Goal: Task Accomplishment & Management: Use online tool/utility

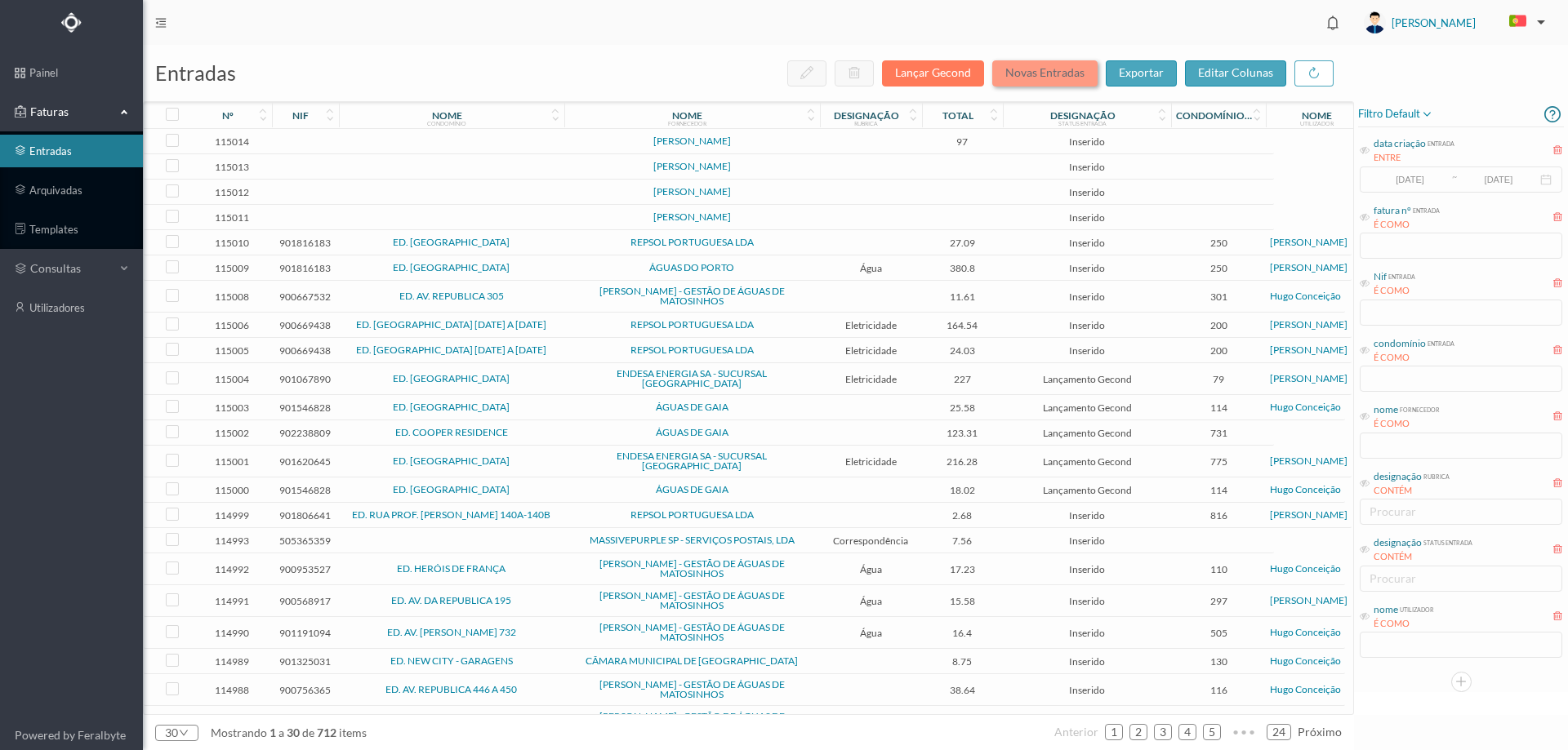
click at [1051, 65] on button "Novas Entradas" at bounding box center [1045, 73] width 106 height 26
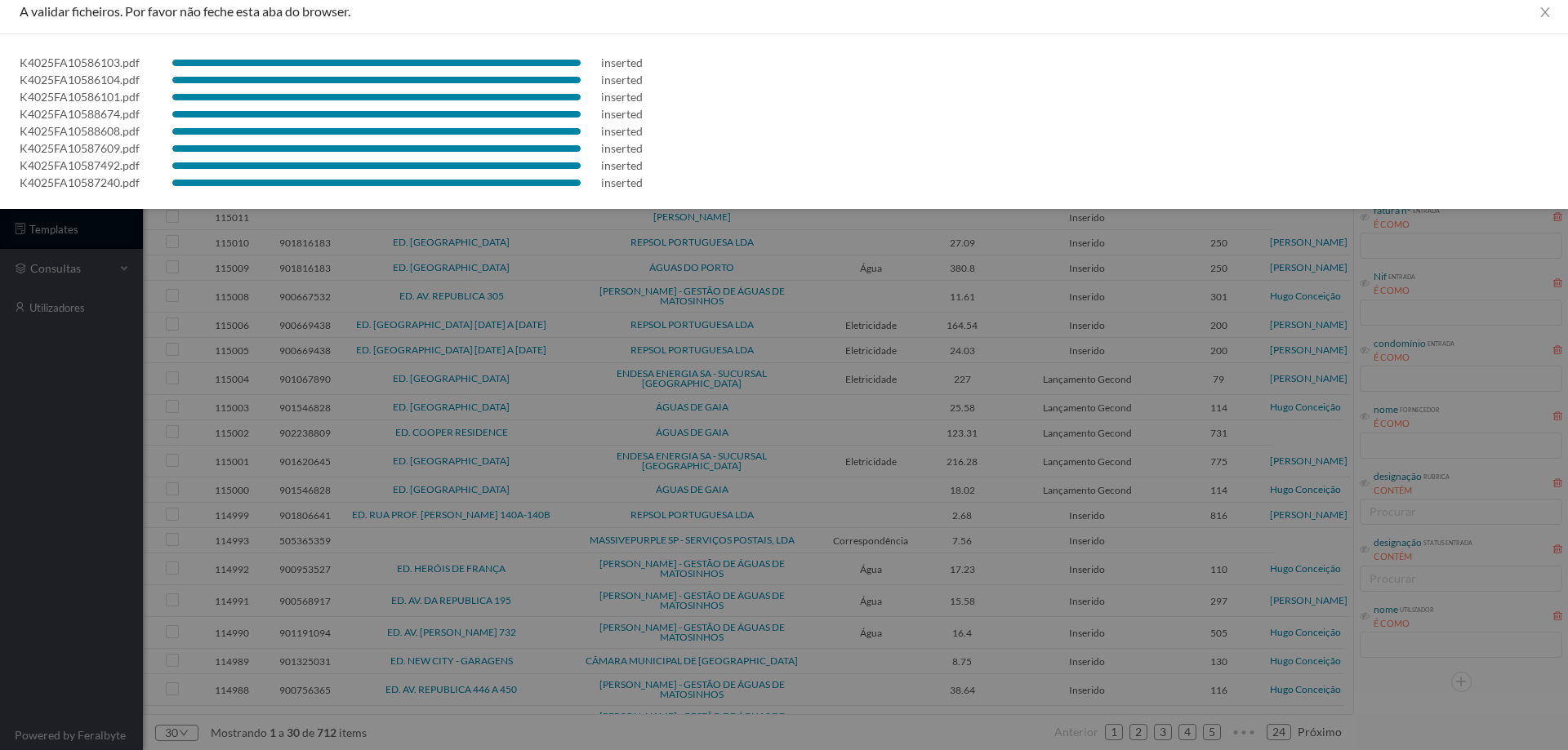
scroll to position [13, 0]
click at [70, 460] on div at bounding box center [784, 375] width 1568 height 750
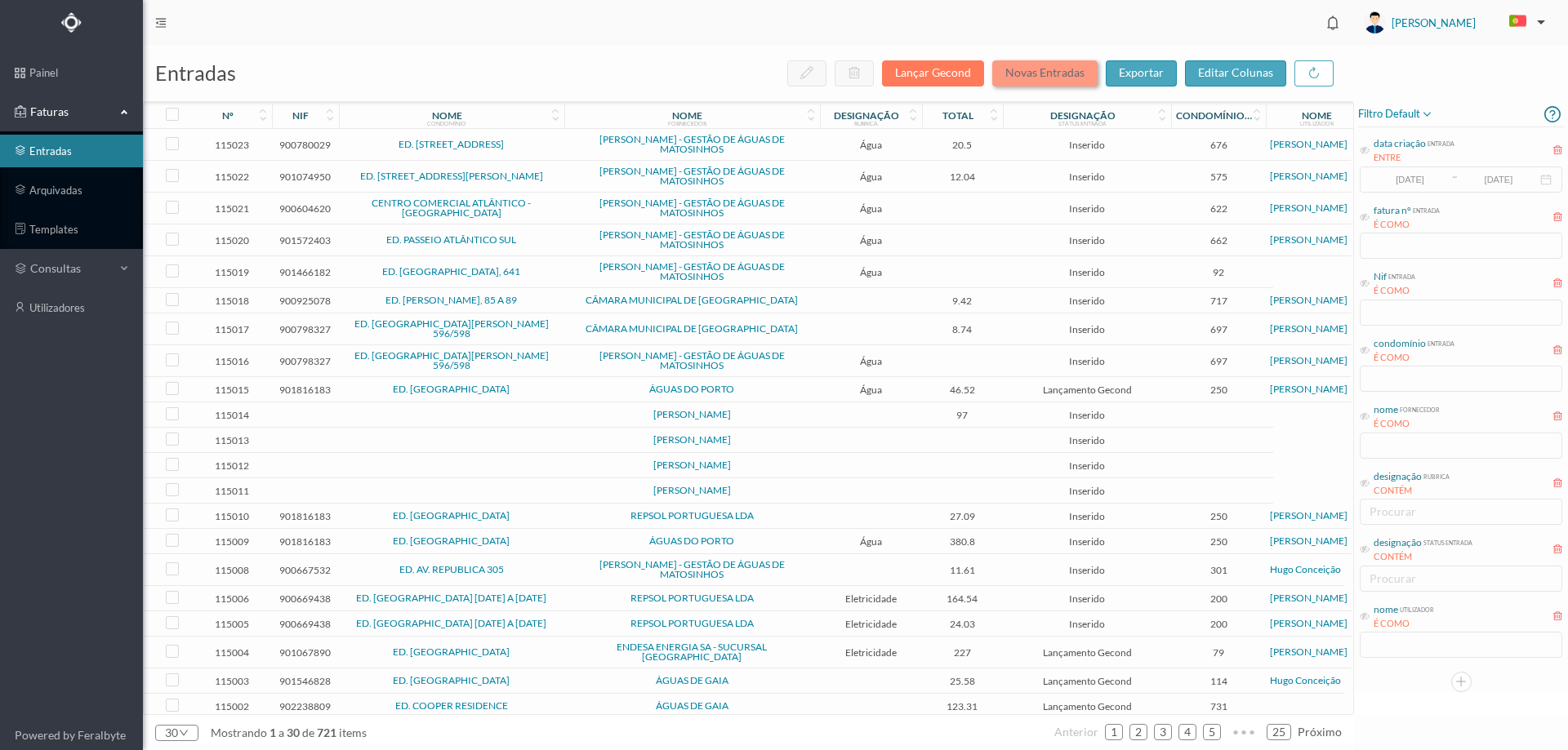
click at [1036, 71] on button "Novas Entradas" at bounding box center [1045, 73] width 106 height 26
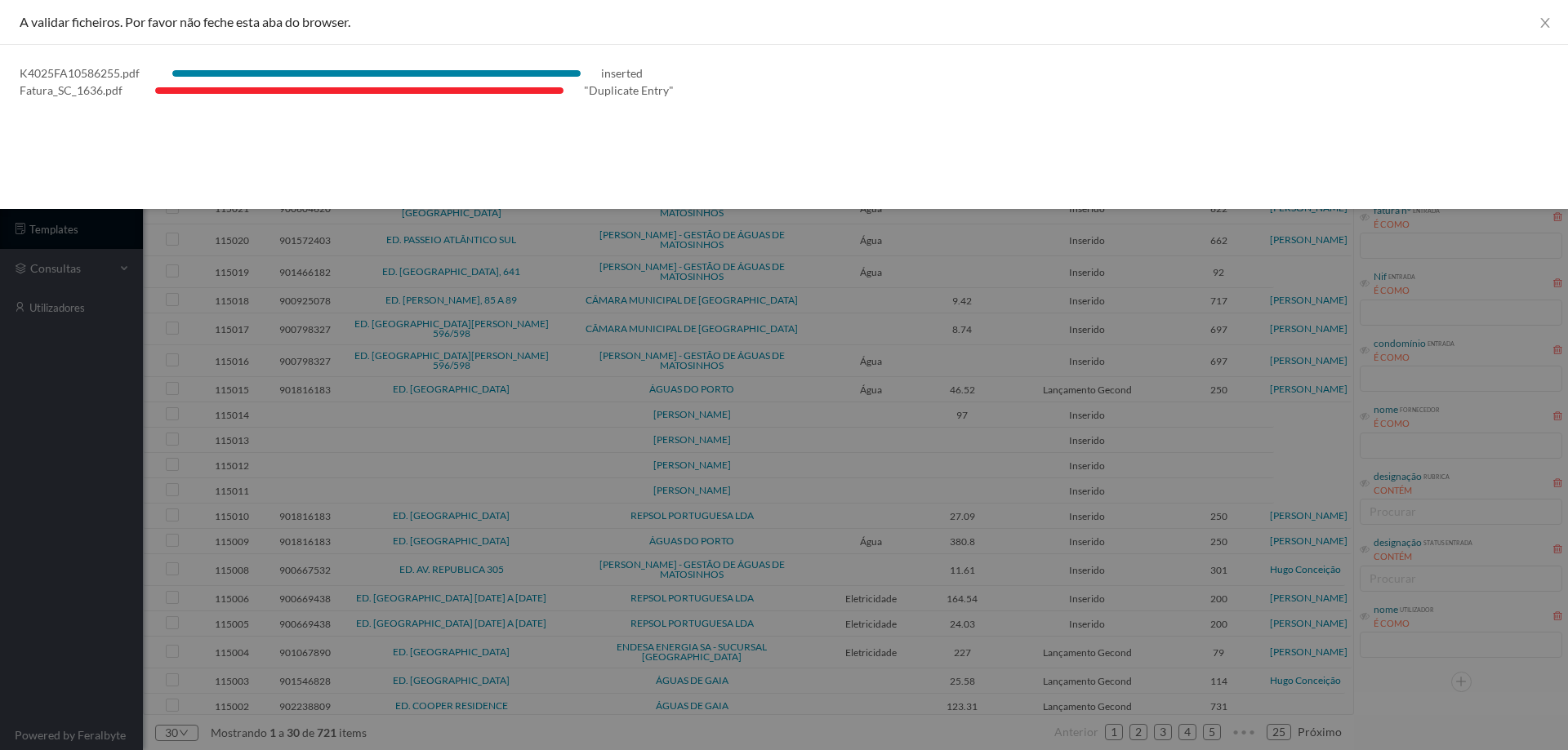
click at [73, 488] on div at bounding box center [784, 375] width 1568 height 750
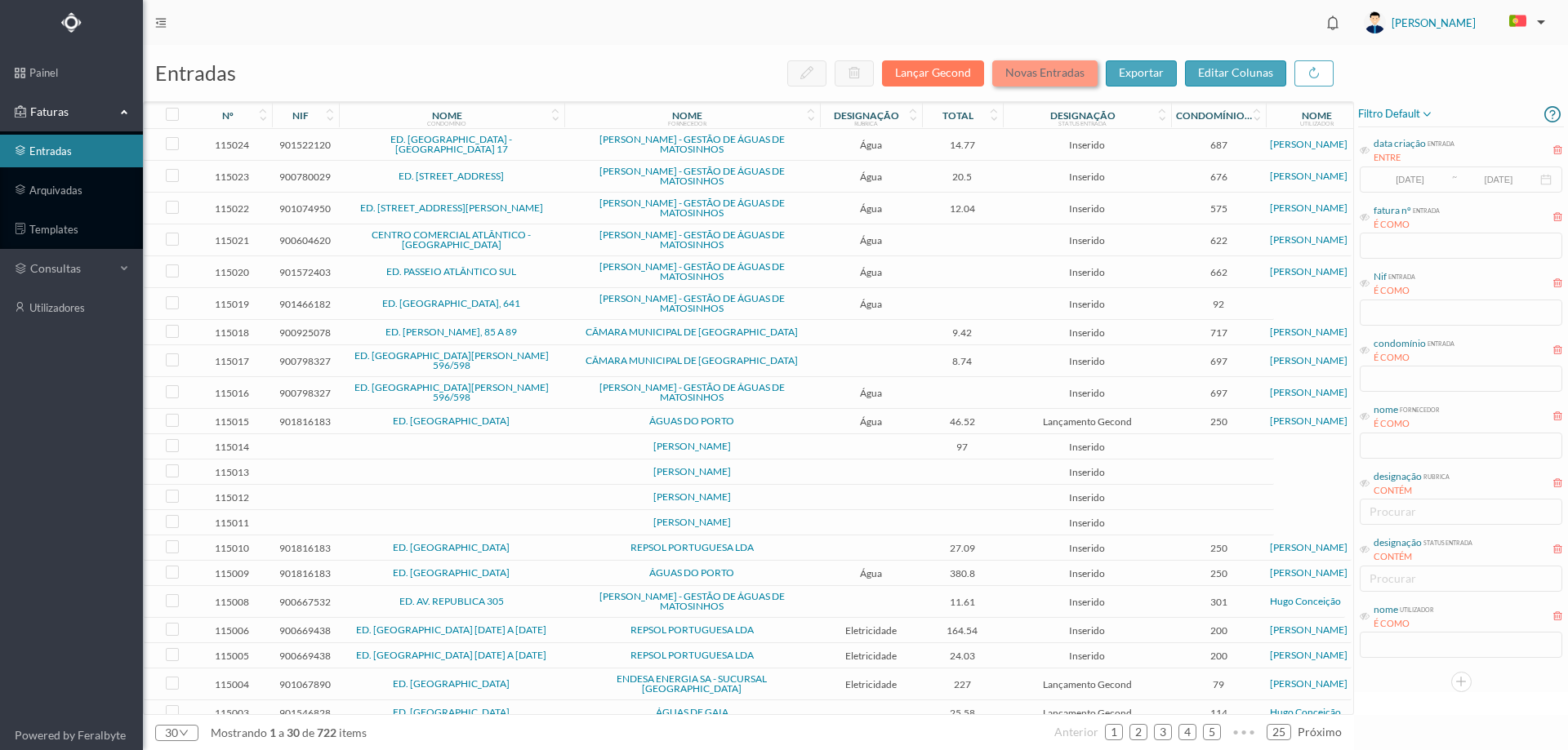
click at [1057, 70] on button "Novas Entradas" at bounding box center [1045, 73] width 106 height 26
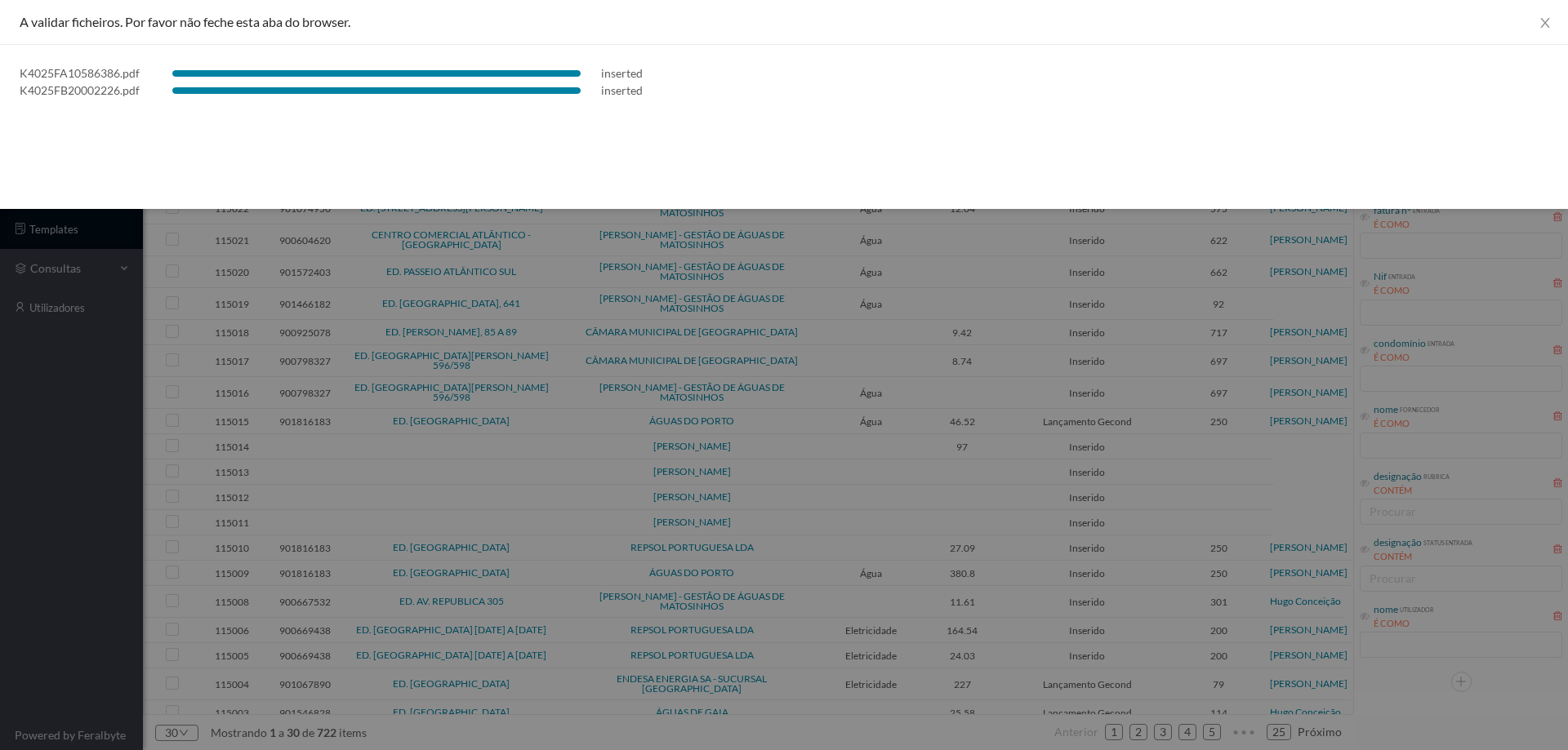
click at [17, 405] on div at bounding box center [784, 375] width 1568 height 750
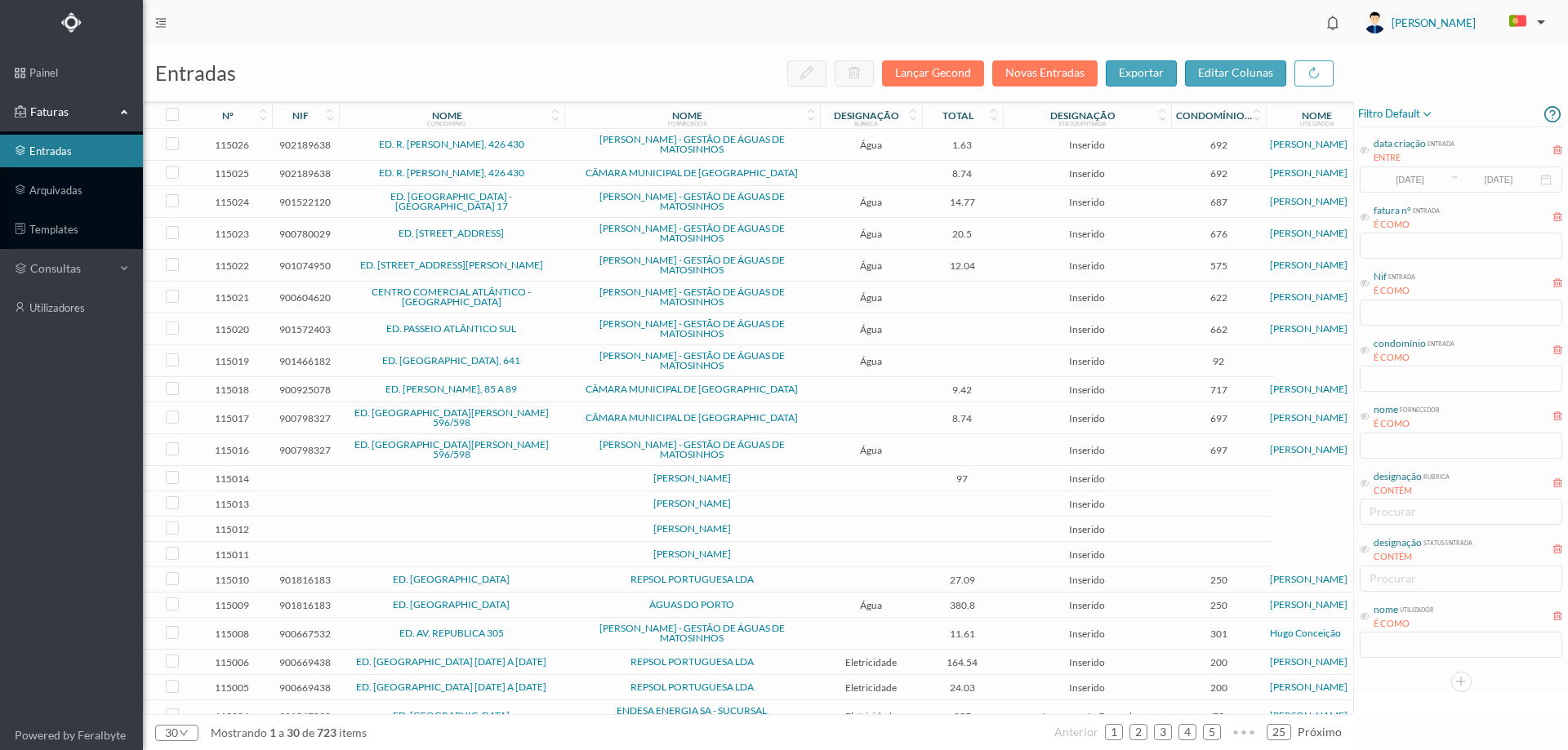
click at [1370, 618] on span "nome utilizador É COMO" at bounding box center [1396, 617] width 75 height 28
click at [1366, 614] on icon at bounding box center [1364, 616] width 10 height 10
click at [1368, 618] on icon at bounding box center [1364, 616] width 10 height 10
click at [1366, 352] on icon at bounding box center [1364, 350] width 10 height 10
click at [1400, 385] on input "text" at bounding box center [1461, 378] width 203 height 26
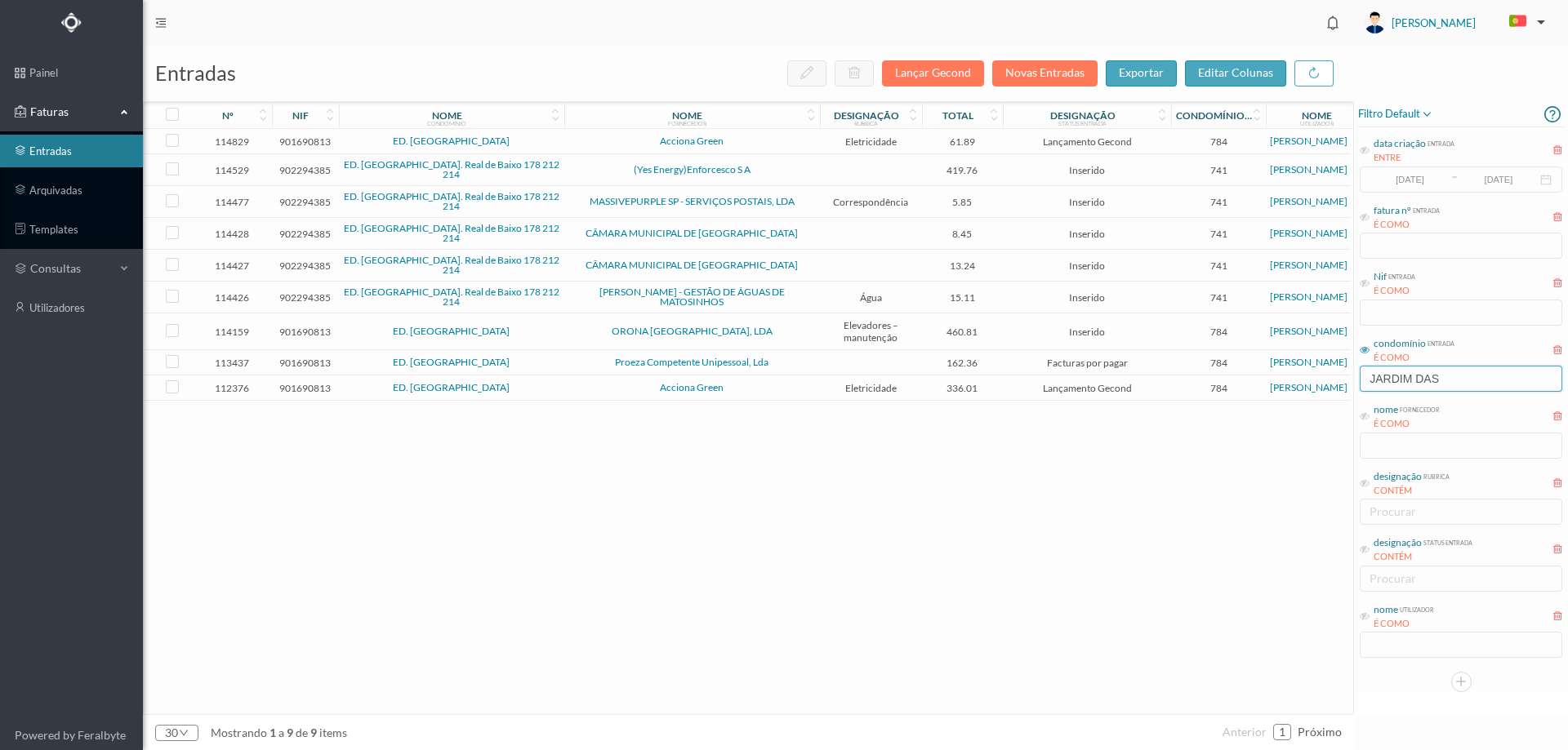
type input "JARDIM DAS"
click at [71, 189] on link "arquivadas" at bounding box center [71, 189] width 143 height 33
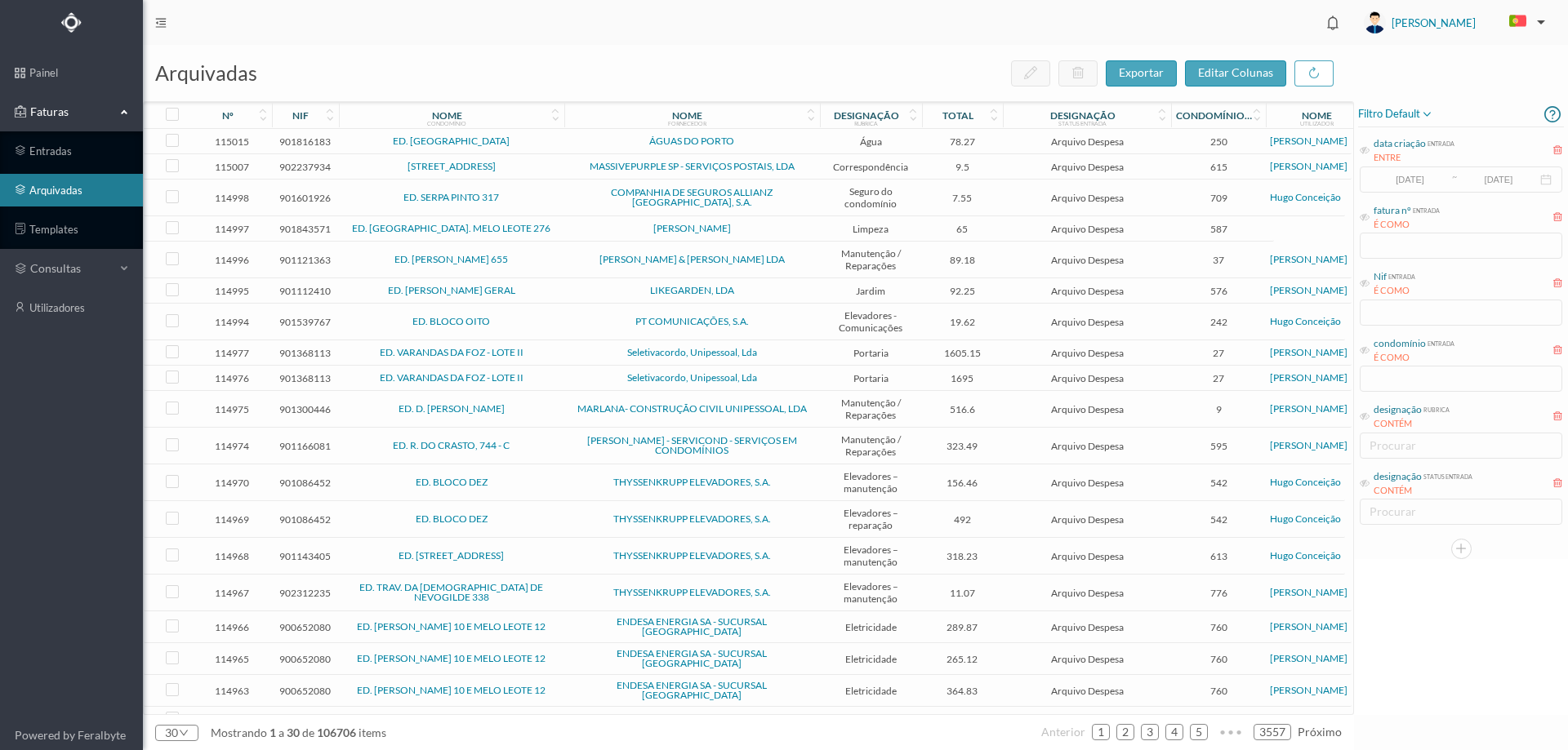
click at [1393, 366] on div "condomínio entrada É COMO" at bounding box center [1461, 363] width 205 height 61
click at [1363, 350] on icon at bounding box center [1364, 350] width 10 height 10
click at [1373, 375] on input "text" at bounding box center [1461, 378] width 203 height 26
type input "LAGI"
click at [1439, 373] on input "LAGI" at bounding box center [1461, 378] width 203 height 26
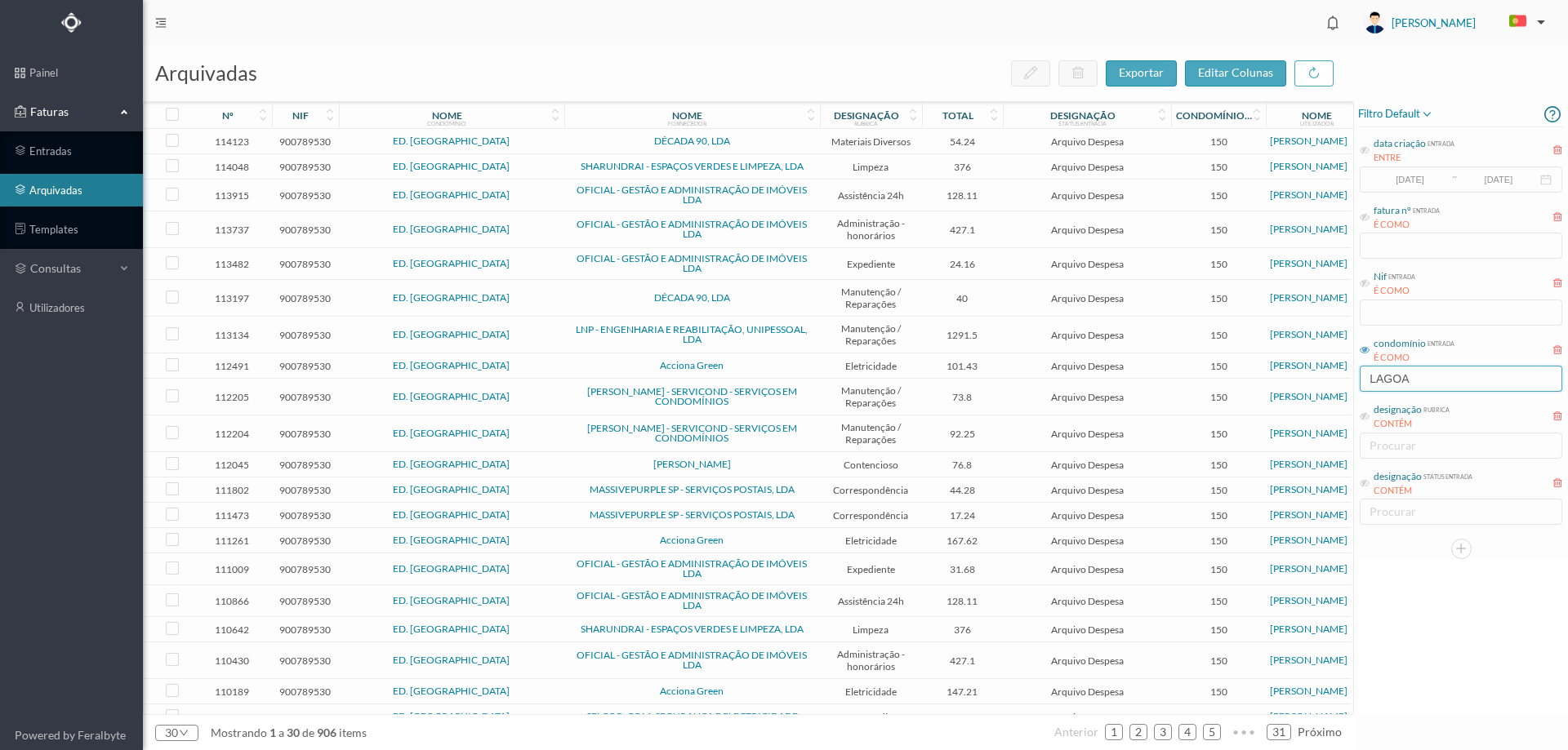
type input "LAGOA"
click at [1003, 471] on td "Arquivo Despesa" at bounding box center [1087, 465] width 169 height 25
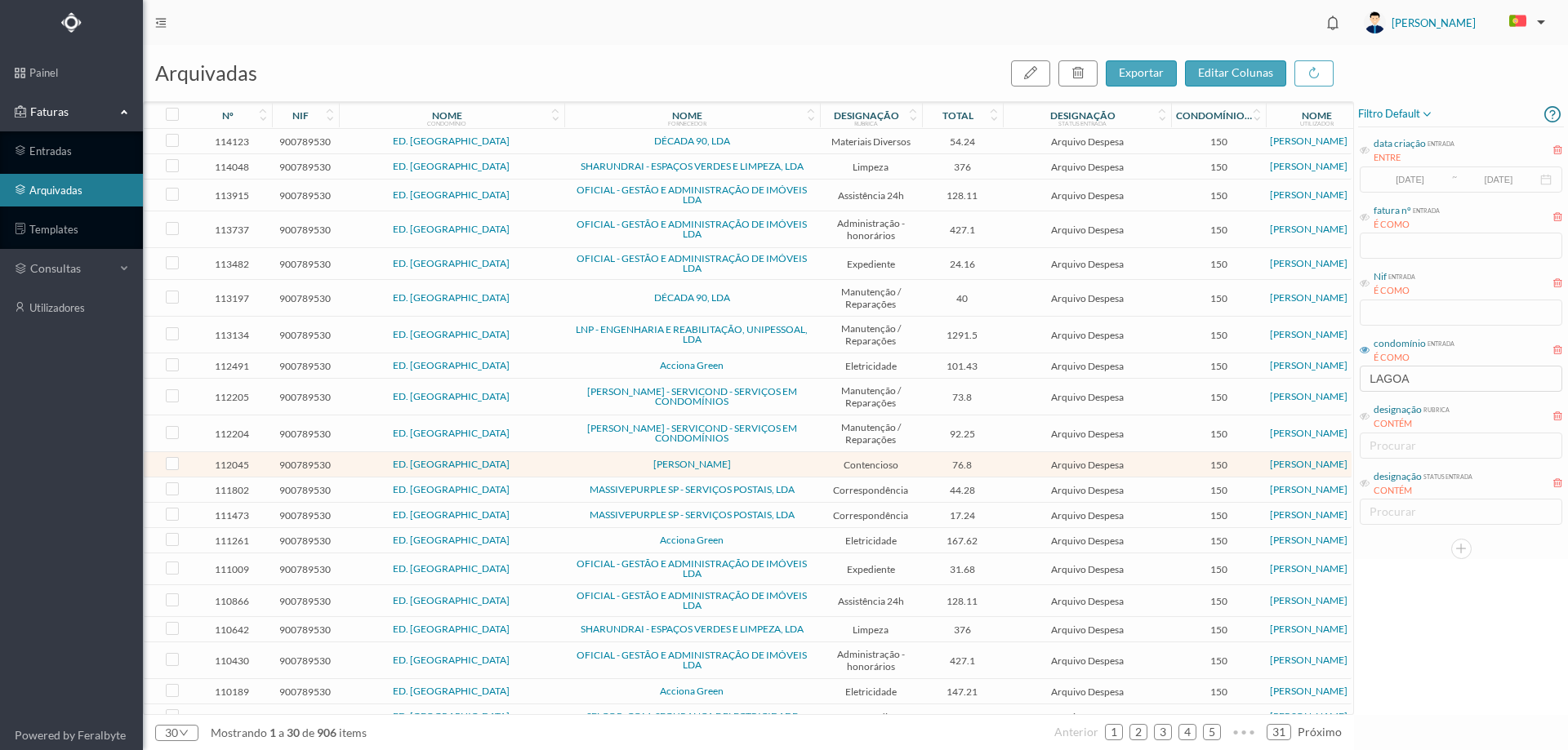
click at [1417, 106] on span "filtro default" at bounding box center [1396, 114] width 75 height 19
click at [1397, 173] on span "abrir filtro" at bounding box center [1413, 170] width 59 height 14
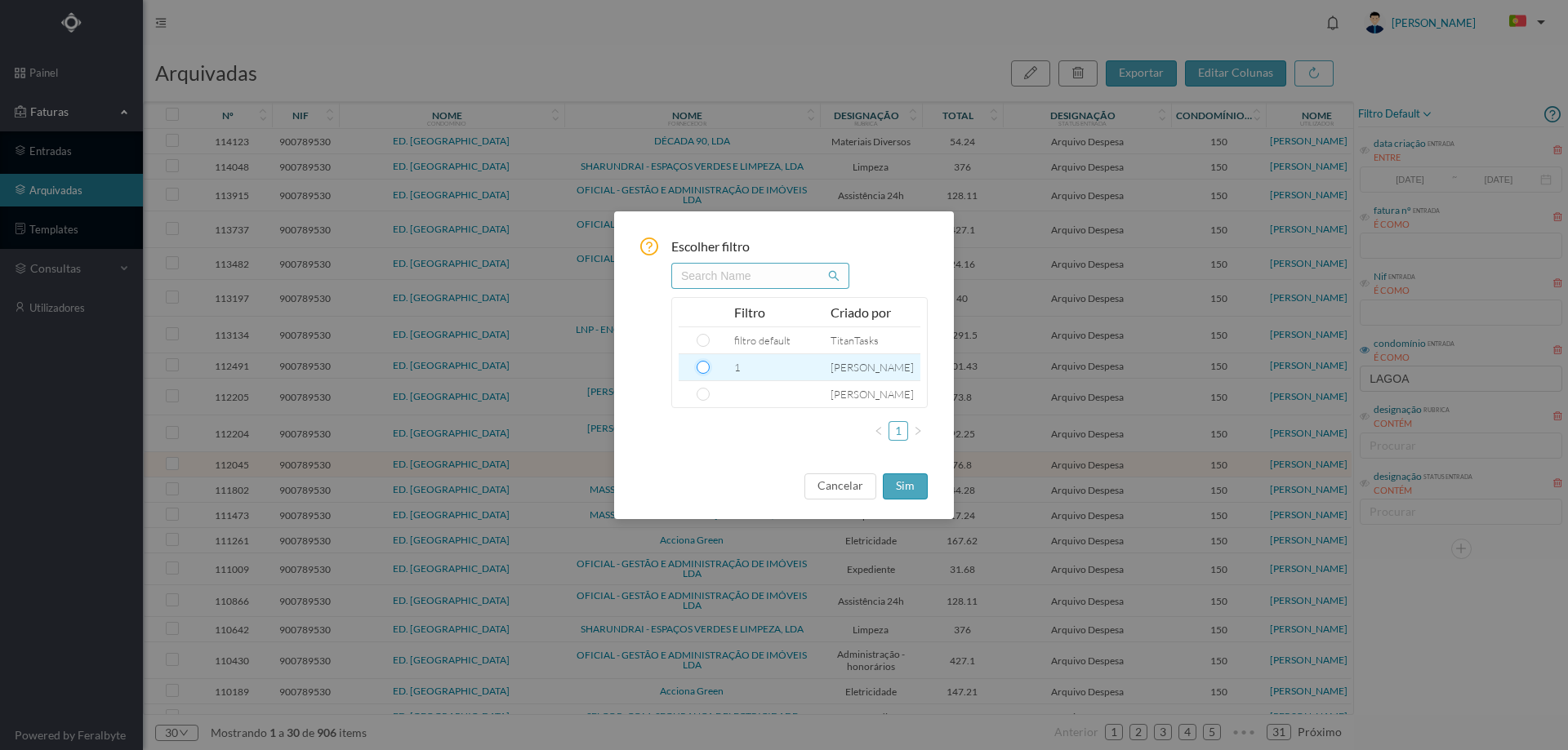
click at [704, 364] on input "radio" at bounding box center [704, 367] width 13 height 13
radio input "true"
click at [903, 479] on button "sim" at bounding box center [906, 486] width 45 height 26
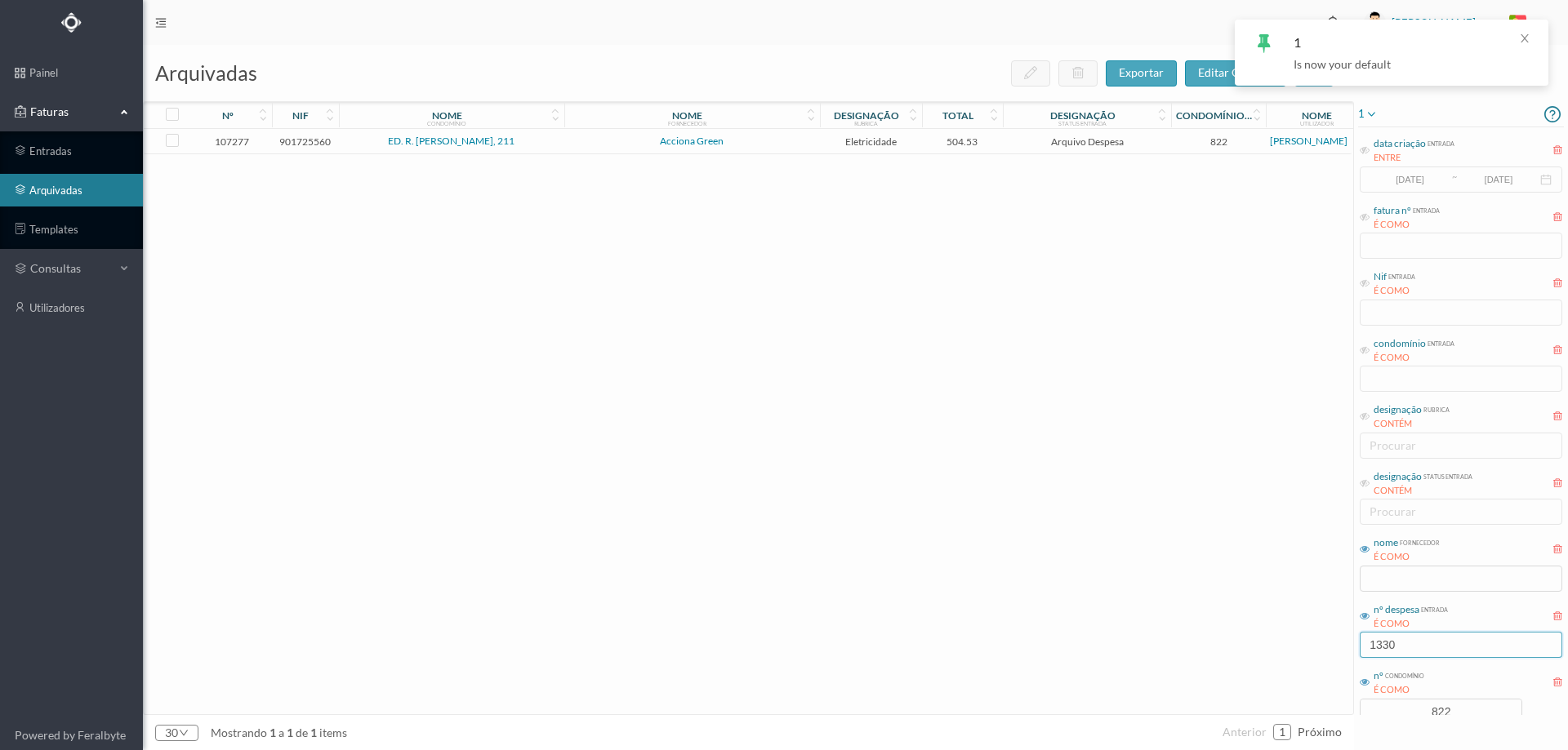
drag, startPoint x: 1415, startPoint y: 649, endPoint x: 1293, endPoint y: 637, distance: 122.6
click at [1293, 637] on div "arquivadas exportar editar colunas nº nif nome condomínio nome fornecedor desig…" at bounding box center [854, 397] width 1425 height 705
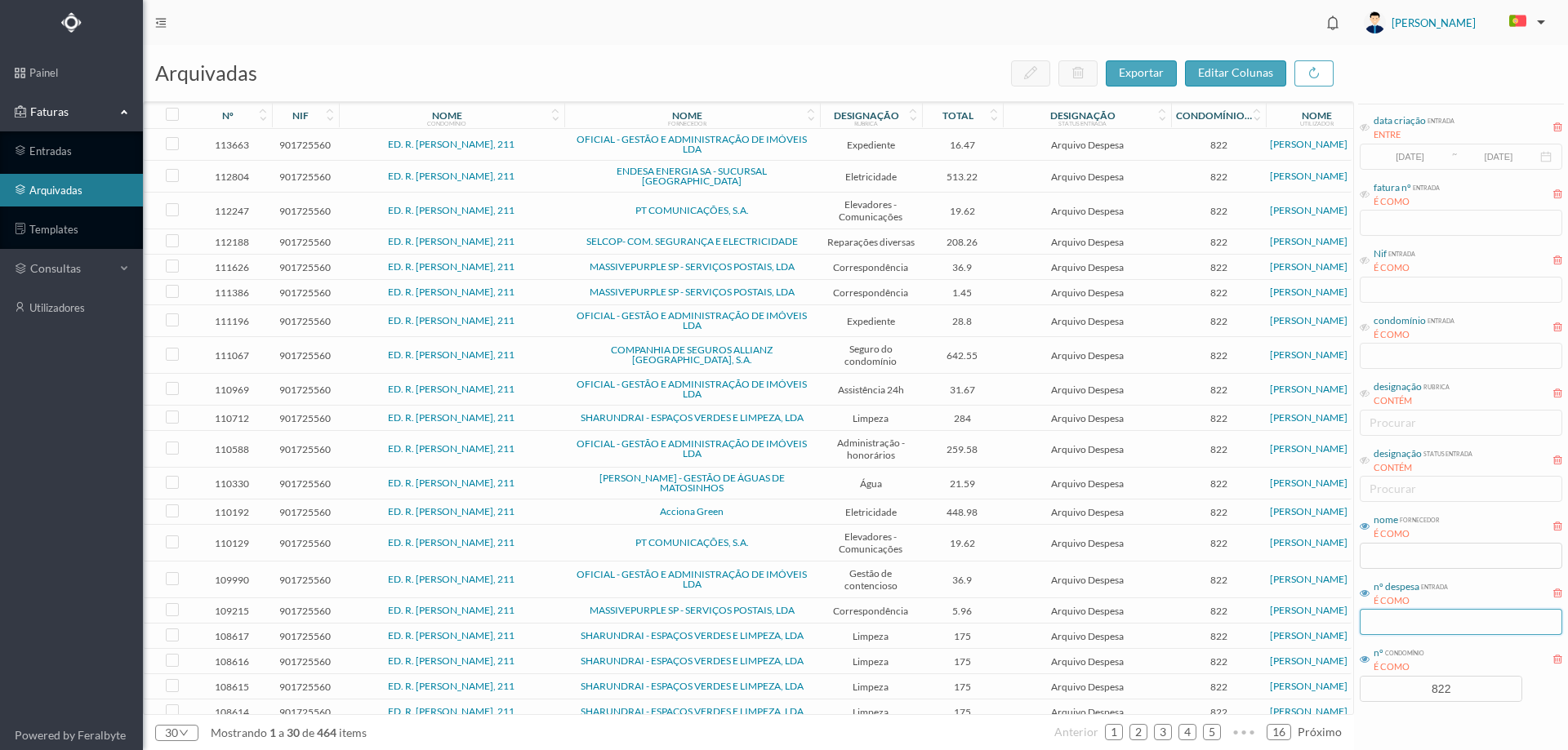
scroll to position [44, 0]
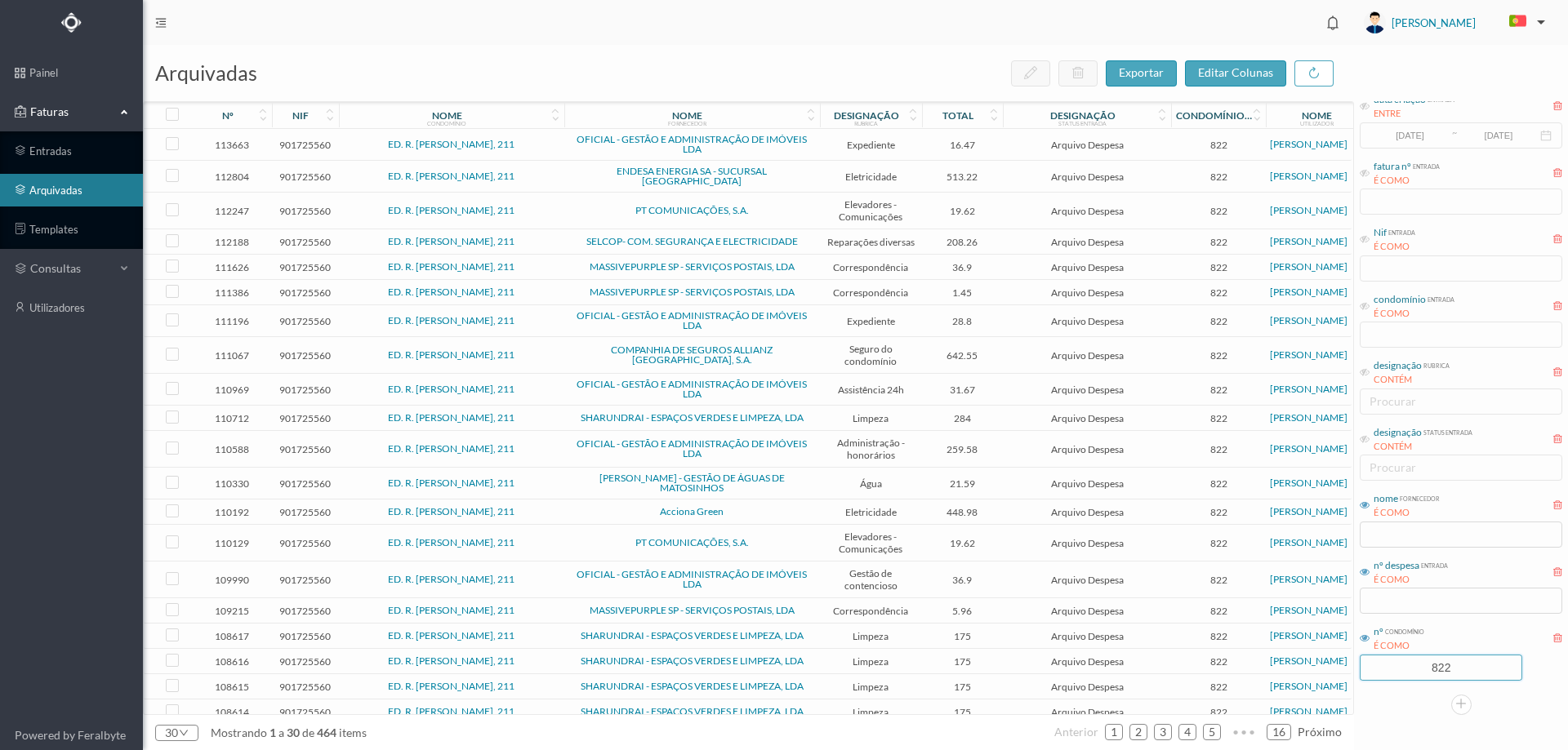
drag, startPoint x: 1461, startPoint y: 673, endPoint x: 1342, endPoint y: 661, distance: 119.6
click at [1342, 661] on div "arquivadas exportar editar colunas nº nif nome condomínio nome fornecedor desig…" at bounding box center [854, 397] width 1425 height 705
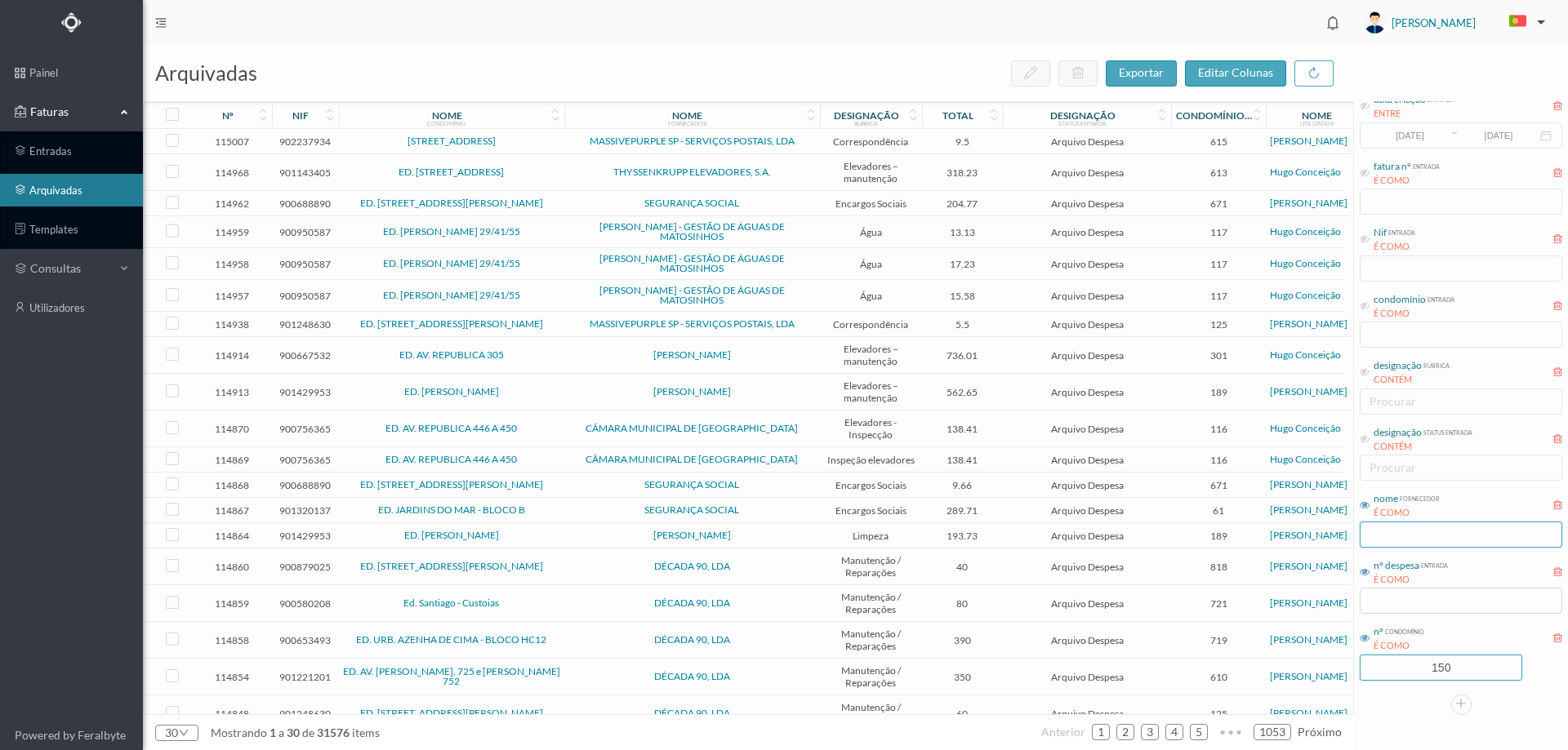
type input "150"
click at [1371, 528] on input "text" at bounding box center [1461, 534] width 203 height 26
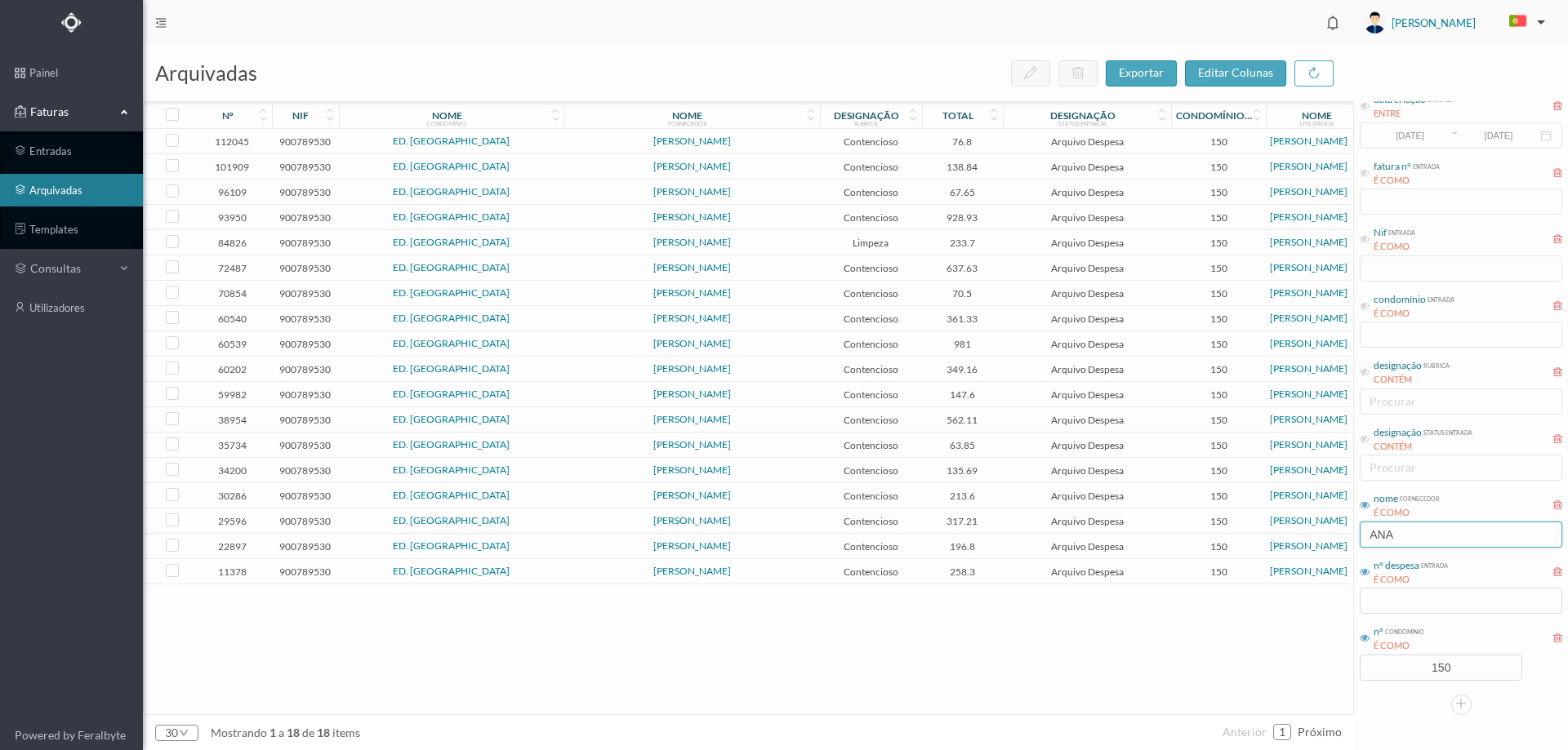
type input "ANA"
click at [39, 152] on link "entradas" at bounding box center [71, 151] width 143 height 33
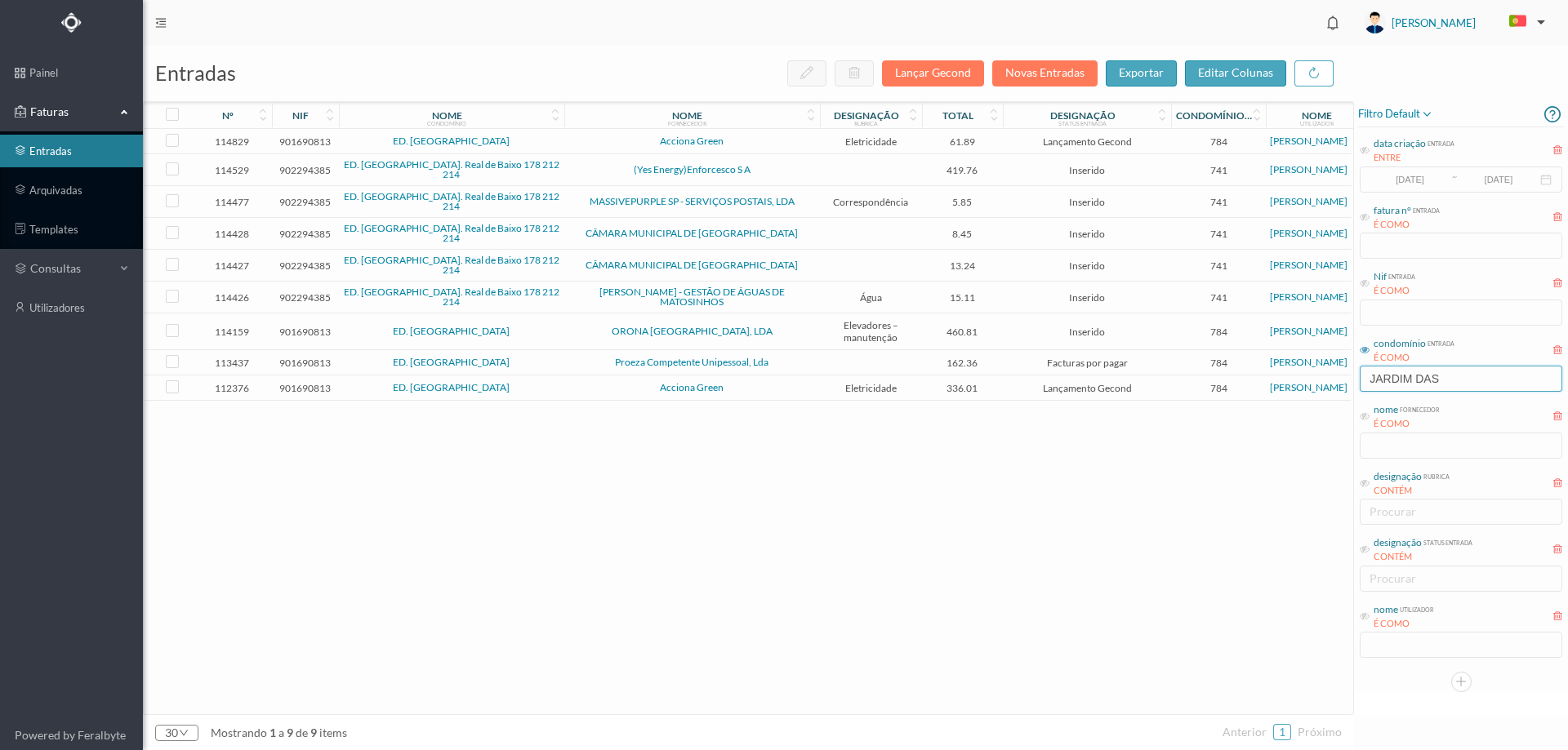
drag, startPoint x: 1193, startPoint y: 380, endPoint x: 1163, endPoint y: 383, distance: 30.1
click at [1163, 383] on div "entradas Lançar Gecond Novas Entradas exportar editar colunas nº nif nome condo…" at bounding box center [854, 397] width 1425 height 705
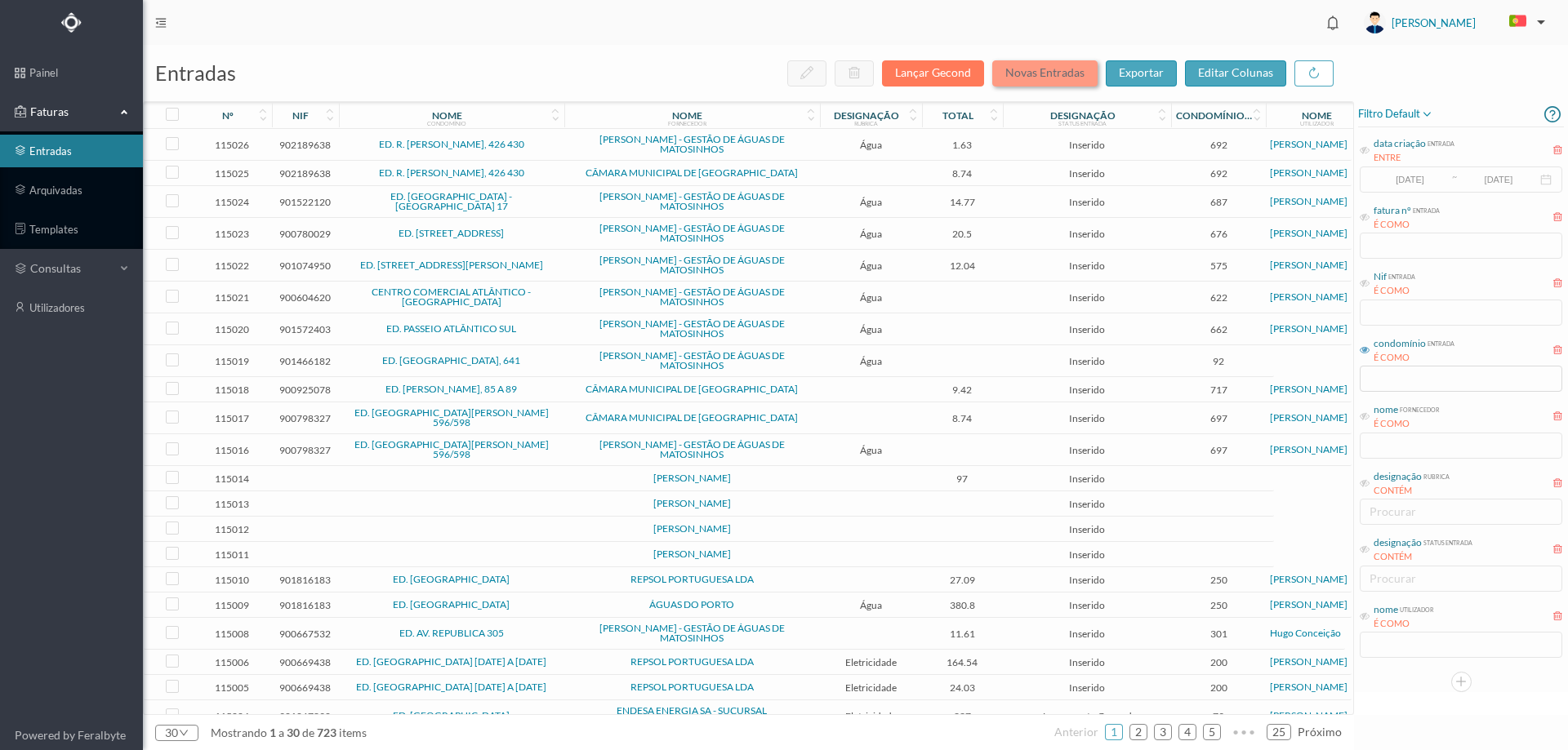
click at [1034, 67] on button "Novas Entradas" at bounding box center [1045, 73] width 106 height 26
click at [1038, 75] on button "Novas Entradas" at bounding box center [1045, 73] width 106 height 26
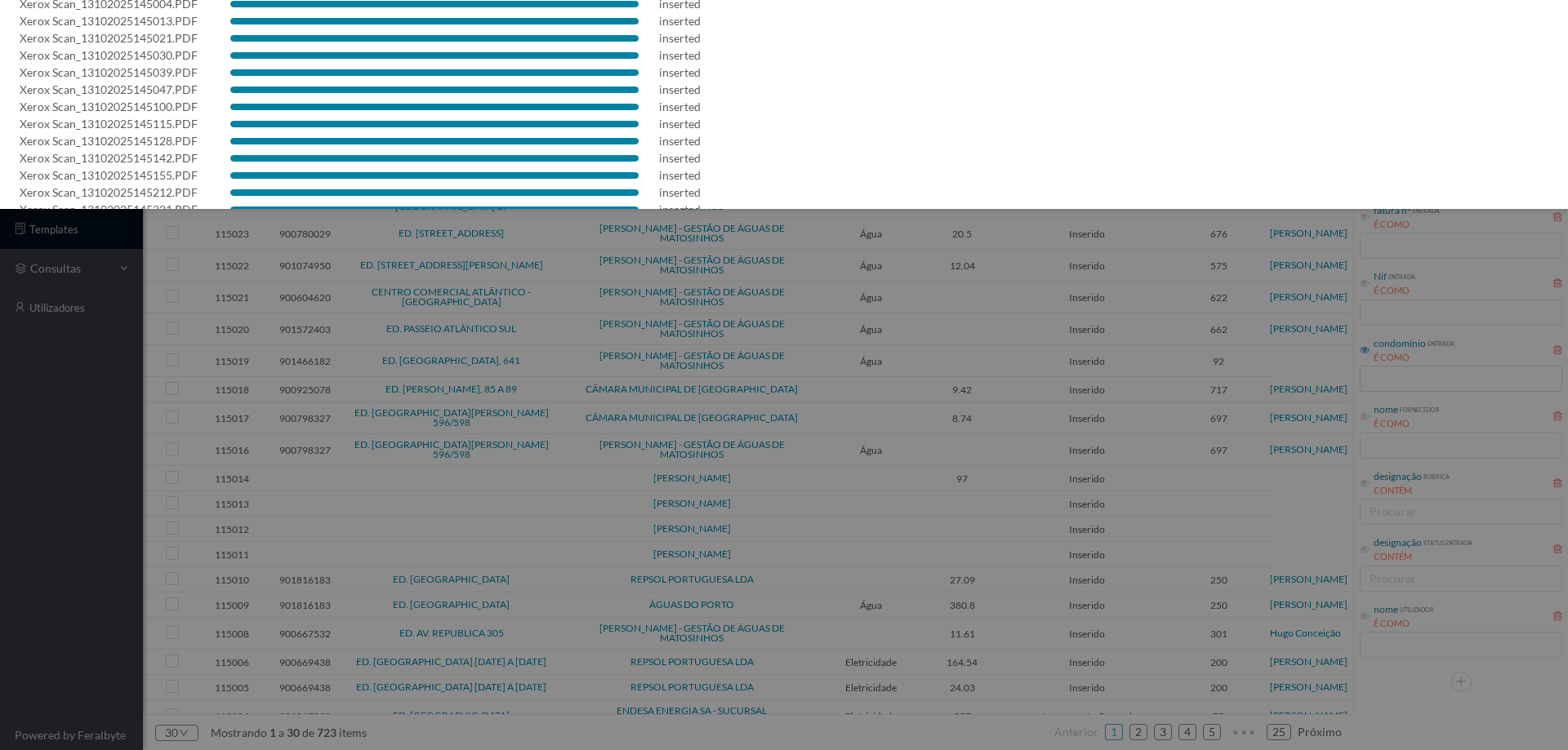
scroll to position [1966, 0]
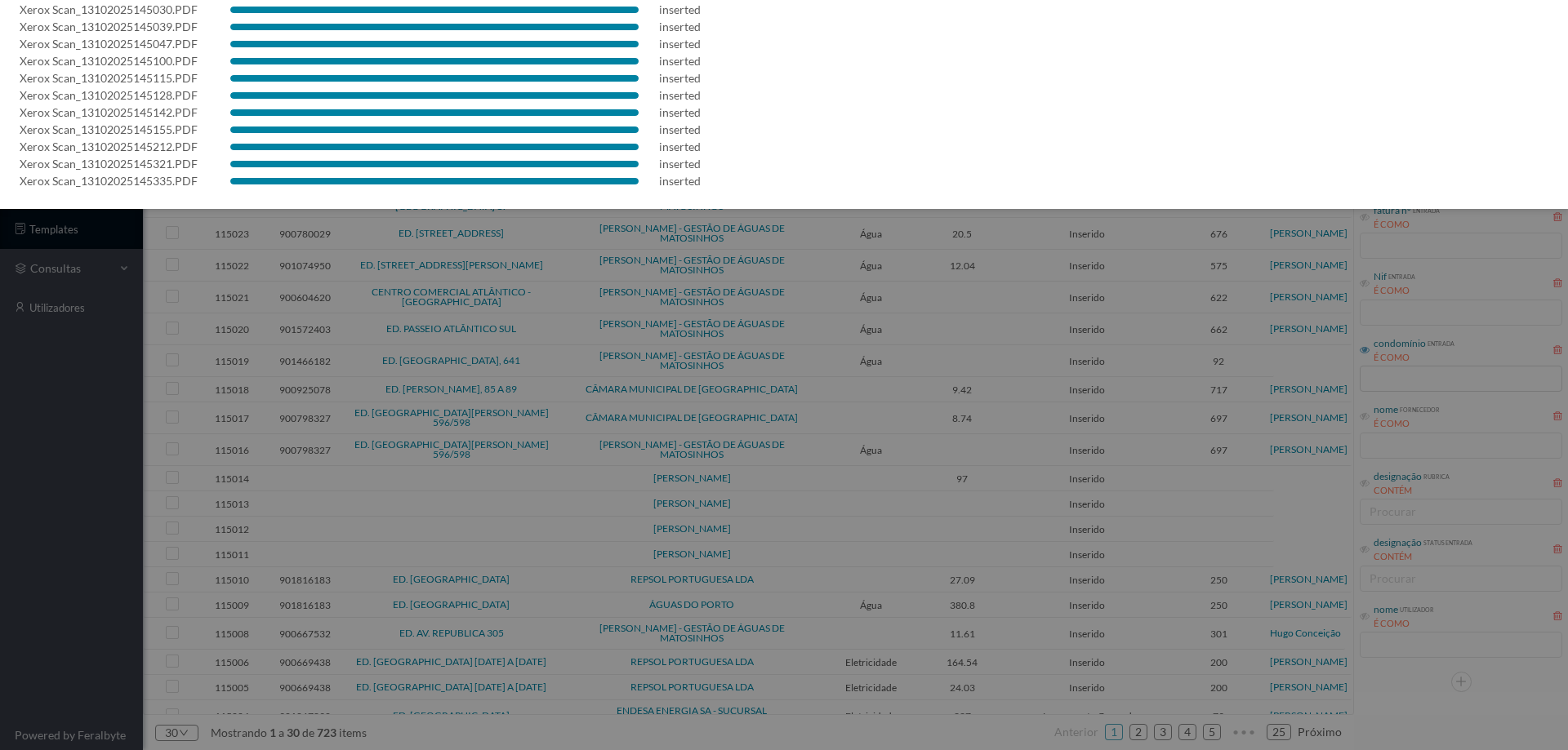
click at [42, 591] on div at bounding box center [784, 375] width 1568 height 750
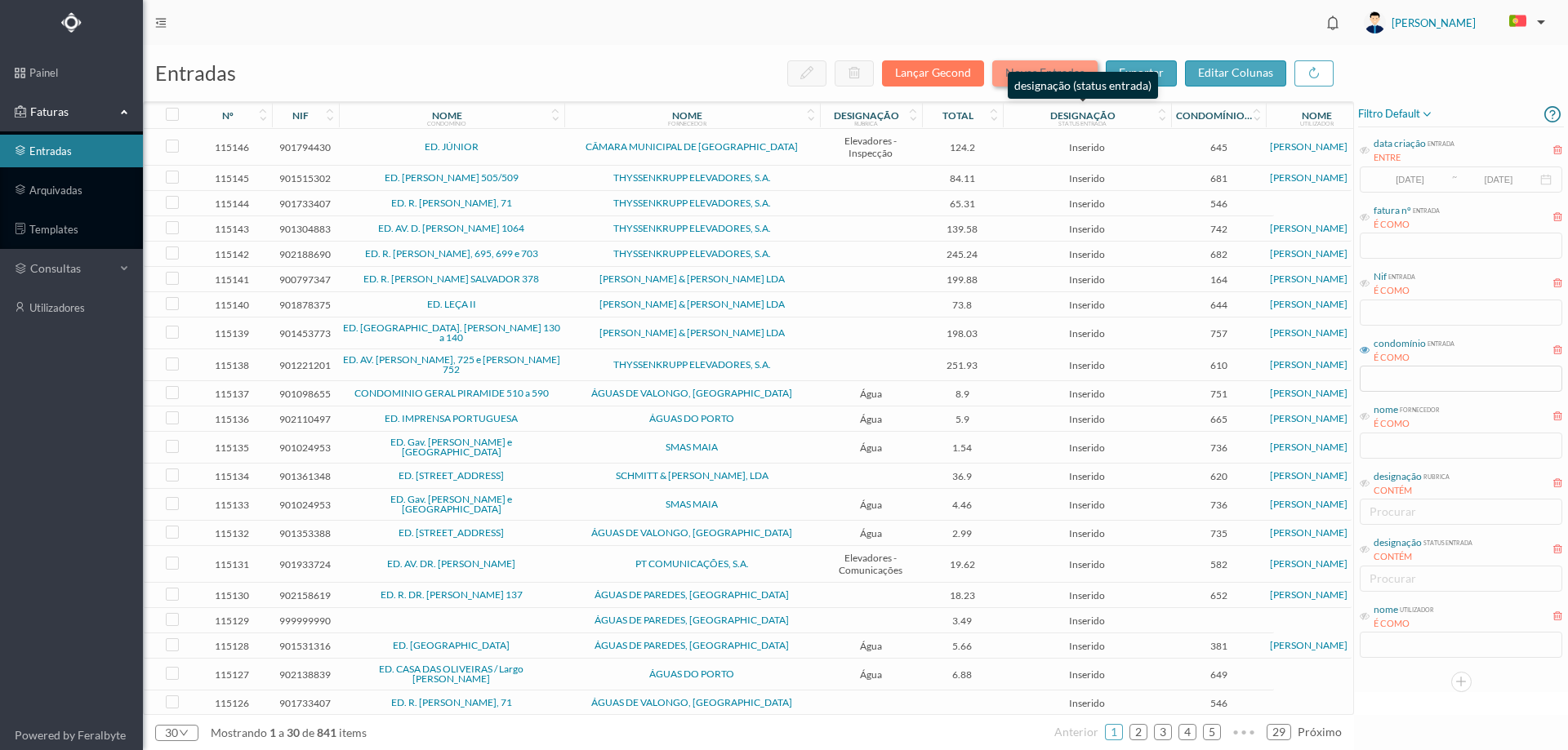
click at [1049, 70] on button "Novas Entradas" at bounding box center [1045, 73] width 106 height 26
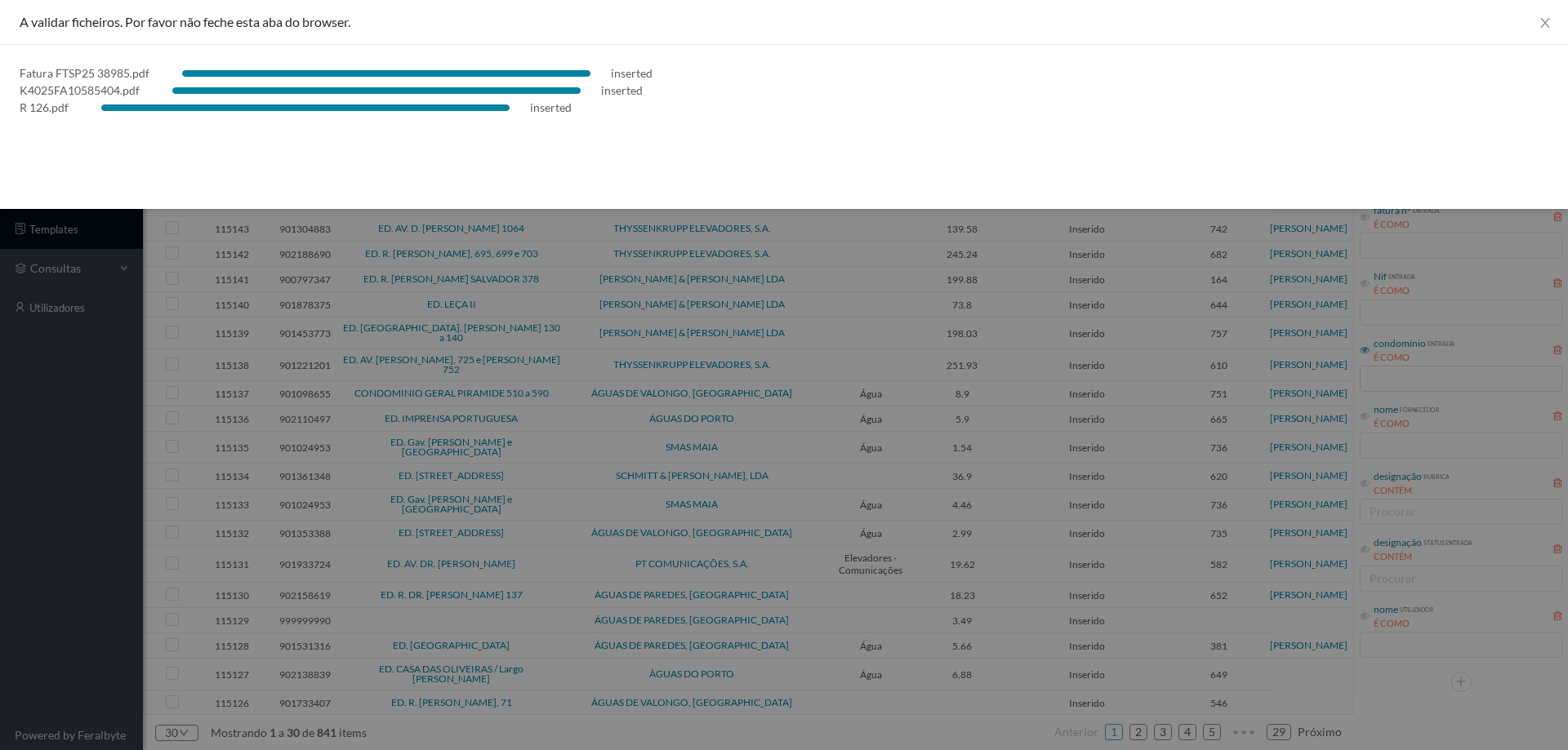
click at [69, 674] on div at bounding box center [784, 375] width 1568 height 750
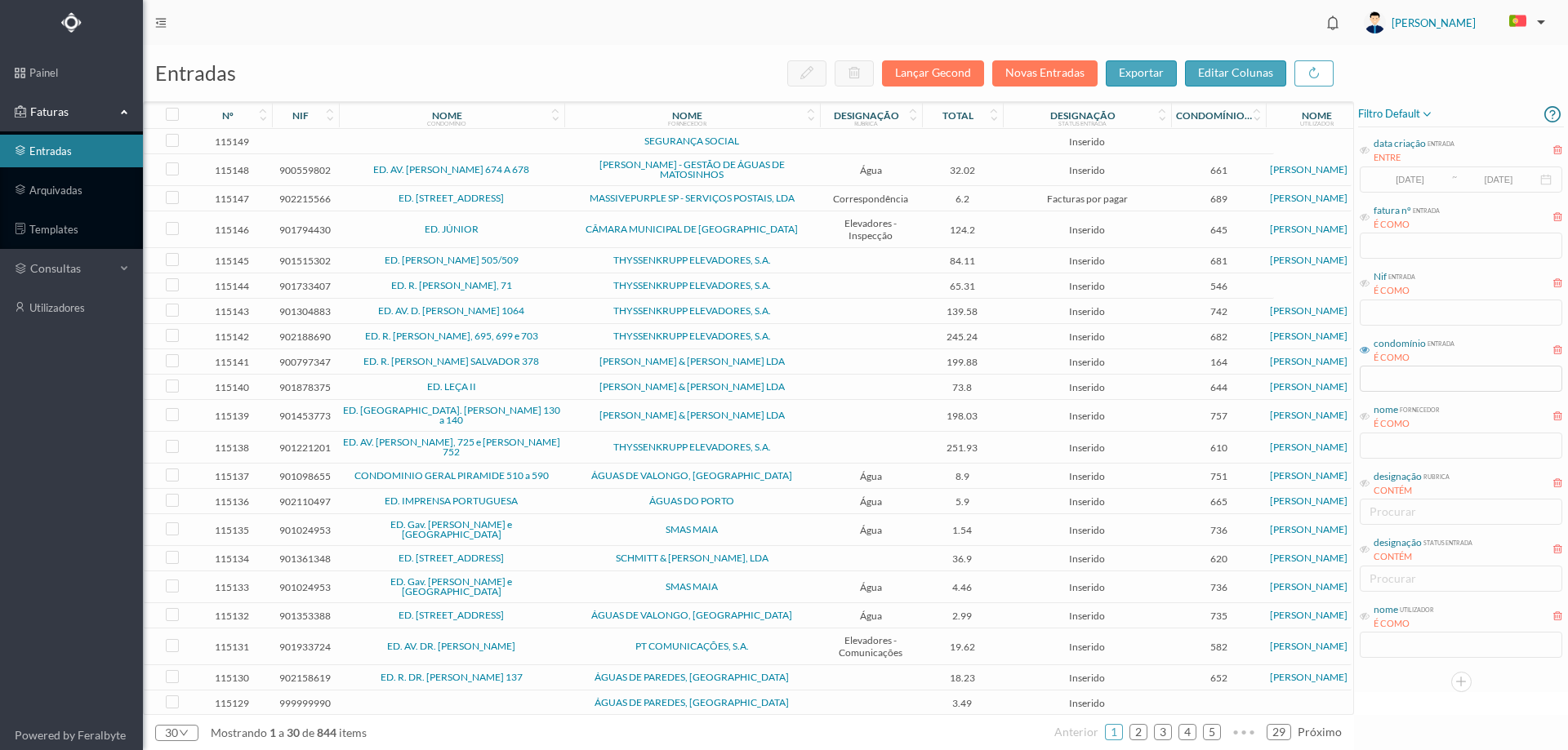
click at [838, 143] on td at bounding box center [871, 142] width 102 height 25
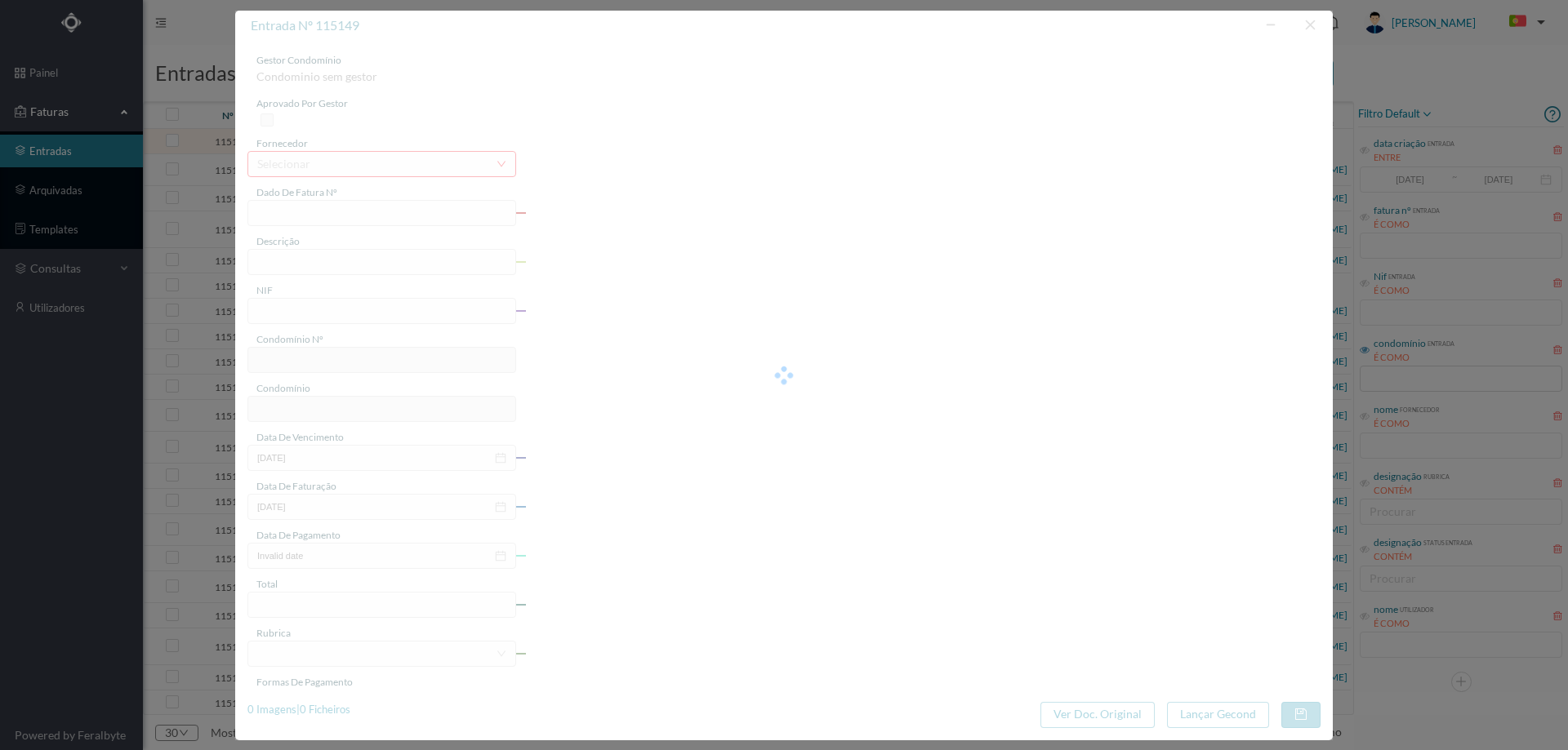
type input "0"
type input "Invalid date"
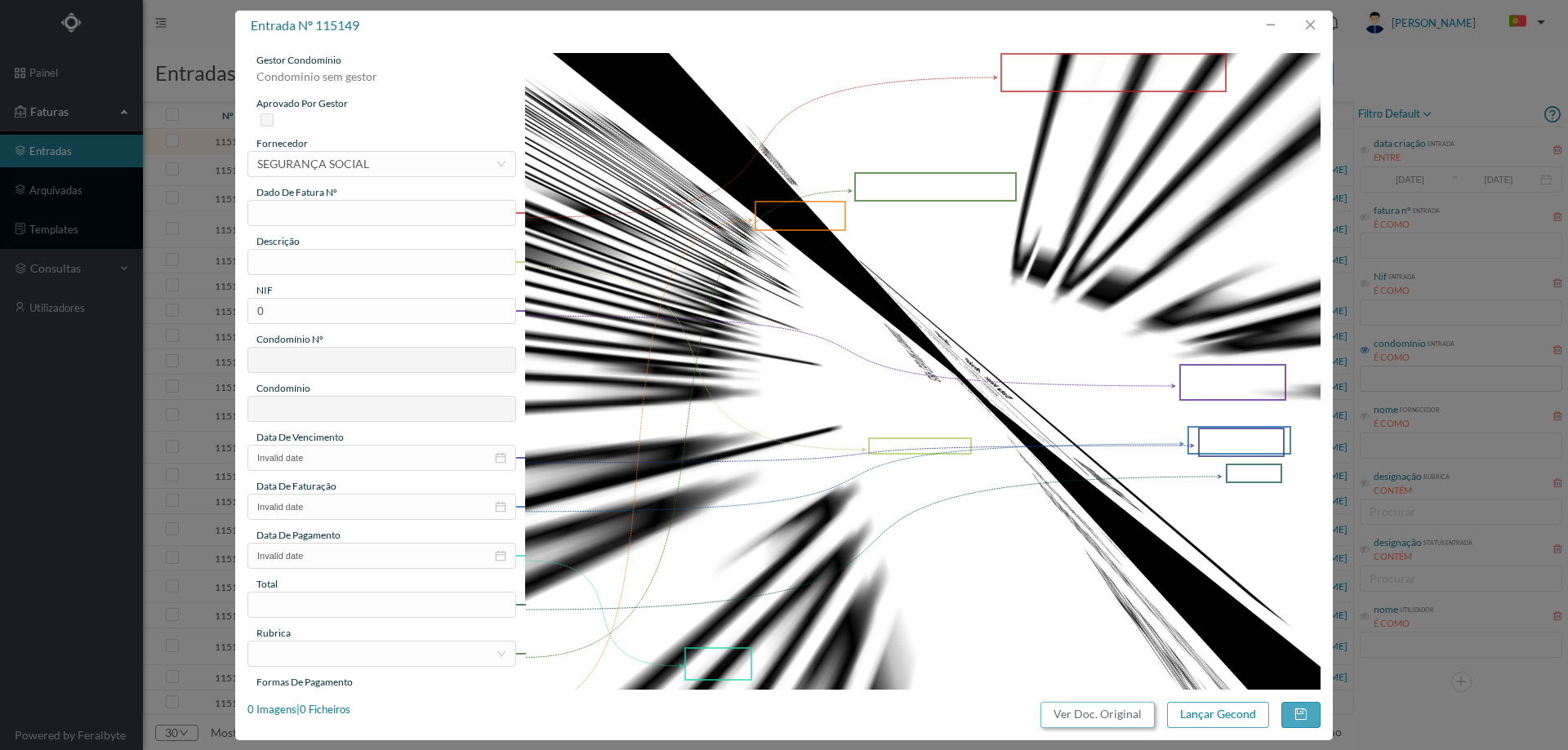
click at [1083, 716] on button "Ver Doc. Original" at bounding box center [1098, 715] width 114 height 26
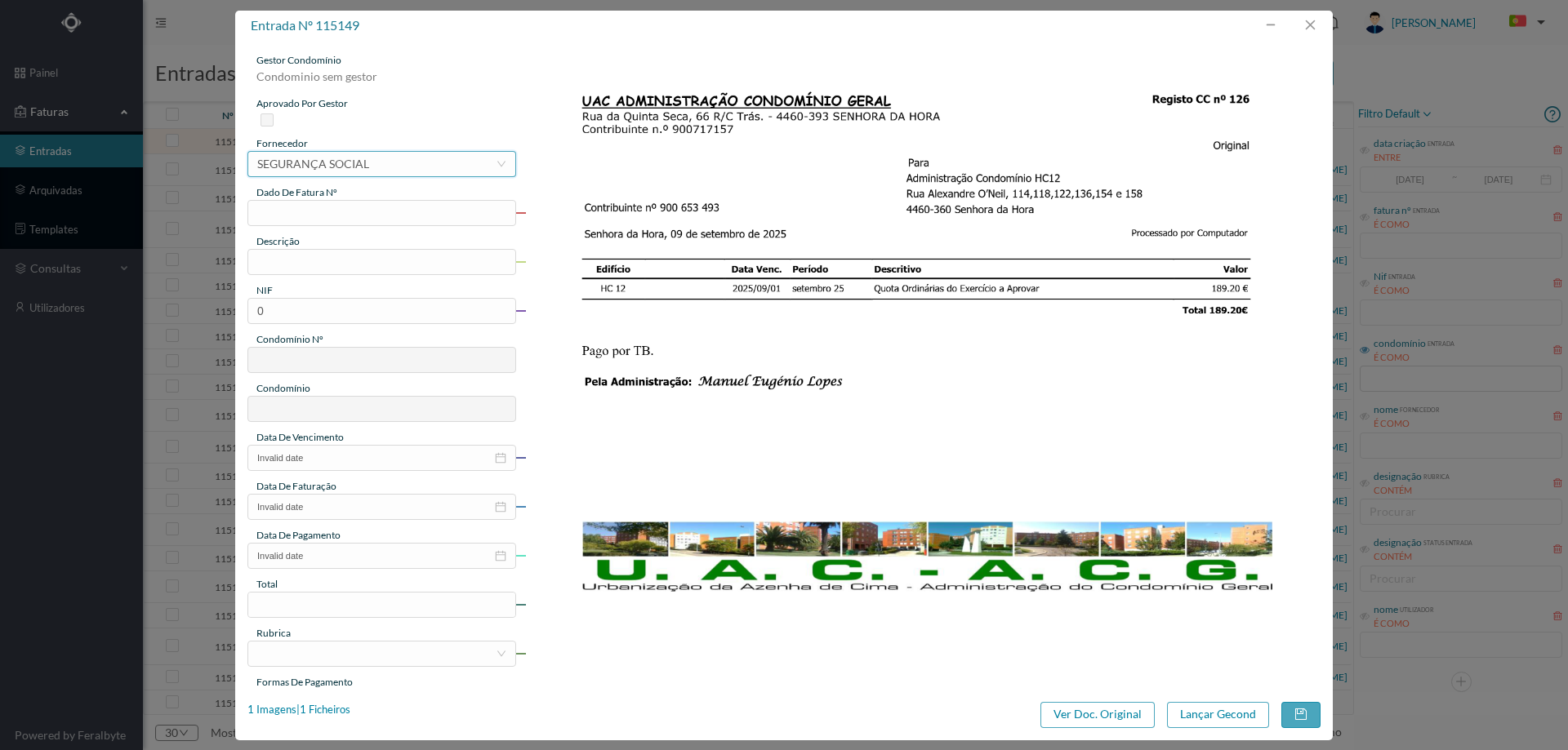
click at [383, 172] on div "selecionar SEGURANÇA SOCIAL" at bounding box center [376, 163] width 238 height 24
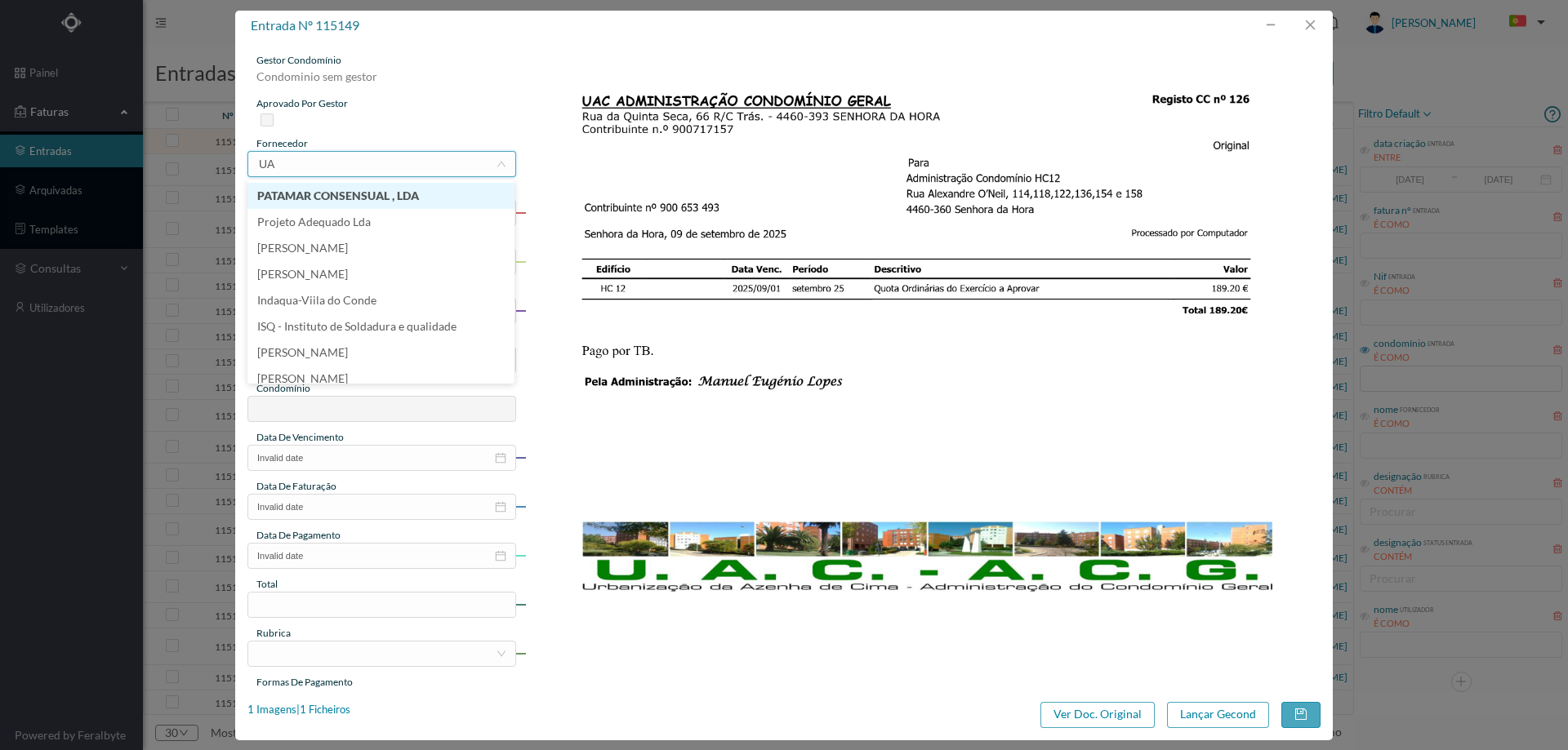
type input "UAC"
click at [391, 192] on li "UAC ADMINISTRAÇÃO CONDOMINIO GERAL" at bounding box center [381, 195] width 267 height 26
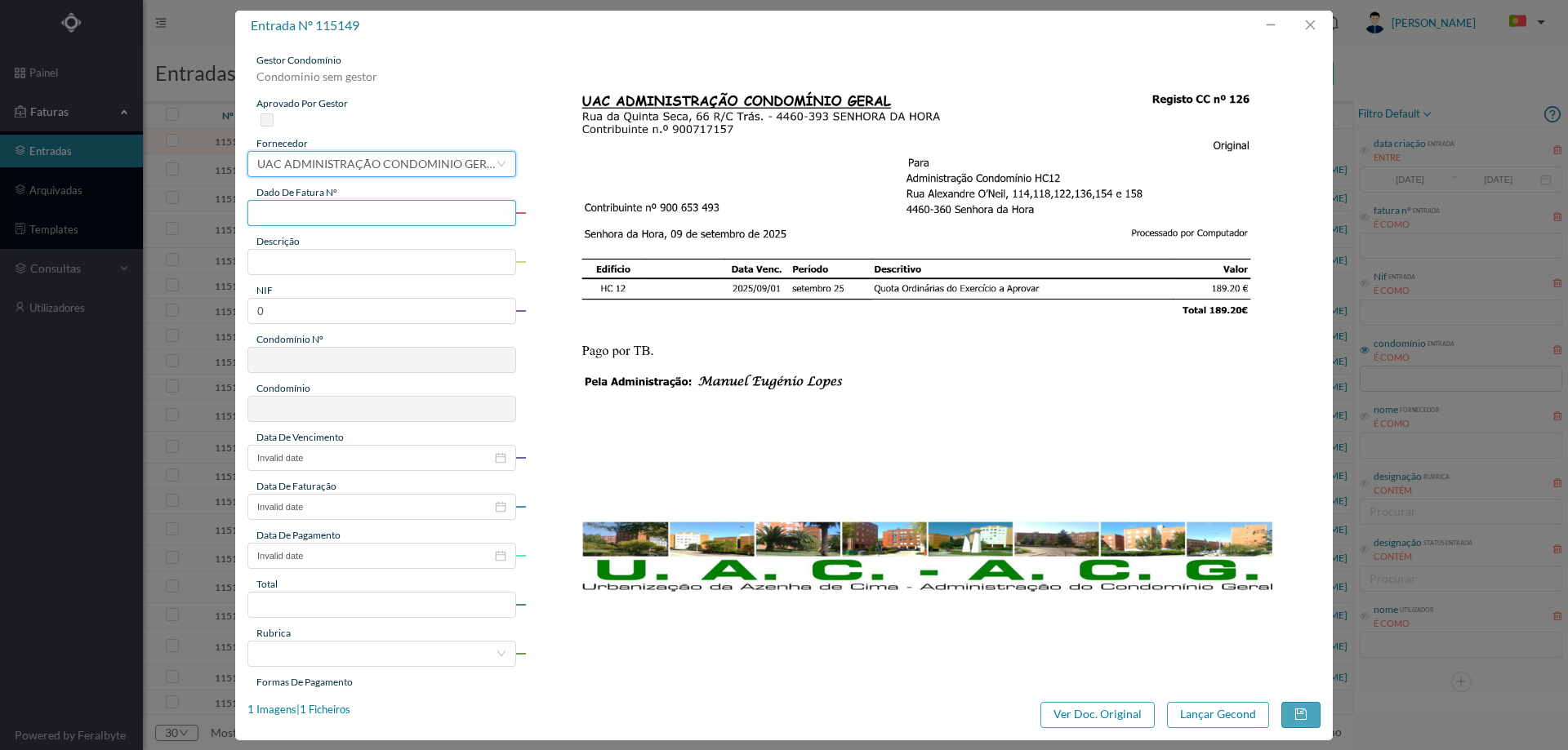
click at [346, 215] on input "text" at bounding box center [382, 213] width 268 height 26
type input "126"
click at [352, 283] on div "NIF" at bounding box center [382, 291] width 268 height 15
click at [345, 266] on input "text" at bounding box center [382, 261] width 268 height 26
click at [487, 262] on input "QUOTA ORDINÁRIA DE EXERCICIO A PROVAR" at bounding box center [382, 261] width 268 height 26
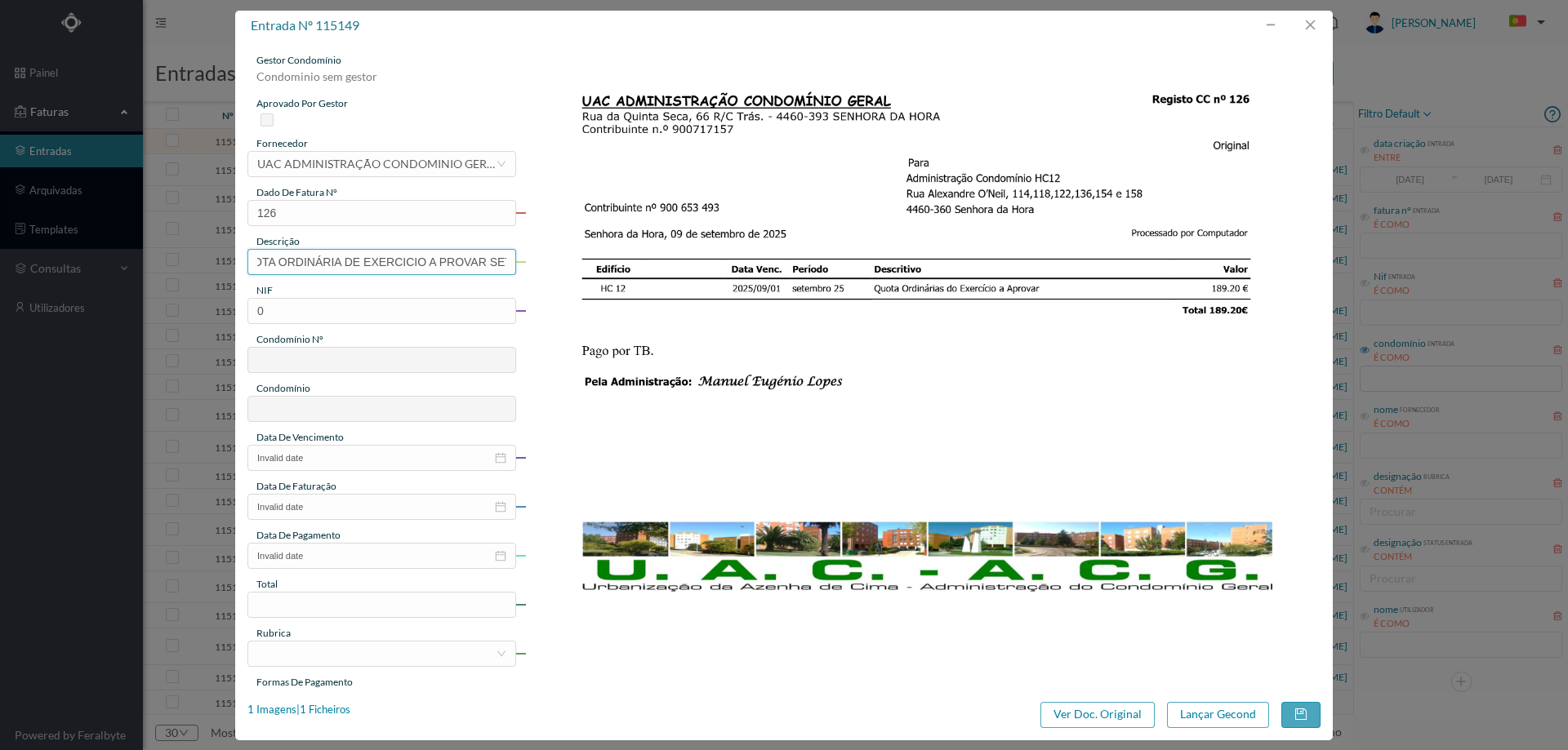
scroll to position [0, 28]
type input "QUOTA ORDINÁRIA DE EXERCICIO A PROVAR SET"
drag, startPoint x: 345, startPoint y: 311, endPoint x: 204, endPoint y: 298, distance: 141.6
click at [204, 298] on div "entrada nº 115149 gestor condomínio Condominio sem gestor aprovado por gestor f…" at bounding box center [784, 375] width 1568 height 750
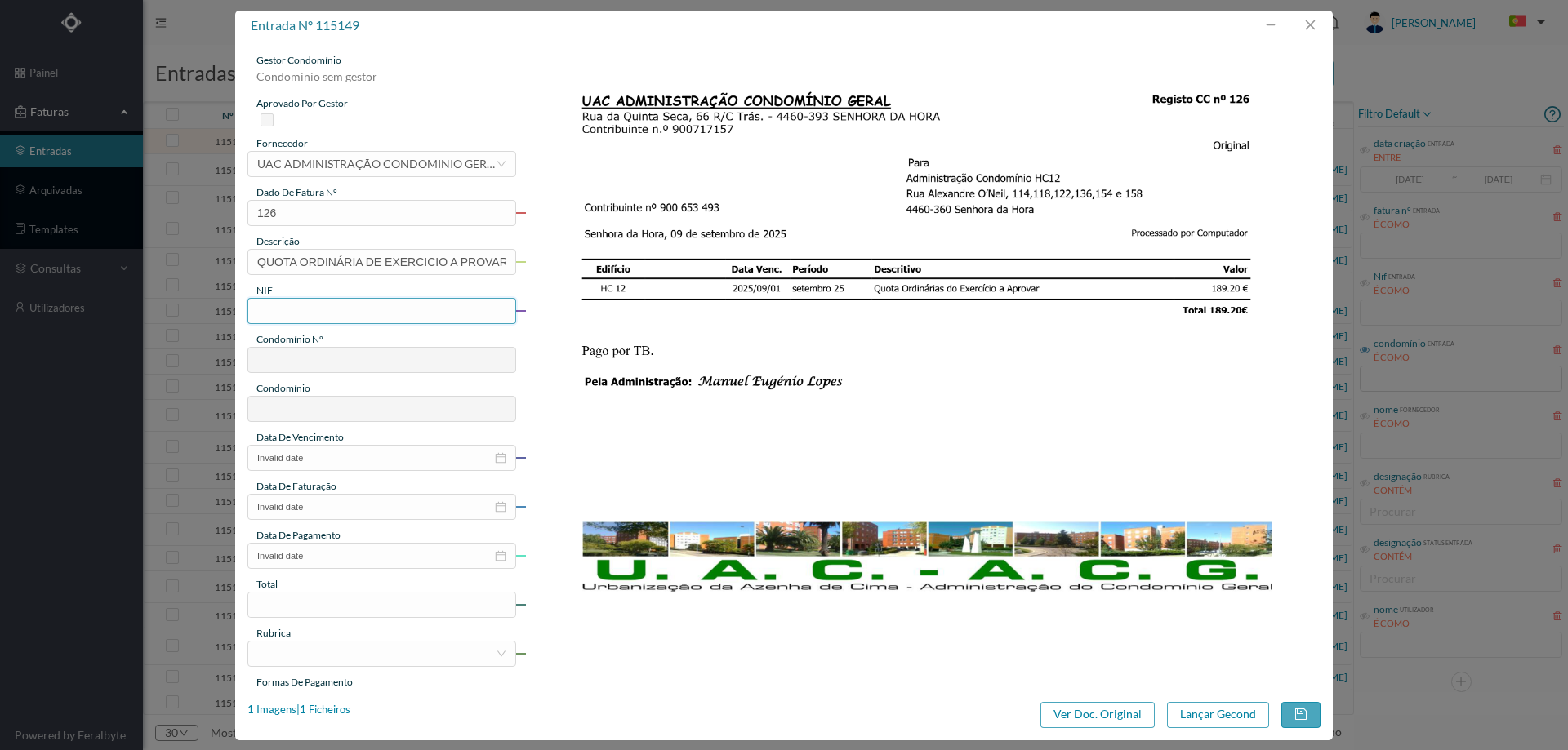
click at [317, 314] on input "text" at bounding box center [382, 310] width 268 height 26
paste input "900653493"
type input "900653493"
type input "719"
type input "ED. URB. AZENHA DE CIMA - BLOCO HC12"
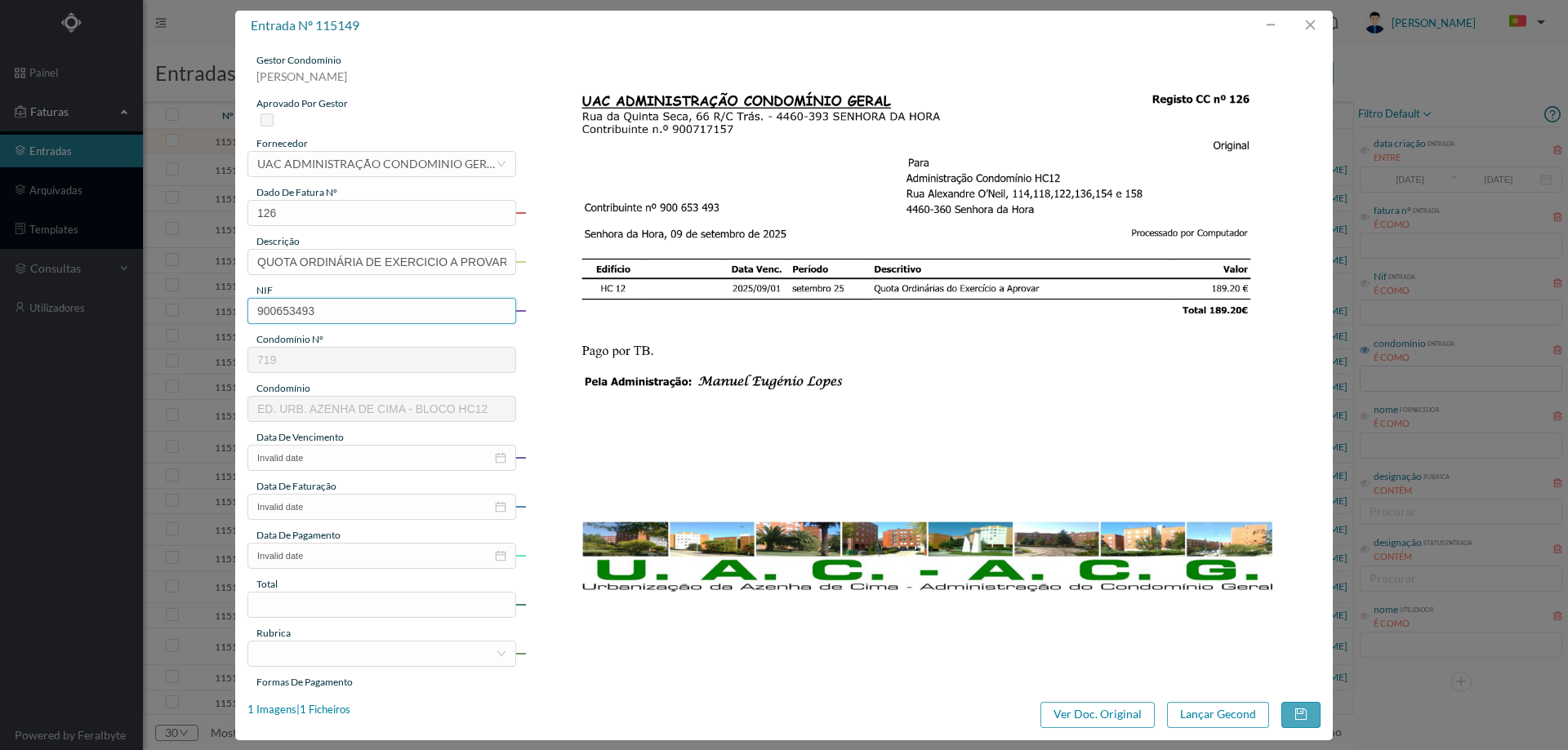
type input "900653493"
click at [354, 458] on input "Invalid date" at bounding box center [382, 458] width 268 height 26
click at [286, 475] on link at bounding box center [279, 486] width 15 height 33
click at [263, 541] on div "1" at bounding box center [264, 542] width 19 height 19
type input "2025-09-01"
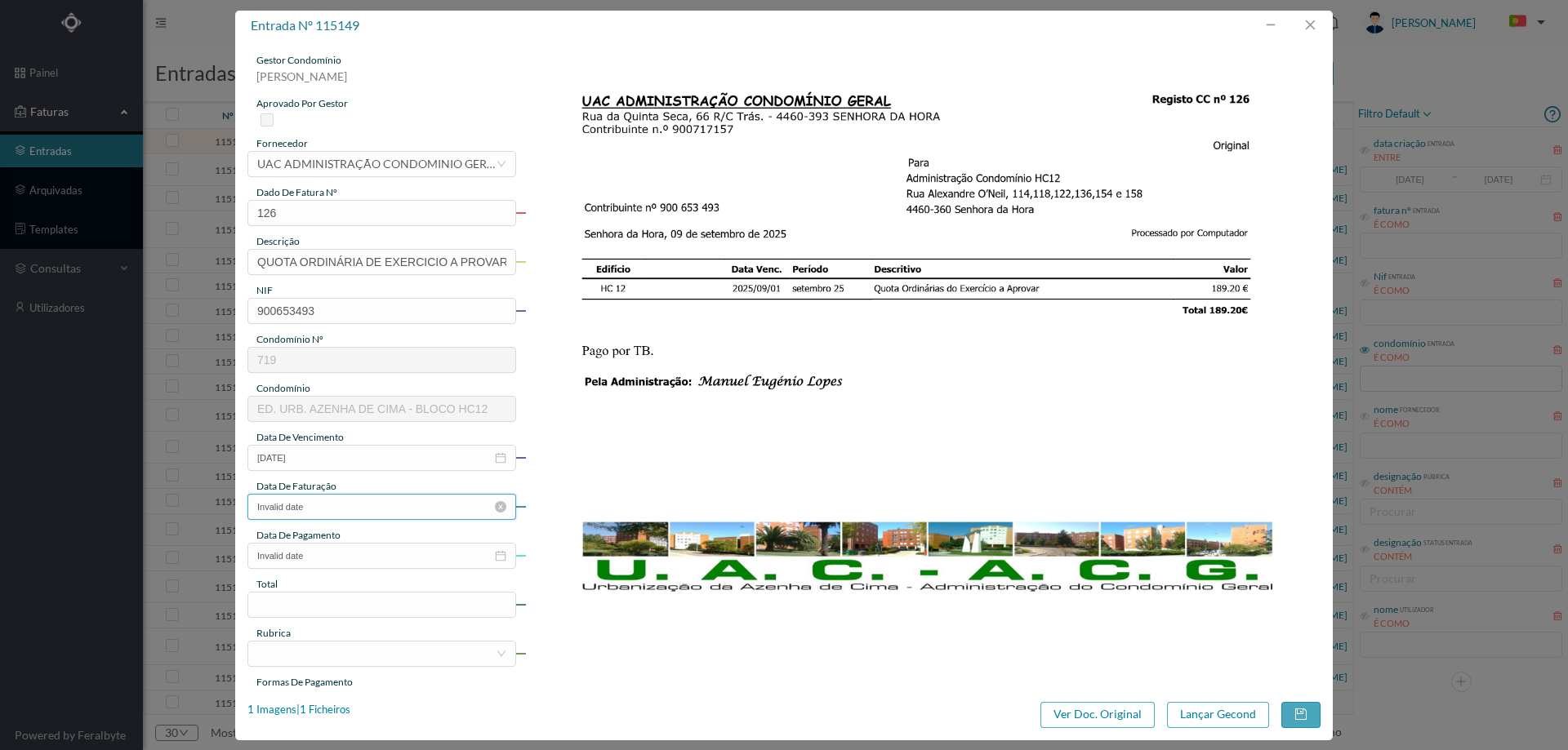
click at [321, 505] on input "Invalid date" at bounding box center [382, 506] width 268 height 26
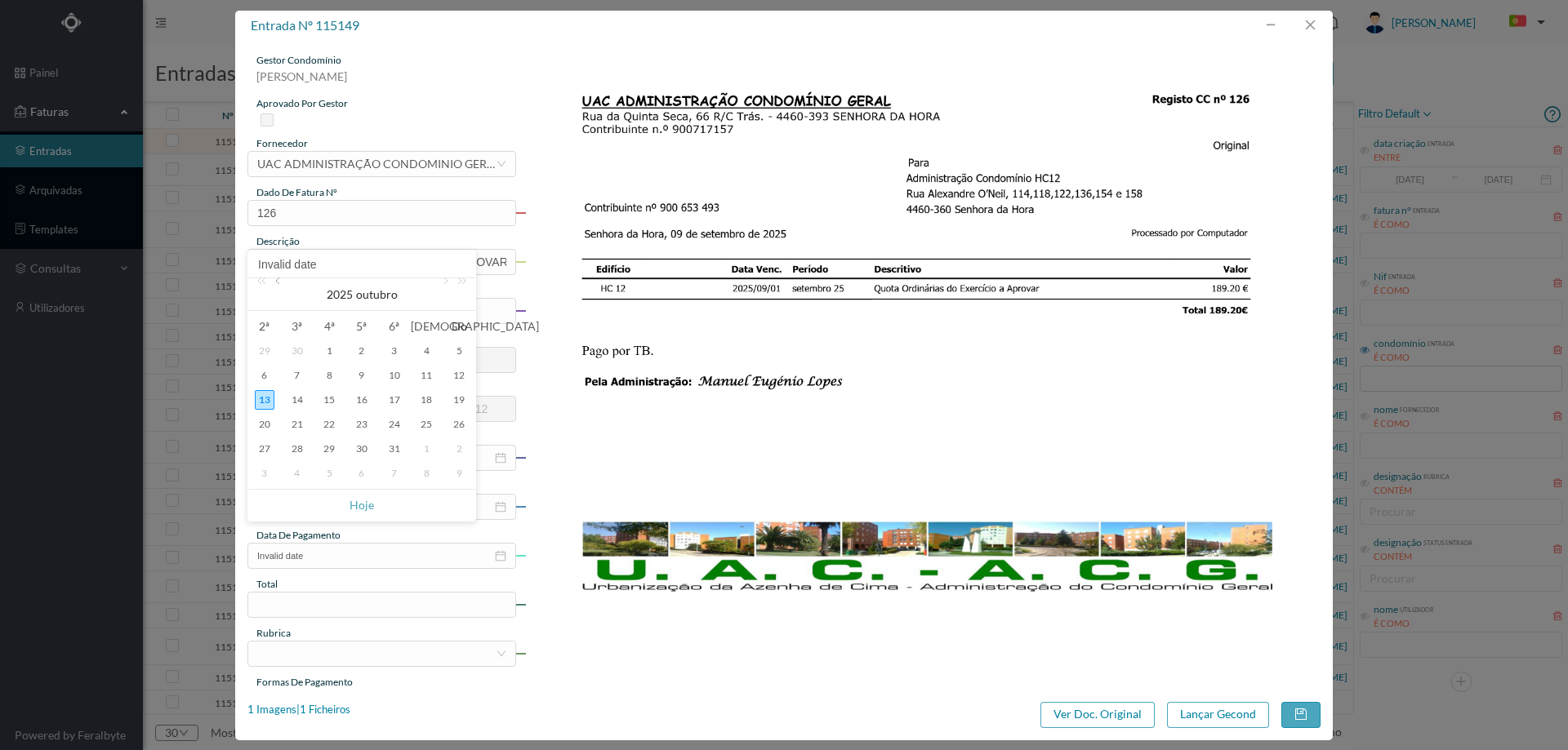
click at [278, 290] on link at bounding box center [279, 294] width 15 height 33
click at [275, 354] on td "1" at bounding box center [264, 350] width 33 height 24
type input "2025-09-01"
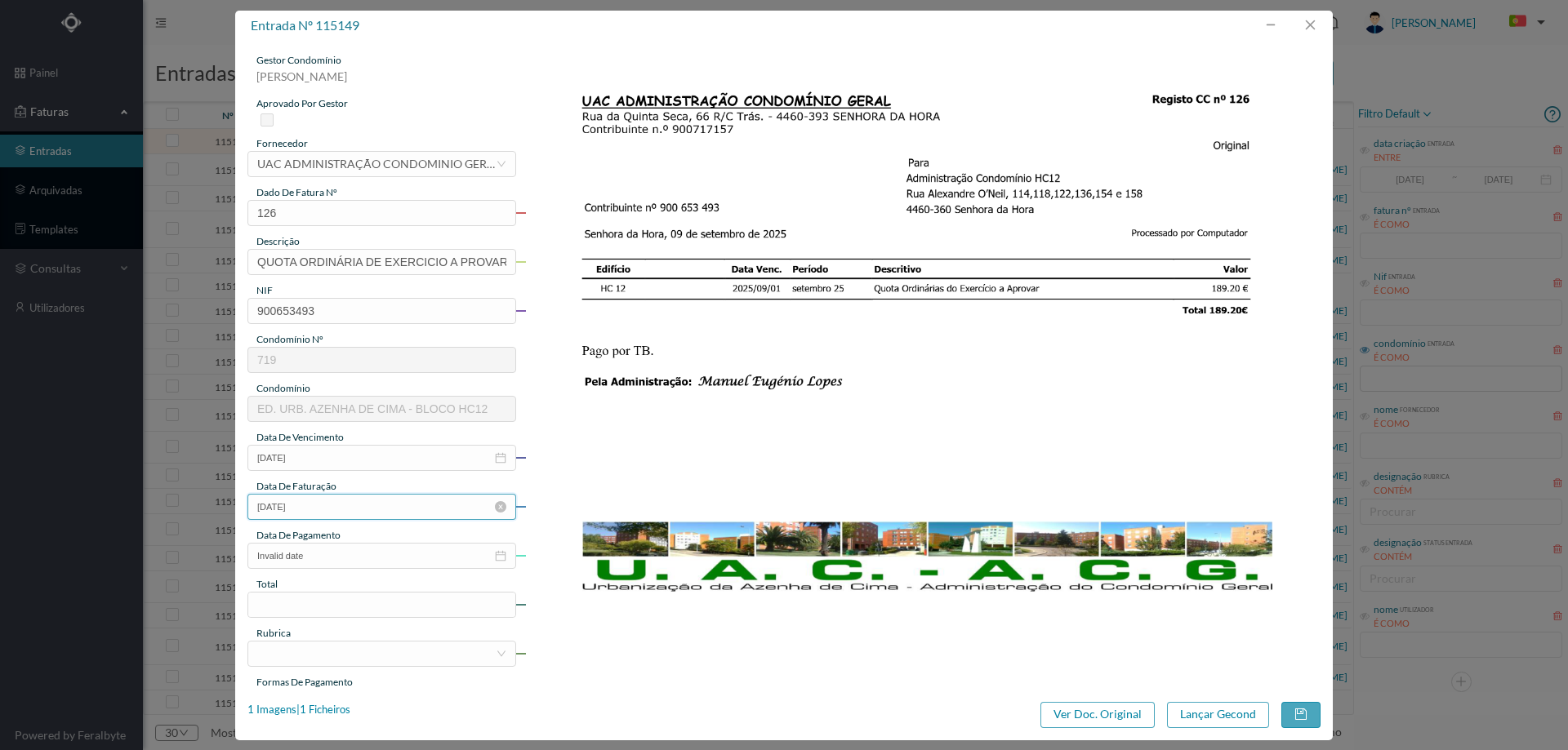
click at [351, 515] on input "2025-09-01" at bounding box center [382, 506] width 268 height 26
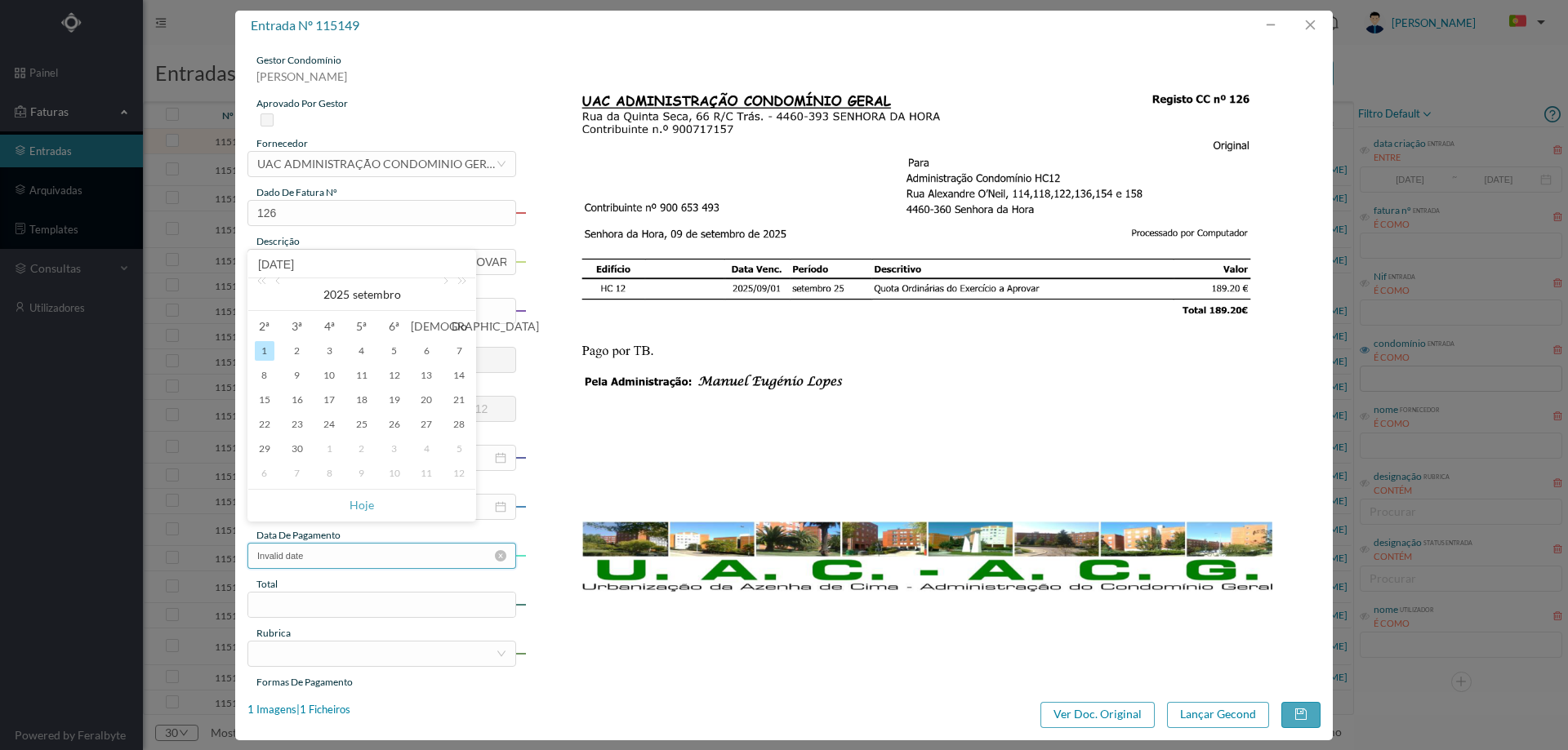
click at [347, 559] on input "Invalid date" at bounding box center [382, 556] width 268 height 26
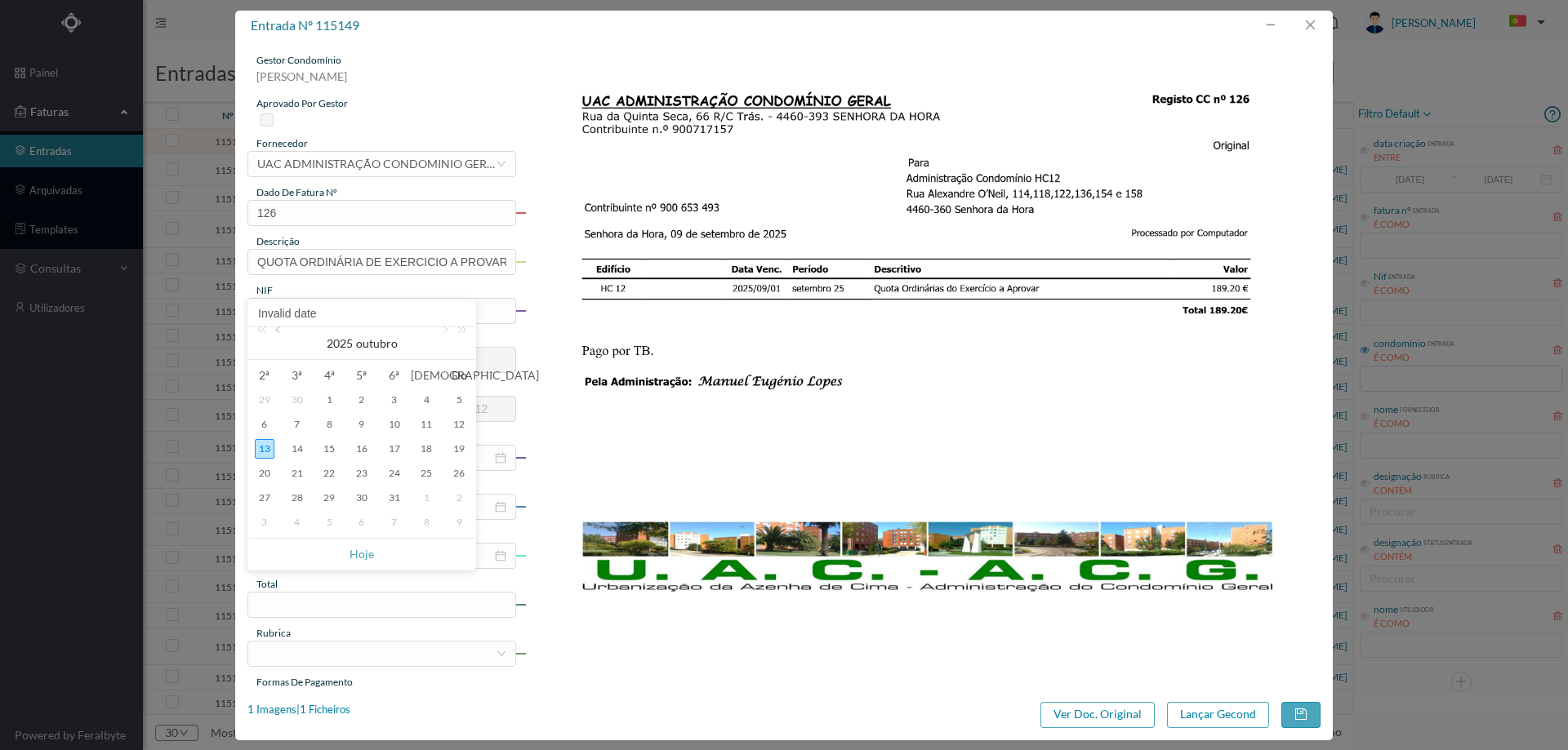
click at [281, 330] on link at bounding box center [279, 344] width 15 height 33
click at [267, 398] on div "1" at bounding box center [264, 400] width 19 height 19
type input "2025-09-01"
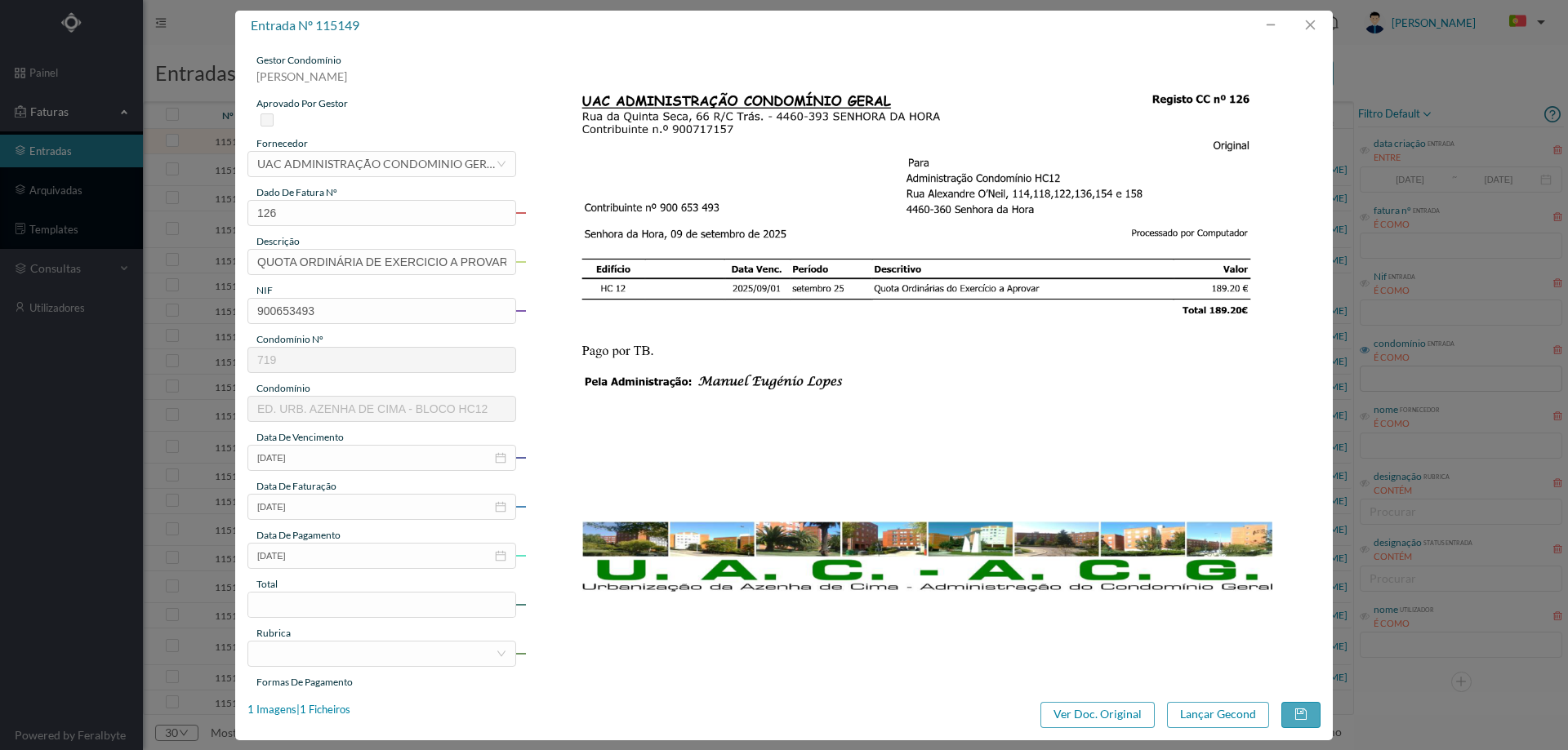
click at [310, 618] on div "gestor condomínio Hugo Moreira aprovado por gestor fornecedor selecionar UAC AD…" at bounding box center [382, 433] width 268 height 761
click at [315, 603] on input at bounding box center [382, 604] width 267 height 24
type input "189.20"
click at [320, 659] on div at bounding box center [376, 653] width 238 height 24
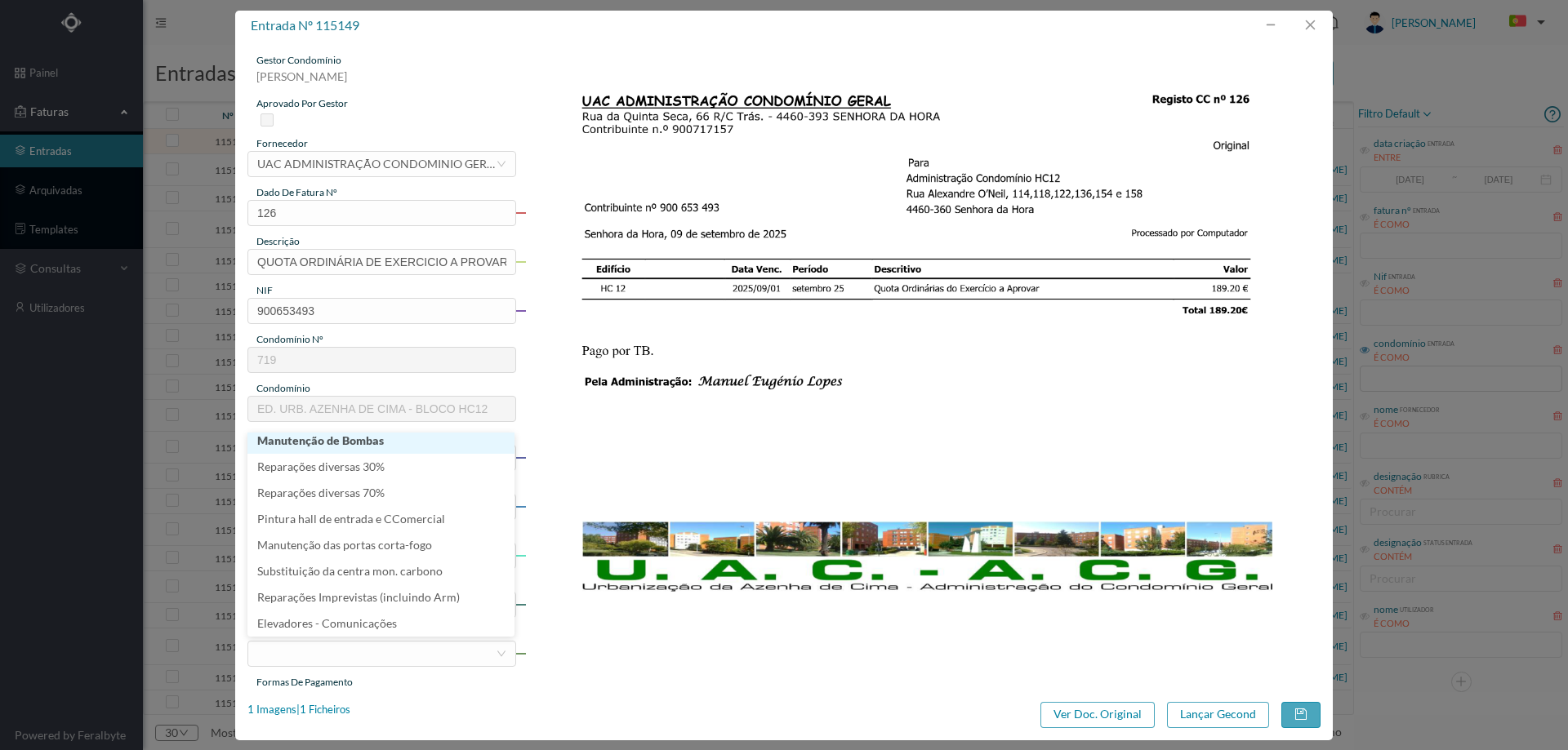
scroll to position [3, 0]
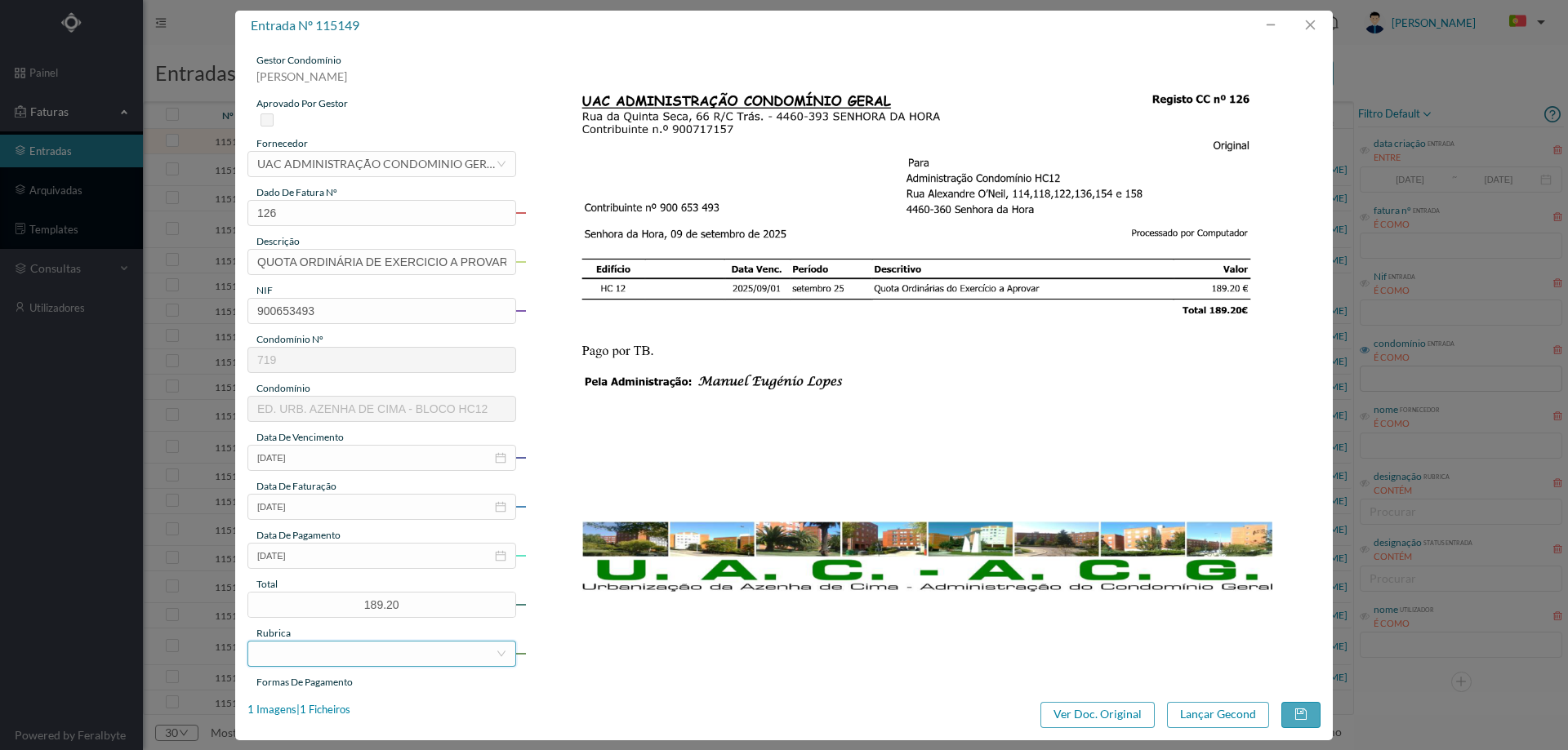
click at [329, 654] on div at bounding box center [376, 653] width 238 height 24
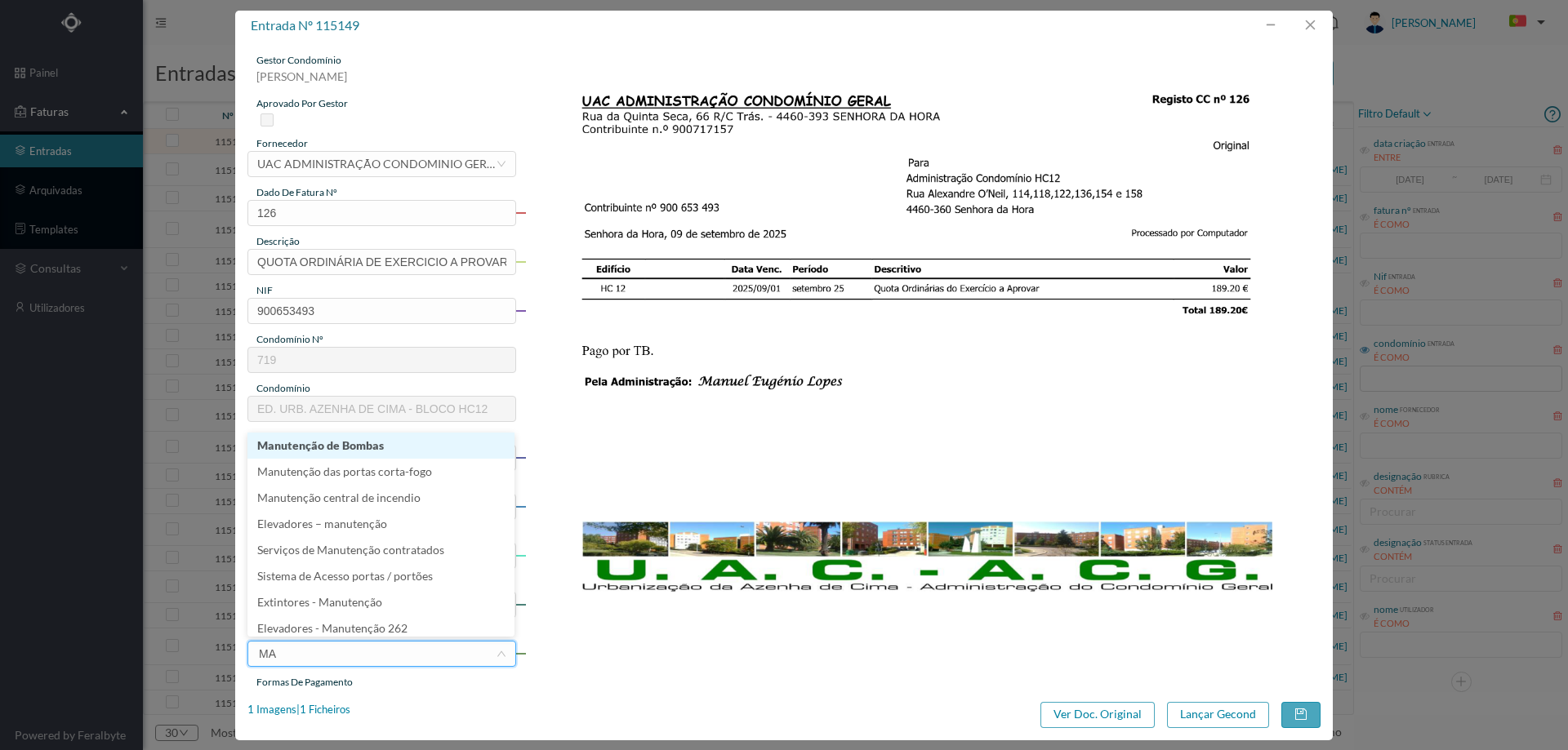
type input "MAN"
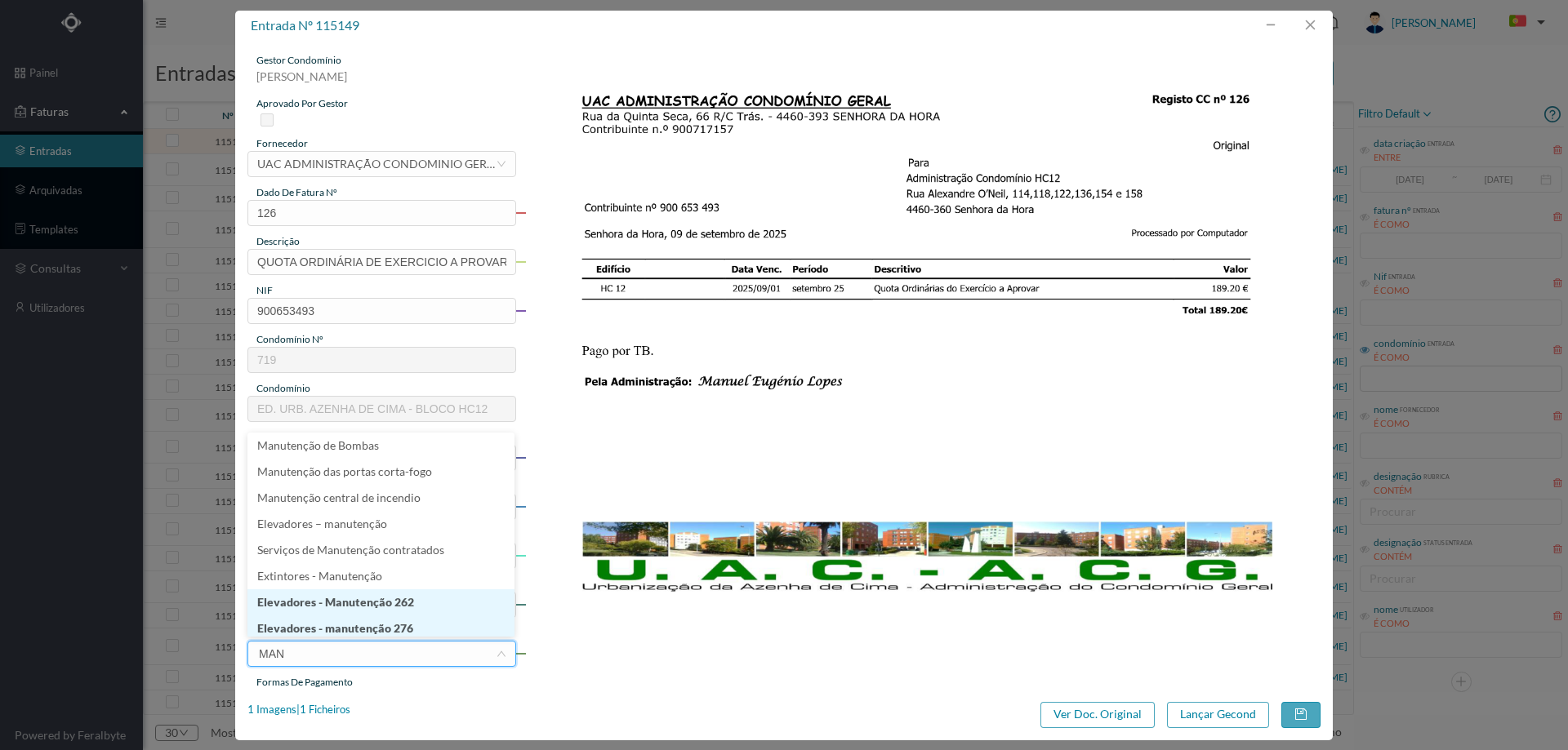
scroll to position [8, 0]
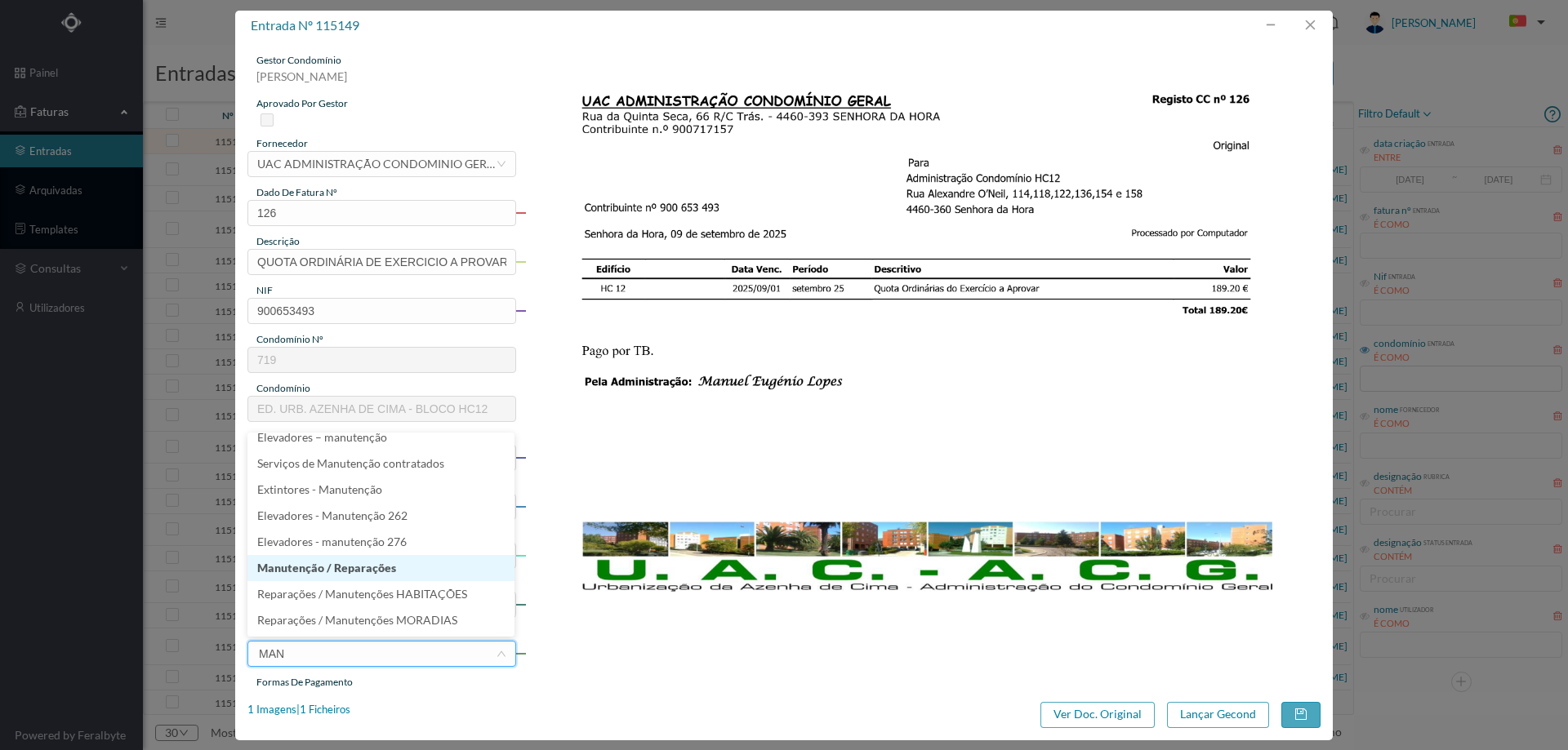
click at [366, 572] on li "Manutenção / Reparações" at bounding box center [381, 567] width 267 height 26
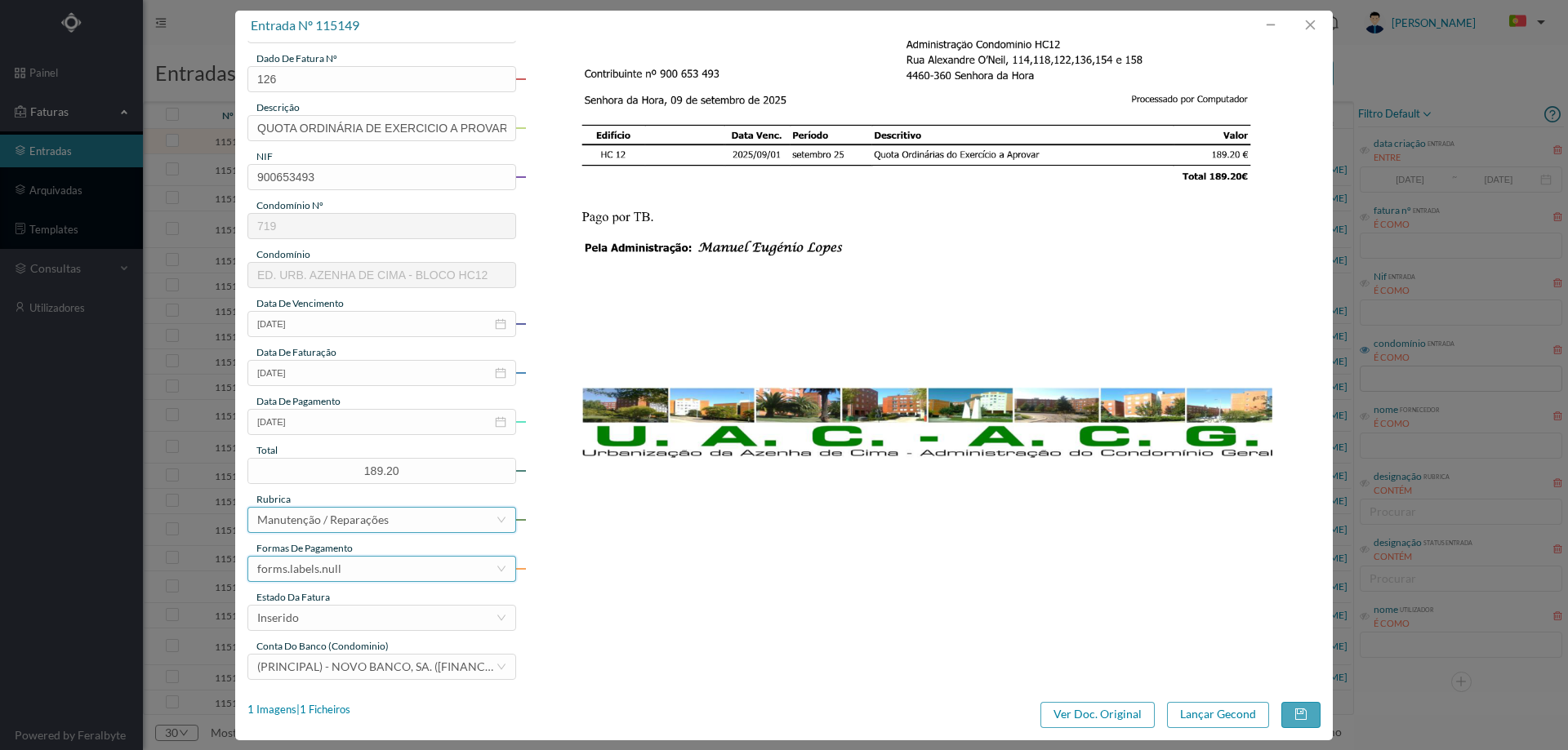
scroll to position [137, 0]
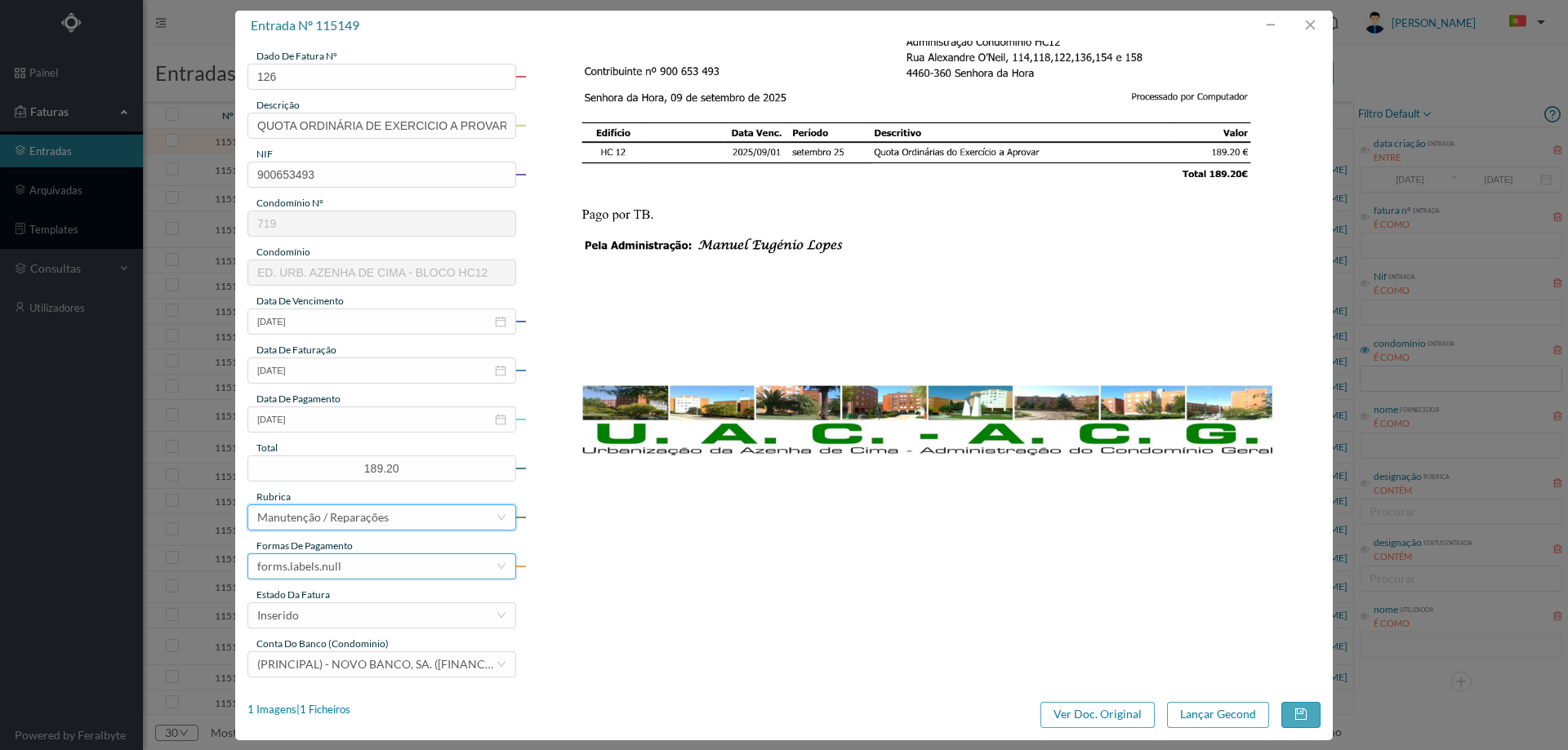
click at [351, 573] on div "forms.labels.null" at bounding box center [376, 566] width 238 height 24
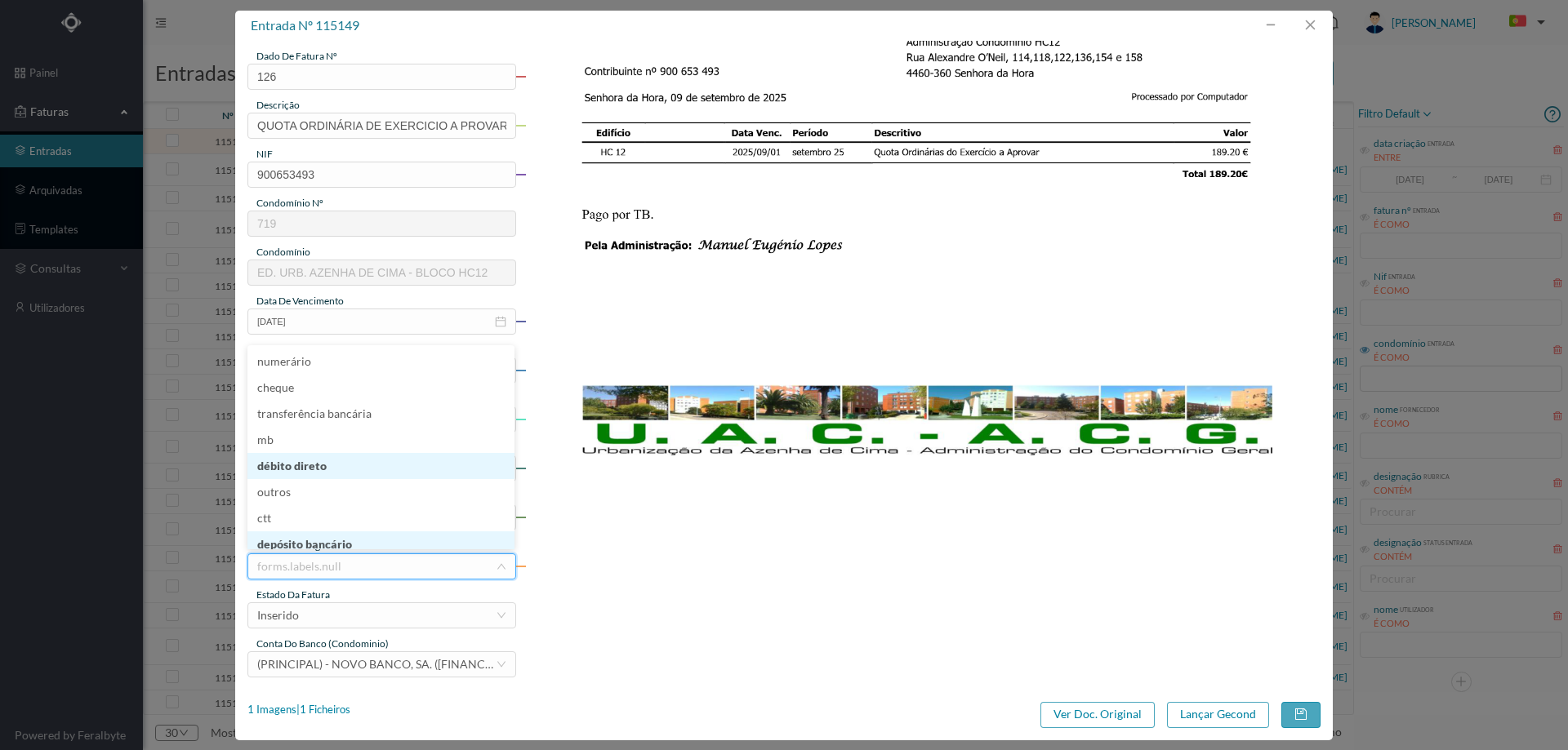
scroll to position [8, 0]
click at [345, 462] on li "débito direto" at bounding box center [381, 458] width 267 height 26
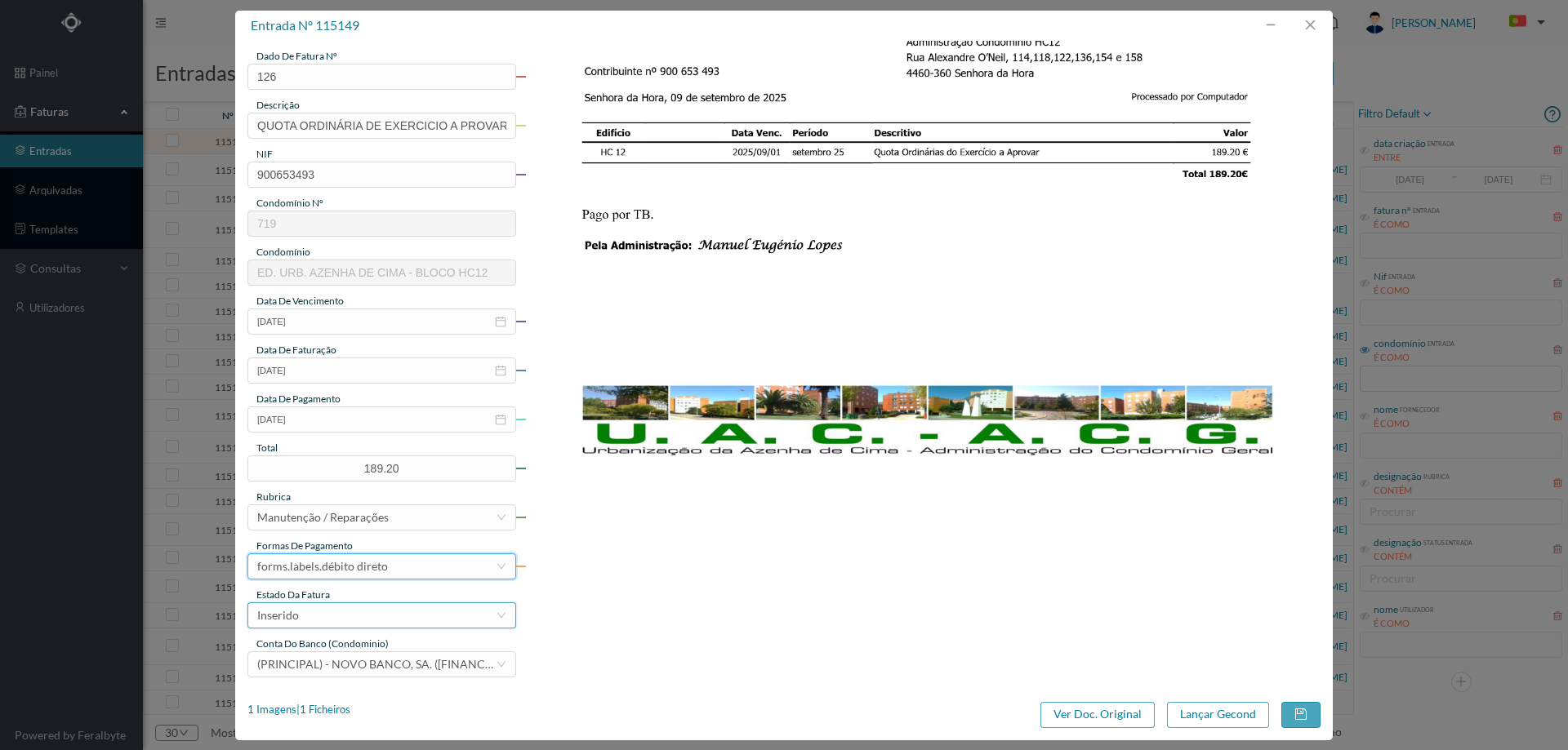
click at [333, 608] on div "Inserido" at bounding box center [376, 615] width 238 height 24
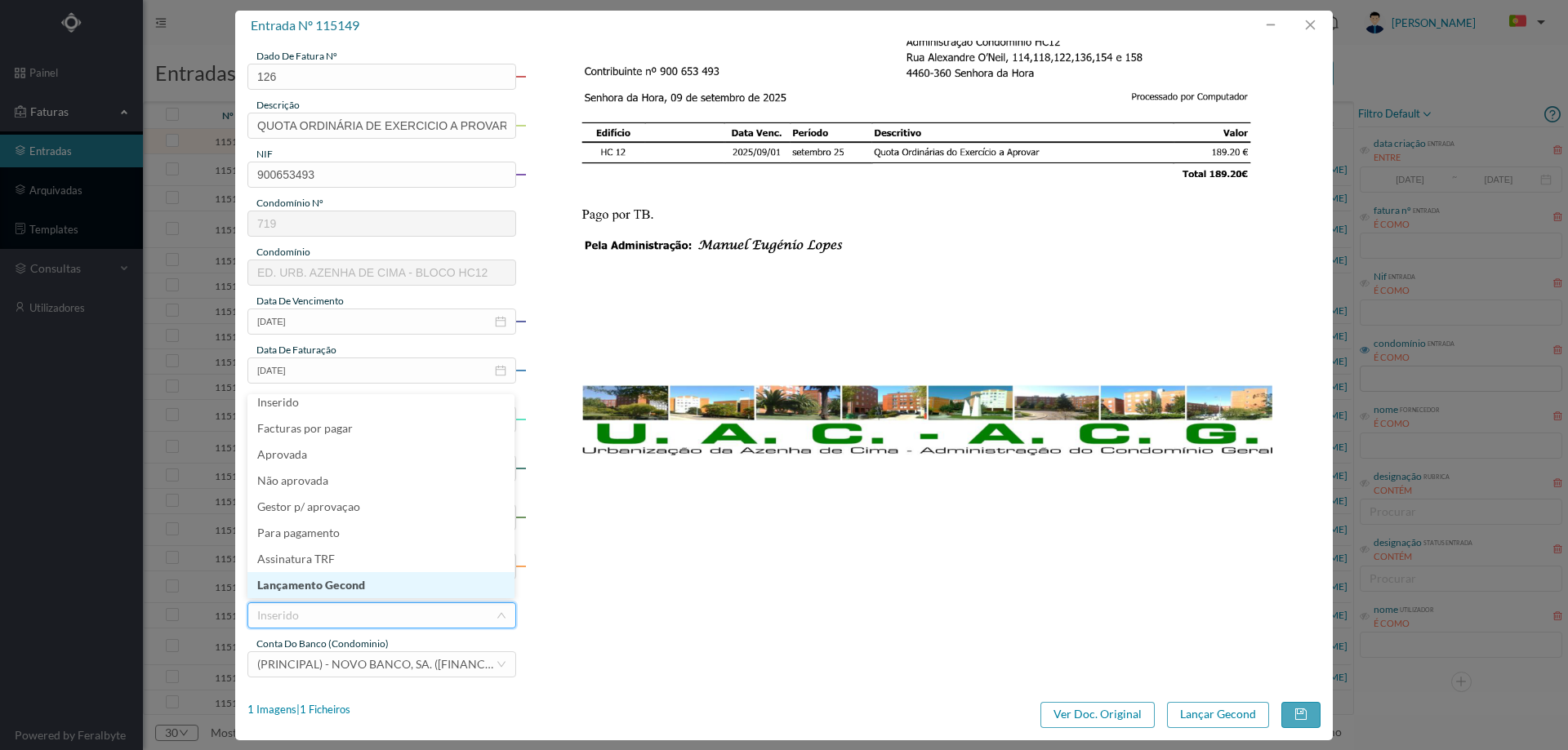
click at [334, 595] on li "Lançamento Gecond" at bounding box center [381, 585] width 267 height 26
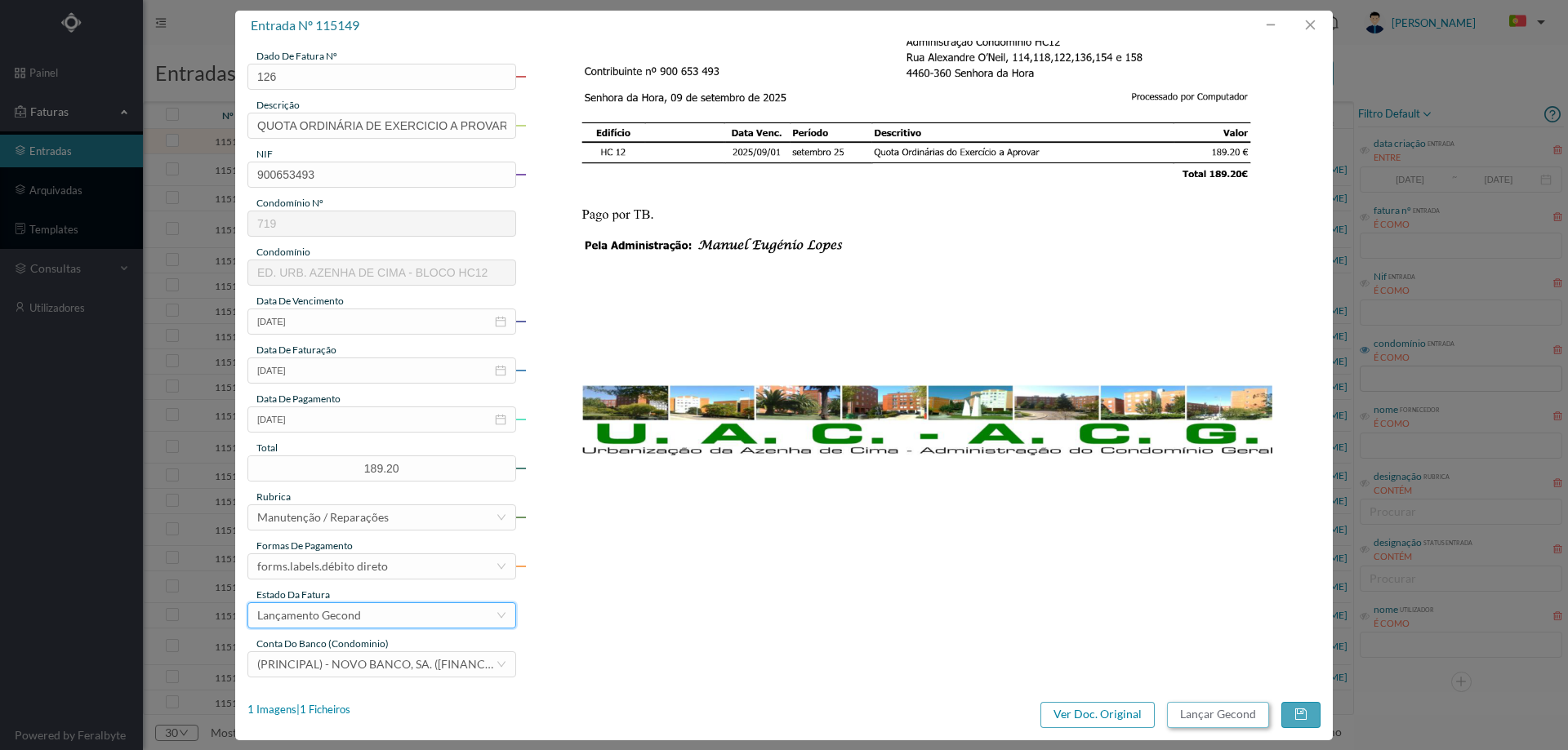
click at [1200, 710] on button "Lançar Gecond" at bounding box center [1218, 715] width 102 height 26
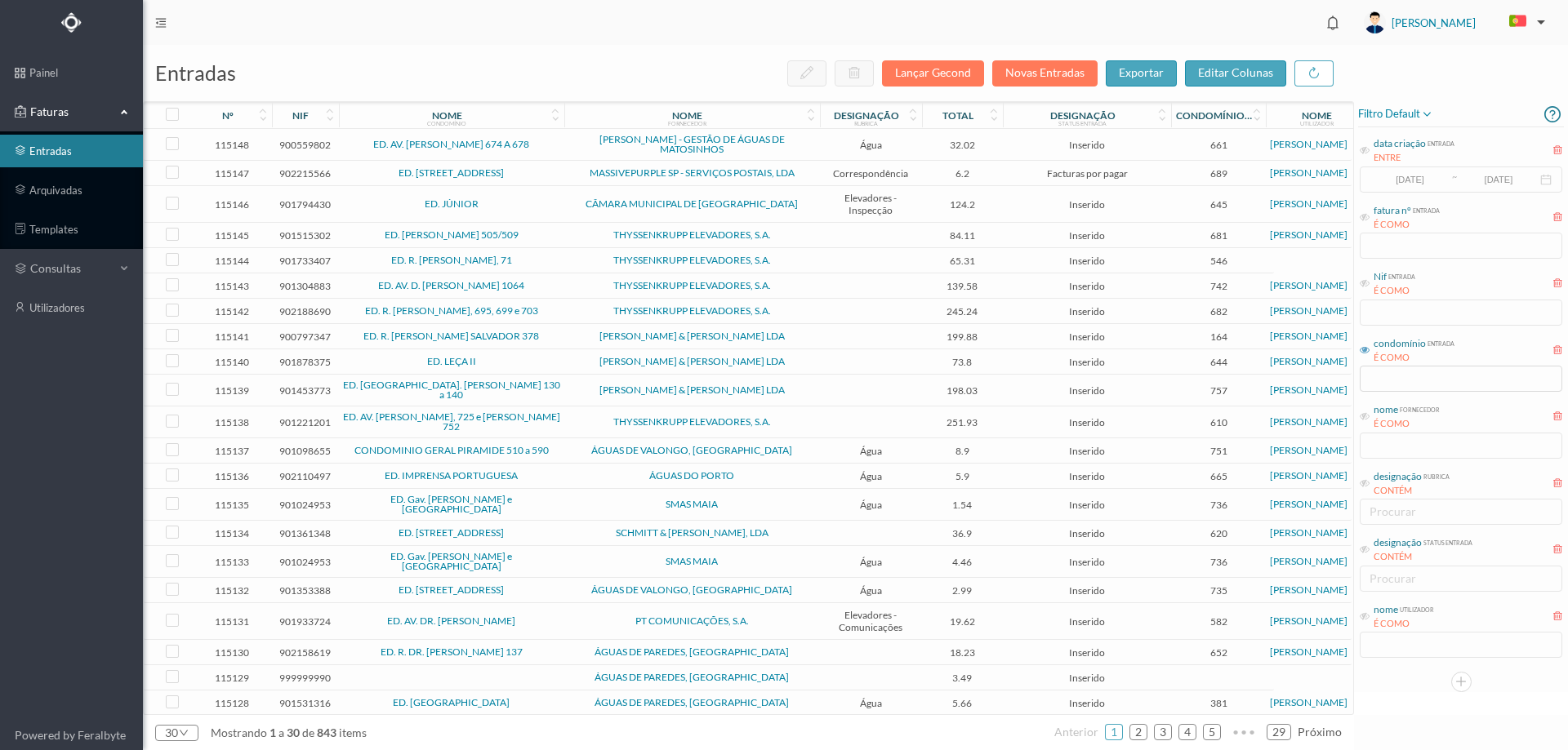
click at [834, 143] on span "Água" at bounding box center [871, 145] width 94 height 13
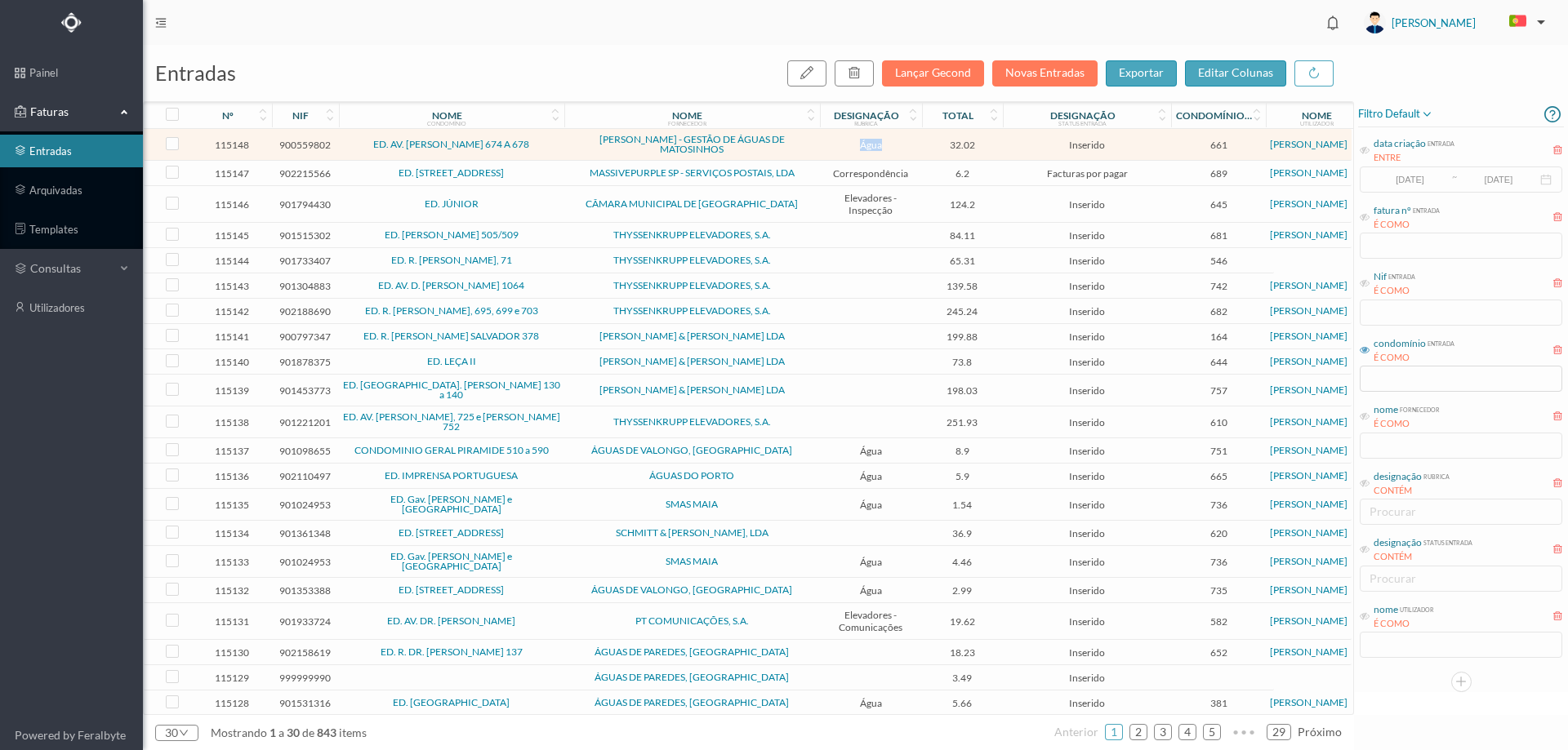
click at [834, 143] on span "Água" at bounding box center [871, 145] width 94 height 13
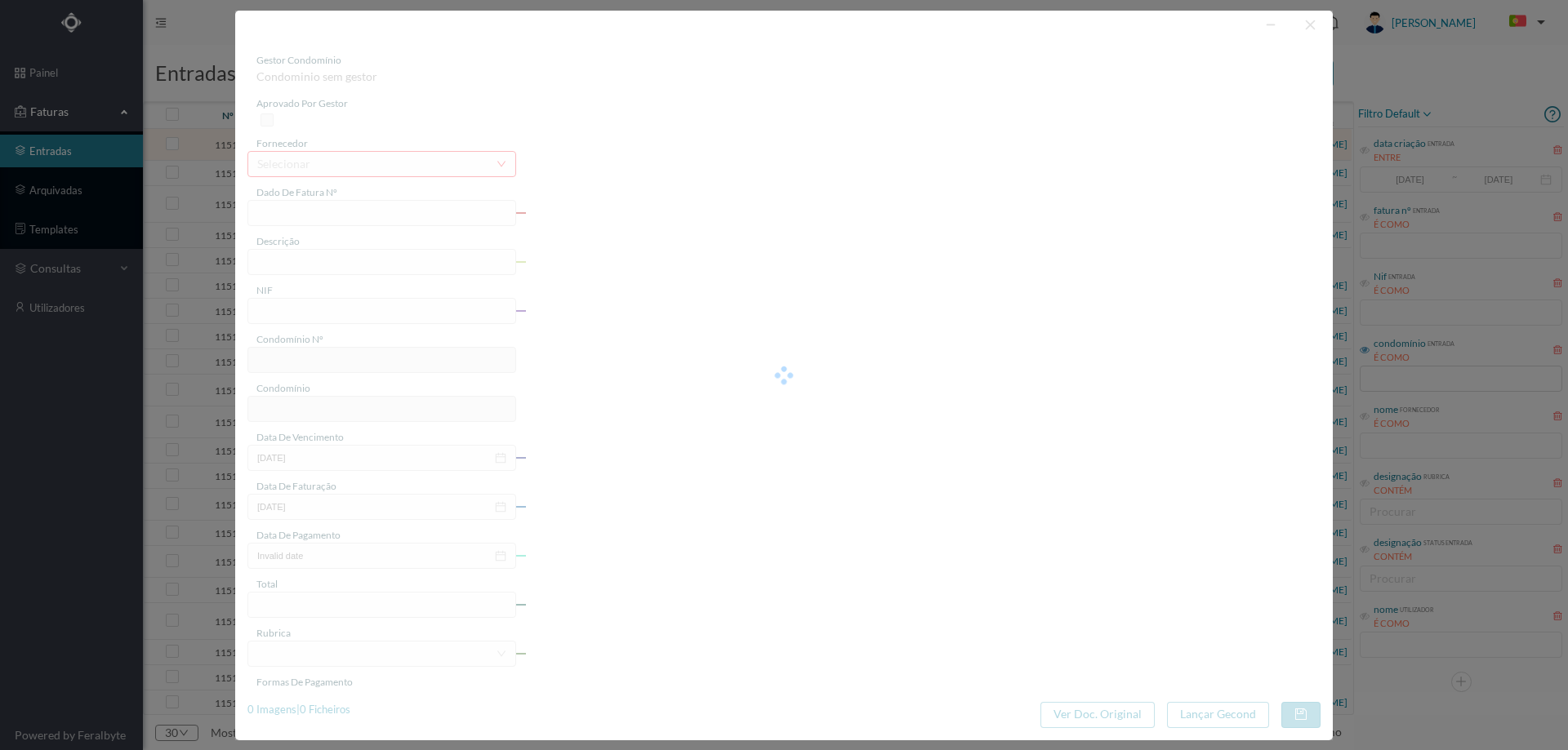
type input "FA K4025FA/10585404"
type input "Periodo de faturação: 08.08.2025 a 07.10.2025"
type input "900559802"
type input "03-11-2025"
type input "13-10-2025"
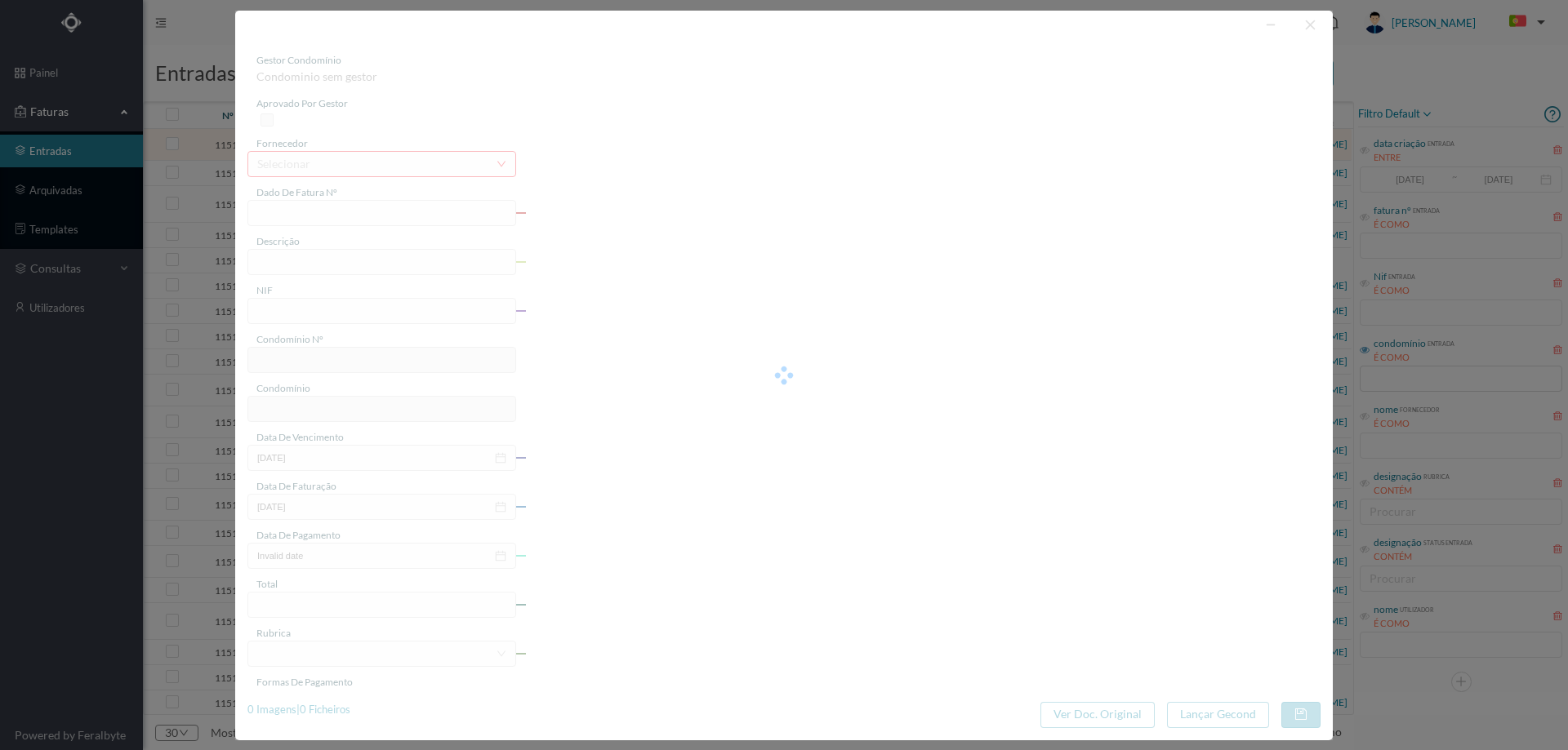
type input "03-11-2025"
type input "32.02"
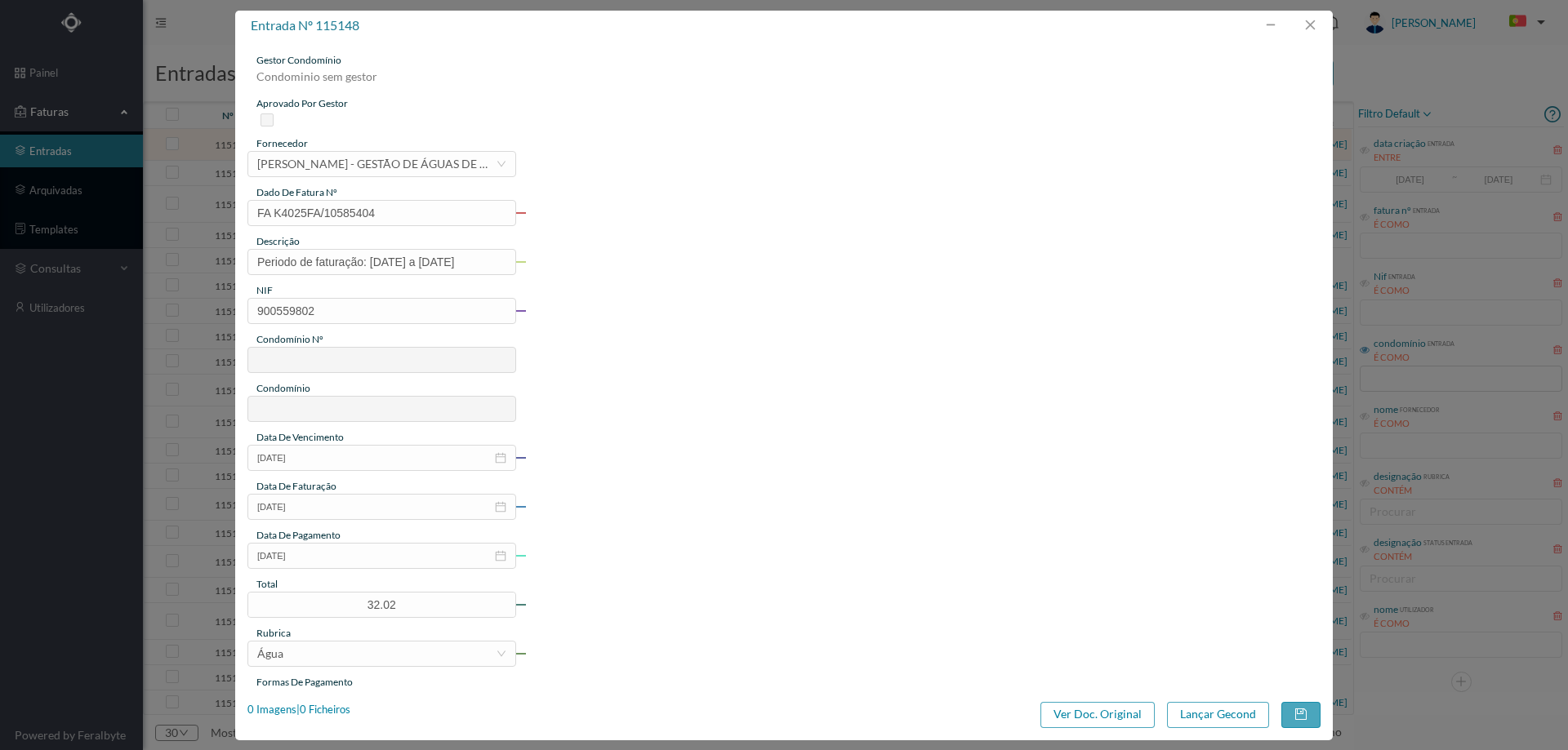
type input "661"
type input "ED. AV. SERPA PINTO 674 A 678"
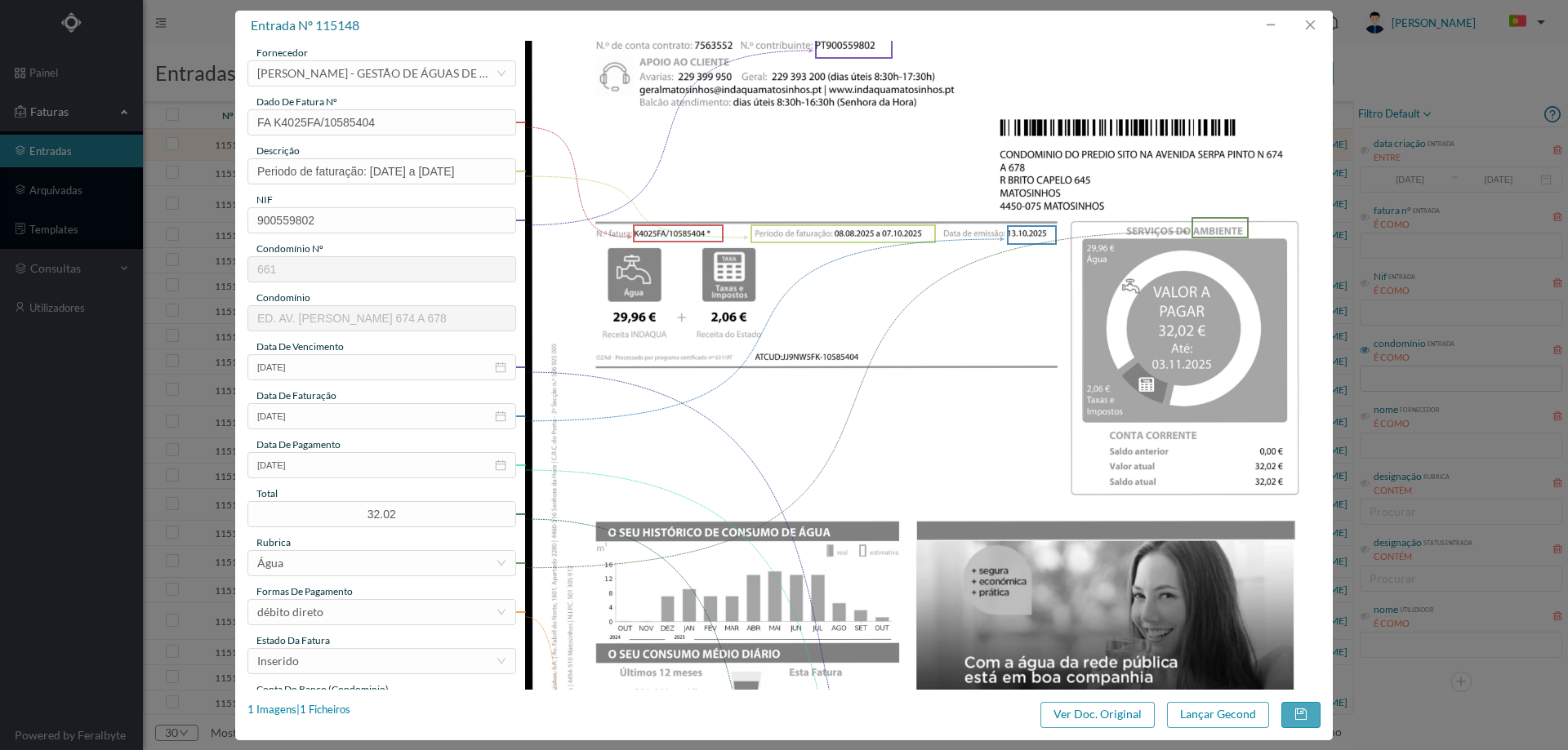
scroll to position [327, 0]
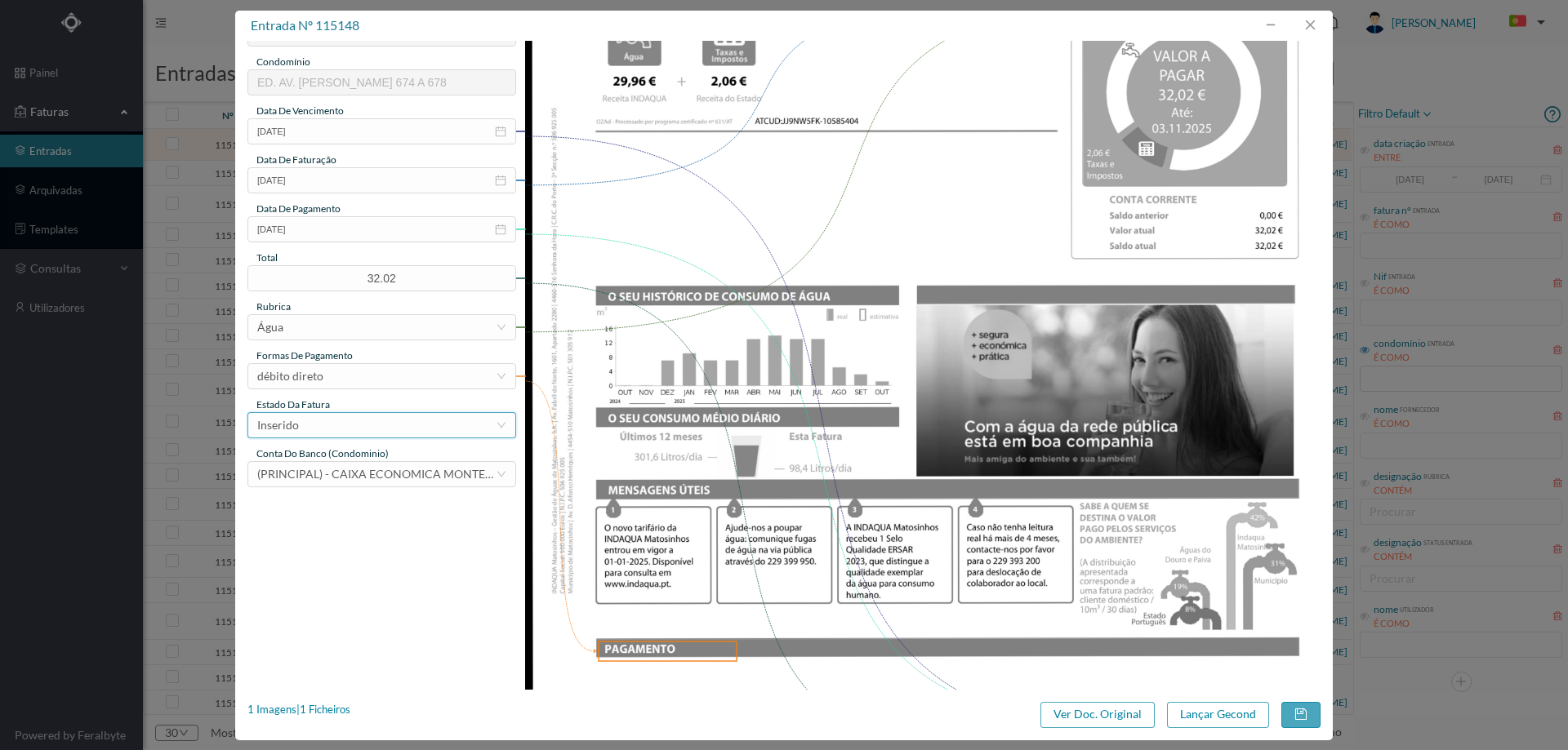
click at [320, 429] on div "Inserido" at bounding box center [376, 425] width 238 height 24
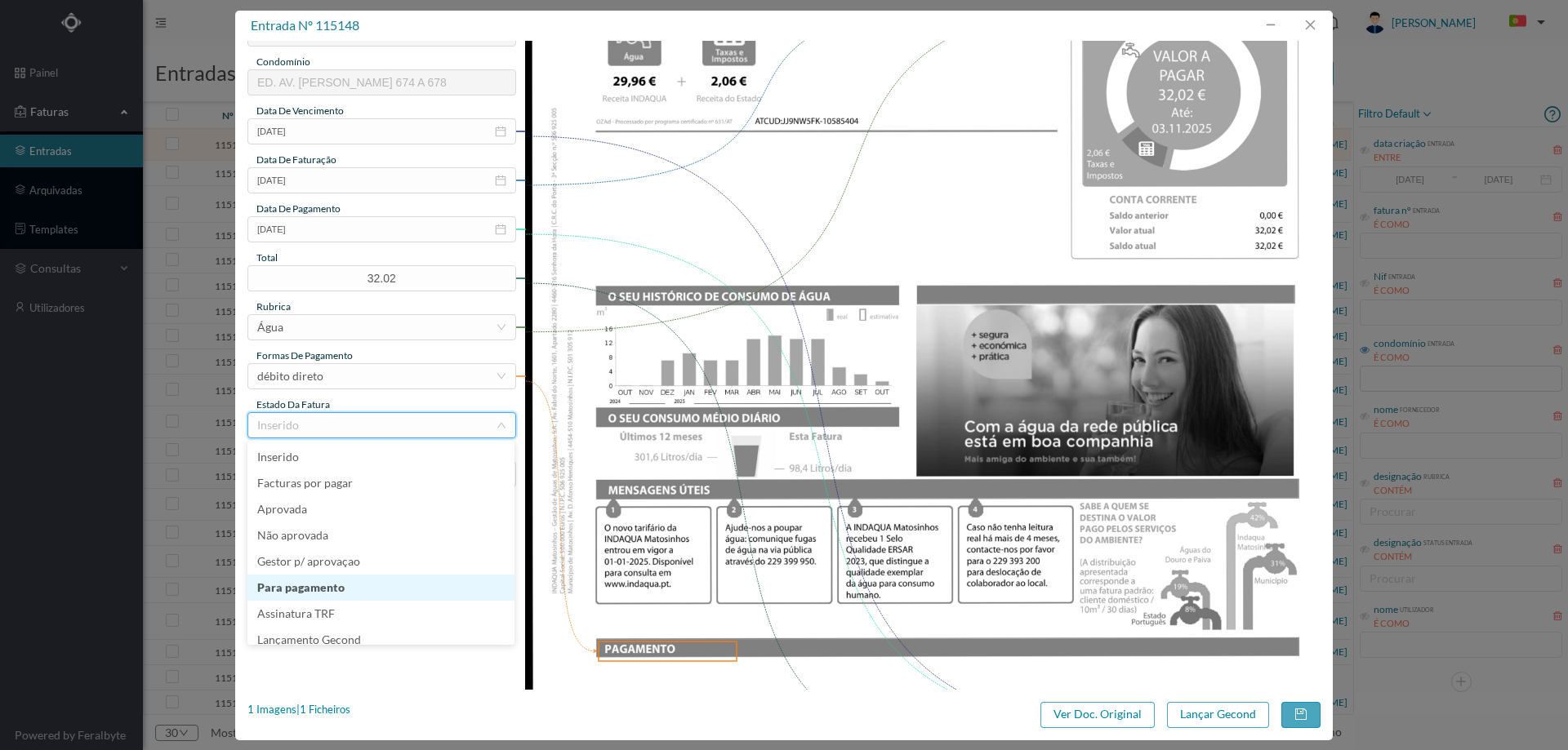
scroll to position [8, 0]
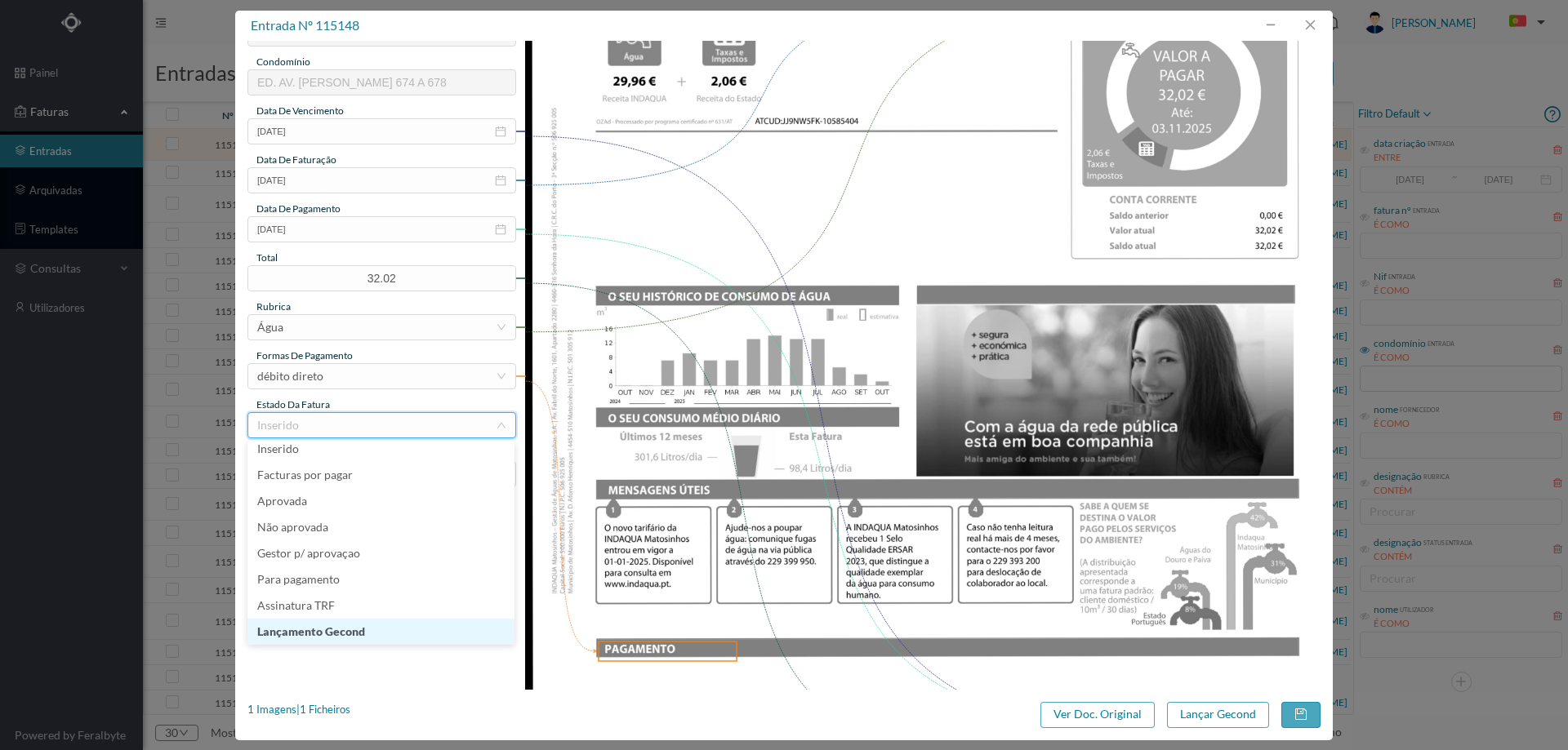
drag, startPoint x: 326, startPoint y: 640, endPoint x: 508, endPoint y: 616, distance: 183.6
click at [328, 640] on li "Lançamento Gecond" at bounding box center [381, 631] width 267 height 26
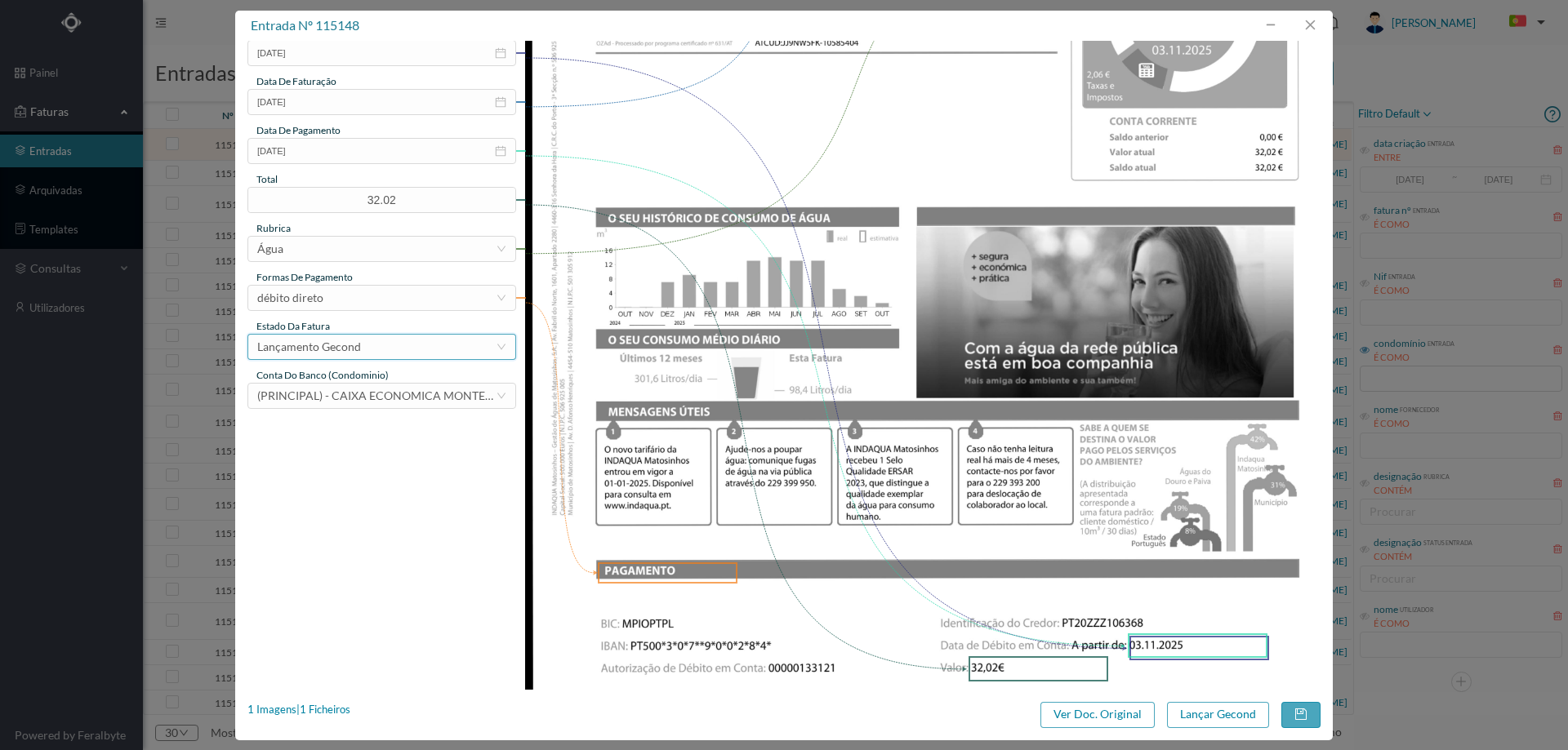
scroll to position [494, 0]
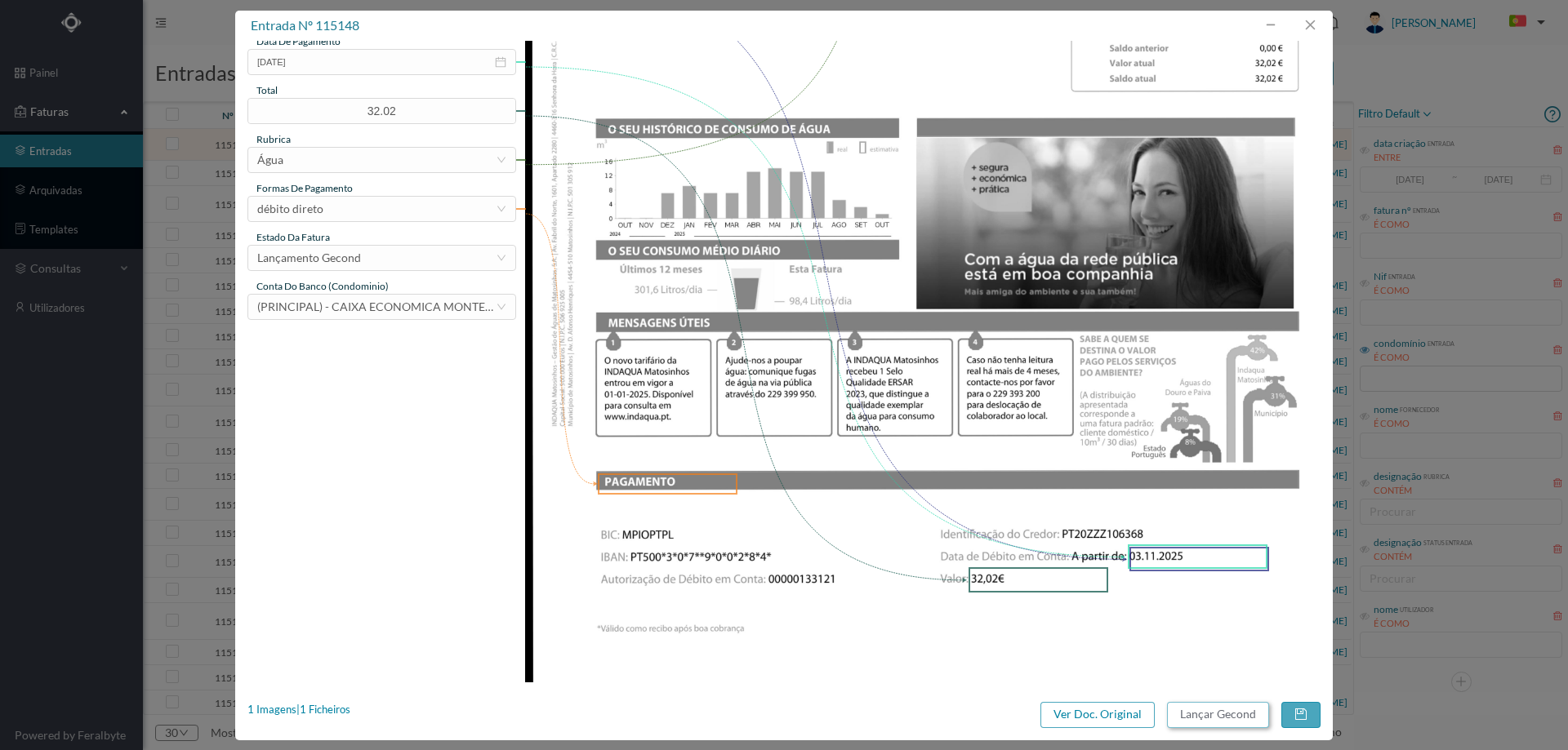
click at [1201, 722] on button "Lançar Gecond" at bounding box center [1218, 715] width 102 height 26
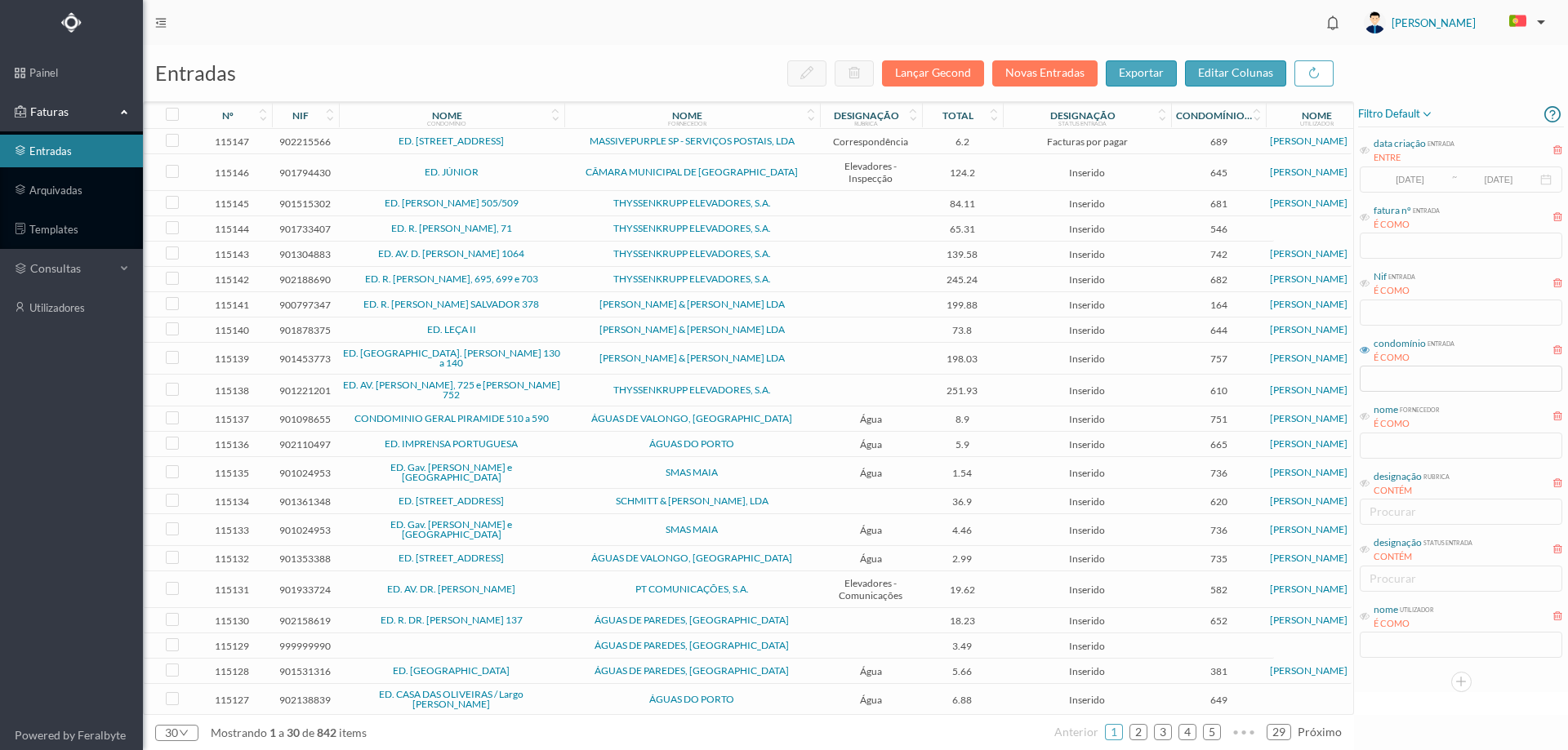
click at [543, 144] on span "ED. [STREET_ADDRESS]" at bounding box center [451, 142] width 217 height 10
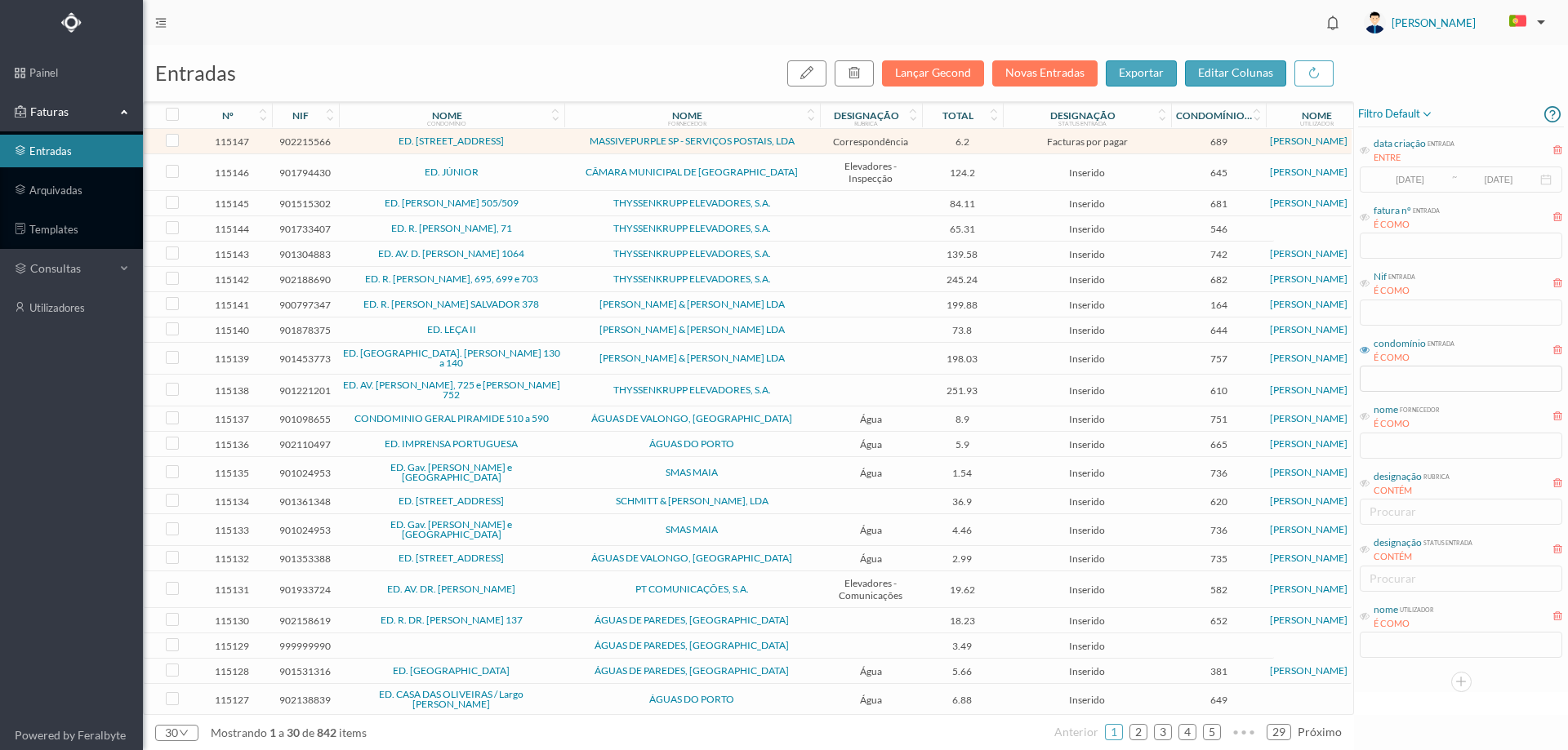
click at [543, 144] on span "ED. [STREET_ADDRESS]" at bounding box center [451, 142] width 217 height 10
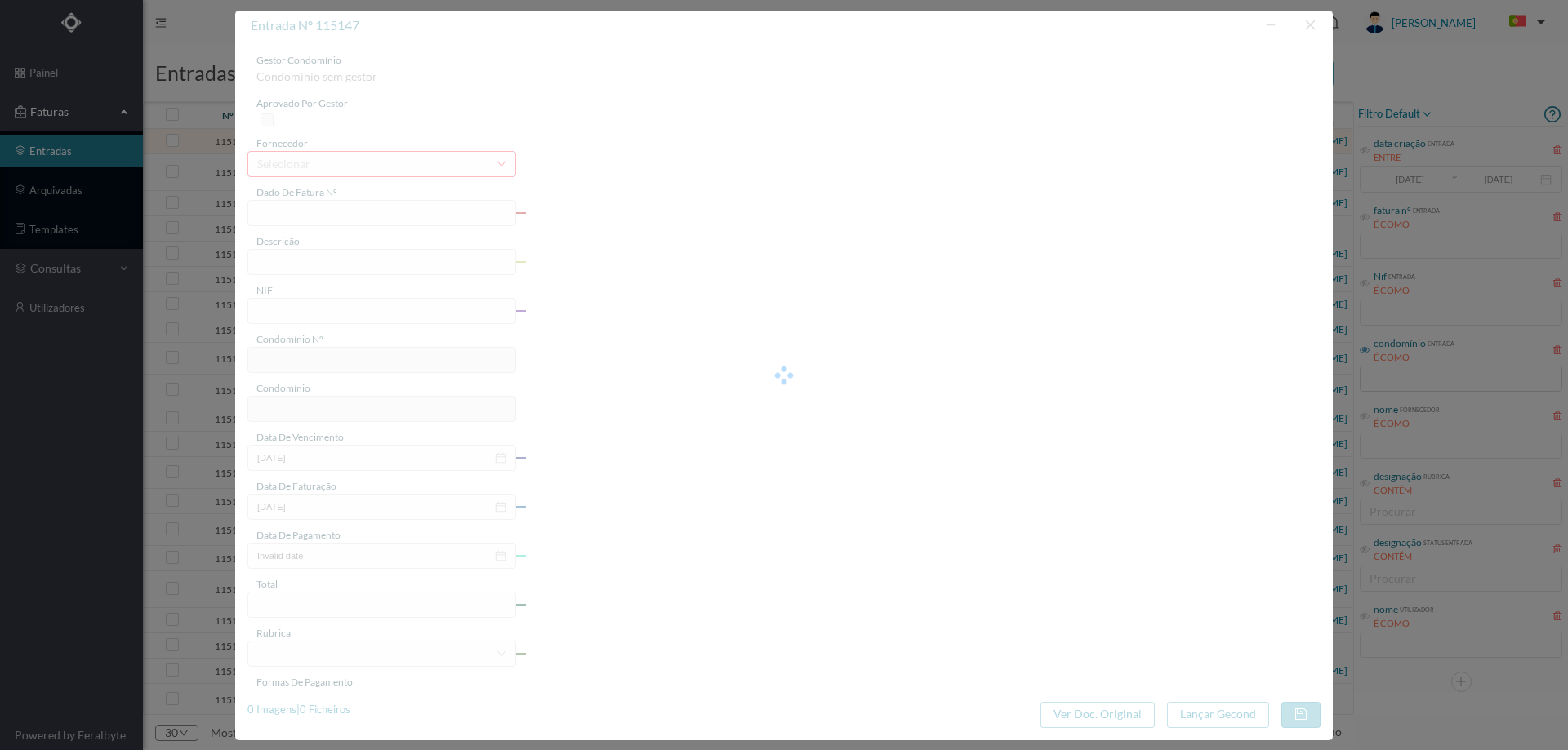
type input "4 45/38985"
type input "Serviço Envio Correio"
type input "902215566"
type input "2025-01-01"
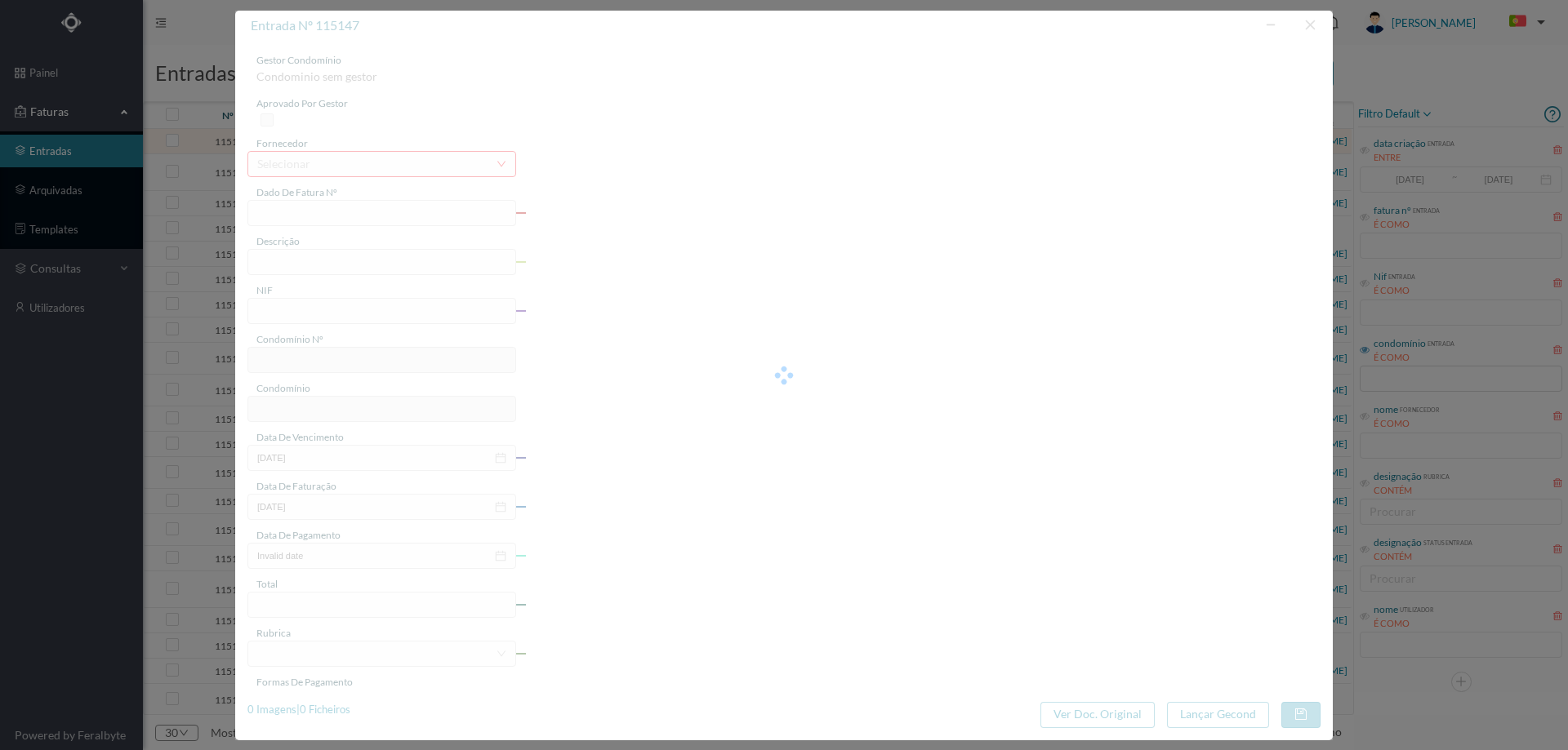
type input "6.20"
type input "689"
type input "ED. [STREET_ADDRESS]"
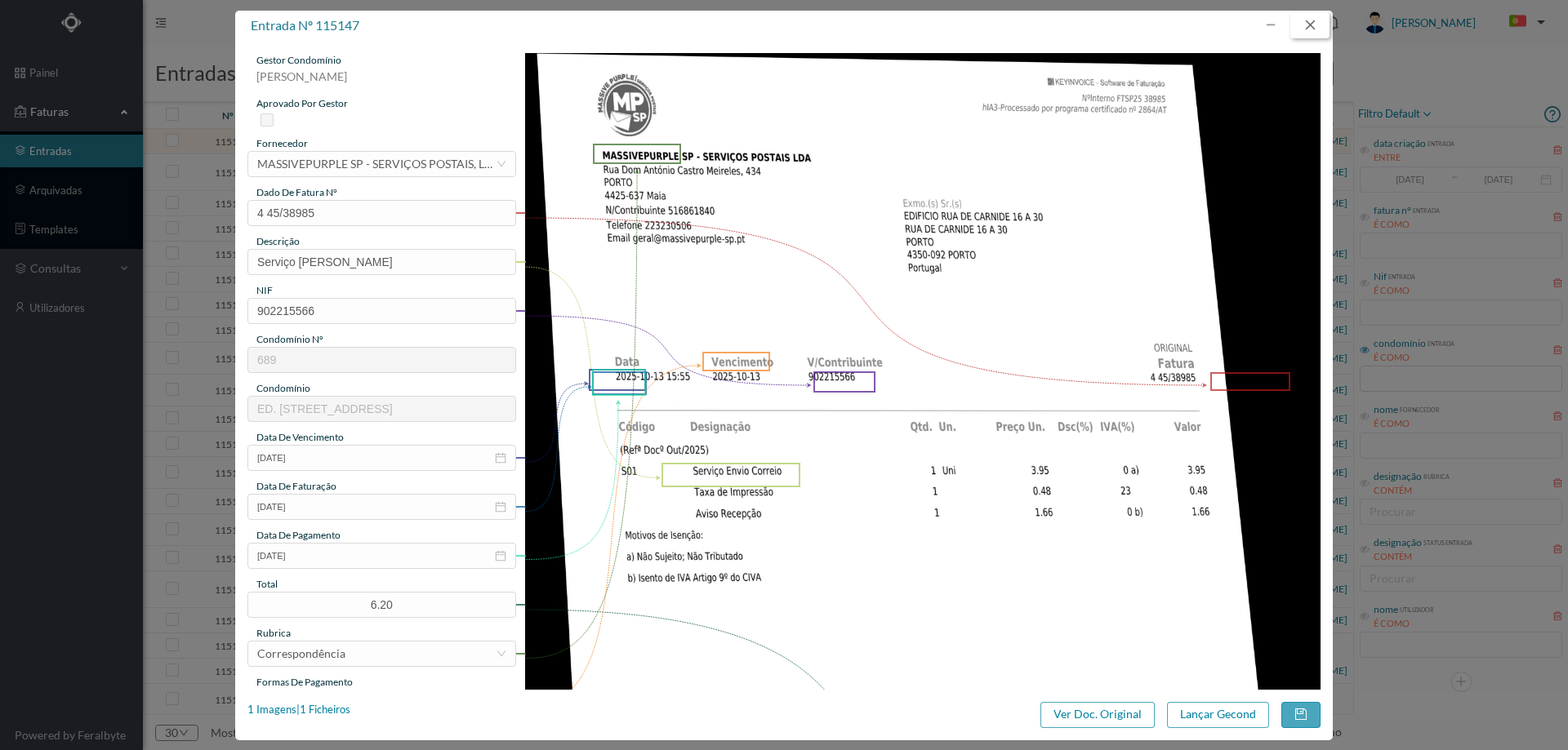
click at [1307, 20] on button "button" at bounding box center [1310, 25] width 39 height 26
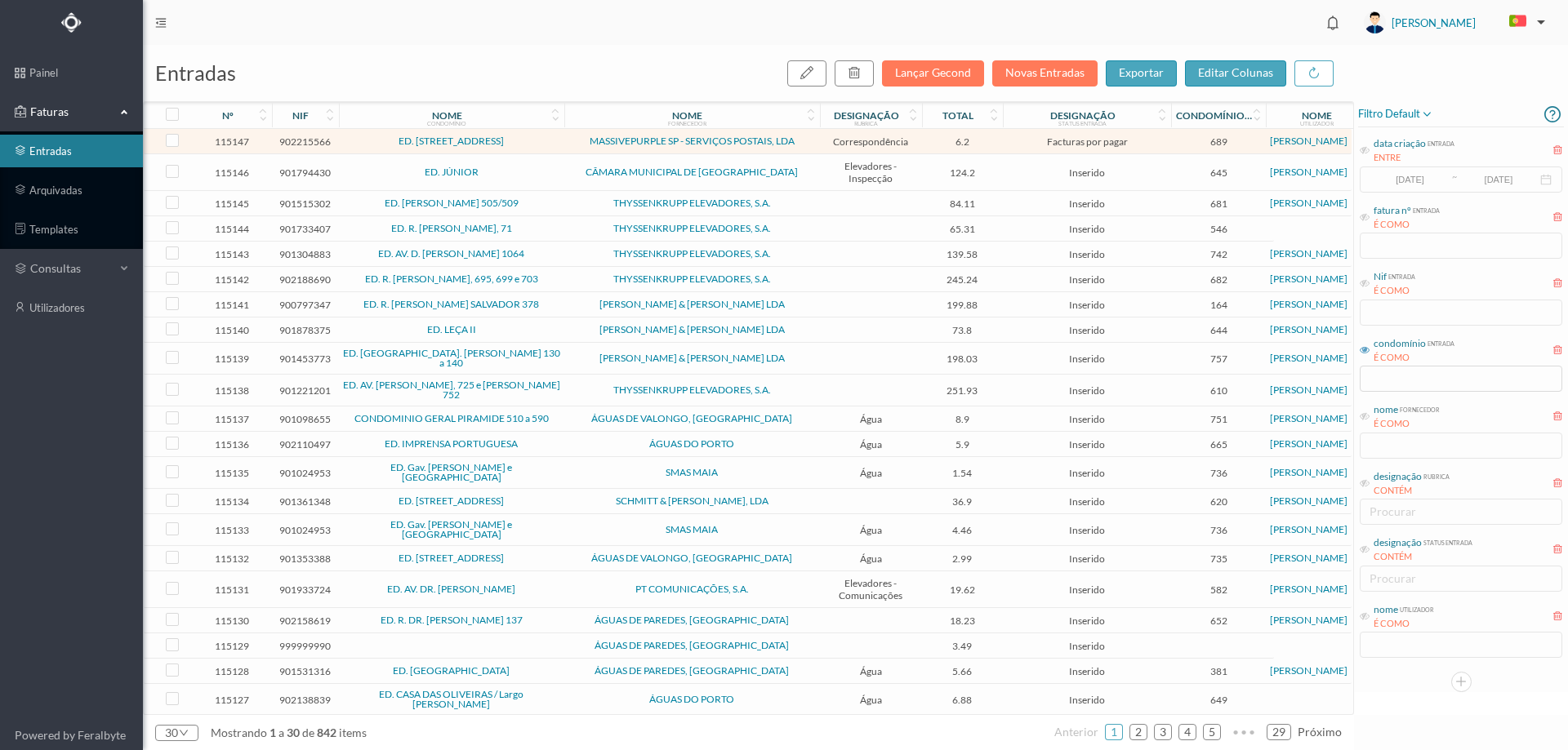
click at [535, 170] on span "ED. JÚNIOR" at bounding box center [451, 173] width 217 height 10
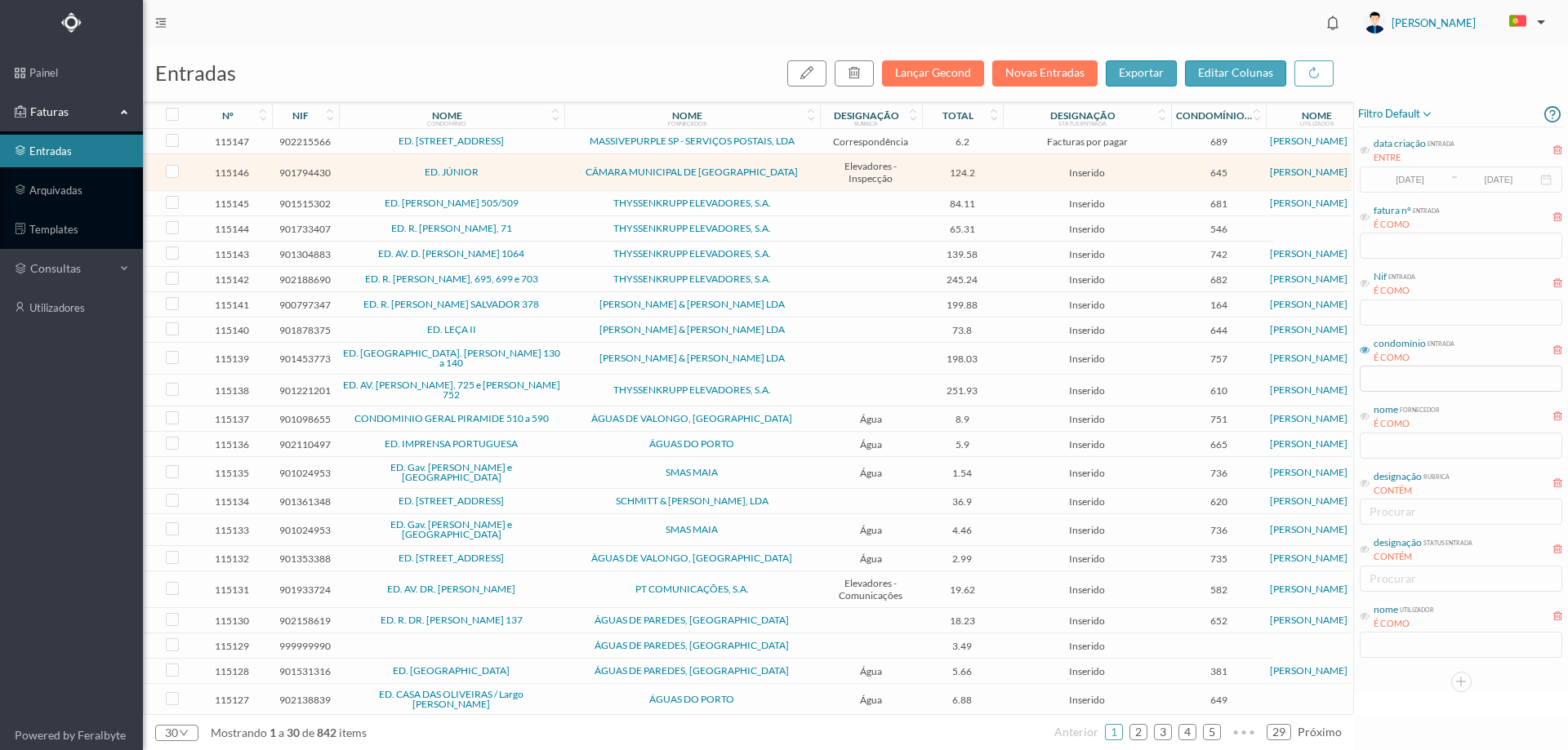
click at [535, 170] on span "ED. JÚNIOR" at bounding box center [451, 173] width 217 height 10
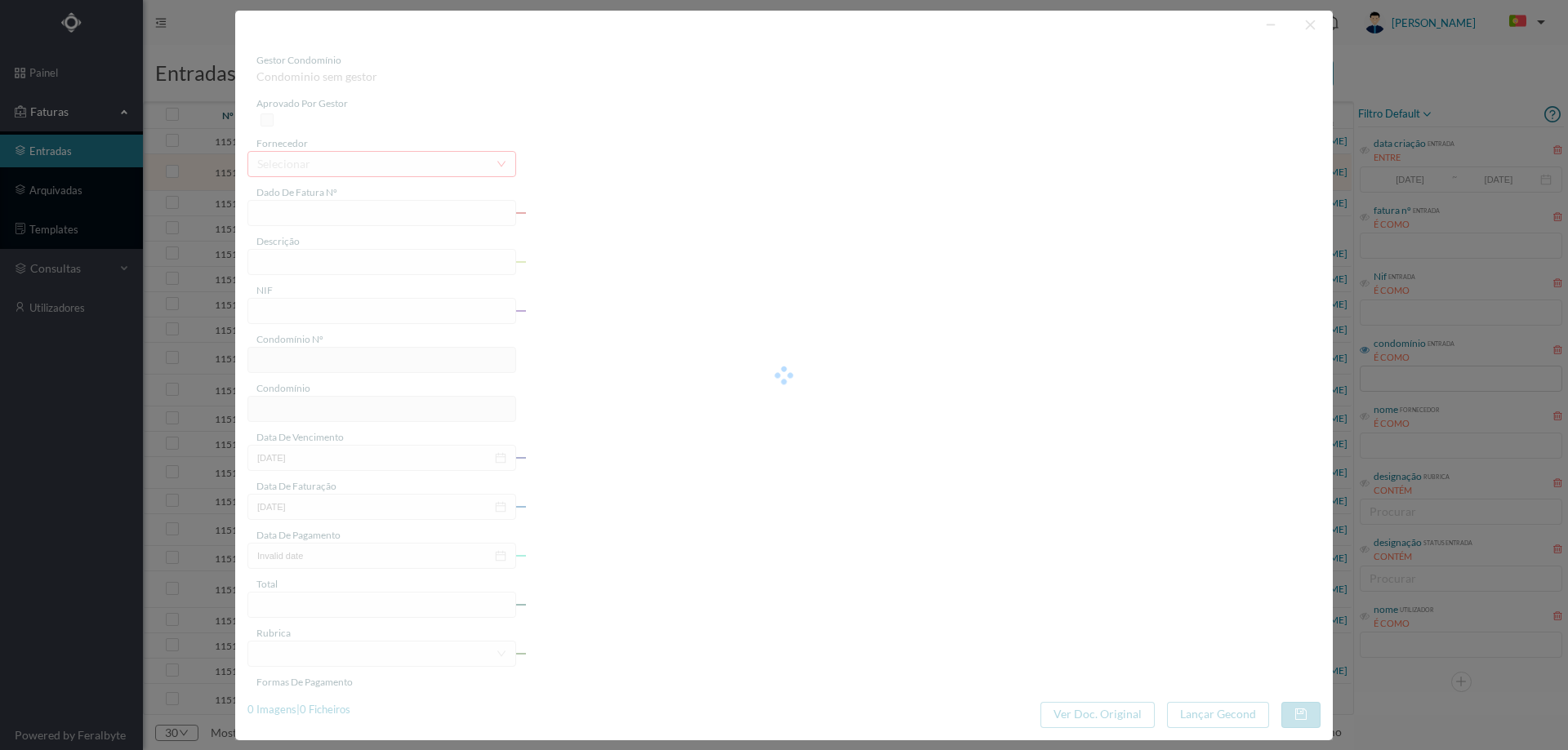
type input "FTR 0500125/1311"
type input "ria Sa Cosrrisra NIctaiciea! Lea Ata tos iris. rr tado Ho correio cre extemenem…"
type input "901794430"
type input "Invalid date"
type input "10-10-2025"
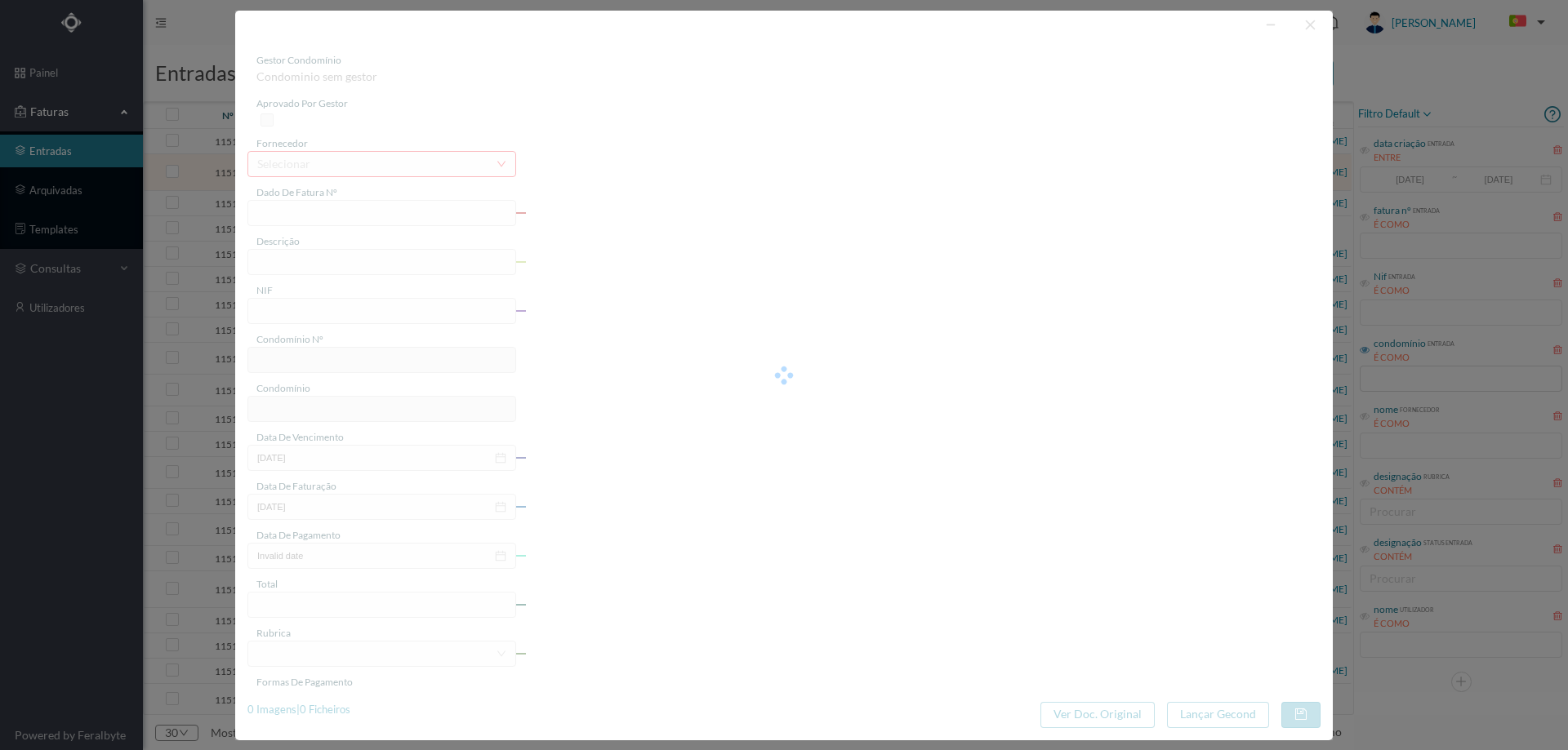
type input "124.20"
type input "645"
type input "ED. JÚNIOR"
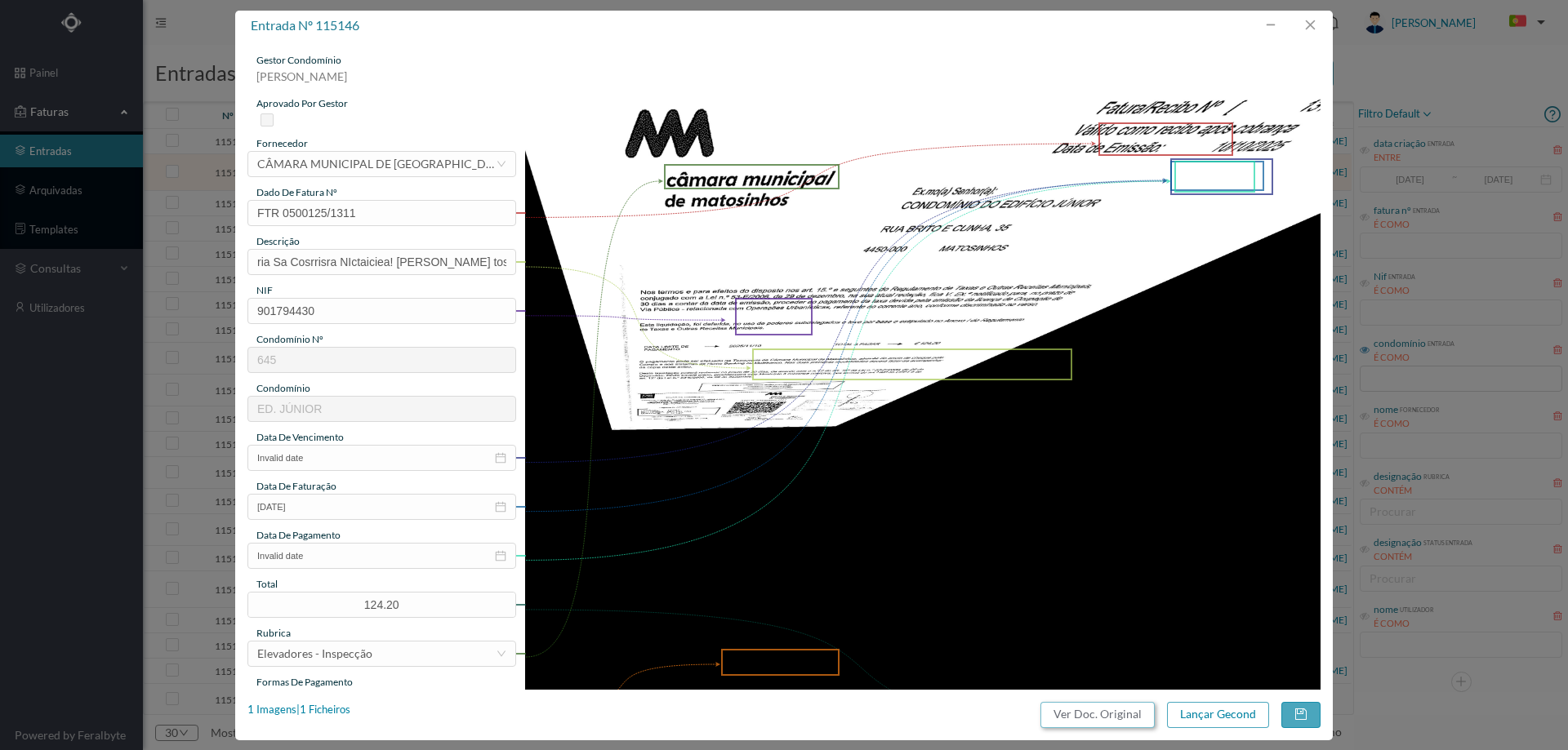
click at [1099, 713] on button "Ver Doc. Original" at bounding box center [1098, 715] width 114 height 26
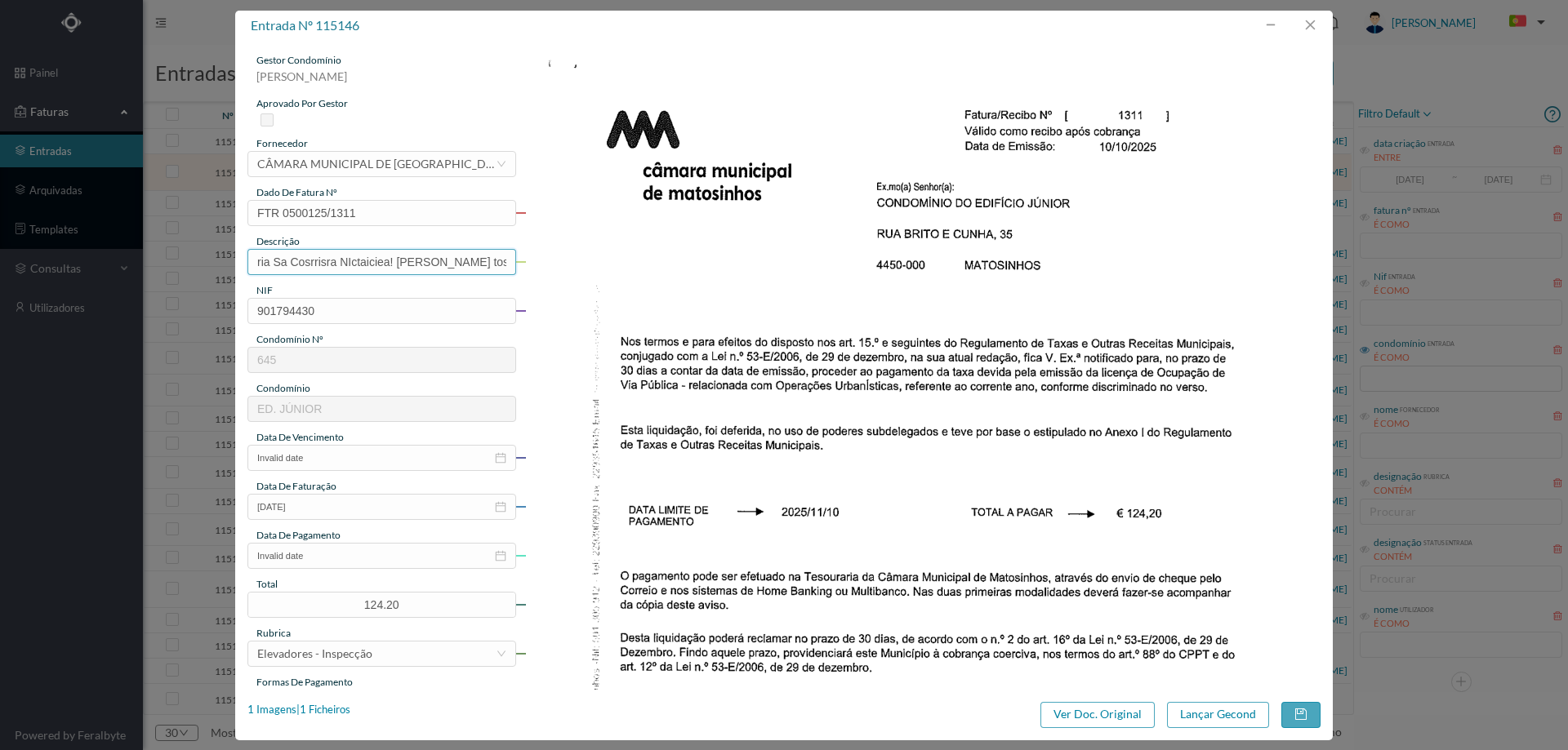
click at [371, 260] on input "ria Sa Cosrrisra NIctaiciea! Lea Ata tos iris. rr tado Ho correio cre extemenem…" at bounding box center [382, 261] width 268 height 26
type input "OCUPAÇÃO VIA PÚBLICA"
click at [312, 453] on input "Invalid date" at bounding box center [382, 458] width 268 height 26
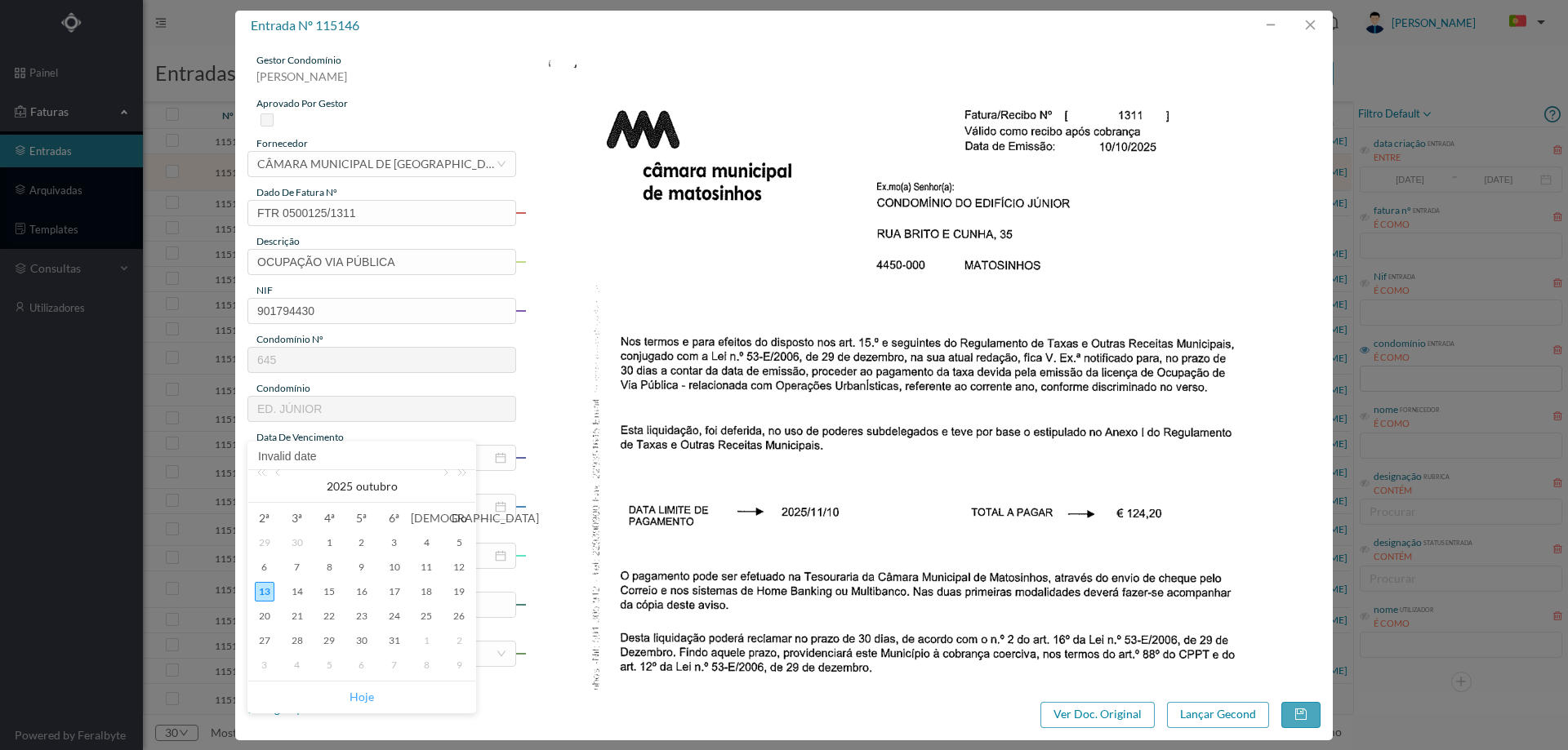
click at [351, 700] on link "Hoje" at bounding box center [361, 696] width 24 height 31
type input "13-10-2025"
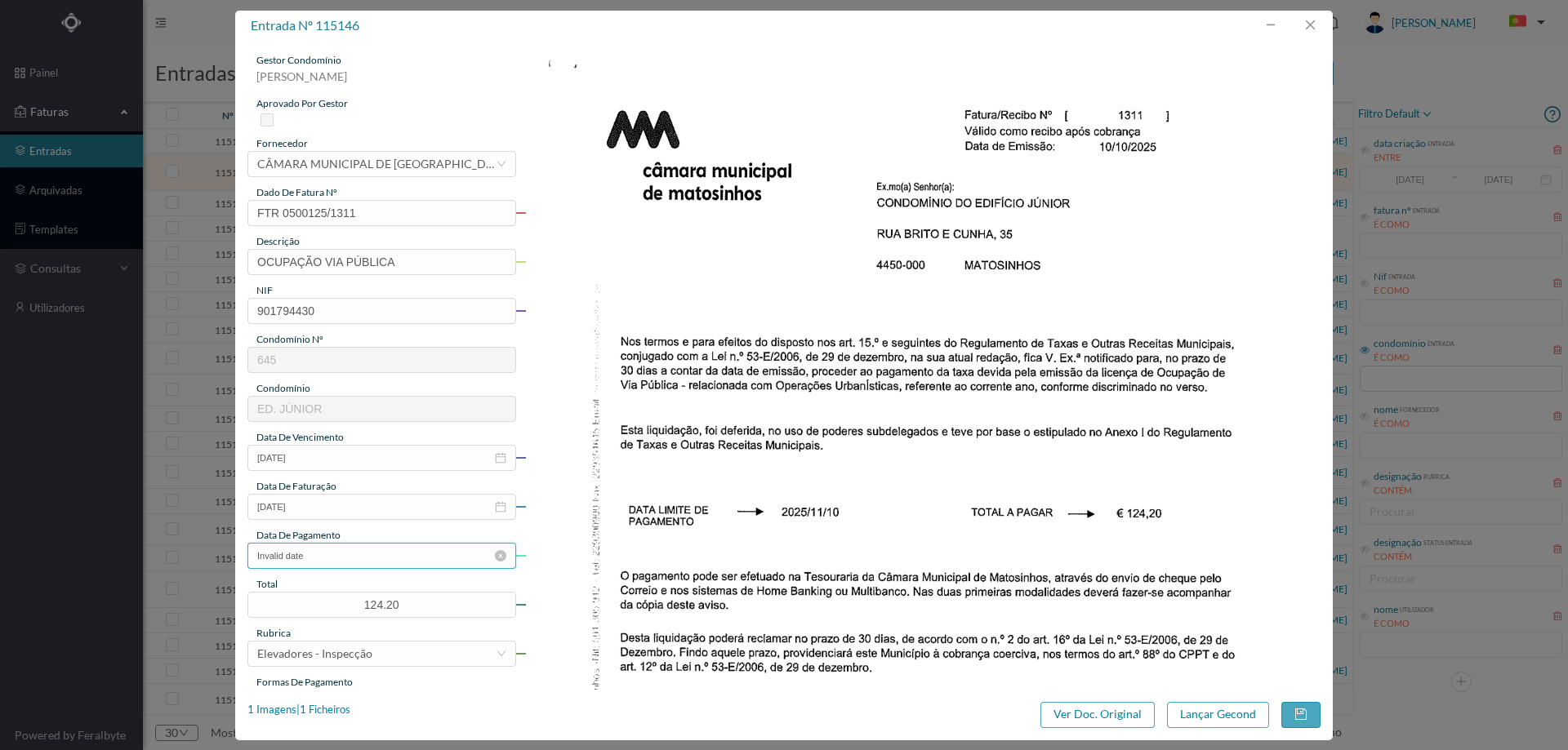
click at [343, 565] on input "Invalid date" at bounding box center [382, 556] width 268 height 26
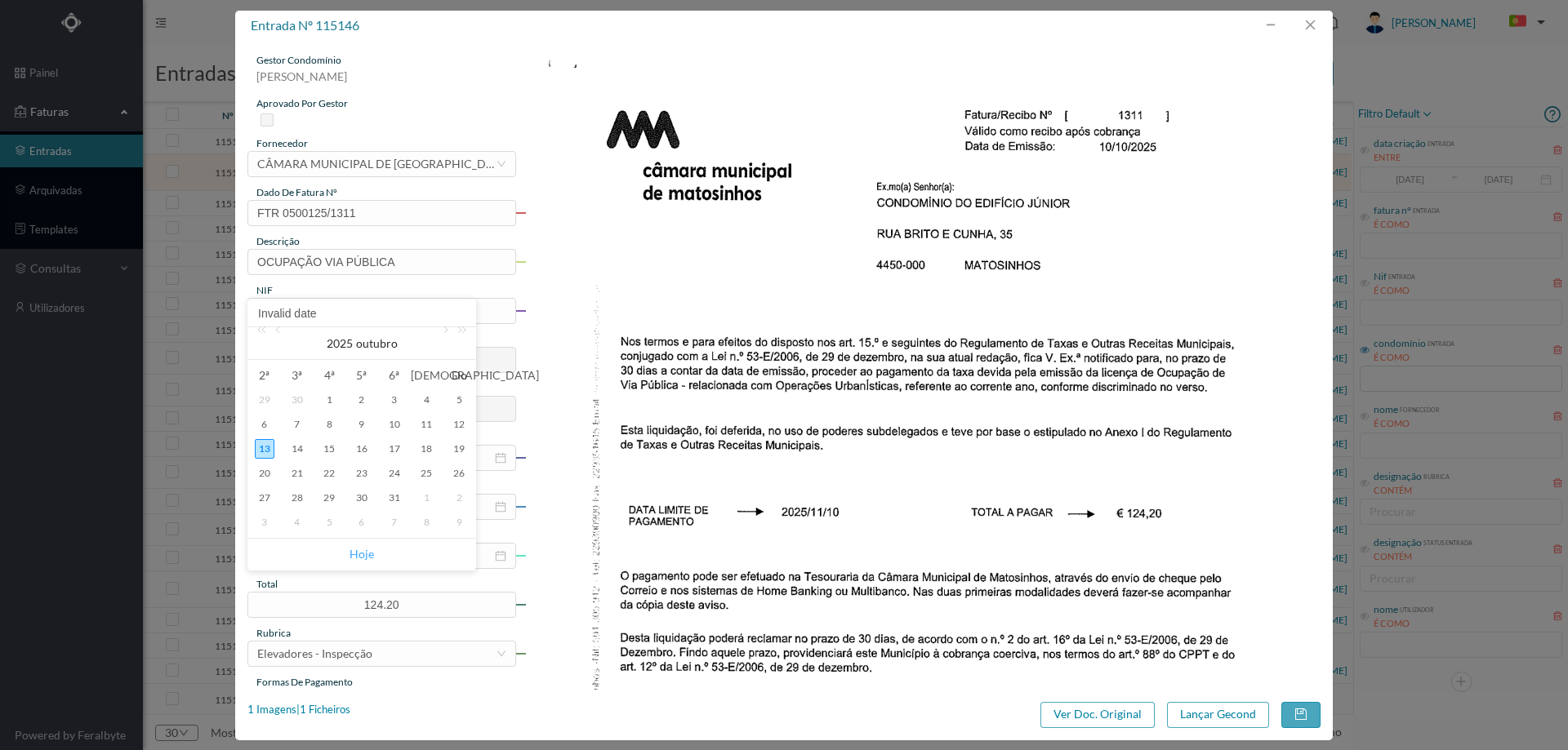
click at [366, 555] on link "Hoje" at bounding box center [361, 554] width 24 height 31
type input "13-10-2025"
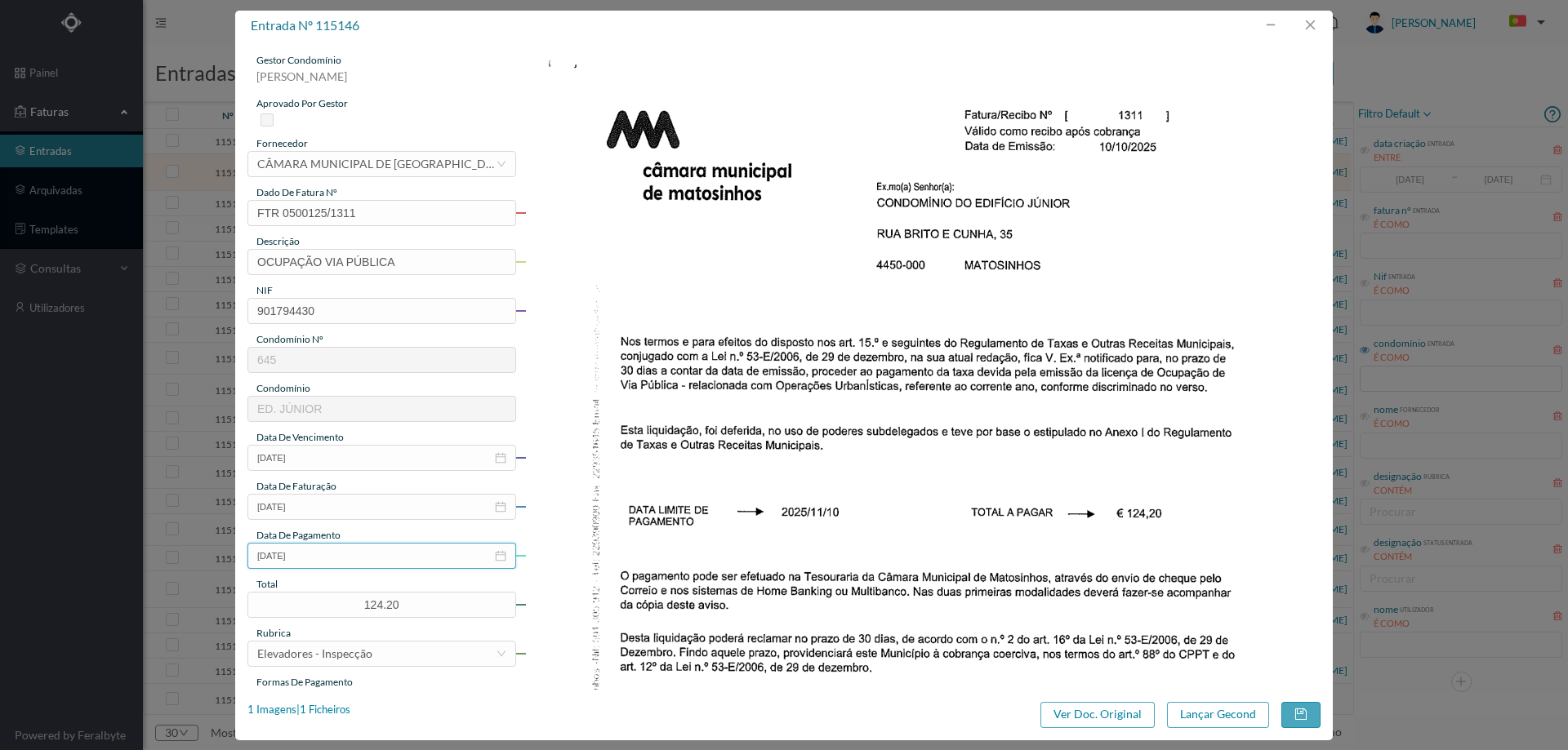
scroll to position [245, 0]
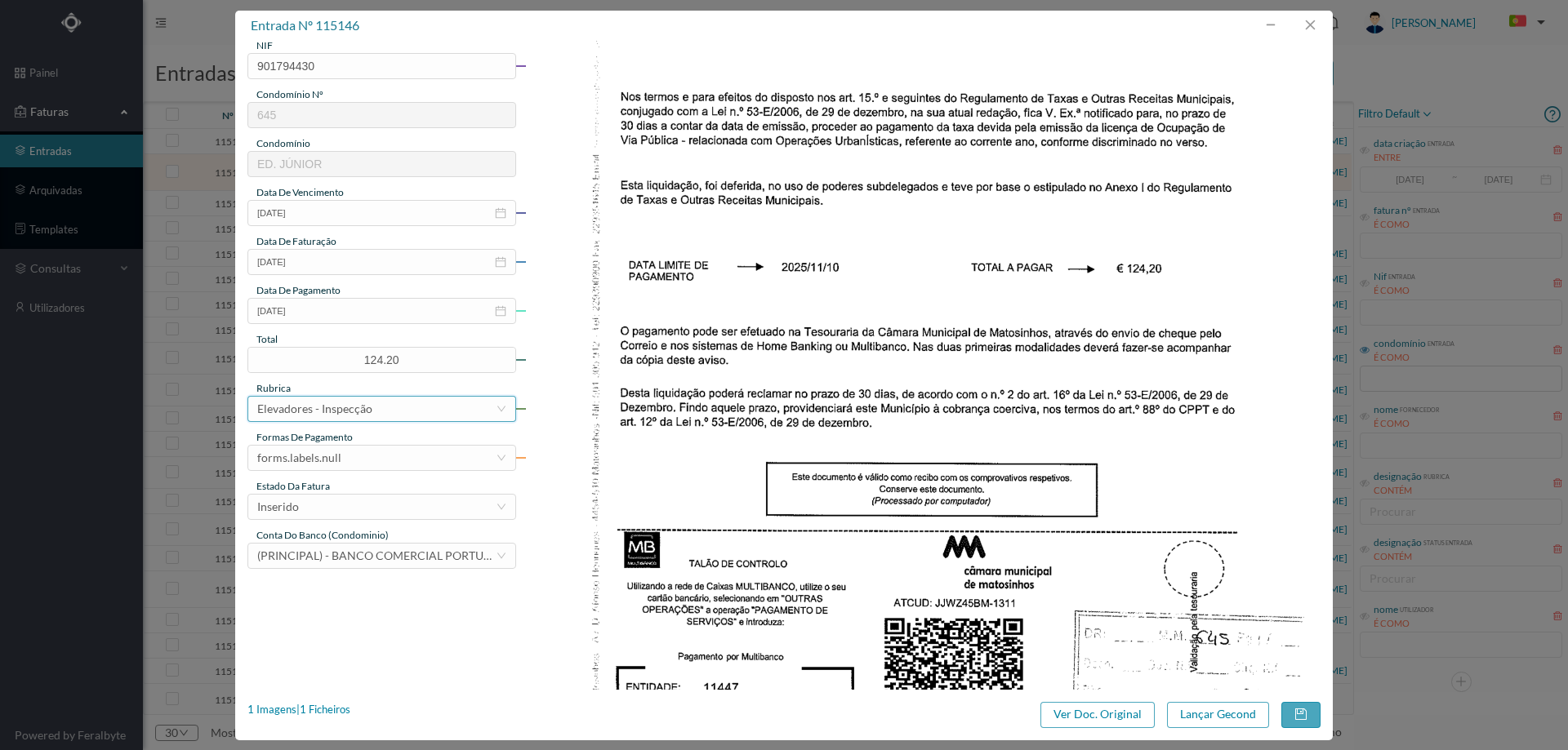
click at [372, 411] on div "Elevadores - Inspecção" at bounding box center [376, 408] width 238 height 24
type input "TAXAS"
click at [311, 467] on li "Taxas e Licenças" at bounding box center [381, 466] width 267 height 26
click at [328, 456] on div "forms.labels.null" at bounding box center [299, 458] width 84 height 24
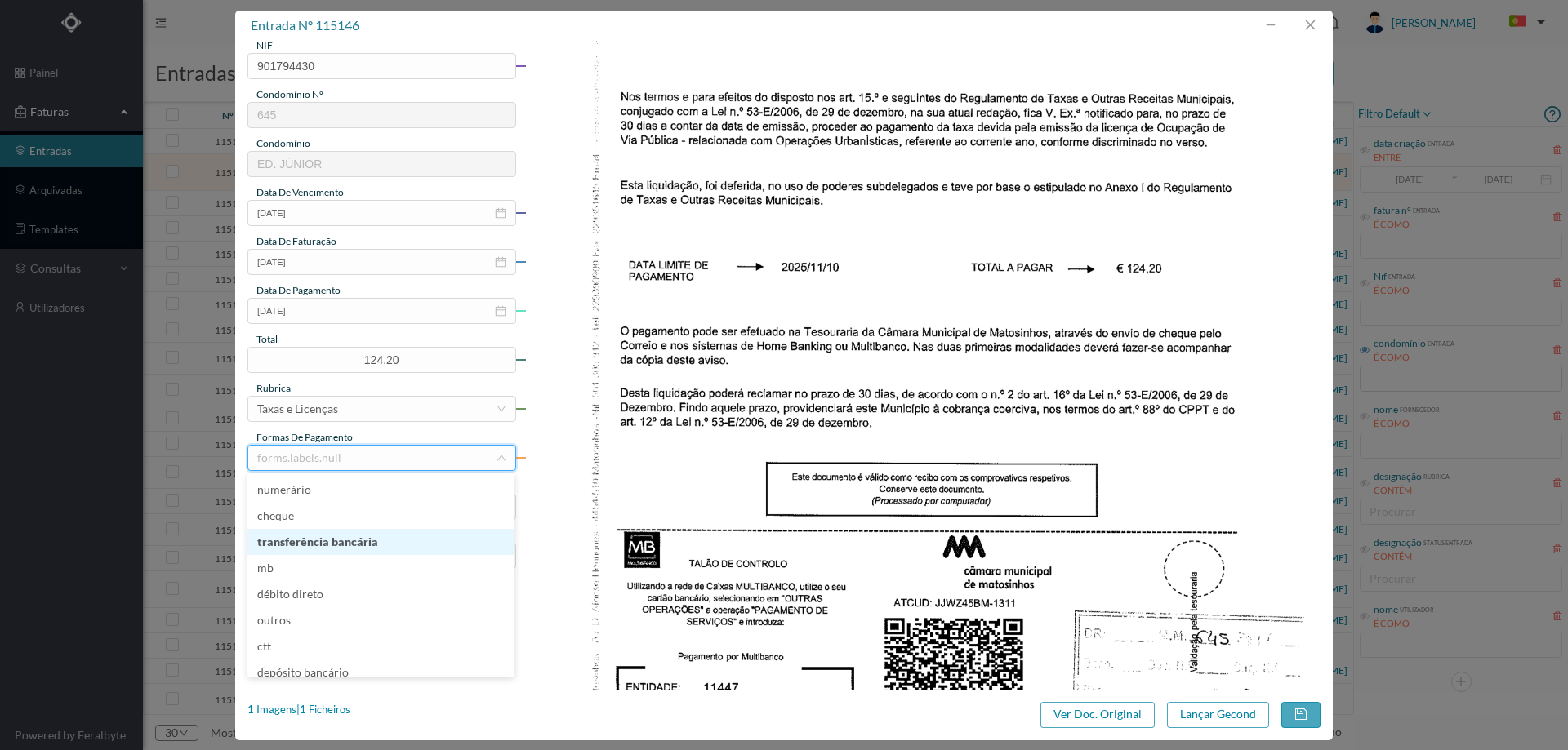
click at [316, 541] on li "transferência bancária" at bounding box center [381, 541] width 267 height 26
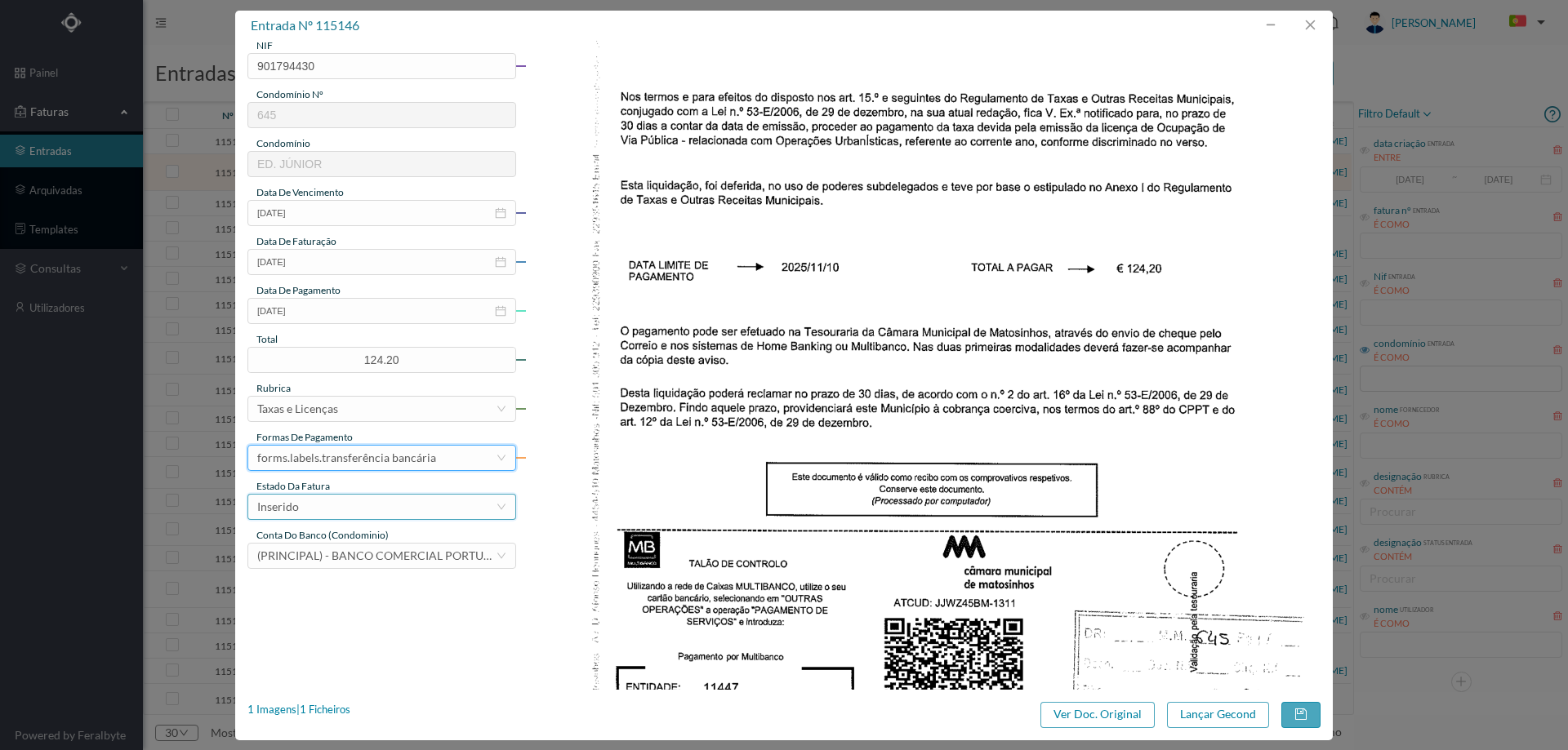
click at [331, 508] on div "Inserido" at bounding box center [376, 506] width 238 height 24
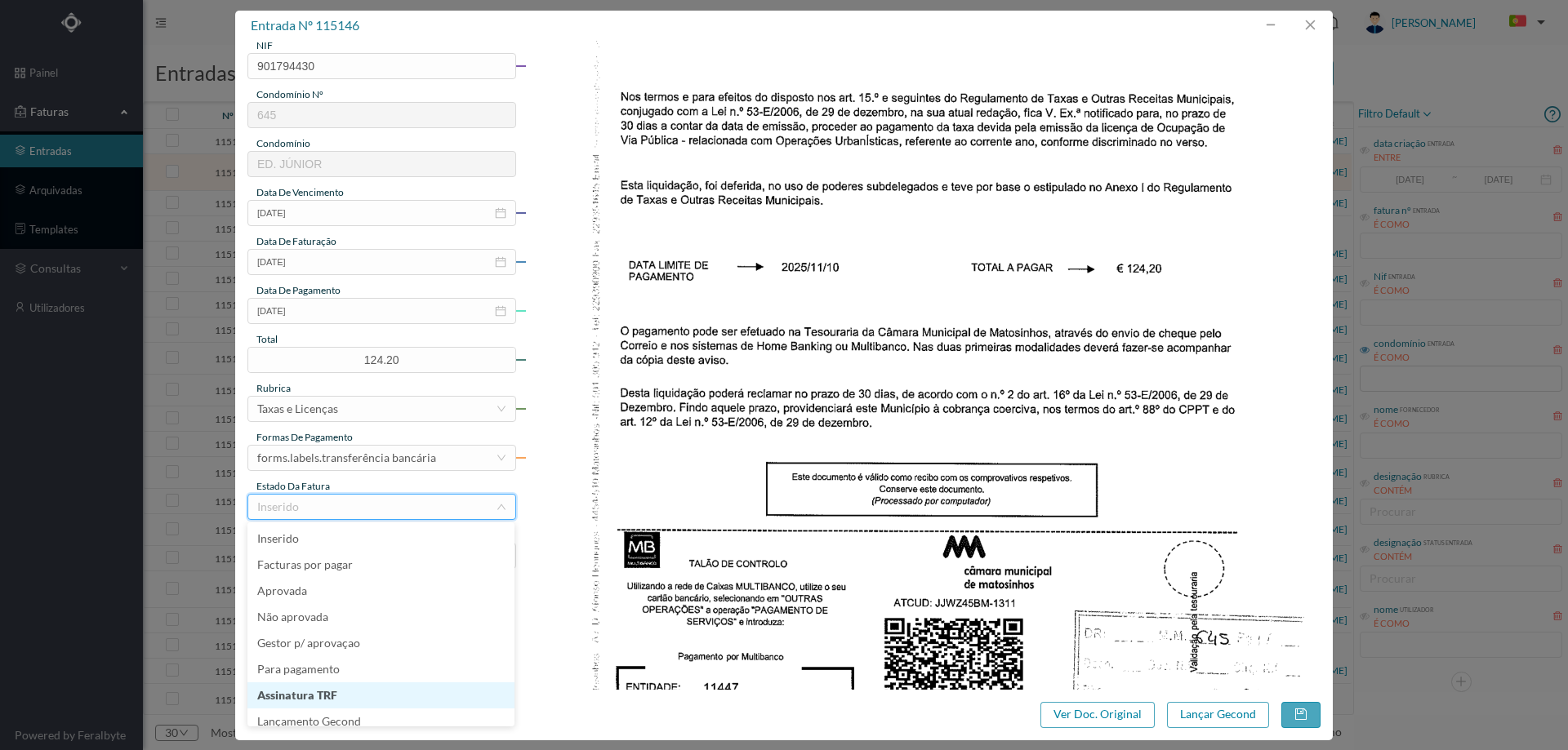
scroll to position [8, 0]
click at [323, 711] on li "Lançamento Gecond" at bounding box center [381, 713] width 267 height 26
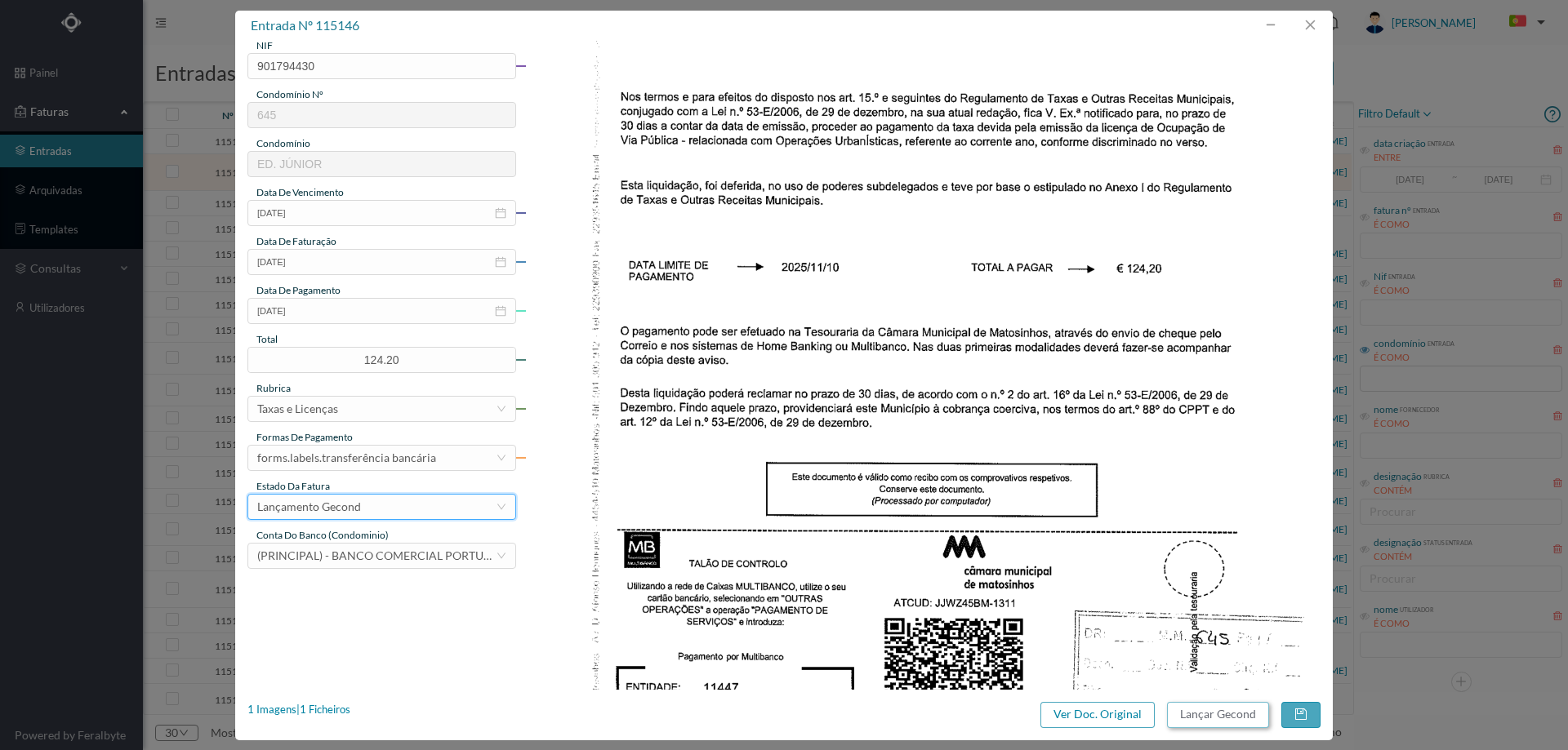
click at [1186, 711] on button "Lançar Gecond" at bounding box center [1218, 715] width 102 height 26
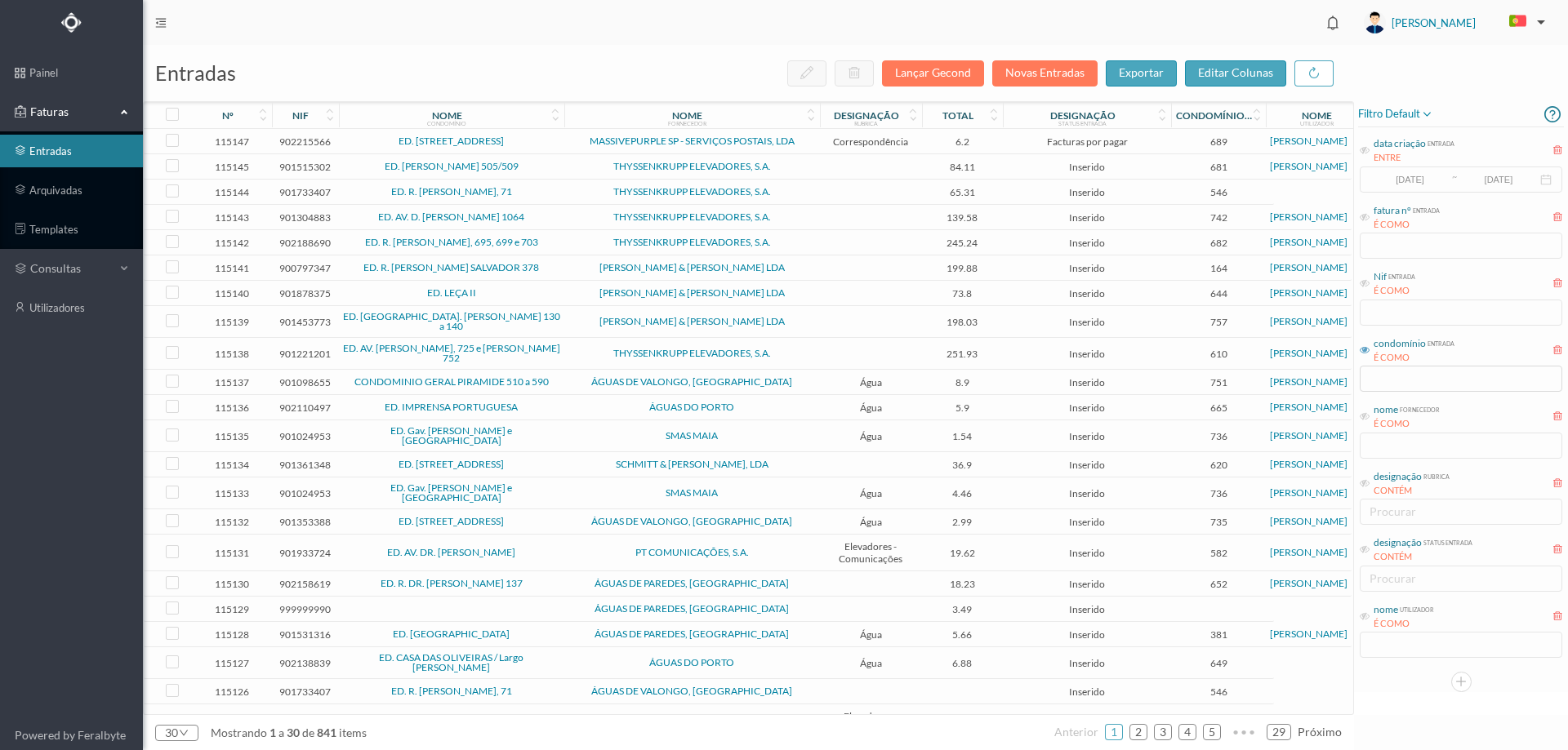
click at [797, 167] on span "THYSSENKRUPP ELEVADORES, S.A." at bounding box center [692, 167] width 247 height 10
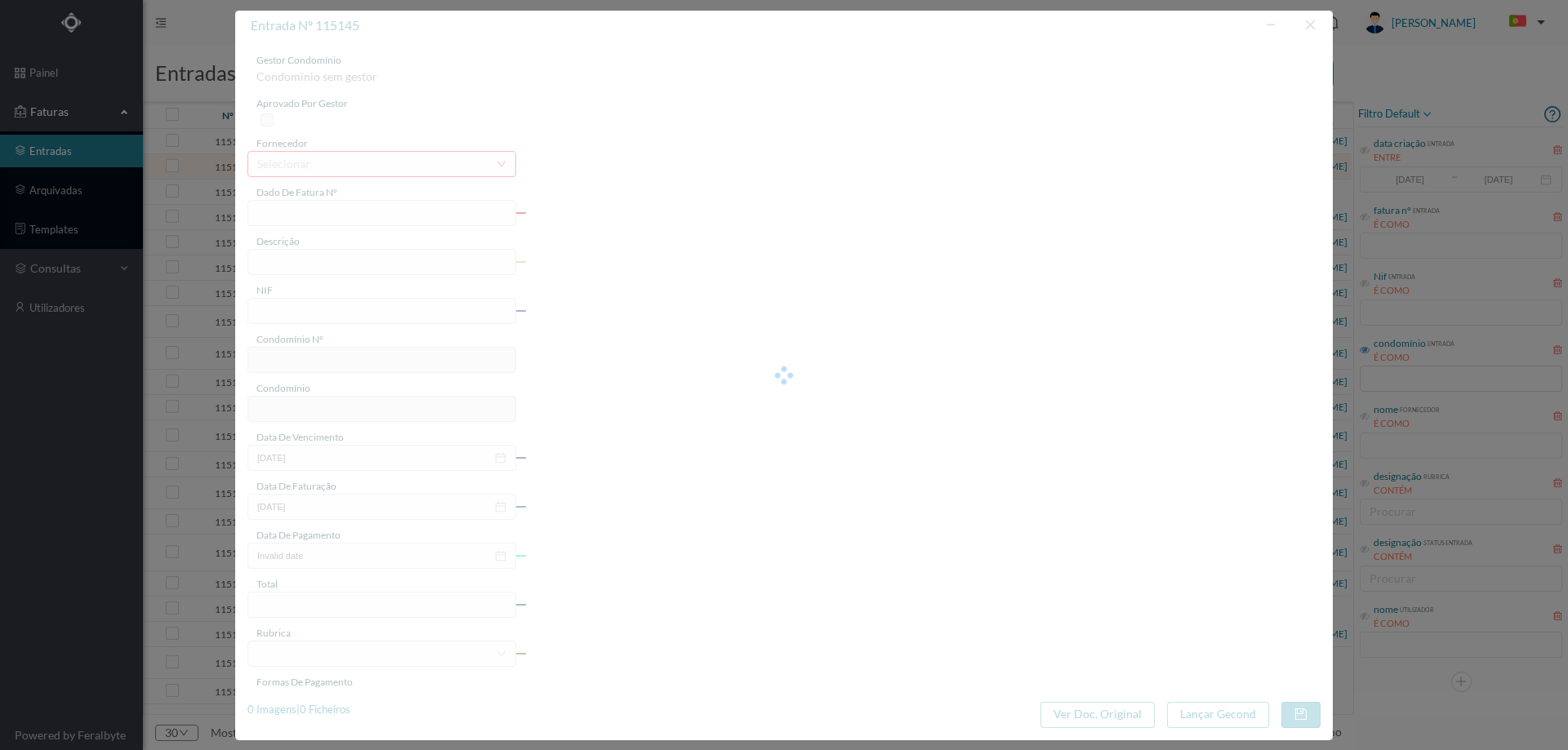
type input "B6L3/1583407480"
type input "901515302"
type input "Invalid date"
type input "[DATE]"
type input "84.11"
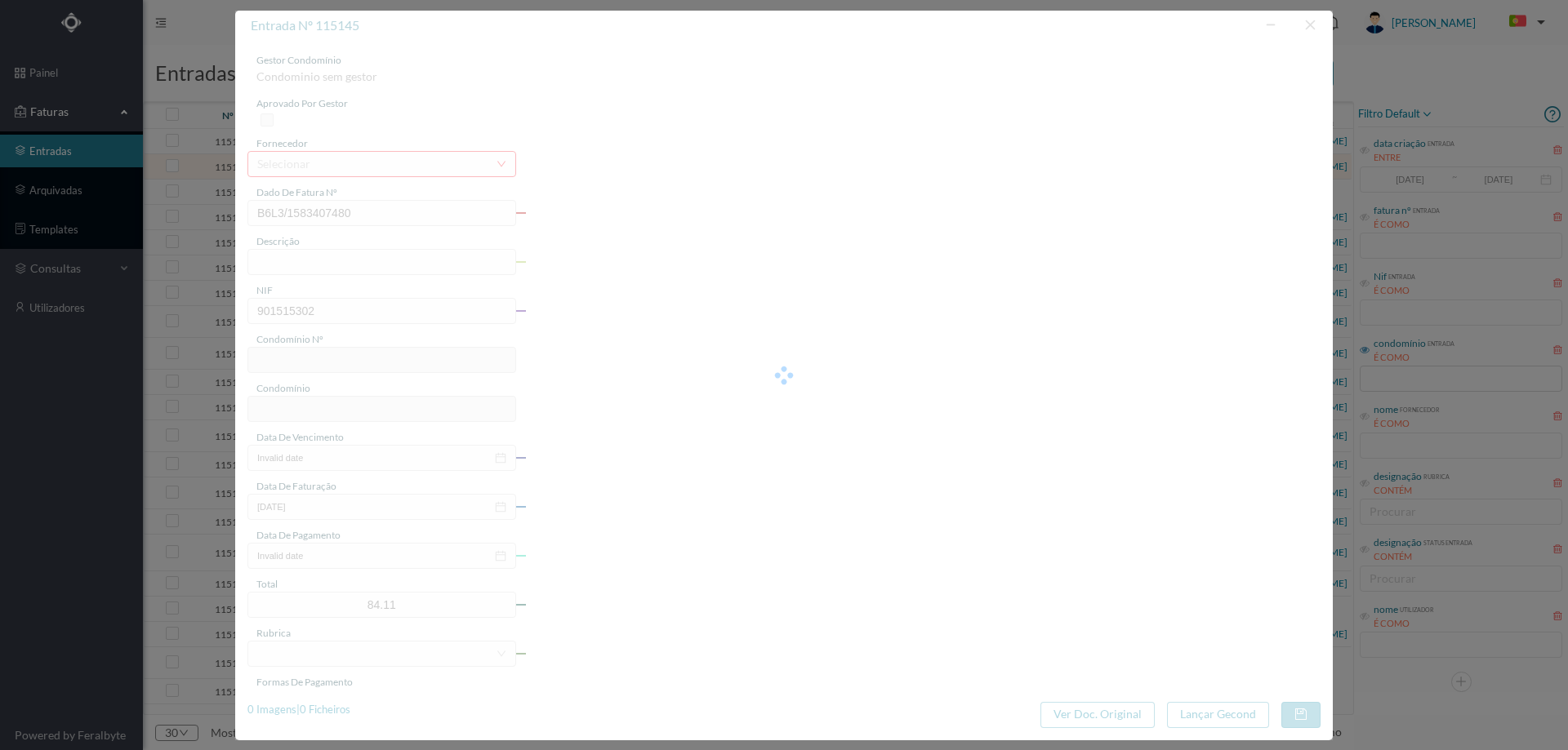
type input "681"
type input "ED. FERNÃO MAGALHÃES 505/509"
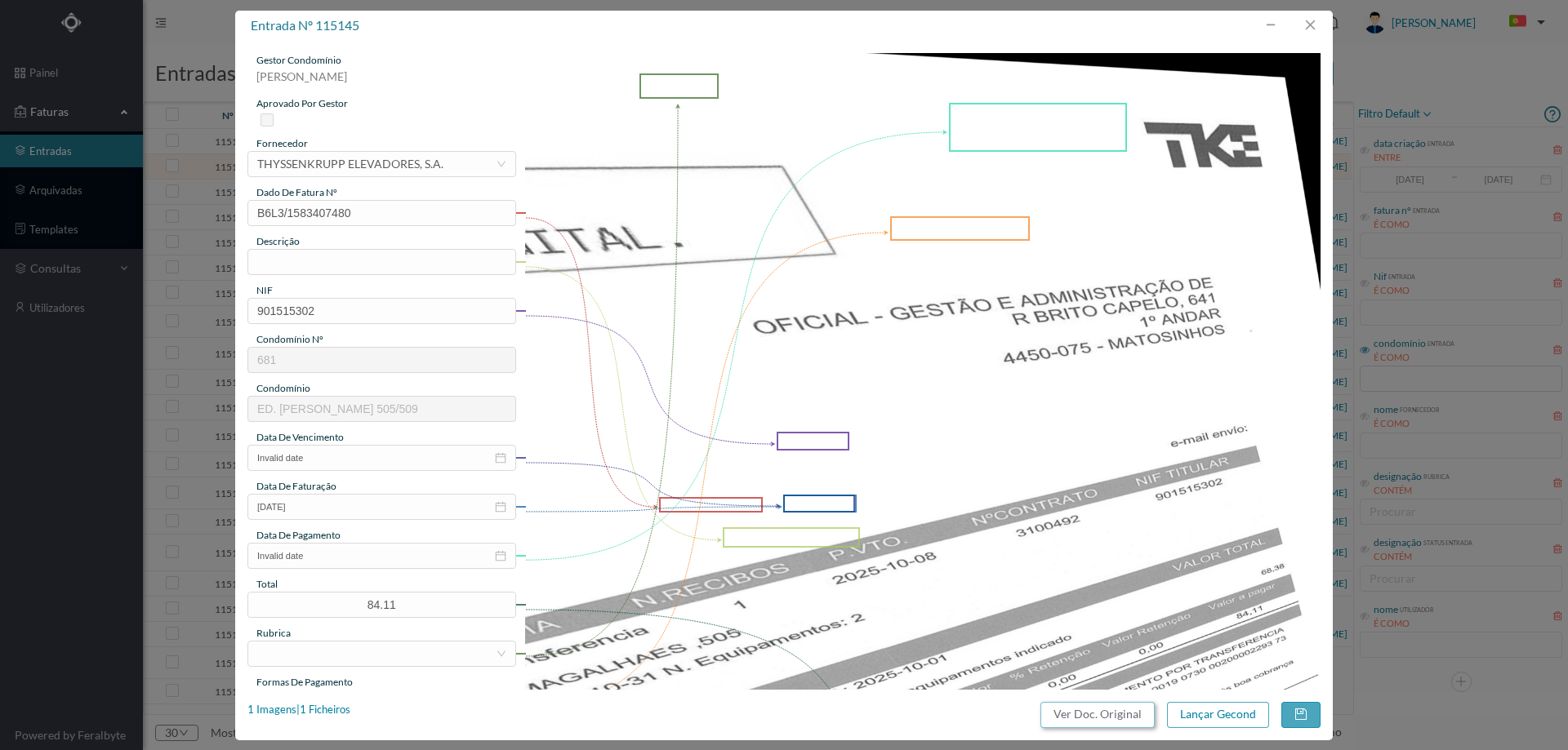
click at [1093, 711] on button "Ver Doc. Original" at bounding box center [1098, 715] width 114 height 26
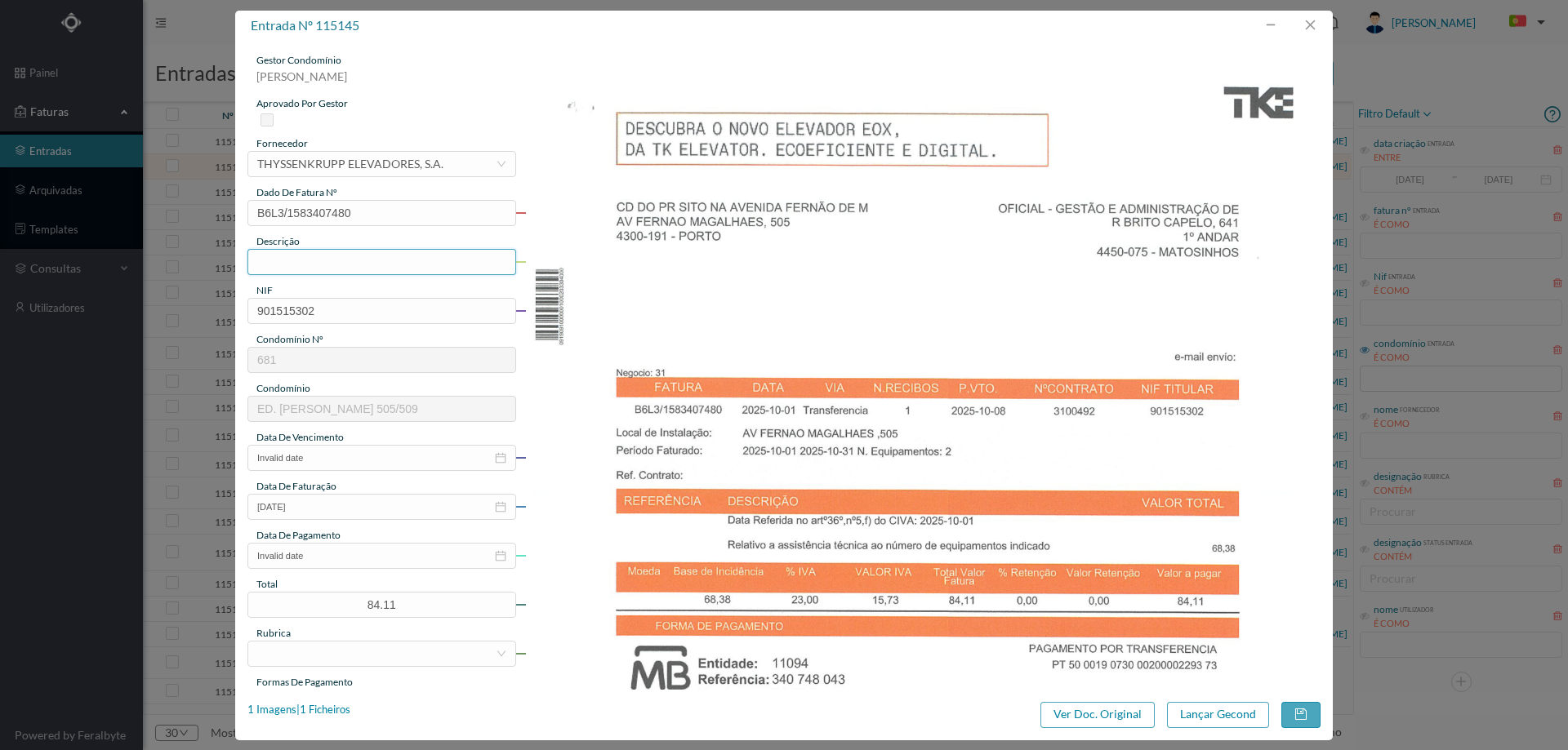
click at [315, 266] on input "text" at bounding box center [382, 261] width 268 height 26
type input "M"
type input "Manutenção elevadores Outubro 2025"
click at [344, 465] on input "Invalid date" at bounding box center [382, 458] width 268 height 26
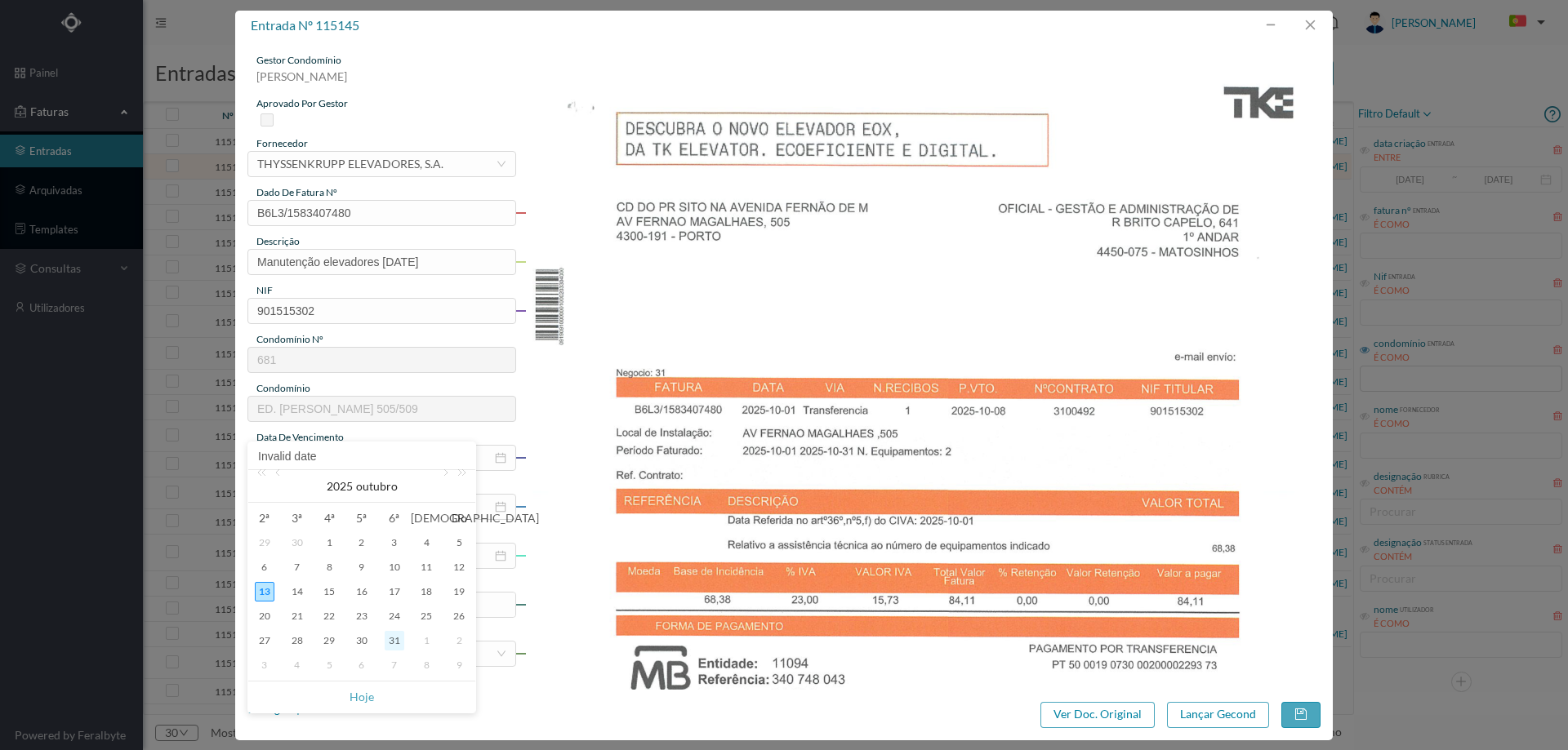
click at [388, 641] on div "31" at bounding box center [394, 640] width 19 height 19
type input "2025-10-31"
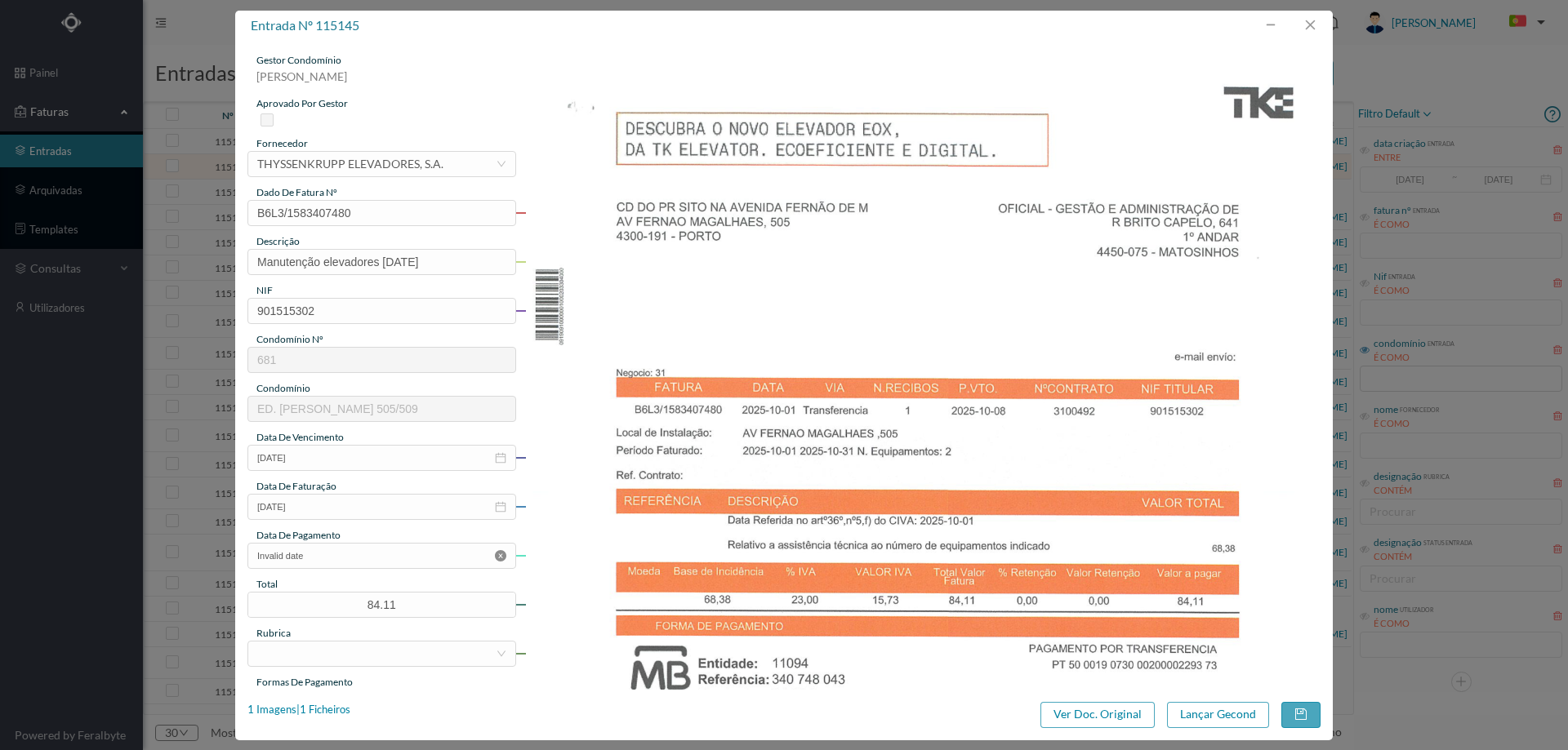
click at [499, 556] on icon "icon: close-circle" at bounding box center [501, 556] width 12 height 12
click at [366, 652] on div at bounding box center [376, 653] width 238 height 24
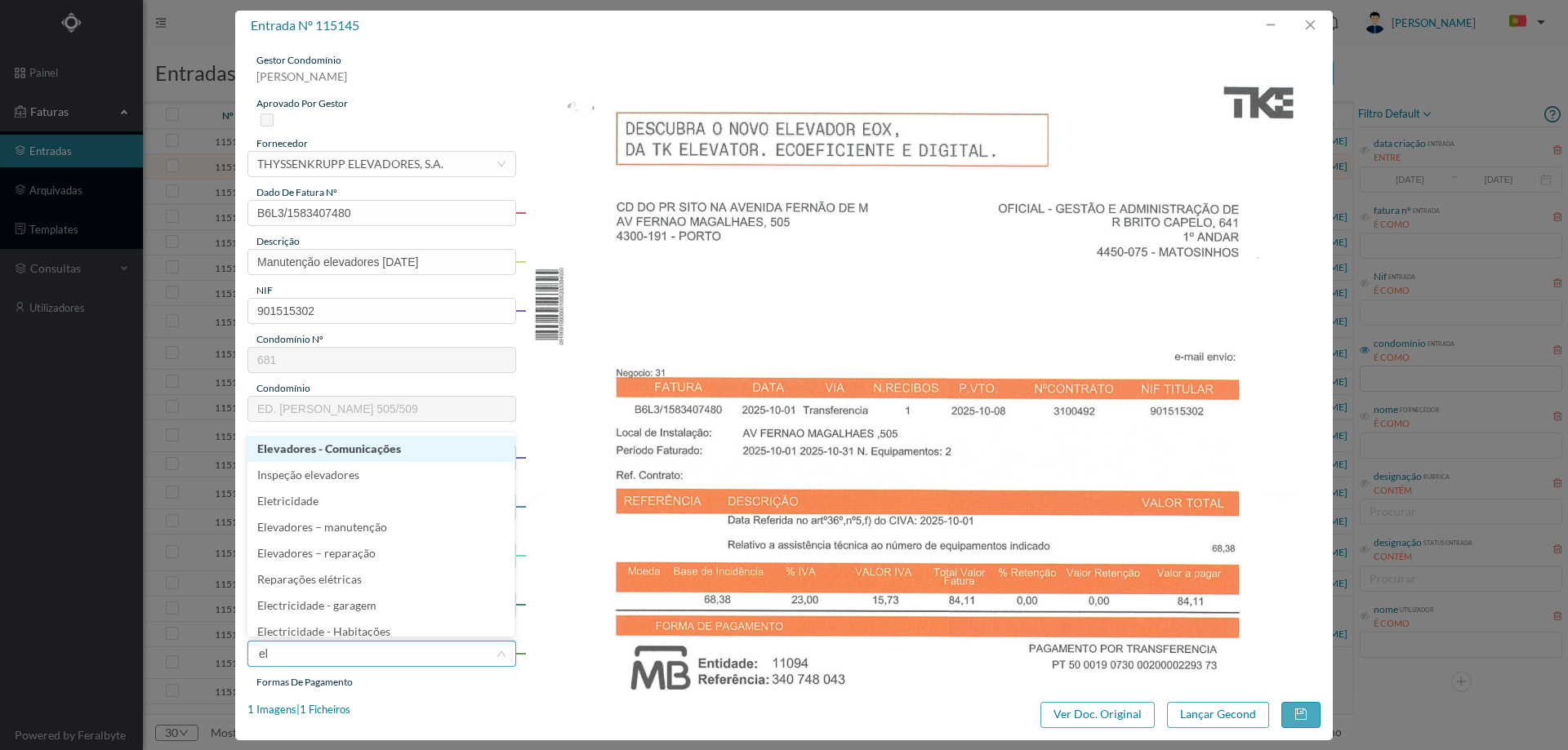
type input "ele"
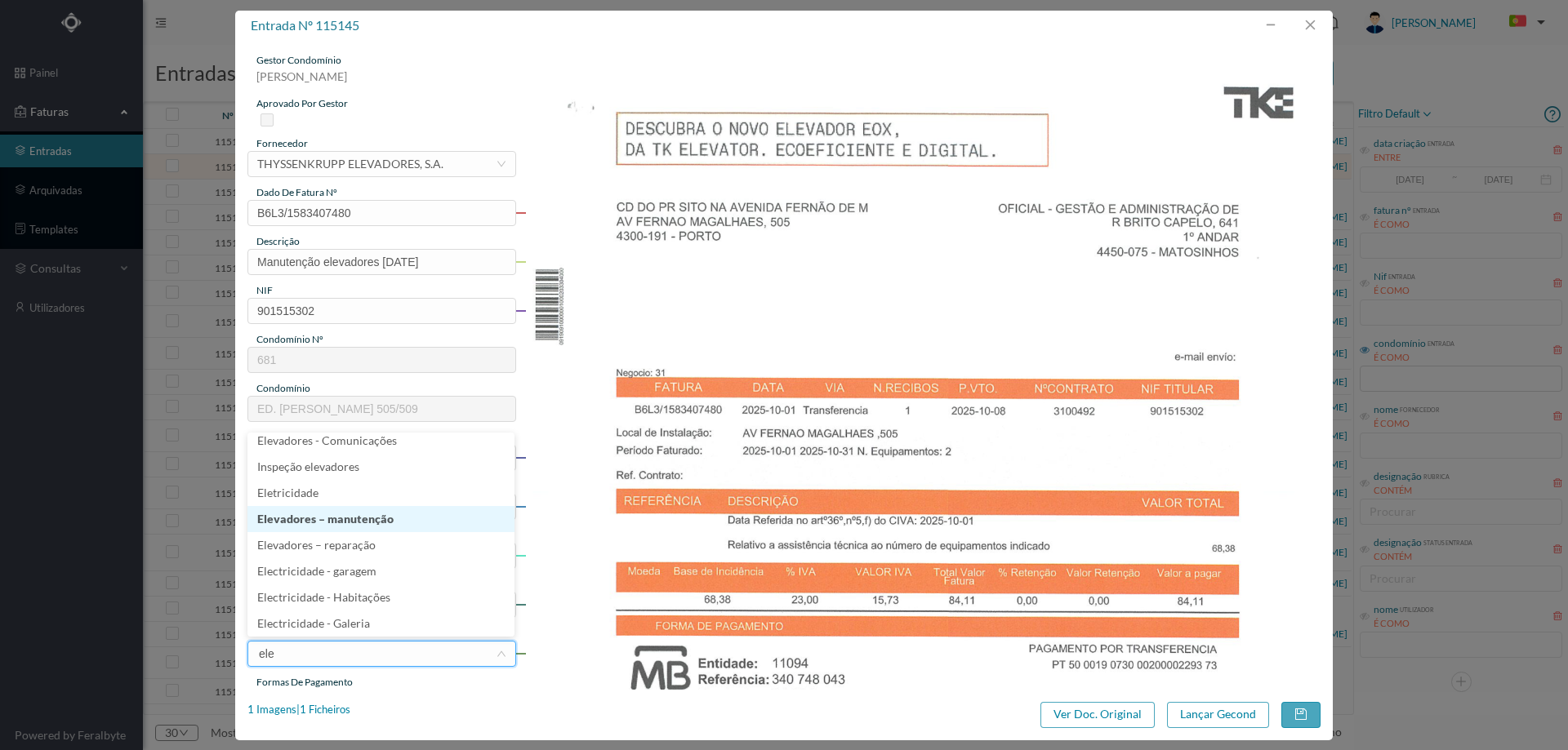
click at [335, 519] on li "Elevadores – manutenção" at bounding box center [381, 519] width 267 height 26
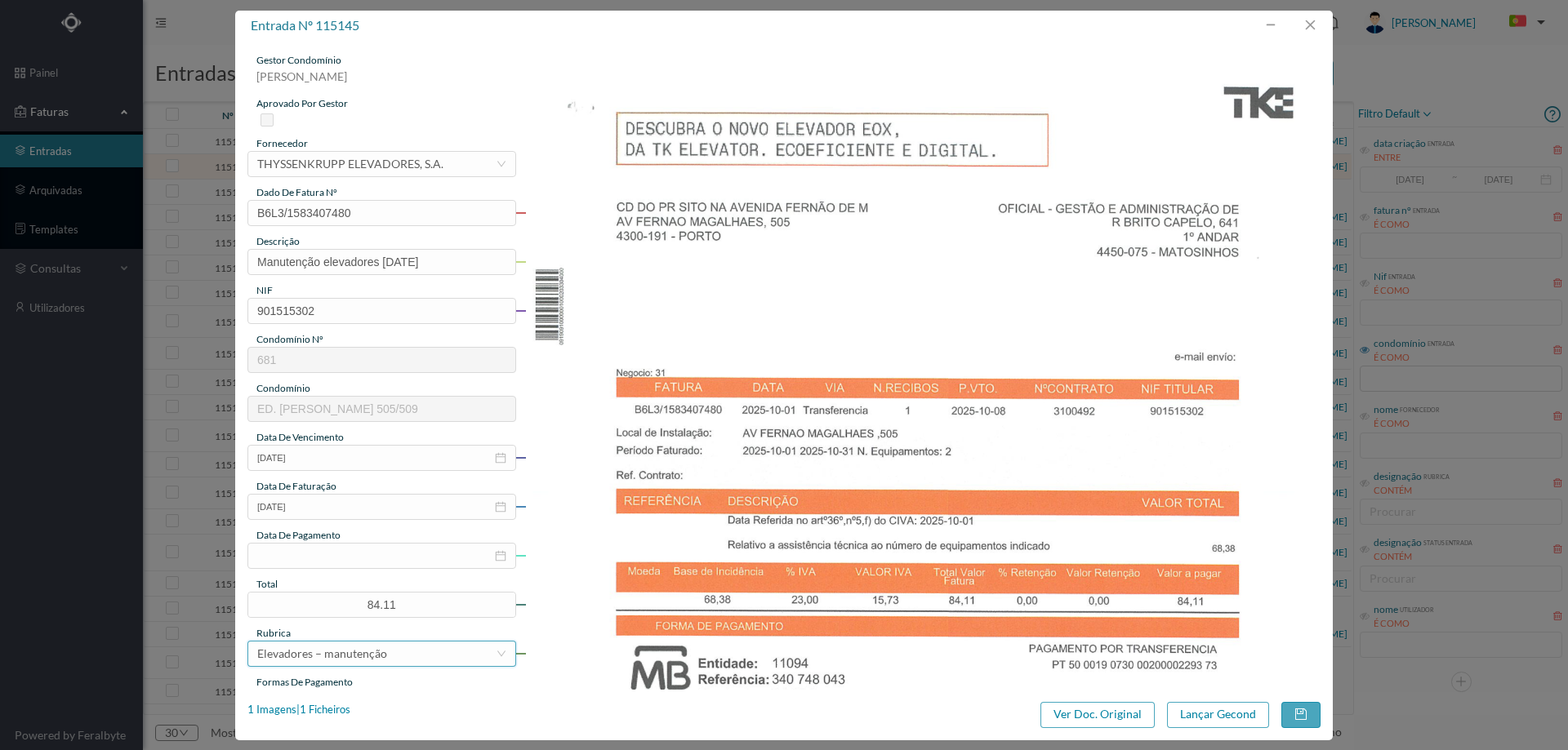
scroll to position [327, 0]
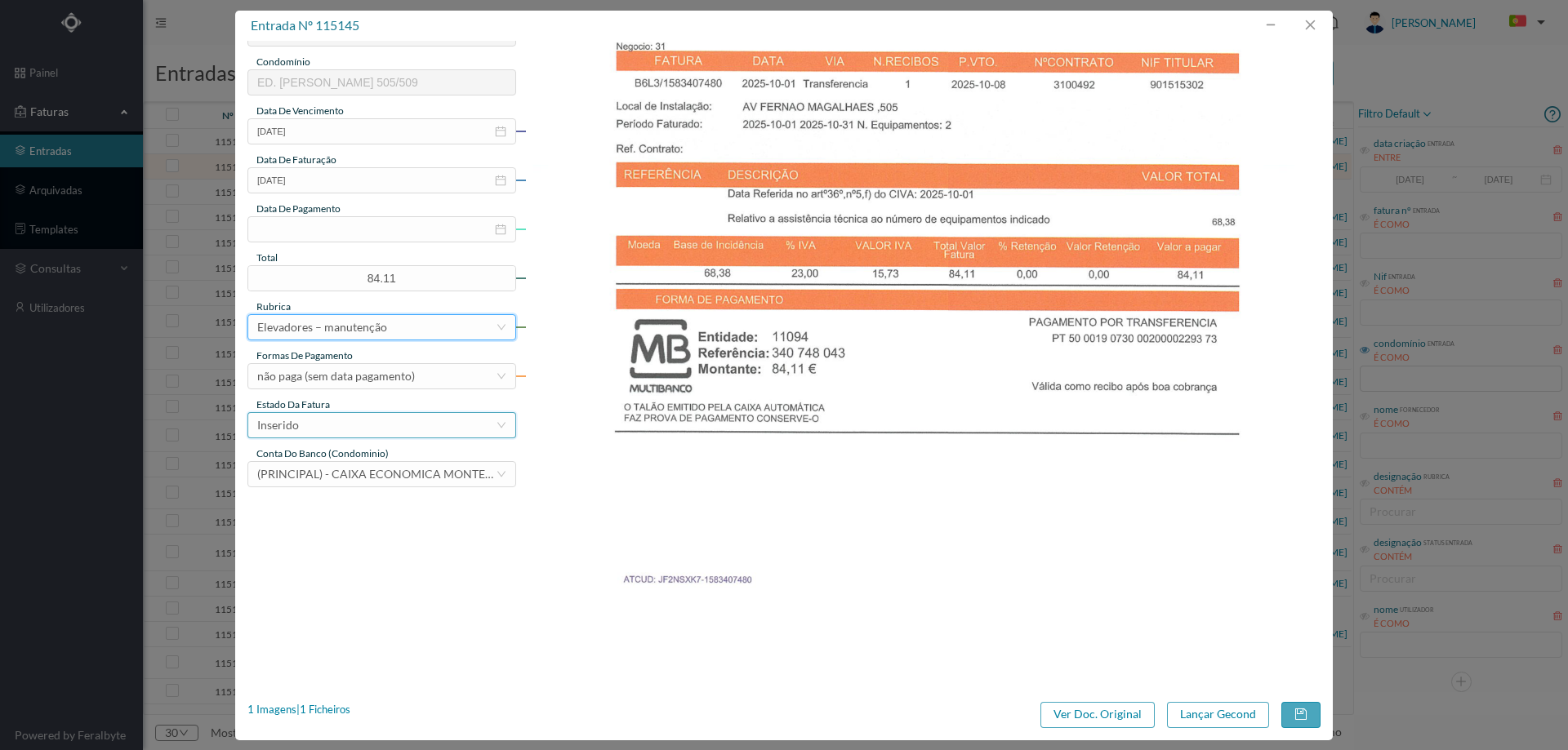
click at [330, 423] on div "Inserido" at bounding box center [376, 425] width 238 height 24
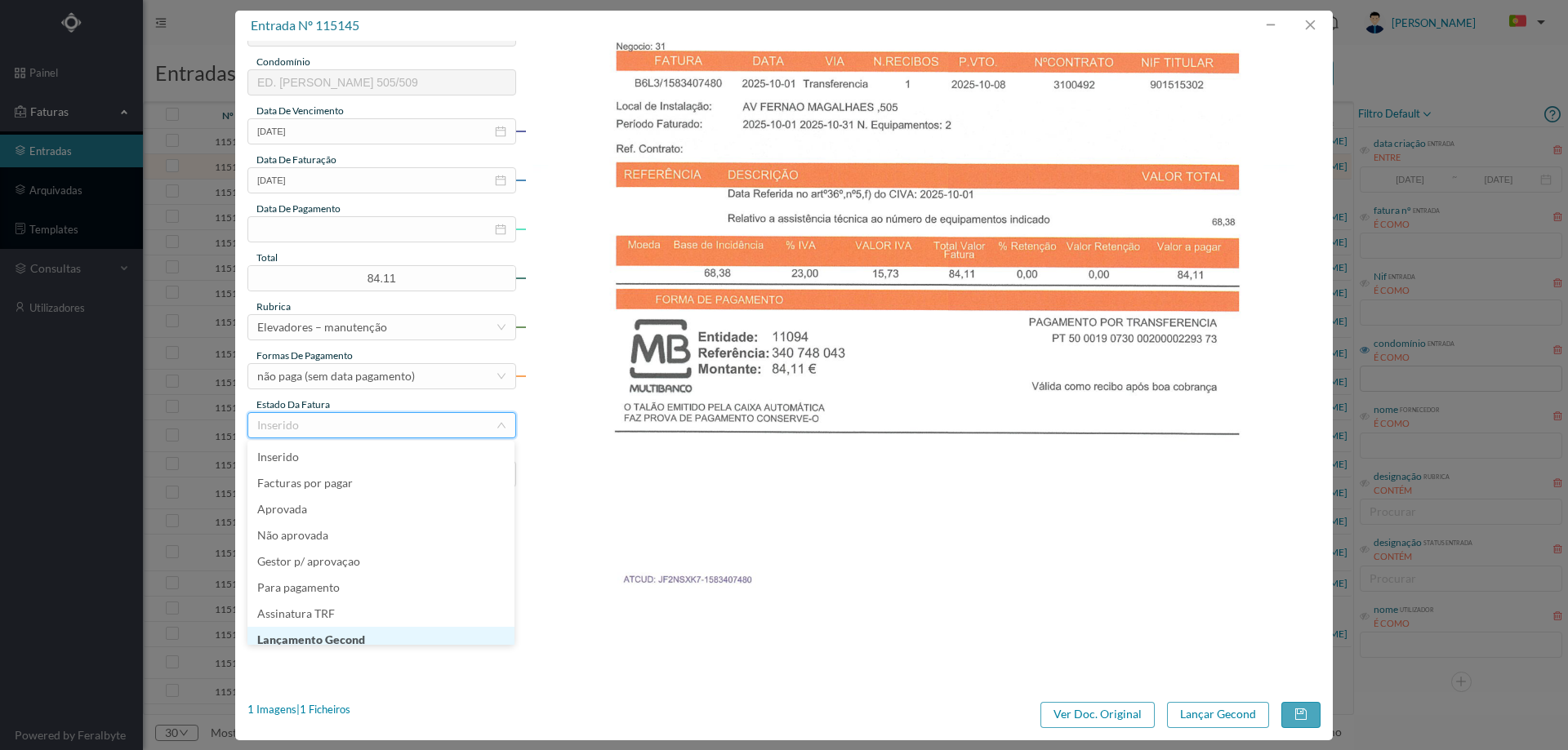
scroll to position [8, 0]
click at [322, 633] on li "Lançamento Gecond" at bounding box center [381, 631] width 267 height 26
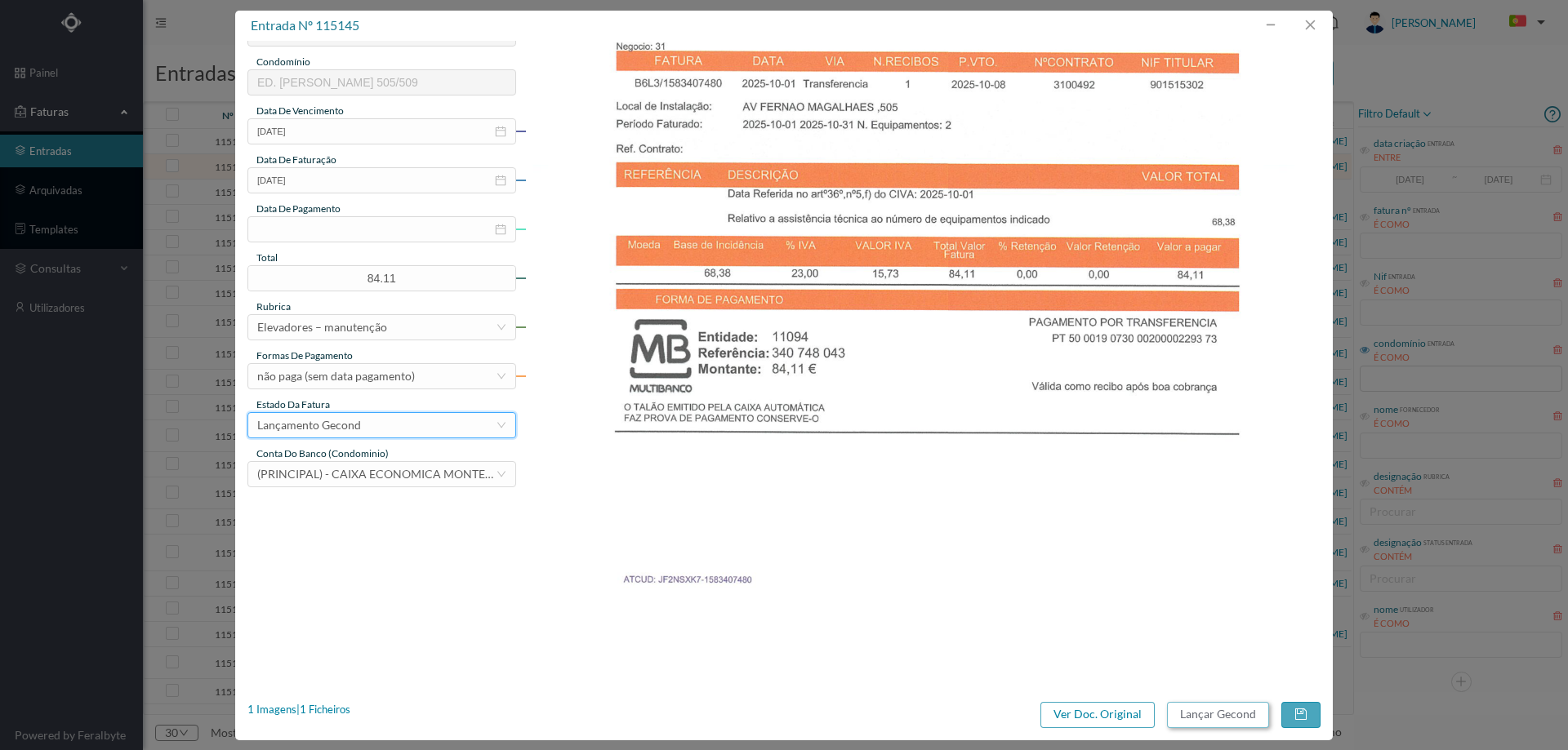
click at [1194, 714] on button "Lançar Gecond" at bounding box center [1218, 715] width 102 height 26
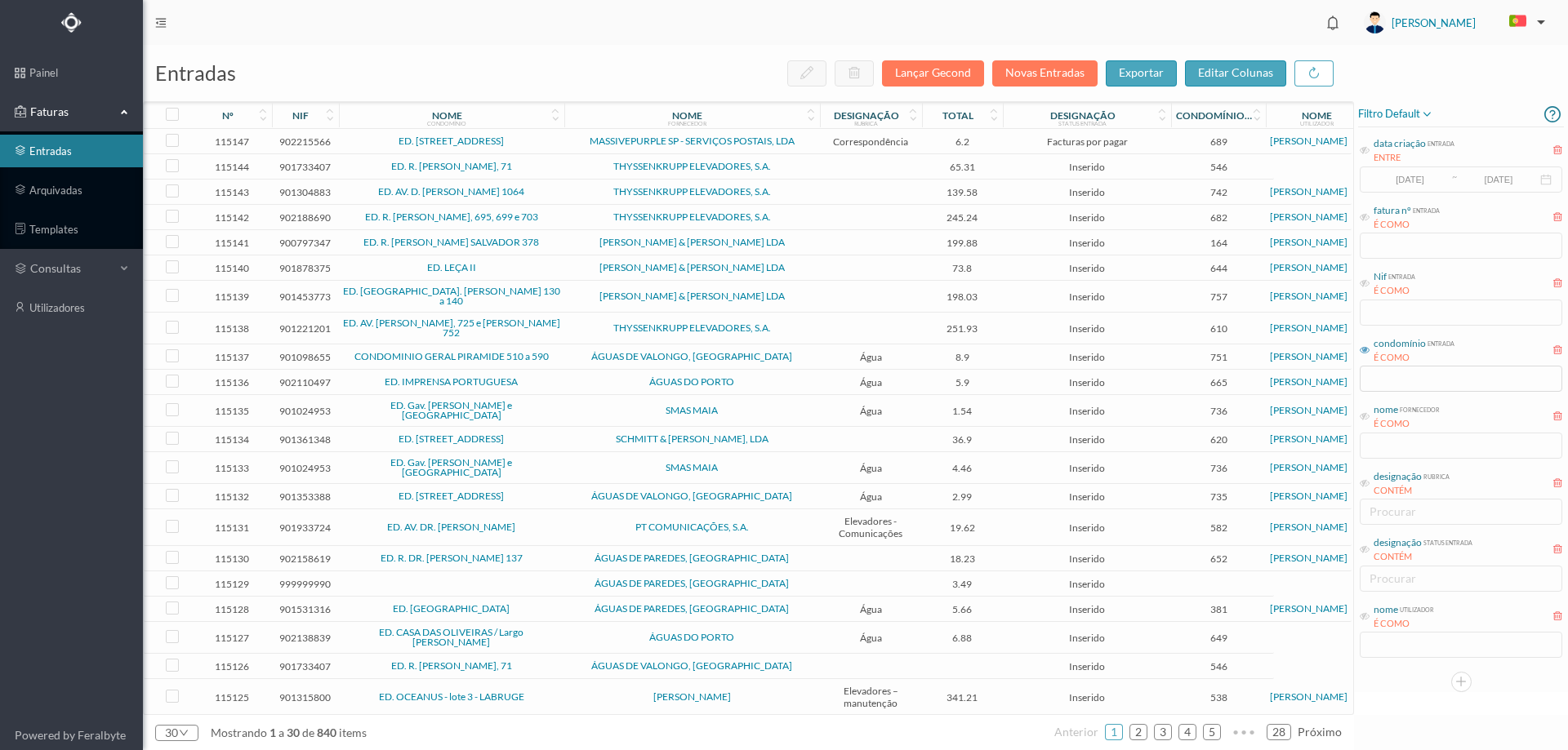
click at [547, 162] on span "ED. R. [PERSON_NAME], 71" at bounding box center [451, 167] width 217 height 10
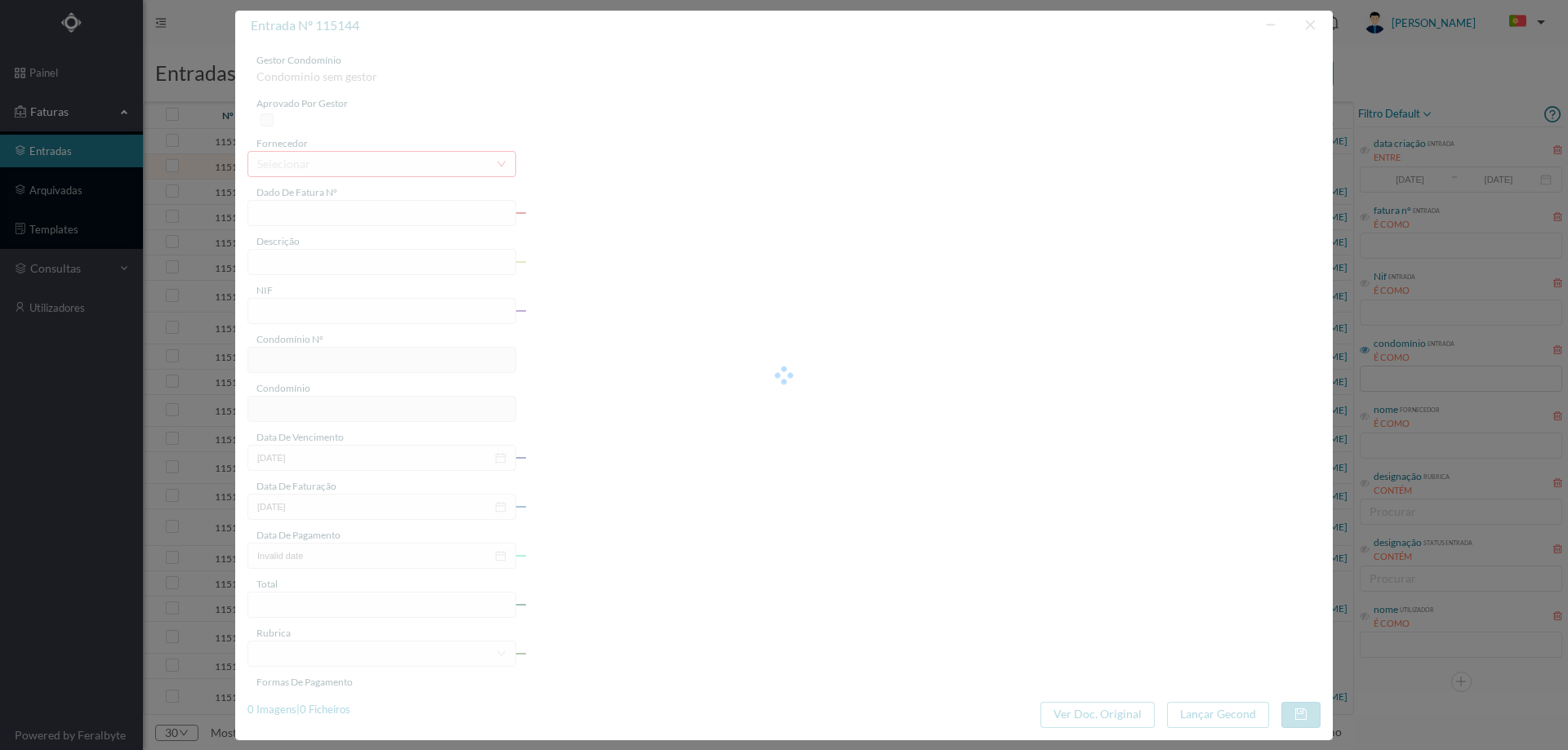
type input "B6L3/1583407234"
type input "901733407"
type input "Invalid date"
type input "[DATE]"
type input "65.31"
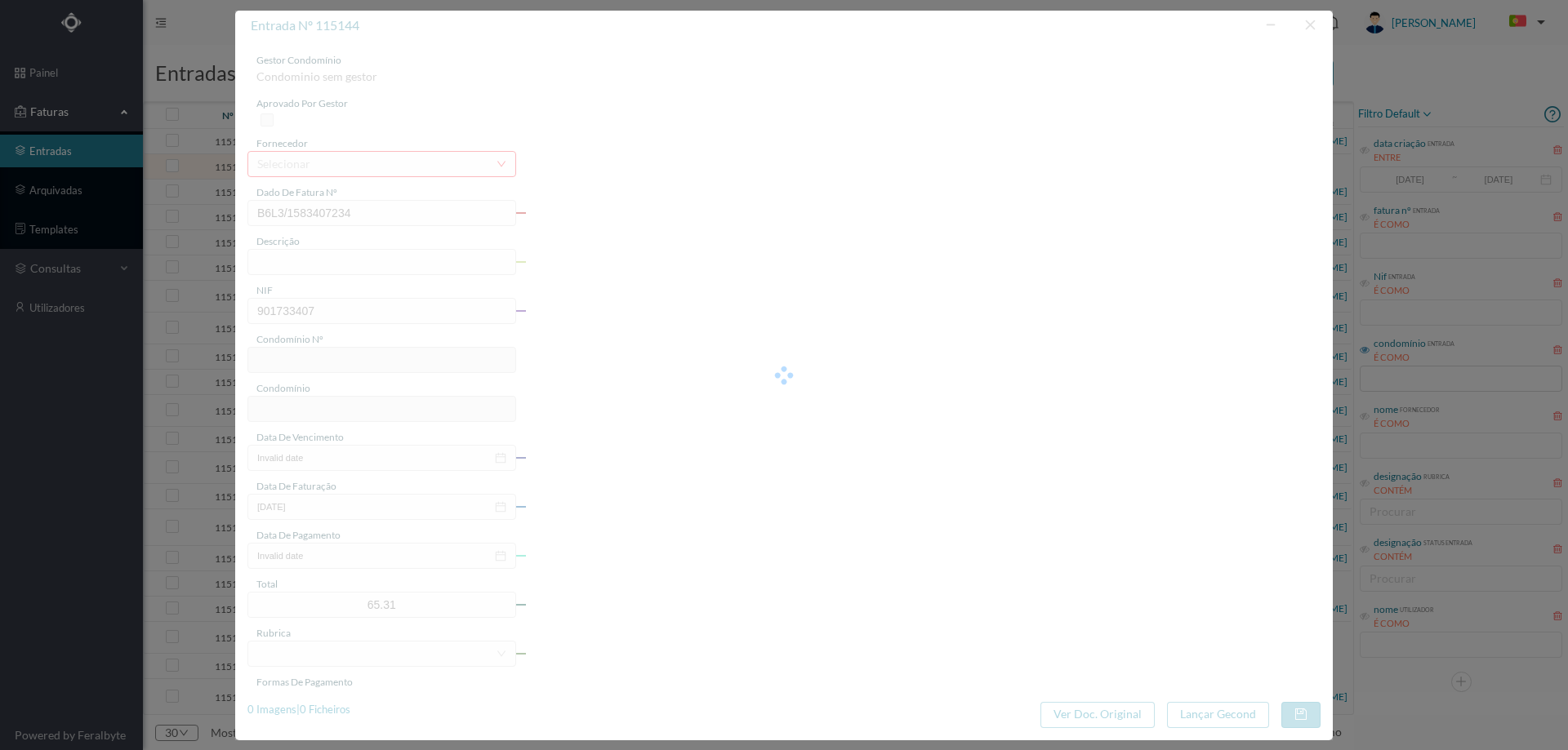
type input "546"
type input "ED. R. [PERSON_NAME], 71"
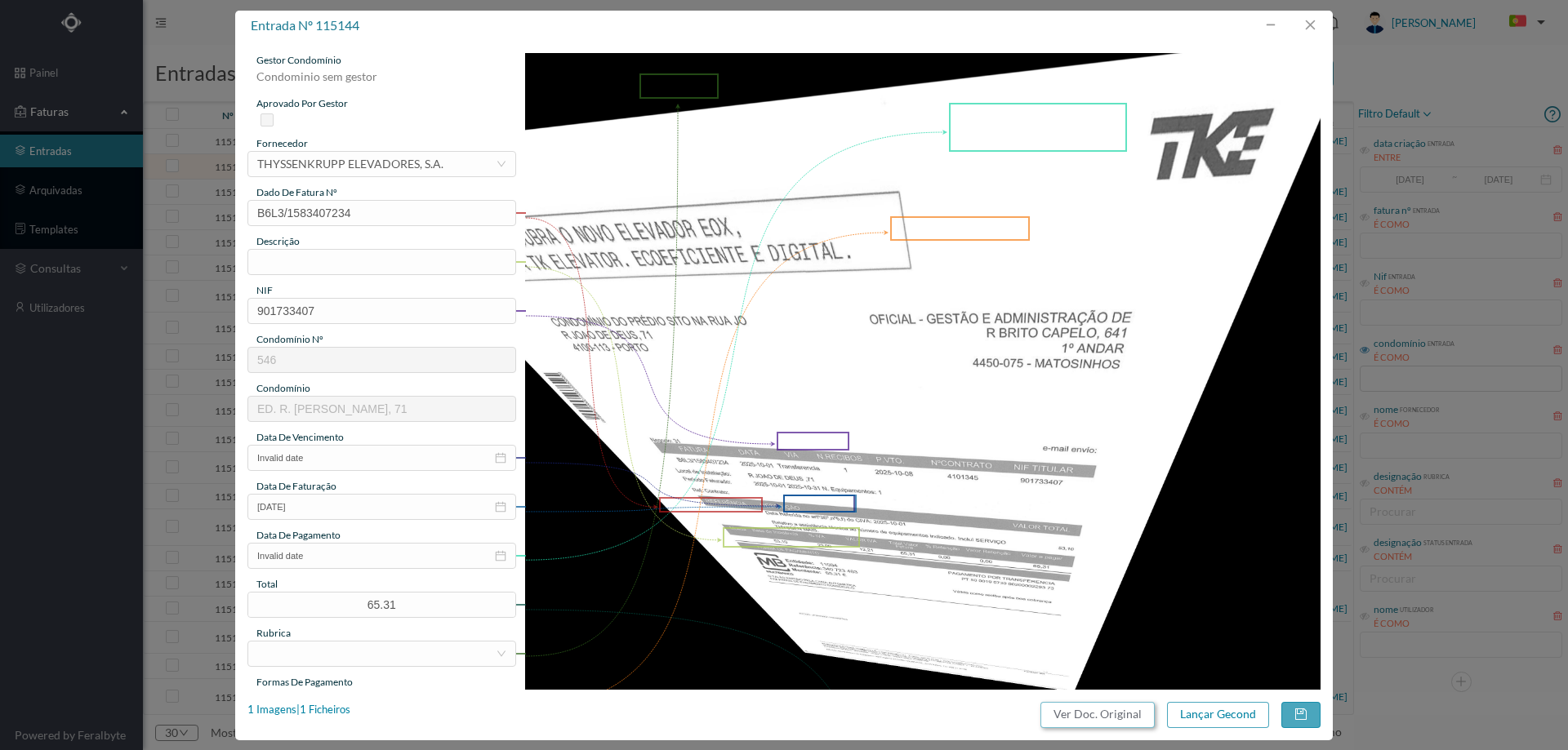
click at [1085, 721] on button "Ver Doc. Original" at bounding box center [1098, 715] width 114 height 26
click at [405, 253] on input "text" at bounding box center [382, 261] width 268 height 26
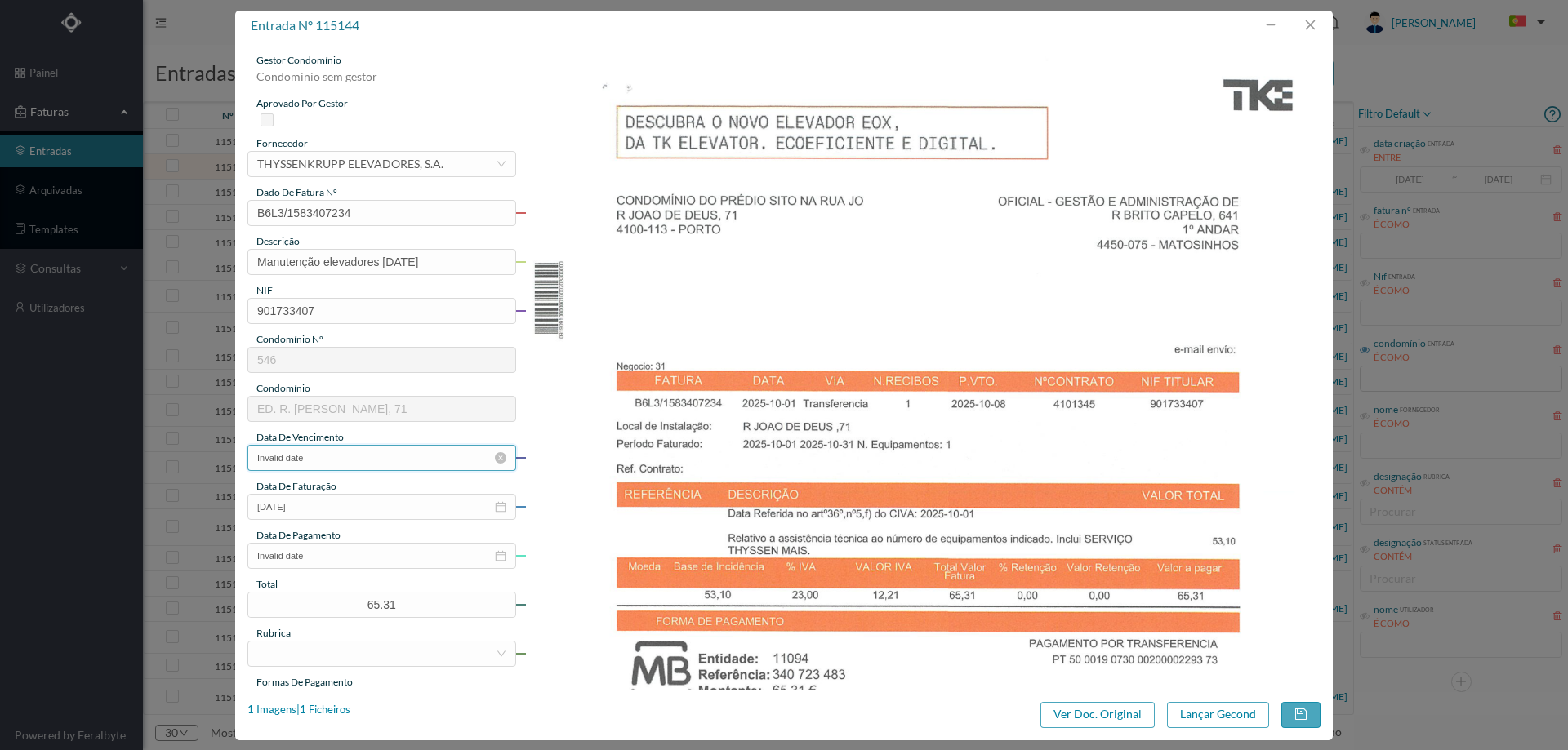
type input "Manutenção elevadores outubro 2025"
click at [314, 455] on input "Invalid date" at bounding box center [382, 458] width 268 height 26
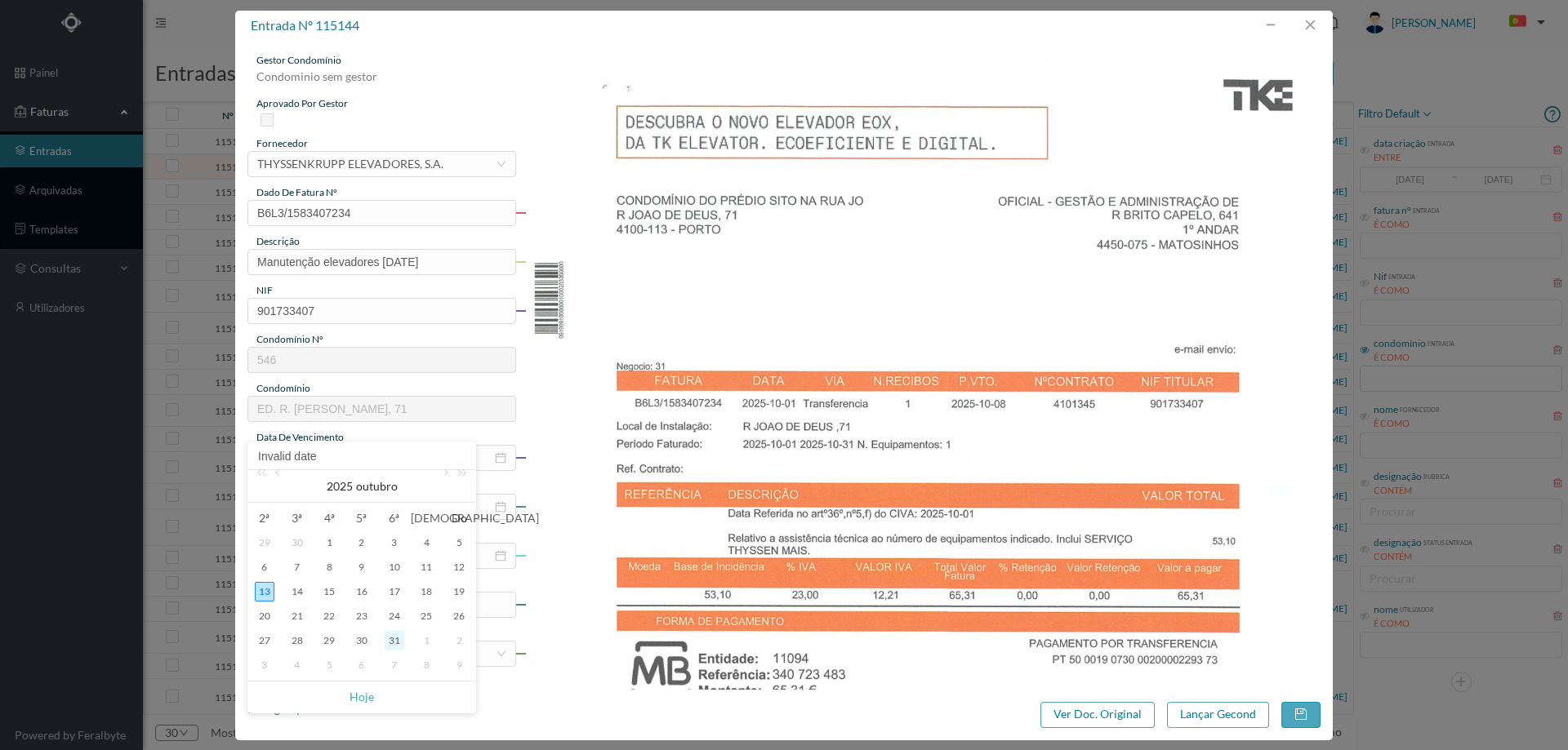
click at [402, 643] on div "31" at bounding box center [394, 640] width 19 height 19
type input "2025-10-31"
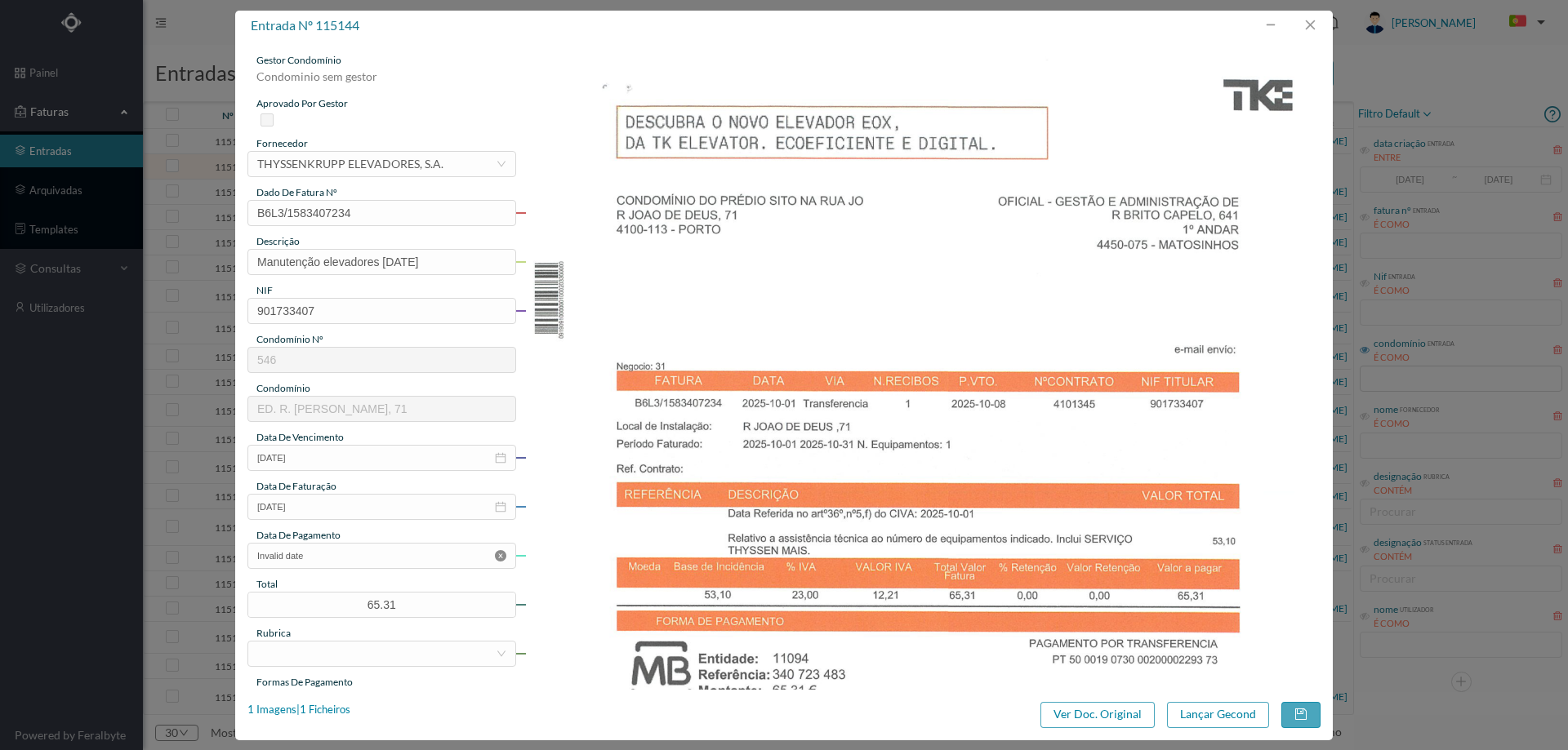
click at [504, 555] on icon "icon: close-circle" at bounding box center [501, 556] width 12 height 12
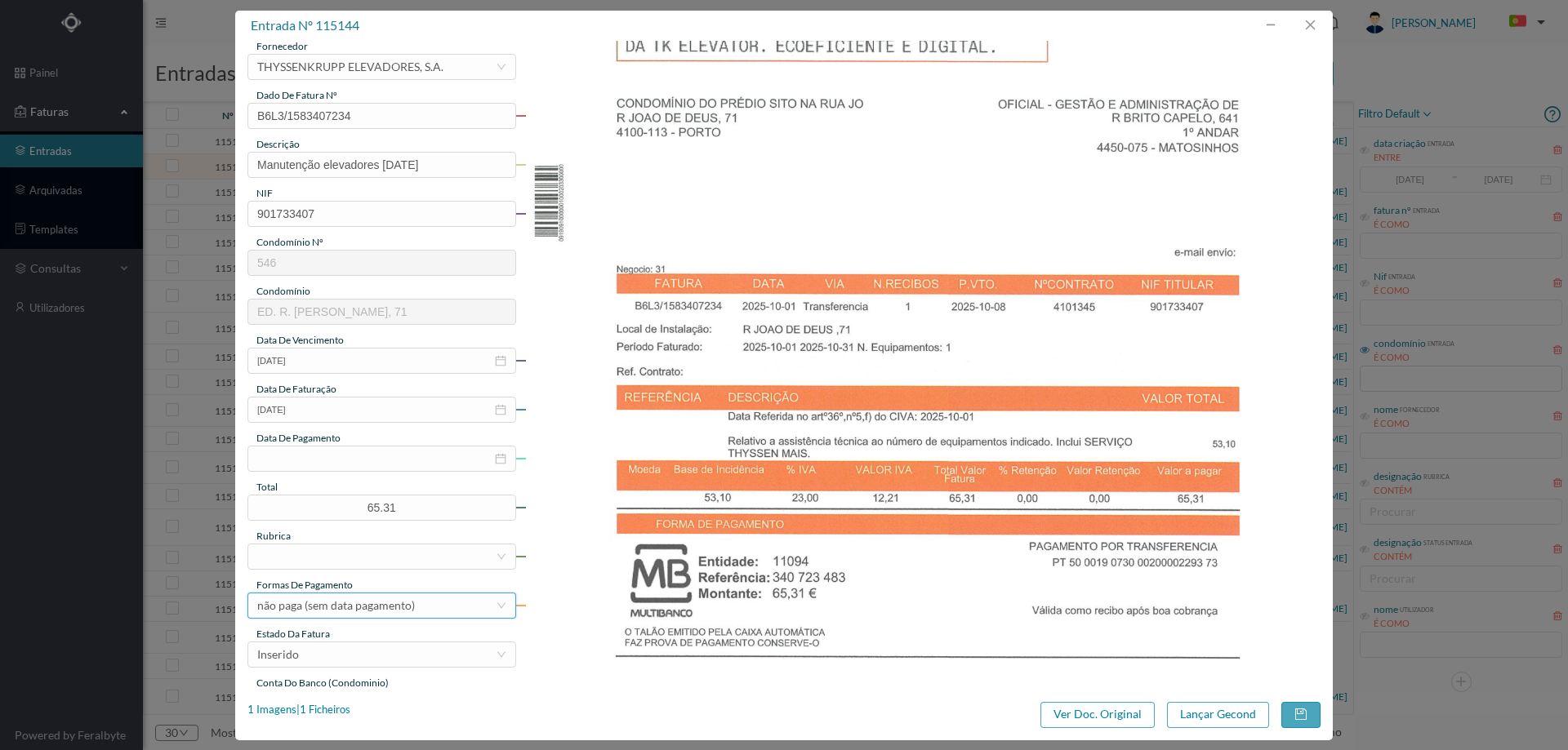
scroll to position [245, 0]
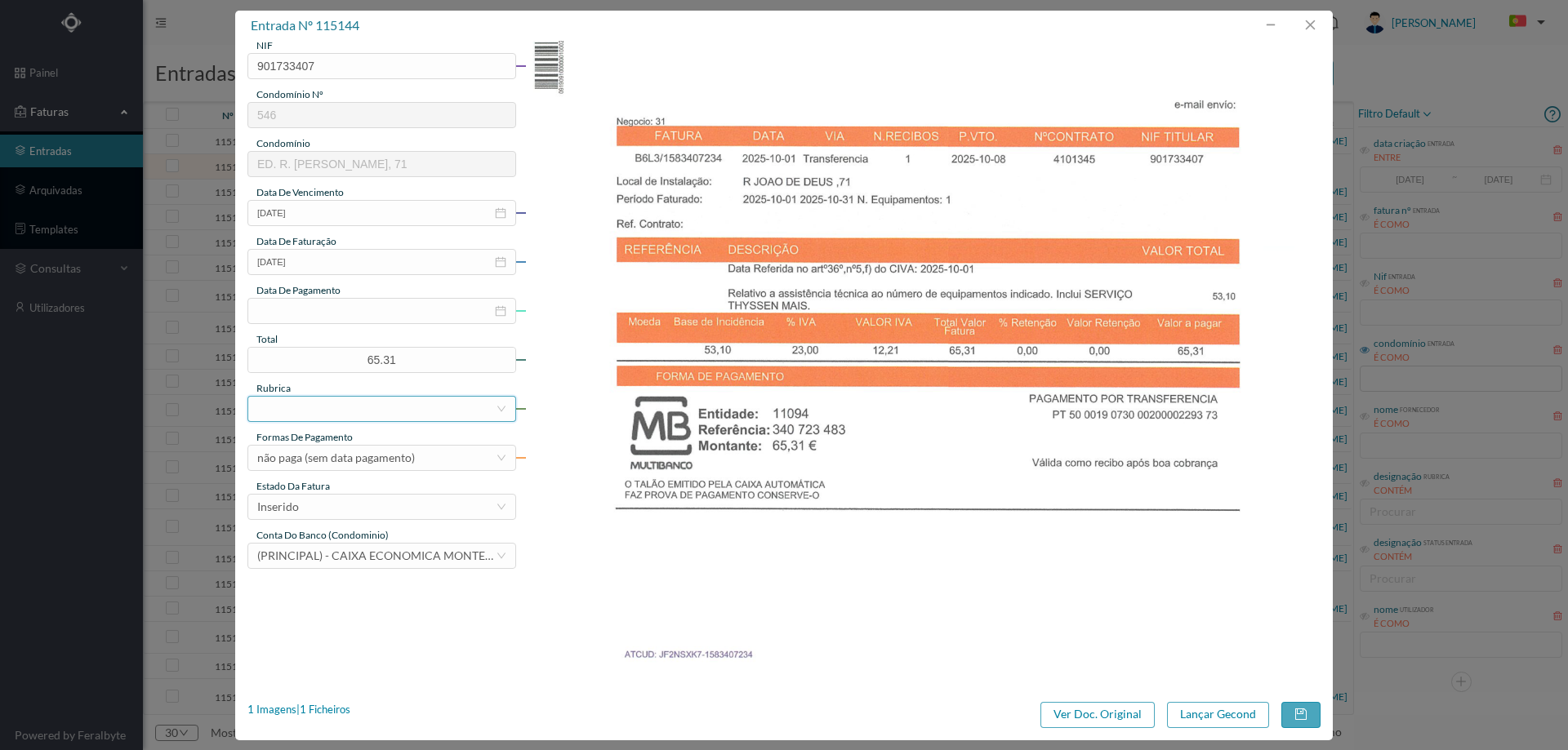
click at [366, 396] on div at bounding box center [382, 408] width 268 height 26
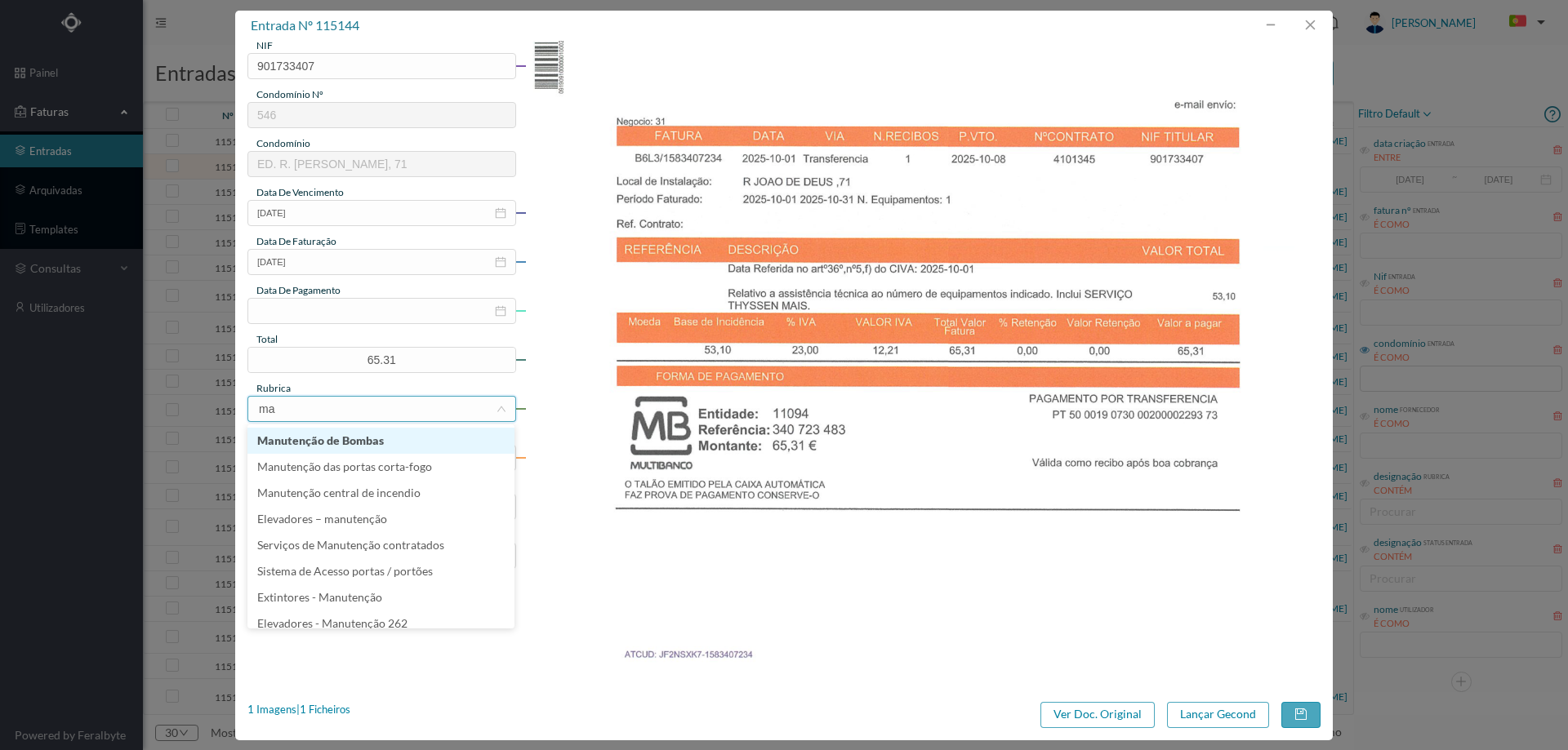
type input "man"
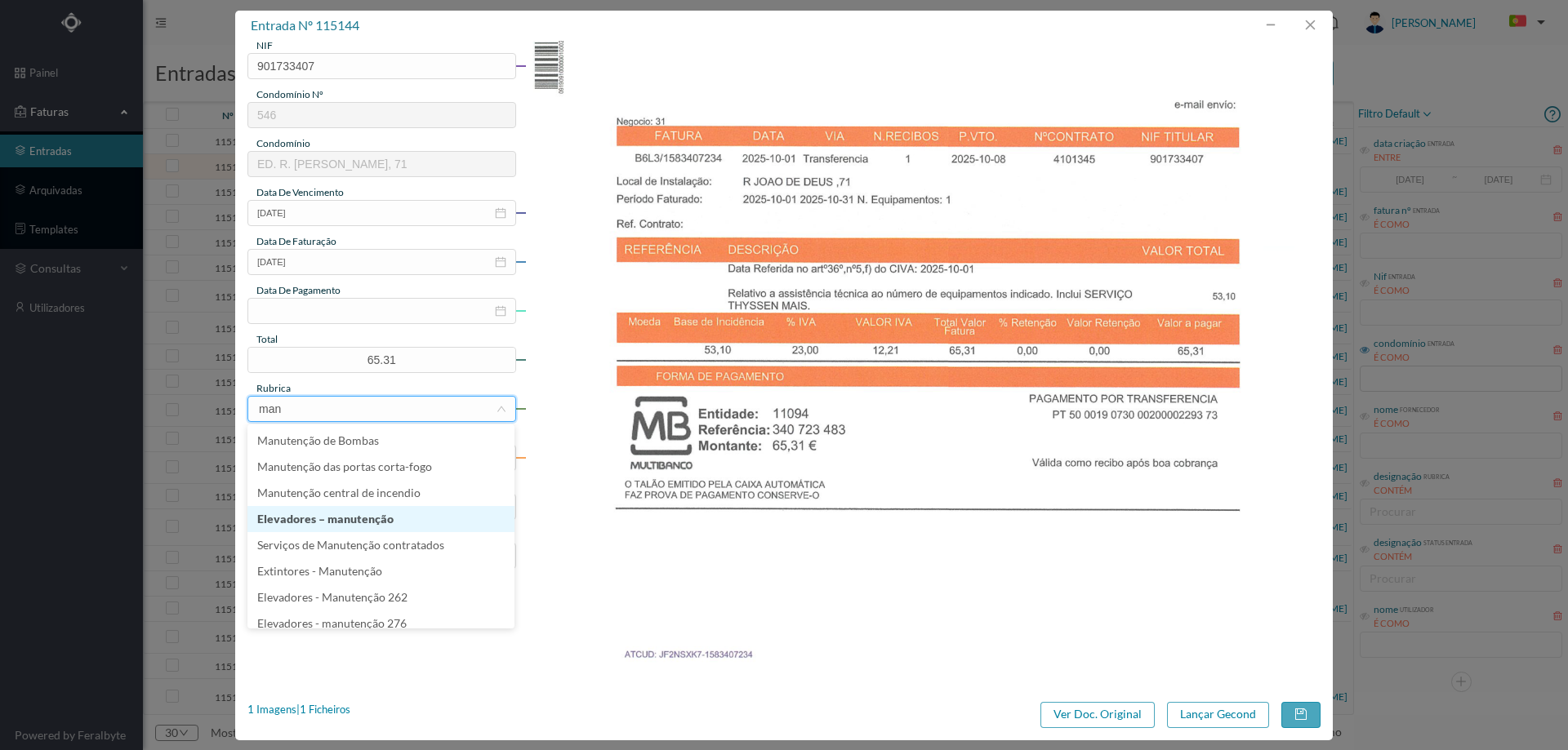
click at [374, 523] on li "Elevadores – manutenção" at bounding box center [381, 519] width 267 height 26
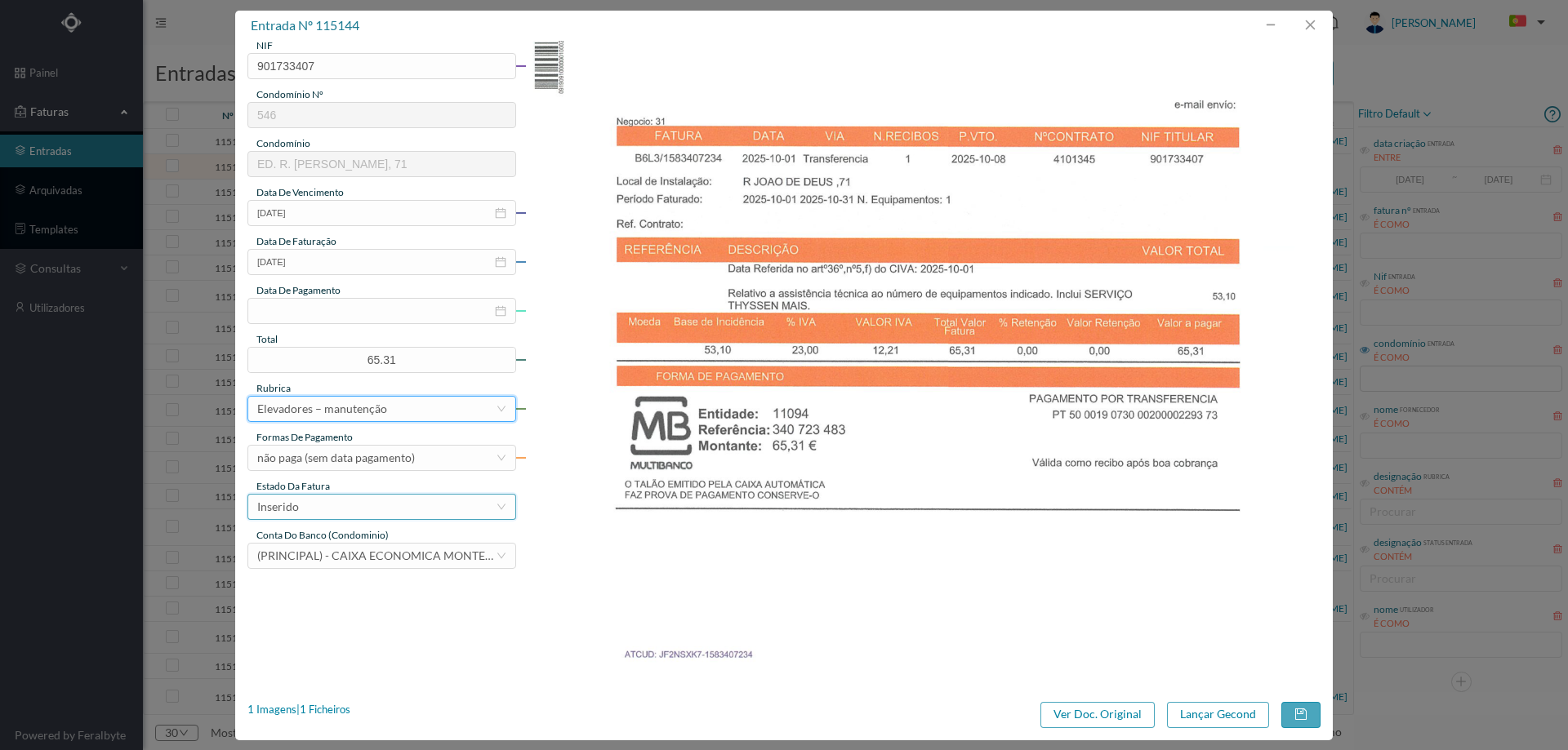
click at [376, 499] on div "Inserido" at bounding box center [376, 506] width 238 height 24
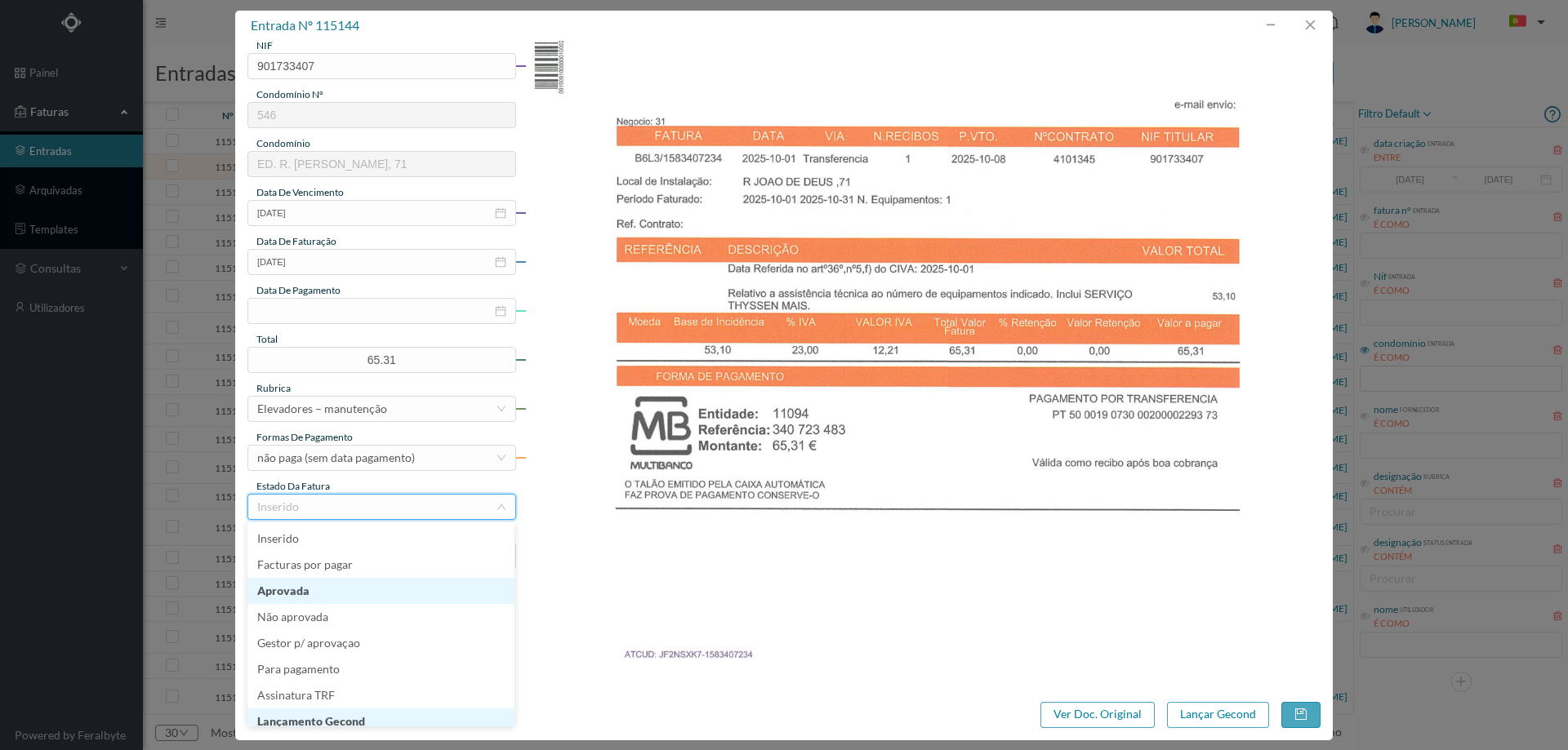
scroll to position [8, 0]
click at [344, 709] on li "Lançamento Gecond" at bounding box center [381, 713] width 267 height 26
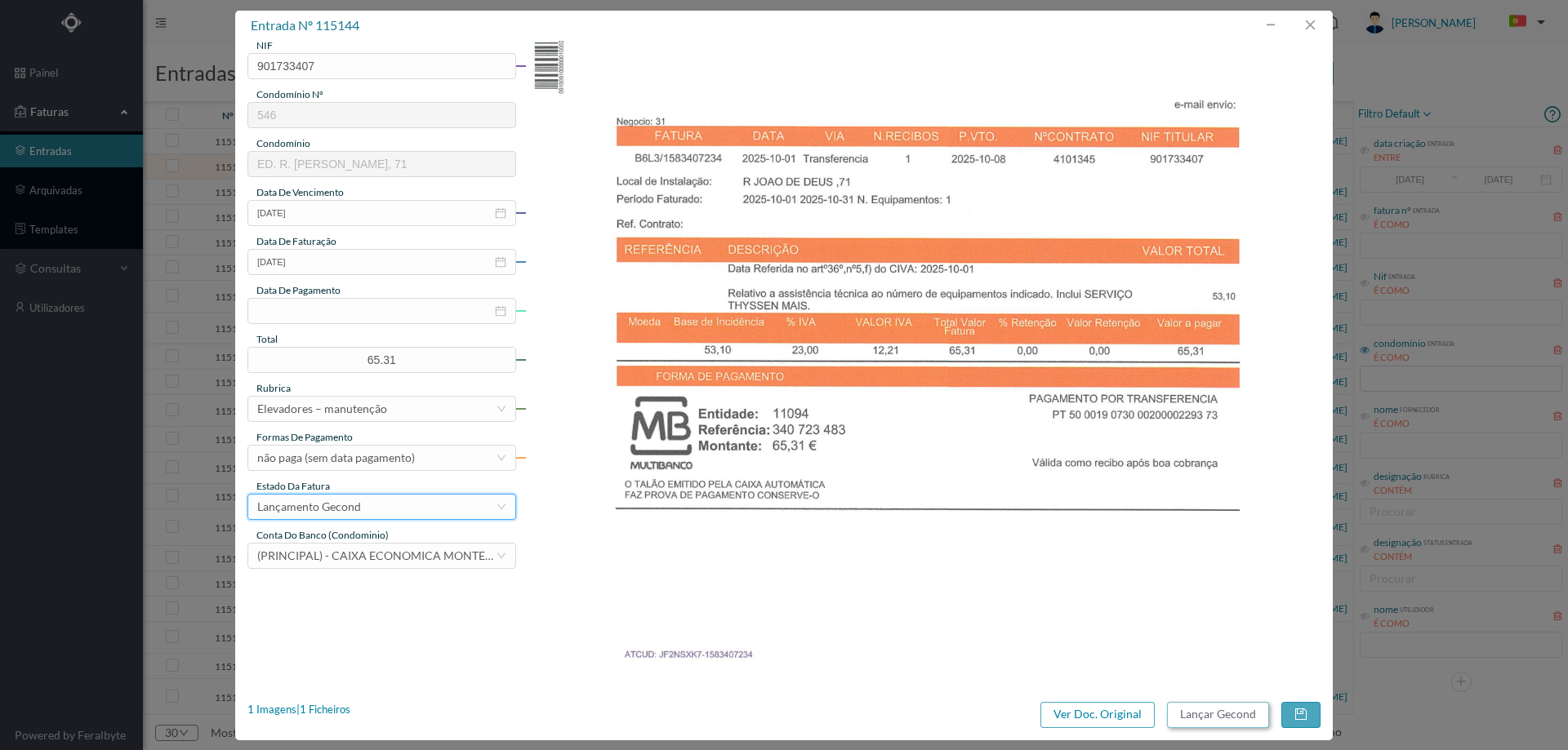
click at [1200, 708] on button "Lançar Gecond" at bounding box center [1218, 715] width 102 height 26
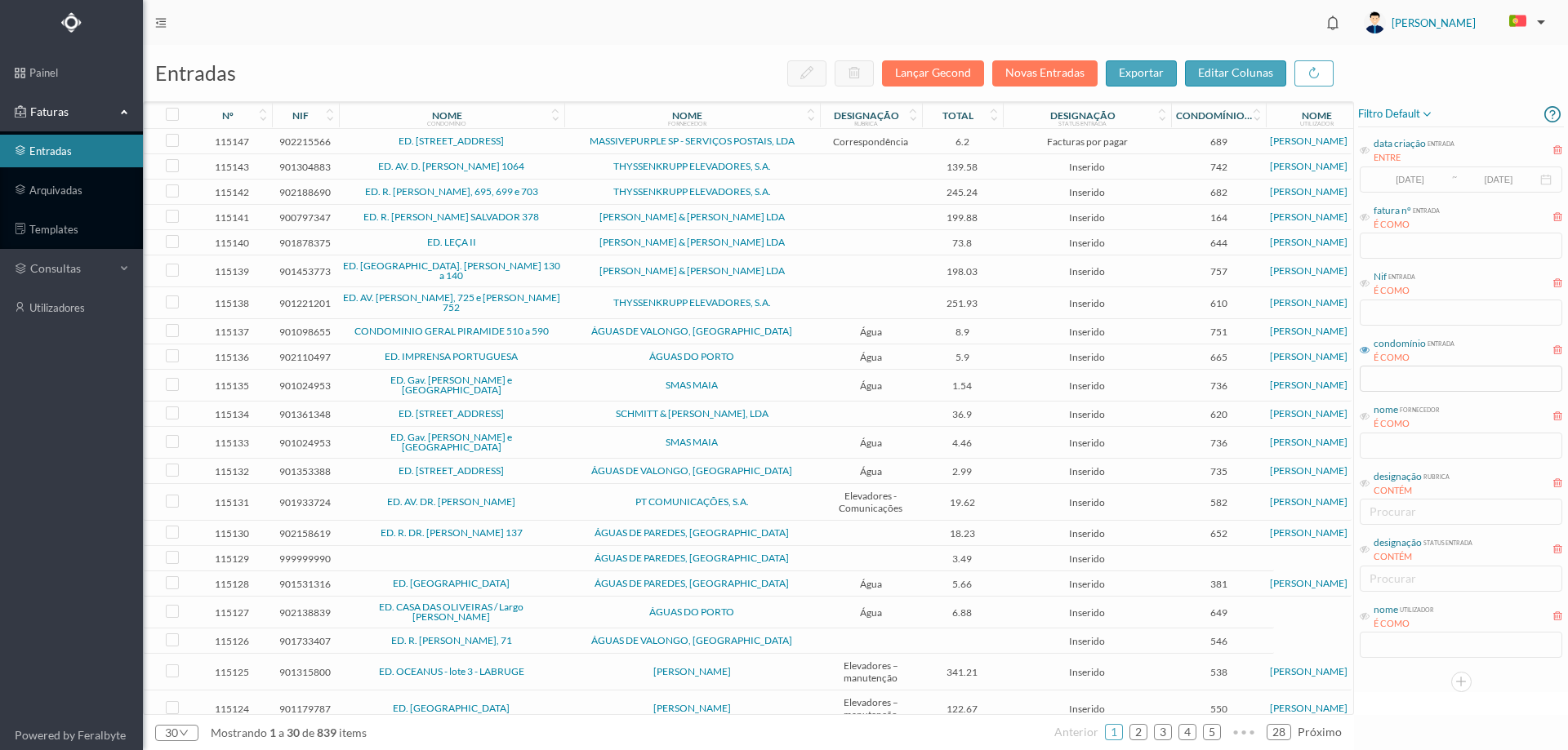
click at [557, 163] on span "ED. AV. D. AFONSO HENRIQUES 1064" at bounding box center [451, 167] width 217 height 10
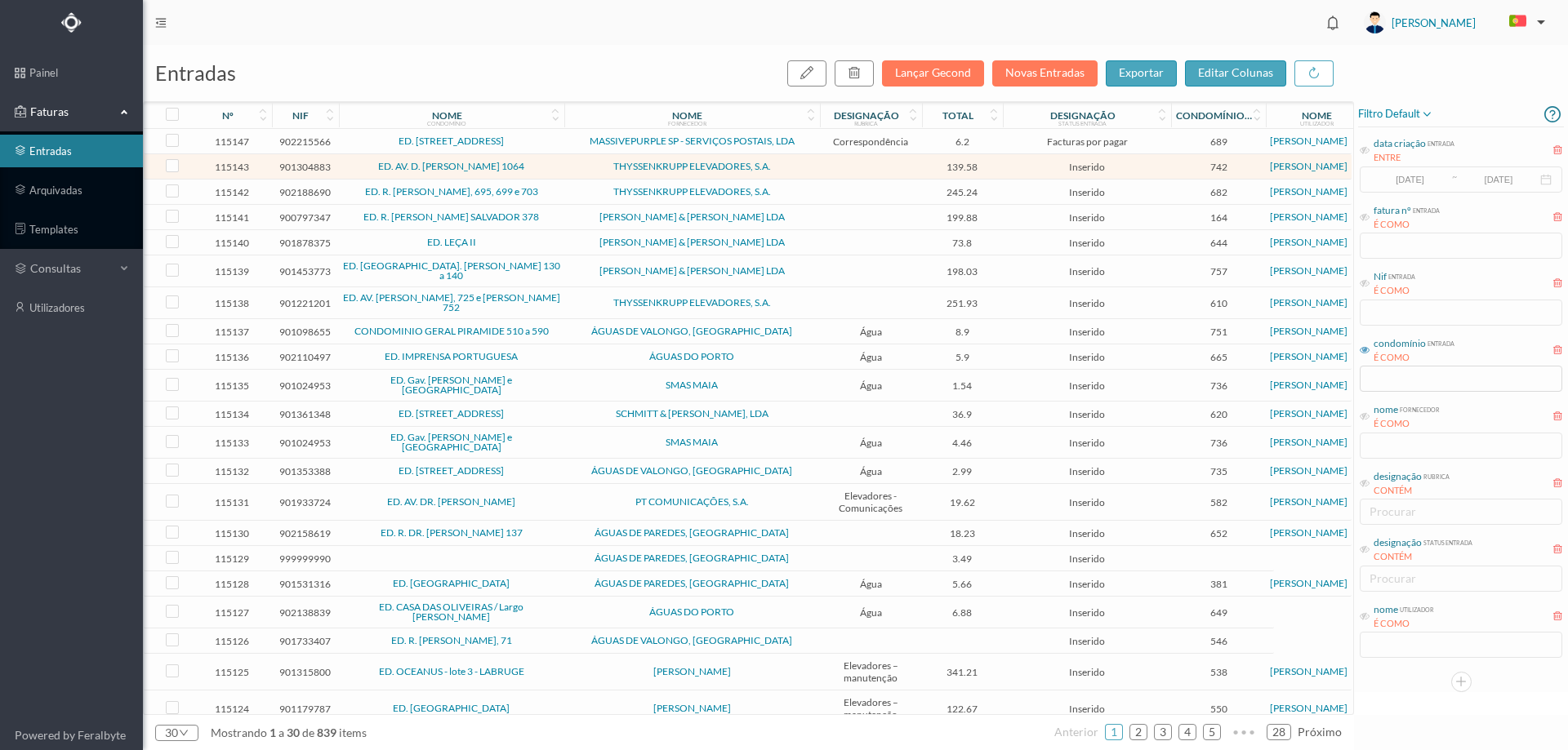
click at [557, 163] on span "ED. AV. D. AFONSO HENRIQUES 1064" at bounding box center [451, 167] width 217 height 10
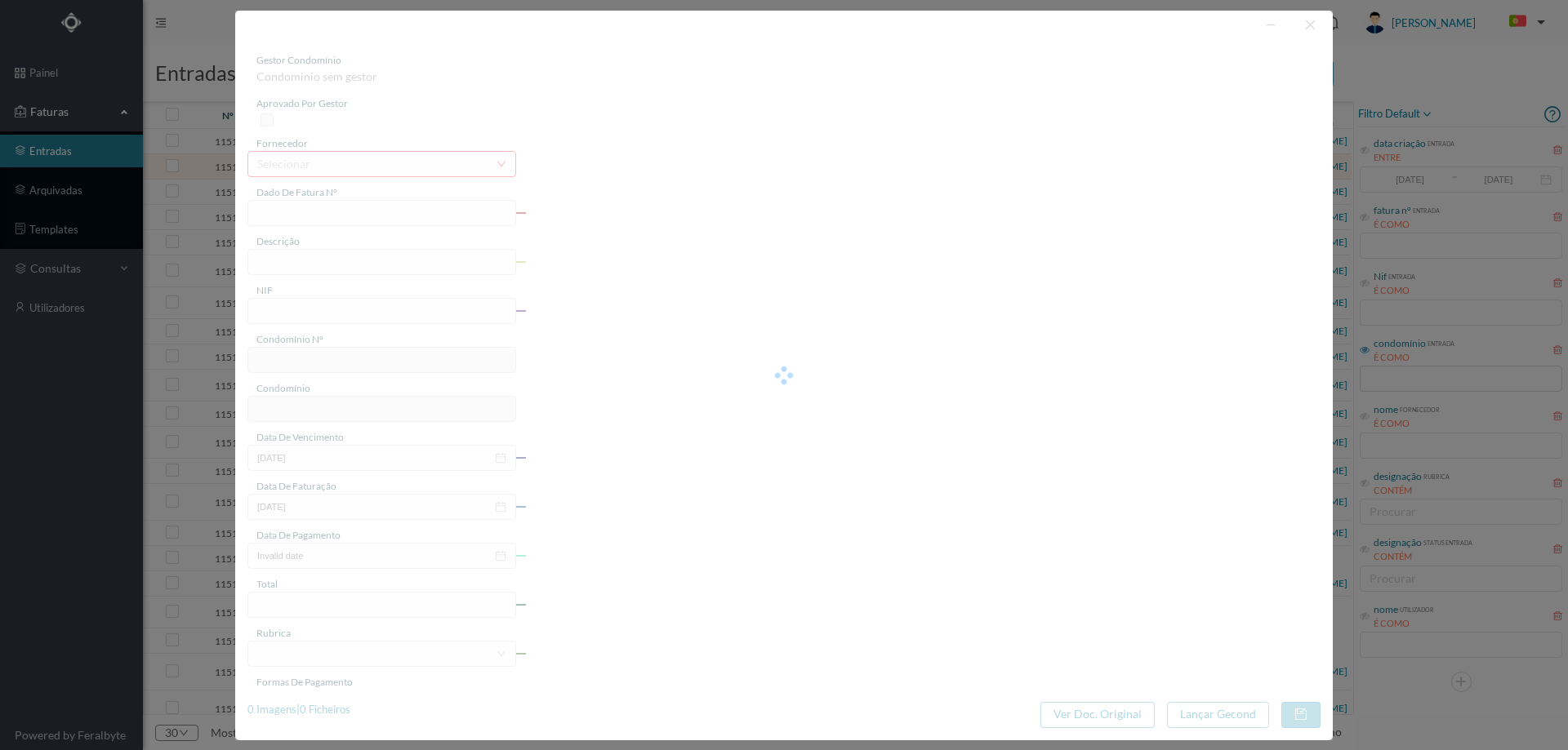
type input "B6L3/1583407326"
type input "901304883"
type input "Invalid date"
type input "[DATE]"
type input "139.58"
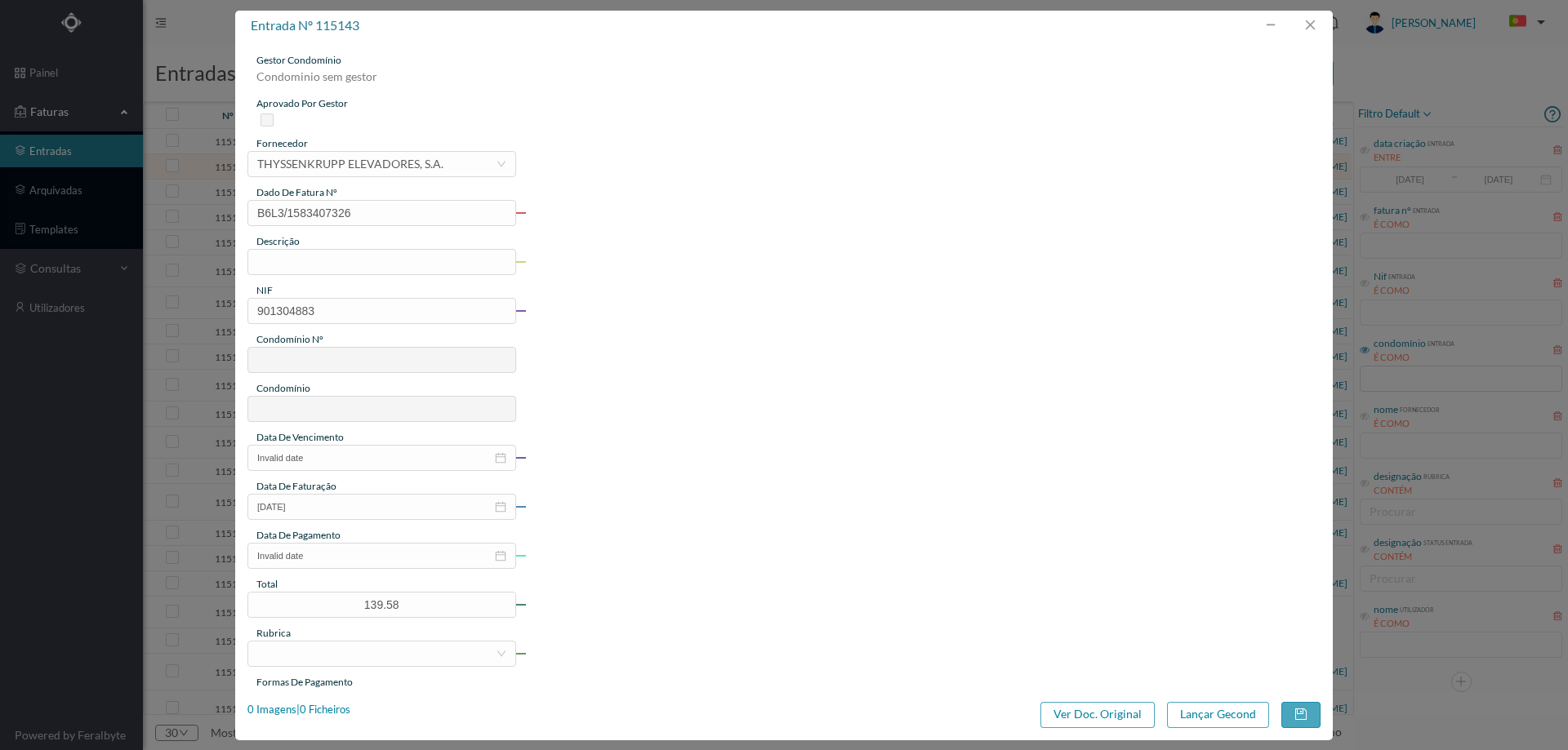
type input "742"
type input "ED. AV. D. AFONSO HENRIQUES 1064"
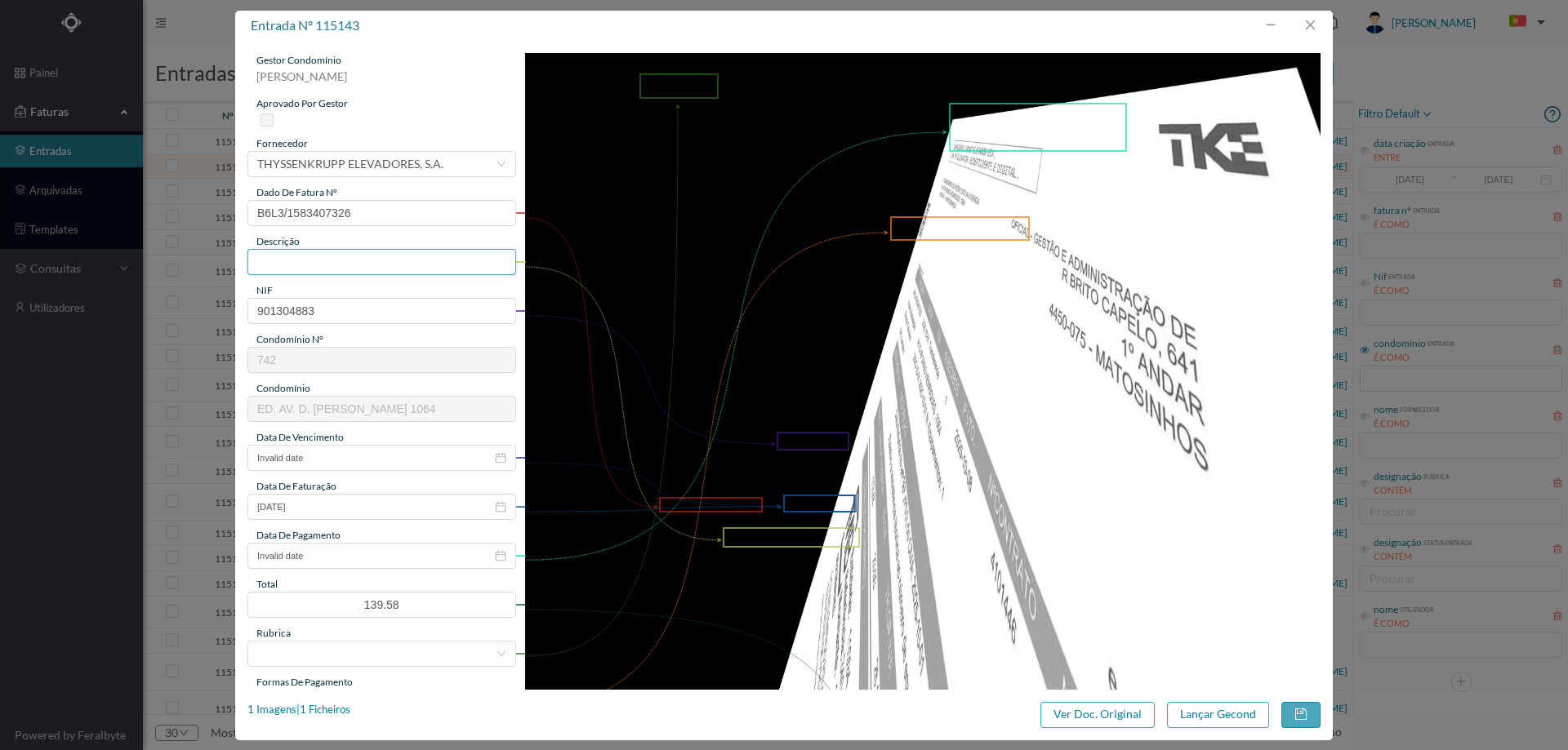
click at [360, 266] on input "text" at bounding box center [382, 261] width 268 height 26
type input "Manutenção levadores Outubro 2025"
click at [371, 455] on input "Invalid date" at bounding box center [382, 458] width 268 height 26
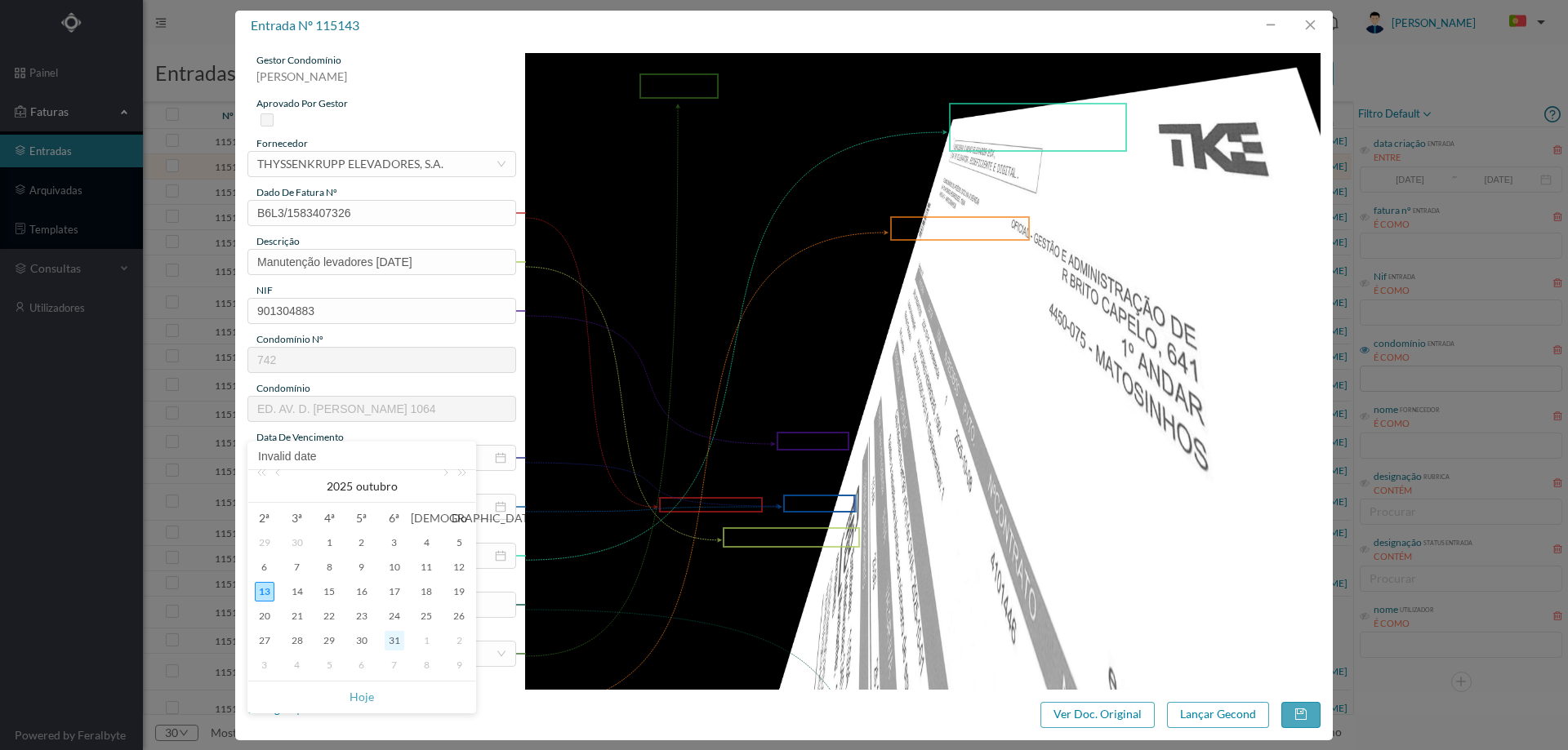
click at [397, 644] on div "31" at bounding box center [394, 640] width 19 height 19
type input "2025-10-31"
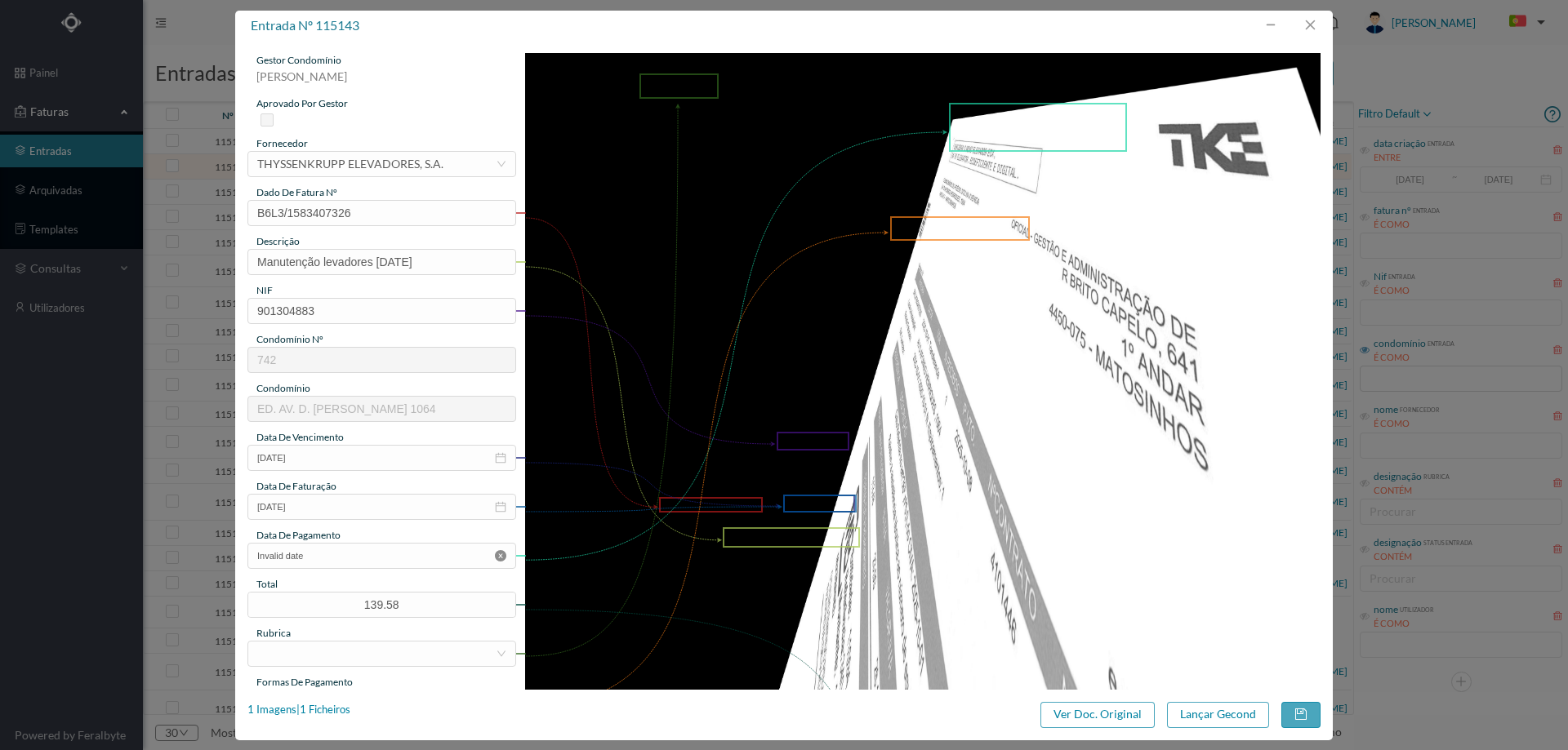
click at [497, 556] on icon "icon: close-circle" at bounding box center [501, 556] width 12 height 12
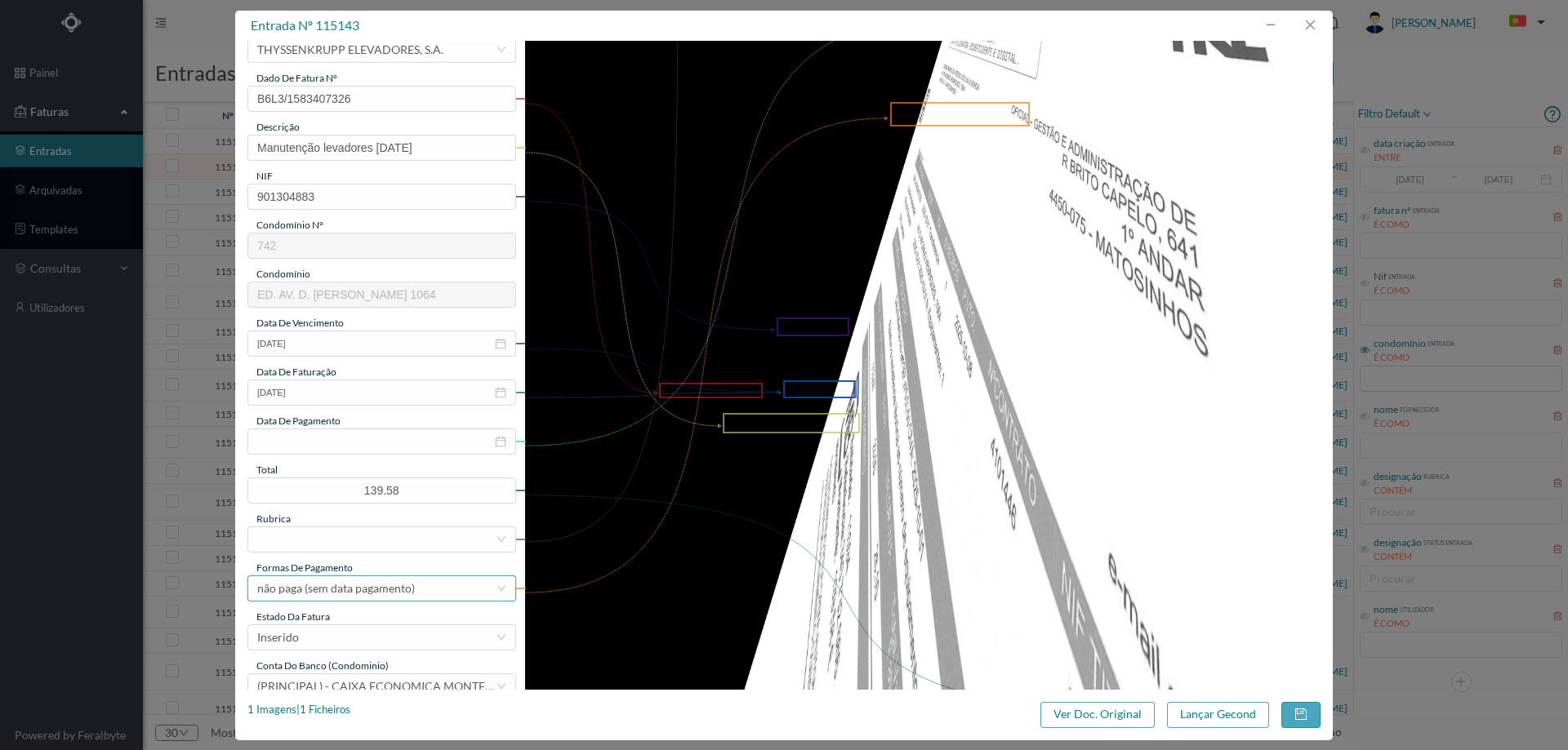
scroll to position [245, 0]
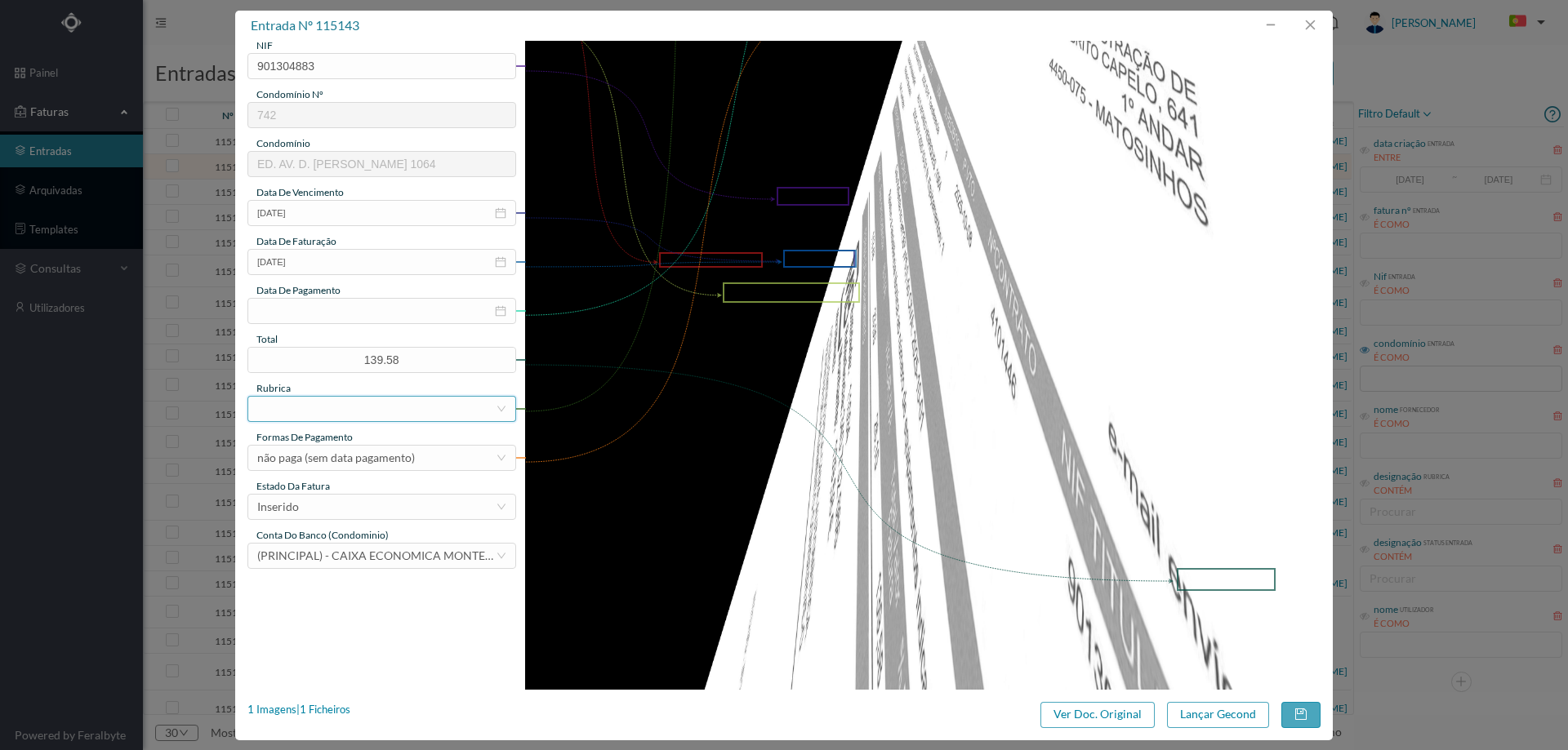
click at [360, 406] on div at bounding box center [376, 408] width 238 height 24
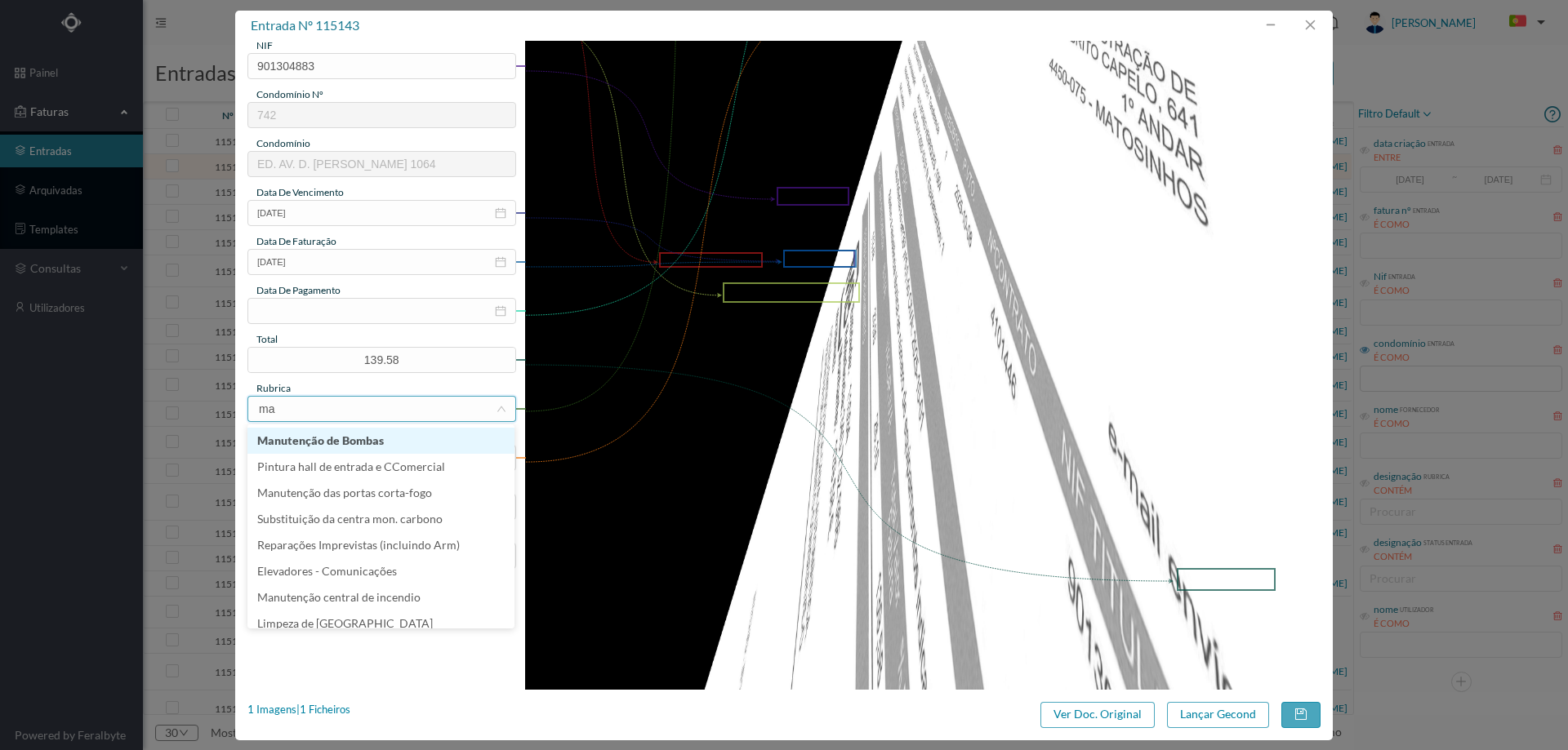
type input "man"
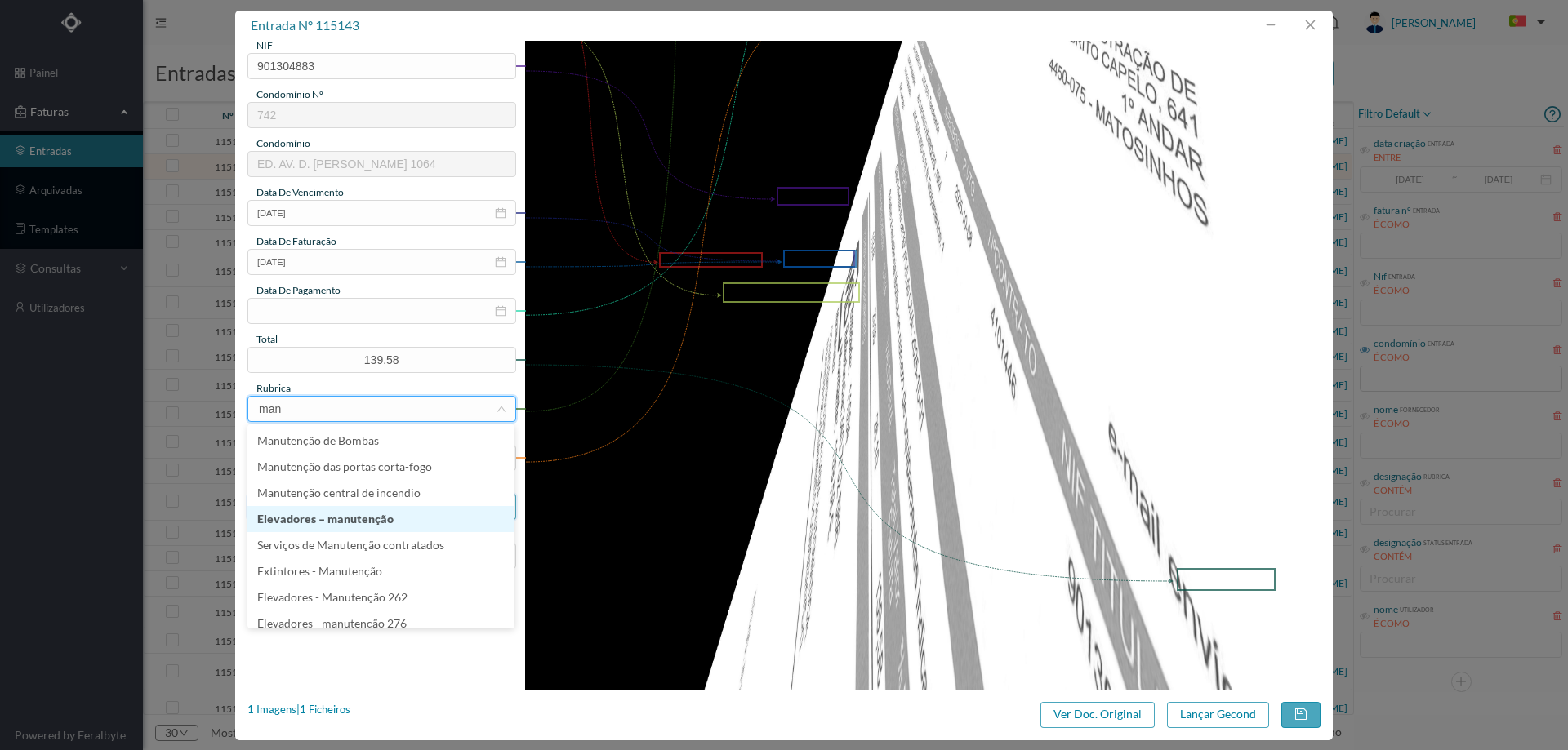
click at [392, 509] on li "Elevadores – manutenção" at bounding box center [381, 519] width 267 height 26
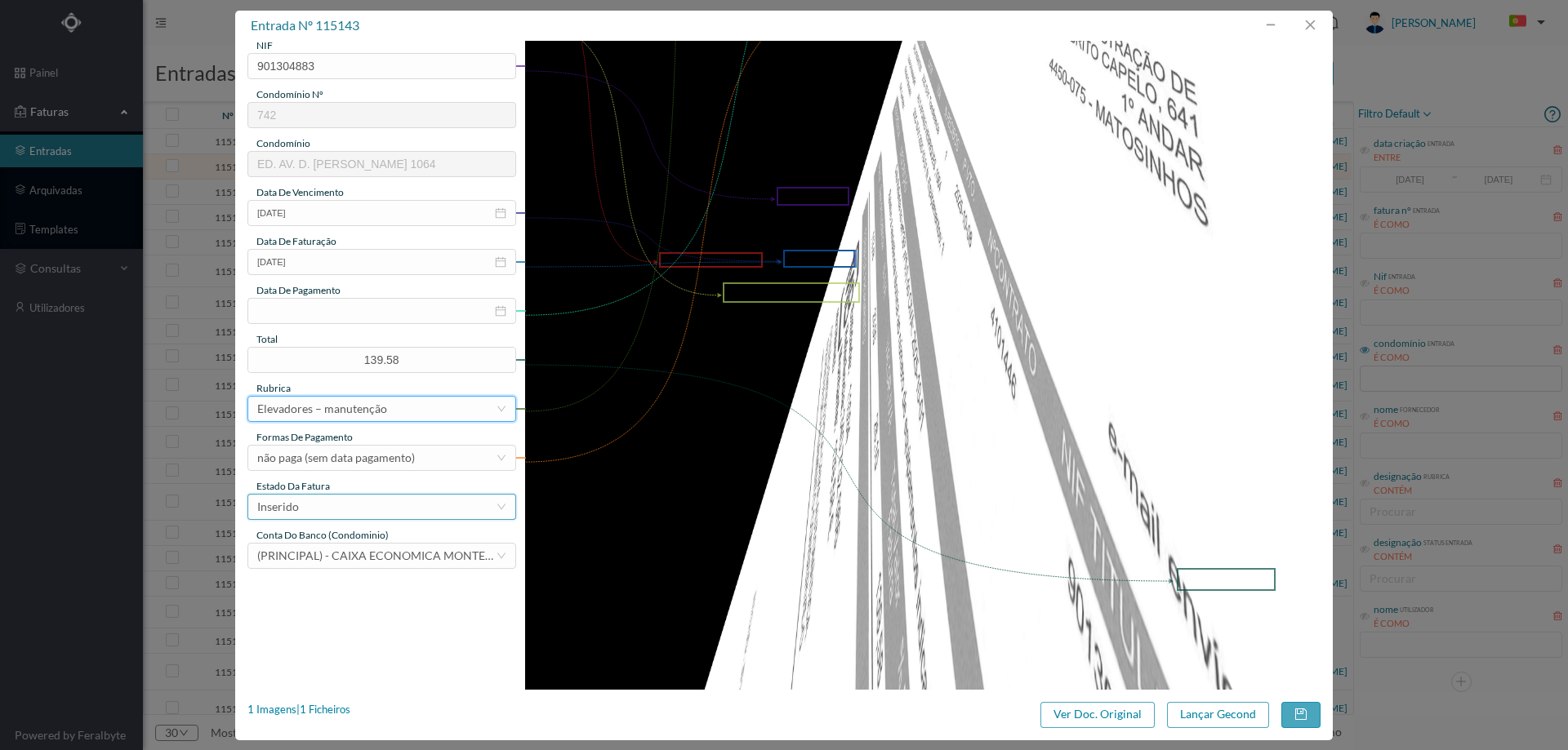
click at [359, 510] on div "Inserido" at bounding box center [376, 506] width 238 height 24
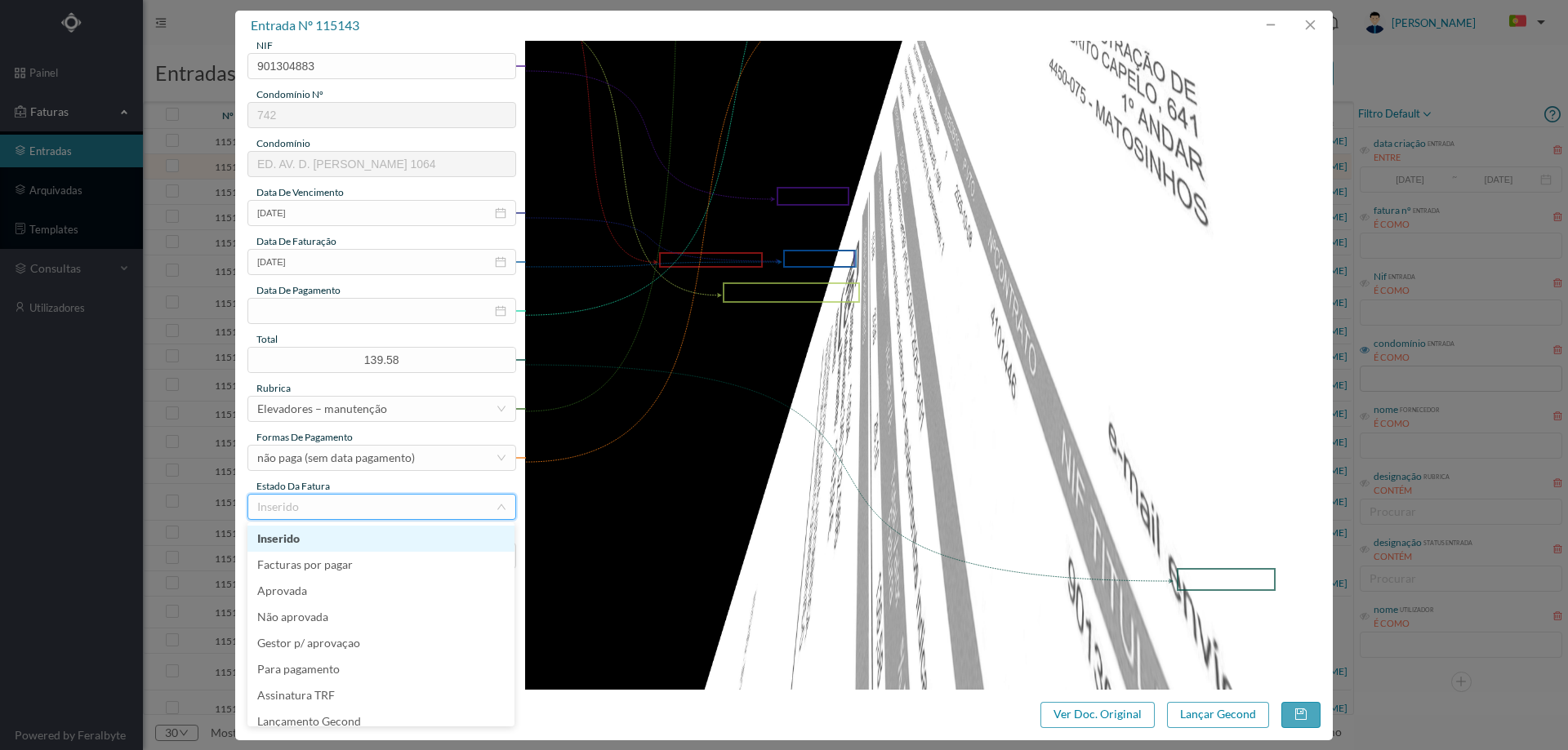
scroll to position [8, 0]
drag, startPoint x: 351, startPoint y: 713, endPoint x: 361, endPoint y: 720, distance: 12.2
click at [352, 713] on li "Lançamento Gecond" at bounding box center [381, 713] width 267 height 26
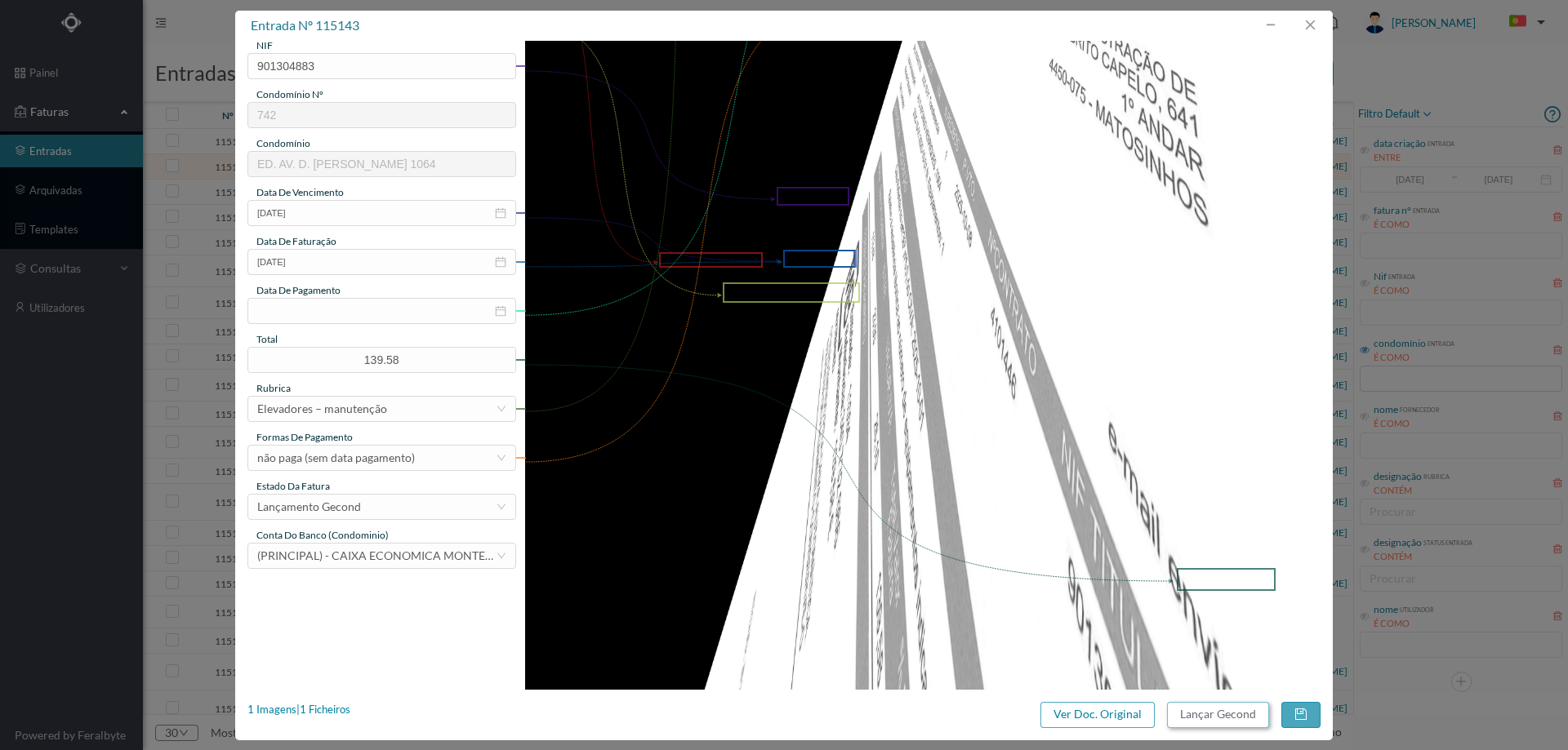
click at [1223, 705] on button "Lançar Gecond" at bounding box center [1218, 715] width 102 height 26
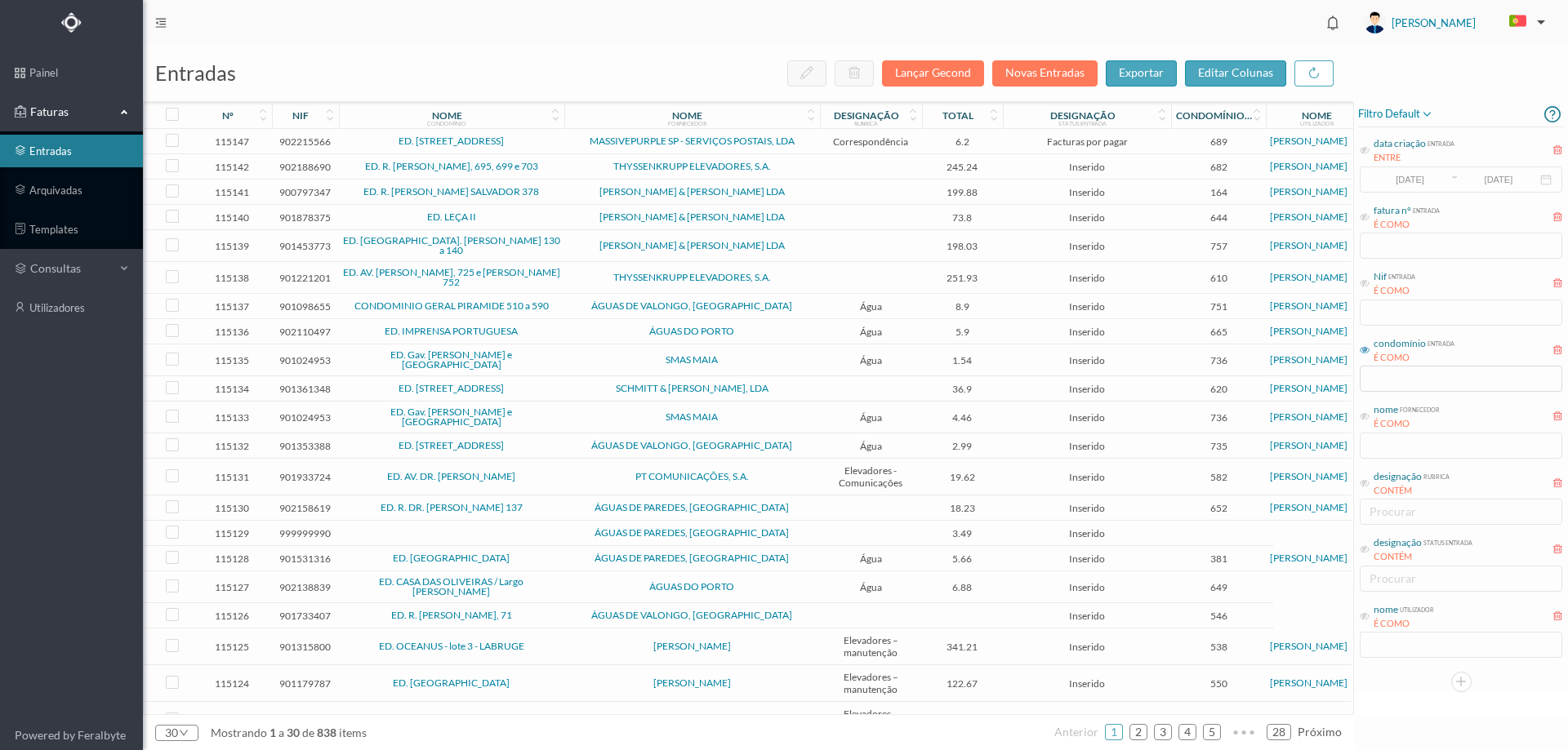
click at [576, 167] on span "THYSSENKRUPP ELEVADORES, S.A." at bounding box center [692, 167] width 247 height 10
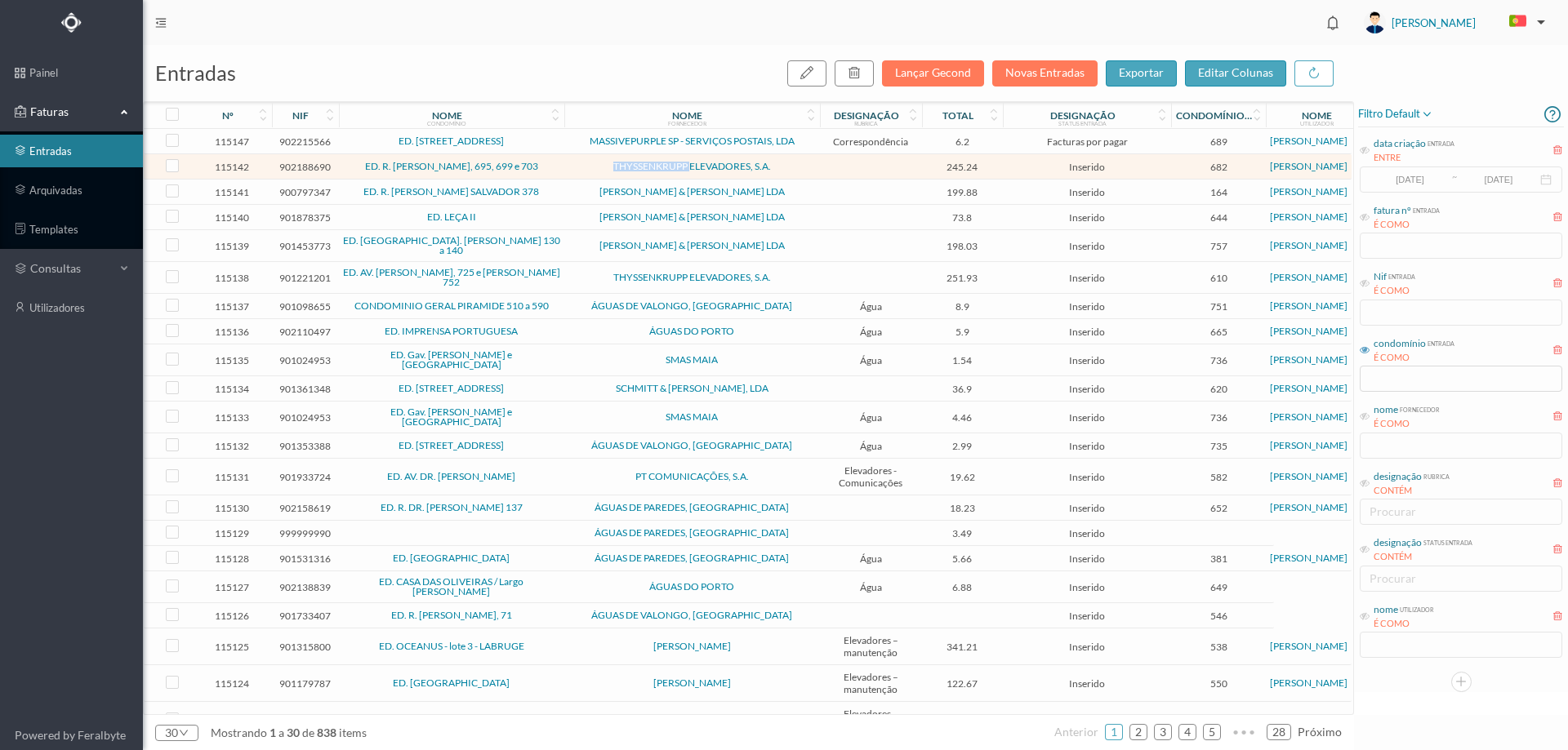
click at [576, 167] on span "THYSSENKRUPP ELEVADORES, S.A." at bounding box center [692, 167] width 247 height 10
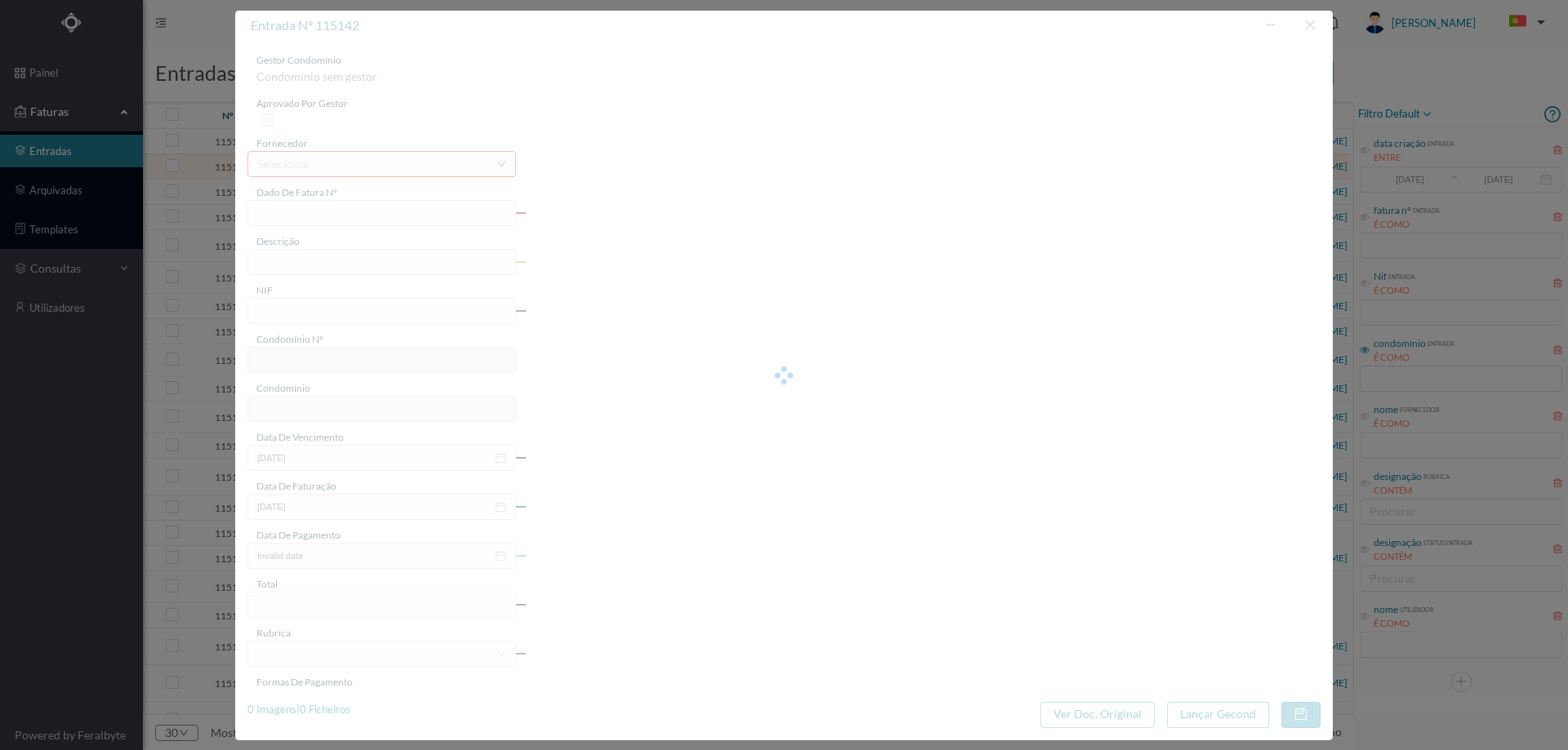
type input "B6L3/1583402754"
type input "2025-10-08"
type input "902188690"
type input "Invalid date"
type input "[DATE]"
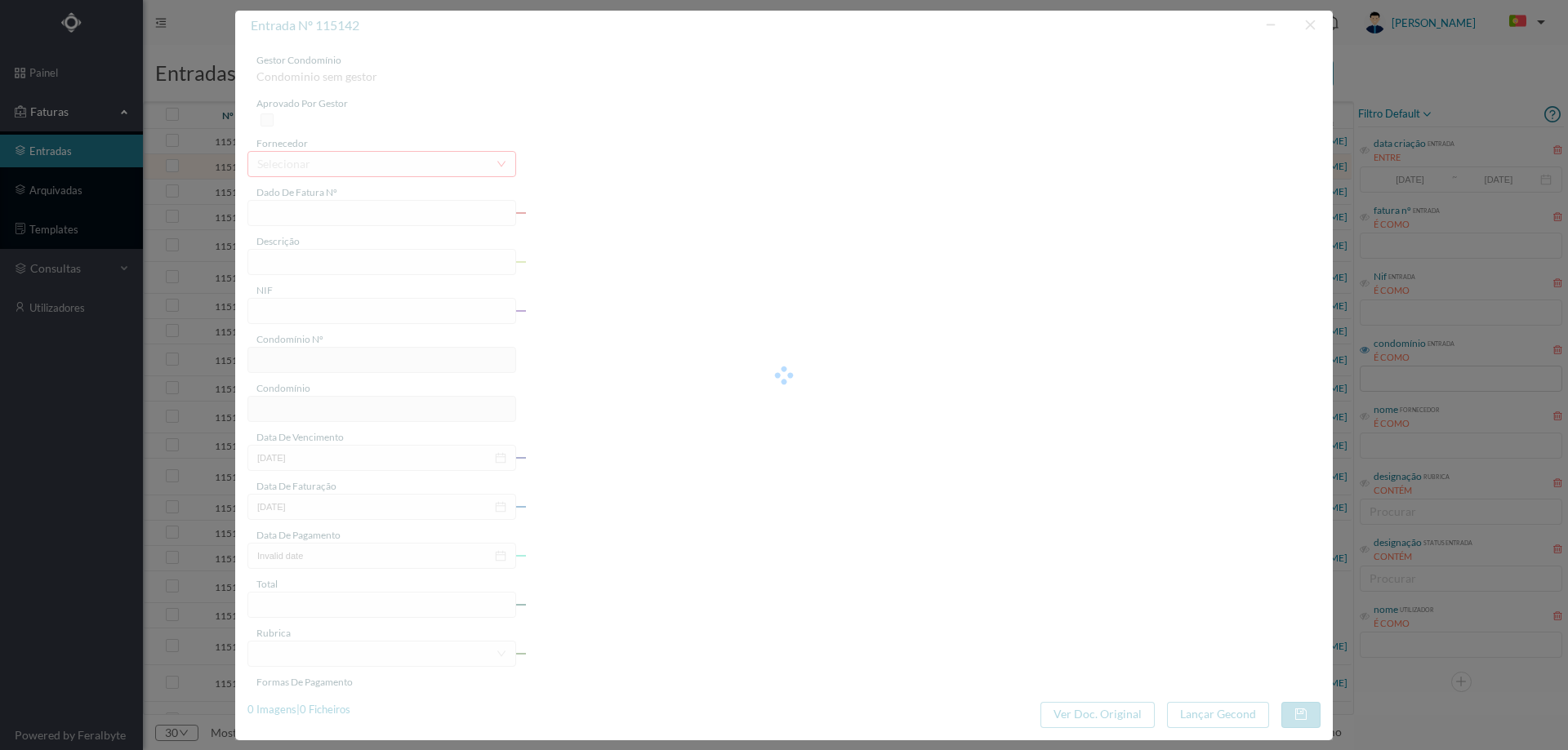
type input "245.24"
type input "682"
type input "ED. R. SANTOS POUSADA, 695, 699 e 703"
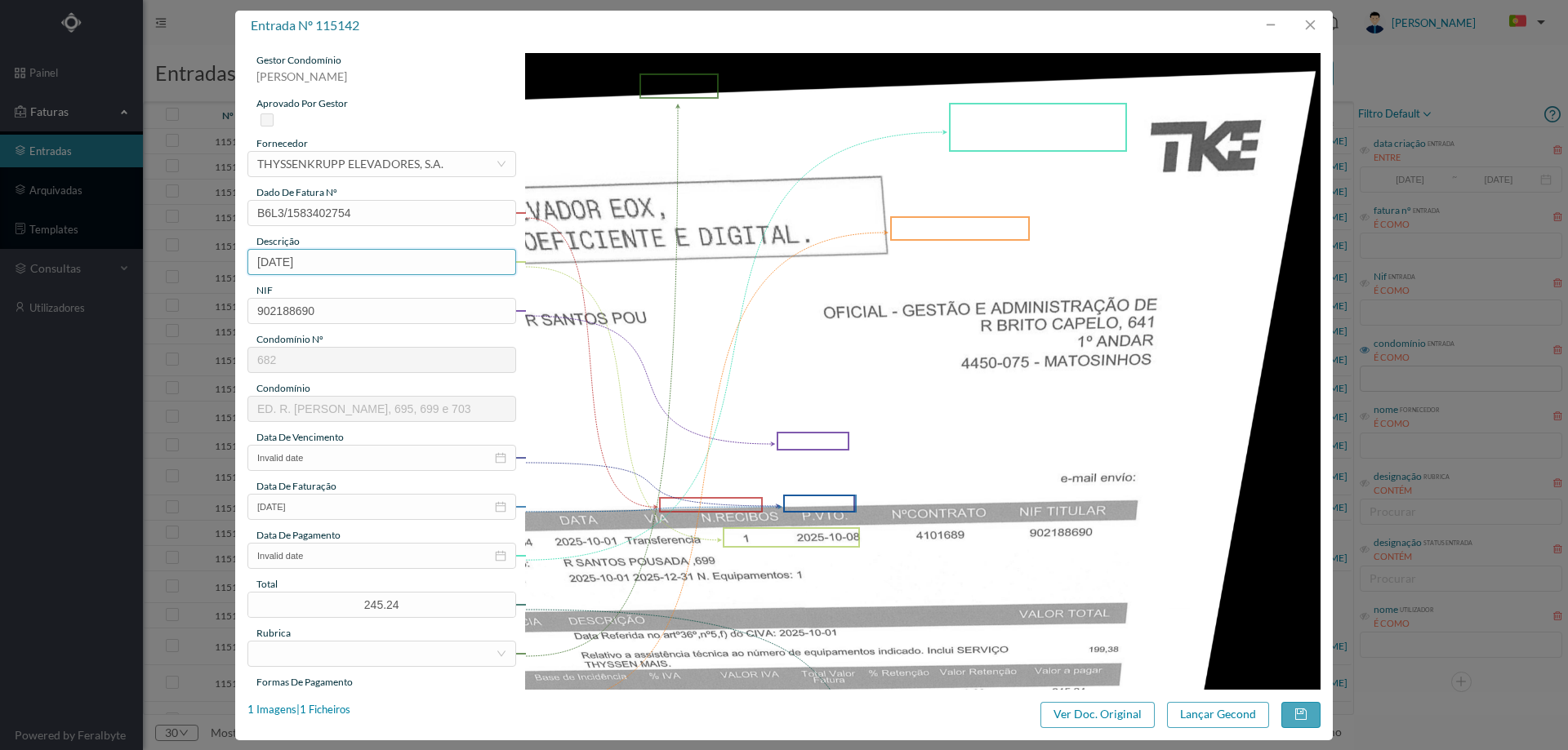
drag, startPoint x: 362, startPoint y: 255, endPoint x: 195, endPoint y: 256, distance: 167.0
click at [195, 256] on div "entrada nº 115142 gestor condomínio Joana Laroca aprovado por gestor fornecedor…" at bounding box center [784, 375] width 1568 height 750
type input "Manutenção elevadores Outubro 2025"
click at [315, 453] on input "Invalid date" at bounding box center [382, 458] width 268 height 26
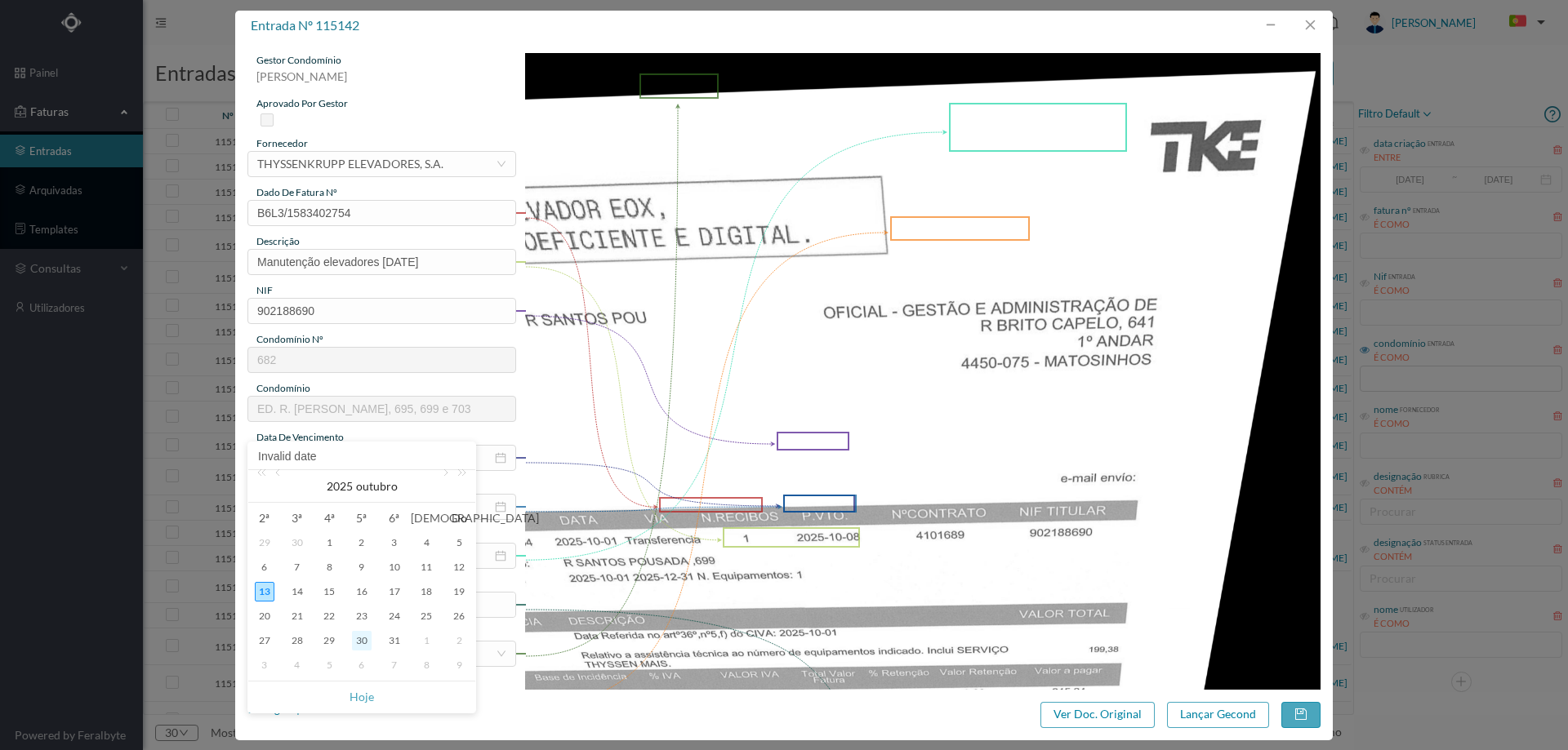
click at [364, 641] on div "30" at bounding box center [361, 640] width 19 height 19
type input "2025-10-30"
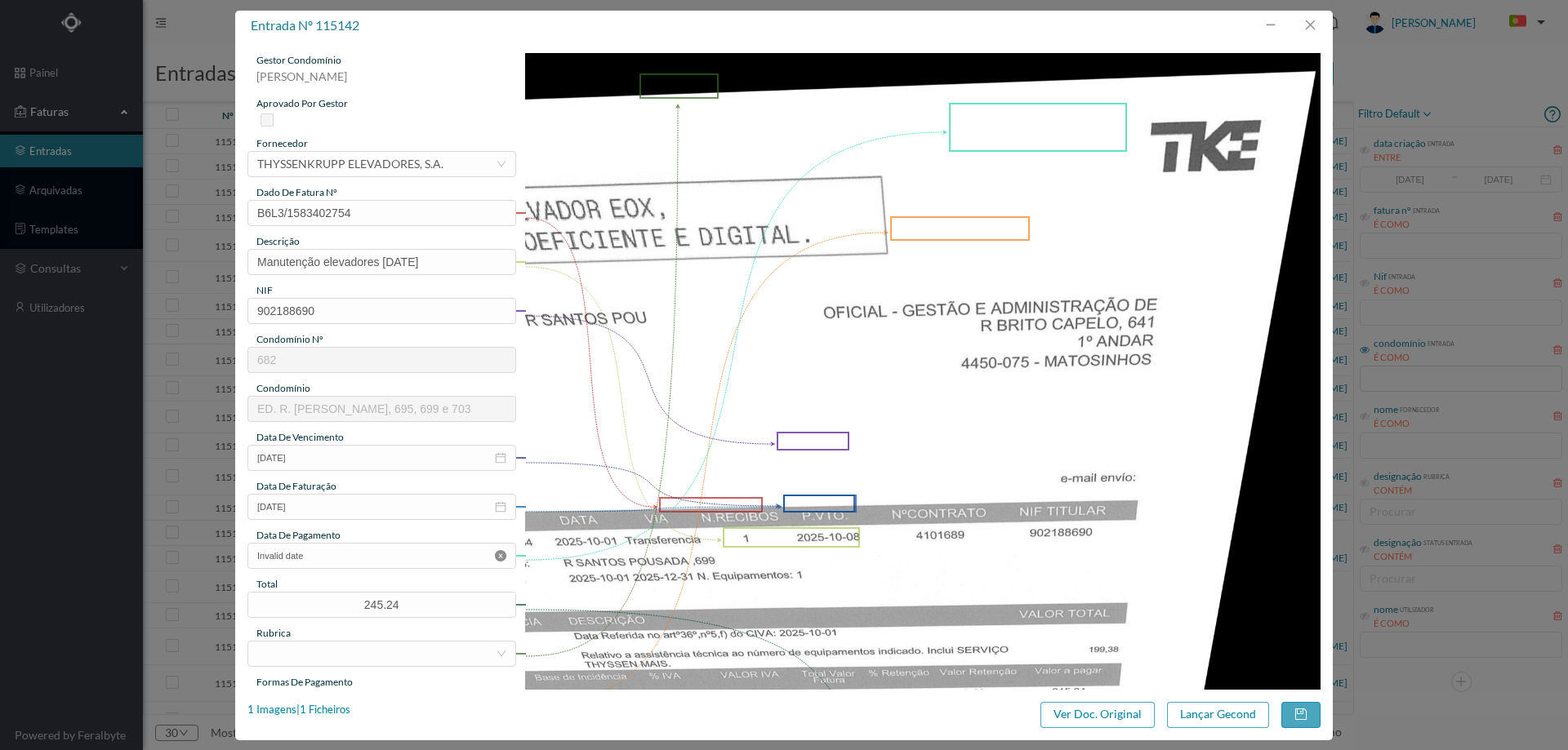
click at [496, 553] on icon "icon: close-circle" at bounding box center [501, 556] width 12 height 12
click at [496, 553] on icon "icon: calendar" at bounding box center [501, 556] width 12 height 12
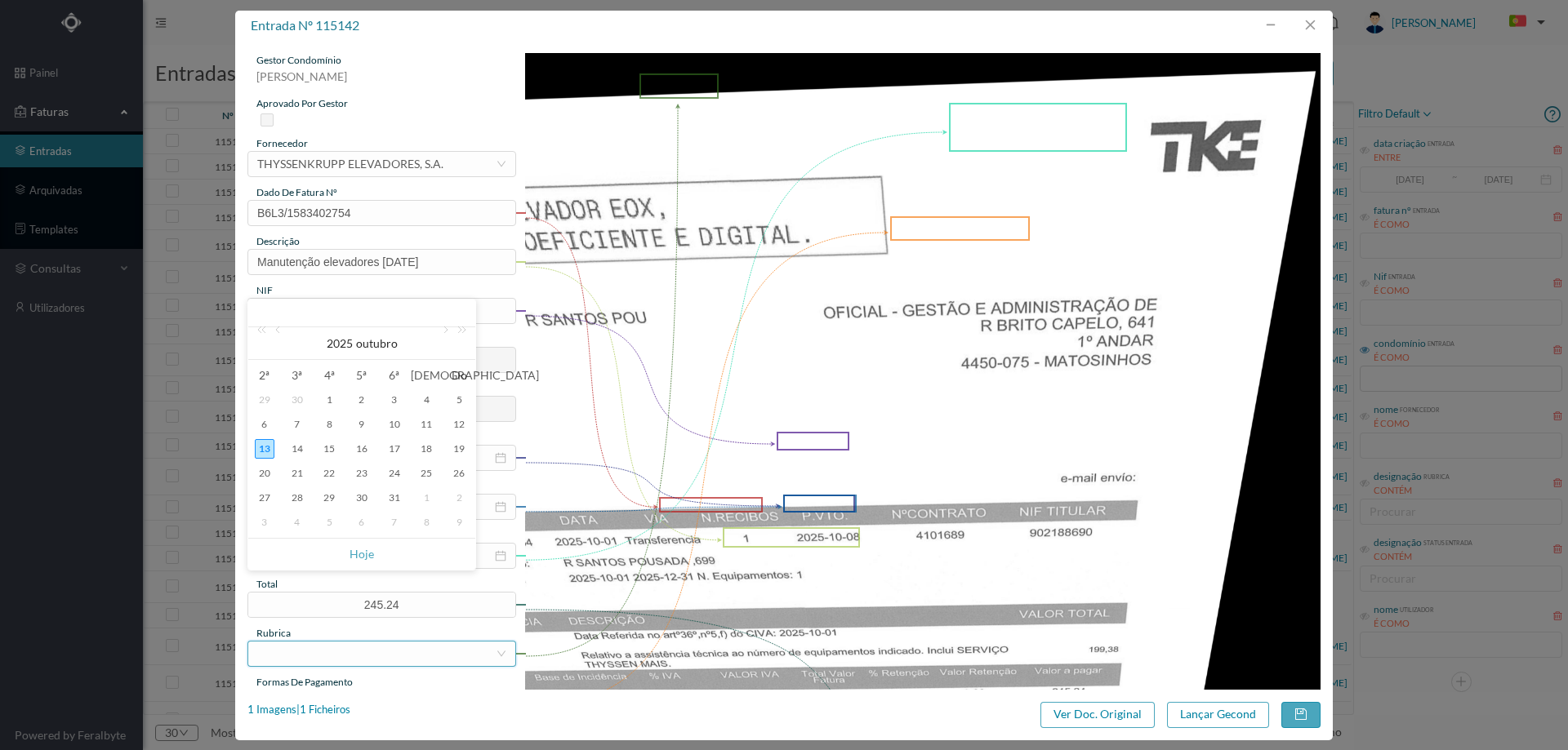
click at [418, 642] on div at bounding box center [376, 653] width 238 height 24
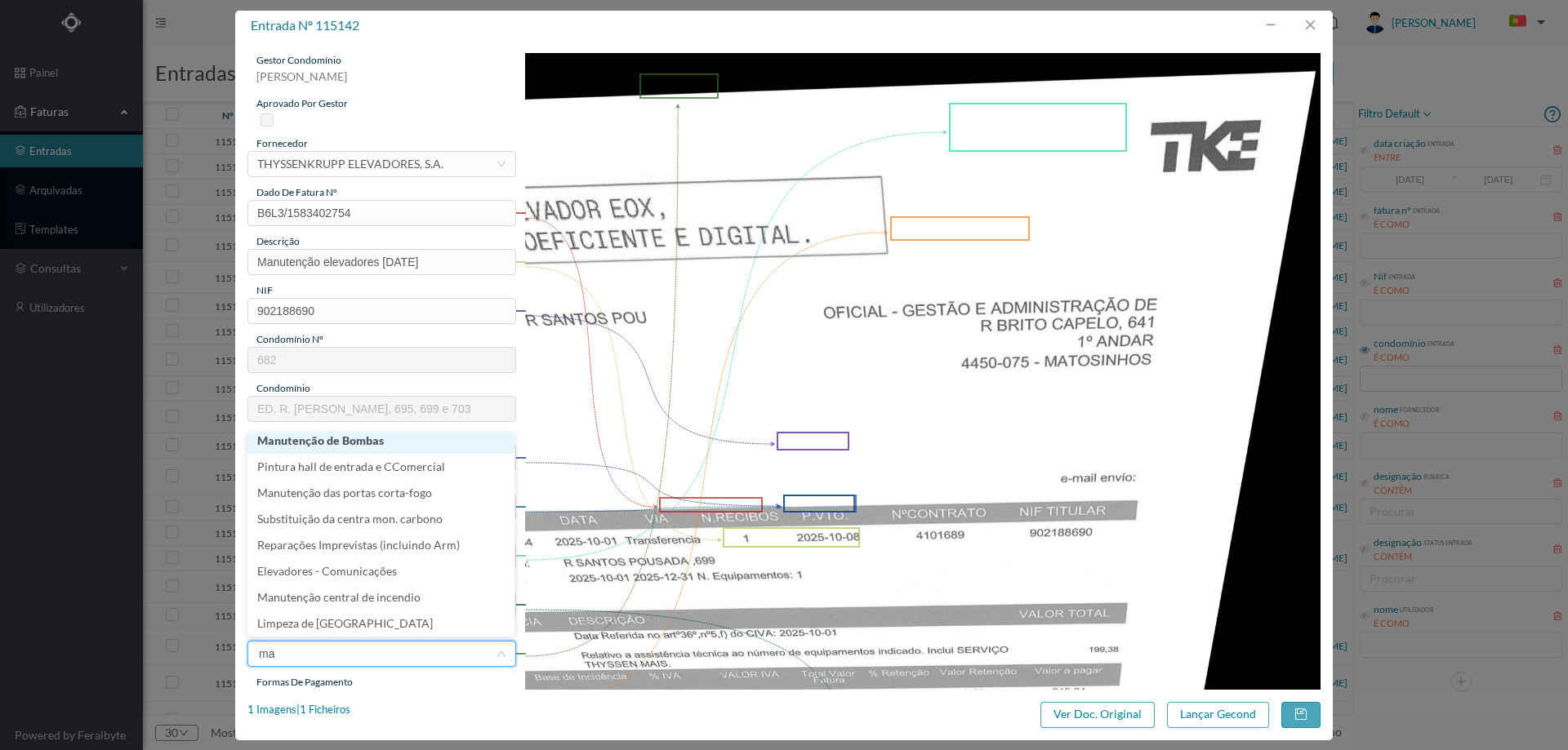
scroll to position [3, 0]
type input "man"
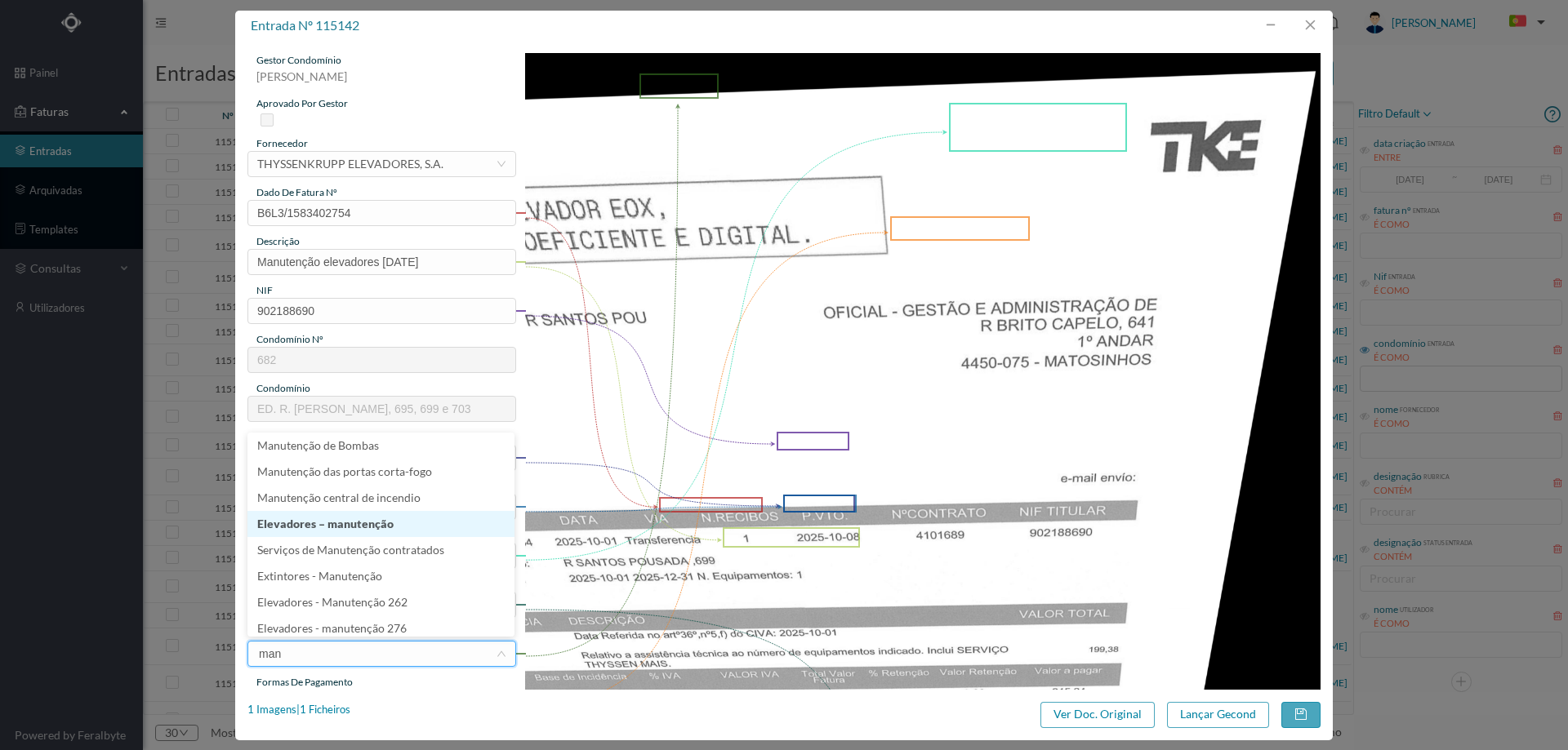
click at [371, 519] on li "Elevadores – manutenção" at bounding box center [381, 524] width 267 height 26
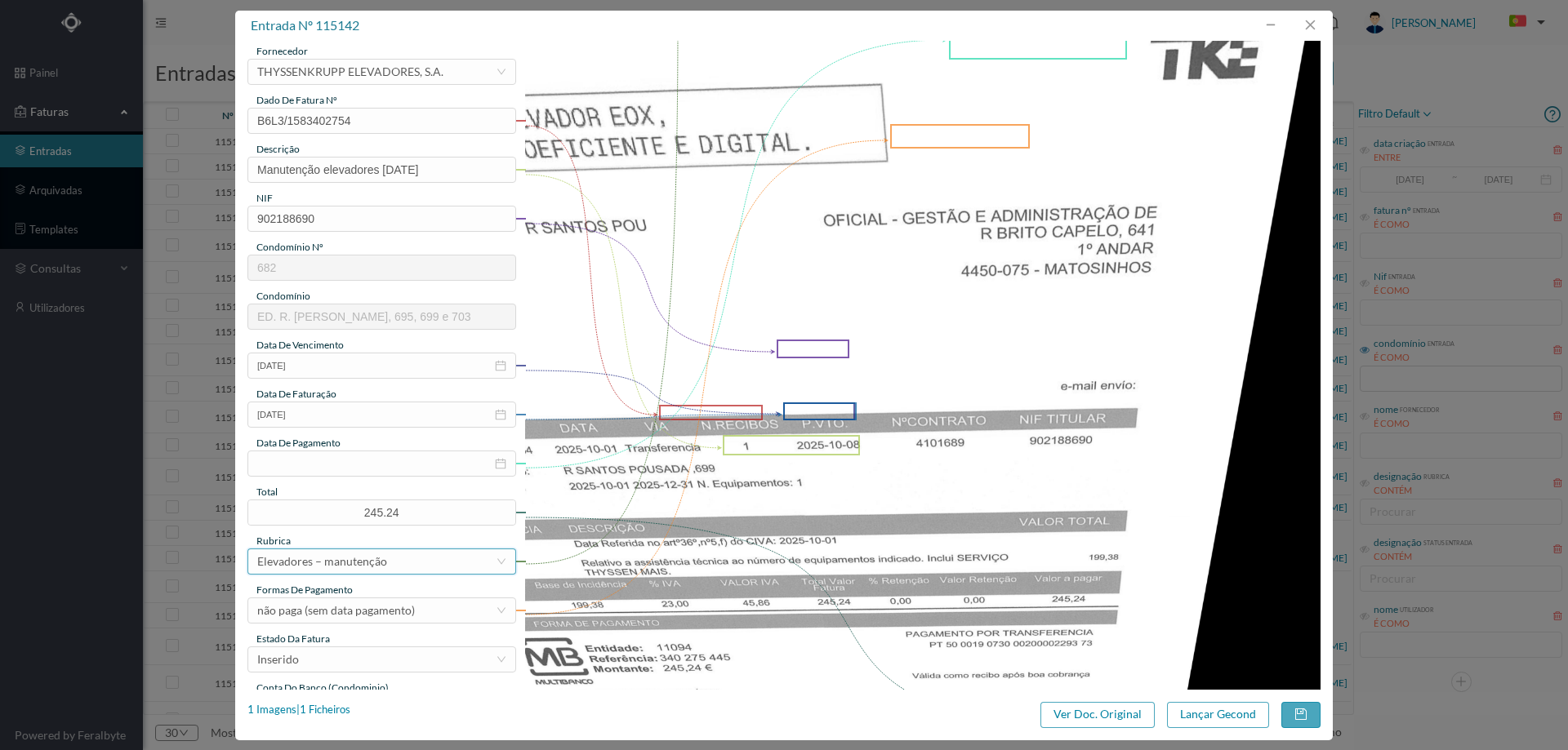
scroll to position [245, 0]
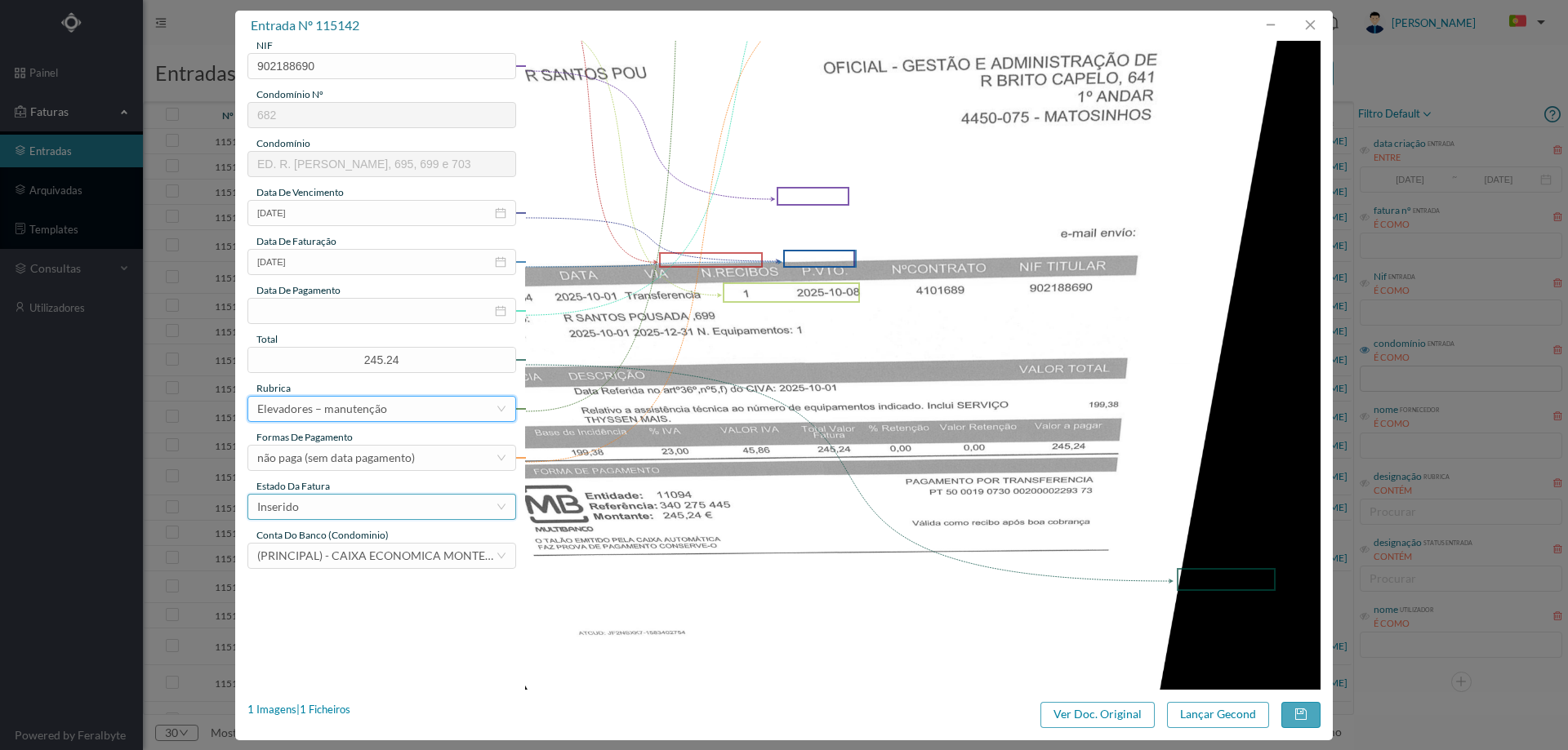
click at [378, 507] on div "Inserido" at bounding box center [376, 506] width 238 height 24
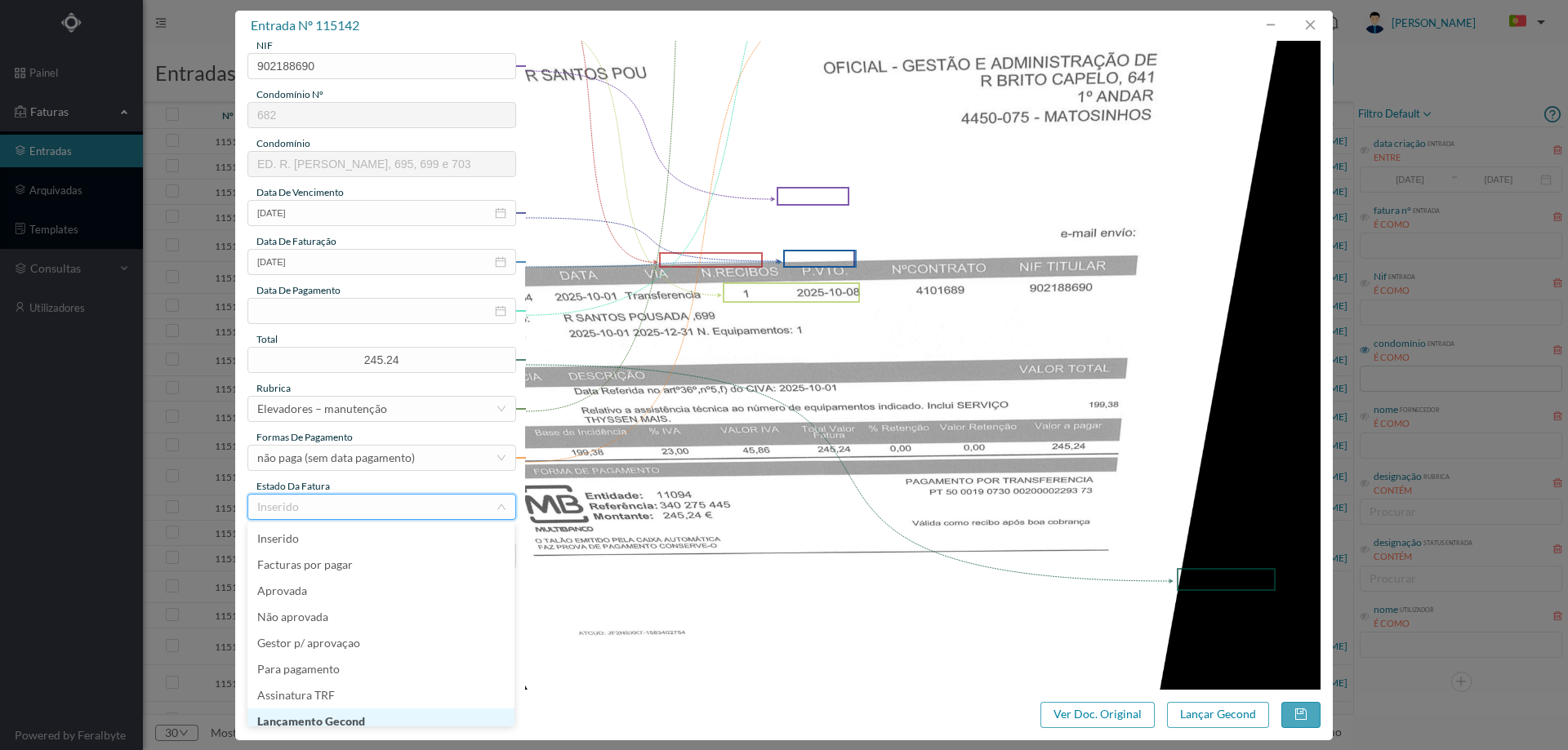
scroll to position [8, 0]
click at [359, 713] on li "Lançamento Gecond" at bounding box center [381, 713] width 267 height 26
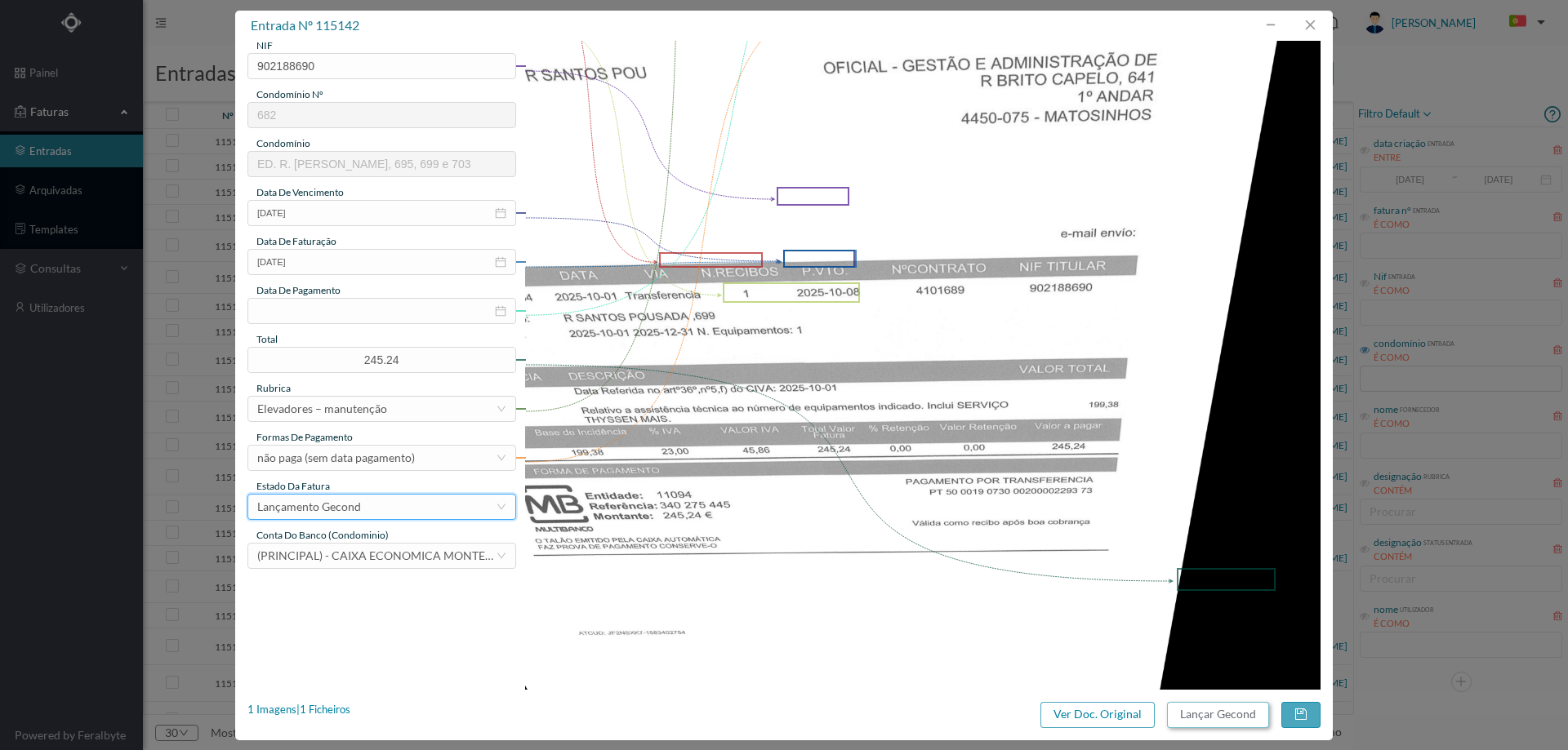
click at [1230, 704] on button "Lançar Gecond" at bounding box center [1218, 715] width 102 height 26
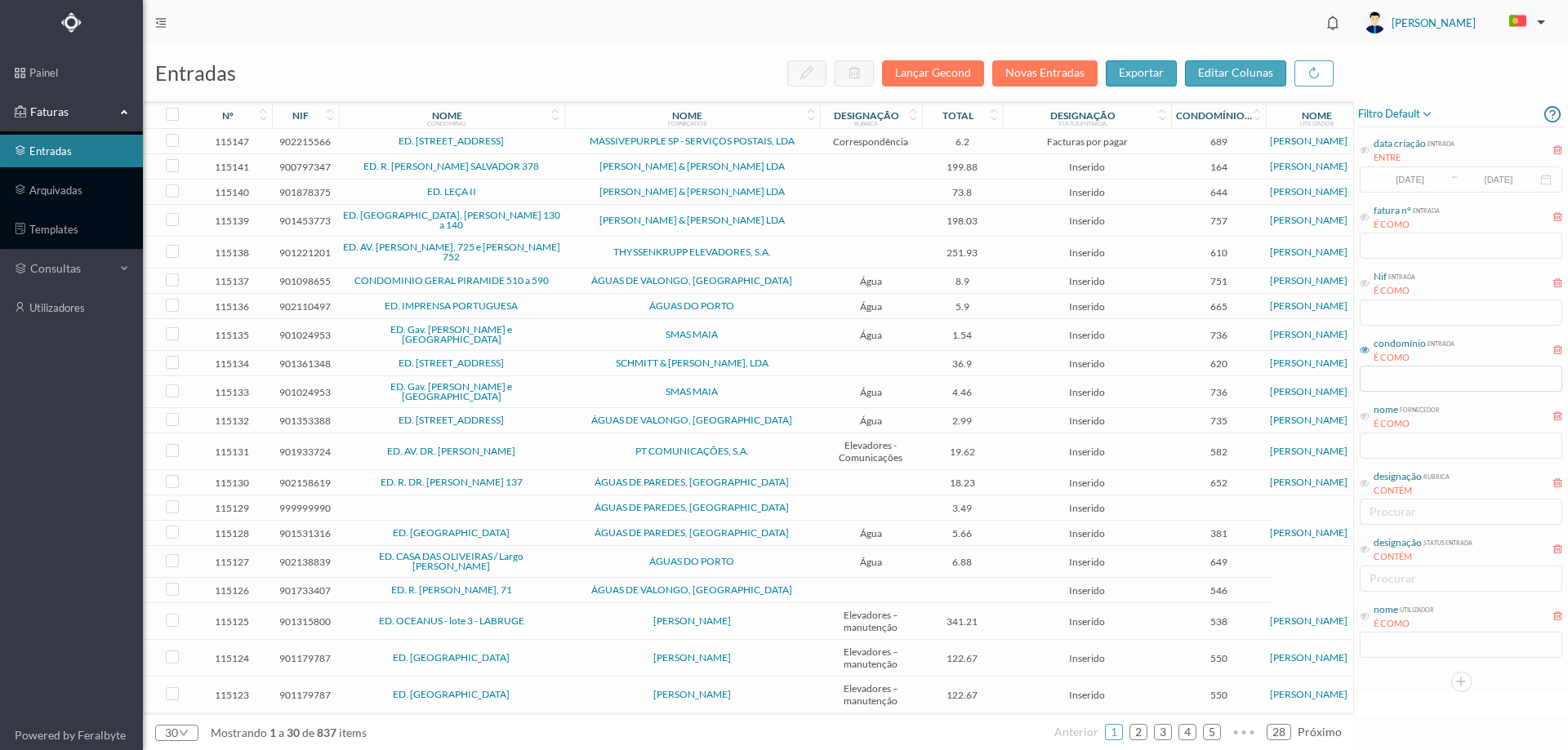
click at [799, 165] on span "[PERSON_NAME] & [PERSON_NAME] LDA" at bounding box center [692, 167] width 247 height 10
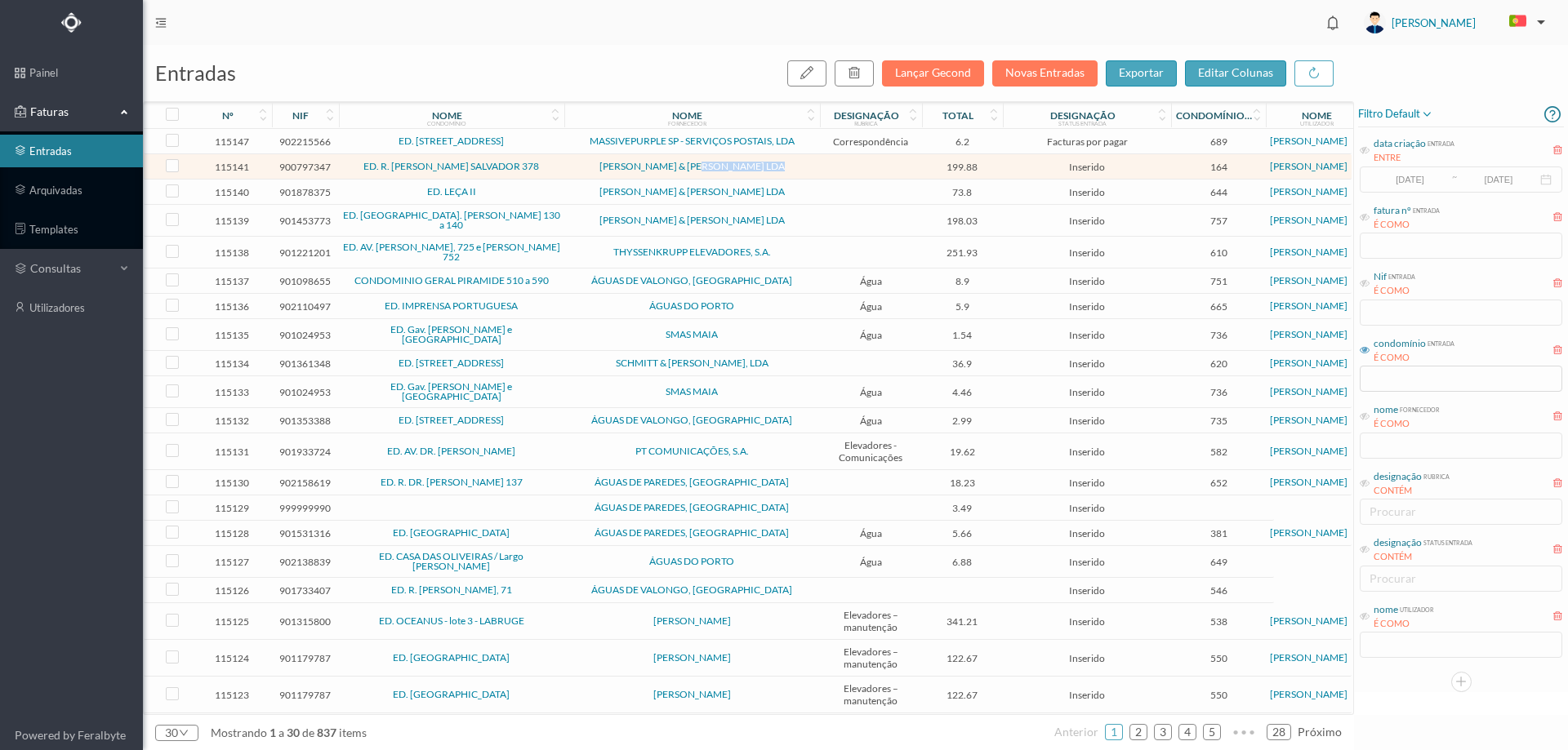
click at [799, 165] on span "[PERSON_NAME] & [PERSON_NAME] LDA" at bounding box center [692, 167] width 247 height 10
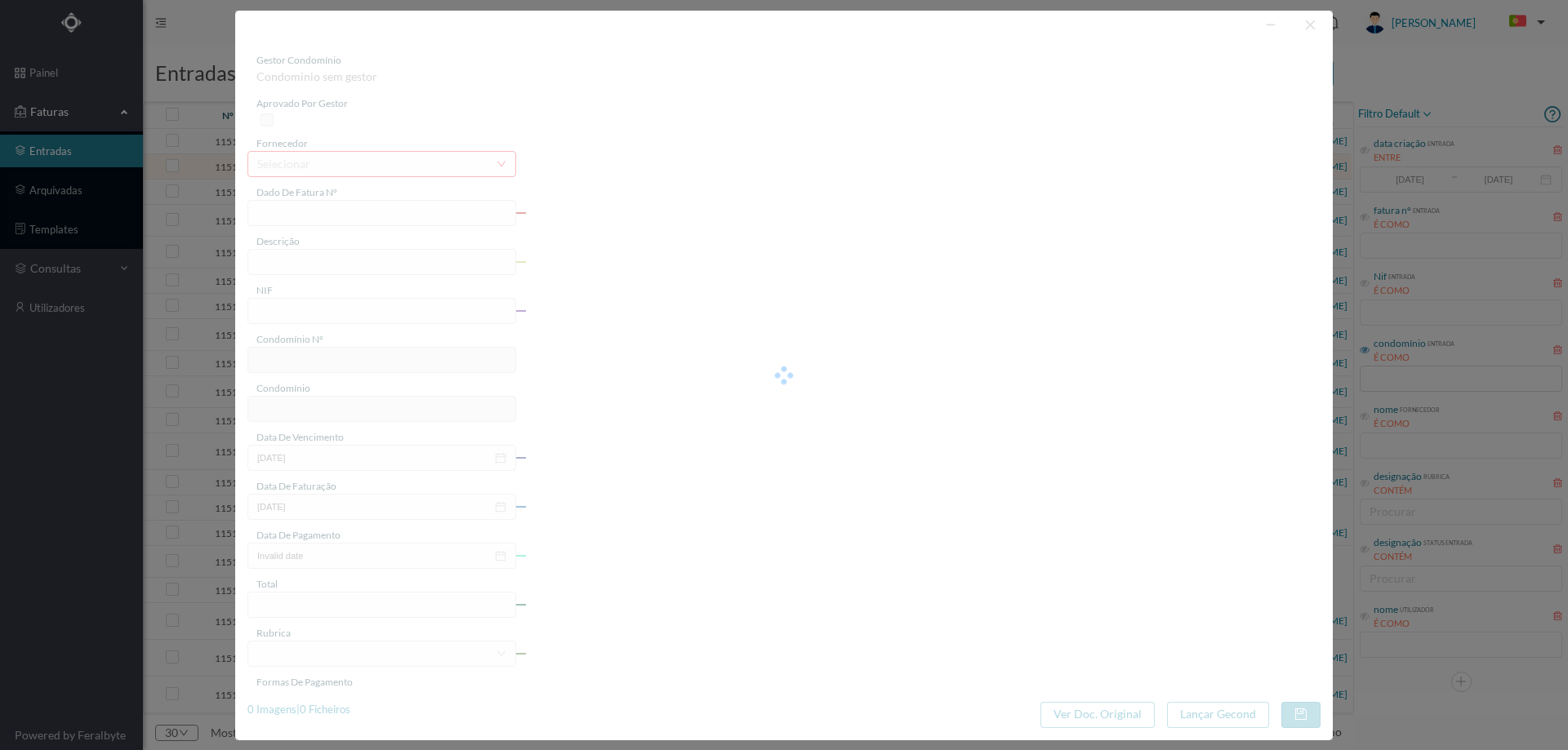
type input "FT FA.2025/471"
type input "900797347"
type input "2025-09-22"
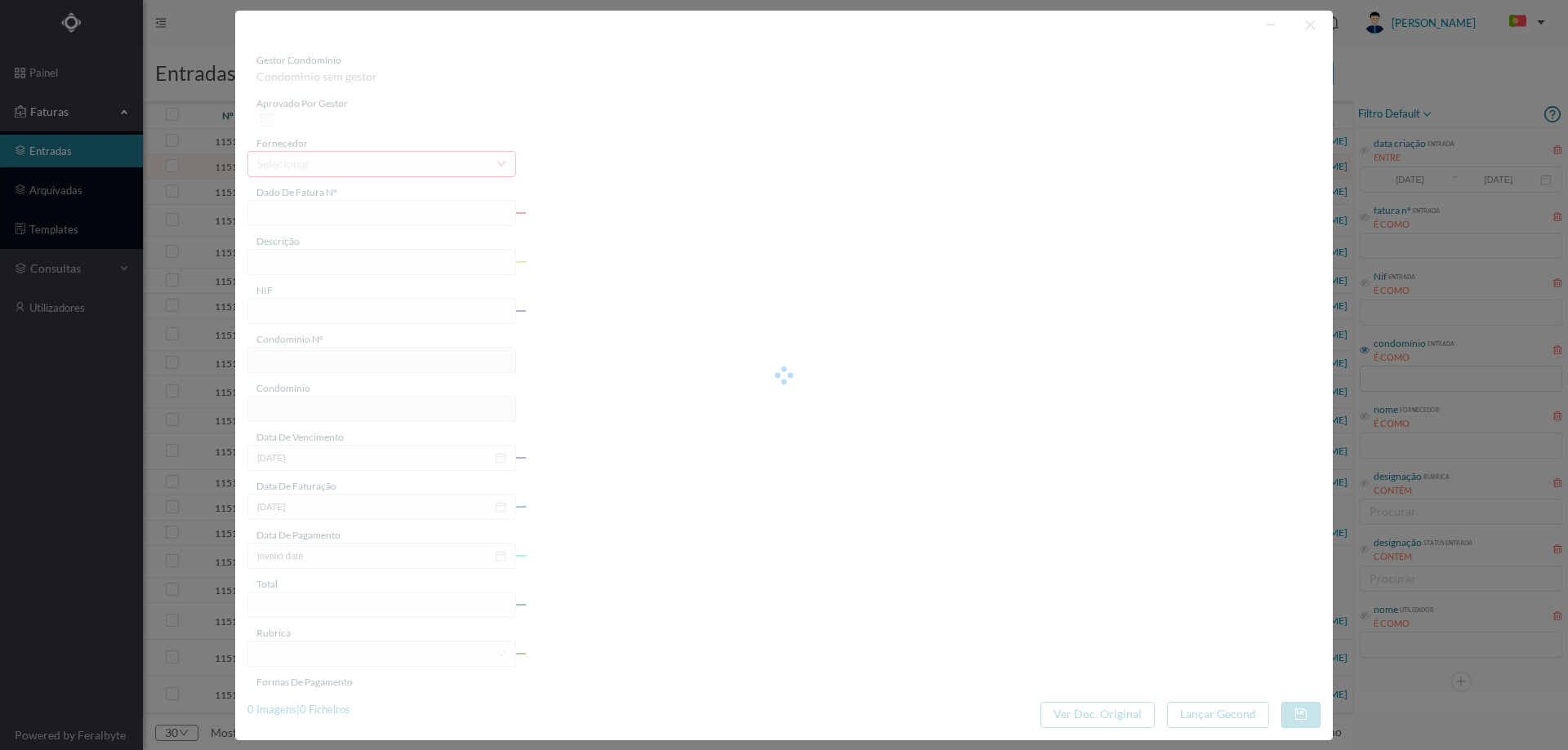
type input "199.88"
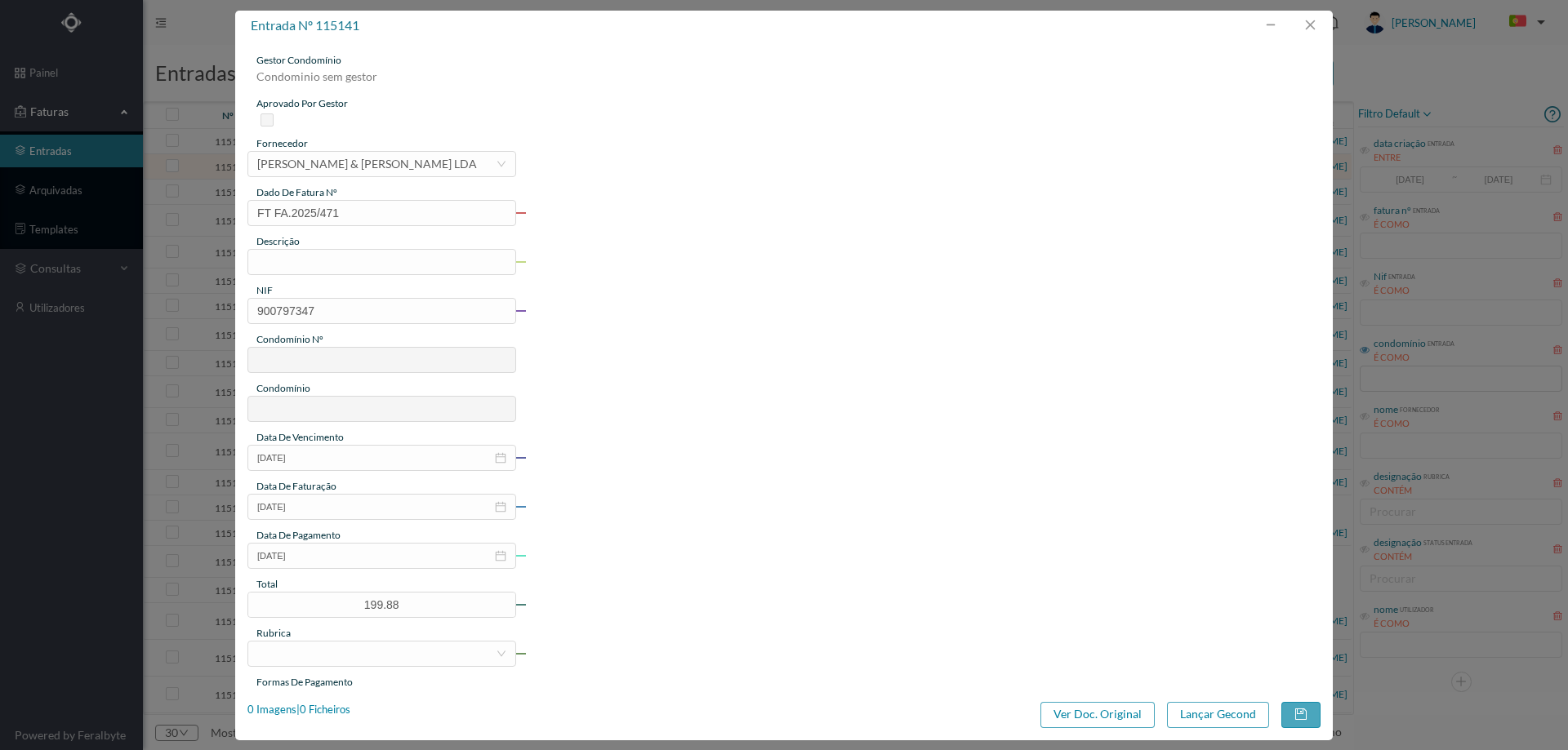
type input "164"
type input "ED. R. CONDE S. SALVADOR 378"
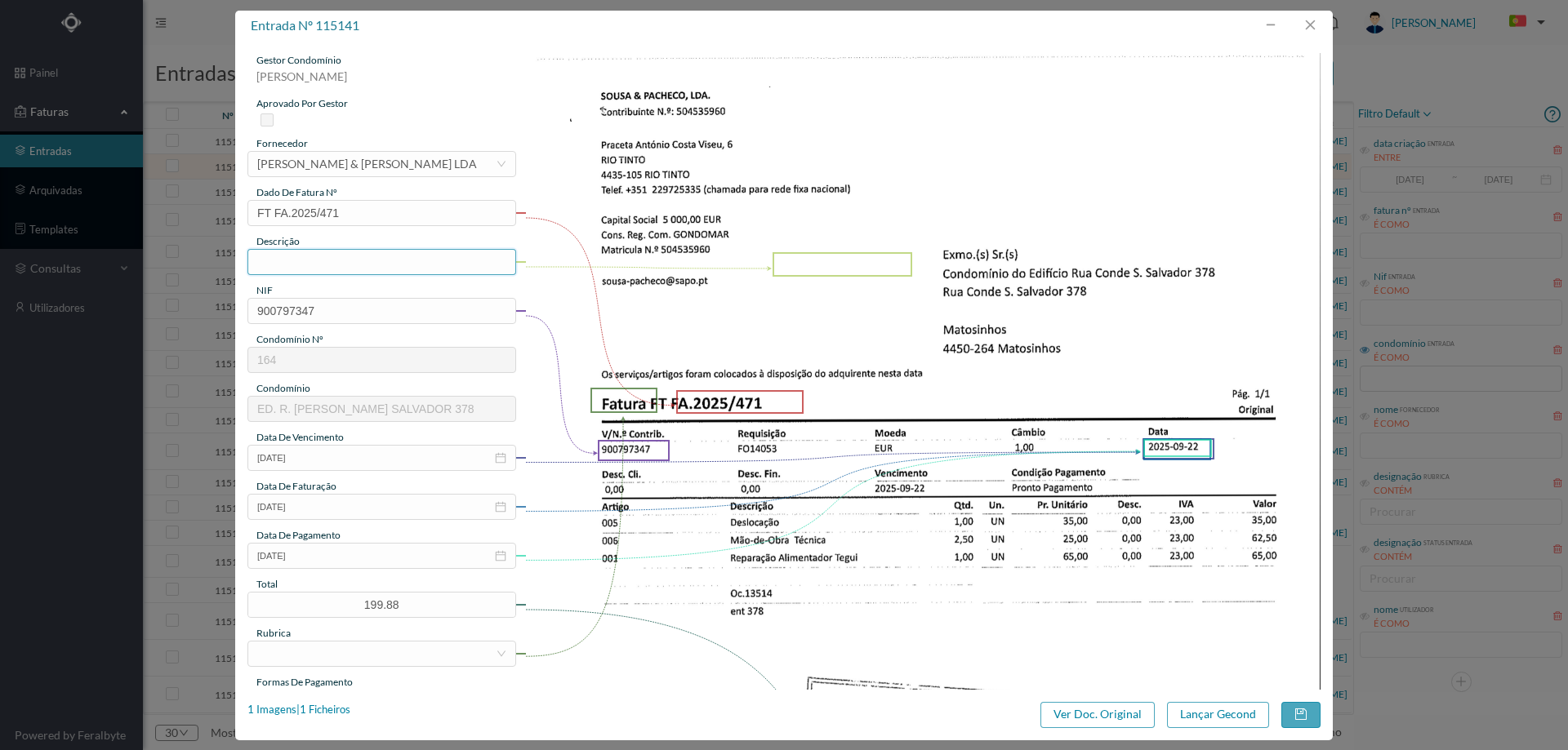
click at [355, 274] on input "text" at bounding box center [382, 261] width 268 height 26
type input "Deslocação e mão de obra"
click at [343, 556] on input "2025-09-22" at bounding box center [382, 556] width 268 height 26
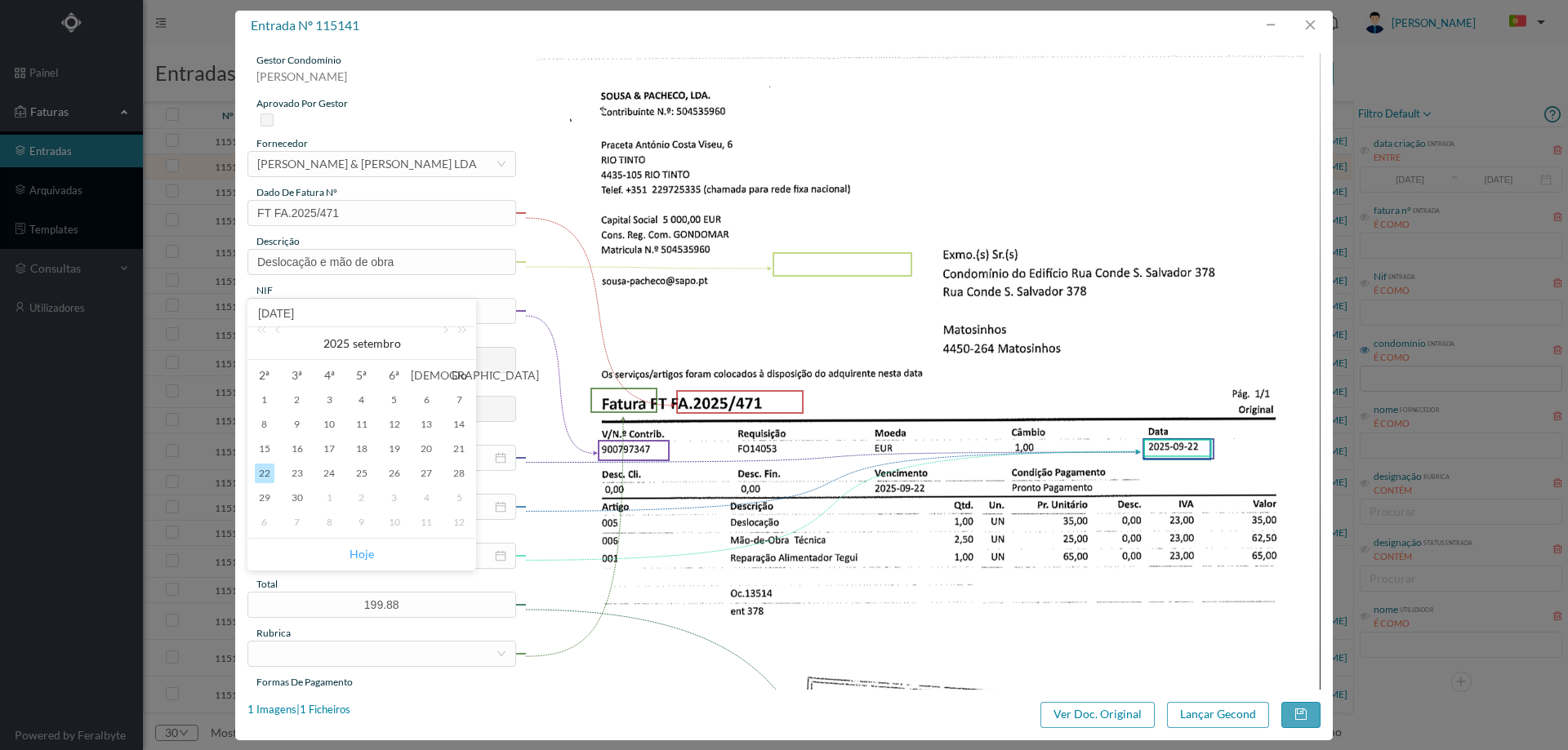
click at [367, 551] on link "Hoje" at bounding box center [361, 554] width 24 height 31
type input "[DATE]"
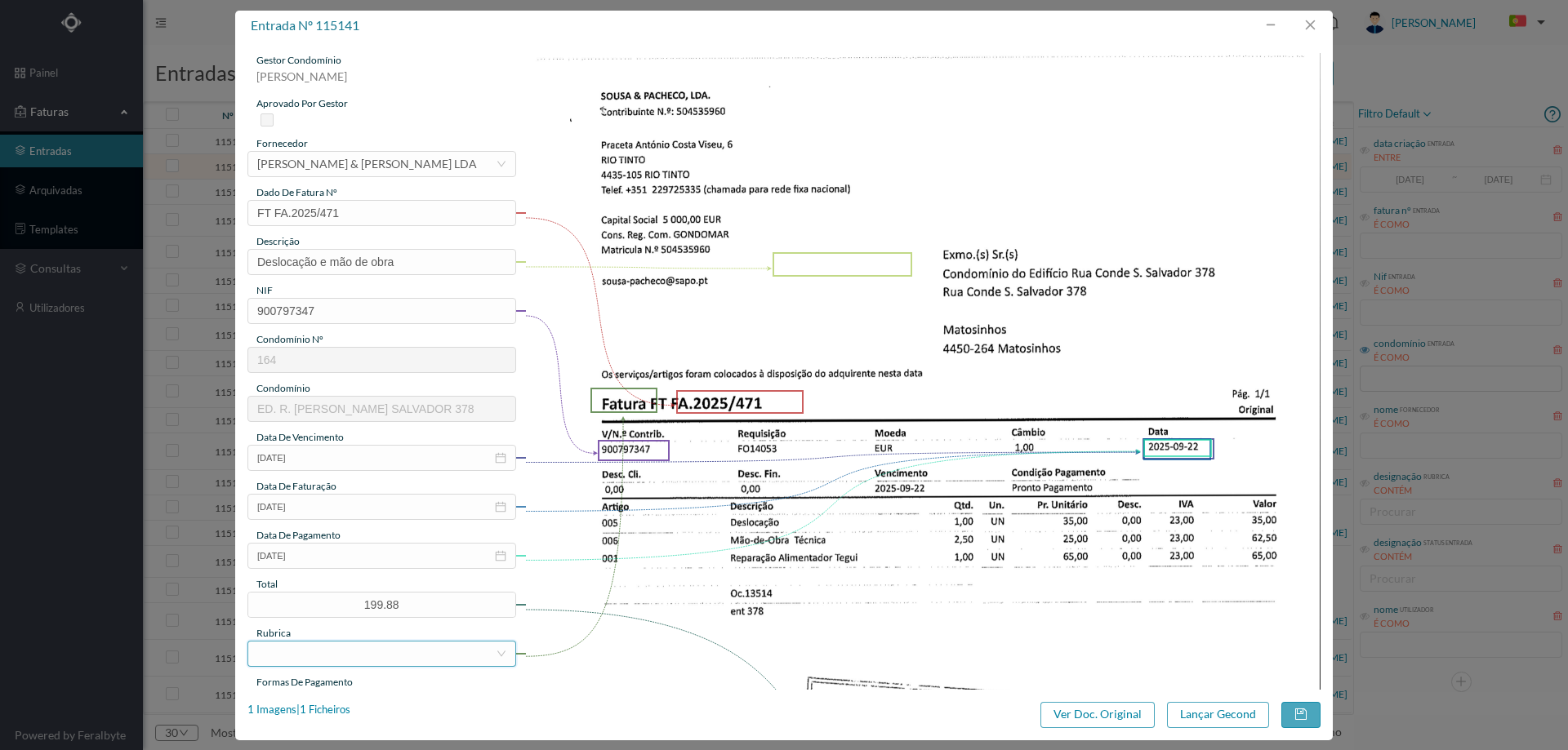
click at [330, 653] on div at bounding box center [376, 653] width 238 height 24
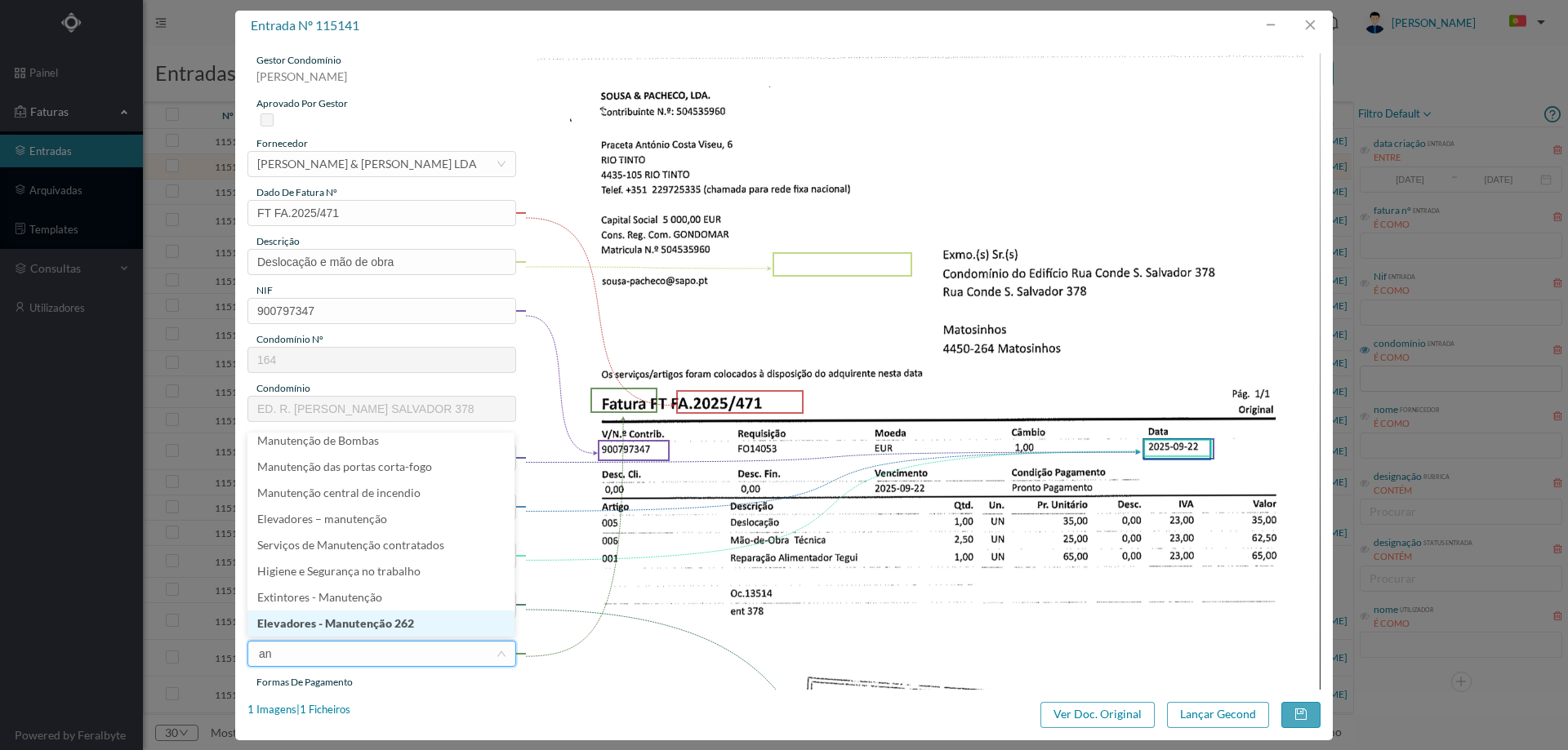
type input "a"
type input "man"
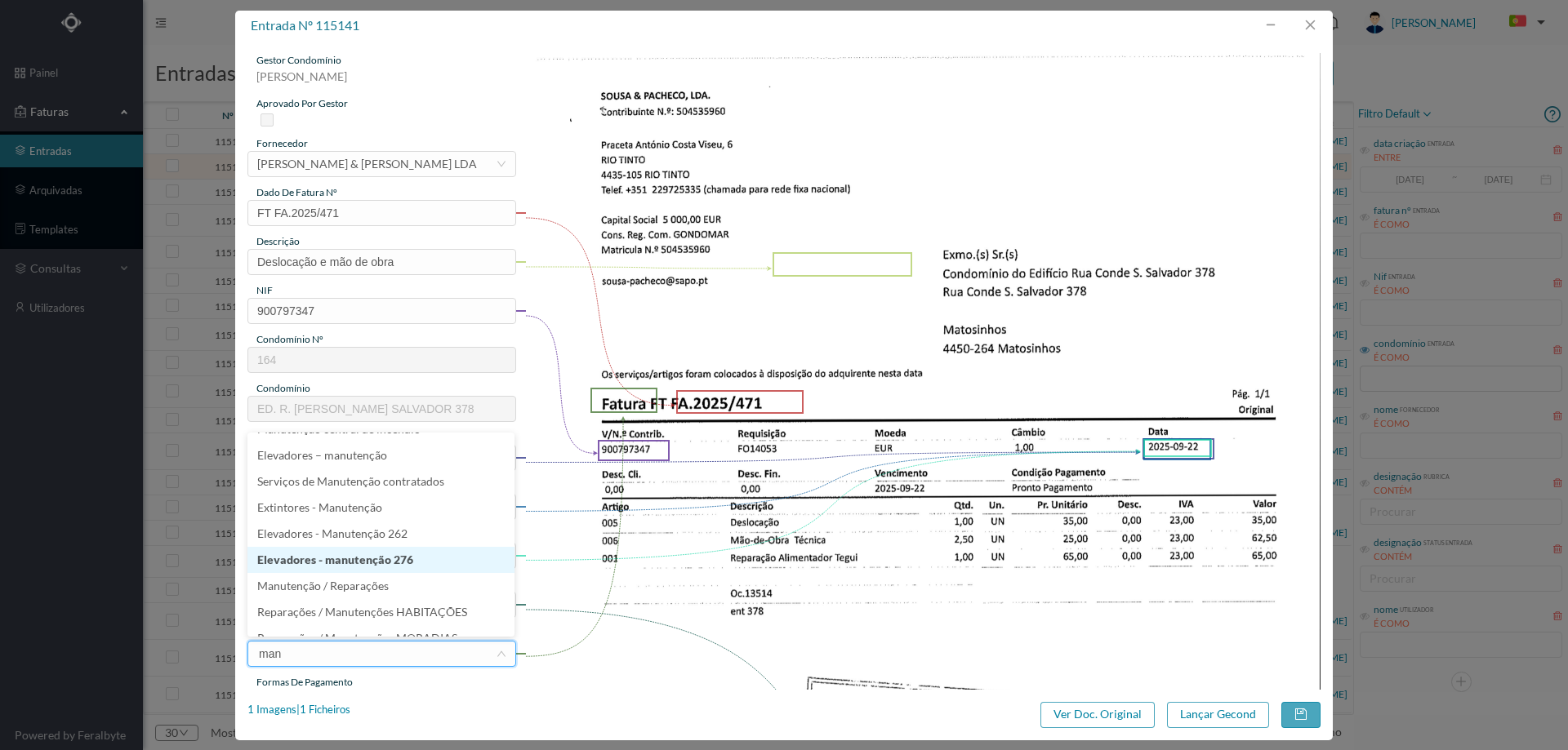
scroll to position [253, 0]
click at [394, 567] on li "Manutenção / Reparações" at bounding box center [381, 567] width 267 height 26
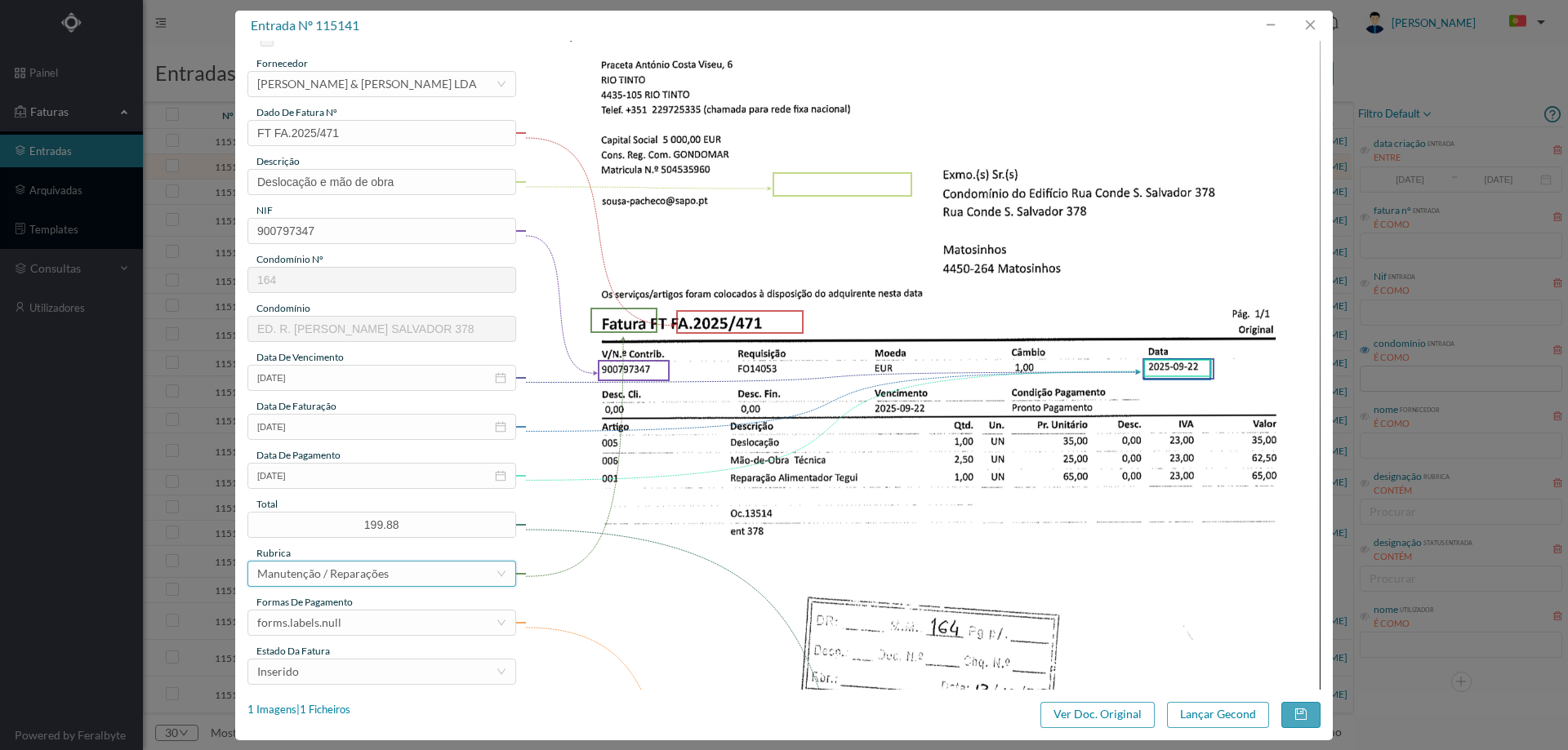
scroll to position [245, 0]
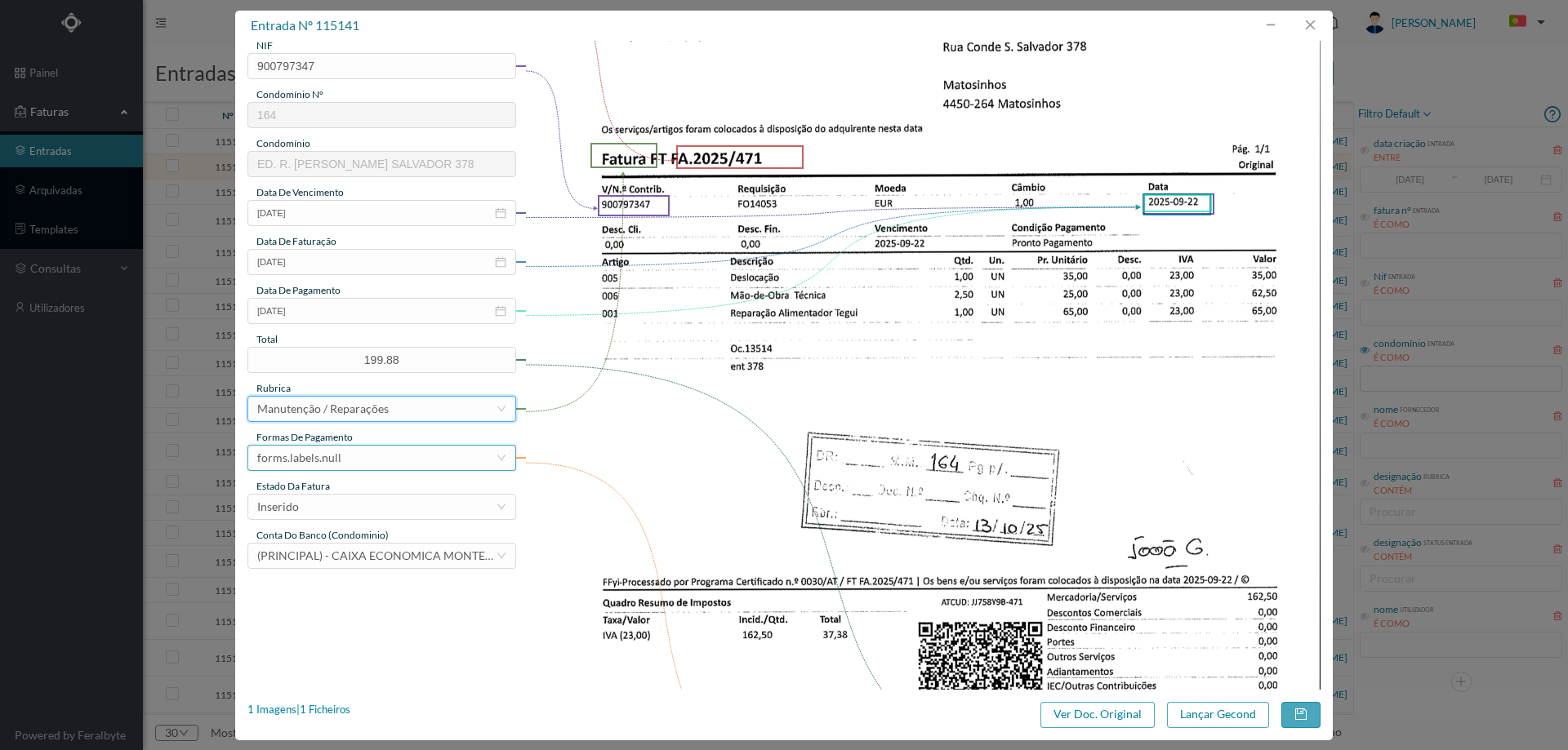
click at [370, 453] on div "forms.labels.null" at bounding box center [376, 458] width 238 height 24
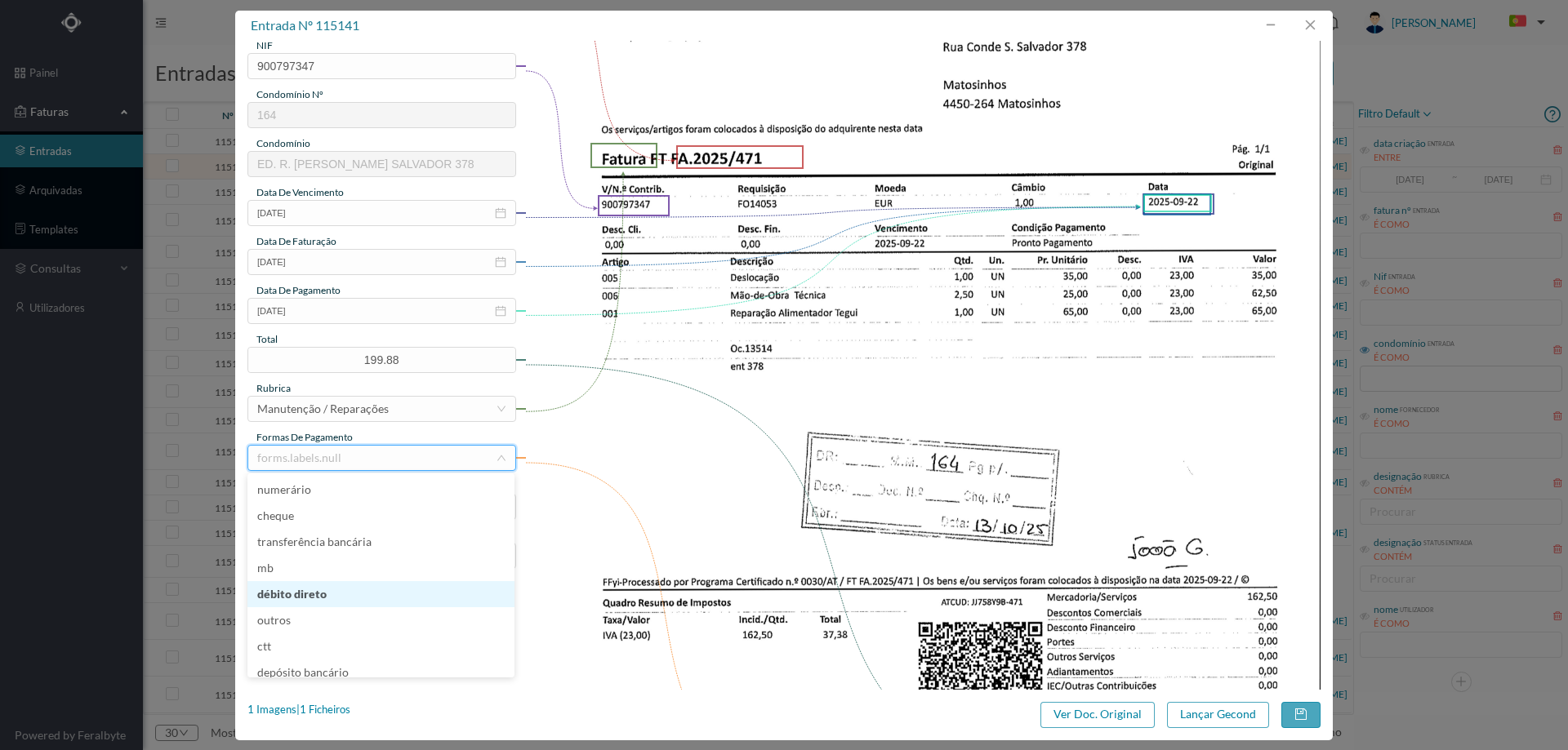
click at [330, 594] on li "débito direto" at bounding box center [381, 593] width 267 height 26
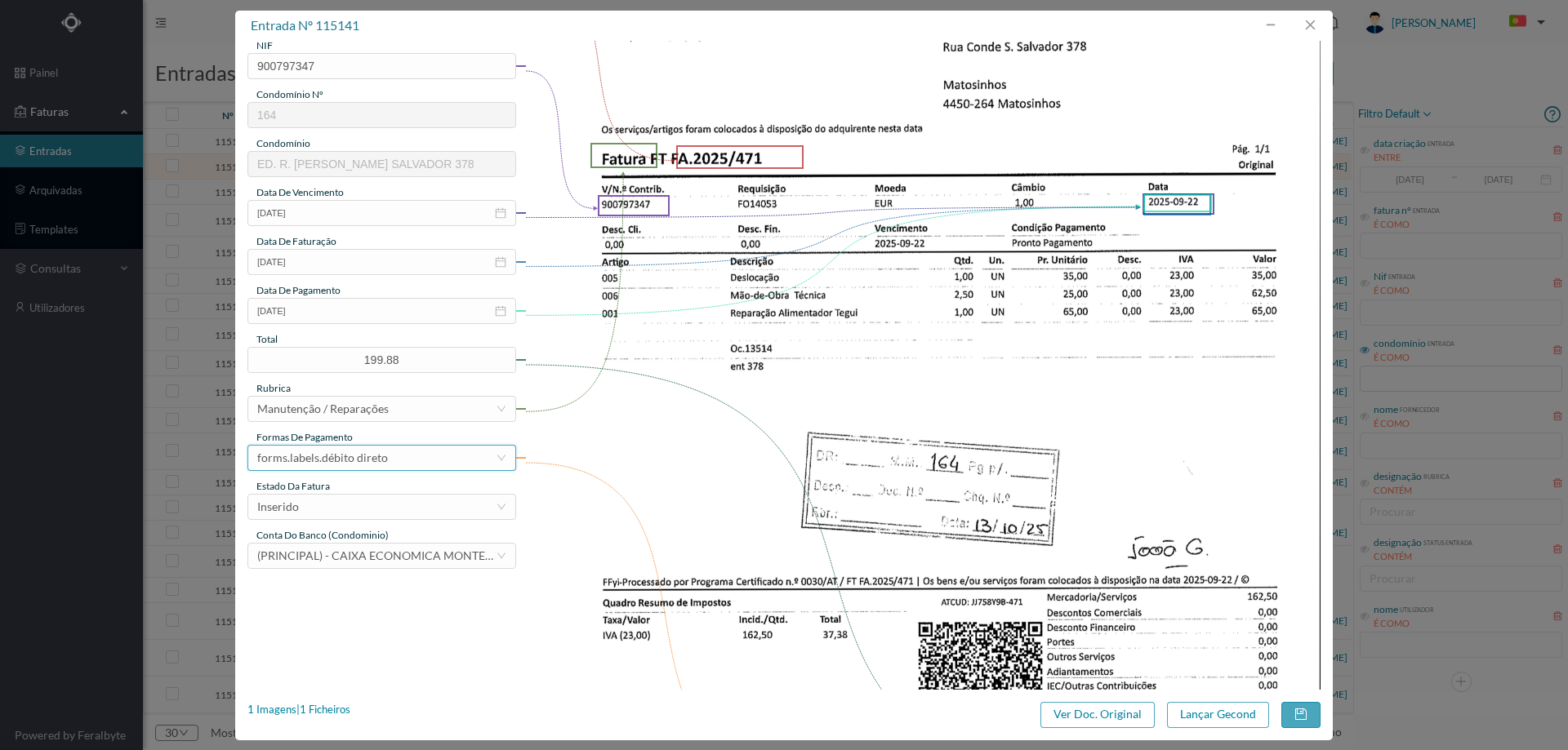
click at [365, 466] on div "forms.labels.débito direto" at bounding box center [323, 458] width 131 height 24
click at [355, 539] on li "transferência bancária" at bounding box center [381, 541] width 267 height 26
click at [362, 507] on div "Inserido" at bounding box center [376, 506] width 238 height 24
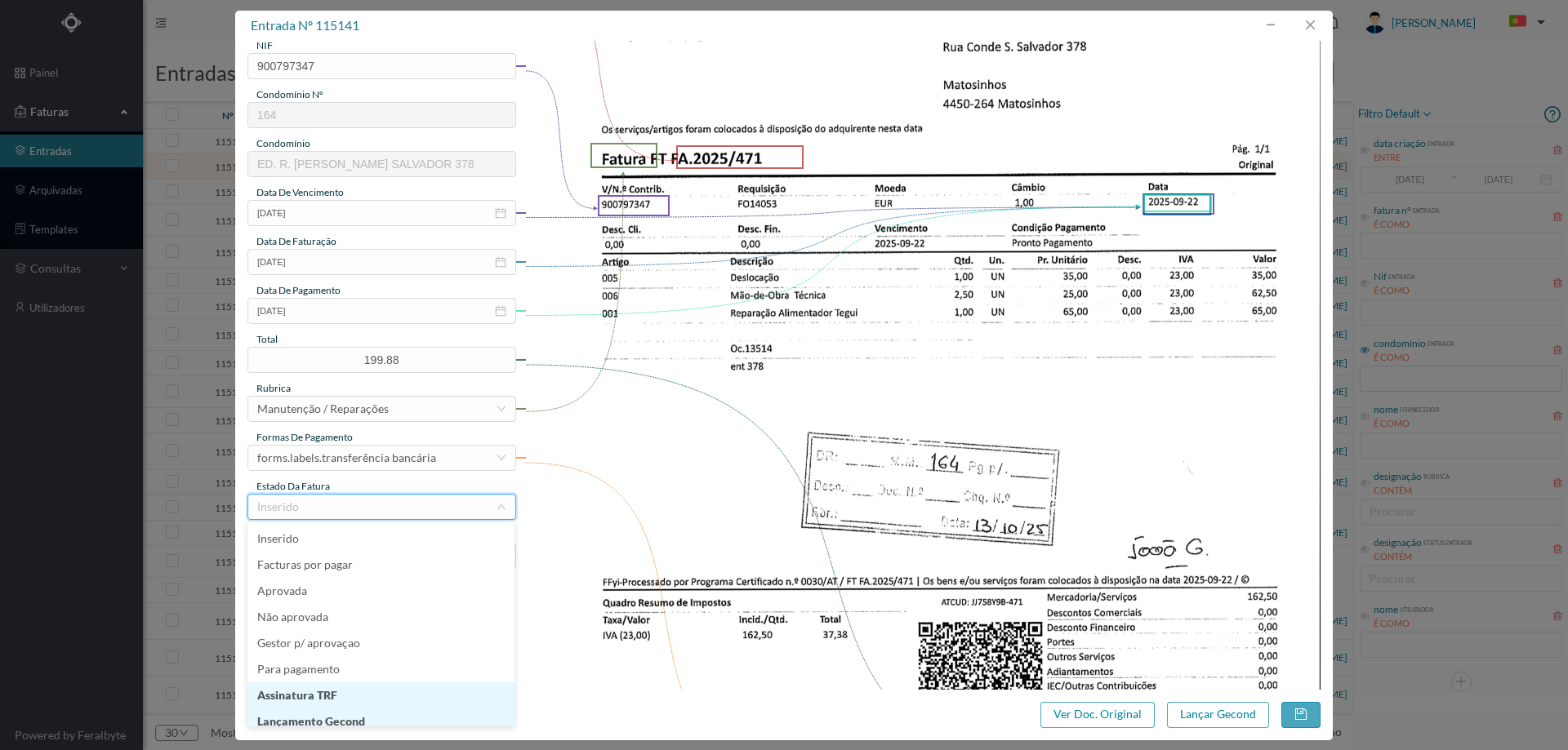
scroll to position [8, 0]
click at [346, 707] on li "Lançamento Gecond" at bounding box center [381, 713] width 267 height 26
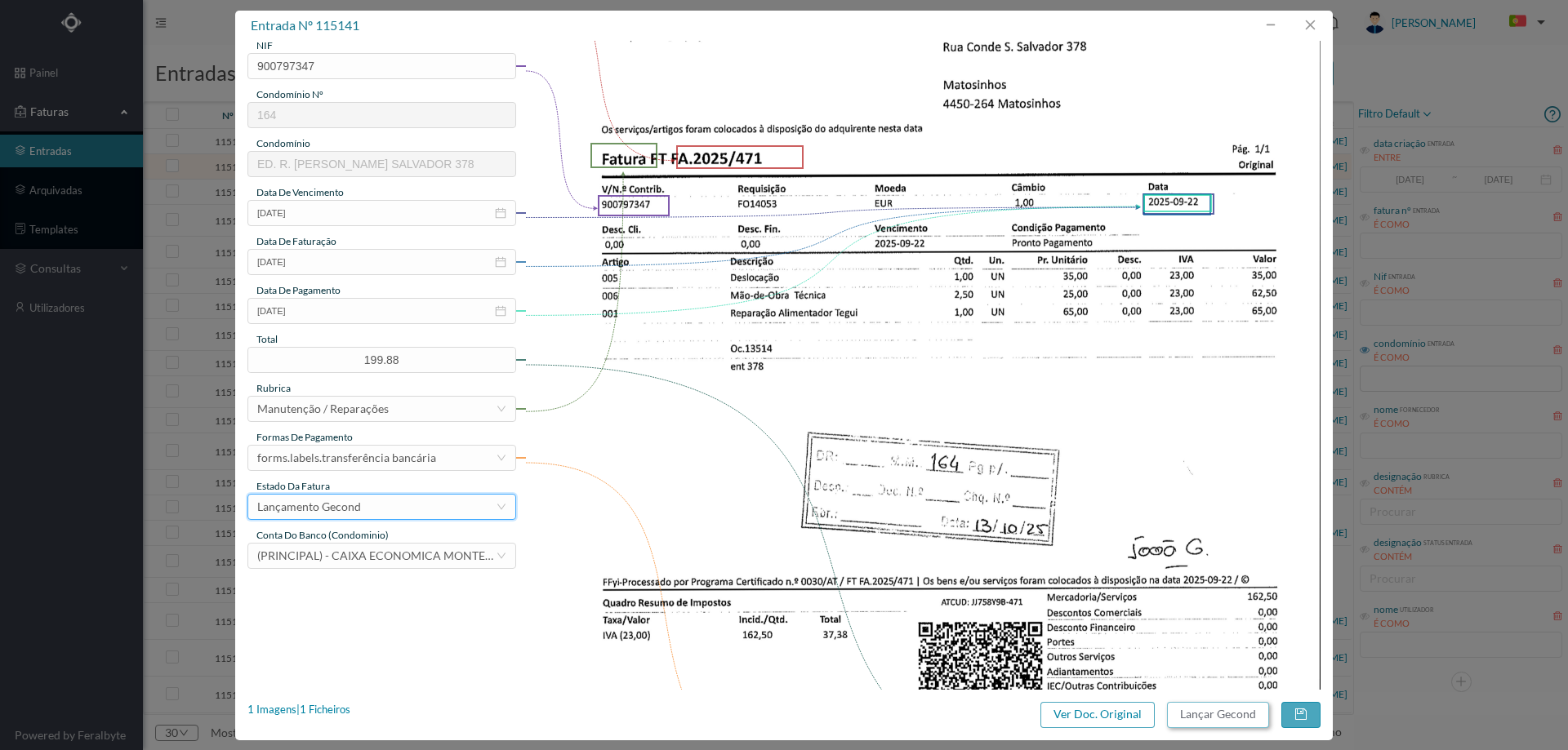
click at [1241, 719] on button "Lançar Gecond" at bounding box center [1218, 715] width 102 height 26
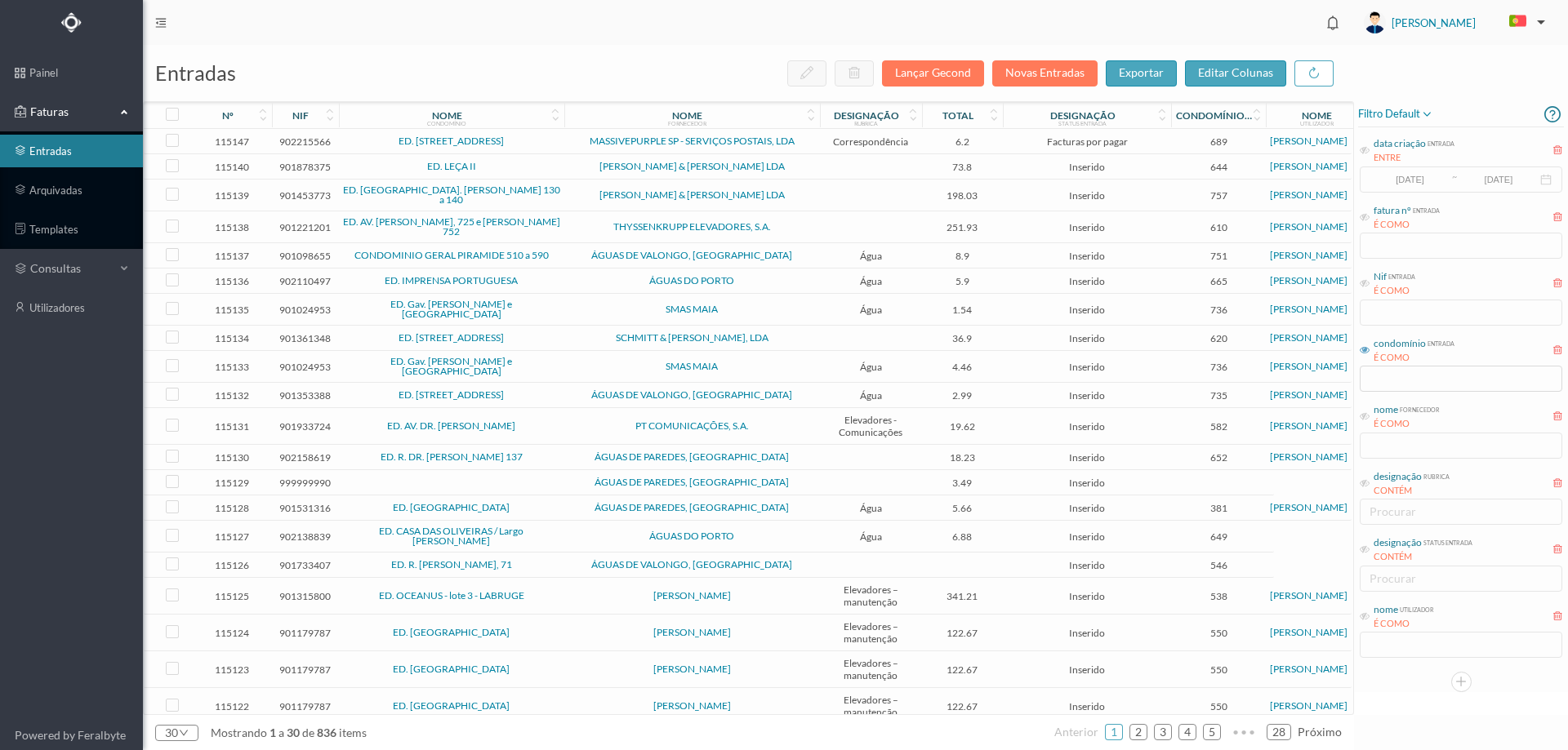
click at [600, 164] on span "[PERSON_NAME] & [PERSON_NAME] LDA" at bounding box center [692, 167] width 247 height 10
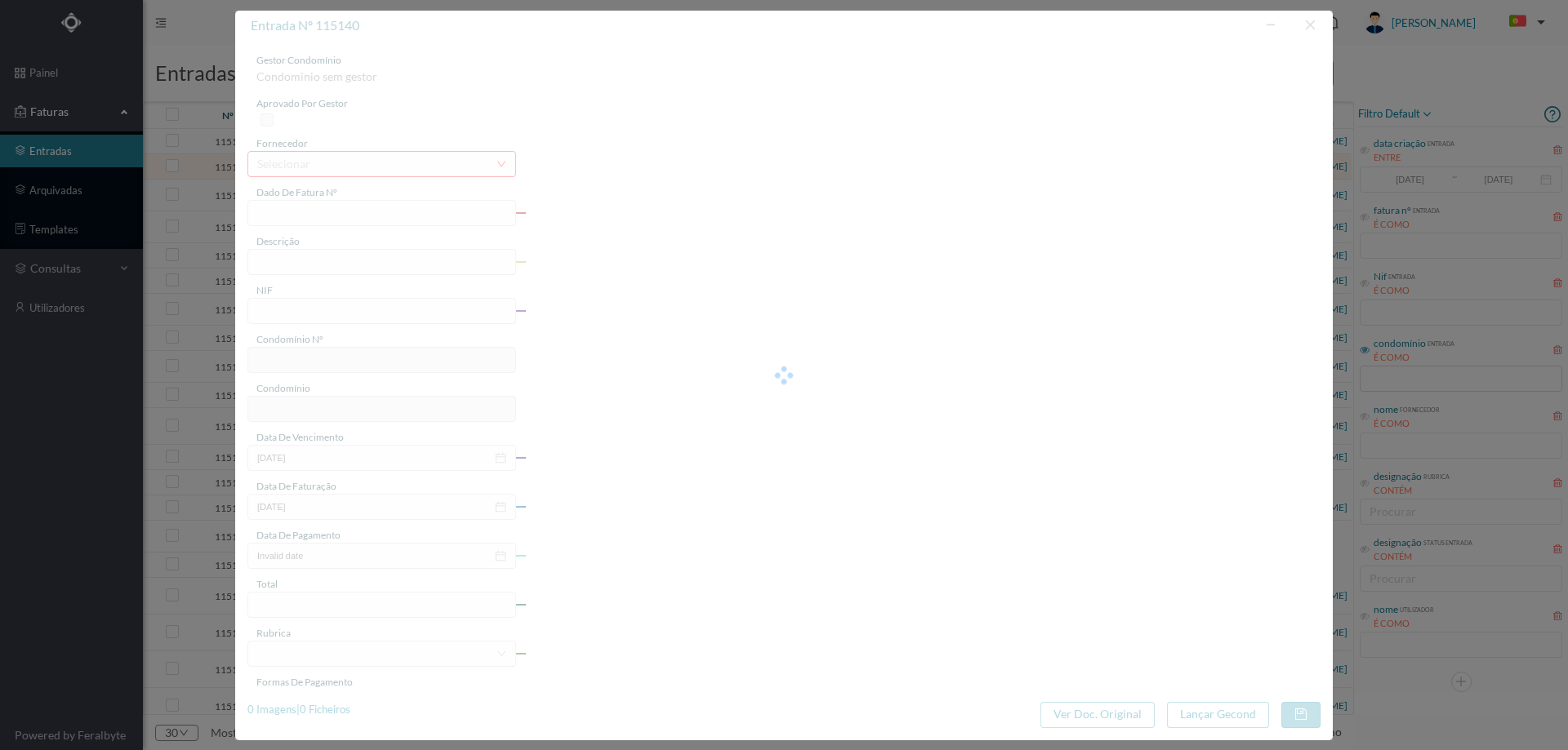
type input "FT FA.2025/497"
type input "901878375"
type input "[DATE]"
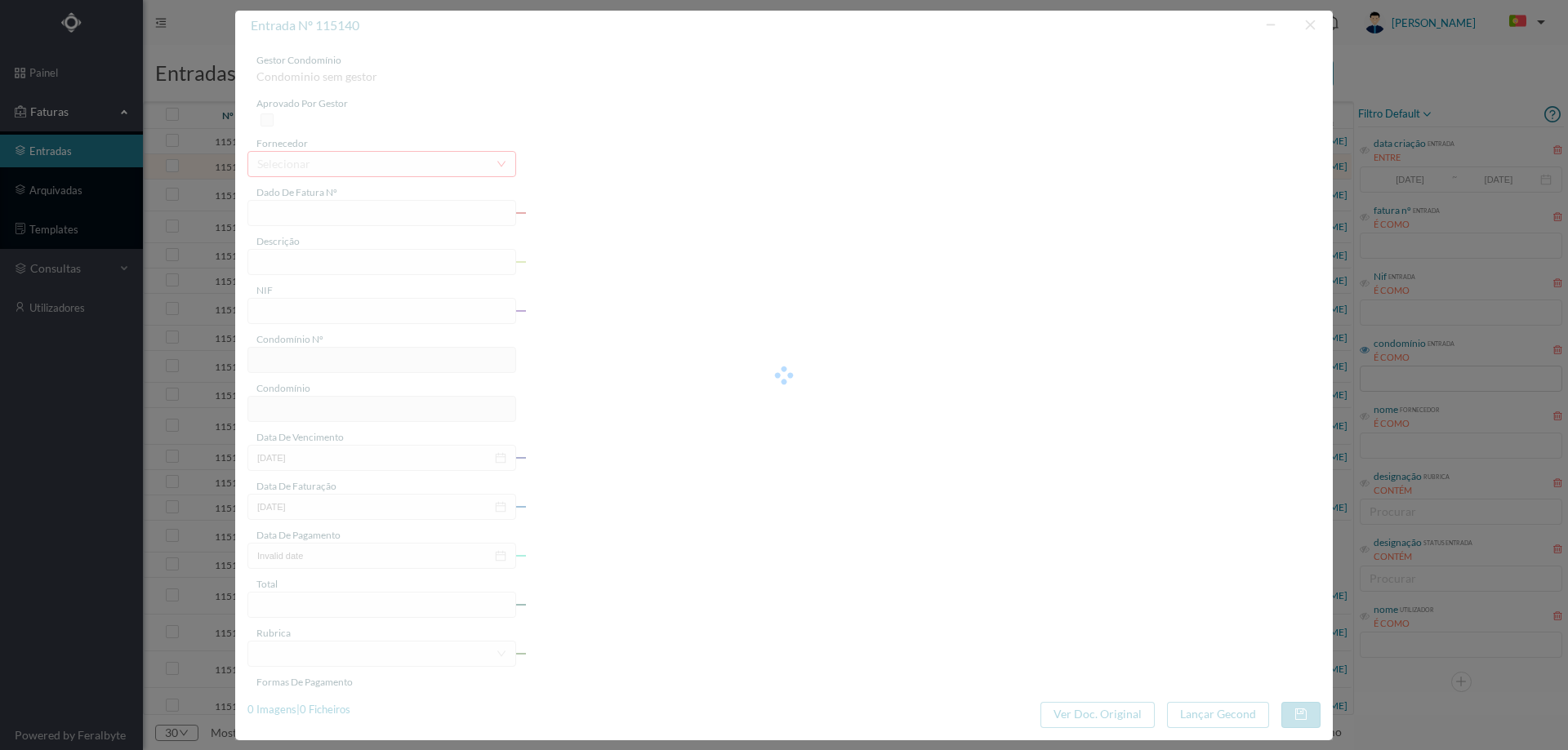
type input "73.80"
type input "644"
type input "ED. LEÇA II"
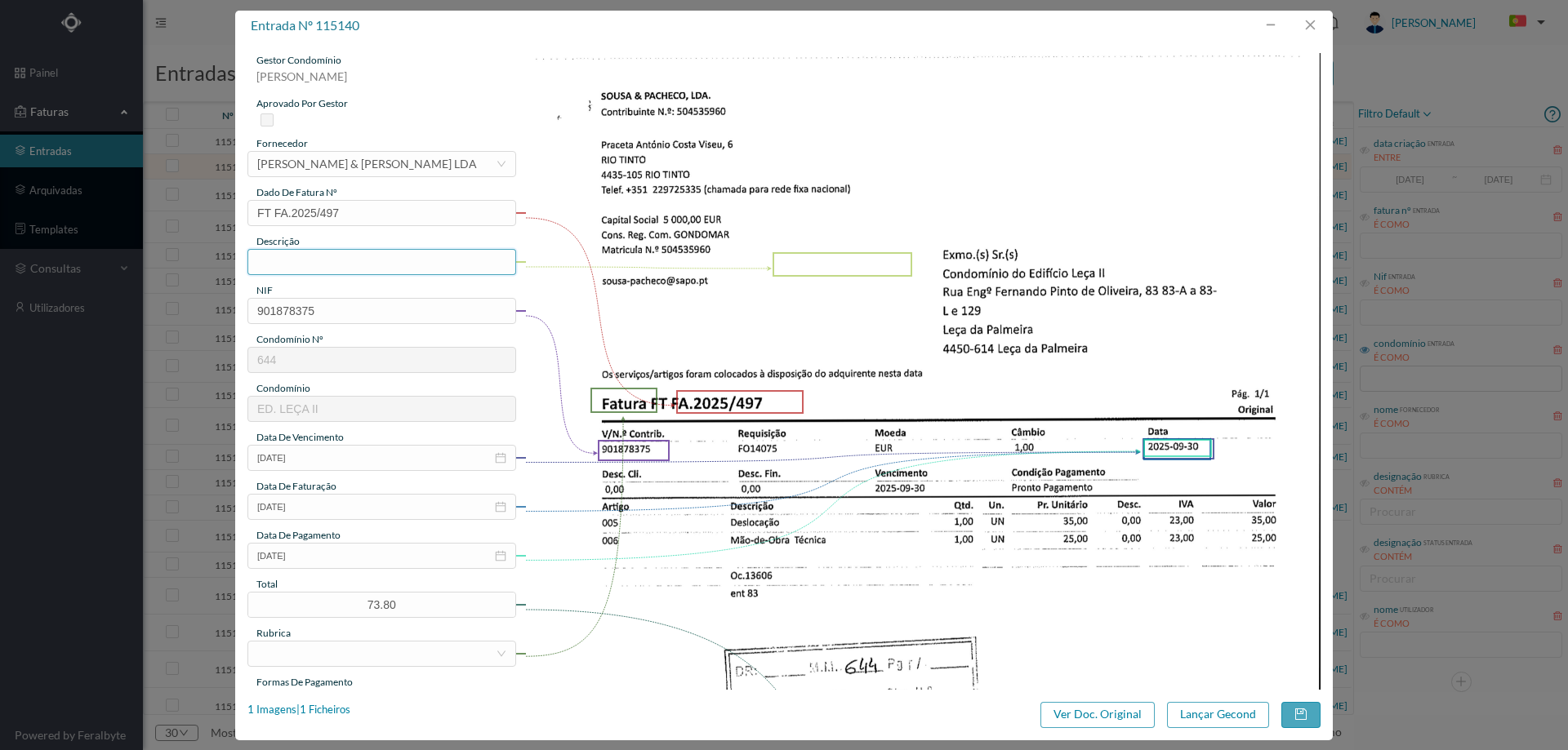
click at [316, 262] on input "text" at bounding box center [382, 261] width 268 height 26
type input "Deslocação e mão de obra"
click at [340, 561] on input "[DATE]" at bounding box center [382, 556] width 268 height 26
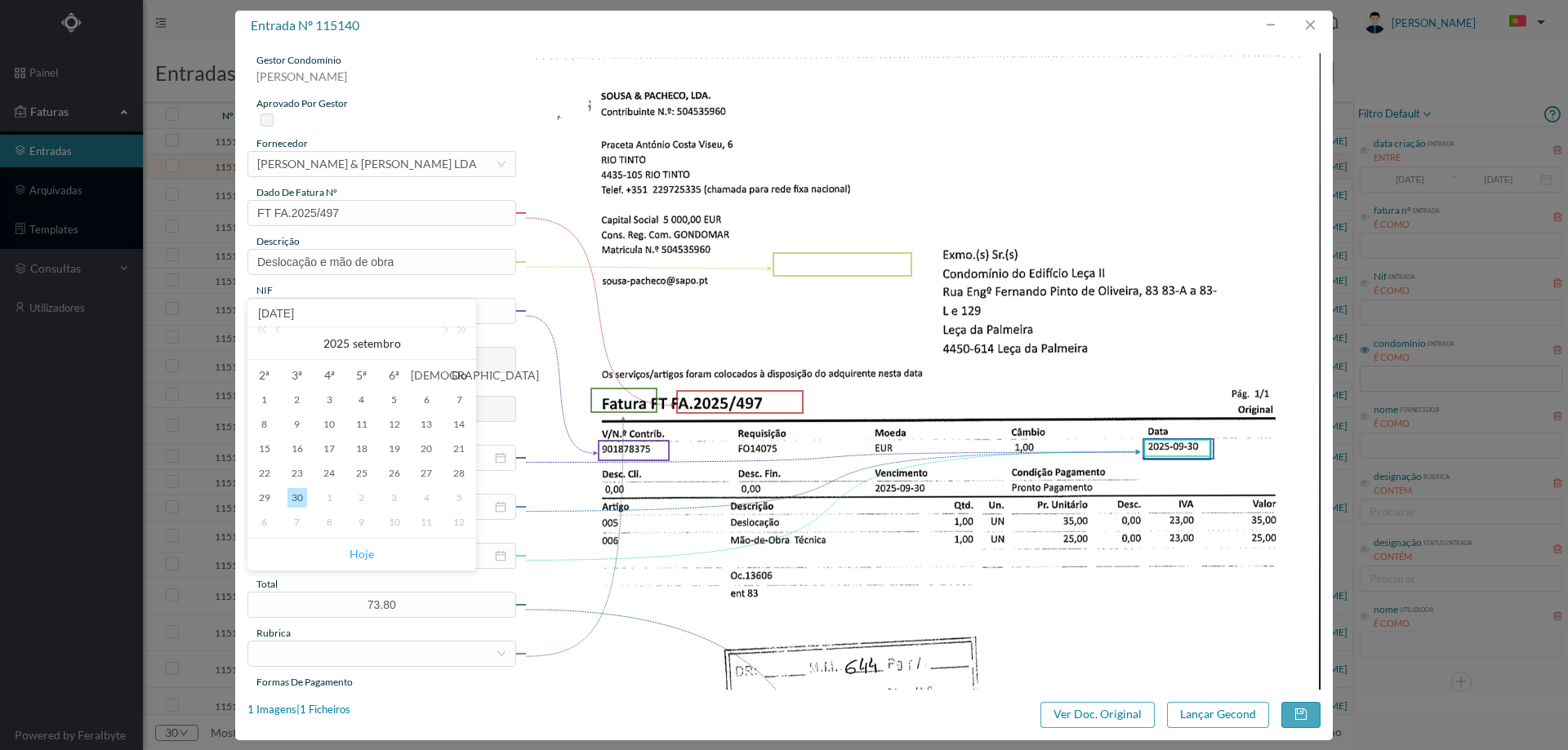
click at [362, 550] on link "Hoje" at bounding box center [361, 554] width 24 height 31
type input "[DATE]"
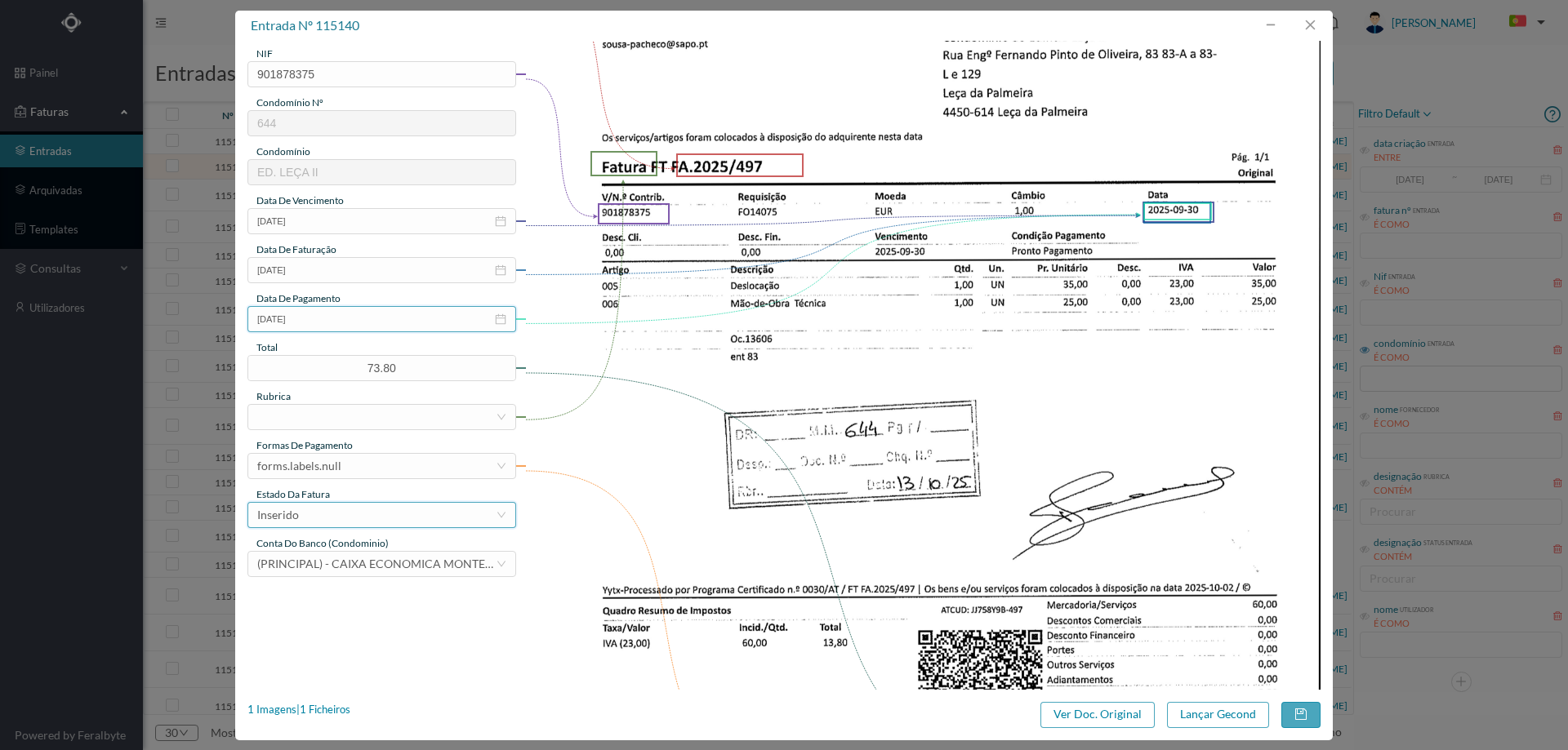
scroll to position [245, 0]
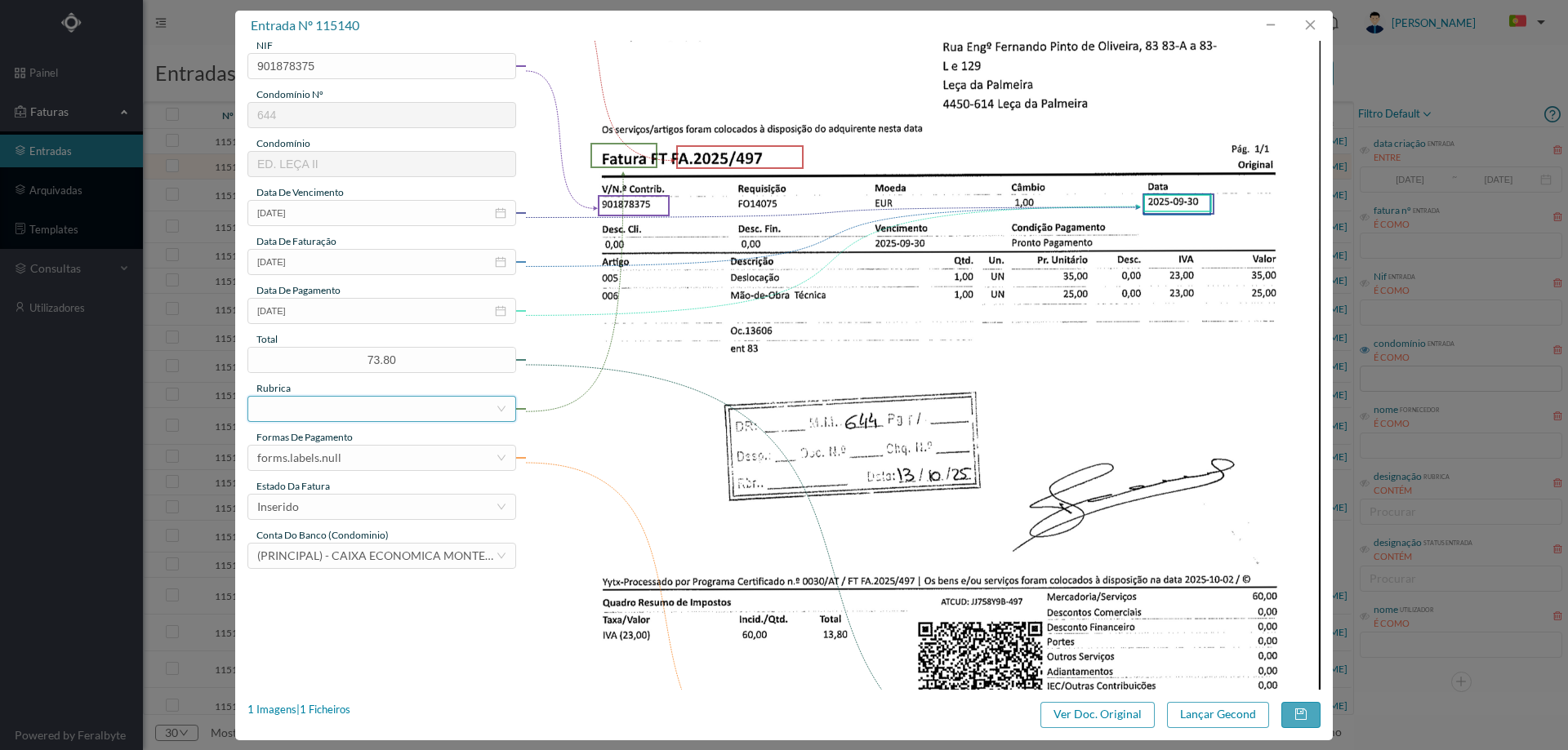
click at [331, 402] on div at bounding box center [376, 408] width 238 height 24
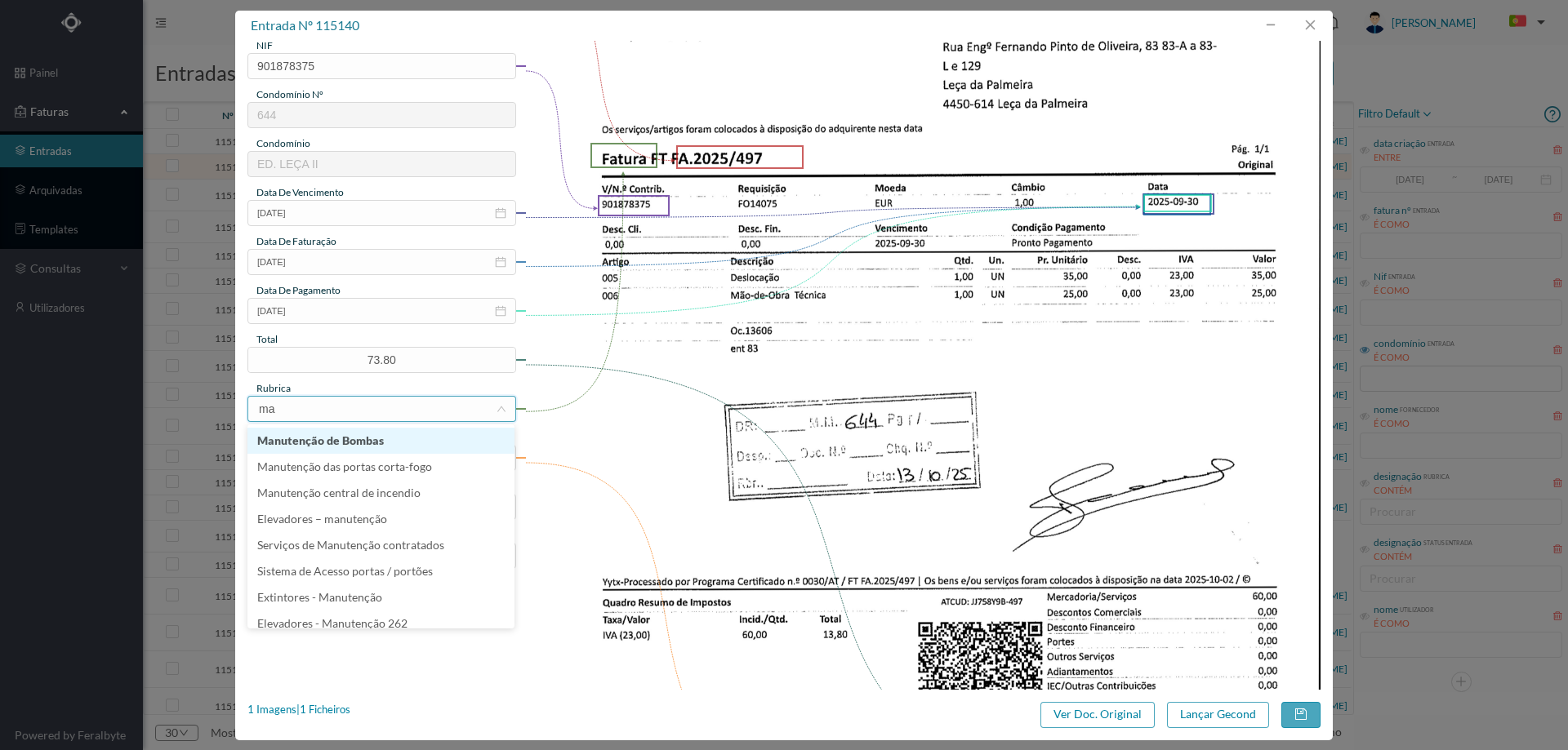
type input "man"
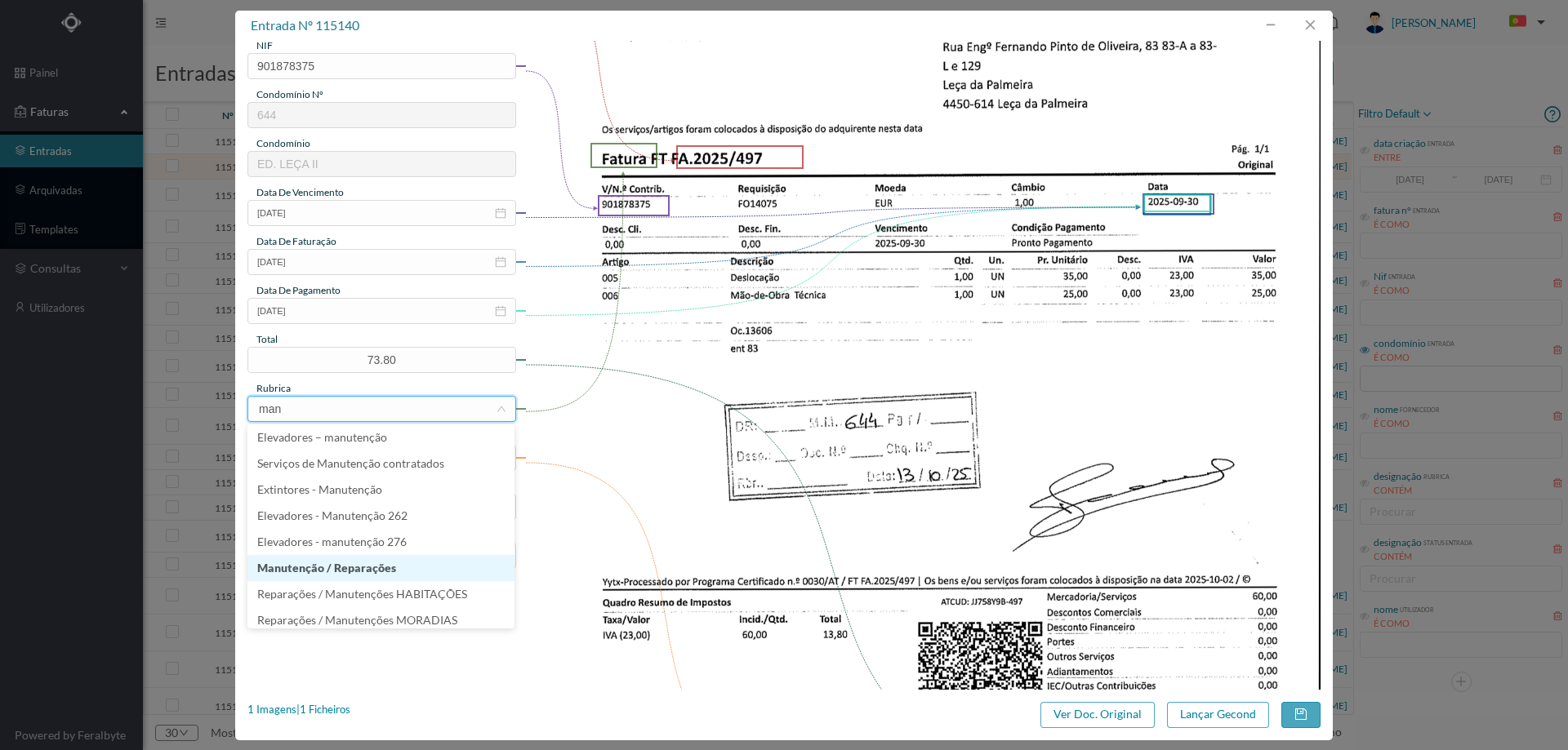
click at [360, 567] on li "Manutenção / Reparações" at bounding box center [381, 567] width 267 height 26
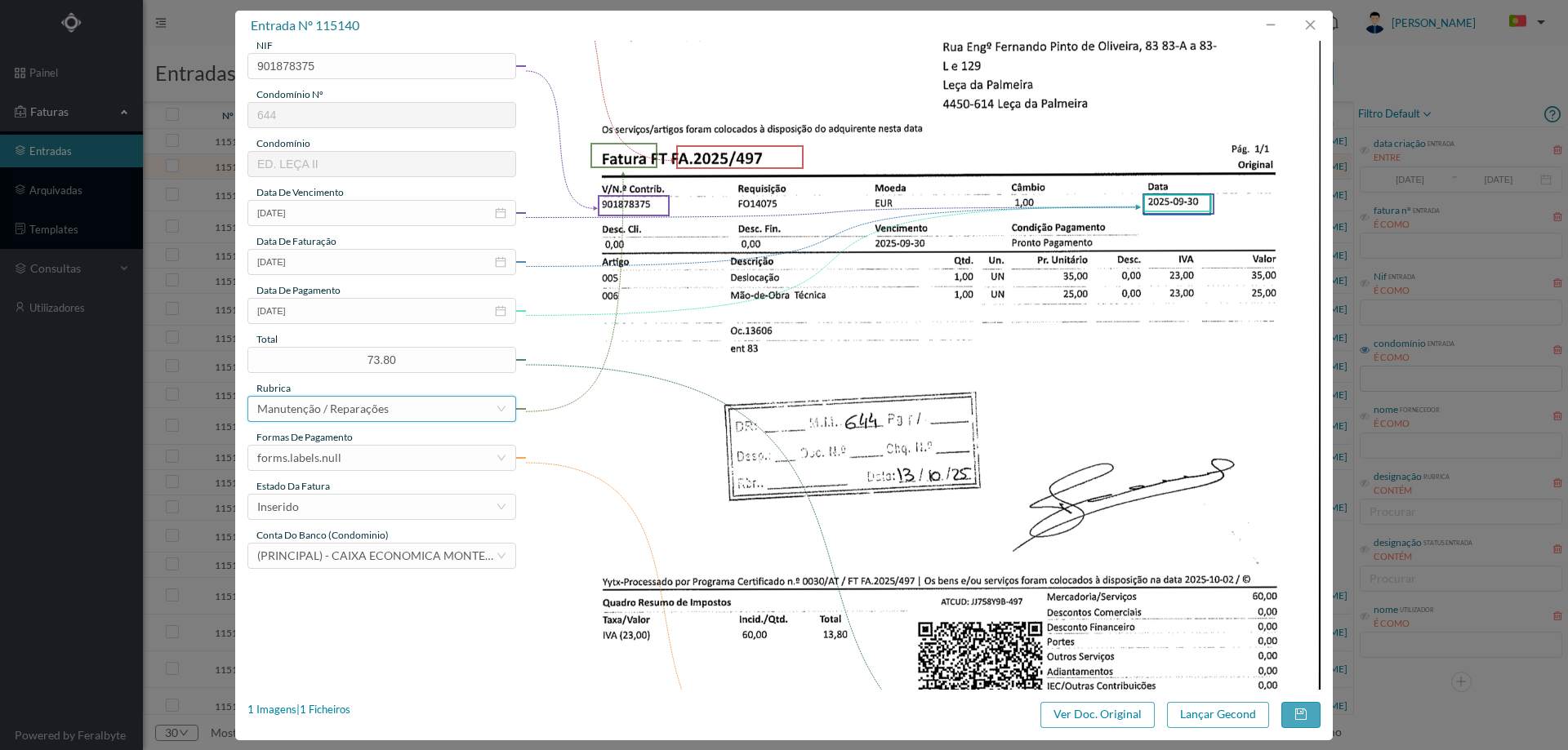
scroll to position [3, 0]
click at [381, 462] on div "forms.labels.null" at bounding box center [376, 458] width 238 height 24
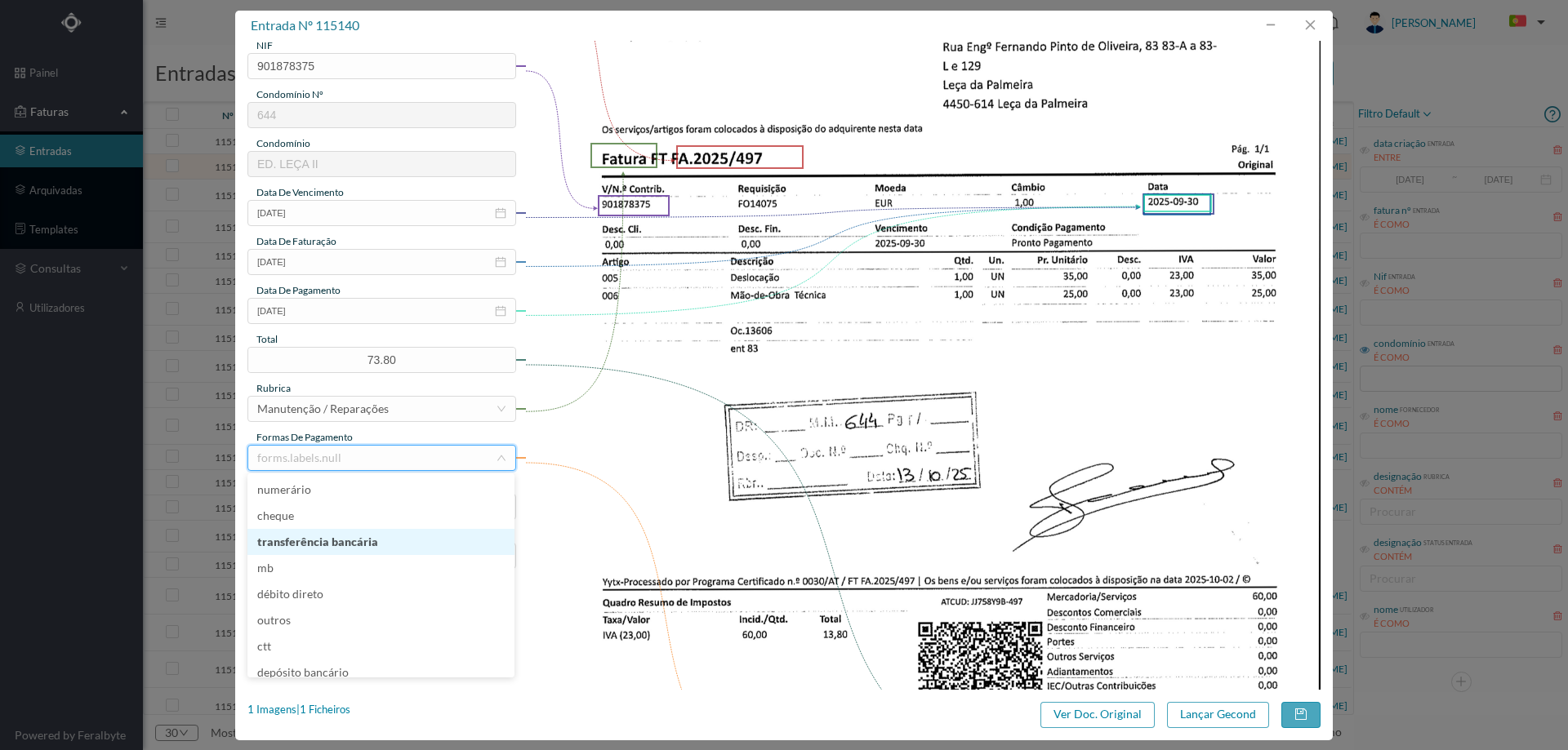
click at [367, 546] on li "transferência bancária" at bounding box center [381, 541] width 267 height 26
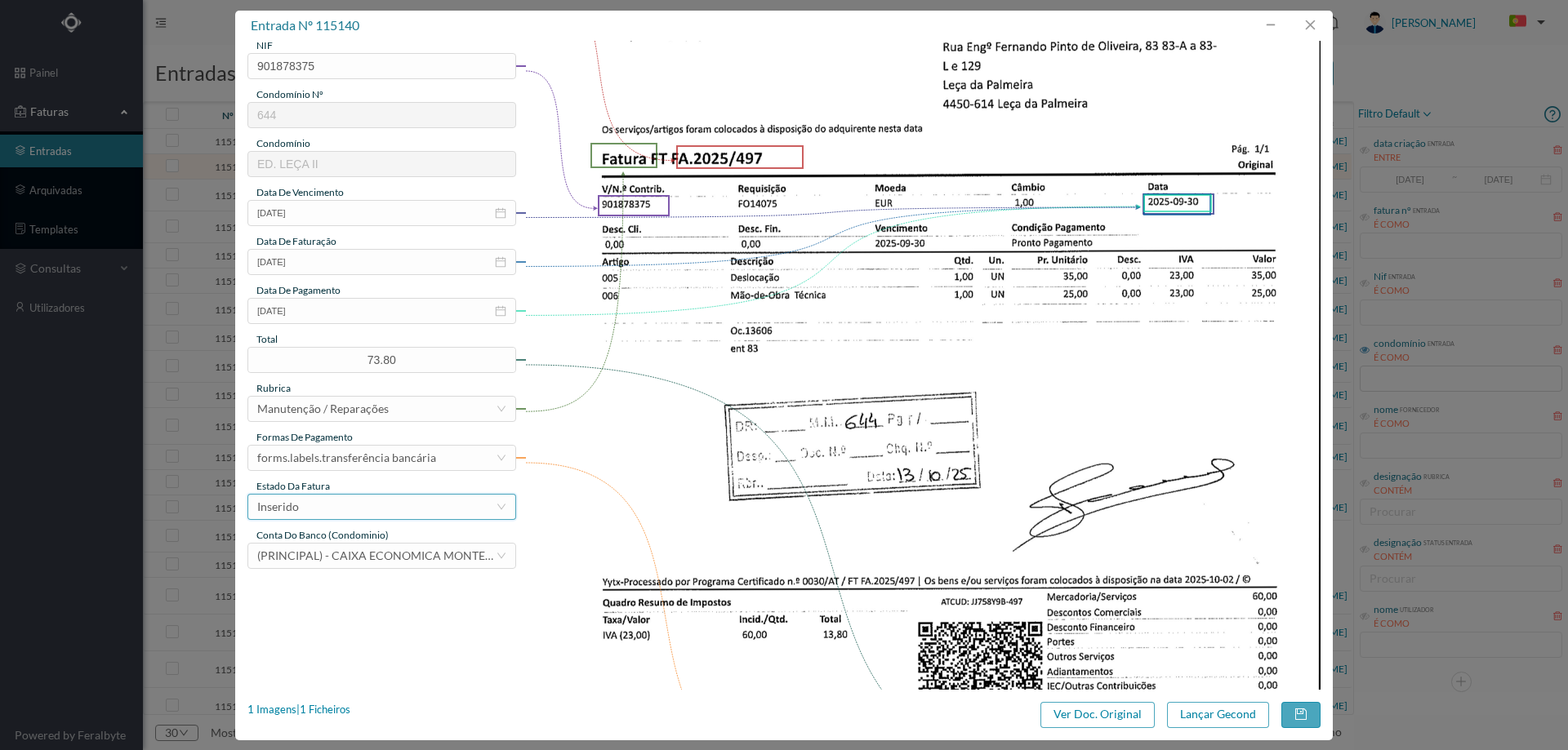
click at [383, 515] on div "Inserido" at bounding box center [376, 506] width 238 height 24
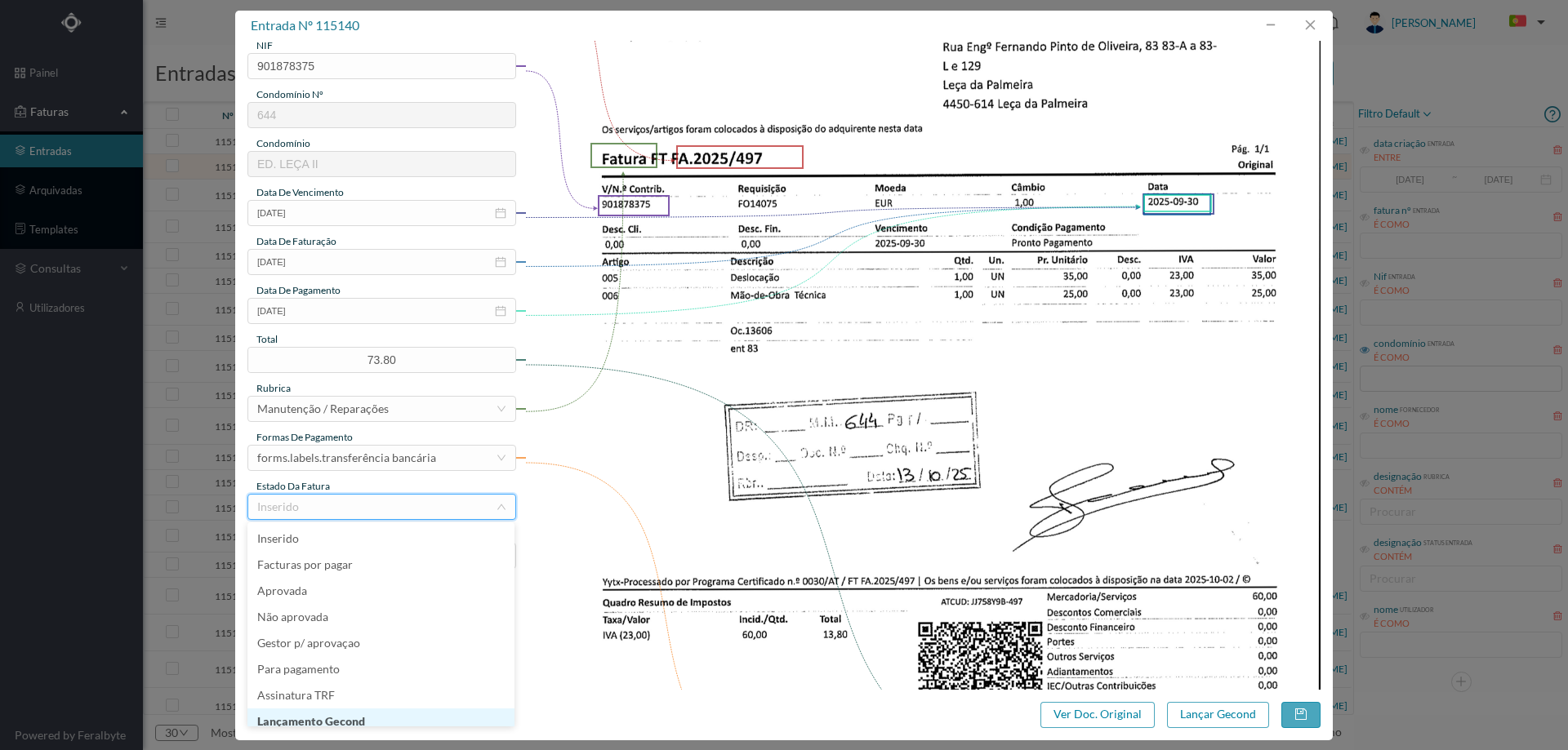
scroll to position [8, 0]
drag, startPoint x: 356, startPoint y: 707, endPoint x: 420, endPoint y: 710, distance: 64.1
click at [357, 707] on li "Lançamento Gecond" at bounding box center [381, 713] width 267 height 26
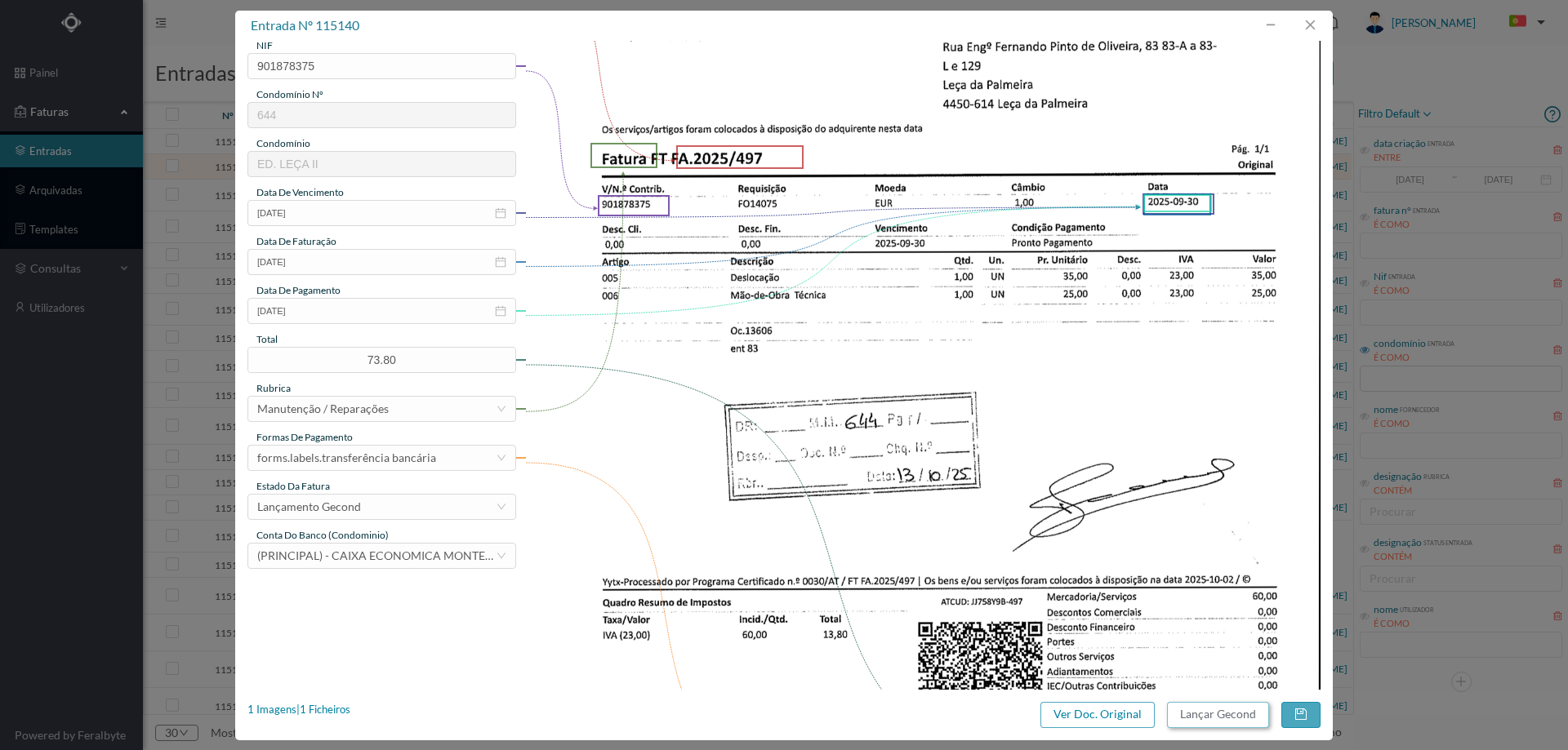
click at [1218, 712] on button "Lançar Gecond" at bounding box center [1218, 715] width 102 height 26
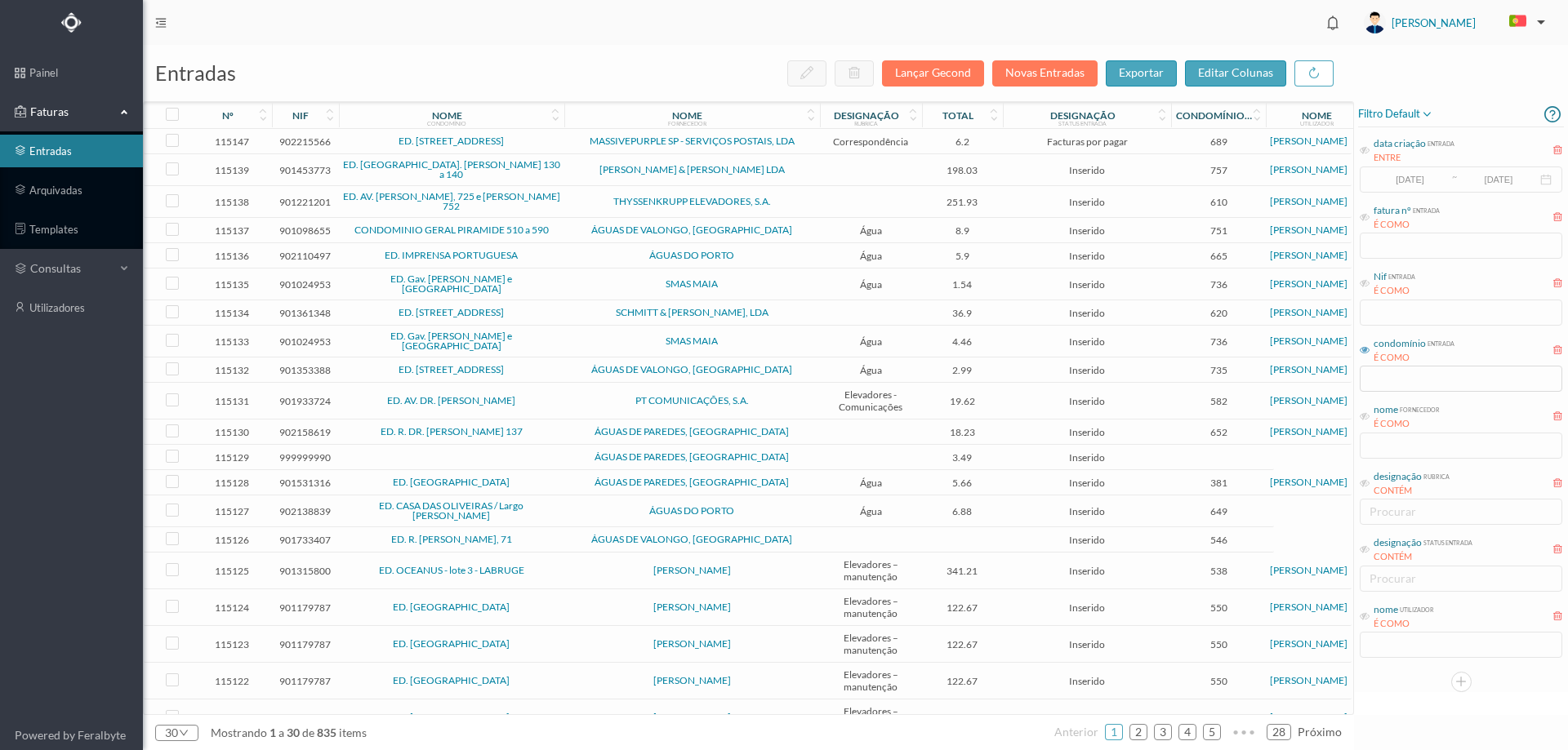
click at [795, 166] on span "[PERSON_NAME] & [PERSON_NAME] LDA" at bounding box center [692, 170] width 247 height 10
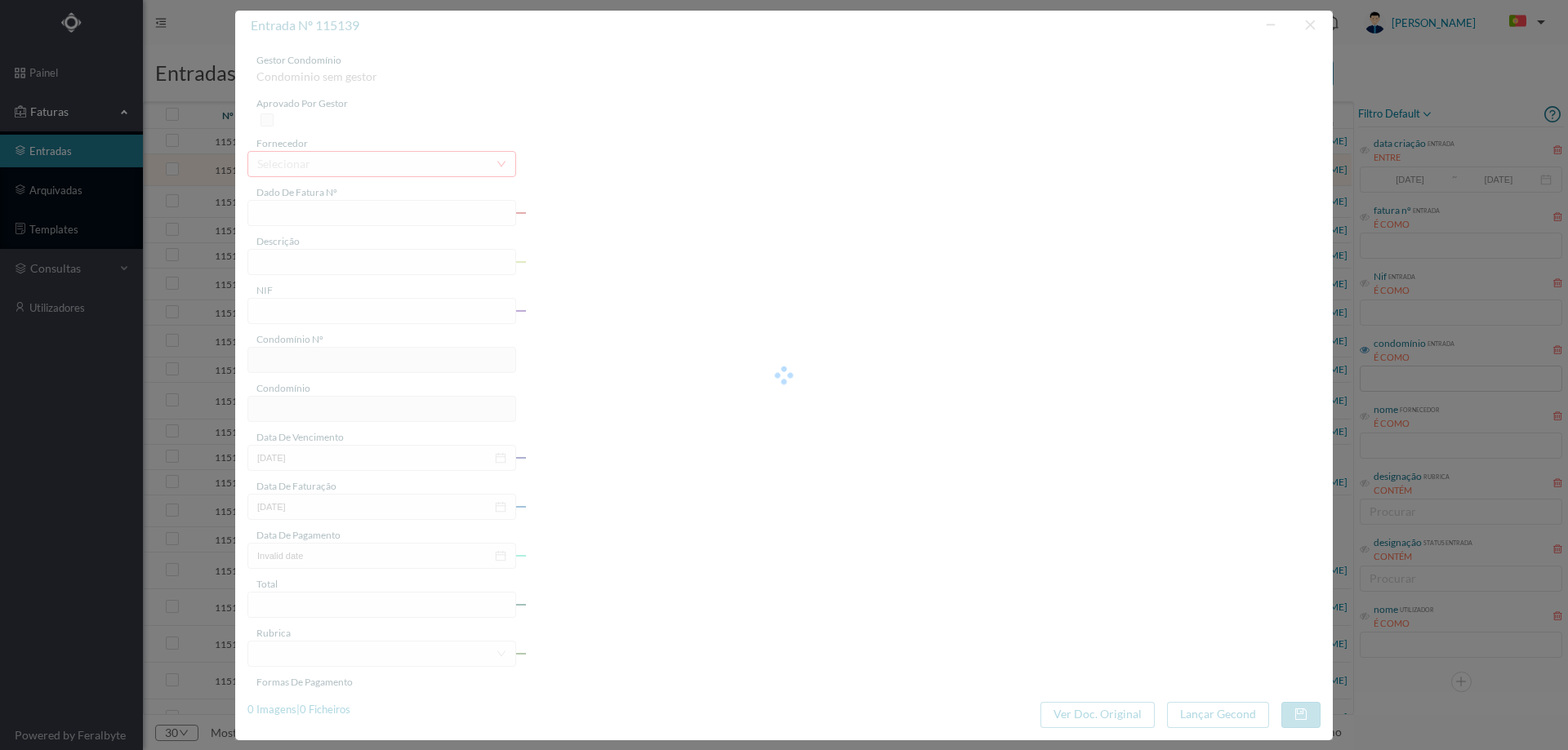
type input "FT FA.2025/516"
type input "901453773"
type input "[DATE]"
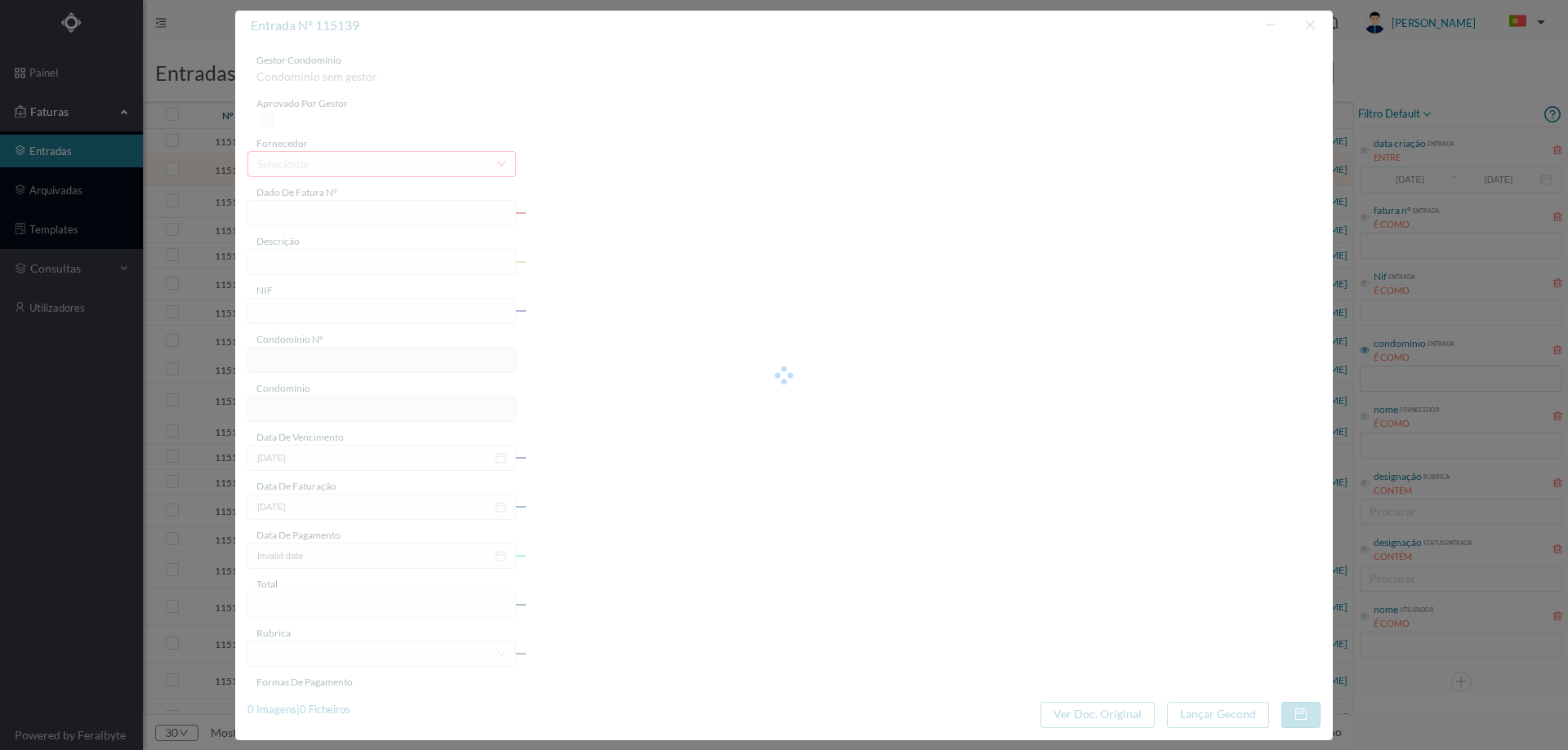
type input "198.03"
type input "757"
type input "ED. RUA D. JOÃO I 130 a 140"
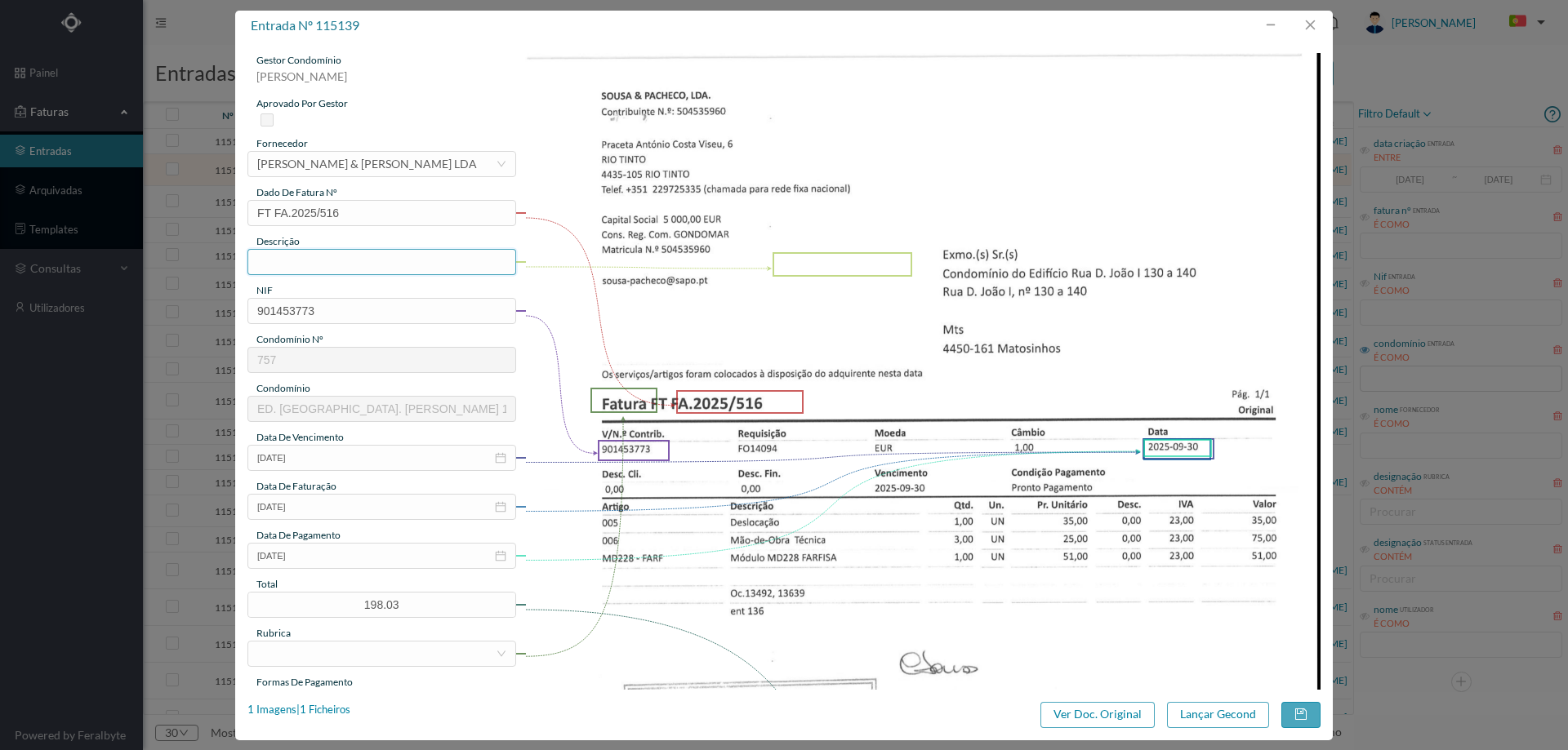
click at [373, 261] on input "text" at bounding box center [382, 261] width 268 height 26
type input "Deslocação e mão de obra"
click at [330, 564] on input "[DATE]" at bounding box center [382, 556] width 268 height 26
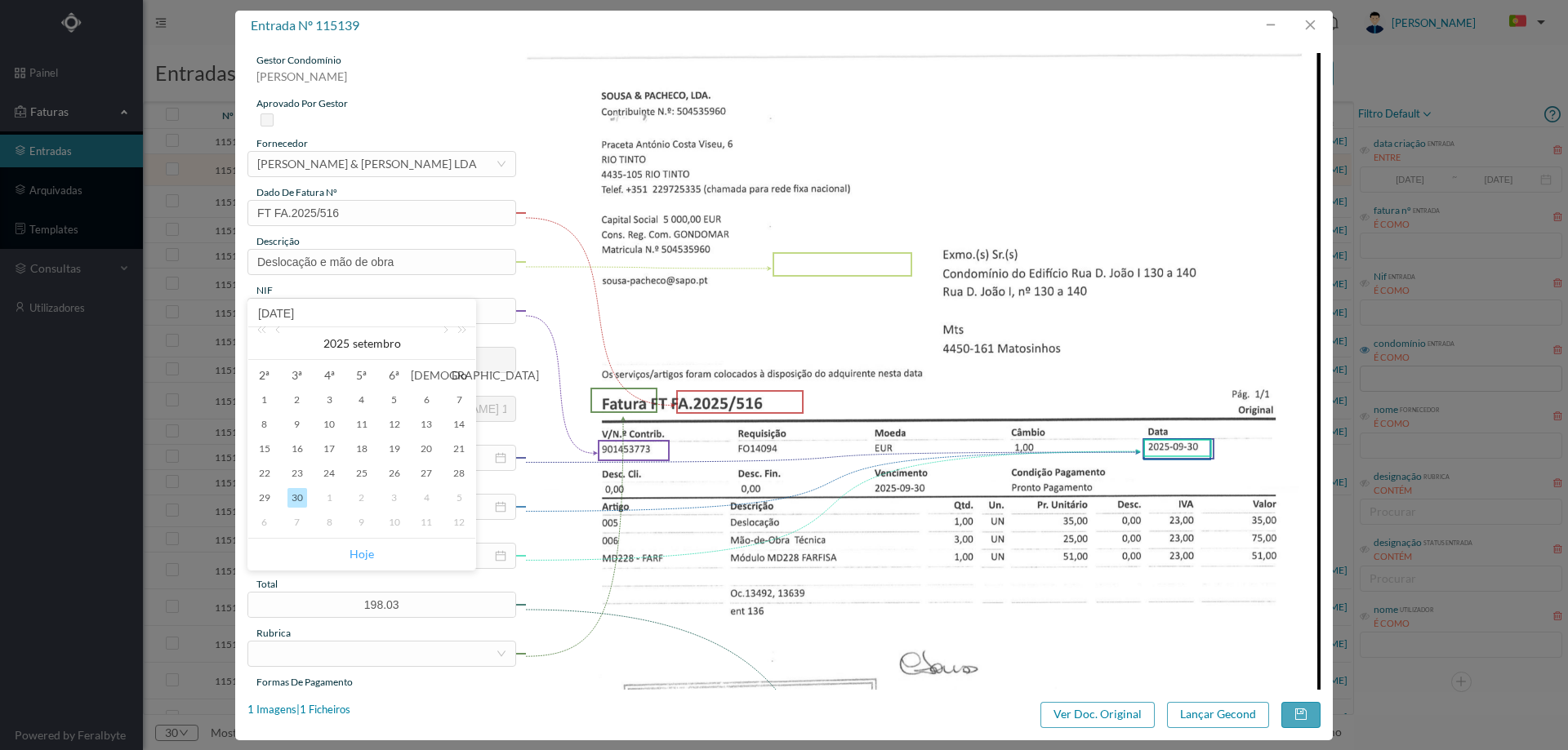
click at [357, 554] on link "Hoje" at bounding box center [361, 554] width 24 height 31
type input "[DATE]"
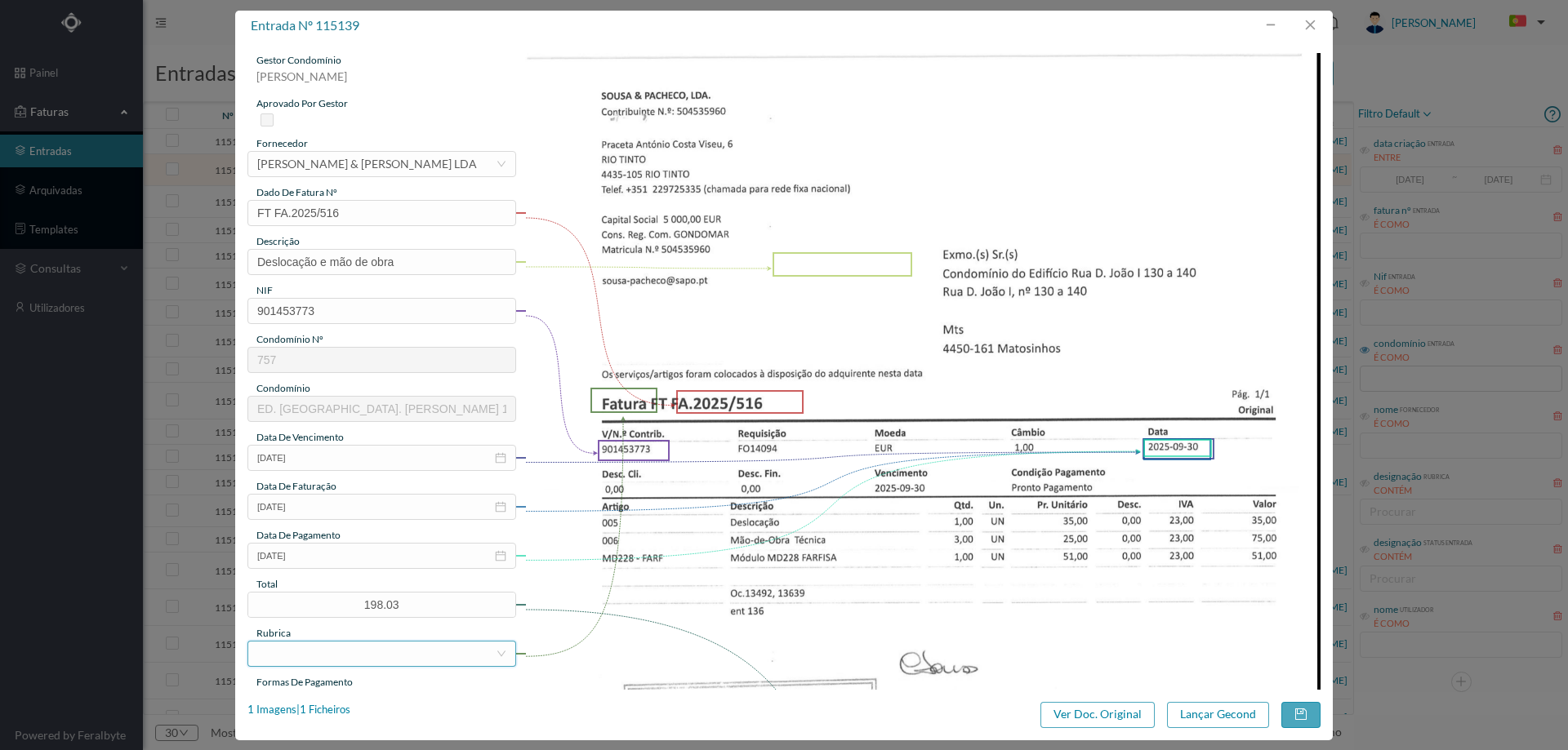
click at [337, 658] on div at bounding box center [376, 653] width 238 height 24
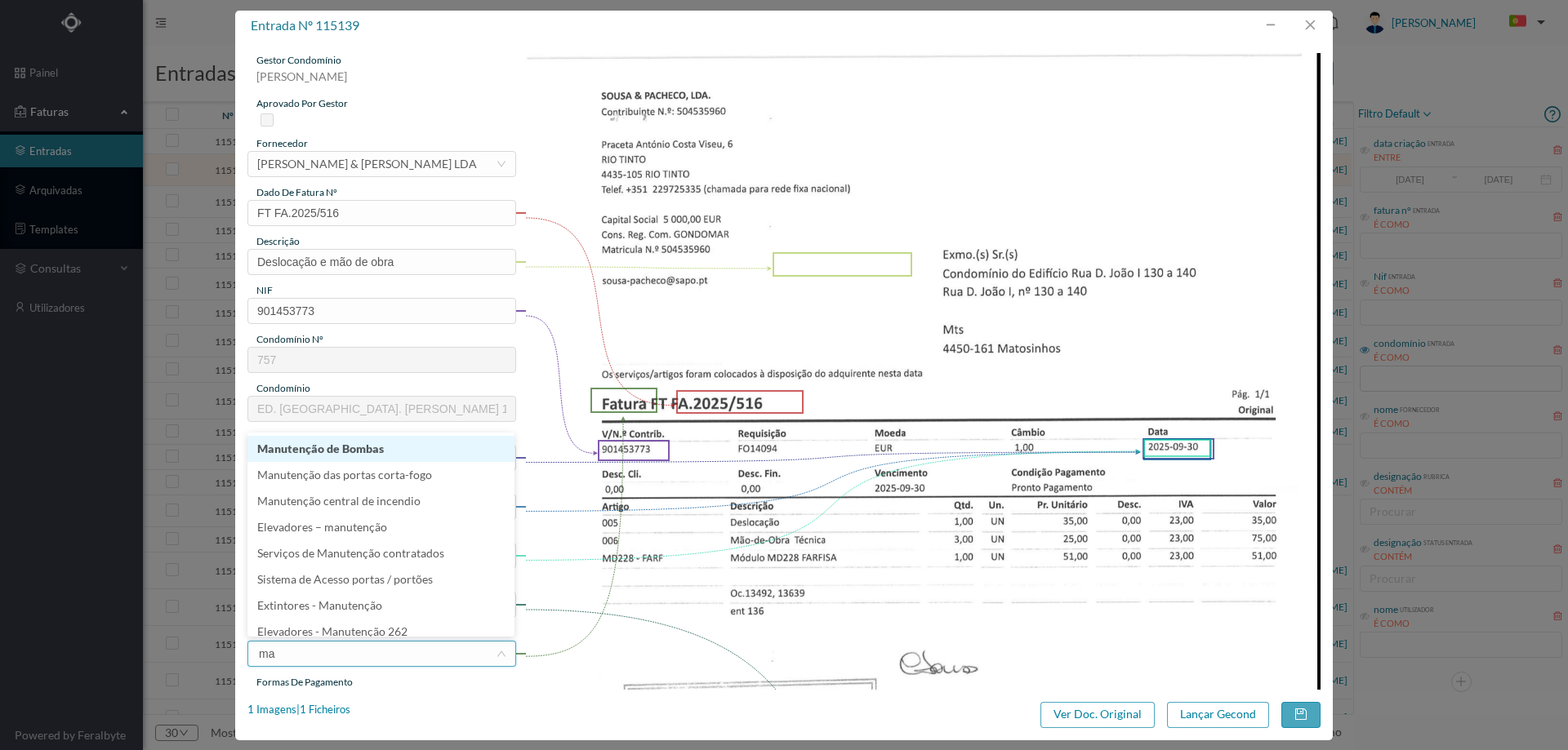
type input "man"
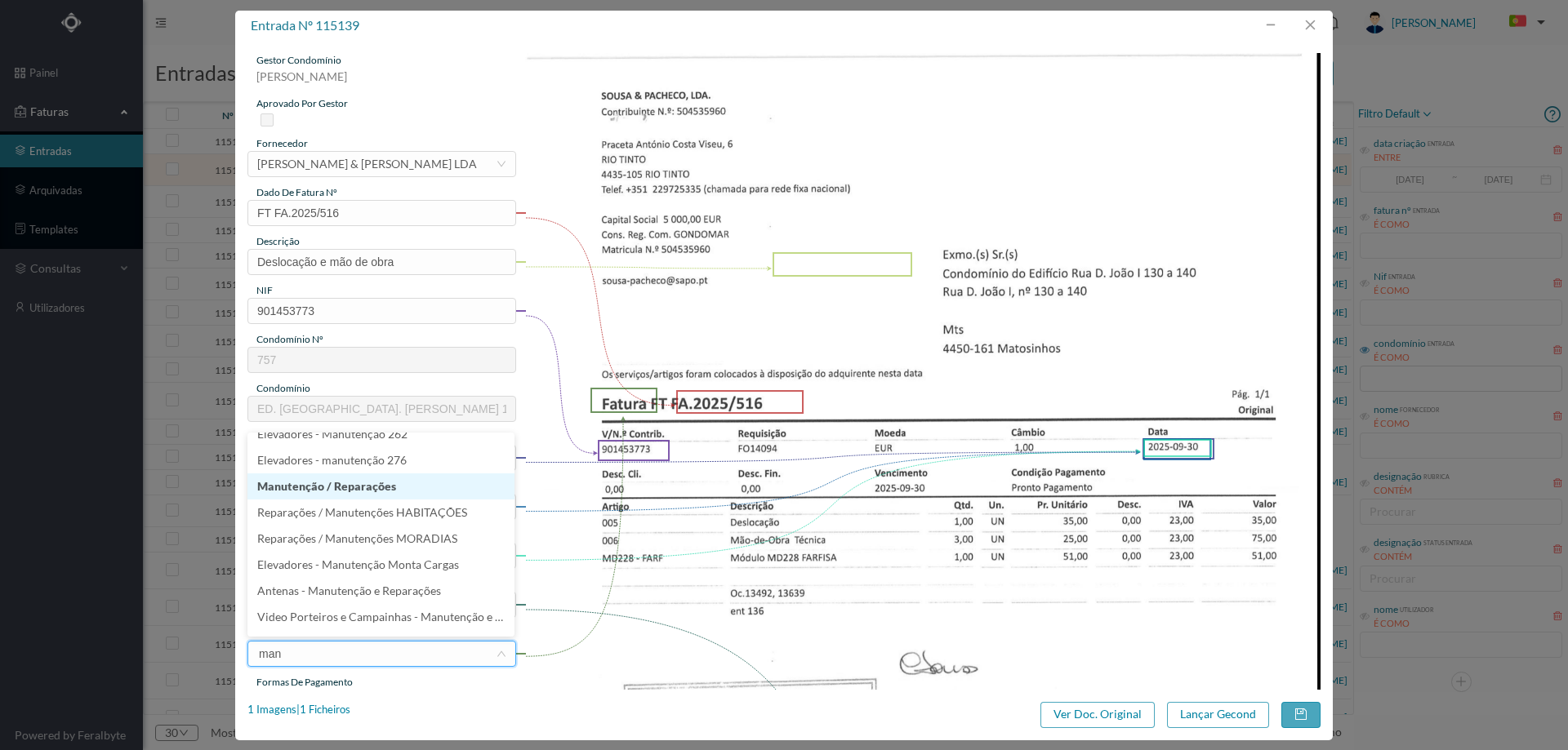
click at [382, 498] on li "Manutenção / Reparações" at bounding box center [381, 486] width 267 height 26
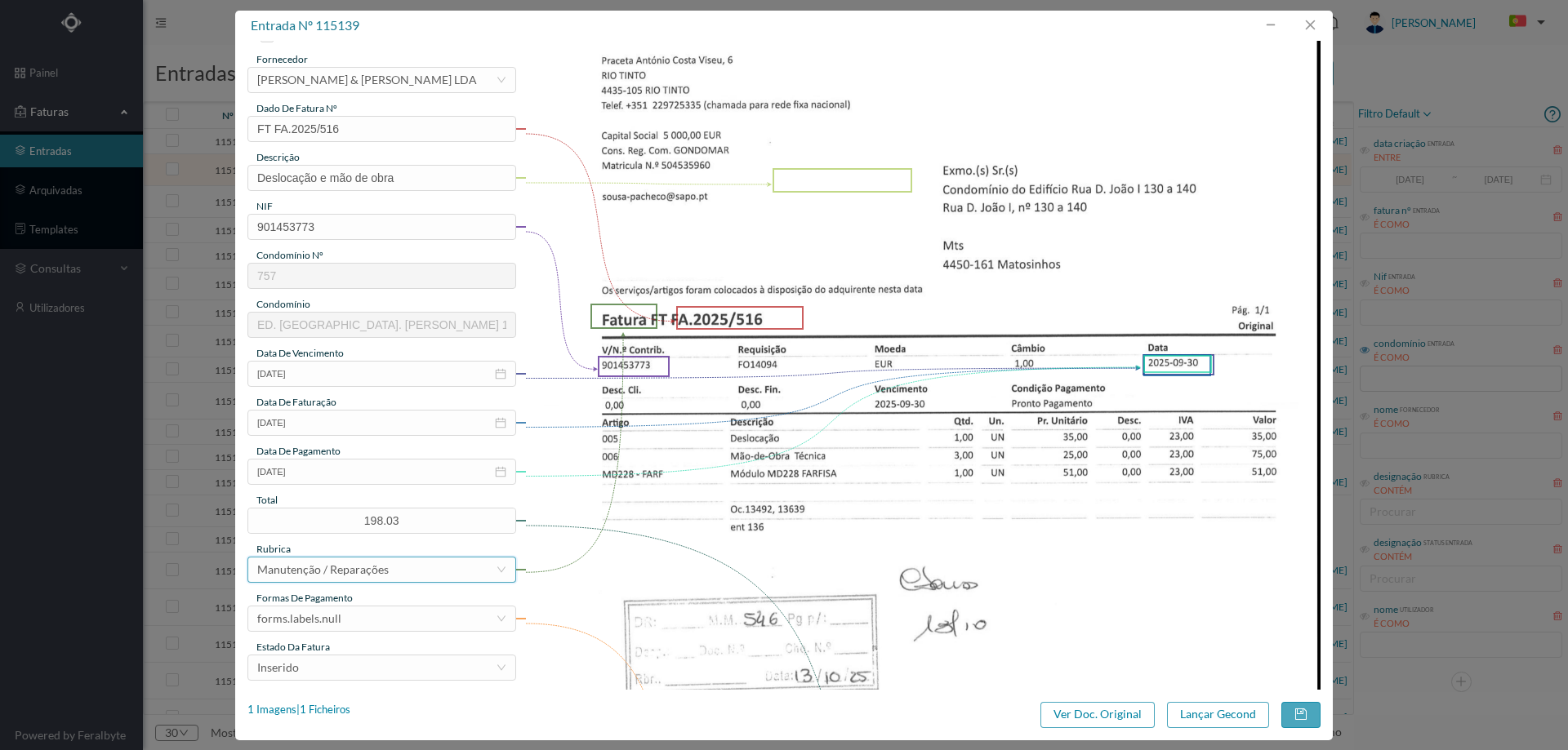
scroll to position [163, 0]
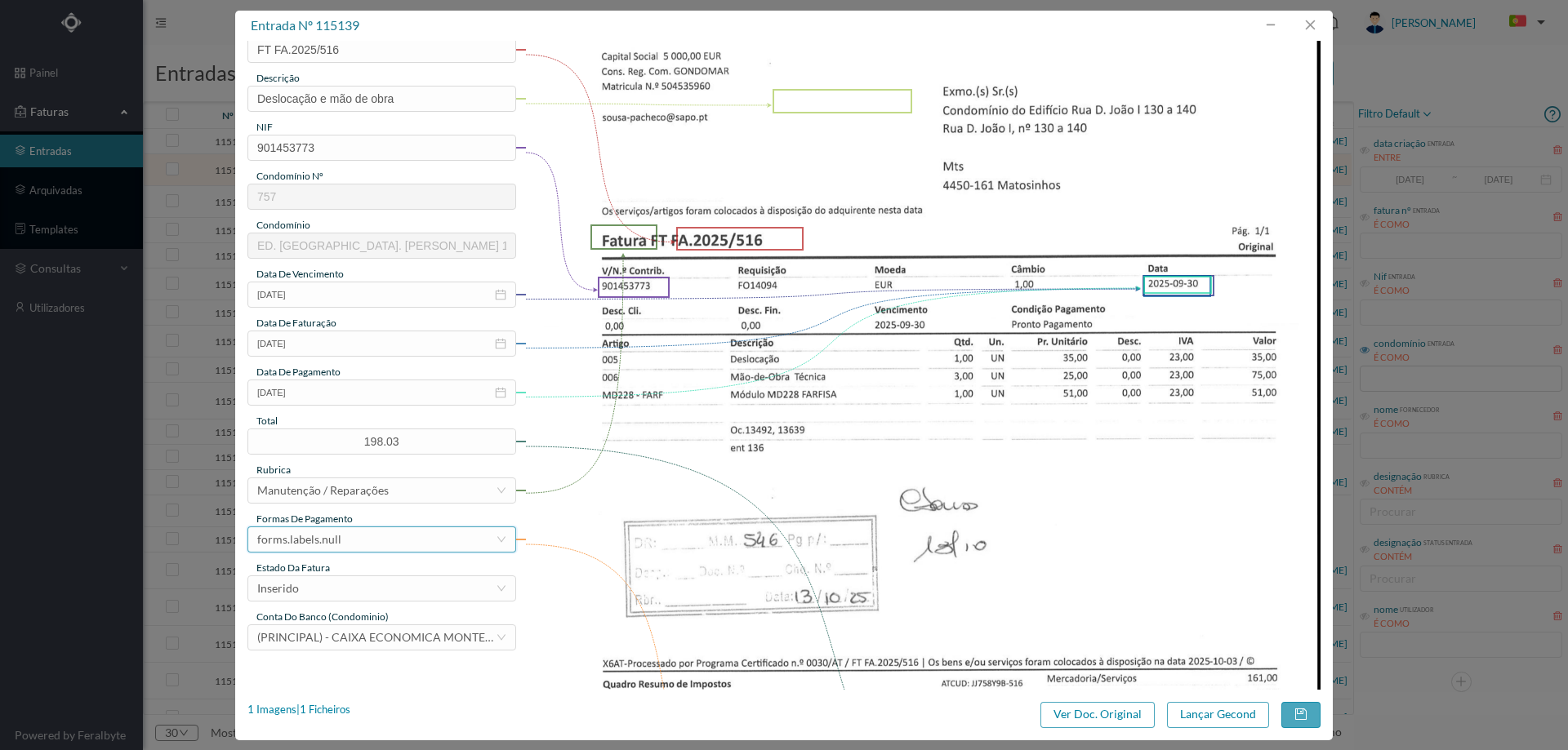
click at [384, 530] on div "forms.labels.null" at bounding box center [376, 539] width 238 height 24
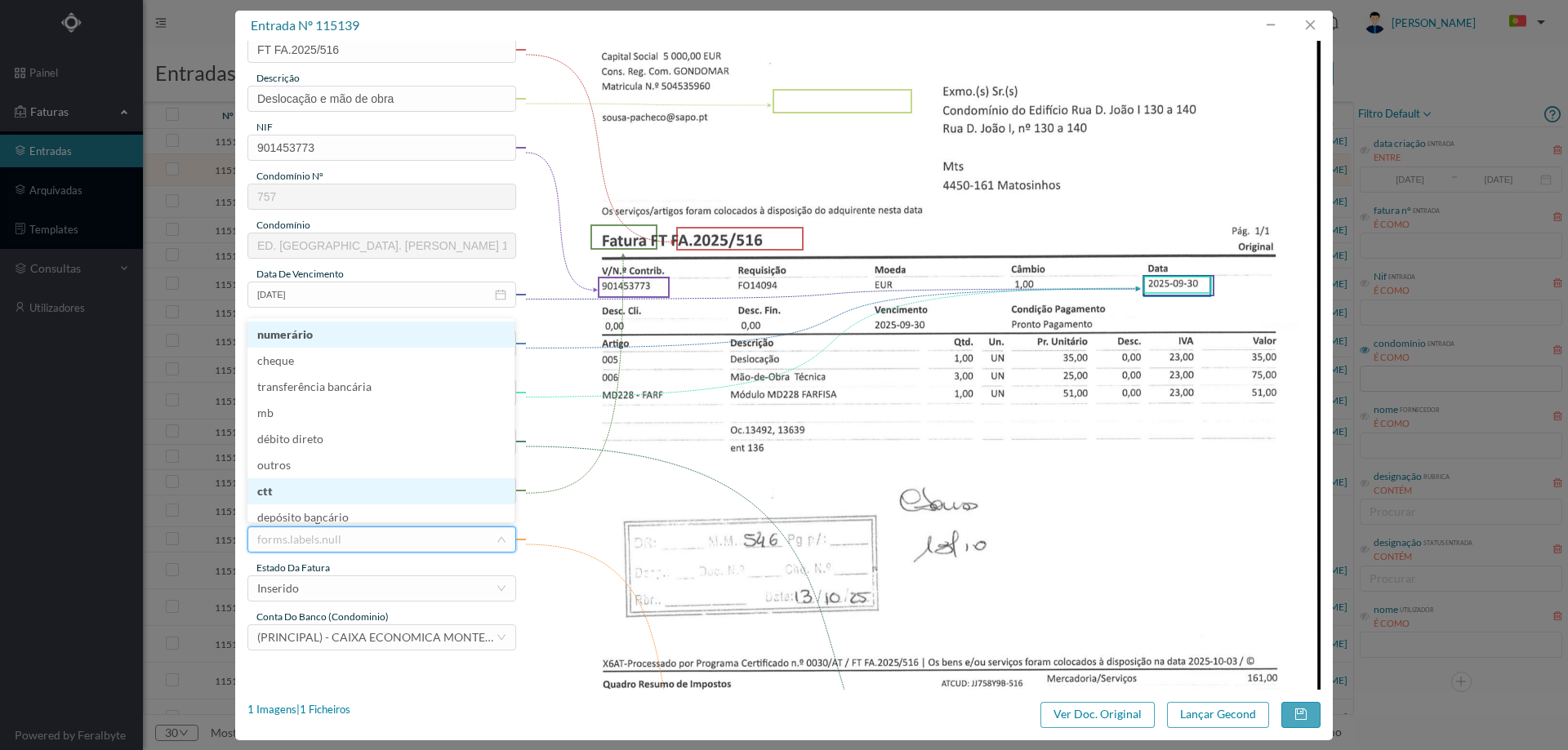
scroll to position [8, 0]
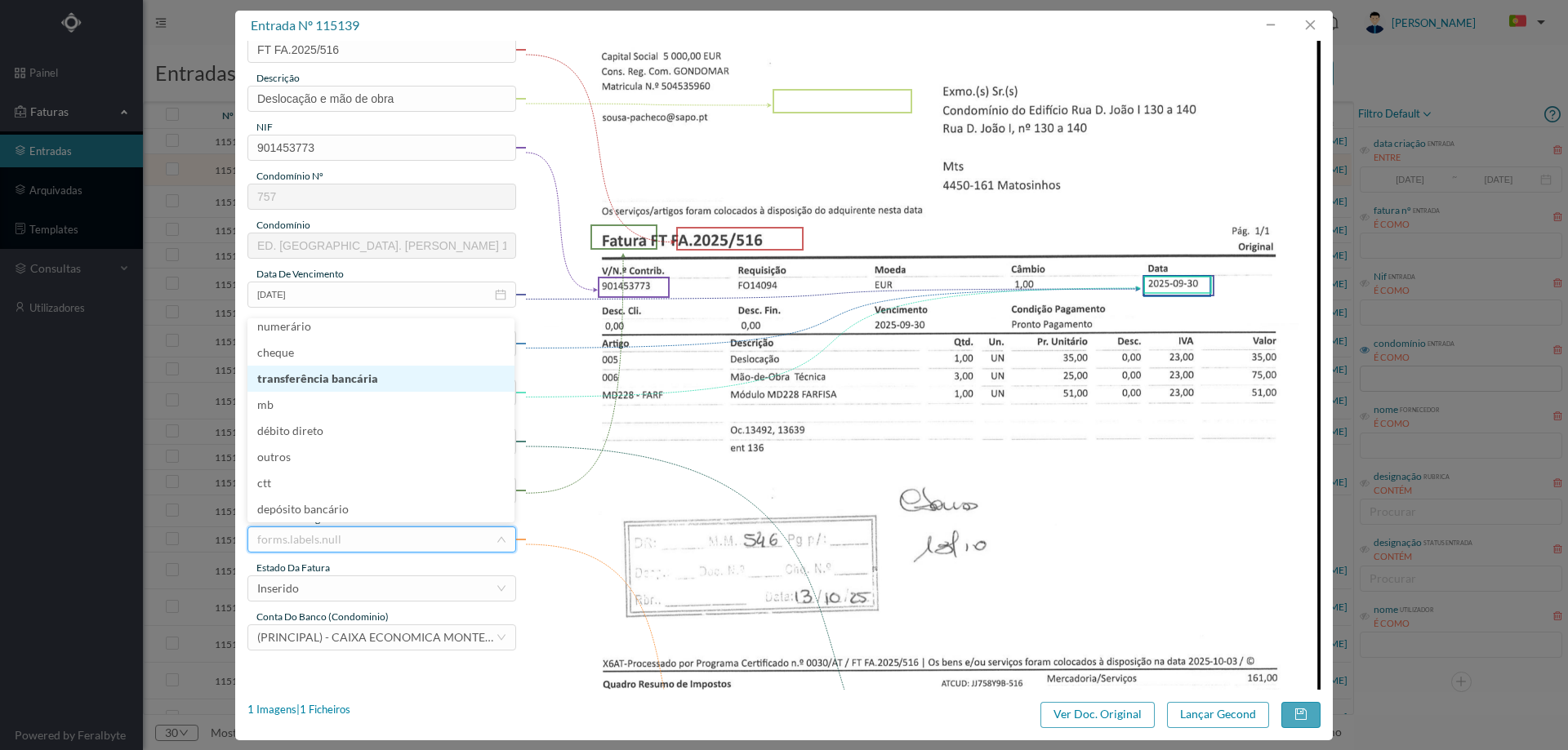
click at [354, 380] on li "transferência bancária" at bounding box center [381, 378] width 267 height 26
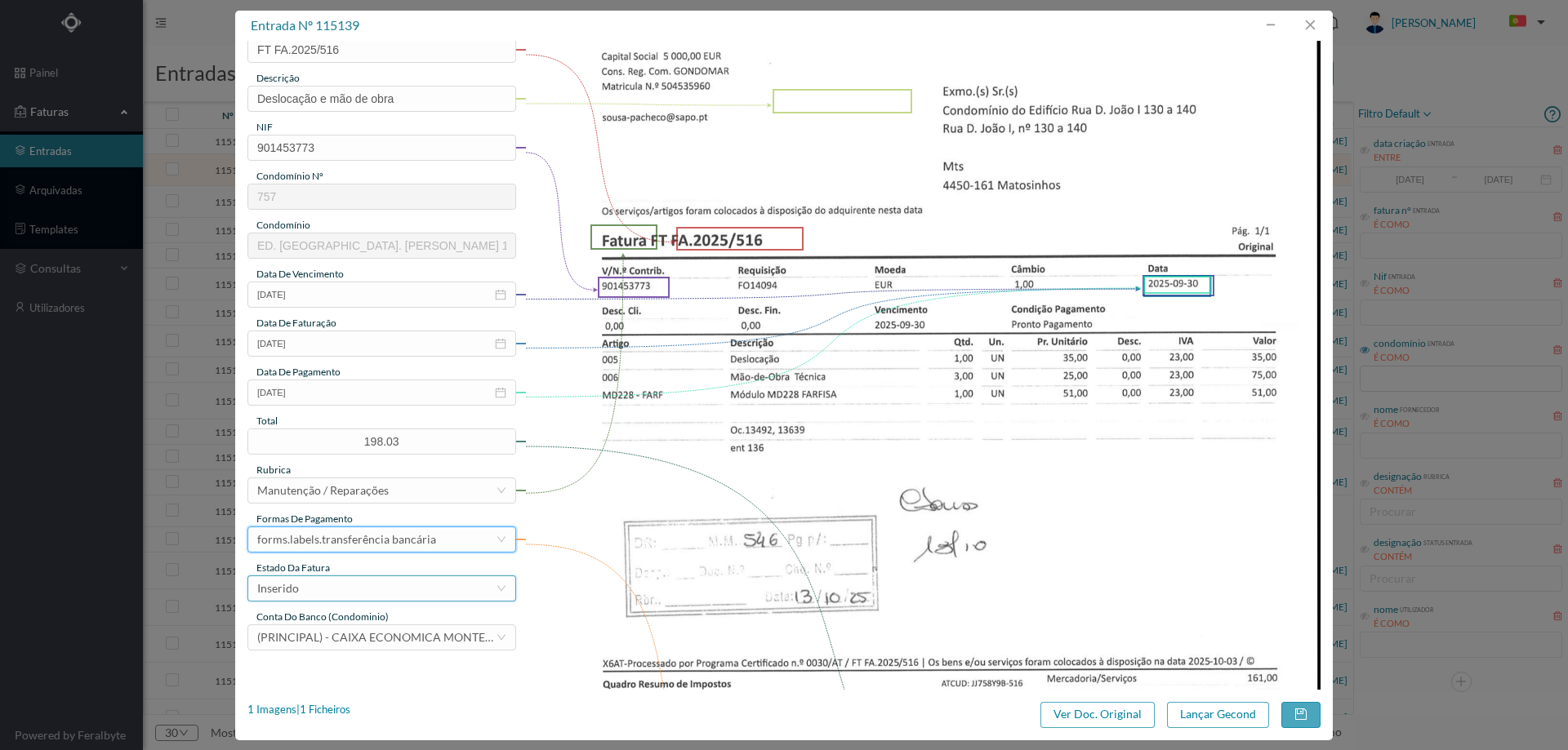
click at [295, 580] on div "Inserido" at bounding box center [278, 588] width 42 height 24
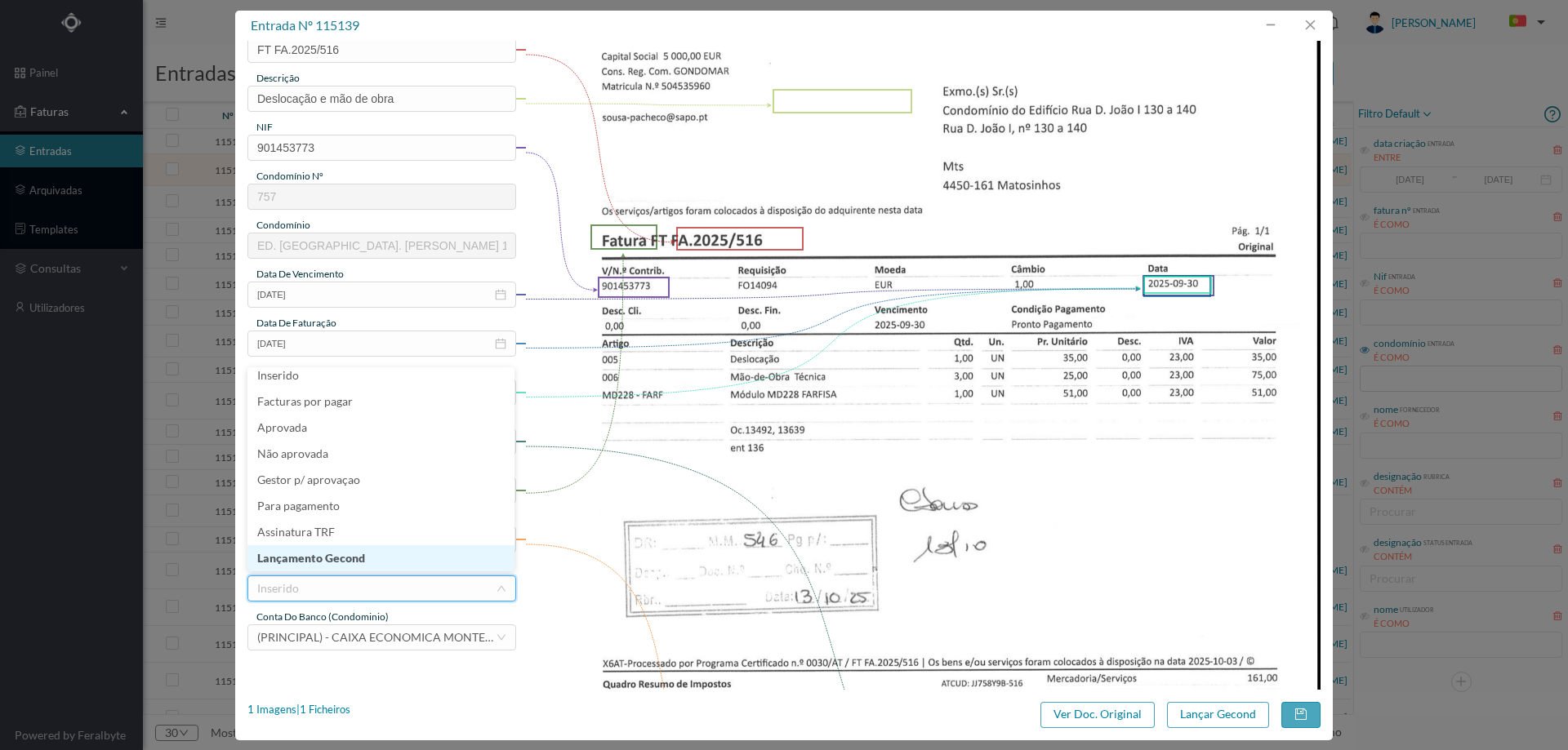
click at [304, 563] on li "Lançamento Gecond" at bounding box center [381, 558] width 267 height 26
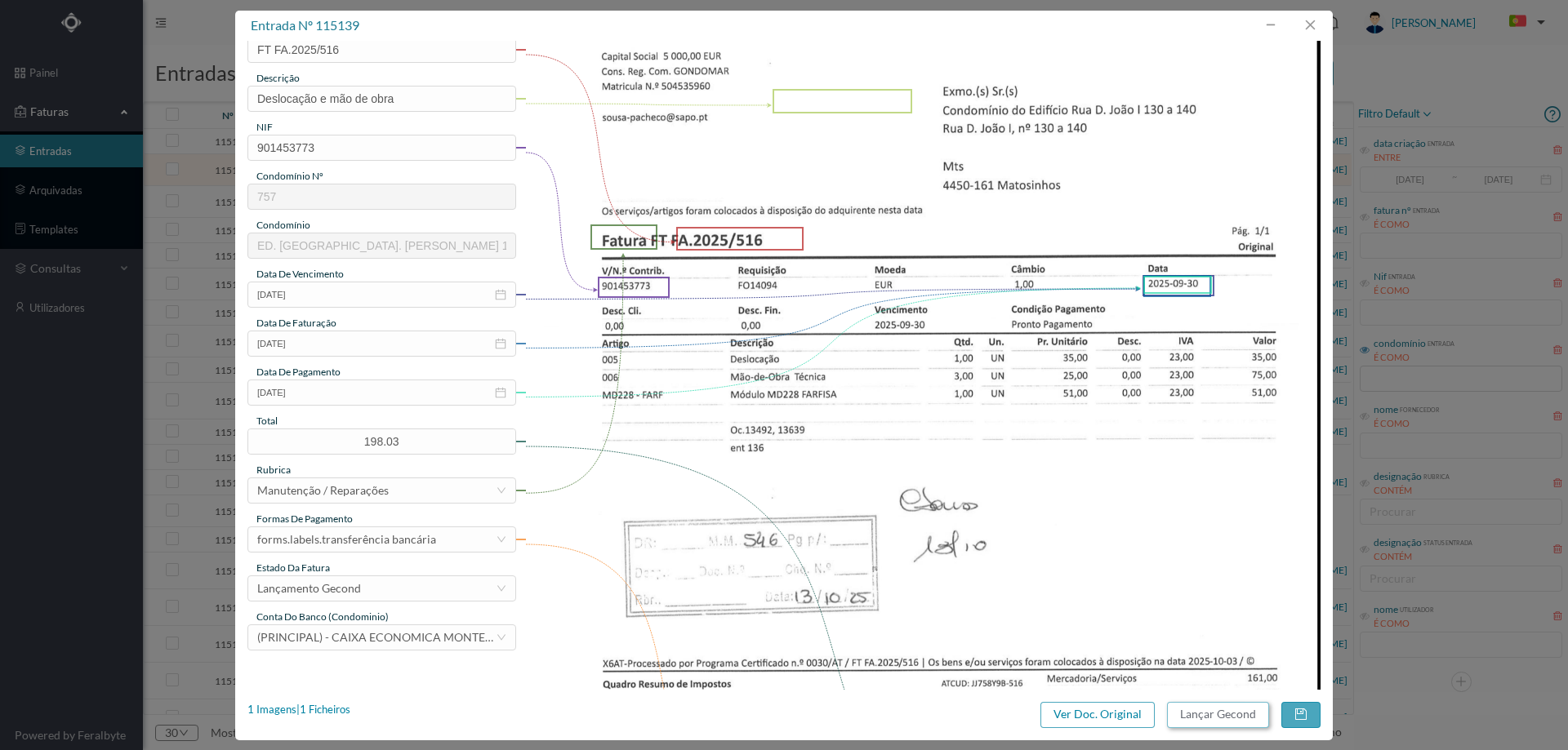
click at [1218, 704] on button "Lançar Gecond" at bounding box center [1218, 715] width 102 height 26
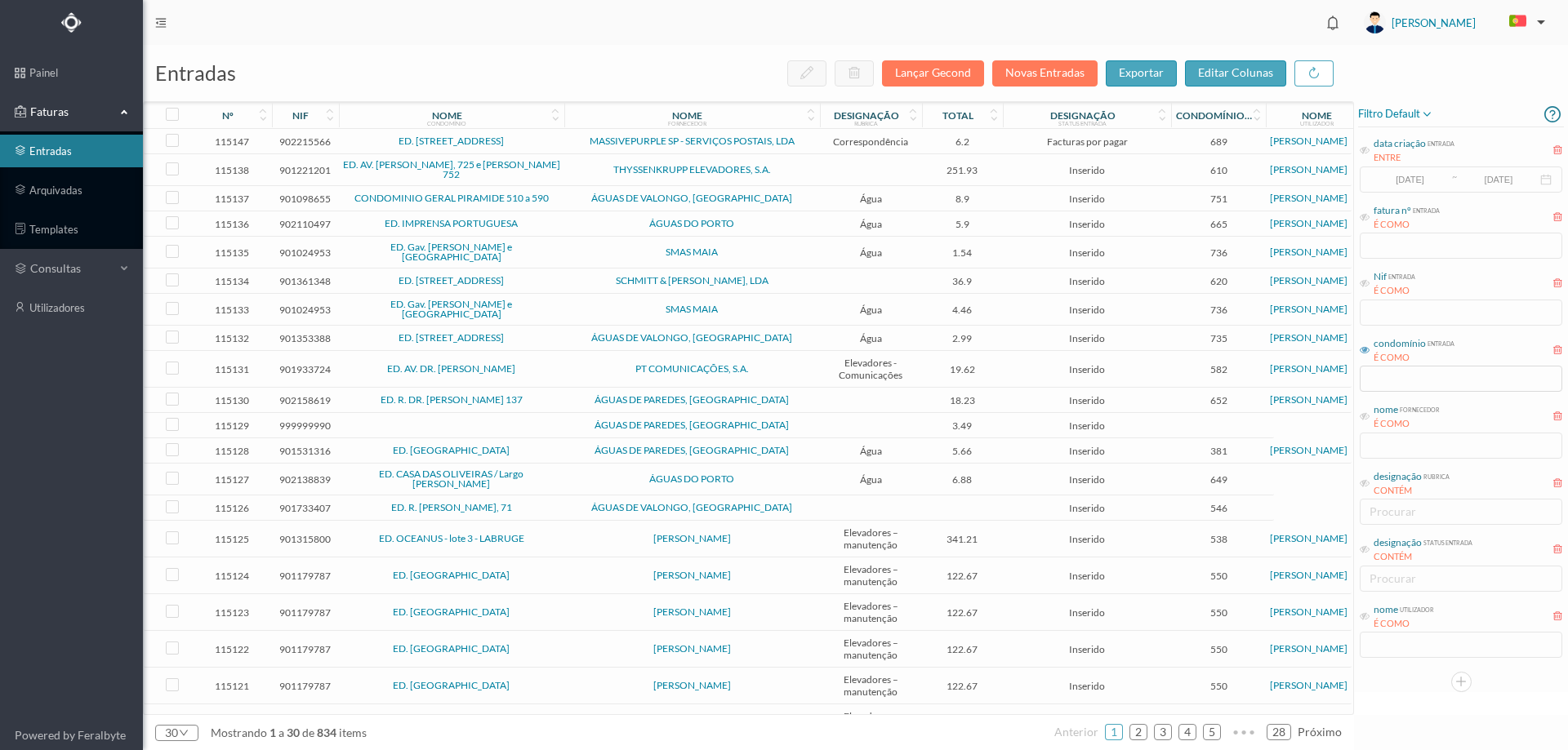
click at [821, 166] on td at bounding box center [871, 170] width 102 height 32
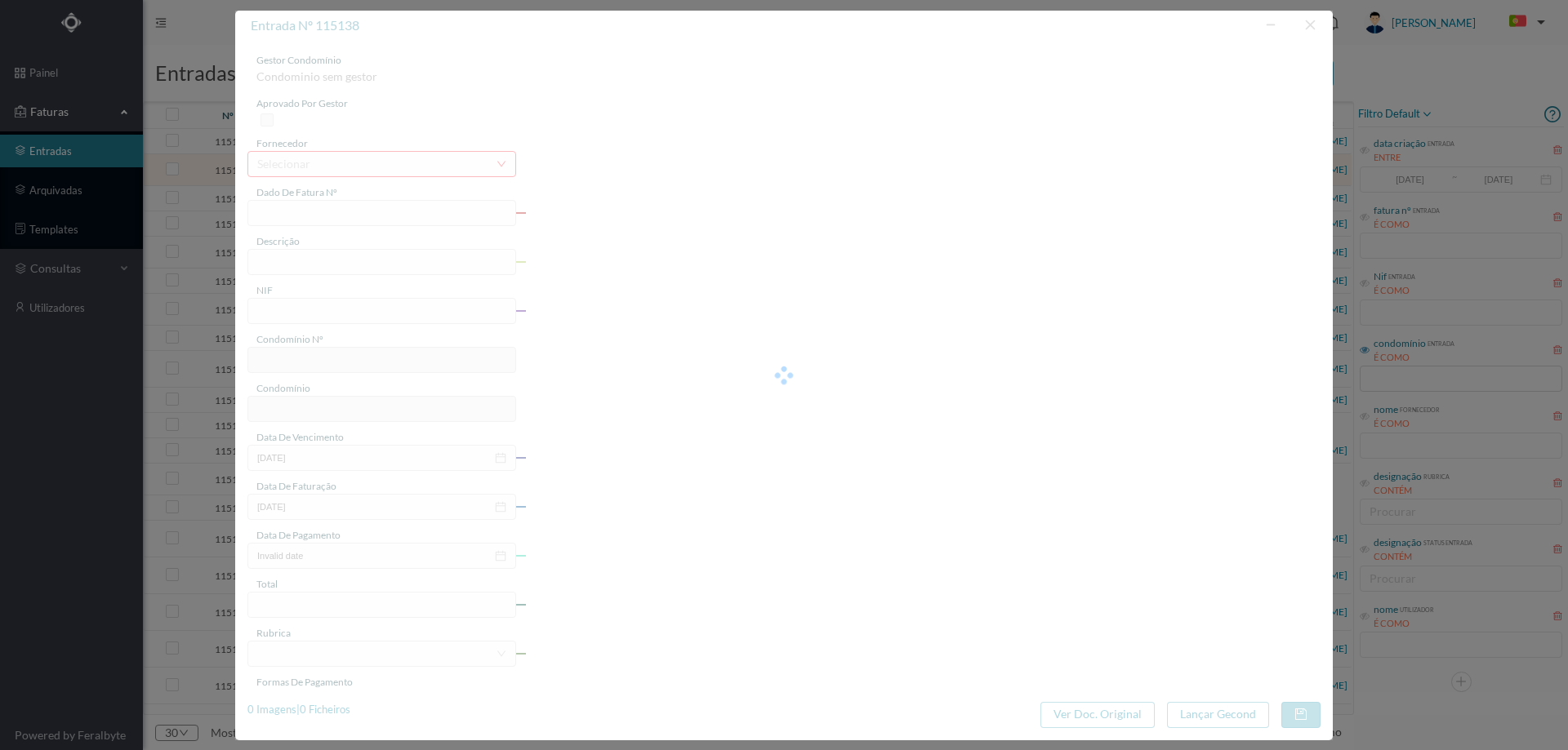
type input "B6L3/1583407869"
type input "901221201"
type input "Invalid date"
type input "2025-10-01"
type input "251.93"
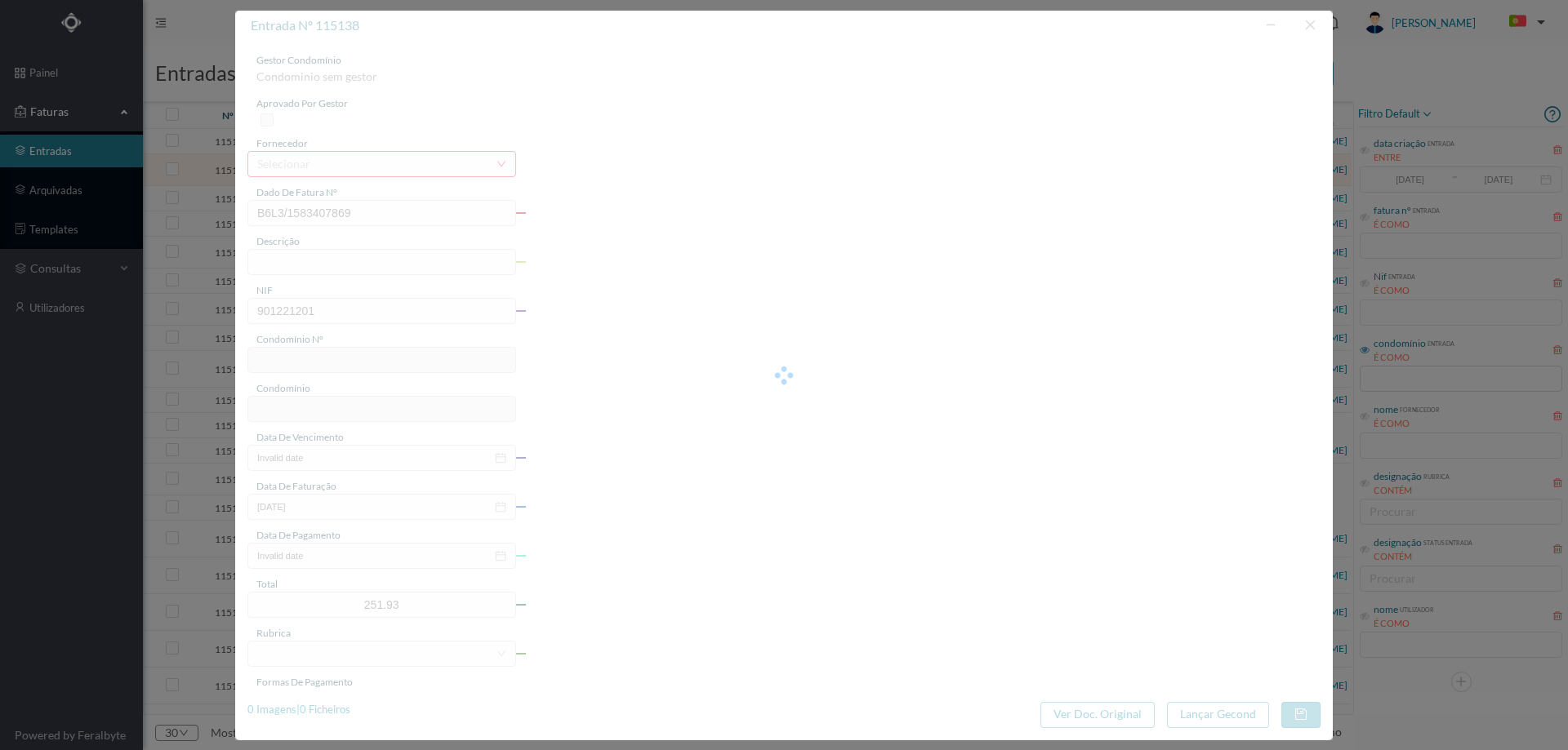
type input "610"
type input "ED. AV. SERPA PINTO, 725 e ROBERTO IVENS 752"
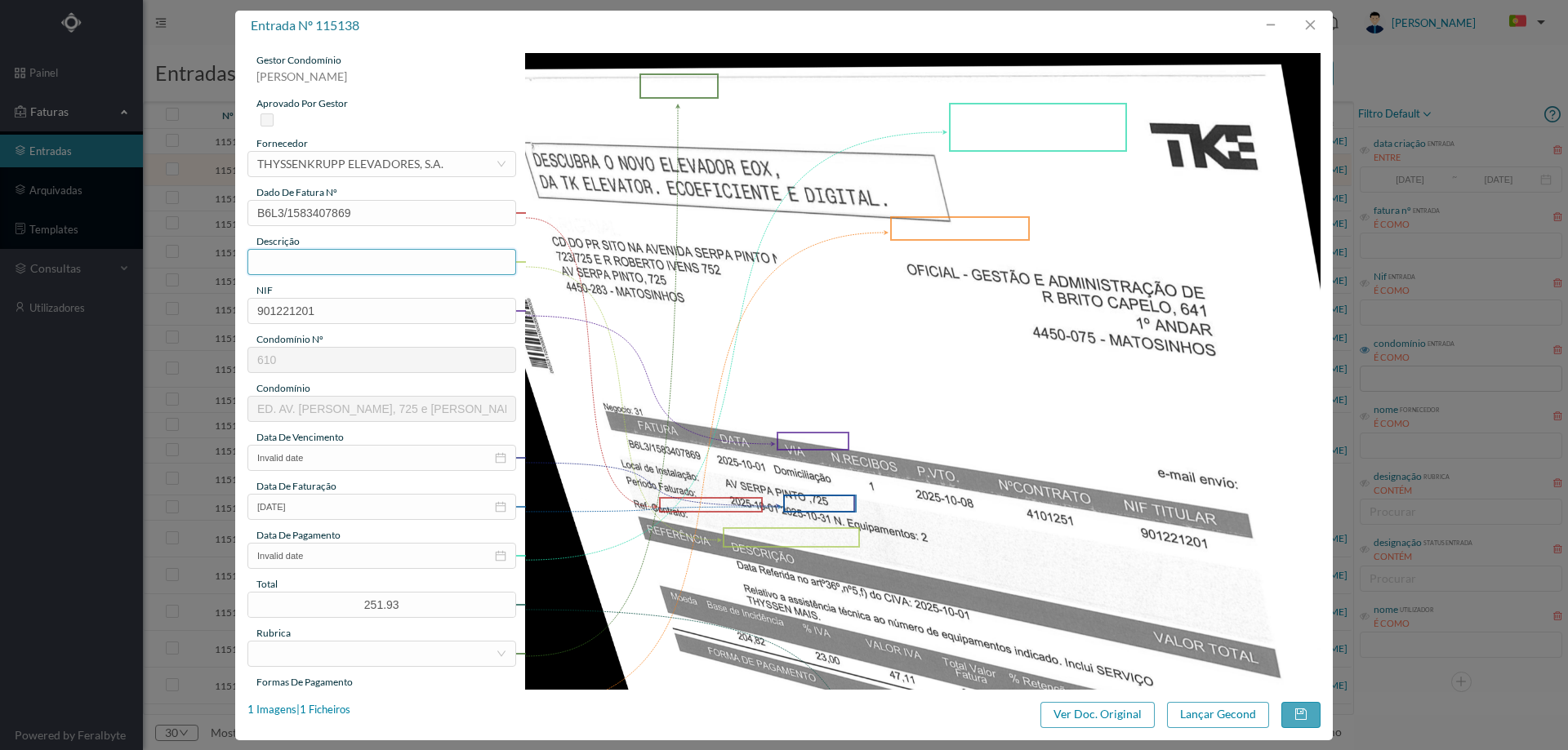
click at [351, 260] on input "text" at bounding box center [382, 261] width 268 height 26
type input "Manutenção elevadores Outubro 2025"
click at [341, 447] on input "Invalid date" at bounding box center [382, 458] width 268 height 26
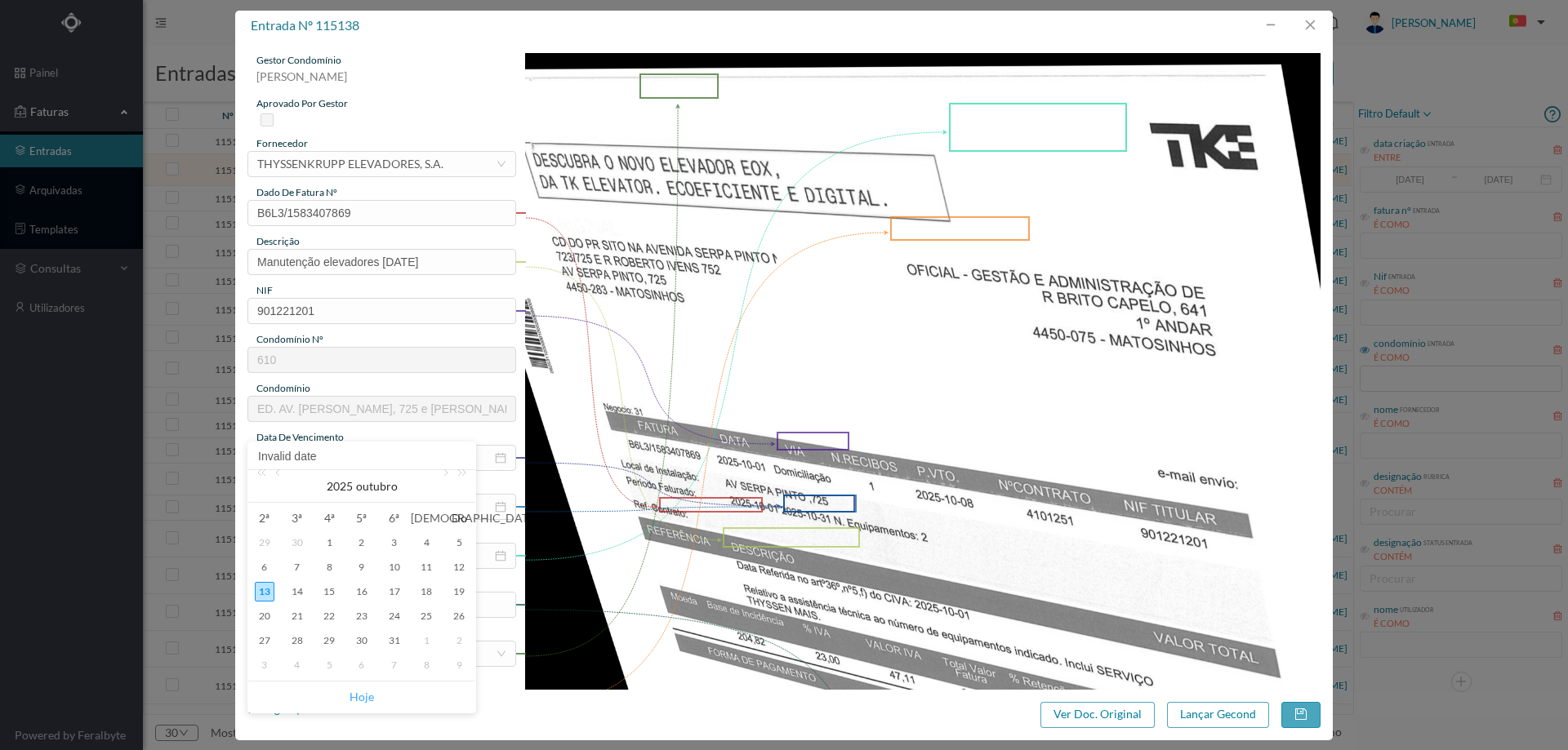
click at [363, 701] on link "Hoje" at bounding box center [361, 696] width 24 height 31
type input "[DATE]"
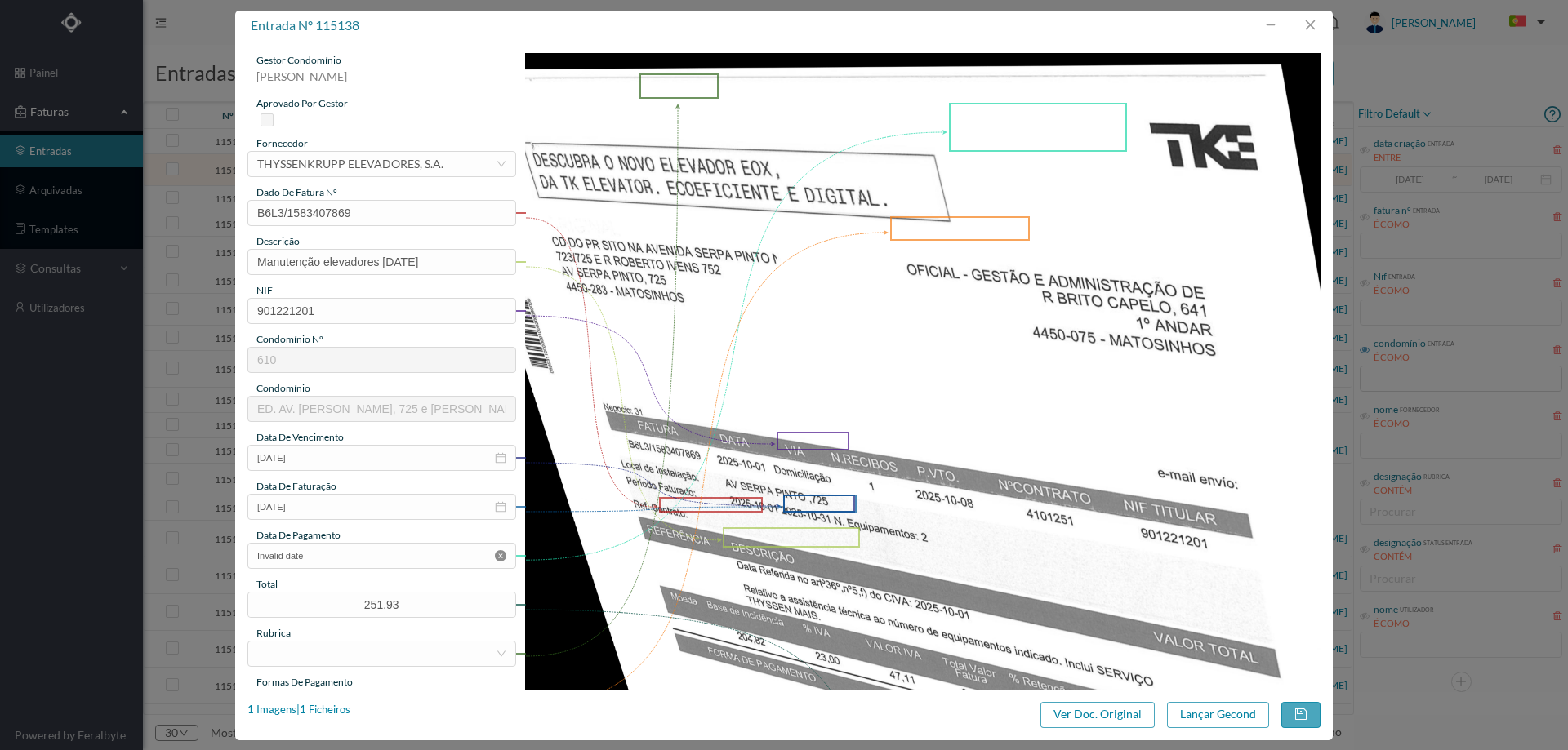
click at [495, 559] on icon "icon: close-circle" at bounding box center [501, 556] width 12 height 12
click at [392, 556] on input at bounding box center [382, 556] width 268 height 26
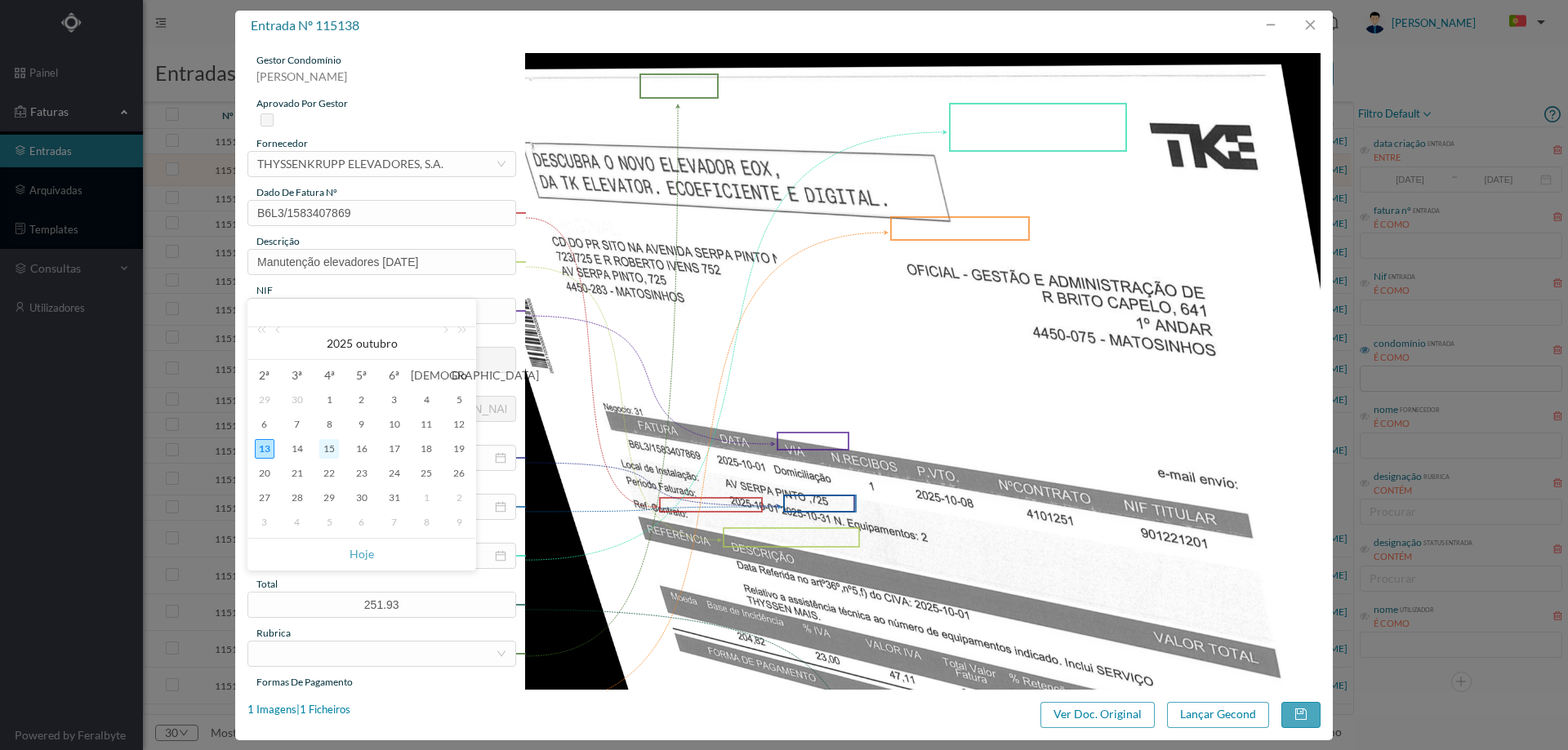
click at [325, 450] on div "15" at bounding box center [329, 448] width 19 height 19
type input "2025-10-15"
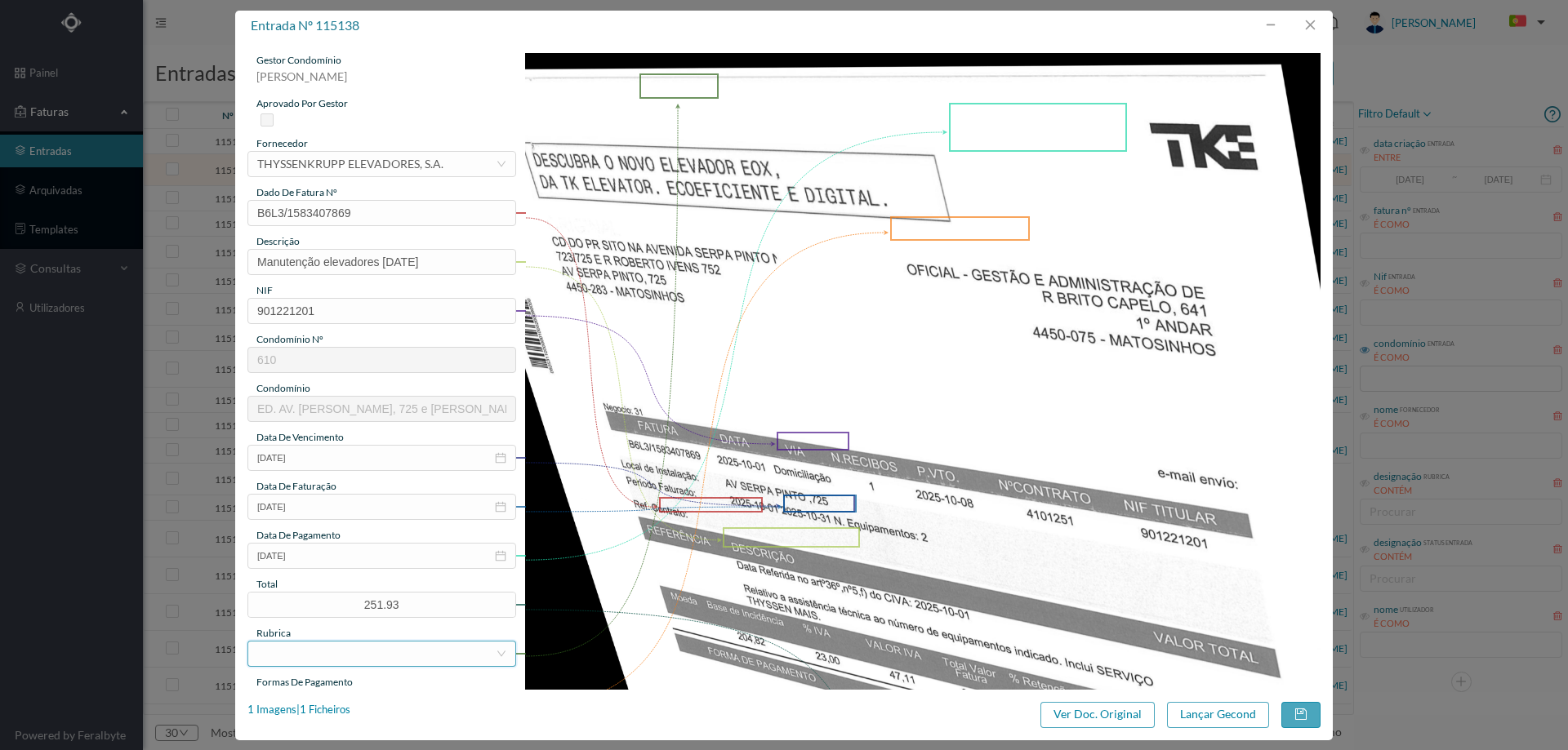
click at [334, 659] on div at bounding box center [376, 653] width 238 height 24
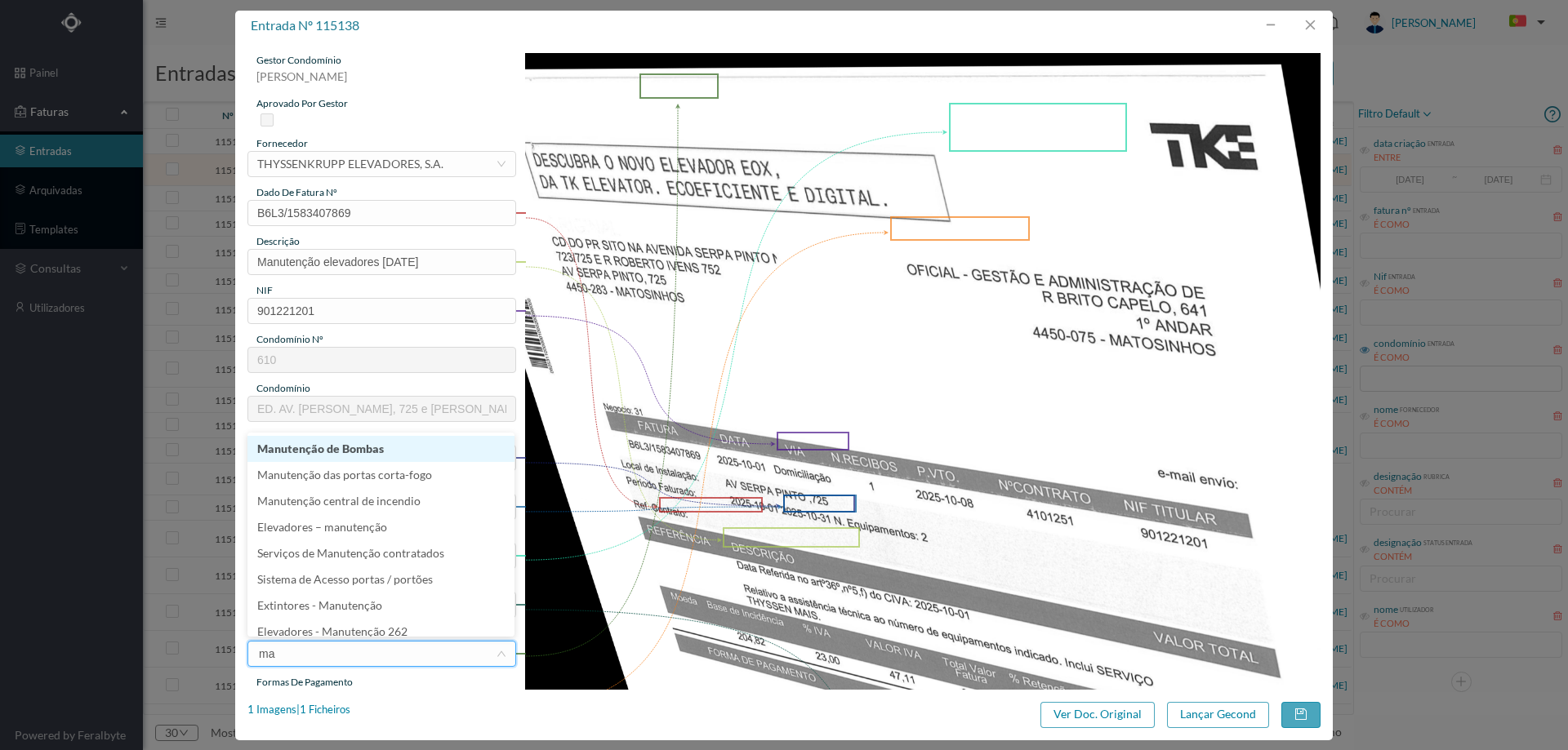
type input "man"
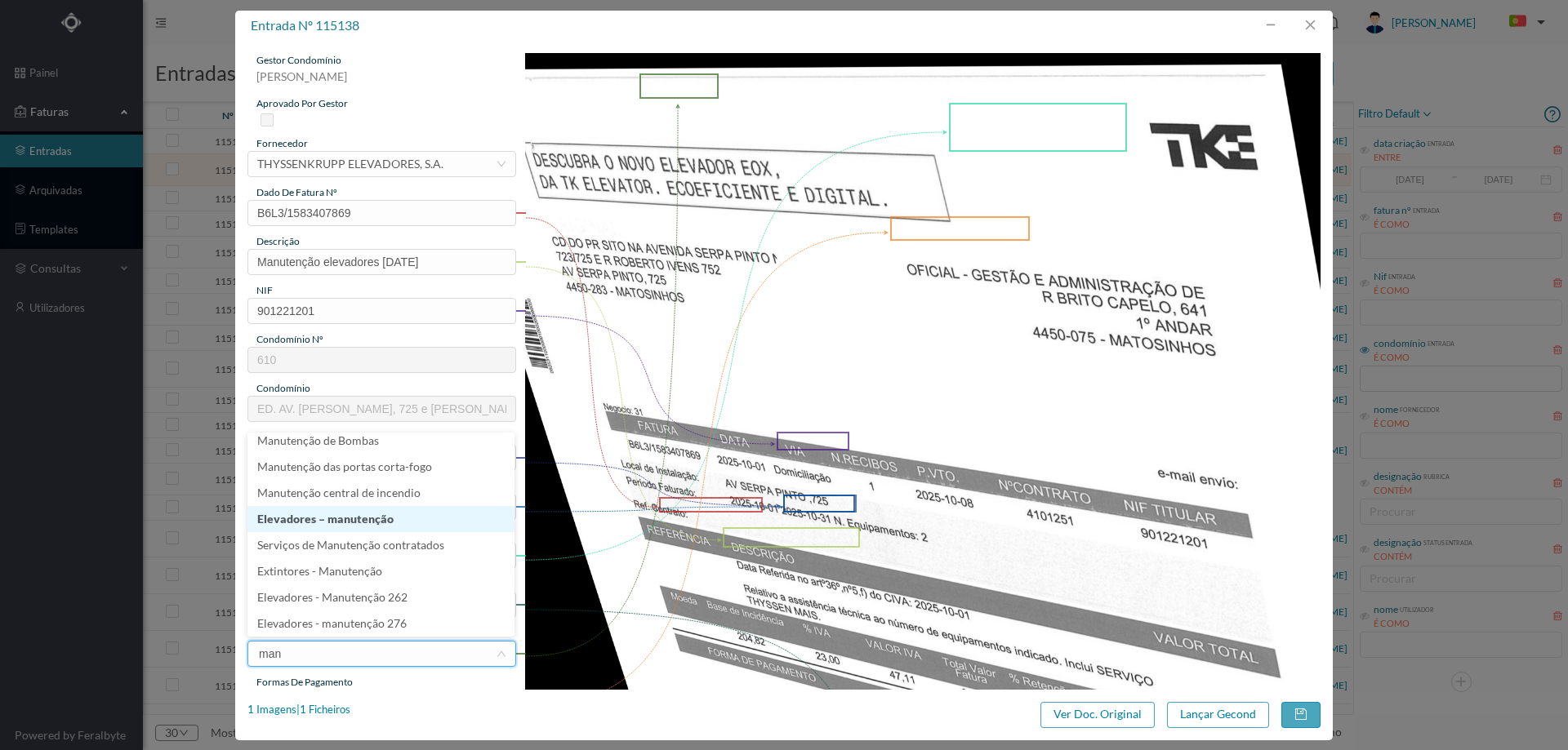
click at [342, 516] on li "Elevadores – manutenção" at bounding box center [381, 519] width 267 height 26
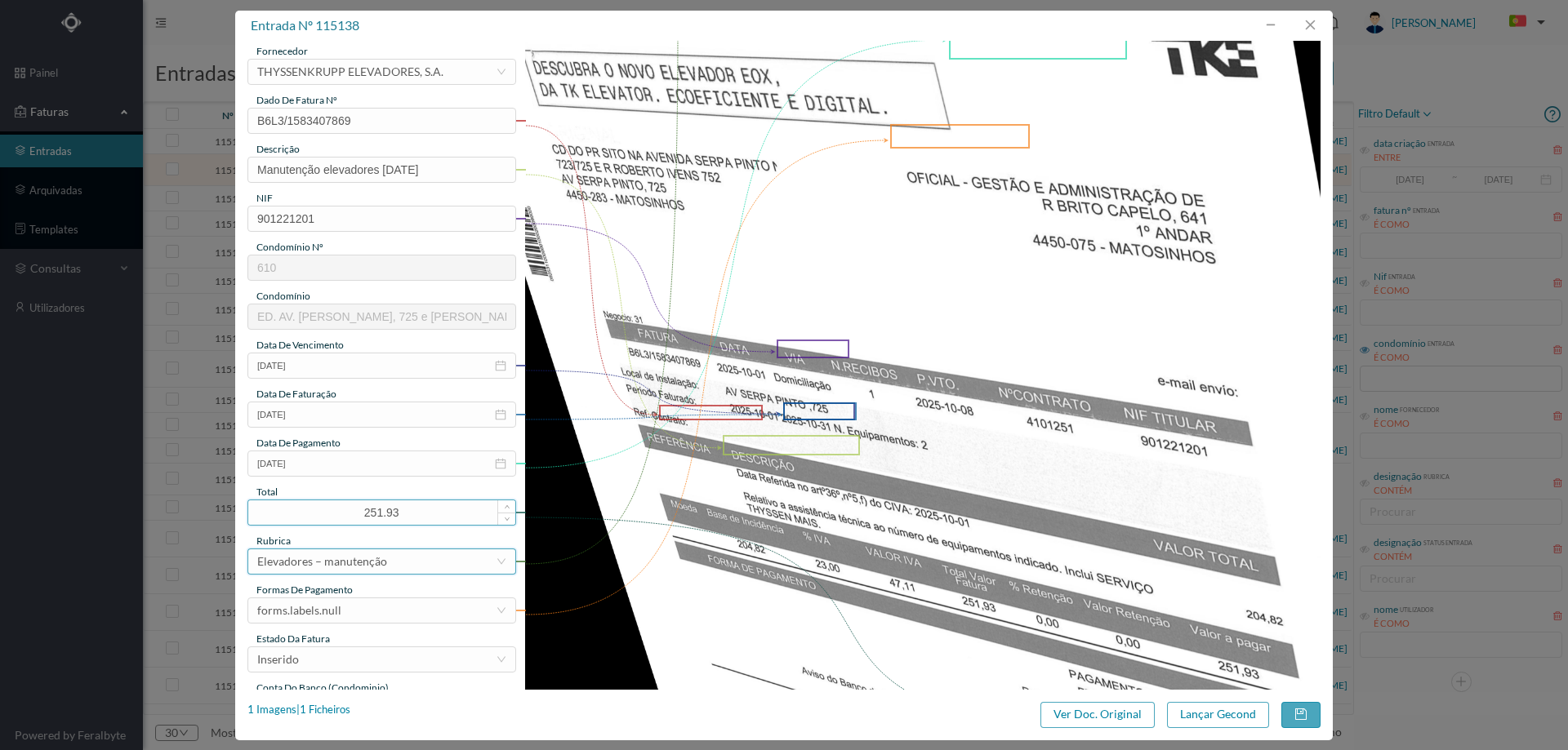
scroll to position [408, 0]
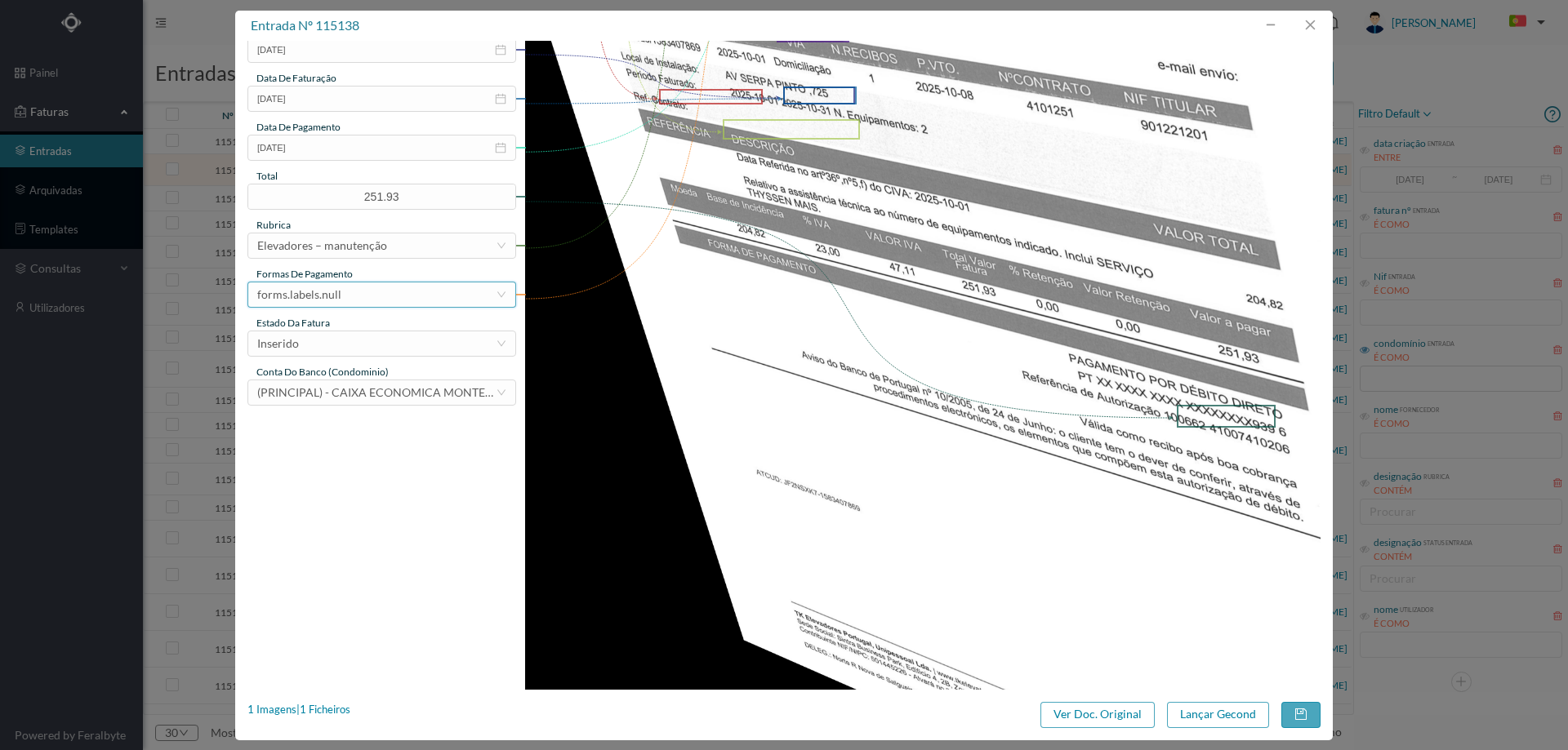
click at [350, 298] on div "forms.labels.null" at bounding box center [376, 294] width 238 height 24
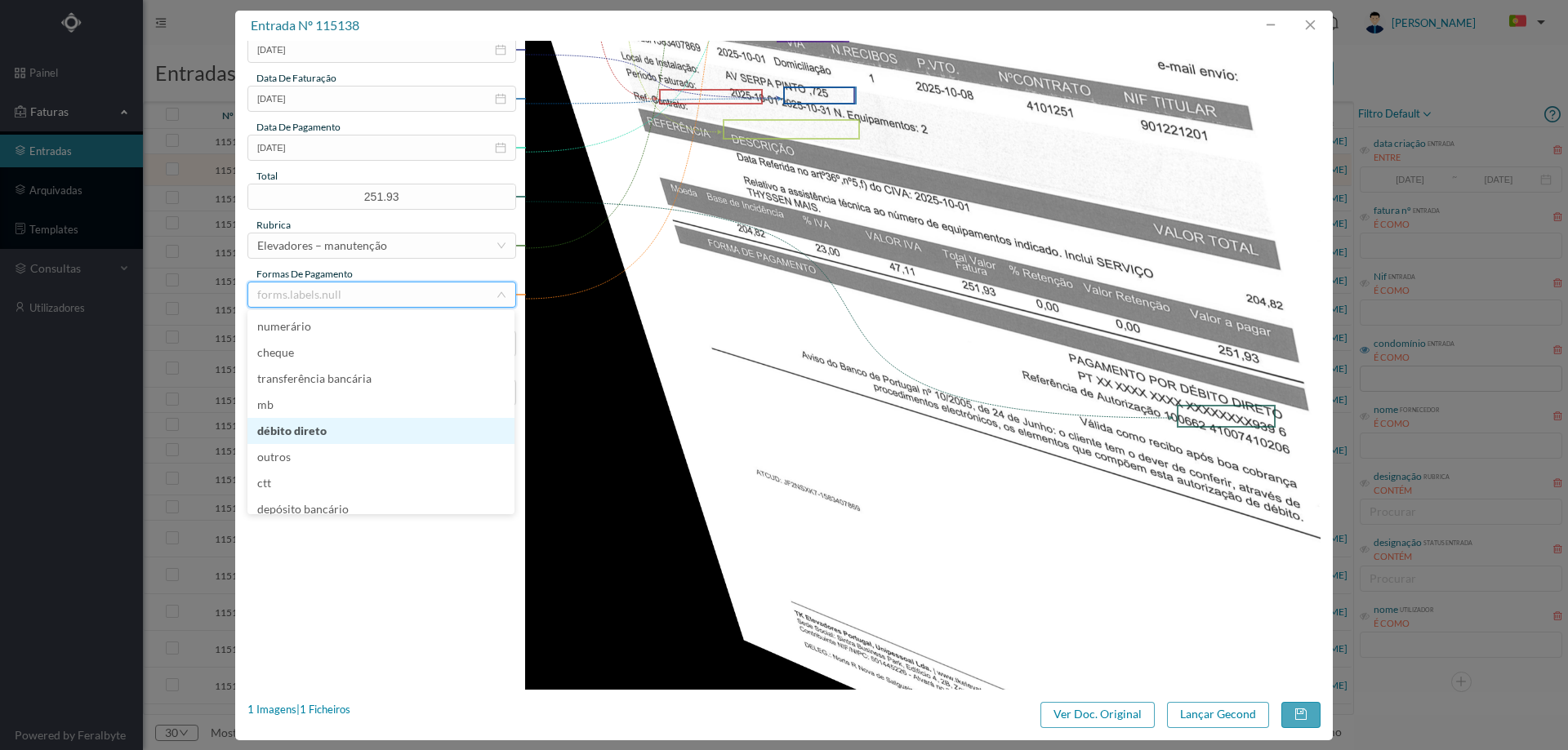
click at [342, 430] on li "débito direto" at bounding box center [381, 431] width 267 height 26
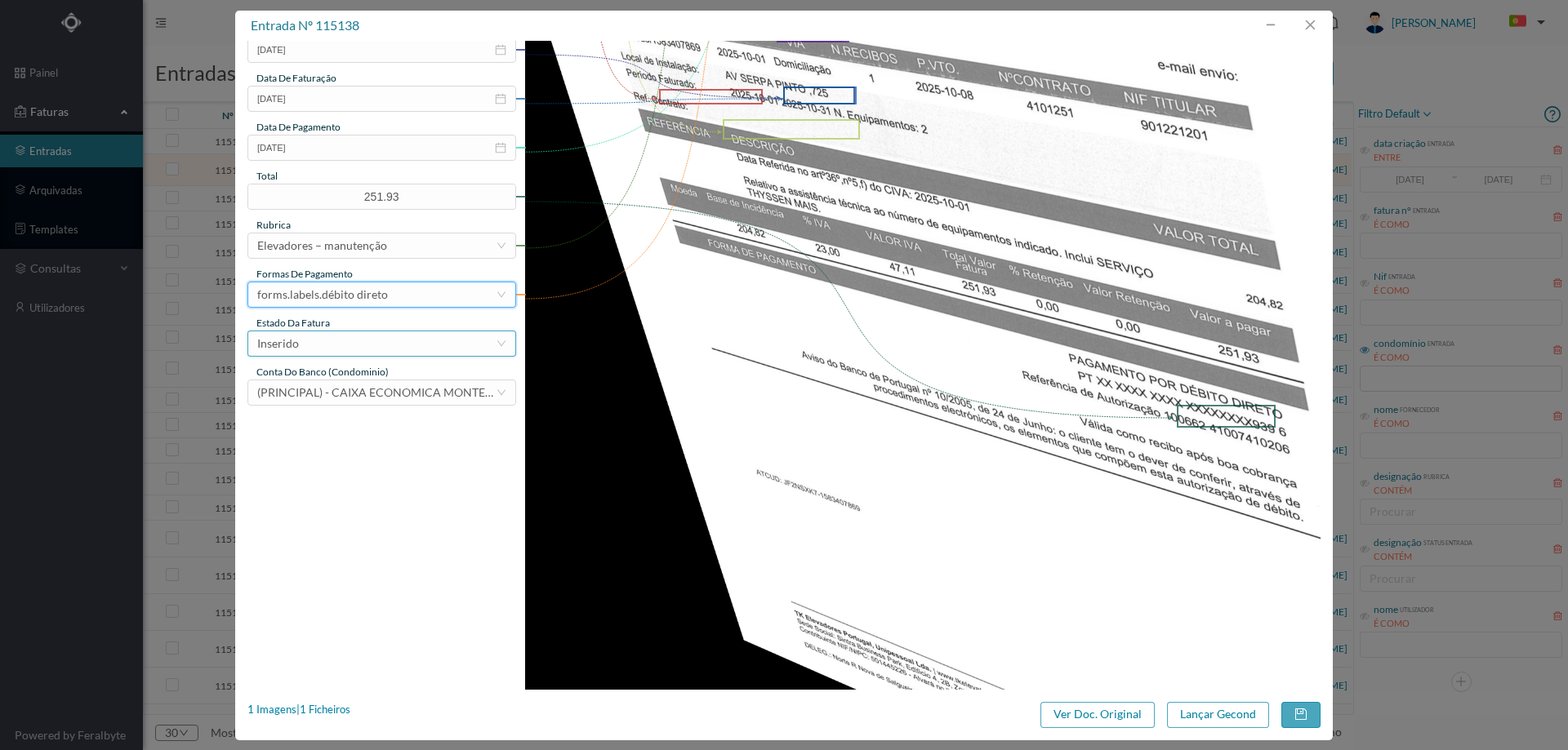
click at [356, 342] on div "Inserido" at bounding box center [376, 343] width 238 height 24
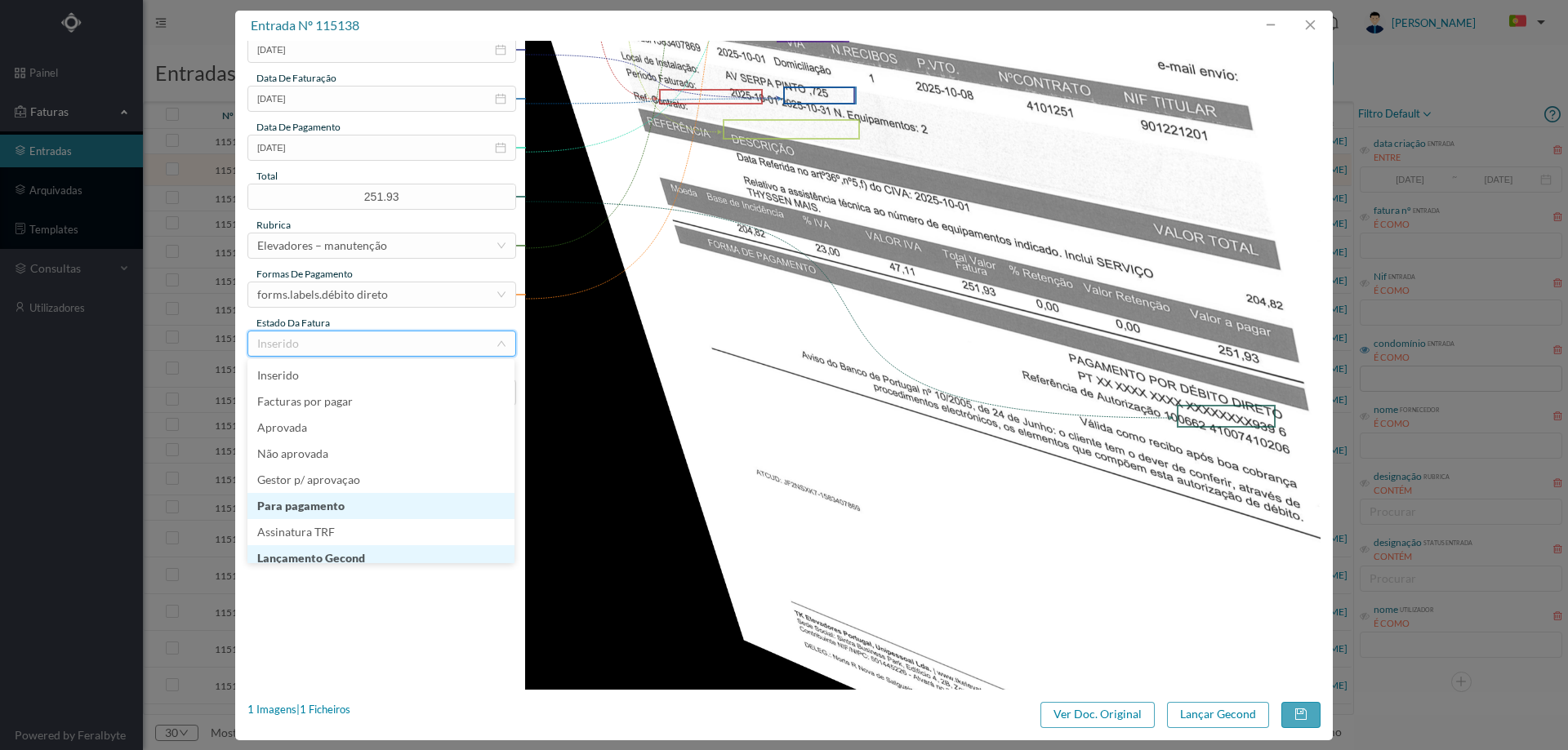
scroll to position [8, 0]
click at [357, 546] on li "Lançamento Gecond" at bounding box center [381, 550] width 267 height 26
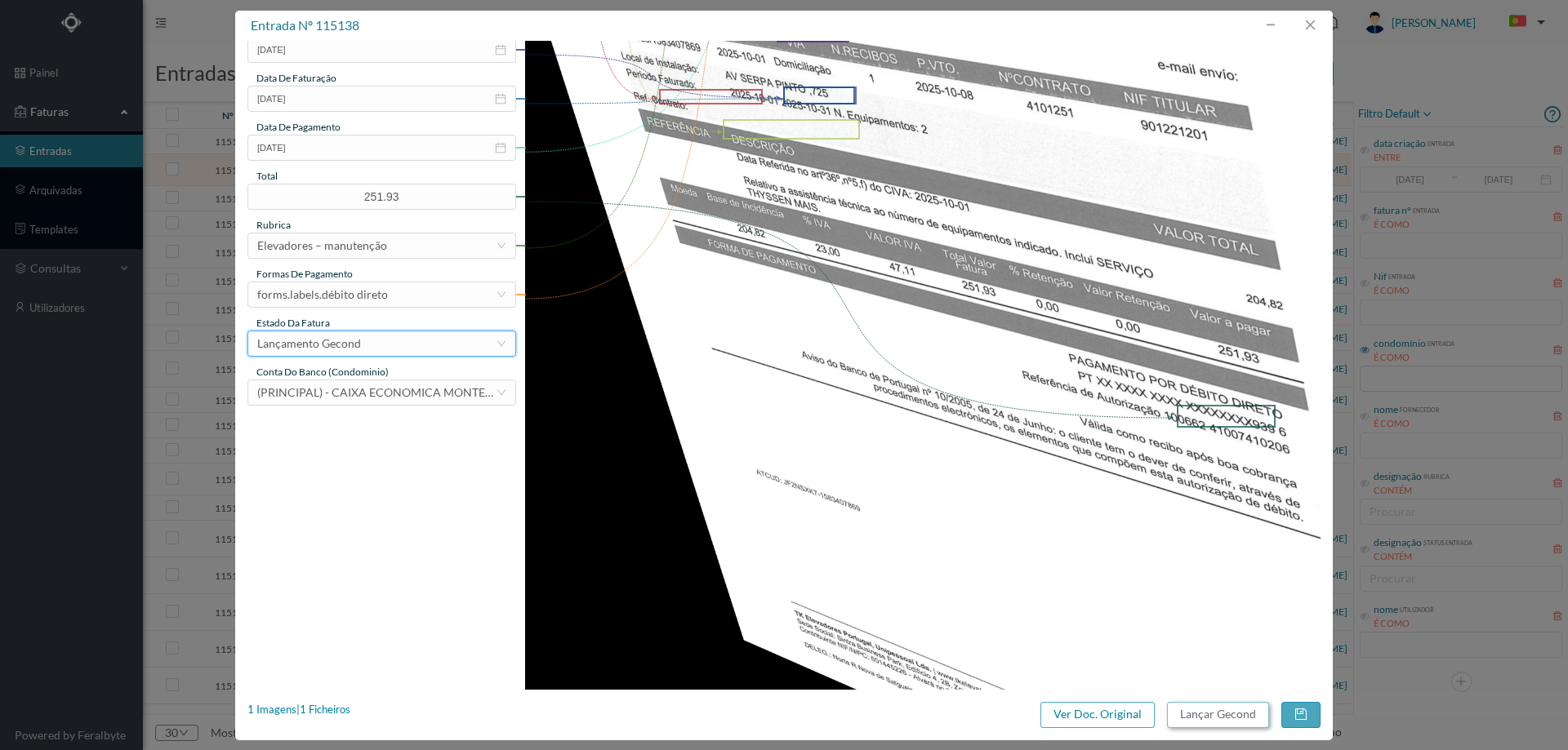
click at [1189, 711] on button "Lançar Gecond" at bounding box center [1218, 715] width 102 height 26
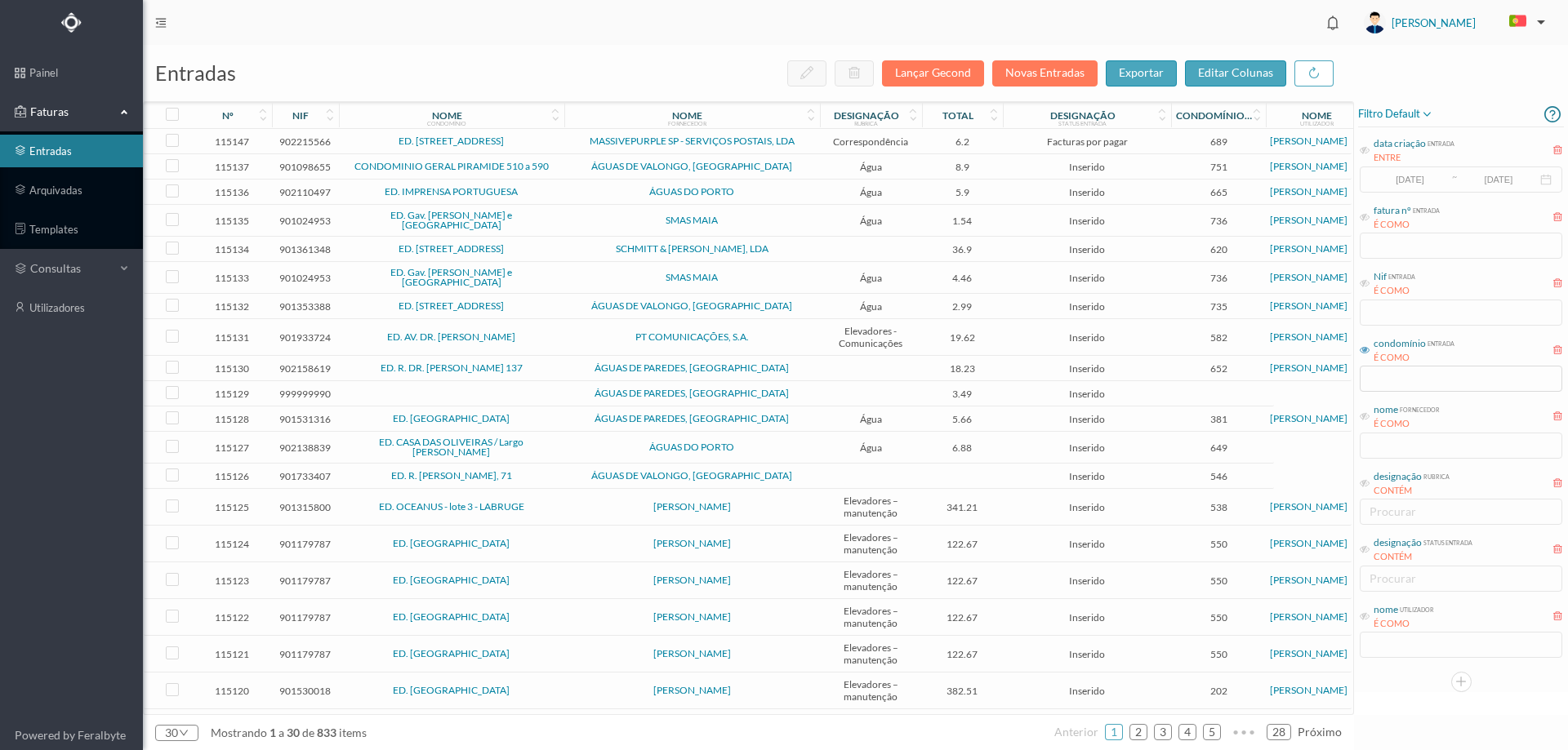
click at [559, 163] on span "CONDOMINIO GERAL PIRAMIDE 510 a 590" at bounding box center [451, 167] width 217 height 10
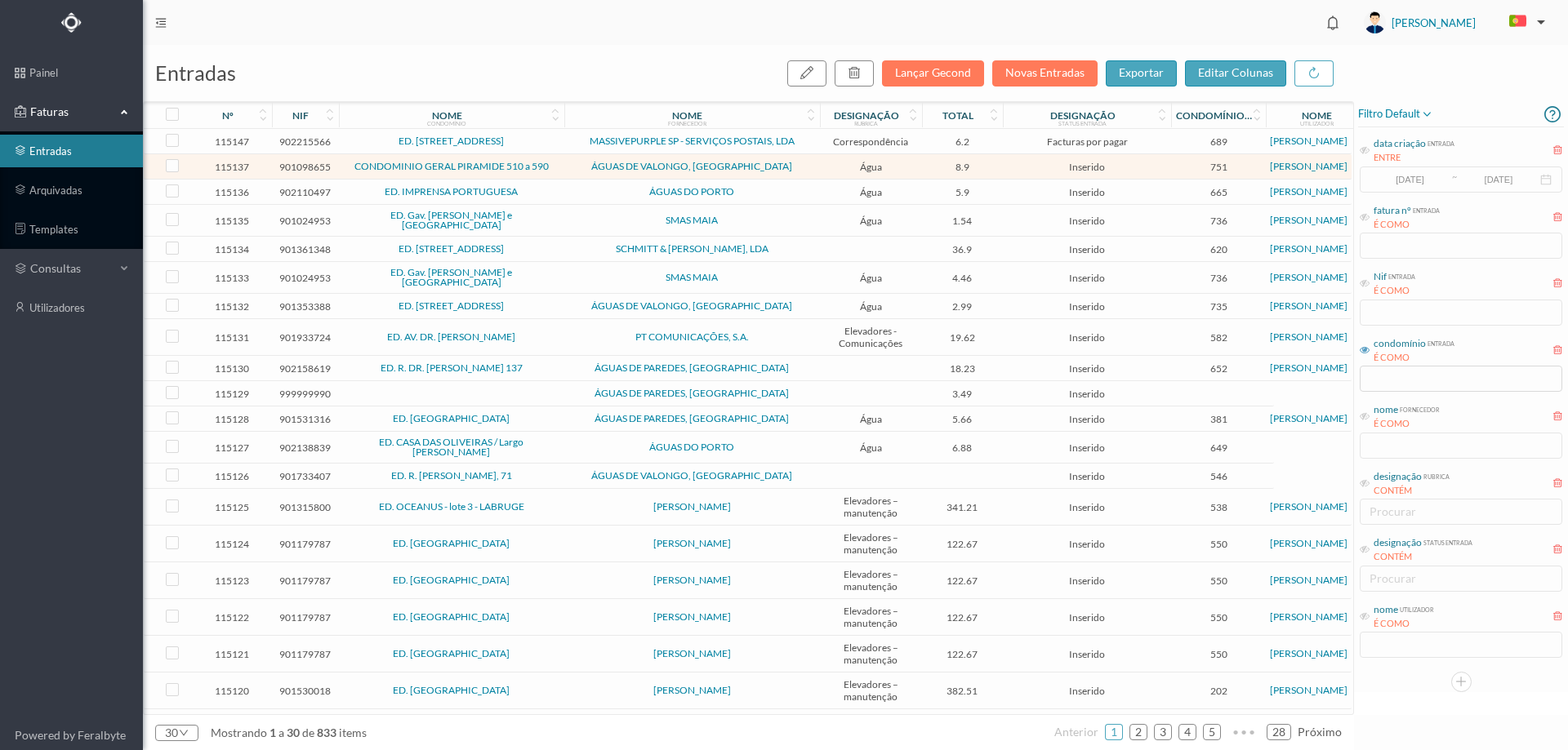
click at [559, 163] on span "CONDOMINIO GERAL PIRAMIDE 510 a 590" at bounding box center [451, 167] width 217 height 10
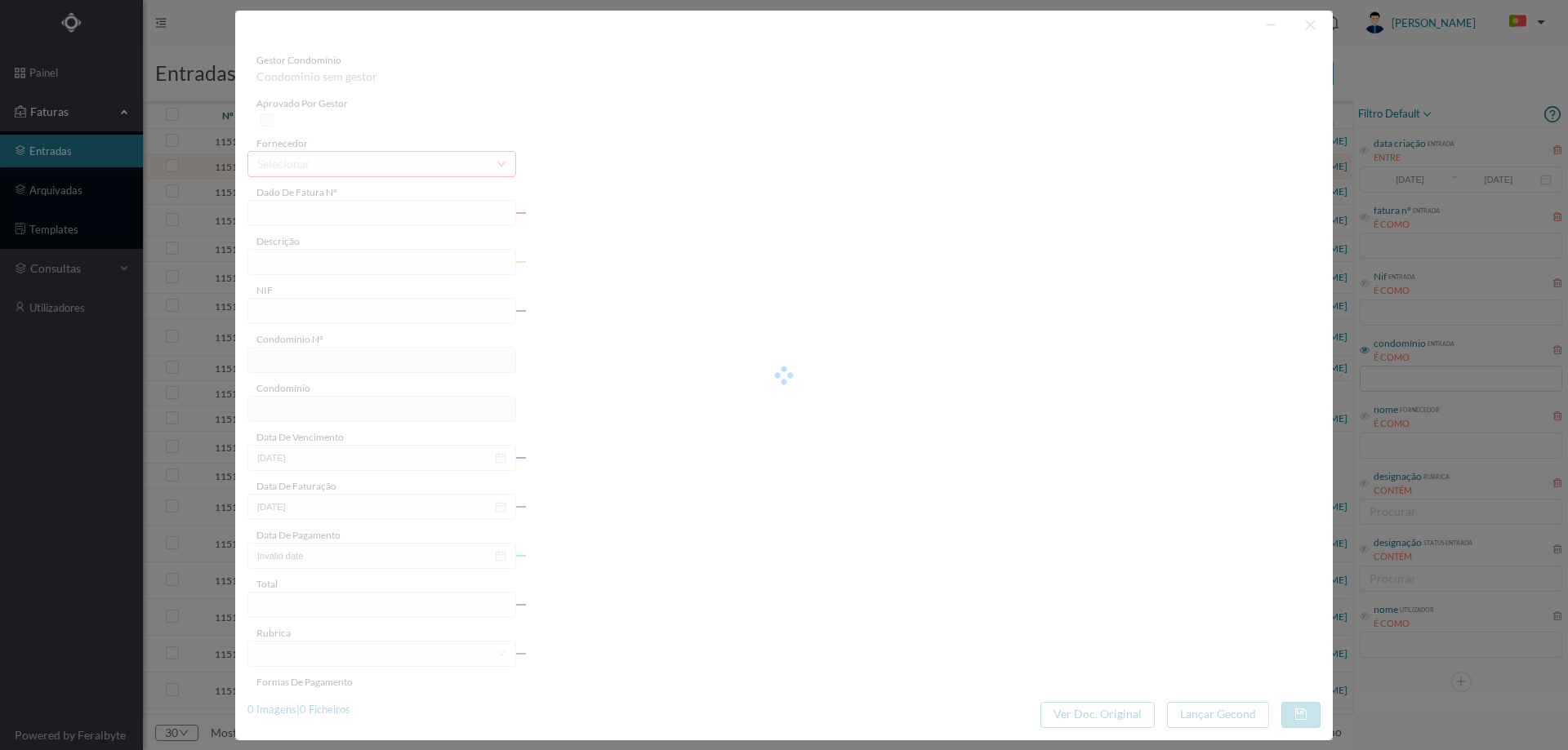
type input "FAC 0020182025/0009138504"
type input "mm AGUAS DE"
type input "901098655"
type input "2025-10-27"
type input "2025-10-02"
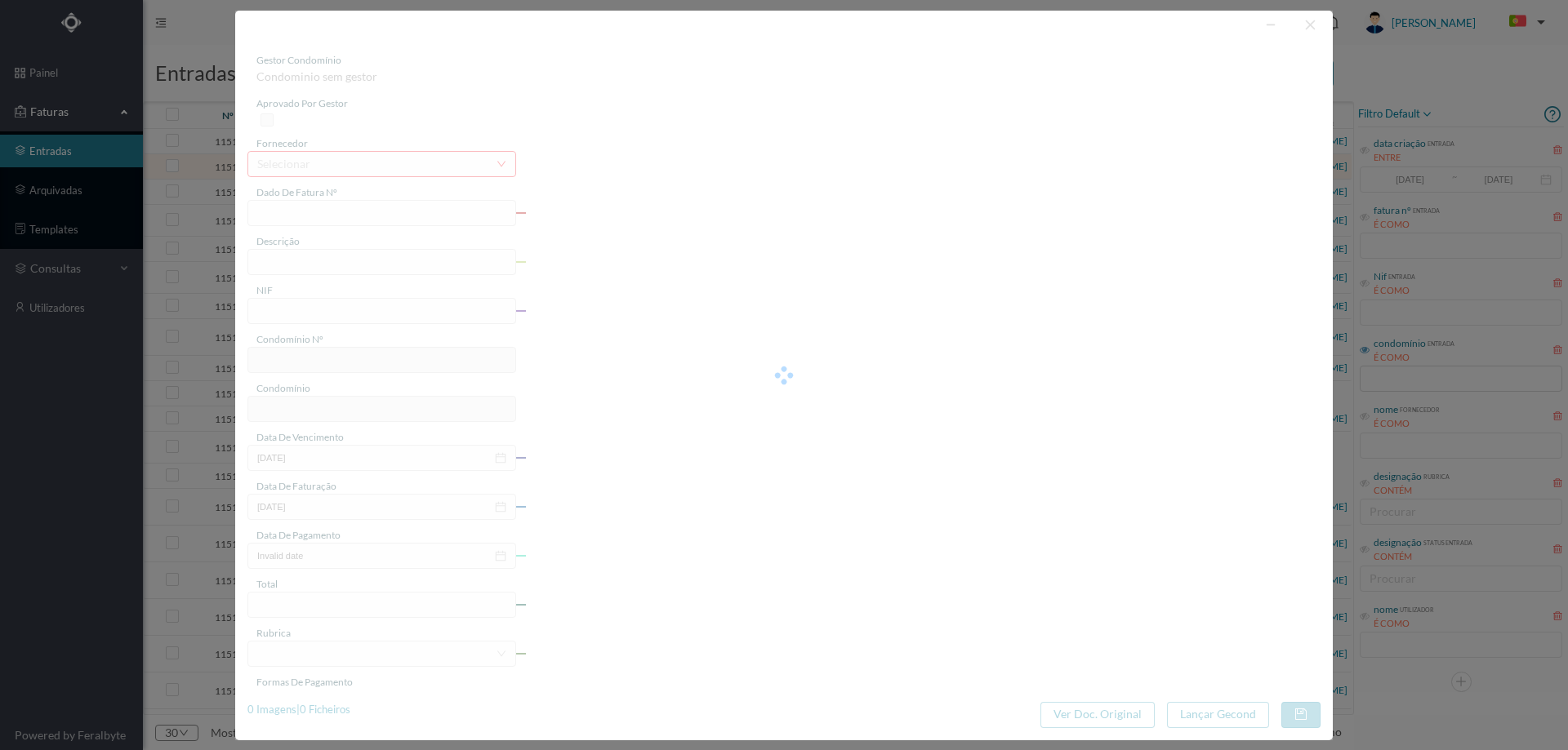
type input "2025-10-27"
type input "8.90"
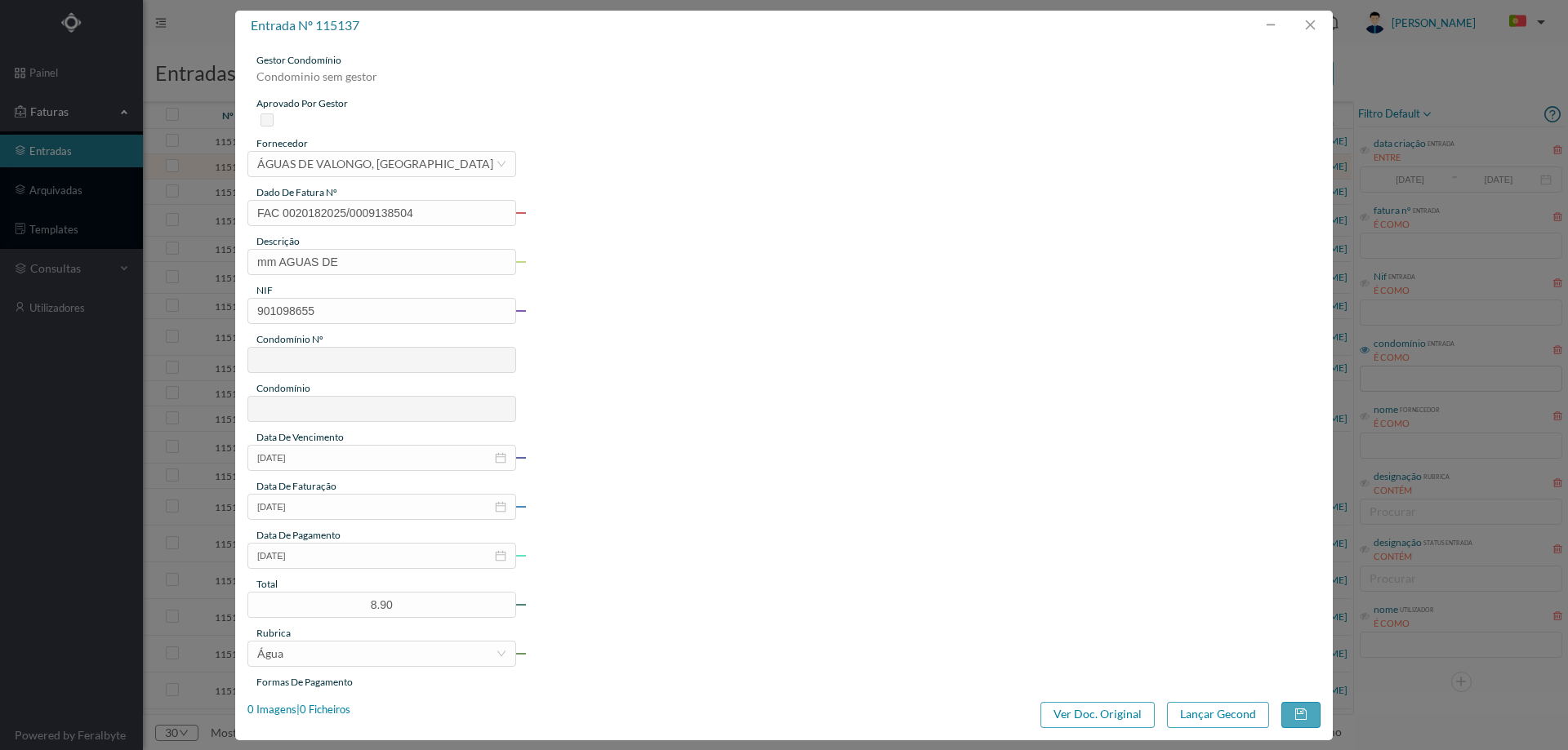
type input "751"
type input "CONDOMINIO GERAL PIRAMIDE 510 a 590"
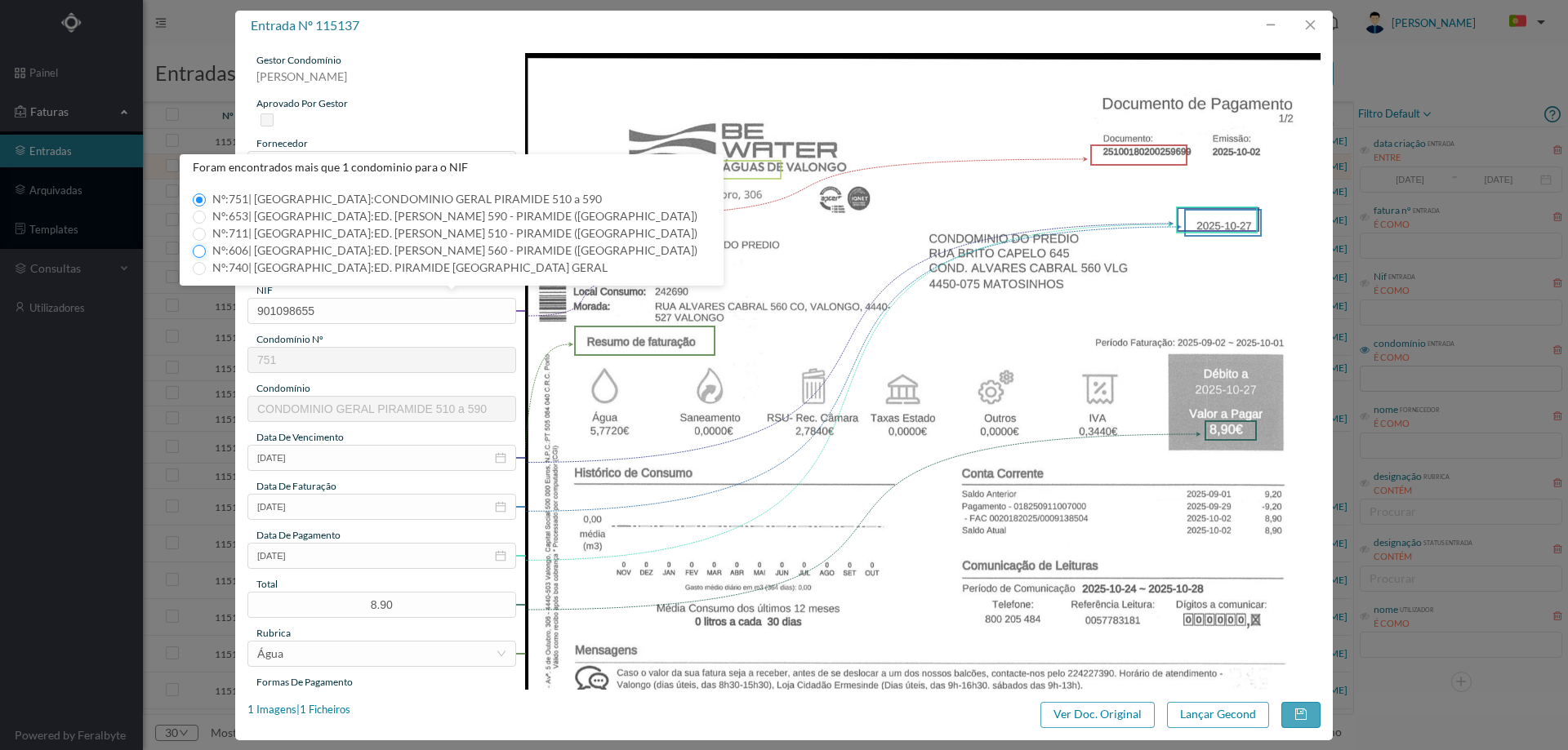
click at [200, 256] on input "Nº: 606 | Nome: ED. ALVARES CABRAL 560 - PIRAMIDE (VALONGO)" at bounding box center [200, 251] width 13 height 13
type input "606"
type input "ED. ALVARES CABRAL 560 - PIRAMIDE (VALONGO)"
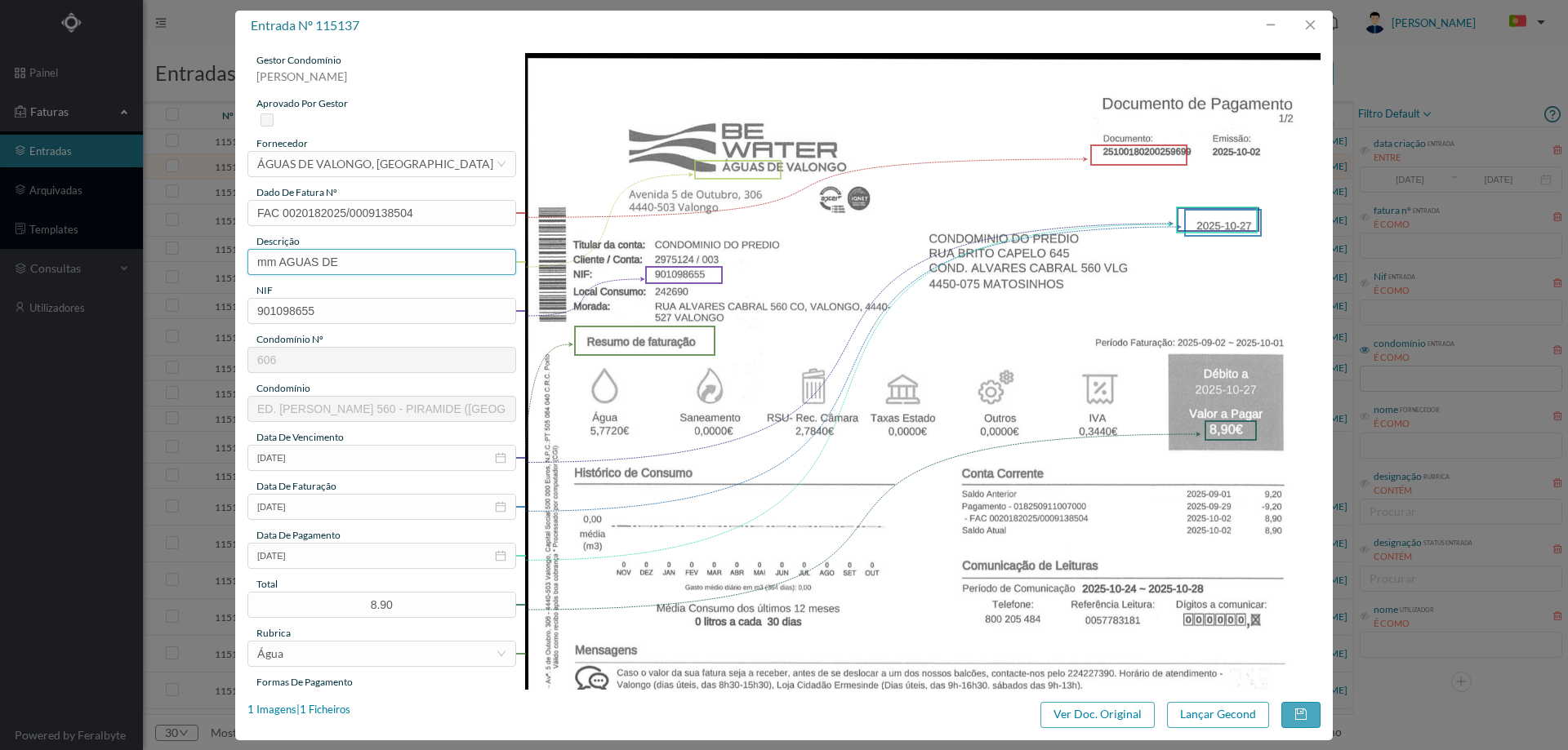
drag, startPoint x: 379, startPoint y: 271, endPoint x: 239, endPoint y: 262, distance: 140.3
click at [239, 262] on div "gestor condomínio Marco Peres aprovado por gestor fornecedor selecionar ÁGUAS D…" at bounding box center [783, 365] width 1098 height 649
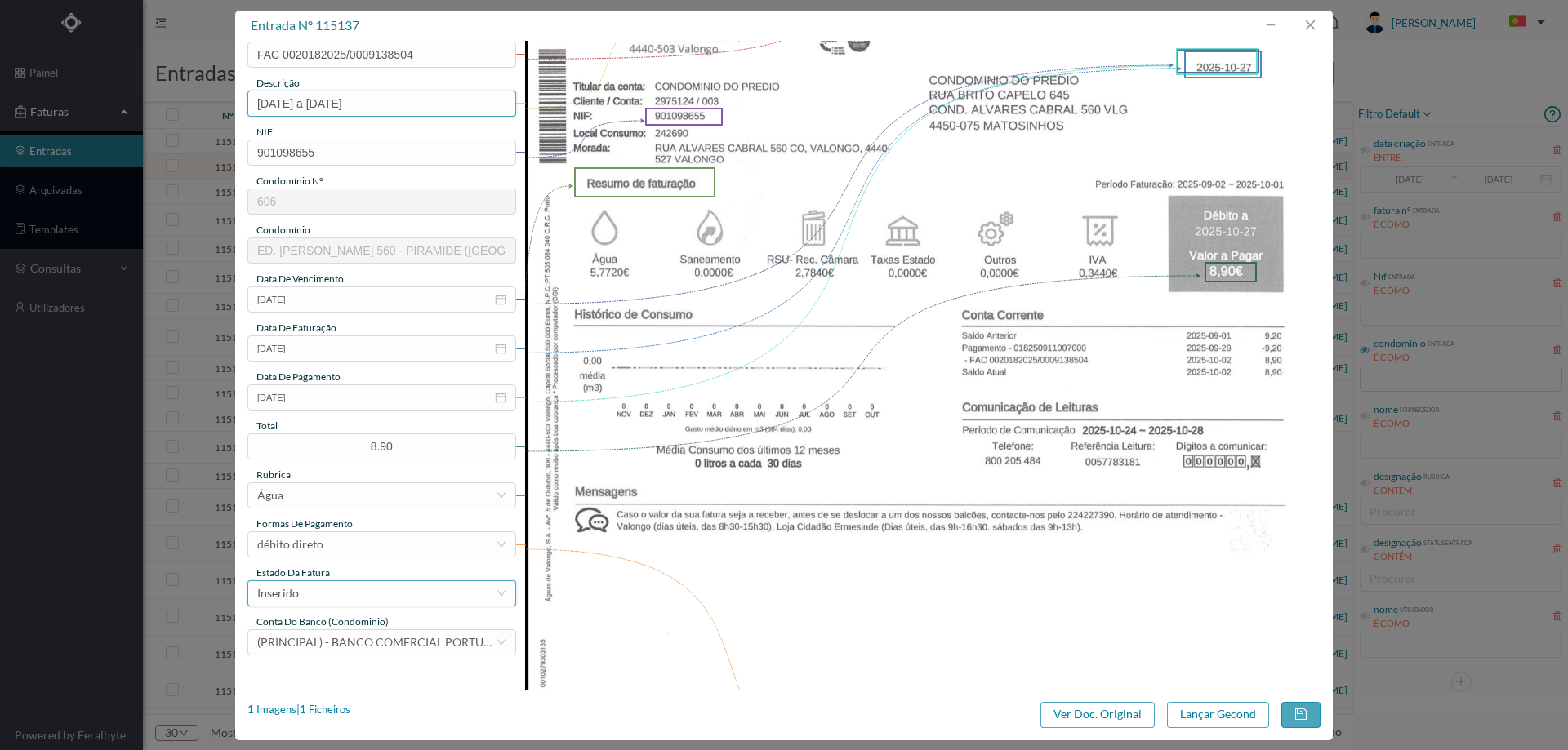
scroll to position [163, 0]
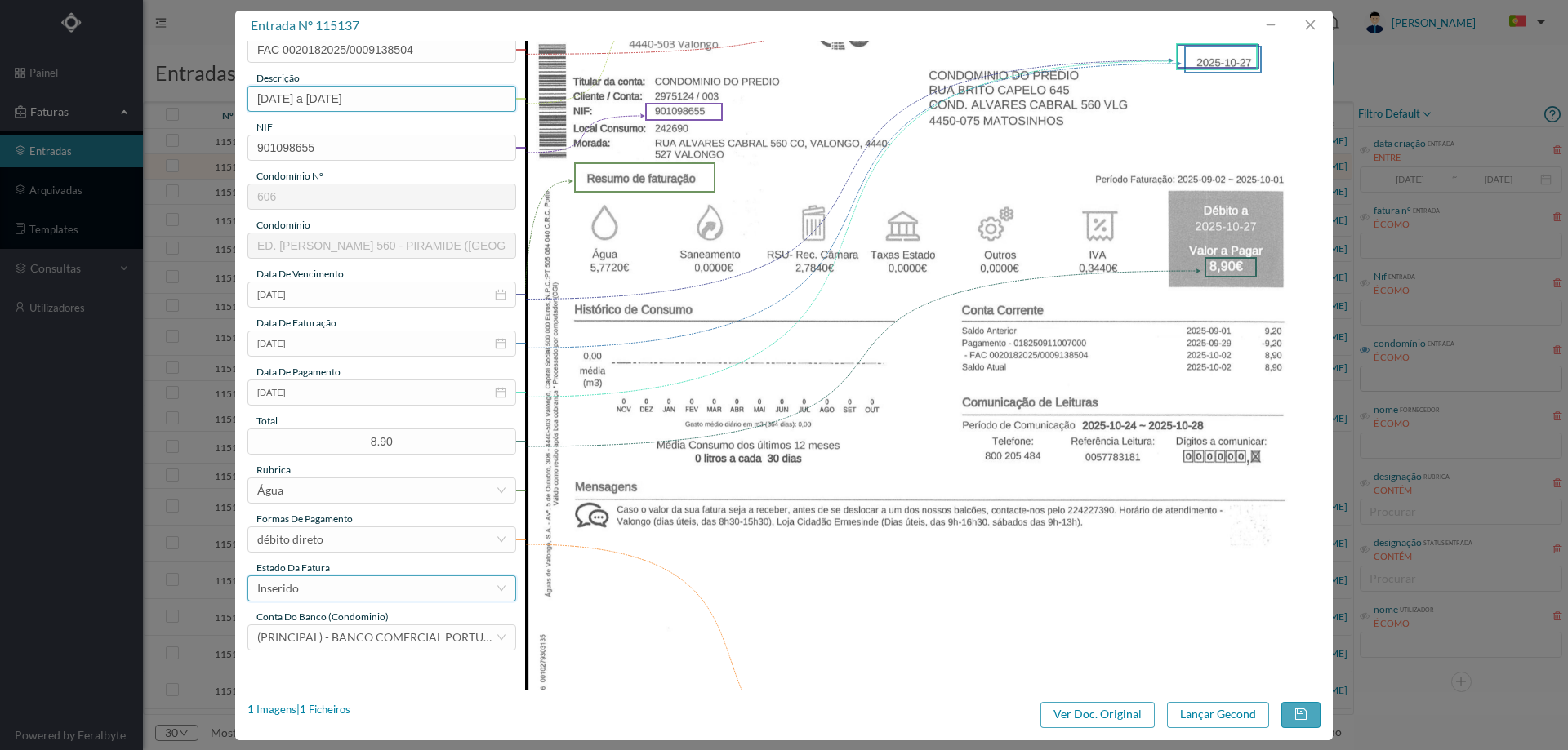
type input "02.09.2025 a 01.10.2025"
click at [331, 593] on div "Inserido" at bounding box center [376, 588] width 238 height 24
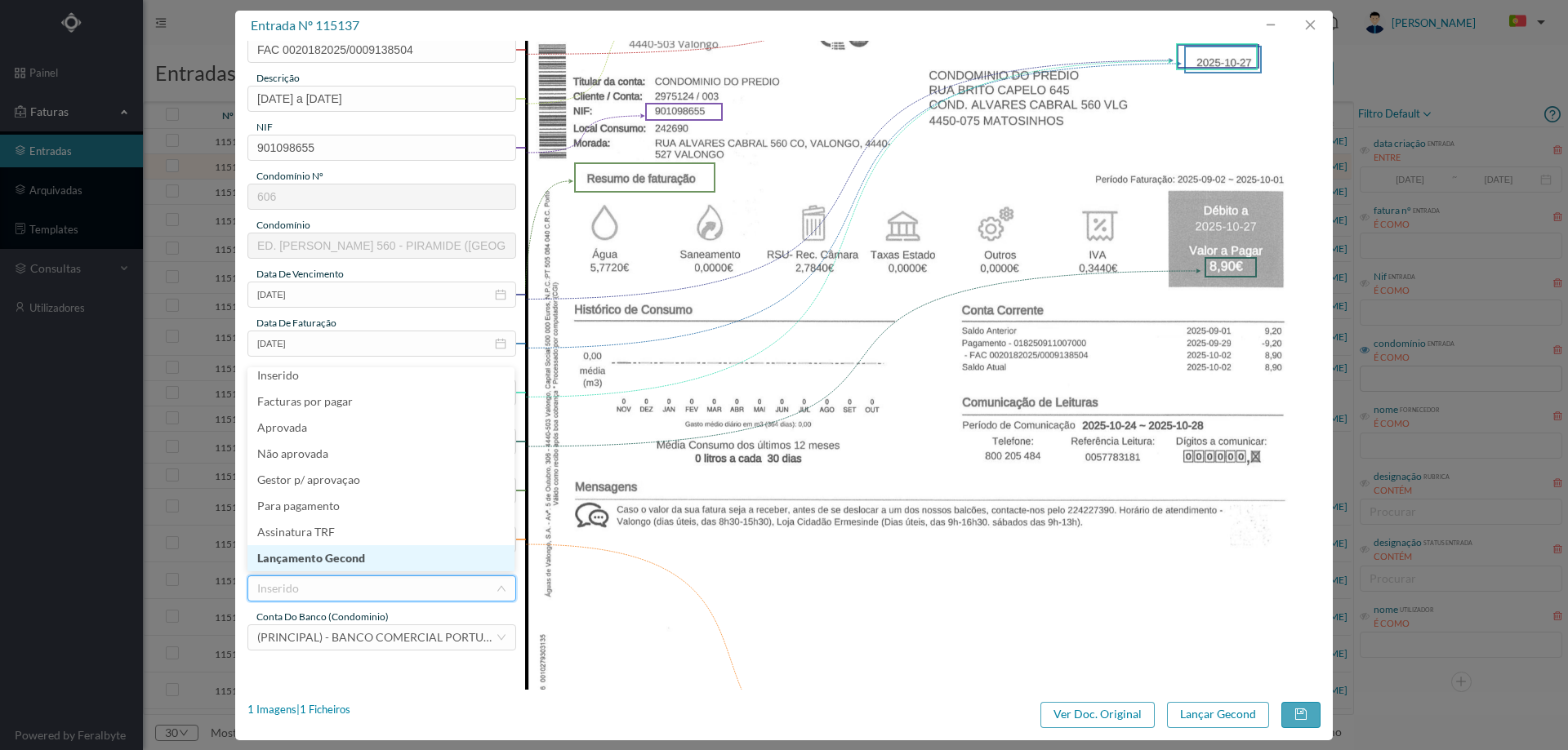
click at [337, 564] on li "Lançamento Gecond" at bounding box center [381, 558] width 267 height 26
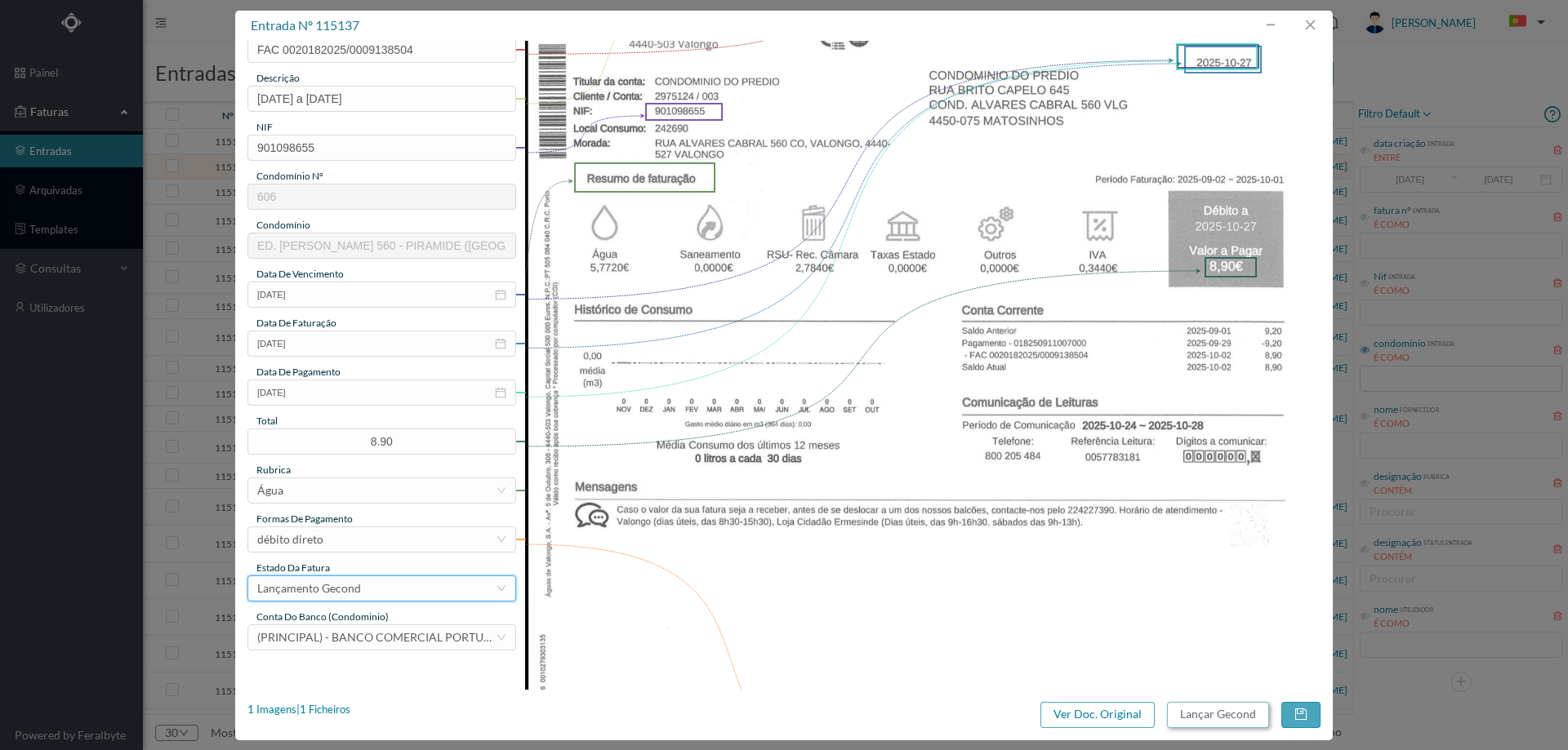
click at [1219, 715] on button "Lançar Gecond" at bounding box center [1218, 715] width 102 height 26
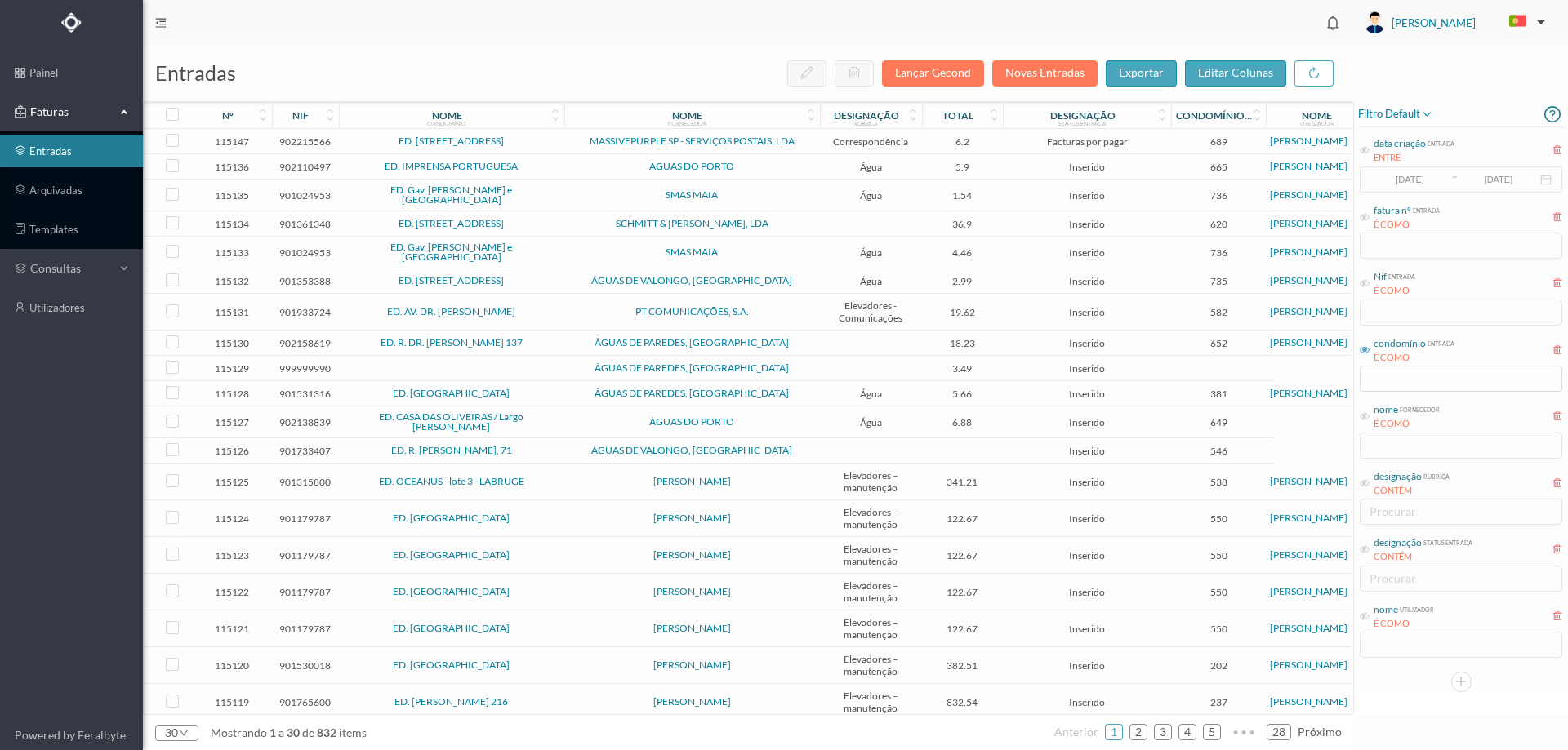
click at [557, 173] on td "ED. IMPRENSA PORTUGUESA" at bounding box center [451, 167] width 226 height 25
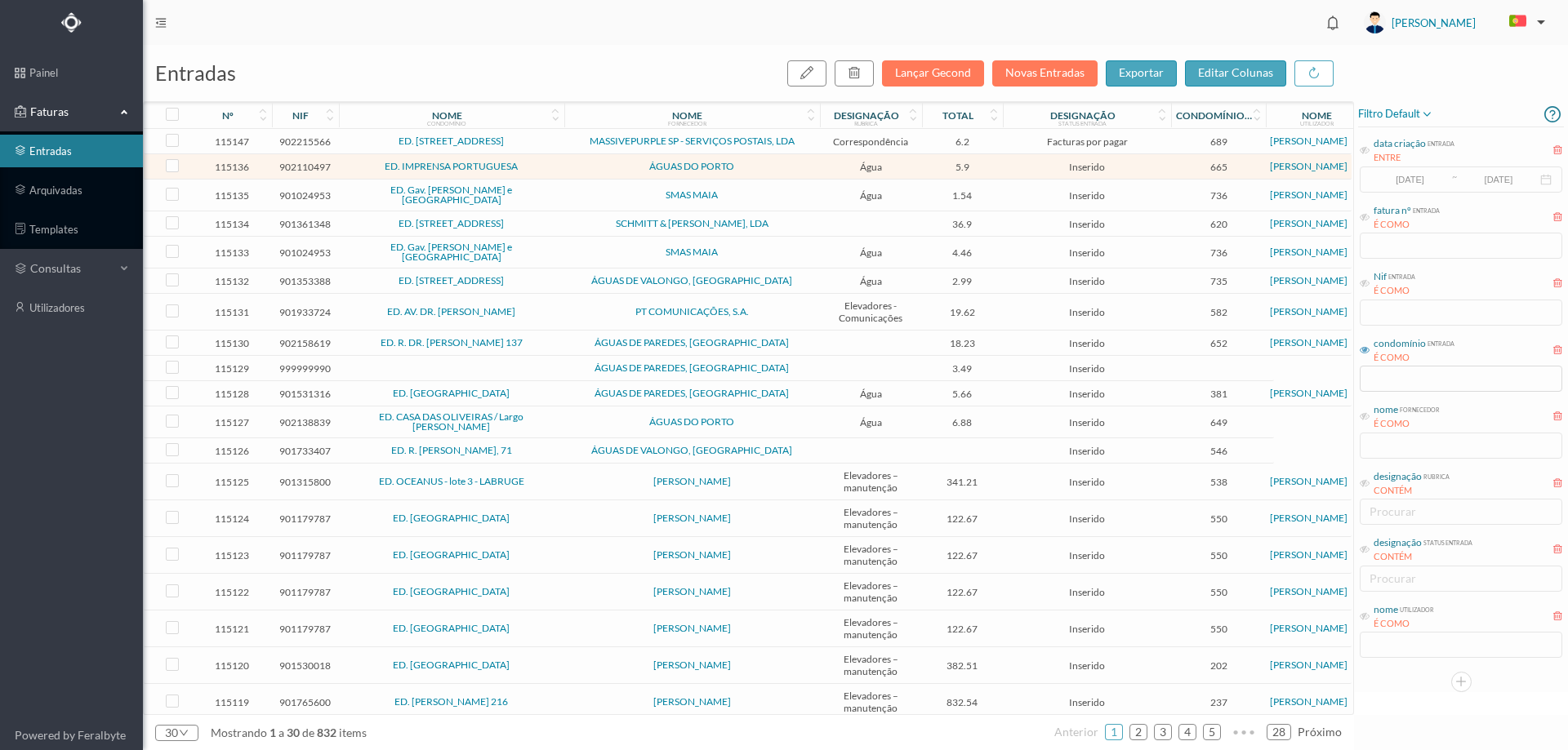
click at [557, 173] on td "ED. IMPRENSA PORTUGUESA" at bounding box center [451, 167] width 226 height 25
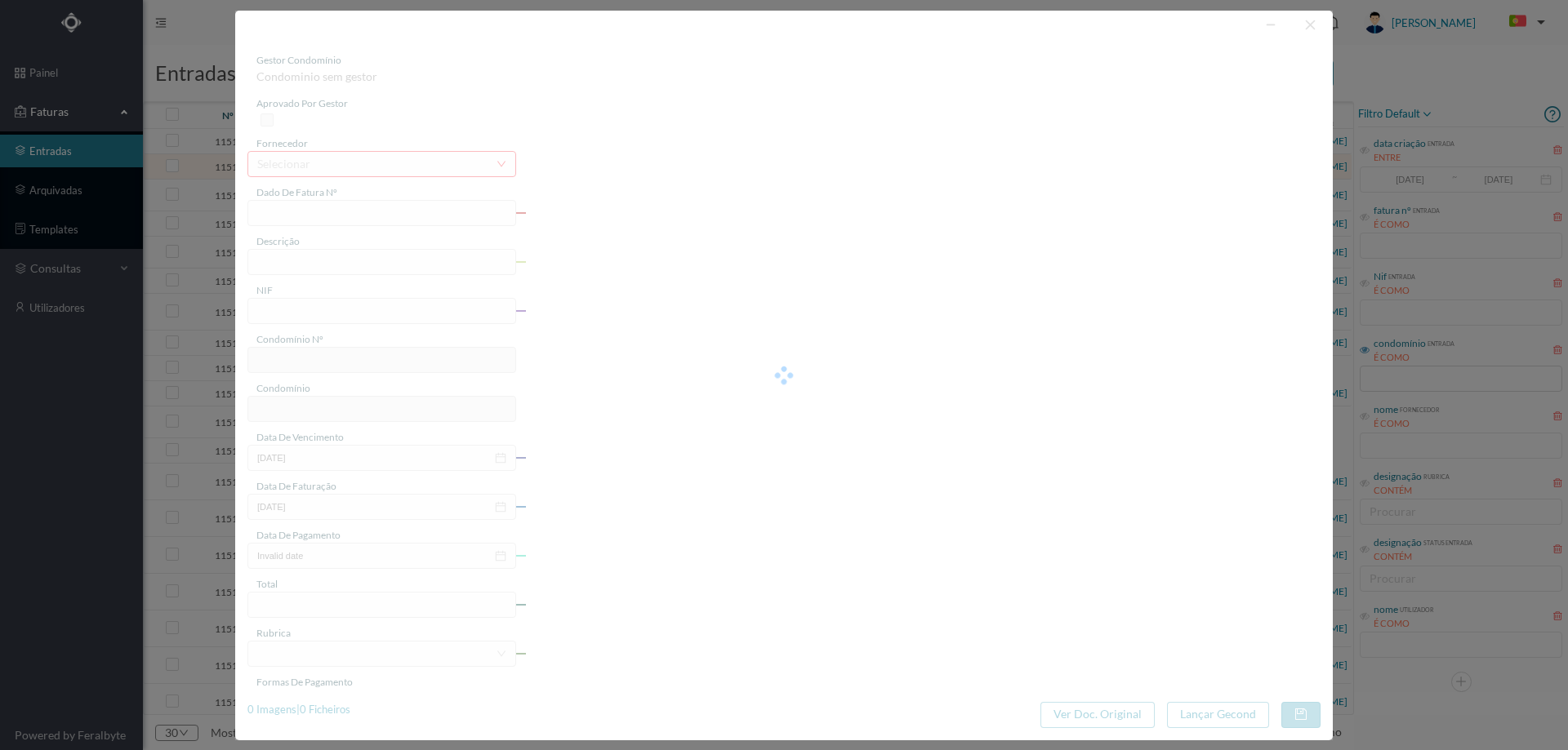
type input "83425924"
type input "RUA FORMOSA, NR 116, COMUNS PORTO"
type input "902110497"
type input "2025-10-02"
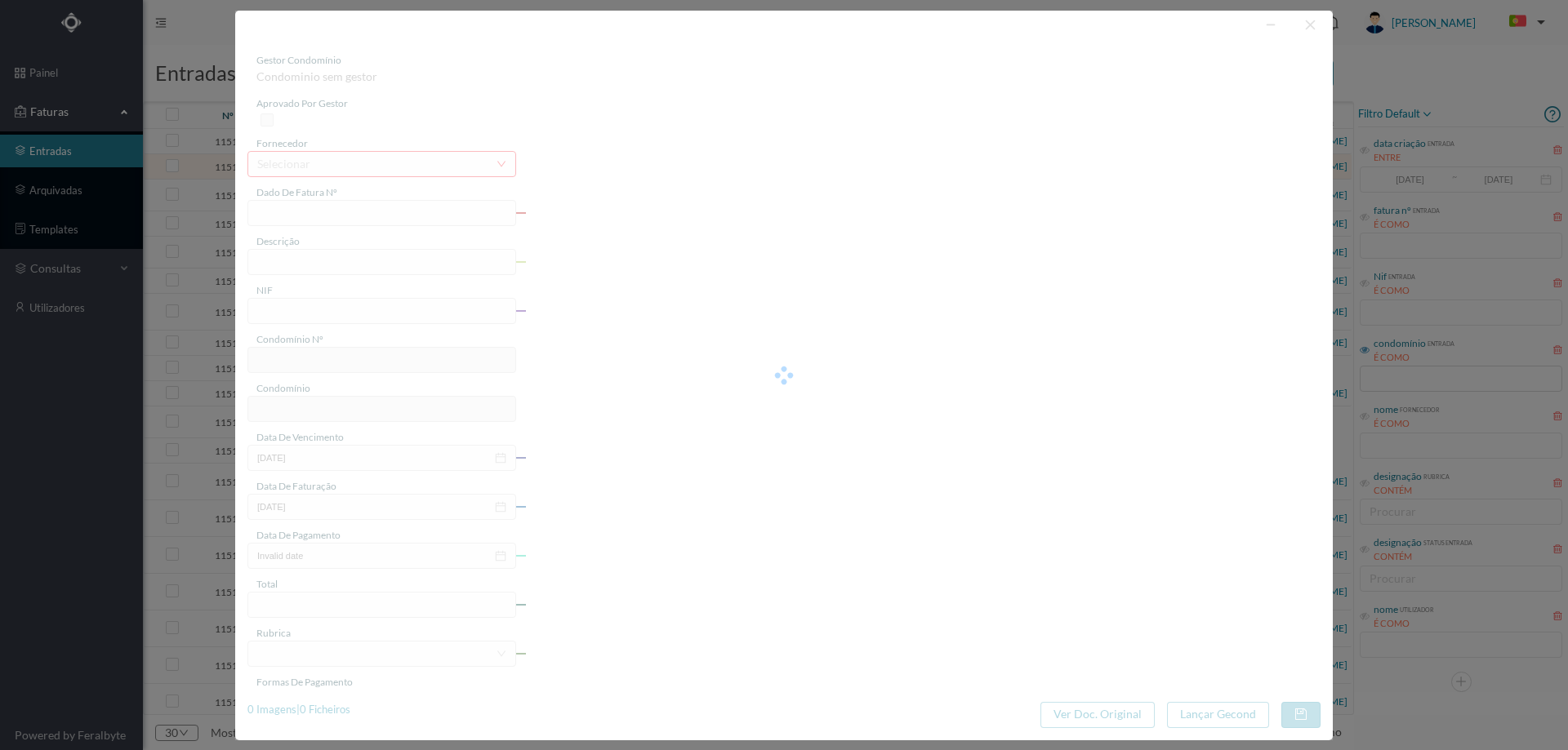
type input "17-10-2025"
type input "5.90"
type input "665"
type input "ED. IMPRENSA PORTUGUESA"
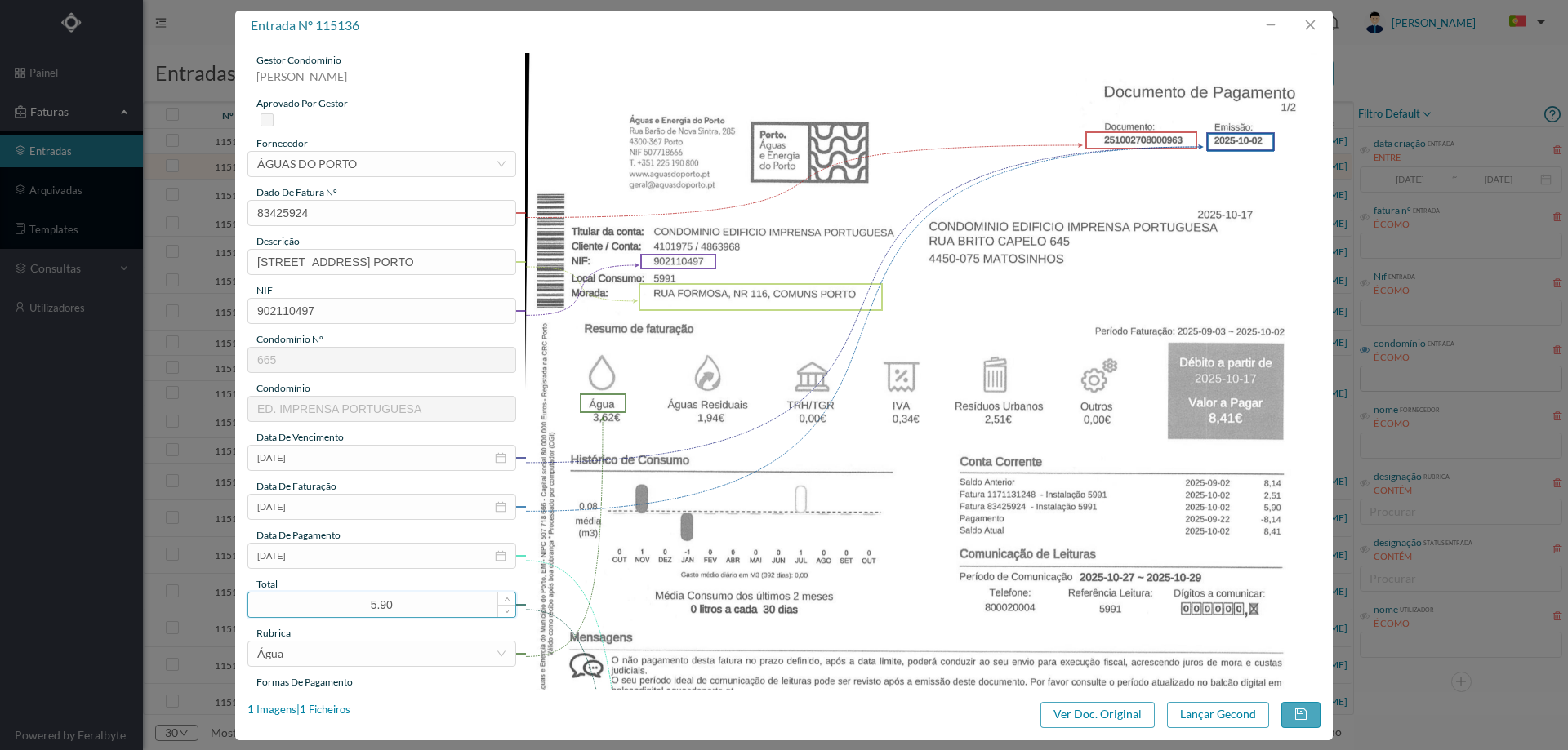
drag, startPoint x: 448, startPoint y: 589, endPoint x: 326, endPoint y: 594, distance: 122.1
click at [326, 594] on div "gestor condomínio Cristina Sousa aprovado por gestor fornecedor selecionar ÁGUA…" at bounding box center [382, 433] width 268 height 761
click at [357, 611] on input "5.90" at bounding box center [382, 604] width 267 height 24
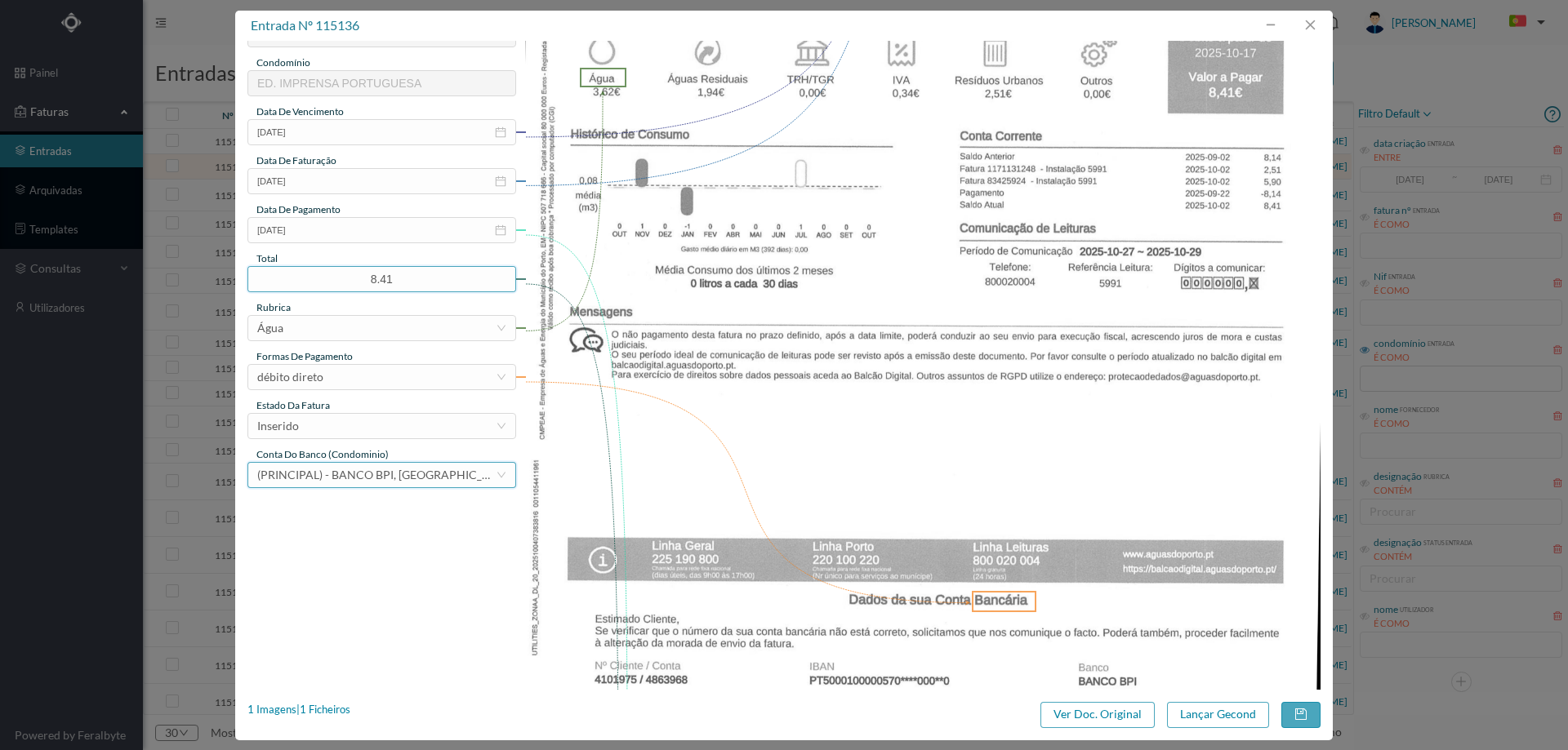
scroll to position [327, 0]
type input "8.41"
click at [322, 433] on div "Inserido" at bounding box center [376, 425] width 238 height 24
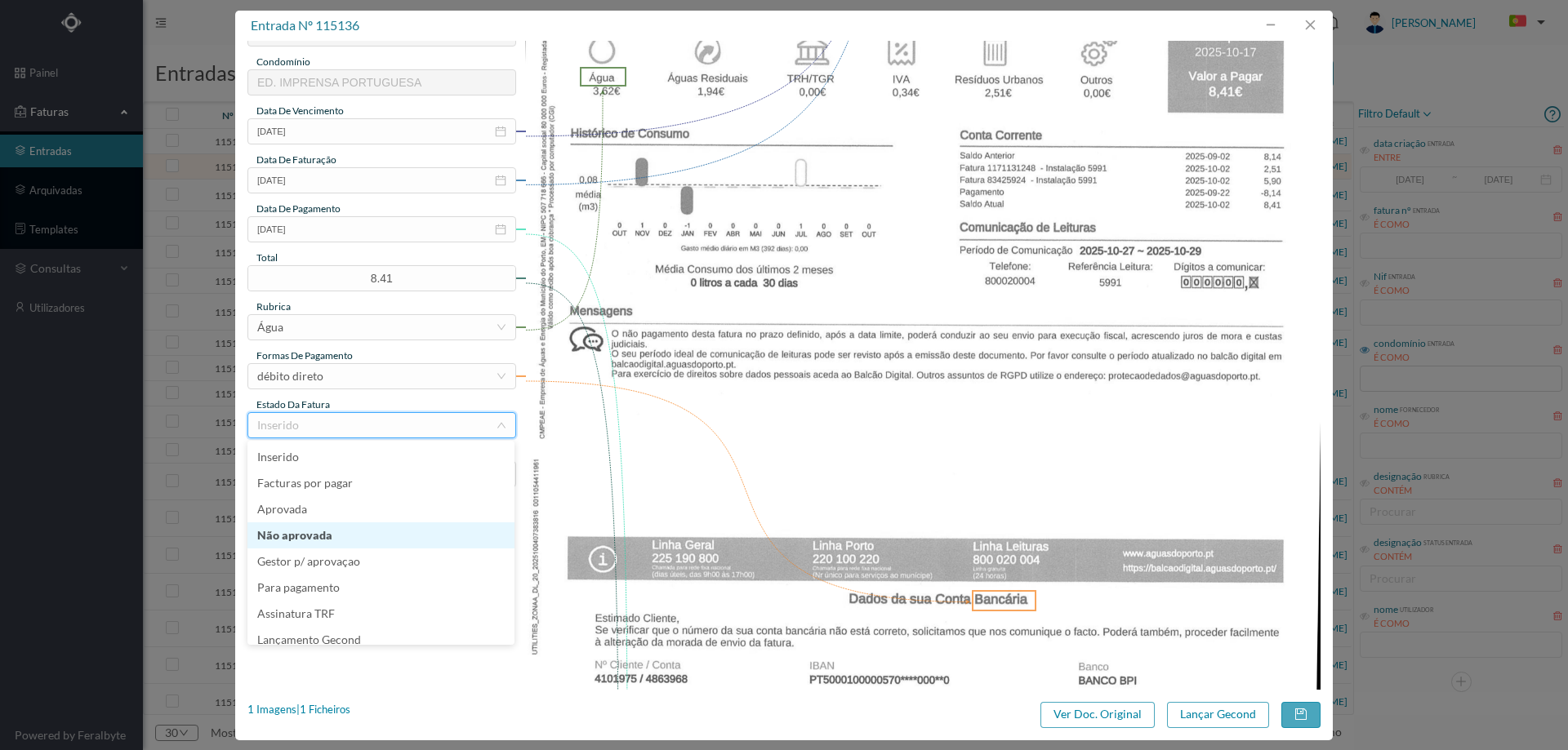
scroll to position [8, 0]
click at [346, 631] on li "Lançamento Gecond" at bounding box center [381, 631] width 267 height 26
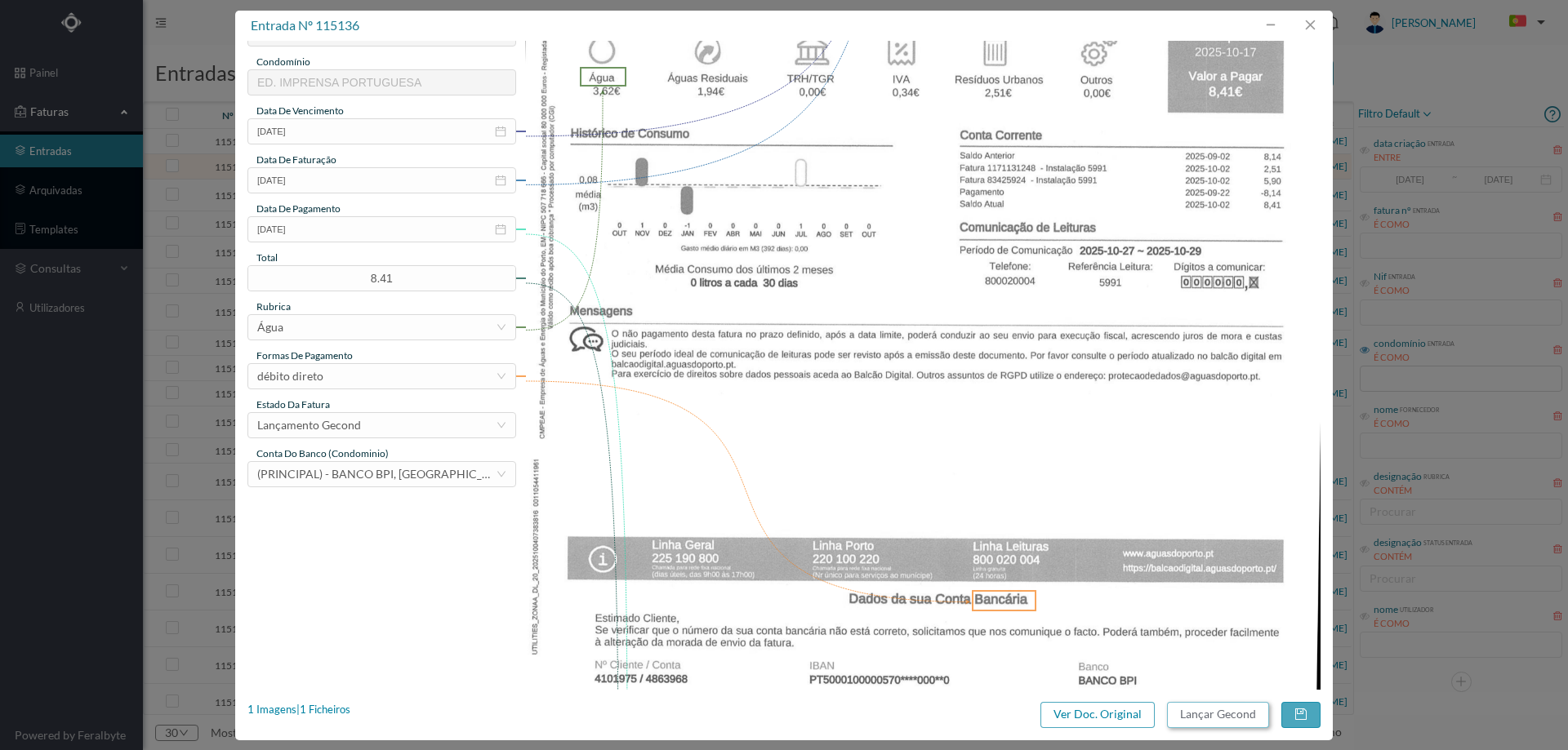
click at [1207, 710] on button "Lançar Gecond" at bounding box center [1218, 715] width 102 height 26
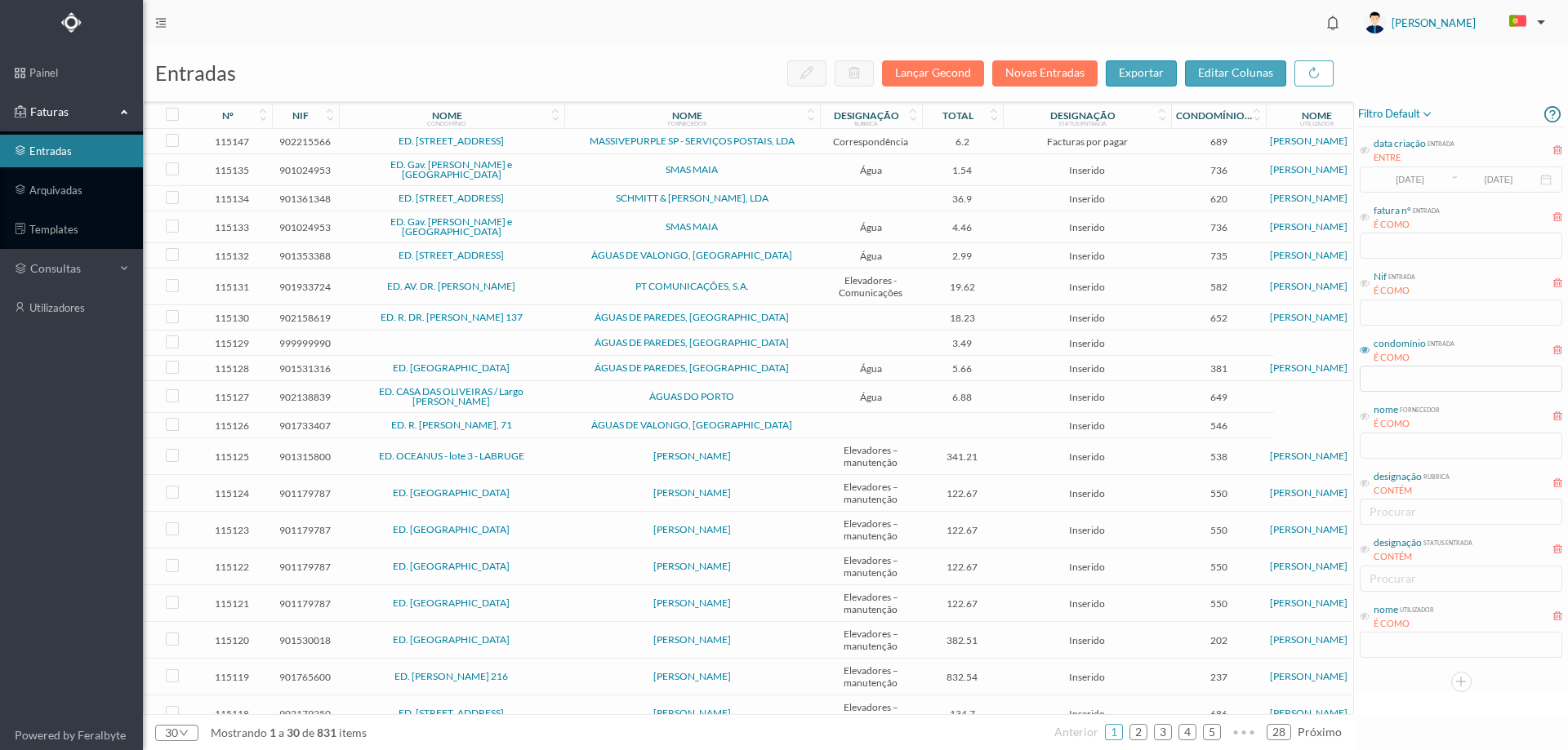
click at [566, 168] on td "SMAS MAIA" at bounding box center [692, 170] width 256 height 32
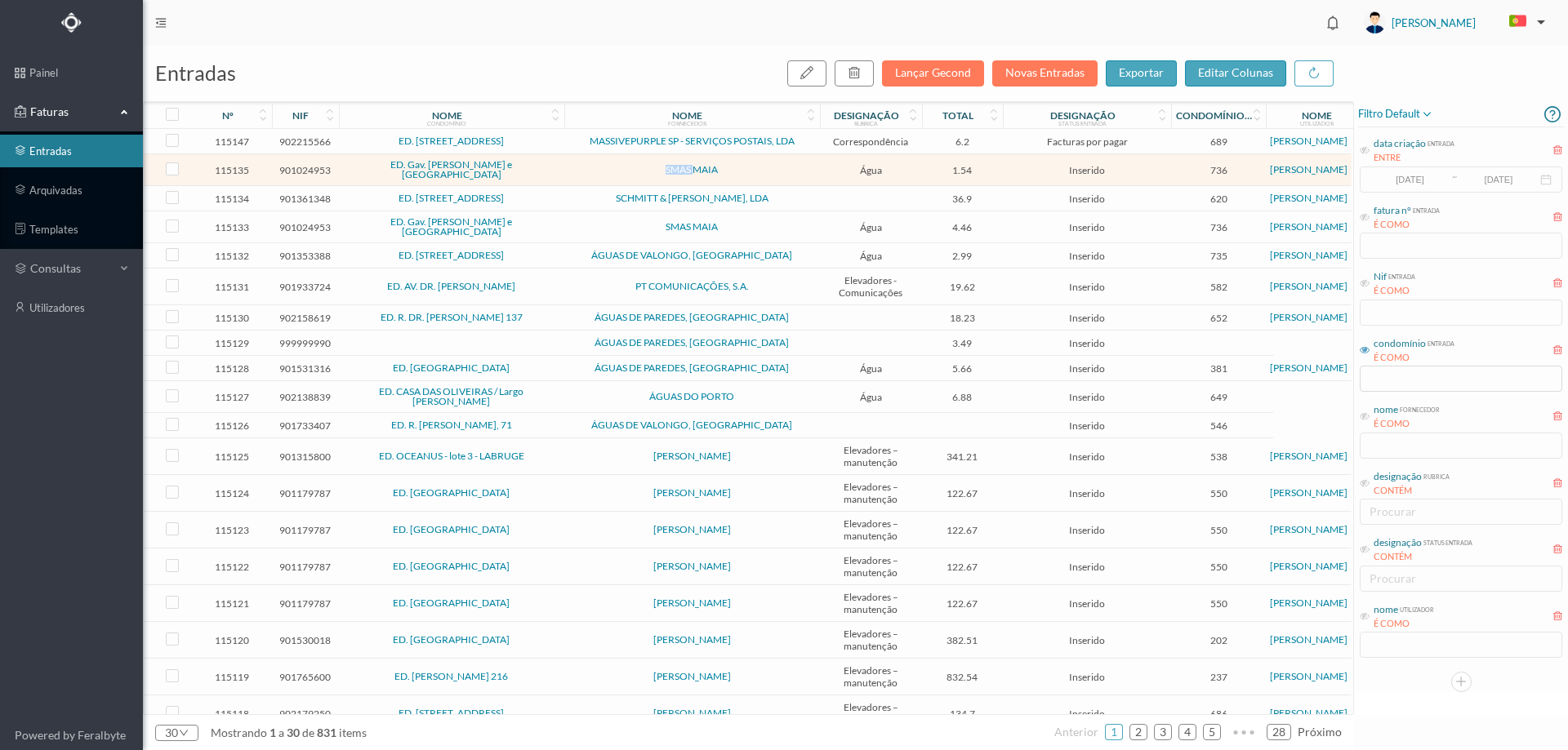
click at [566, 168] on td "SMAS MAIA" at bounding box center [692, 170] width 256 height 32
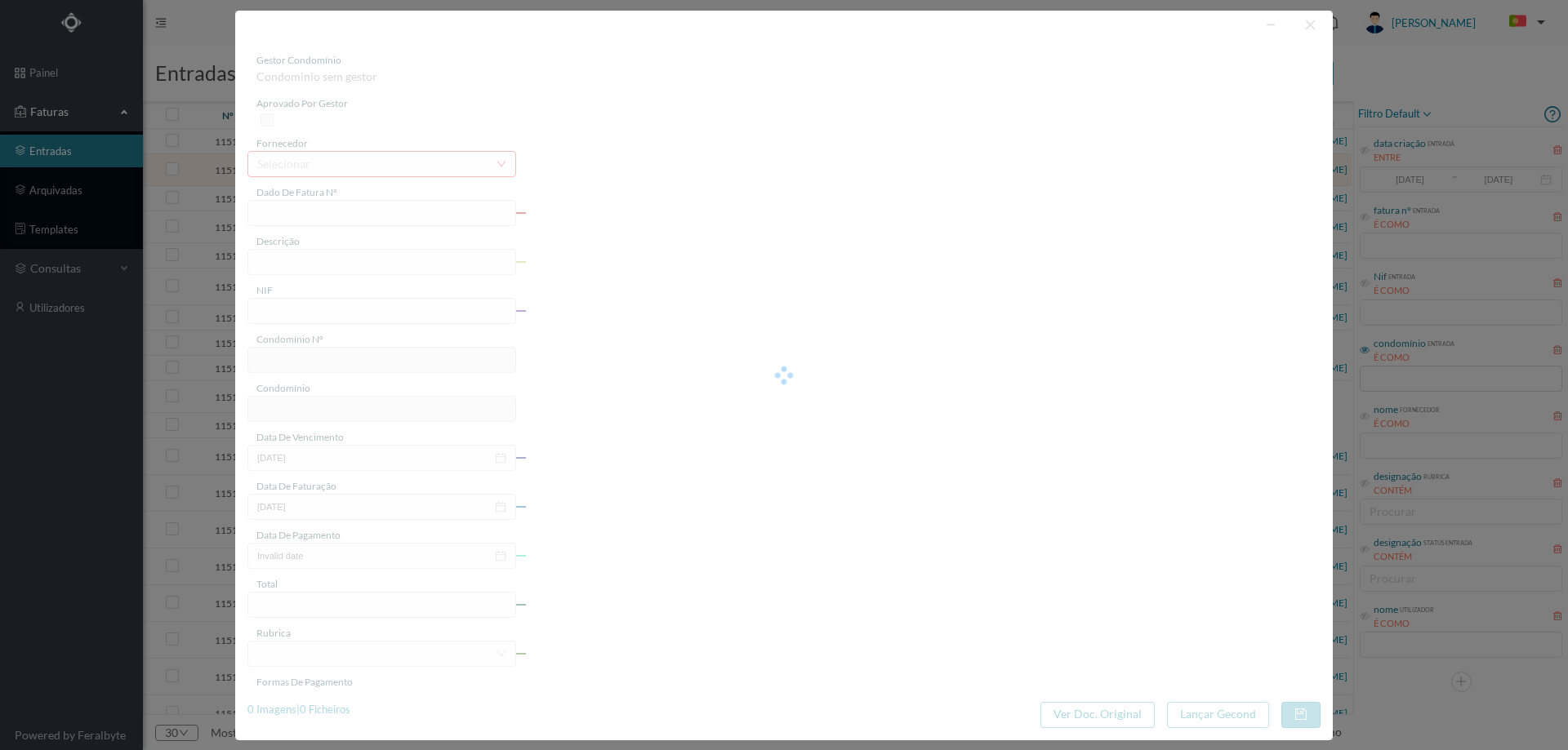
type input "FT.25. 017/430258"
type input "AV Estevão de Oliveira Maia, 597 Totalizador - Avioso (Santa Maria) - Castêl."
type input "901024953"
type input "2025-10-31"
type input "[DATE]"
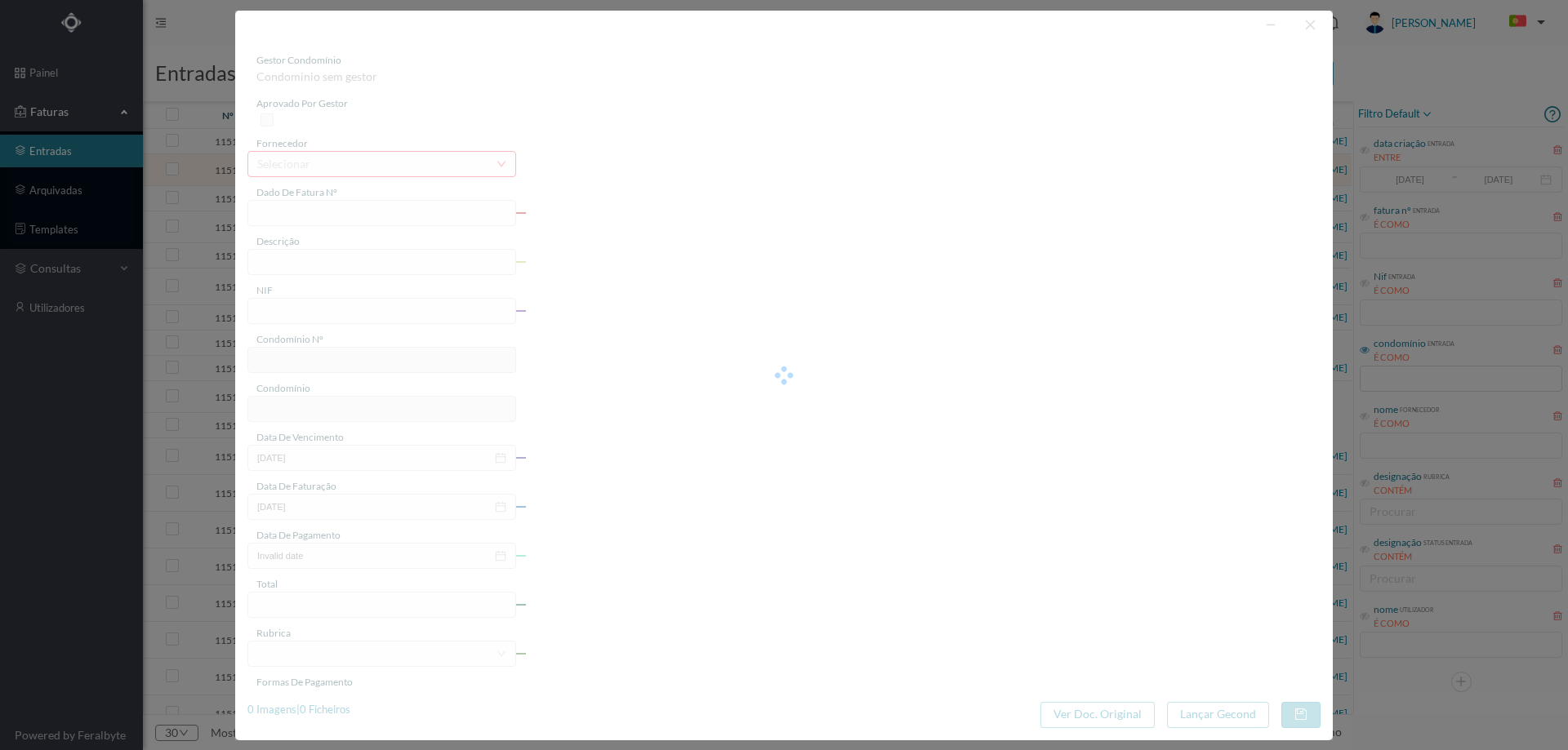
type input "2025-10-31"
type input "1.54"
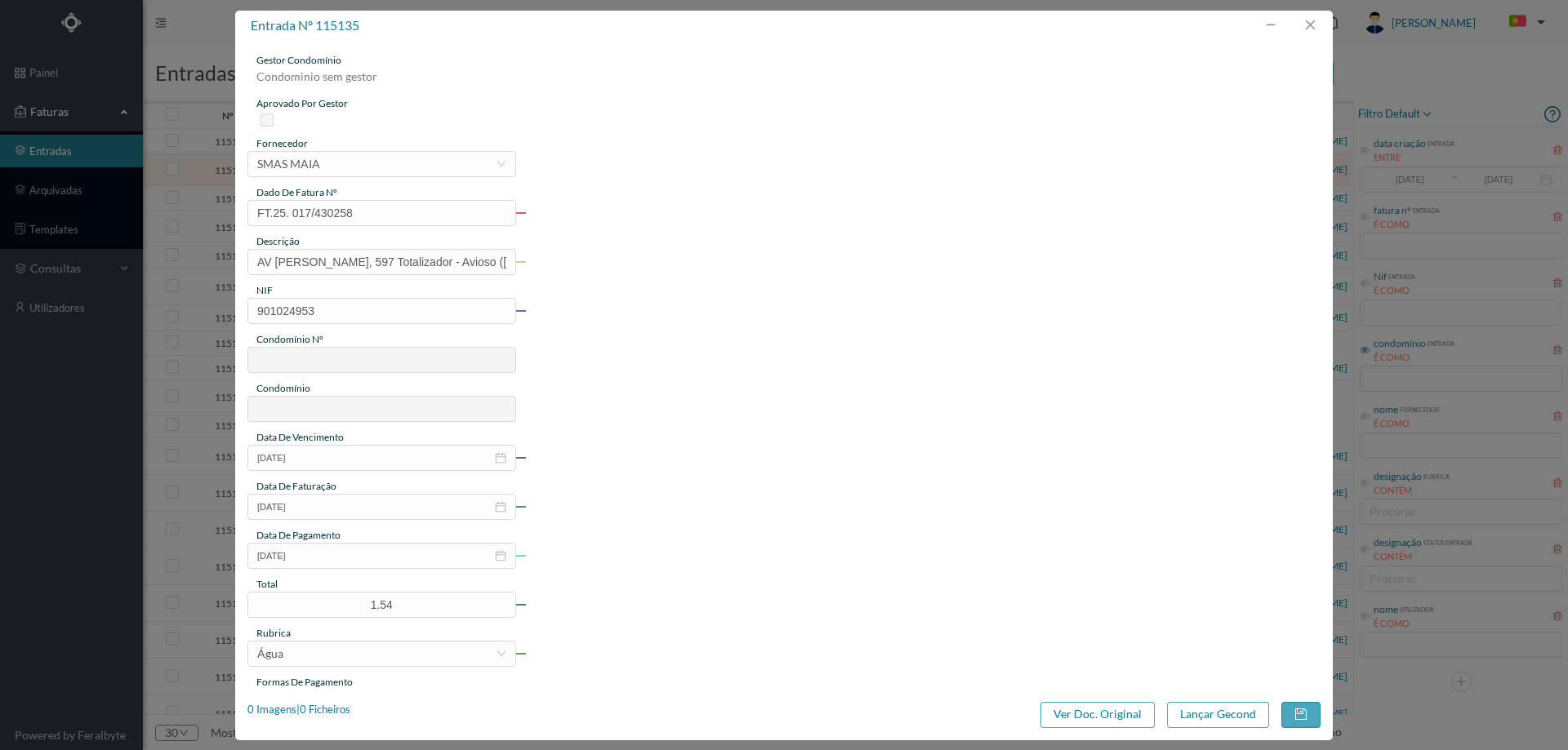
type input "736"
type input "ED. Gav. Estevão de Oliveira Maia e Rua de Avioso"
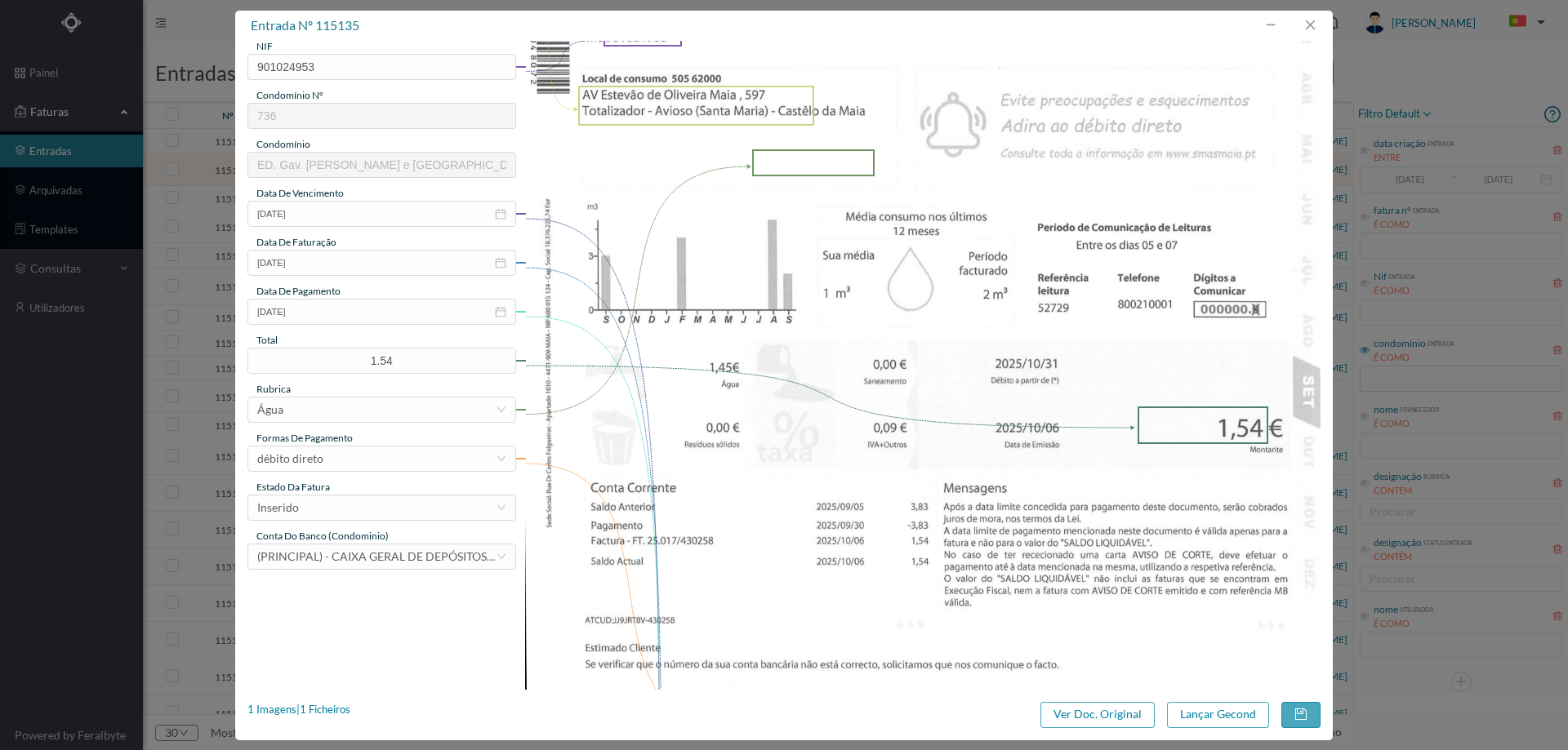
scroll to position [245, 0]
click at [334, 499] on div "Inserido" at bounding box center [376, 506] width 238 height 24
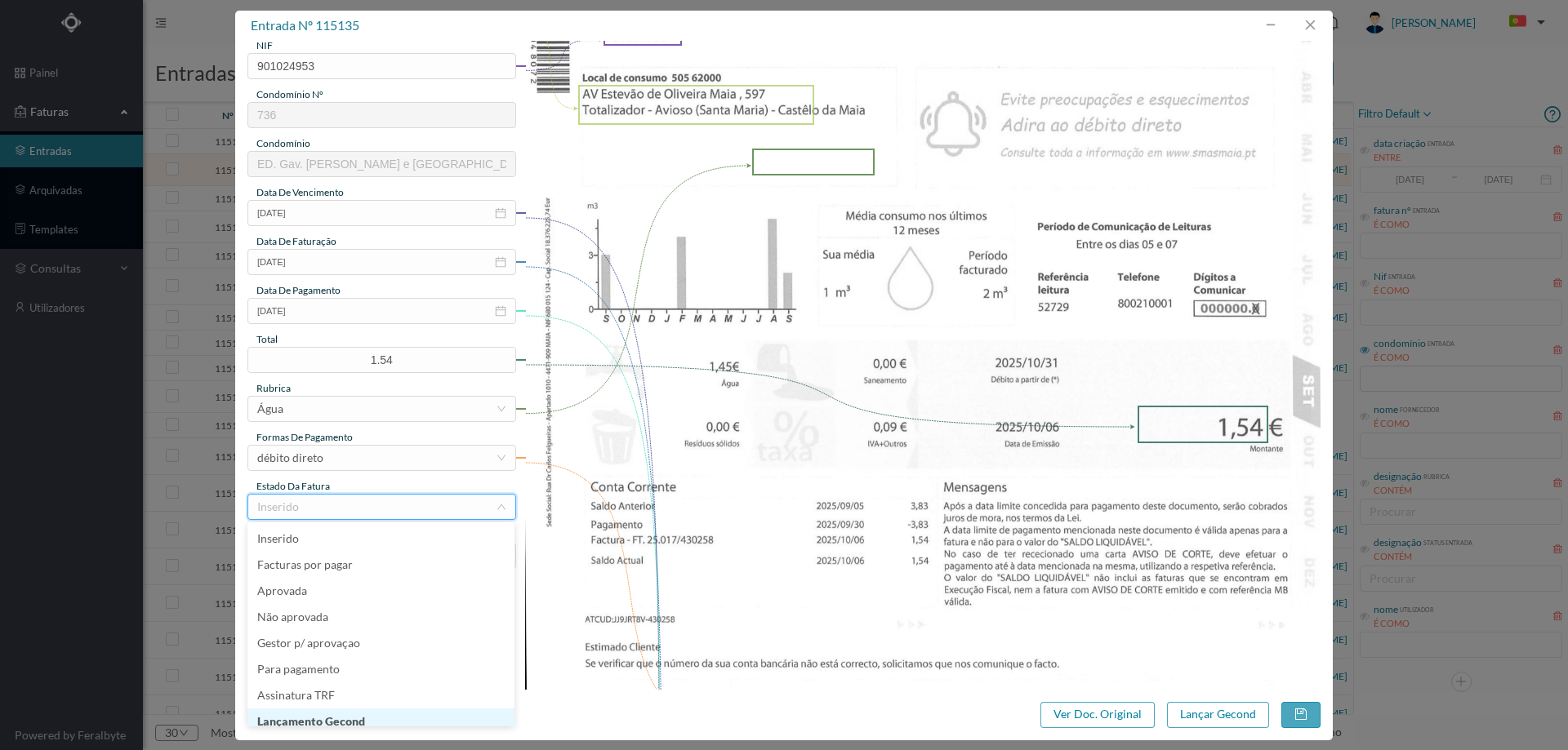
scroll to position [8, 0]
click at [392, 716] on li "Lançamento Gecond" at bounding box center [381, 713] width 267 height 26
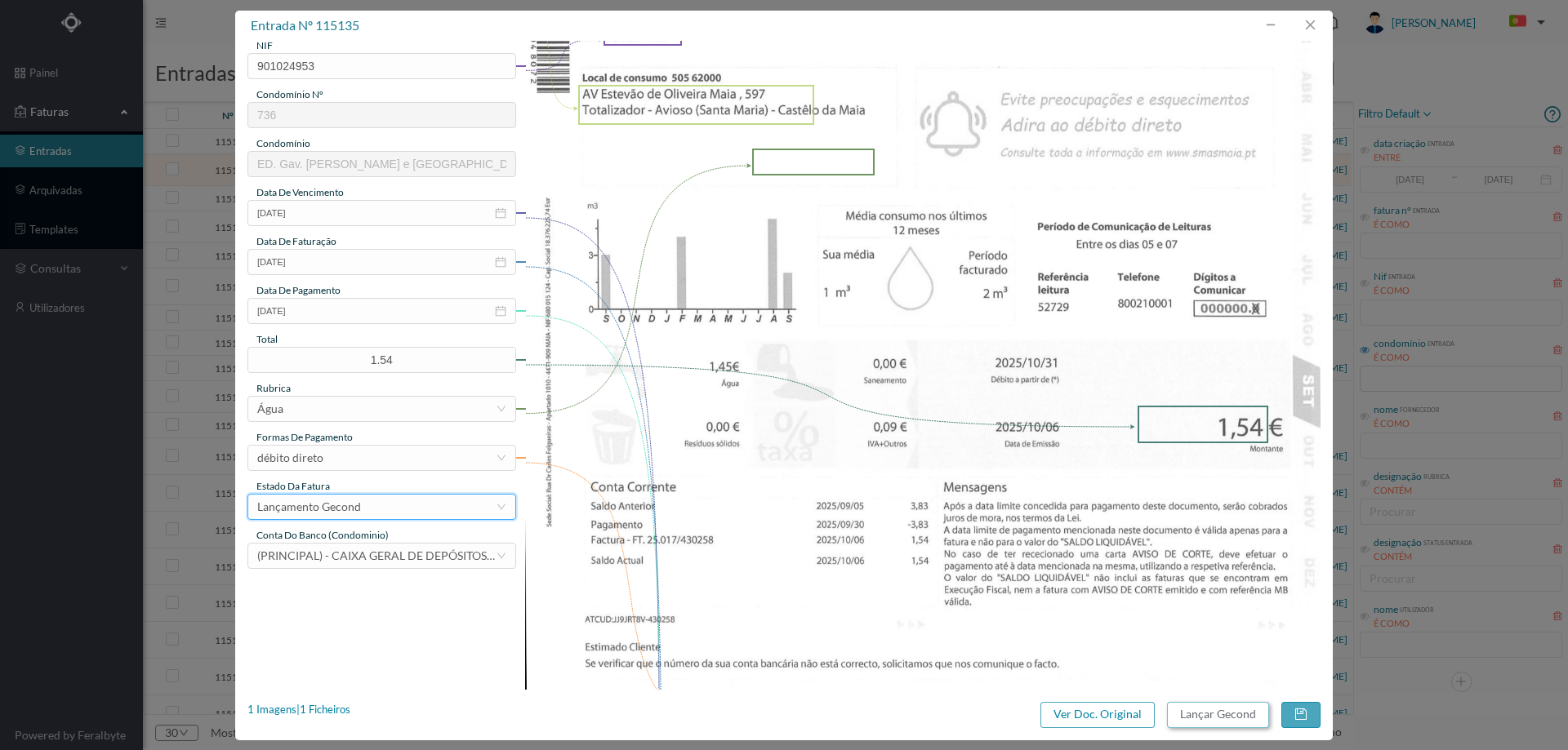
click at [1192, 704] on button "Lançar Gecond" at bounding box center [1218, 715] width 102 height 26
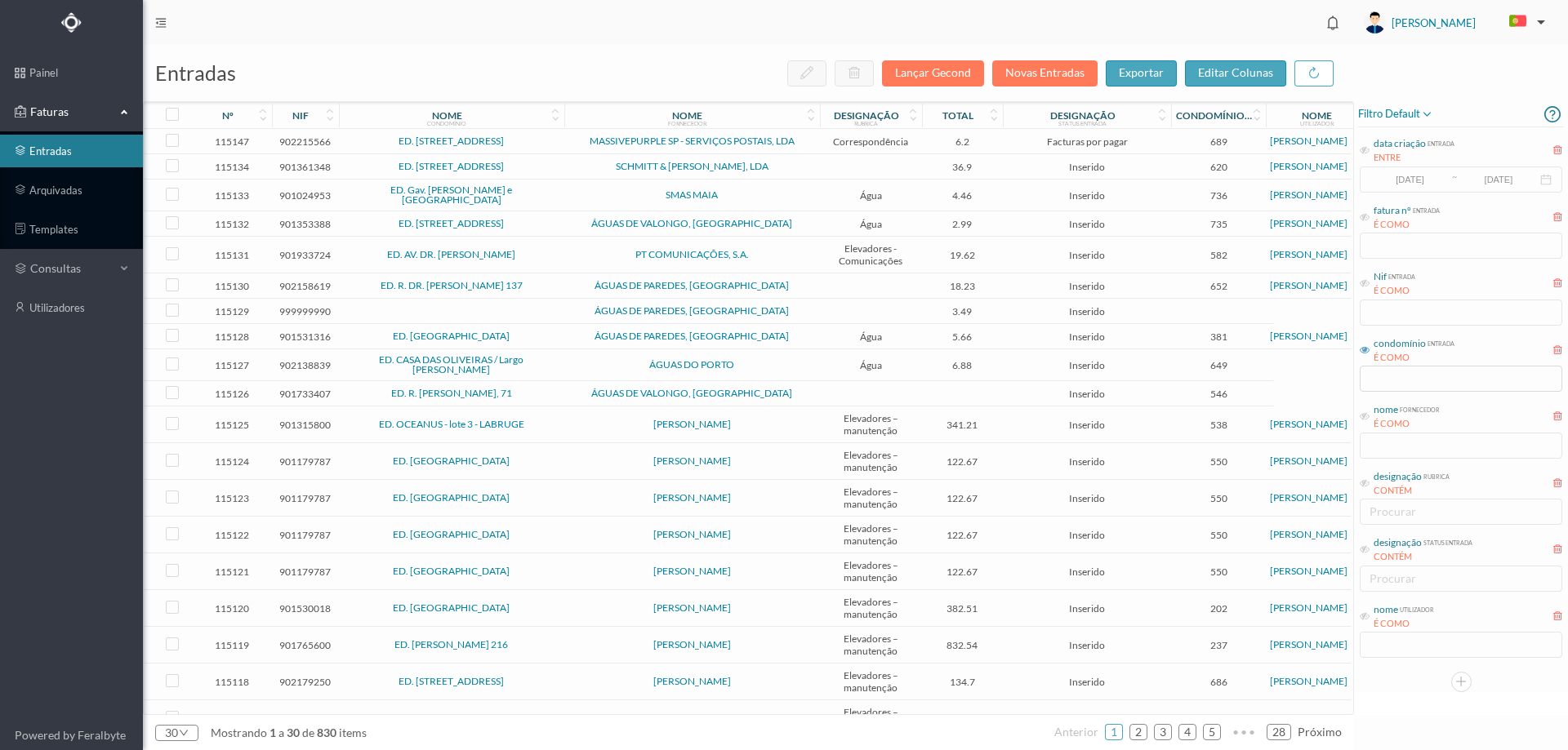
click at [569, 168] on span "SCHMITT & JONH ELEVADORES, LDA" at bounding box center [692, 167] width 247 height 10
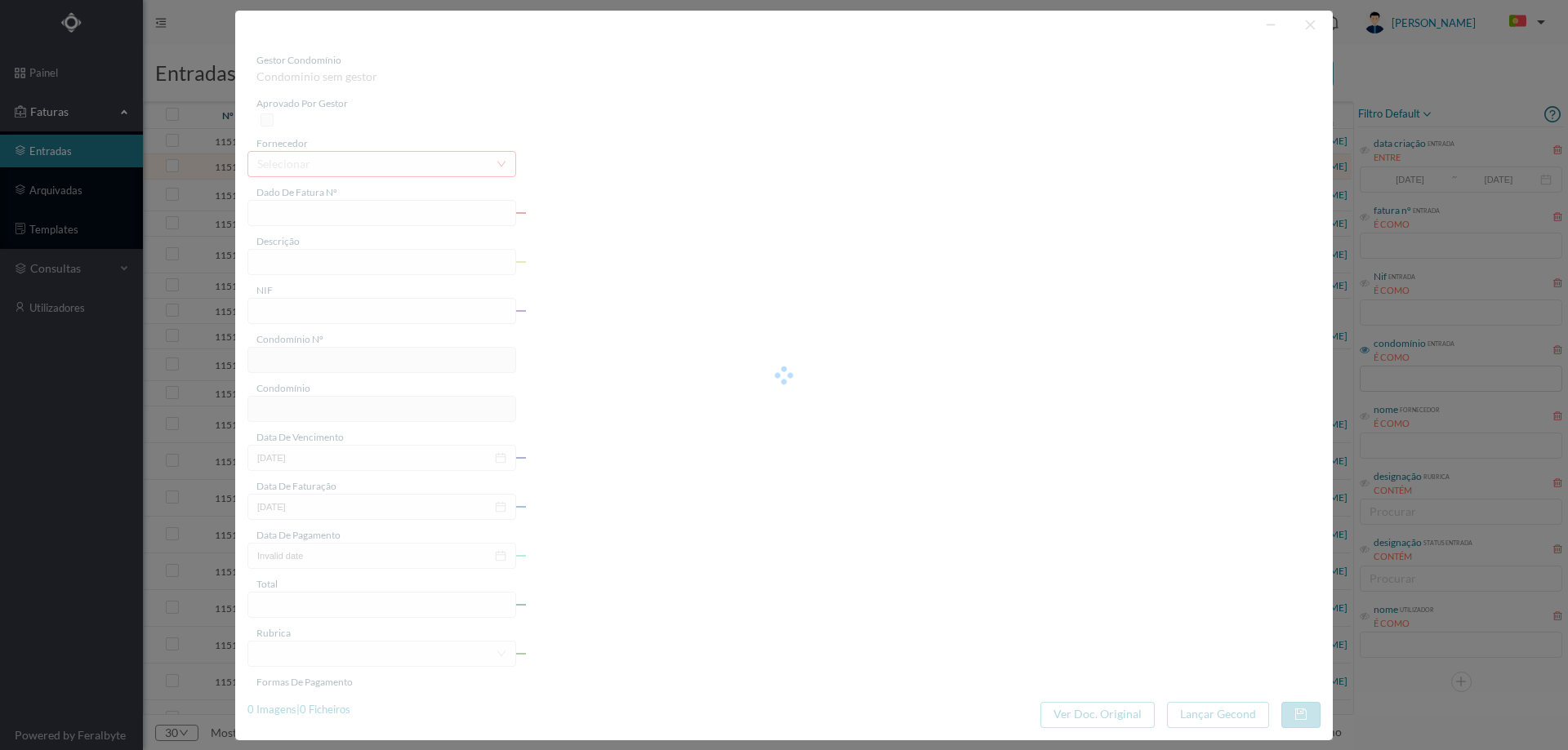
type input "FT FTSV25/34310"
type input "o"
type input "901361348"
type input "Invalid date"
type input "03-10-2025"
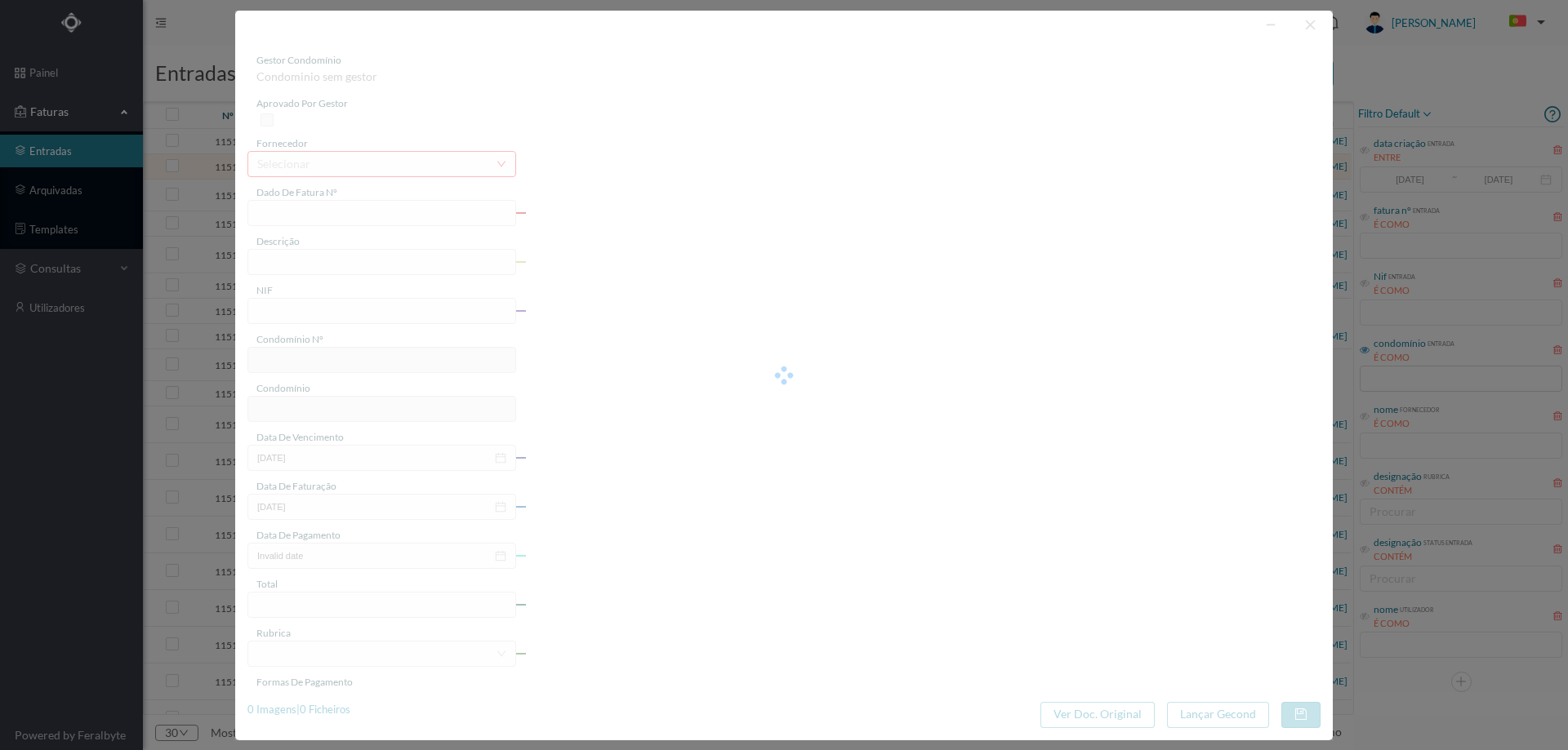
type input "36.90"
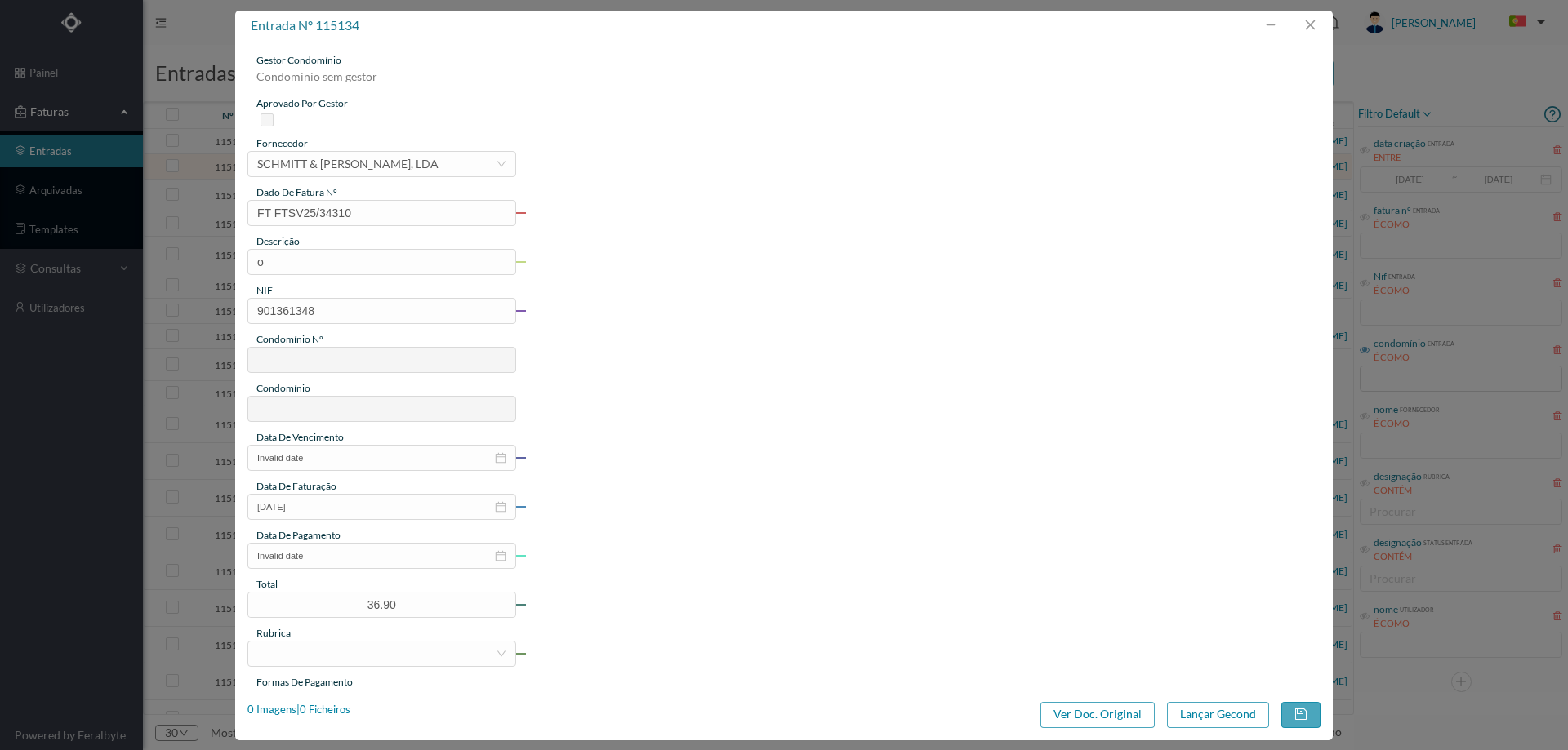
type input "620"
type input "ED. RUA CRUZ MALPIQUE Nº 115"
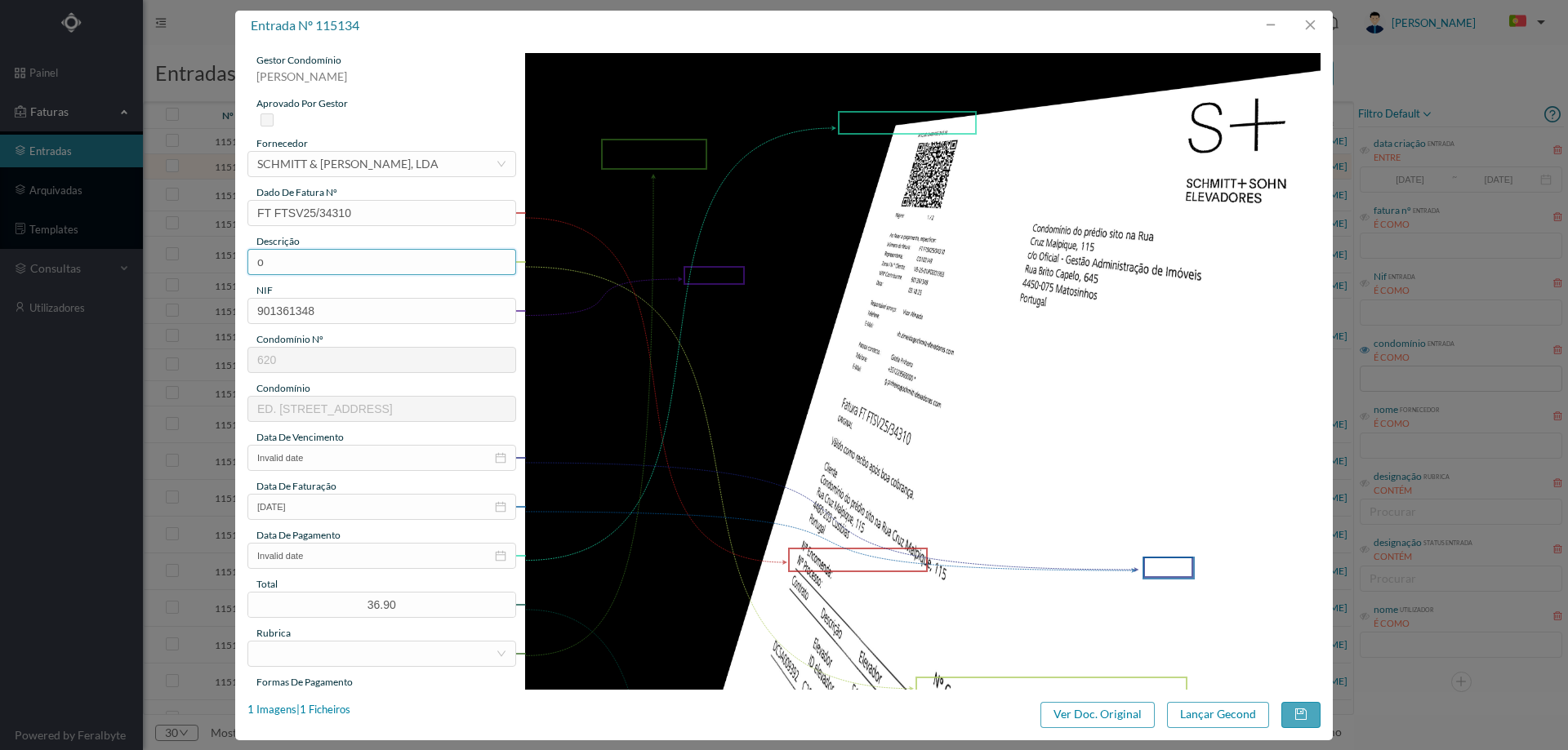
click at [286, 265] on input "o" at bounding box center [382, 261] width 268 height 26
type input "m"
drag, startPoint x: 410, startPoint y: 256, endPoint x: 199, endPoint y: 247, distance: 211.2
click at [199, 247] on div "entrada nº 115134 gestor condomínio Joana Laroca aprovado por gestor fornecedor…" at bounding box center [784, 375] width 1568 height 750
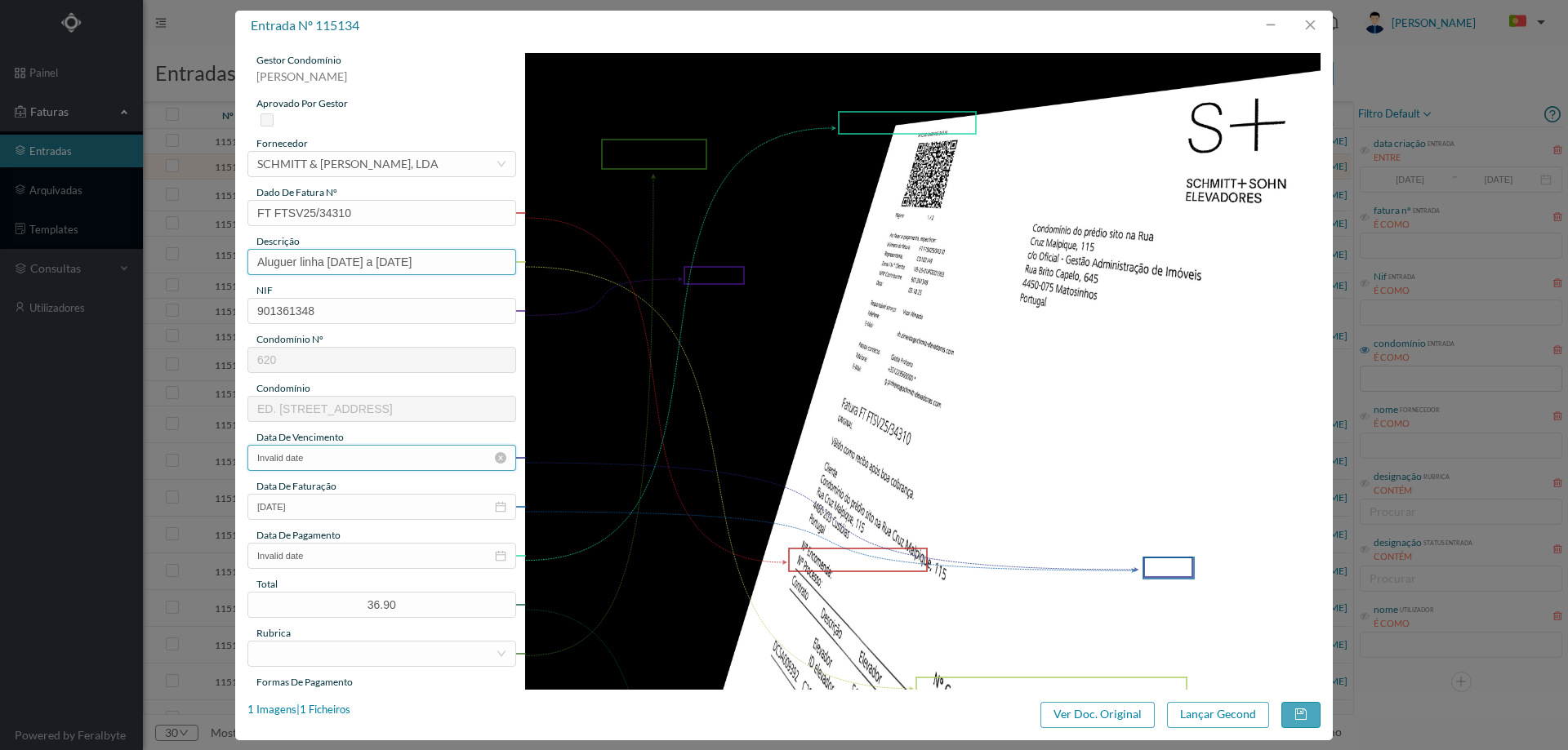
type input "Aluguer linha outubro a dezembro 2025"
click at [338, 454] on input "Invalid date" at bounding box center [382, 458] width 268 height 26
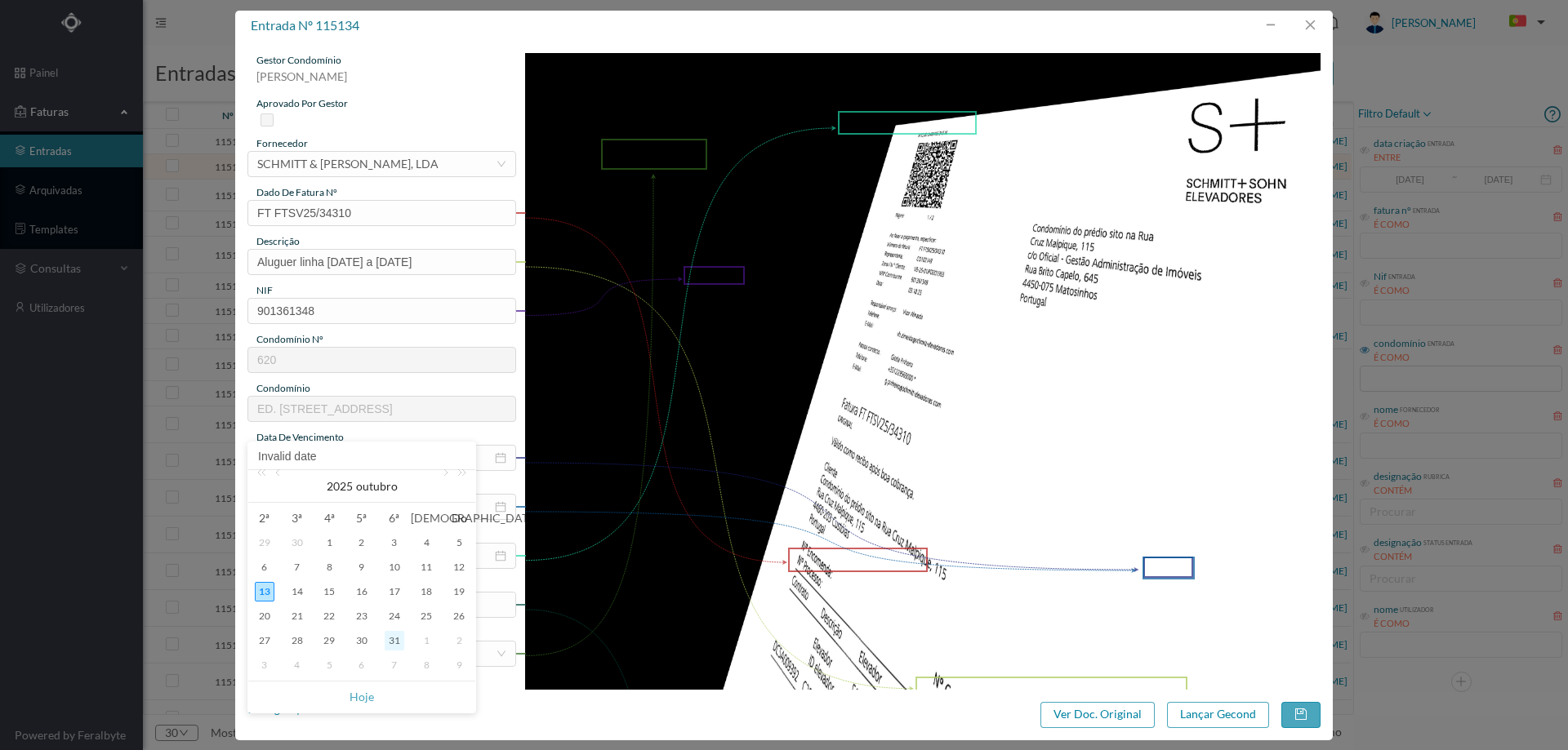
click at [394, 639] on div "31" at bounding box center [394, 640] width 19 height 19
type input "31-10-2025"
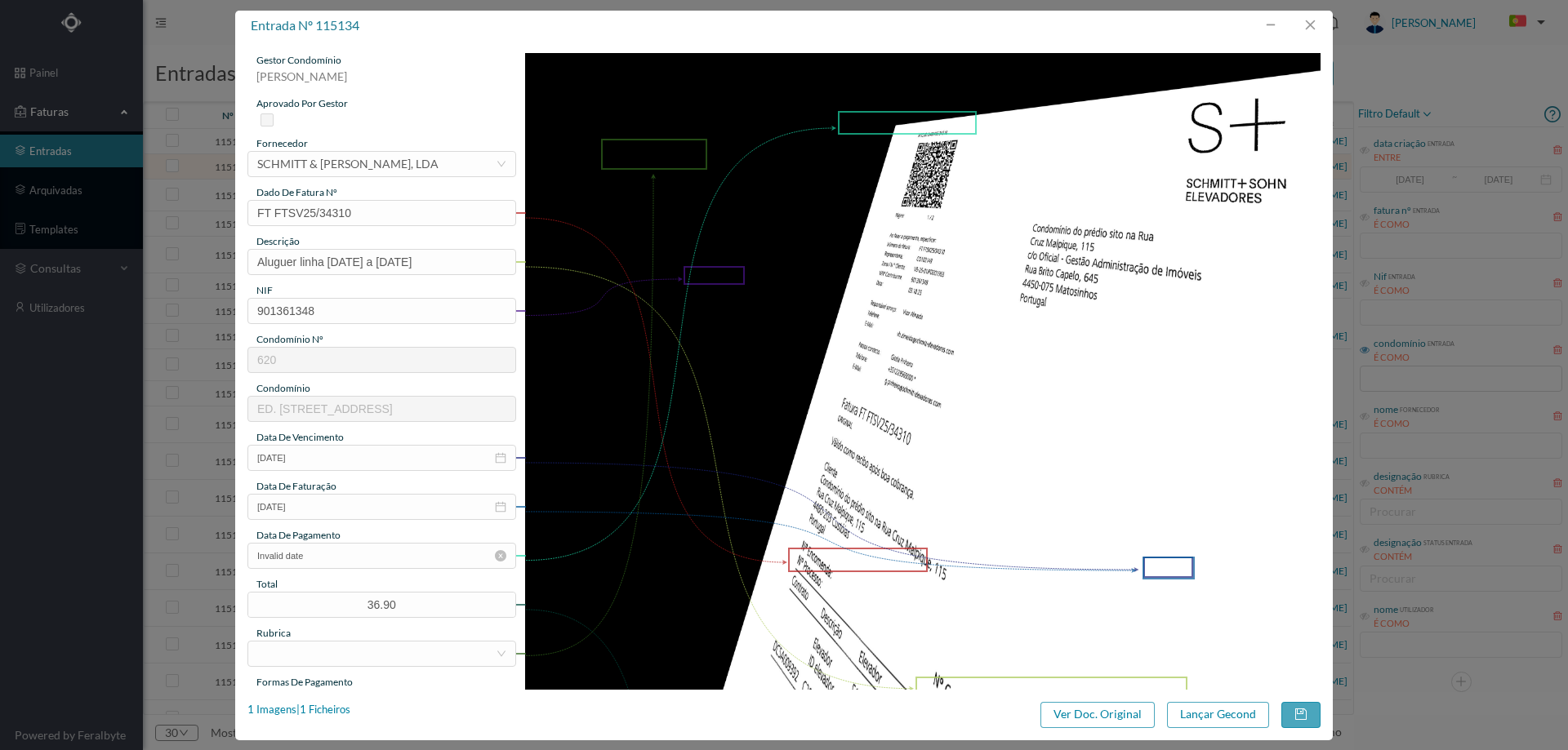
click at [497, 555] on icon "icon: close-circle" at bounding box center [501, 556] width 12 height 12
click at [328, 655] on div at bounding box center [376, 653] width 238 height 24
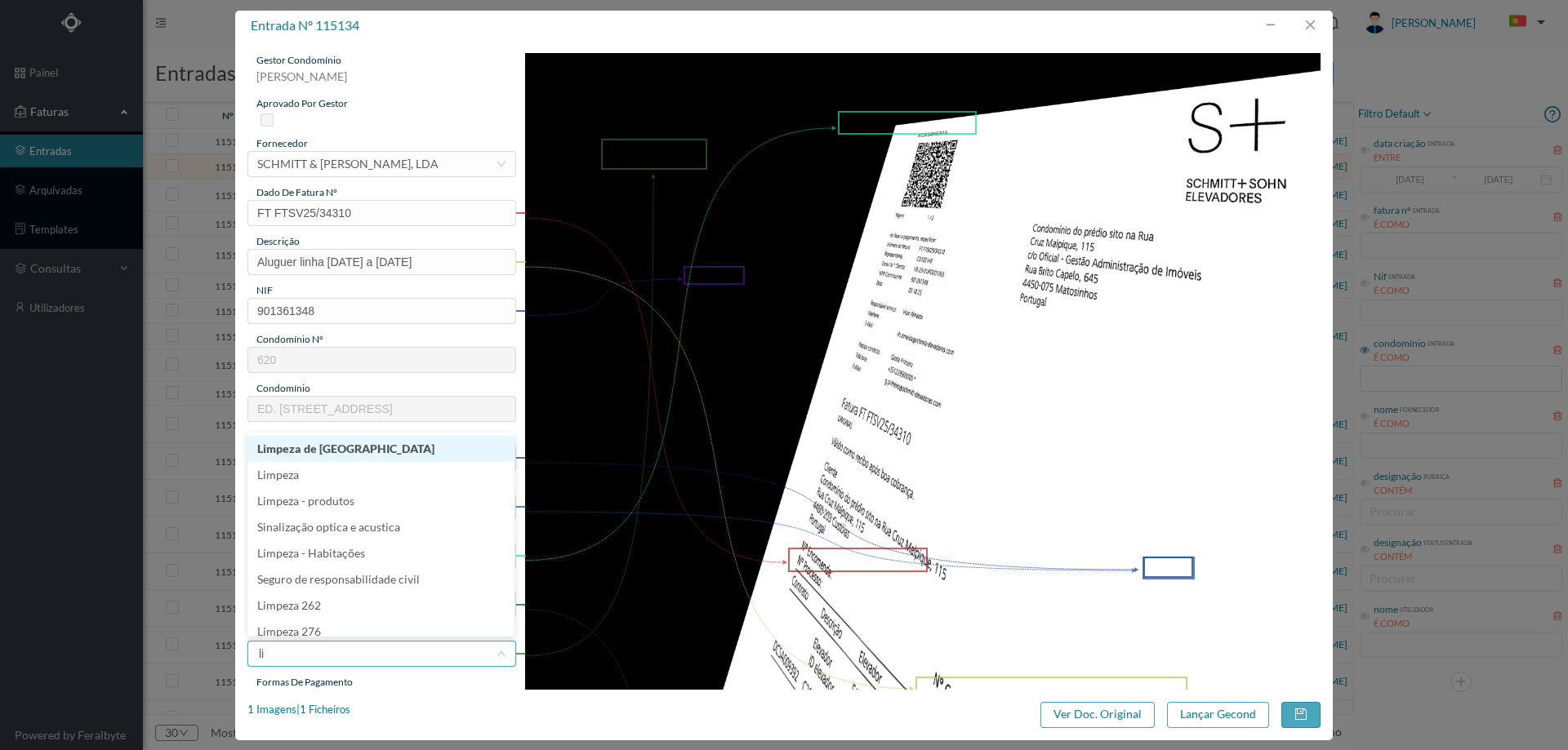
type input "l"
type input "com"
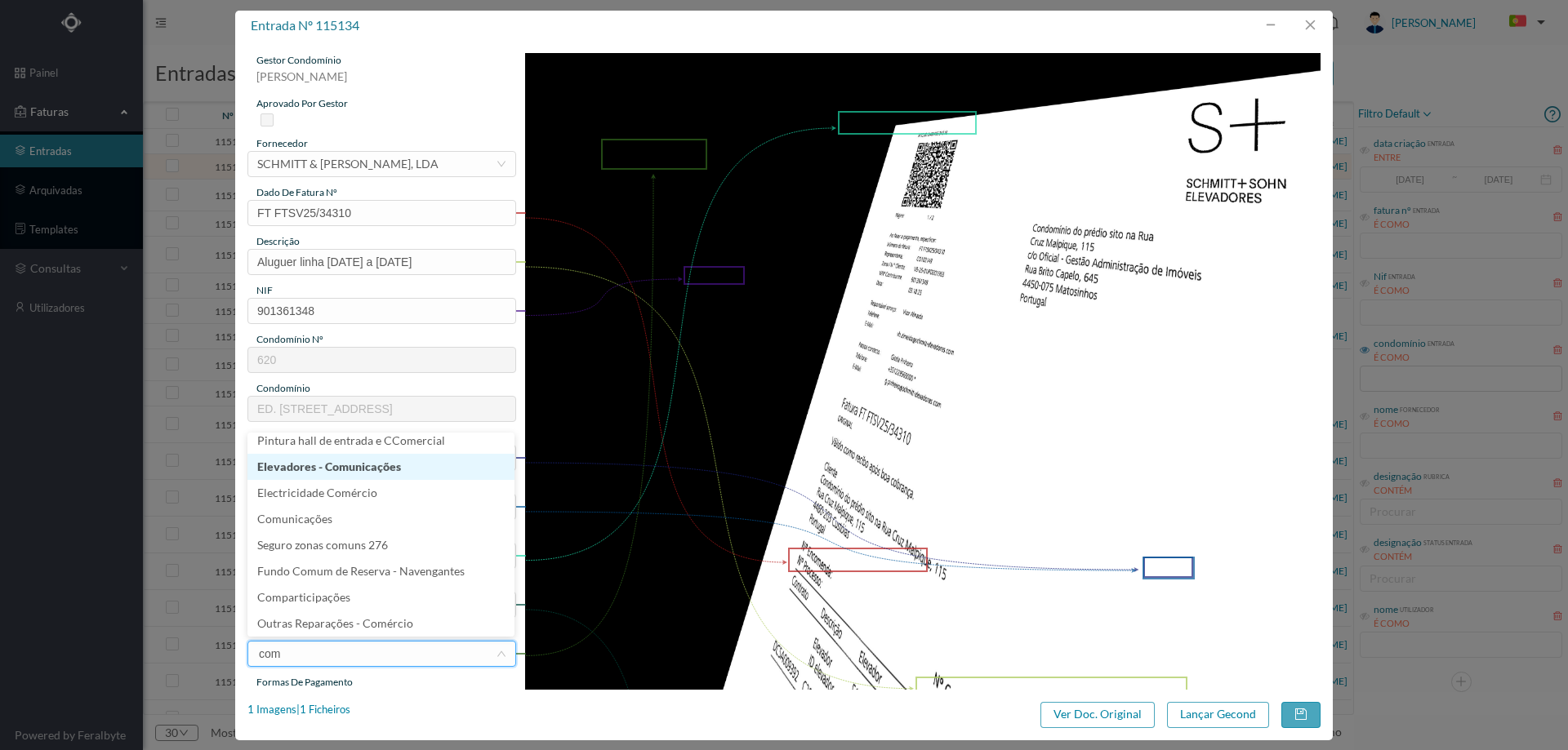
click at [400, 472] on li "Elevadores - Comunicações" at bounding box center [381, 466] width 267 height 26
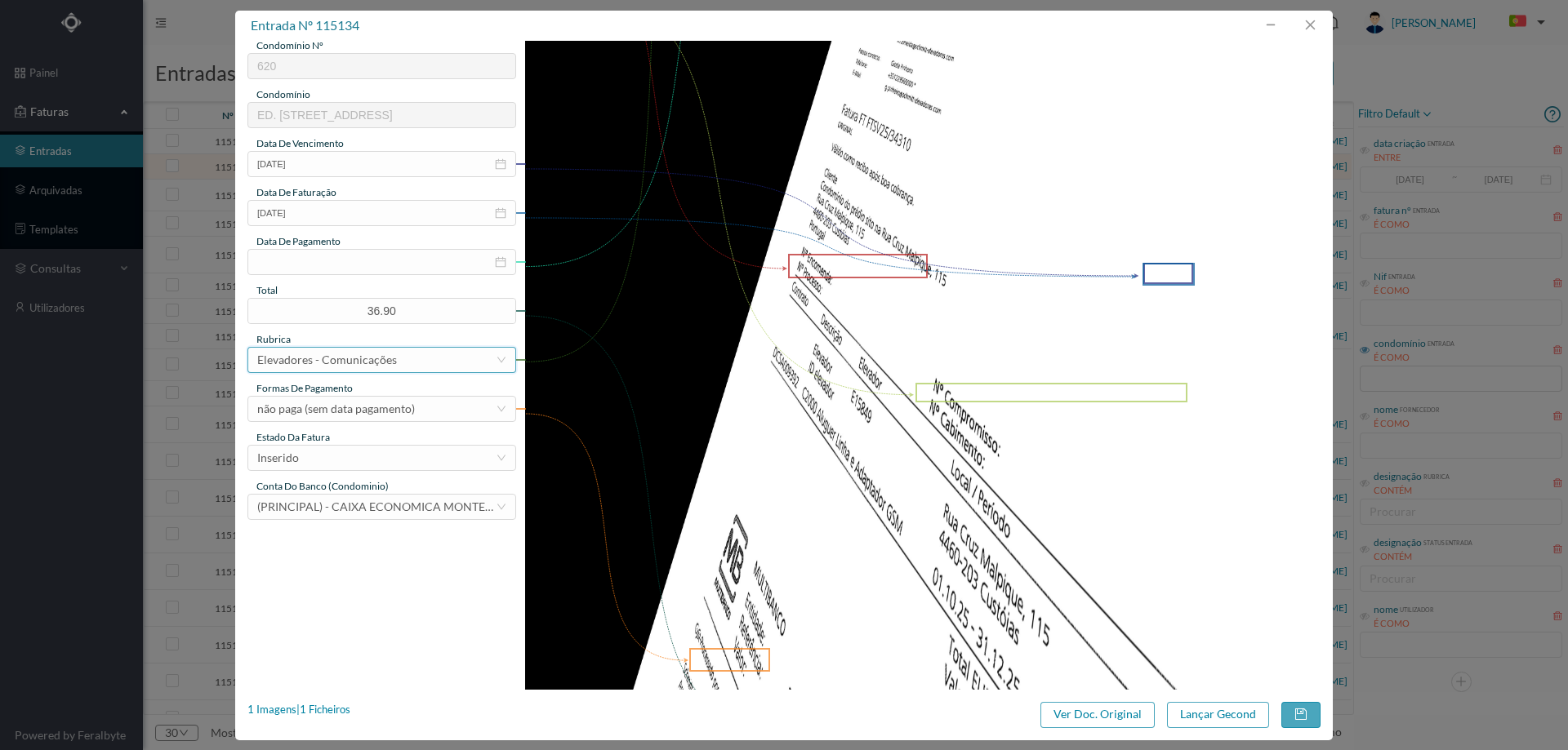
scroll to position [327, 0]
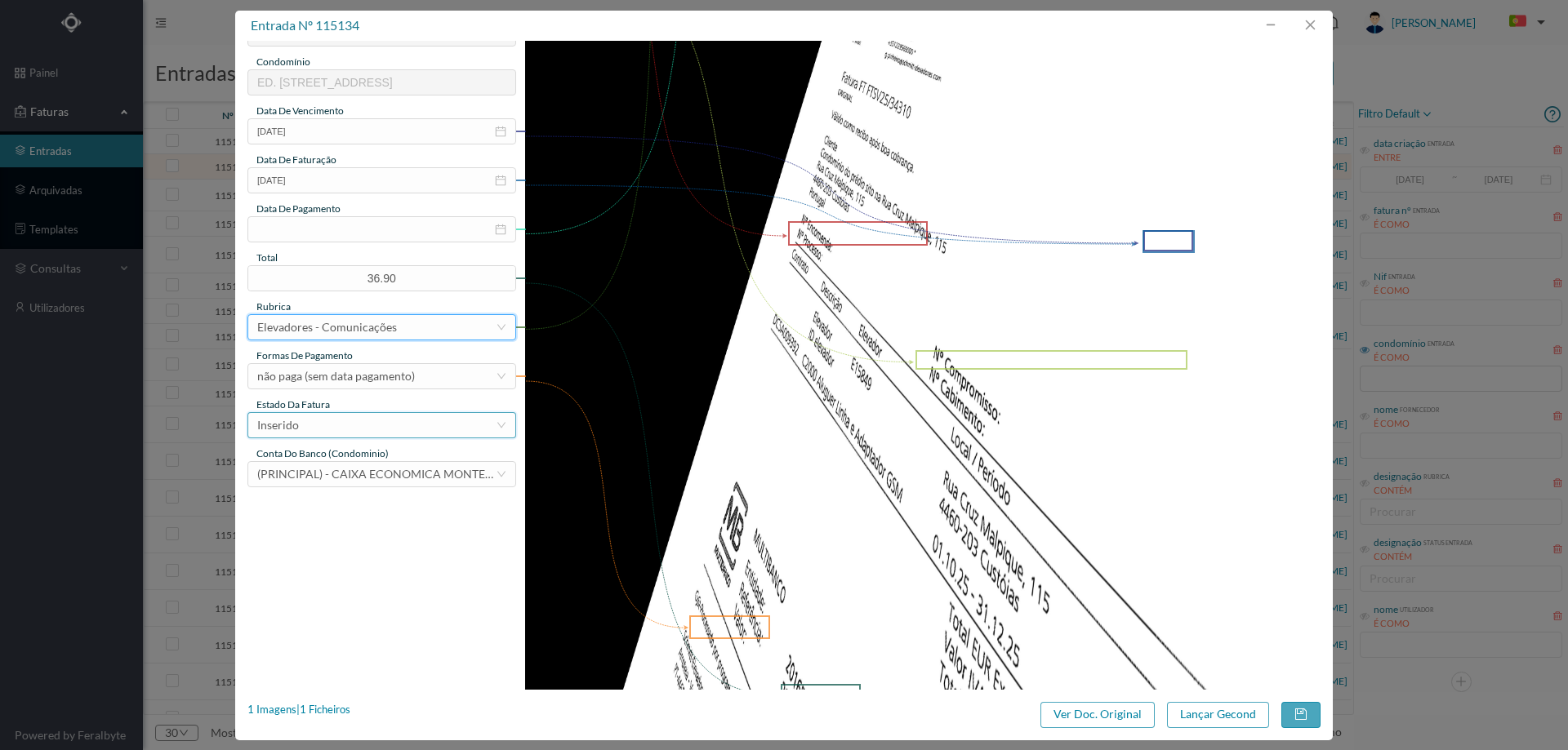
click at [312, 429] on div "Inserido" at bounding box center [376, 425] width 238 height 24
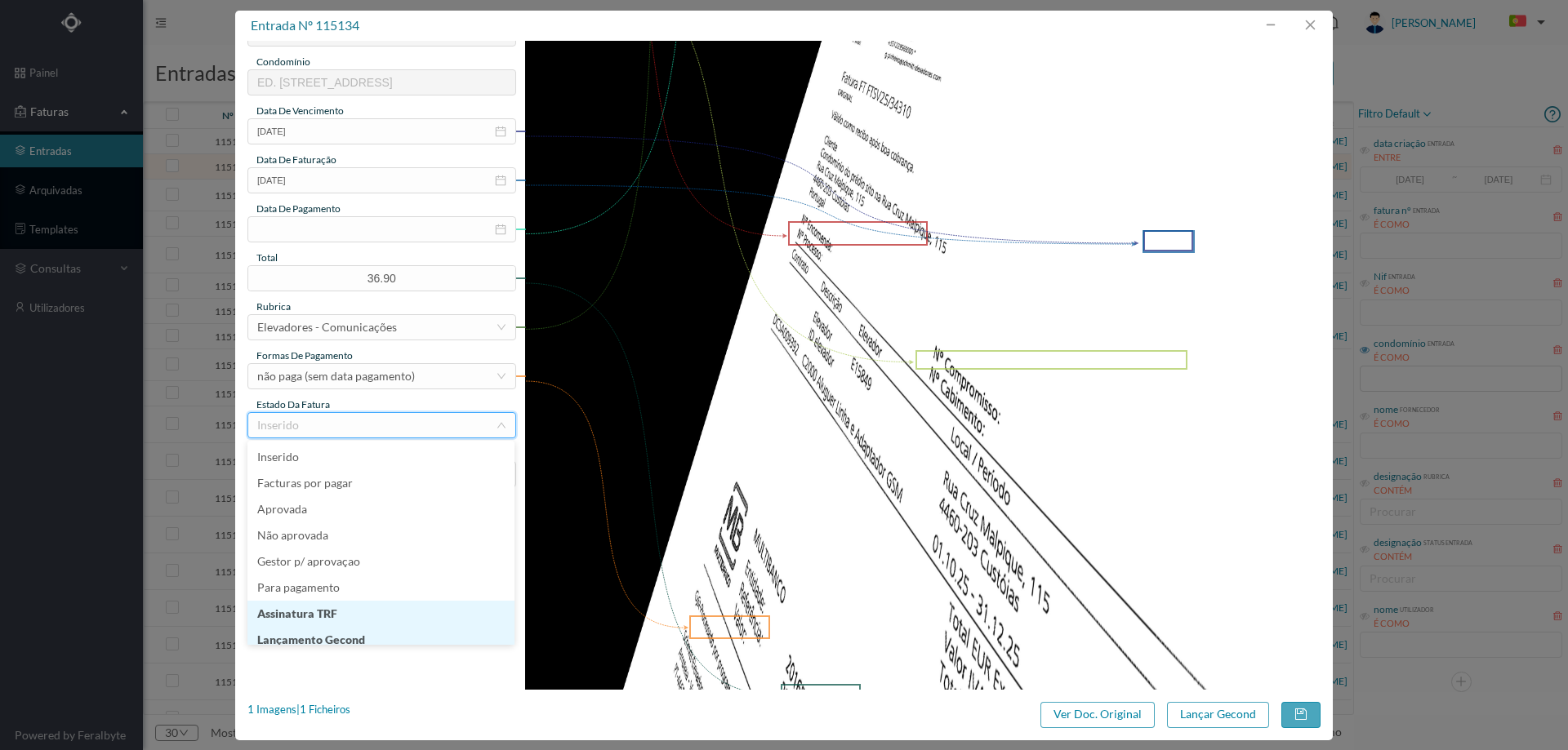
scroll to position [8, 0]
click at [332, 639] on li "Lançamento Gecond" at bounding box center [381, 631] width 267 height 26
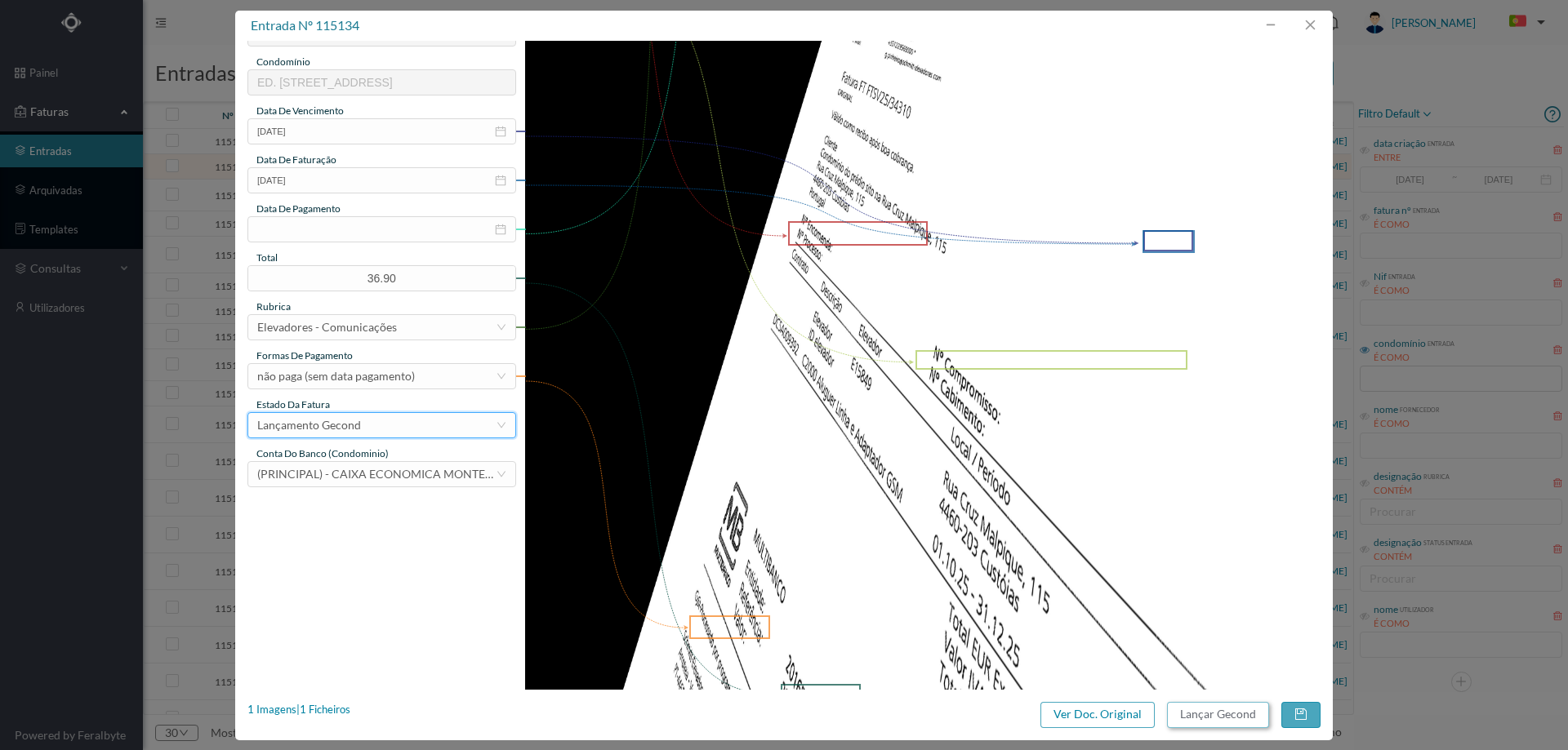
click at [1220, 707] on button "Lançar Gecond" at bounding box center [1218, 715] width 102 height 26
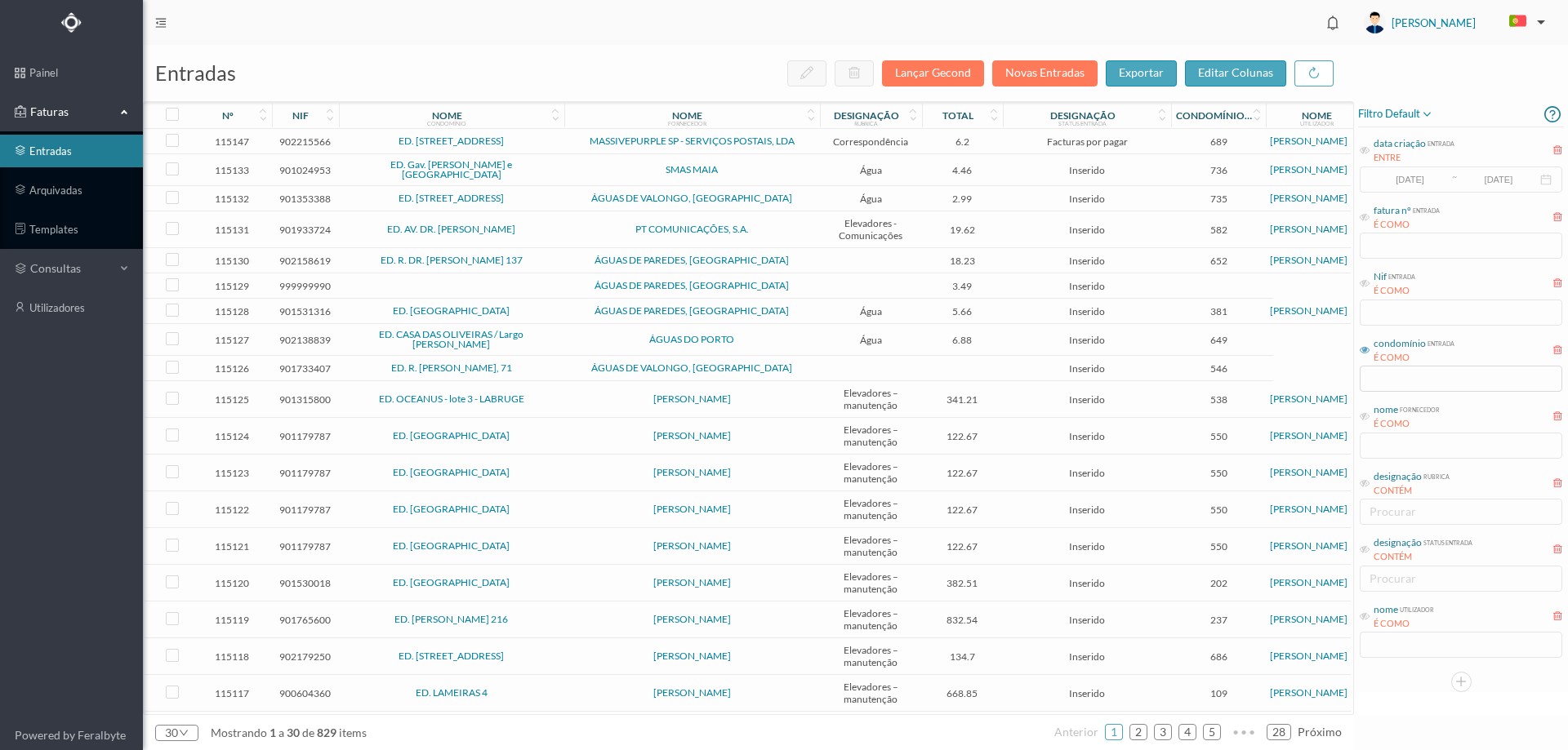
click at [624, 165] on span "SMAS MAIA" at bounding box center [692, 170] width 247 height 10
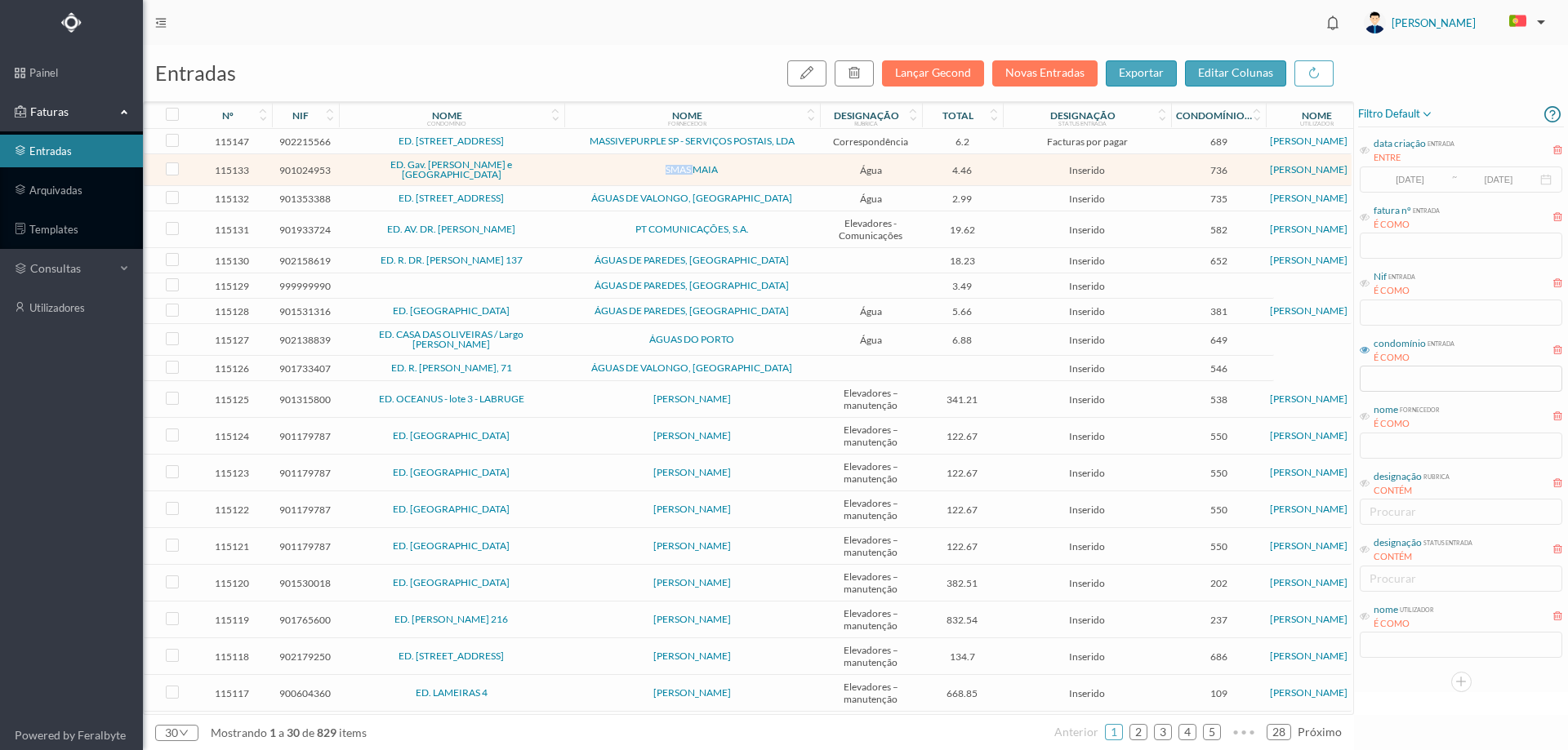
click at [624, 165] on span "SMAS MAIA" at bounding box center [692, 170] width 247 height 10
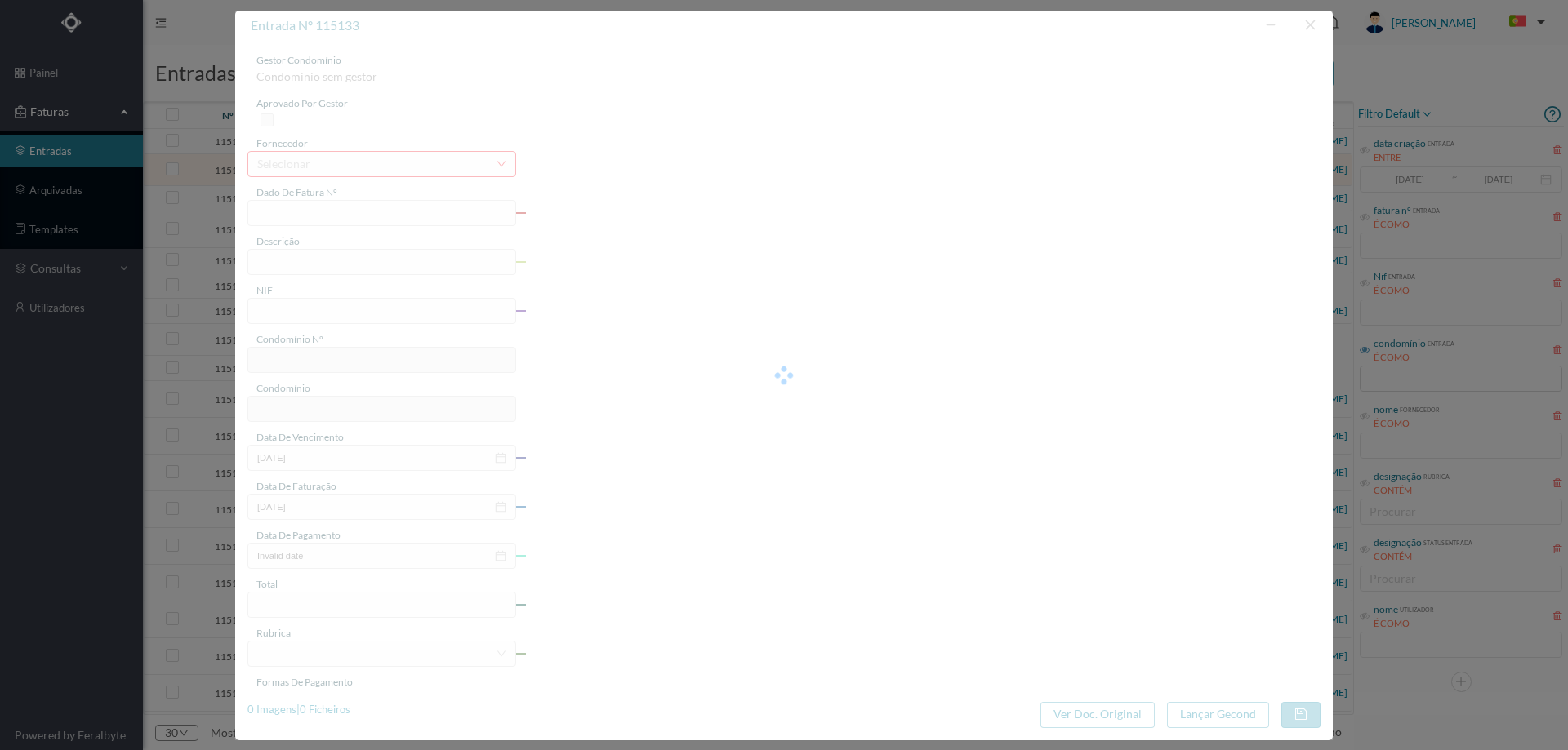
type input "FT.25. 017/430196"
type input "AV Estevão de Oliveira Maia , 597 Serviços Comuns - Avioso (Santa Maria) -« Maia"
type input "901024953"
type input "Invalid date"
type input "[DATE]"
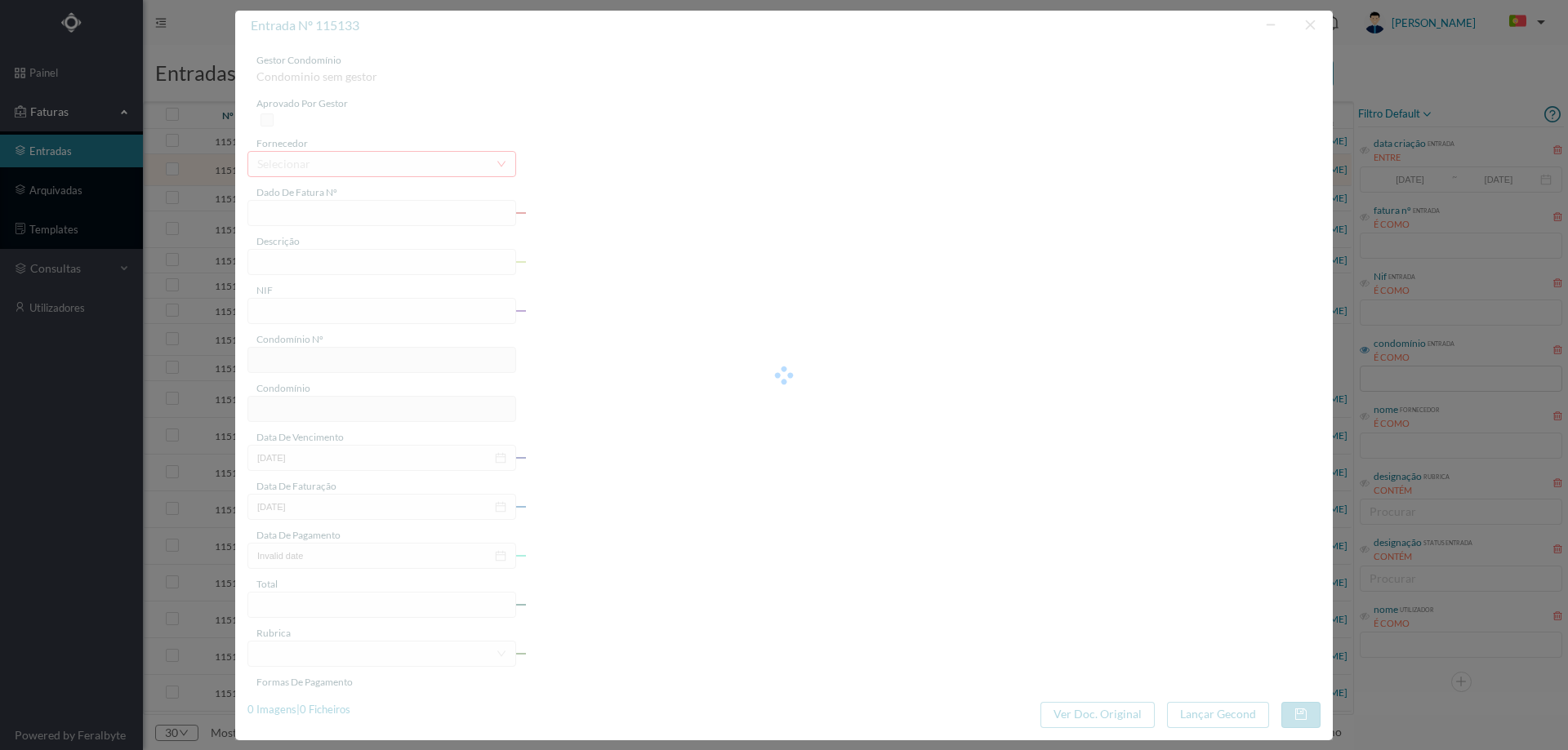
type input "4.46"
type input "736"
type input "ED. Gav. Estevão de Oliveira Maia e Rua de Avioso"
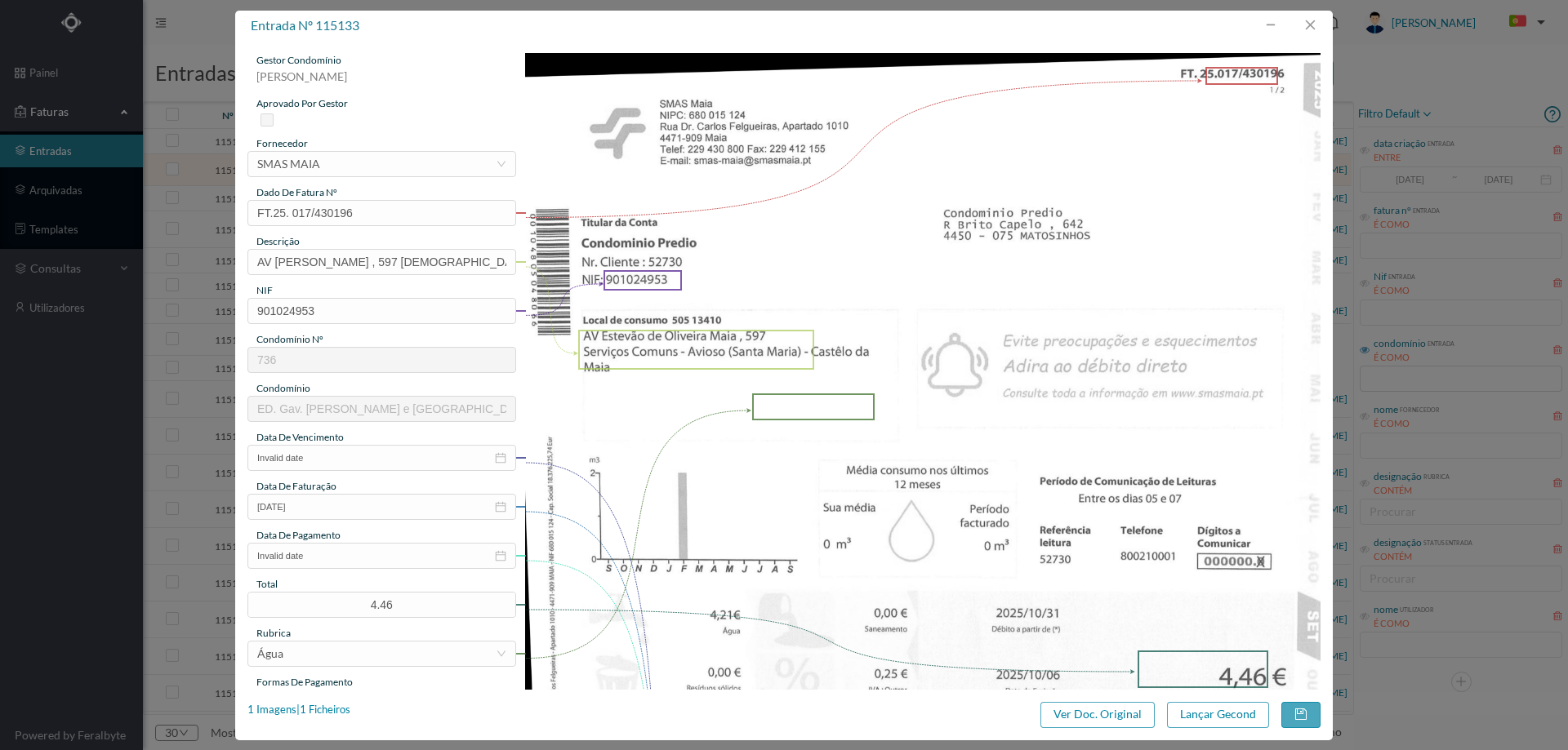
click at [328, 439] on span "data de vencimento" at bounding box center [300, 437] width 87 height 13
click at [332, 455] on input "Invalid date" at bounding box center [382, 458] width 268 height 26
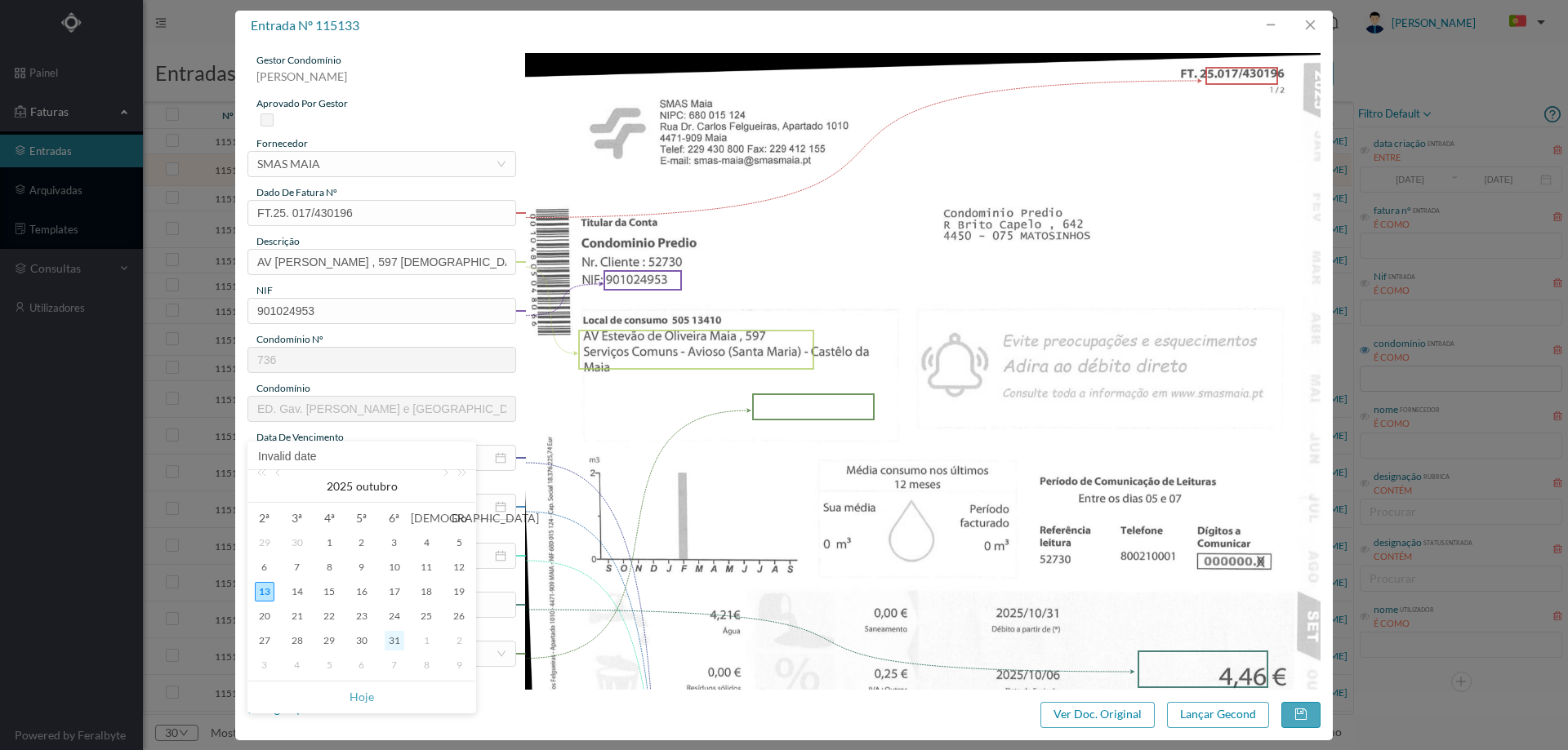
click at [394, 644] on div "31" at bounding box center [394, 640] width 19 height 19
type input "2025-10-31"
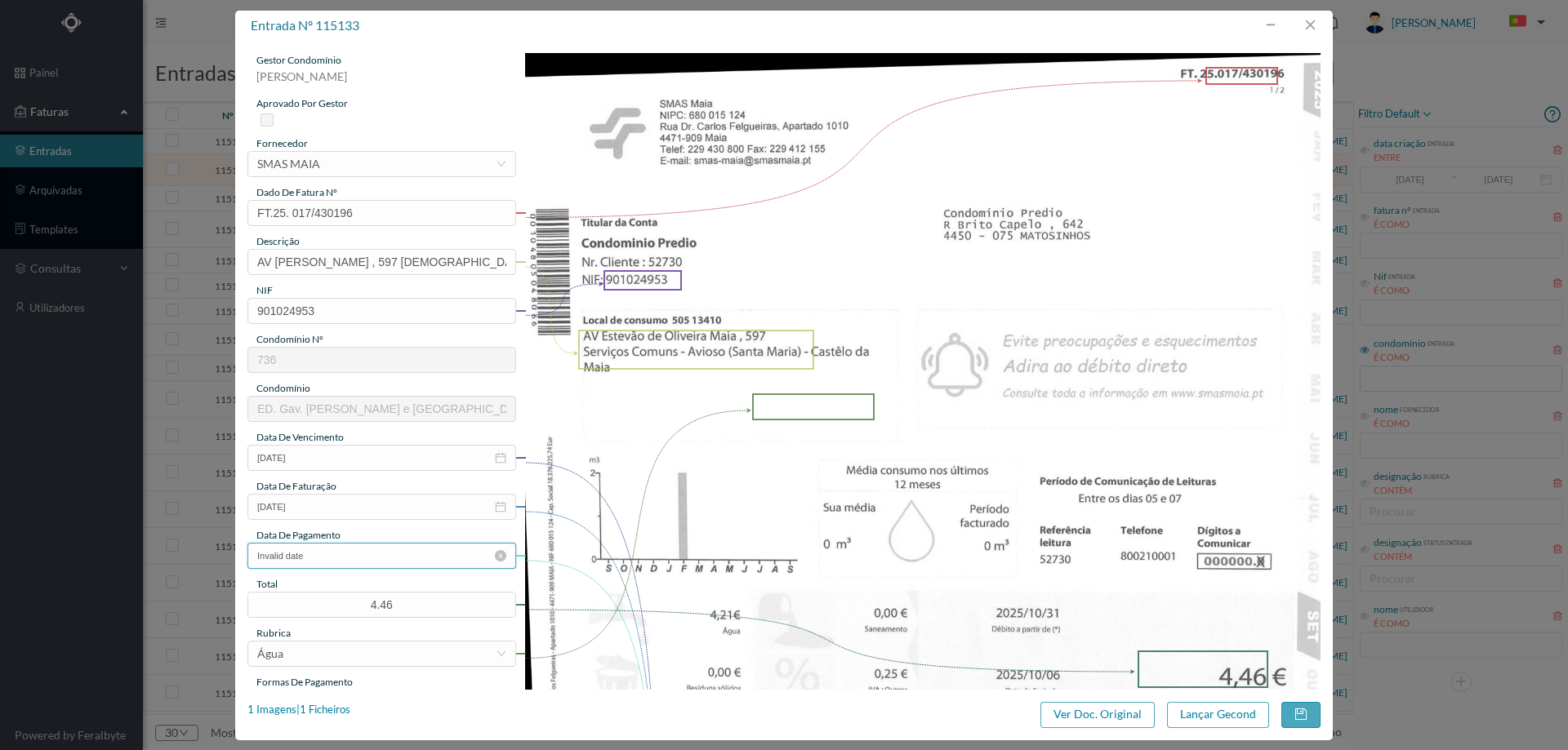
click at [382, 568] on input "Invalid date" at bounding box center [382, 556] width 268 height 26
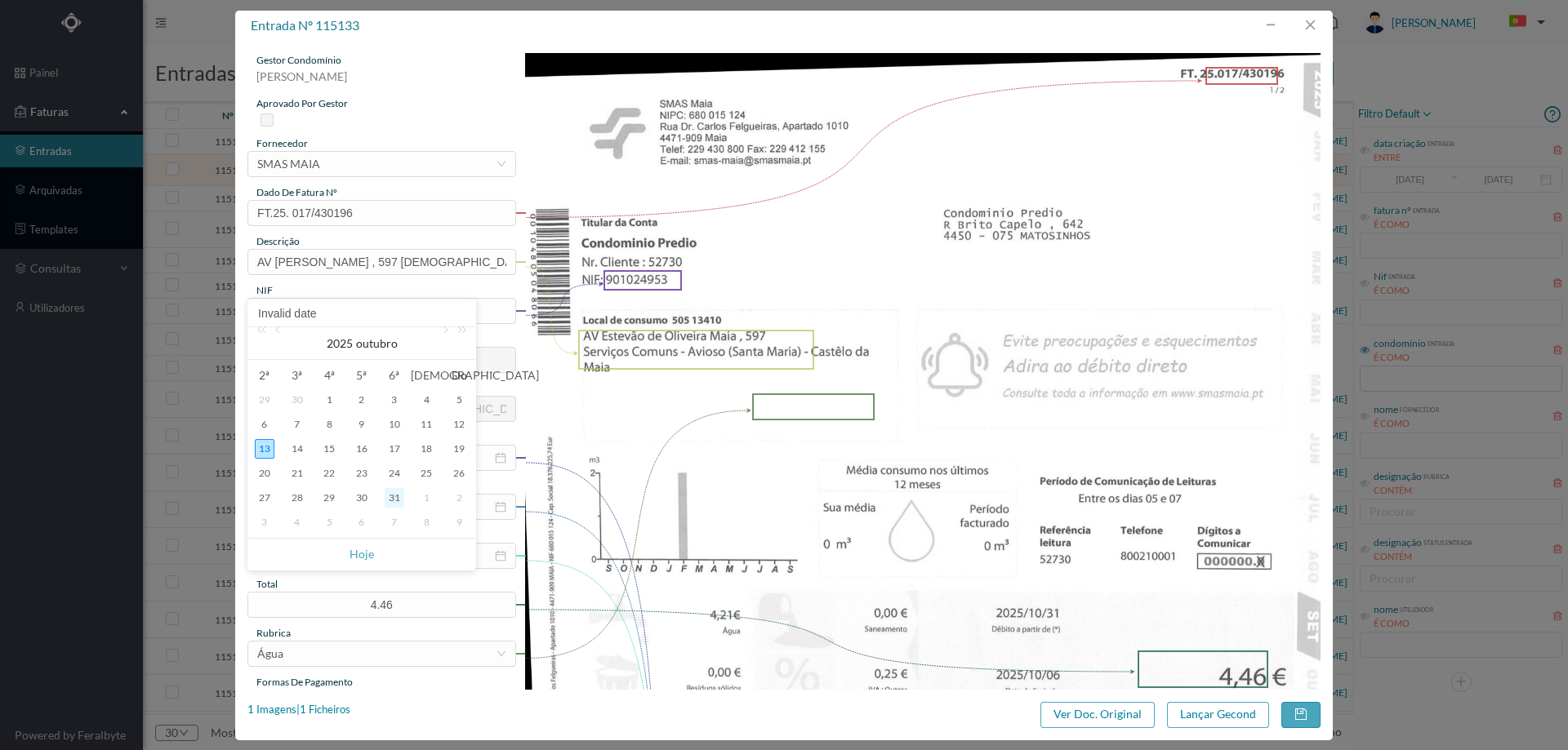
click at [395, 489] on div "31" at bounding box center [394, 497] width 19 height 19
type input "2025-10-31"
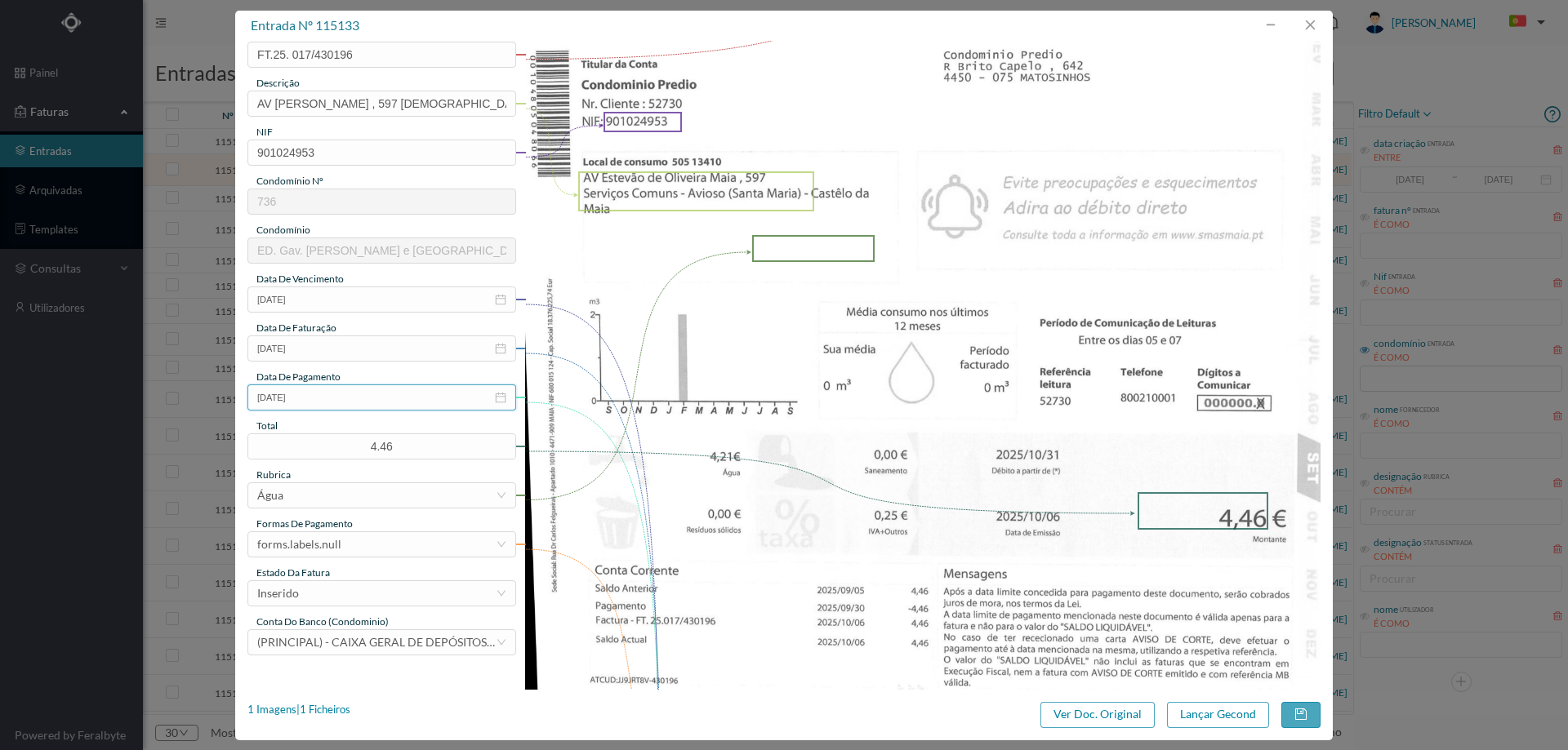
scroll to position [327, 0]
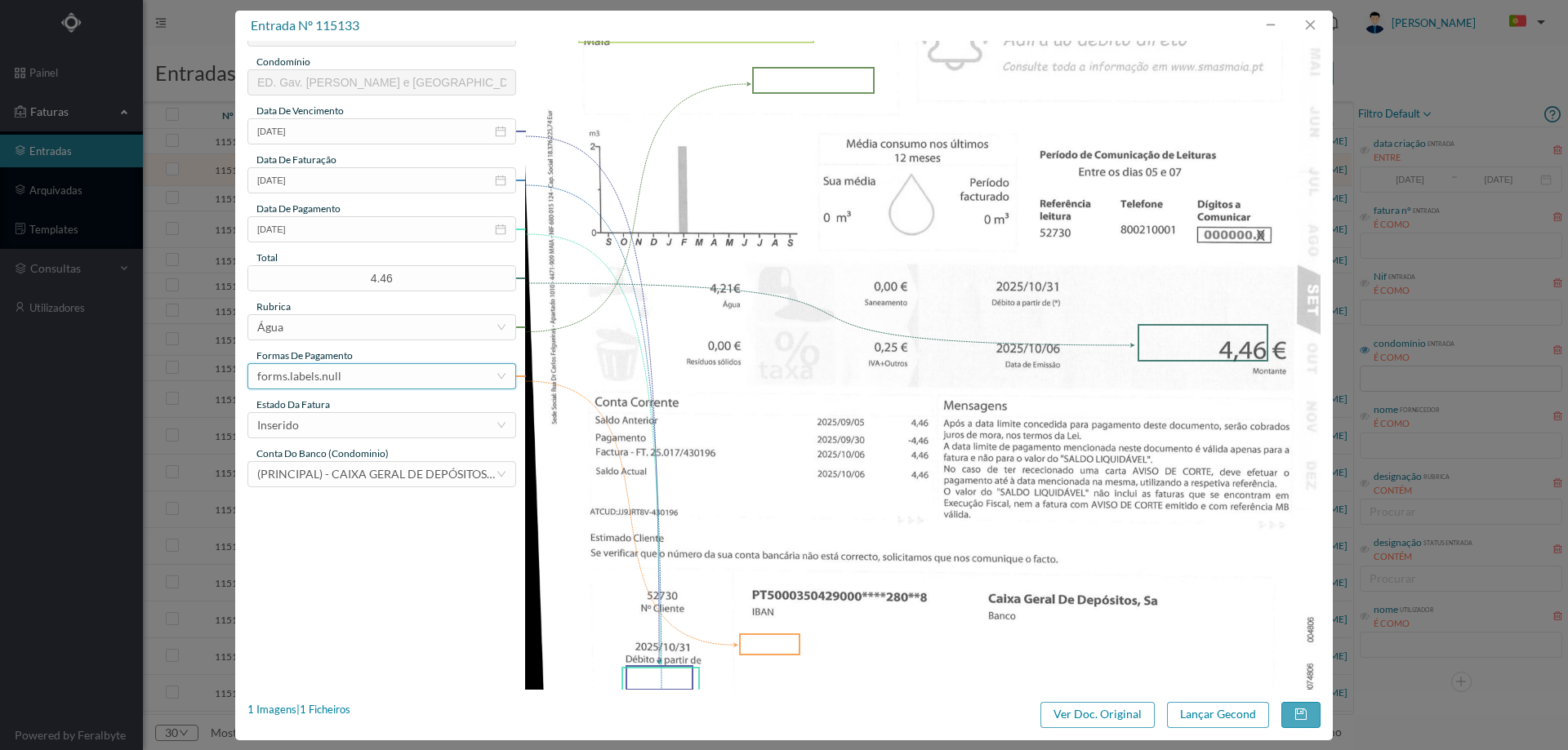
click at [350, 368] on div "forms.labels.null" at bounding box center [376, 375] width 238 height 24
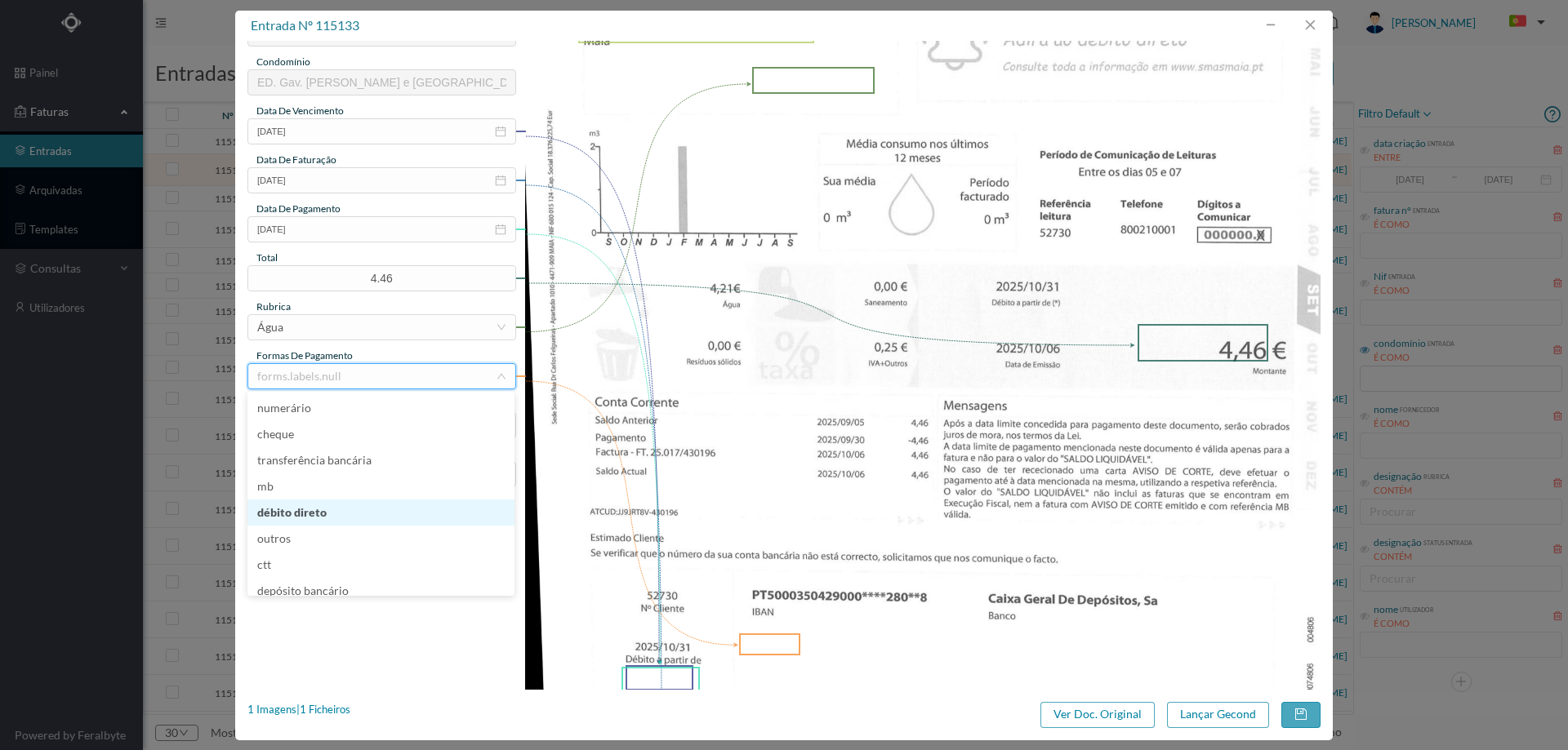
click at [320, 509] on li "débito direto" at bounding box center [381, 512] width 267 height 26
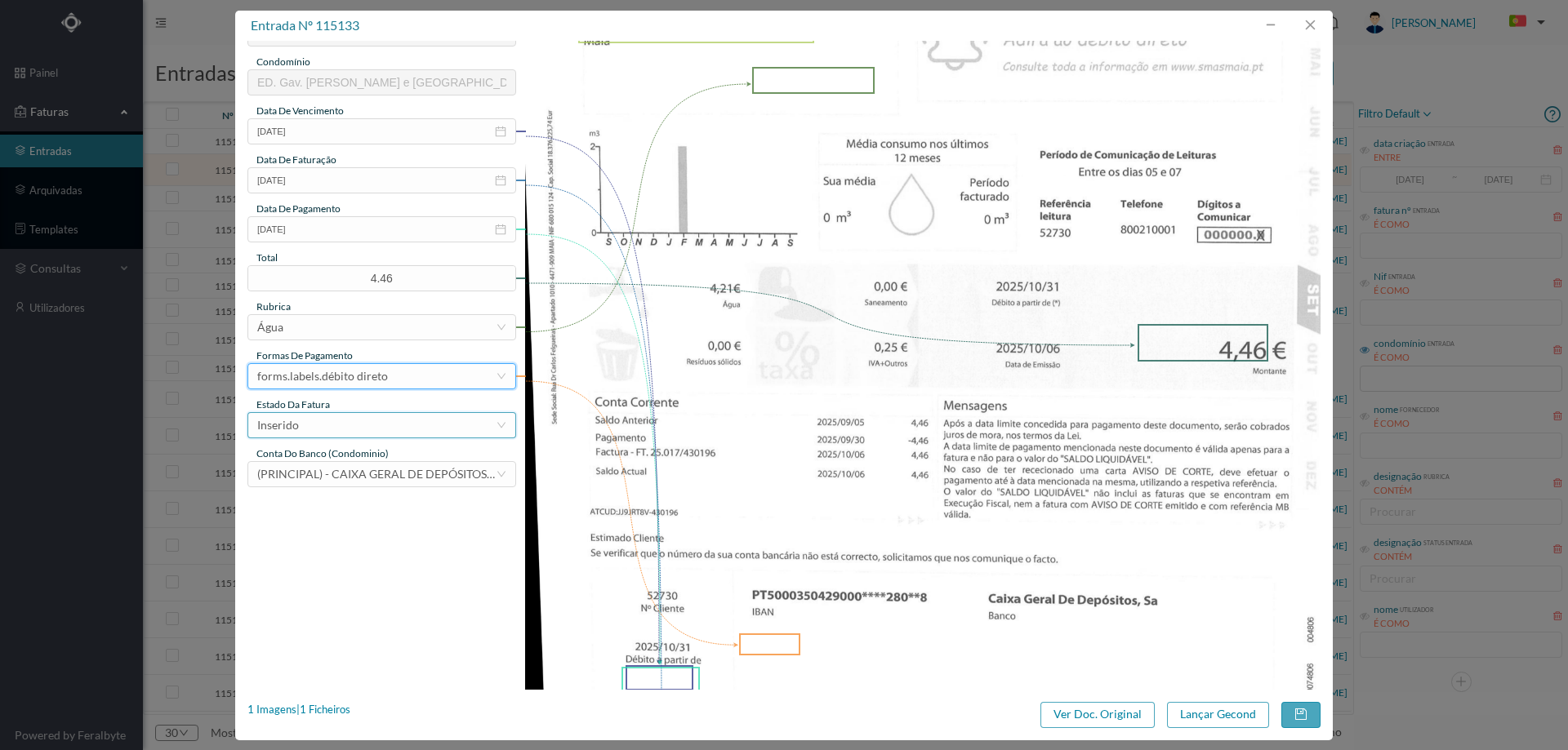
click at [345, 427] on div "Inserido" at bounding box center [376, 425] width 238 height 24
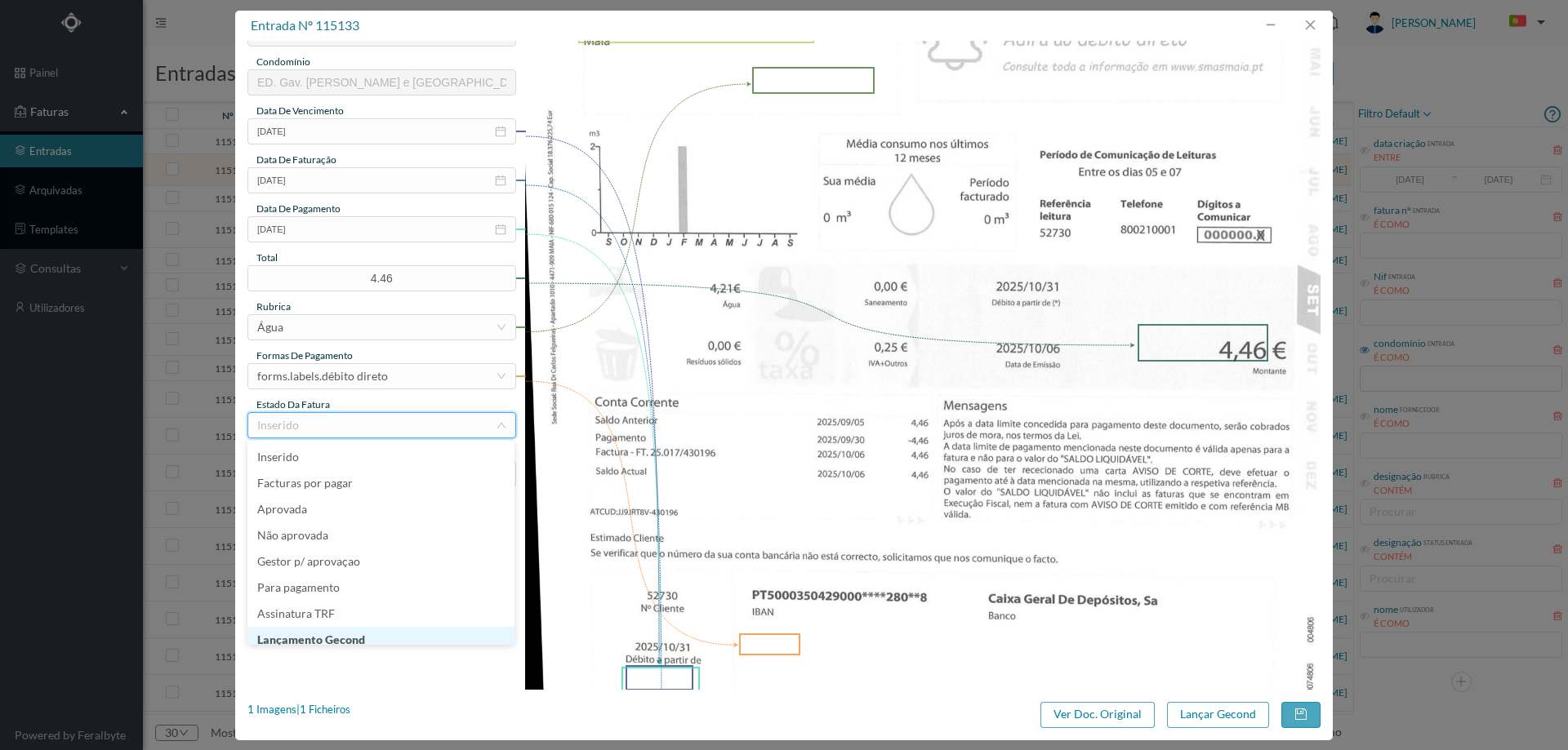
scroll to position [8, 0]
click at [330, 635] on li "Lançamento Gecond" at bounding box center [381, 631] width 267 height 26
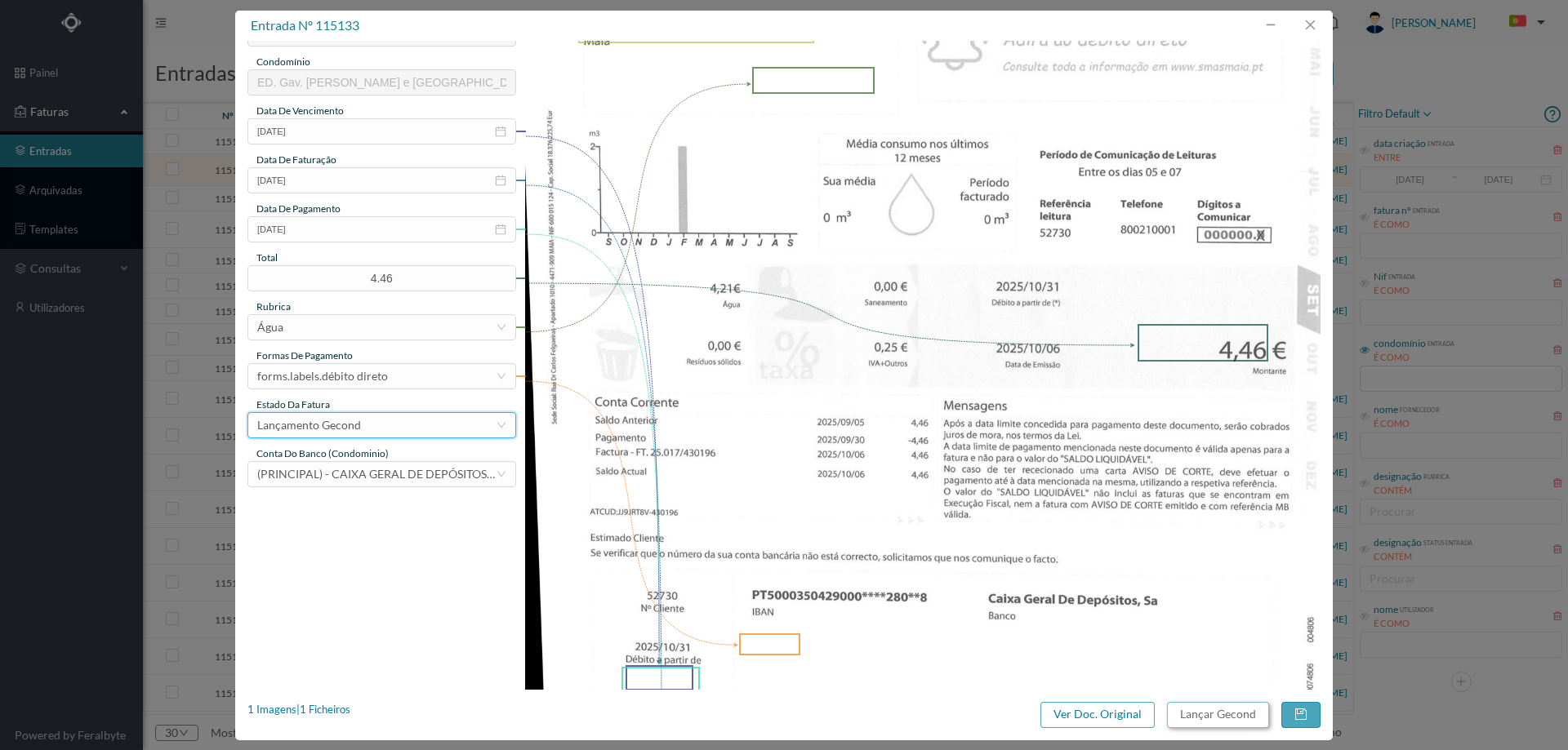
click at [1209, 706] on button "Lançar Gecond" at bounding box center [1218, 715] width 102 height 26
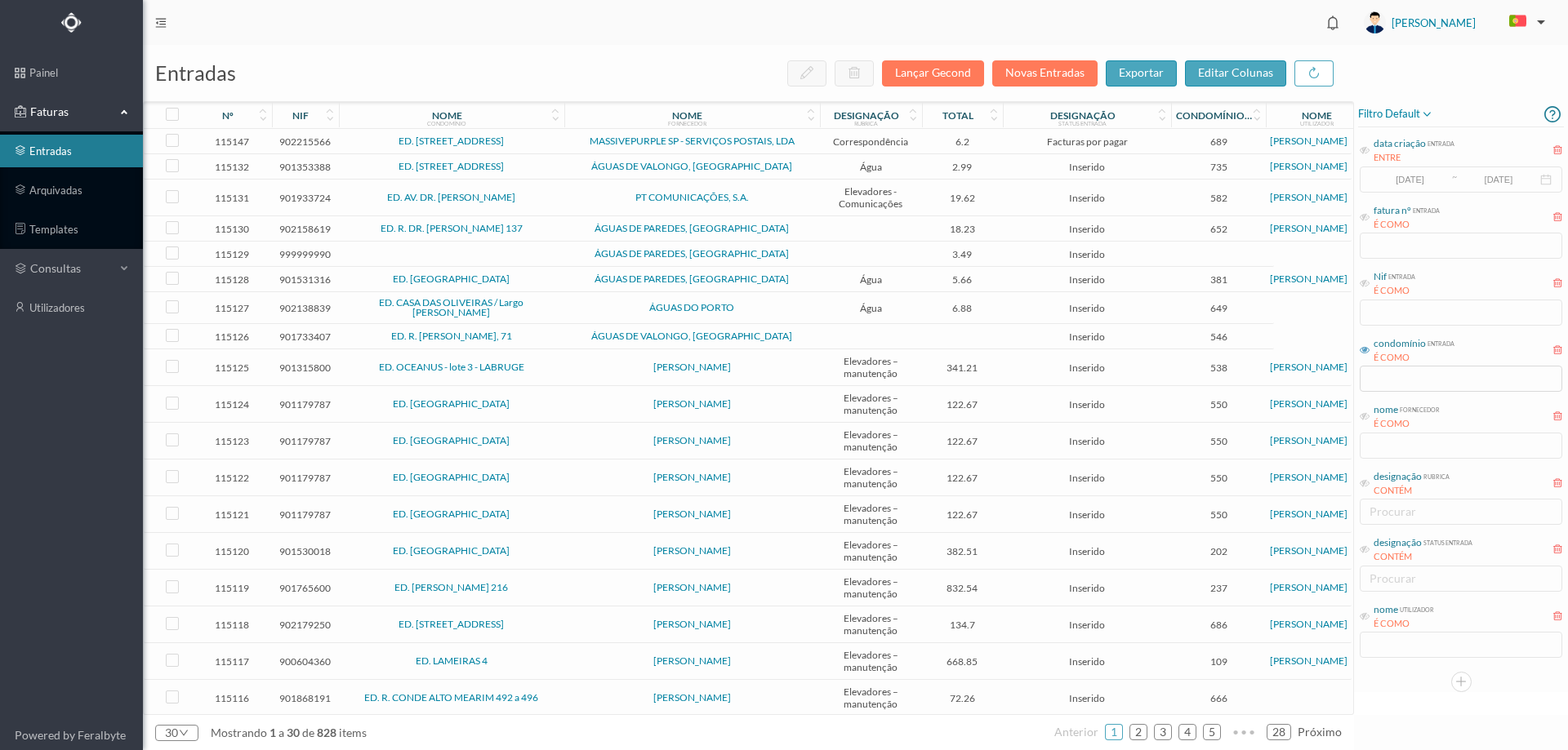
click at [578, 166] on span "ÁGUAS DE VALONGO, SA" at bounding box center [692, 167] width 247 height 10
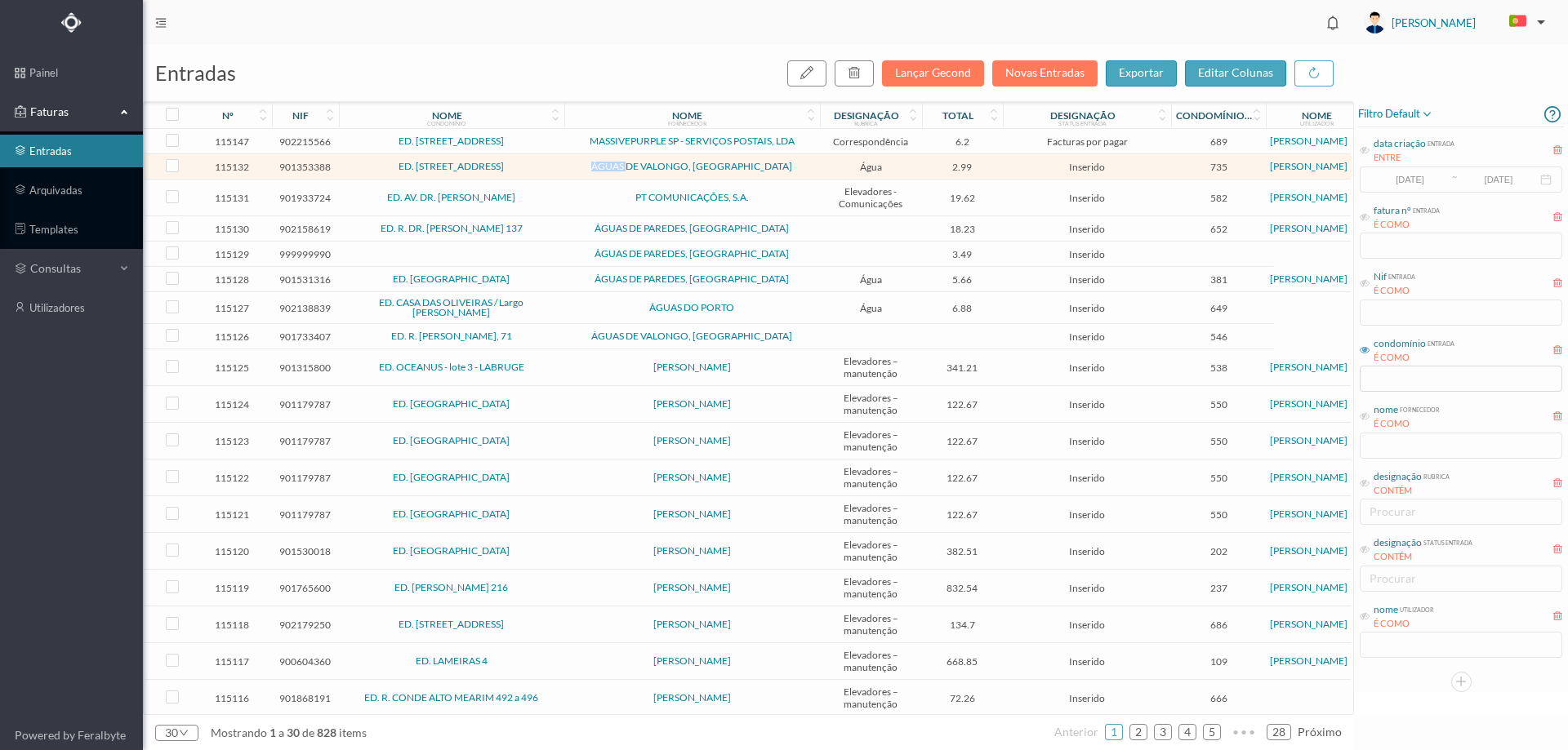
click at [578, 166] on span "ÁGUAS DE VALONGO, SA" at bounding box center [692, 167] width 247 height 10
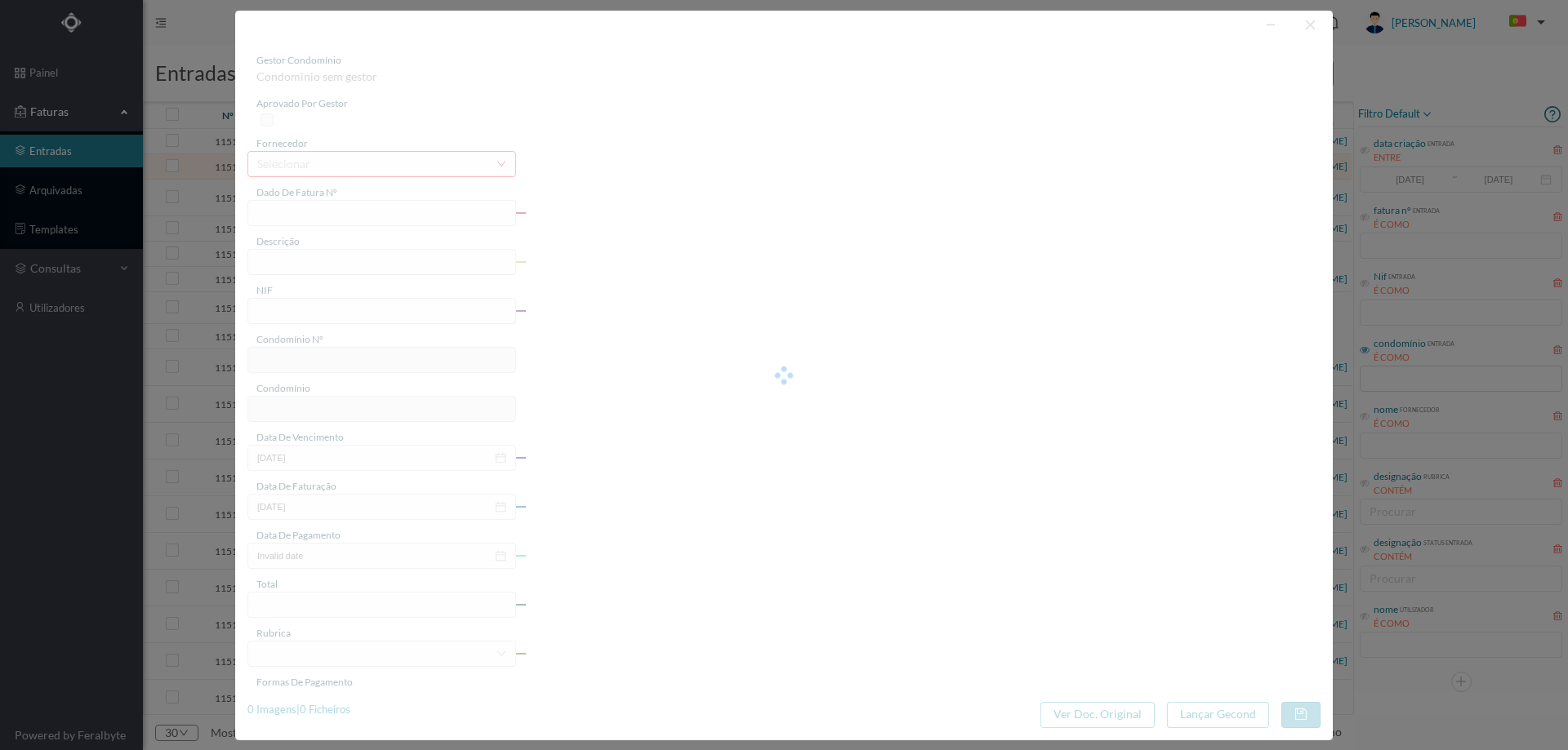
type input "1184589263"
type input "901353388"
type input "2025-10-27"
type input "[DATE]"
type input "2025-10-27"
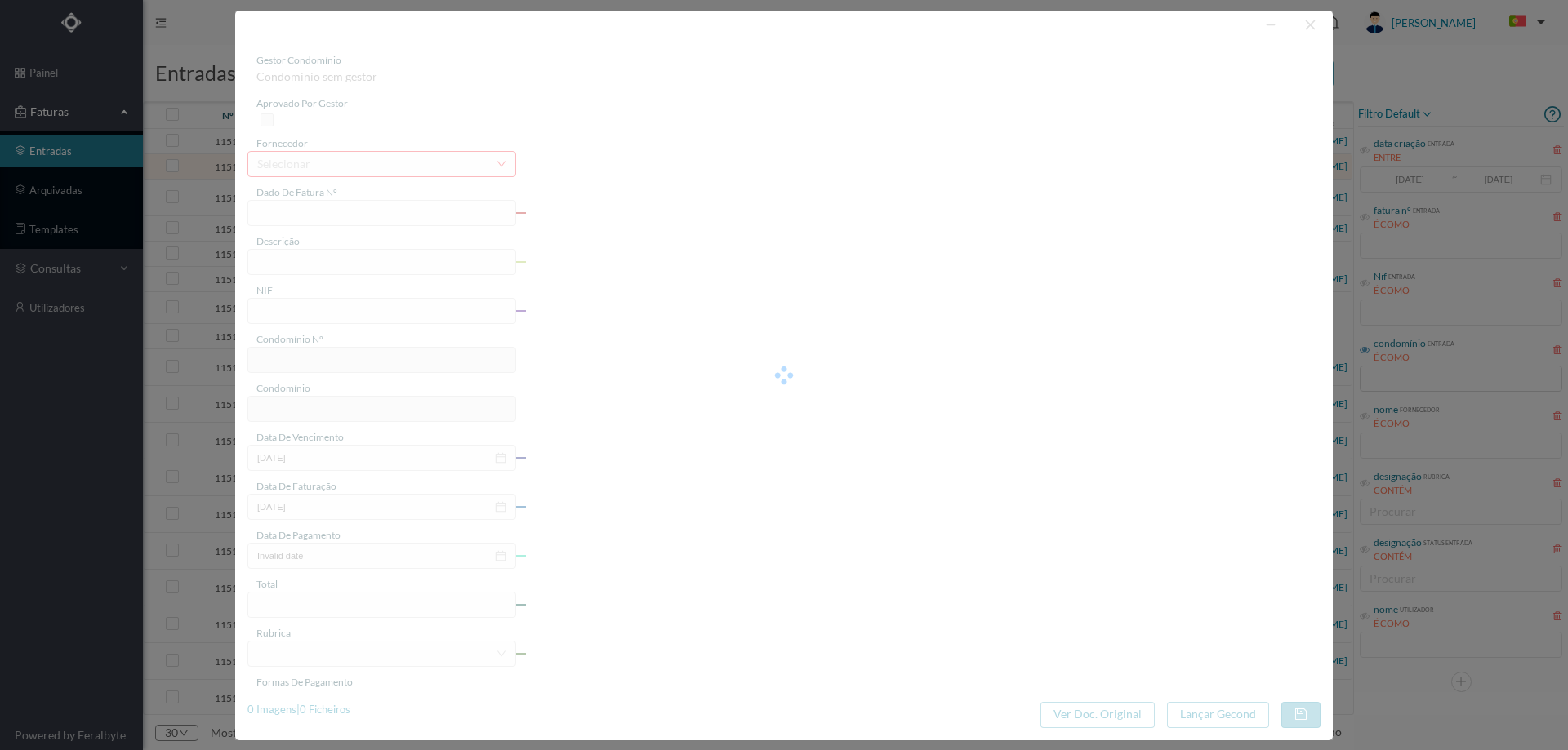
type input "2.99"
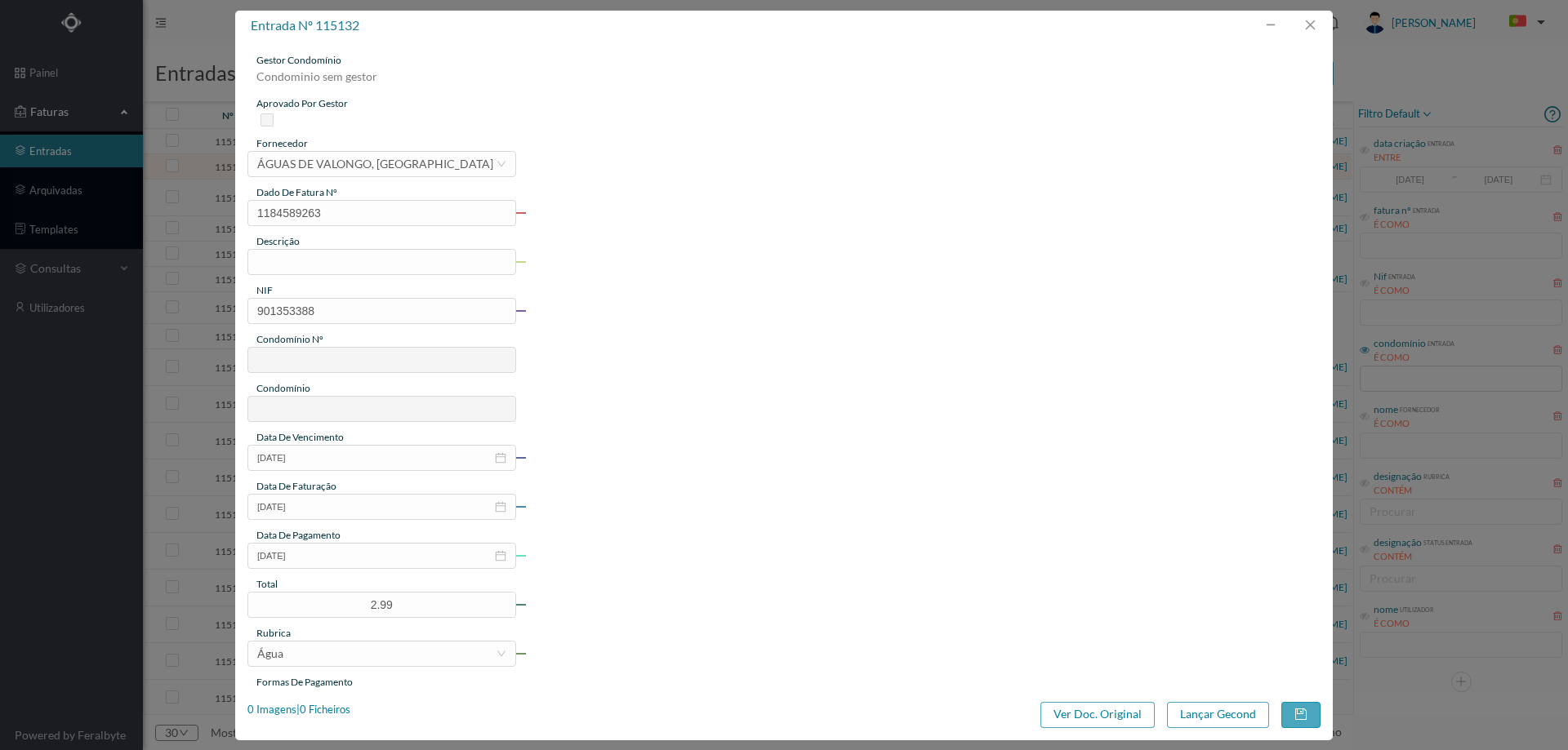
type input "735"
type input "ED. RUA DO TEATRO, 194 E RUA DO TUNEL 33"
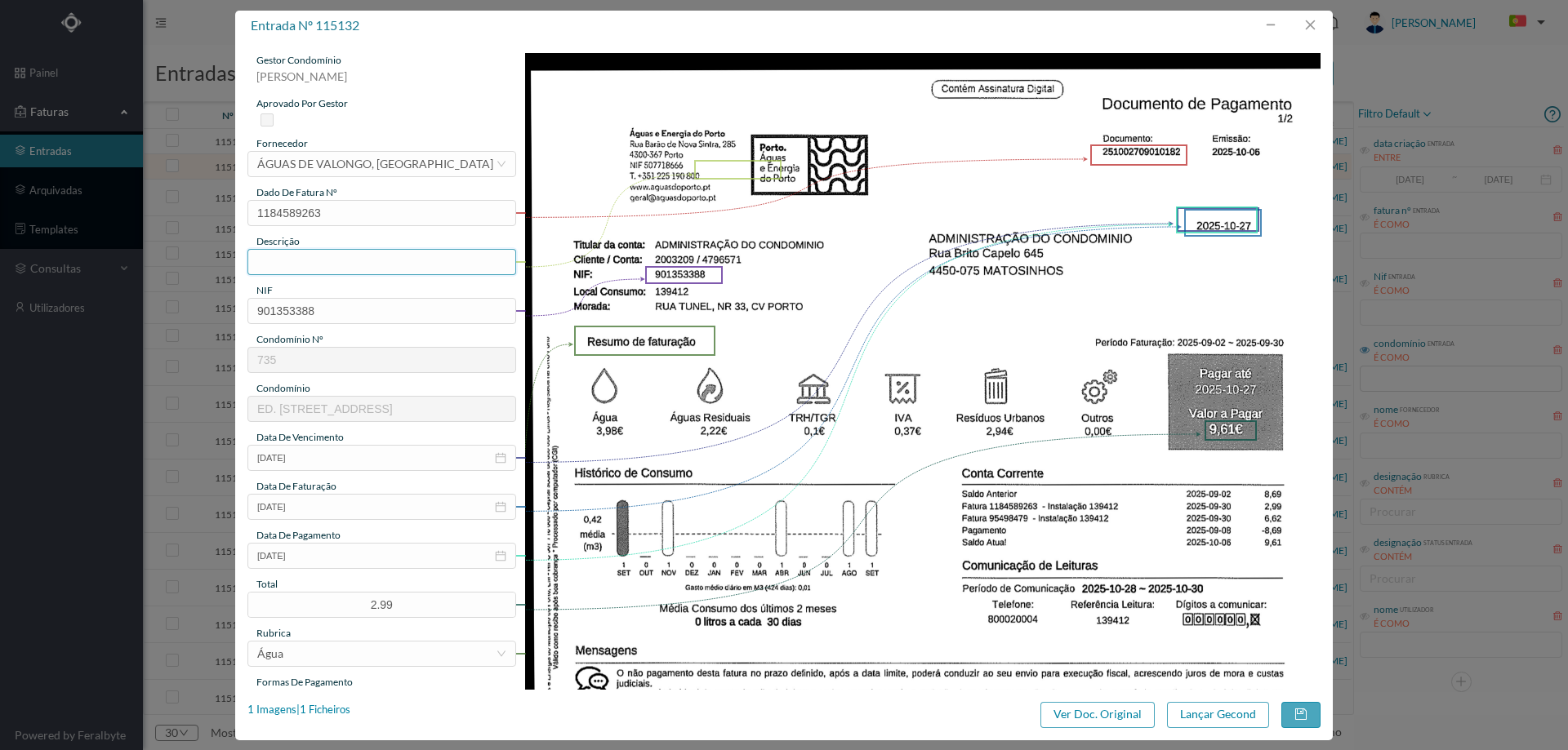
click at [298, 266] on input "text" at bounding box center [382, 261] width 268 height 26
type input "[DATE] a [DATE]"
click at [333, 566] on input "[DATE]" at bounding box center [382, 556] width 268 height 26
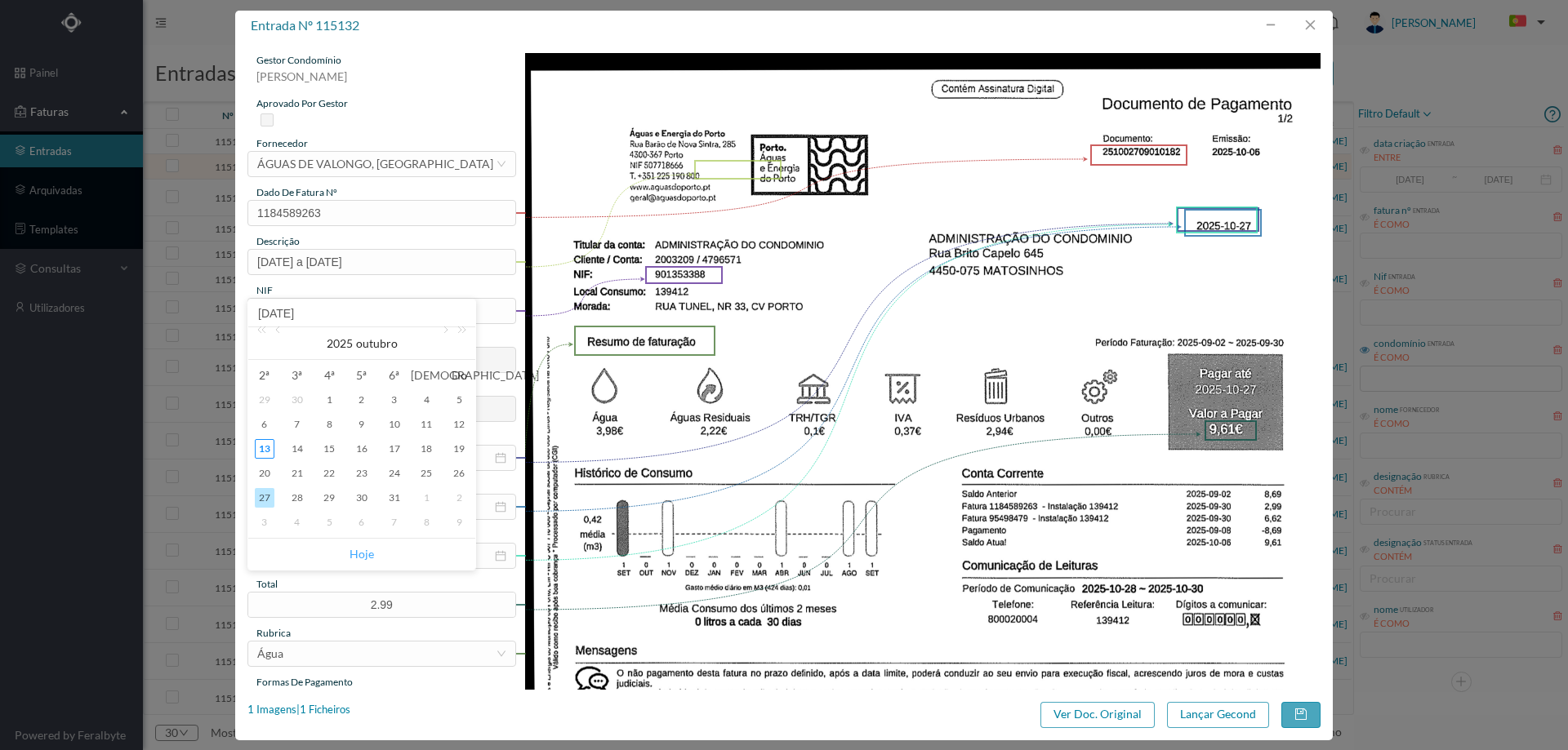
click at [366, 548] on link "Hoje" at bounding box center [361, 554] width 24 height 31
type input "[DATE]"
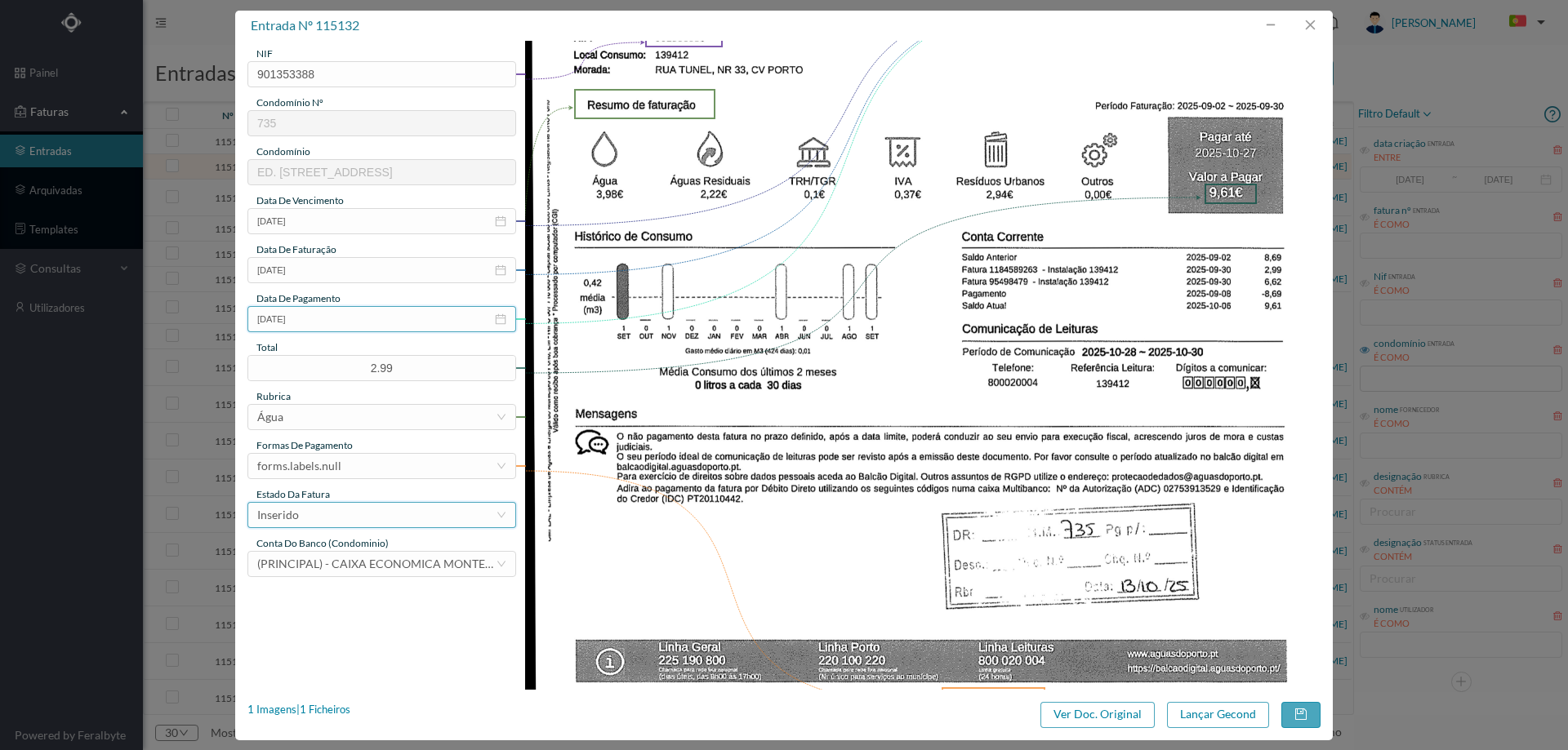
scroll to position [245, 0]
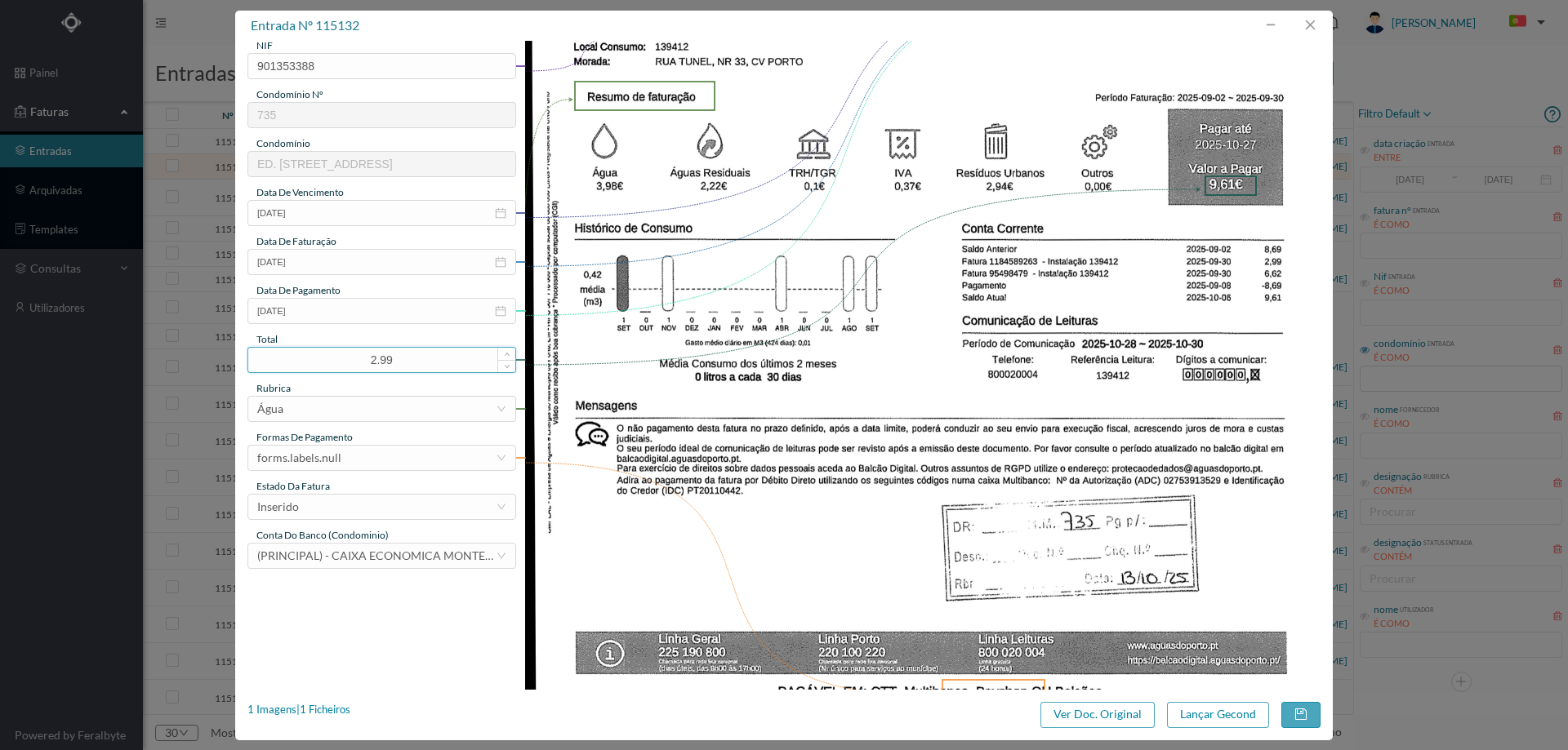
drag, startPoint x: 417, startPoint y: 361, endPoint x: 331, endPoint y: 361, distance: 86.0
click at [331, 361] on input "2.99" at bounding box center [382, 359] width 267 height 24
type input "9.61"
click at [330, 456] on div "forms.labels.null" at bounding box center [299, 458] width 84 height 24
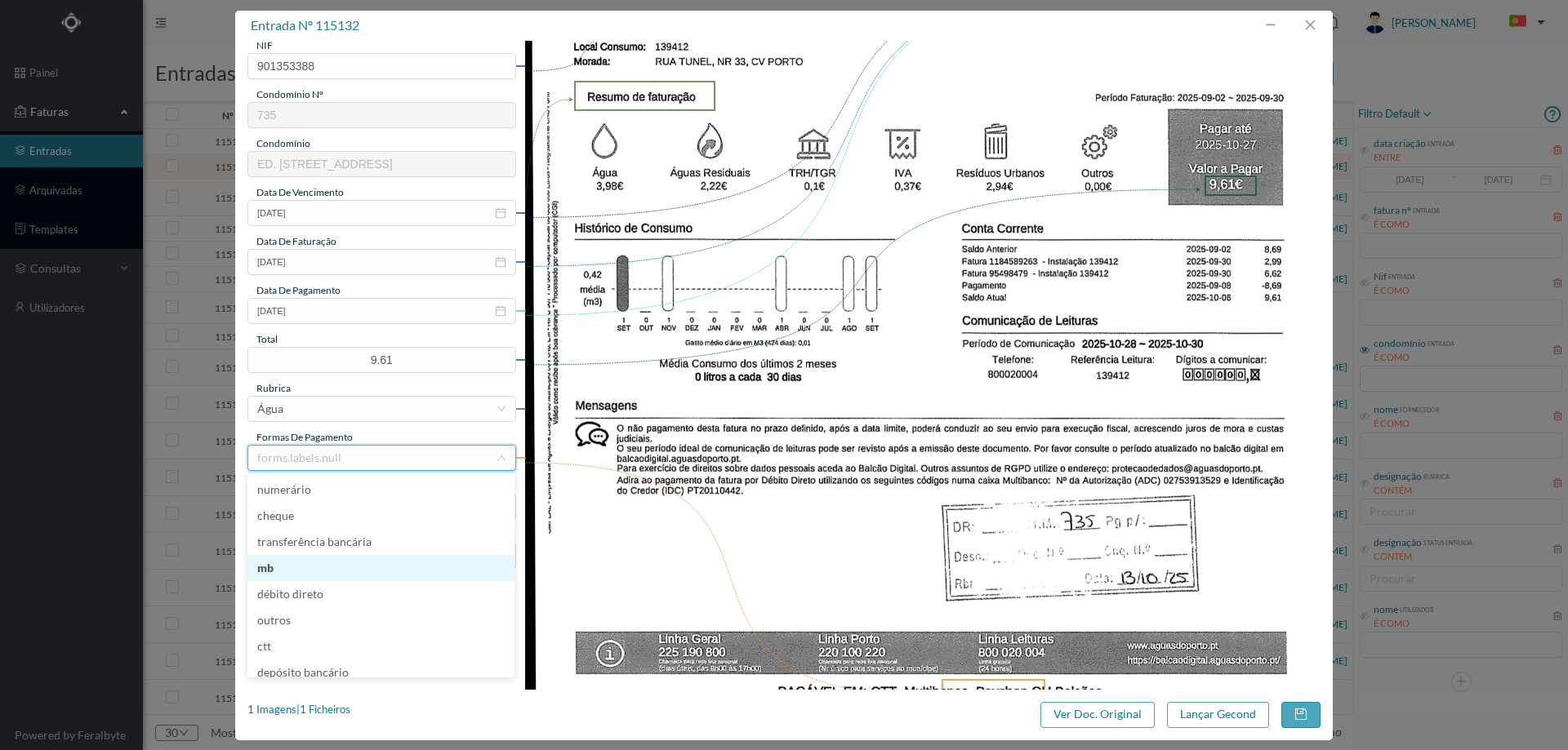
drag, startPoint x: 314, startPoint y: 589, endPoint x: 311, endPoint y: 566, distance: 23.2
click at [311, 566] on ul "numerário cheque transferência bancária mb débito direto outros ctt depósito ba…" at bounding box center [381, 575] width 267 height 204
click at [311, 566] on li "mb" at bounding box center [381, 567] width 267 height 26
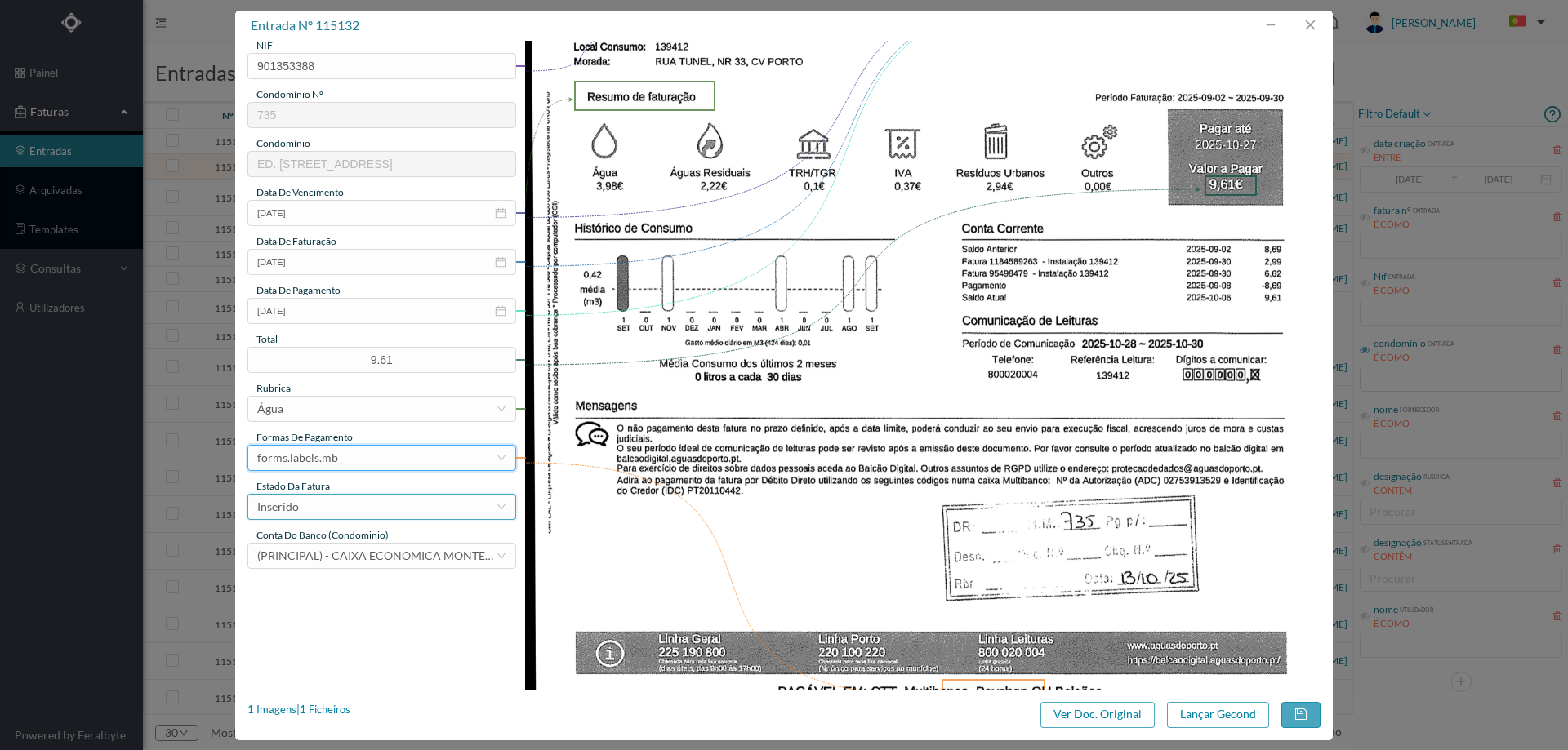
click at [325, 510] on div "Inserido" at bounding box center [376, 506] width 238 height 24
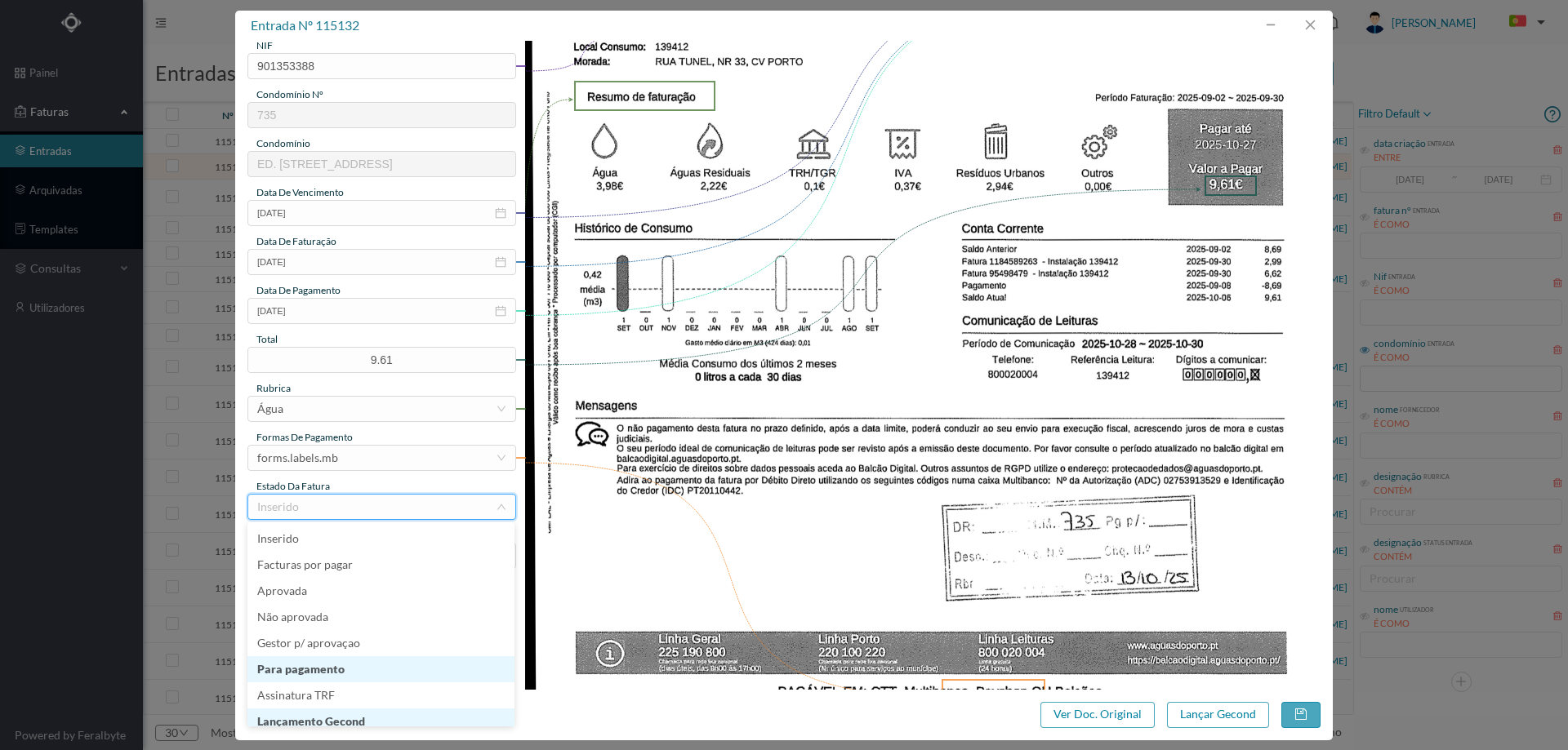
scroll to position [8, 0]
click at [322, 709] on li "Lançamento Gecond" at bounding box center [381, 713] width 267 height 26
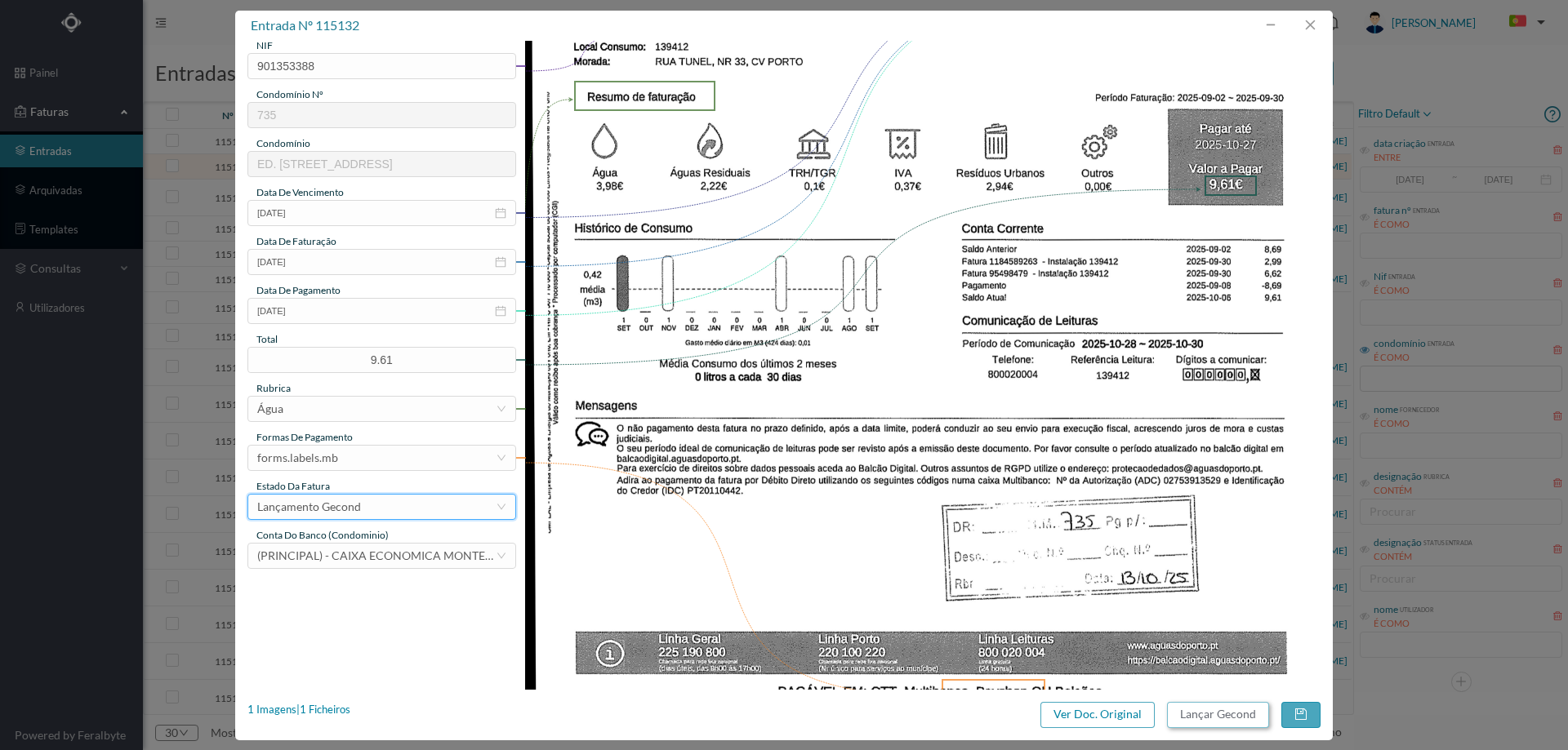
click at [1217, 708] on button "Lançar Gecond" at bounding box center [1218, 715] width 102 height 26
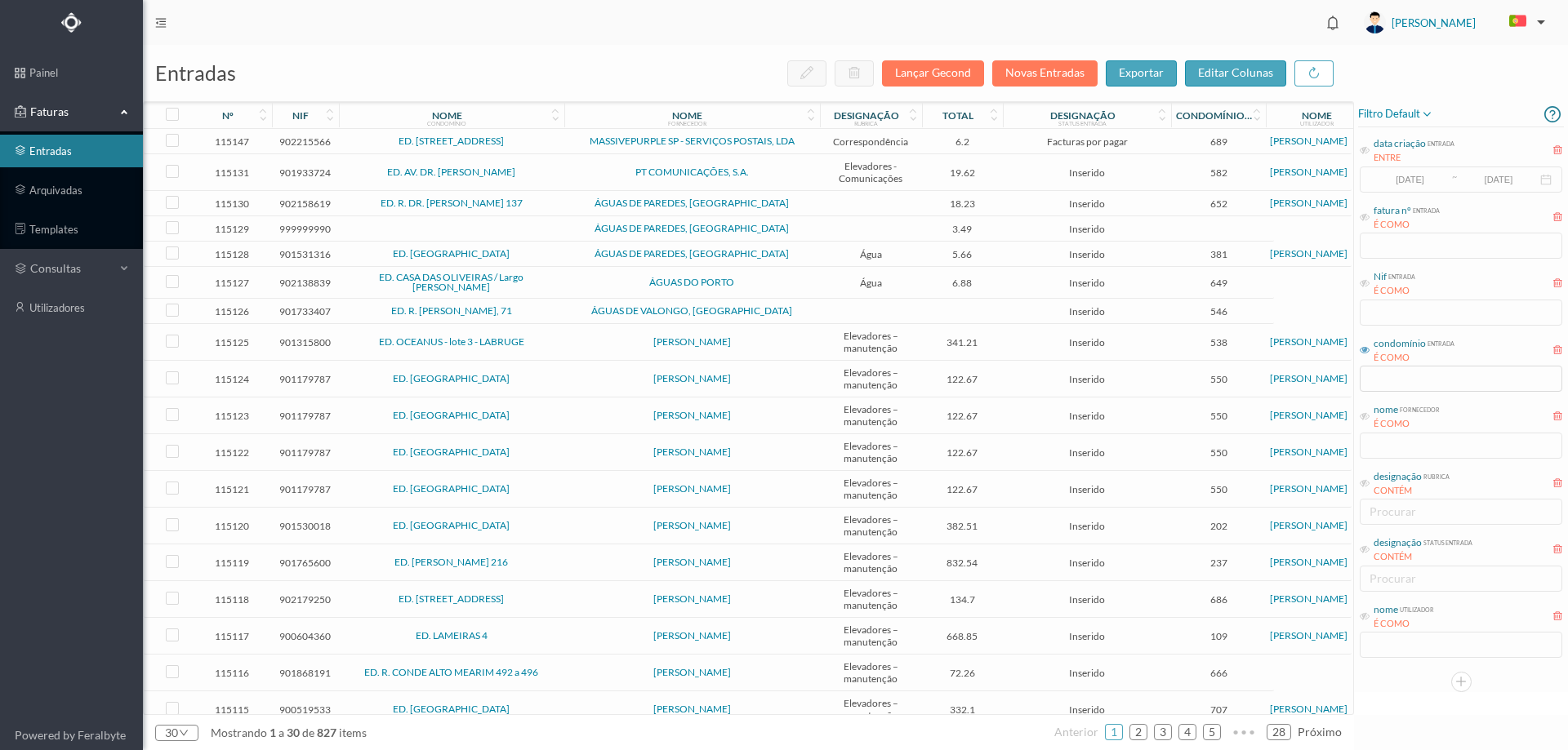
click at [575, 183] on td "PT COMUNICAÇÕES, S.A." at bounding box center [692, 173] width 256 height 37
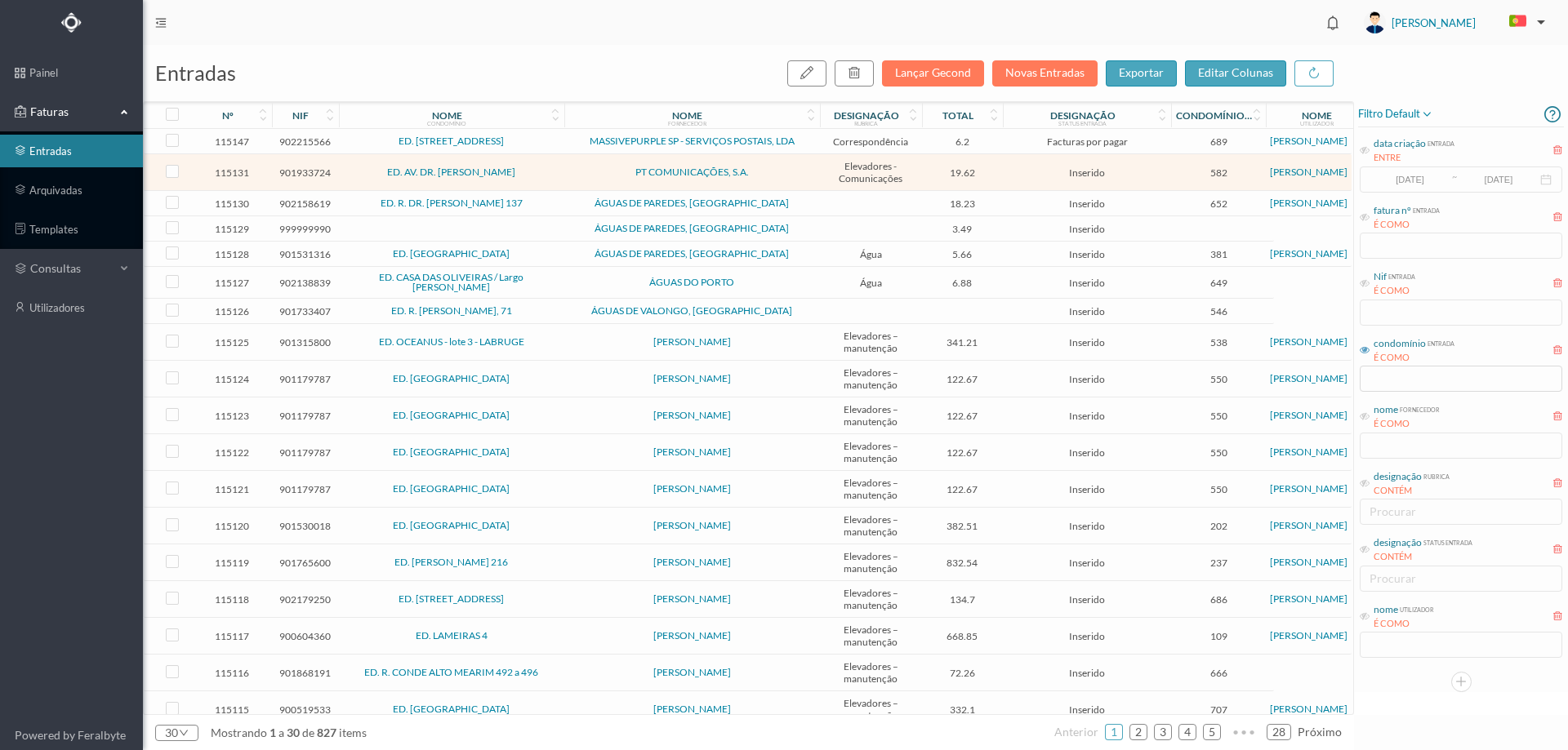
click at [575, 183] on td "PT COMUNICAÇÕES, S.A." at bounding box center [692, 173] width 256 height 37
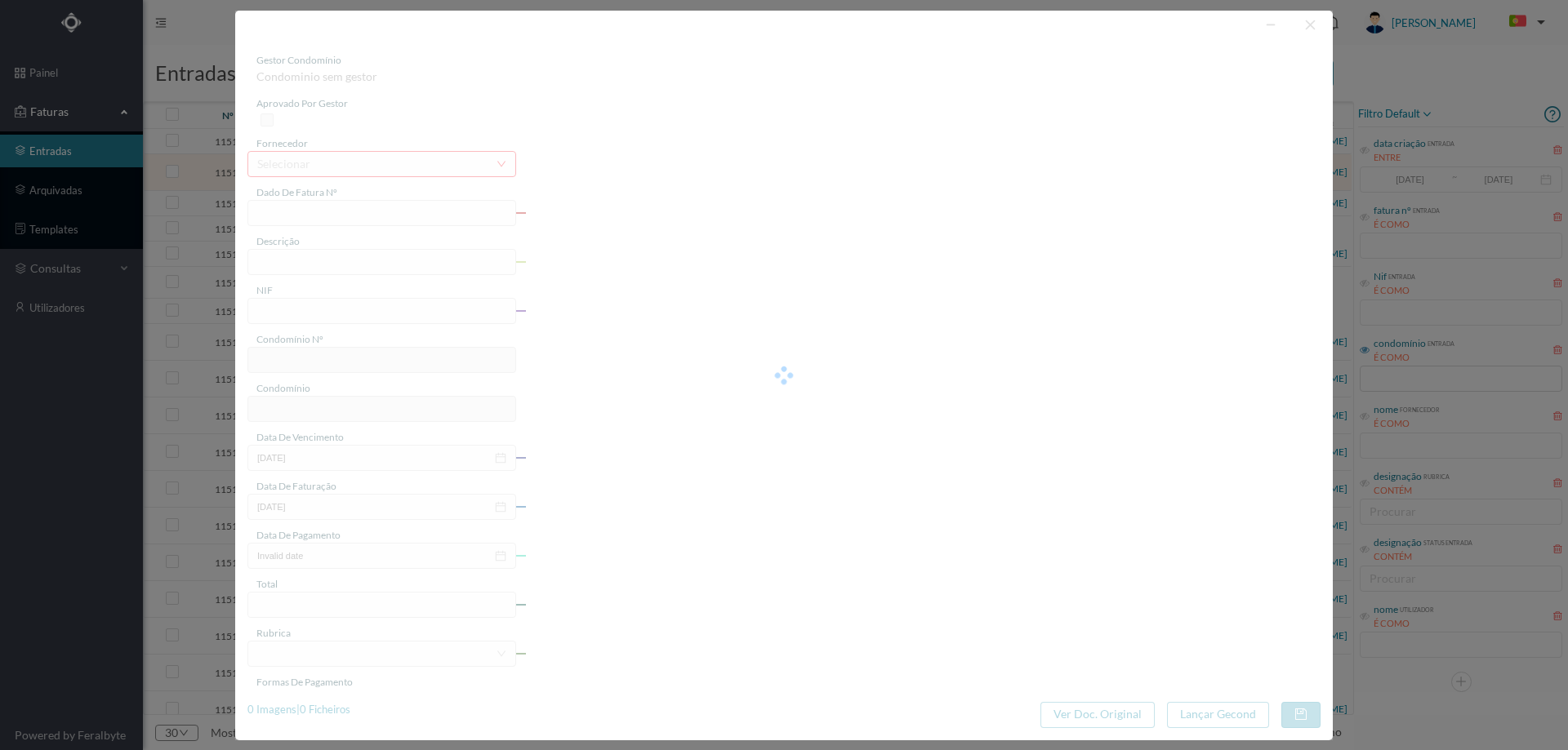
type input "FT A/850892543"
type input "COMUNICAÇÃO ELEVADORES"
type input "901933724"
type input "[DATE]"
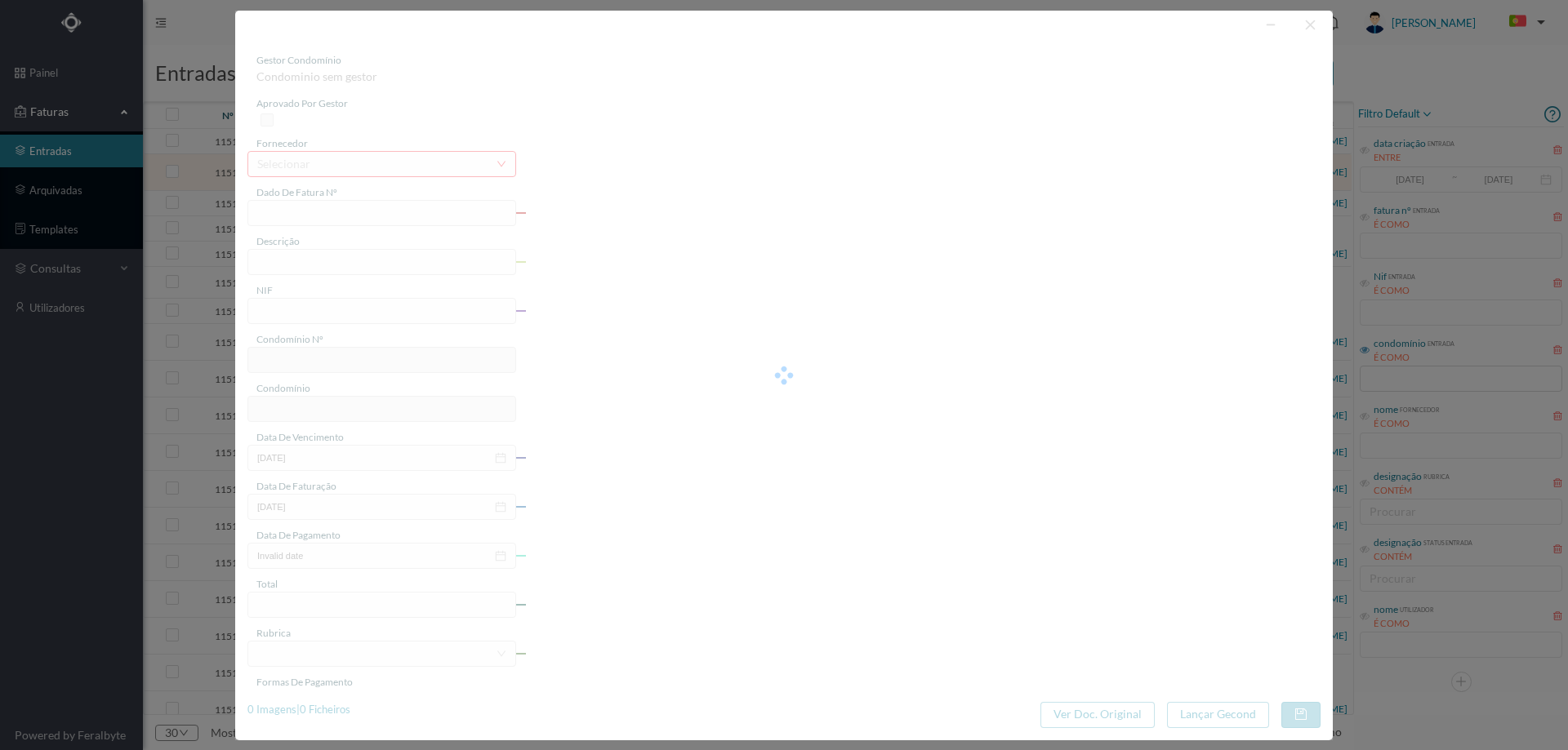
type input "[DATE]"
type input "19.62"
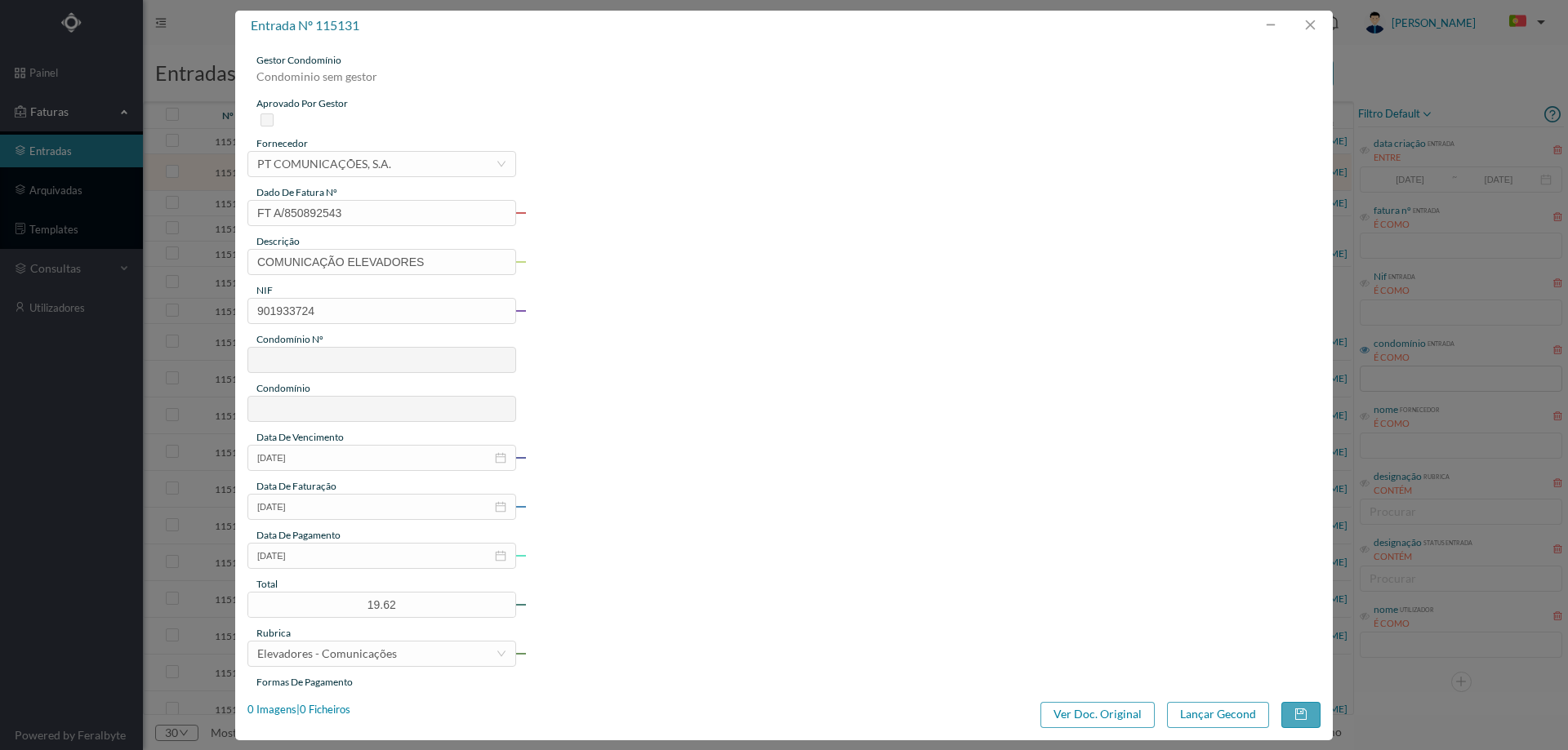
type input "582"
type input "ED. AV. DR. [PERSON_NAME]"
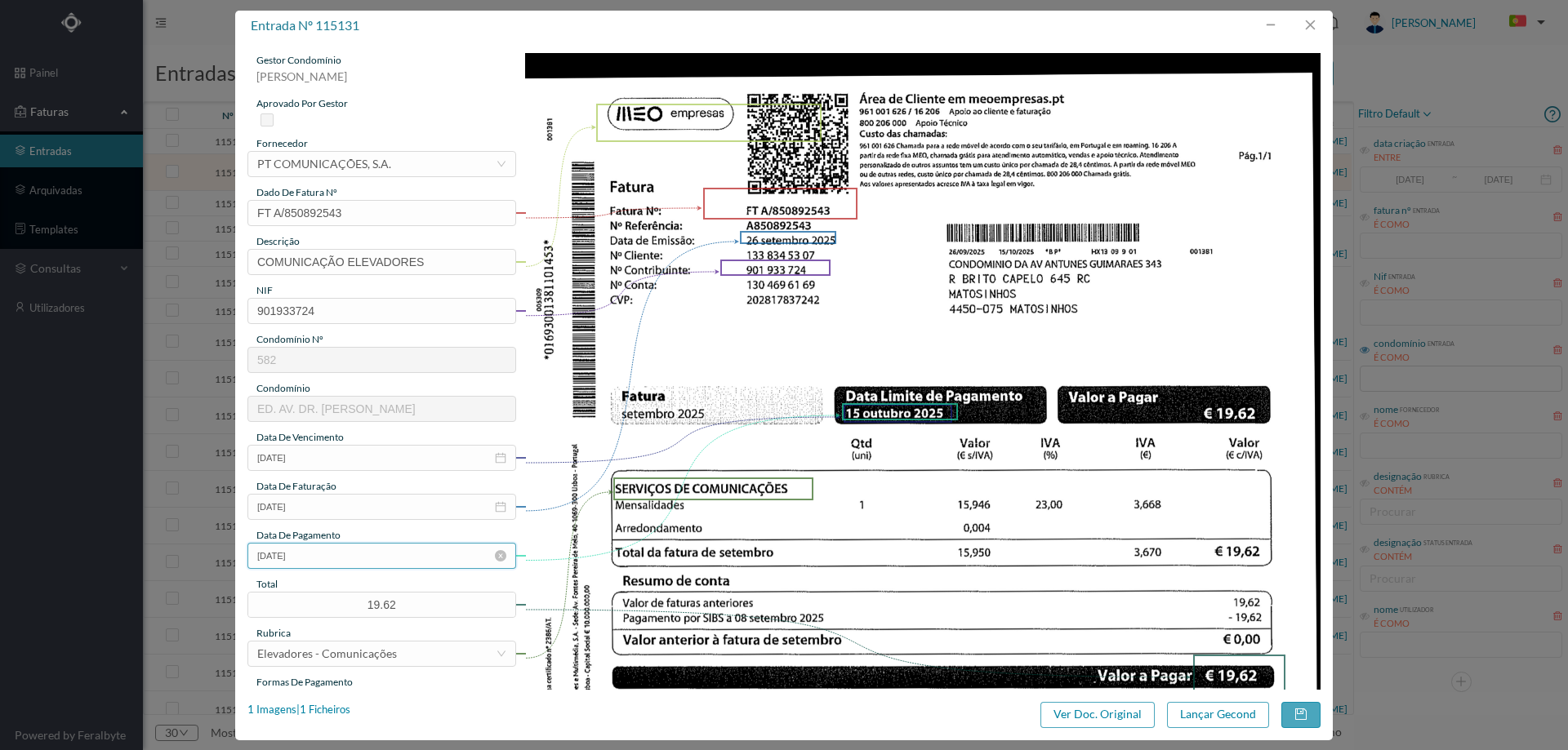
click at [369, 551] on input "[DATE]" at bounding box center [382, 556] width 268 height 26
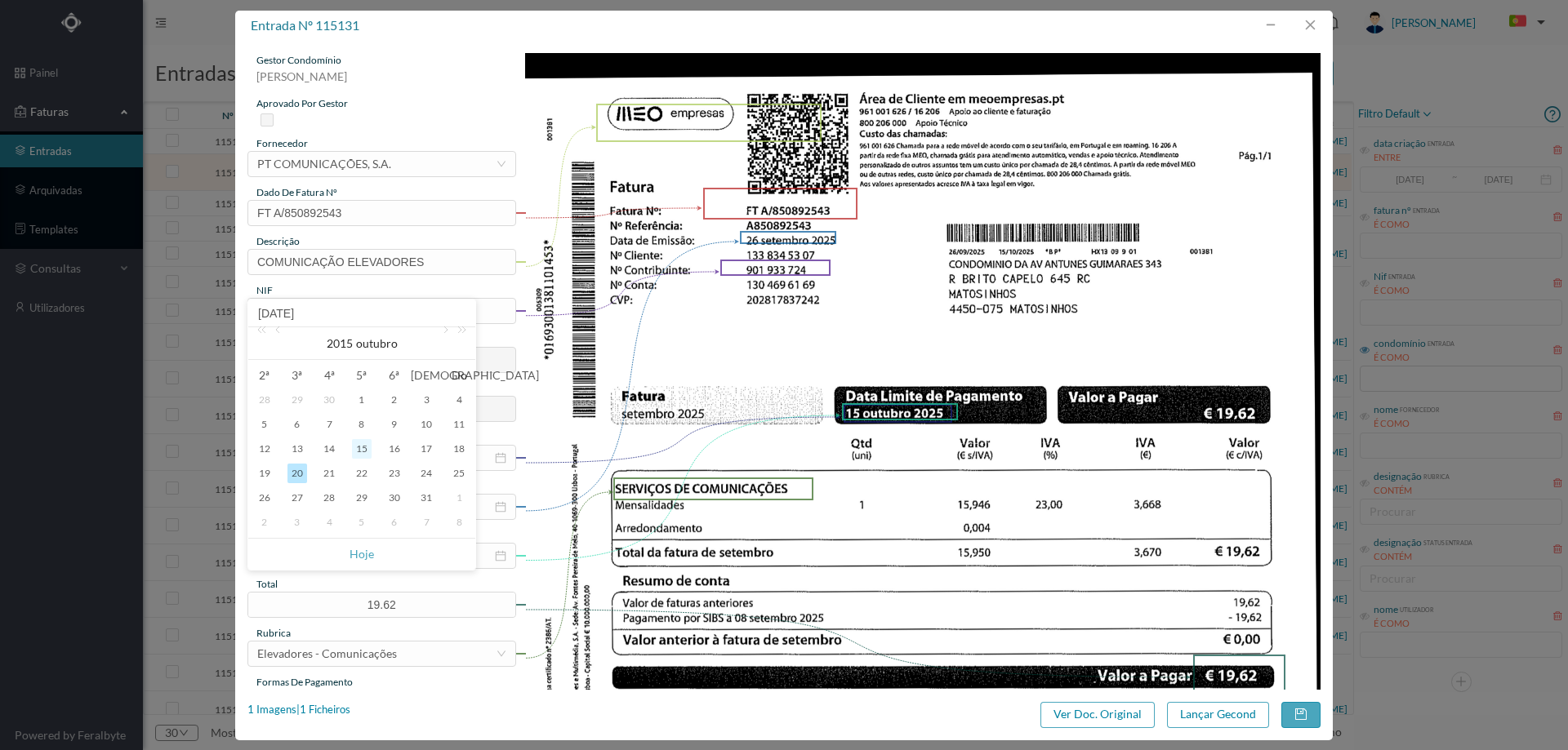
click at [366, 453] on div "15" at bounding box center [361, 448] width 19 height 19
type input "[DATE]"
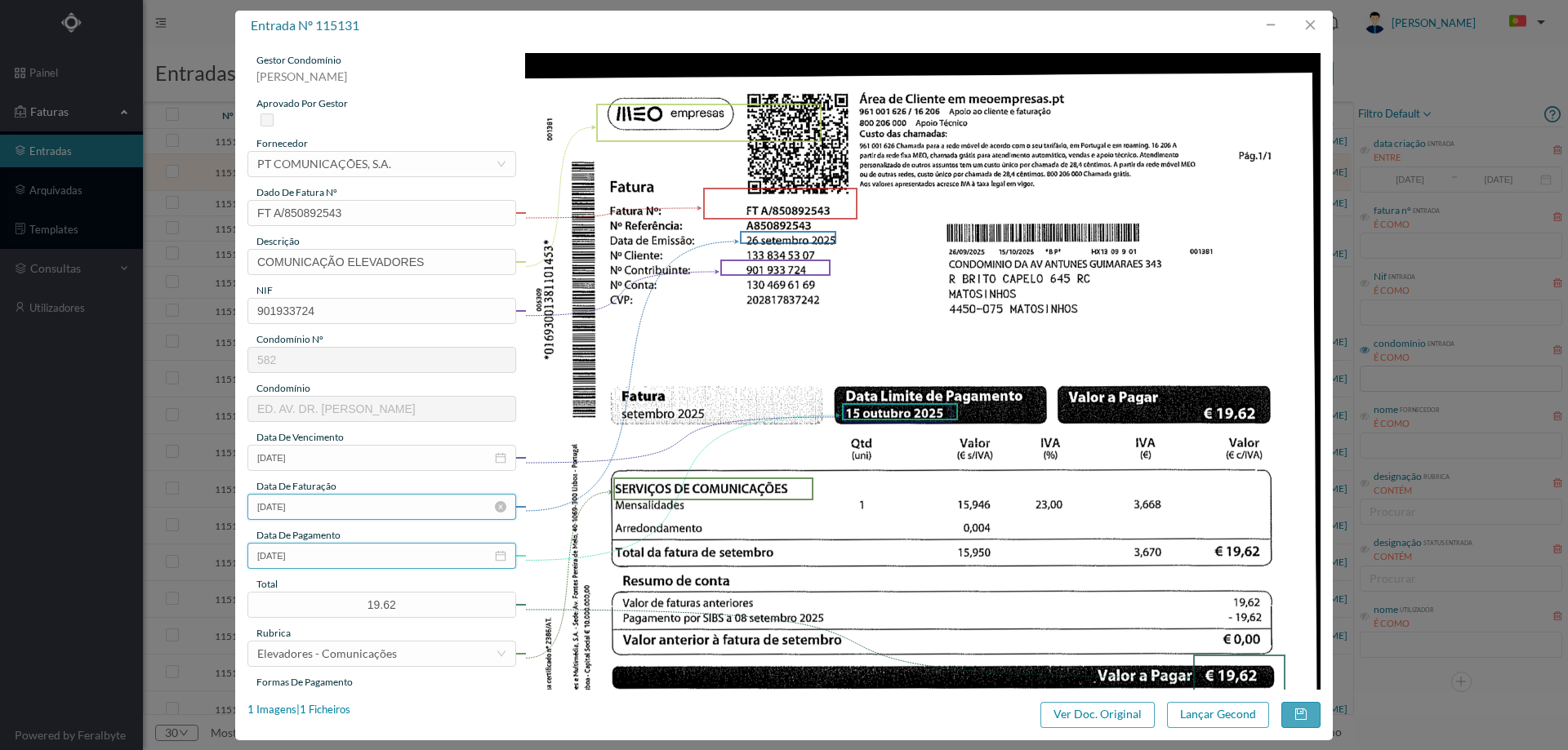
scroll to position [245, 0]
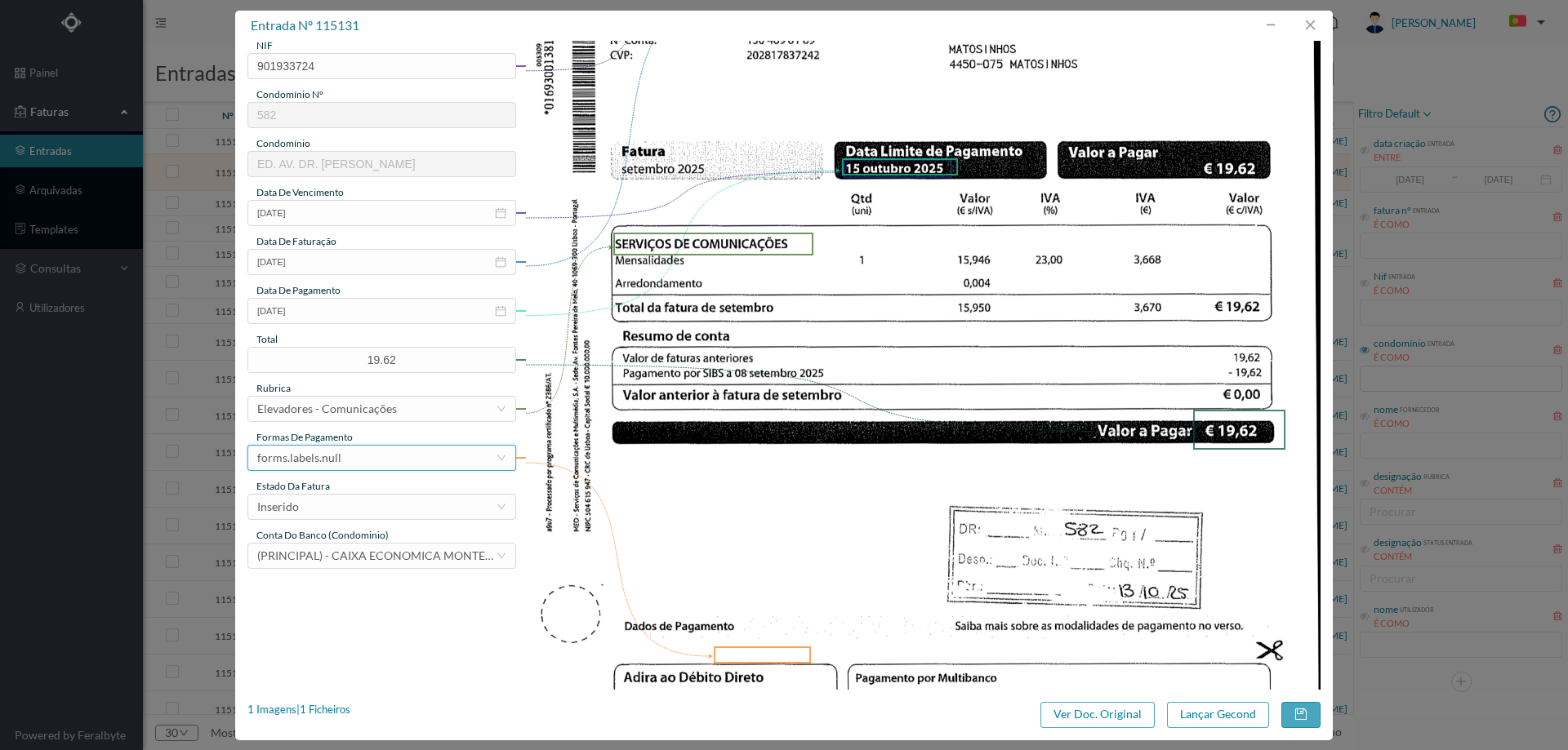
click at [338, 453] on div "forms.labels.null" at bounding box center [299, 458] width 84 height 24
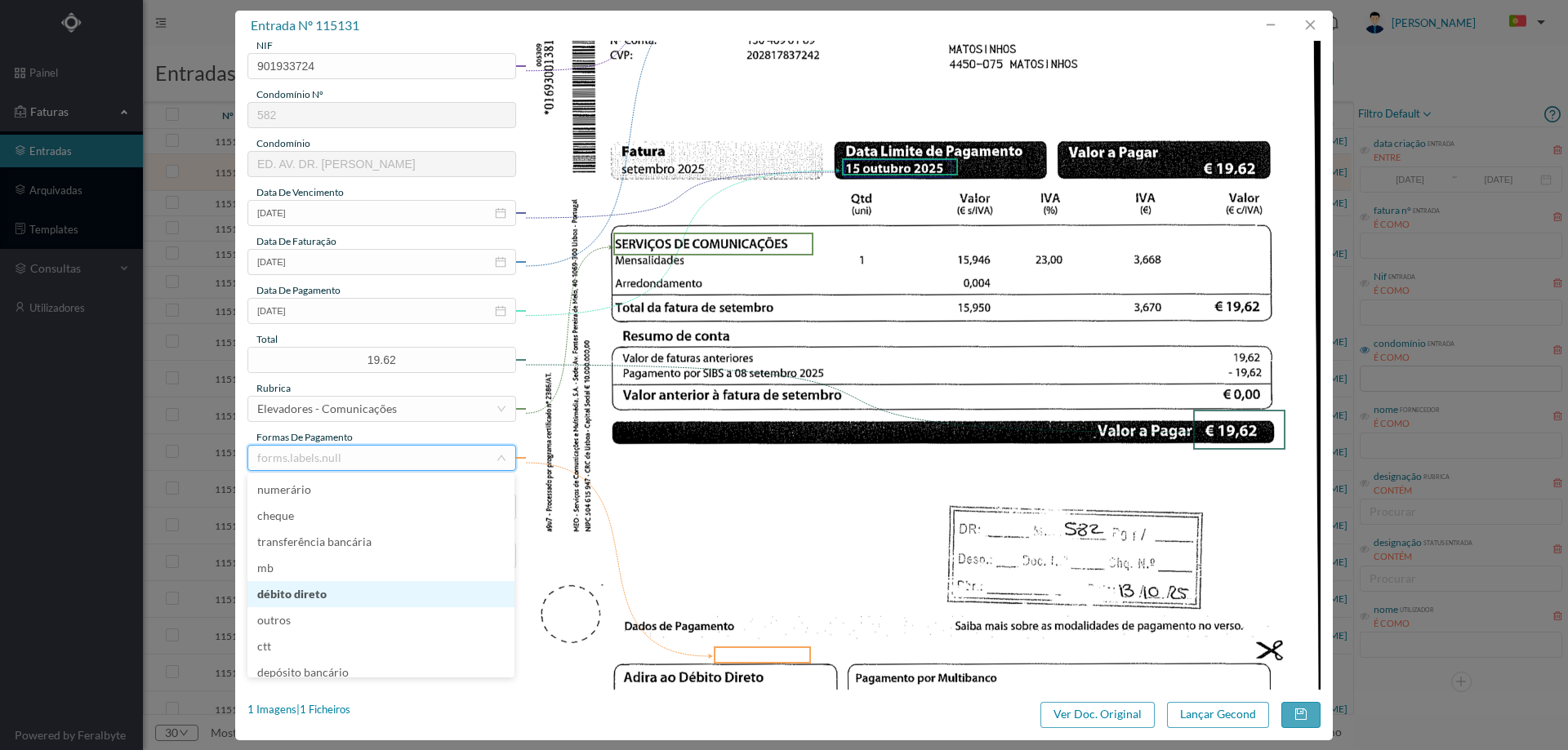
click at [323, 596] on li "débito direto" at bounding box center [381, 593] width 267 height 26
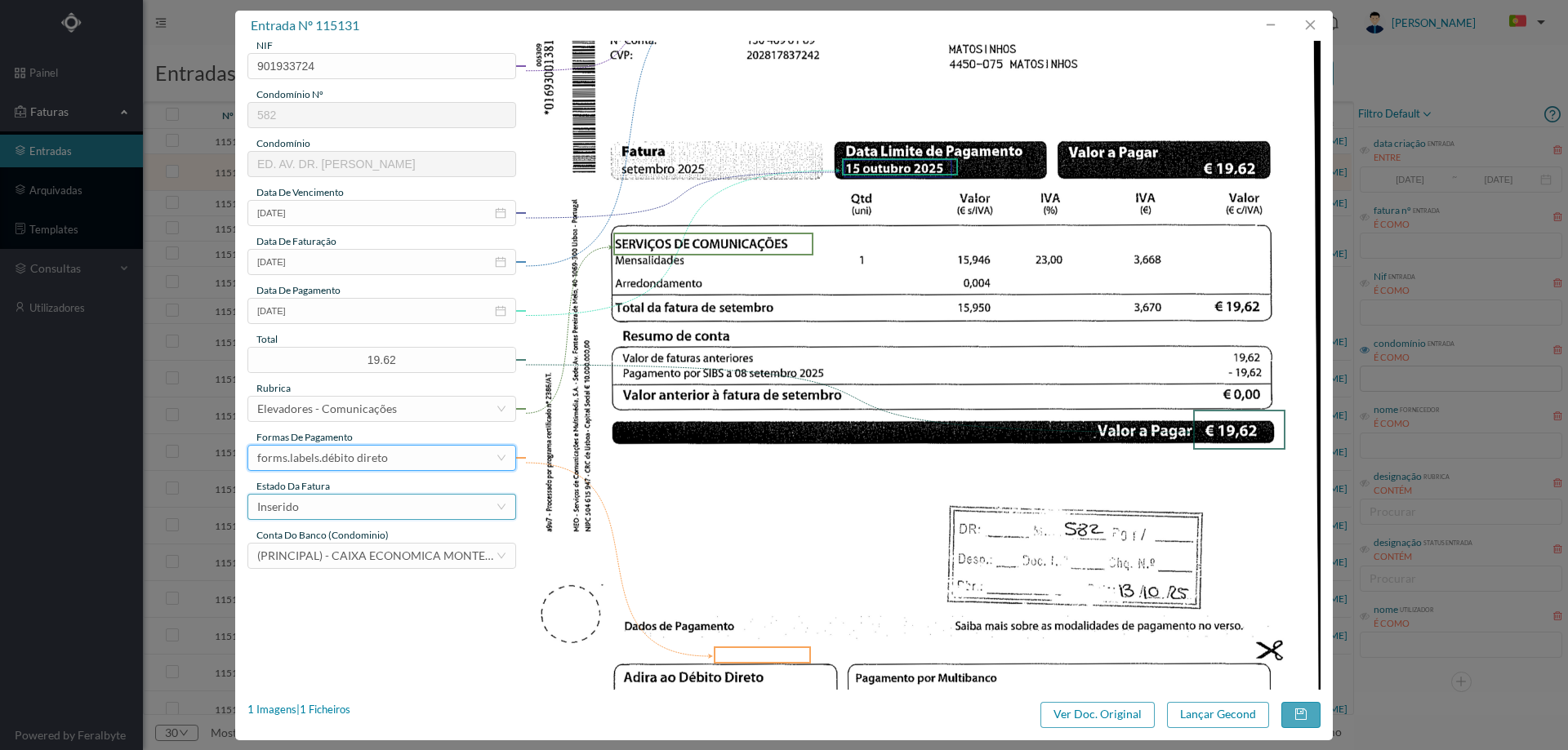
click at [318, 516] on div "Inserido" at bounding box center [376, 506] width 238 height 24
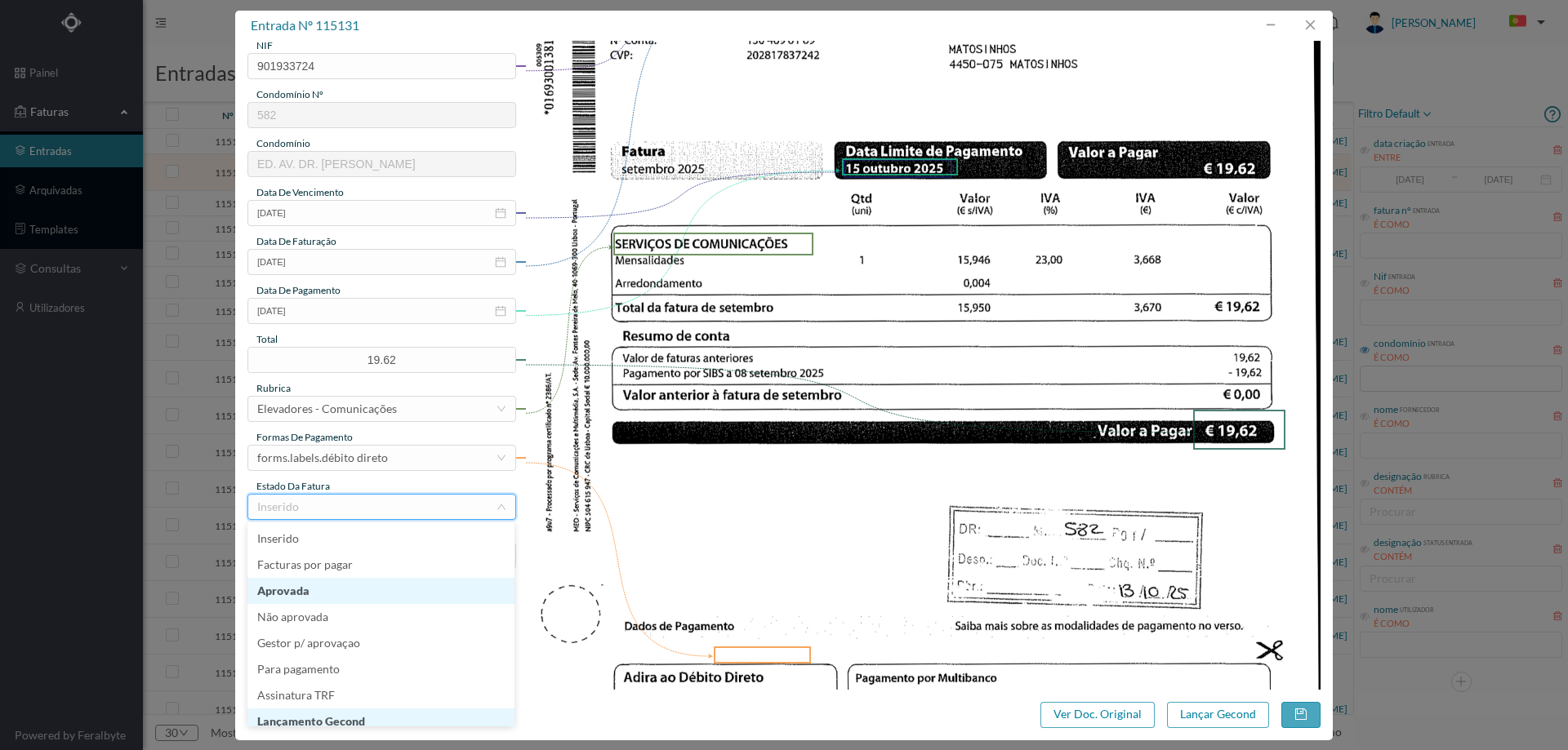
scroll to position [8, 0]
click at [330, 712] on li "Lançamento Gecond" at bounding box center [381, 713] width 267 height 26
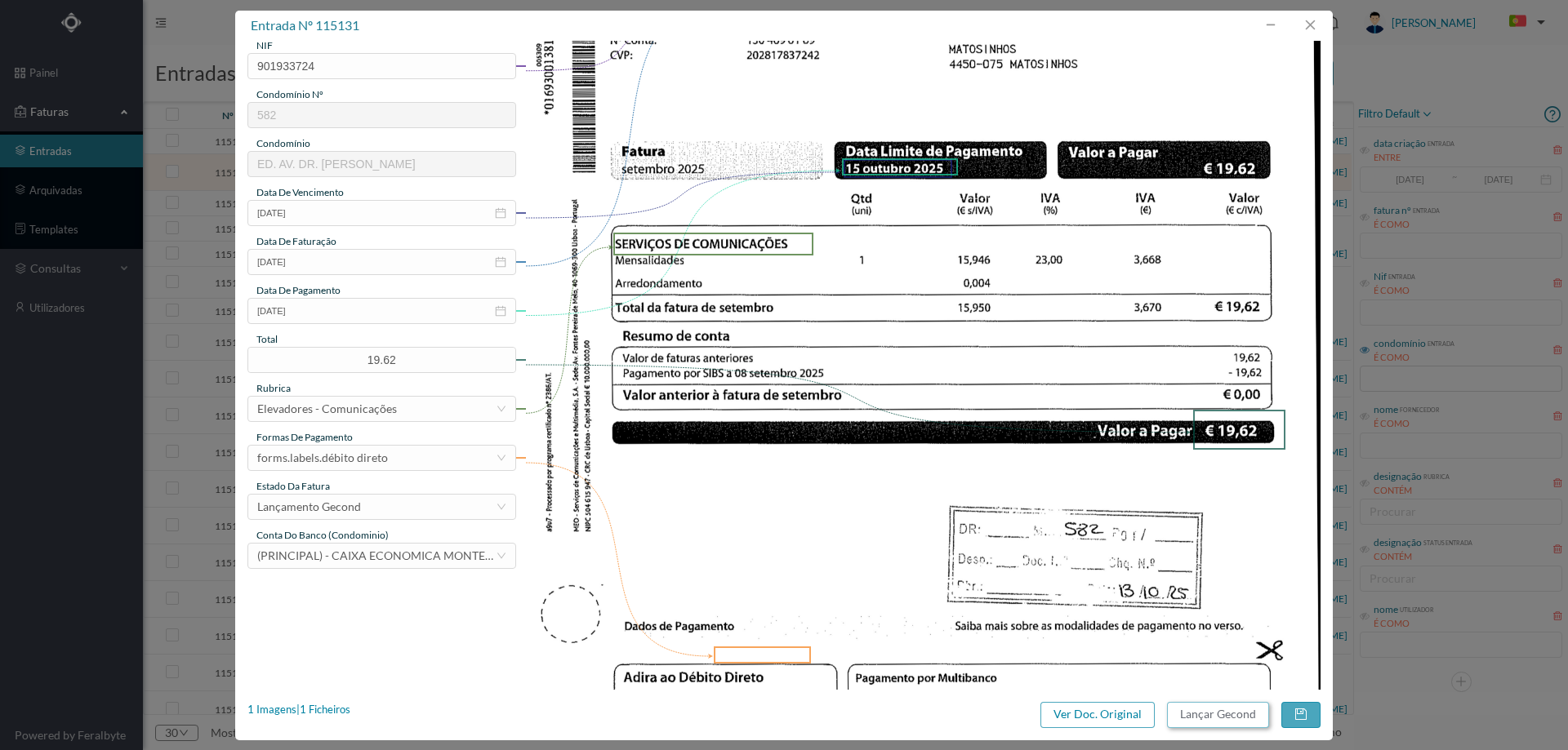
click at [1240, 715] on button "Lançar Gecond" at bounding box center [1218, 715] width 102 height 26
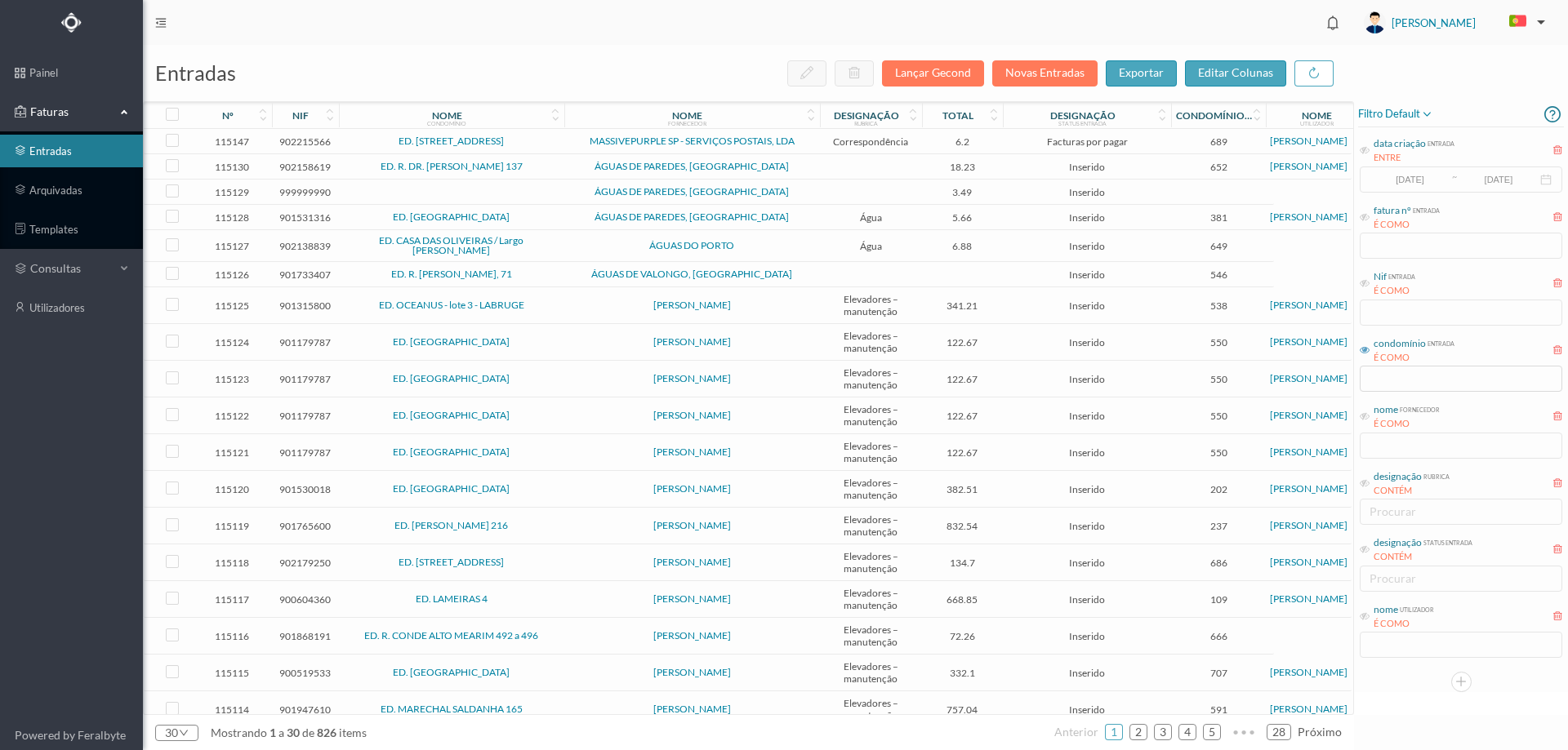
click at [595, 169] on span "ÁGUAS DE PAREDES, [GEOGRAPHIC_DATA]" at bounding box center [692, 167] width 247 height 10
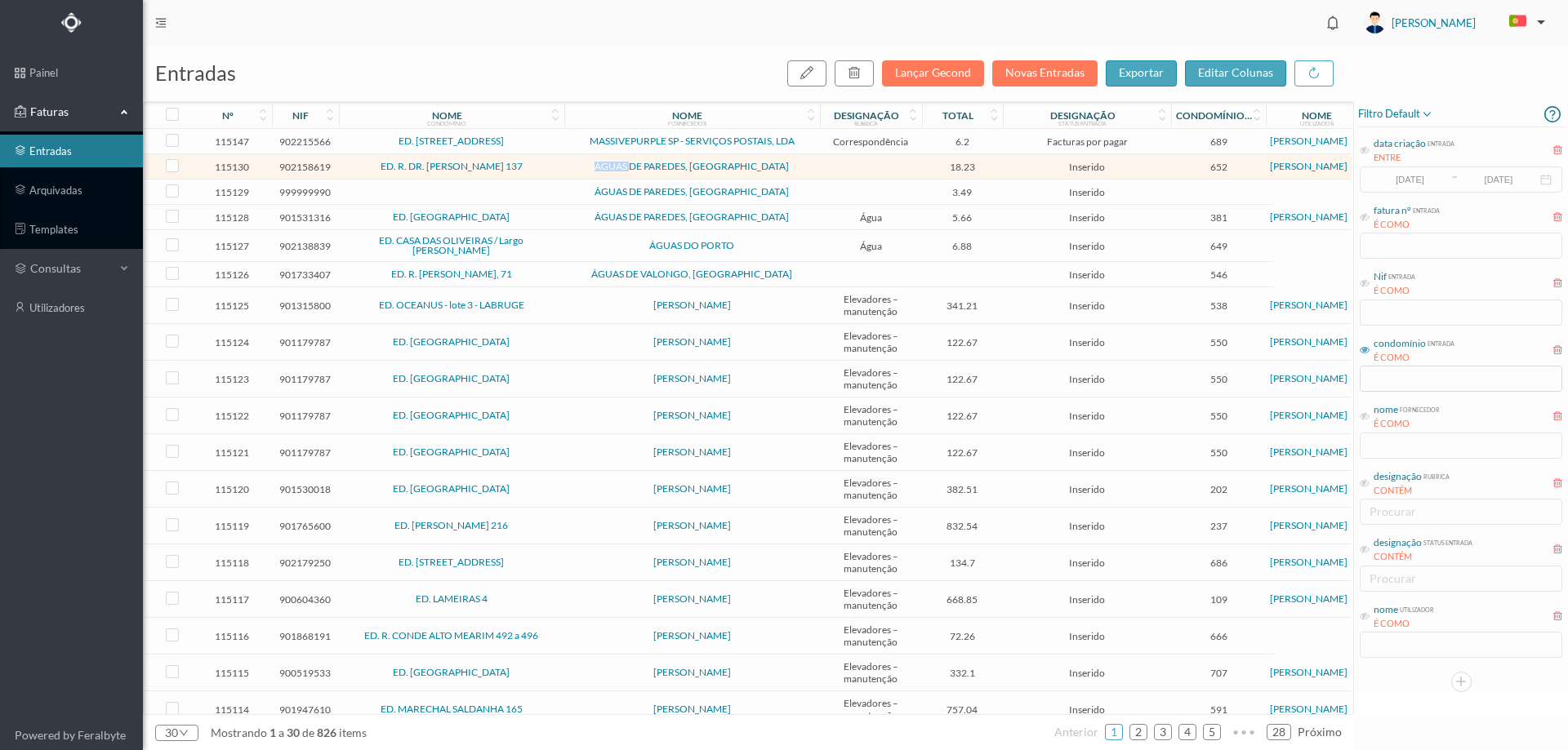
click at [595, 169] on span "ÁGUAS DE PAREDES, [GEOGRAPHIC_DATA]" at bounding box center [692, 167] width 247 height 10
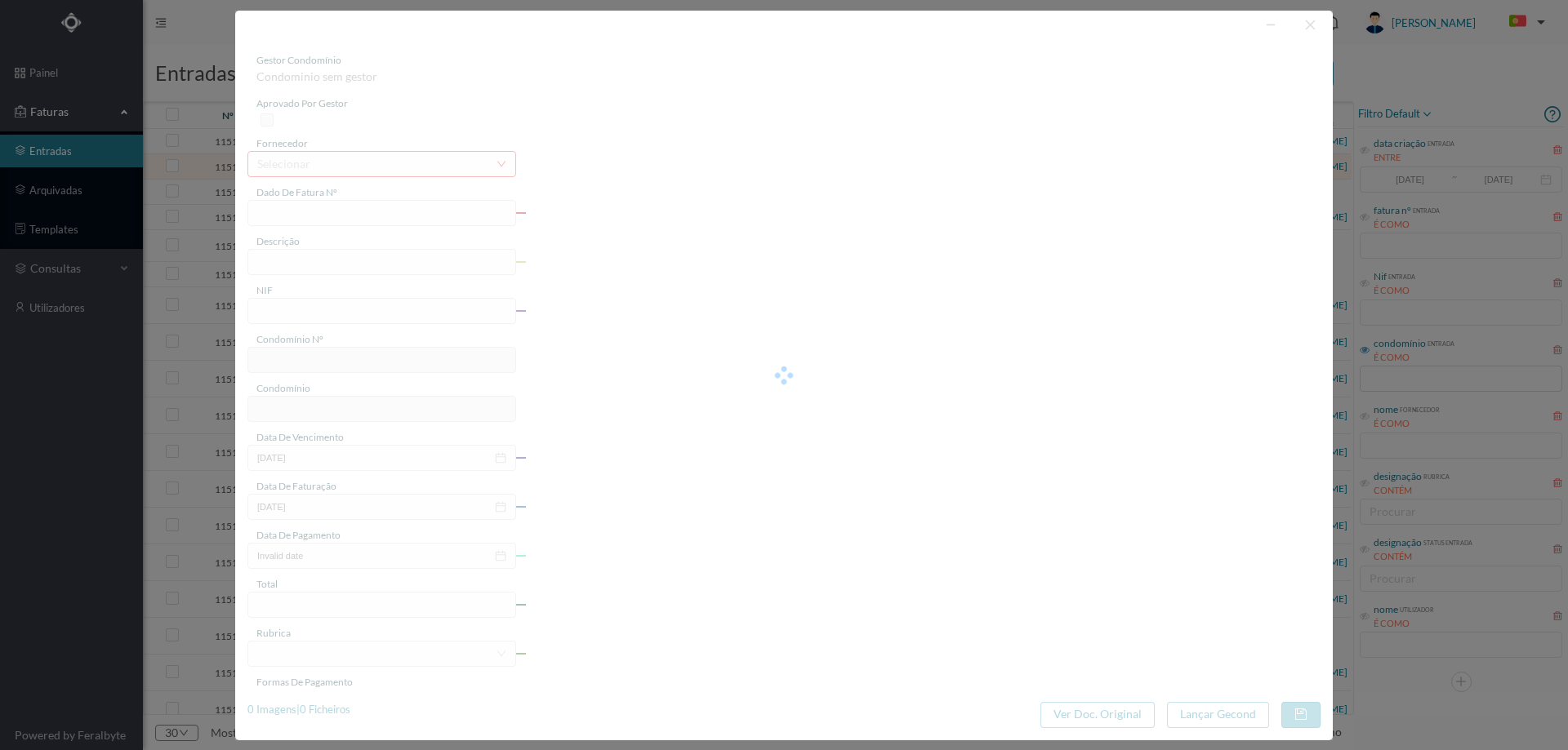
type input "1111129386"
type input "[DATE] — [DATE]"
type input "902158619"
type input "[DATE]"
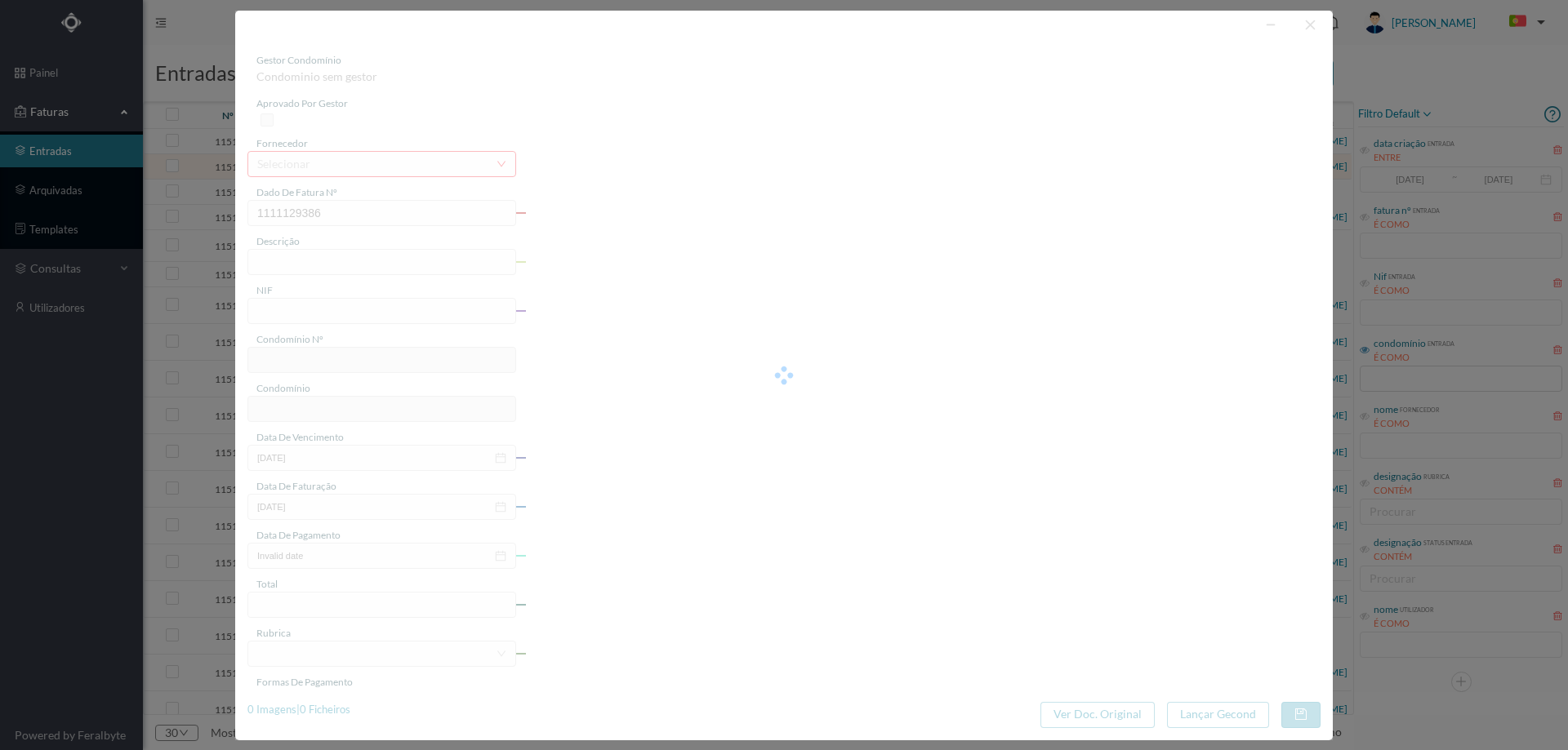
type input "[DATE]"
type input "18.23"
type input "652"
type input "ED. R. DR. [PERSON_NAME] 137"
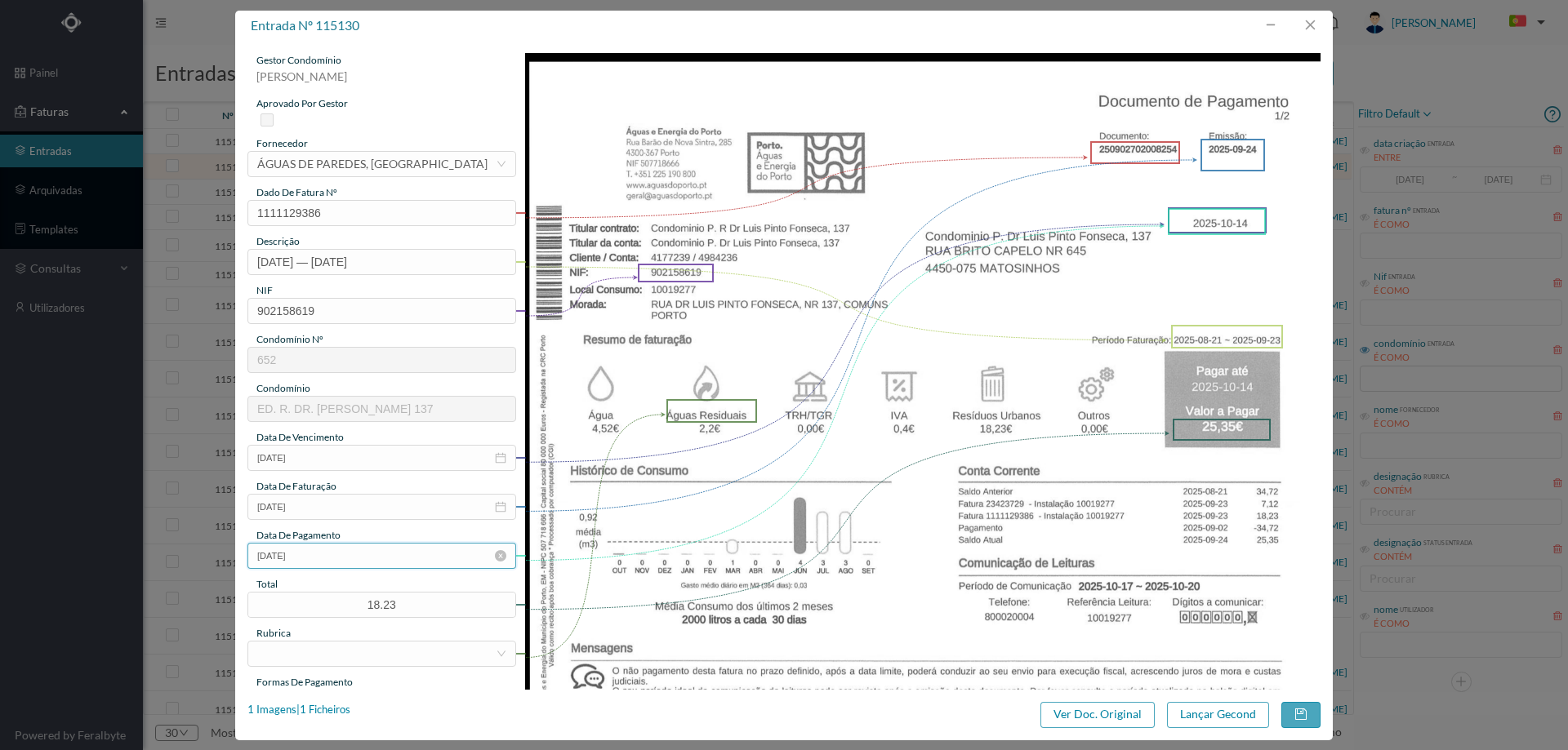
click at [356, 552] on input "[DATE]" at bounding box center [382, 556] width 268 height 26
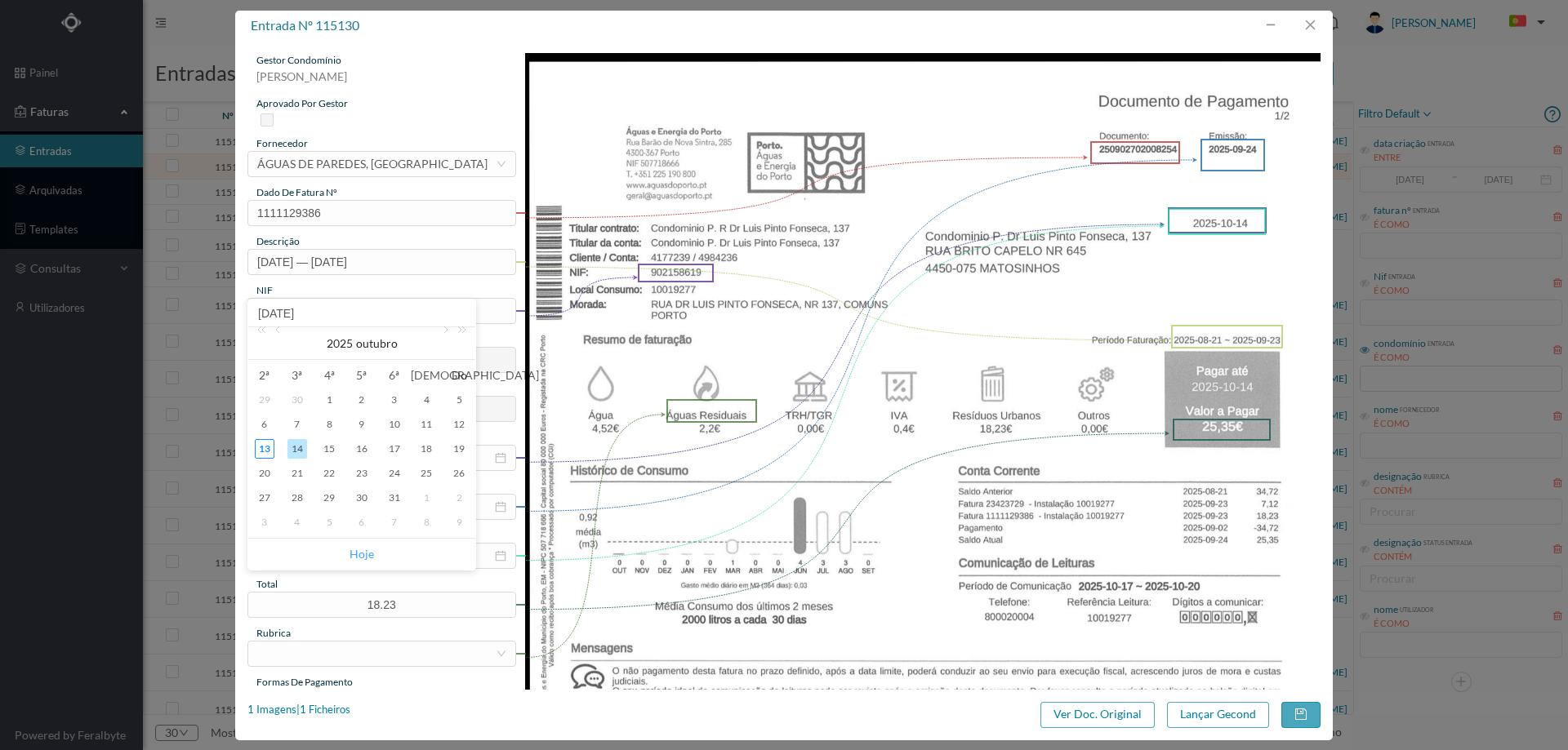
click at [357, 552] on link "Hoje" at bounding box center [361, 554] width 24 height 31
type input "[DATE]"
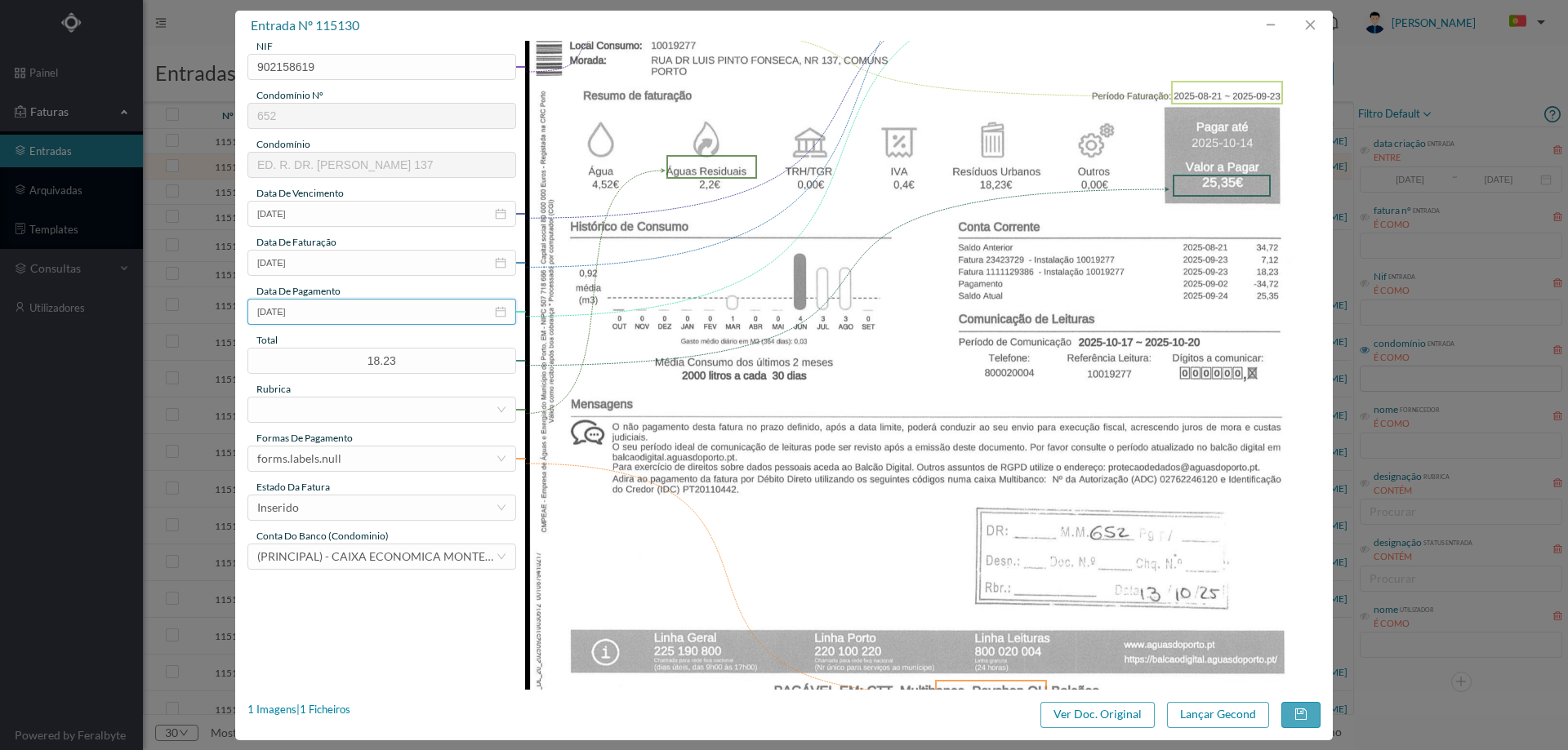
scroll to position [245, 0]
click at [335, 396] on div at bounding box center [376, 408] width 238 height 24
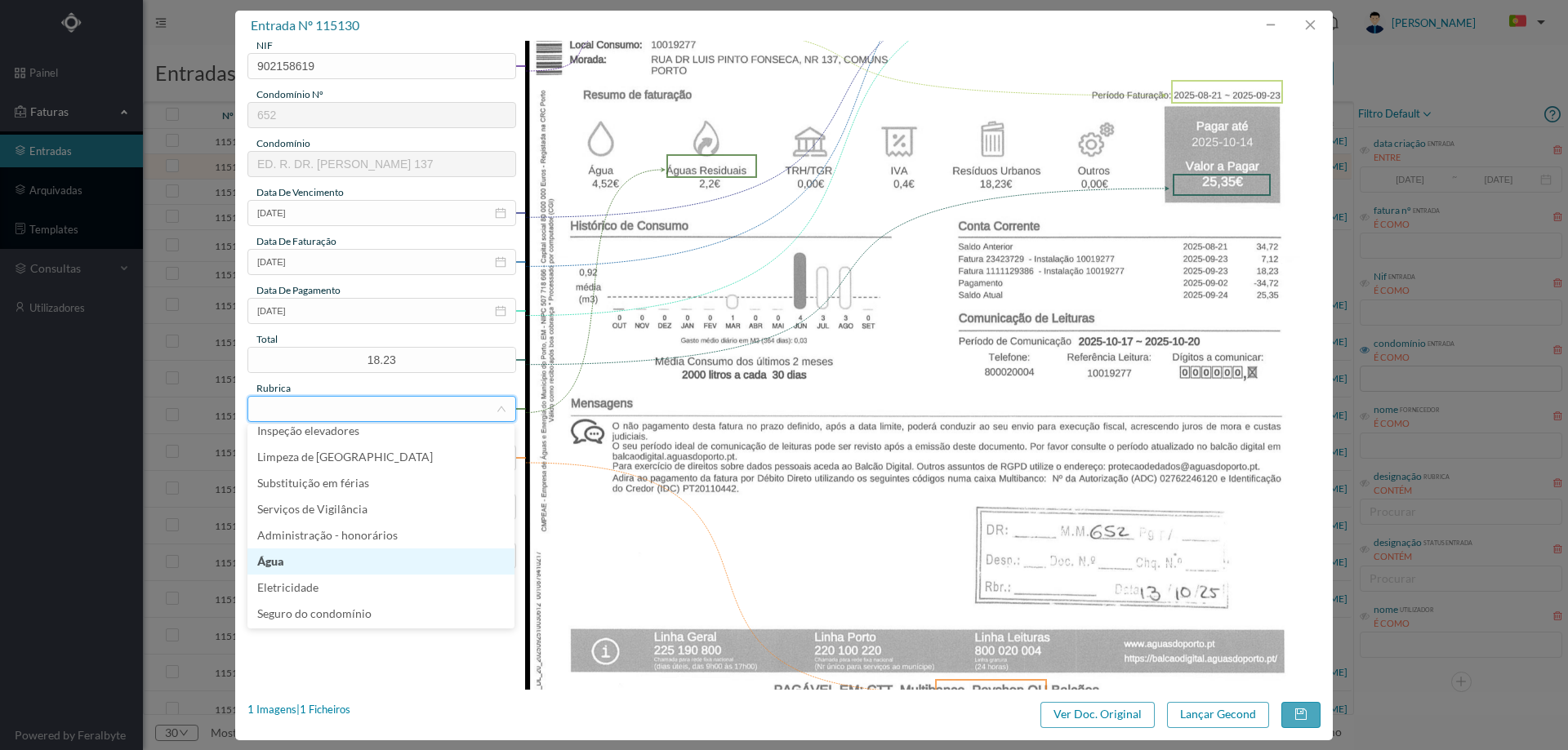
click at [293, 557] on li "Água" at bounding box center [381, 561] width 267 height 26
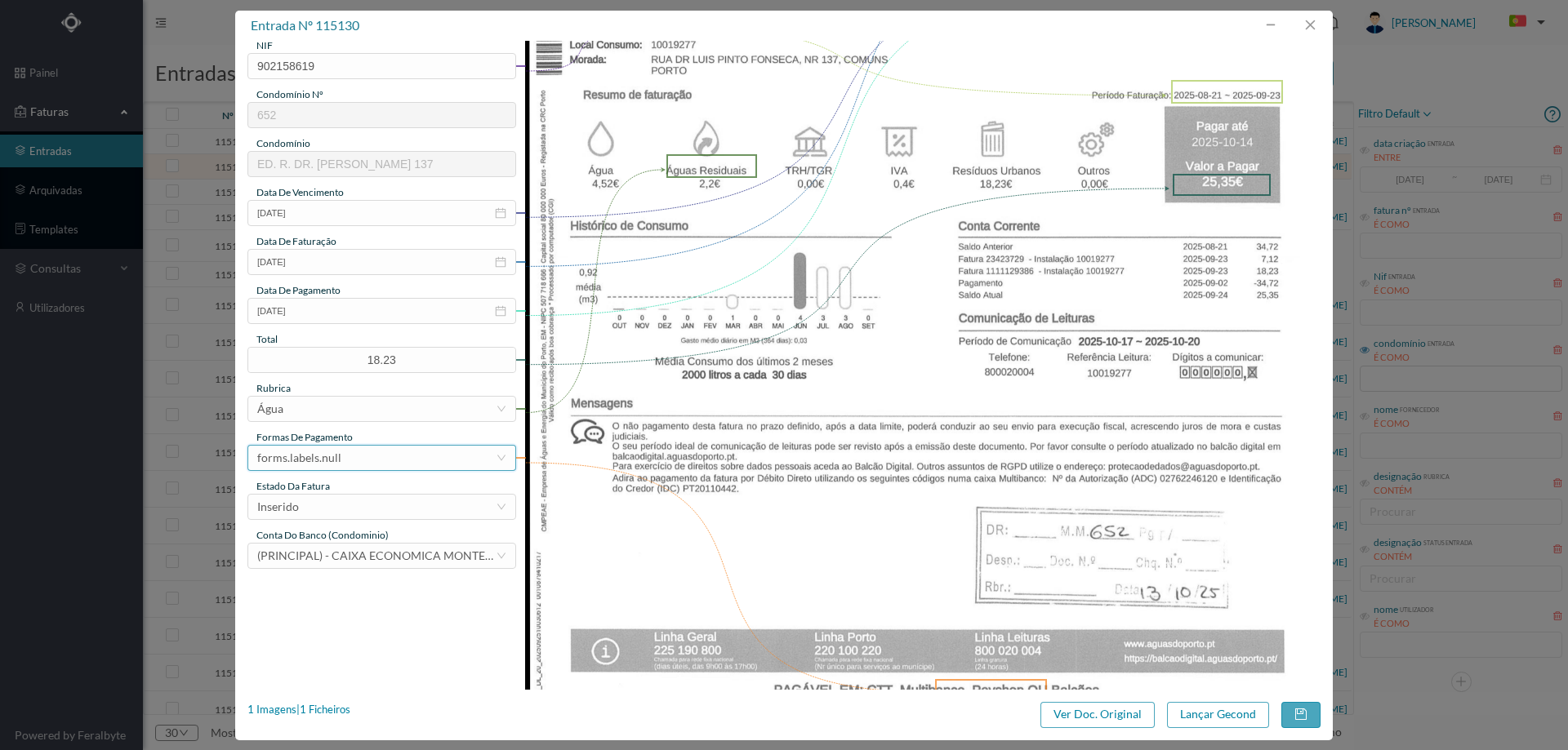
click at [359, 455] on div "forms.labels.null" at bounding box center [376, 458] width 238 height 24
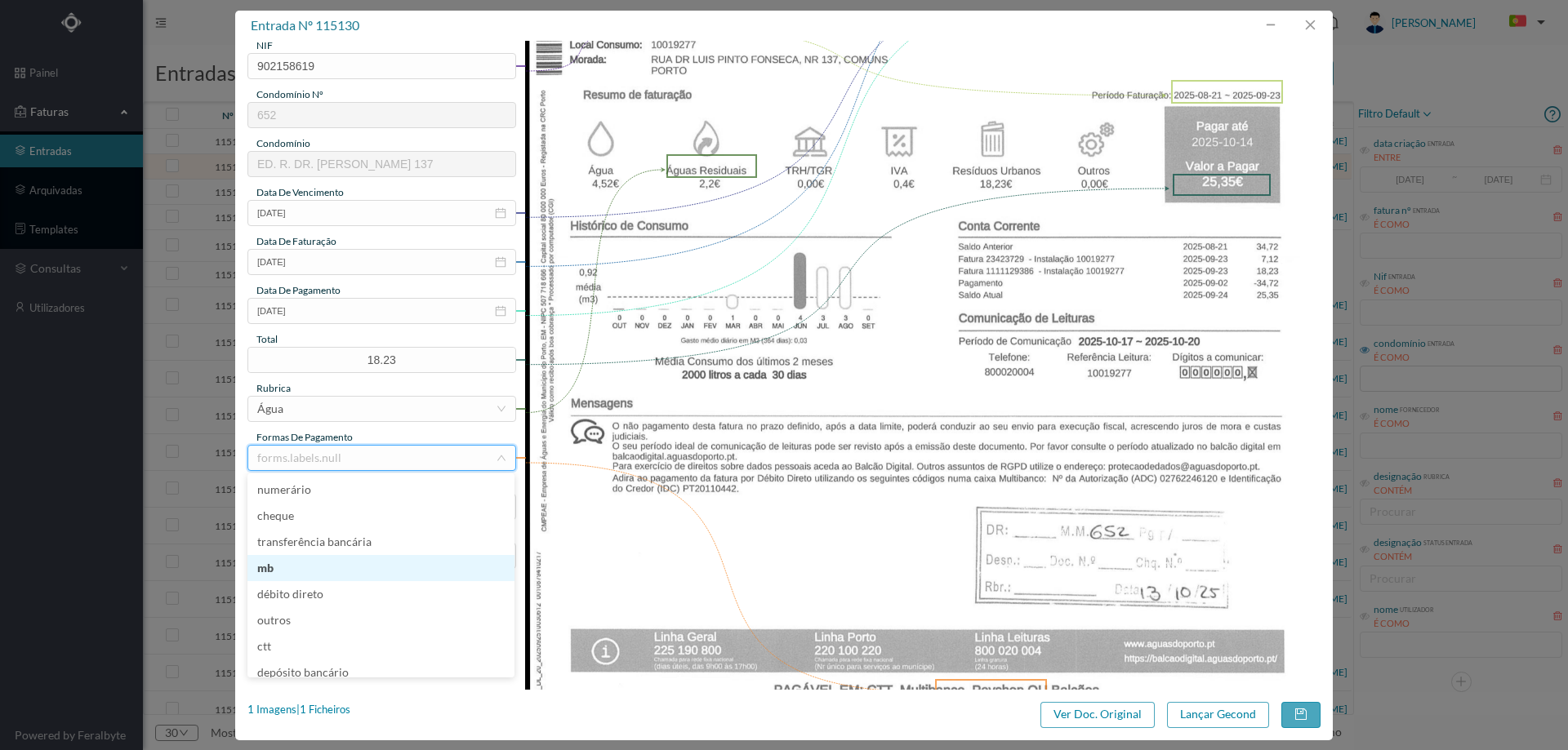
click at [311, 569] on li "mb" at bounding box center [381, 567] width 267 height 26
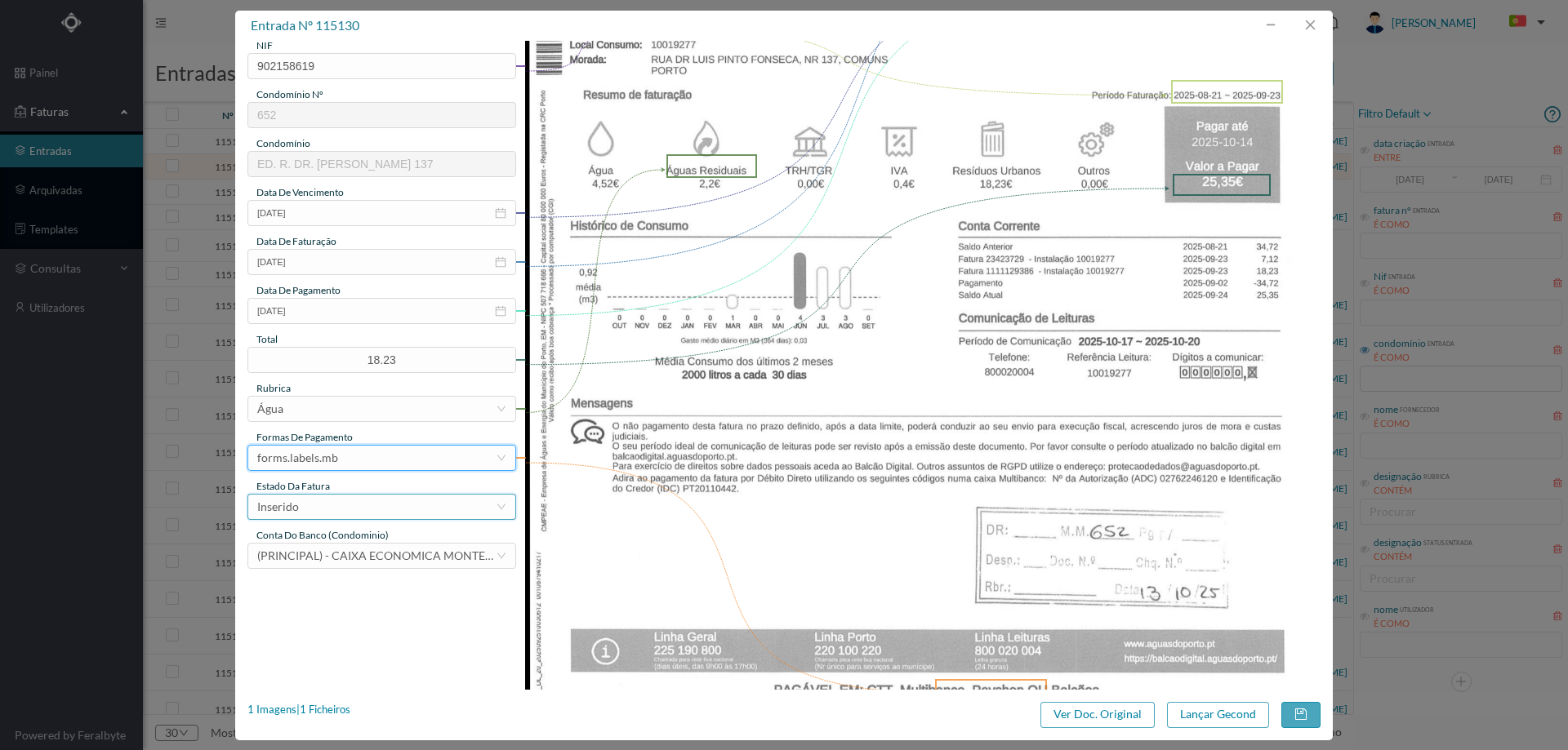
click at [328, 510] on div "Inserido" at bounding box center [376, 506] width 238 height 24
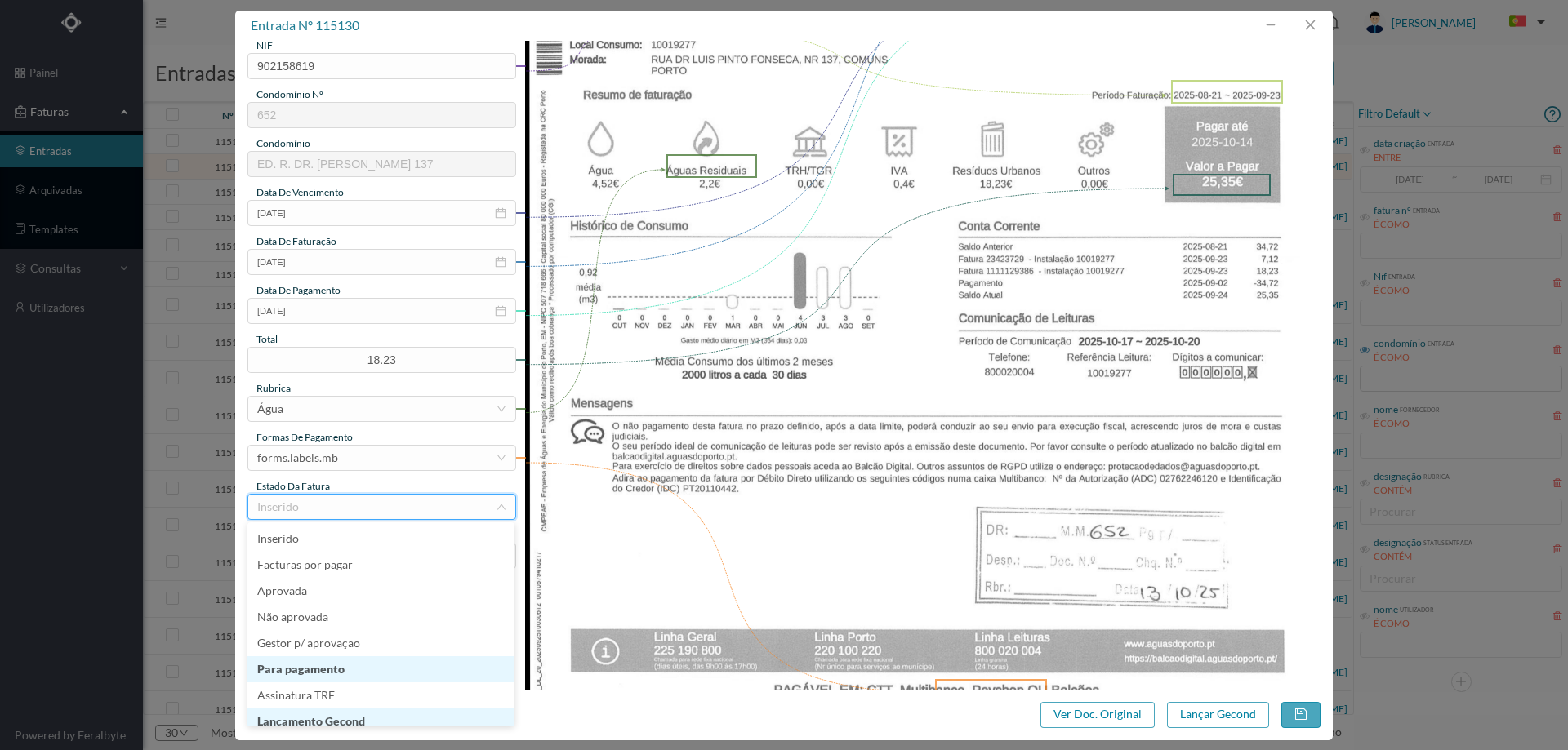
scroll to position [8, 0]
click at [291, 706] on li "Lançamento Gecond" at bounding box center [381, 713] width 267 height 26
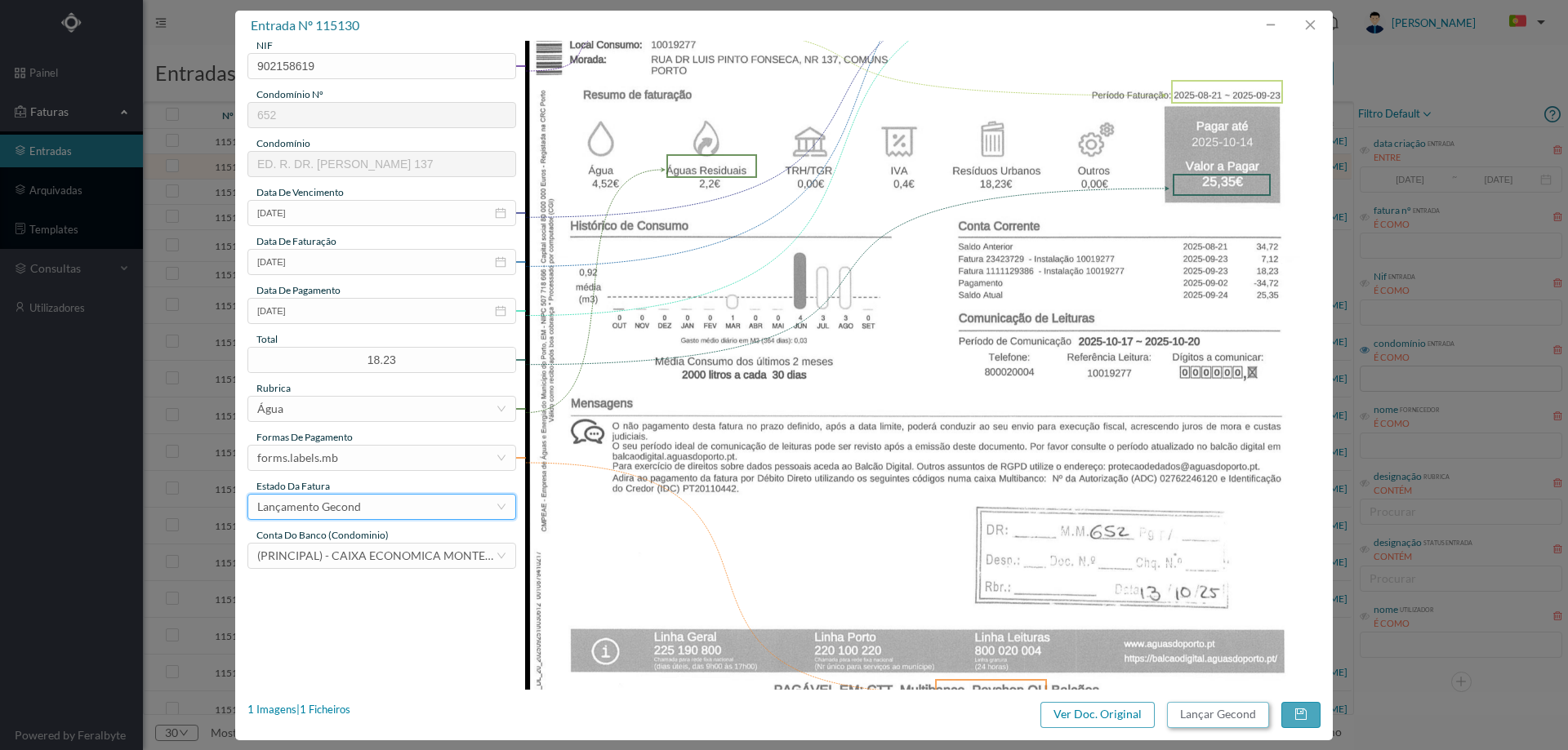
click at [1209, 712] on button "Lançar Gecond" at bounding box center [1218, 715] width 102 height 26
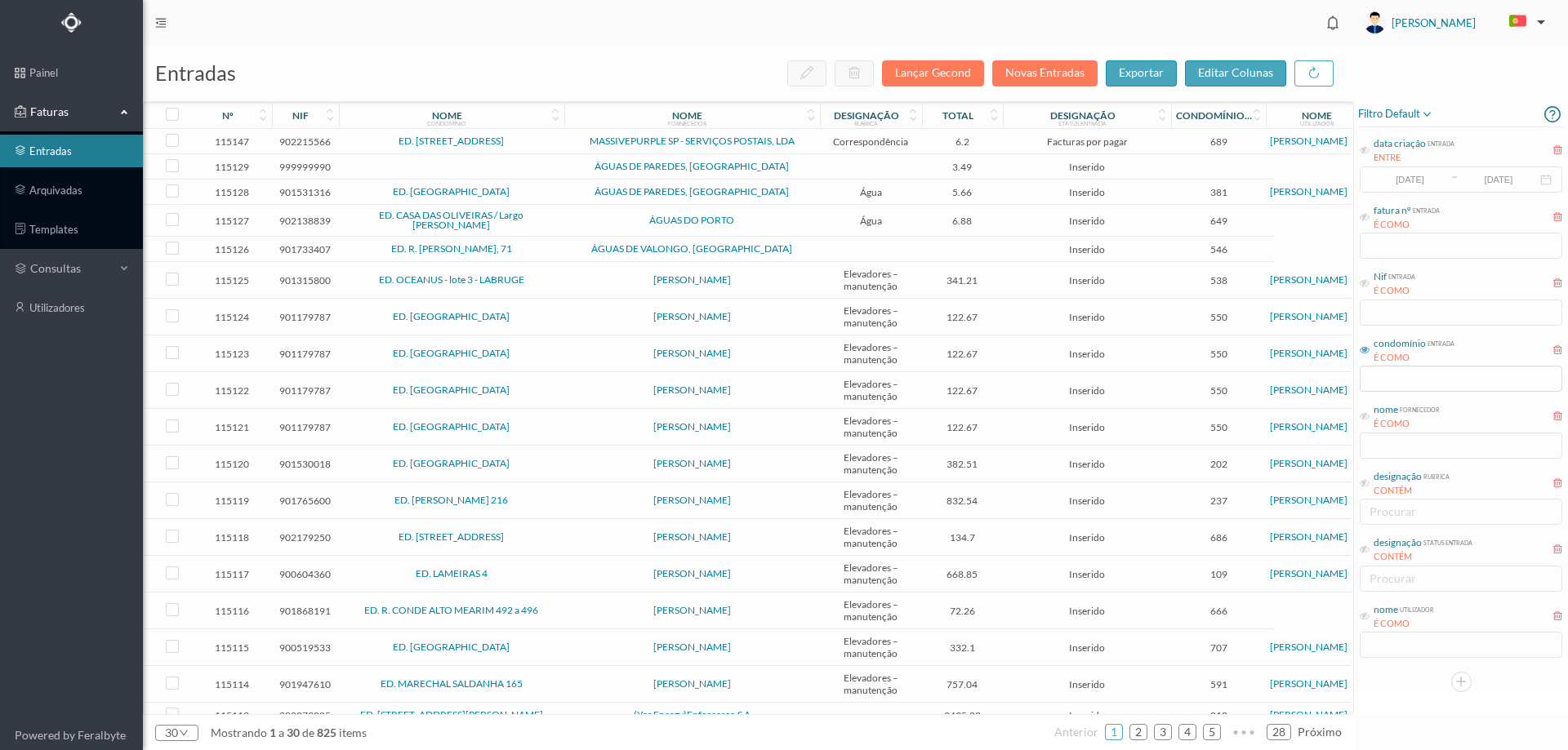
click at [589, 170] on span "ÁGUAS DE PAREDES, [GEOGRAPHIC_DATA]" at bounding box center [692, 167] width 247 height 10
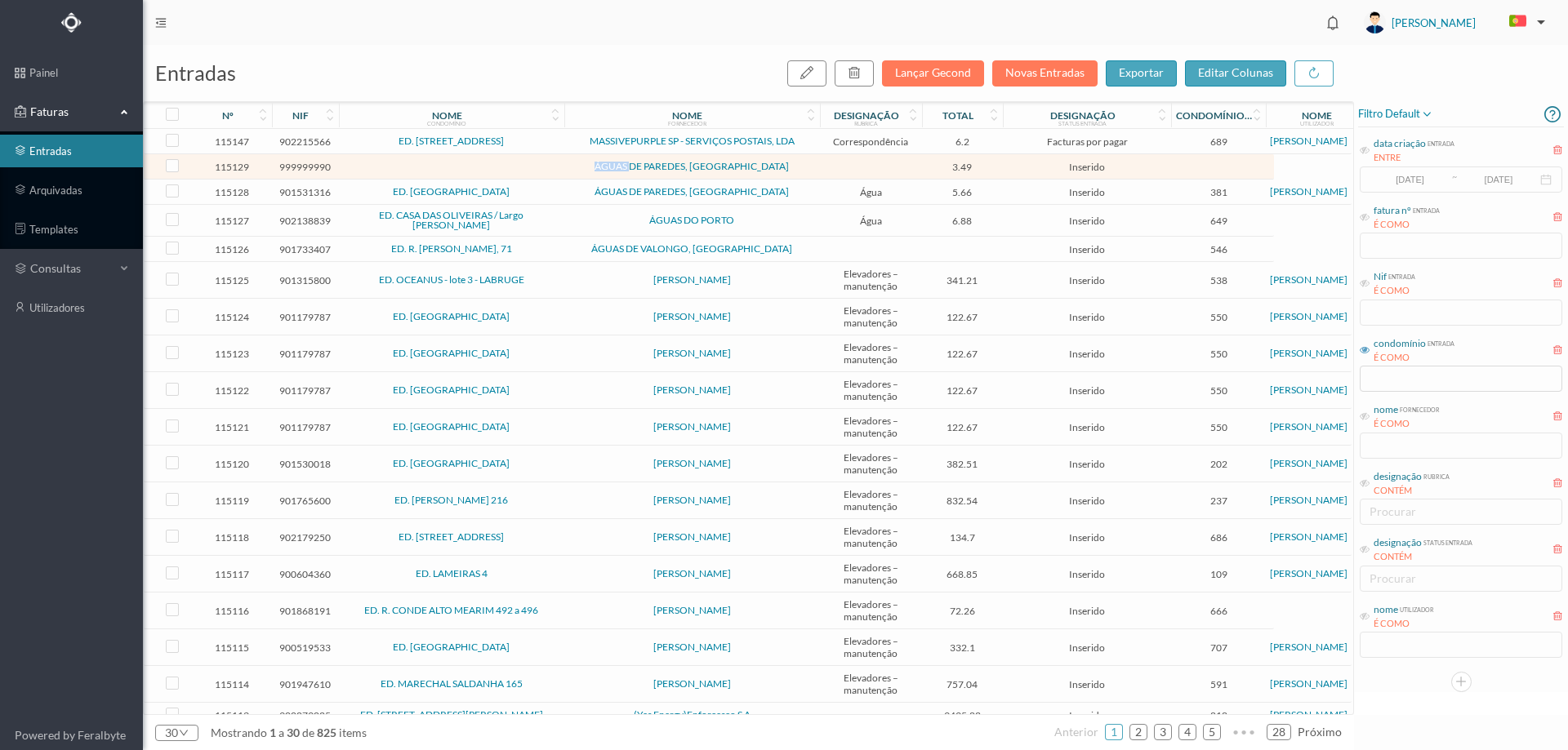
click at [589, 170] on span "ÁGUAS DE PAREDES, [GEOGRAPHIC_DATA]" at bounding box center [692, 167] width 247 height 10
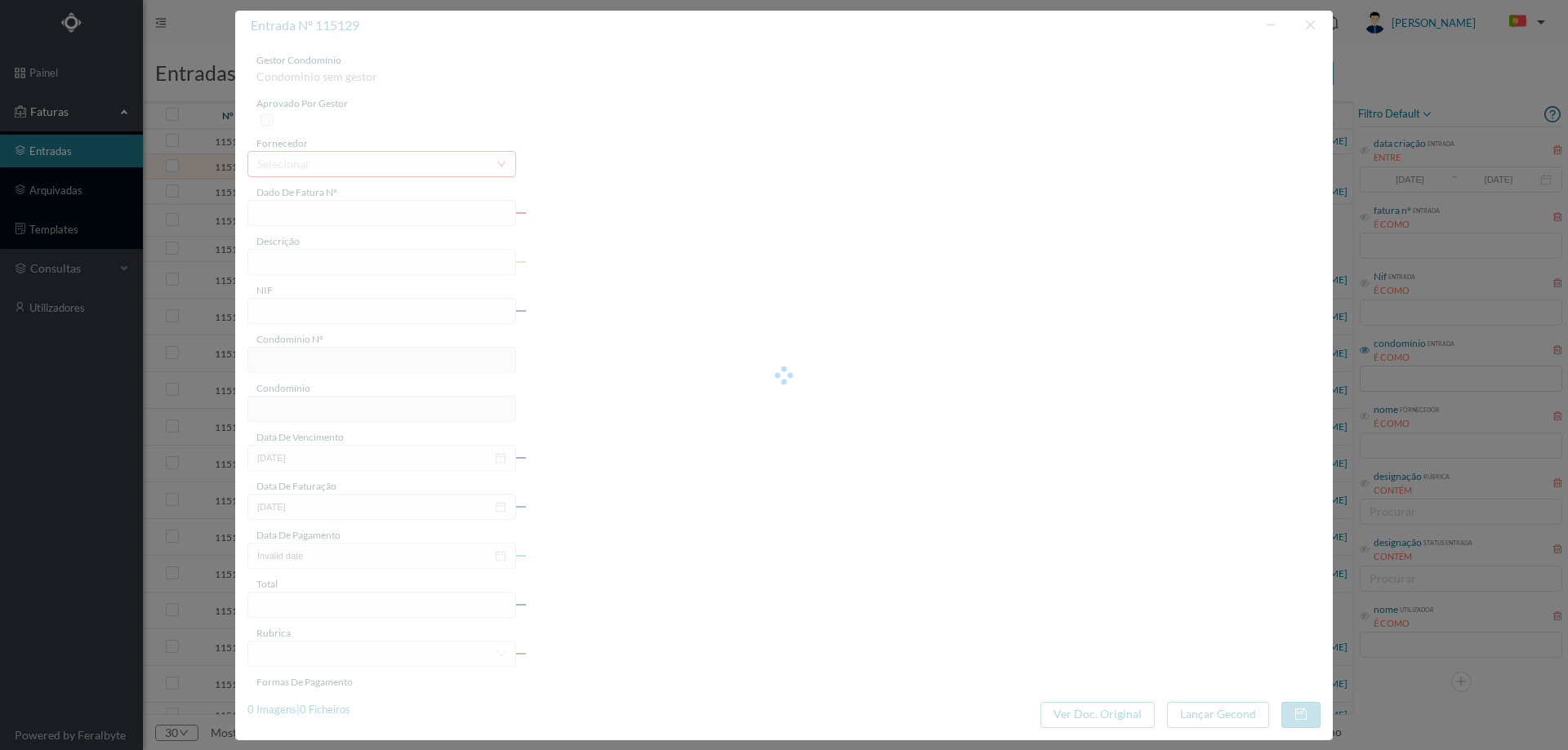
type input "1111131451"
type input "[DATE] — [DATE]"
type input "999999990"
type input "[DATE]"
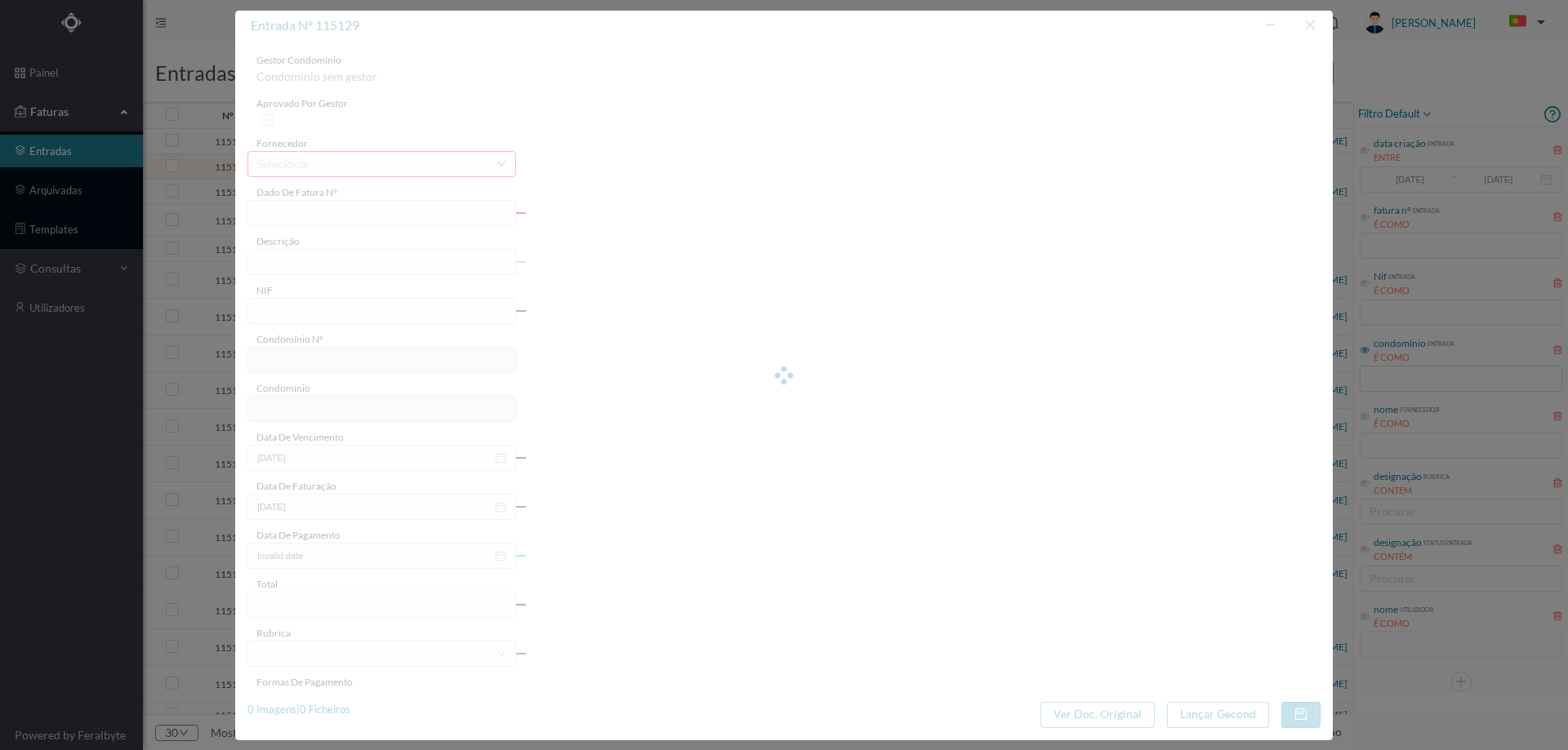
type input "[DATE]"
type input "3.49"
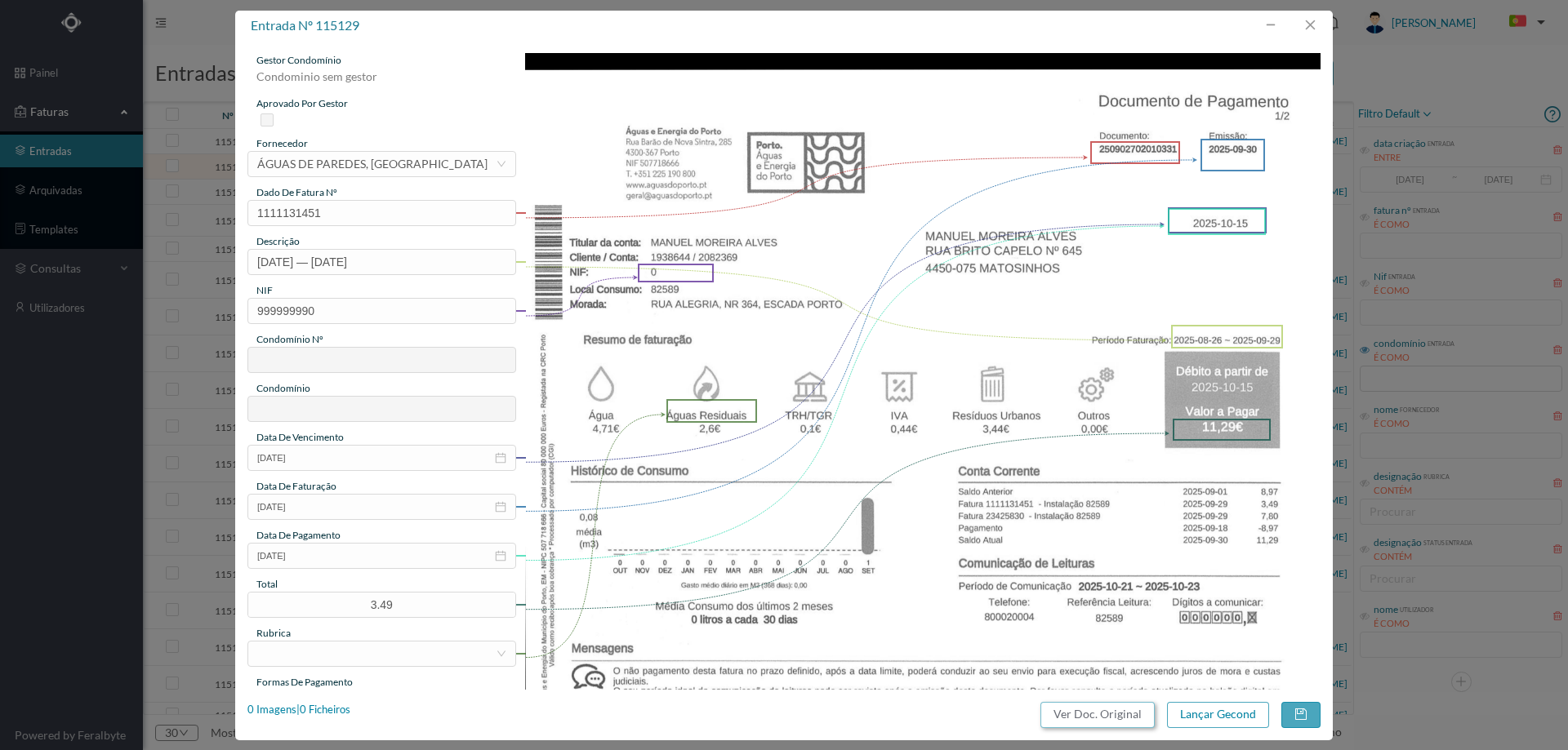
click at [1096, 721] on button "Ver Doc. Original" at bounding box center [1098, 715] width 114 height 26
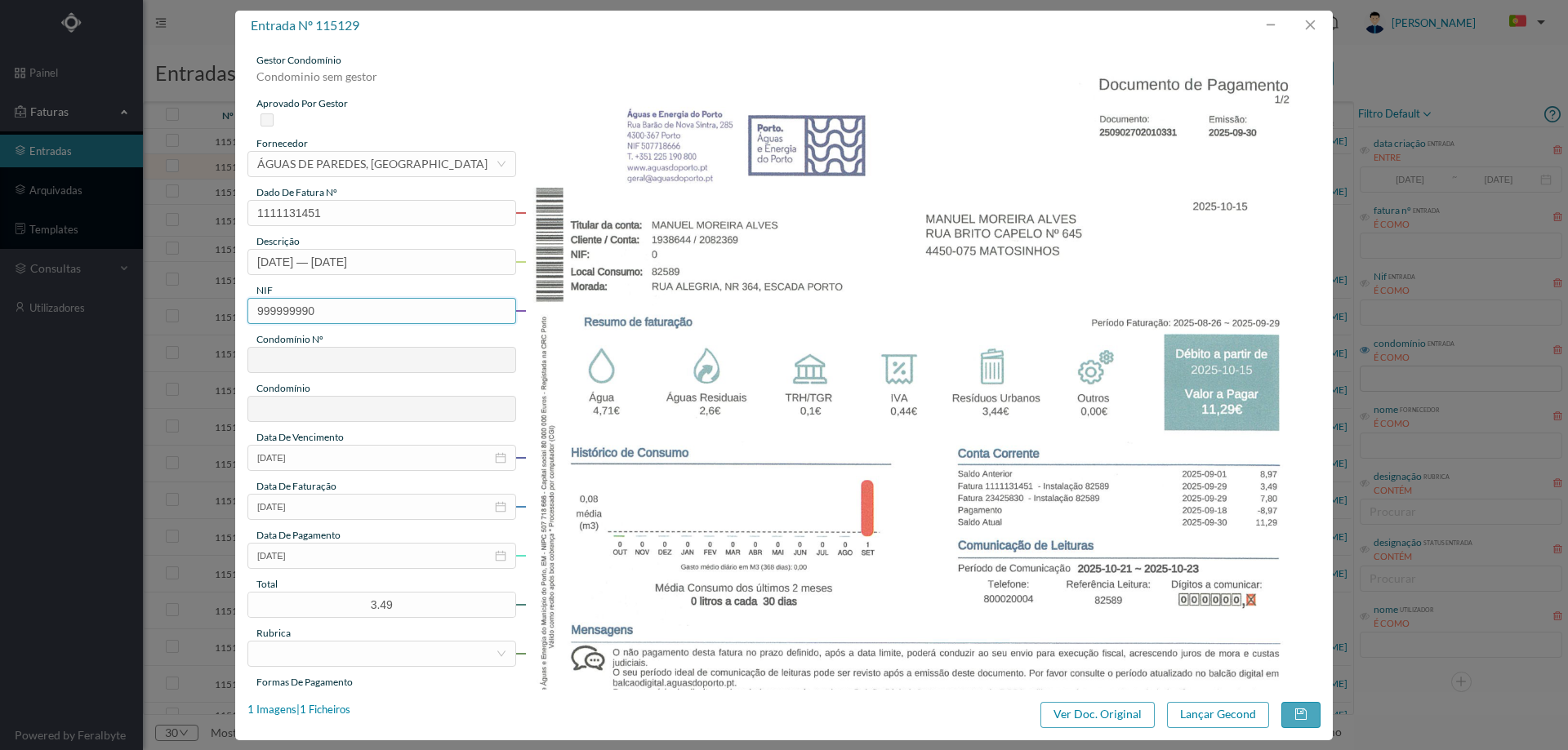
drag, startPoint x: 333, startPoint y: 310, endPoint x: 204, endPoint y: 292, distance: 130.2
click at [204, 292] on div "entrada nº 115129 gestor condomínio Condominio sem gestor aprovado por gestor f…" at bounding box center [784, 375] width 1568 height 750
paste input "90181153"
click at [259, 313] on input "901811530" at bounding box center [382, 310] width 268 height 26
type input "901811530"
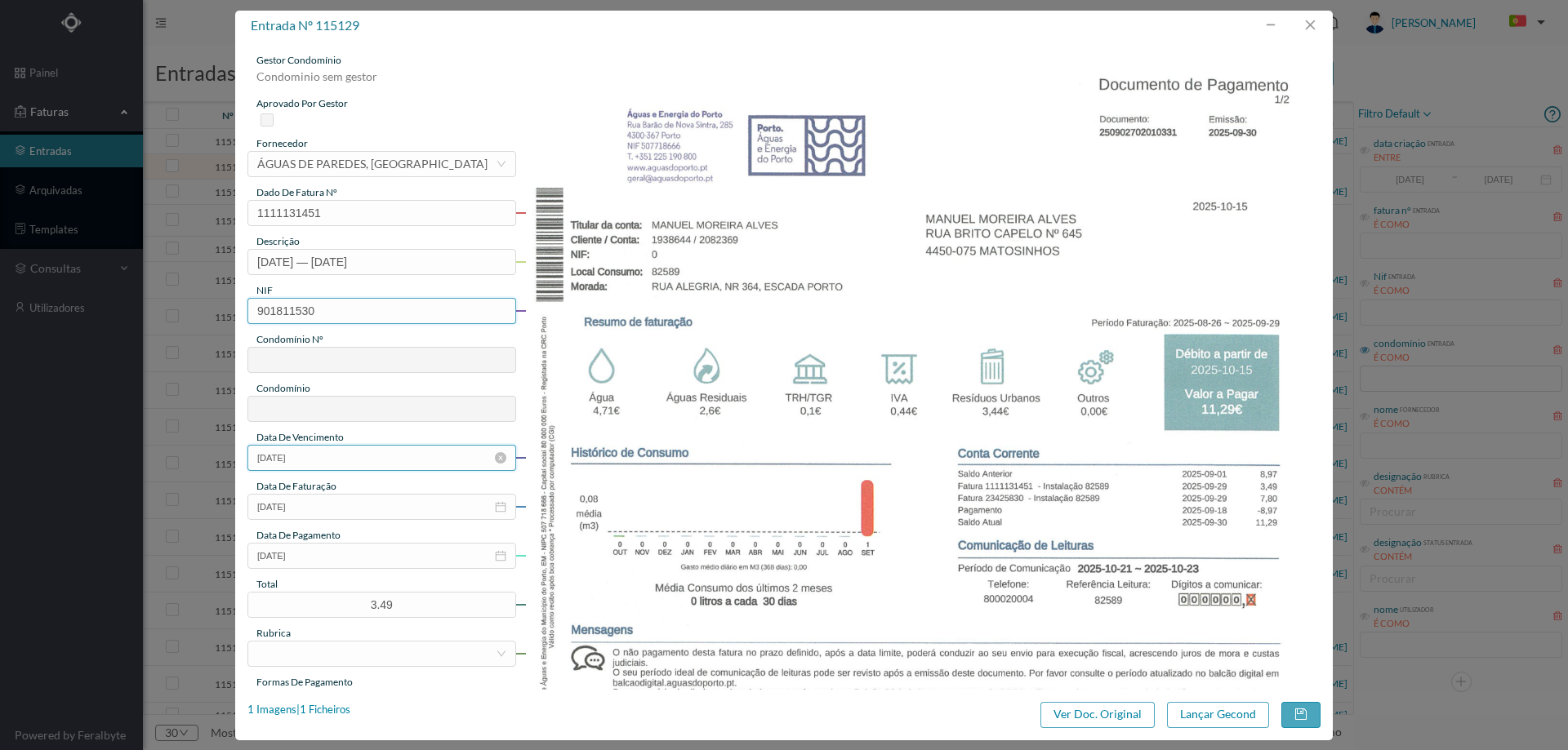
type input "265"
type input "ED. [GEOGRAPHIC_DATA]"
type input "901811530"
drag, startPoint x: 405, startPoint y: 606, endPoint x: 315, endPoint y: 599, distance: 90.3
click at [315, 599] on input "3.49" at bounding box center [382, 604] width 267 height 24
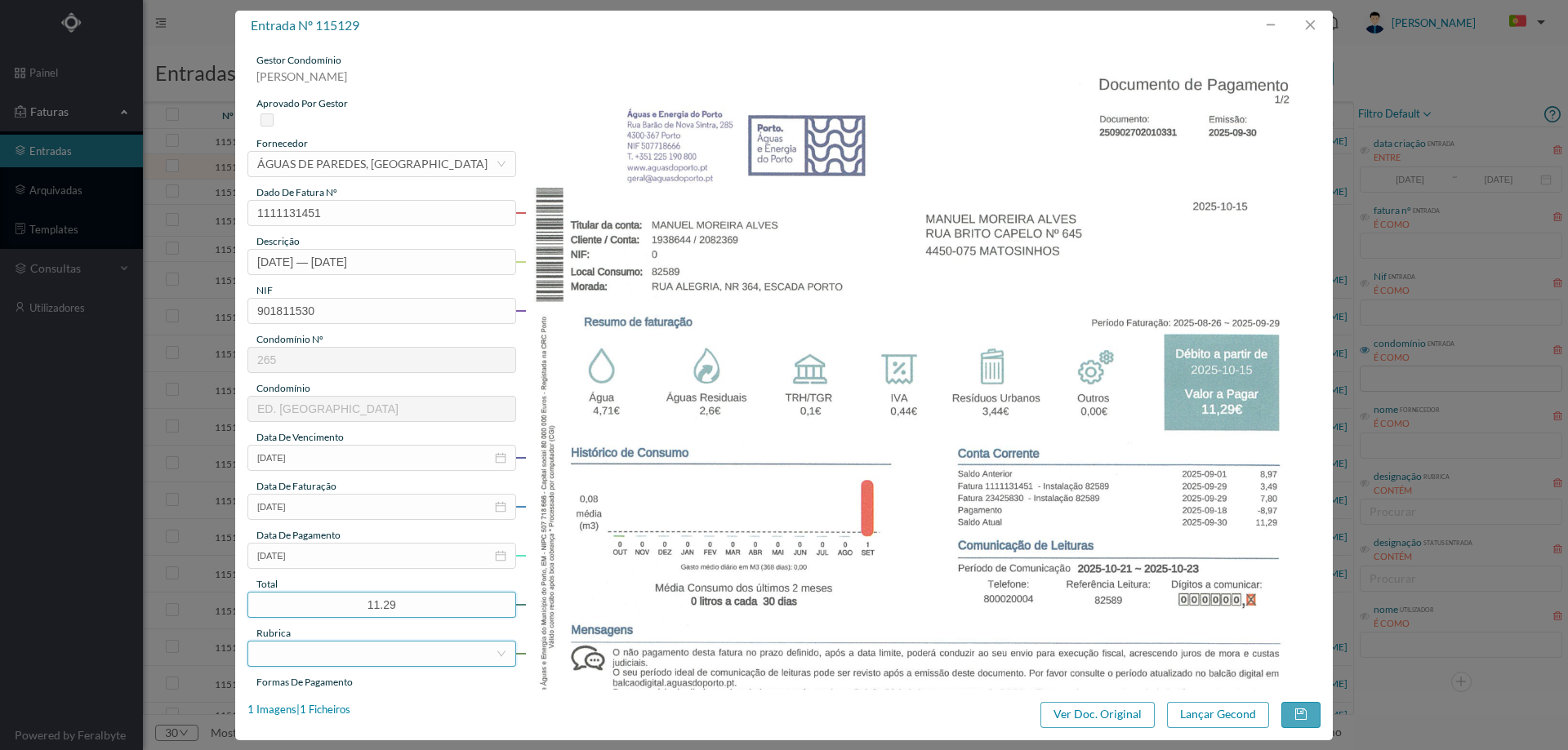
type input "11.29"
click at [300, 654] on div at bounding box center [376, 653] width 238 height 24
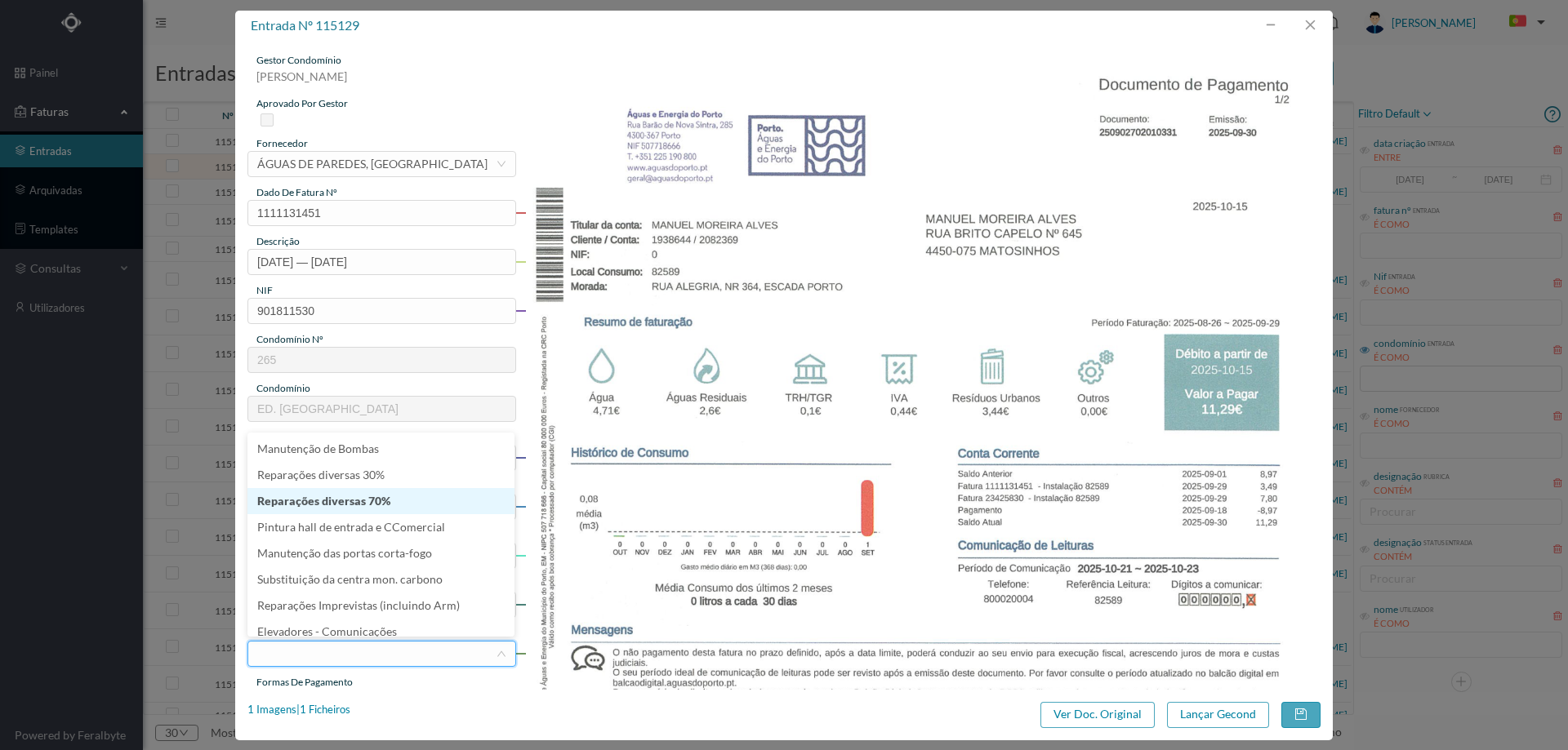
scroll to position [327, 0]
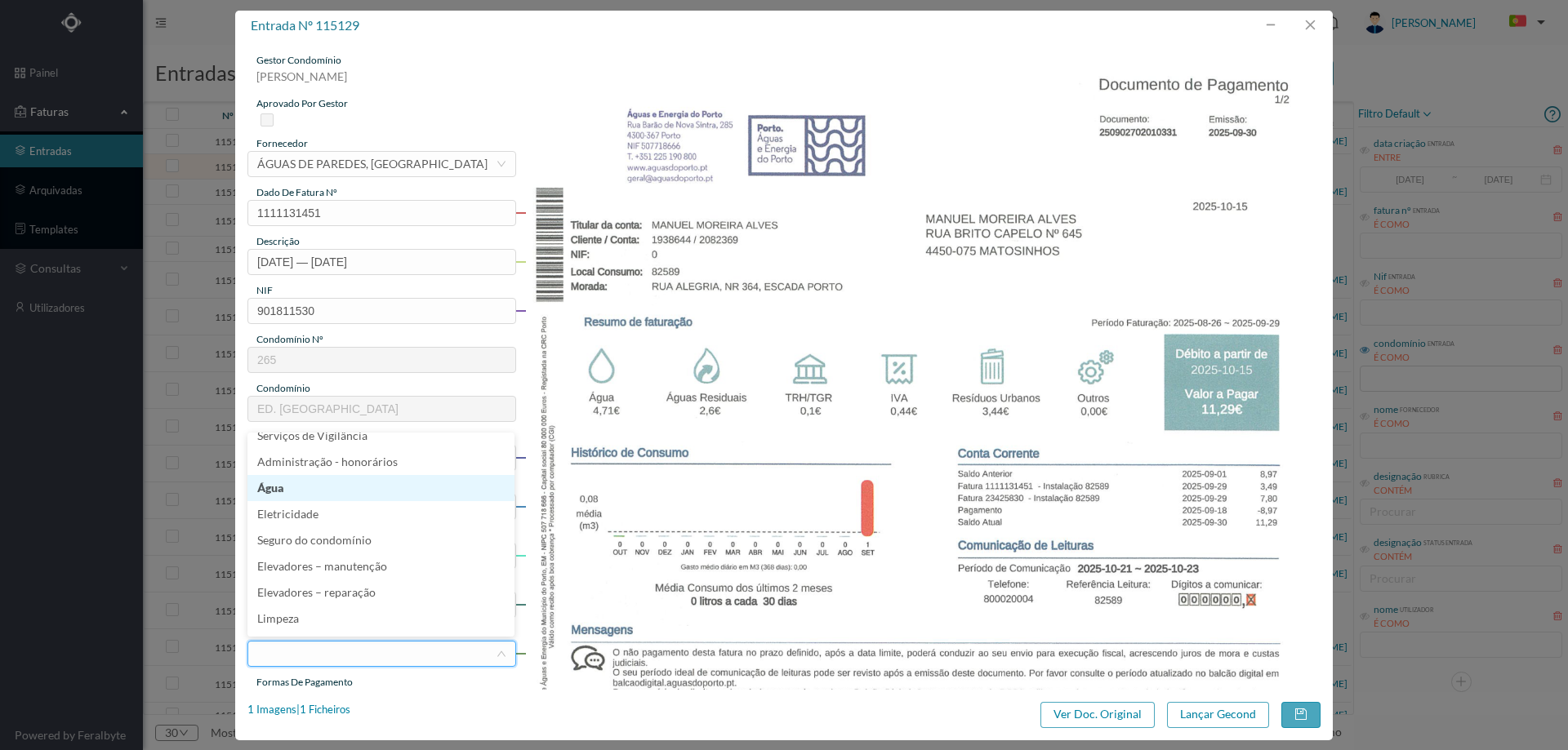
click at [344, 487] on li "Água" at bounding box center [381, 488] width 267 height 26
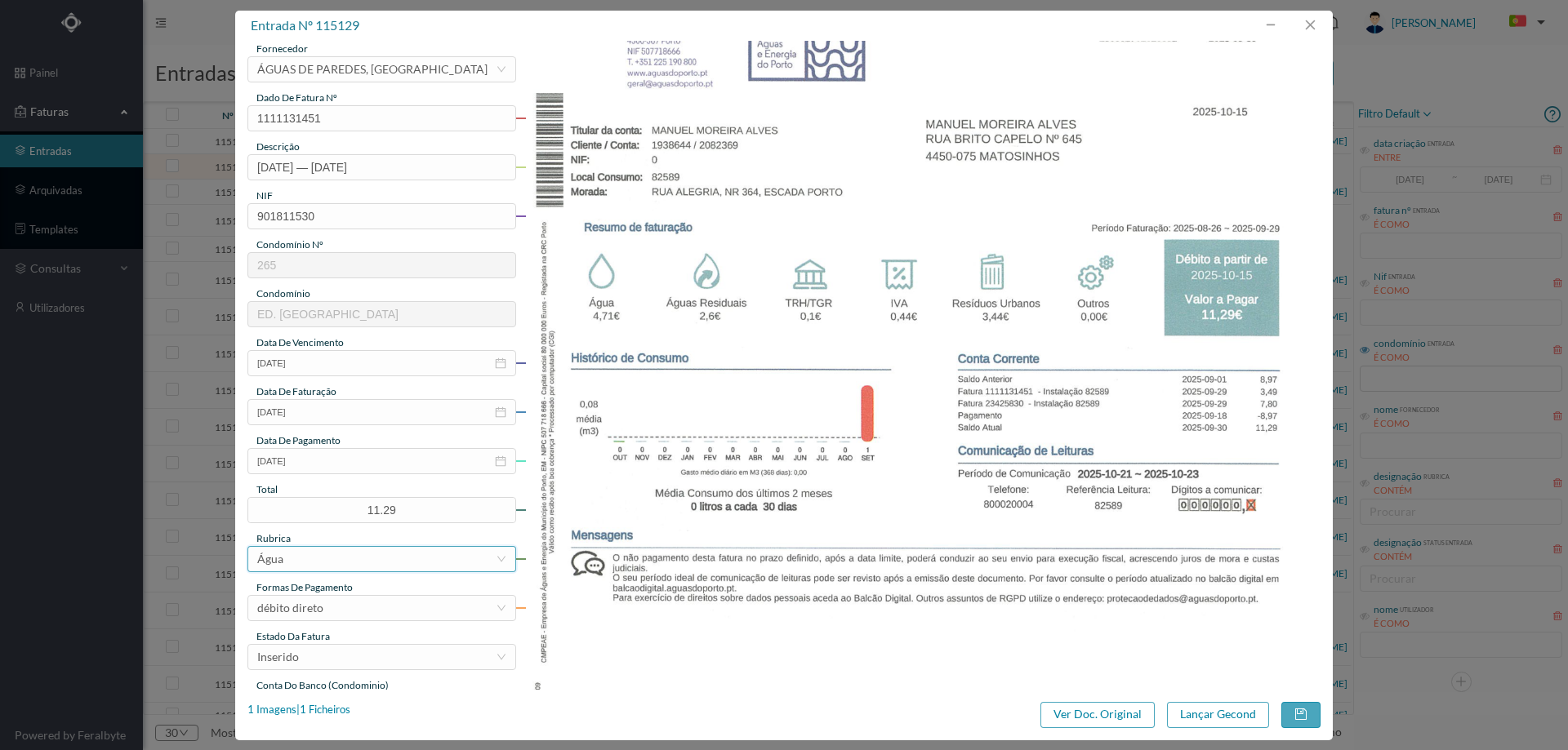
scroll to position [245, 0]
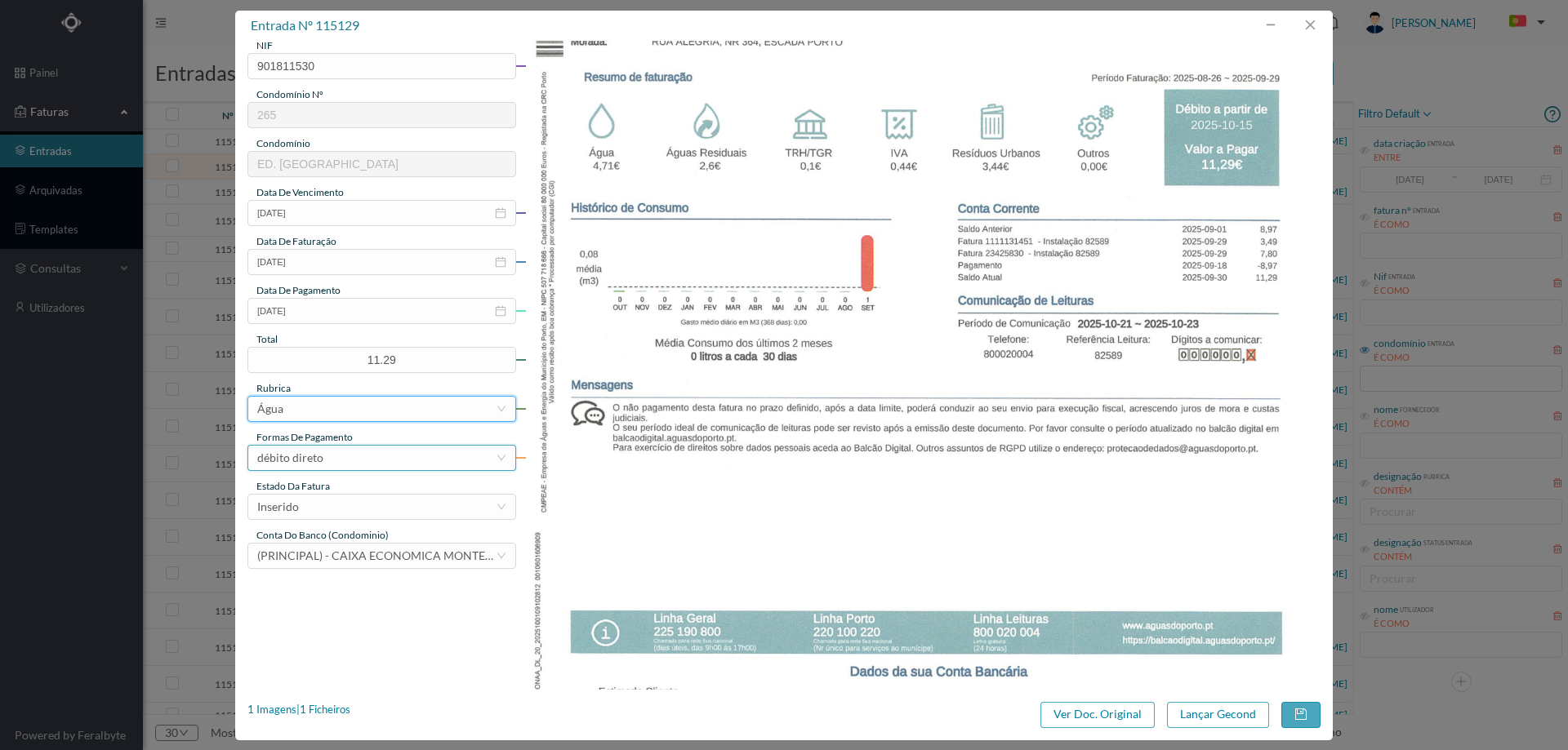
click at [325, 468] on div "débito direto" at bounding box center [376, 458] width 238 height 24
drag, startPoint x: 836, startPoint y: 491, endPoint x: 463, endPoint y: 490, distance: 373.0
click at [834, 491] on img at bounding box center [923, 370] width 797 height 1125
click at [359, 489] on div "estado da fatura" at bounding box center [382, 487] width 268 height 15
click at [341, 510] on div "Inserido" at bounding box center [376, 506] width 238 height 24
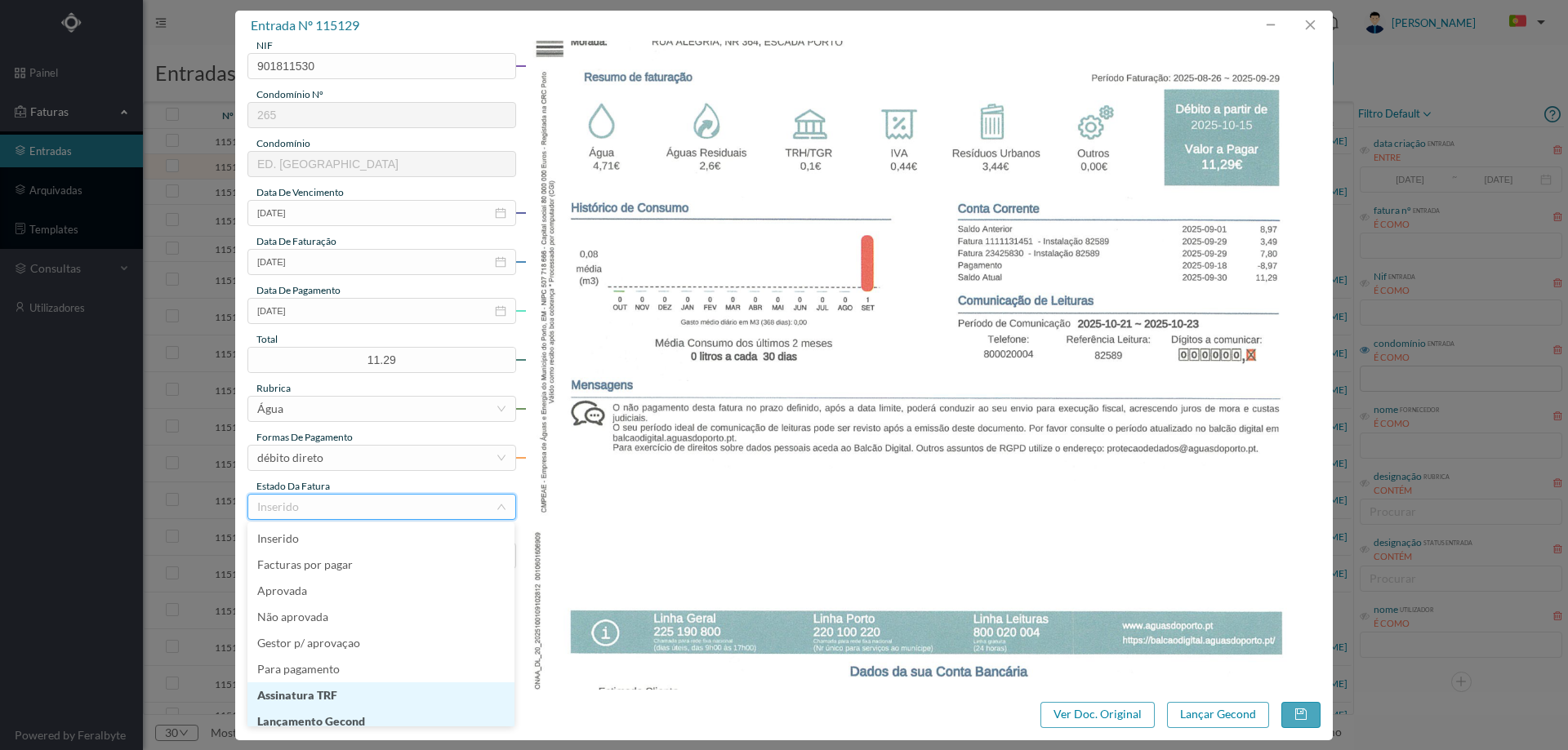
scroll to position [8, 0]
click at [323, 709] on li "Lançamento Gecond" at bounding box center [381, 713] width 267 height 26
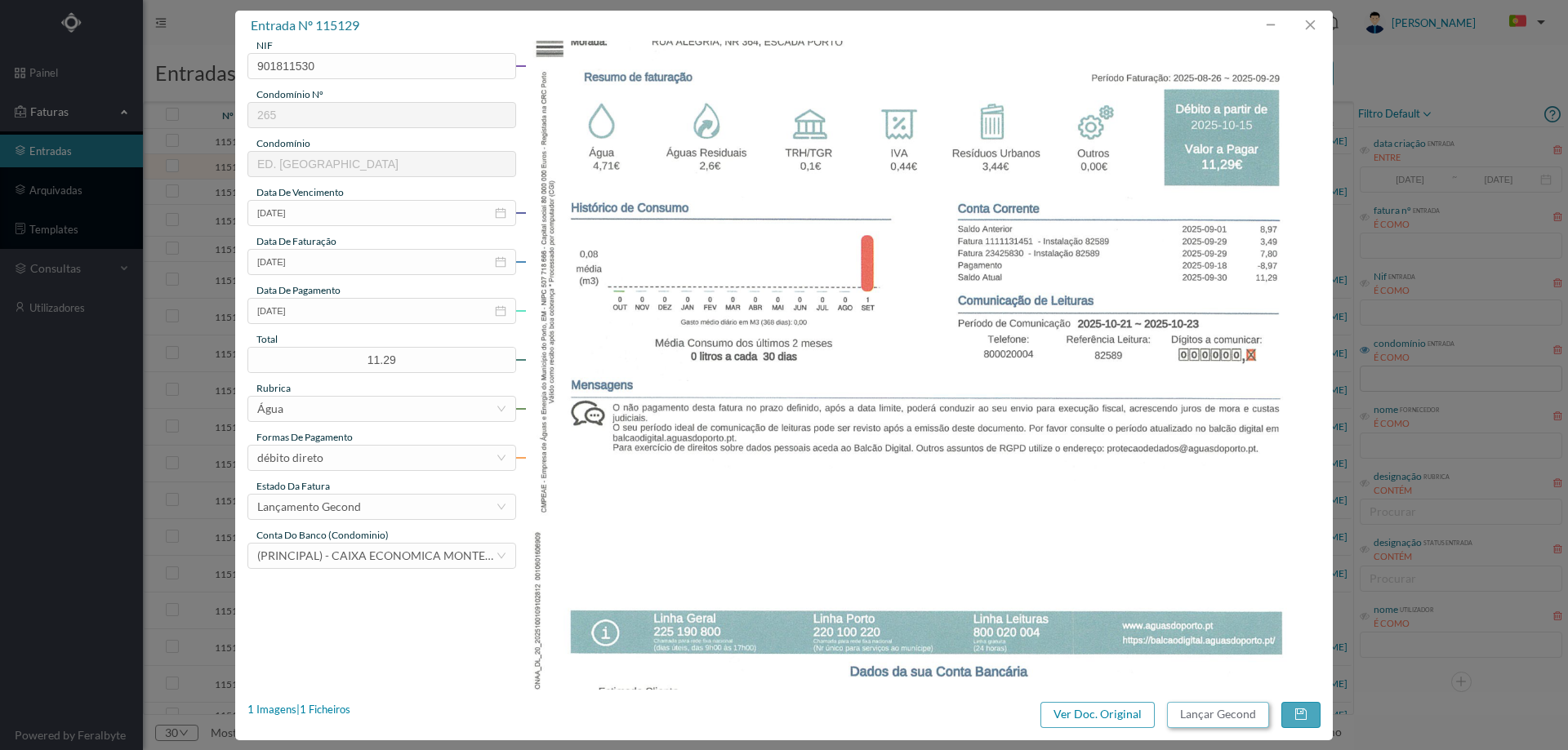
click at [1207, 722] on button "Lançar Gecond" at bounding box center [1218, 715] width 102 height 26
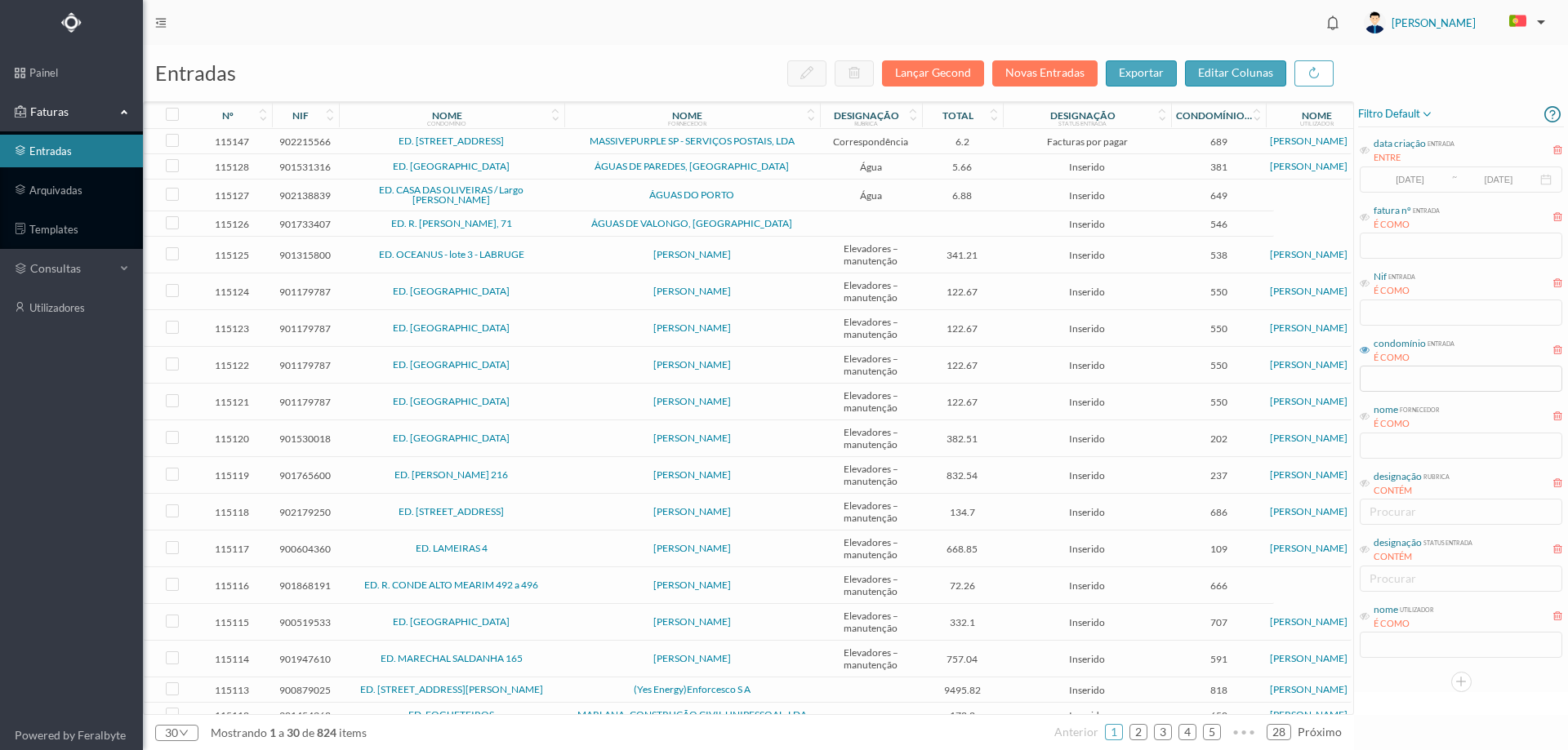
click at [569, 169] on span "ÁGUAS DE PAREDES, [GEOGRAPHIC_DATA]" at bounding box center [692, 167] width 247 height 10
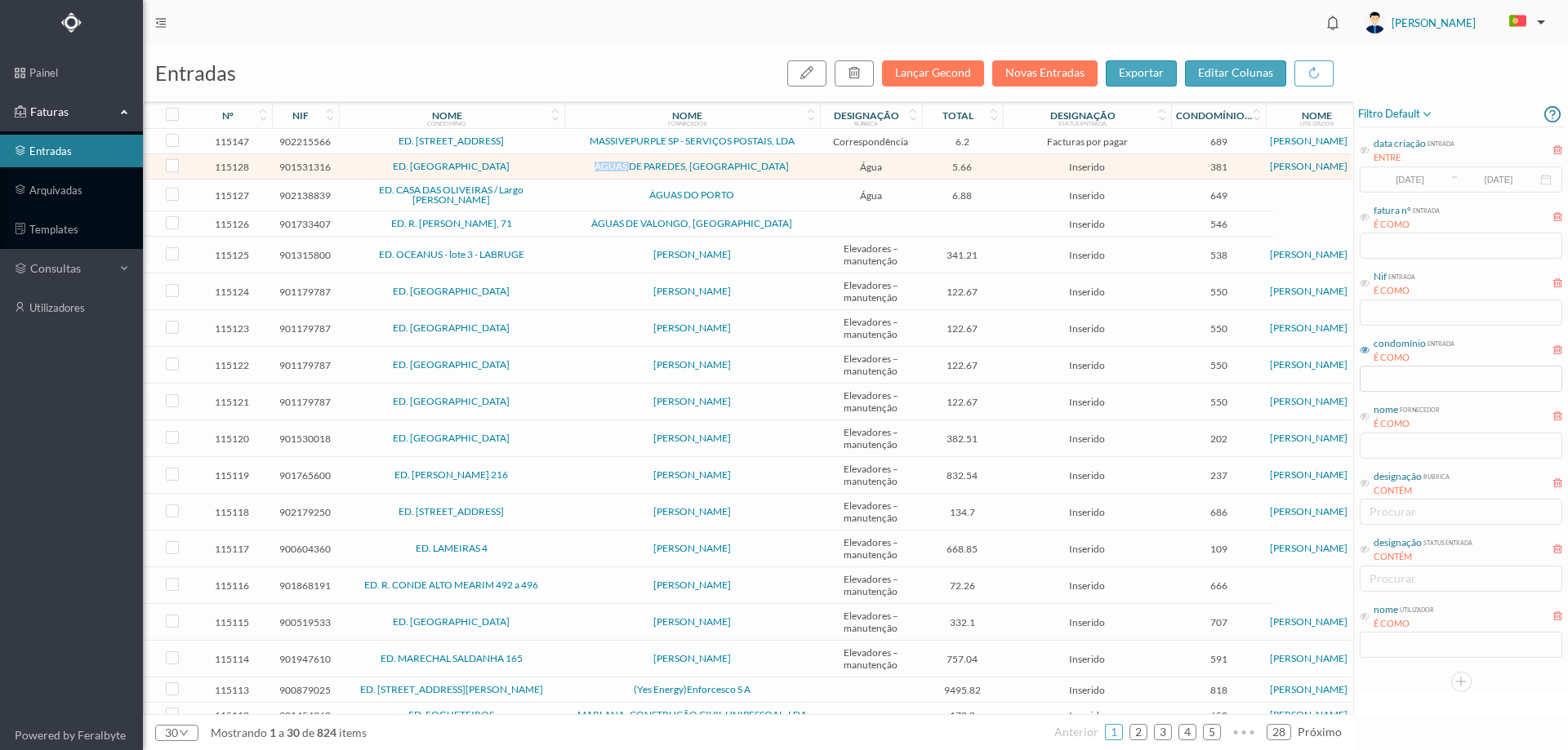
click at [569, 169] on span "ÁGUAS DE PAREDES, [GEOGRAPHIC_DATA]" at bounding box center [692, 167] width 247 height 10
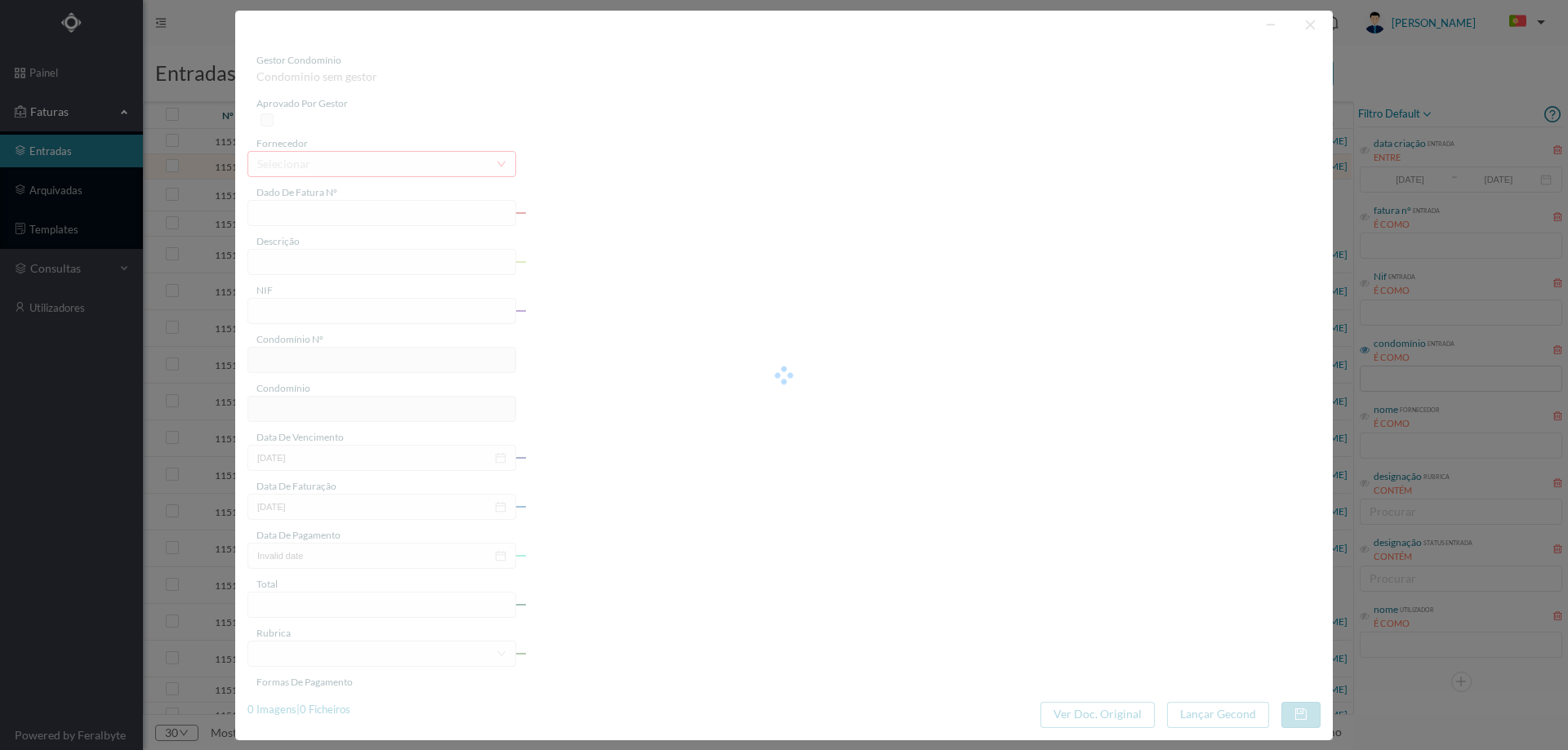
type input "FAC 0070442025/0025113584"
type input "[DATE] —- [DATE]"
type input "901531316"
type input "[DATE]"
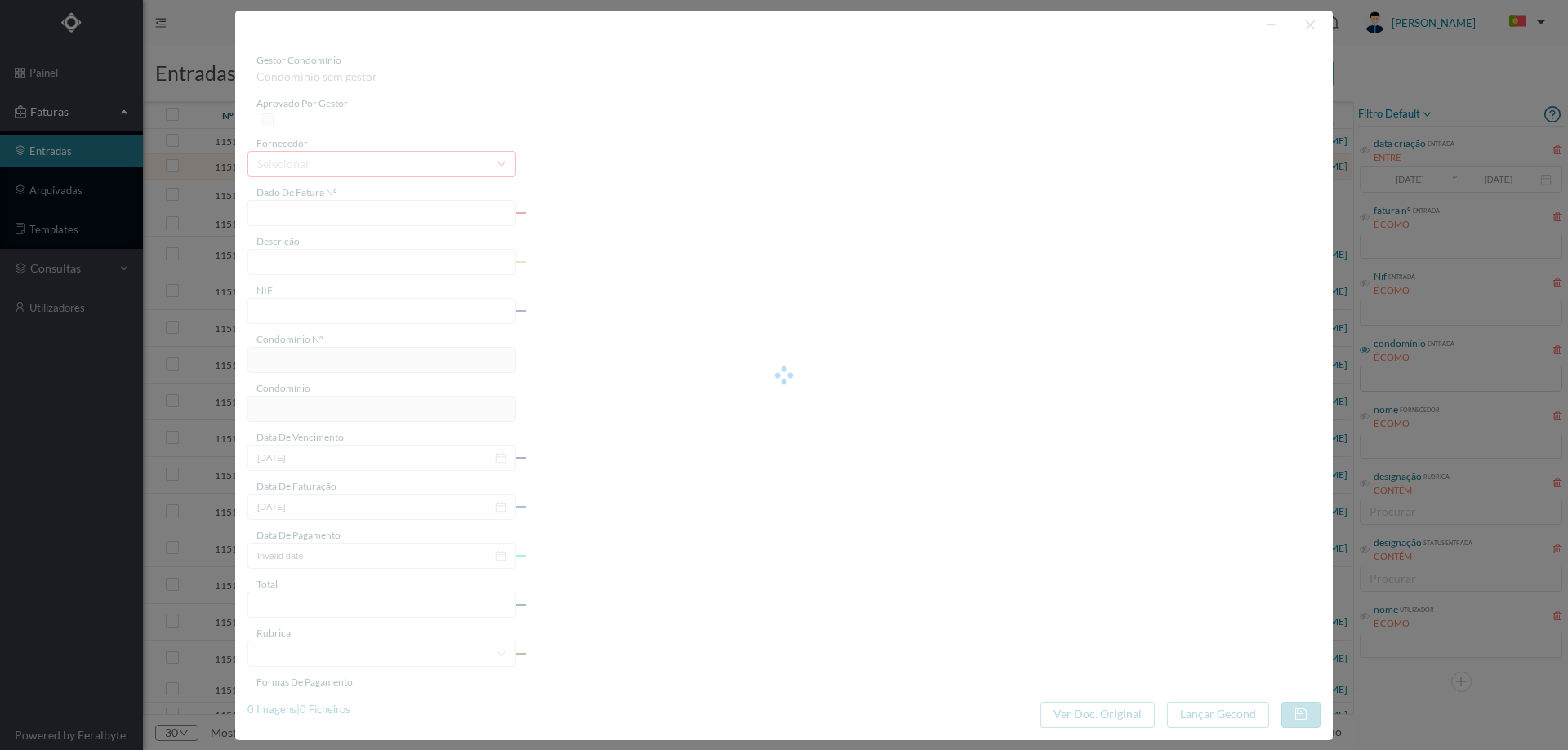
type input "5.66"
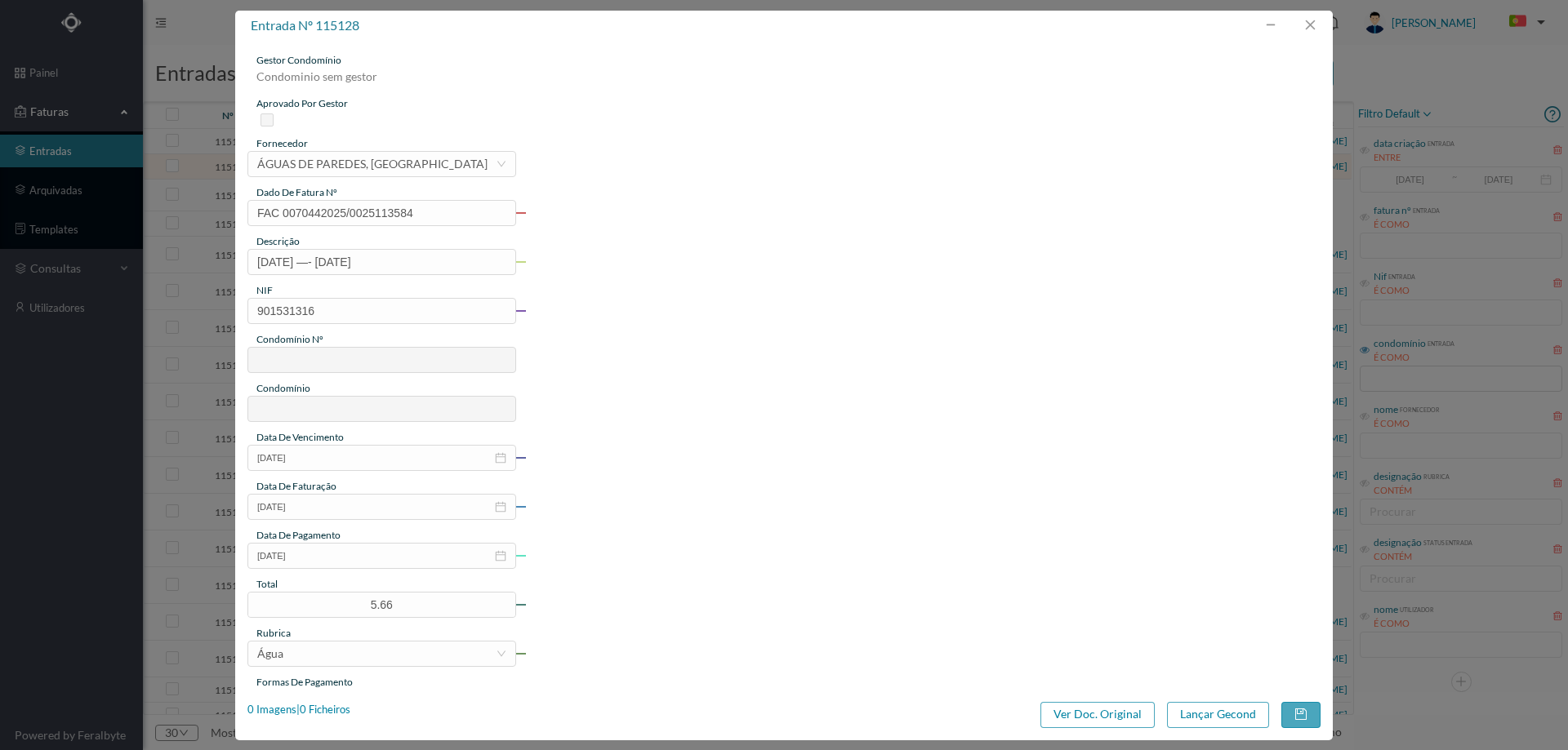
type input "381"
type input "ED. [GEOGRAPHIC_DATA]"
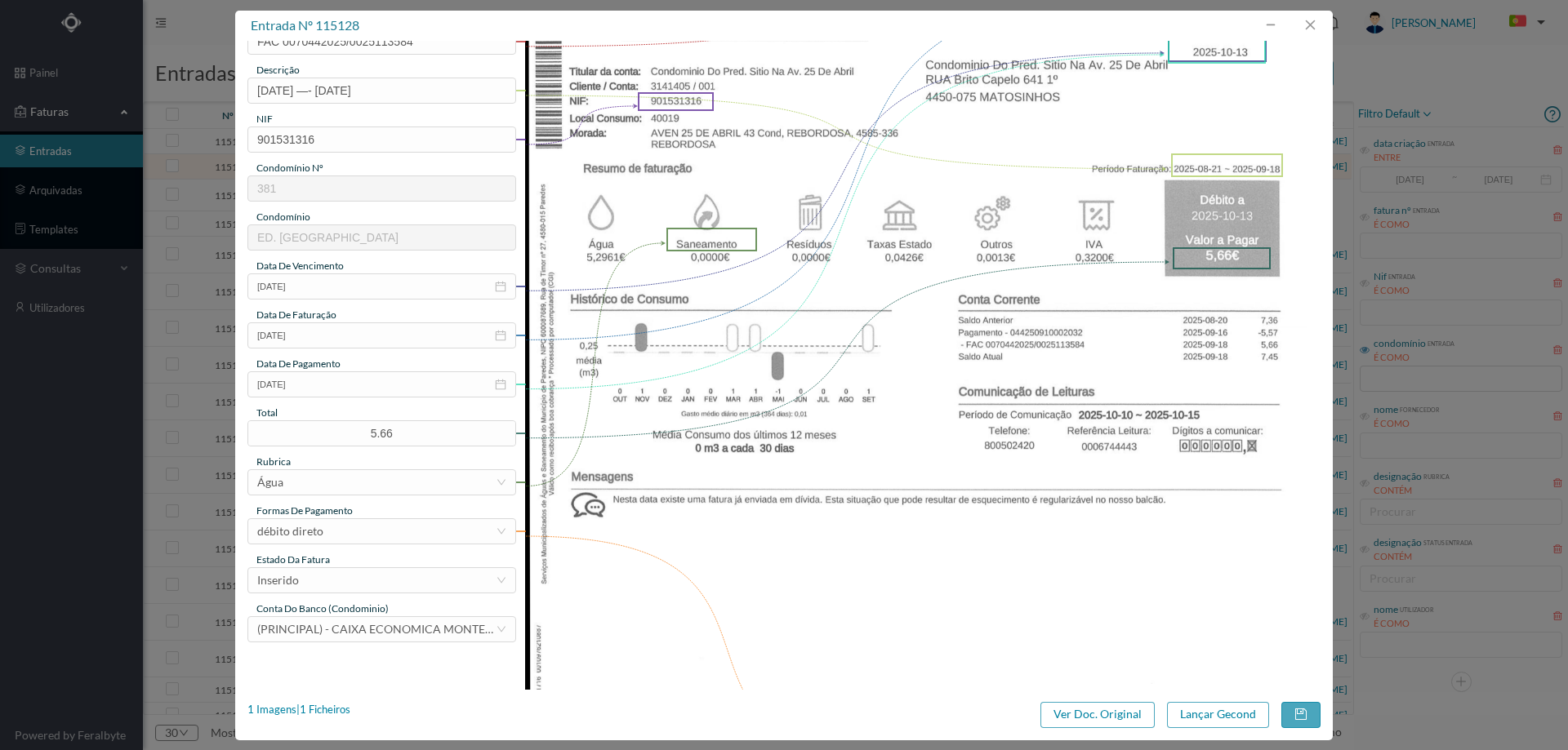
scroll to position [327, 0]
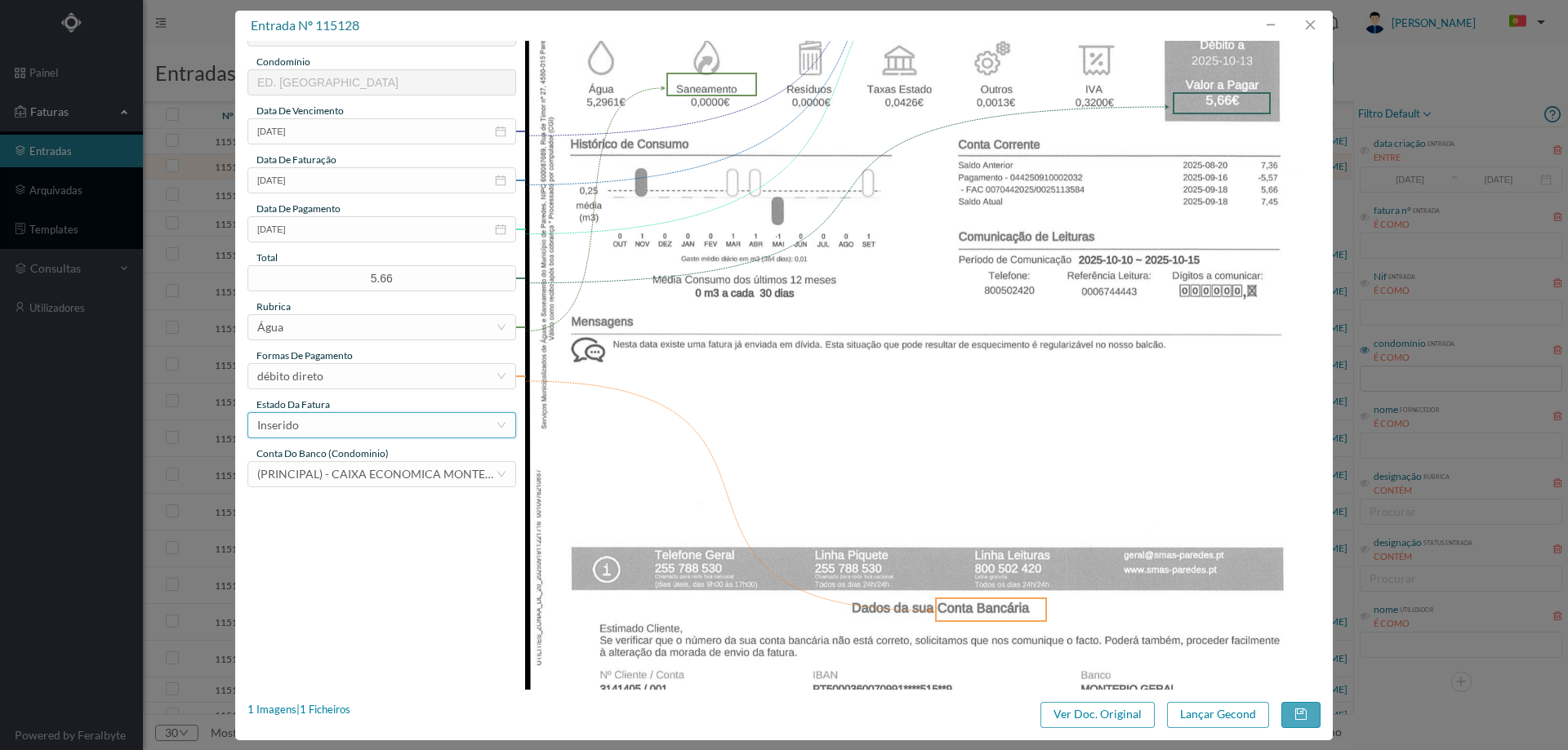
click at [340, 418] on div "Inserido" at bounding box center [376, 425] width 238 height 24
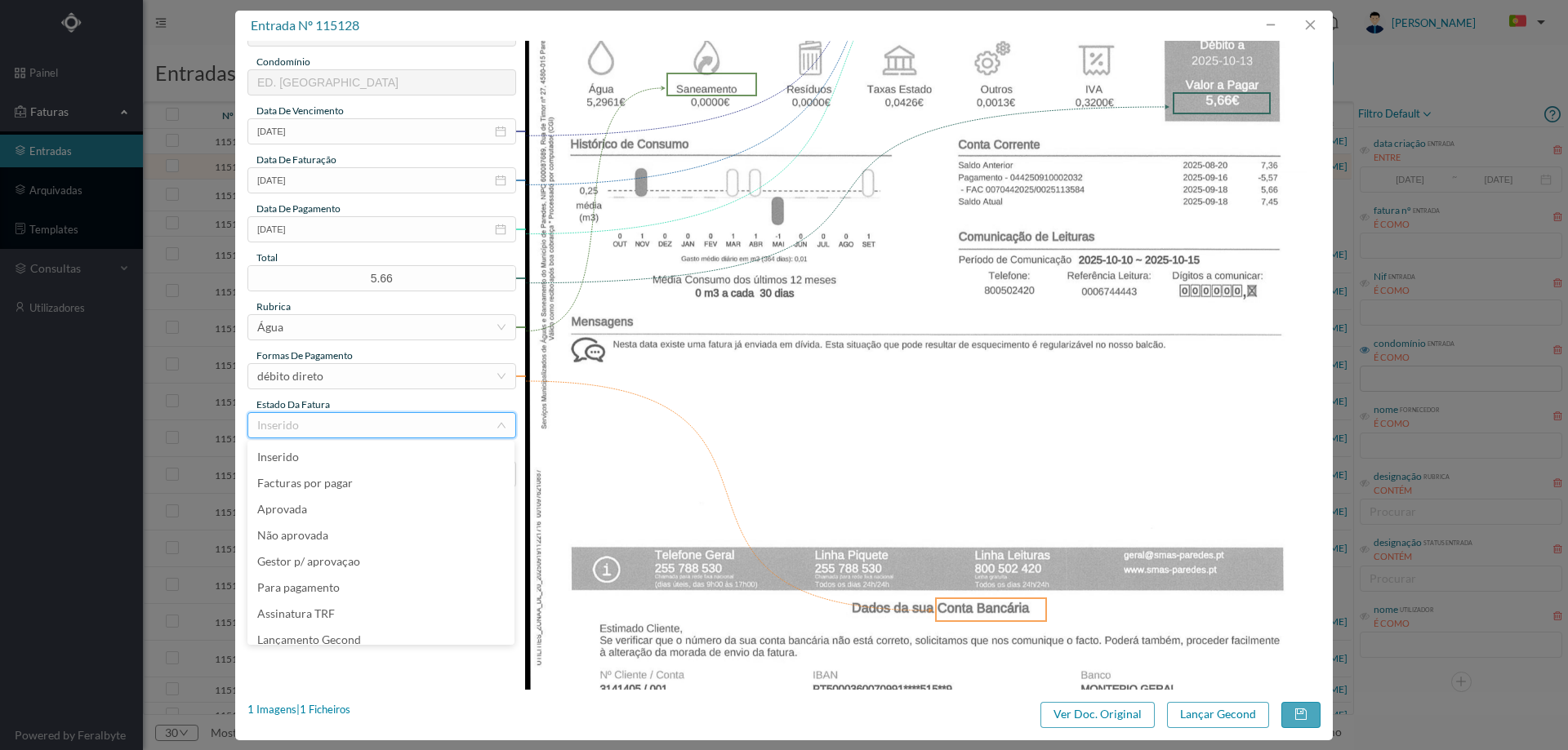
scroll to position [8, 0]
click at [340, 628] on li "Lançamento Gecond" at bounding box center [381, 631] width 267 height 26
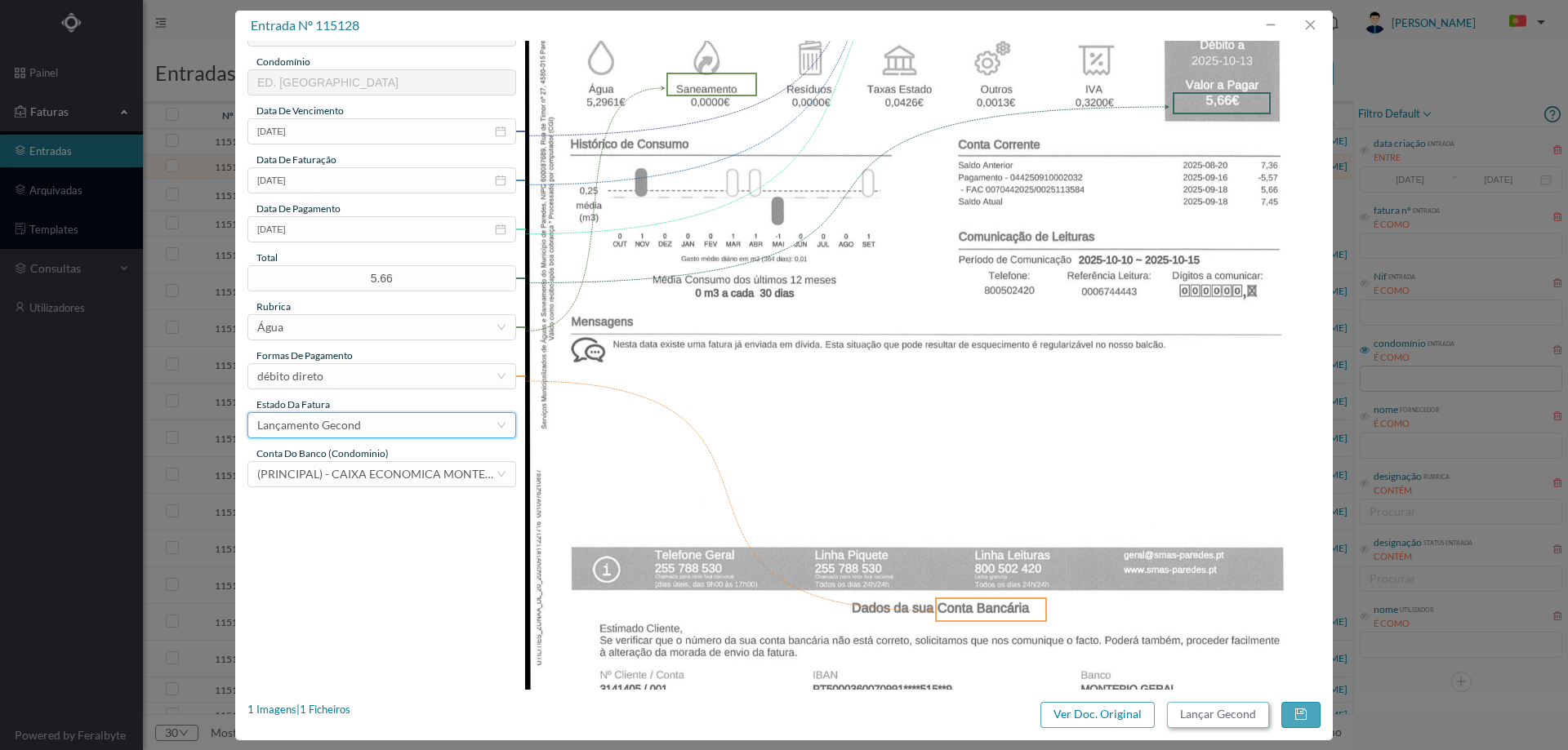
click at [1204, 711] on button "Lançar Gecond" at bounding box center [1218, 715] width 102 height 26
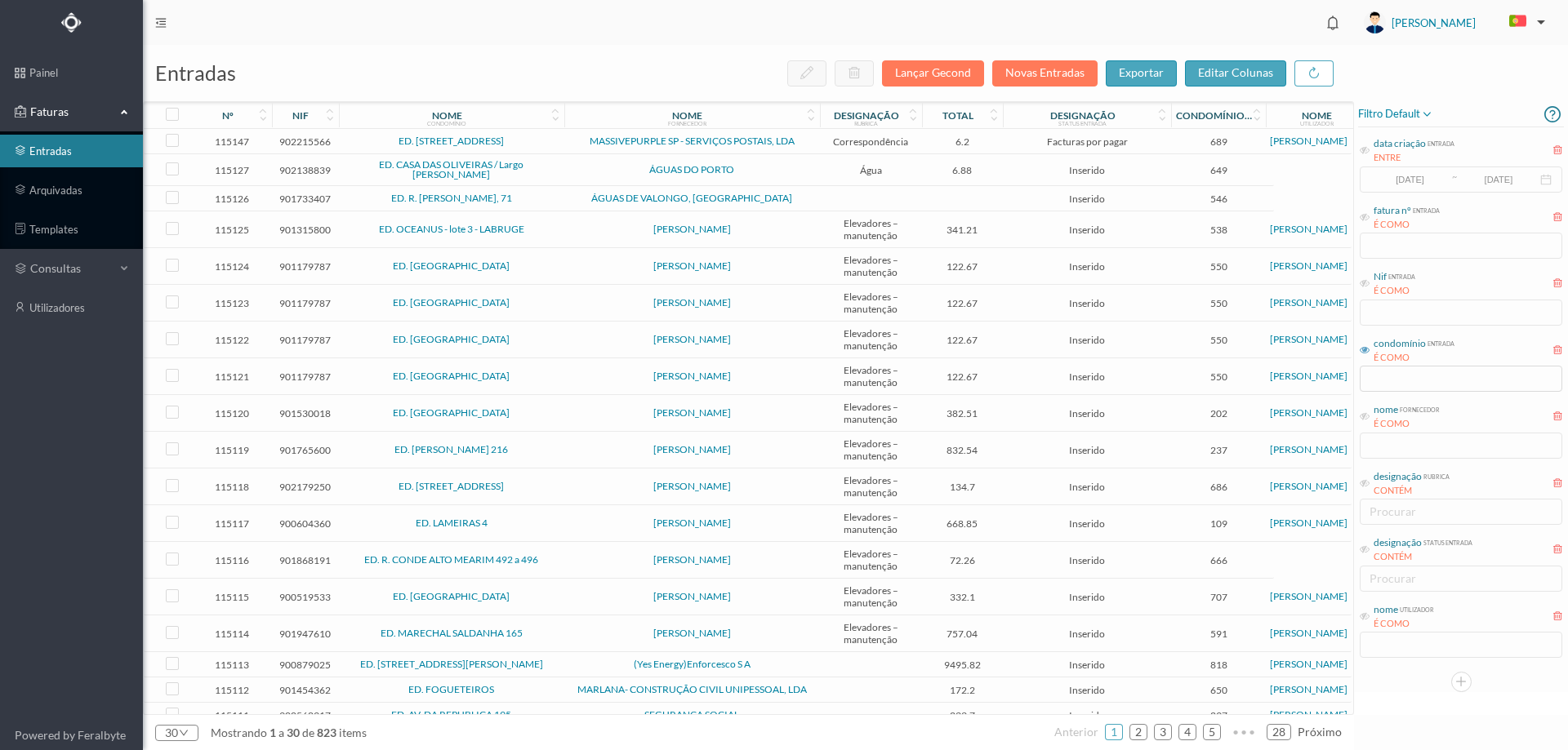
click at [569, 177] on td "ÁGUAS DO PORTO" at bounding box center [692, 170] width 256 height 32
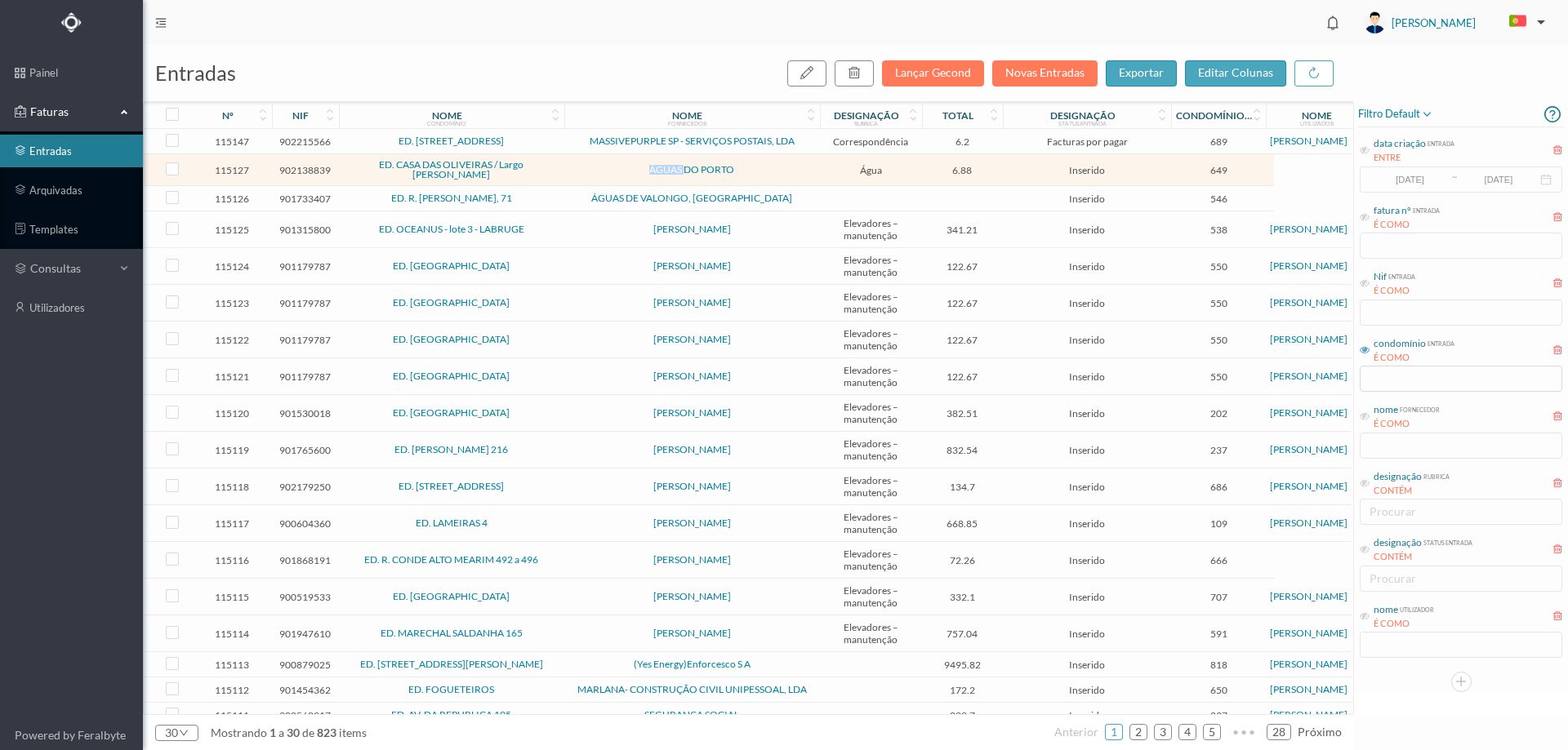
click at [569, 177] on td "ÁGUAS DO PORTO" at bounding box center [692, 170] width 256 height 32
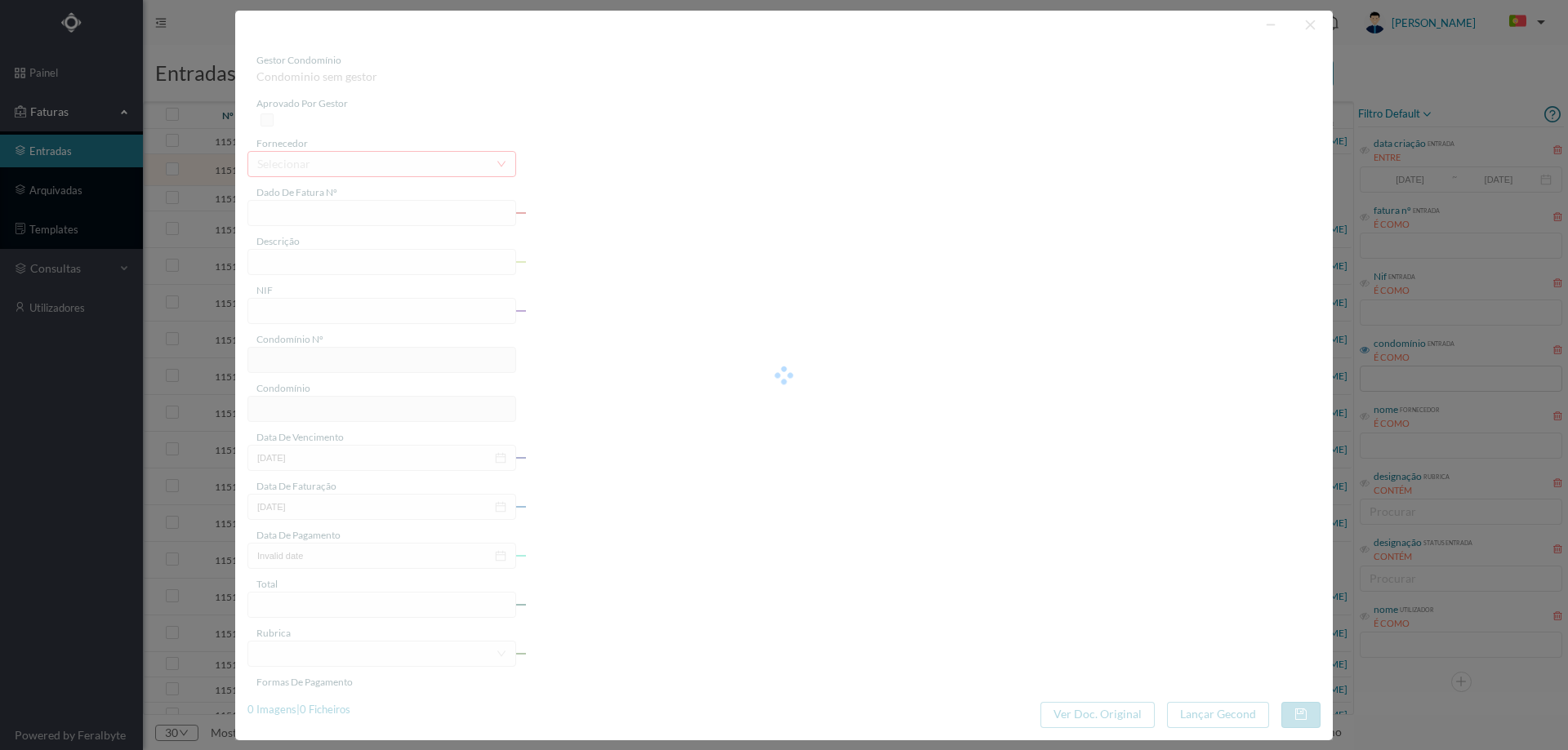
type input "13824918"
type input "LARGO [PERSON_NAME], NR 3, COMUNS PORTO"
type input "902138839"
type input "[DATE]"
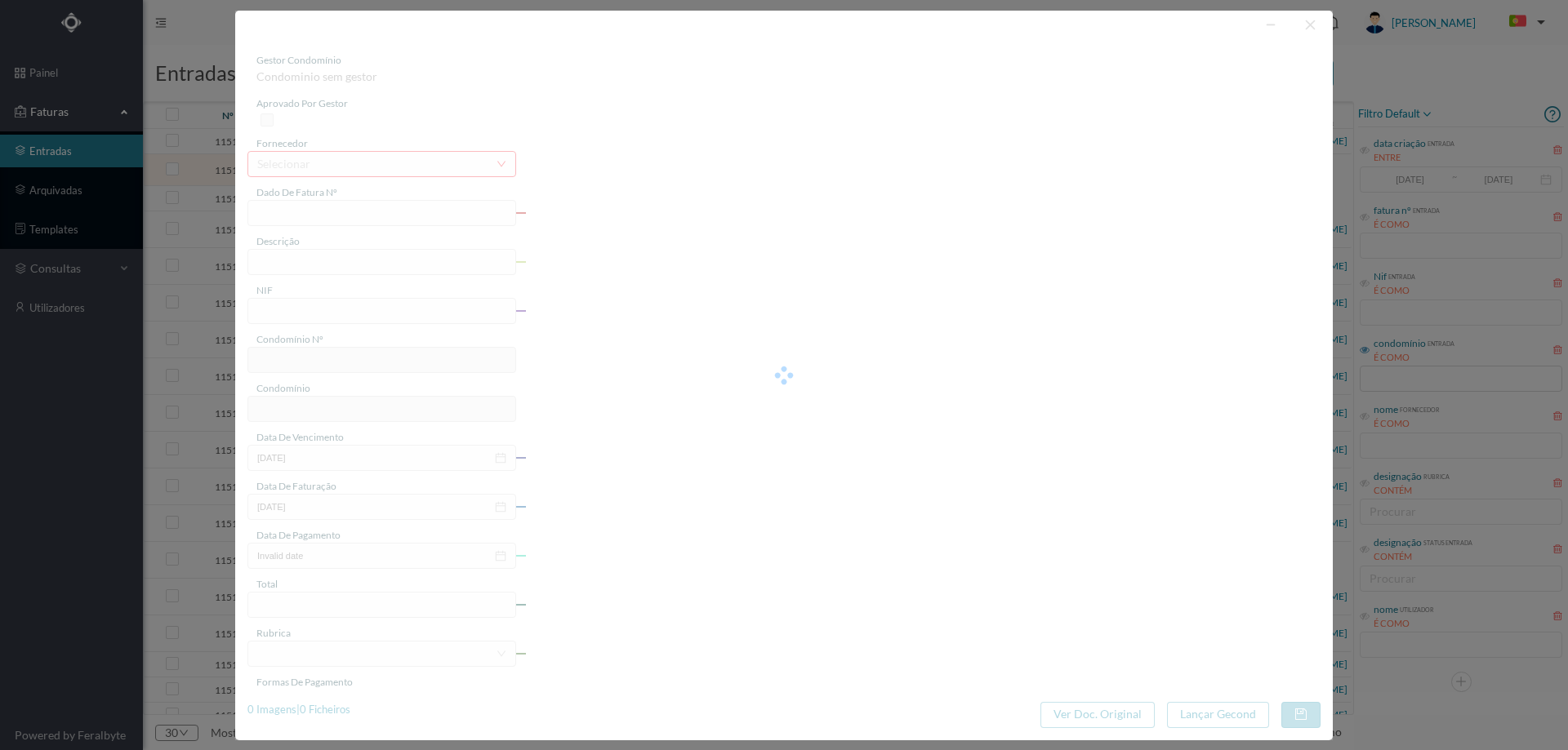
type input "[DATE]"
type input "6.88"
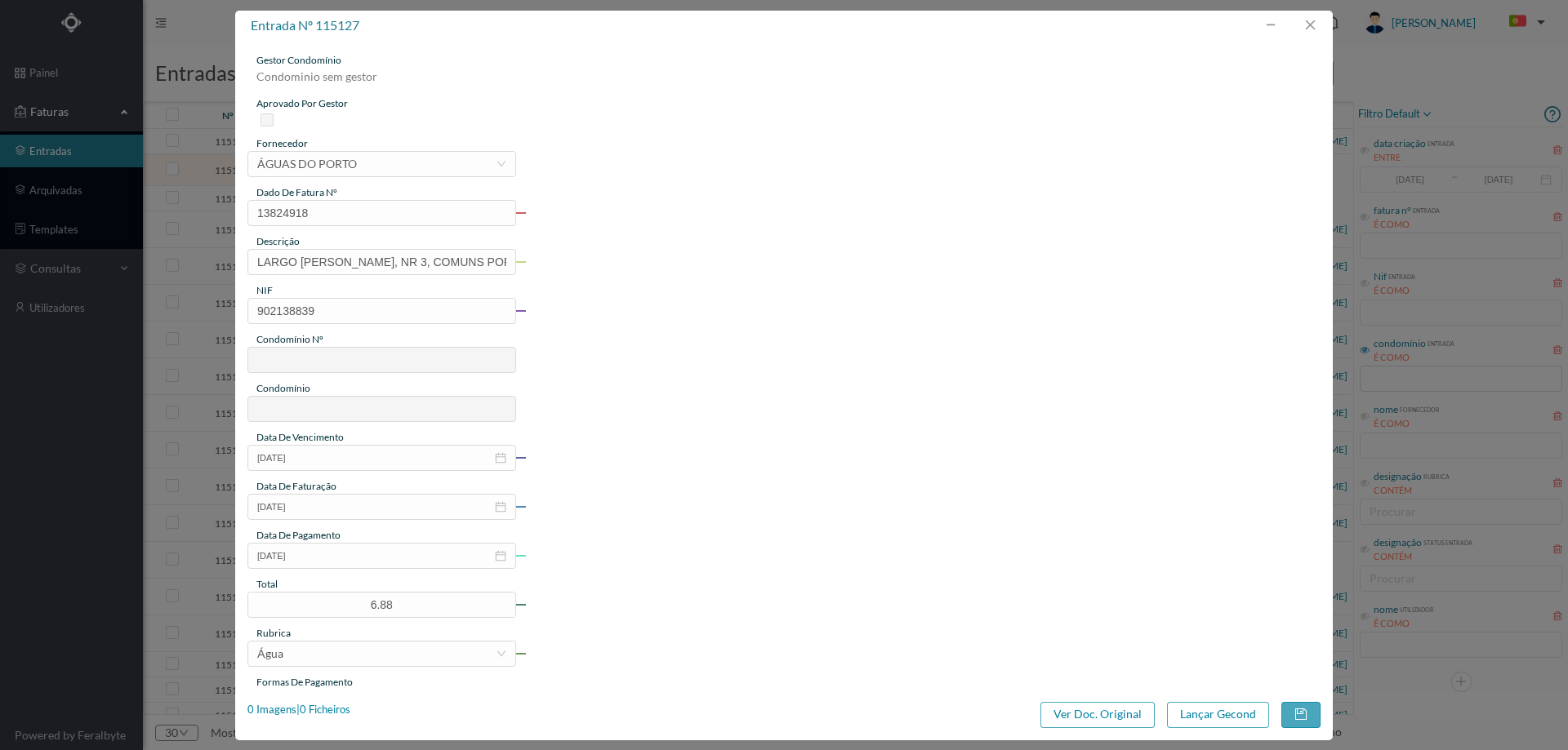
type input "649"
type input "ED. CASA DAS OLIVEIRAS / Largo [PERSON_NAME]"
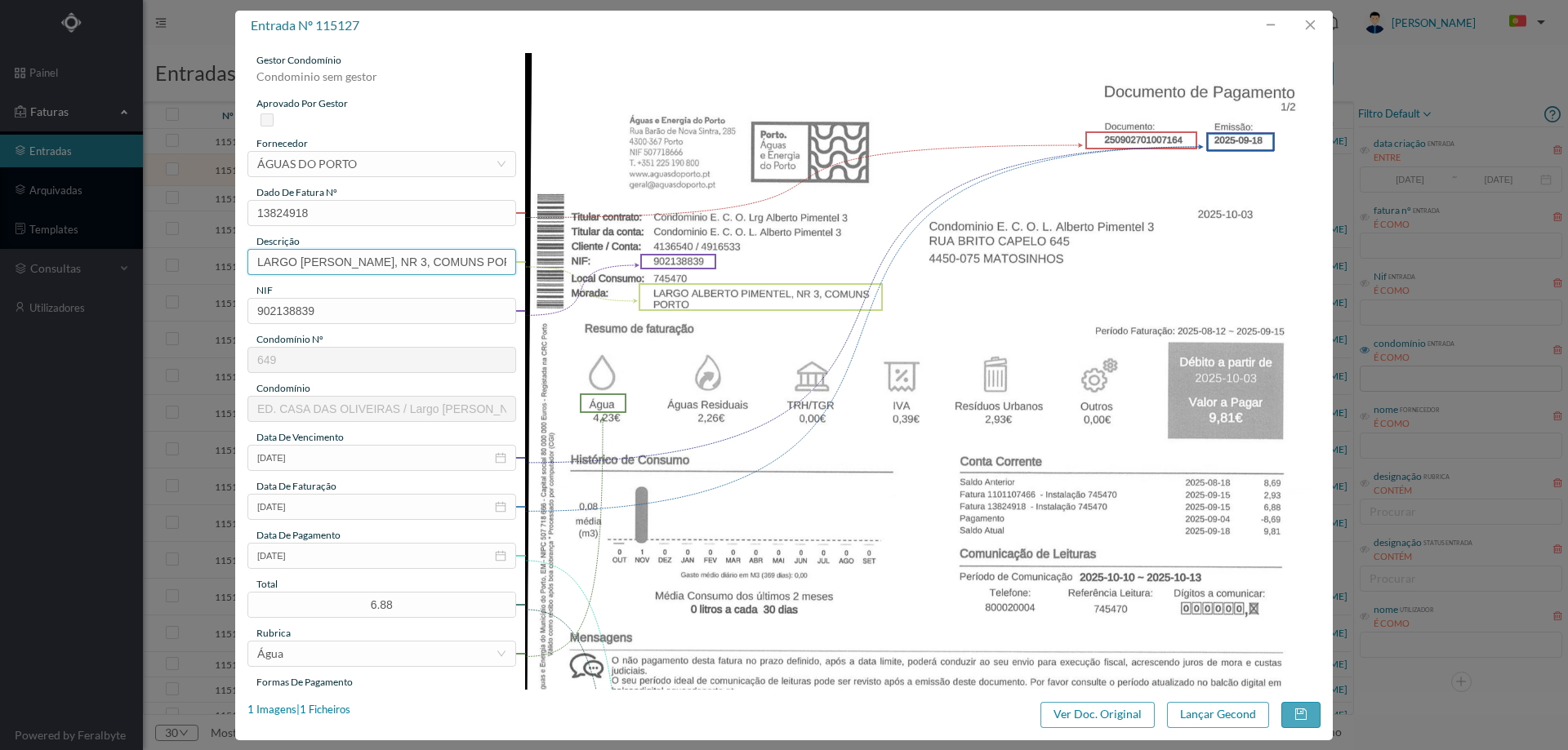
drag, startPoint x: 419, startPoint y: 261, endPoint x: 59, endPoint y: 257, distance: 360.0
click at [61, 257] on div "entrada nº 115127 gestor condomínio Condominio sem gestor aprovado por gestor f…" at bounding box center [784, 375] width 1568 height 750
drag, startPoint x: 390, startPoint y: 256, endPoint x: 345, endPoint y: 254, distance: 45.0
click at [345, 254] on input "NR 3, COMUNS PORTO" at bounding box center [382, 261] width 268 height 26
type input "NR 3, COMUNS"
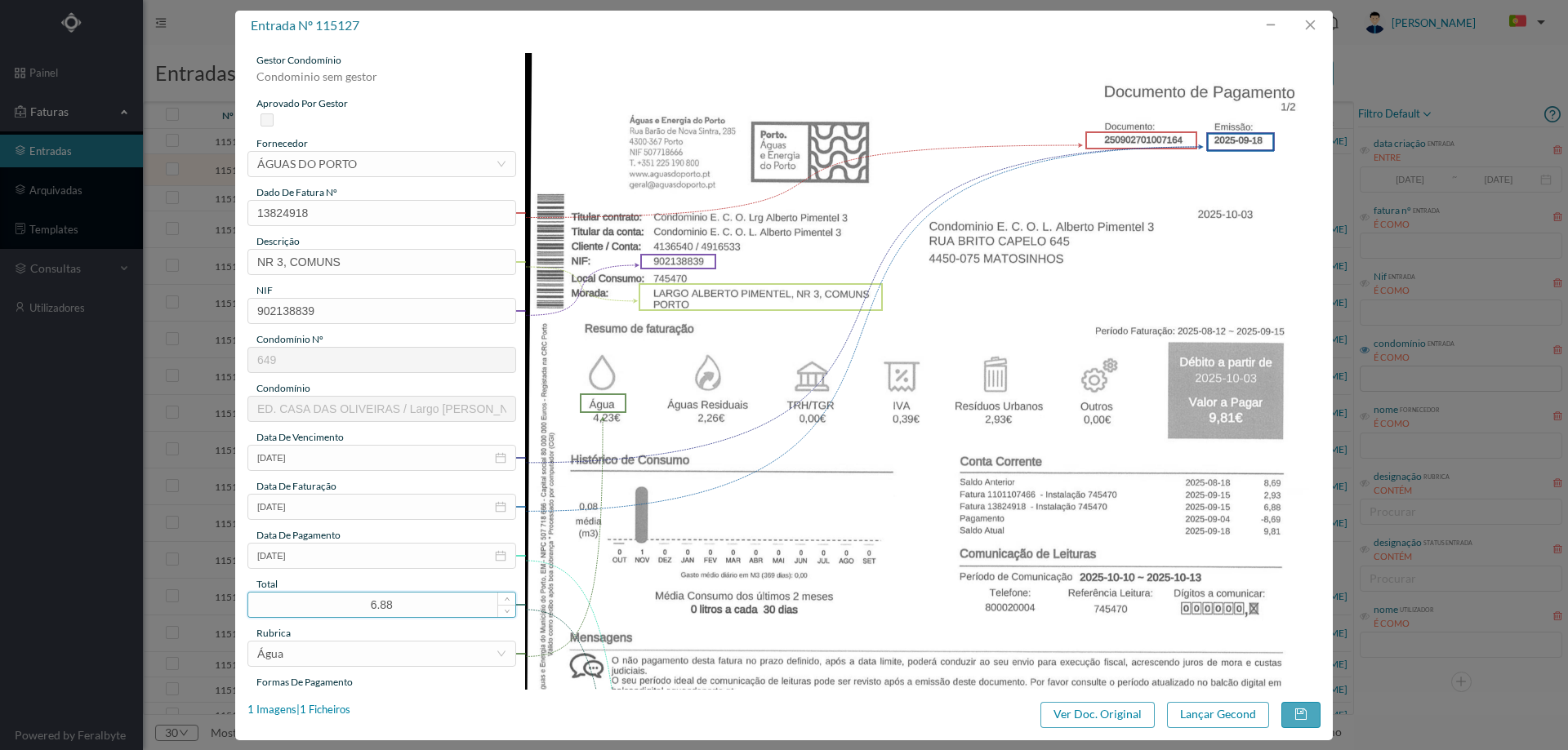
drag, startPoint x: 413, startPoint y: 613, endPoint x: 318, endPoint y: 613, distance: 95.0
click at [318, 613] on input "6.88" at bounding box center [382, 604] width 267 height 24
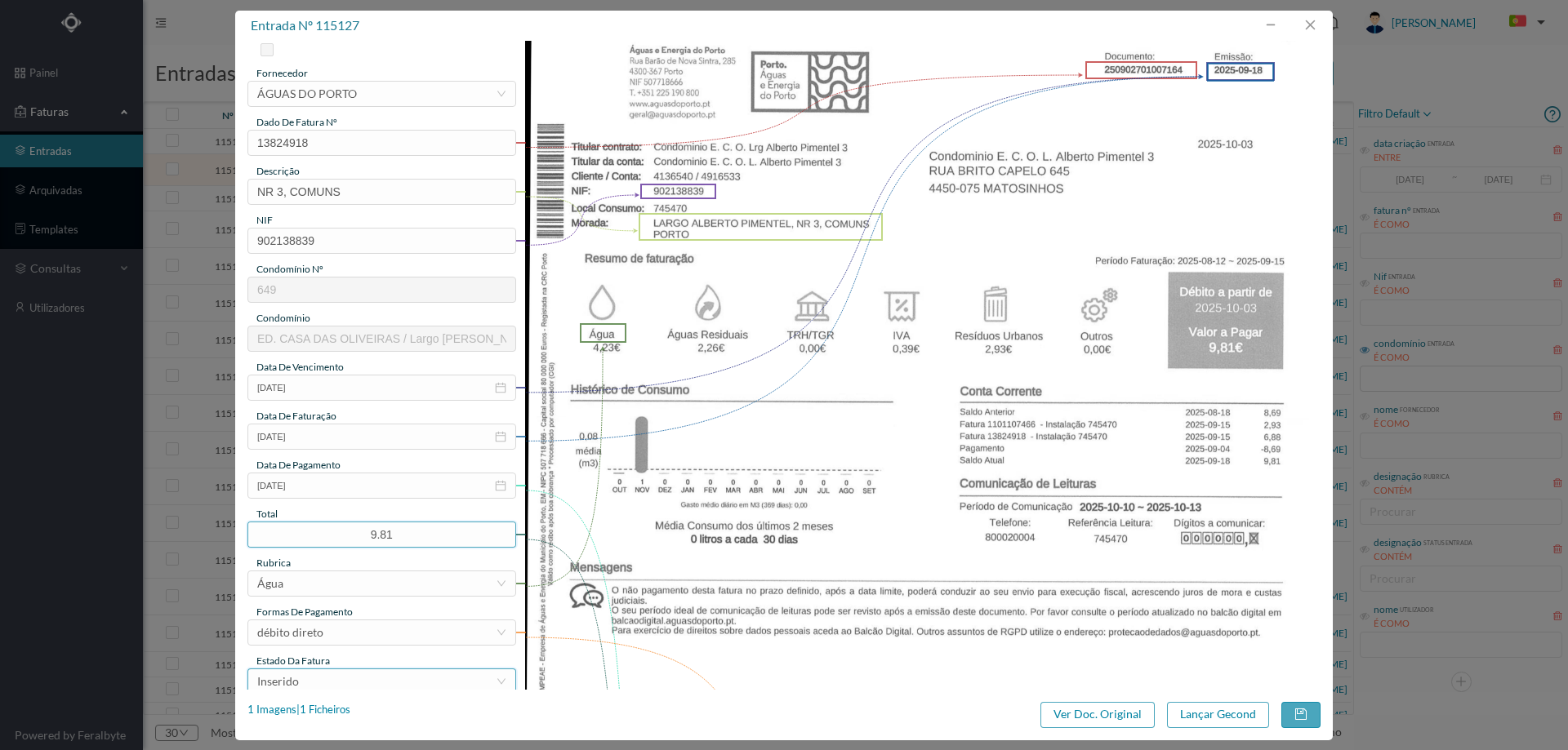
scroll to position [163, 0]
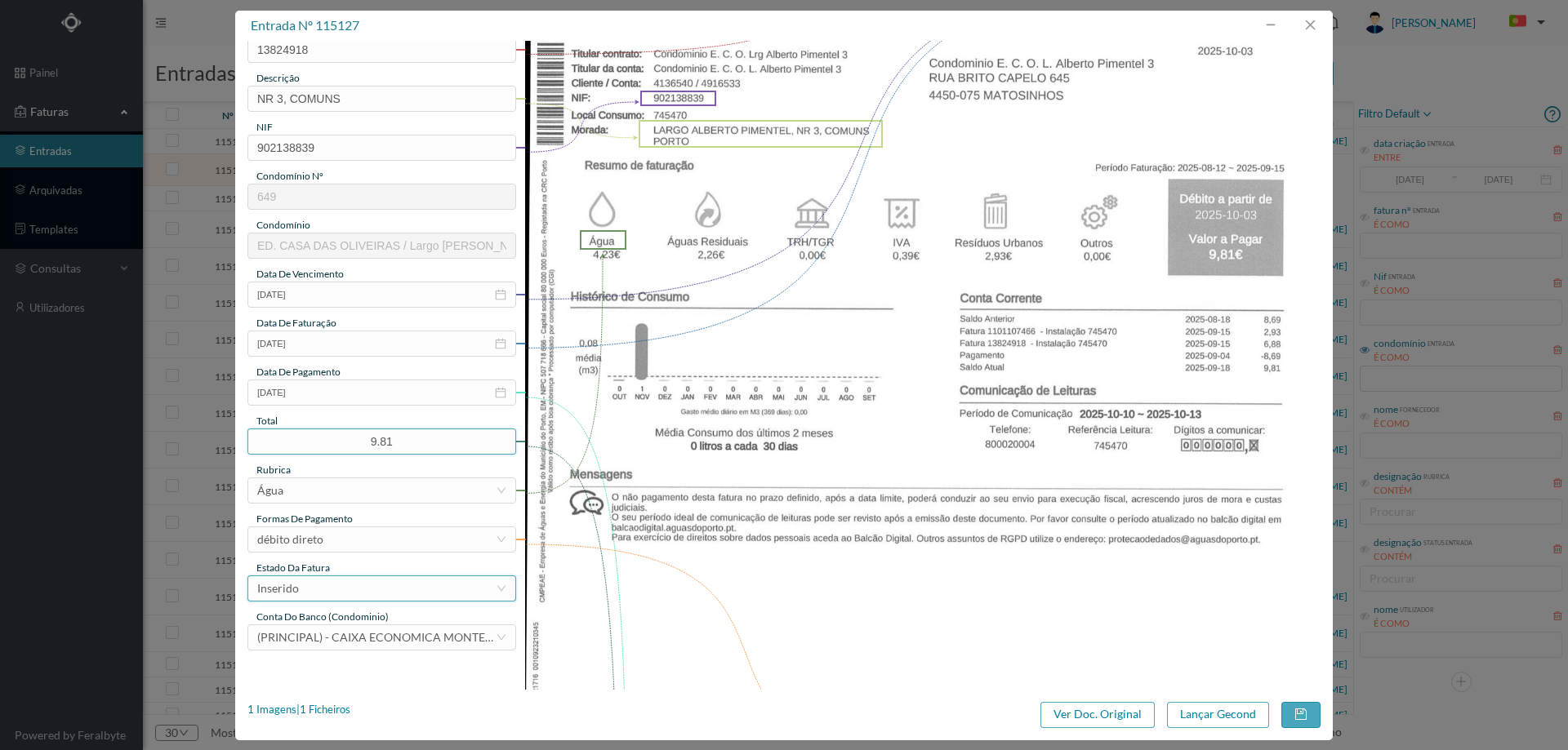
type input "9.81"
click at [325, 597] on div "Inserido" at bounding box center [376, 588] width 238 height 24
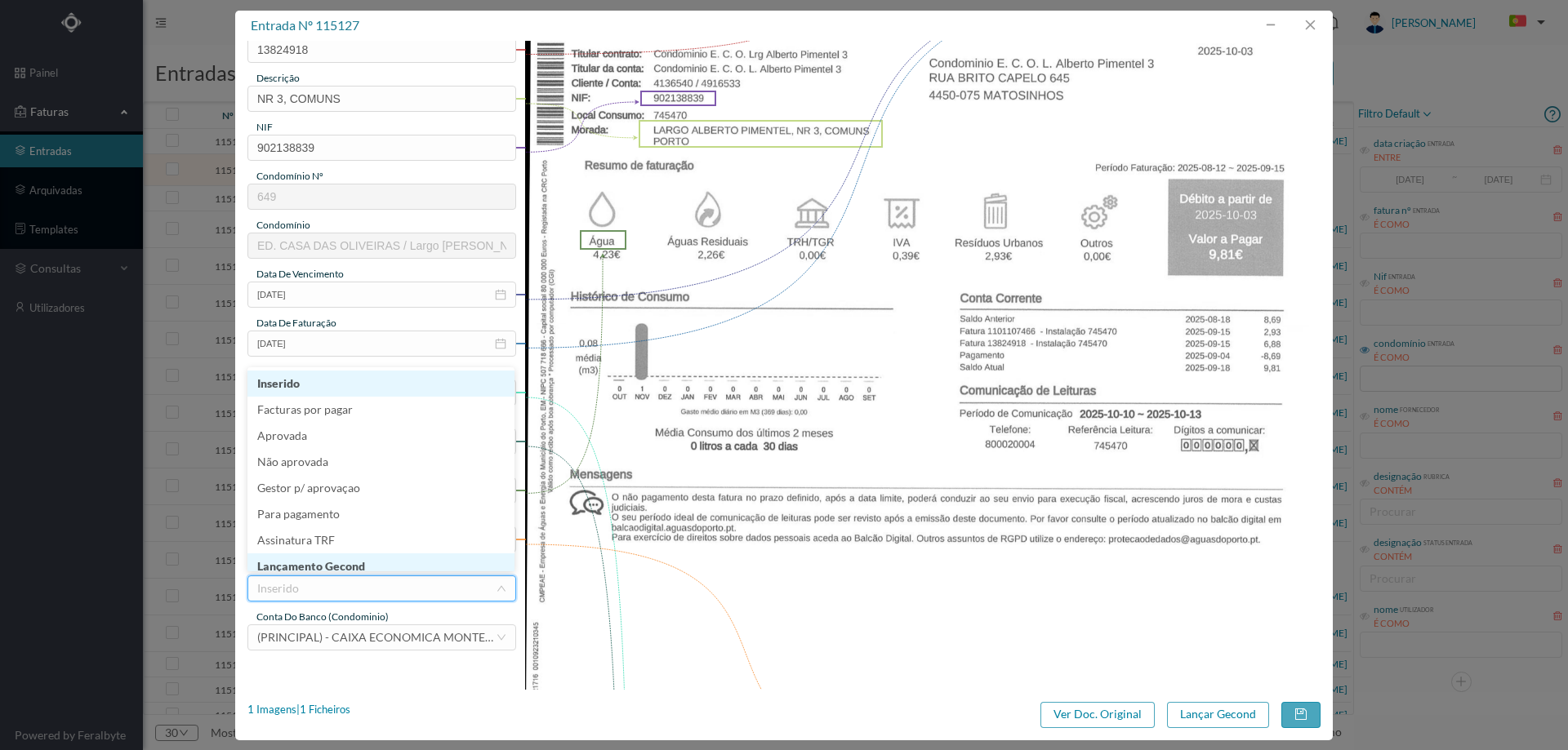
scroll to position [8, 0]
click at [341, 564] on li "Lançamento Gecond" at bounding box center [381, 558] width 267 height 26
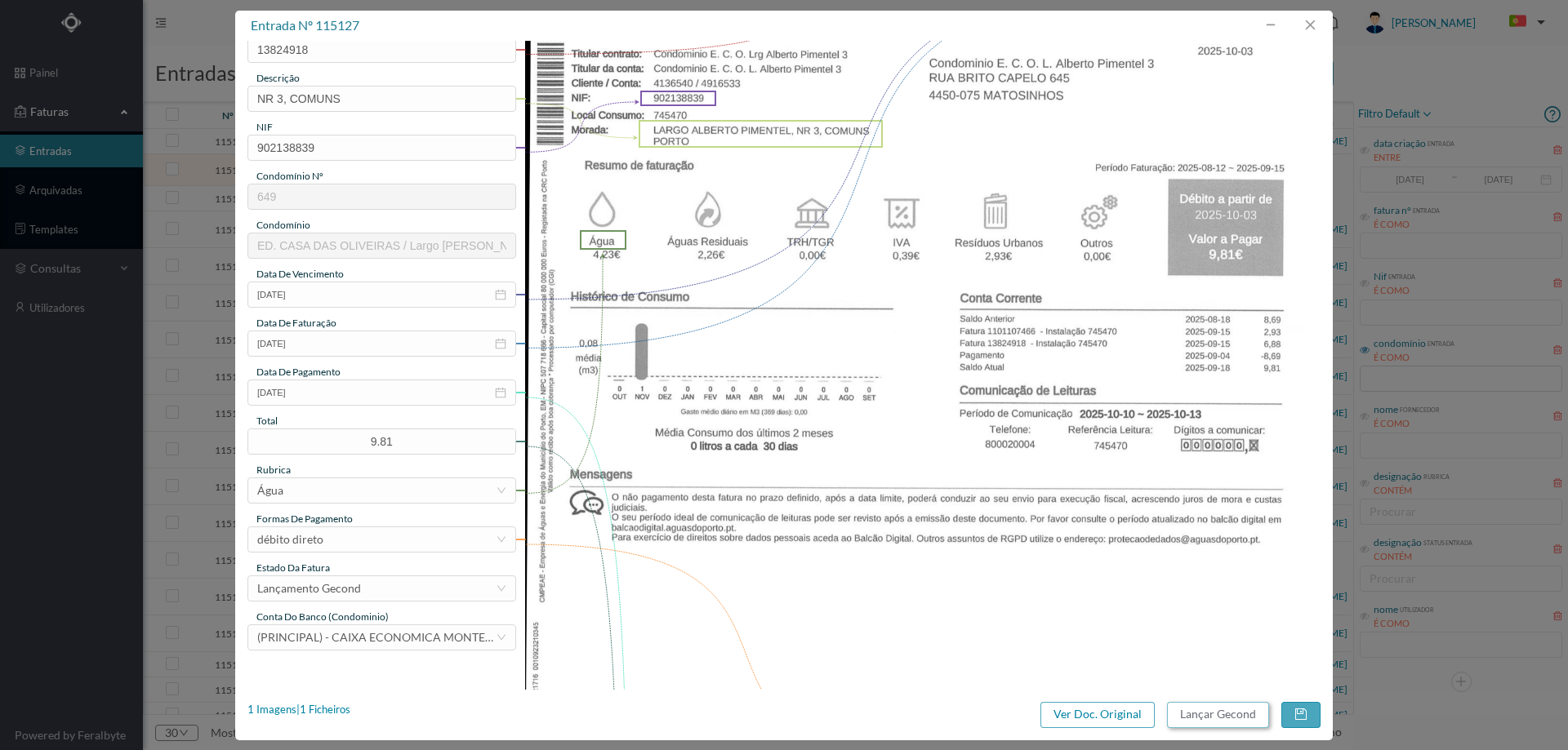
click at [1230, 718] on button "Lançar Gecond" at bounding box center [1218, 715] width 102 height 26
click at [340, 297] on input "[DATE]" at bounding box center [382, 294] width 268 height 26
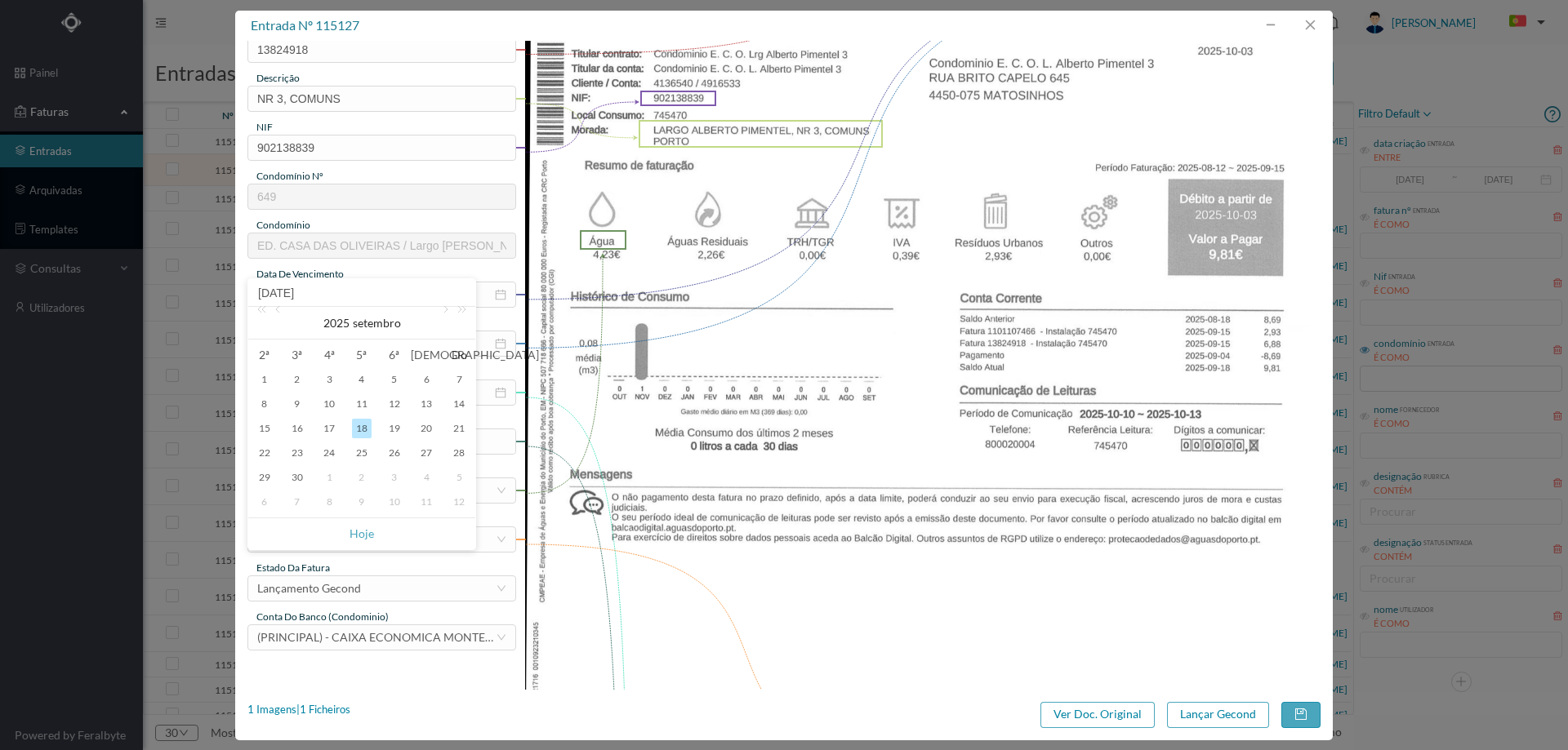
click at [327, 475] on div "1" at bounding box center [329, 477] width 19 height 19
type input "[DATE]"
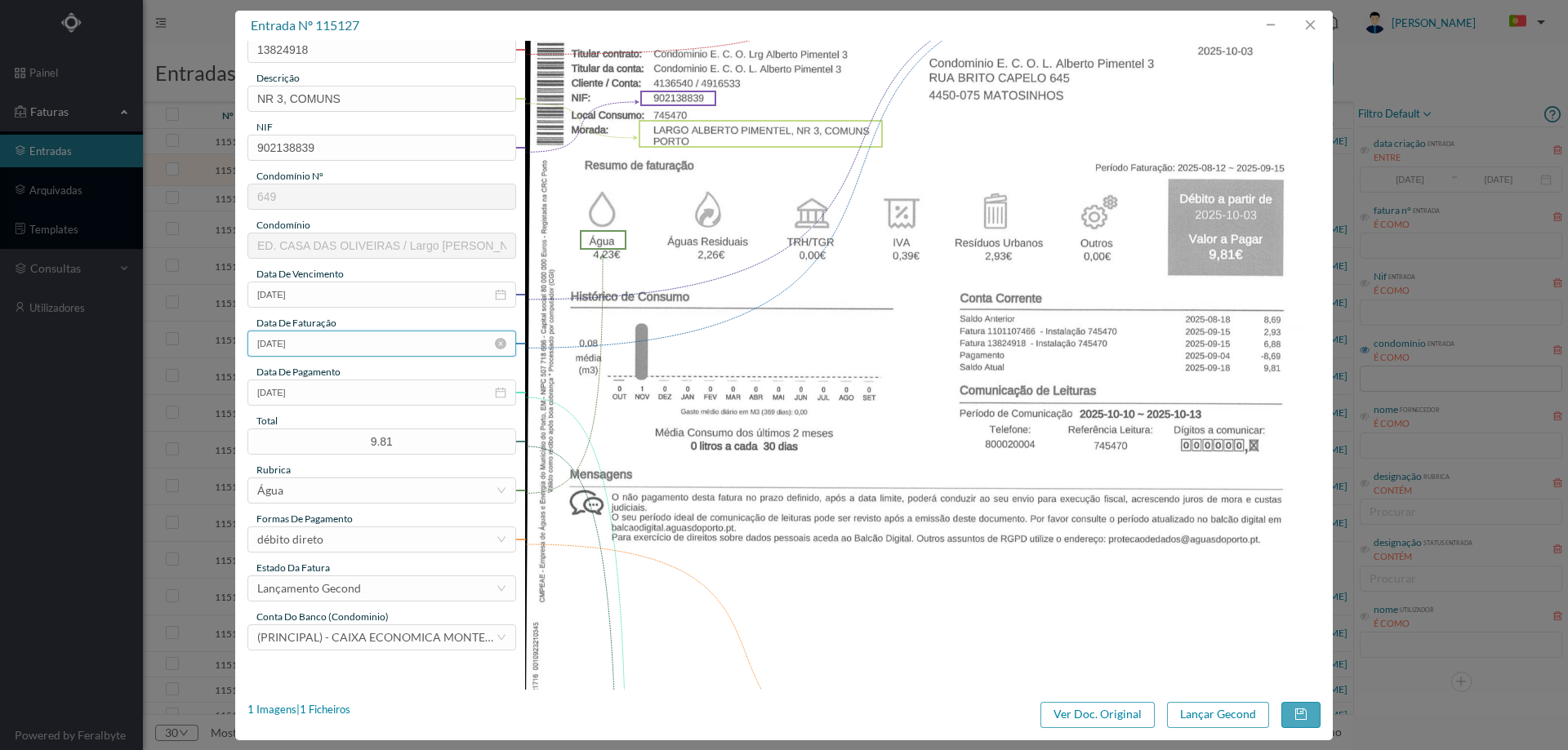
click at [340, 344] on input "[DATE]" at bounding box center [382, 343] width 268 height 26
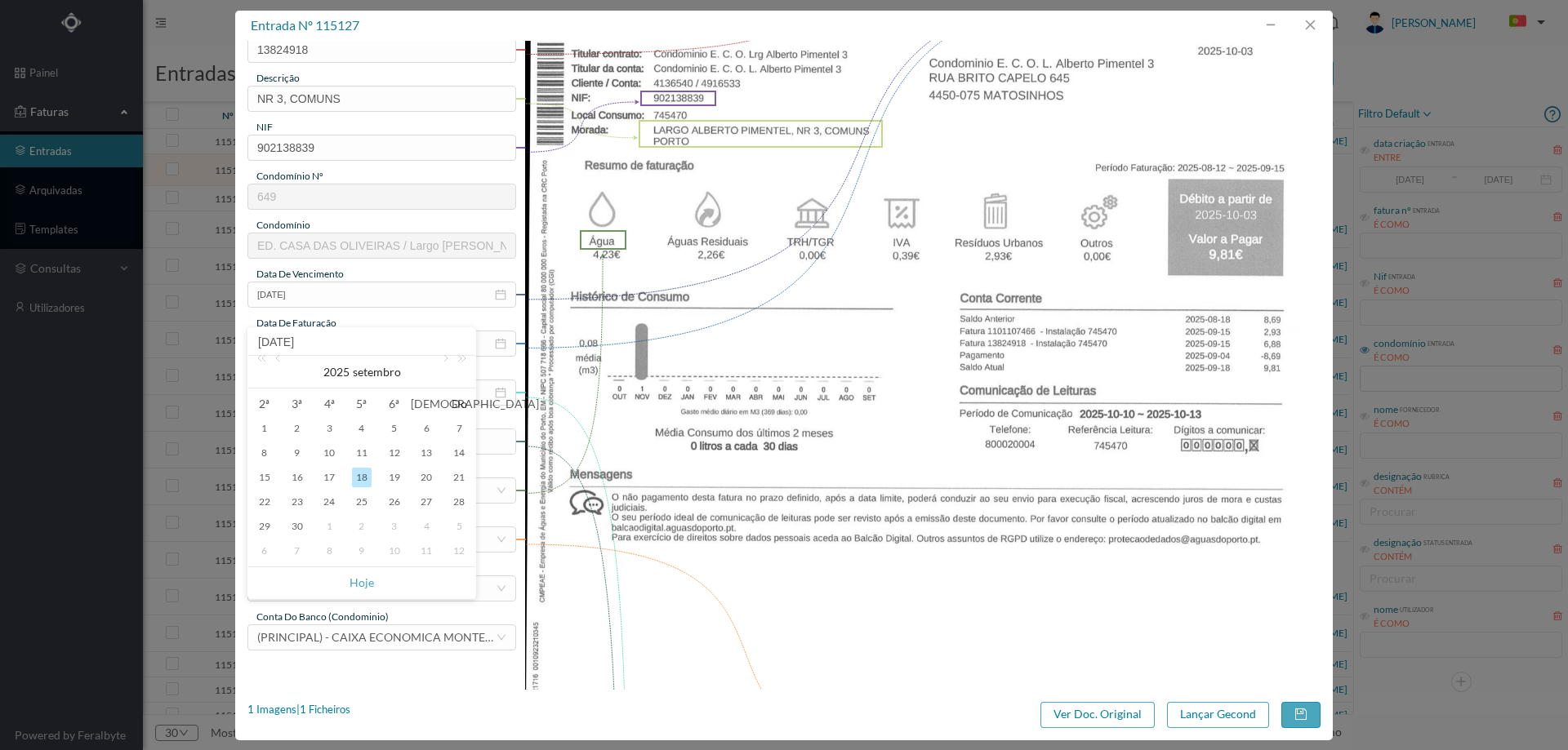
click at [328, 520] on div "1" at bounding box center [329, 525] width 19 height 19
type input "[DATE]"
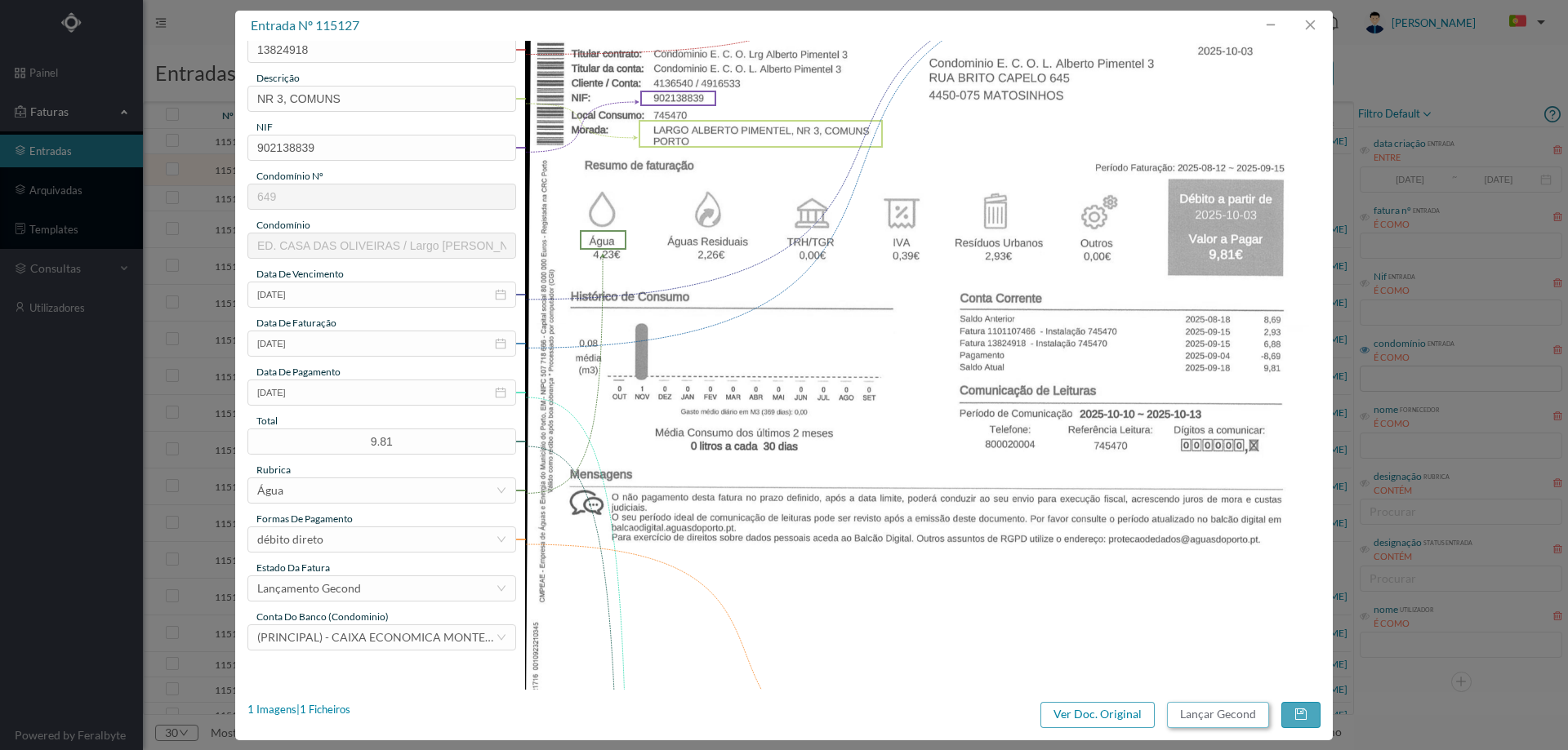
click at [1199, 723] on button "Lançar Gecond" at bounding box center [1218, 715] width 102 height 26
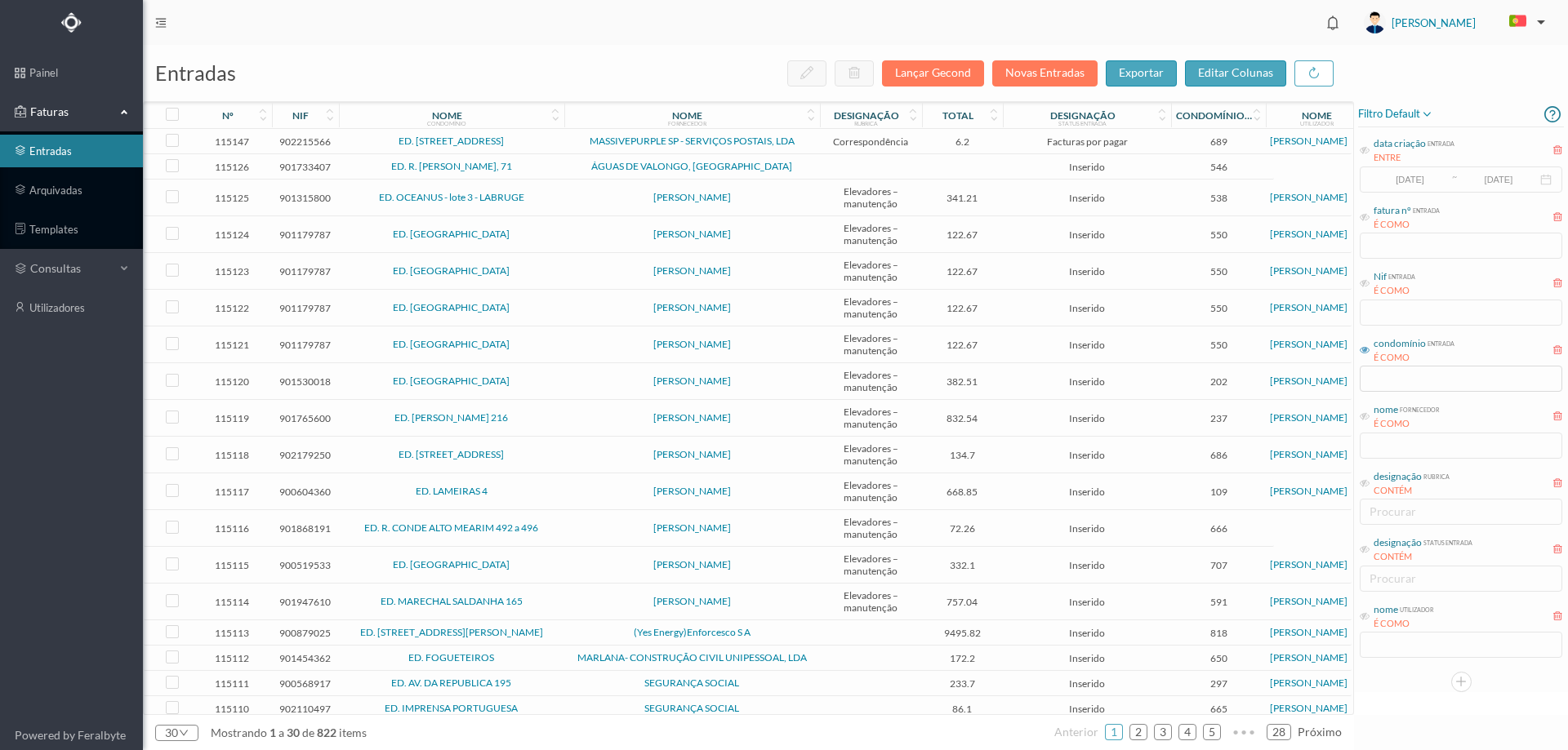
click at [560, 141] on td "ED. [STREET_ADDRESS]" at bounding box center [451, 142] width 226 height 25
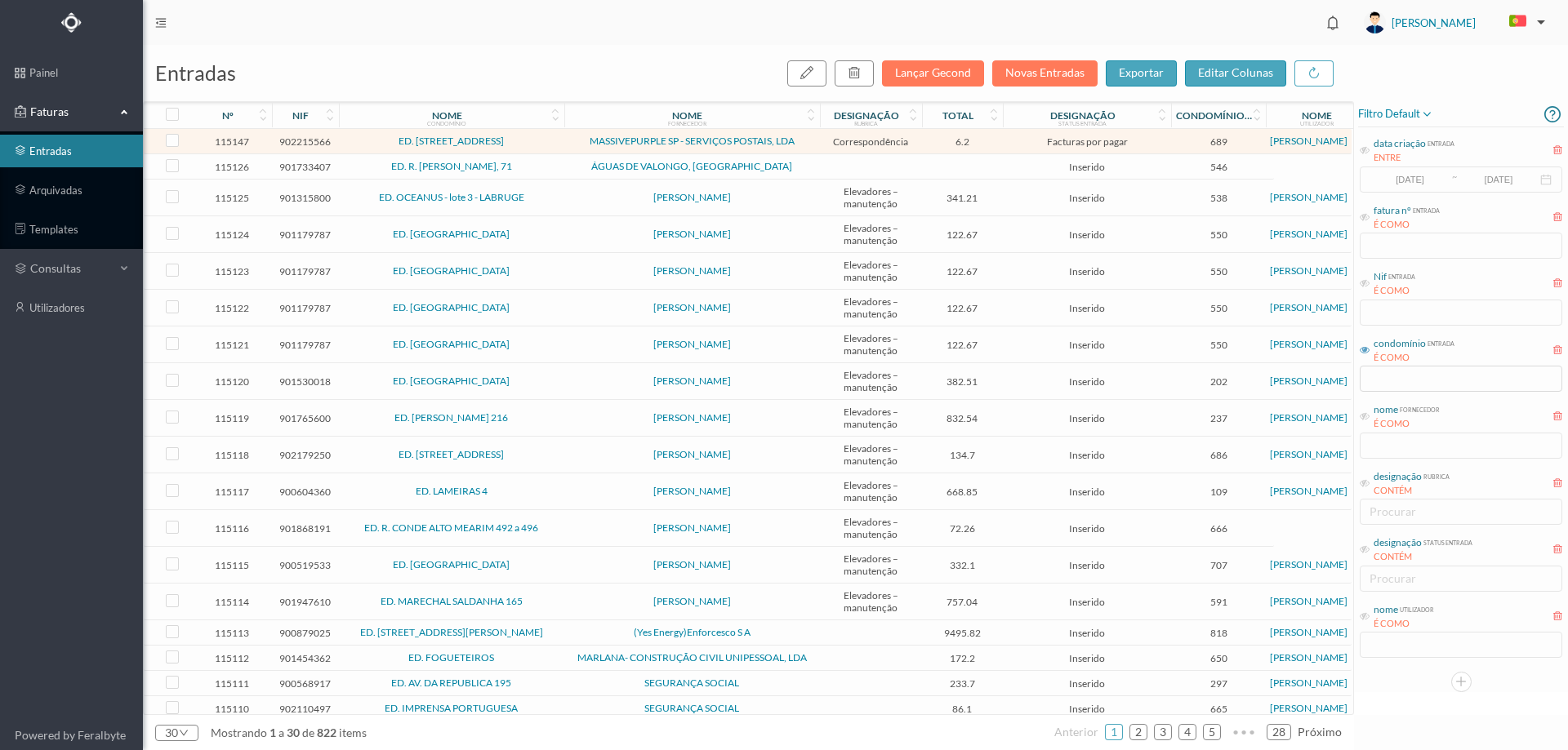
click at [558, 149] on td "ED. [STREET_ADDRESS]" at bounding box center [451, 142] width 226 height 25
click at [561, 172] on td "ED. R. JOÃO DE DEUS, 71" at bounding box center [451, 167] width 226 height 25
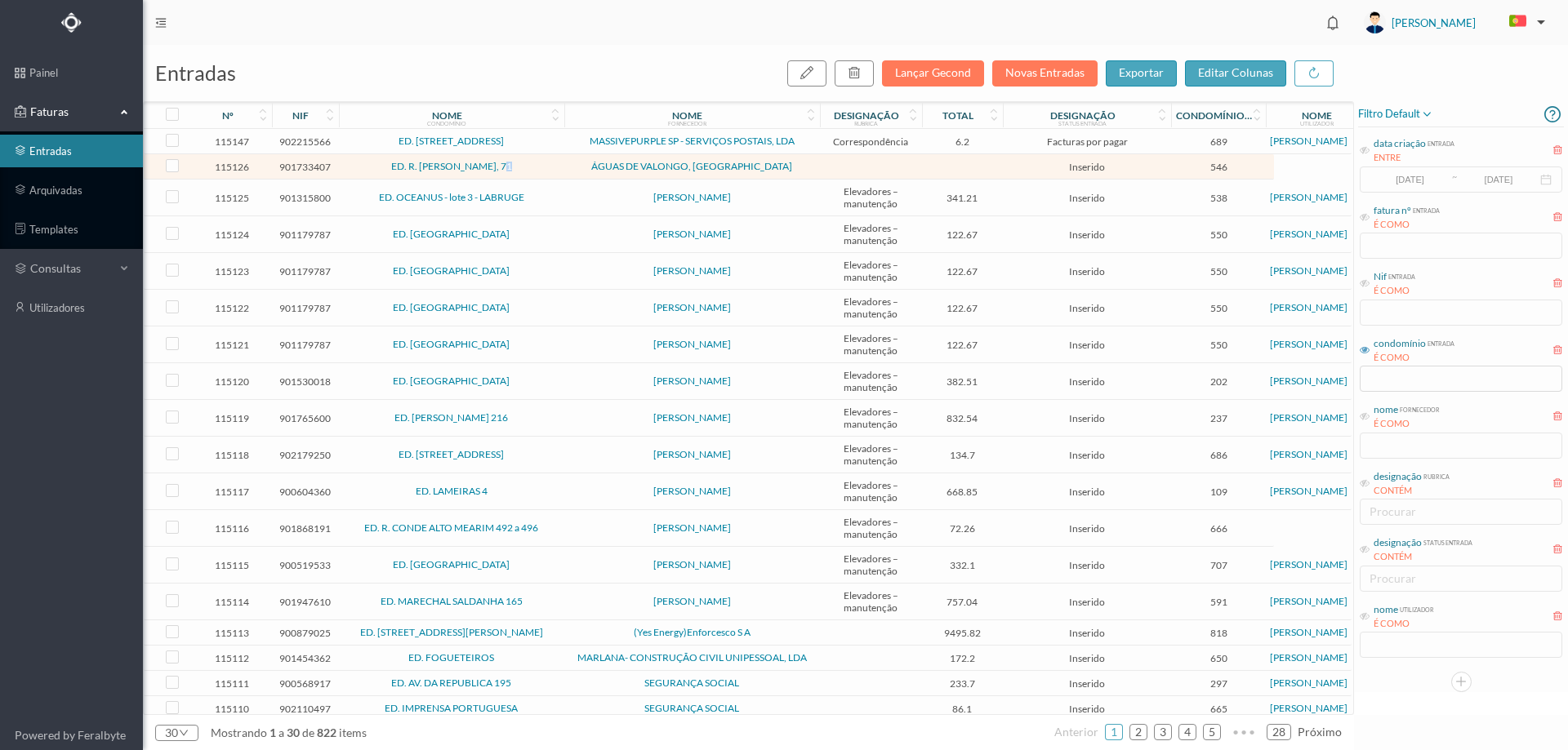
click at [561, 171] on td "ED. R. JOÃO DE DEUS, 71" at bounding box center [451, 167] width 226 height 25
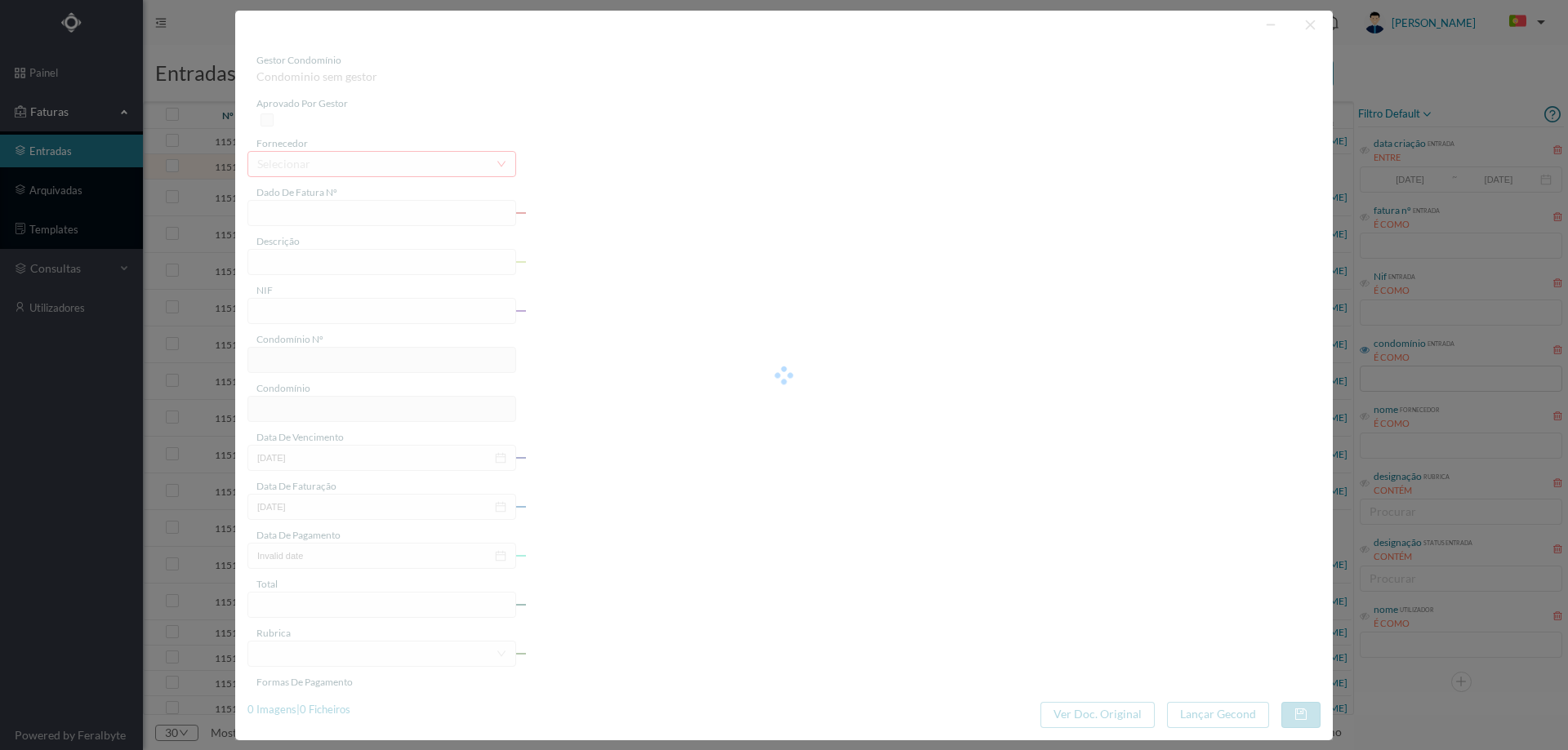
click at [561, 171] on div at bounding box center [783, 375] width 1098 height 730
type input "1591917"
type input "o.pt ES"
type input "901733407"
type input "Invalid date"
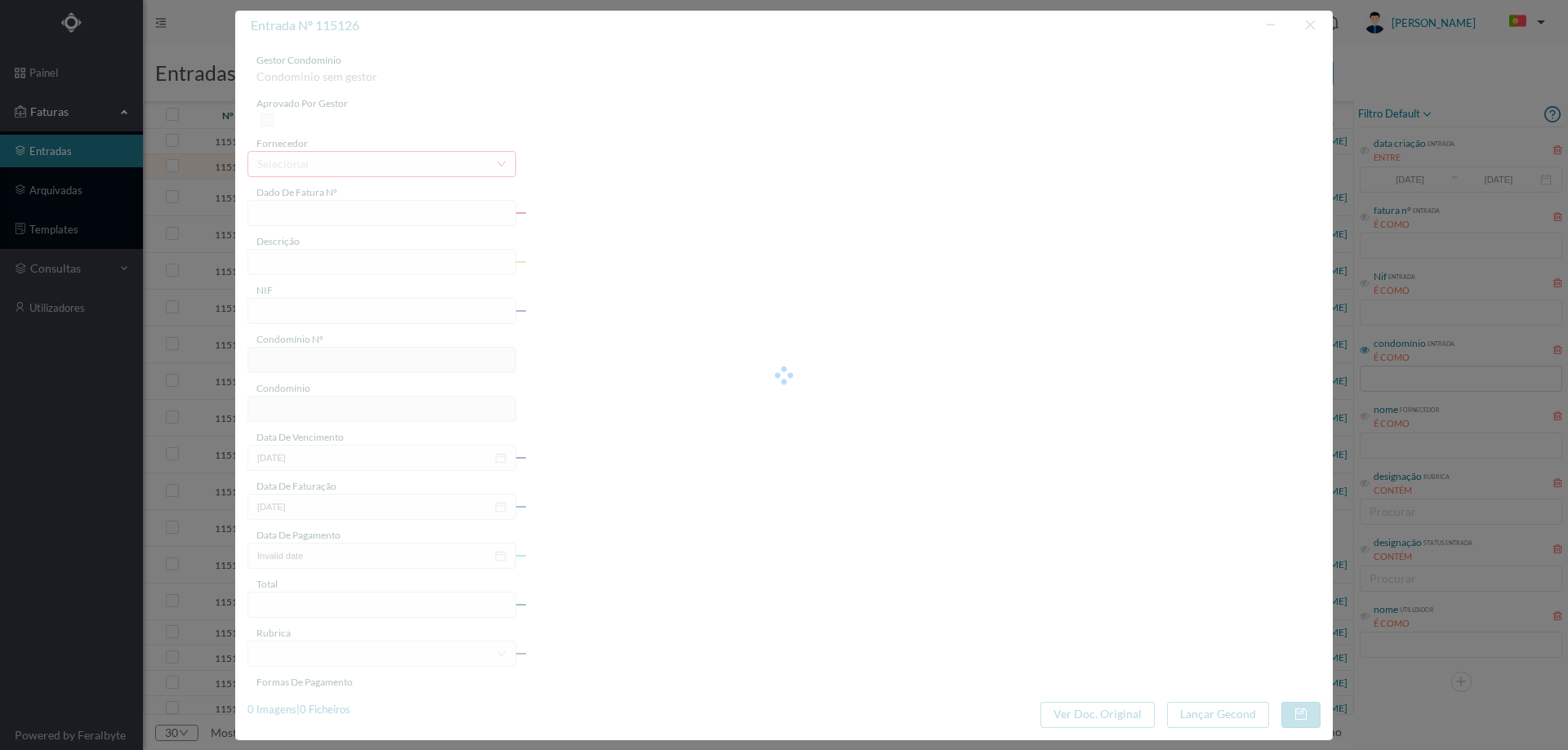
type input "Invalid date"
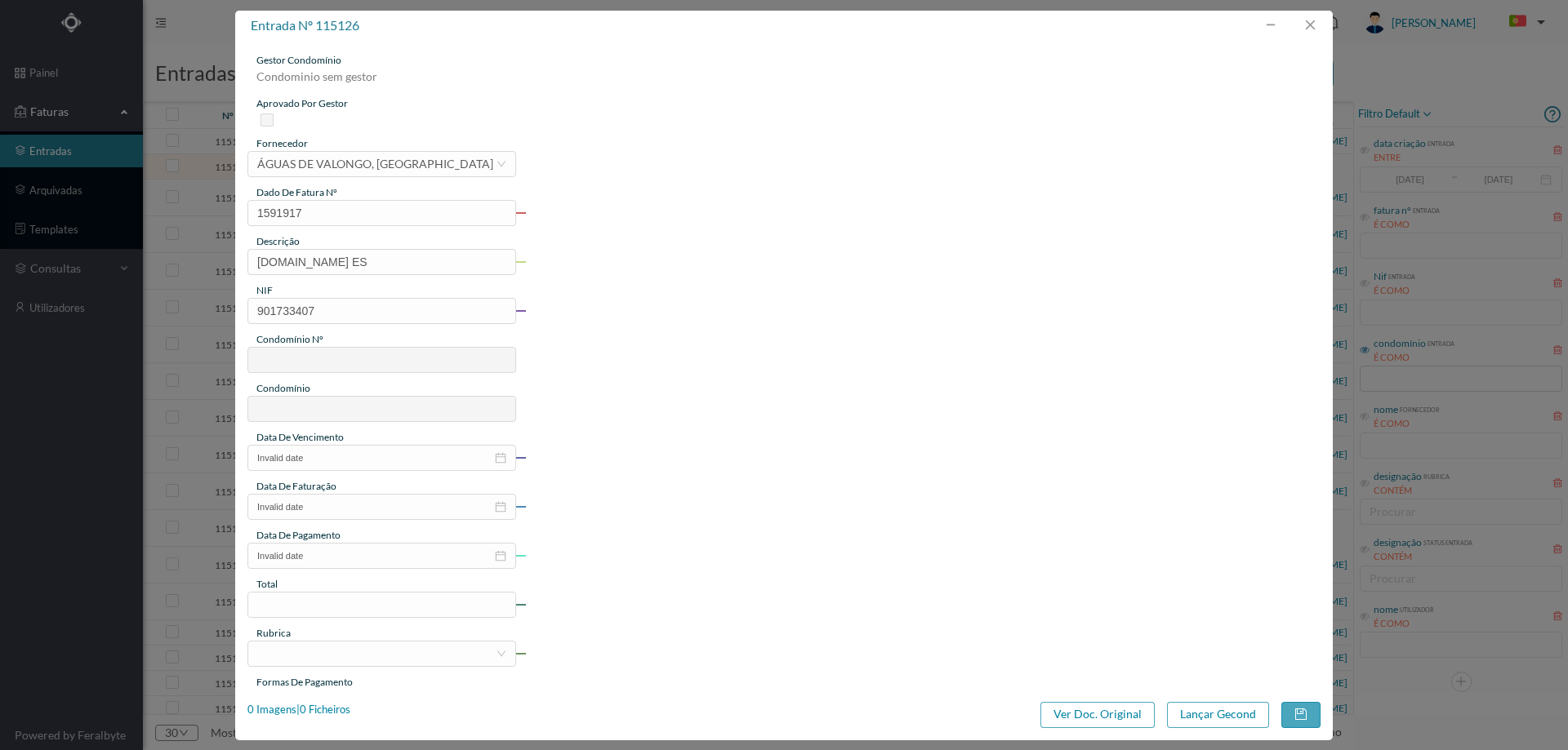
type input "546"
type input "ED. R. JOÃO DE DEUS, 71"
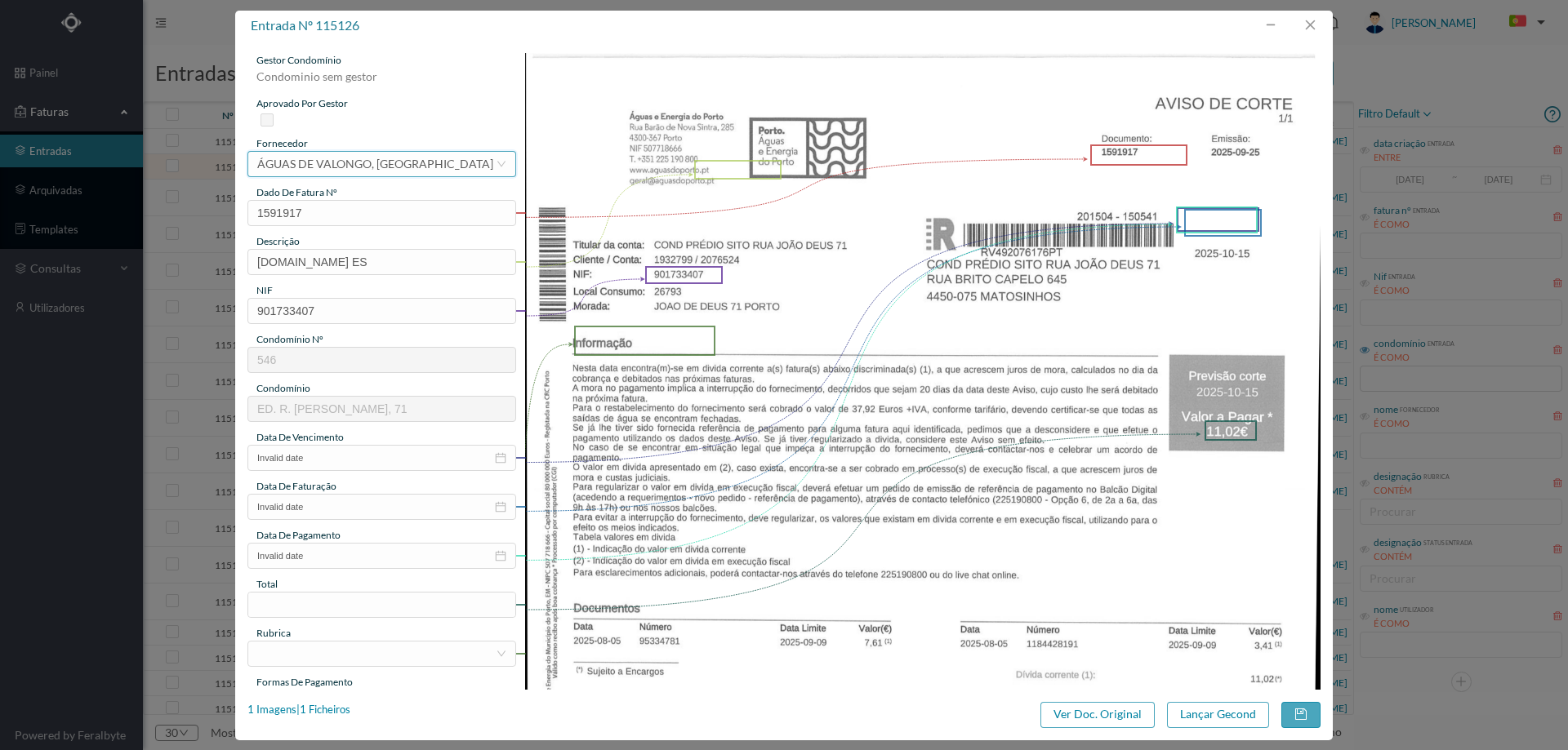
click at [363, 155] on div "ÁGUAS DE VALONGO, SA" at bounding box center [375, 163] width 236 height 24
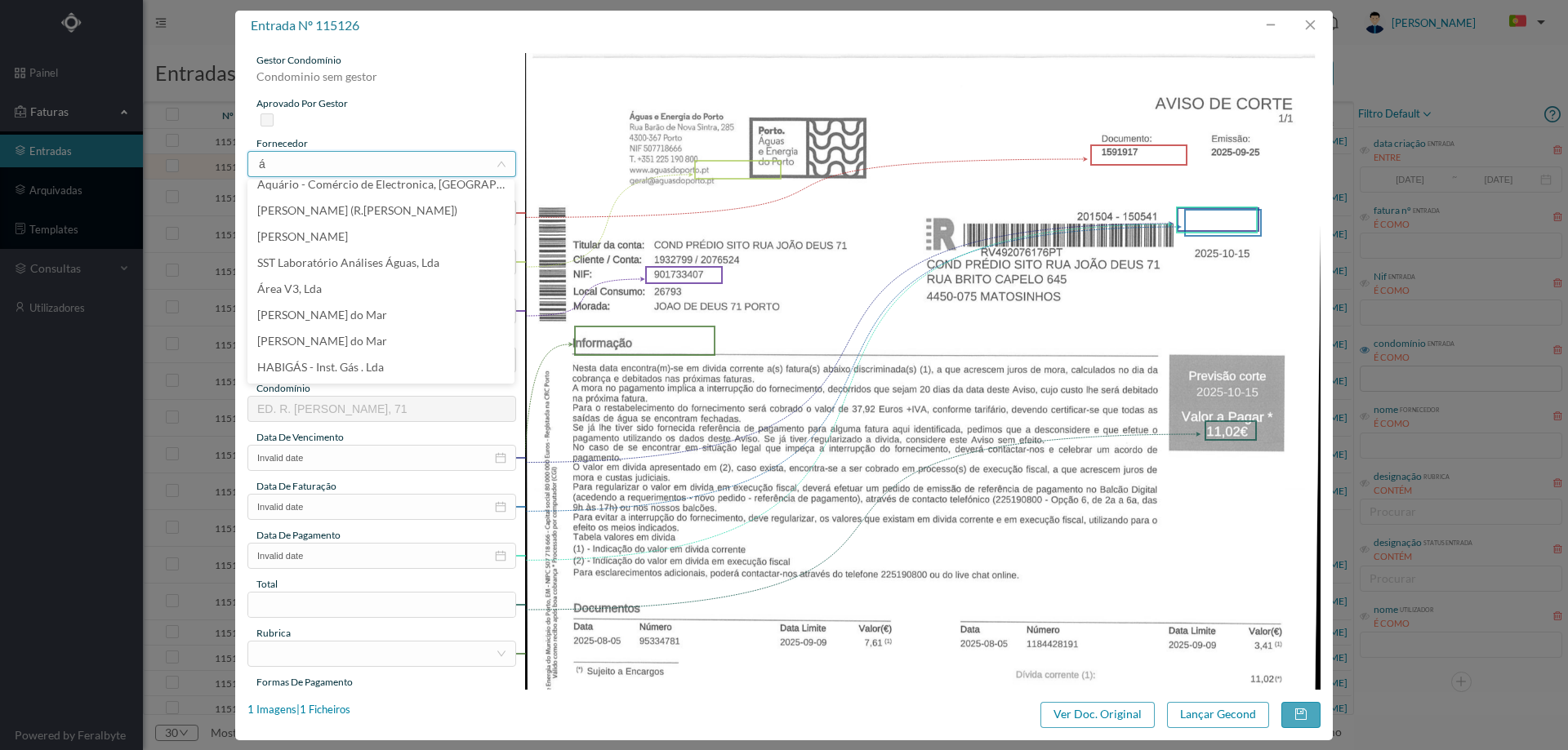
scroll to position [3, 0]
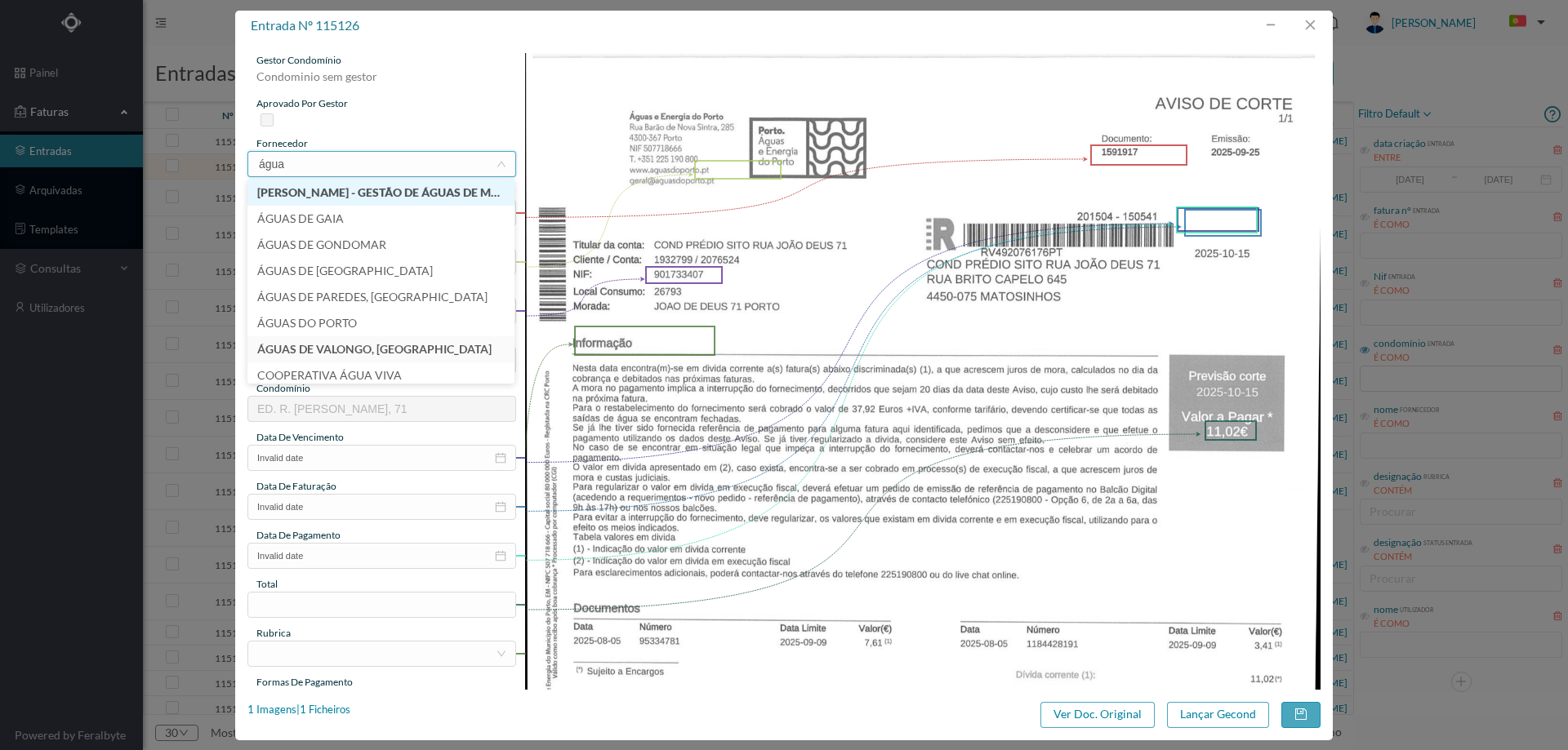
type input "águas"
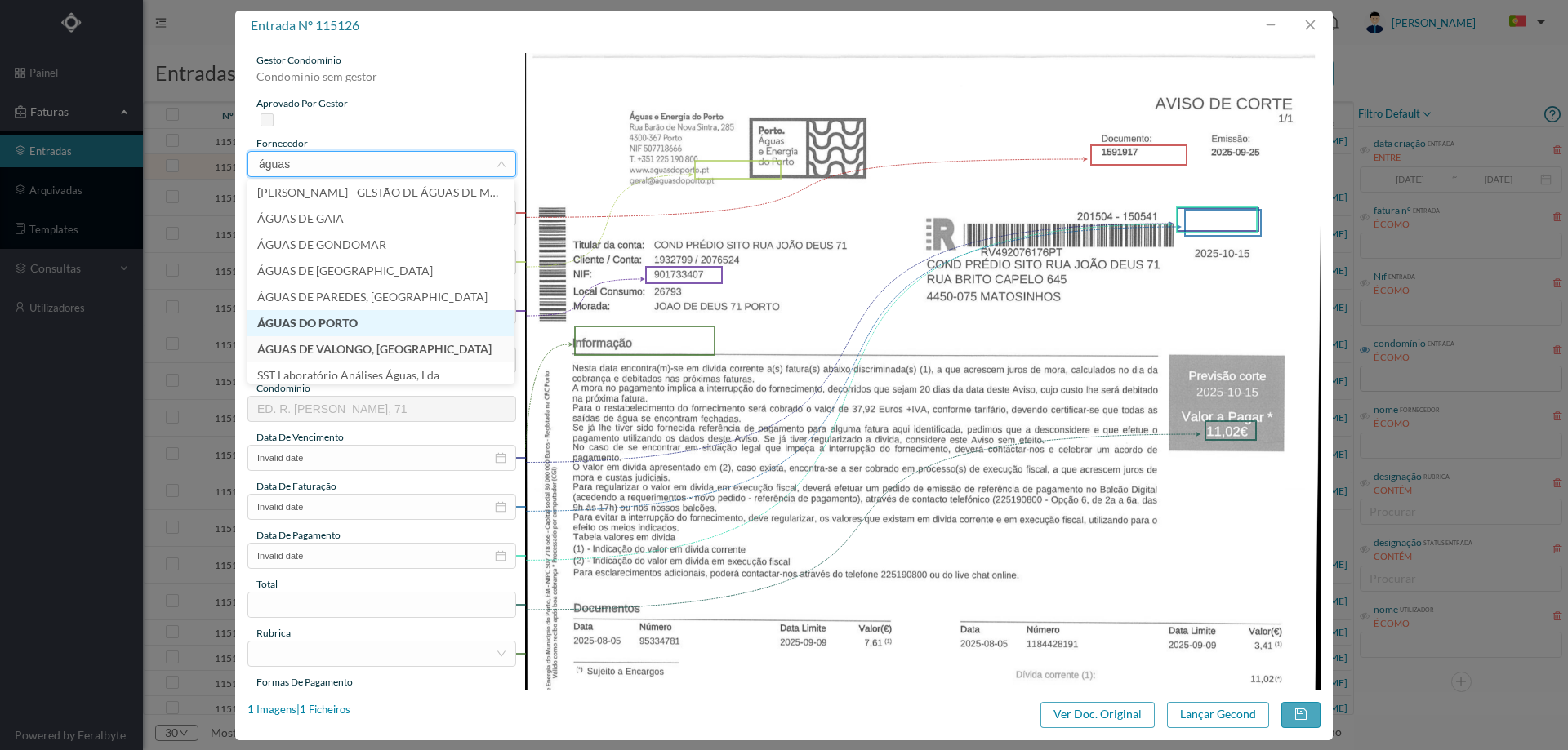
click at [376, 311] on li "ÁGUAS DO PORTO" at bounding box center [381, 323] width 267 height 26
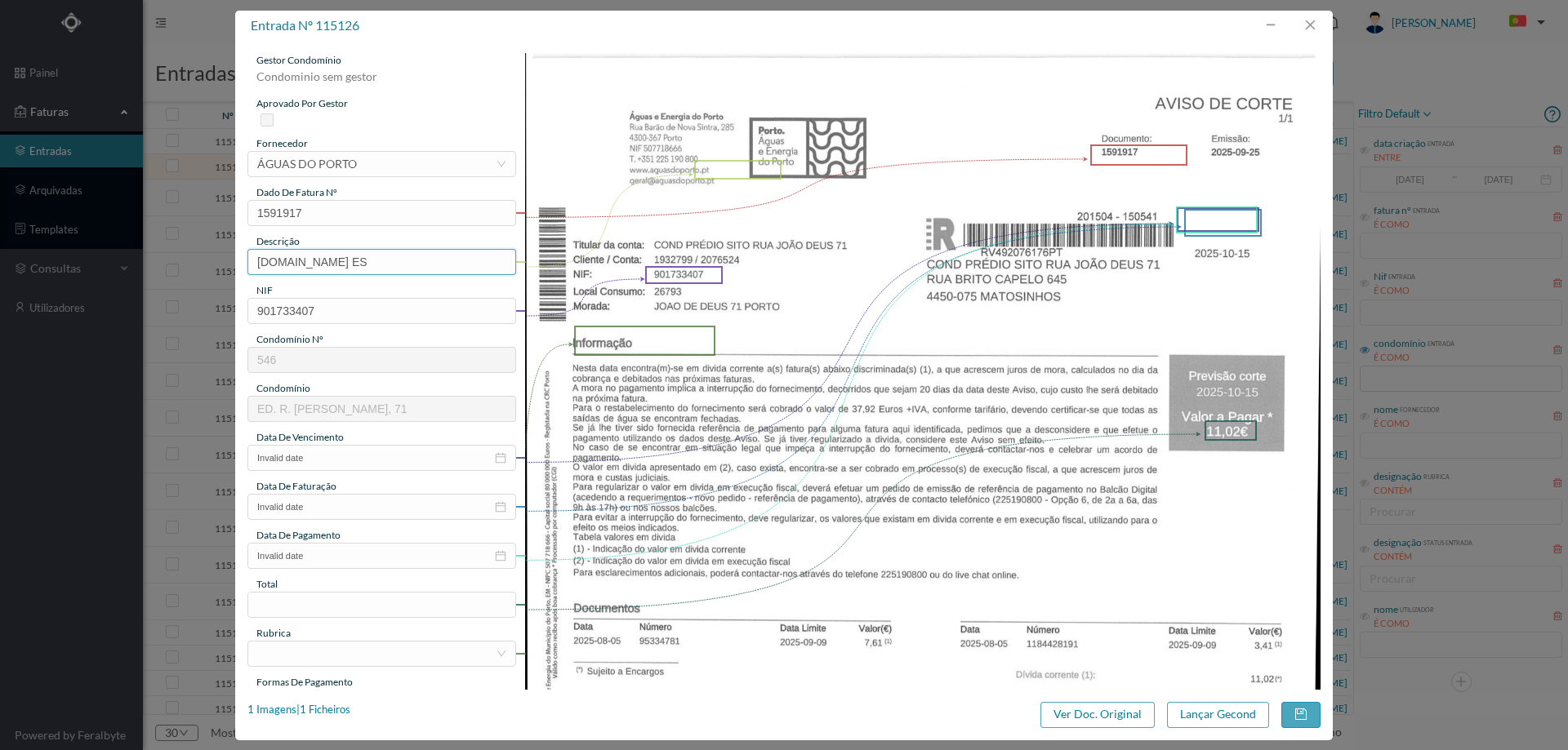
drag, startPoint x: 326, startPoint y: 259, endPoint x: 195, endPoint y: 256, distance: 131.0
click at [195, 256] on div "entrada nº 115126 gestor condomínio Condominio sem gestor aprovado por gestor f…" at bounding box center [784, 375] width 1568 height 750
type input "AVISO DE CORTE"
click at [326, 457] on input "Invalid date" at bounding box center [382, 458] width 268 height 26
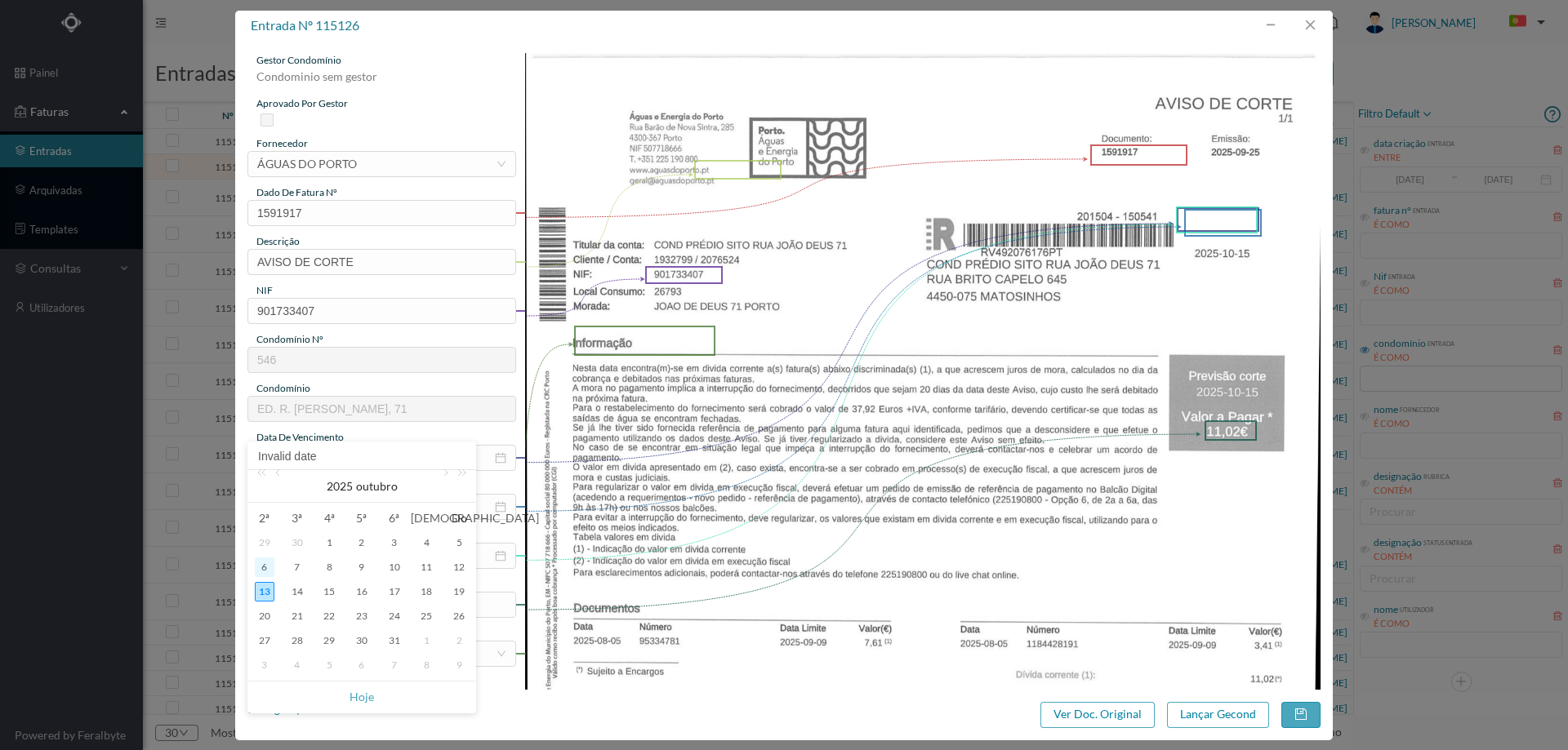
click at [271, 570] on div "6" at bounding box center [264, 566] width 19 height 19
type input "2025-10-06"
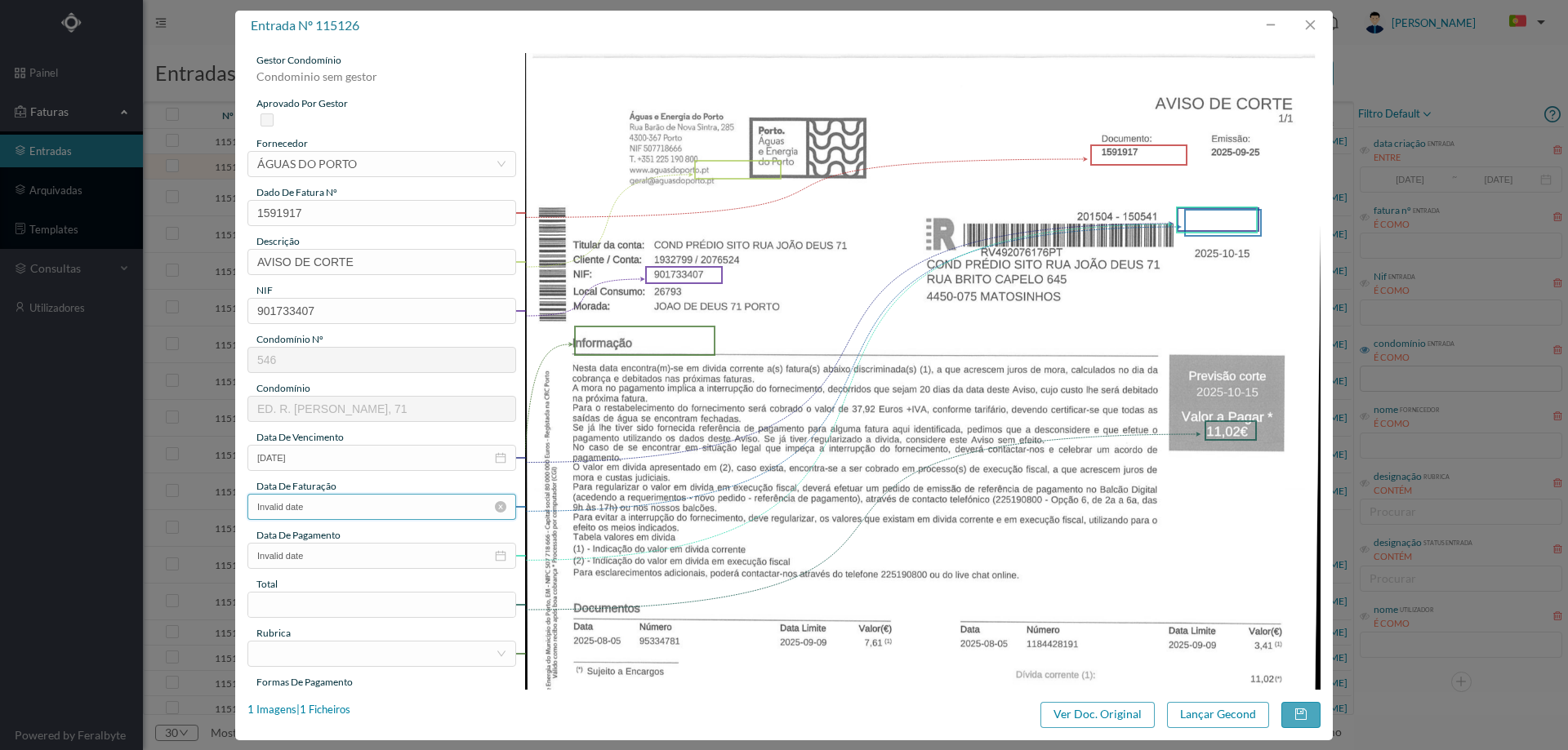
click at [340, 506] on input "Invalid date" at bounding box center [382, 506] width 268 height 26
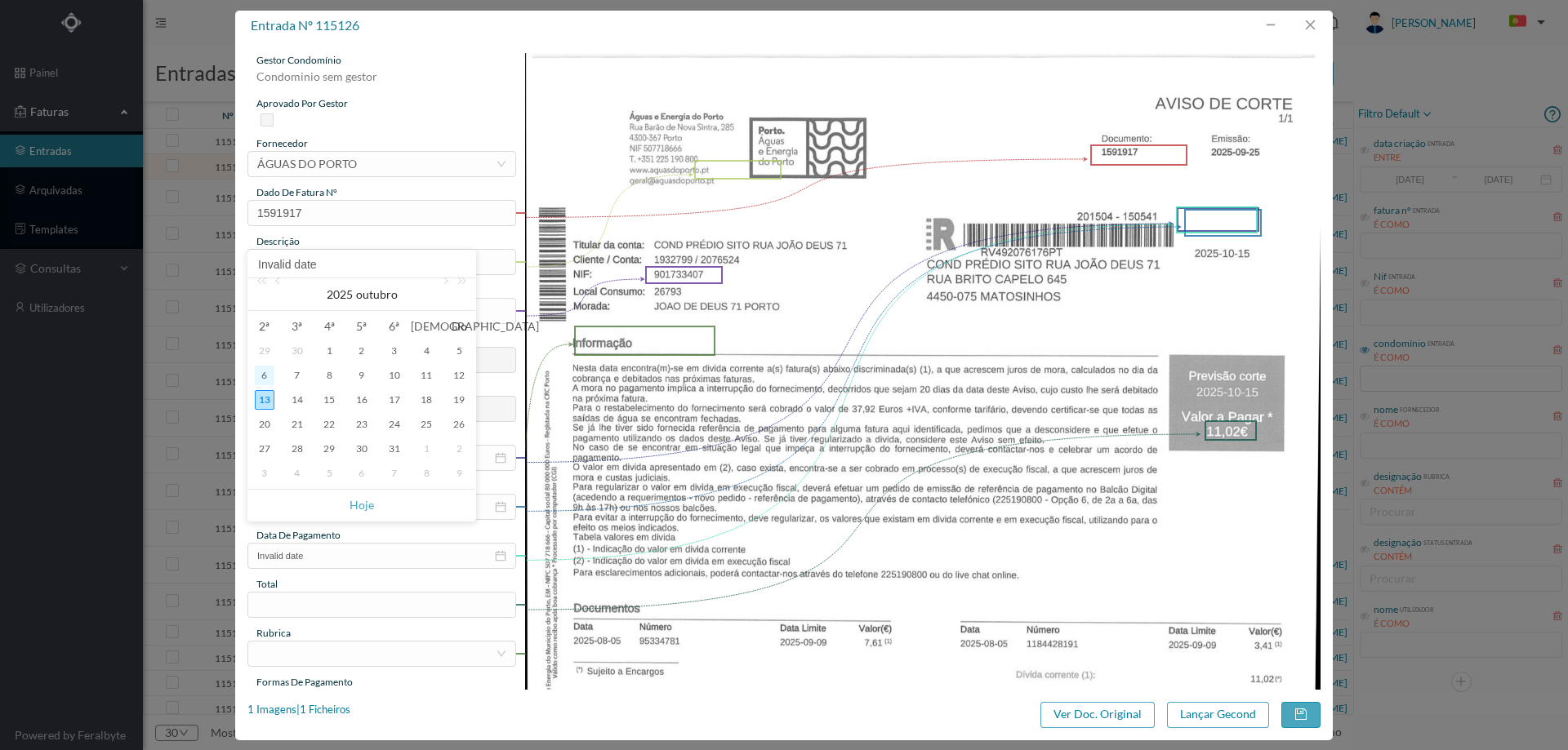
click at [266, 383] on div "6" at bounding box center [264, 375] width 19 height 19
type input "2025-10-06"
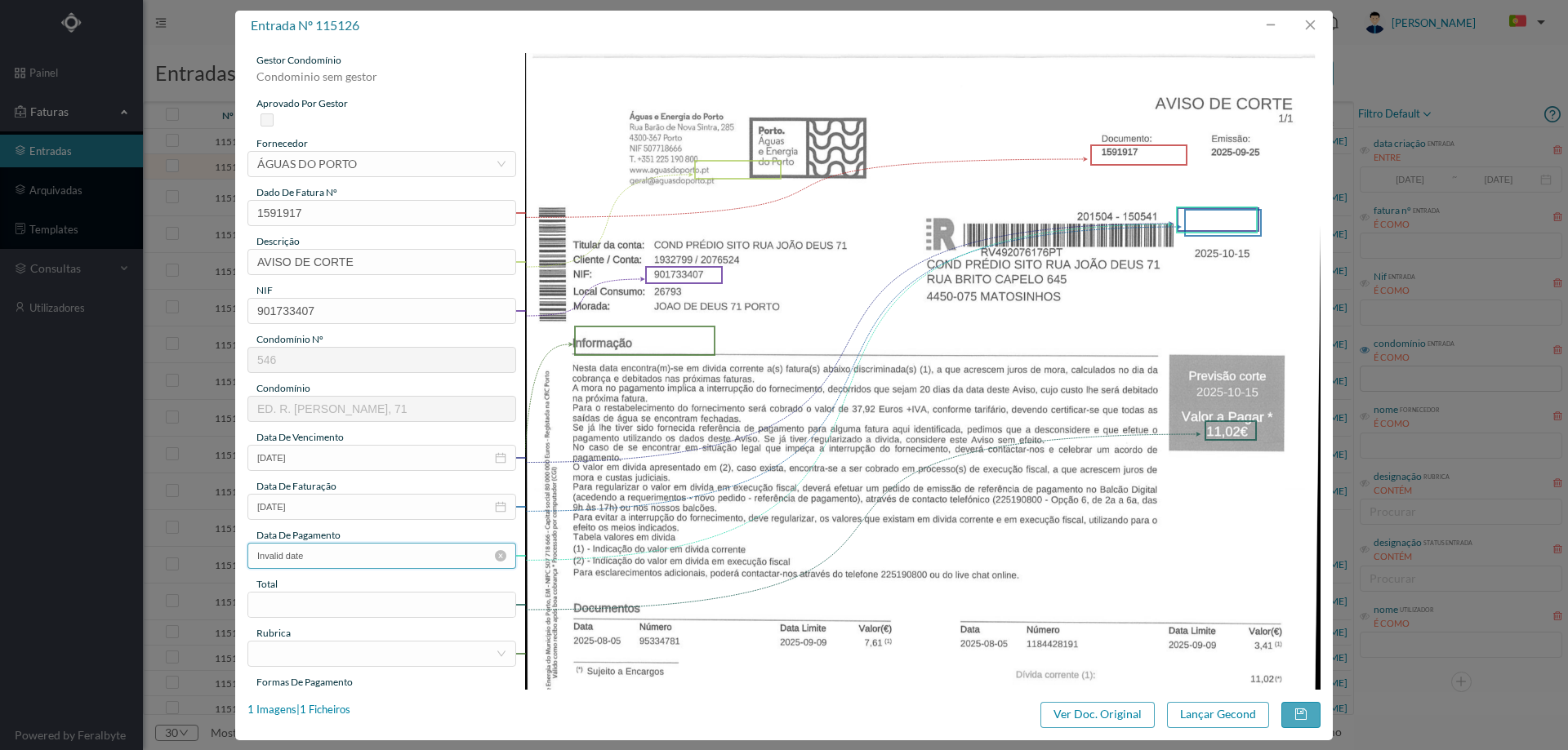
click at [318, 565] on input "Invalid date" at bounding box center [382, 556] width 268 height 26
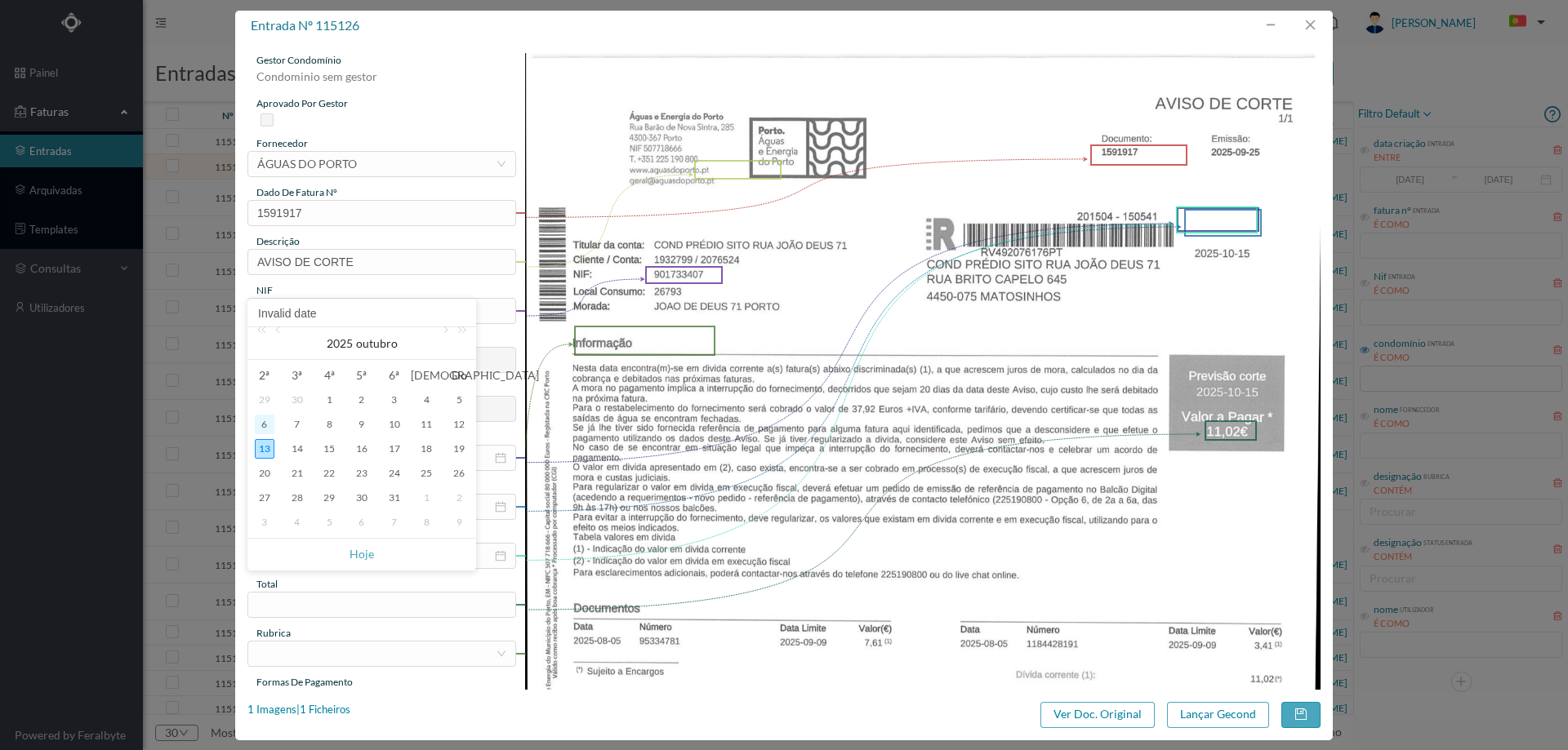
click at [265, 424] on div "6" at bounding box center [264, 424] width 19 height 19
type input "2025-10-06"
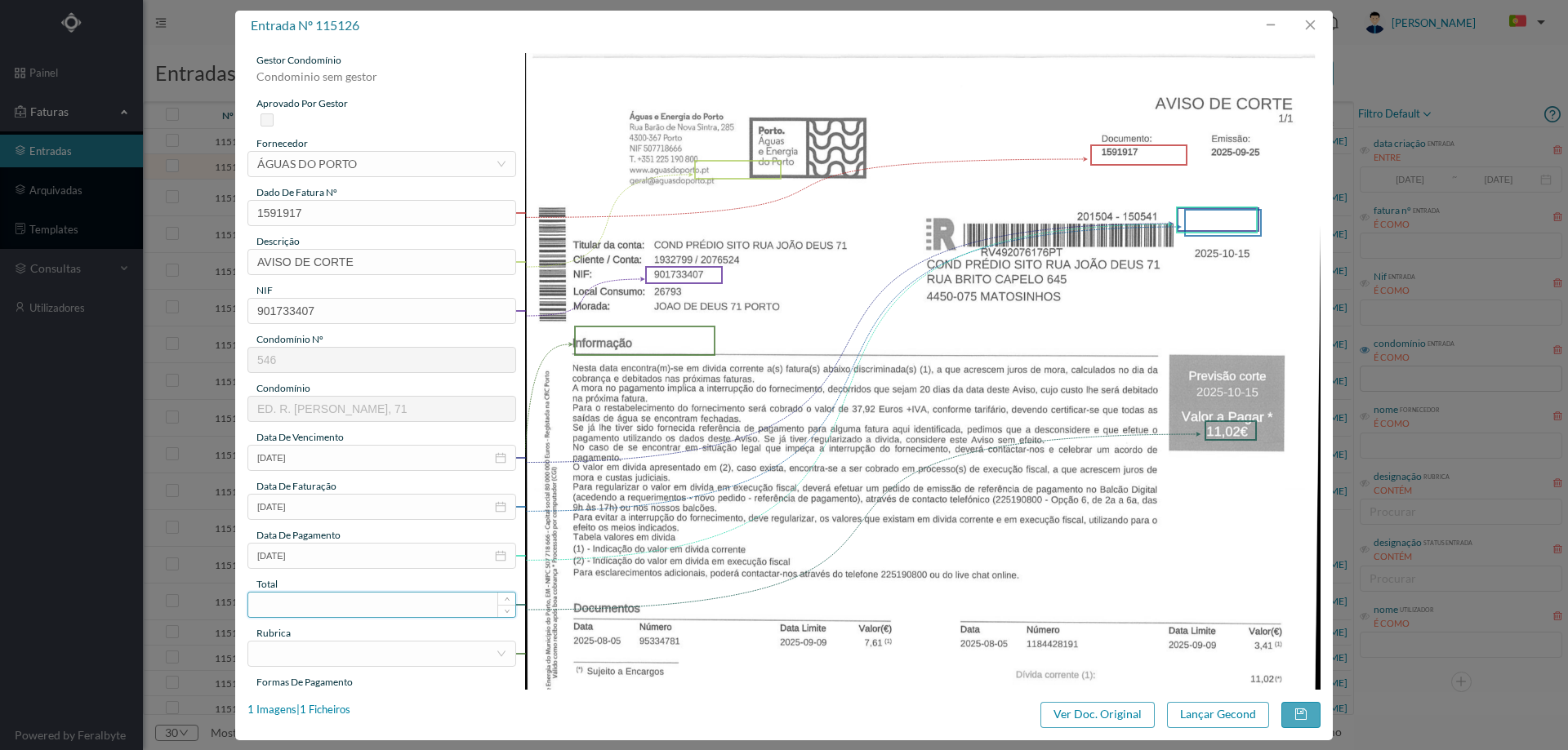
click at [372, 600] on input at bounding box center [382, 604] width 267 height 24
type input "11.02"
click at [315, 642] on div at bounding box center [376, 653] width 238 height 24
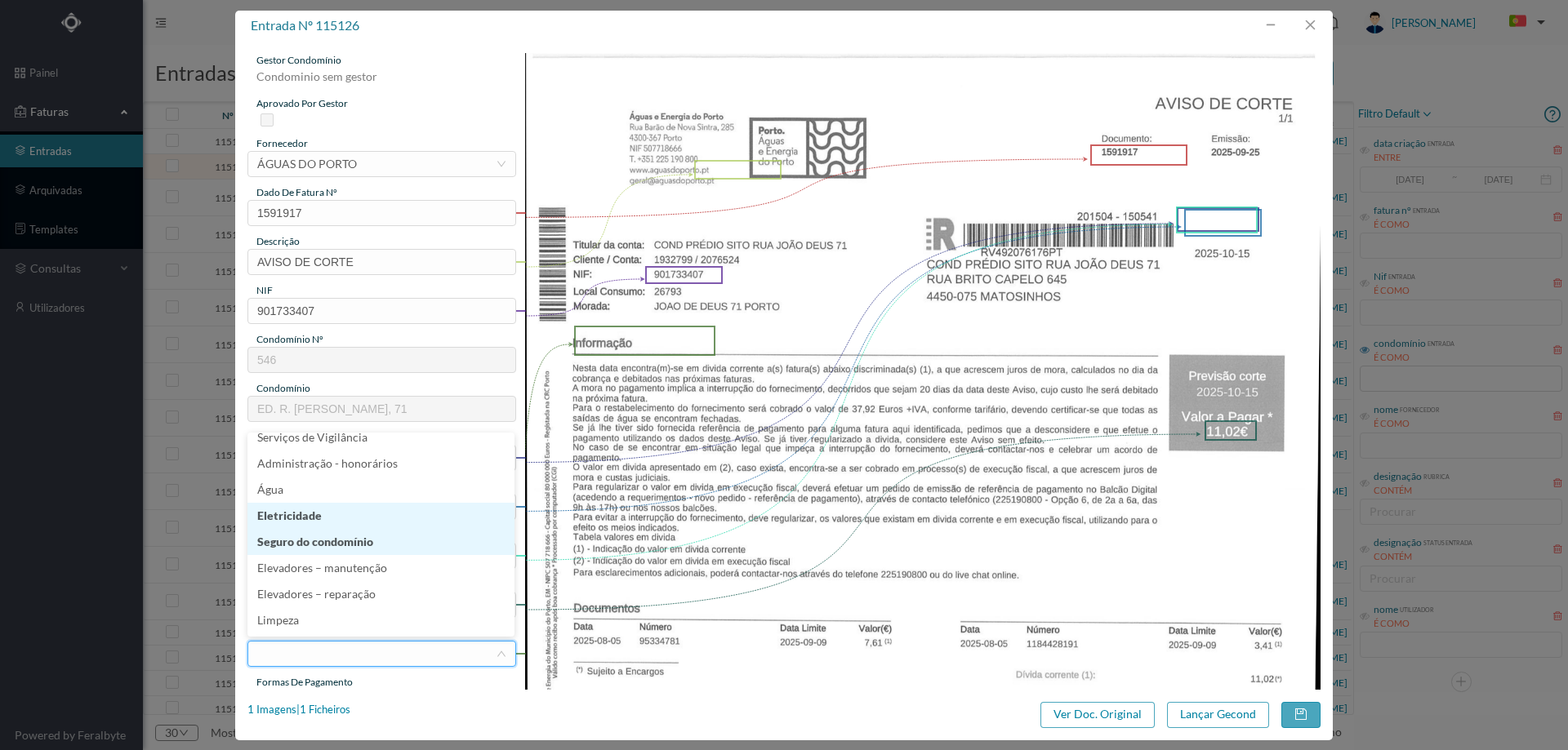
scroll to position [332, 0]
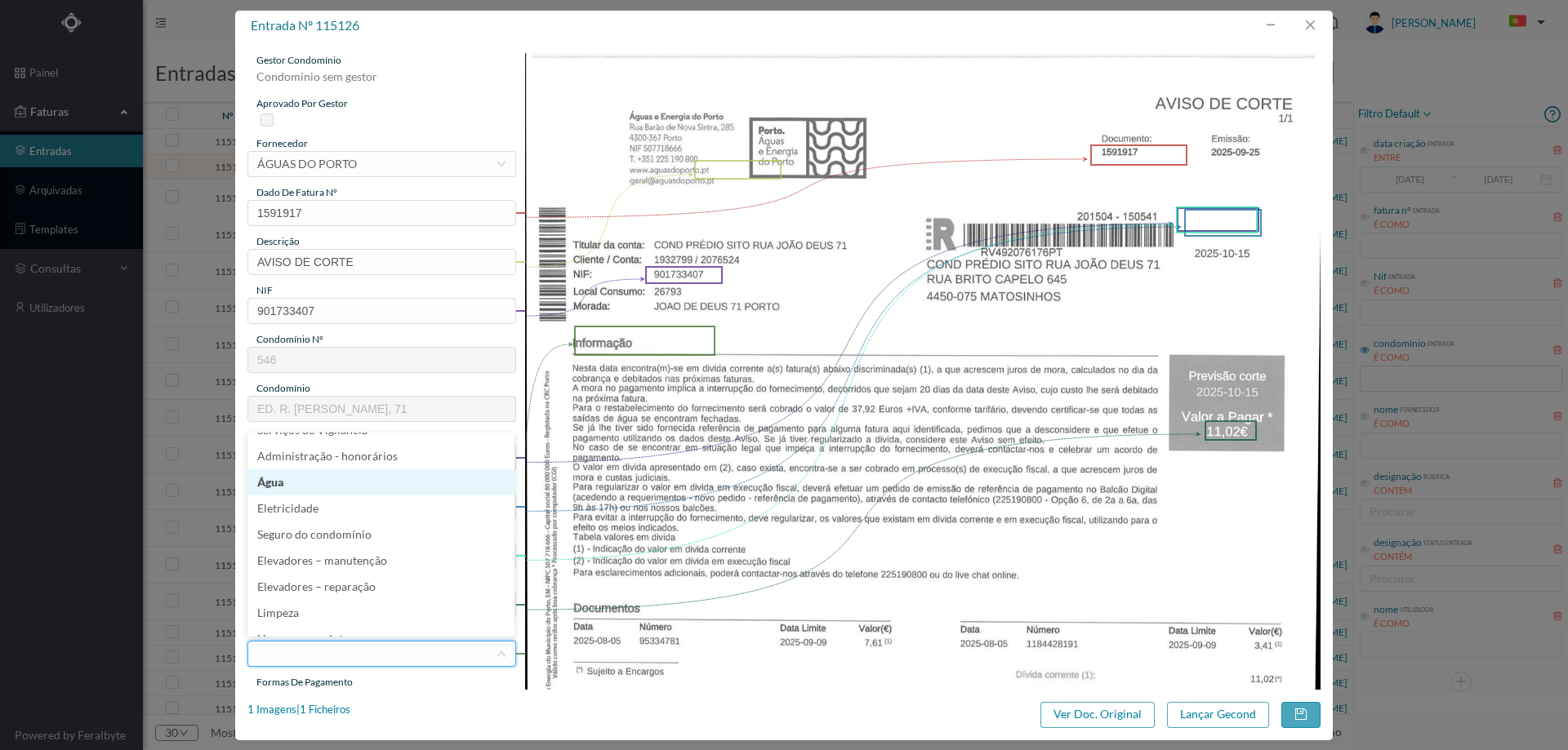
click at [311, 482] on li "Água" at bounding box center [381, 482] width 267 height 26
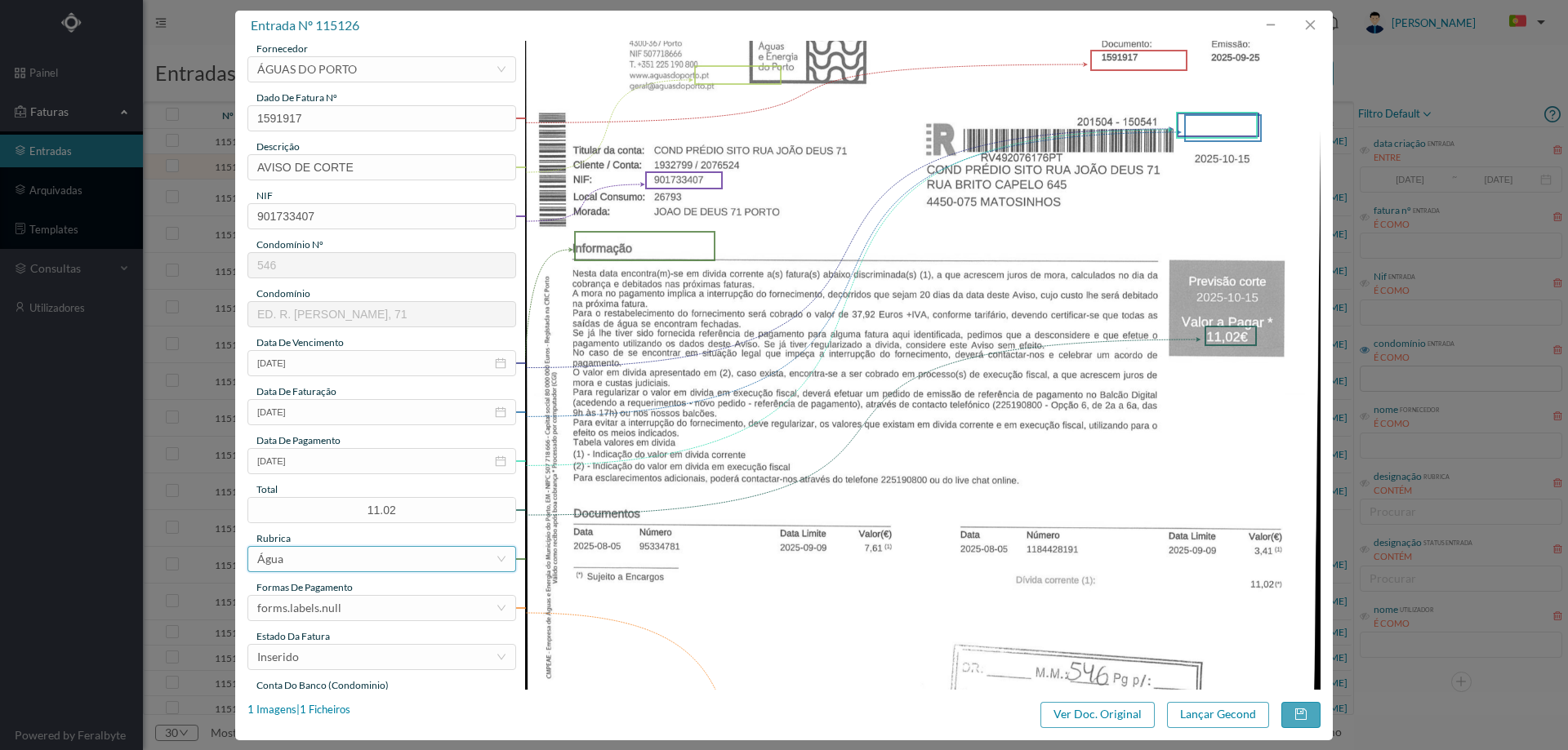
scroll to position [245, 0]
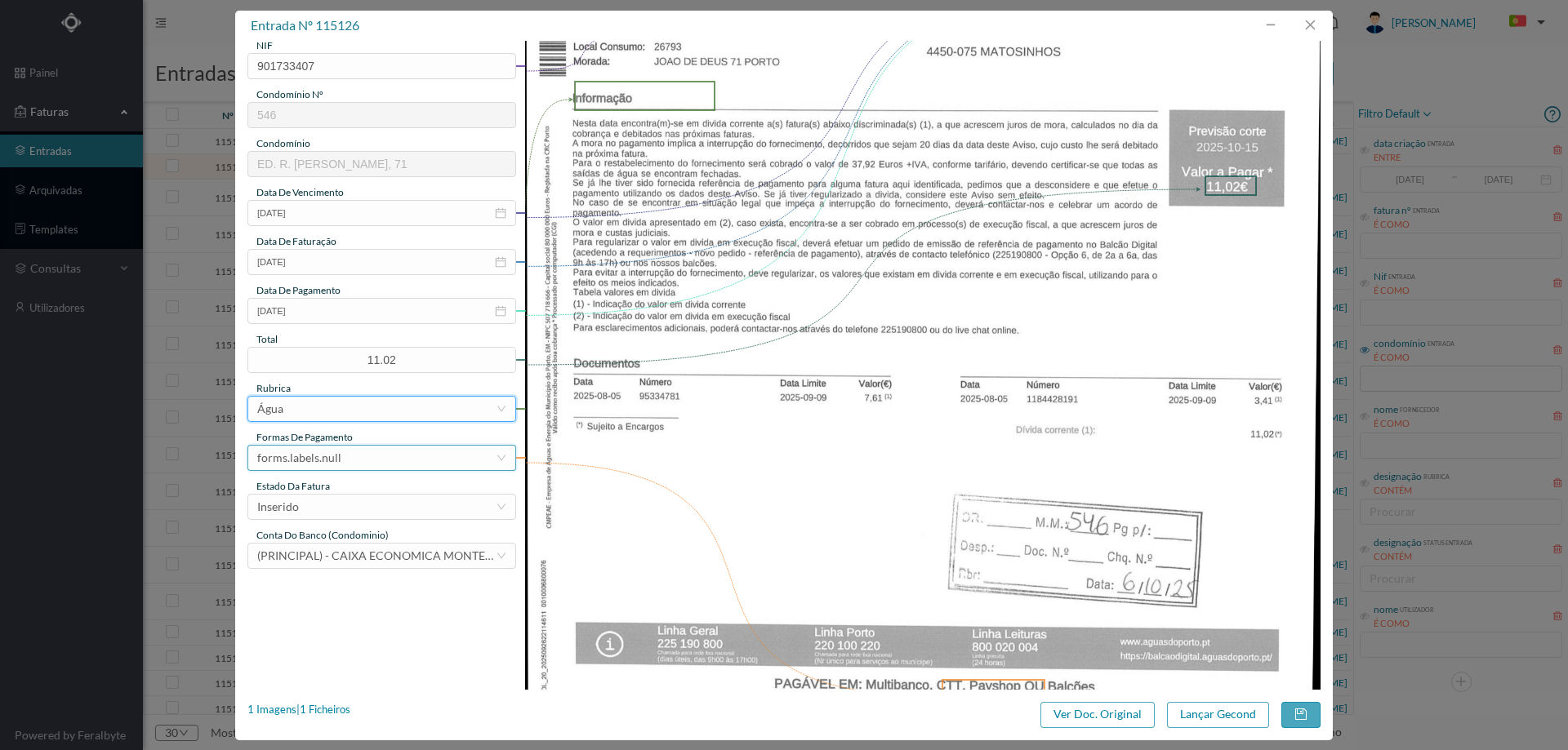
click at [319, 462] on div "forms.labels.null" at bounding box center [299, 458] width 84 height 24
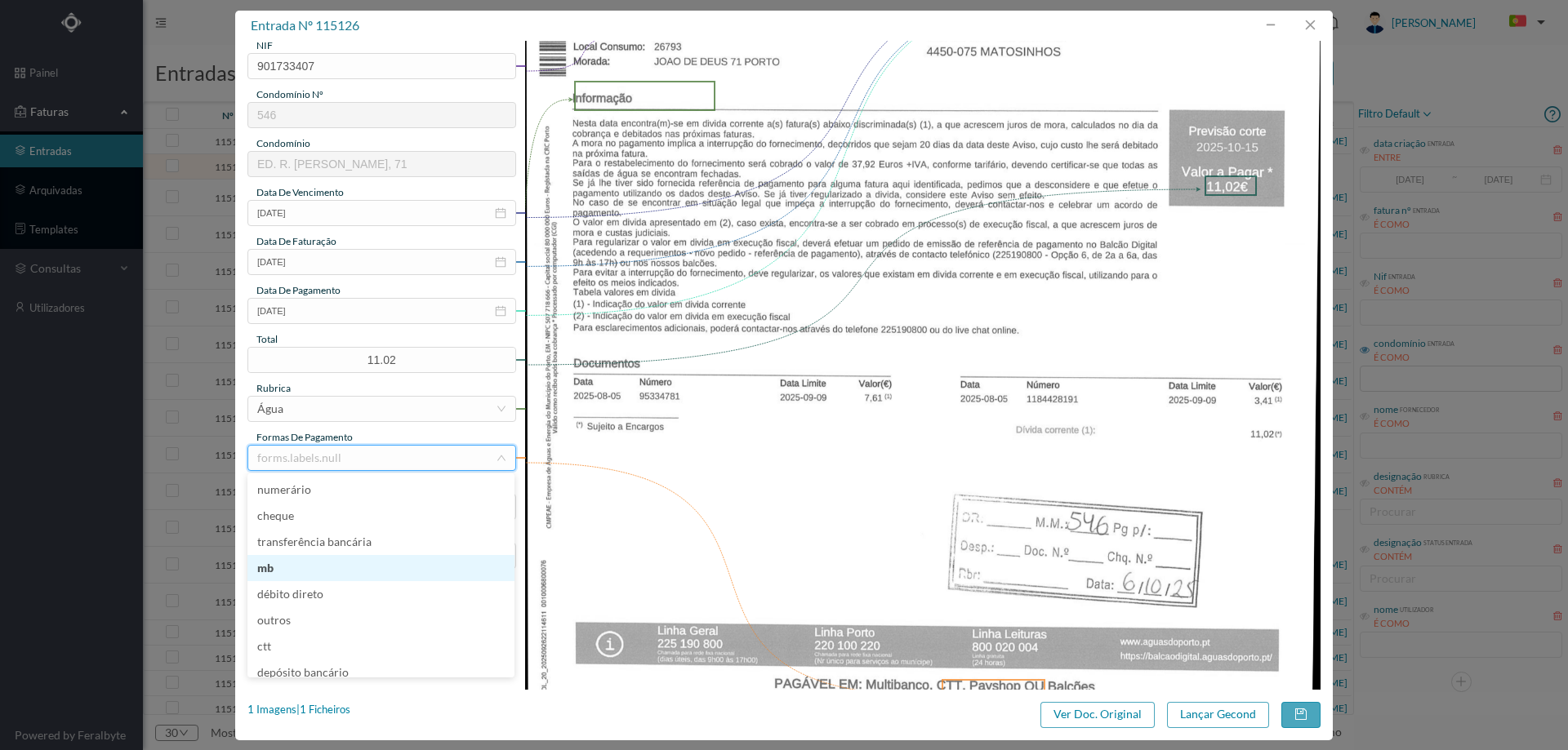
click at [297, 568] on li "mb" at bounding box center [381, 567] width 267 height 26
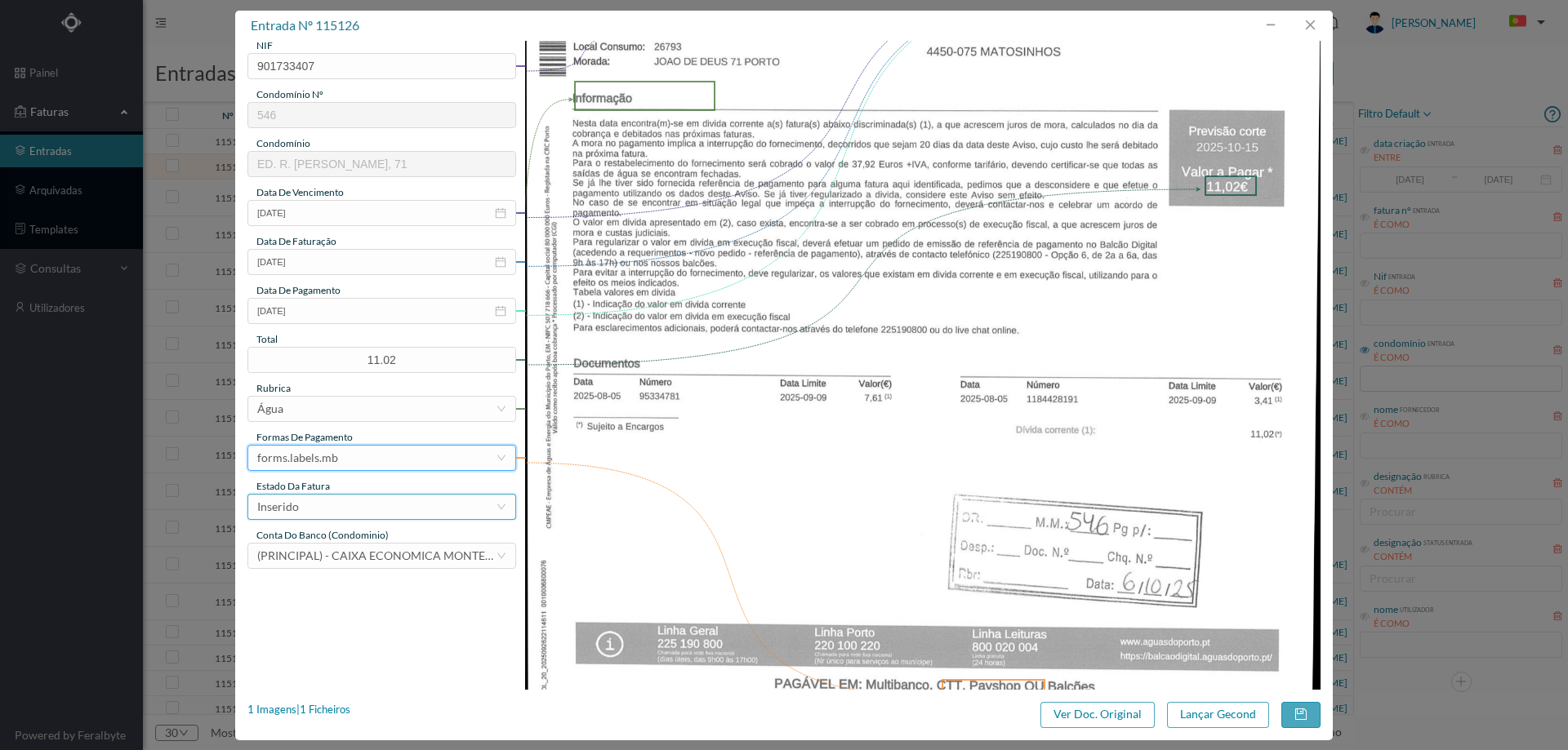
click at [315, 494] on div "Inserido" at bounding box center [376, 506] width 238 height 24
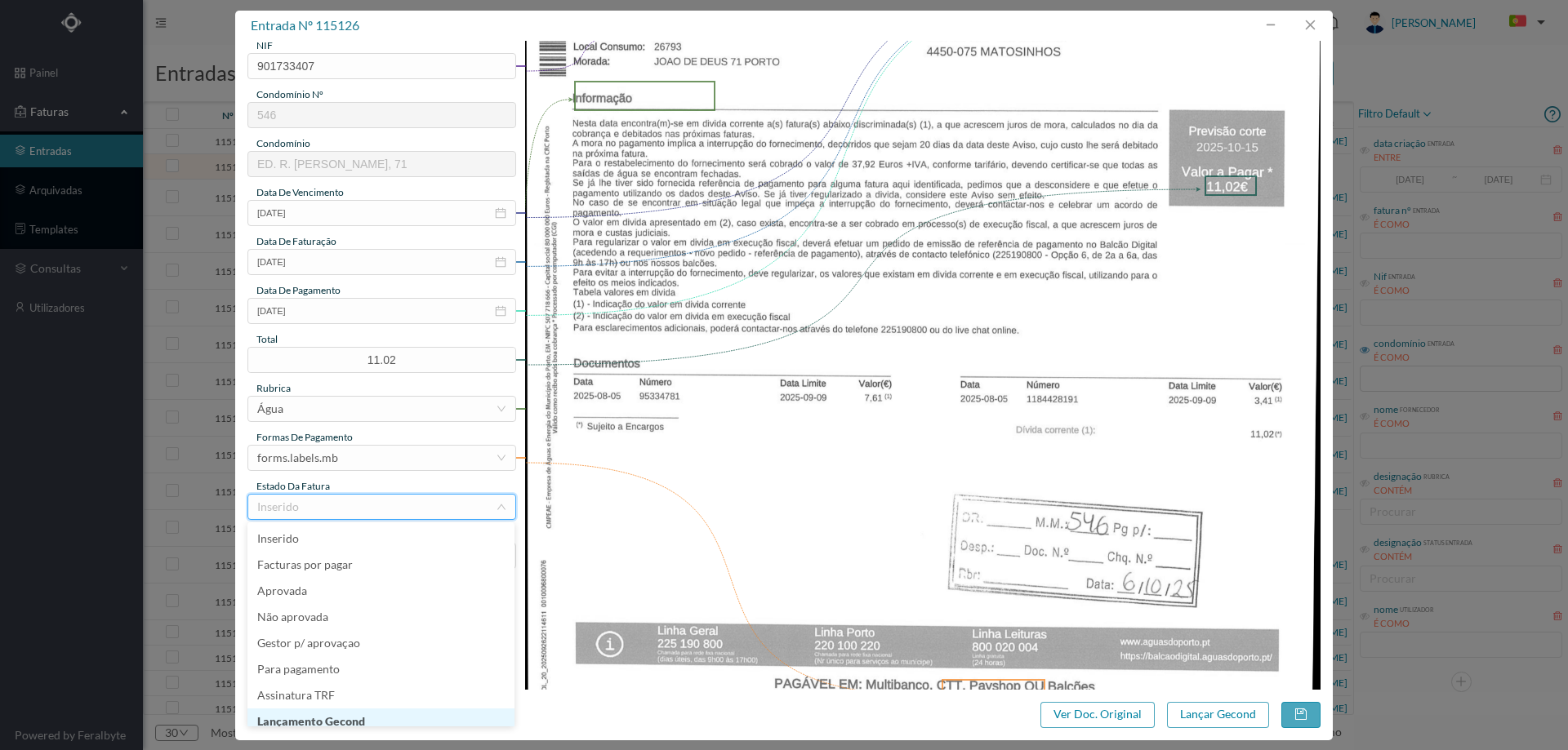
scroll to position [8, 0]
click at [309, 710] on li "Lançamento Gecond" at bounding box center [381, 713] width 267 height 26
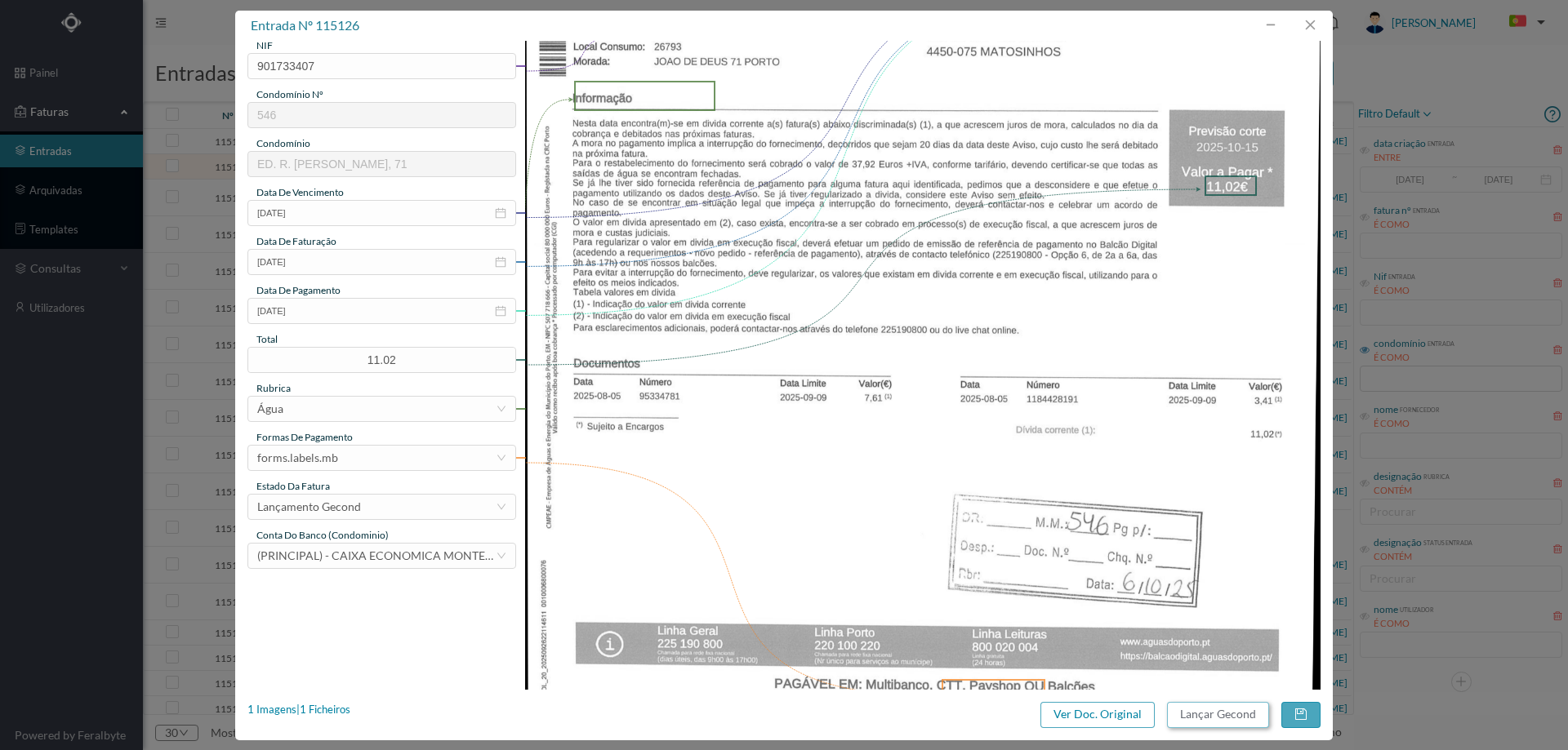
click at [1203, 706] on button "Lançar Gecond" at bounding box center [1218, 715] width 102 height 26
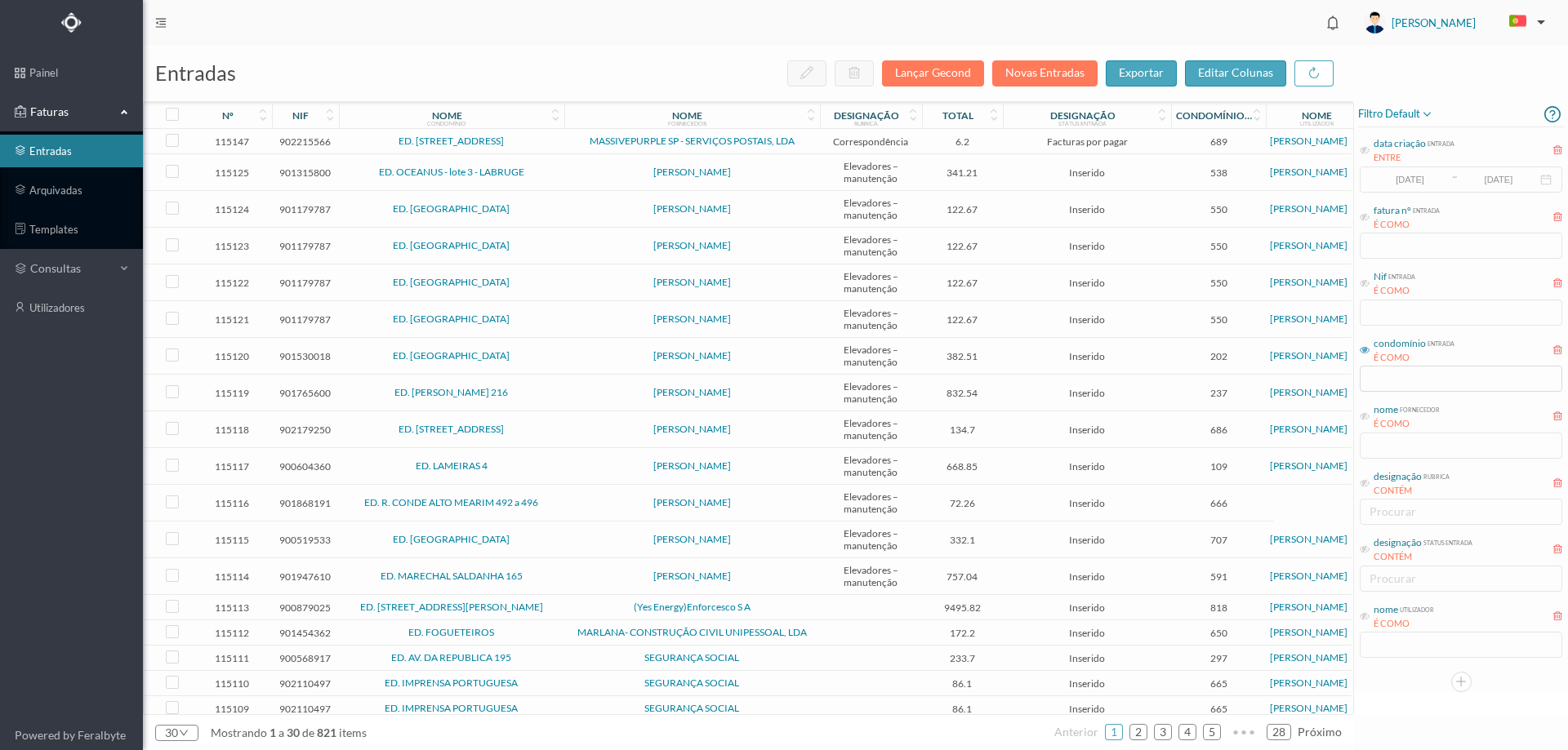
click at [577, 166] on td "[PERSON_NAME]" at bounding box center [692, 173] width 256 height 37
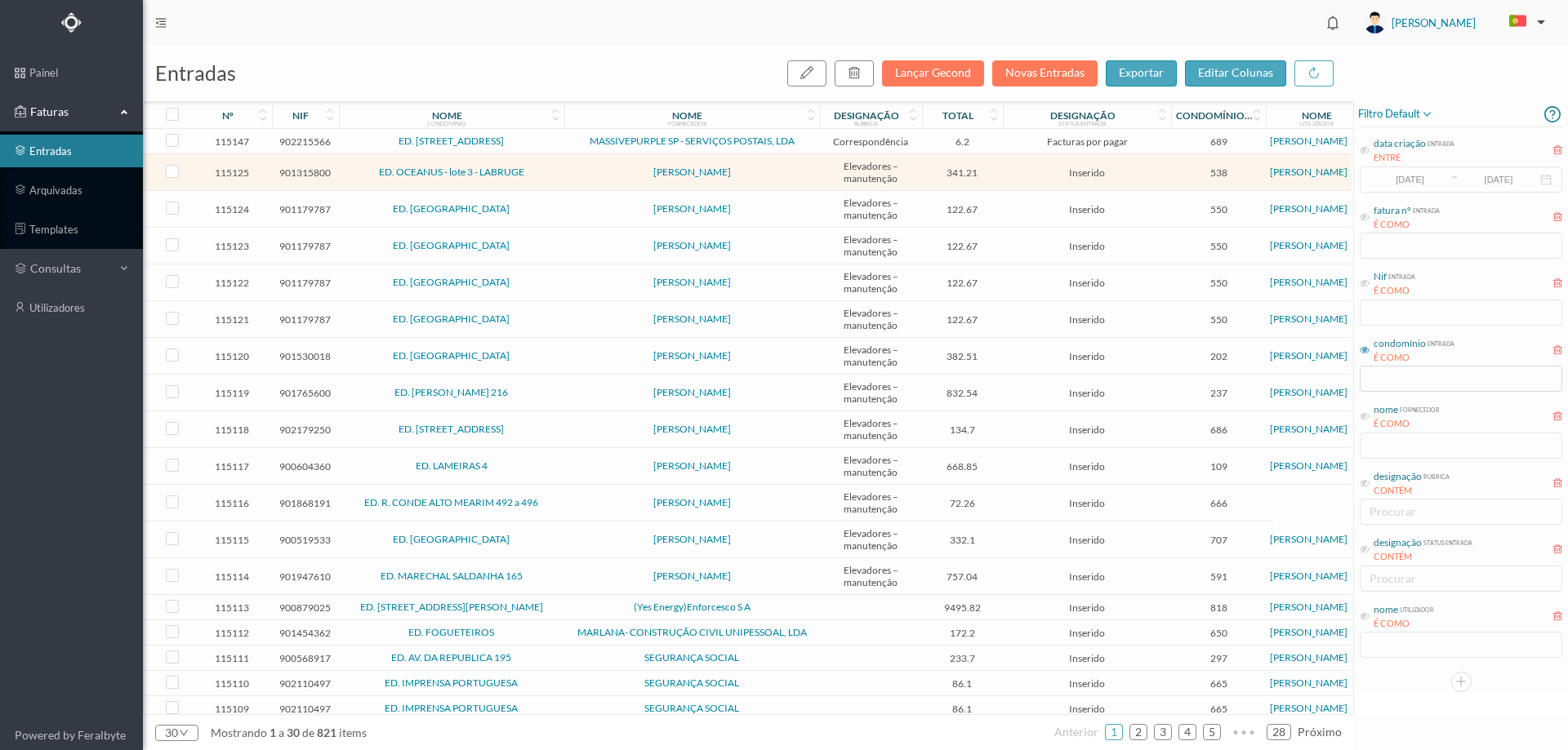
click at [577, 166] on td "[PERSON_NAME]" at bounding box center [692, 173] width 256 height 37
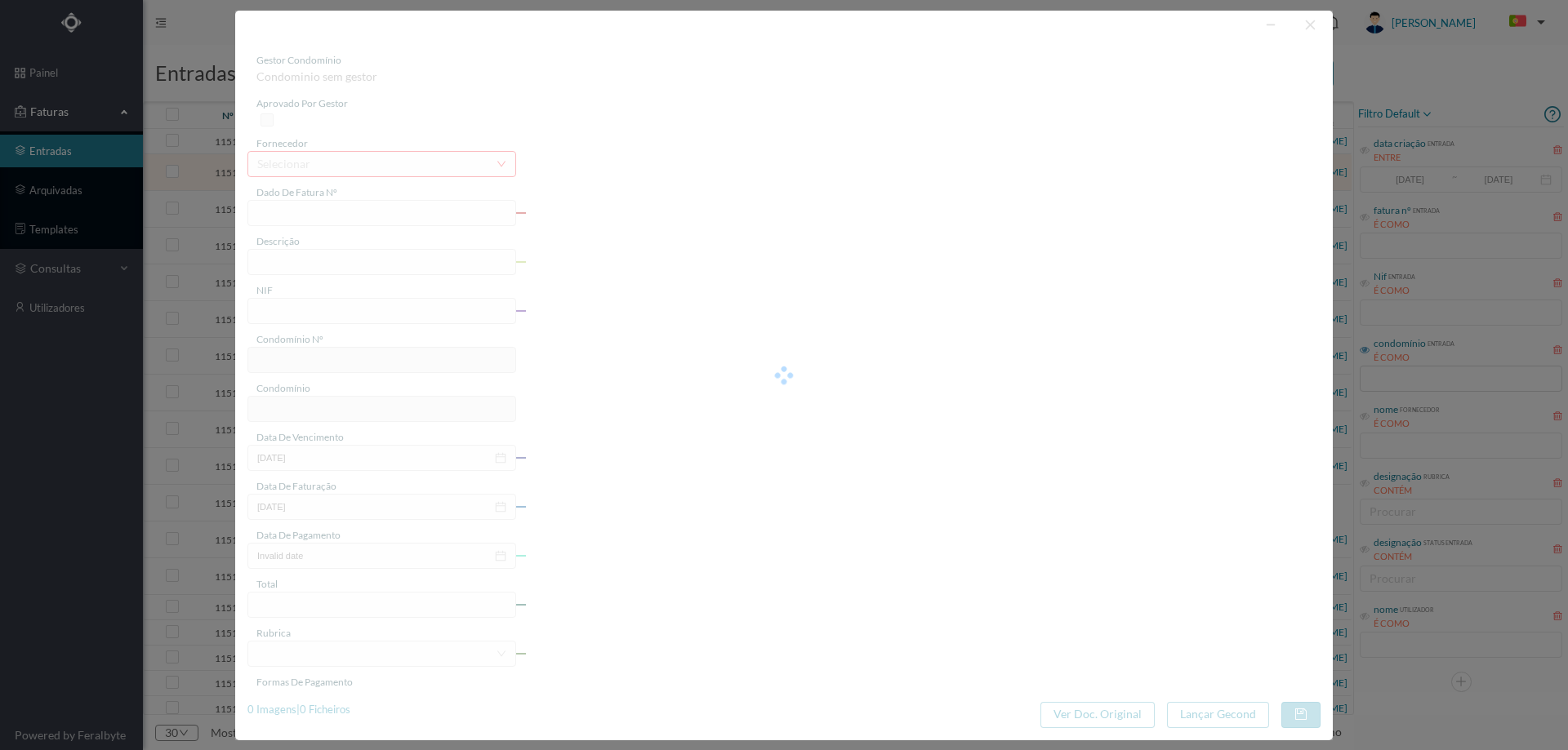
type input "FA 2025.1B/25122409"
type input "CONSERVACAO NO PERIODO DE 10/2025 A 12/2025"
type input "901315800"
type input "01-10-2025"
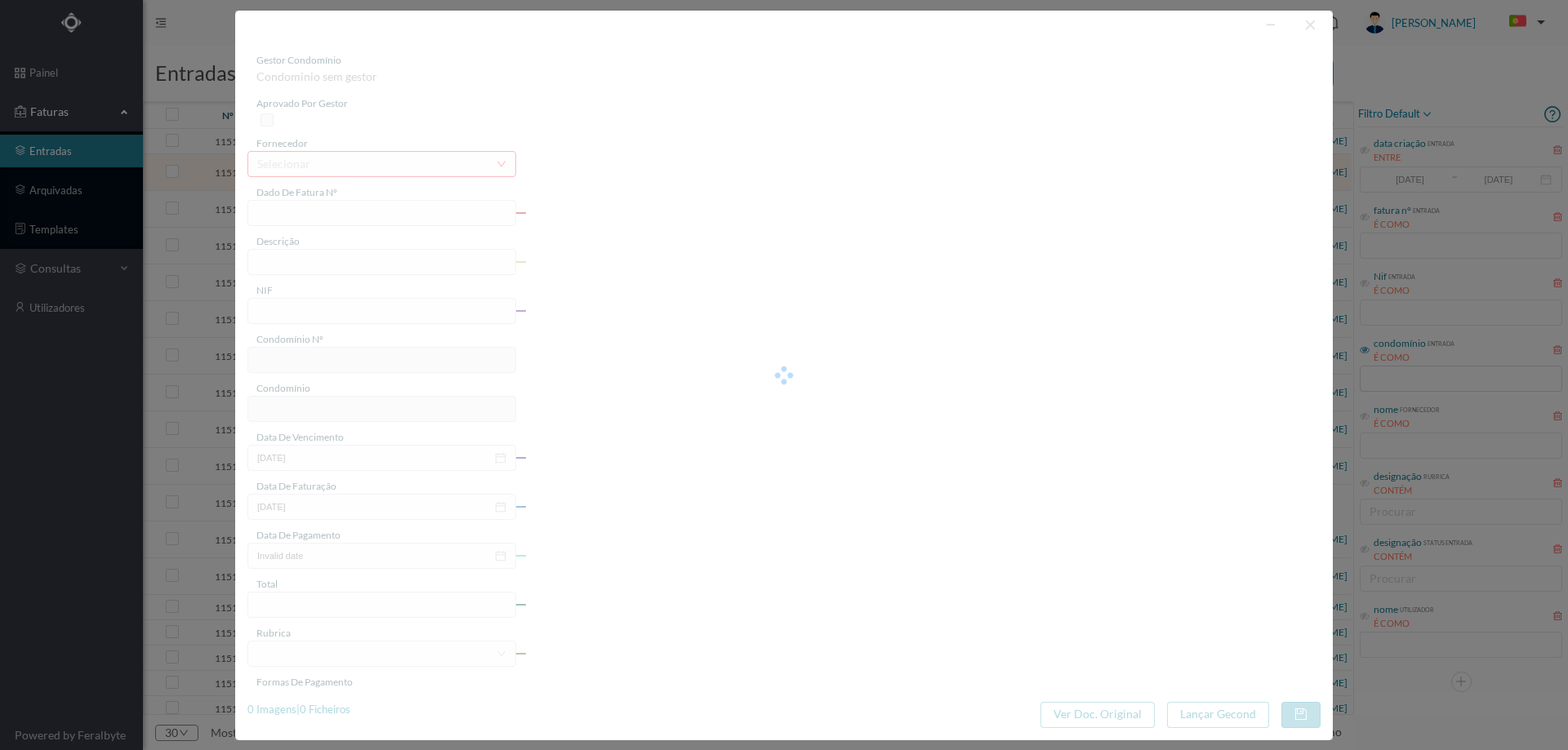
type input "01-10-2025"
type input "341.21"
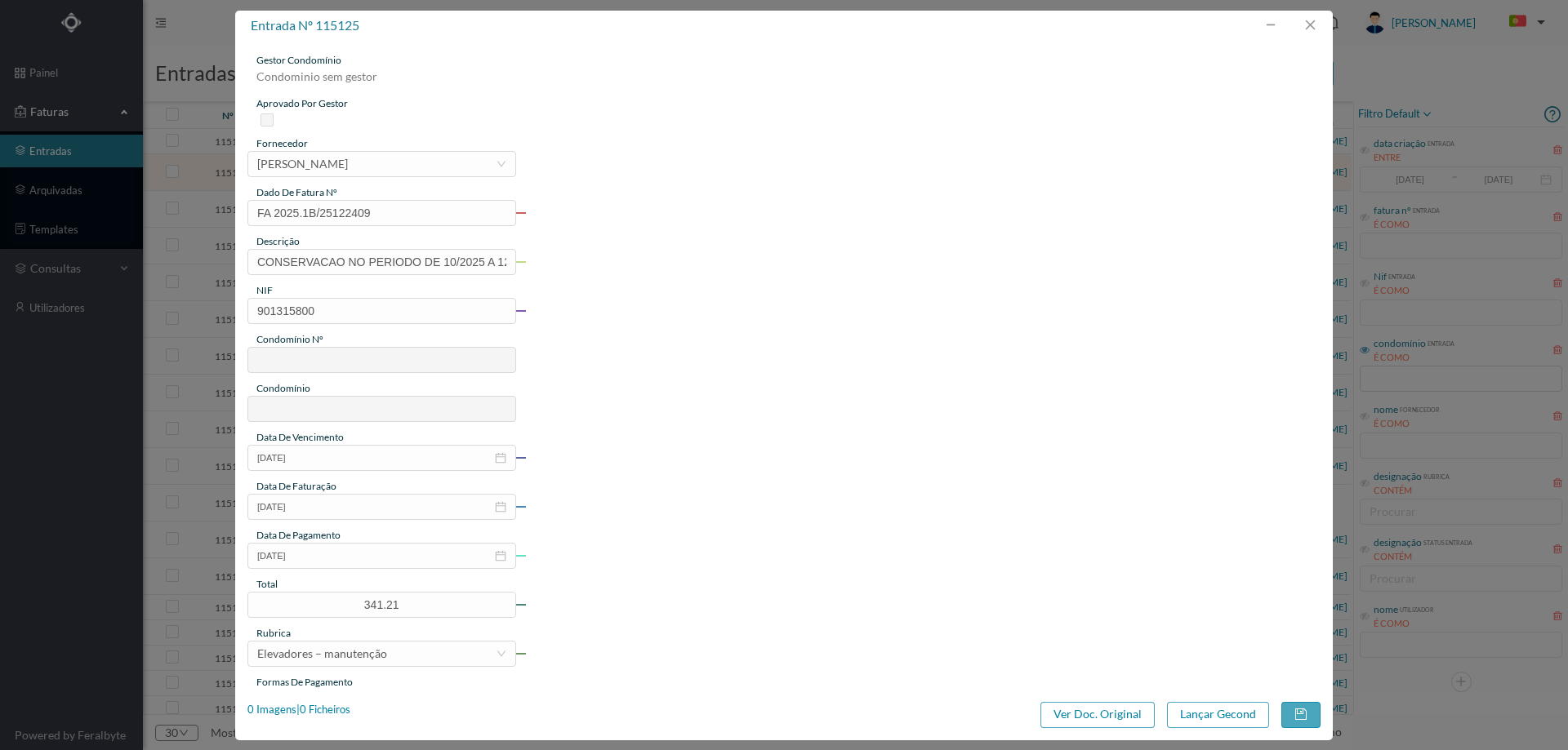
type input "538"
type input "ED. OCEANUS - lote 3 - LABRUGE"
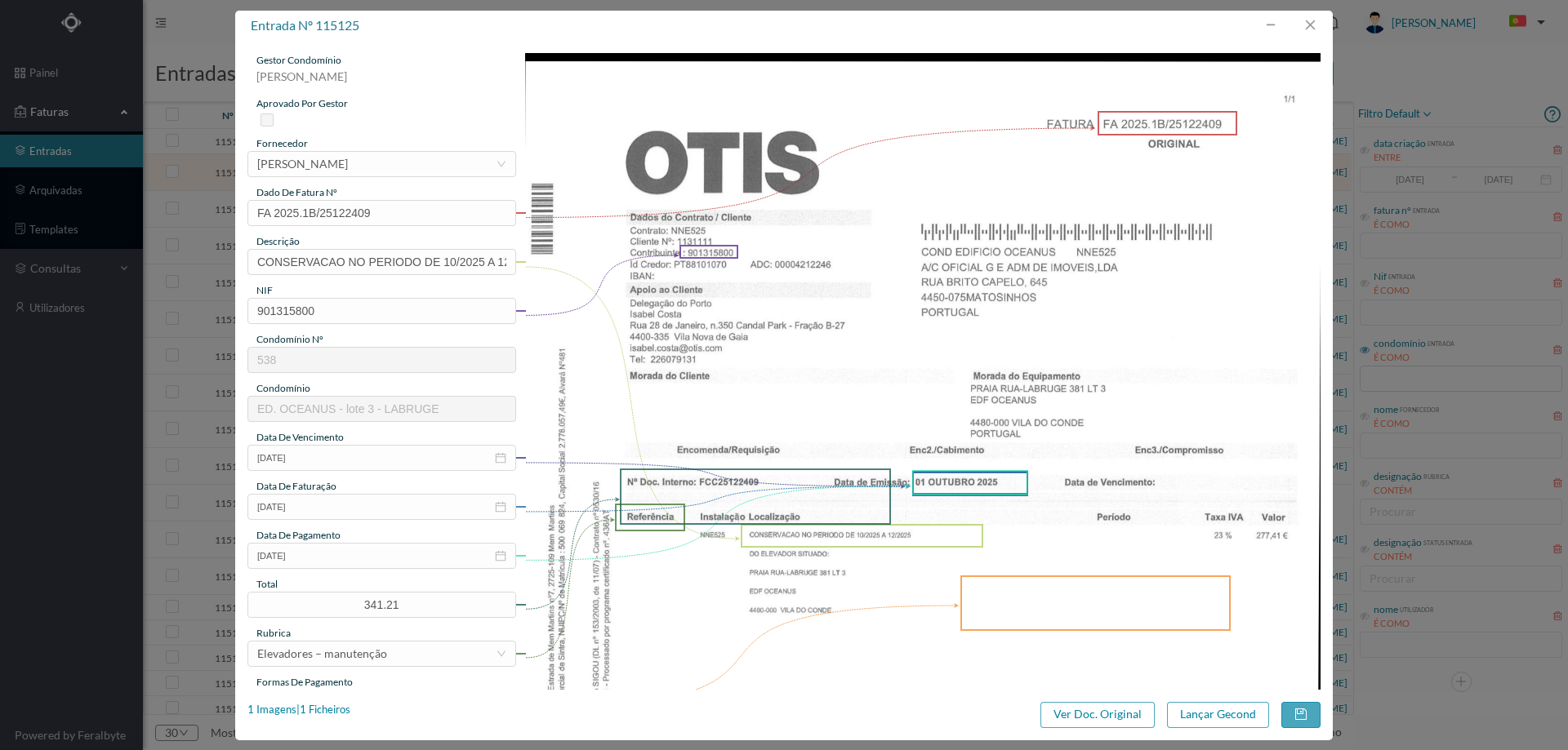
scroll to position [328, 0]
click at [441, 260] on input "CONSERVACAO NO PERIODO DE 10/2025 A 12/2025" at bounding box center [382, 261] width 268 height 26
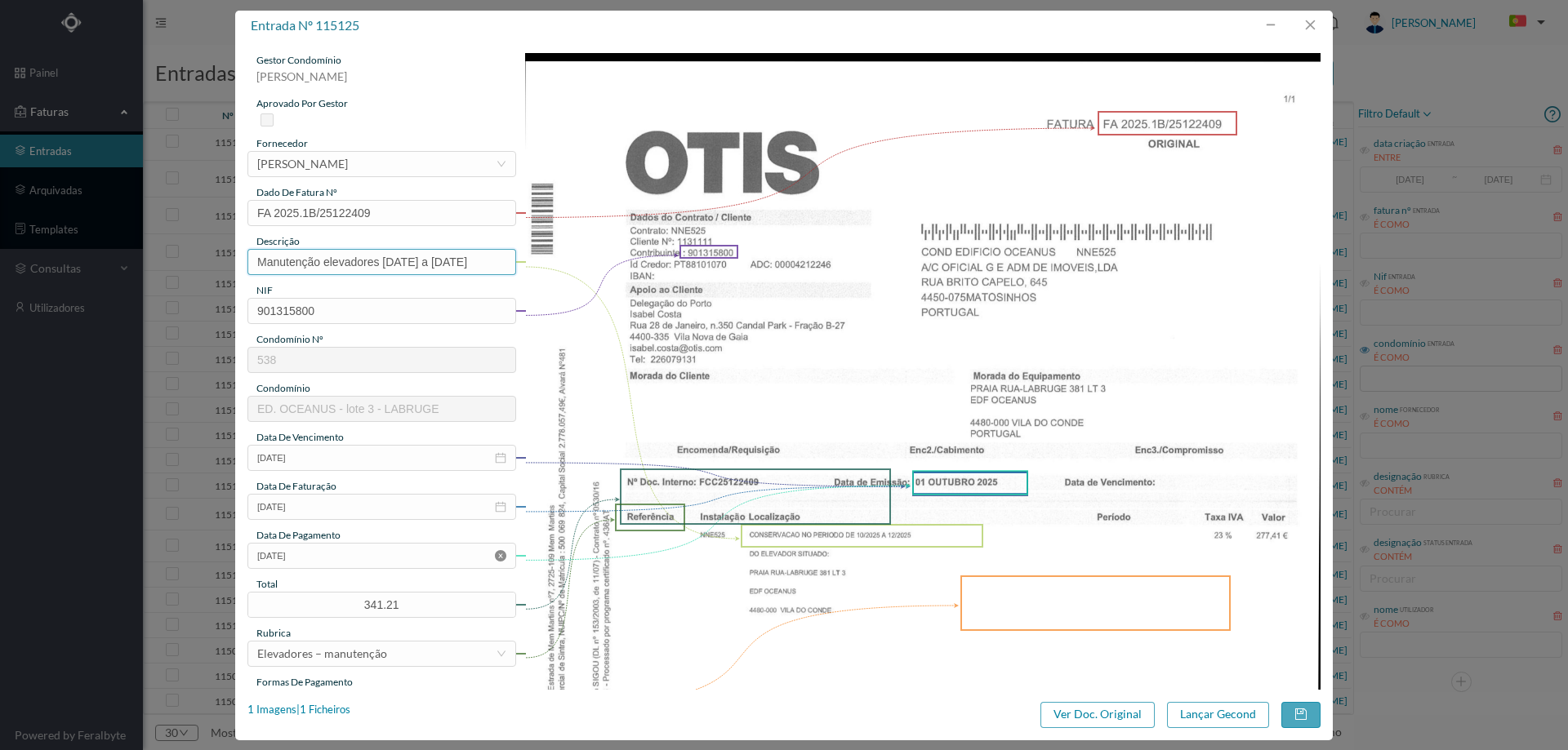
type input "Manutenção elevadores Outubro a dezembro 2025"
click at [496, 554] on icon "icon: close-circle" at bounding box center [501, 556] width 12 height 12
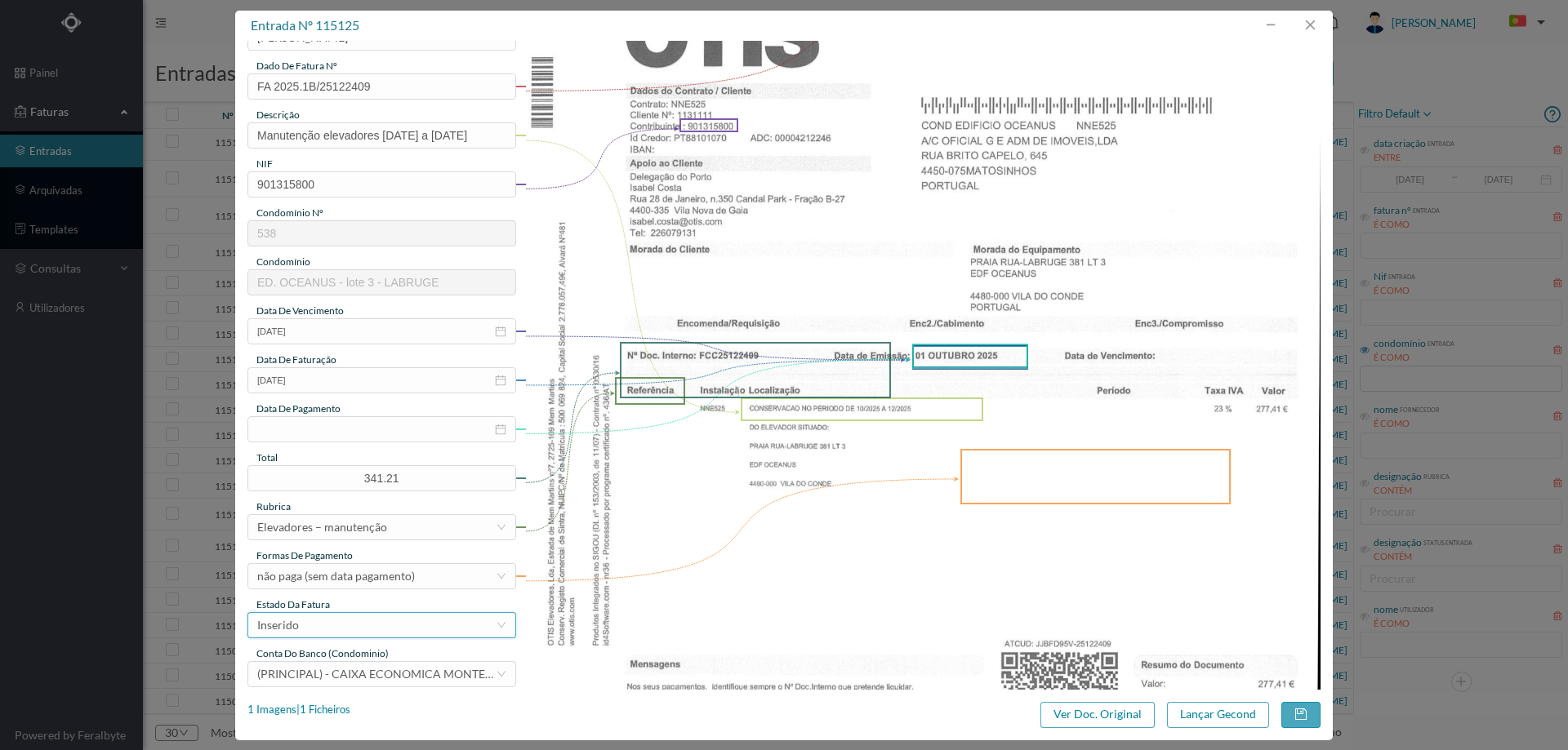
scroll to position [245, 0]
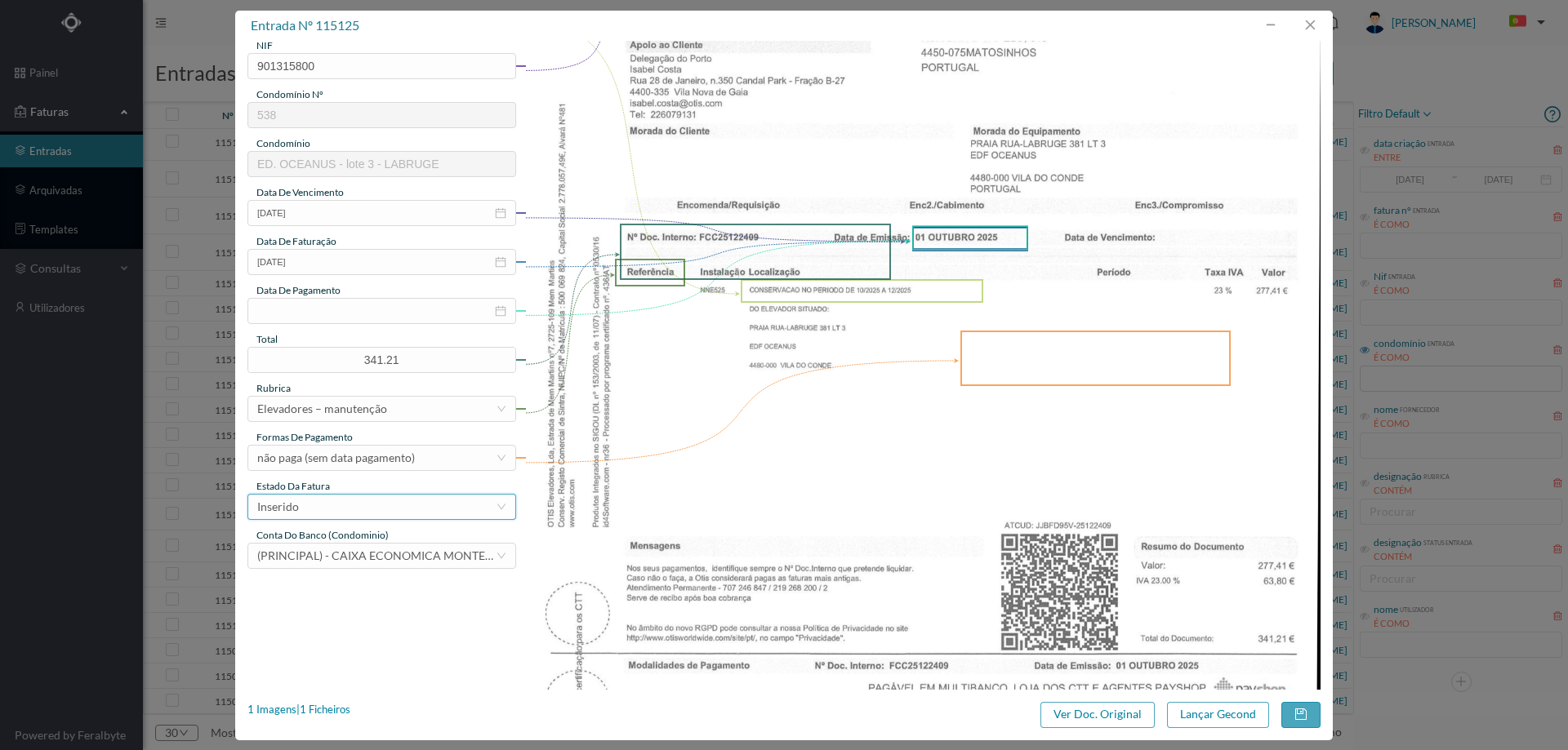
click at [314, 511] on div "Inserido" at bounding box center [376, 506] width 238 height 24
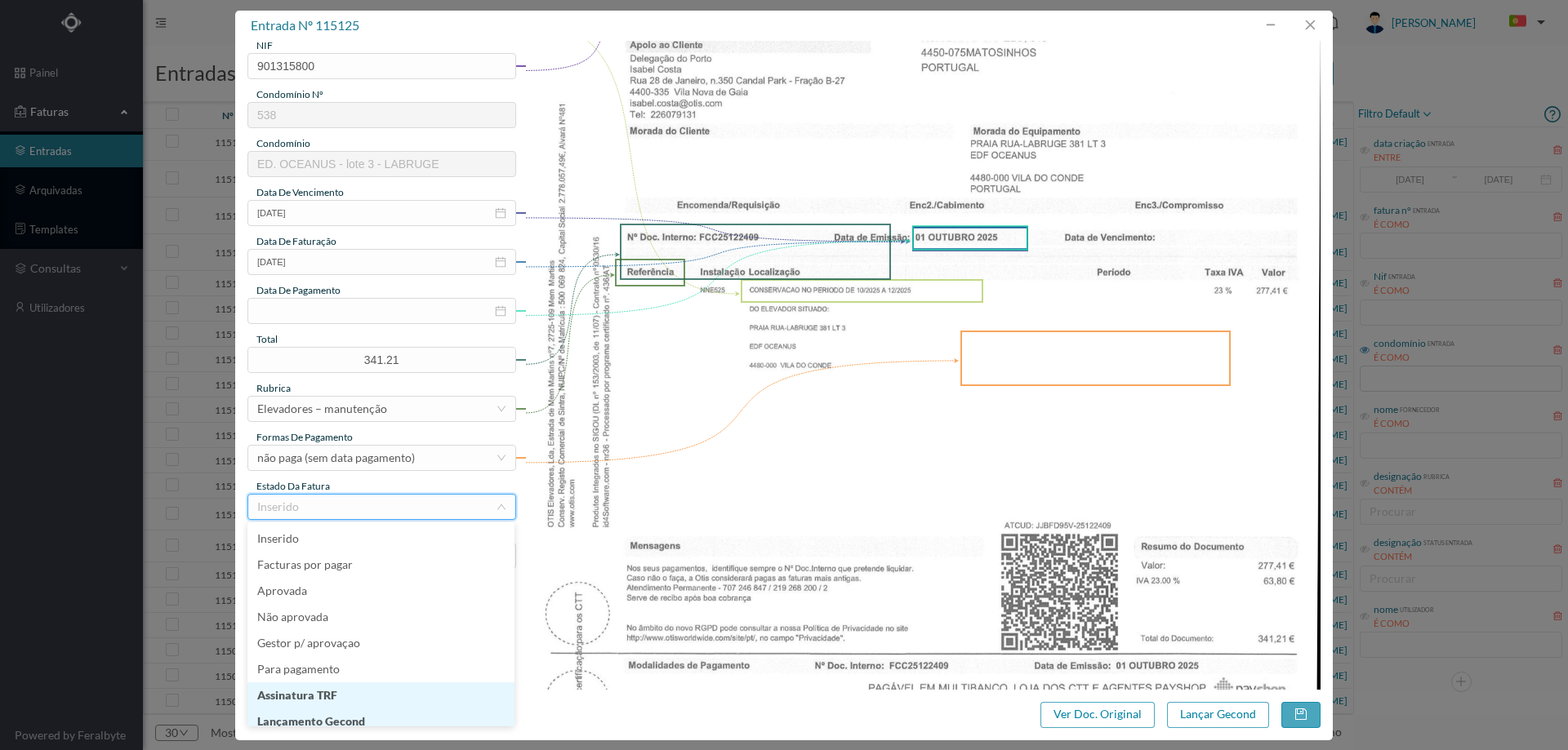
scroll to position [8, 0]
click at [329, 717] on li "Lançamento Gecond" at bounding box center [381, 713] width 267 height 26
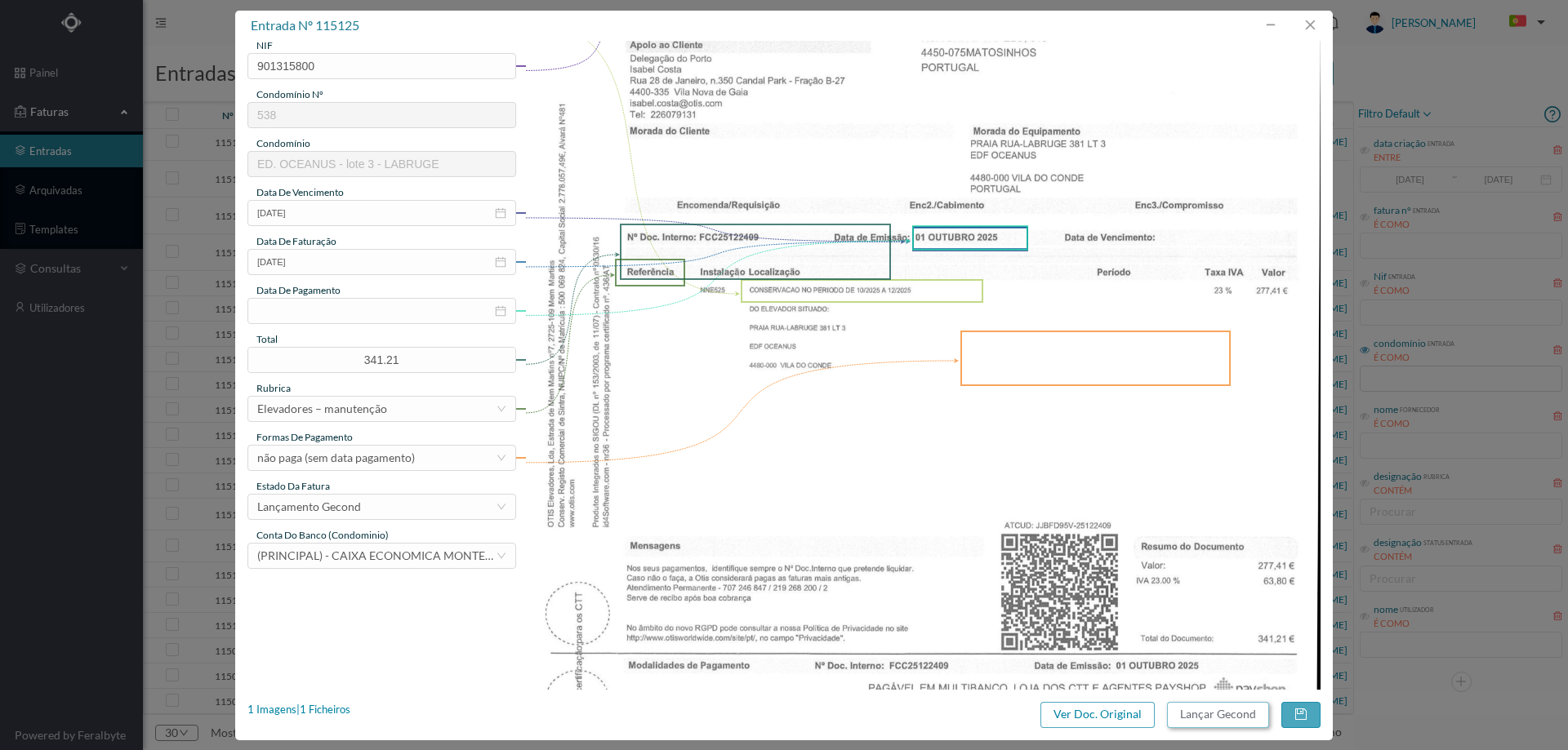
click at [1224, 717] on button "Lançar Gecond" at bounding box center [1218, 715] width 102 height 26
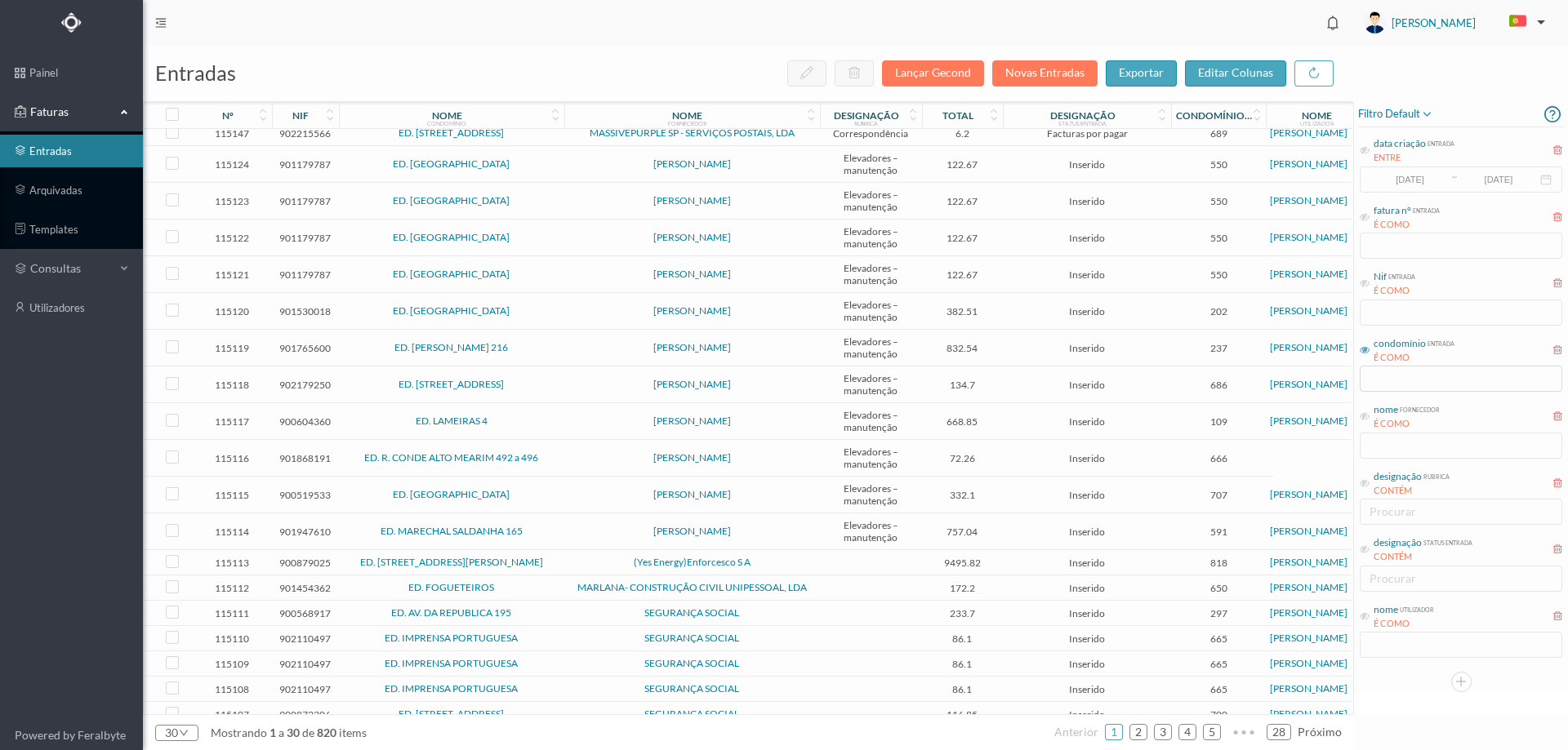
scroll to position [0, 0]
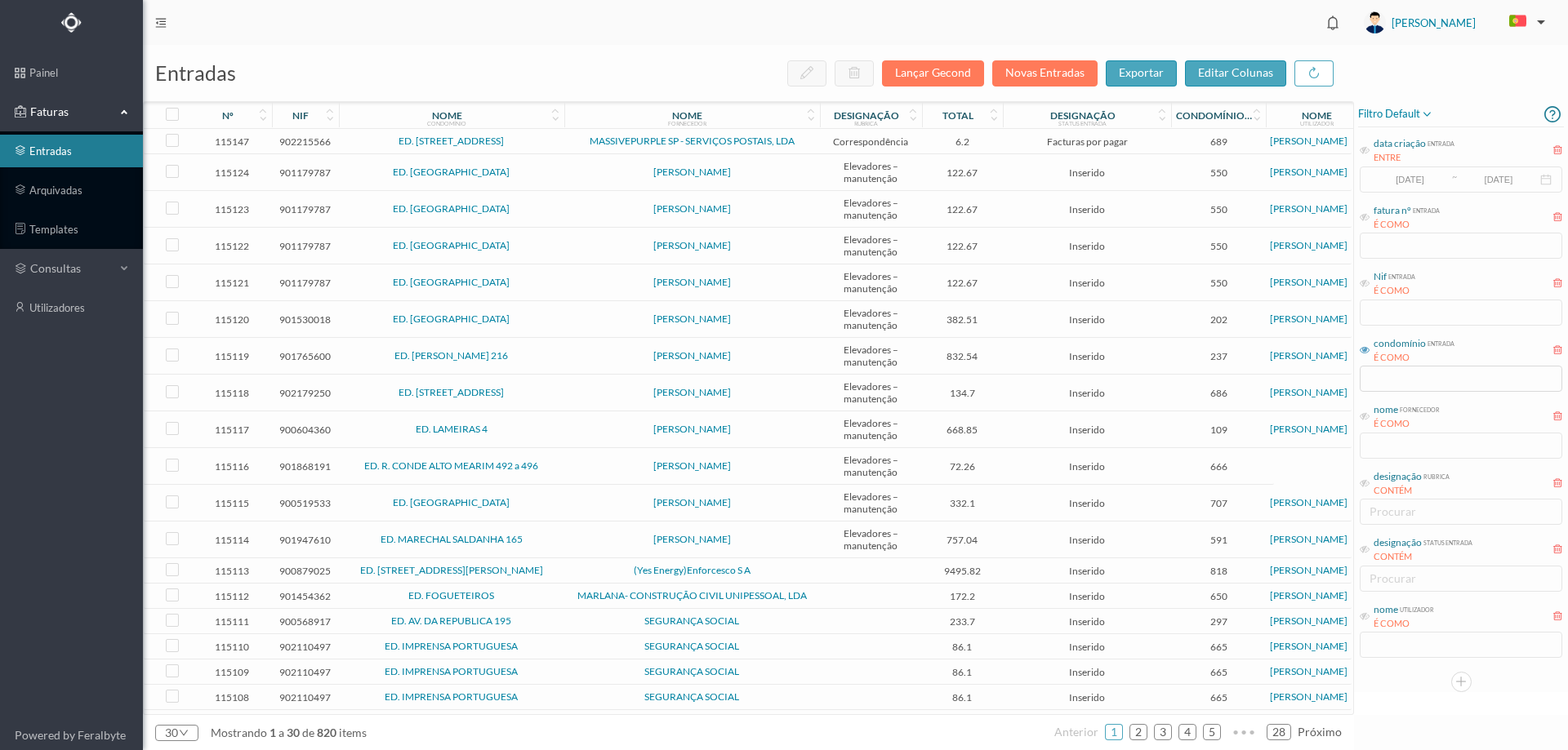
click at [598, 171] on span "[PERSON_NAME]" at bounding box center [692, 173] width 247 height 10
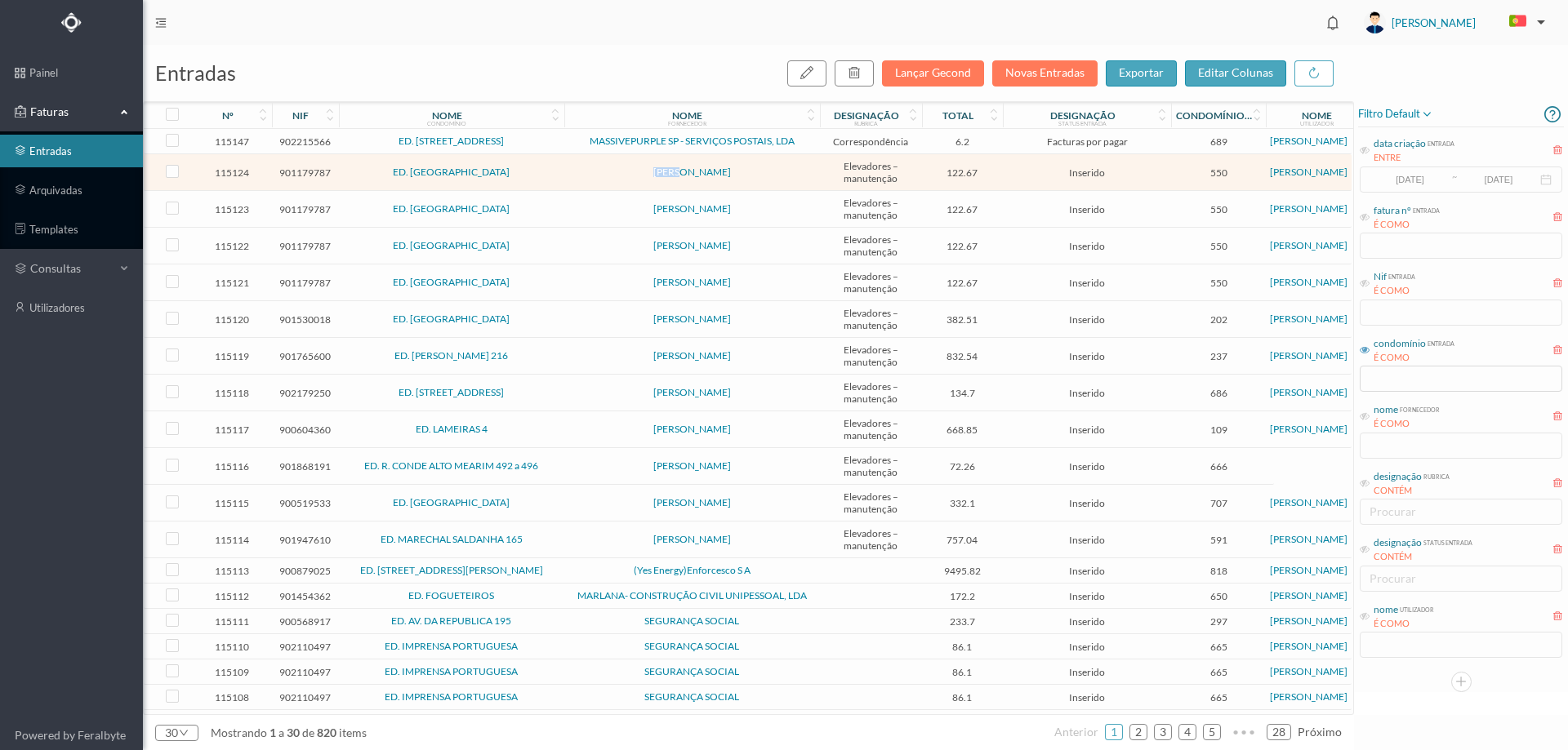
click at [598, 171] on span "[PERSON_NAME]" at bounding box center [692, 173] width 247 height 10
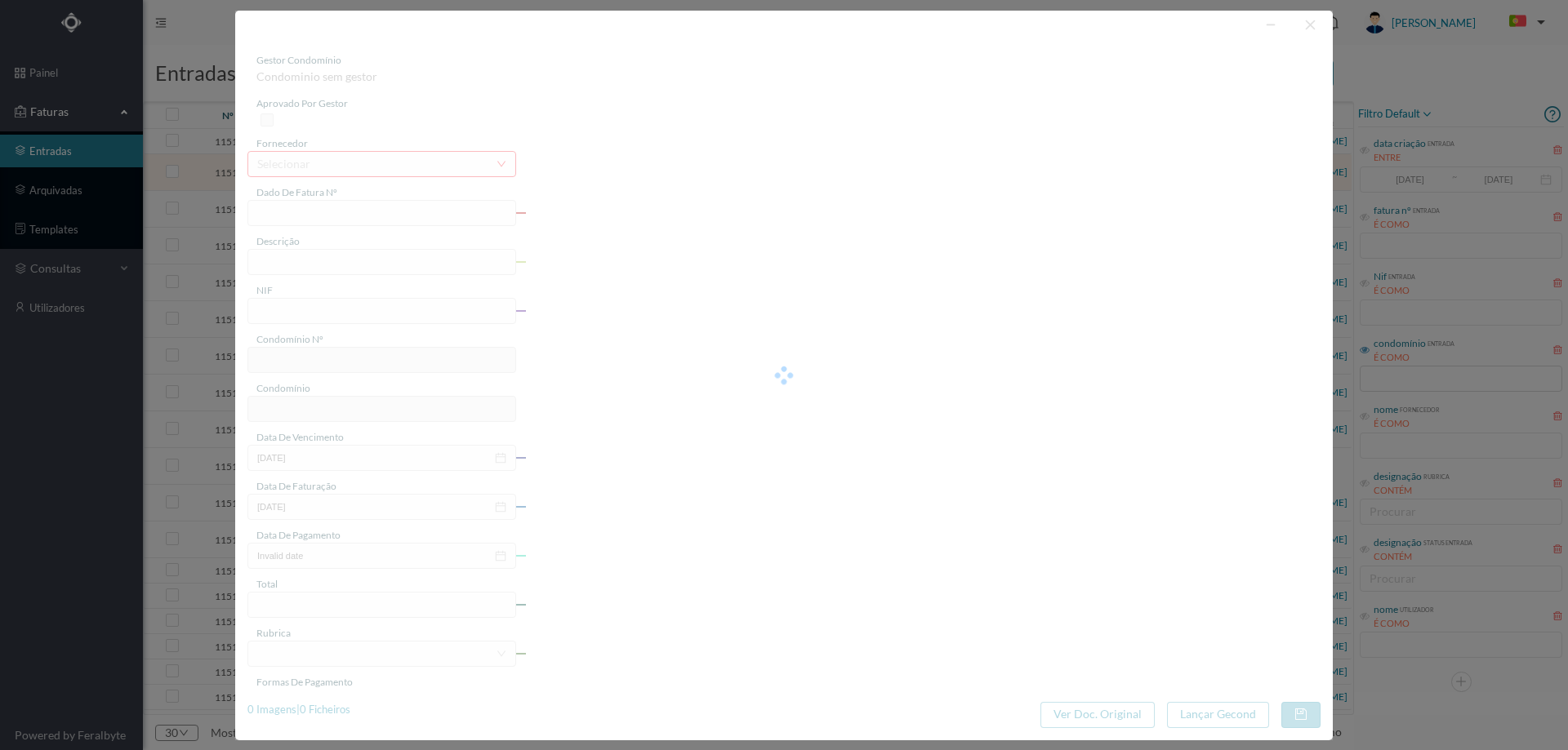
type input "FA 2025.1B/25123521"
type input "CONSERVACAO NO PERIODO DE 10/2025"
type input "901179787"
type input "01-10-2025"
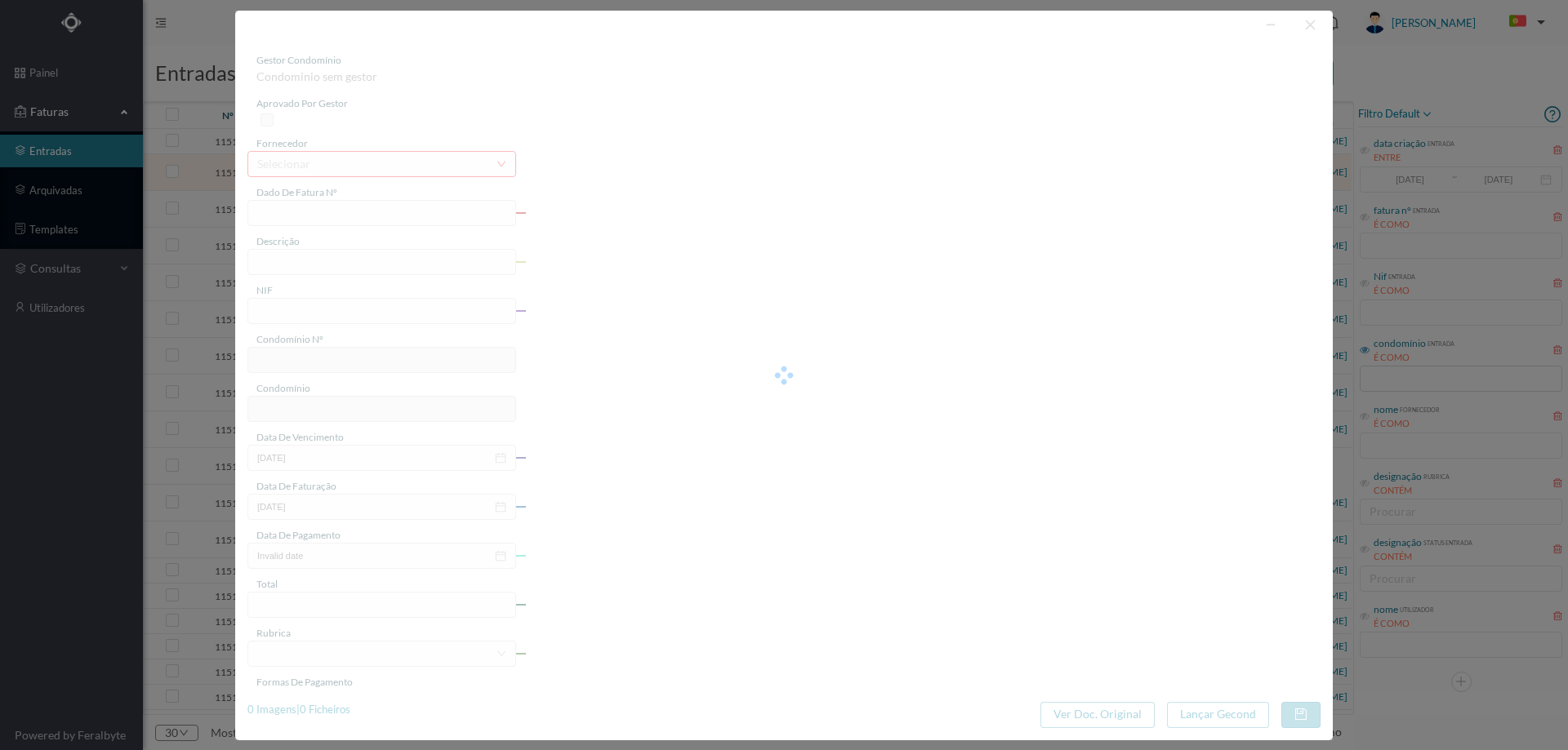
type input "01-10-2025"
type input "122.67"
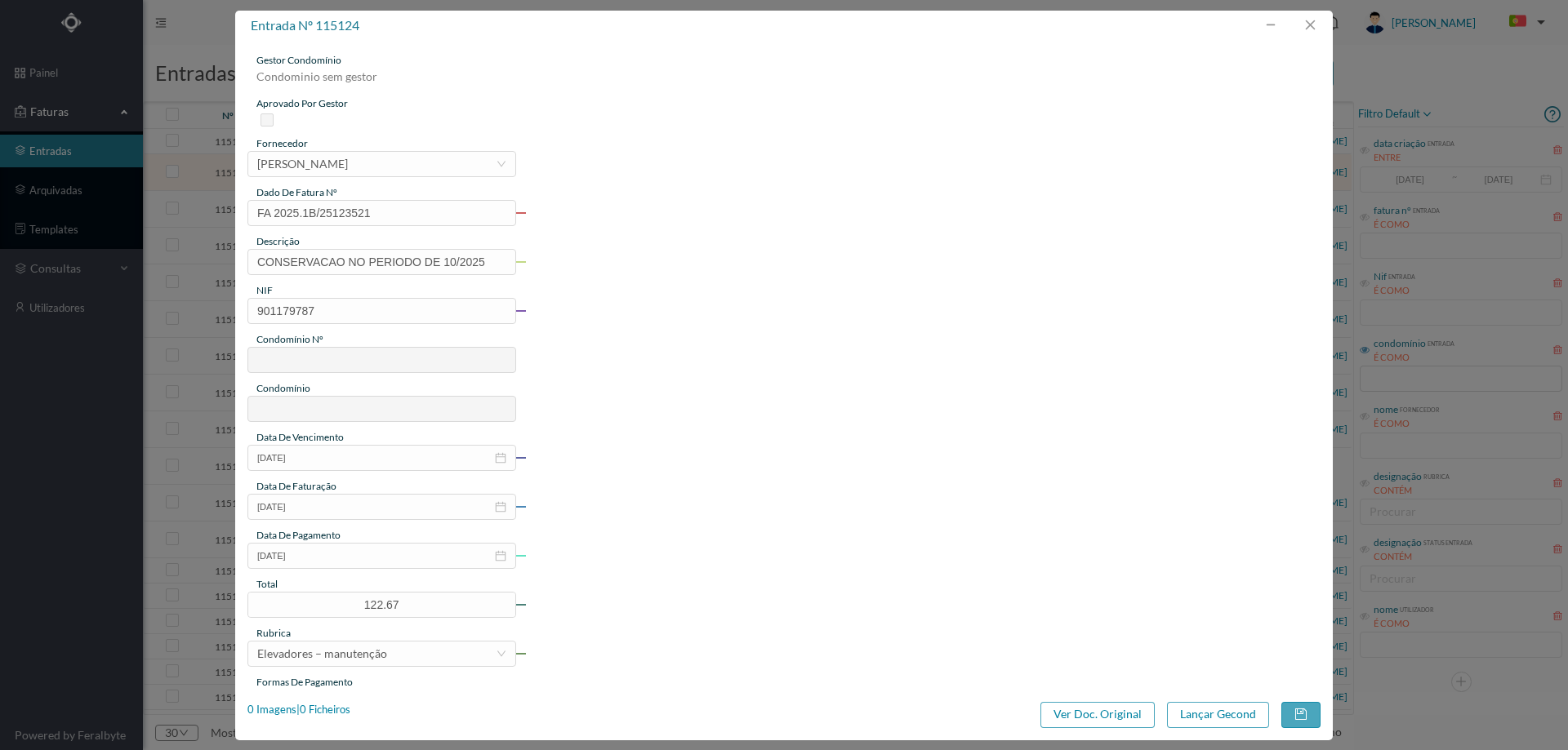
type input "550"
type input "ED. [GEOGRAPHIC_DATA]"
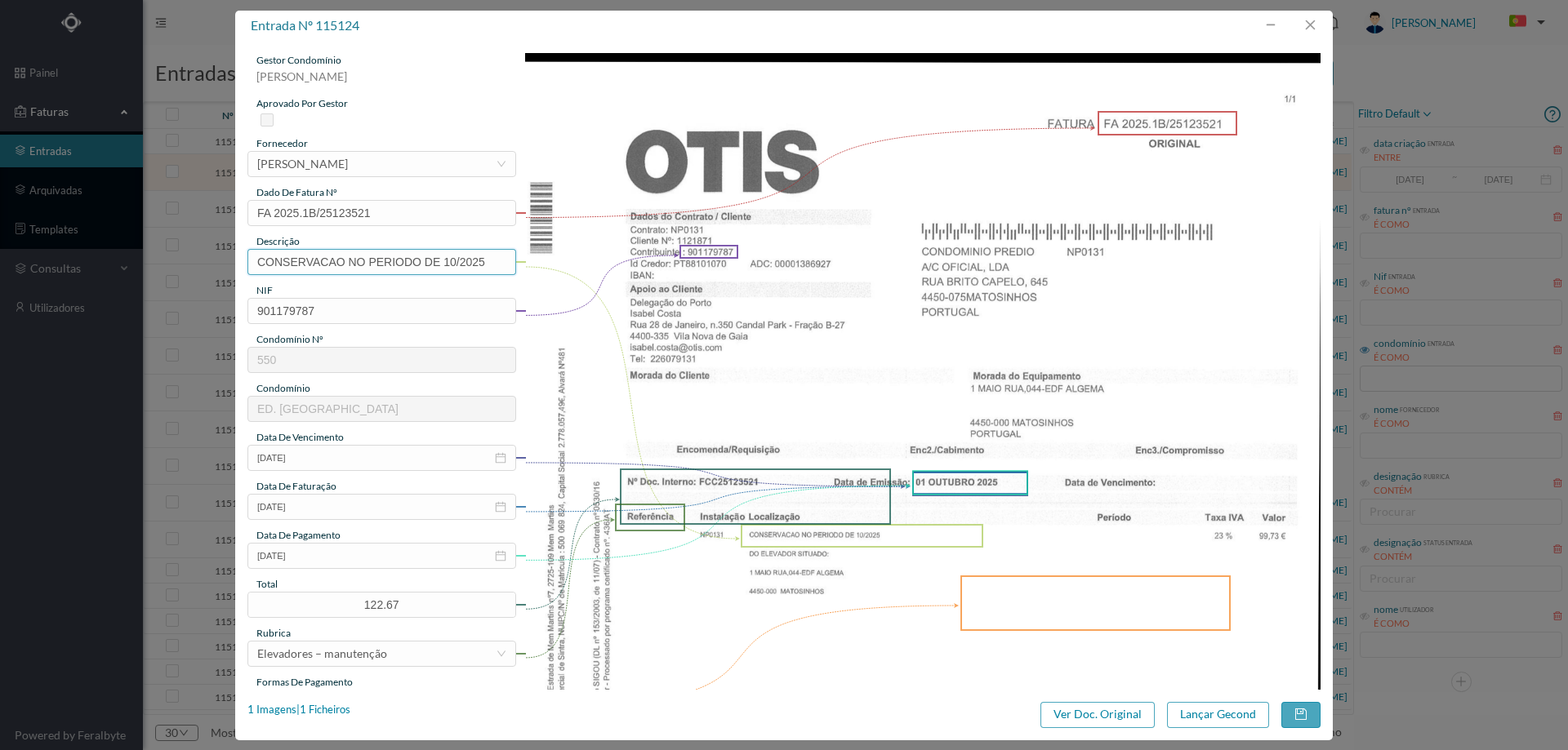
click at [427, 270] on input "CONSERVACAO NO PERIODO DE 10/2025" at bounding box center [382, 261] width 268 height 26
drag, startPoint x: 256, startPoint y: 262, endPoint x: 293, endPoint y: 278, distance: 40.3
click at [257, 262] on input "Manutenção elevadores outubro 2025" at bounding box center [382, 261] width 268 height 26
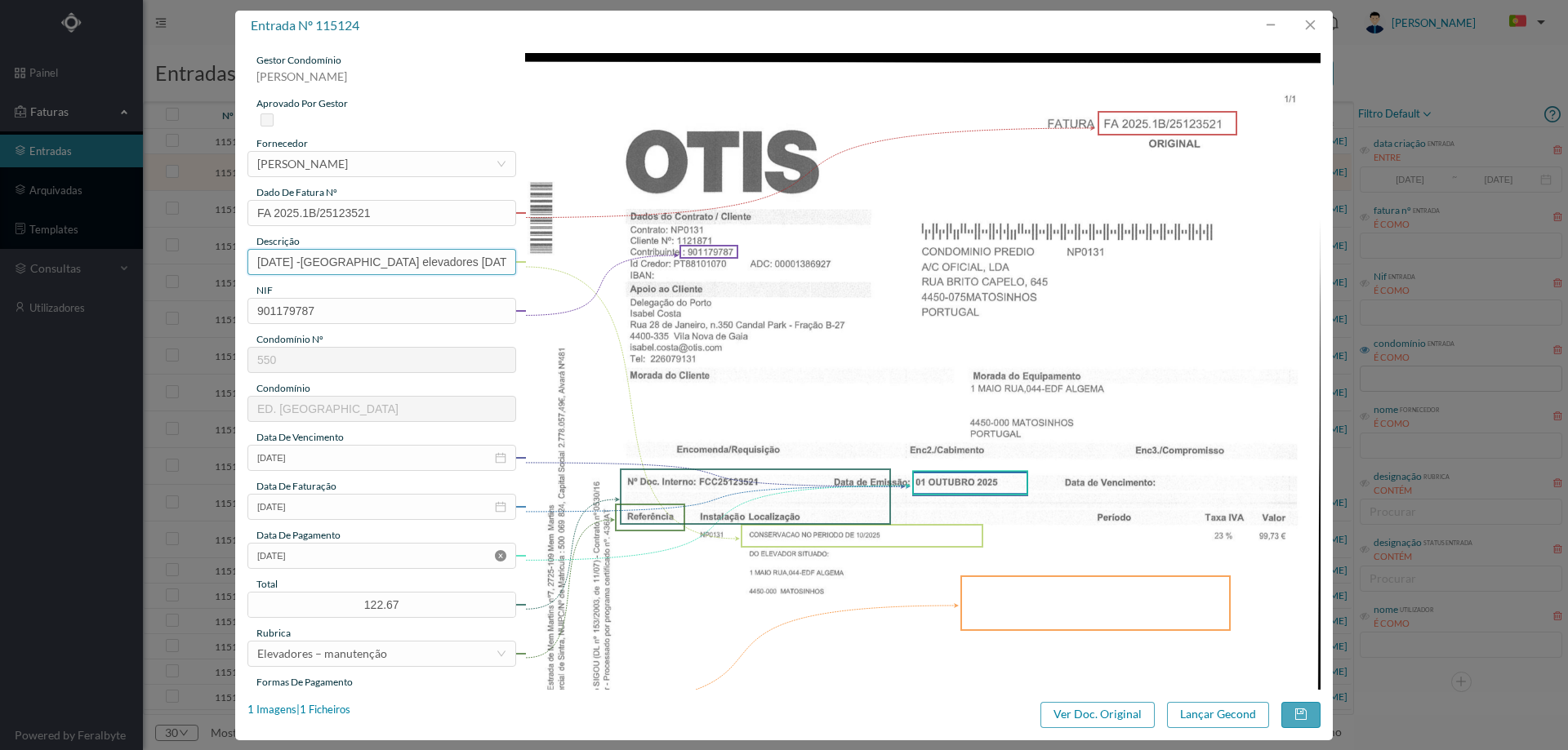
type input "1º maio -Manutenção elevadores outubro 2025"
click at [501, 556] on icon "icon: close-circle" at bounding box center [501, 556] width 12 height 12
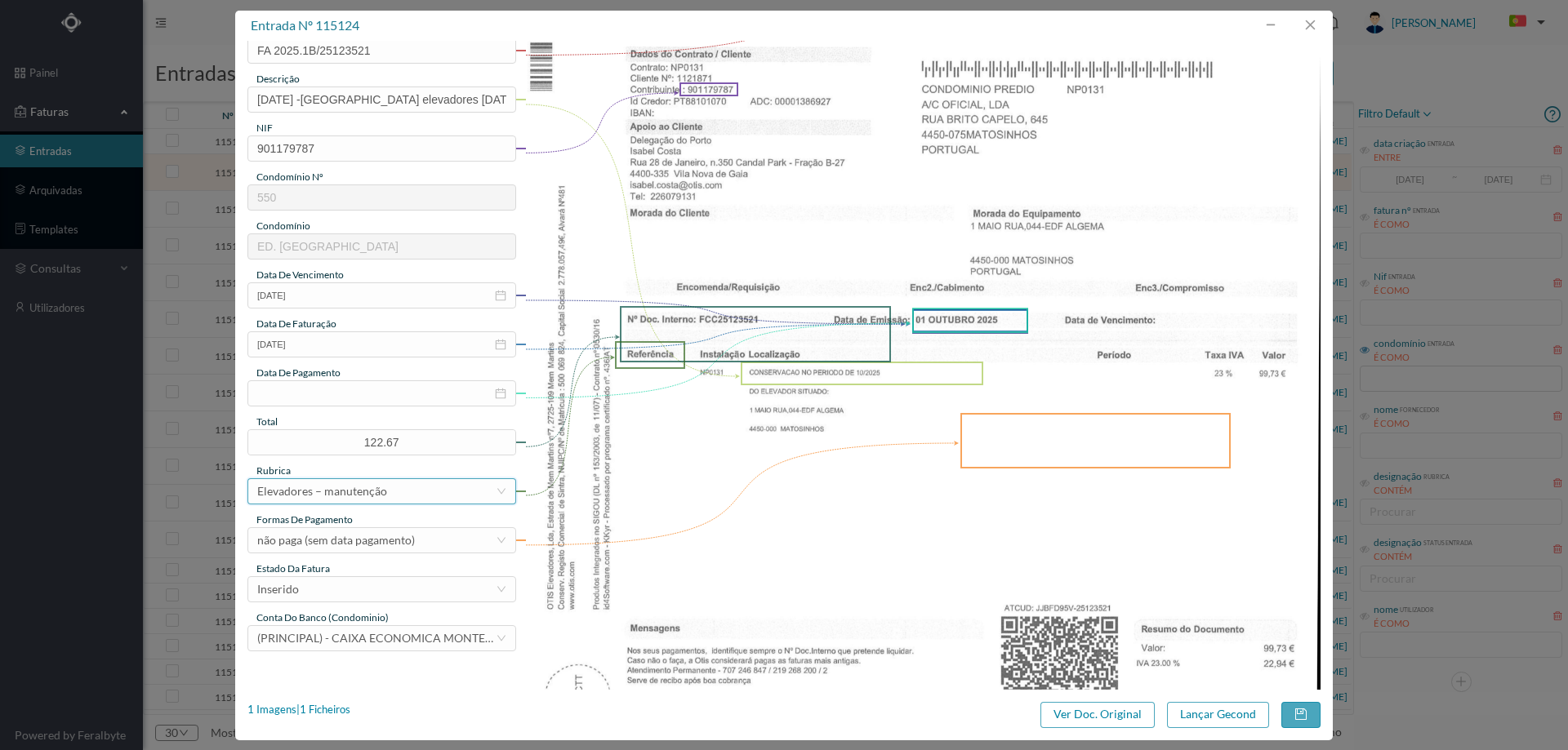
scroll to position [163, 0]
click at [372, 582] on div "Inserido" at bounding box center [376, 588] width 238 height 24
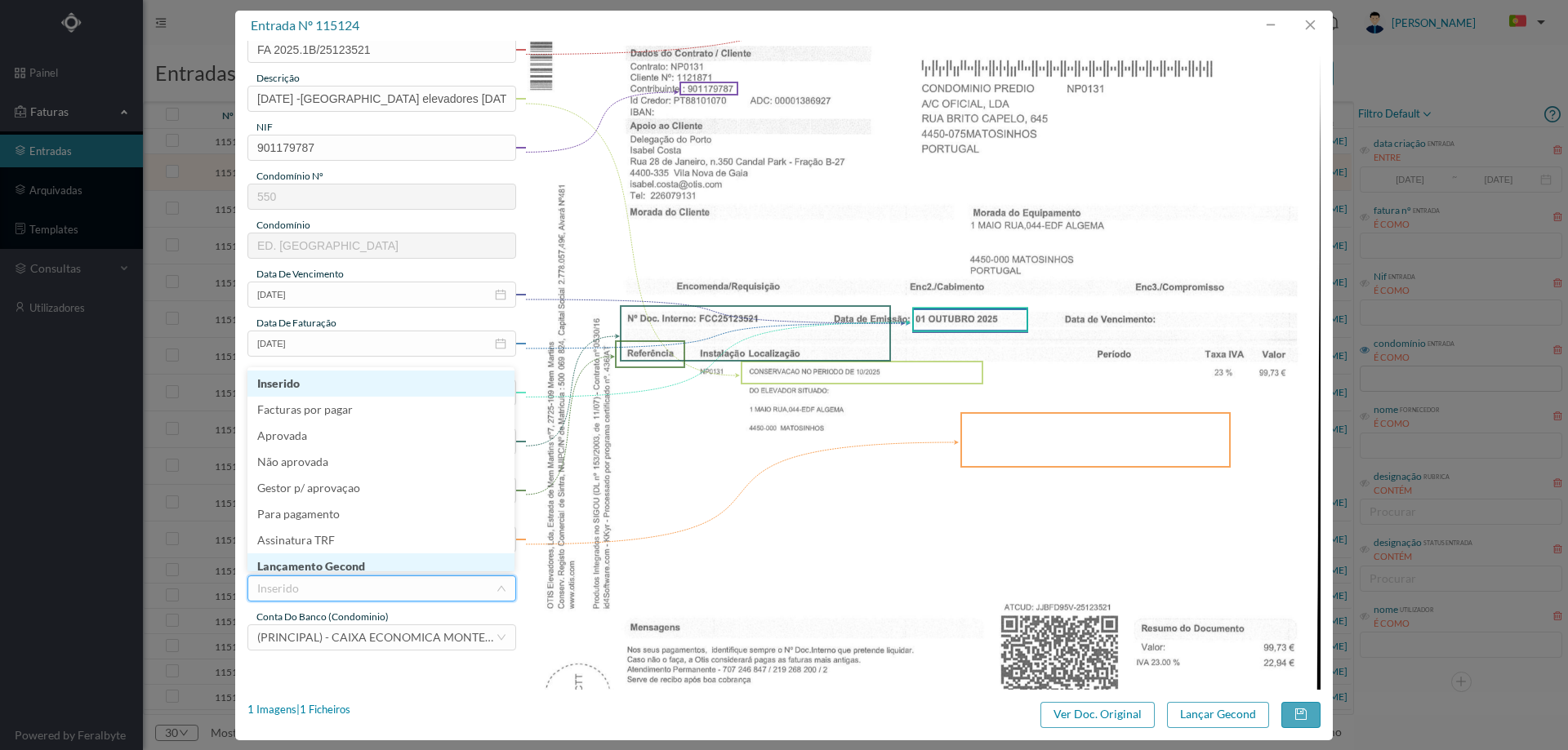
scroll to position [8, 0]
click at [363, 568] on li "Lançamento Gecond" at bounding box center [381, 558] width 267 height 26
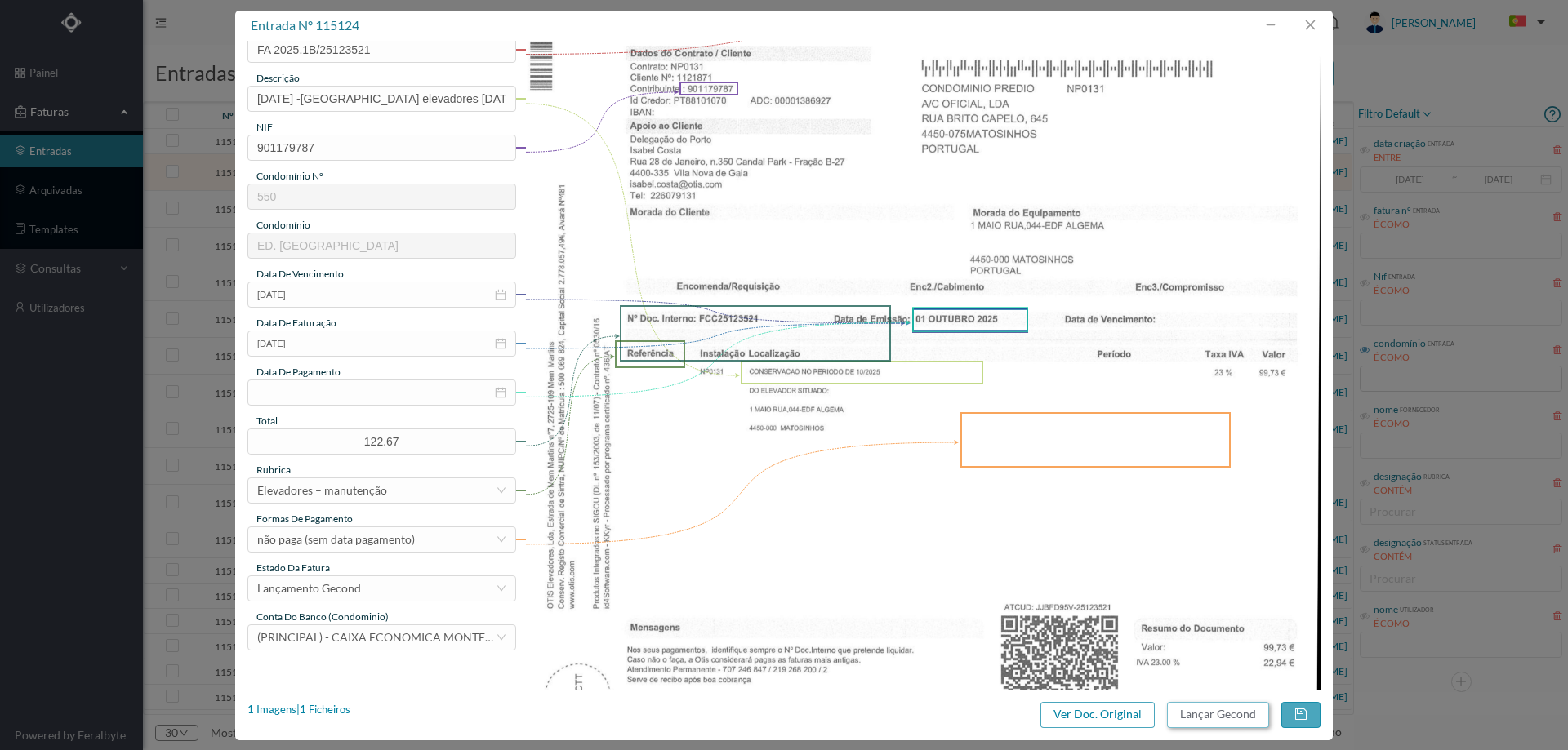
click at [1228, 716] on button "Lançar Gecond" at bounding box center [1218, 715] width 102 height 26
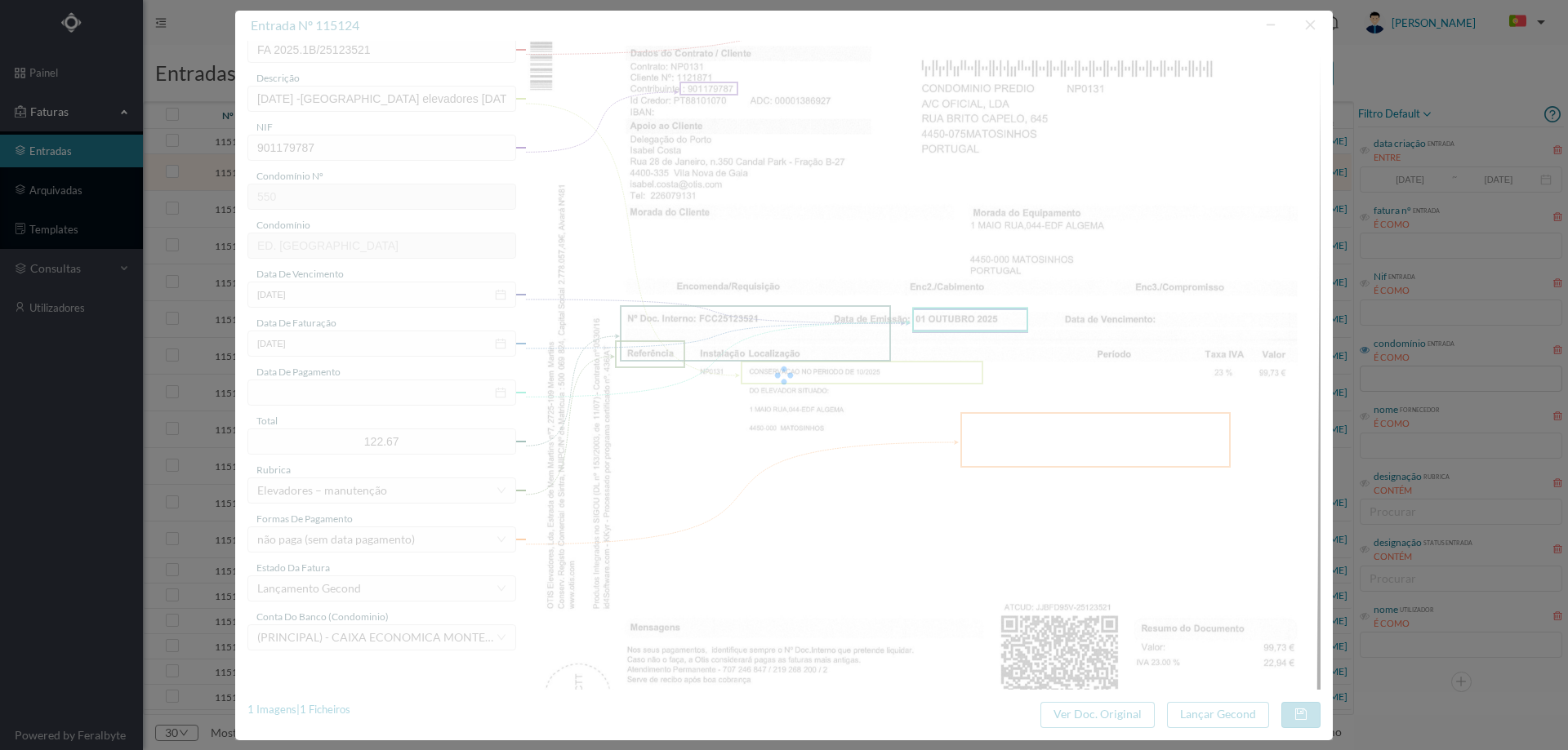
click at [779, 468] on div at bounding box center [783, 375] width 1098 height 730
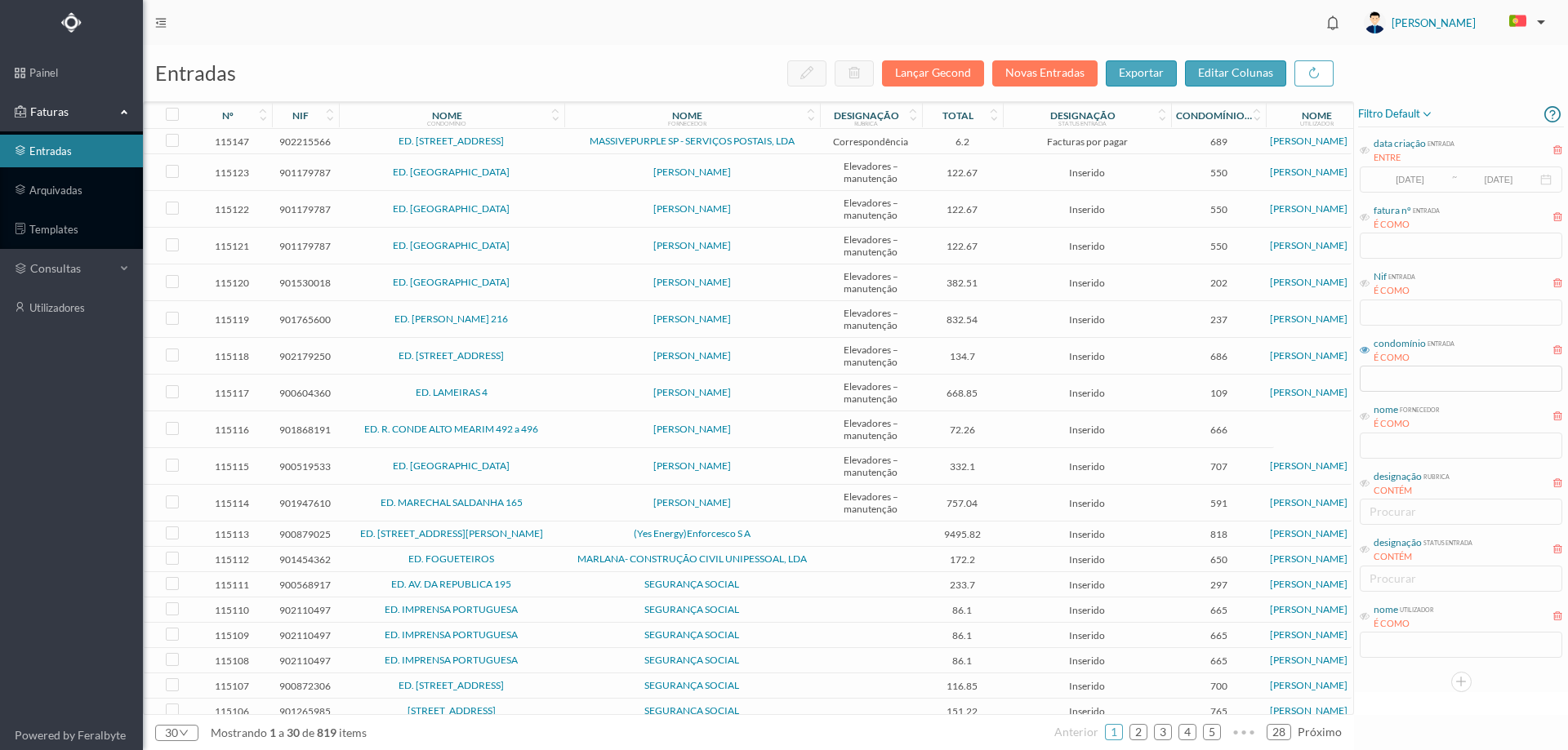
click at [578, 194] on td "[PERSON_NAME]" at bounding box center [692, 209] width 256 height 37
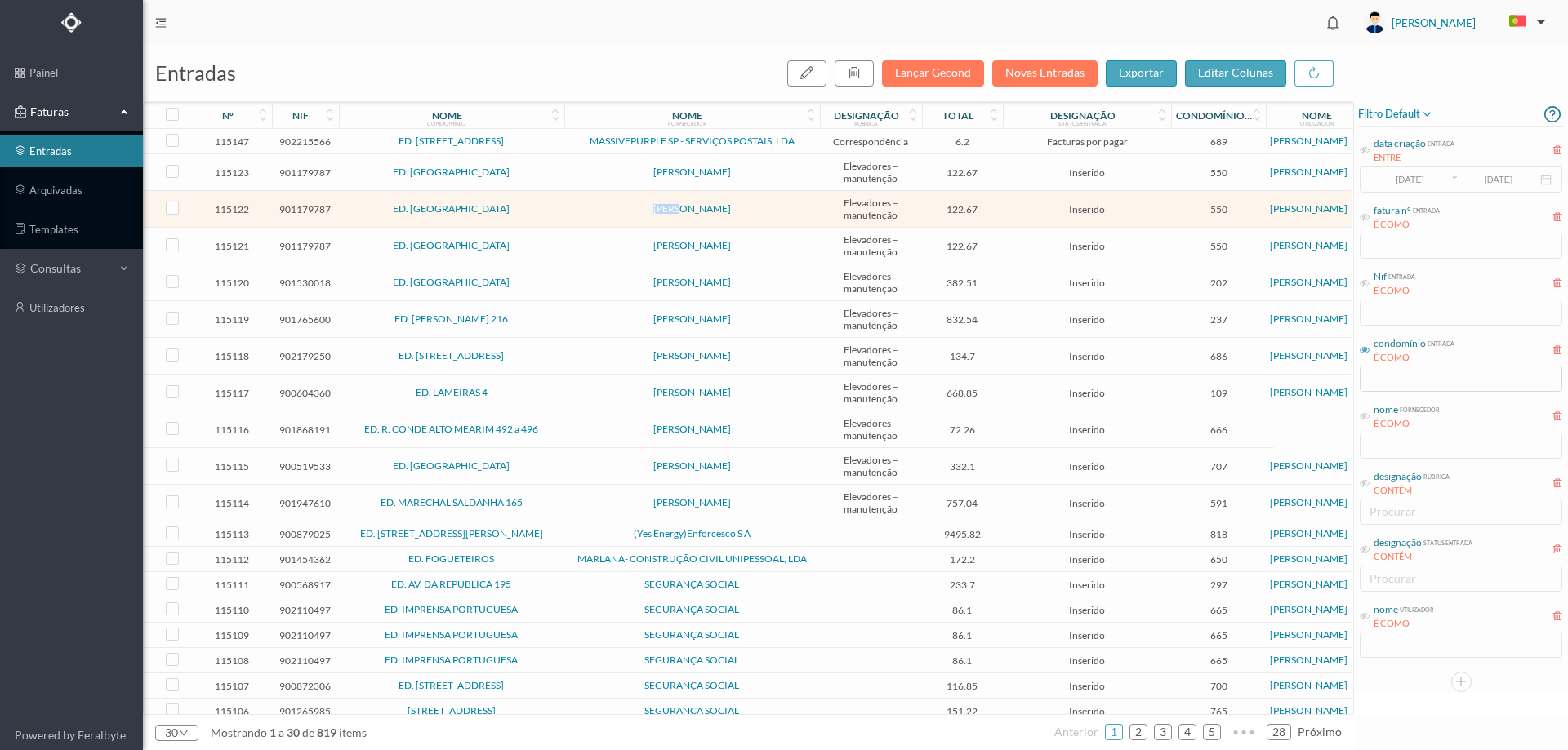
click at [578, 194] on td "[PERSON_NAME]" at bounding box center [692, 209] width 256 height 37
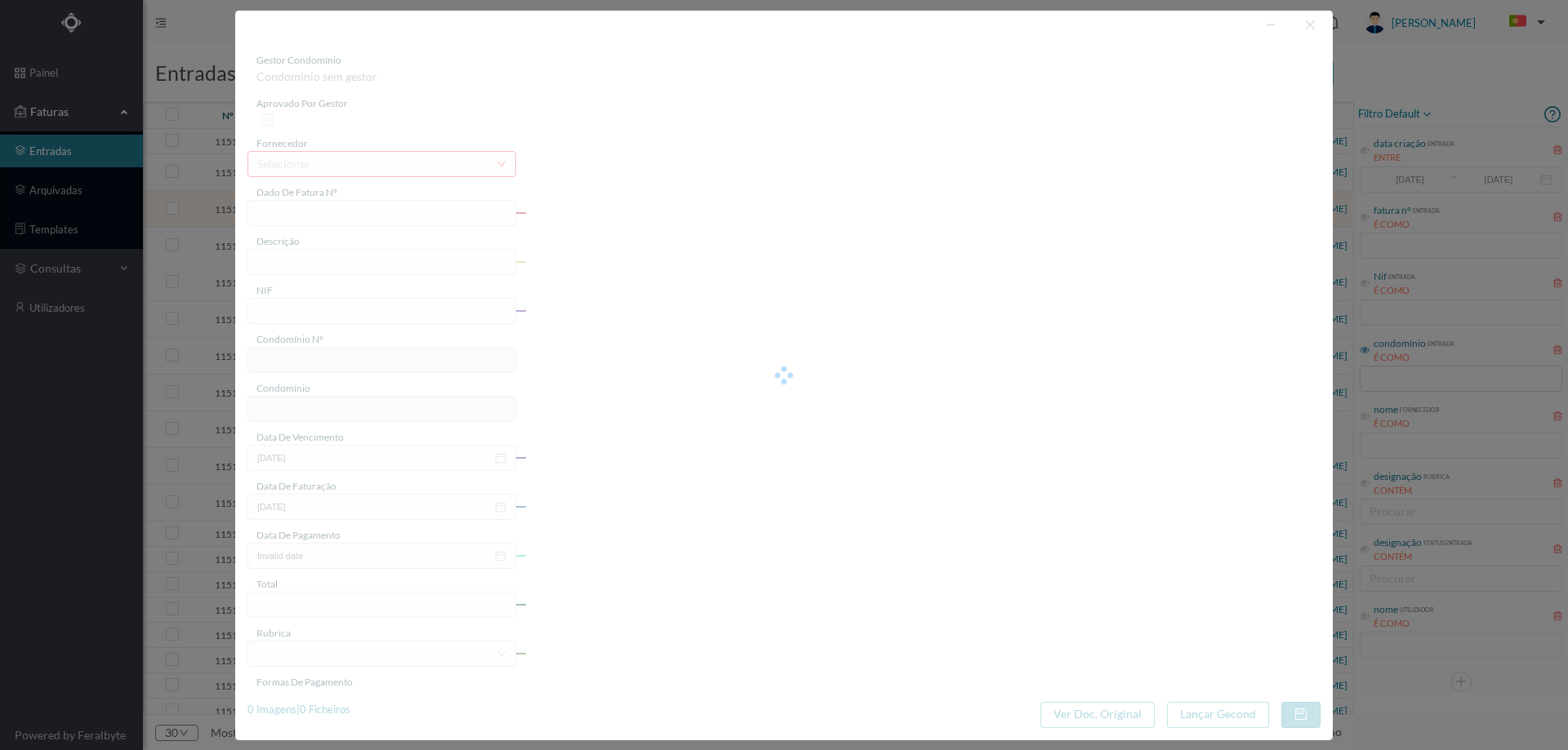
type input "FA 2025.1B/25126812"
type input "CONSERVACAO NO PERIODO DE 10/2025"
type input "901179787"
type input "01-10-2025"
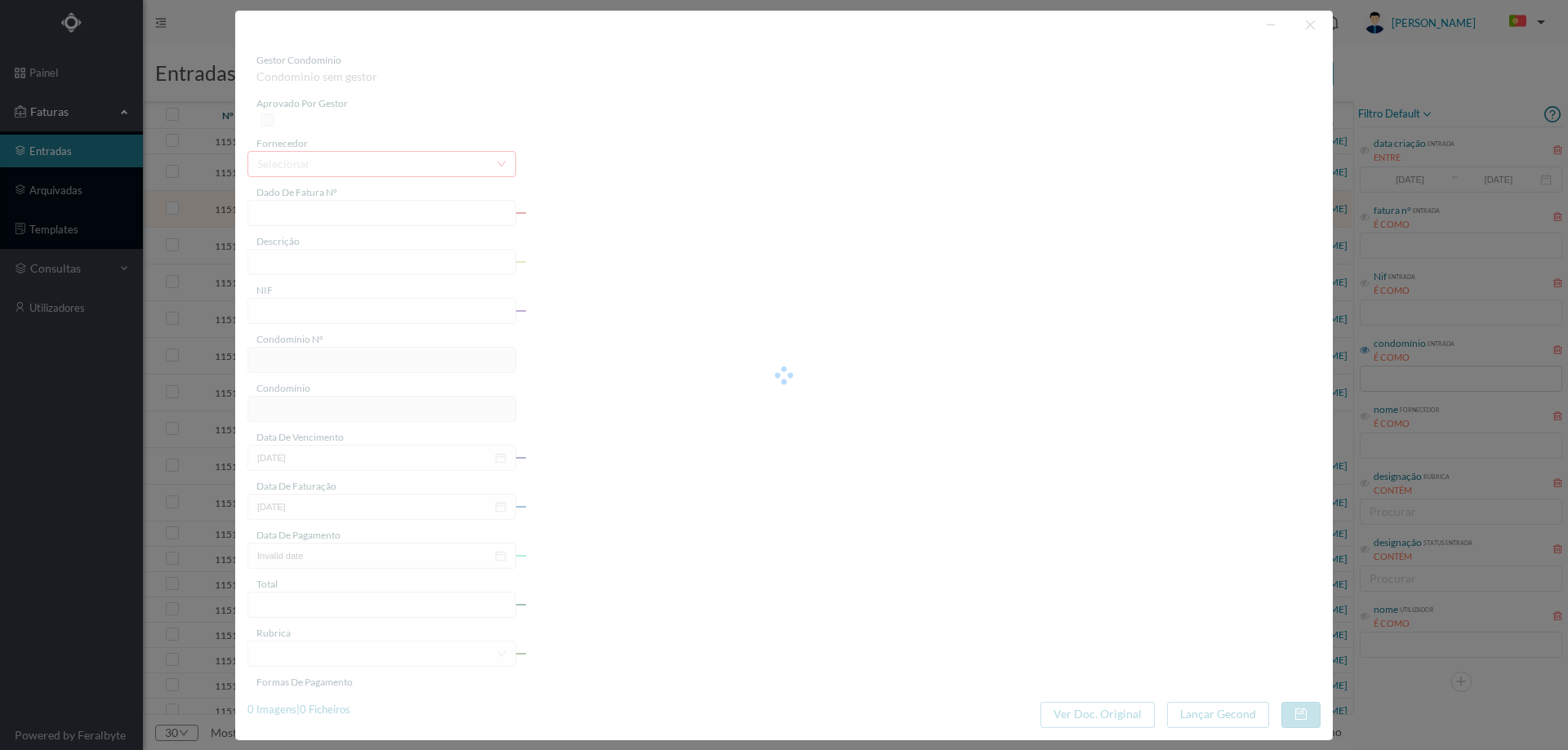
type input "01-10-2025"
type input "122.67"
type input "550"
type input "ED. [GEOGRAPHIC_DATA]"
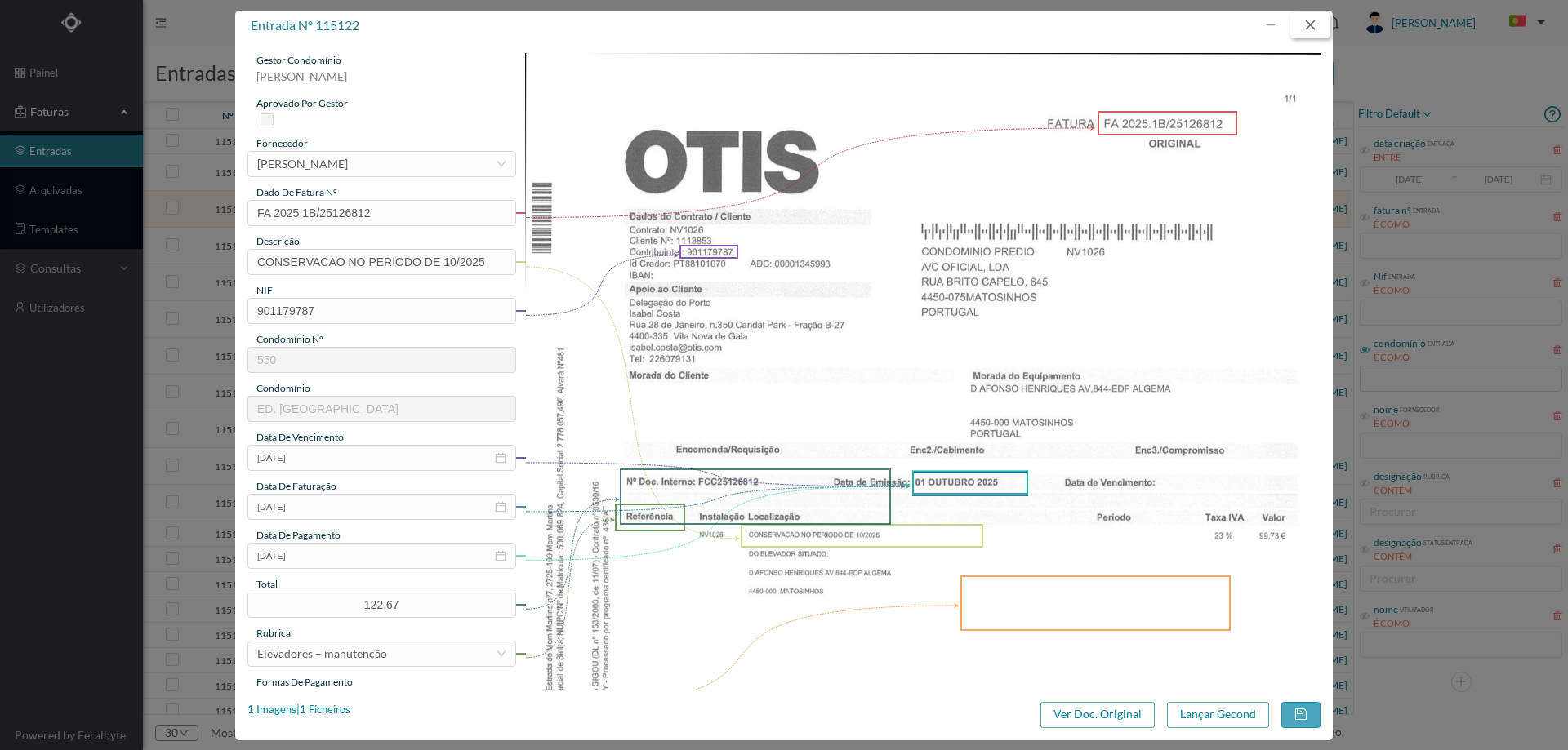
click at [1307, 28] on button "button" at bounding box center [1310, 25] width 39 height 26
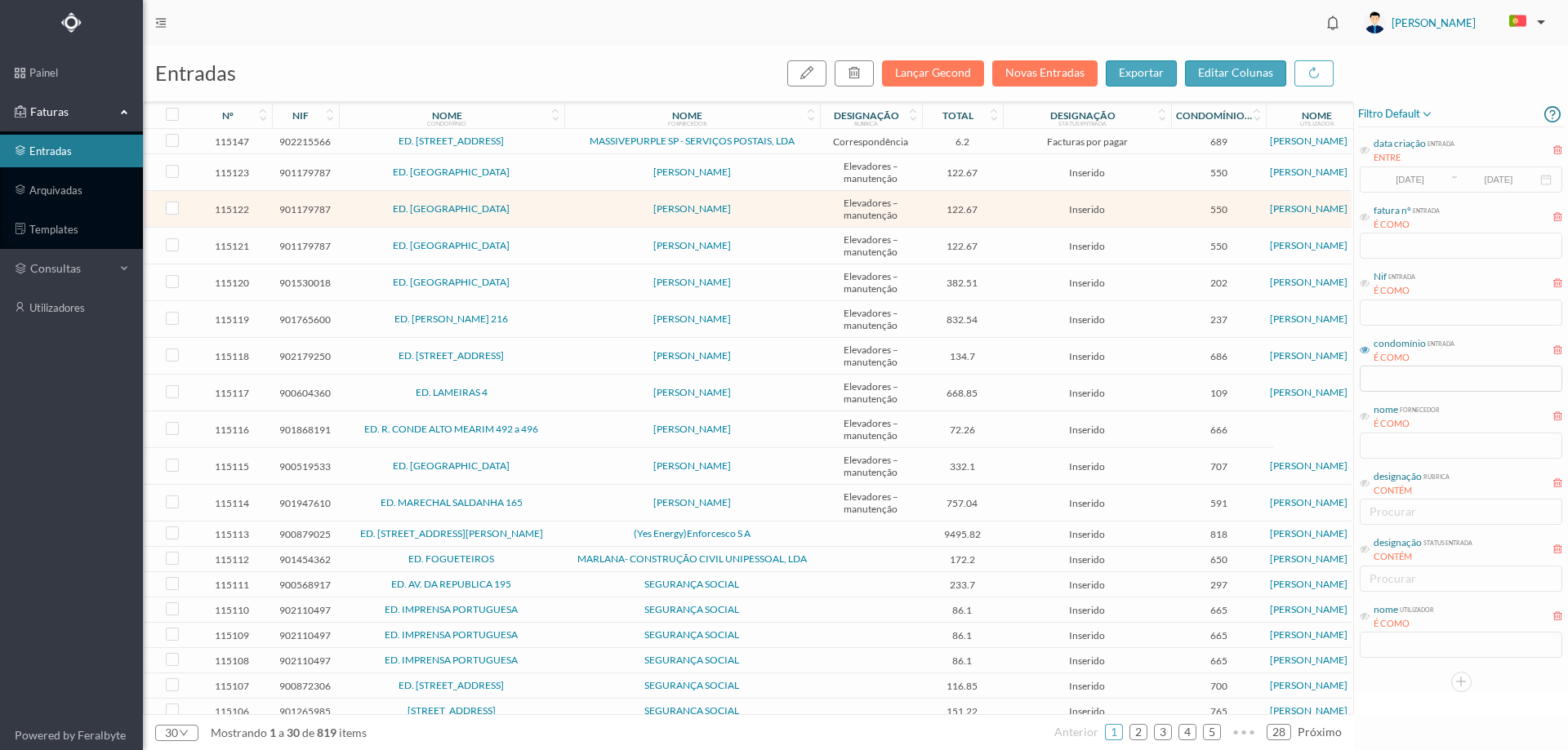
click at [569, 180] on td "[PERSON_NAME]" at bounding box center [692, 173] width 256 height 37
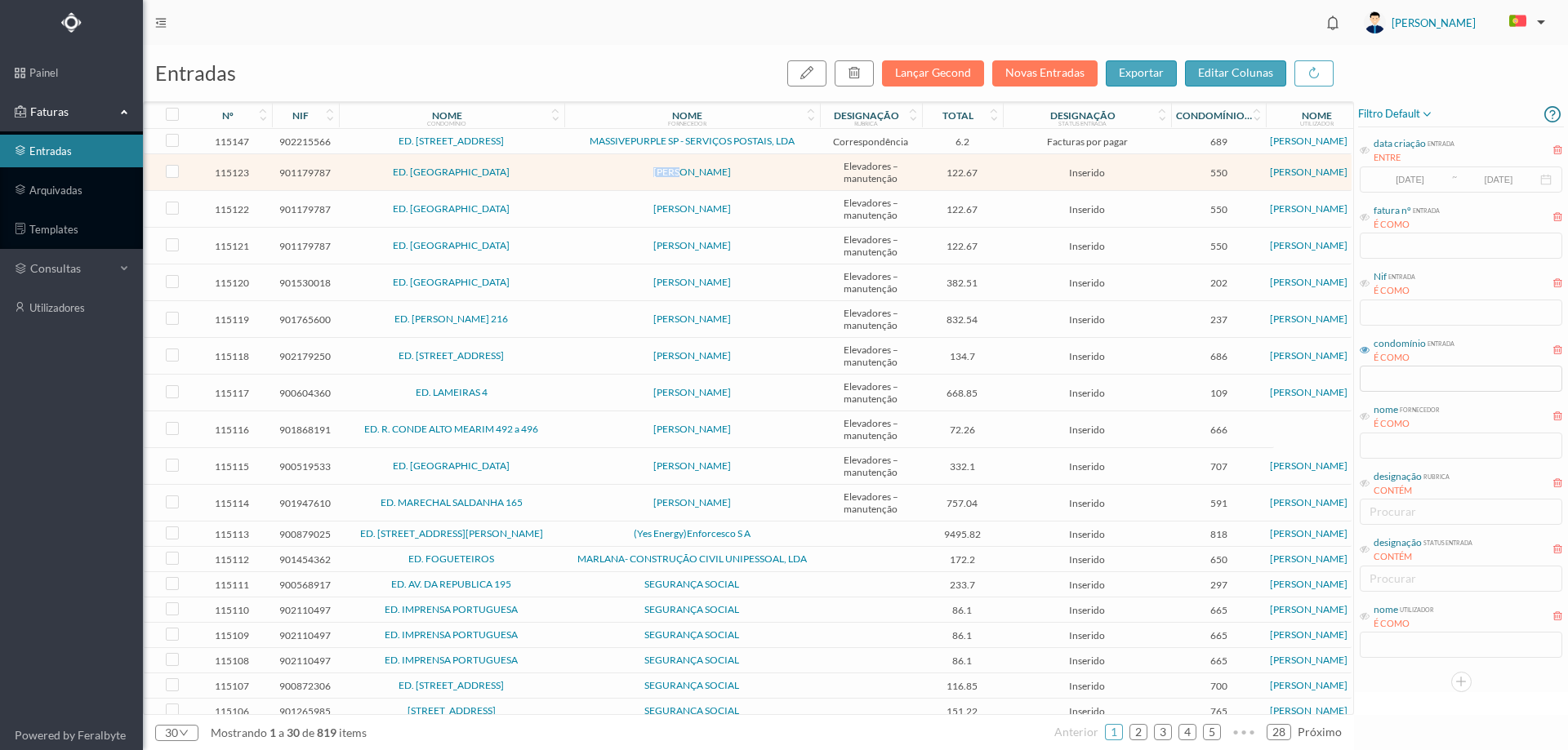
click at [569, 180] on td "[PERSON_NAME]" at bounding box center [692, 173] width 256 height 37
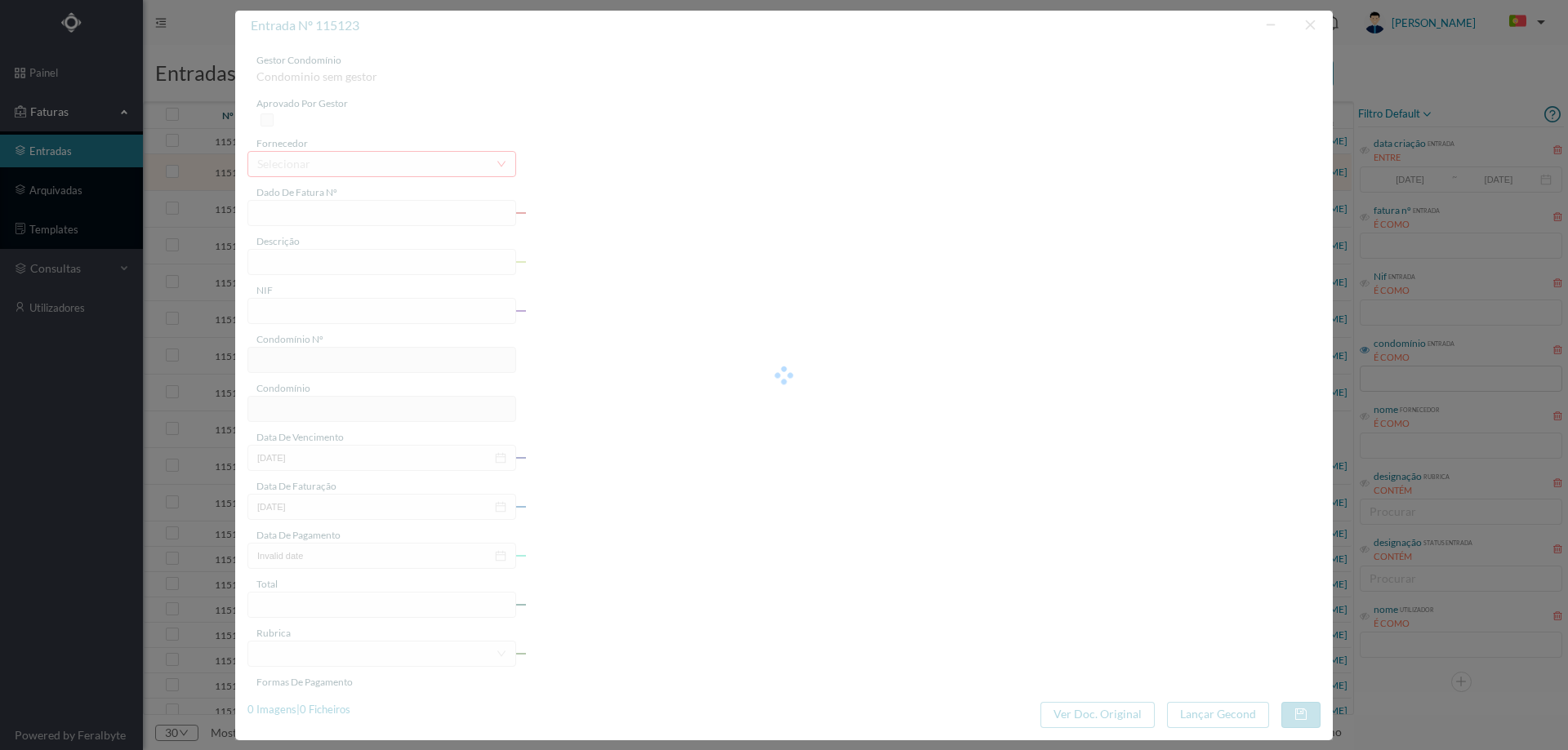
type input "FA 2025.1B/25126811"
type input "CONSERVACAO NO PERIODO DE 10/2025"
type input "901179787"
type input "01-10-2025"
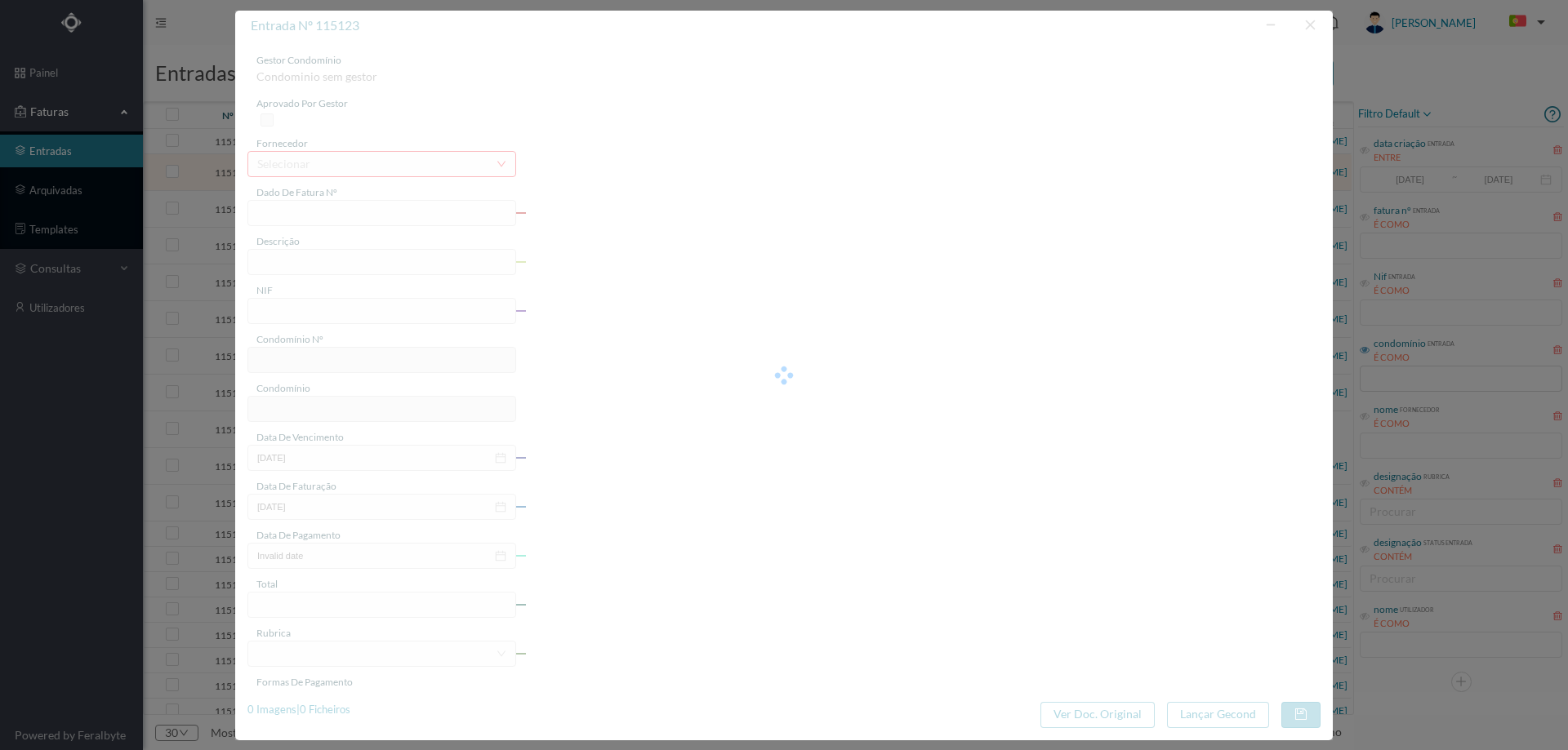
type input "01-10-2025"
type input "122.67"
type input "550"
type input "ED. [GEOGRAPHIC_DATA]"
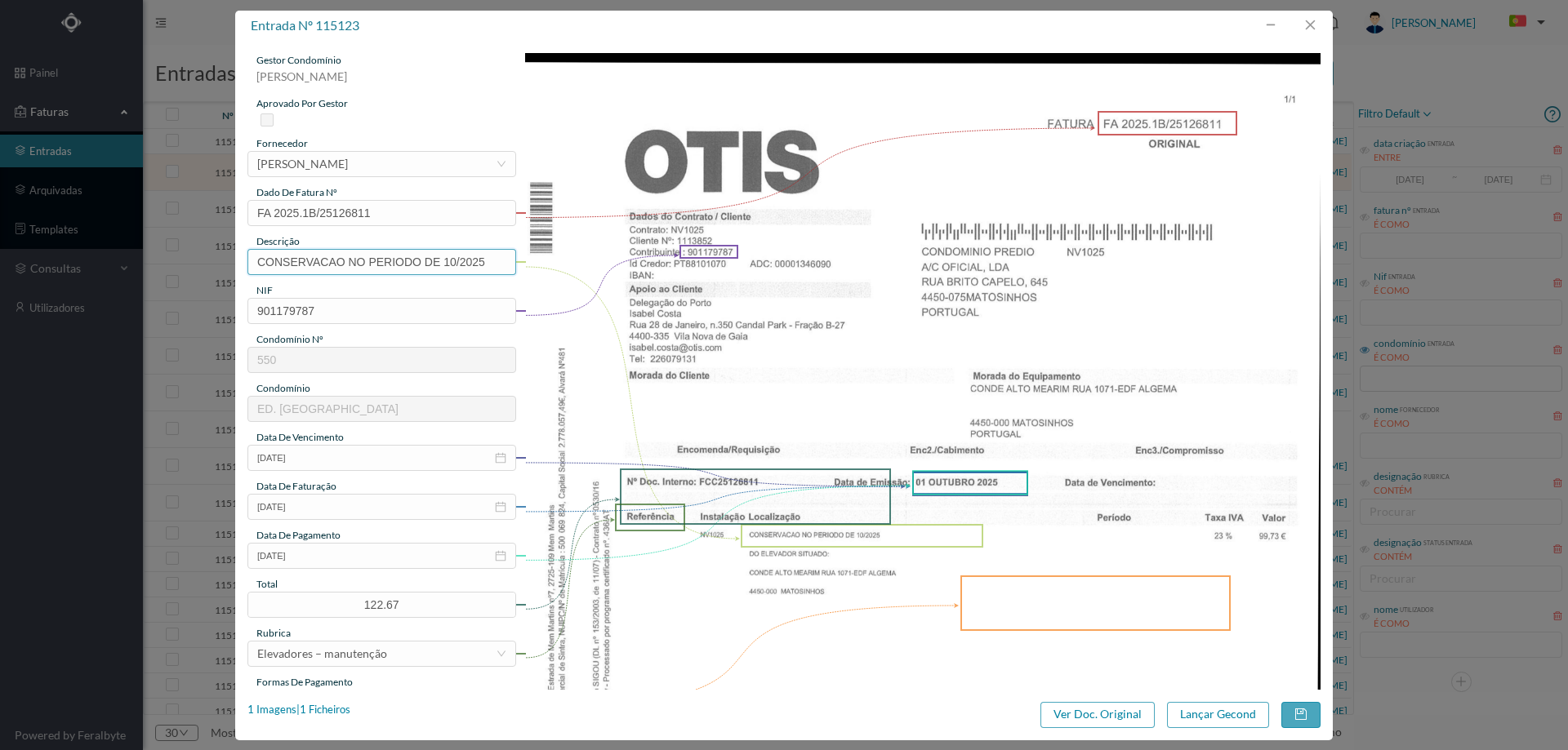
drag, startPoint x: 485, startPoint y: 264, endPoint x: 158, endPoint y: 256, distance: 327.1
click at [158, 256] on div "entrada nº 115123 gestor condomínio Hugo Moreira aprovado por gestor fornecedor…" at bounding box center [784, 375] width 1568 height 750
click at [256, 257] on input "Manutenção elevadores Outubro 2025" at bounding box center [382, 261] width 268 height 26
type input "1071-Manutenção elevadores Outubro 2025"
click at [492, 553] on div "01-10-2025" at bounding box center [382, 556] width 268 height 26
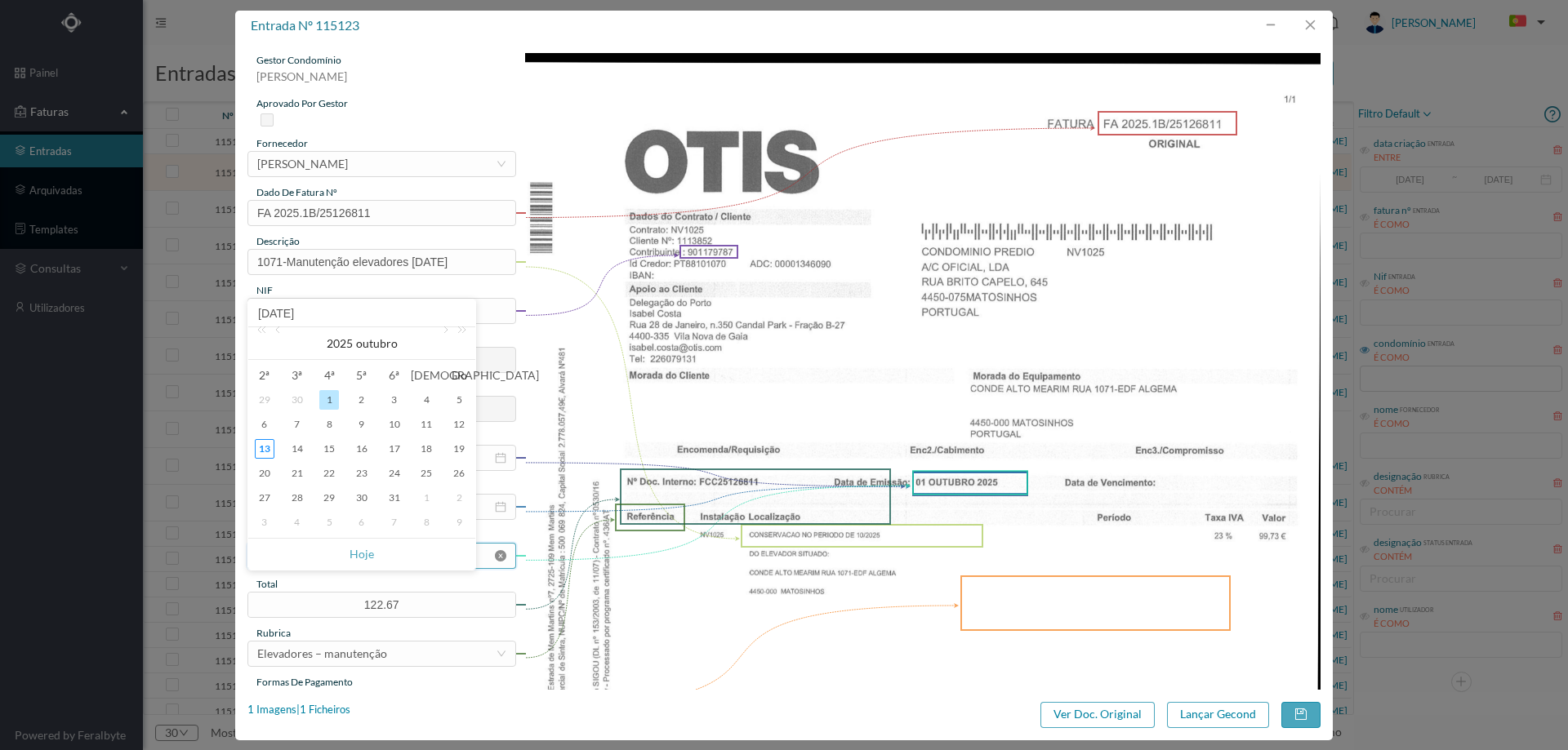
click at [498, 559] on icon "icon: close-circle" at bounding box center [501, 556] width 12 height 12
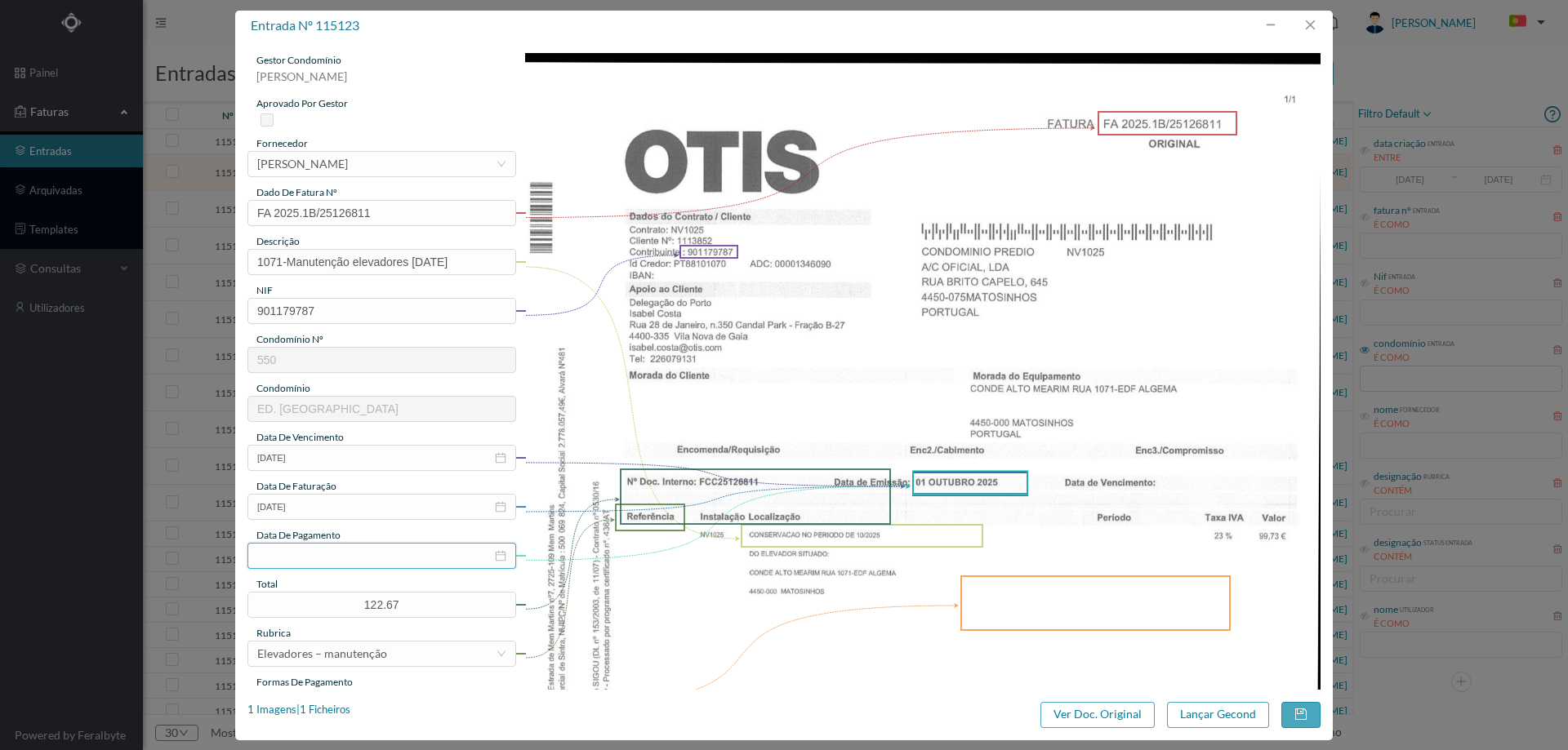
scroll to position [327, 0]
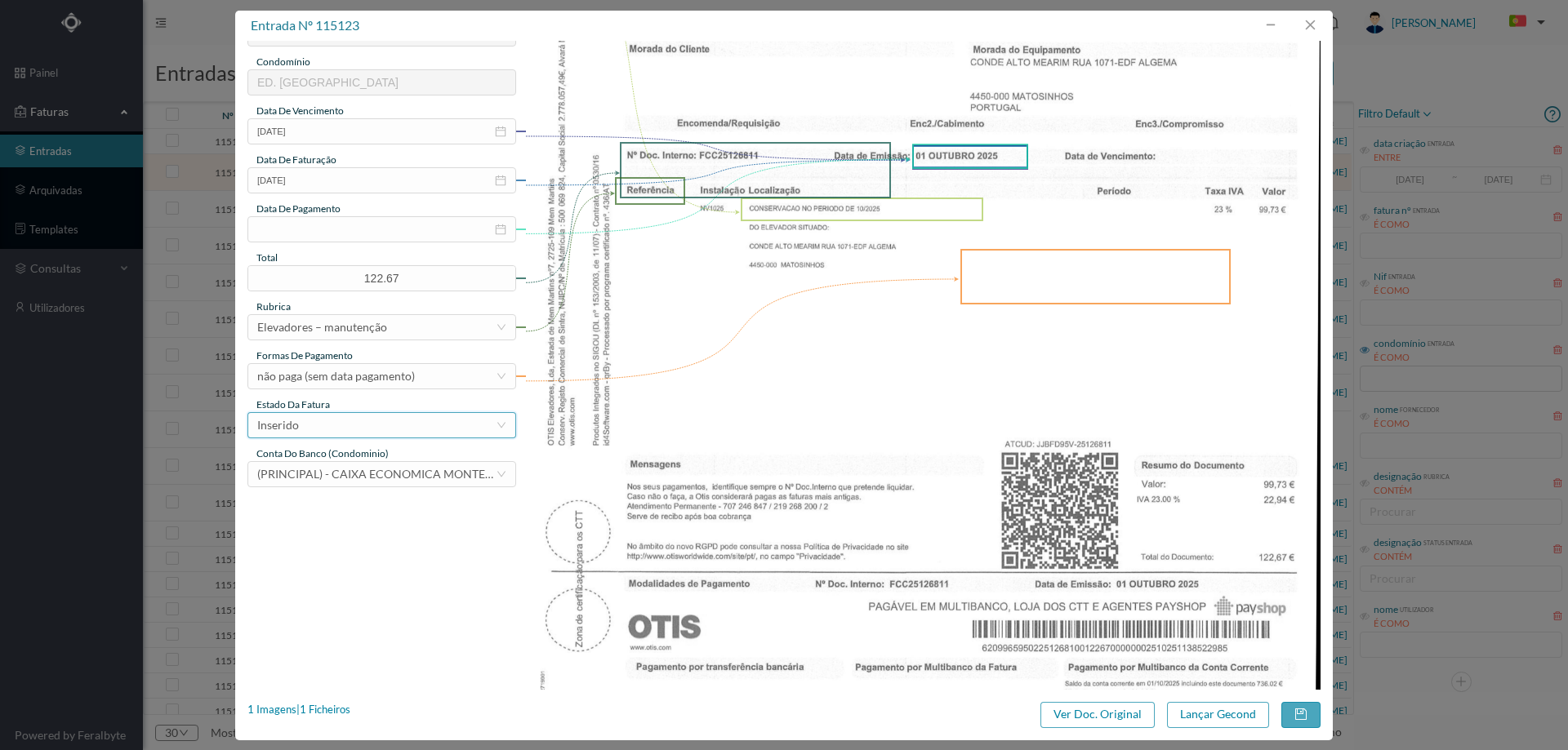
click at [360, 422] on div "Inserido" at bounding box center [376, 425] width 238 height 24
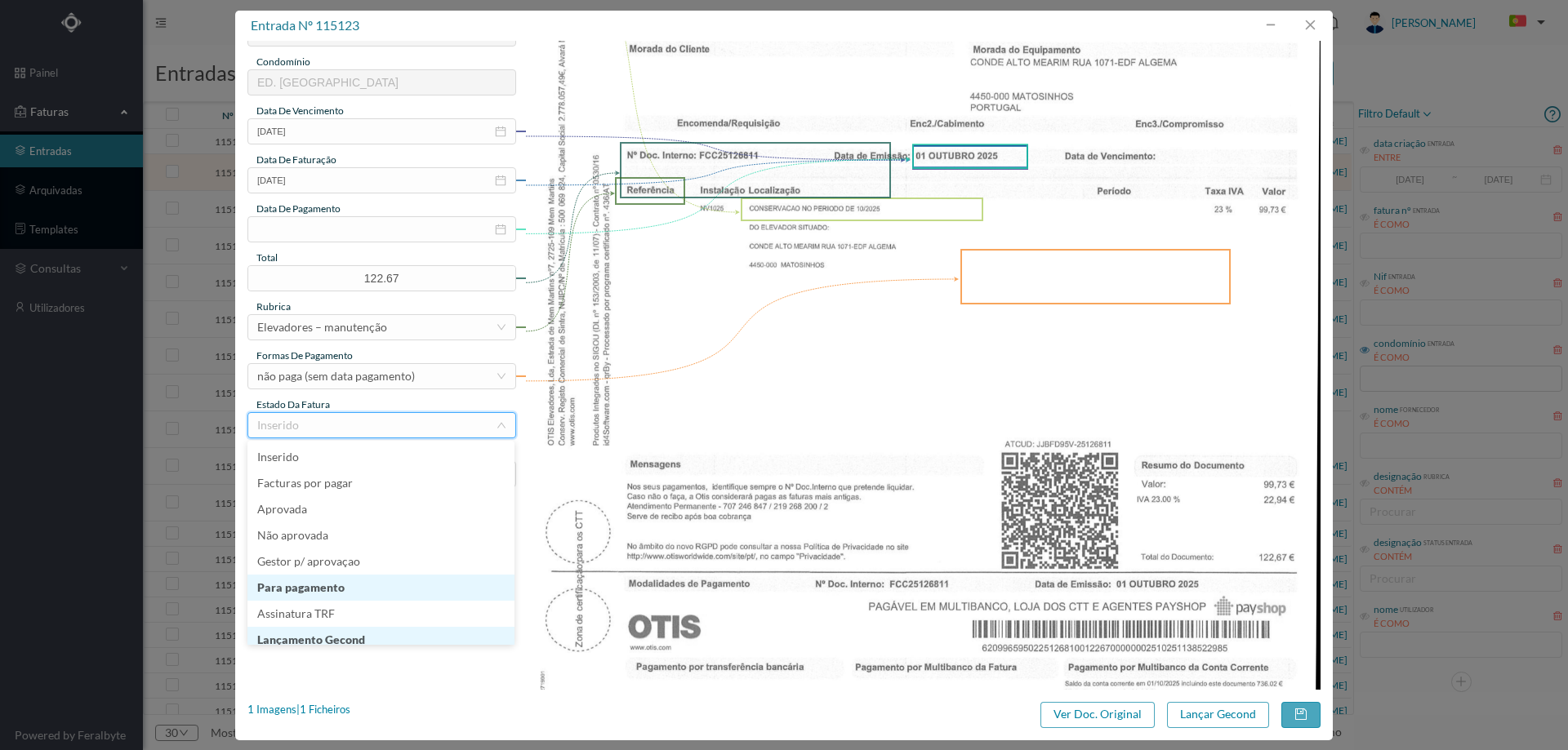
scroll to position [8, 0]
click at [356, 630] on li "Lançamento Gecond" at bounding box center [381, 631] width 267 height 26
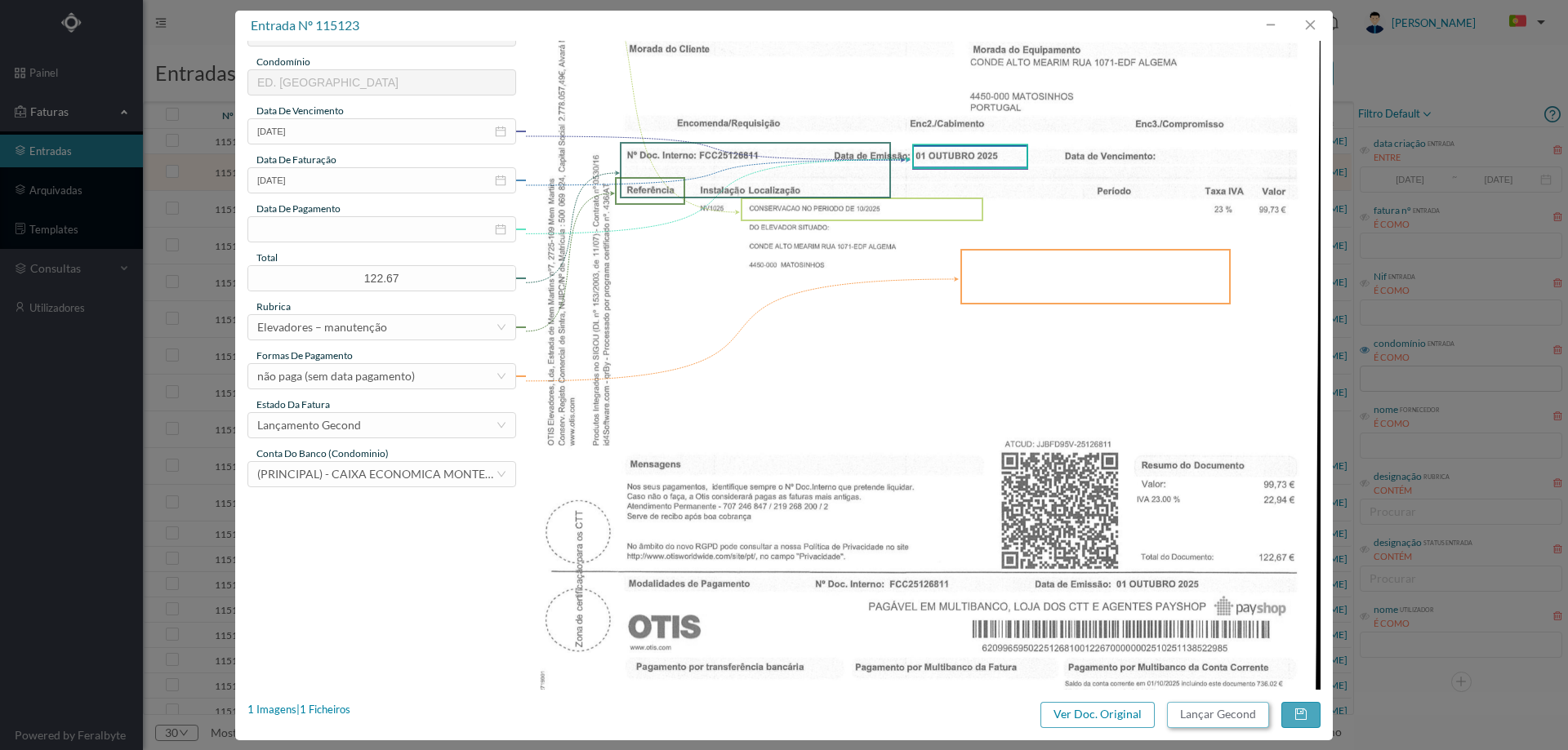
click at [1190, 721] on button "Lançar Gecond" at bounding box center [1218, 715] width 102 height 26
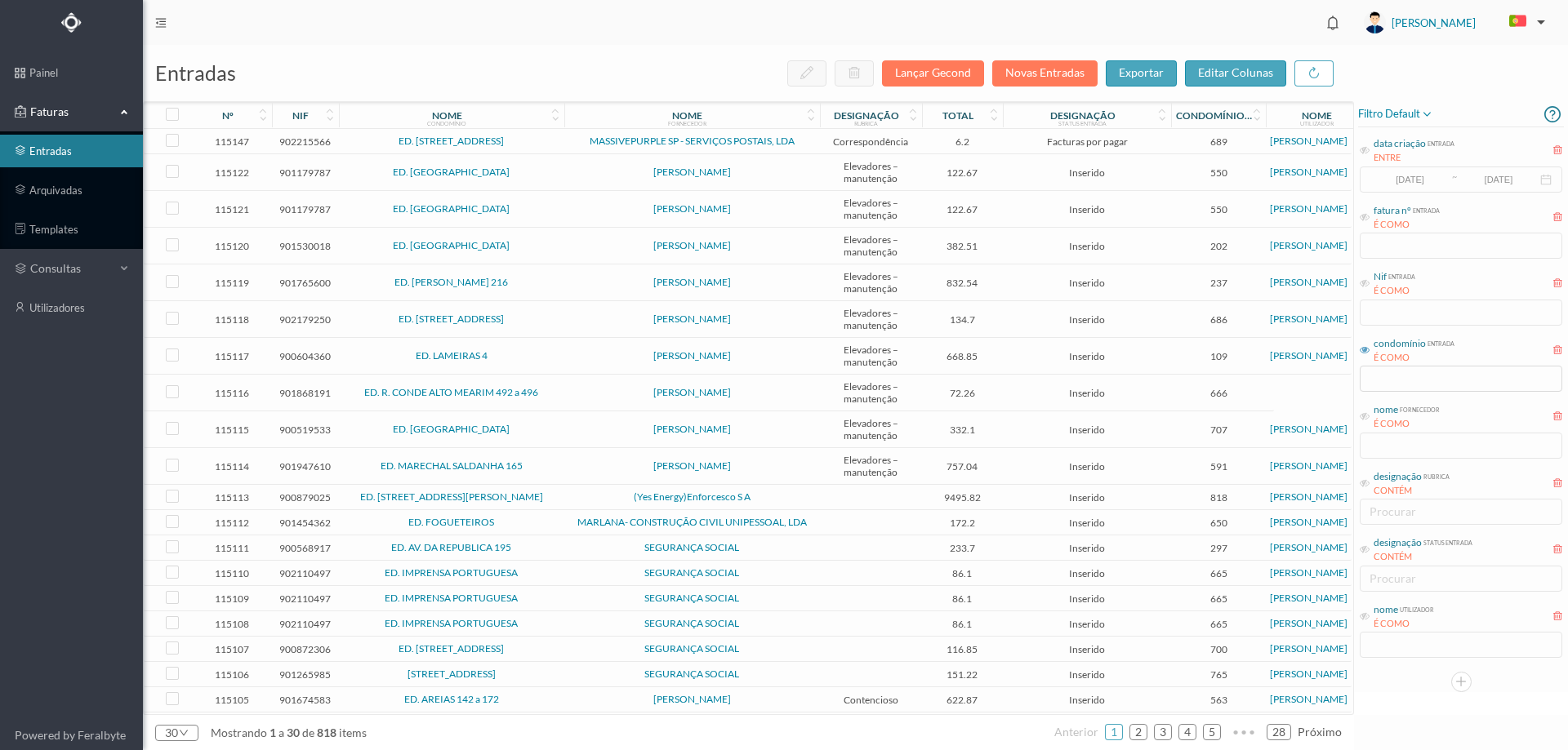
click at [798, 180] on td "[PERSON_NAME]" at bounding box center [692, 173] width 256 height 37
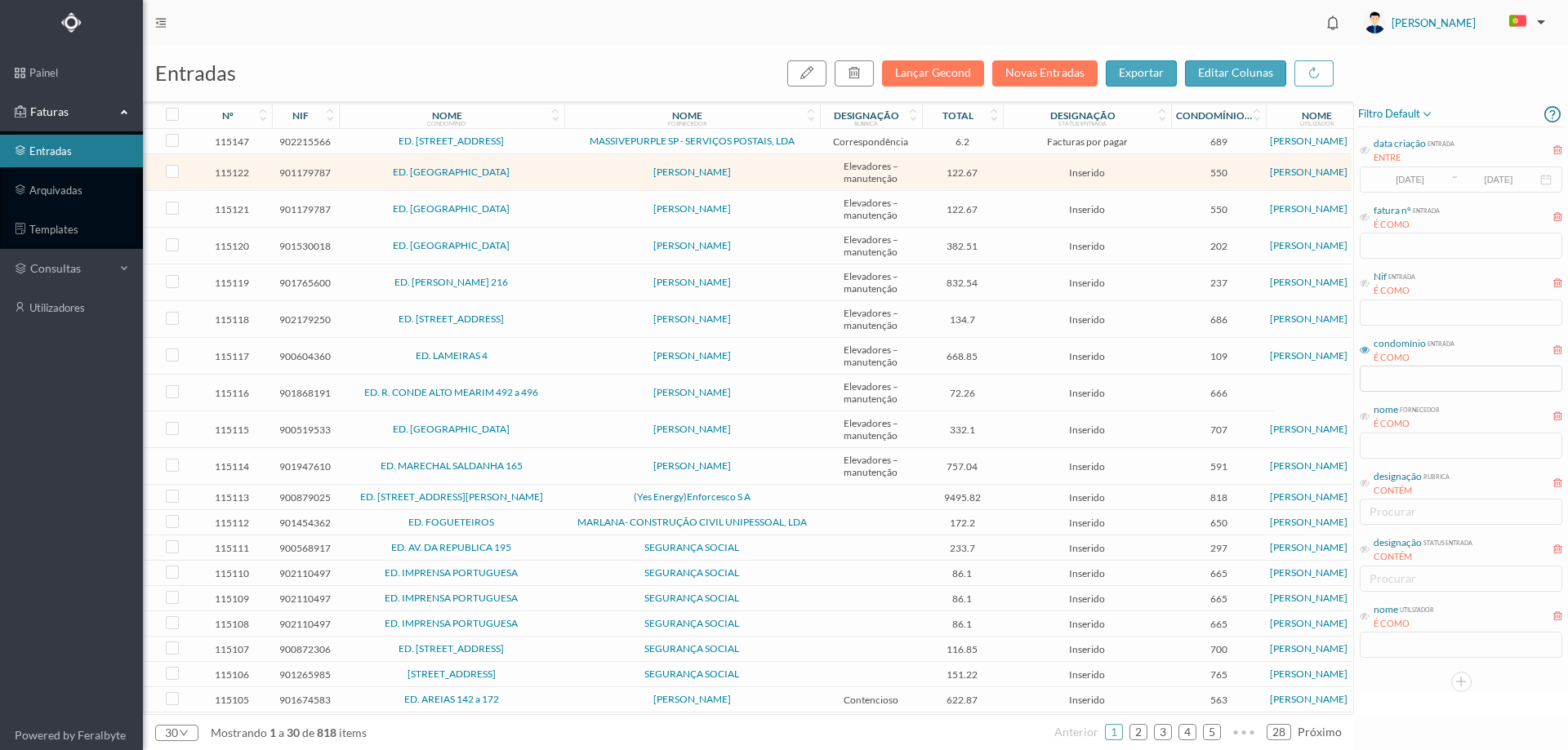
click at [798, 180] on td "[PERSON_NAME]" at bounding box center [692, 173] width 256 height 37
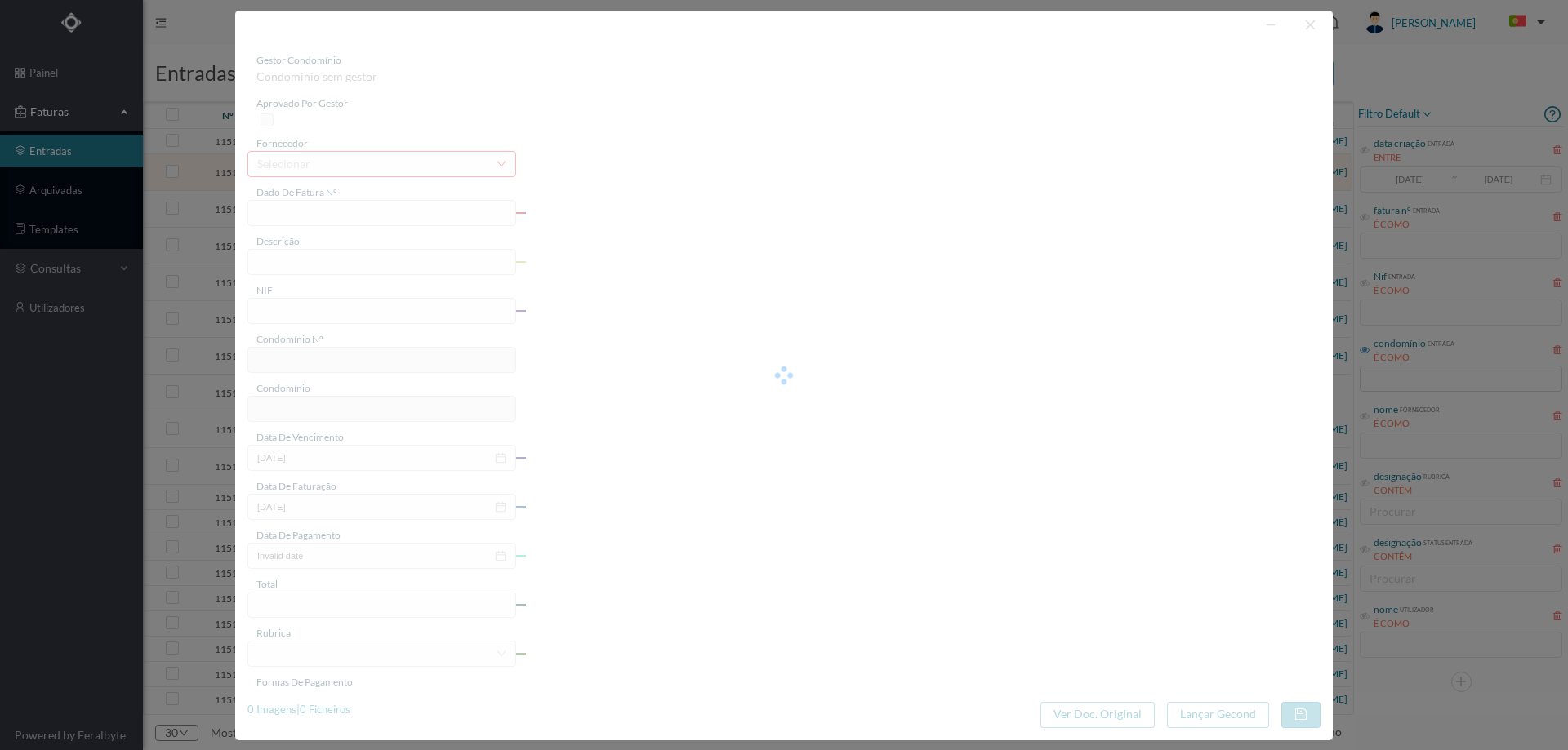
type input "FA 2025.1B/25126812"
type input "CONSERVACAO NO PERIODO DE 10/2025"
type input "901179787"
type input "01-10-2025"
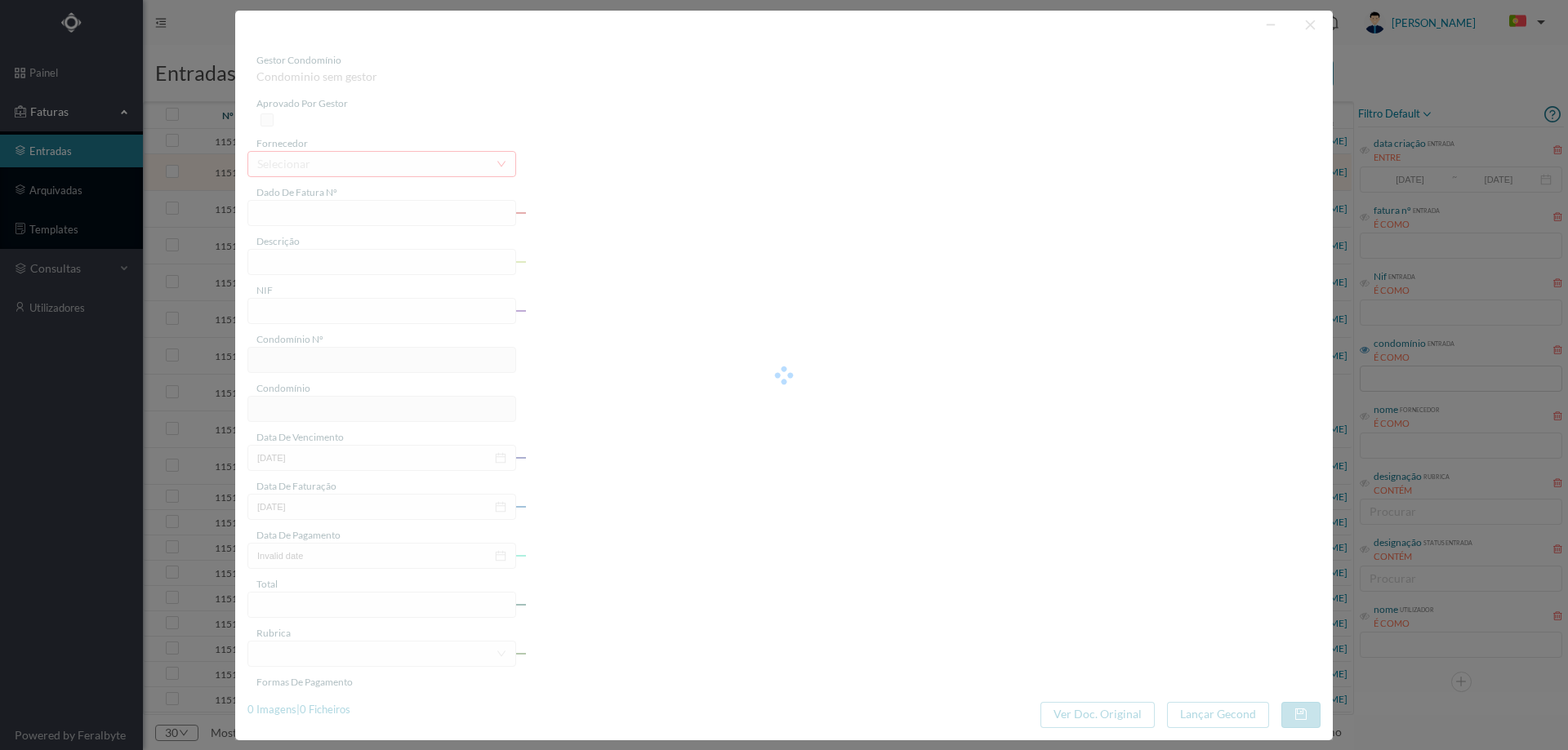
type input "01-10-2025"
type input "122.67"
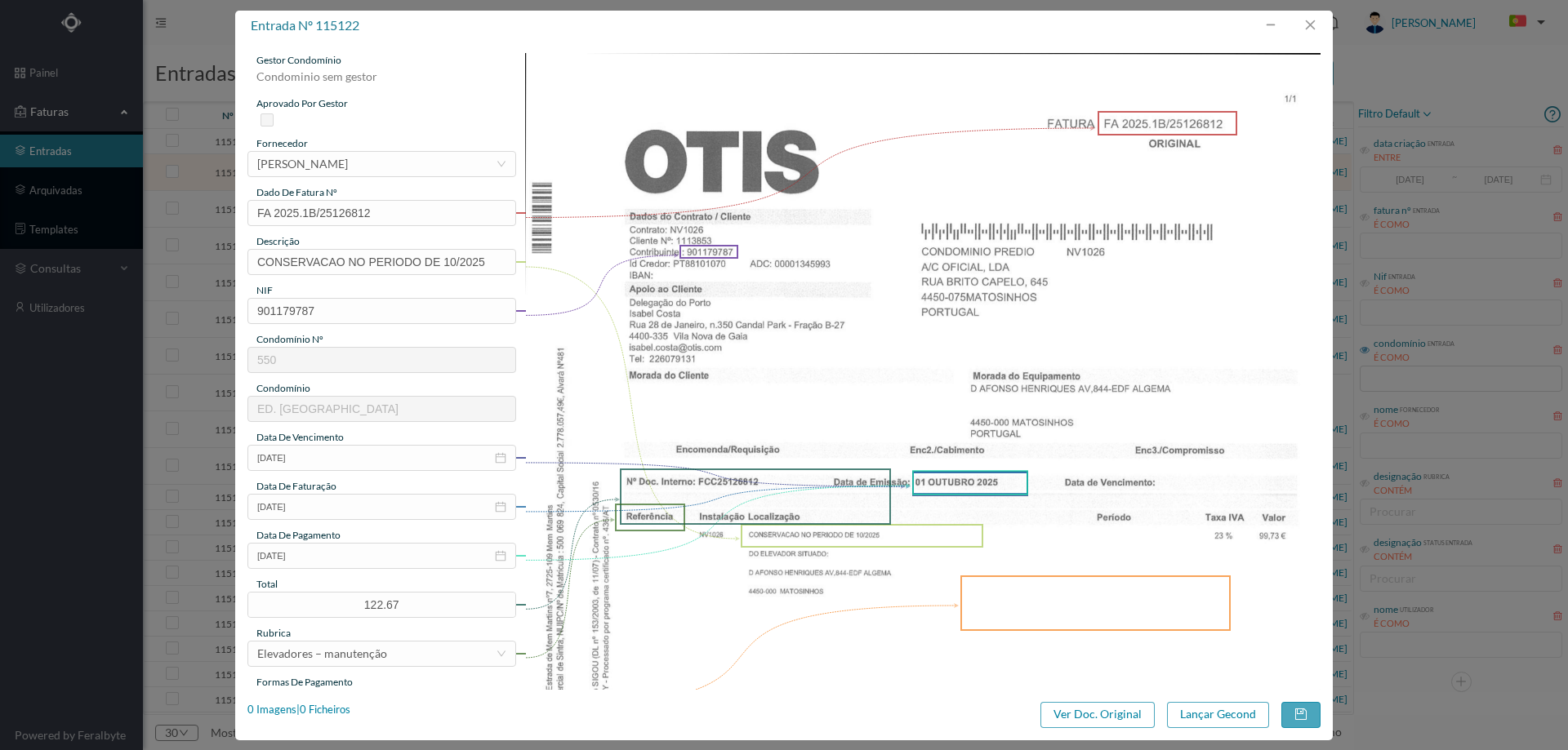
type input "550"
type input "ED. [GEOGRAPHIC_DATA]"
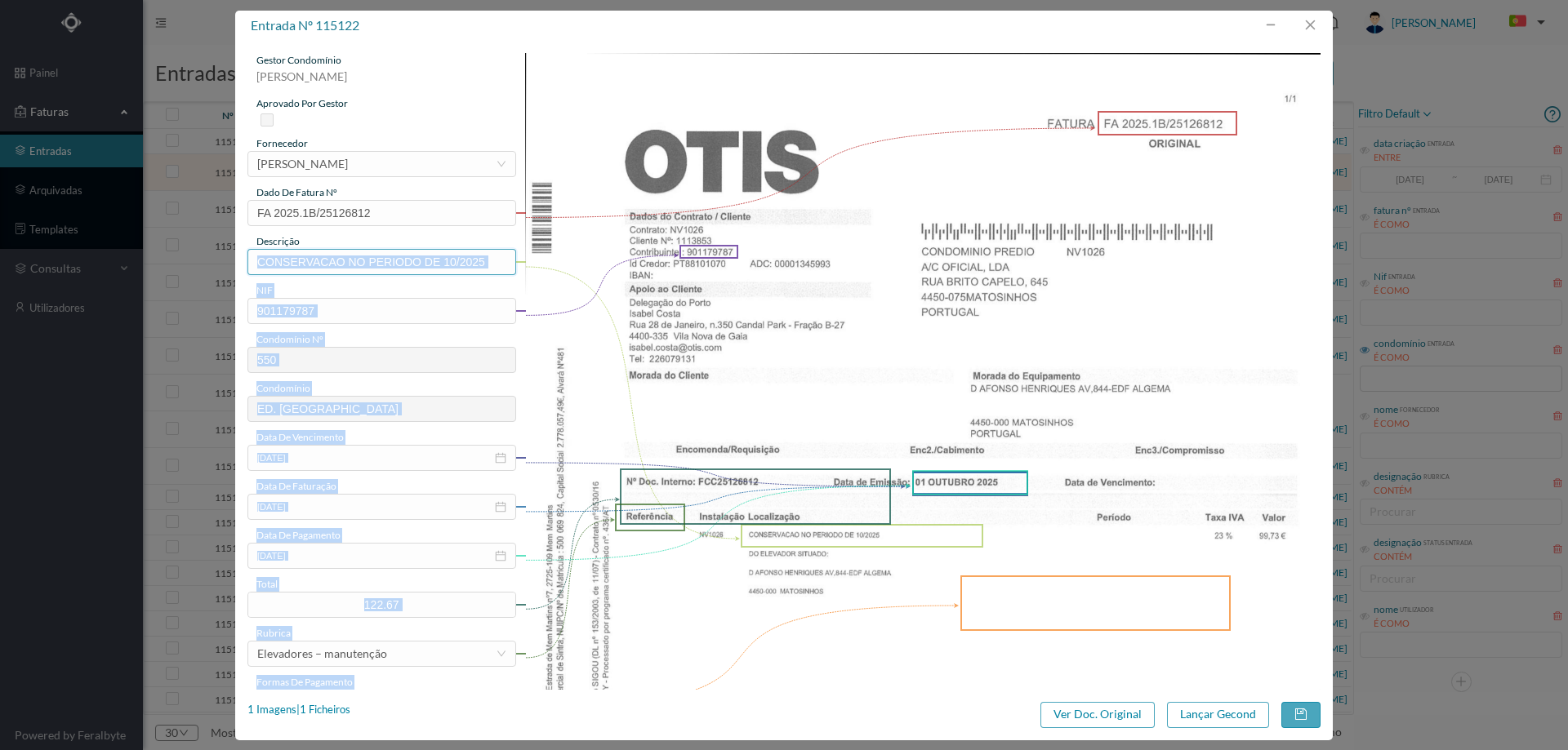
drag, startPoint x: 515, startPoint y: 257, endPoint x: 489, endPoint y: 254, distance: 26.2
click at [489, 254] on div "gestor condomínio Hugo Moreira aprovado por gestor fornecedor selecionar OTIS A…" at bounding box center [784, 614] width 1073 height 1124
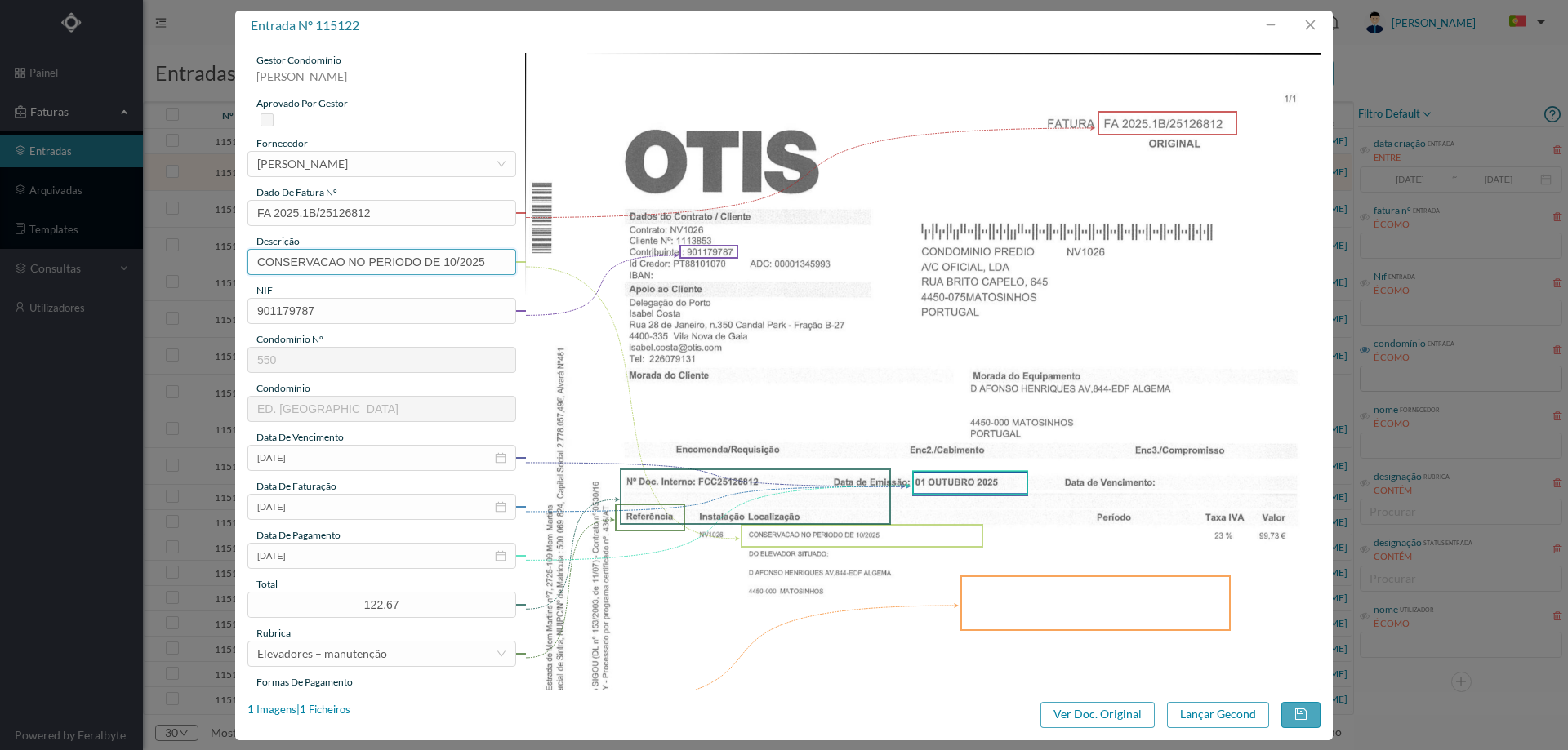
click at [493, 261] on input "CONSERVACAO NO PERIODO DE 10/2025" at bounding box center [382, 261] width 268 height 26
type input "m"
click at [260, 263] on input "Manutenção elevadores Outubro 2025" at bounding box center [382, 261] width 268 height 26
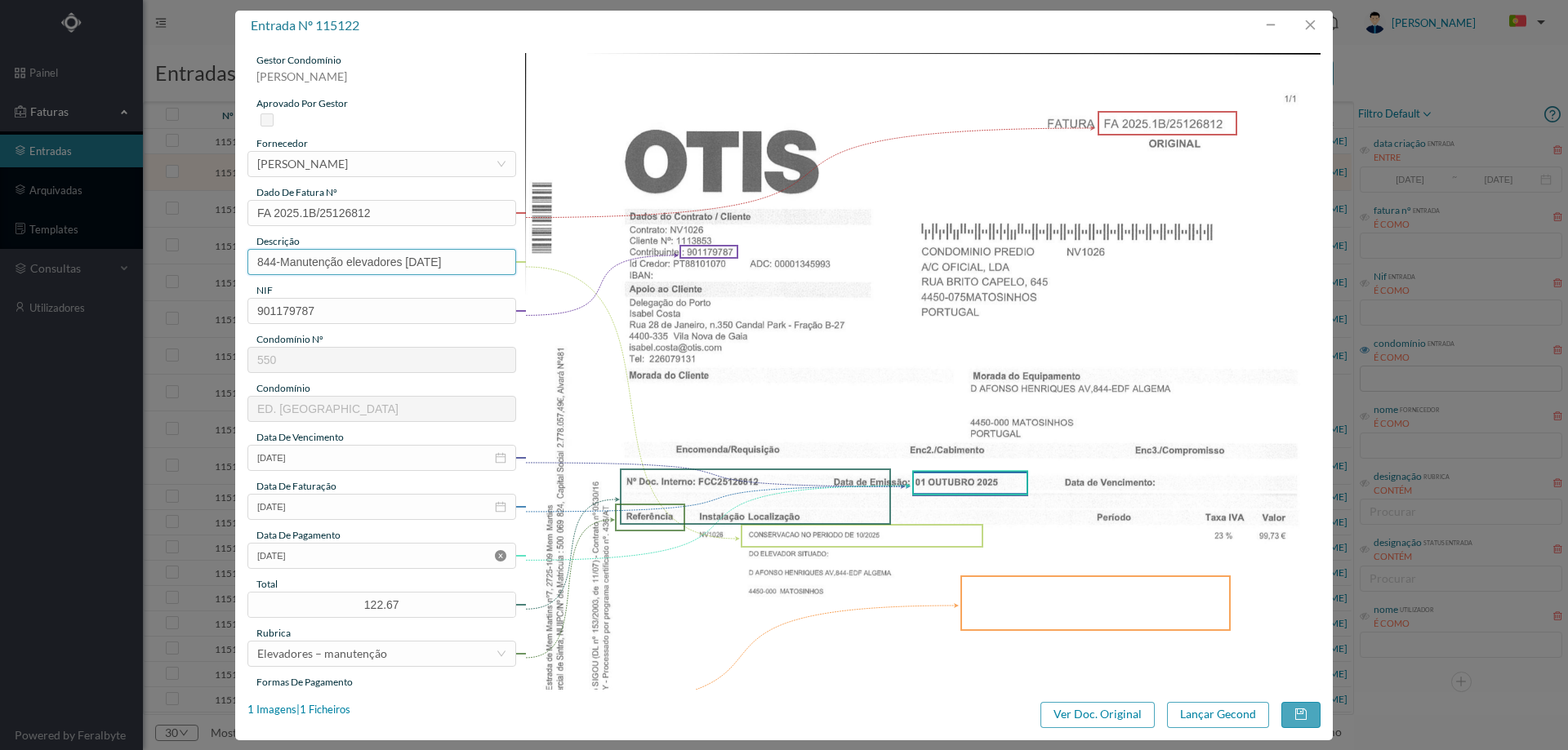
type input "844-Manutenção elevadores Outubro 2025"
click at [501, 559] on icon "icon: close-circle" at bounding box center [501, 556] width 12 height 12
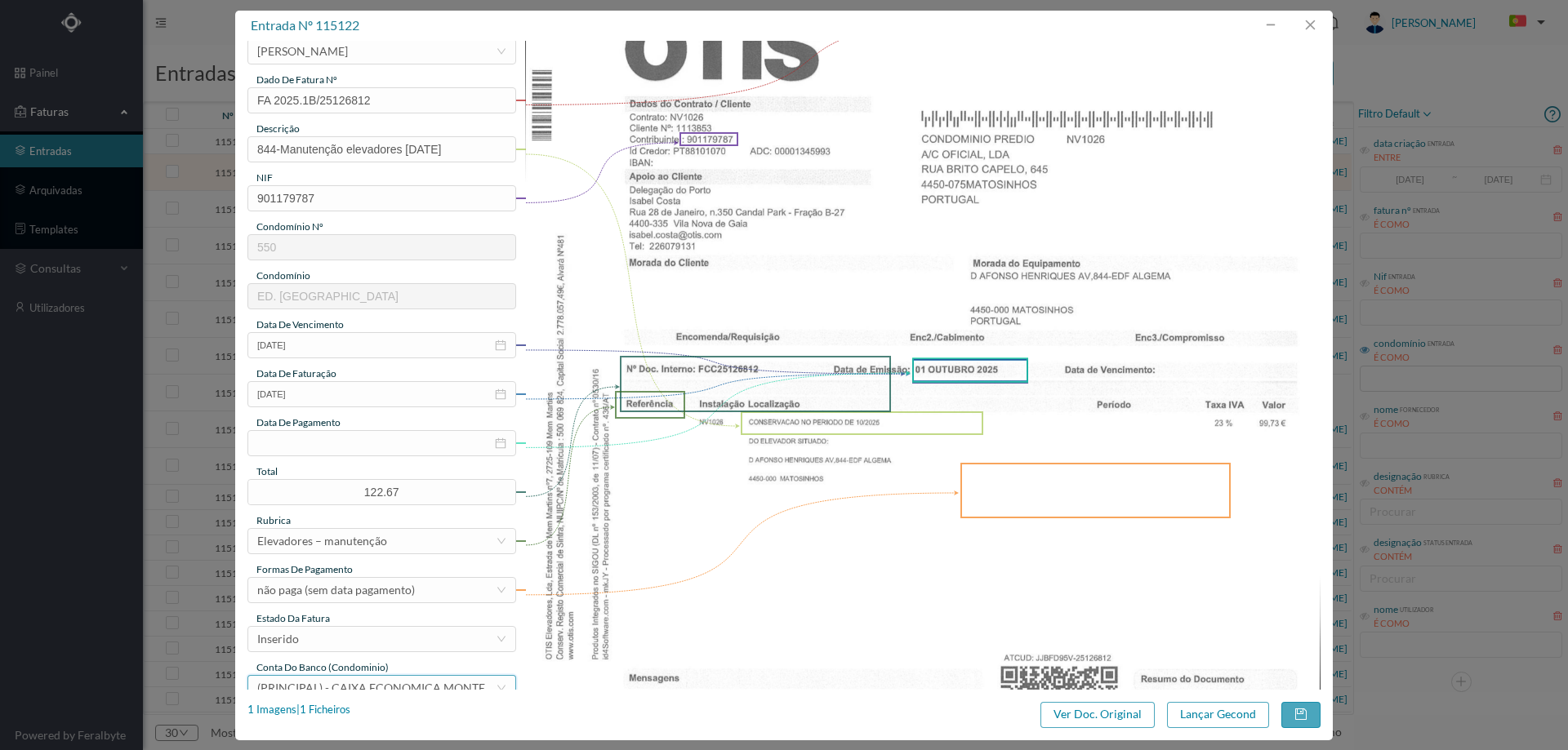
scroll to position [327, 0]
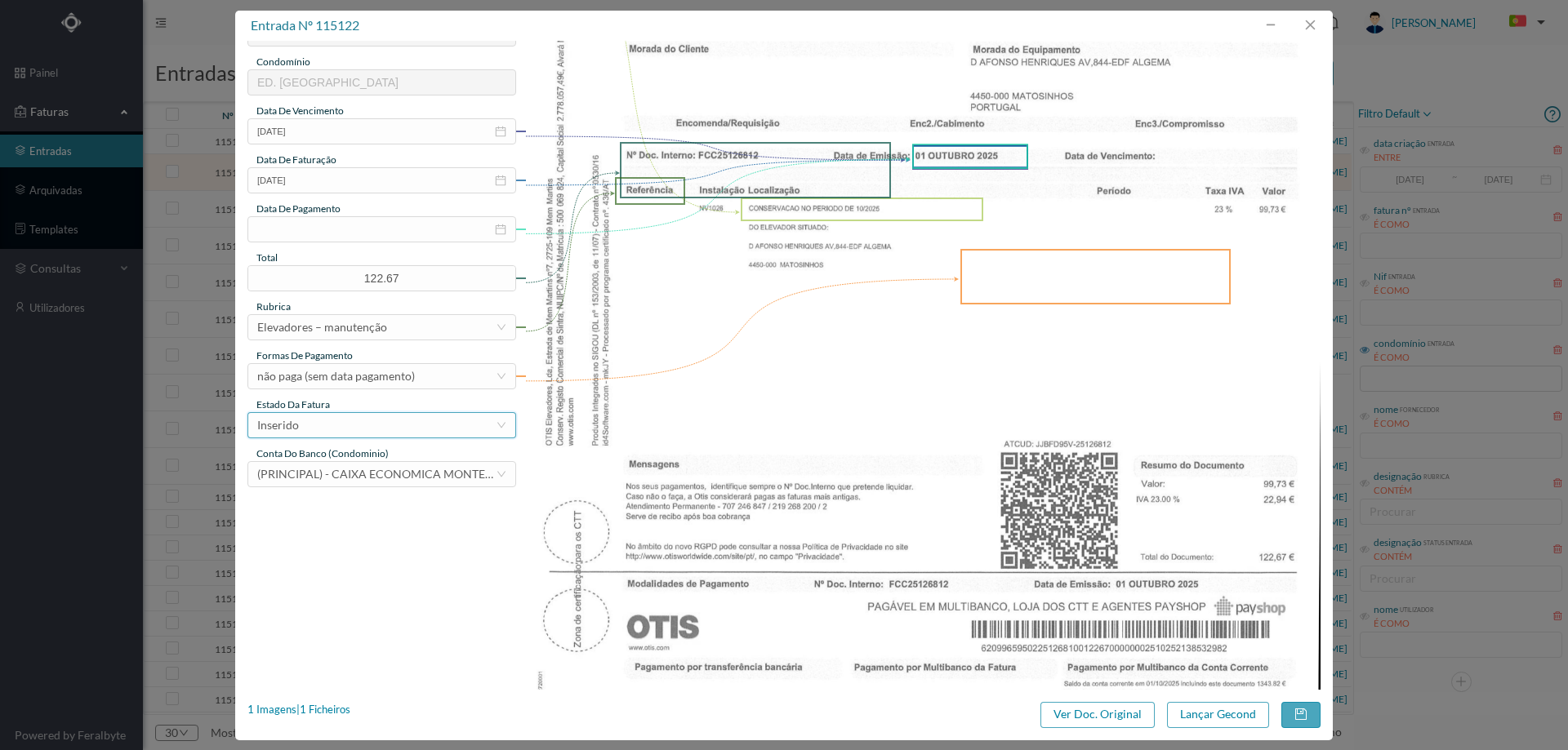
click at [285, 427] on div "Inserido" at bounding box center [278, 425] width 42 height 24
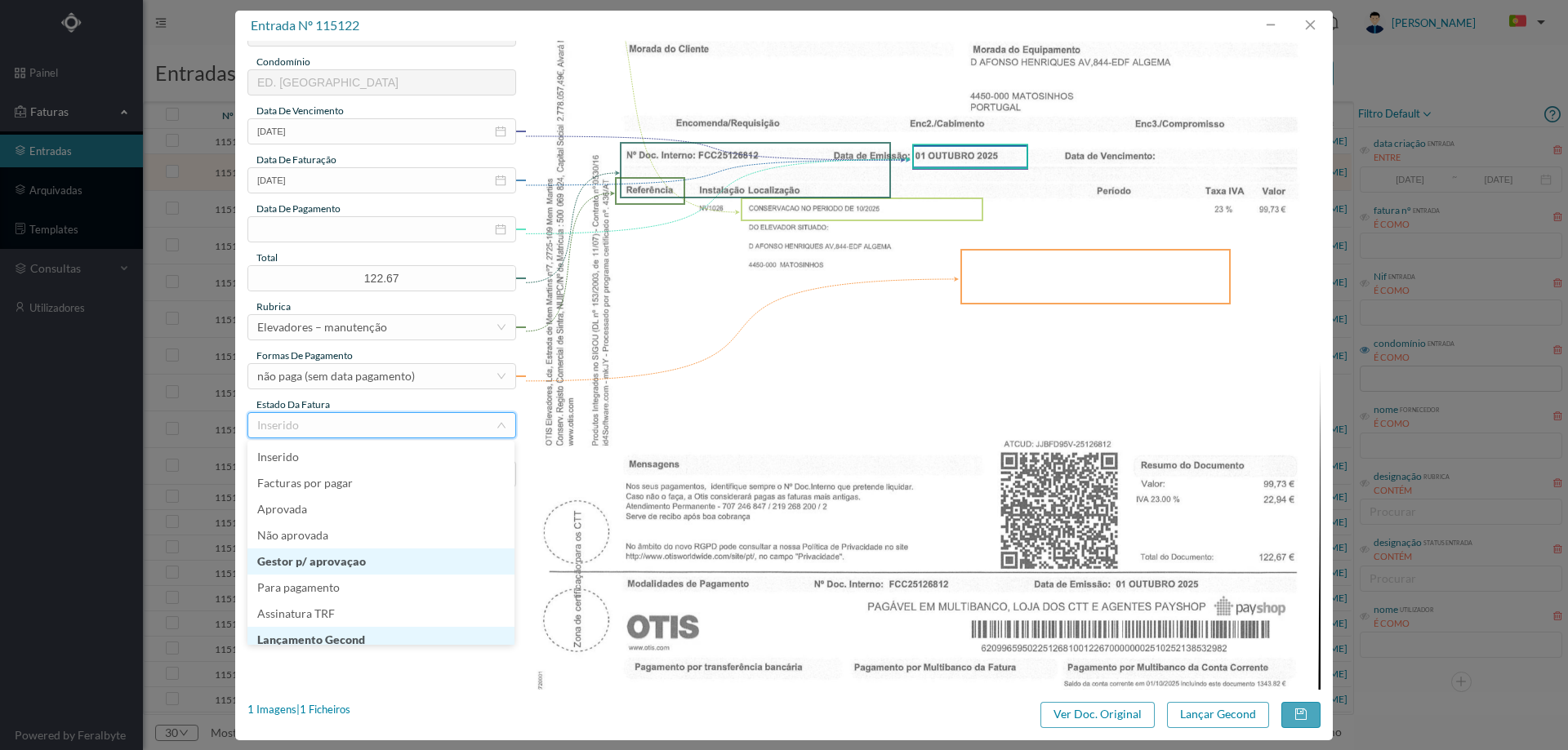
scroll to position [8, 0]
drag, startPoint x: 336, startPoint y: 631, endPoint x: 373, endPoint y: 629, distance: 37.1
click at [337, 631] on li "Lançamento Gecond" at bounding box center [381, 631] width 267 height 26
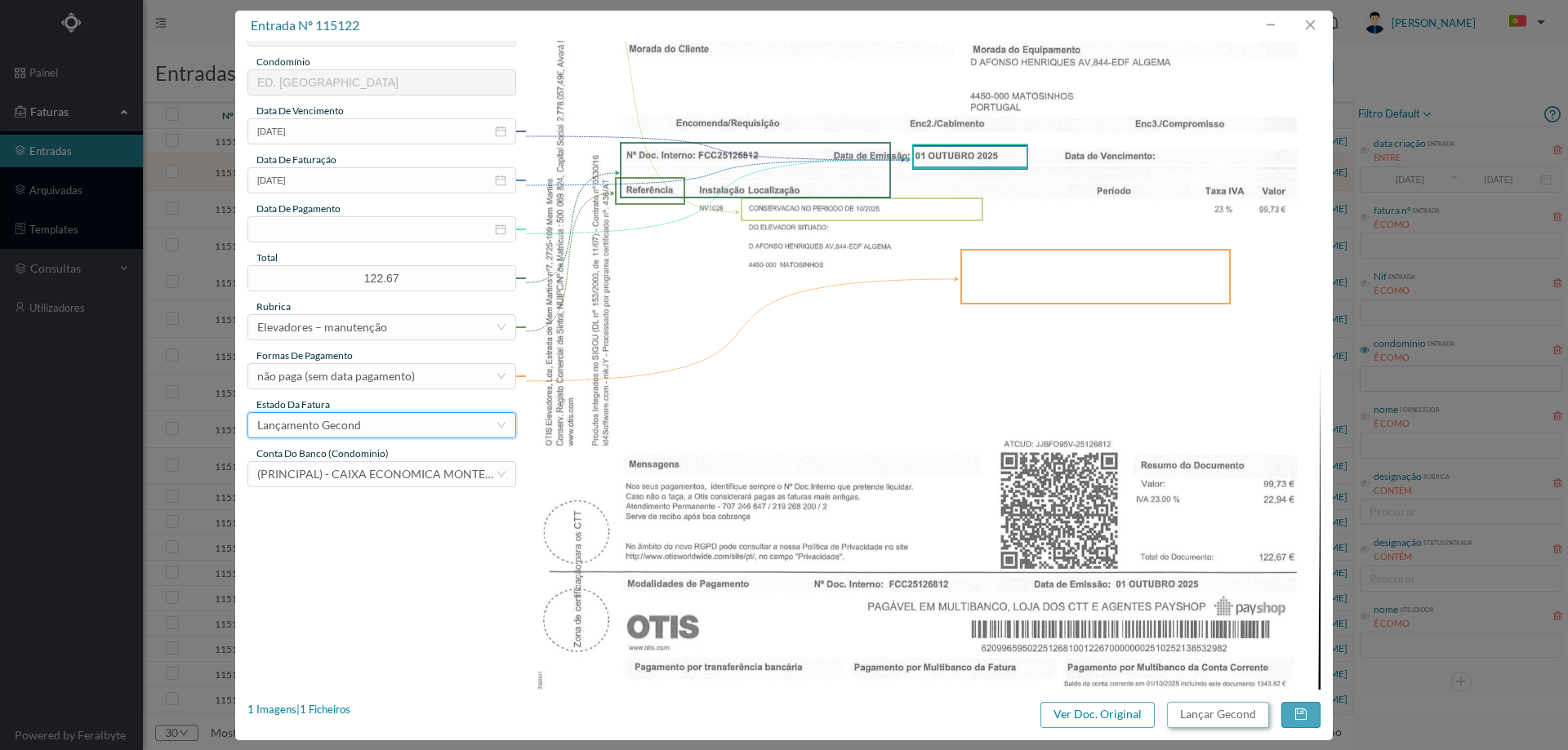
click at [1214, 725] on button "Lançar Gecond" at bounding box center [1218, 715] width 102 height 26
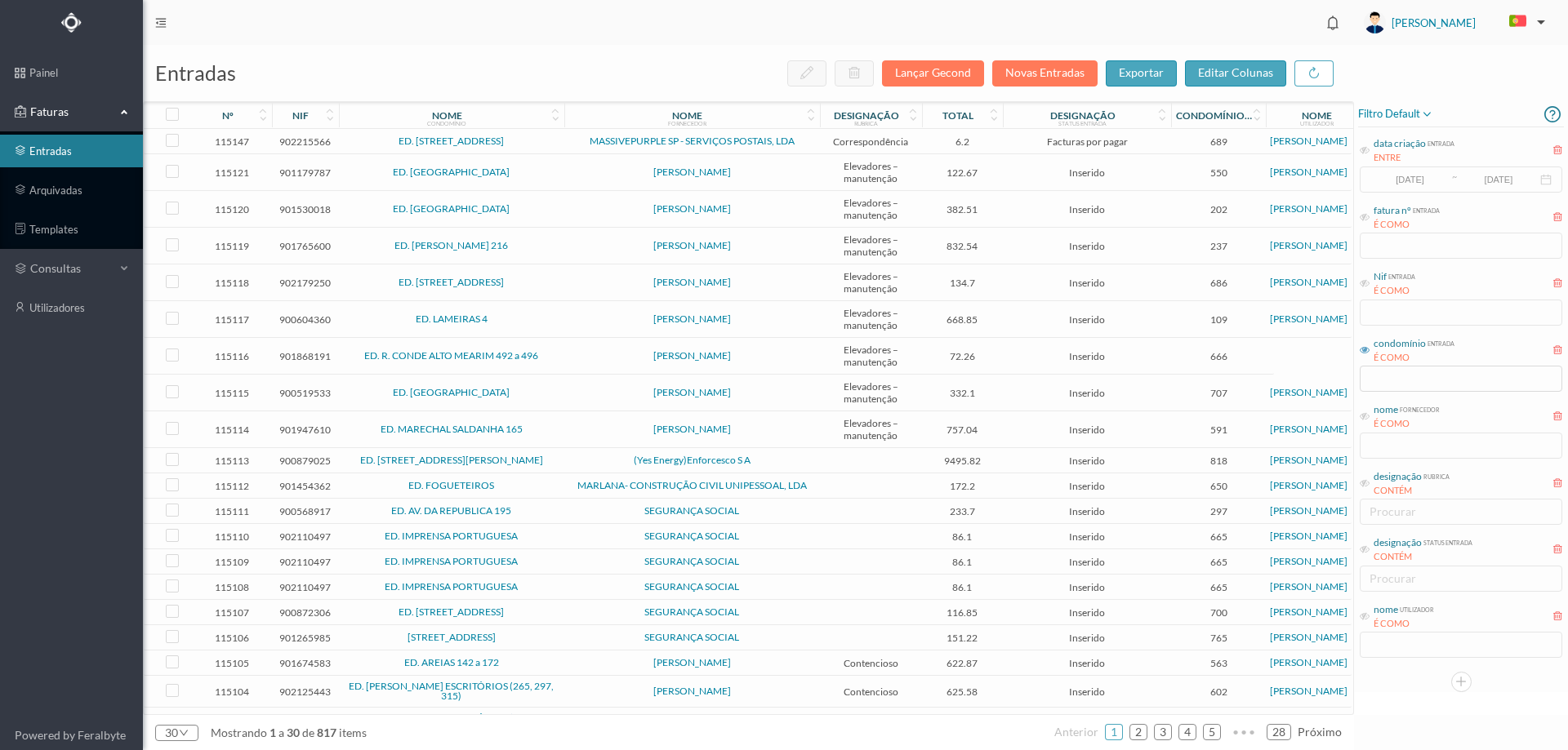
click at [533, 167] on td "ED. [GEOGRAPHIC_DATA]" at bounding box center [451, 173] width 226 height 37
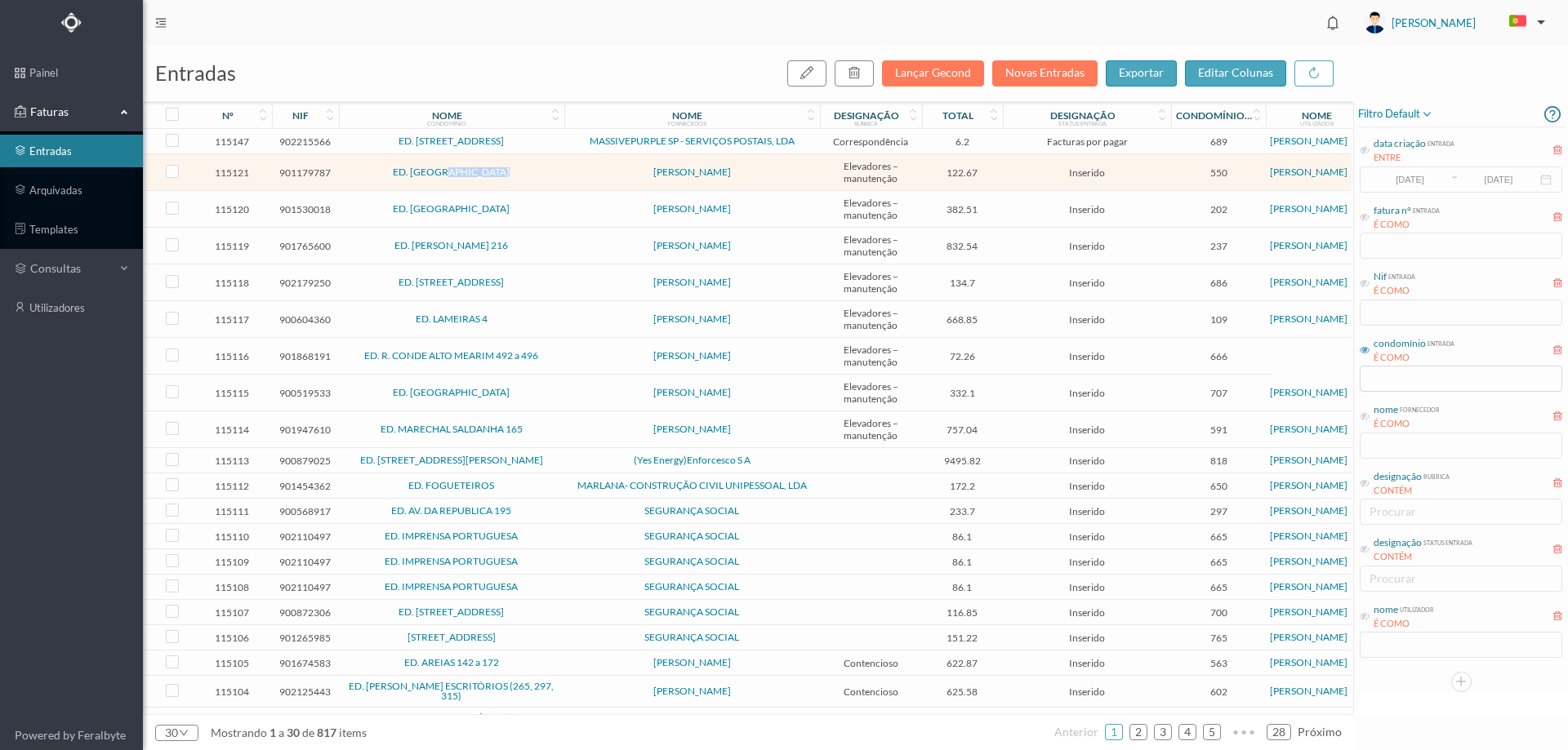
click at [533, 167] on td "ED. [GEOGRAPHIC_DATA]" at bounding box center [451, 173] width 226 height 37
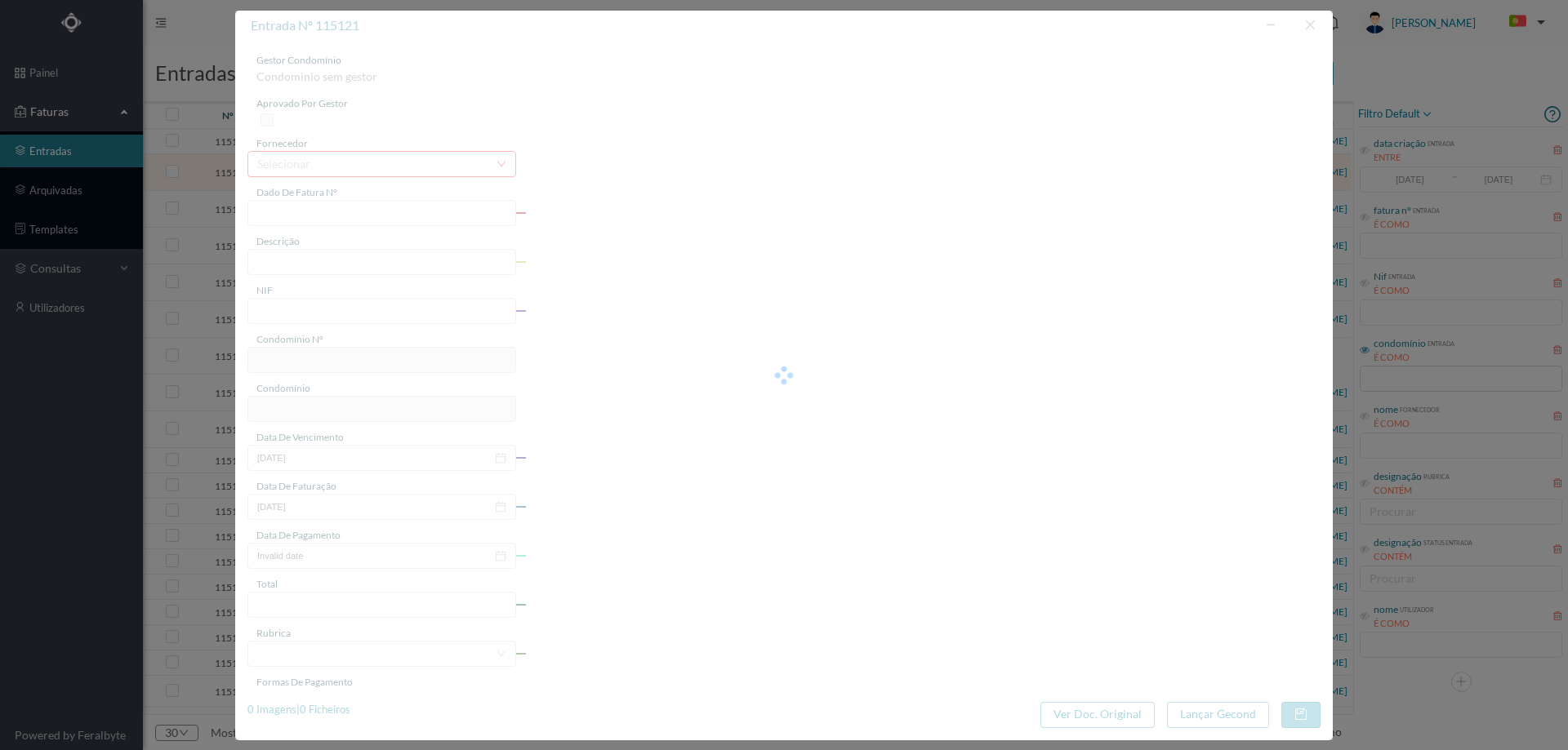
type input "FA 2025.1B/25126813"
type input "CONSERVACAO NO PERIODO DE 10/2025"
type input "901179787"
type input "01-10-2025"
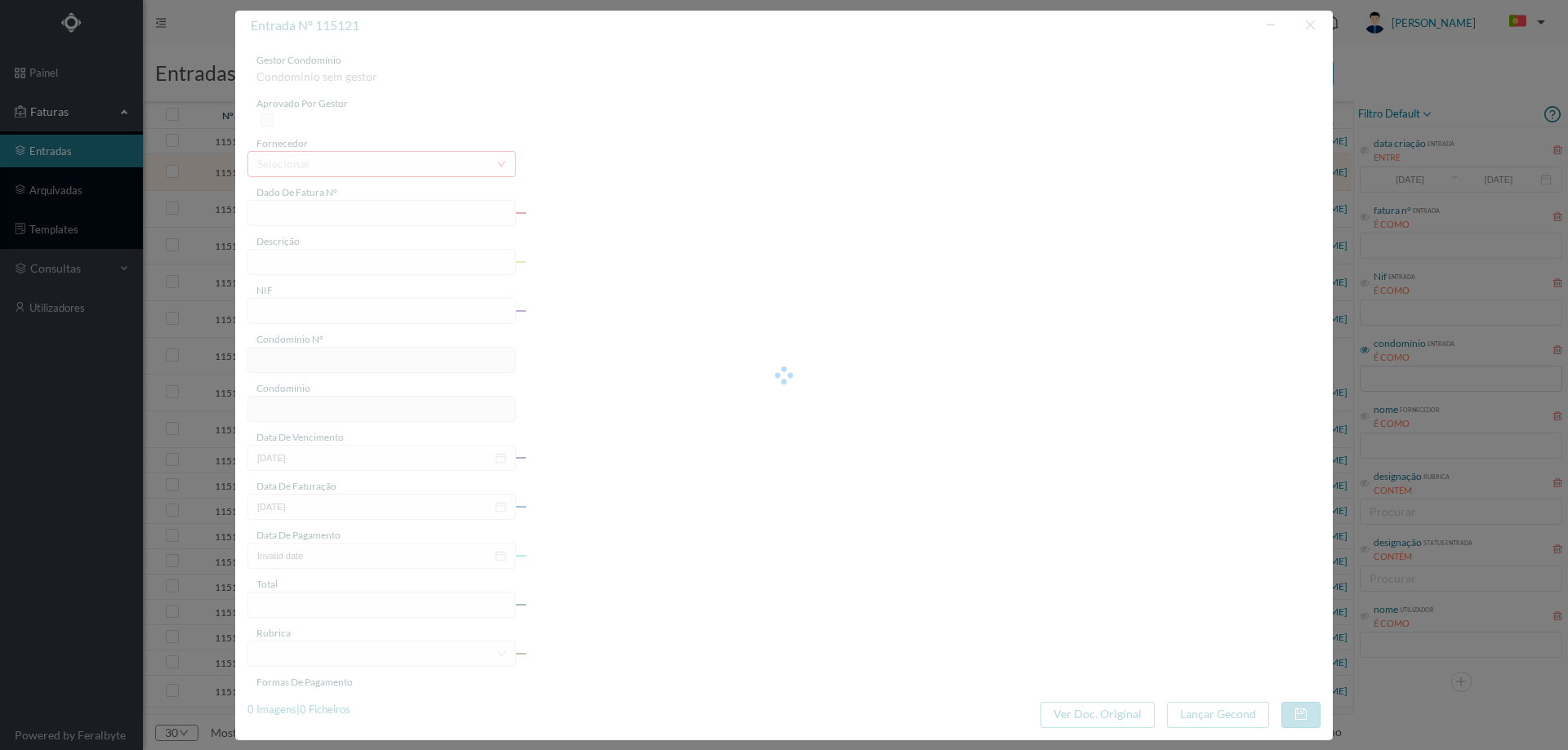
type input "01-10-2025"
type input "122.67"
type input "550"
type input "ED. [GEOGRAPHIC_DATA]"
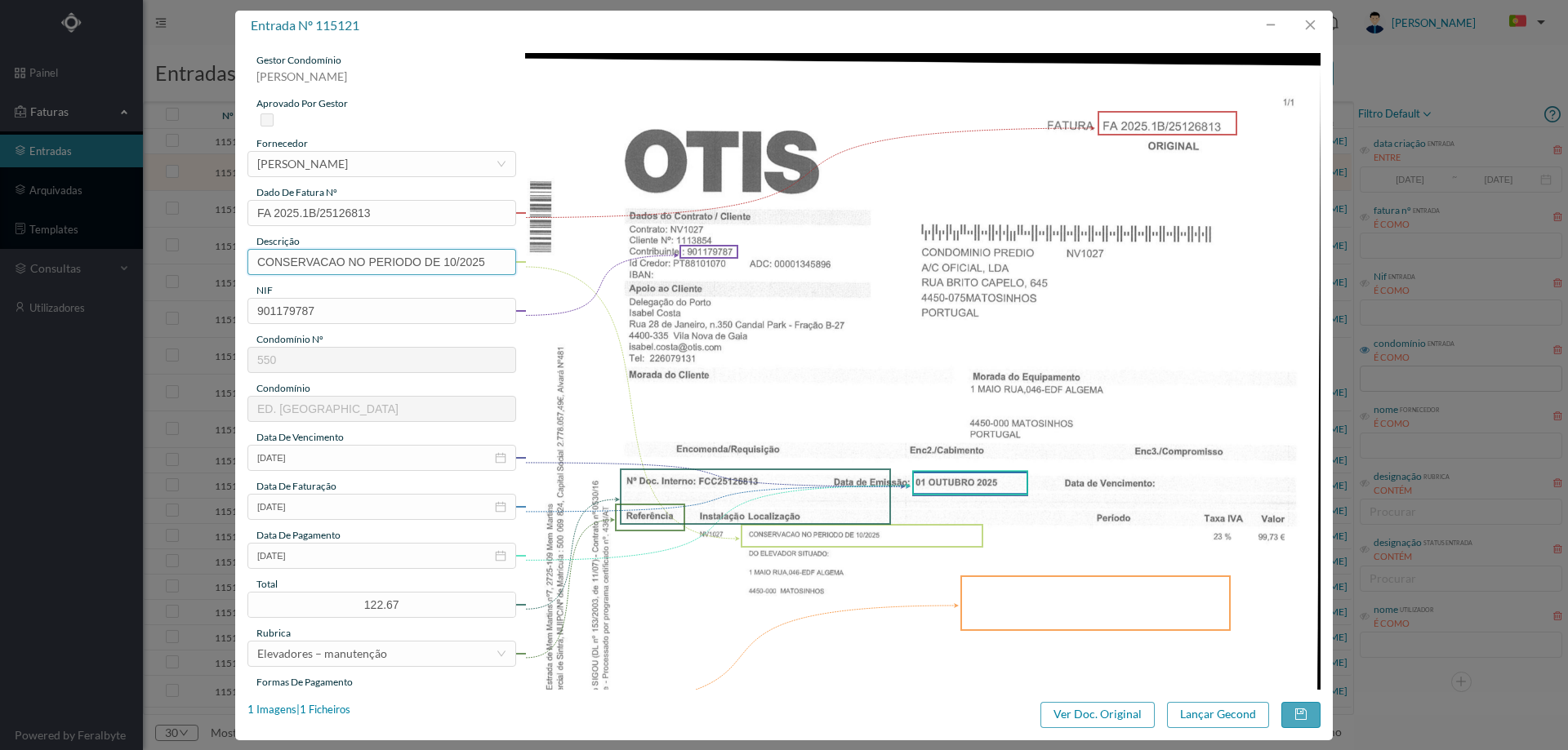
click at [328, 266] on input "CONSERVACAO NO PERIODO DE 10/2025" at bounding box center [382, 261] width 268 height 26
drag, startPoint x: 257, startPoint y: 263, endPoint x: 306, endPoint y: 284, distance: 53.3
click at [257, 263] on input "Manutenção elevadores Outubro 2025" at bounding box center [382, 261] width 268 height 26
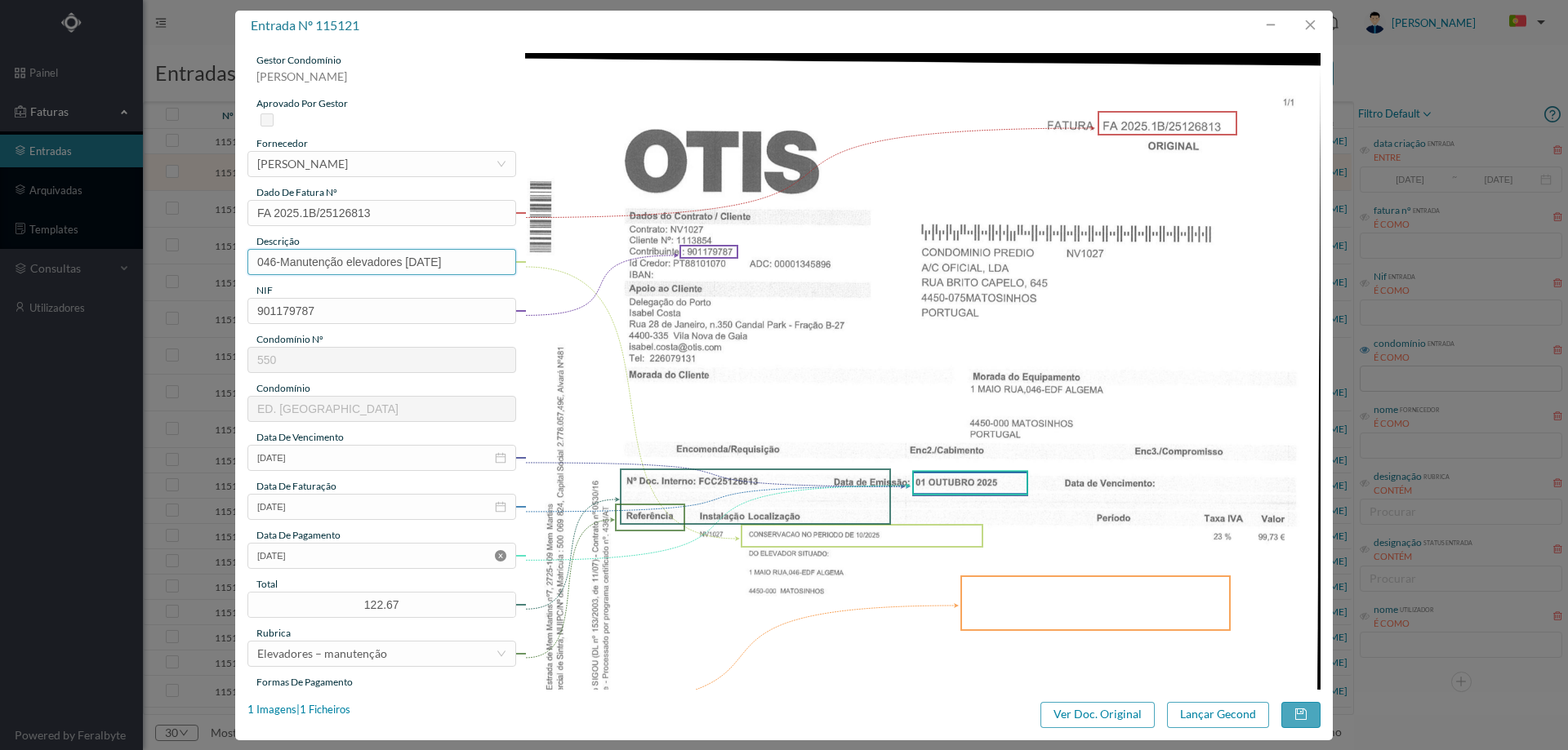
type input "046-Manutenção elevadores Outubro 2025"
click at [497, 553] on icon "icon: close-circle" at bounding box center [501, 556] width 12 height 12
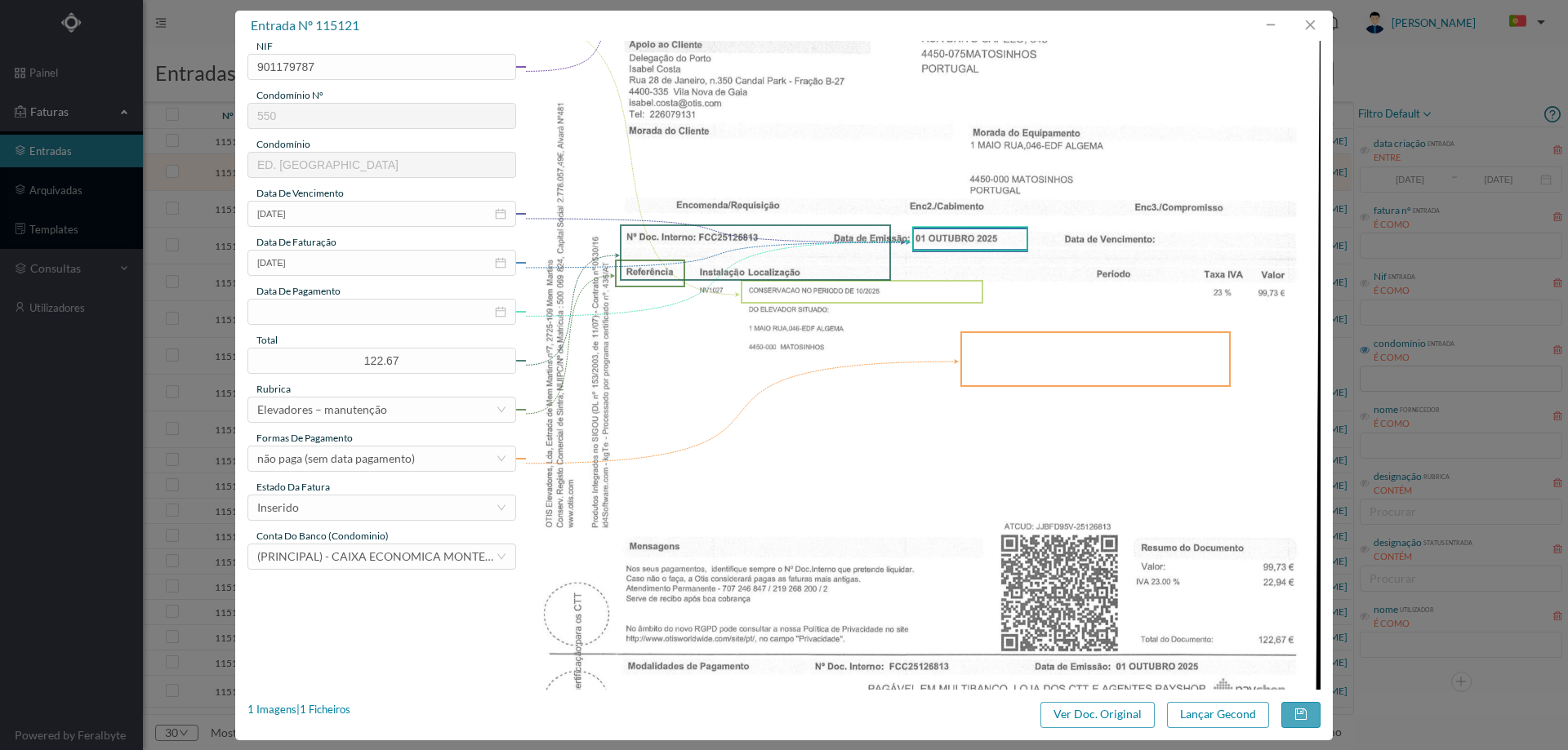
scroll to position [245, 0]
click at [366, 502] on div "Inserido" at bounding box center [376, 506] width 238 height 24
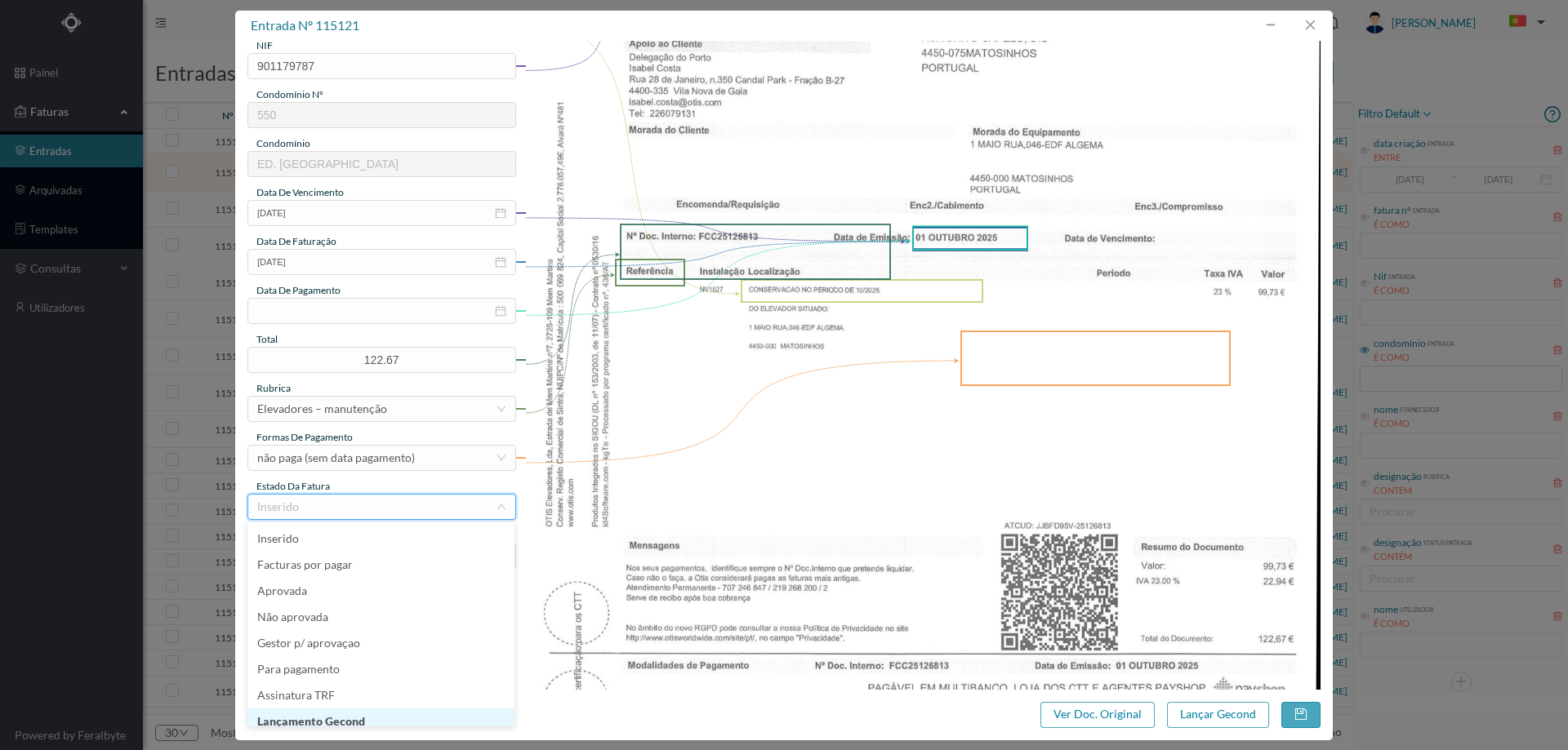
scroll to position [8, 0]
click at [364, 716] on li "Lançamento Gecond" at bounding box center [381, 713] width 267 height 26
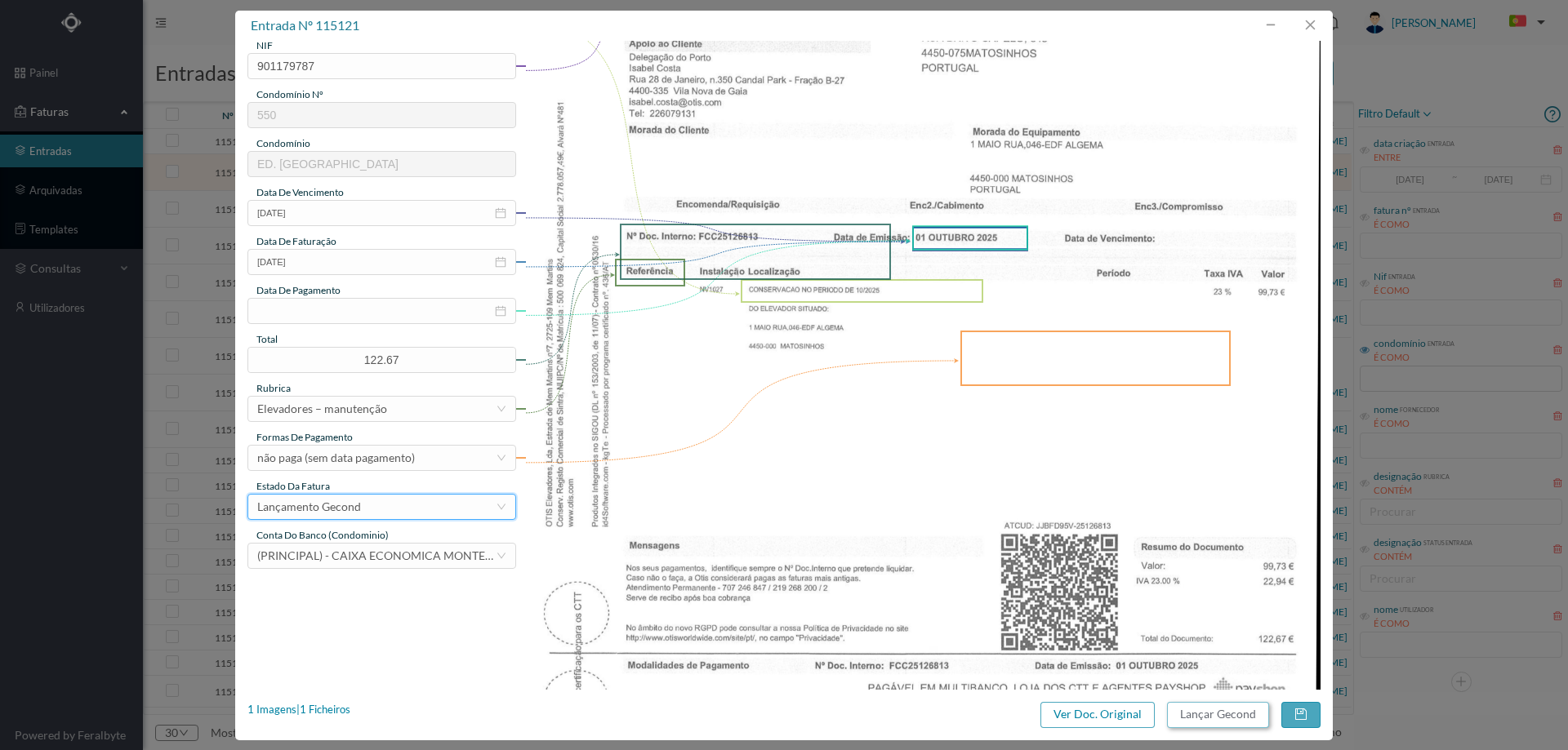
click at [1214, 706] on button "Lançar Gecond" at bounding box center [1218, 715] width 102 height 26
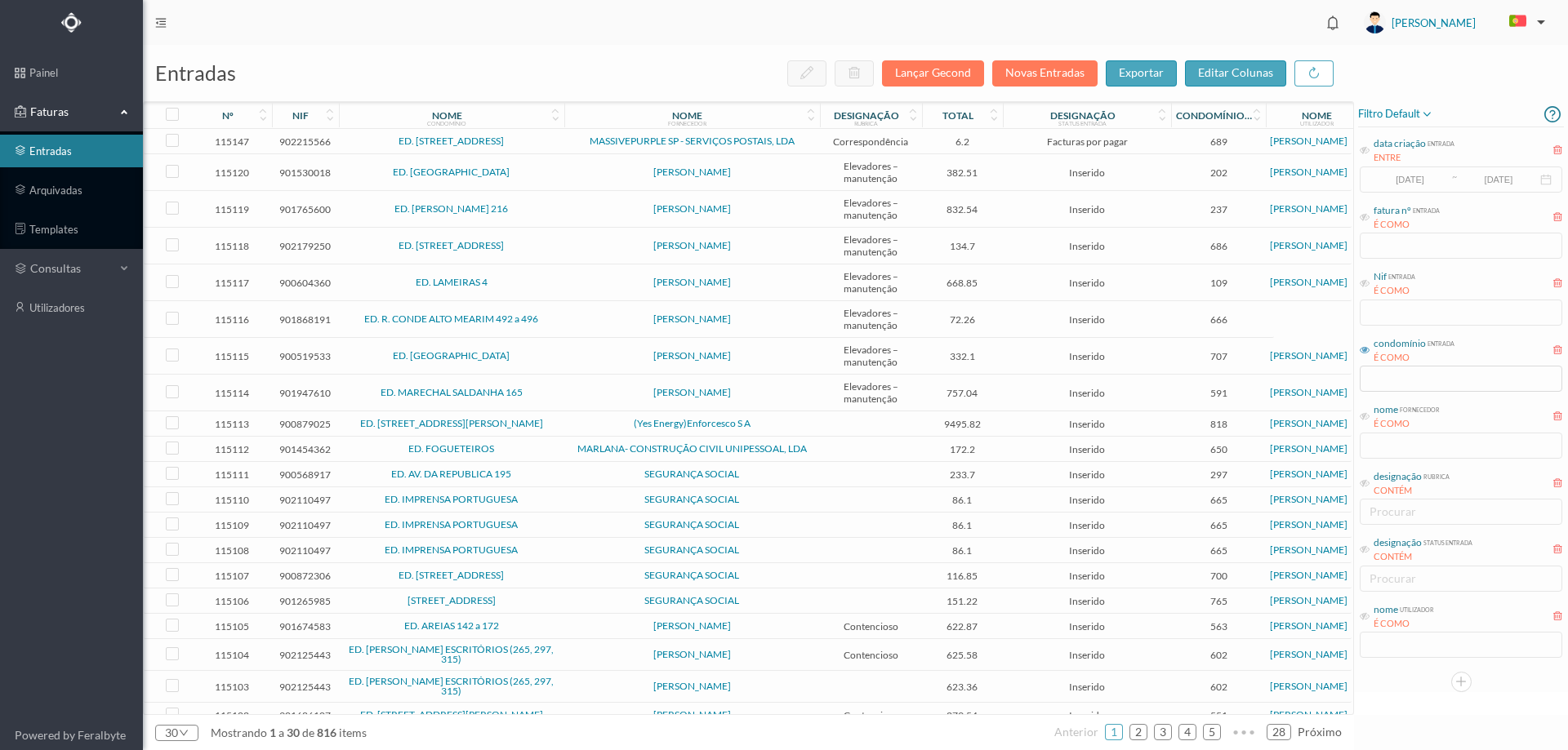
click at [591, 180] on td "[PERSON_NAME]" at bounding box center [692, 173] width 256 height 37
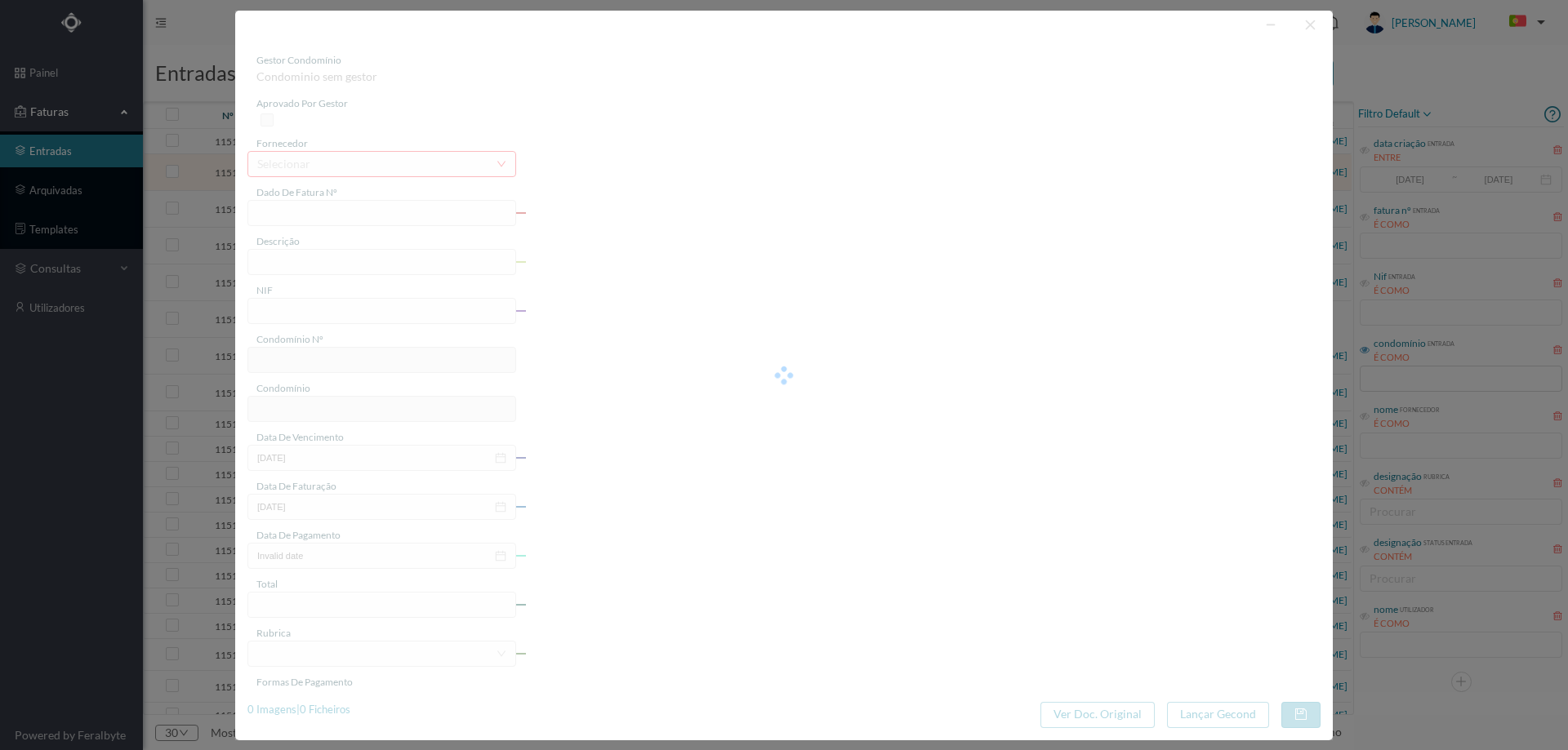
type input "FA 2025.1B/25116704"
type input "CONSERVACAO NO PERIODO DE 10/2025 A 12/2025"
type input "901530018"
type input "01-10-2025"
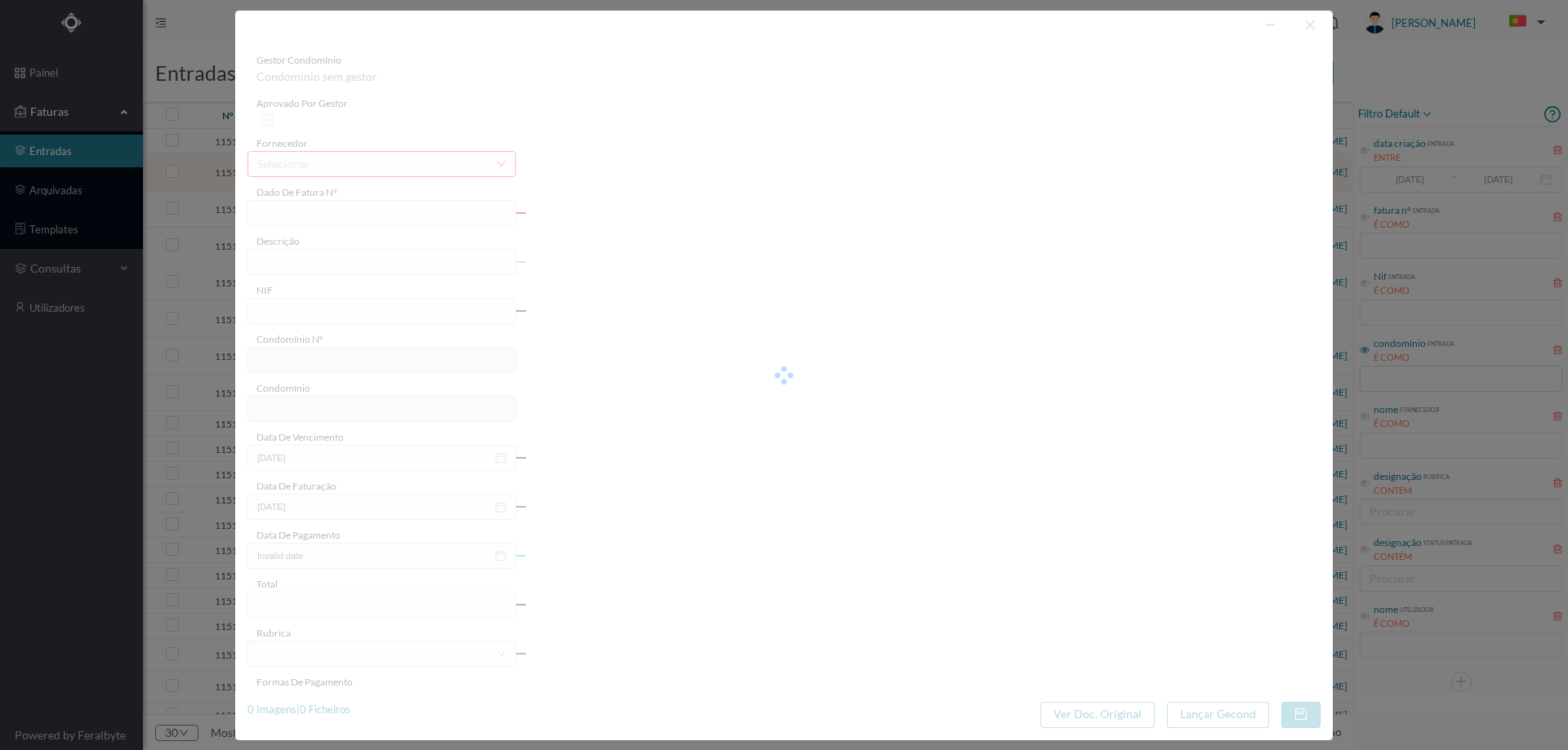
type input "01-10-2025"
type input "382.51"
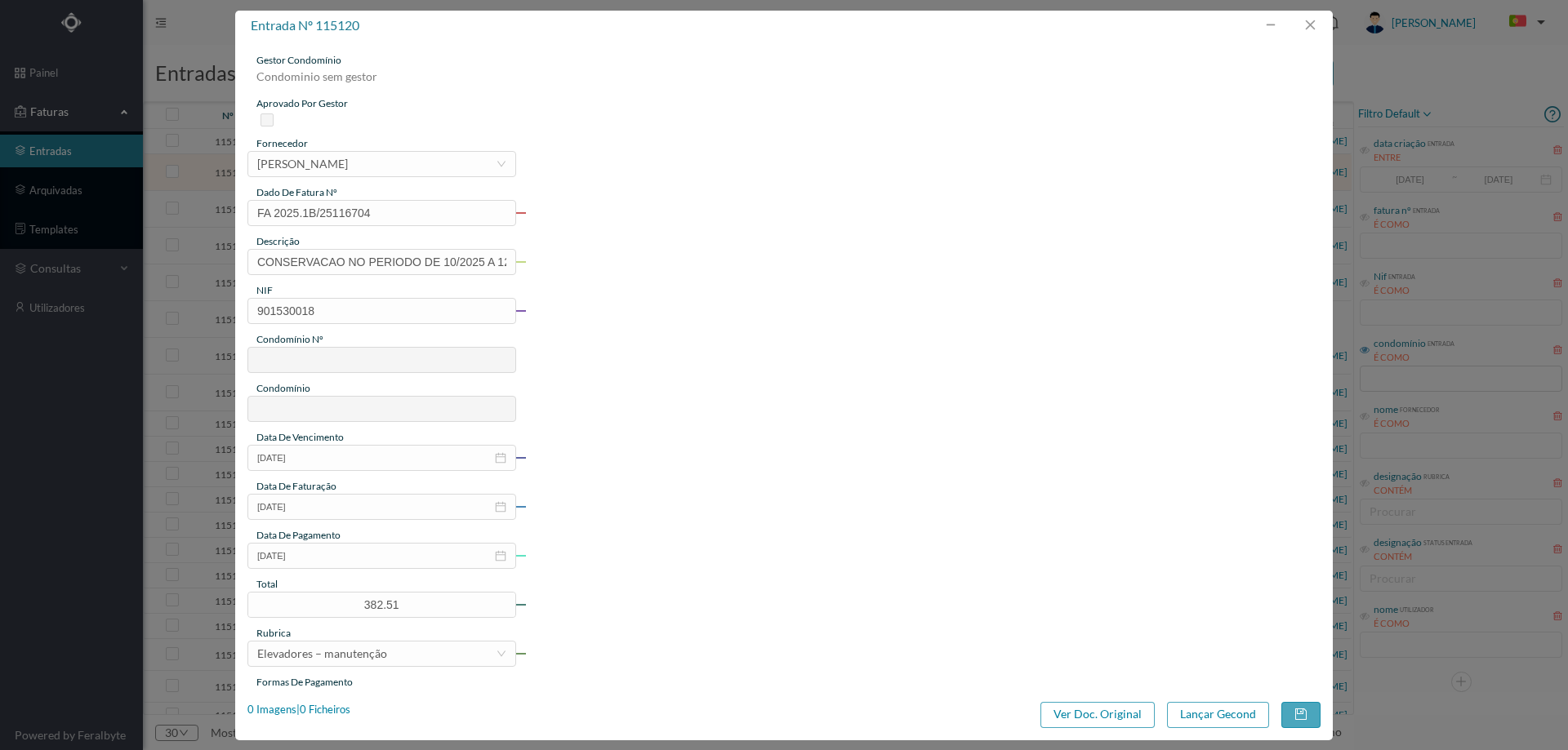
type input "202"
type input "ED. VILA LAVRA"
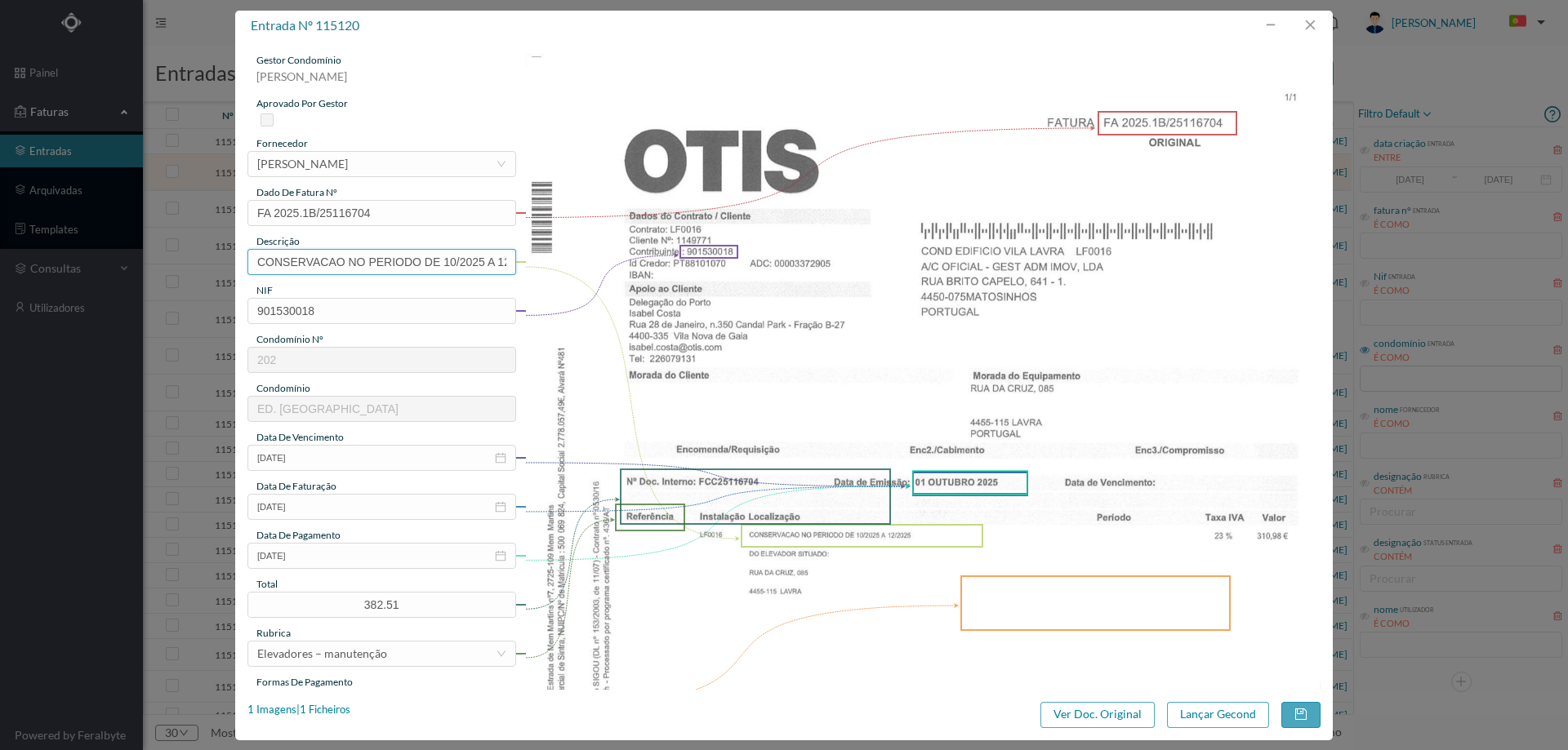
click at [337, 268] on input "CONSERVACAO NO PERIODO DE 10/2025 A 12/2025" at bounding box center [382, 261] width 268 height 26
type input "Manutenção elevadores Outubro a Dezembro 2025"
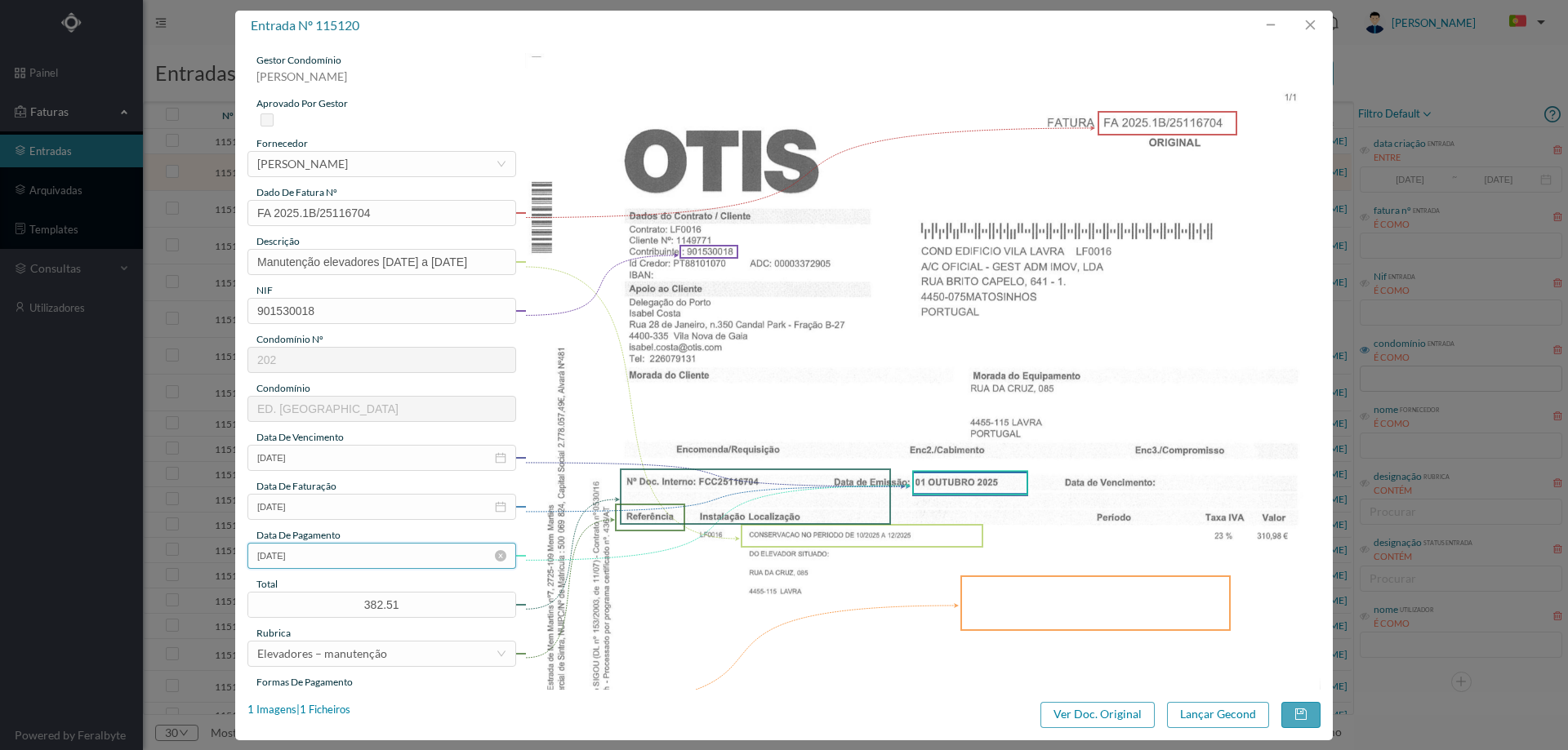
click at [494, 562] on input "01-10-2025" at bounding box center [382, 556] width 268 height 26
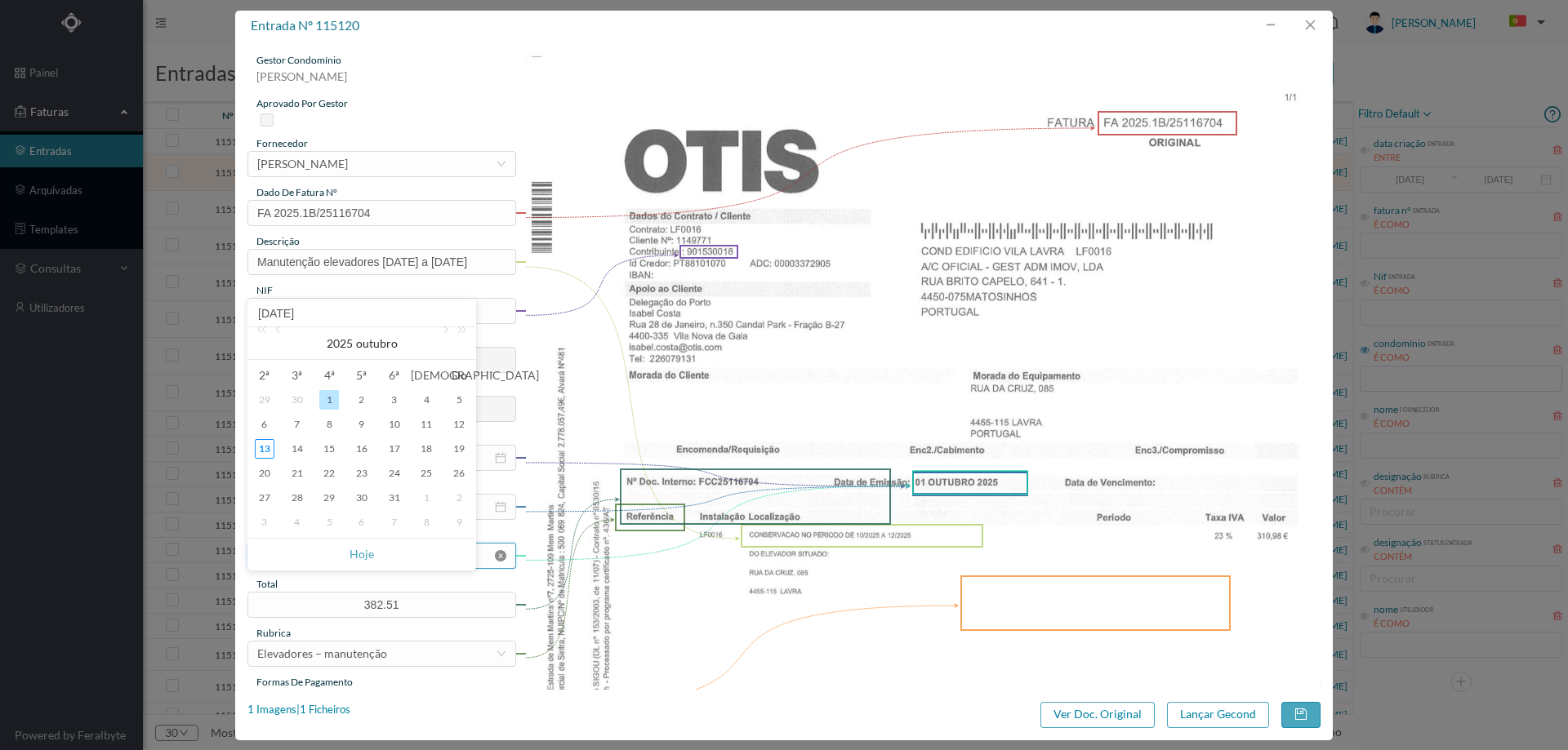
click at [498, 557] on icon "icon: close-circle" at bounding box center [501, 556] width 12 height 12
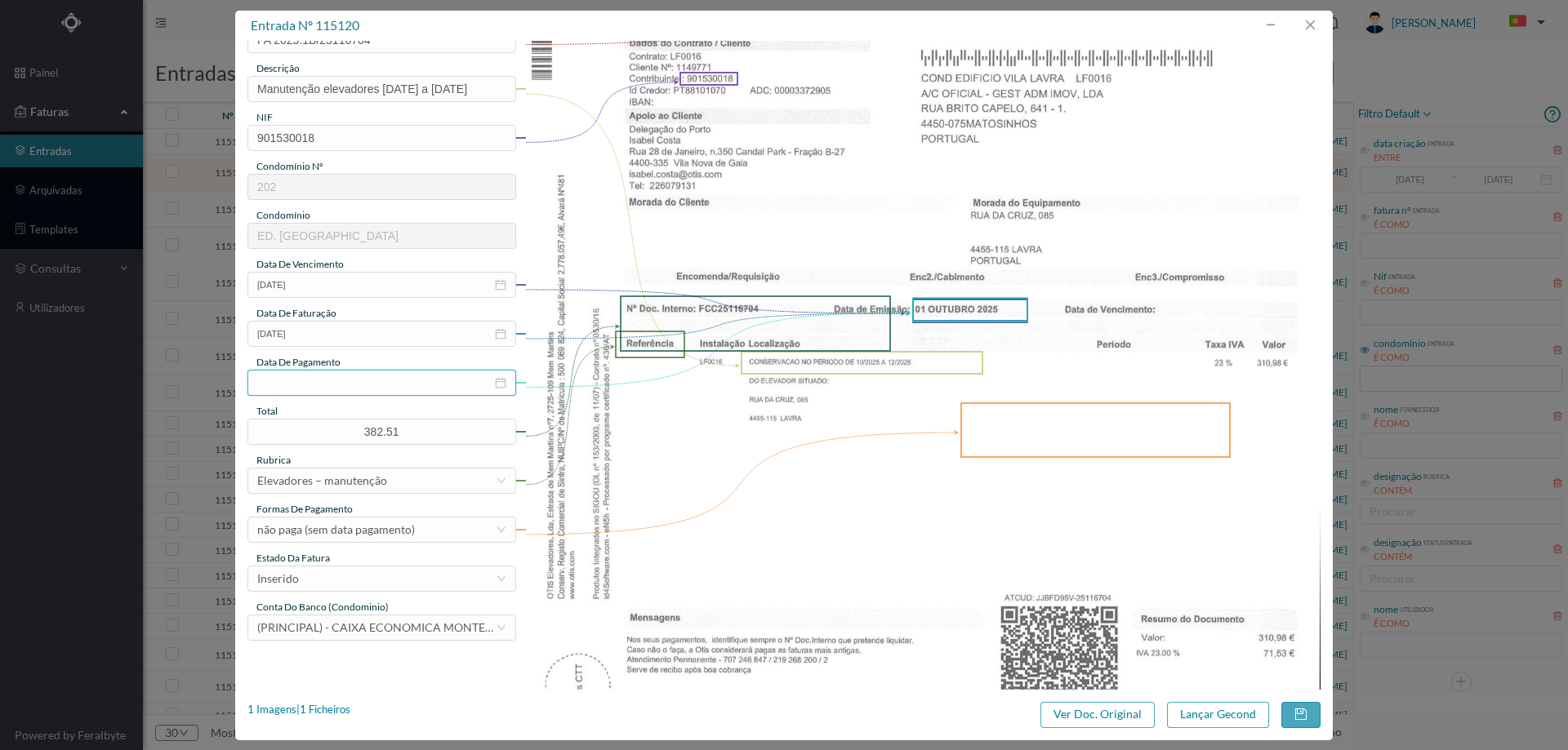
scroll to position [327, 0]
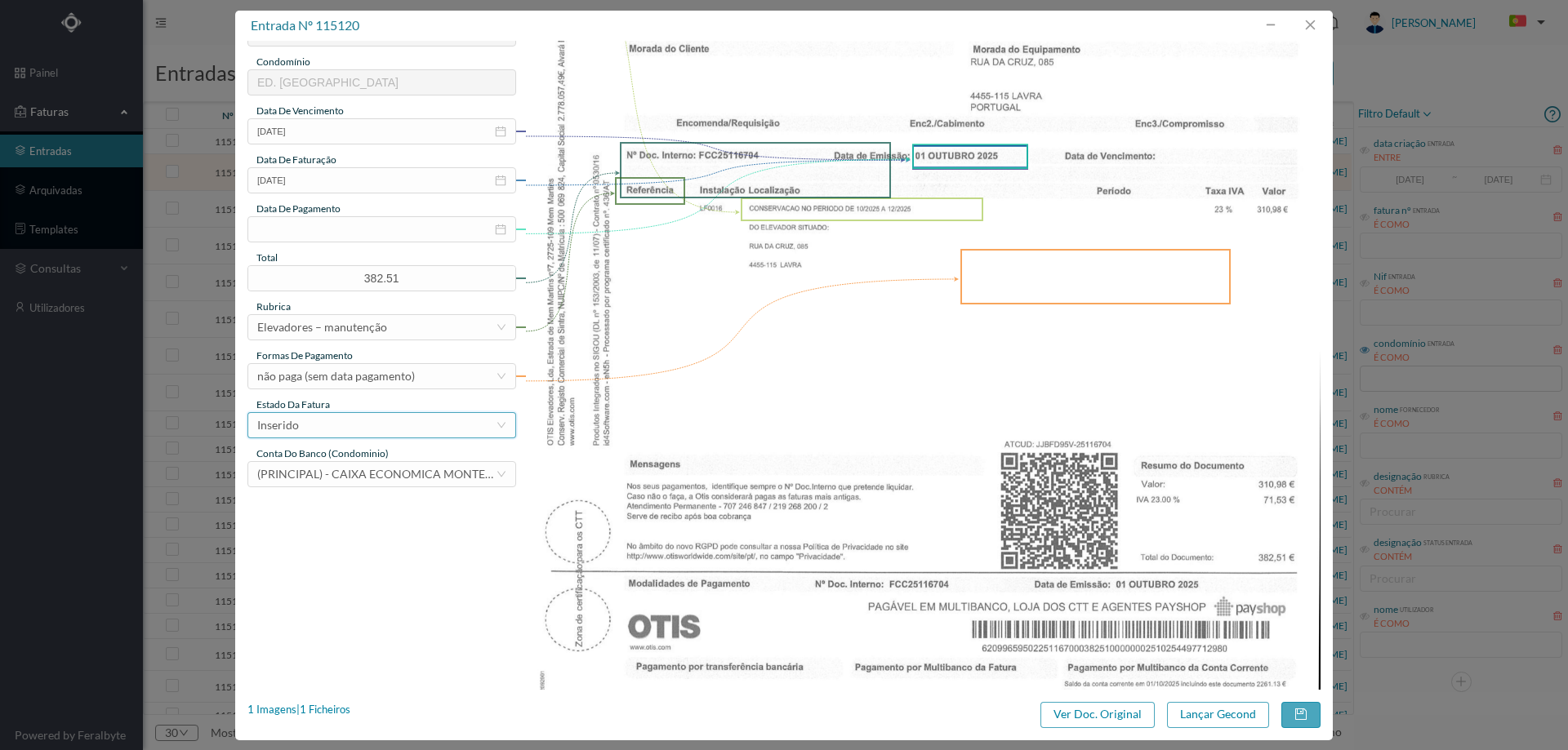
click at [371, 415] on div "Inserido" at bounding box center [376, 425] width 238 height 24
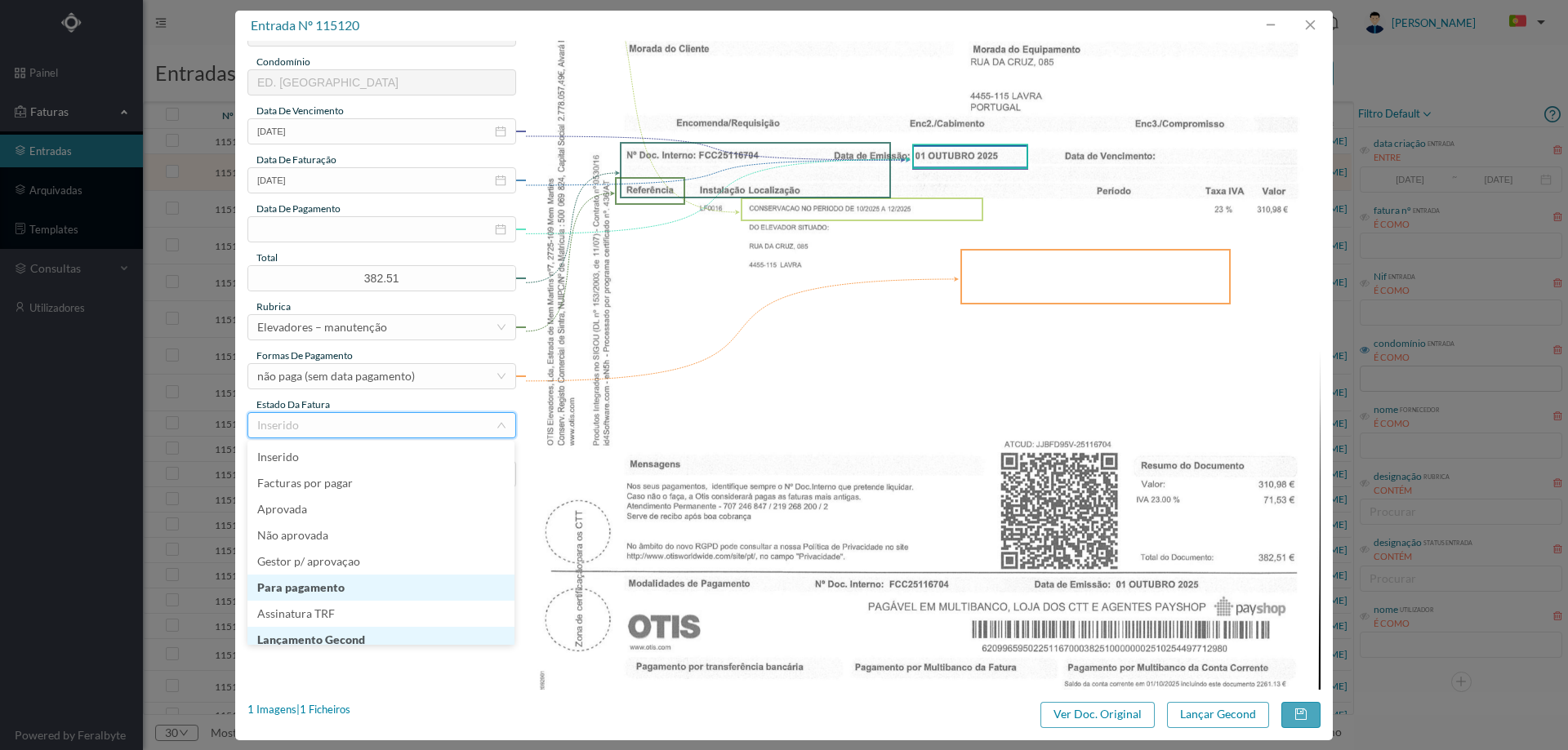
scroll to position [8, 0]
click at [355, 632] on li "Lançamento Gecond" at bounding box center [381, 631] width 267 height 26
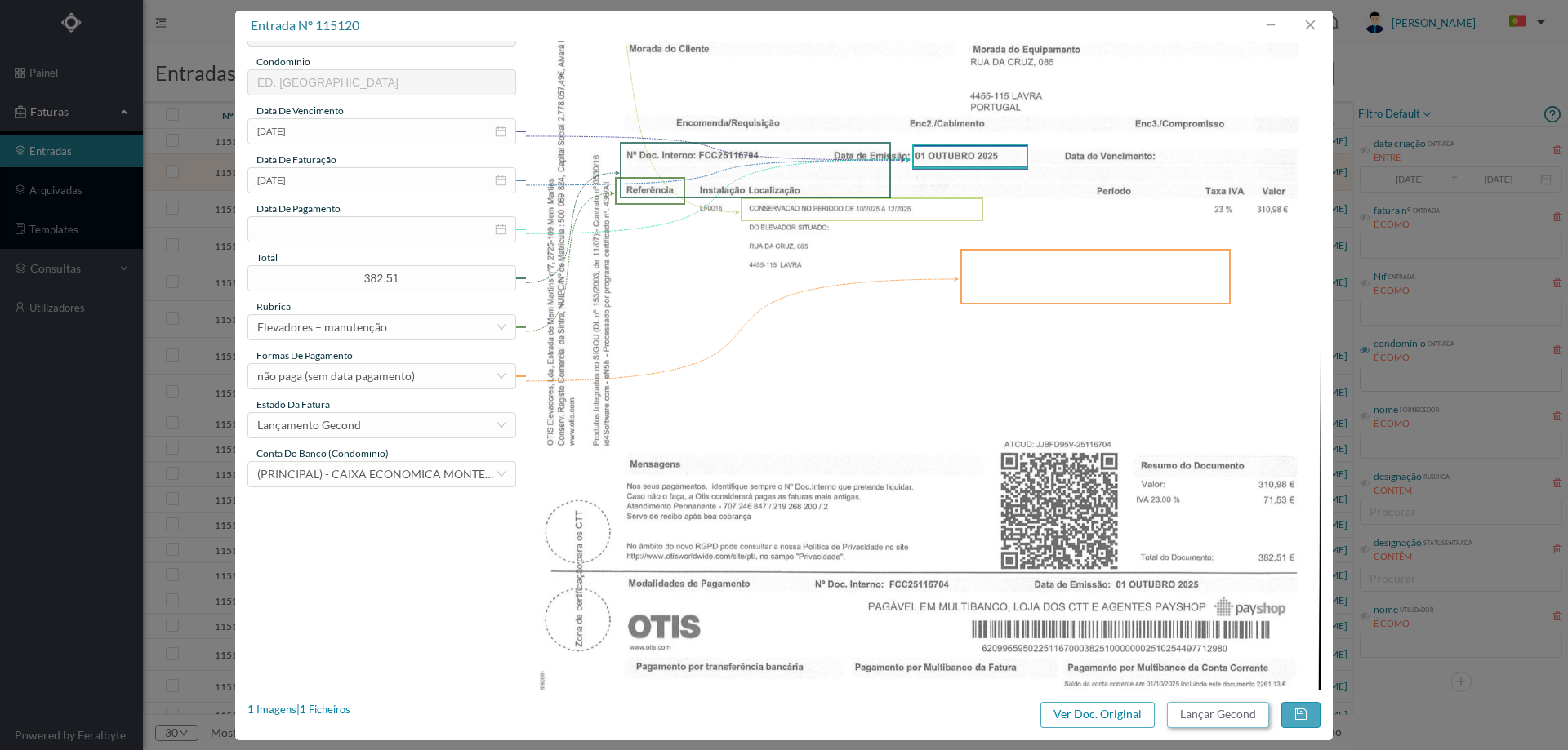
click at [1218, 716] on button "Lançar Gecond" at bounding box center [1218, 715] width 102 height 26
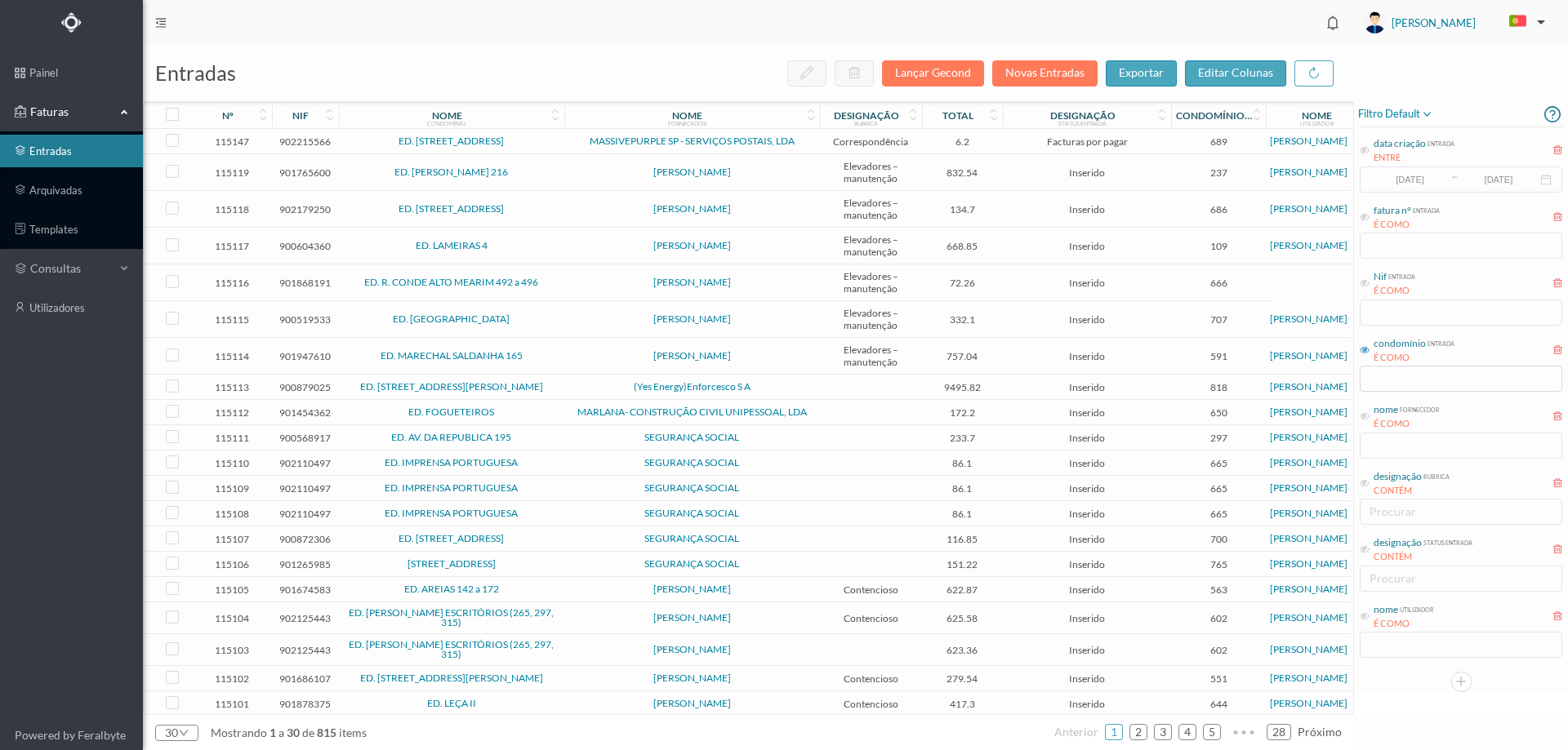
click at [579, 169] on span "[PERSON_NAME]" at bounding box center [692, 173] width 247 height 10
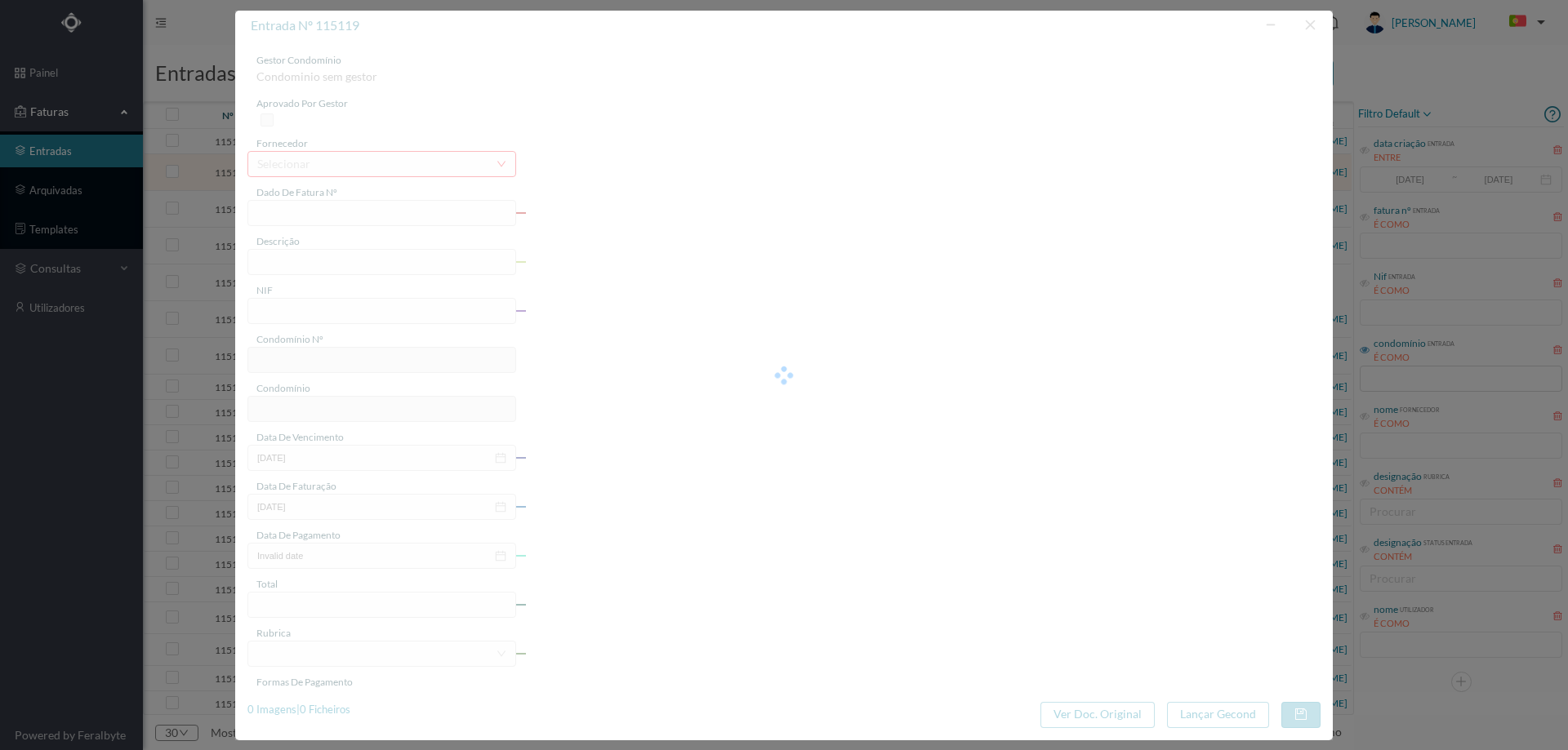
type input "FA 2025.1B/25117495"
type input "CONSERVACAO NO PERIODO DE 10/2025 A 12/2025"
type input "901765600"
type input "01-10-2025"
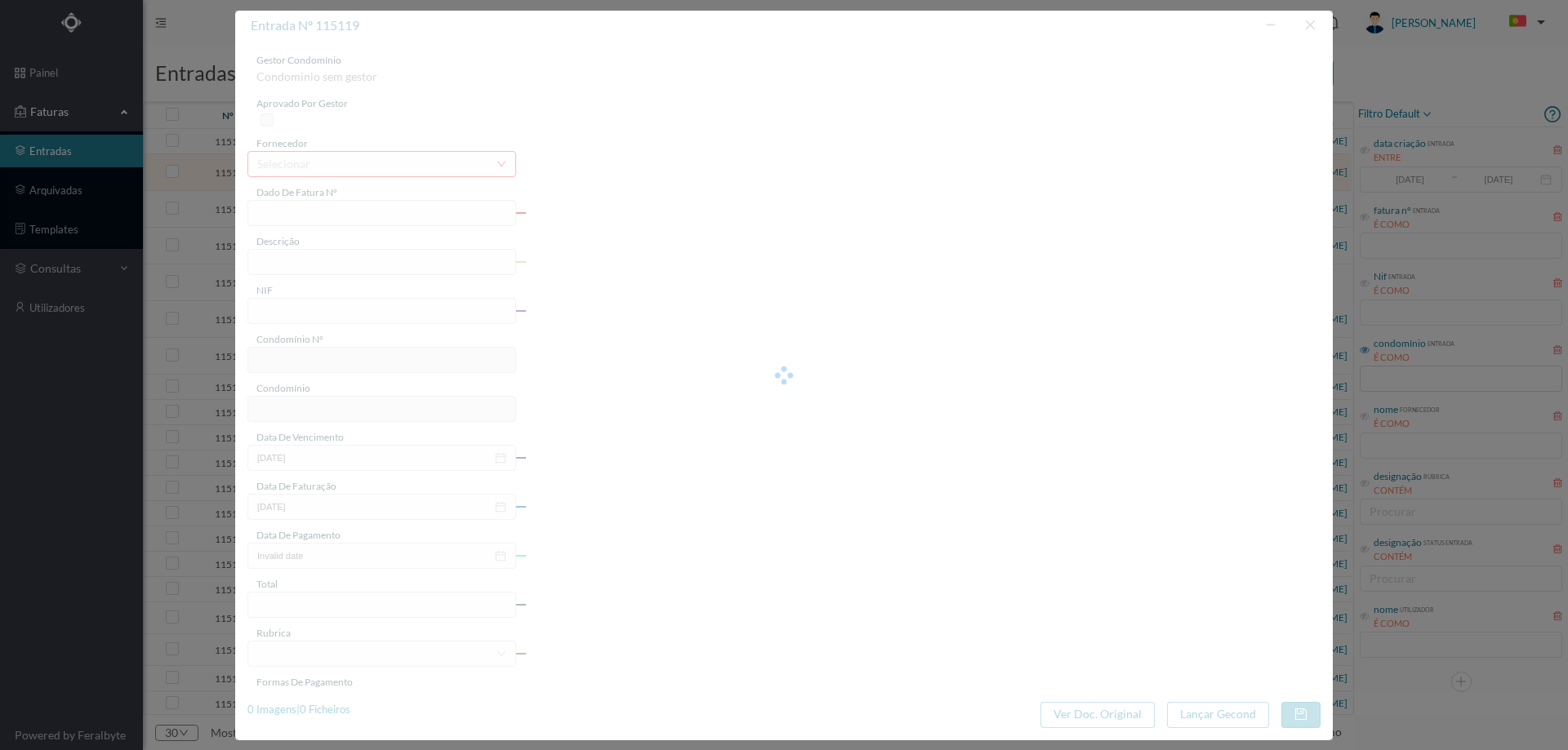
type input "01-10-2025"
type input "832.54"
type input "237"
type input "ED. TOMAS RIBEIRO 216"
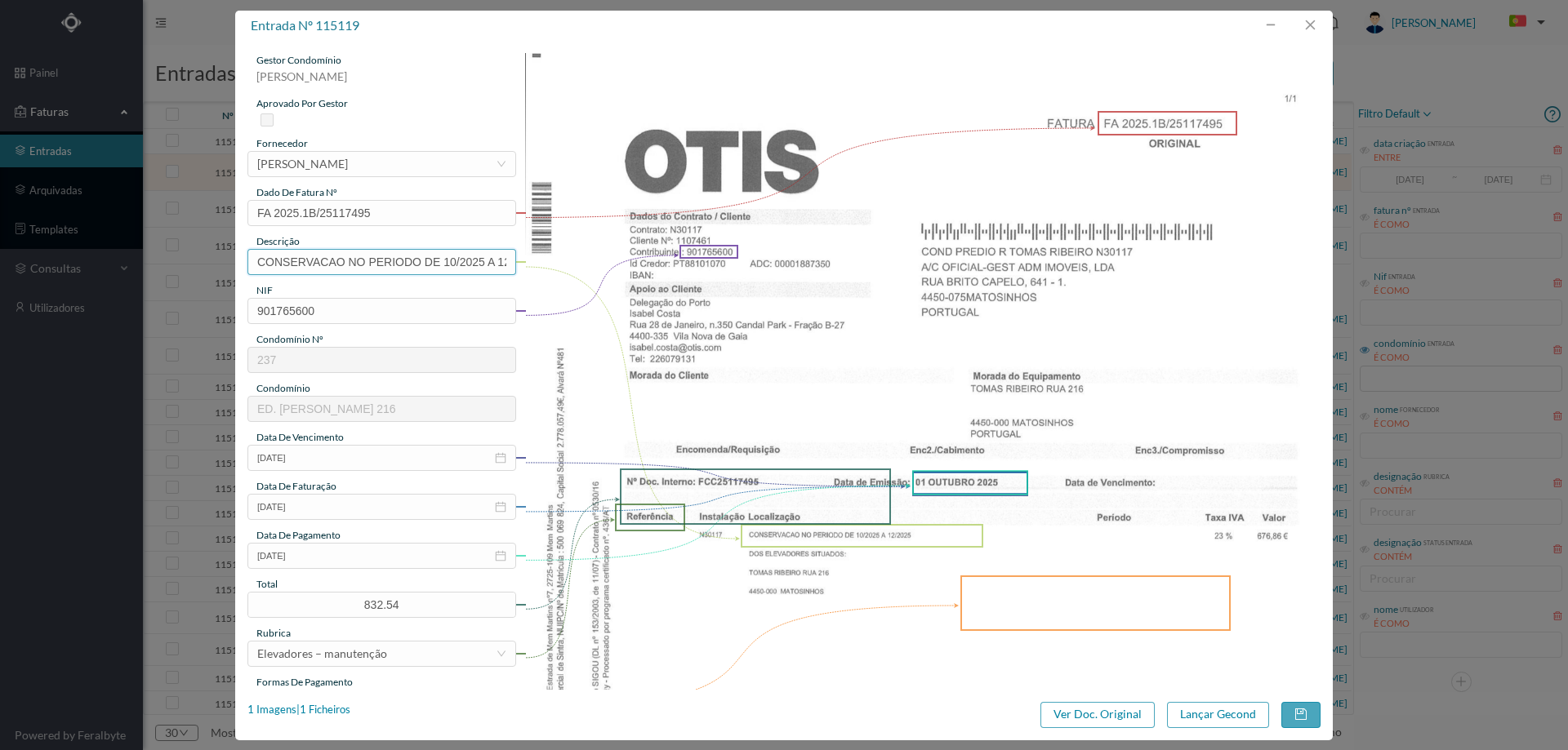
click at [375, 266] on input "CONSERVACAO NO PERIODO DE 10/2025 A 12/2025" at bounding box center [382, 261] width 268 height 26
click at [375, 265] on input "CONSERVACAO NO PERIODO DE 10/2025 A 12/2025" at bounding box center [382, 261] width 268 height 26
click at [379, 260] on input "CONSERVACAO NO PERIODO DE 10/2025 A 12/2025" at bounding box center [382, 261] width 268 height 26
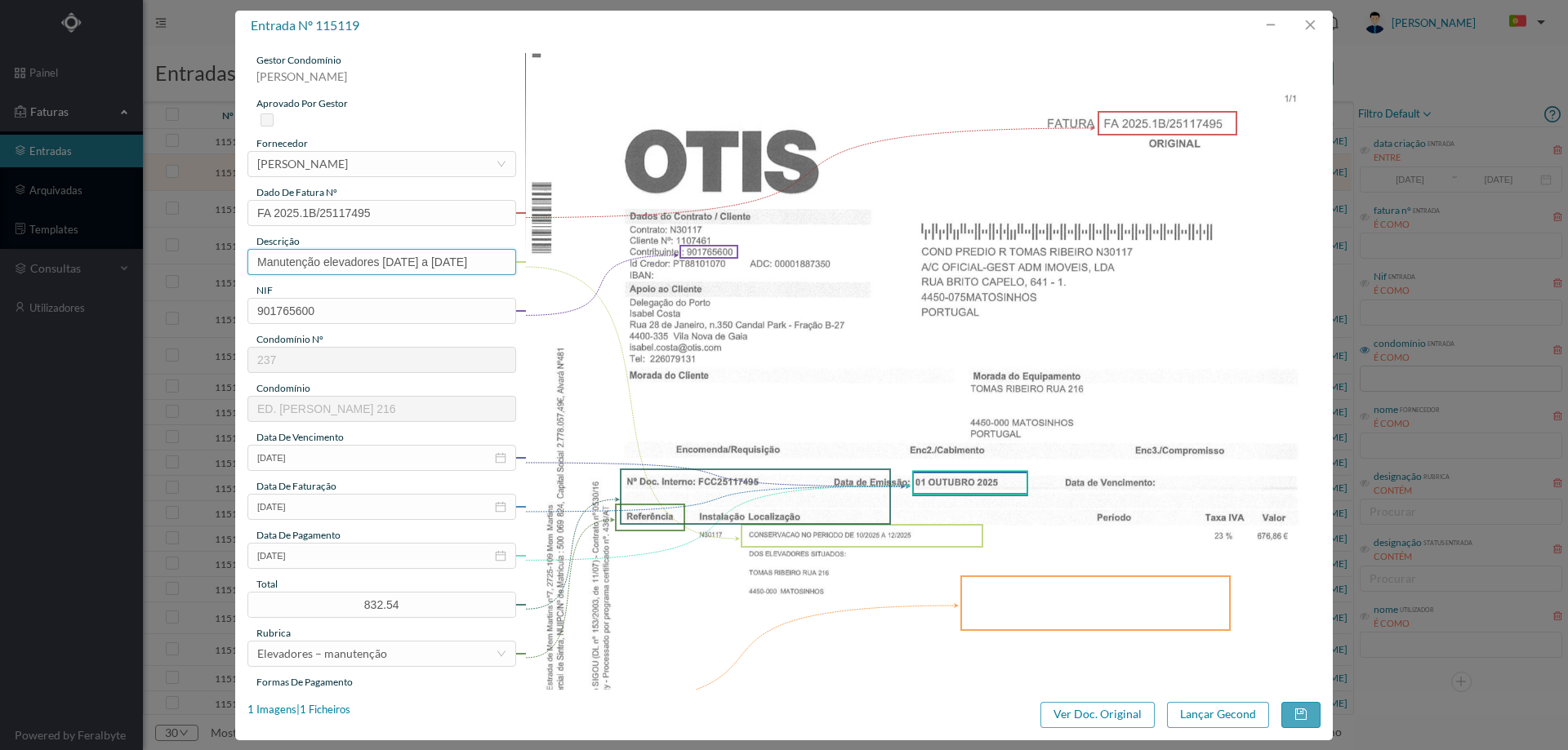
scroll to position [0, 13]
type input "Manutenção elevadores Outubro a Dezembro 2025"
click at [498, 556] on icon "icon: close-circle" at bounding box center [501, 556] width 12 height 12
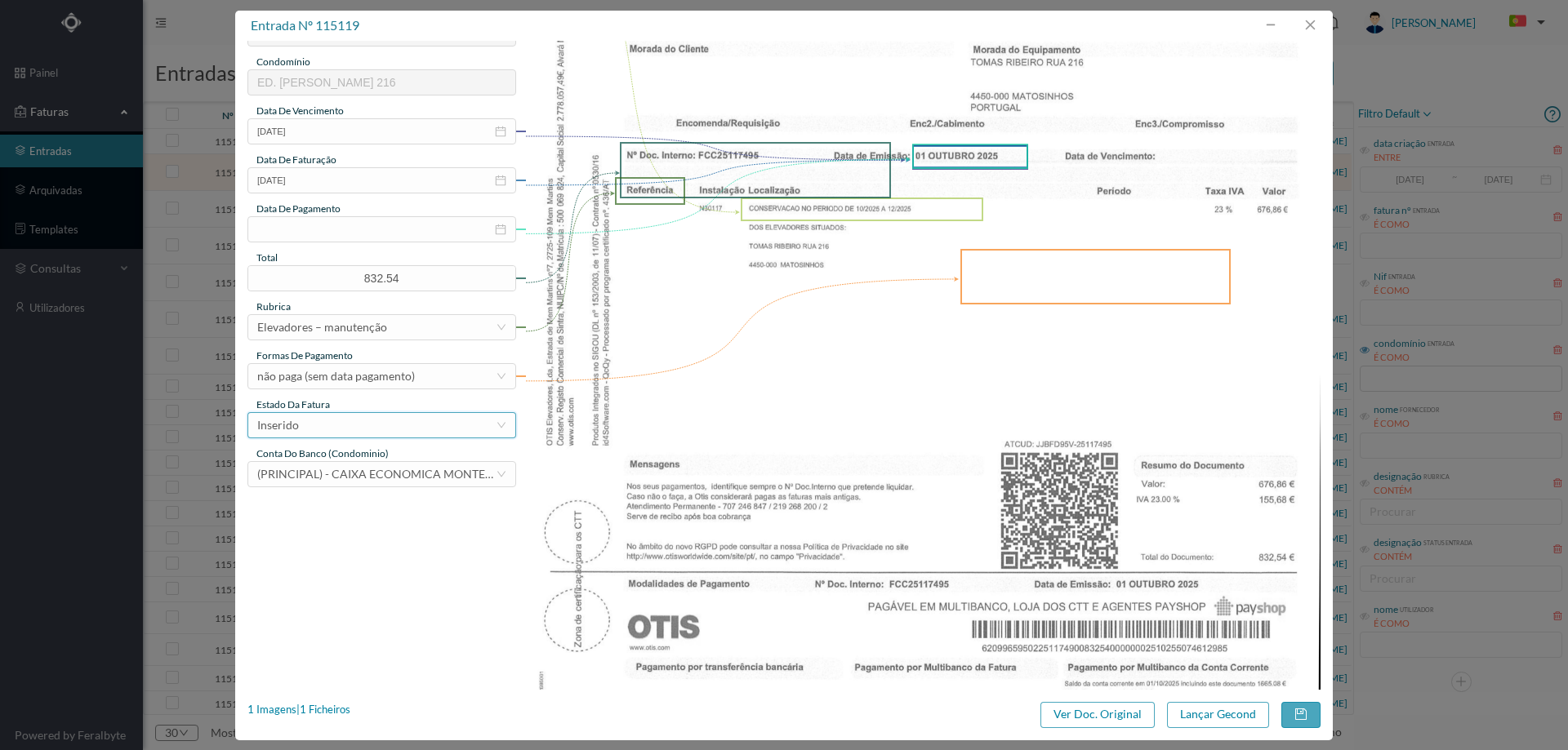
click at [319, 424] on div "Inserido" at bounding box center [376, 425] width 238 height 24
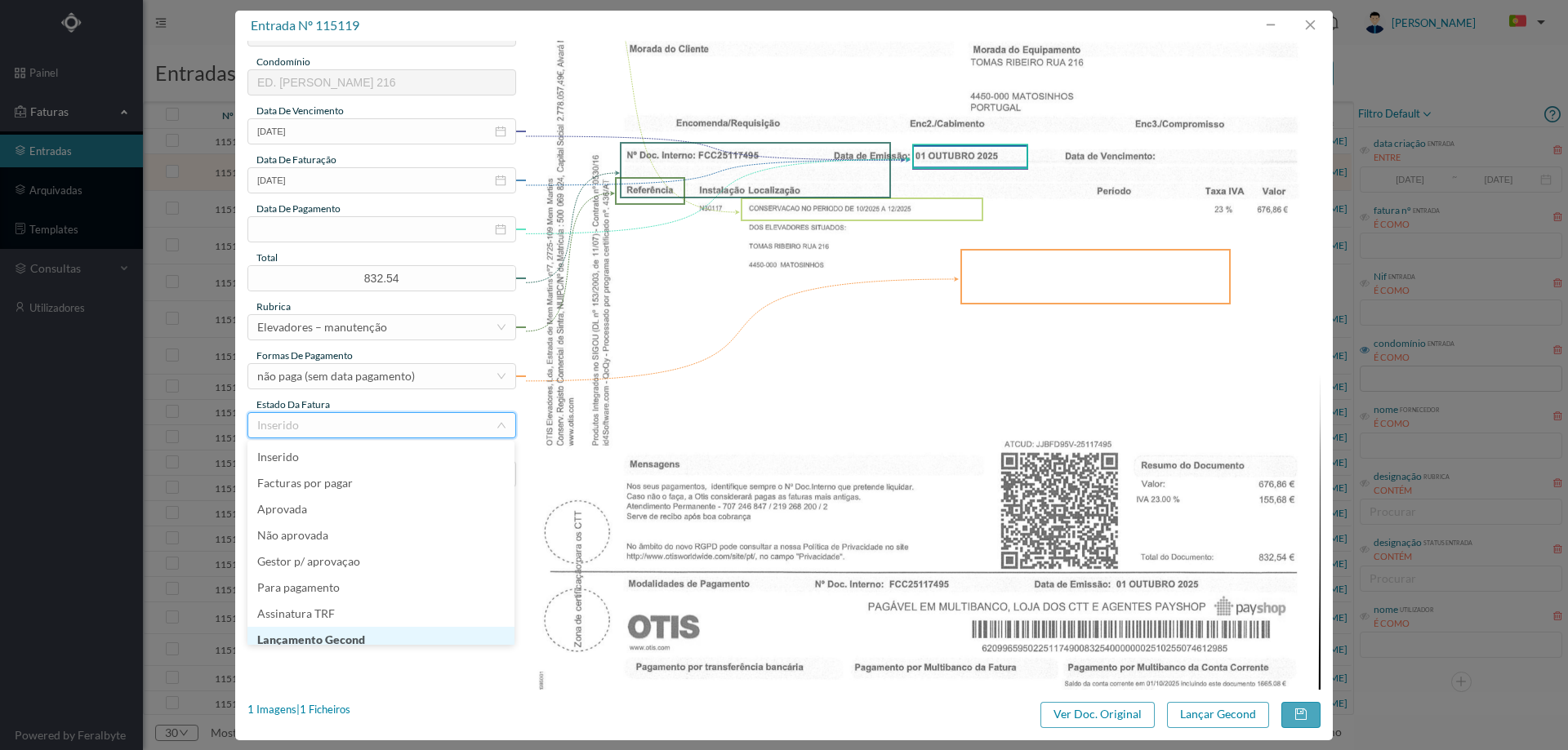
scroll to position [8, 0]
drag, startPoint x: 347, startPoint y: 636, endPoint x: 452, endPoint y: 614, distance: 107.3
click at [347, 635] on li "Lançamento Gecond" at bounding box center [381, 631] width 267 height 26
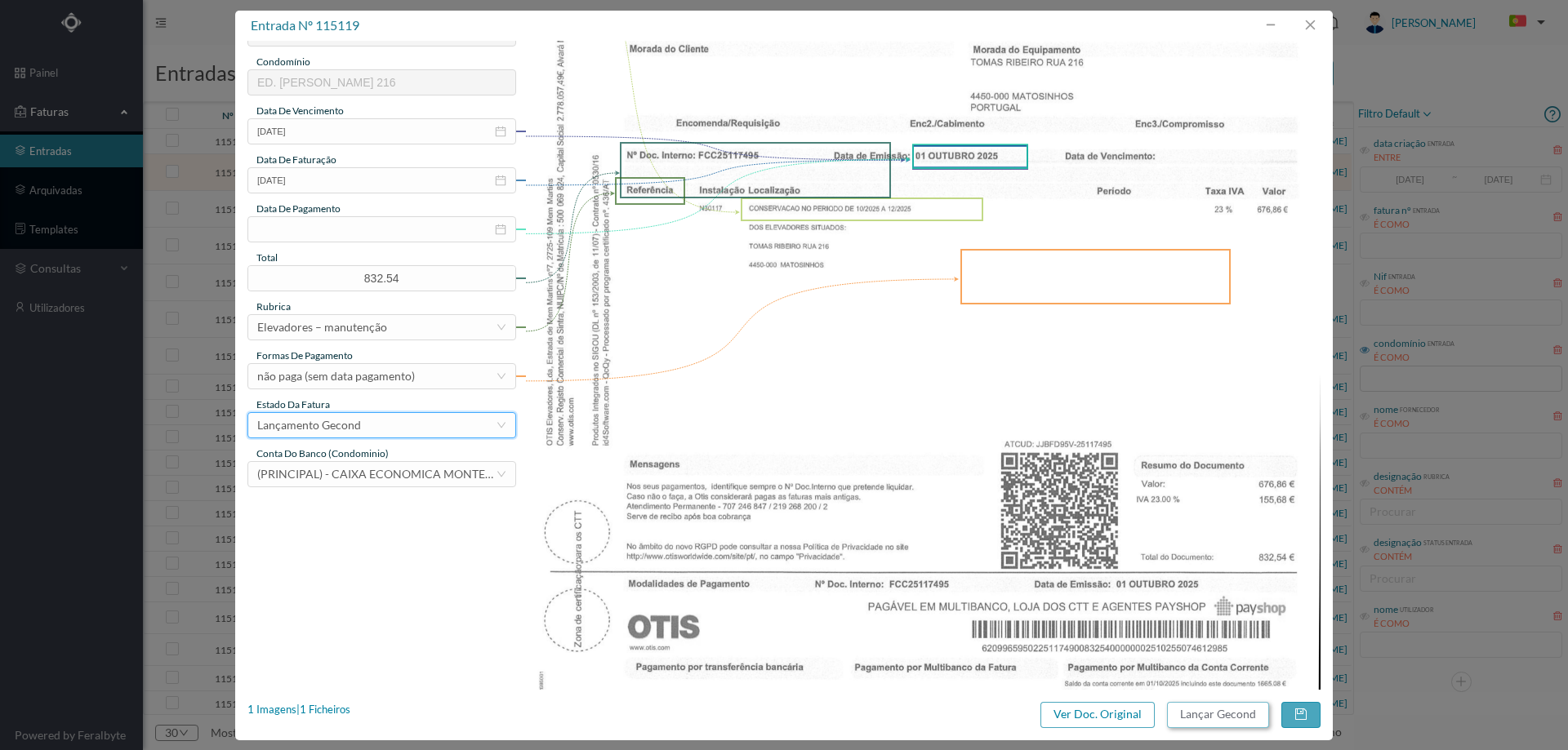
click at [1202, 711] on button "Lançar Gecond" at bounding box center [1218, 715] width 102 height 26
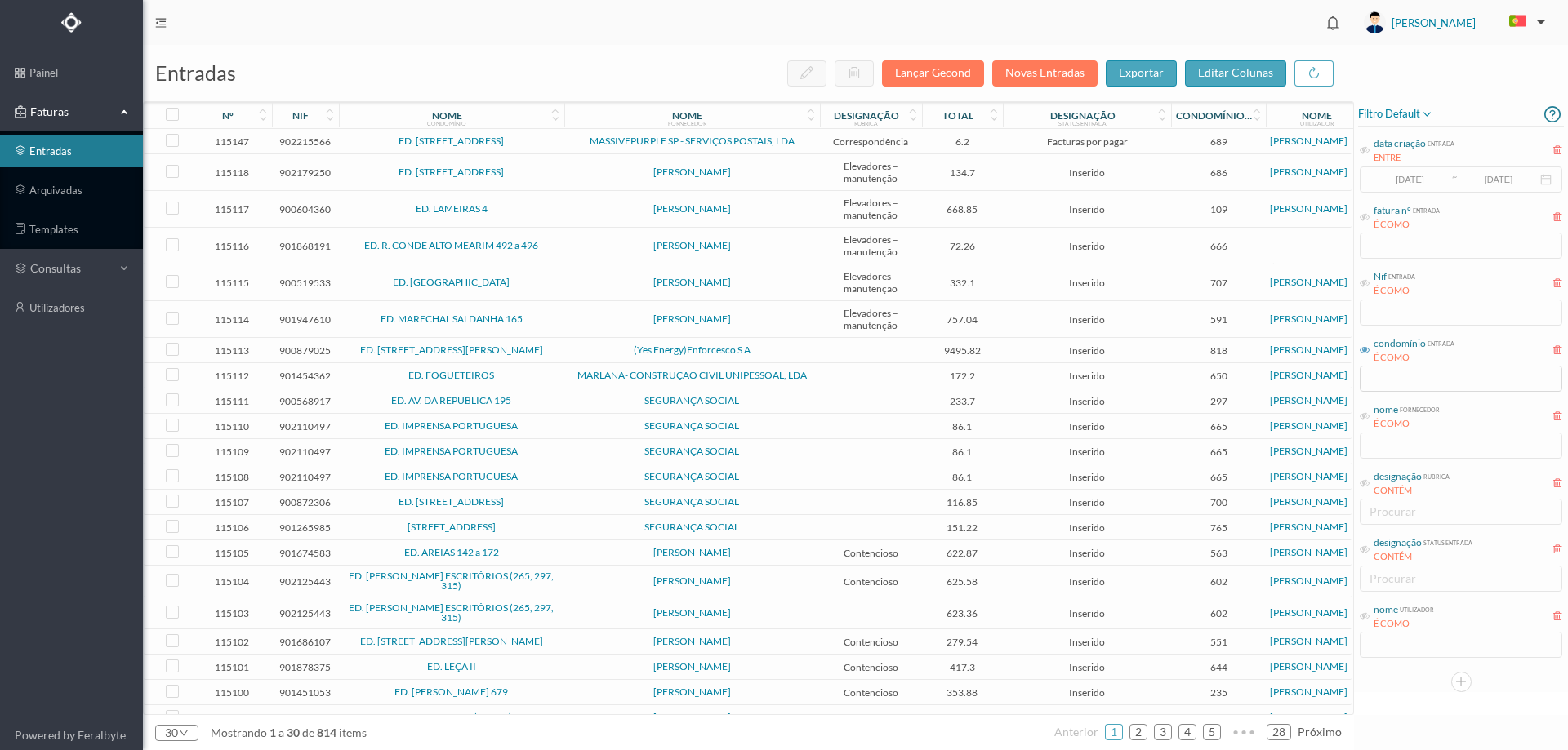
click at [773, 175] on span "[PERSON_NAME]" at bounding box center [692, 173] width 247 height 10
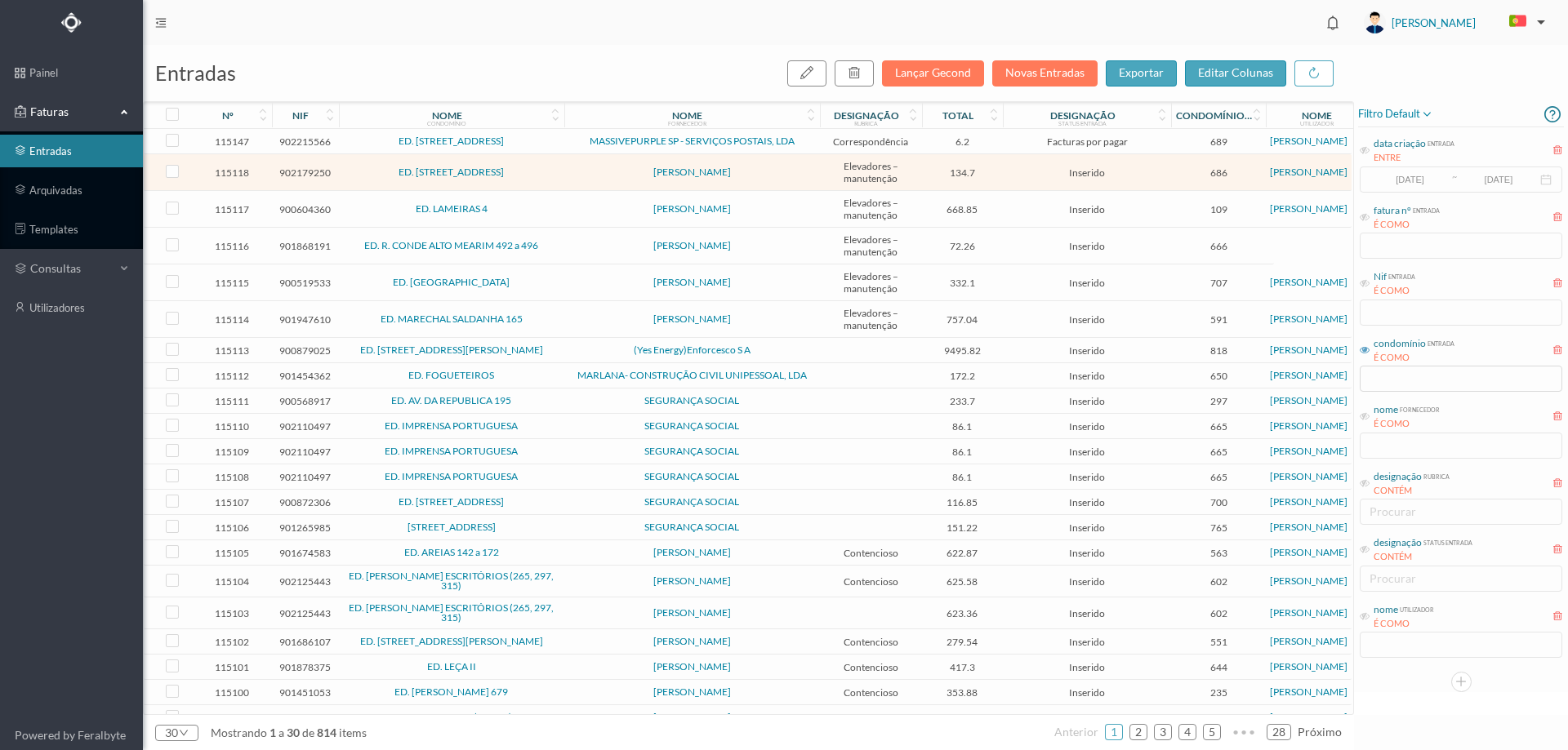
click at [773, 175] on span "[PERSON_NAME]" at bounding box center [692, 173] width 247 height 10
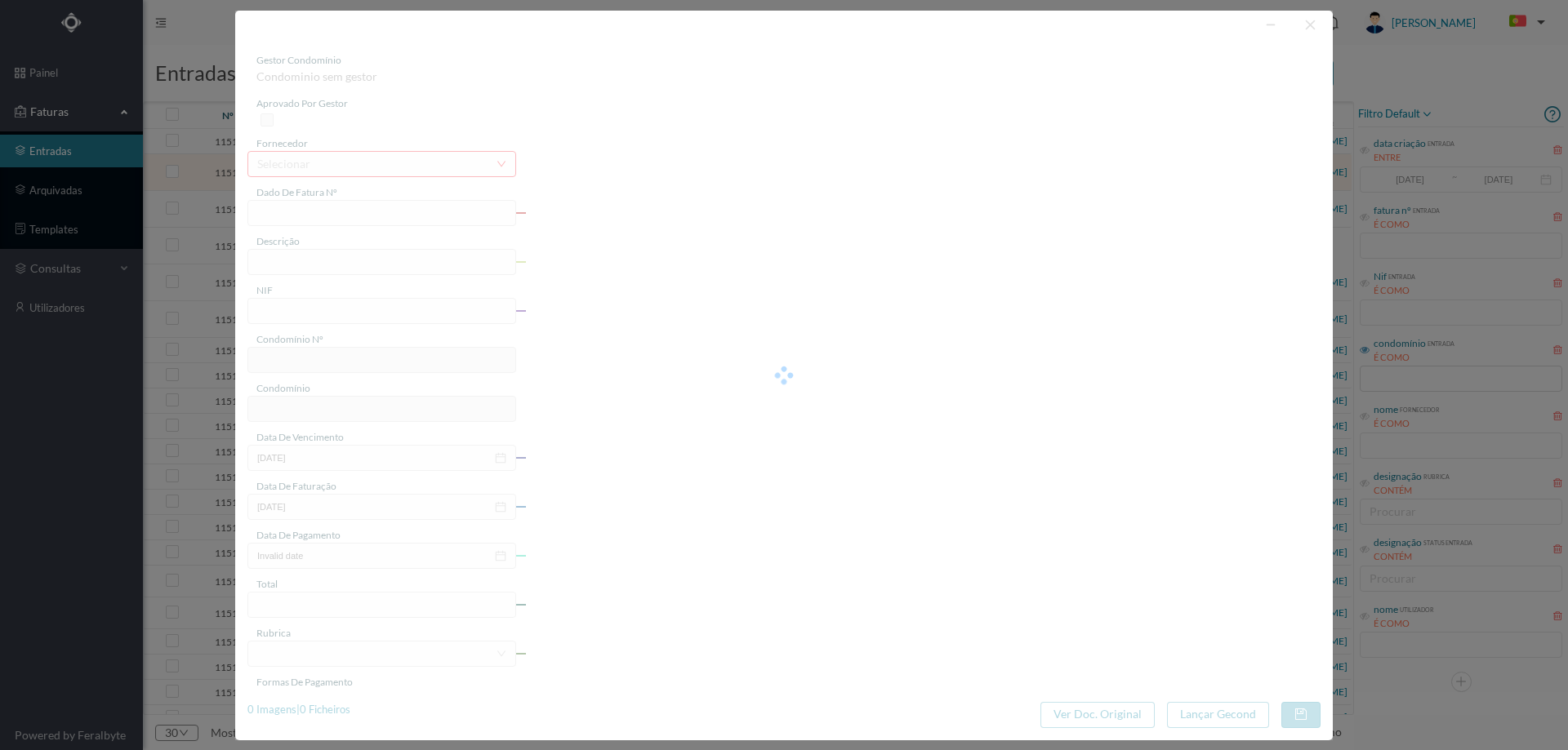
type input "FA 2025.1B/25122047"
type input "CONSERVACAO NO PERIODO DE 10/2025"
type input "902179250"
type input "01-10-2025"
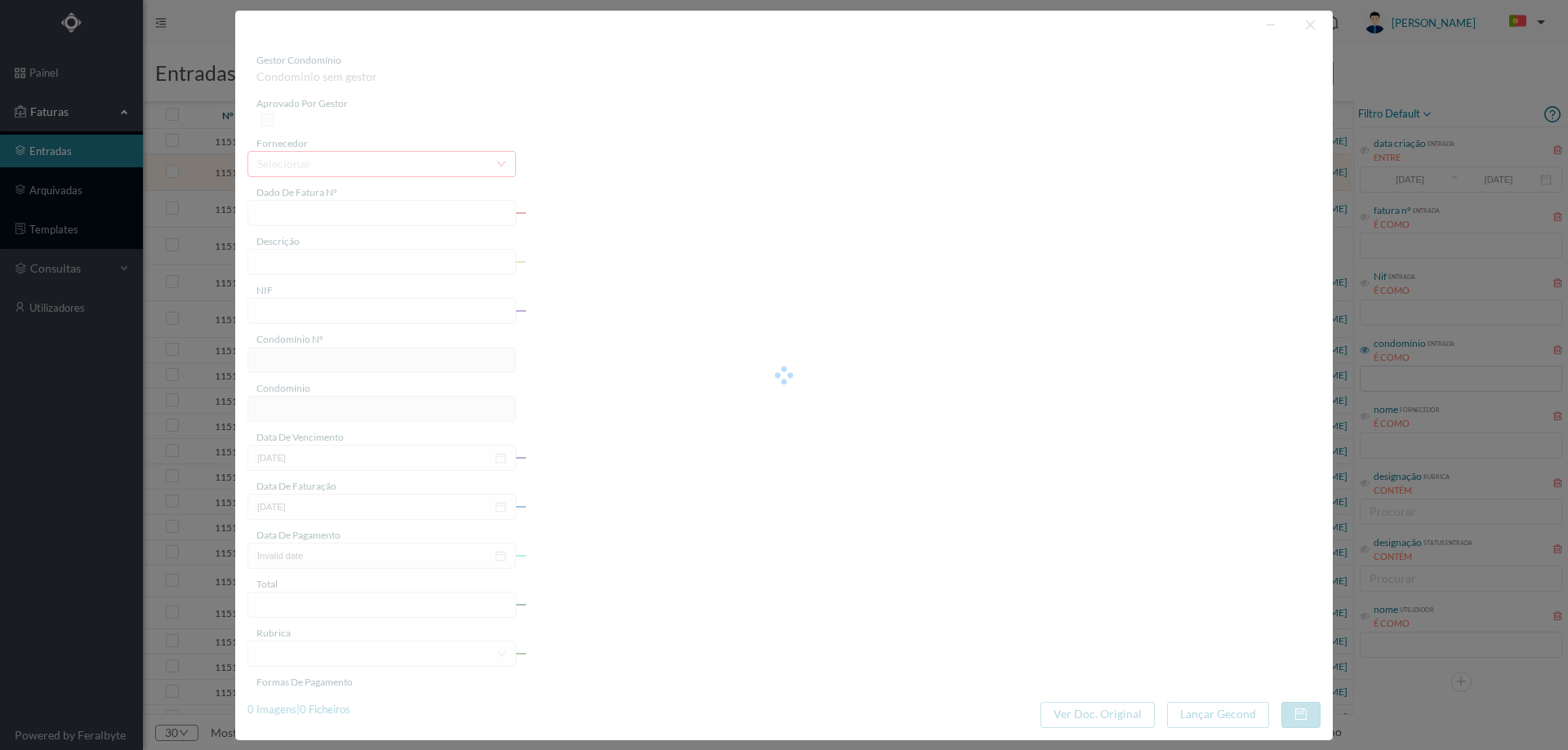
type input "01-10-2025"
type input "134.70"
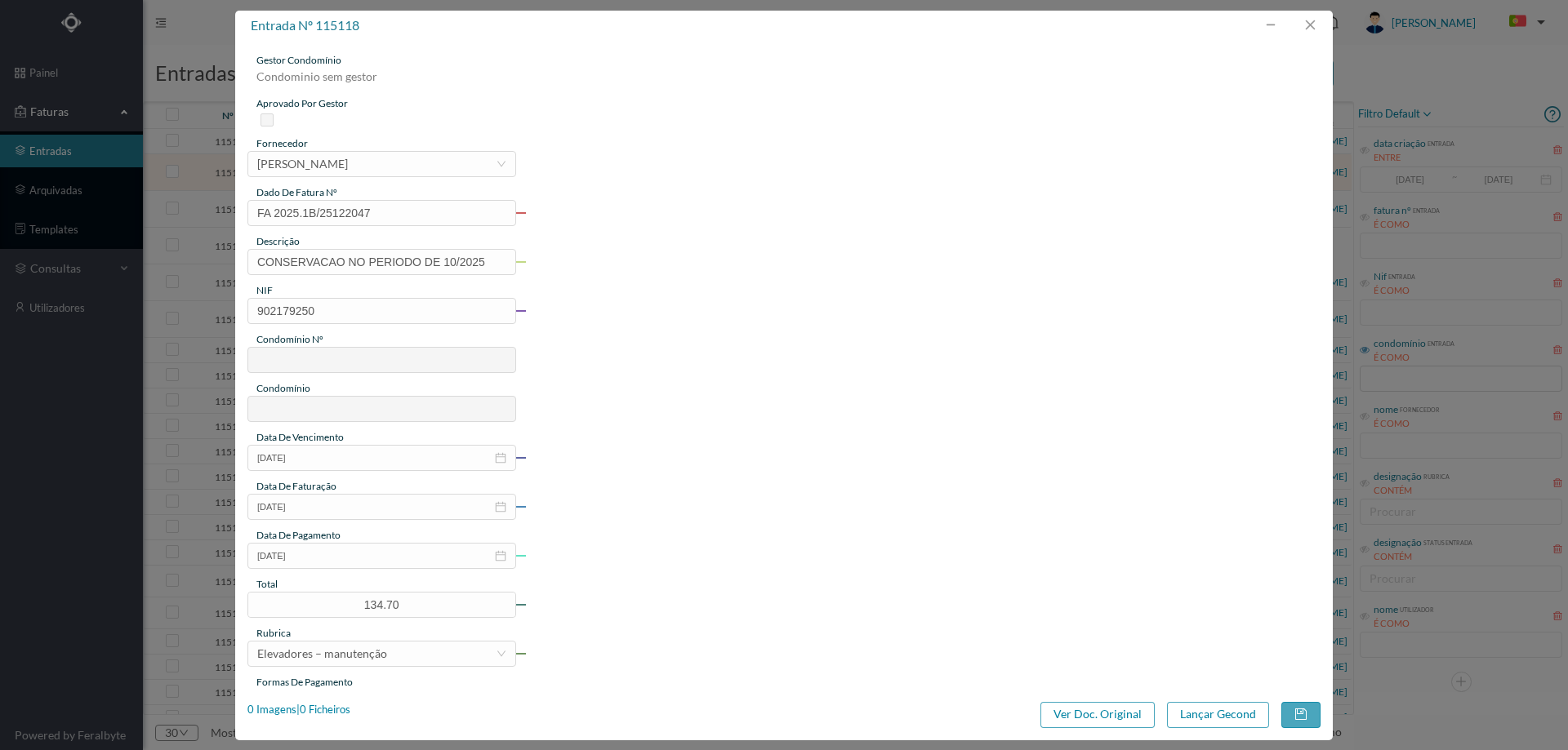
type input "686"
type input "ED. RUA HERÓIS DE FRANÇA, 327/331"
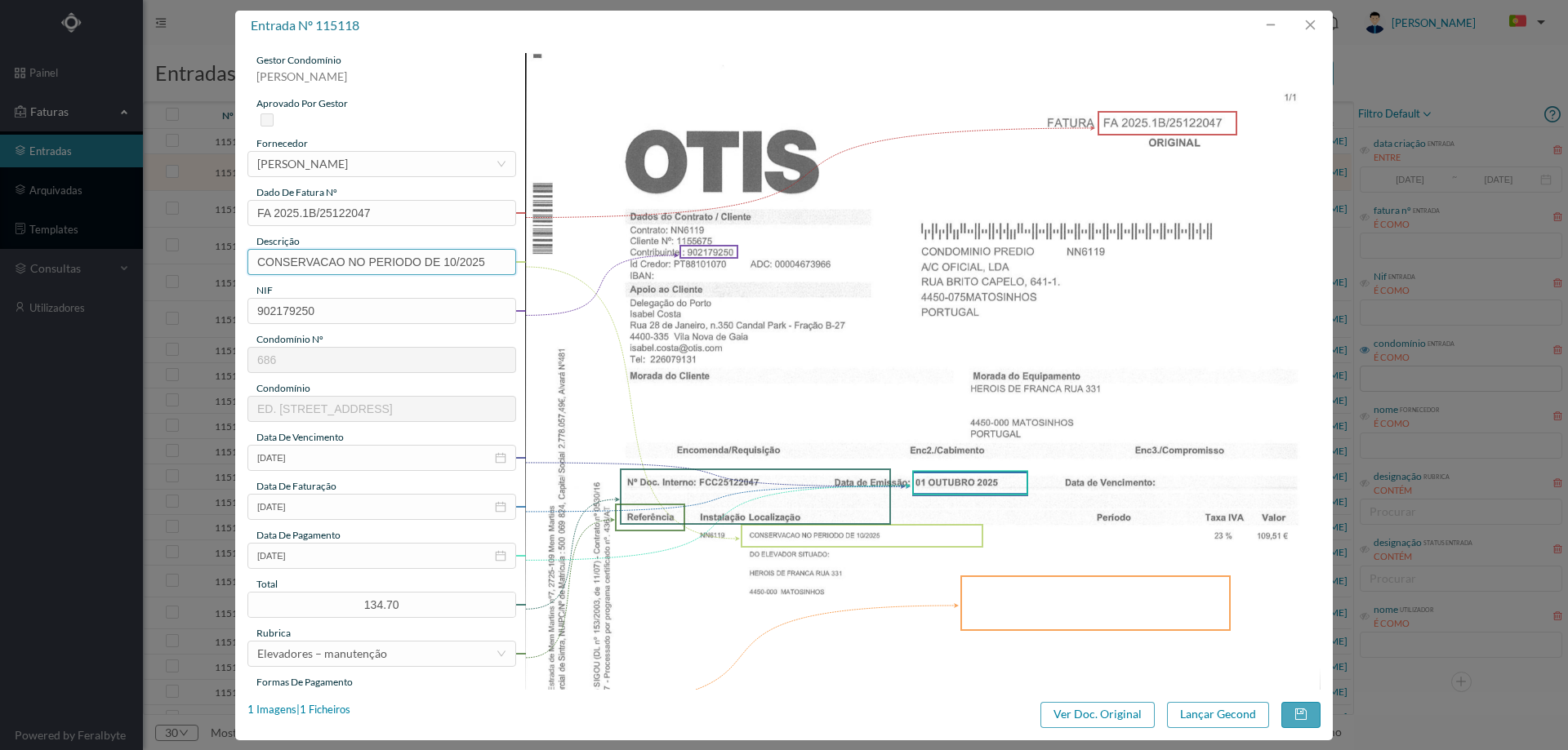
click at [456, 266] on input "CONSERVACAO NO PERIODO DE 10/2025" at bounding box center [382, 261] width 268 height 26
type input "Manutenção elevadores Outubro 2025"
click at [497, 554] on icon "icon: close-circle" at bounding box center [501, 556] width 12 height 12
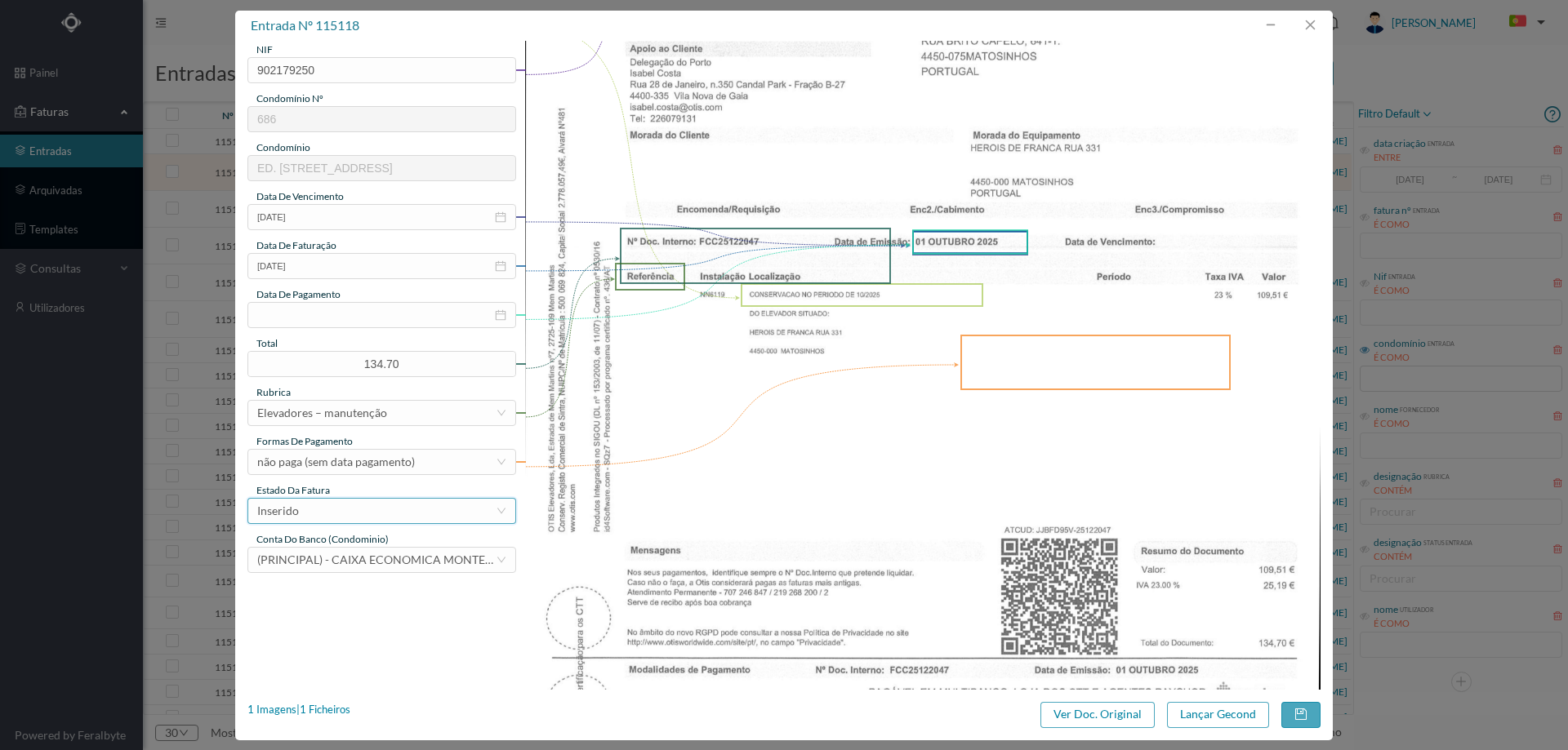
scroll to position [245, 0]
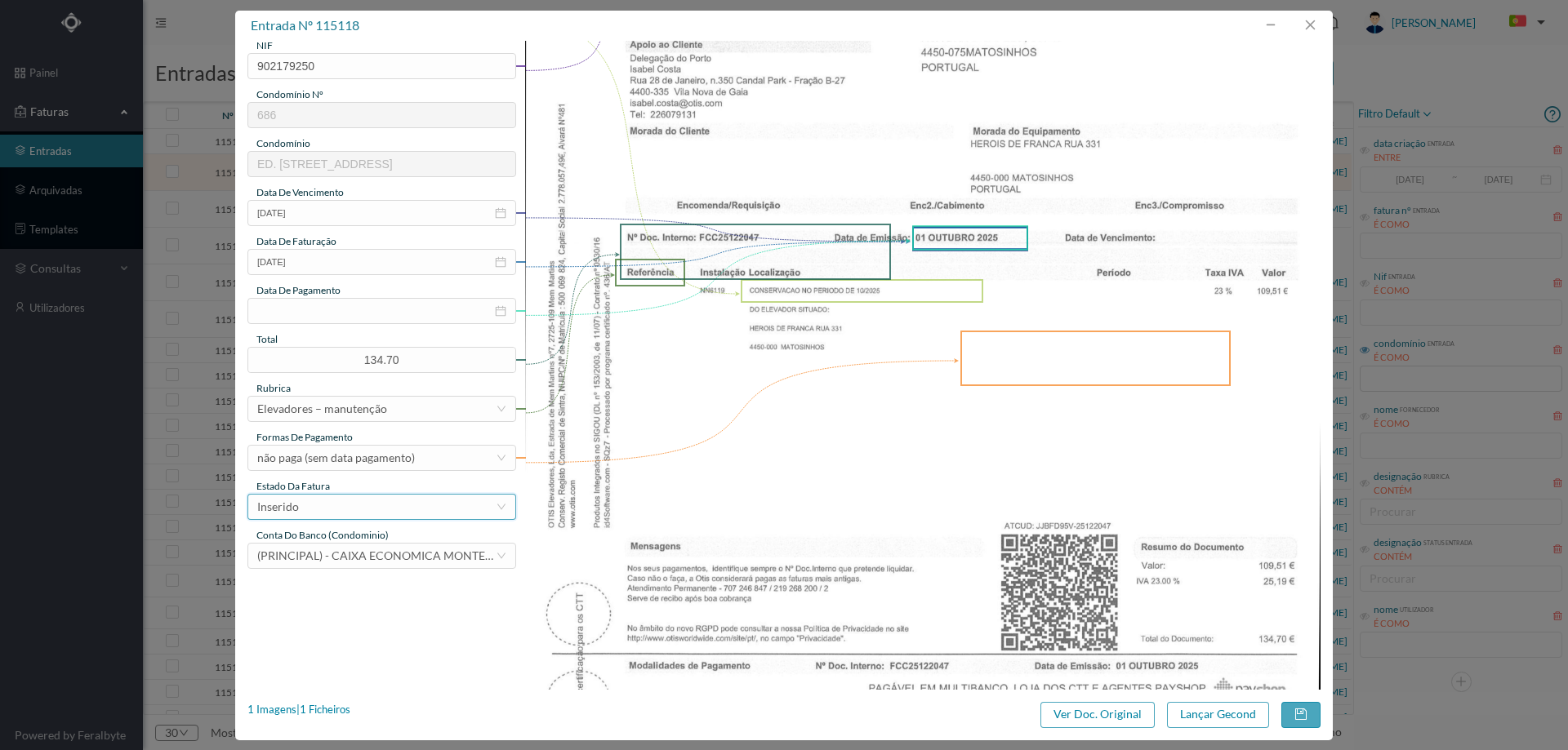
click at [377, 500] on div "Inserido" at bounding box center [376, 506] width 238 height 24
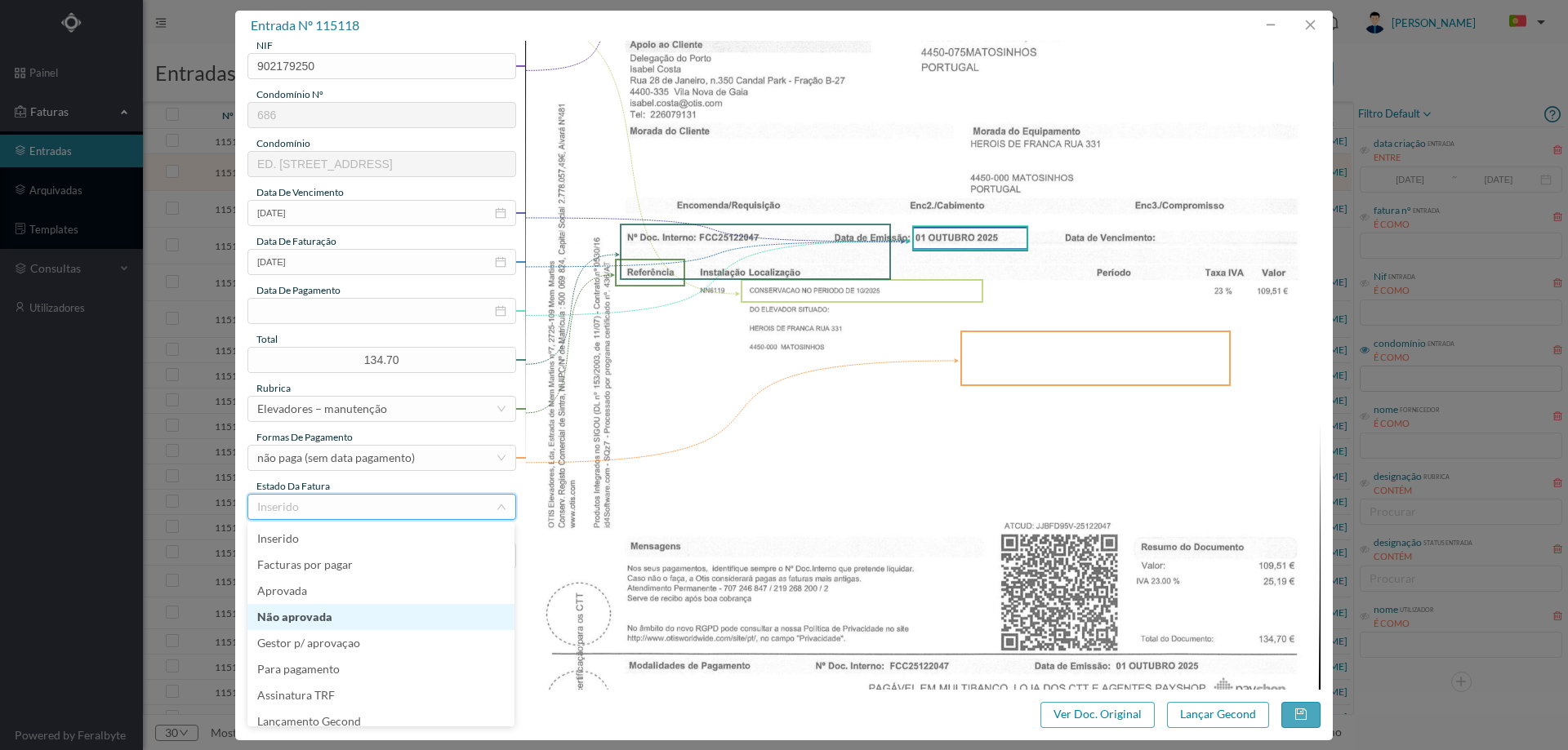
scroll to position [8, 0]
click at [364, 706] on li "Lançamento Gecond" at bounding box center [381, 713] width 267 height 26
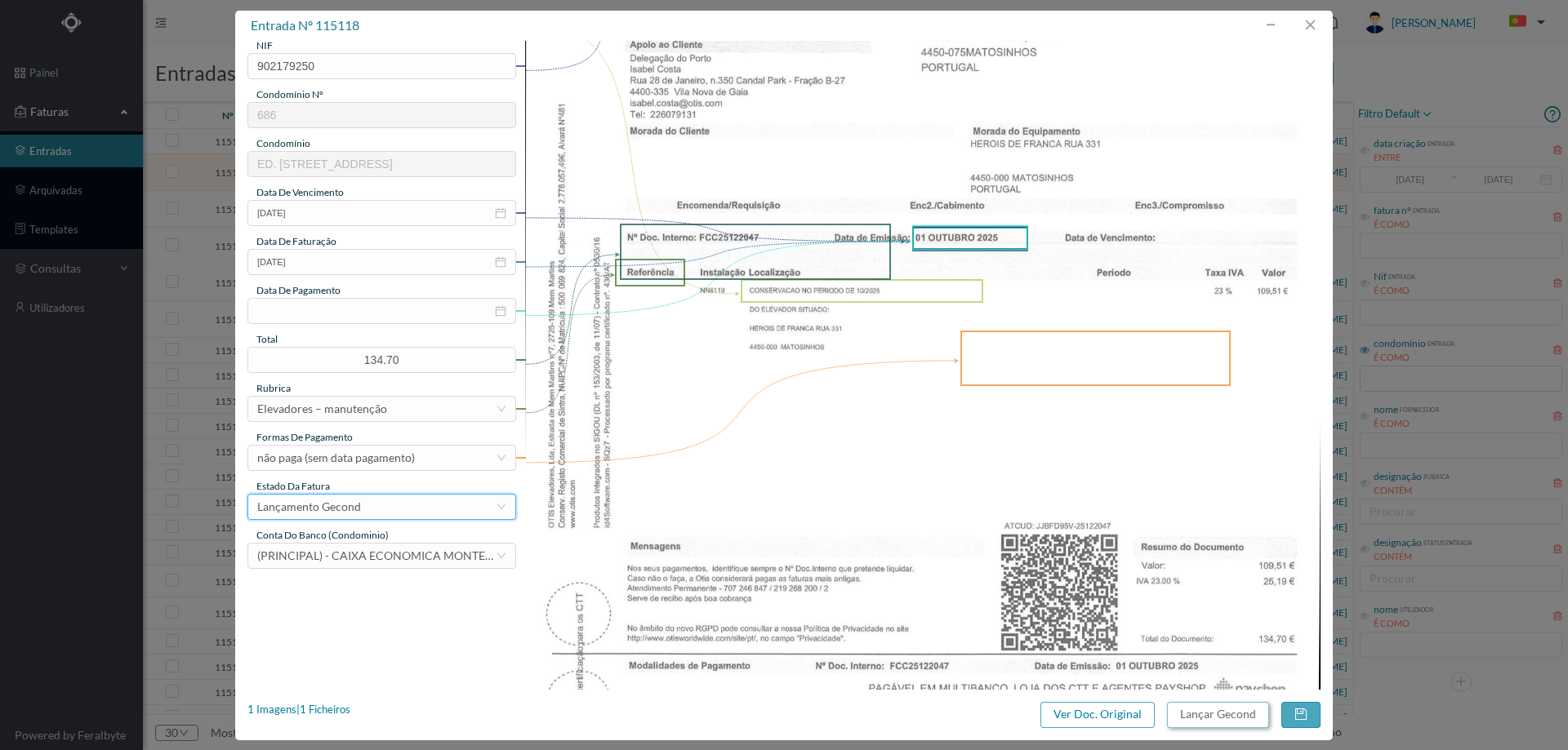
click at [1187, 710] on button "Lançar Gecond" at bounding box center [1218, 715] width 102 height 26
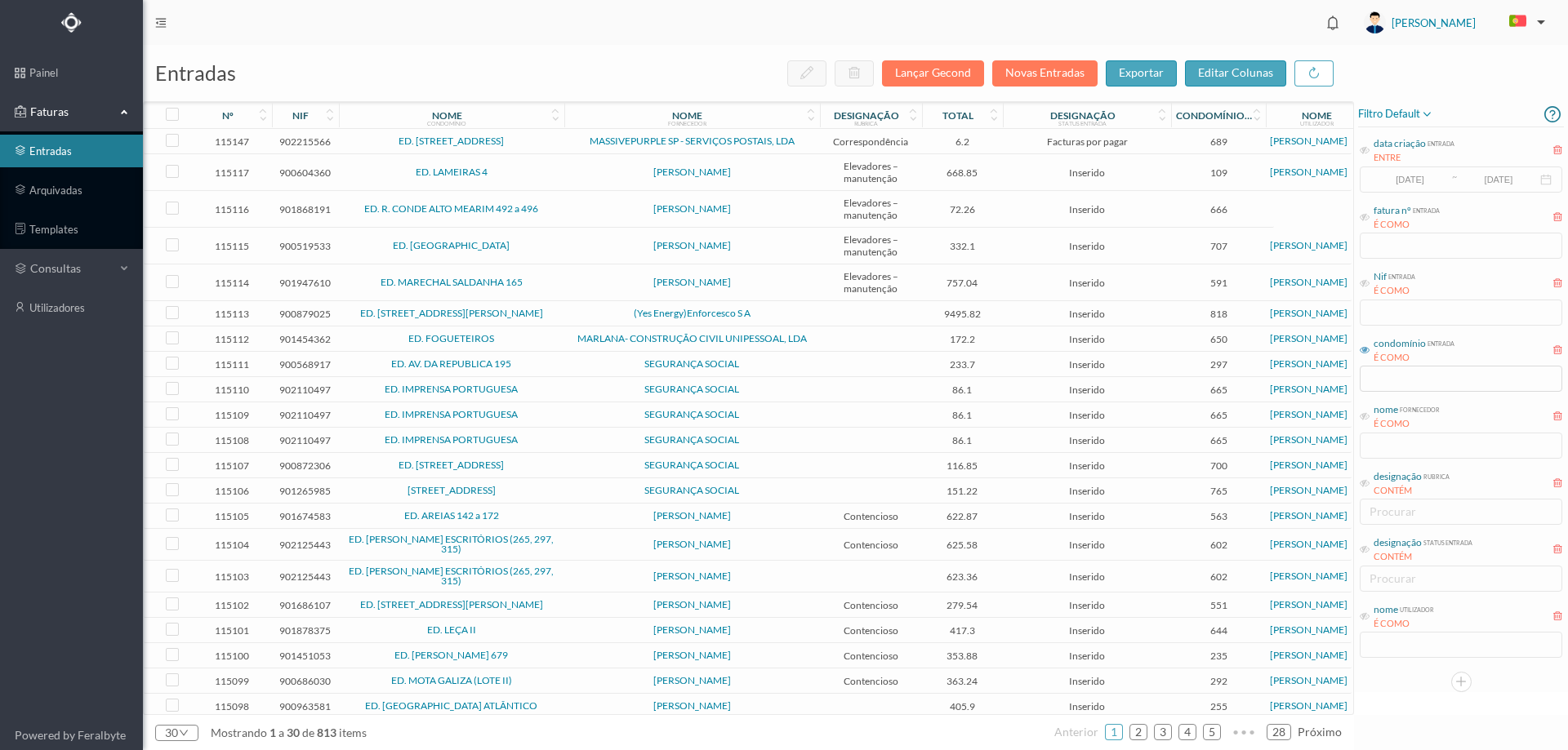
click at [548, 164] on td "ED. LAMEIRAS 4" at bounding box center [451, 173] width 226 height 37
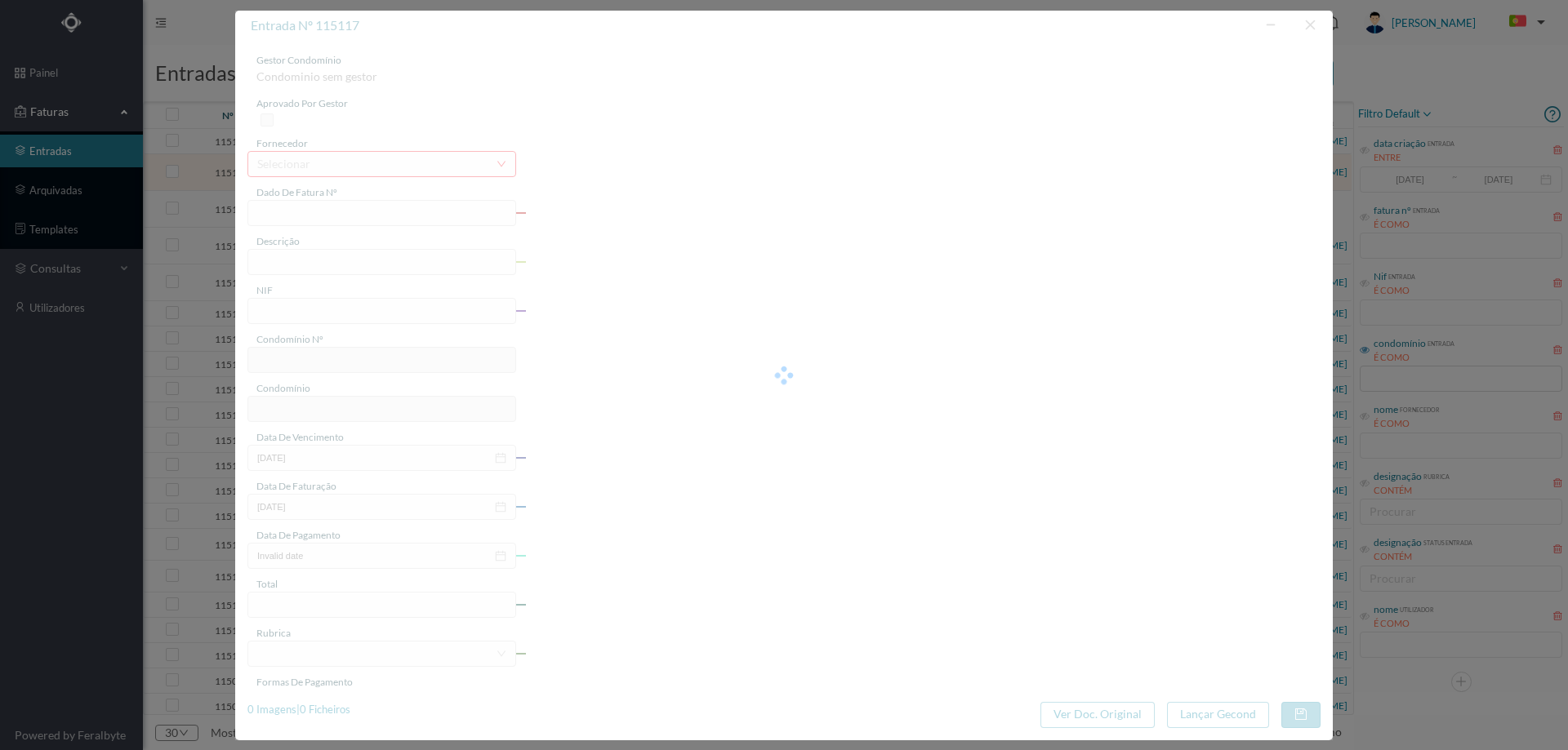
type input "FA 2025.1B/25127096"
type input "CONSERVACAO NO PERIODO DE 10/2025 A 12/2025"
type input "900604360"
type input "01-10-2025"
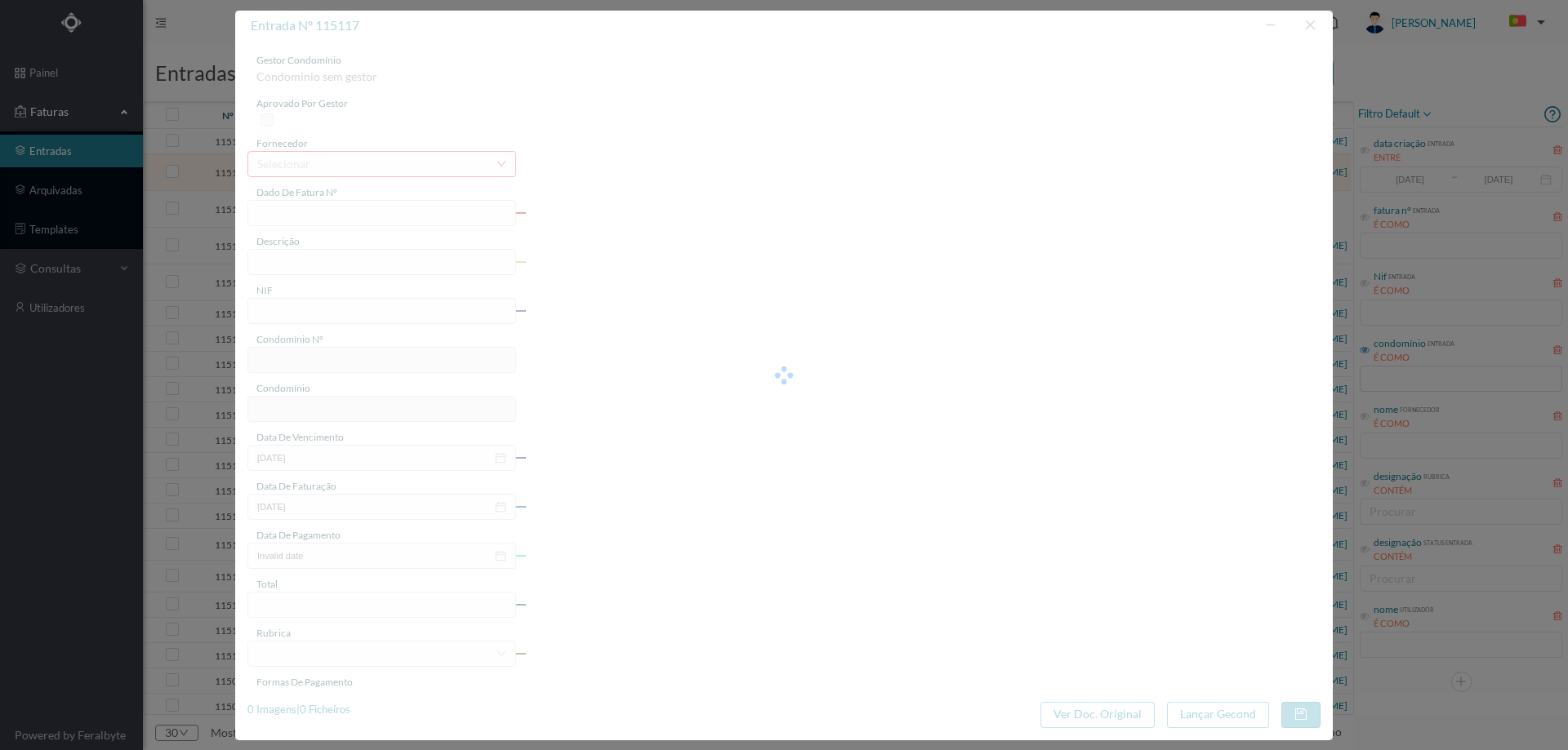
type input "01-10-2025"
type input "668.85"
type input "109"
type input "ED. LAMEIRAS 4"
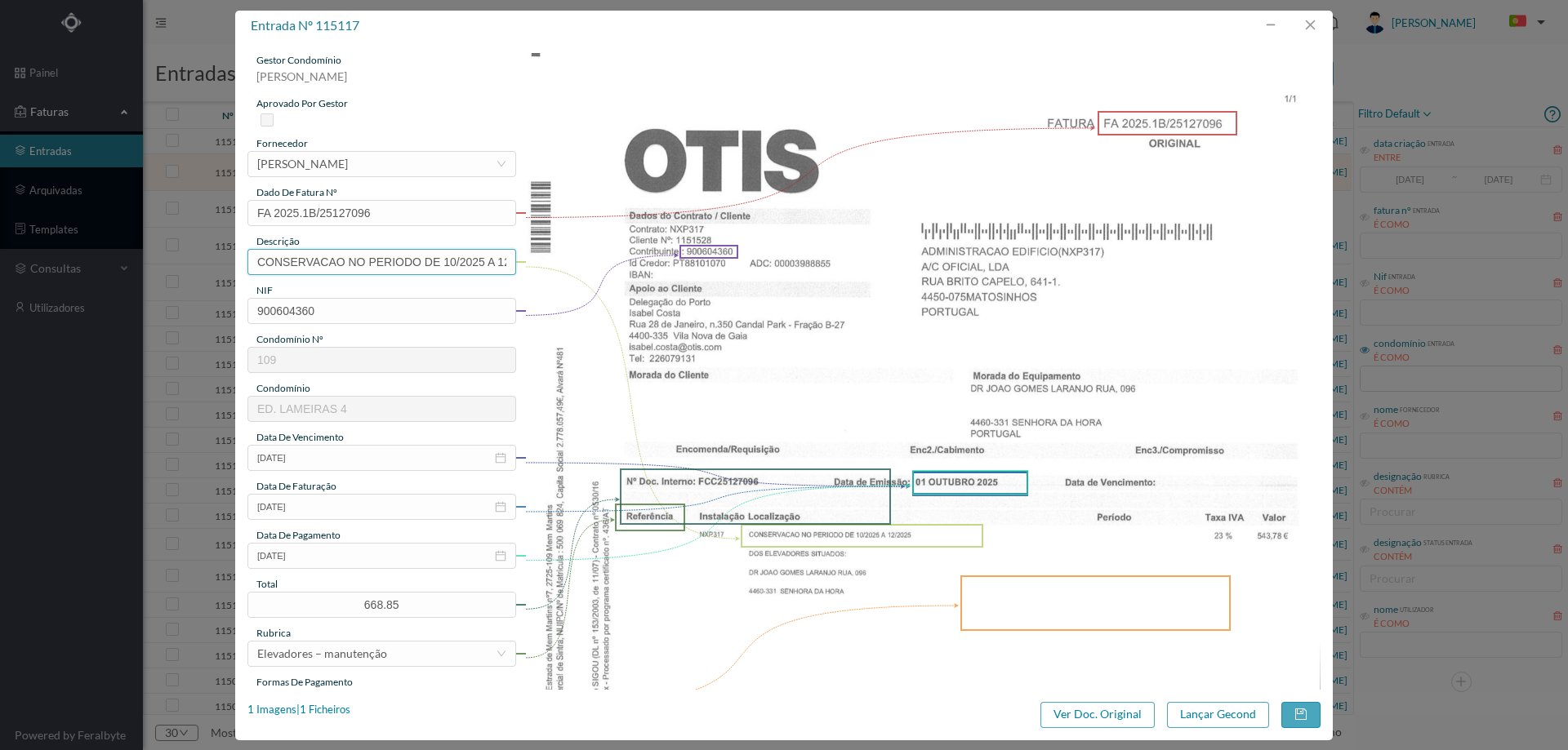
click at [368, 251] on input "CONSERVACAO NO PERIODO DE 10/2025 A 12/2025" at bounding box center [382, 261] width 268 height 26
click at [368, 253] on input "CONSERVACAO NO PERIODO DE 10/2025 A 12/2025" at bounding box center [382, 261] width 268 height 26
type input "Manutenção elevadores Outubro a Dezembro 2025"
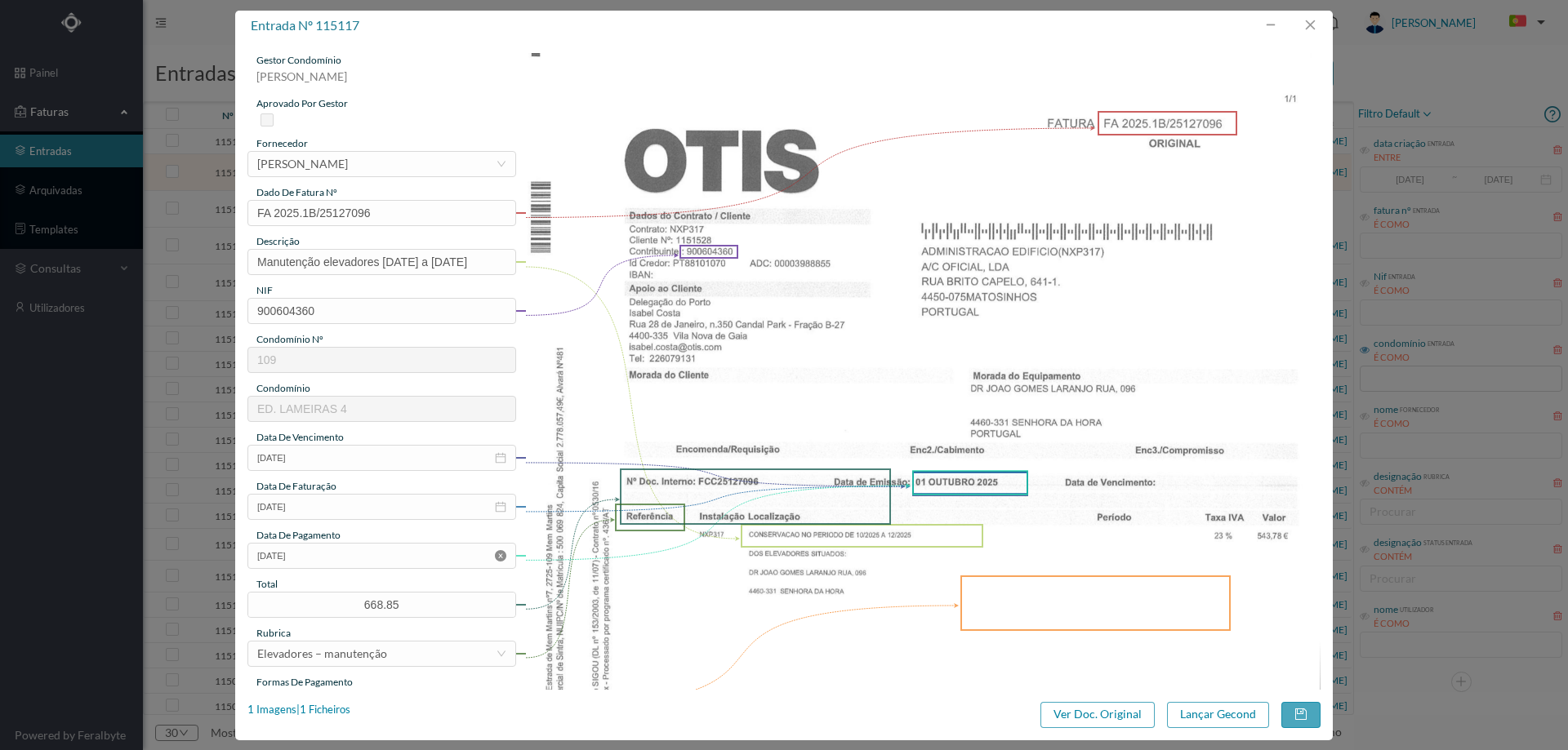
click at [499, 556] on icon "icon: close-circle" at bounding box center [501, 556] width 12 height 12
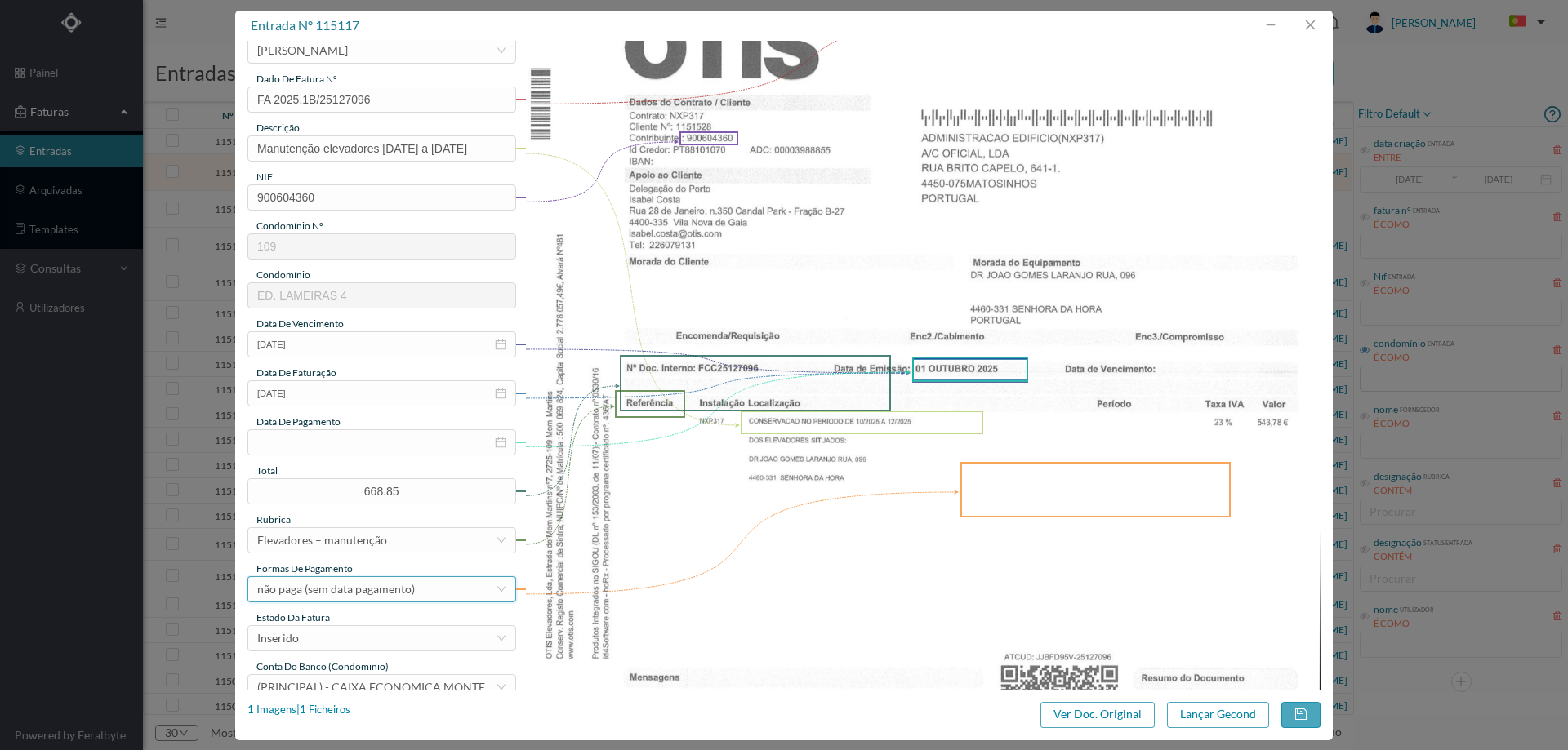
scroll to position [327, 0]
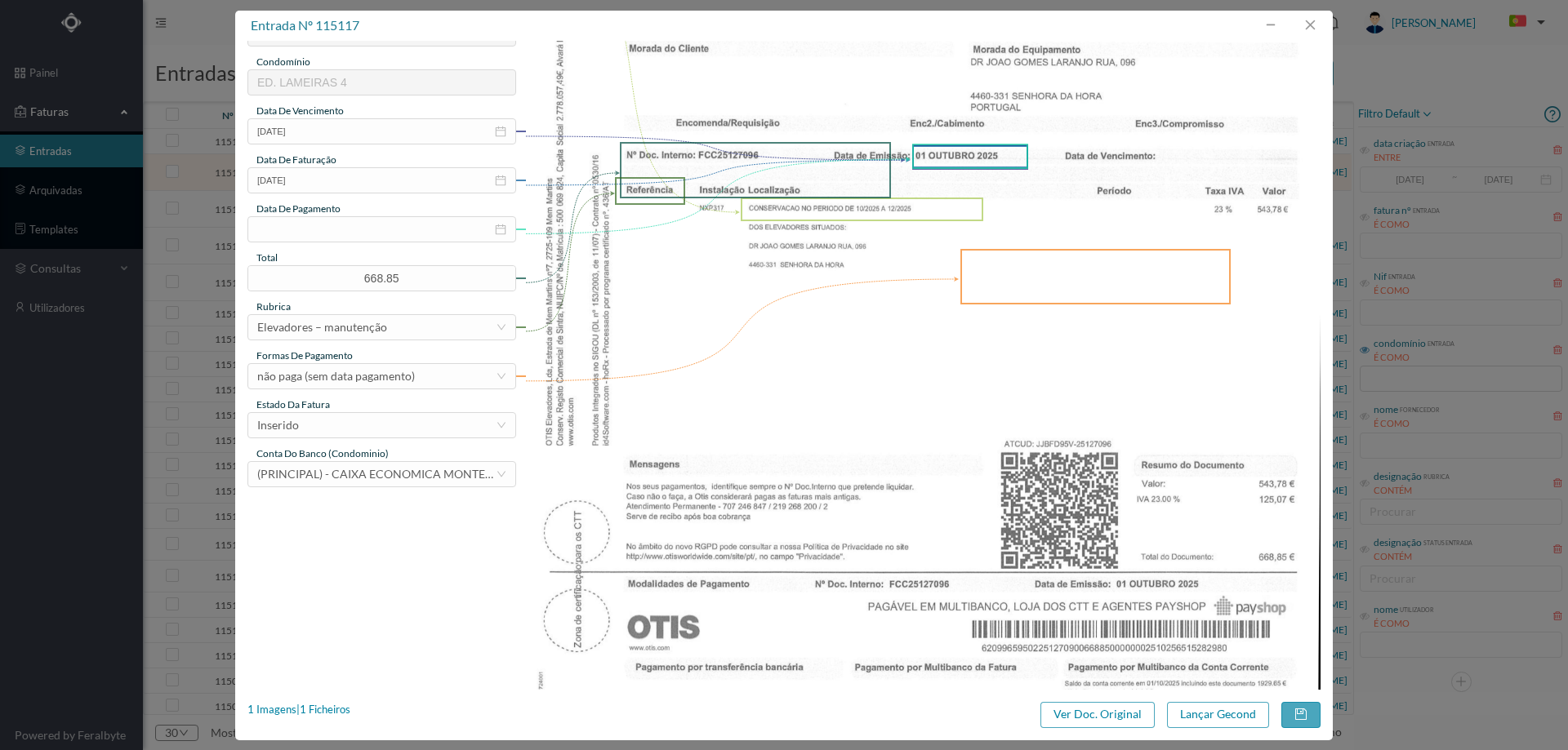
click at [346, 447] on span "conta do banco (condominio)" at bounding box center [323, 453] width 132 height 13
click at [353, 429] on div "Inserido" at bounding box center [376, 425] width 238 height 24
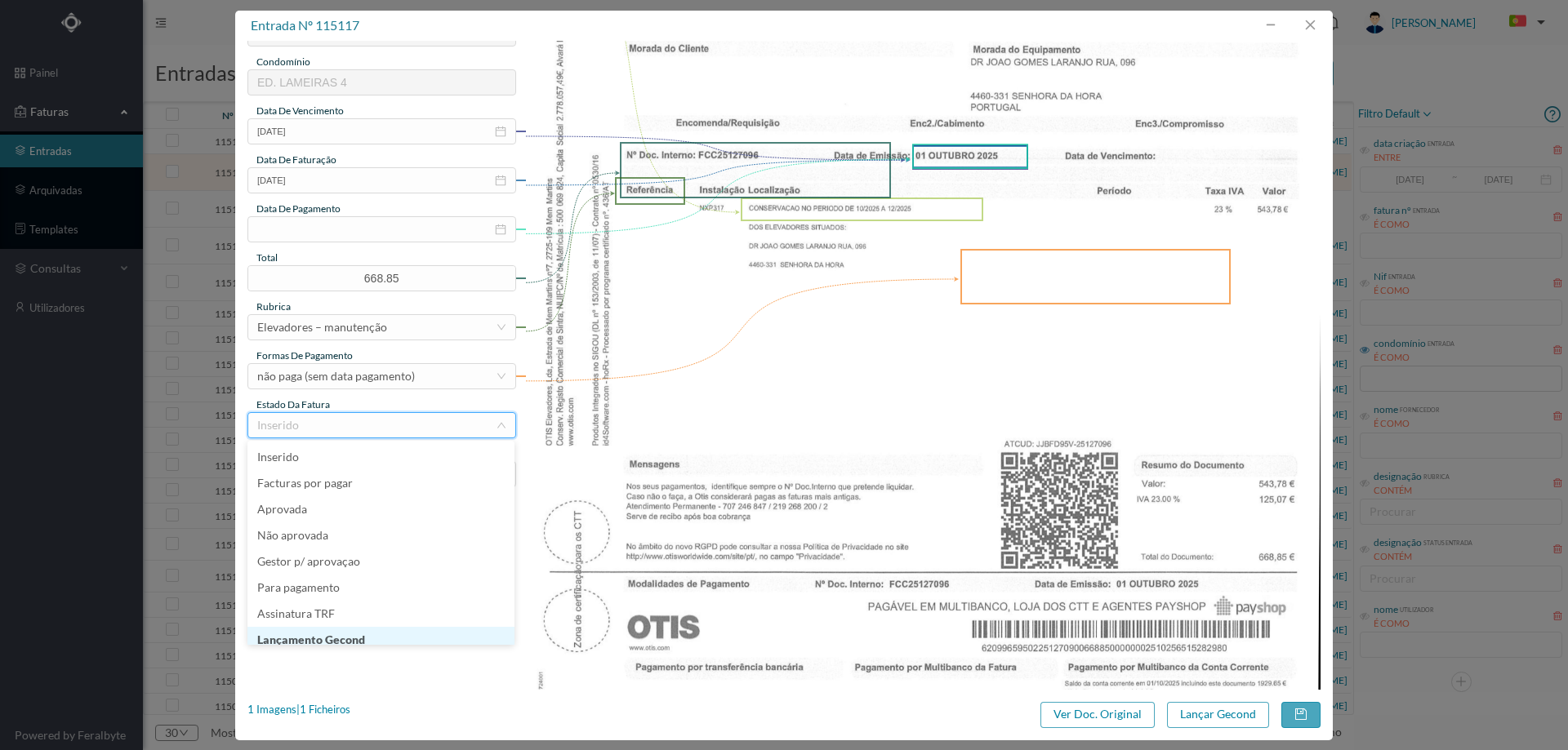
scroll to position [8, 0]
click at [359, 631] on li "Lançamento Gecond" at bounding box center [381, 631] width 267 height 26
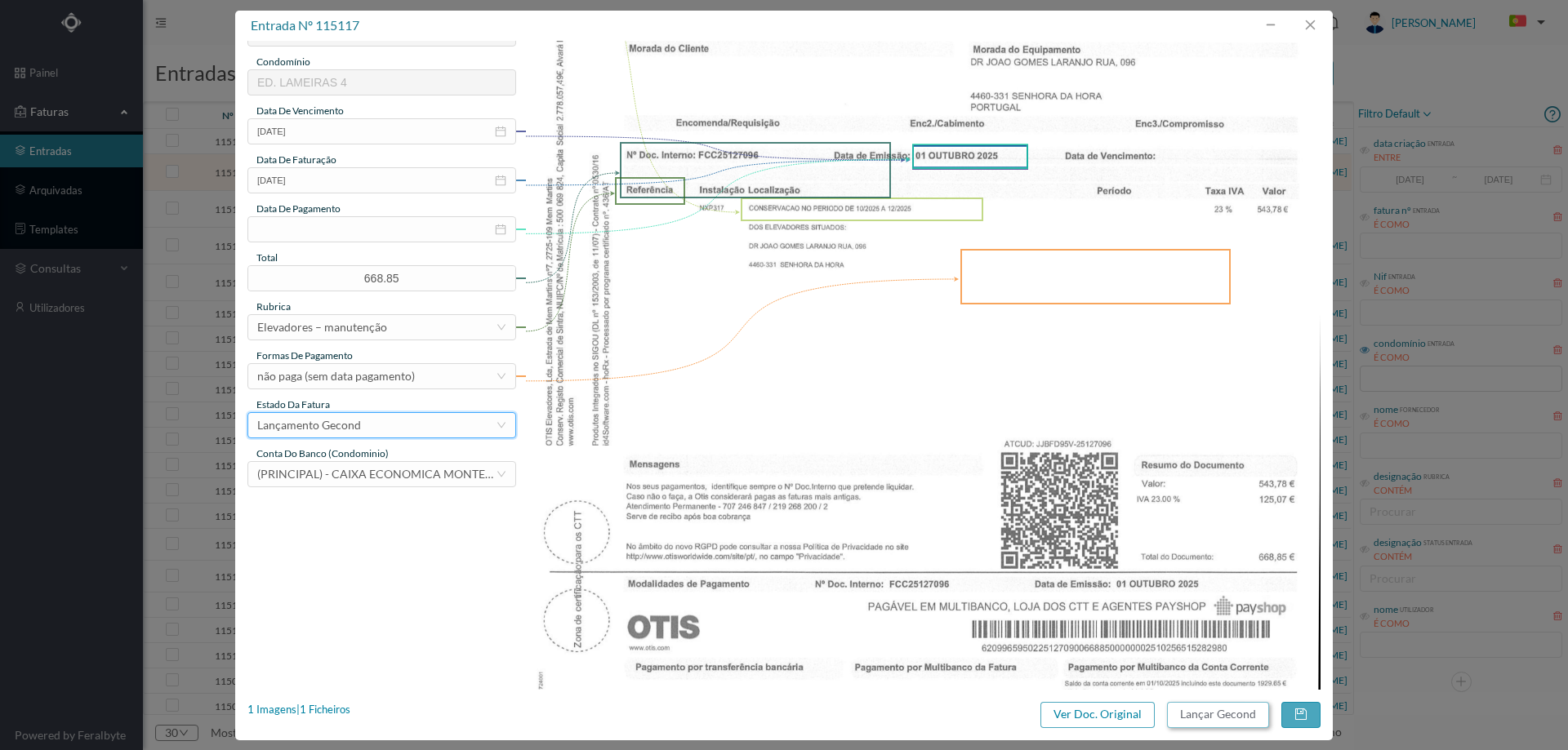
click at [1214, 716] on button "Lançar Gecond" at bounding box center [1218, 715] width 102 height 26
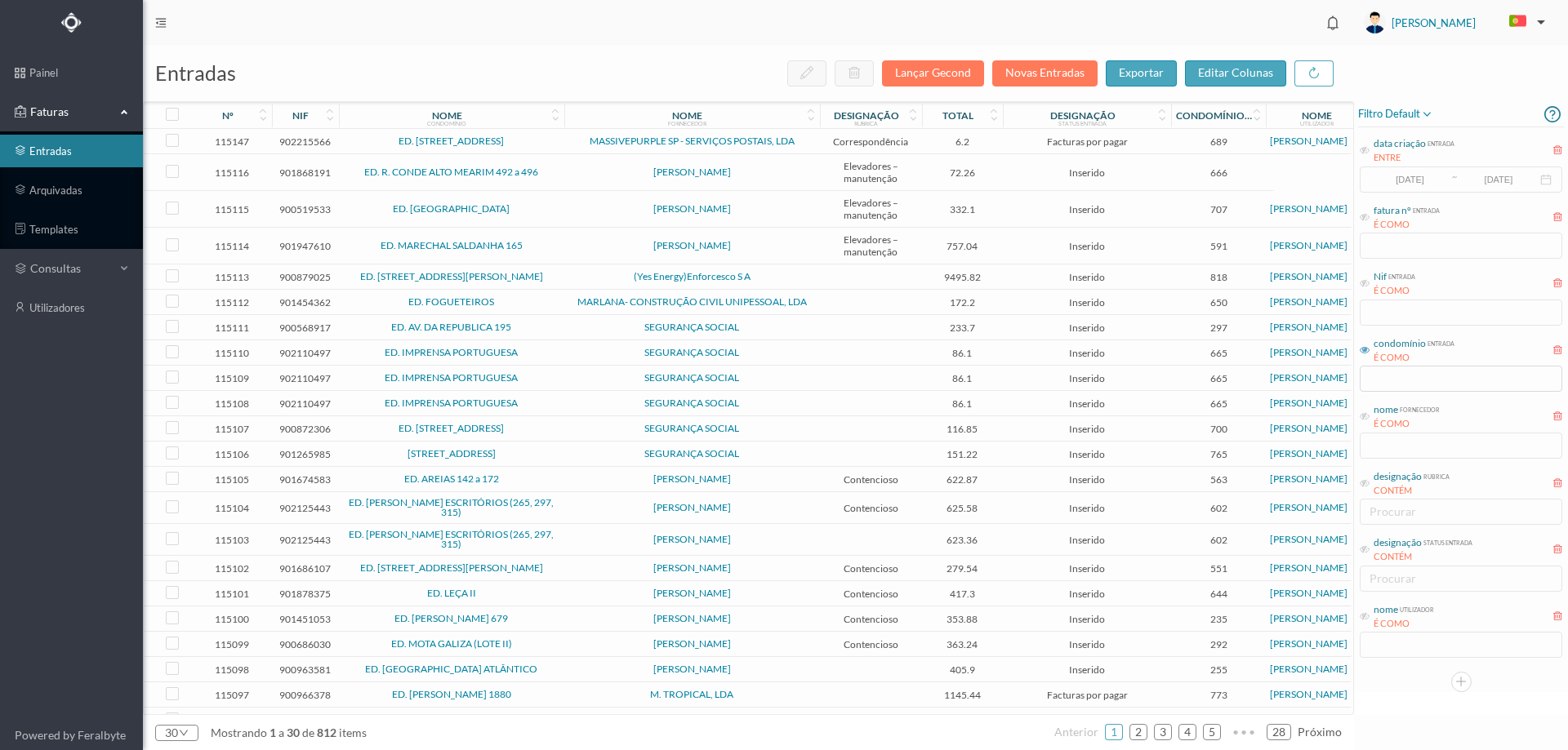
click at [587, 177] on span "[PERSON_NAME]" at bounding box center [692, 173] width 247 height 10
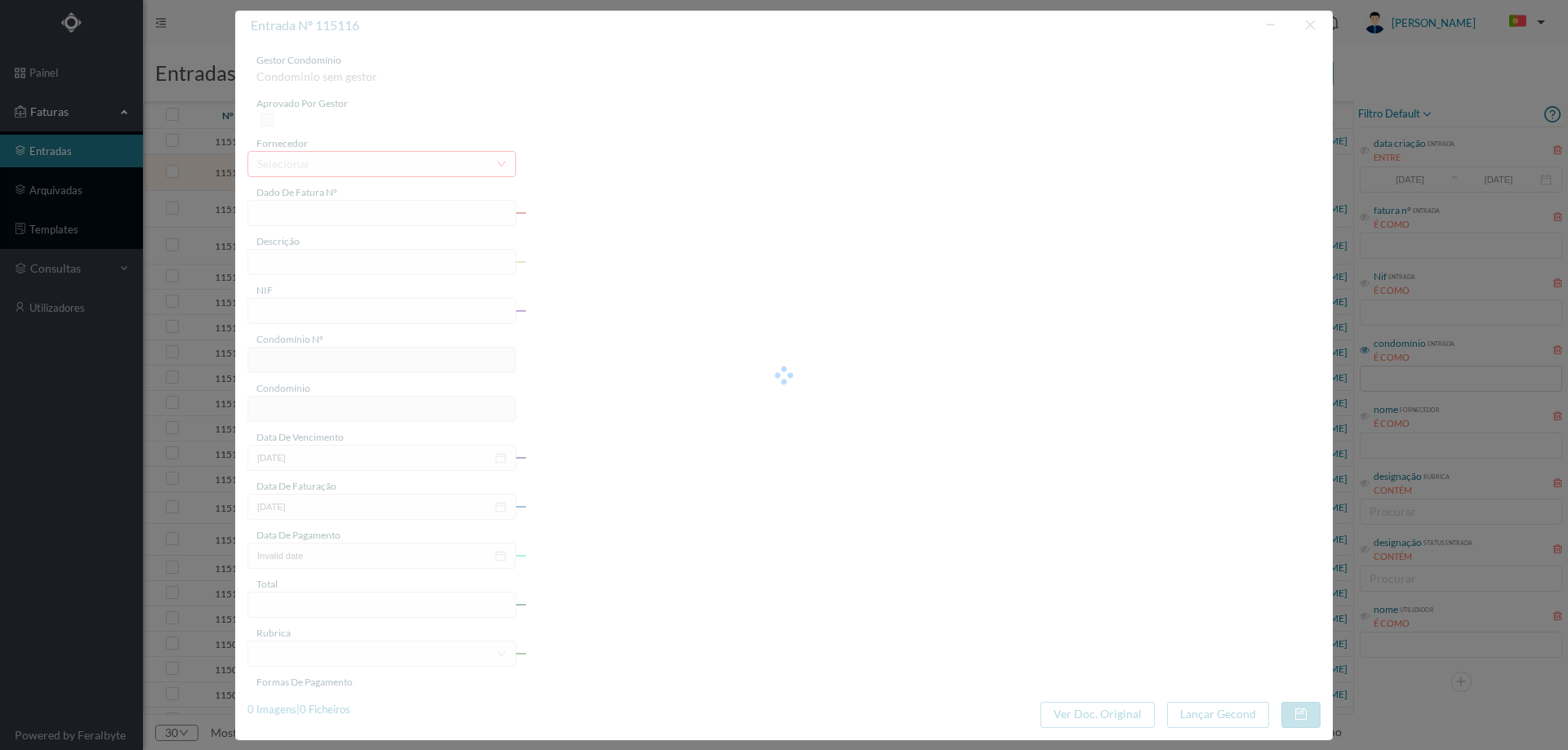
type input "FA 2025.1B/25121713"
type input "CONSERVACAO NO PERIODO DE 10/2025"
type input "901868191"
type input "01-10-2025"
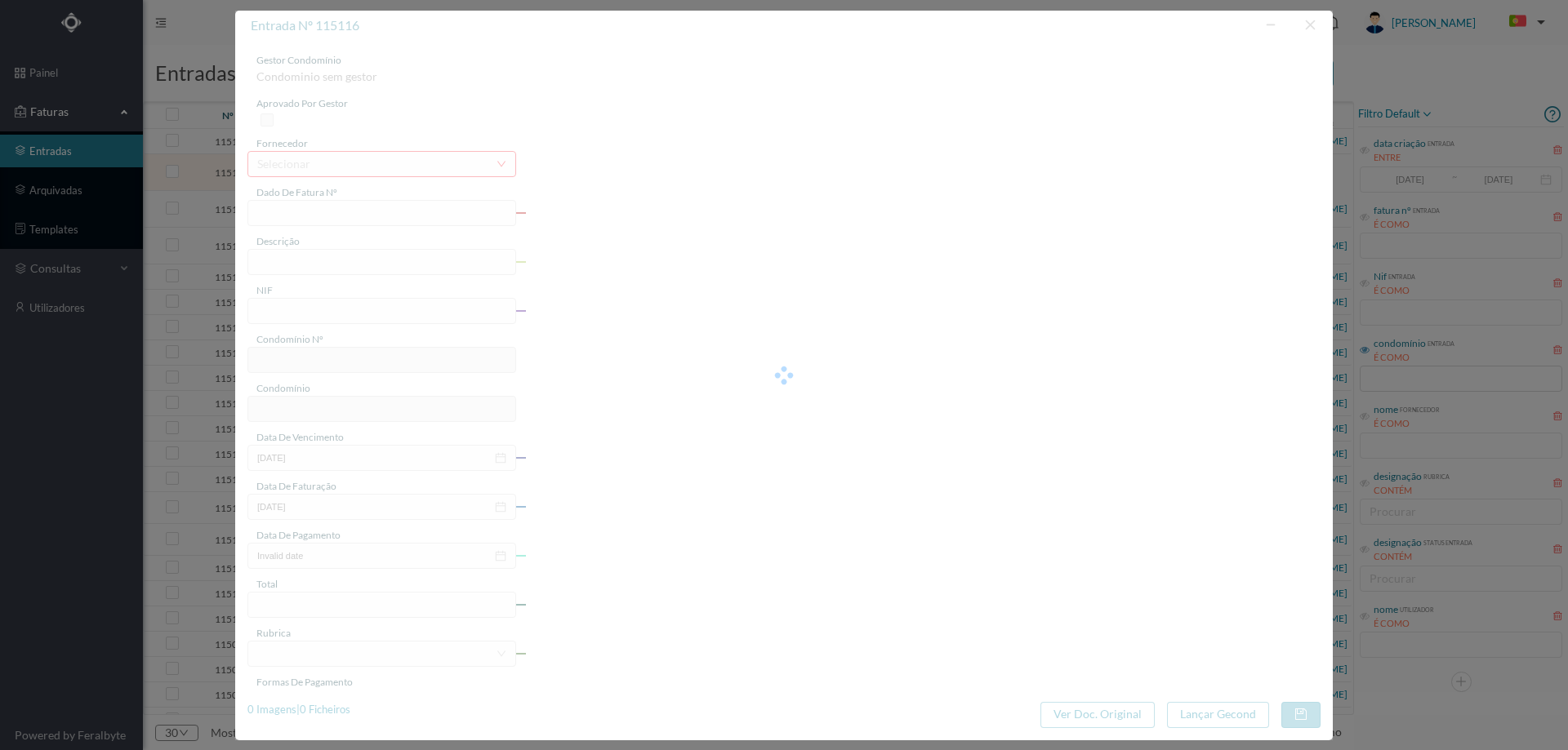
type input "01-10-2025"
type input "72.26"
type input "666"
type input "ED. R. CONDE ALTO MEARIM 492 a 496"
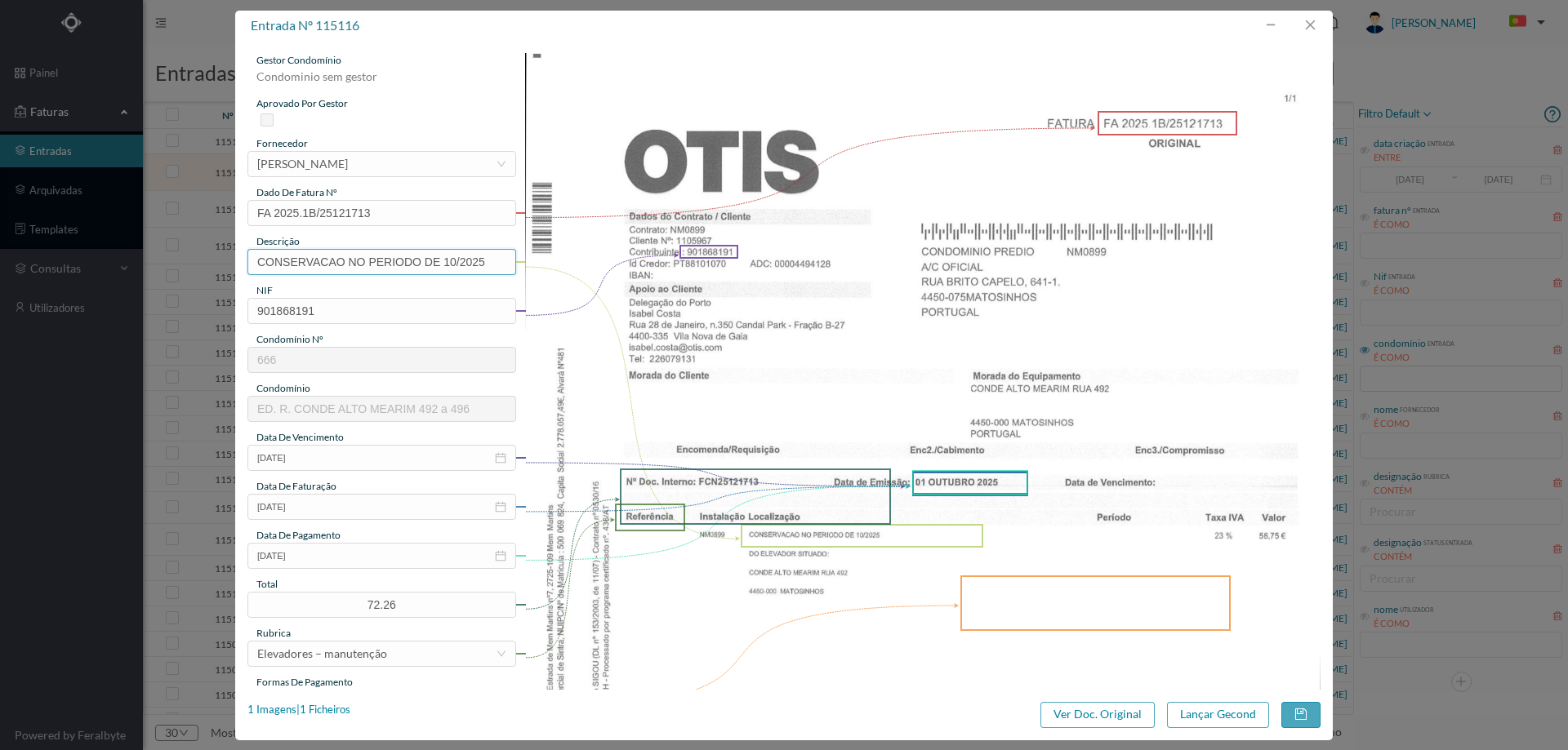
drag, startPoint x: 495, startPoint y: 259, endPoint x: 76, endPoint y: 269, distance: 419.1
click at [76, 268] on div "entrada nº 115116 gestor condomínio Condominio sem gestor aprovado por gestor f…" at bounding box center [784, 375] width 1568 height 750
type input "Manutenção elevadores Outubro 2025"
click at [501, 557] on icon "icon: close-circle" at bounding box center [501, 556] width 12 height 12
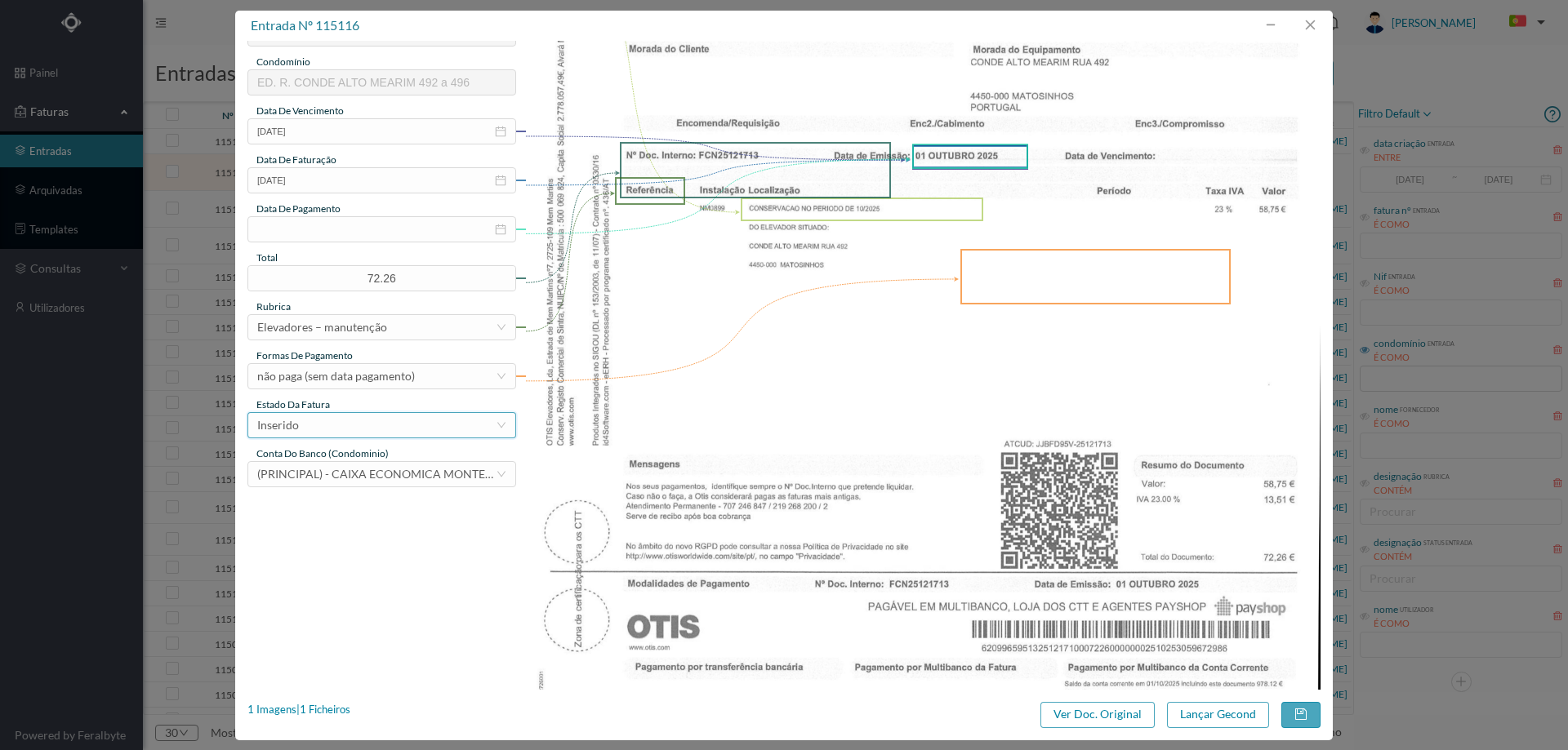
click at [353, 428] on div "Inserido" at bounding box center [376, 425] width 238 height 24
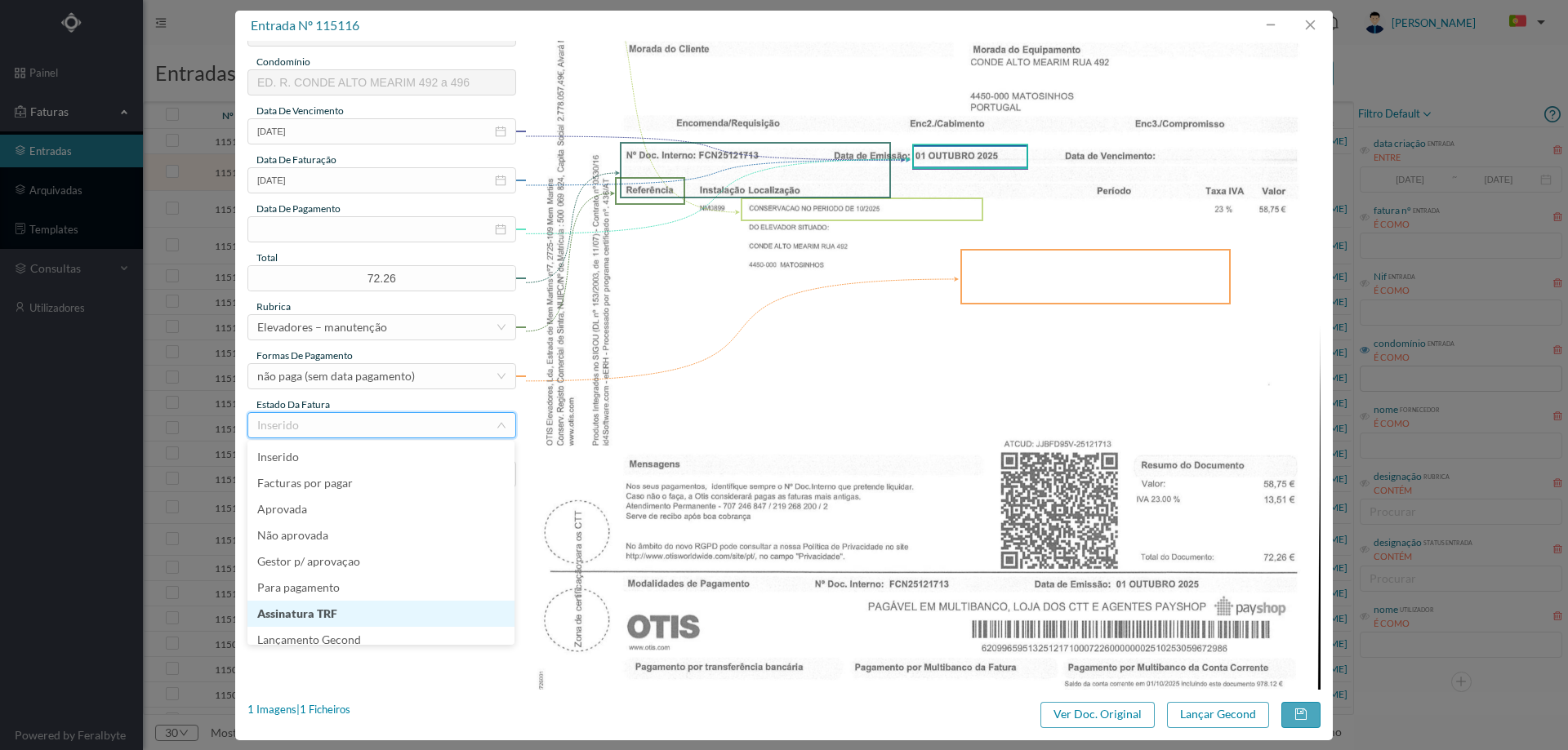
click at [375, 626] on li "Assinatura TRF" at bounding box center [381, 613] width 267 height 26
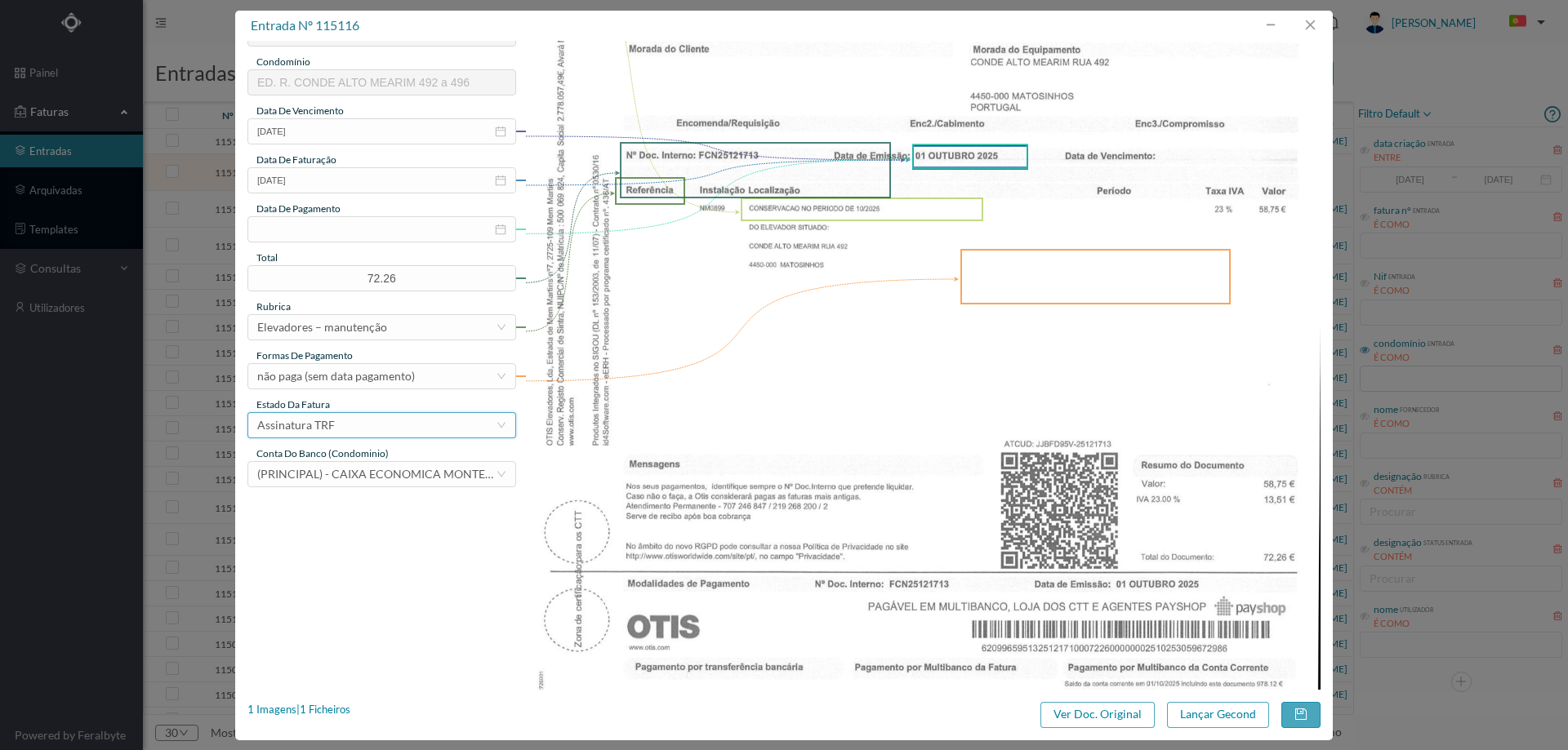
click at [372, 426] on div "Assinatura TRF" at bounding box center [376, 425] width 238 height 24
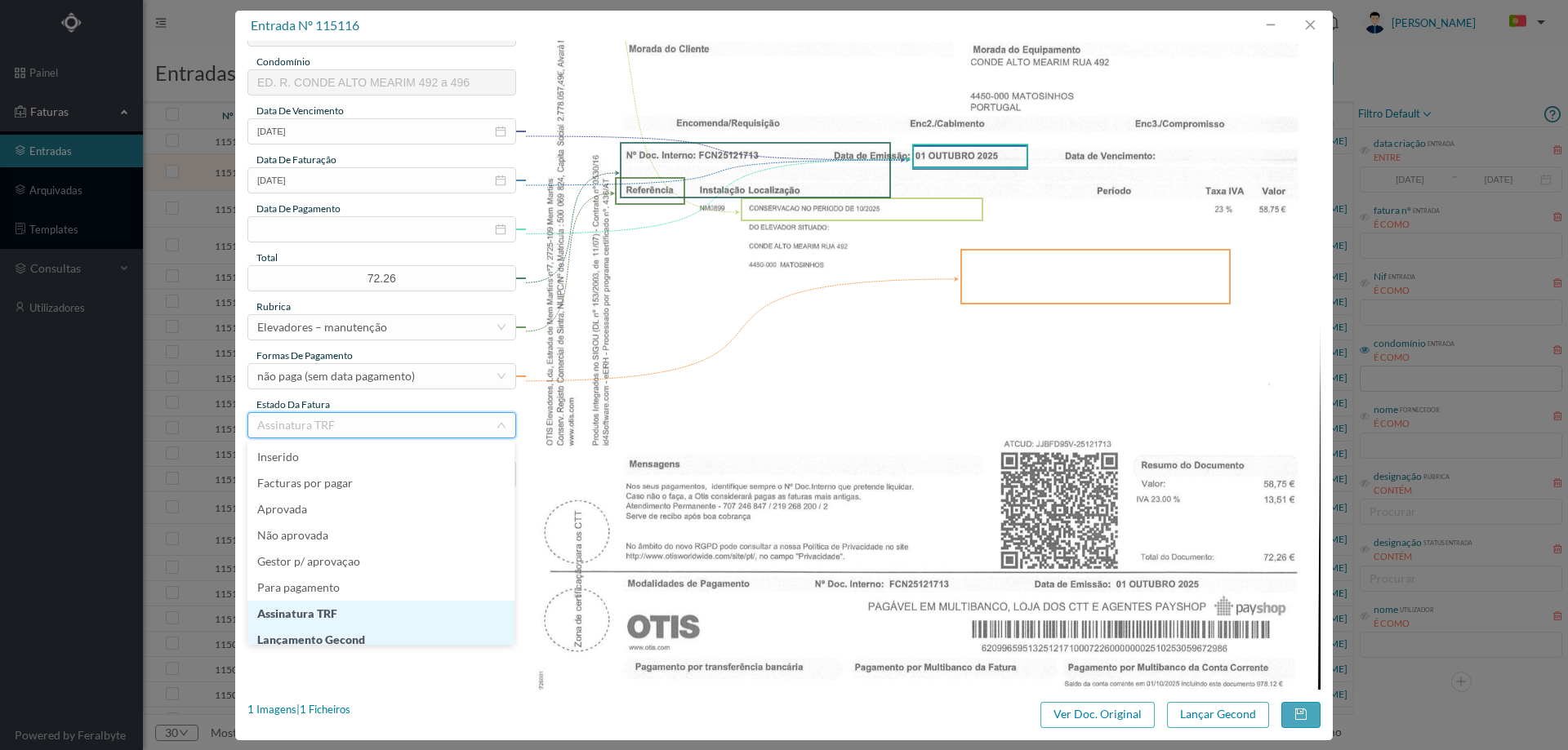
scroll to position [8, 0]
drag, startPoint x: 350, startPoint y: 640, endPoint x: 474, endPoint y: 644, distance: 124.1
click at [351, 639] on li "Lançamento Gecond" at bounding box center [381, 631] width 267 height 26
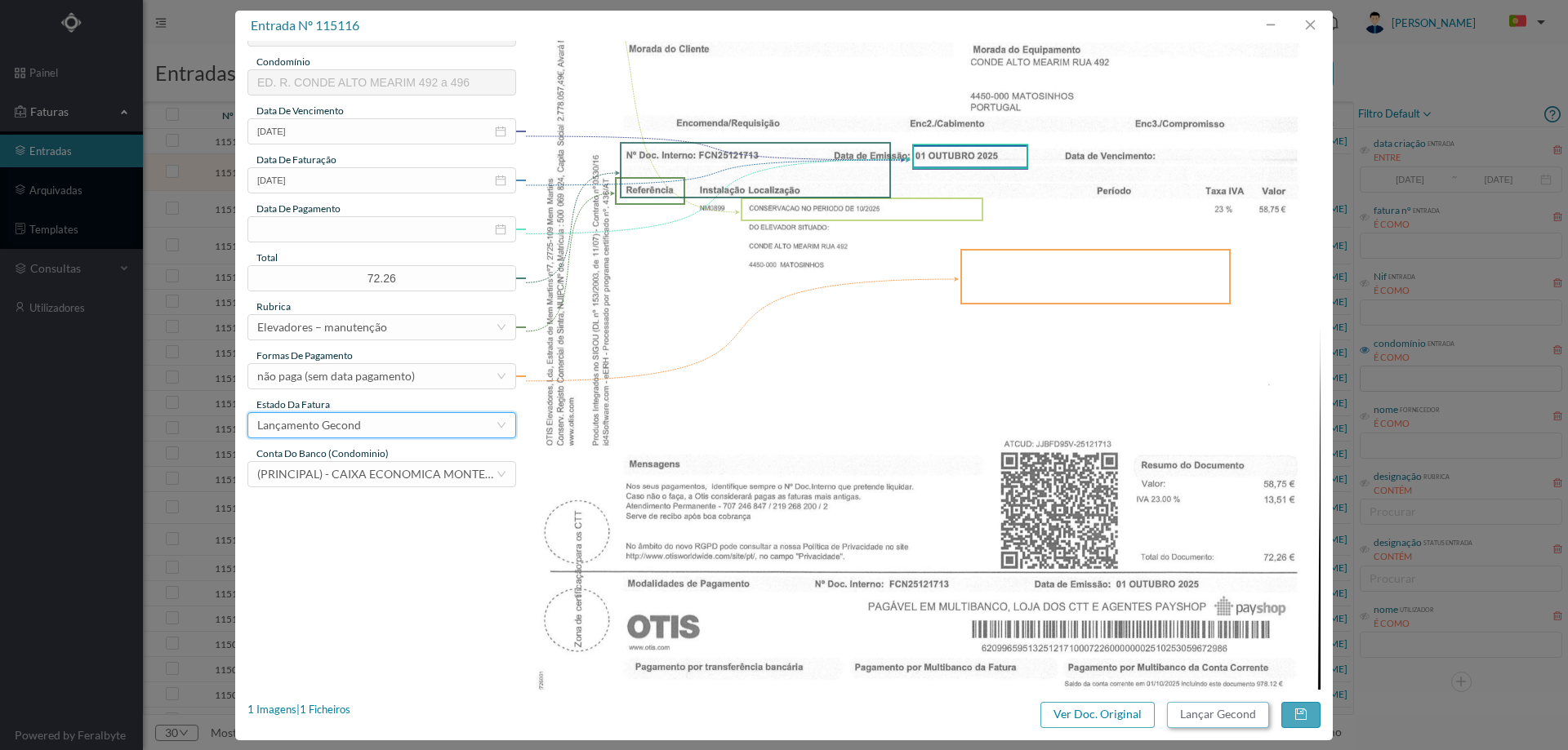
click at [1211, 708] on button "Lançar Gecond" at bounding box center [1218, 715] width 102 height 26
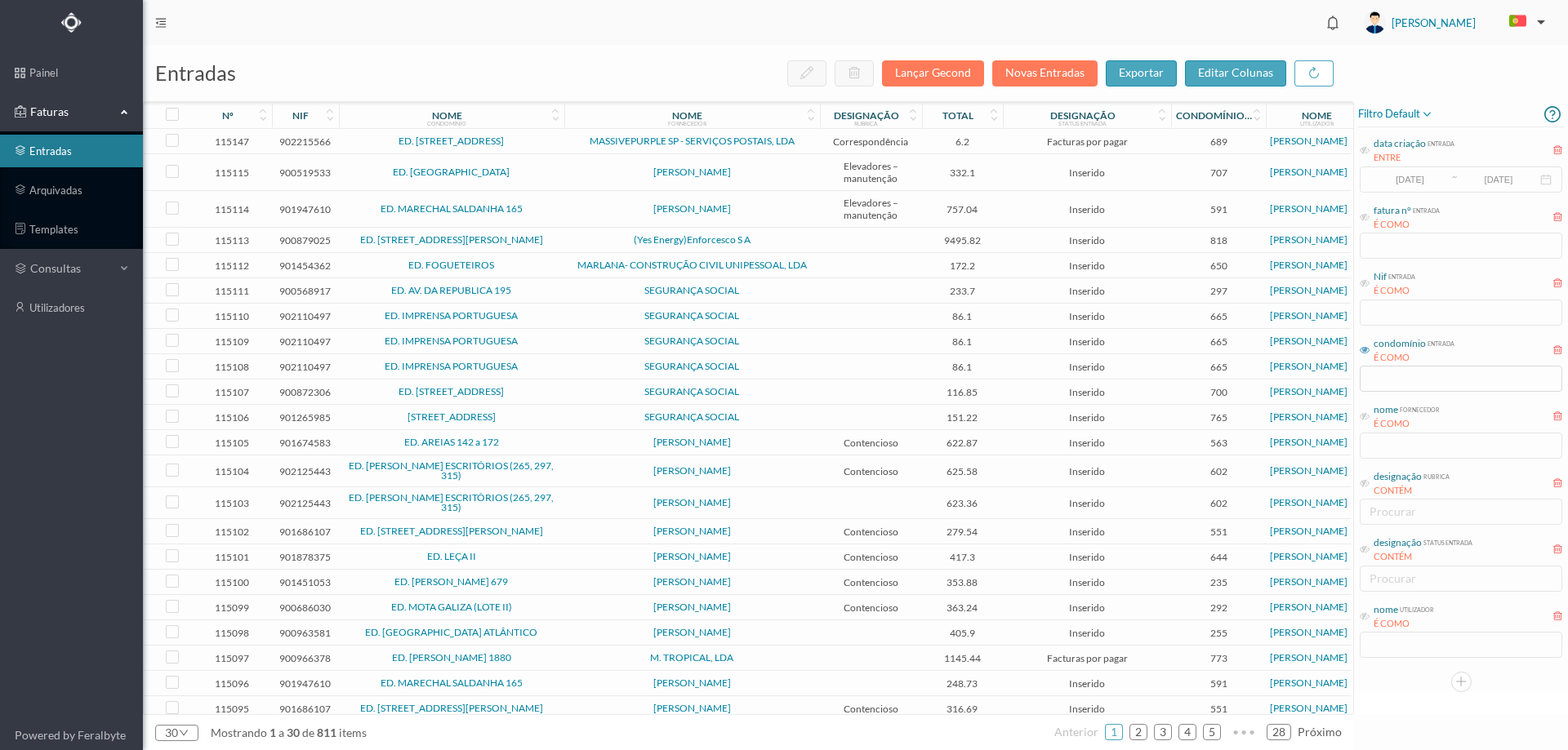
click at [553, 175] on span "ED. PARQUE - MATOSINHOS" at bounding box center [451, 173] width 217 height 10
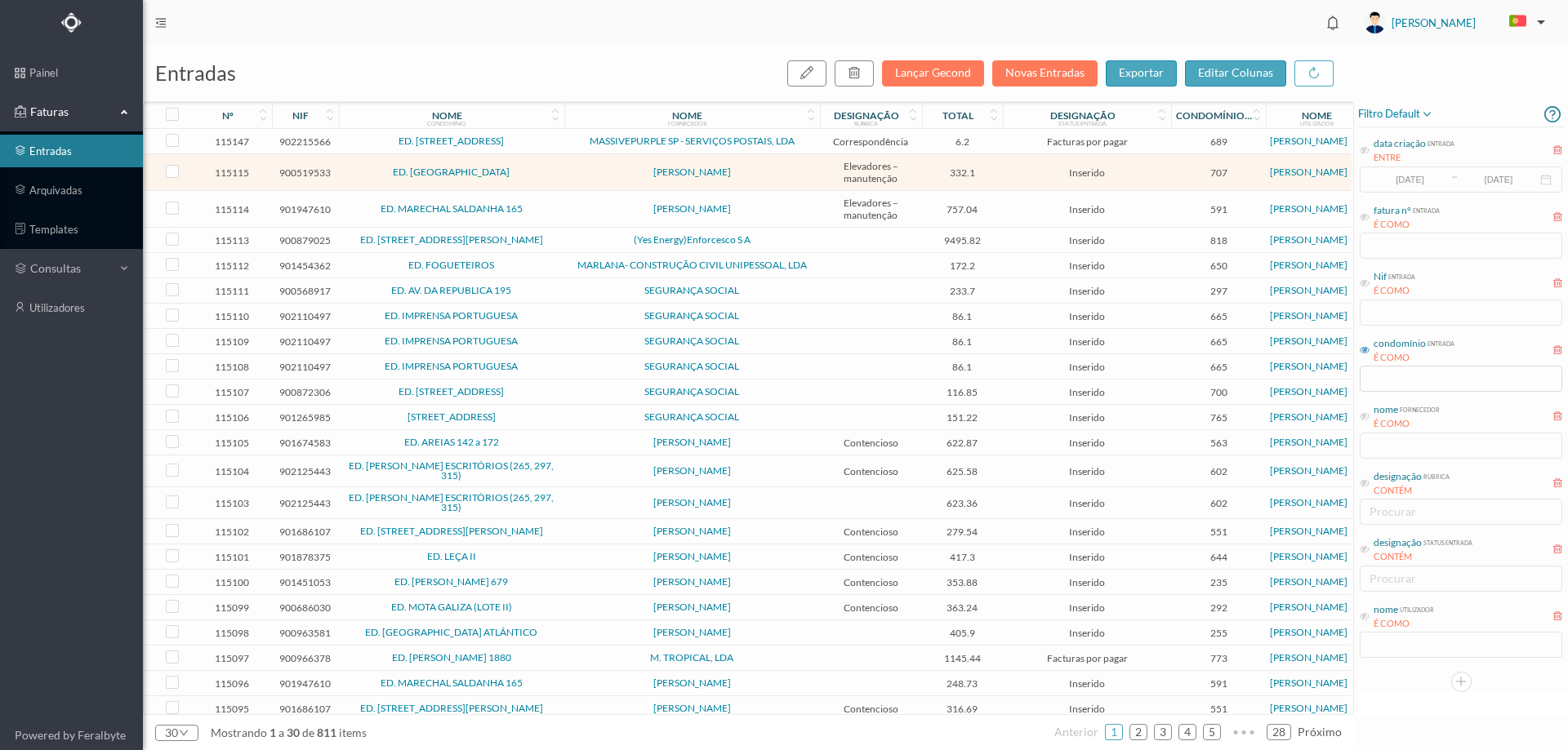
click at [553, 175] on span "ED. PARQUE - MATOSINHOS" at bounding box center [451, 173] width 217 height 10
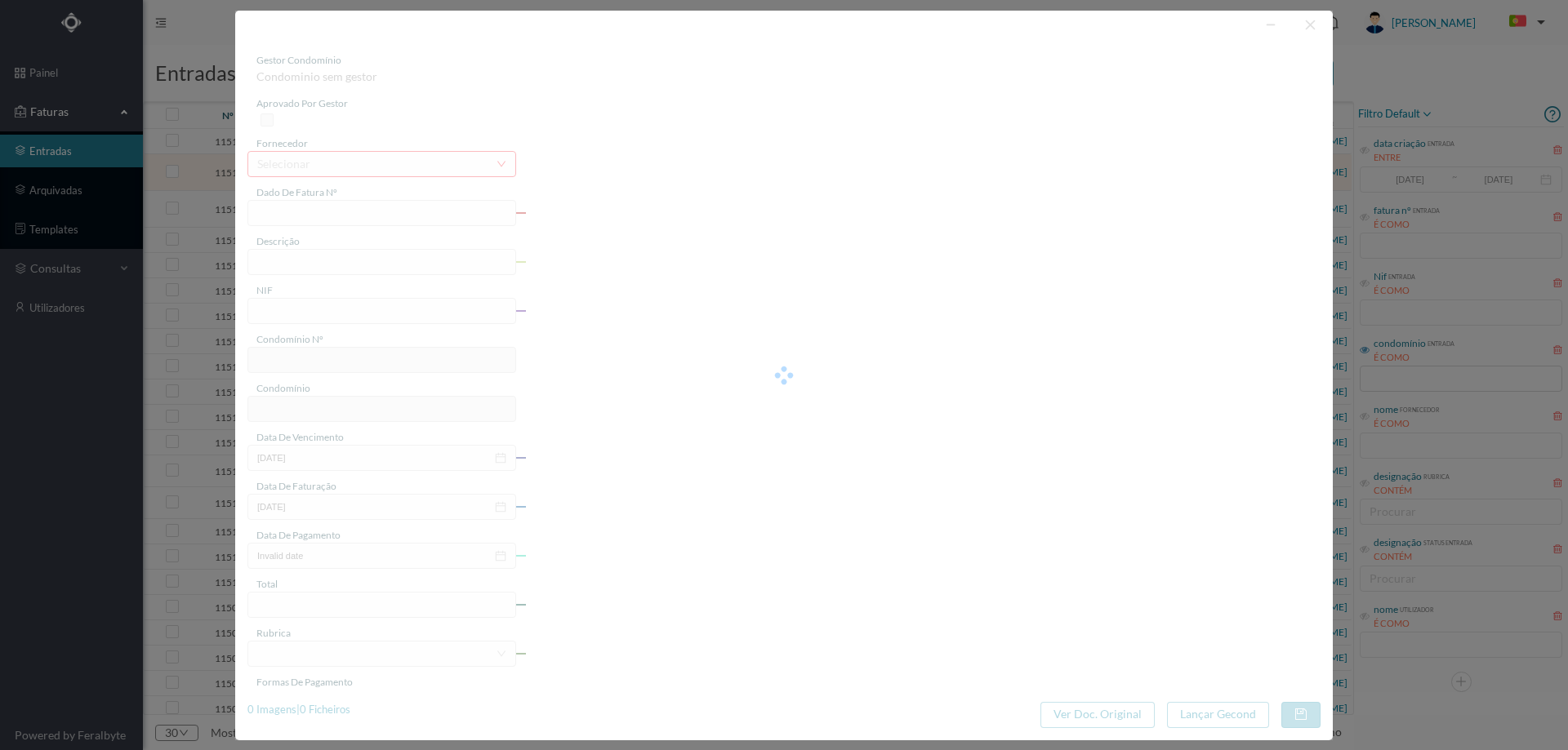
type input "FA 2025.1B/25129454"
type input "CONSERVACAO NO PERIODO DE 10/2025 A 12/2025"
type input "900519533"
type input "01-10-2025"
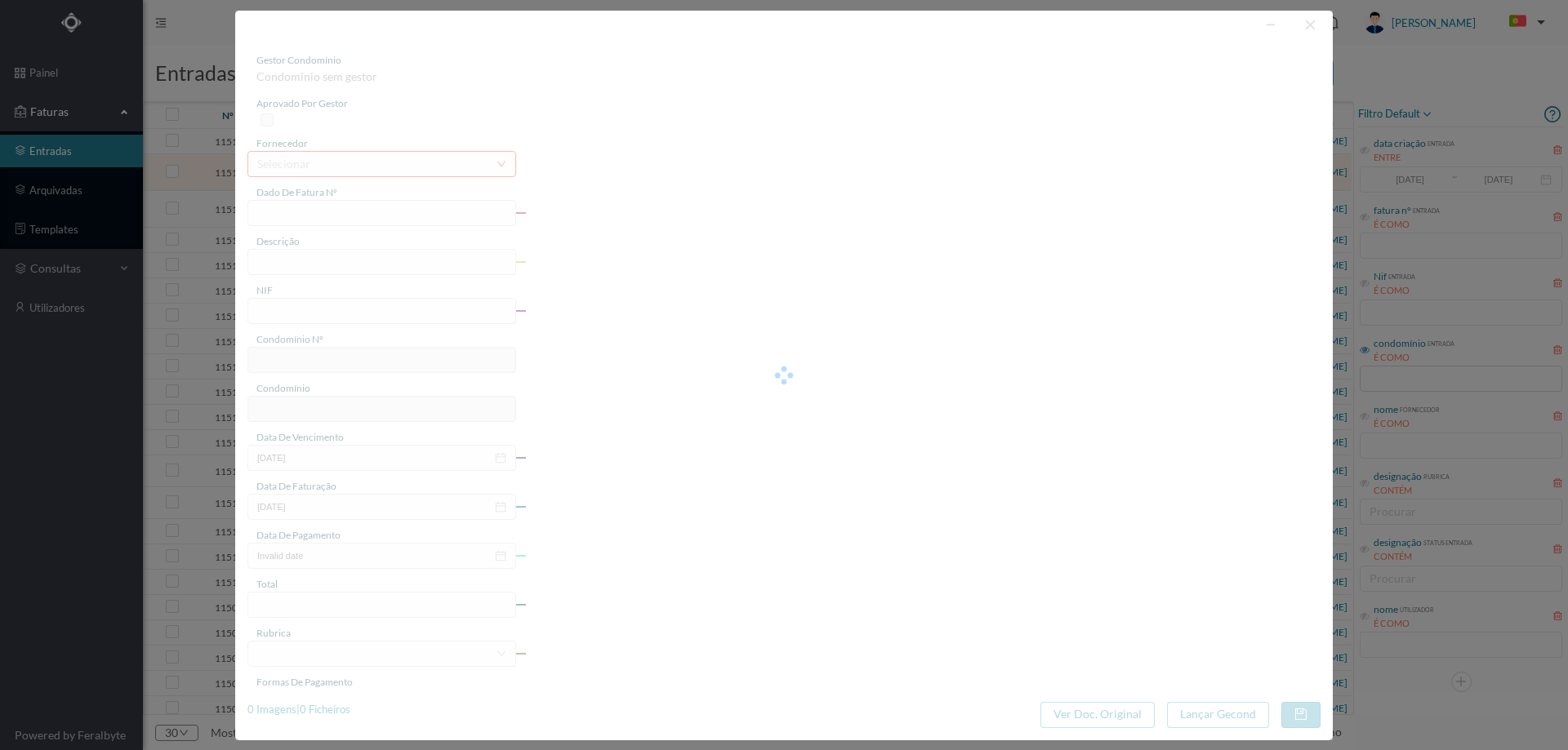
type input "01-10-2025"
type input "332.10"
type input "707"
type input "ED. PARQUE - MATOSINHOS"
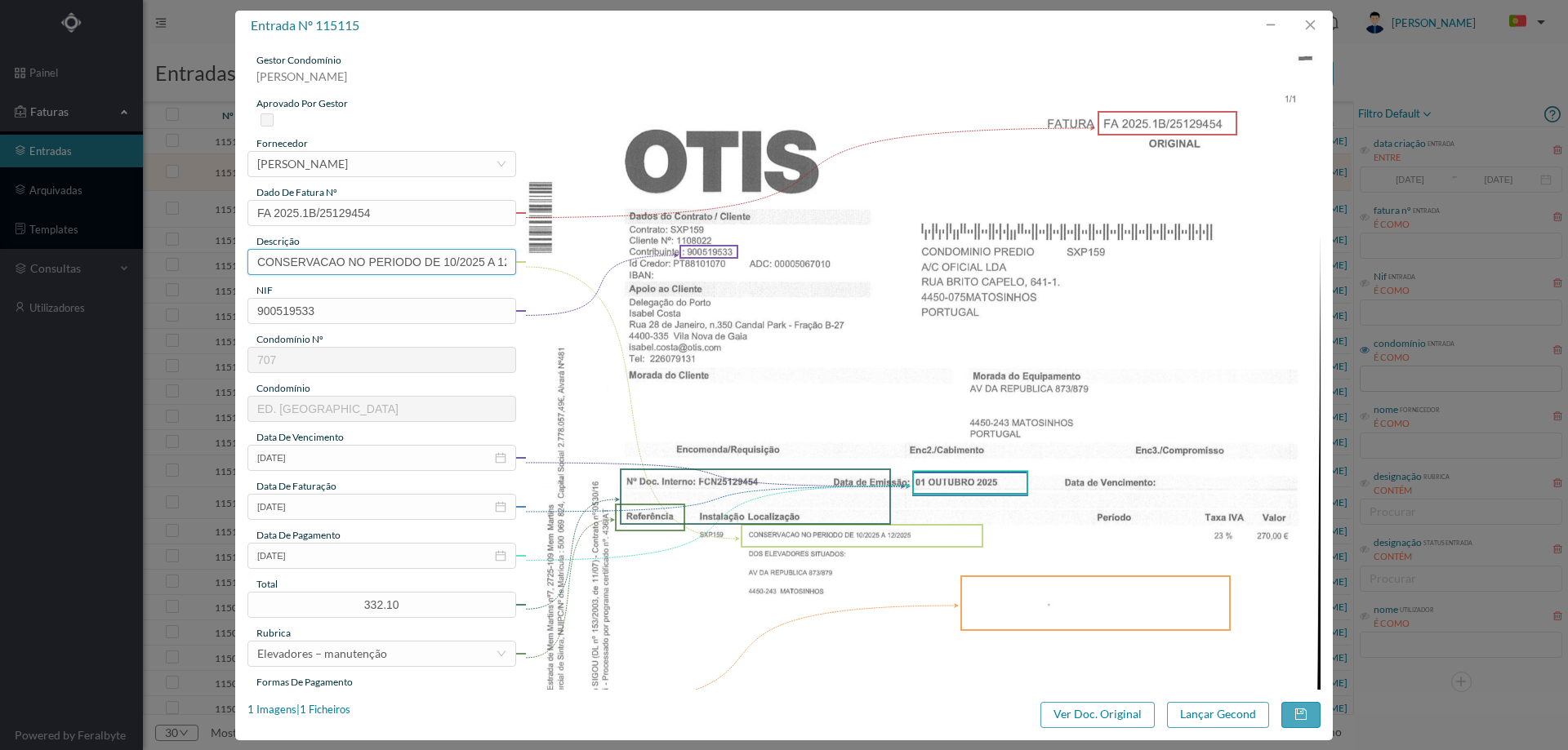
click at [387, 265] on input "CONSERVACAO NO PERIODO DE 10/2025 A 12/2025" at bounding box center [382, 261] width 268 height 26
type input "Manutenção elevadores Outubro a Dezembro 2025"
click at [499, 556] on icon "icon: close-circle" at bounding box center [501, 556] width 12 height 12
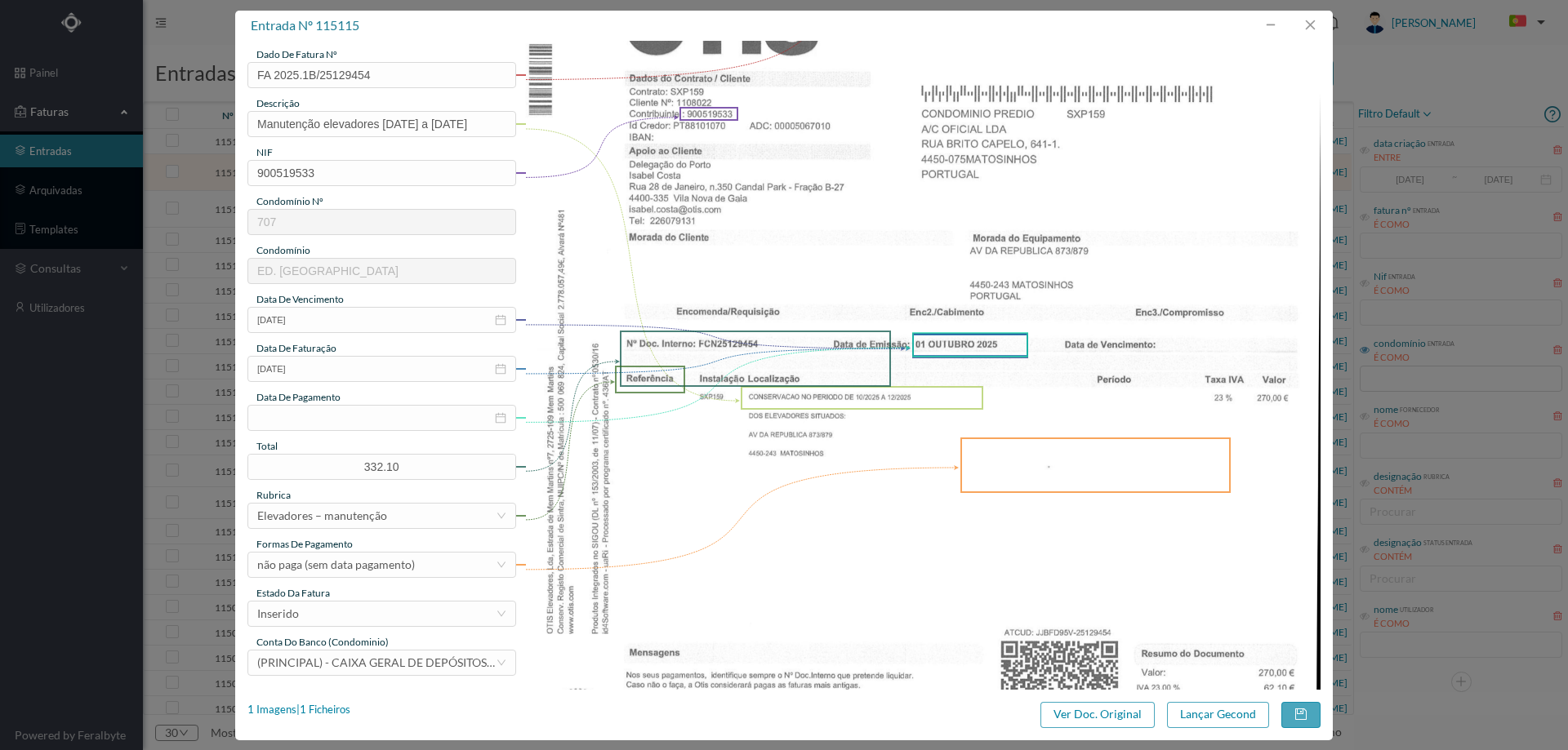
scroll to position [408, 0]
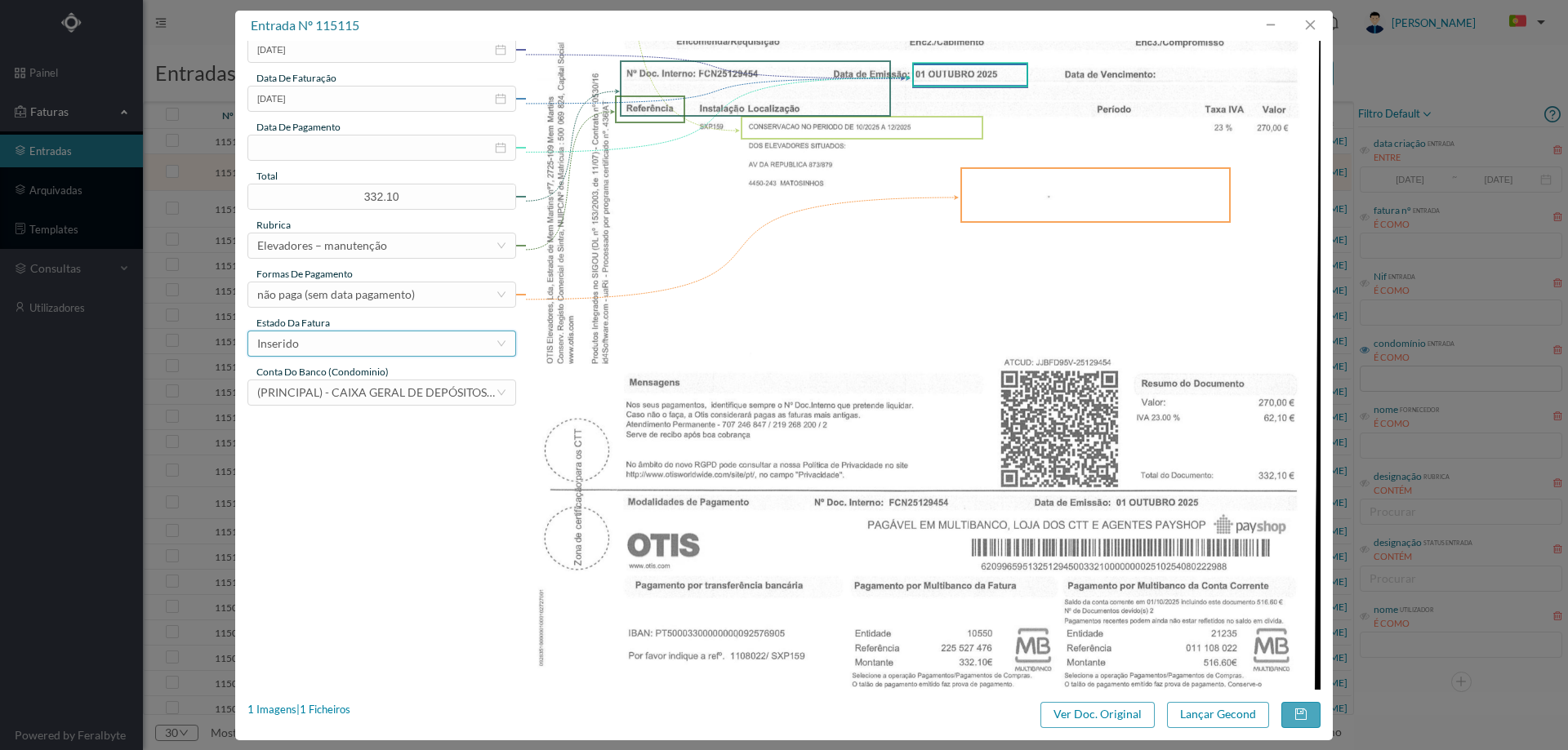
click at [368, 348] on div "Inserido" at bounding box center [376, 343] width 238 height 24
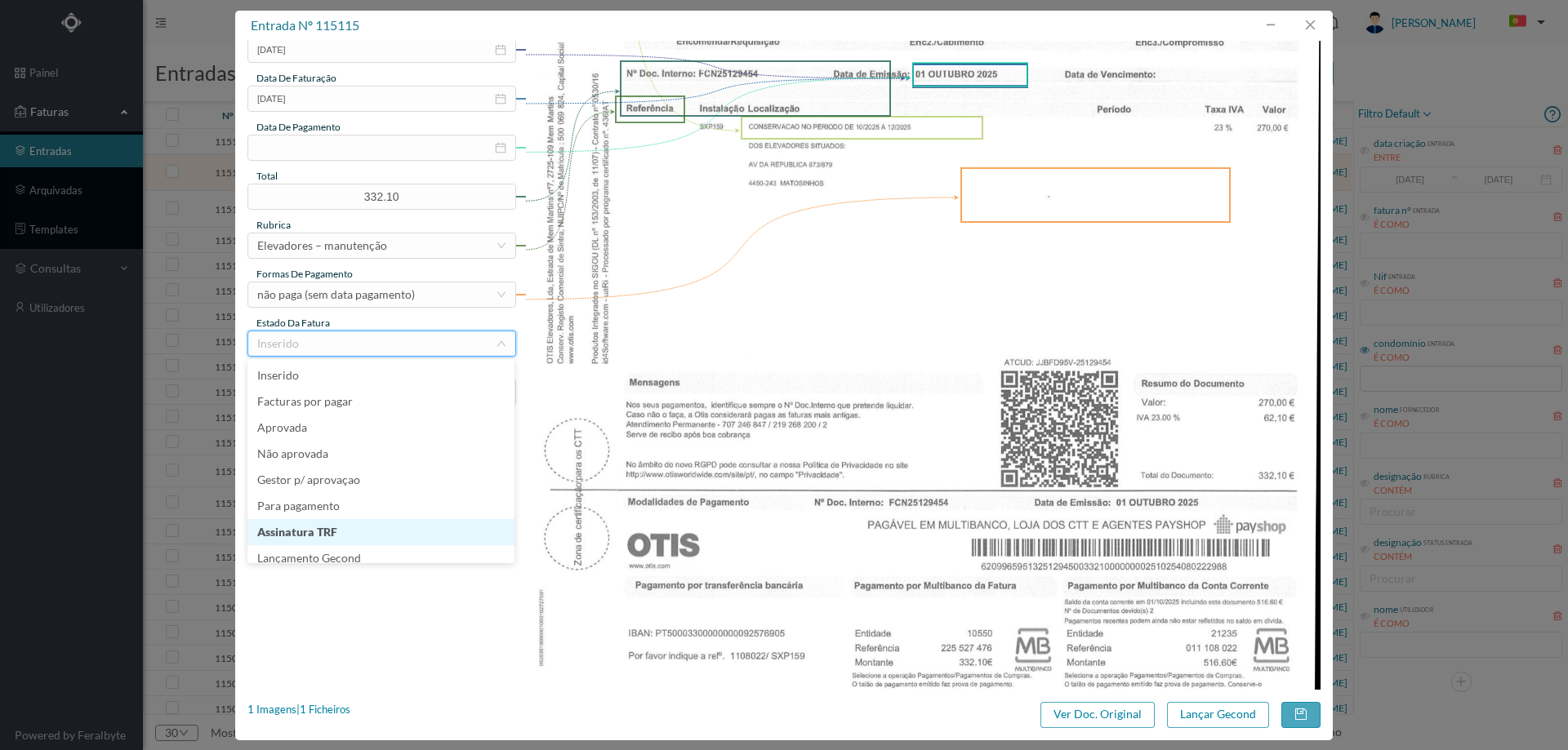
scroll to position [8, 0]
click at [341, 540] on li "Lançamento Gecond" at bounding box center [381, 550] width 267 height 26
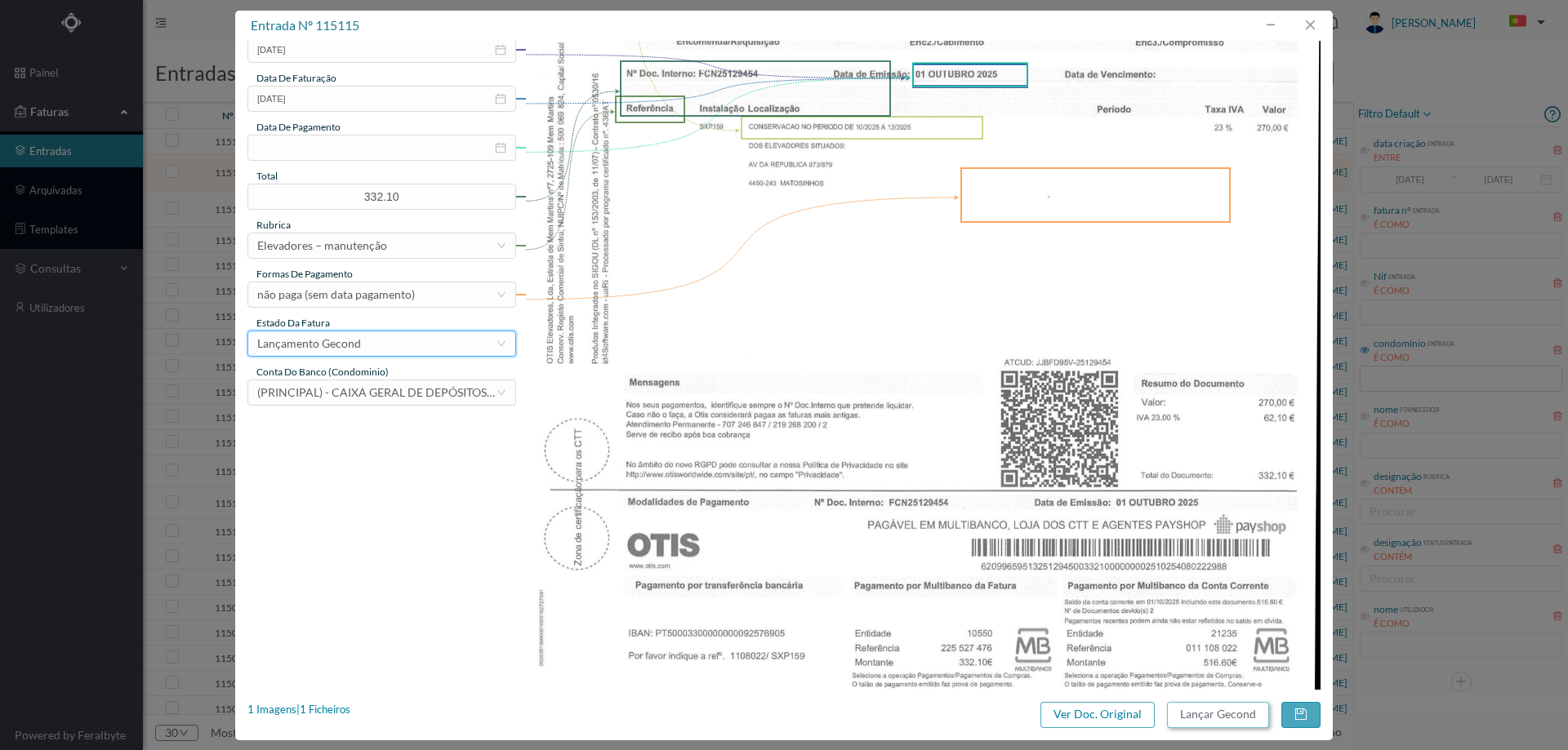
click at [1192, 722] on button "Lançar Gecond" at bounding box center [1218, 715] width 102 height 26
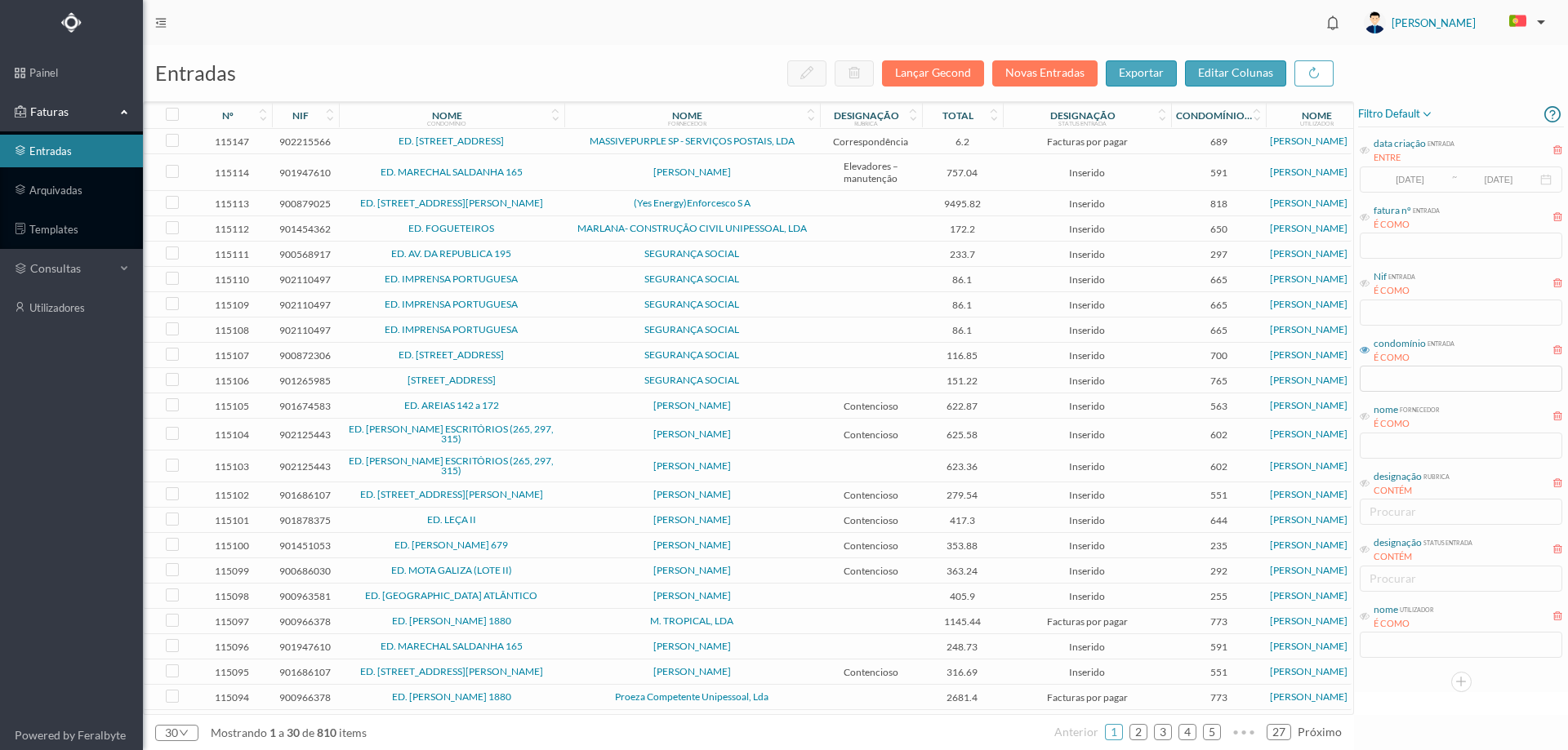
click at [570, 180] on td "[PERSON_NAME]" at bounding box center [692, 173] width 256 height 37
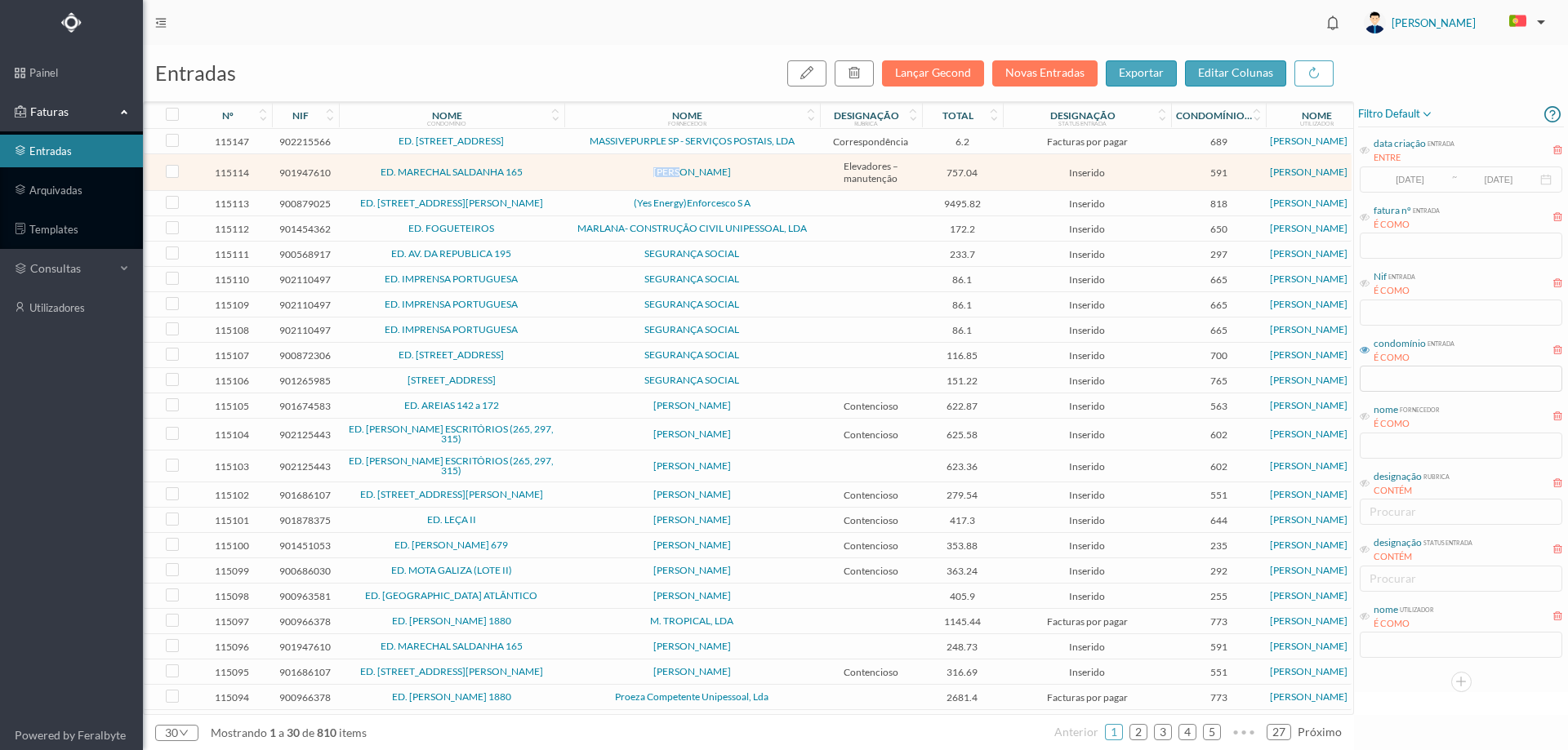
click at [570, 180] on td "[PERSON_NAME]" at bounding box center [692, 173] width 256 height 37
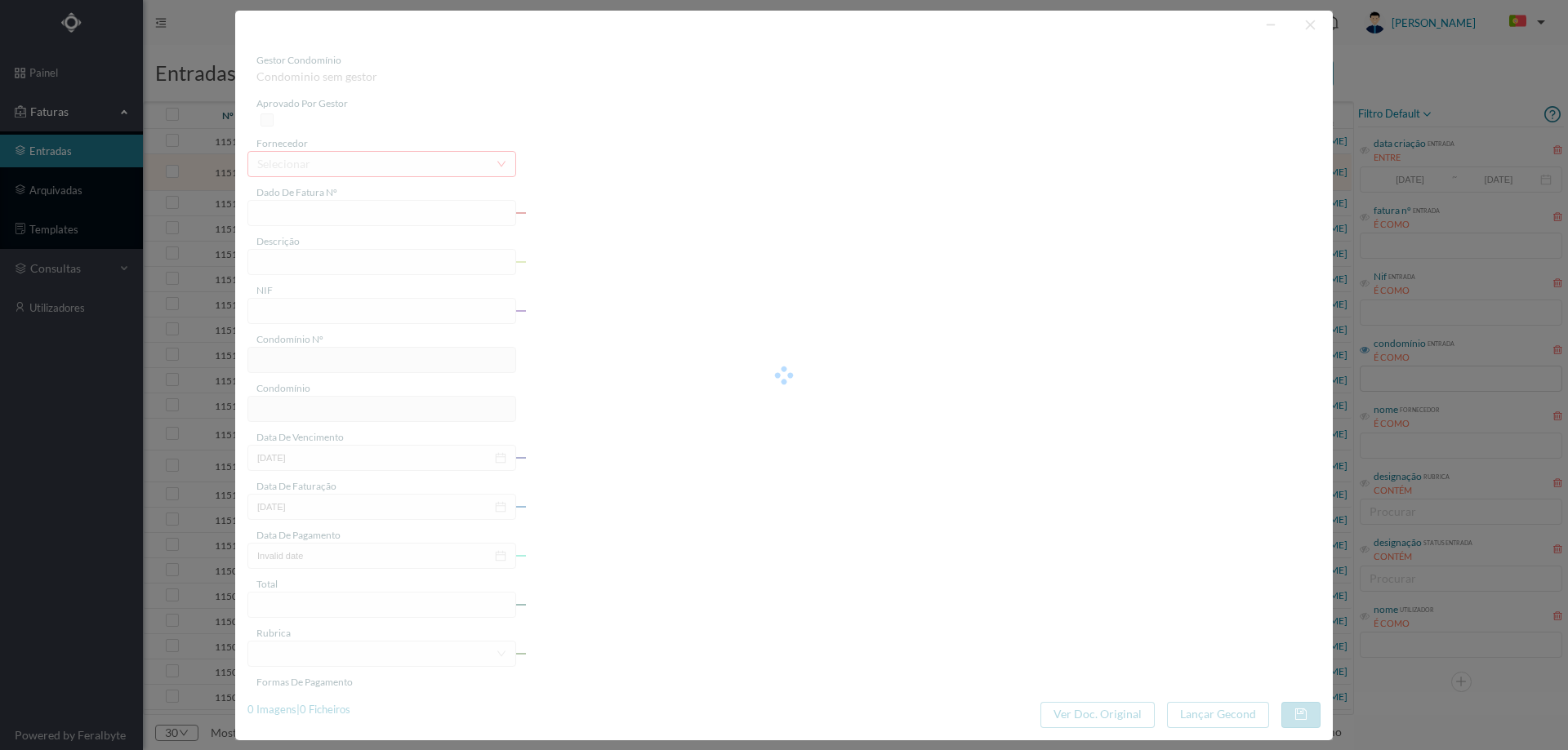
type input "FA 2025.1B/25123164"
type input "CONSERVACAO NO PERIODO DE 10/2025 A 12/2025"
type input "901947610"
type input "01-10-2025"
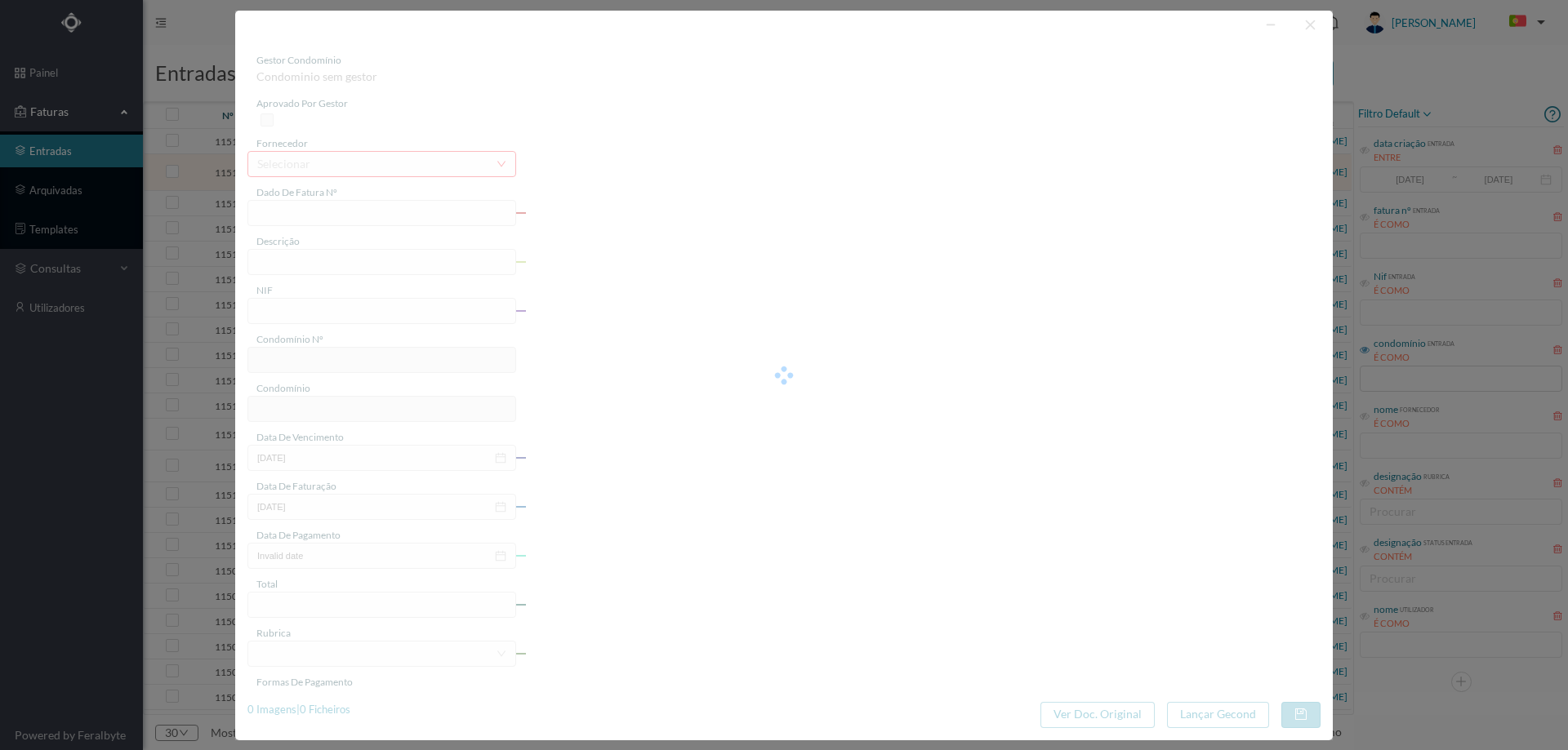
type input "01-10-2025"
type input "757.04"
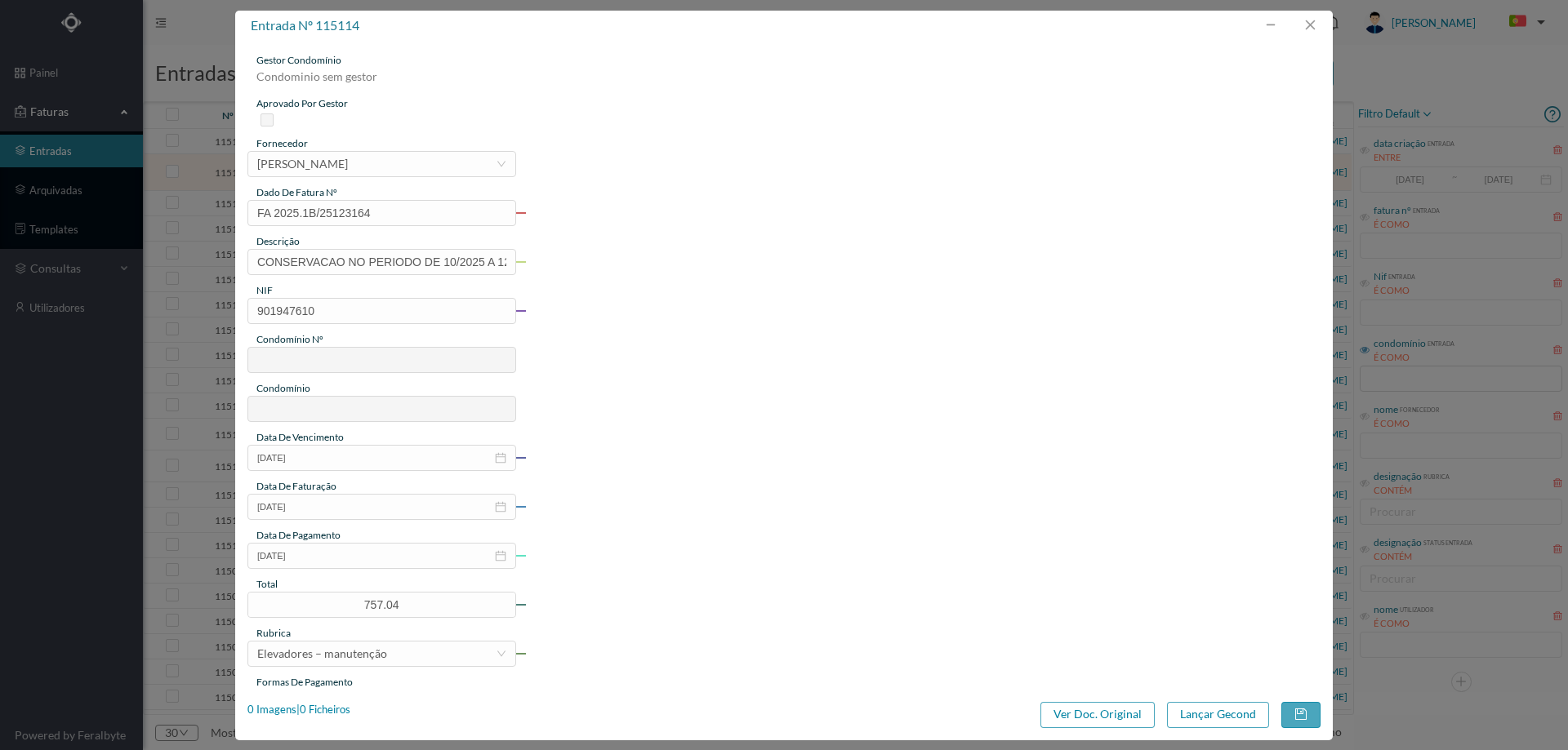
type input "591"
type input "ED. MARECHAL SALDANHA 165"
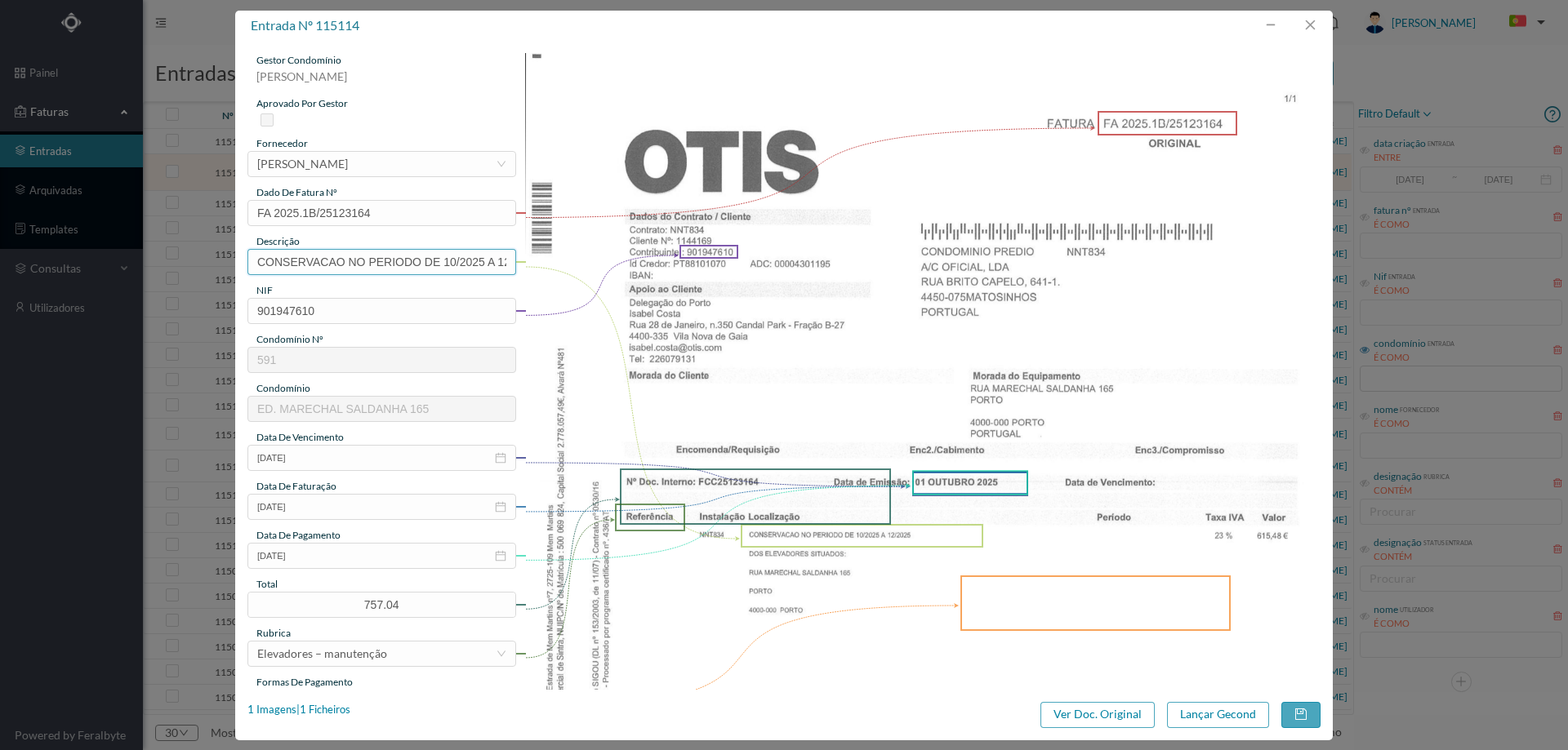
click at [454, 266] on input "CONSERVACAO NO PERIODO DE 10/2025 A 12/2025" at bounding box center [382, 261] width 268 height 26
type input "Manutenção elevadores Outubro a Dezembro 2025"
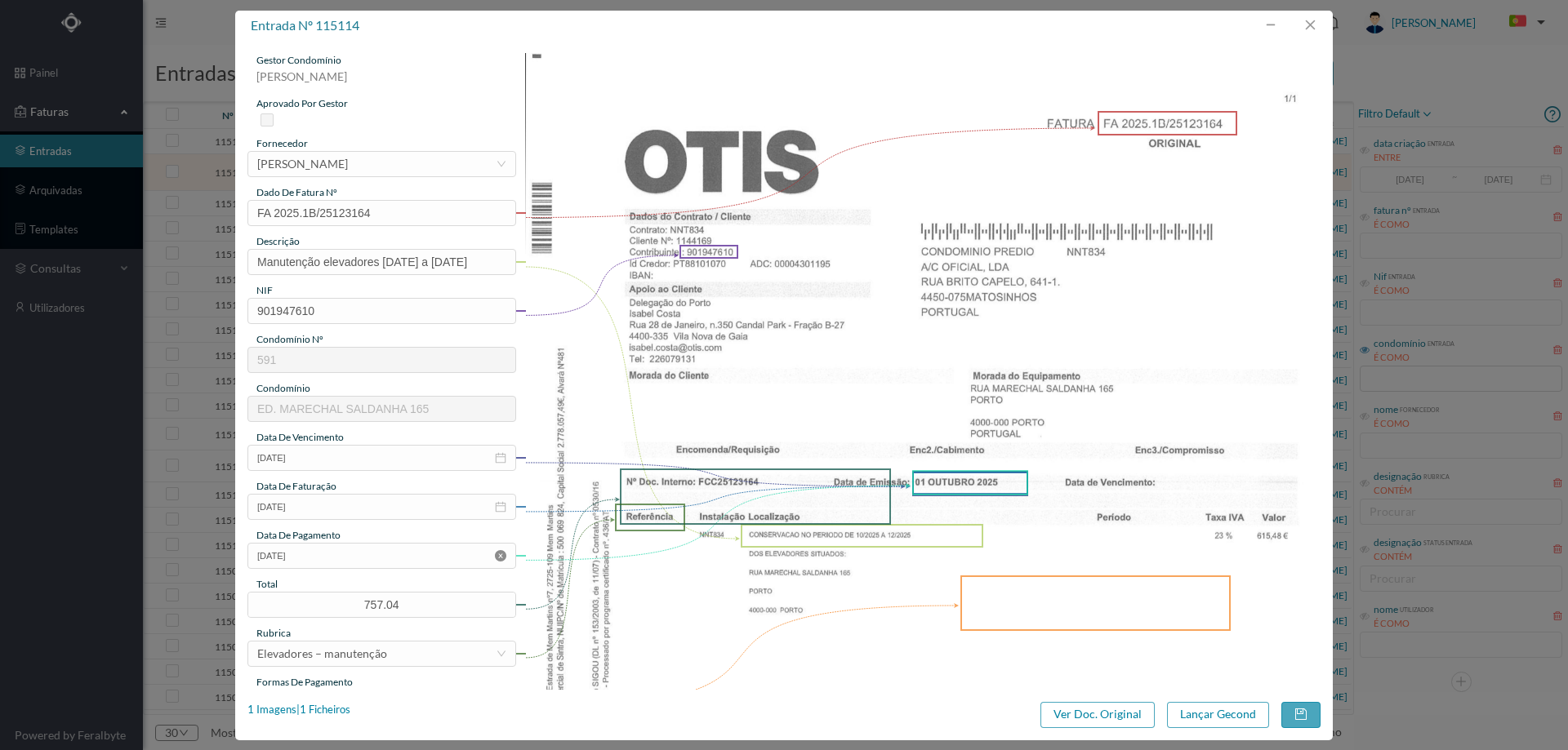
click at [500, 557] on icon "icon: close-circle" at bounding box center [501, 556] width 12 height 12
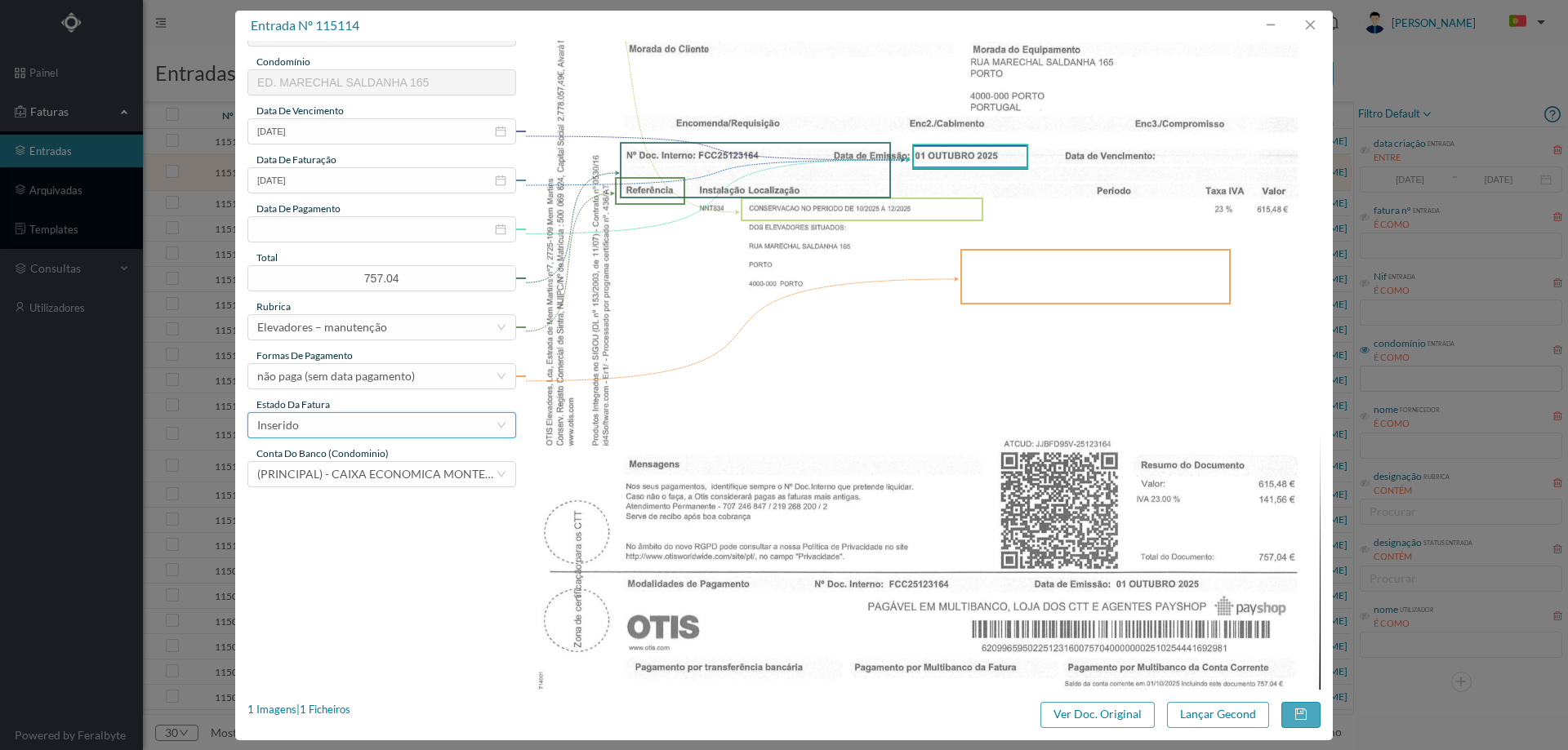
click at [281, 422] on div "Inserido" at bounding box center [278, 425] width 42 height 24
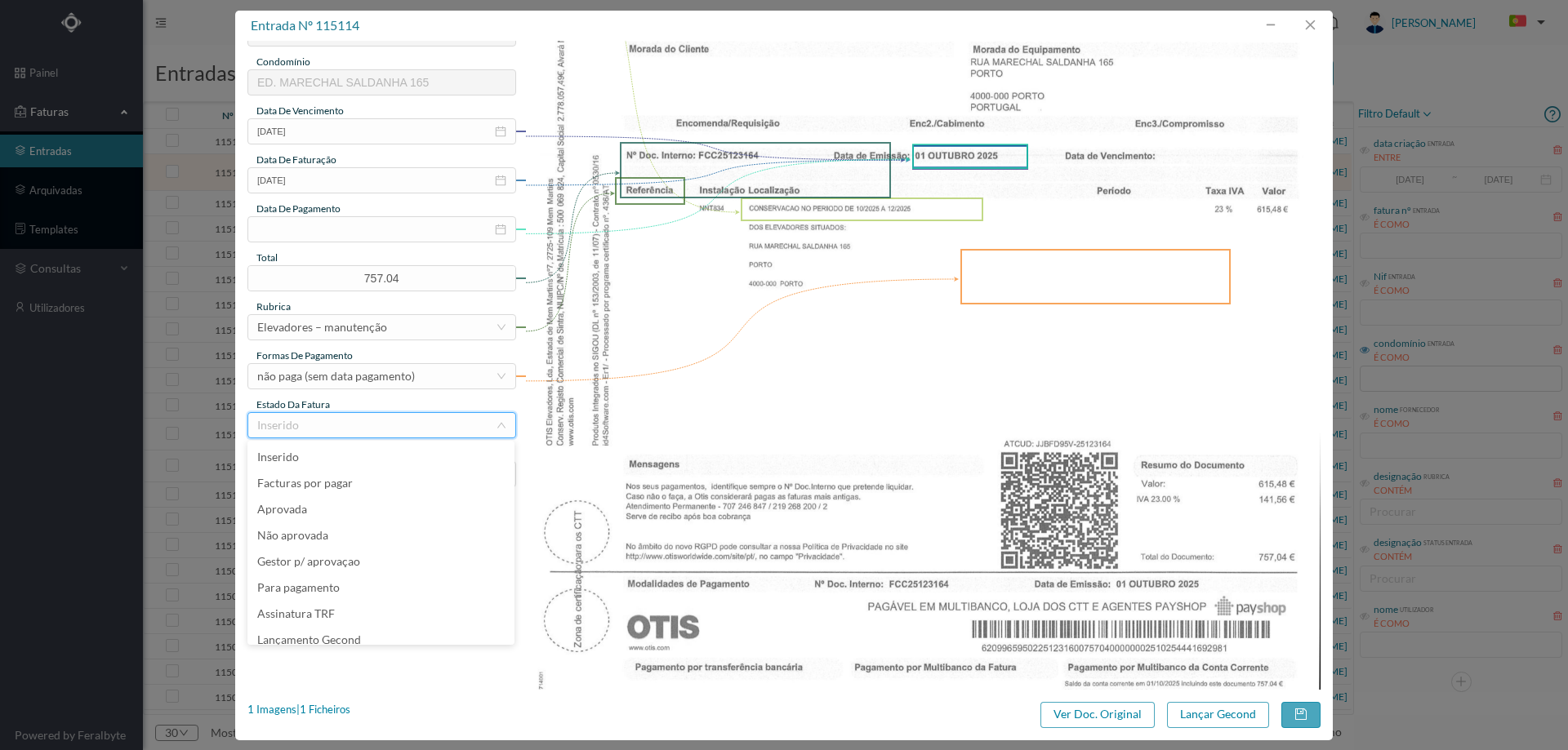
scroll to position [8, 0]
click at [319, 633] on li "Lançamento Gecond" at bounding box center [381, 631] width 267 height 26
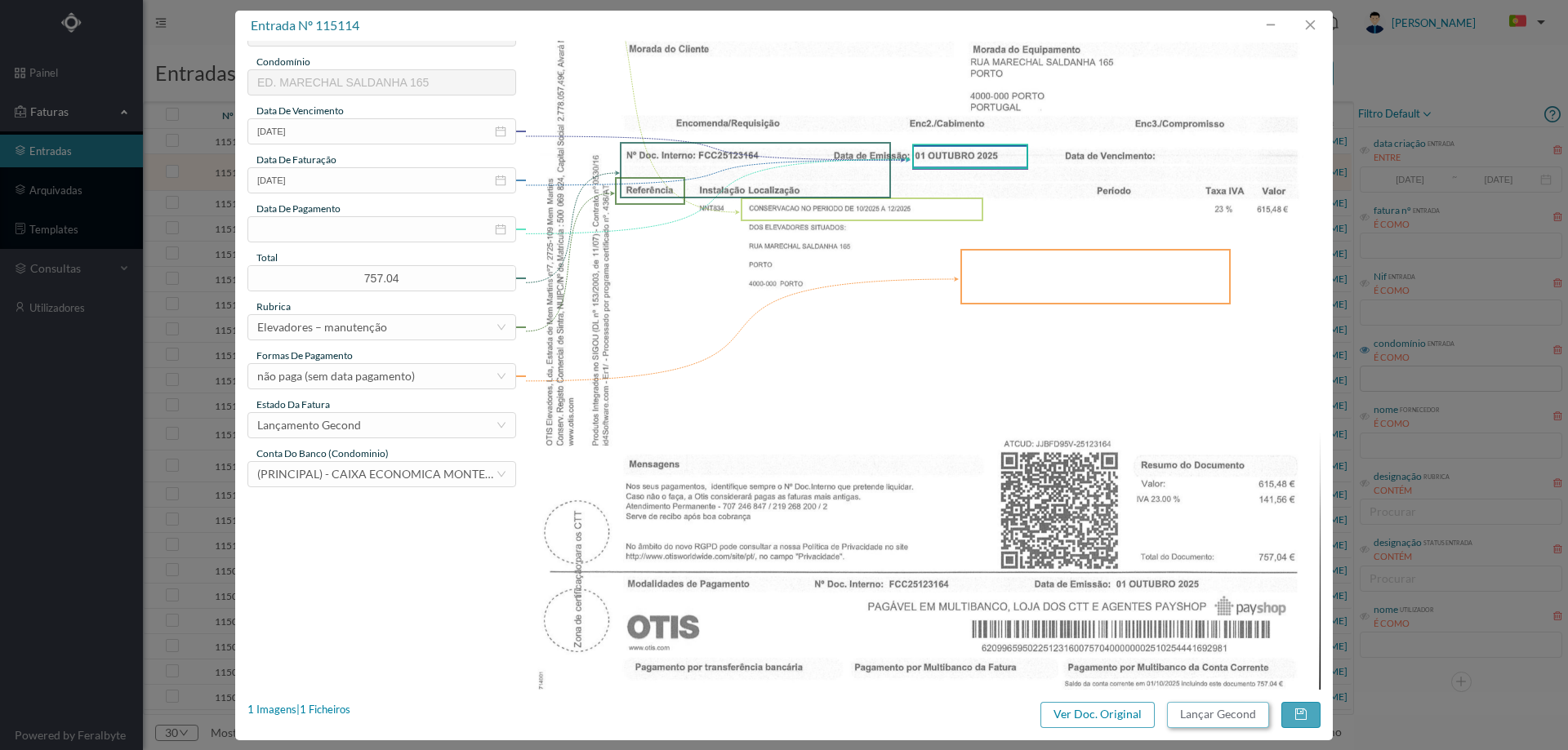
click at [1237, 718] on button "Lançar Gecond" at bounding box center [1218, 715] width 102 height 26
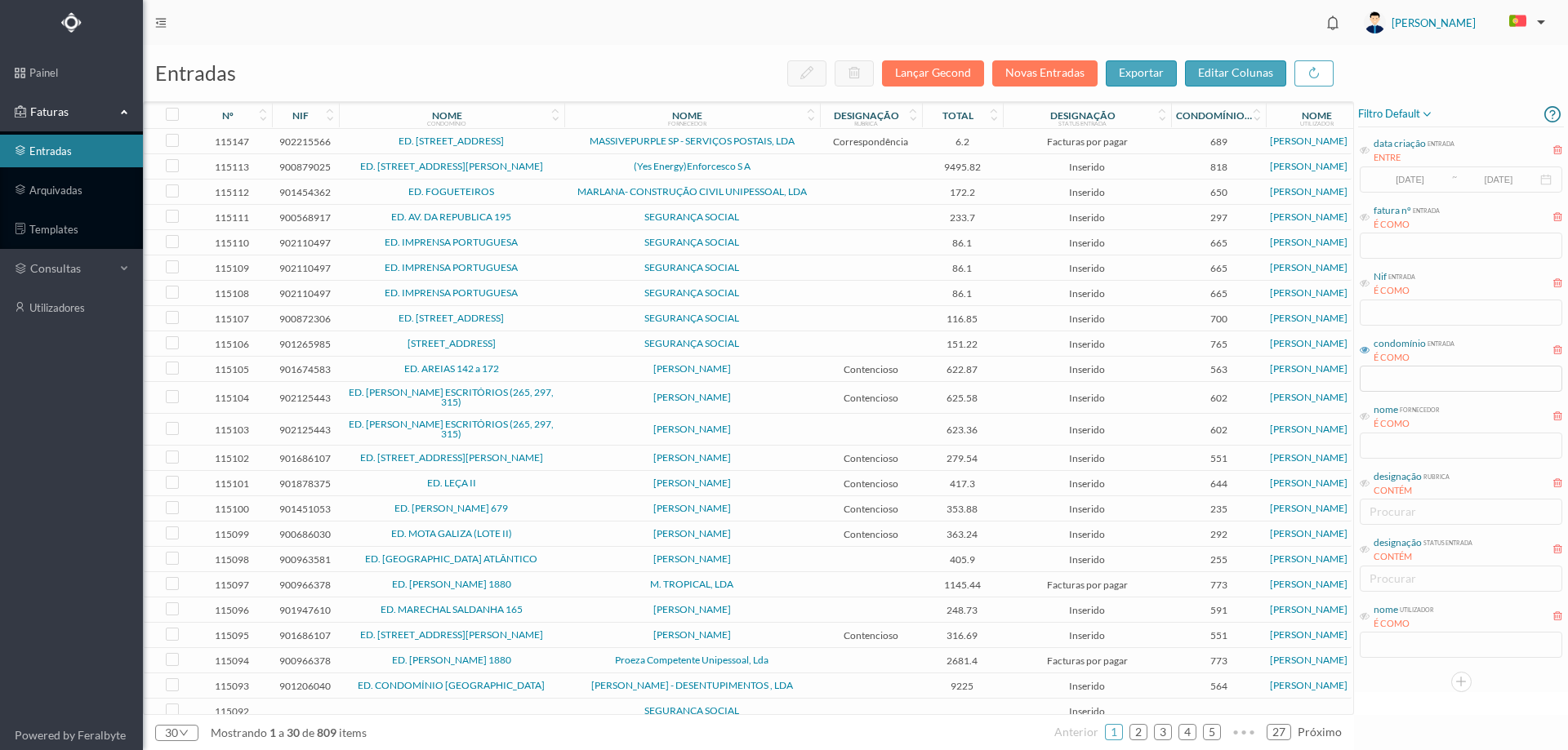
click at [588, 164] on span "(Yes Energy)Enforcesco S A" at bounding box center [692, 167] width 247 height 10
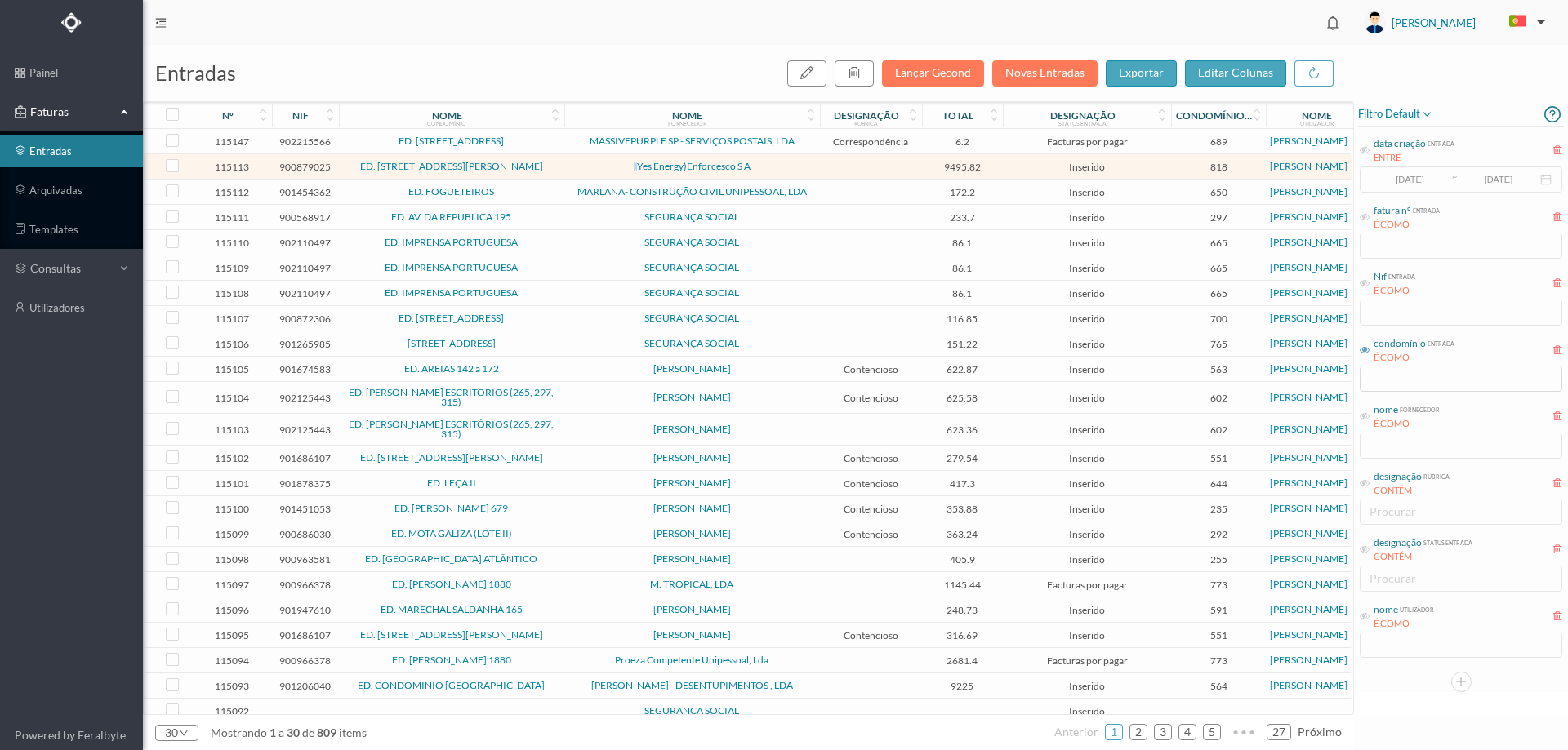
click at [587, 163] on span "(Yes Energy)Enforcesco S A" at bounding box center [692, 167] width 247 height 10
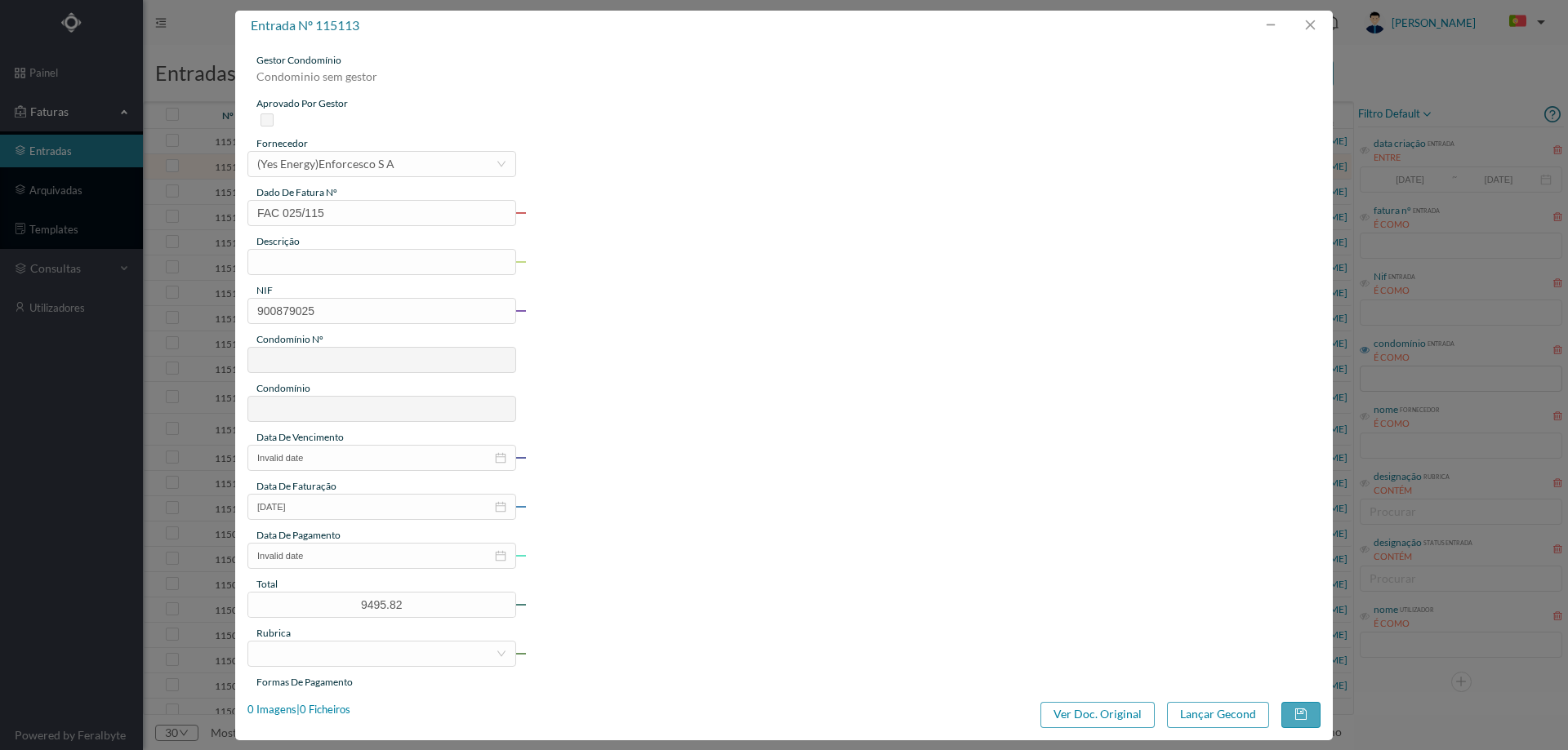
type input "FAC 025/115"
type input "900879025"
type input "Invalid date"
type input "09-10-2025"
type input "9495.82"
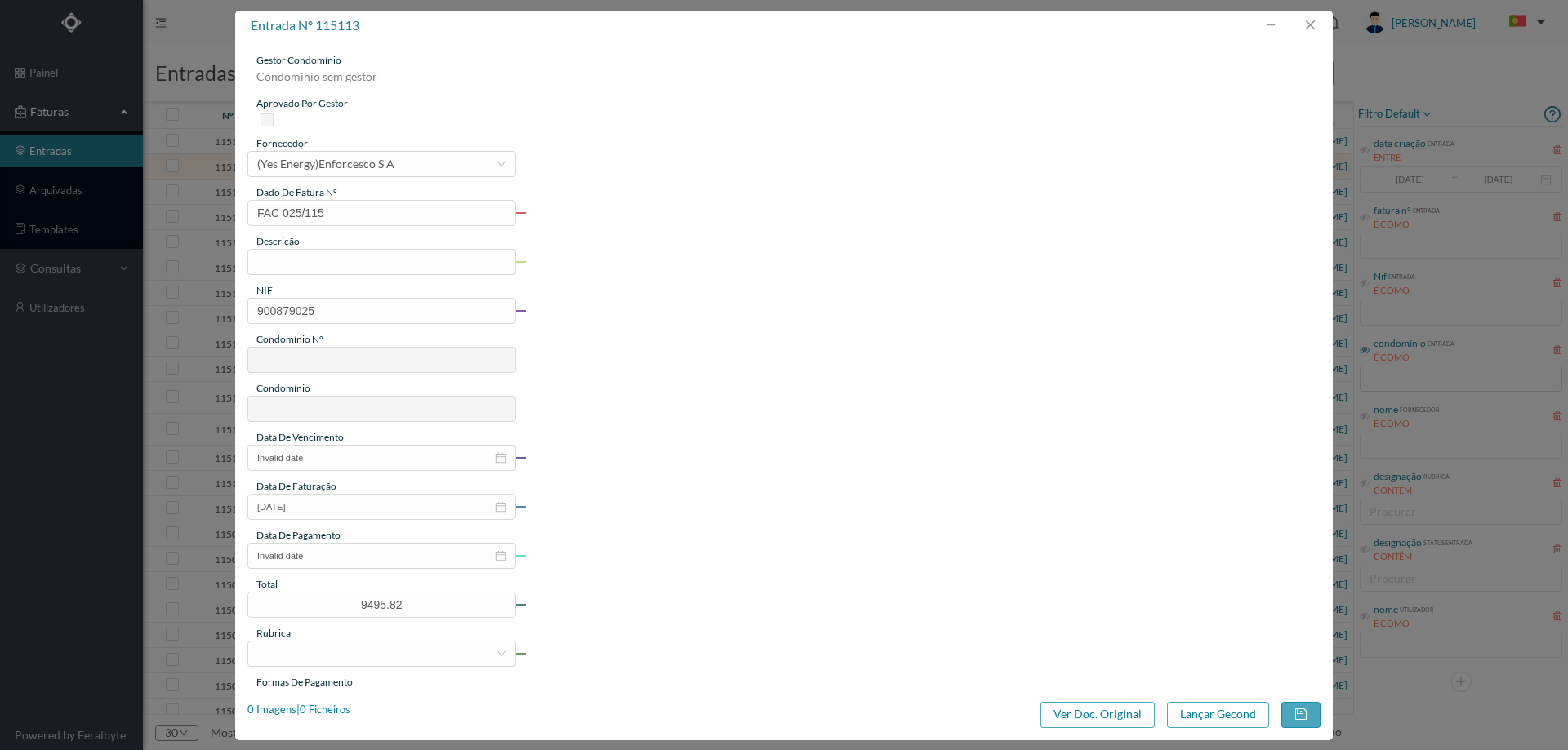
type input "818"
type input "ED. RUA PADRE AMÉRICO, 7 A 75"
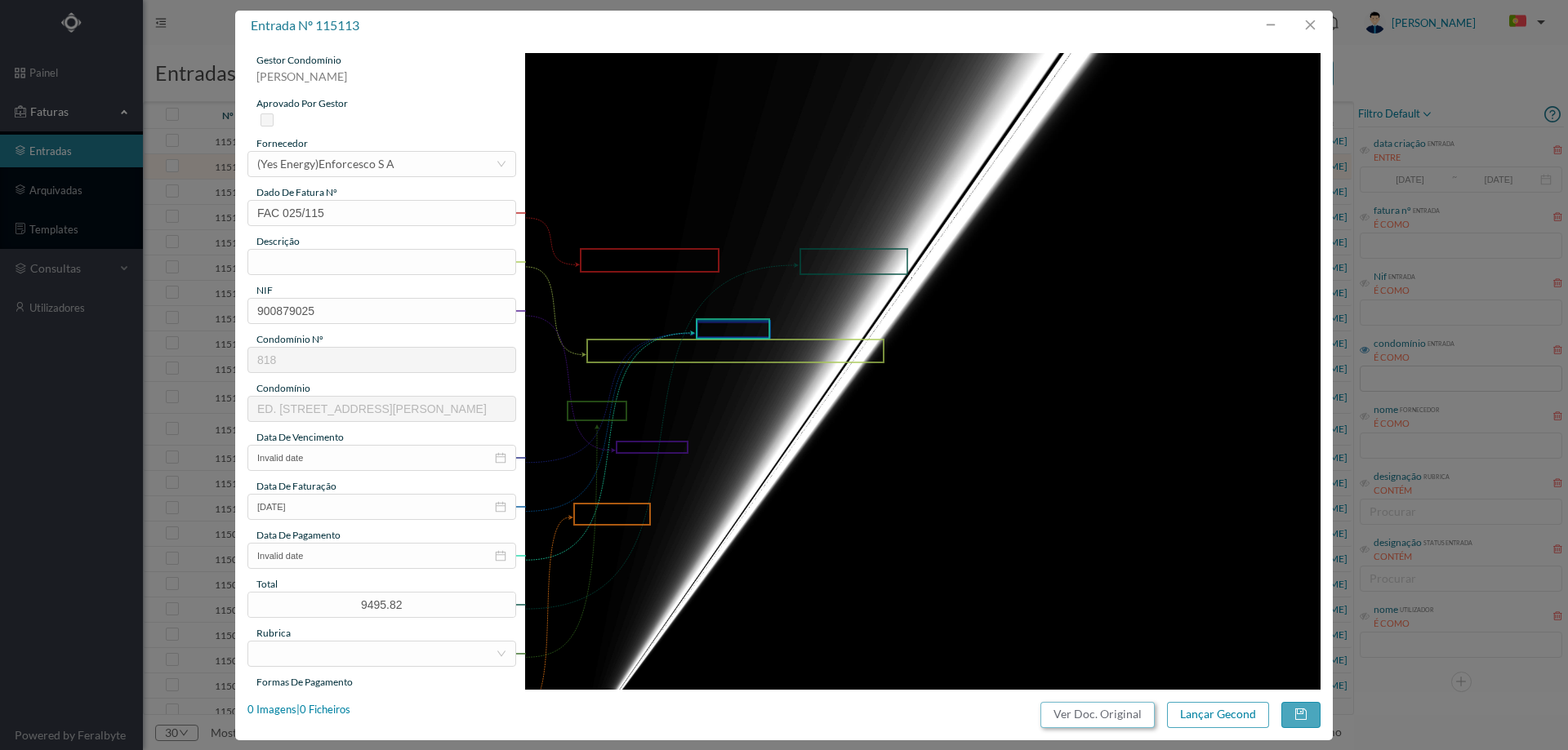
click at [1085, 720] on button "Ver Doc. Original" at bounding box center [1098, 715] width 114 height 26
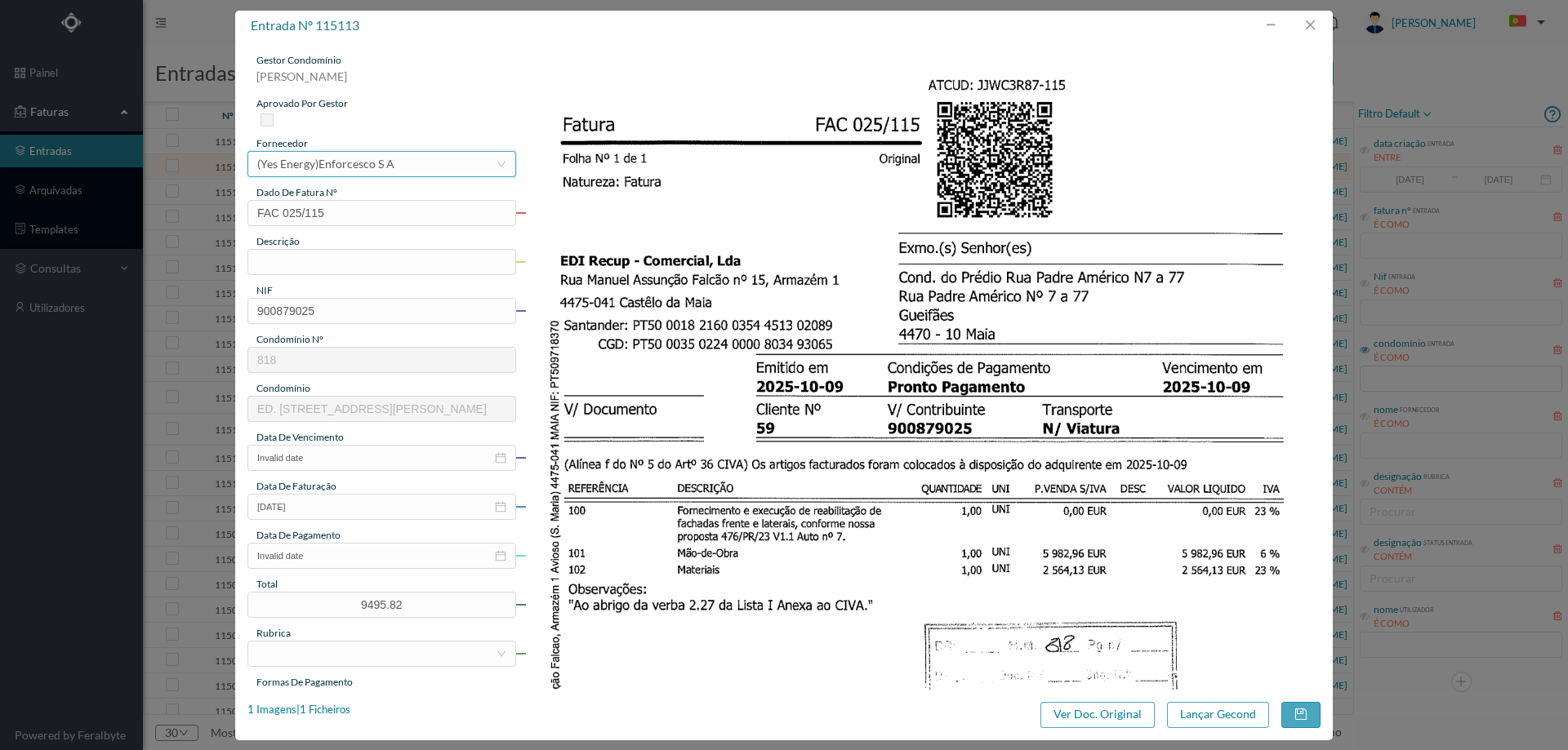
click at [314, 168] on div "(Yes Energy)Enforcesco S A" at bounding box center [326, 163] width 138 height 24
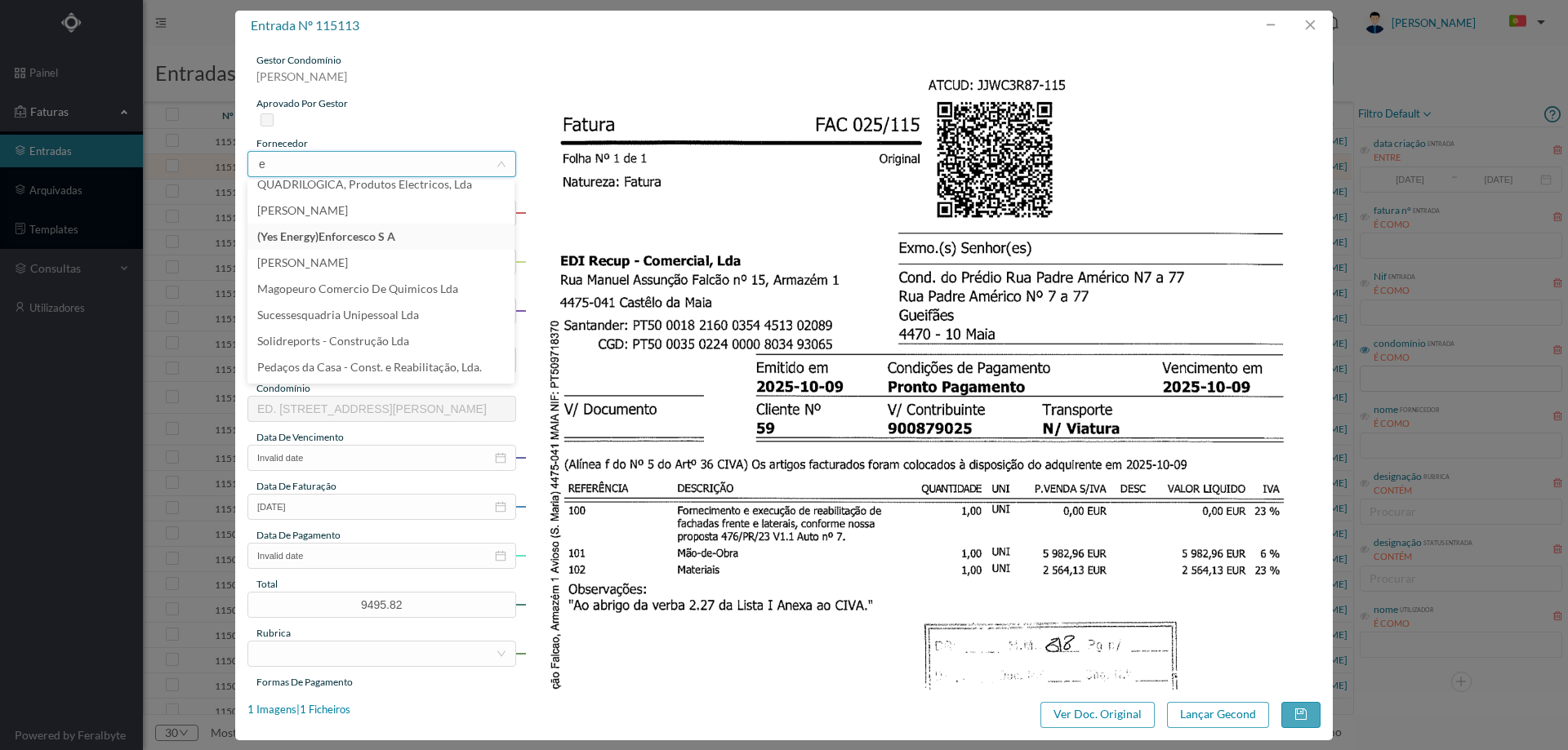
scroll to position [3, 0]
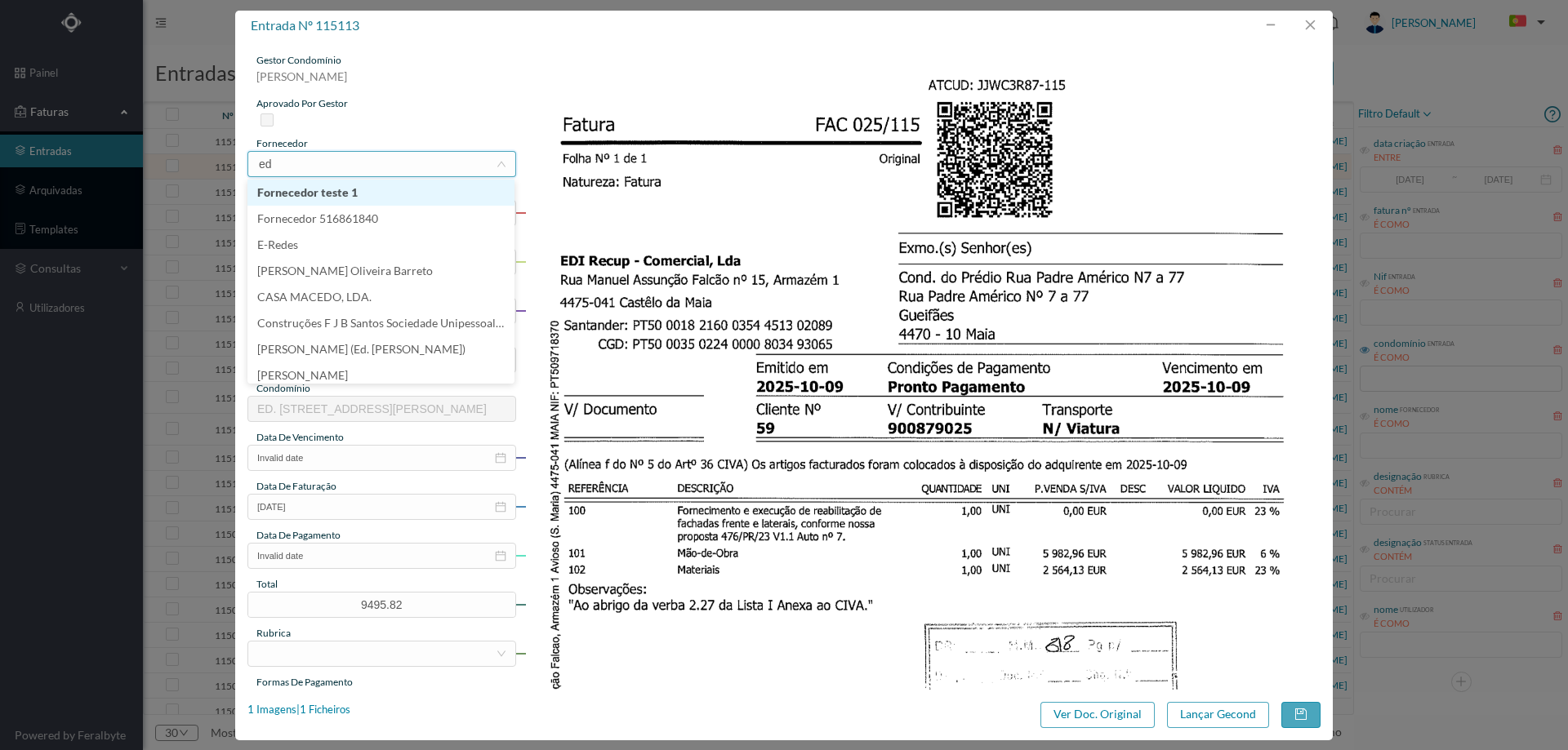
type input "edi"
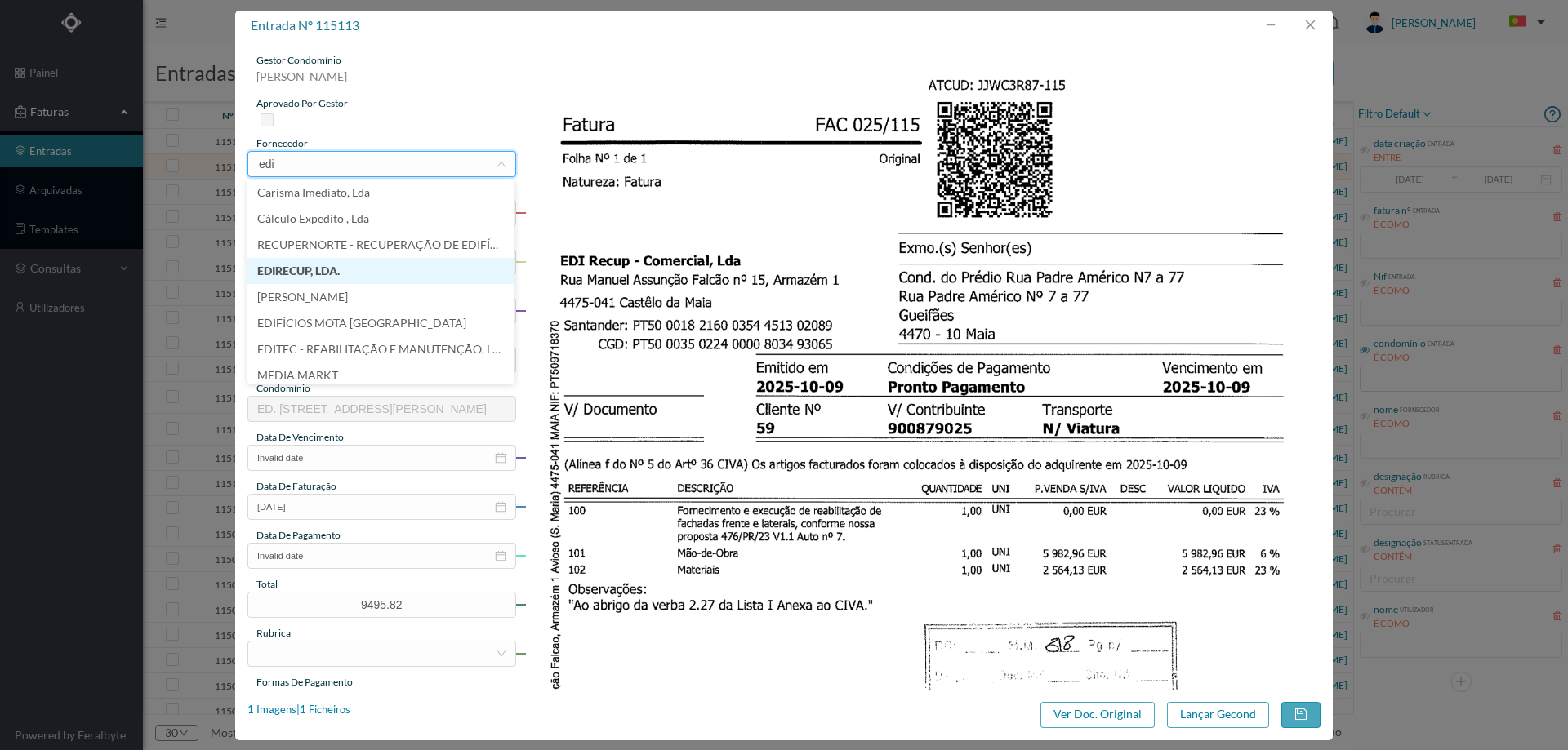
click at [318, 264] on li "EDIRECUP, LDA." at bounding box center [381, 271] width 267 height 26
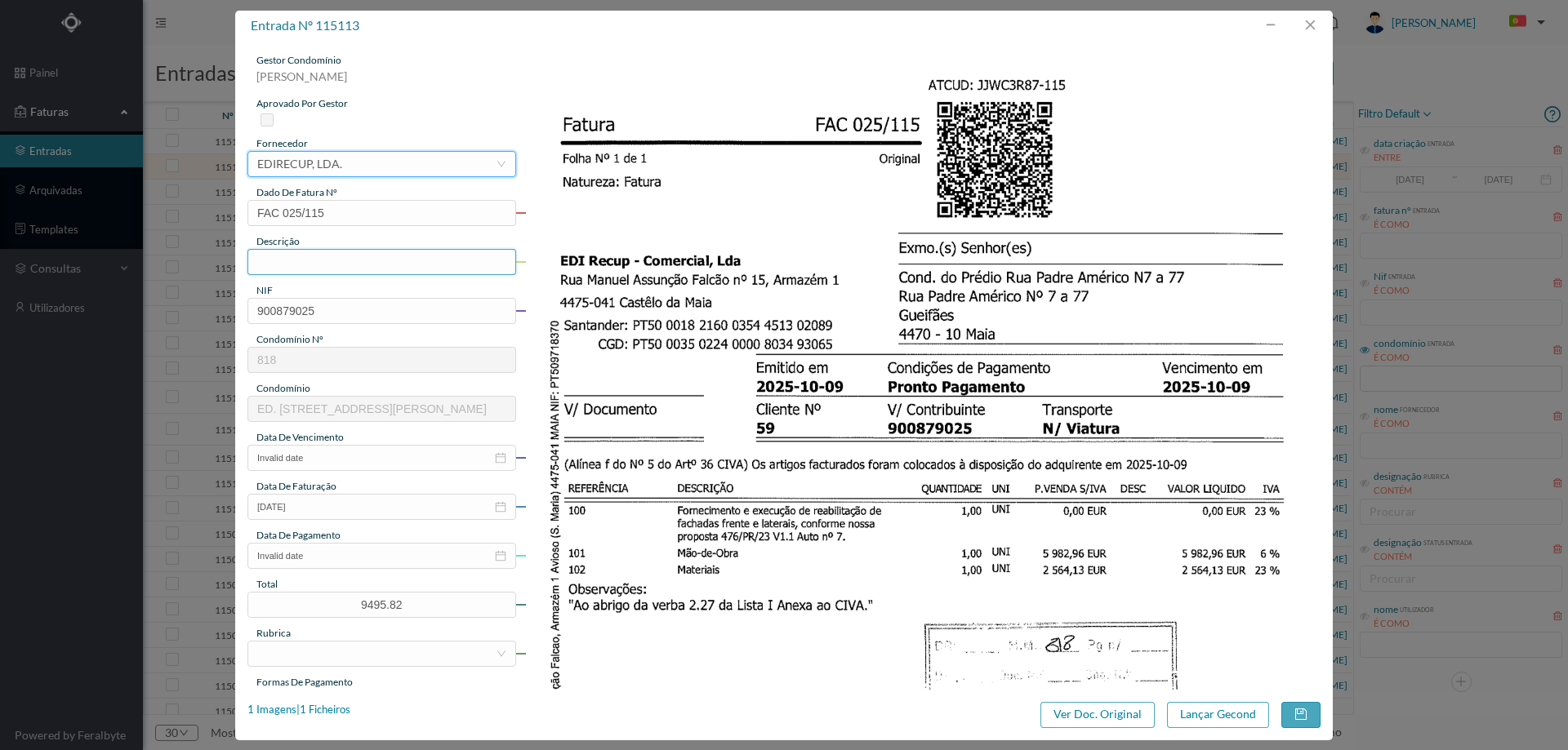
click at [296, 264] on input "text" at bounding box center [382, 261] width 268 height 26
type input "execução de reabilitação de fachadas"
click at [350, 463] on input "Invalid date" at bounding box center [382, 458] width 268 height 26
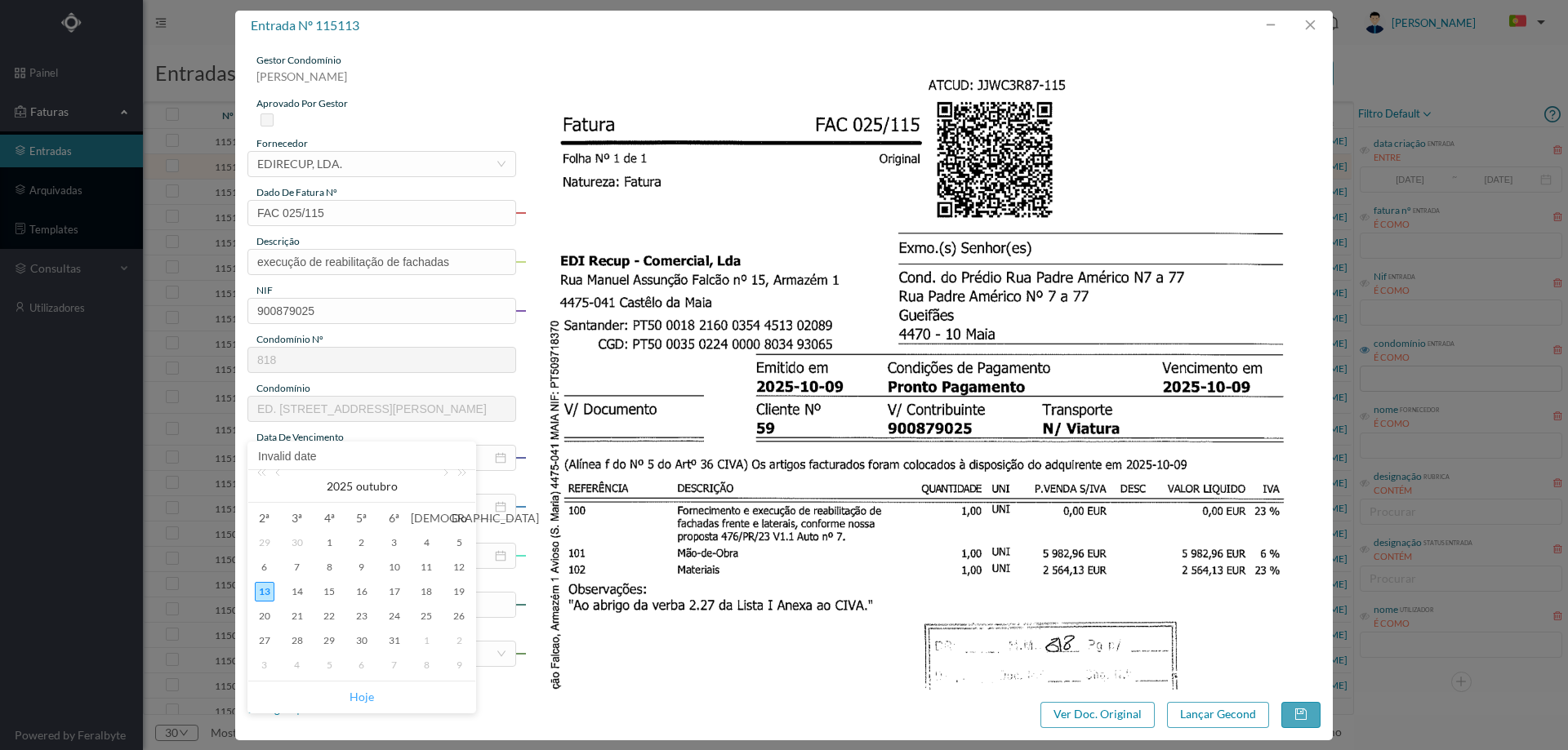
click at [353, 687] on link "Hoje" at bounding box center [361, 696] width 24 height 31
type input "[DATE]"
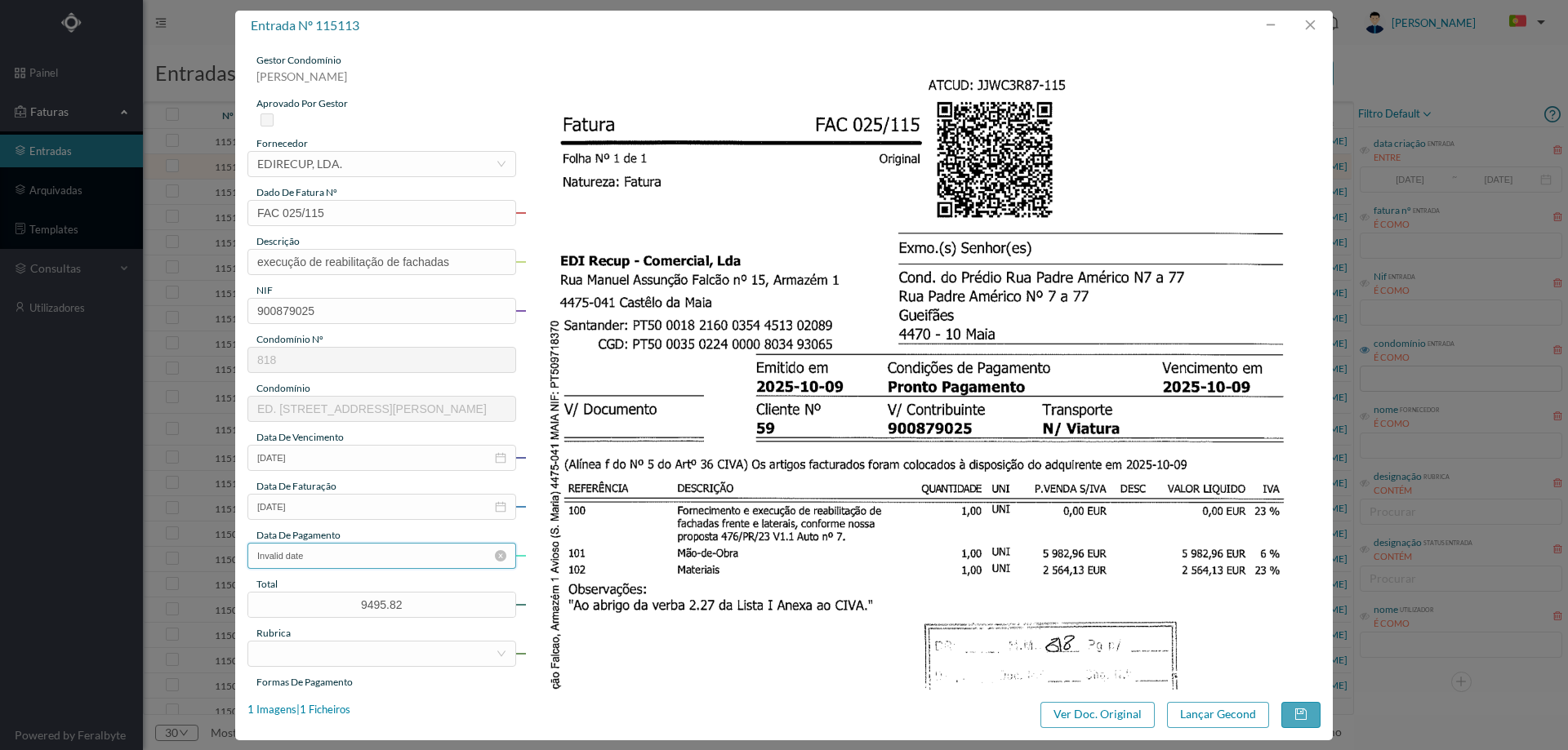
click at [344, 557] on input "Invalid date" at bounding box center [382, 556] width 268 height 26
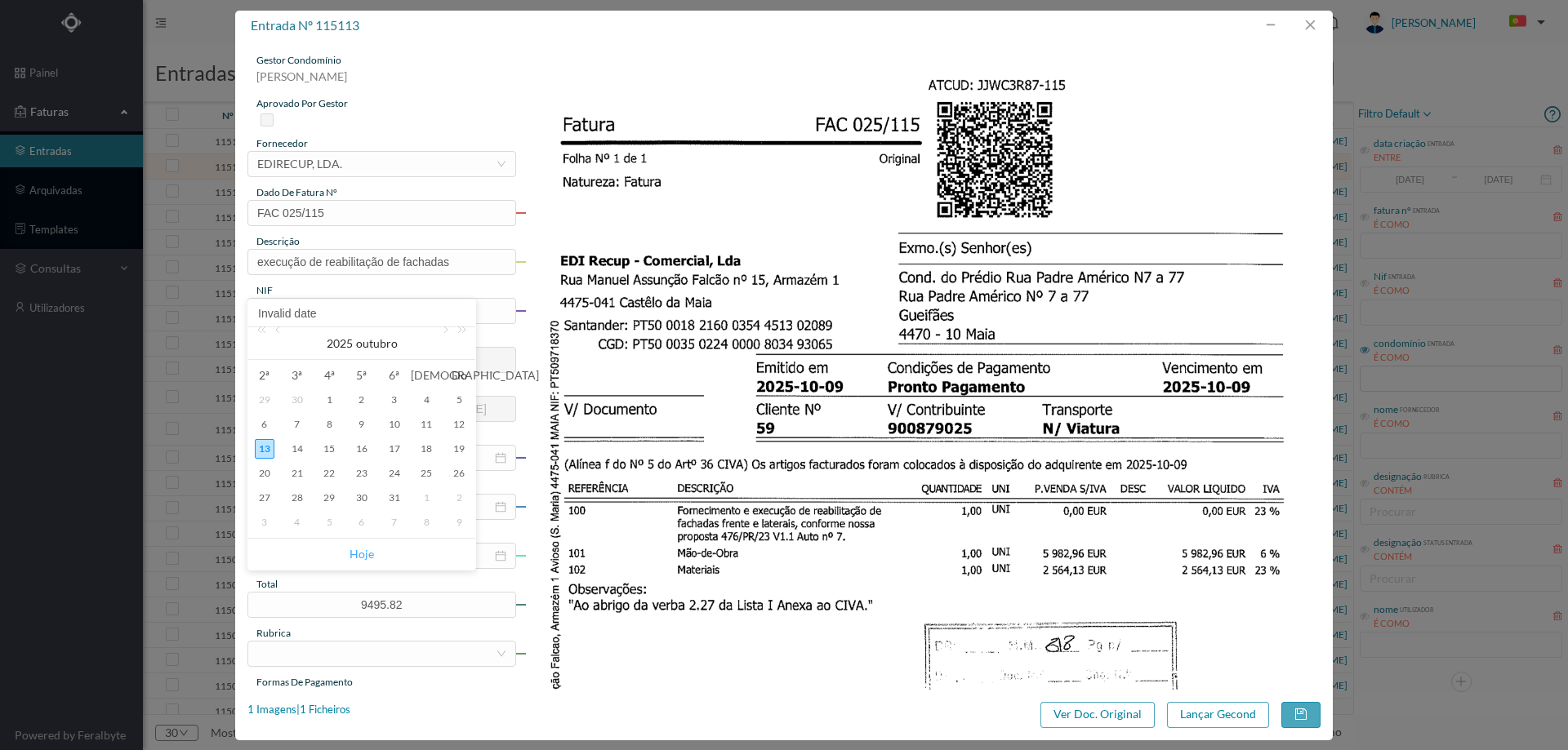
click at [356, 552] on link "Hoje" at bounding box center [361, 554] width 24 height 31
type input "[DATE]"
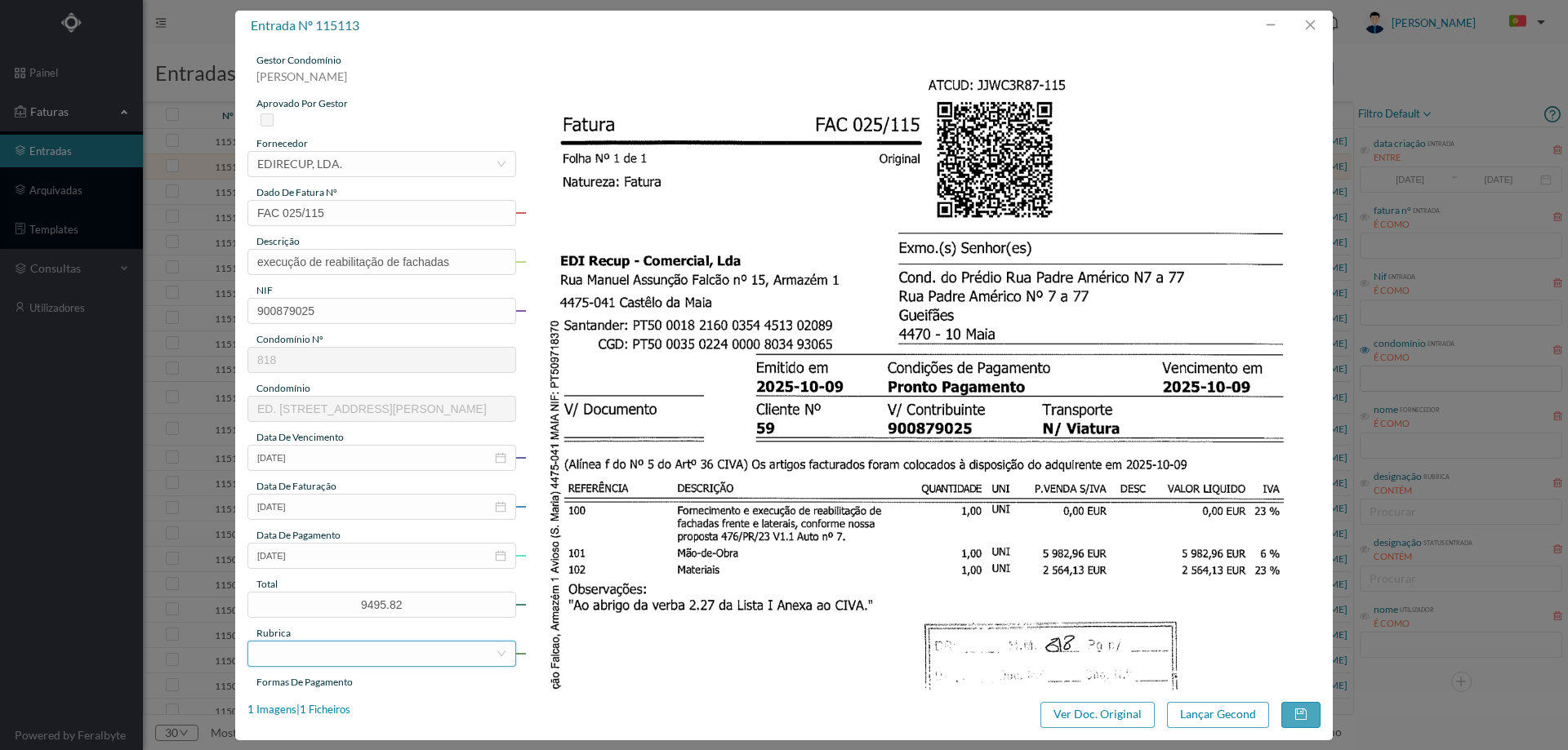
click at [341, 662] on div at bounding box center [376, 653] width 238 height 24
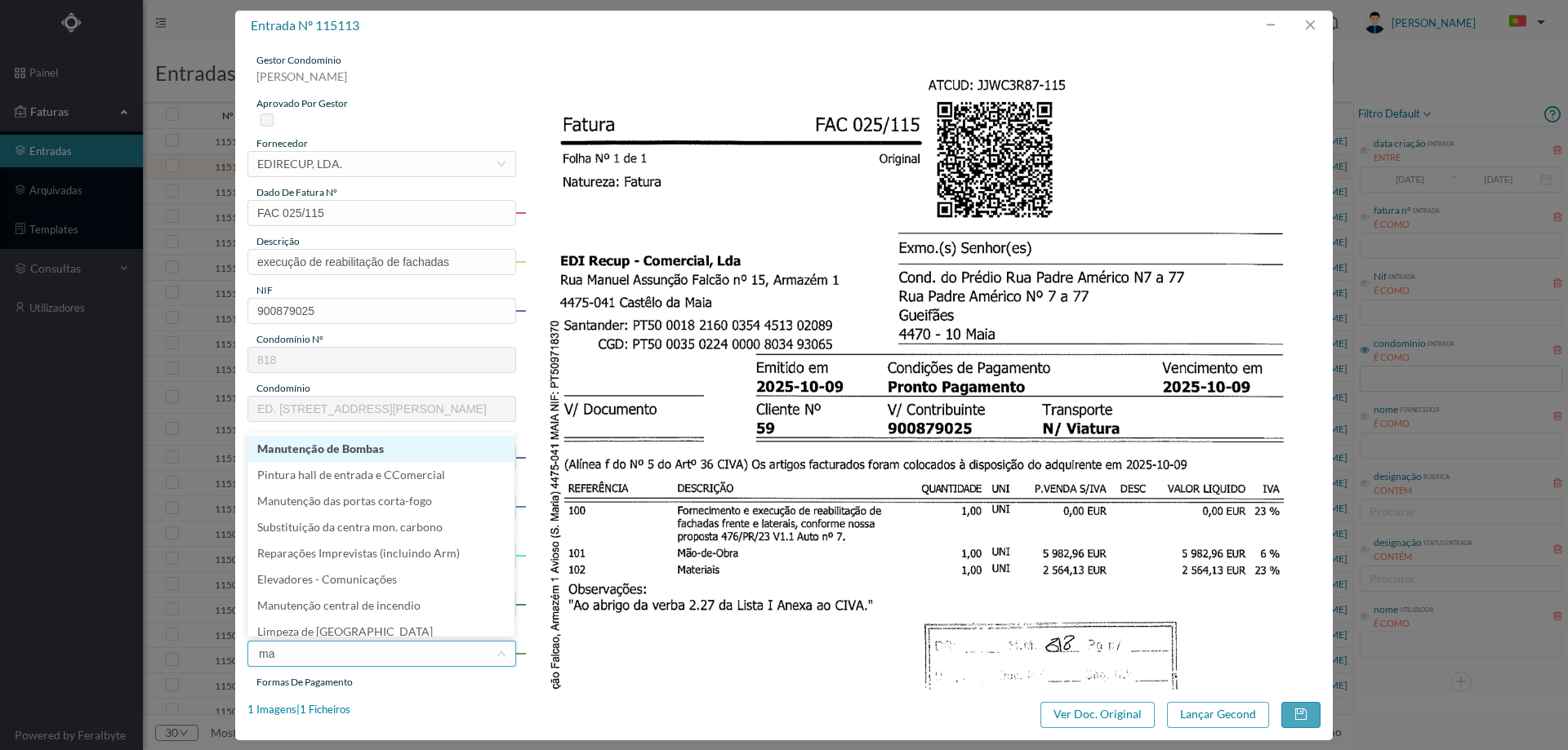
type input "man"
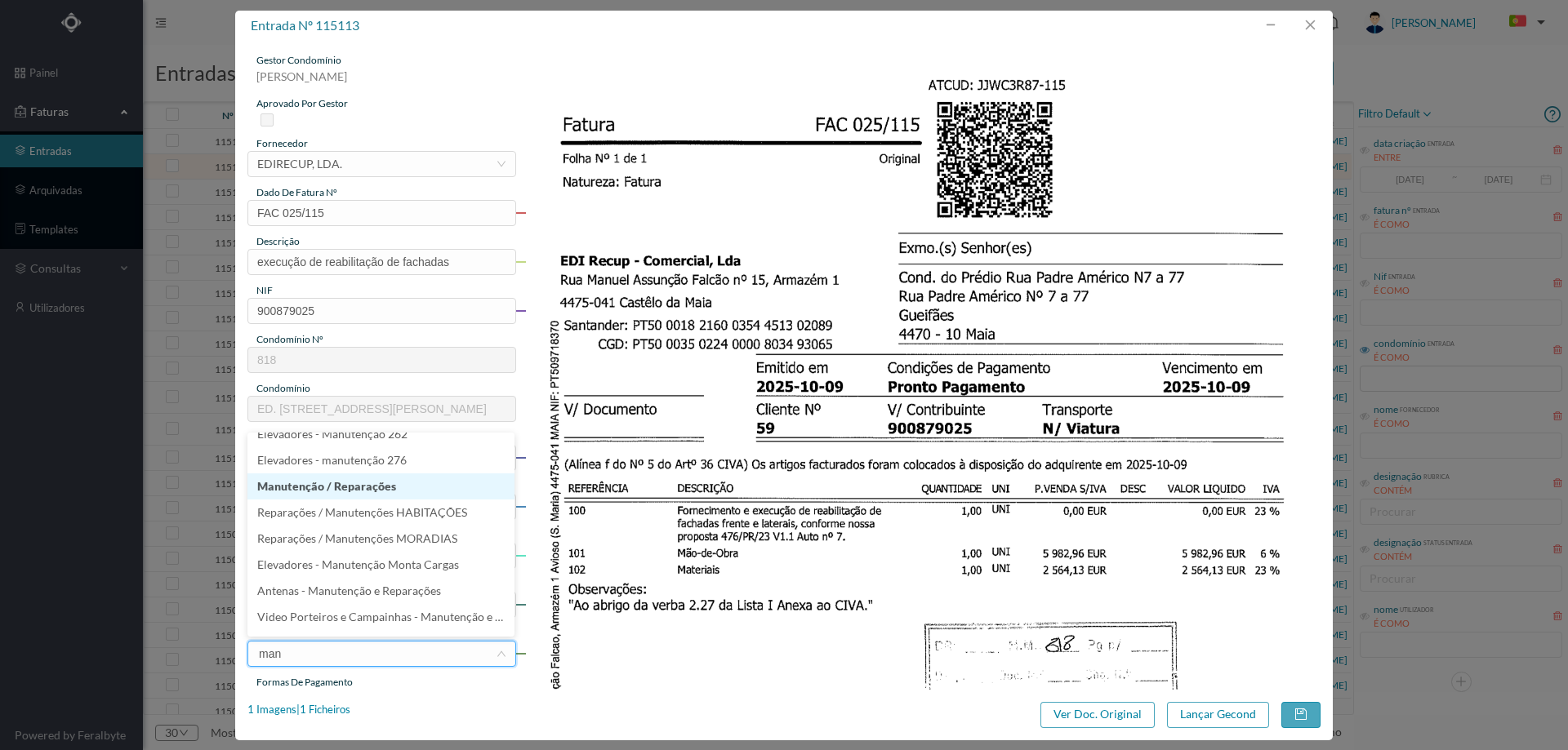
click at [356, 491] on li "Manutenção / Reparações" at bounding box center [381, 486] width 267 height 26
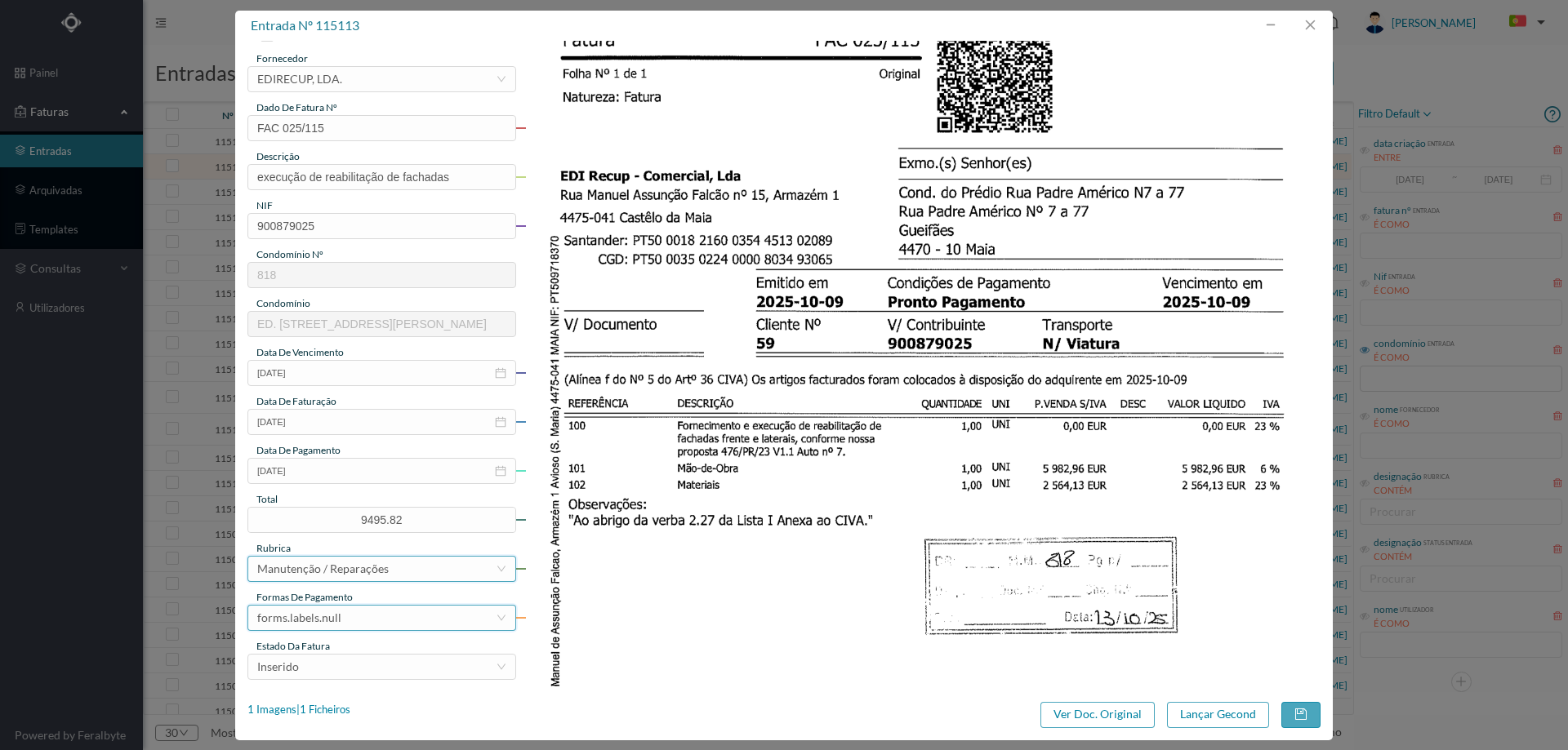
scroll to position [163, 0]
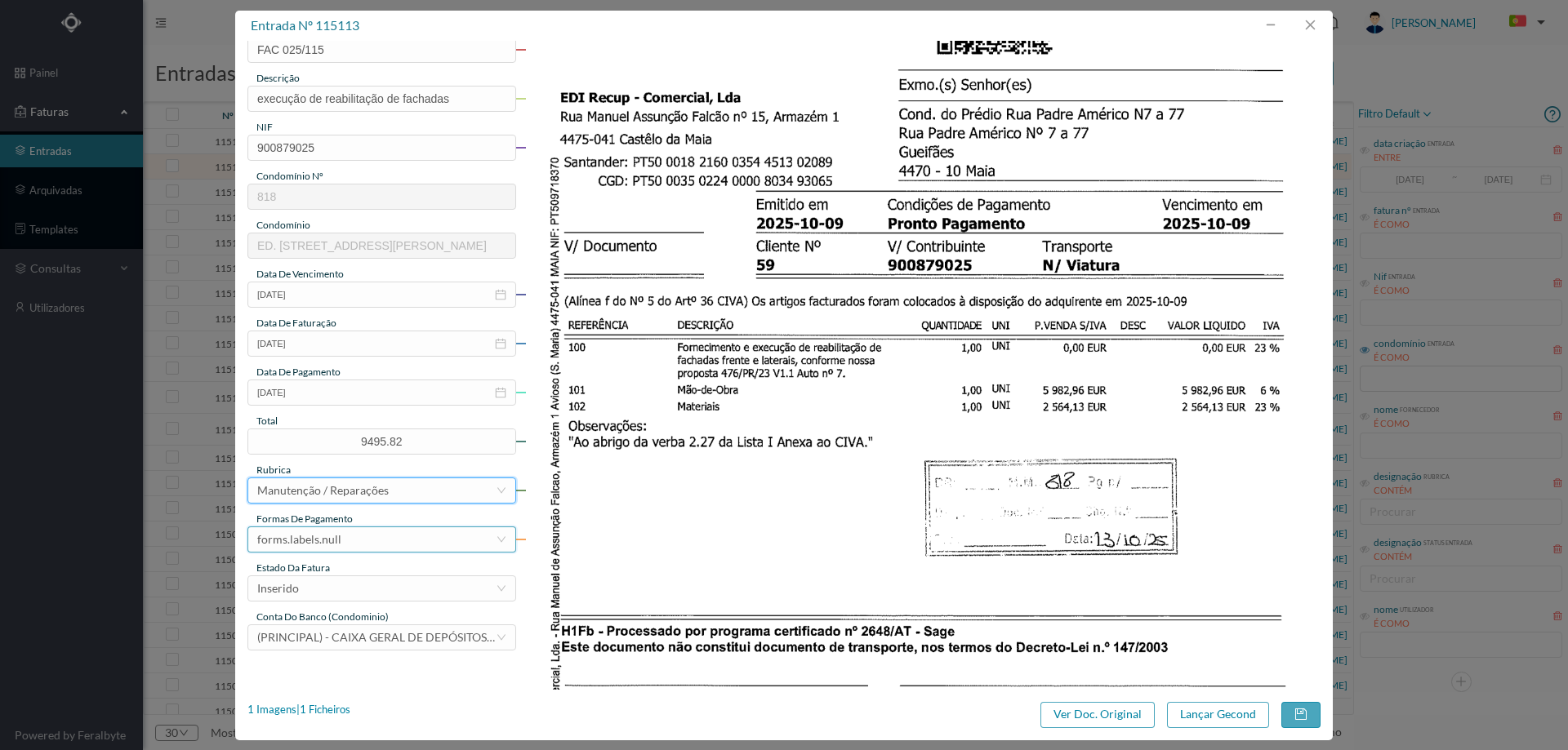
click at [340, 538] on div "forms.labels.null" at bounding box center [376, 539] width 238 height 24
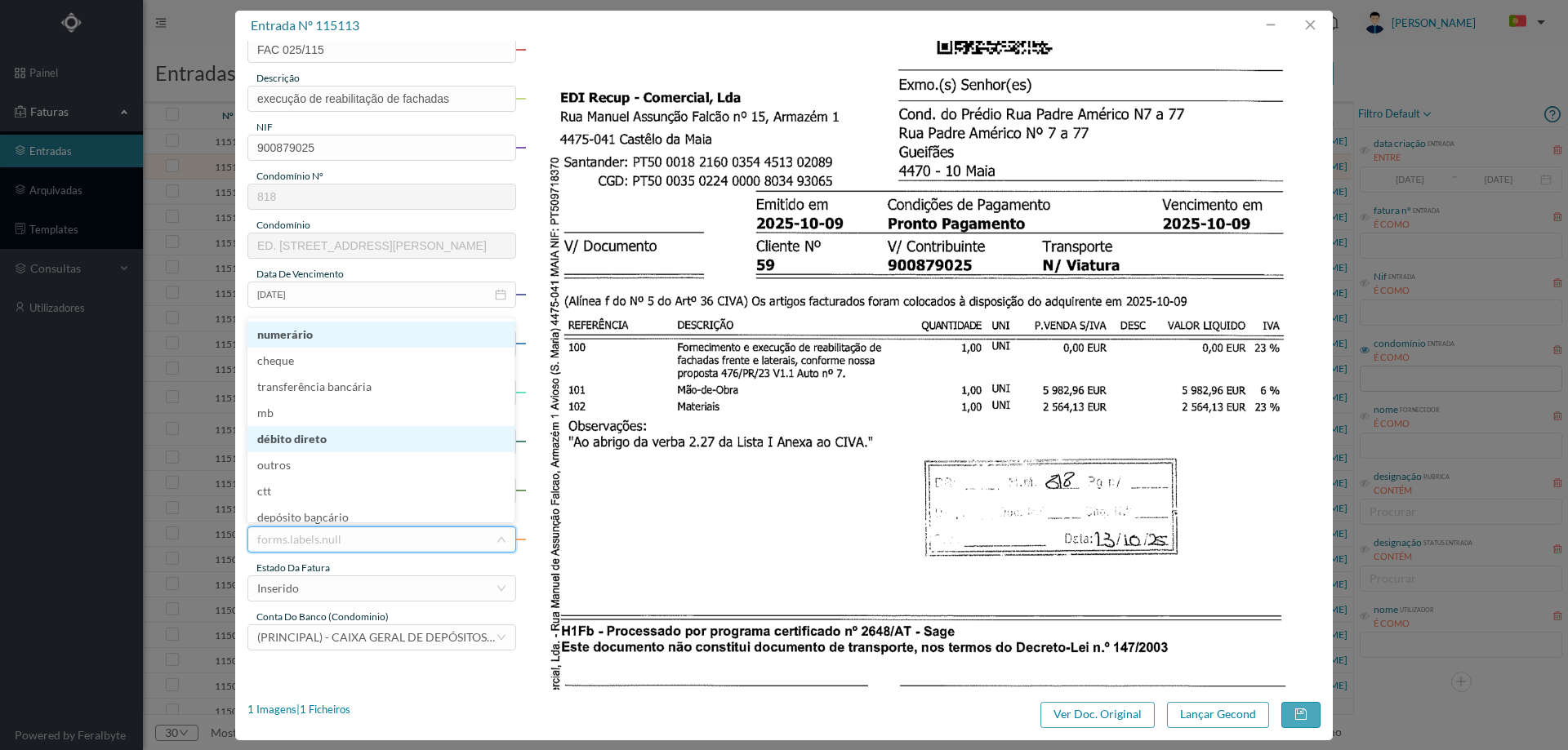
scroll to position [6, 0]
click at [340, 427] on li "débito direto" at bounding box center [381, 433] width 267 height 26
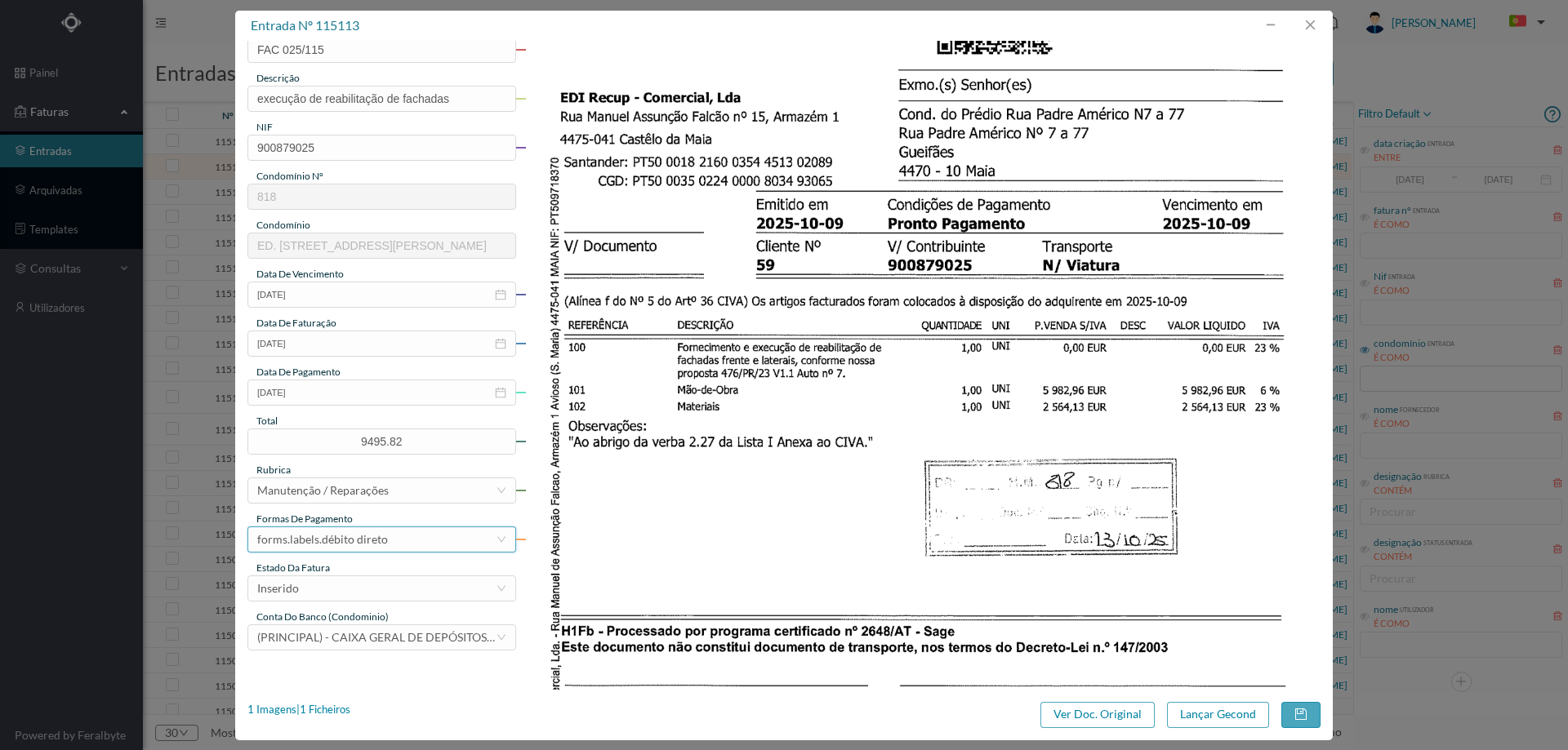
click at [340, 542] on div "forms.labels.débito direto" at bounding box center [323, 539] width 131 height 24
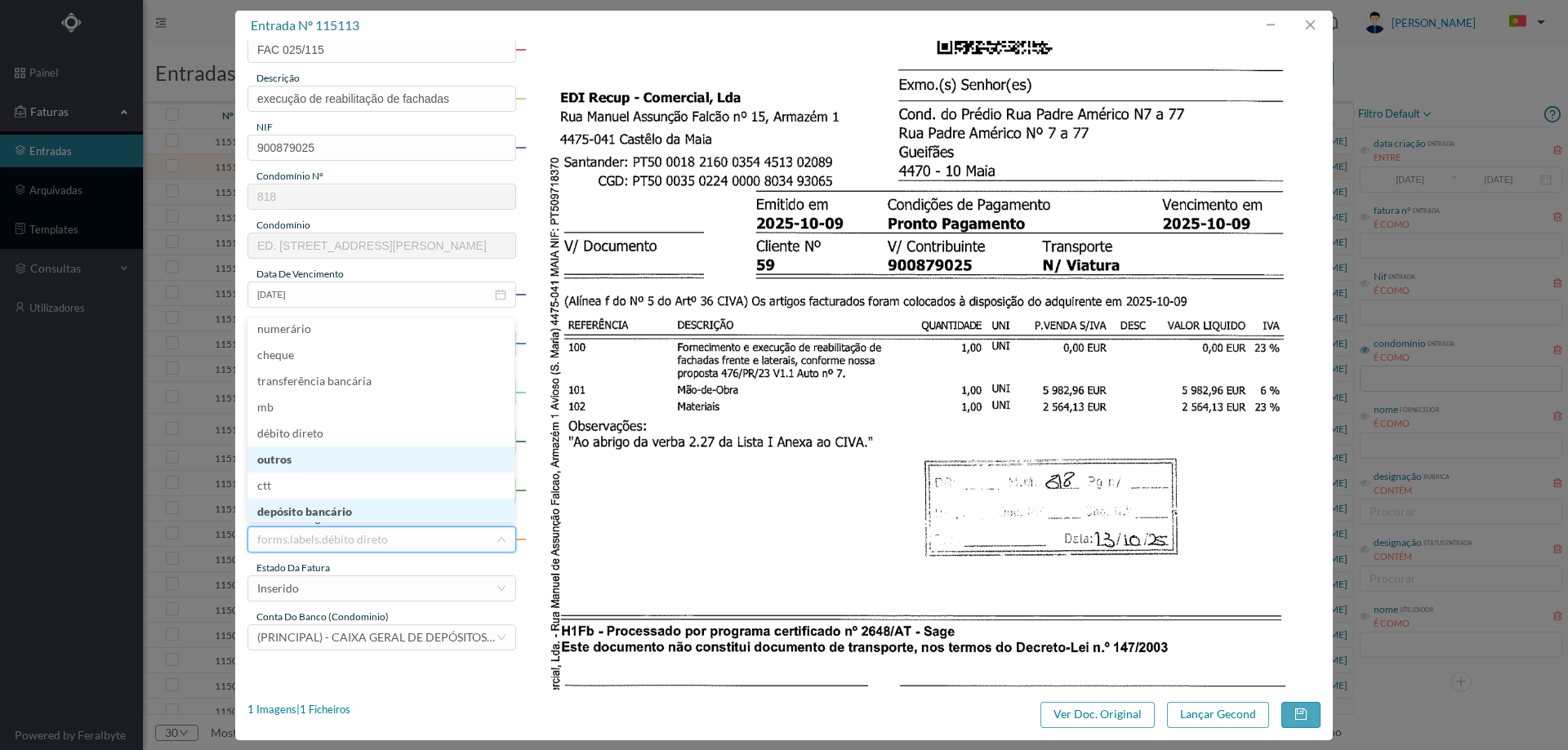
scroll to position [3, 0]
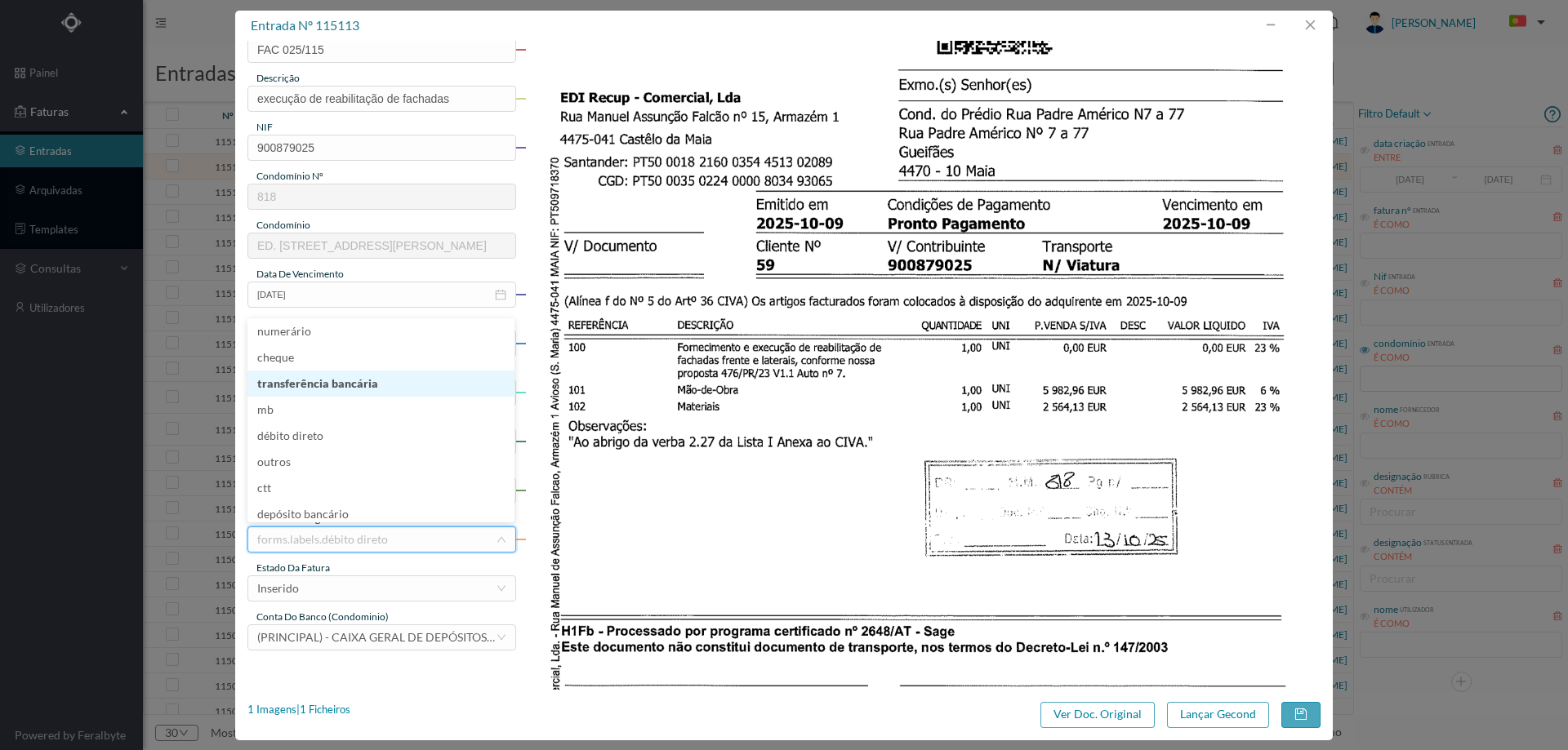
click at [361, 387] on li "transferência bancária" at bounding box center [381, 383] width 267 height 26
click at [330, 582] on div "Inserido" at bounding box center [376, 588] width 238 height 24
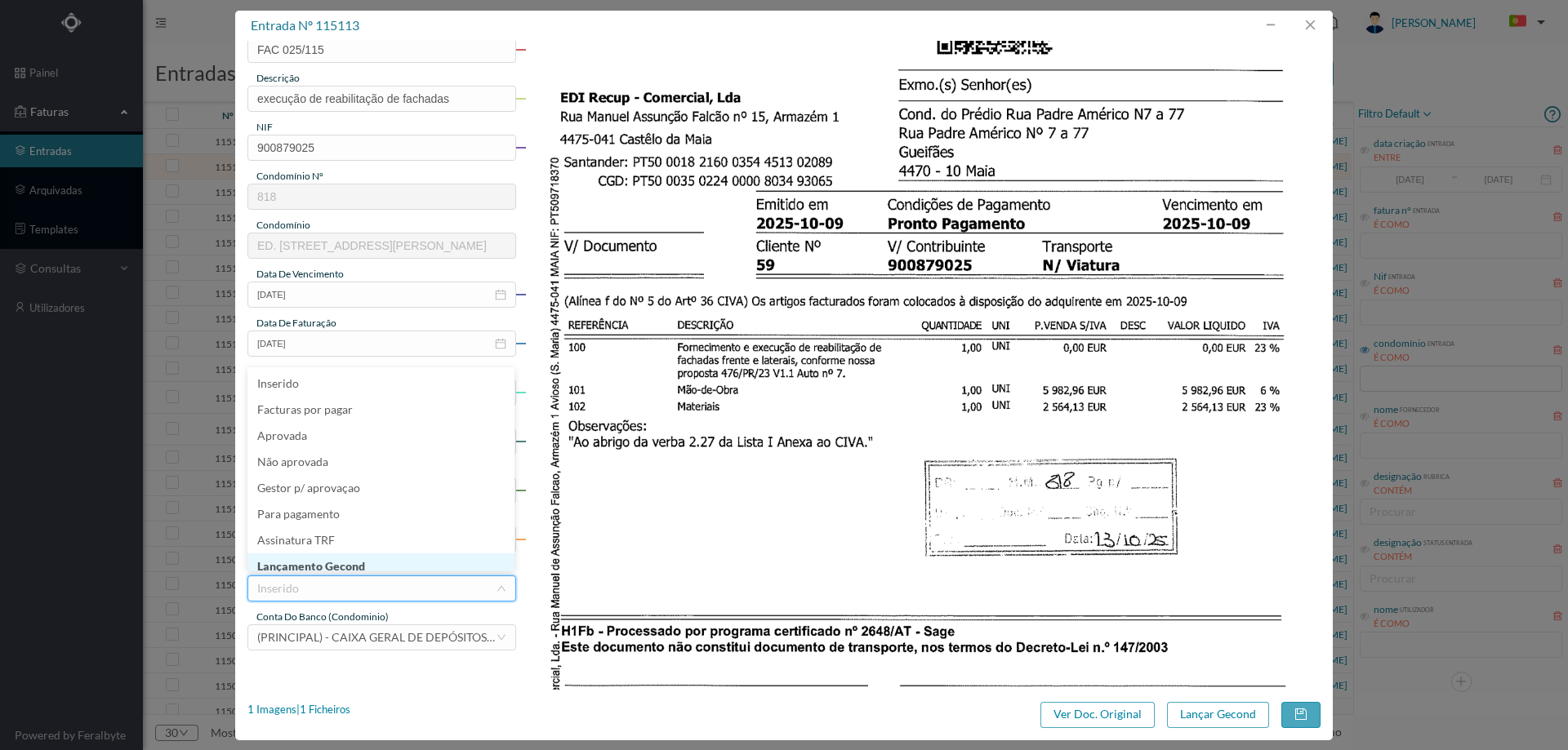
click at [330, 557] on li "Lançamento Gecond" at bounding box center [381, 566] width 267 height 26
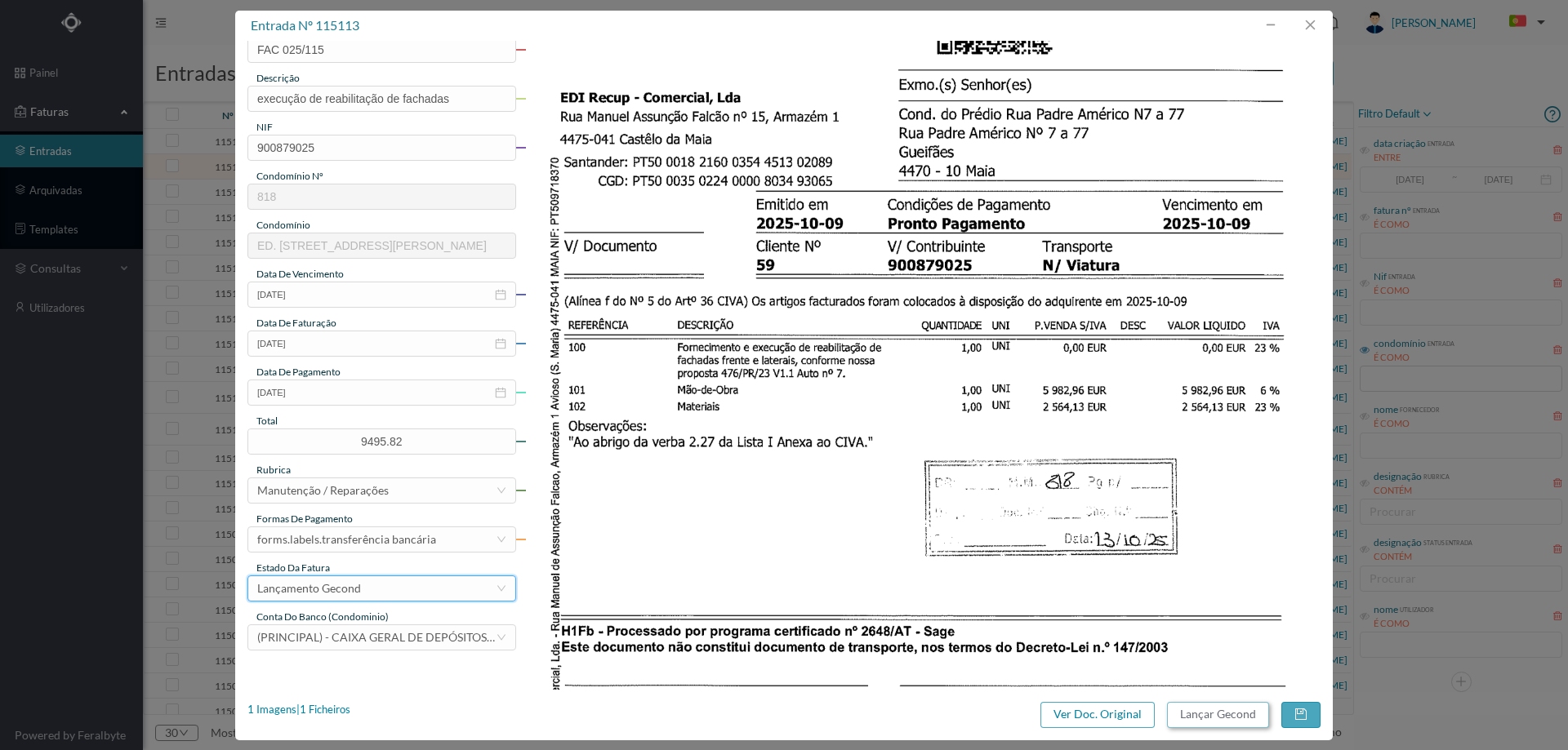
click at [1222, 722] on button "Lançar Gecond" at bounding box center [1218, 715] width 102 height 26
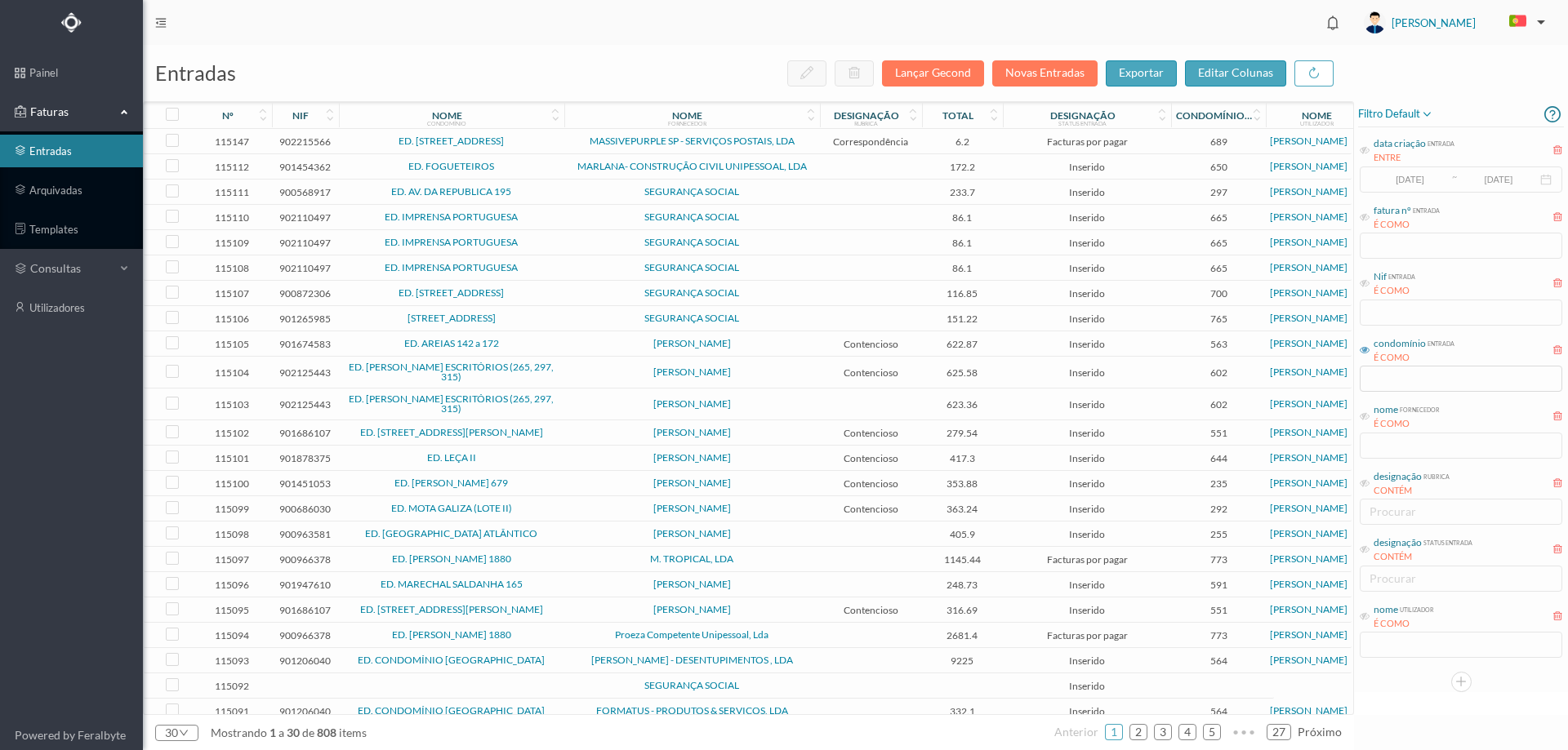
click at [537, 171] on span "ED. FOGUETEIROS" at bounding box center [451, 167] width 217 height 10
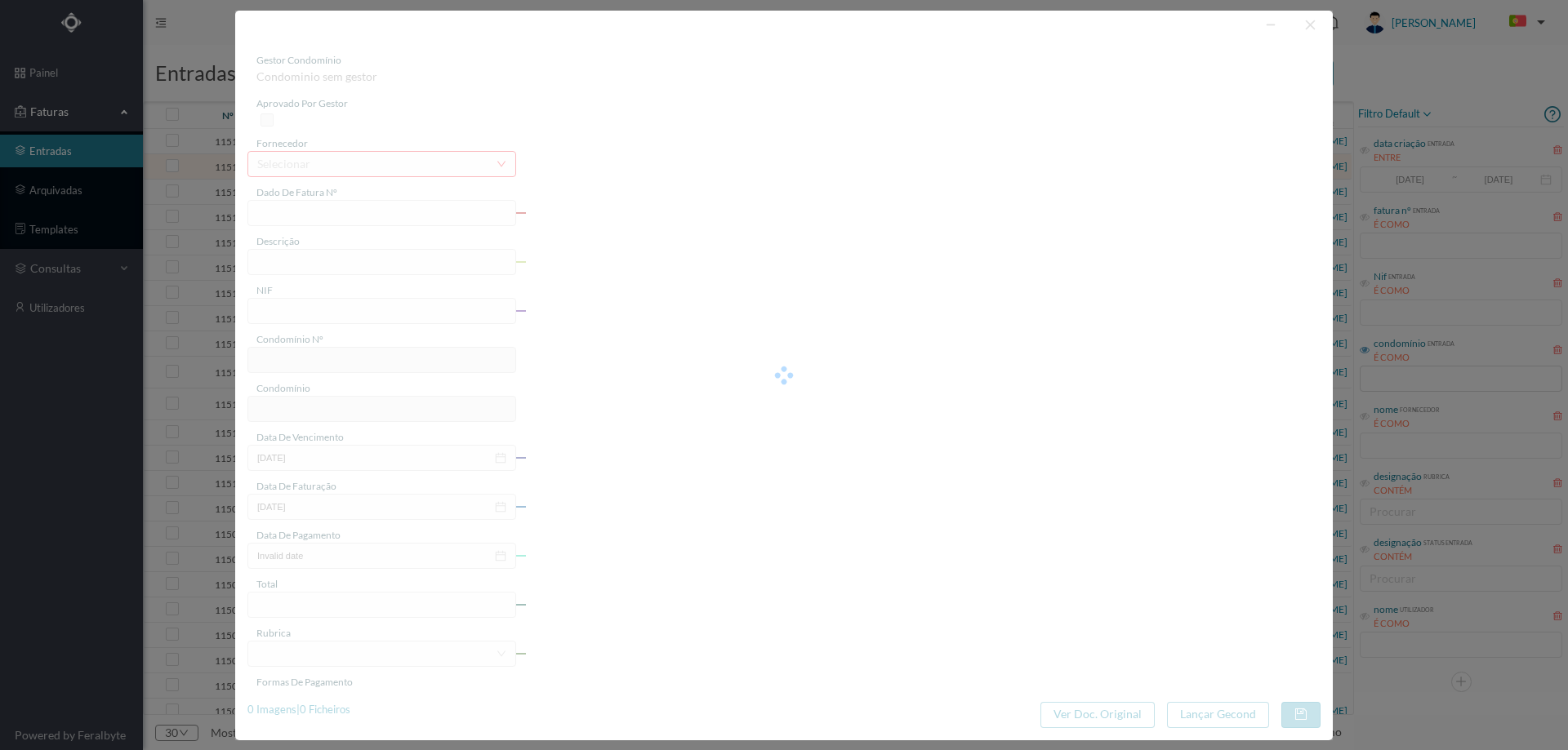
type input "1 2500/000675"
type input "901454362"
type input "2025-09-28"
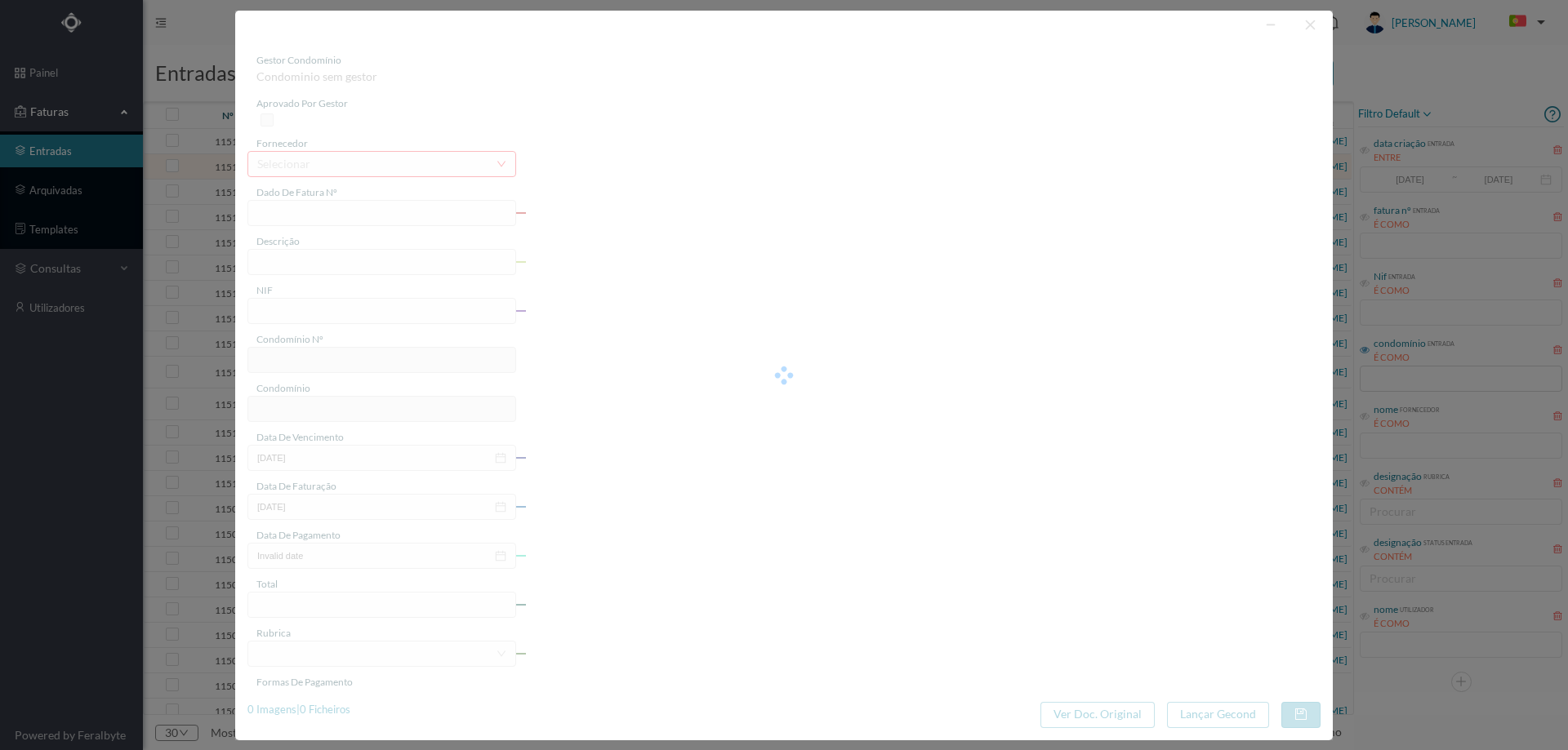
type input "172.20"
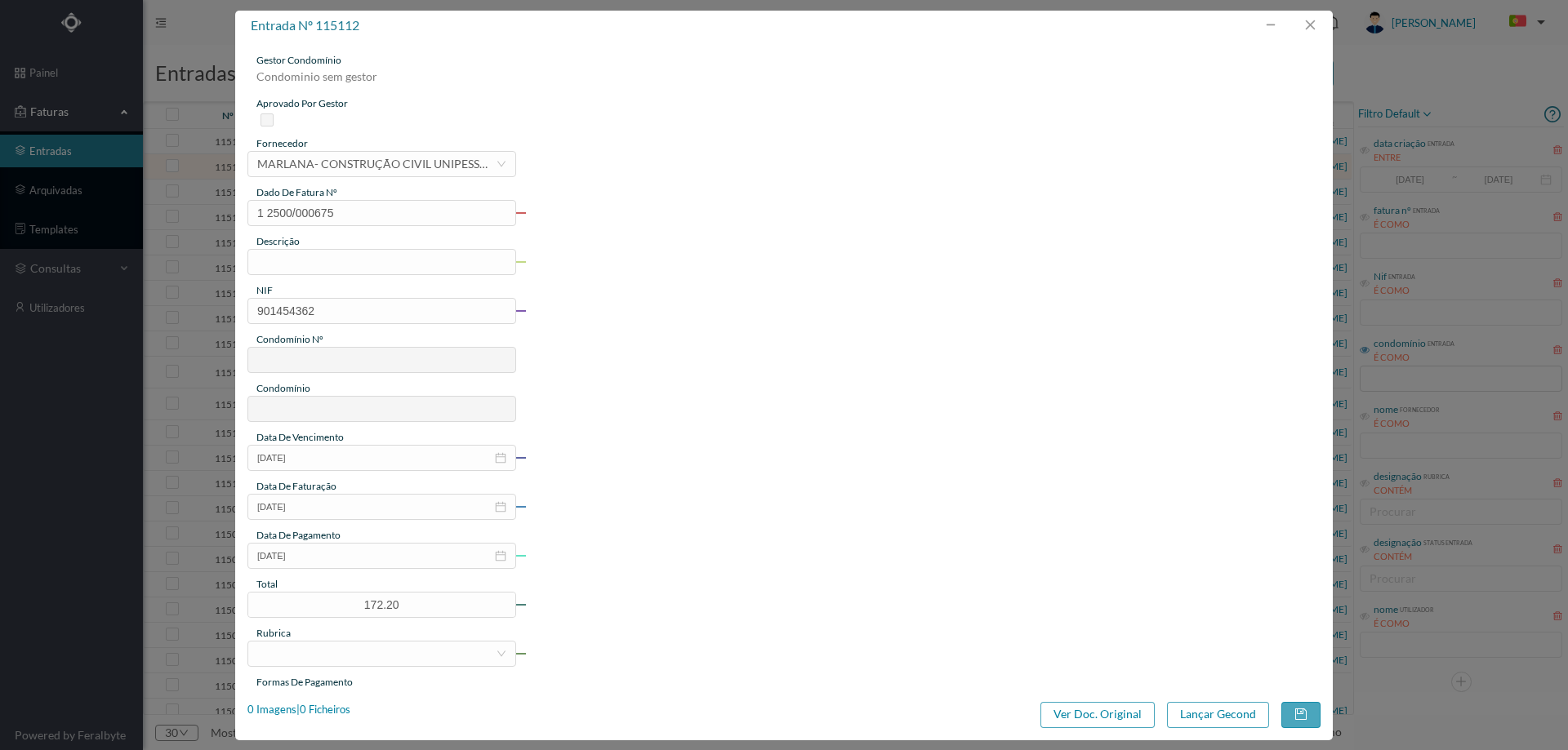
type input "650"
type input "ED. FOGUETEIROS"
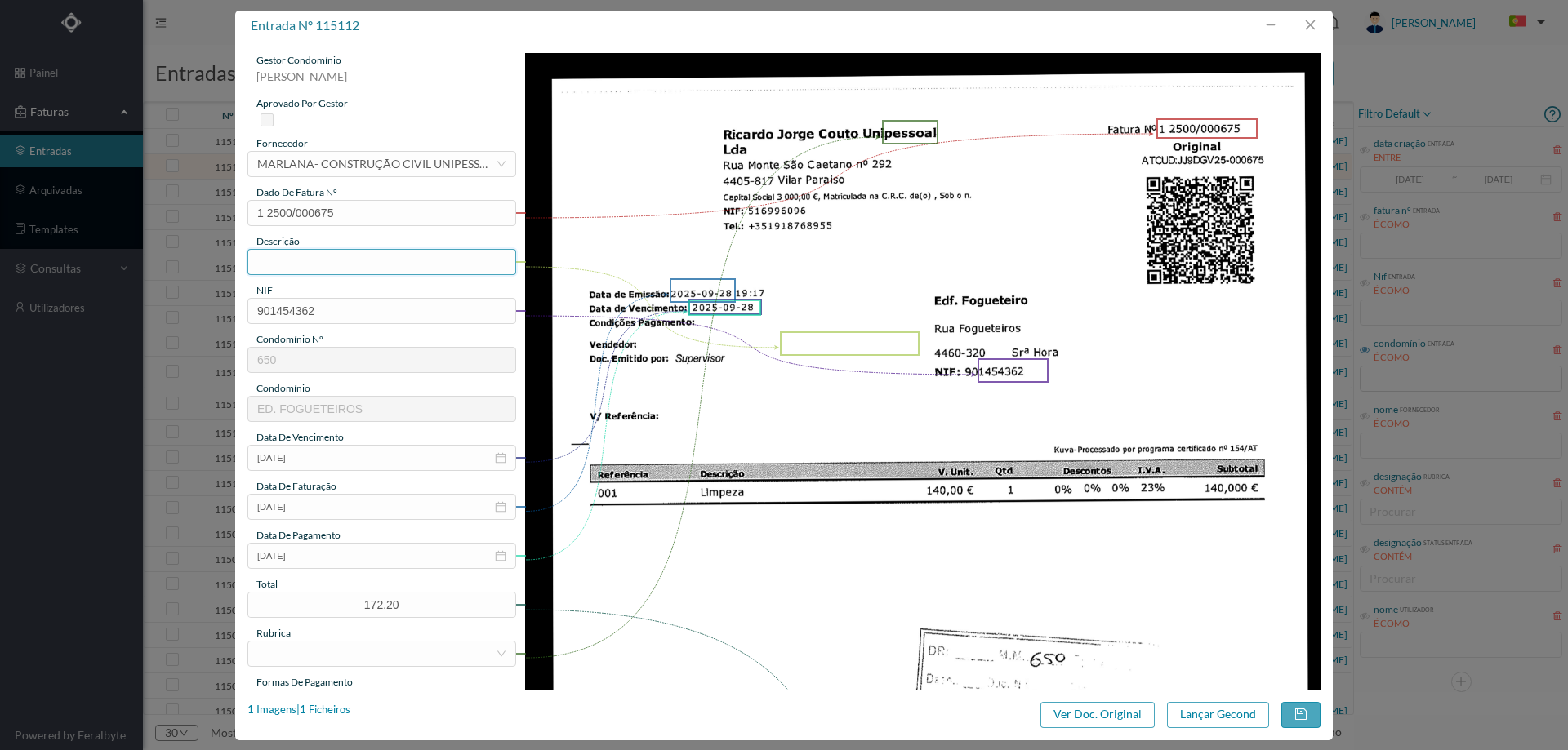
click at [319, 251] on input "text" at bounding box center [382, 261] width 268 height 26
type input "Limpeza Setembro 2025"
click at [319, 557] on input "2025-09-28" at bounding box center [382, 556] width 268 height 26
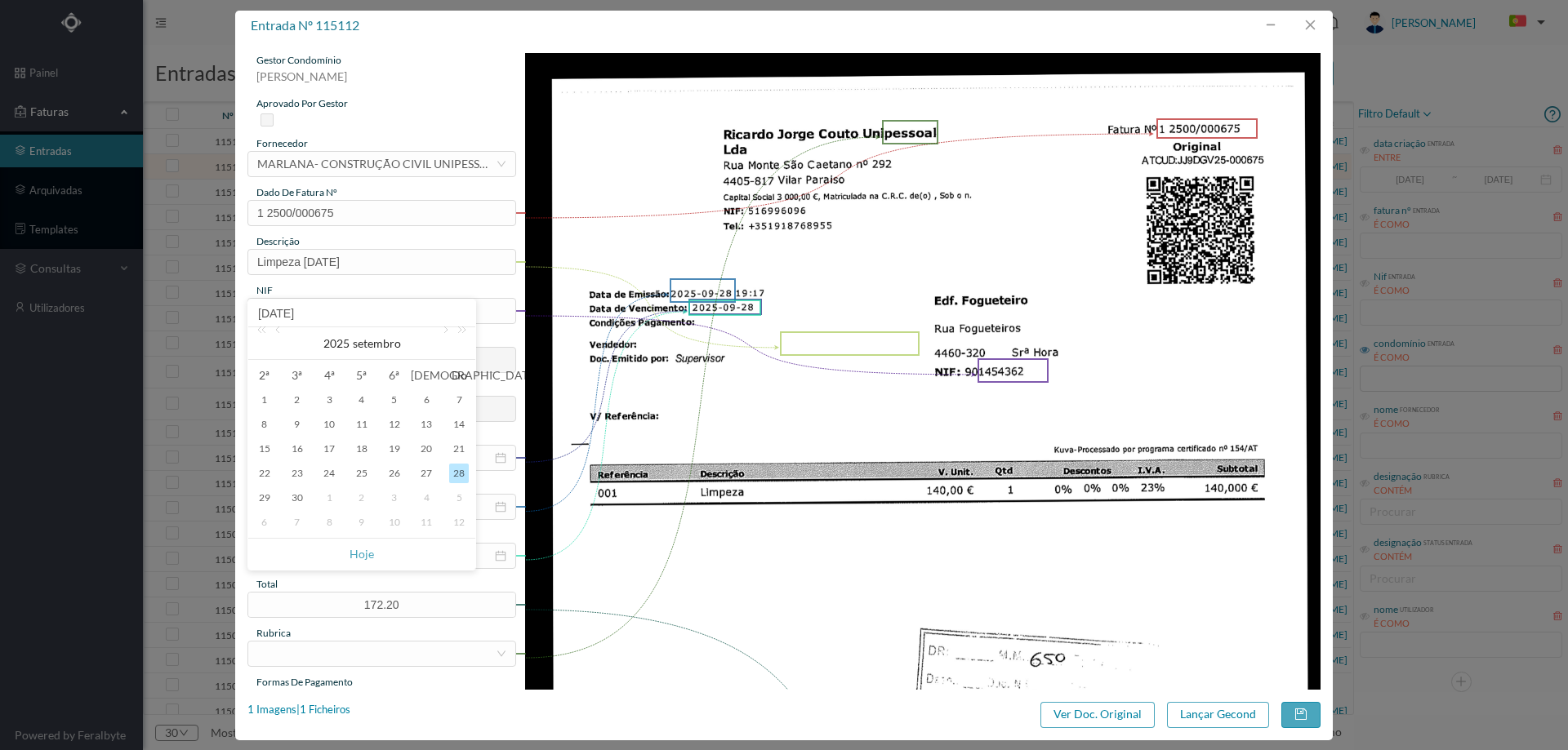
click at [349, 554] on span "Hoje" at bounding box center [361, 554] width 207 height 31
click at [354, 553] on link "Hoje" at bounding box center [361, 554] width 24 height 31
type input "[DATE]"
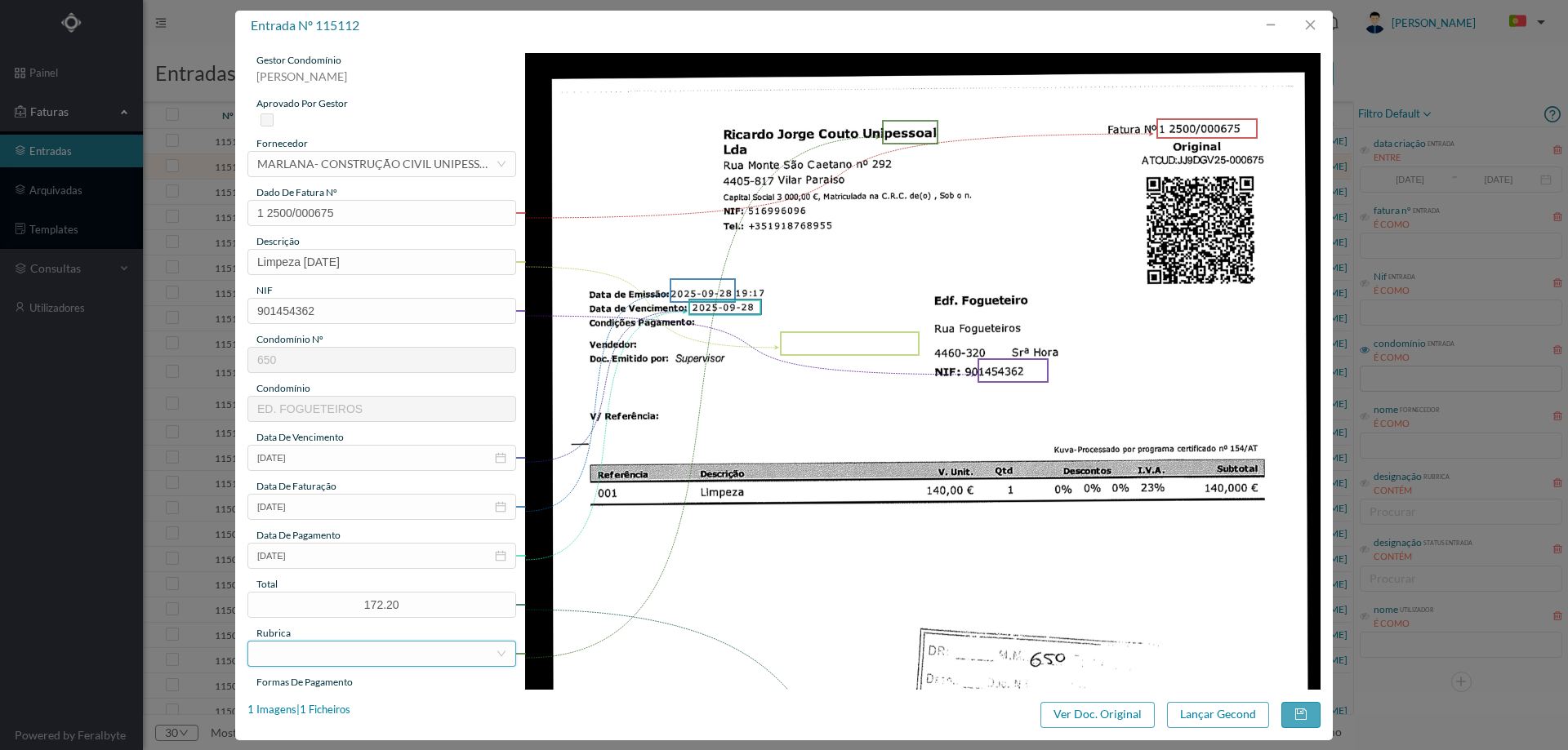
click at [320, 655] on div at bounding box center [376, 653] width 238 height 24
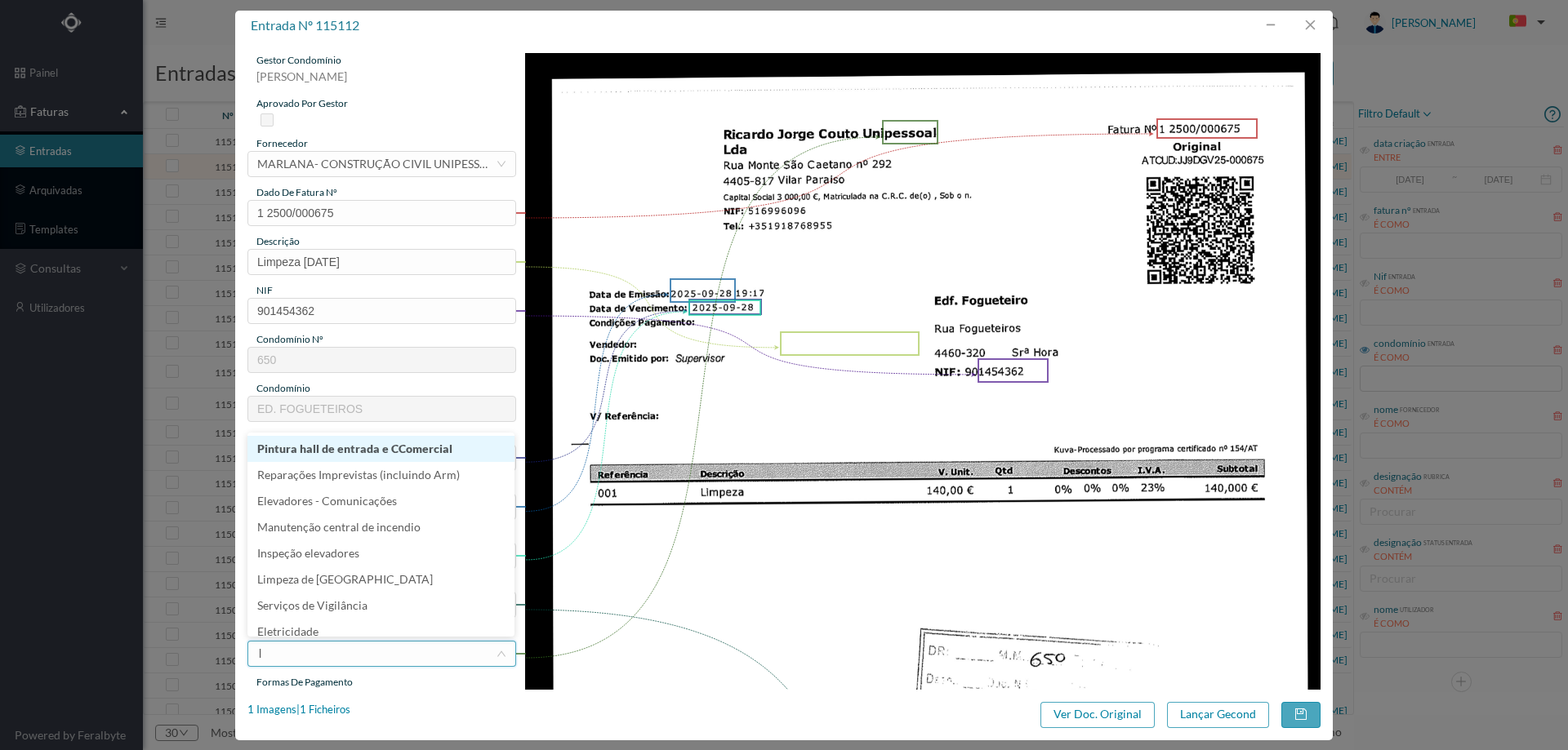
type input "li"
click at [309, 463] on li "Limpeza" at bounding box center [381, 466] width 267 height 26
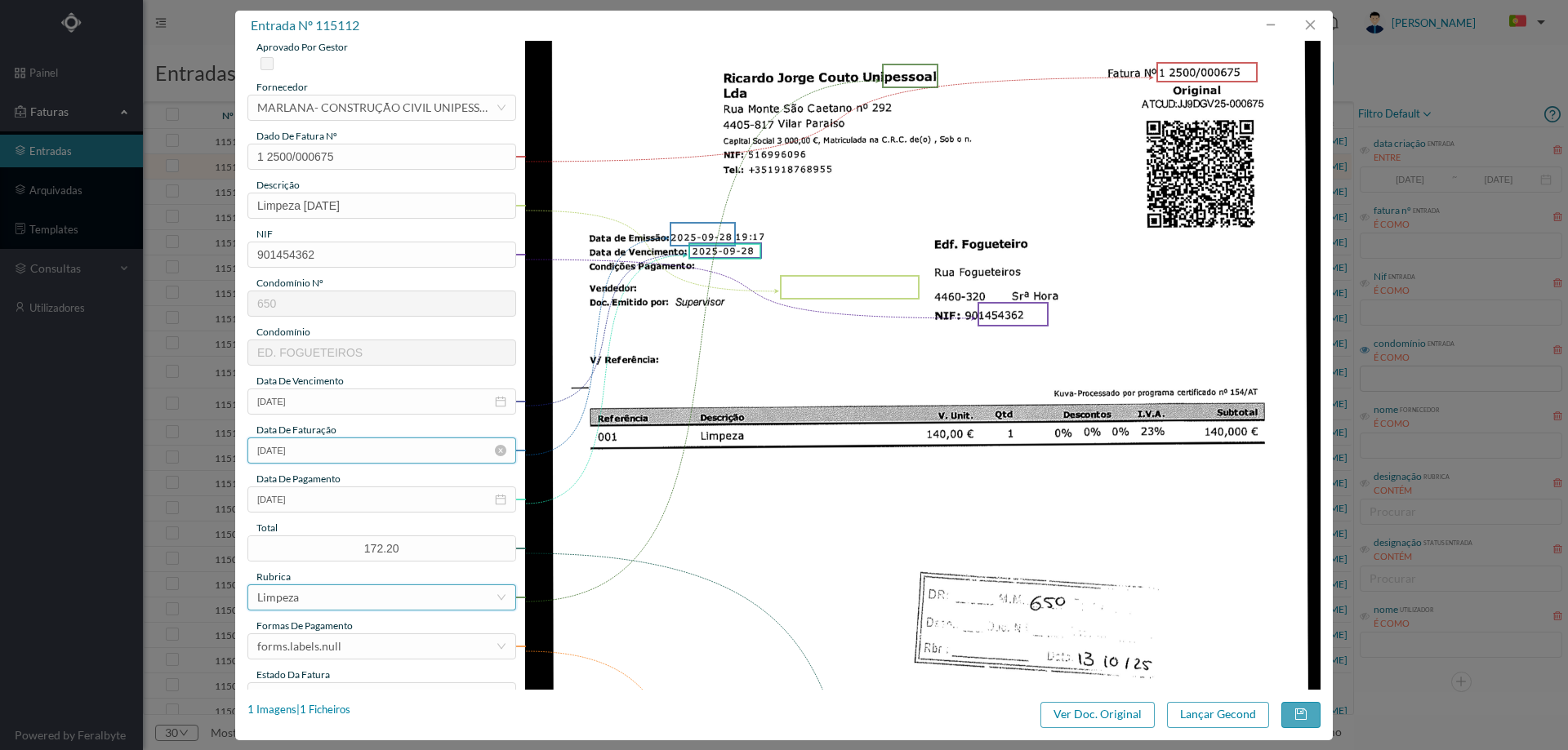
scroll to position [245, 0]
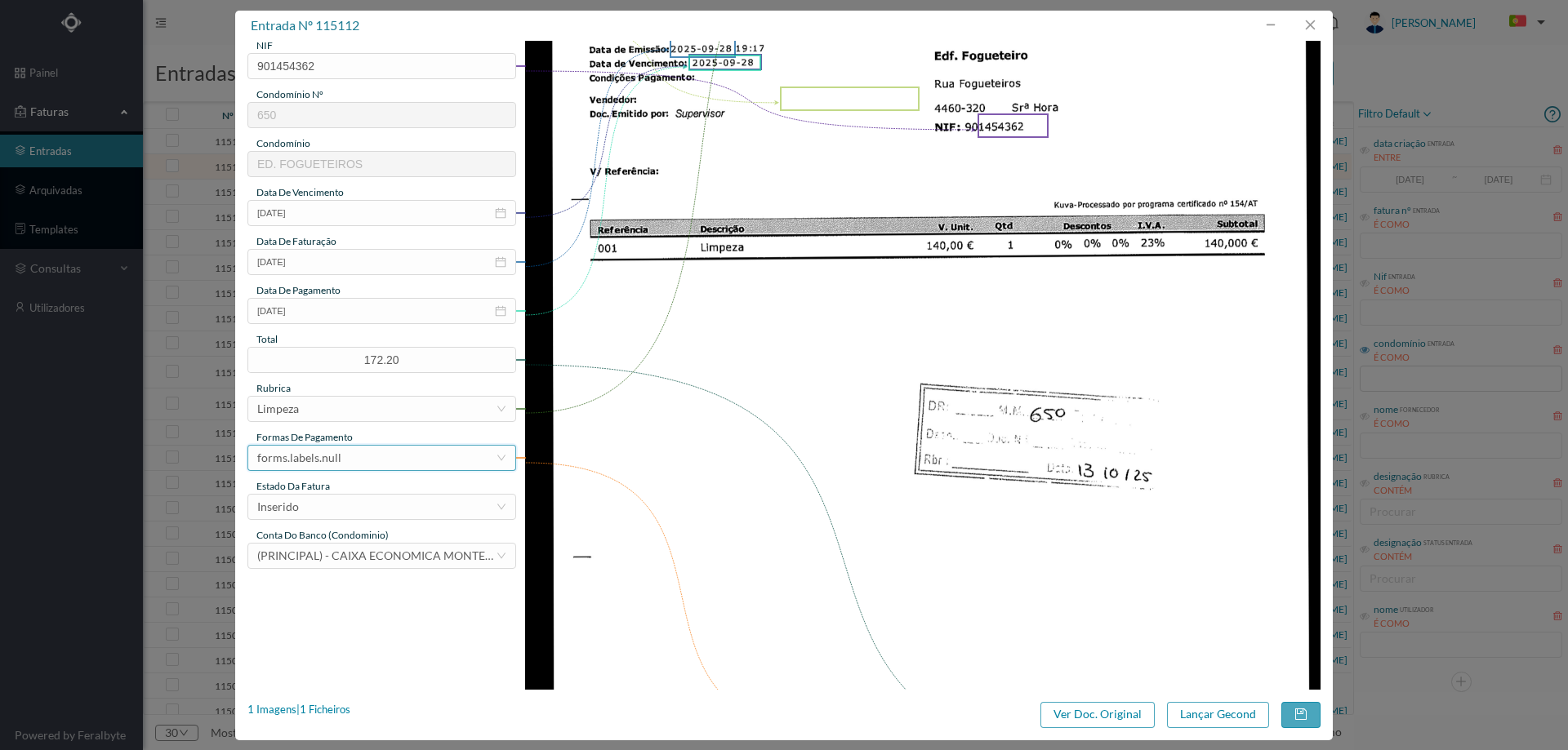
click at [319, 450] on div "forms.labels.null" at bounding box center [299, 458] width 84 height 24
click at [322, 544] on li "transferência bancária" at bounding box center [381, 541] width 267 height 26
click at [348, 500] on div "Inserido" at bounding box center [376, 506] width 238 height 24
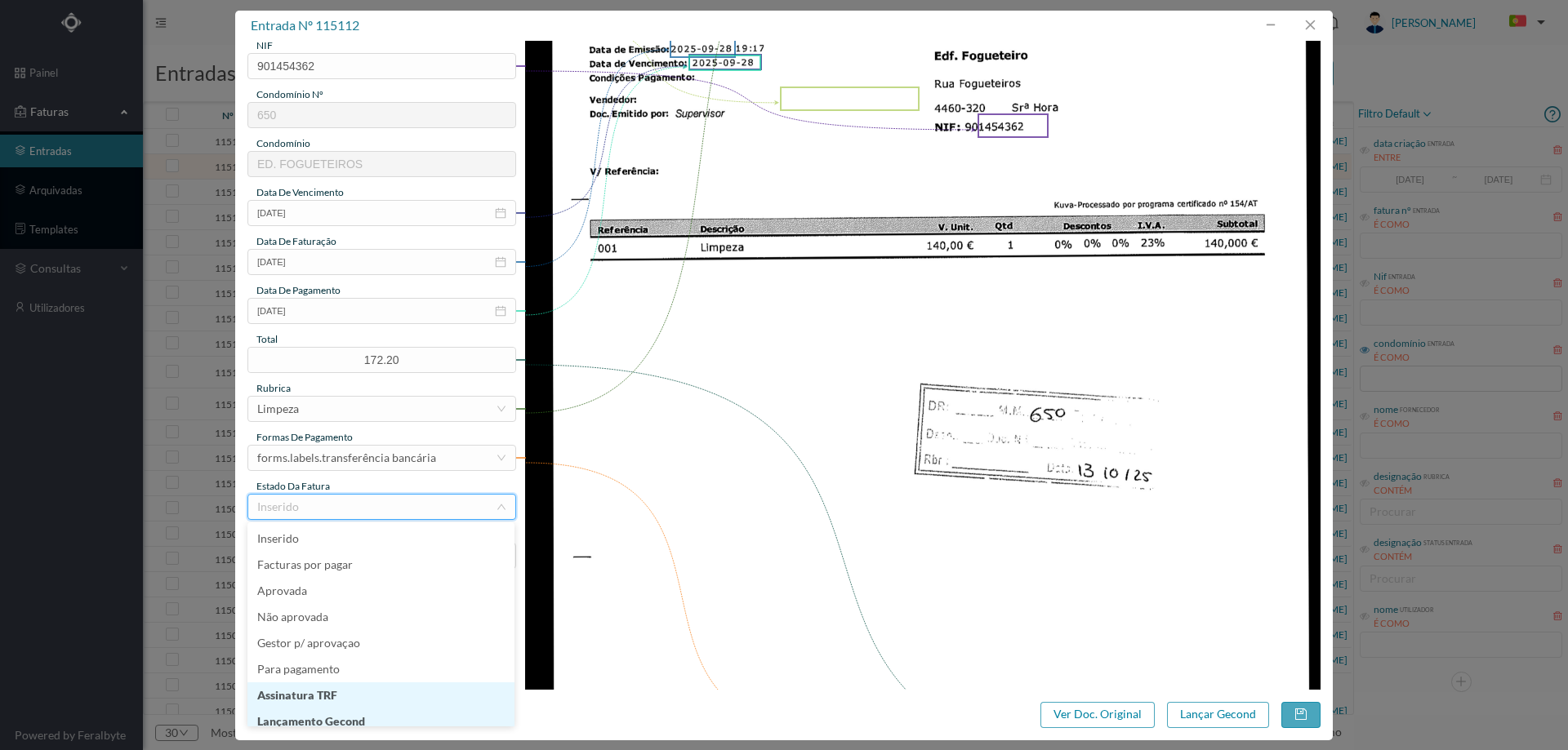
scroll to position [8, 0]
click at [360, 709] on li "Lançamento Gecond" at bounding box center [381, 713] width 267 height 26
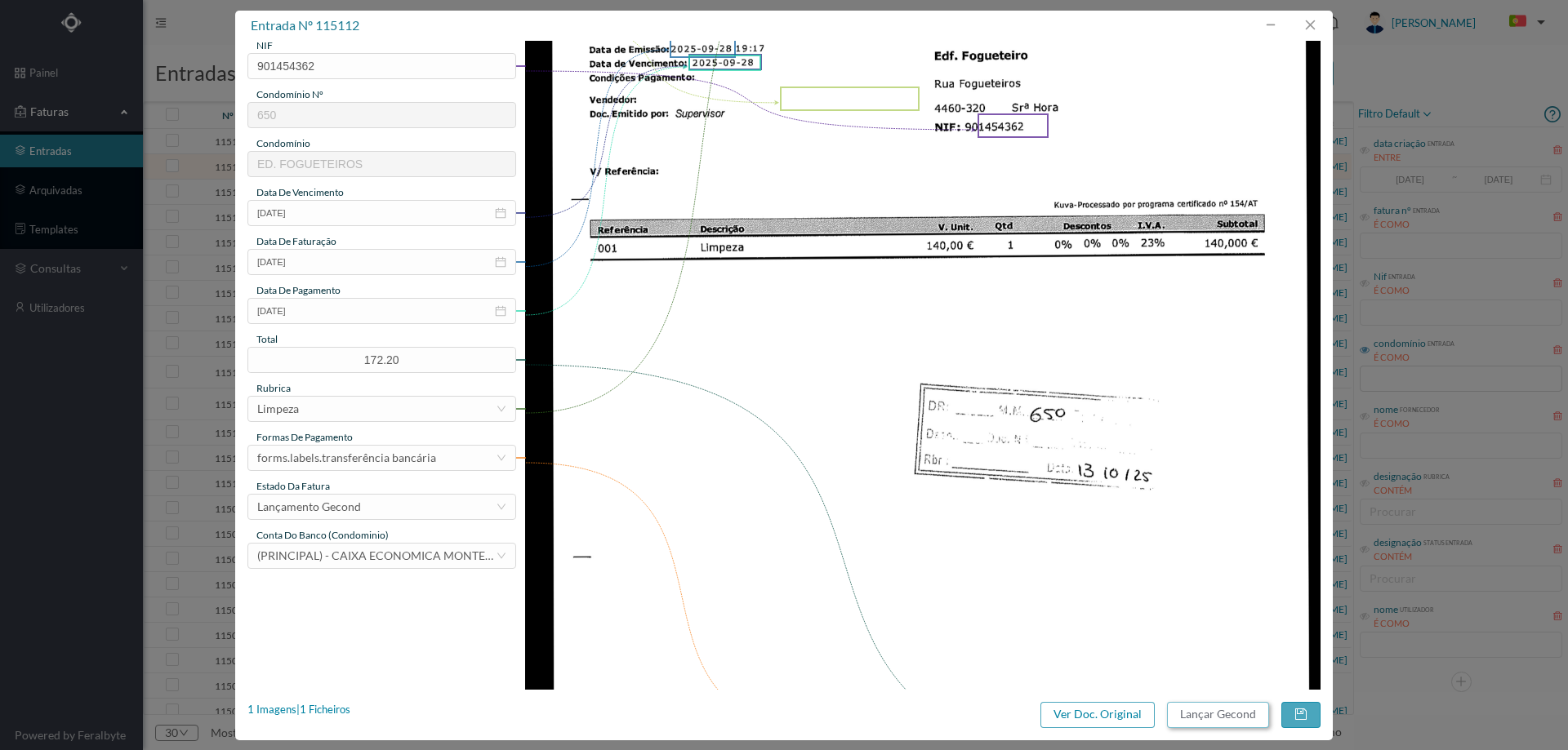
click at [1208, 706] on button "Lançar Gecond" at bounding box center [1218, 715] width 102 height 26
click at [338, 221] on input "2025-09-28" at bounding box center [382, 213] width 268 height 26
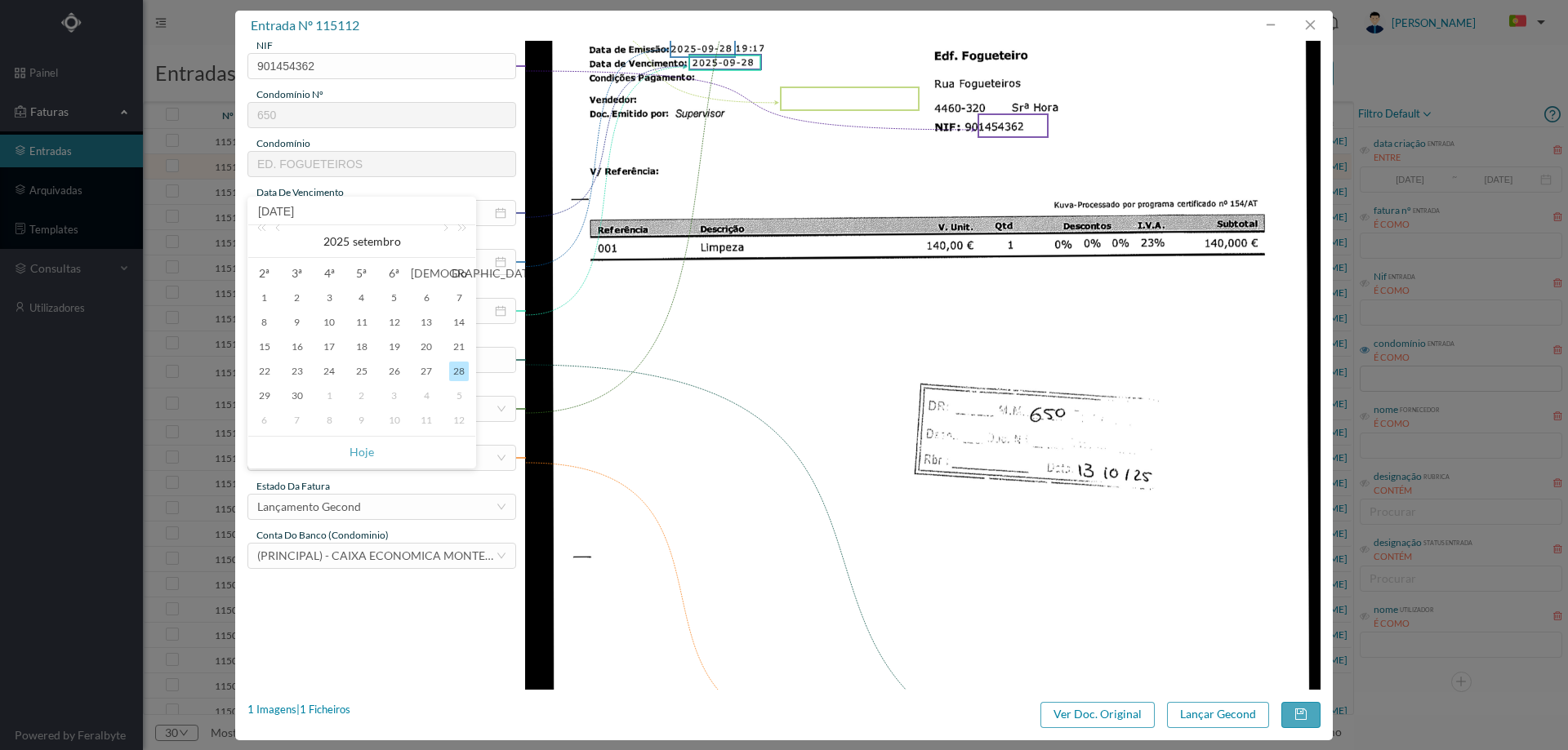
click at [324, 396] on div "1" at bounding box center [329, 396] width 19 height 19
type input "2025-10-01"
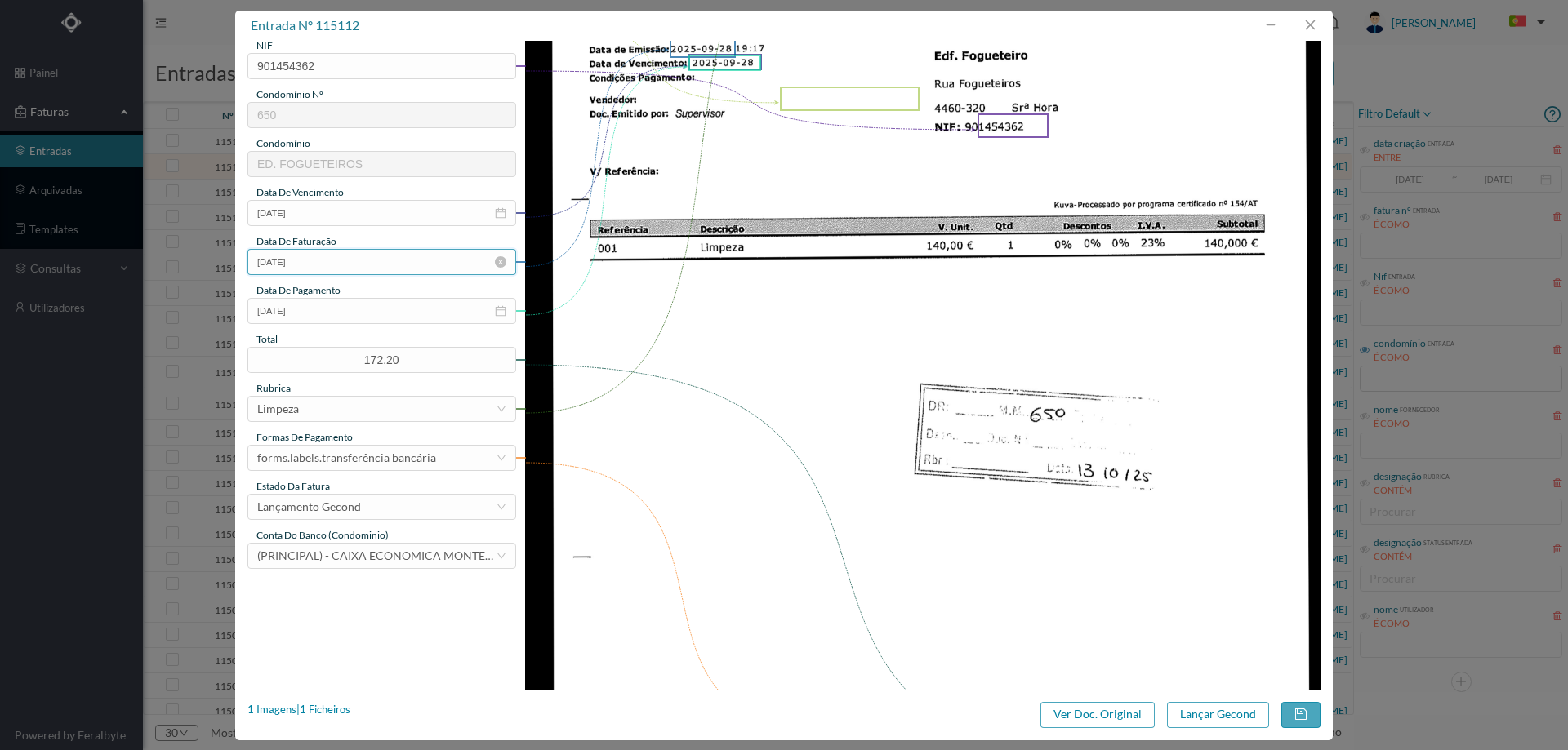
click at [338, 262] on input "2025-09-28" at bounding box center [382, 261] width 268 height 26
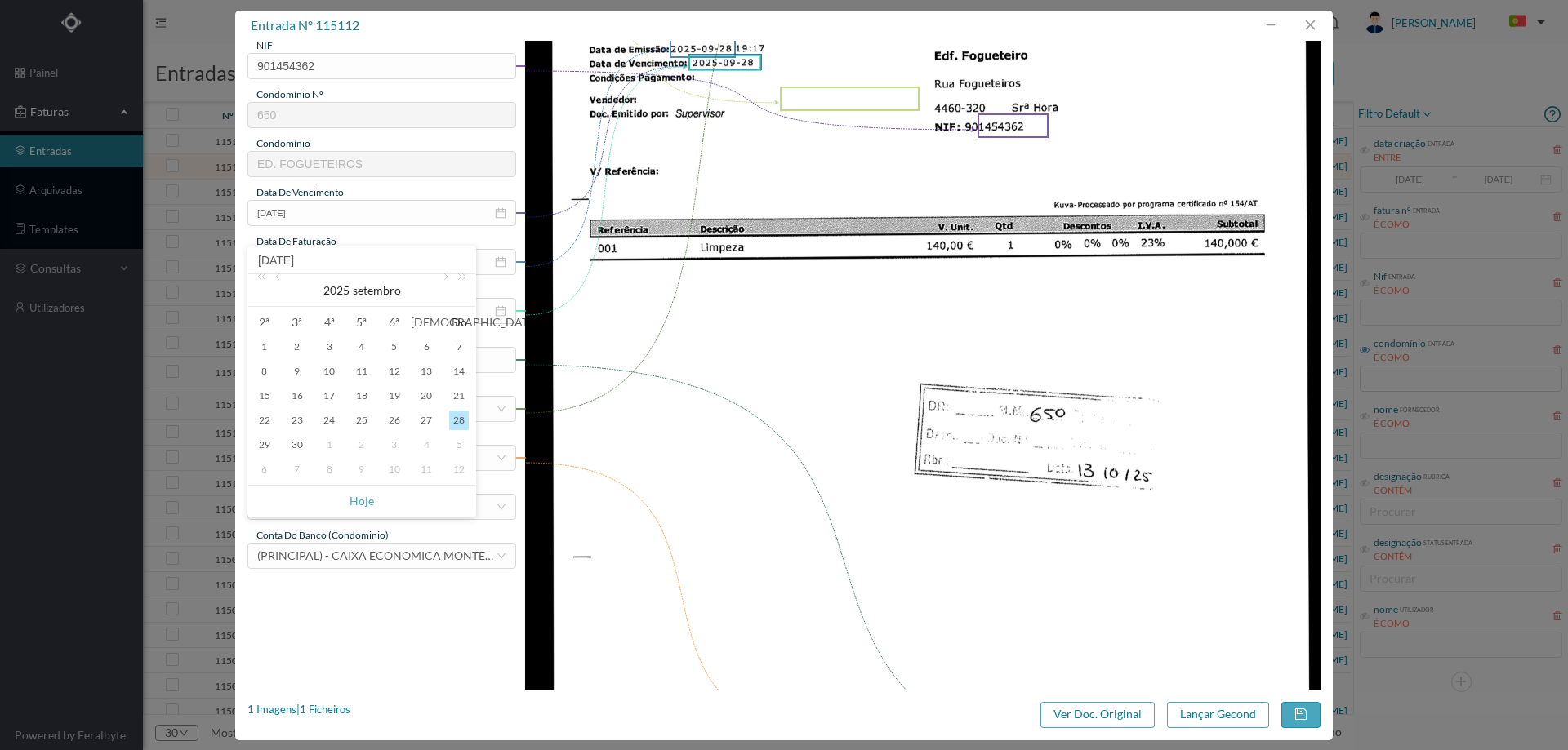
click at [329, 444] on div "1" at bounding box center [329, 444] width 19 height 19
type input "2025-10-01"
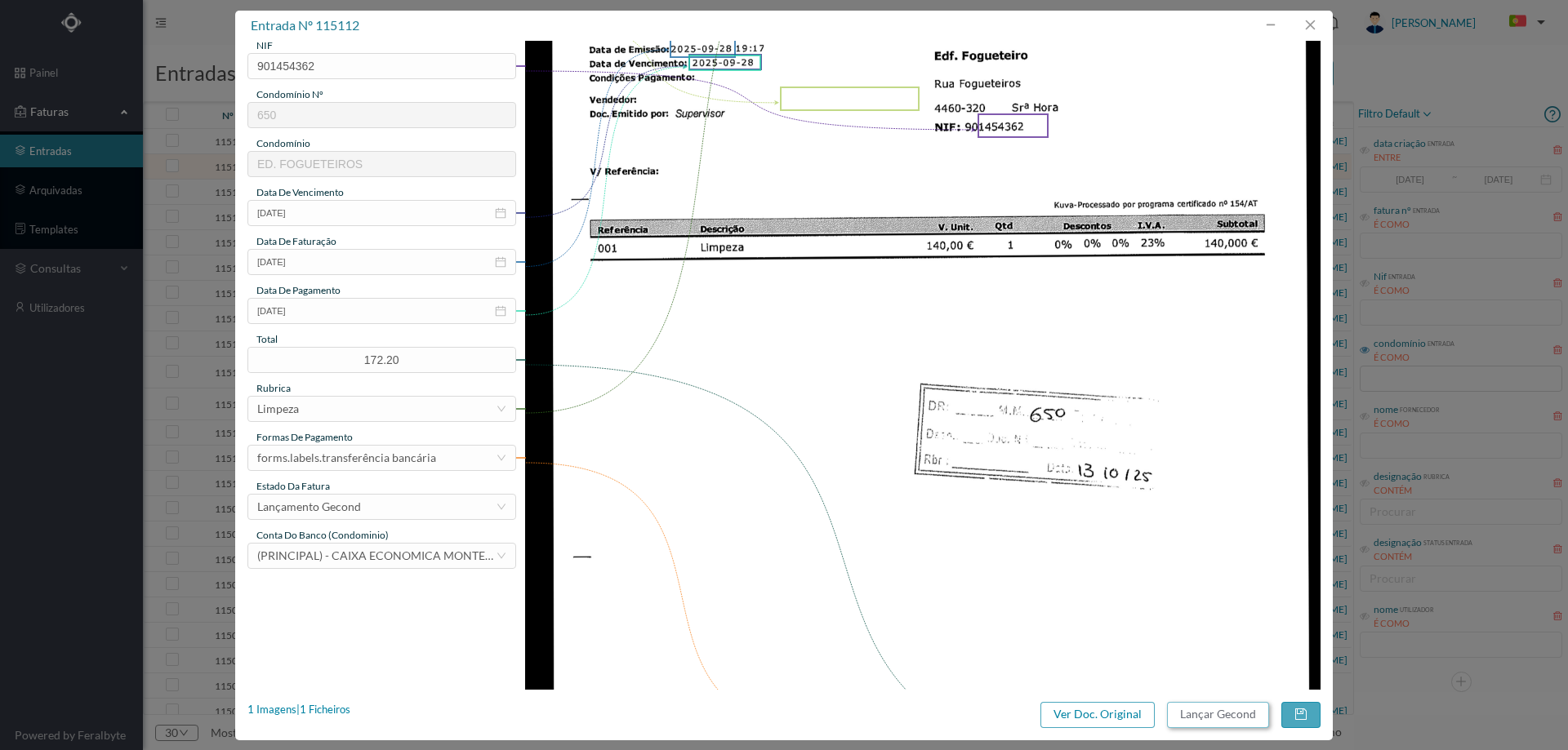
click at [1237, 717] on button "Lançar Gecond" at bounding box center [1218, 715] width 102 height 26
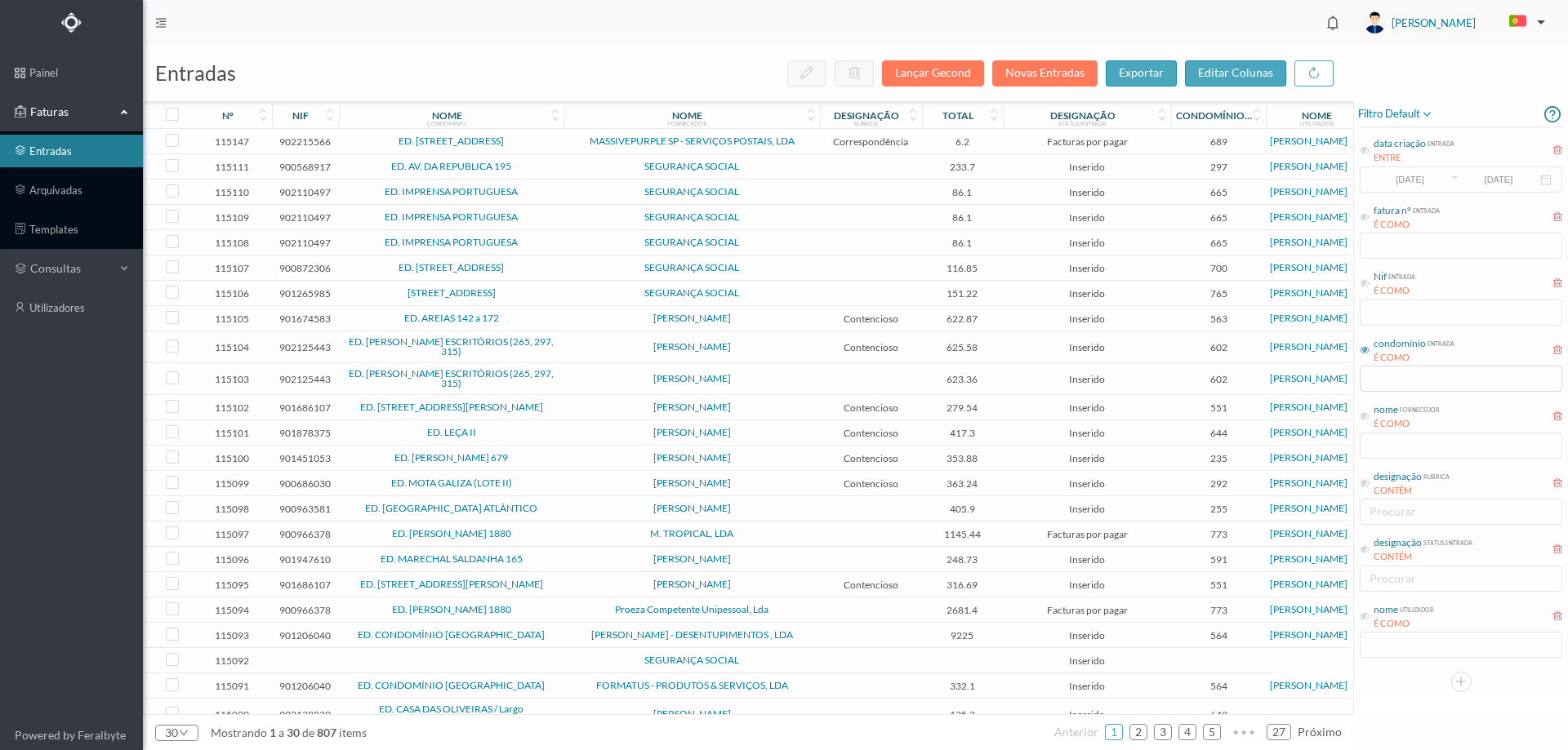
click at [570, 170] on span "SEGURANÇA SOCIAL" at bounding box center [692, 167] width 247 height 10
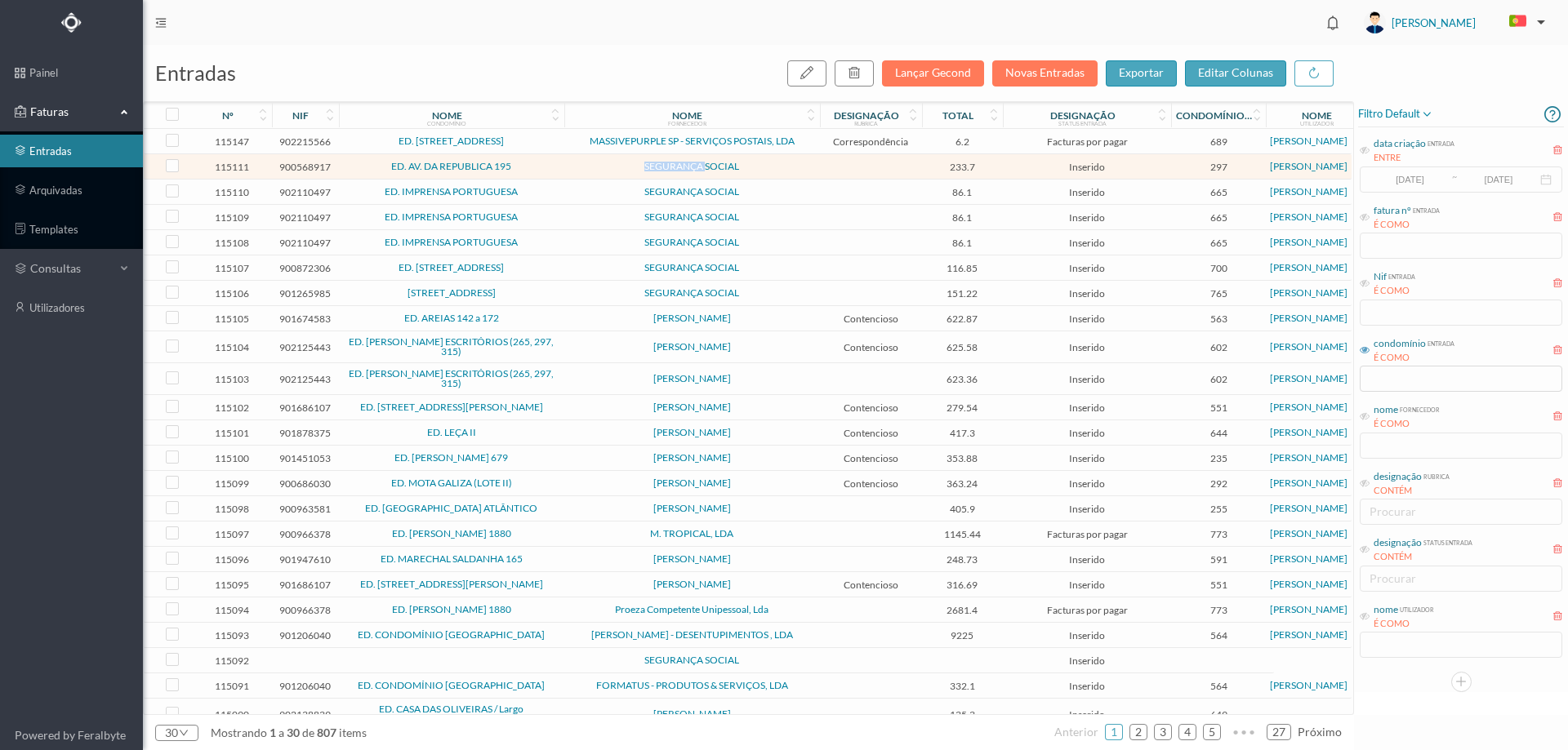
click at [570, 170] on span "SEGURANÇA SOCIAL" at bounding box center [692, 167] width 247 height 10
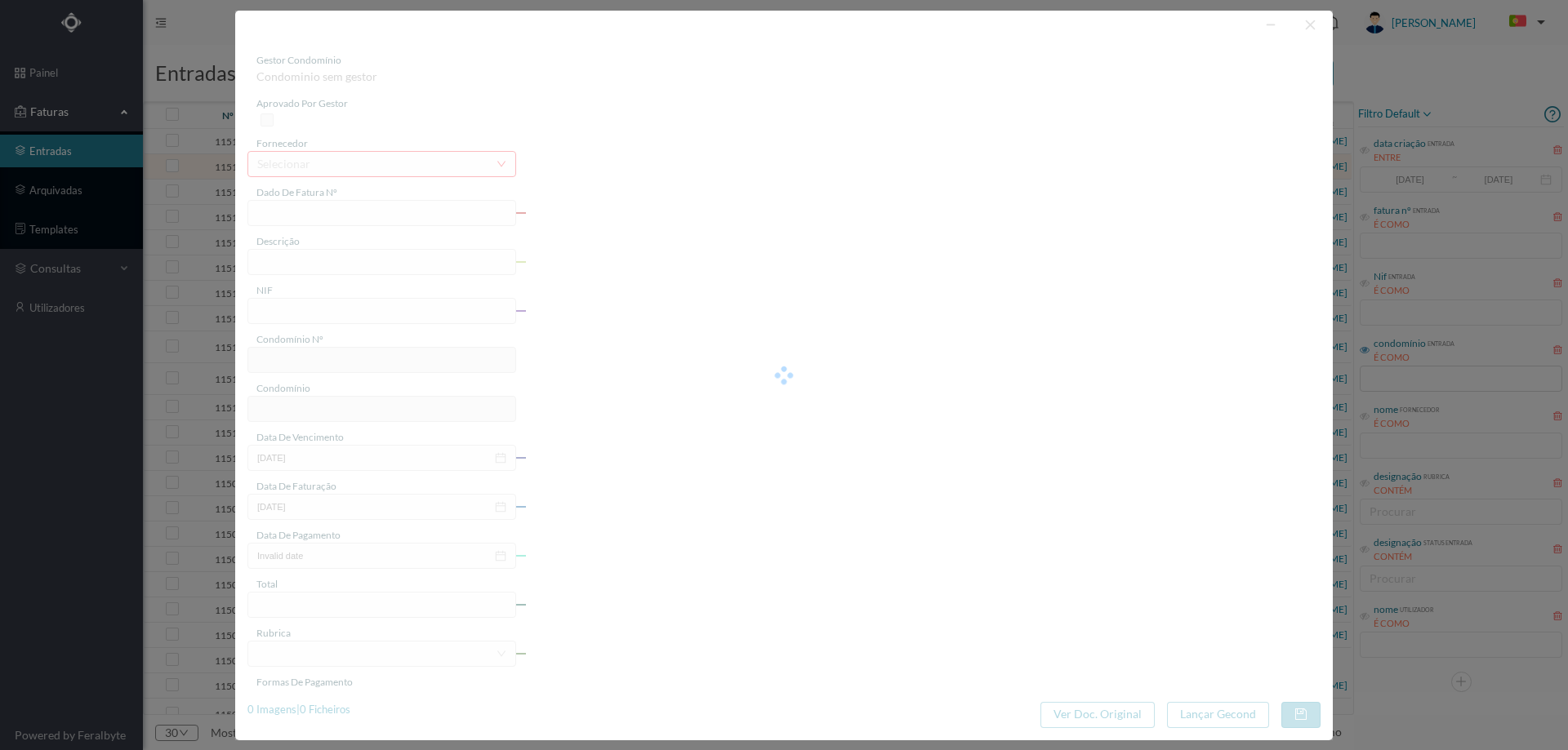
type input "FC FC.2025/1055"
type input "900568917"
type input "Invalid date"
type input "2025-09-25"
type input "233.70"
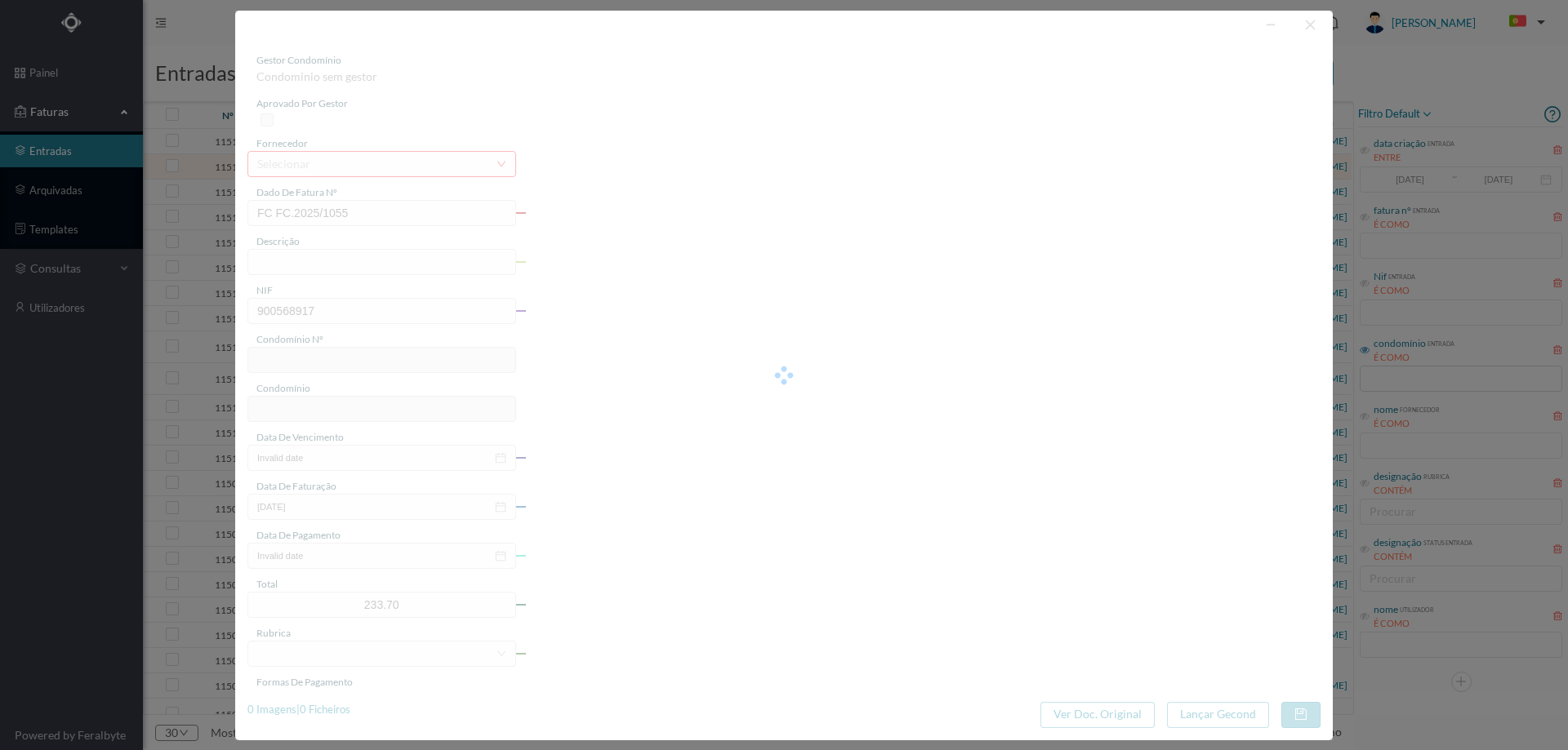
type input "297"
type input "ED. AV. DA REPUBLICA 195"
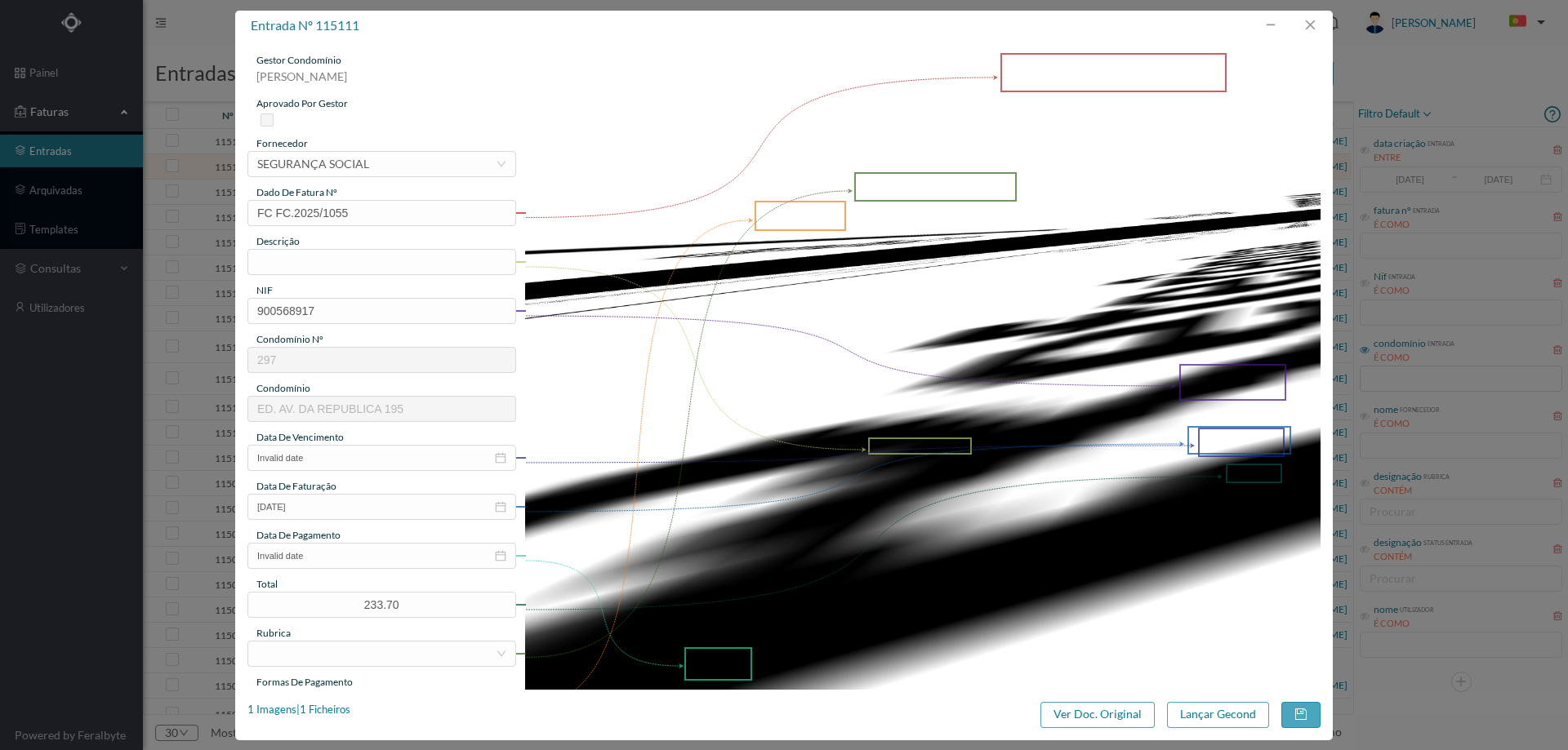
click at [1091, 729] on div "entrada nº 115111 gestor condomínio Joana Laroca aprovado por gestor fornecedor…" at bounding box center [783, 375] width 1098 height 730
click at [1096, 715] on button "Ver Doc. Original" at bounding box center [1098, 715] width 114 height 26
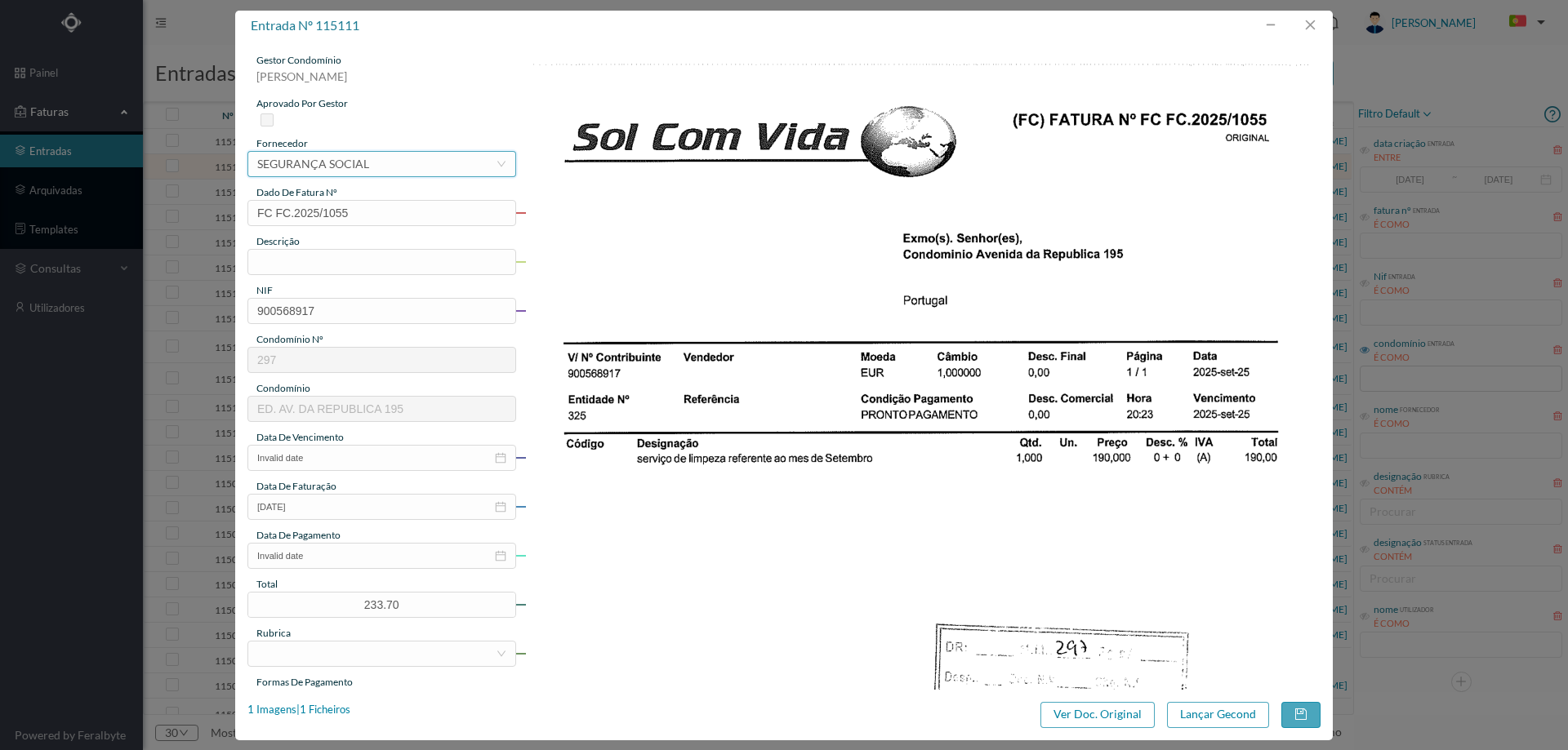
click at [335, 157] on div "SEGURANÇA SOCIAL" at bounding box center [313, 163] width 112 height 24
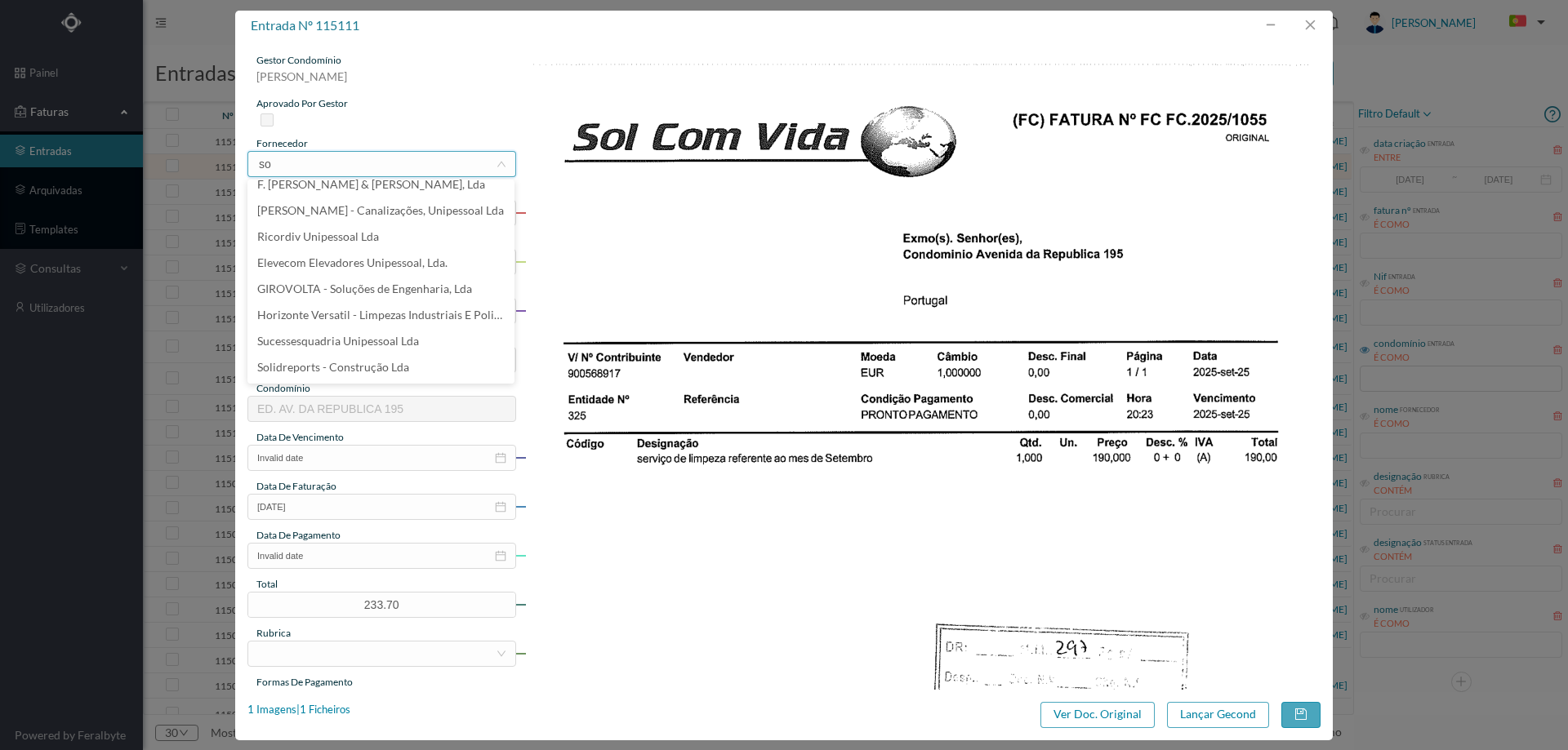
scroll to position [0, 0]
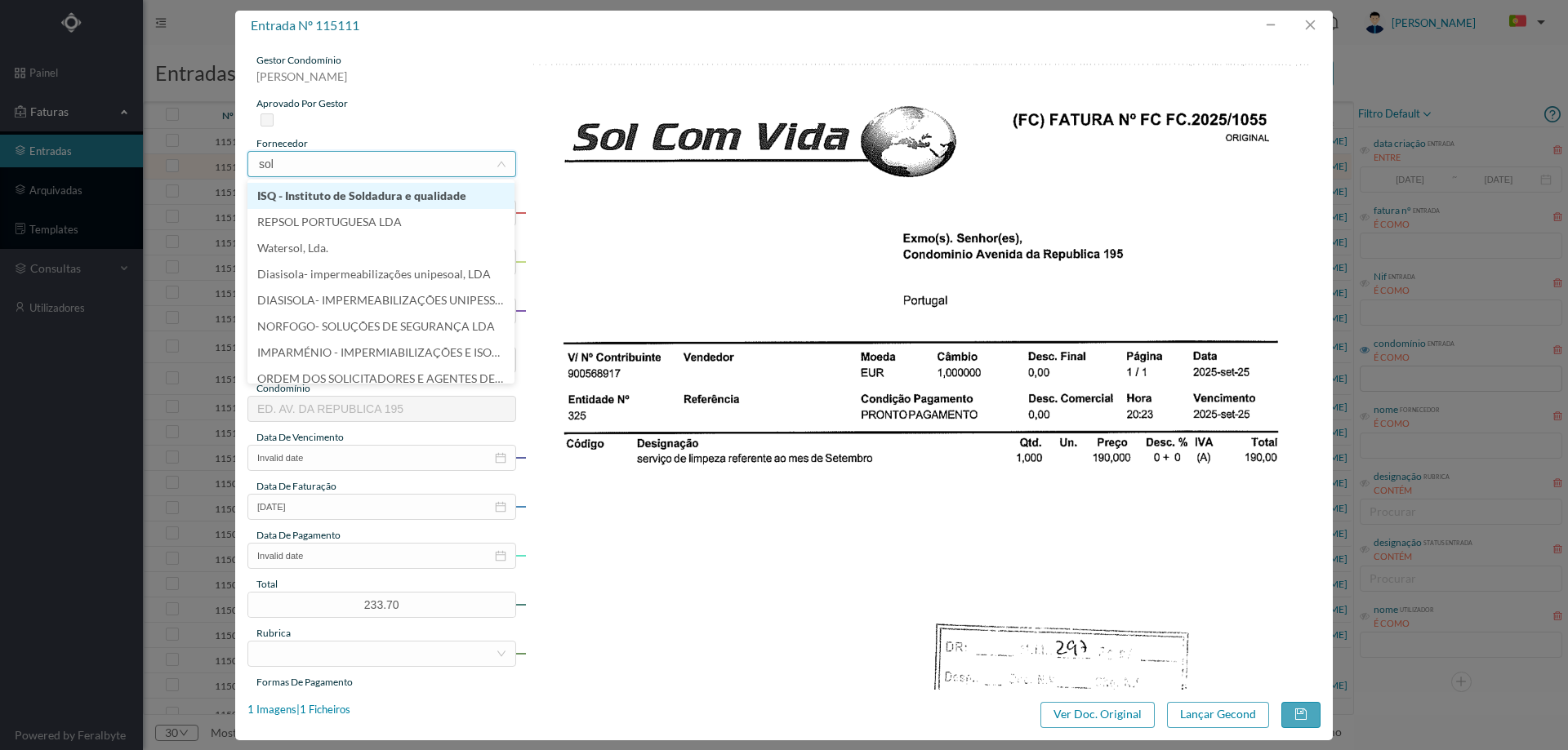
type input "sol"
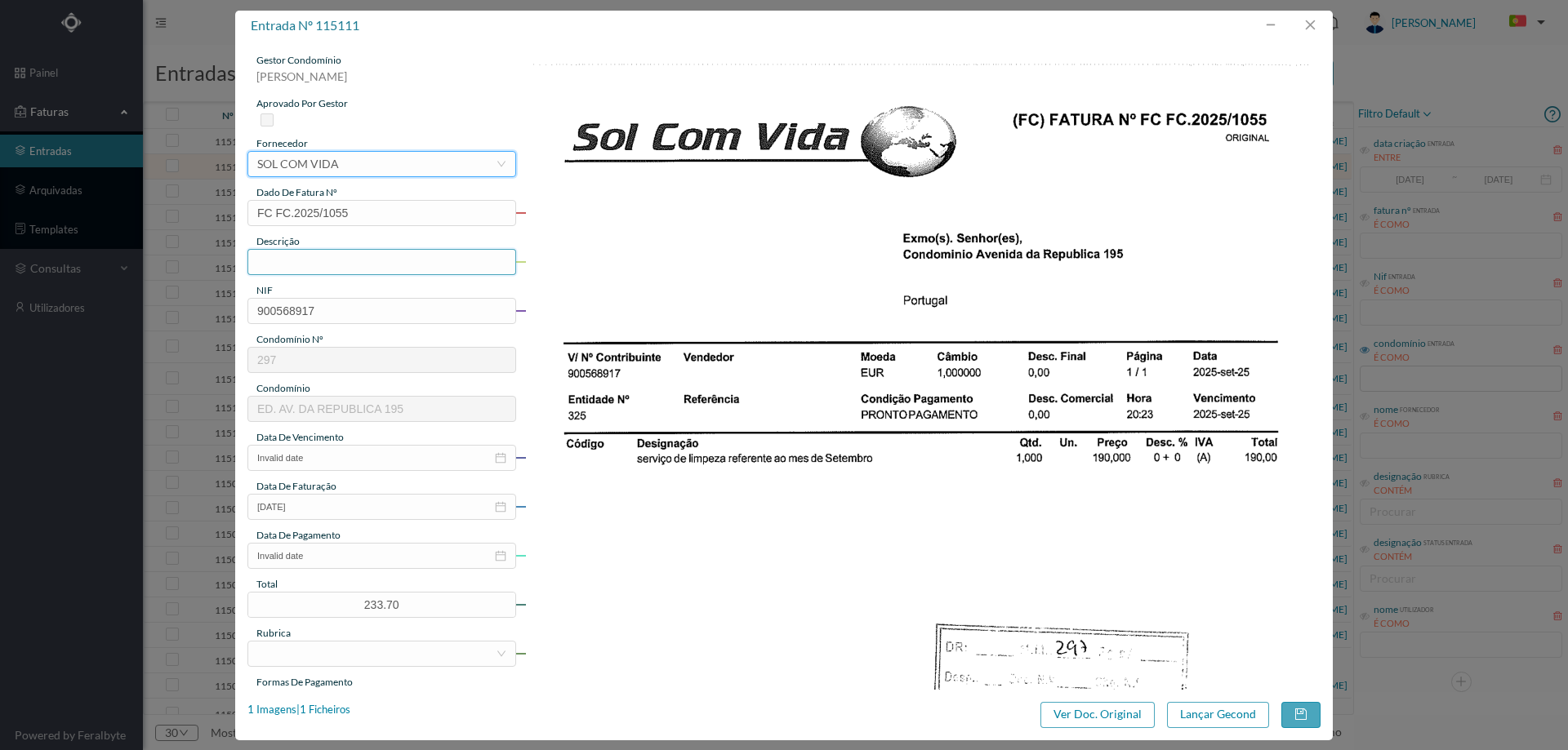
click at [349, 266] on input "text" at bounding box center [382, 261] width 268 height 26
type input "Limpeza [DATE]"
click at [356, 459] on input "Invalid date" at bounding box center [382, 458] width 268 height 26
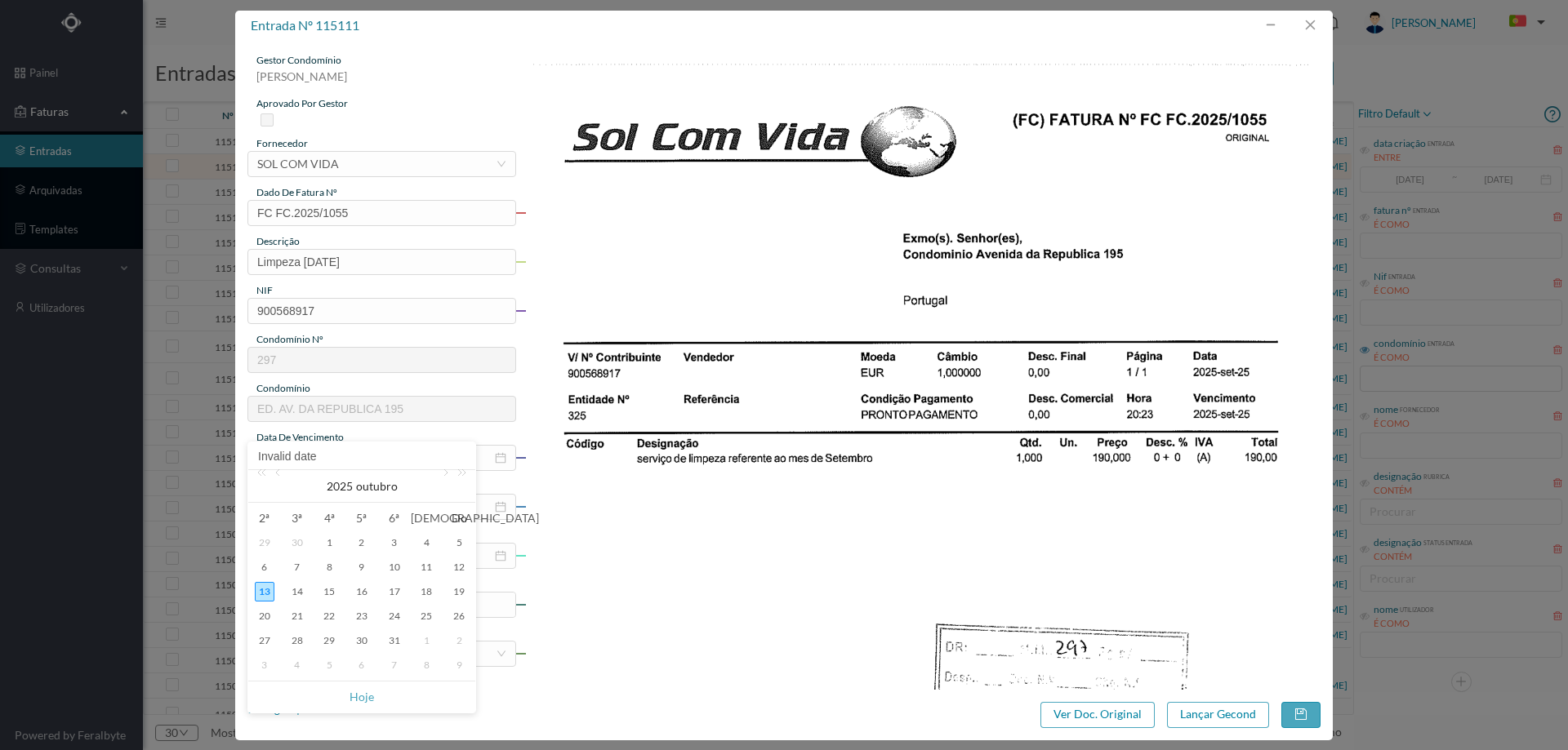
click at [302, 541] on div "30" at bounding box center [297, 542] width 19 height 19
type input "[DATE]"
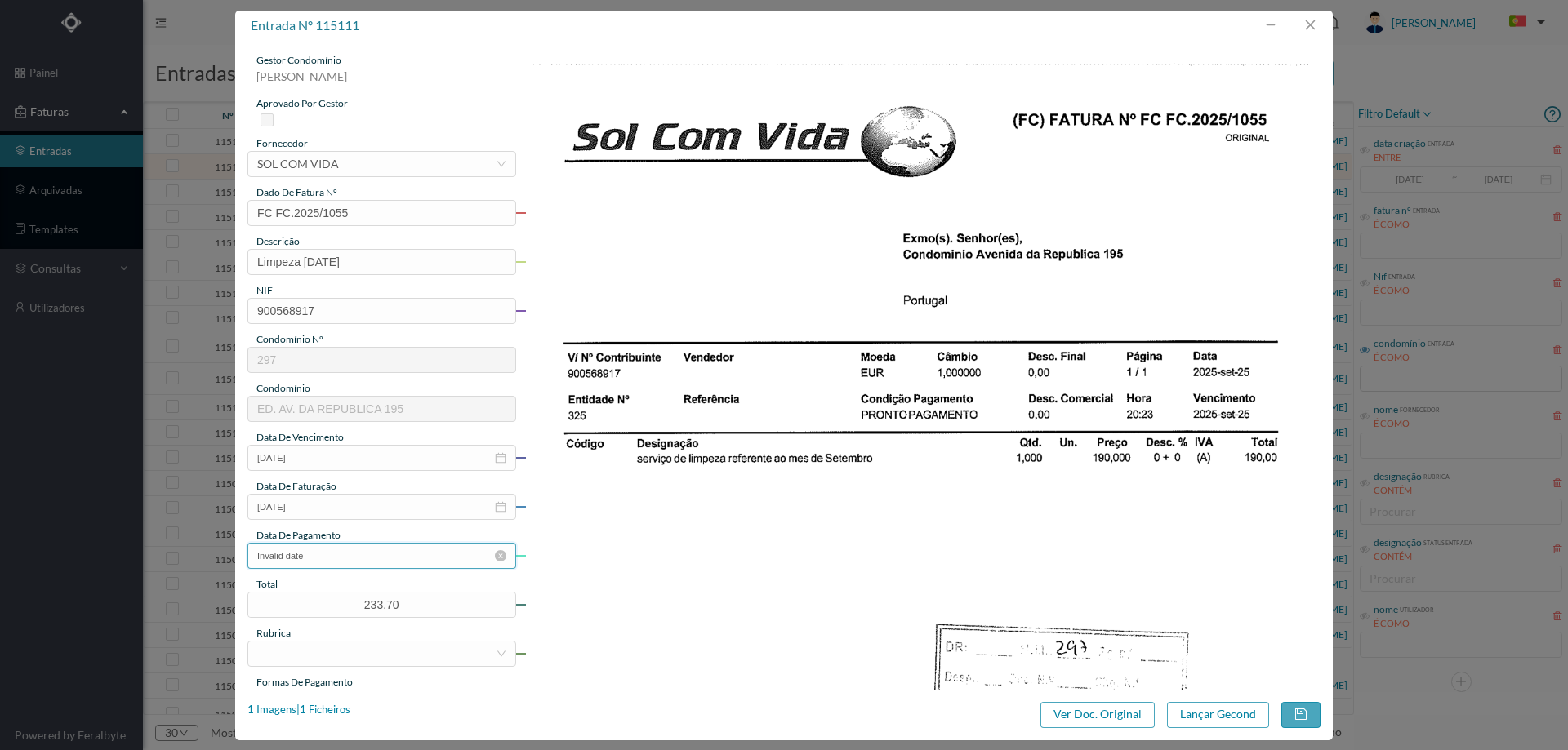
click at [378, 556] on input "Invalid date" at bounding box center [382, 556] width 268 height 26
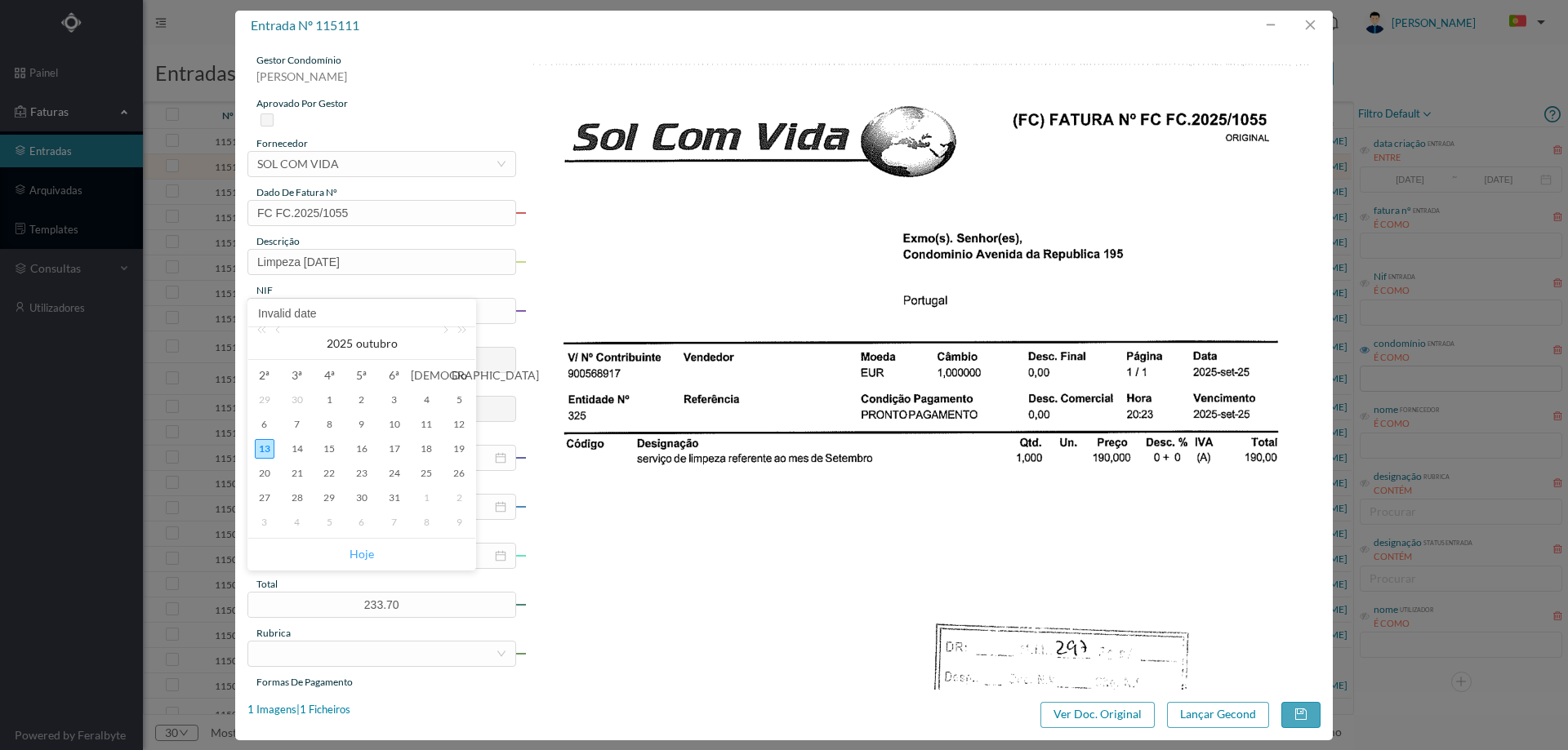
click at [365, 550] on link "Hoje" at bounding box center [361, 554] width 24 height 31
type input "[DATE]"
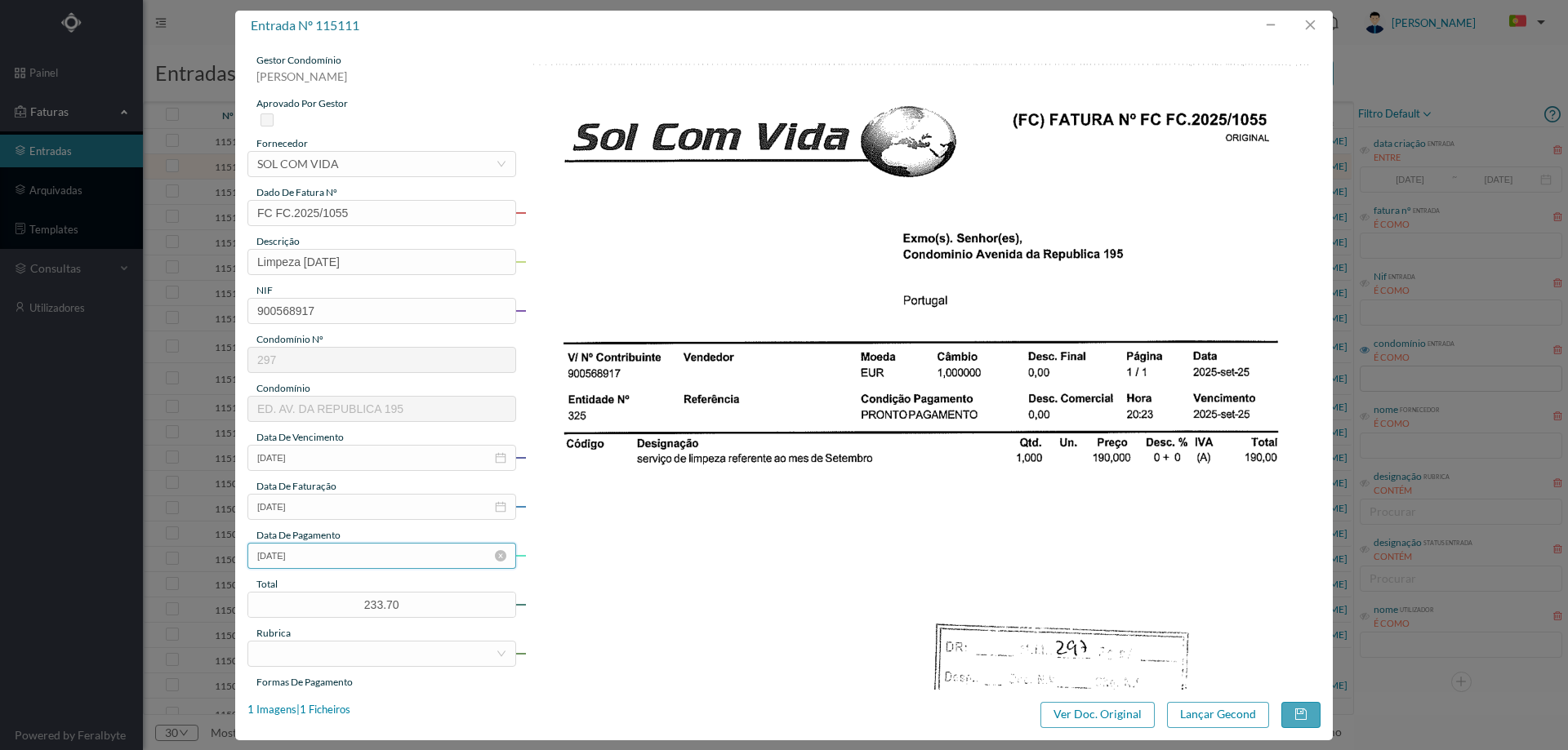
scroll to position [245, 0]
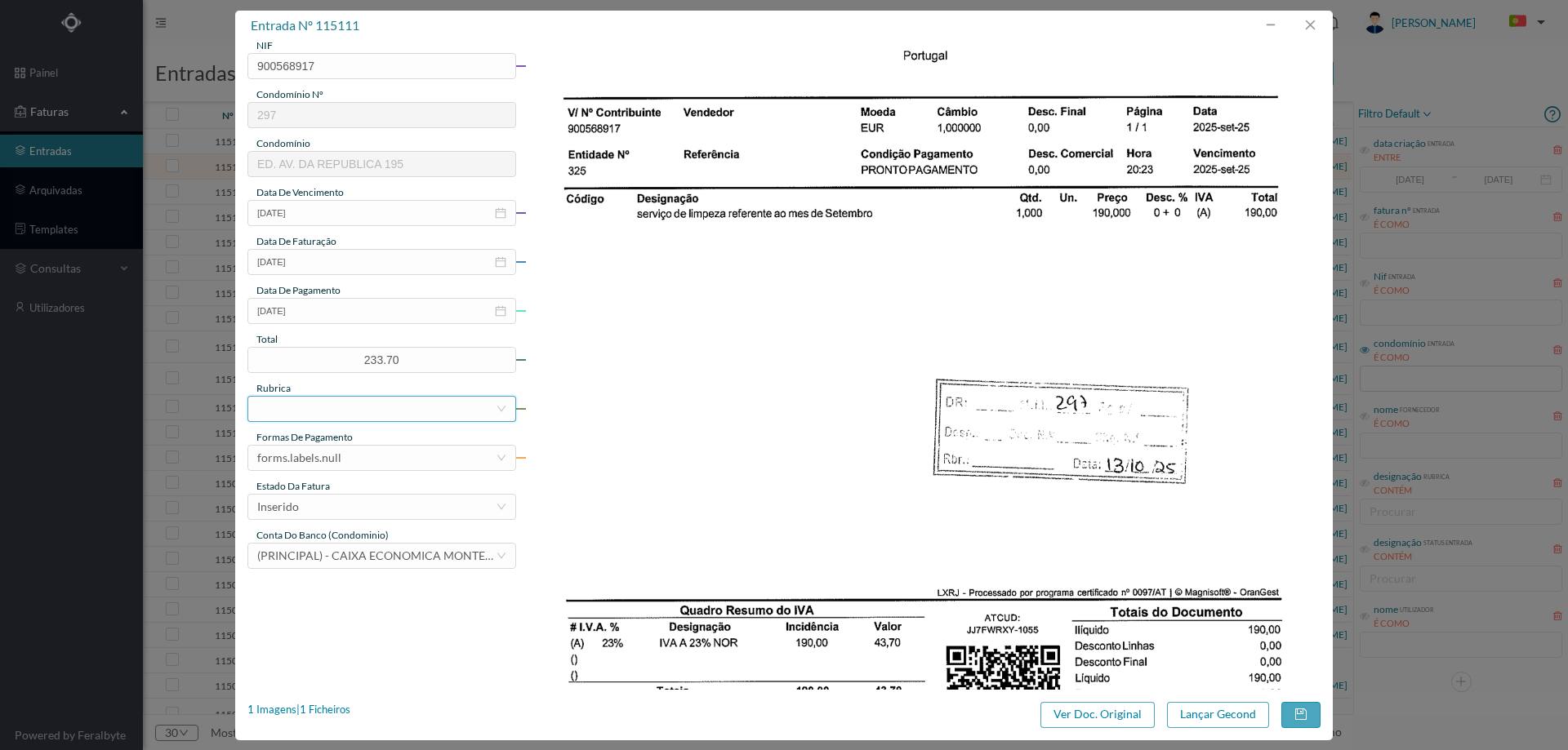
click at [338, 416] on div at bounding box center [376, 408] width 238 height 24
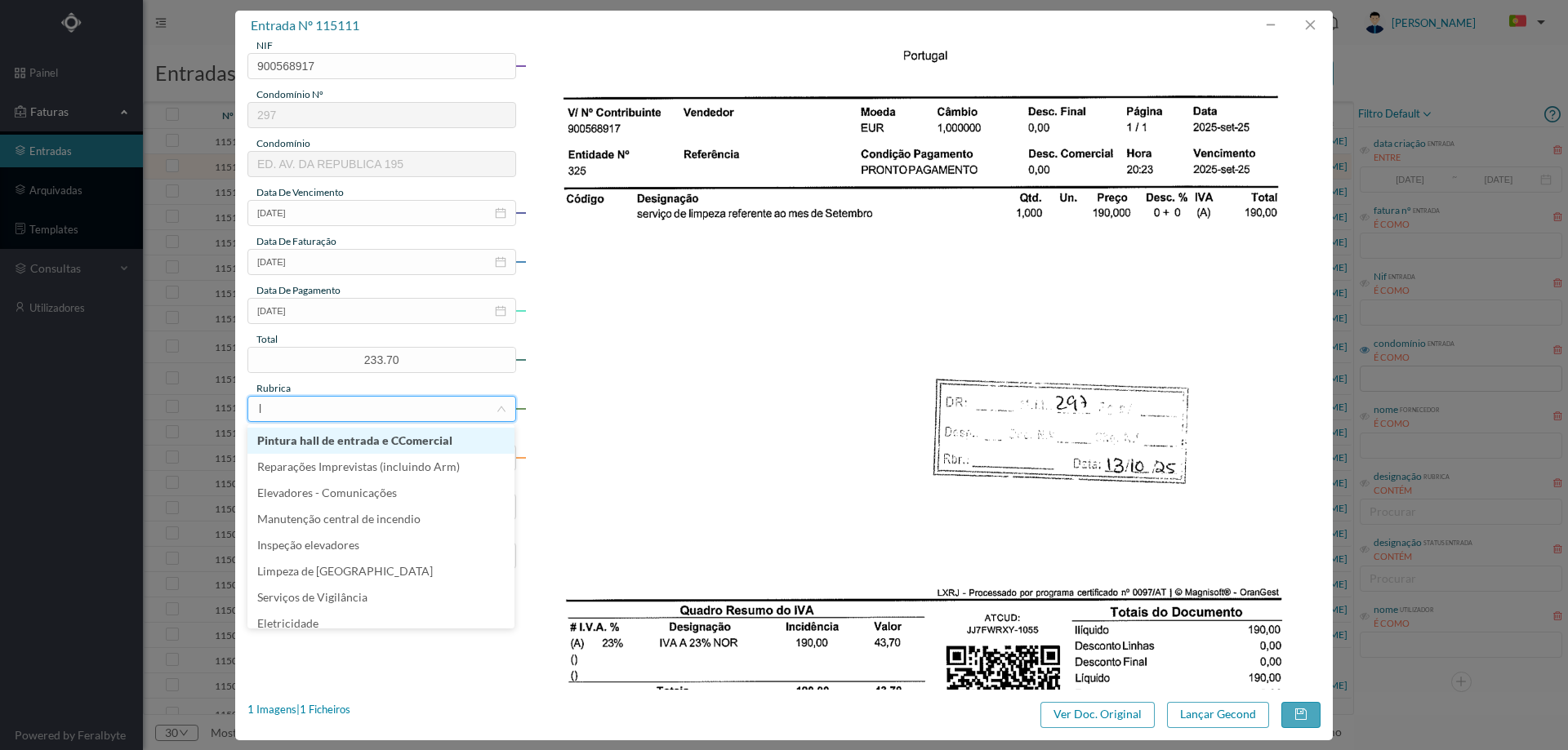
type input "li"
click at [333, 472] on li "Limpeza" at bounding box center [381, 466] width 267 height 26
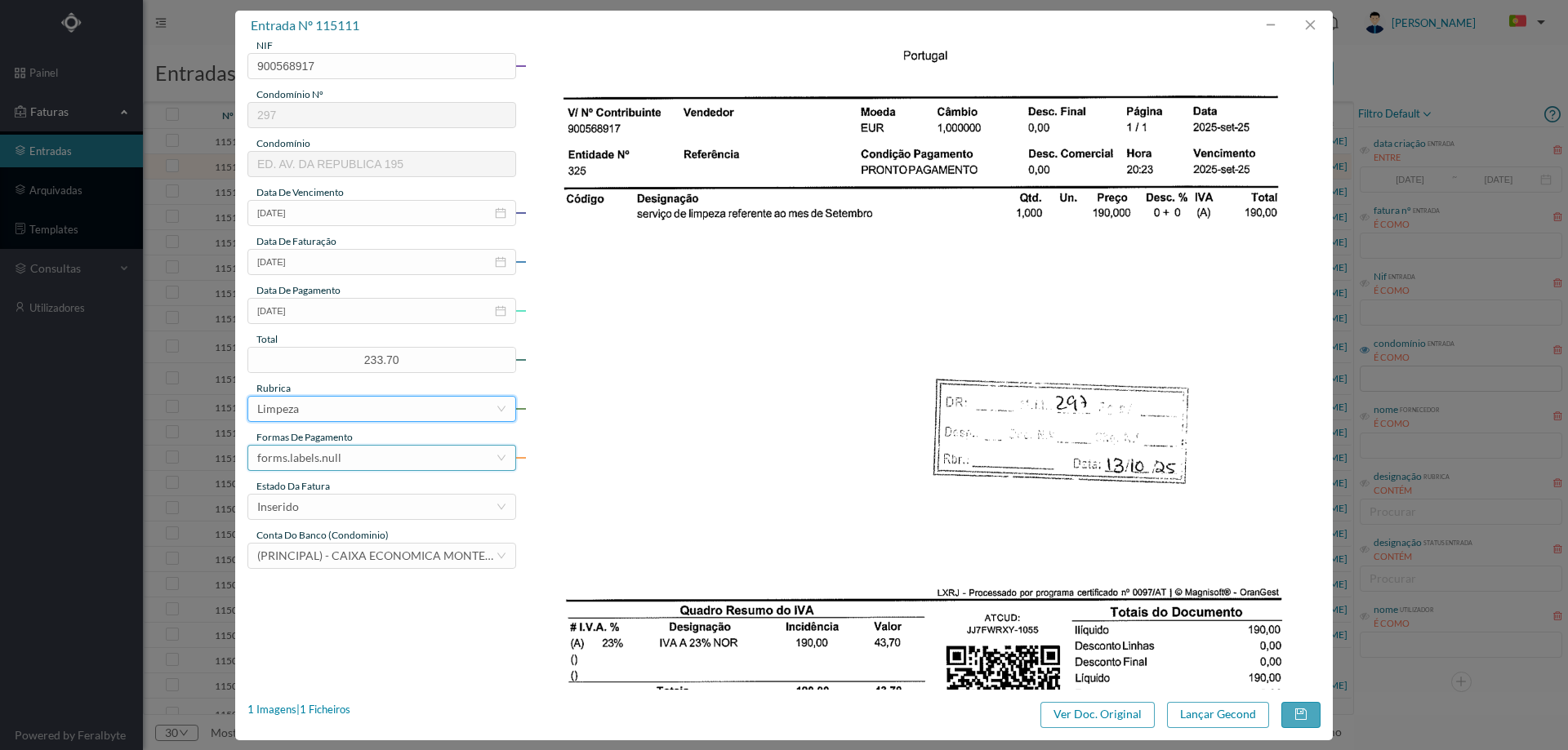
click at [339, 448] on div "forms.labels.null" at bounding box center [376, 458] width 238 height 24
click at [334, 538] on li "transferência bancária" at bounding box center [381, 541] width 267 height 26
click at [338, 502] on div "Inserido" at bounding box center [376, 506] width 238 height 24
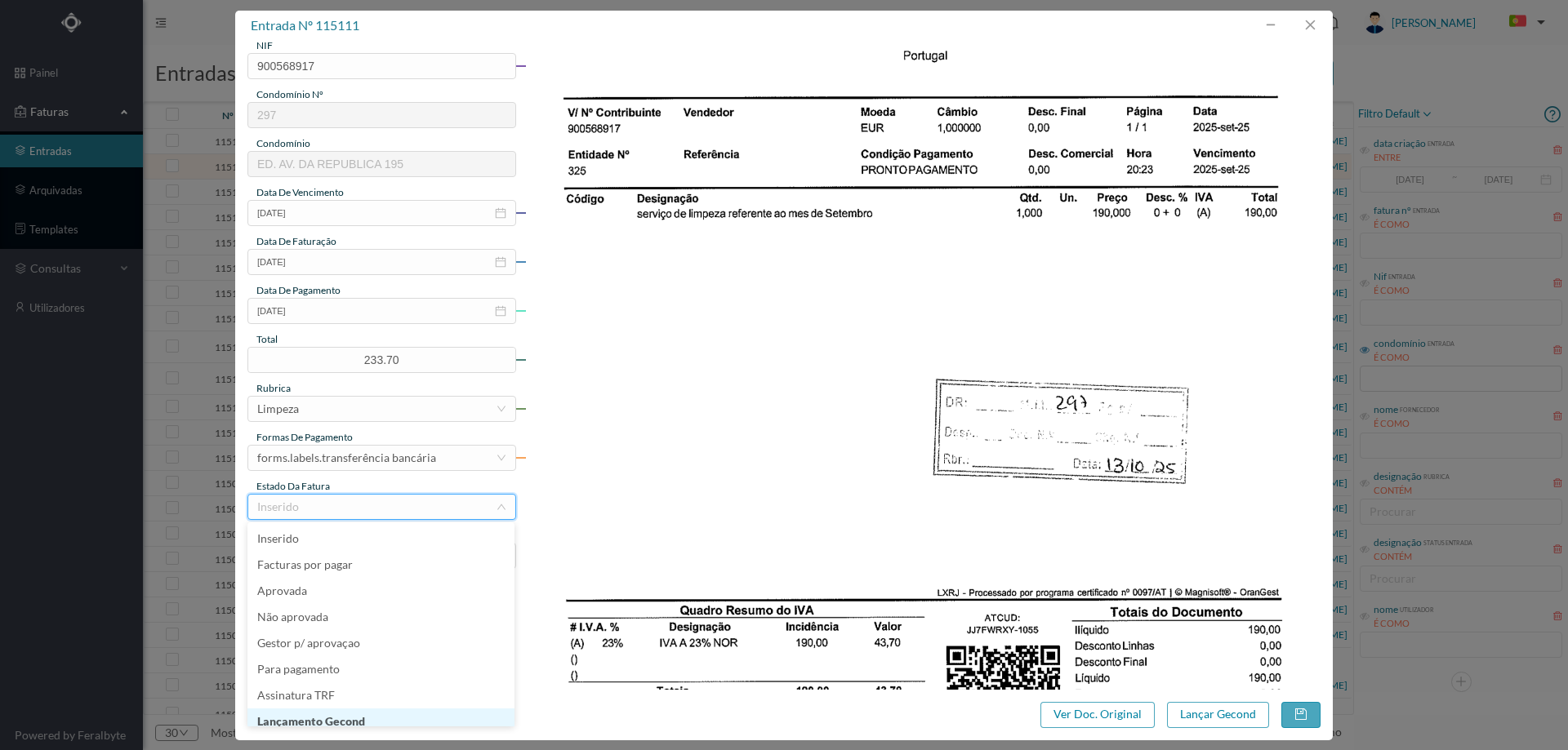
scroll to position [8, 0]
click at [345, 711] on li "Lançamento Gecond" at bounding box center [381, 713] width 267 height 26
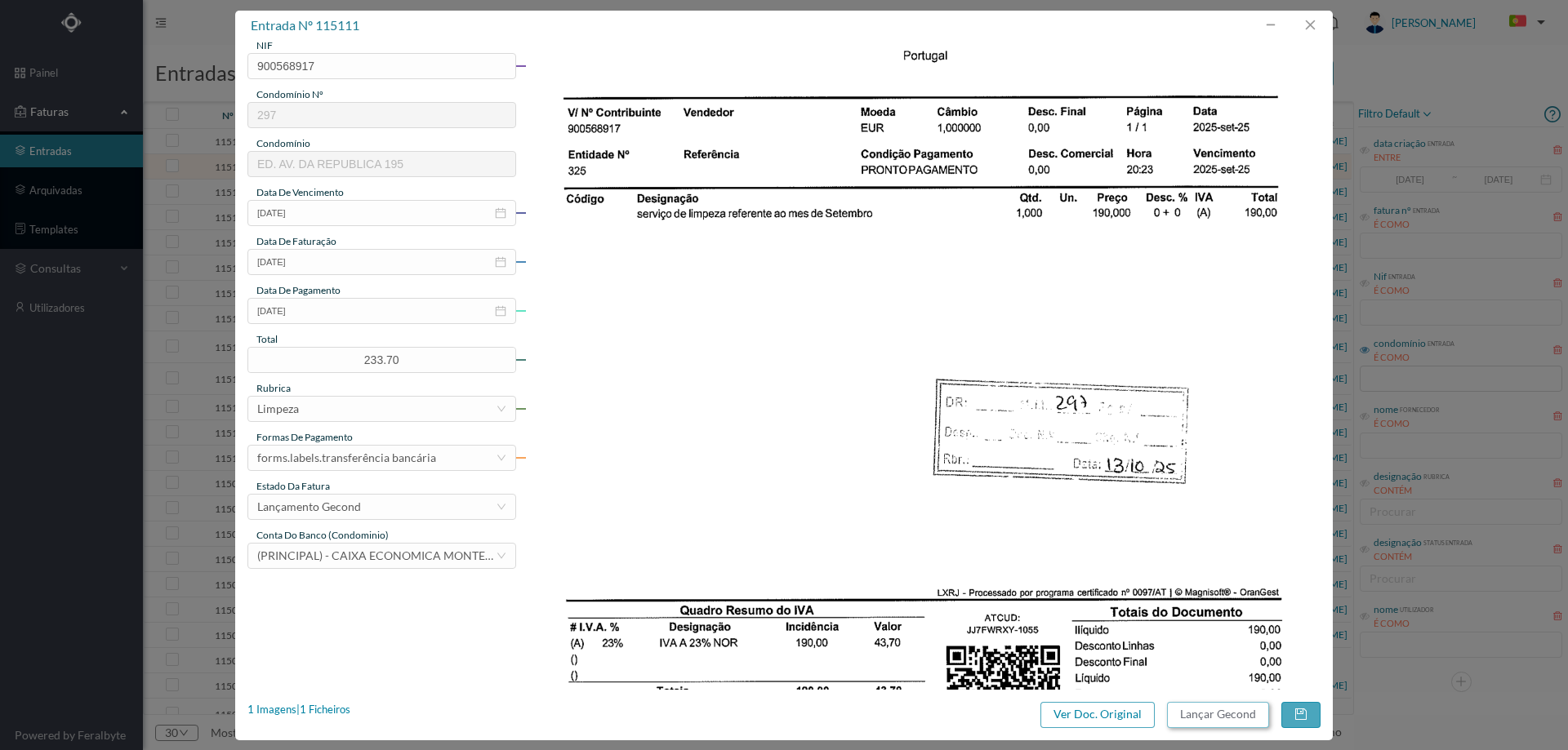
click at [1212, 714] on button "Lançar Gecond" at bounding box center [1218, 715] width 102 height 26
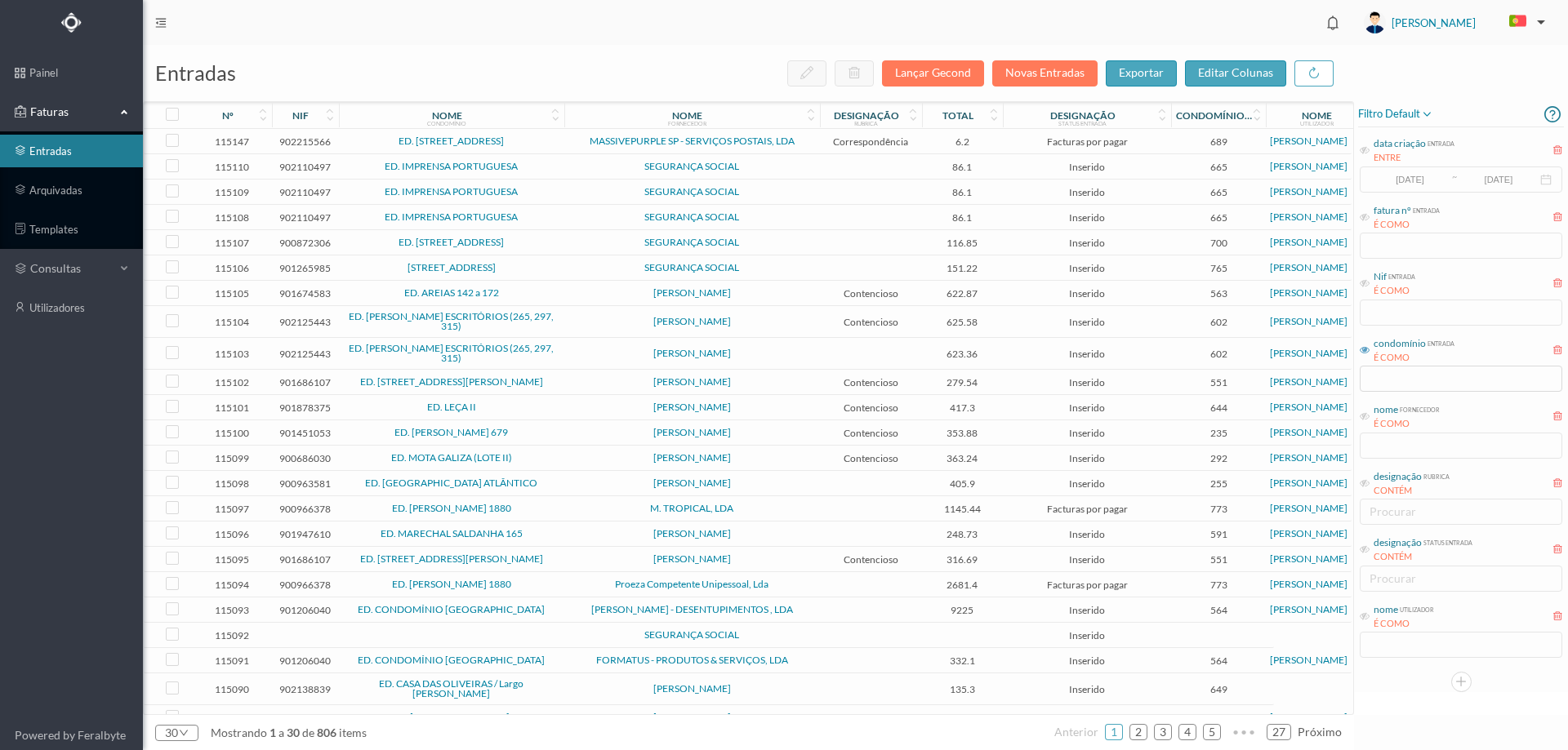
click at [773, 165] on span "SEGURANÇA SOCIAL" at bounding box center [692, 167] width 247 height 10
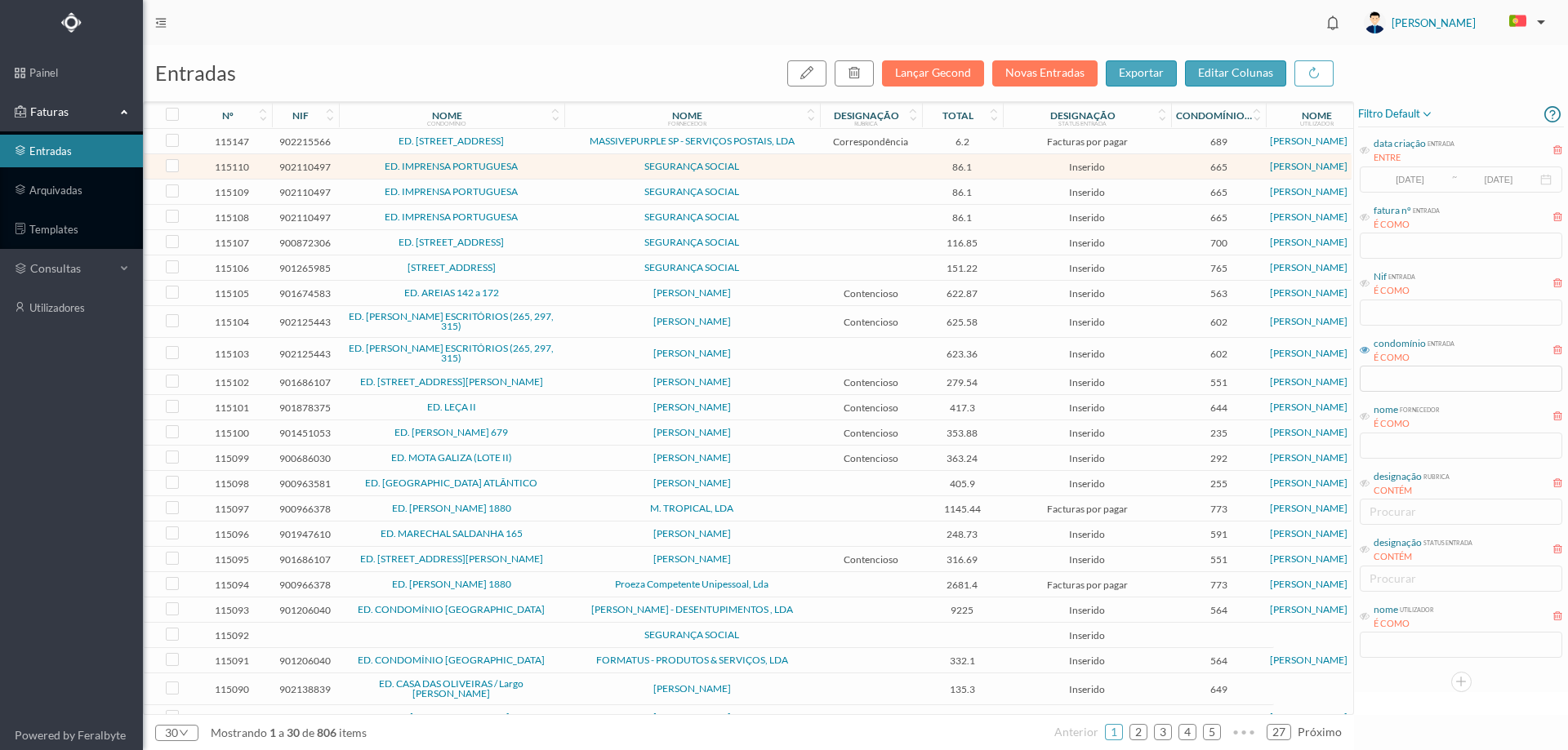
click at [773, 165] on span "SEGURANÇA SOCIAL" at bounding box center [692, 167] width 247 height 10
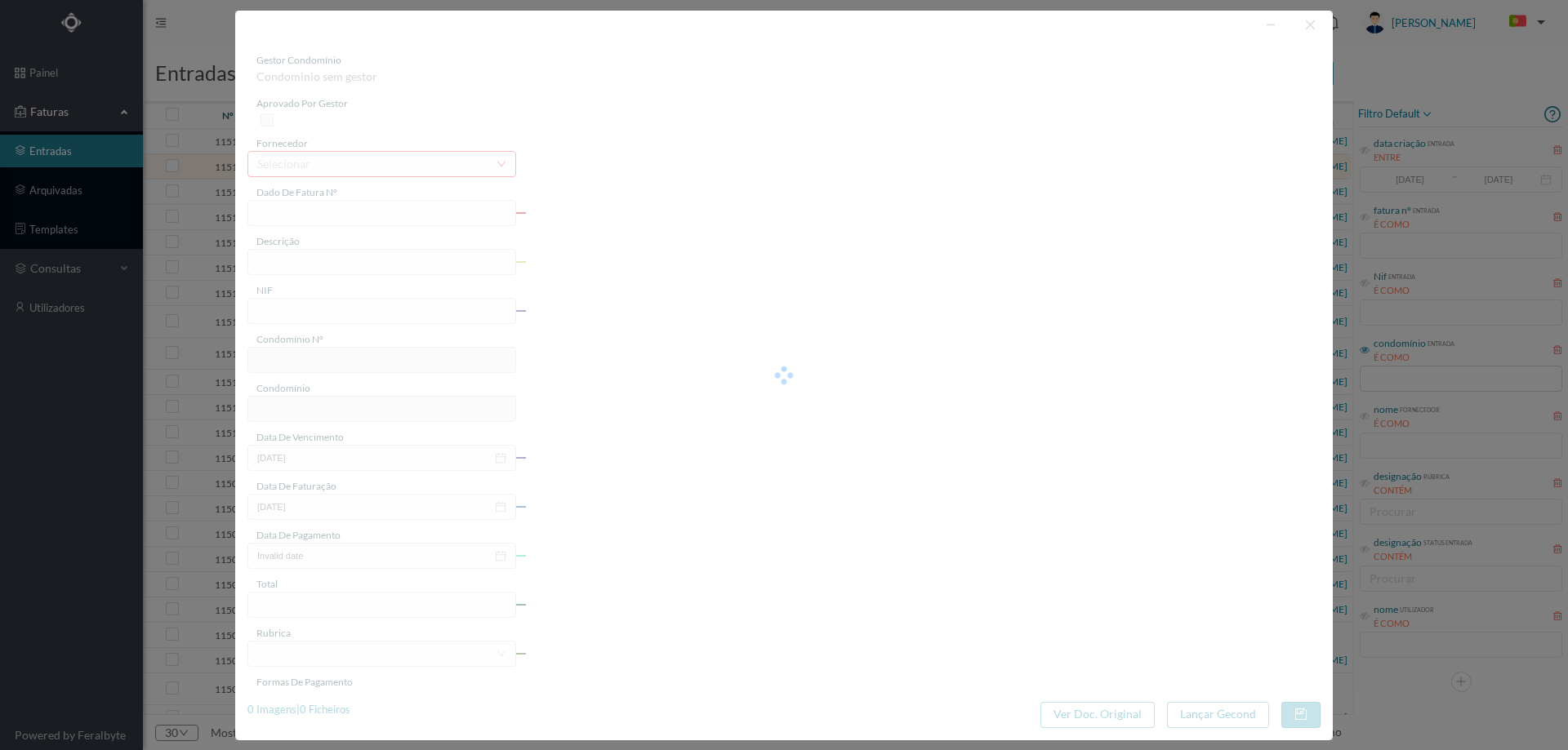
type input "FC FC.2025/814"
type input "902110497"
type input "Invalid date"
type input "[DATE]"
type input "86.10"
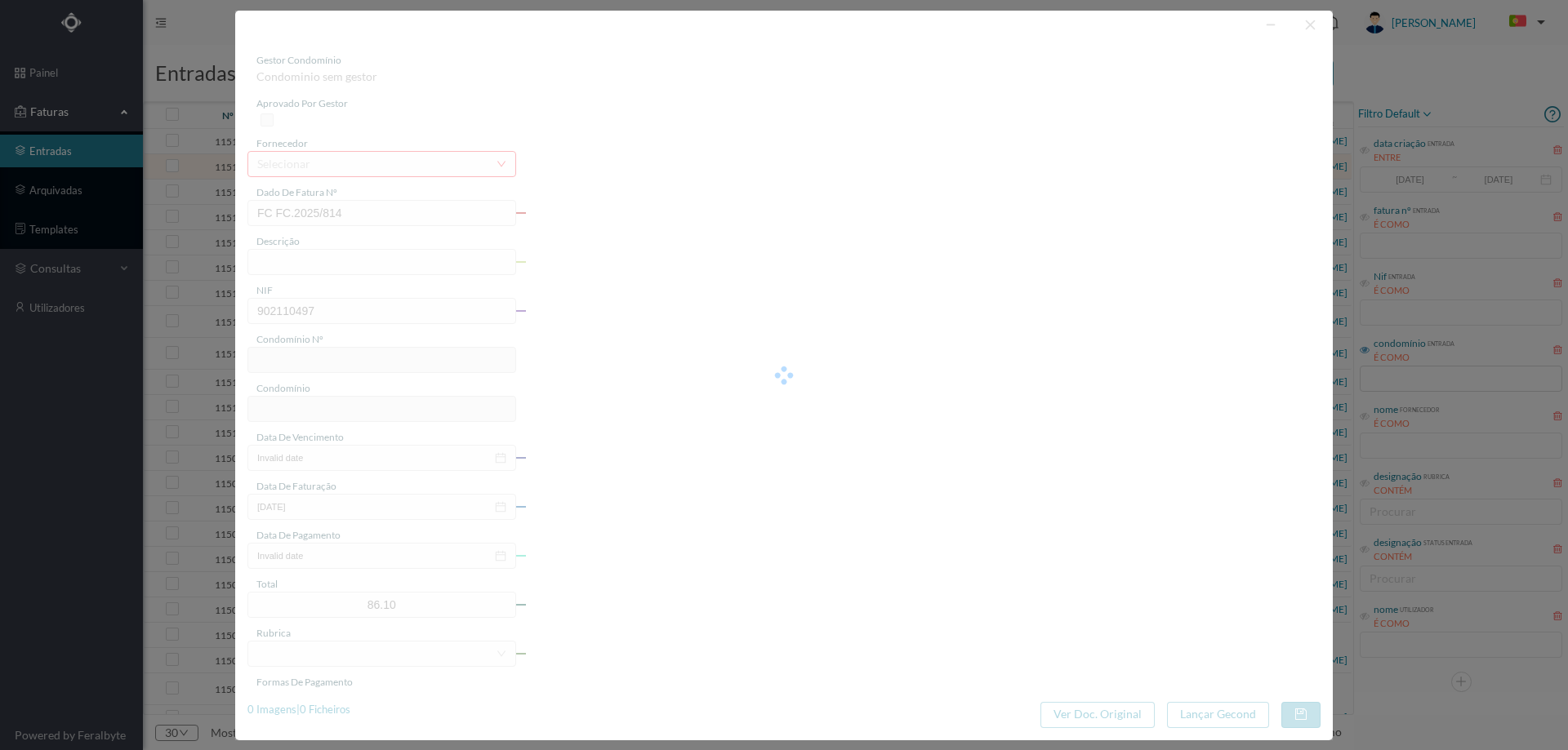
type input "665"
type input "ED. IMPRENSA PORTUGUESA"
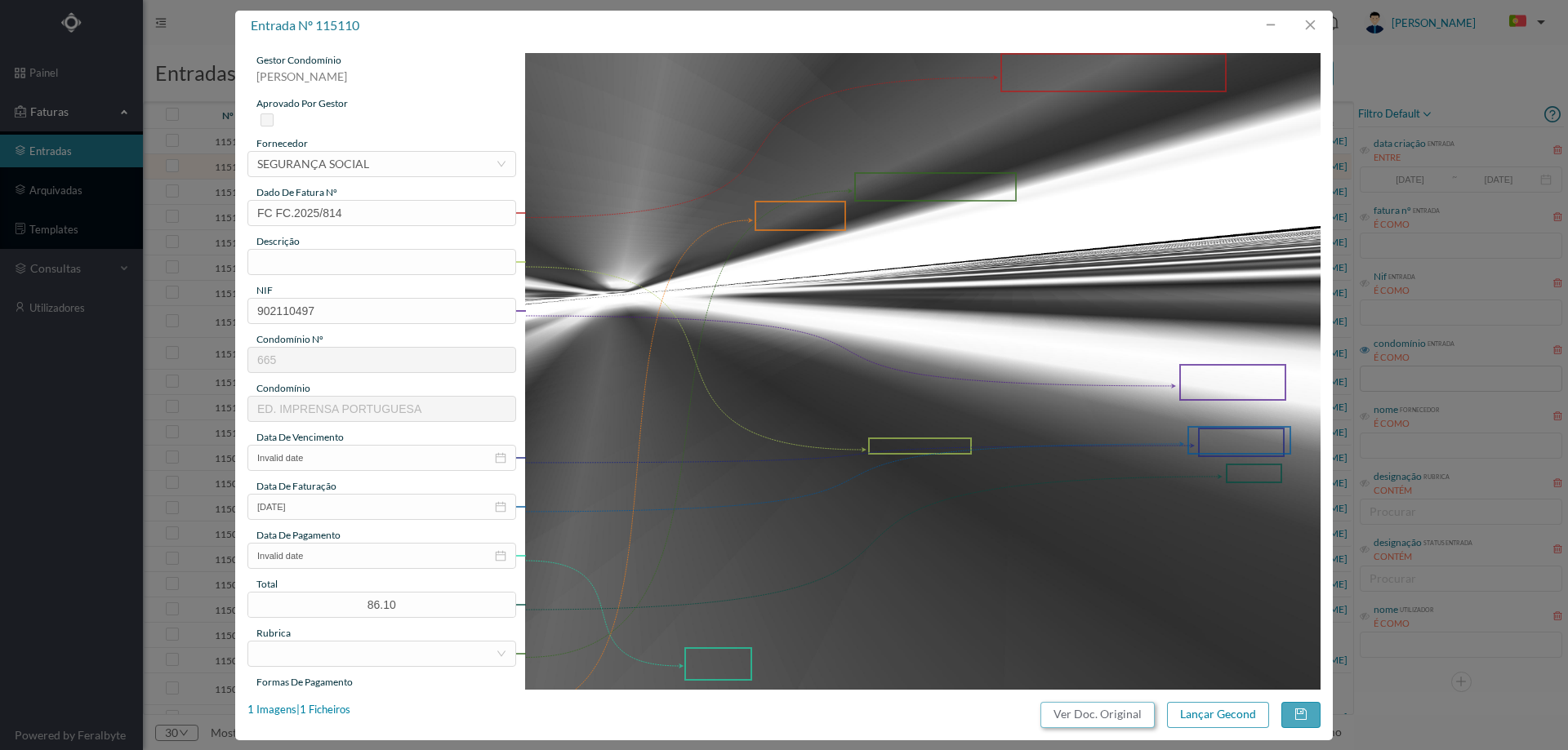
drag, startPoint x: 1056, startPoint y: 720, endPoint x: 916, endPoint y: 103, distance: 632.7
click at [1056, 719] on button "Ver Doc. Original" at bounding box center [1098, 715] width 114 height 26
click at [335, 168] on div "SEGURANÇA SOCIAL" at bounding box center [313, 163] width 112 height 24
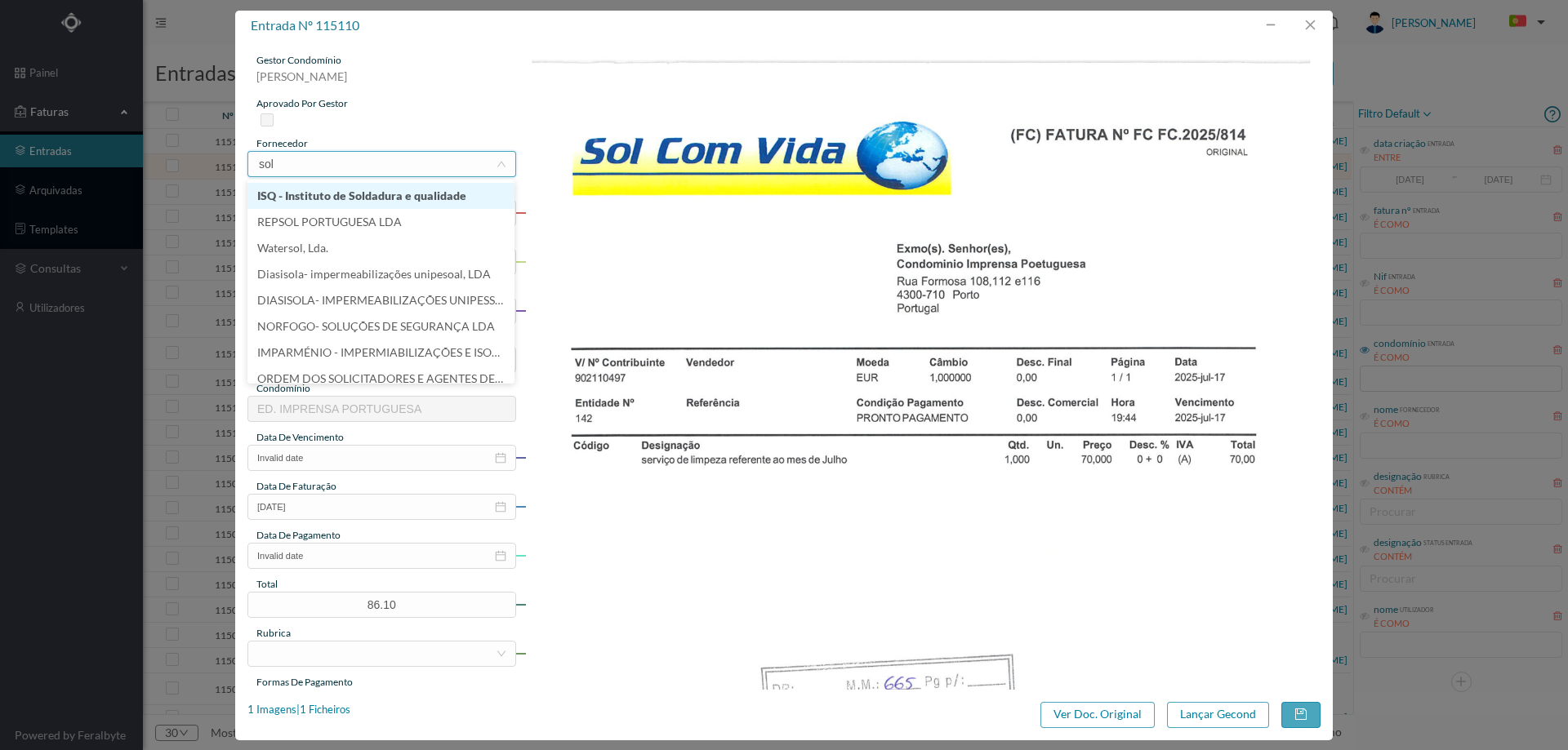
type input "sol c"
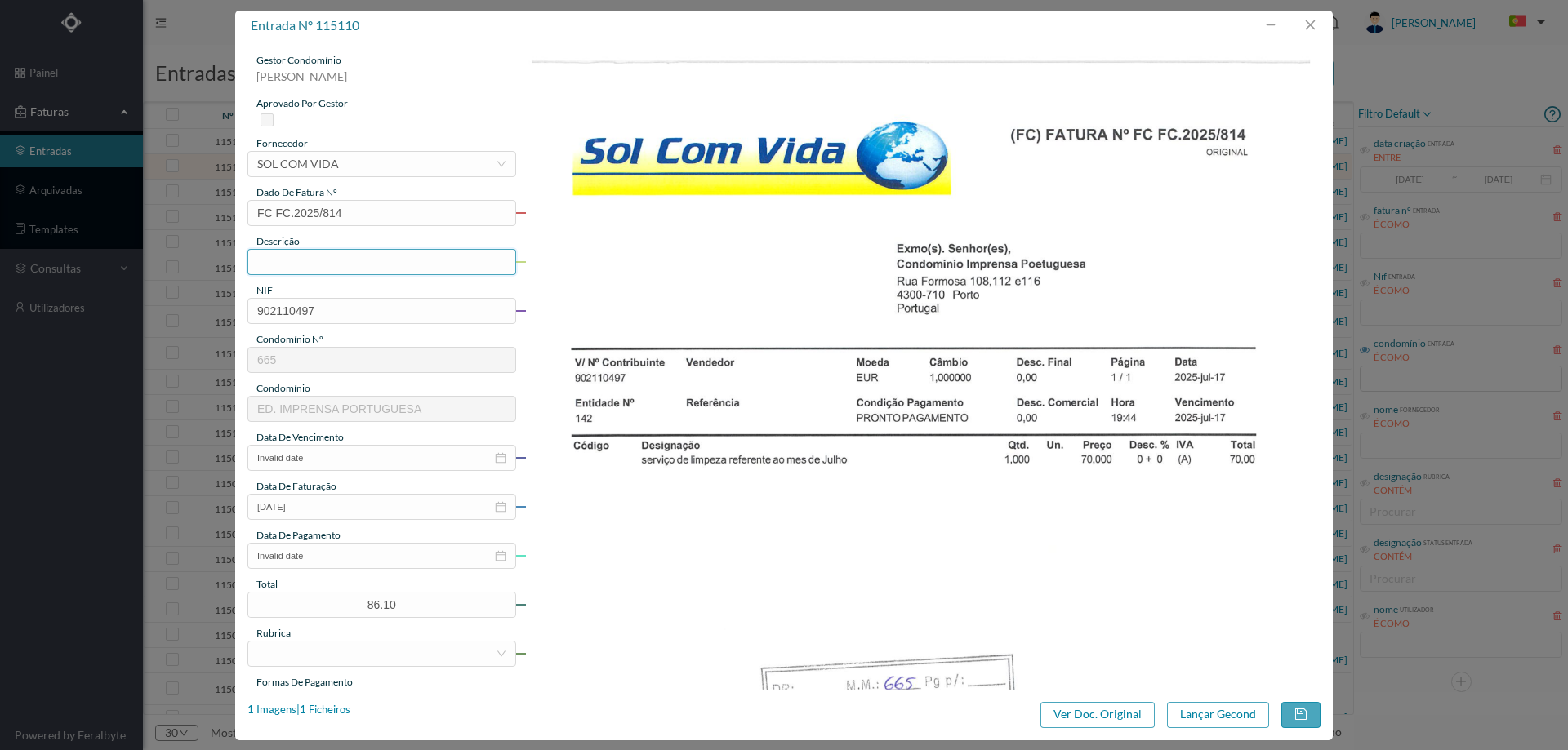
click at [283, 261] on input "text" at bounding box center [382, 261] width 268 height 26
type input "Limpeza Julho 2025"
click at [329, 460] on input "Invalid date" at bounding box center [382, 458] width 268 height 26
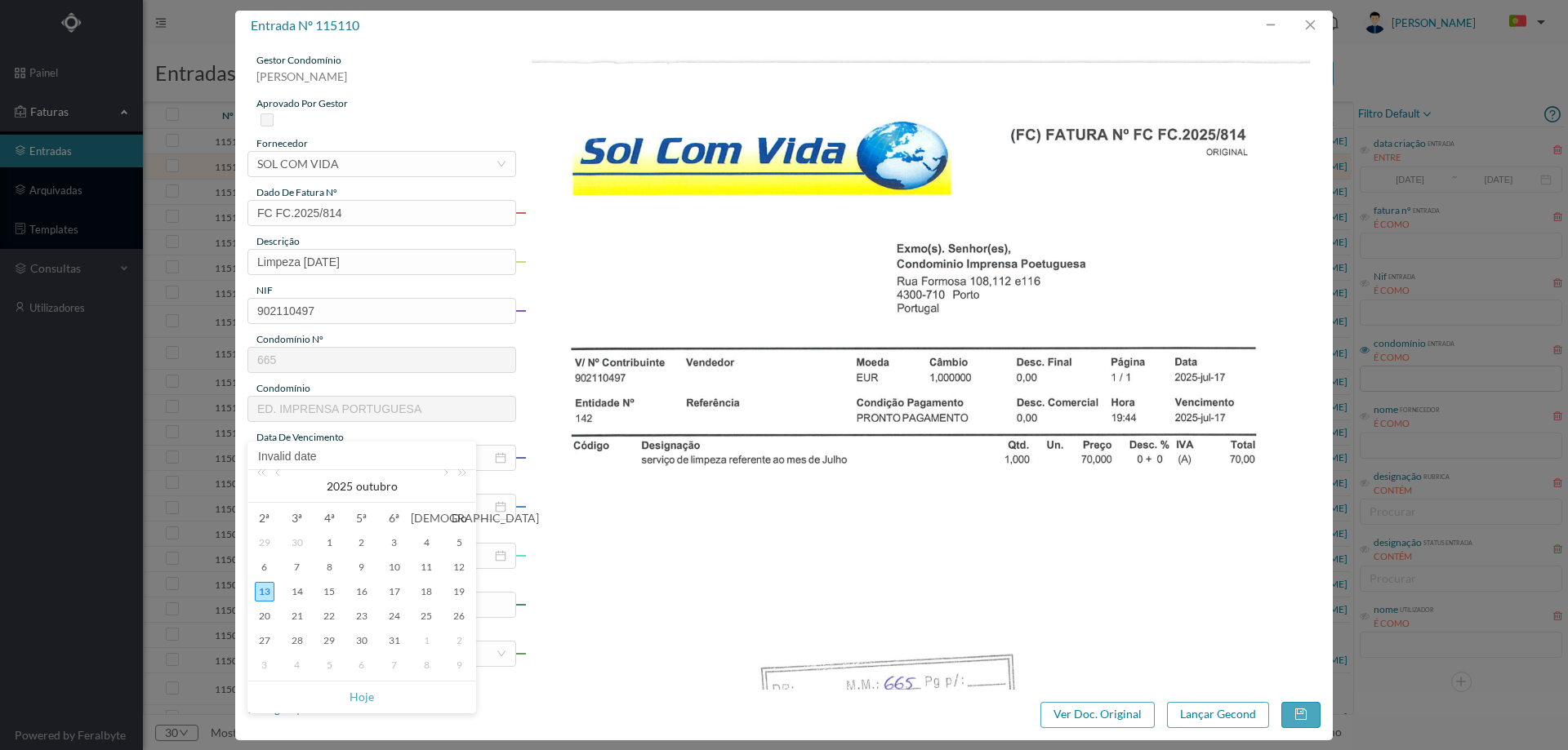
click at [289, 474] on div "2025 outubro" at bounding box center [361, 486] width 227 height 33
click at [285, 476] on link at bounding box center [279, 486] width 15 height 33
click at [362, 638] on div "31" at bounding box center [361, 640] width 19 height 19
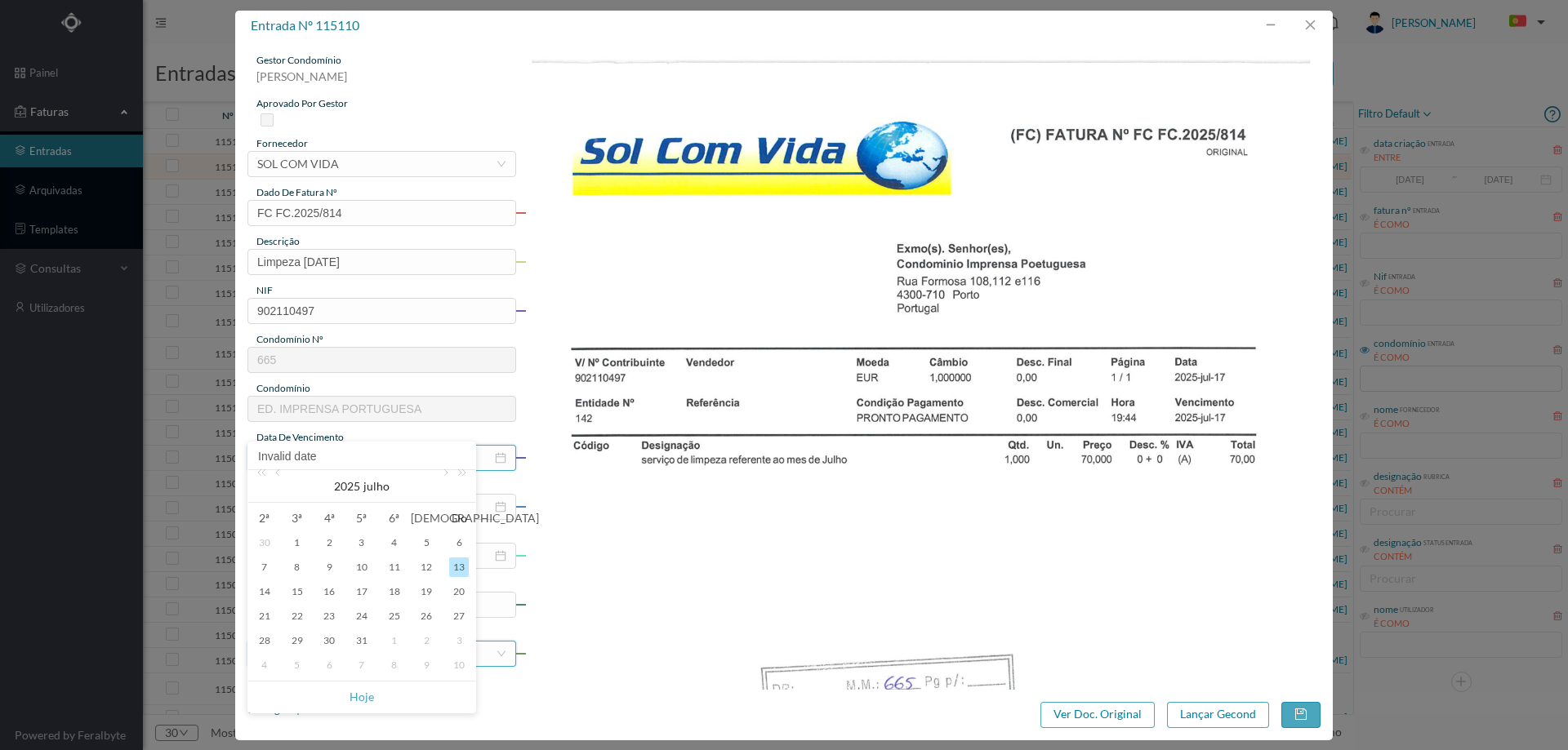
type input "2025-07-31"
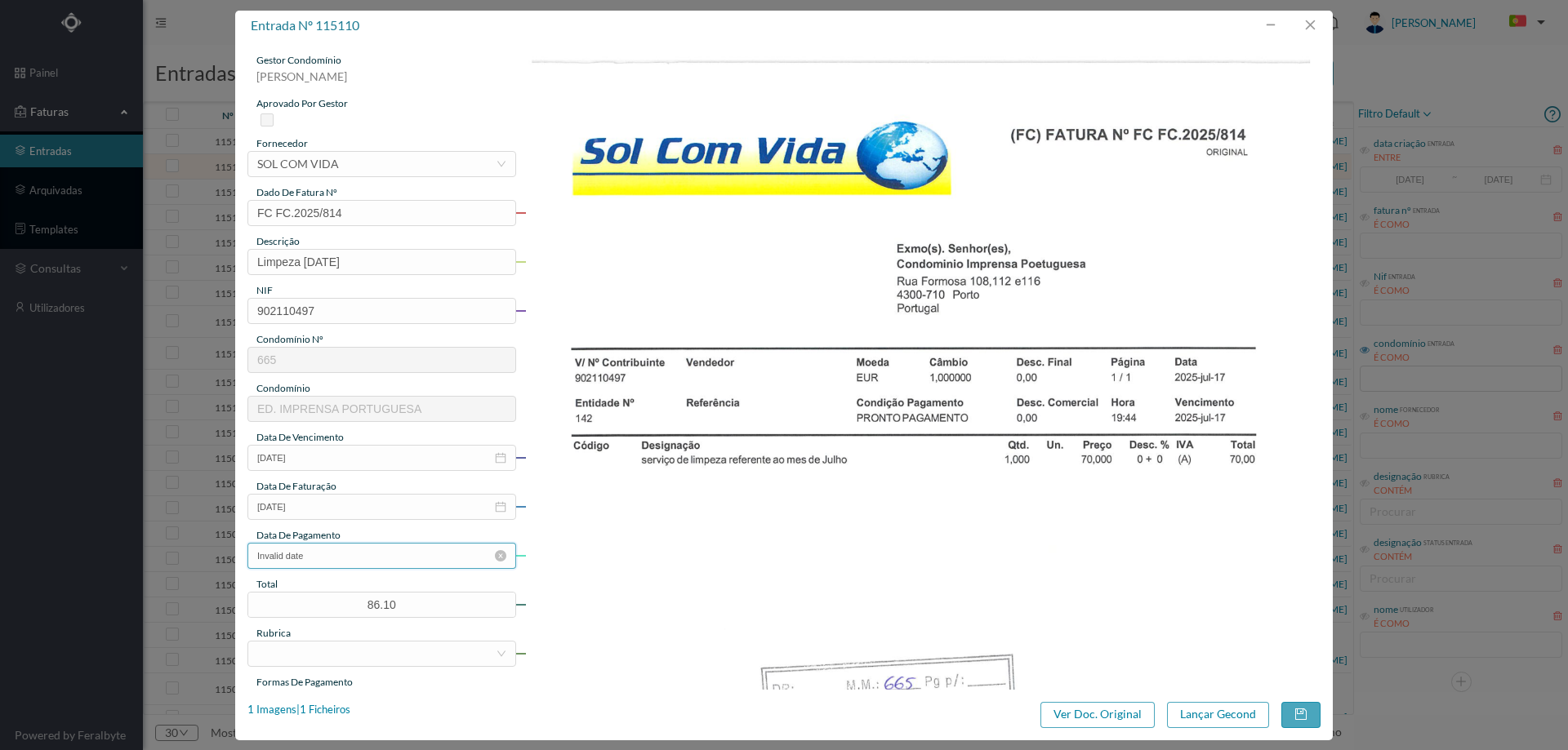
click at [368, 561] on input "Invalid date" at bounding box center [382, 556] width 268 height 26
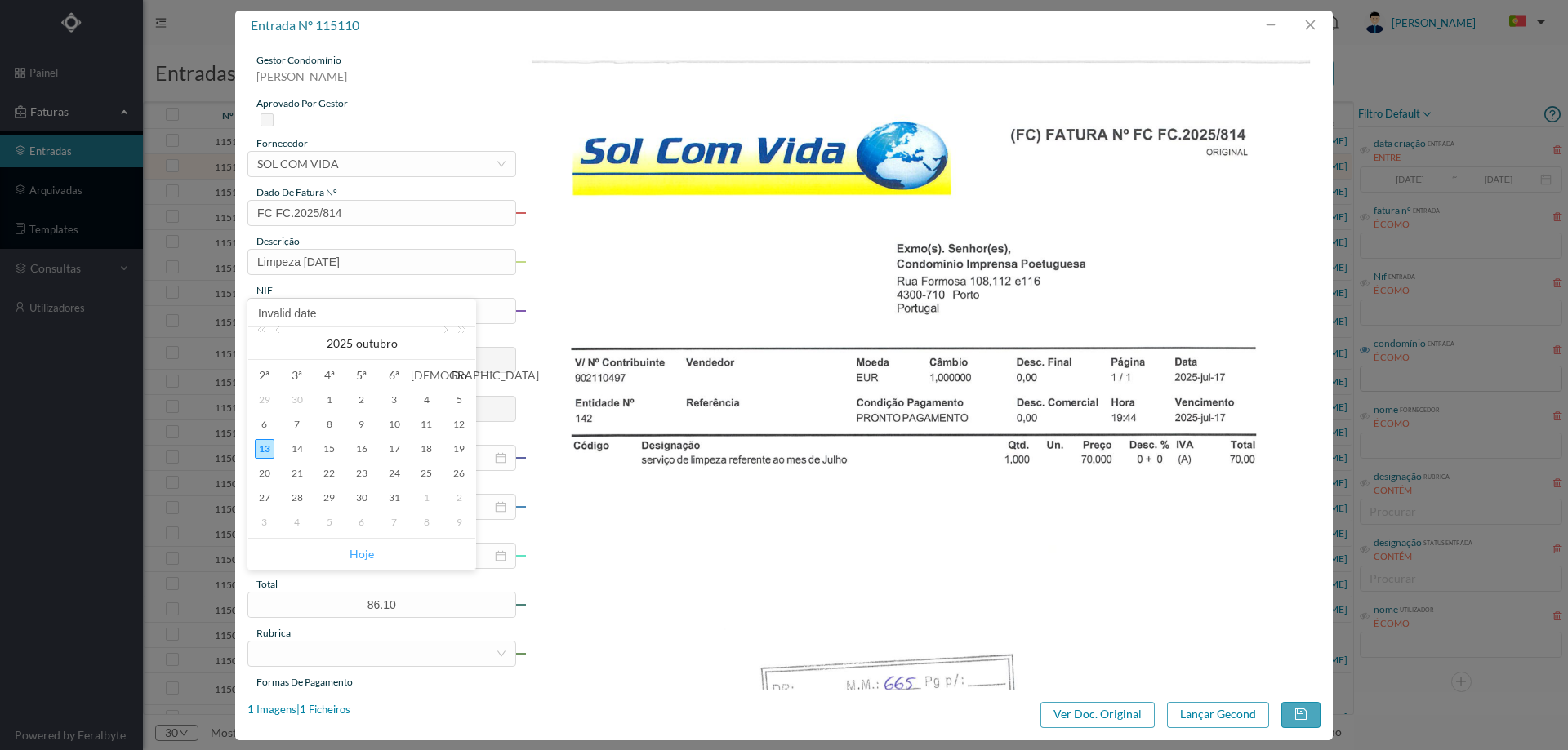
click at [366, 555] on link "Hoje" at bounding box center [361, 554] width 24 height 31
type input "[DATE]"
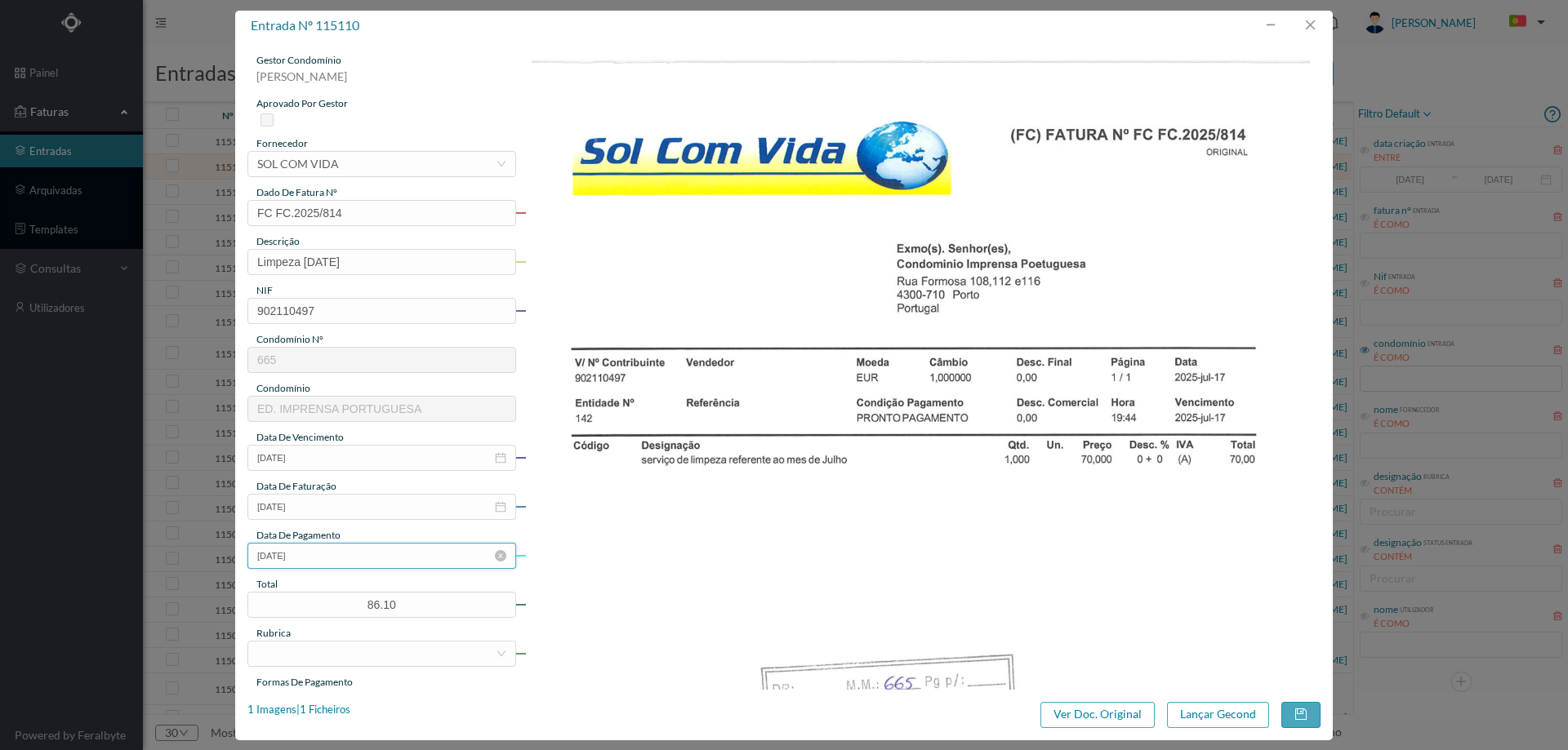
scroll to position [163, 0]
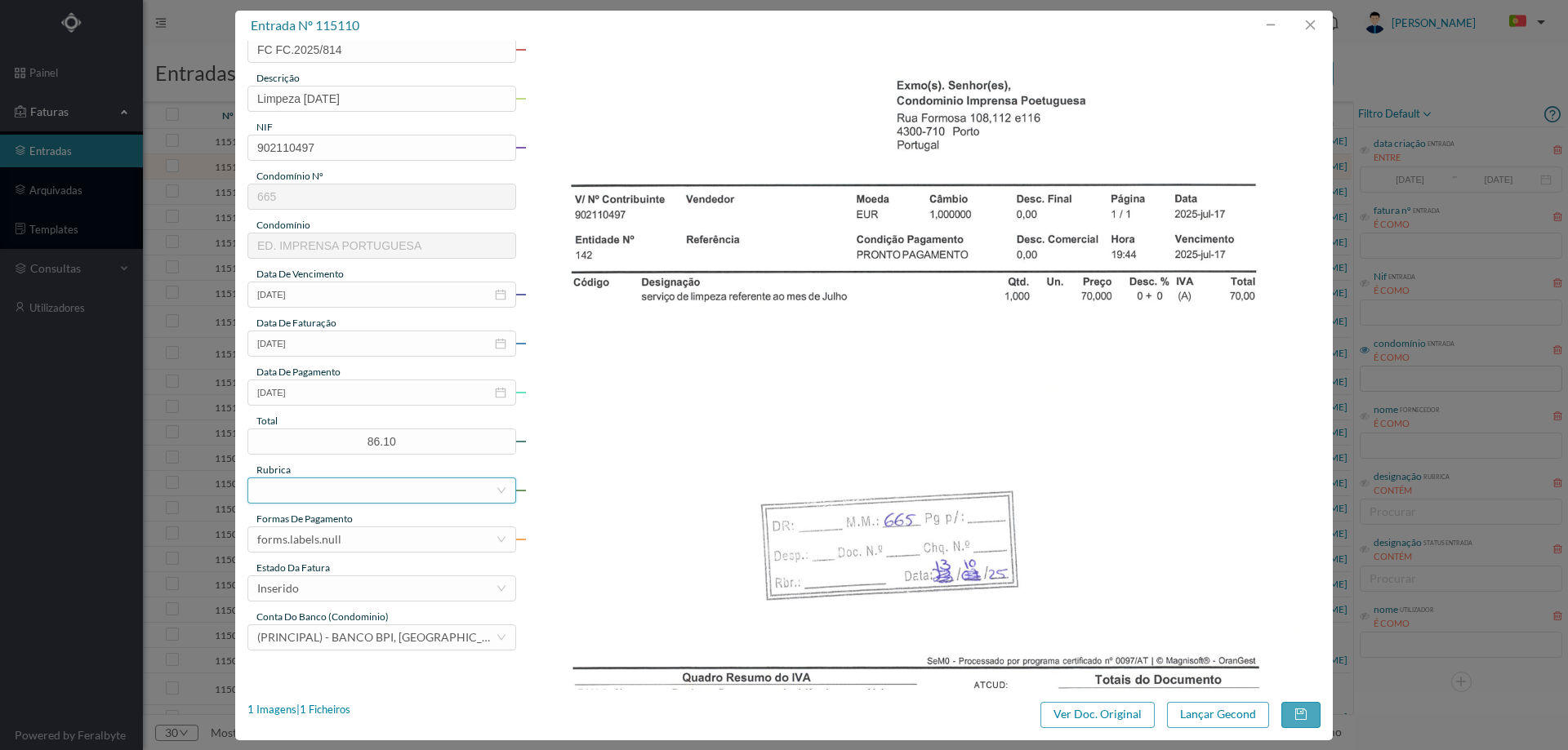
click at [330, 488] on div at bounding box center [376, 490] width 238 height 24
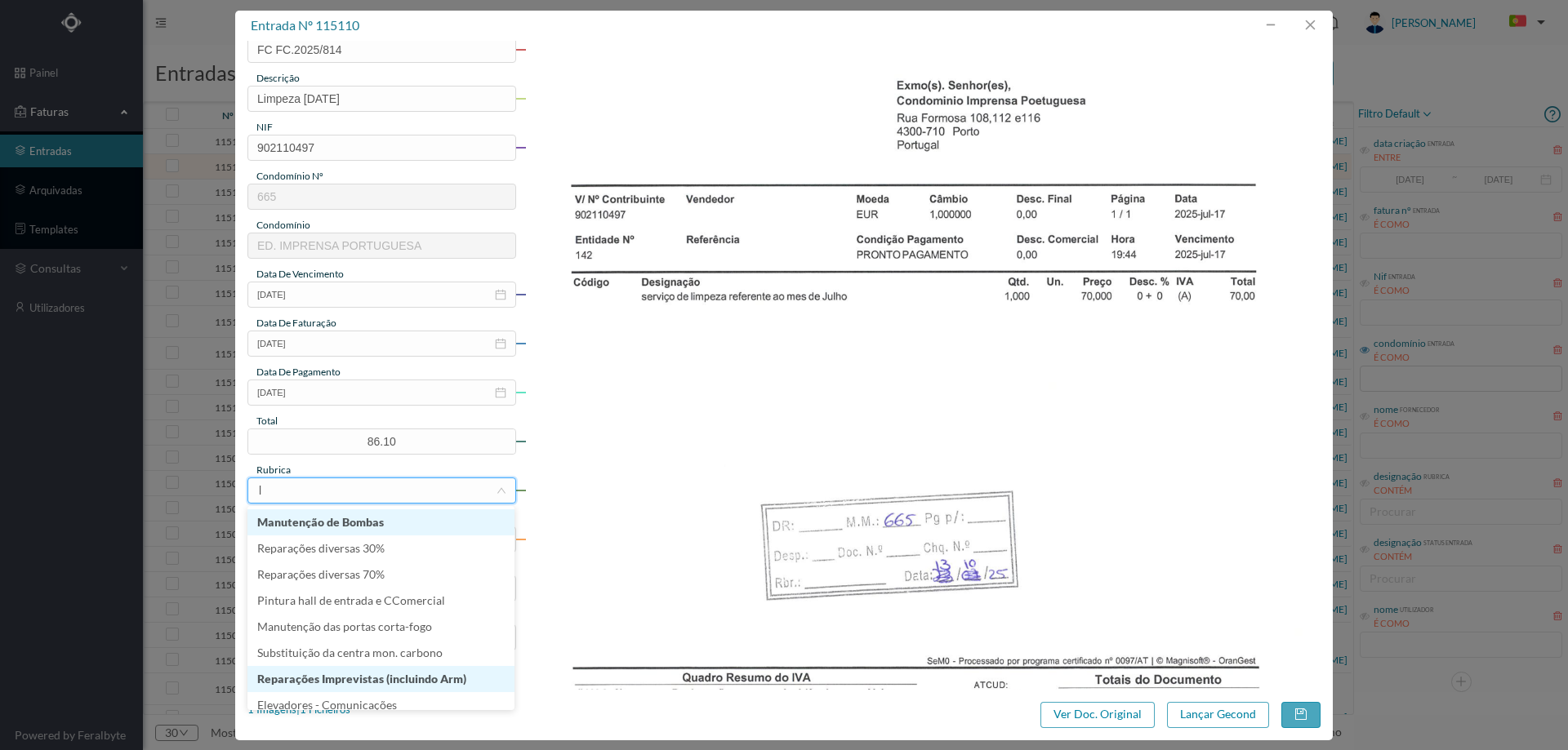
type input "li"
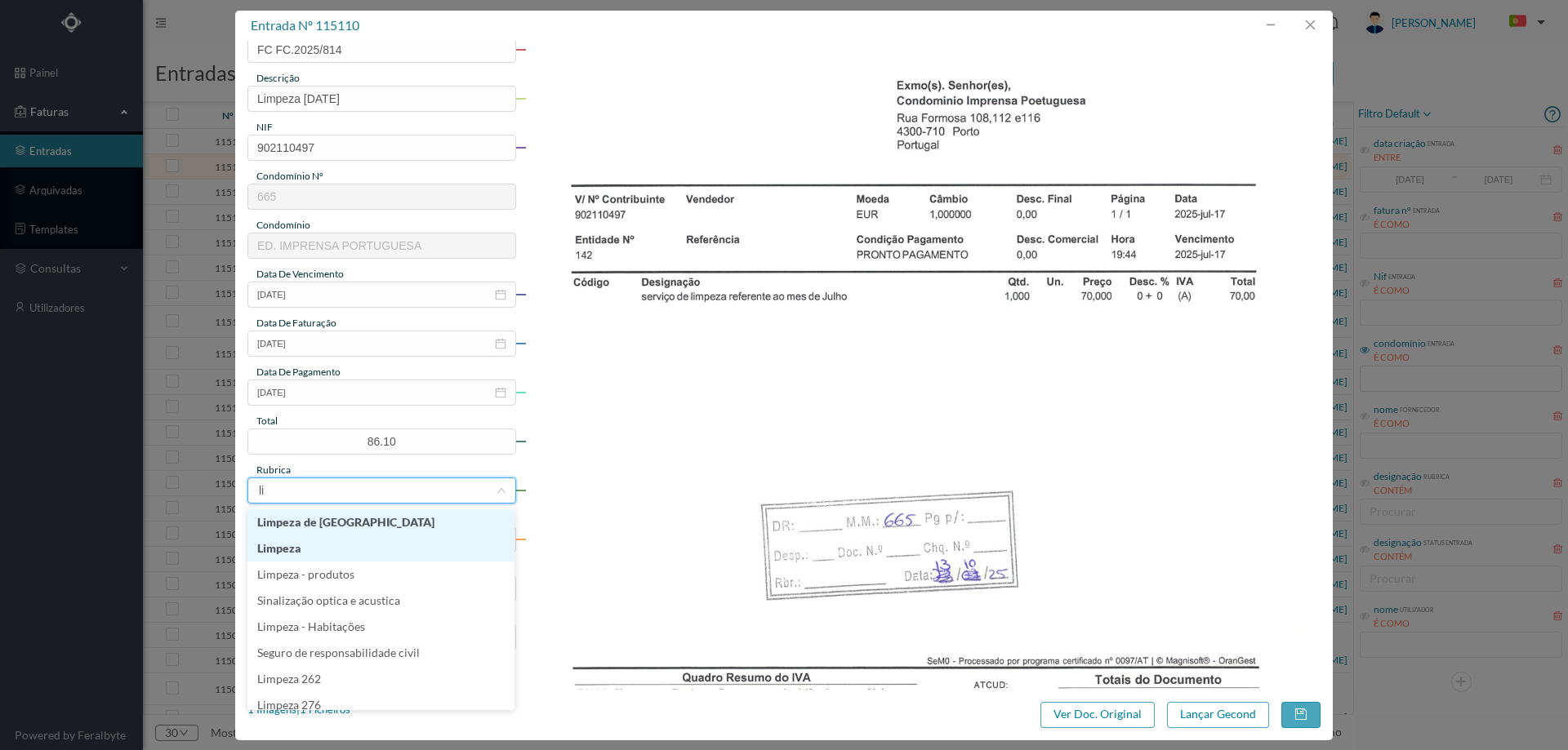
click at [330, 539] on li "Limpeza" at bounding box center [381, 548] width 267 height 26
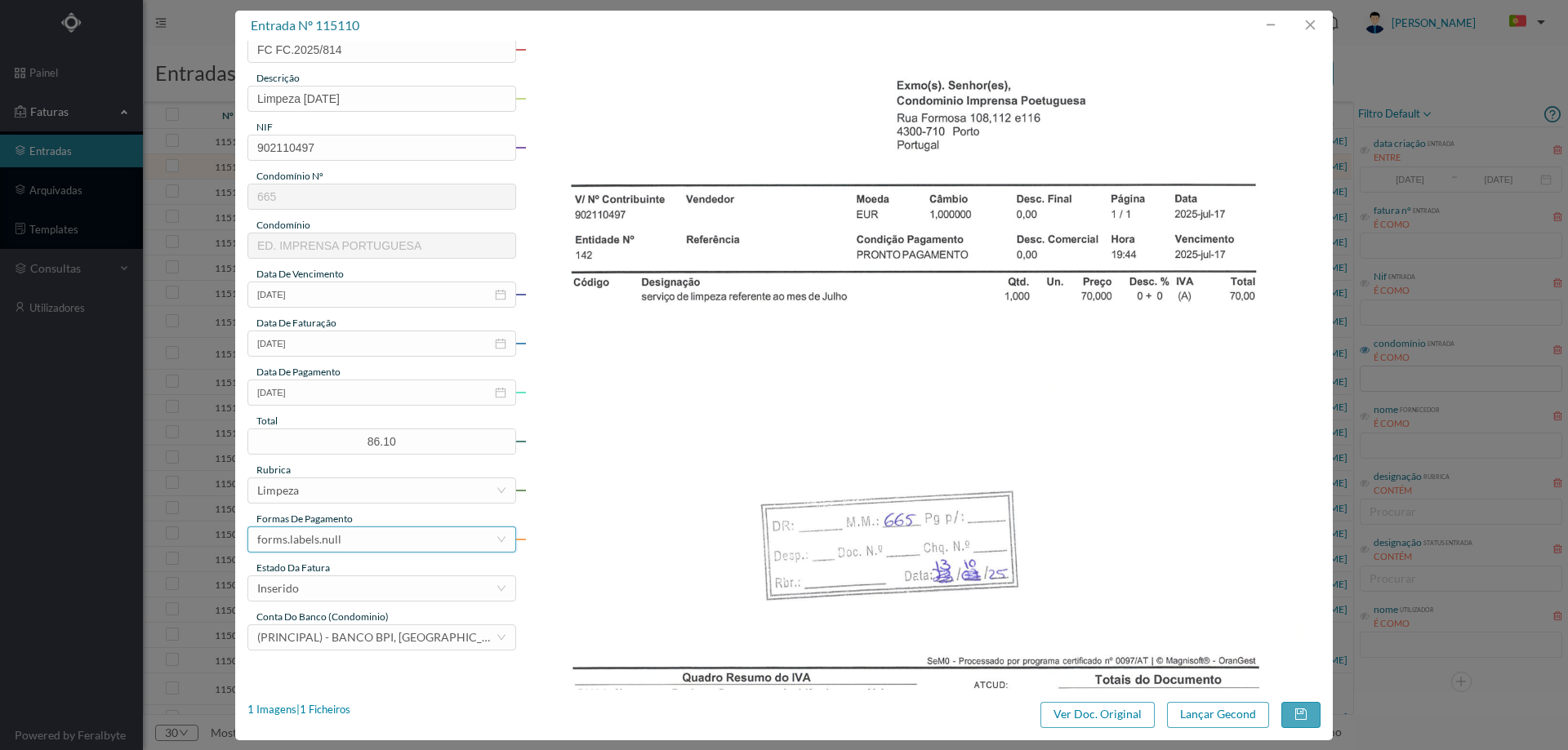
click at [330, 551] on div "forms.labels.null" at bounding box center [382, 539] width 268 height 26
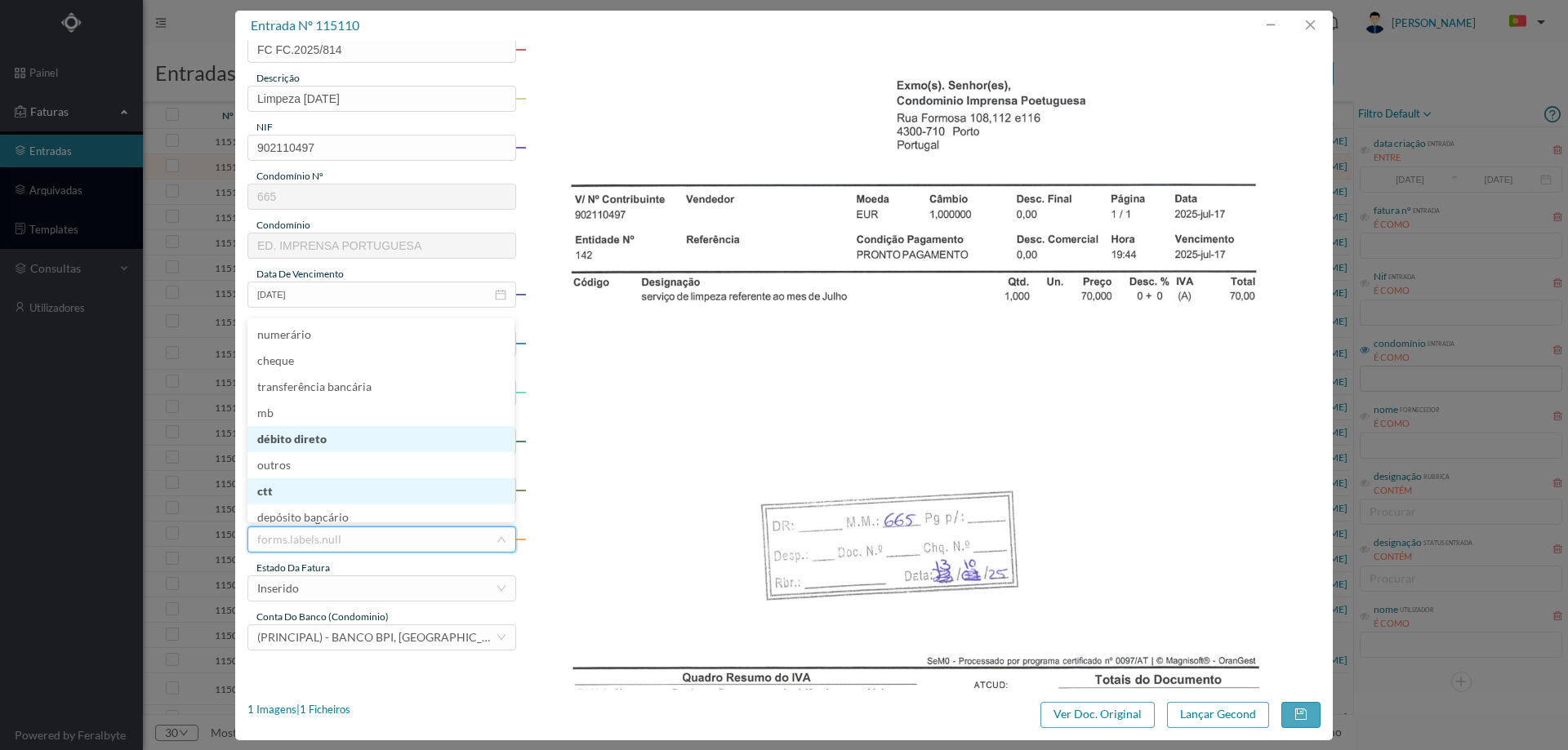
scroll to position [8, 0]
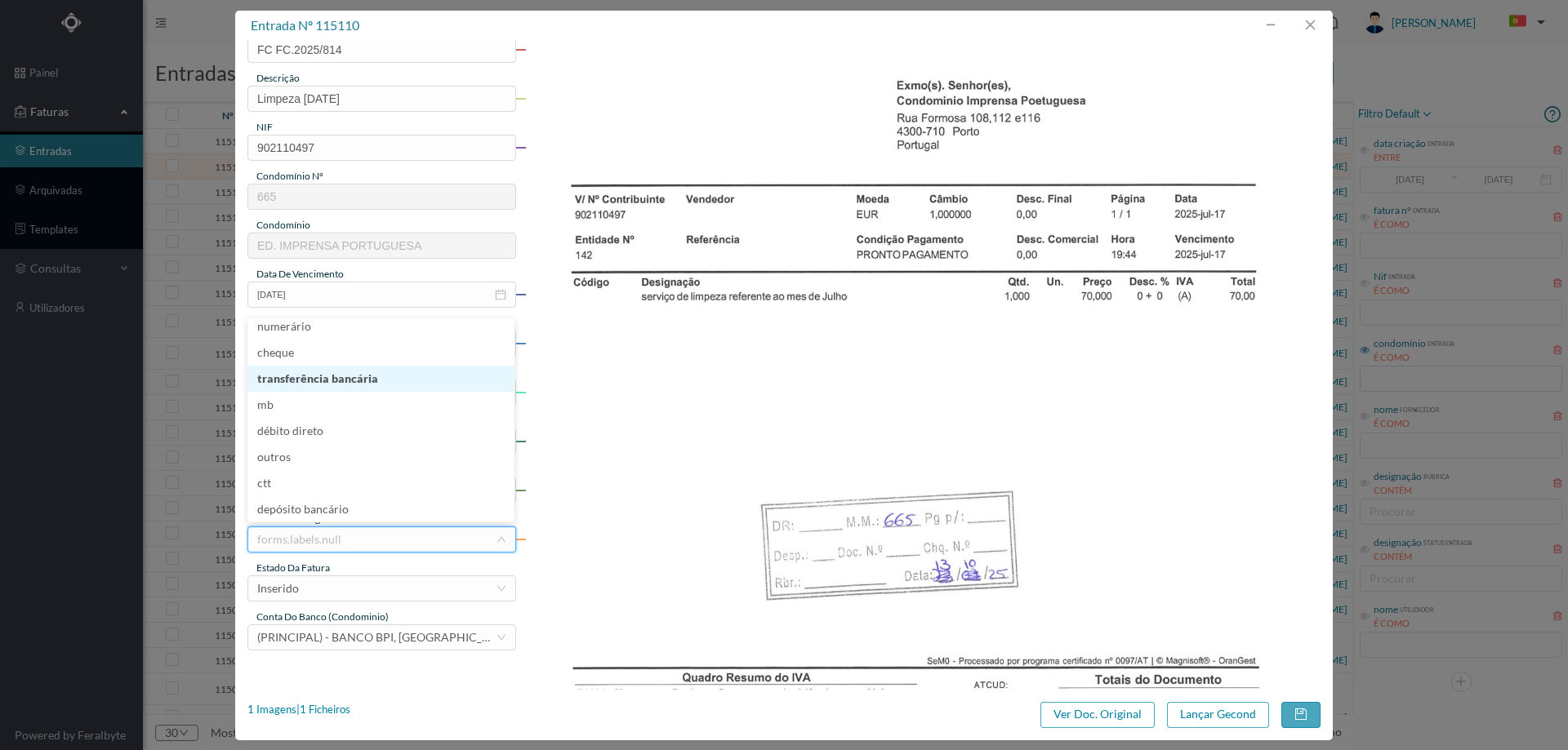
click at [327, 387] on li "transferência bancária" at bounding box center [381, 378] width 267 height 26
click at [345, 573] on div "estado da fatura" at bounding box center [382, 568] width 268 height 15
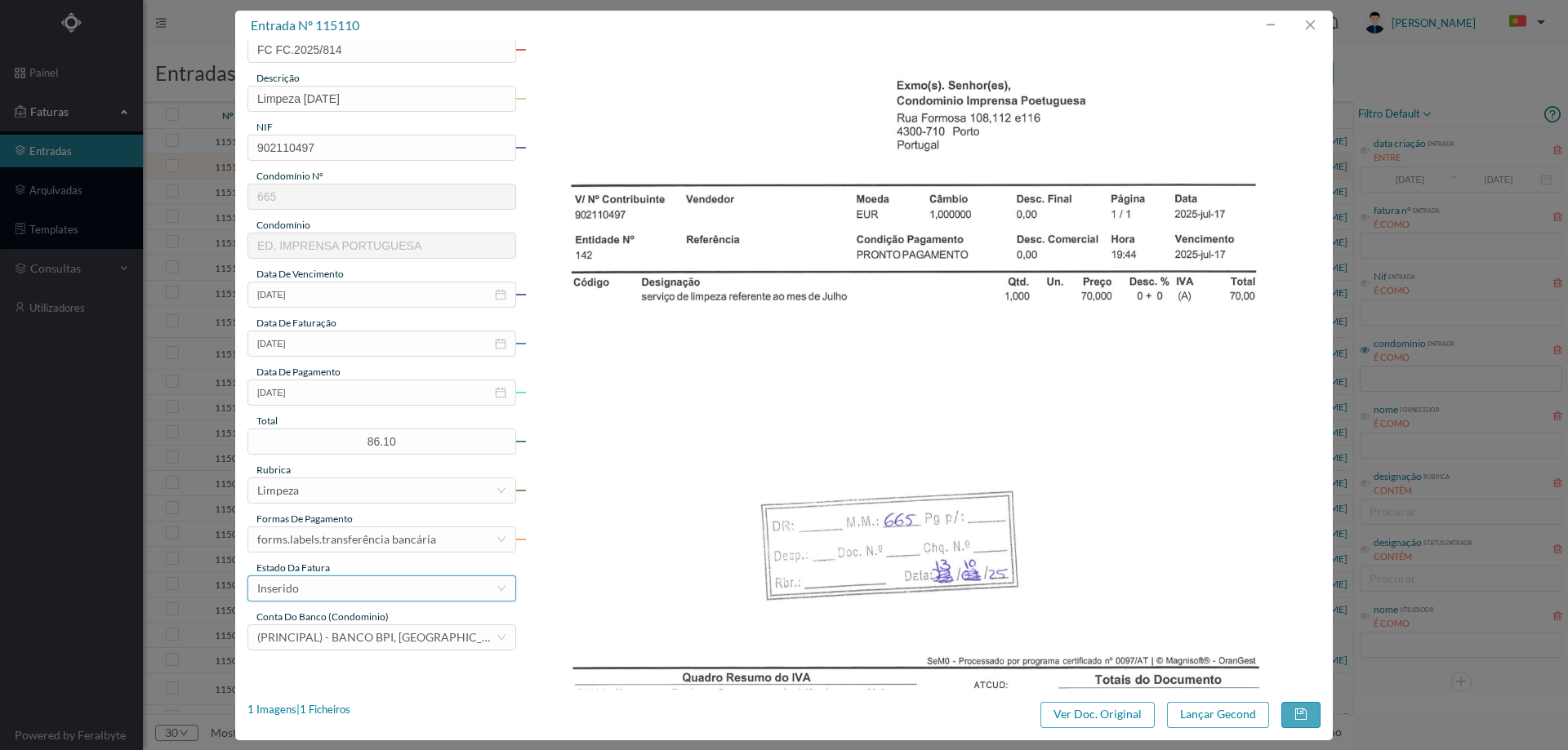
click at [343, 581] on div "Inserido" at bounding box center [376, 588] width 238 height 24
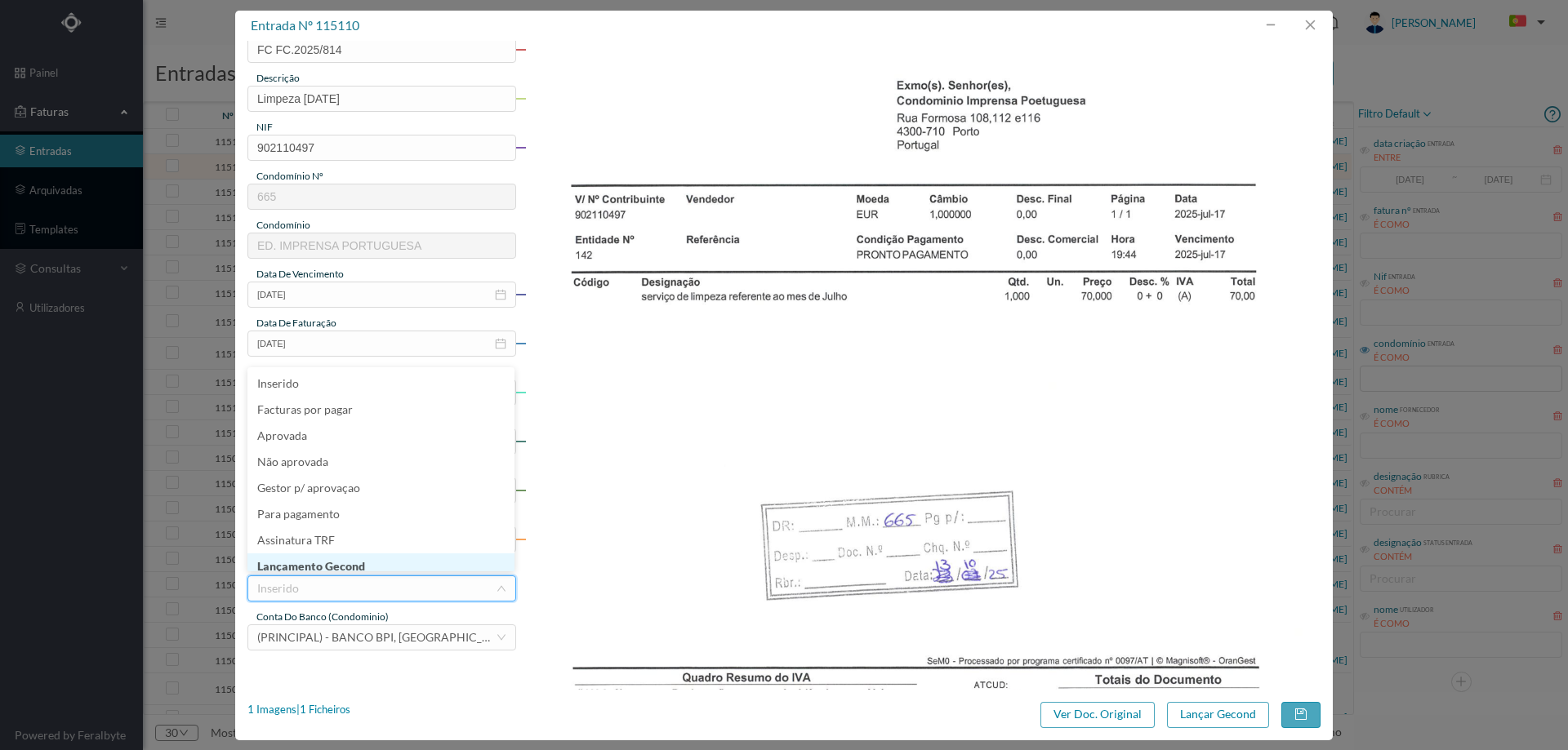
click at [343, 557] on li "Lançamento Gecond" at bounding box center [381, 566] width 267 height 26
click at [1231, 717] on button "Lançar Gecond" at bounding box center [1218, 715] width 102 height 26
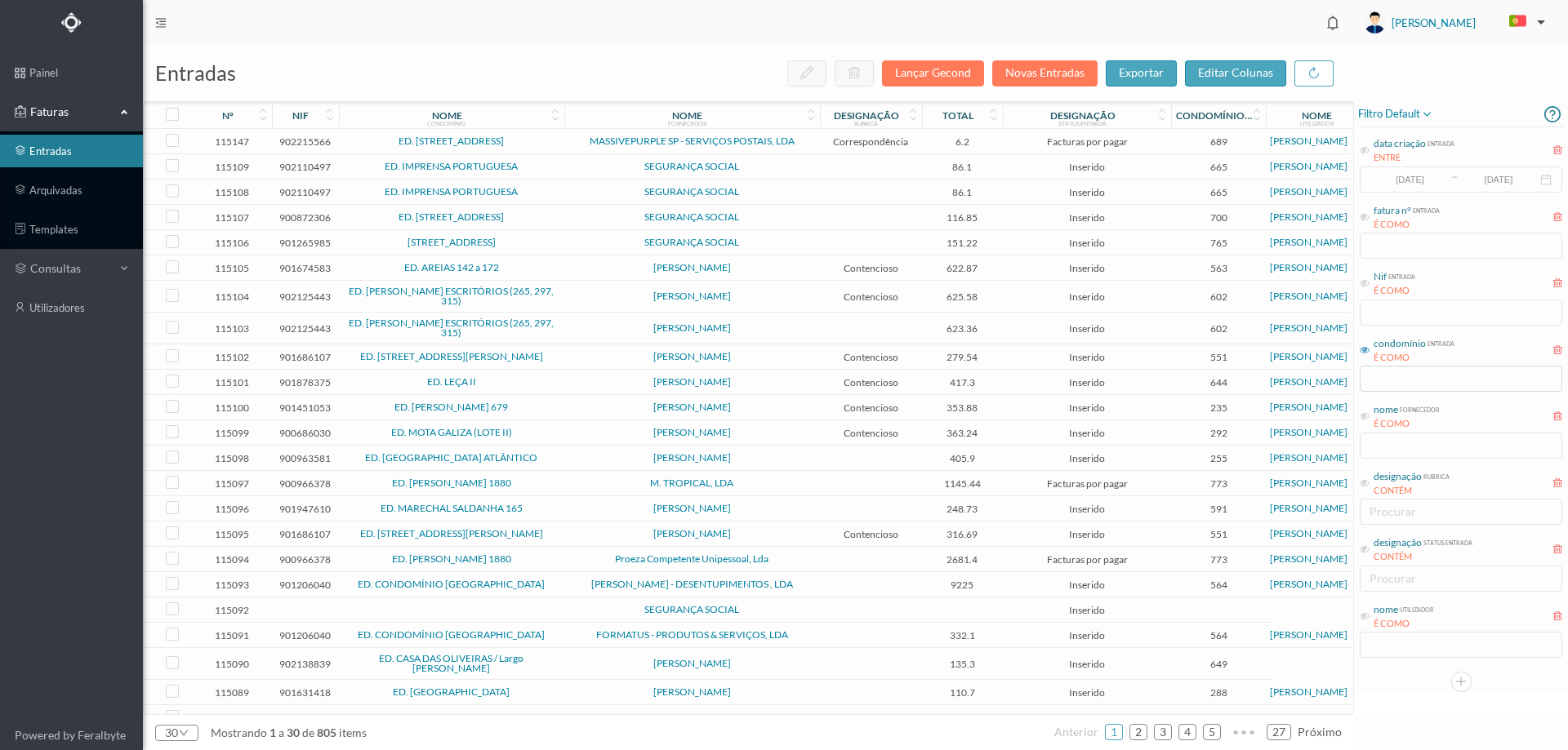
click at [574, 160] on td "SEGURANÇA SOCIAL" at bounding box center [692, 167] width 256 height 25
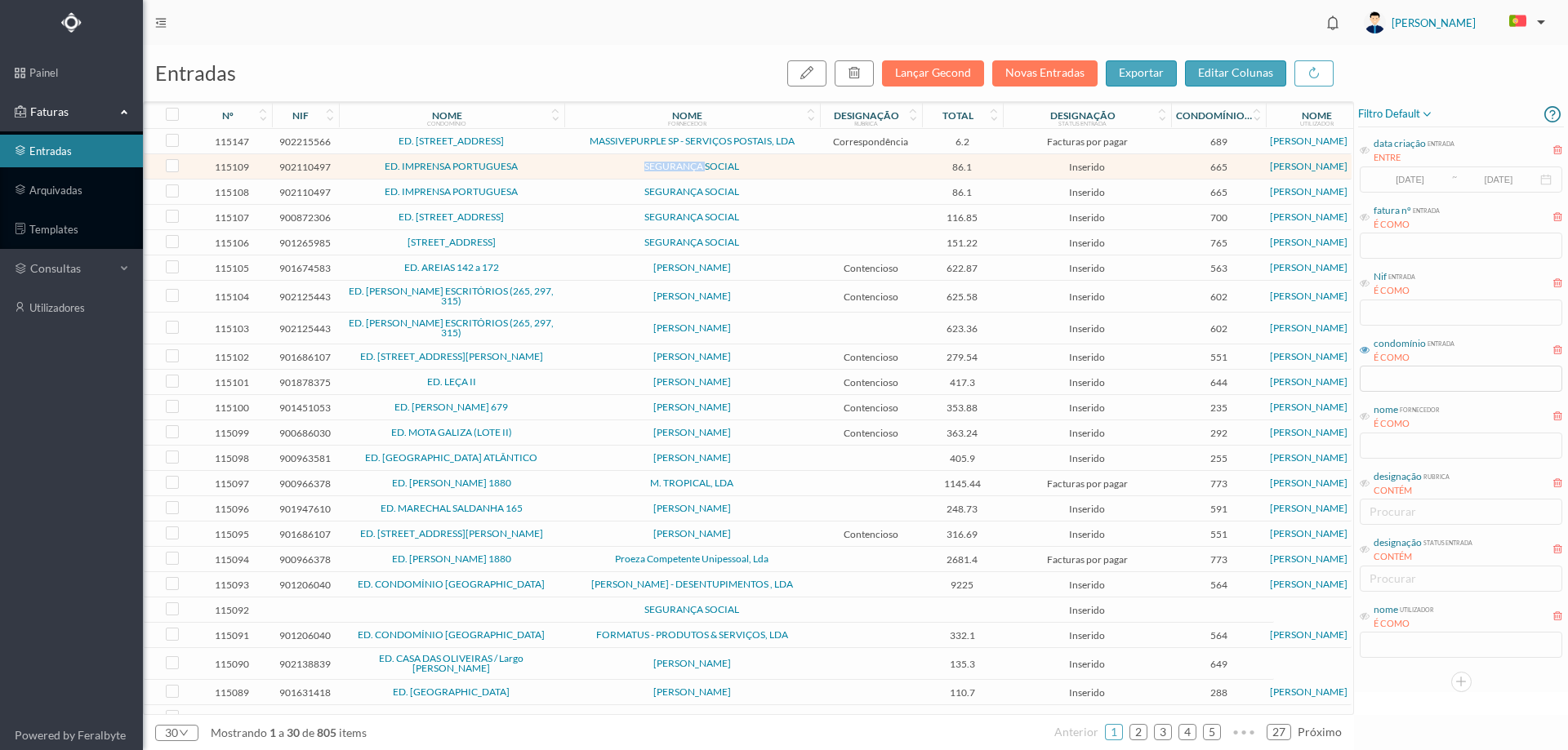
click at [574, 160] on td "SEGURANÇA SOCIAL" at bounding box center [692, 167] width 256 height 25
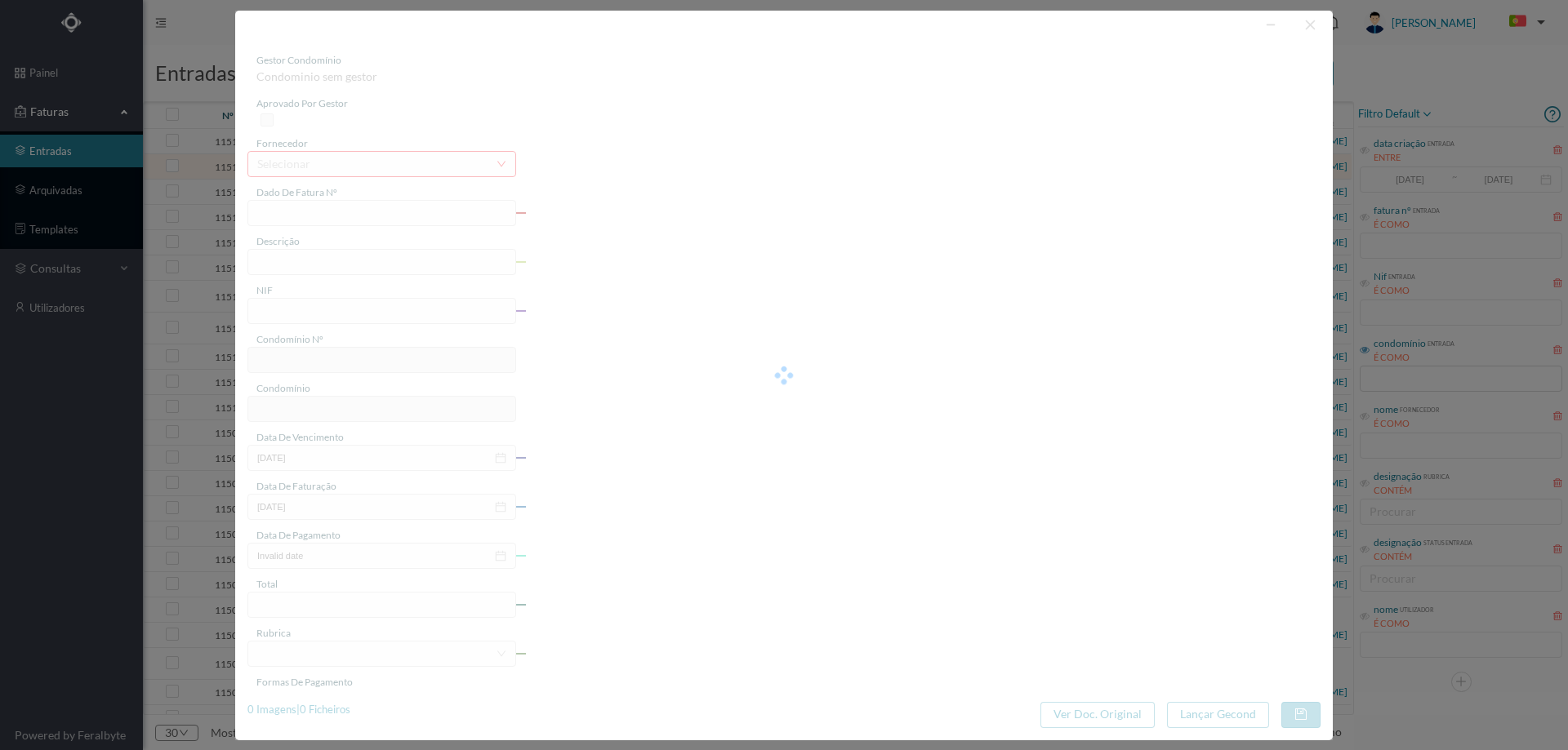
type input "FC FC.2025/920"
type input "902110497"
type input "Invalid date"
type input "[DATE]"
type input "86.10"
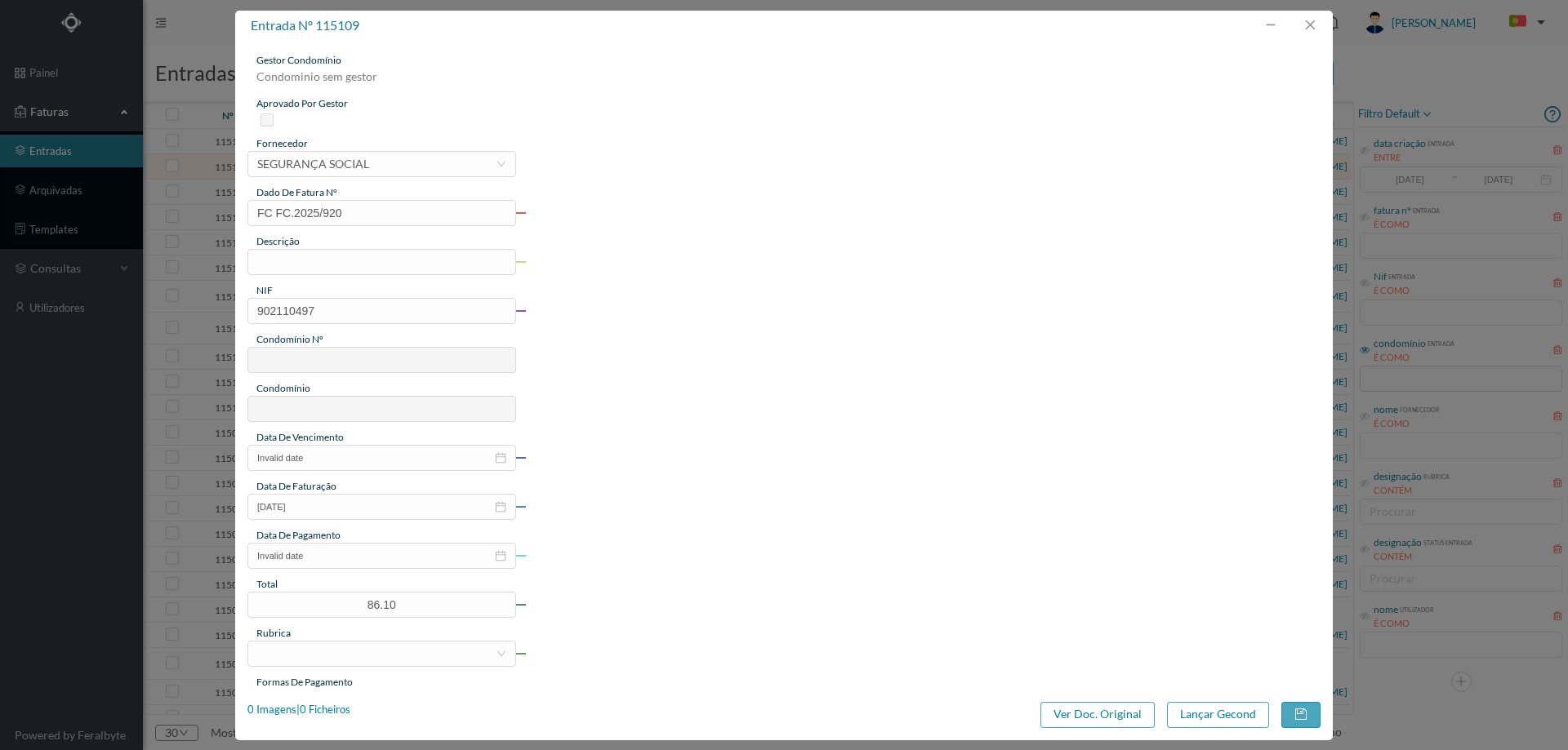
type input "665"
type input "ED. IMPRENSA PORTUGUESA"
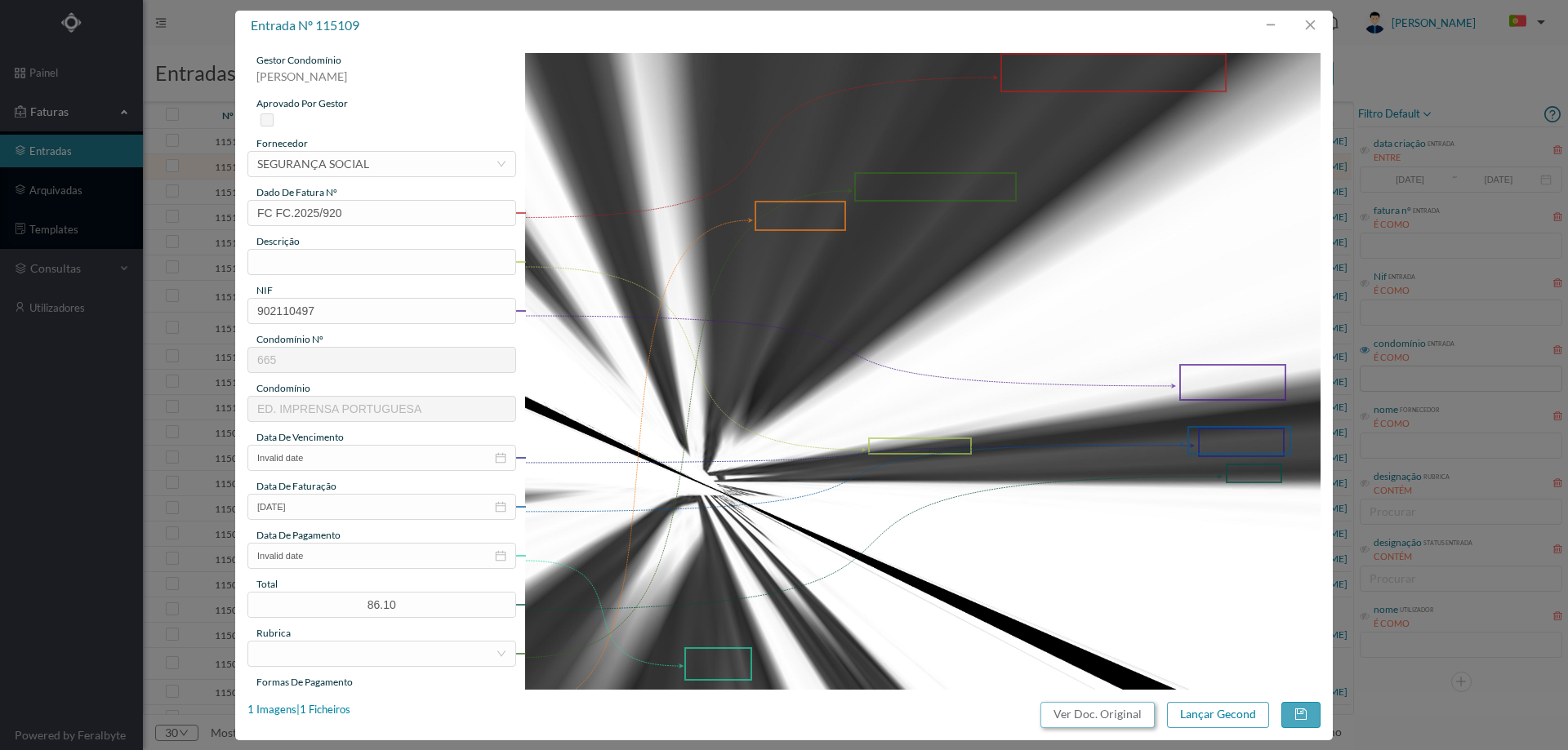
click at [1057, 706] on button "Ver Doc. Original" at bounding box center [1098, 715] width 114 height 26
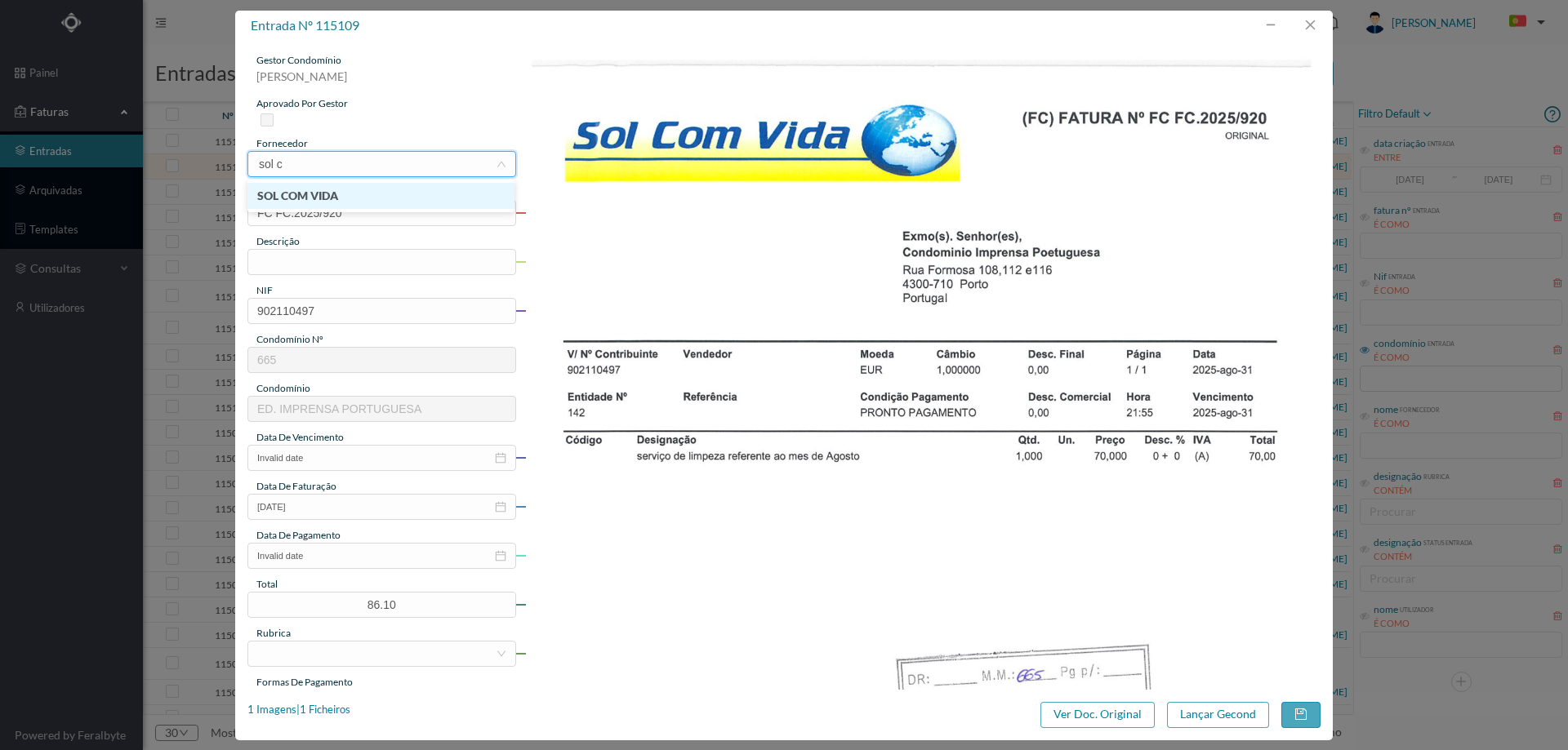
click at [345, 203] on li "SOL COM VIDA" at bounding box center [381, 195] width 267 height 26
click at [344, 265] on input "text" at bounding box center [382, 261] width 268 height 26
type input "Limpeza [DATE]"
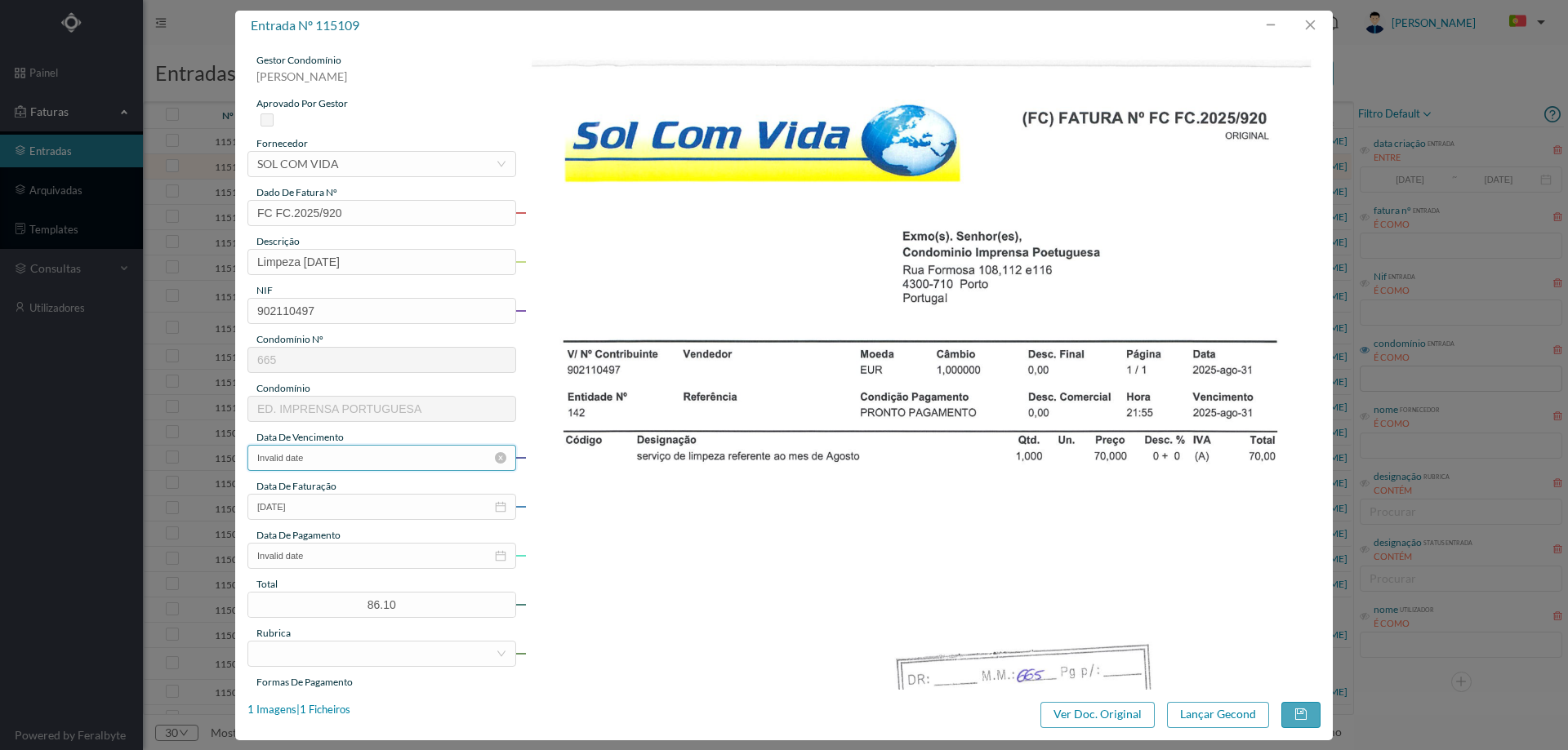
click at [334, 458] on input "Invalid date" at bounding box center [382, 458] width 268 height 26
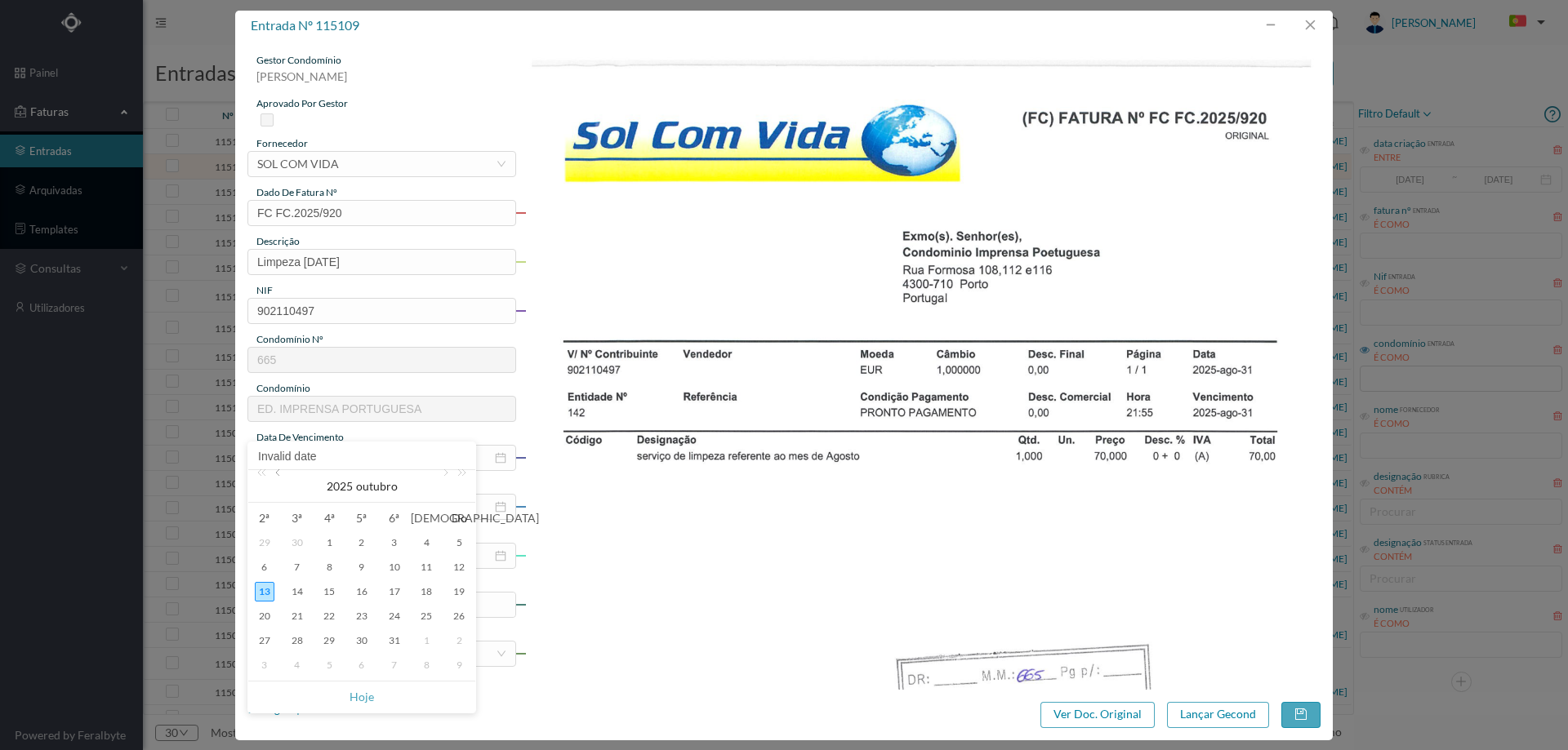
click at [275, 476] on link at bounding box center [279, 486] width 15 height 33
click at [275, 474] on link at bounding box center [279, 486] width 15 height 33
click at [461, 644] on div "31" at bounding box center [459, 640] width 19 height 19
type input "[DATE]"
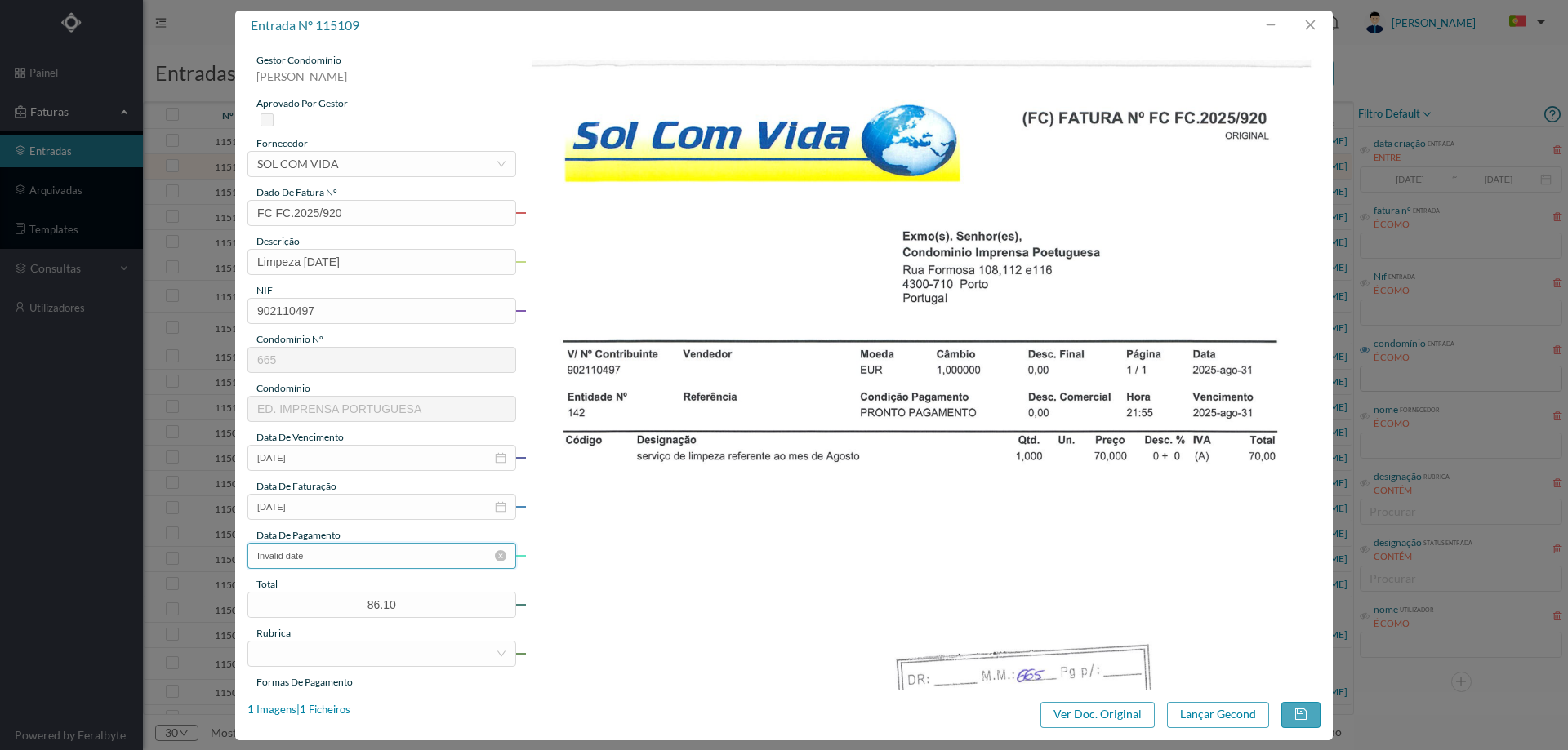
click at [345, 563] on input "Invalid date" at bounding box center [382, 556] width 268 height 26
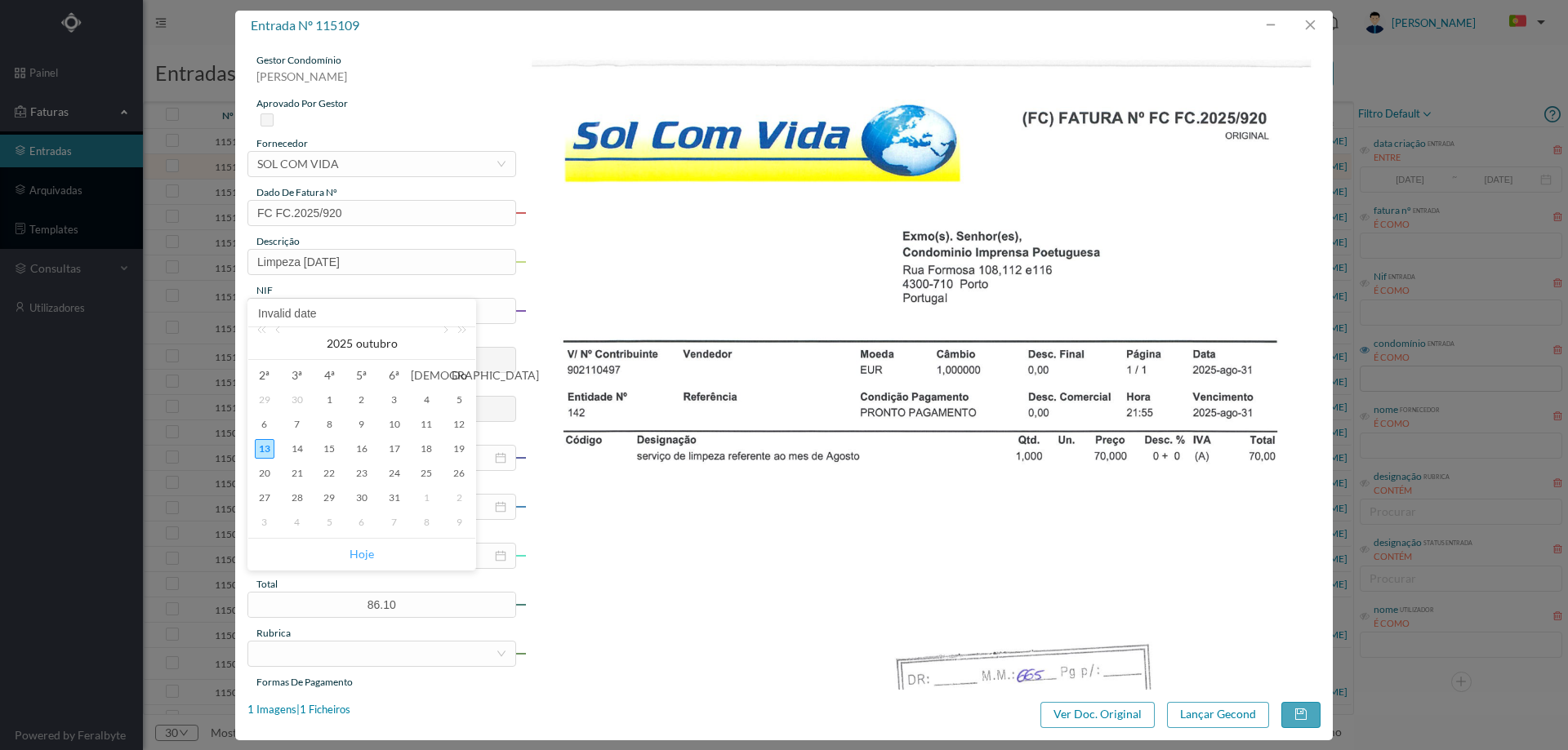
click at [361, 555] on link "Hoje" at bounding box center [361, 554] width 24 height 31
type input "[DATE]"
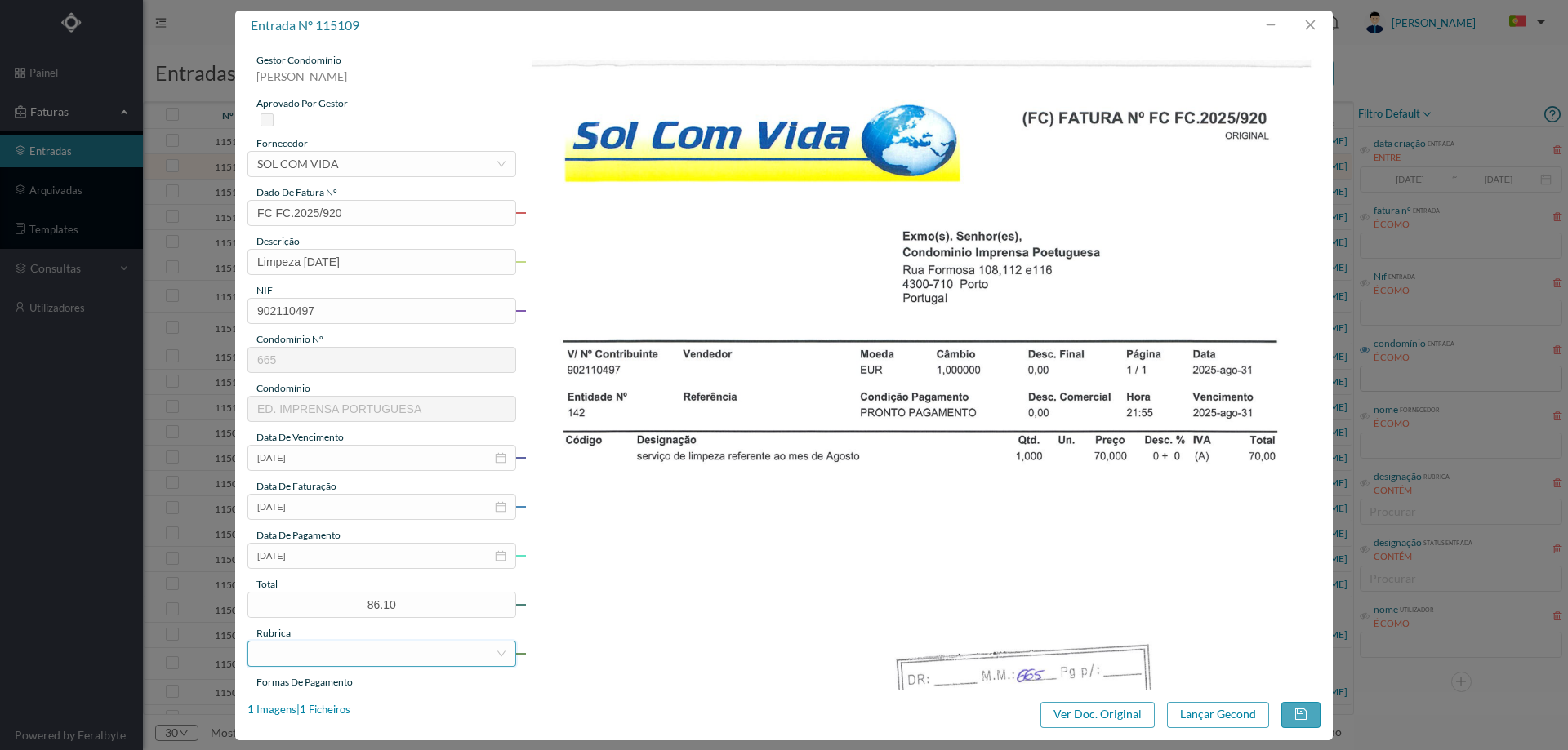
click at [350, 666] on div at bounding box center [382, 653] width 268 height 26
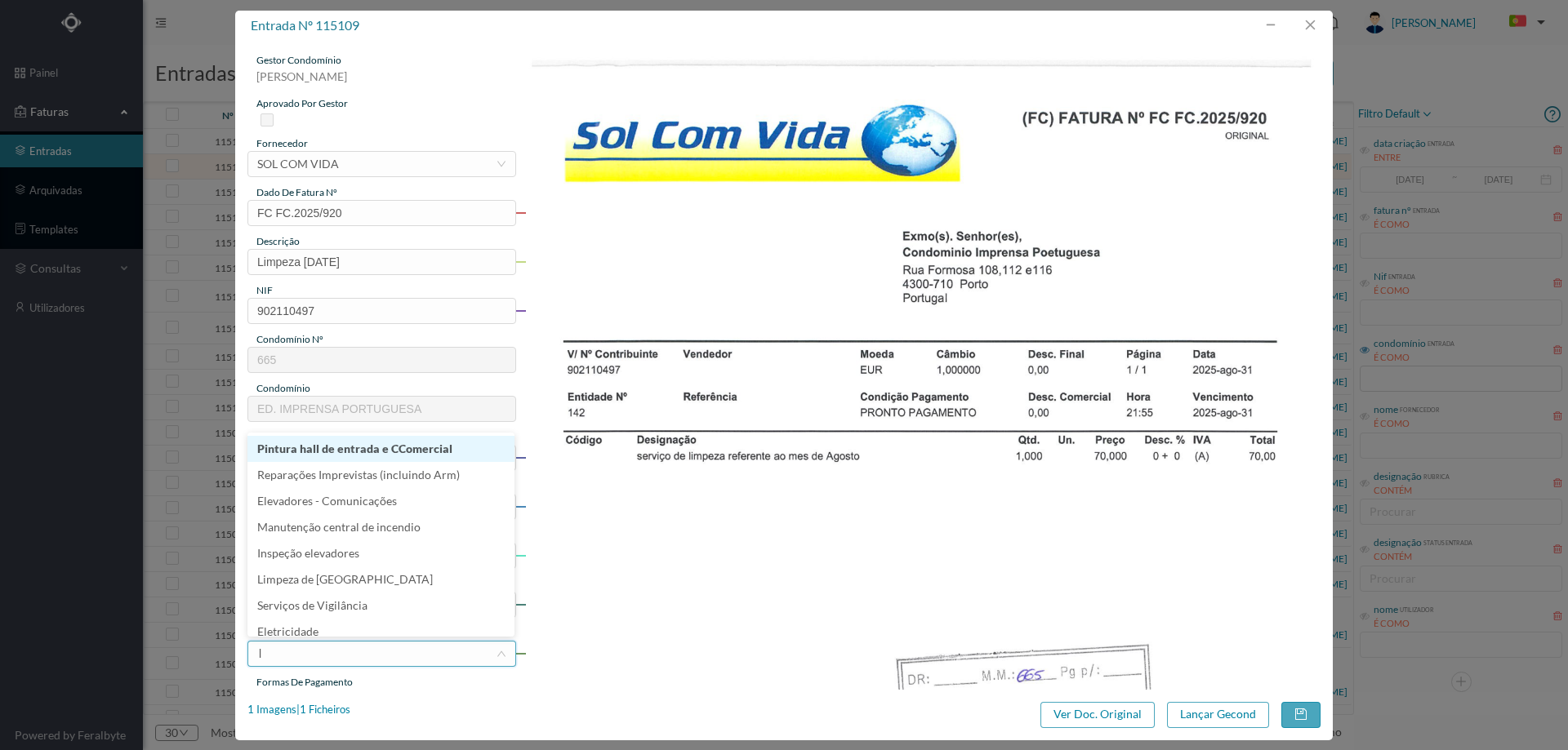
type input "li"
click at [319, 463] on li "Limpeza" at bounding box center [381, 466] width 267 height 26
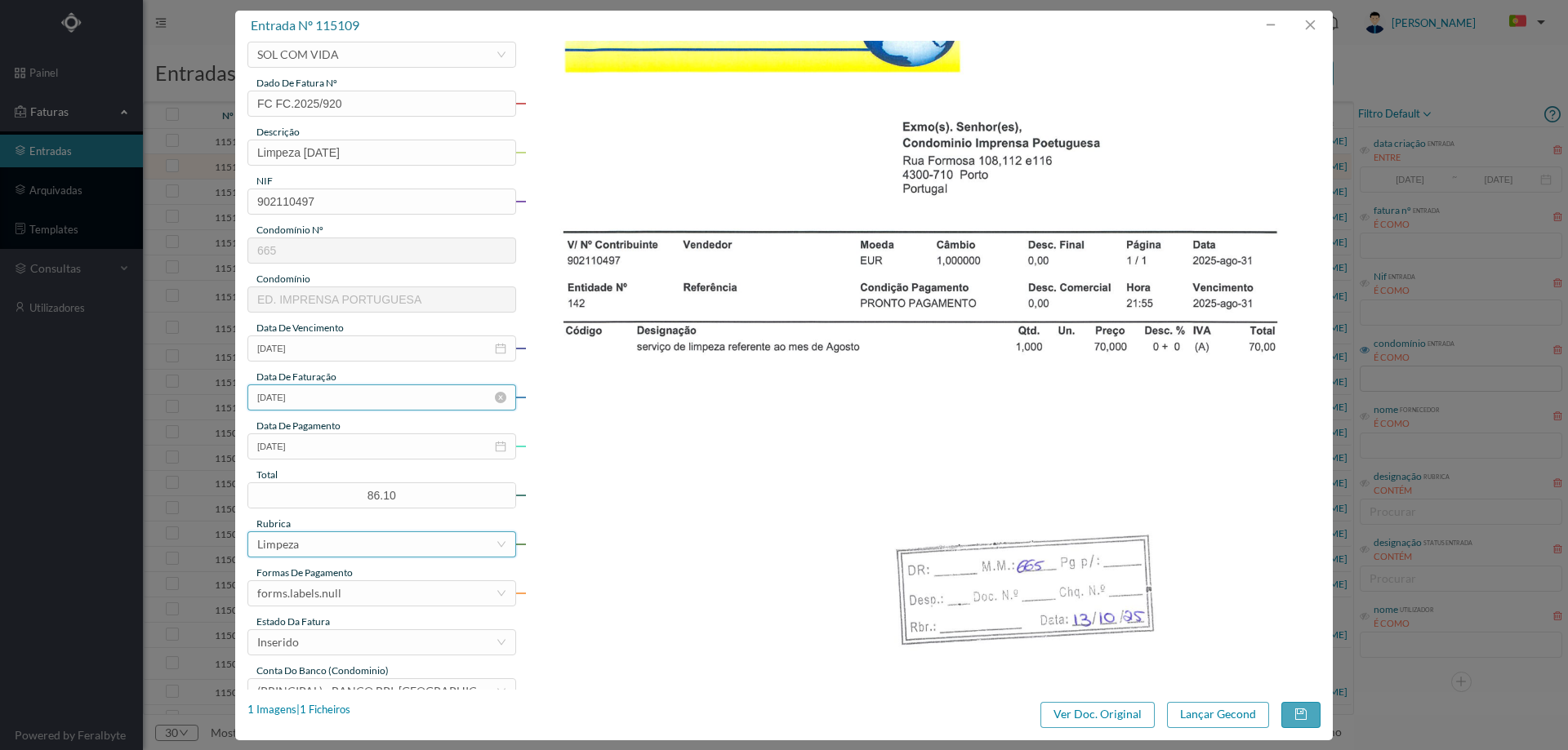
scroll to position [245, 0]
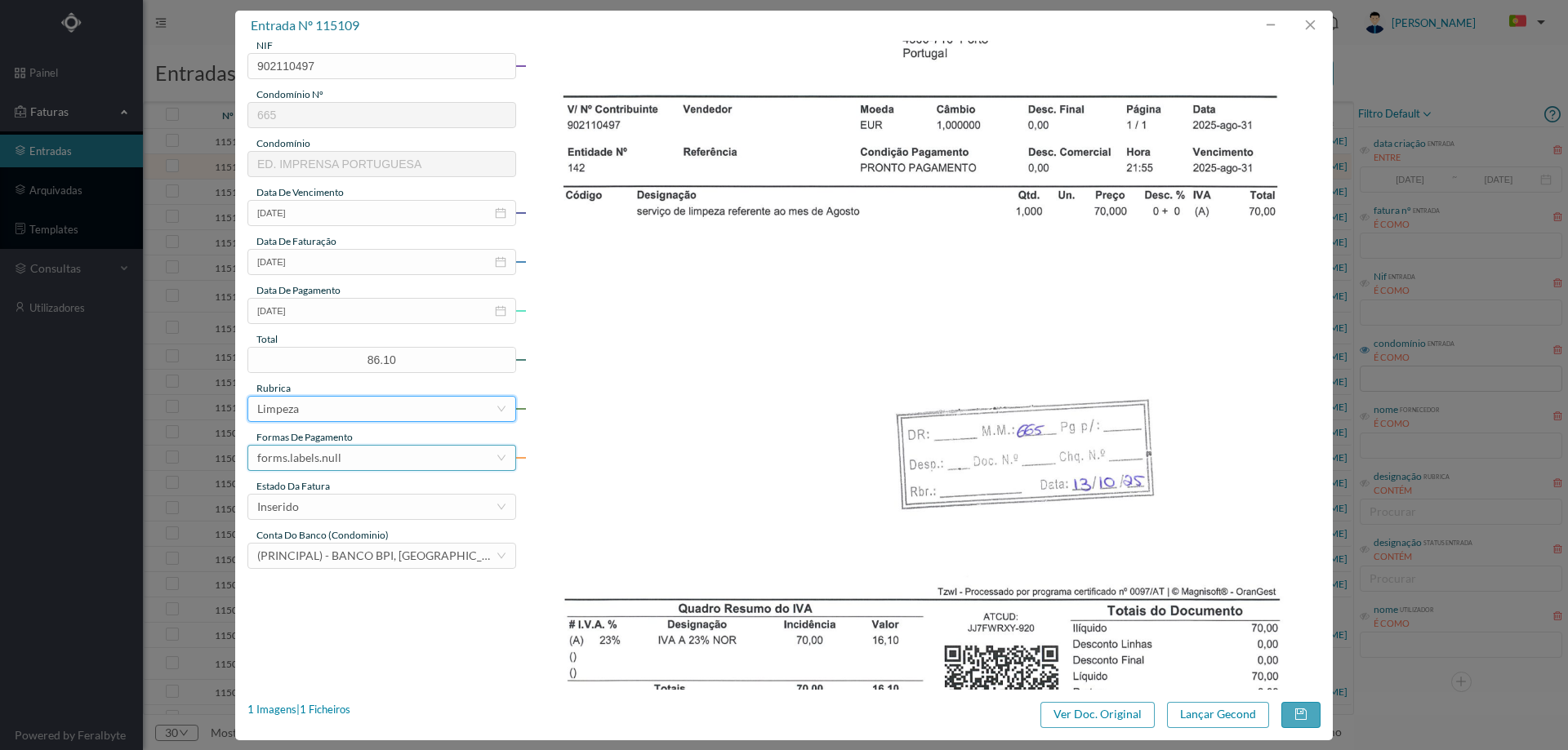
click at [325, 465] on div "forms.labels.null" at bounding box center [299, 458] width 84 height 24
click at [342, 554] on li "transferência bancária" at bounding box center [381, 541] width 267 height 26
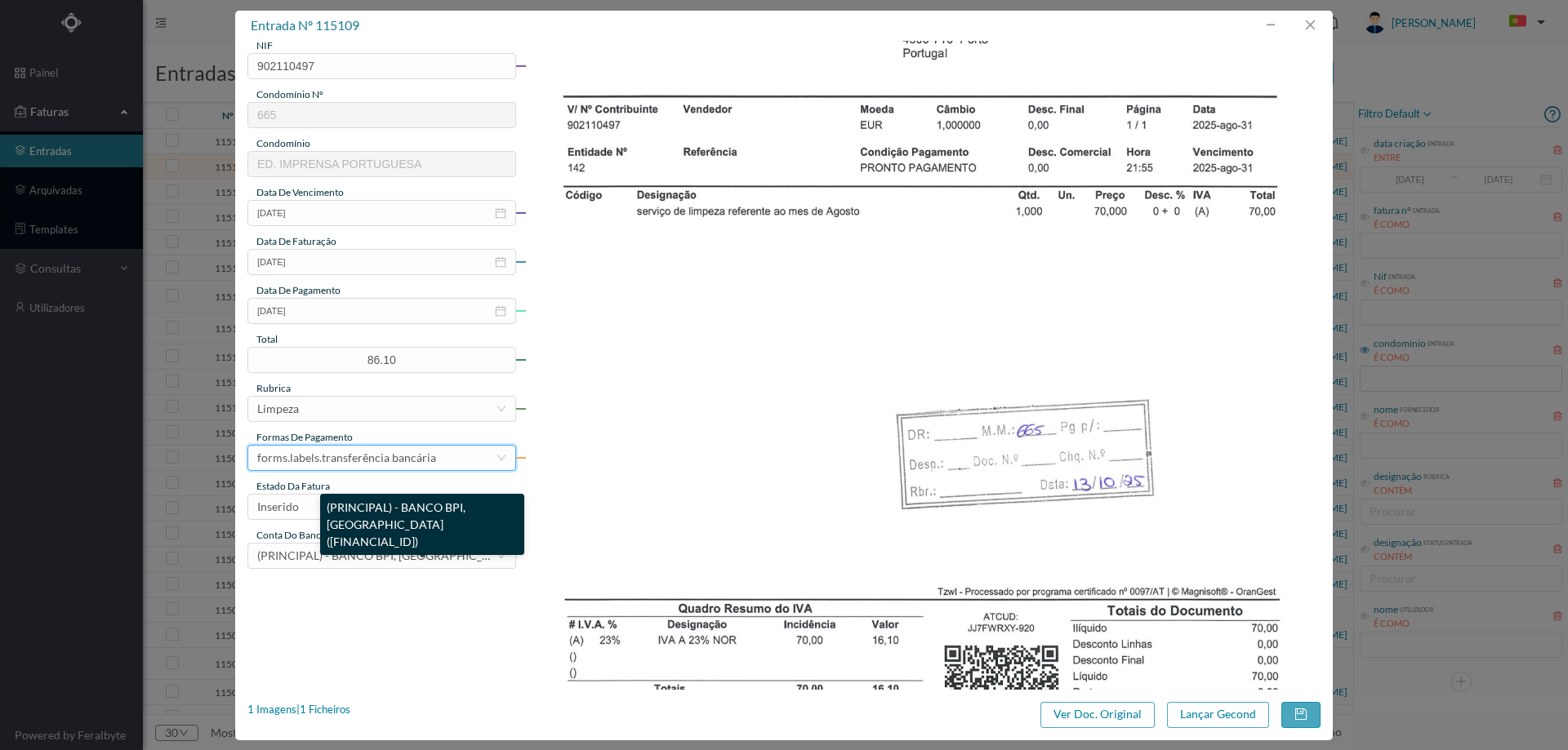
click at [346, 517] on div "(PRINCIPAL) - BANCO BPI, SA (PT50 001000005709238000170)" at bounding box center [422, 524] width 204 height 61
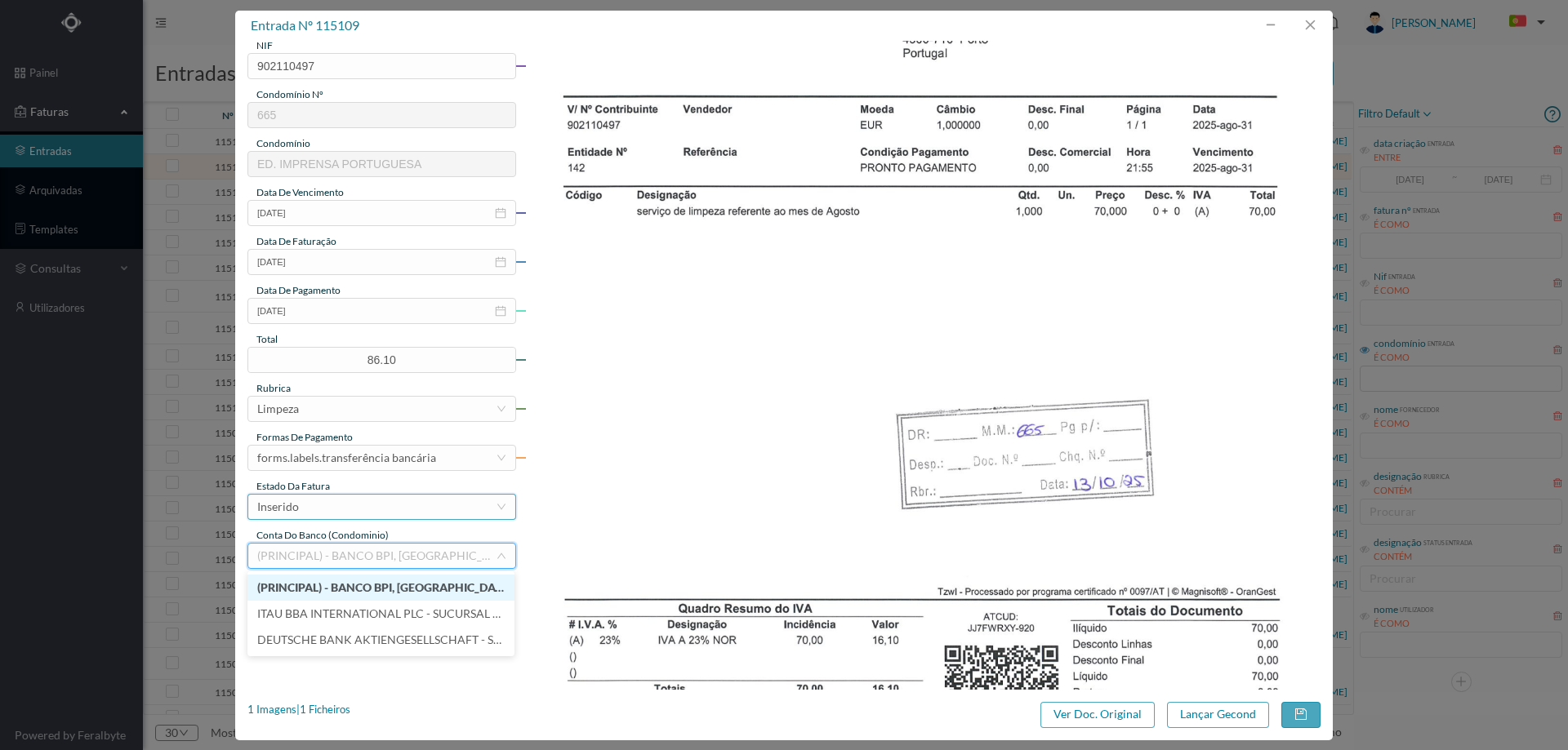
click at [257, 504] on div "Inserido" at bounding box center [278, 506] width 42 height 24
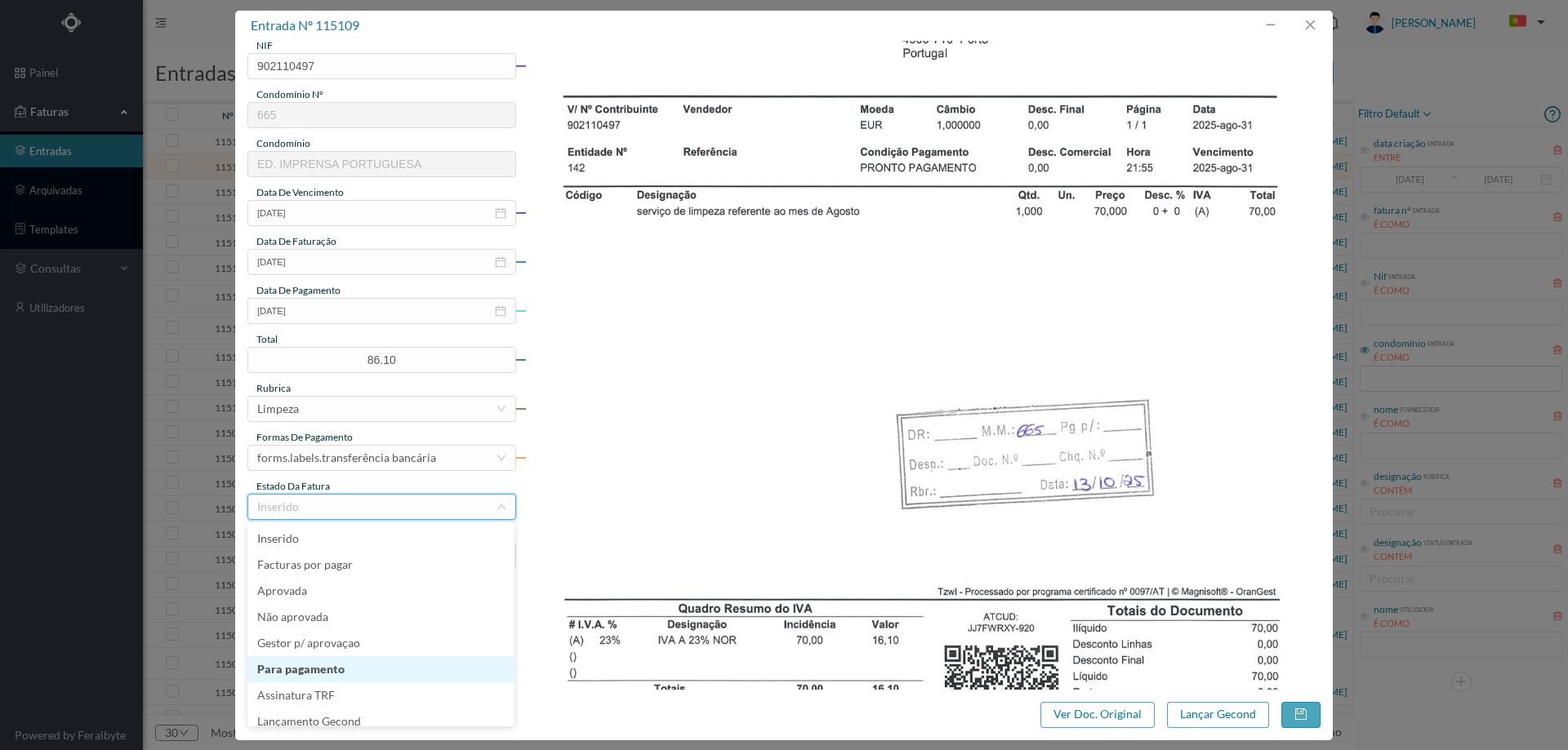
scroll to position [8, 0]
click at [333, 713] on li "Lançamento Gecond" at bounding box center [381, 713] width 267 height 26
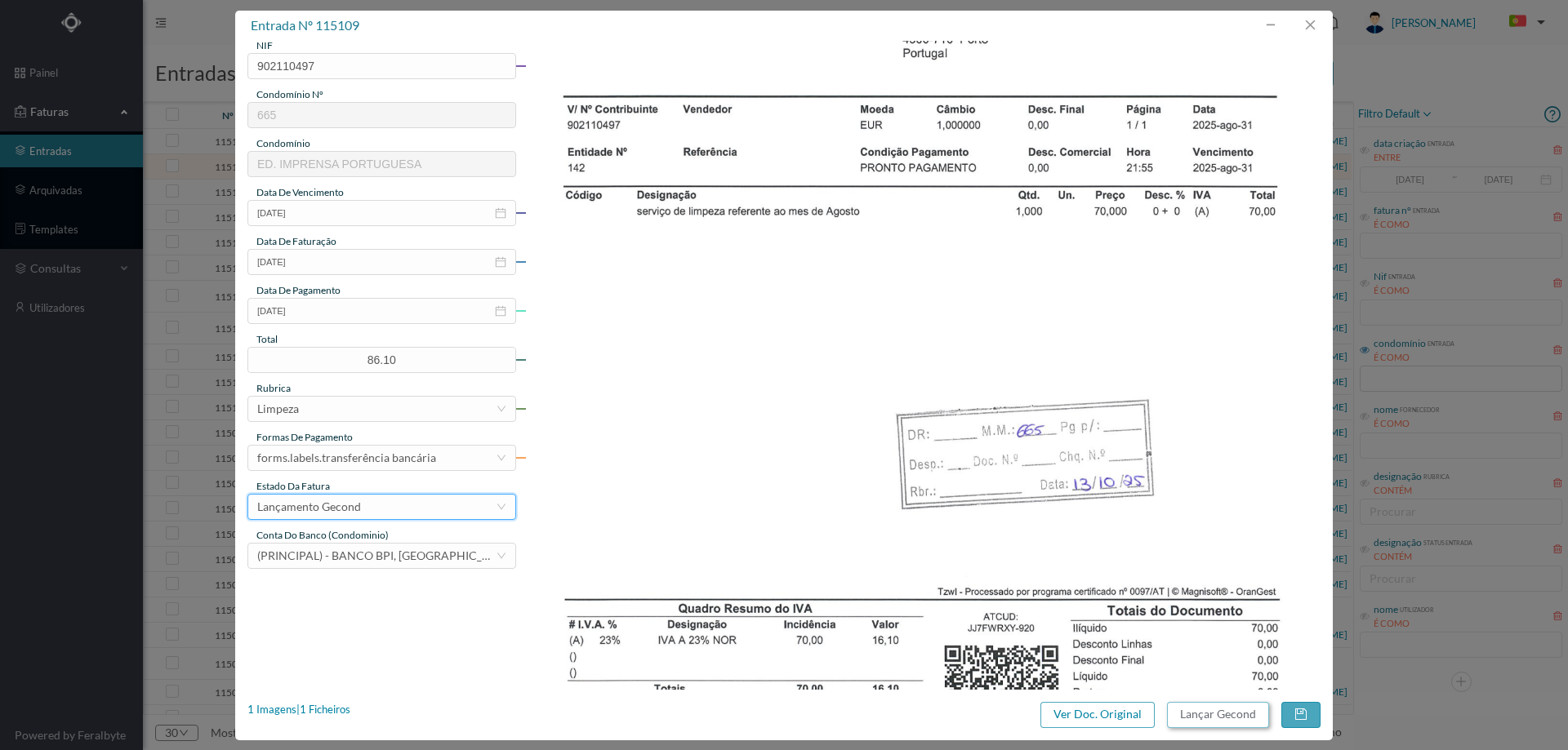
click at [1225, 720] on button "Lançar Gecond" at bounding box center [1218, 715] width 102 height 26
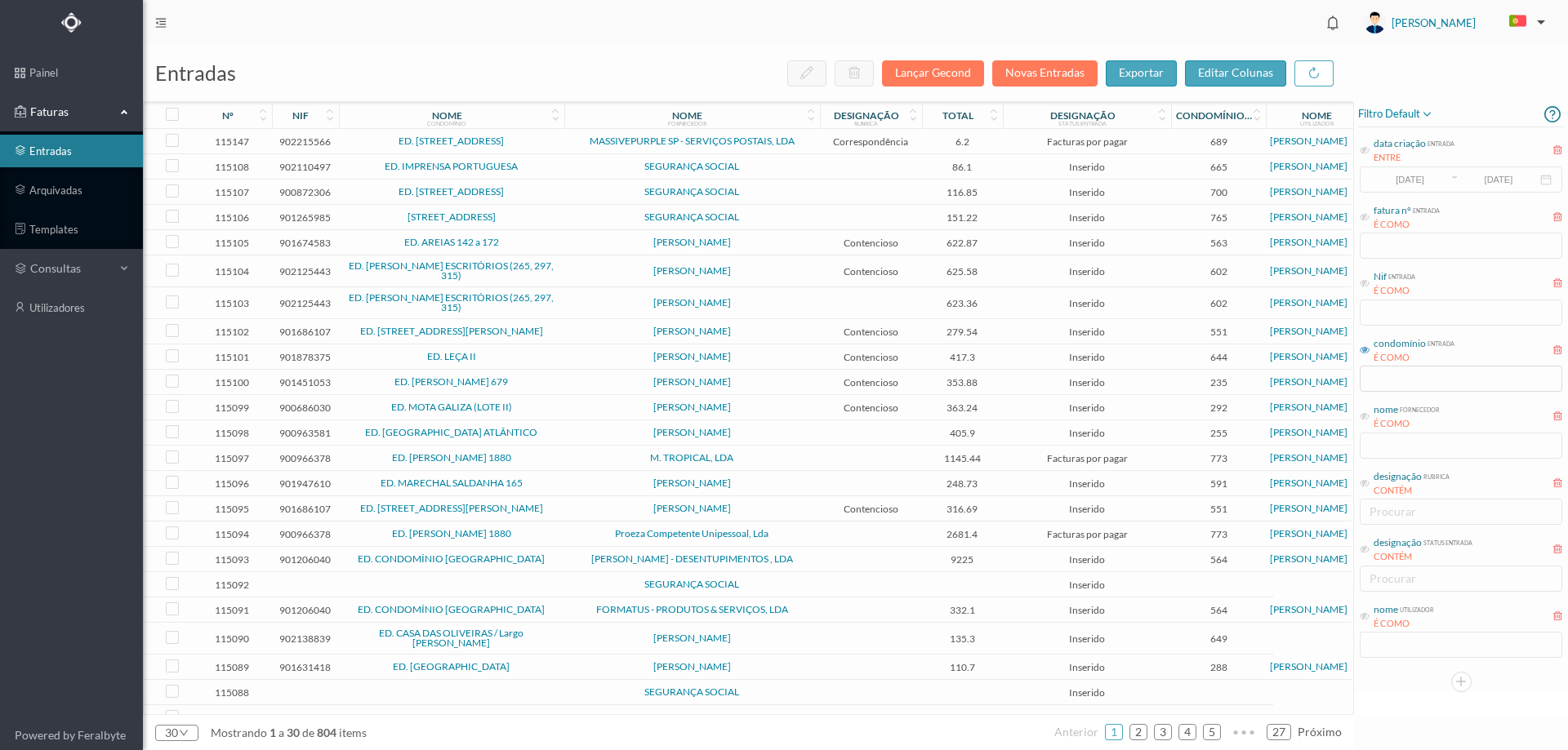
click at [559, 164] on span "ED. IMPRENSA PORTUGUESA" at bounding box center [451, 167] width 217 height 10
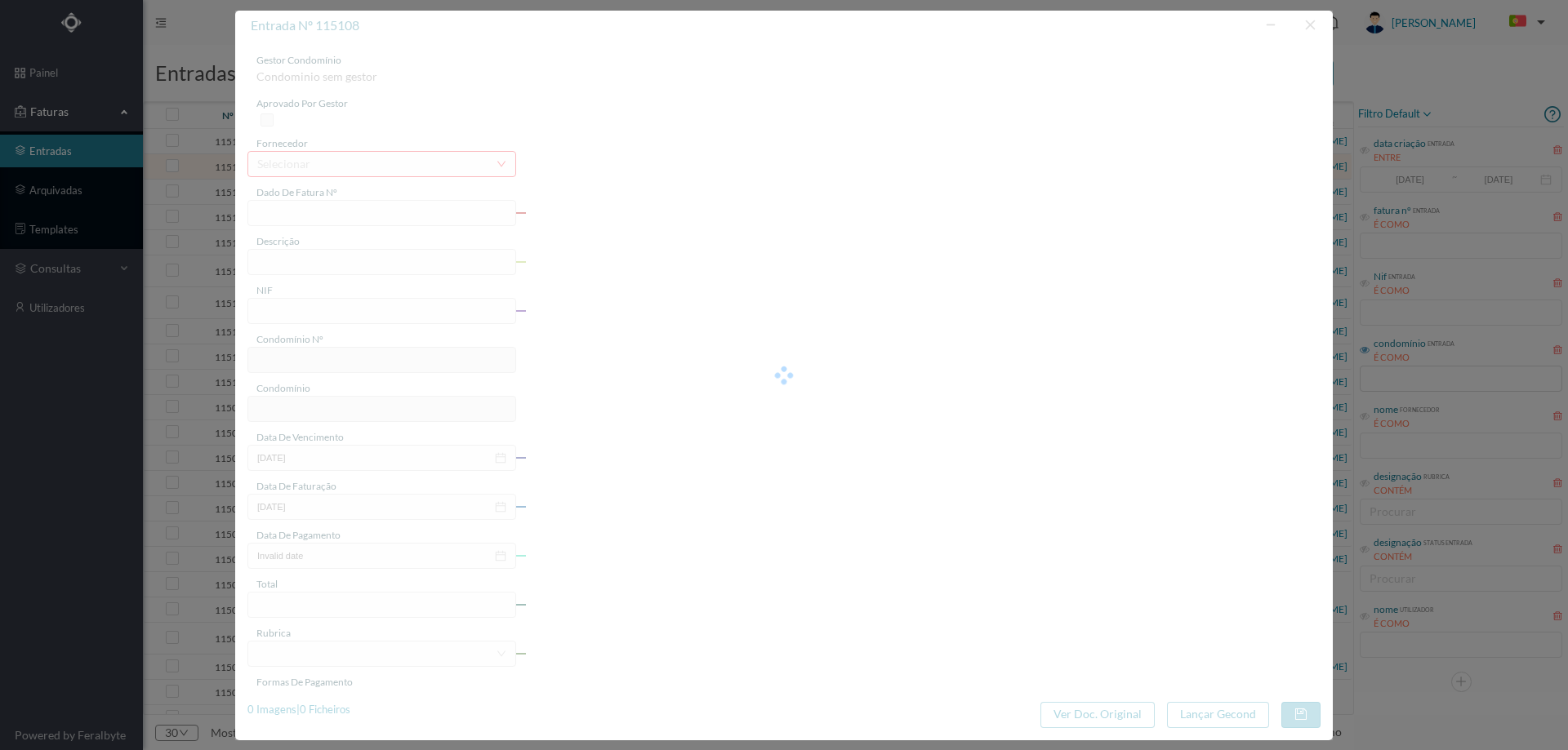
type input "FC FC.2025/1054"
type input "902110497"
type input "Invalid date"
type input "2025-09-25"
type input "86.10"
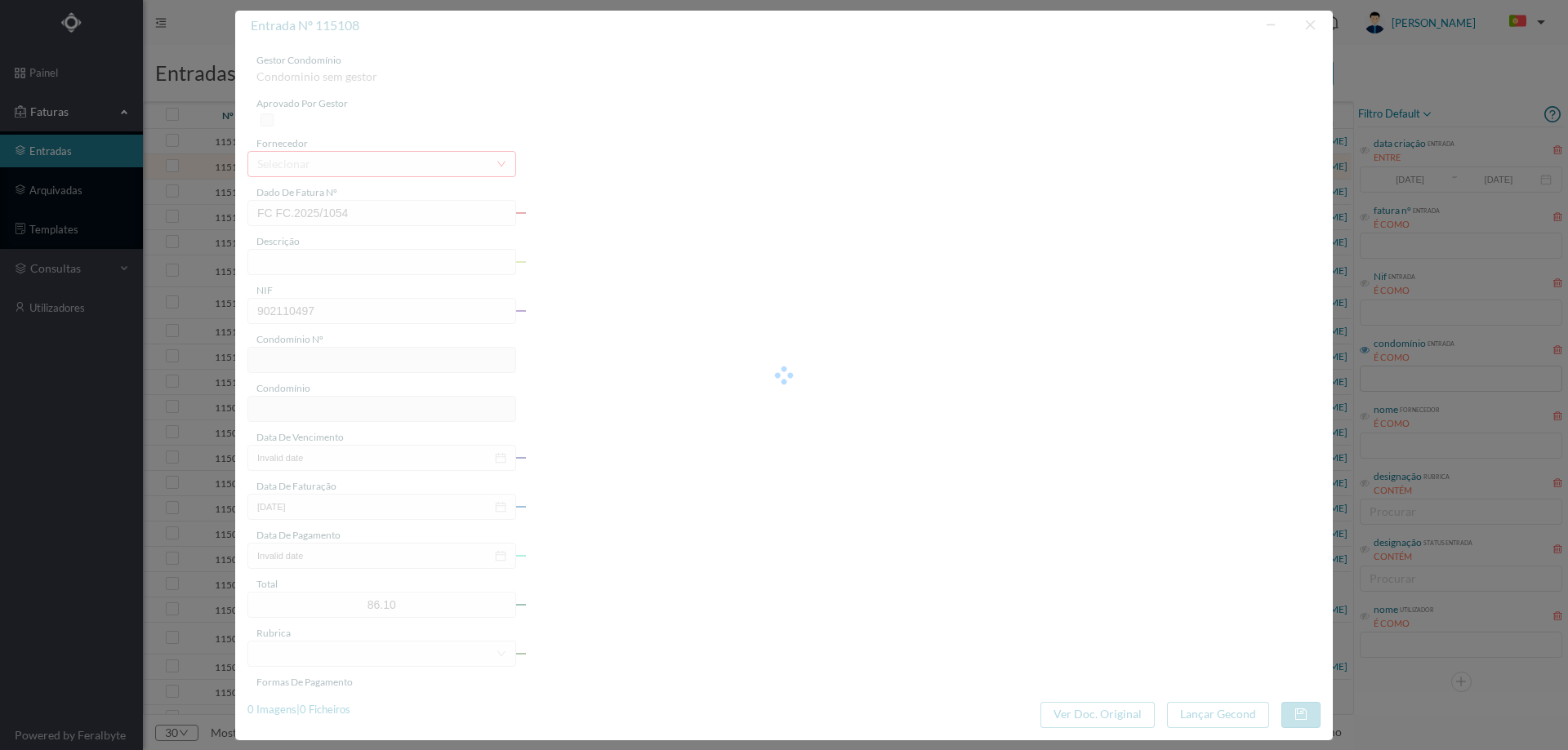
type input "665"
type input "ED. IMPRENSA PORTUGUESA"
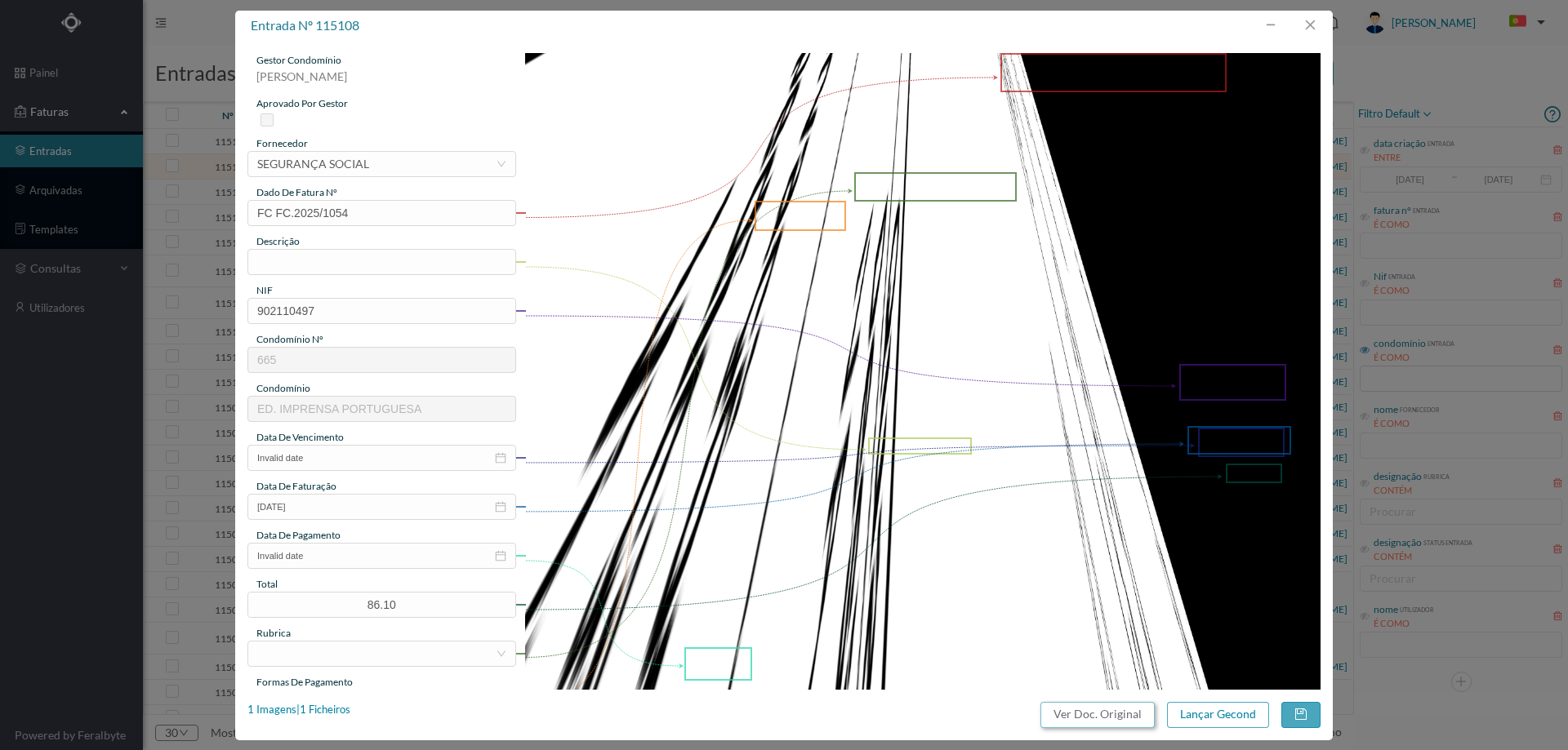
click at [1051, 715] on button "Ver Doc. Original" at bounding box center [1098, 715] width 114 height 26
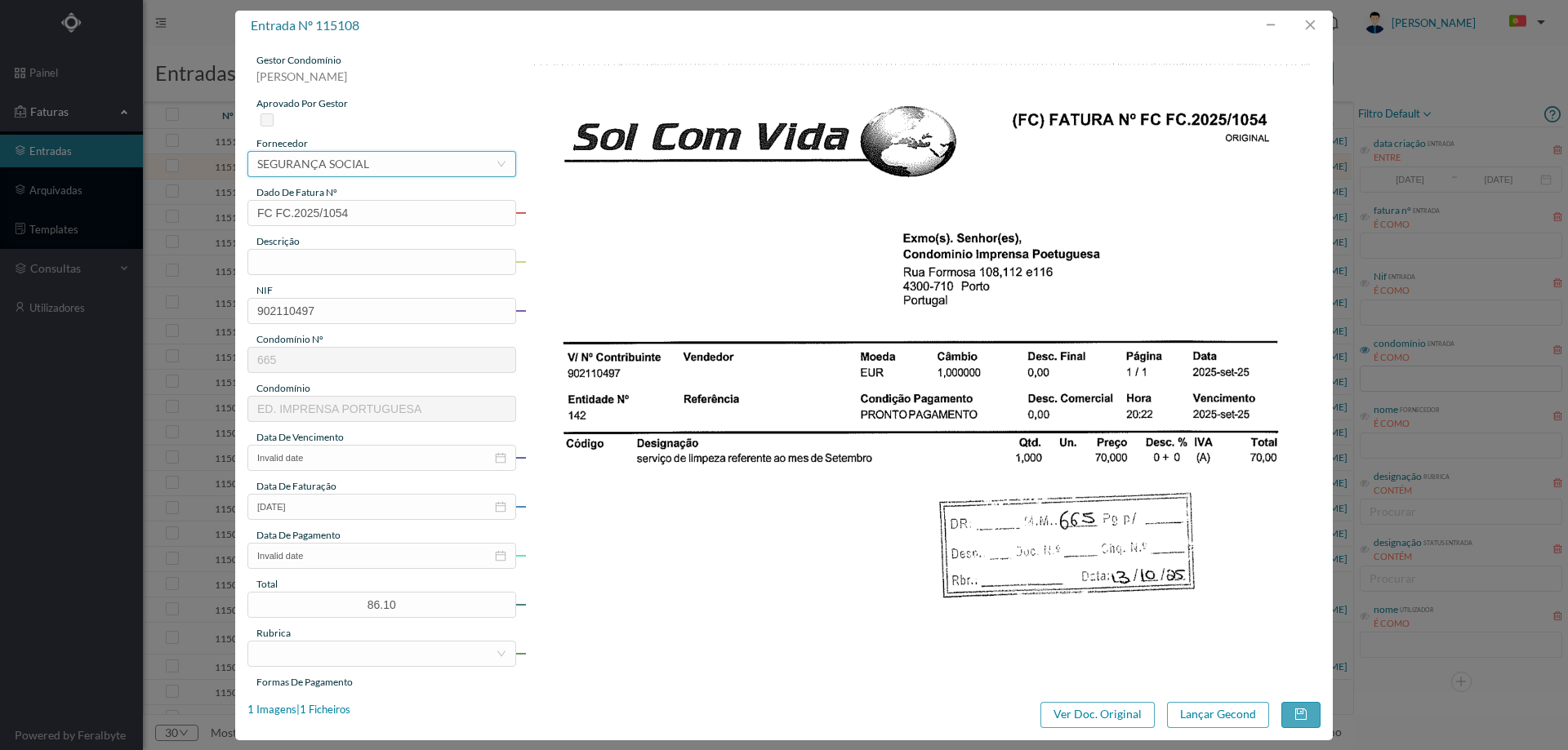
click at [348, 161] on div "SEGURANÇA SOCIAL" at bounding box center [313, 163] width 112 height 24
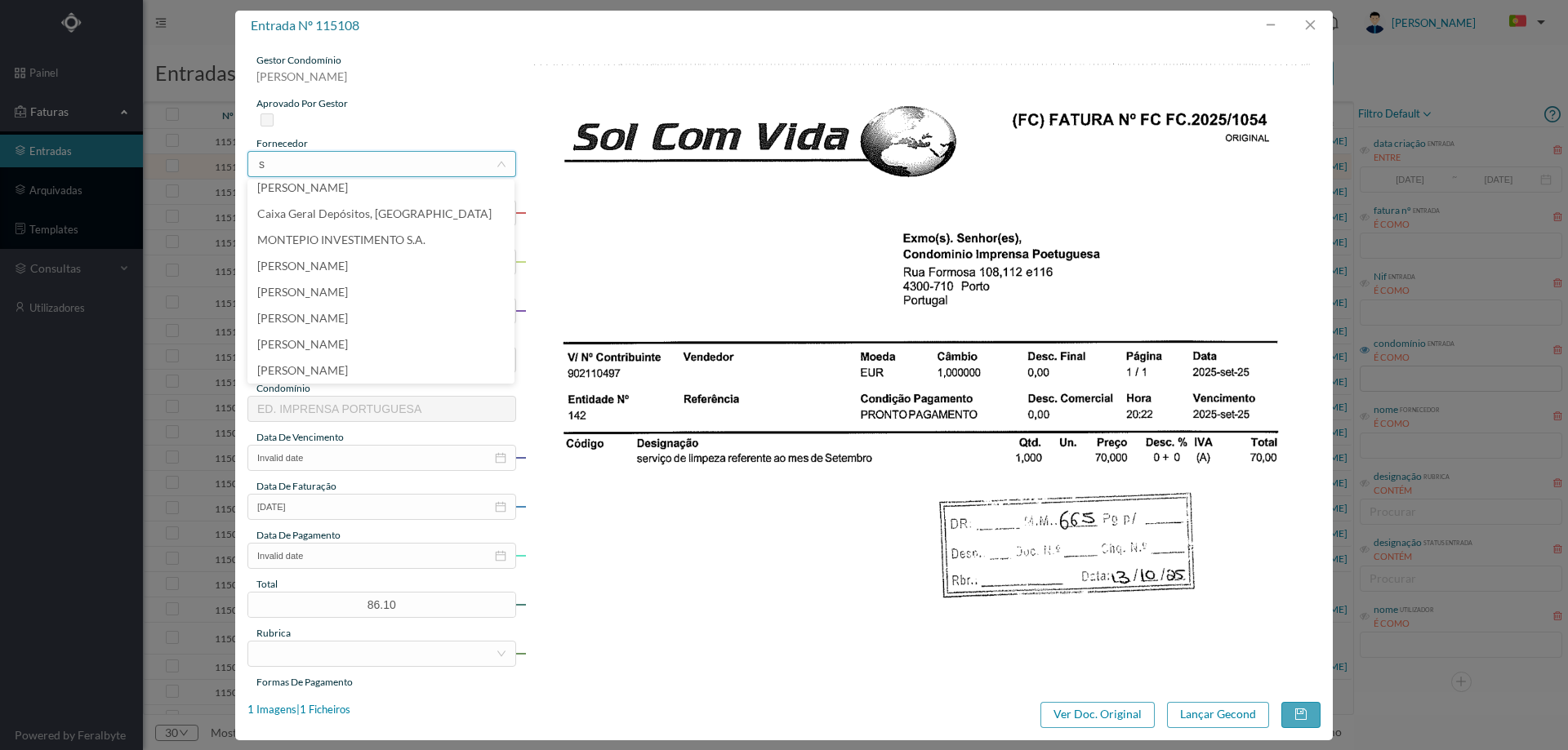
scroll to position [3, 0]
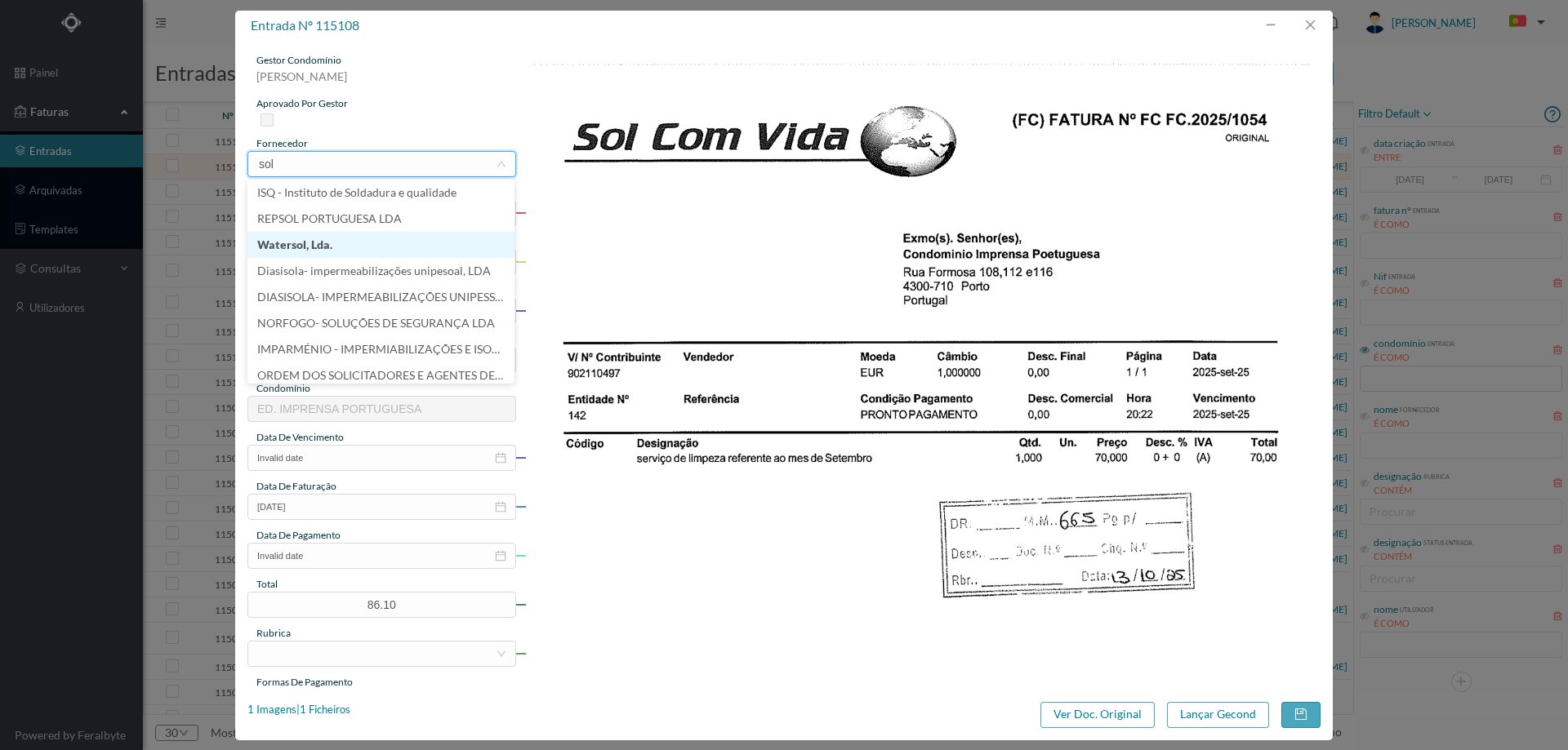
type input "sol"
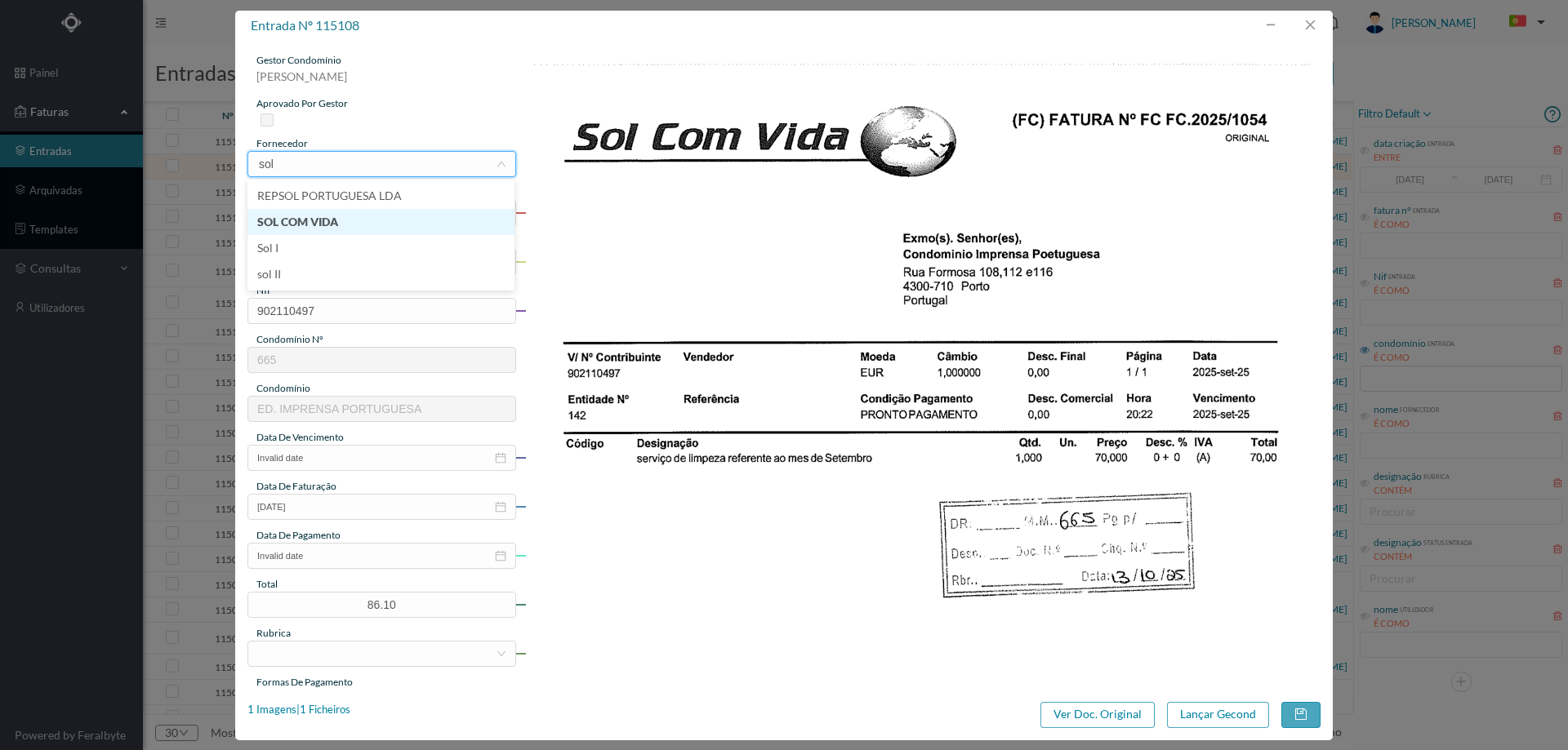
click at [331, 220] on li "SOL COM VIDA" at bounding box center [381, 221] width 267 height 26
click at [331, 265] on input "text" at bounding box center [382, 261] width 268 height 26
type input "Limpeza [DATE]"
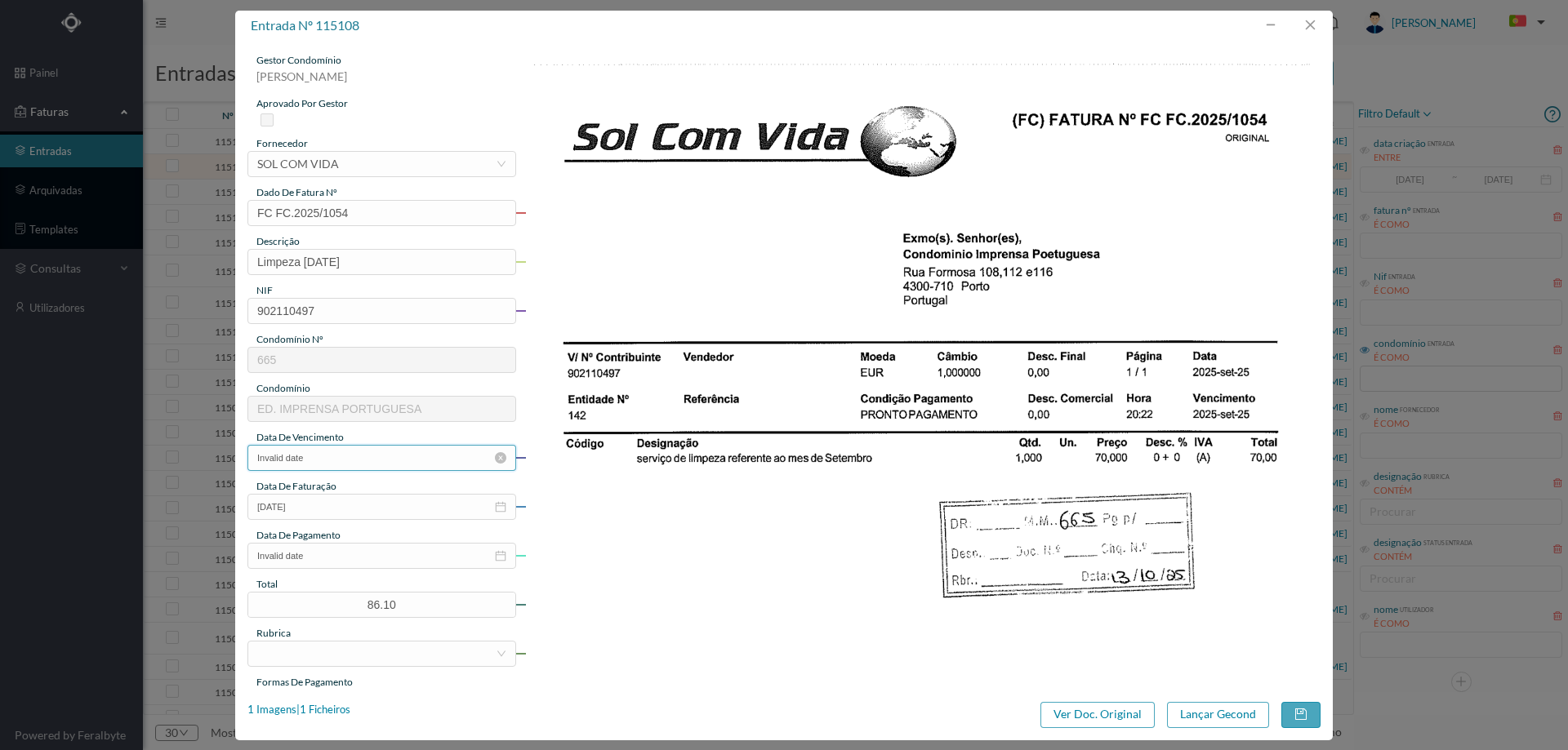
click at [328, 467] on input "Invalid date" at bounding box center [382, 458] width 268 height 26
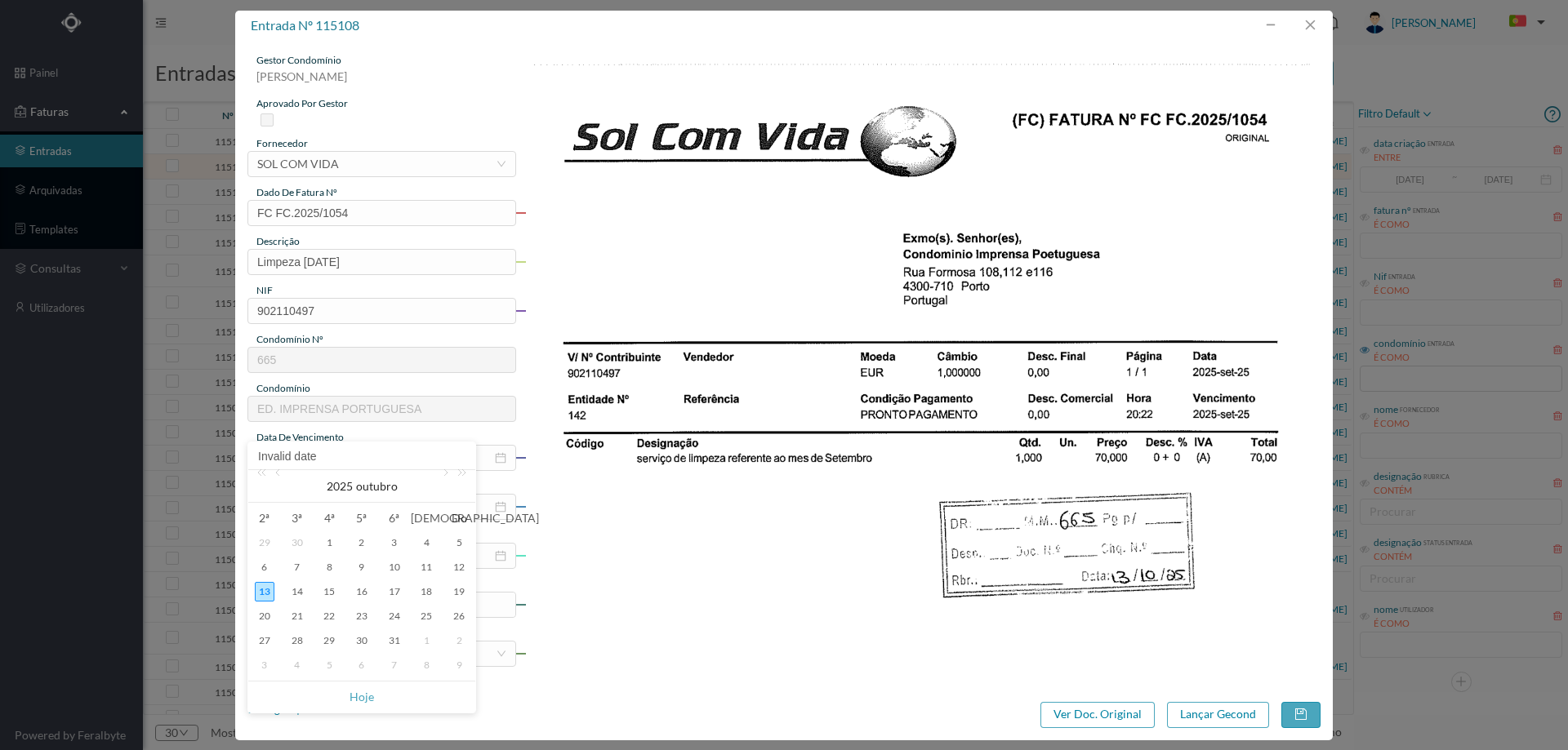
click at [303, 541] on div "30" at bounding box center [297, 542] width 19 height 19
type input "[DATE]"
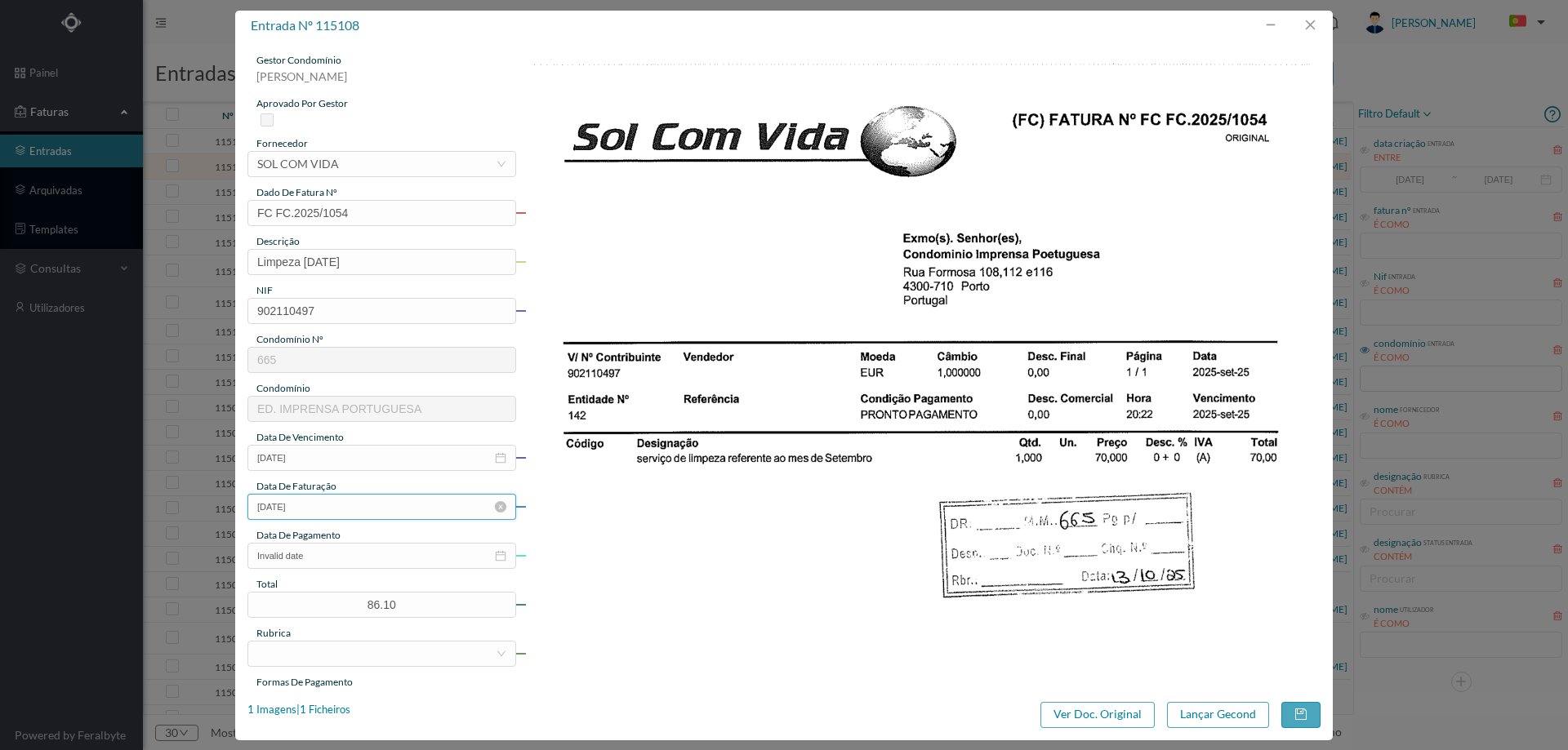
click at [387, 509] on input "2025-09-25" at bounding box center [382, 506] width 268 height 26
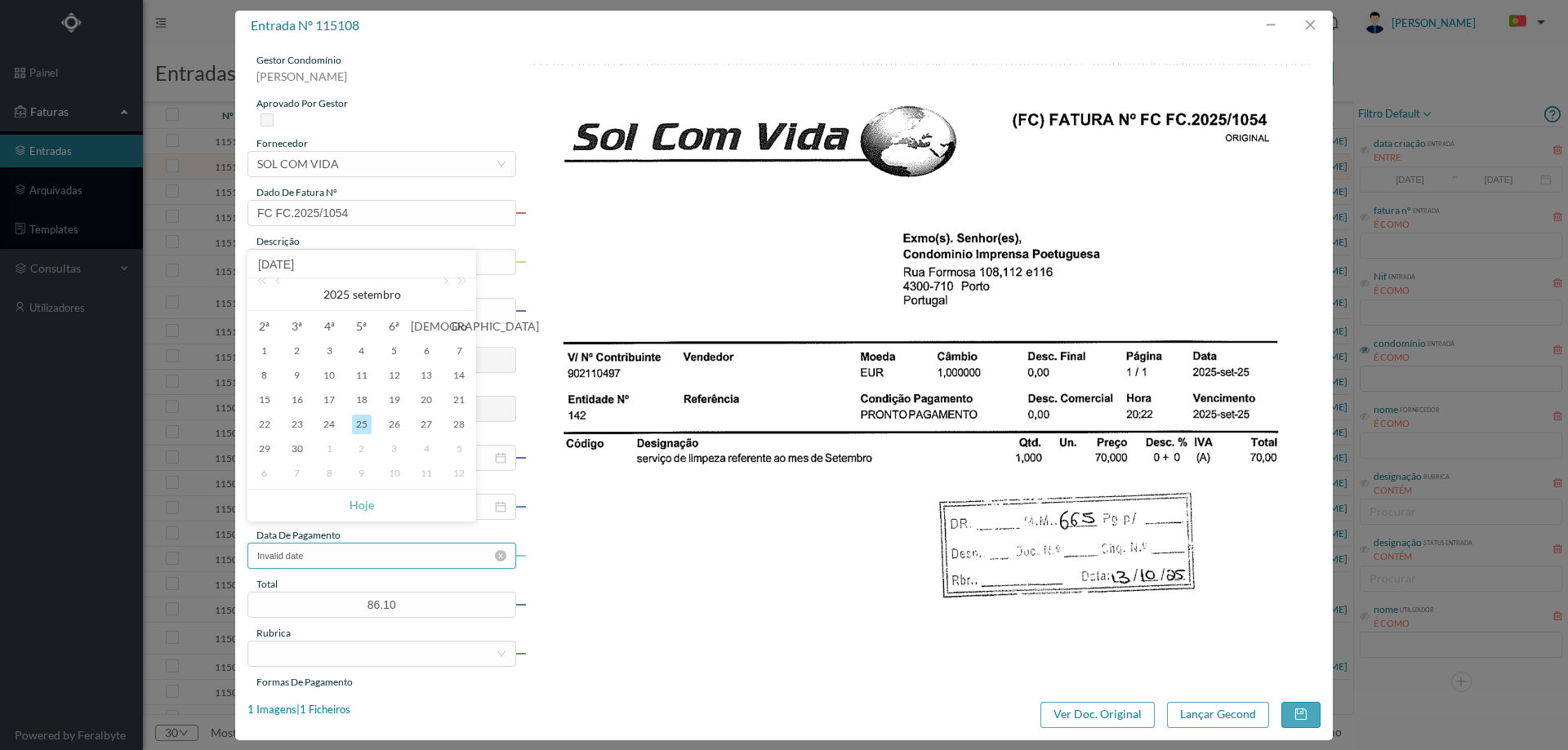
click at [382, 566] on input "Invalid date" at bounding box center [382, 556] width 268 height 26
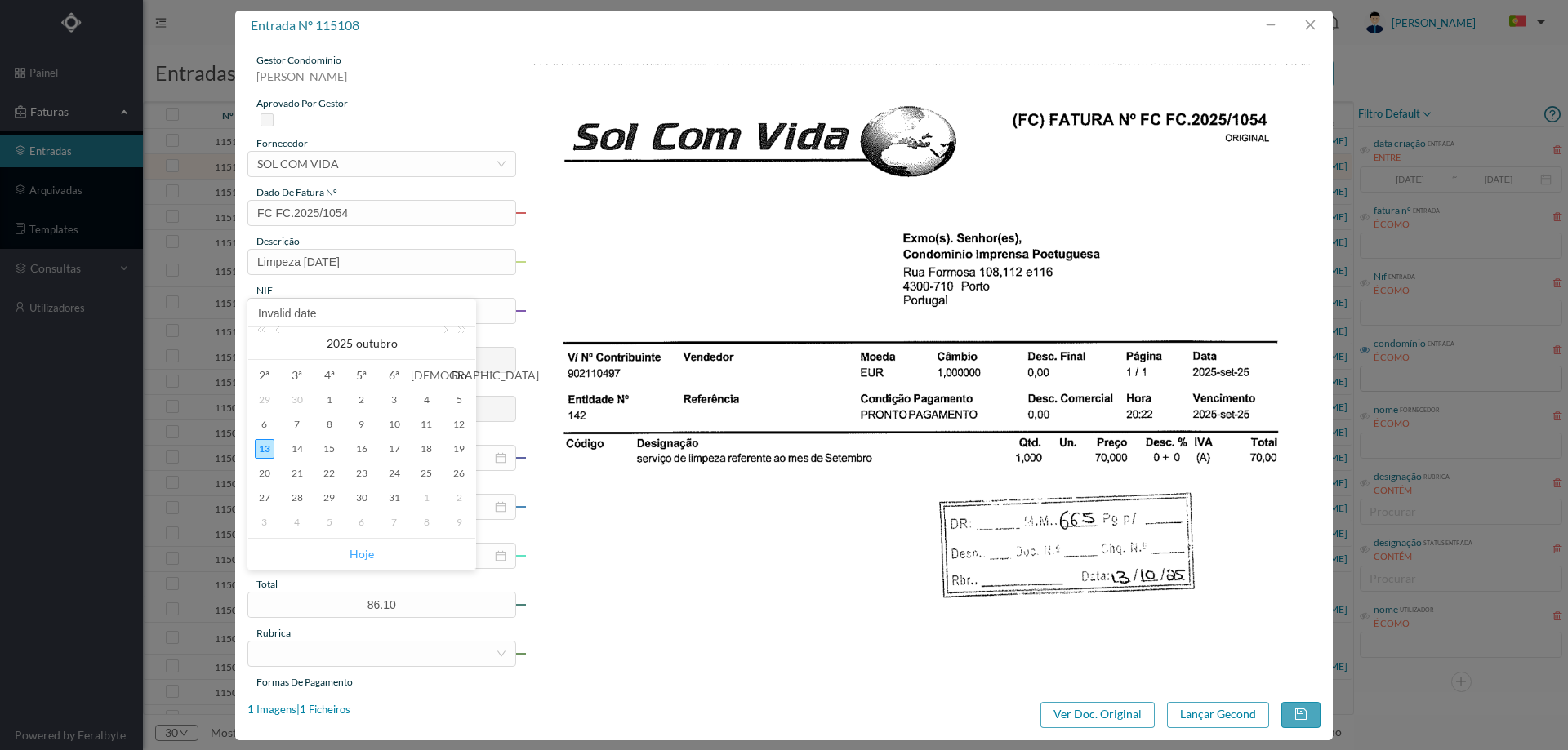
click at [361, 549] on link "Hoje" at bounding box center [361, 554] width 24 height 31
type input "[DATE]"
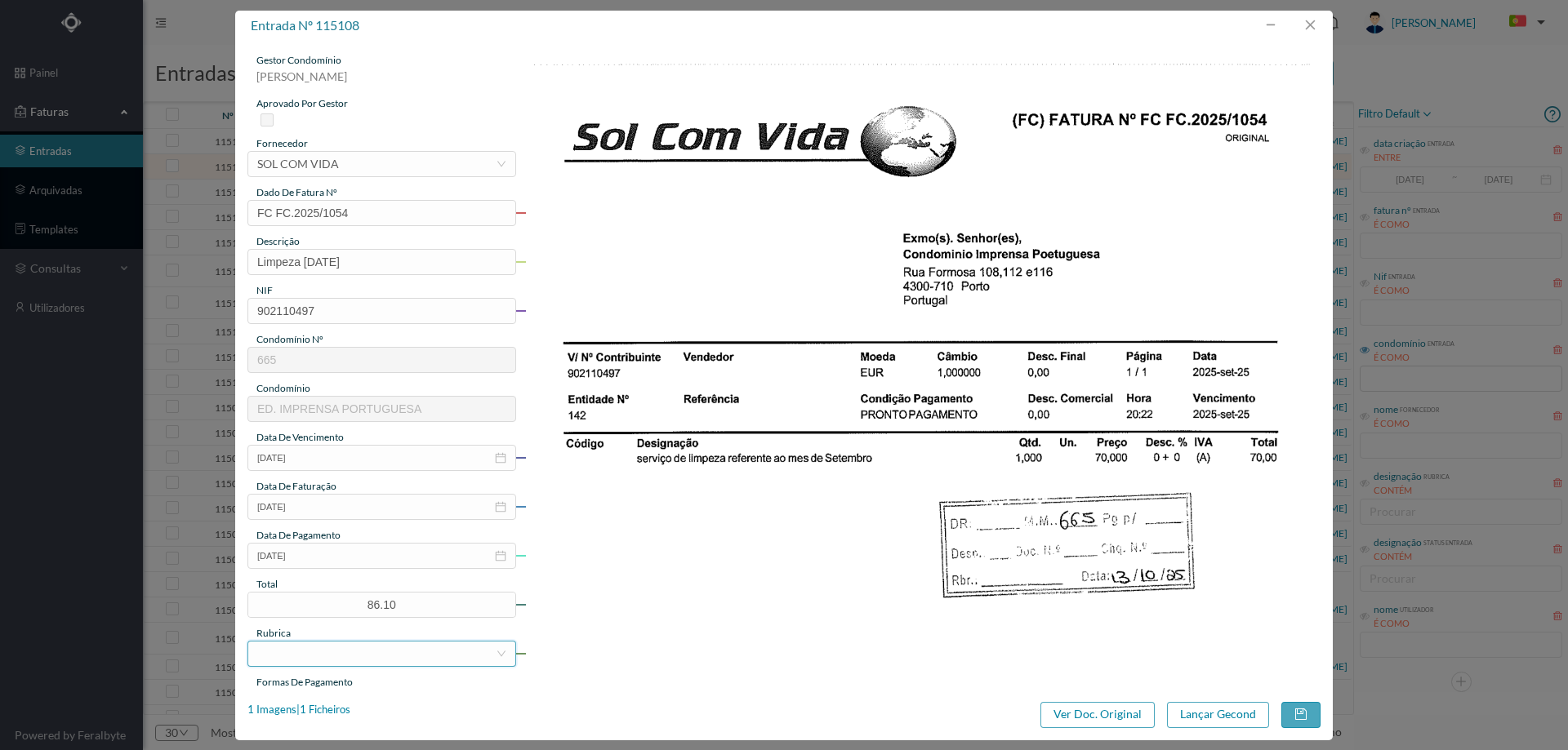
click at [344, 649] on div at bounding box center [376, 653] width 238 height 24
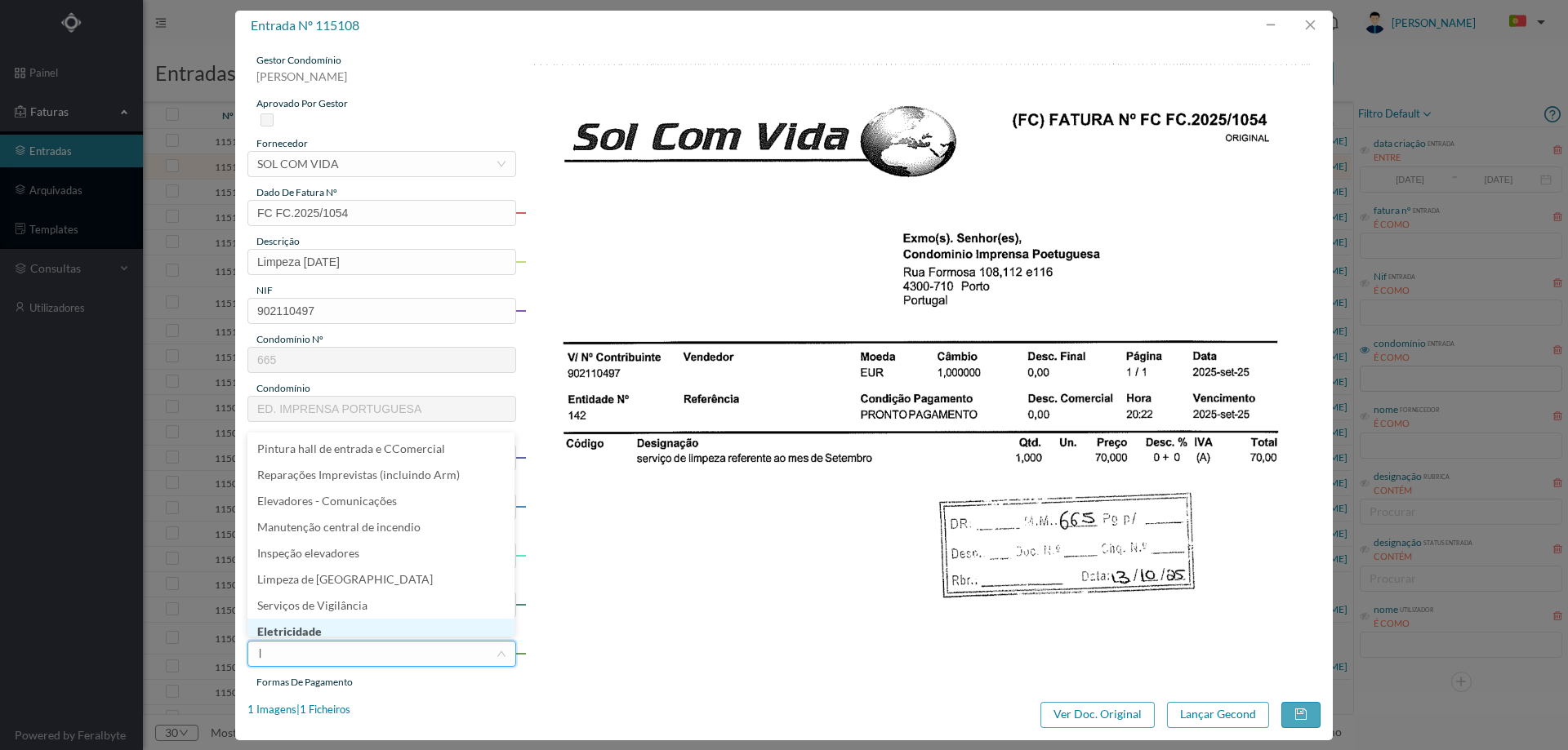
scroll to position [8, 0]
type input "li"
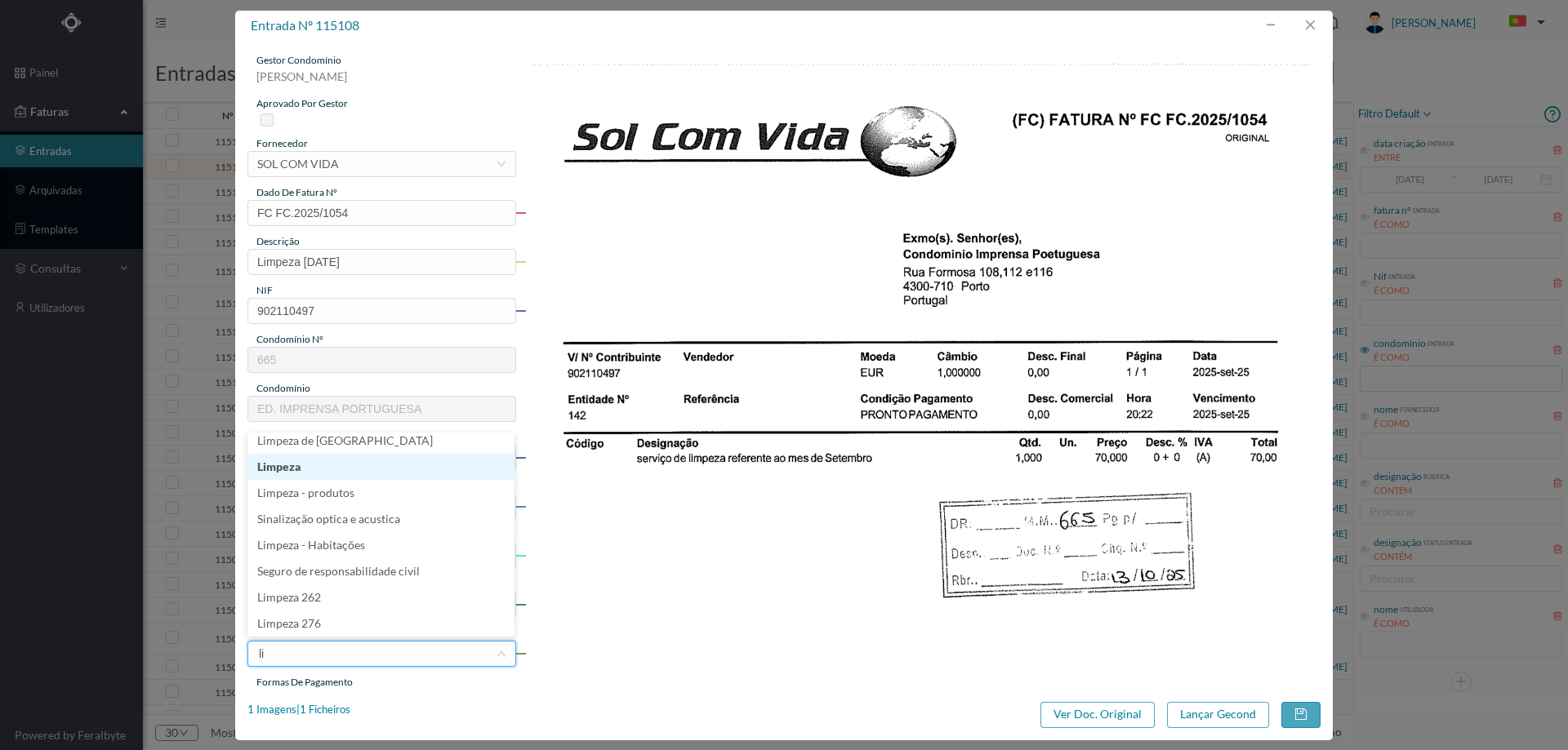
click at [322, 475] on li "Limpeza" at bounding box center [381, 466] width 267 height 26
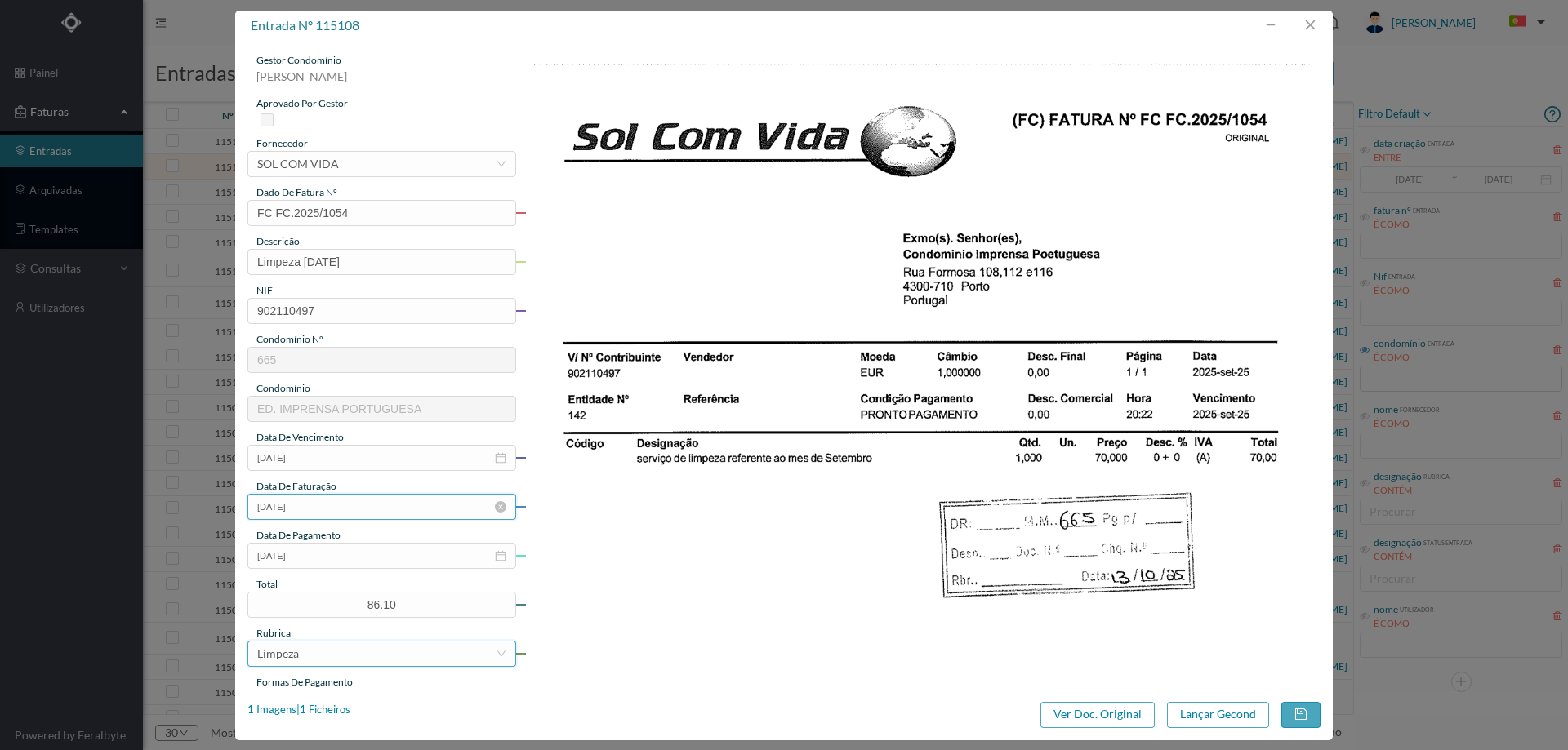
scroll to position [245, 0]
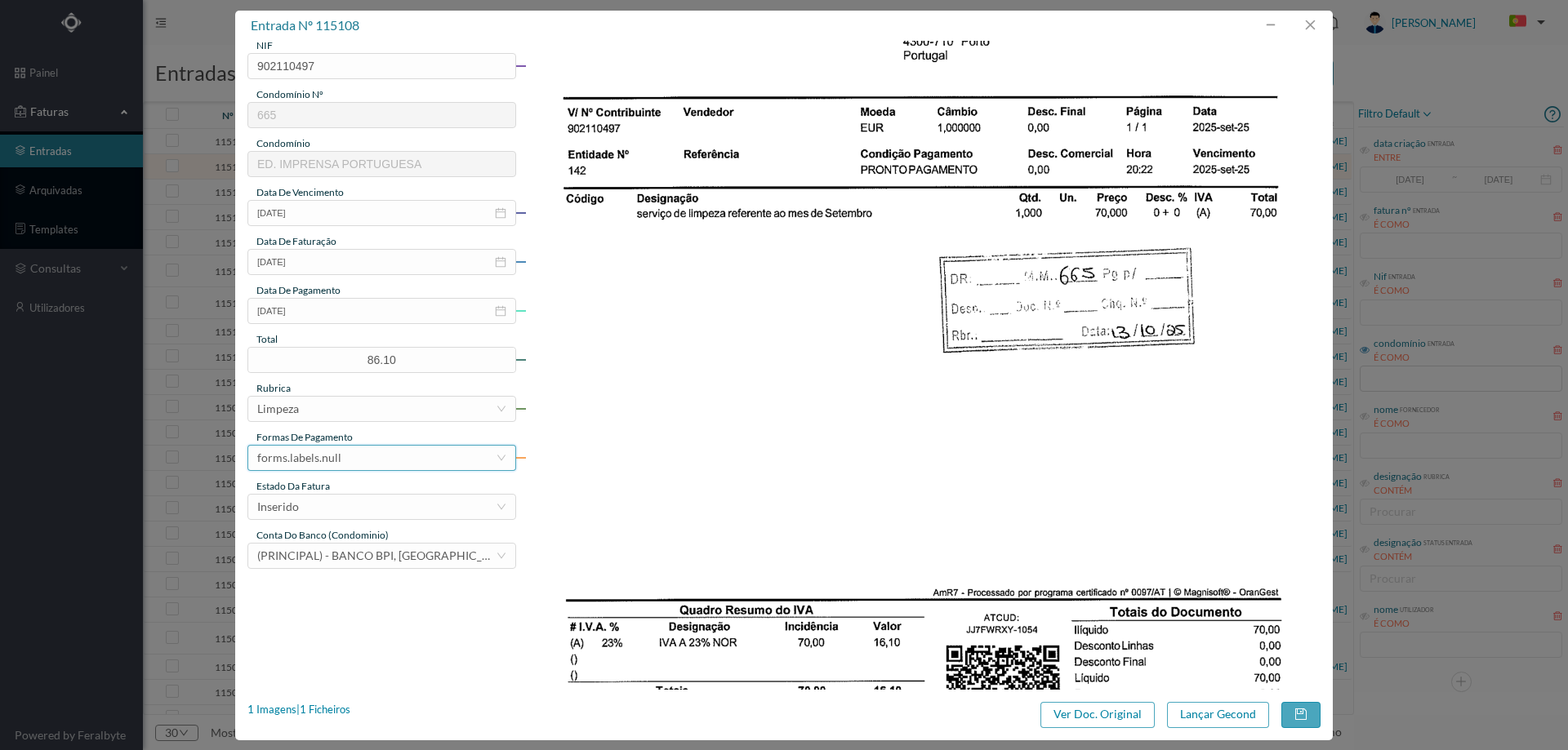
click at [316, 455] on div "forms.labels.null" at bounding box center [299, 458] width 84 height 24
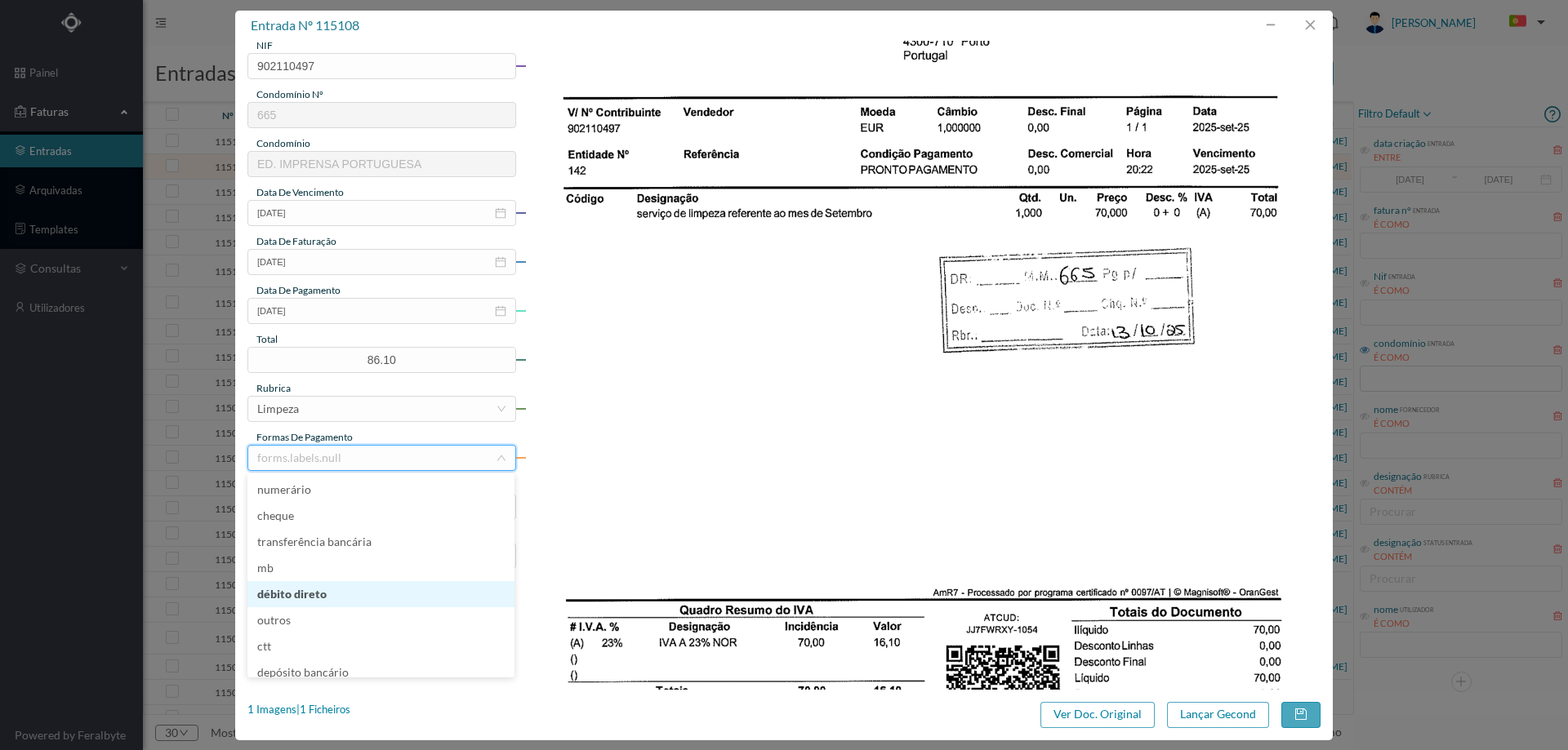
click at [328, 597] on li "débito direto" at bounding box center [381, 593] width 267 height 26
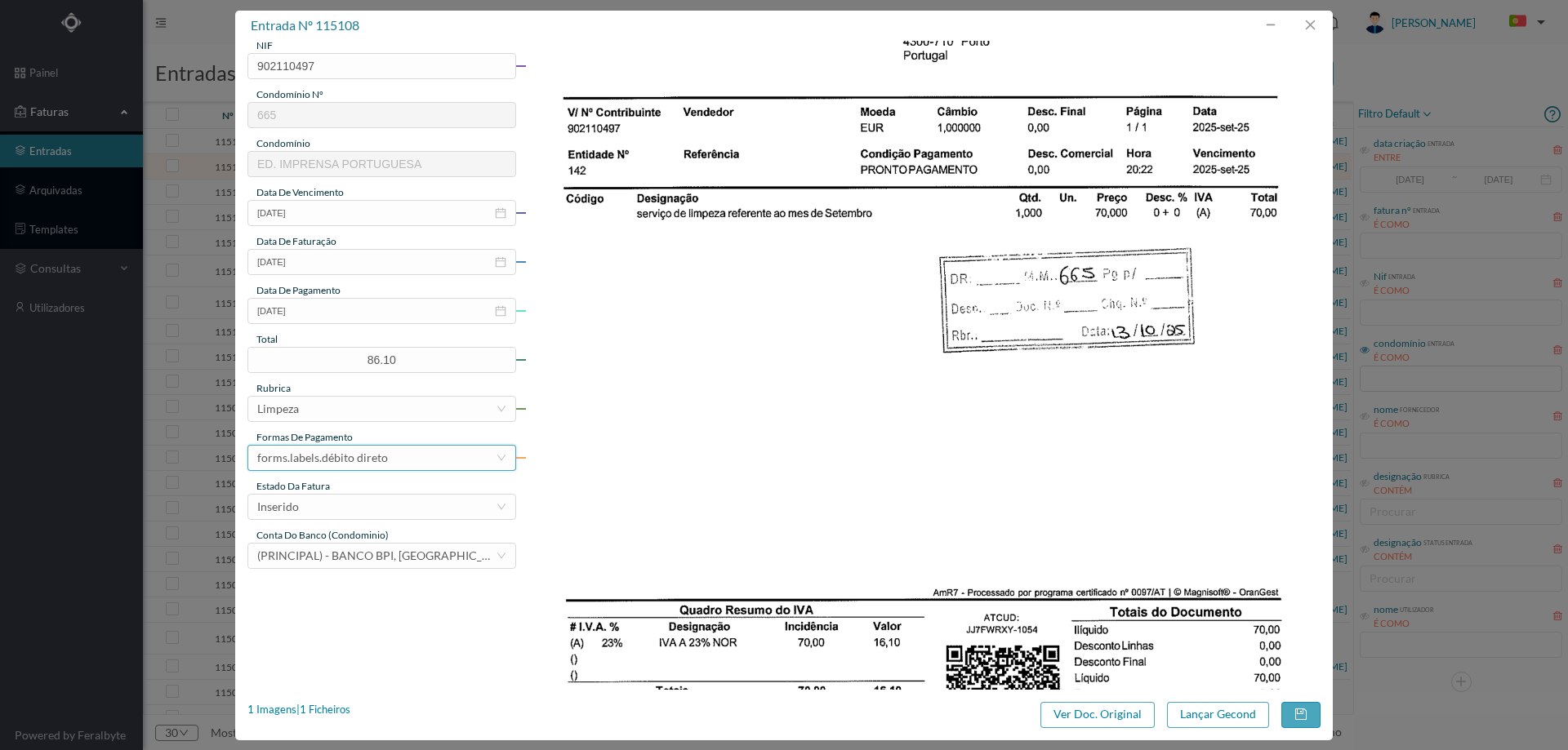
click at [341, 456] on div "forms.labels.débito direto" at bounding box center [323, 458] width 131 height 24
click at [345, 539] on li "transferência bancária" at bounding box center [381, 541] width 267 height 26
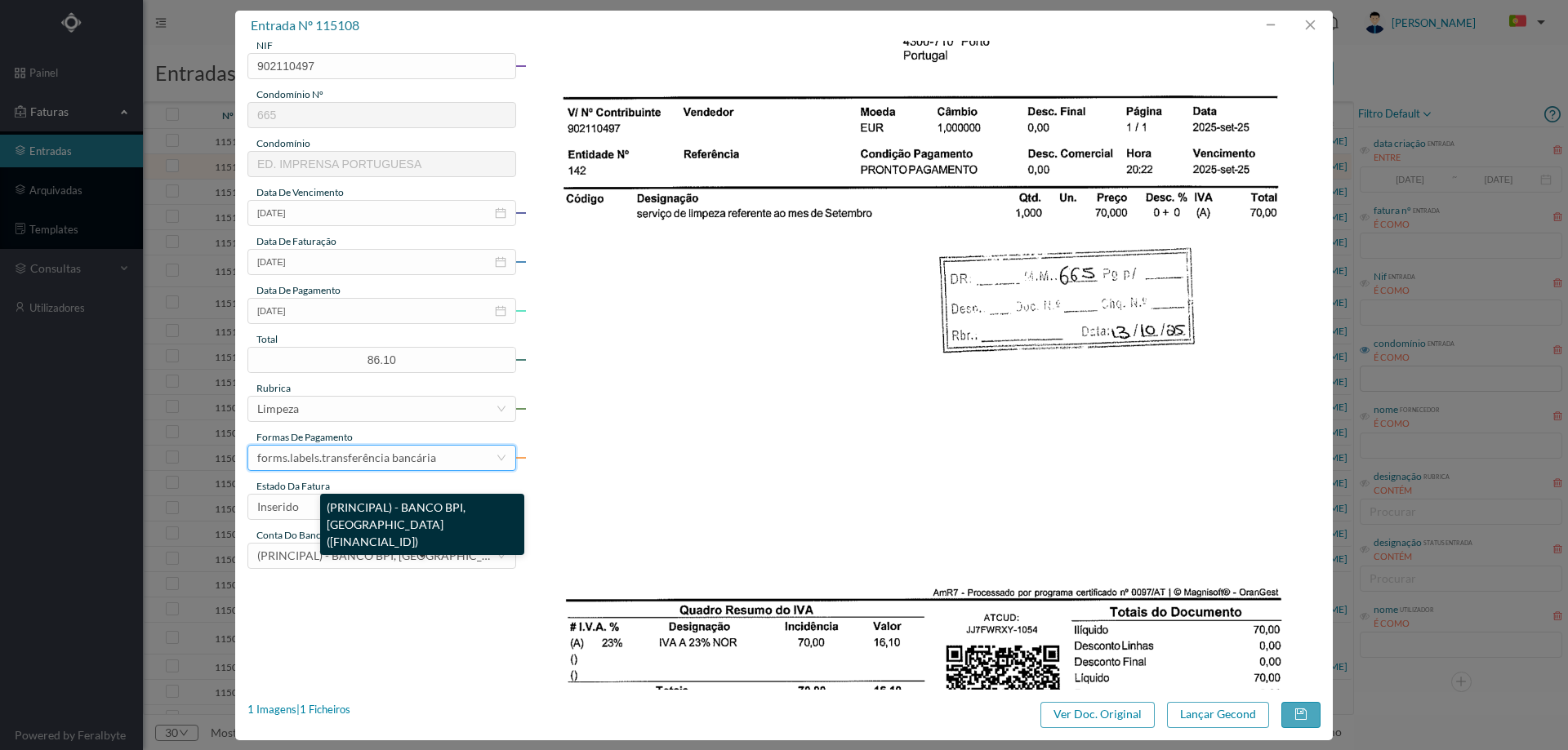
drag, startPoint x: 335, startPoint y: 504, endPoint x: 266, endPoint y: 524, distance: 71.8
click at [293, 520] on body "painel Faturas entradas arquivadas templates consultas utilizadores Powered by …" at bounding box center [784, 375] width 1568 height 750
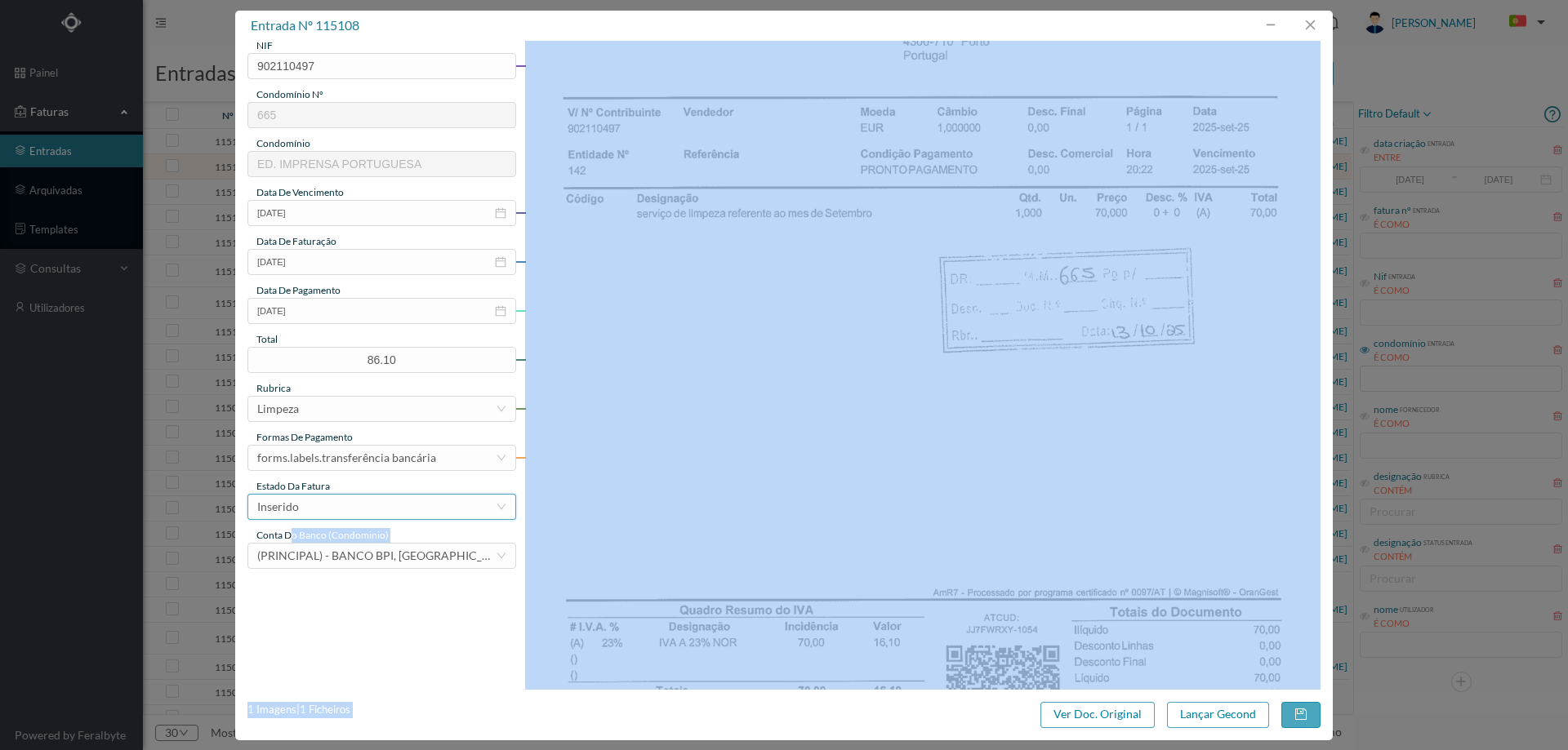
click at [278, 510] on div "Inserido" at bounding box center [278, 506] width 42 height 24
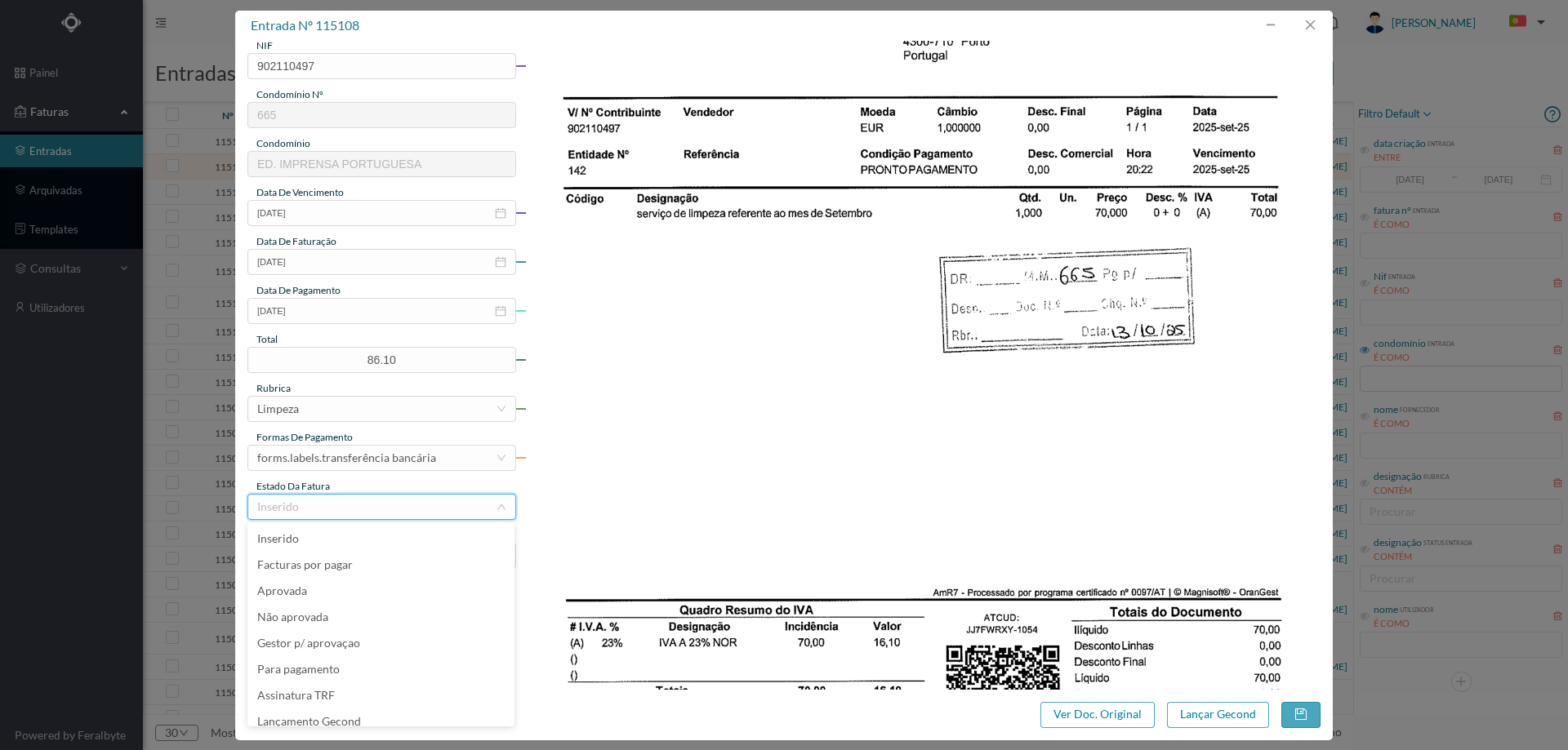
scroll to position [8, 0]
click at [348, 716] on li "Lançamento Gecond" at bounding box center [381, 713] width 267 height 26
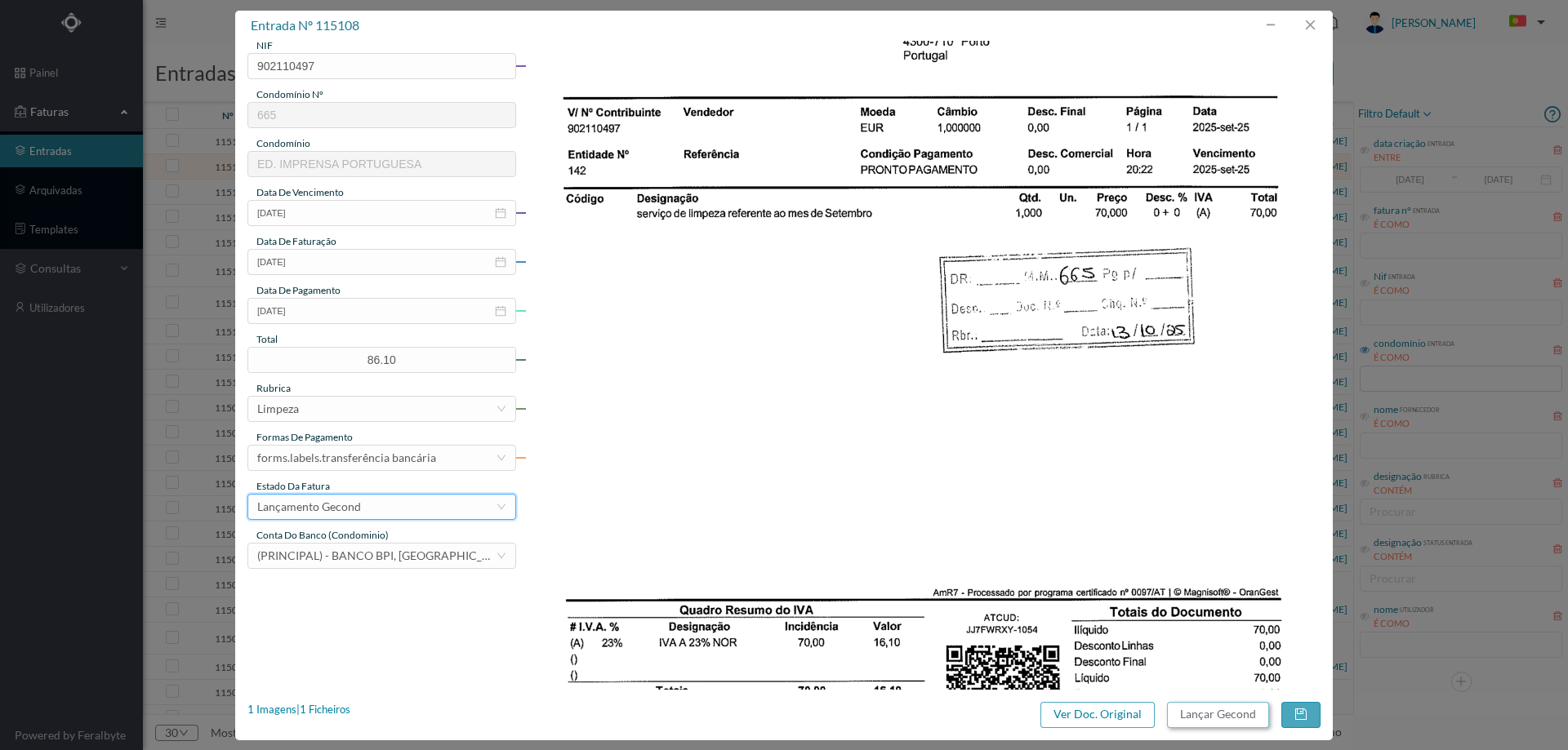
click at [1194, 709] on button "Lançar Gecond" at bounding box center [1218, 715] width 102 height 26
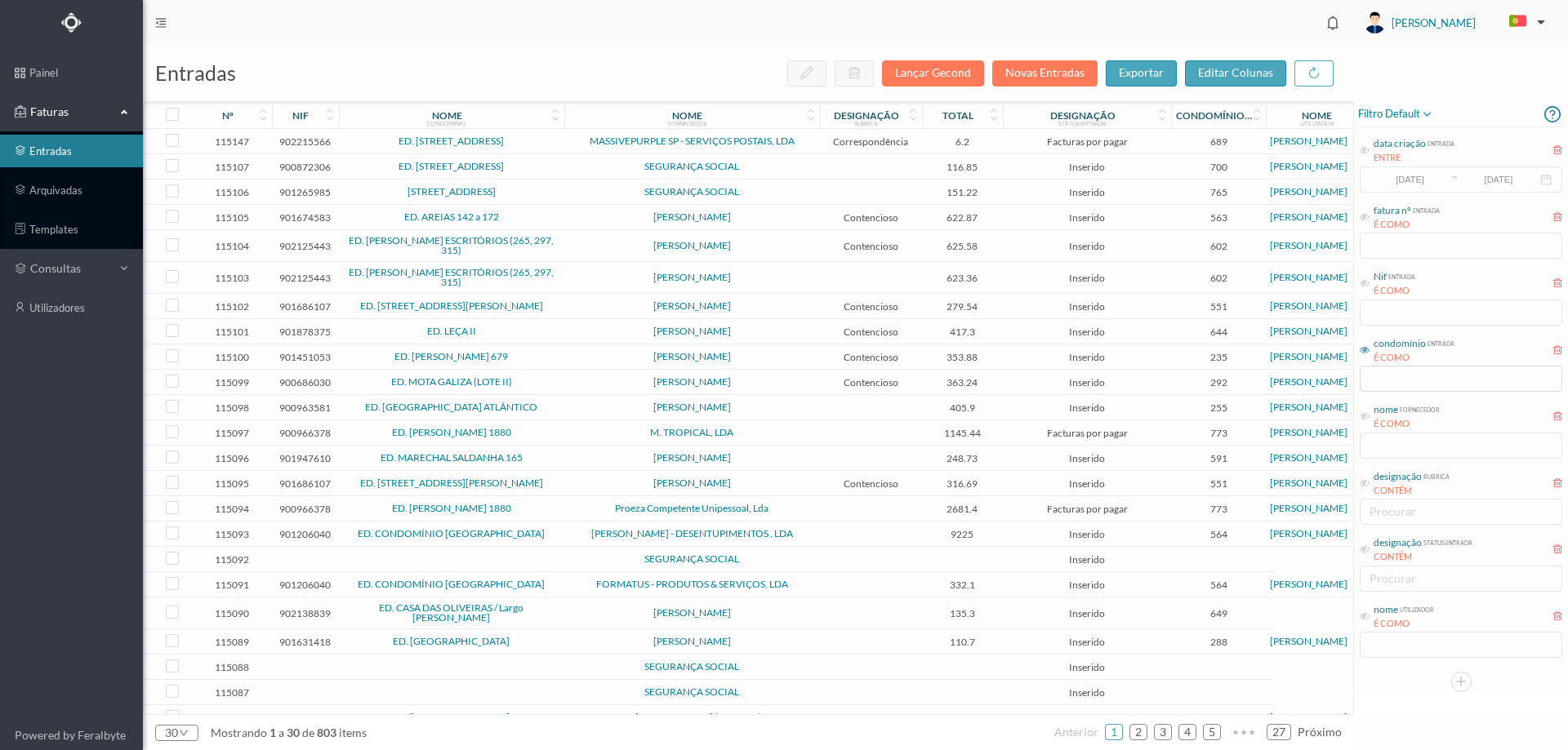
click at [576, 168] on span "SEGURANÇA SOCIAL" at bounding box center [692, 167] width 247 height 10
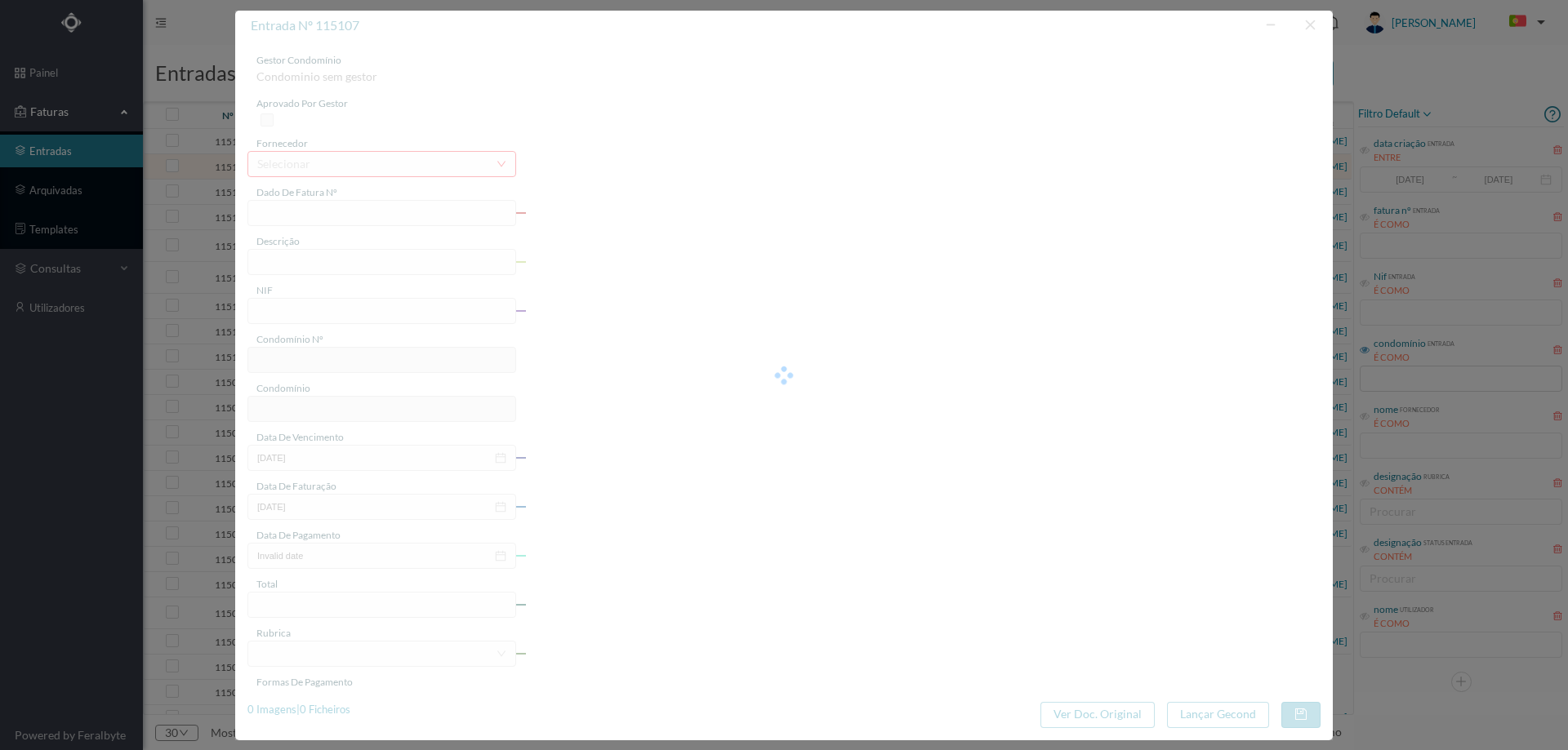
type input "FC FC.2025/1058"
type input "900872306"
type input "Invalid date"
type input "2025-09-25"
type input "116.85"
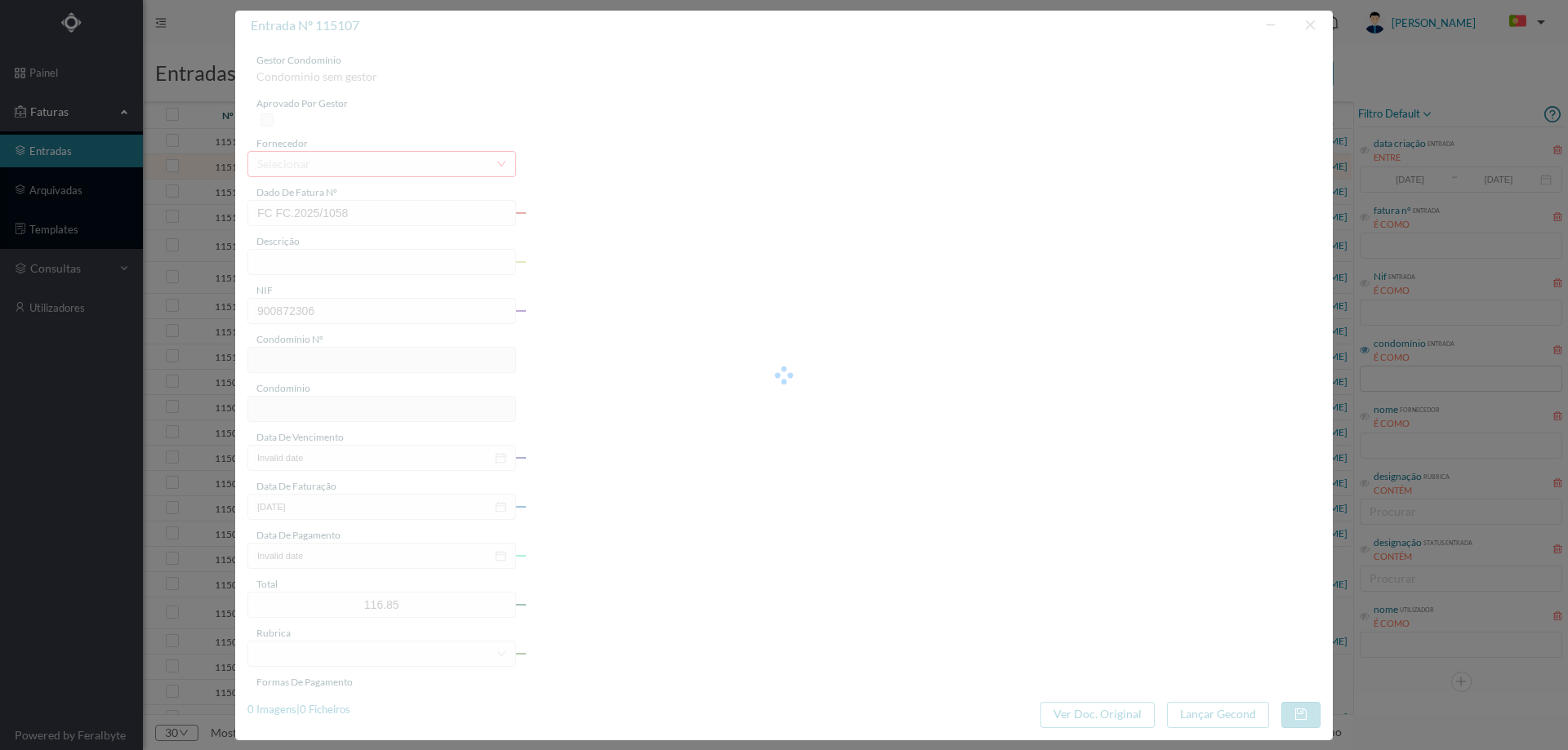
type input "700"
type input "ED. [STREET_ADDRESS]"
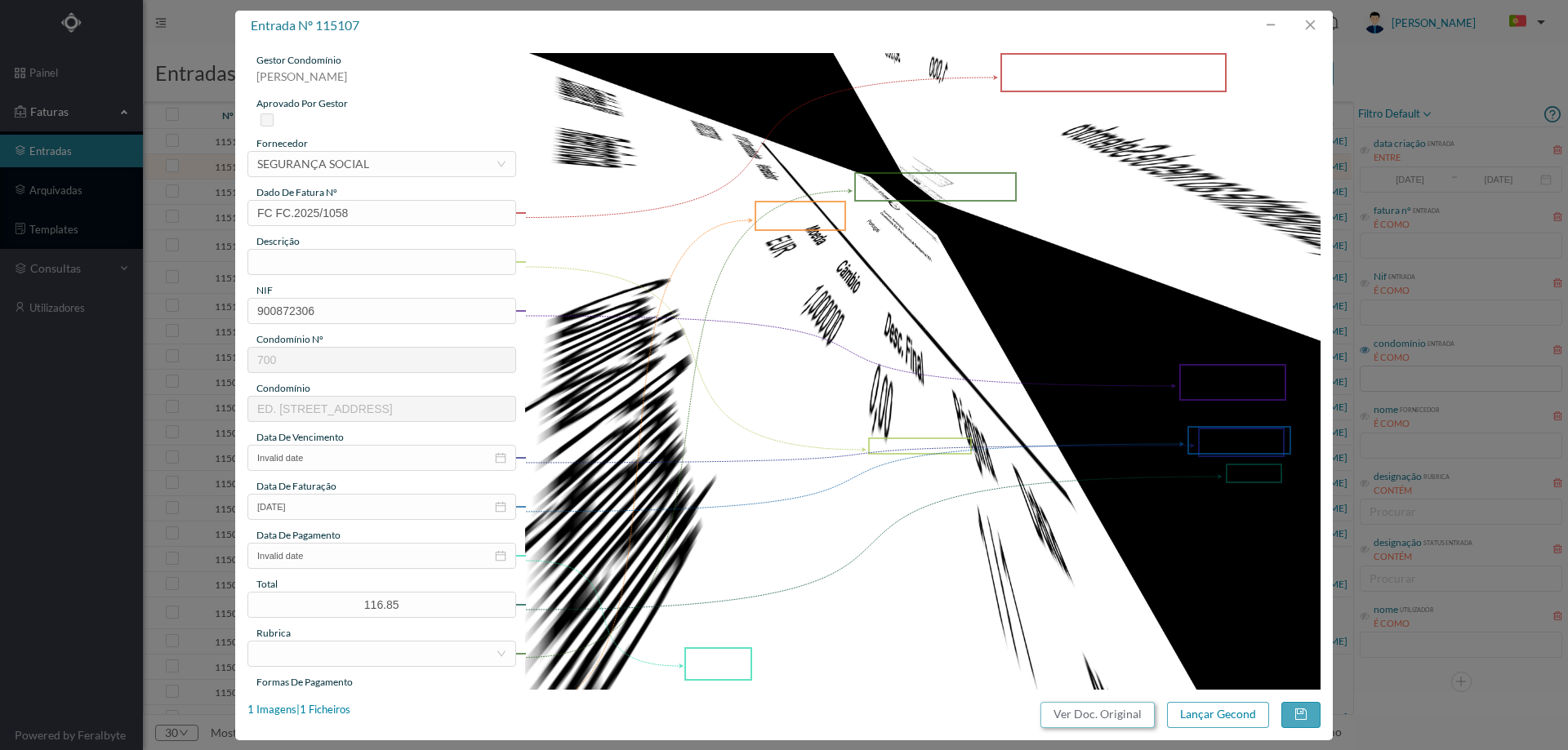
click at [1074, 708] on button "Ver Doc. Original" at bounding box center [1098, 715] width 114 height 26
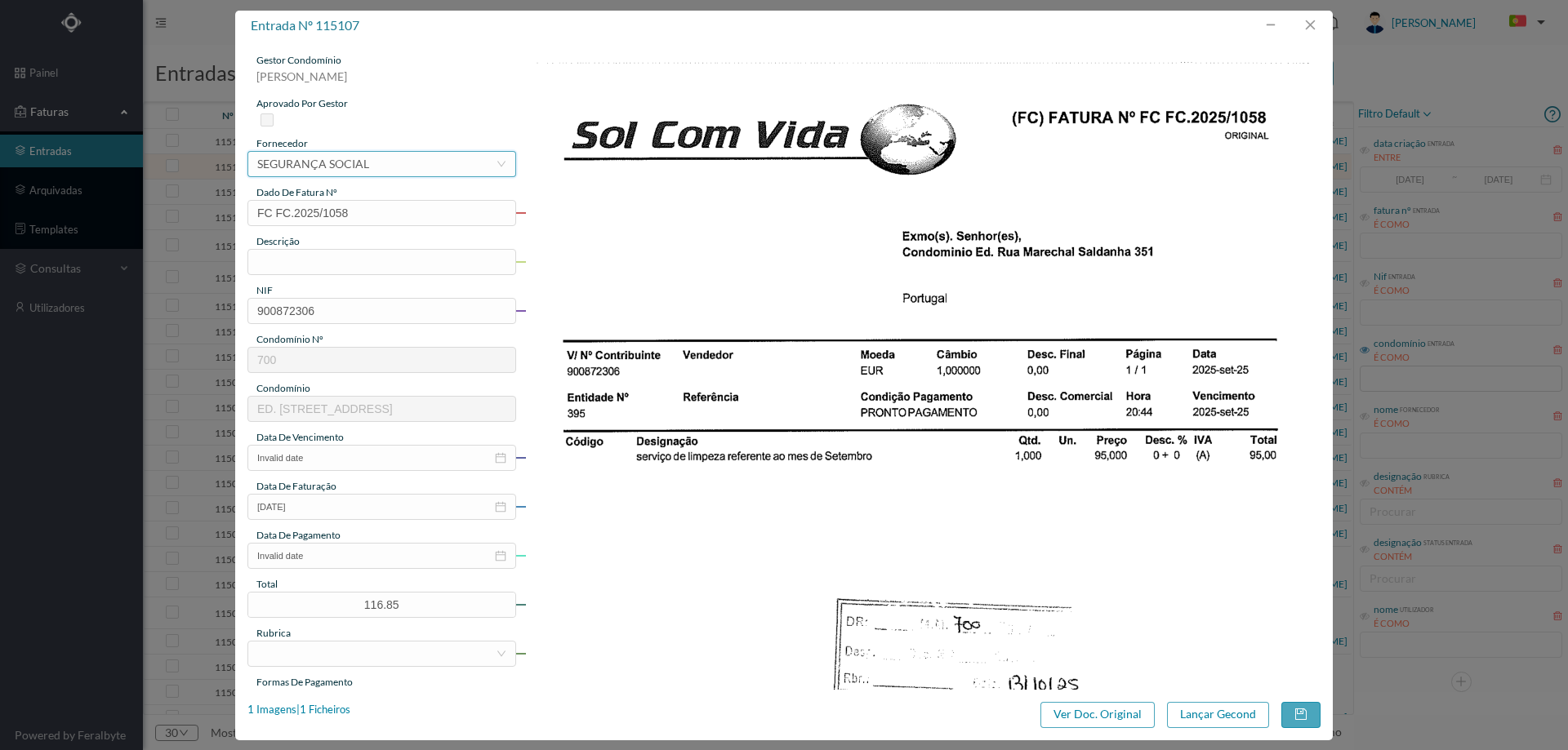
click at [353, 162] on div "SEGURANÇA SOCIAL" at bounding box center [313, 163] width 112 height 24
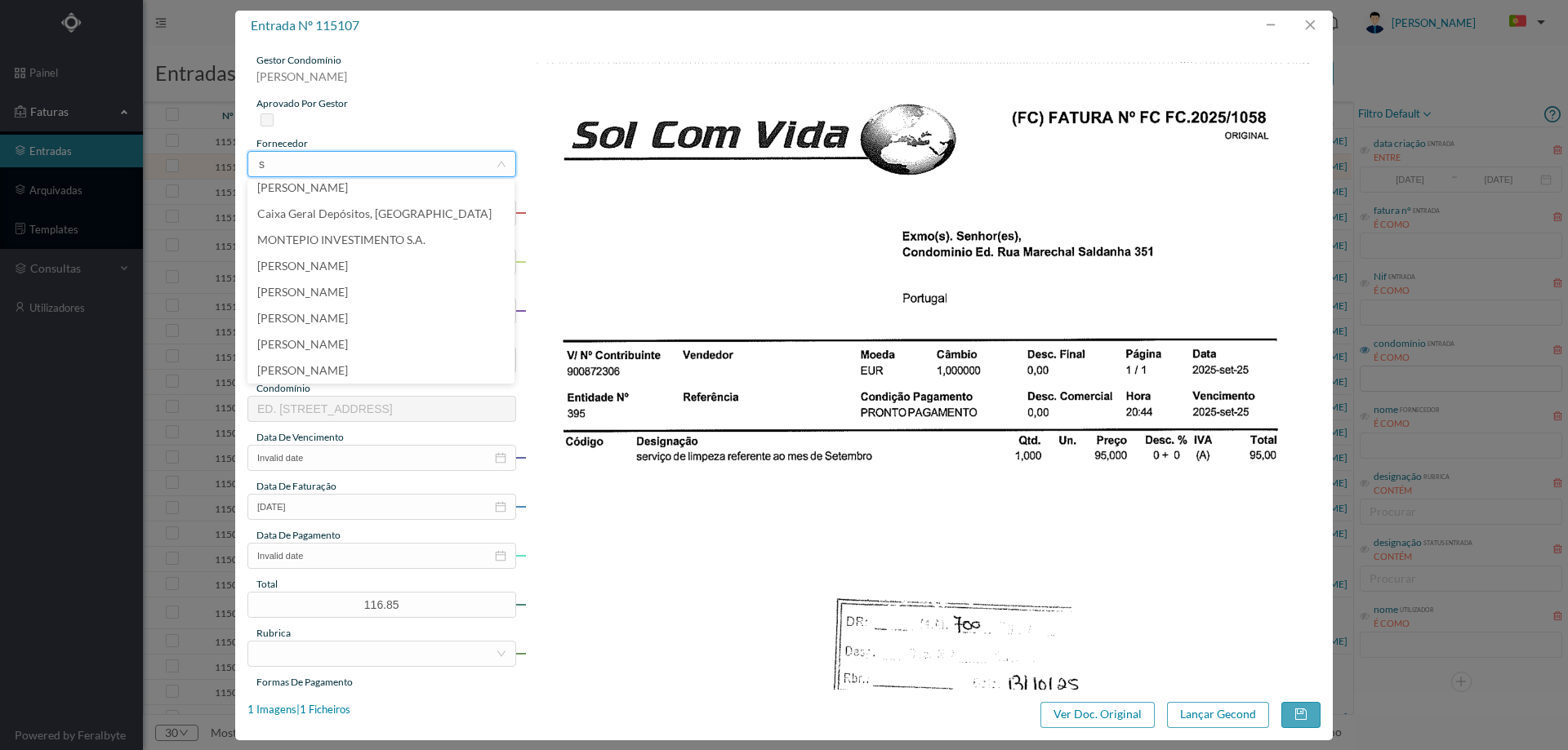
scroll to position [3, 0]
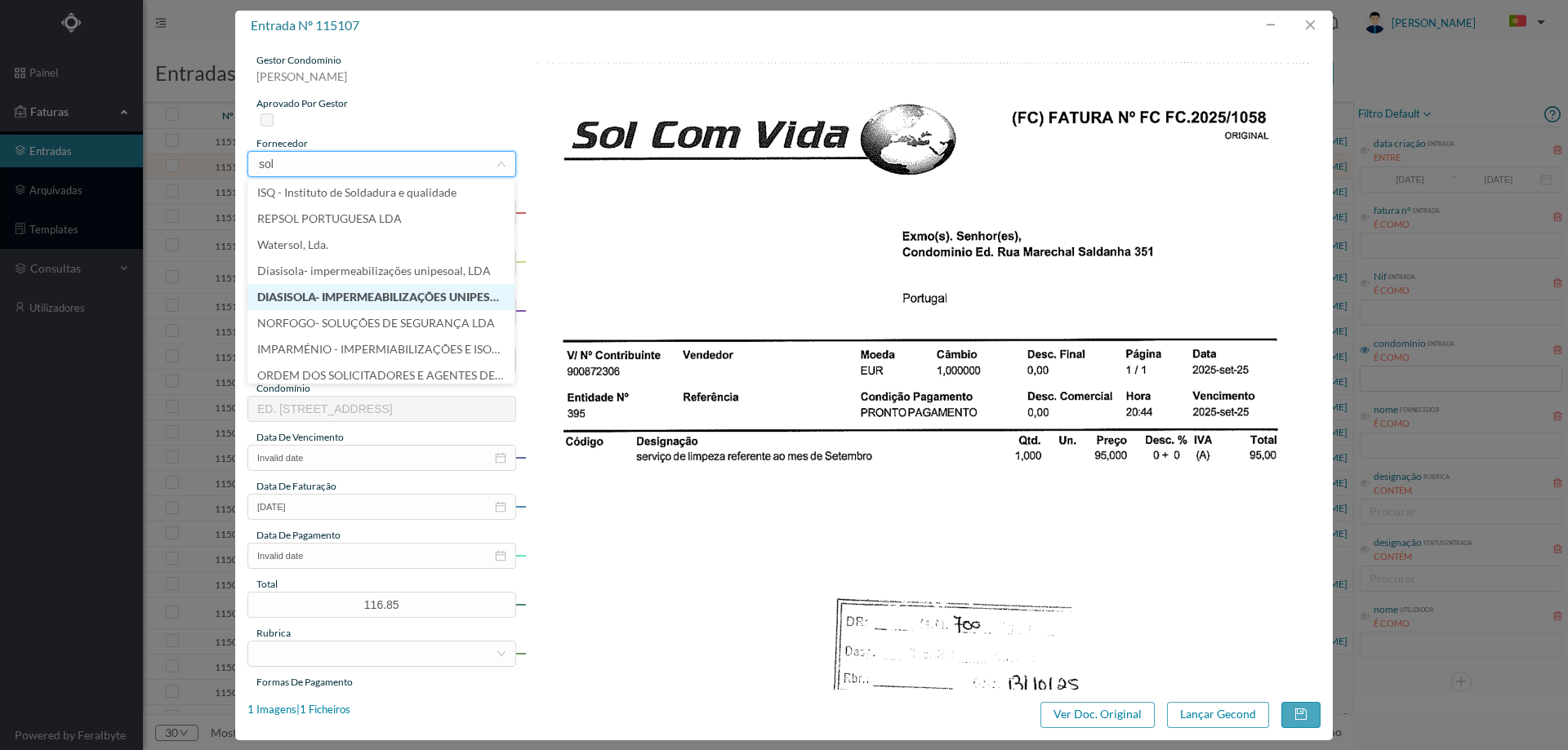
type input "sol"
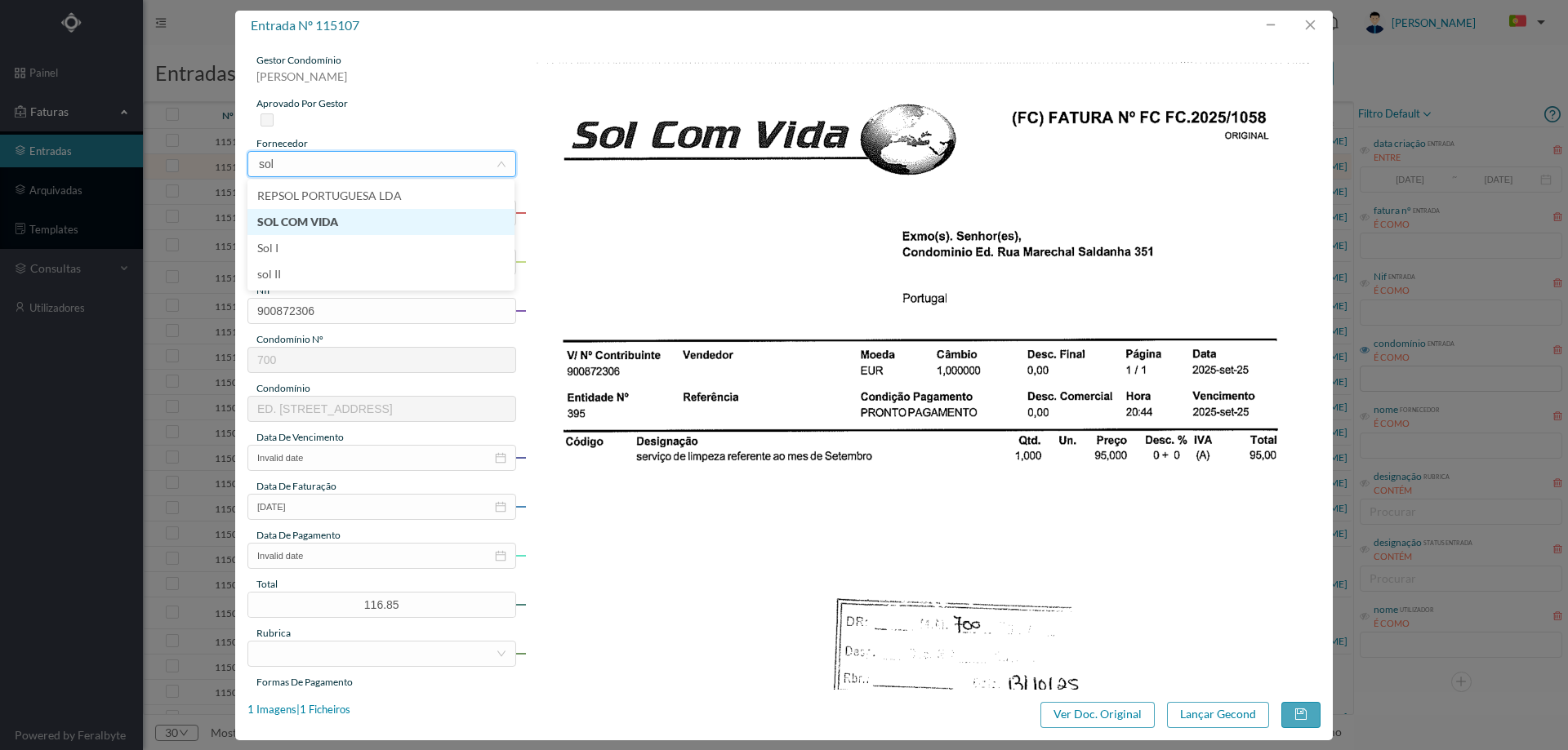
click at [347, 231] on li "SOL COM VIDA" at bounding box center [381, 221] width 267 height 26
click at [309, 264] on input "text" at bounding box center [382, 261] width 268 height 26
type input "Limpeza [DATE]"
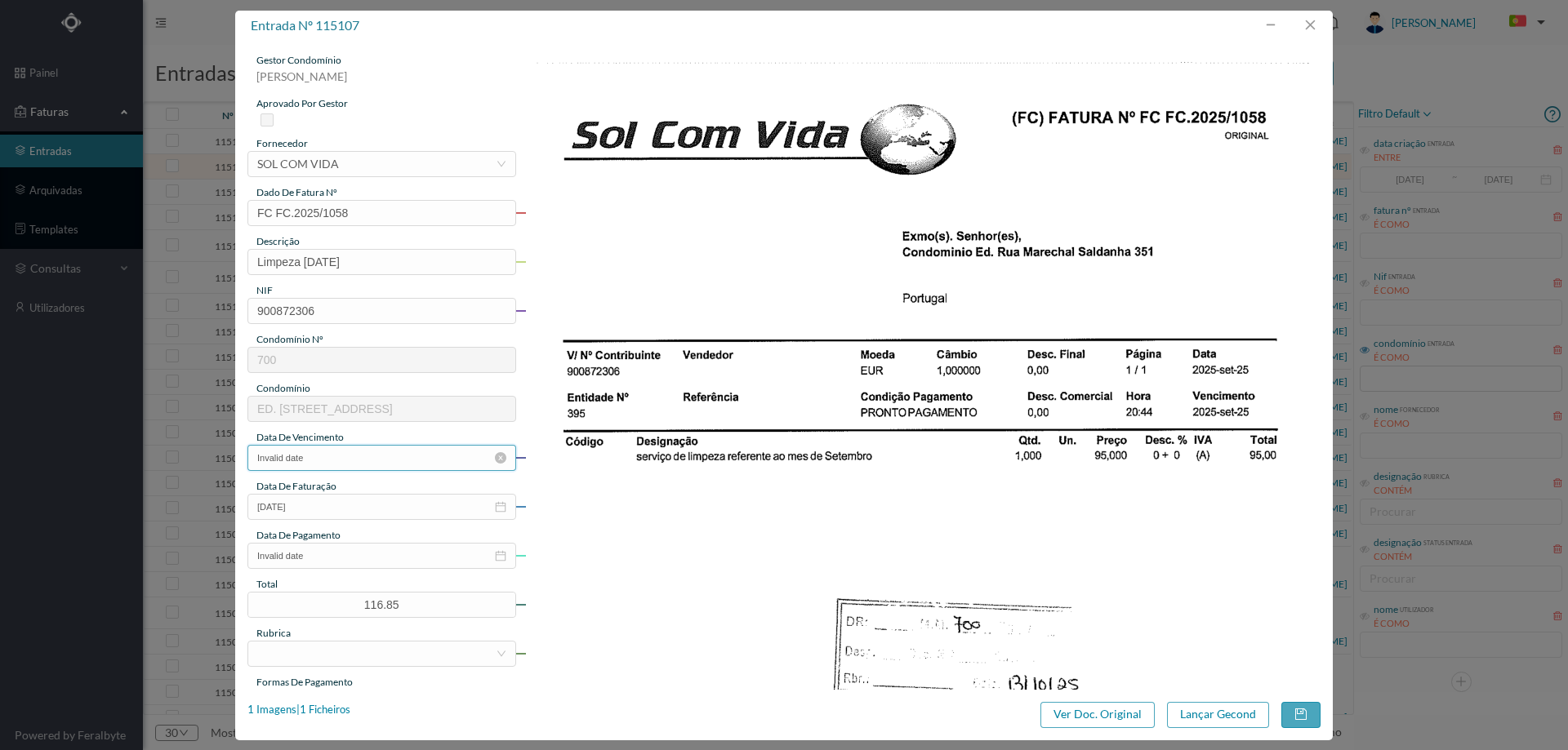
click at [335, 468] on input "Invalid date" at bounding box center [382, 458] width 268 height 26
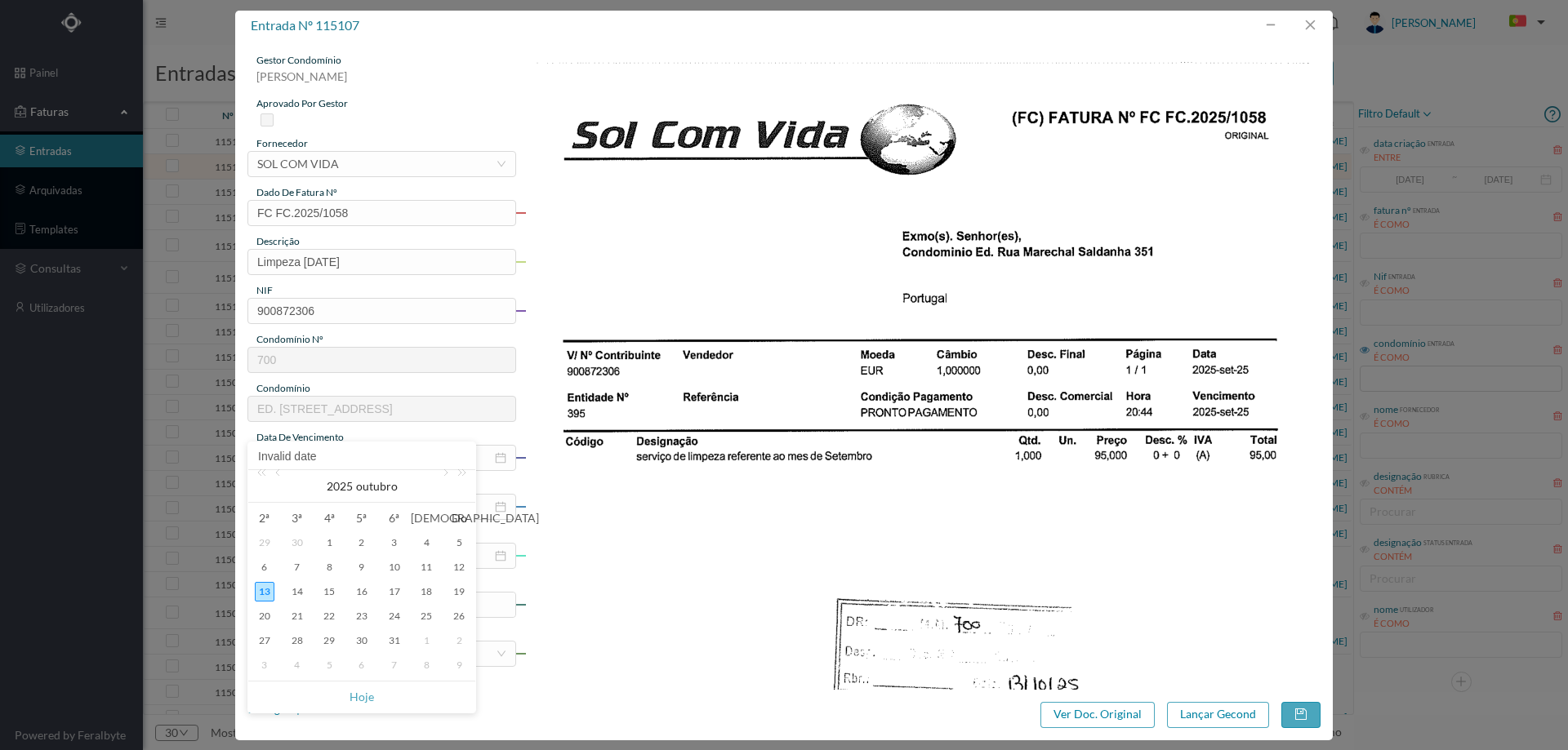
click at [302, 541] on div "30" at bounding box center [297, 542] width 19 height 19
type input "[DATE]"
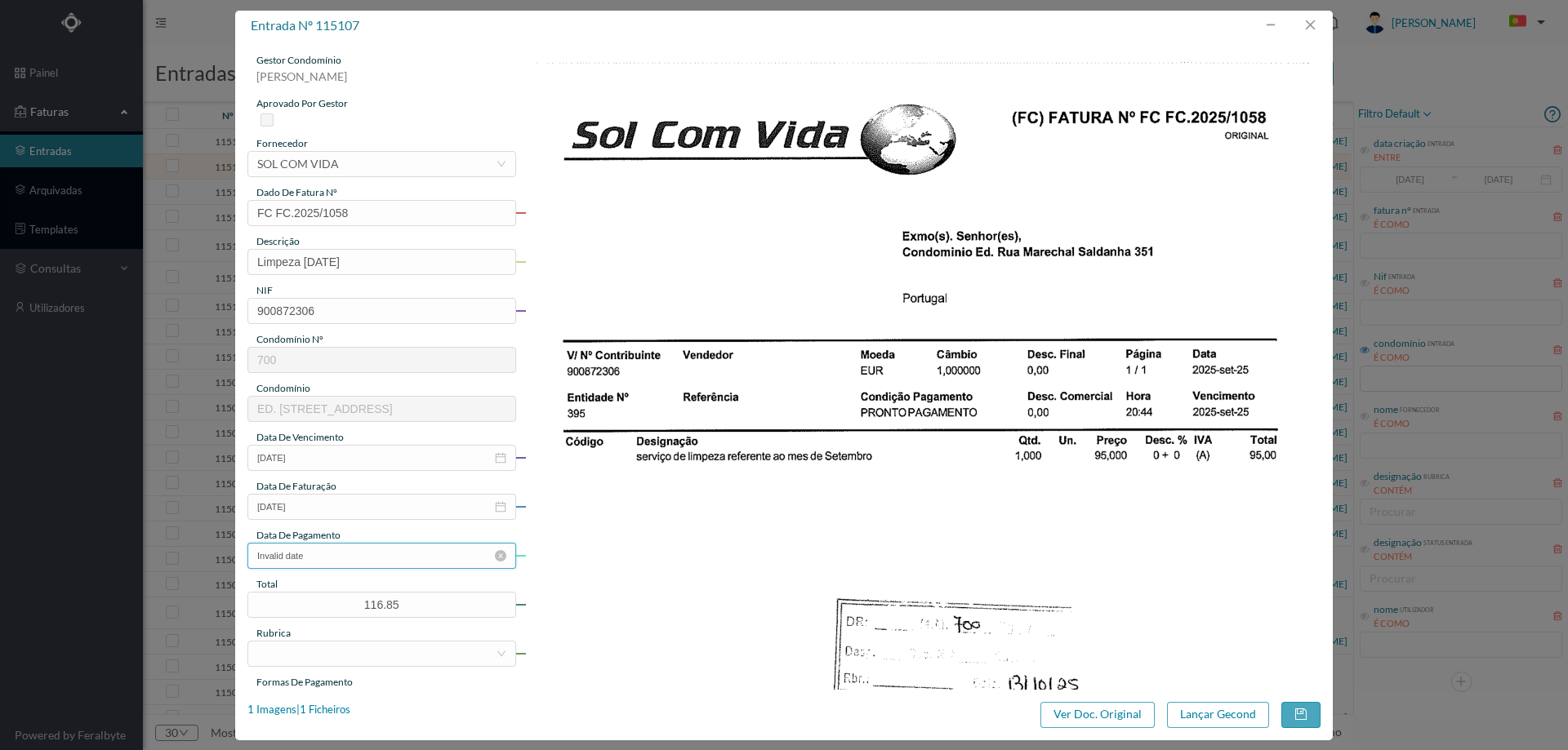
click at [362, 553] on input "Invalid date" at bounding box center [382, 556] width 268 height 26
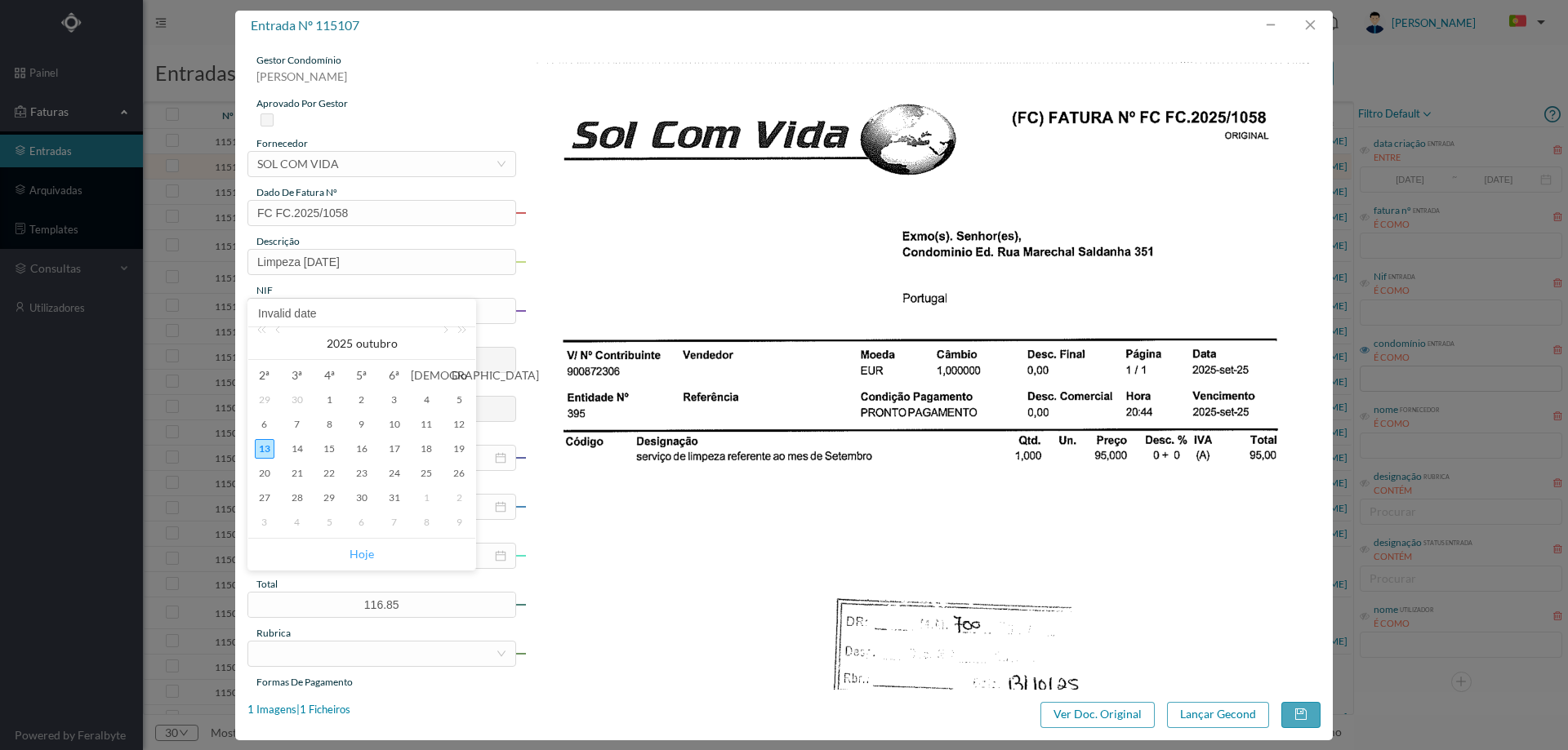
click at [363, 552] on link "Hoje" at bounding box center [361, 554] width 24 height 31
type input "[DATE]"
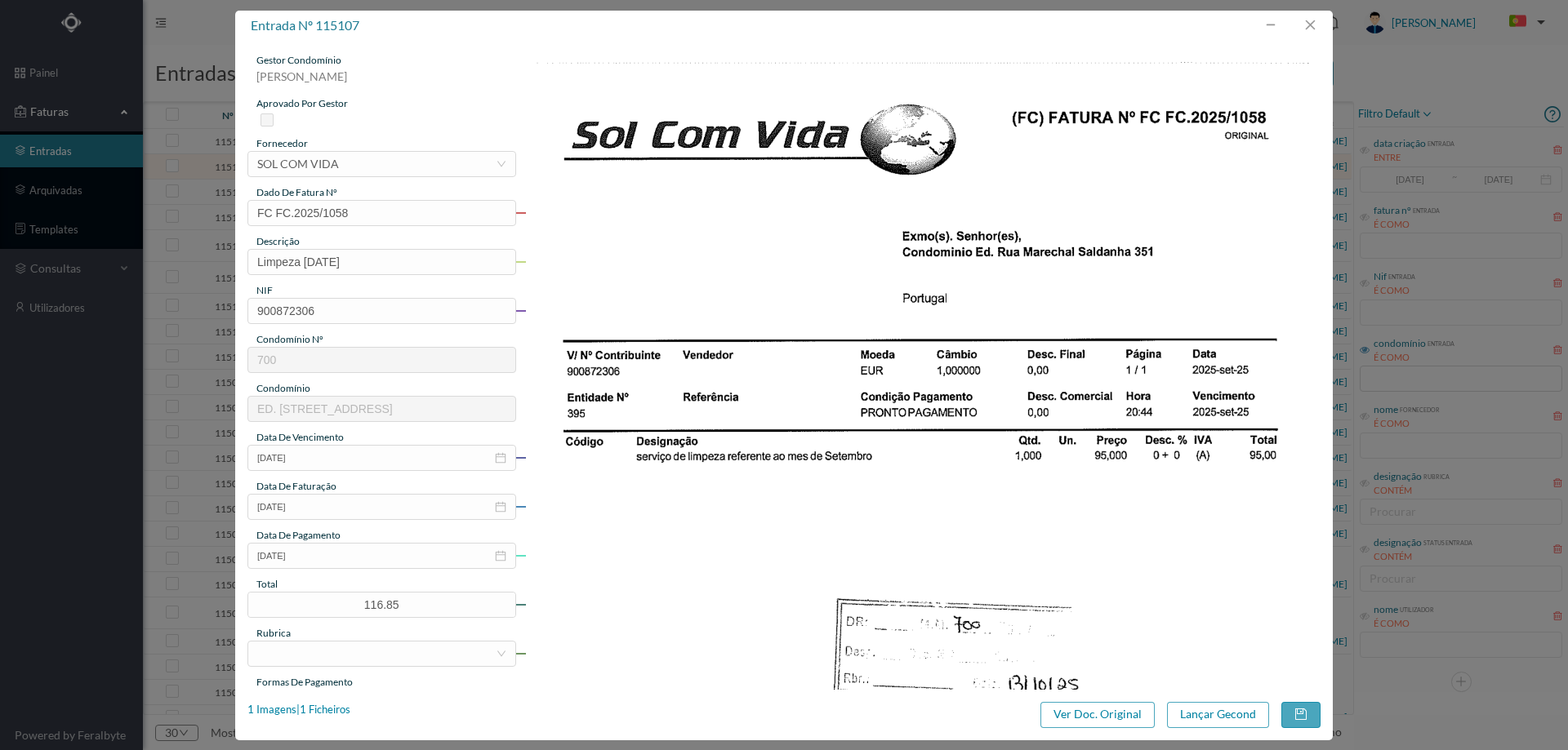
click at [333, 671] on div "gestor condomínio Cristina Sousa aprovado por gestor fornecedor selecionar SOL …" at bounding box center [382, 433] width 268 height 761
click at [340, 652] on div at bounding box center [376, 653] width 238 height 24
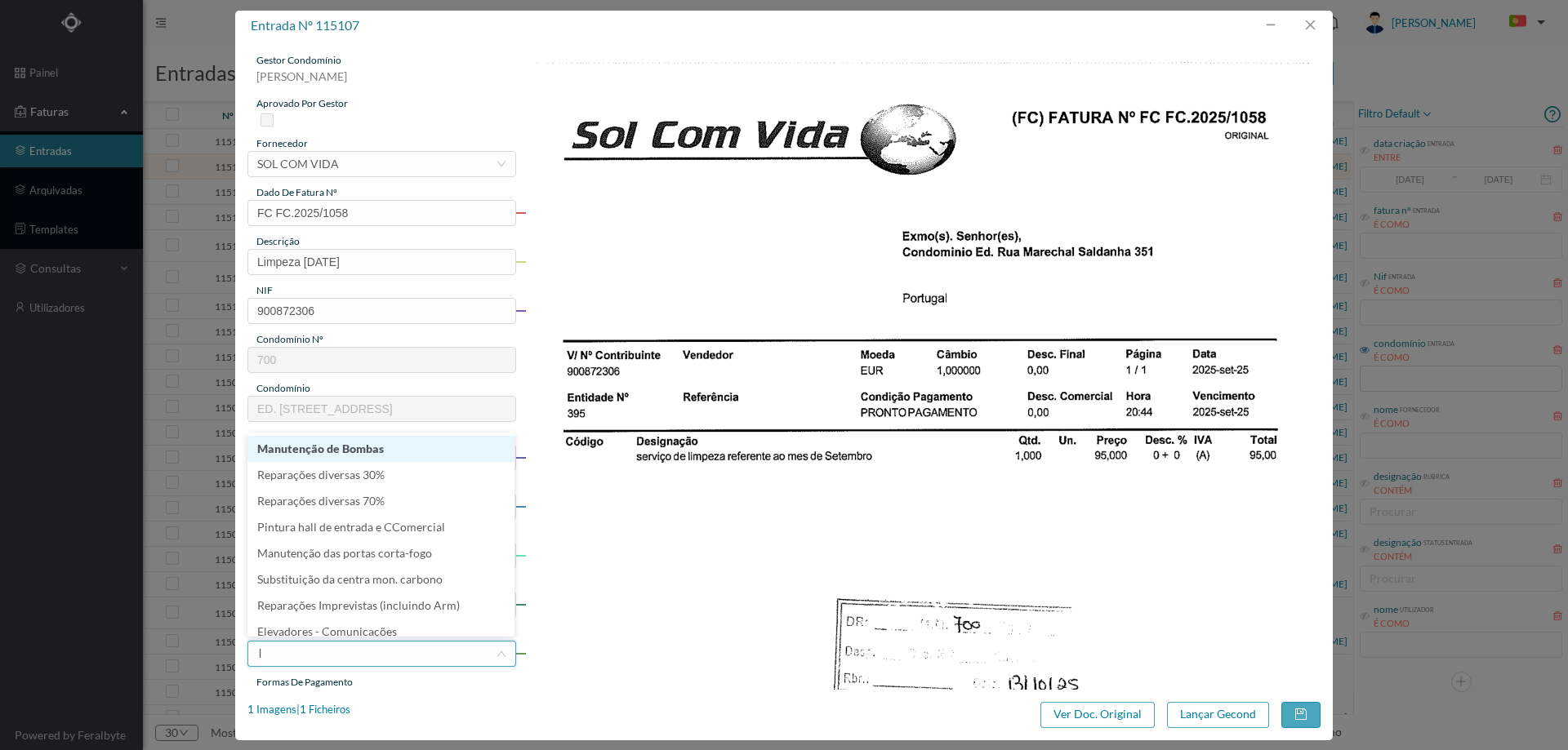
type input "li"
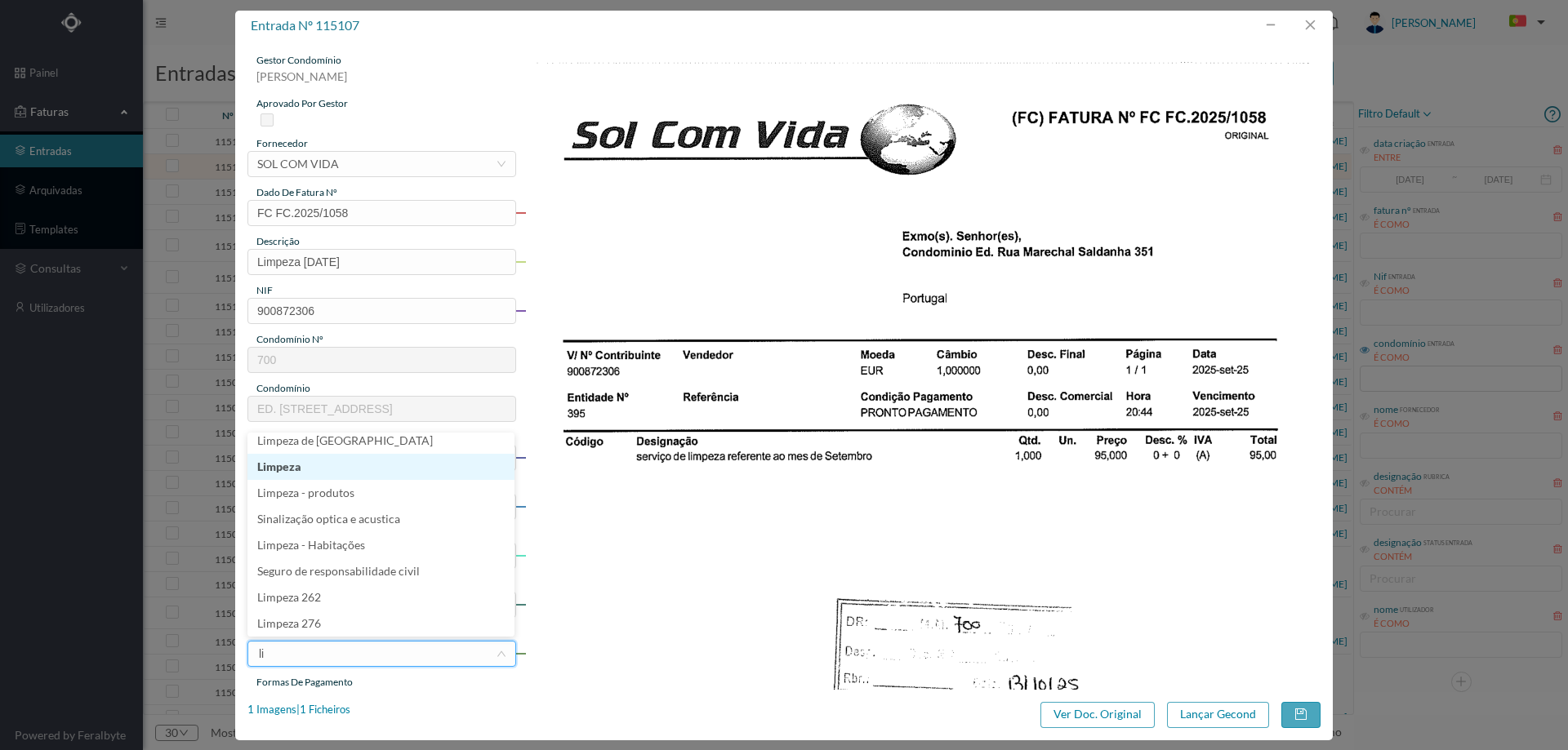
click at [308, 466] on li "Limpeza" at bounding box center [381, 466] width 267 height 26
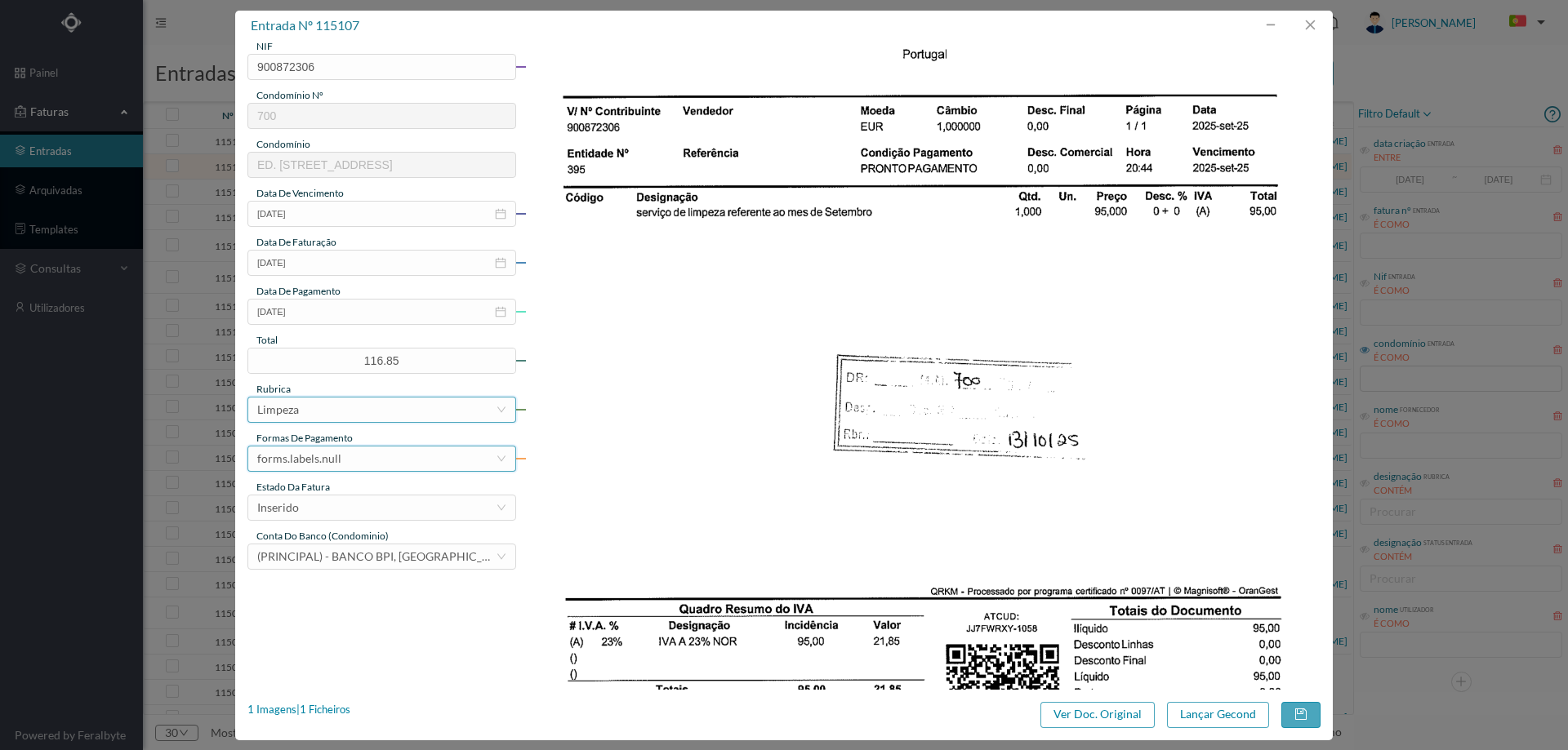
scroll to position [245, 0]
click at [318, 464] on div "forms.labels.null" at bounding box center [299, 458] width 84 height 24
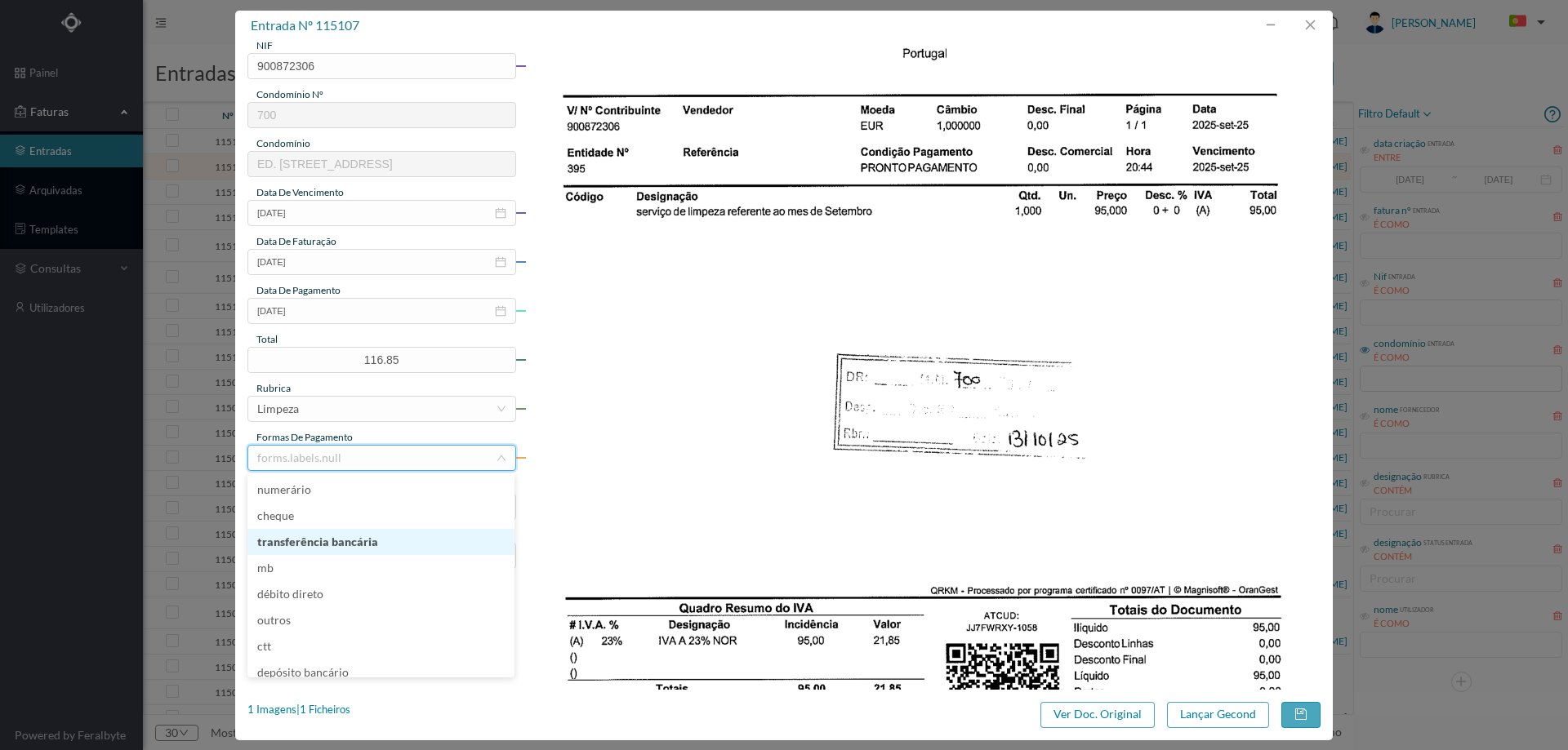
click at [333, 542] on li "transferência bancária" at bounding box center [381, 541] width 267 height 26
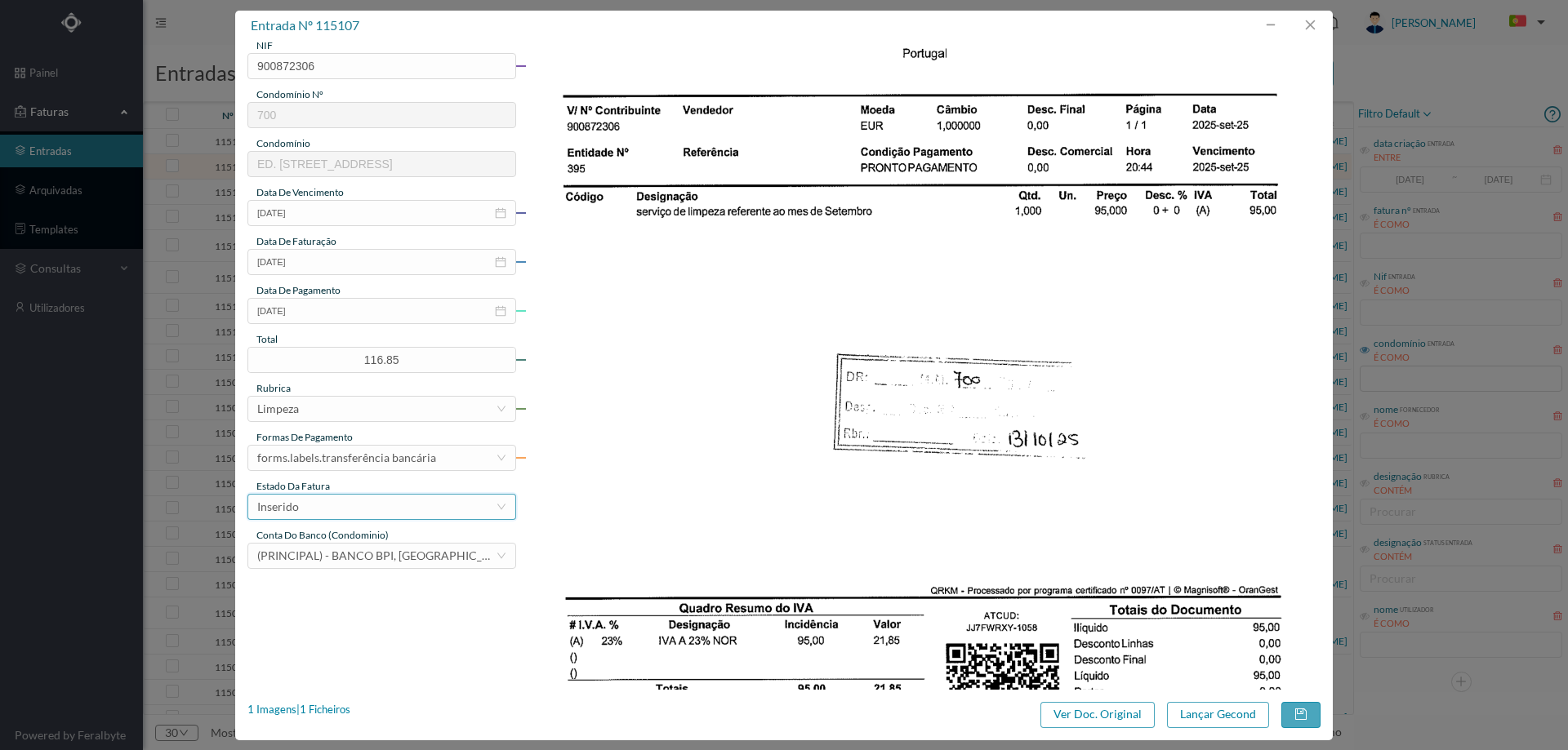
click at [331, 500] on div "Inserido" at bounding box center [376, 506] width 238 height 24
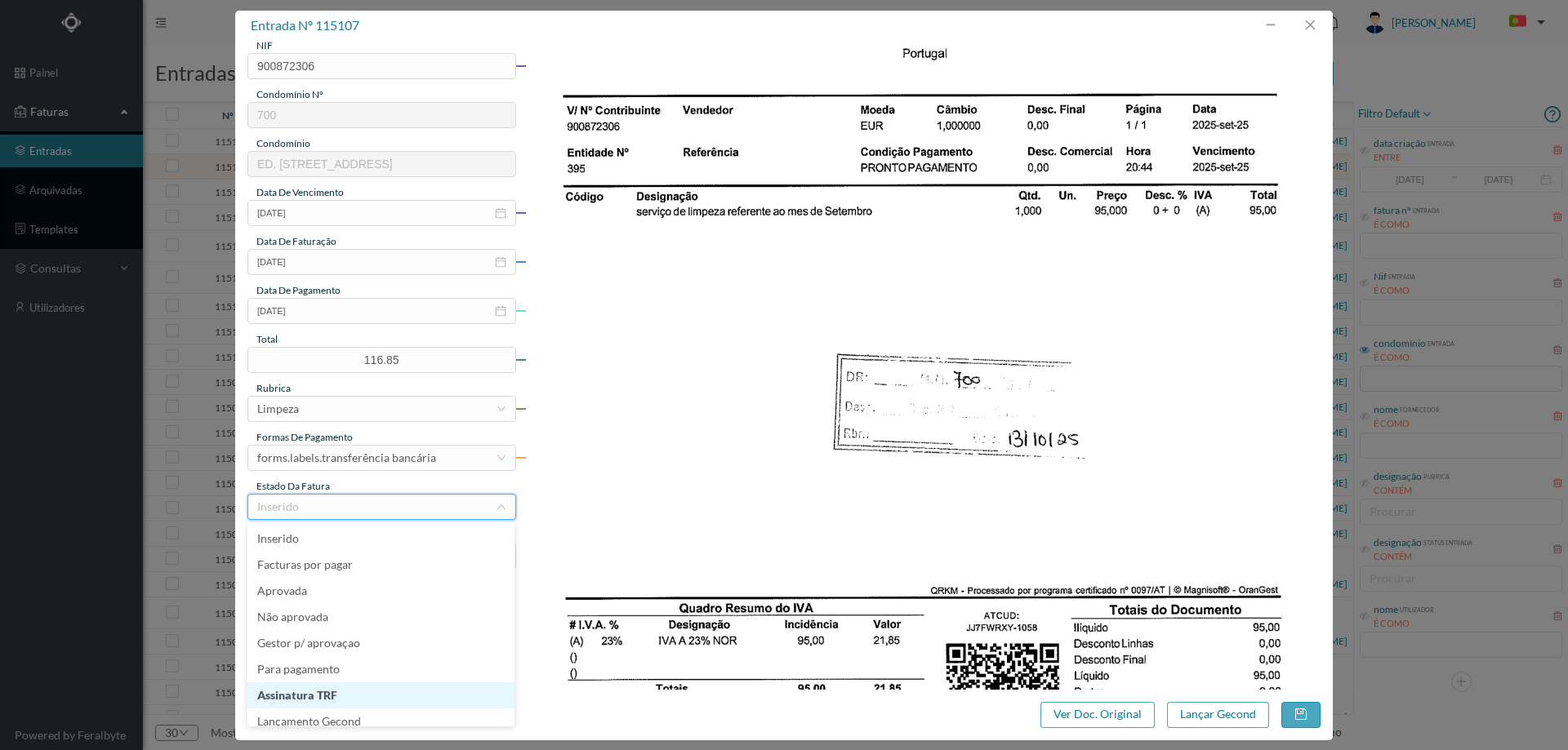
scroll to position [8, 0]
drag, startPoint x: 337, startPoint y: 711, endPoint x: 675, endPoint y: 742, distance: 339.4
click at [340, 711] on li "Lançamento Gecond" at bounding box center [381, 713] width 267 height 26
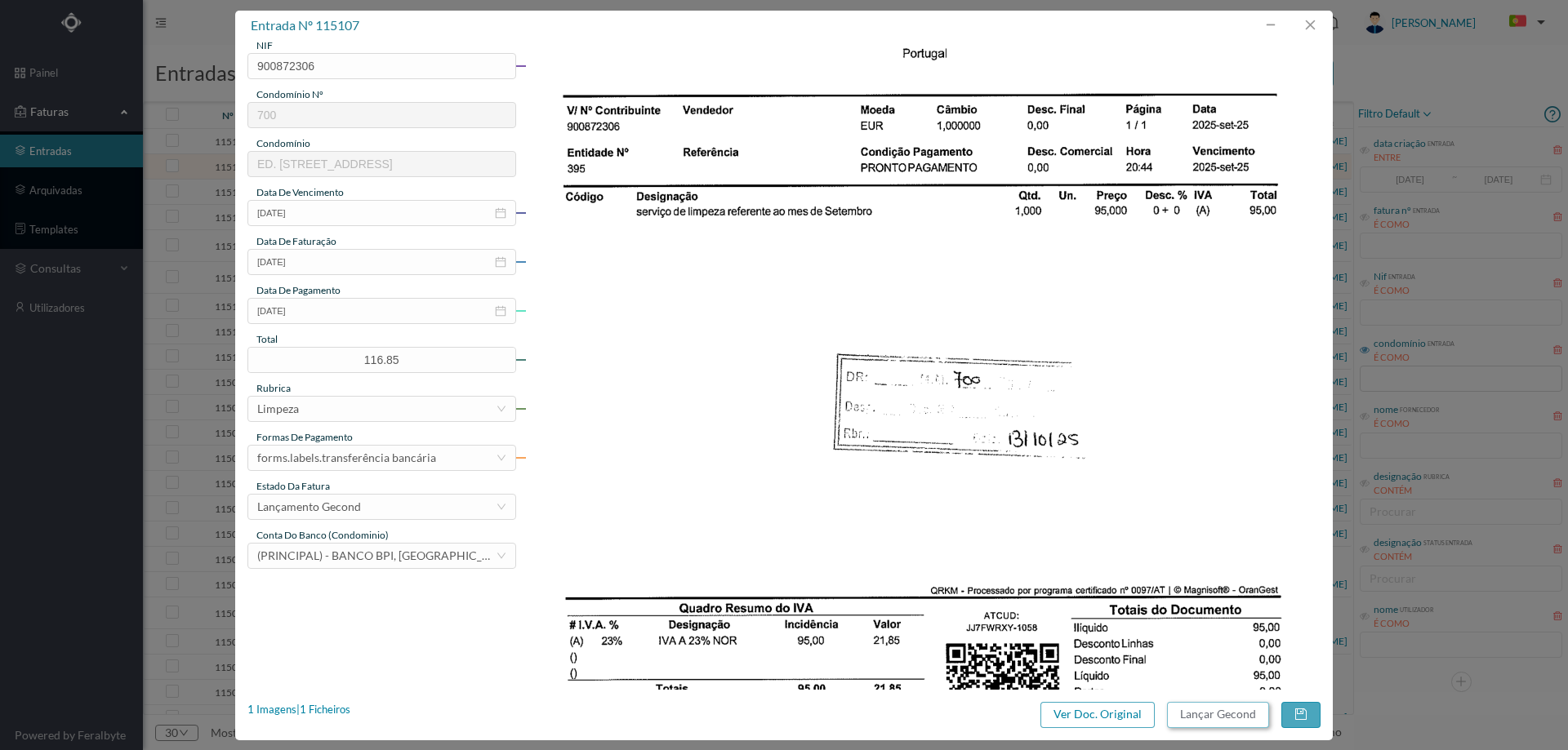
click at [1171, 711] on button "Lançar Gecond" at bounding box center [1218, 715] width 102 height 26
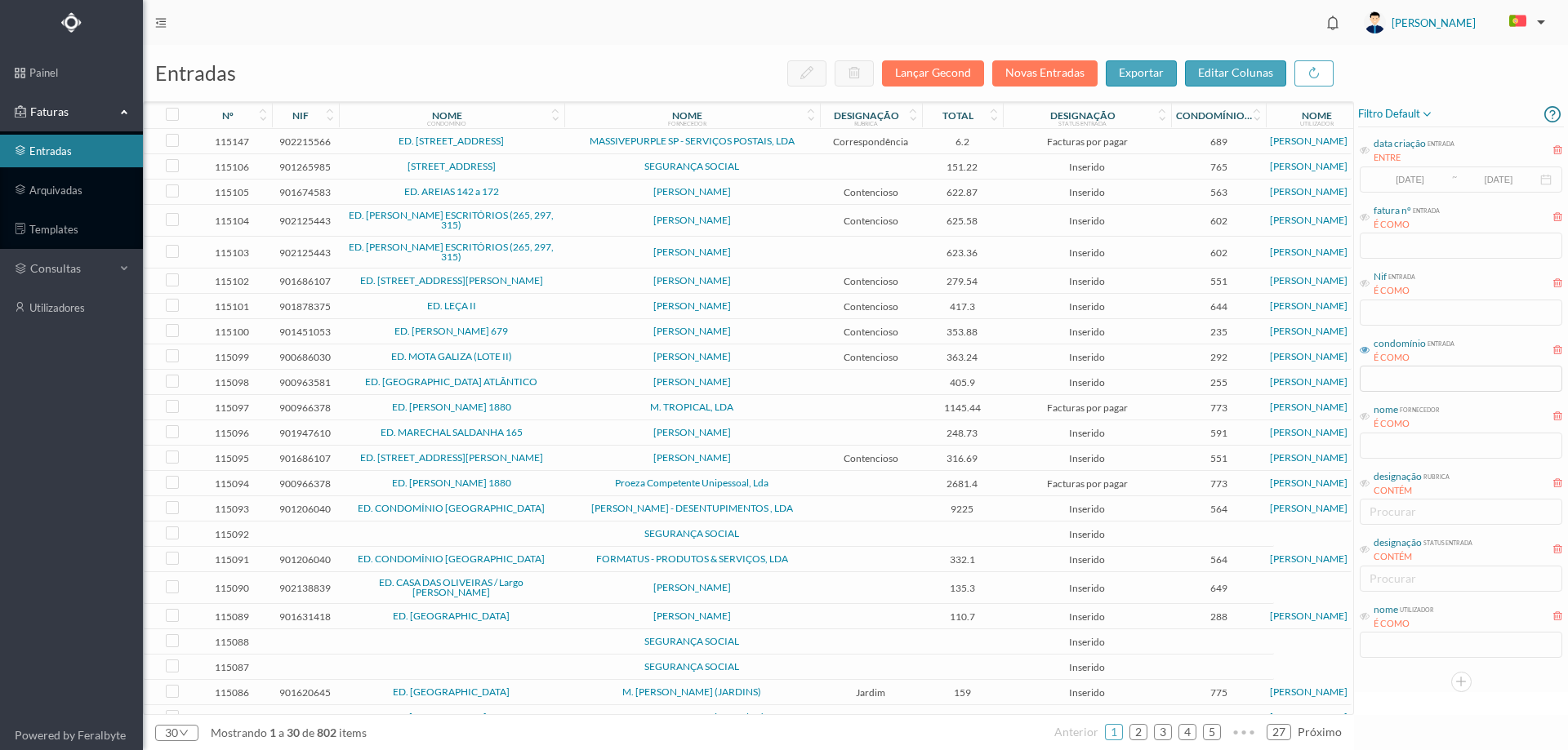
click at [581, 175] on td "SEGURANÇA SOCIAL" at bounding box center [692, 167] width 256 height 25
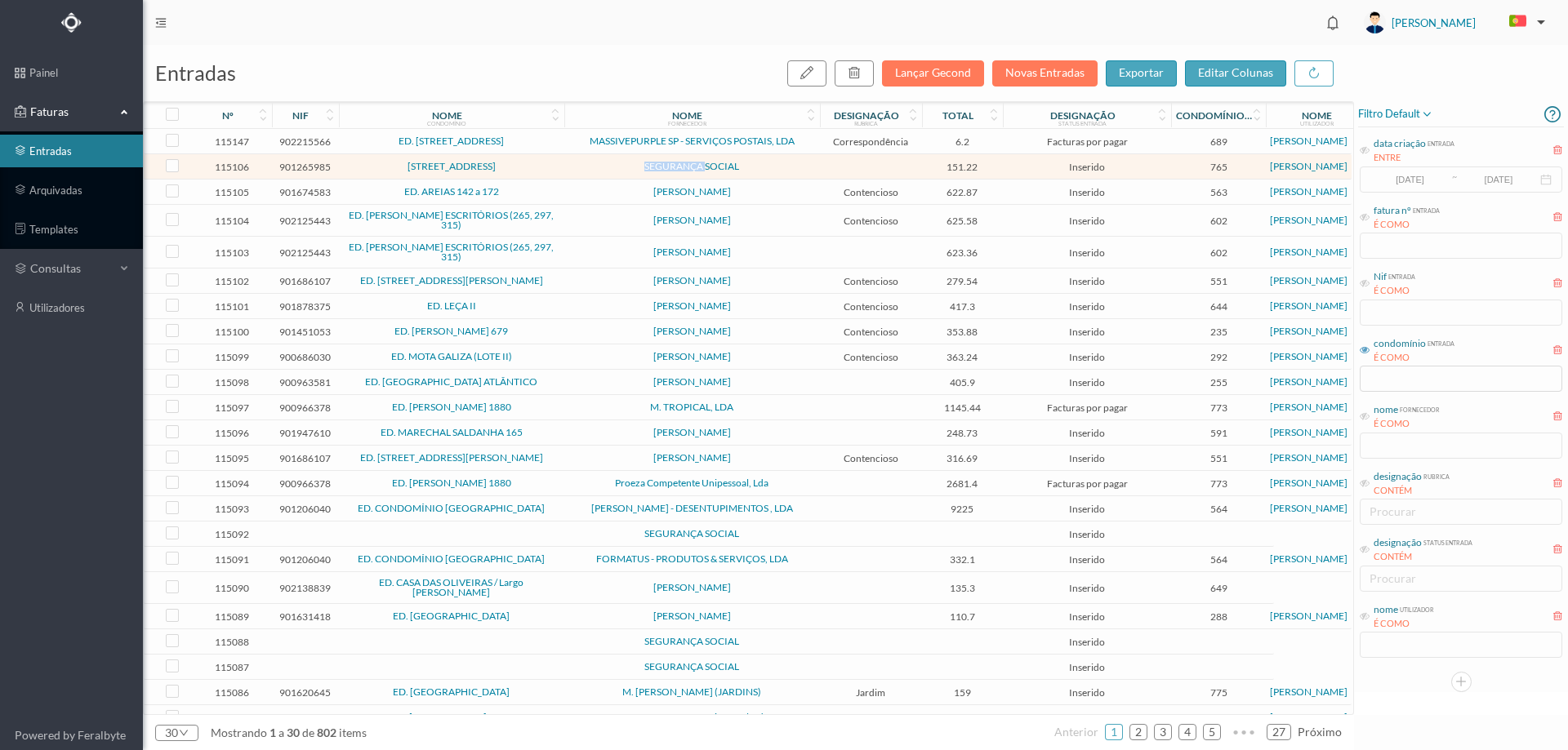
click at [581, 175] on td "SEGURANÇA SOCIAL" at bounding box center [692, 167] width 256 height 25
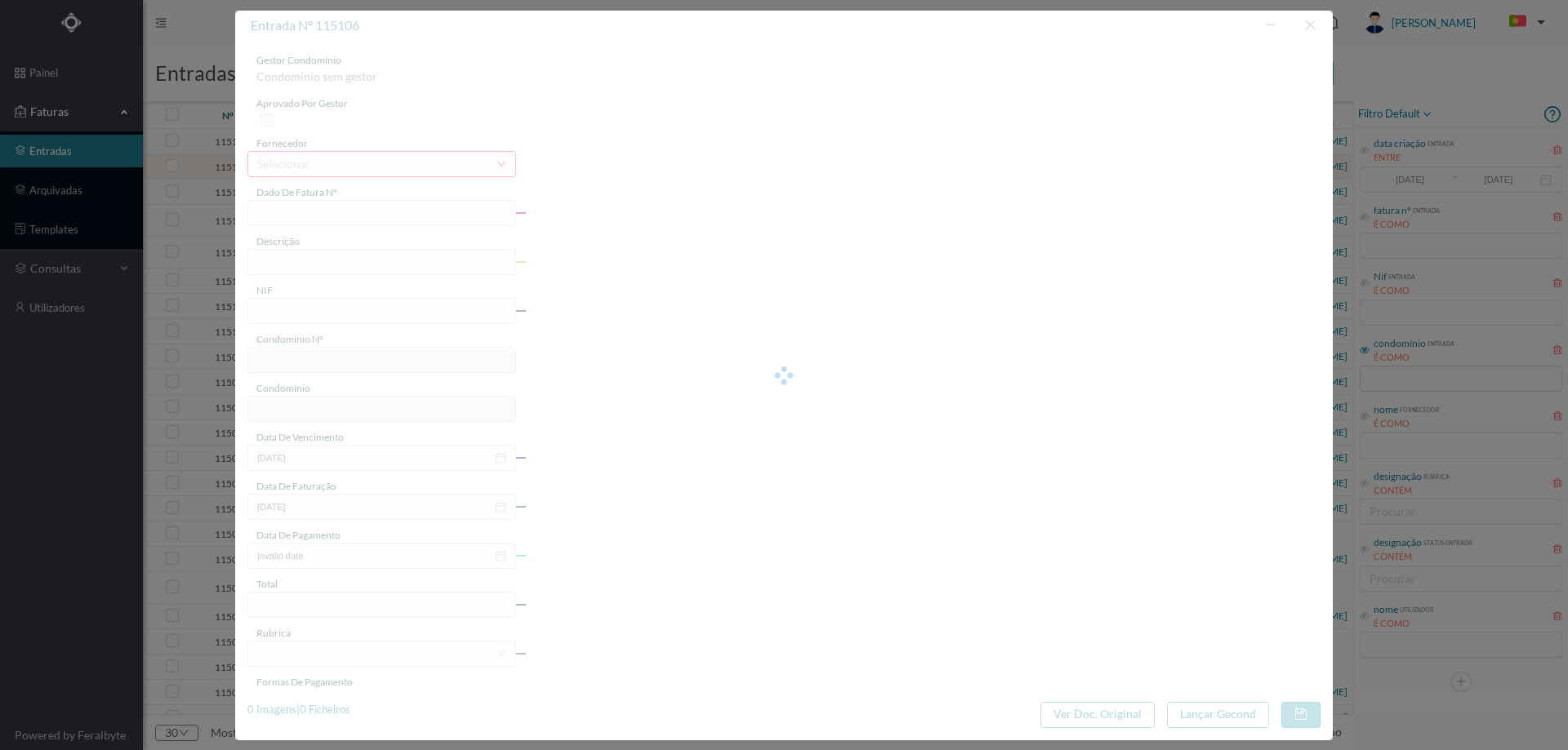
type input "FC FC.2025/1059"
type input "901265985"
type input "Invalid date"
type input "2025-09-25"
type input "151.22"
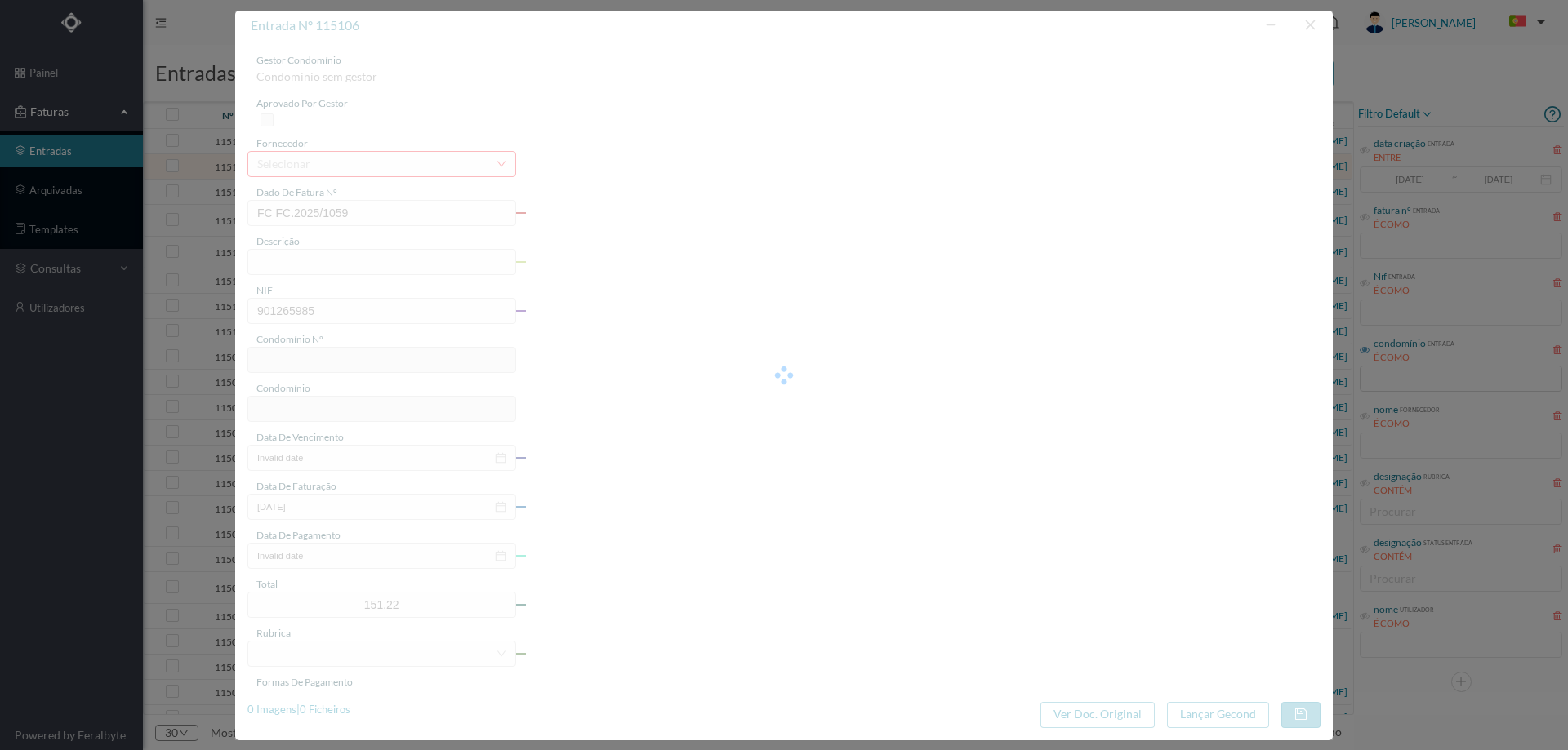
type input "765"
type input "[STREET_ADDRESS]"
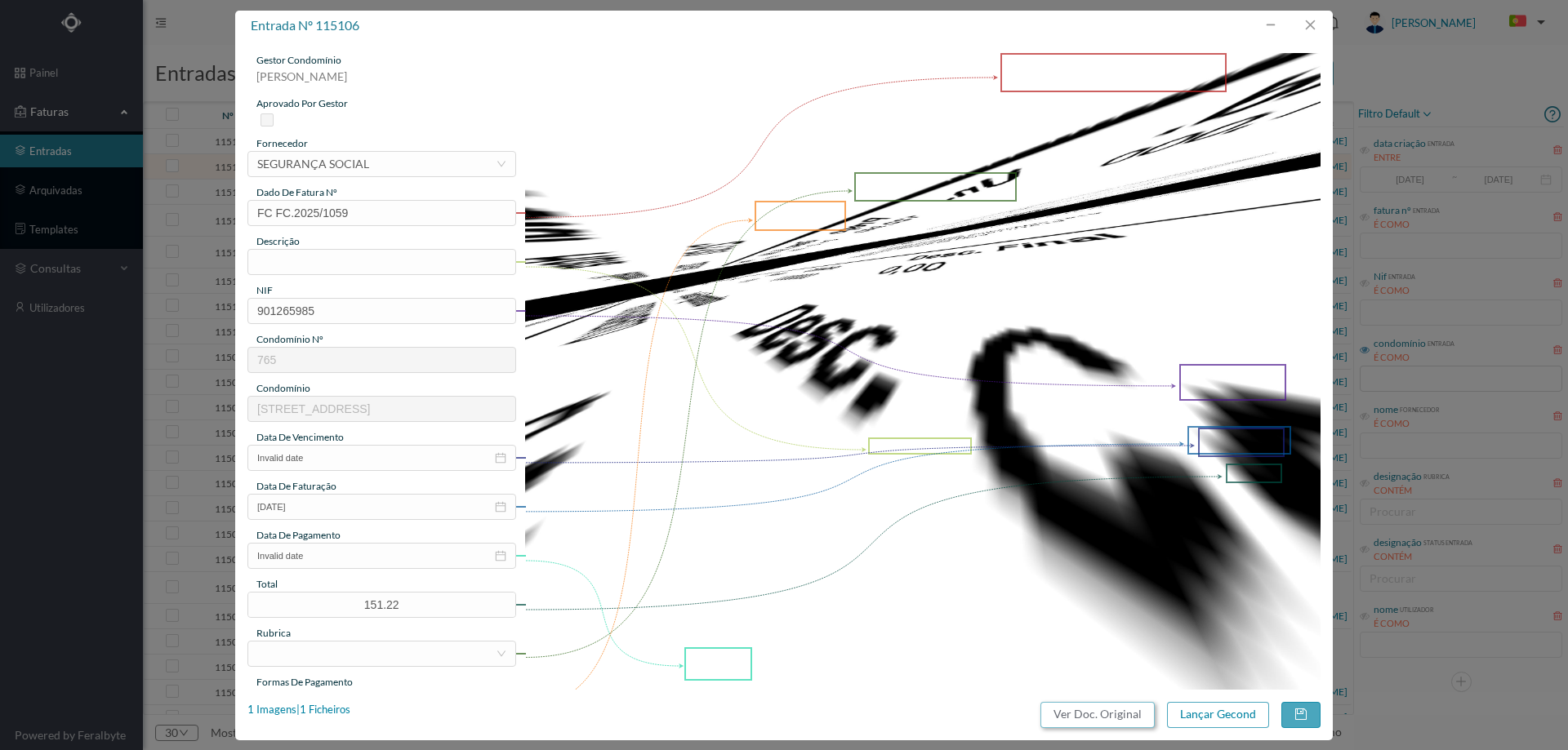
click at [1088, 719] on button "Ver Doc. Original" at bounding box center [1098, 715] width 114 height 26
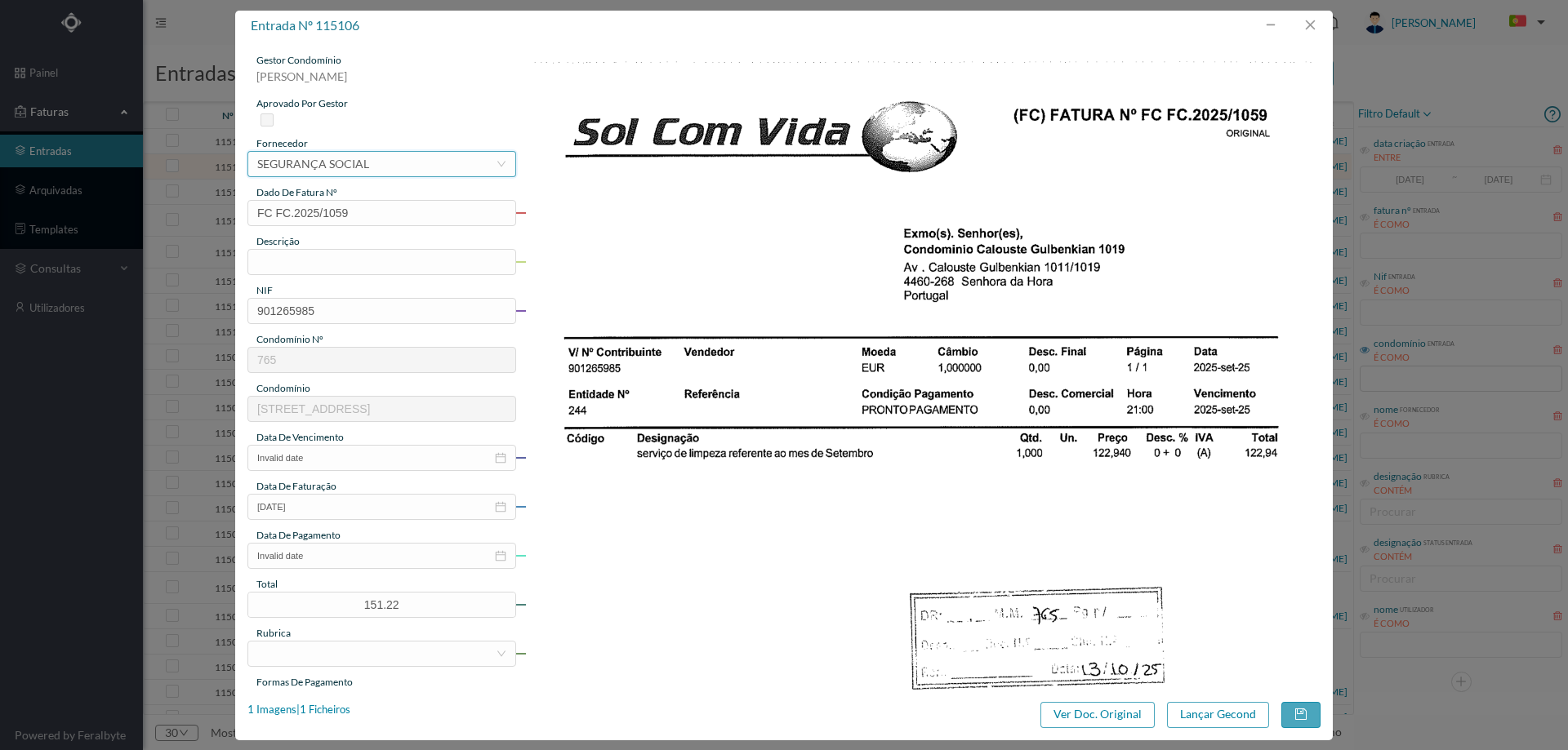
click at [372, 159] on div "selecionar SEGURANÇA SOCIAL" at bounding box center [376, 163] width 238 height 24
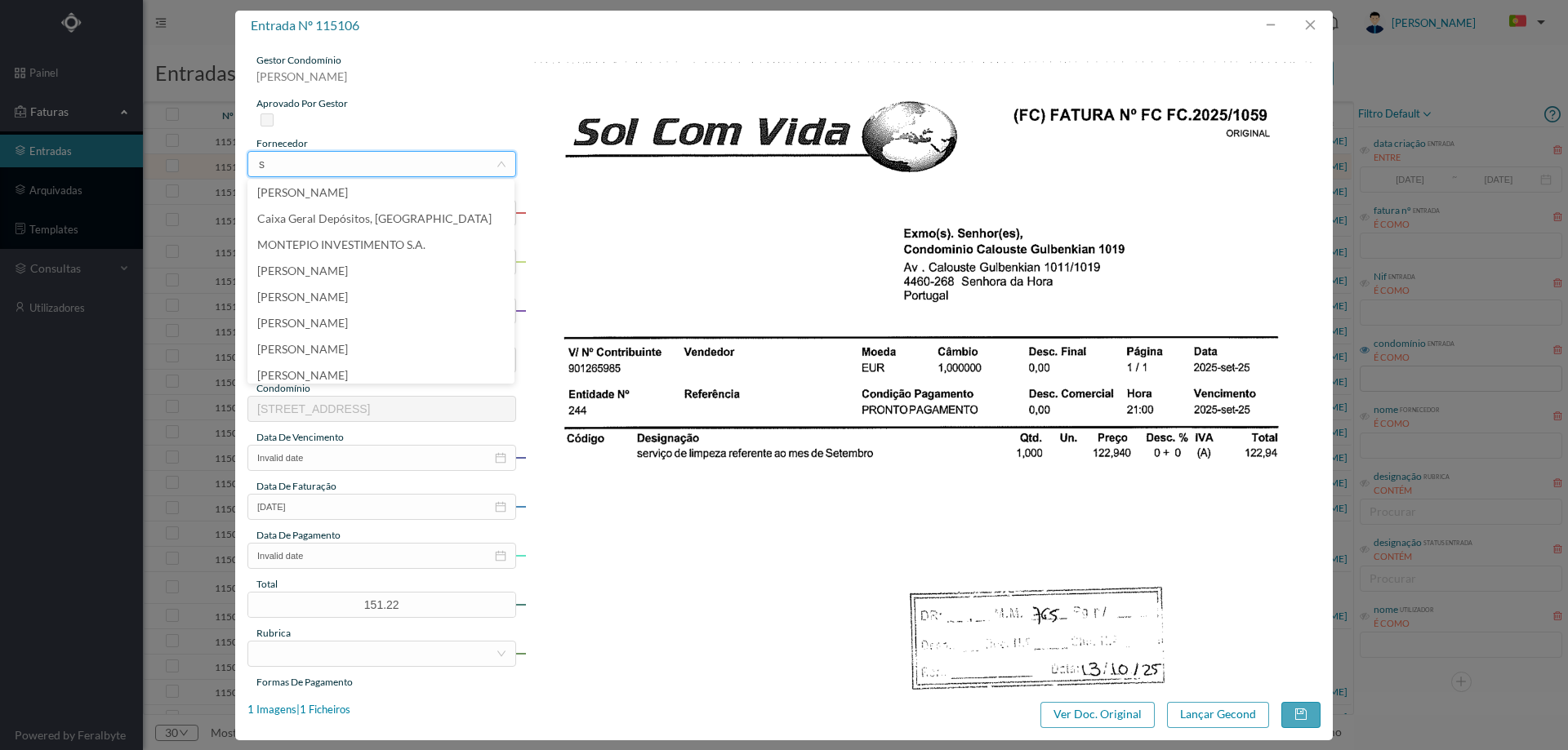
scroll to position [3, 0]
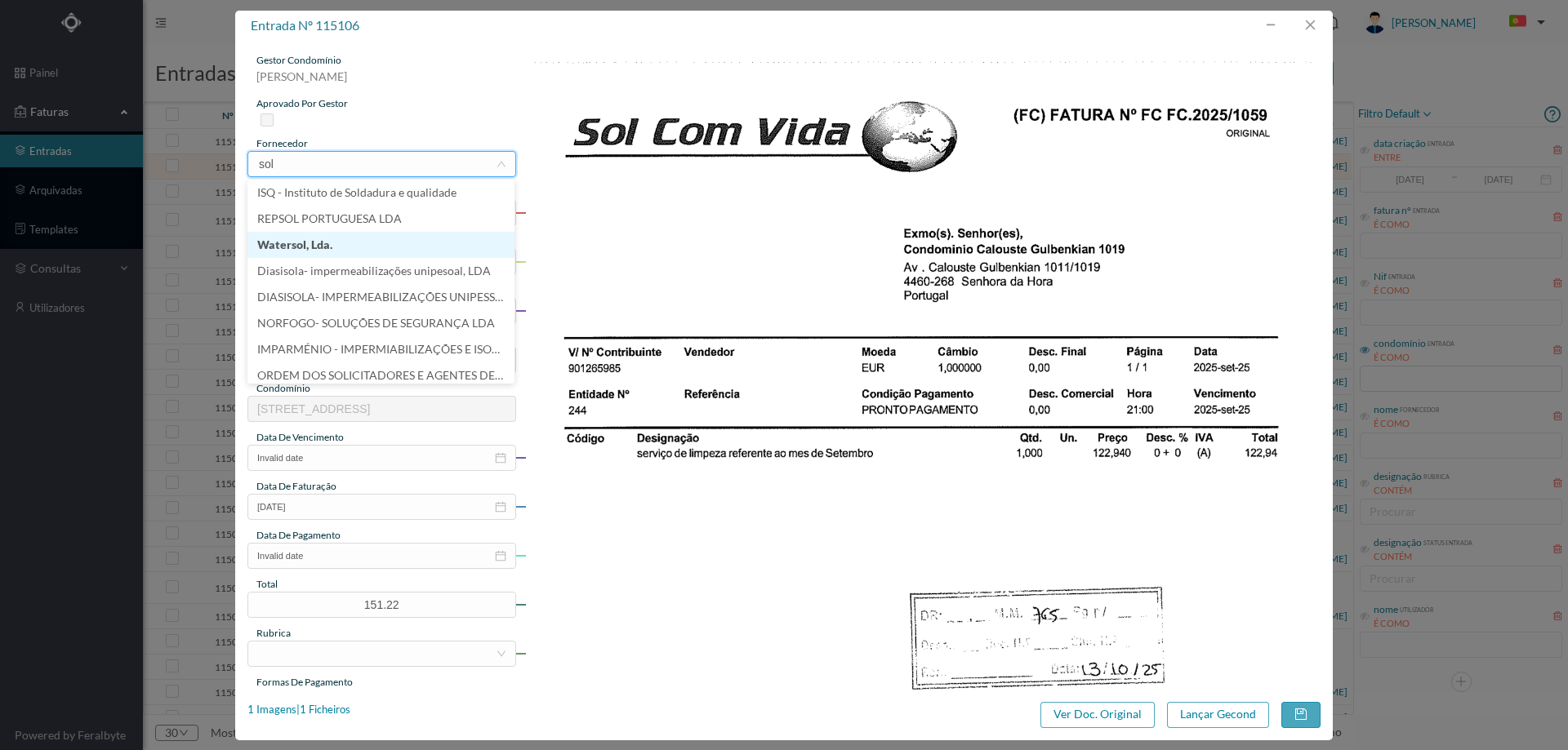
type input "sol"
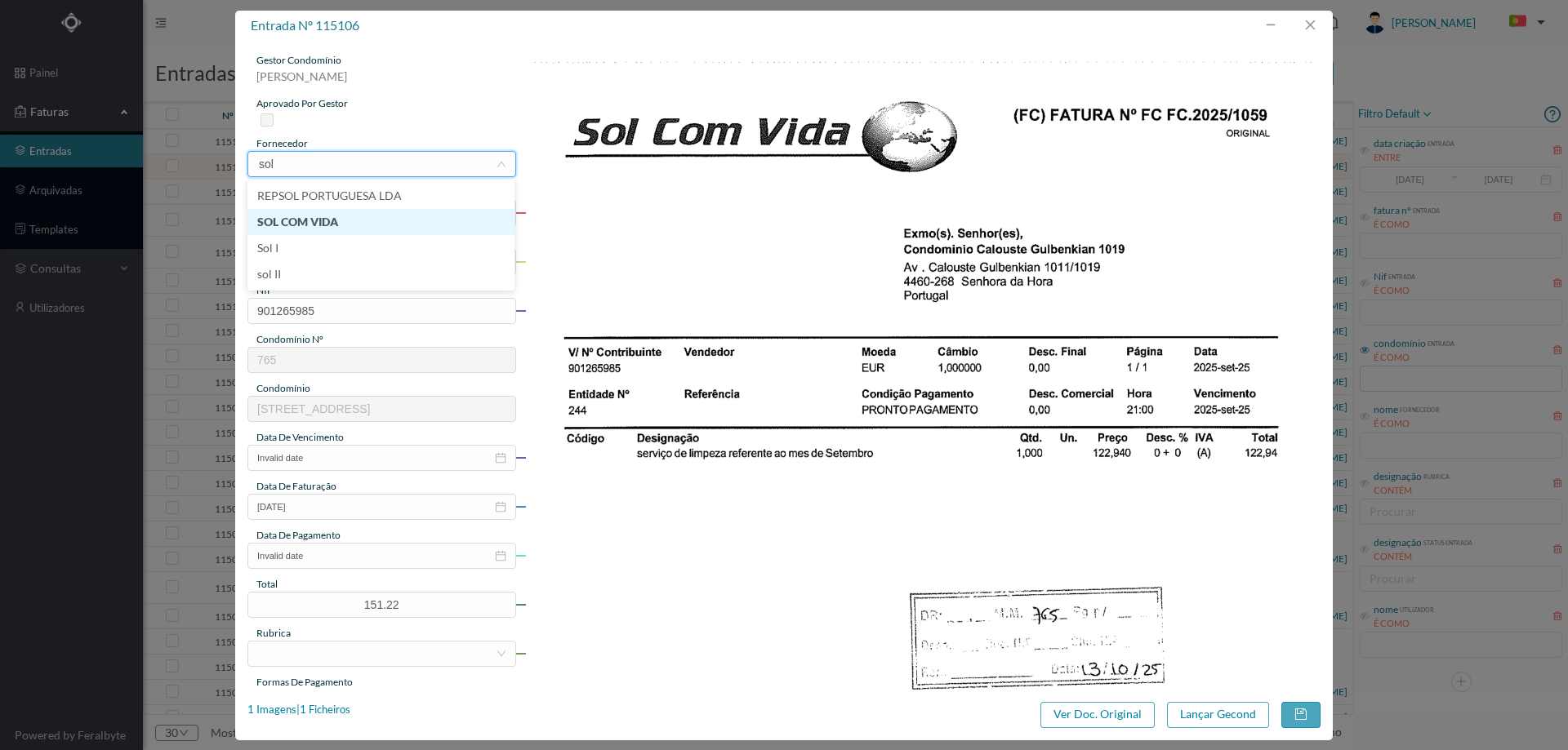
click at [334, 214] on li "SOL COM VIDA" at bounding box center [381, 221] width 267 height 26
click at [329, 258] on input "text" at bounding box center [382, 261] width 268 height 26
type input "Limpeza [DATE]"
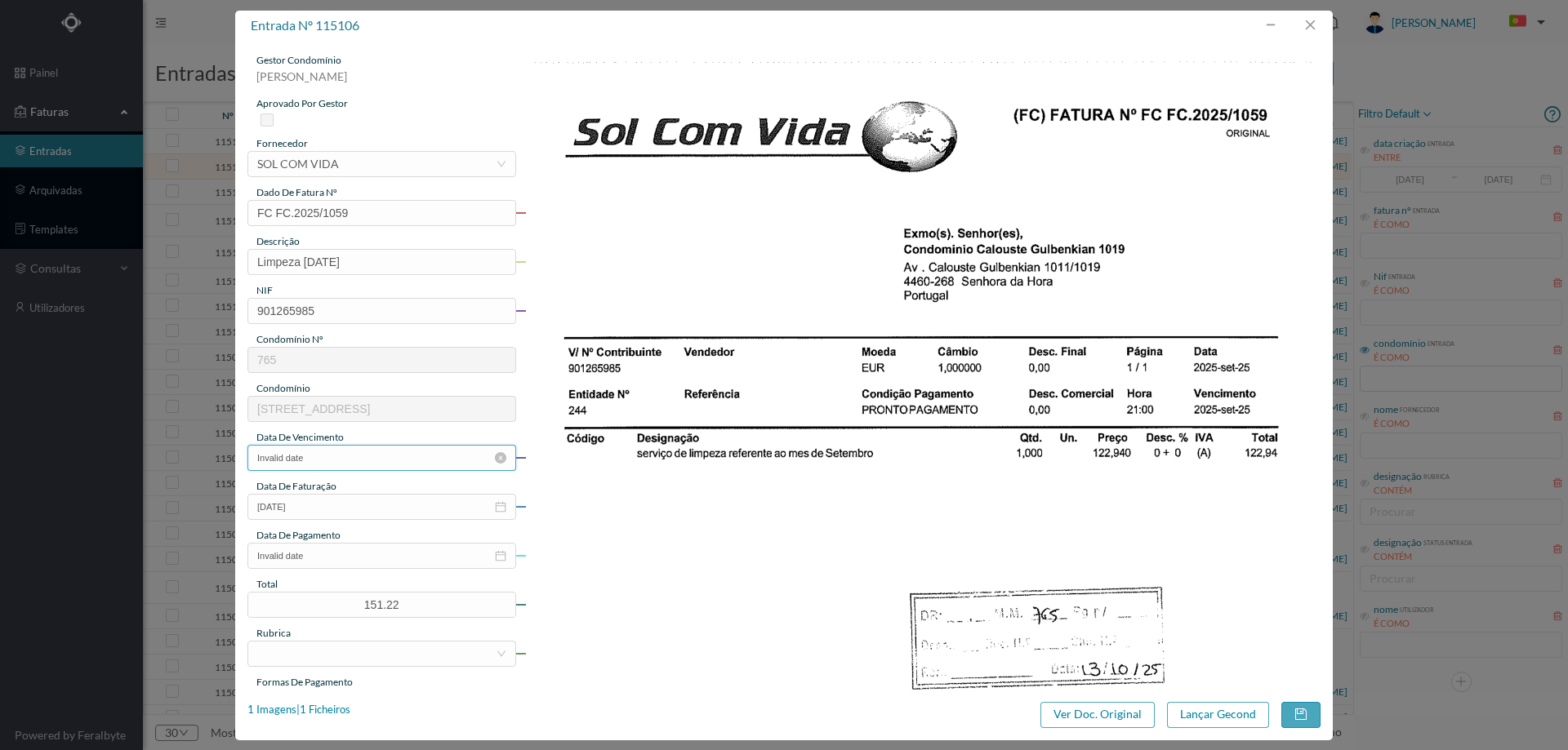
click at [359, 451] on input "Invalid date" at bounding box center [382, 458] width 268 height 26
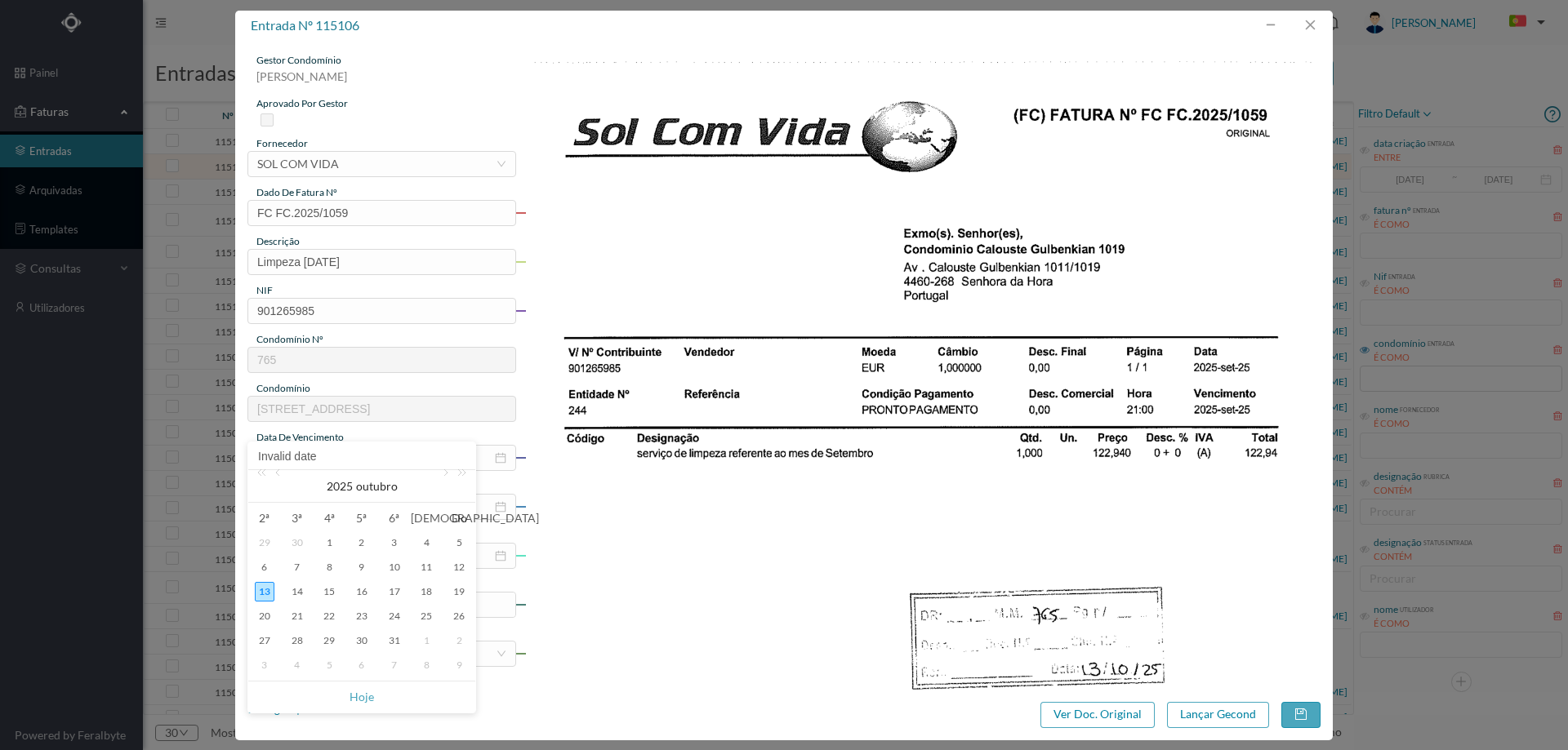
click at [292, 537] on div "30" at bounding box center [297, 542] width 19 height 19
type input "[DATE]"
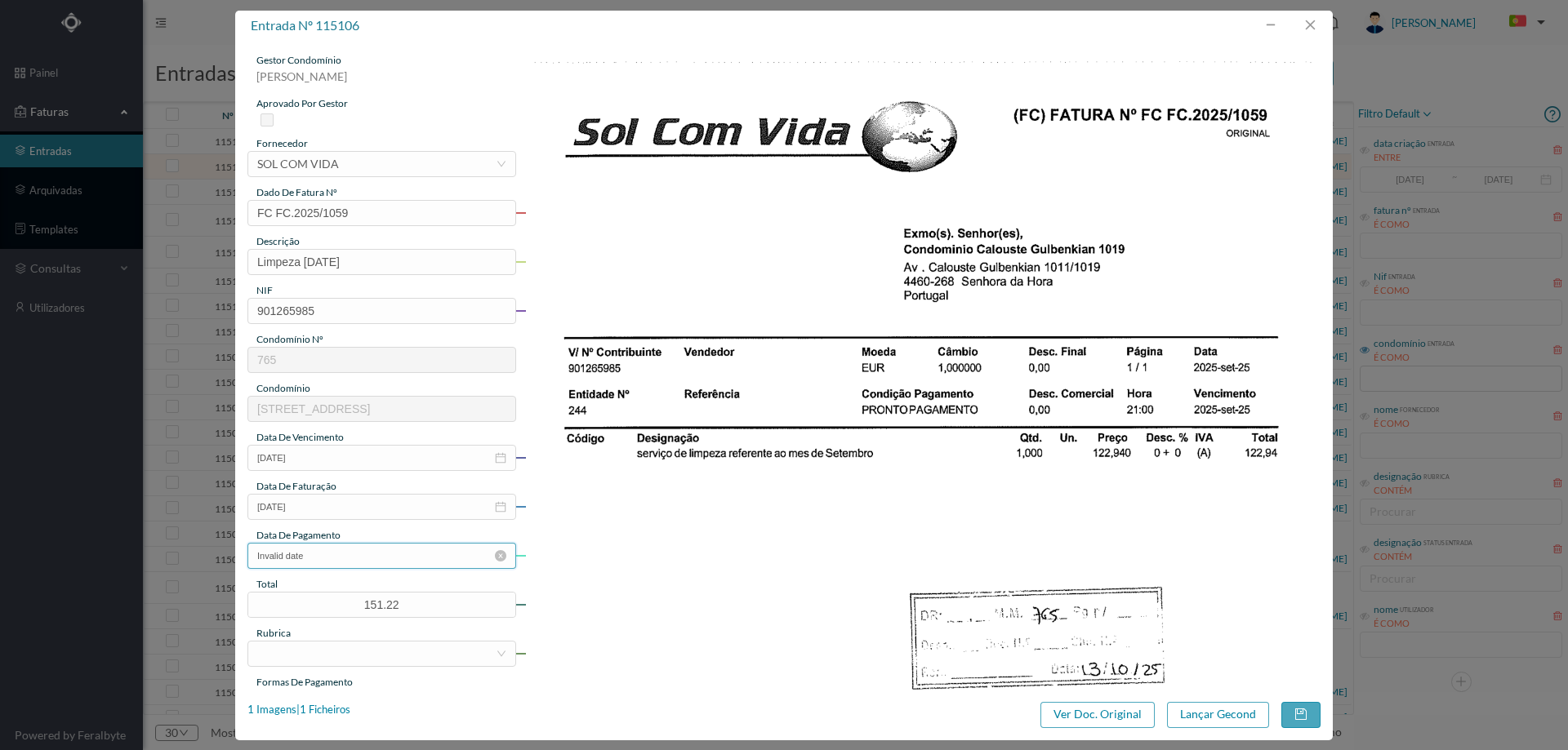
click at [358, 557] on input "Invalid date" at bounding box center [382, 556] width 268 height 26
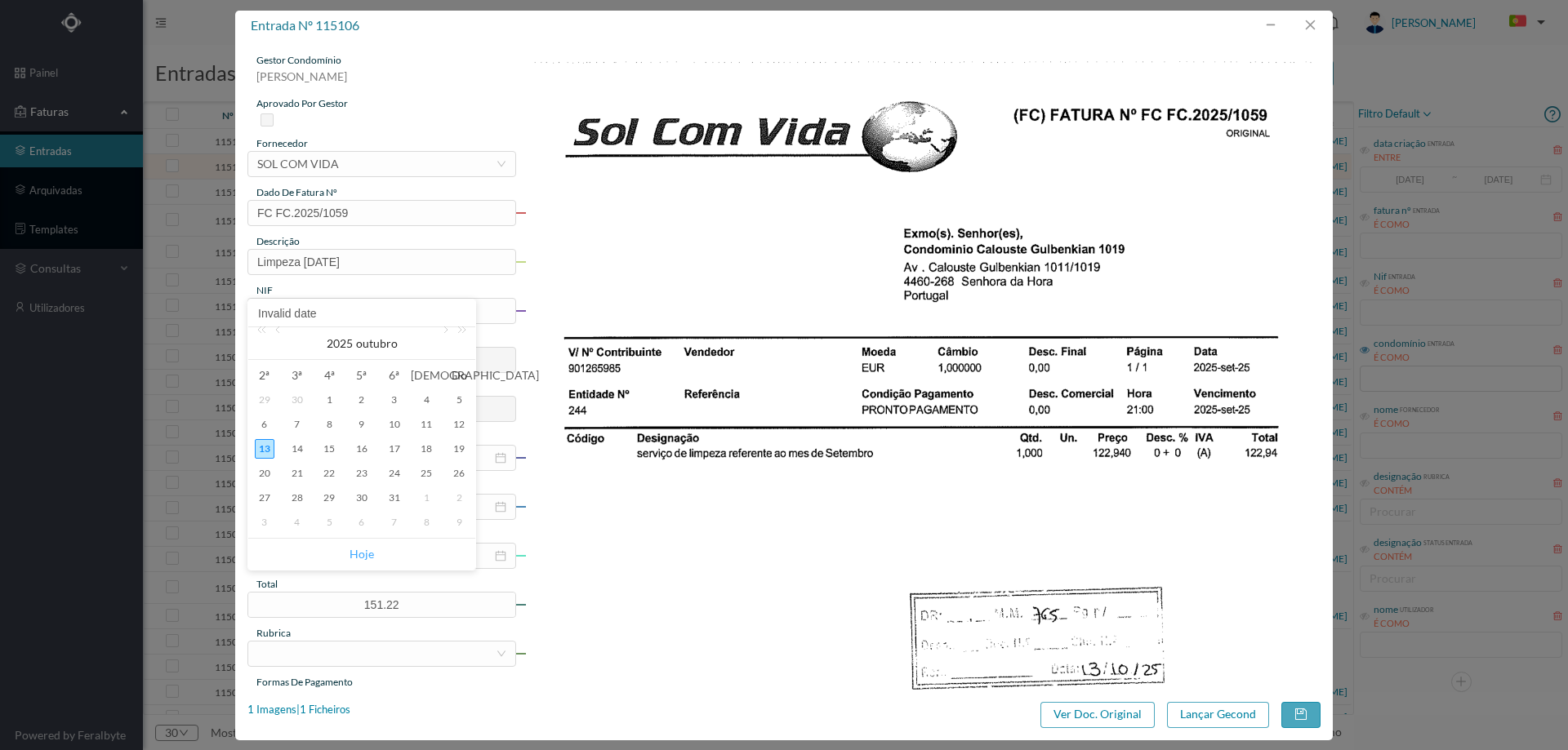
click at [362, 552] on link "Hoje" at bounding box center [361, 554] width 24 height 31
type input "[DATE]"
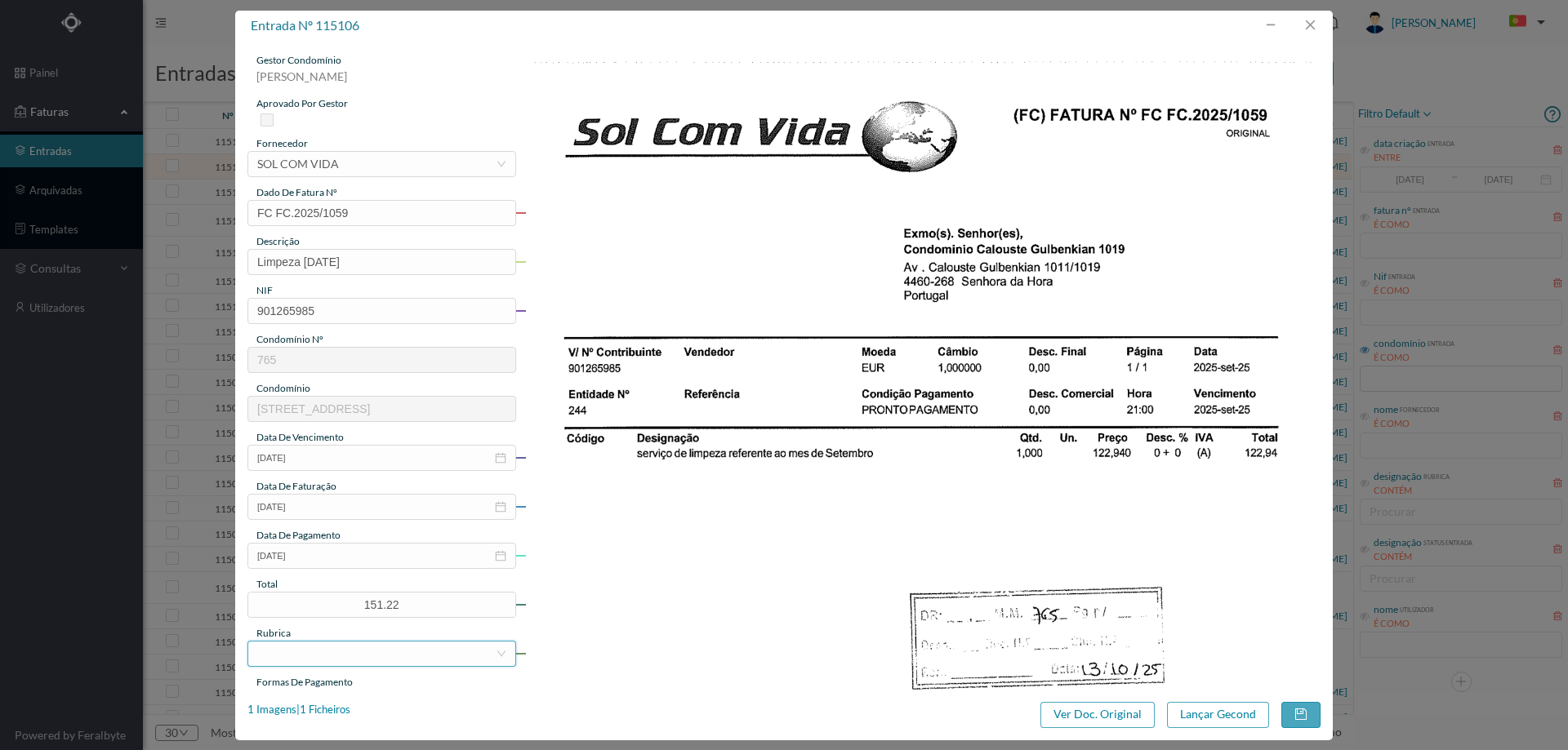
click at [338, 653] on div at bounding box center [376, 653] width 238 height 24
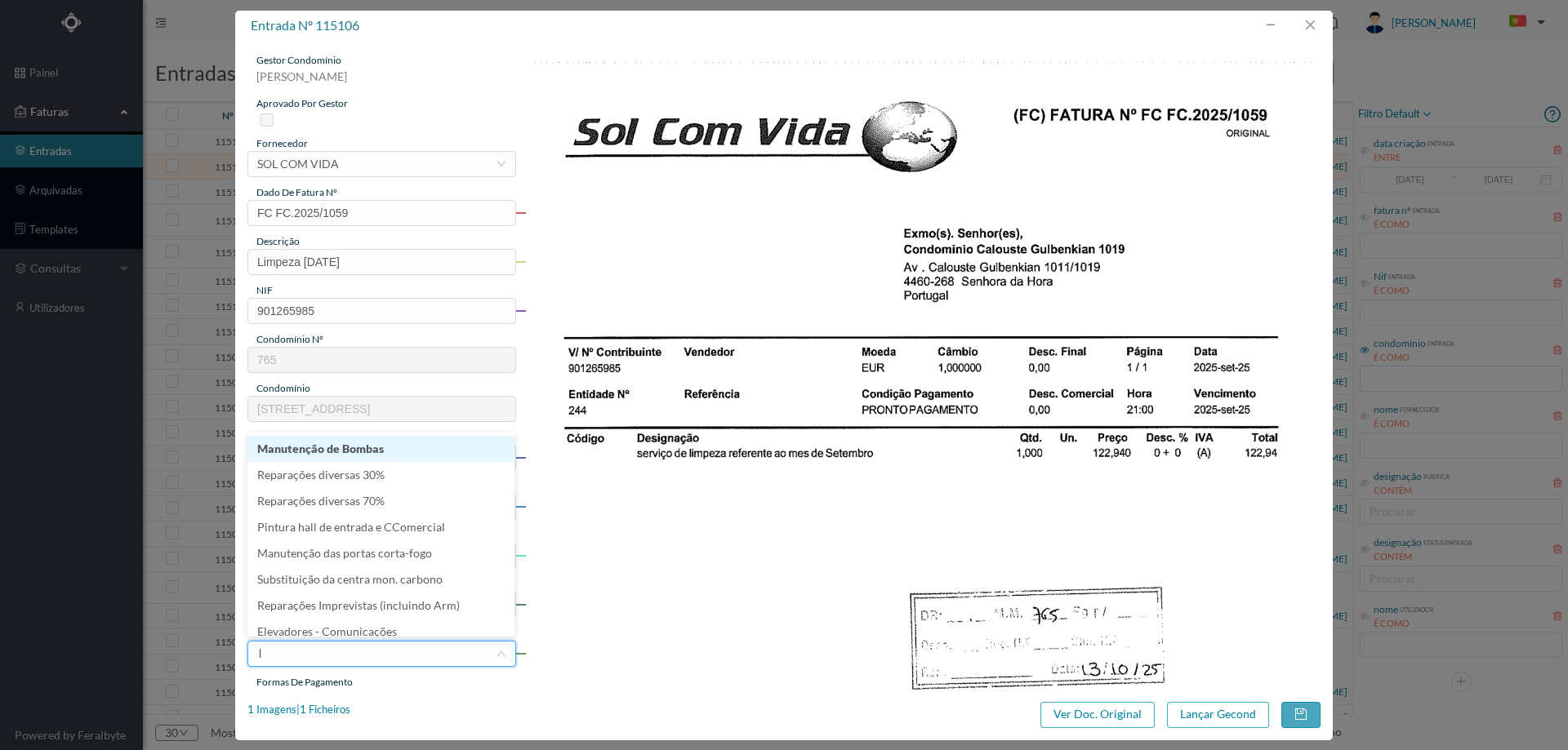
type input "li"
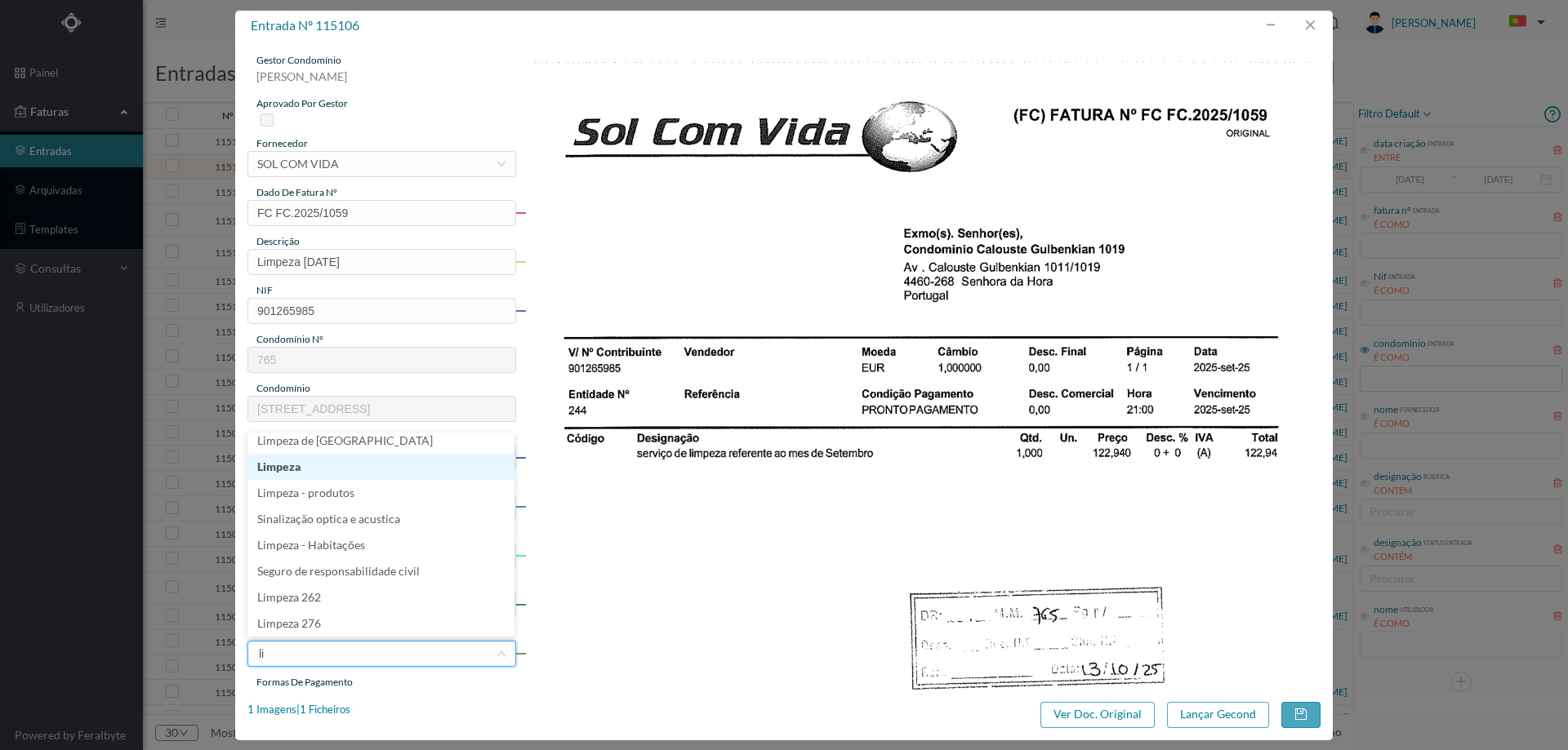
click at [340, 471] on li "Limpeza" at bounding box center [381, 466] width 267 height 26
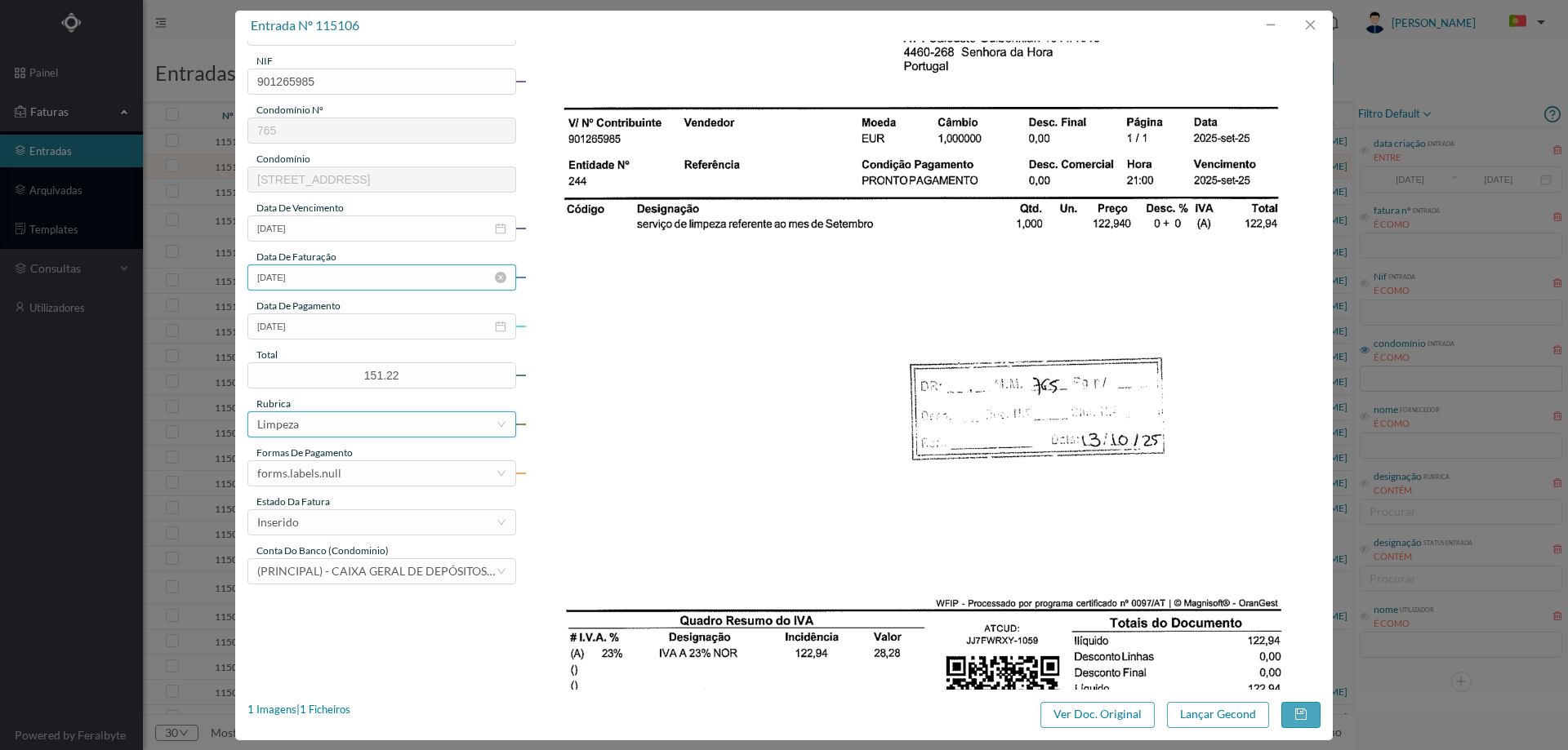
scroll to position [245, 0]
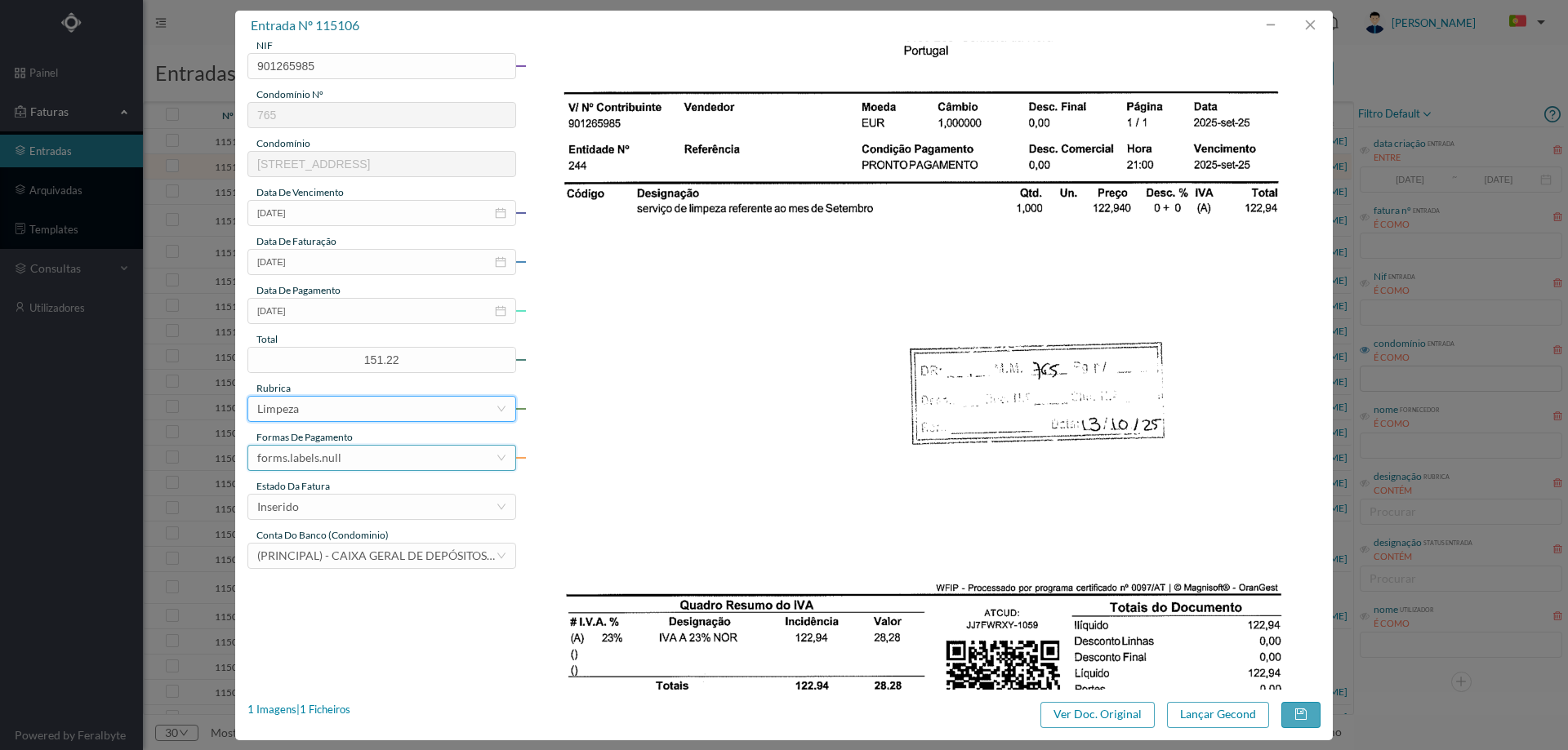
click at [339, 454] on div "forms.labels.null" at bounding box center [376, 458] width 238 height 24
click at [335, 545] on li "transferência bancária" at bounding box center [381, 541] width 267 height 26
click at [350, 519] on div "Inserido" at bounding box center [382, 506] width 268 height 26
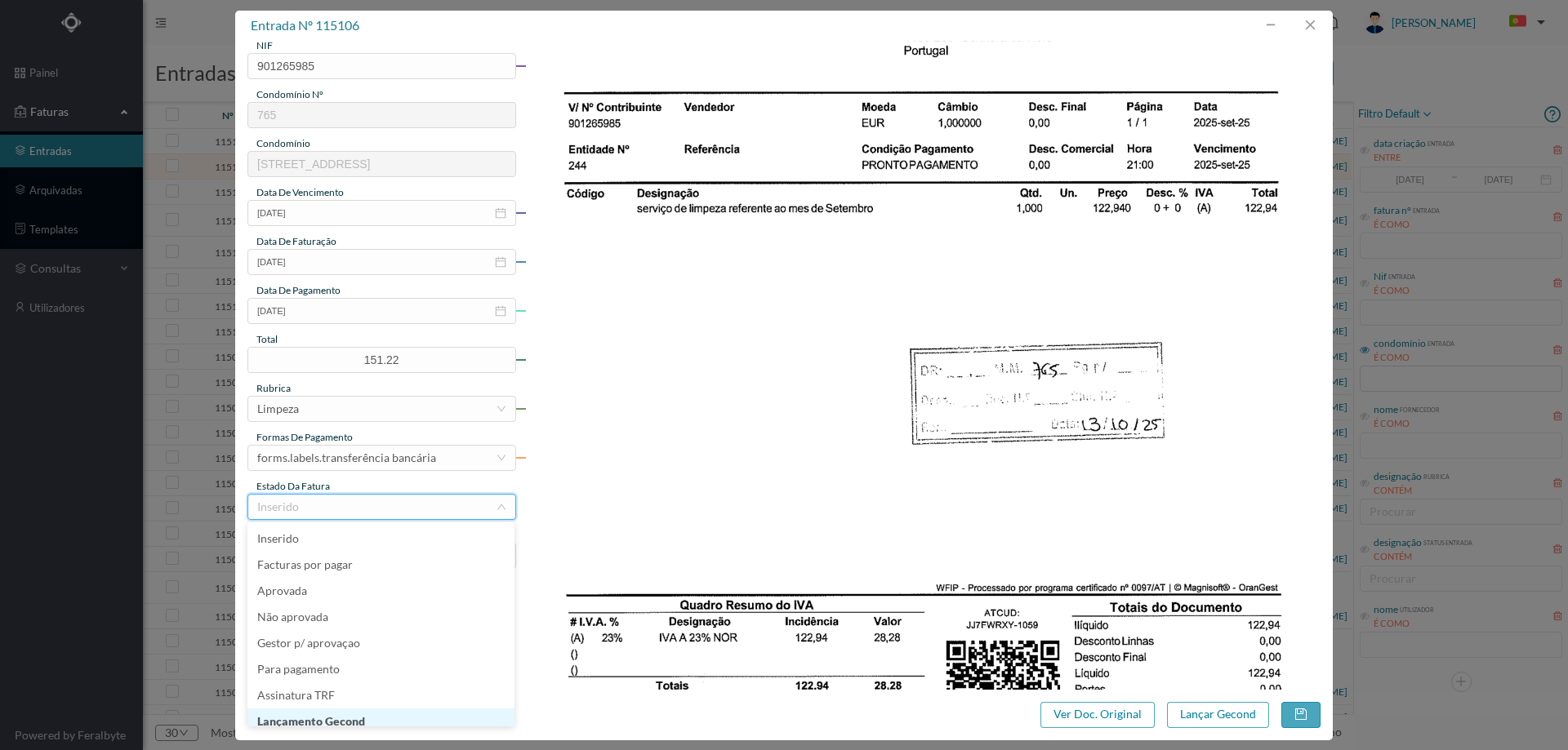
scroll to position [8, 0]
click at [340, 709] on li "Lançamento Gecond" at bounding box center [381, 713] width 267 height 26
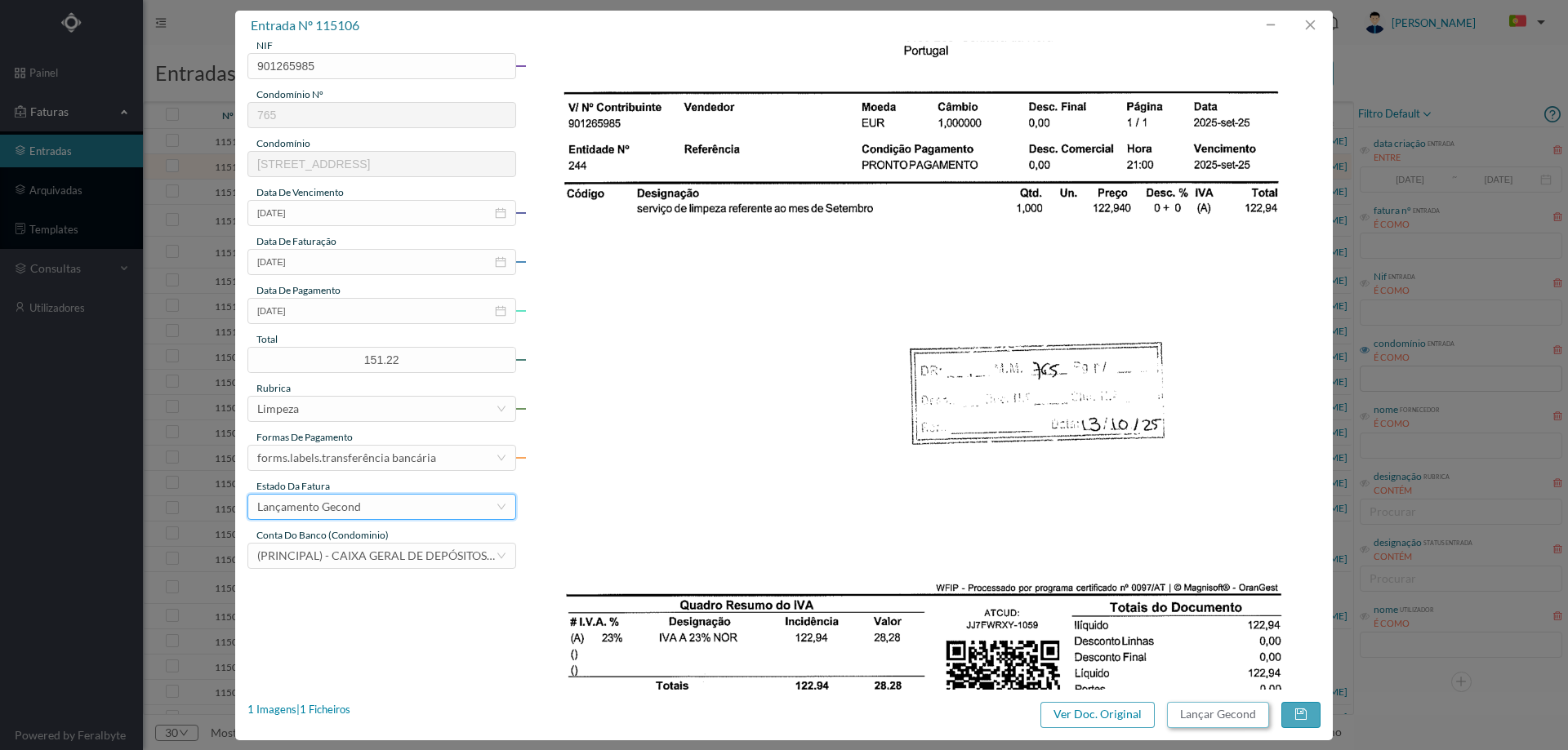
click at [1210, 721] on button "Lançar Gecond" at bounding box center [1218, 715] width 102 height 26
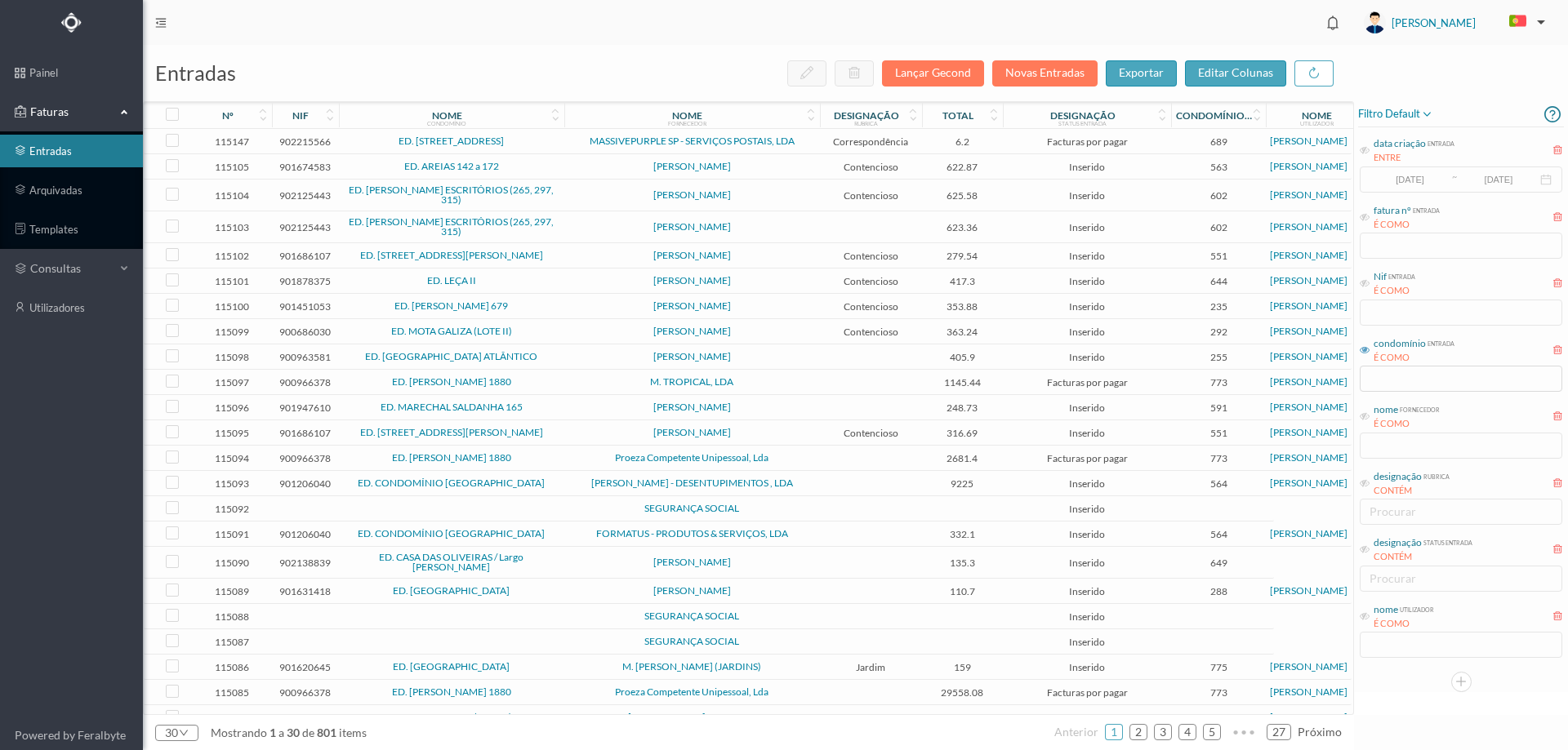
click at [537, 162] on span "ED. AREIAS 142 a 172" at bounding box center [451, 167] width 217 height 10
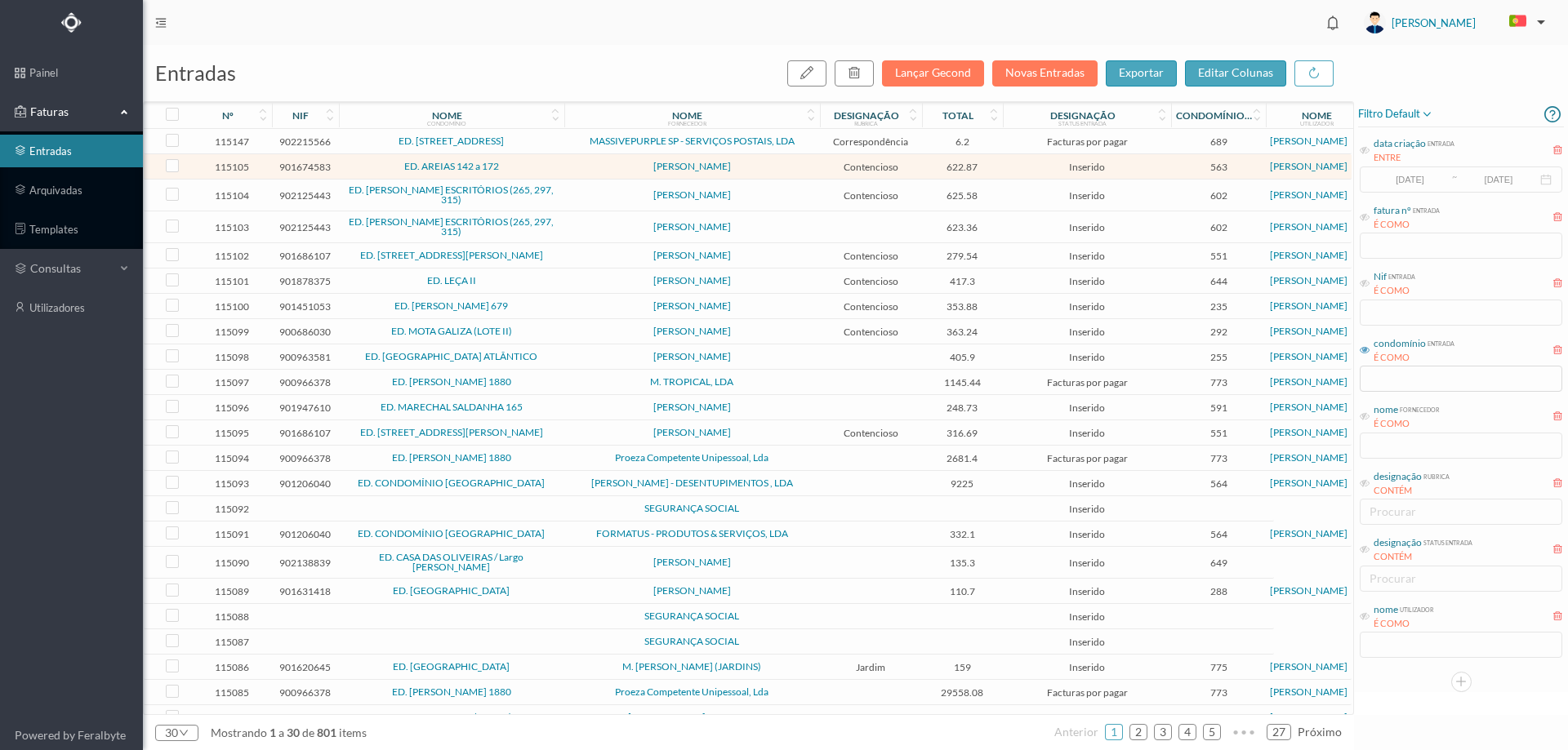
click at [537, 162] on span "ED. AREIAS 142 a 172" at bounding box center [451, 167] width 217 height 10
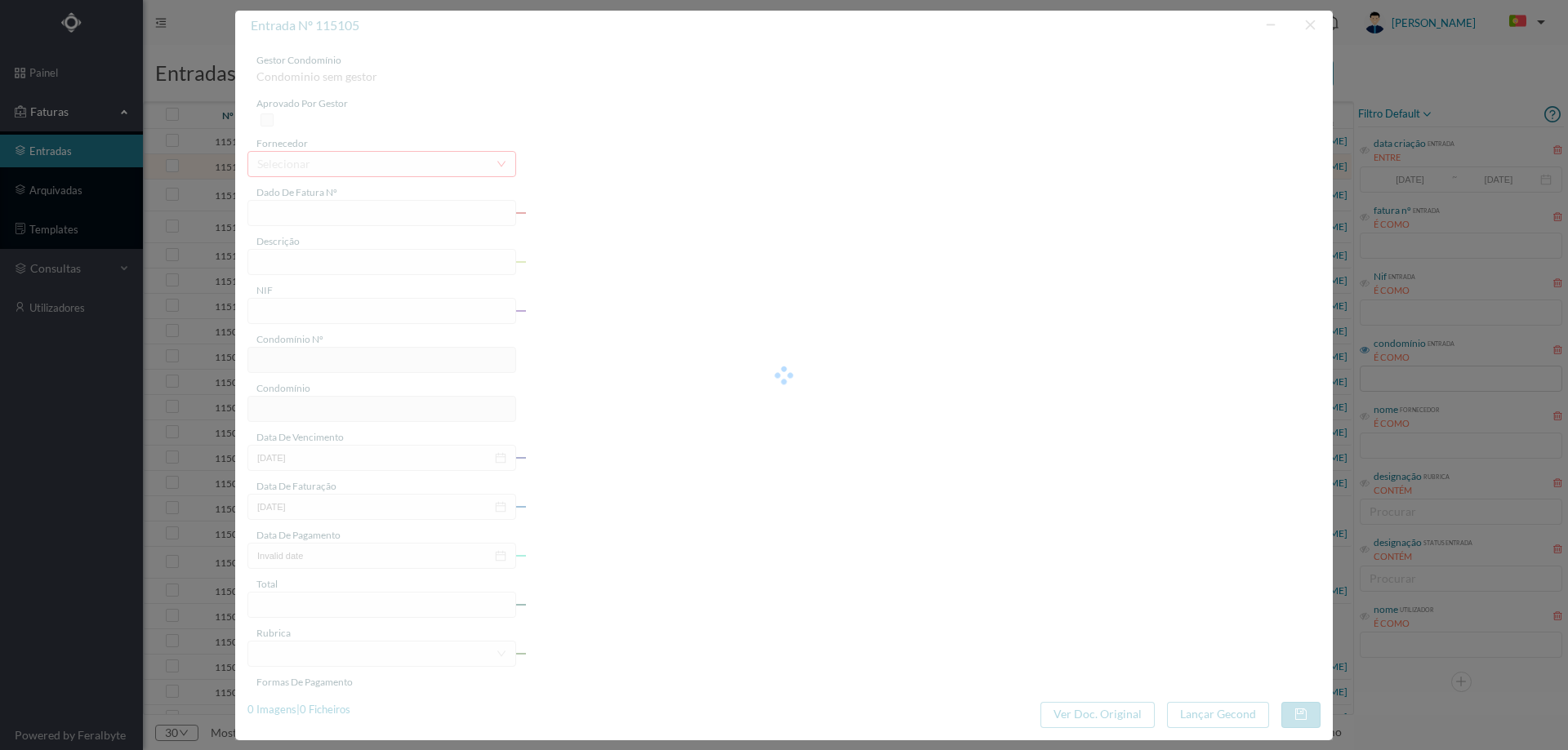
type input "FT AP/1634"
type input "901674583"
type input "Invalid date"
type input "[DATE]"
type input "622.87"
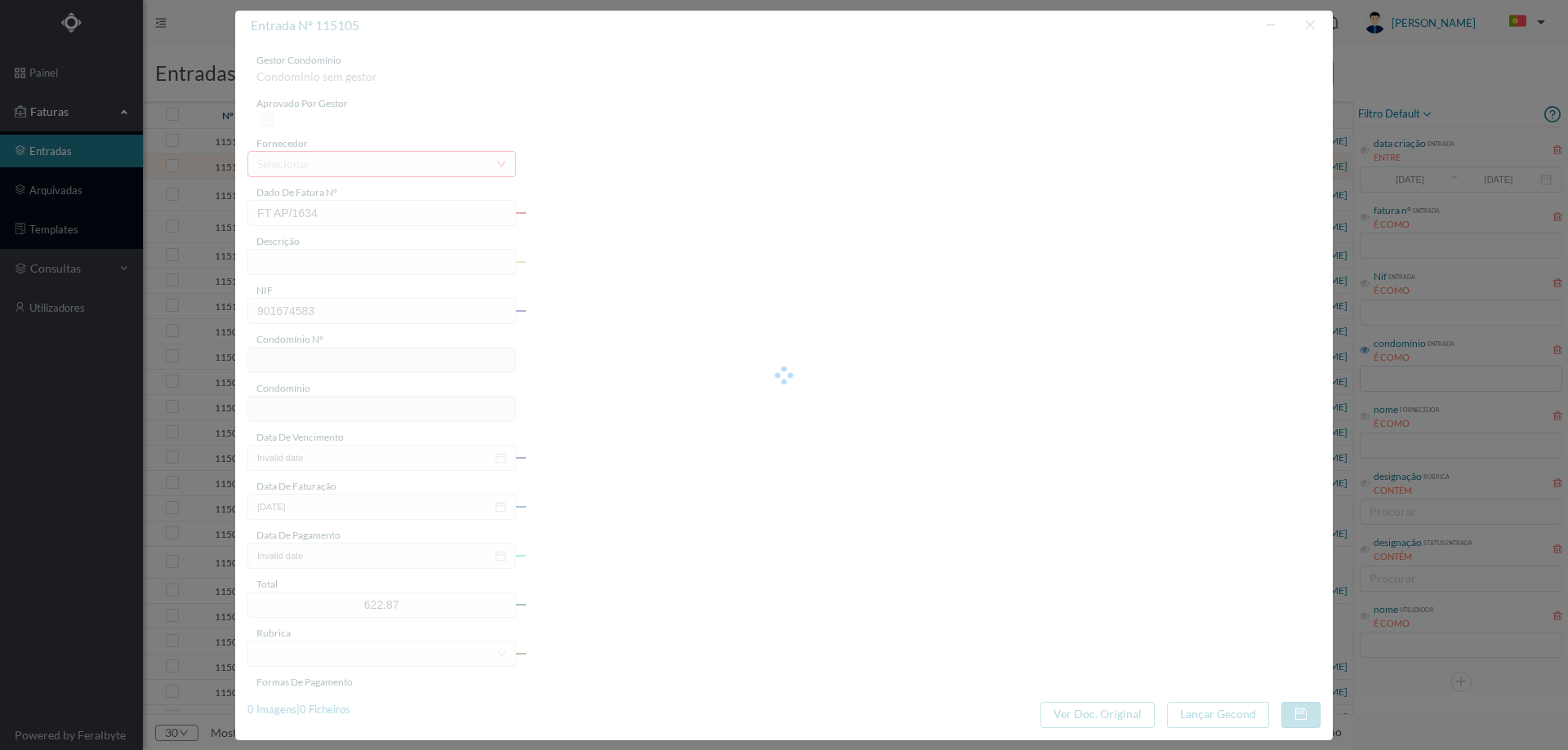
type input "563"
type input "ED. AREIAS 142 a 172"
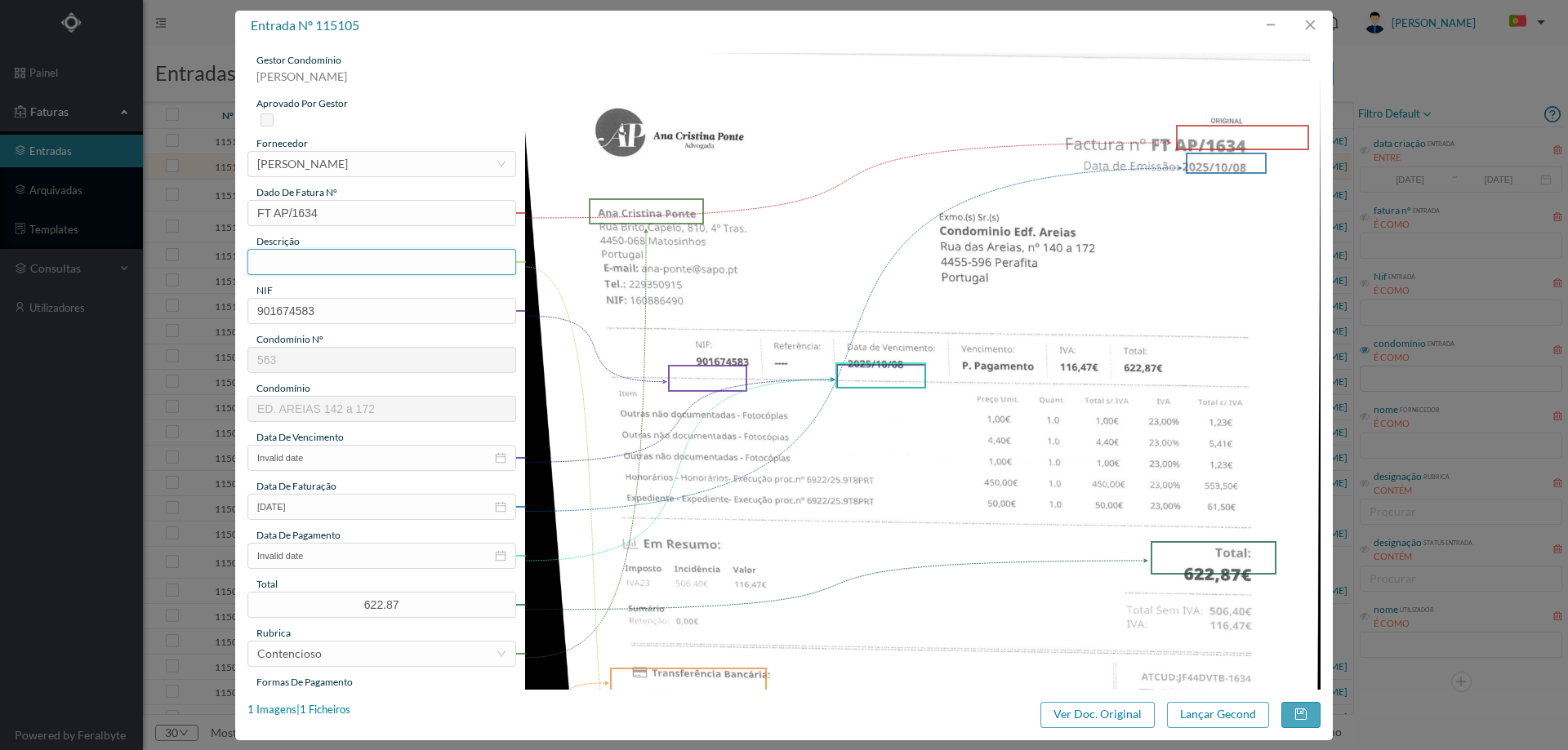
click at [326, 266] on input "text" at bounding box center [382, 261] width 268 height 26
type input "Despesas processo contencioso"
click at [325, 463] on input "Invalid date" at bounding box center [382, 458] width 268 height 26
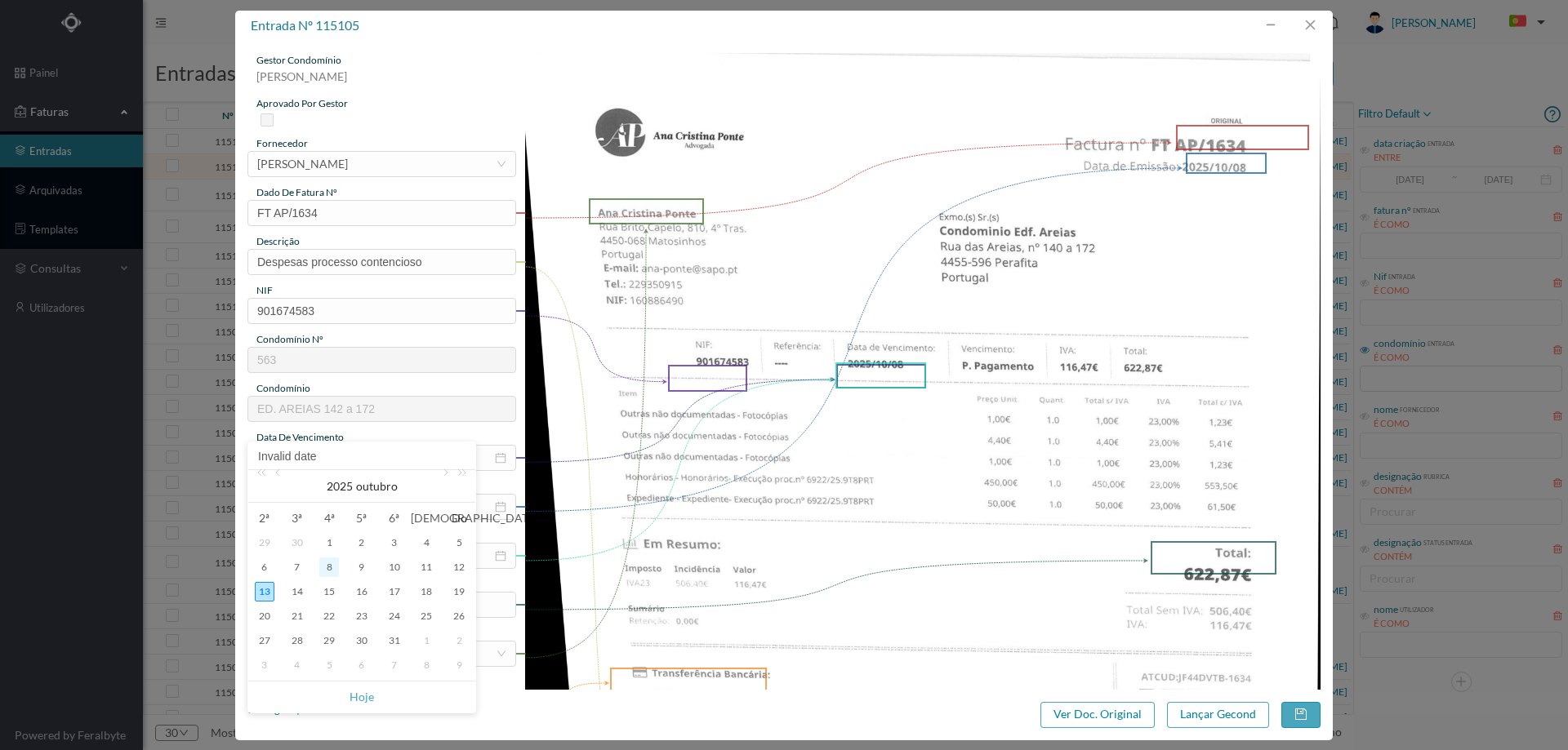
click at [326, 569] on div "8" at bounding box center [329, 566] width 19 height 19
type input "[DATE]"
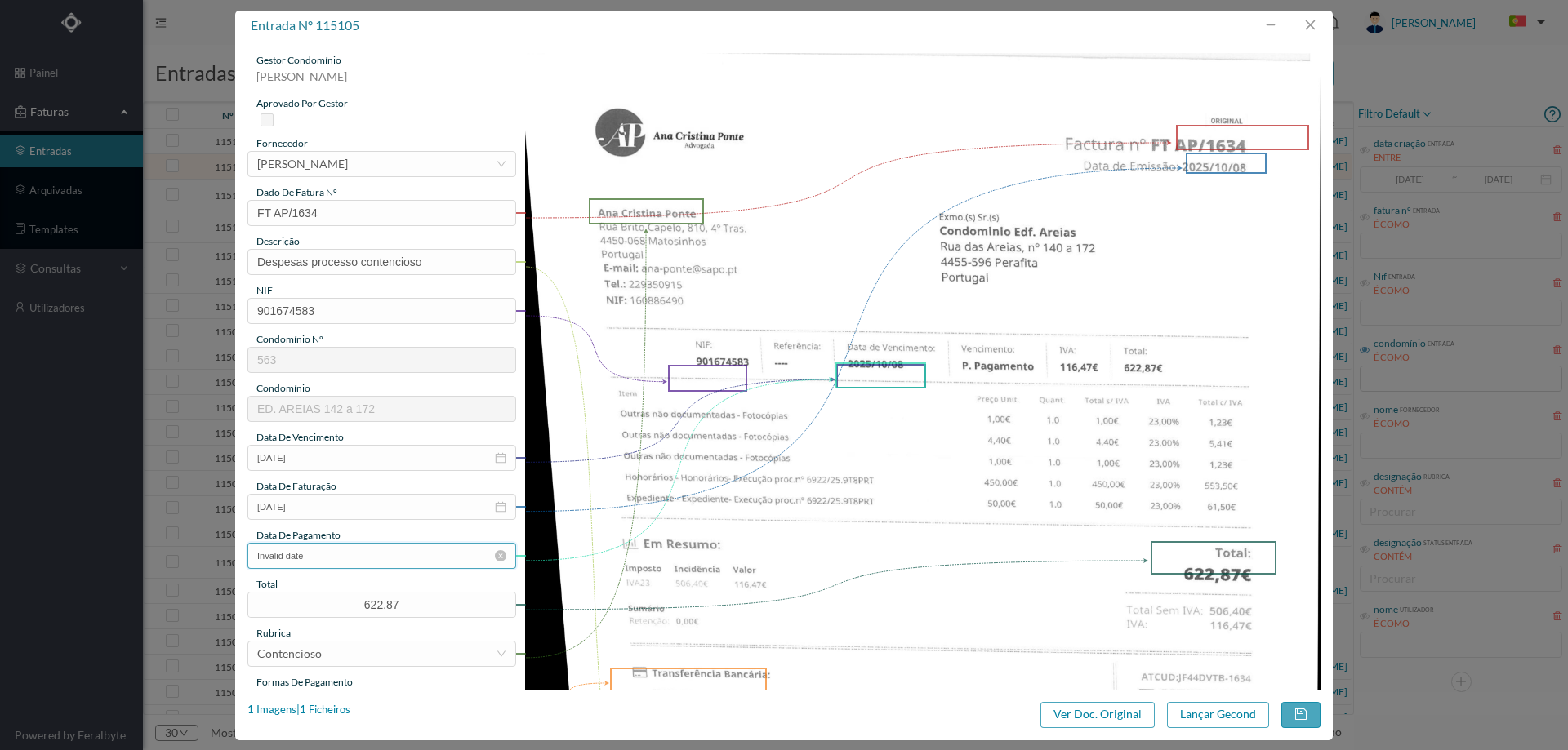
click at [364, 554] on input "Invalid date" at bounding box center [382, 556] width 268 height 26
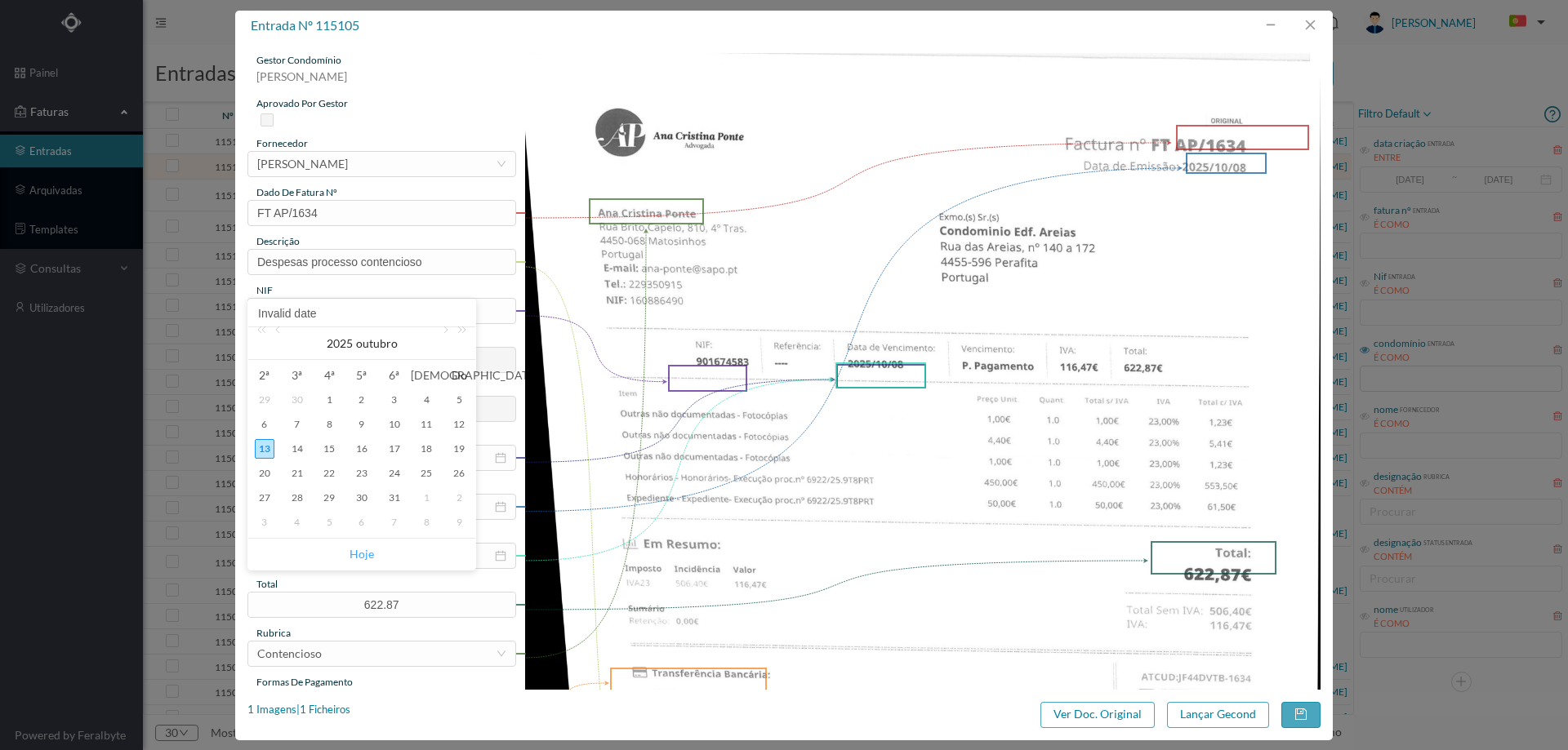
click at [364, 553] on link "Hoje" at bounding box center [361, 554] width 24 height 31
type input "[DATE]"
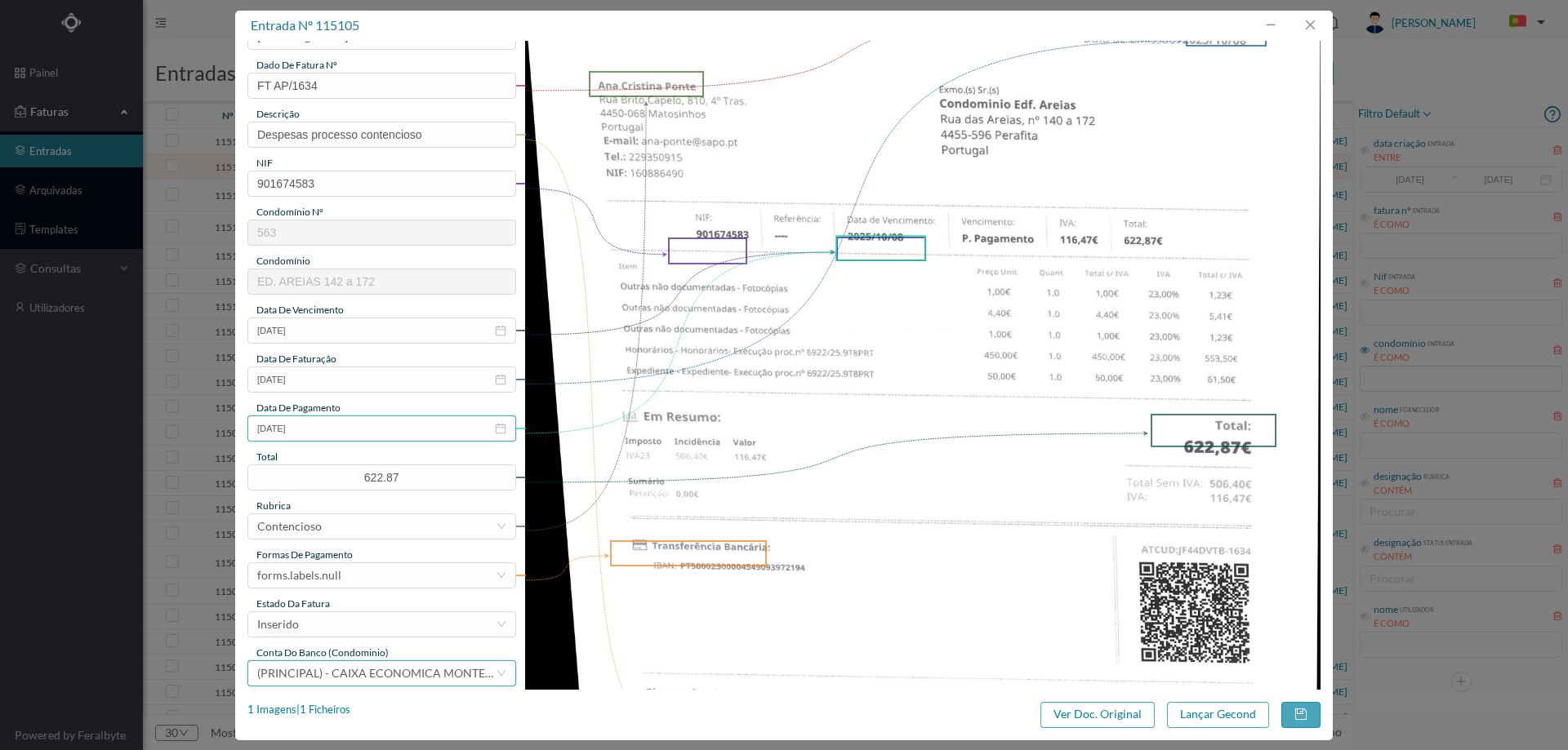
scroll to position [327, 0]
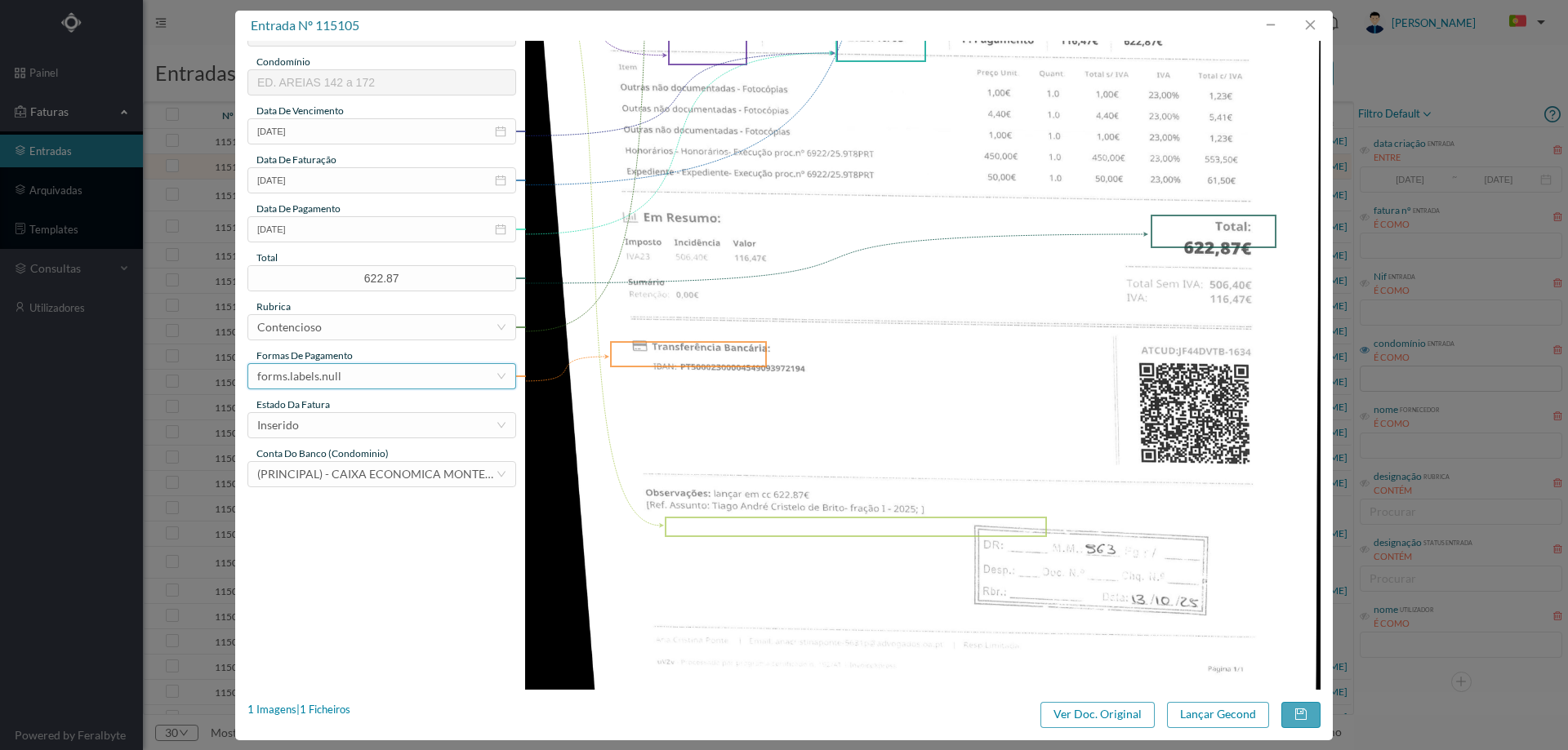
click at [314, 380] on div "forms.labels.null" at bounding box center [299, 375] width 84 height 24
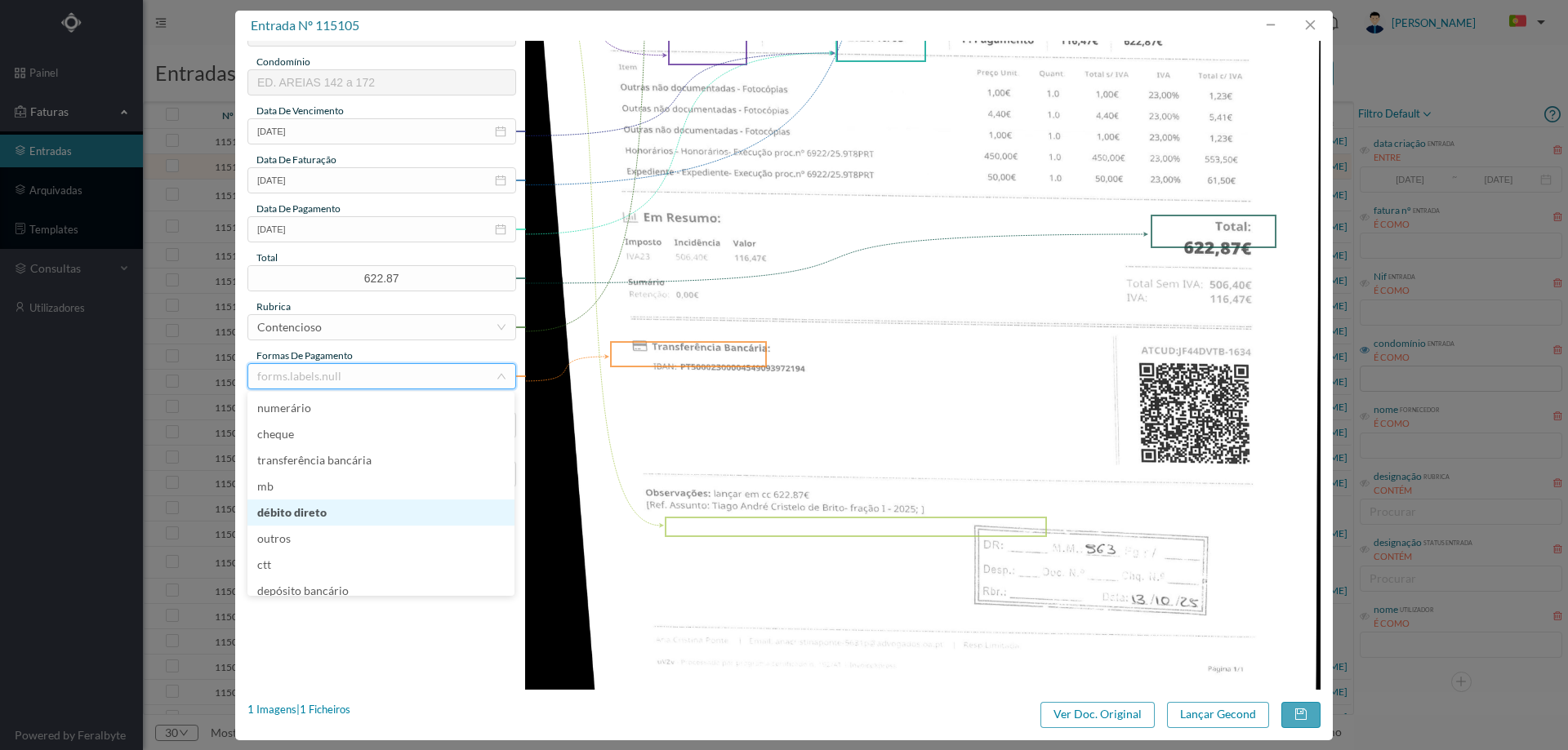
click at [341, 515] on li "débito direto" at bounding box center [381, 512] width 267 height 26
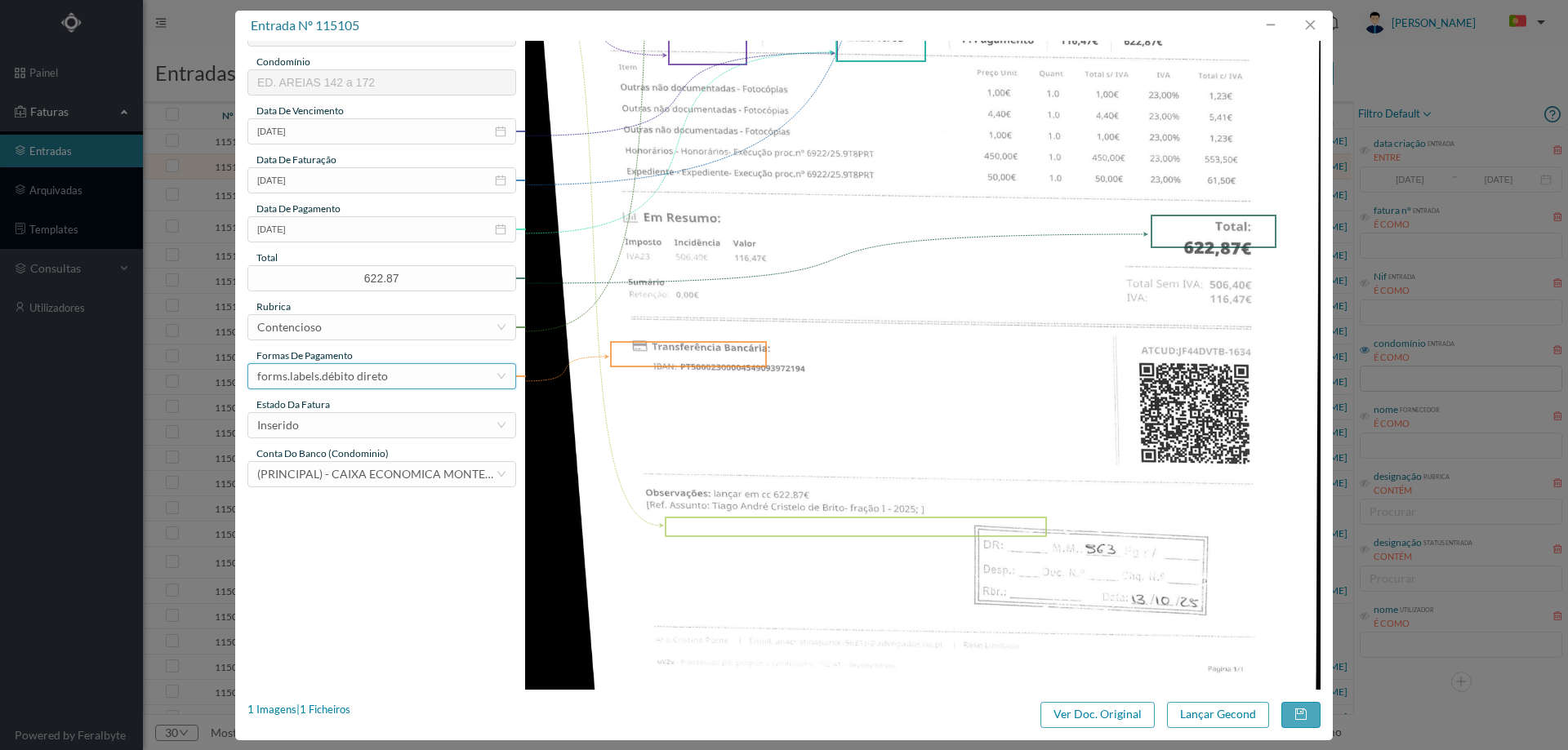
click at [337, 370] on div "forms.labels.débito direto" at bounding box center [323, 375] width 131 height 24
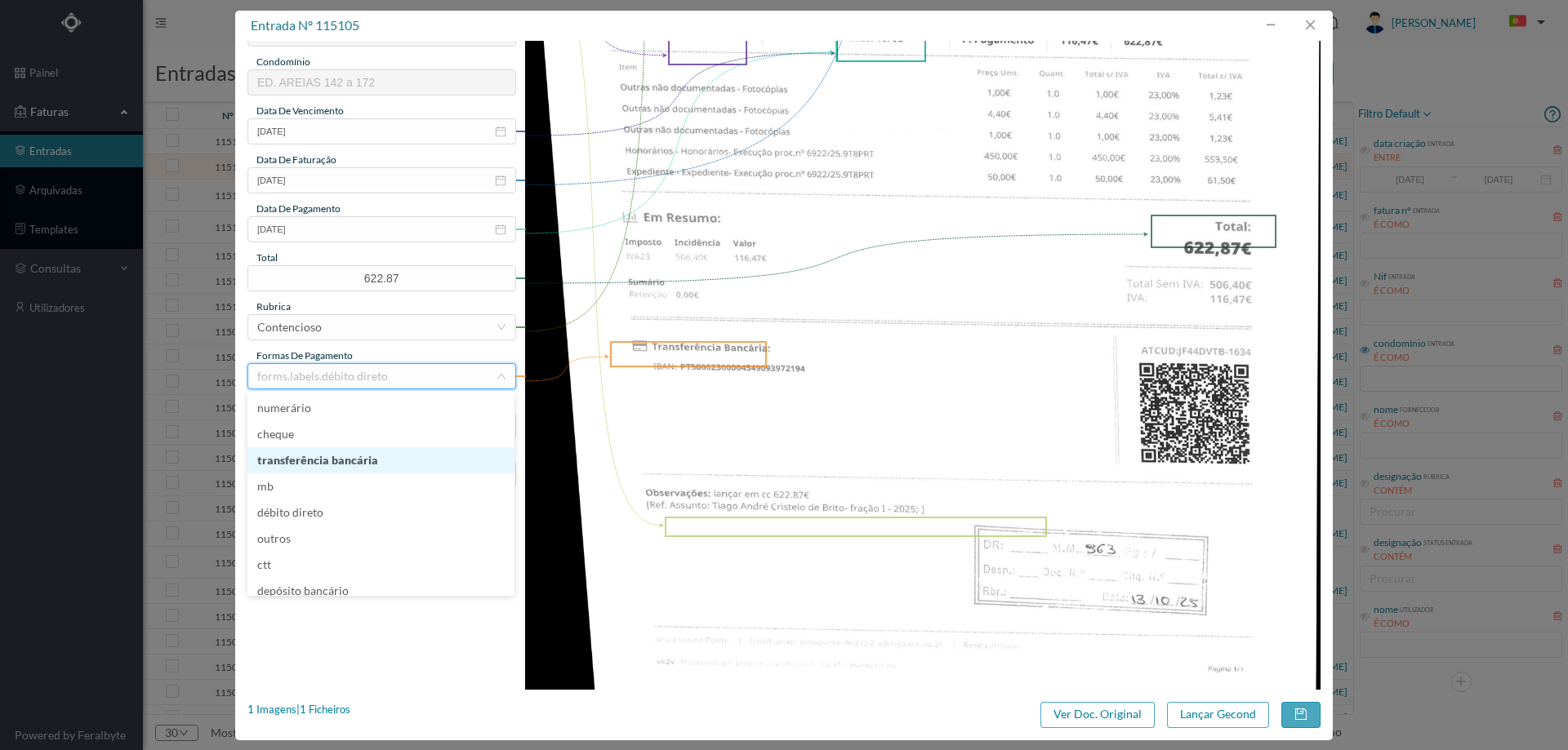
click at [364, 463] on li "transferência bancária" at bounding box center [381, 460] width 267 height 26
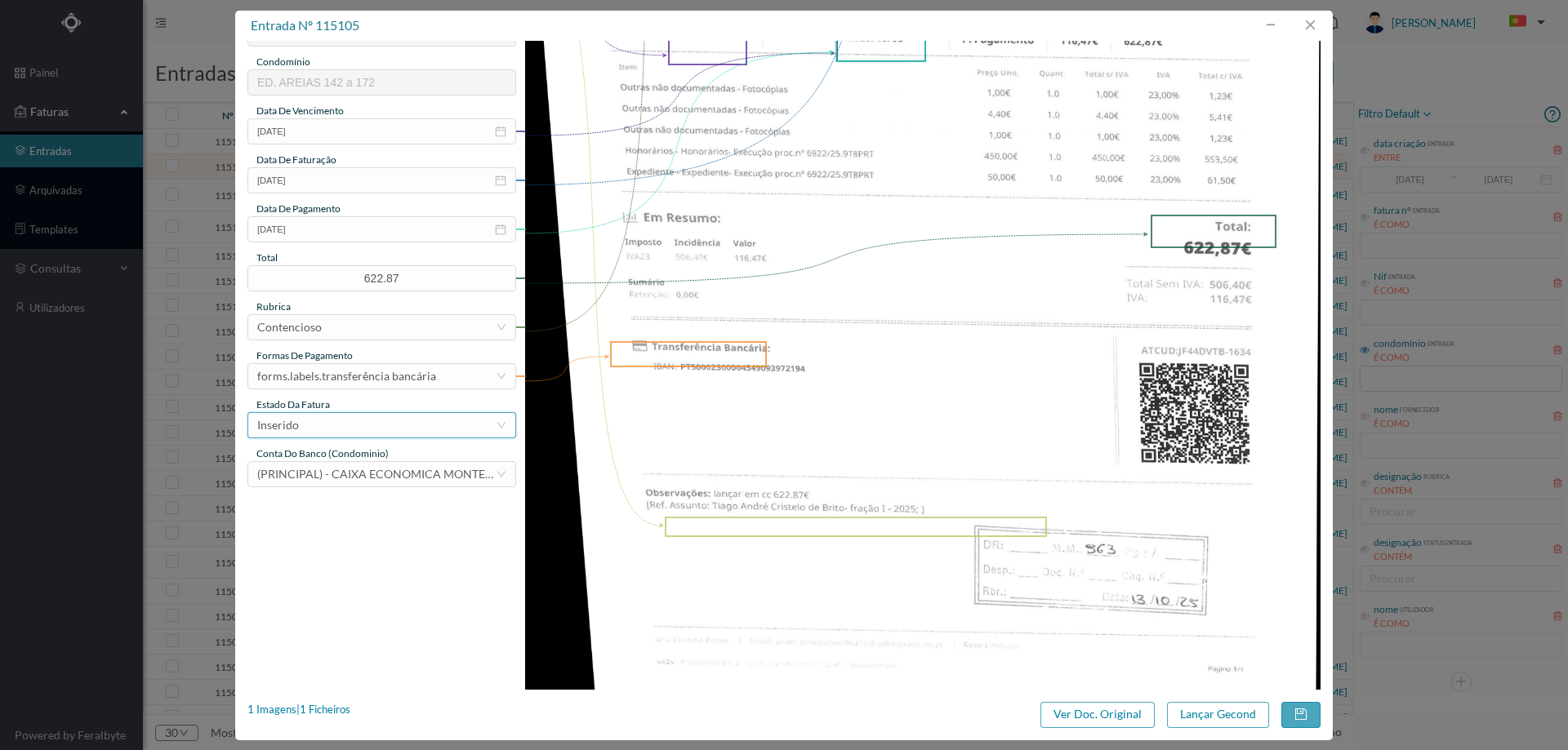
click at [320, 429] on div "Inserido" at bounding box center [376, 425] width 238 height 24
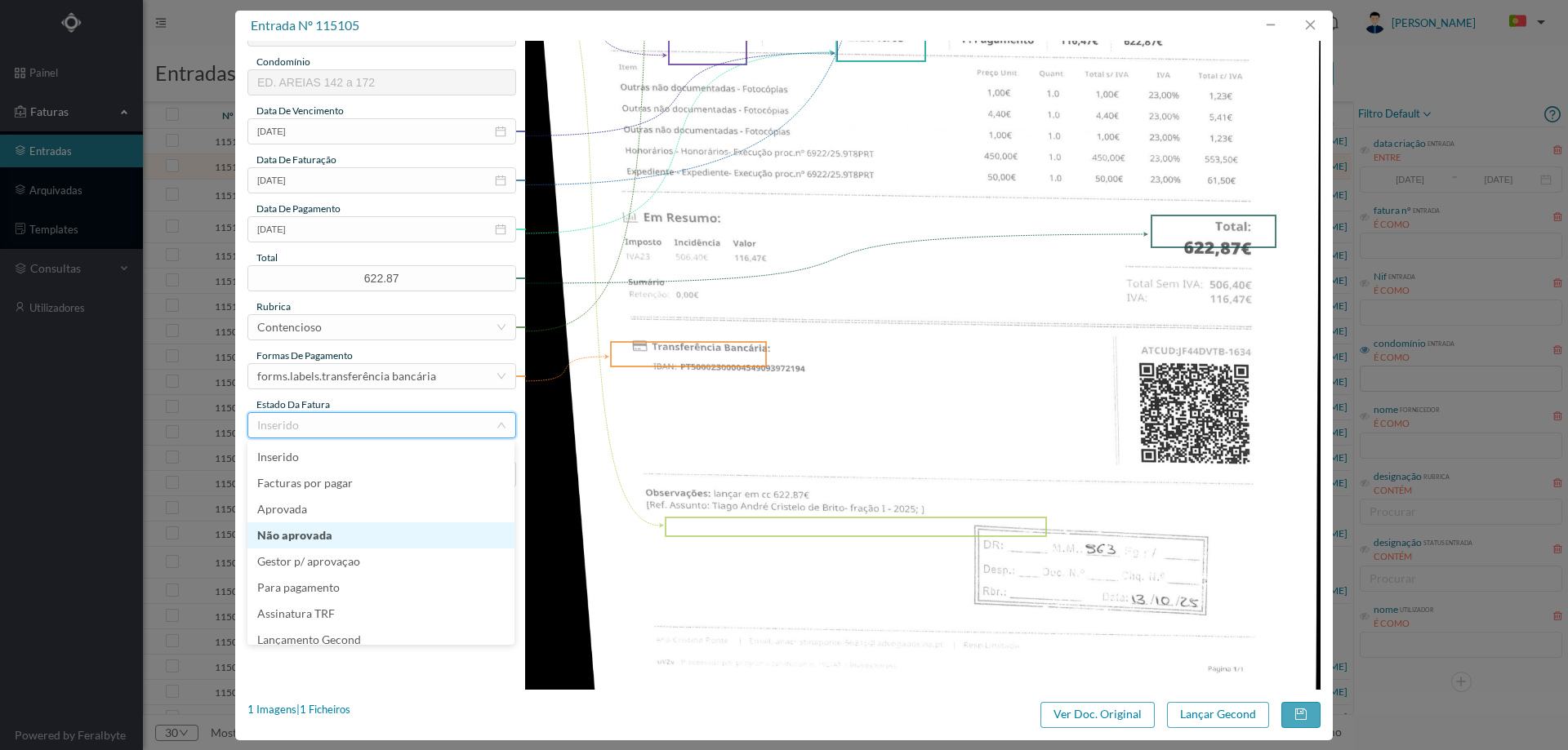
scroll to position [8, 0]
click at [350, 626] on li "Lançamento Gecond" at bounding box center [381, 631] width 267 height 26
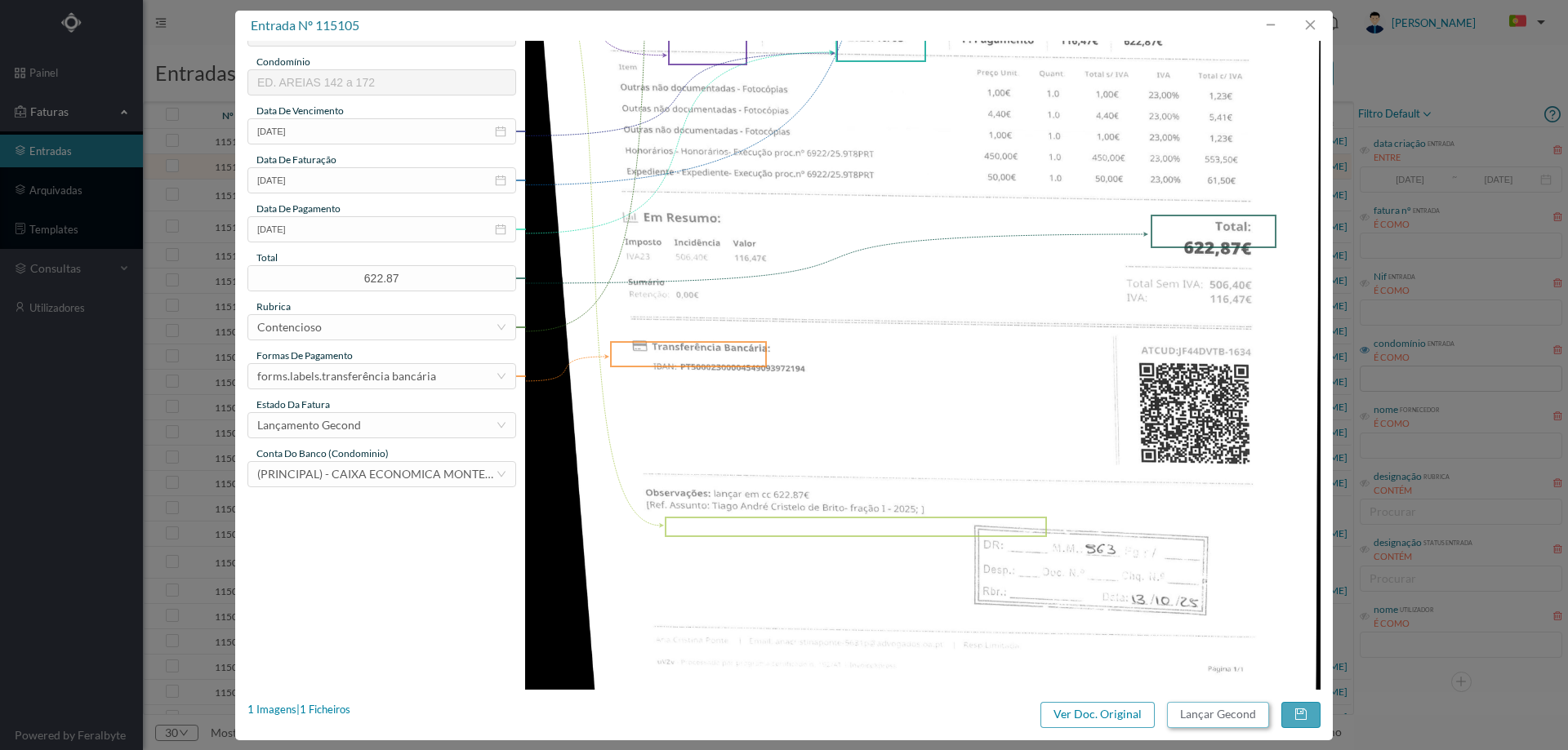
click at [1212, 710] on button "Lançar Gecond" at bounding box center [1218, 715] width 102 height 26
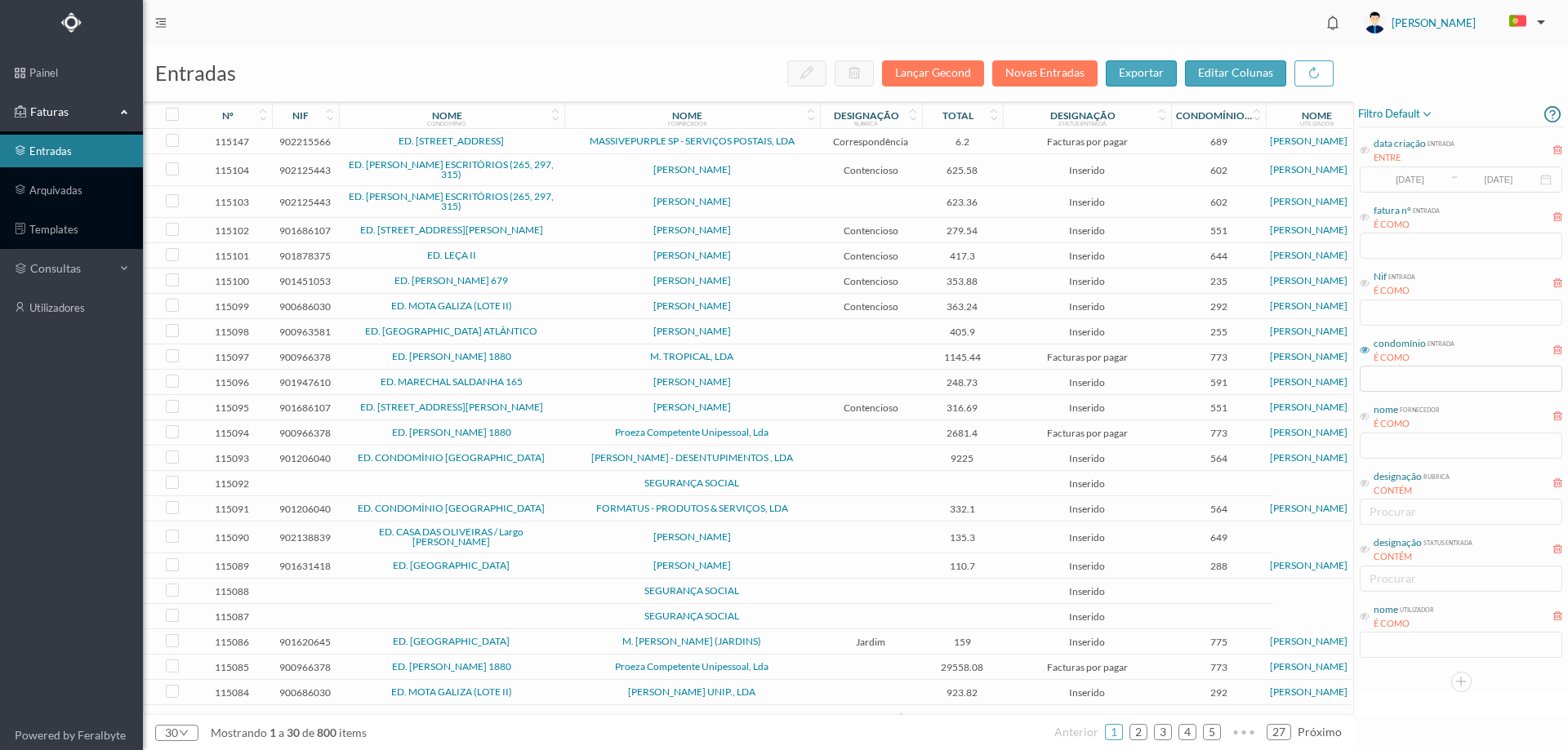
click at [579, 170] on span "[PERSON_NAME]" at bounding box center [692, 170] width 247 height 10
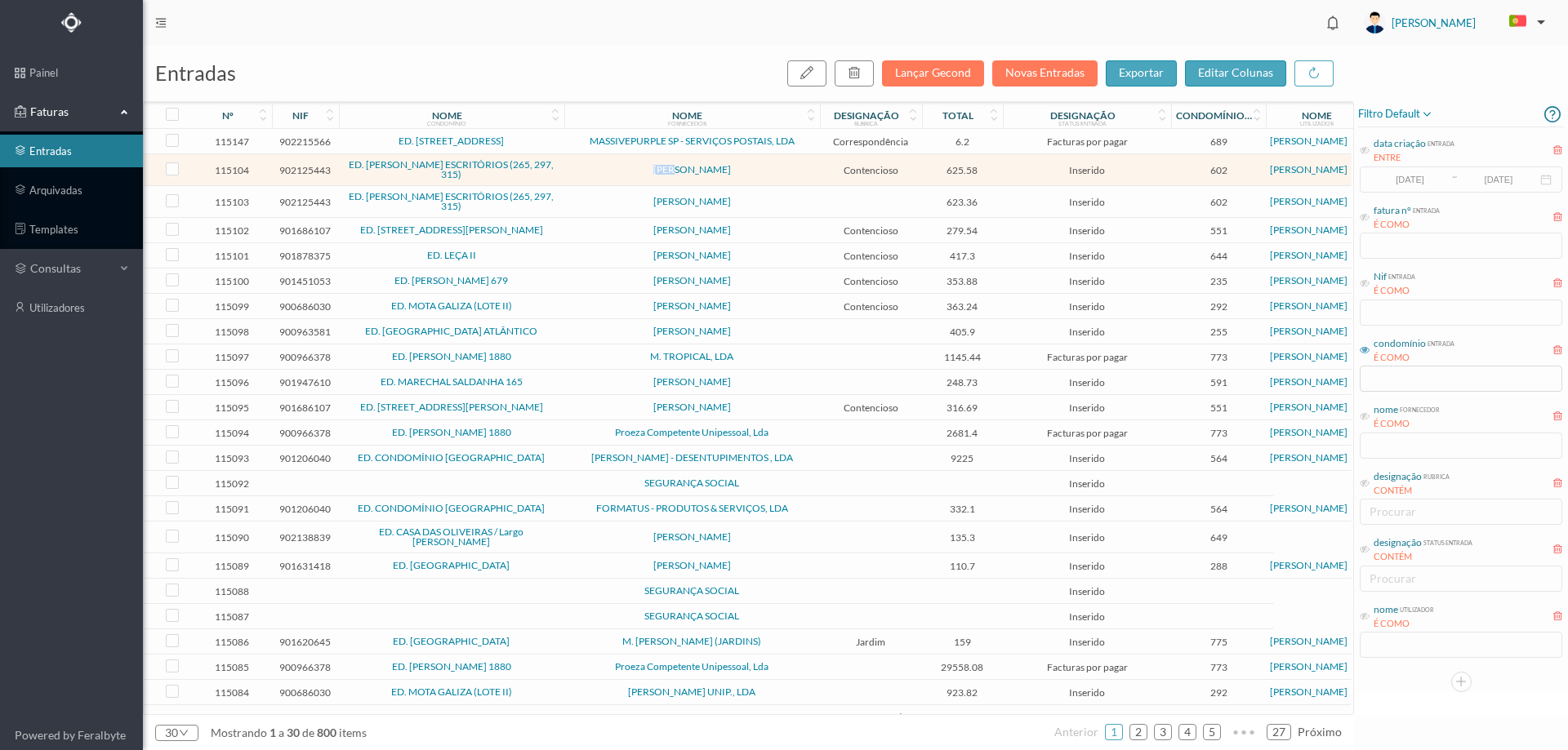
click at [579, 170] on span "[PERSON_NAME]" at bounding box center [692, 170] width 247 height 10
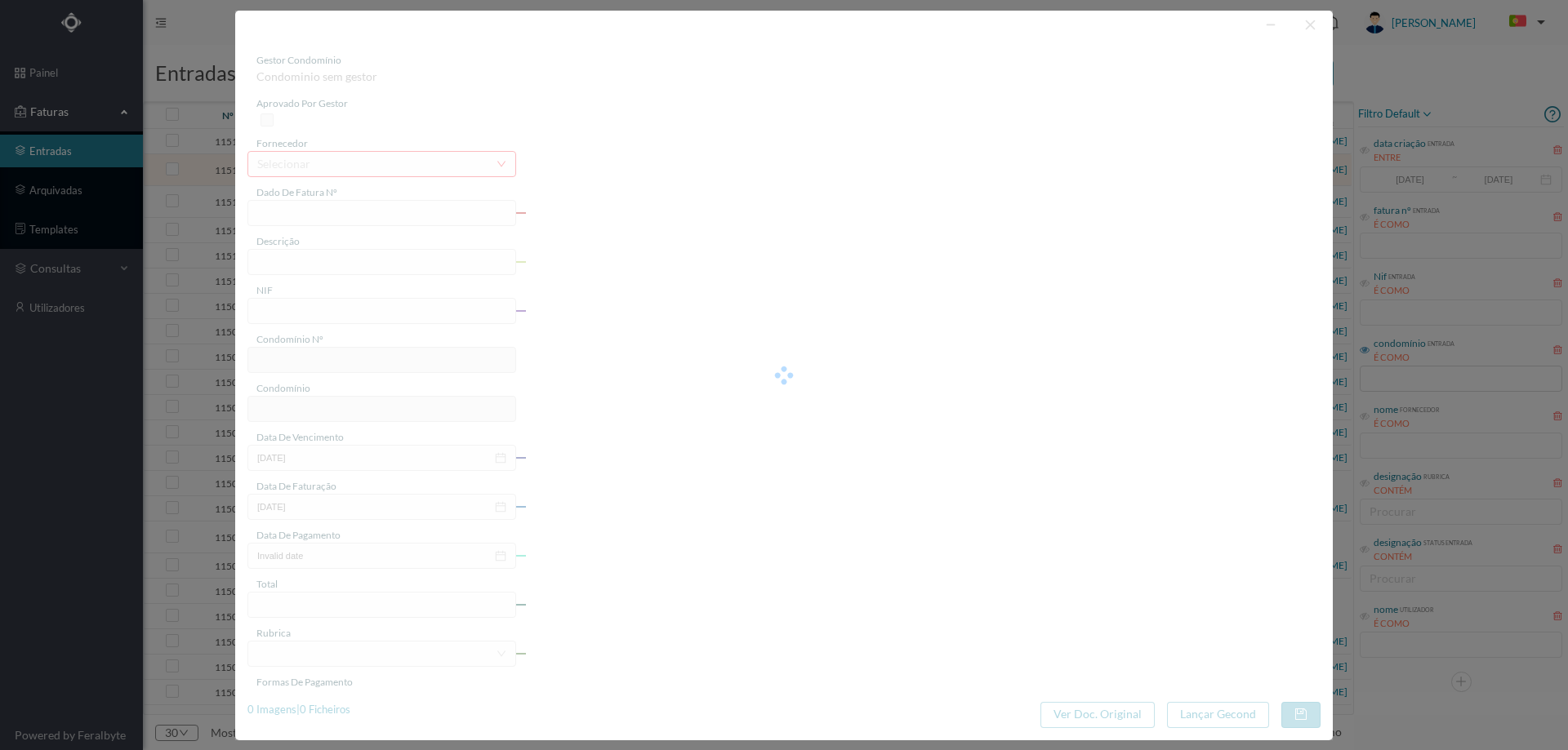
type input "FT AP/1631"
type input "902125443"
type input "2025-10-07"
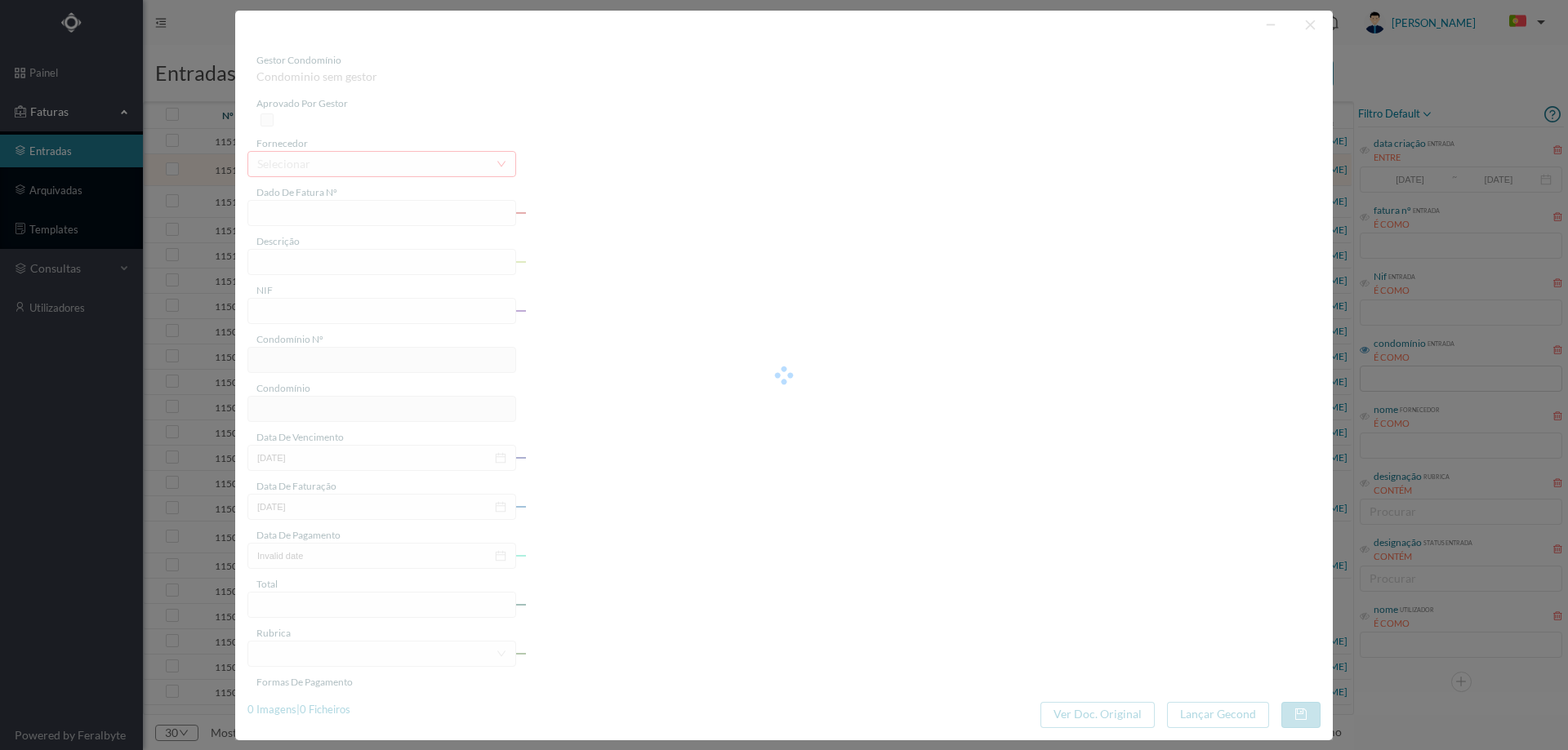
type input "625.58"
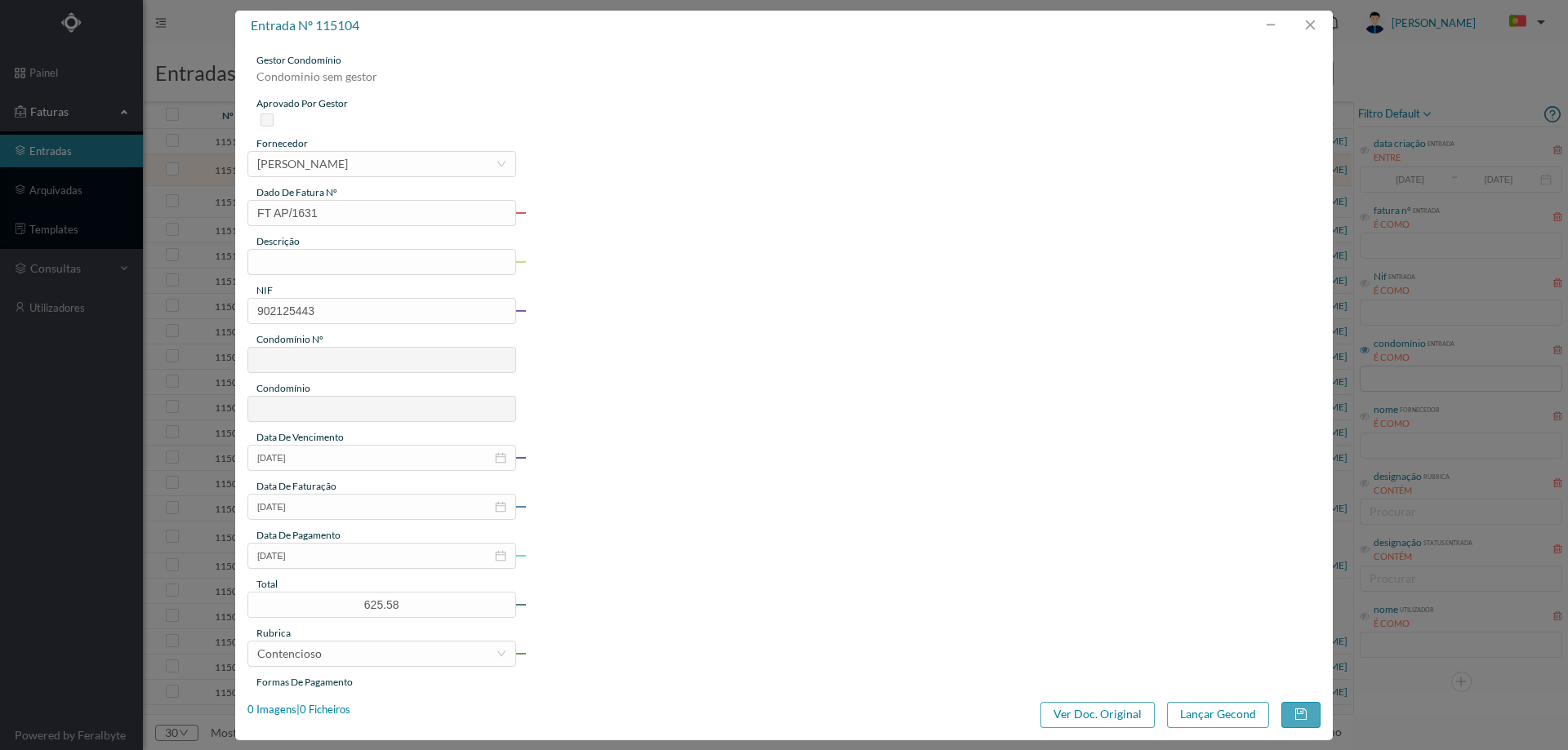
type input "602"
type input "ED. ALFREDO CUNHA ESCRITÓRIOS (265, 297, 315)"
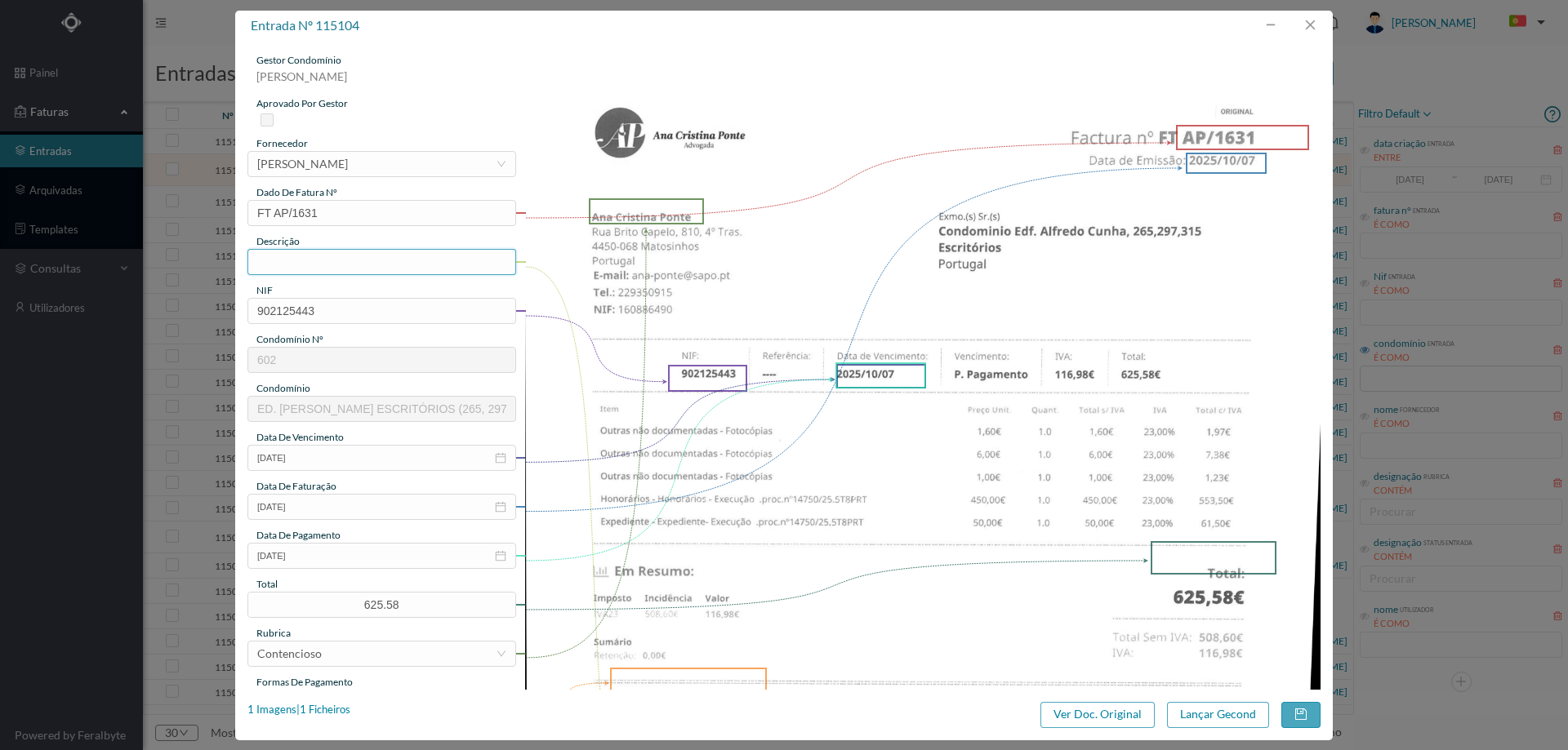
click at [347, 252] on input "text" at bounding box center [382, 261] width 268 height 26
type input "Despesas processo contencioso"
click at [339, 556] on input "2025-10-07" at bounding box center [382, 556] width 268 height 26
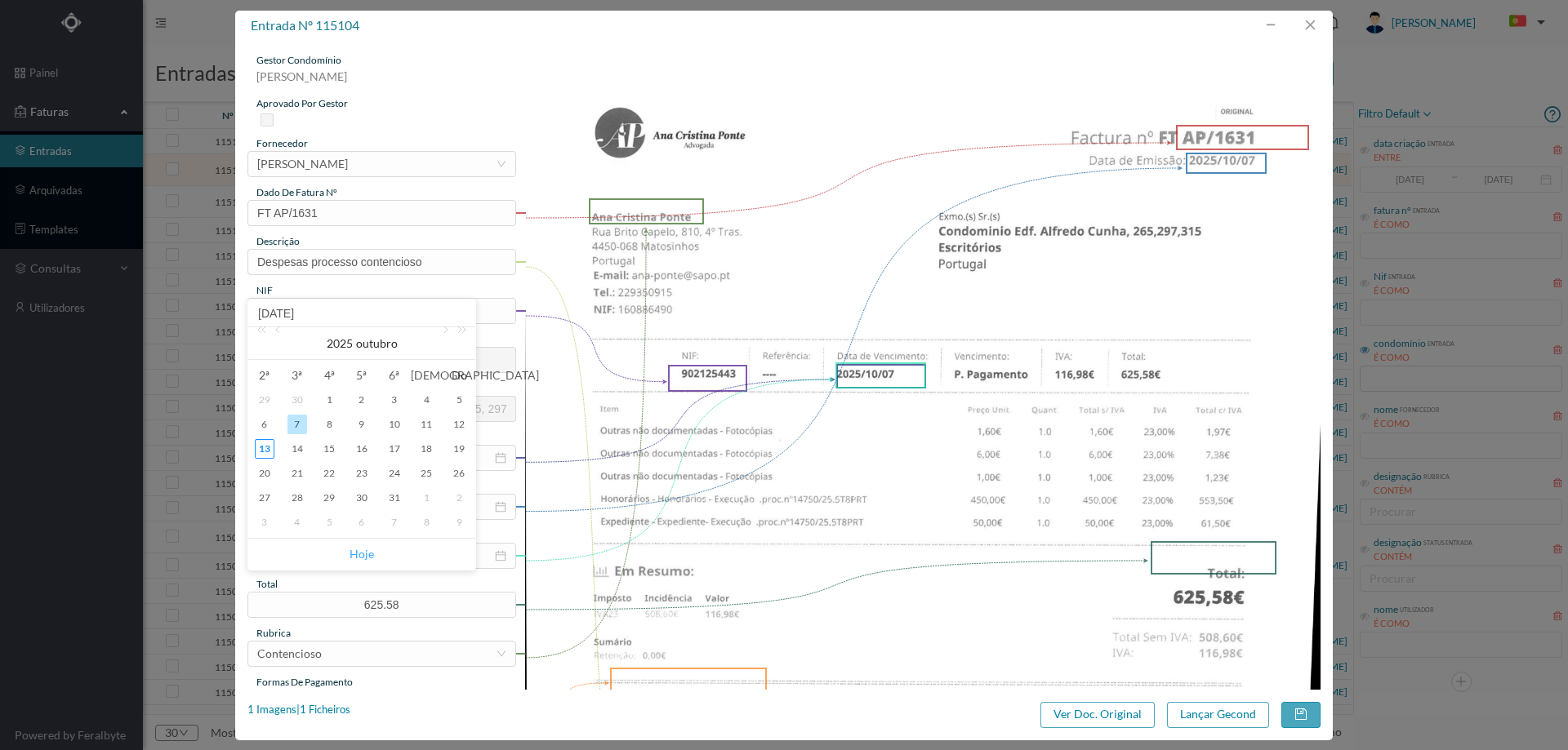
click at [356, 552] on link "Hoje" at bounding box center [361, 554] width 24 height 31
type input "[DATE]"
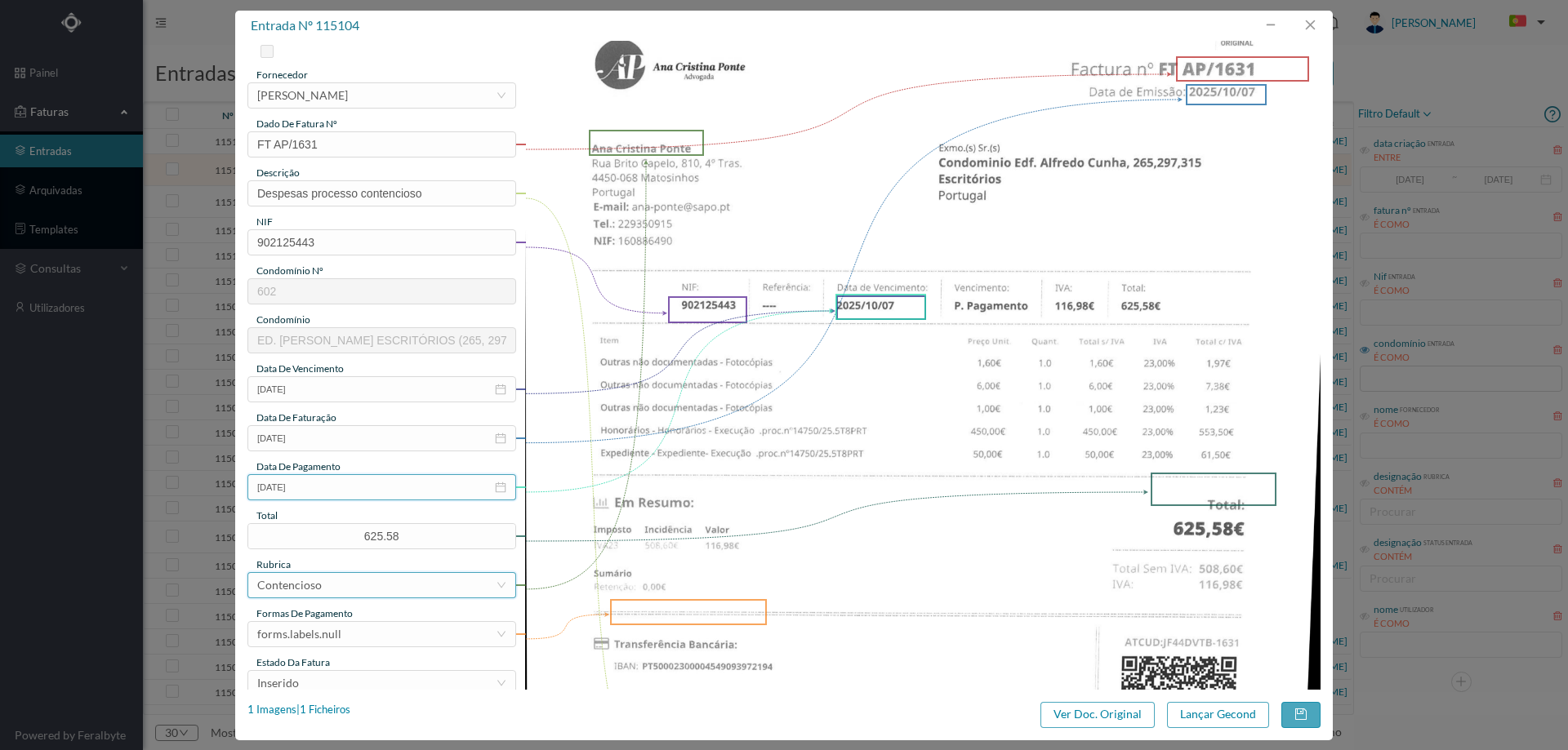
scroll to position [163, 0]
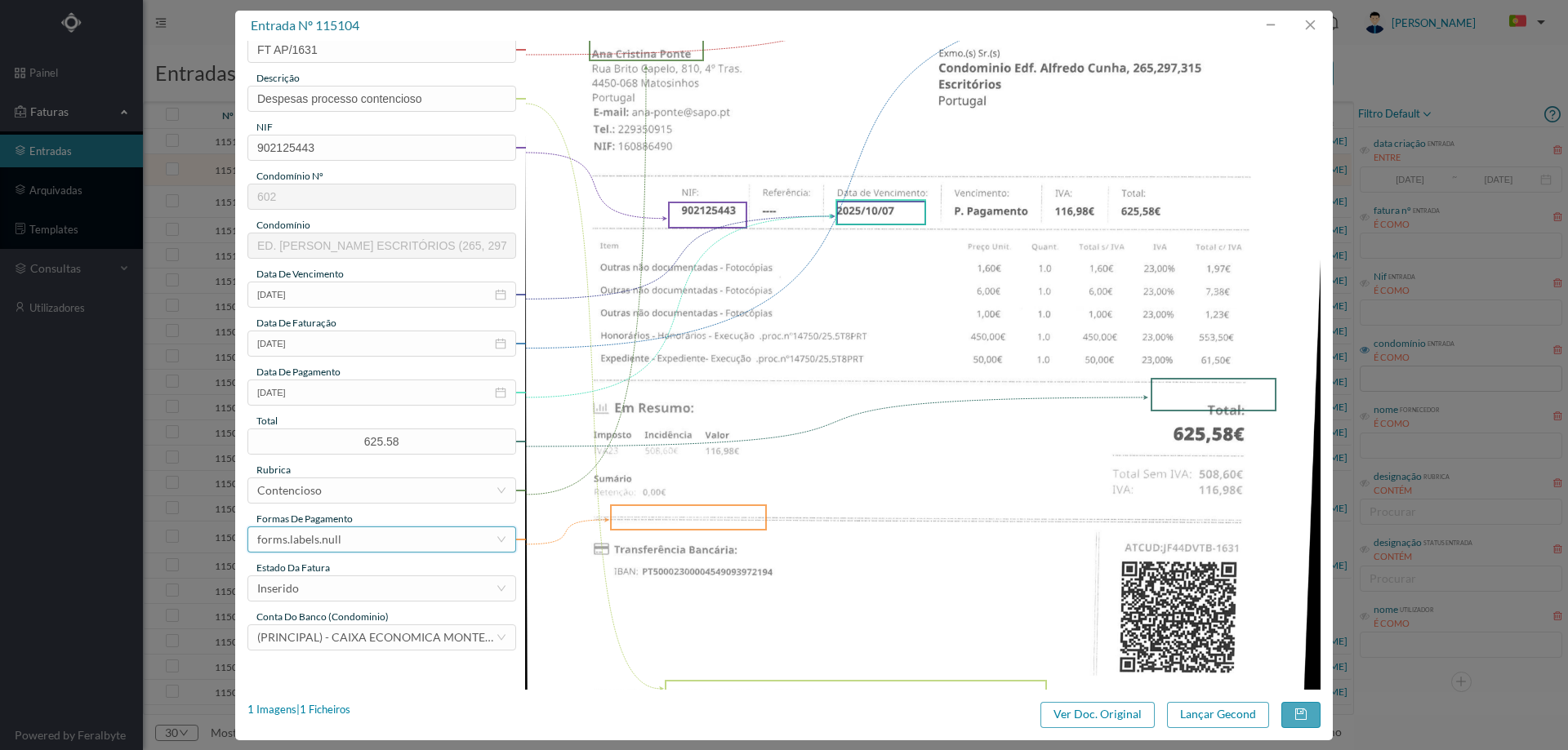
click at [354, 540] on div "forms.labels.null" at bounding box center [376, 539] width 238 height 24
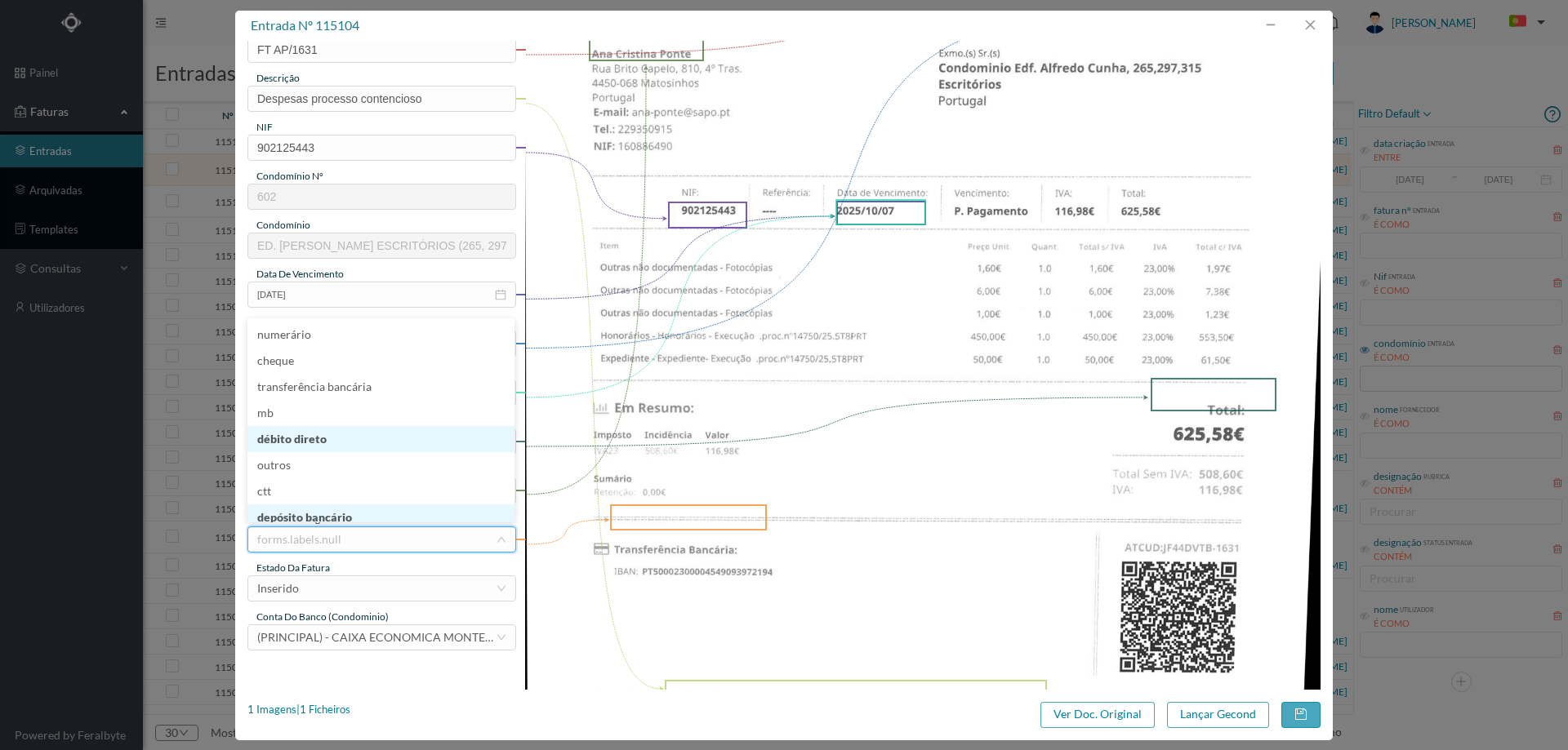
scroll to position [8, 0]
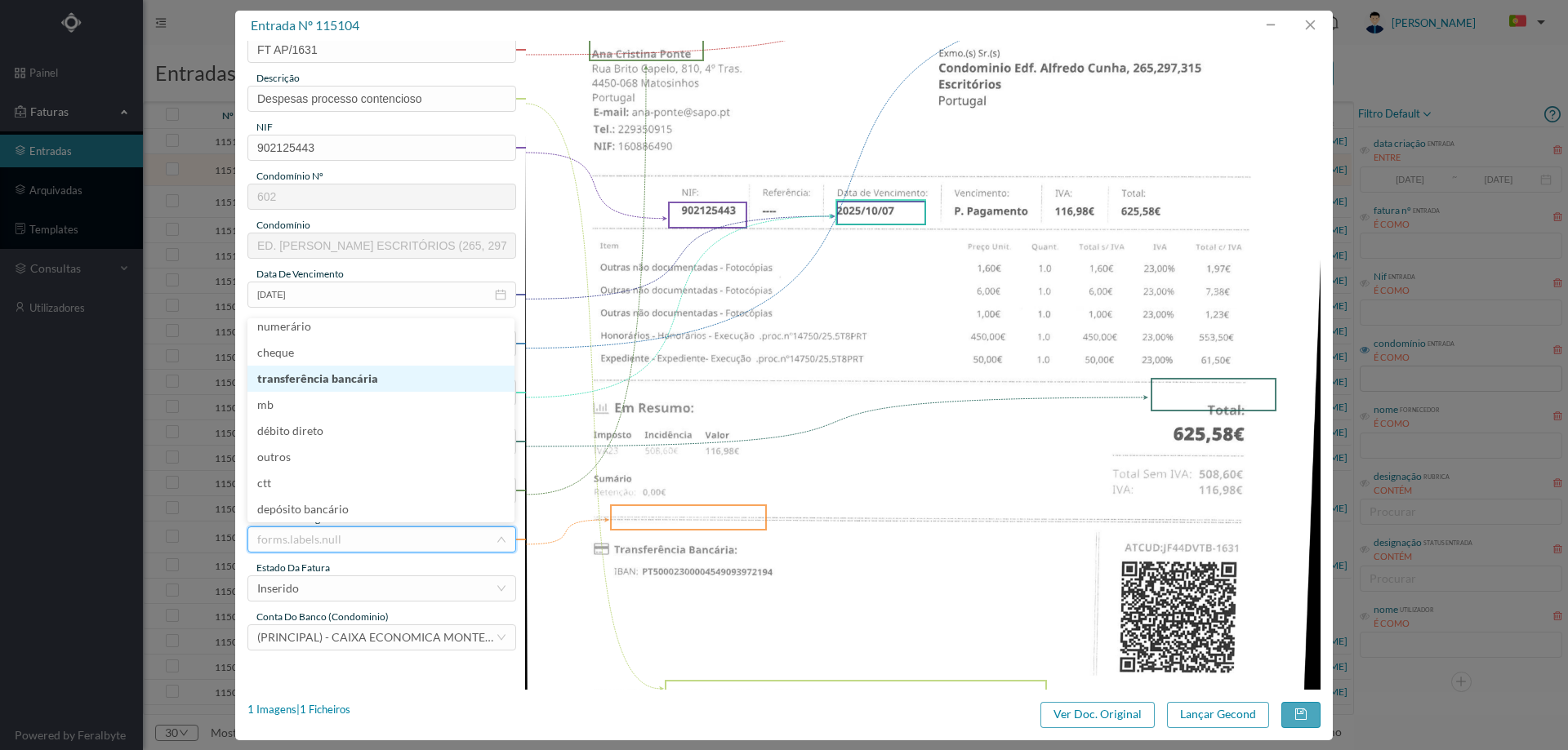
click at [325, 377] on li "transferência bancária" at bounding box center [381, 378] width 267 height 26
click at [324, 580] on div "Inserido" at bounding box center [376, 588] width 238 height 24
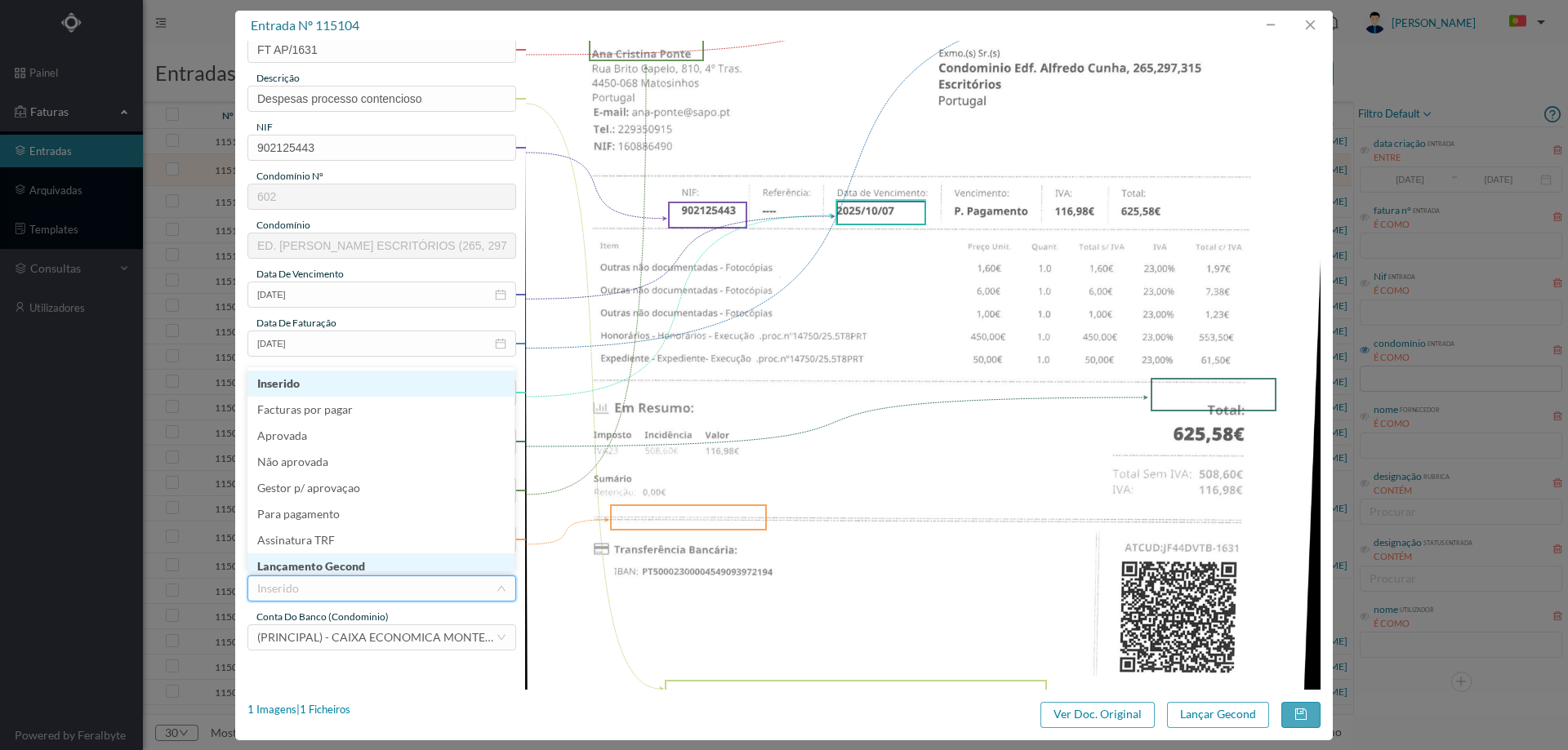
scroll to position [6, 0]
click at [328, 562] on li "Lançamento Gecond" at bounding box center [381, 560] width 267 height 26
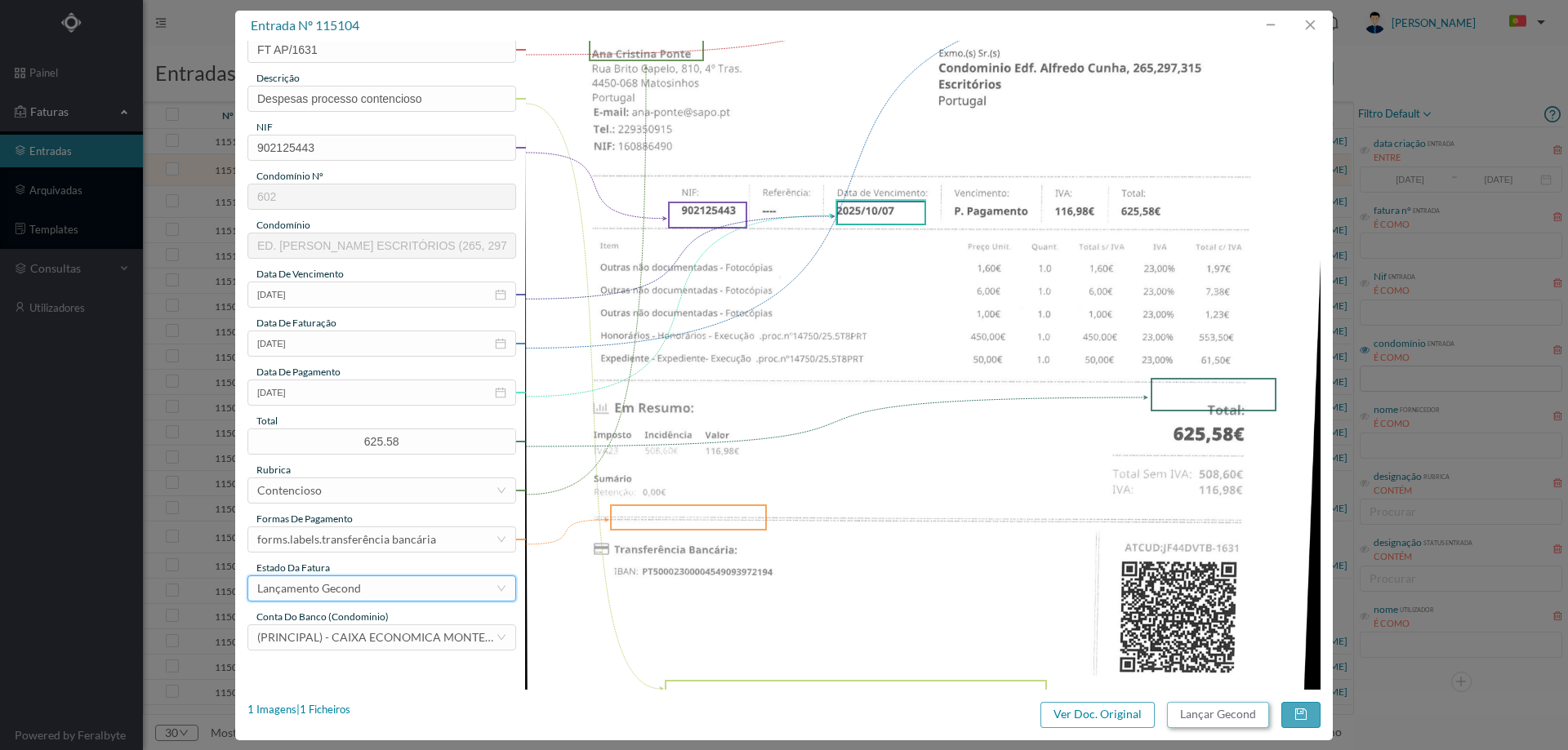
click at [1209, 707] on button "Lançar Gecond" at bounding box center [1218, 715] width 102 height 26
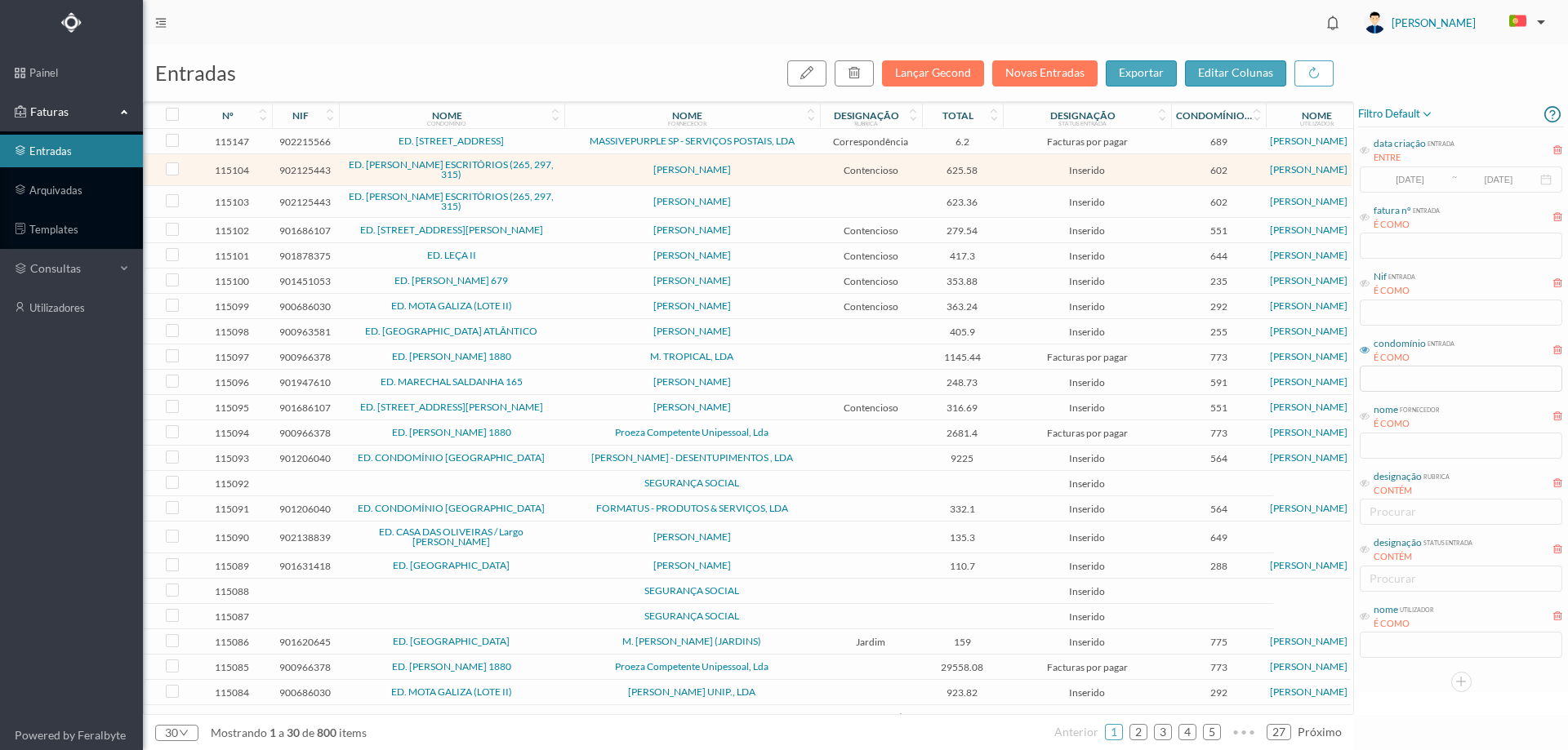
click at [600, 197] on span "[PERSON_NAME]" at bounding box center [692, 202] width 247 height 10
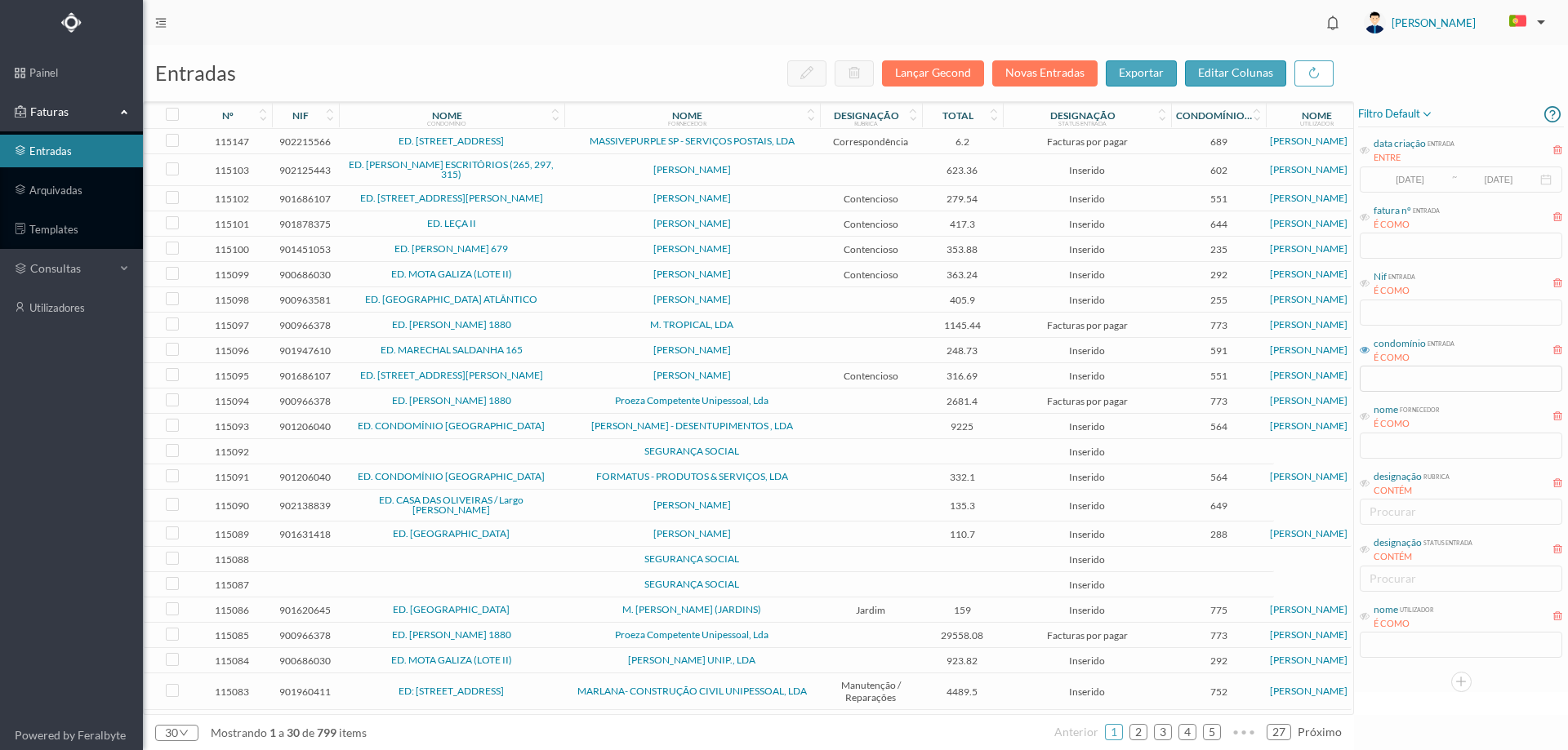
click at [595, 198] on span "[PERSON_NAME]" at bounding box center [692, 199] width 247 height 10
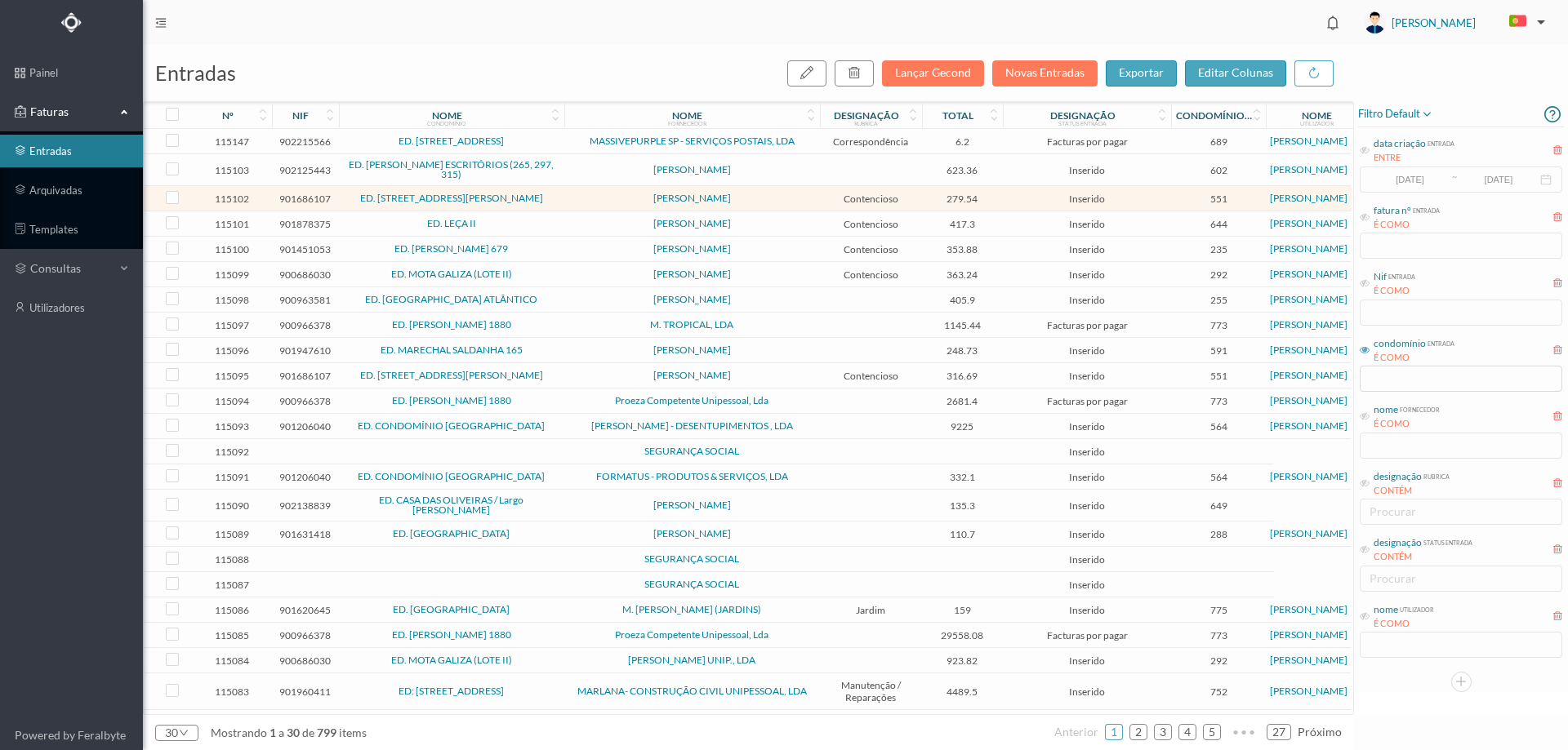
click at [589, 168] on span "[PERSON_NAME]" at bounding box center [692, 170] width 247 height 10
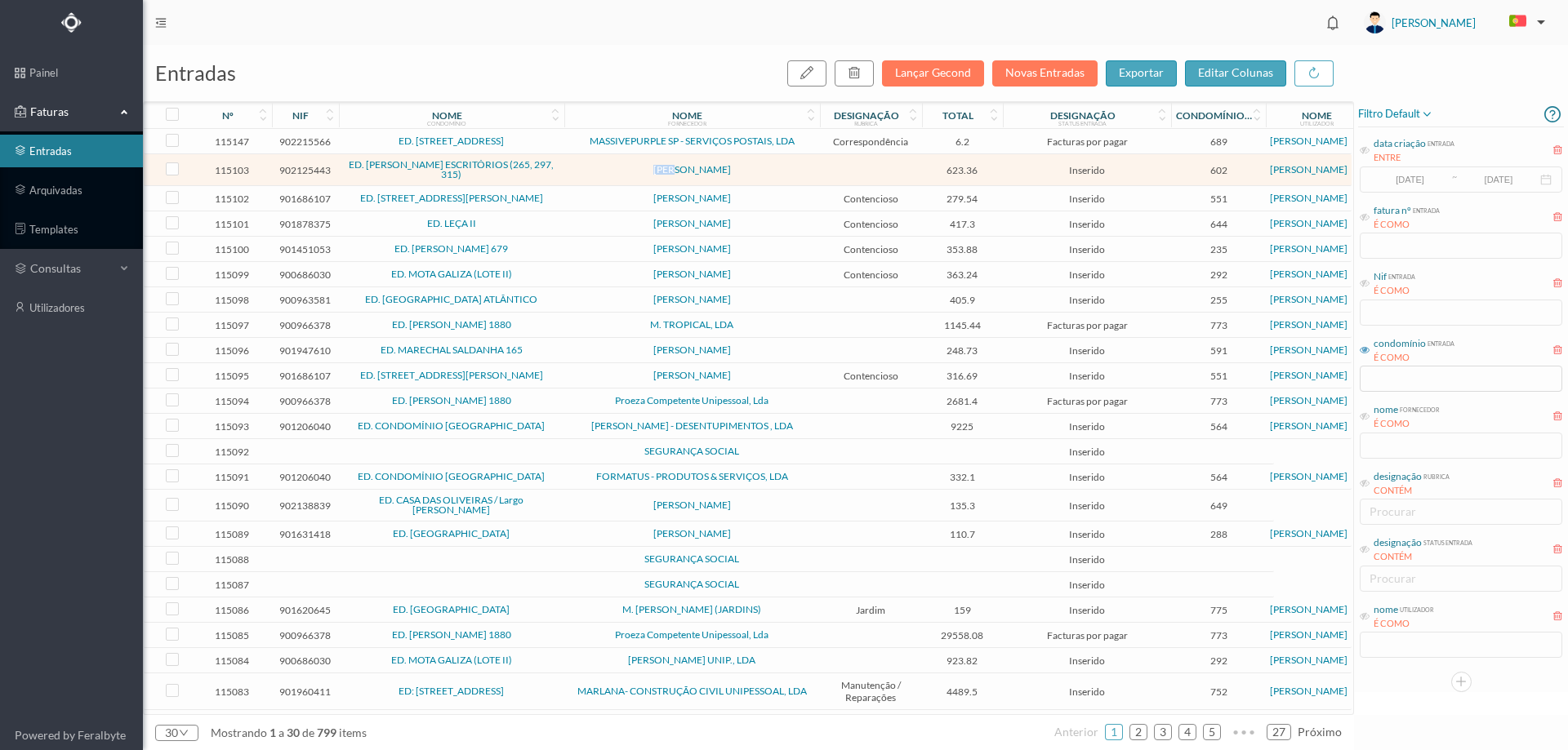
click at [589, 168] on span "[PERSON_NAME]" at bounding box center [692, 170] width 247 height 10
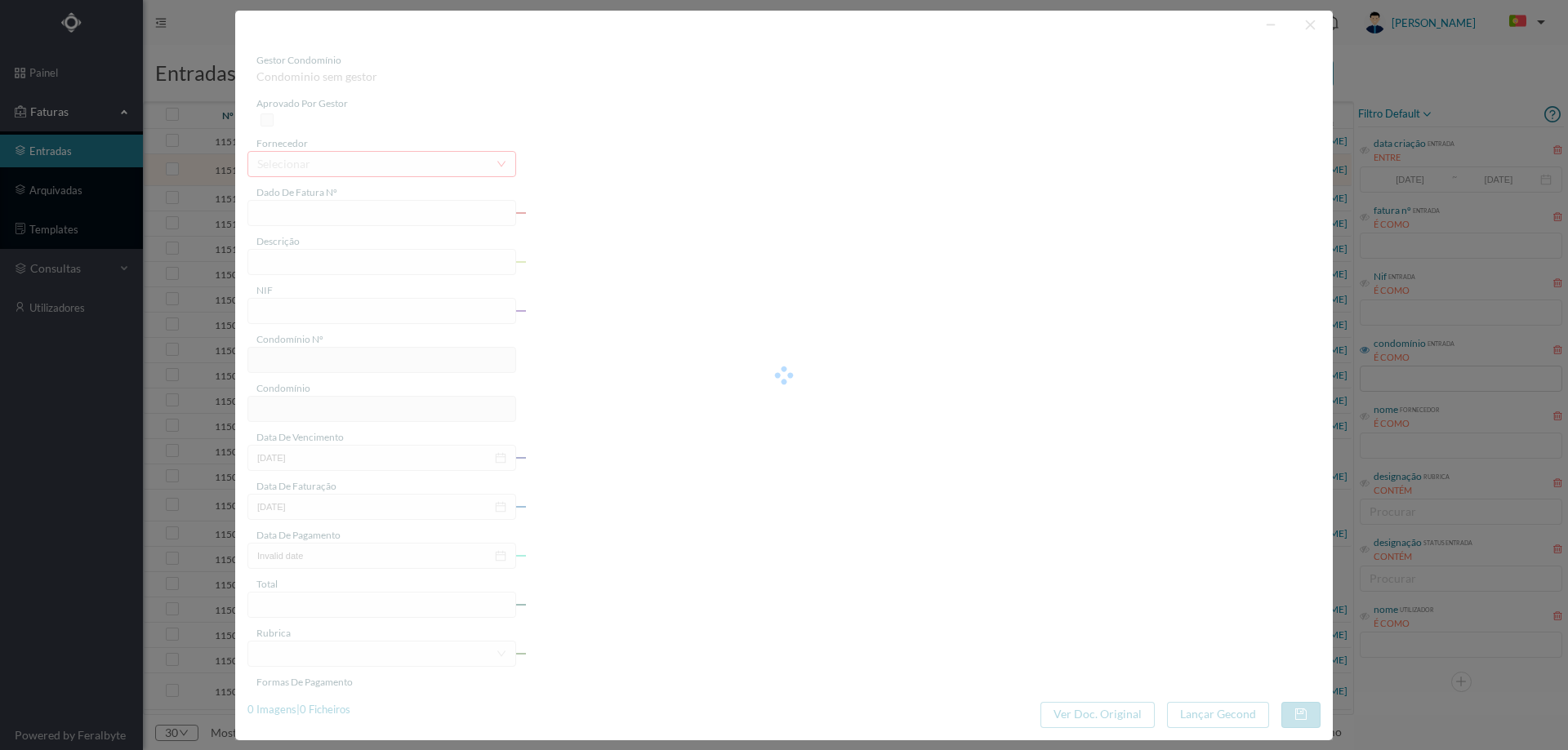
type input "FT AP/1633"
type input "Bluemoments Soc Imob Sa - fração D1;]"
type input "902125443"
type input "Invalid date"
type input "2025-10-07"
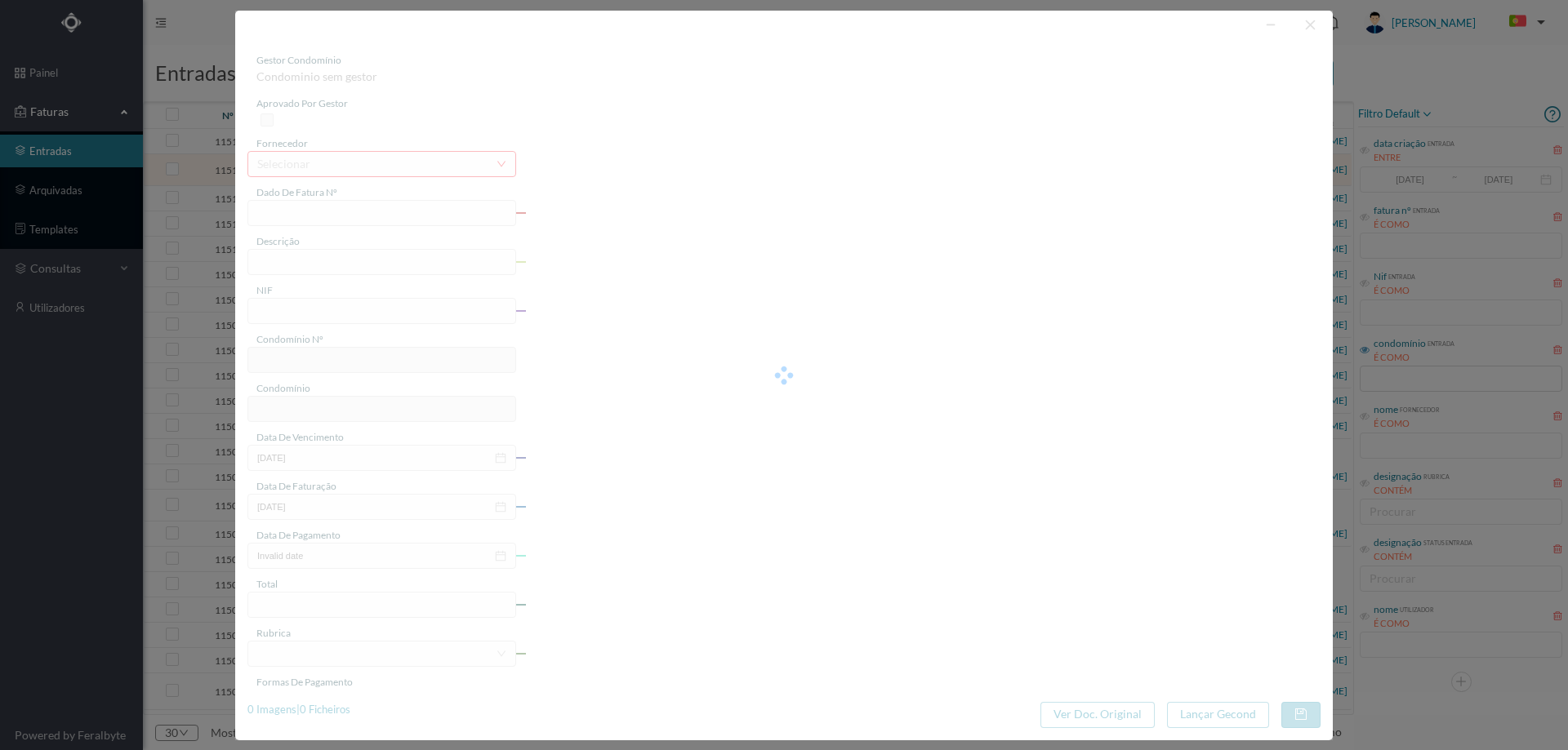
type input "623.36"
type input "602"
type input "ED. ALFREDO CUNHA ESCRITÓRIOS (265, 297, 315)"
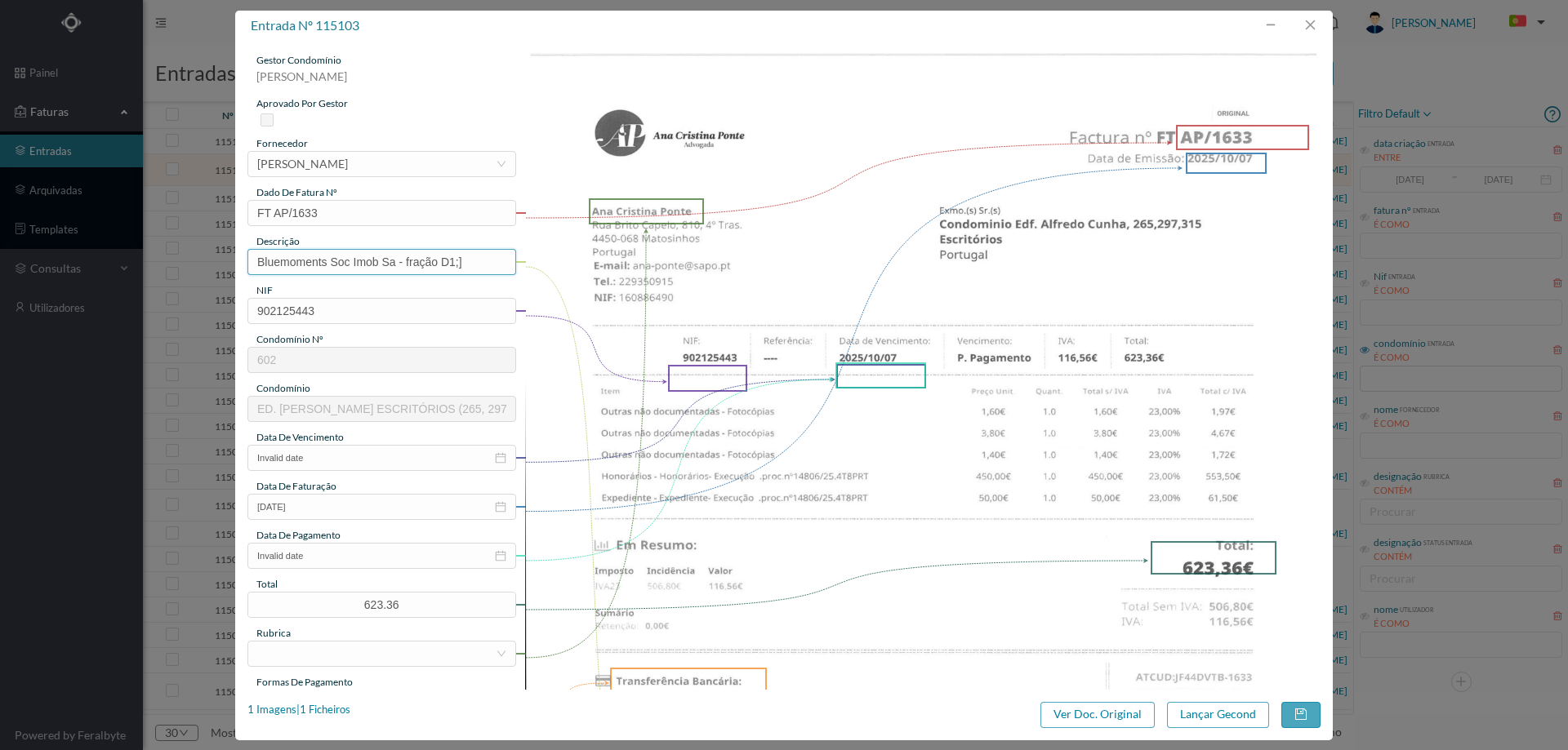
drag, startPoint x: 472, startPoint y: 261, endPoint x: 194, endPoint y: 261, distance: 278.0
click at [194, 261] on div "entrada nº 115103 gestor condomínio Joana Laroca aprovado por gestor fornecedor…" at bounding box center [784, 375] width 1568 height 750
type input "Despesas processo contencioso"
click at [343, 455] on input "Invalid date" at bounding box center [382, 458] width 268 height 26
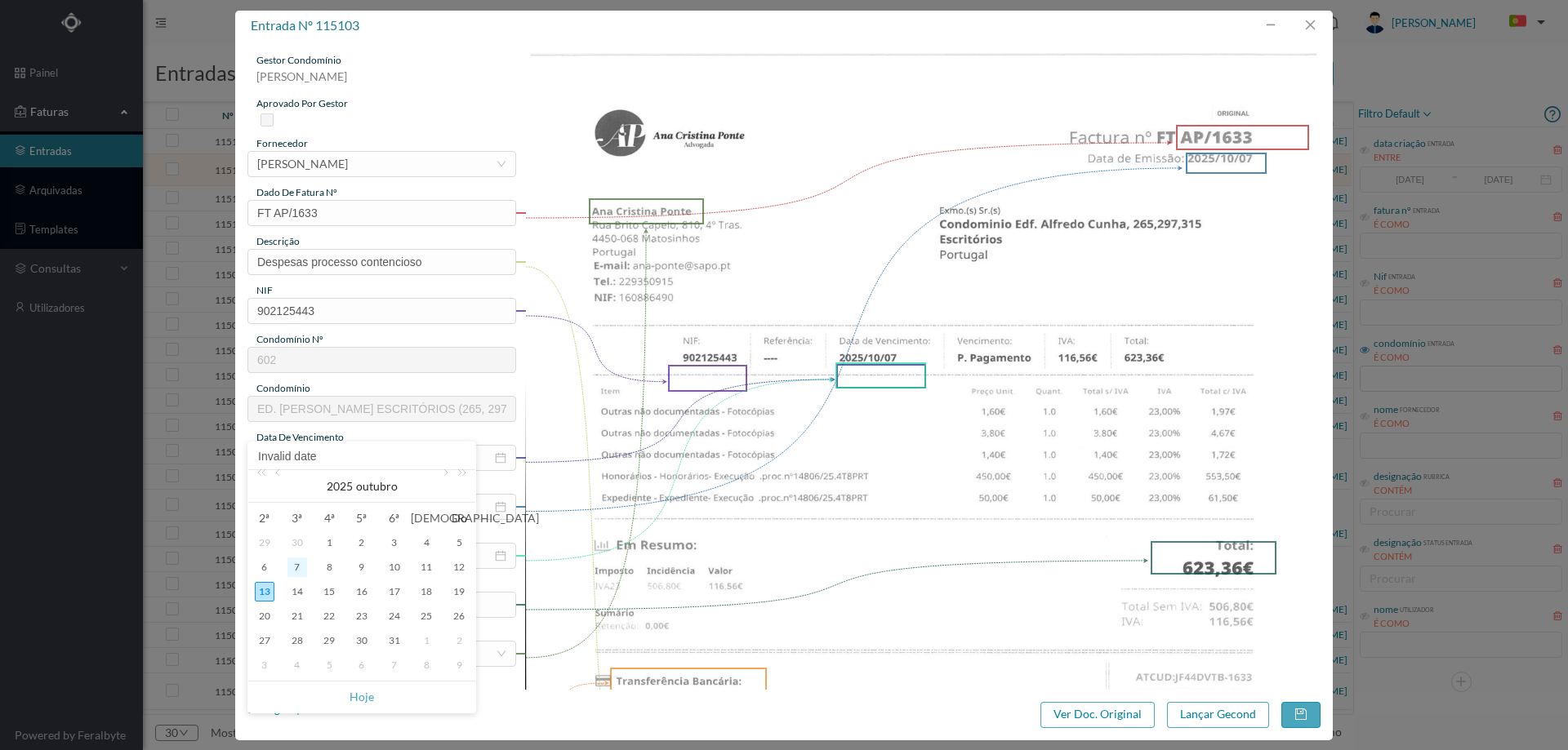
click at [304, 570] on div "7" at bounding box center [297, 566] width 19 height 19
type input "[DATE]"
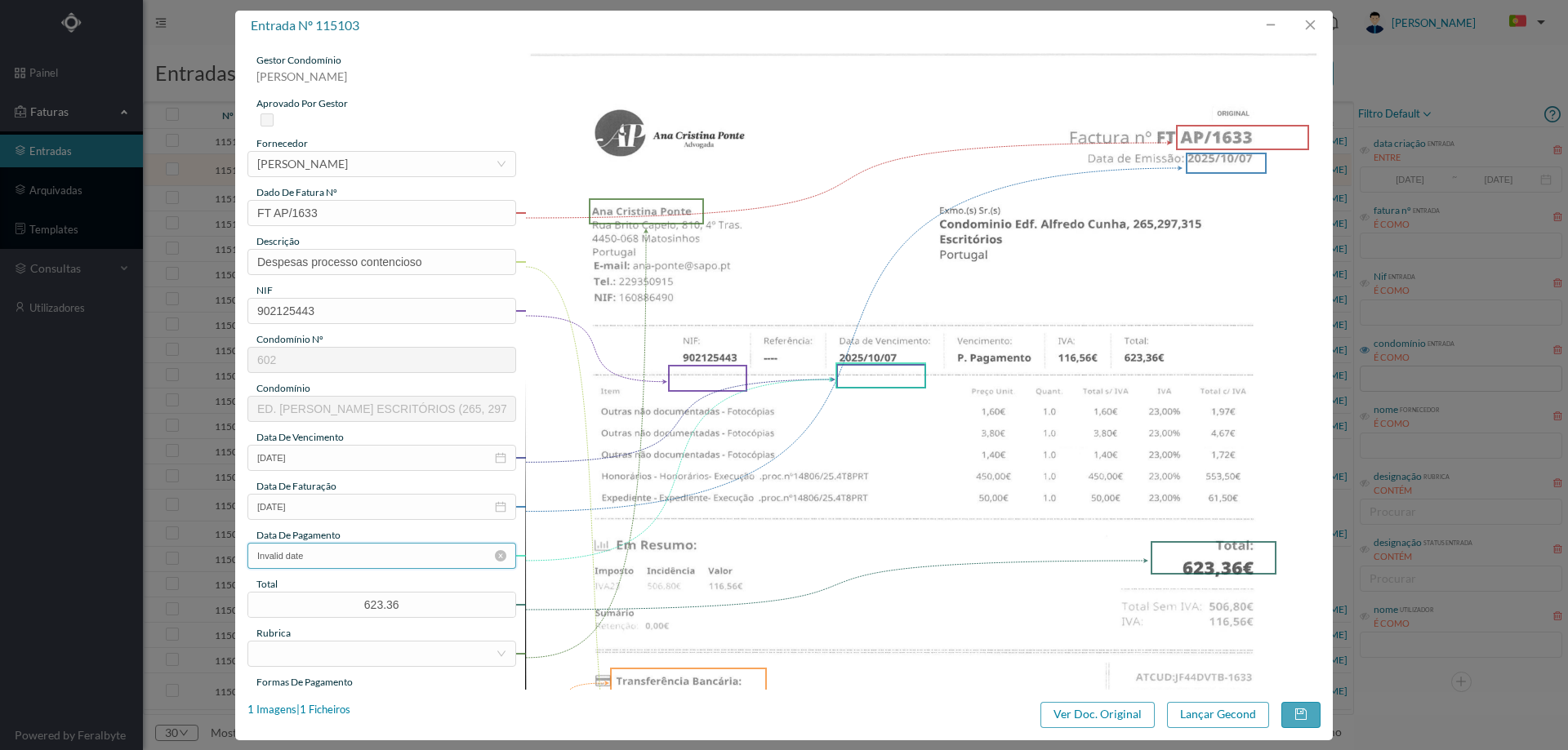
click at [360, 559] on input "Invalid date" at bounding box center [382, 556] width 268 height 26
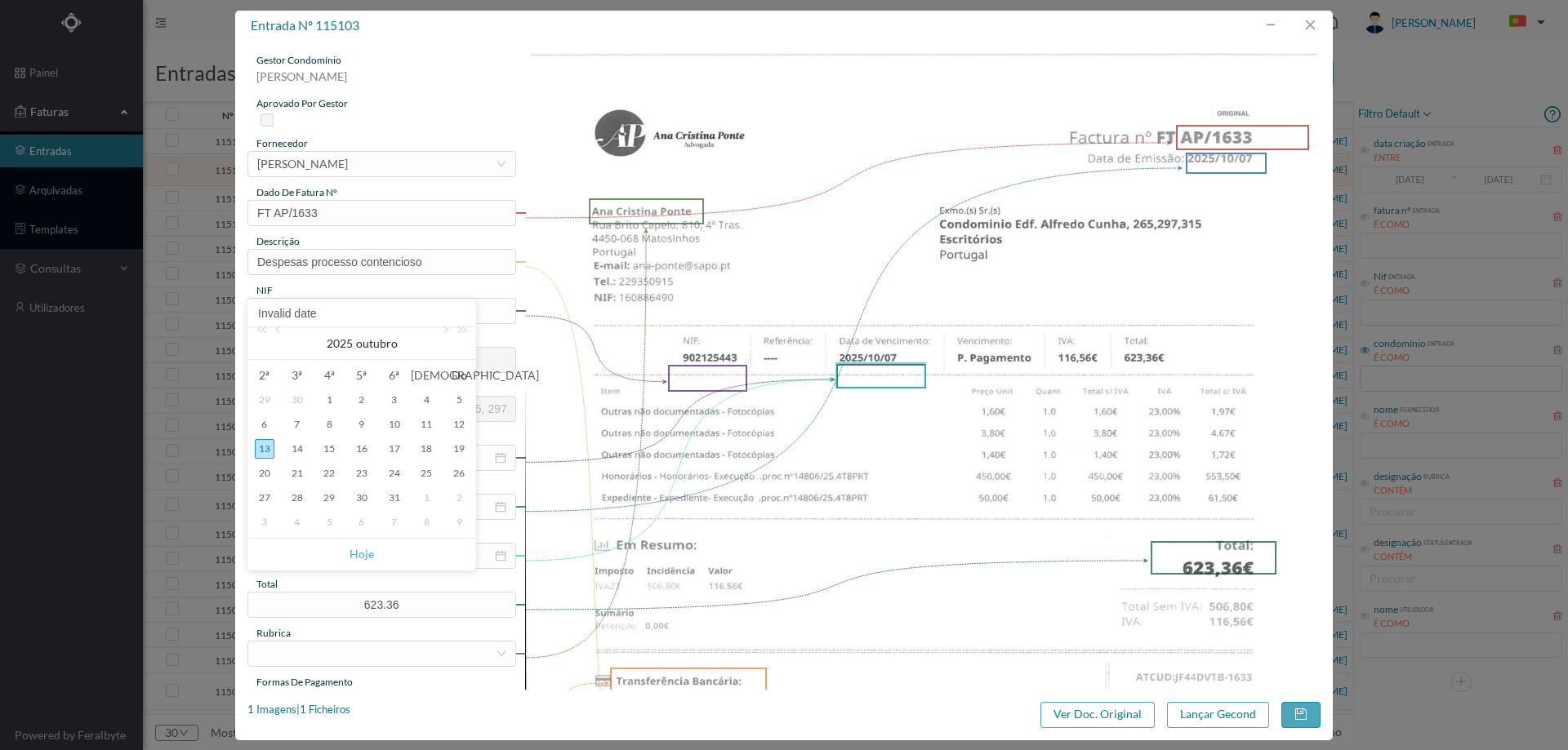
click at [366, 555] on link "Hoje" at bounding box center [361, 554] width 24 height 31
type input "[DATE]"
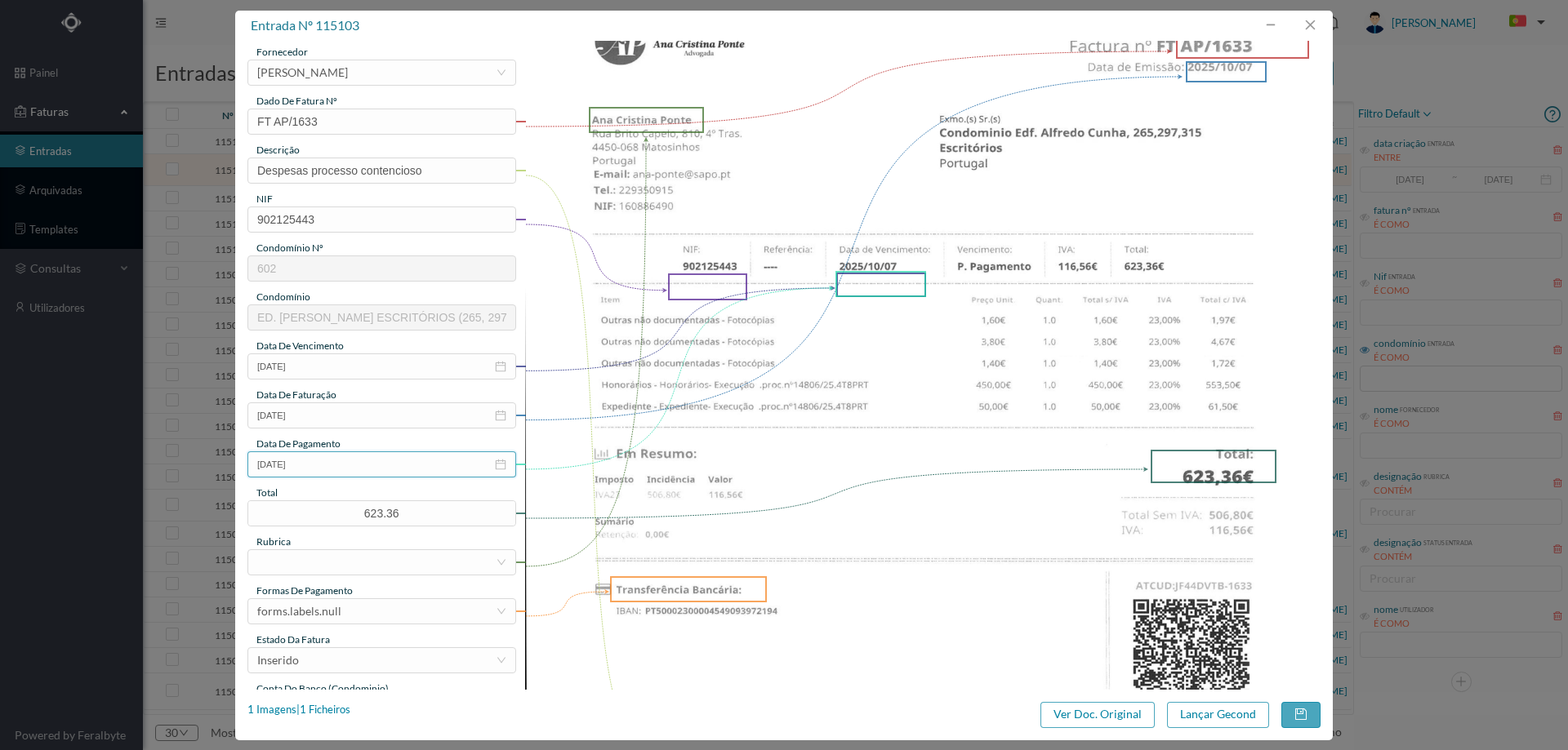
scroll to position [163, 0]
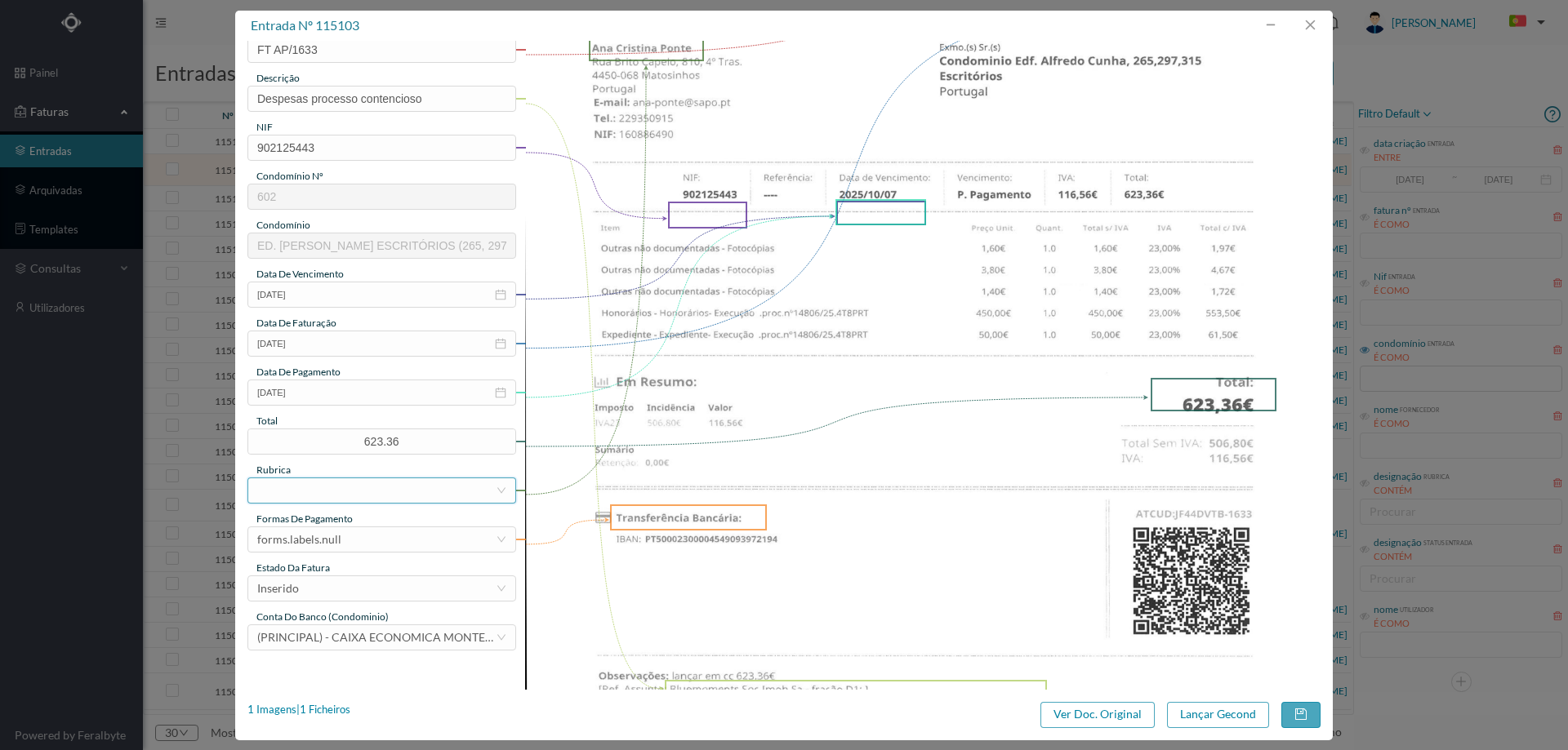
click at [359, 486] on div at bounding box center [376, 490] width 238 height 24
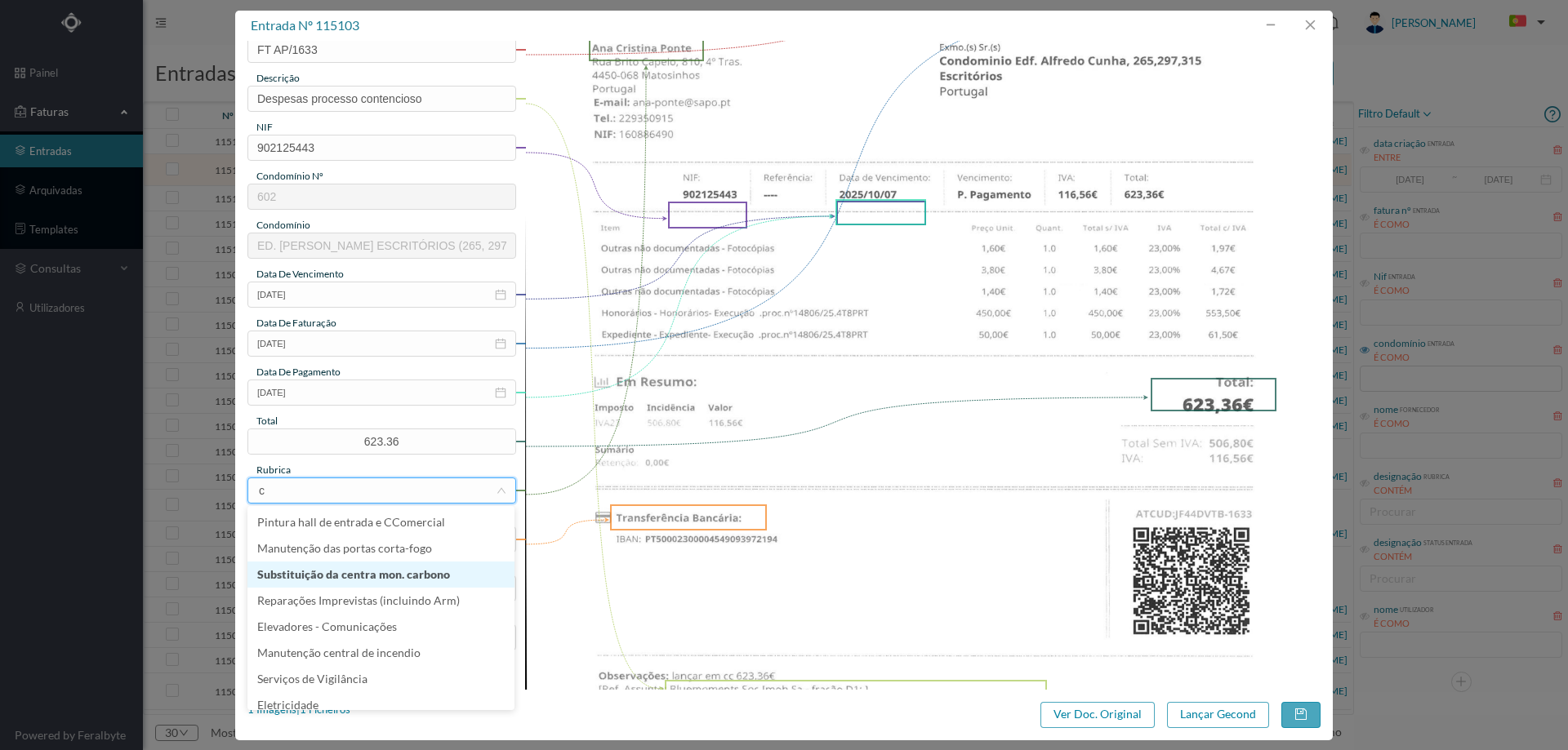
type input "co"
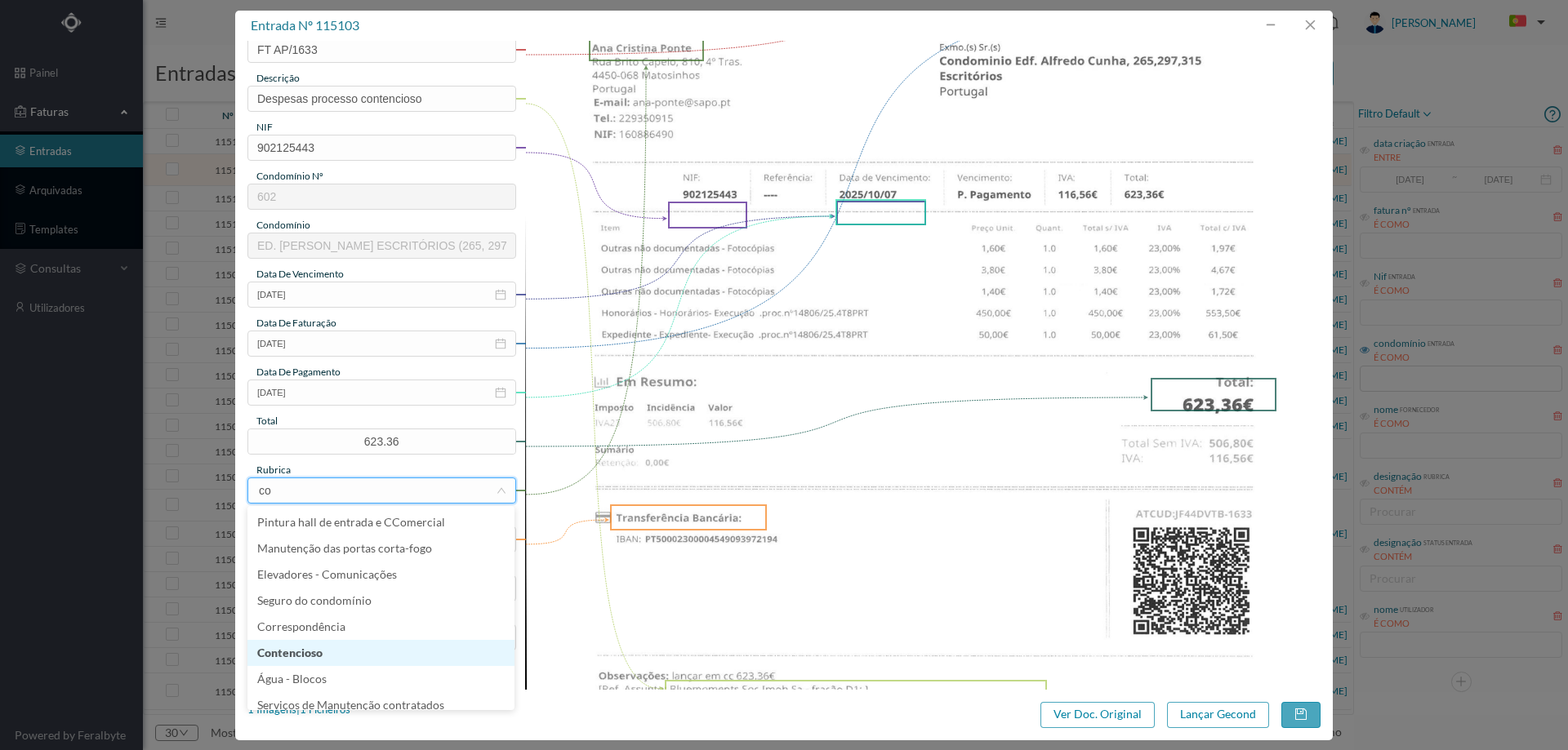
click at [308, 647] on li "Contencioso" at bounding box center [381, 653] width 267 height 26
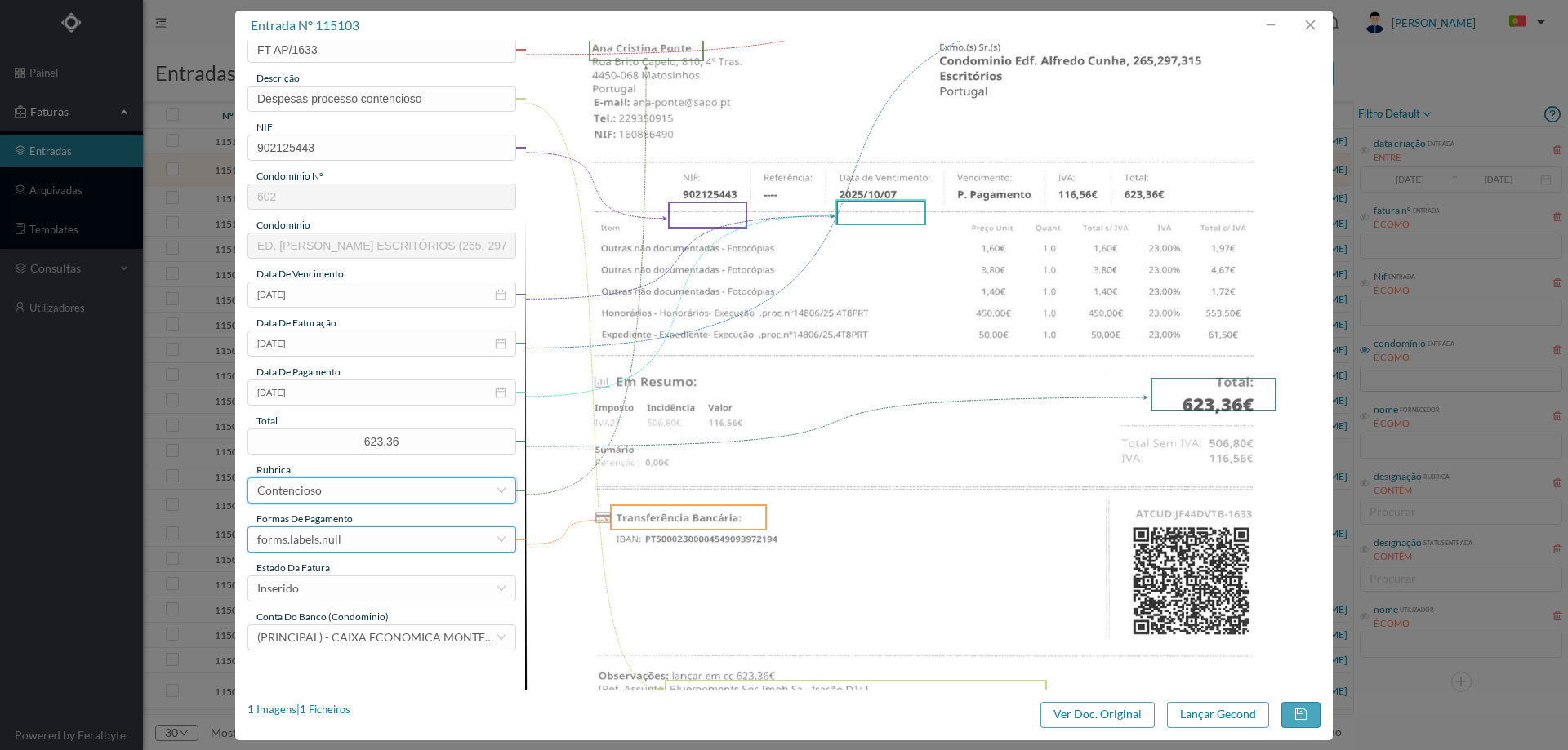
click at [336, 536] on div "forms.labels.null" at bounding box center [299, 539] width 84 height 24
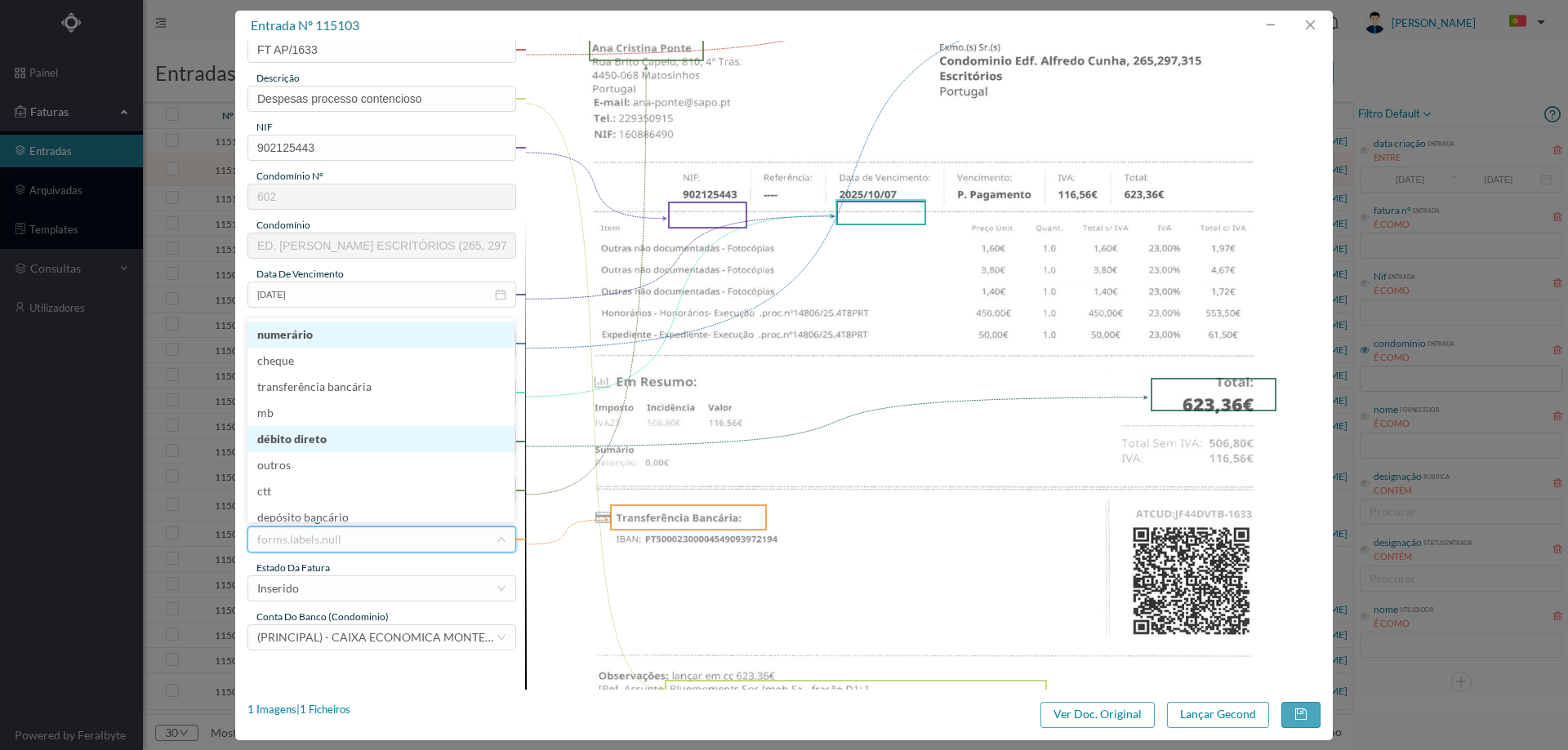
scroll to position [8, 0]
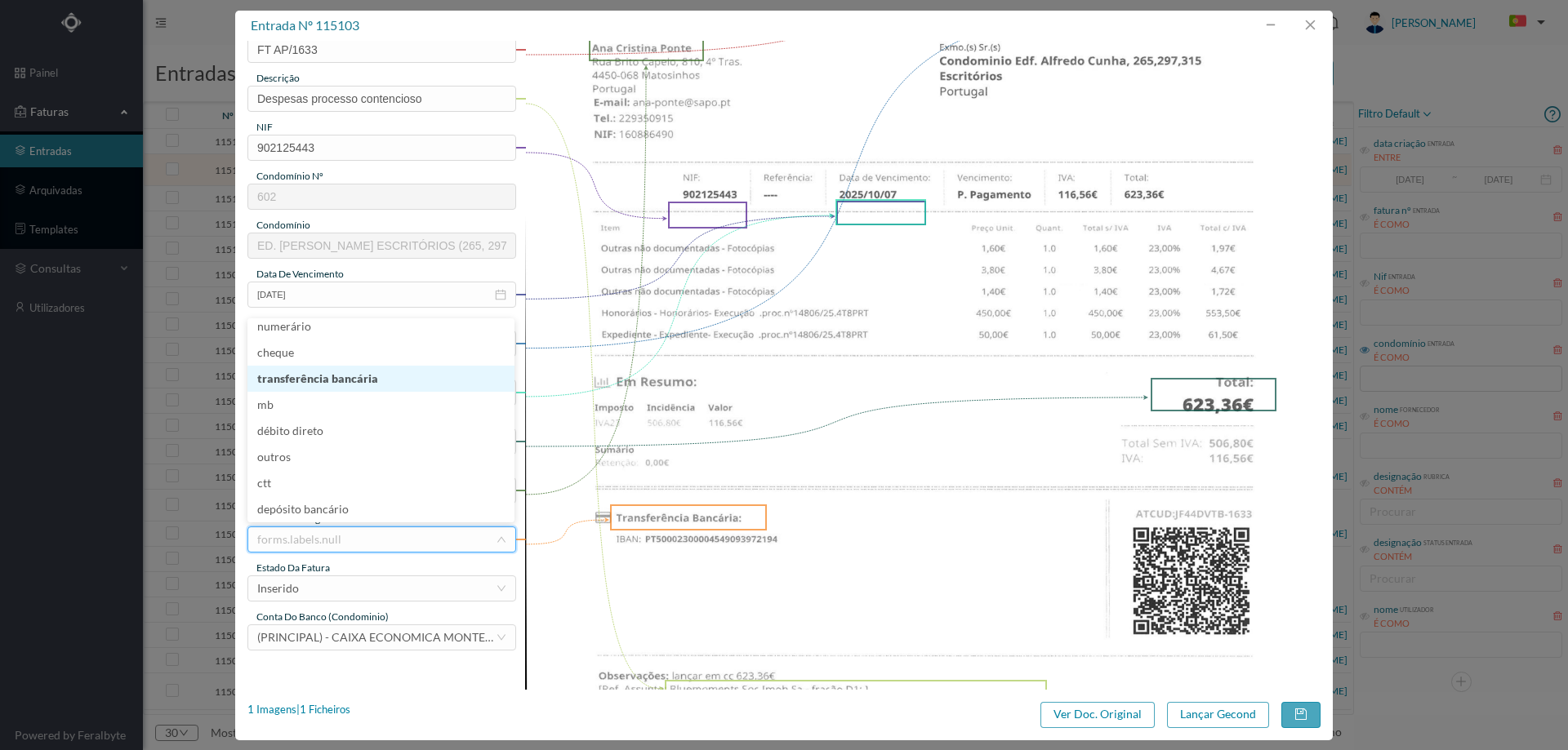
click at [349, 377] on li "transferência bancária" at bounding box center [381, 378] width 267 height 26
click at [322, 591] on div "Inserido" at bounding box center [376, 588] width 238 height 24
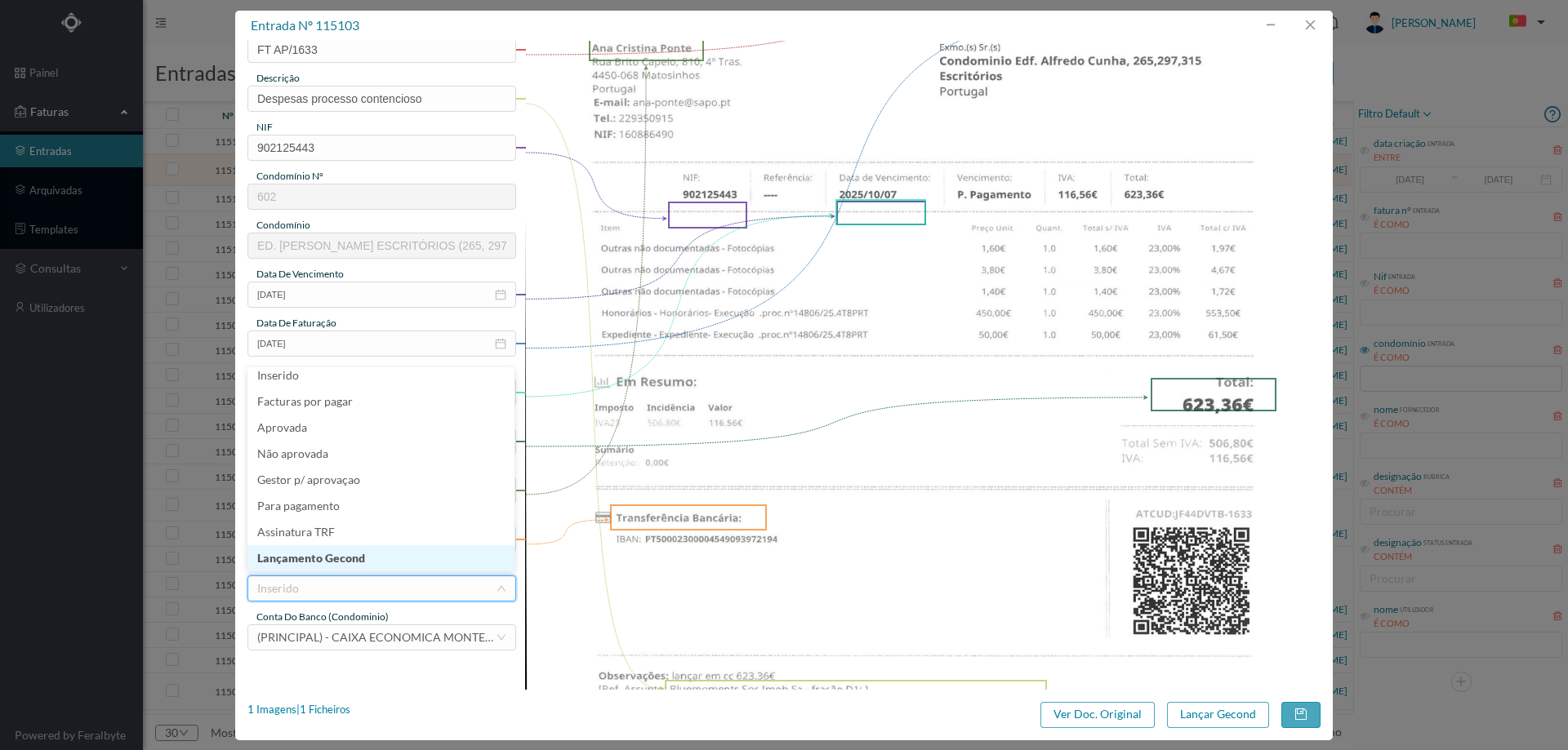
click at [349, 553] on li "Lançamento Gecond" at bounding box center [381, 558] width 267 height 26
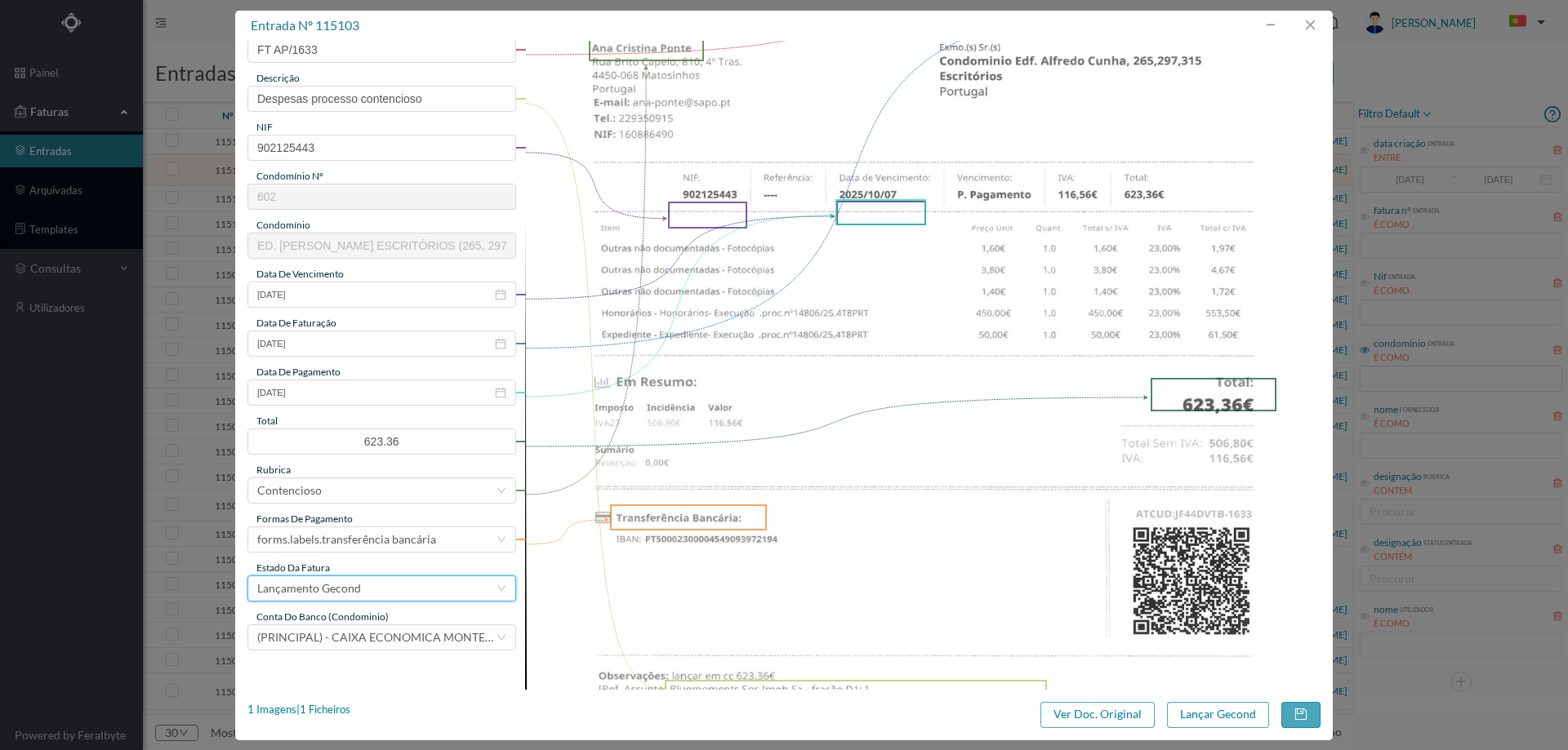
click at [1211, 701] on div "entrada nº 115103 gestor condomínio Joana Laroca aprovado por gestor fornecedor…" at bounding box center [783, 375] width 1098 height 730
click at [1215, 710] on button "Lançar Gecond" at bounding box center [1218, 715] width 102 height 26
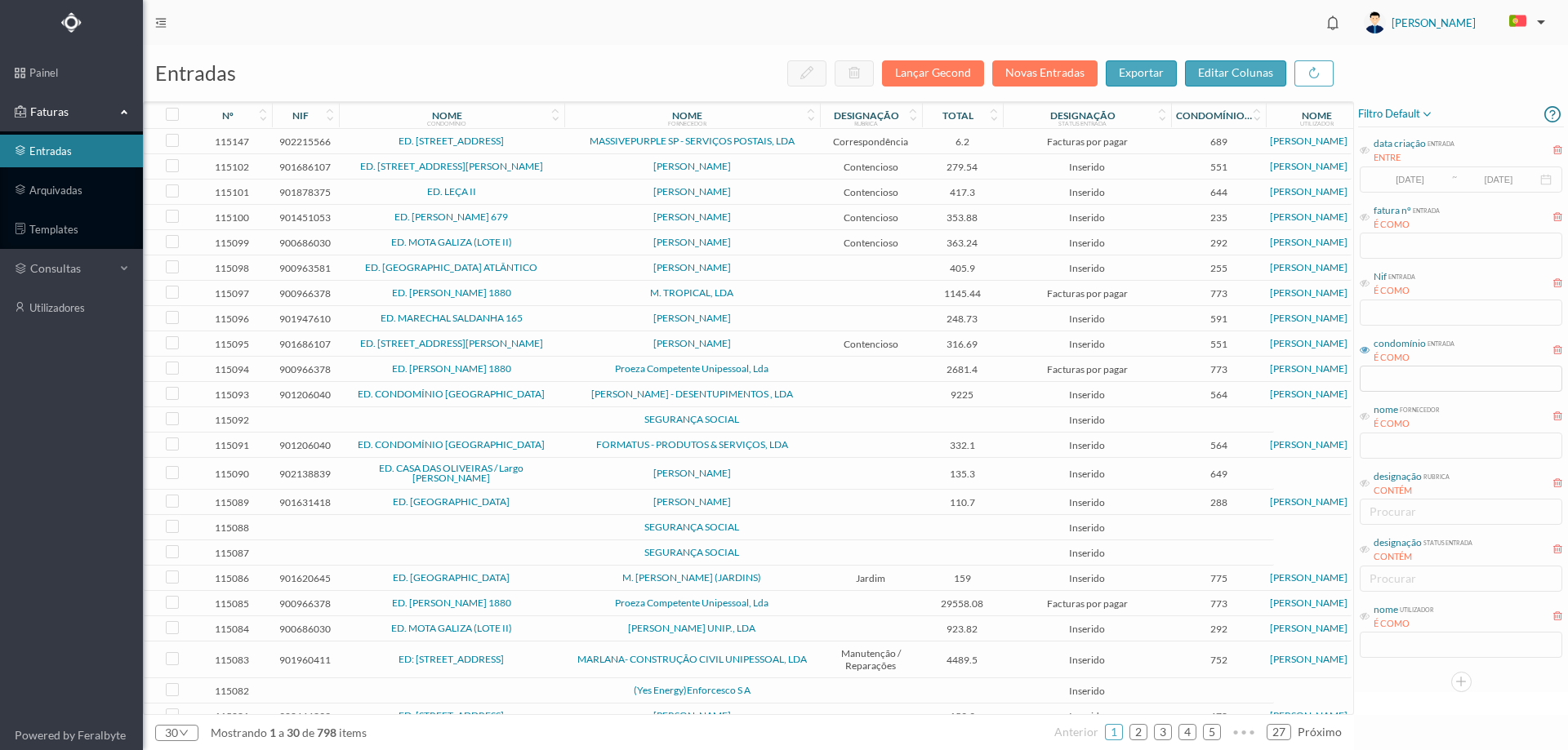
click at [571, 173] on td "[PERSON_NAME]" at bounding box center [692, 167] width 256 height 25
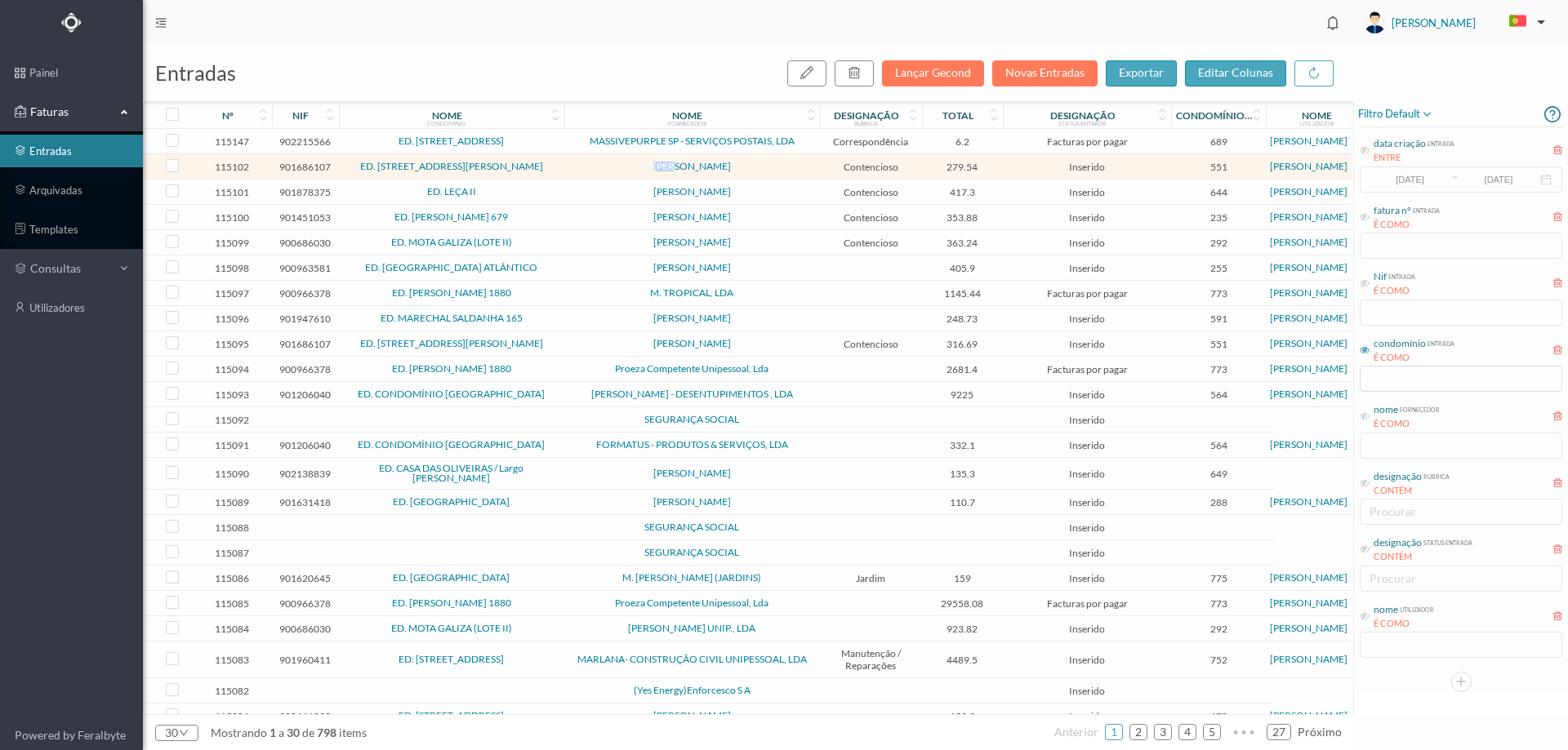
click at [571, 173] on td "[PERSON_NAME]" at bounding box center [692, 167] width 256 height 25
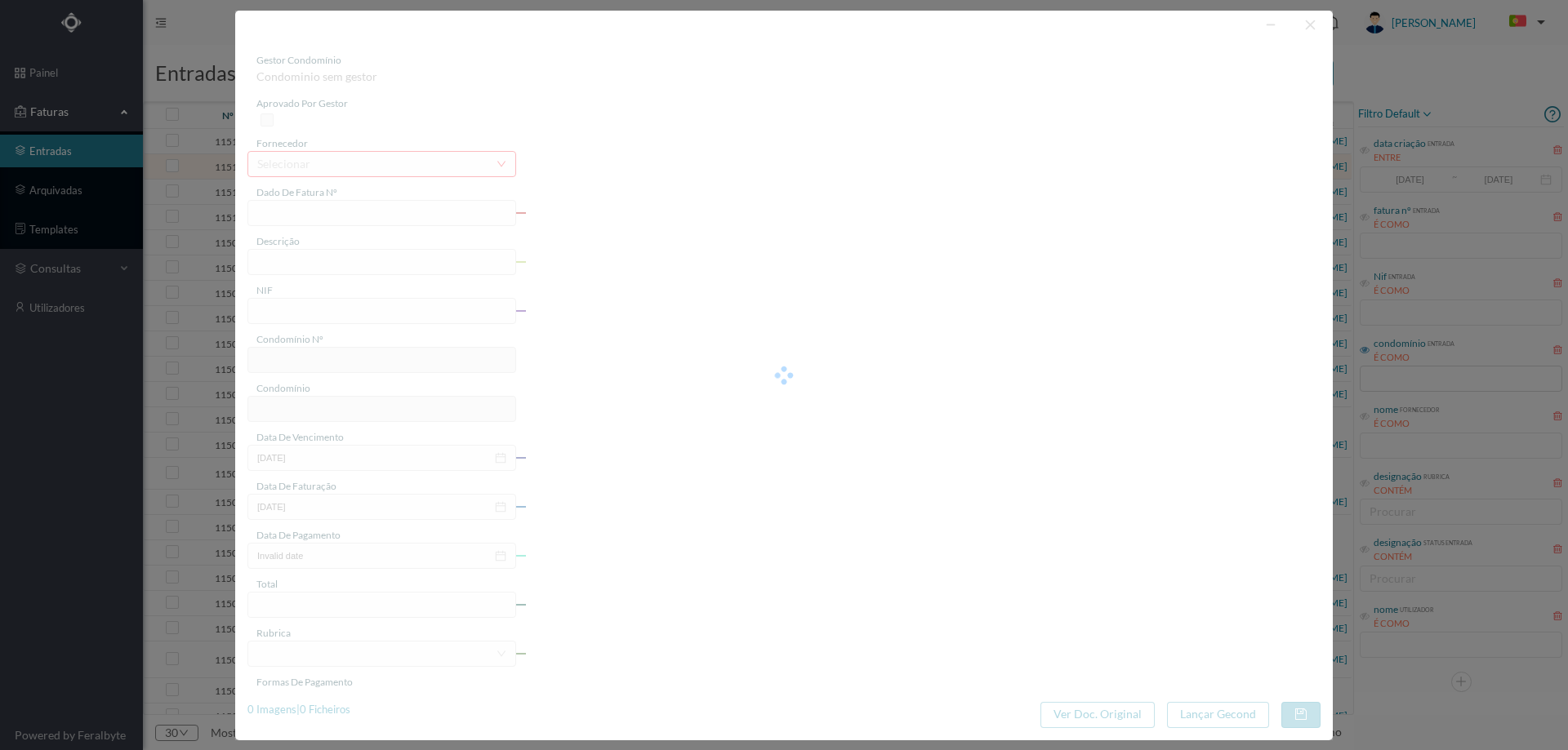
type input "FT AP/1612"
type input "k ema |"
type input "901686107"
type input "2025-10-02"
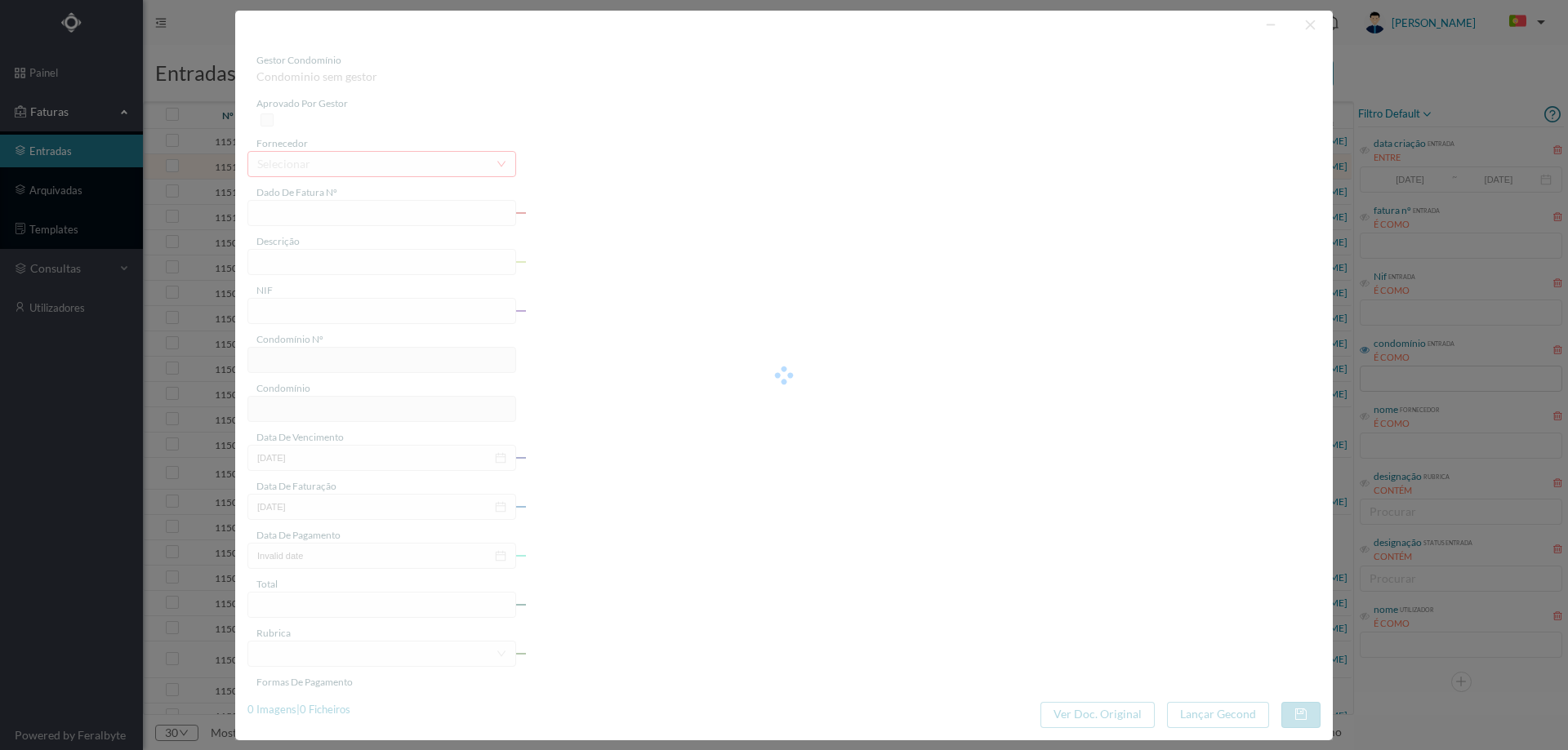
type input "2025-10-02"
type input "279.54"
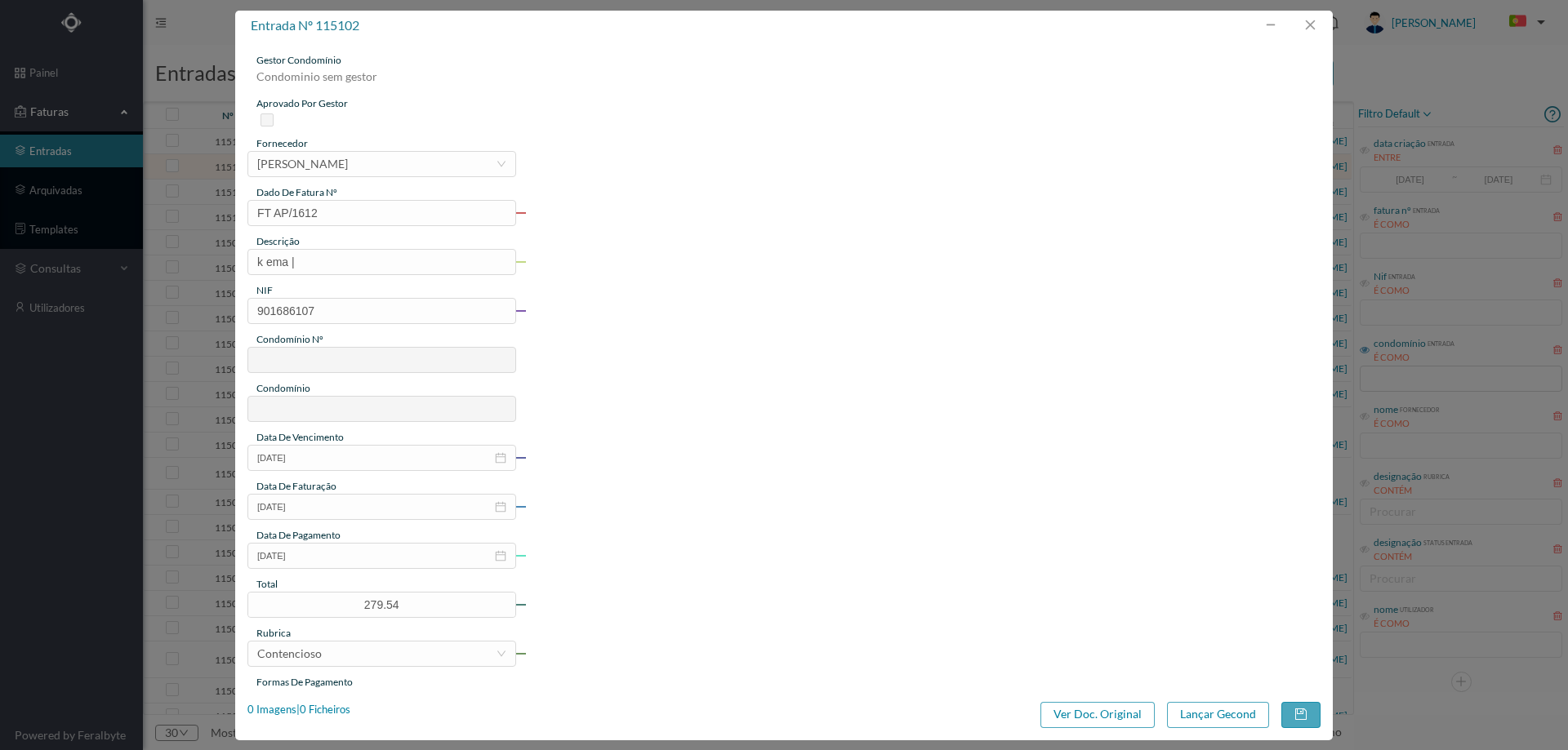
type input "551"
type input "ED. RUA BRITO E CUNHA, 41"
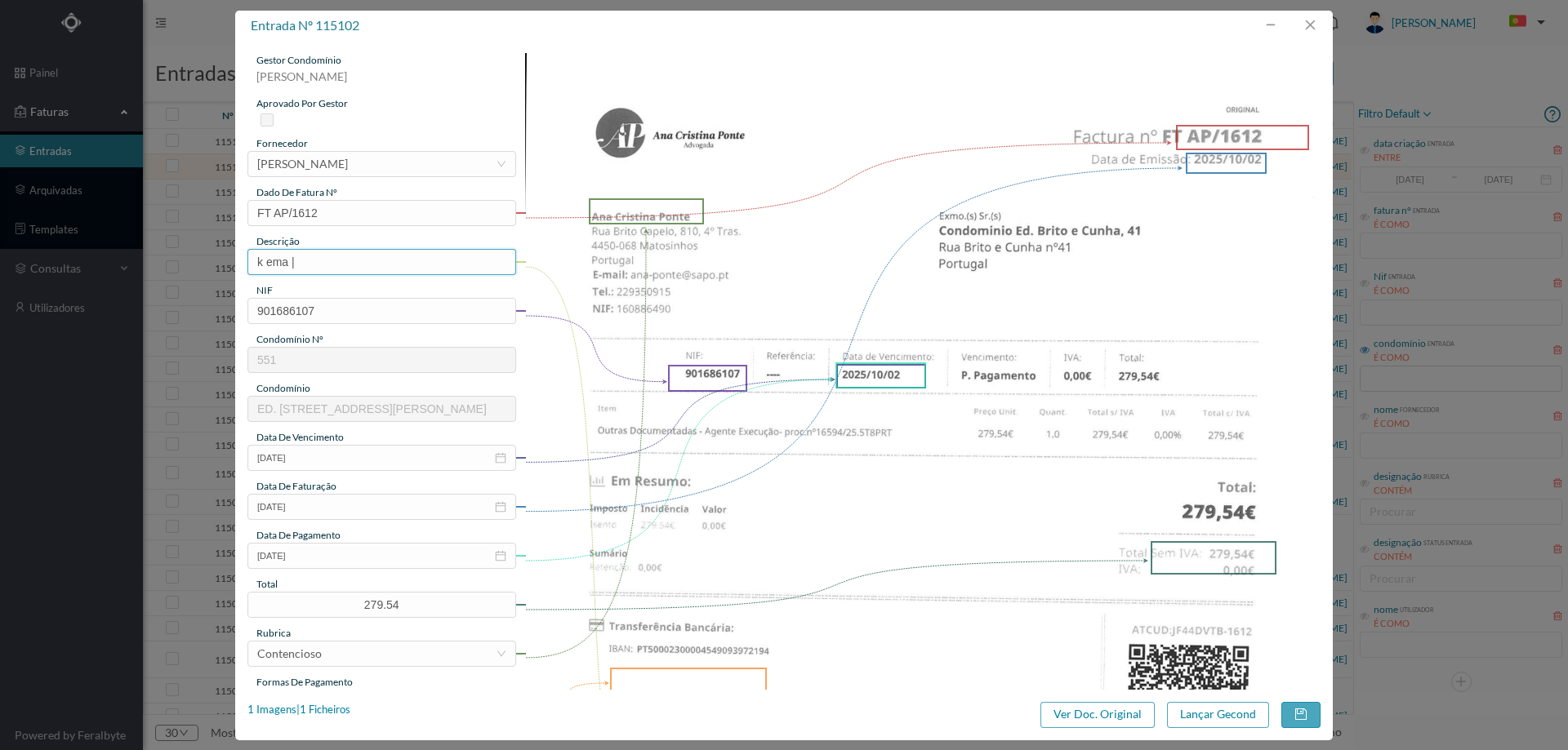
click at [361, 264] on input "k ema |" at bounding box center [382, 261] width 268 height 26
type input "Despesas processo contencioso"
click at [320, 559] on input "2025-10-02" at bounding box center [382, 556] width 268 height 26
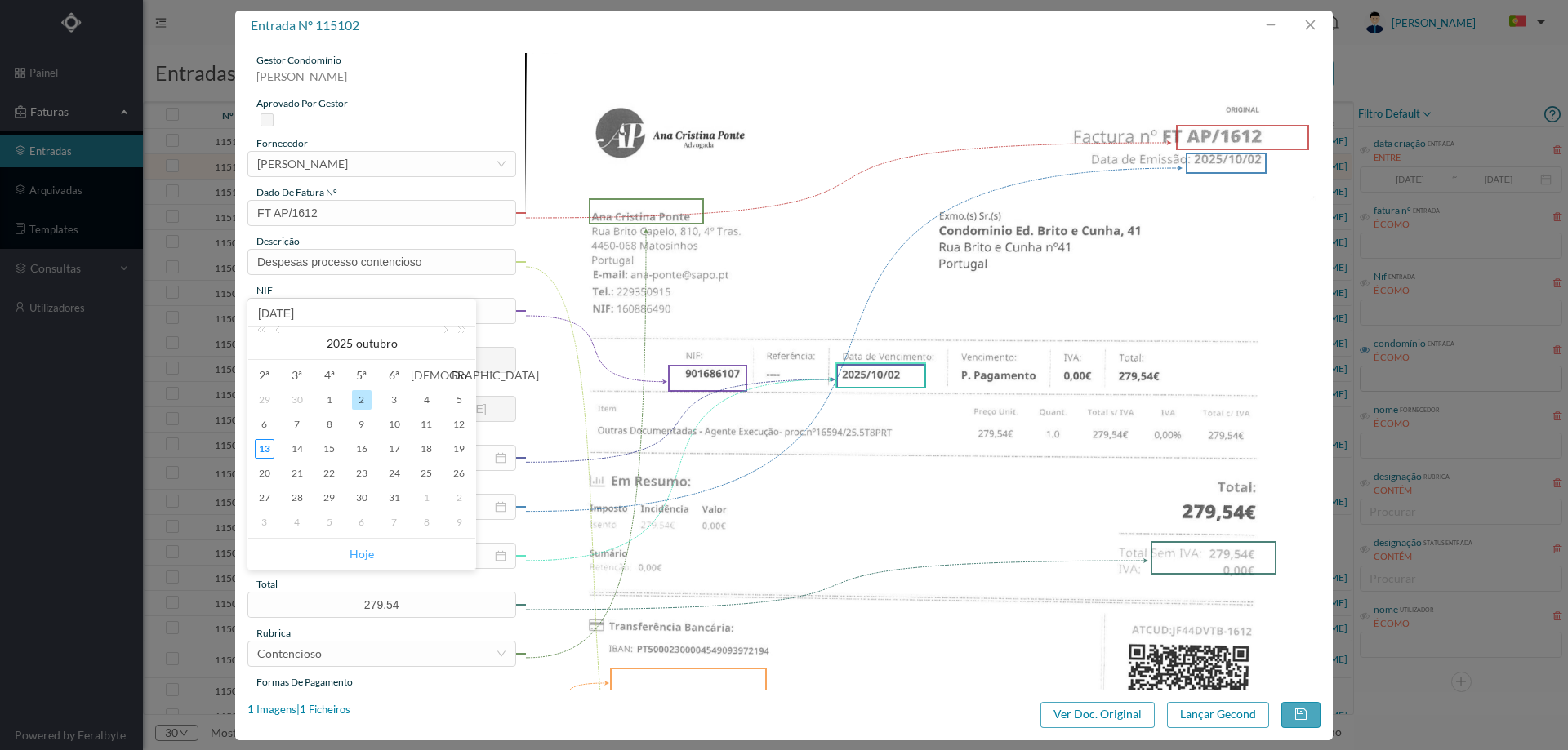
click at [354, 551] on link "Hoje" at bounding box center [361, 554] width 24 height 31
type input "[DATE]"
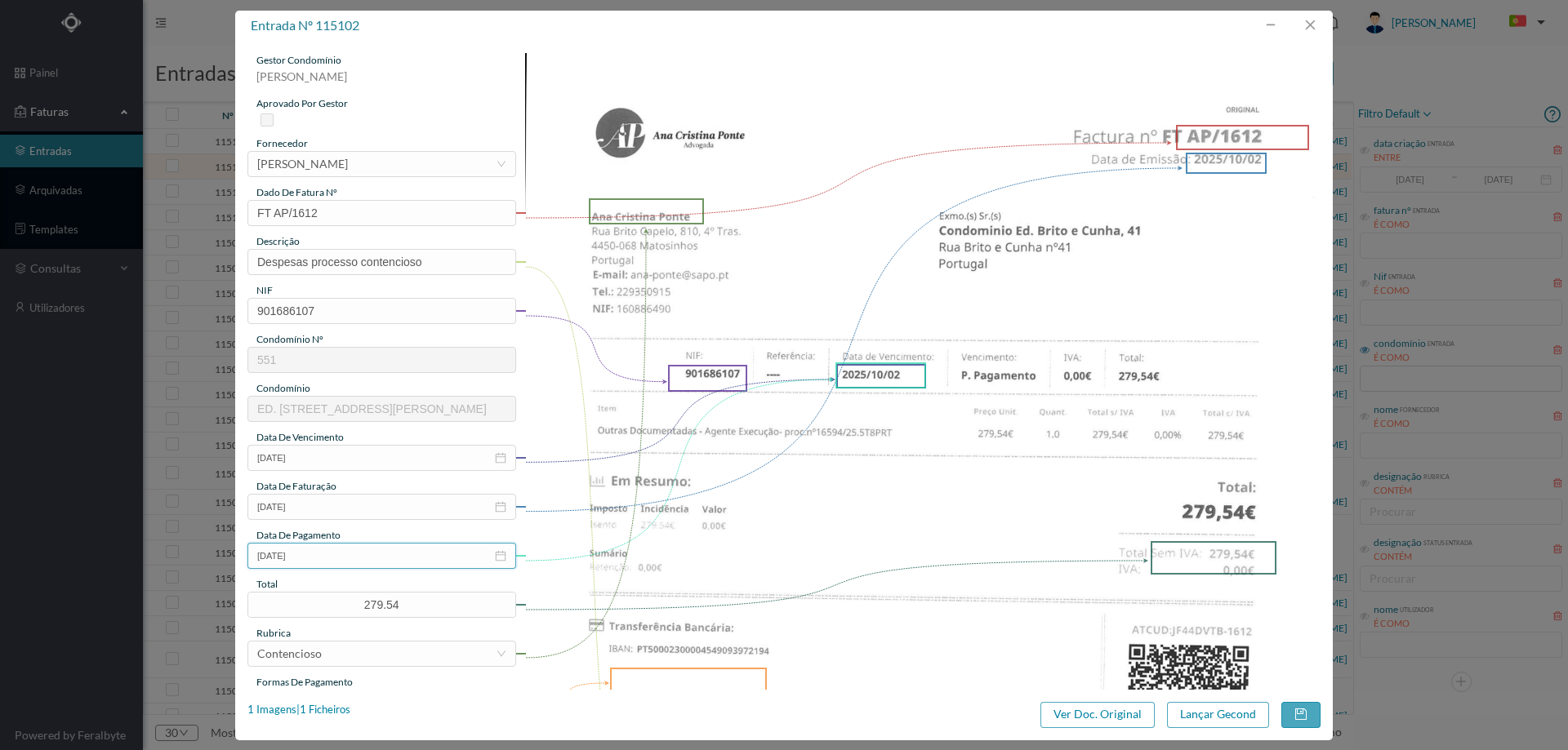
scroll to position [245, 0]
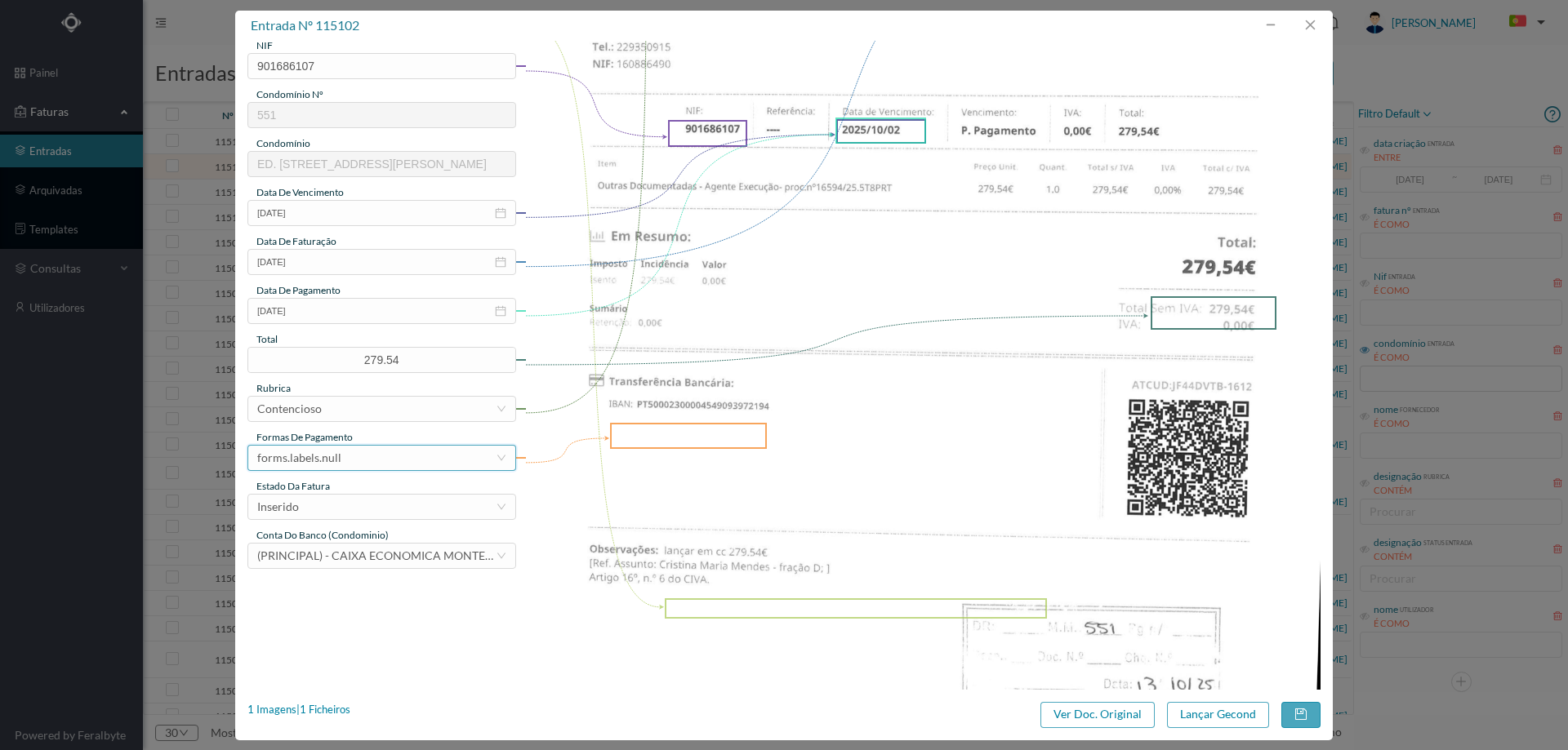
click at [340, 461] on div "forms.labels.null" at bounding box center [376, 458] width 238 height 24
click at [366, 544] on li "transferência bancária" at bounding box center [381, 541] width 267 height 26
click at [350, 502] on div "Inserido" at bounding box center [376, 506] width 238 height 24
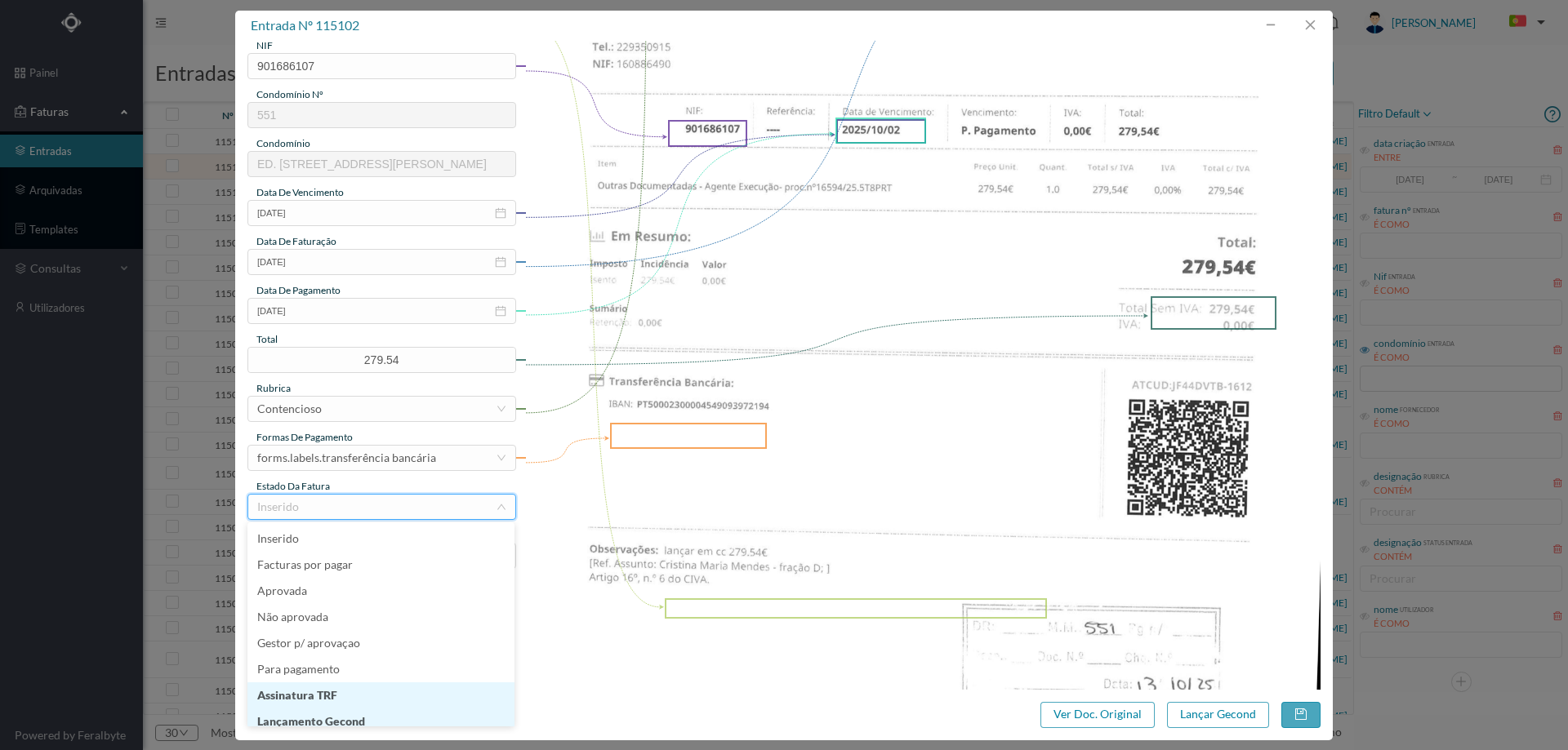
scroll to position [8, 0]
click at [339, 708] on li "Lançamento Gecond" at bounding box center [381, 713] width 267 height 26
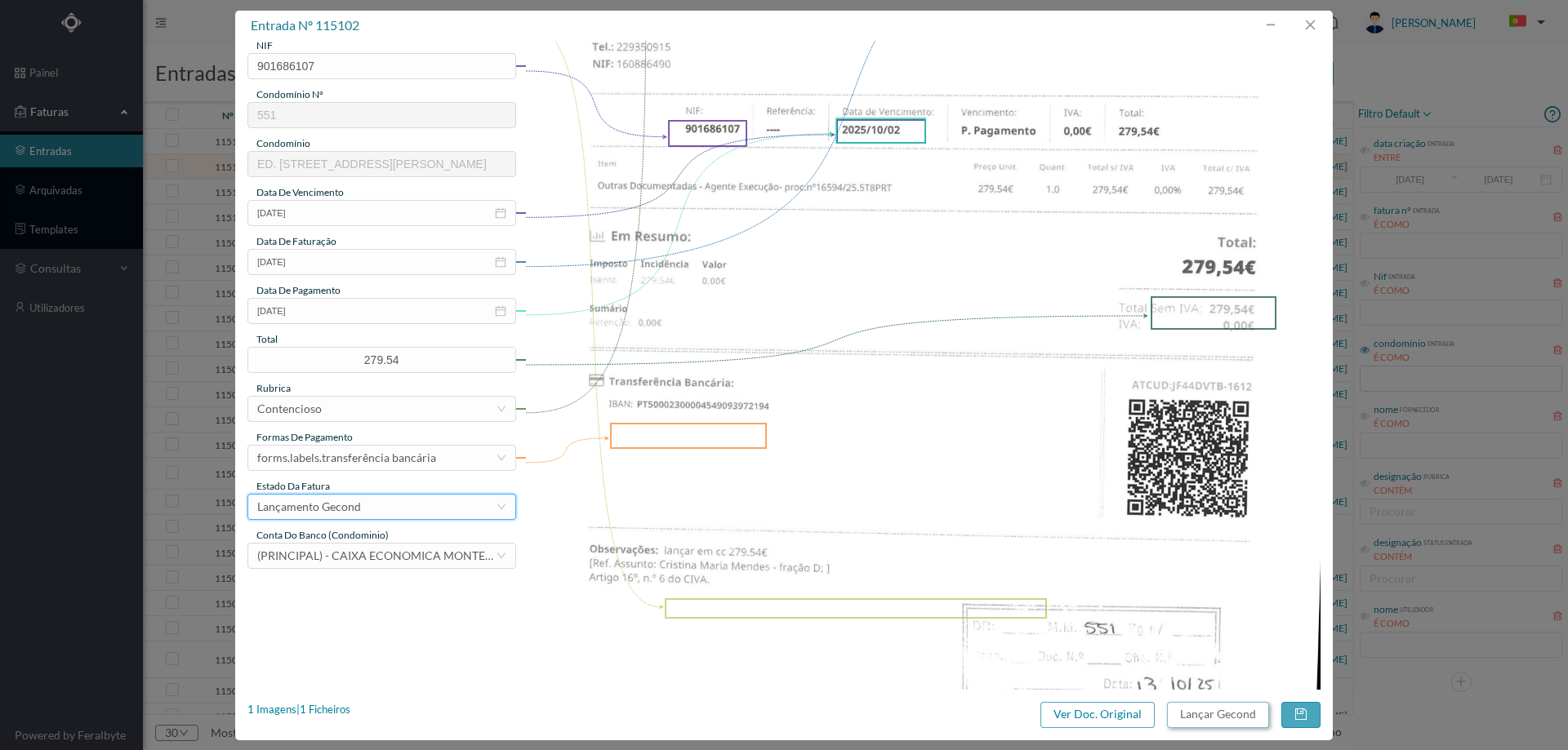
click at [1227, 710] on button "Lançar Gecond" at bounding box center [1218, 715] width 102 height 26
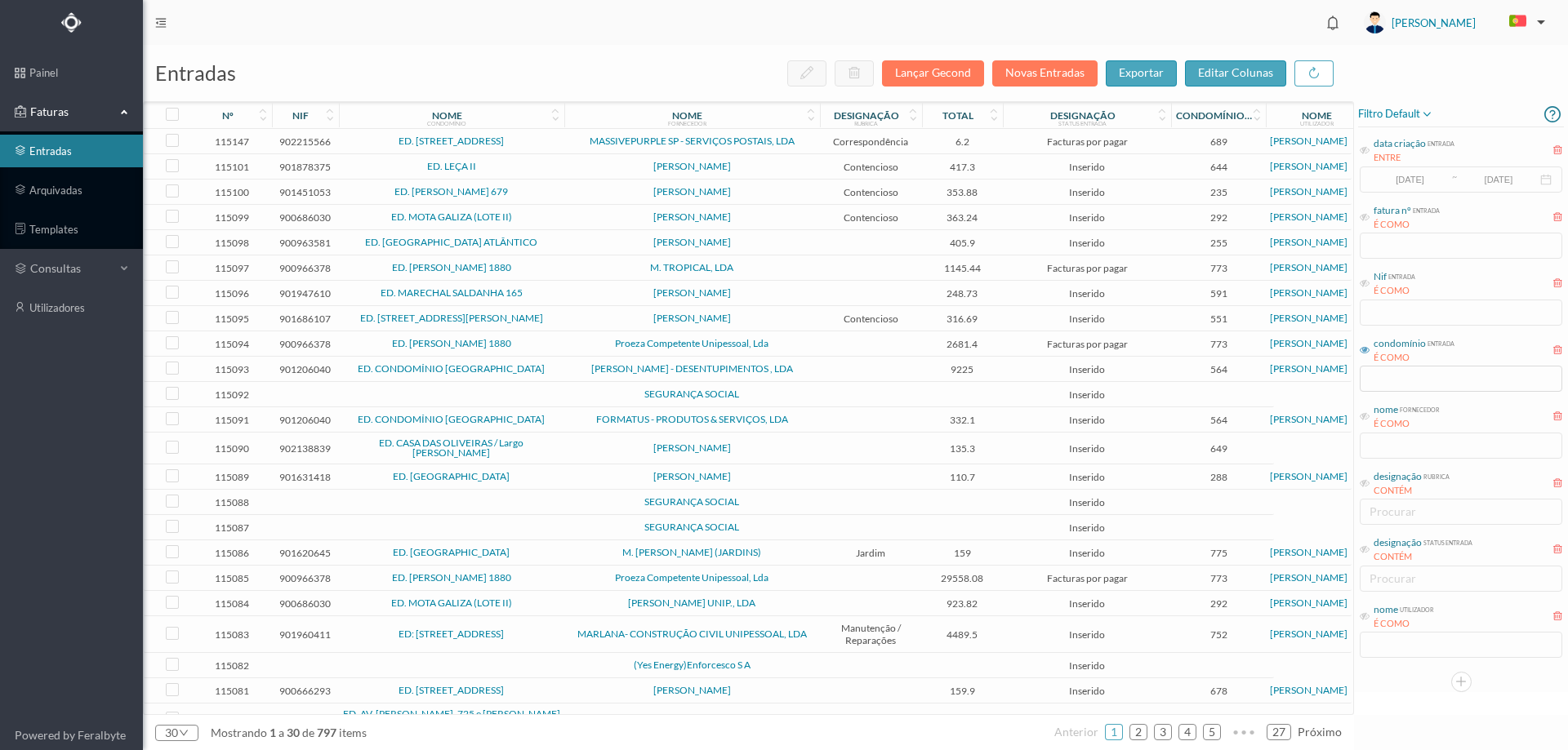
click at [579, 171] on span "[PERSON_NAME]" at bounding box center [692, 167] width 247 height 10
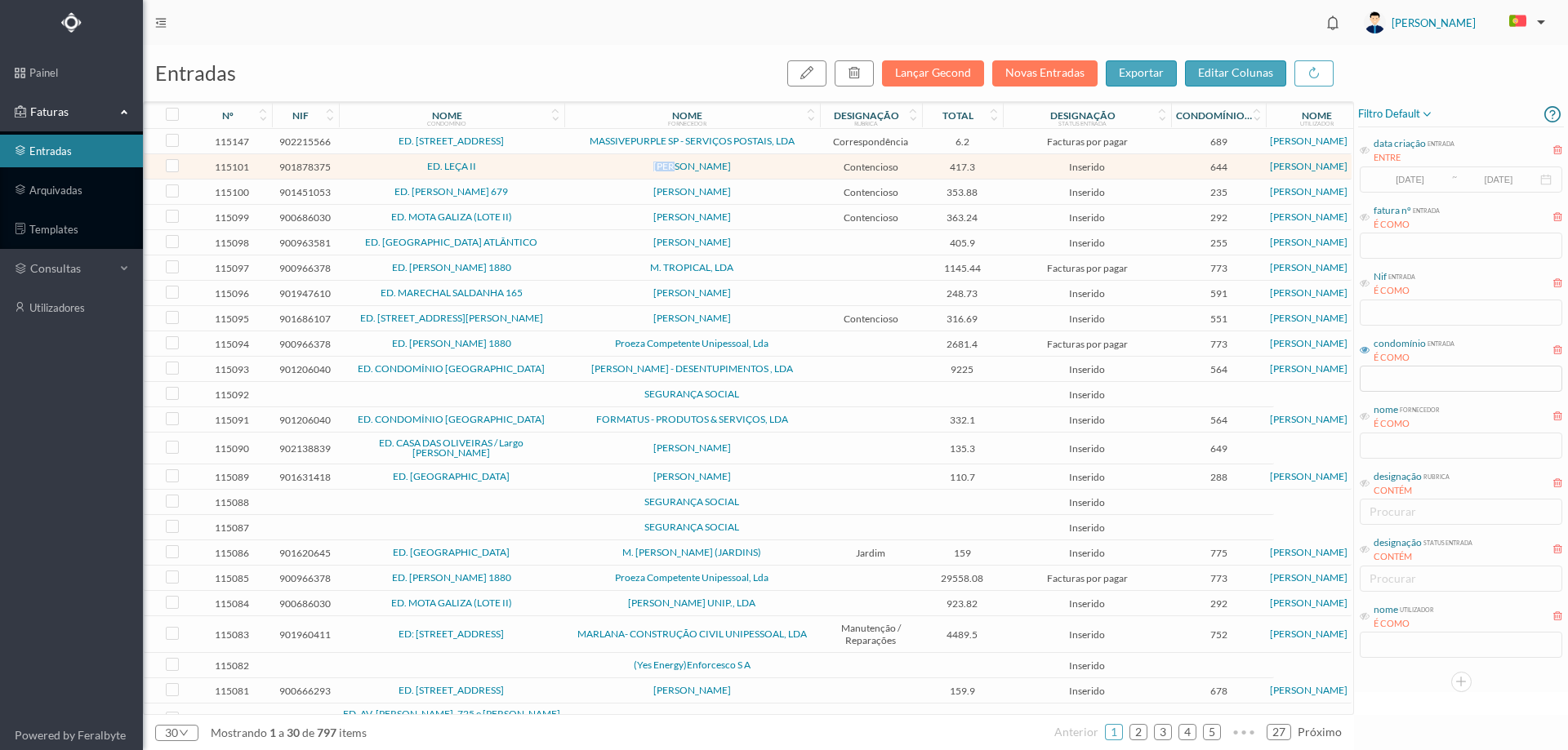
click at [579, 171] on span "[PERSON_NAME]" at bounding box center [692, 167] width 247 height 10
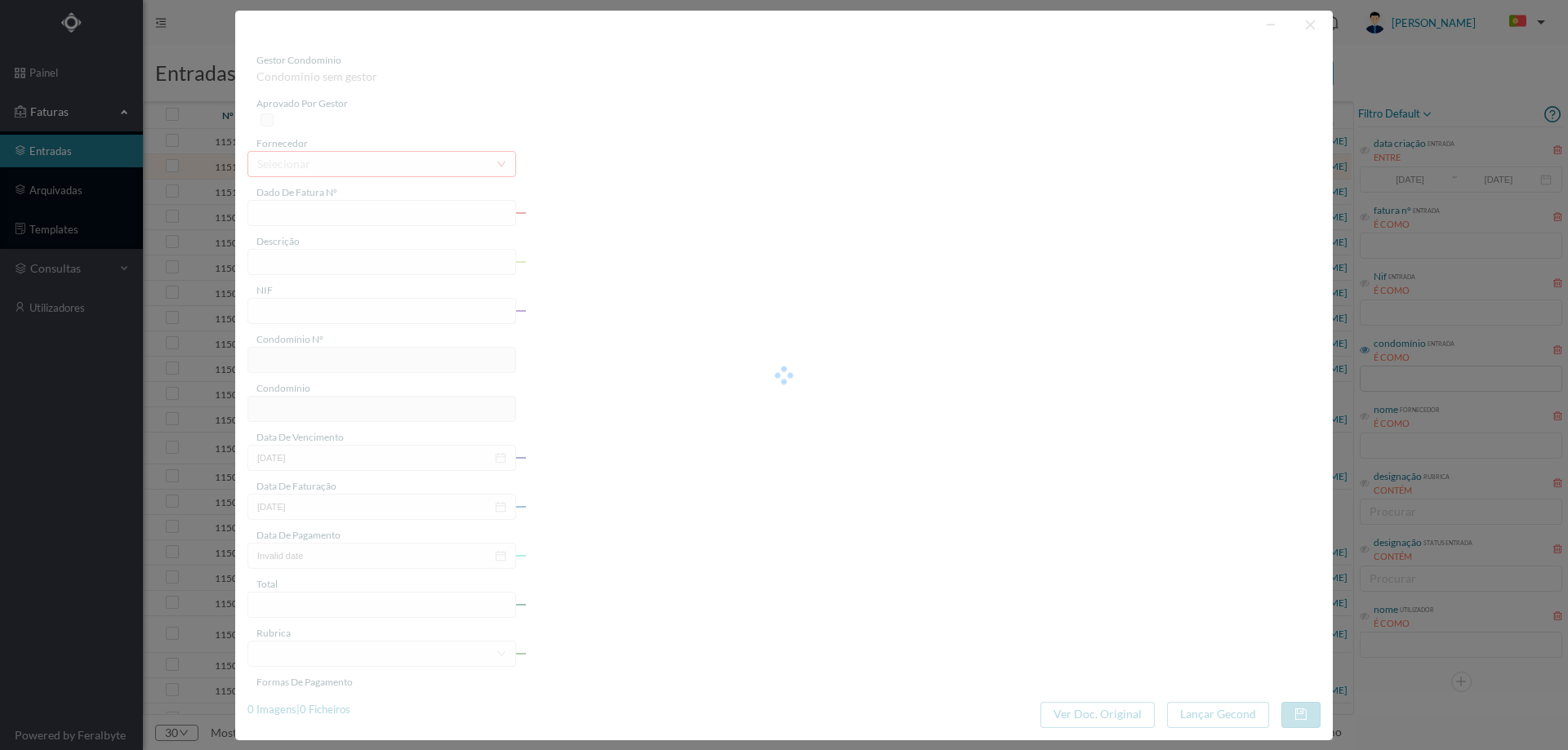
type input "FT AP/1625"
type input "D02300004549093972194 a porosa am esmas prega ee to"
type input "901878375"
type input "2025-10-06"
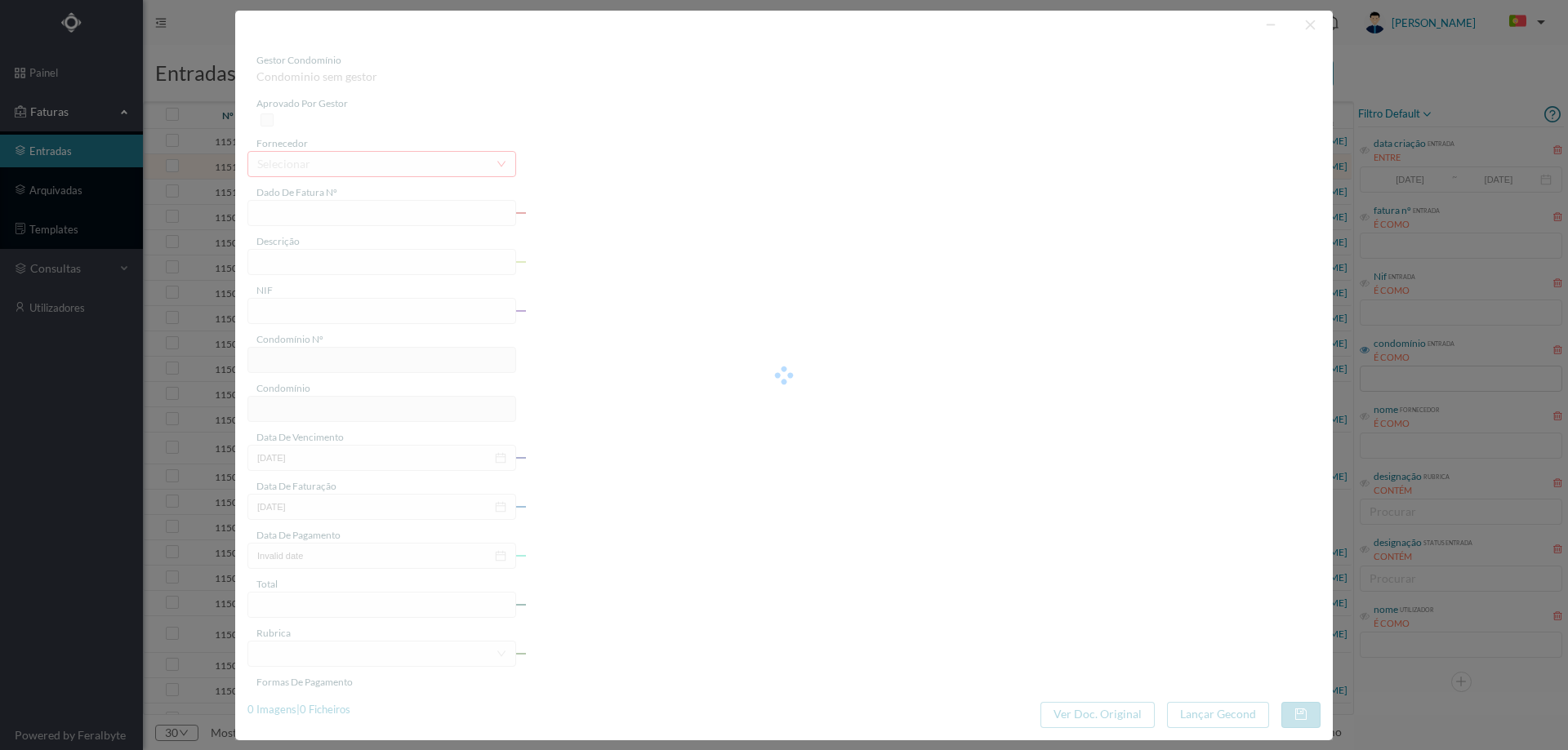
type input "2025-10-06"
type input "417.30"
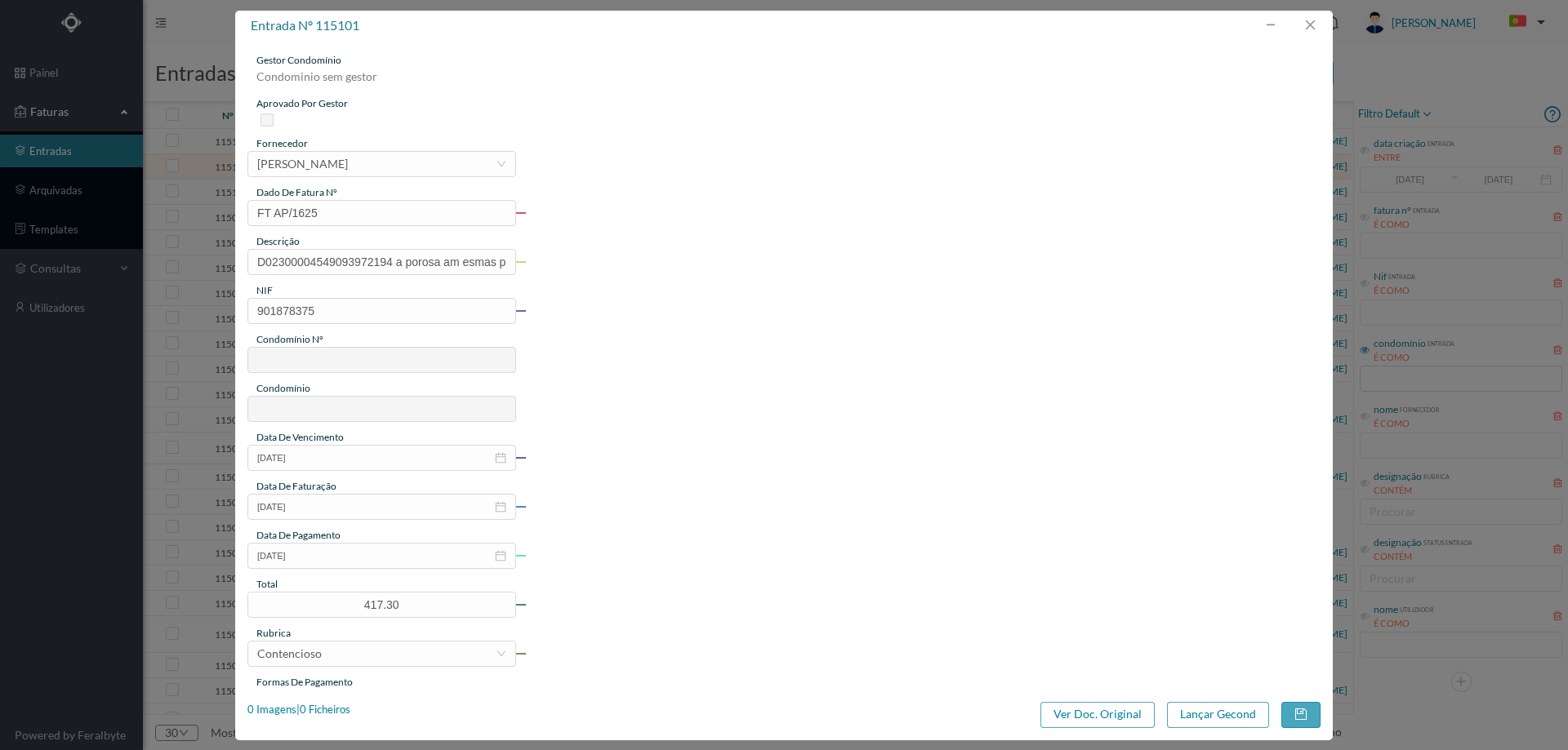
type input "644"
type input "ED. LEÇA II"
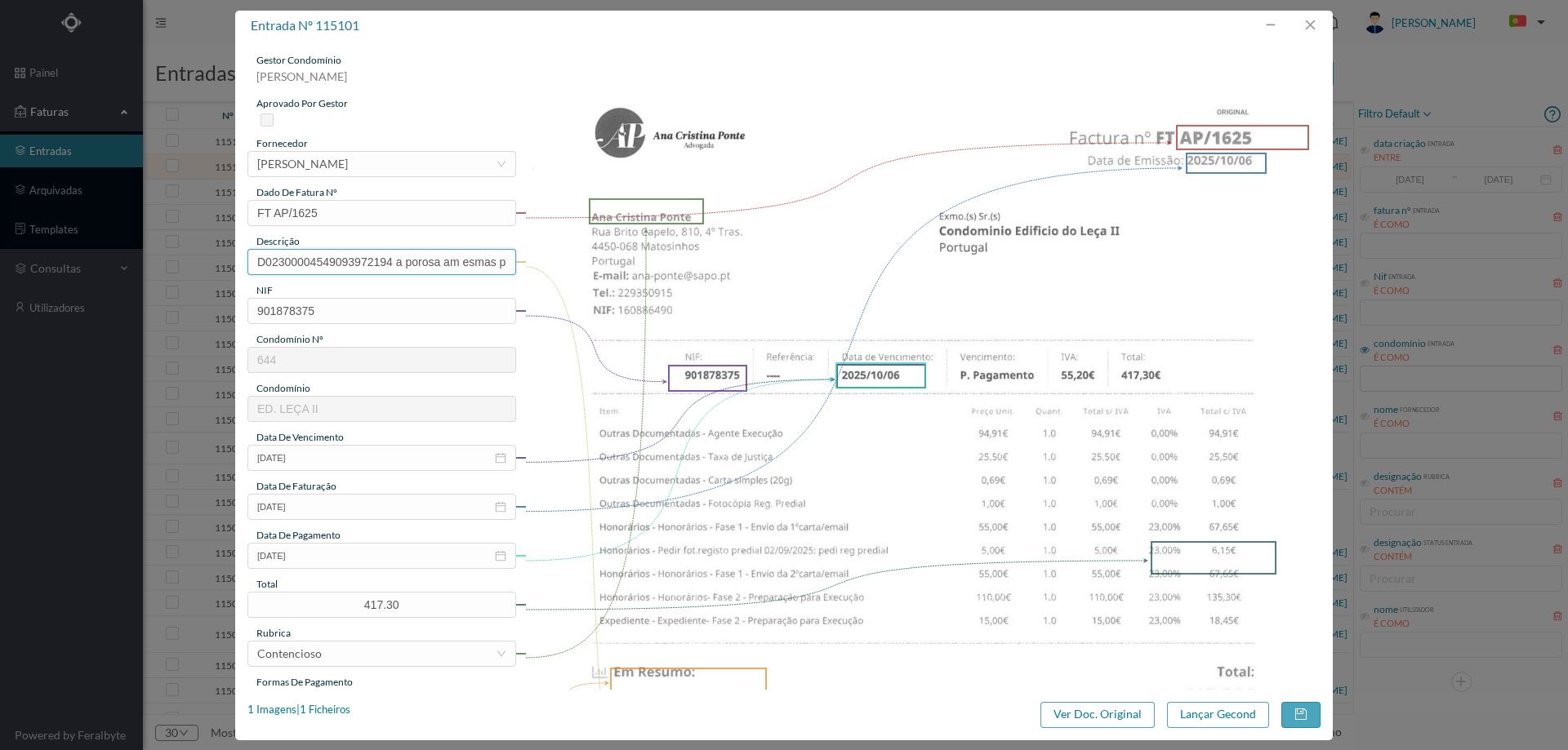
click at [408, 257] on input "D02300004549093972194 a porosa am esmas prega ee to" at bounding box center [382, 261] width 268 height 26
click at [408, 256] on input "D02300004549093972194 a porosa am esmas prega ee to" at bounding box center [382, 261] width 268 height 26
type input "Despesas processo contencioso"
click at [330, 558] on input "2025-10-06" at bounding box center [382, 556] width 268 height 26
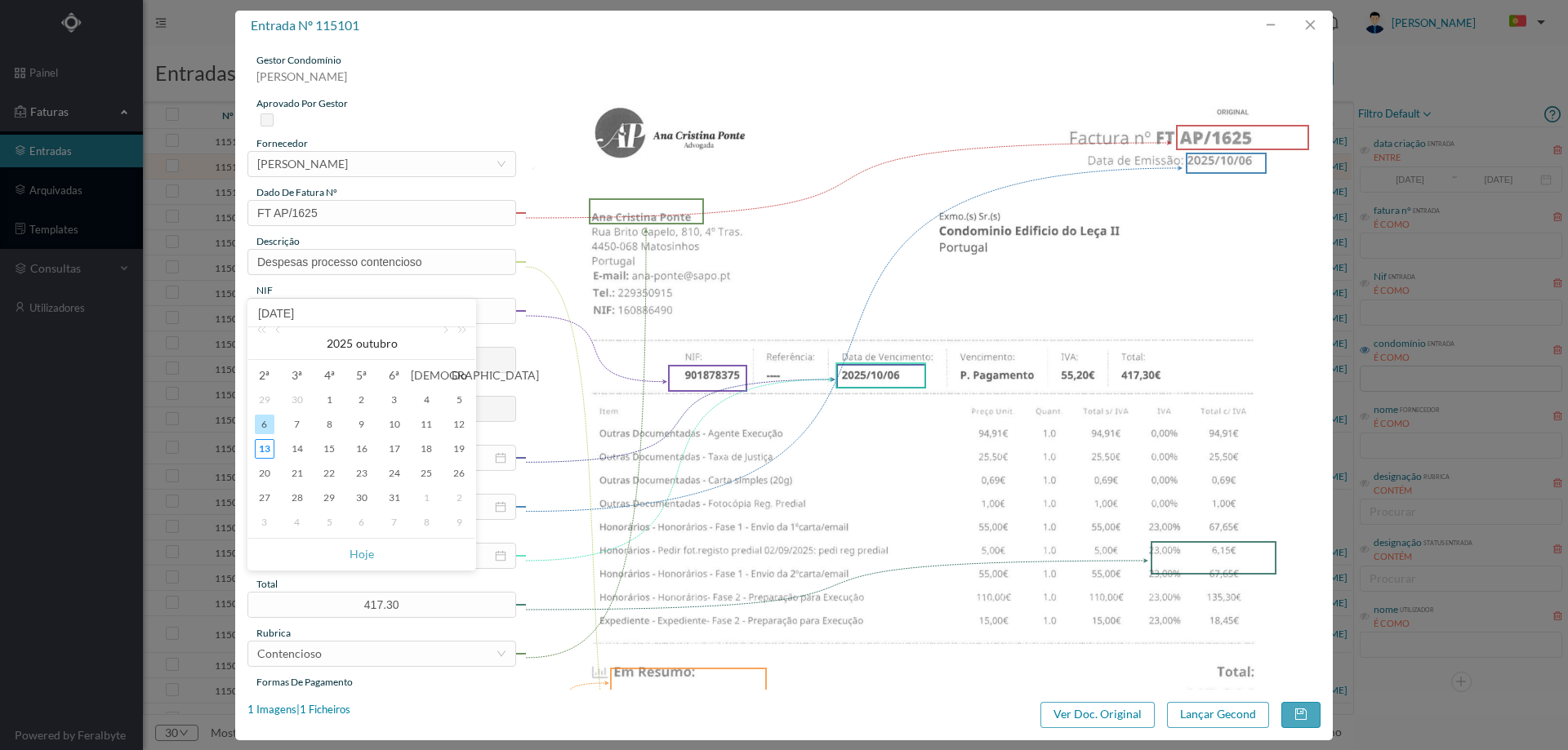
click at [347, 553] on span "Hoje" at bounding box center [361, 554] width 207 height 31
click at [370, 551] on link "Hoje" at bounding box center [361, 554] width 24 height 31
type input "[DATE]"
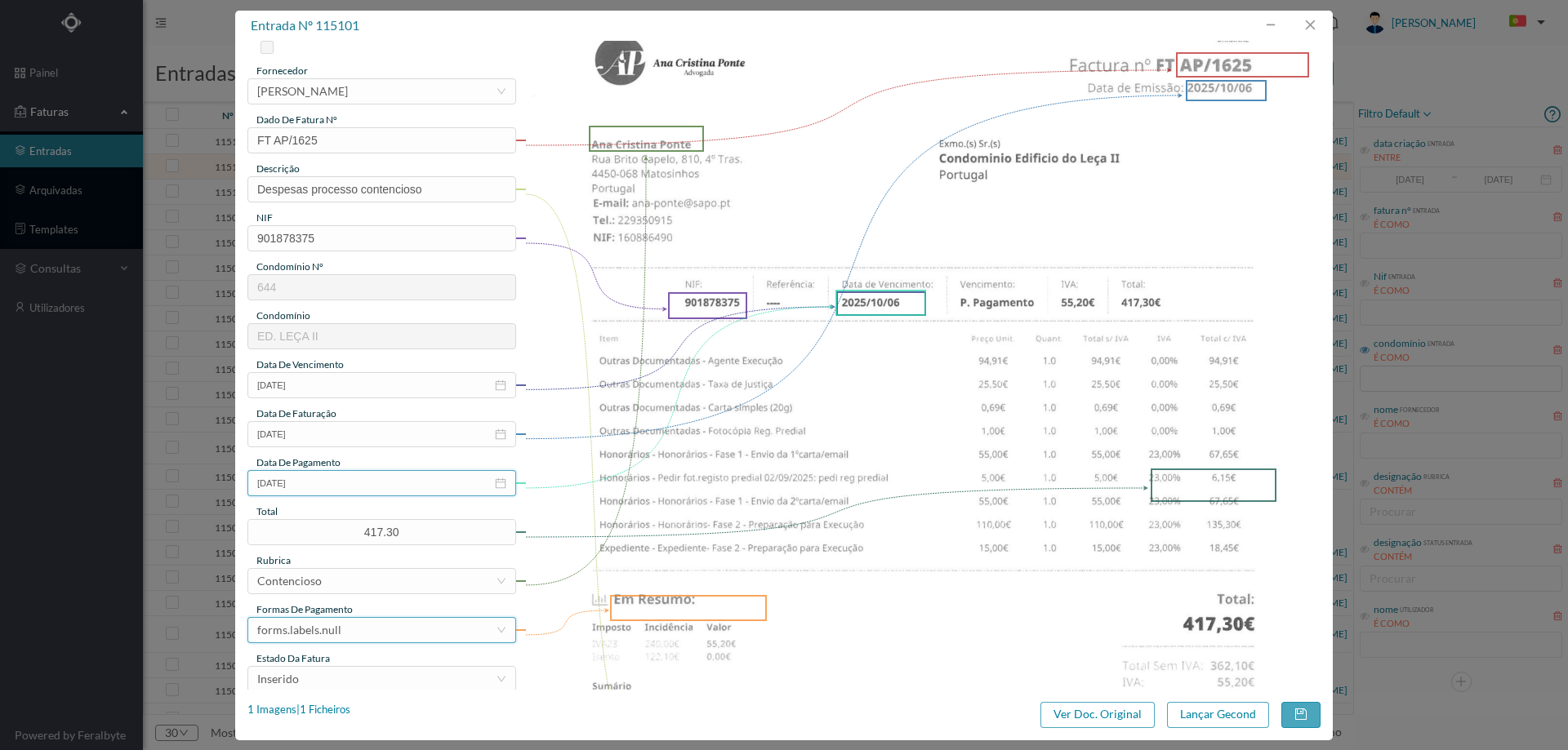
scroll to position [163, 0]
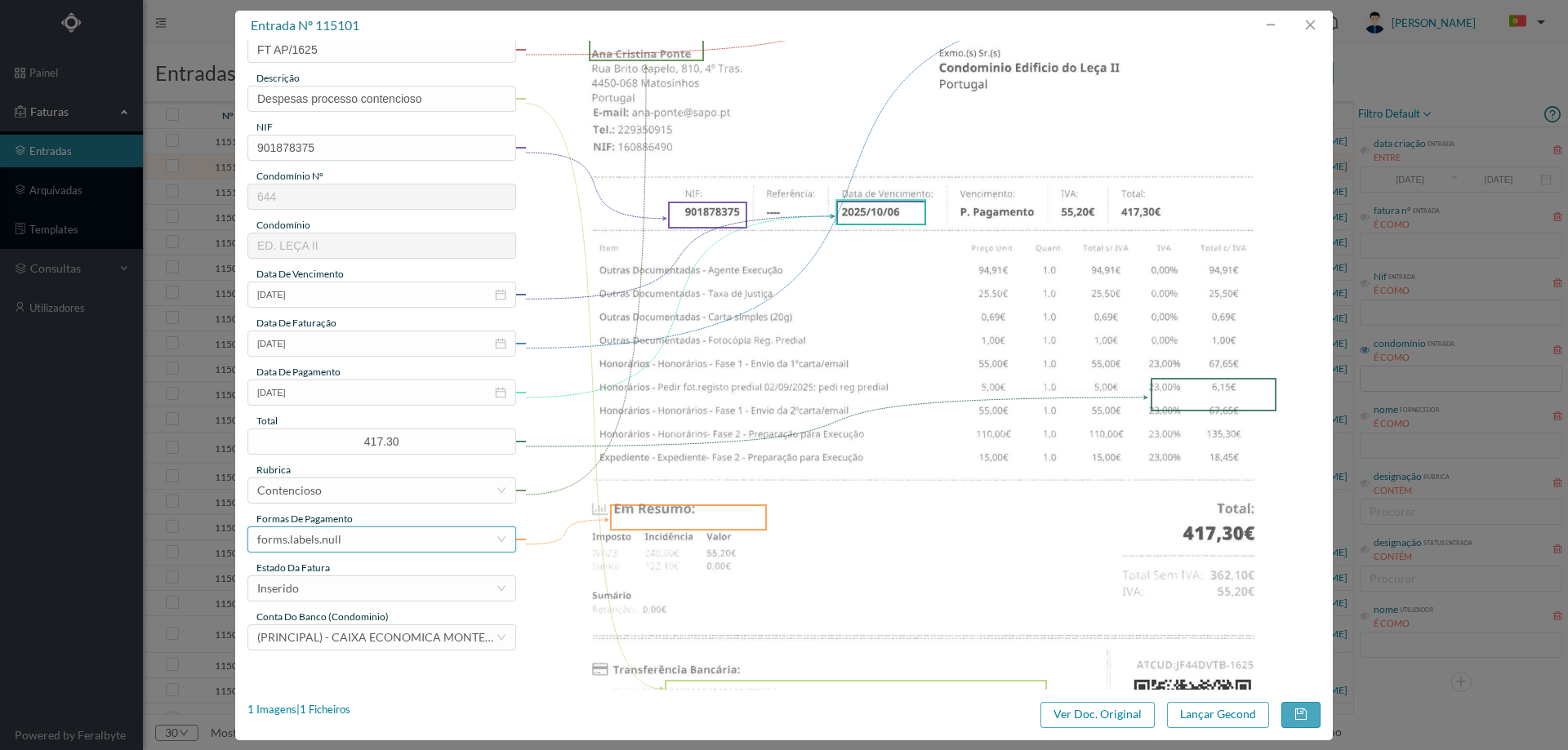
click at [336, 546] on div "forms.labels.null" at bounding box center [299, 539] width 84 height 24
click at [335, 375] on li "transferência bancária" at bounding box center [381, 378] width 267 height 26
click at [337, 582] on div "Inserido" at bounding box center [376, 588] width 238 height 24
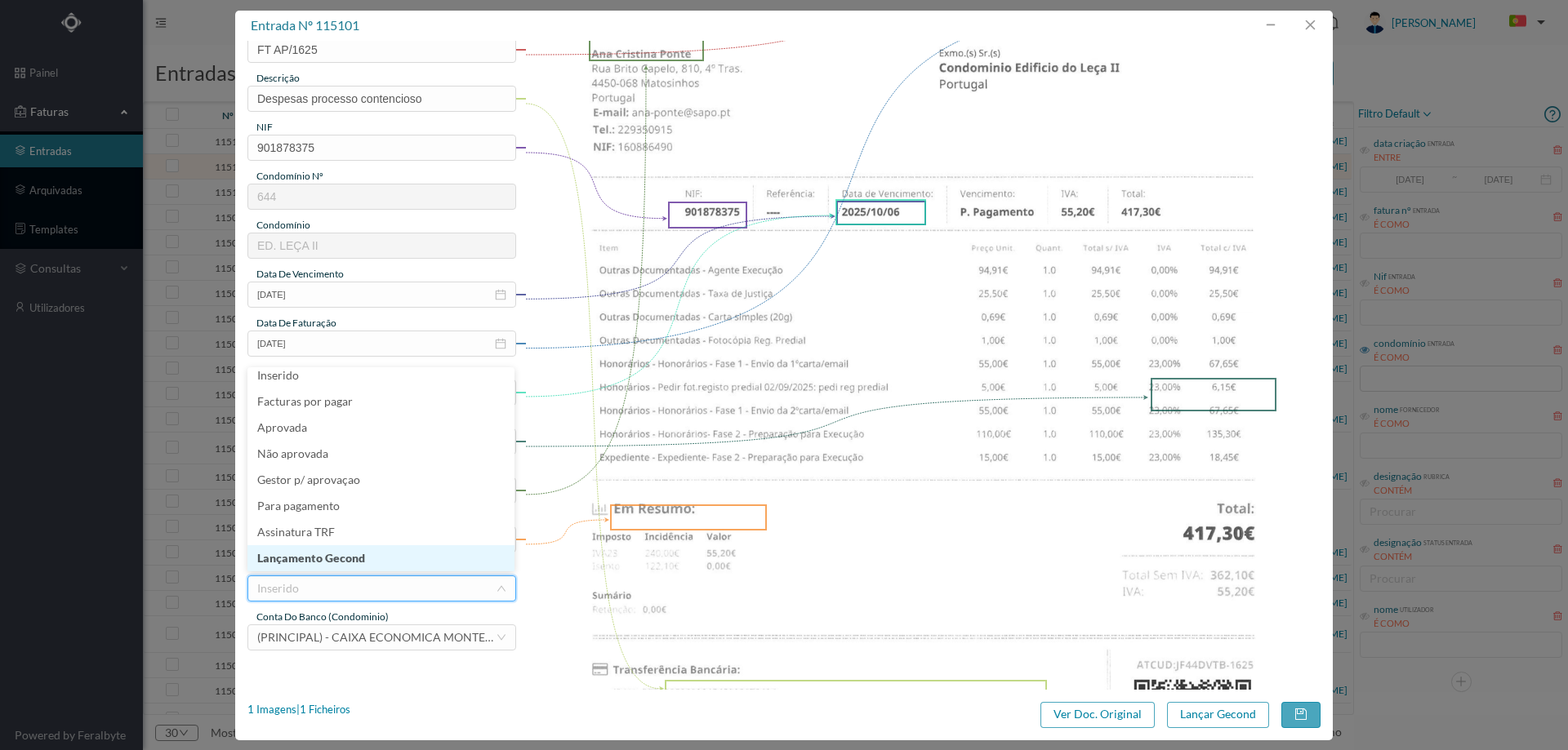
click at [351, 557] on li "Lançamento Gecond" at bounding box center [381, 558] width 267 height 26
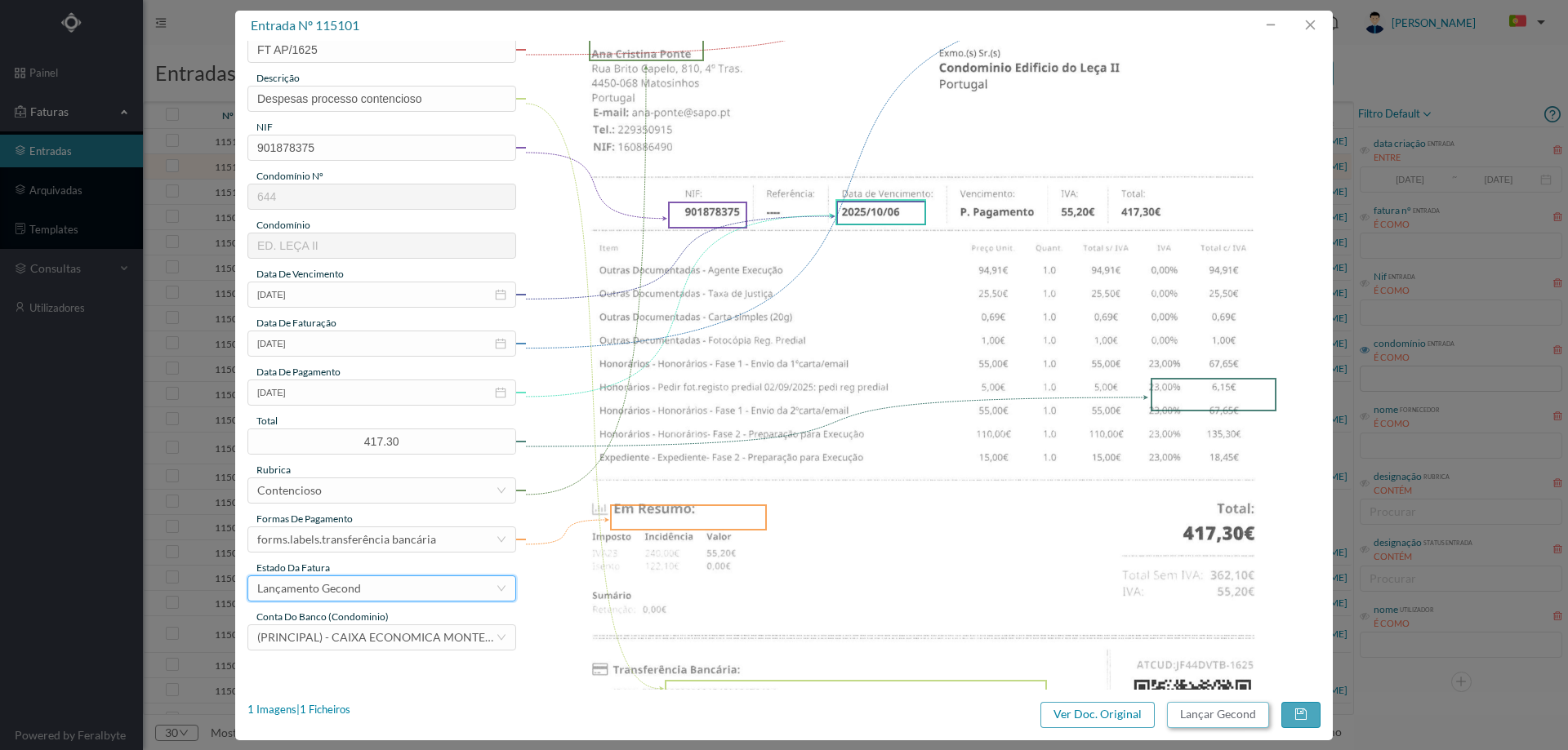
click at [1180, 711] on button "Lançar Gecond" at bounding box center [1218, 715] width 102 height 26
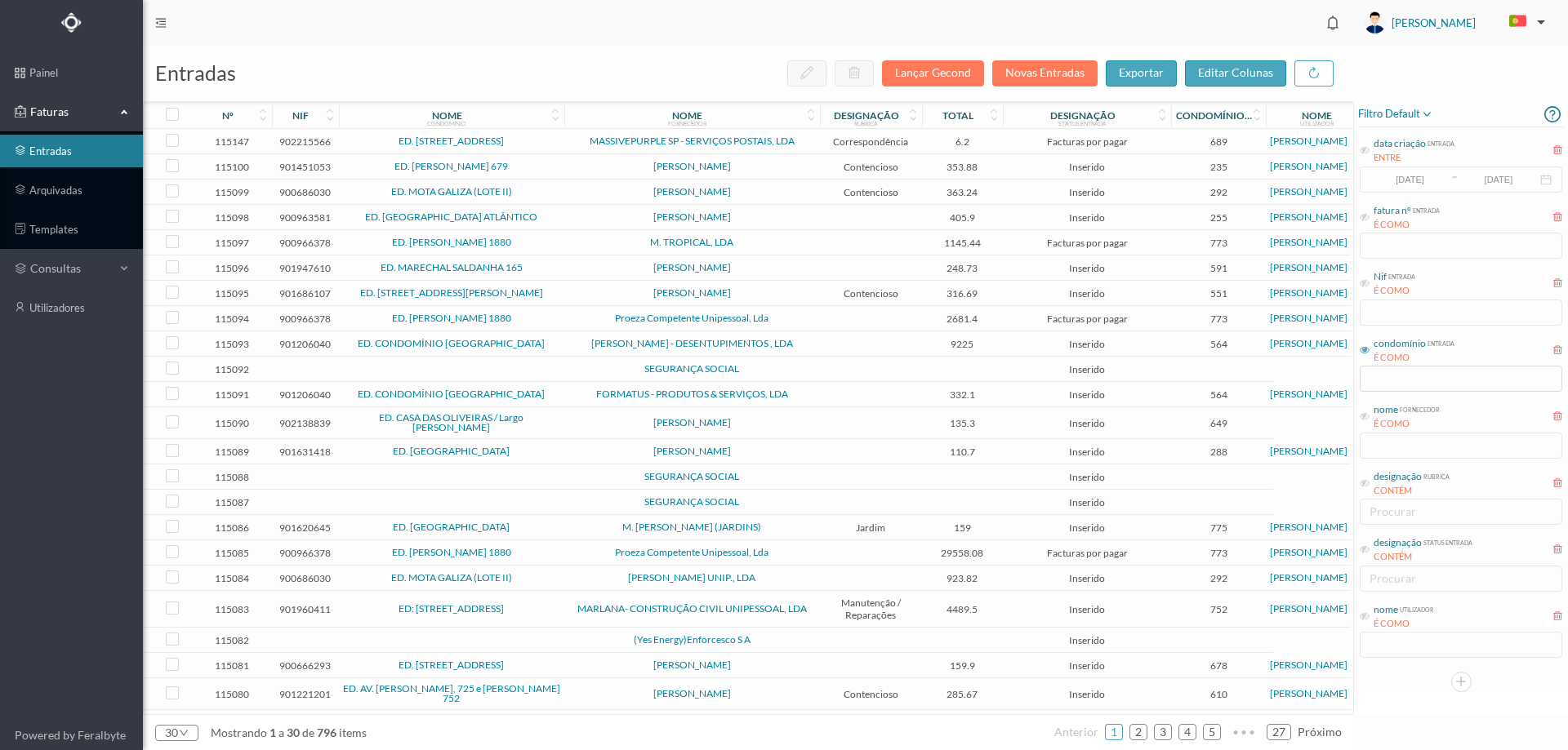
click at [558, 164] on span "ED. SERPA PINTO 679" at bounding box center [451, 167] width 217 height 10
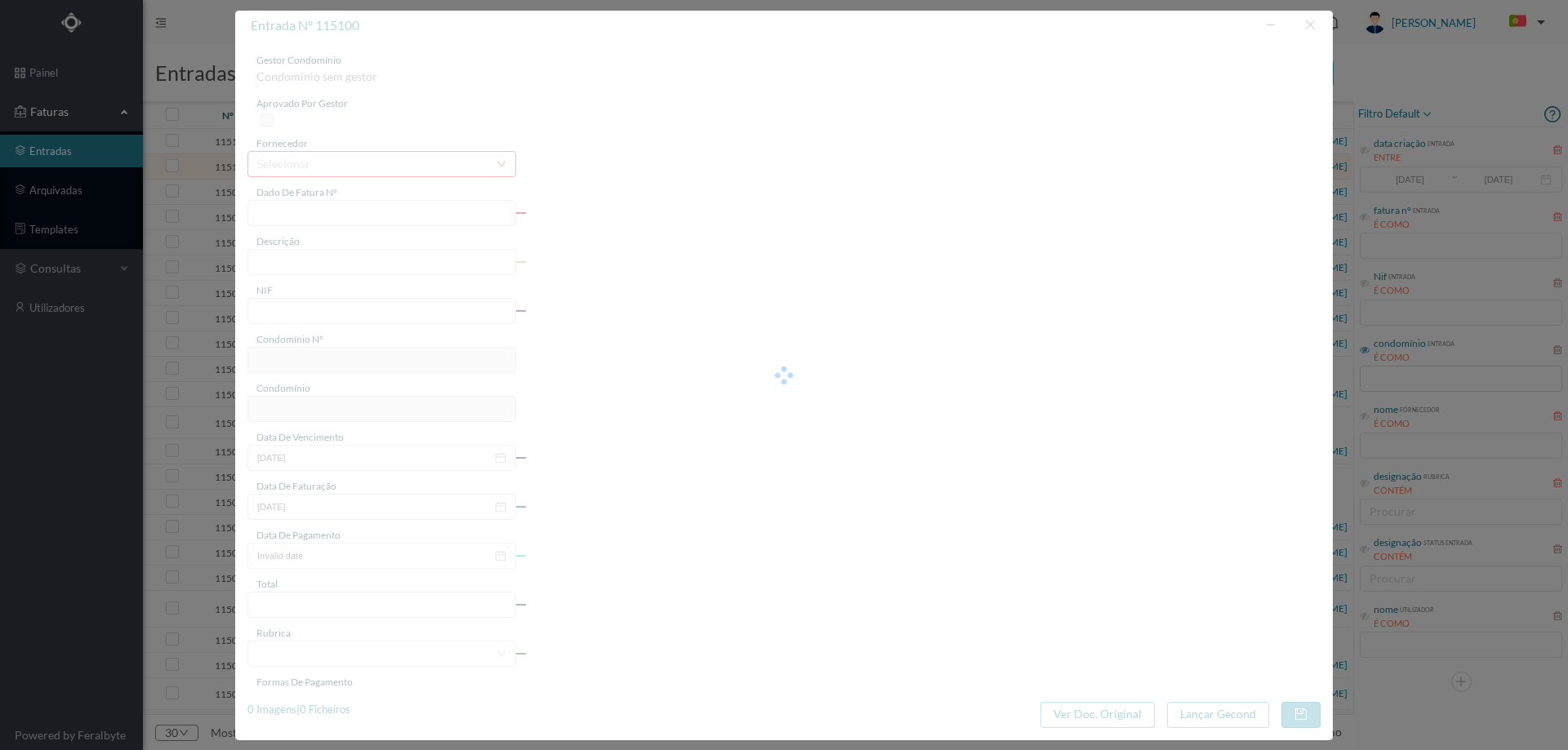
type input "FT AP/1621"
type input "|| Nacn. Doc. N. q taças tores o"
type input "901451053"
type input "2025-10-06"
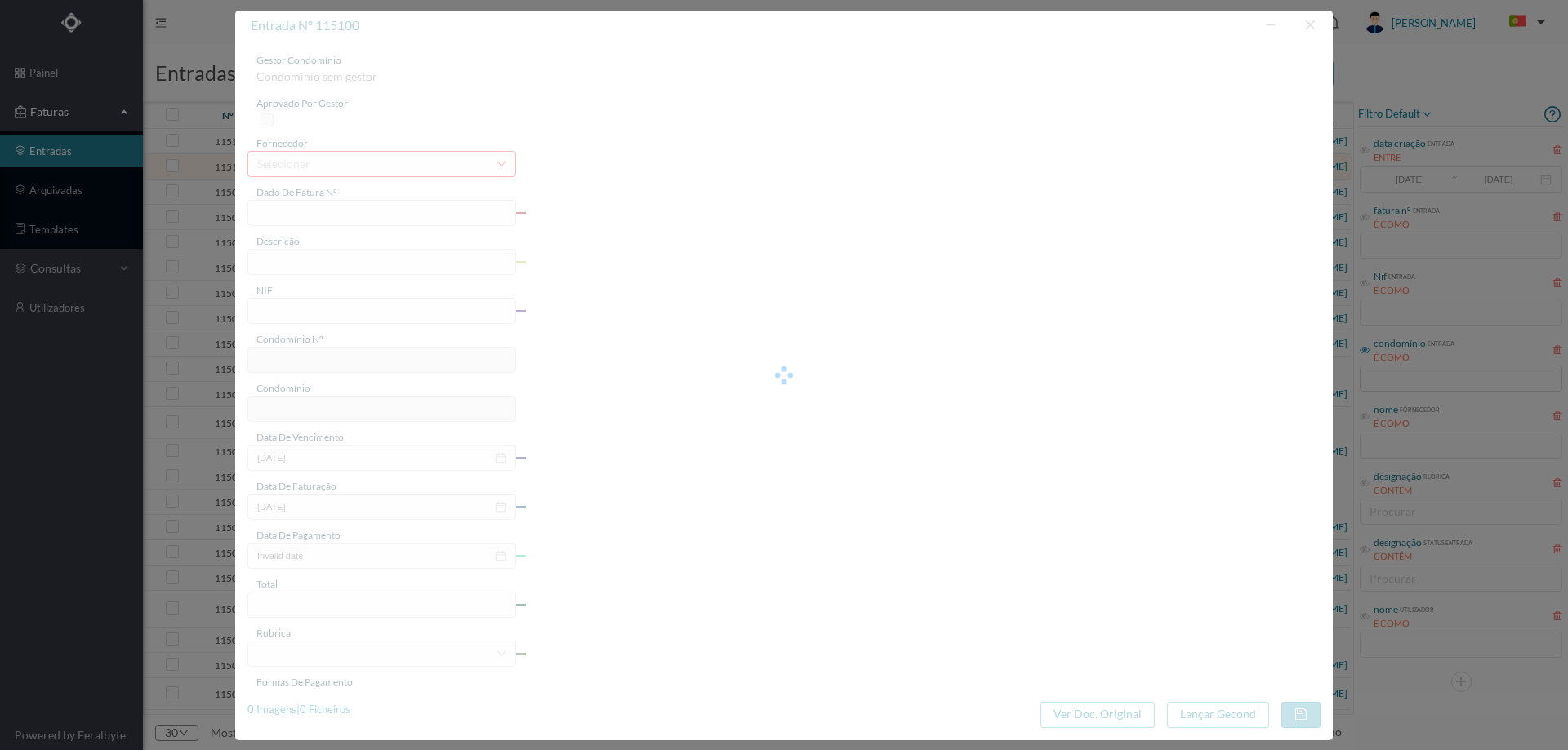
type input "2025-10-06"
type input "353.88"
type input "235"
type input "ED. SERPA PINTO 679"
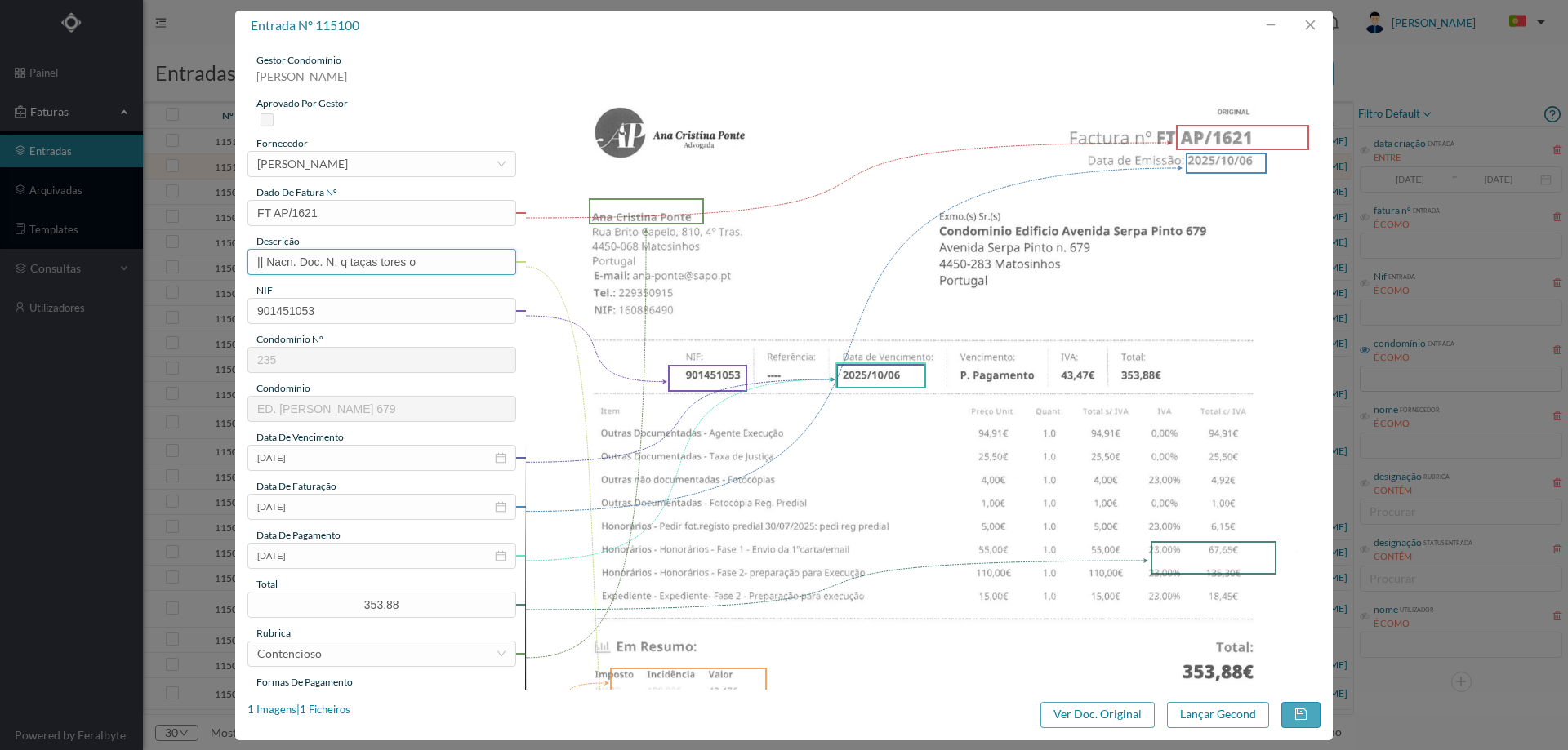
drag, startPoint x: 431, startPoint y: 260, endPoint x: 112, endPoint y: 259, distance: 319.0
click at [112, 259] on div "entrada nº 115100 gestor condomínio Joana Laroca aprovado por gestor fornecedor…" at bounding box center [784, 375] width 1568 height 750
type input "Despesas processo contencioso"
click at [330, 557] on input "2025-10-06" at bounding box center [382, 556] width 268 height 26
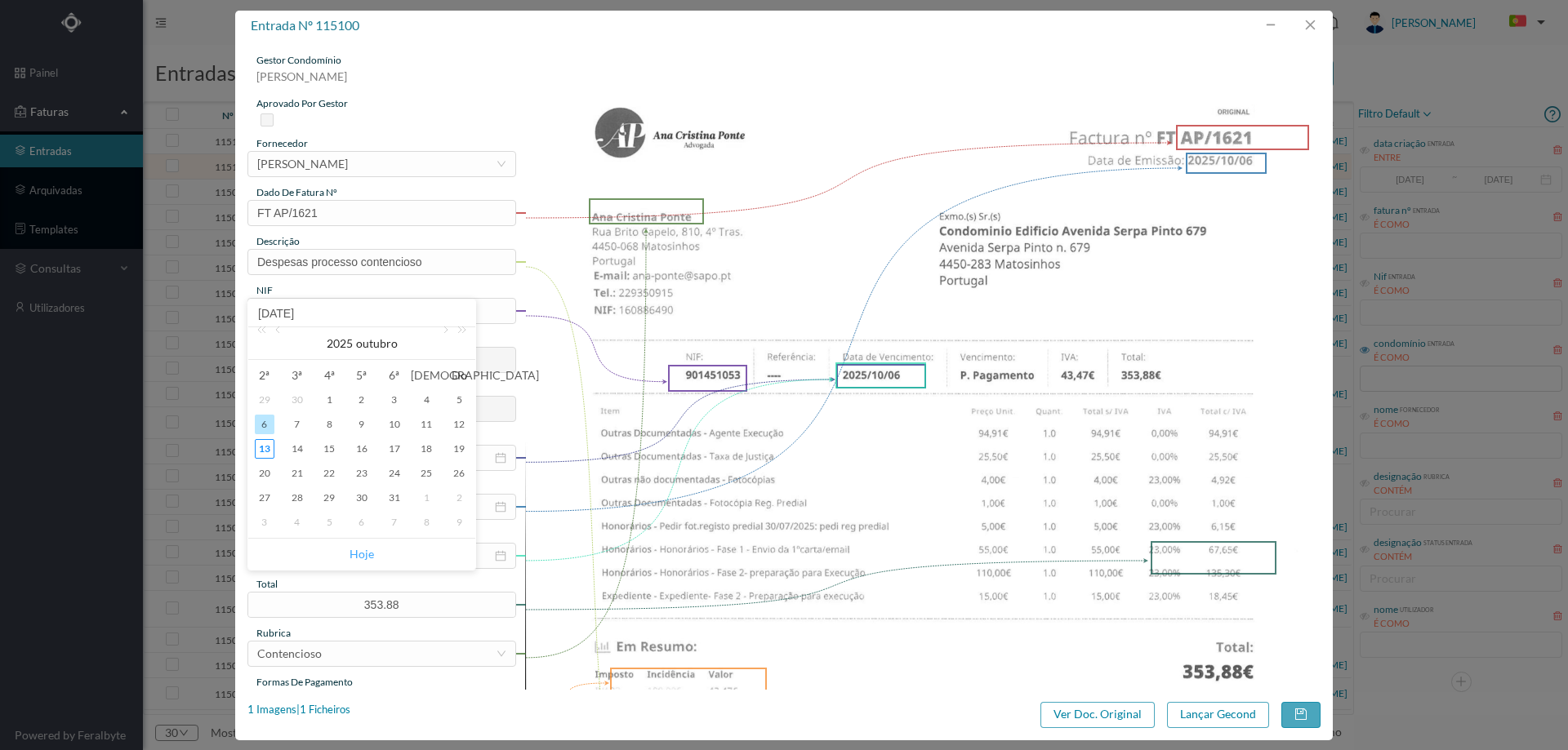
click at [356, 548] on link "Hoje" at bounding box center [361, 554] width 24 height 31
type input "[DATE]"
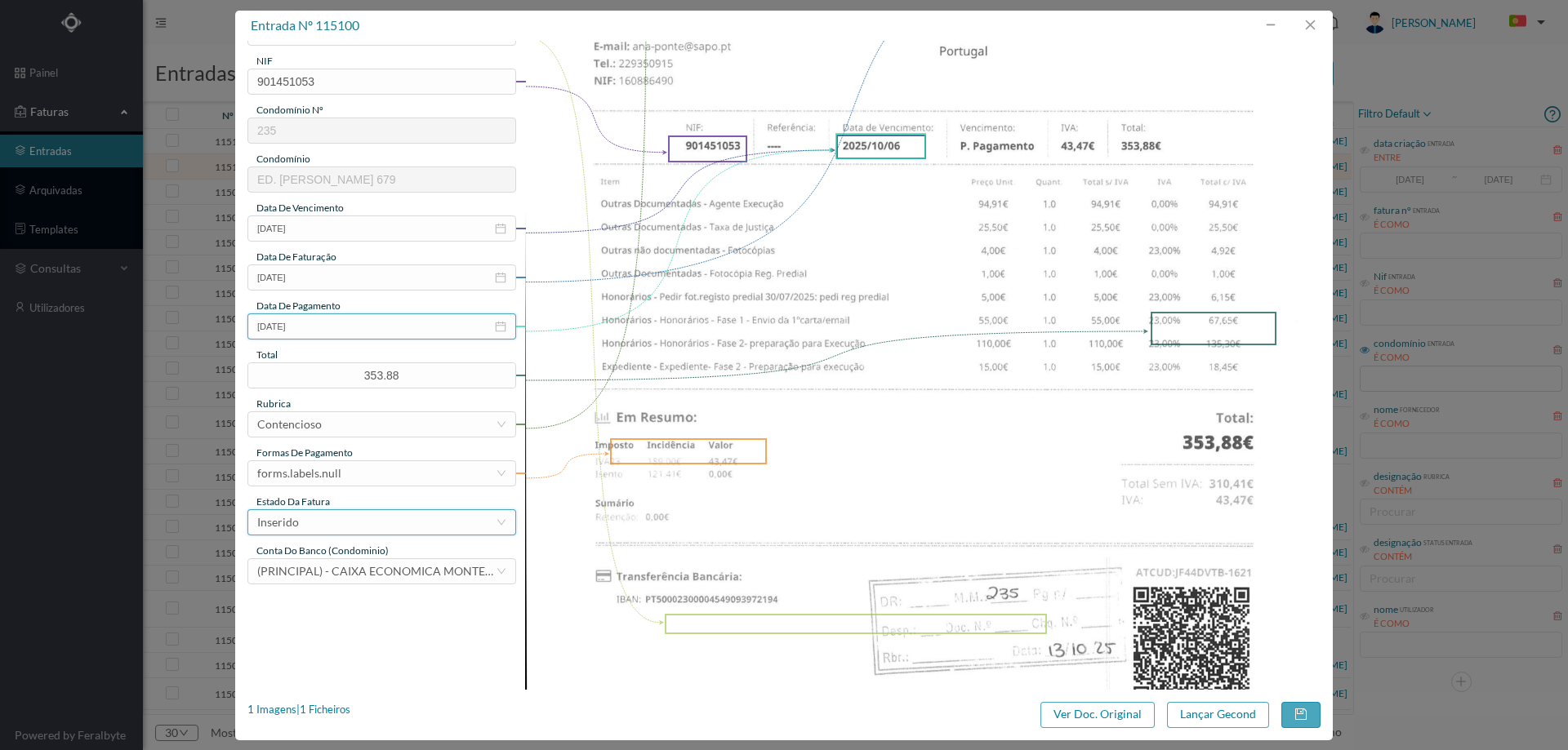
scroll to position [245, 0]
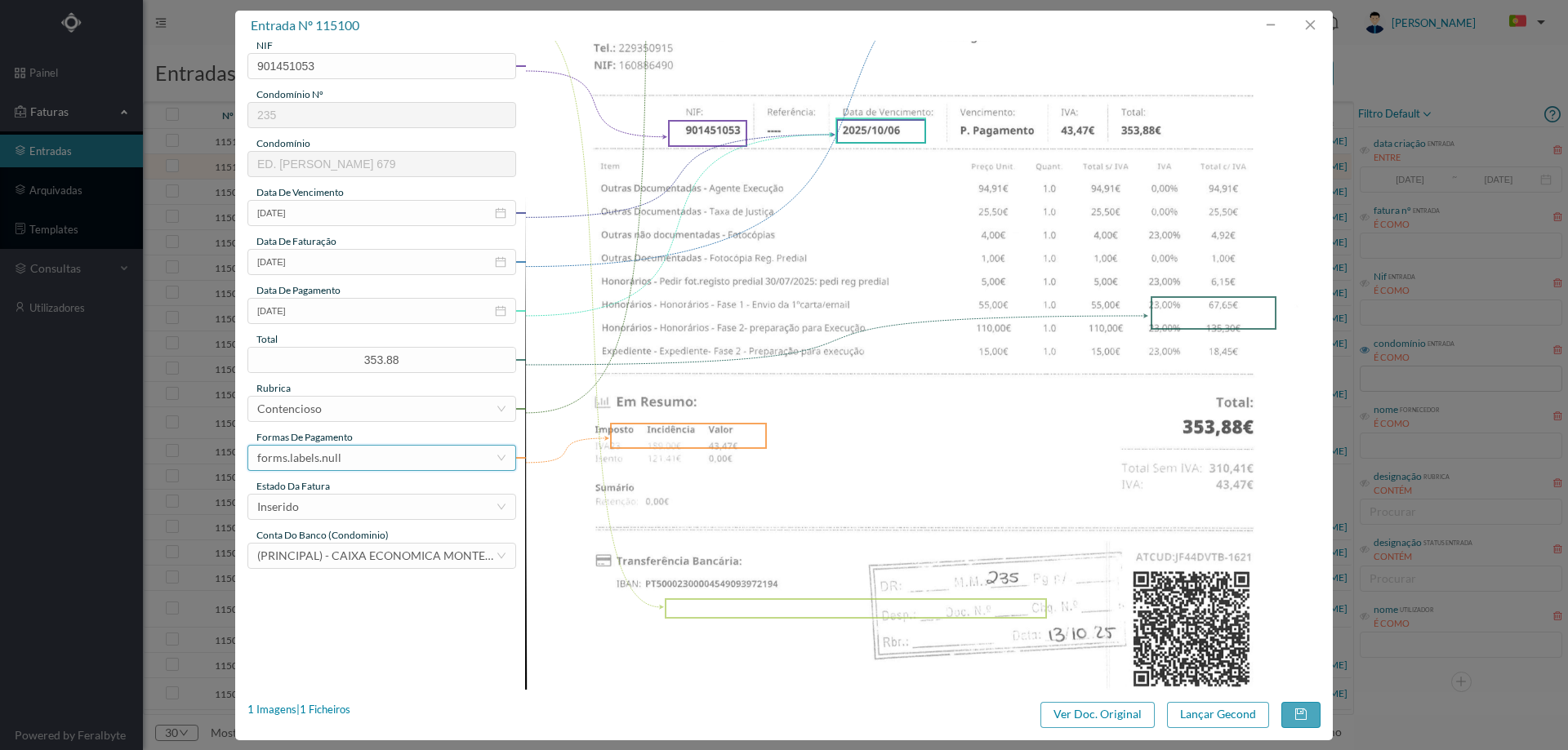
click at [358, 454] on div "forms.labels.null" at bounding box center [376, 458] width 238 height 24
click at [348, 540] on li "transferência bancária" at bounding box center [381, 541] width 267 height 26
click at [349, 499] on div "Inserido" at bounding box center [376, 506] width 238 height 24
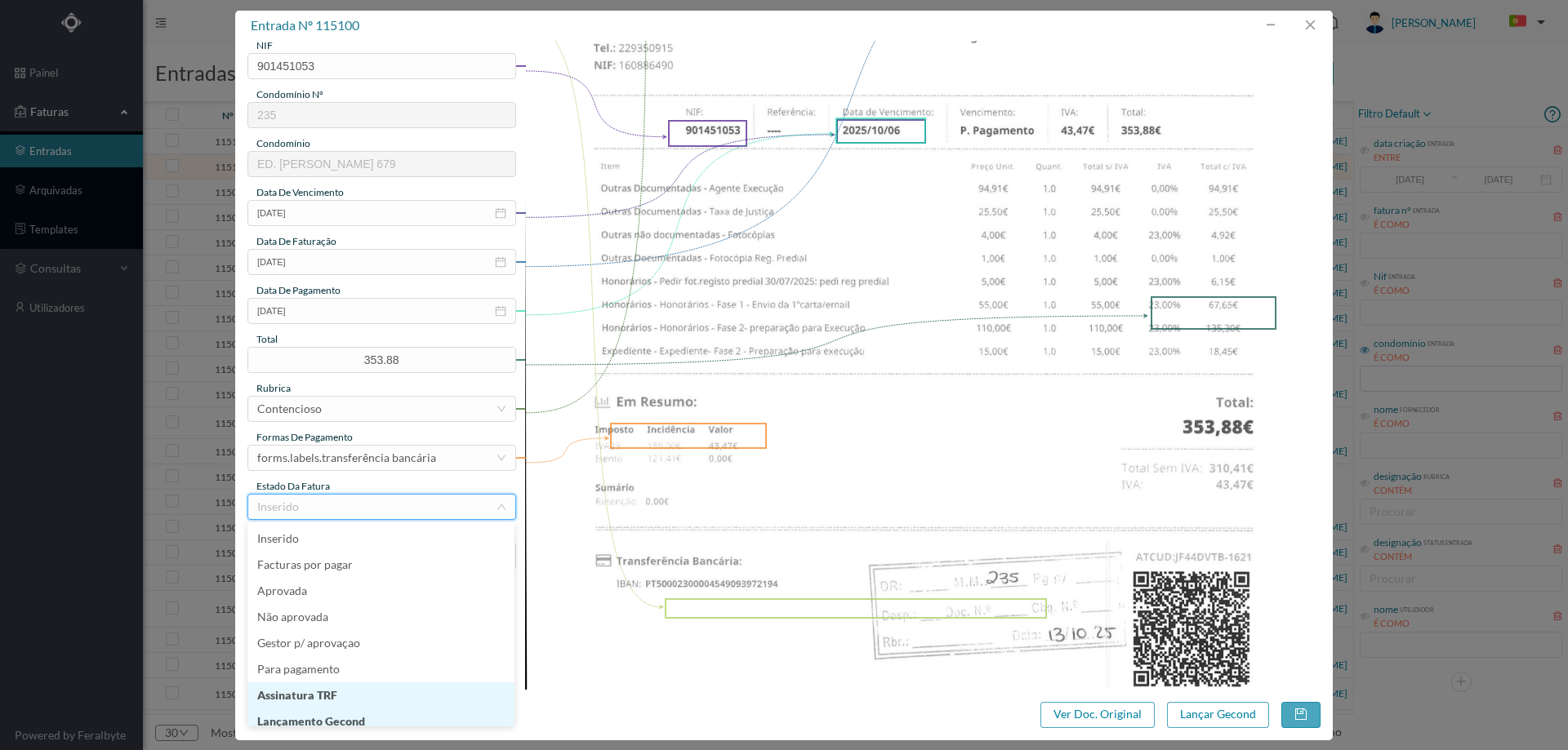
scroll to position [8, 0]
click at [359, 710] on li "Lançamento Gecond" at bounding box center [381, 713] width 267 height 26
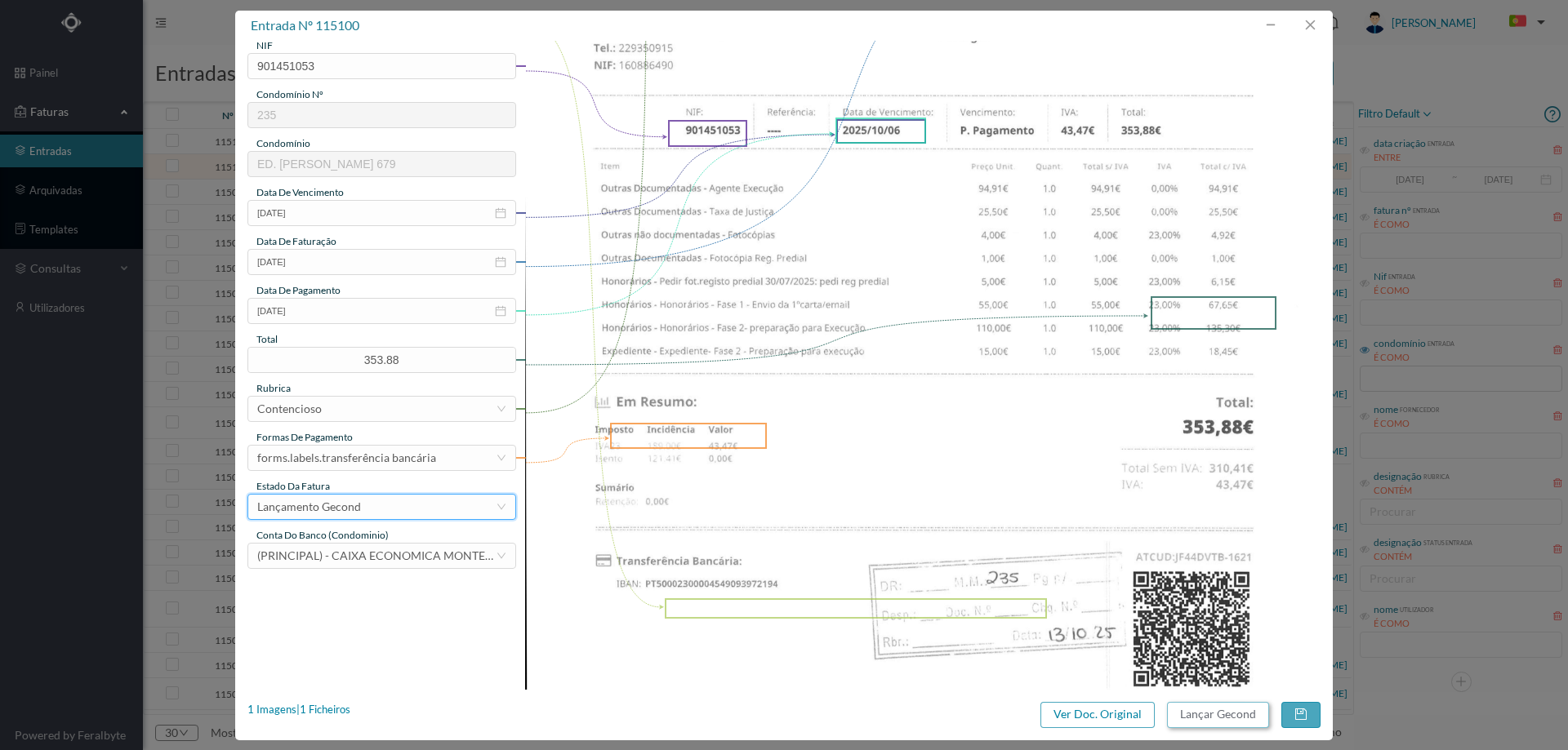
click at [1216, 716] on button "Lançar Gecond" at bounding box center [1218, 715] width 102 height 26
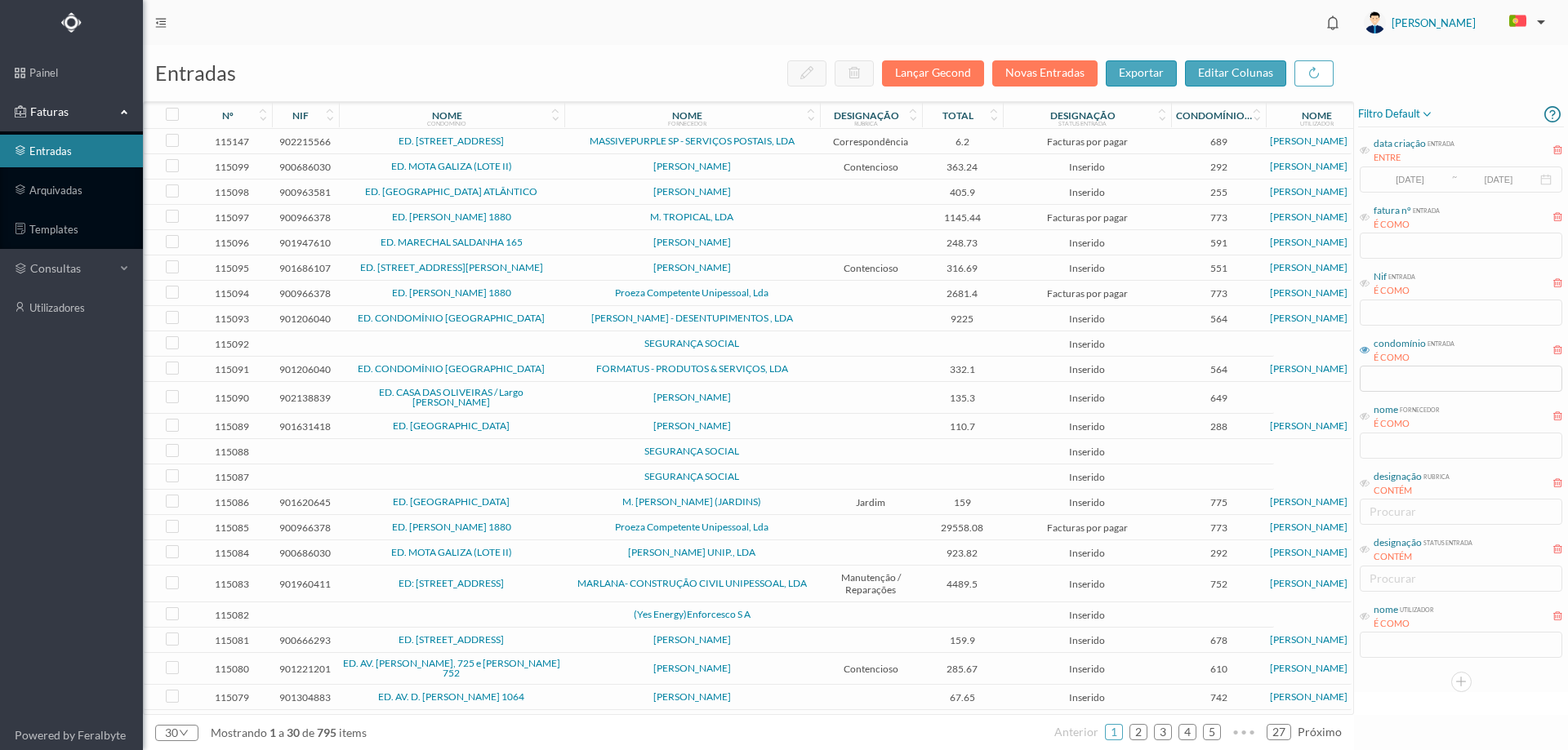
click at [533, 168] on span "ED. MOTA GALIZA (LOTE II)" at bounding box center [451, 167] width 217 height 10
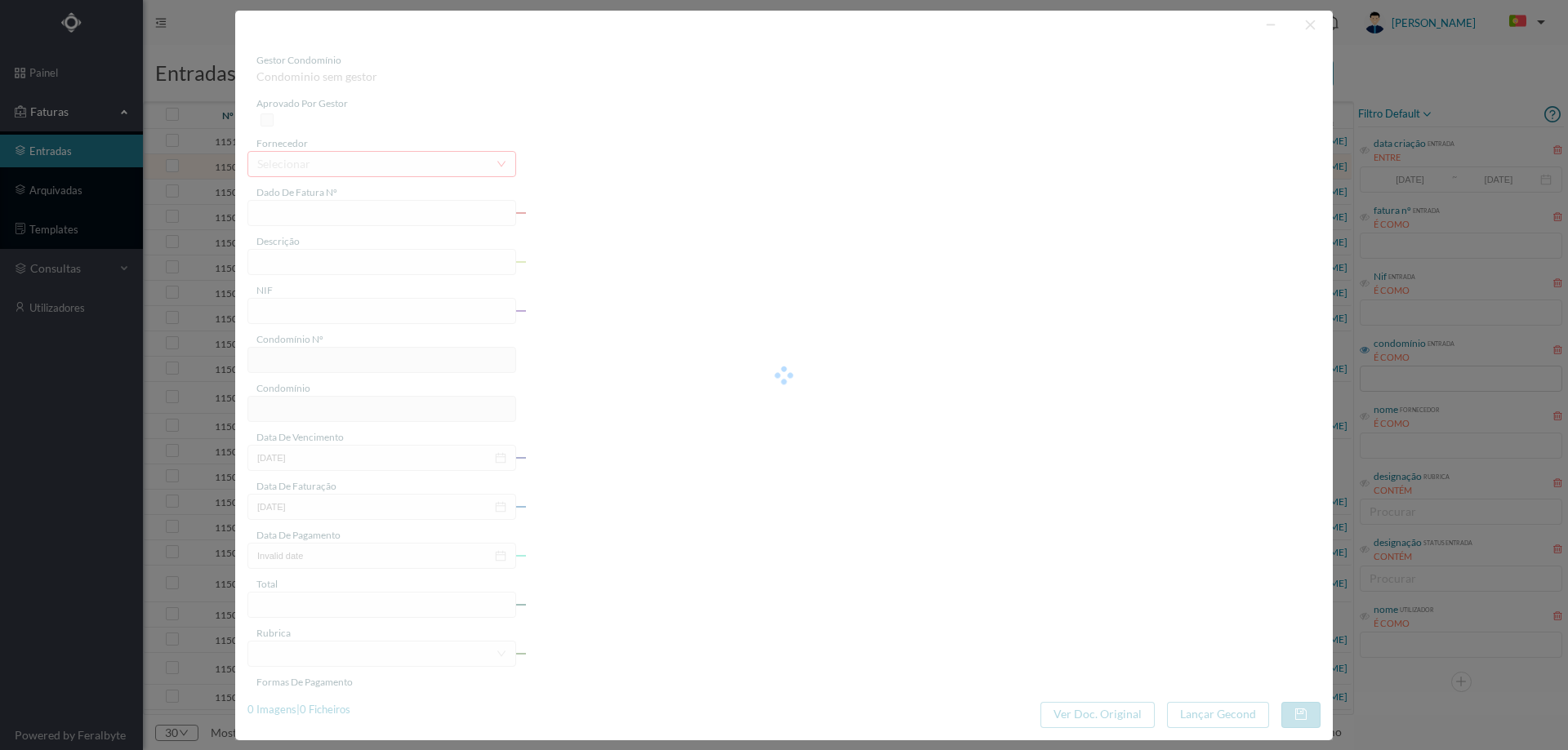
type input "FT AP/1620"
type input "900686030"
type input "2025-10-06"
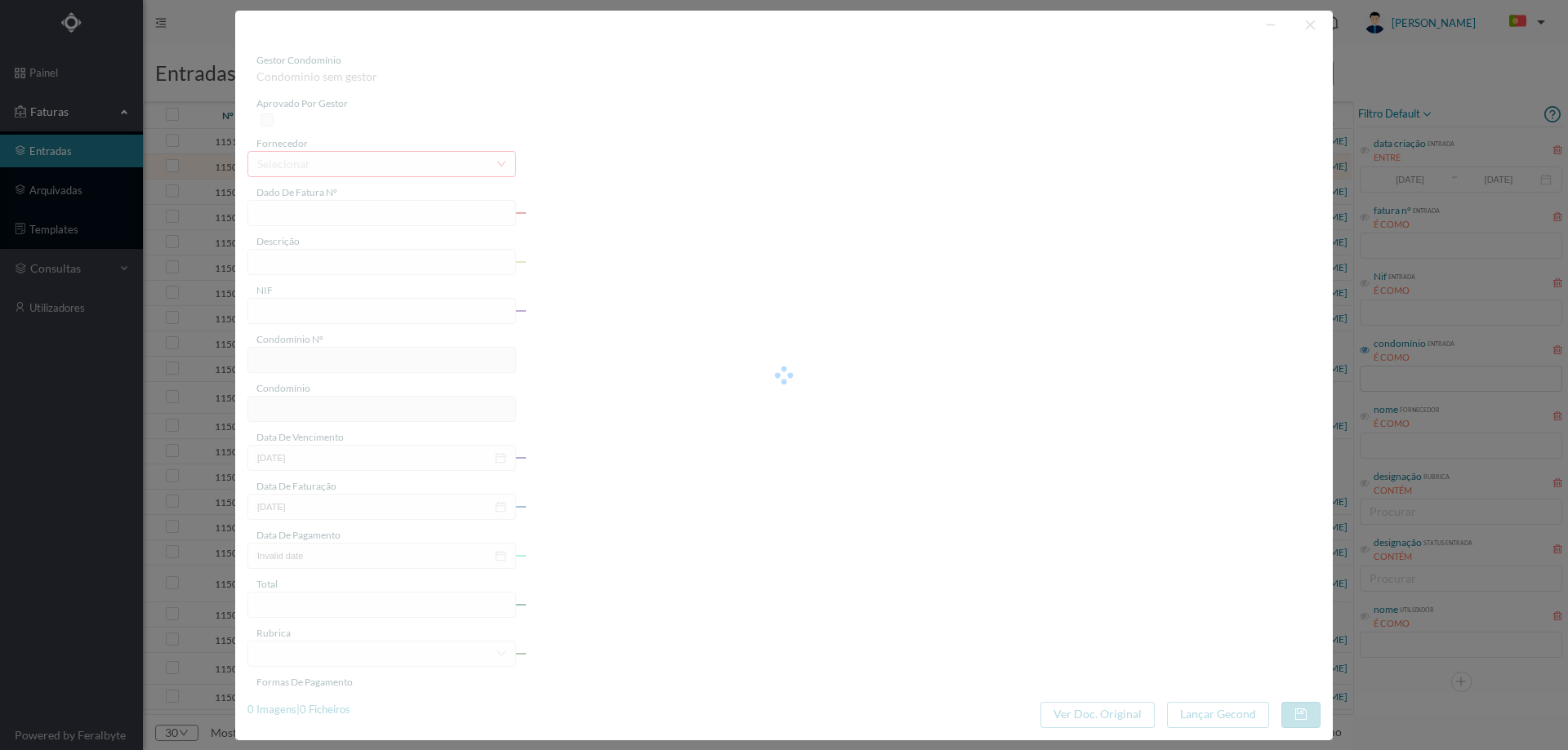
type input "363.24"
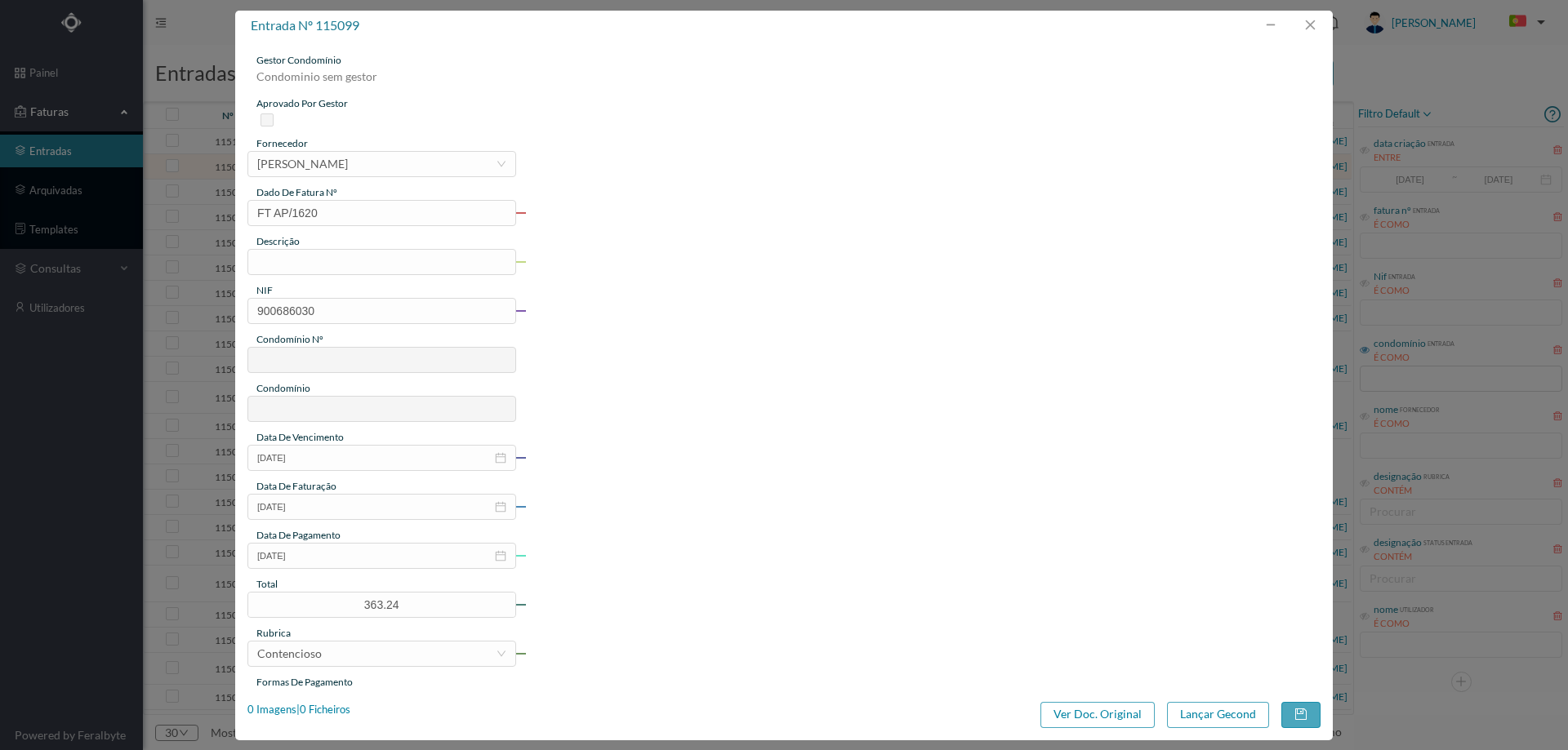
type input "292"
type input "ED. MOTA GALIZA (LOTE II)"
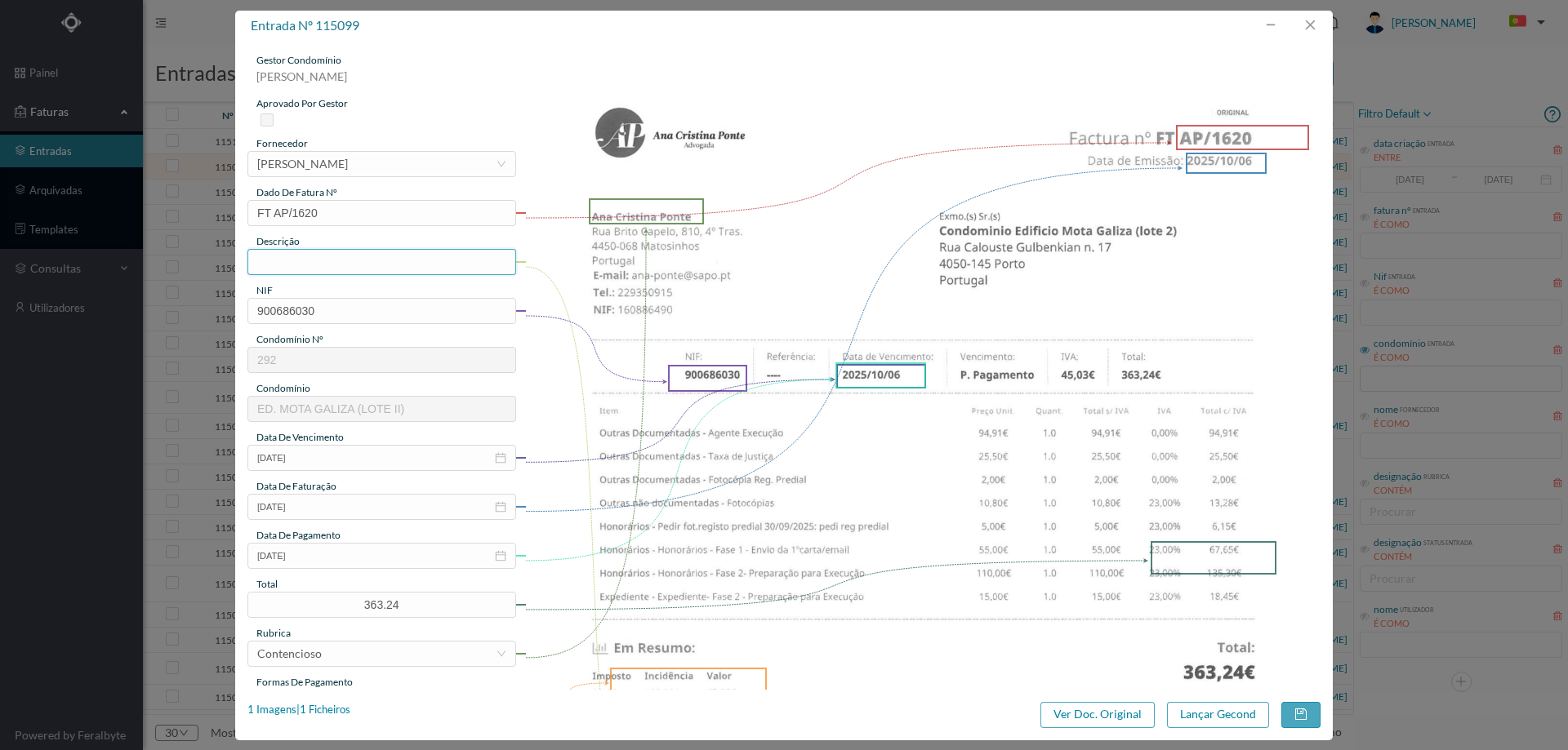
click at [328, 255] on input "text" at bounding box center [382, 261] width 268 height 26
type input "Despesas processo contencioso"
click at [356, 551] on input "[DATE]" at bounding box center [382, 556] width 268 height 26
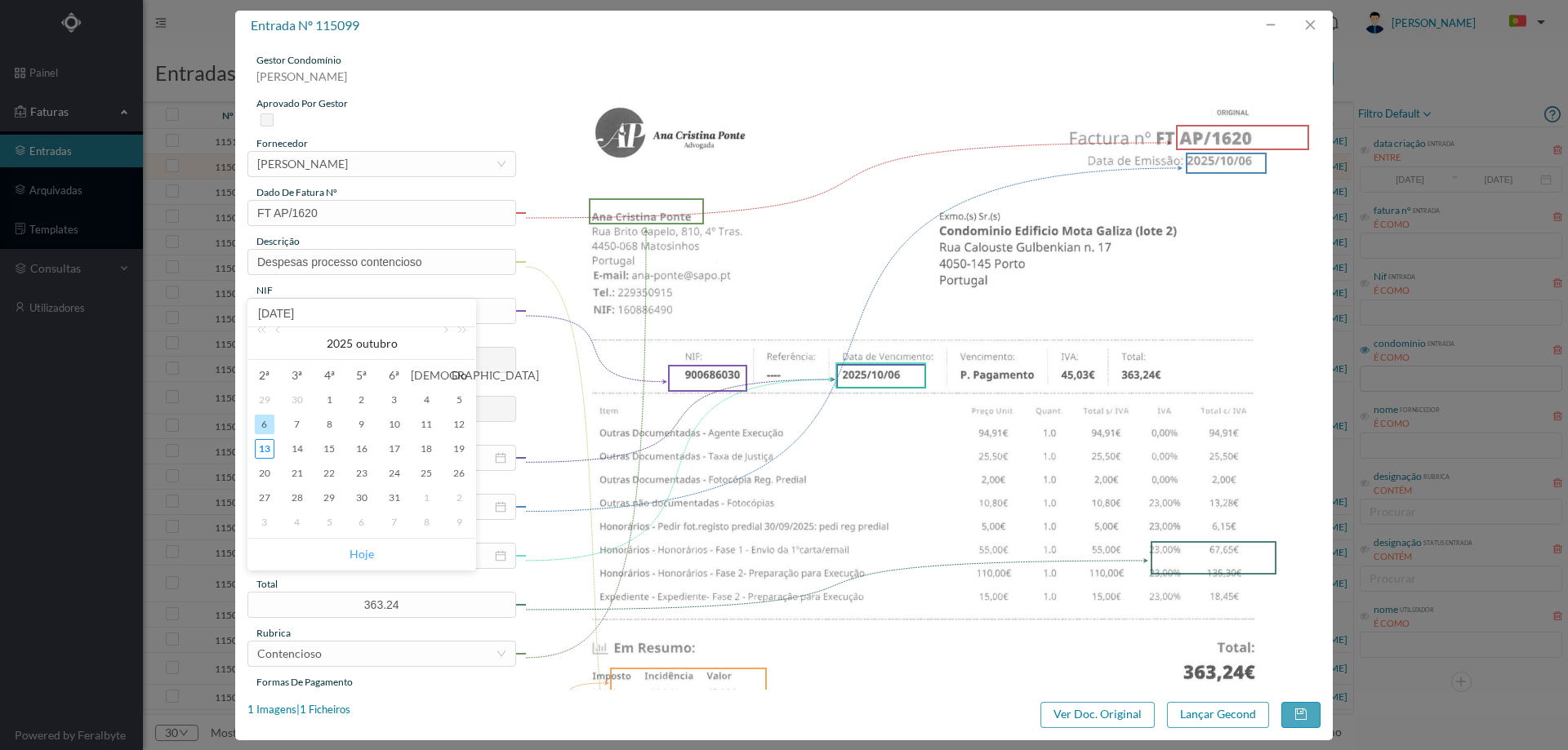
click at [361, 551] on link "Hoje" at bounding box center [361, 554] width 24 height 31
type input "[DATE]"
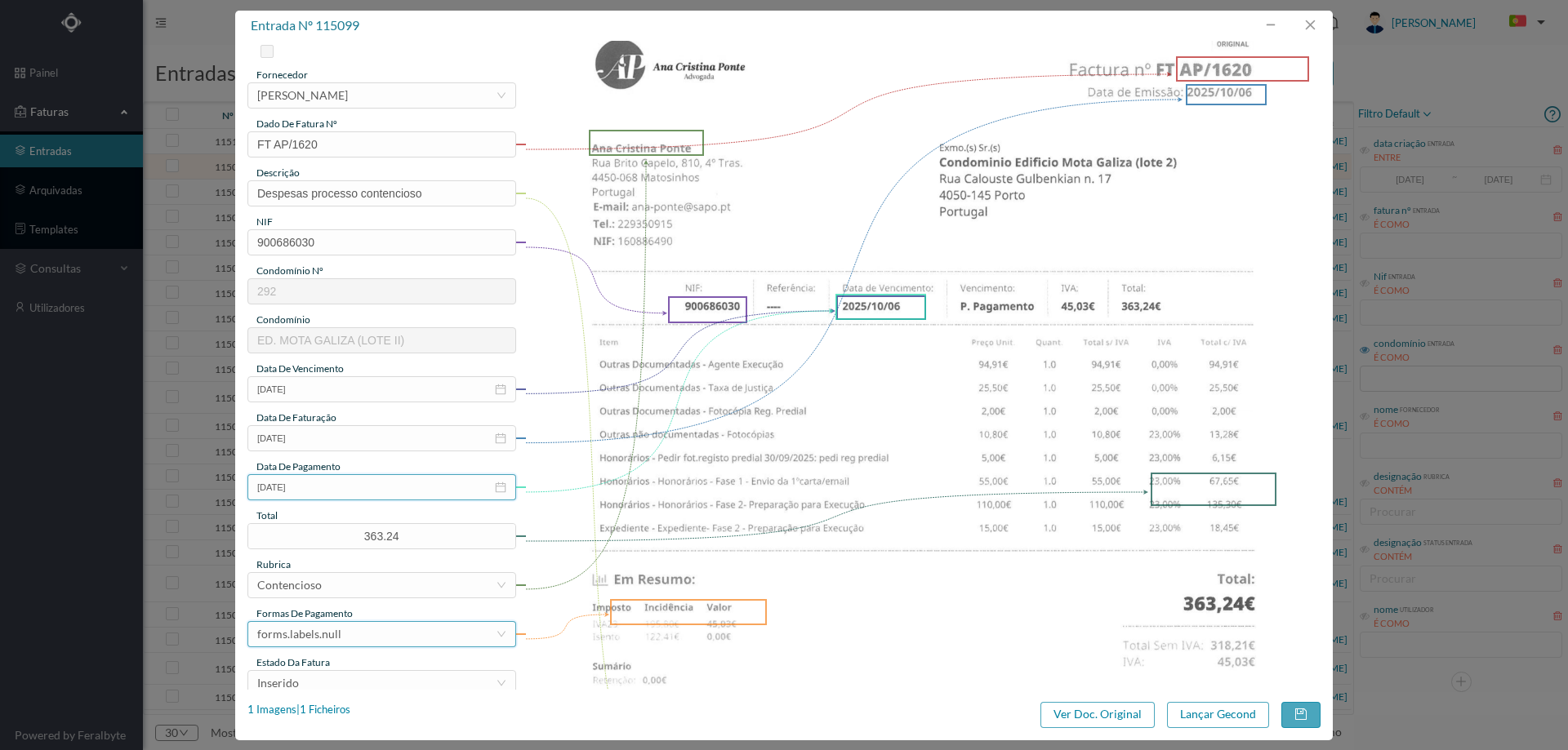
scroll to position [163, 0]
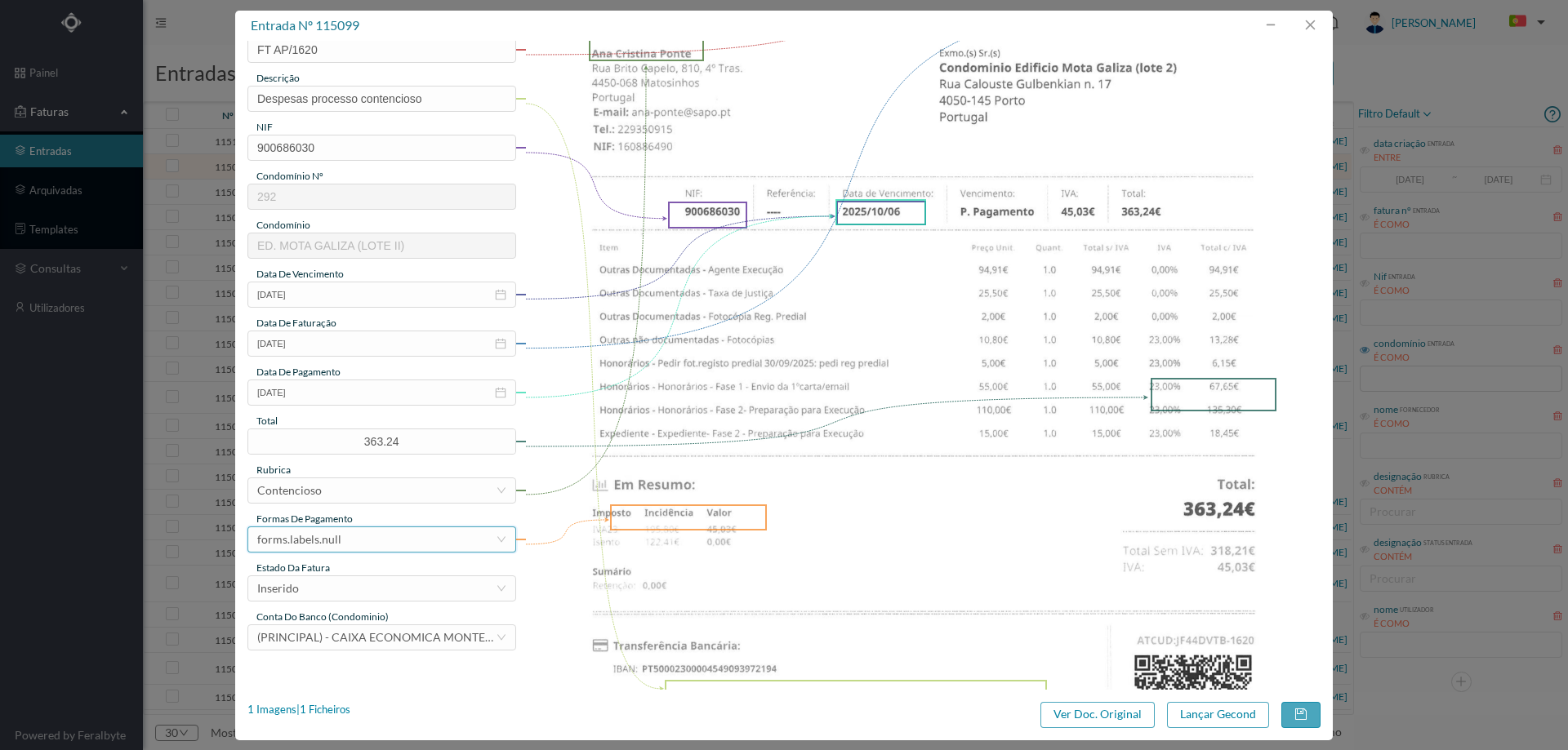
click at [340, 541] on div "forms.labels.null" at bounding box center [376, 539] width 238 height 24
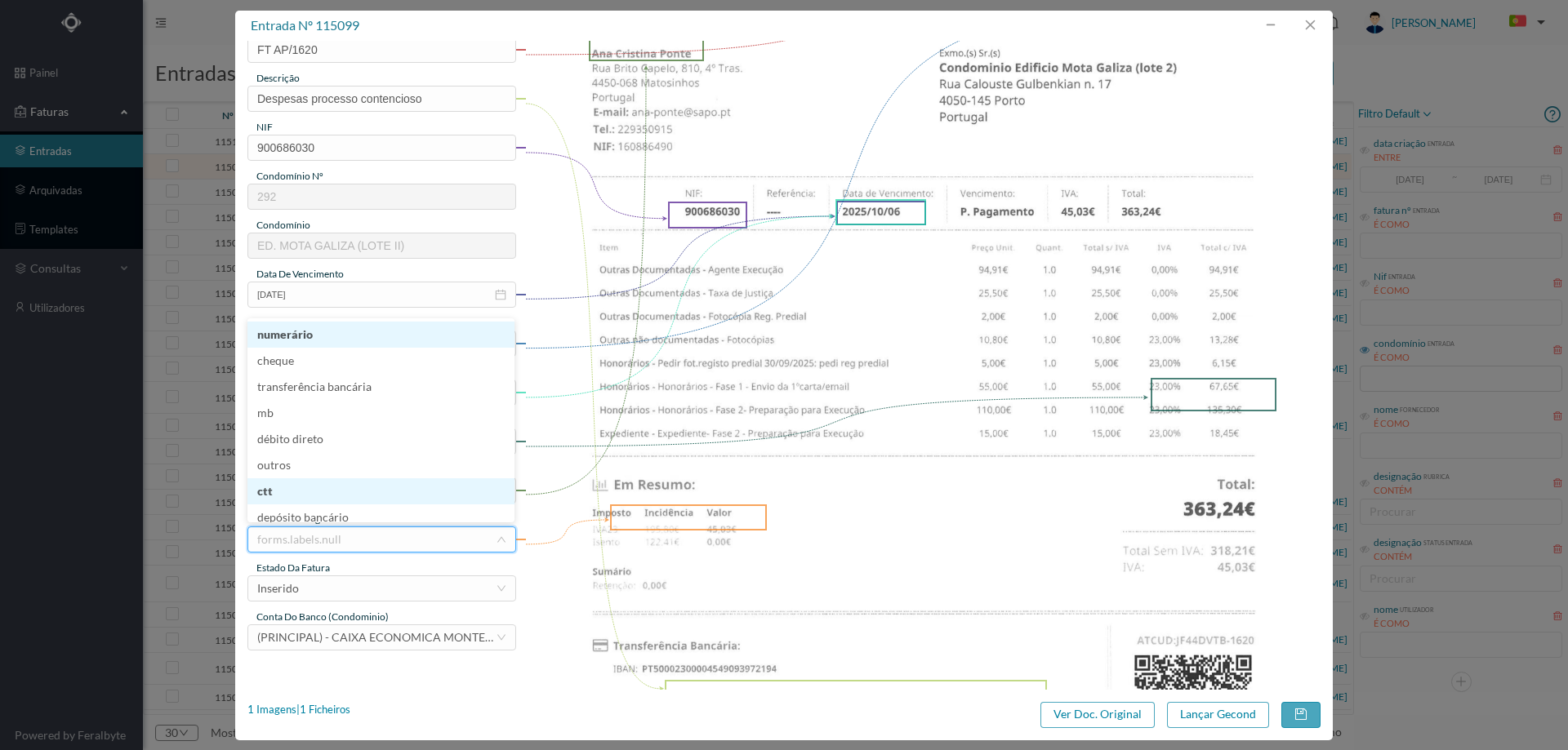
scroll to position [7, 0]
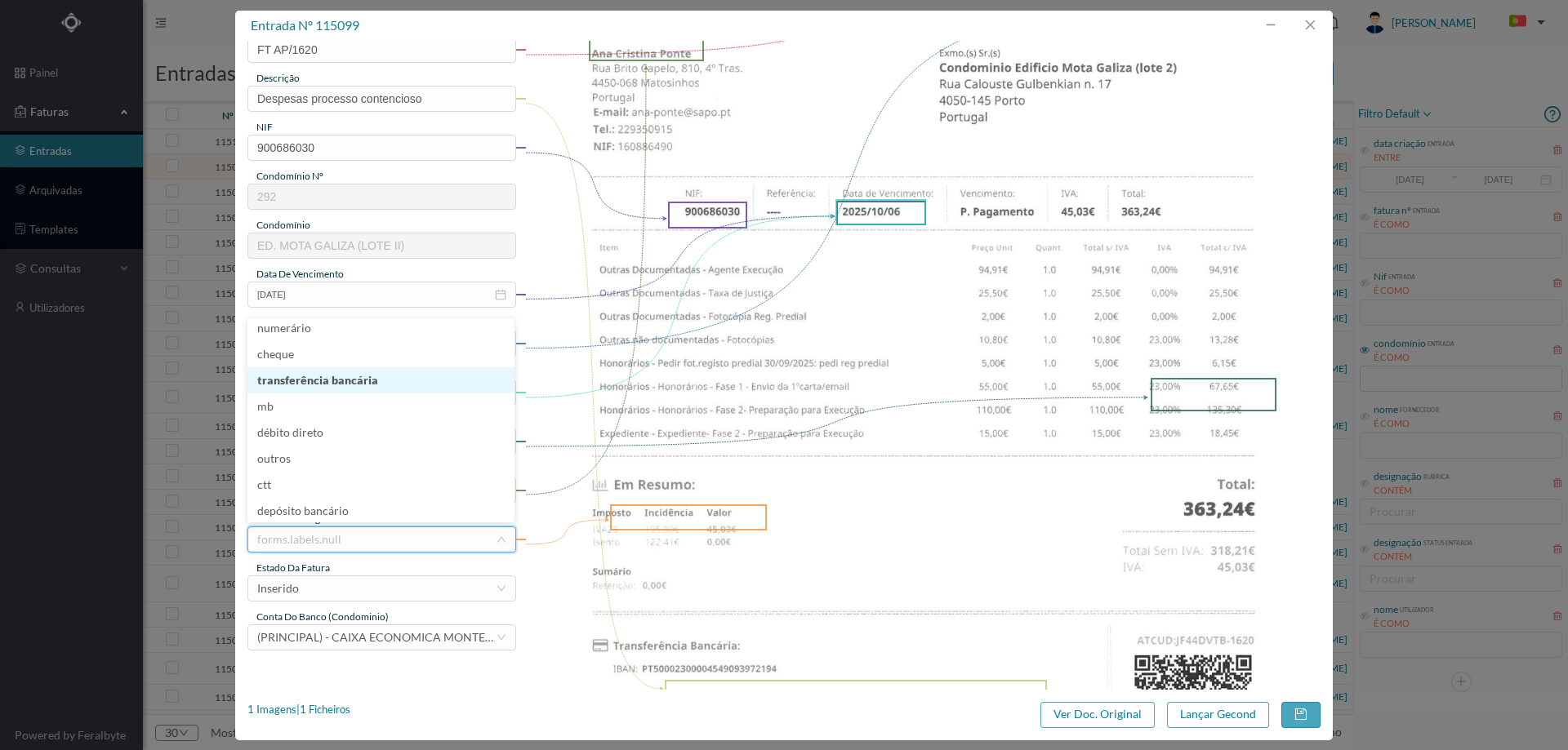
click at [336, 377] on li "transferência bancária" at bounding box center [381, 380] width 267 height 26
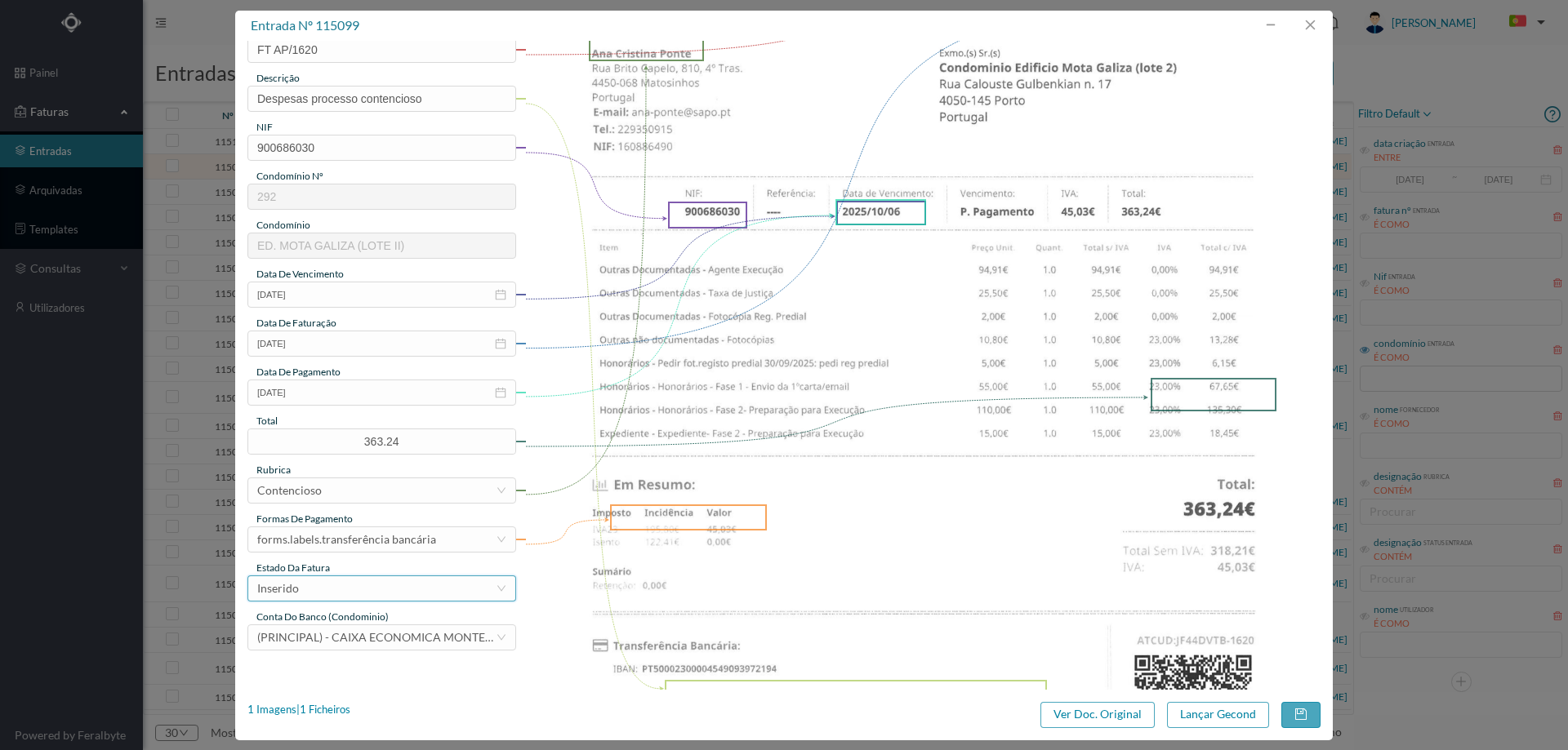
drag, startPoint x: 324, startPoint y: 586, endPoint x: 326, endPoint y: 573, distance: 13.2
click at [324, 583] on div "Inserido" at bounding box center [376, 588] width 238 height 24
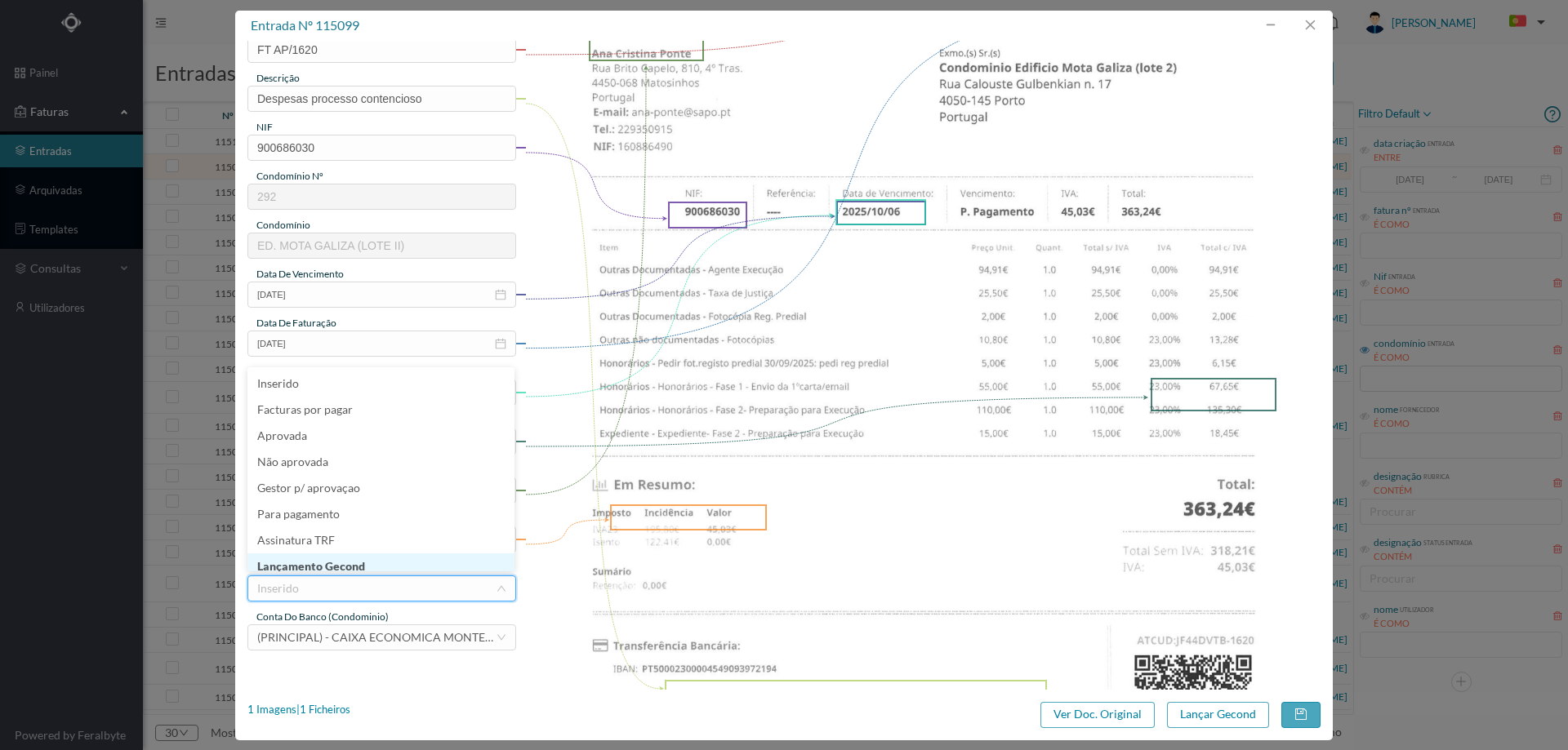
click at [330, 564] on li "Lançamento Gecond" at bounding box center [381, 566] width 267 height 26
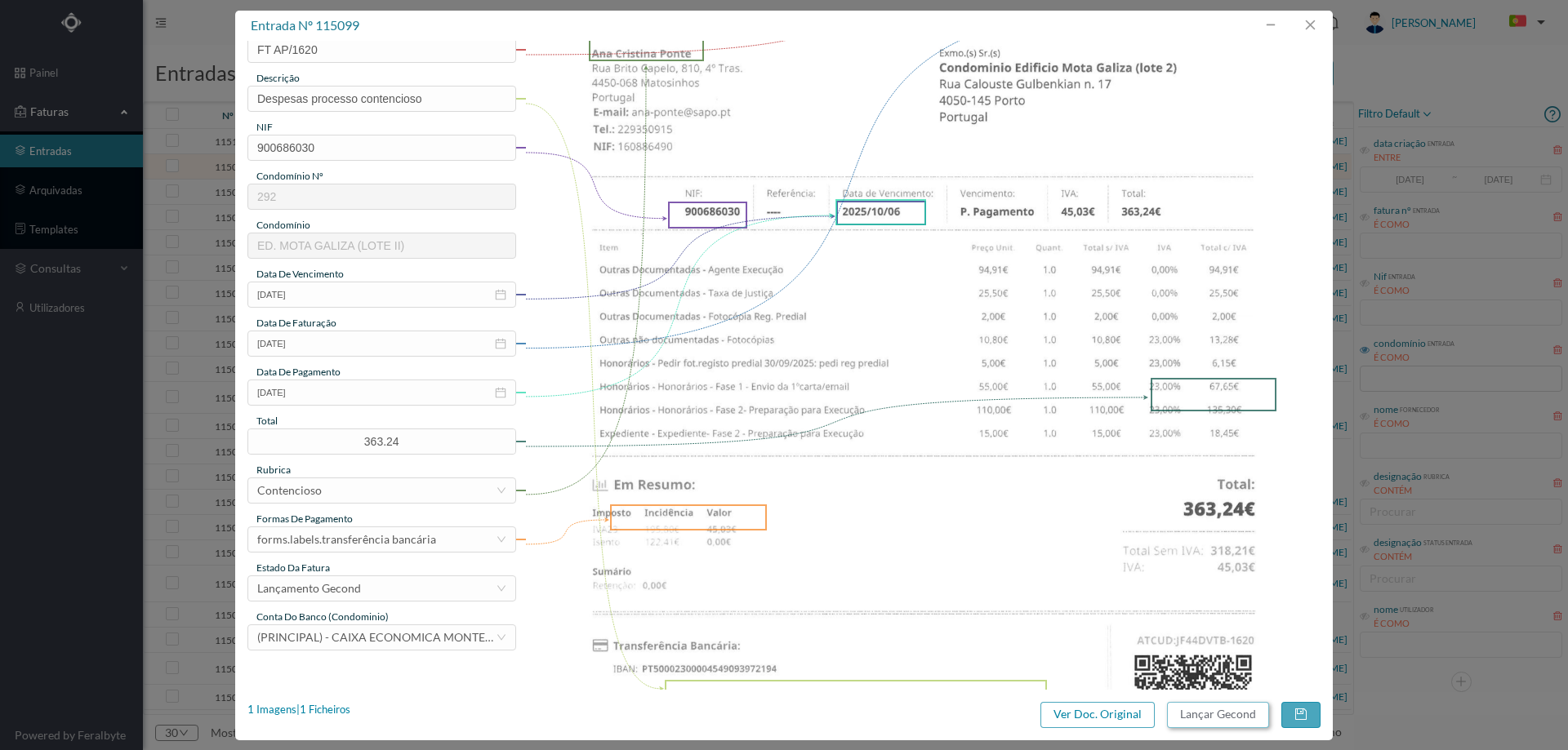
click at [1227, 711] on button "Lançar Gecond" at bounding box center [1218, 715] width 102 height 26
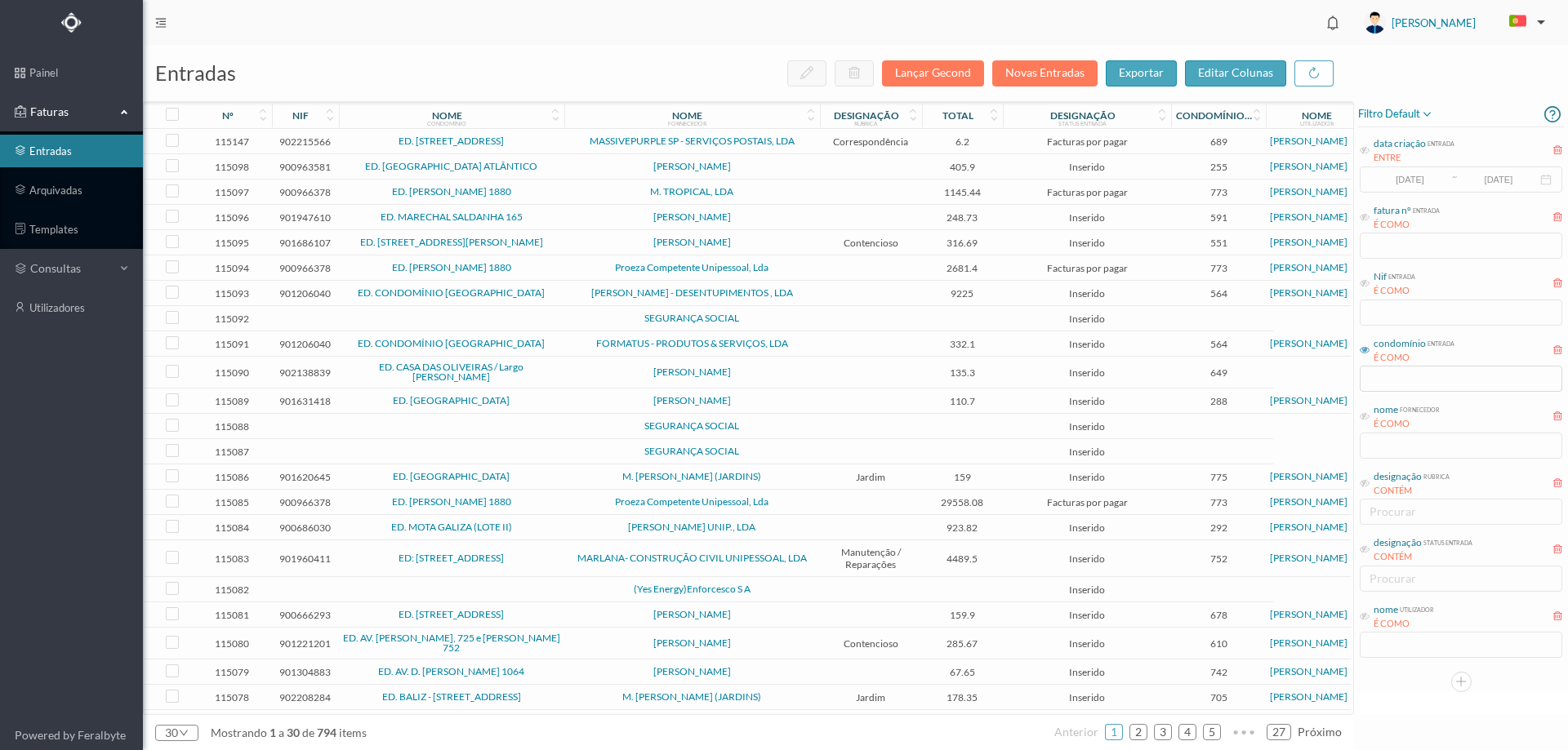
click at [548, 163] on span "ED. [GEOGRAPHIC_DATA] ATLÂNTICO" at bounding box center [451, 167] width 217 height 10
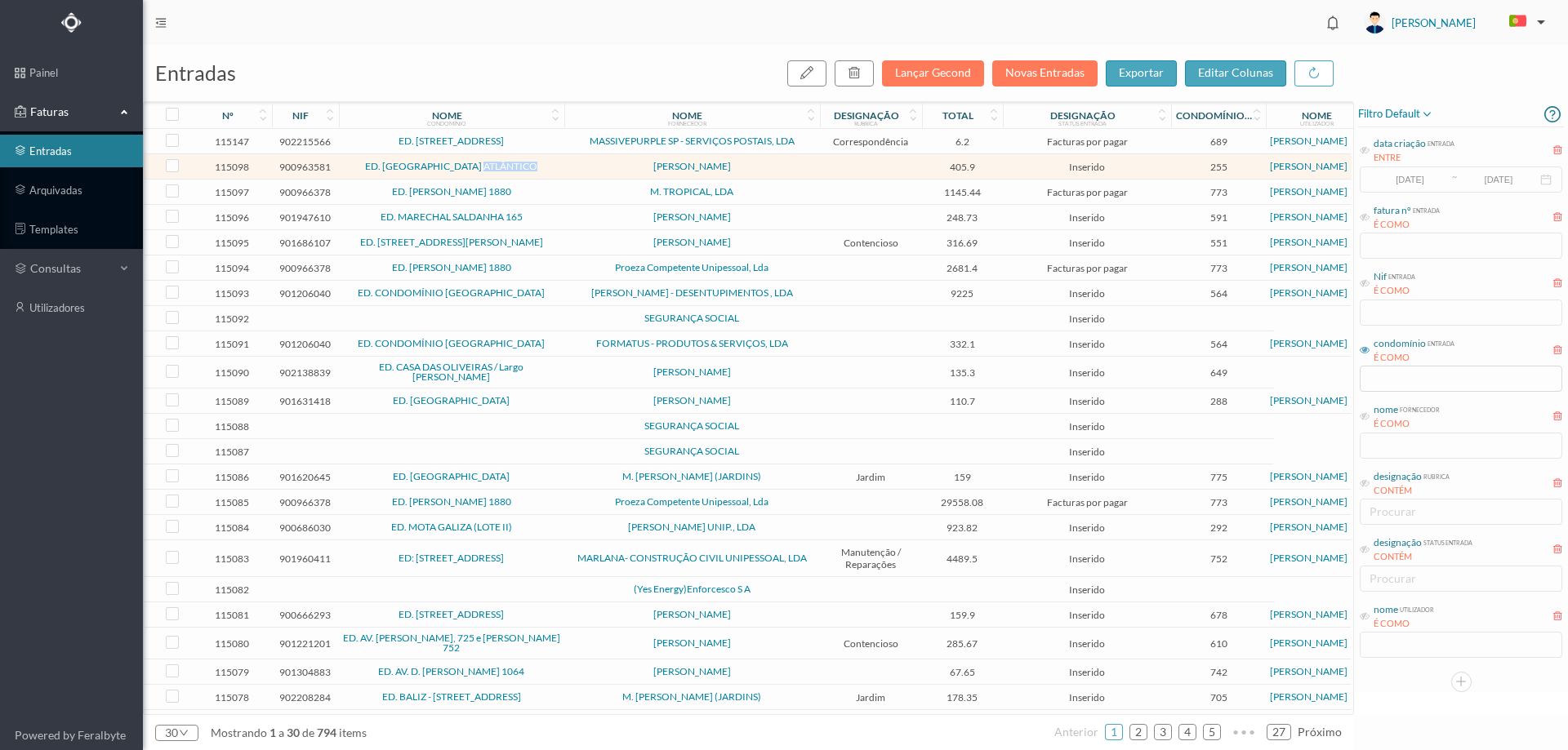
click at [548, 163] on span "ED. [GEOGRAPHIC_DATA] ATLÂNTICO" at bounding box center [451, 167] width 217 height 10
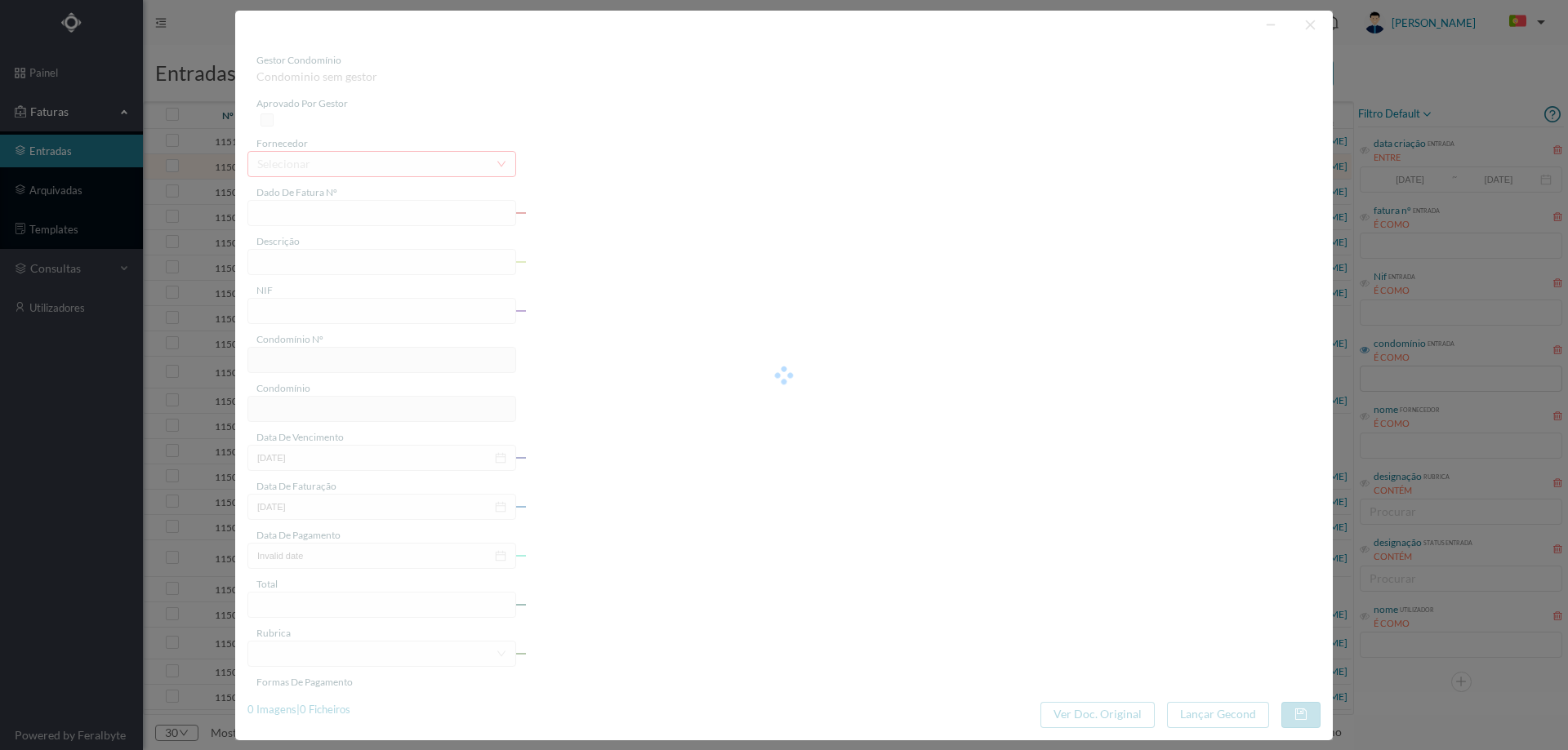
type input "FT PAULOALVES2023/489"
type input "Sem Isenção."
type input "900963581"
type input "[DATE]"
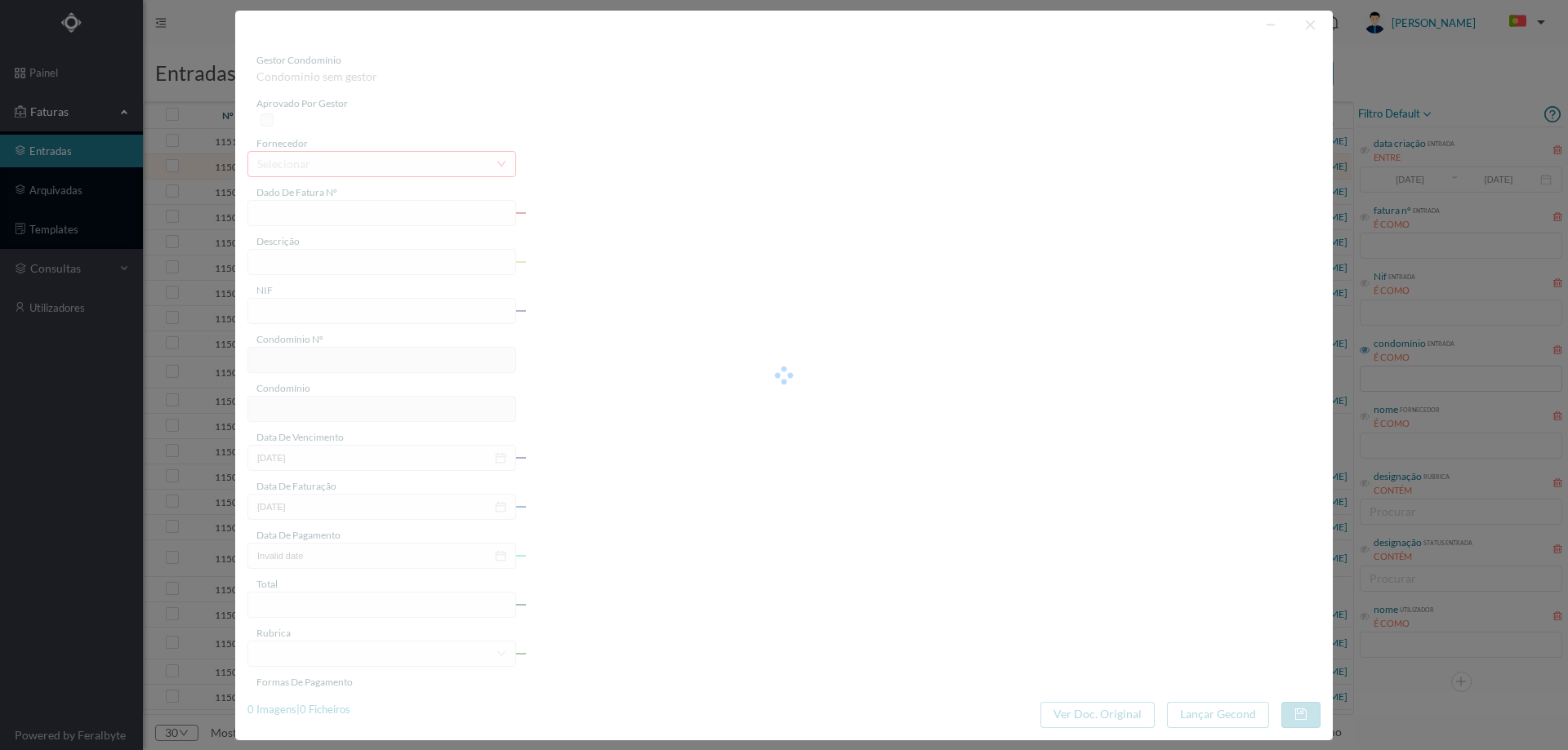
type input "[DATE]"
type input "405.90"
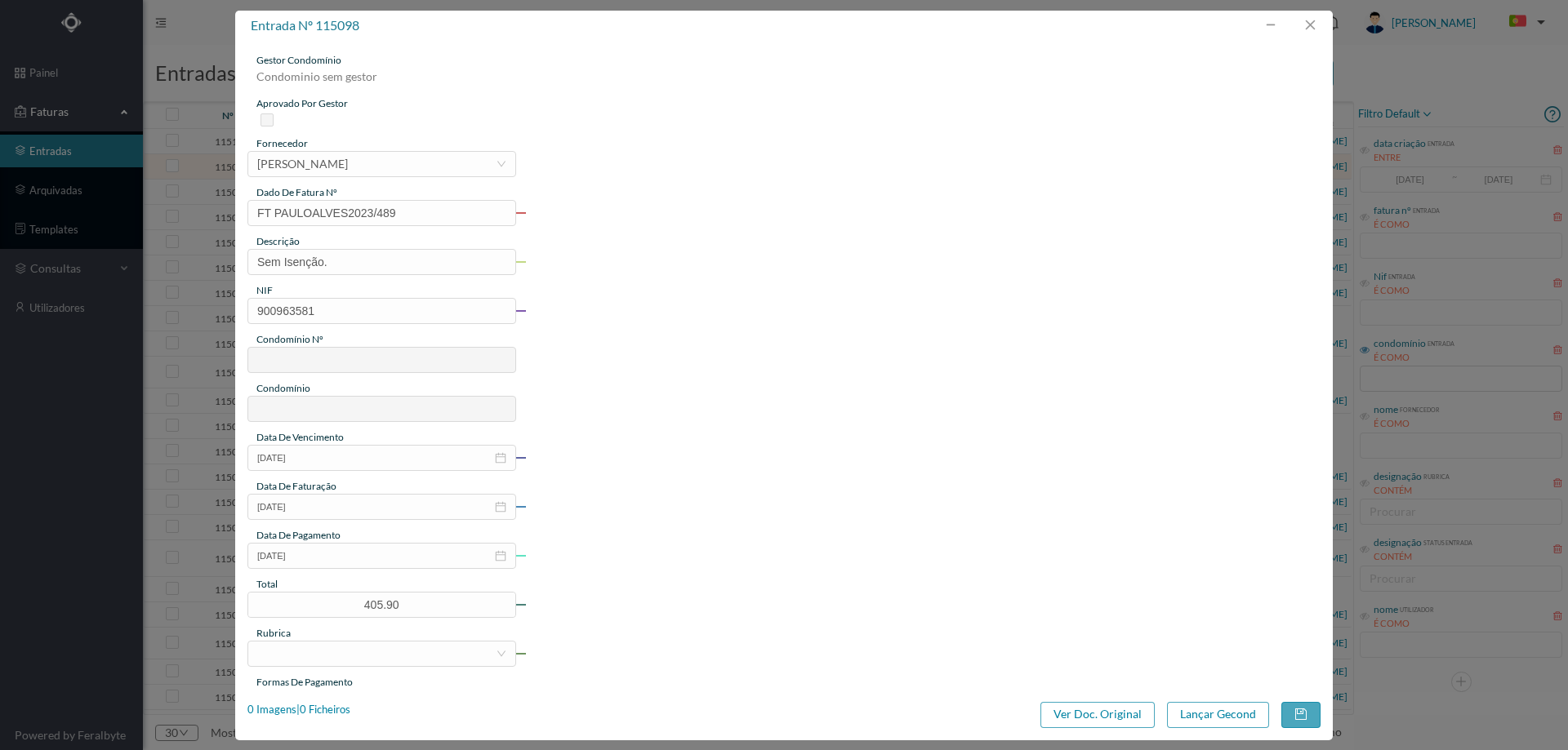
type input "255"
type input "ED. [GEOGRAPHIC_DATA] ATLÂNTICO"
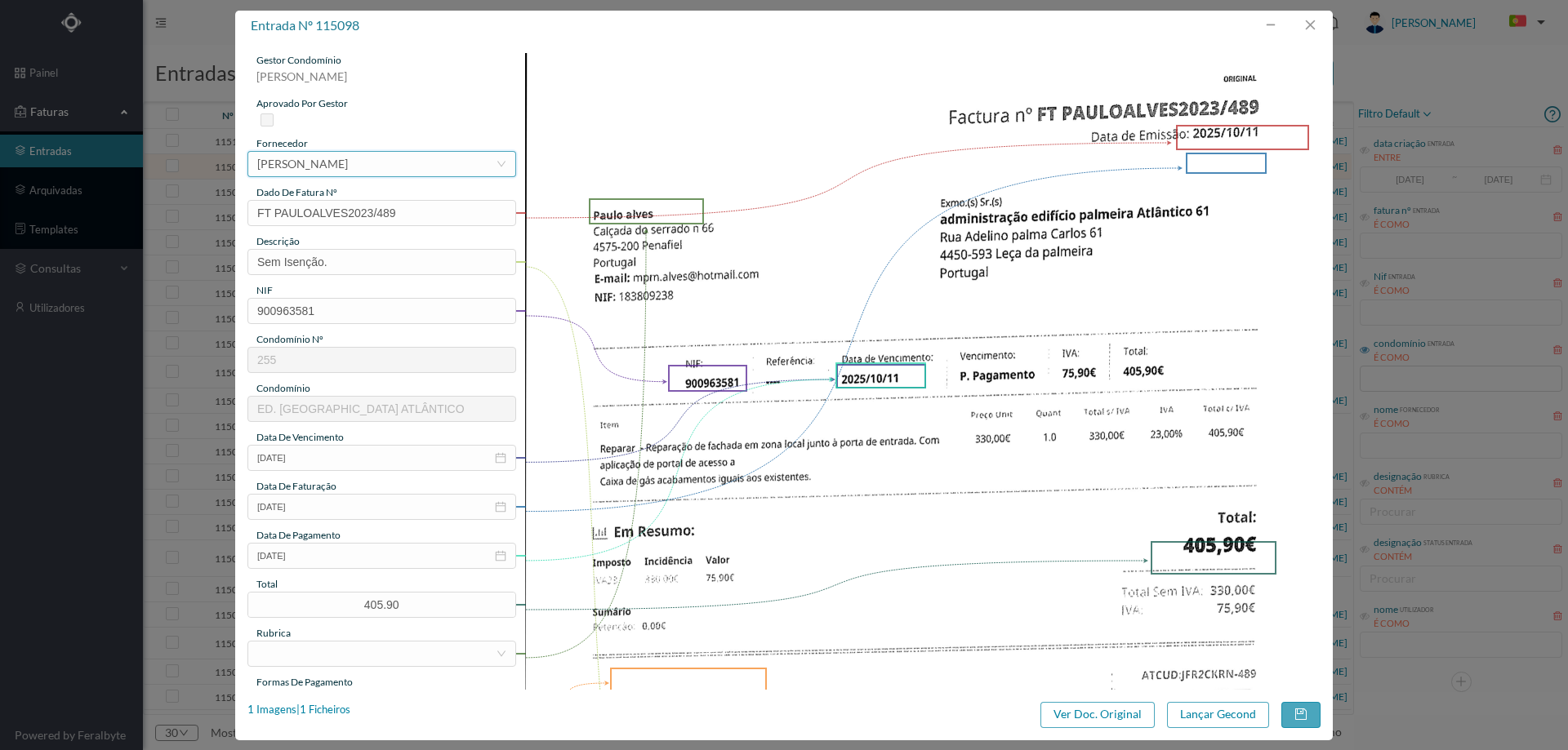
click at [382, 159] on div "selecionar [PERSON_NAME]" at bounding box center [376, 163] width 238 height 24
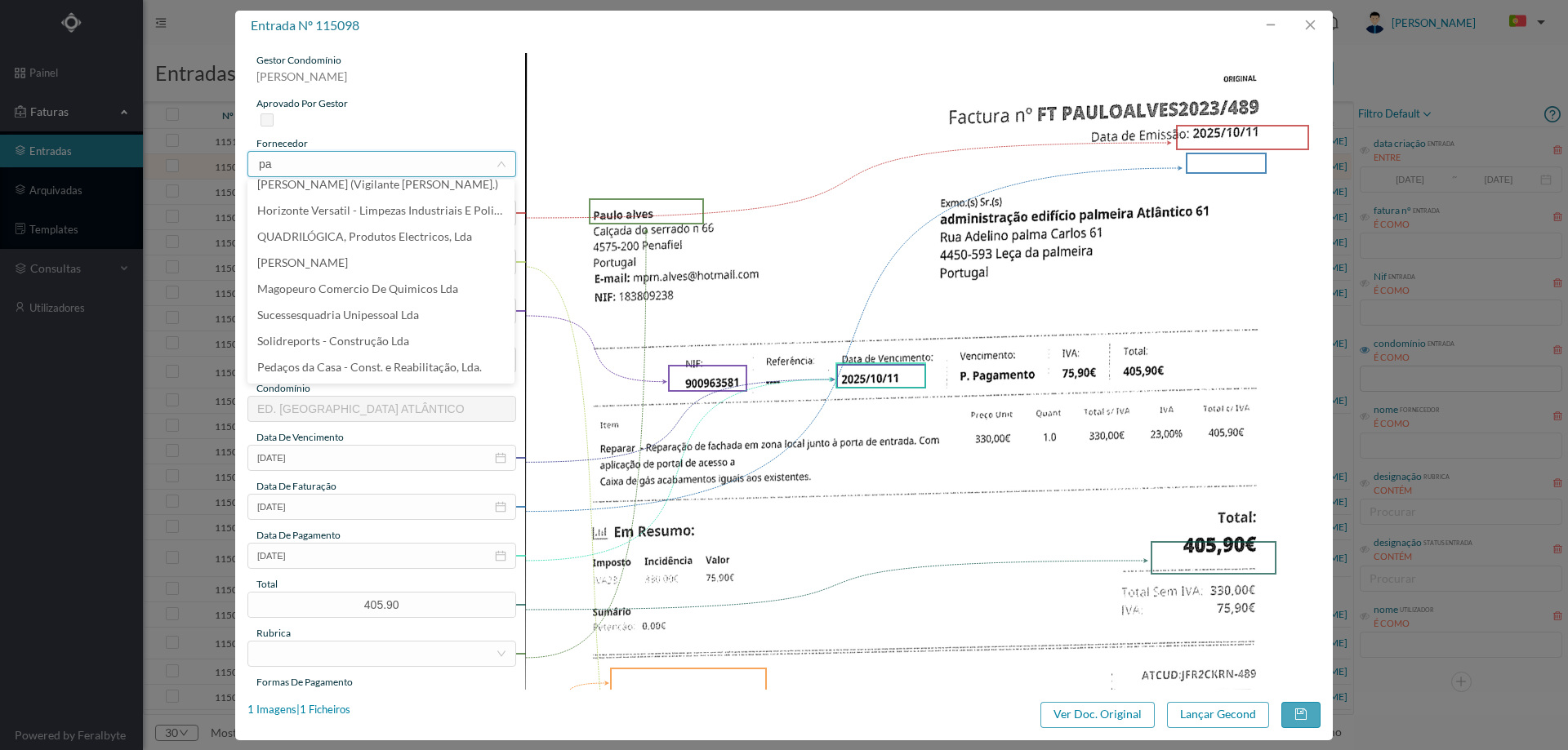
scroll to position [3, 0]
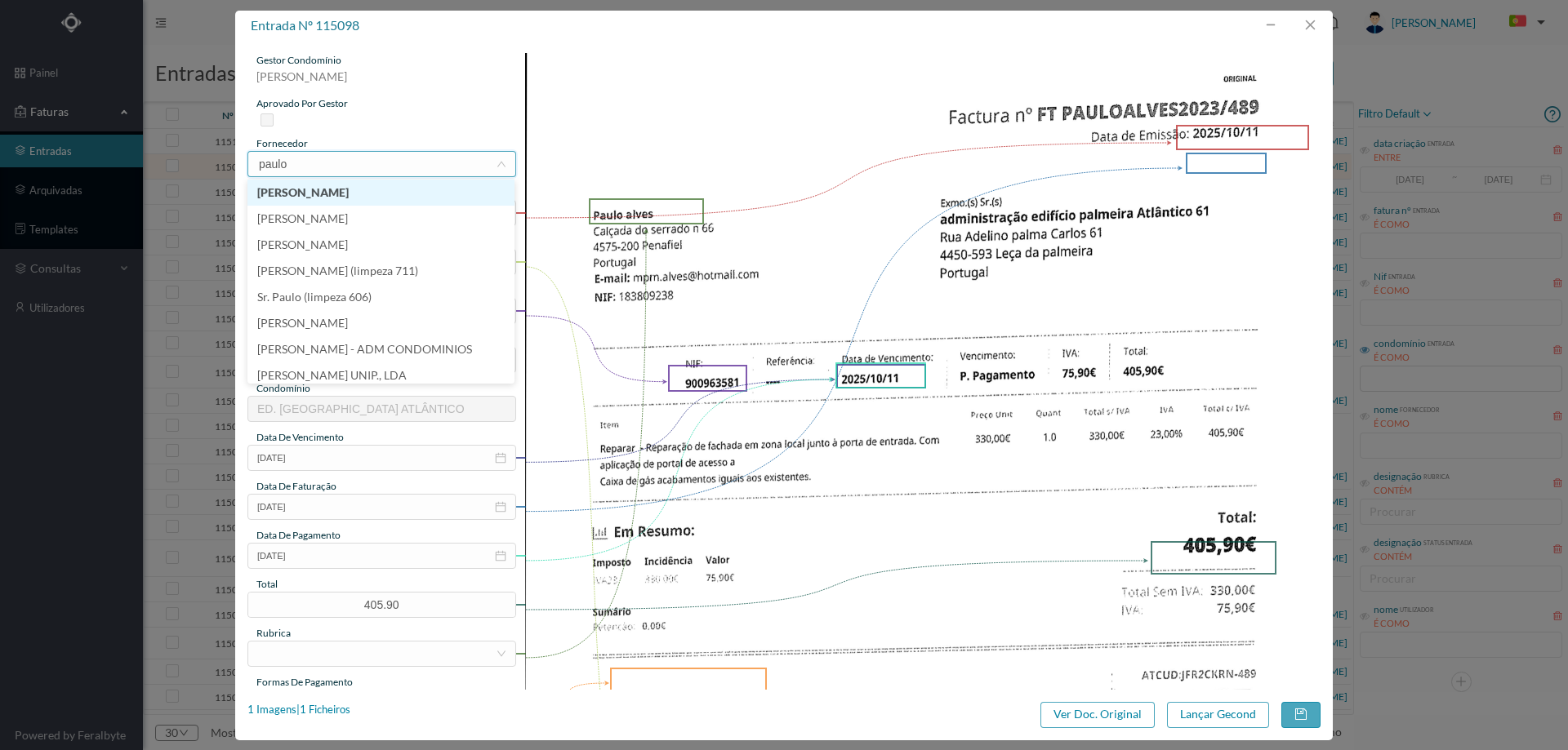
type input "[PERSON_NAME]"
click at [316, 190] on li "[PERSON_NAME]" at bounding box center [381, 195] width 267 height 26
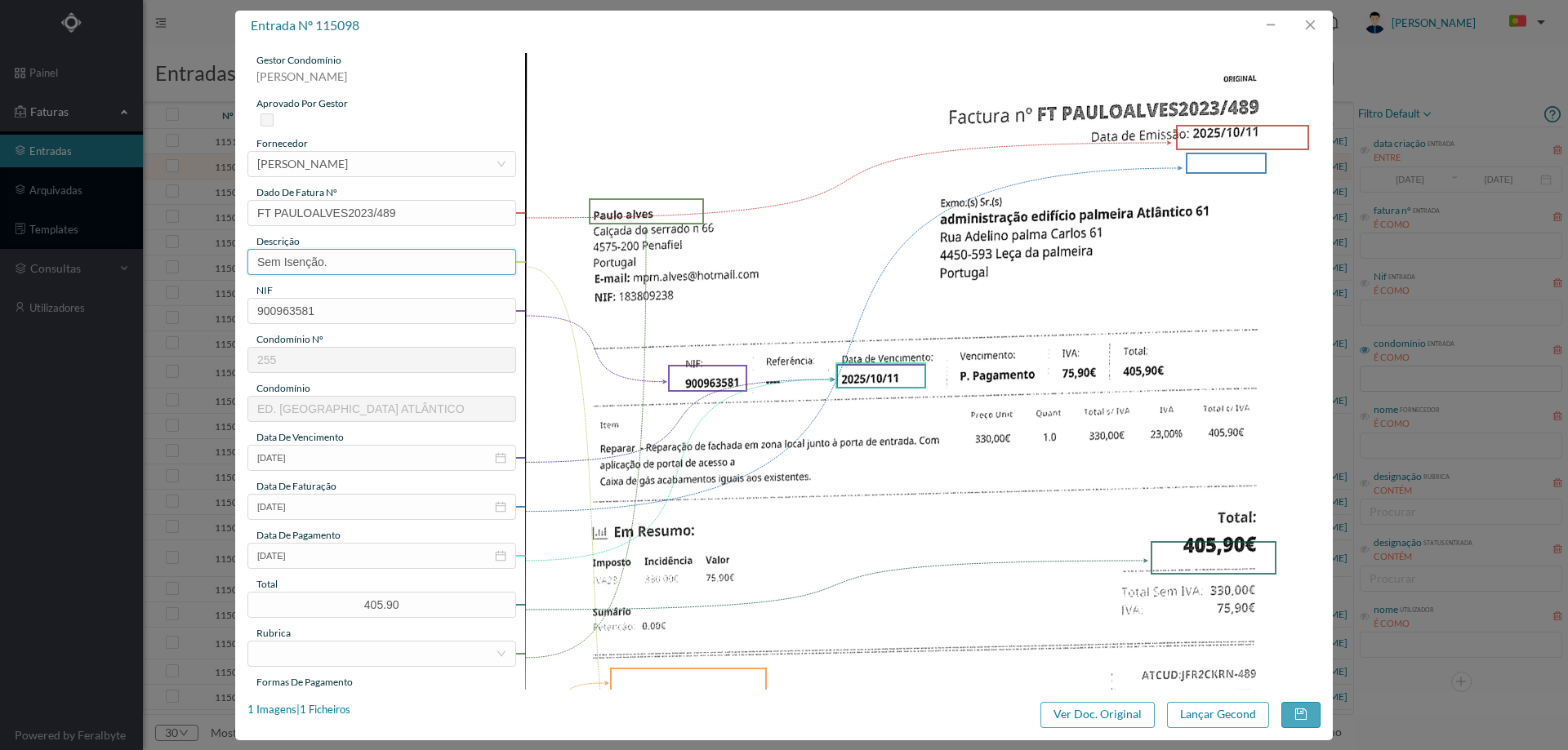
drag, startPoint x: 351, startPoint y: 265, endPoint x: 195, endPoint y: 266, distance: 156.0
click at [195, 266] on div "entrada nº 115098 gestor condomínio [PERSON_NAME] aprovado por gestor fornecedo…" at bounding box center [784, 375] width 1568 height 750
type input "reparar fachada"
click at [329, 561] on input "[DATE]" at bounding box center [382, 556] width 268 height 26
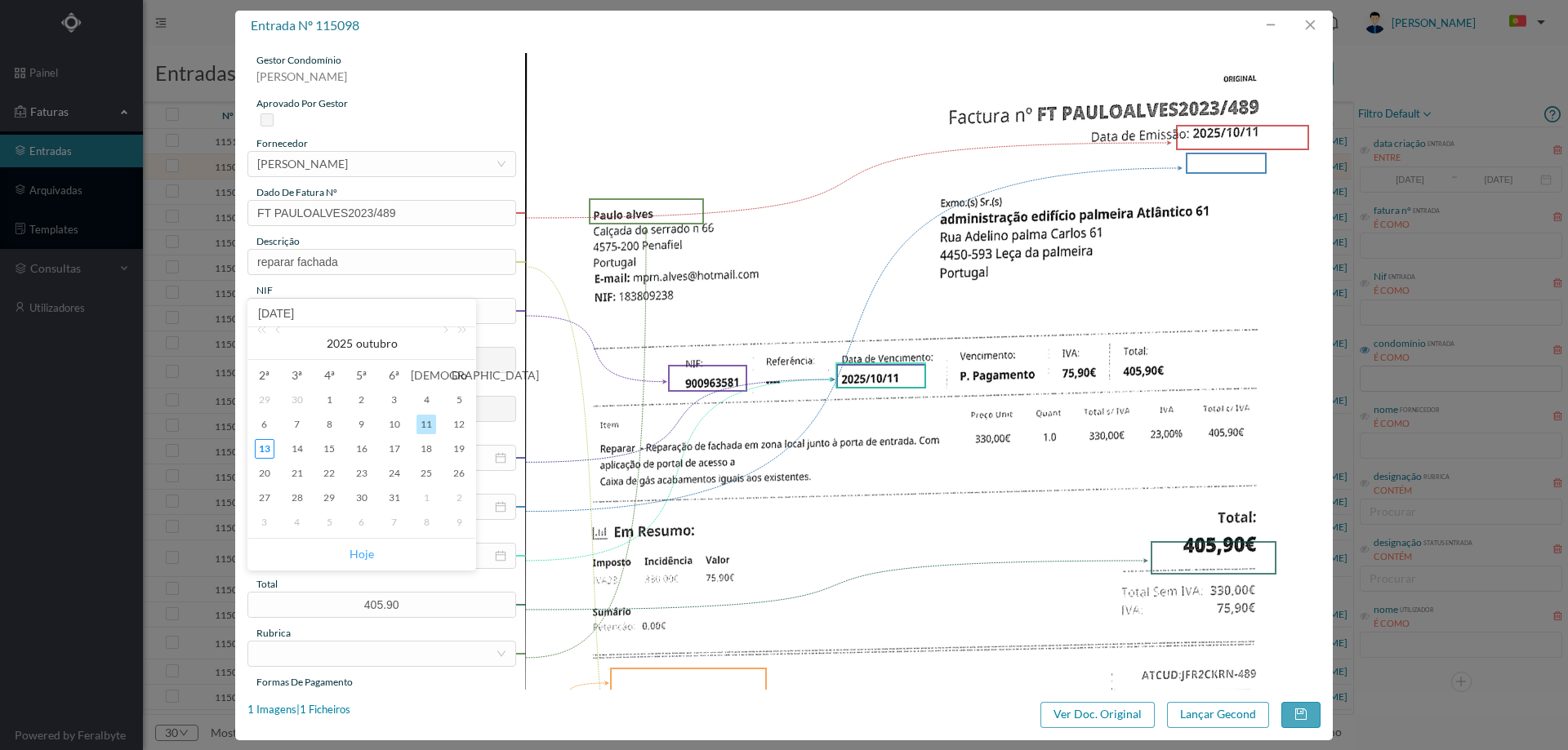
click at [361, 555] on link "Hoje" at bounding box center [361, 554] width 24 height 31
type input "[DATE]"
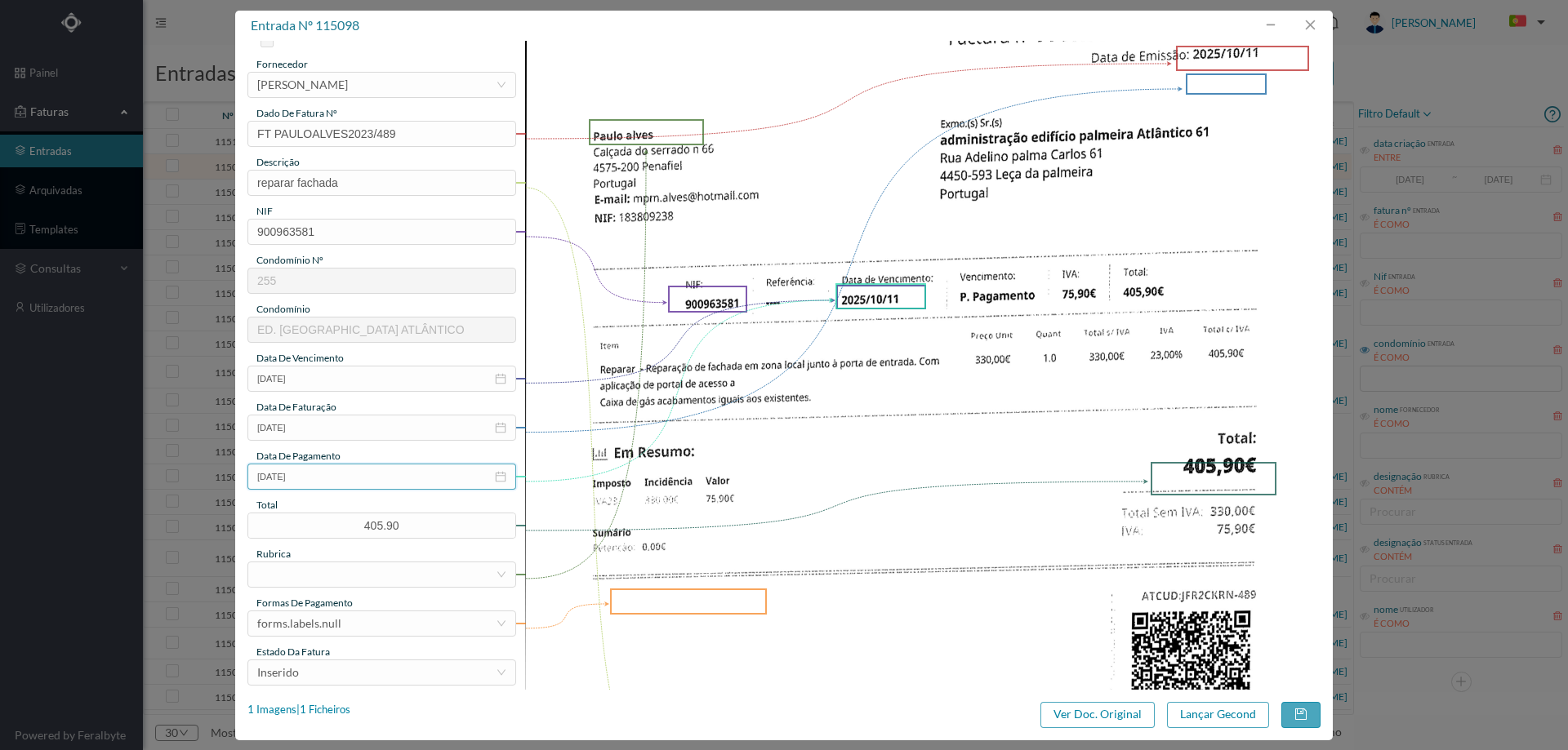
scroll to position [245, 0]
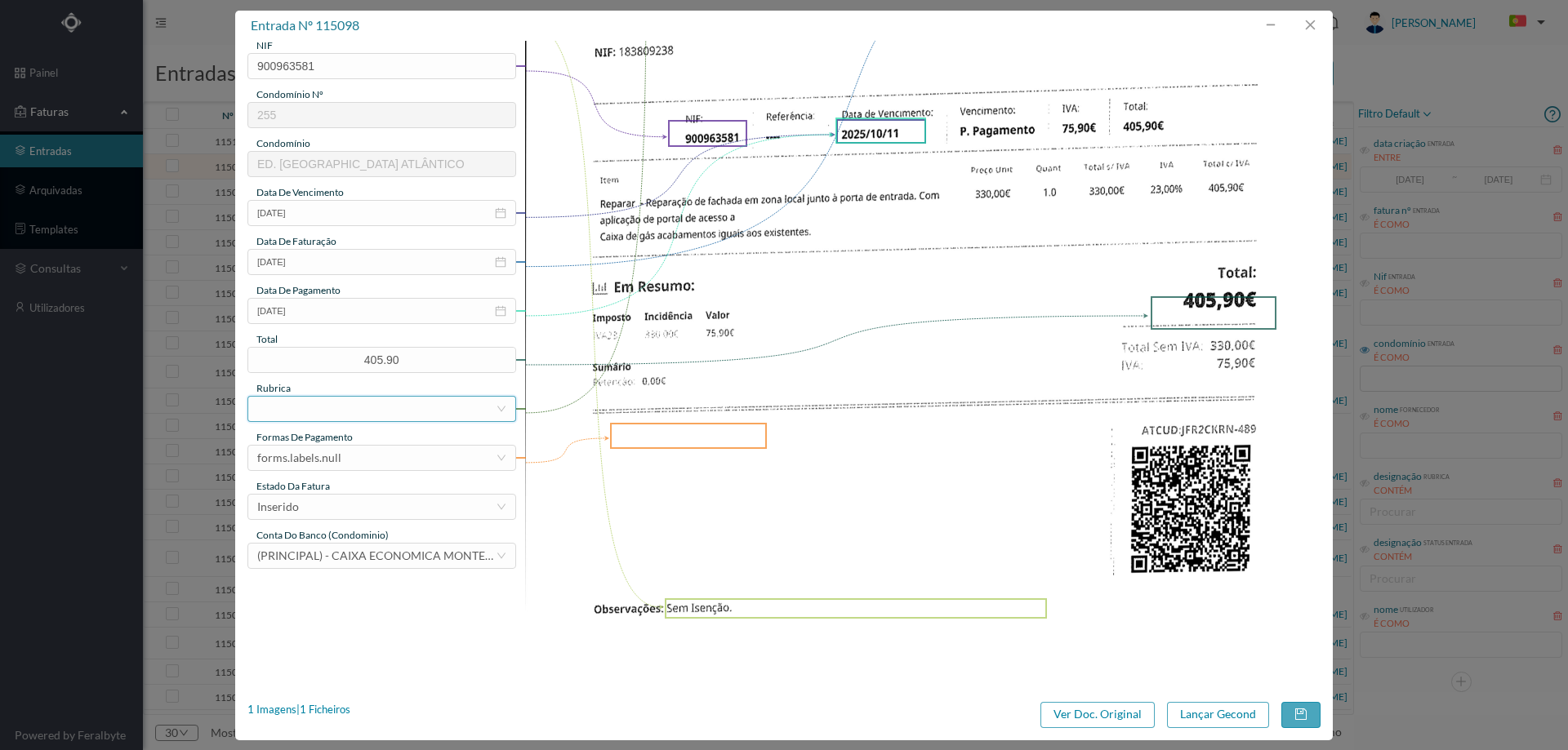
click at [321, 411] on div at bounding box center [376, 408] width 238 height 24
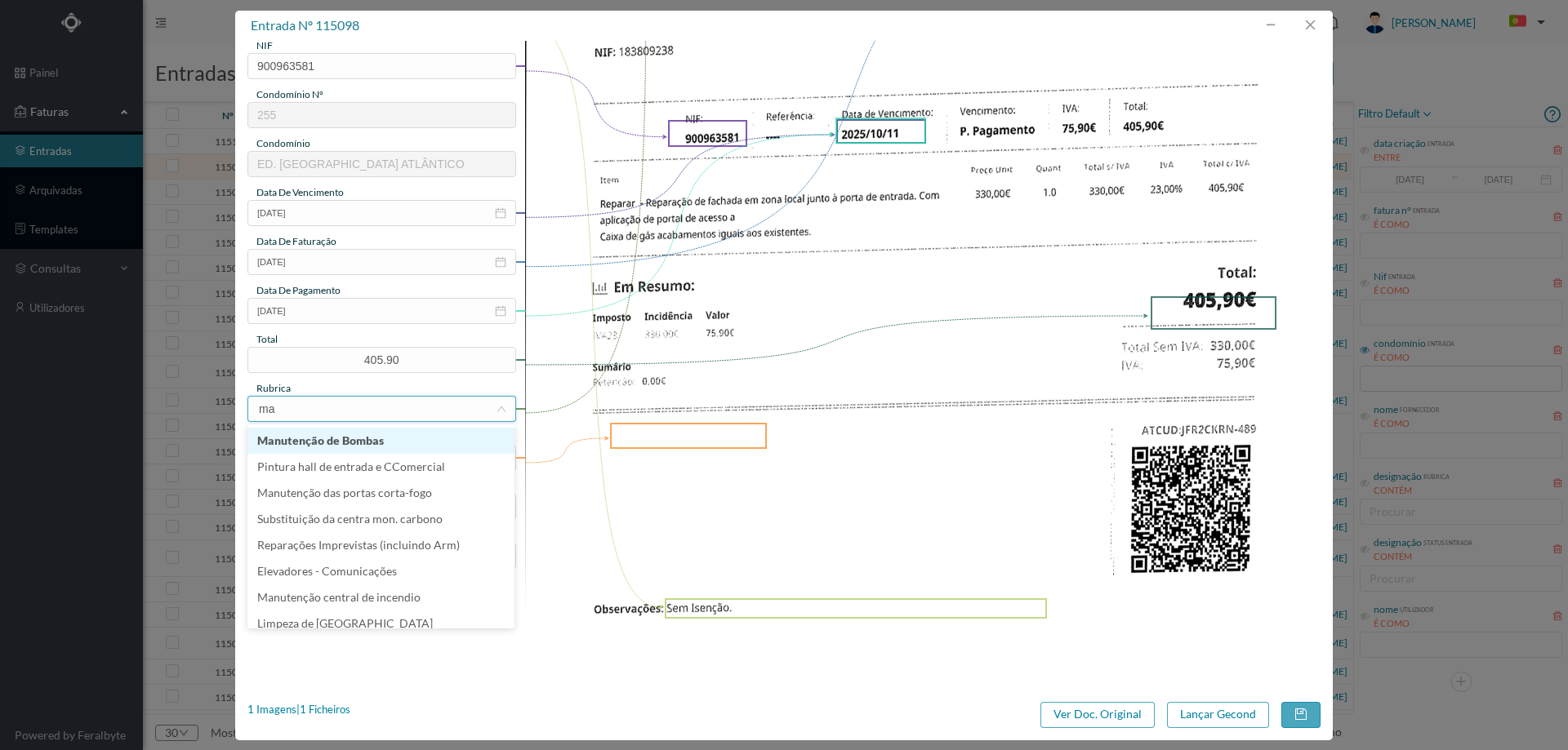
type input "man"
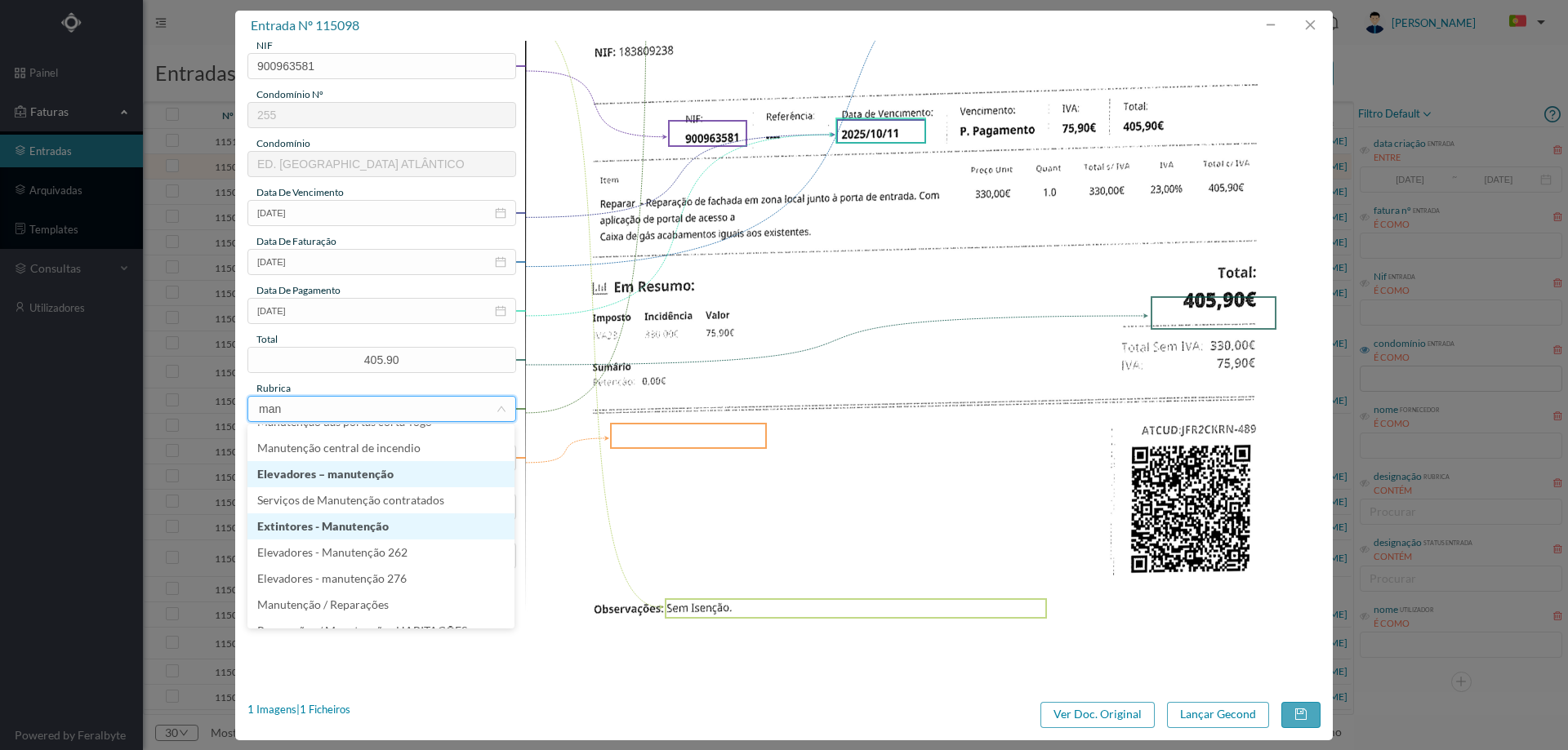
scroll to position [81, 0]
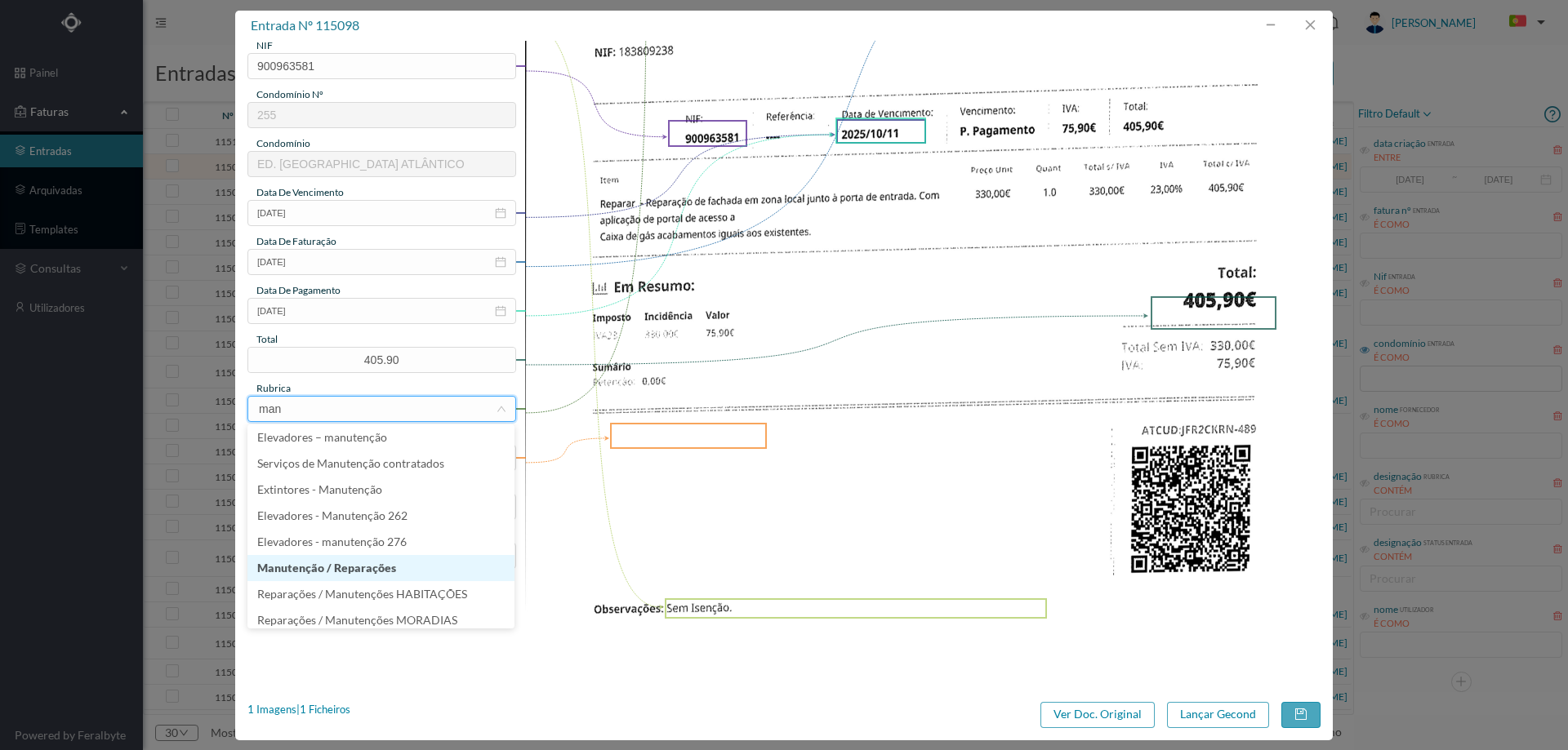
click at [336, 556] on li "Manutenção / Reparações" at bounding box center [381, 567] width 267 height 26
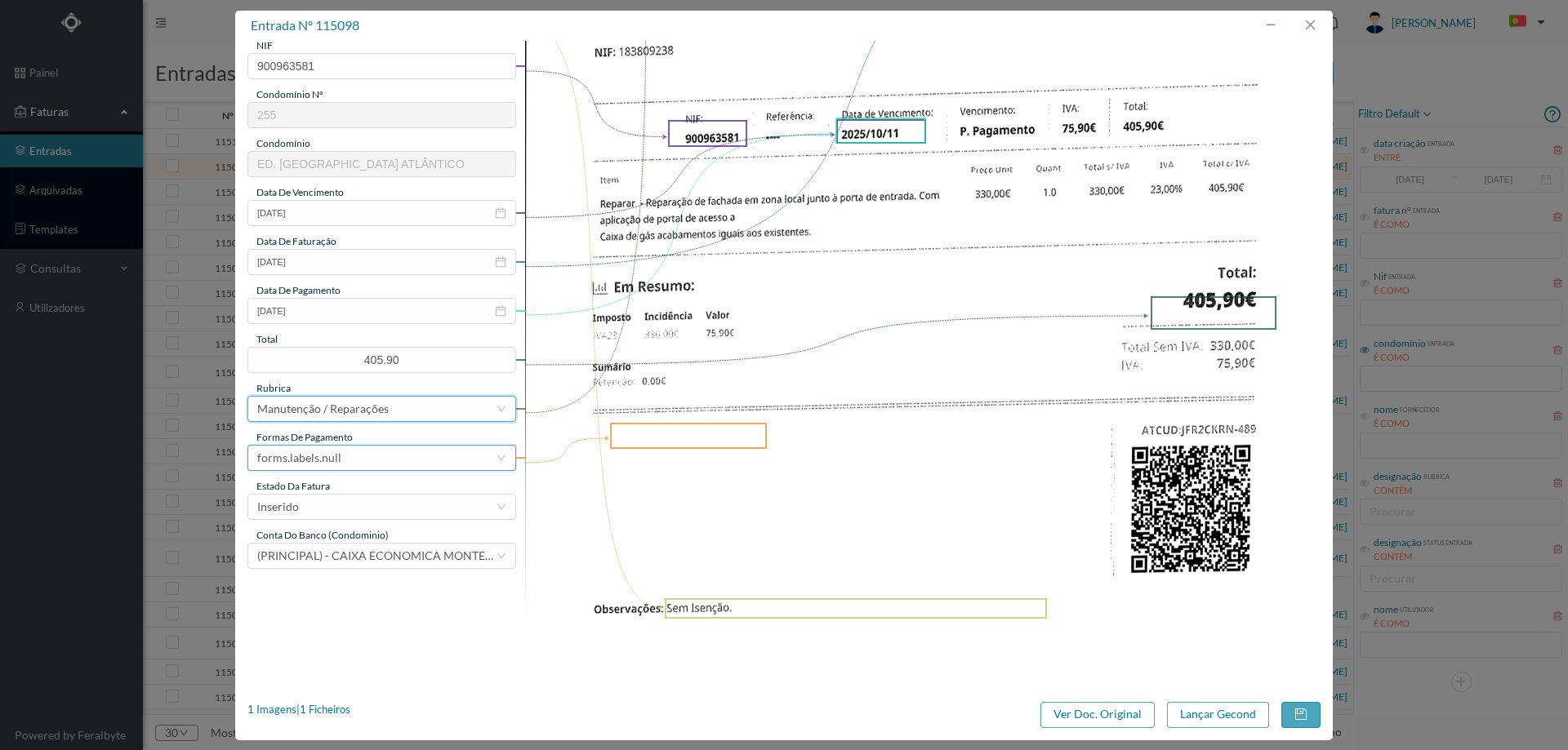
click at [346, 450] on div "forms.labels.null" at bounding box center [376, 458] width 238 height 24
click at [351, 544] on li "transferência bancária" at bounding box center [381, 541] width 267 height 26
click at [345, 507] on div "Inserido" at bounding box center [376, 506] width 238 height 24
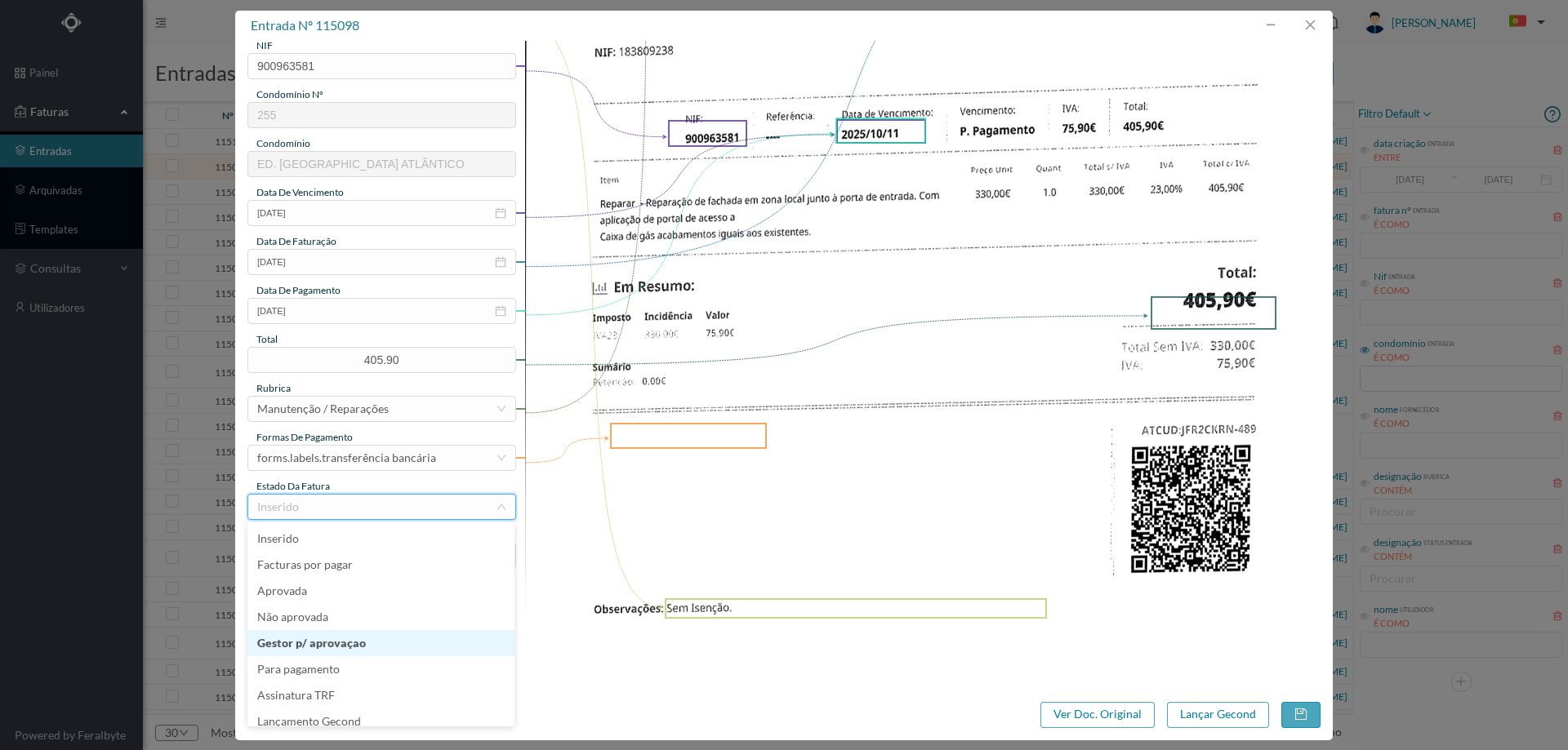
scroll to position [8, 0]
drag, startPoint x: 367, startPoint y: 708, endPoint x: 525, endPoint y: 747, distance: 162.7
click at [368, 708] on li "Lançamento Gecond" at bounding box center [381, 713] width 267 height 26
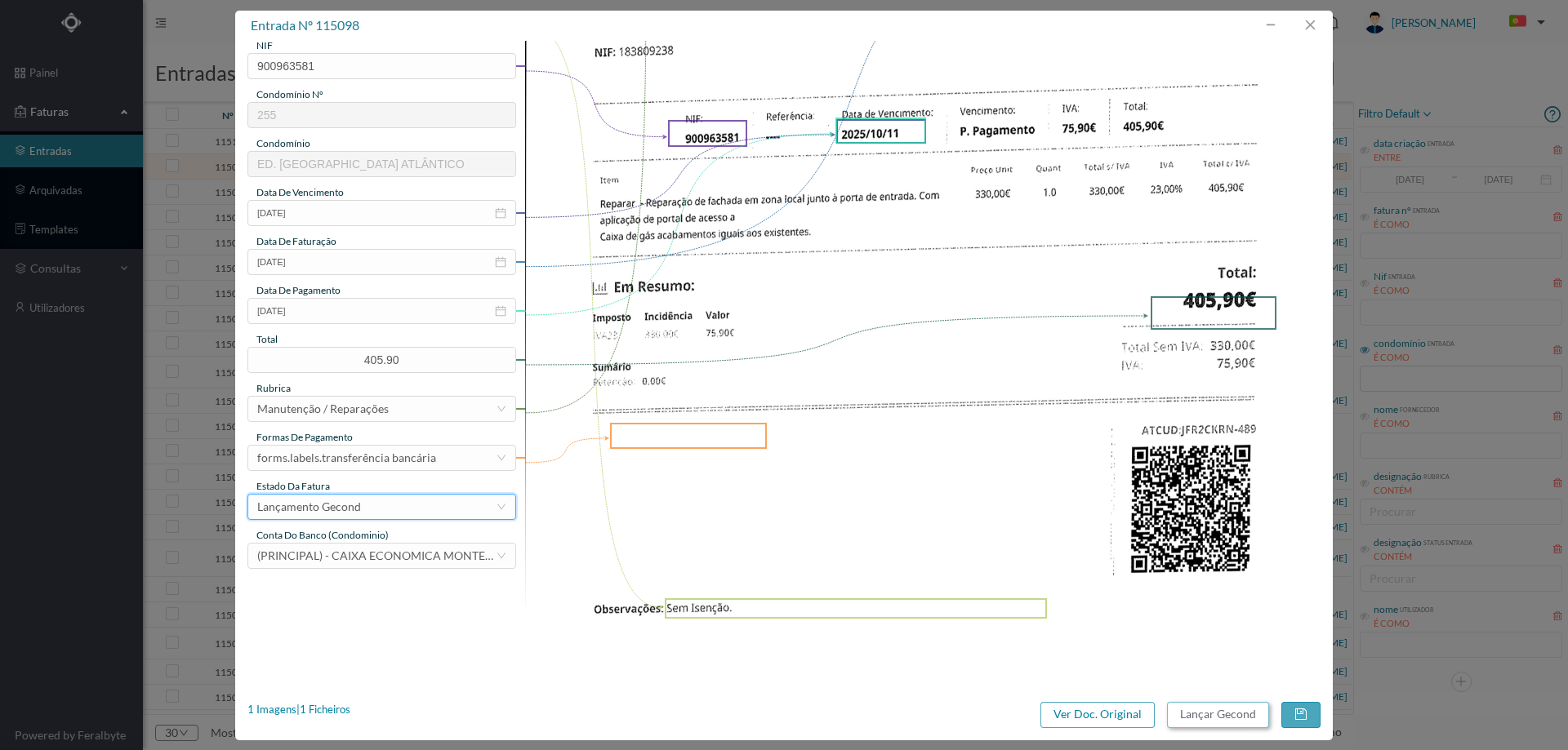
click at [1225, 709] on button "Lançar Gecond" at bounding box center [1218, 715] width 102 height 26
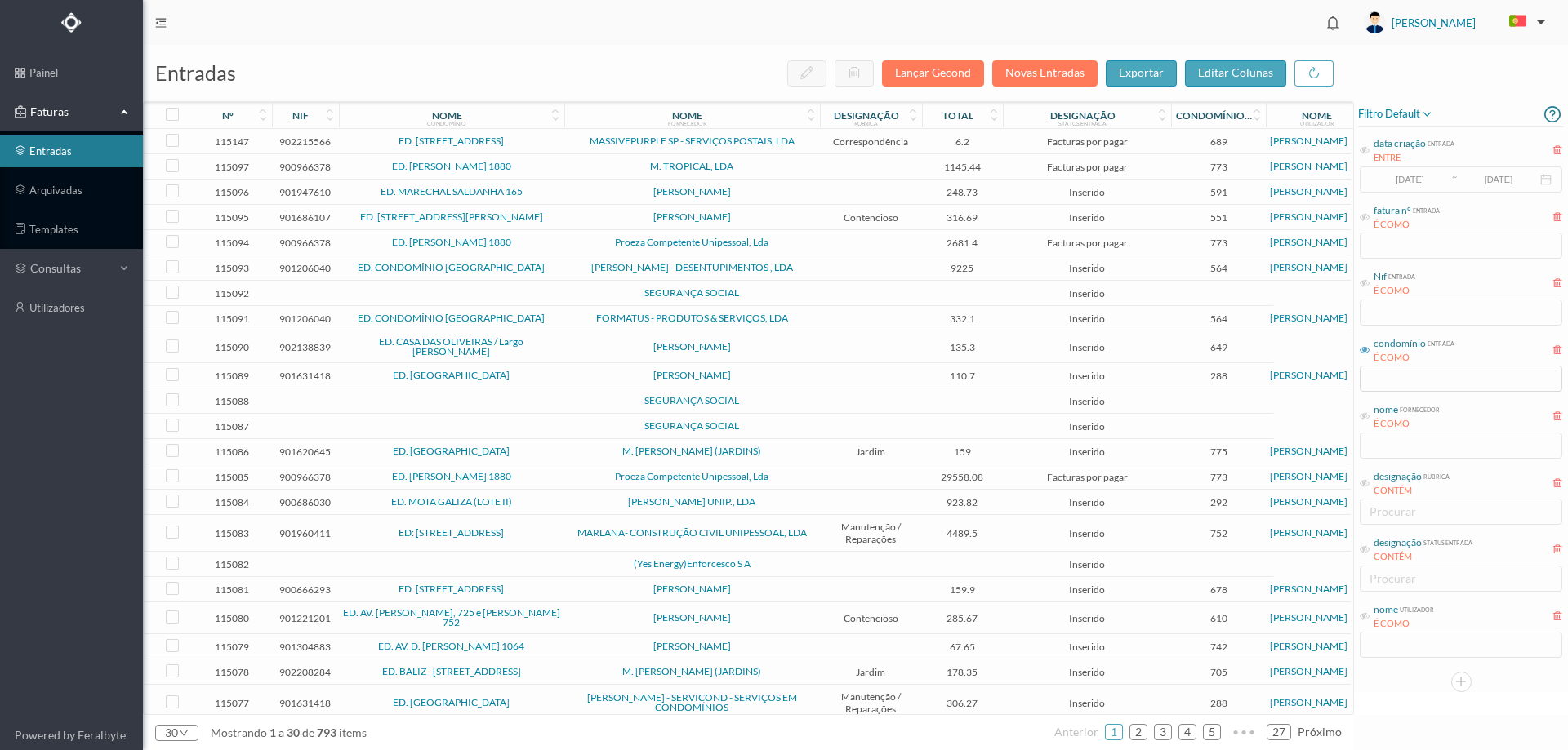
click at [574, 165] on span "M. TROPICAL, LDA" at bounding box center [692, 167] width 247 height 10
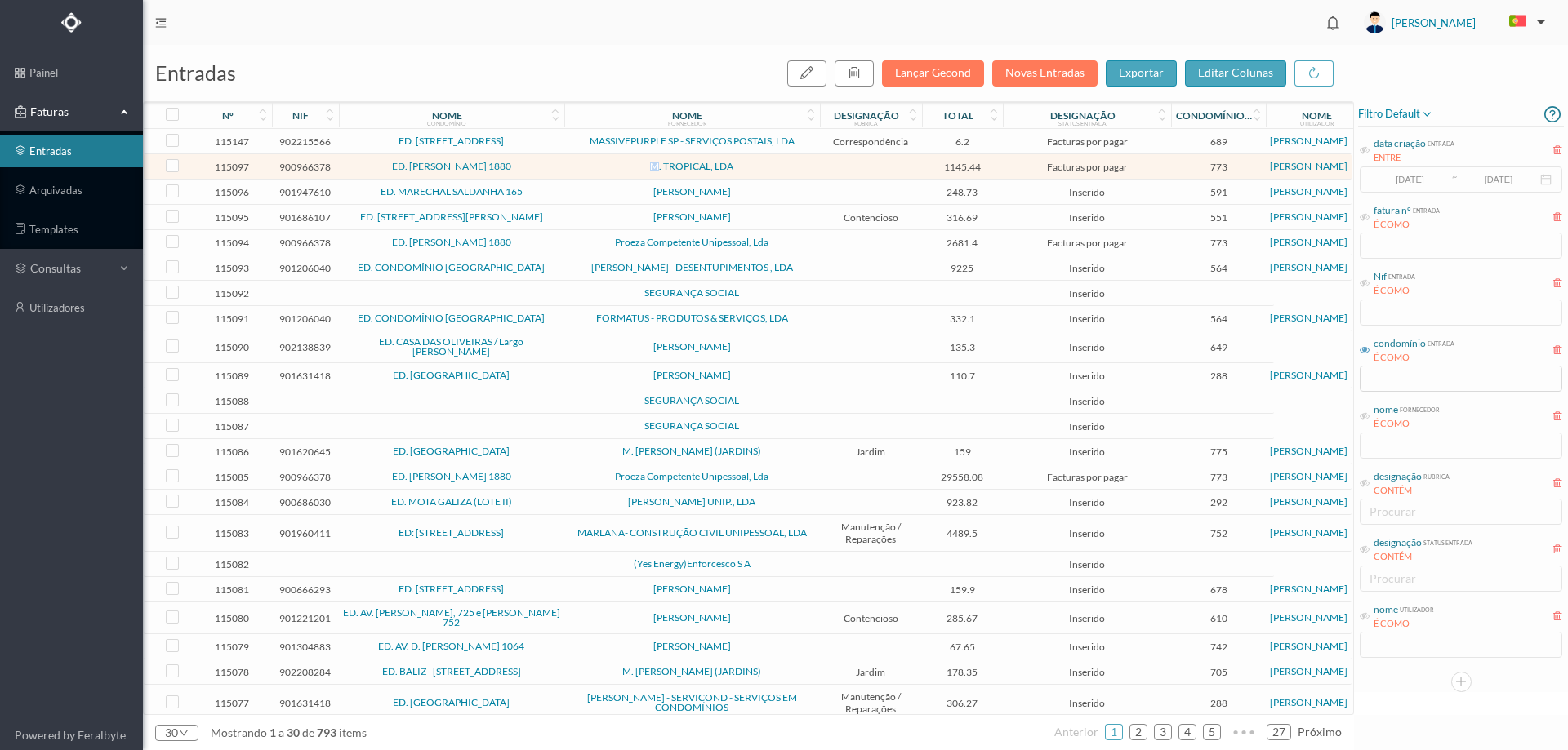
click at [574, 165] on span "M. TROPICAL, LDA" at bounding box center [692, 167] width 247 height 10
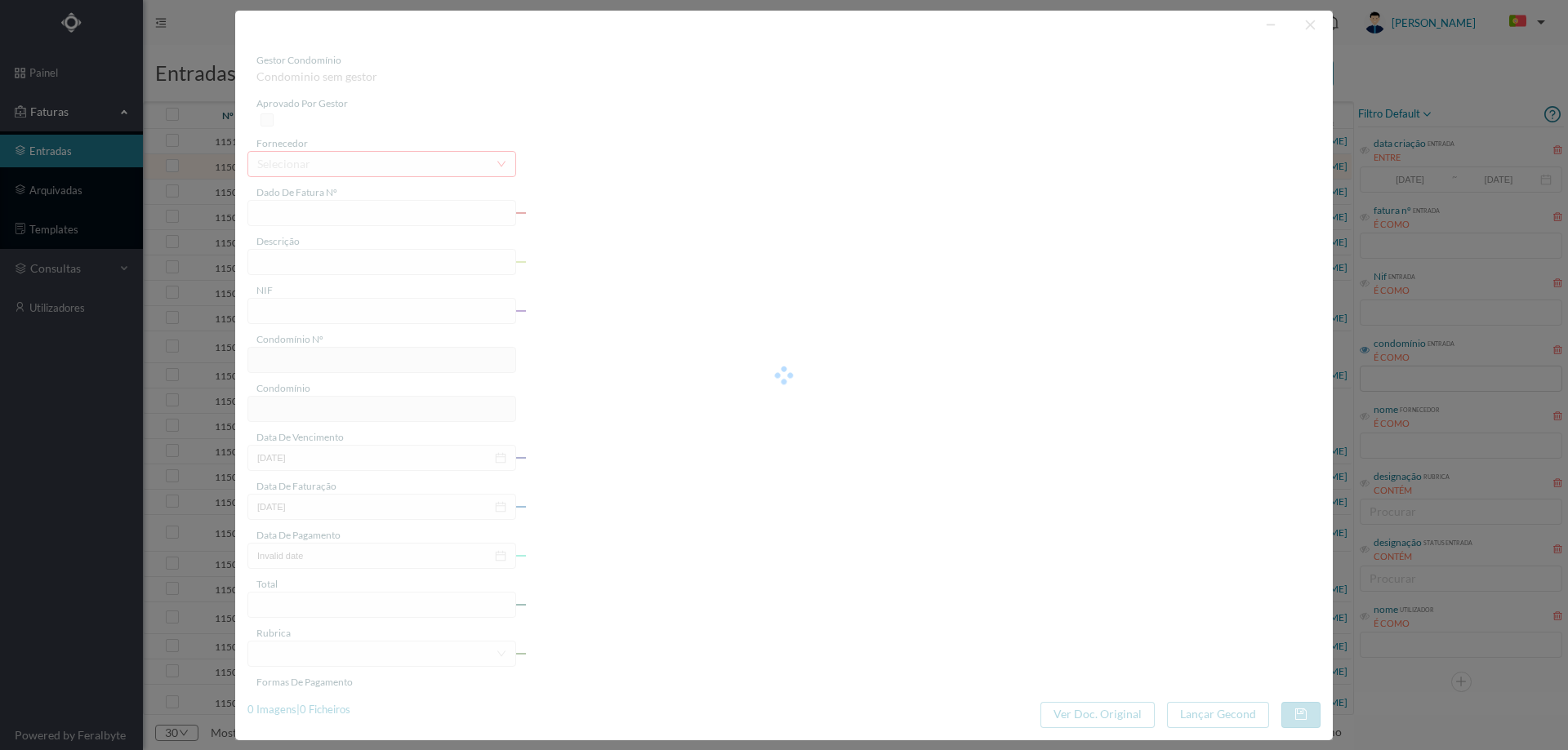
type input "FT 2025/333"
type input "Prestação de serviços de ansnanlnaria"
type input "900966378"
type input "[DATE]"
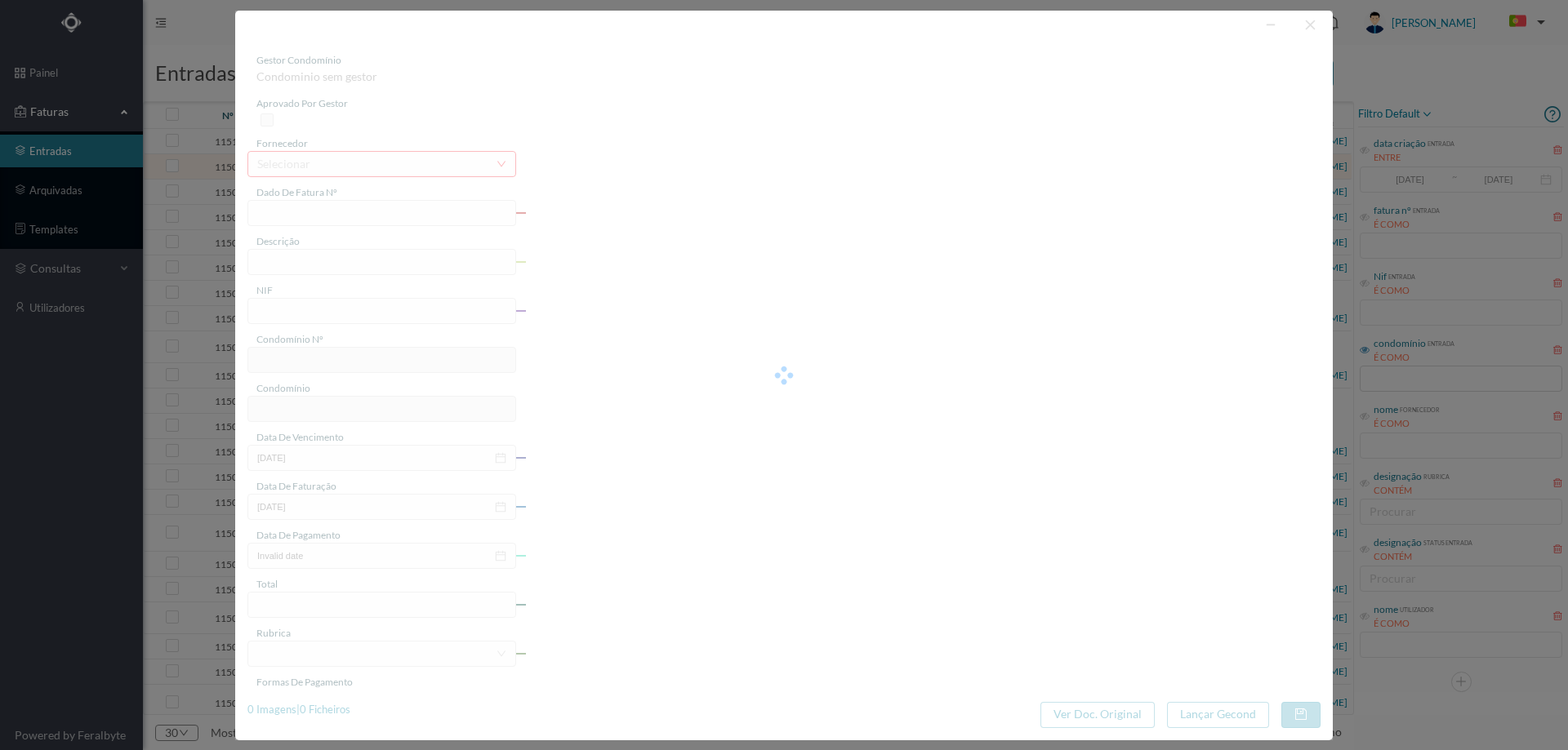
type input "[DATE]"
type input "1145.44"
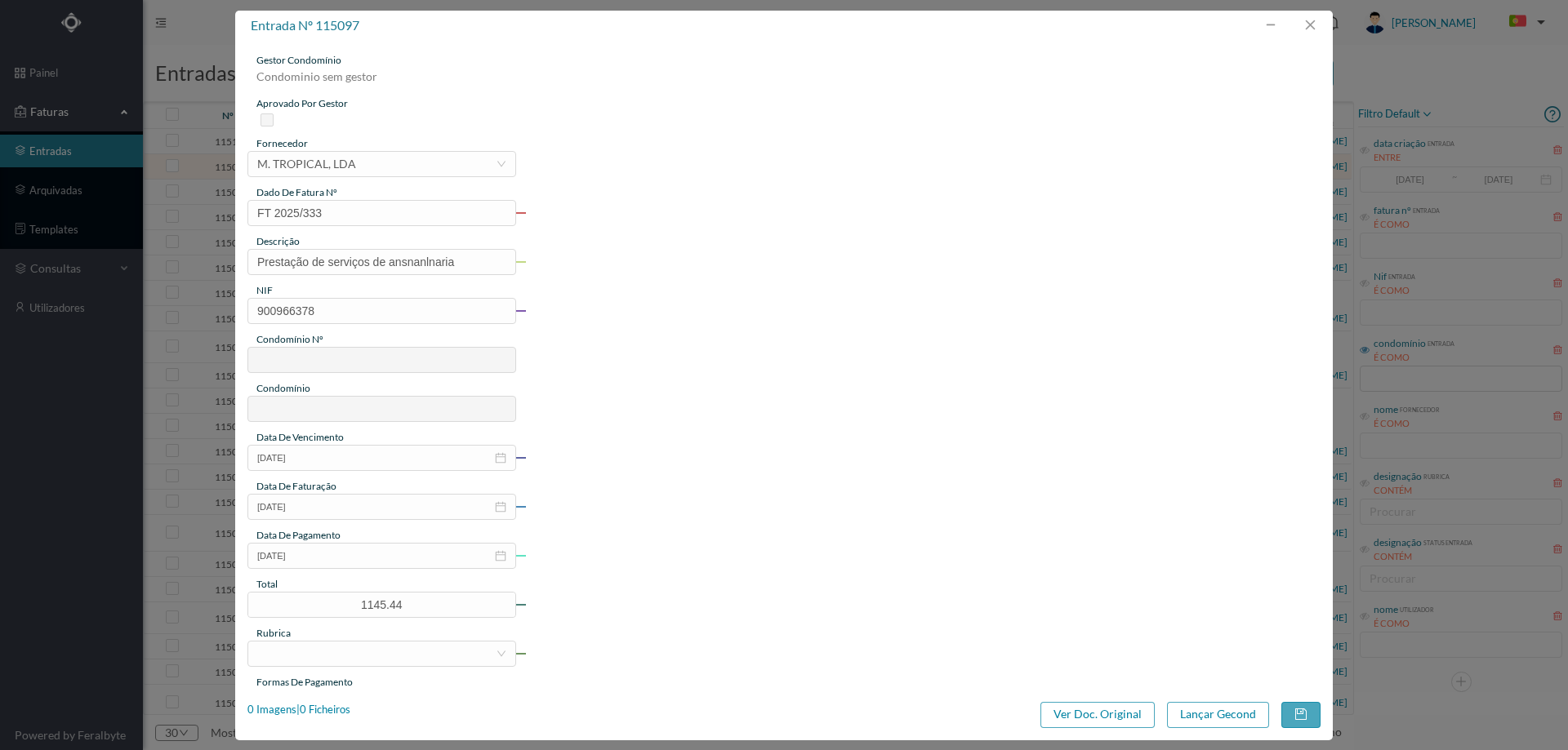
type input "773"
type input "ED. [PERSON_NAME] 1880"
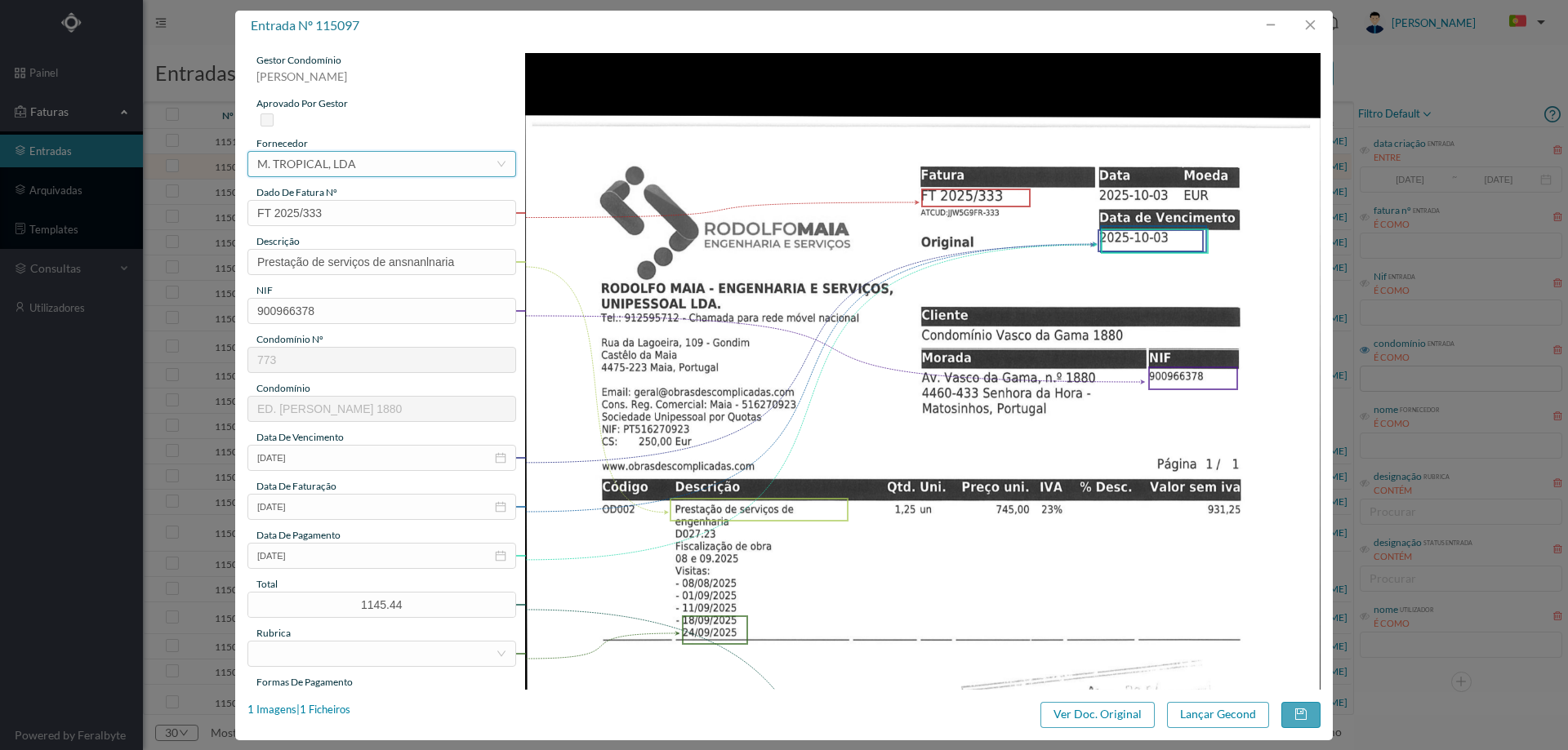
click at [410, 164] on div "selecionar M. TROPICAL, LDA" at bounding box center [376, 163] width 238 height 24
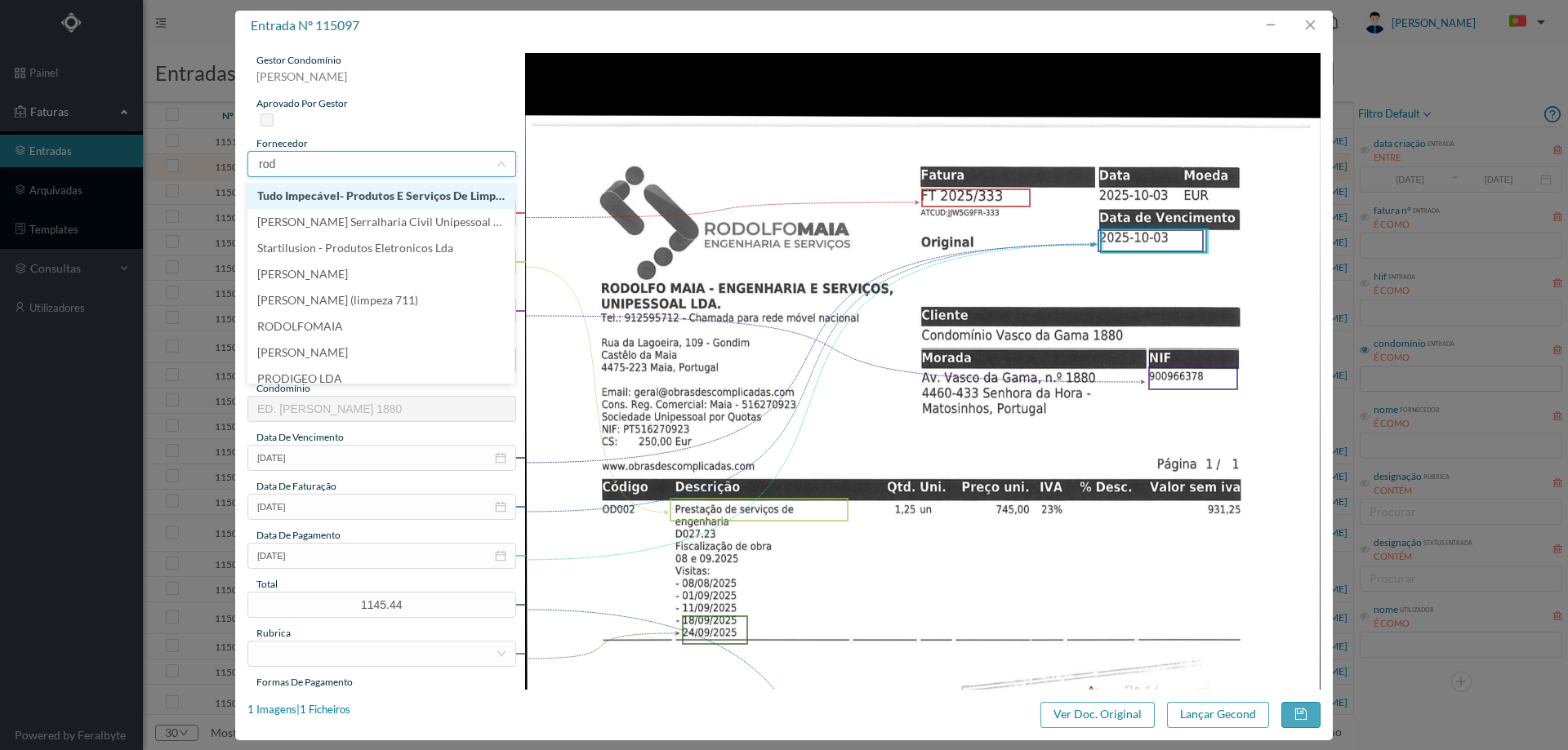
type input "rodo"
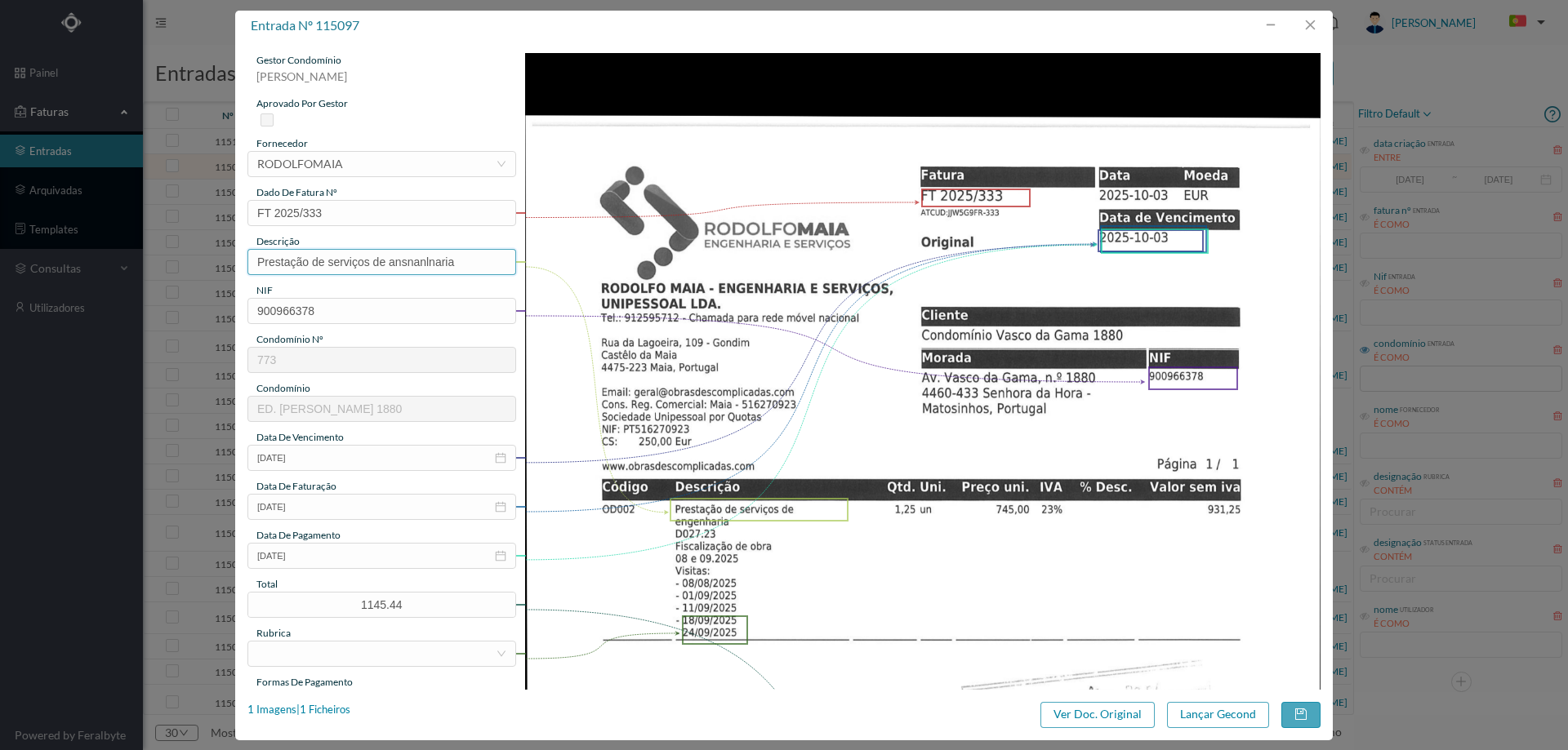
drag, startPoint x: 476, startPoint y: 268, endPoint x: 389, endPoint y: 274, distance: 87.2
click at [389, 274] on input "Prestação de serviços de ansnanlnaria" at bounding box center [382, 261] width 268 height 26
type input "Prestação de serviços de engenharia agosto e setembro"
click at [335, 553] on input "[DATE]" at bounding box center [382, 556] width 268 height 26
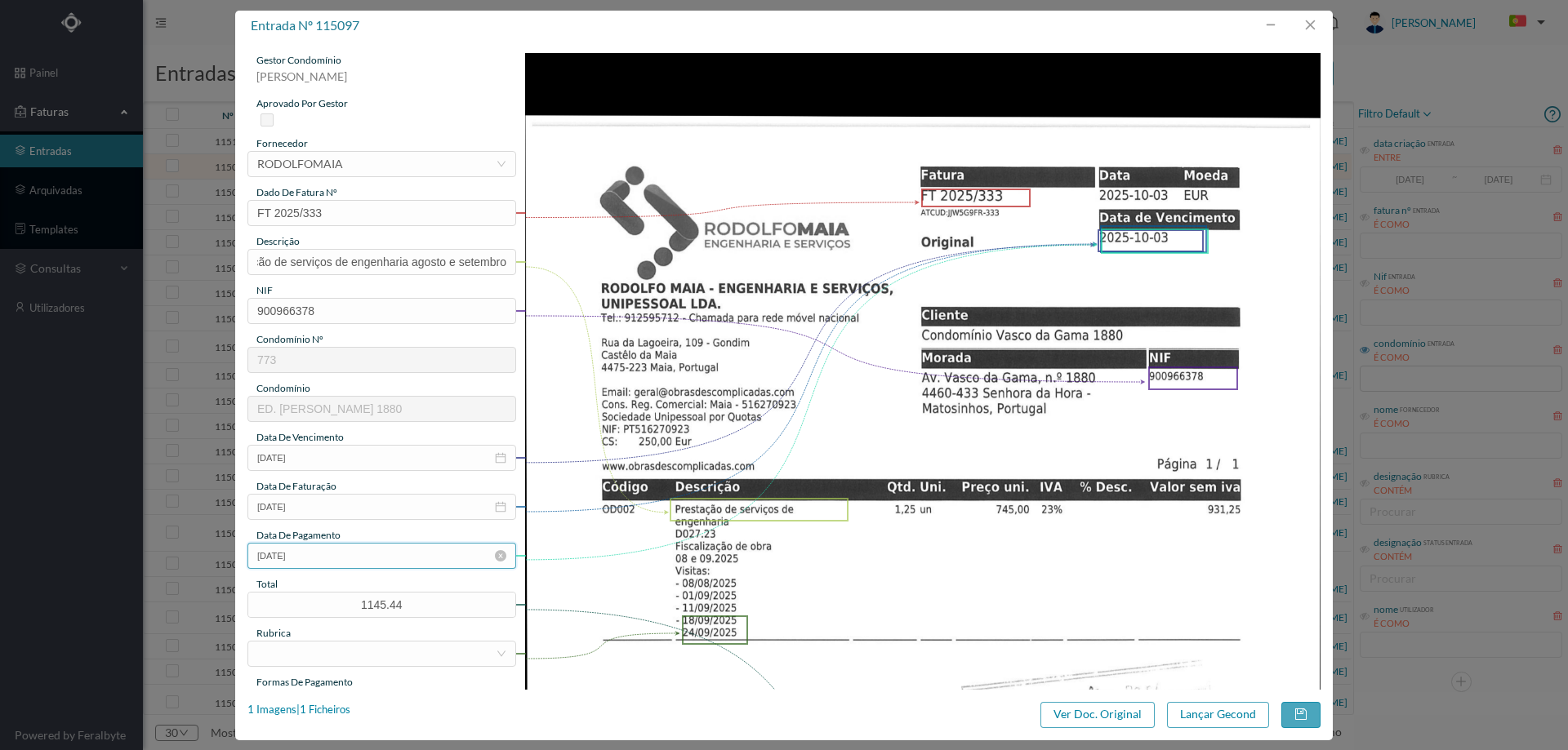
scroll to position [0, 0]
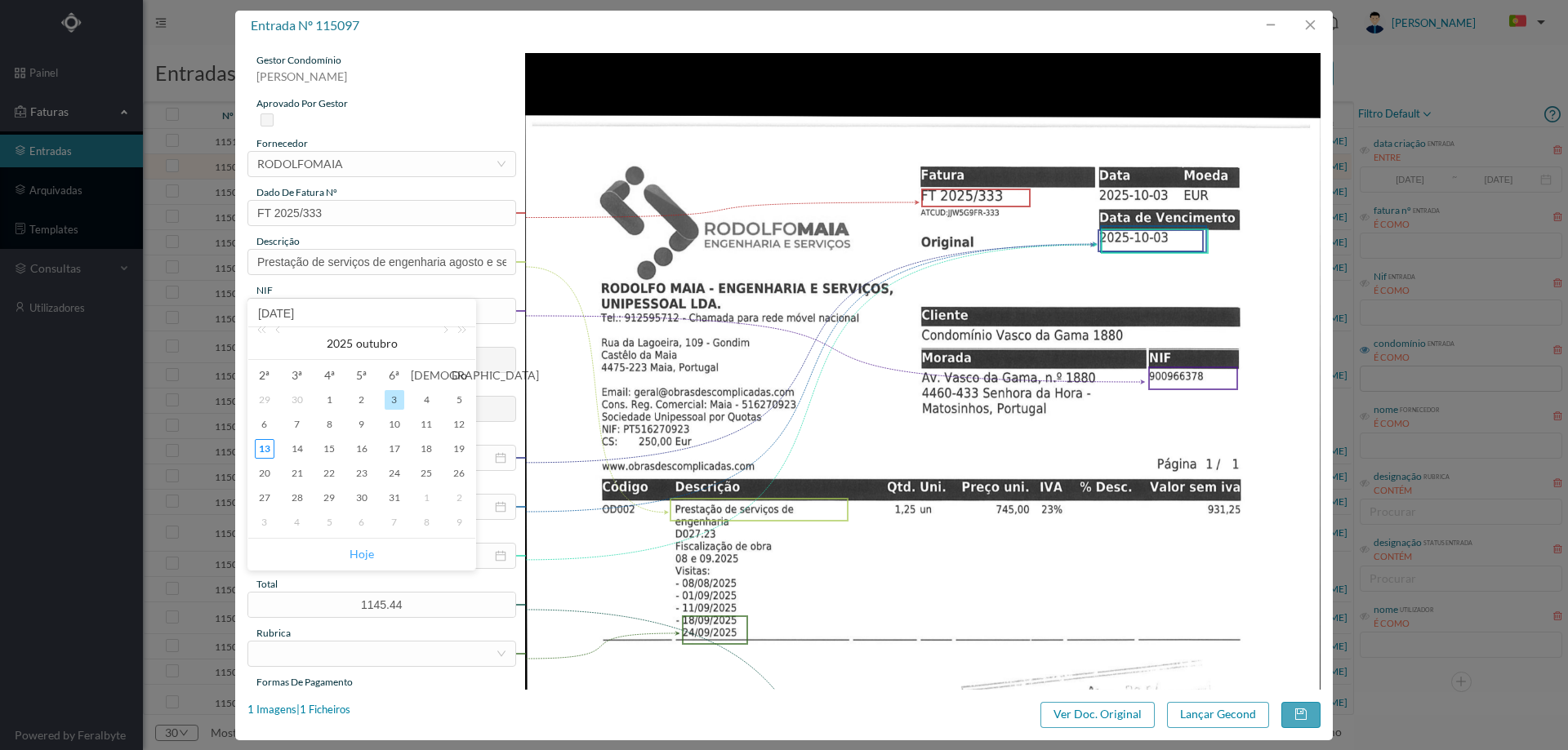
click at [355, 553] on link "Hoje" at bounding box center [361, 554] width 24 height 31
type input "[DATE]"
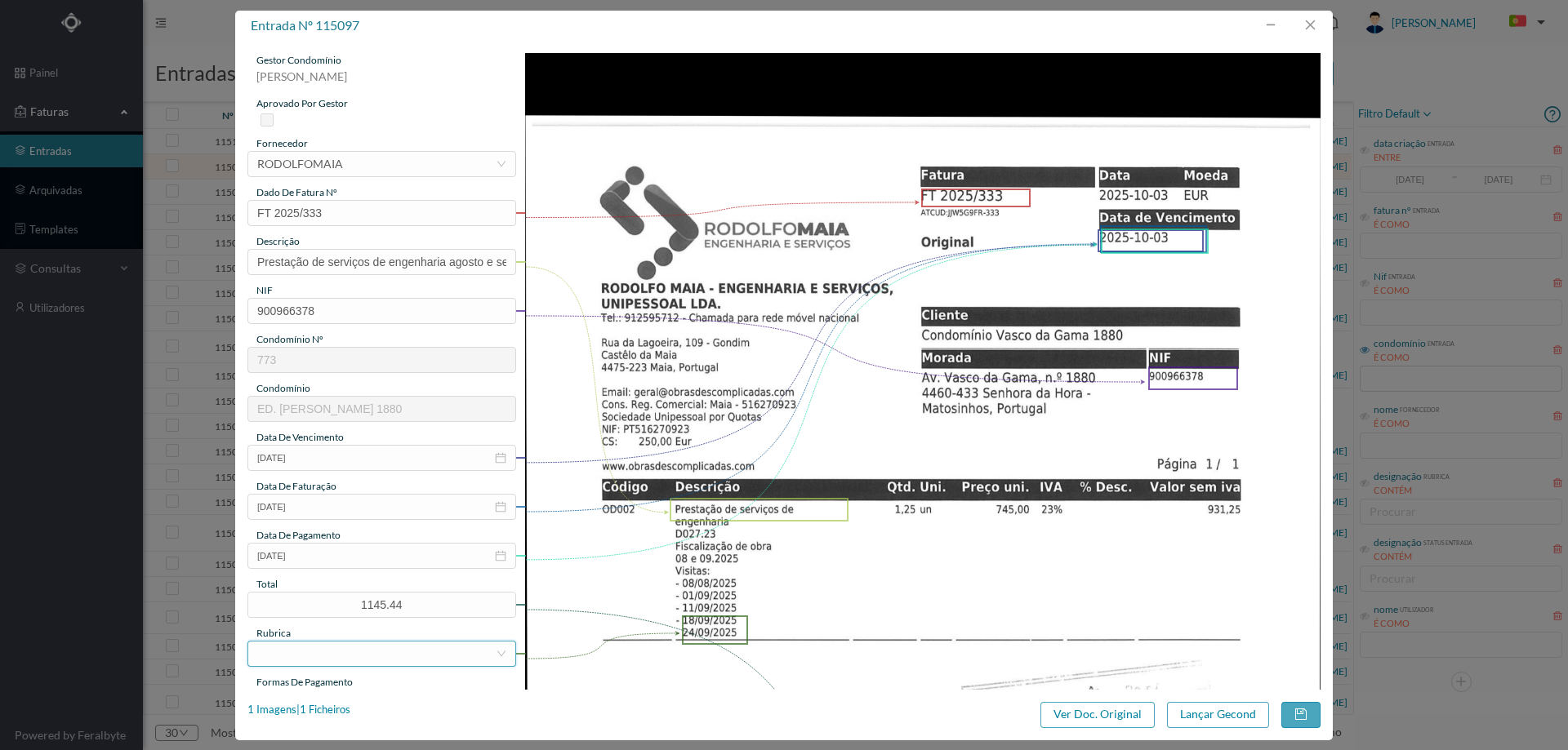
click at [340, 648] on div at bounding box center [376, 653] width 238 height 24
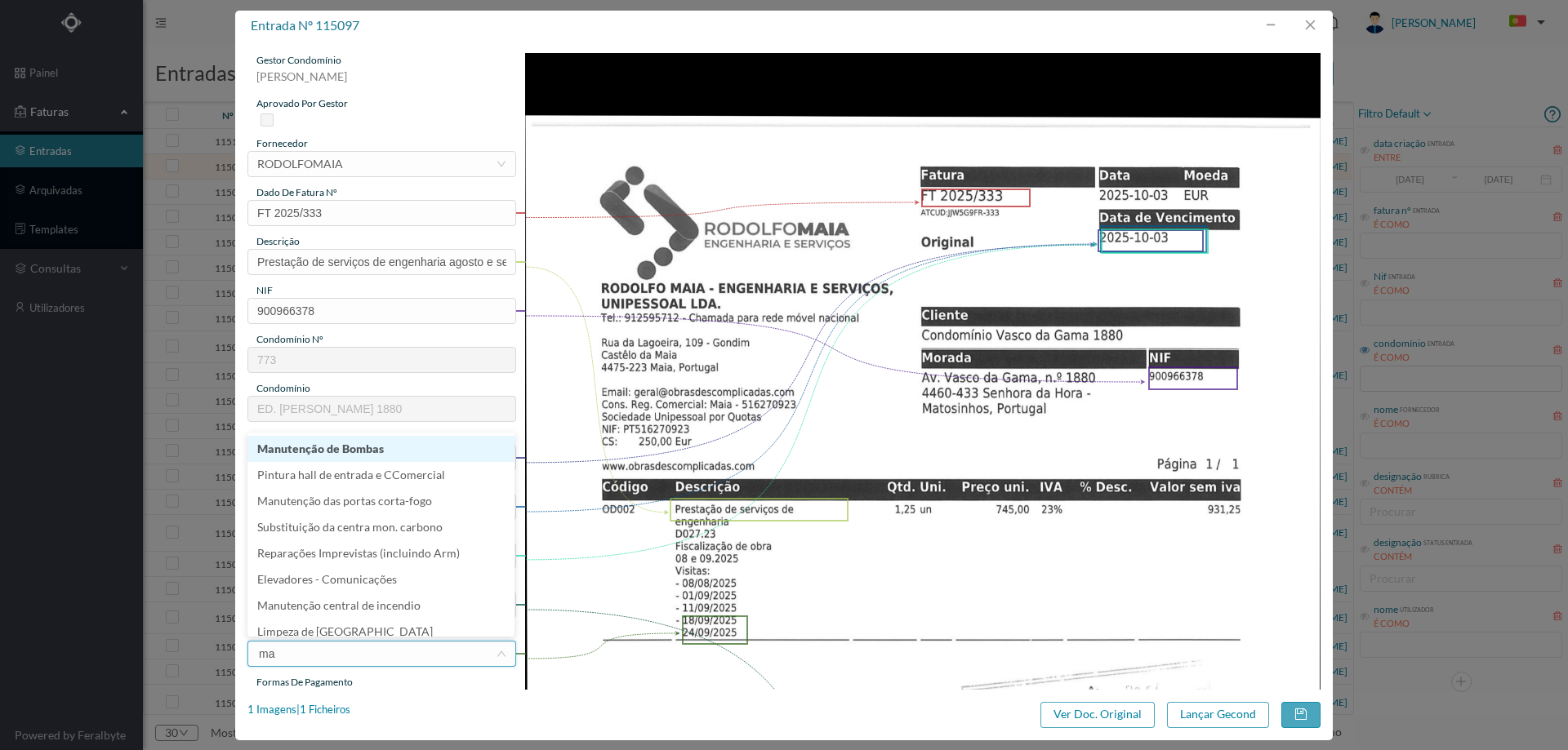
type input "man"
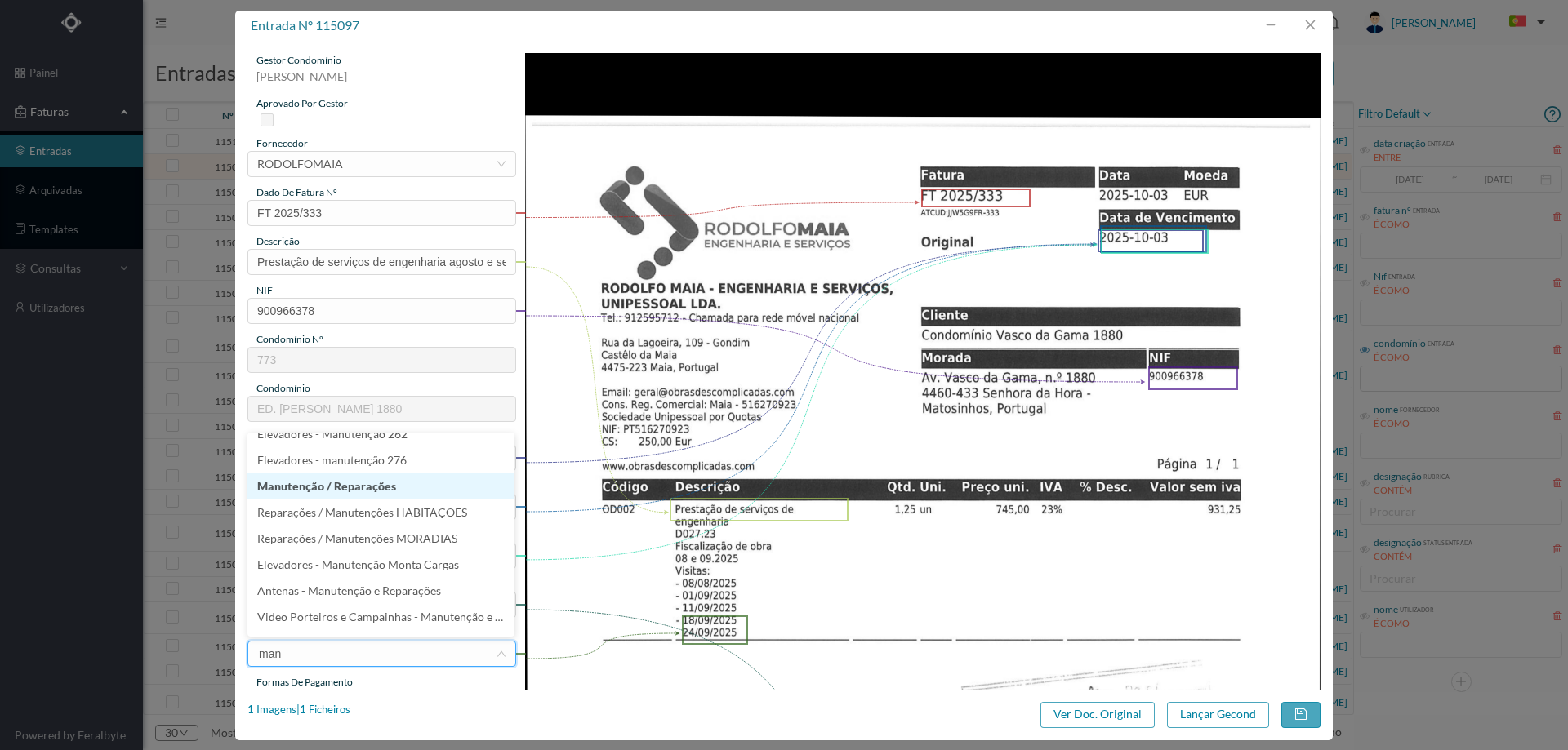
click at [382, 494] on li "Manutenção / Reparações" at bounding box center [381, 486] width 267 height 26
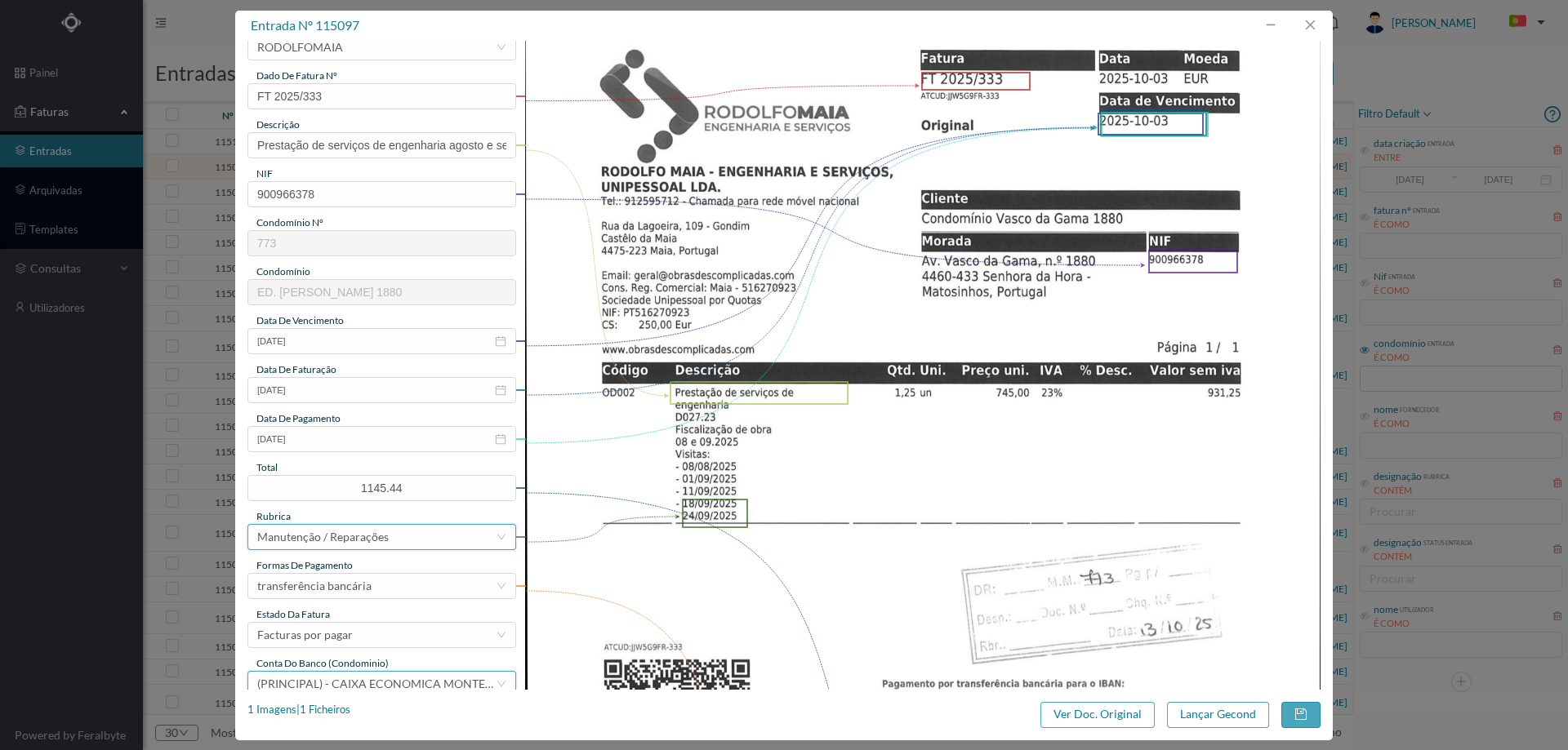
scroll to position [245, 0]
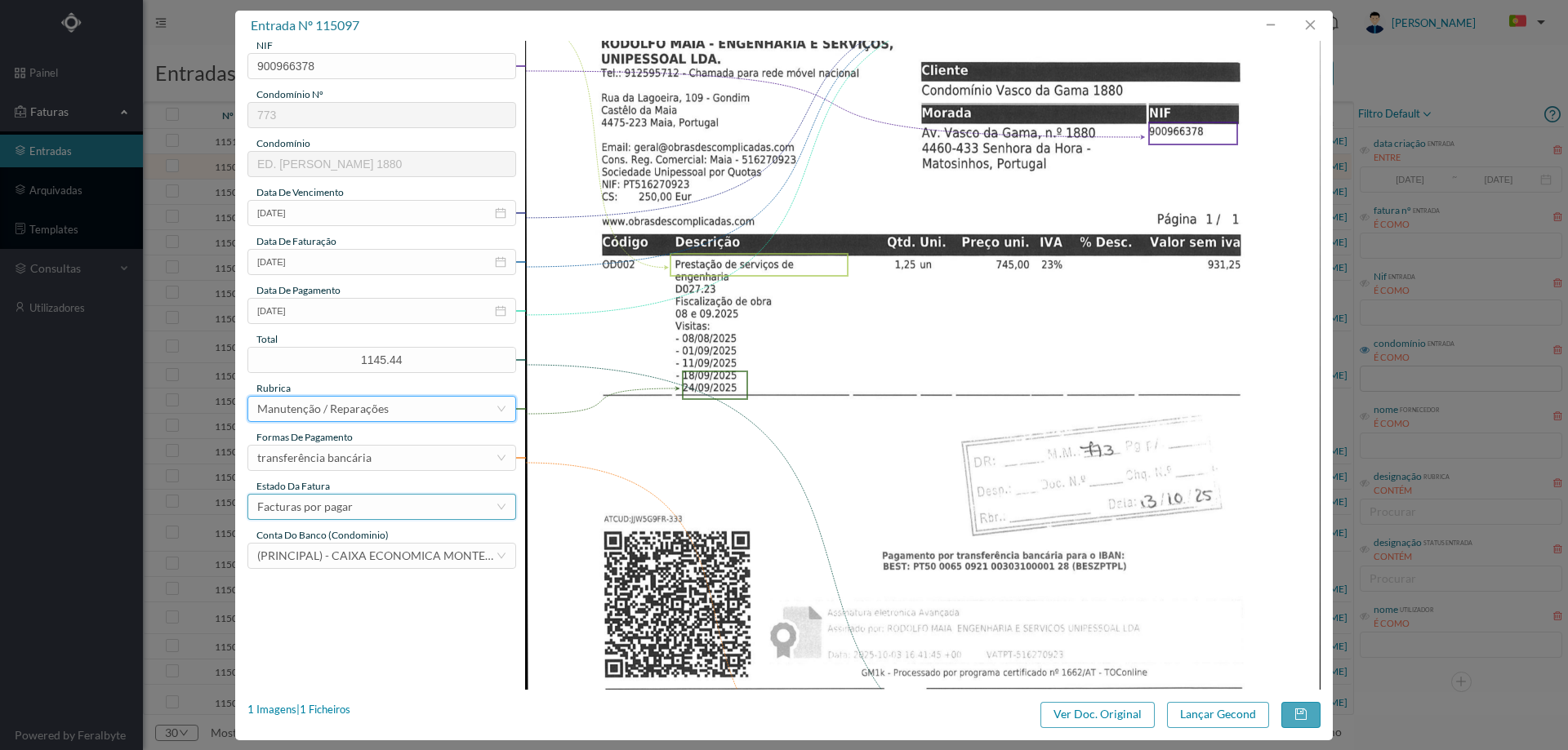
click at [355, 514] on div "Facturas por pagar" at bounding box center [376, 506] width 238 height 24
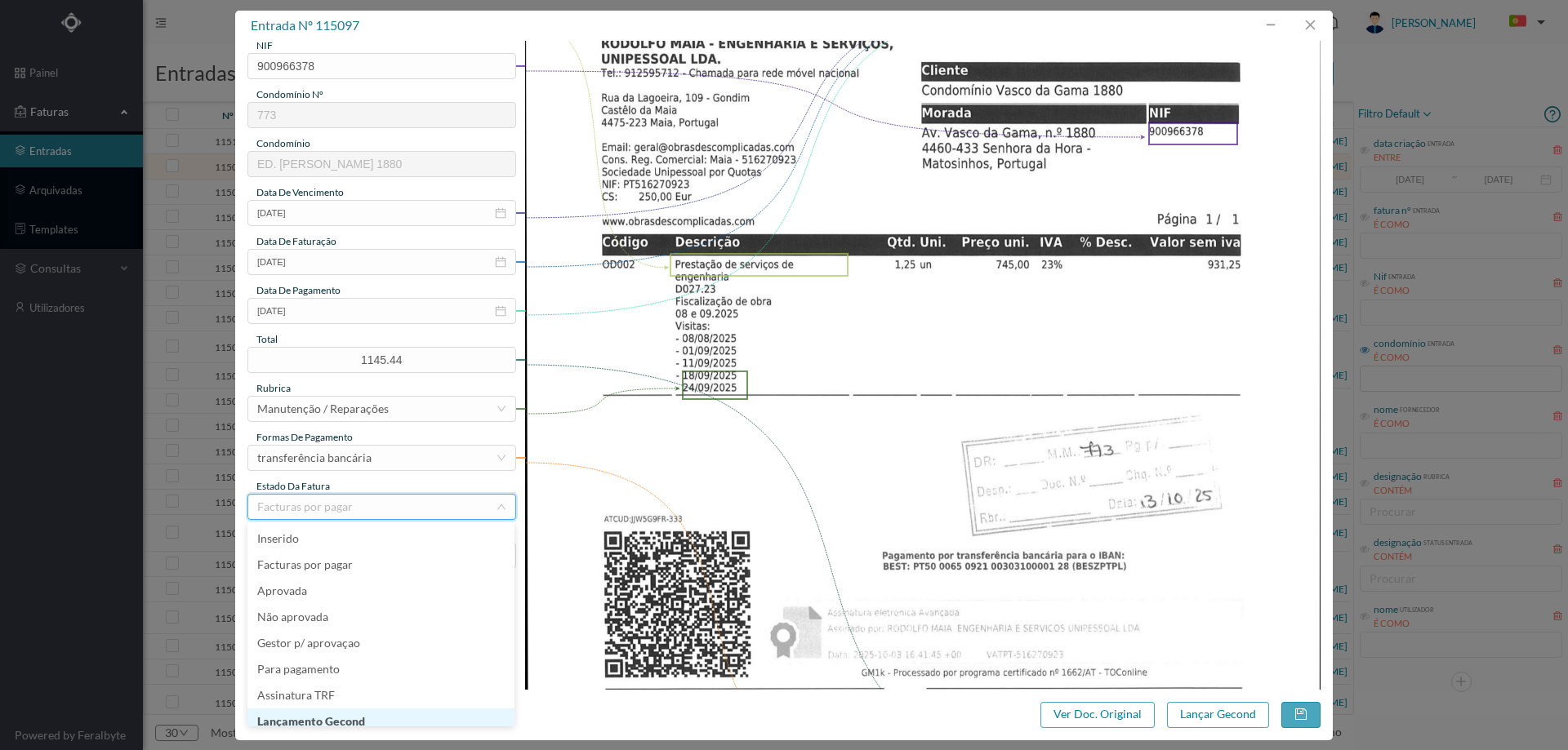
scroll to position [8, 0]
click at [371, 718] on li "Lançamento Gecond" at bounding box center [381, 713] width 267 height 26
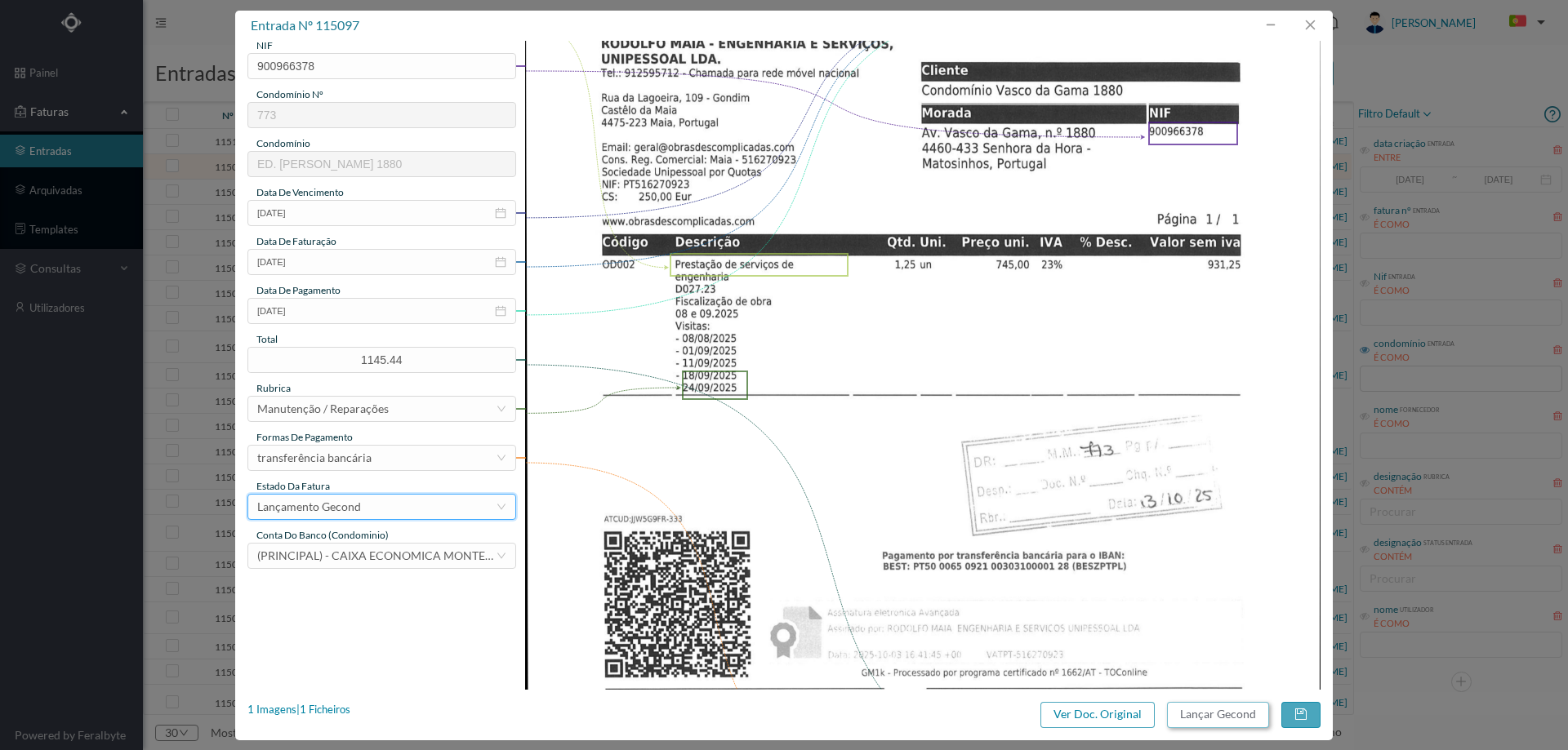
click at [1184, 711] on button "Lançar Gecond" at bounding box center [1218, 715] width 102 height 26
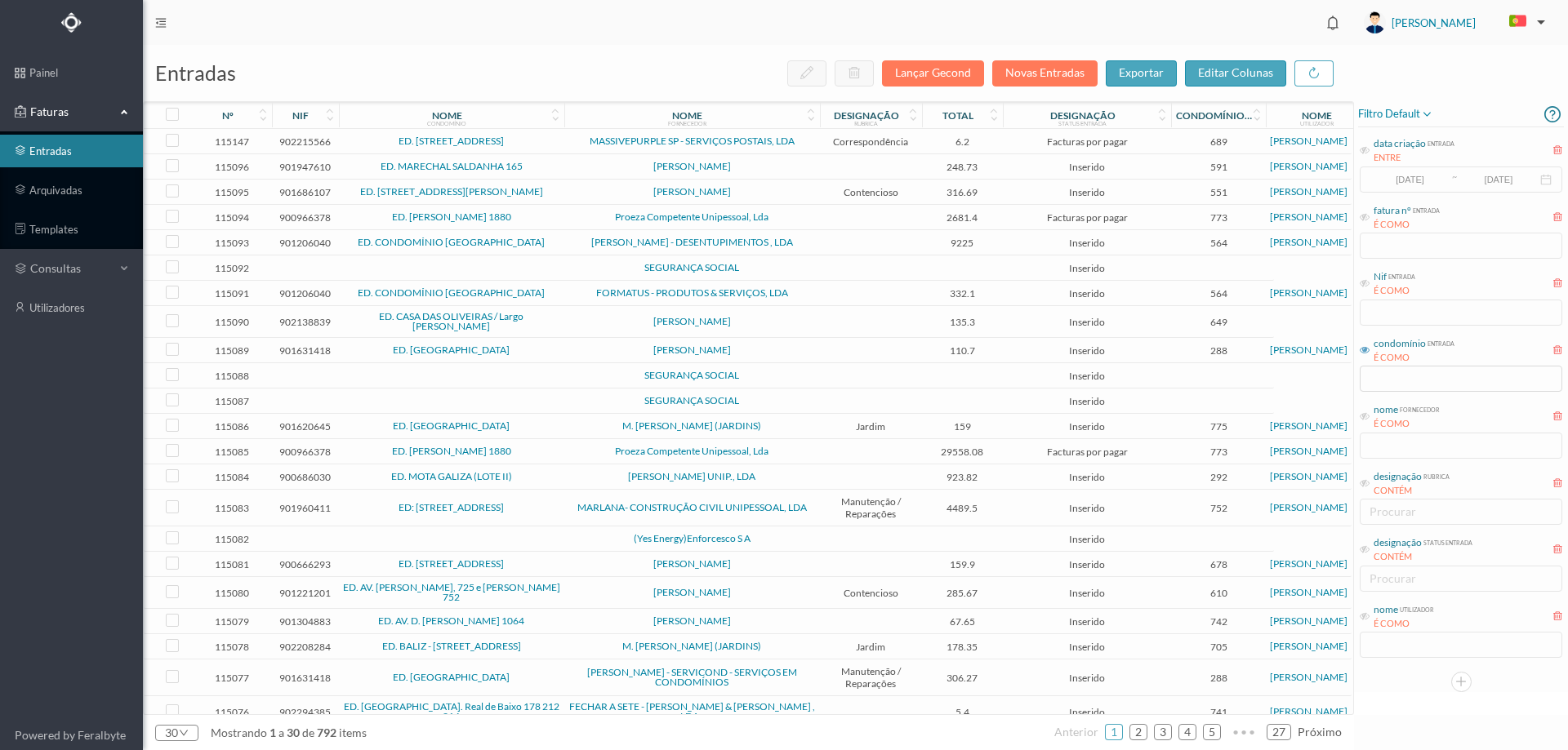
click at [573, 170] on span "[PERSON_NAME]" at bounding box center [692, 167] width 247 height 10
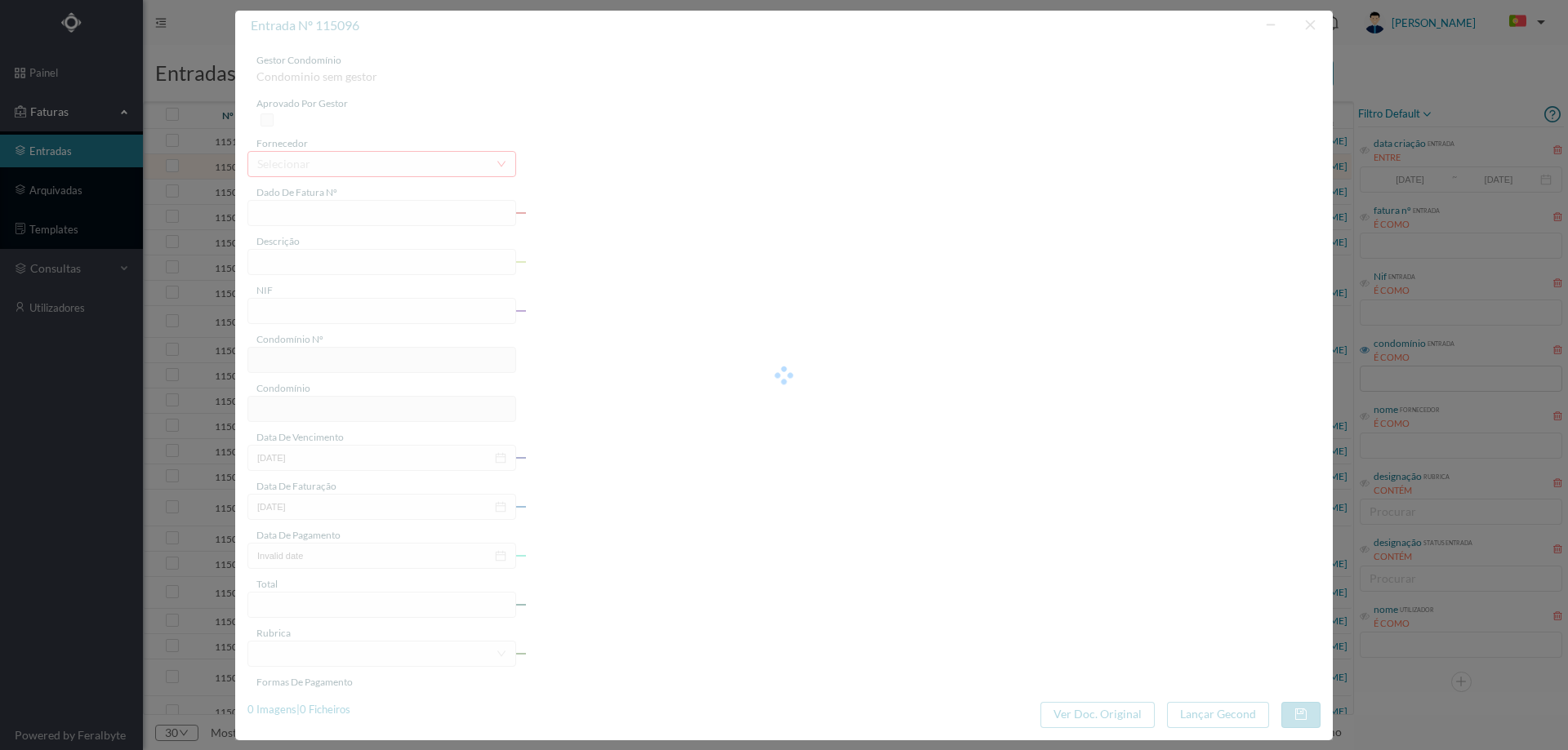
type input "FT ATSIRE01FT/49"
type input "901947610"
type input "Invalid date"
type input "[DATE]"
type input "248.73"
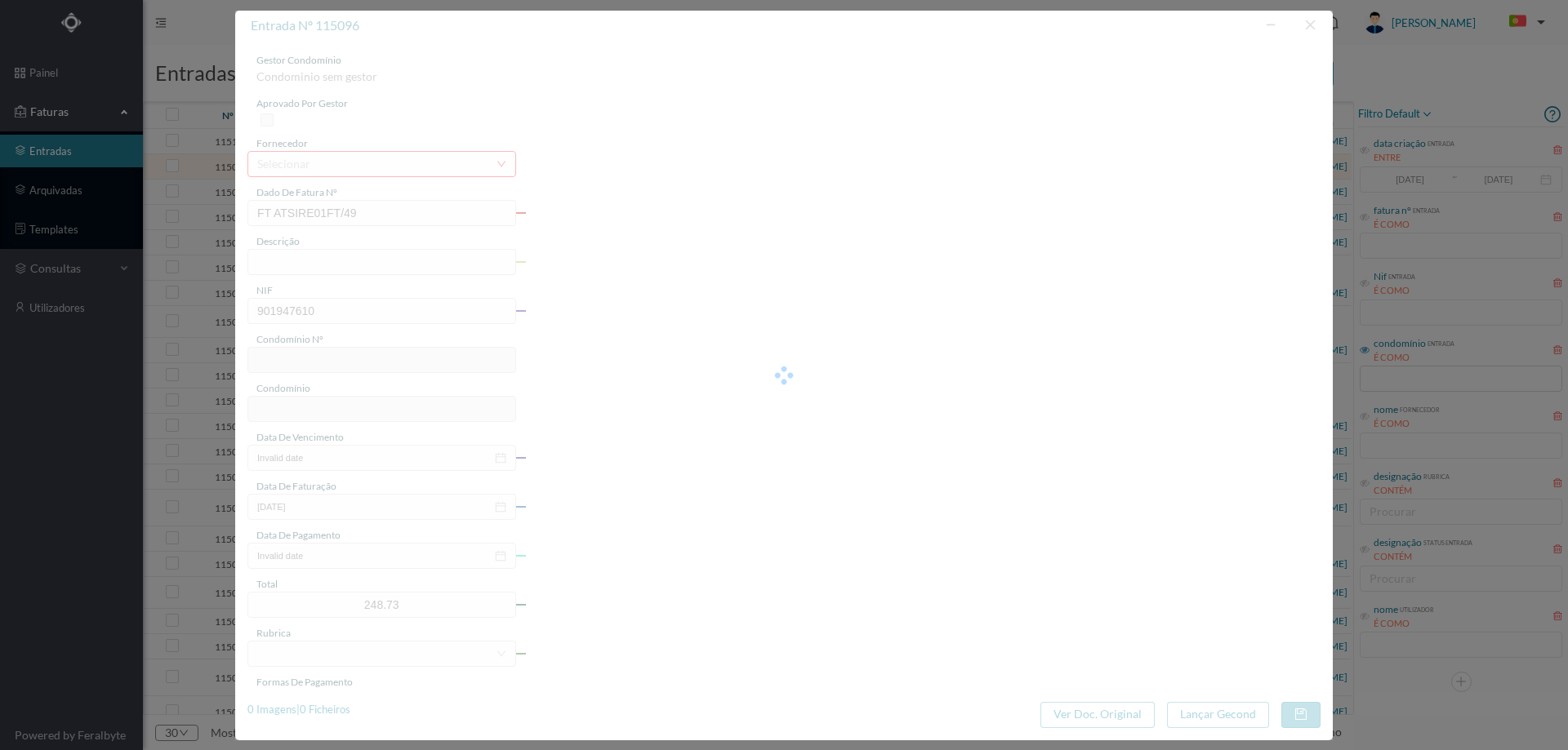
type input "591"
type input "ED. MARECHAL SALDANHA 165"
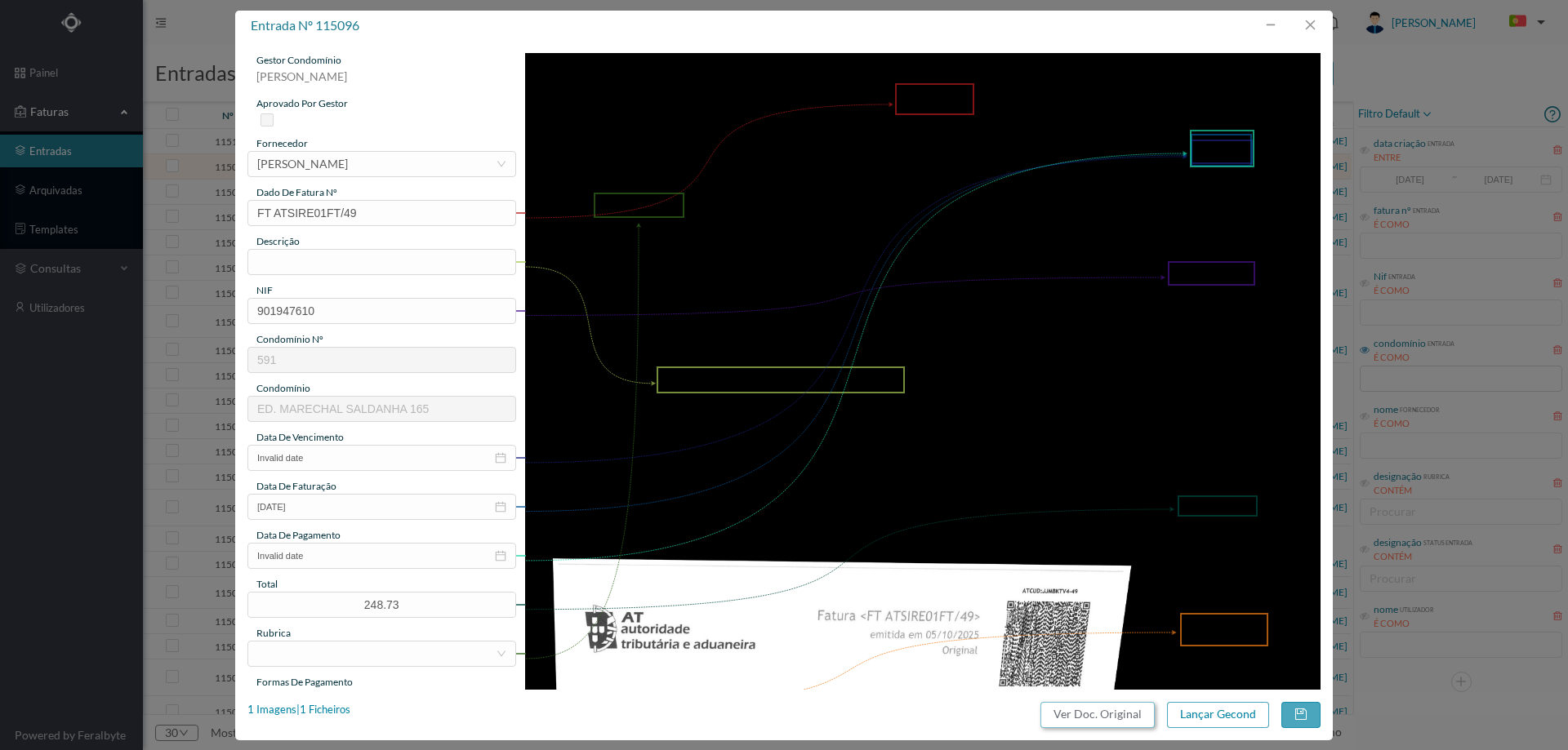
click at [1098, 716] on button "Ver Doc. Original" at bounding box center [1098, 715] width 114 height 26
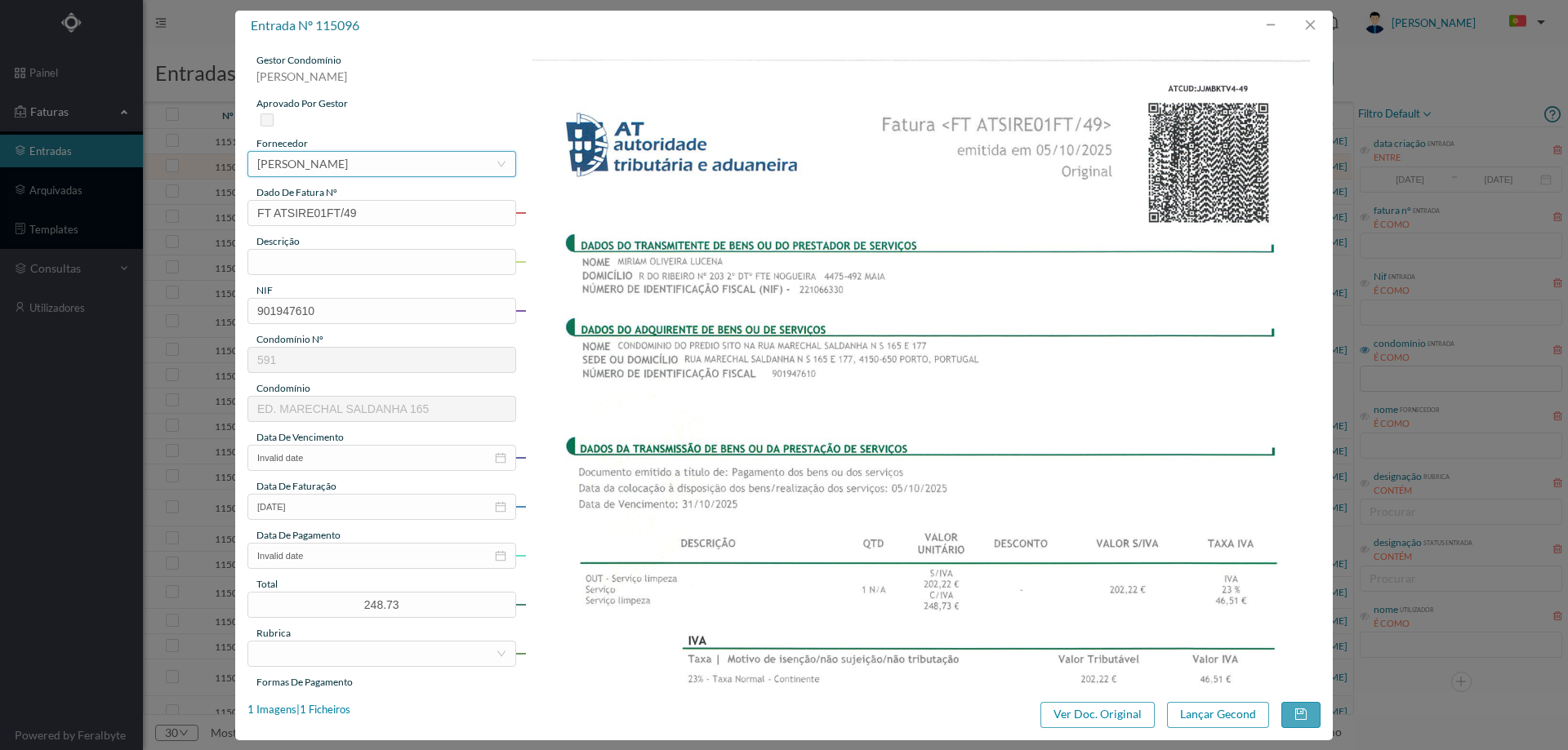
click at [321, 166] on div "[PERSON_NAME]" at bounding box center [303, 163] width 91 height 24
type input "miriam"
click at [319, 268] on input "text" at bounding box center [382, 261] width 268 height 26
type input "Limpeza Setembro 2025"
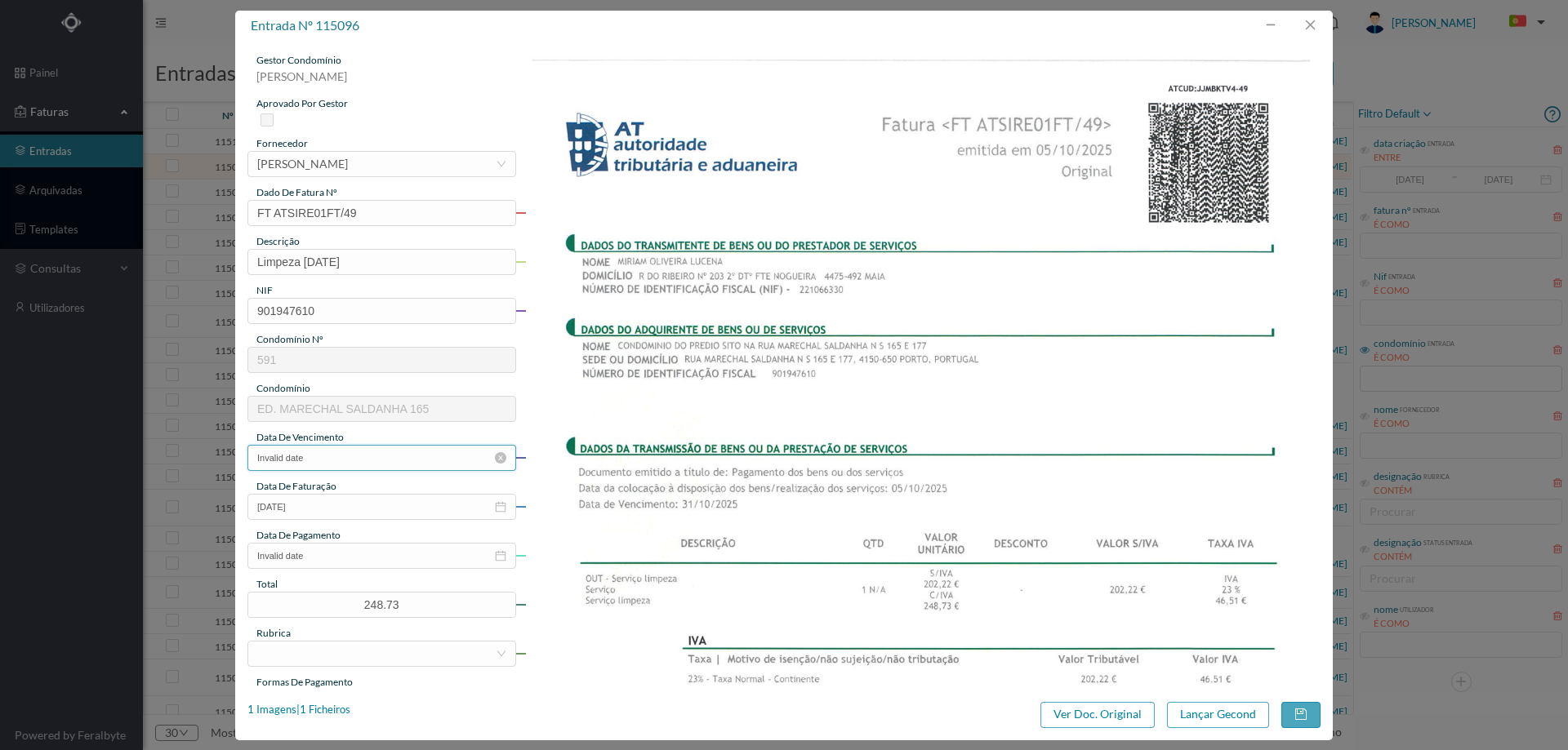
click at [324, 457] on input "Invalid date" at bounding box center [382, 458] width 268 height 26
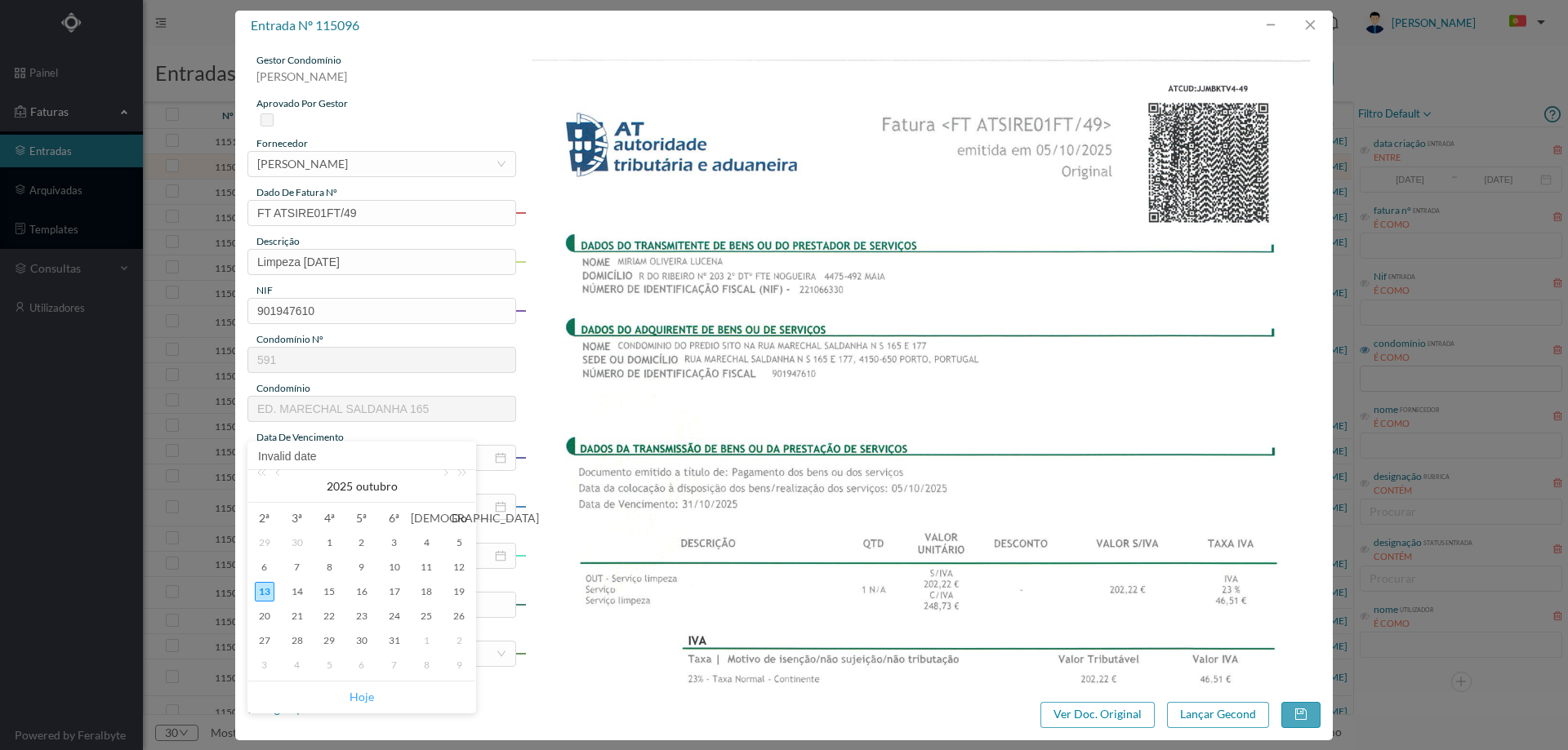
click at [362, 694] on link "Hoje" at bounding box center [361, 696] width 24 height 31
type input "[DATE]"
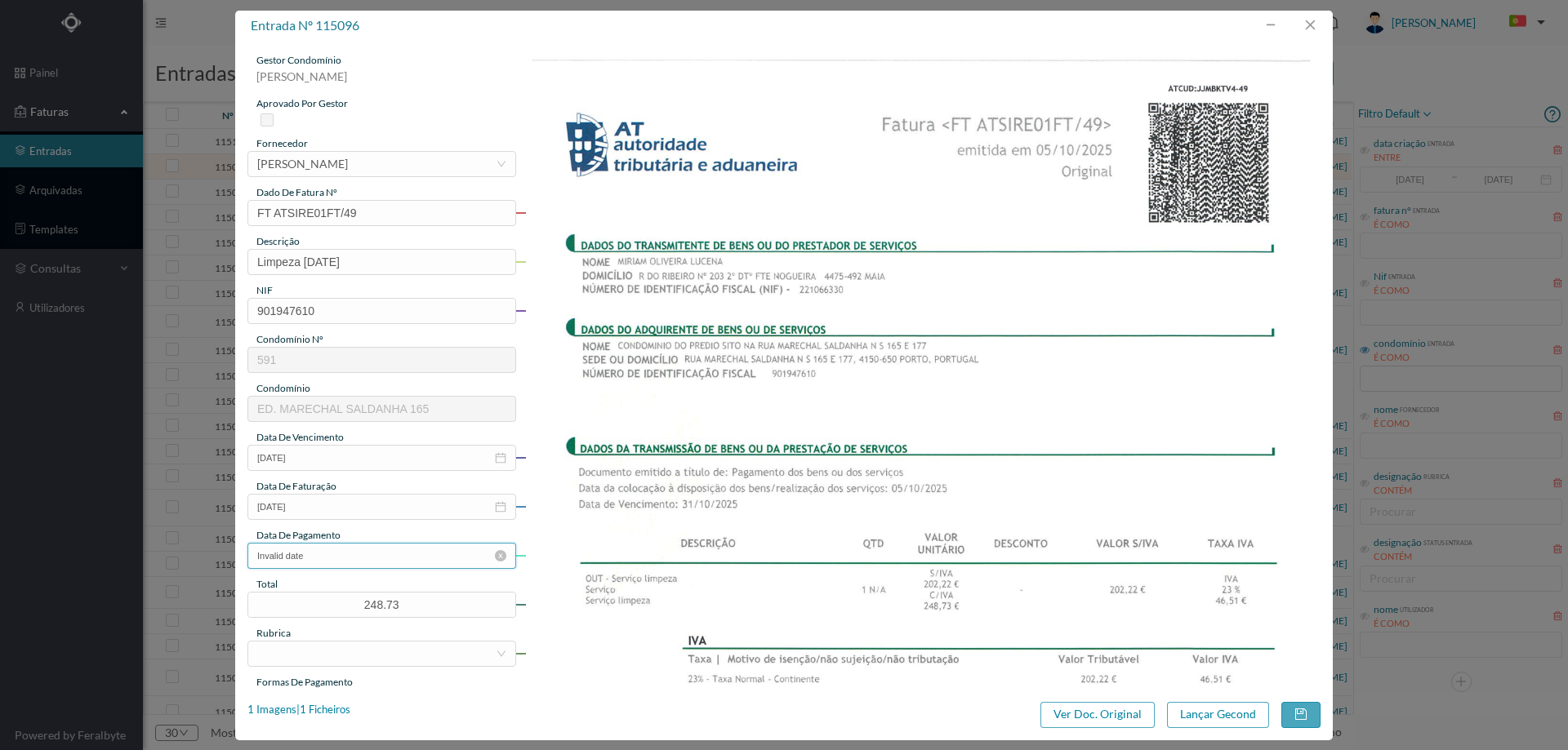
click at [368, 552] on input "Invalid date" at bounding box center [382, 556] width 268 height 26
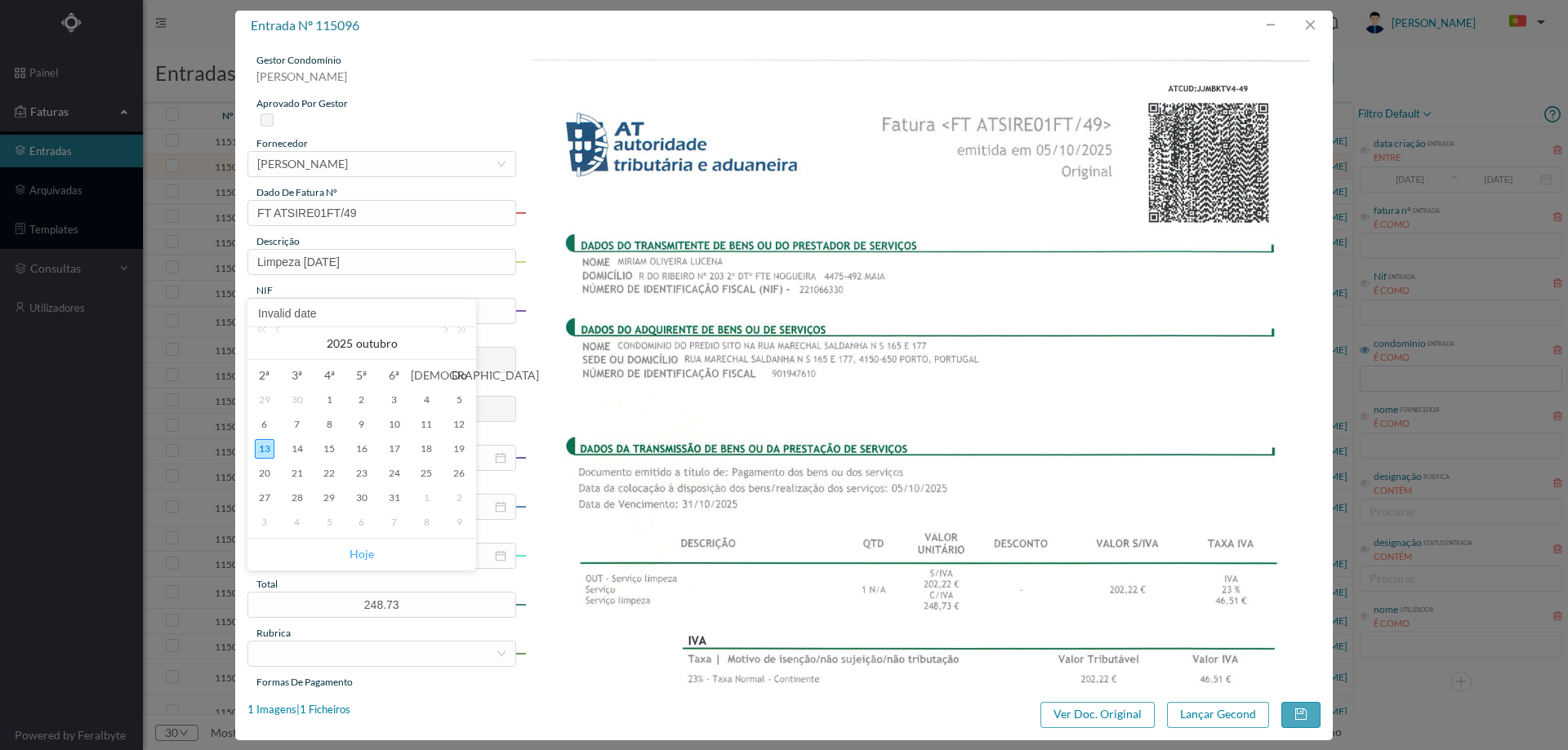
click at [366, 550] on link "Hoje" at bounding box center [361, 554] width 24 height 31
type input "[DATE]"
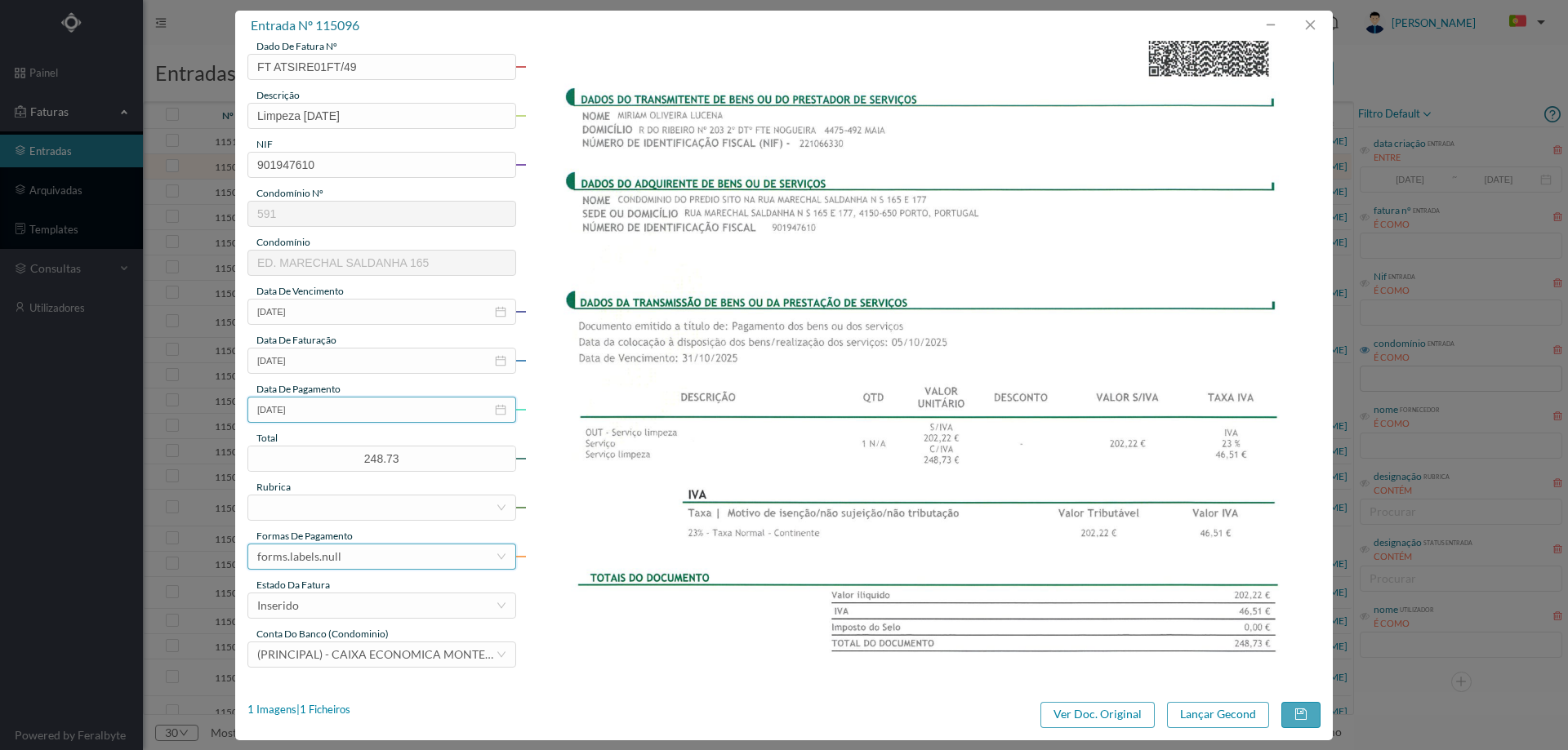
scroll to position [163, 0]
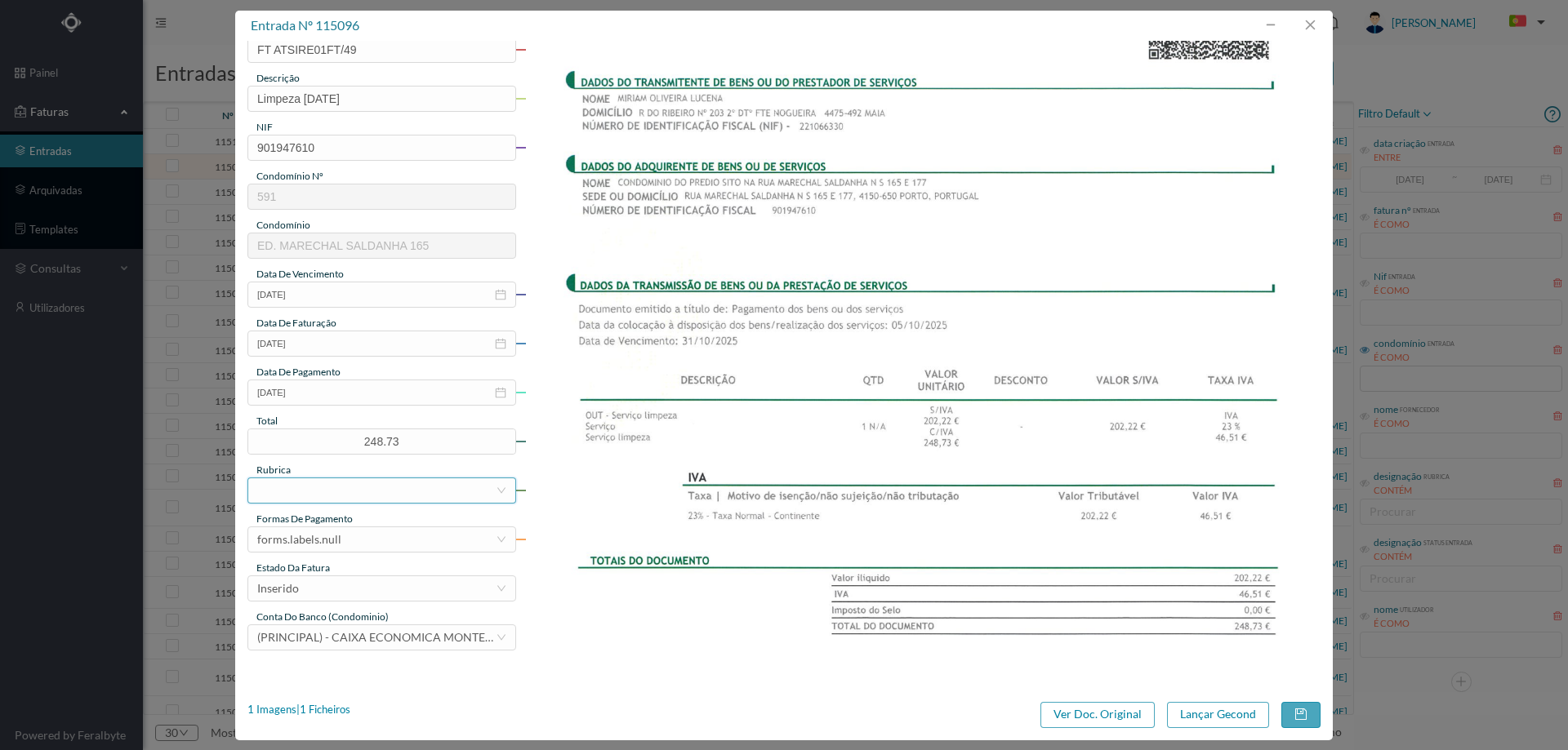
click at [324, 491] on div at bounding box center [376, 490] width 238 height 24
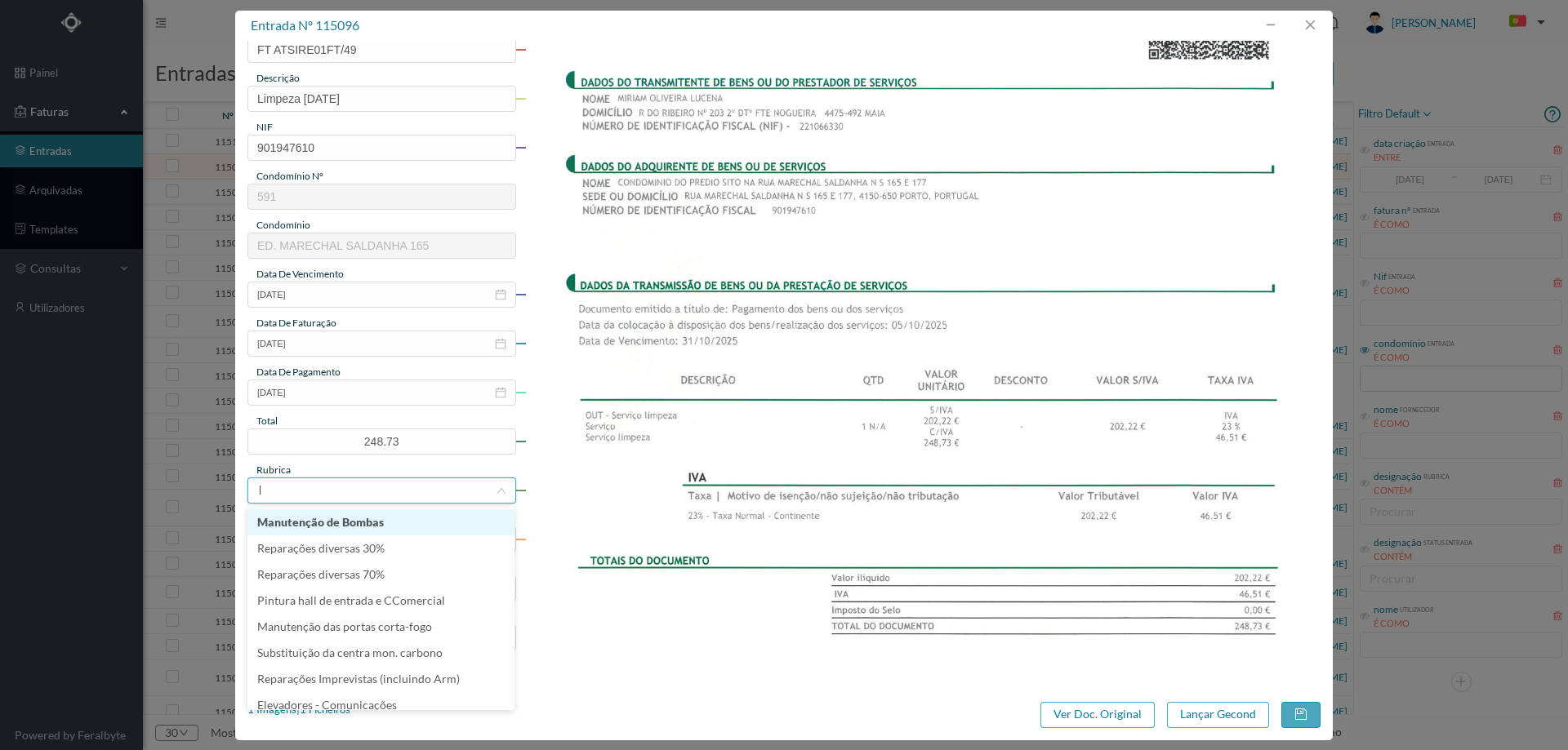
type input "li"
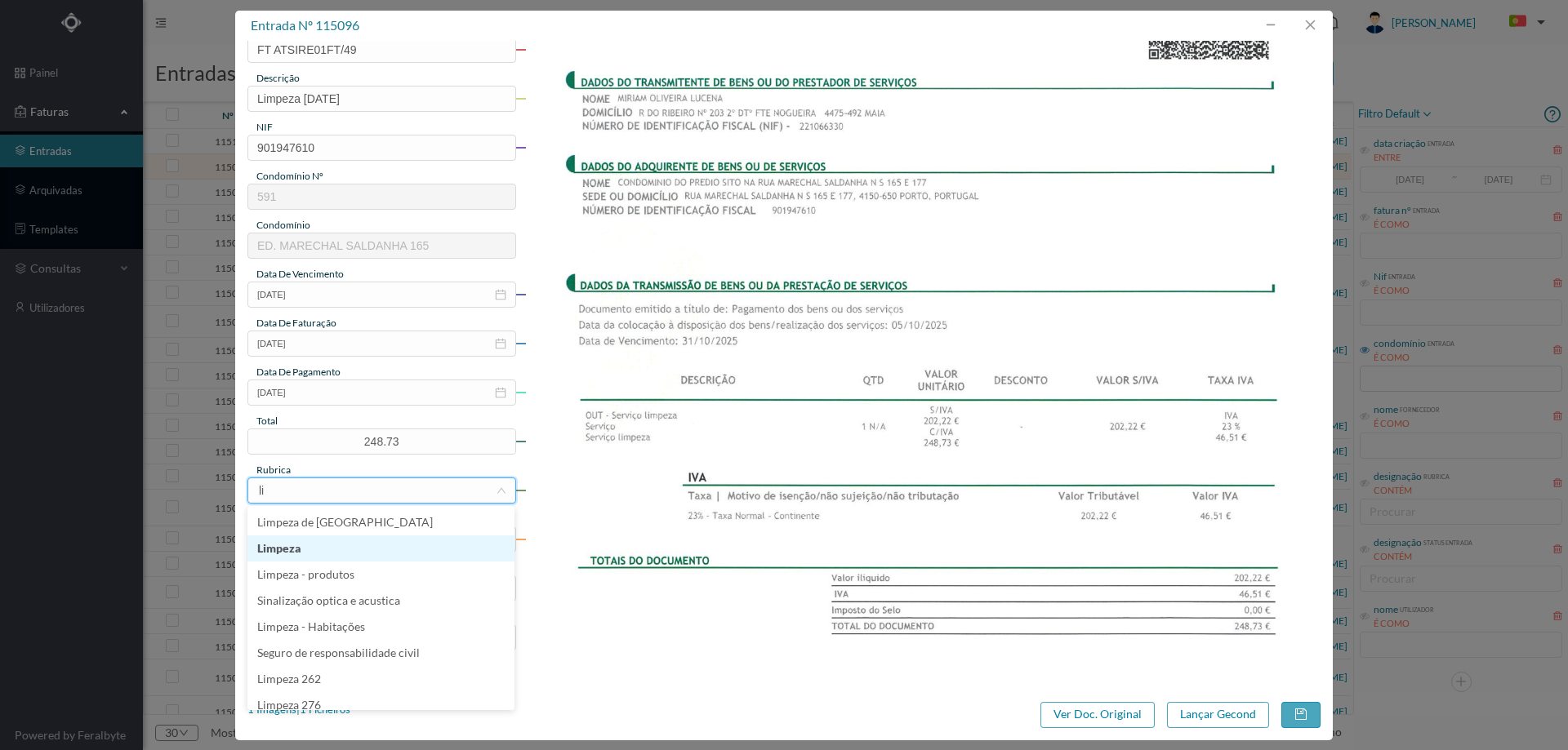
click at [337, 552] on li "Limpeza" at bounding box center [381, 548] width 267 height 26
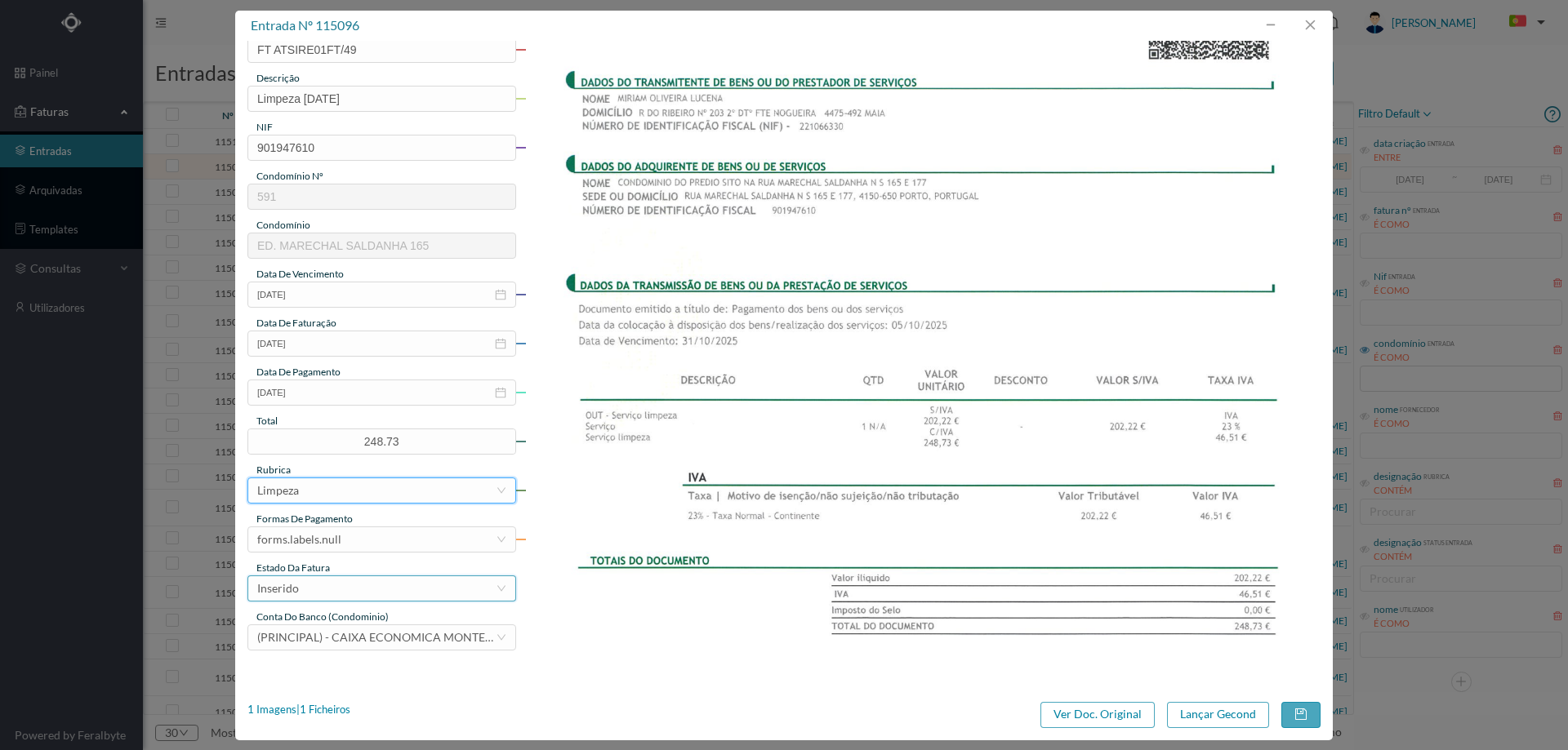
click at [343, 587] on div "Inserido" at bounding box center [376, 588] width 238 height 24
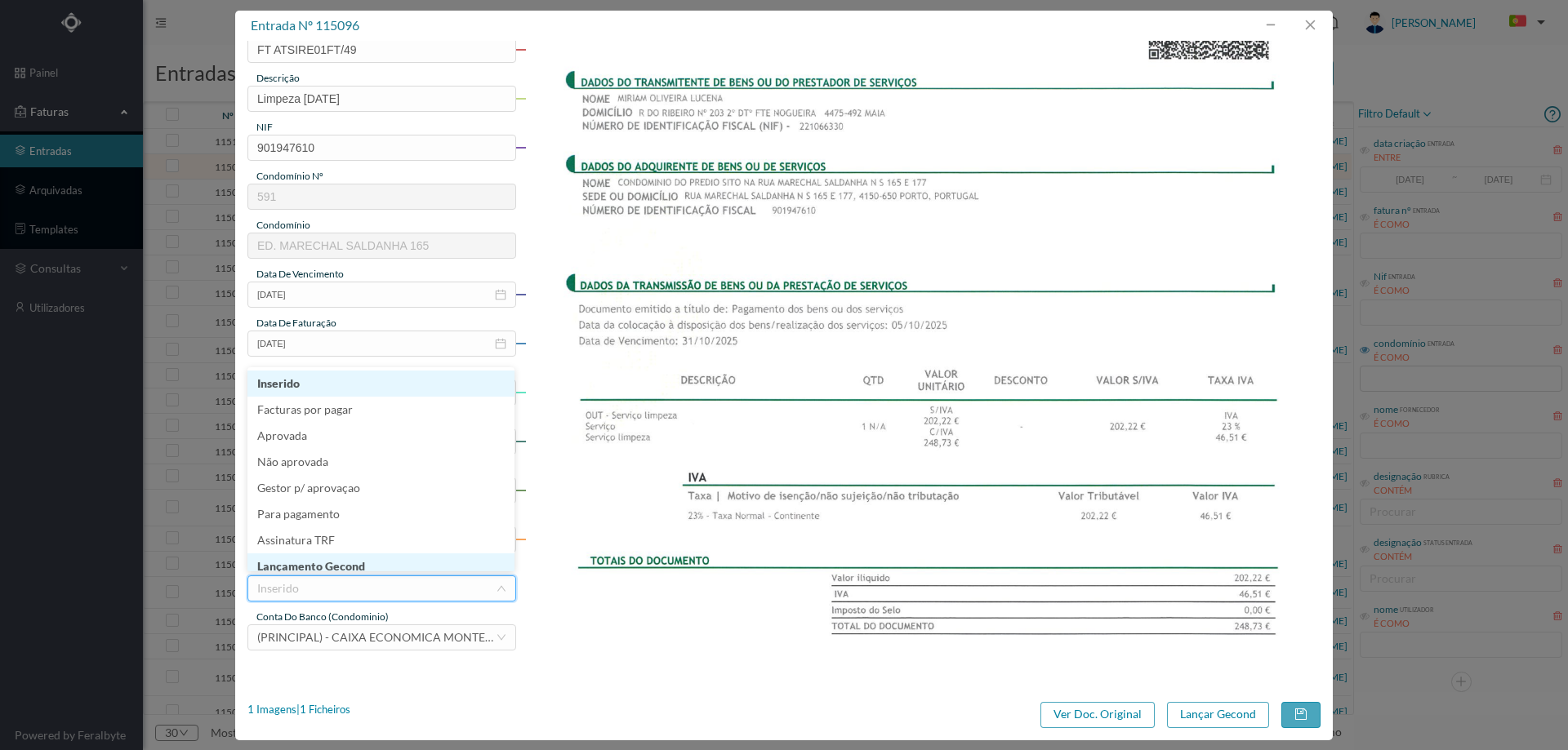
scroll to position [8, 0]
click at [345, 560] on li "Lançamento Gecond" at bounding box center [381, 558] width 267 height 26
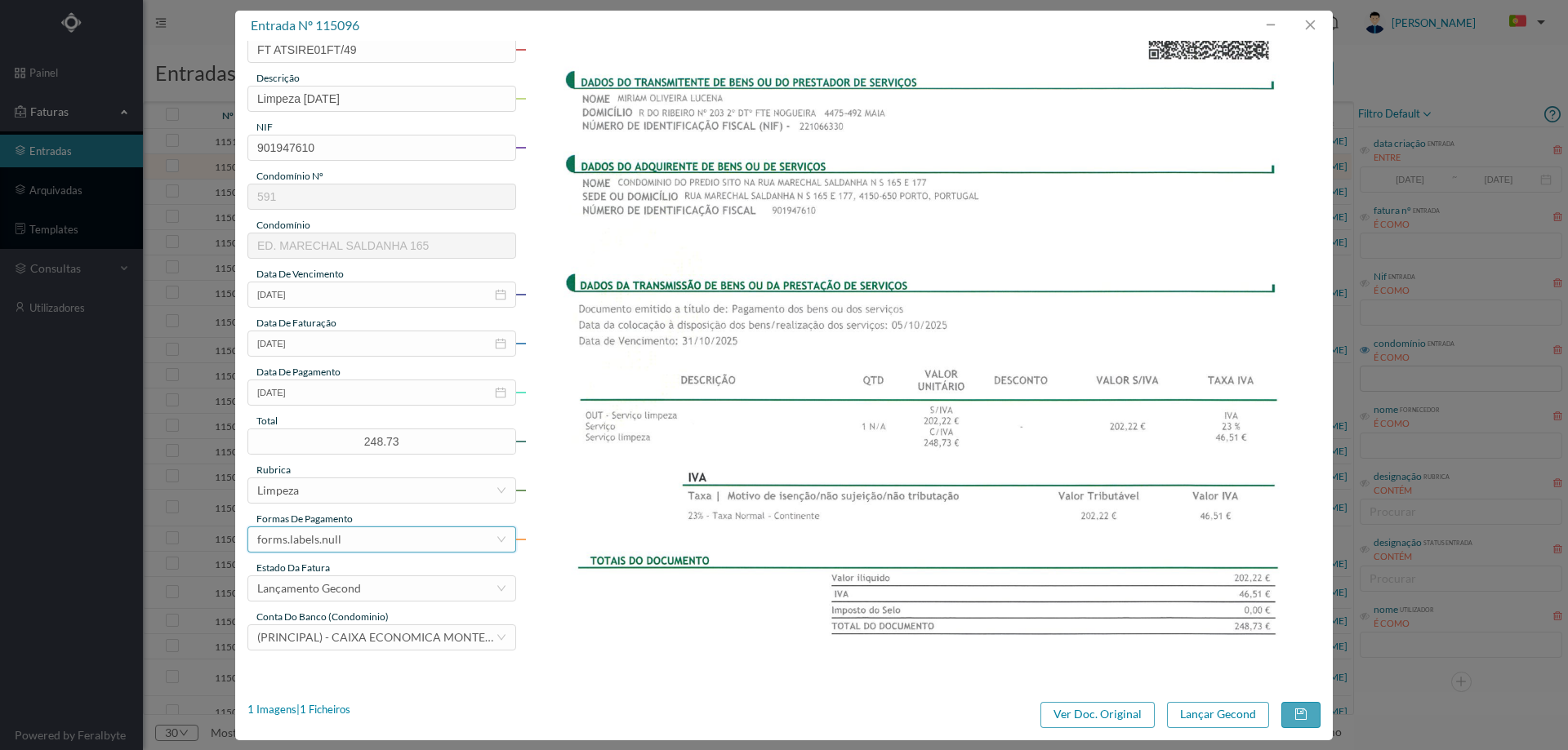
click at [350, 537] on div "forms.labels.null" at bounding box center [376, 539] width 238 height 24
click at [319, 430] on li "débito direto" at bounding box center [381, 431] width 267 height 26
click at [434, 537] on div "forms.labels.débito direto" at bounding box center [376, 539] width 238 height 24
click at [340, 377] on li "transferência bancária" at bounding box center [381, 378] width 267 height 26
click at [1212, 709] on button "Lançar Gecond" at bounding box center [1218, 715] width 102 height 26
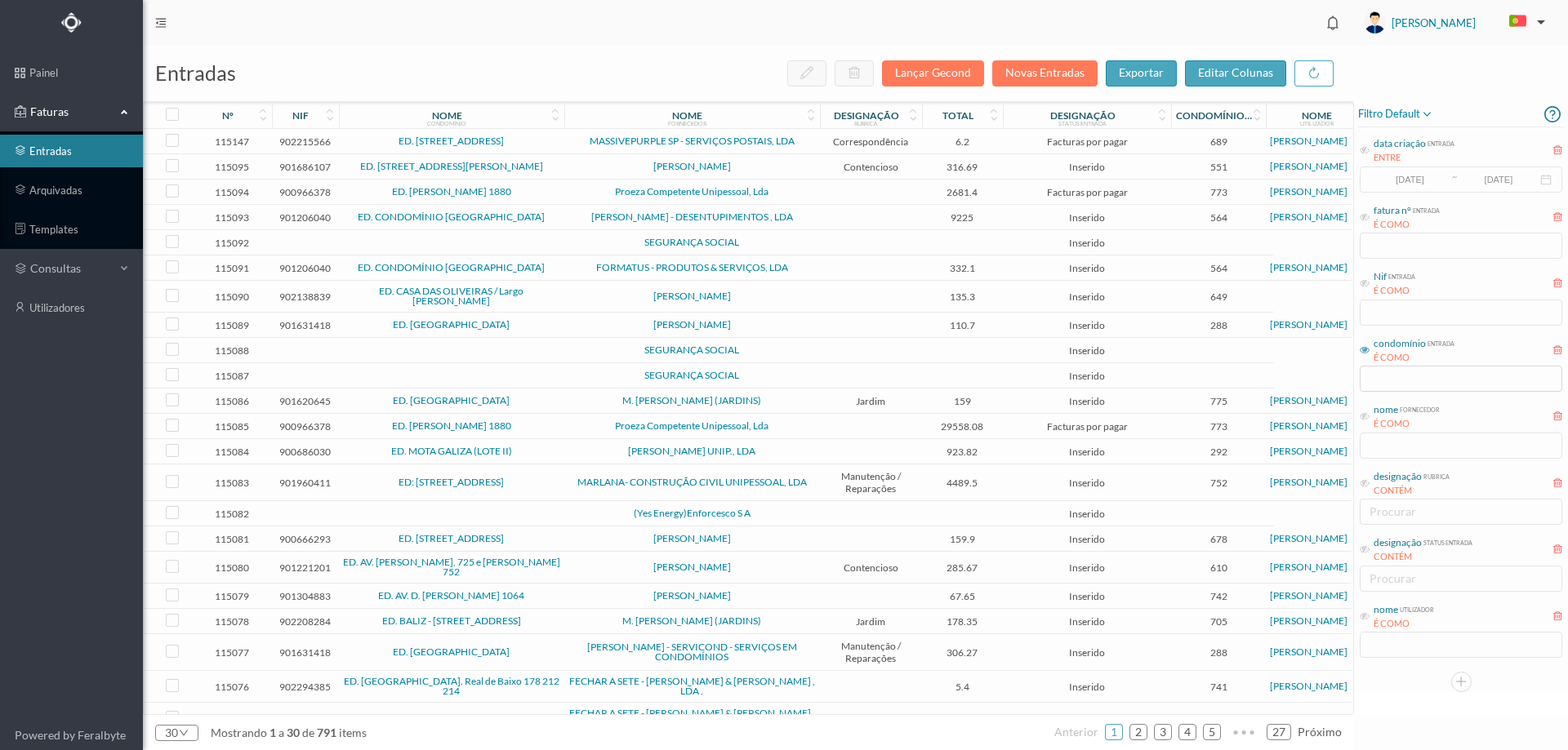
click at [804, 163] on span "[PERSON_NAME]" at bounding box center [692, 167] width 247 height 10
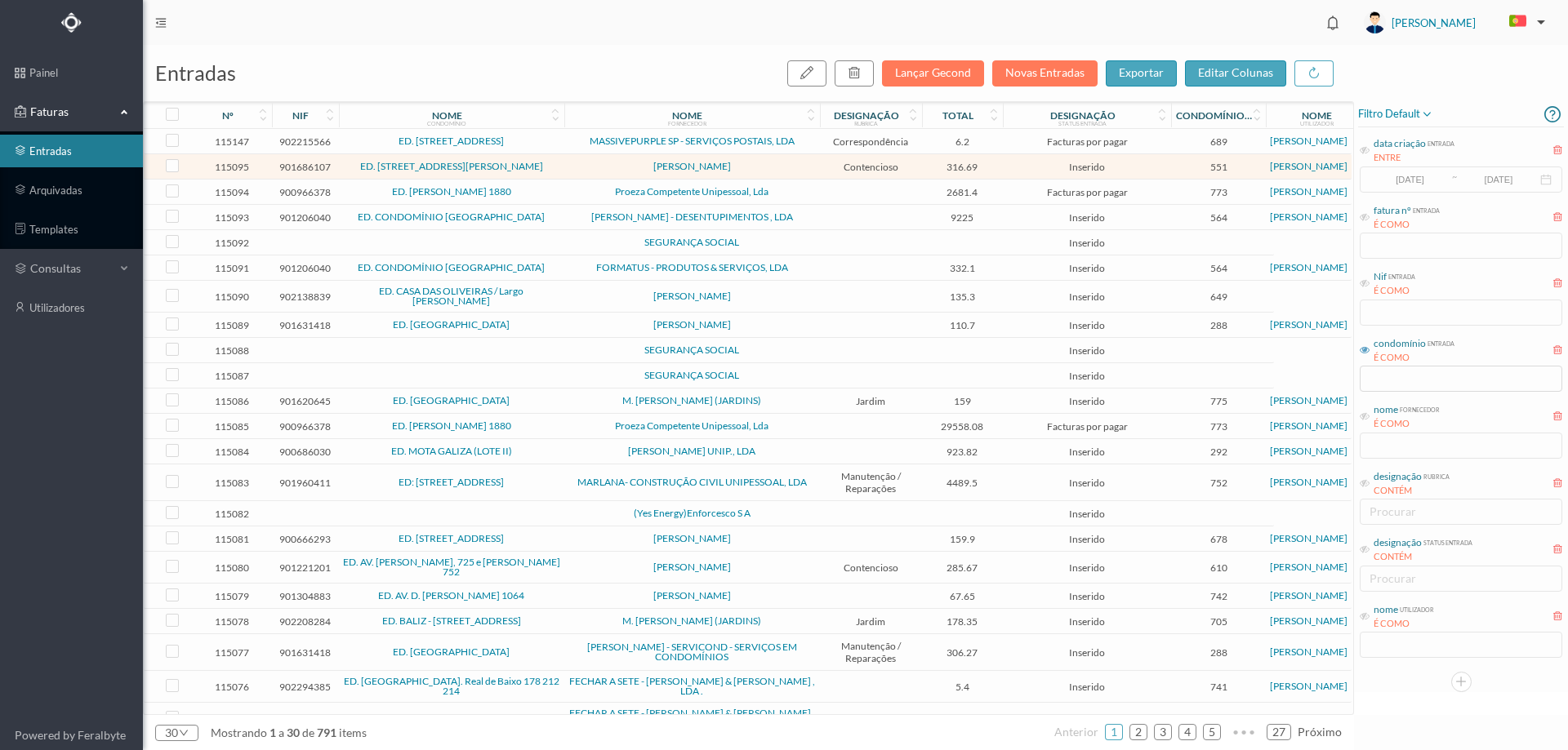
click at [804, 163] on span "[PERSON_NAME]" at bounding box center [692, 167] width 247 height 10
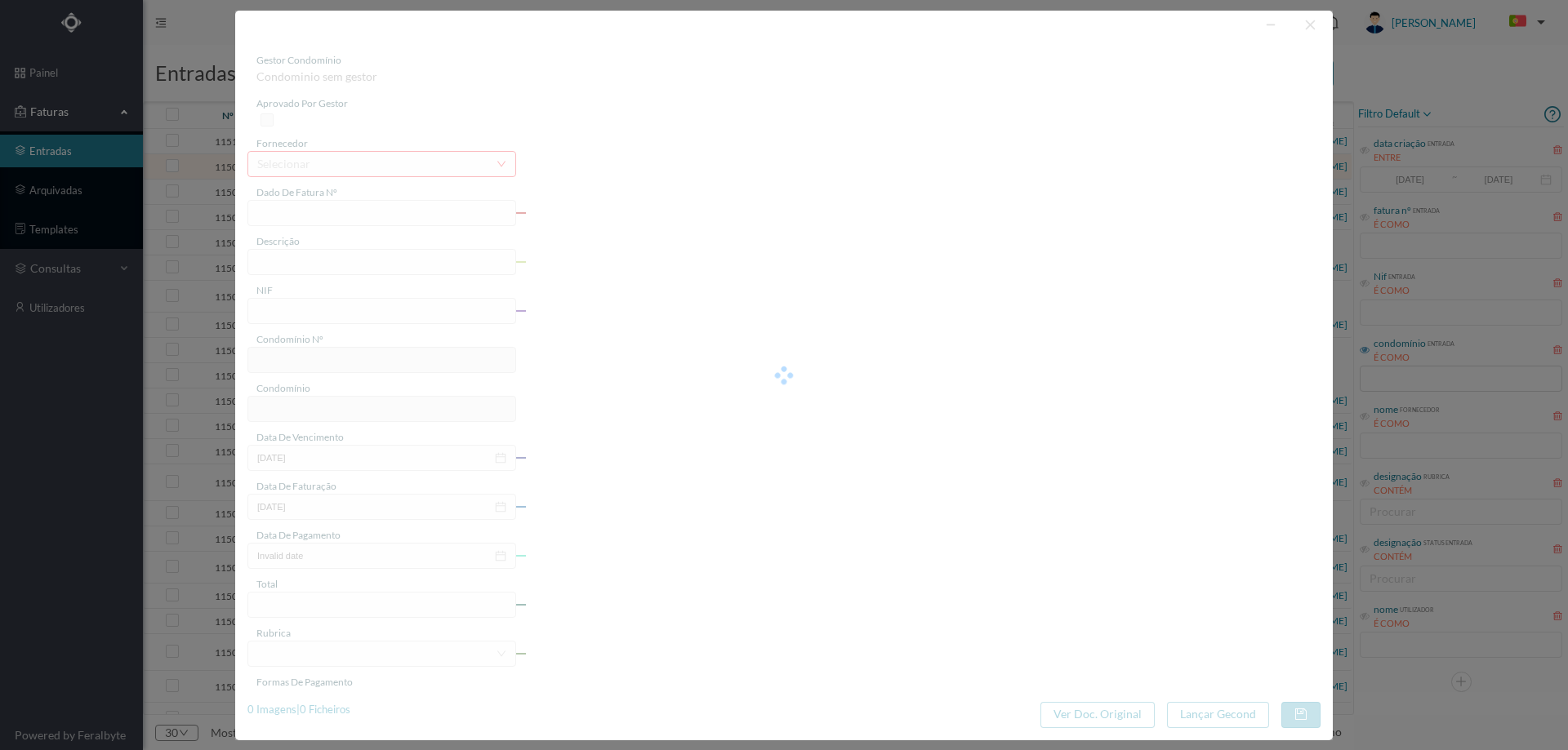
type input "FT AP/1639"
type input "901686107"
type input "[DATE]"
type input "316.69"
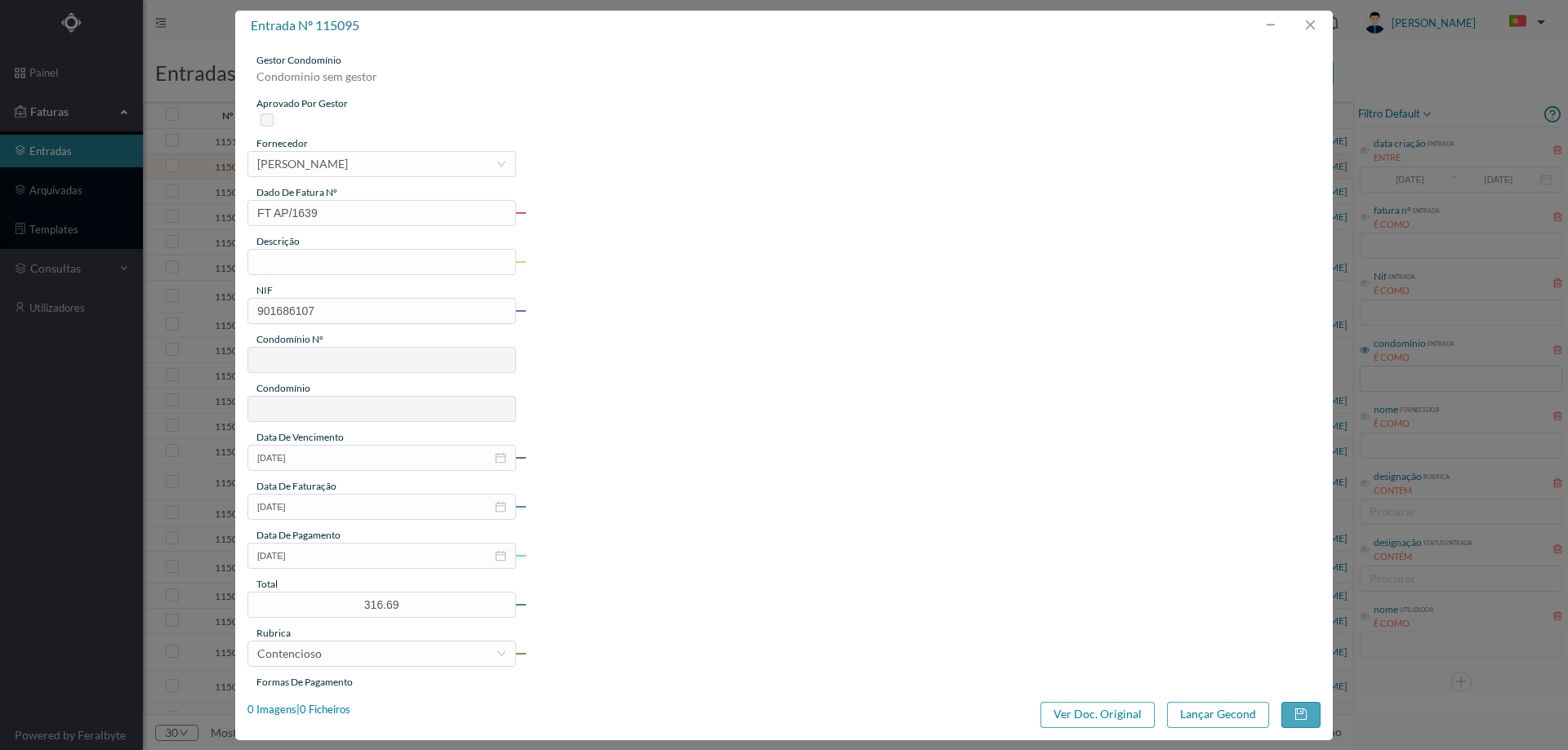
type input "551"
type input "ED. RUA BRITO E CUNHA, 41"
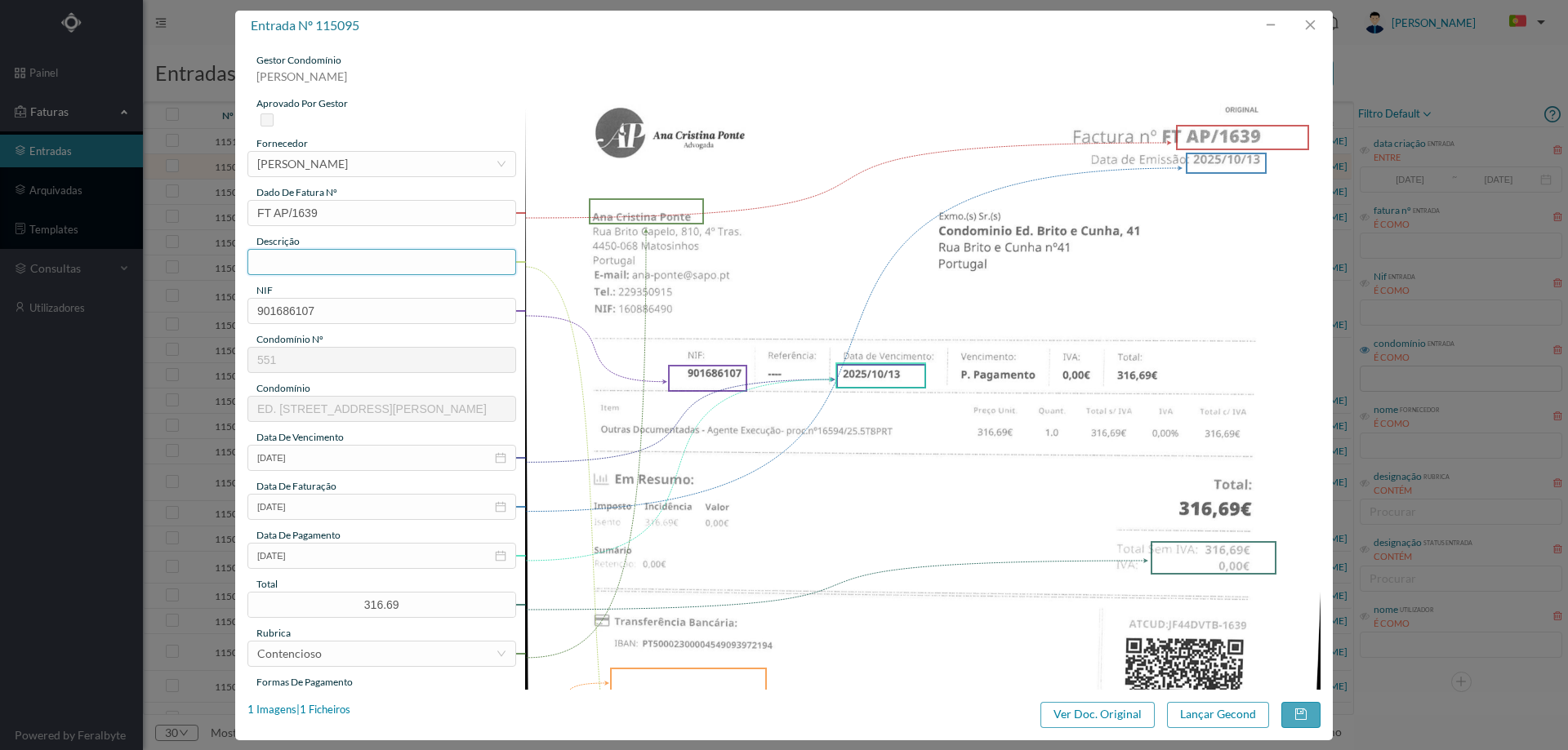
click at [303, 264] on input "text" at bounding box center [382, 261] width 268 height 26
type input "Despesas processo contencioso"
click at [344, 563] on input "[DATE]" at bounding box center [382, 556] width 268 height 26
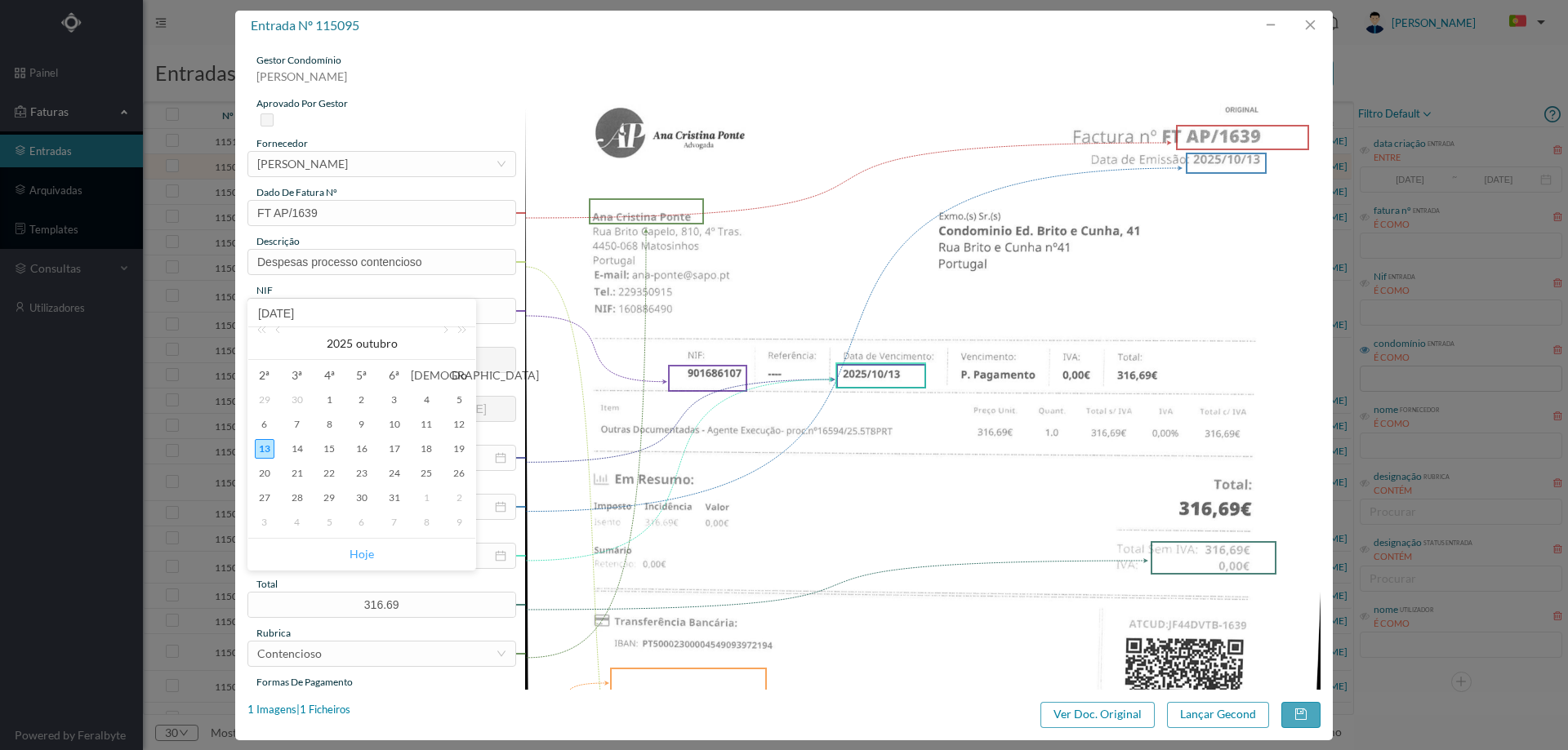
click at [357, 549] on link "Hoje" at bounding box center [361, 554] width 24 height 31
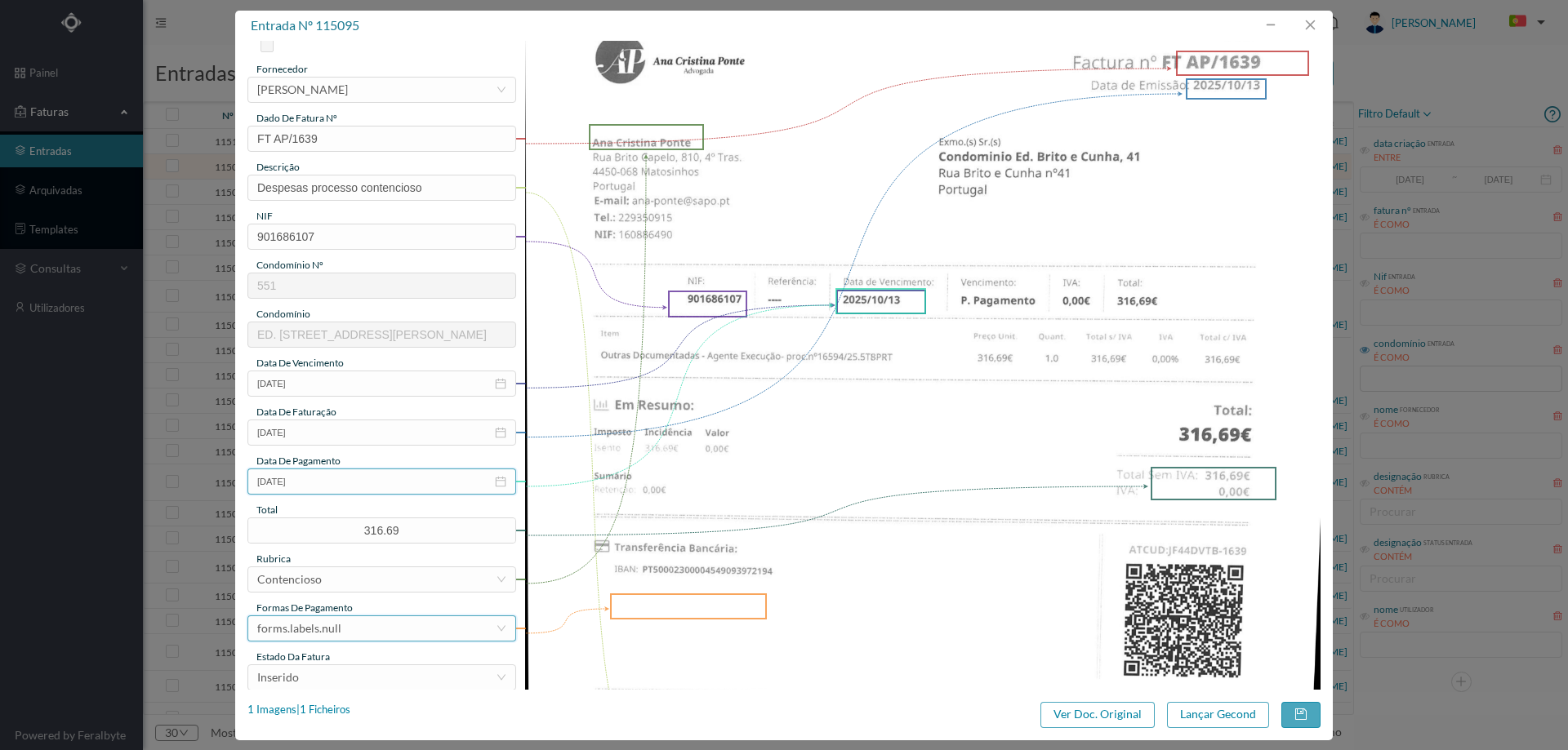
scroll to position [163, 0]
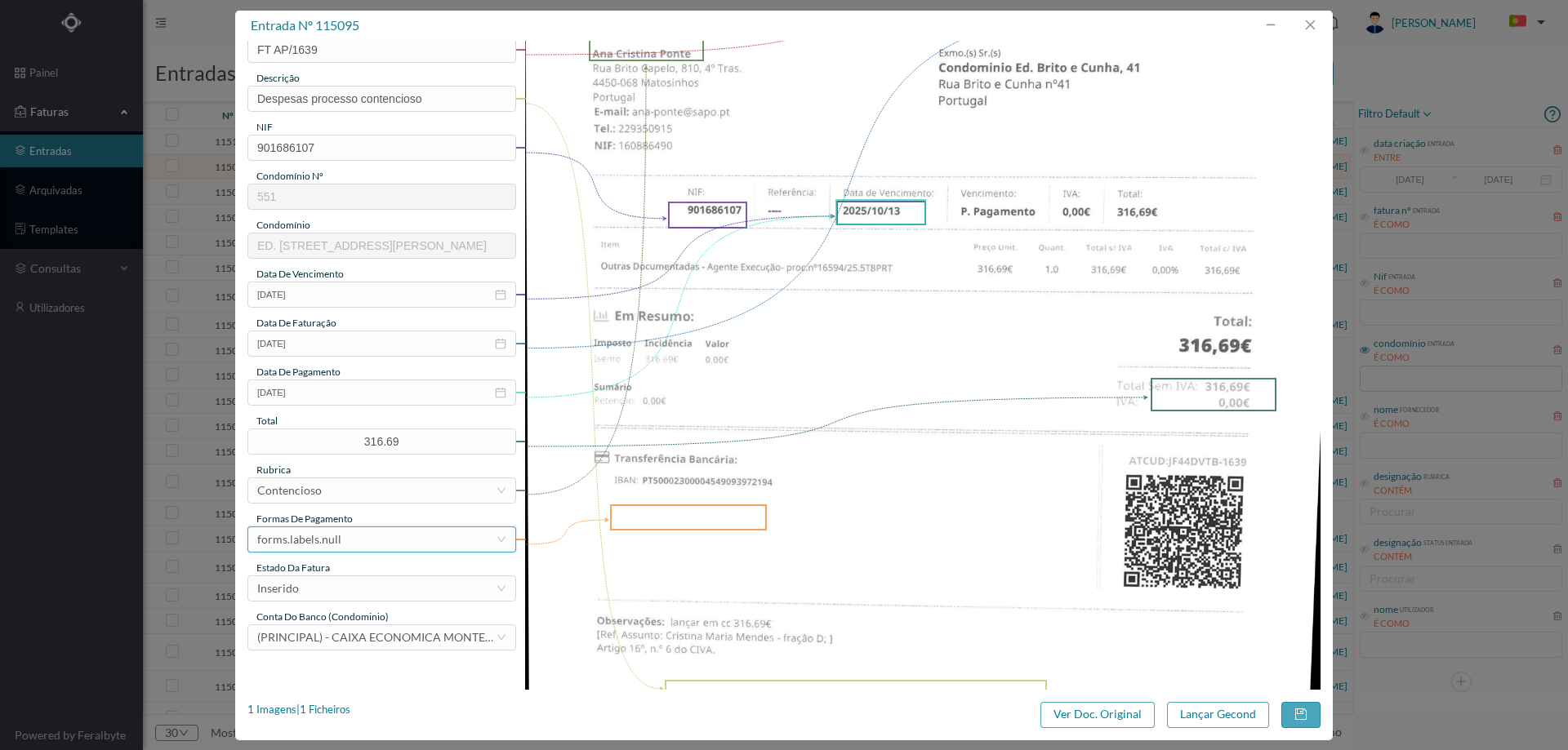
drag, startPoint x: 344, startPoint y: 546, endPoint x: 354, endPoint y: 526, distance: 22.4
click at [345, 546] on div "forms.labels.null" at bounding box center [376, 539] width 238 height 24
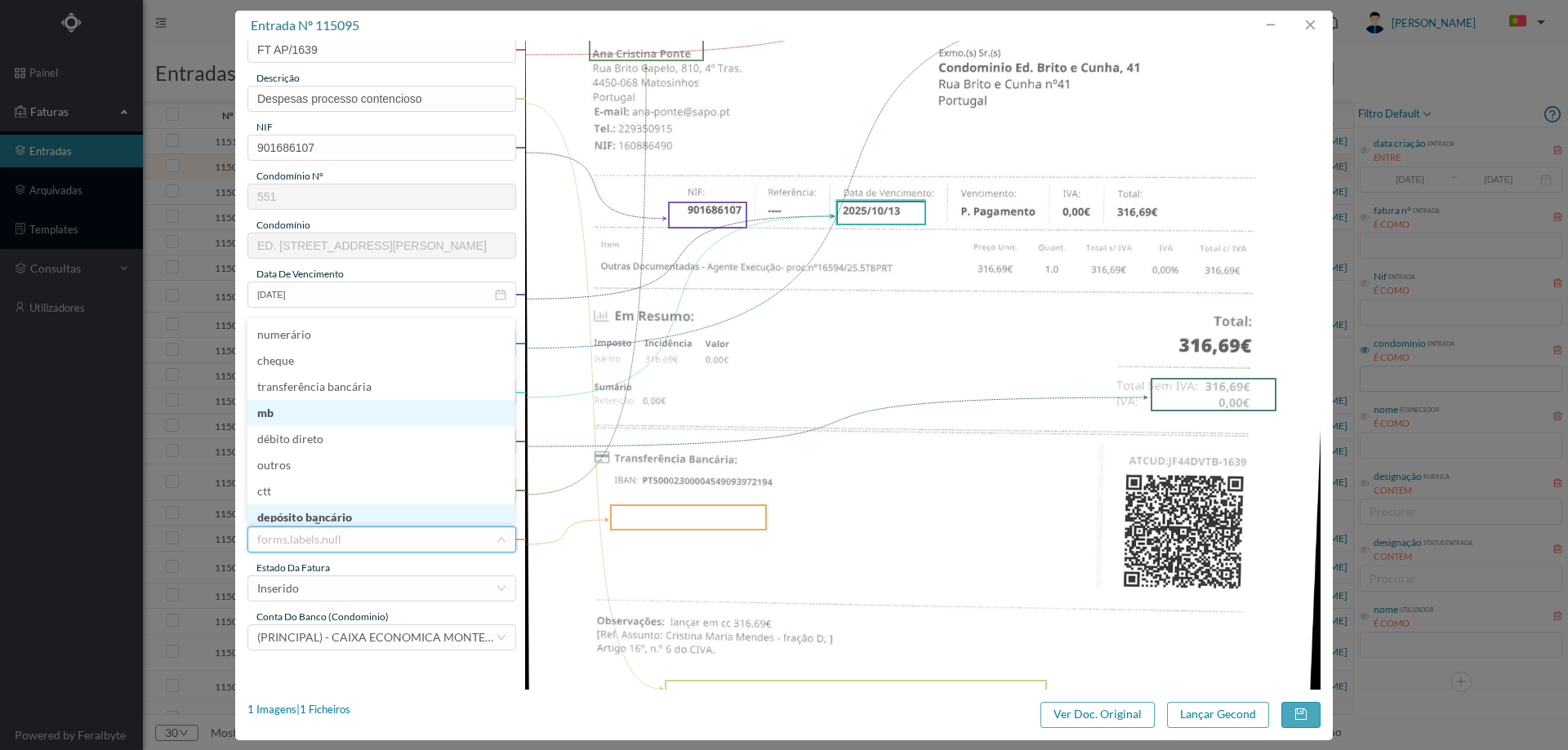
scroll to position [7, 0]
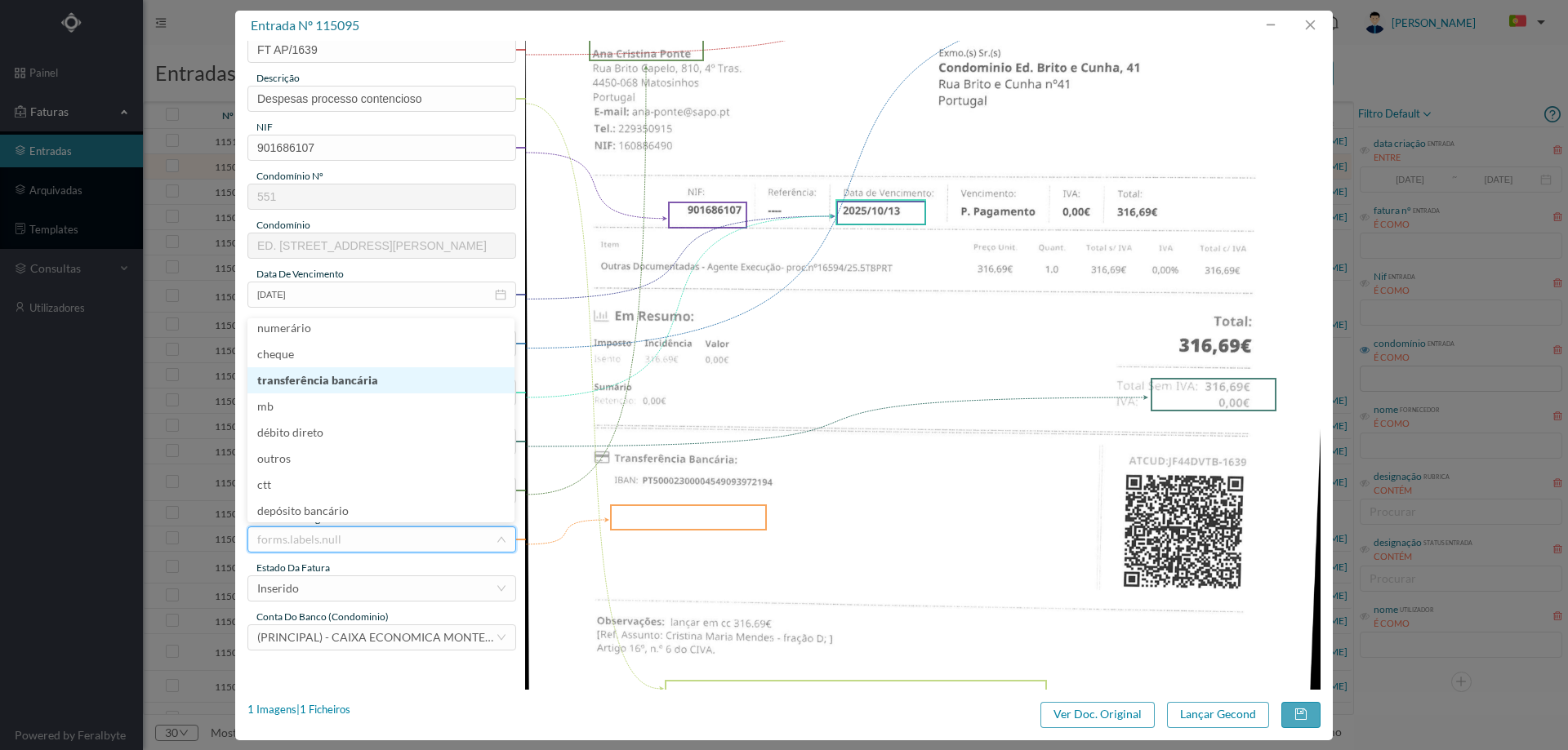
click at [348, 377] on li "transferência bancária" at bounding box center [381, 380] width 267 height 26
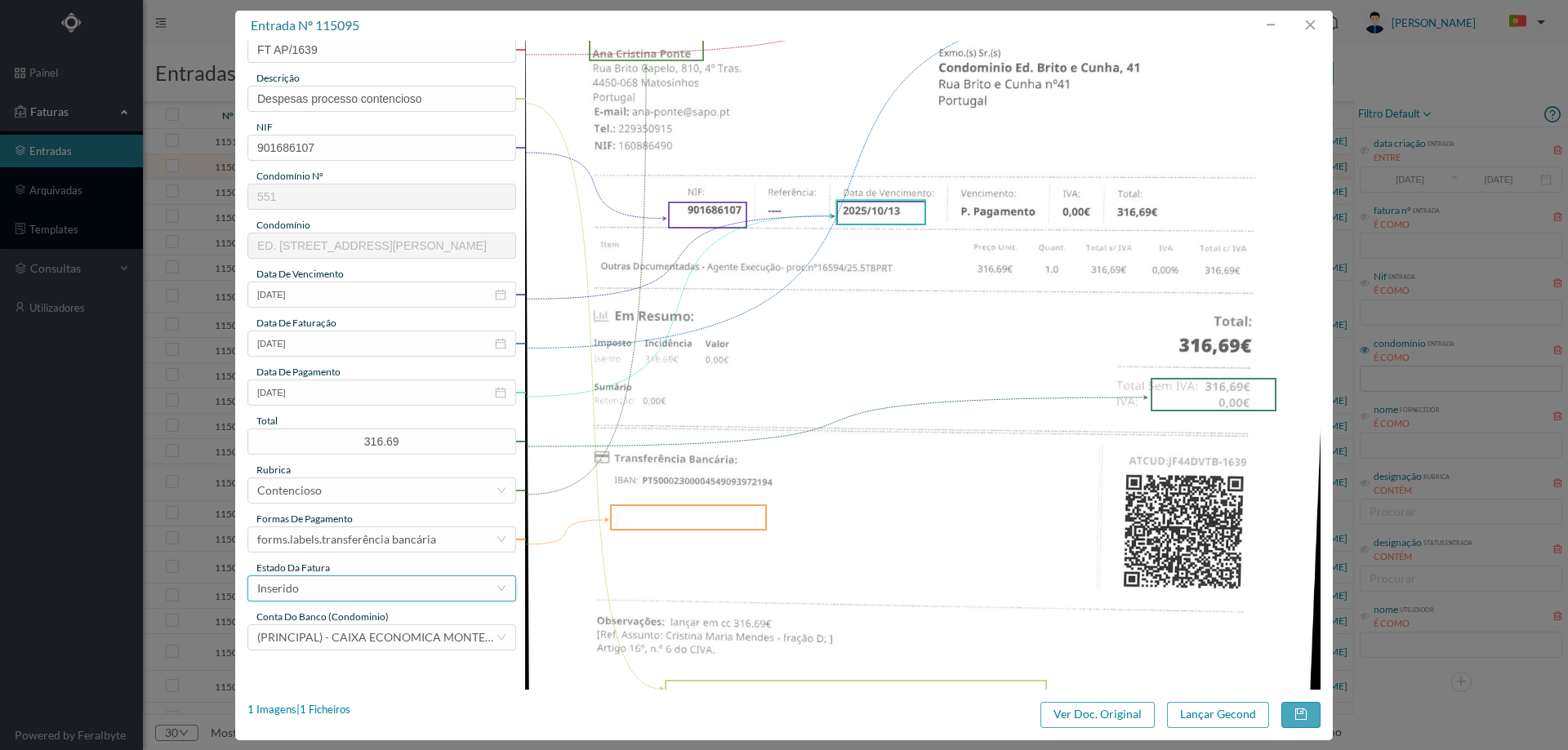
click at [349, 590] on div "Inserido" at bounding box center [376, 588] width 238 height 24
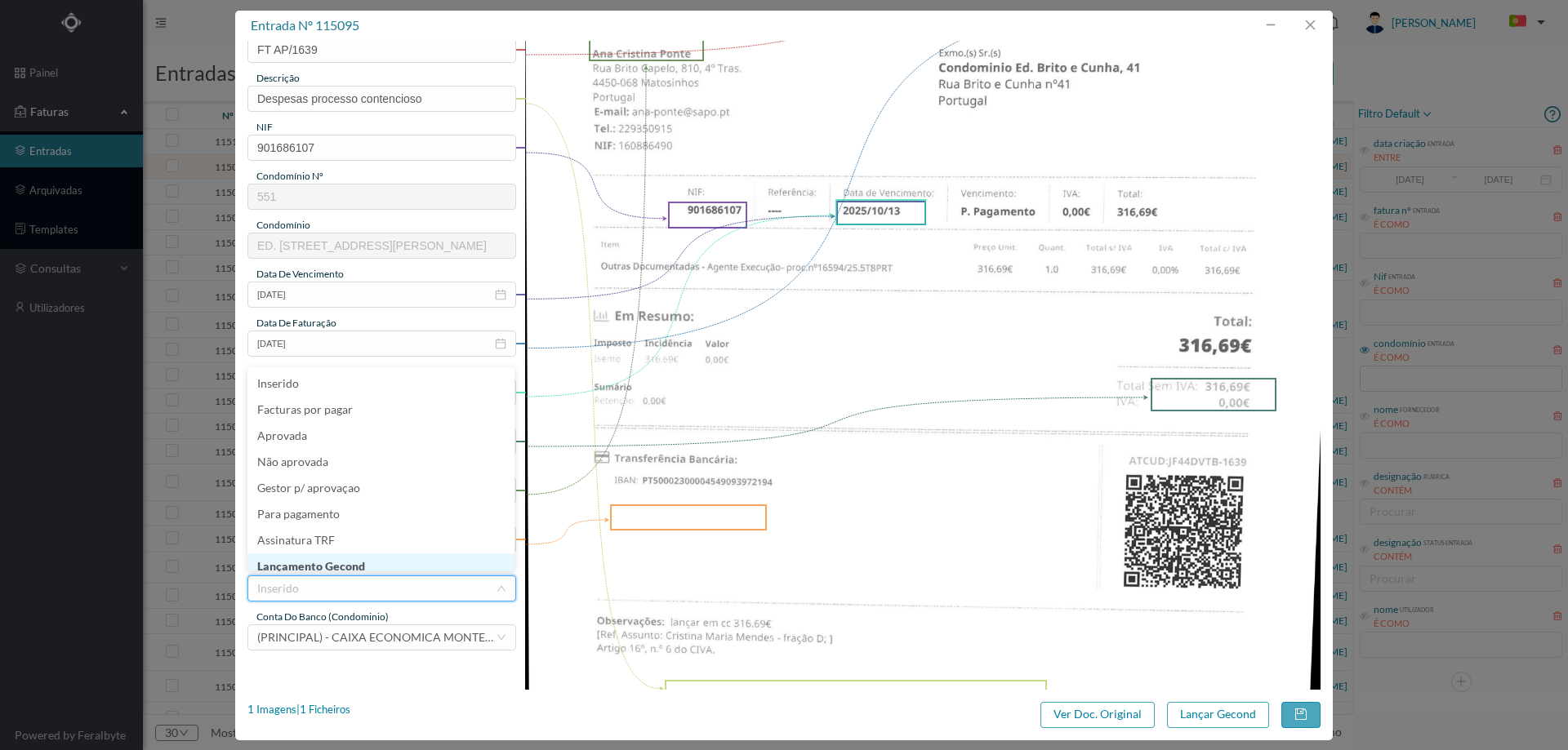
scroll to position [8, 0]
click at [350, 556] on li "Lançamento Gecond" at bounding box center [381, 558] width 267 height 26
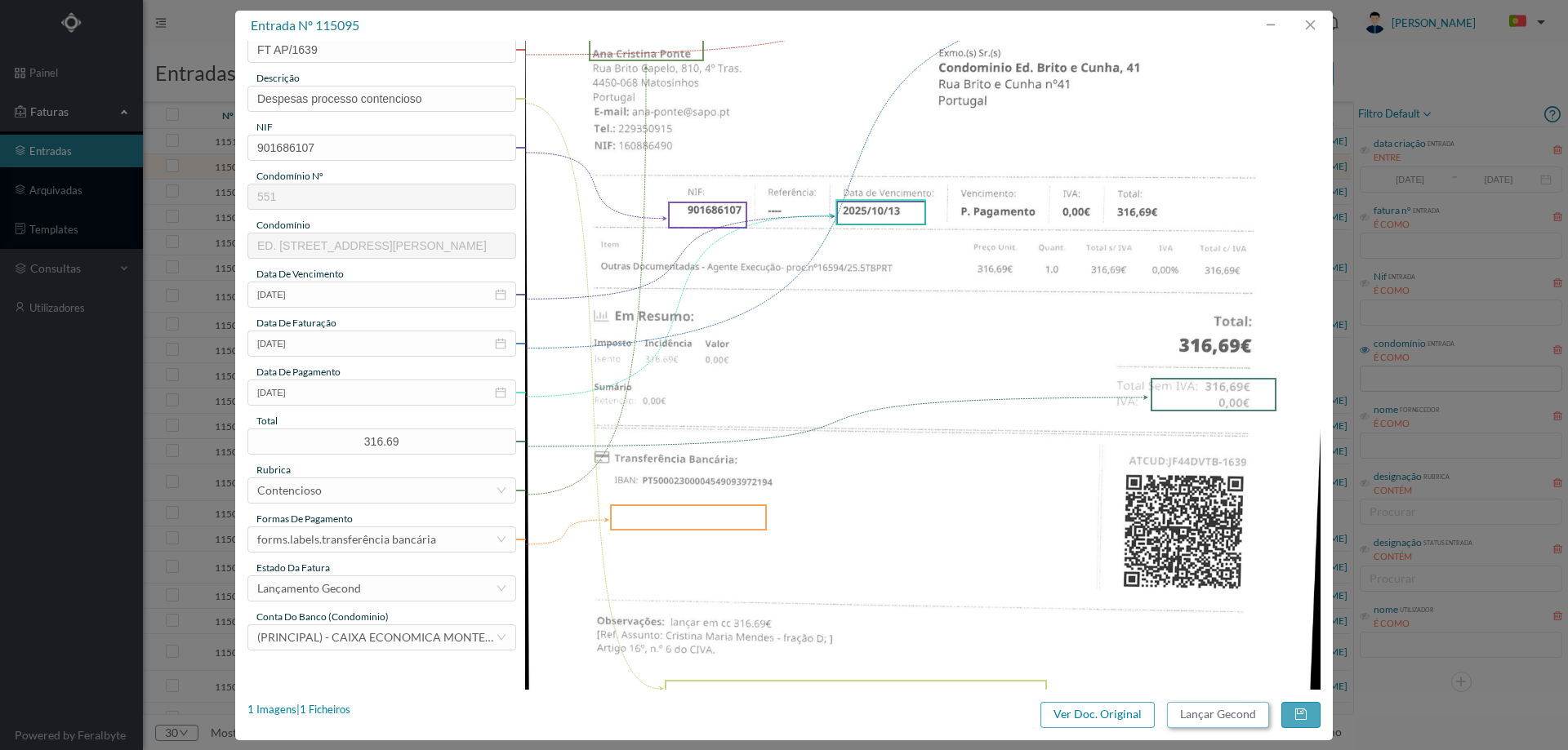
click at [1228, 719] on button "Lançar Gecond" at bounding box center [1218, 715] width 102 height 26
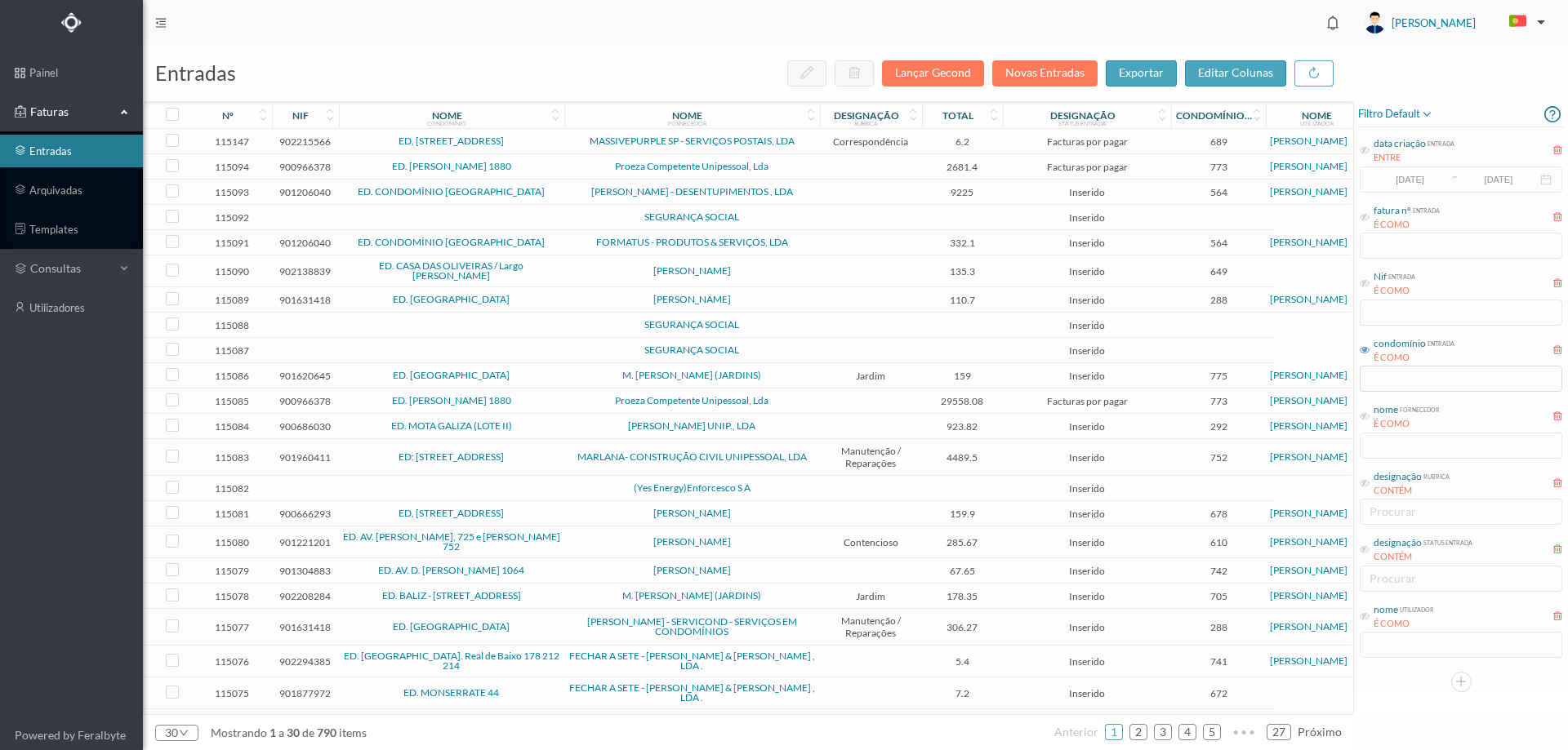
click at [564, 166] on td "Proeza Competente Unipessoal, Lda" at bounding box center [692, 167] width 256 height 25
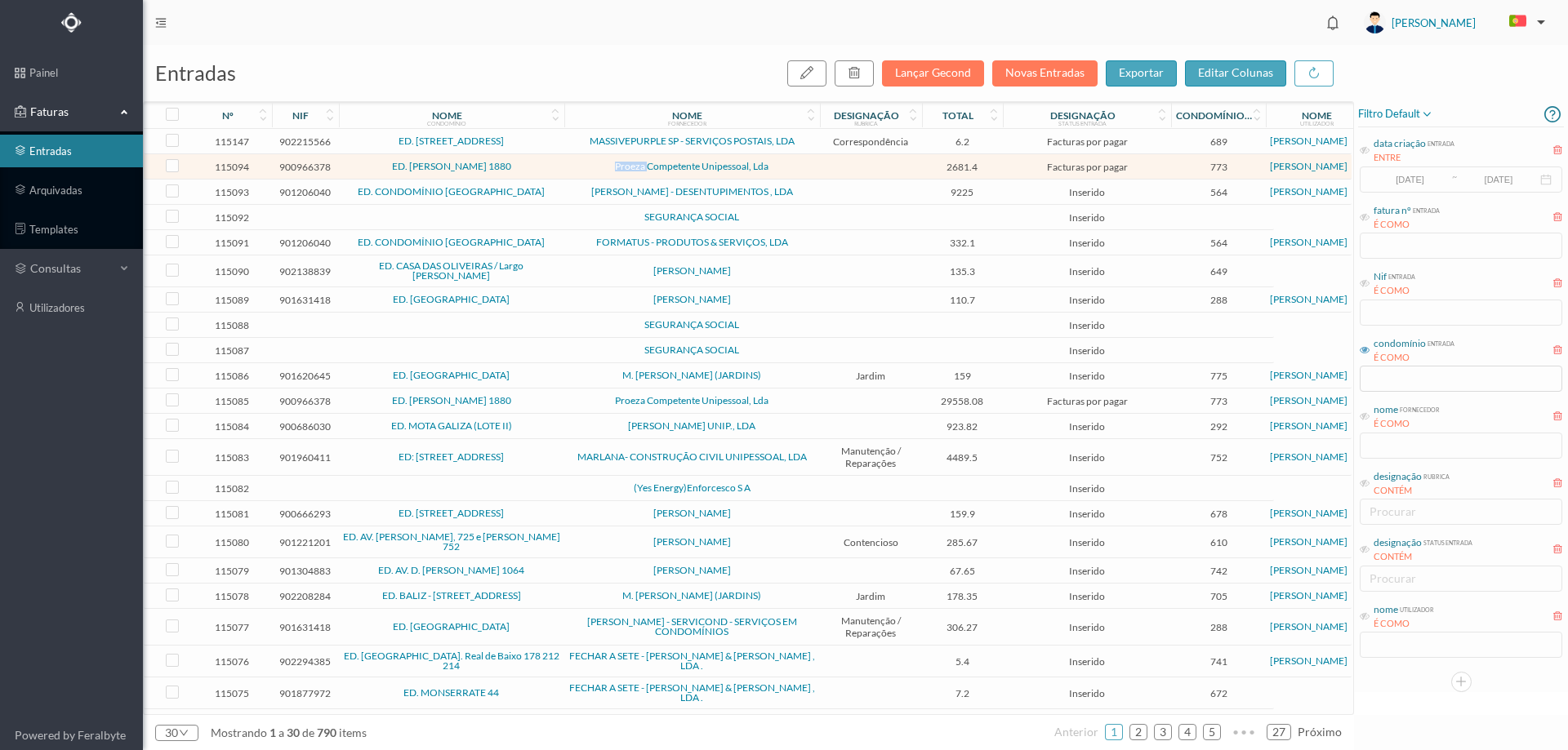
click at [564, 166] on td "Proeza Competente Unipessoal, Lda" at bounding box center [692, 167] width 256 height 25
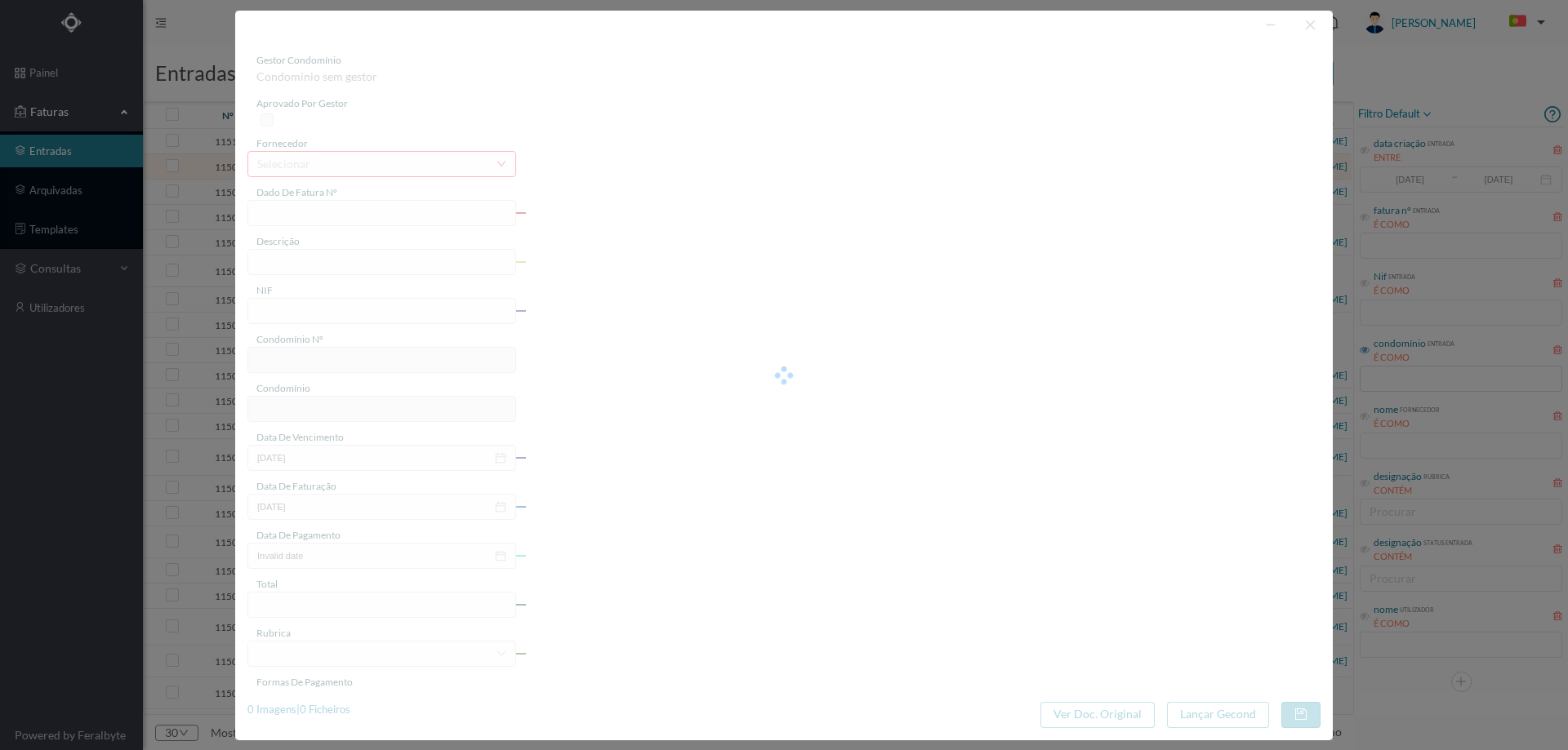
type input "FT 2025/9"
type input "900966378"
type input "[DATE]"
type input "2681.40"
type input "773"
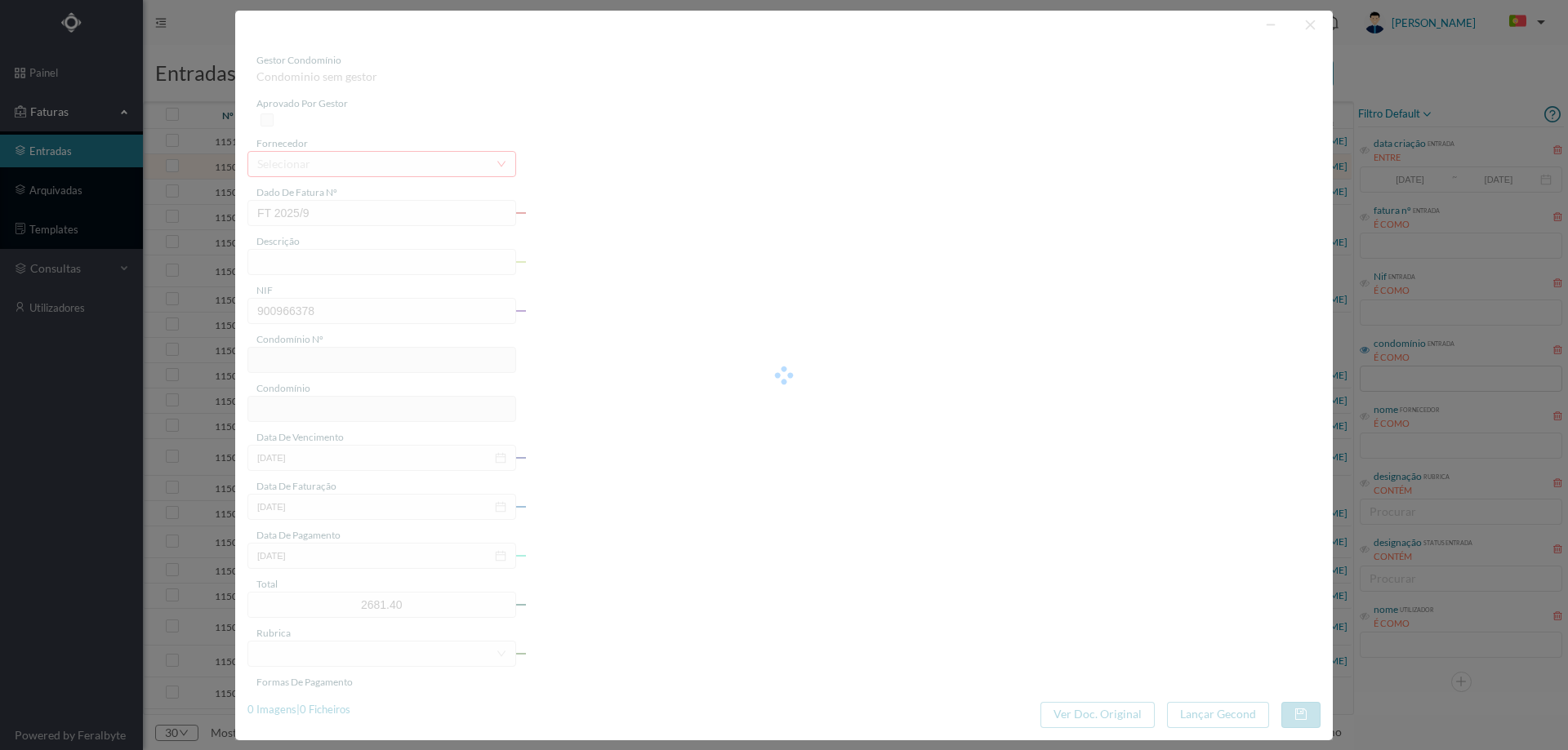
type input "ED. [PERSON_NAME] 1880"
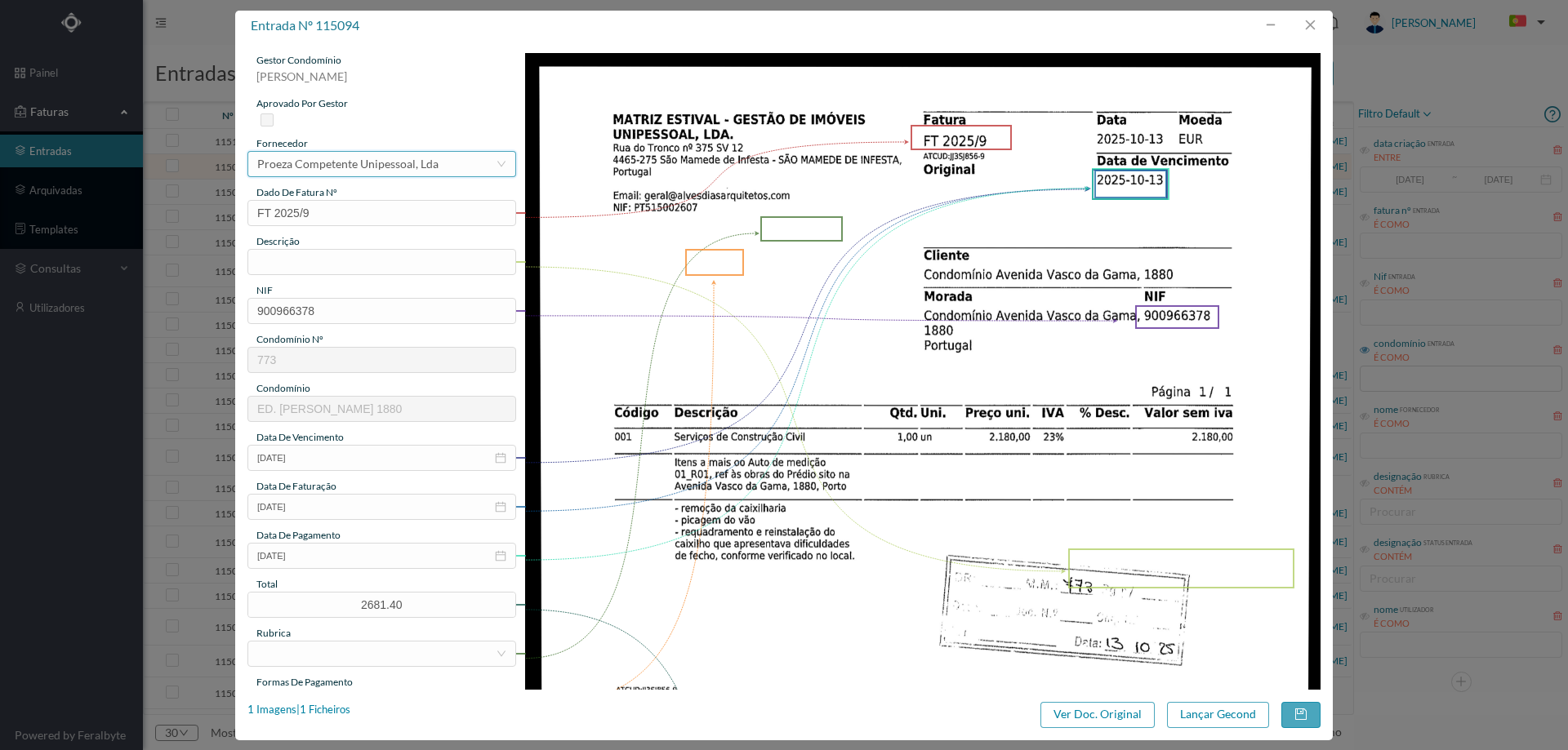
click at [368, 168] on div "Proeza Competente Unipessoal, Lda" at bounding box center [348, 163] width 181 height 24
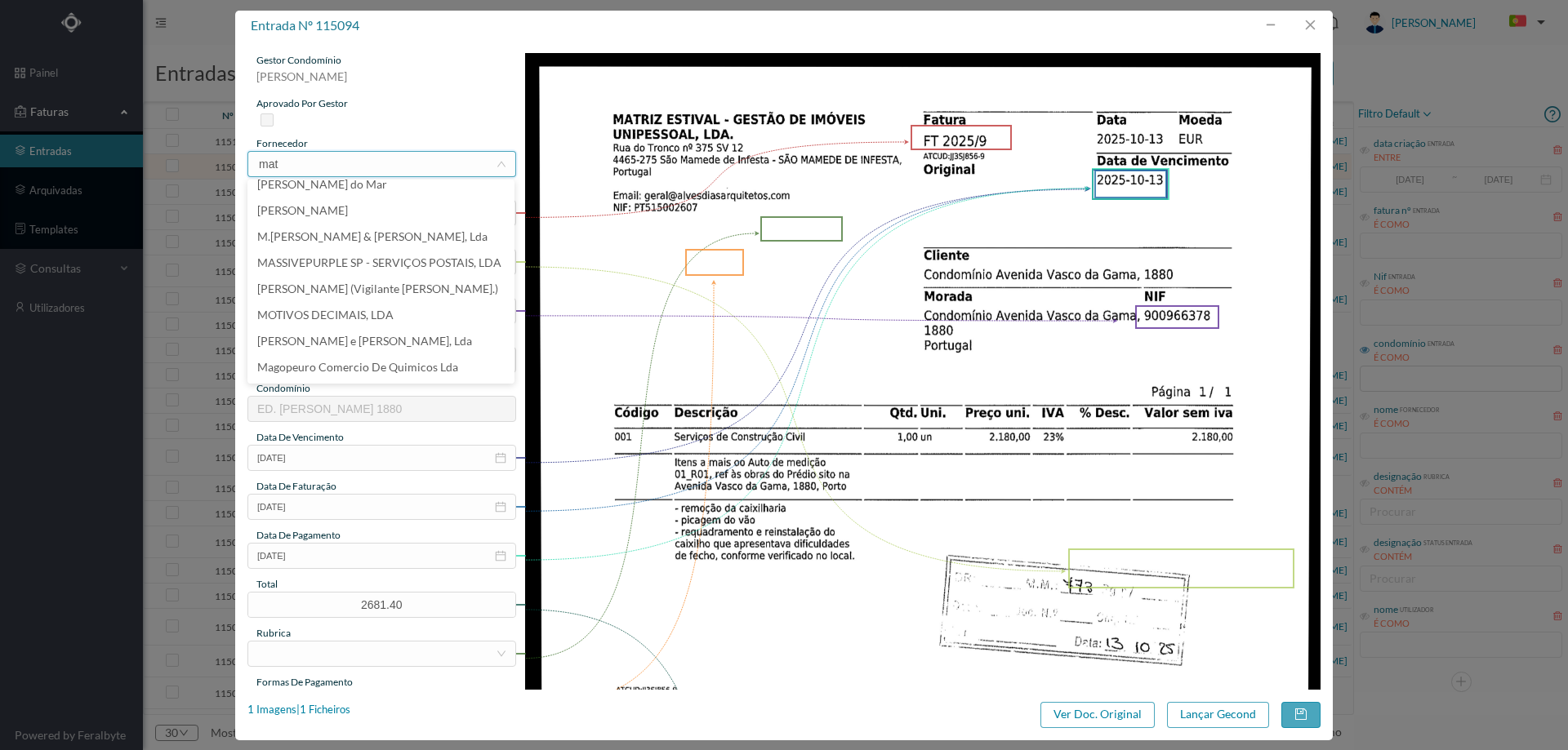
scroll to position [0, 0]
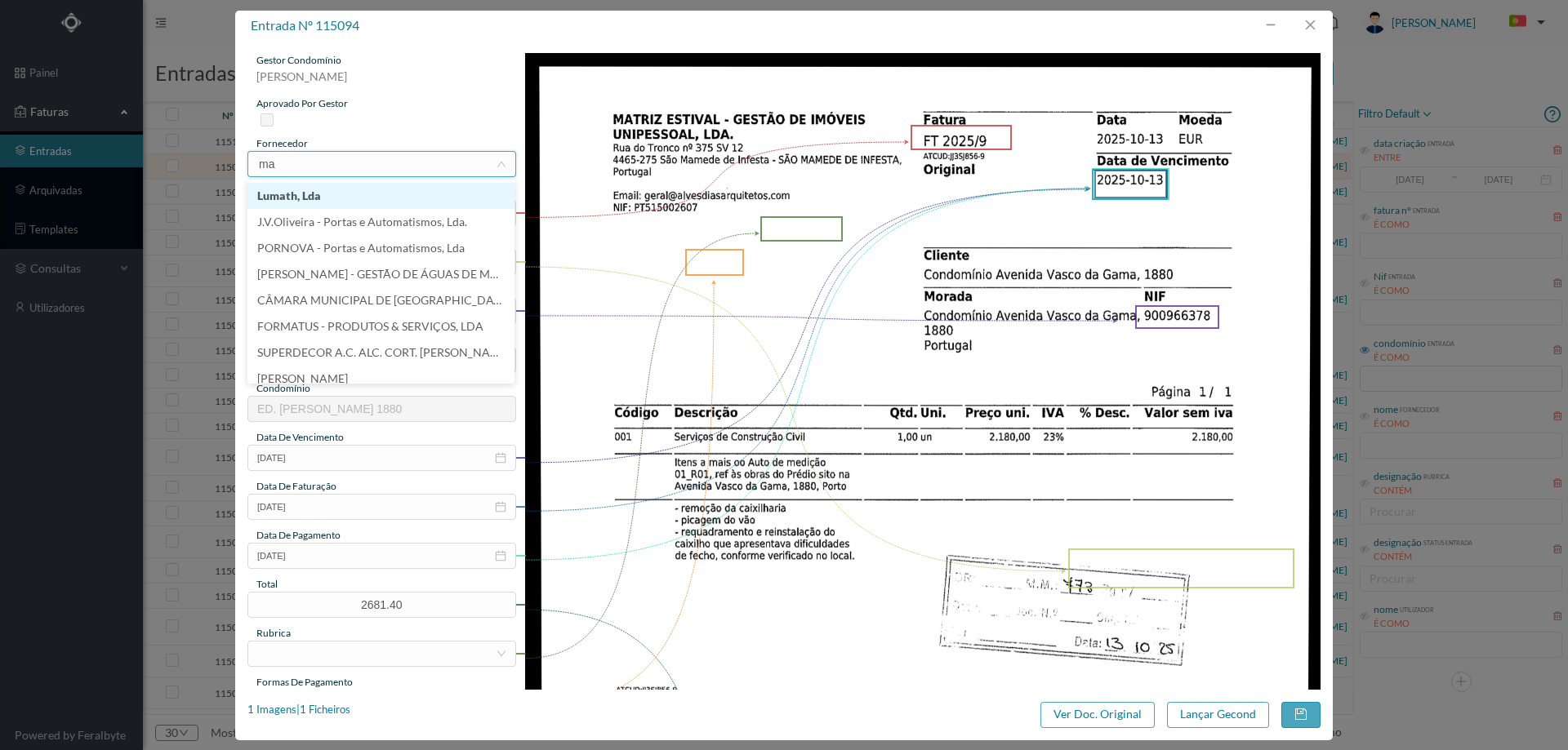
type input "m"
click at [1306, 29] on button "button" at bounding box center [1310, 25] width 39 height 26
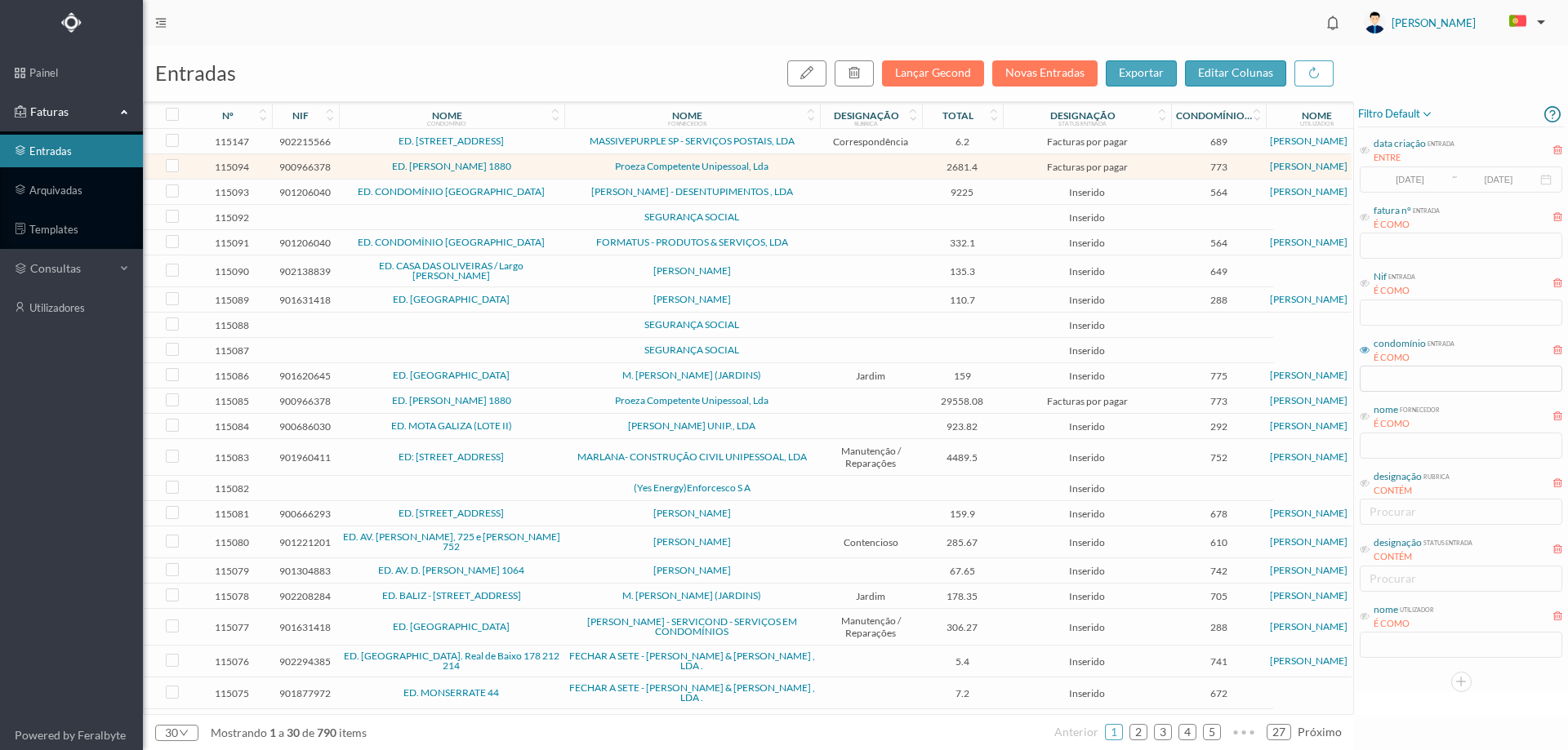
click at [803, 273] on span "[PERSON_NAME]" at bounding box center [692, 271] width 247 height 10
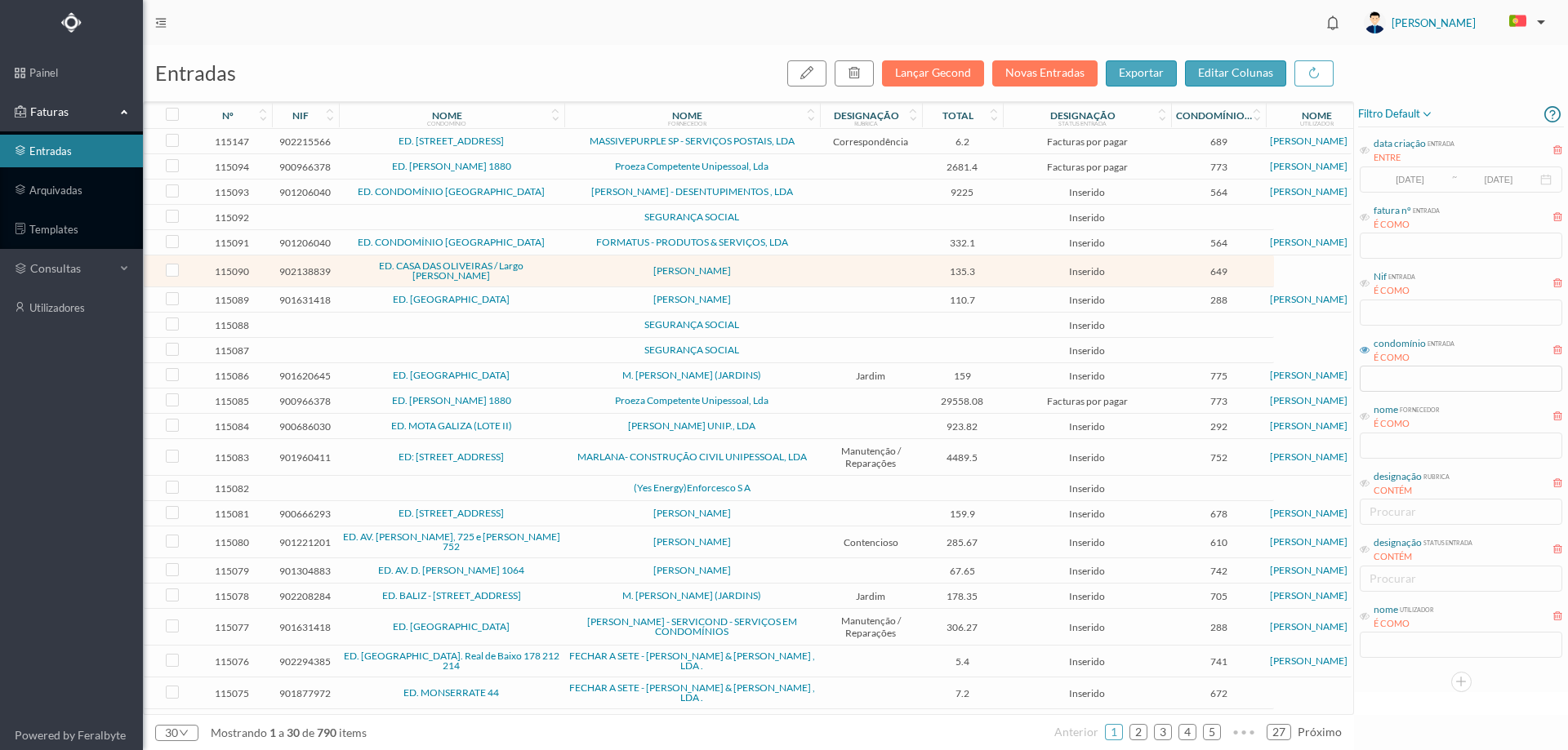
click at [803, 273] on span "[PERSON_NAME]" at bounding box center [692, 271] width 247 height 10
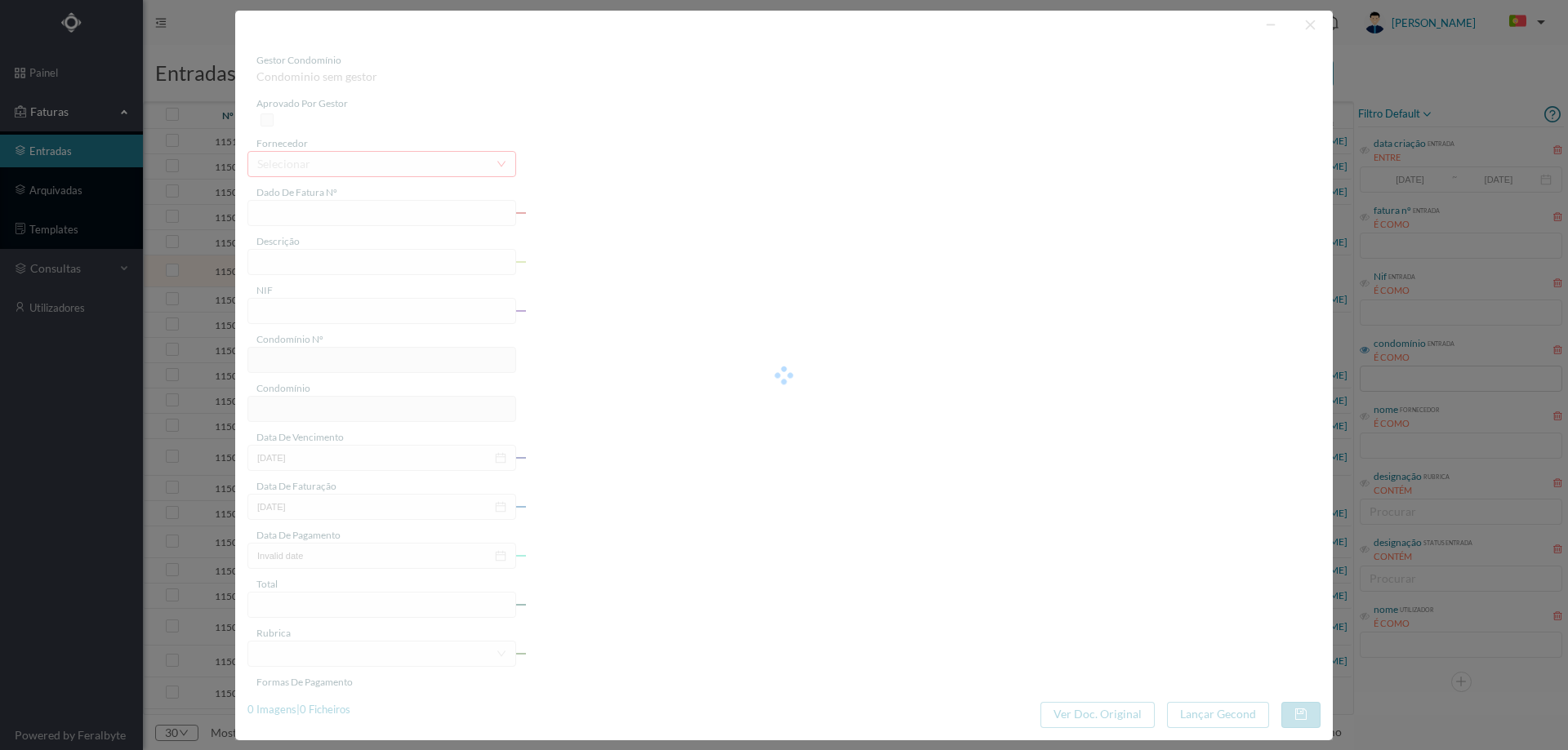
type input "FT PAULOALVES2023/485"
type input "902138839"
type input "Invalid date"
type input "[DATE]"
type input "135.30"
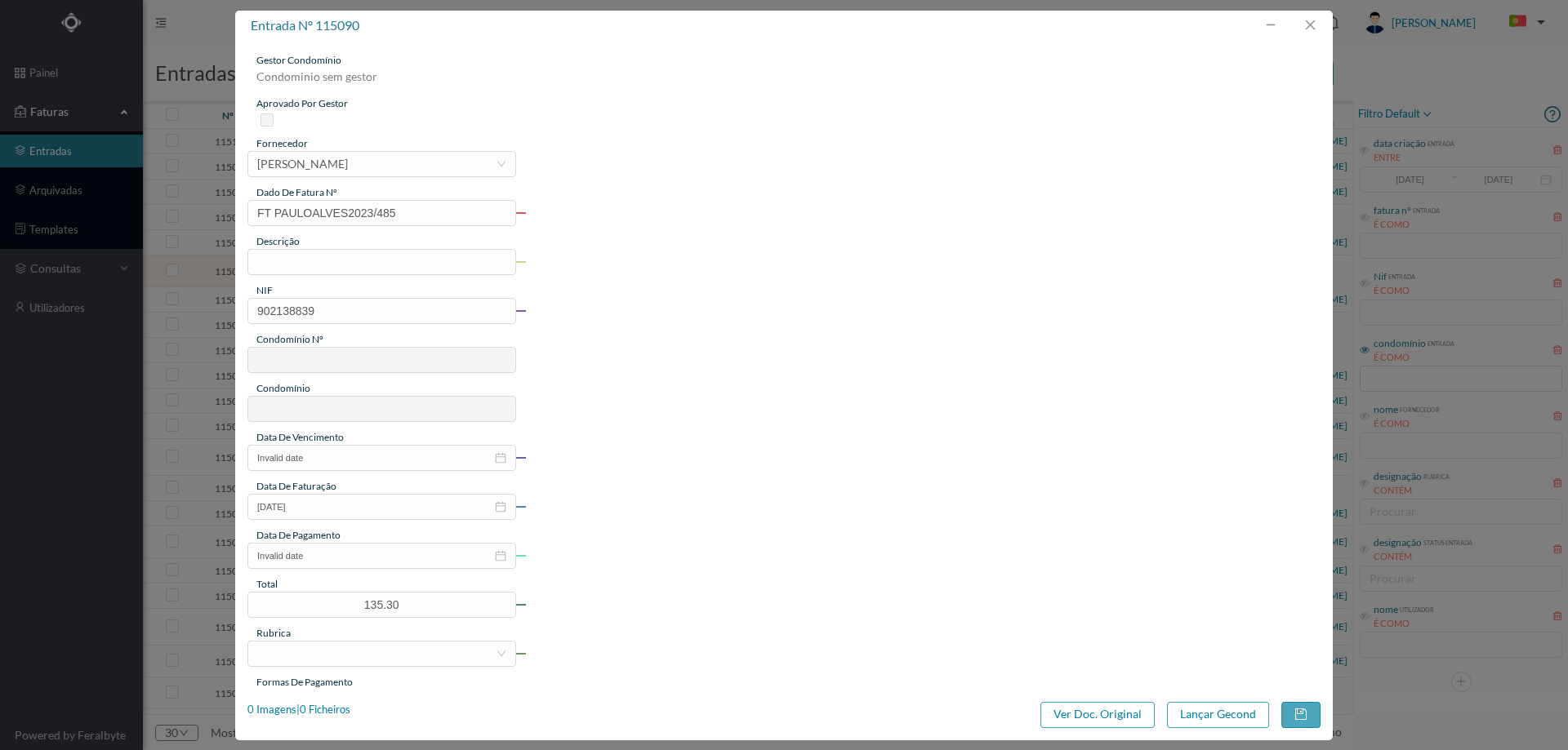
type input "649"
type input "ED. CASA DAS OLIVEIRAS / Largo [PERSON_NAME]"
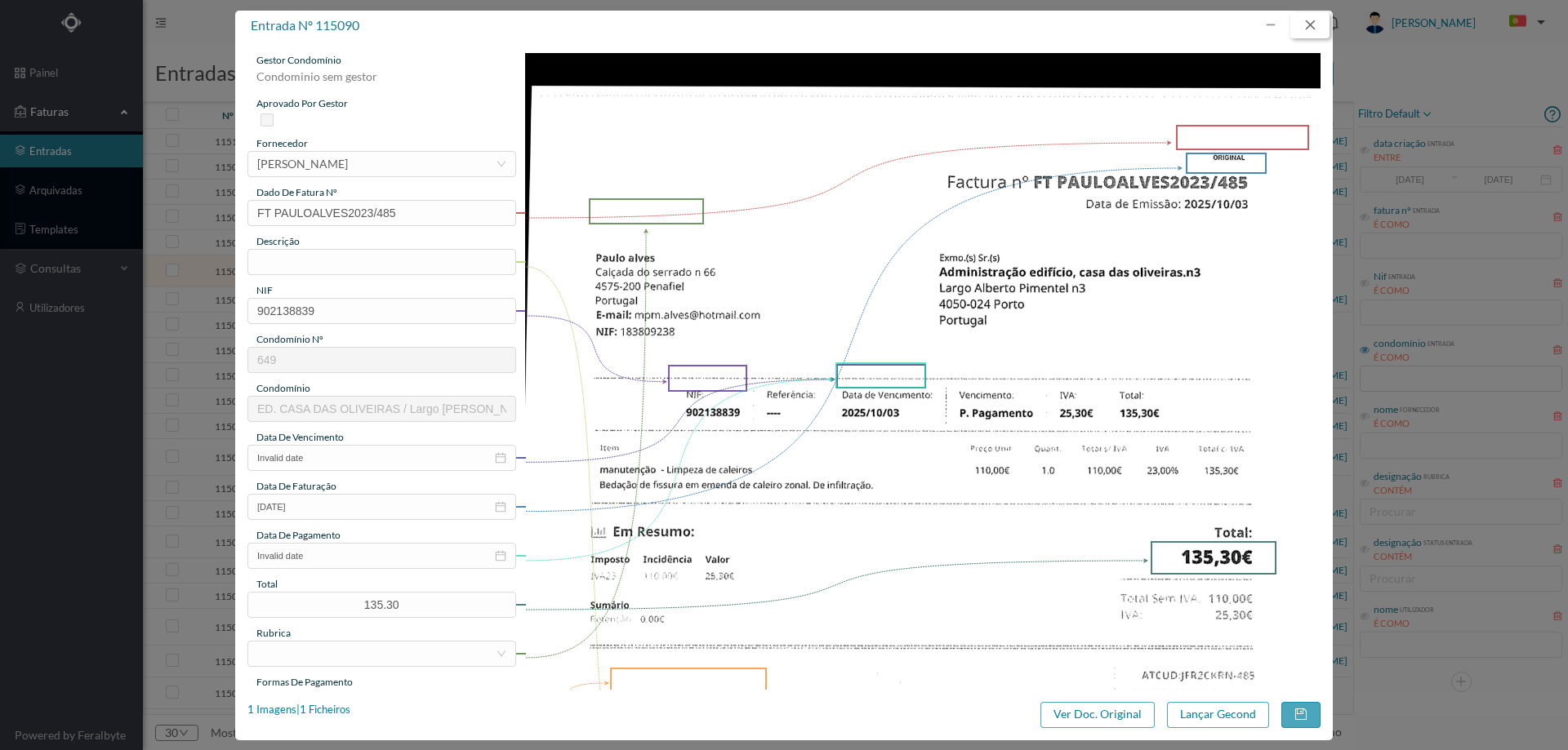
click at [1319, 24] on button "button" at bounding box center [1310, 25] width 39 height 26
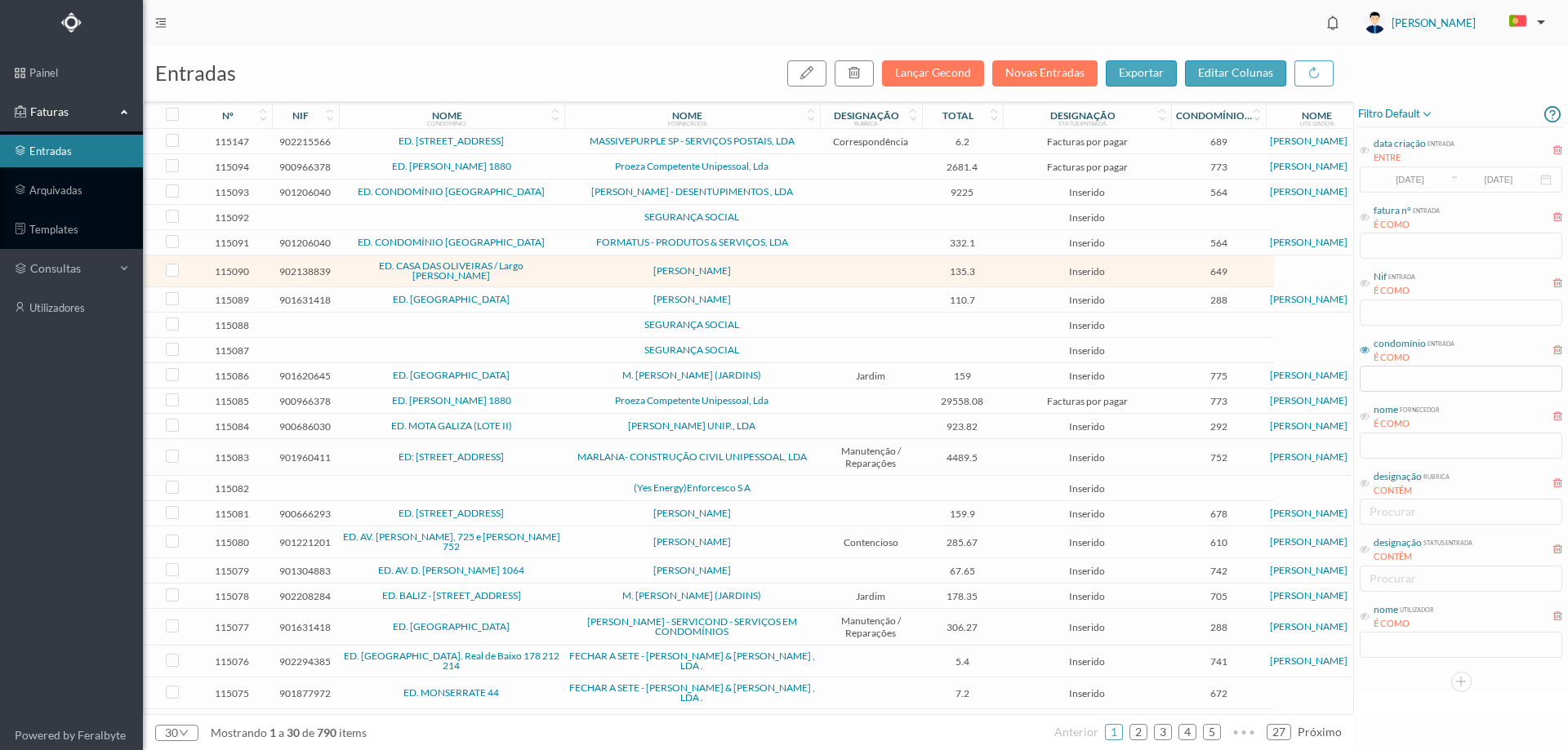
click at [779, 508] on td "[PERSON_NAME]" at bounding box center [692, 514] width 256 height 25
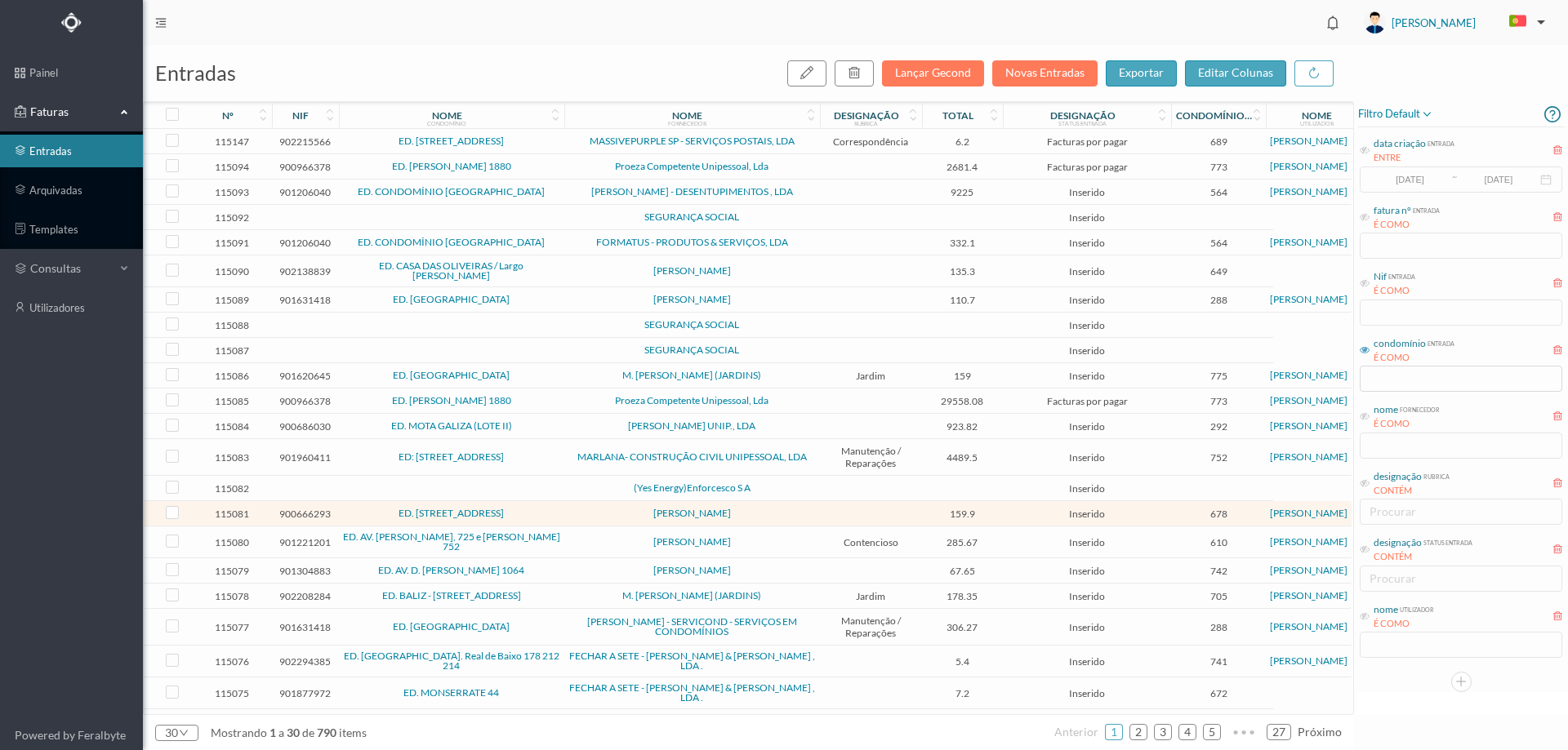
click at [779, 507] on td "[PERSON_NAME]" at bounding box center [692, 514] width 256 height 25
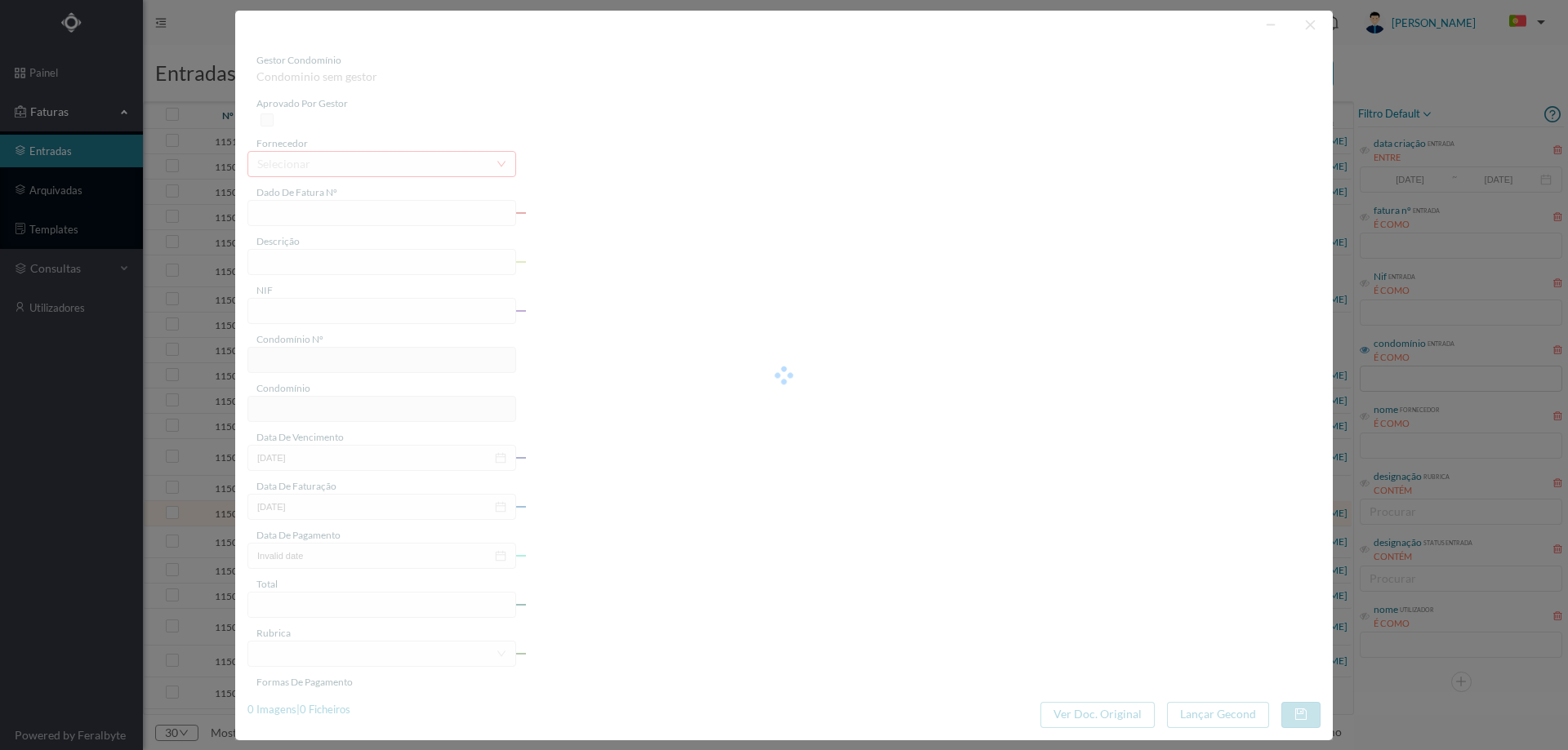
type input "FT PAULOALVES2023/490"
type input "900666293"
type input "[DATE]"
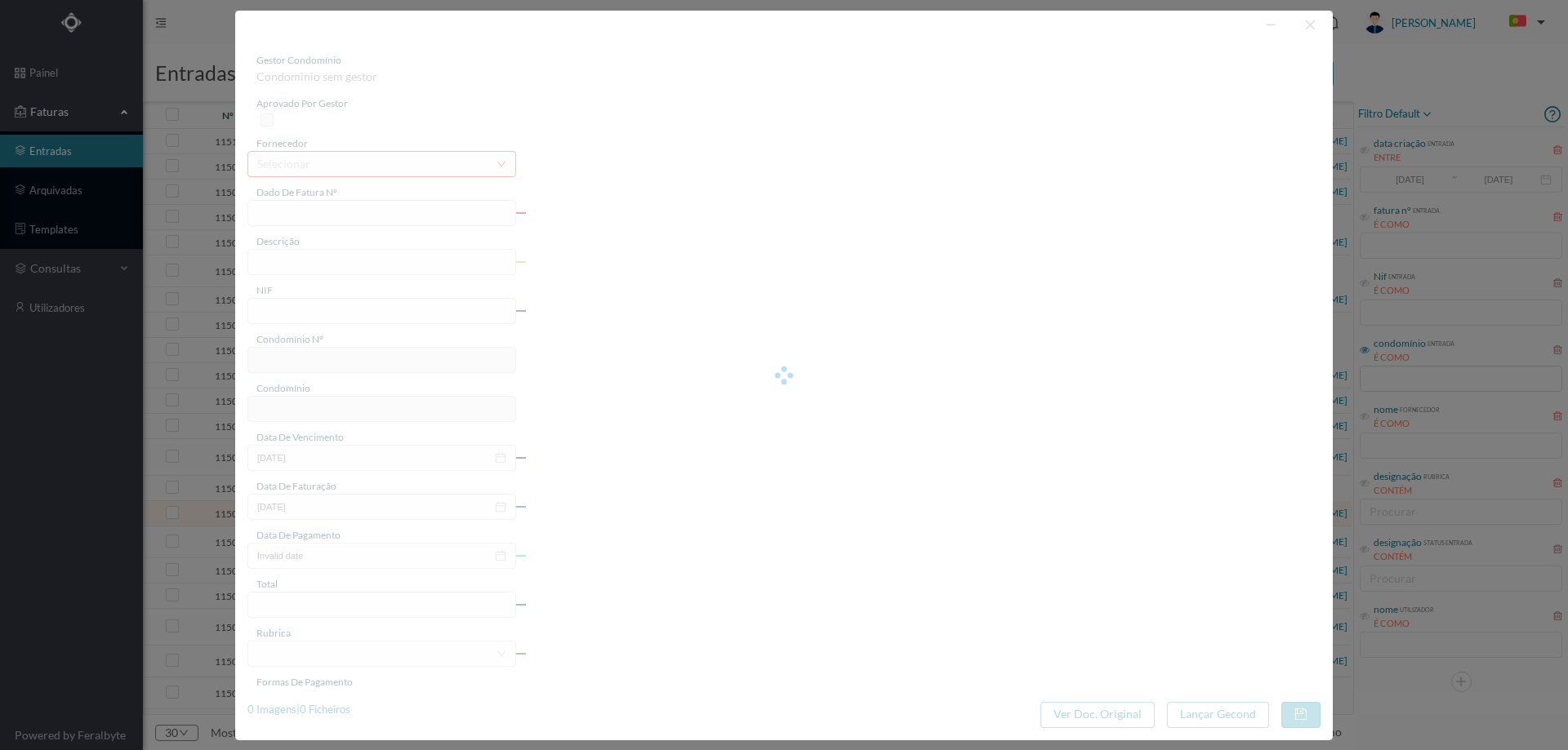
type input "159.90"
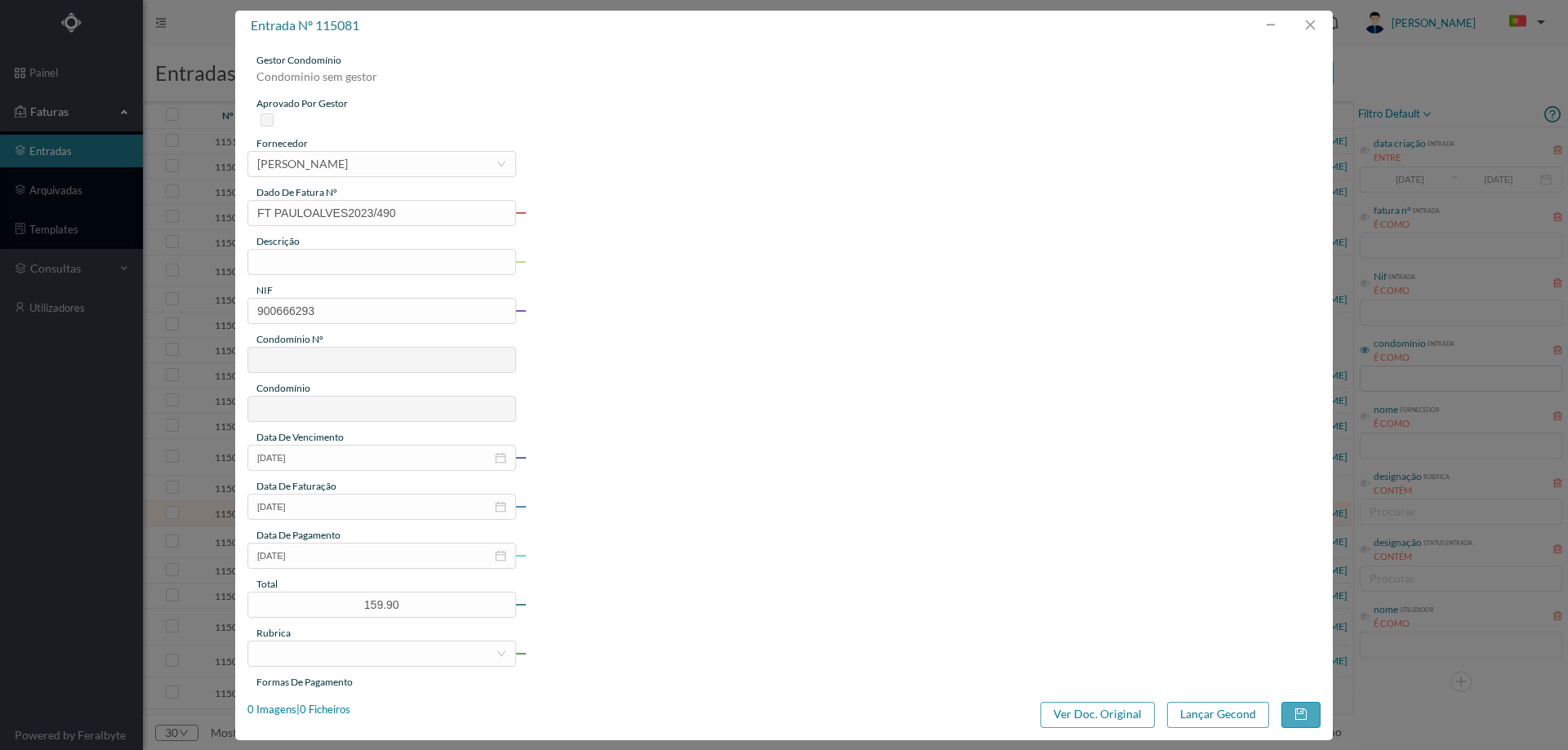
type input "678"
type input "ED. [STREET_ADDRESS]"
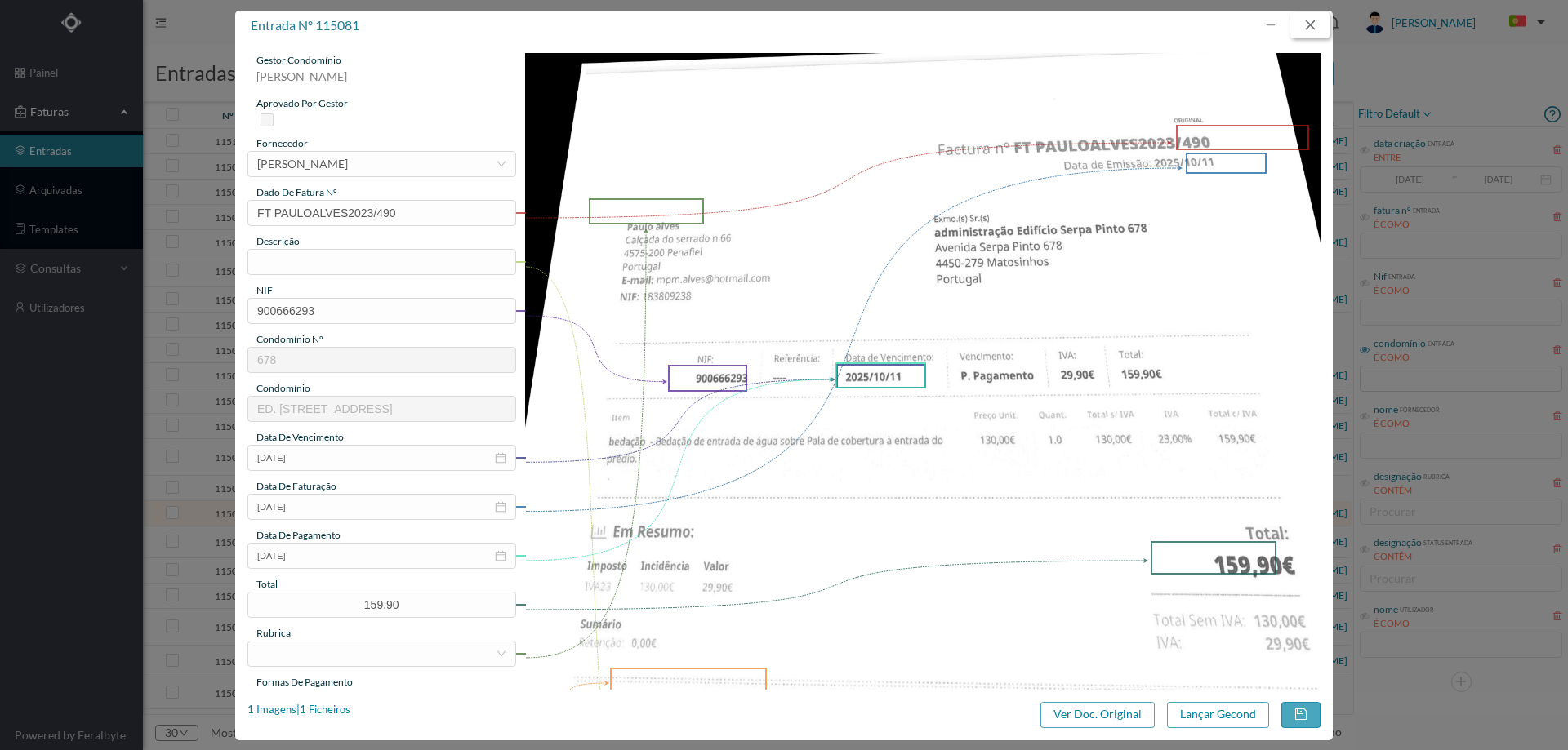
click at [1309, 16] on button "button" at bounding box center [1310, 25] width 39 height 26
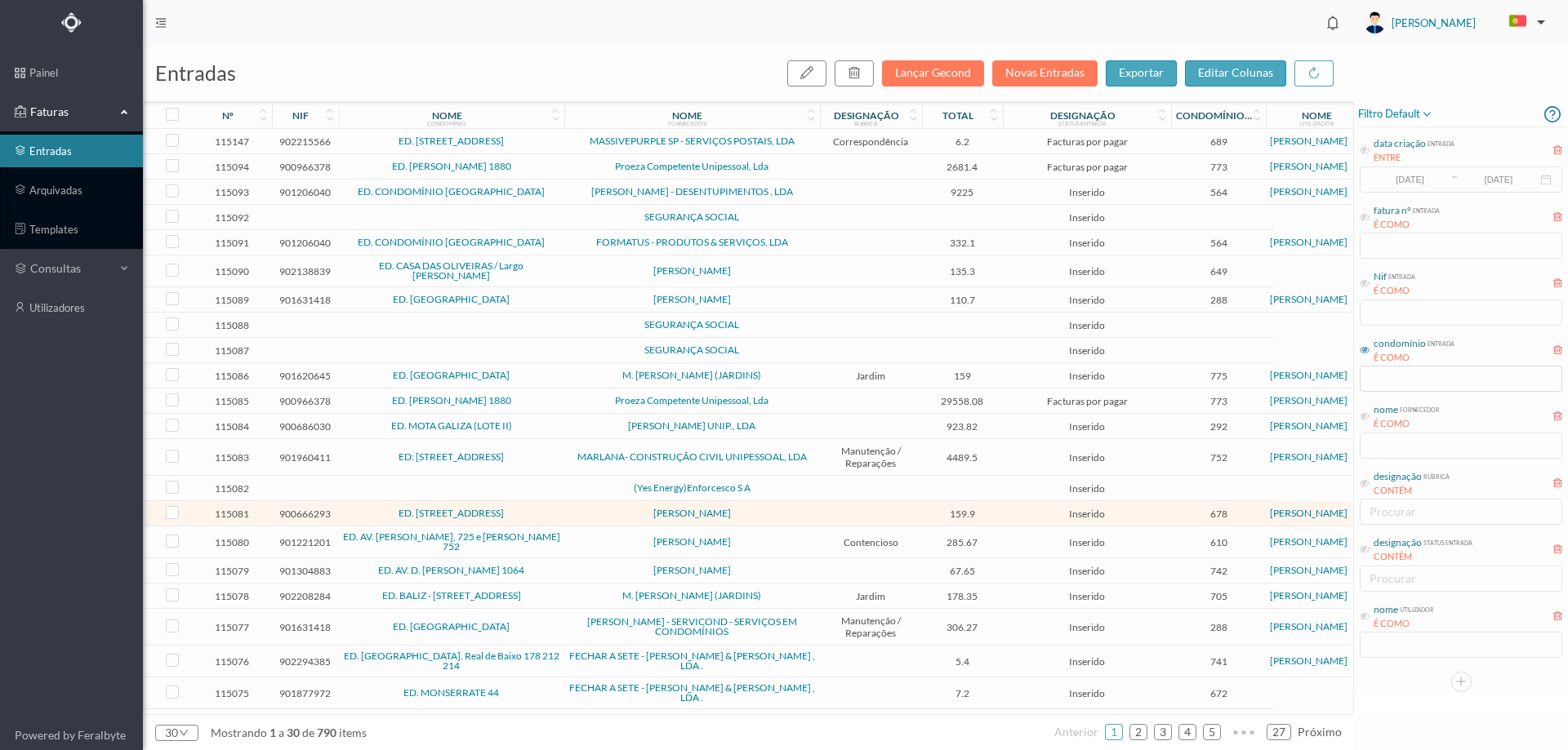
click at [774, 537] on span "[PERSON_NAME]" at bounding box center [692, 542] width 247 height 10
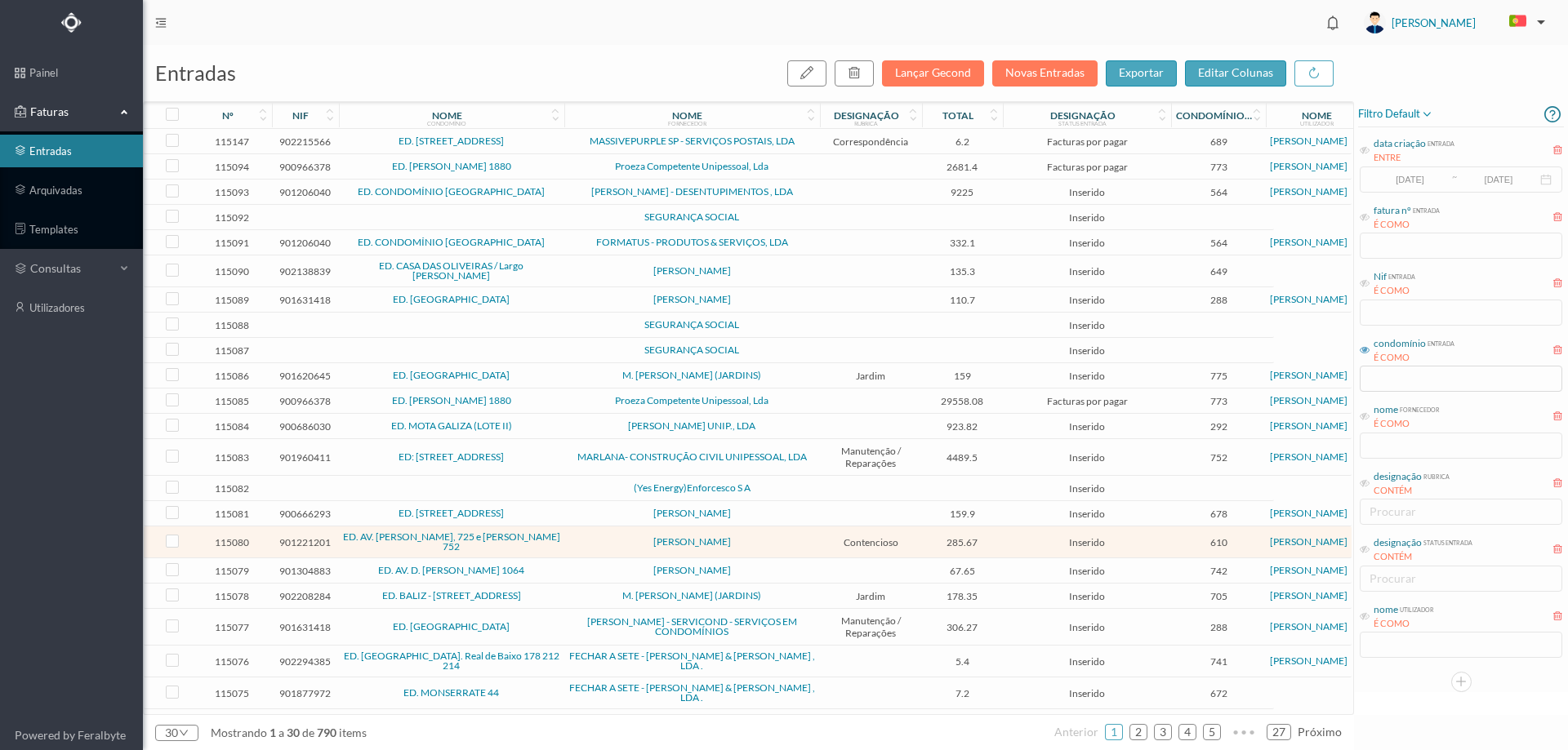
click at [774, 537] on span "[PERSON_NAME]" at bounding box center [692, 542] width 247 height 10
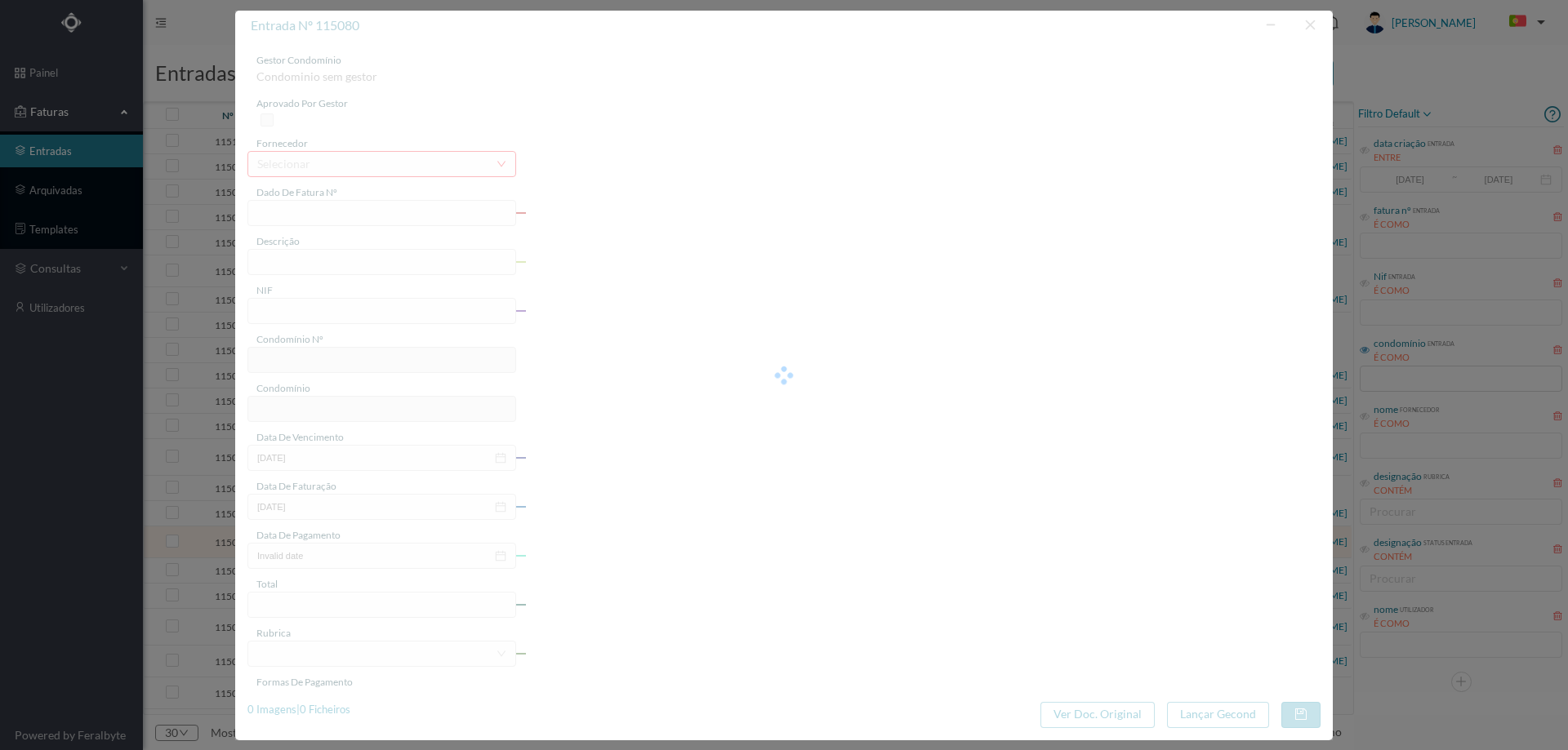
type input "FT AP/1601"
type input "901221201"
type input "2025-09-26"
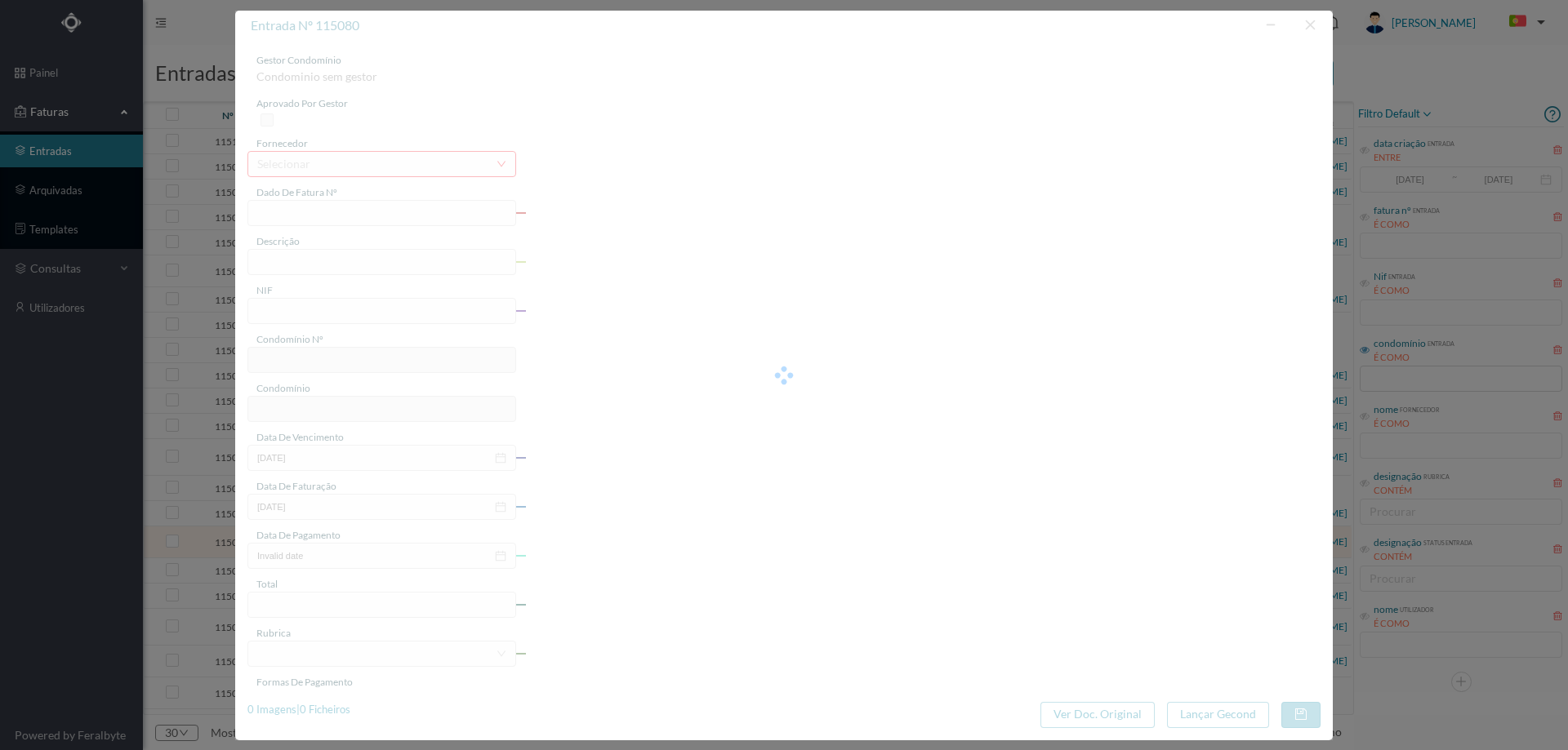
type input "285.67"
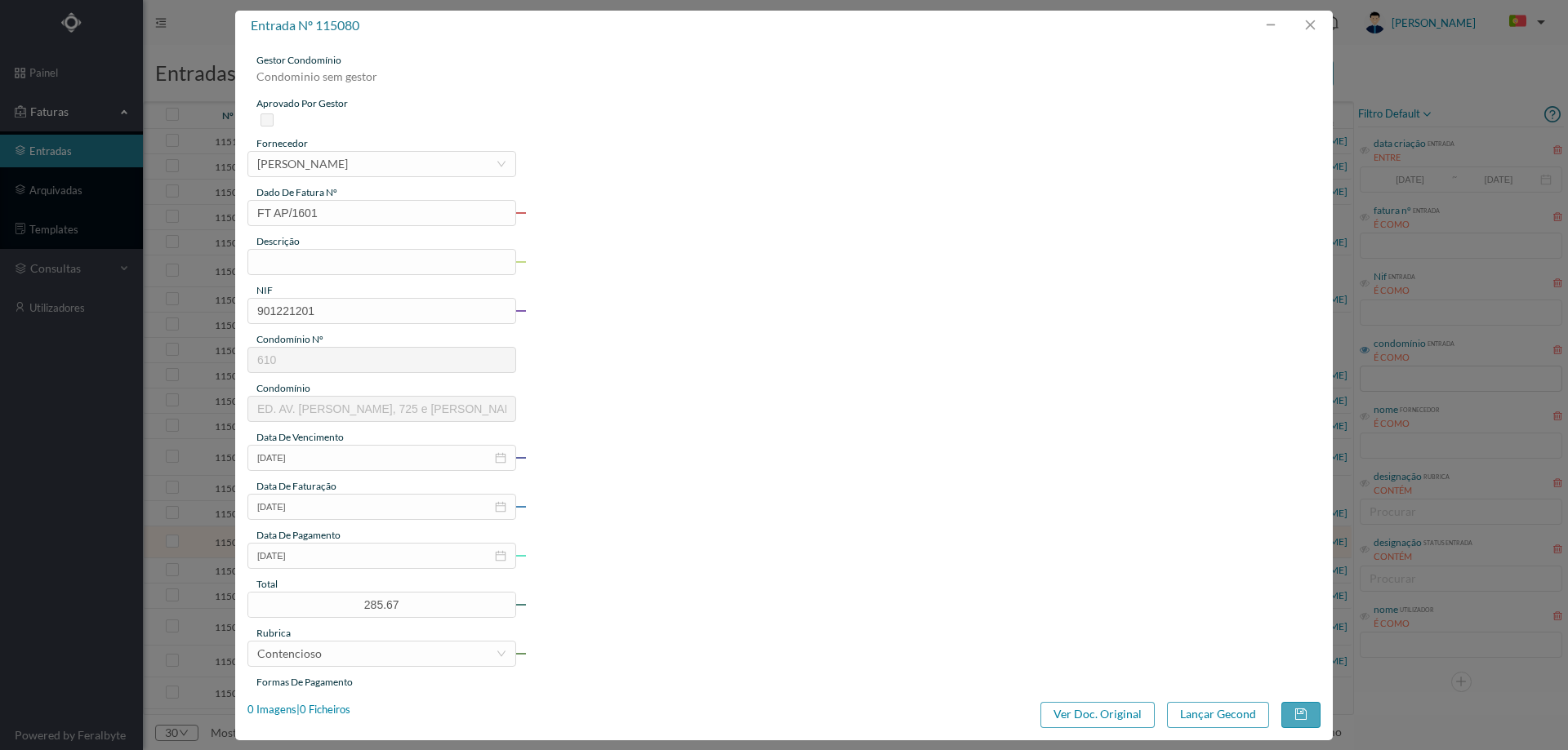
type input "610"
type input "ED. AV. SERPA PINTO, 725 e ROBERTO IVENS 752"
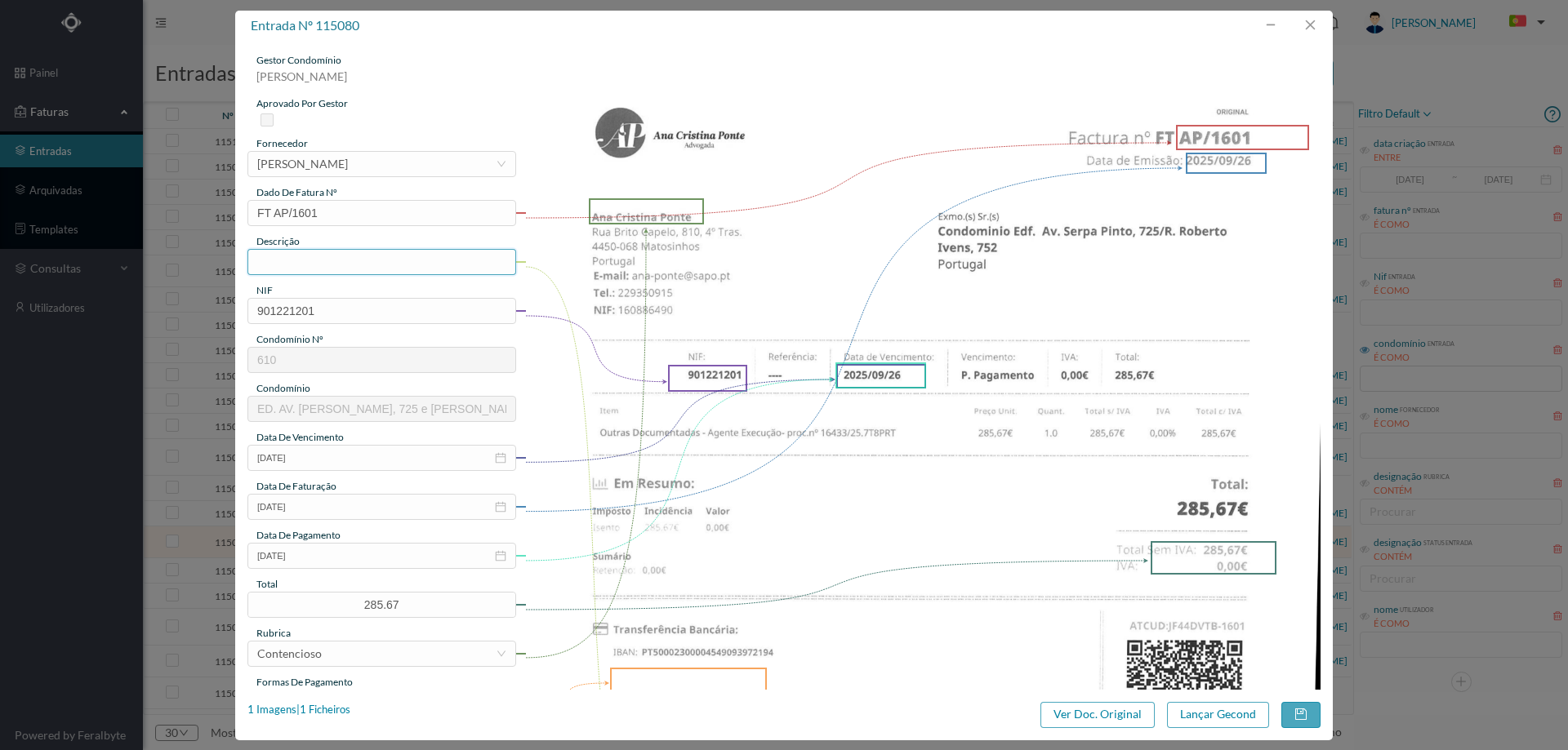
click at [351, 261] on input "text" at bounding box center [382, 261] width 268 height 26
type input "Despesas processo contencioso"
click at [331, 561] on input "2025-09-26" at bounding box center [382, 556] width 268 height 26
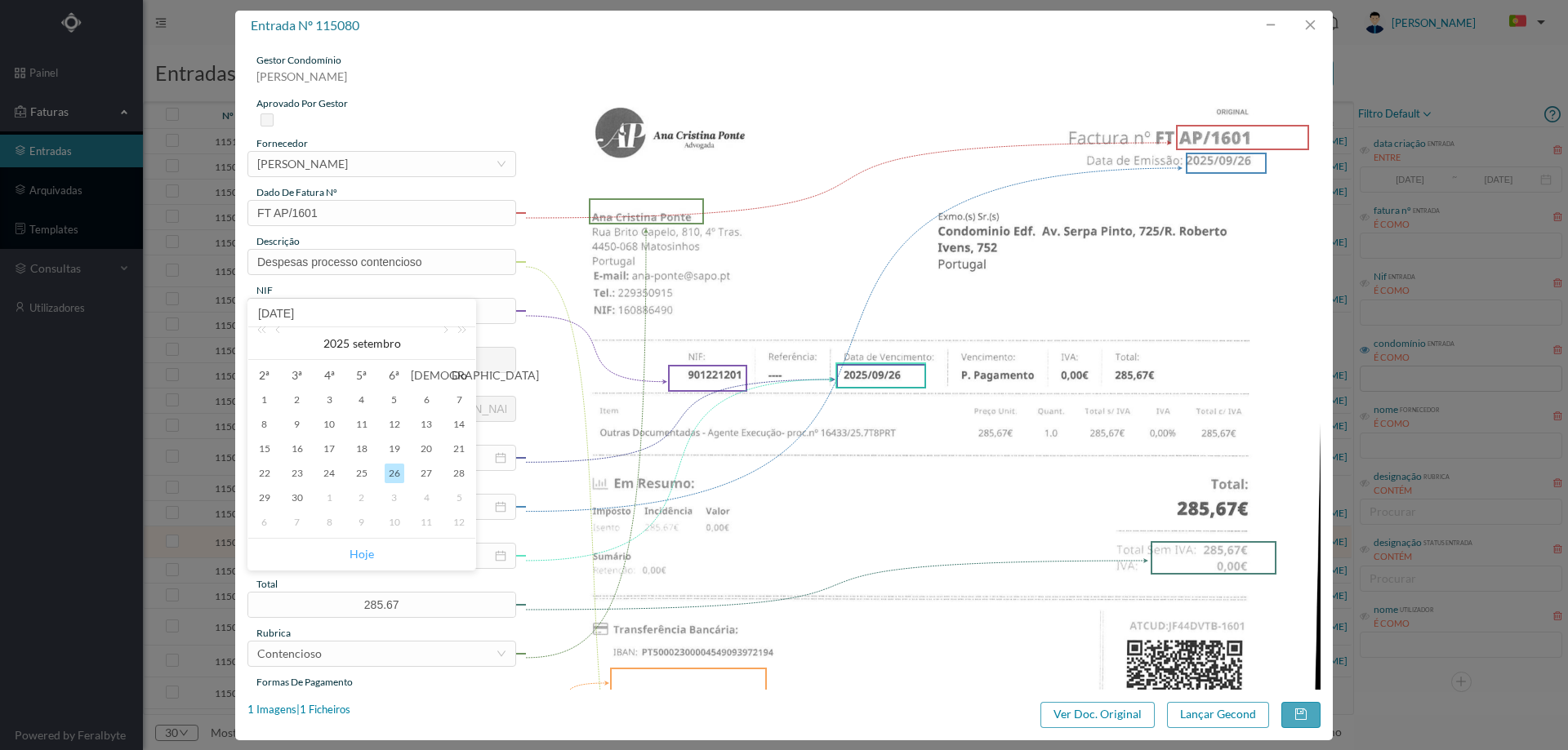
click at [356, 548] on link "Hoje" at bounding box center [361, 554] width 24 height 31
type input "[DATE]"
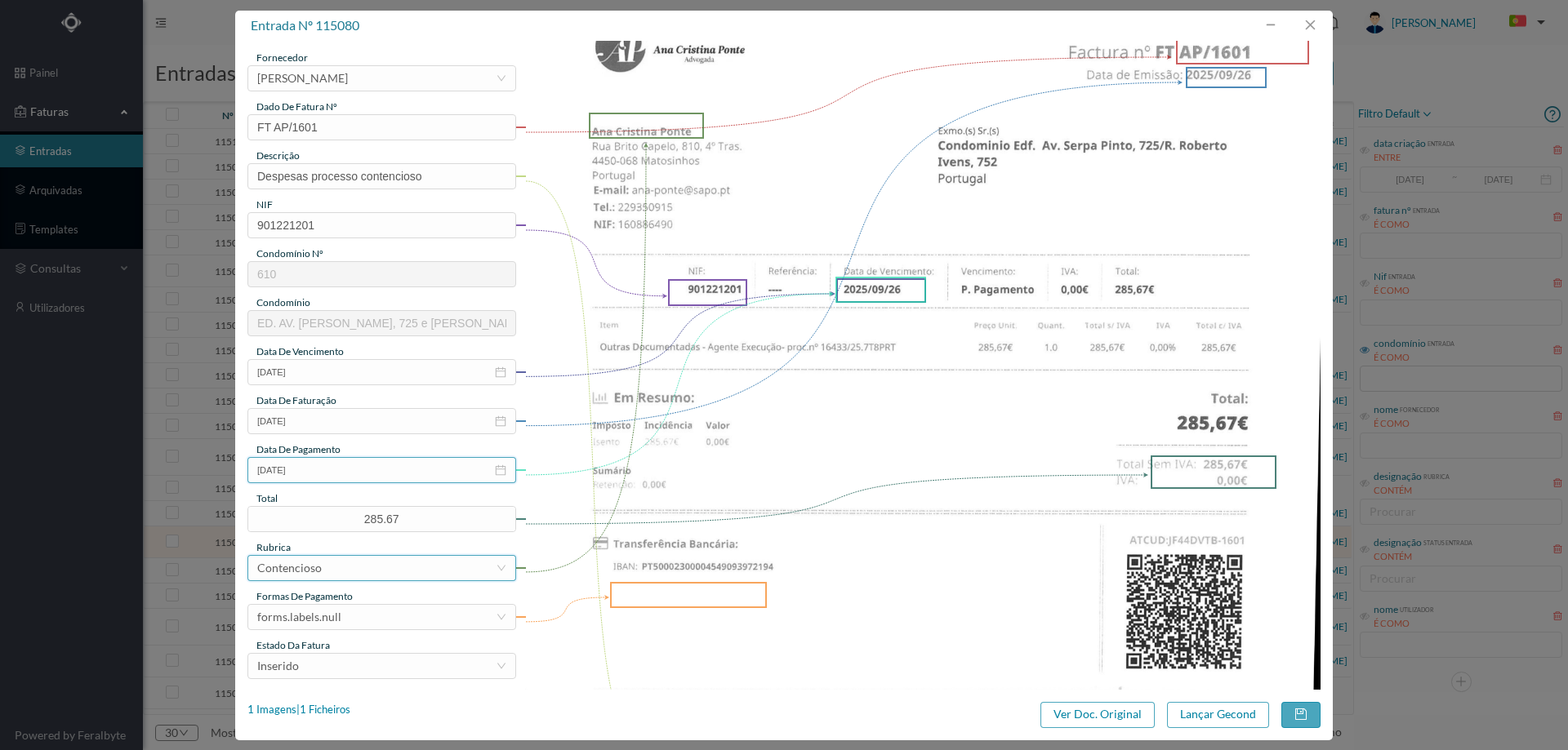
scroll to position [163, 0]
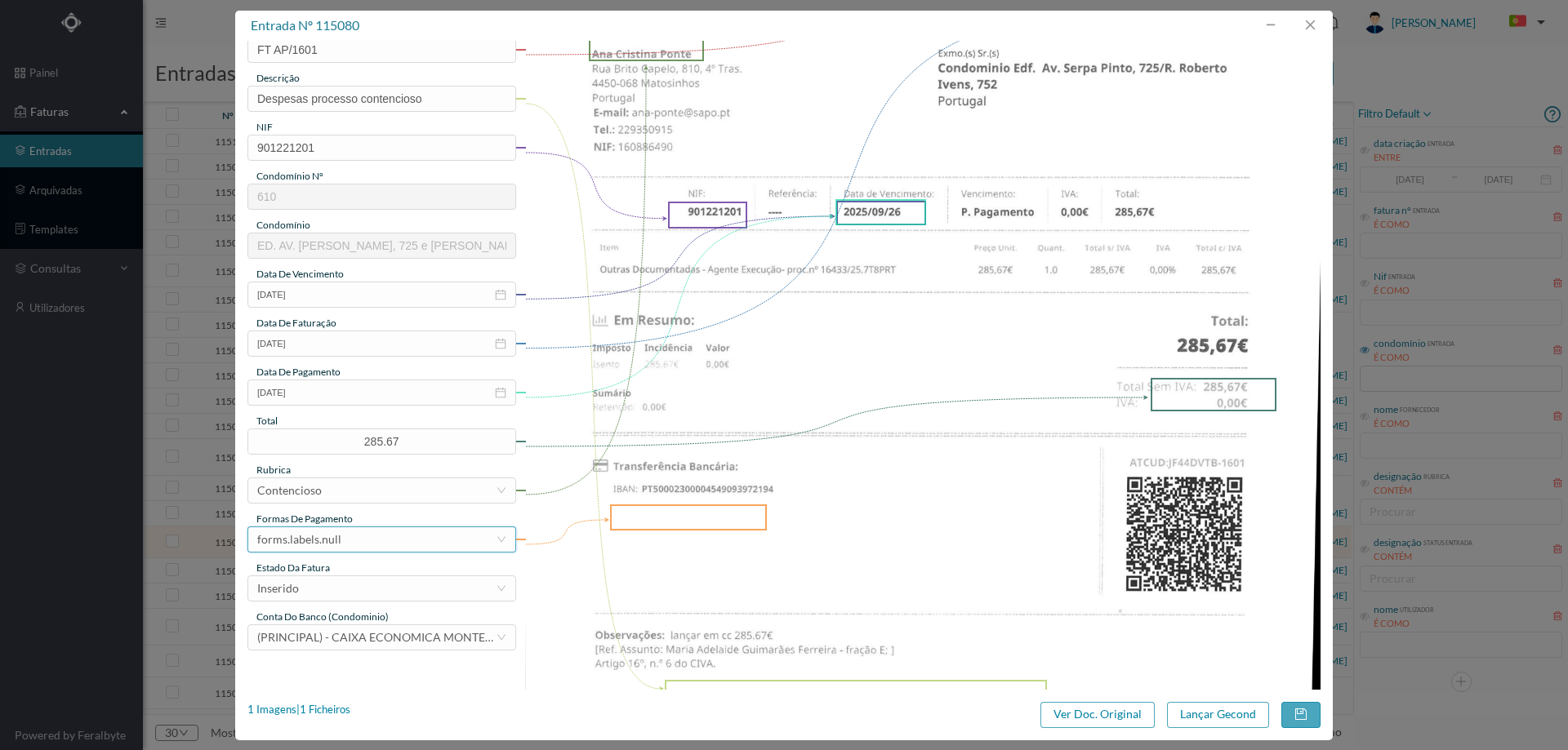
click at [361, 541] on div "forms.labels.null" at bounding box center [376, 539] width 238 height 24
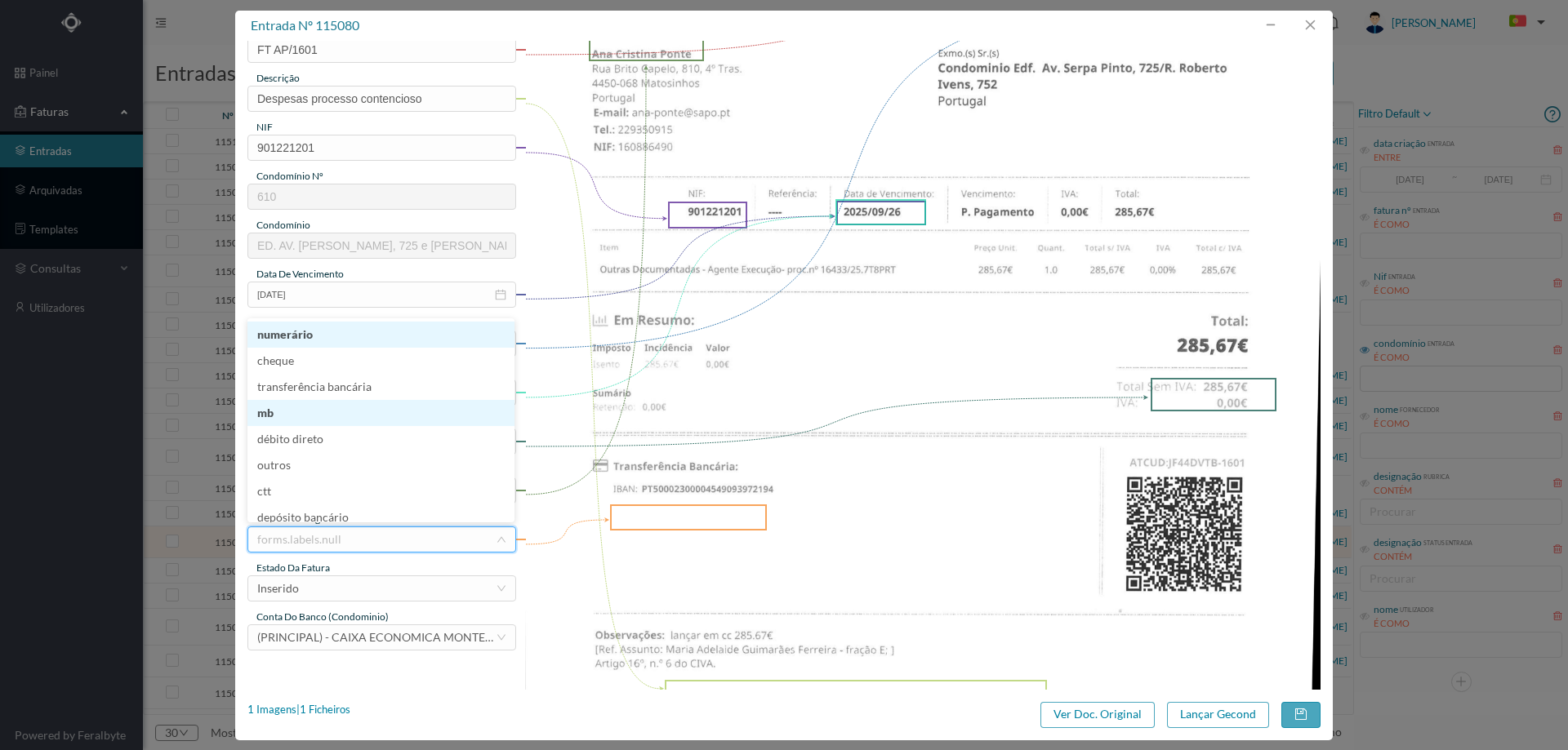
scroll to position [3, 0]
click at [365, 379] on li "transferência bancária" at bounding box center [381, 383] width 267 height 26
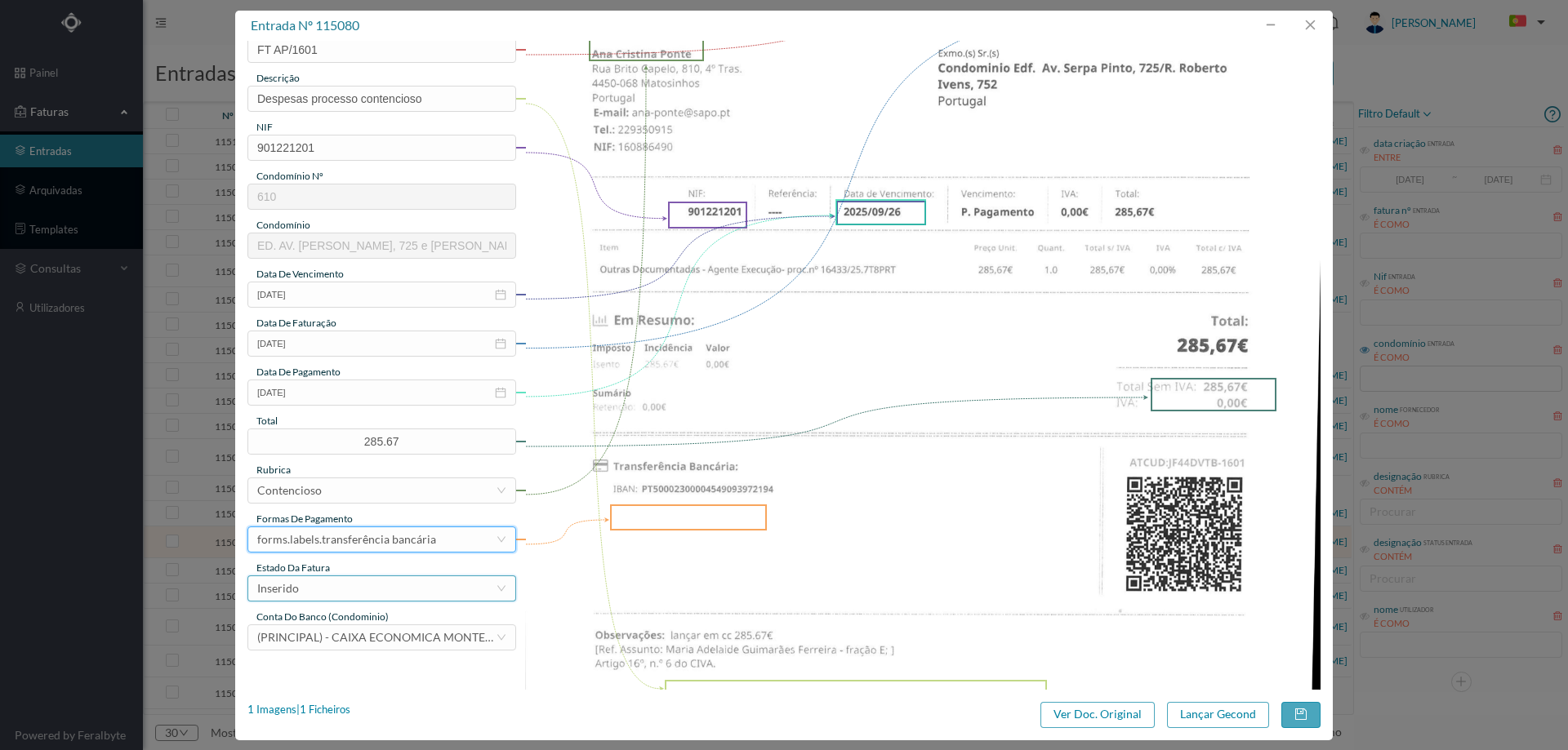
click at [337, 588] on div "Inserido" at bounding box center [376, 588] width 238 height 24
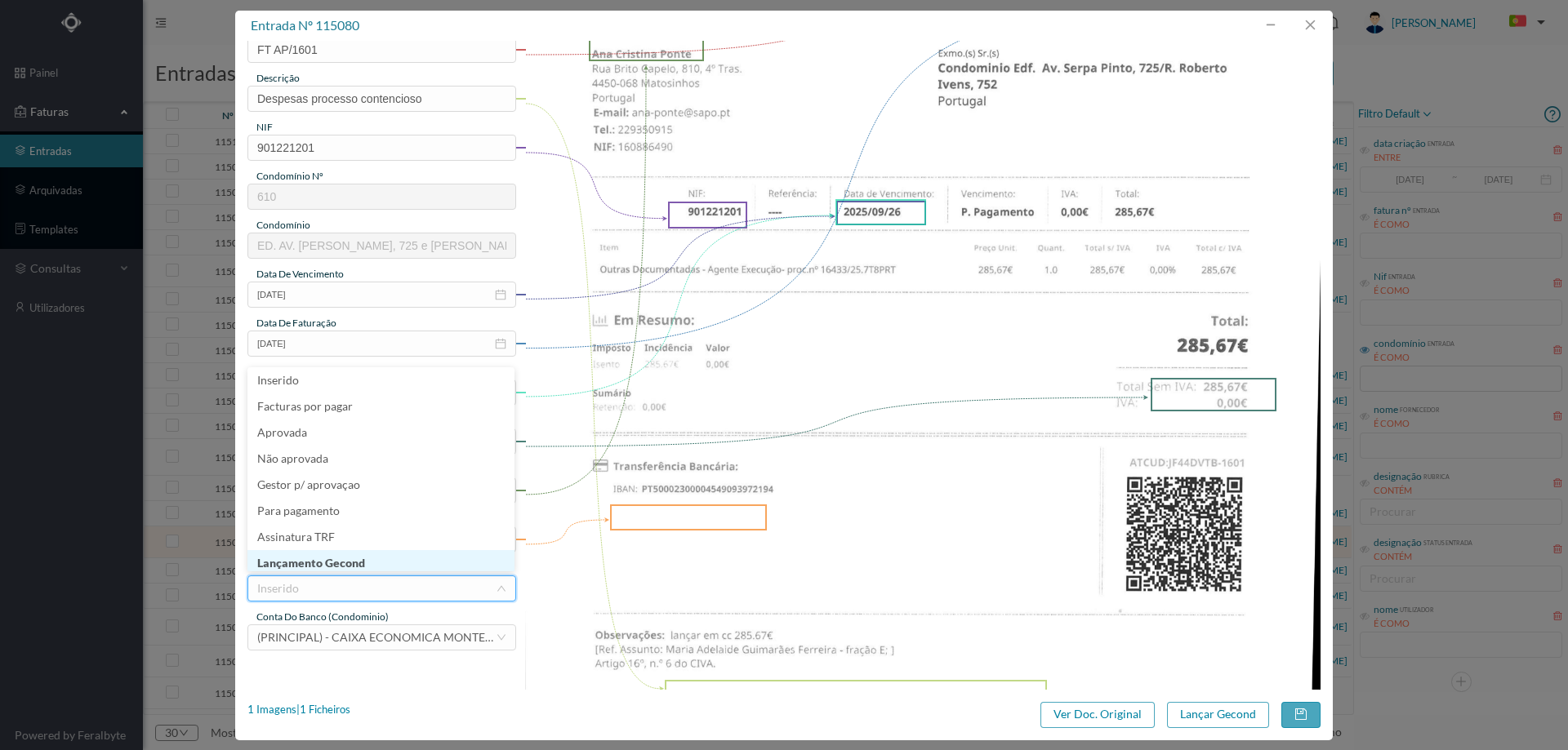
click at [348, 559] on li "Lançamento Gecond" at bounding box center [381, 562] width 267 height 26
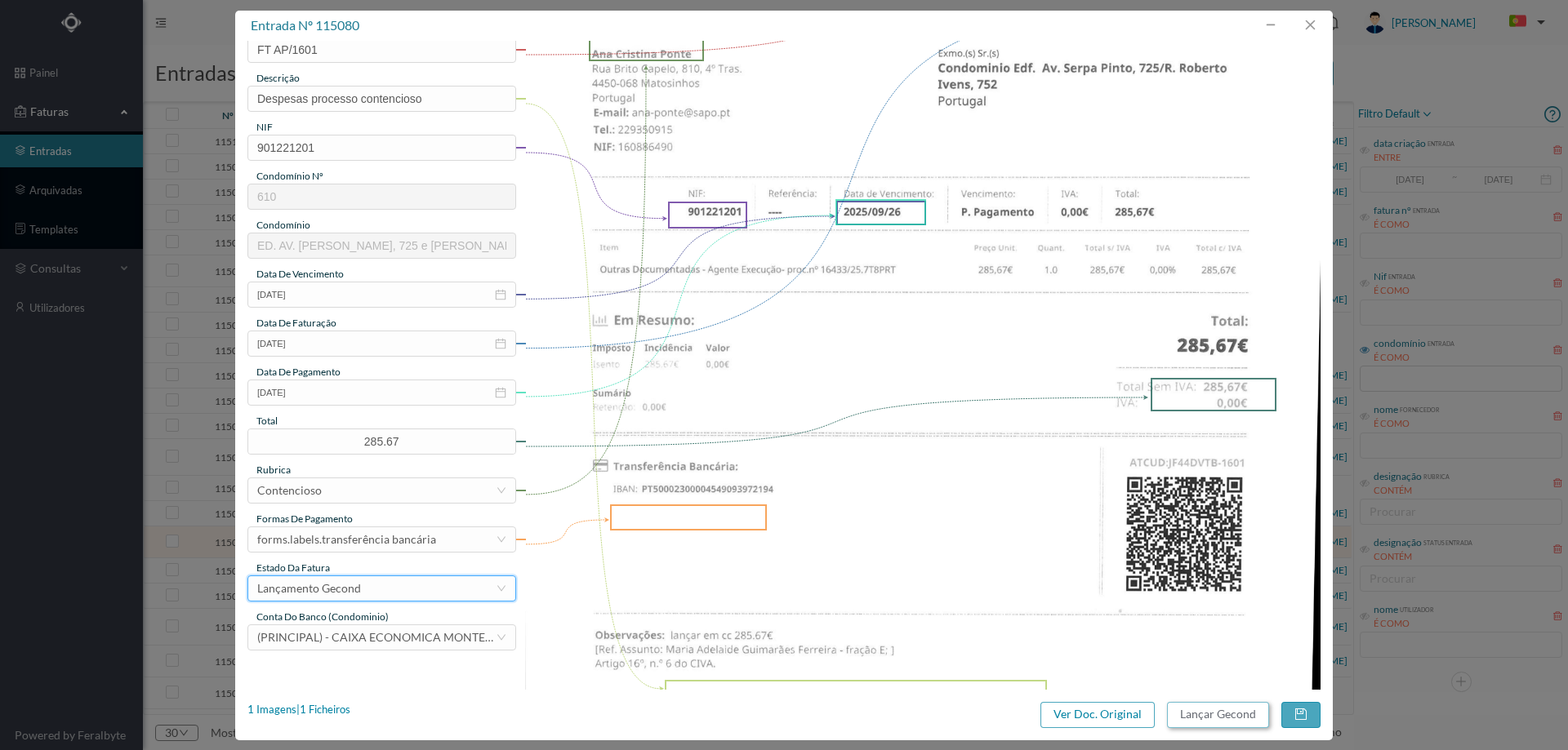
click at [1203, 719] on button "Lançar Gecond" at bounding box center [1218, 715] width 102 height 26
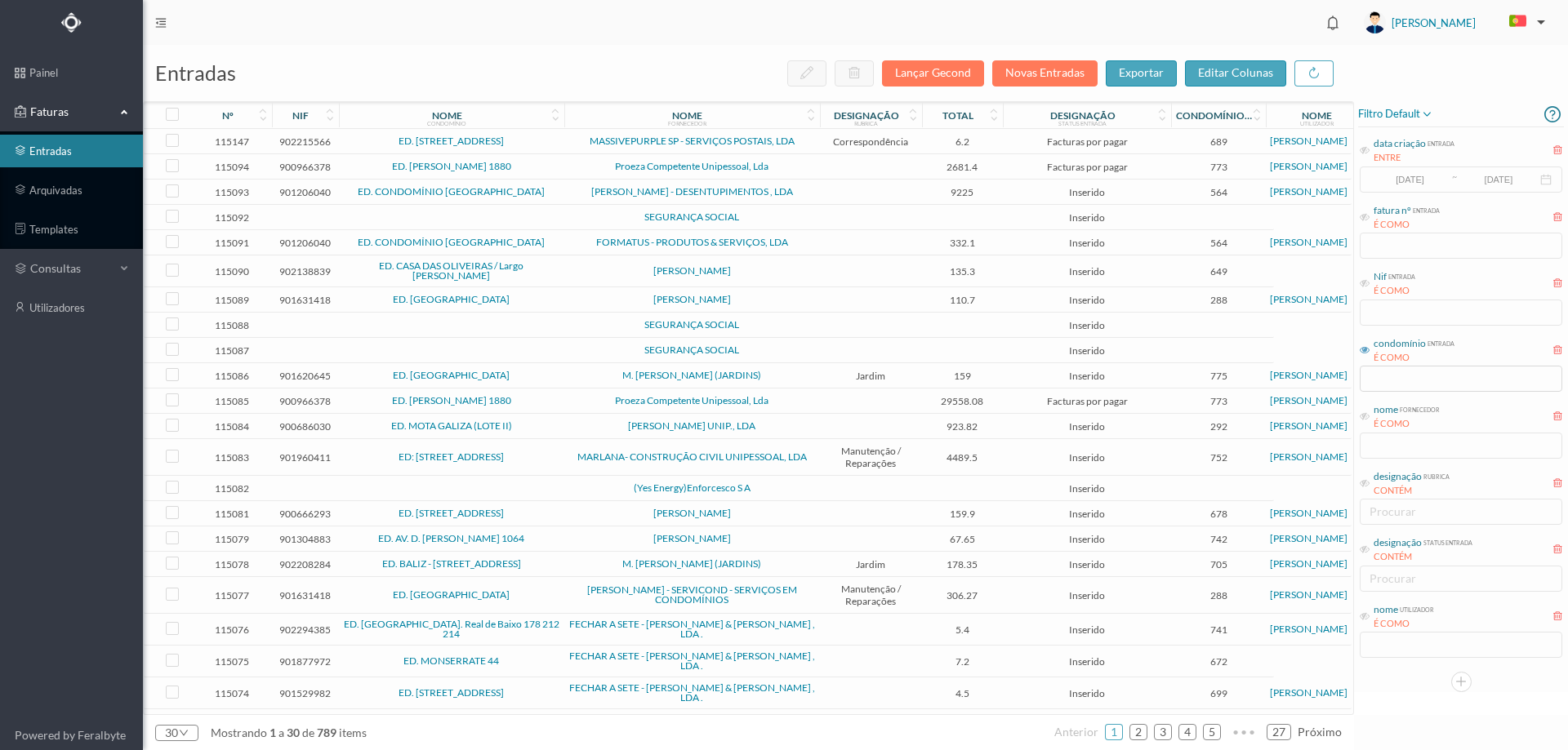
click at [764, 534] on span "[PERSON_NAME]" at bounding box center [692, 539] width 247 height 10
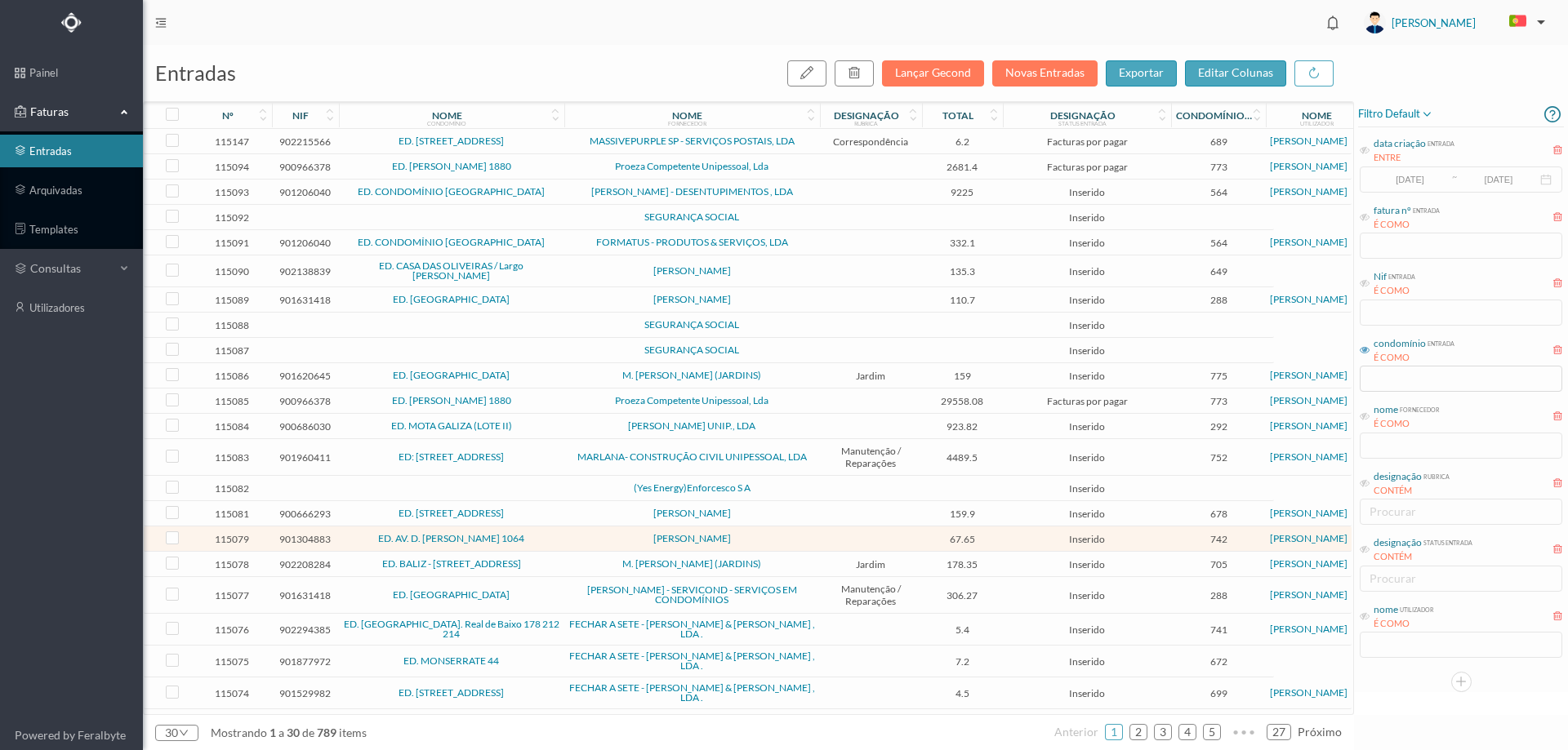
click at [764, 534] on span "[PERSON_NAME]" at bounding box center [692, 539] width 247 height 10
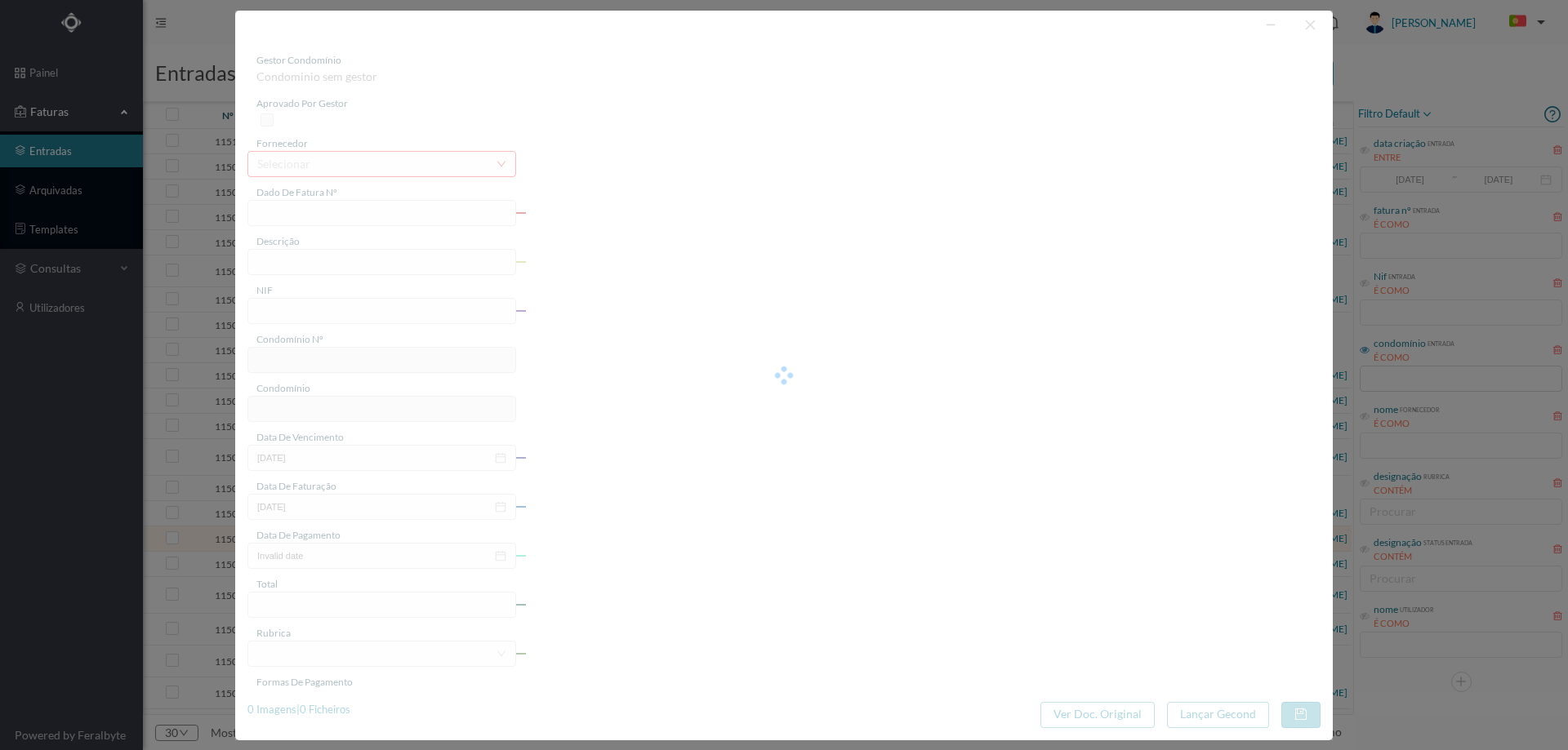
type input "FT AP/1606"
type input "RES NERDS LU PR ND RD DO | into: CUA - Centro de Urologia e Andrologia - fracçã…"
type input "901304883"
type input "Invalid date"
type input "2025-09-30"
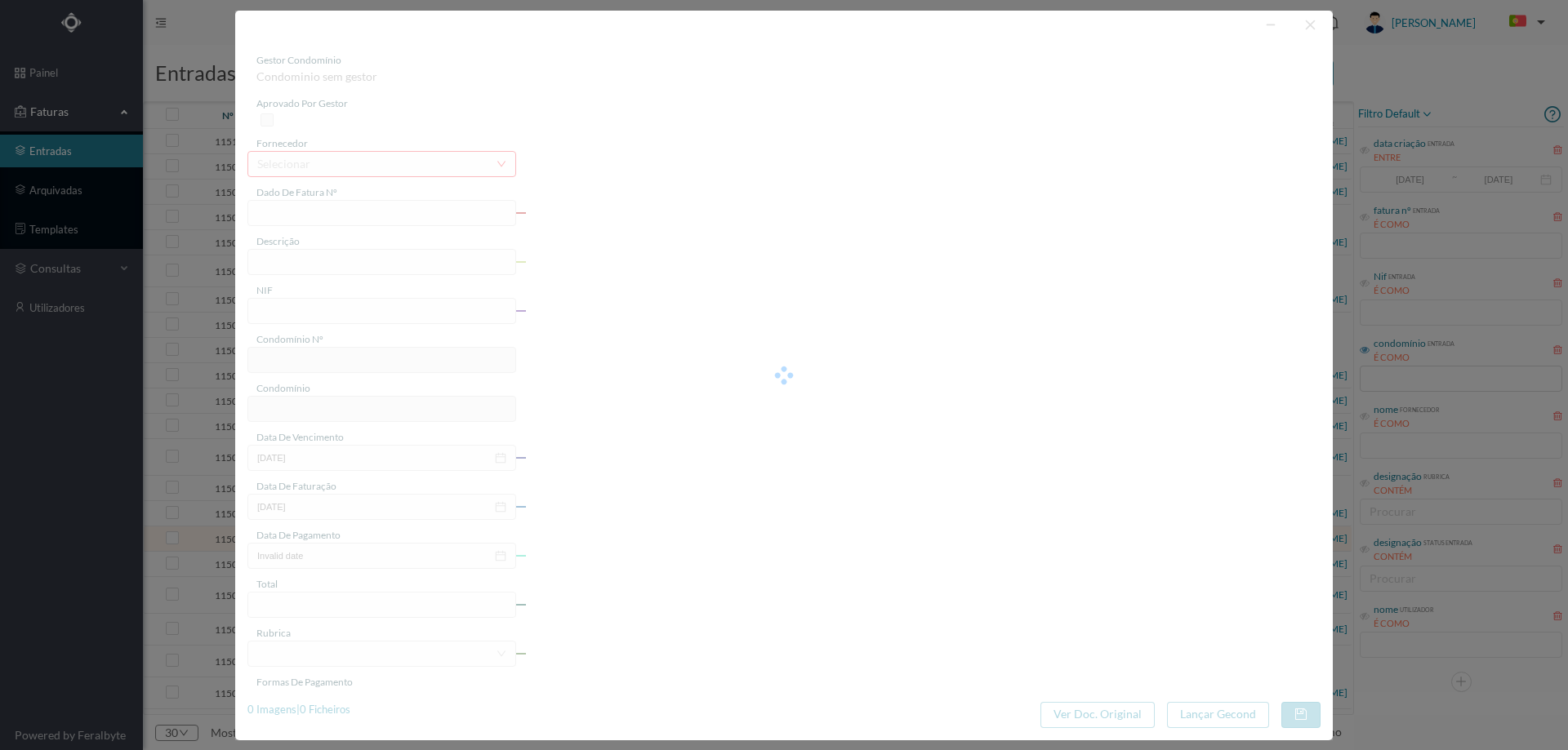
type input "67.65"
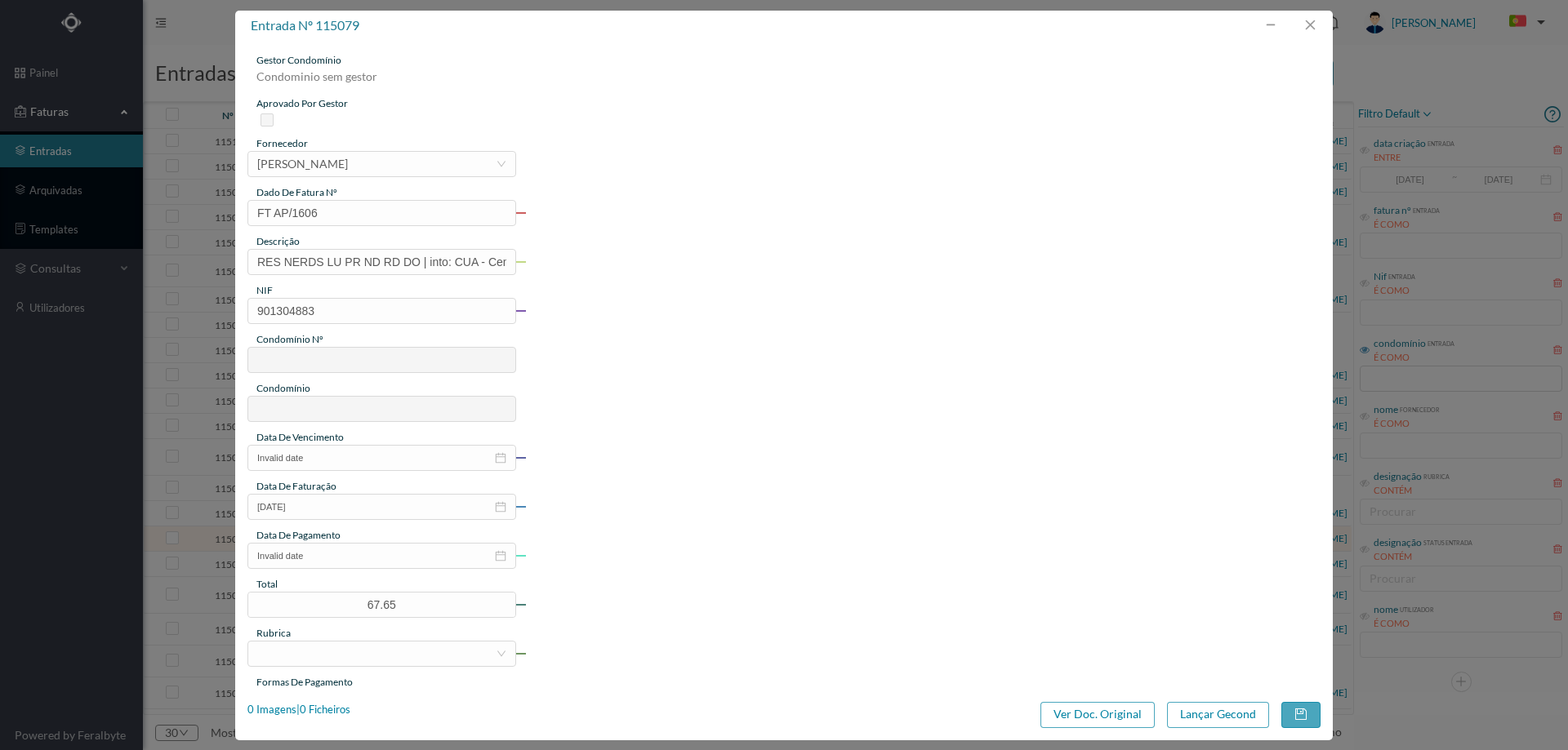
type input "742"
type input "ED. AV. D. AFONSO HENRIQUES 1064"
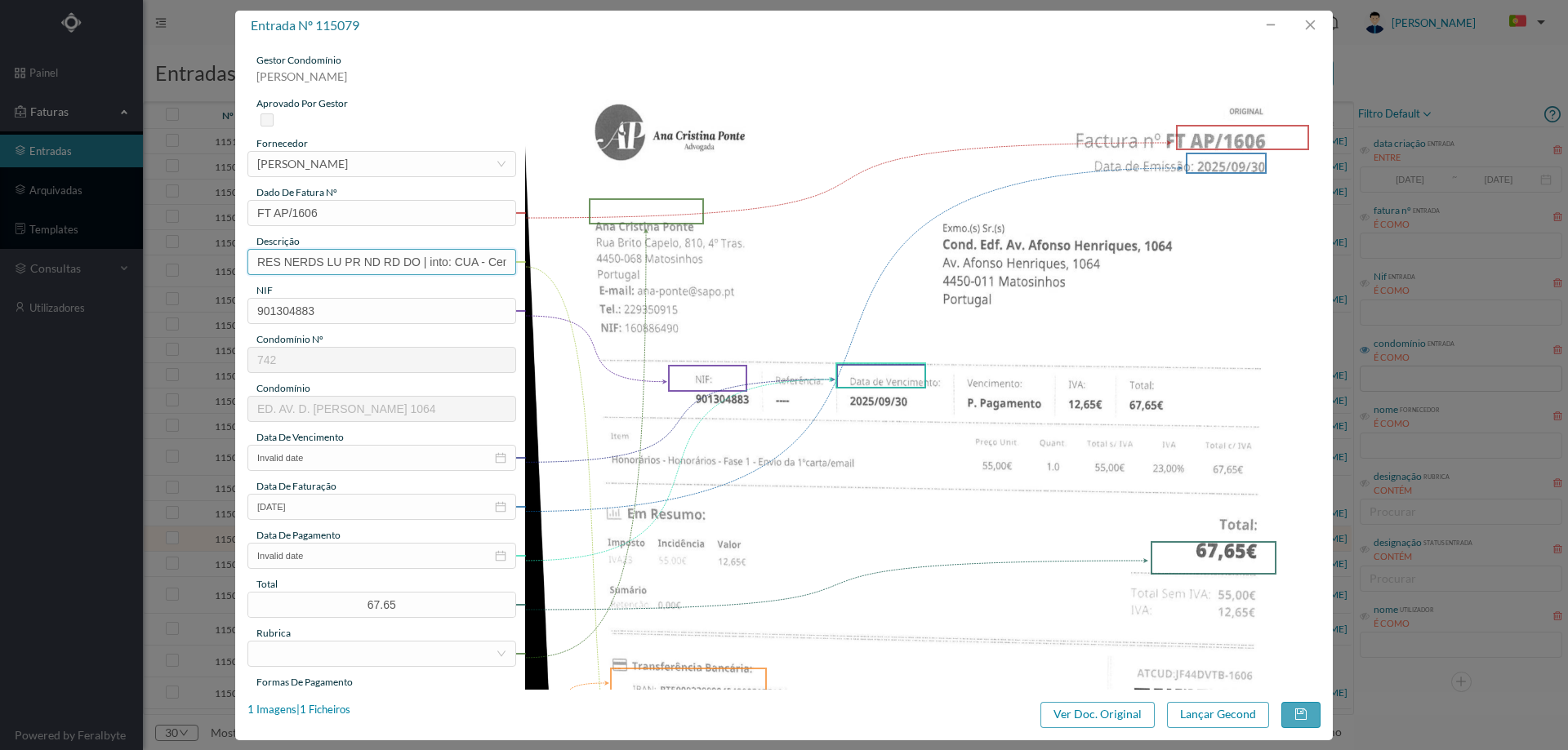
click at [417, 272] on input "RES NERDS LU PR ND RD DO | into: CUA - Centro de Urologia e Andrologia - fracçã…" at bounding box center [382, 261] width 268 height 26
type input "Despesas processo contencioso"
click at [340, 455] on input "Invalid date" at bounding box center [382, 458] width 268 height 26
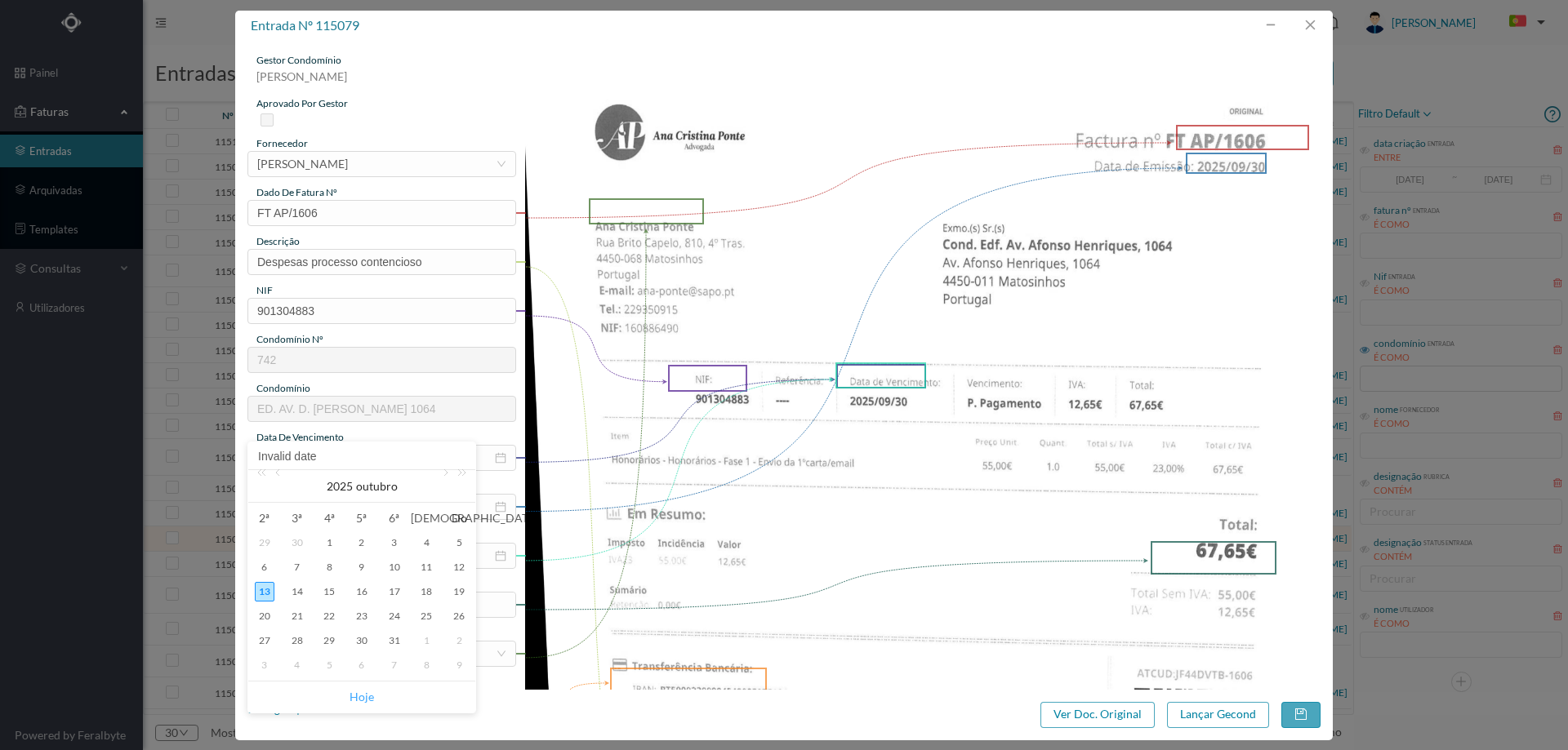
click at [358, 691] on link "Hoje" at bounding box center [361, 696] width 24 height 31
type input "[DATE]"
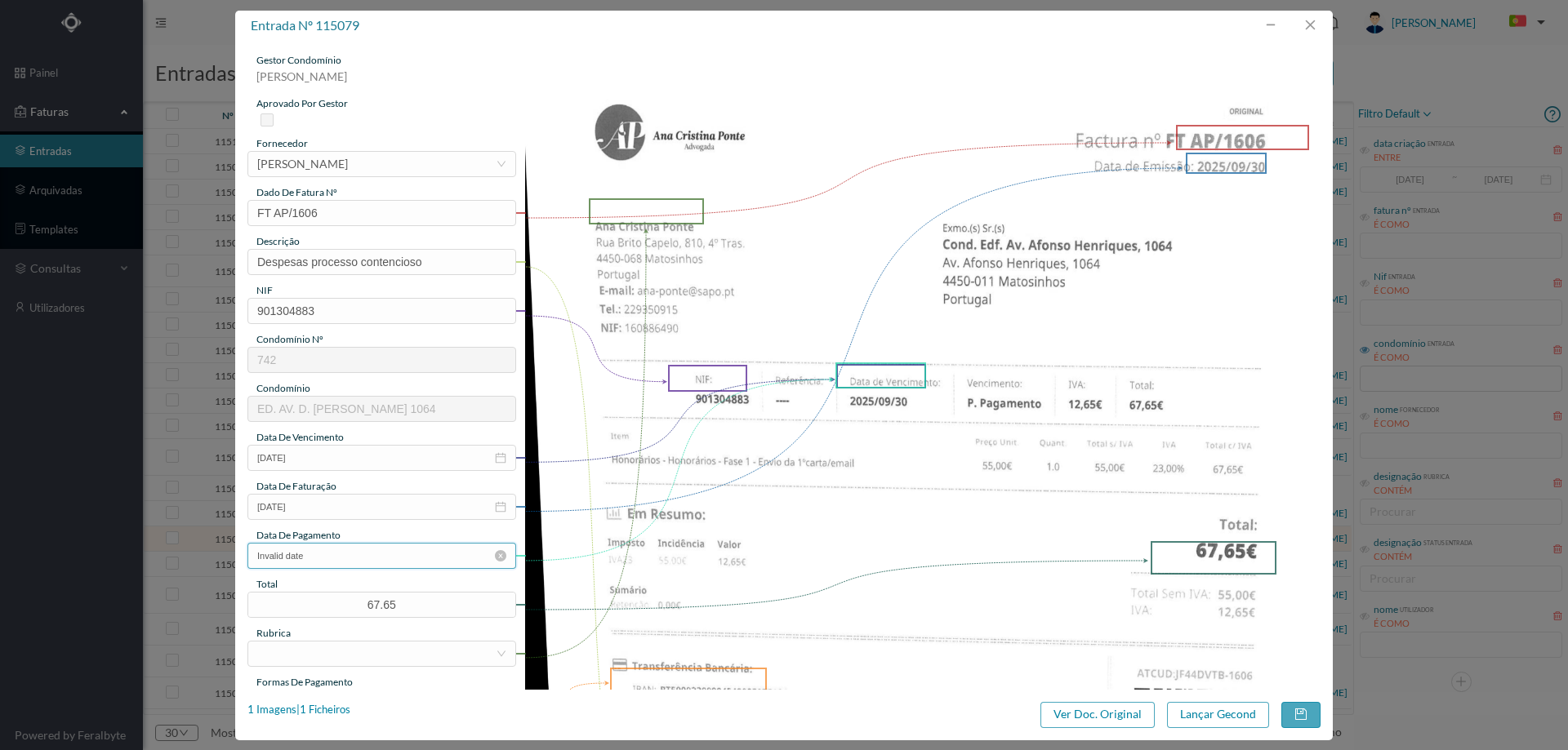
click at [319, 553] on input "Invalid date" at bounding box center [382, 556] width 268 height 26
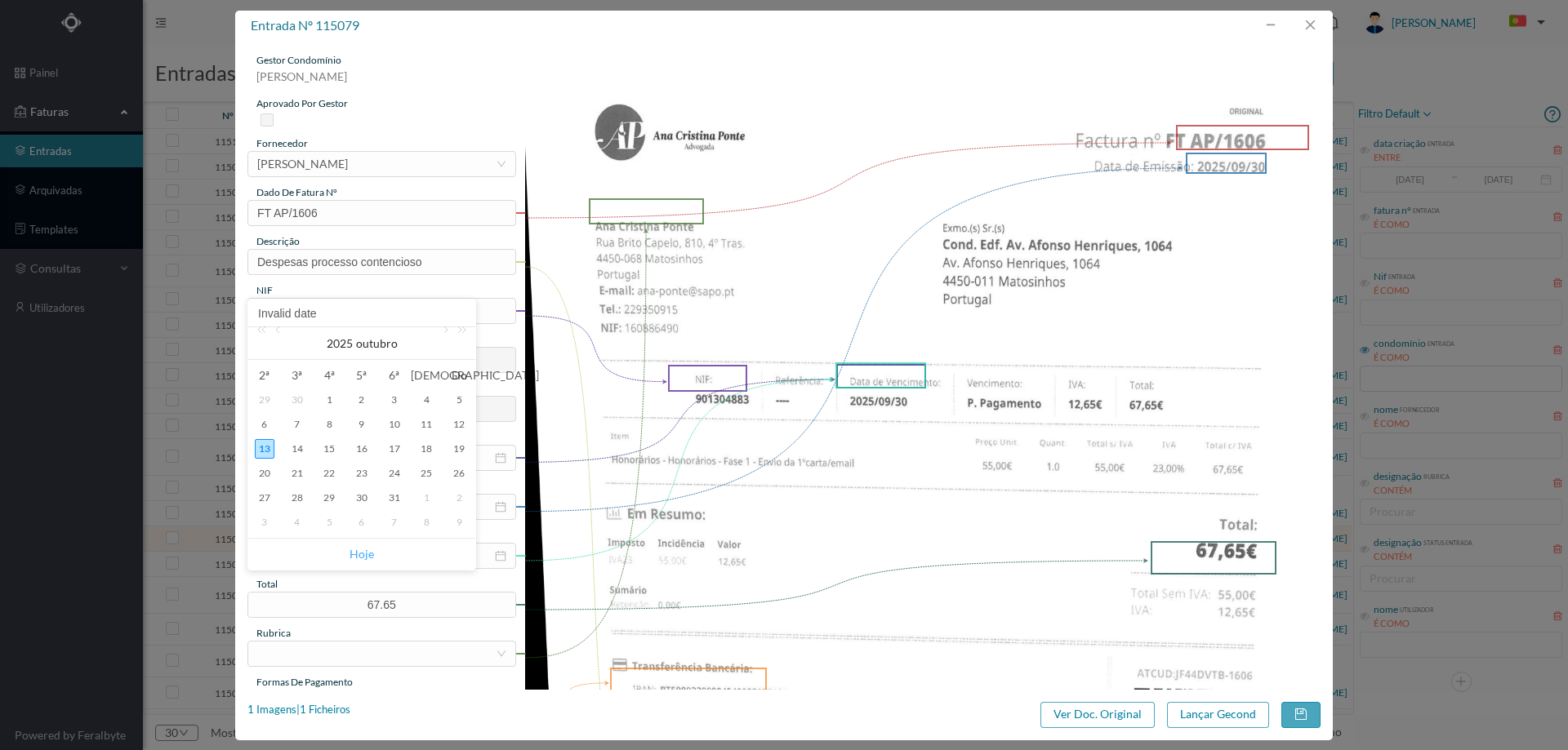
click at [359, 553] on link "Hoje" at bounding box center [361, 554] width 24 height 31
type input "[DATE]"
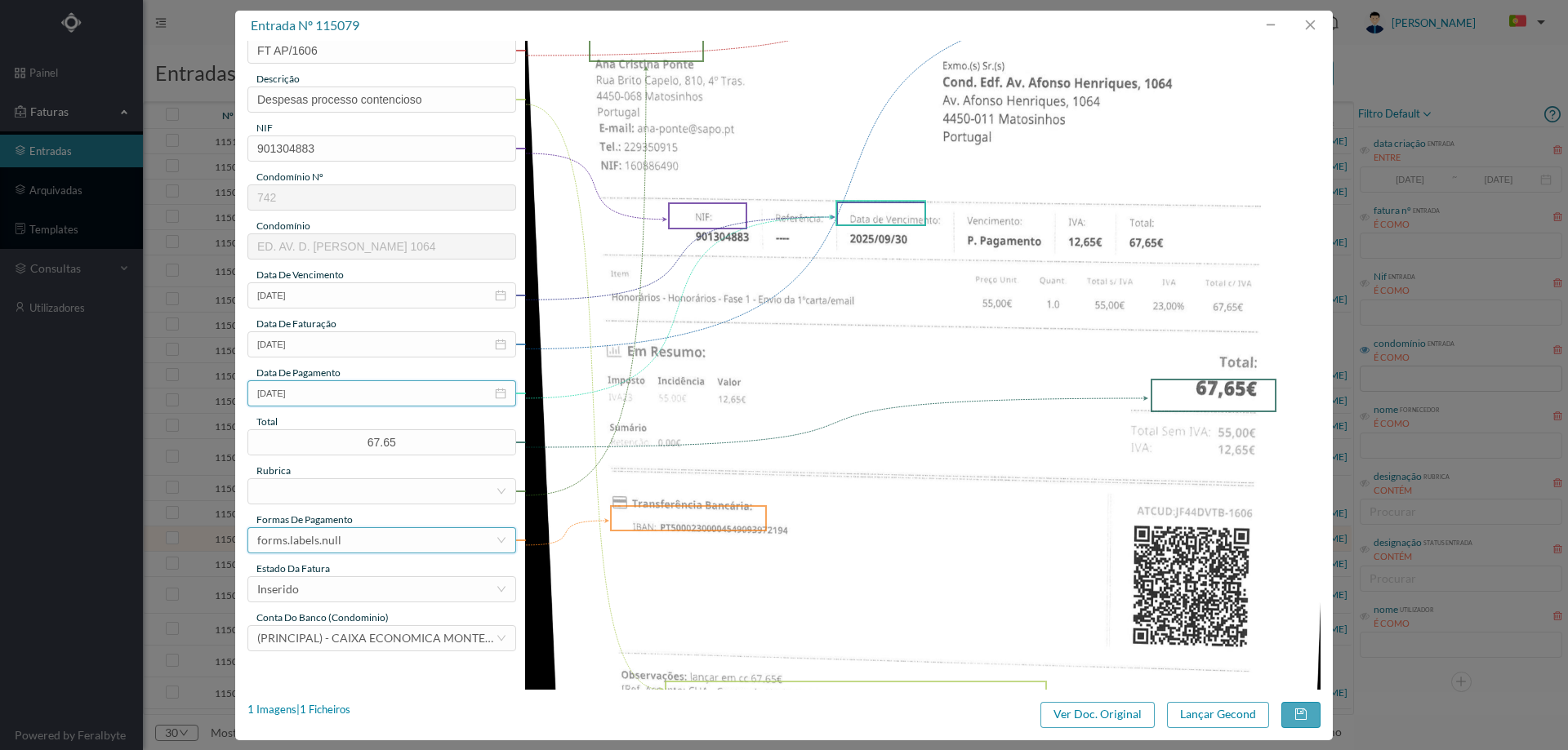
scroll to position [163, 0]
click at [330, 494] on div at bounding box center [376, 490] width 238 height 24
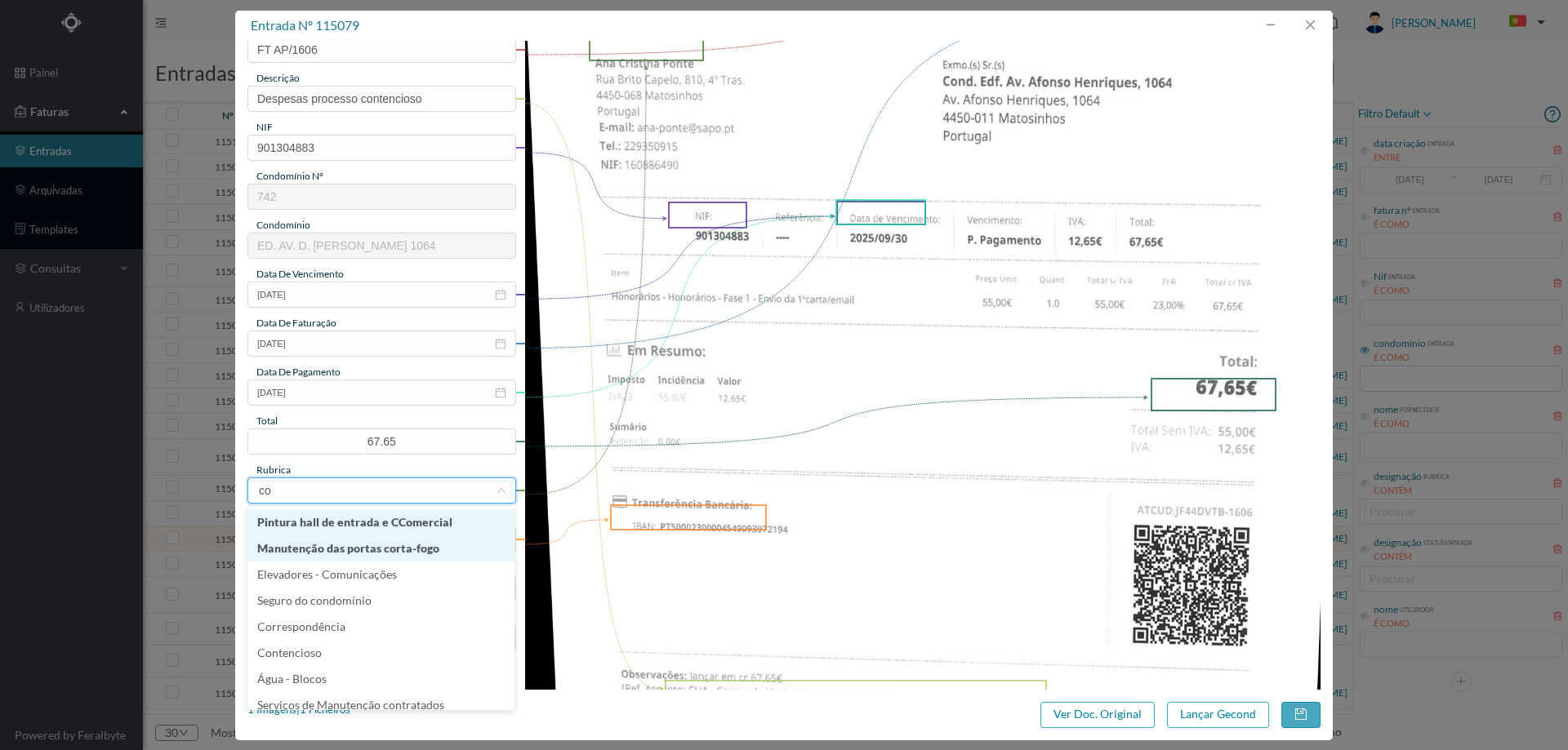
type input "con"
click at [330, 548] on li "Contencioso" at bounding box center [381, 548] width 267 height 26
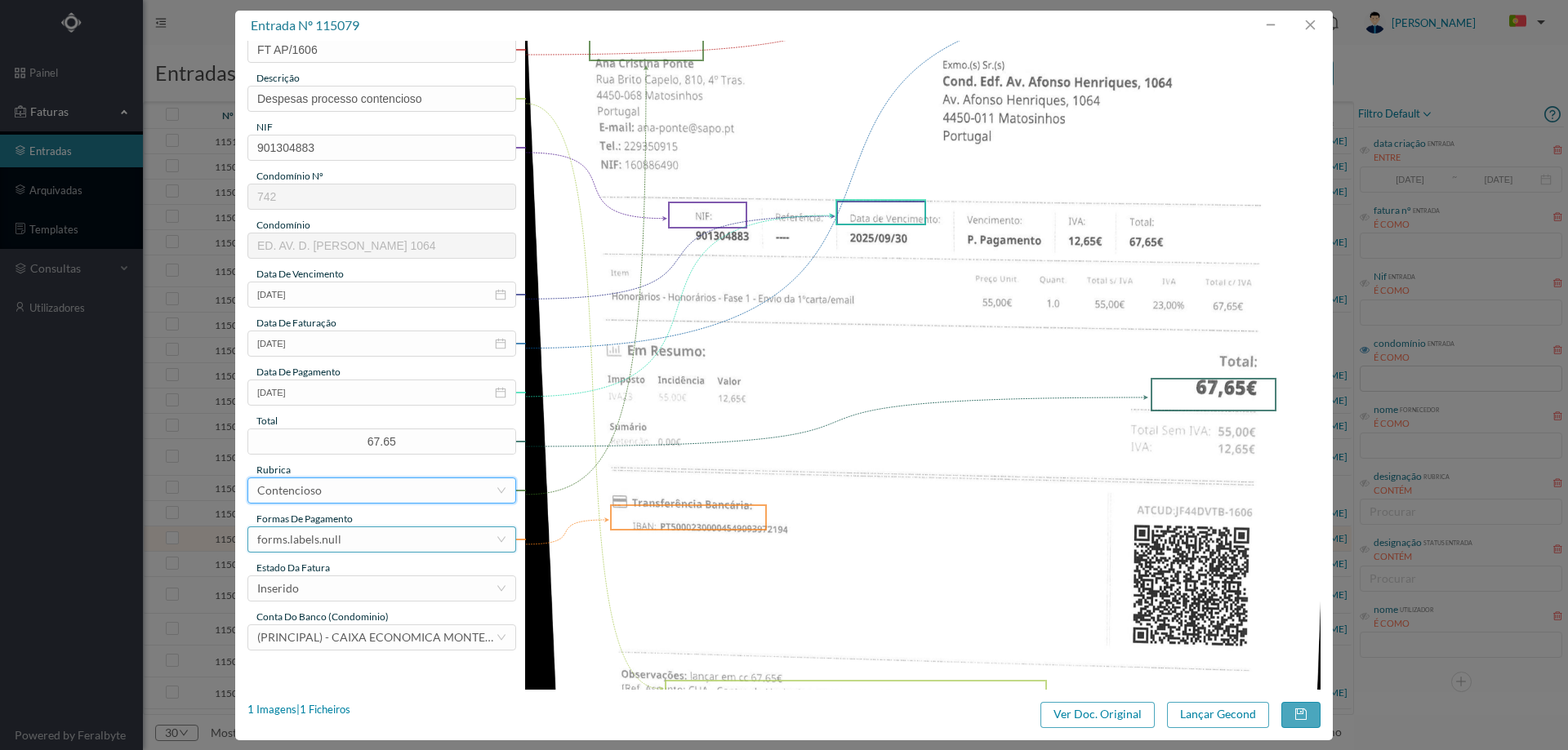
click at [333, 541] on div "forms.labels.null" at bounding box center [299, 539] width 84 height 24
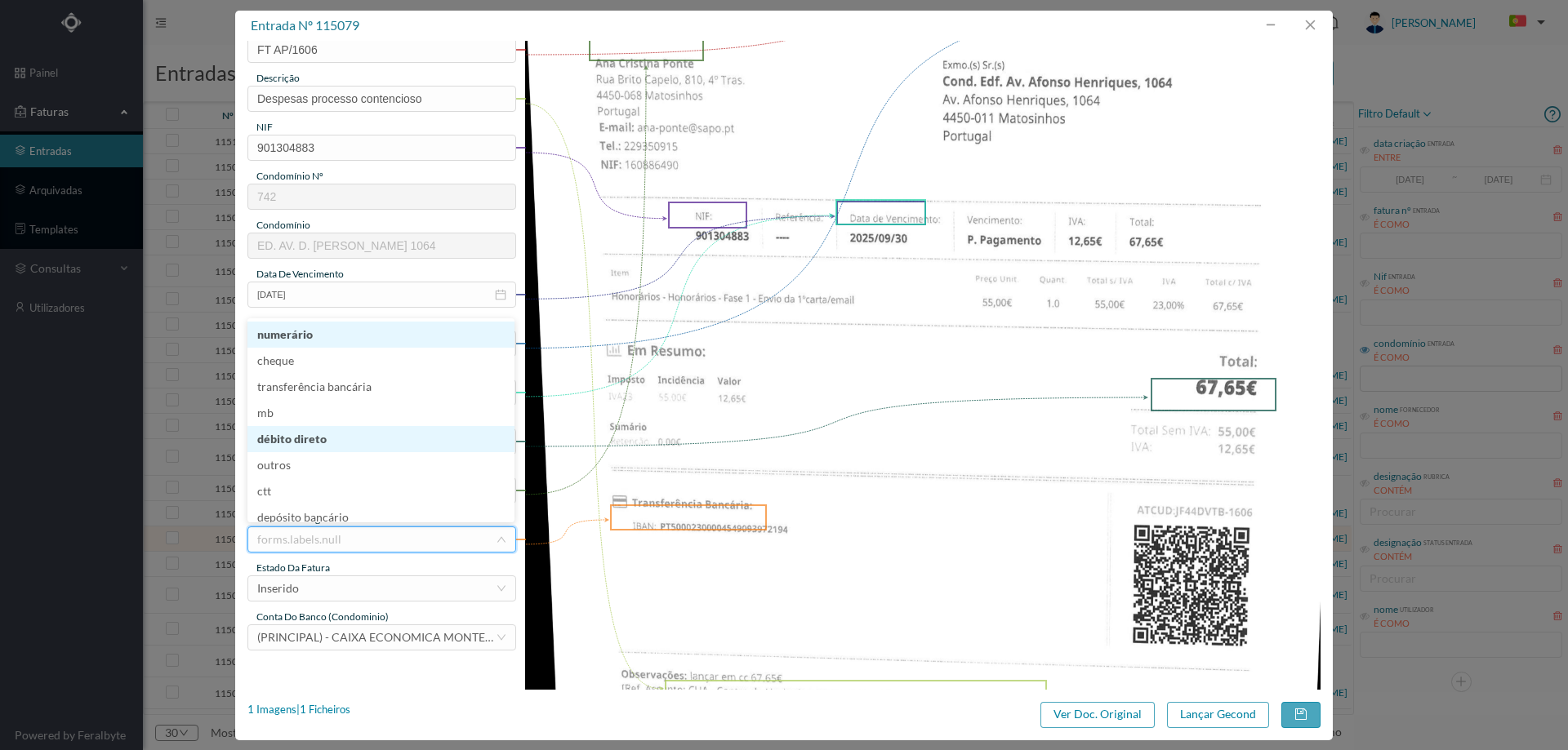
scroll to position [8, 0]
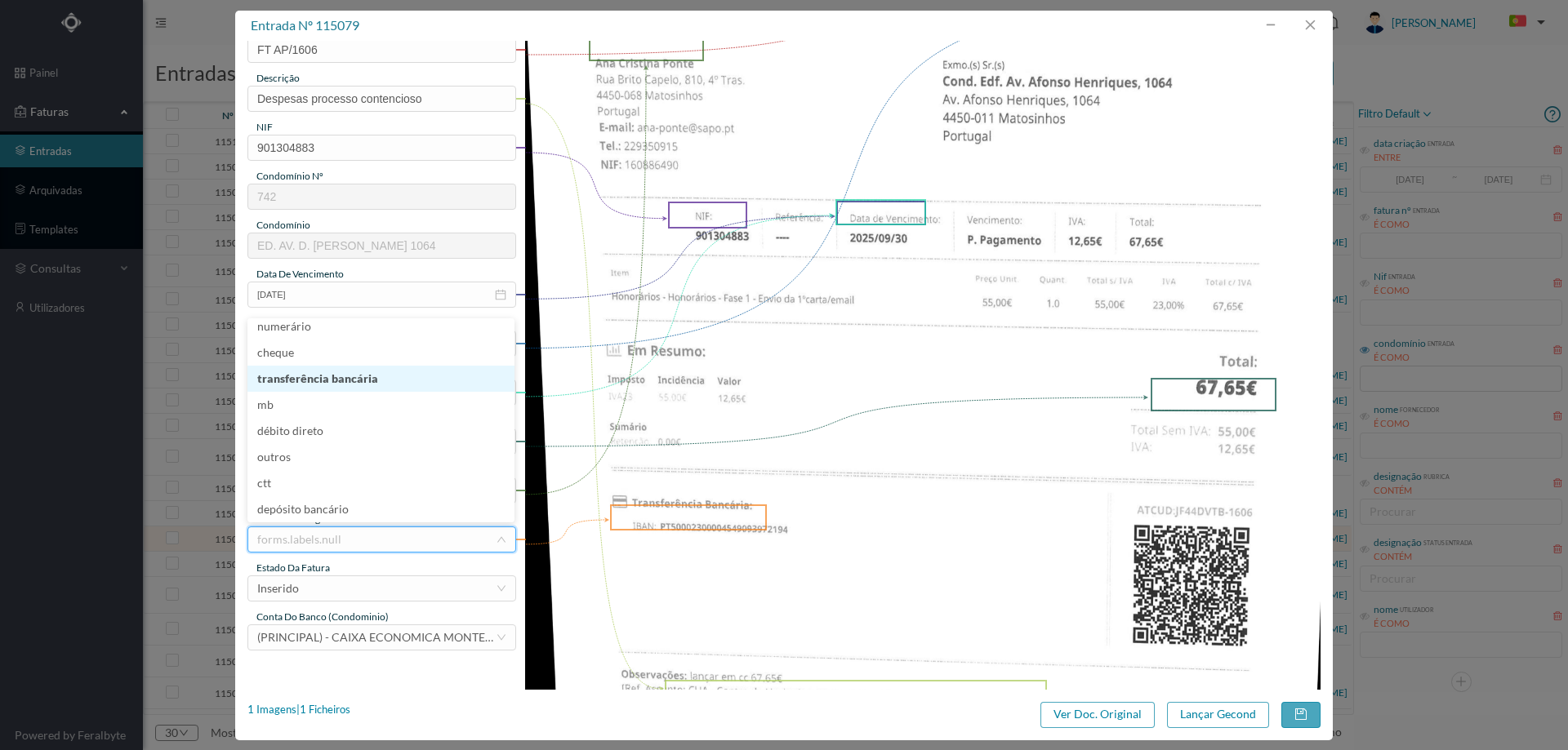
click at [330, 383] on li "transferência bancária" at bounding box center [381, 378] width 267 height 26
drag, startPoint x: 307, startPoint y: 590, endPoint x: 311, endPoint y: 582, distance: 8.9
click at [307, 587] on div "Inserido" at bounding box center [376, 588] width 238 height 24
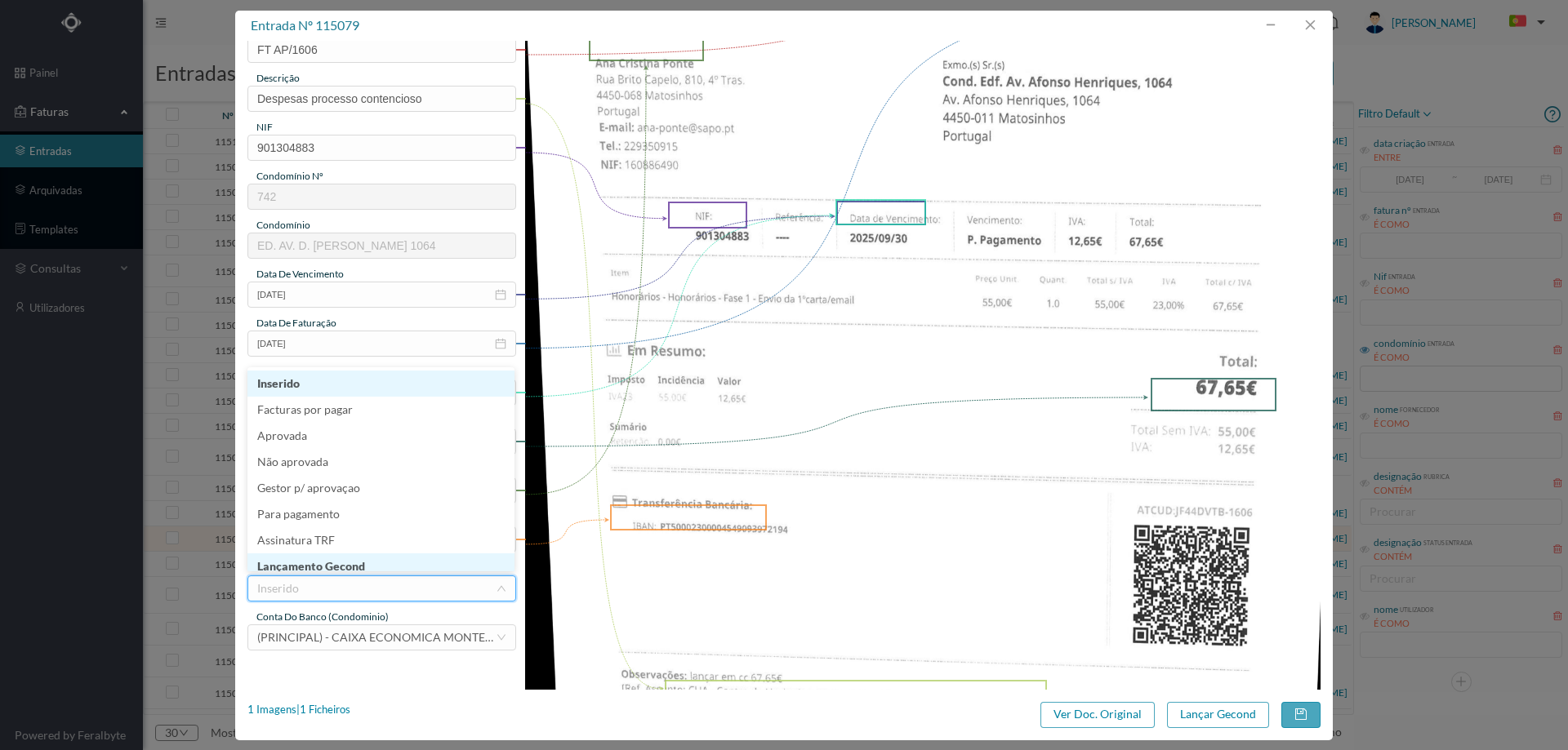
scroll to position [7, 0]
click at [330, 554] on li "Lançamento Gecond" at bounding box center [381, 559] width 267 height 26
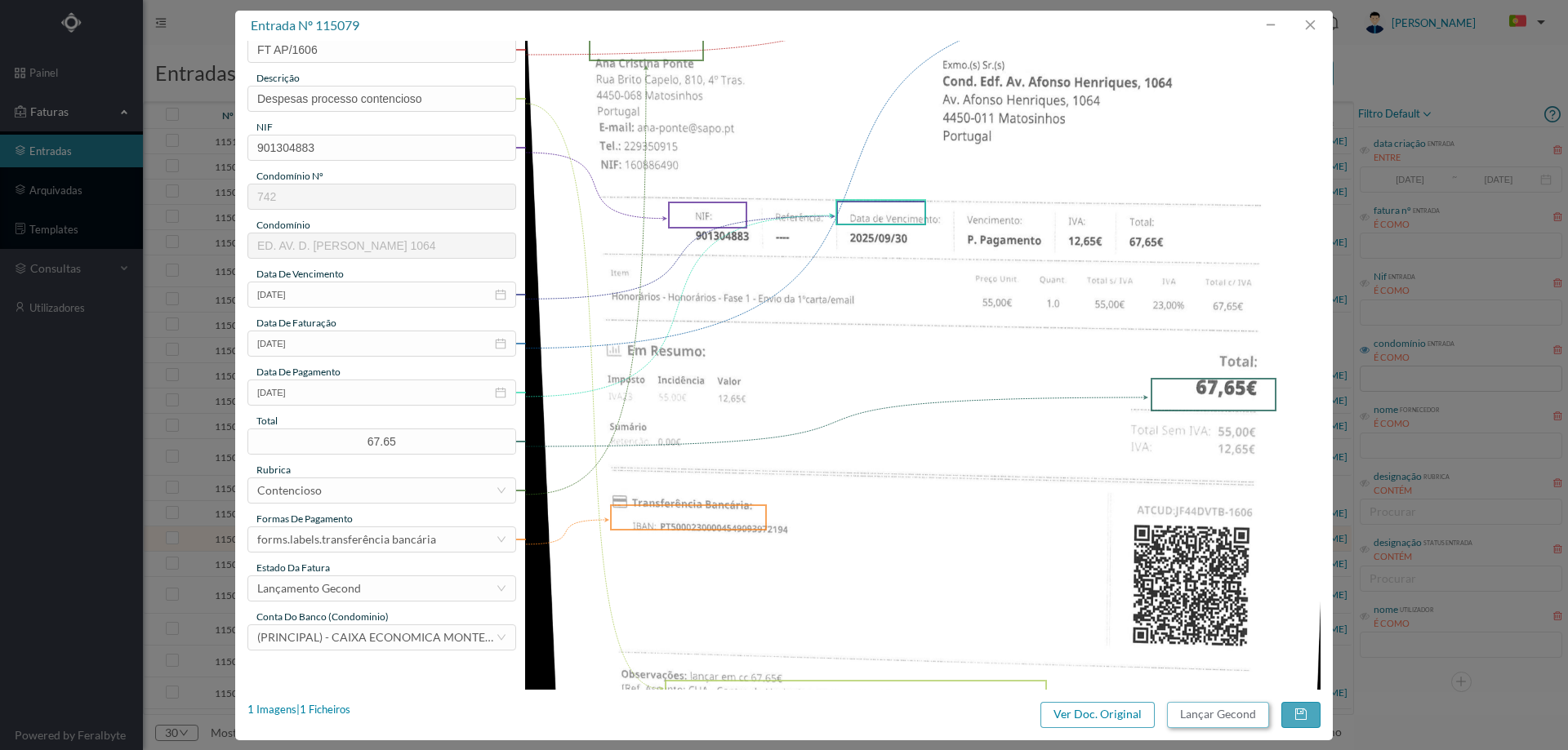
click at [1229, 720] on button "Lançar Gecond" at bounding box center [1218, 715] width 102 height 26
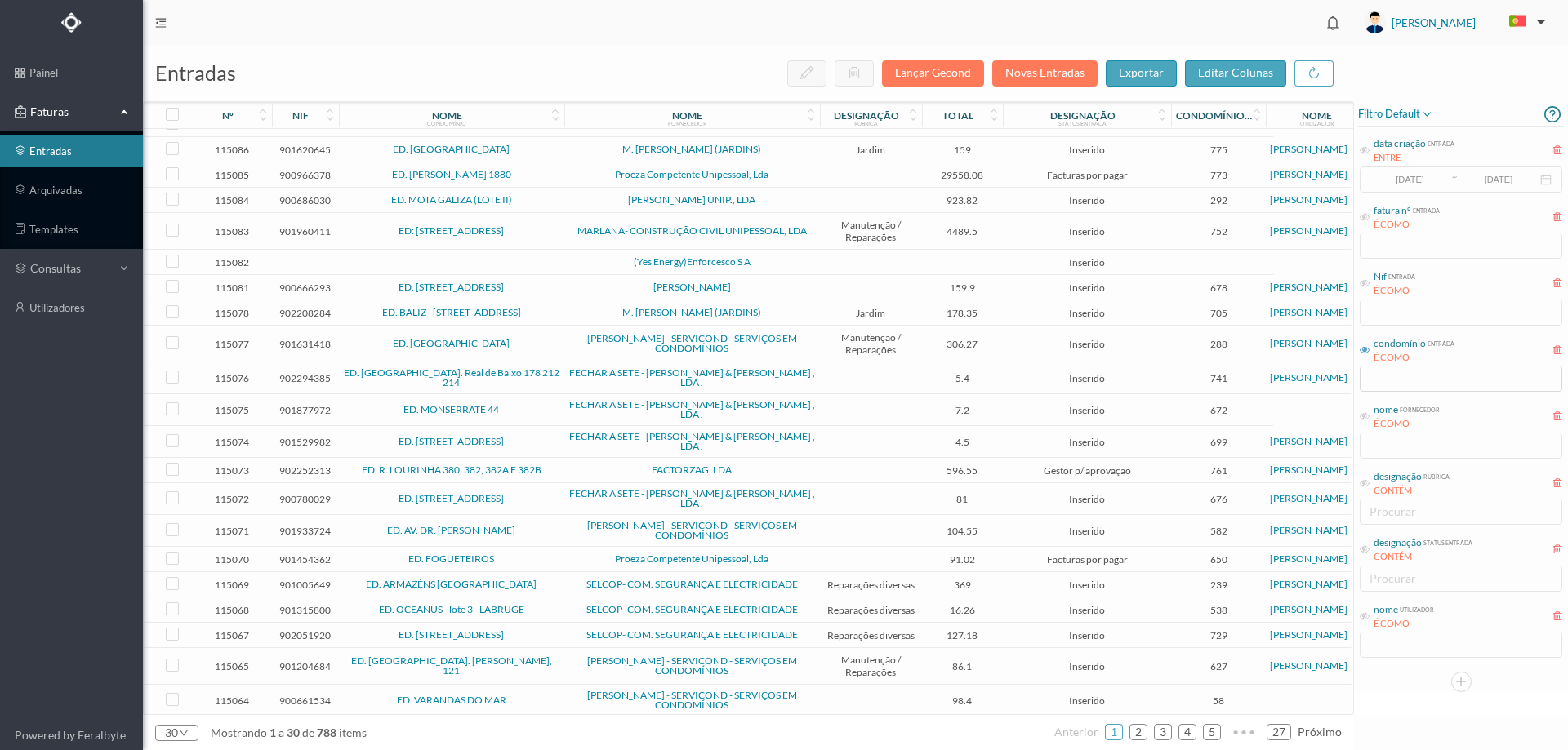
scroll to position [266, 0]
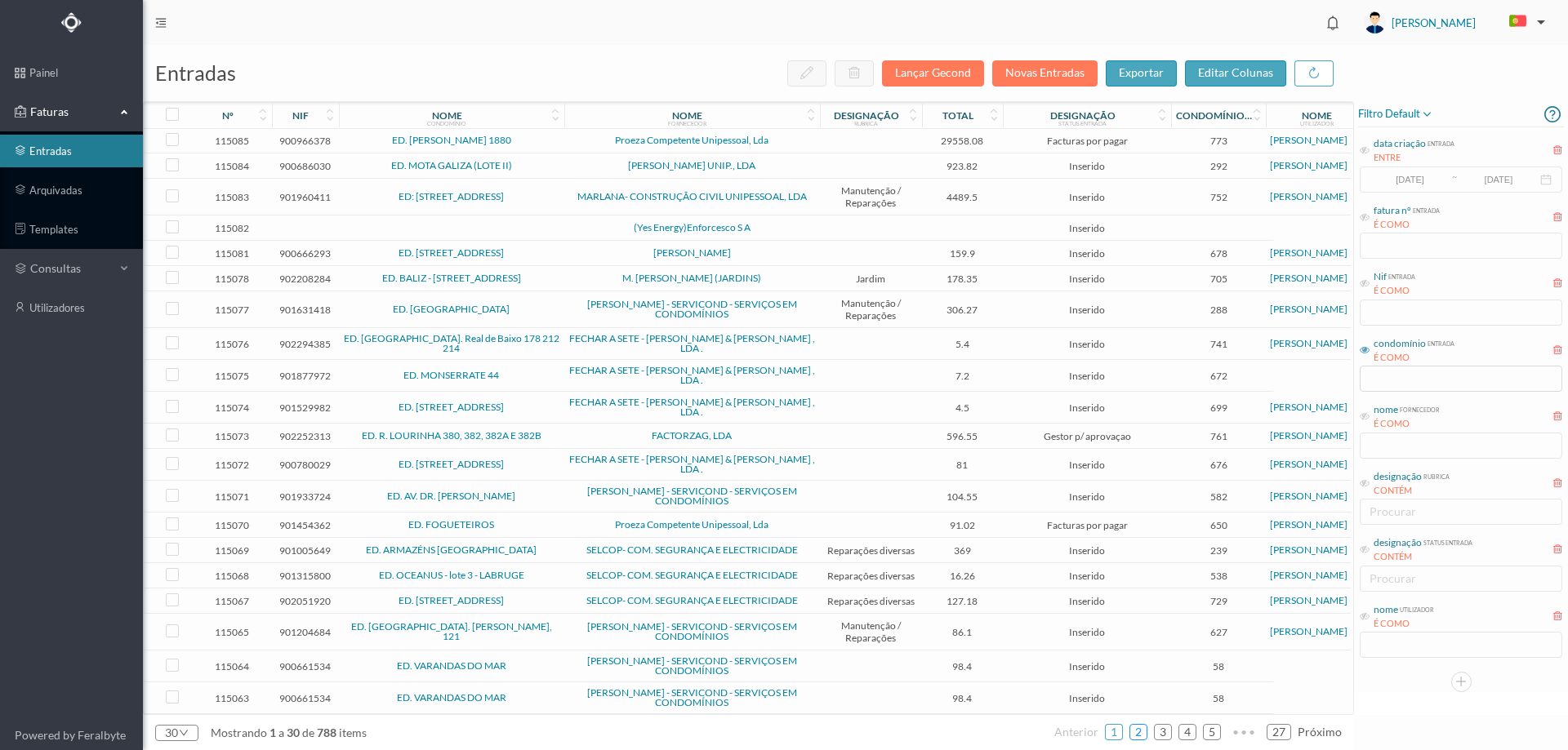
click at [1136, 739] on link "2" at bounding box center [1138, 732] width 16 height 24
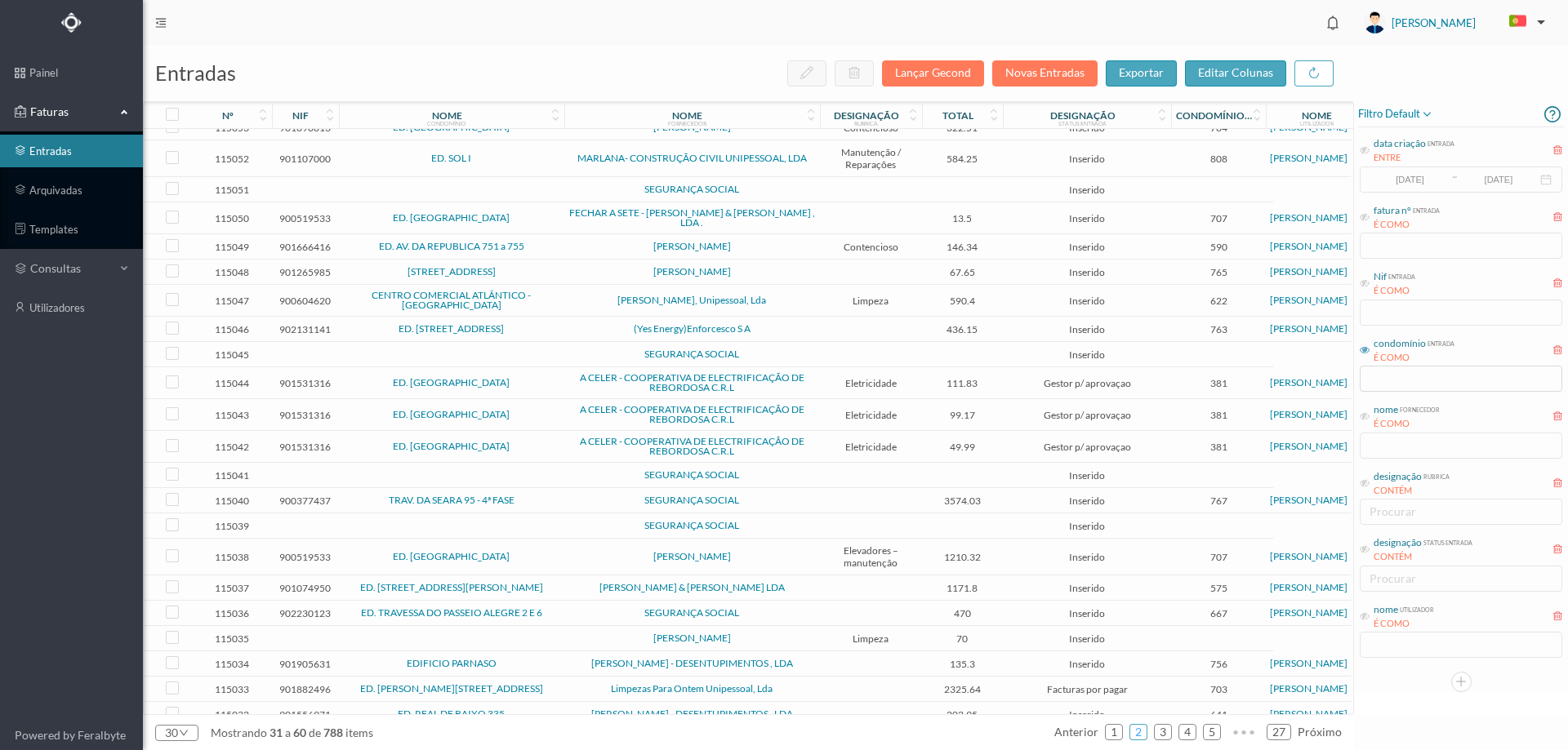
scroll to position [247, 0]
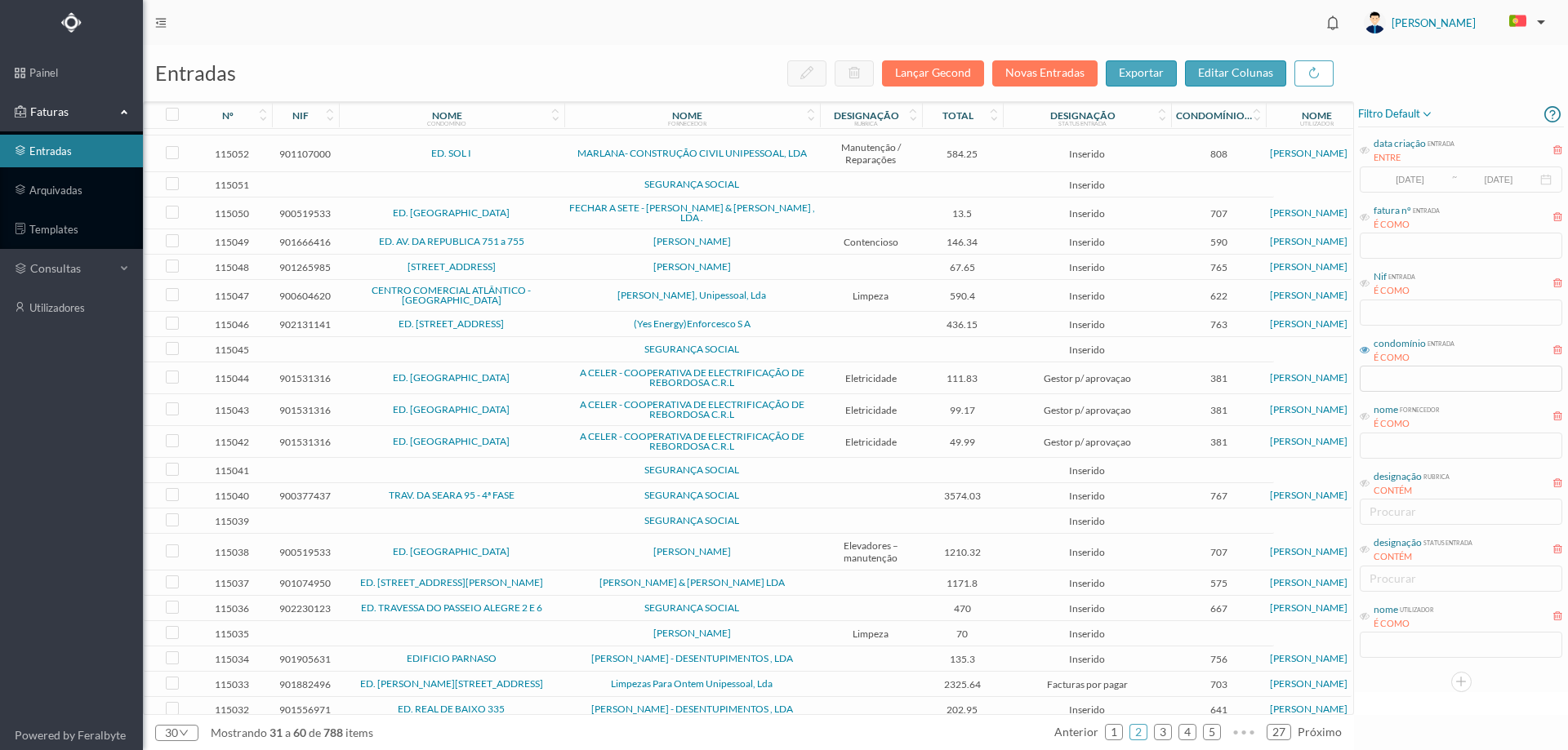
click at [596, 236] on span "[PERSON_NAME]" at bounding box center [692, 241] width 247 height 10
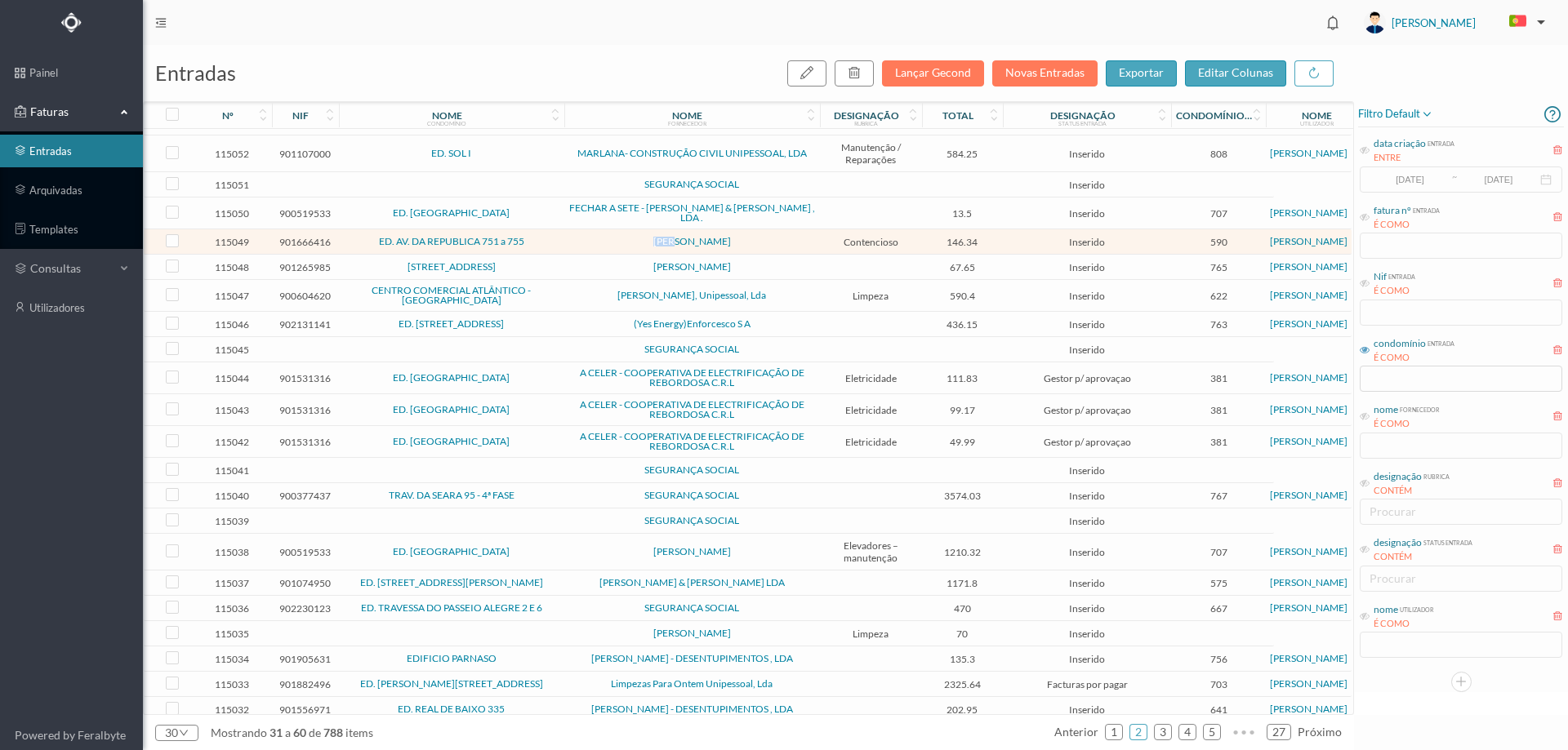
click at [596, 236] on span "[PERSON_NAME]" at bounding box center [692, 241] width 247 height 10
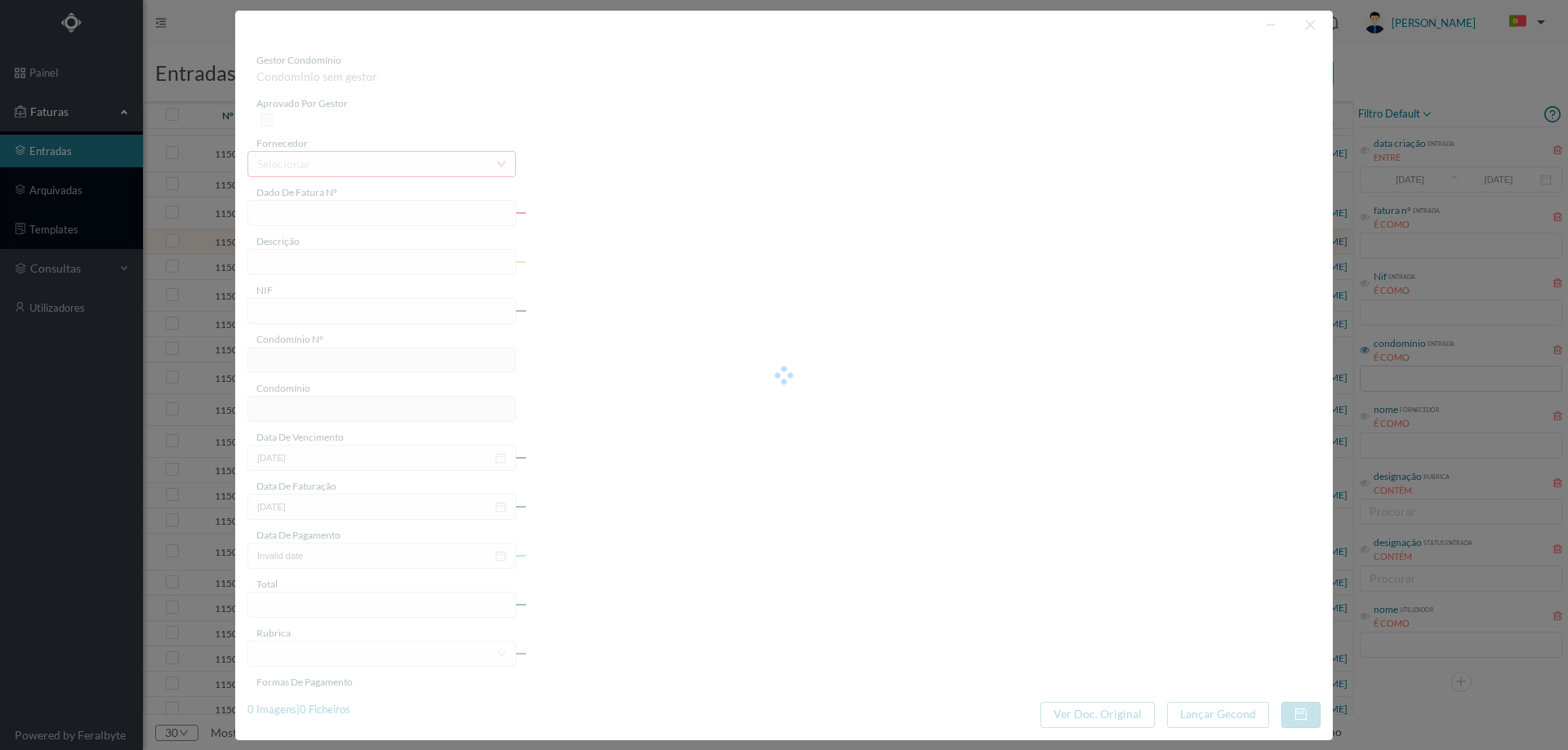
type input "FT AP/1619"
type input "901666416"
type input "2025-10-06"
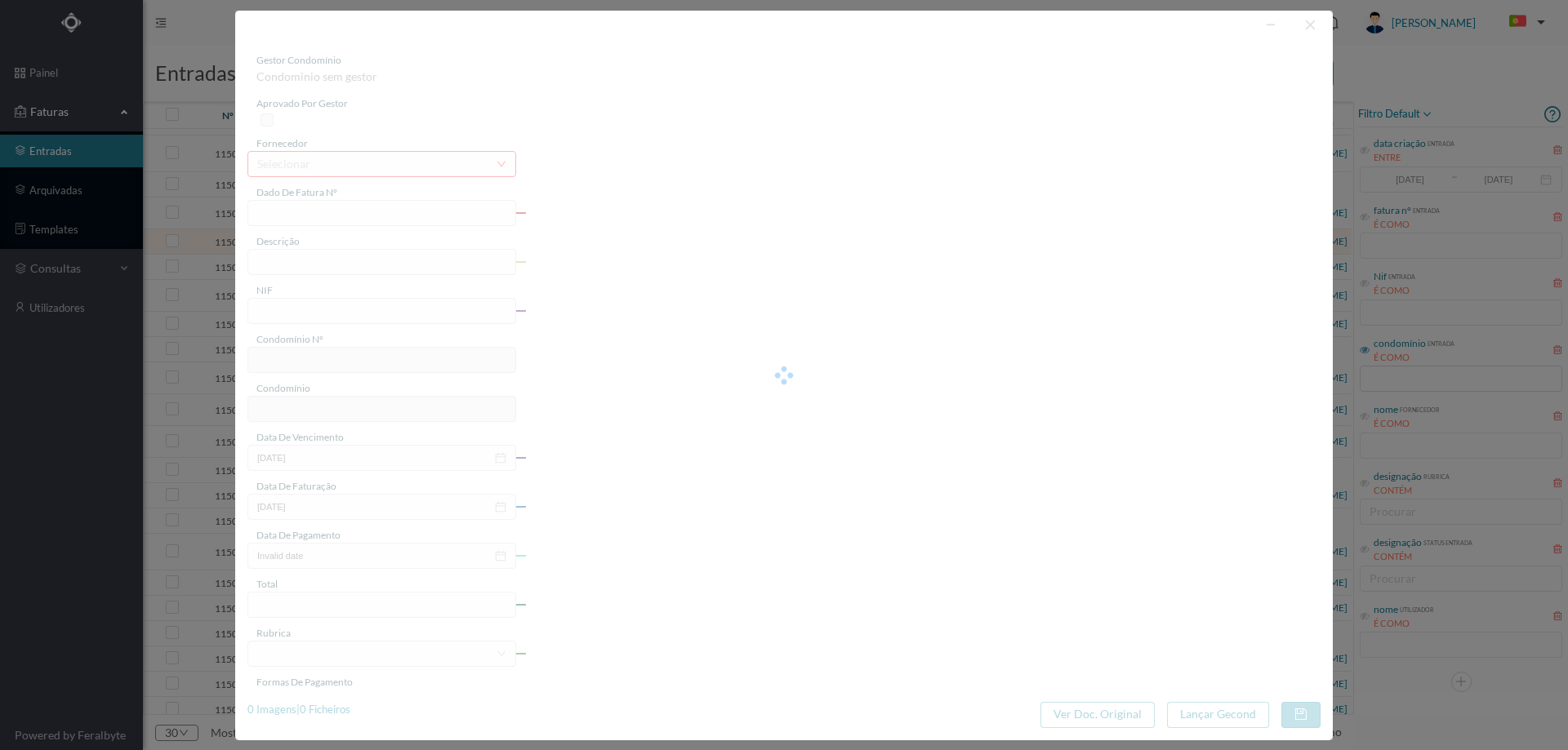
type input "146.34"
type input "590"
type input "ED. AV. DA REPUBLICA 751 a 755"
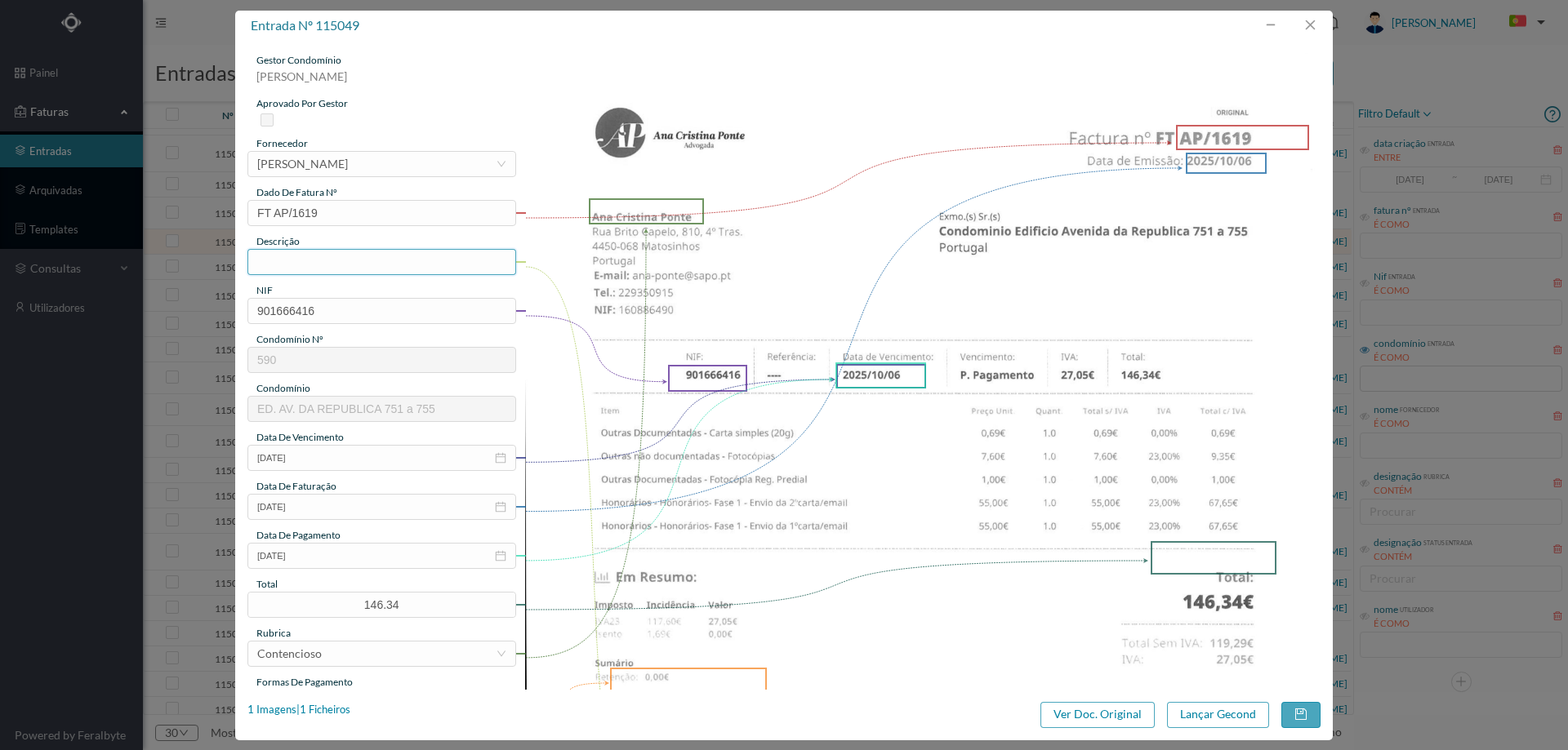
drag, startPoint x: 308, startPoint y: 260, endPoint x: 318, endPoint y: 282, distance: 24.2
click at [308, 260] on input "text" at bounding box center [382, 261] width 268 height 26
type input "Despesas processo contencioso"
click at [332, 545] on input "2025-10-06" at bounding box center [382, 556] width 268 height 26
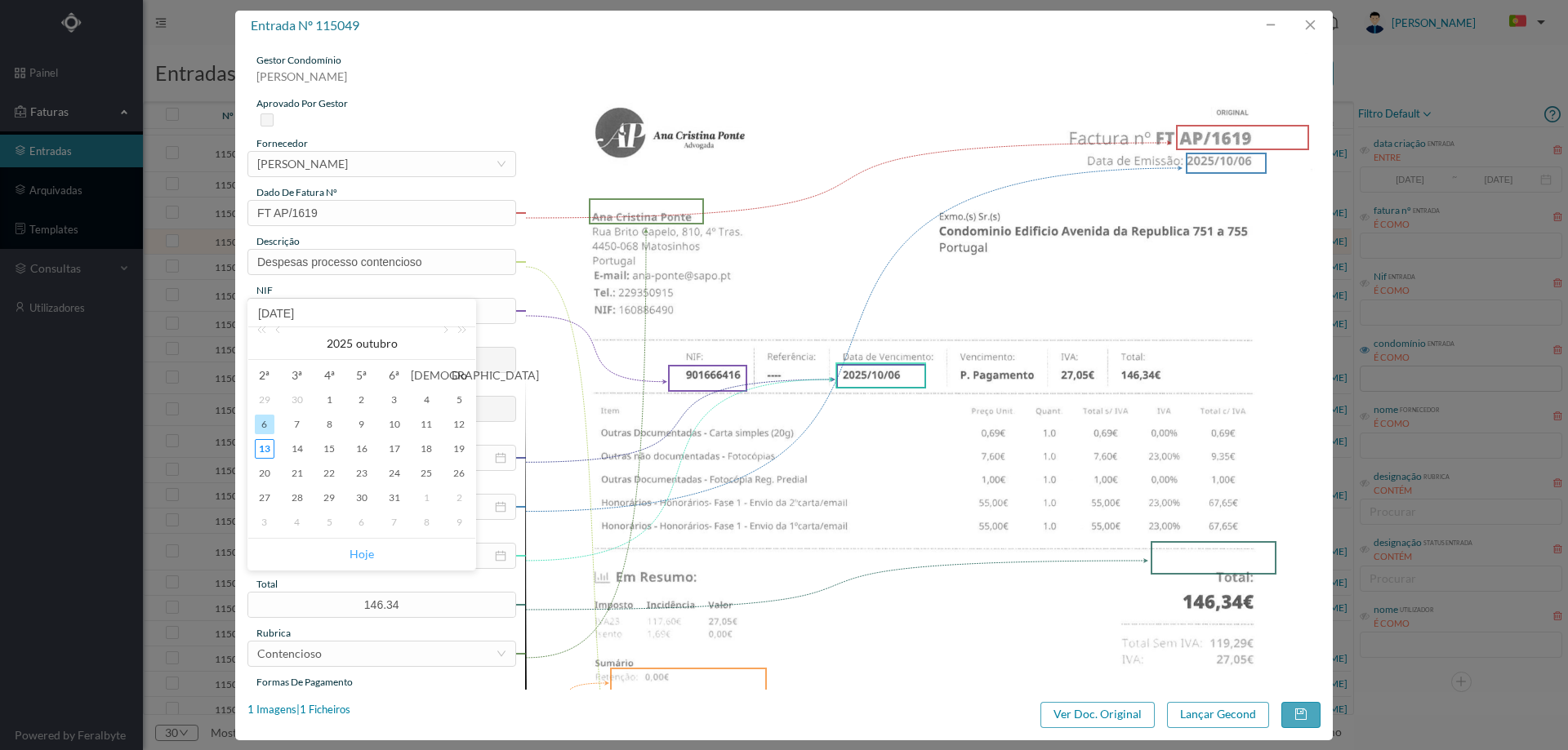
click at [359, 547] on link "Hoje" at bounding box center [361, 554] width 24 height 31
type input "[DATE]"
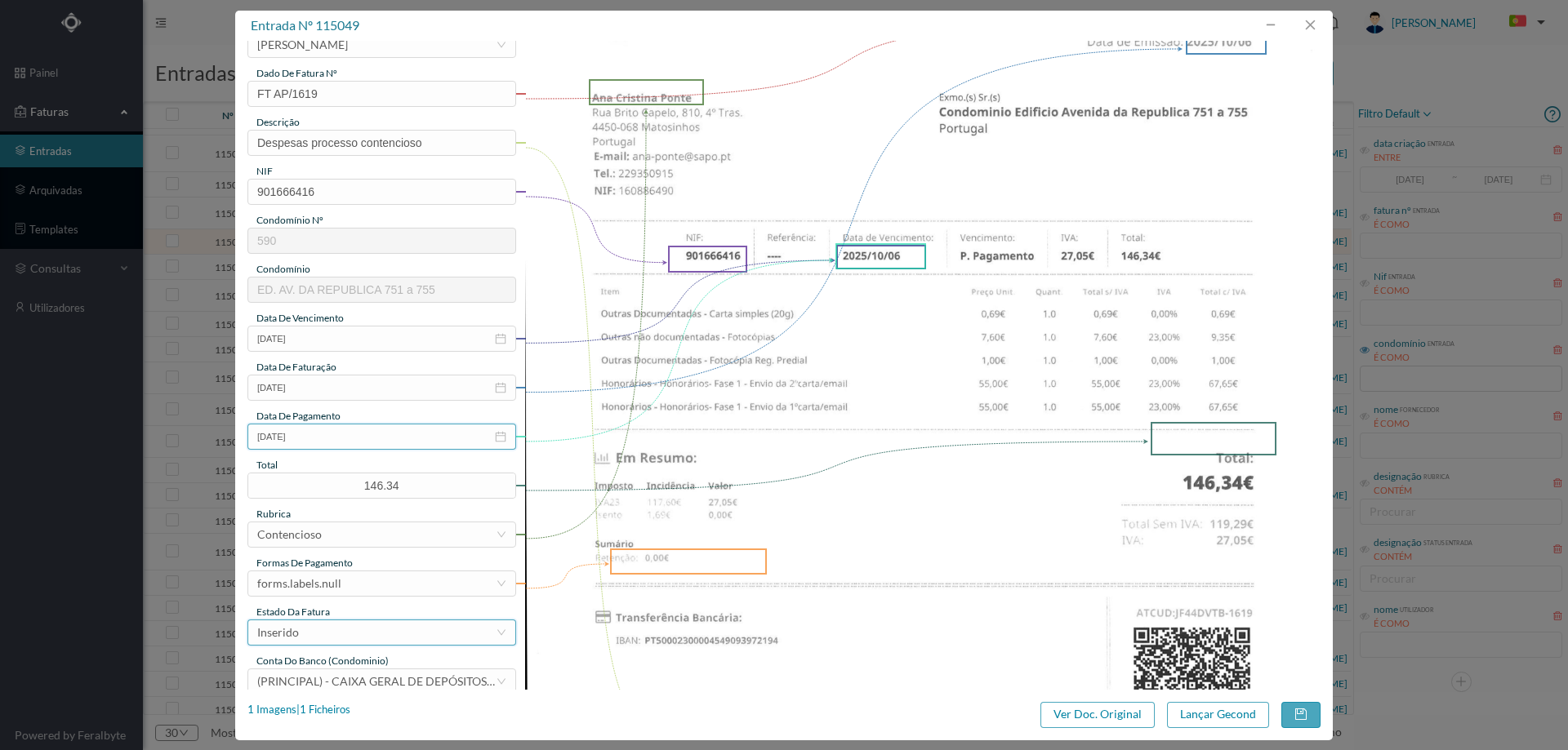
scroll to position [245, 0]
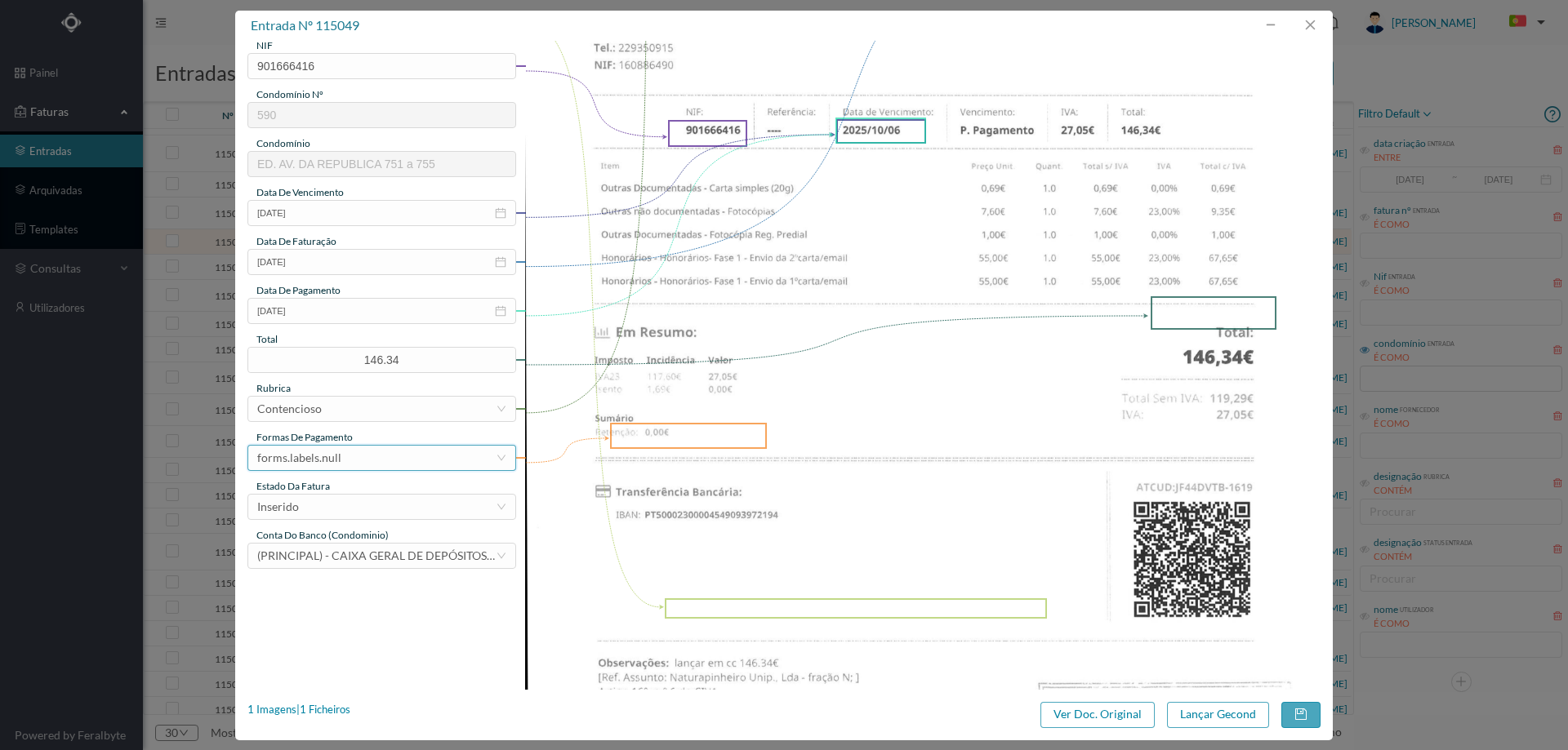
click at [352, 459] on div "forms.labels.null" at bounding box center [376, 458] width 238 height 24
click at [333, 540] on li "transferência bancária" at bounding box center [381, 541] width 267 height 26
click at [394, 504] on div "Inserido" at bounding box center [376, 506] width 238 height 24
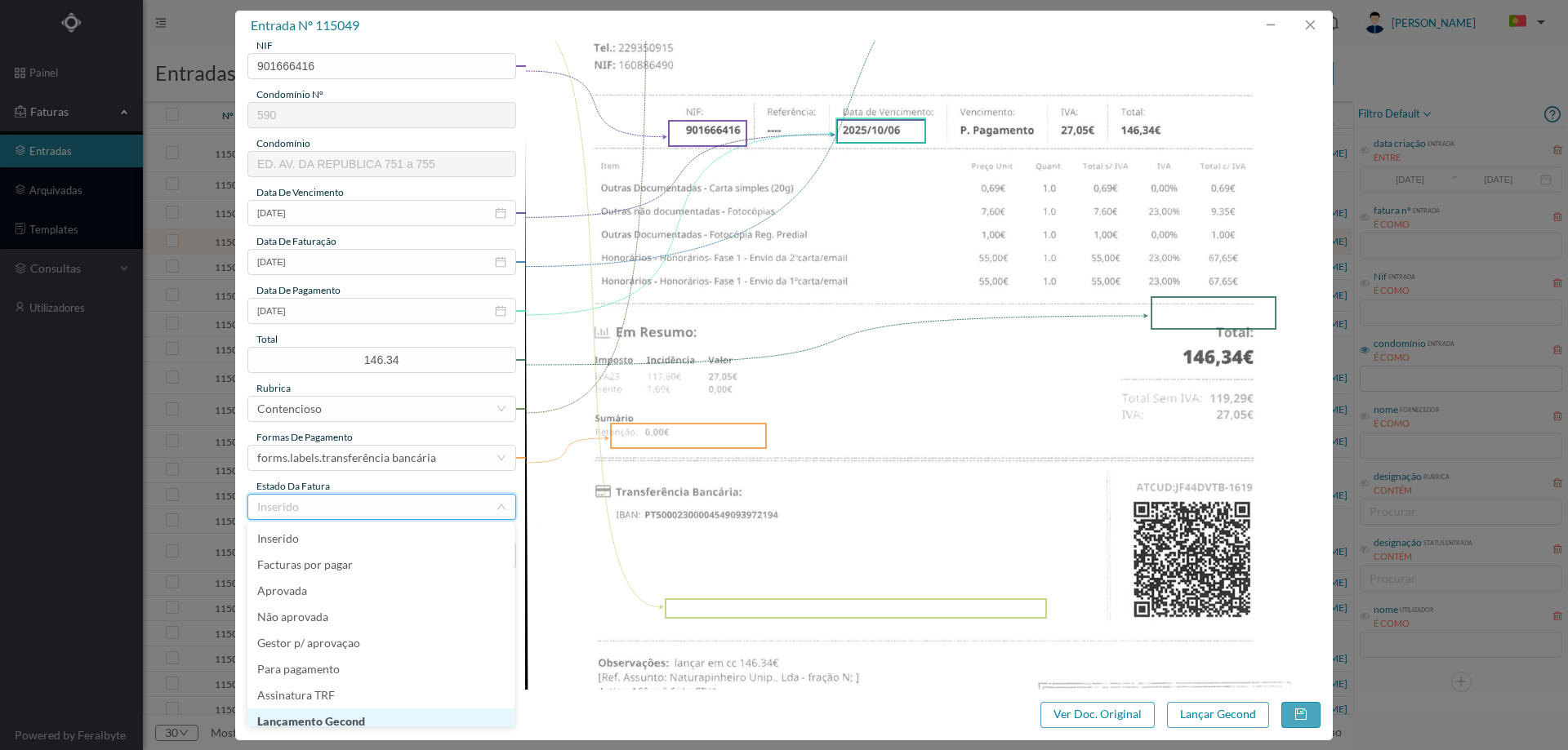
scroll to position [8, 0]
drag, startPoint x: 335, startPoint y: 713, endPoint x: 594, endPoint y: 719, distance: 259.1
click at [338, 712] on li "Lançamento Gecond" at bounding box center [381, 713] width 267 height 26
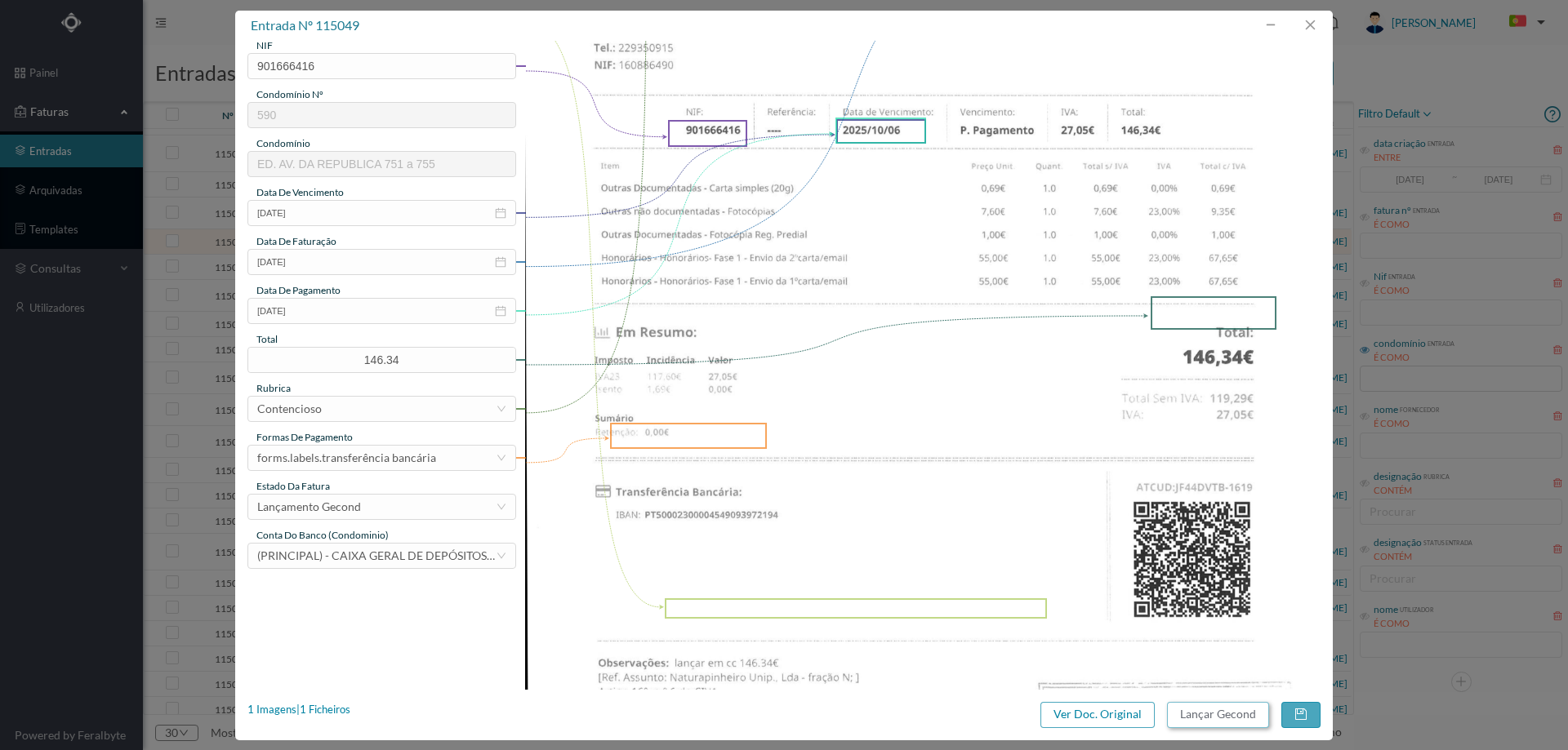
click at [1225, 713] on button "Lançar Gecond" at bounding box center [1218, 715] width 102 height 26
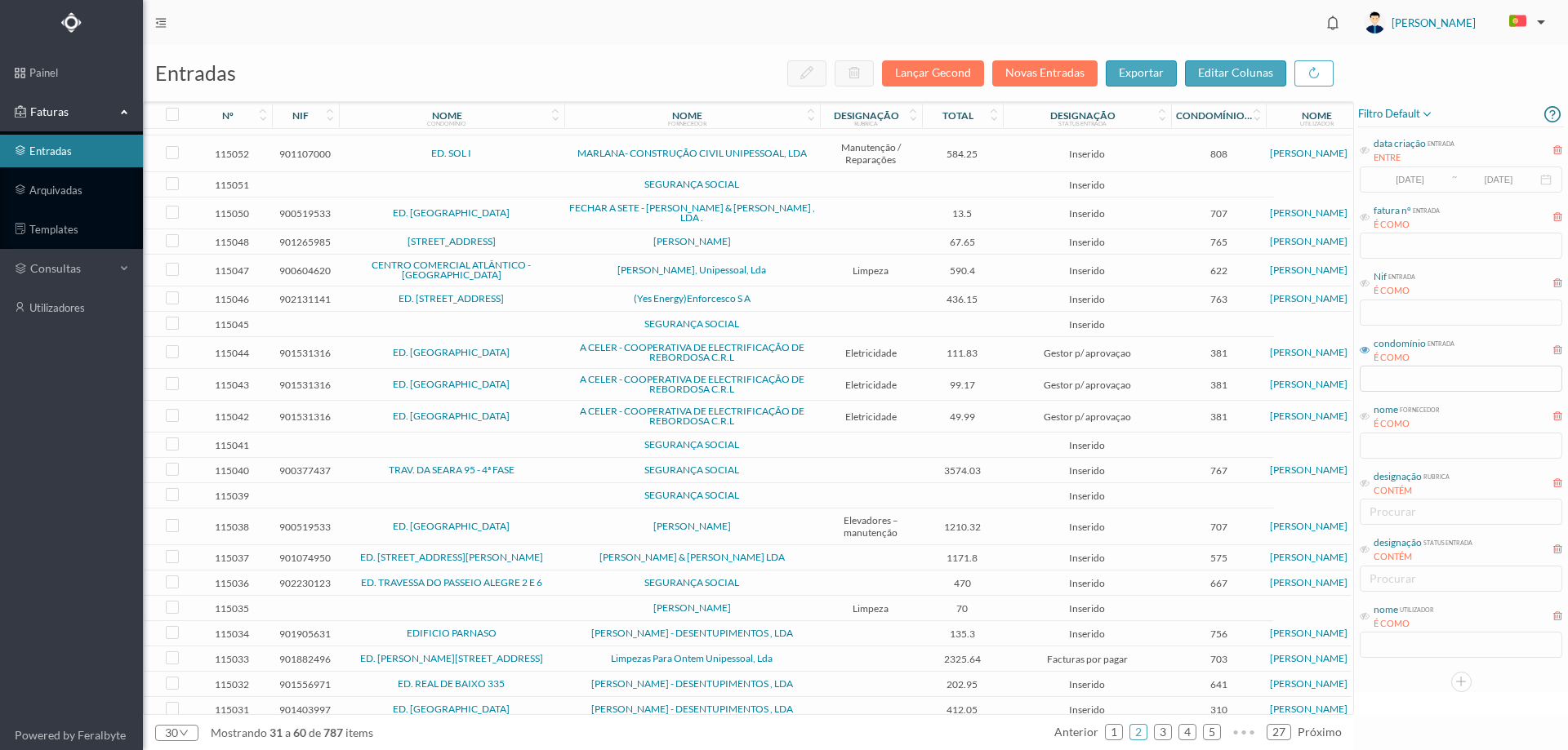
click at [569, 232] on td "[PERSON_NAME]" at bounding box center [692, 242] width 256 height 25
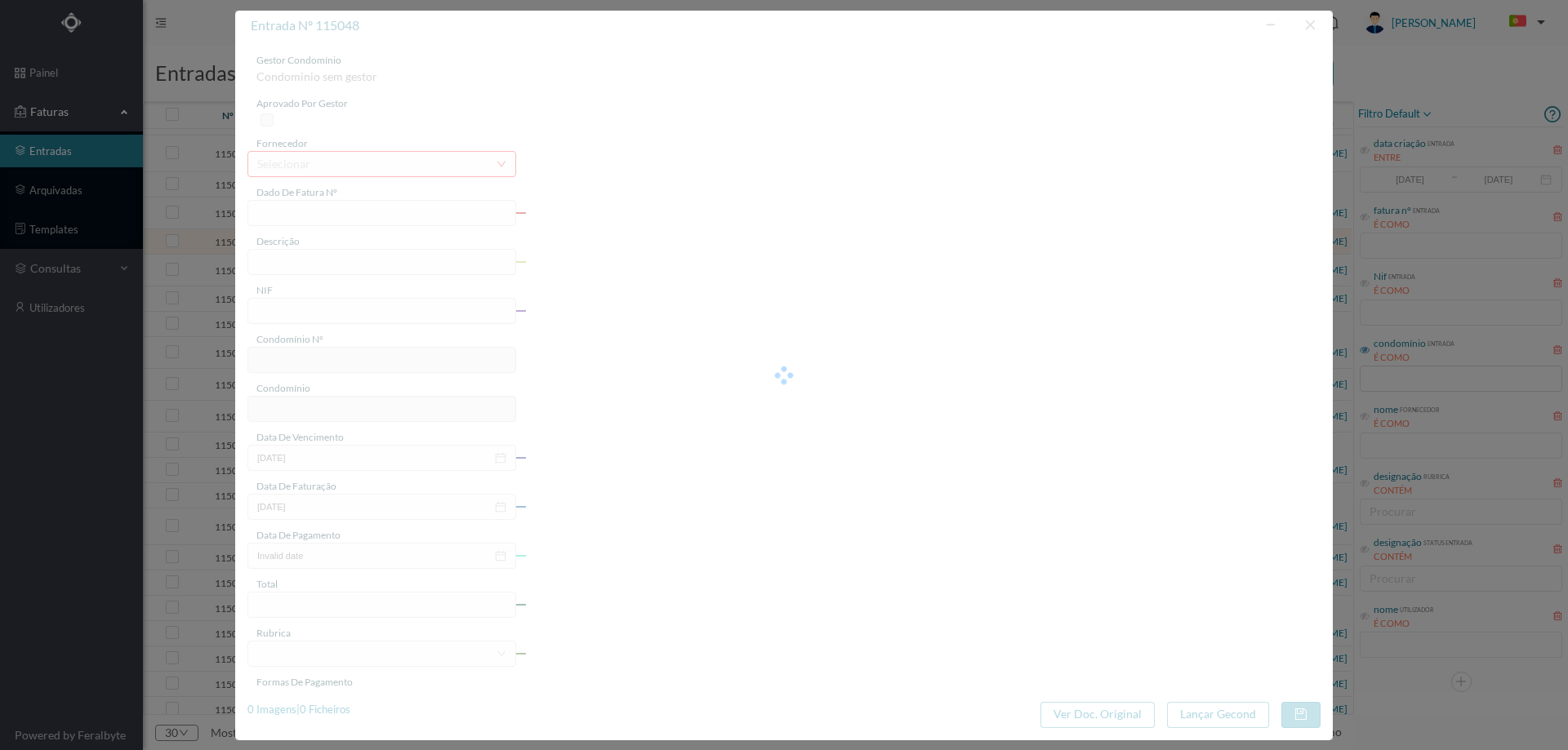
type input "FT AP/1604"
type input "LS CR NAS ENS O e GOT A nto: José Amorim Nunes da Silva e Claudia Marasrida Mai…"
type input "901265985"
type input "Invalid date"
type input "2025-09-29"
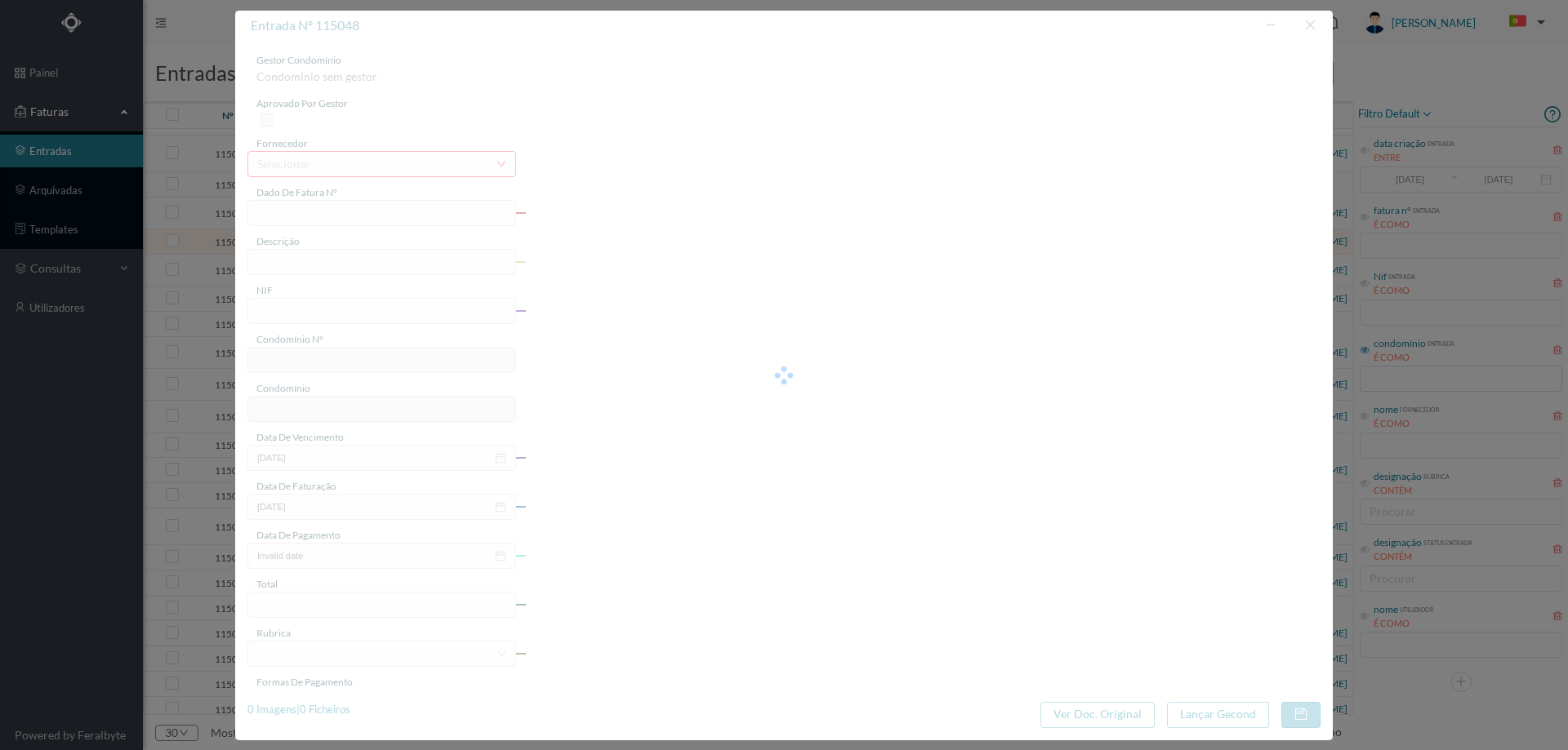
type input "67.65"
type input "765"
type input "Avenida Calouste Gulbenkian 1011/1019"
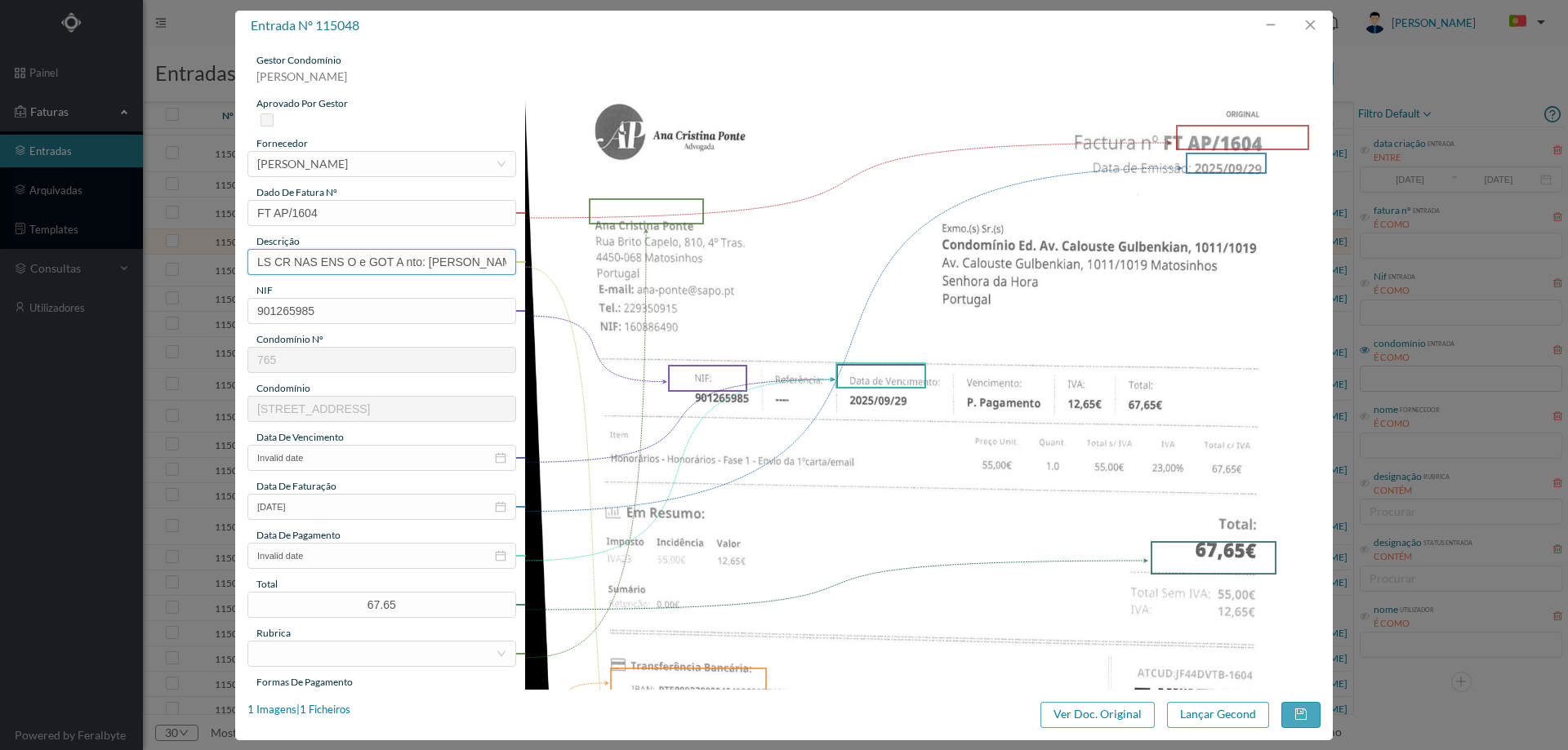
click at [327, 264] on input "LS CR NAS ENS O e GOT A nto: José Amorim Nunes da Silva e Claudia Marasrida Mai…" at bounding box center [382, 261] width 268 height 26
click at [327, 263] on input "LS CR NAS ENS O e GOT A nto: José Amorim Nunes da Silva e Claudia Marasrida Mai…" at bounding box center [382, 261] width 268 height 26
type input "Despesas processo contencioso"
click at [375, 455] on input "Invalid date" at bounding box center [382, 458] width 268 height 26
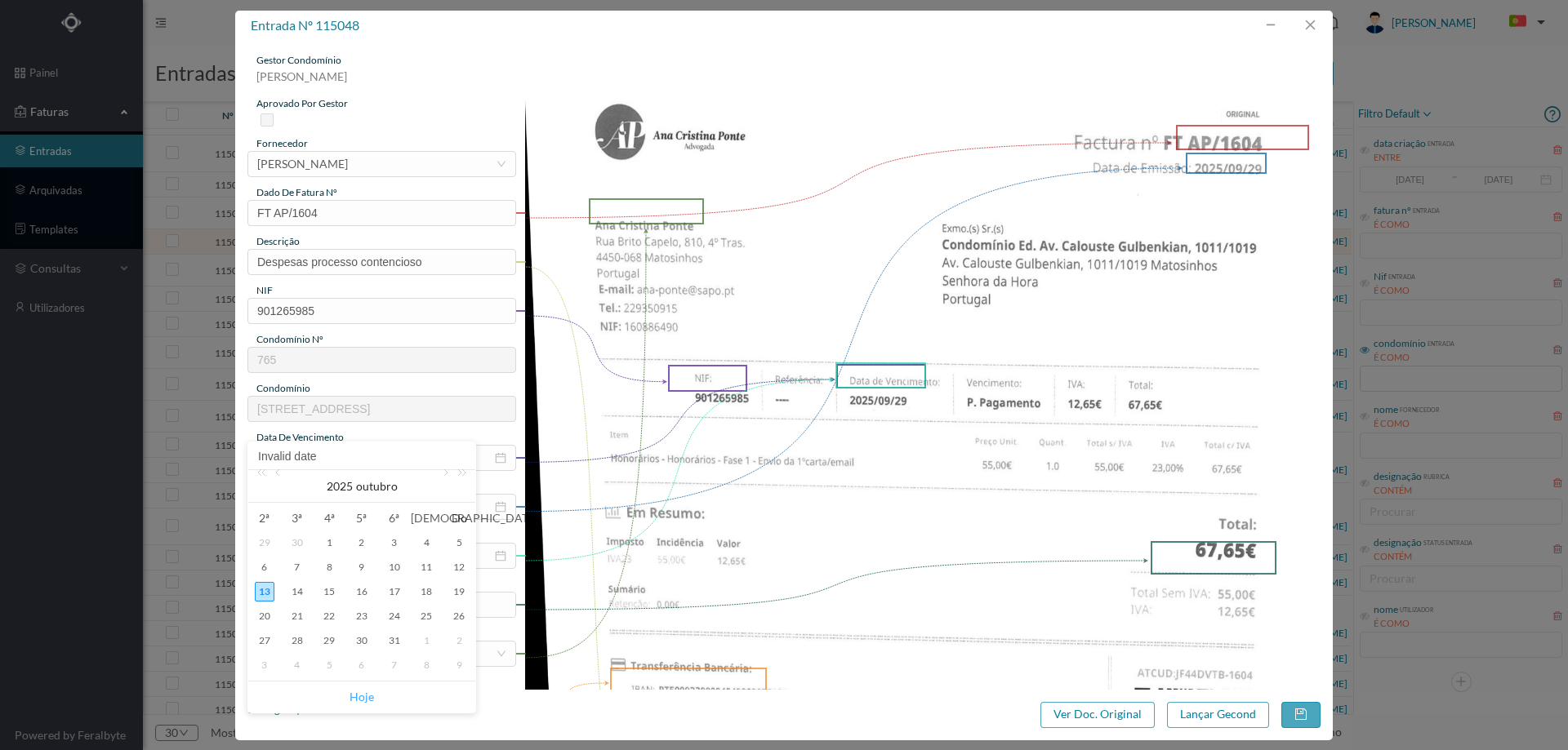
click at [365, 693] on link "Hoje" at bounding box center [361, 696] width 24 height 31
type input "[DATE]"
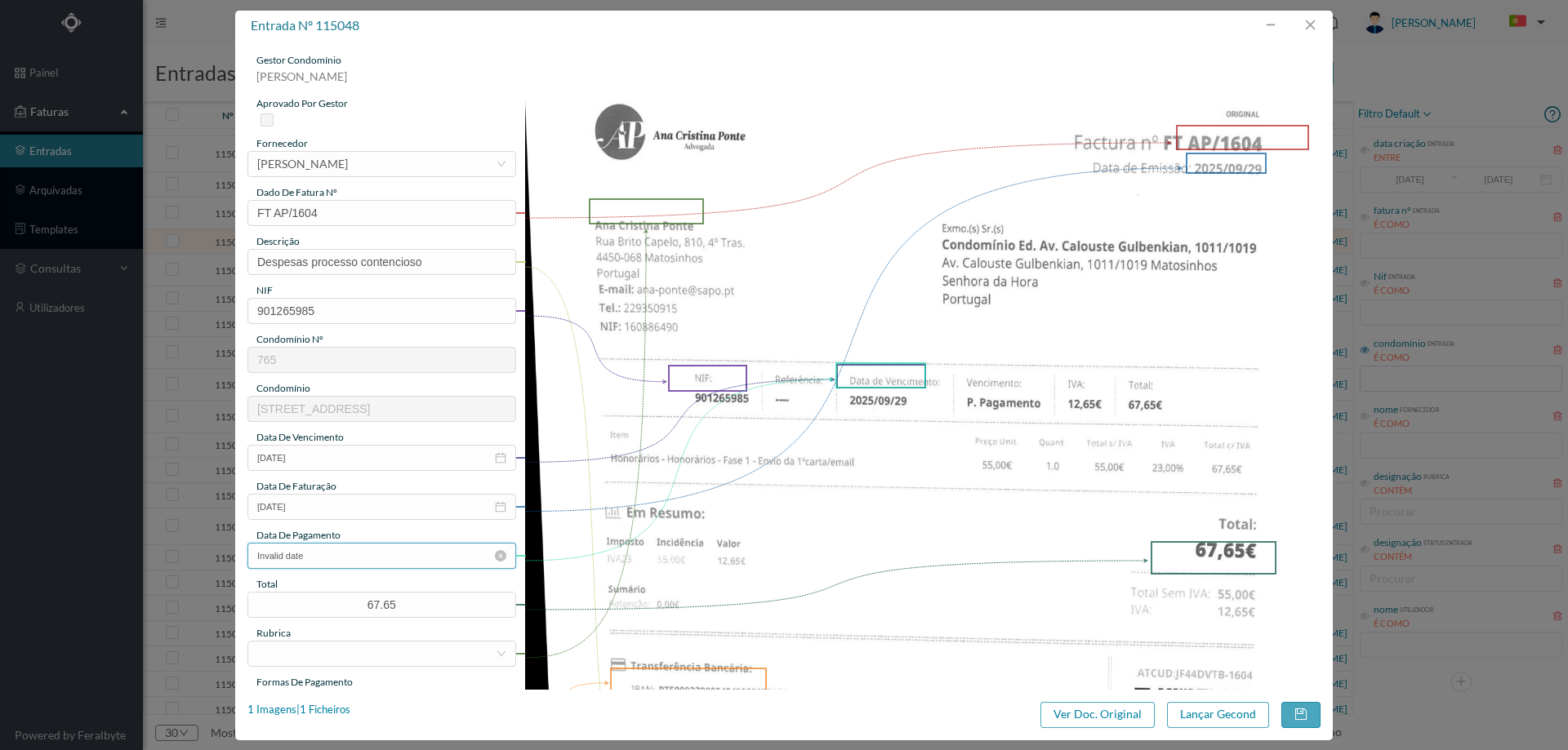
click at [366, 559] on input "Invalid date" at bounding box center [382, 556] width 268 height 26
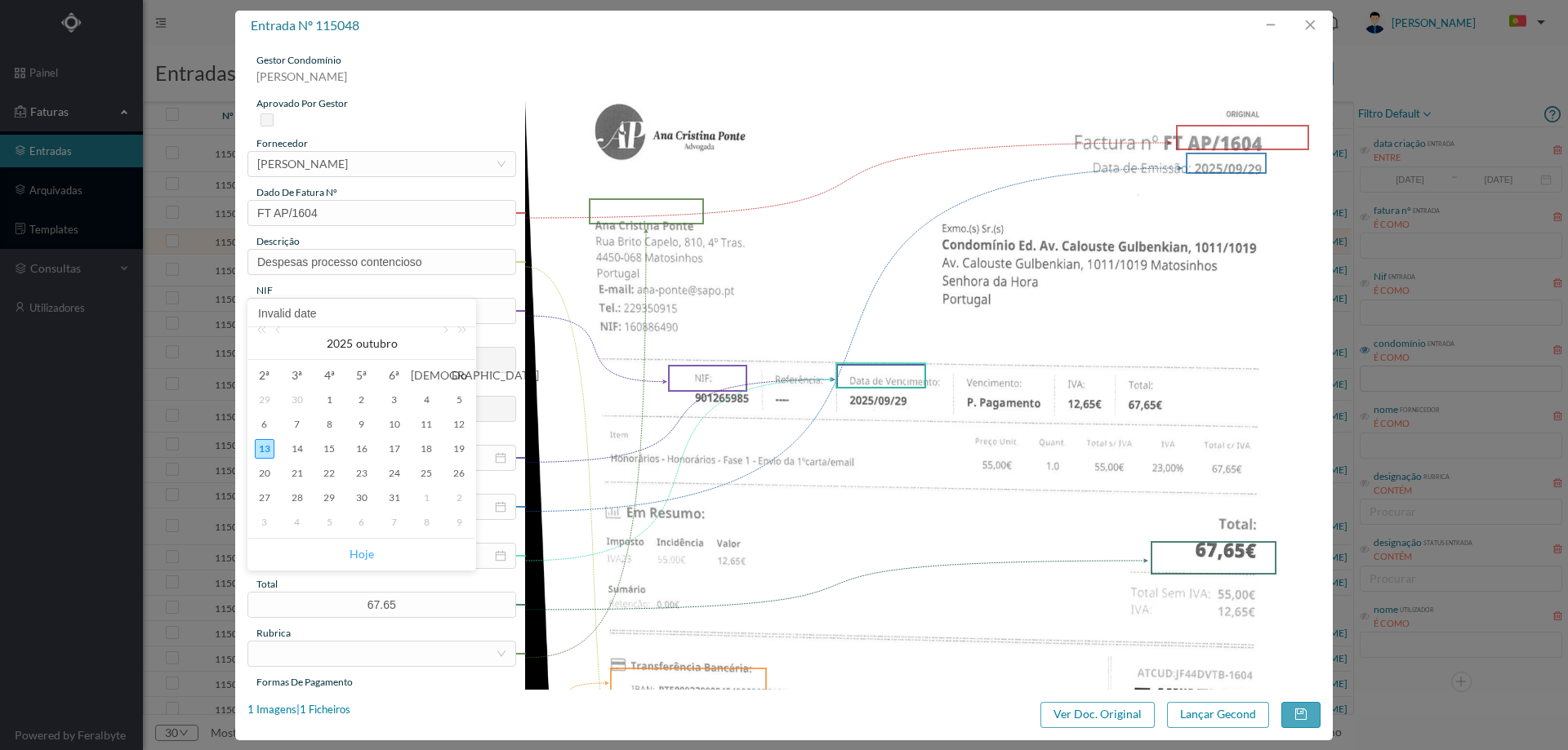
click at [365, 549] on link "Hoje" at bounding box center [361, 554] width 24 height 31
type input "[DATE]"
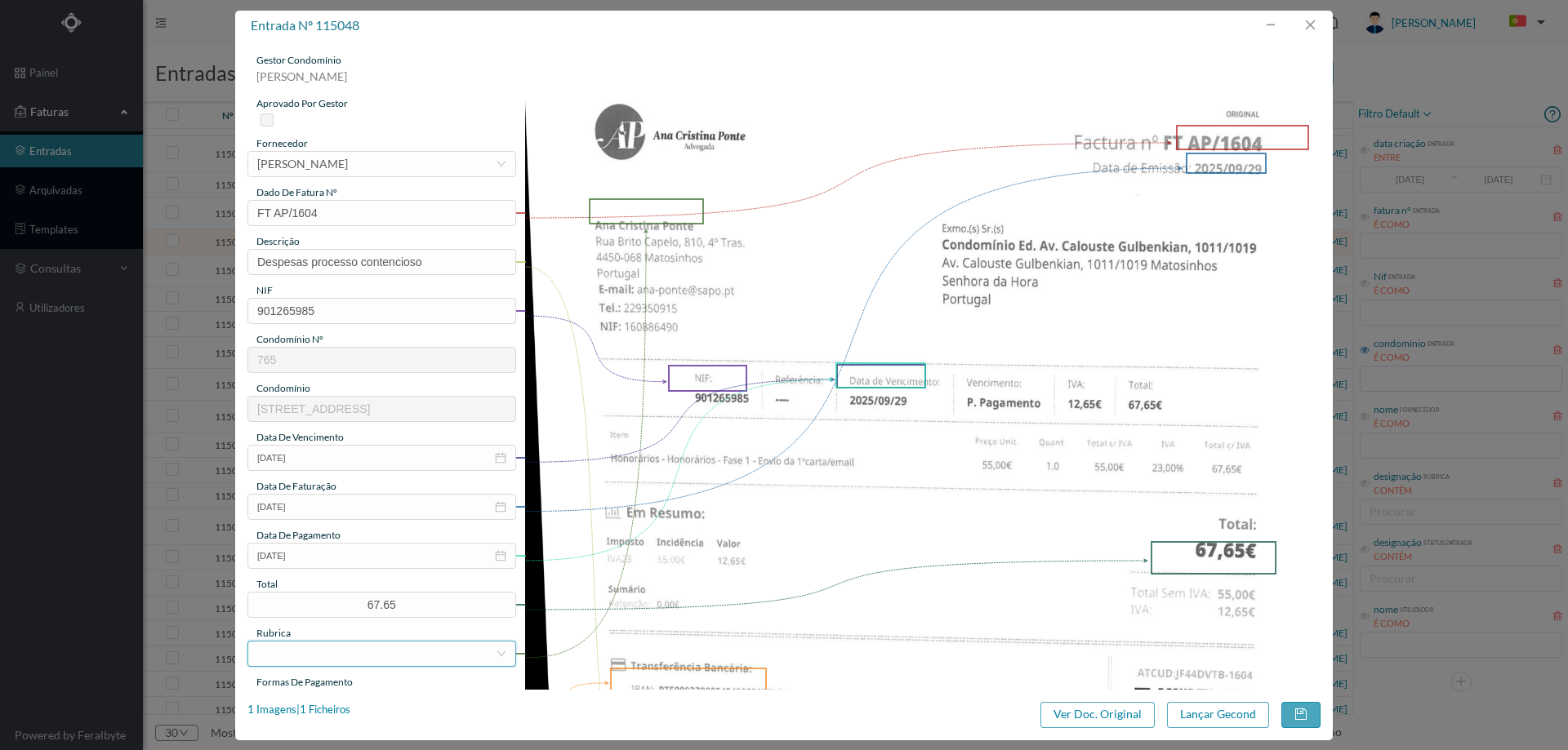
click at [323, 655] on div at bounding box center [376, 653] width 238 height 24
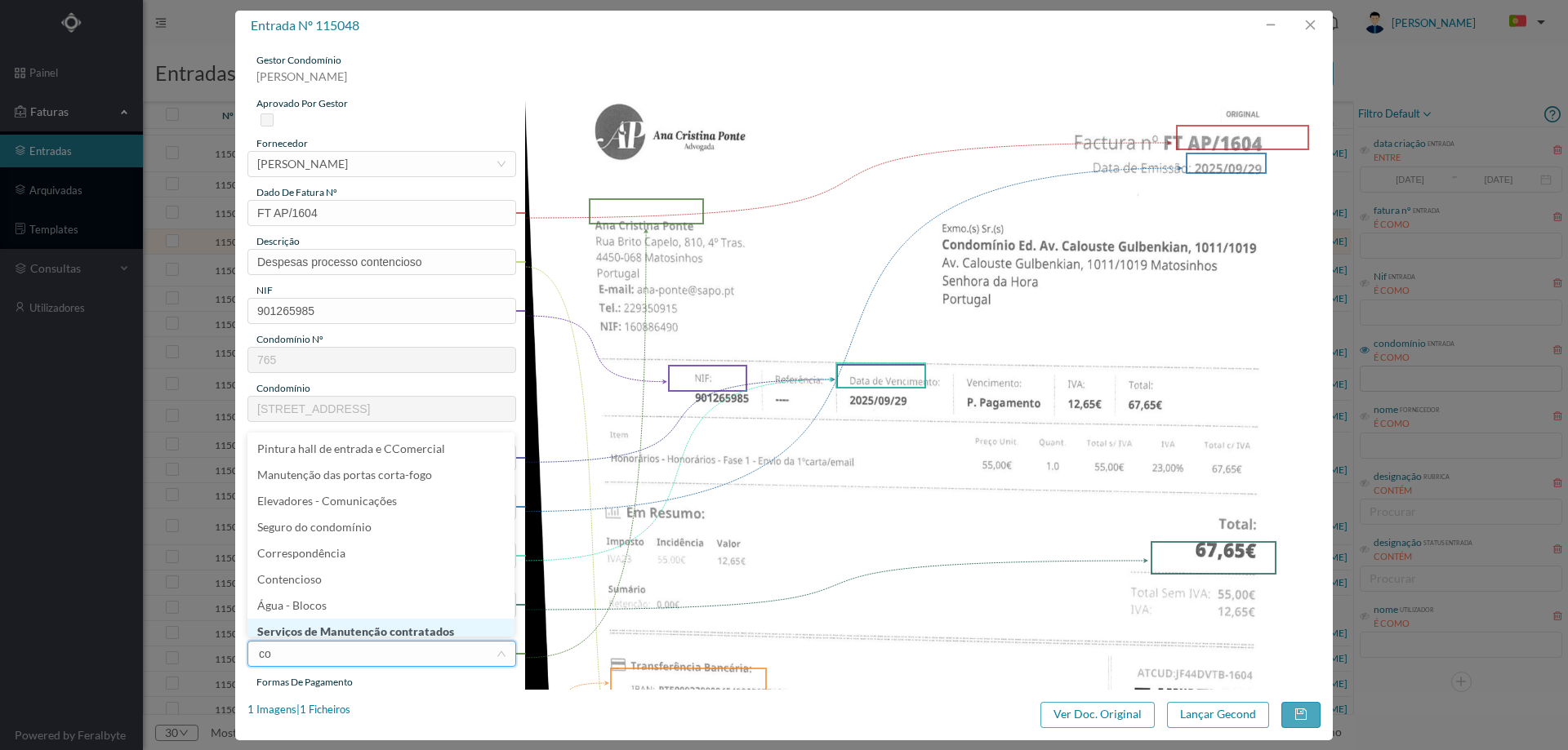
type input "con"
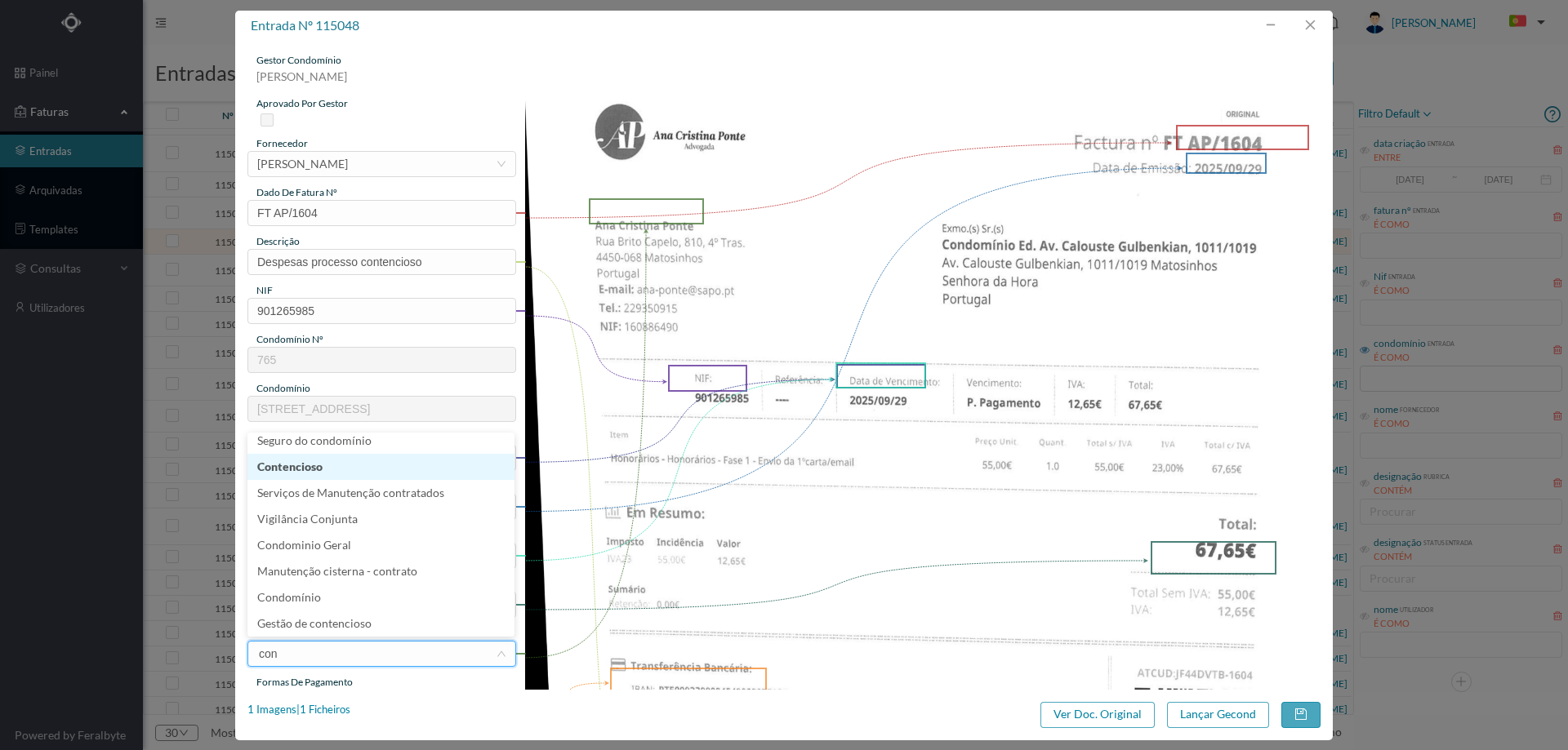
click at [332, 465] on li "Contencioso" at bounding box center [381, 466] width 267 height 26
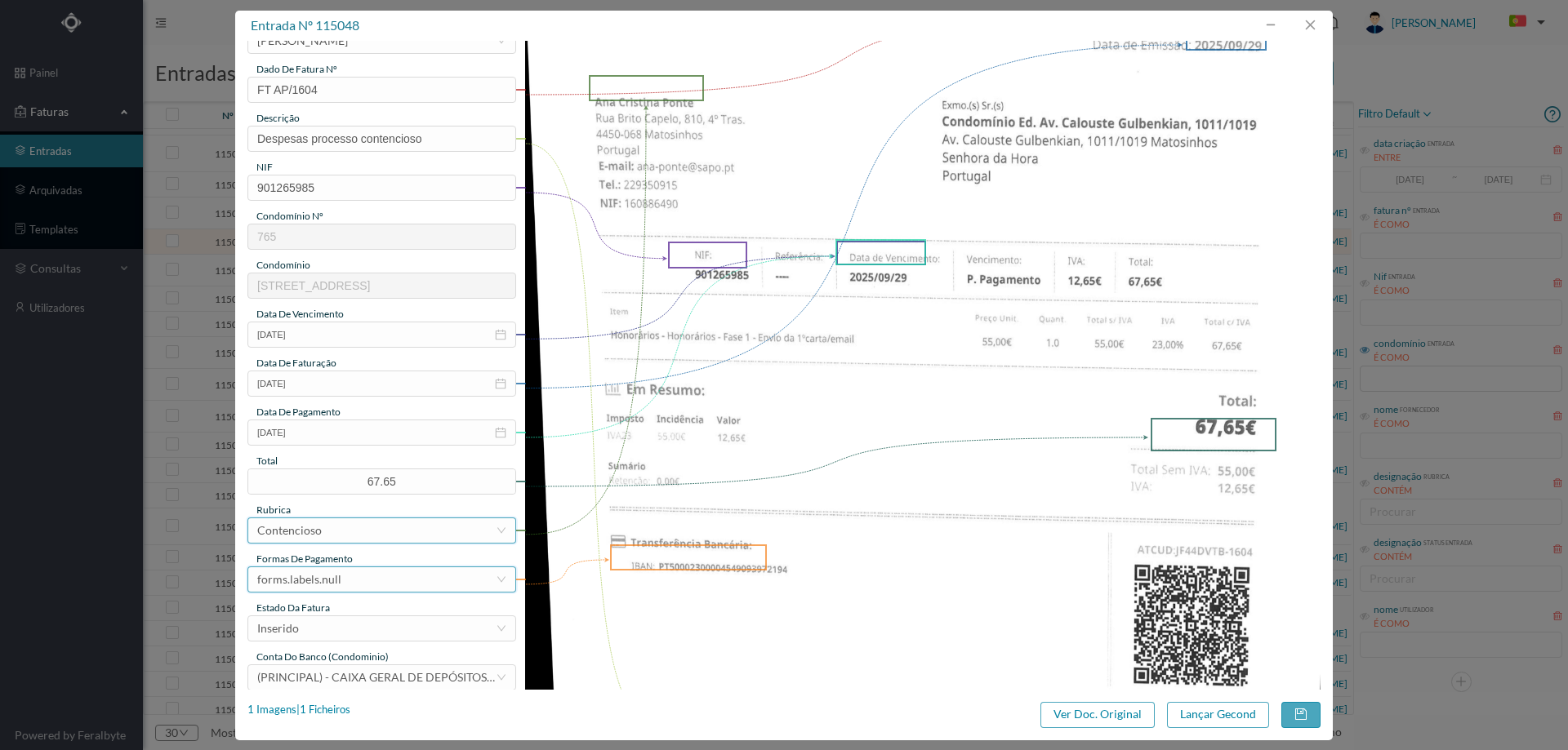
scroll to position [163, 0]
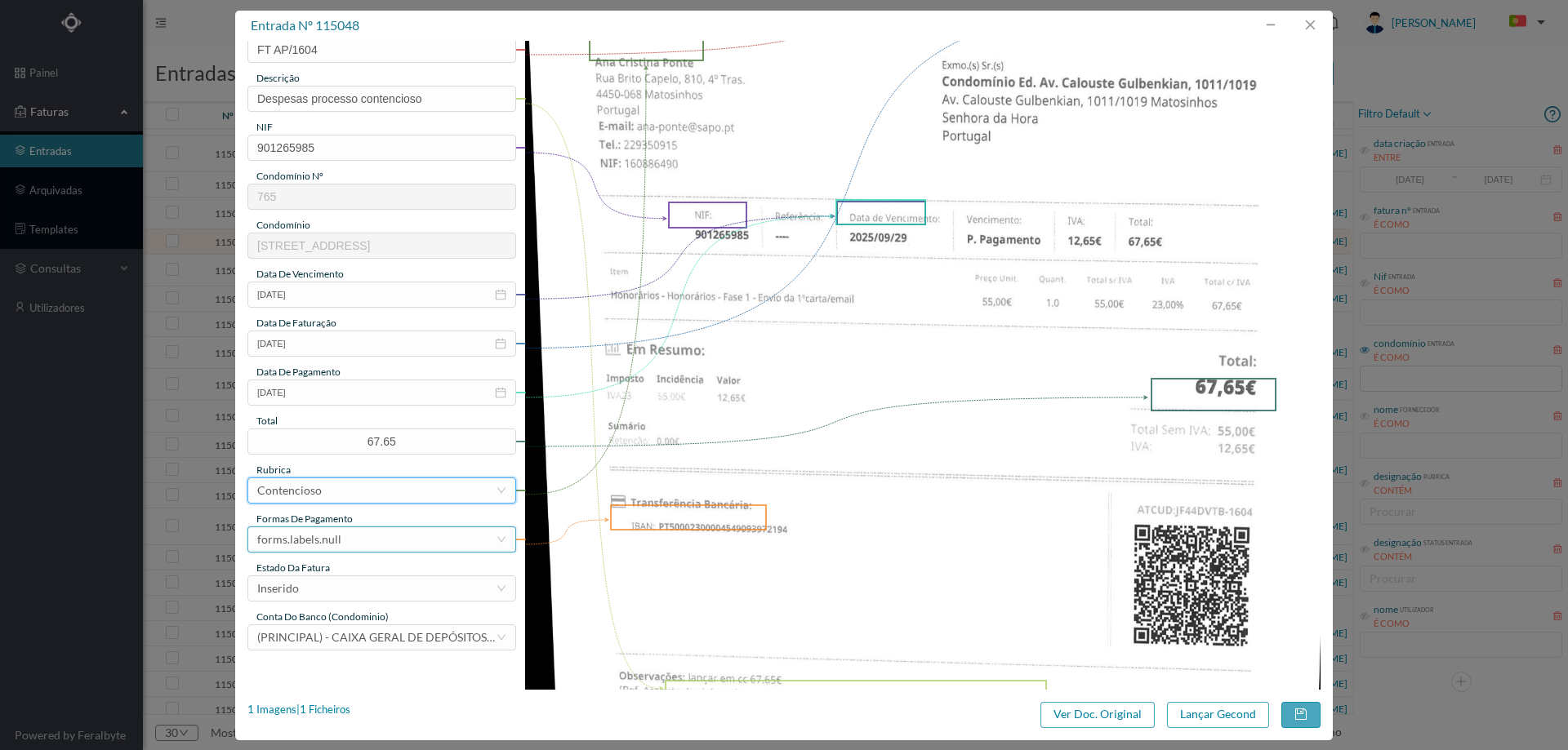
click at [362, 529] on div "forms.labels.null" at bounding box center [376, 539] width 238 height 24
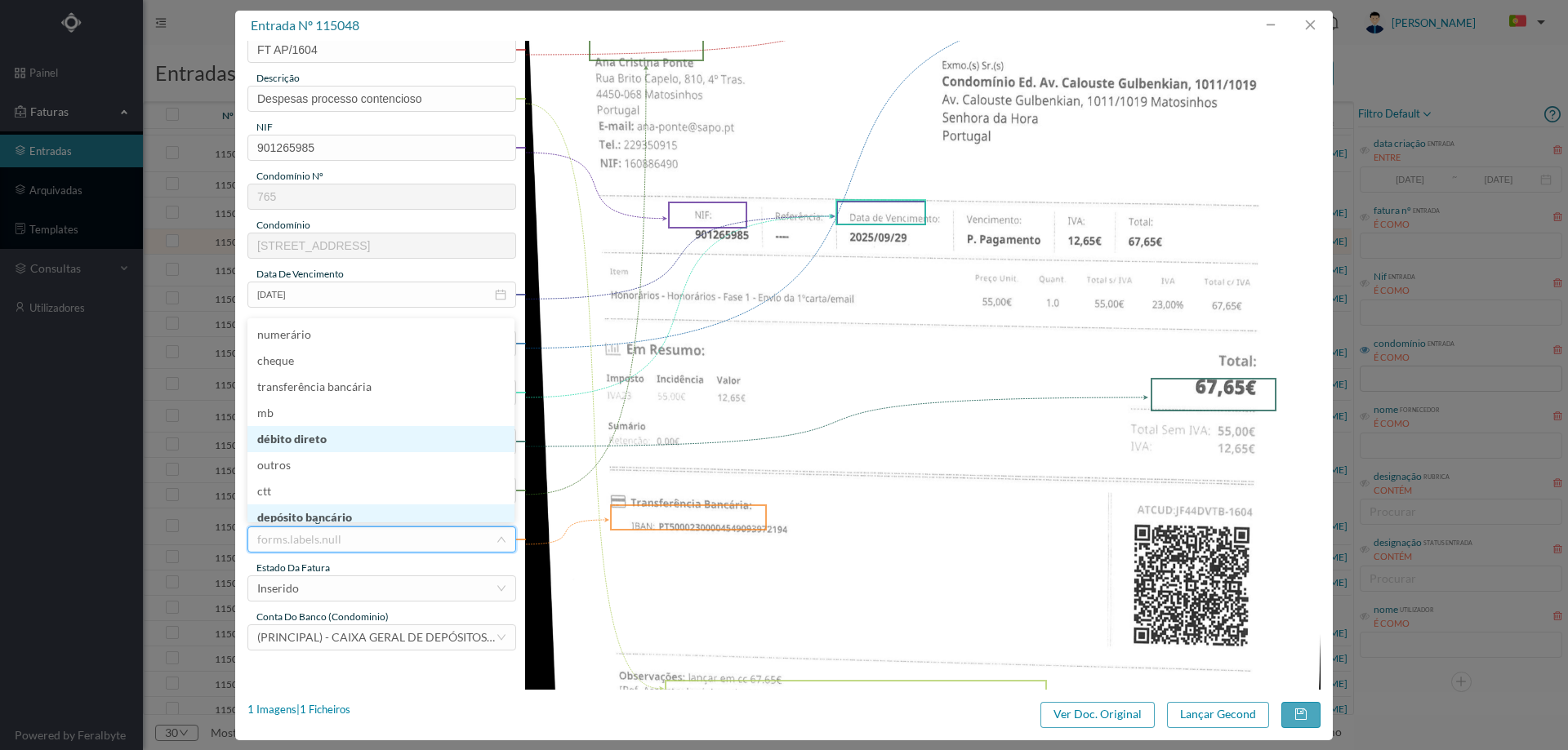
scroll to position [8, 0]
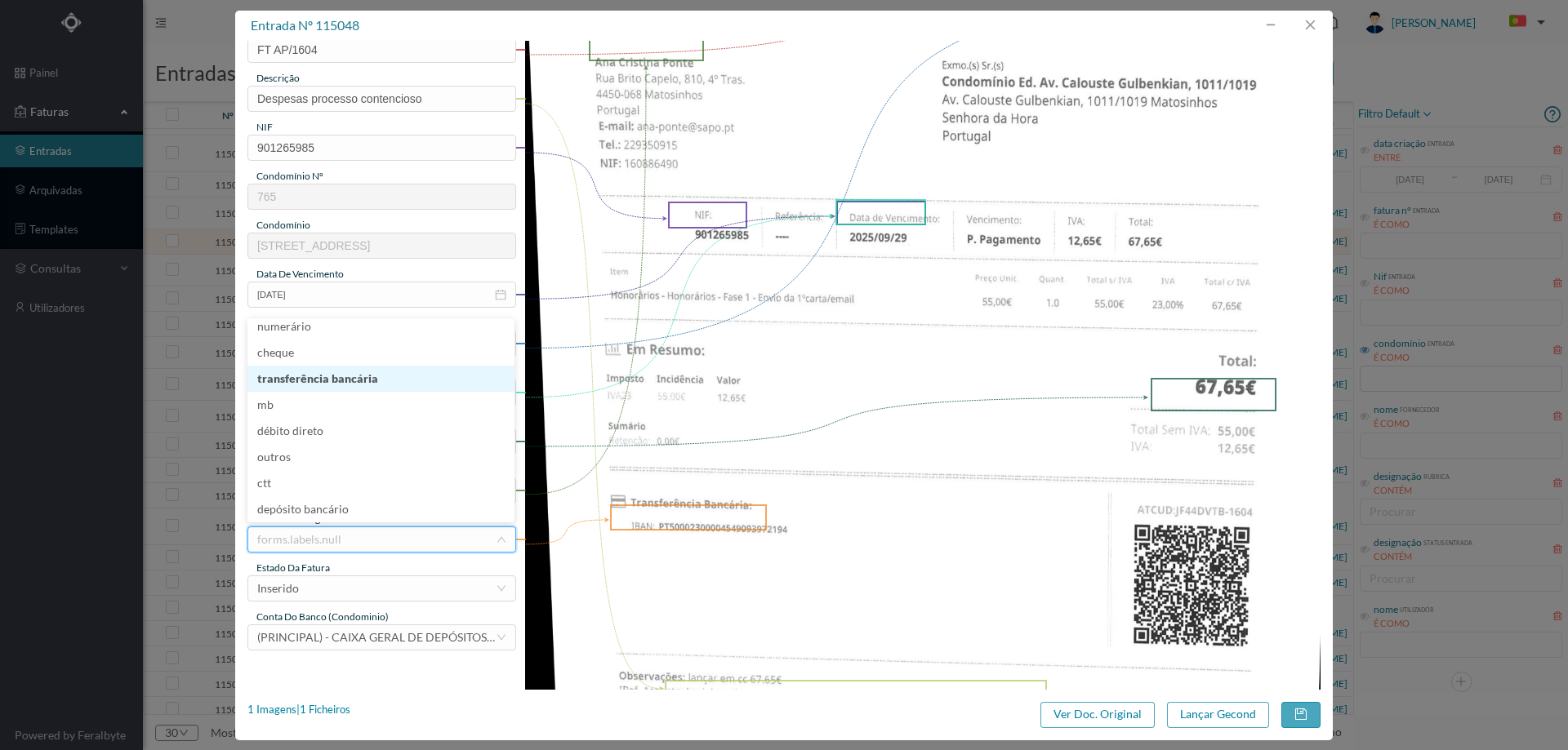
click at [354, 381] on li "transferência bancária" at bounding box center [381, 378] width 267 height 26
drag, startPoint x: 340, startPoint y: 594, endPoint x: 345, endPoint y: 573, distance: 21.6
click at [340, 590] on div "Inserido" at bounding box center [376, 588] width 238 height 24
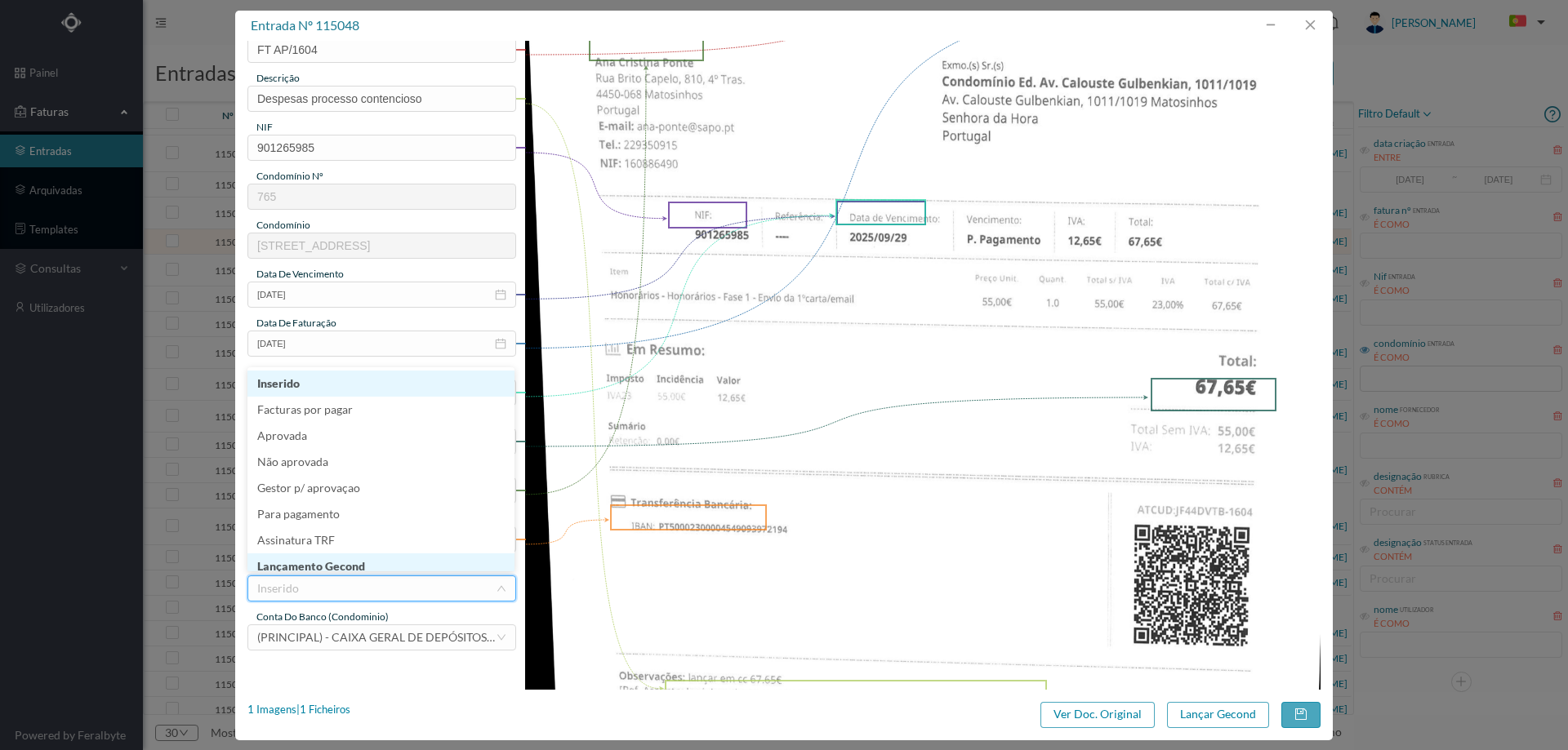
scroll to position [8, 0]
click at [349, 558] on li "Lançamento Gecond" at bounding box center [381, 559] width 267 height 26
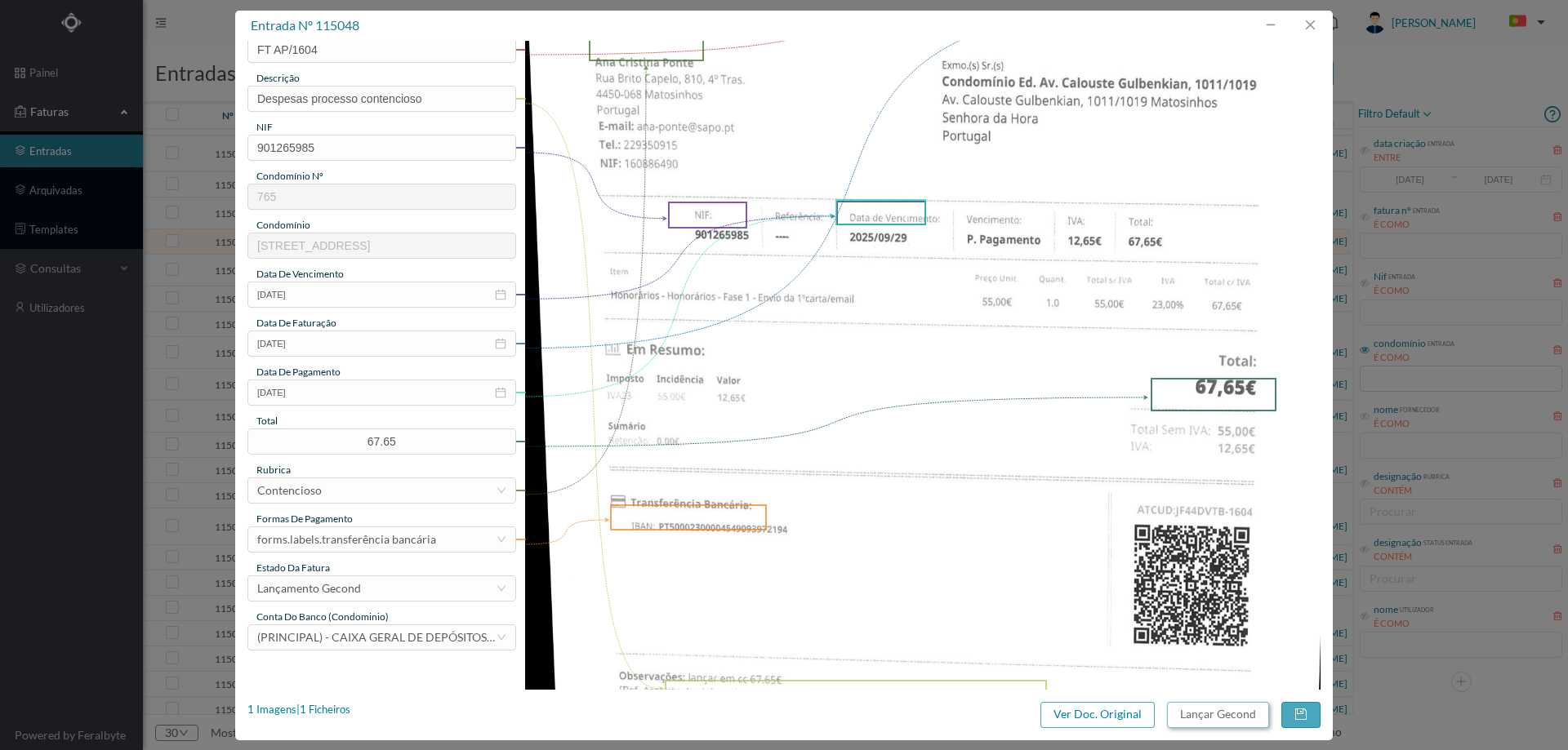
click at [1241, 707] on button "Lançar Gecond" at bounding box center [1218, 715] width 102 height 26
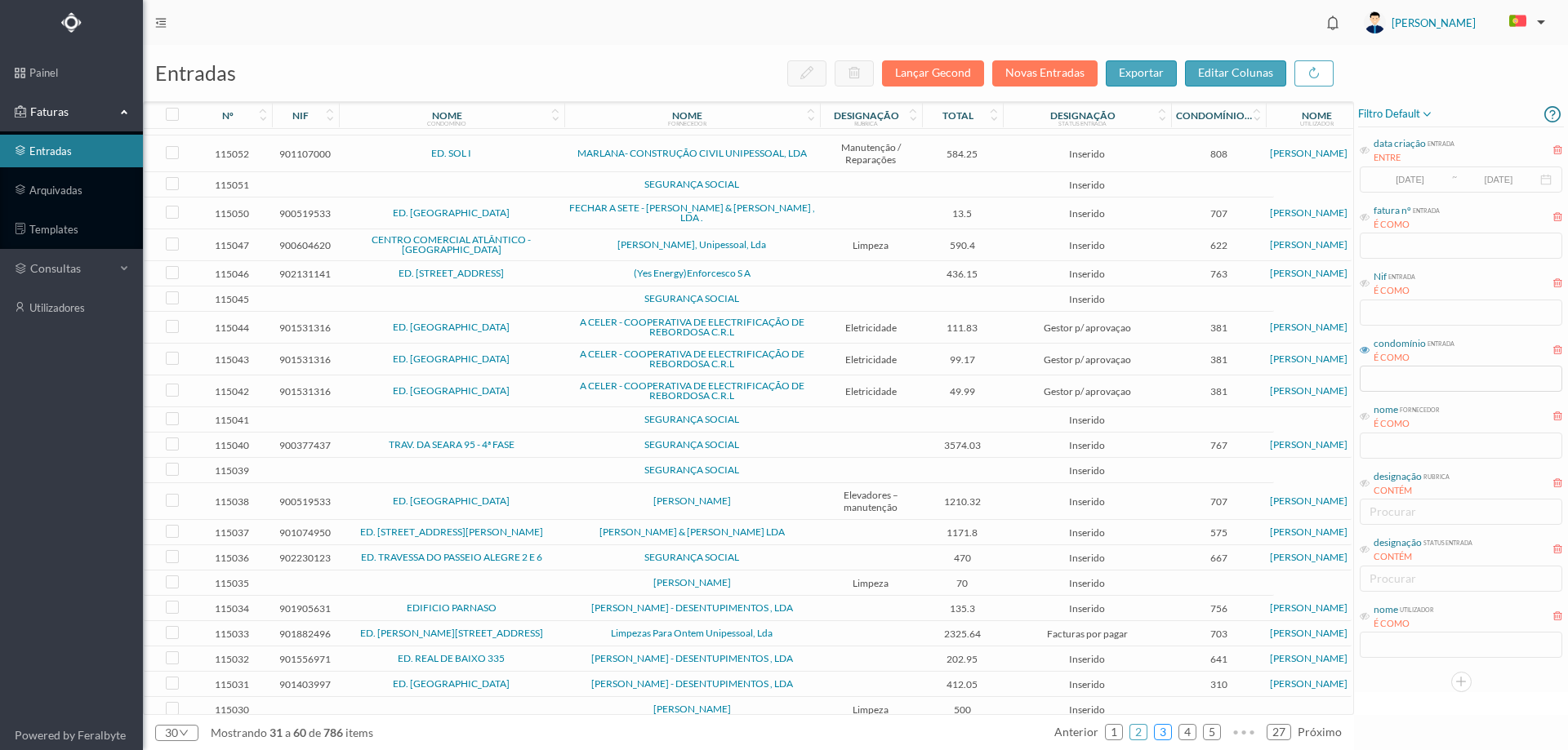
click at [1171, 731] on link "3" at bounding box center [1162, 732] width 16 height 24
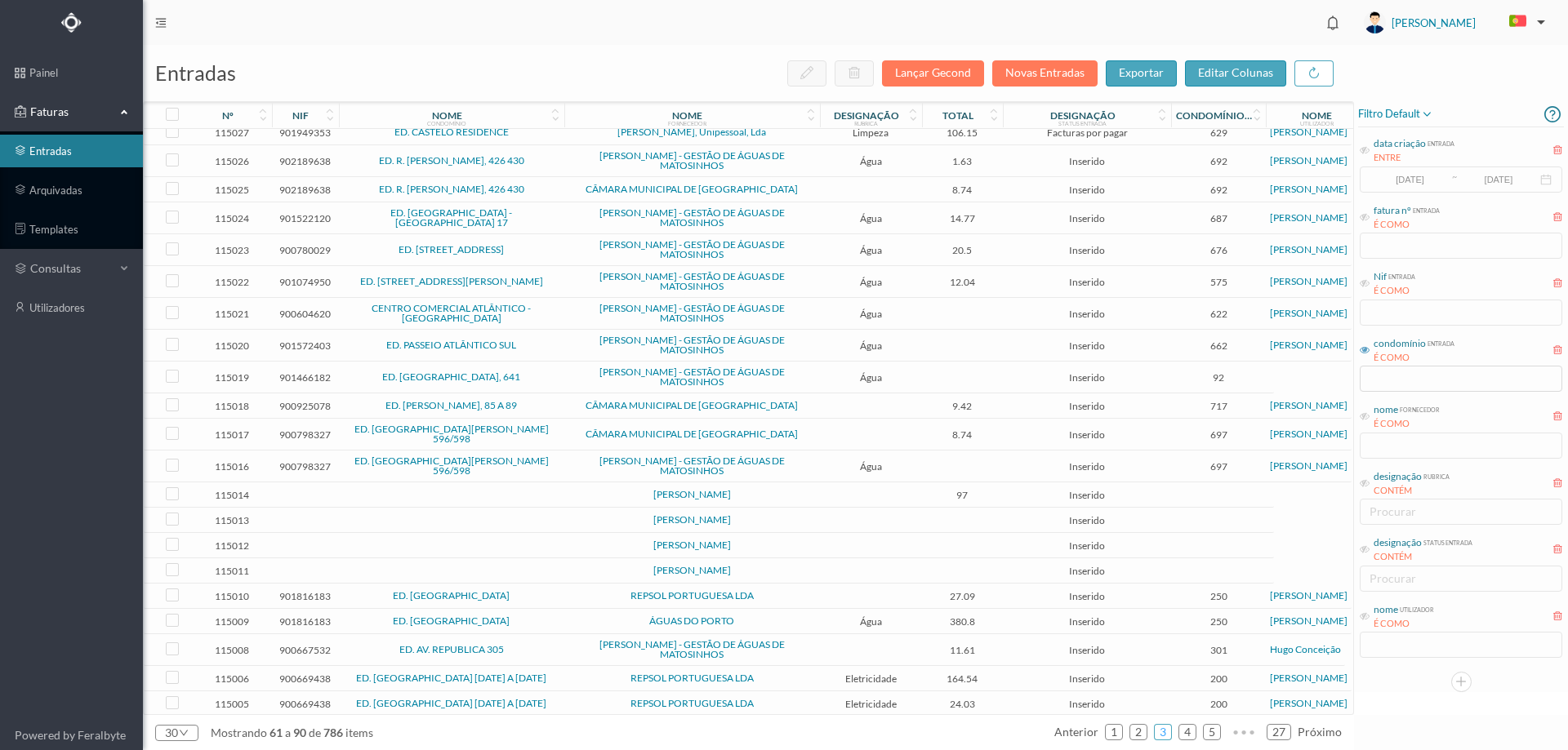
scroll to position [0, 0]
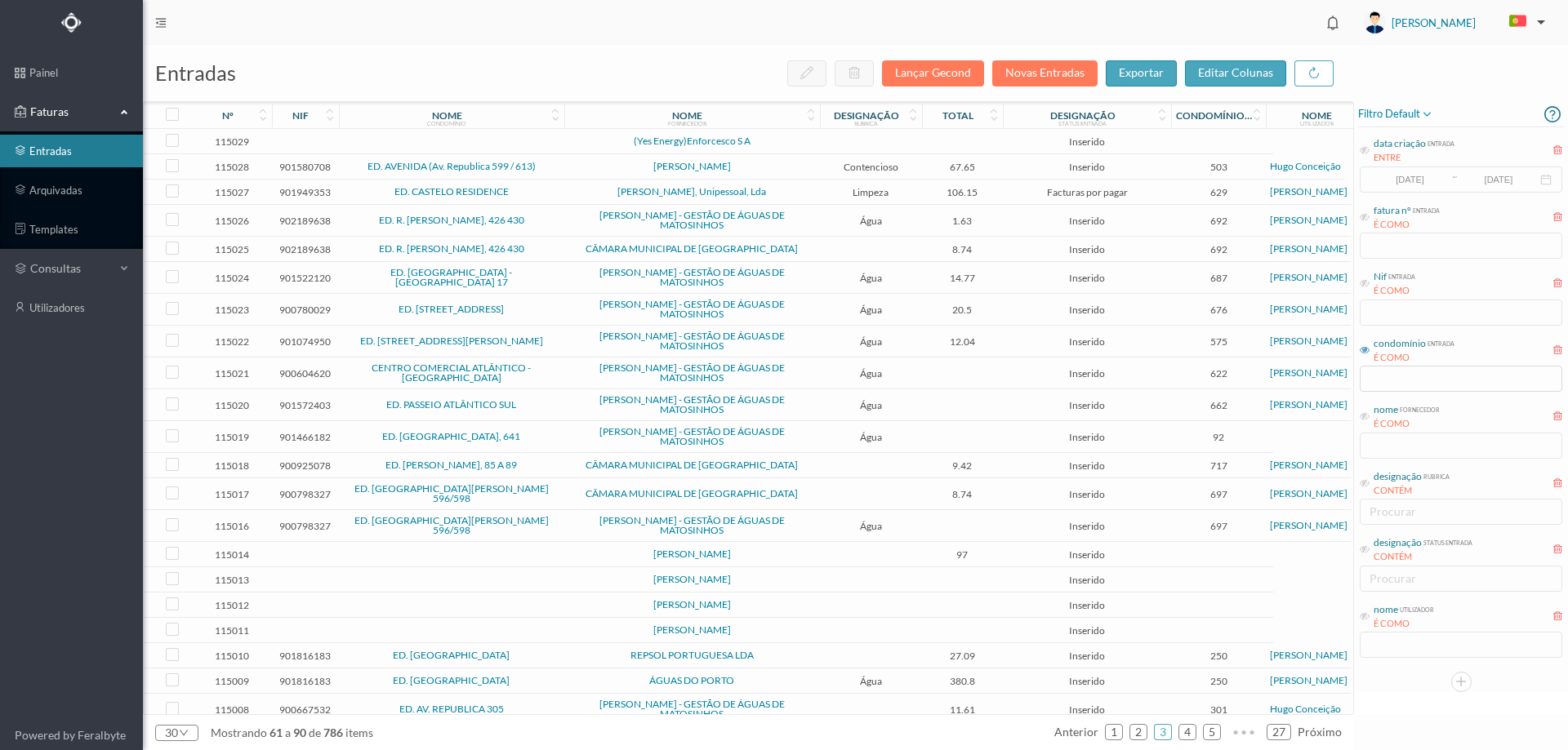
click at [579, 164] on span "[PERSON_NAME]" at bounding box center [692, 167] width 247 height 10
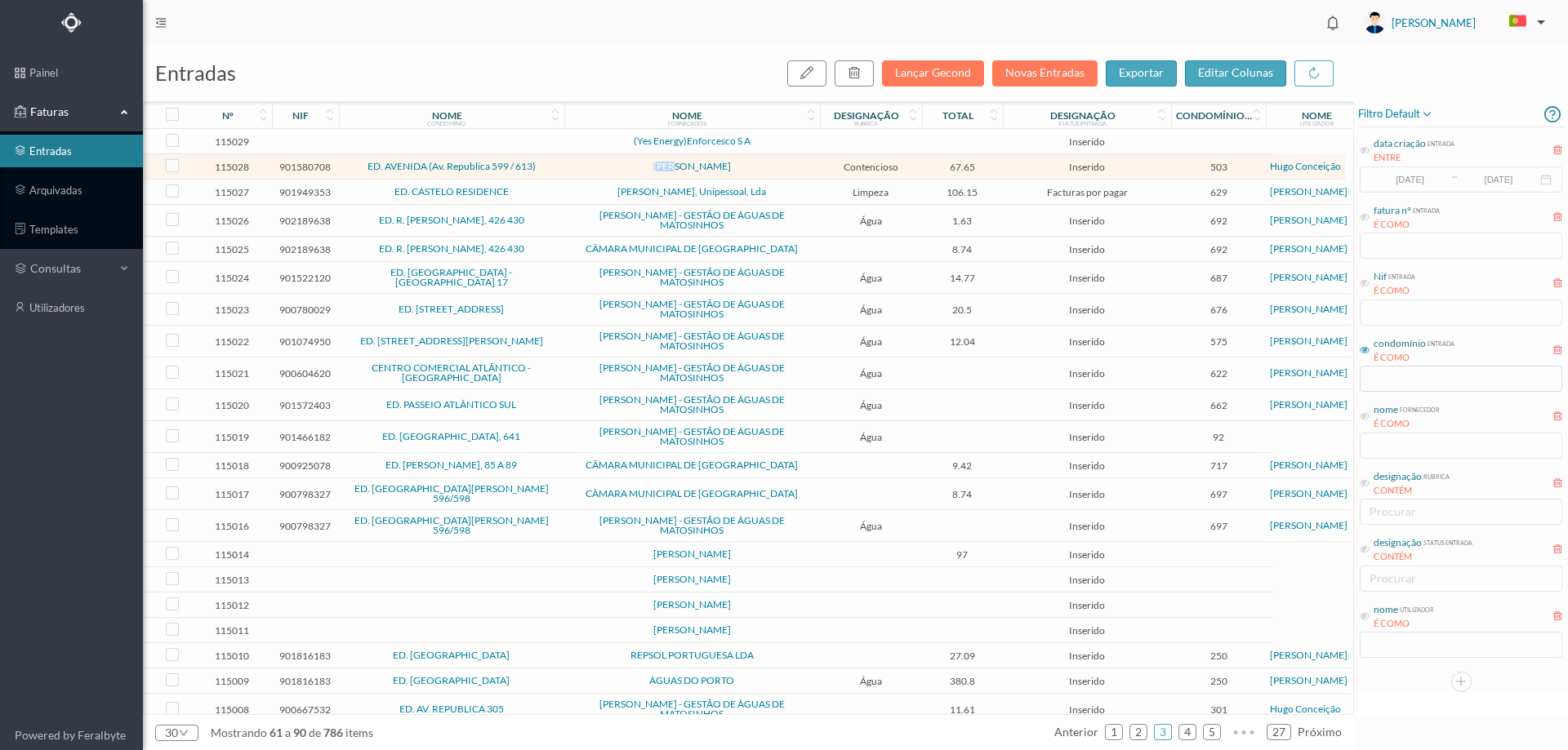
click at [579, 164] on span "[PERSON_NAME]" at bounding box center [692, 167] width 247 height 10
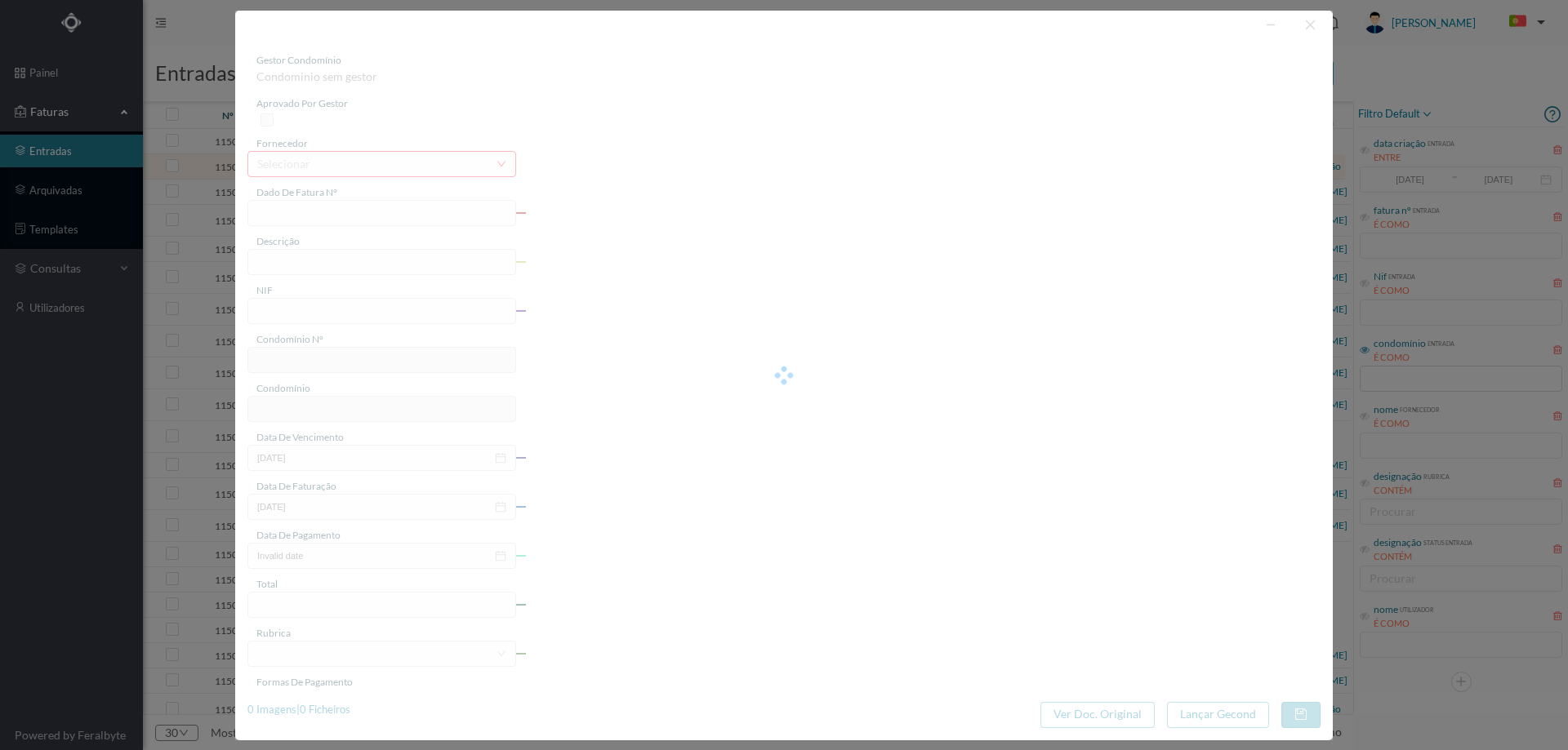
type input "FT AP/1637"
type input "901580708"
type input "[DATE]"
type input "67.65"
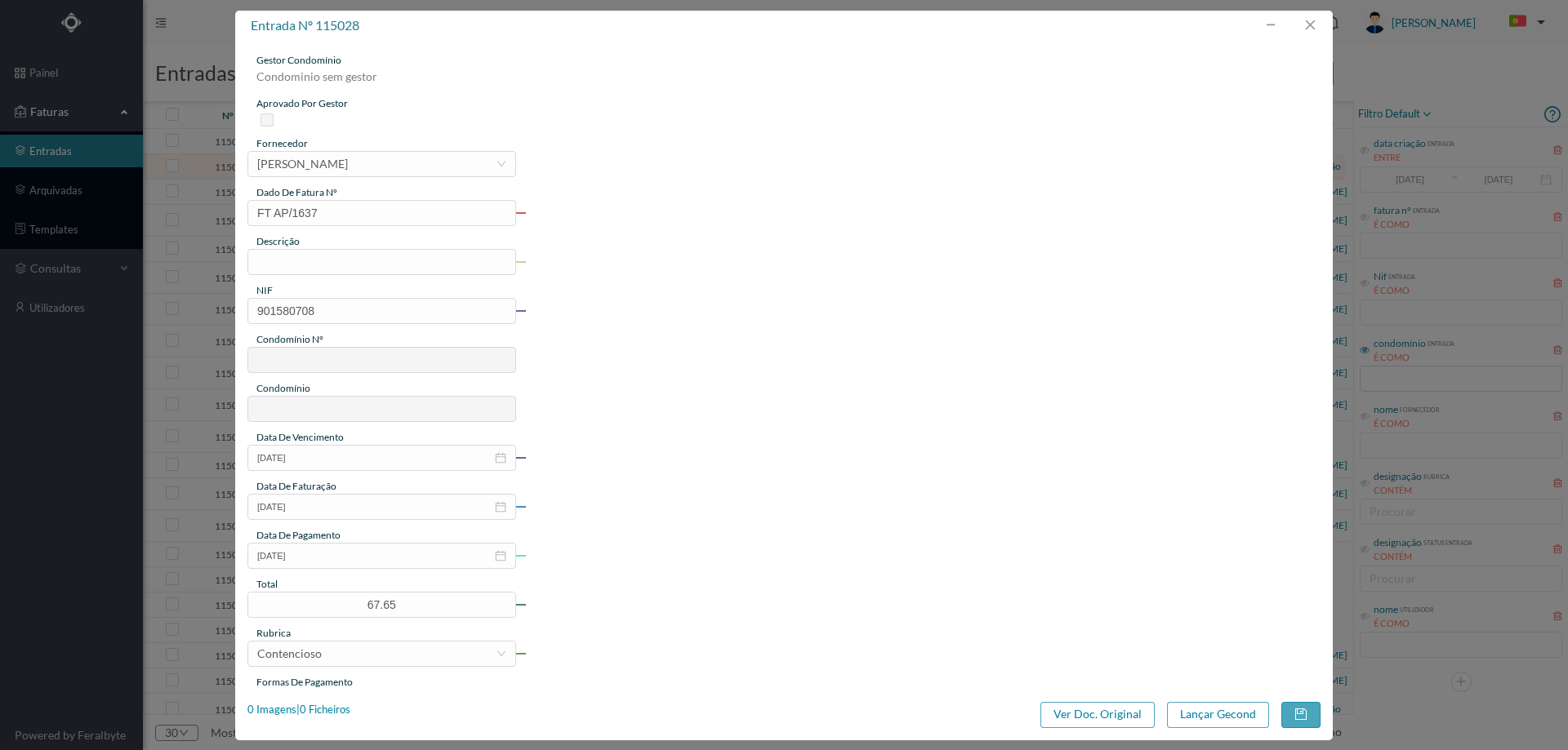
type input "503"
type input "ED. AVENIDA (Av. Republica 599 / 613)"
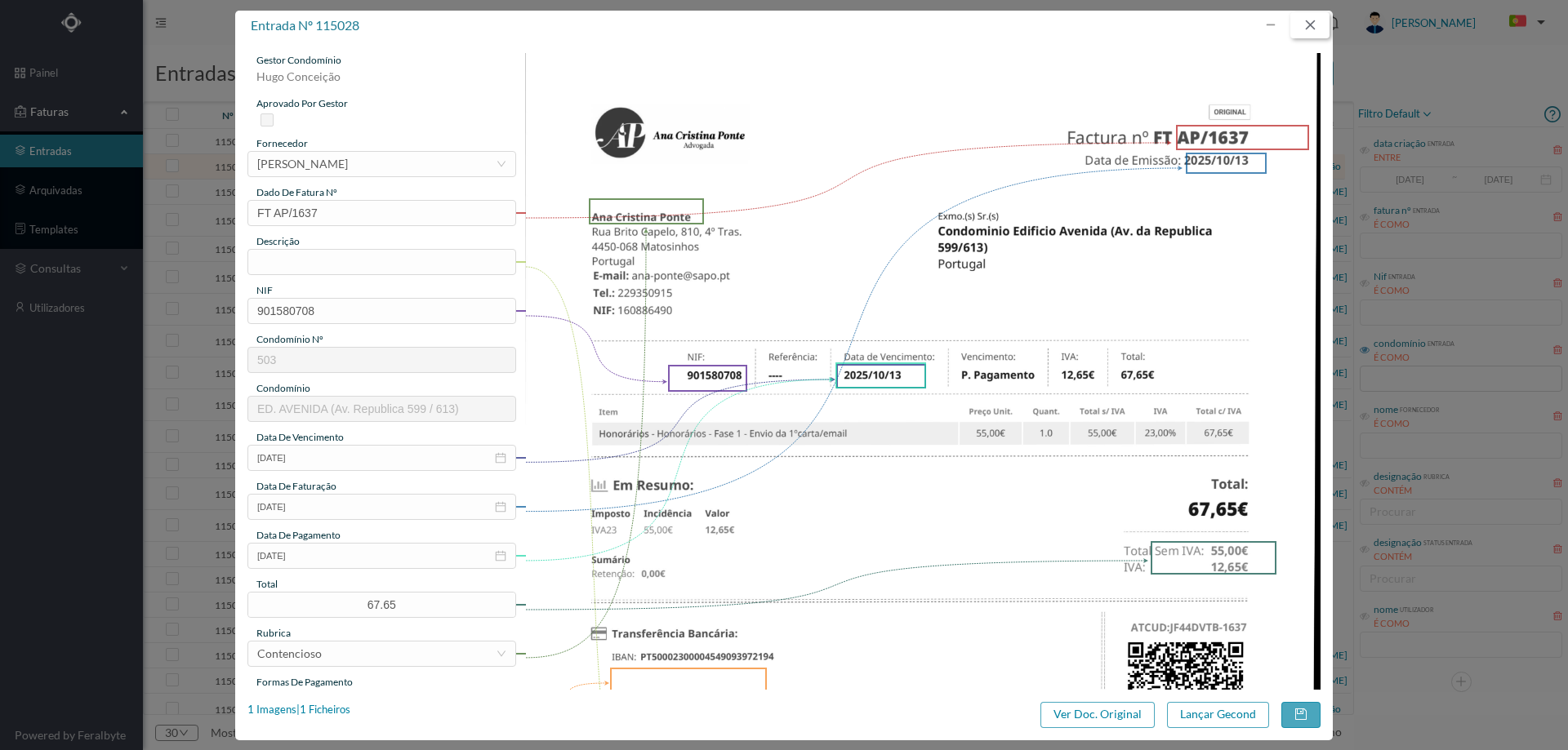
click at [1306, 20] on button "button" at bounding box center [1310, 25] width 39 height 26
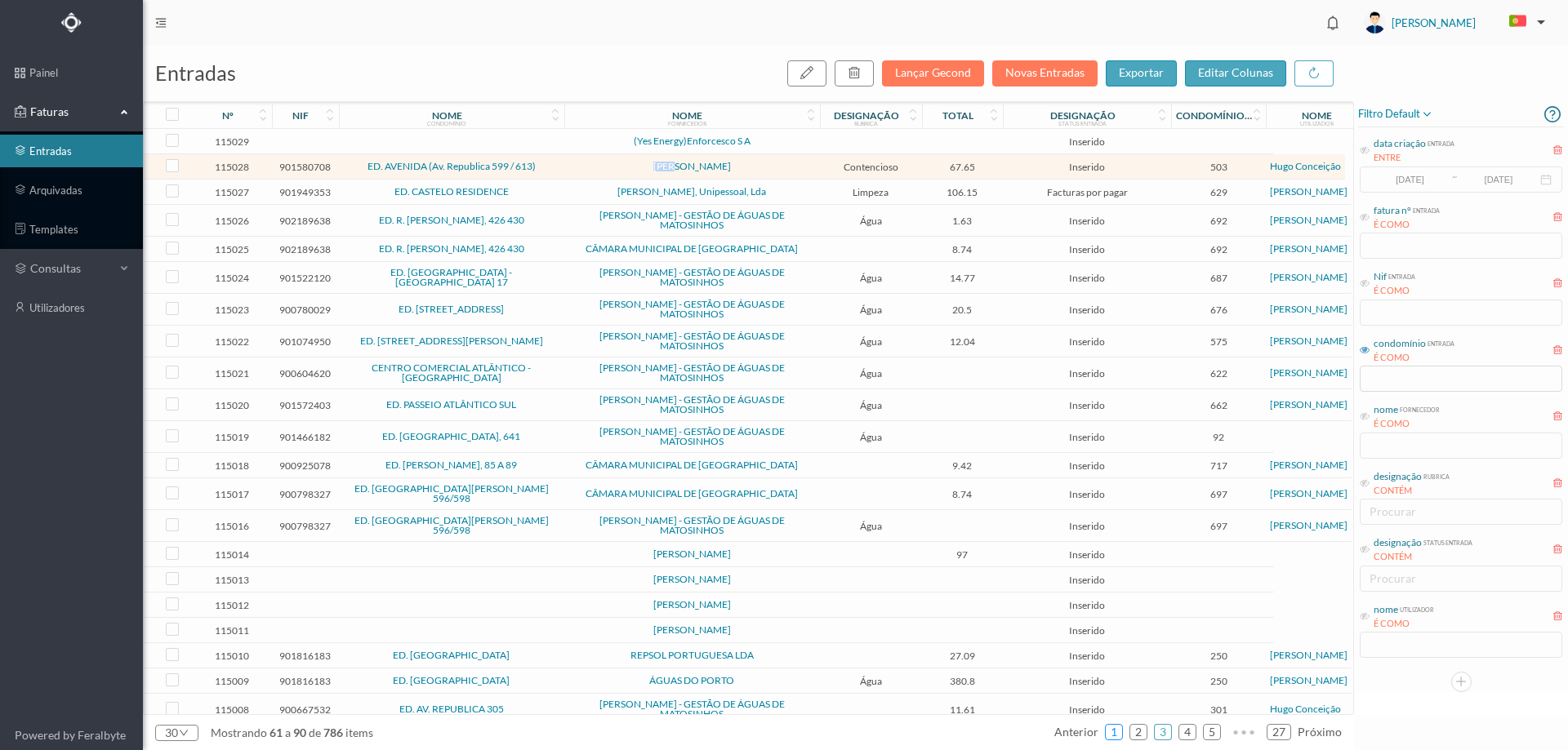
click at [1114, 727] on link "1" at bounding box center [1114, 732] width 16 height 24
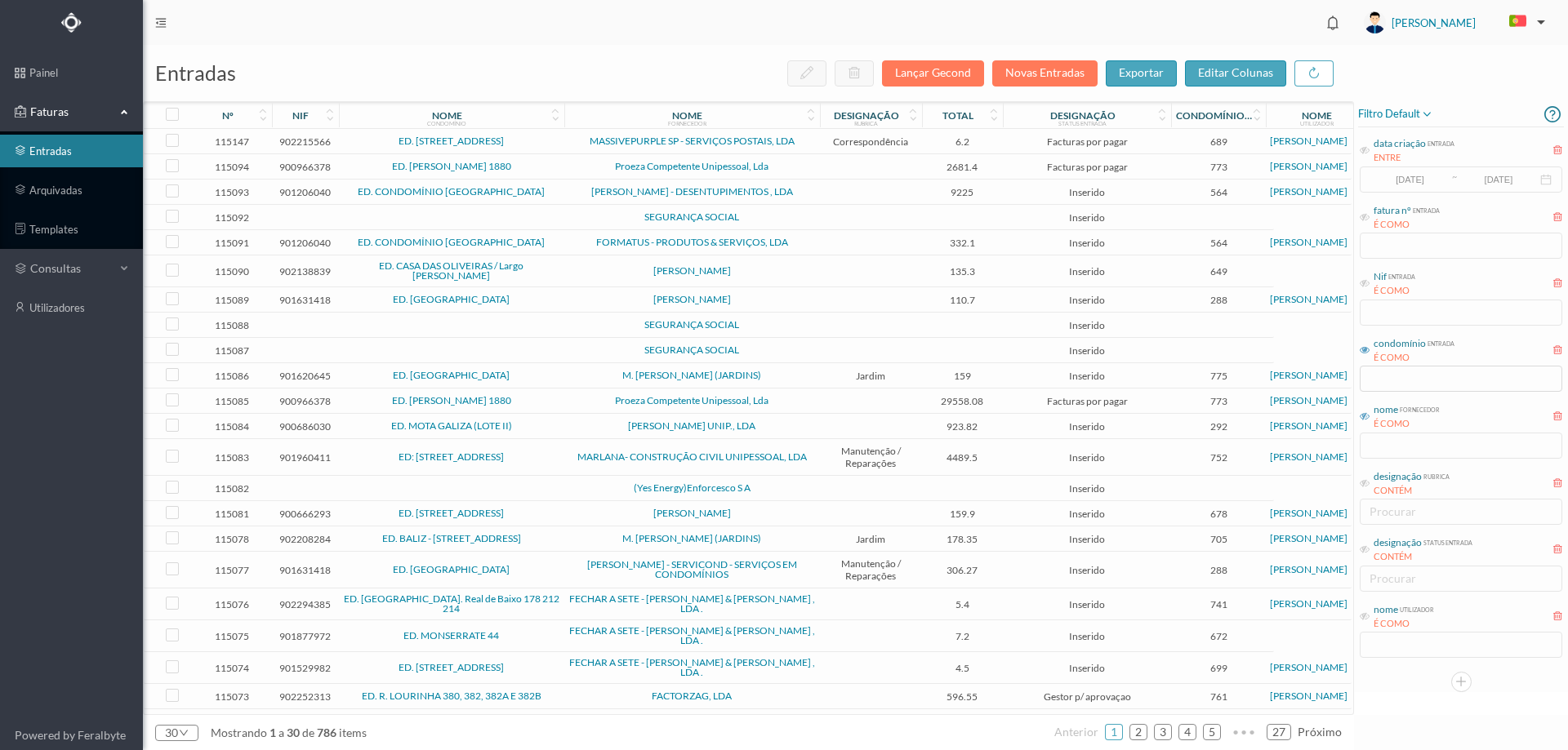
click at [1363, 422] on icon at bounding box center [1364, 416] width 10 height 10
click at [1385, 446] on input "text" at bounding box center [1461, 445] width 203 height 26
type input "ana"
click at [579, 273] on span "[PERSON_NAME]" at bounding box center [692, 271] width 247 height 10
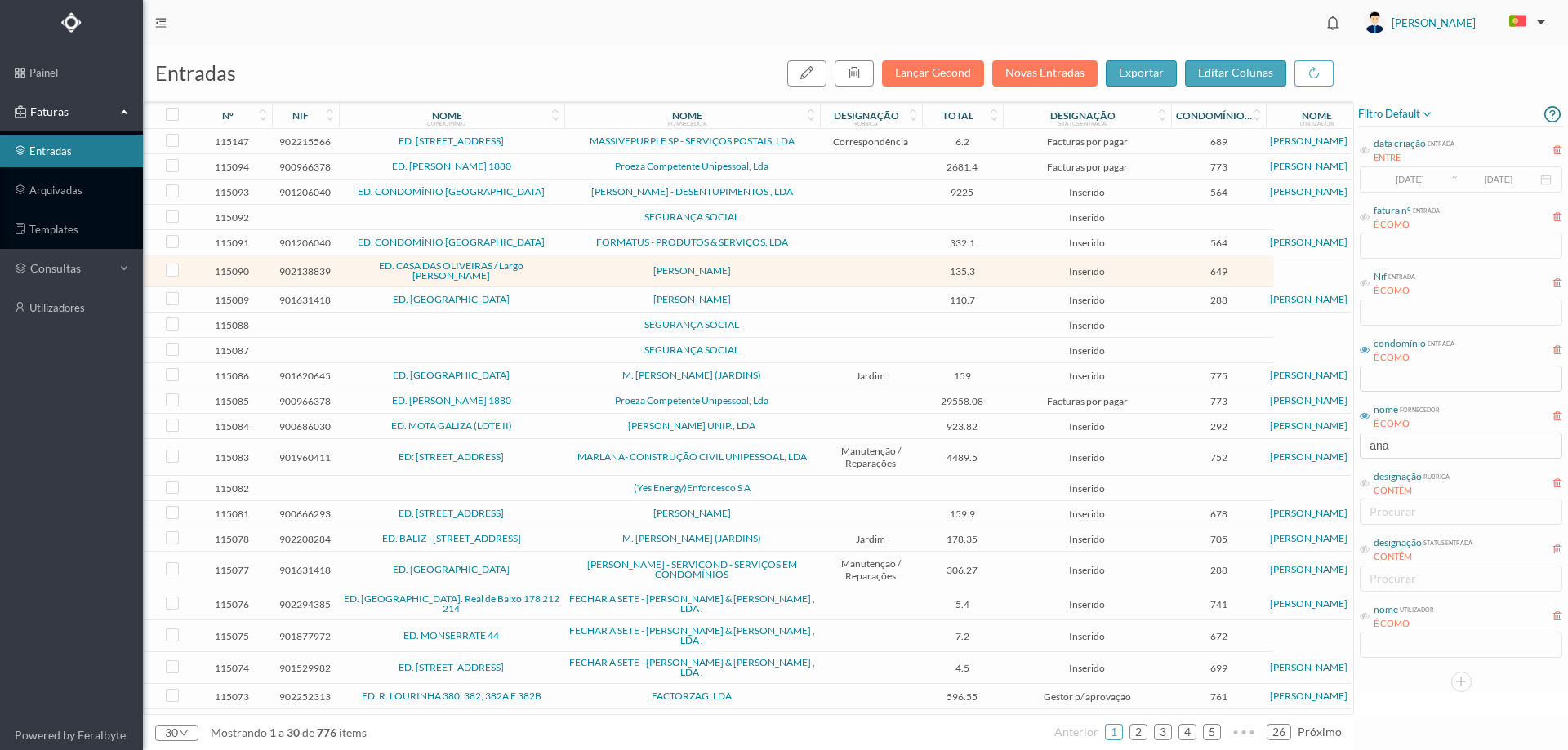
click at [561, 509] on td "ED. [STREET_ADDRESS]" at bounding box center [451, 514] width 226 height 25
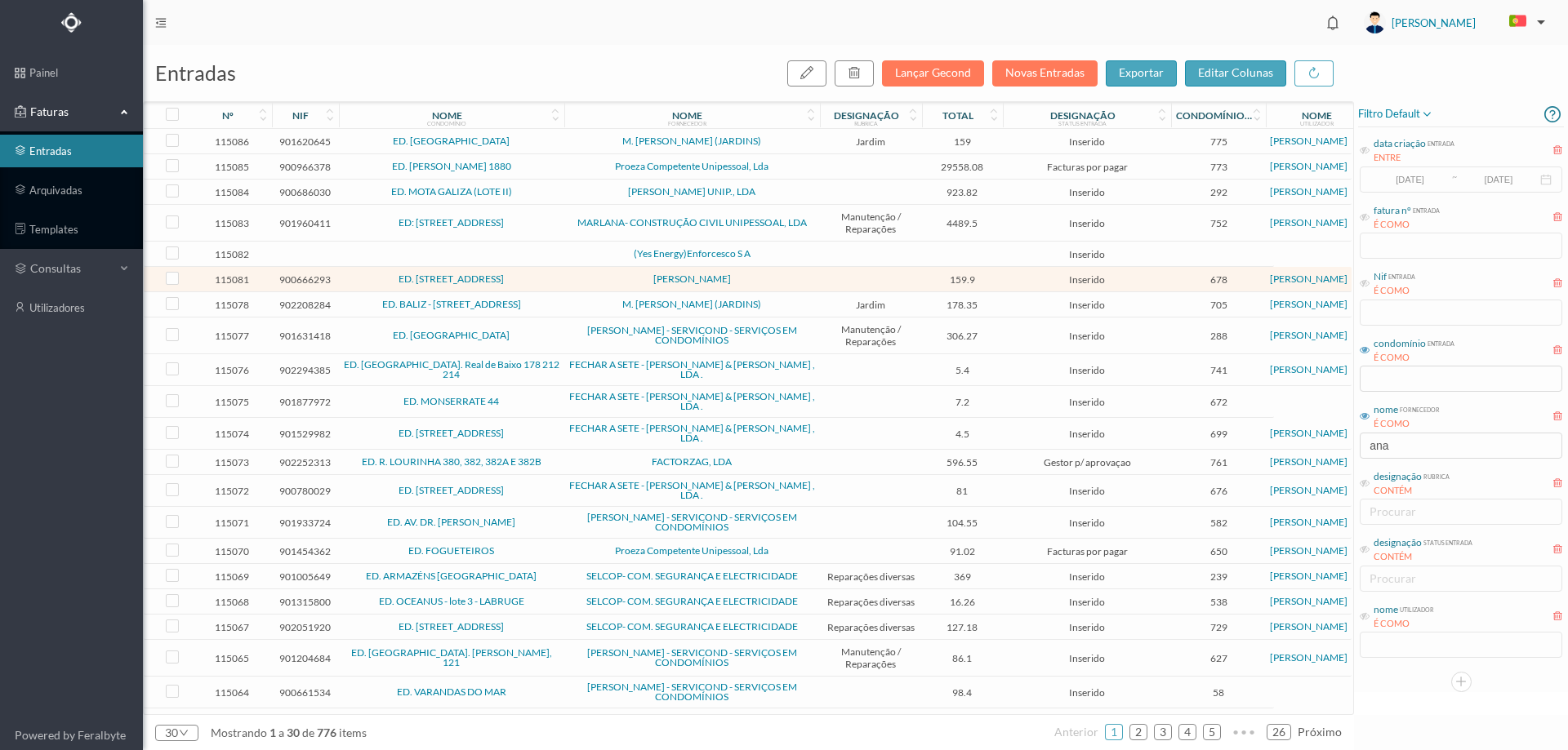
scroll to position [266, 0]
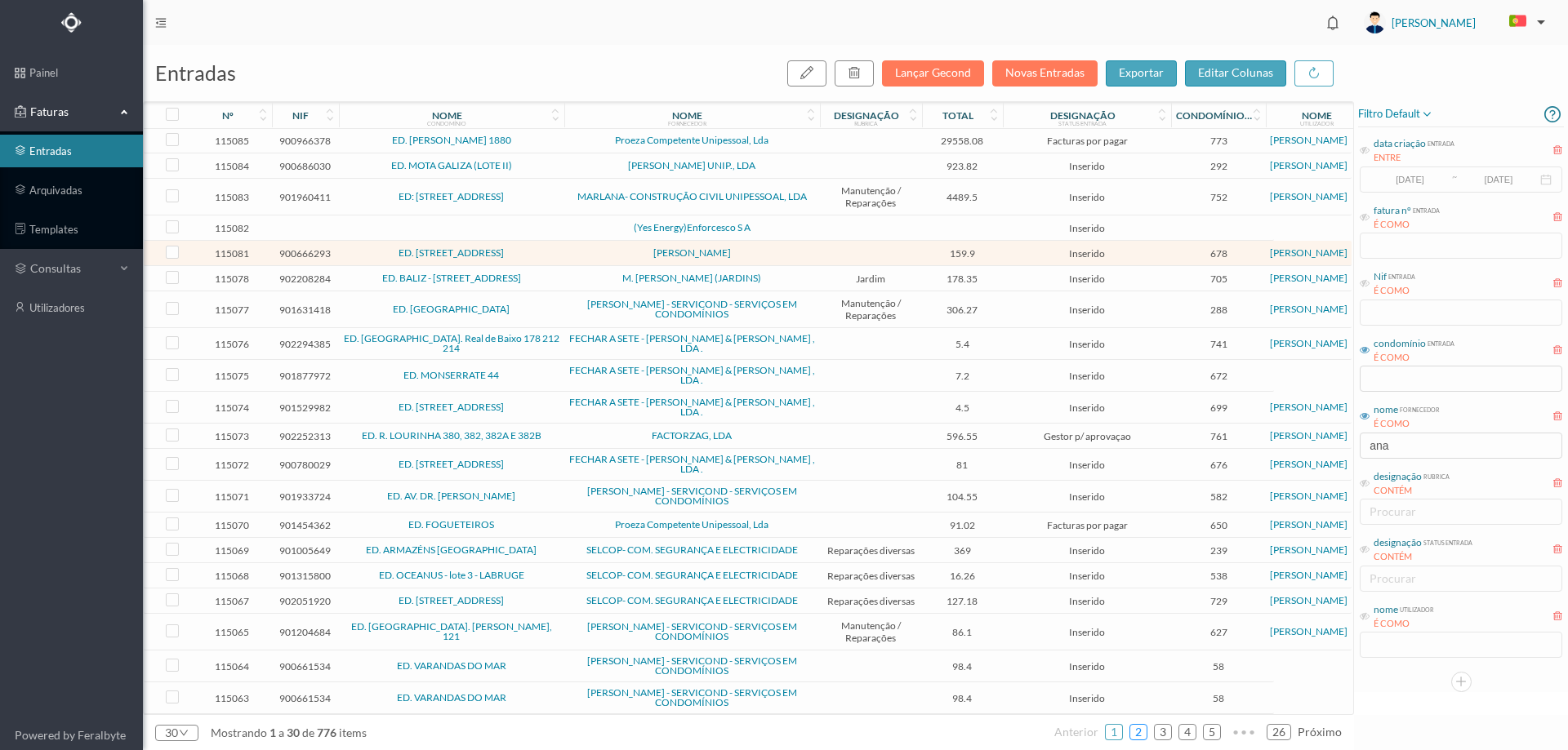
click at [1136, 729] on link "2" at bounding box center [1138, 732] width 16 height 24
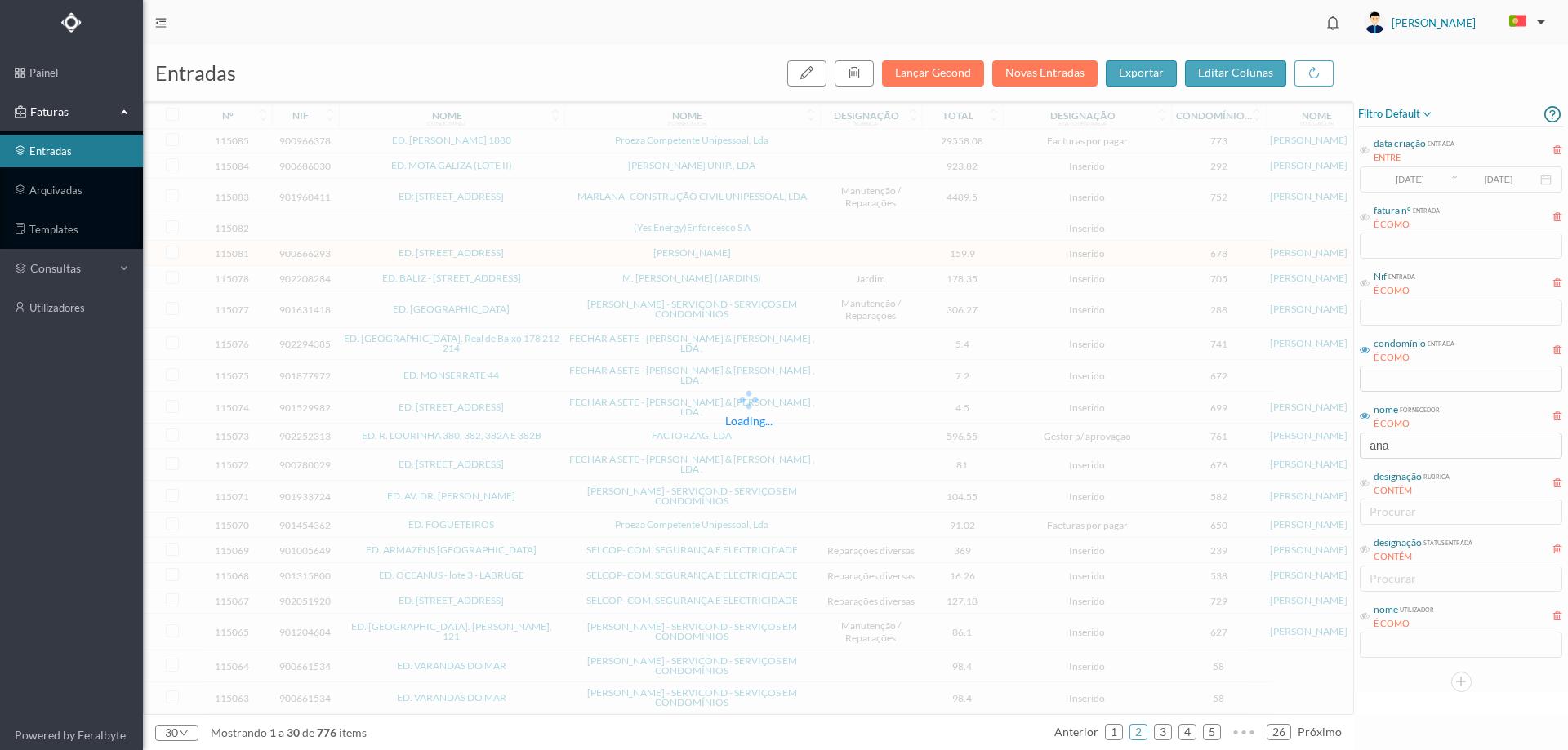
scroll to position [0, 0]
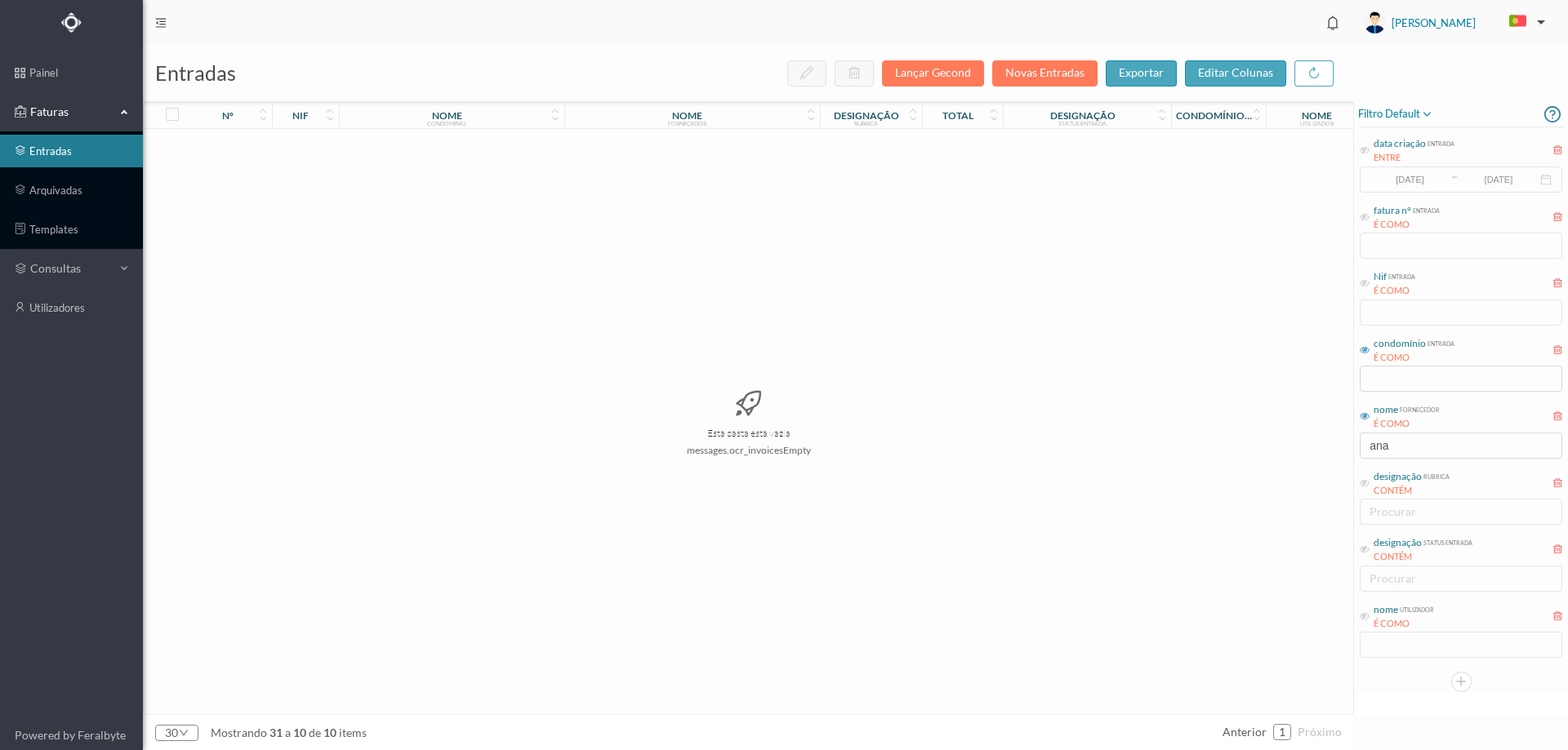
click at [1295, 731] on ul "anterior 1 próximo" at bounding box center [1282, 732] width 119 height 26
click at [1283, 731] on link "1" at bounding box center [1281, 732] width 16 height 24
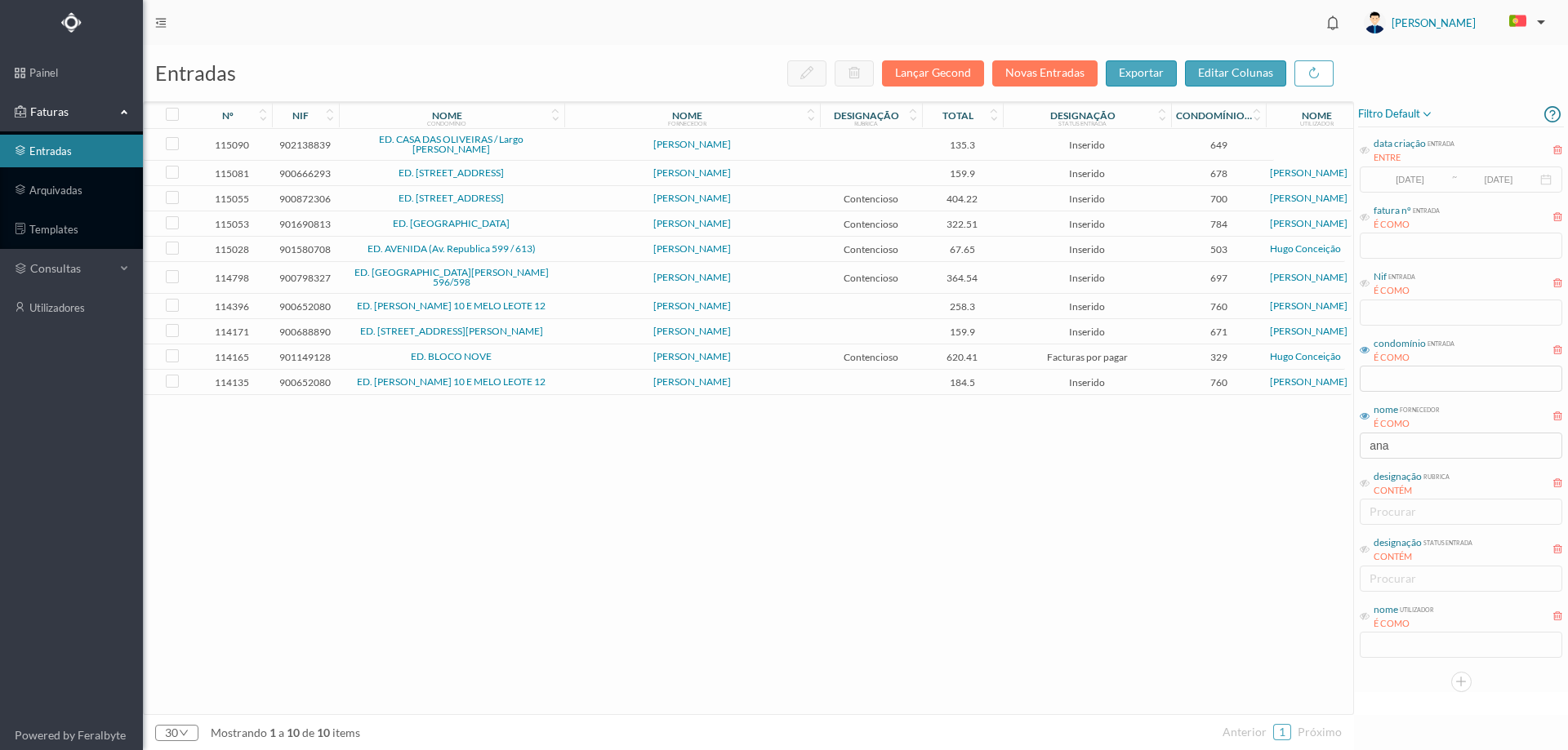
click at [586, 194] on span "[PERSON_NAME]" at bounding box center [692, 199] width 247 height 10
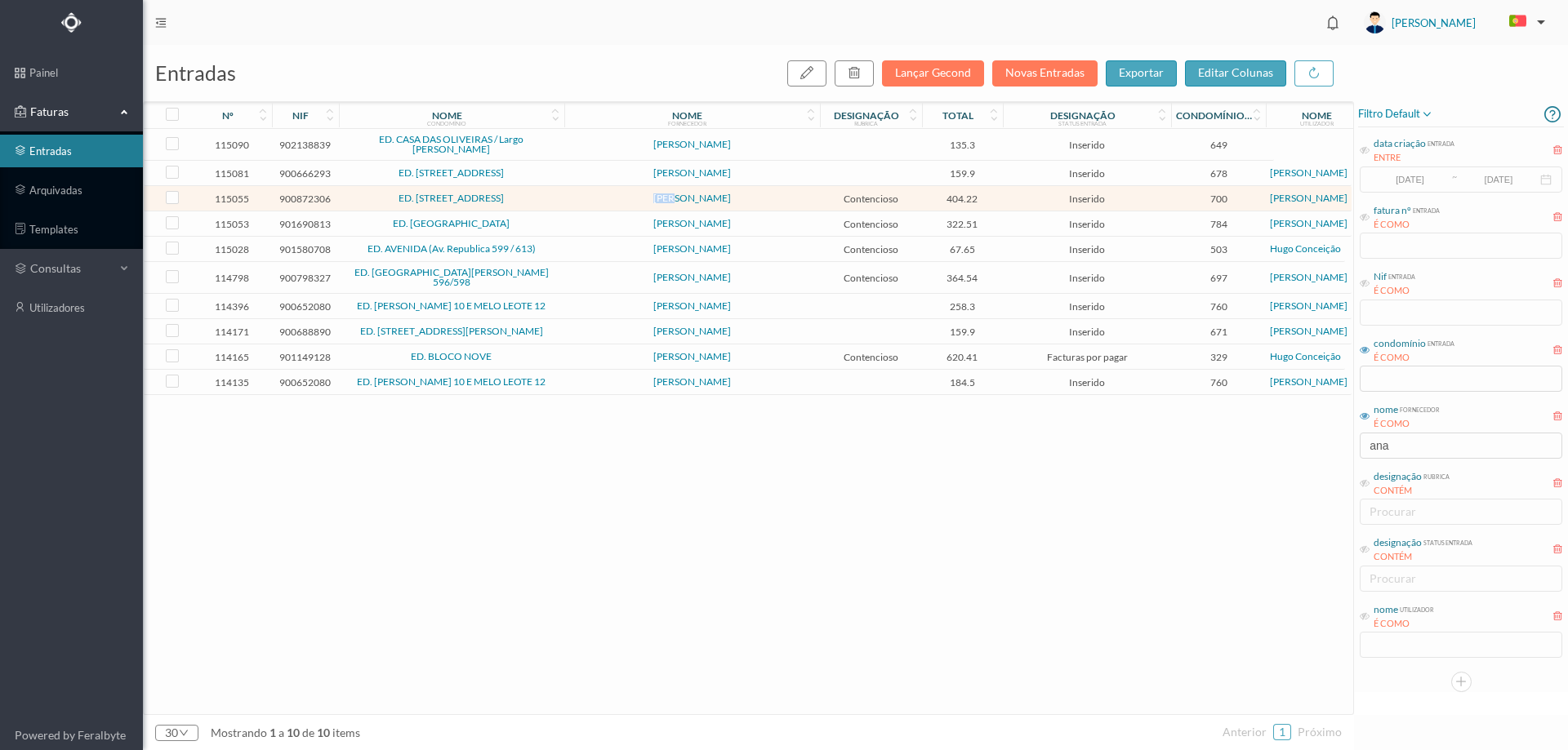
click at [586, 194] on span "[PERSON_NAME]" at bounding box center [692, 199] width 247 height 10
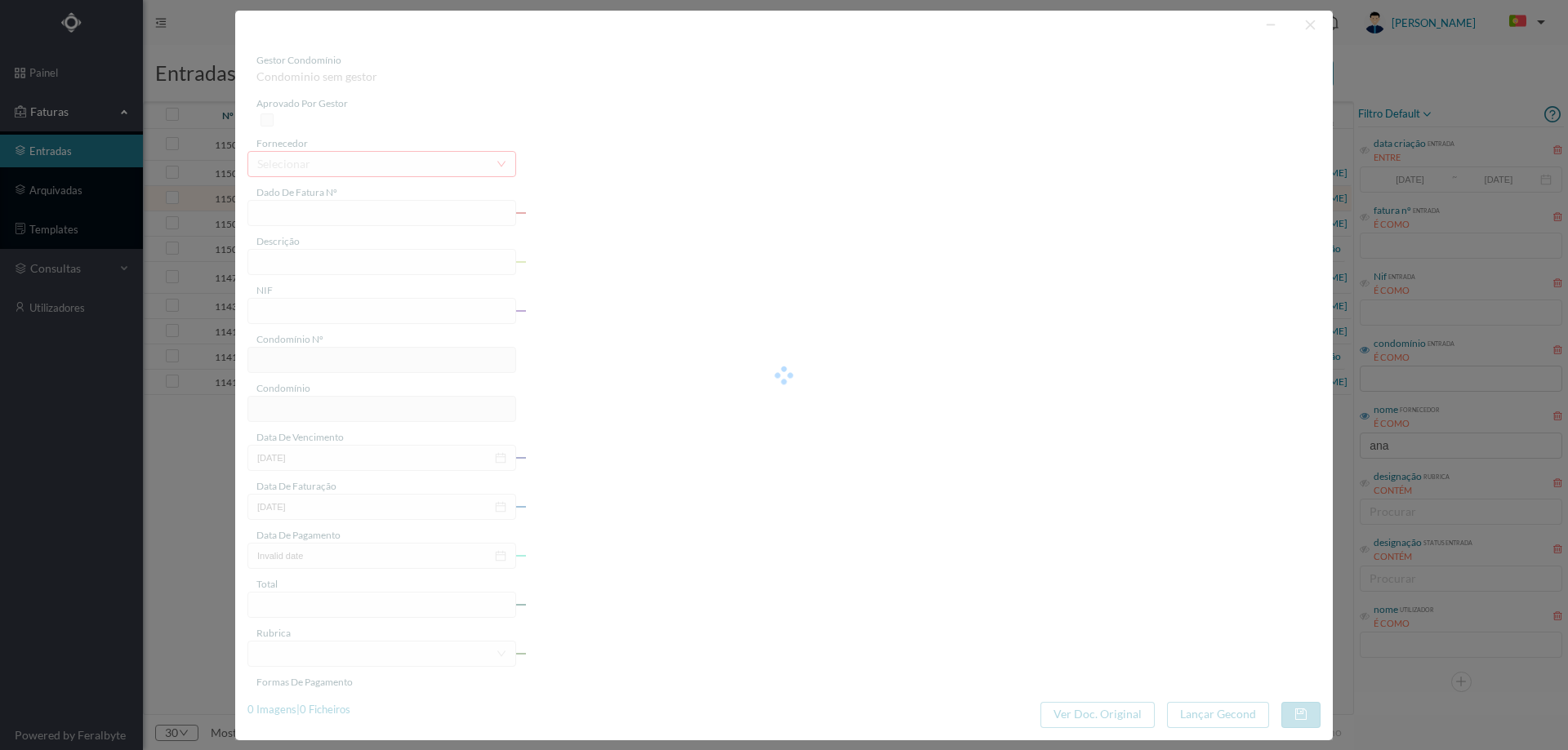
type input "FT AP/1636"
type input "900872306"
type input "2025-10-09"
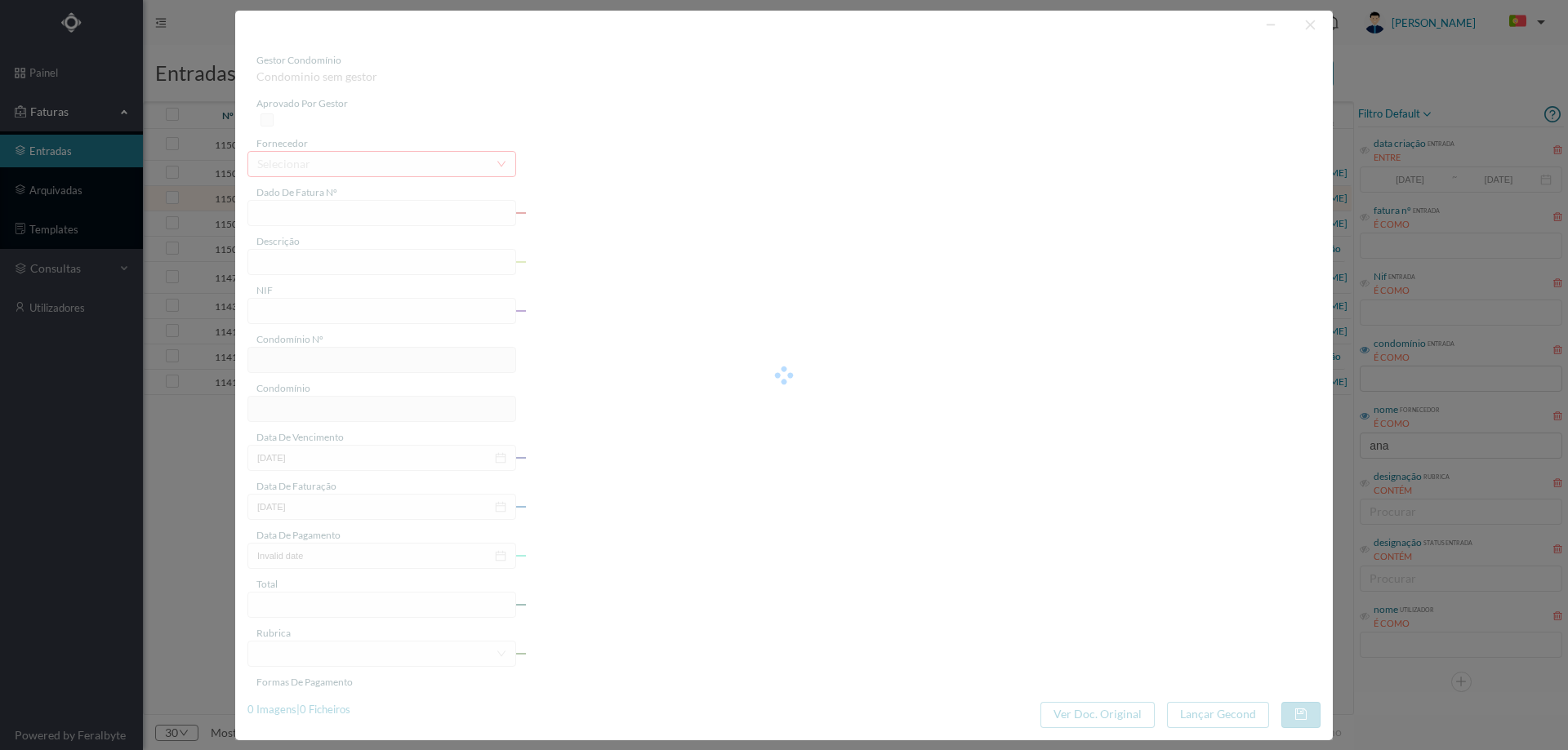
type input "404.22"
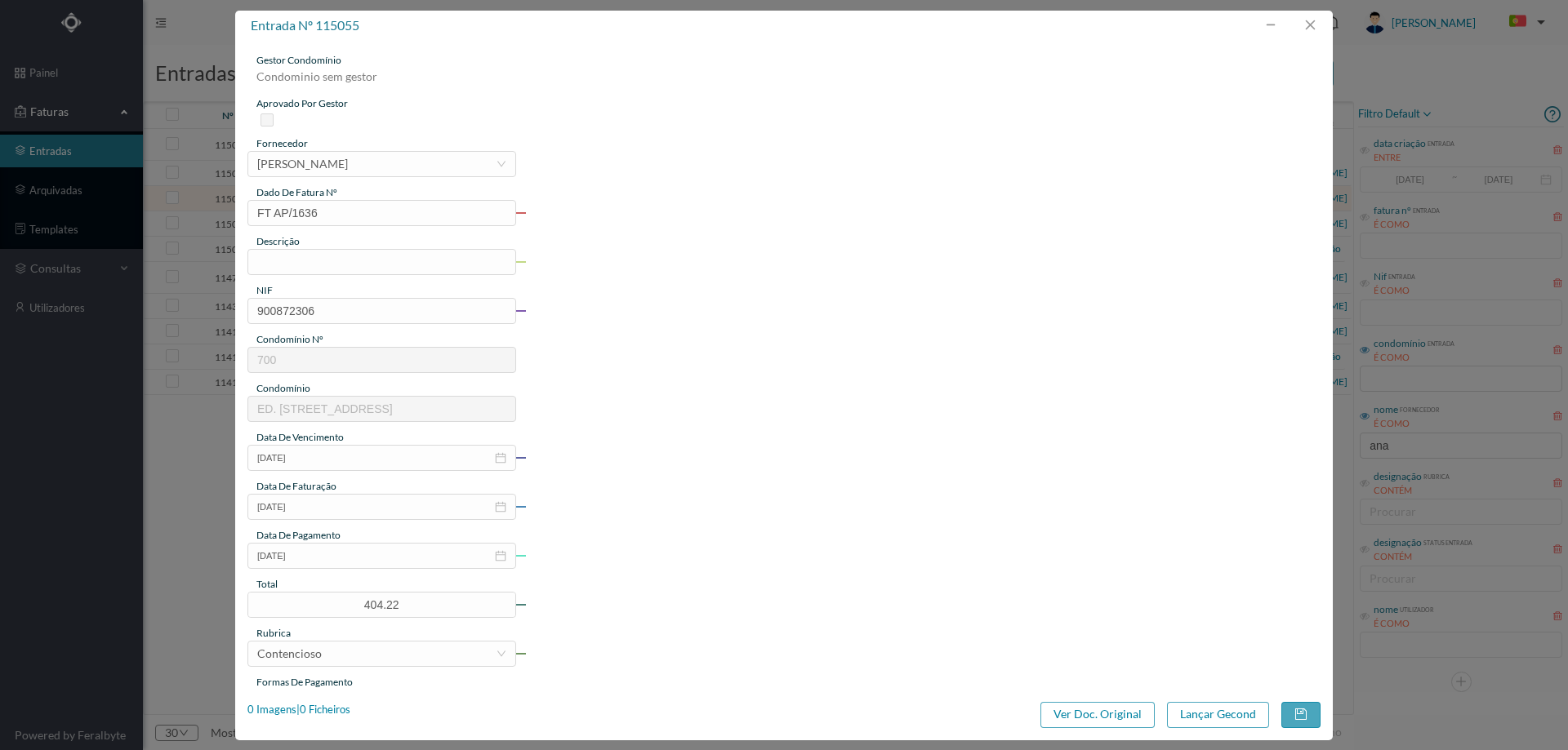
type input "700"
type input "ED. RUA MARECHAL SALDANHA 351"
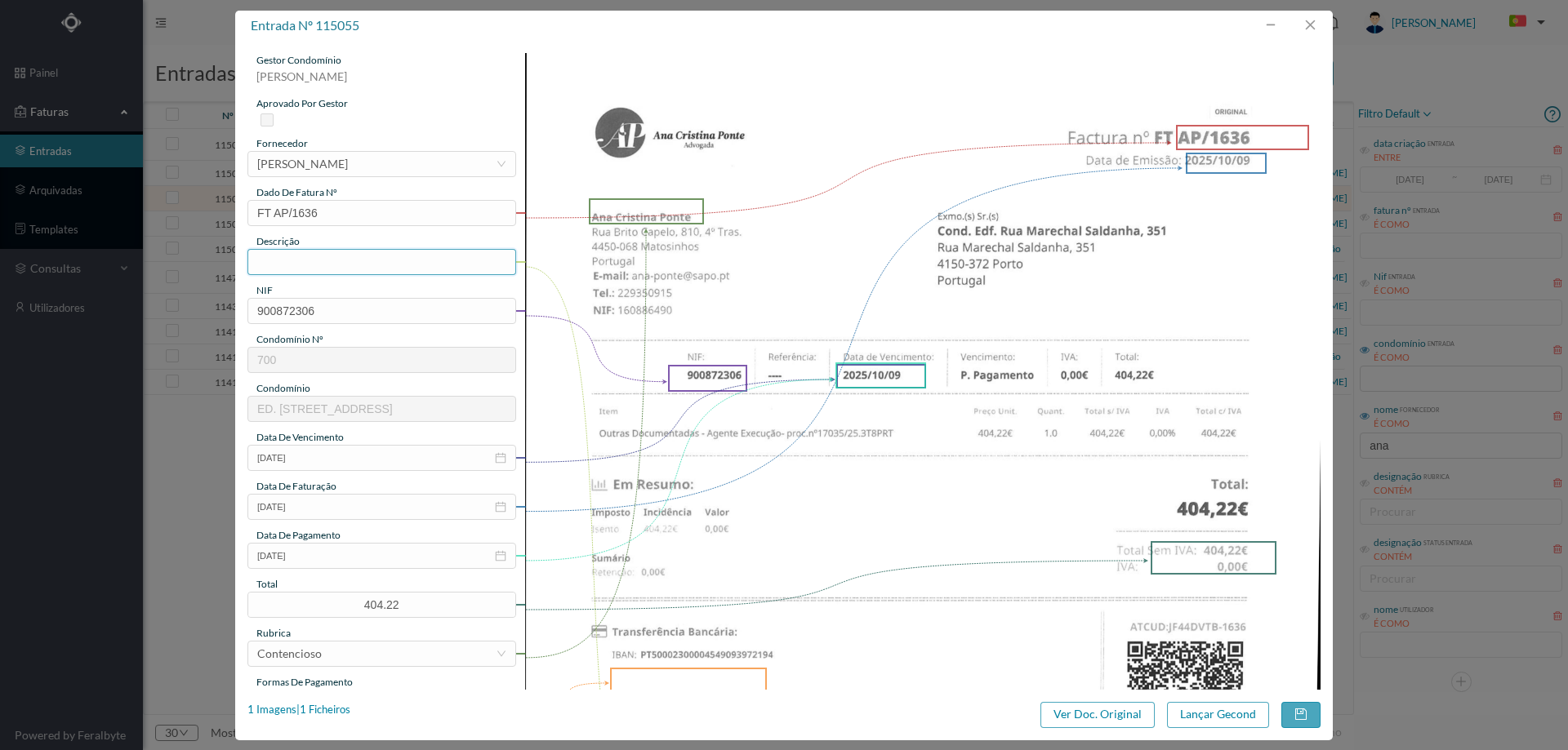
click at [338, 256] on input "text" at bounding box center [382, 261] width 268 height 26
type input "Despesas processo contencioso"
click at [333, 548] on input "2025-10-09" at bounding box center [382, 556] width 268 height 26
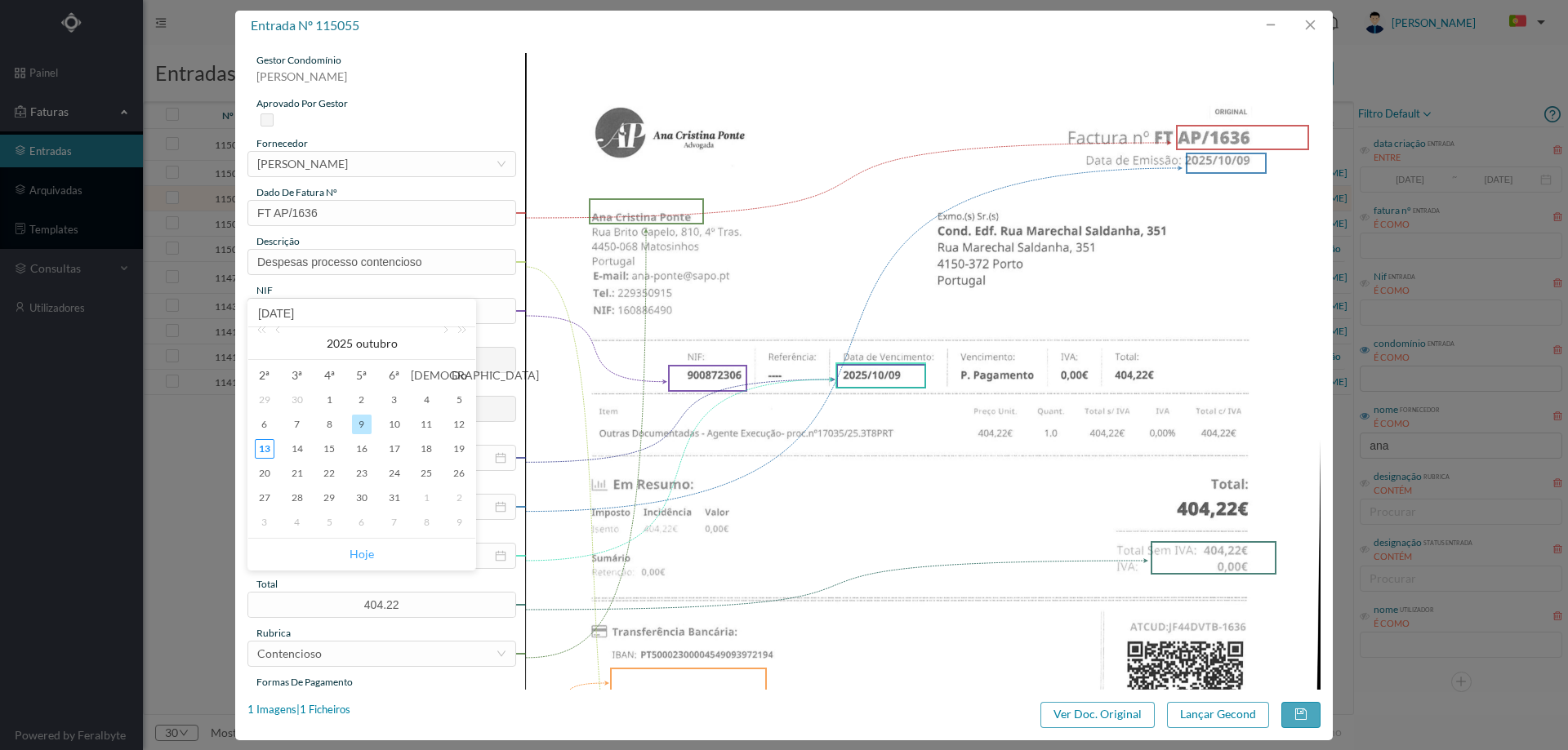
click at [361, 546] on link "Hoje" at bounding box center [361, 554] width 24 height 31
type input "[DATE]"
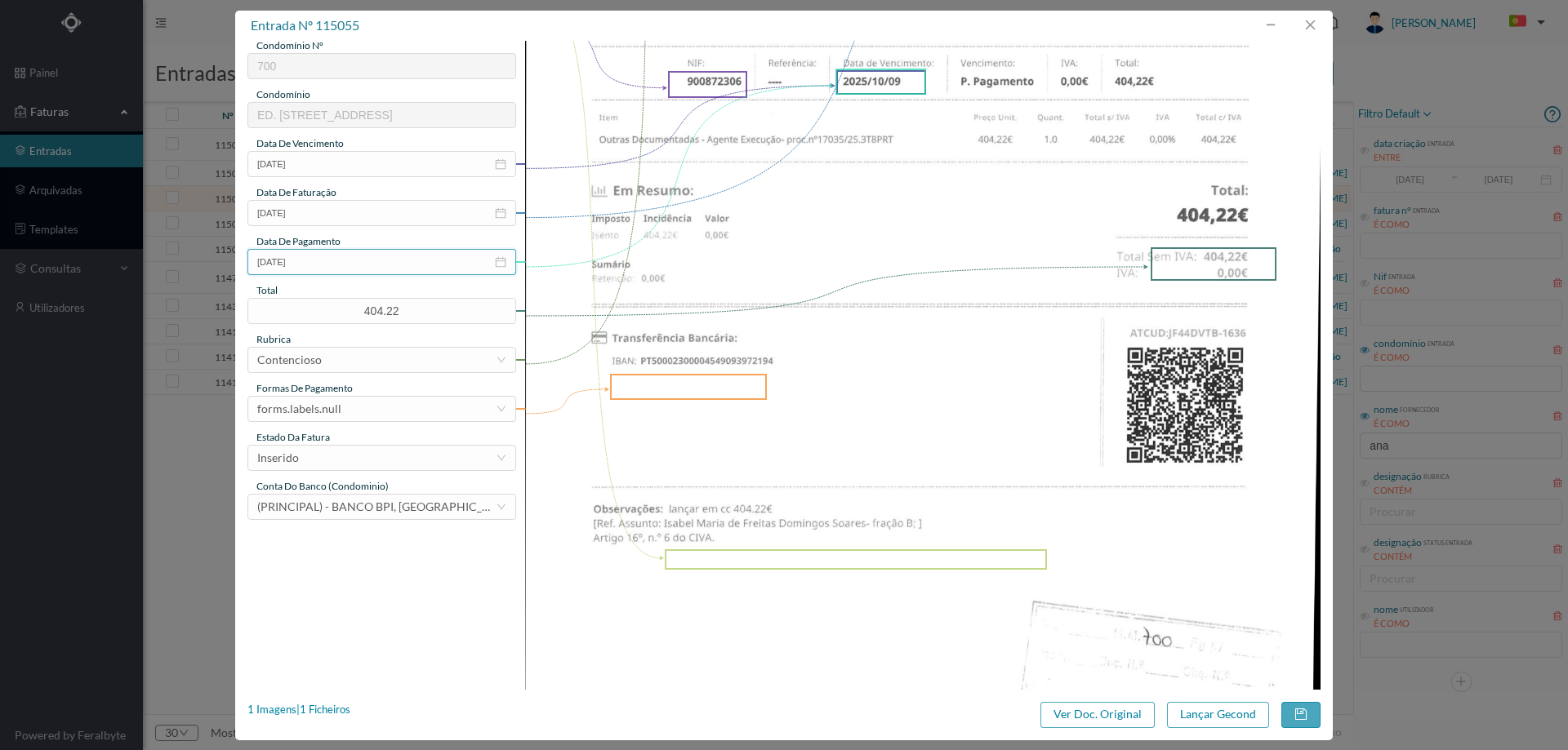
scroll to position [327, 0]
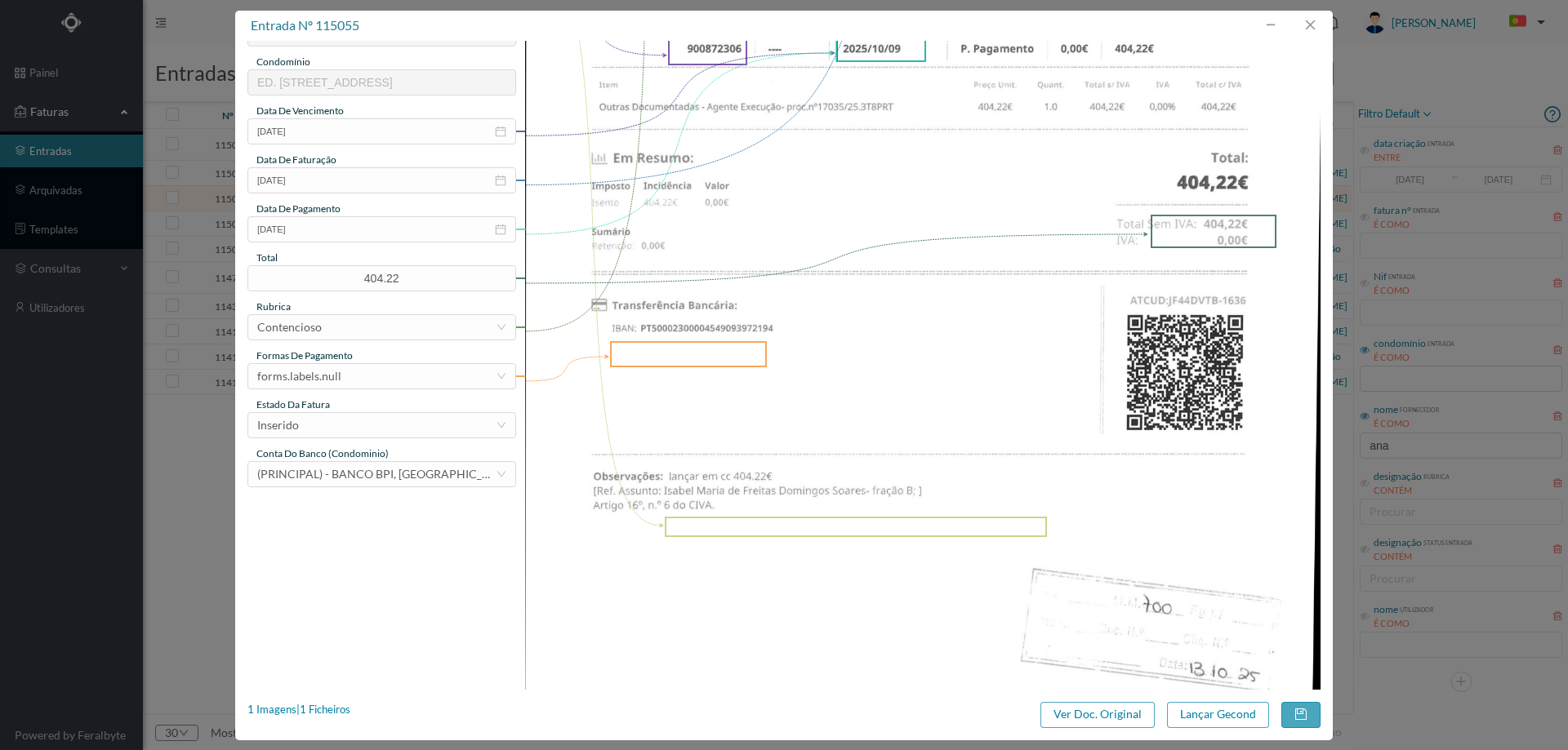
click at [351, 401] on div "estado da fatura" at bounding box center [382, 405] width 268 height 15
click at [351, 382] on div "forms.labels.null" at bounding box center [376, 375] width 238 height 24
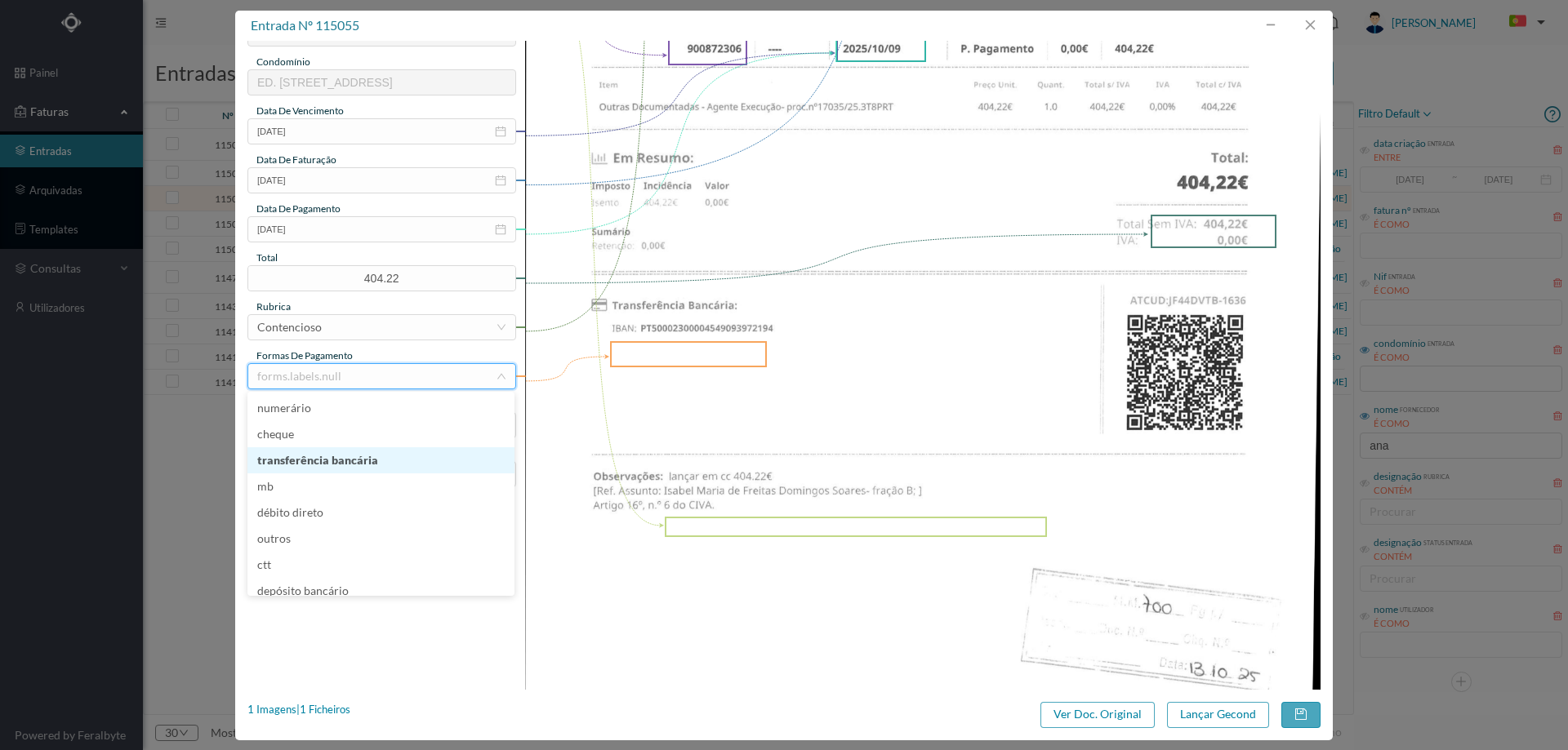
click at [357, 455] on li "transferência bancária" at bounding box center [381, 460] width 267 height 26
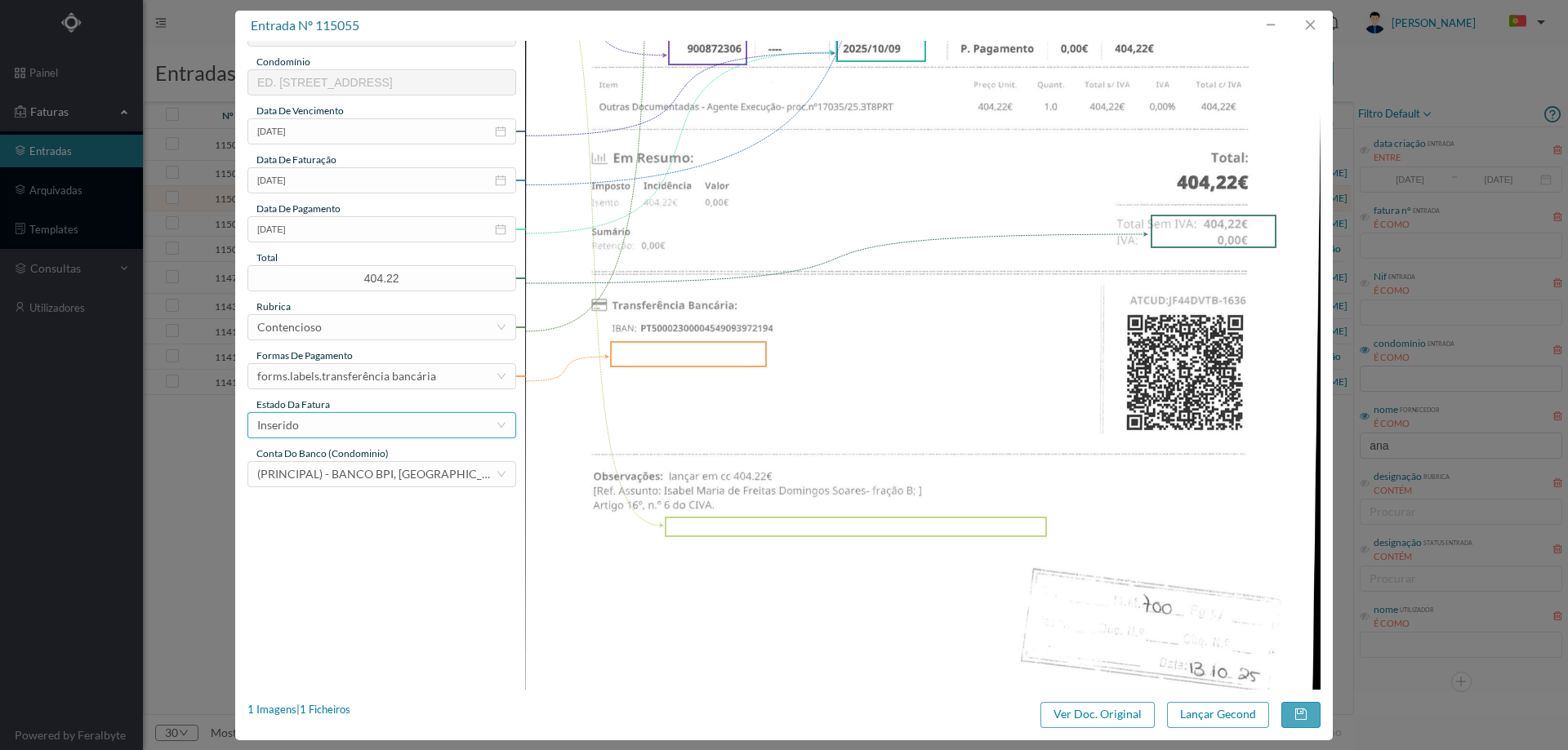
click at [349, 429] on div "Inserido" at bounding box center [376, 425] width 238 height 24
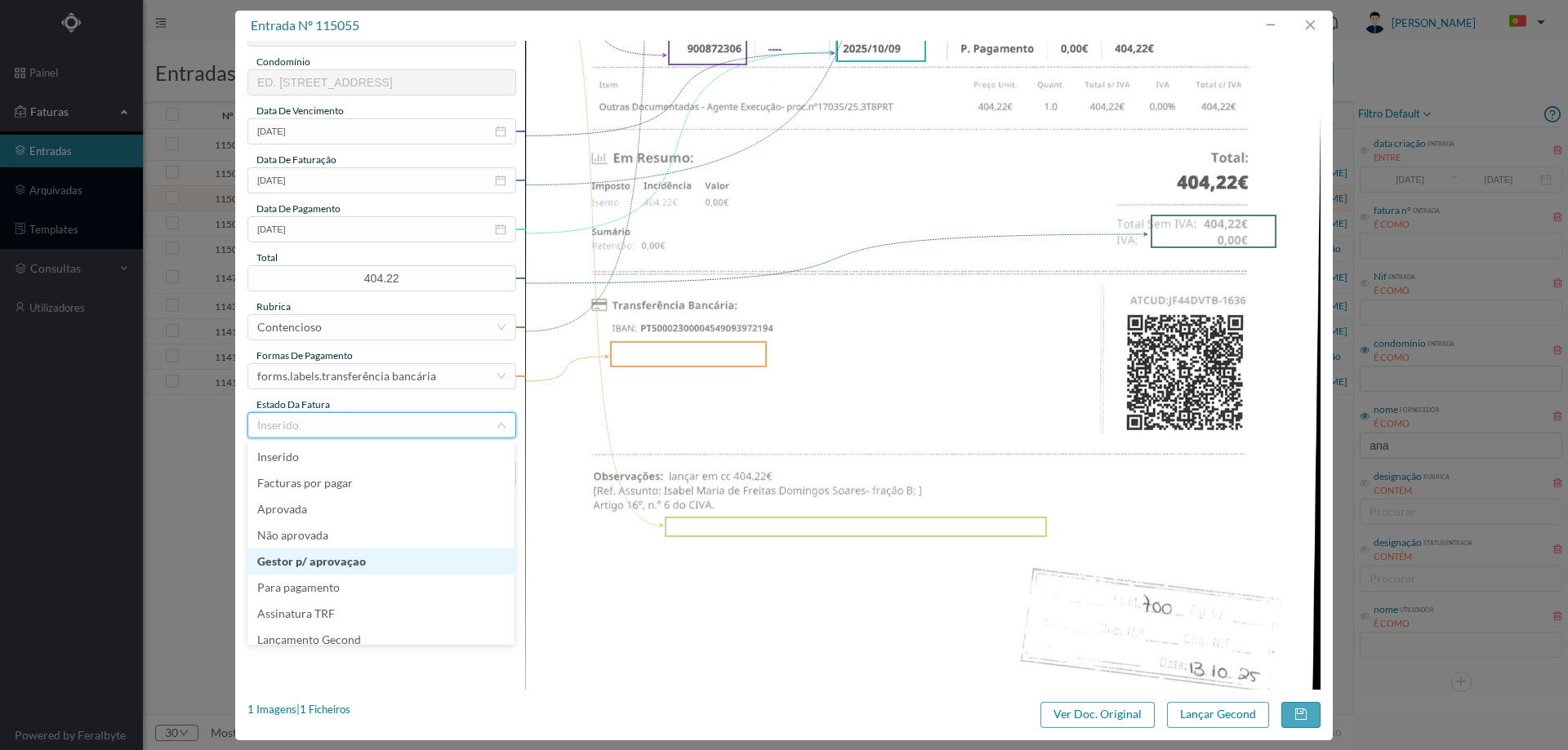
scroll to position [8, 0]
drag, startPoint x: 361, startPoint y: 639, endPoint x: 556, endPoint y: 643, distance: 195.0
click at [361, 639] on li "Lançamento Gecond" at bounding box center [381, 631] width 267 height 26
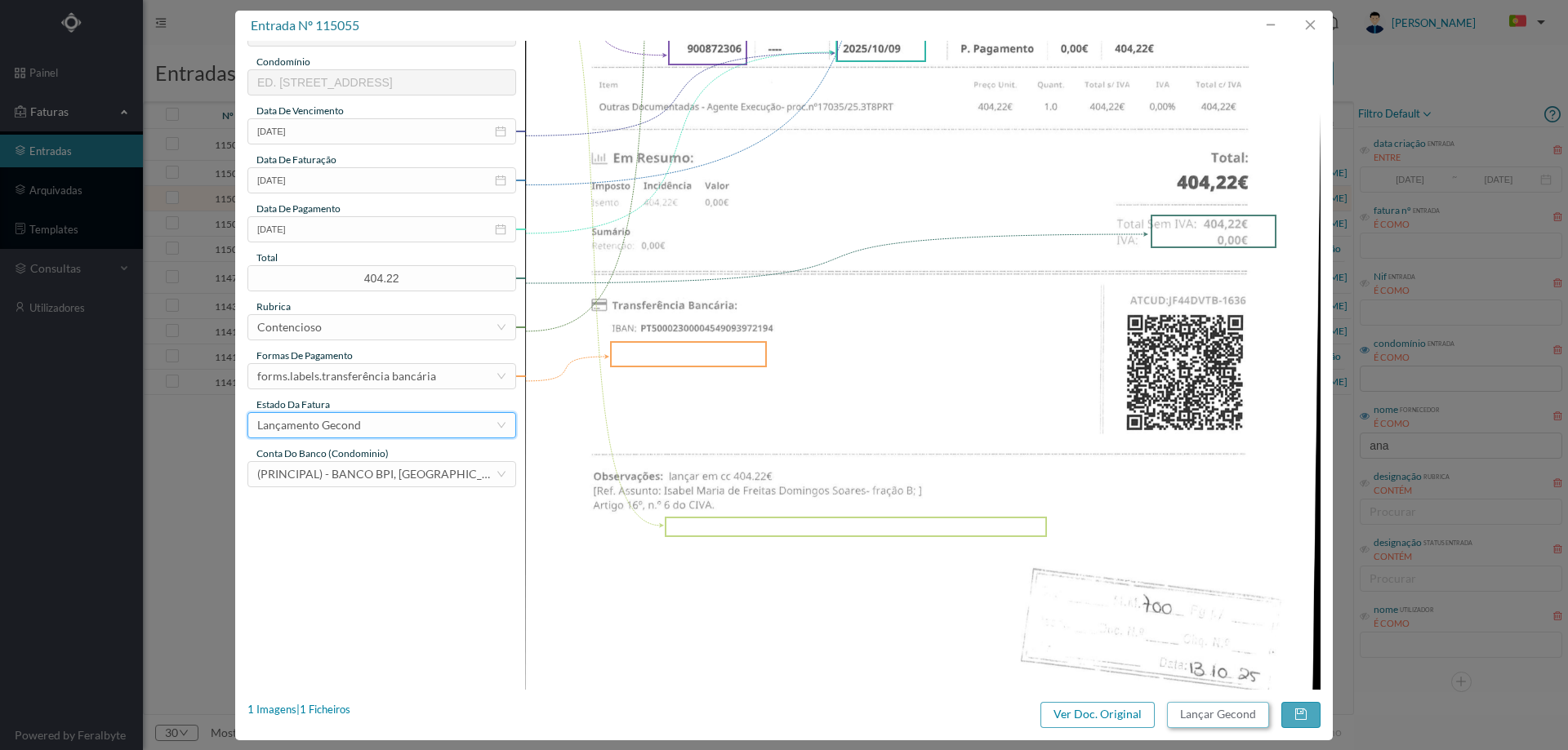
click at [1216, 715] on button "Lançar Gecond" at bounding box center [1218, 715] width 102 height 26
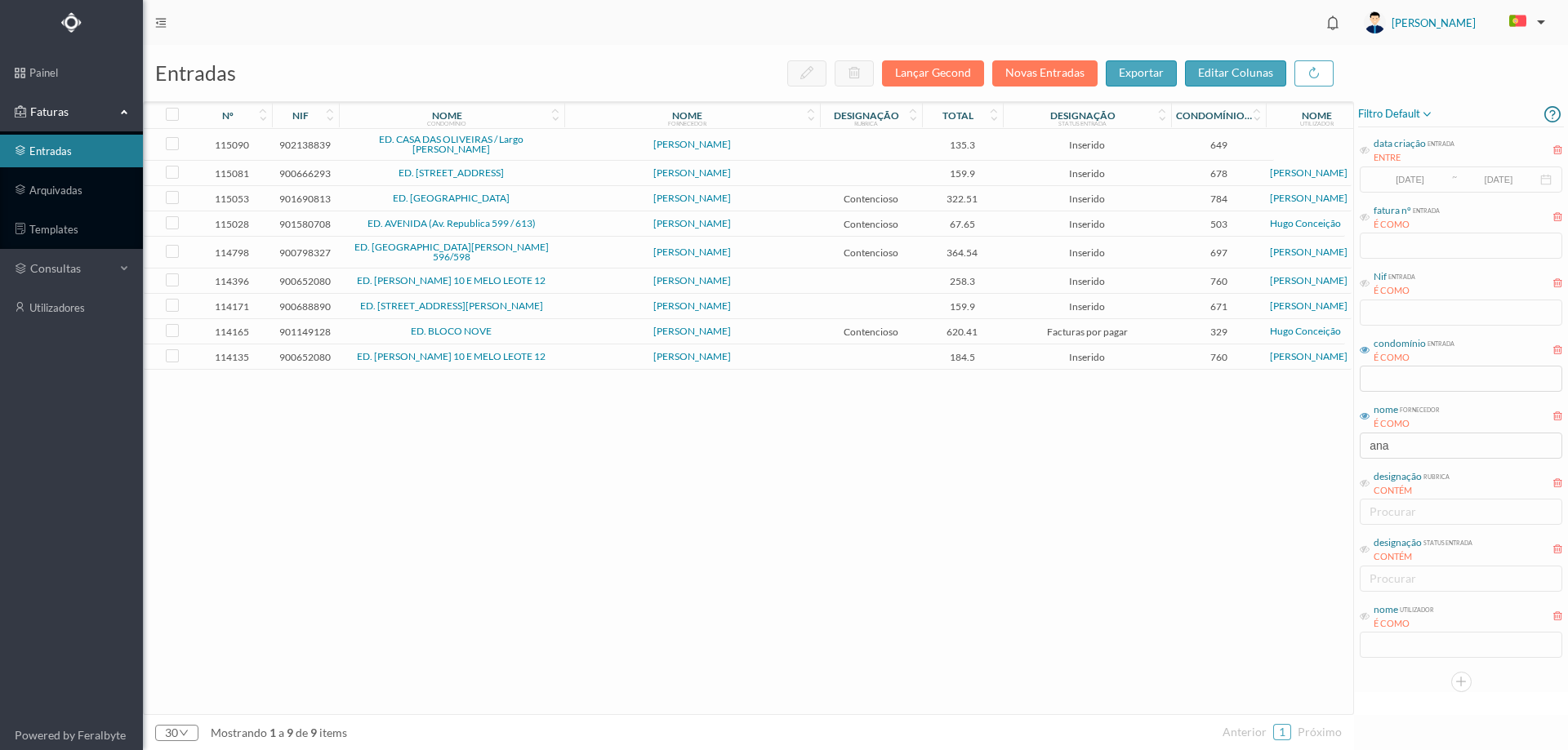
click at [576, 252] on span "[PERSON_NAME]" at bounding box center [692, 252] width 247 height 10
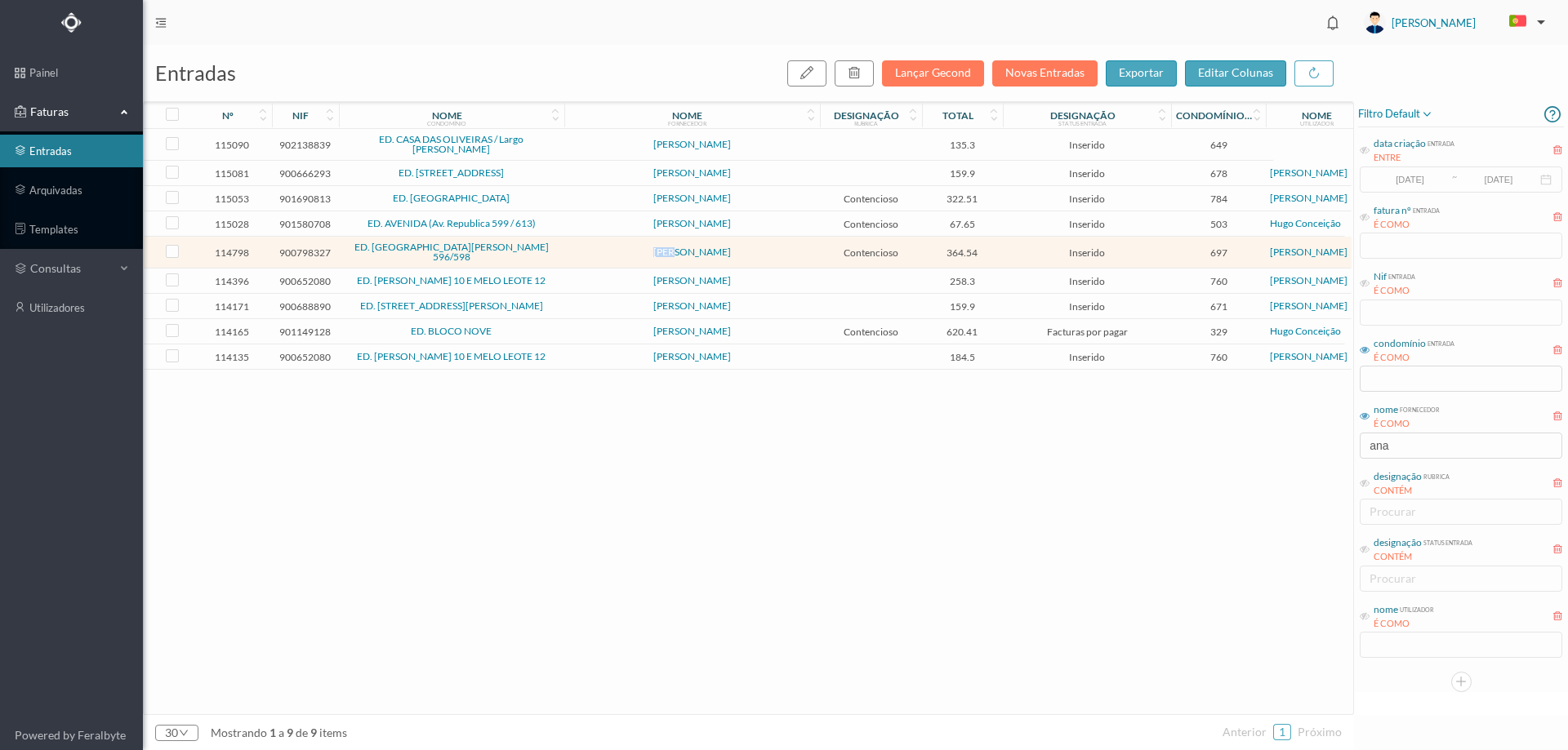
click at [576, 252] on span "[PERSON_NAME]" at bounding box center [692, 252] width 247 height 10
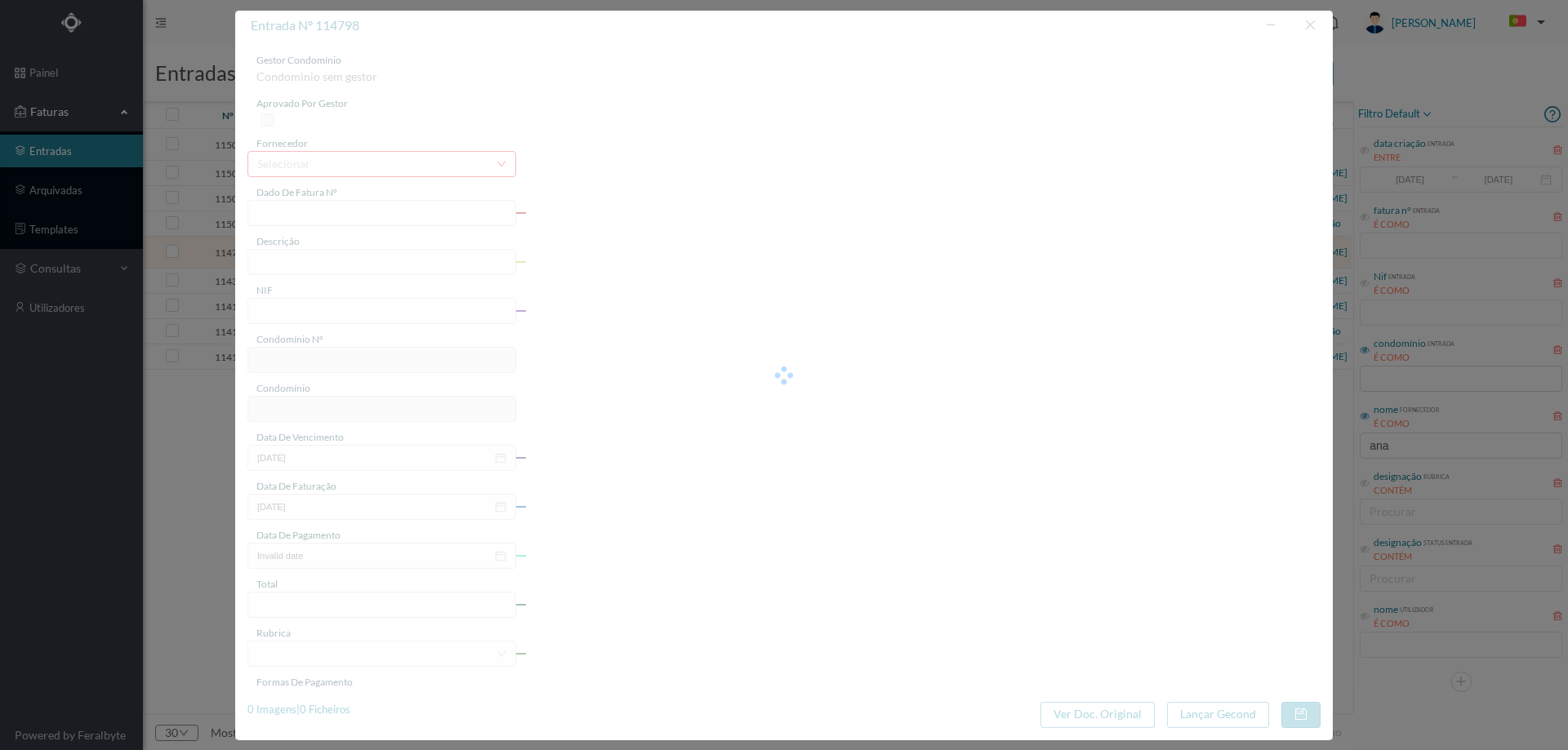
type input "FT AP/1635"
type input "900798327"
type input "[DATE]"
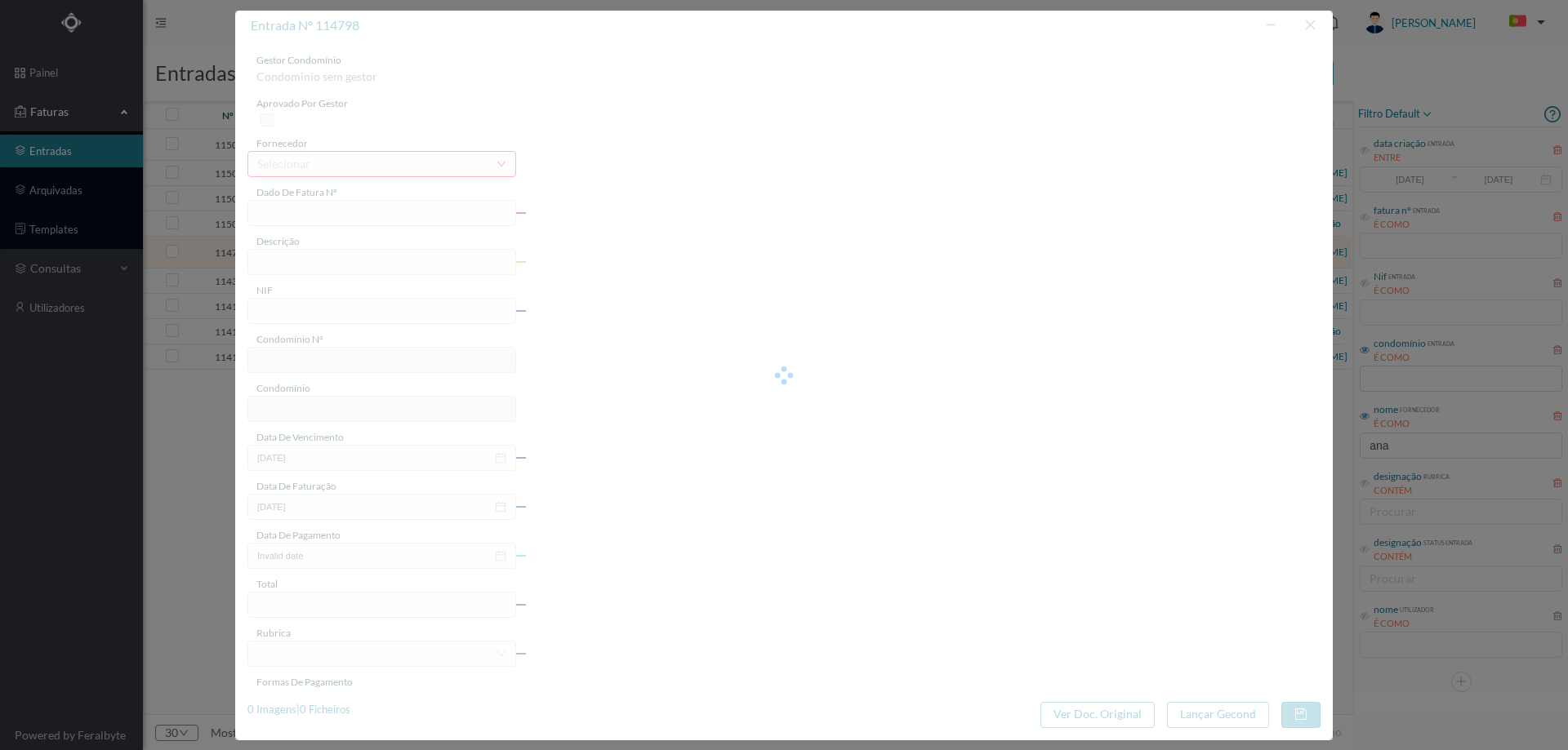
type input "364.54"
type input "697"
type input "ED. [GEOGRAPHIC_DATA][PERSON_NAME] 596/598"
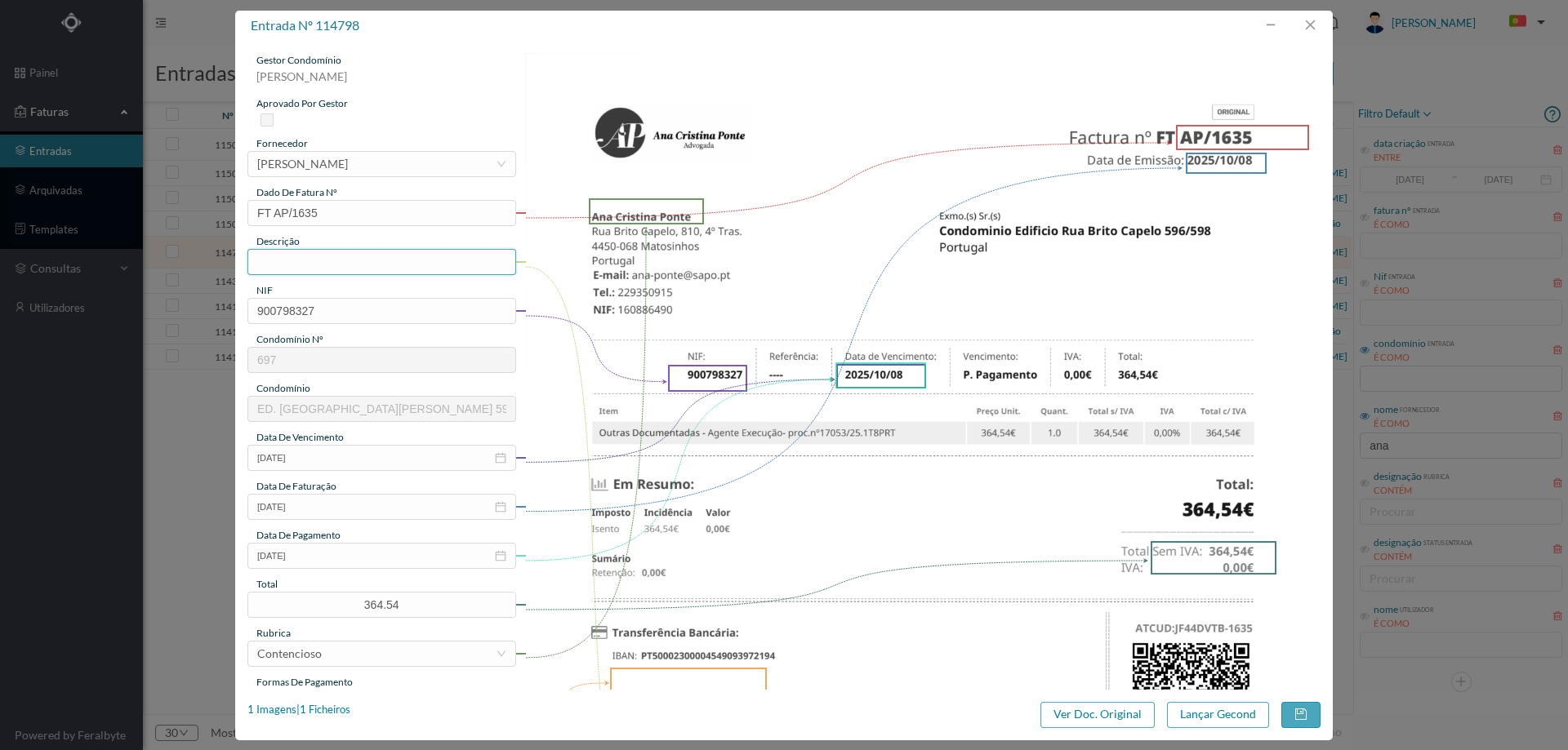
click at [370, 265] on input "text" at bounding box center [382, 261] width 268 height 26
type input "Despesas processo contencioso"
click at [321, 559] on input "[DATE]" at bounding box center [382, 556] width 268 height 26
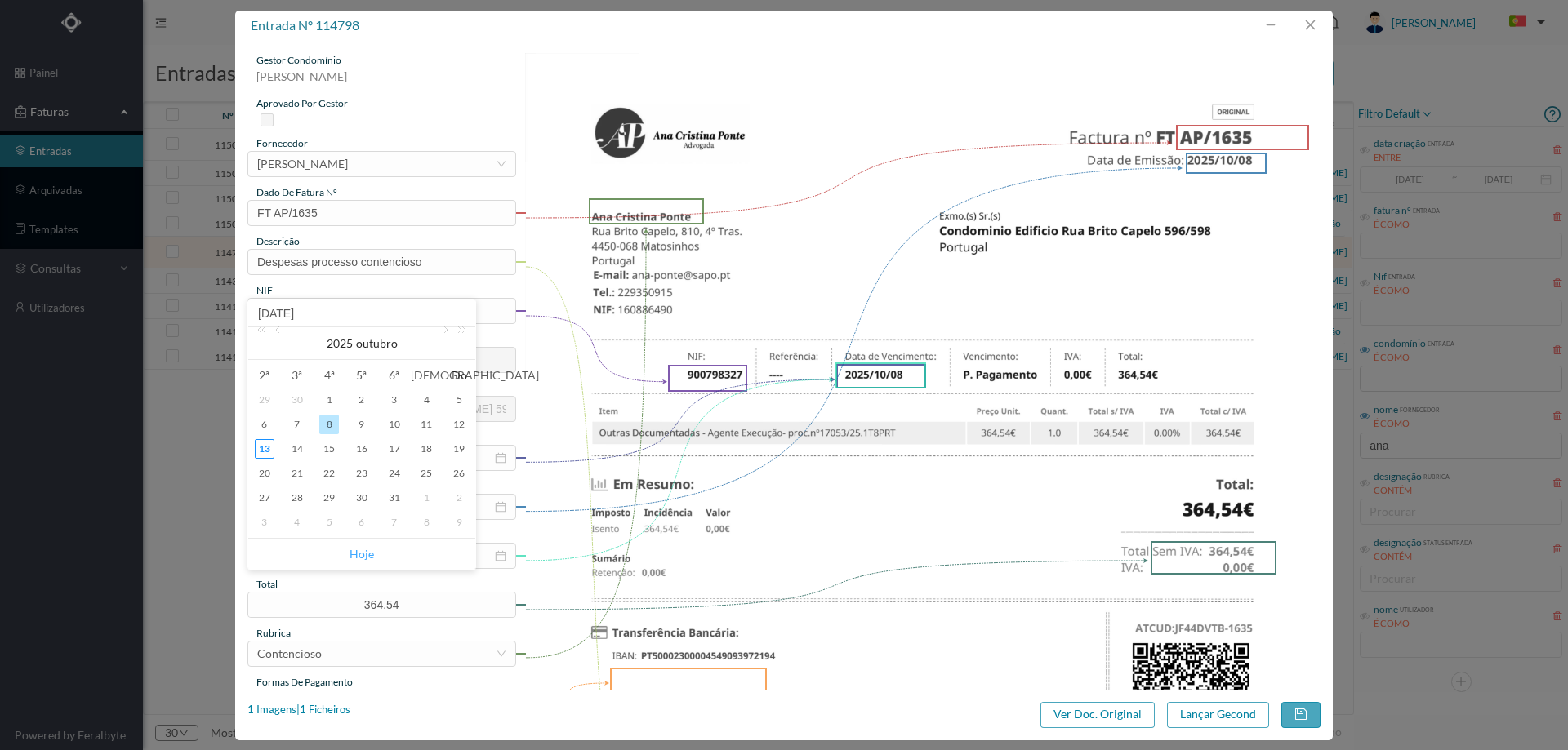
click at [356, 551] on link "Hoje" at bounding box center [361, 554] width 24 height 31
type input "[DATE]"
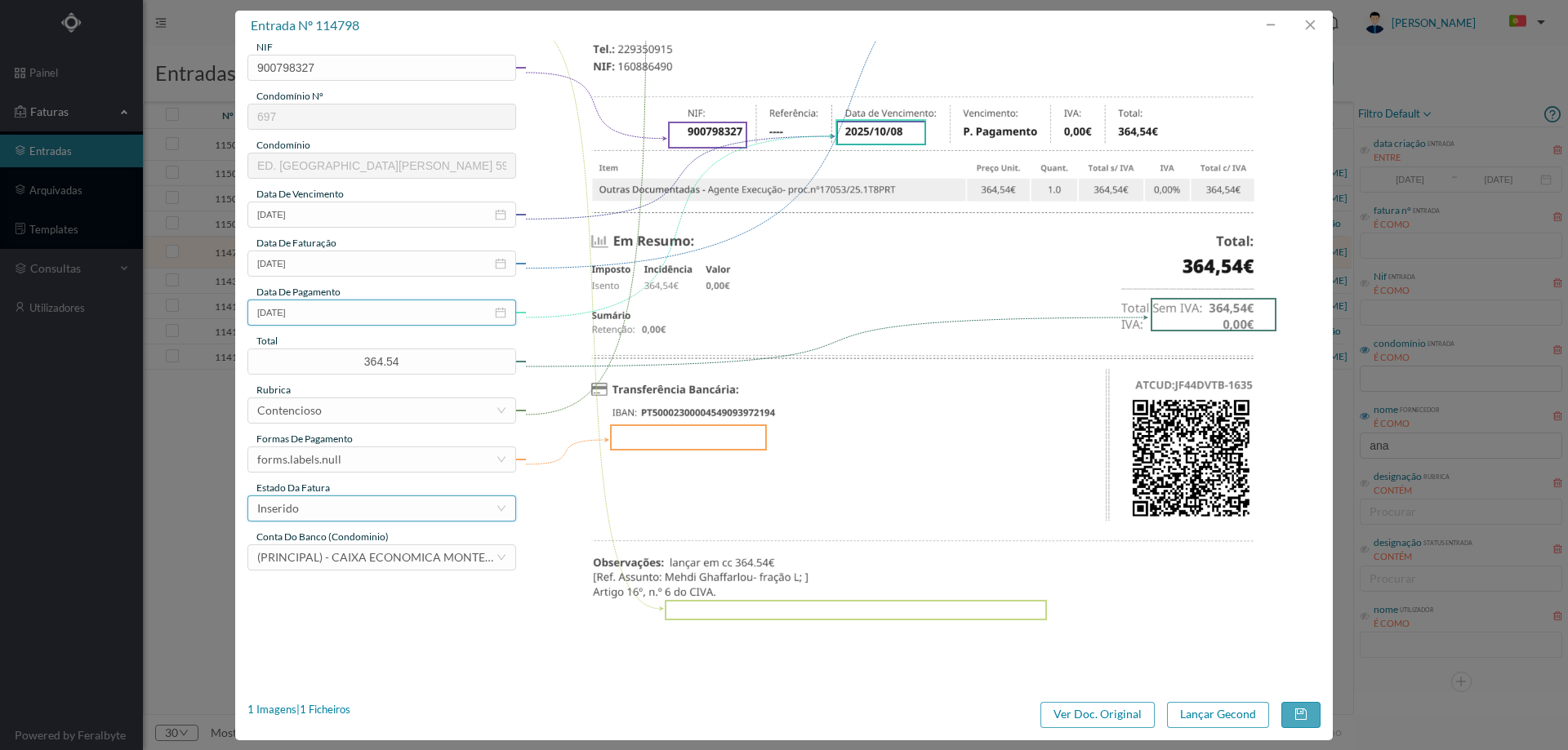
scroll to position [245, 0]
click at [350, 459] on div "forms.labels.null" at bounding box center [376, 458] width 238 height 24
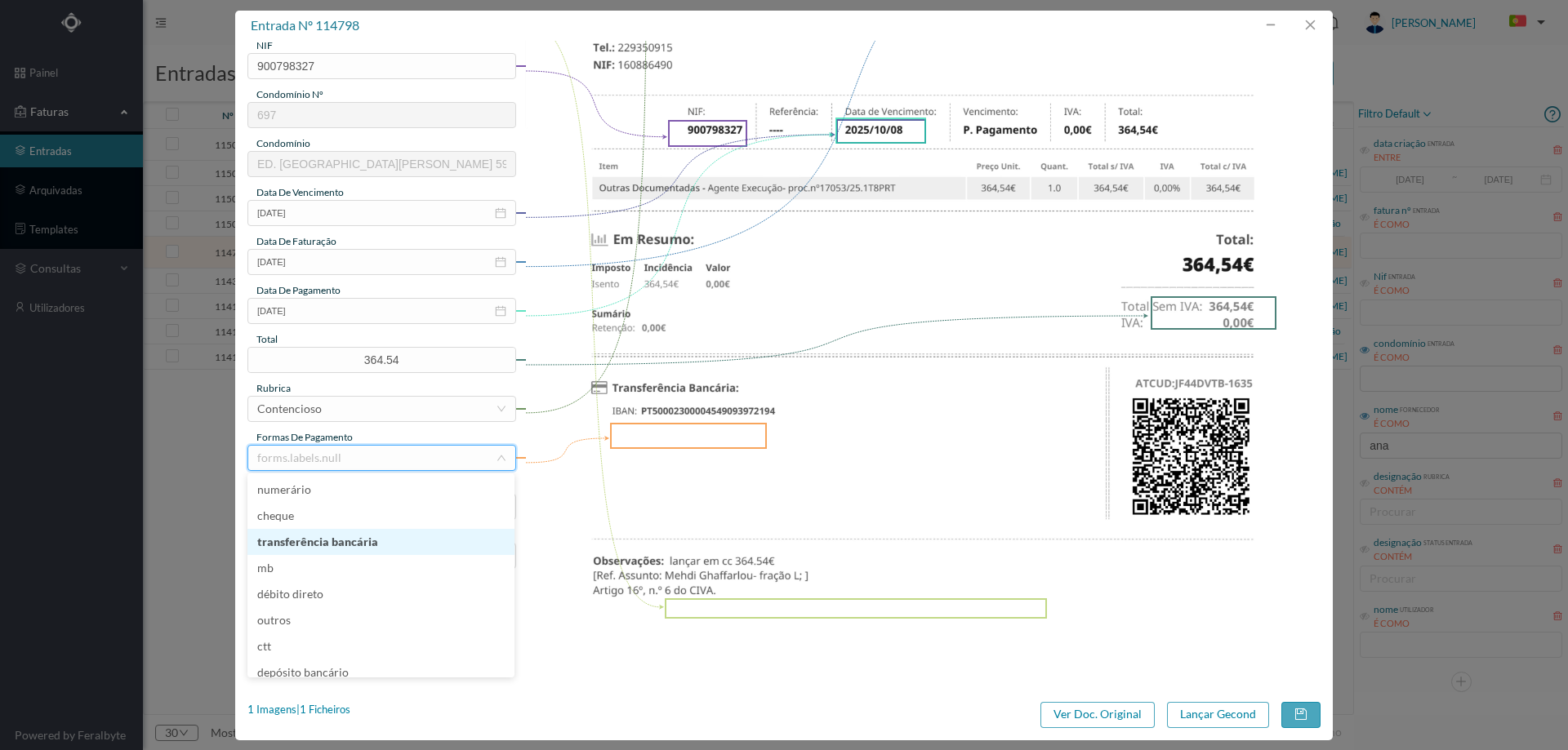
click at [350, 541] on li "transferência bancária" at bounding box center [381, 541] width 267 height 26
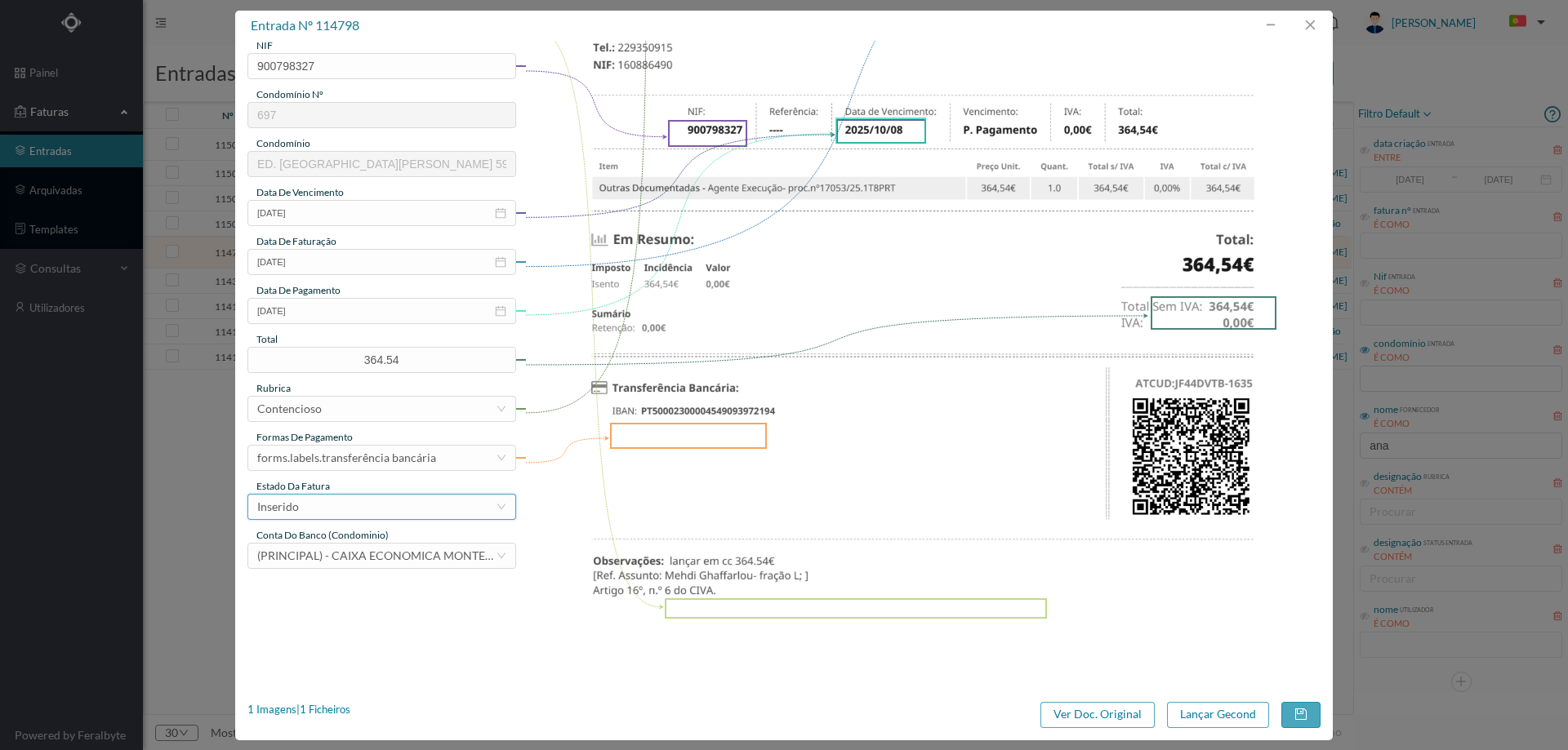
click at [368, 498] on div "Inserido" at bounding box center [376, 506] width 238 height 24
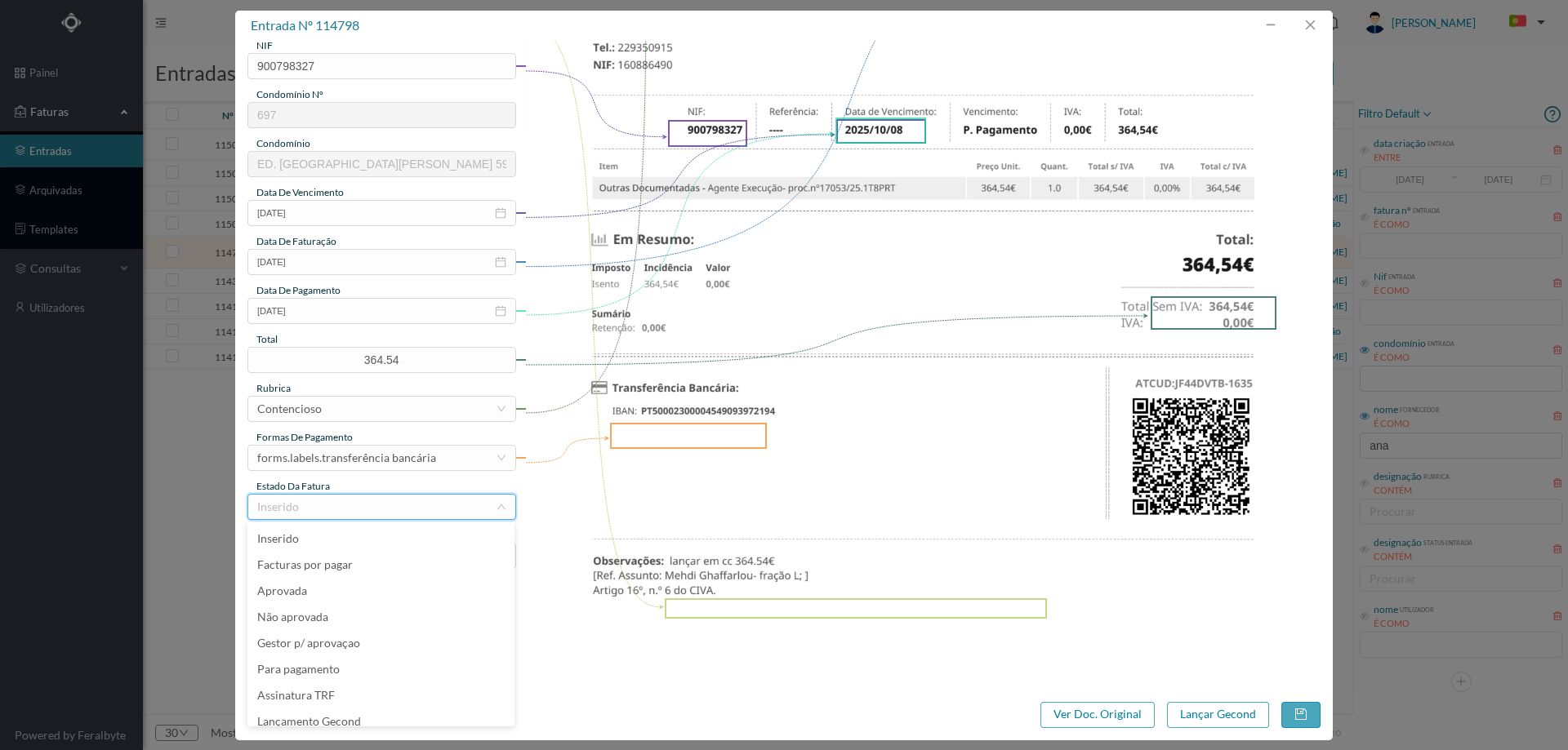
scroll to position [8, 0]
click at [370, 708] on li "Lançamento Gecond" at bounding box center [381, 713] width 267 height 26
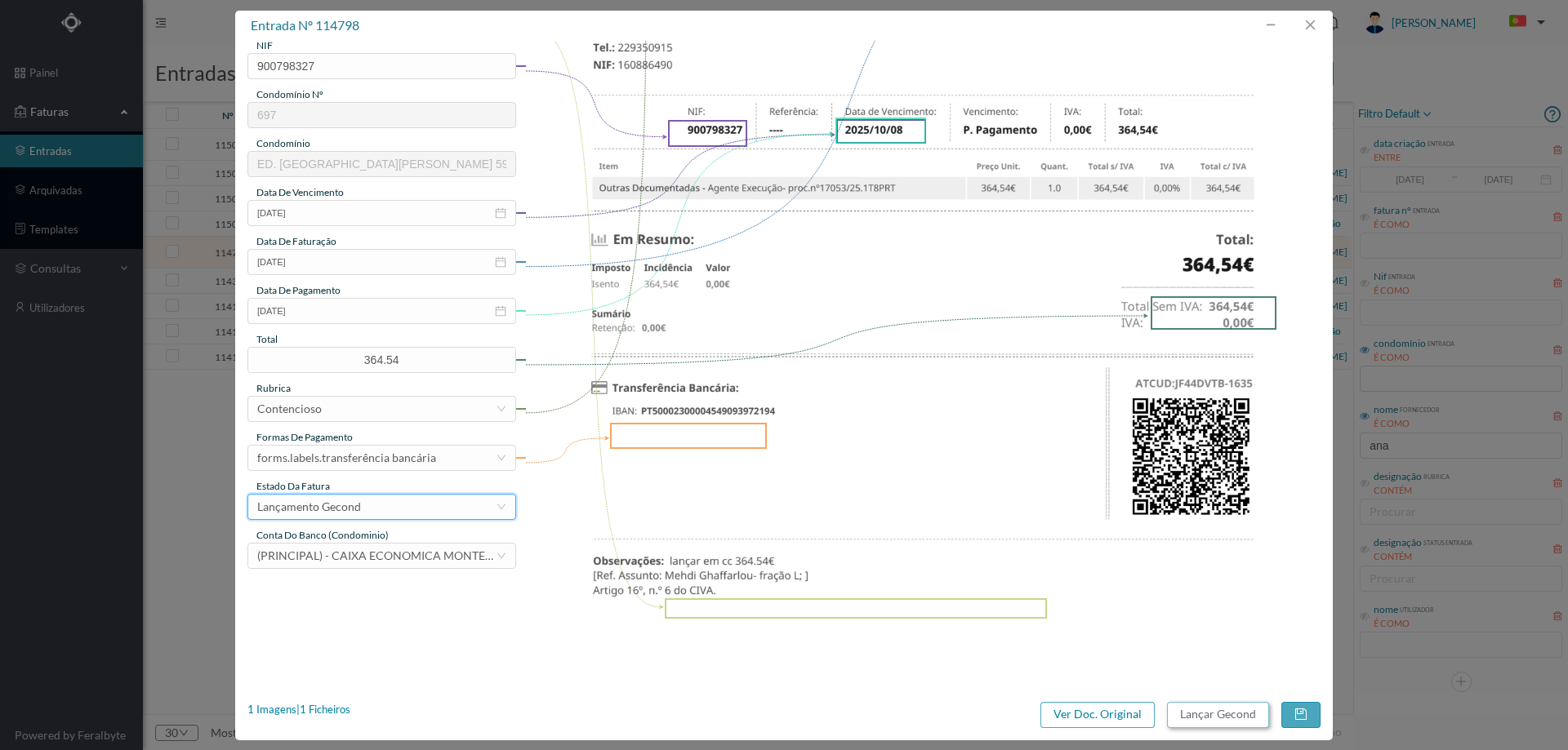
click at [1204, 713] on button "Lançar Gecond" at bounding box center [1218, 715] width 102 height 26
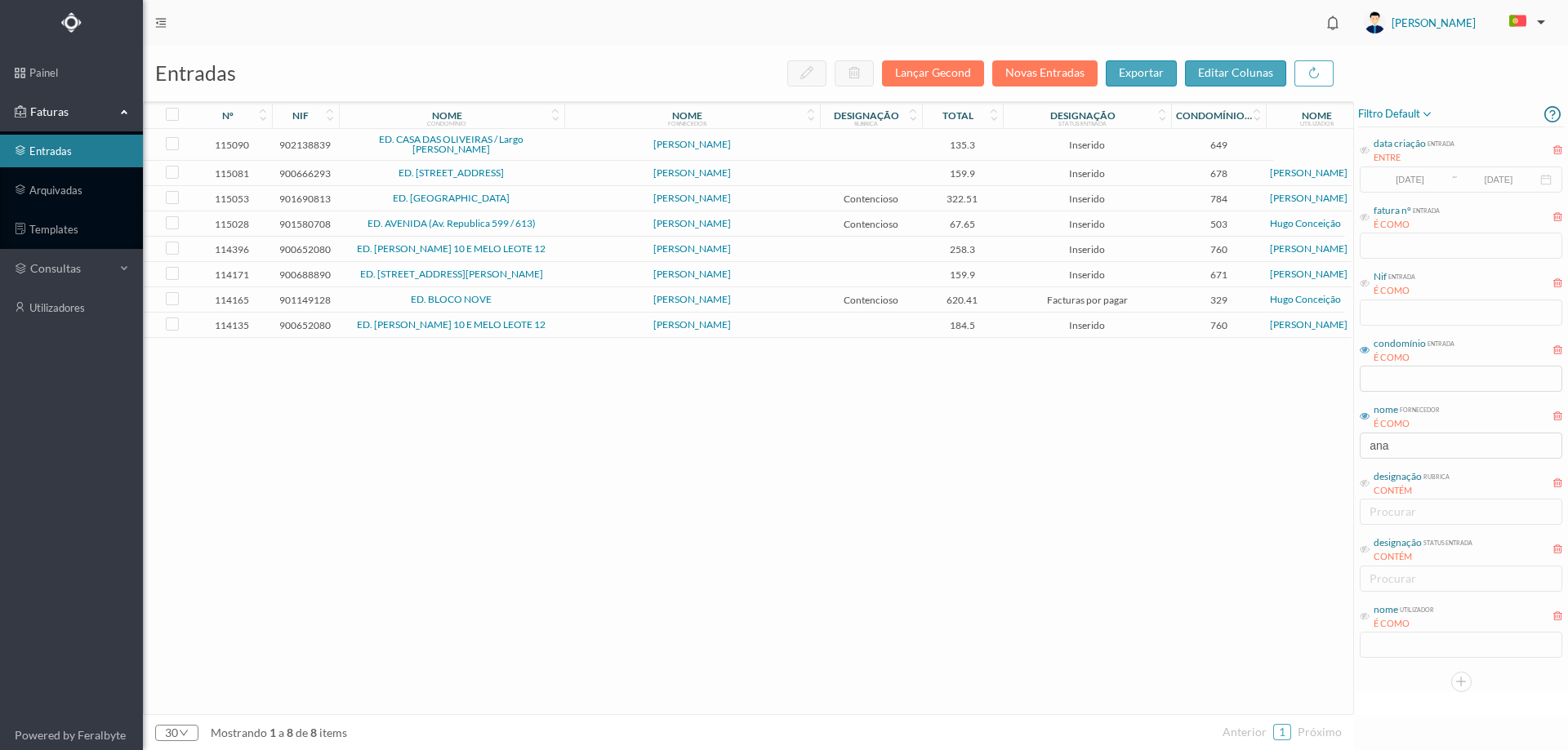
click at [537, 203] on span "ED. [GEOGRAPHIC_DATA]" at bounding box center [451, 199] width 217 height 10
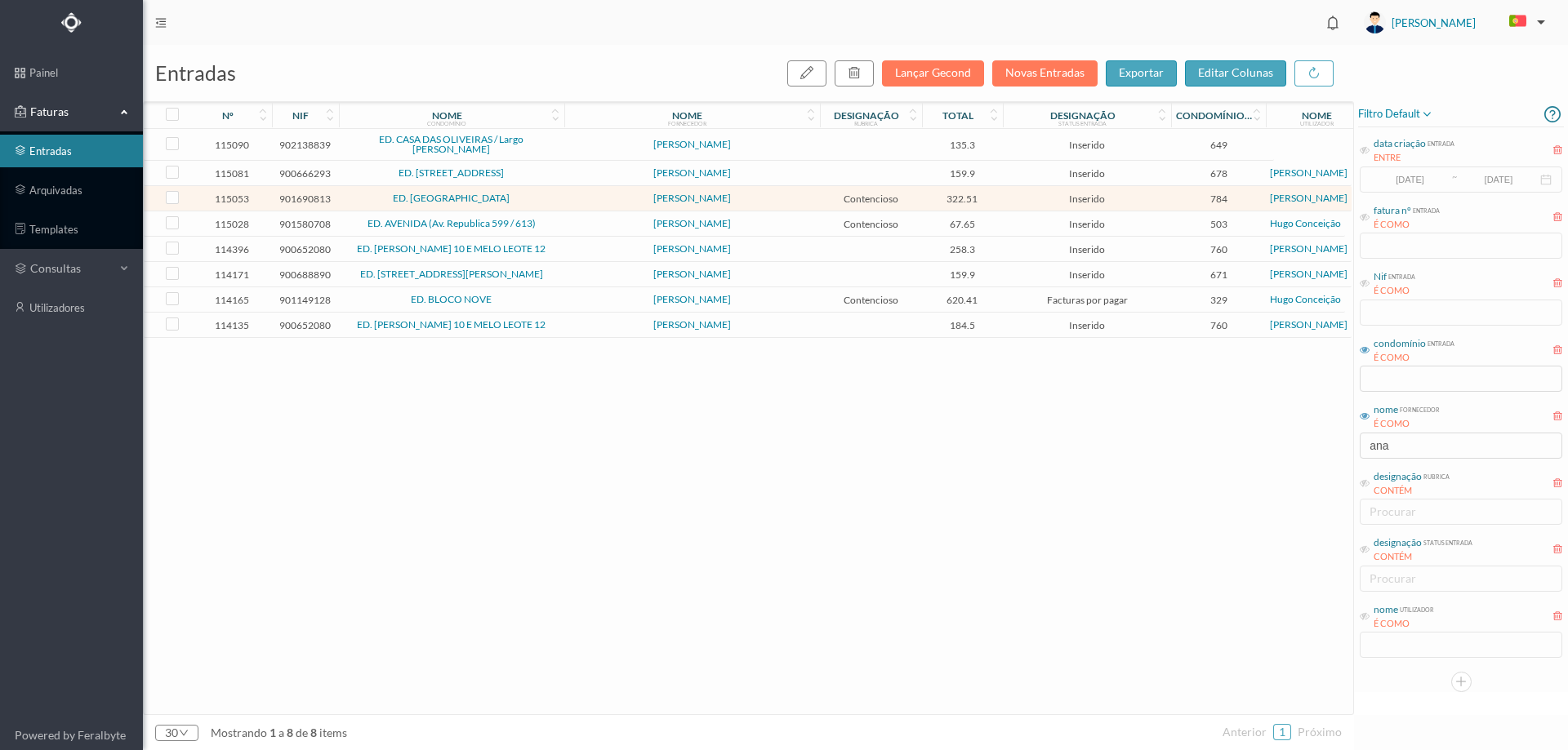
click at [537, 203] on span "ED. [GEOGRAPHIC_DATA]" at bounding box center [451, 199] width 217 height 10
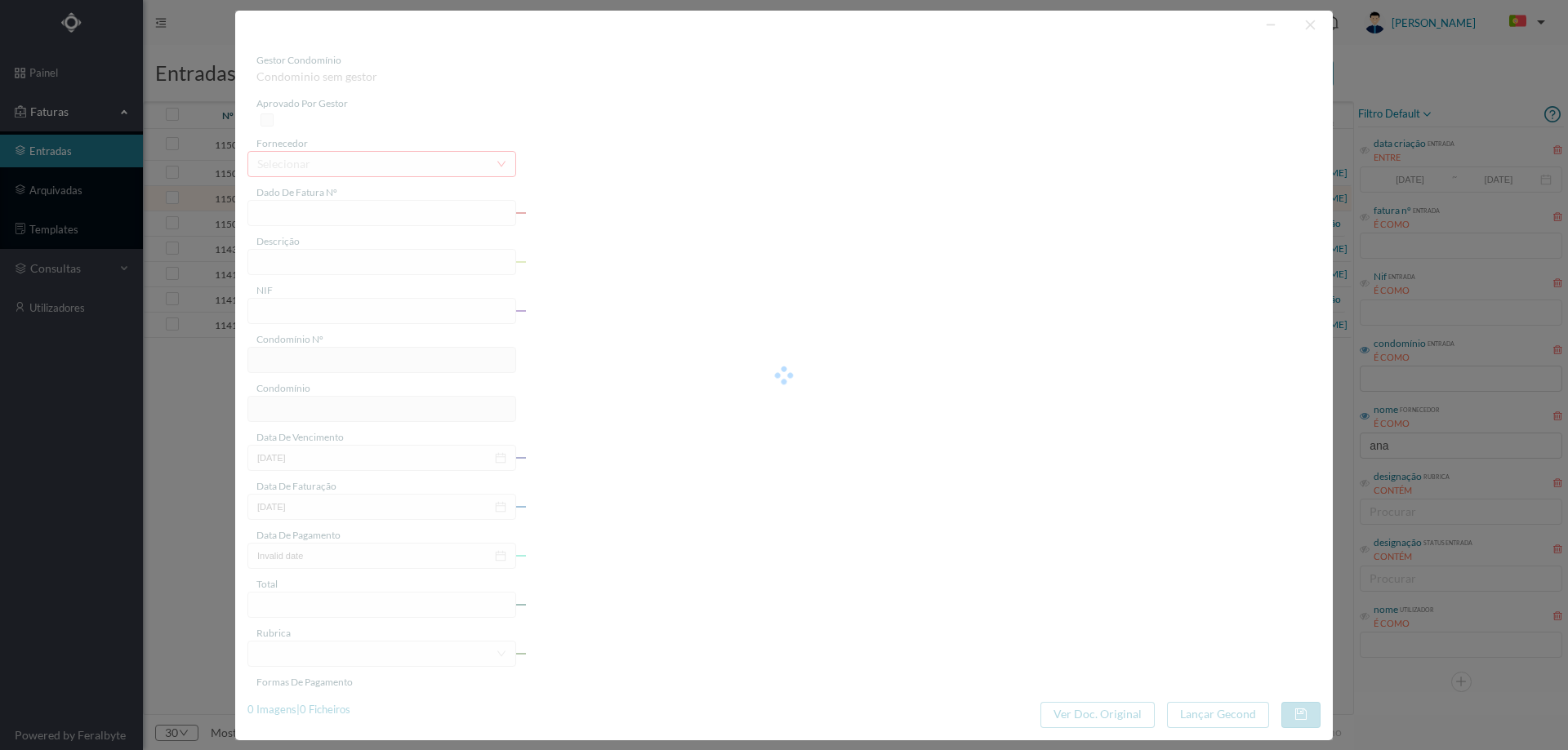
type input "FT AP/1628"
type input "ancar em cc 322.51€"
type input "901690813"
type input "Invalid date"
type input "[DATE]"
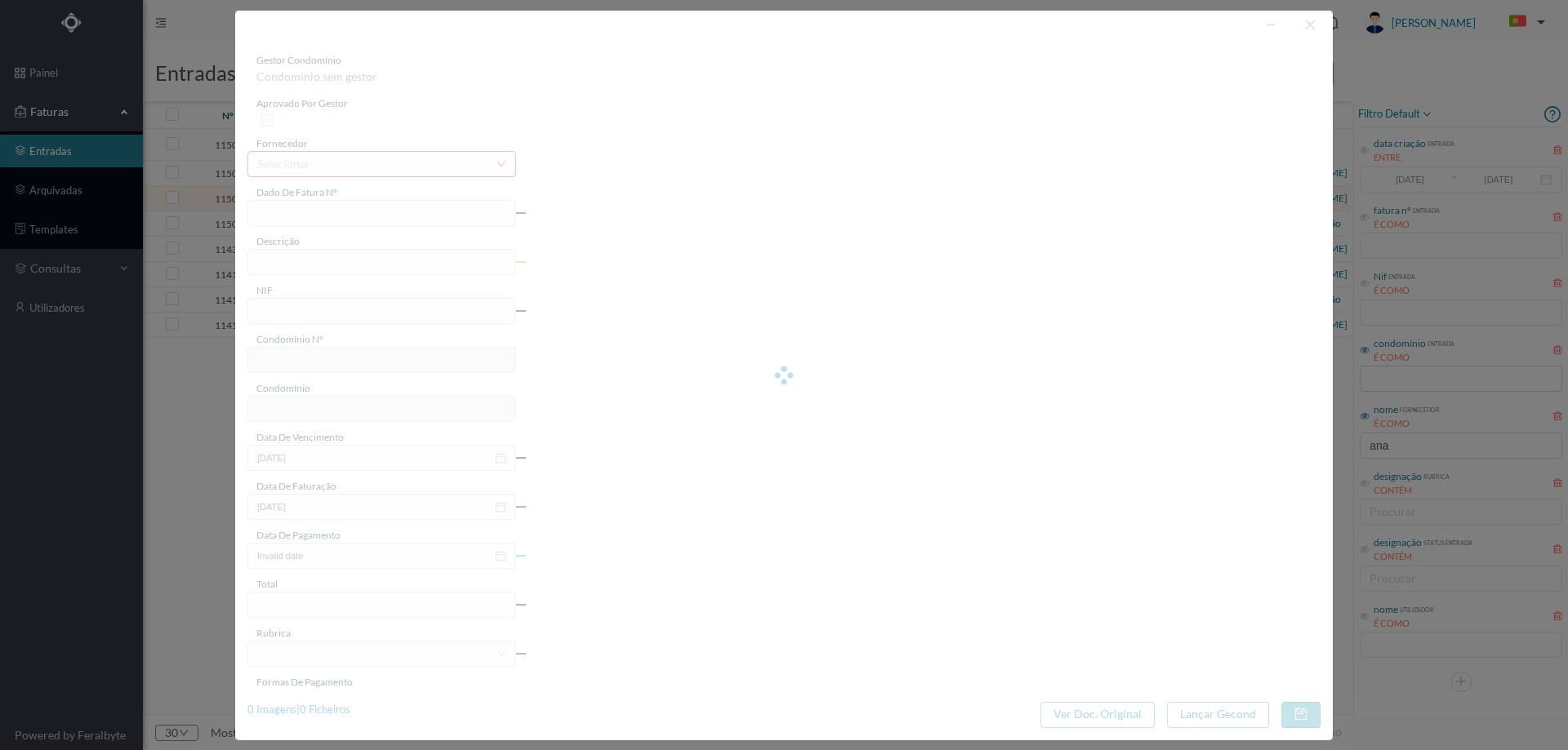
type input "322.51"
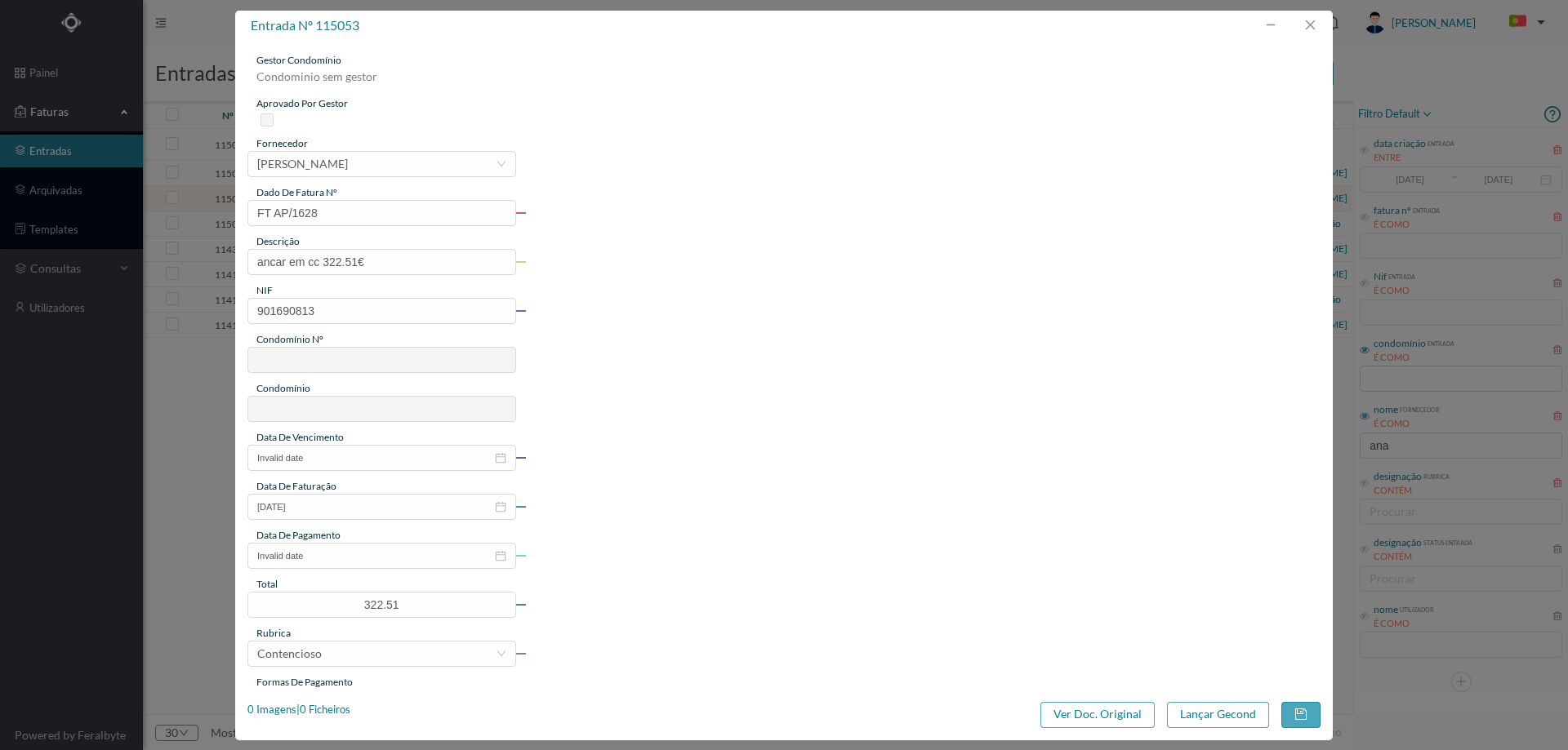
type input "784"
type input "ED. [GEOGRAPHIC_DATA]"
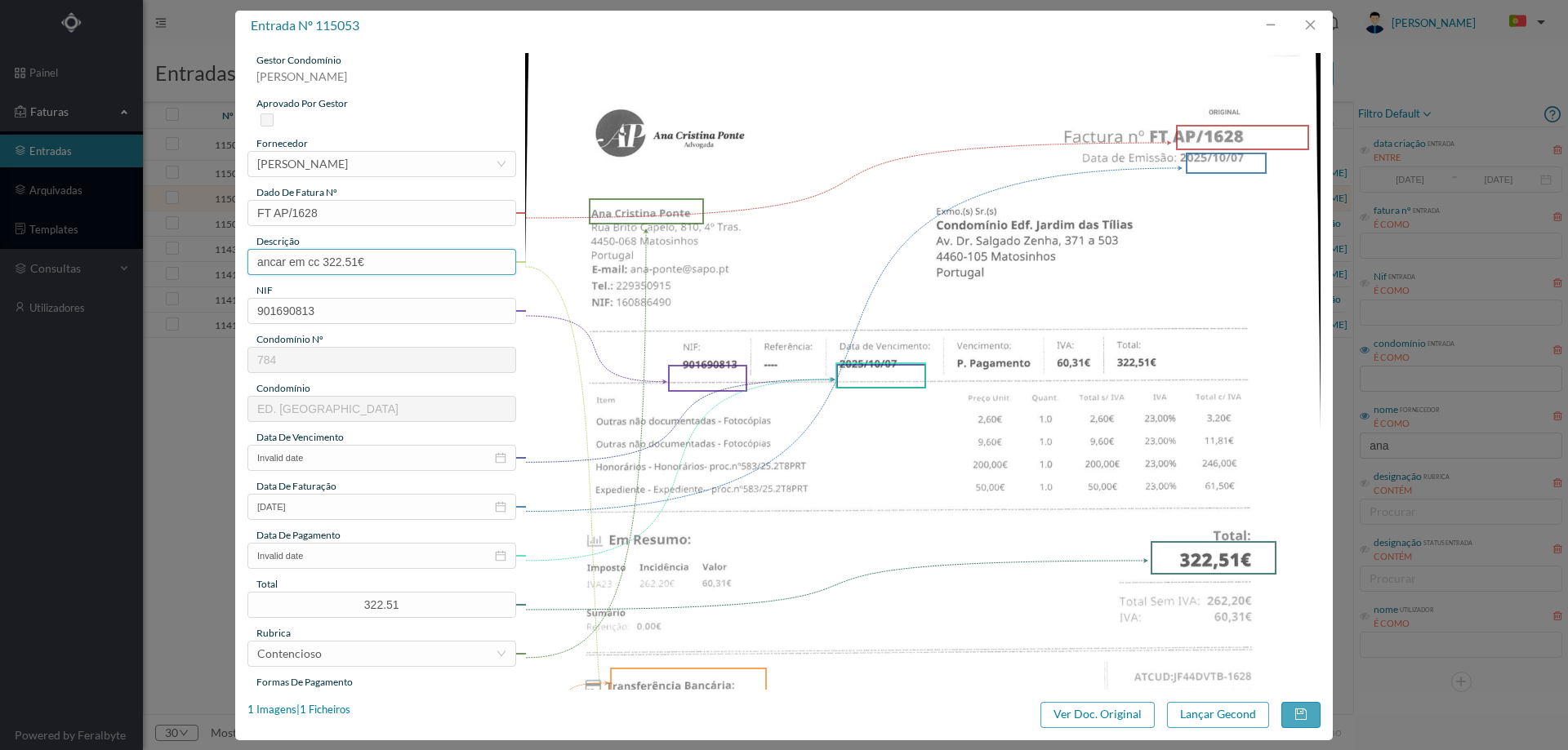
drag, startPoint x: 398, startPoint y: 261, endPoint x: 153, endPoint y: 260, distance: 245.0
click at [153, 260] on div "entrada nº 115053 gestor condomínio [PERSON_NAME] aprovado por gestor fornecedo…" at bounding box center [784, 375] width 1568 height 750
type input "Despesas processo contencioso"
click at [339, 558] on input "Invalid date" at bounding box center [382, 556] width 268 height 26
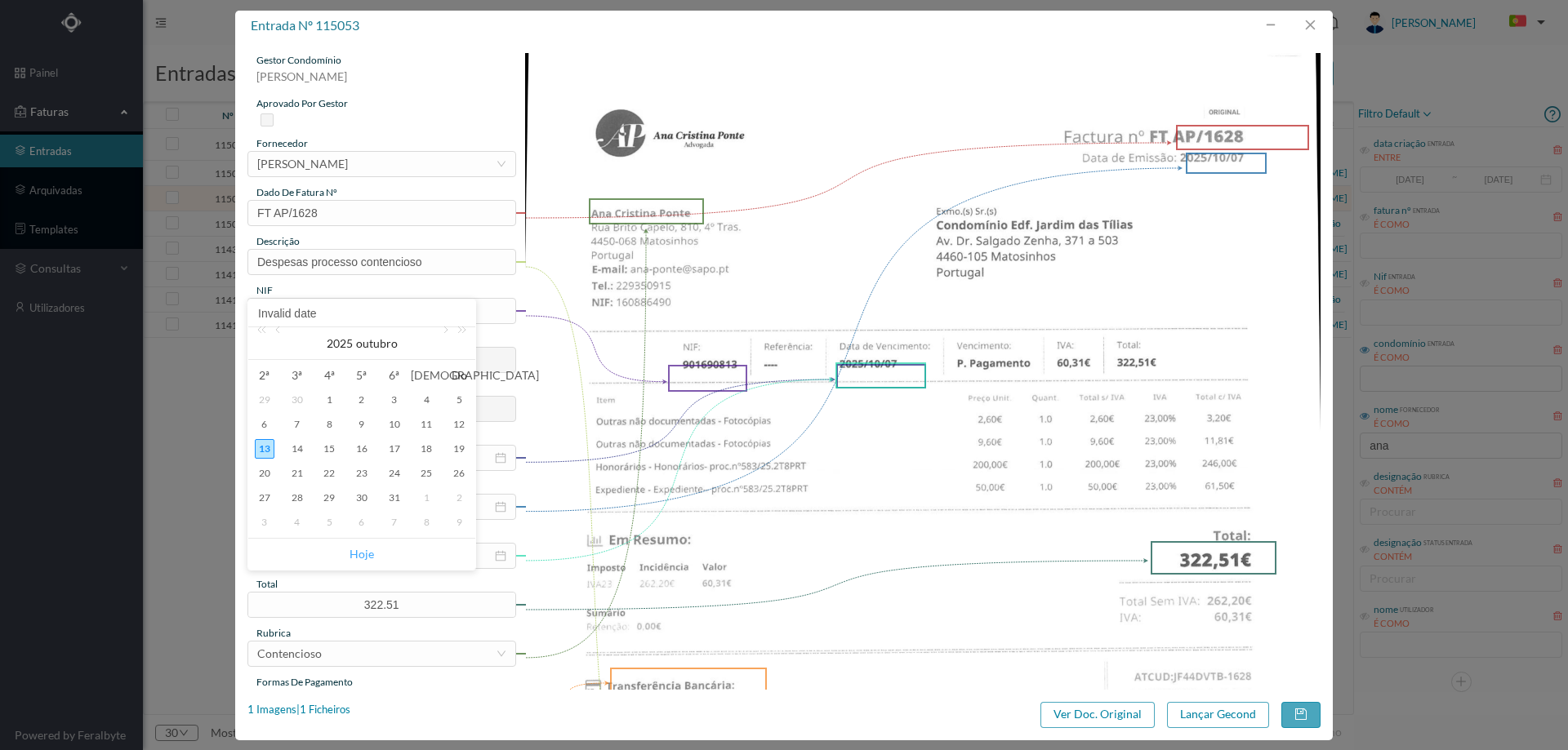
click at [364, 551] on link "Hoje" at bounding box center [361, 554] width 24 height 31
type input "[DATE]"
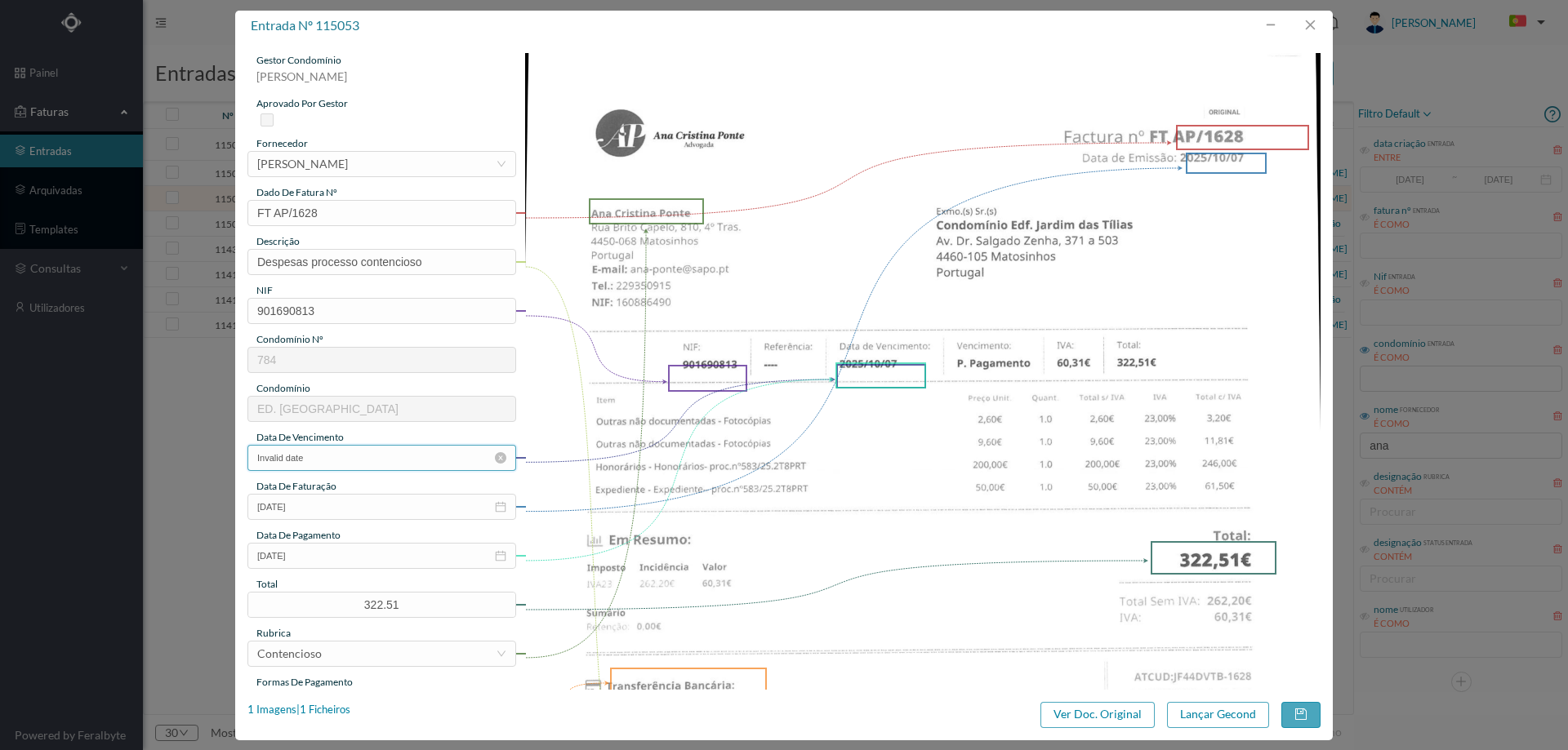
click at [364, 453] on input "Invalid date" at bounding box center [382, 458] width 268 height 26
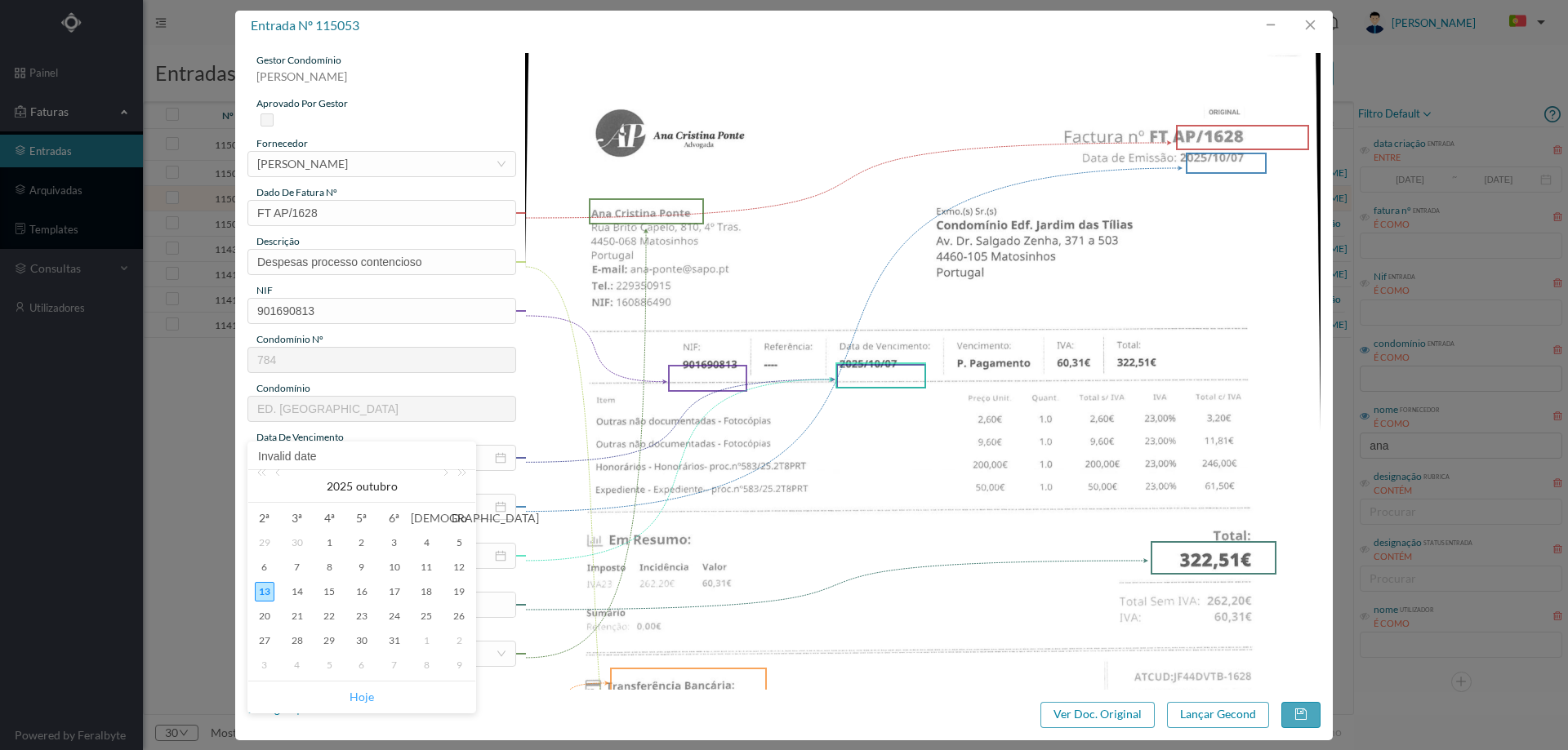
click at [351, 694] on link "Hoje" at bounding box center [361, 696] width 24 height 31
type input "[DATE]"
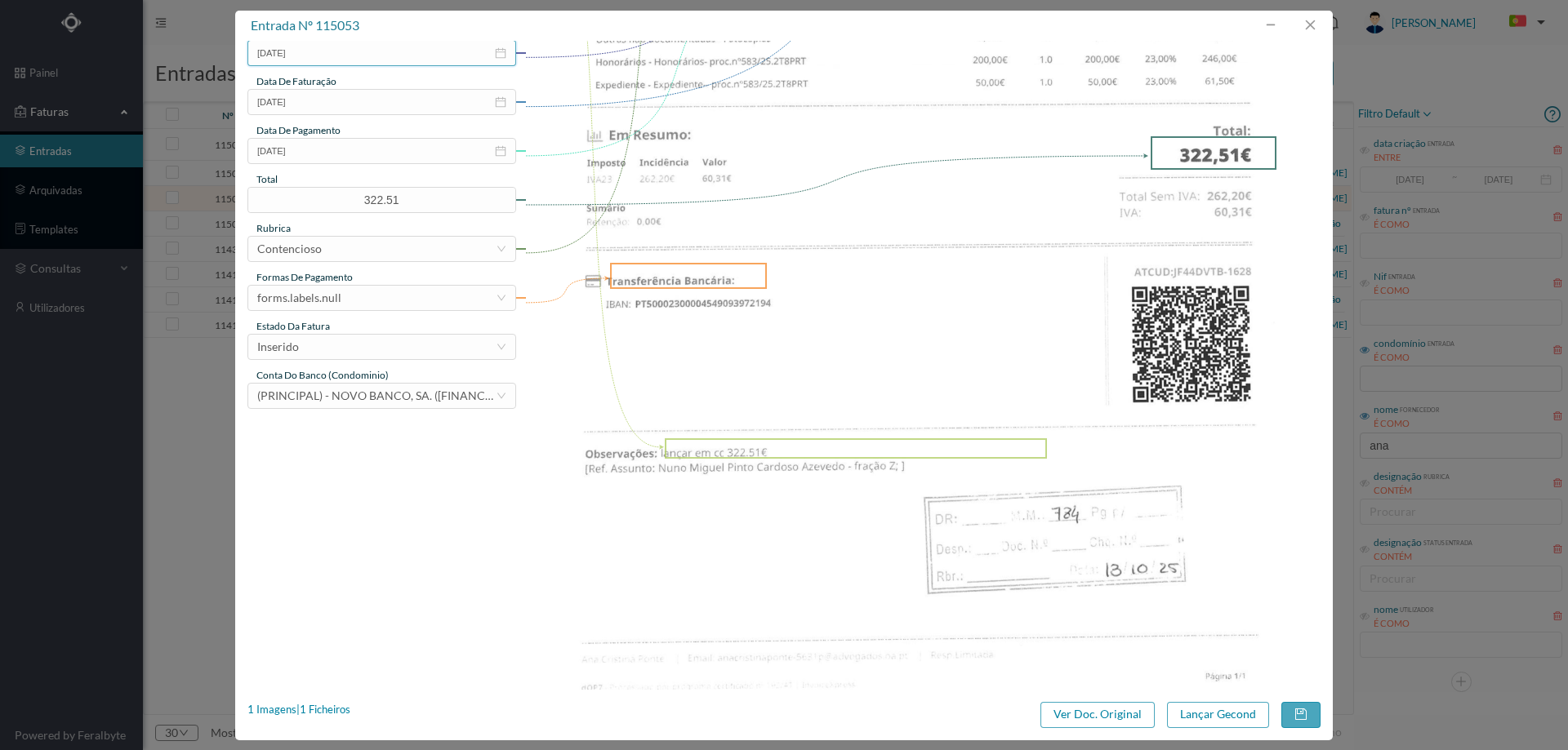
scroll to position [408, 0]
click at [361, 293] on div "forms.labels.null" at bounding box center [376, 294] width 238 height 24
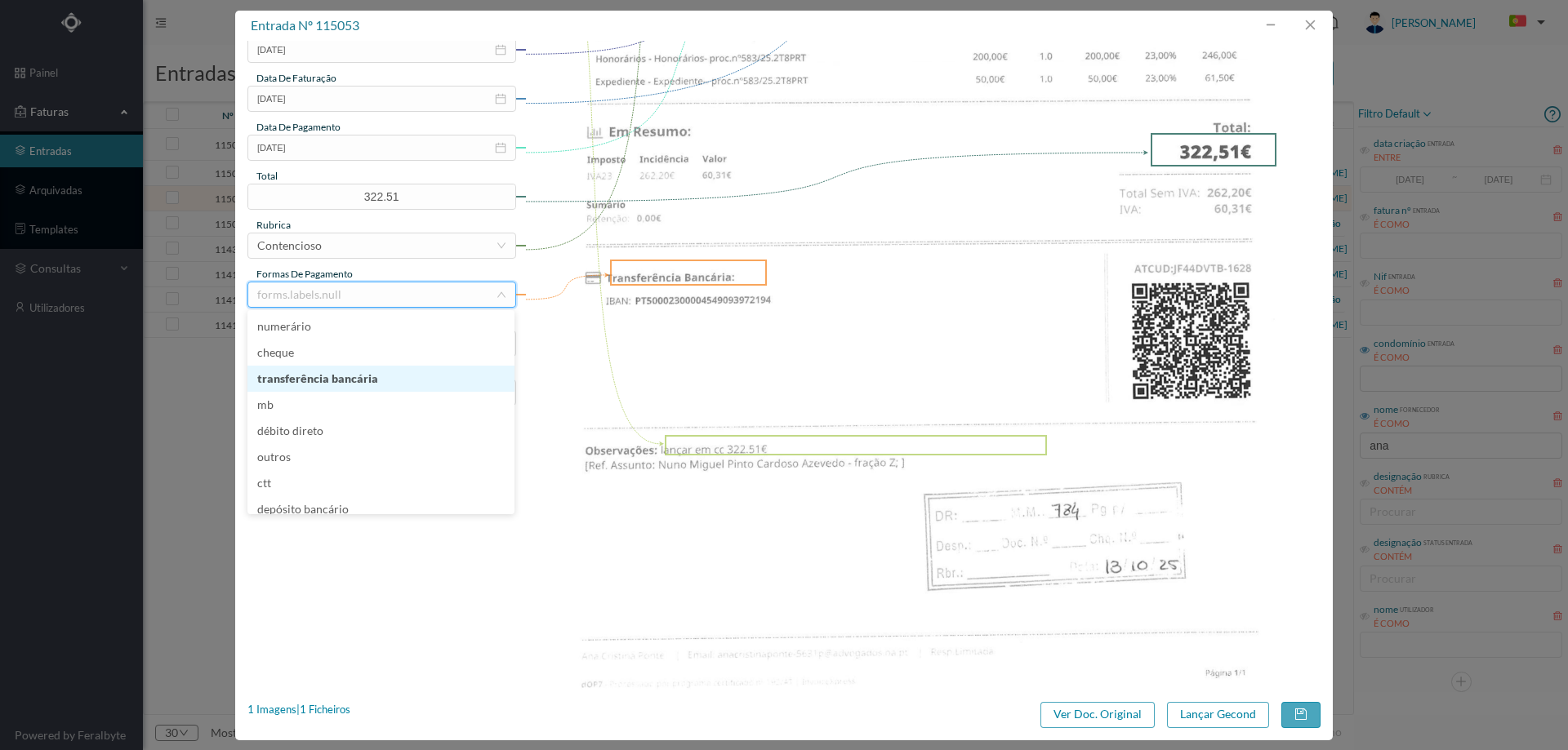
click at [377, 385] on li "transferência bancária" at bounding box center [381, 378] width 267 height 26
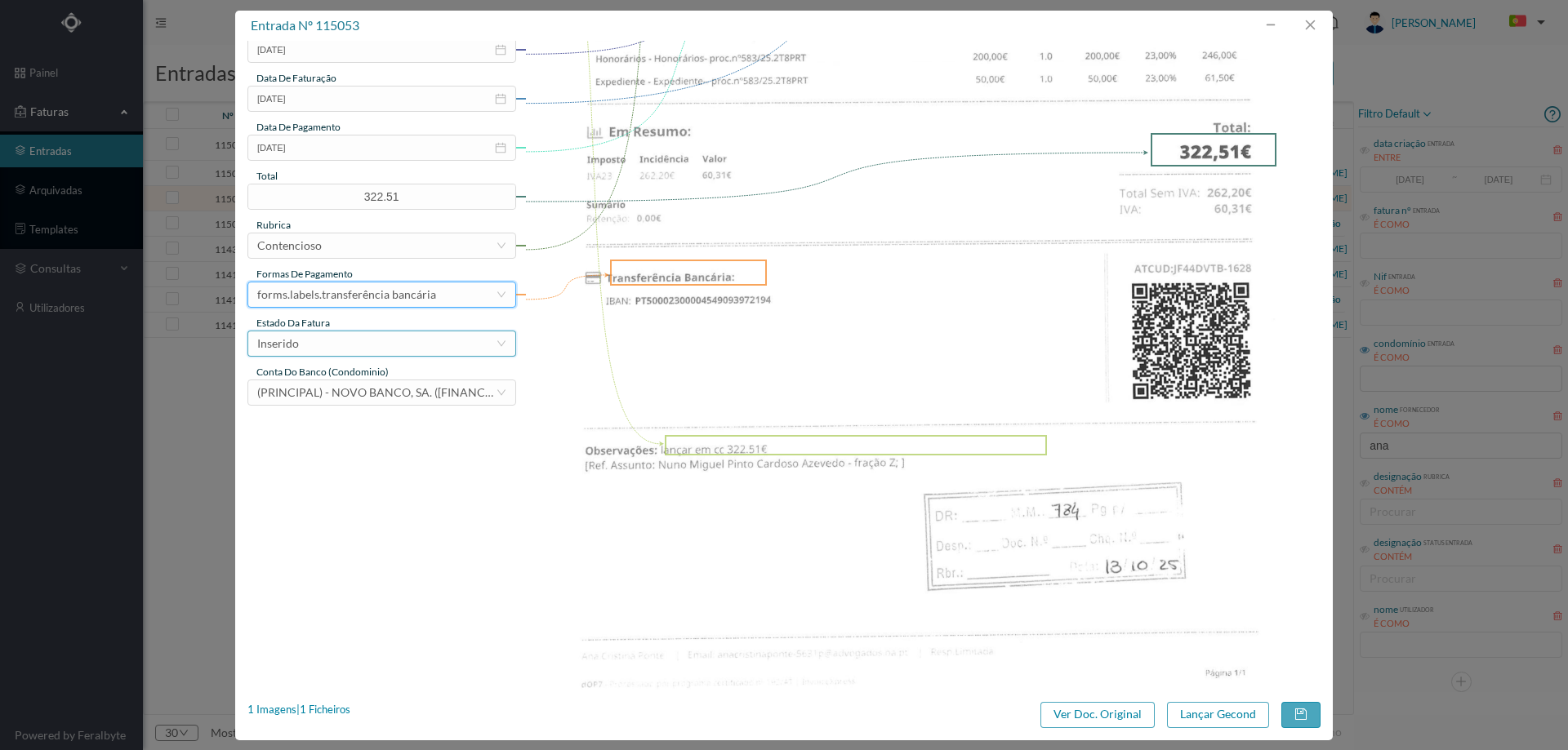
click at [369, 339] on div "Inserido" at bounding box center [376, 343] width 238 height 24
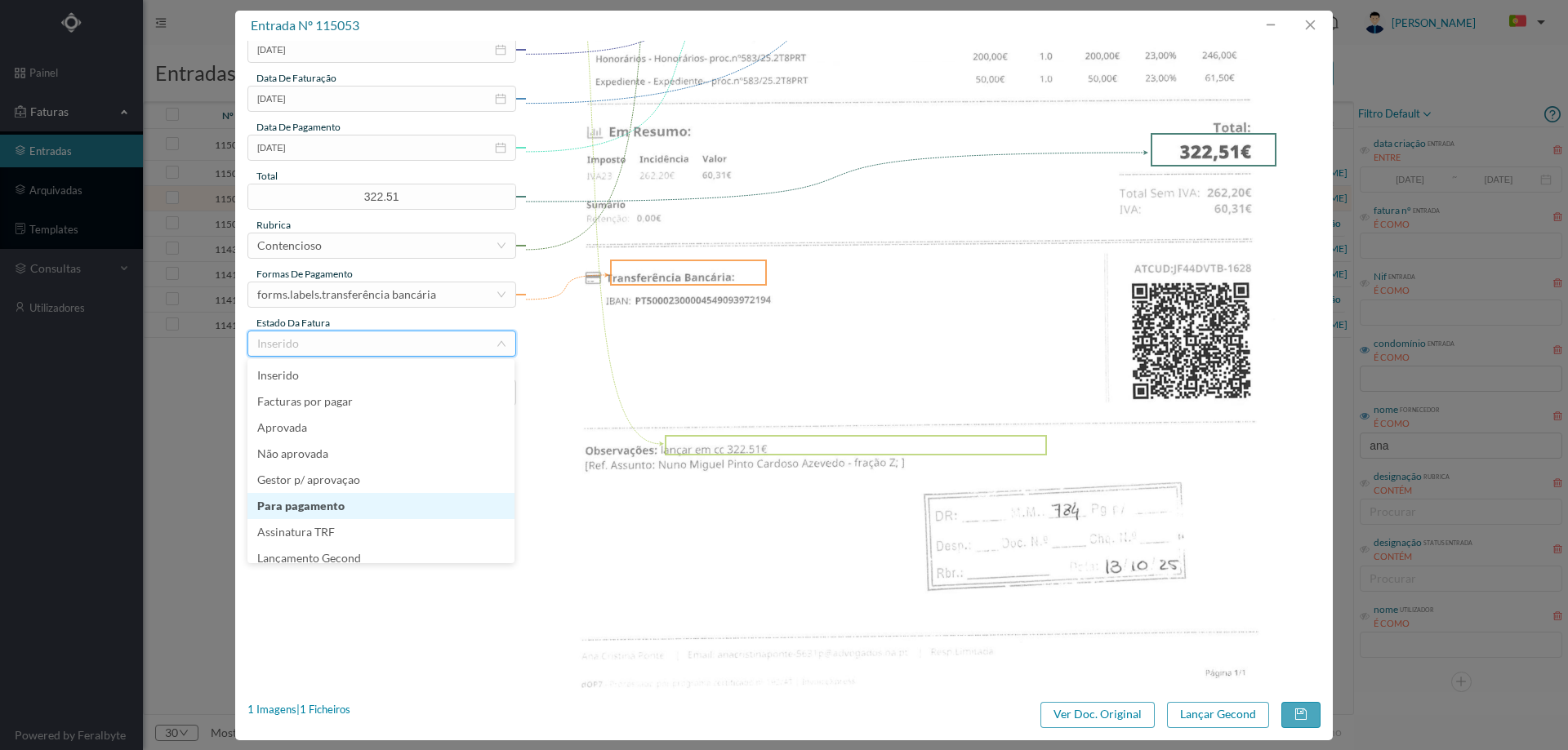
scroll to position [8, 0]
click at [356, 554] on li "Lançamento Gecond" at bounding box center [381, 550] width 267 height 26
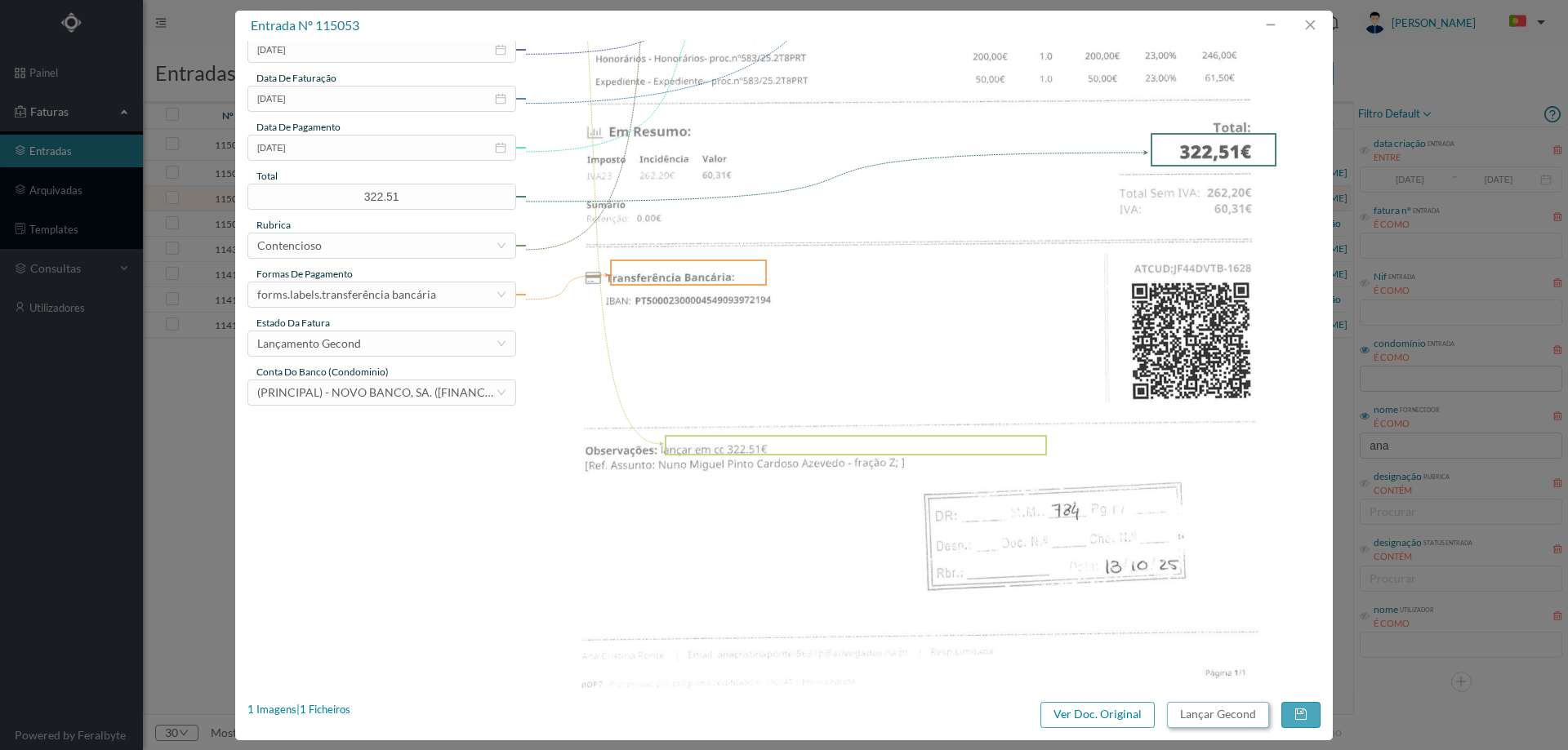
click at [1227, 716] on button "Lançar Gecond" at bounding box center [1218, 715] width 102 height 26
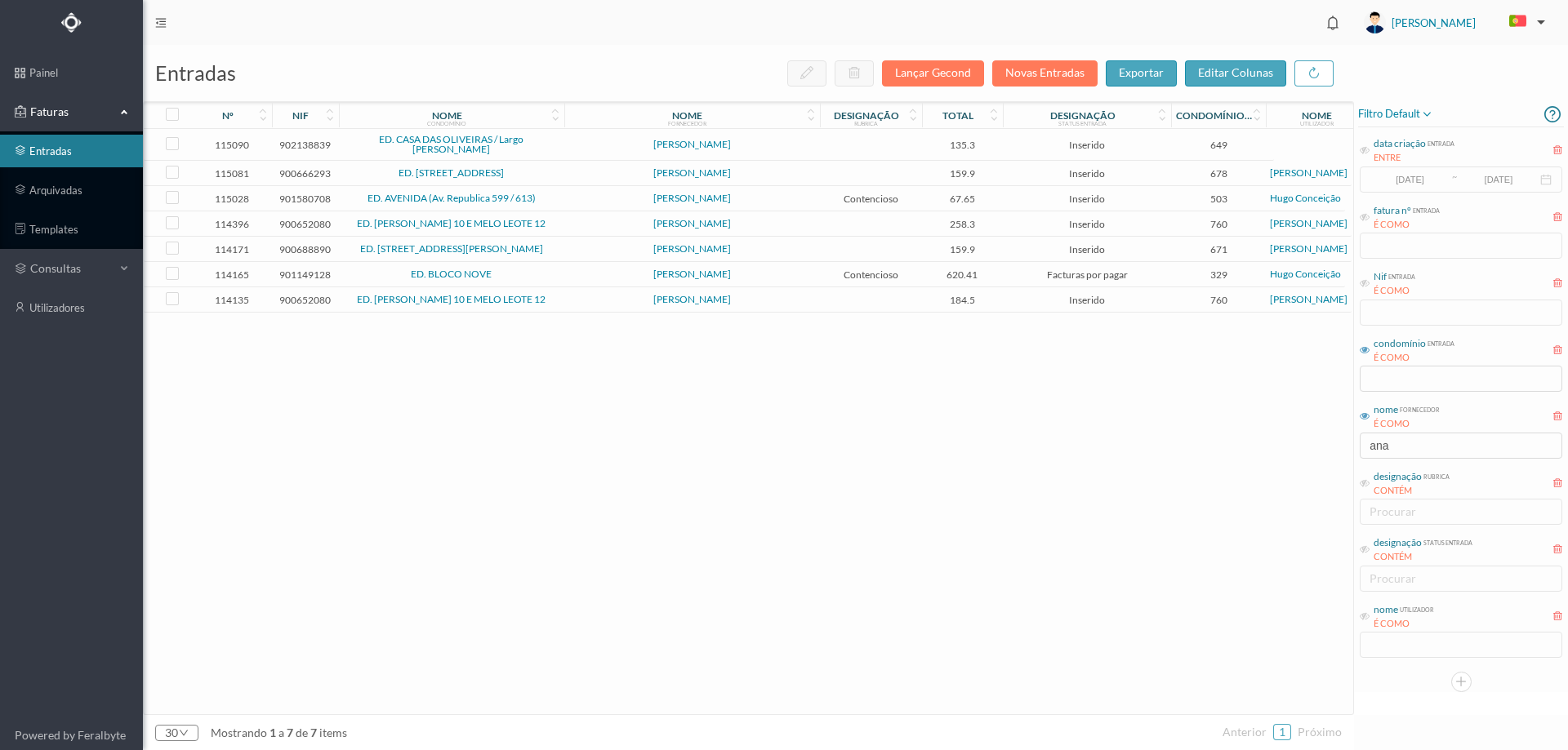
click at [548, 198] on span "ED. AVENIDA (Av. Republica 599 / 613)" at bounding box center [451, 199] width 217 height 10
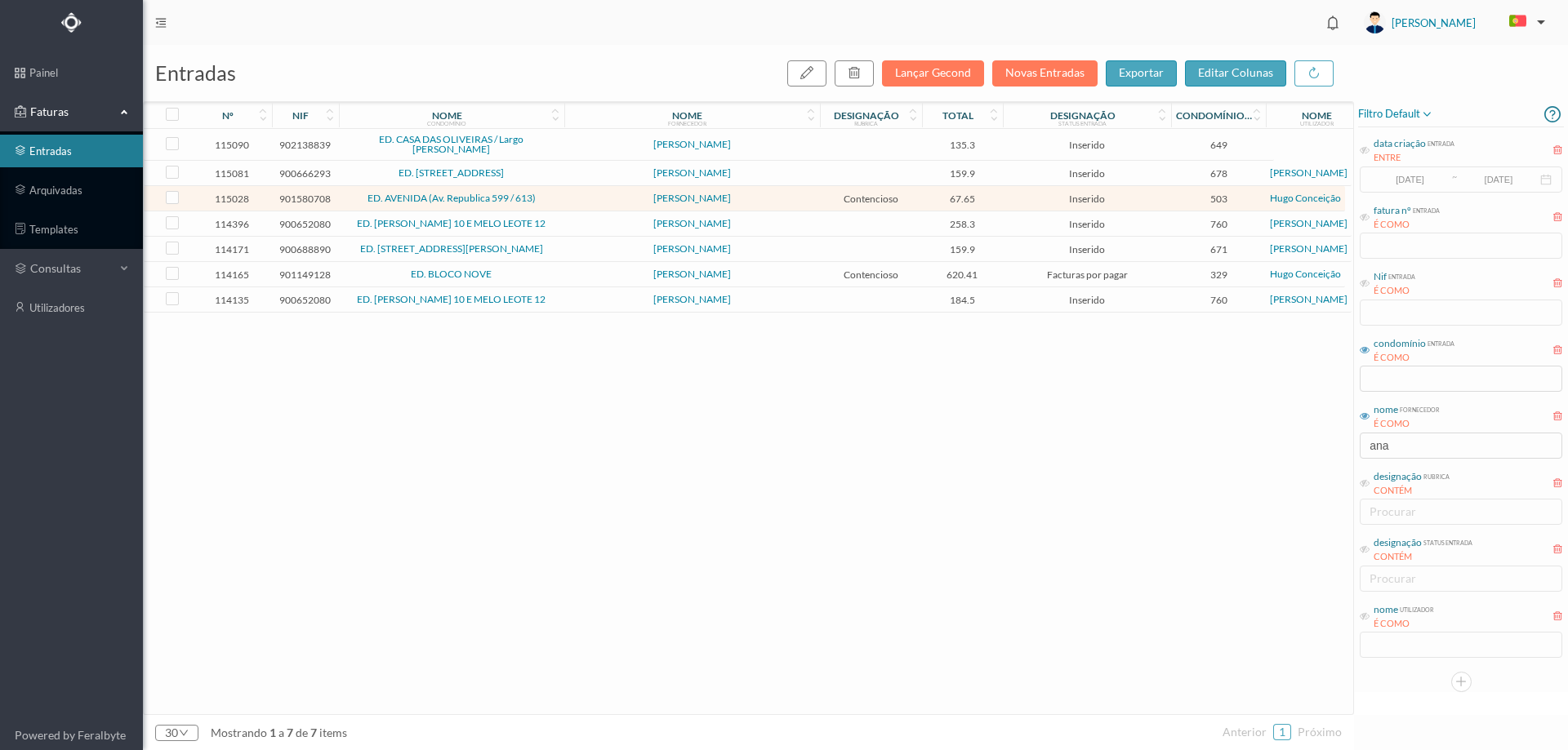
click at [548, 198] on span "ED. AVENIDA (Av. Republica 599 / 613)" at bounding box center [451, 199] width 217 height 10
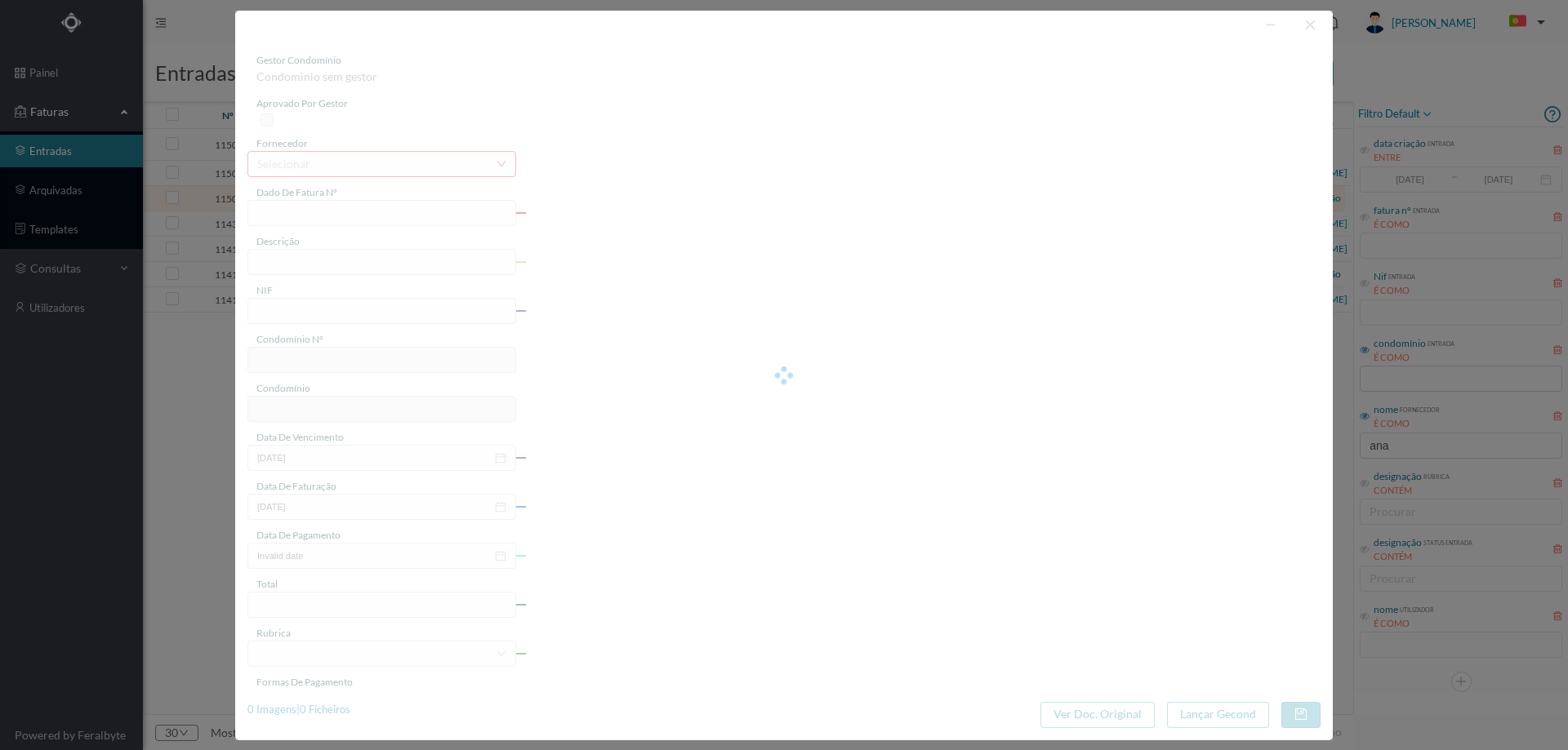
type input "FT AP/1637"
type input "901580708"
type input "[DATE]"
type input "67.65"
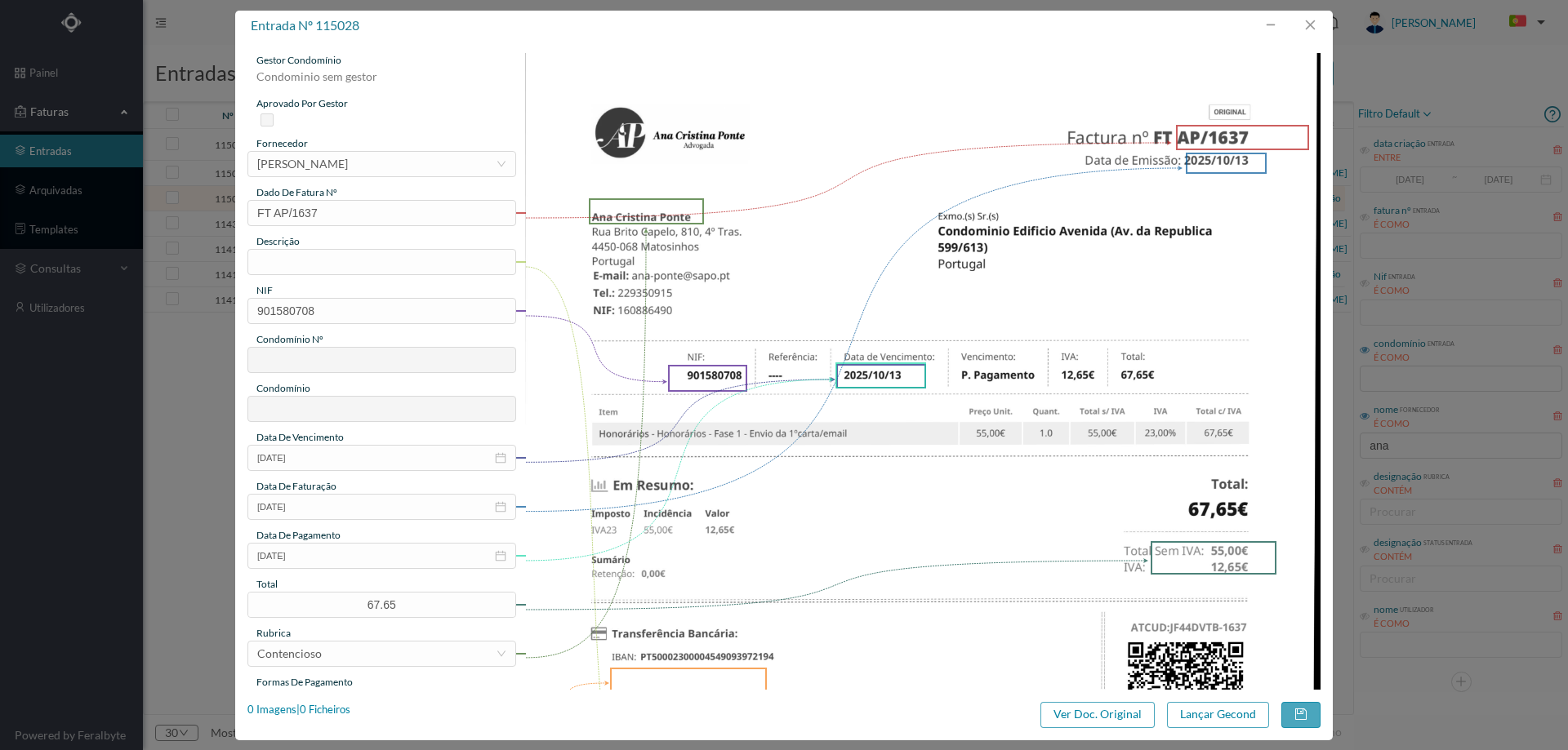
type input "503"
type input "ED. AVENIDA (Av. Republica 599 / 613)"
click at [1303, 24] on button "button" at bounding box center [1310, 25] width 39 height 26
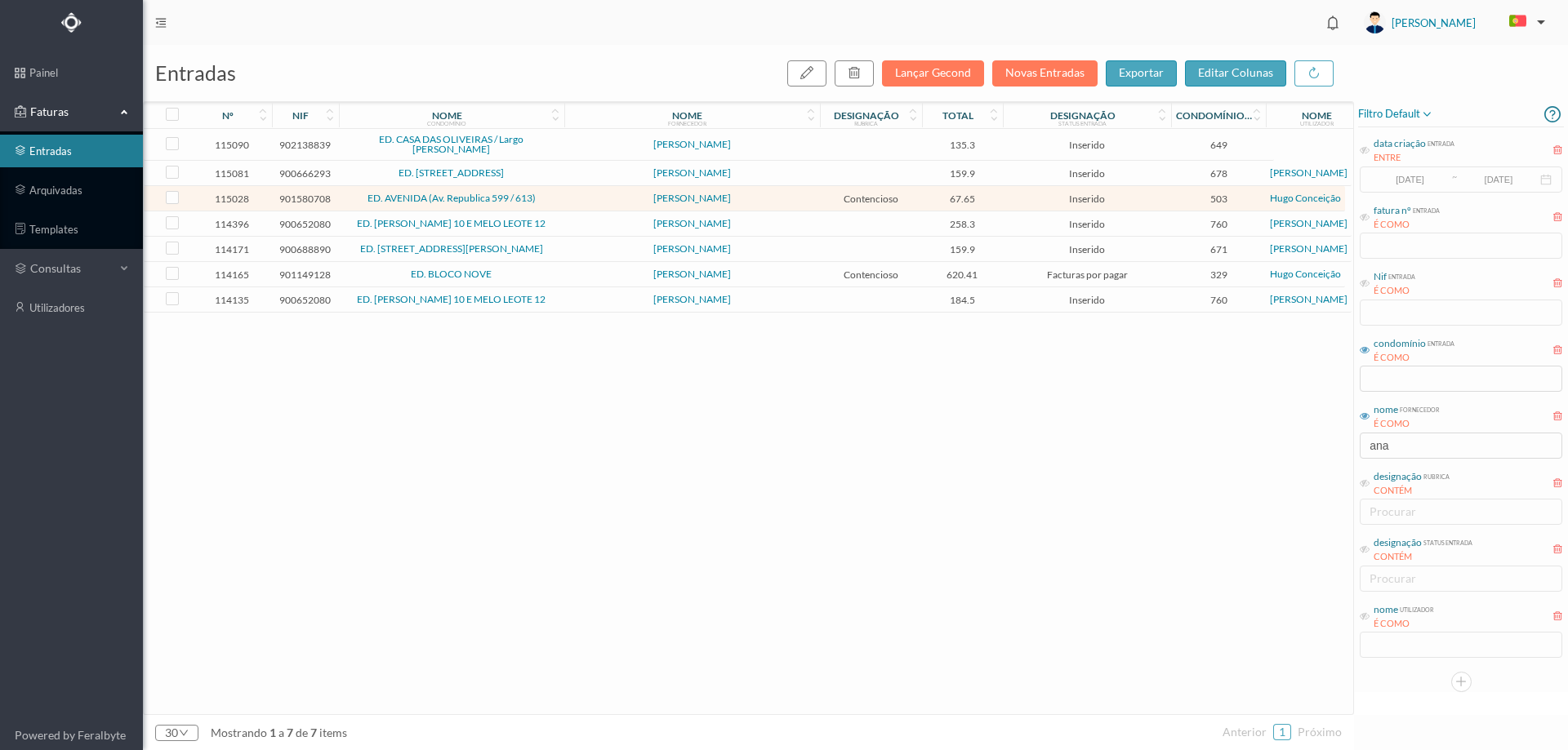
click at [559, 172] on span "ED. [STREET_ADDRESS]" at bounding box center [451, 173] width 217 height 10
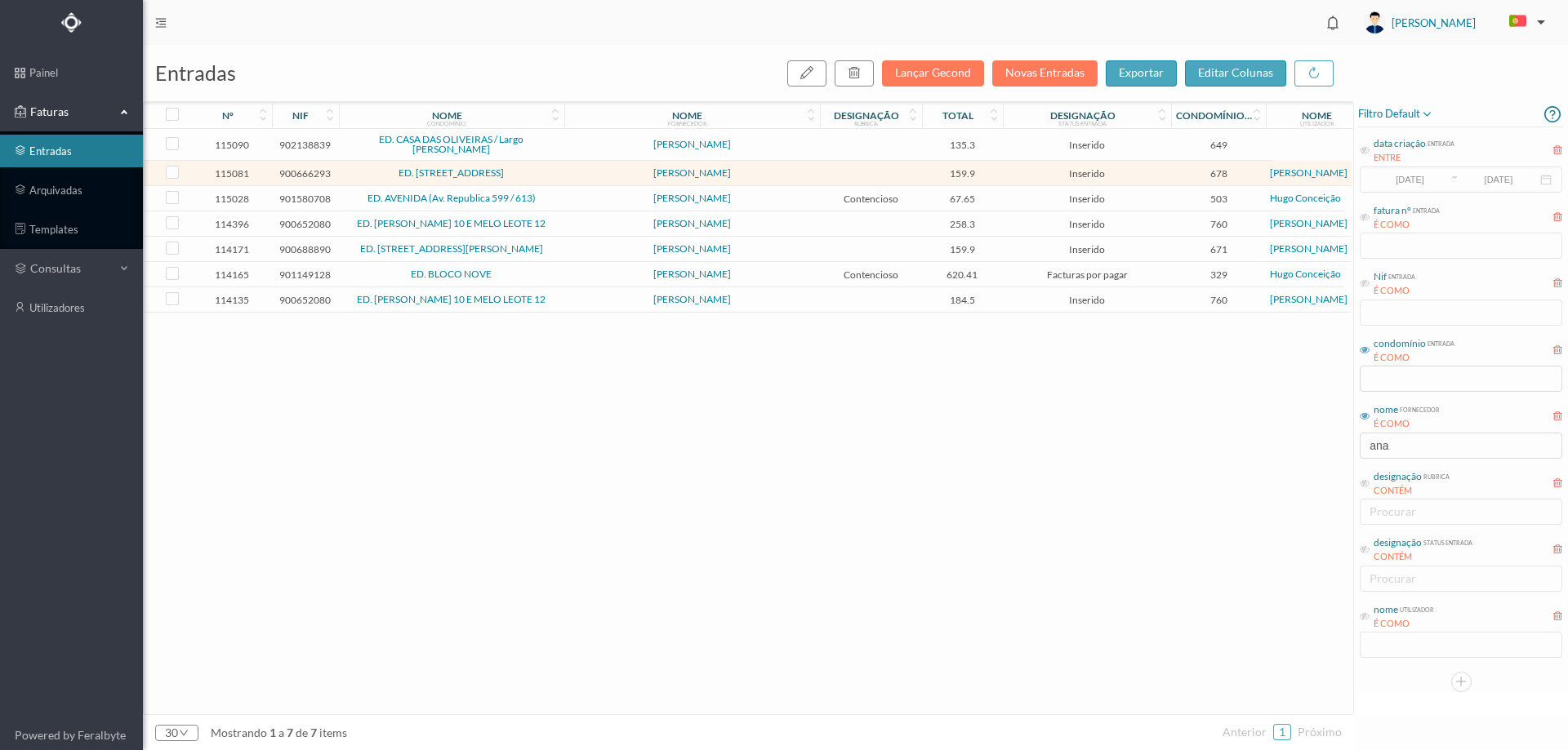
click at [559, 172] on span "ED. [STREET_ADDRESS]" at bounding box center [451, 173] width 217 height 10
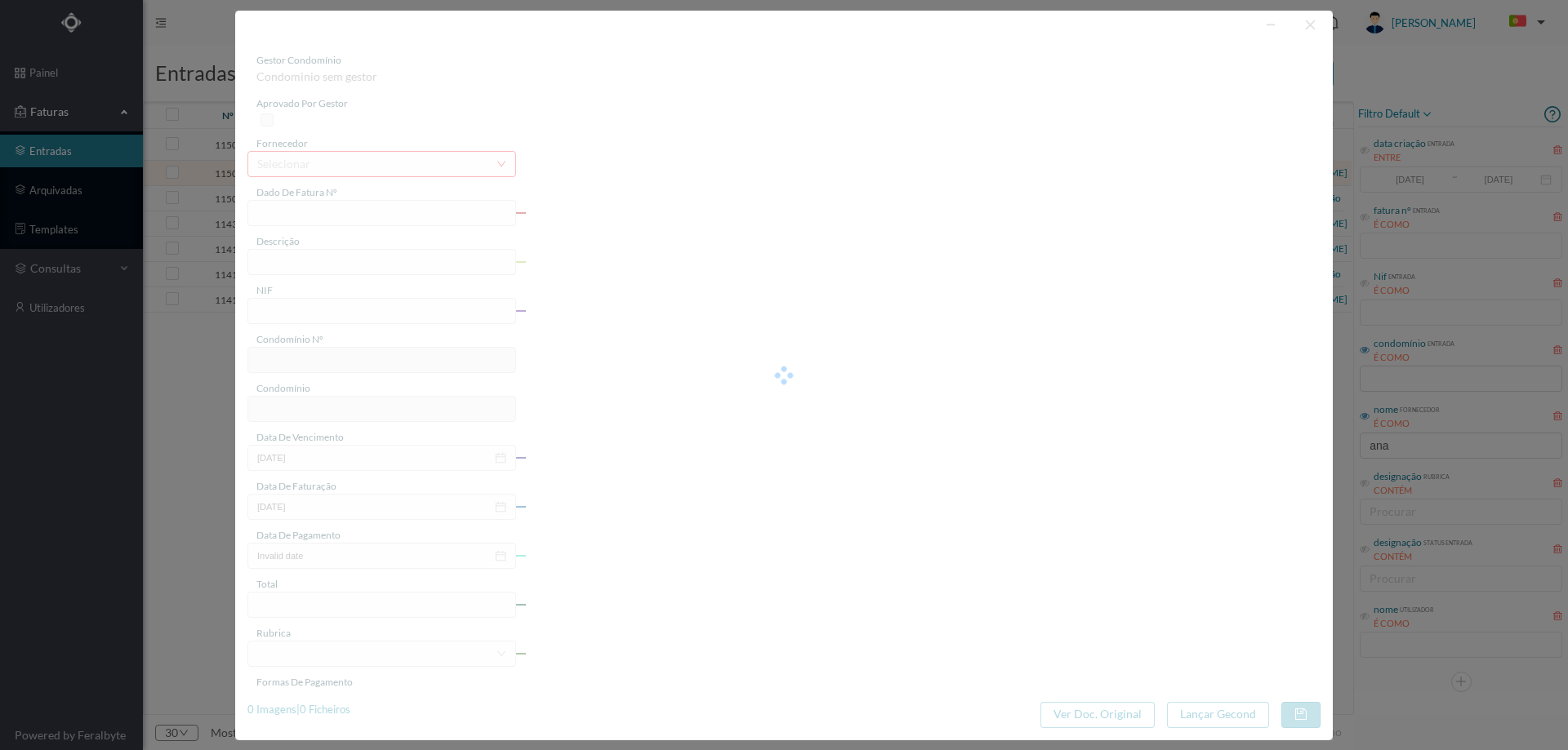
type input "FT PAULOALVES2023/490"
type input "900666293"
type input "[DATE]"
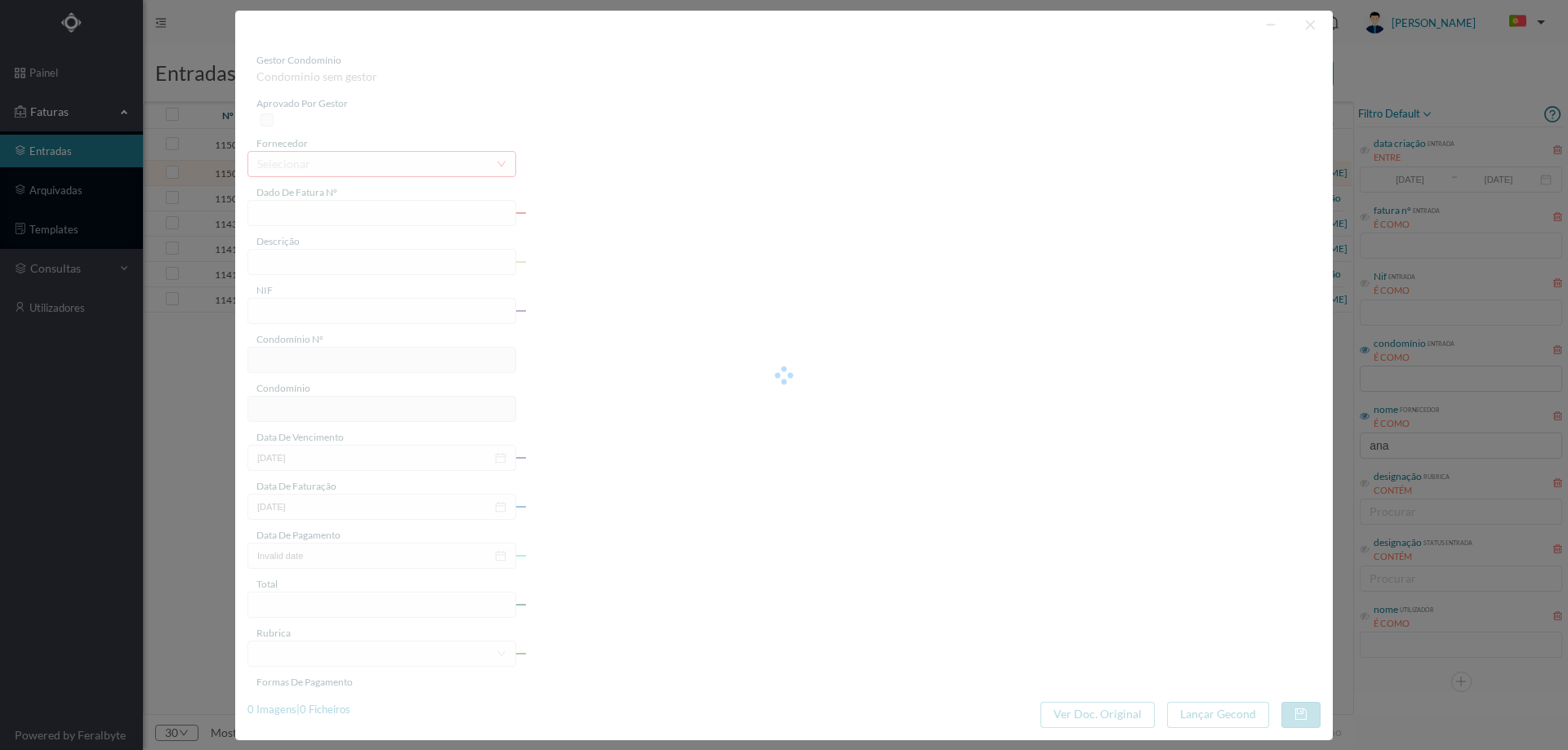
type input "159.90"
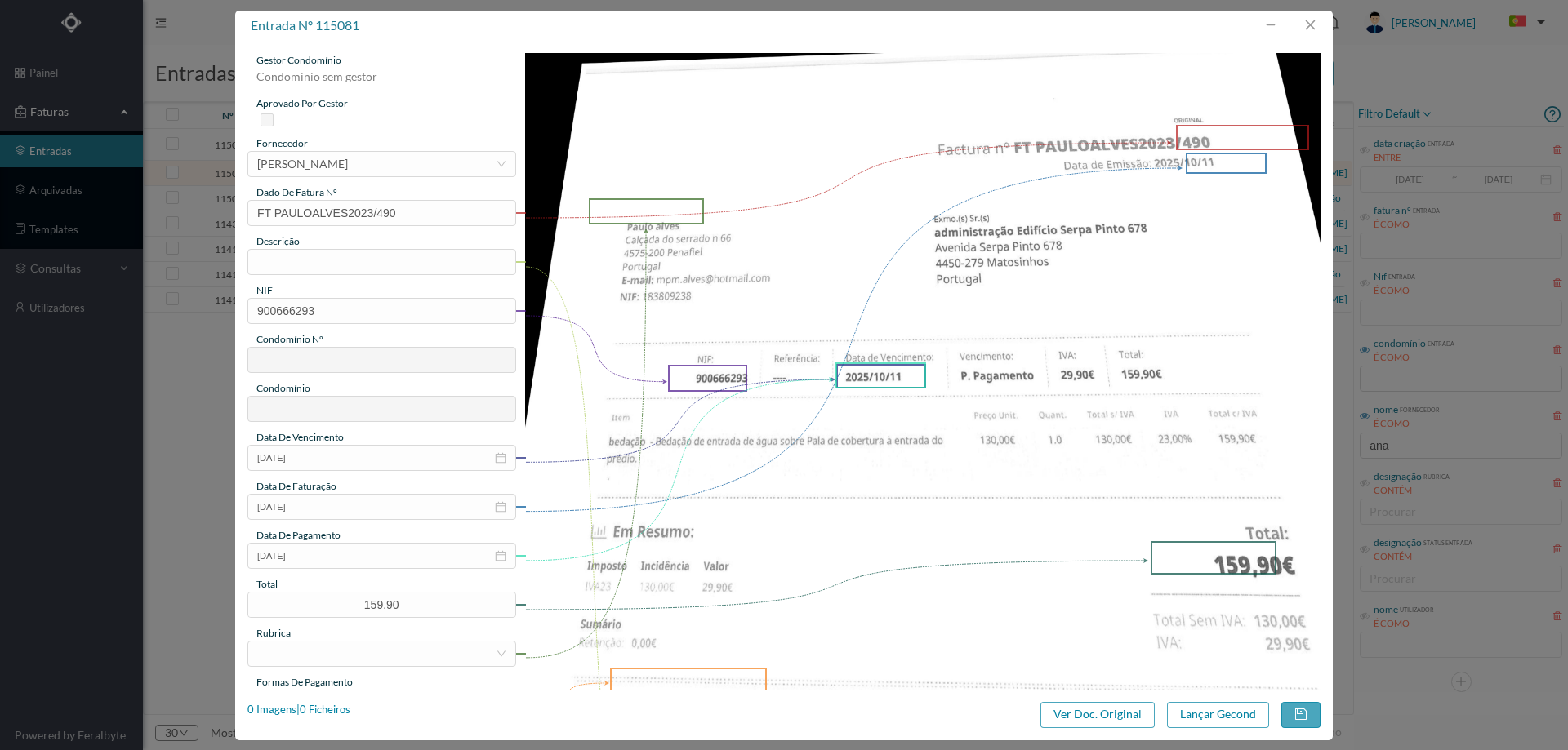
type input "678"
type input "ED. [STREET_ADDRESS]"
click at [1308, 23] on button "button" at bounding box center [1310, 25] width 39 height 26
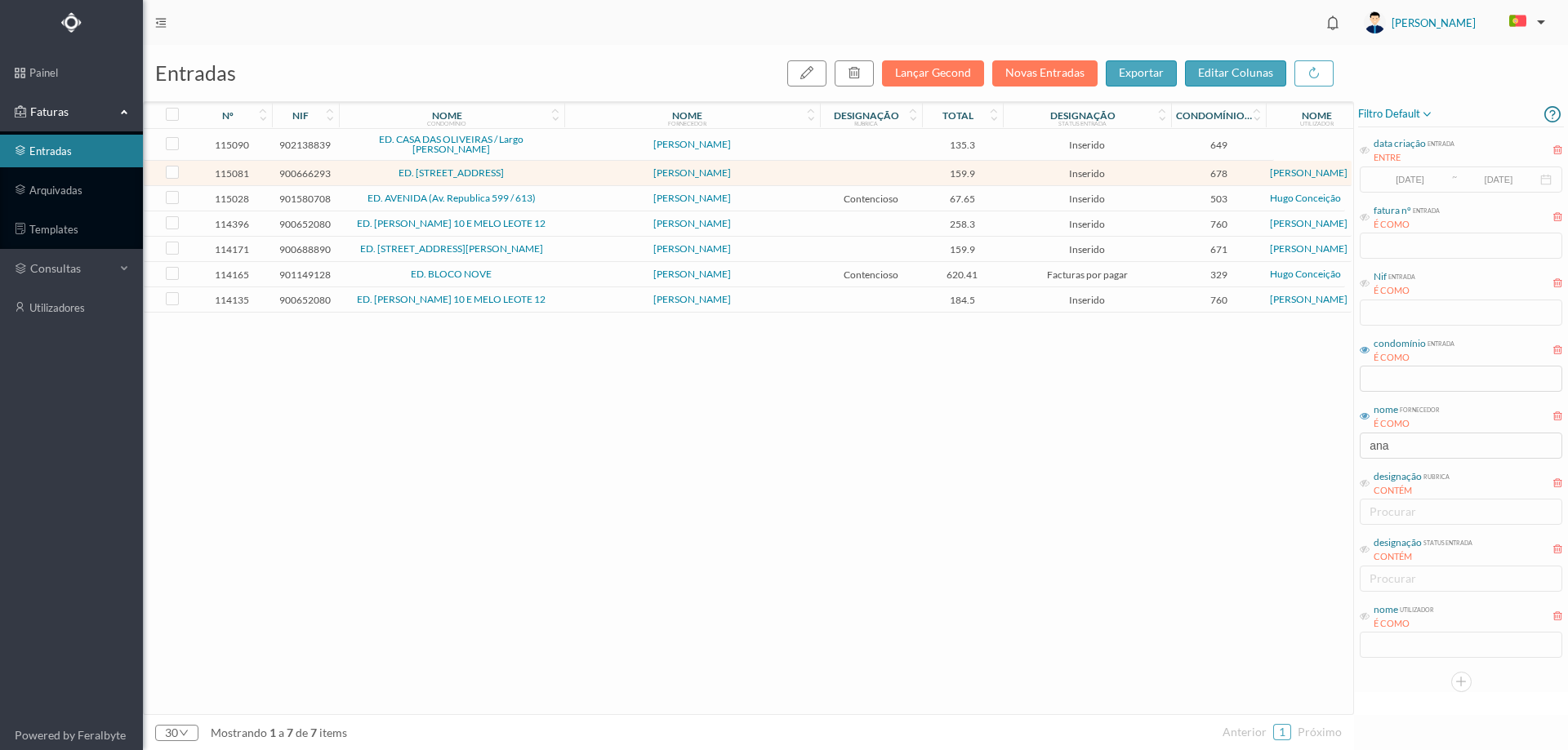
click at [600, 142] on span "[PERSON_NAME]" at bounding box center [692, 145] width 247 height 10
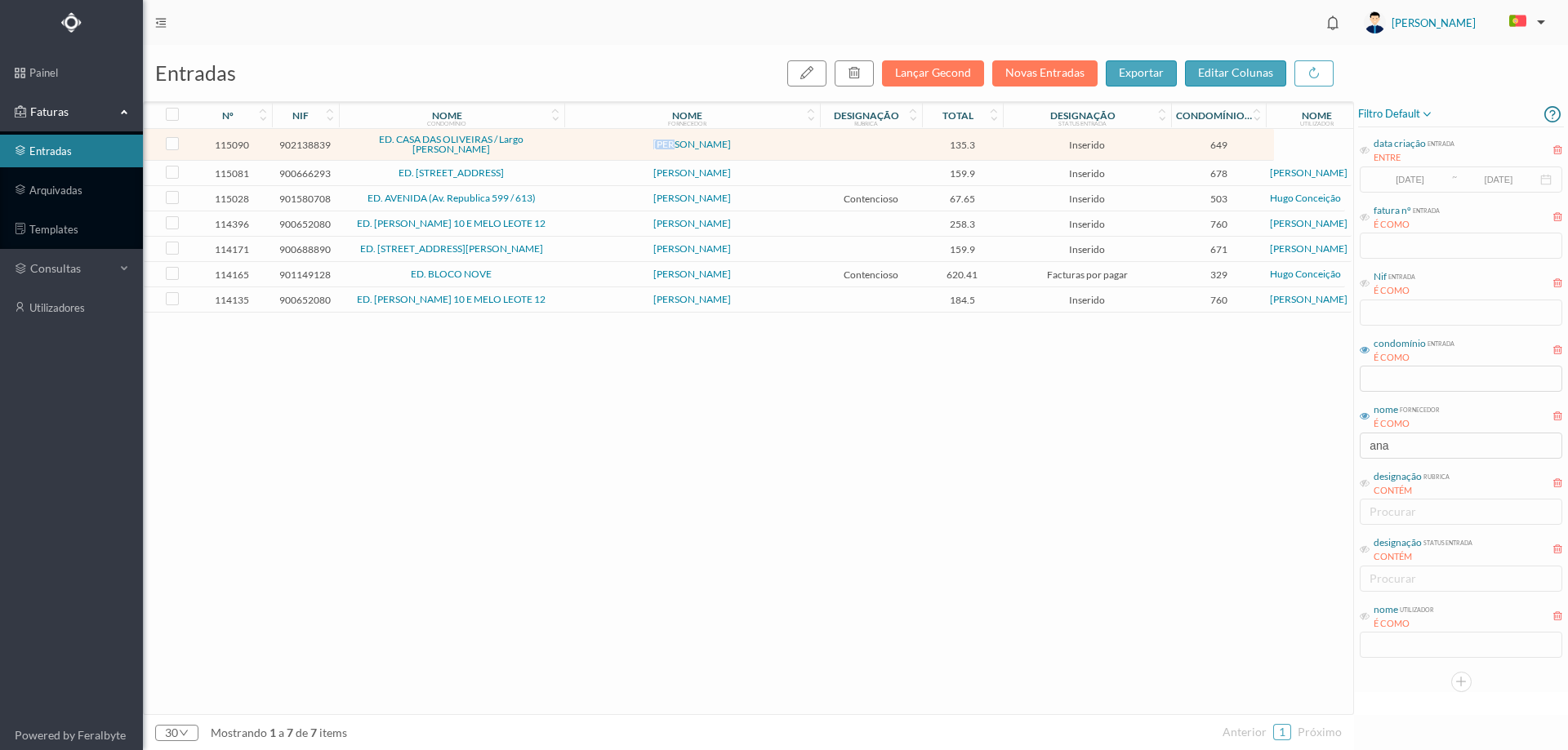
click at [600, 142] on span "[PERSON_NAME]" at bounding box center [692, 145] width 247 height 10
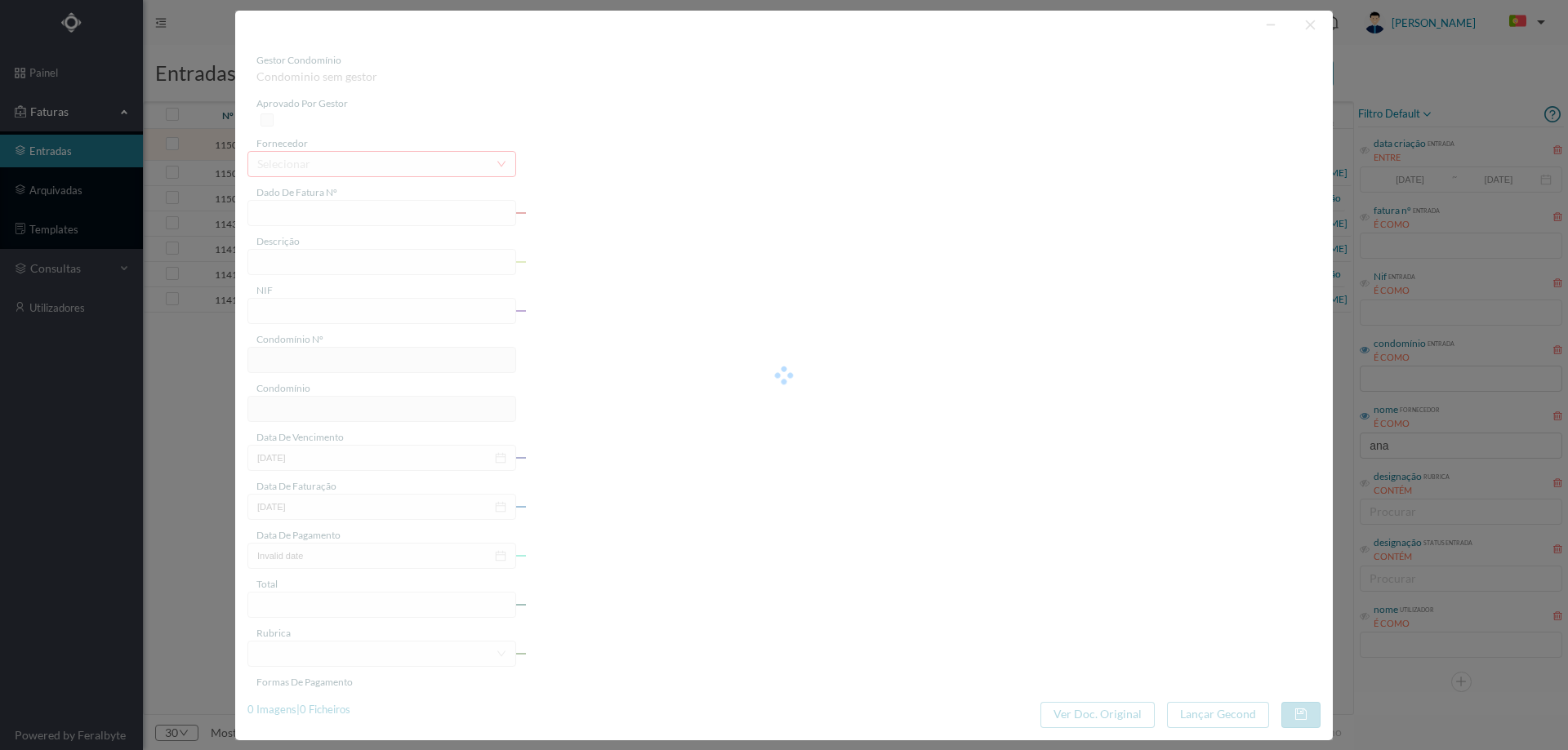
type input "FT PAULOALVES2023/485"
type input "902138839"
type input "Invalid date"
type input "[DATE]"
type input "135.30"
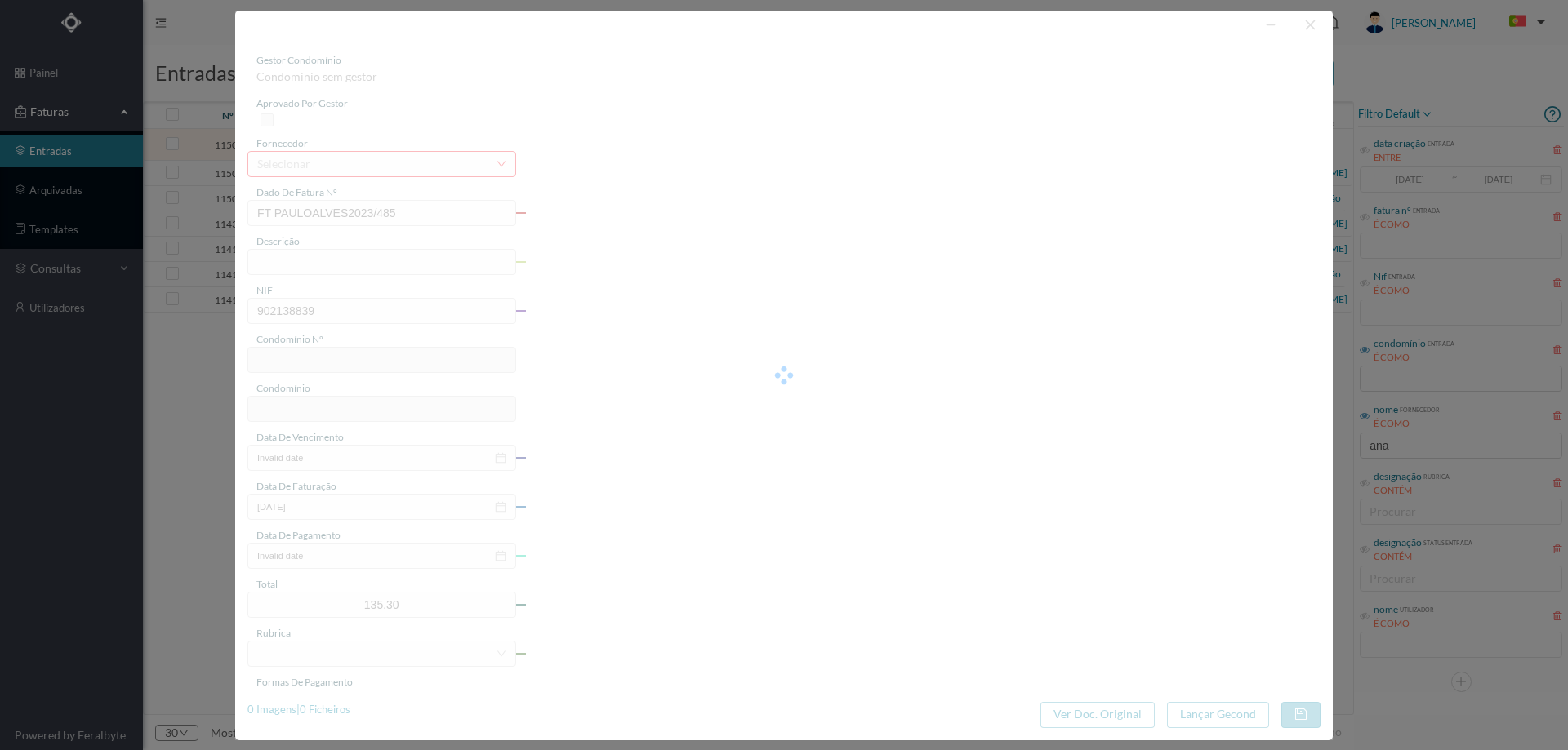
type input "649"
type input "ED. CASA DAS OLIVEIRAS / Largo [PERSON_NAME]"
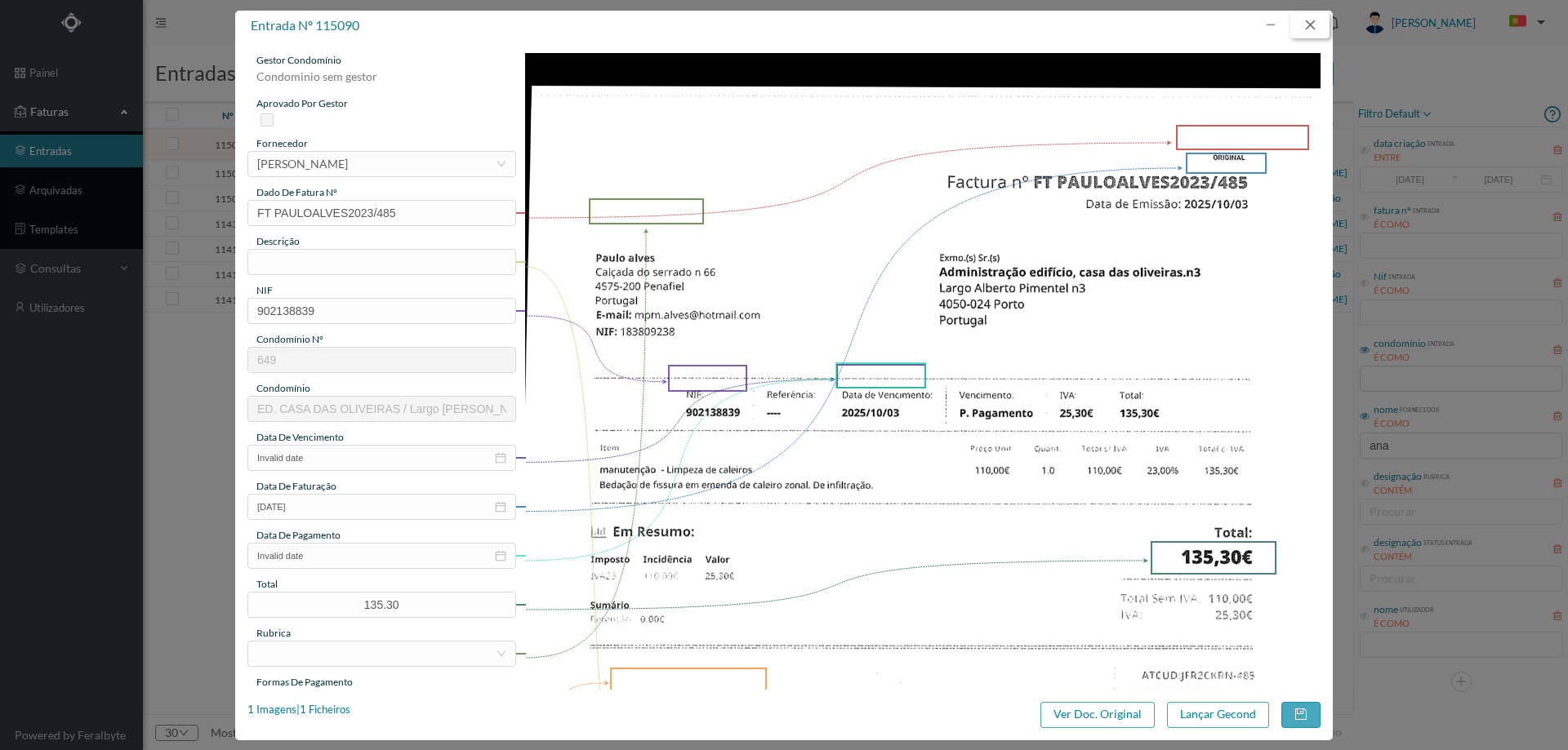
click at [1301, 25] on button "button" at bounding box center [1310, 25] width 39 height 26
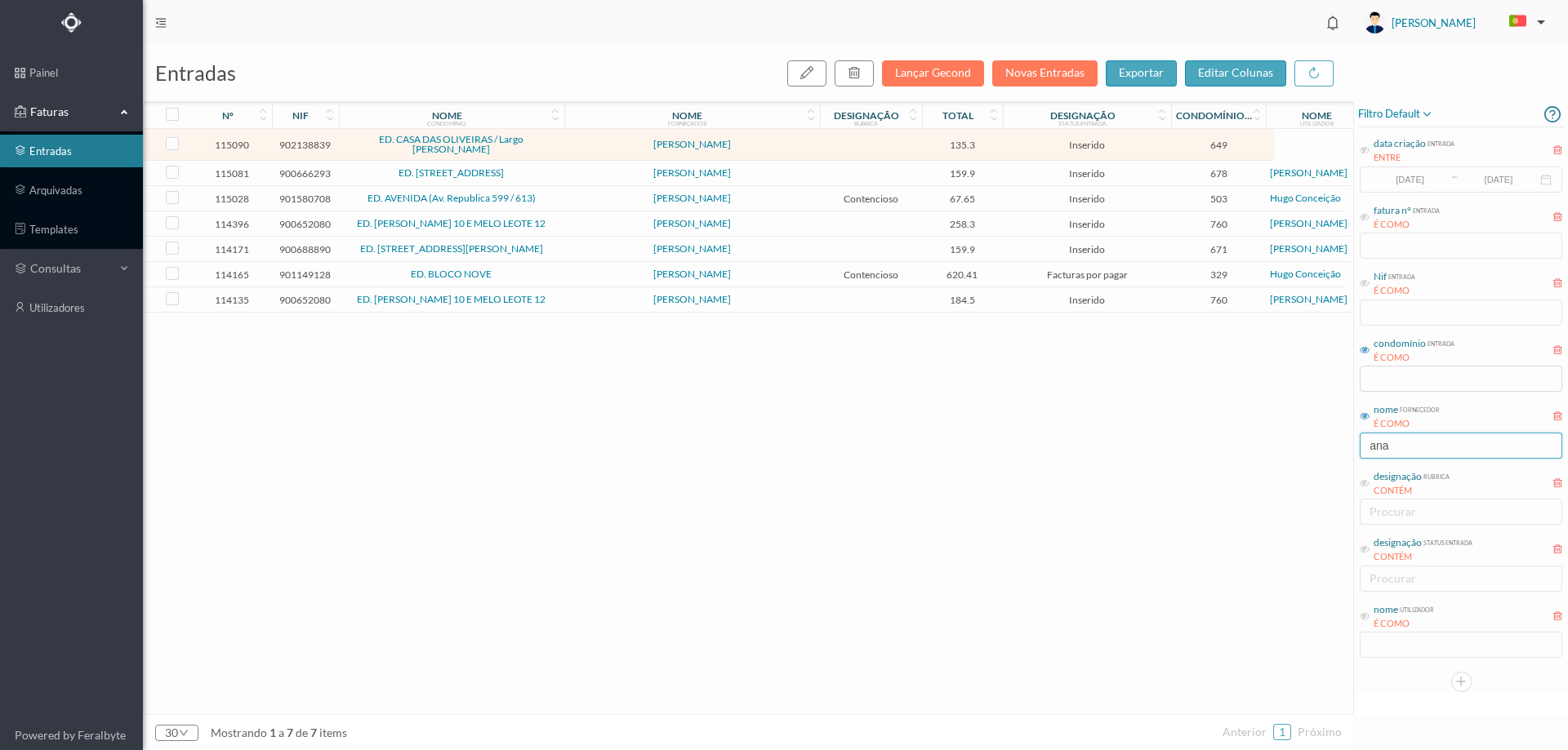
drag, startPoint x: 1450, startPoint y: 455, endPoint x: 1250, endPoint y: 450, distance: 200.1
click at [1250, 450] on div "entradas Lançar Gecond Novas Entradas exportar editar colunas nº nif nome condo…" at bounding box center [854, 397] width 1425 height 705
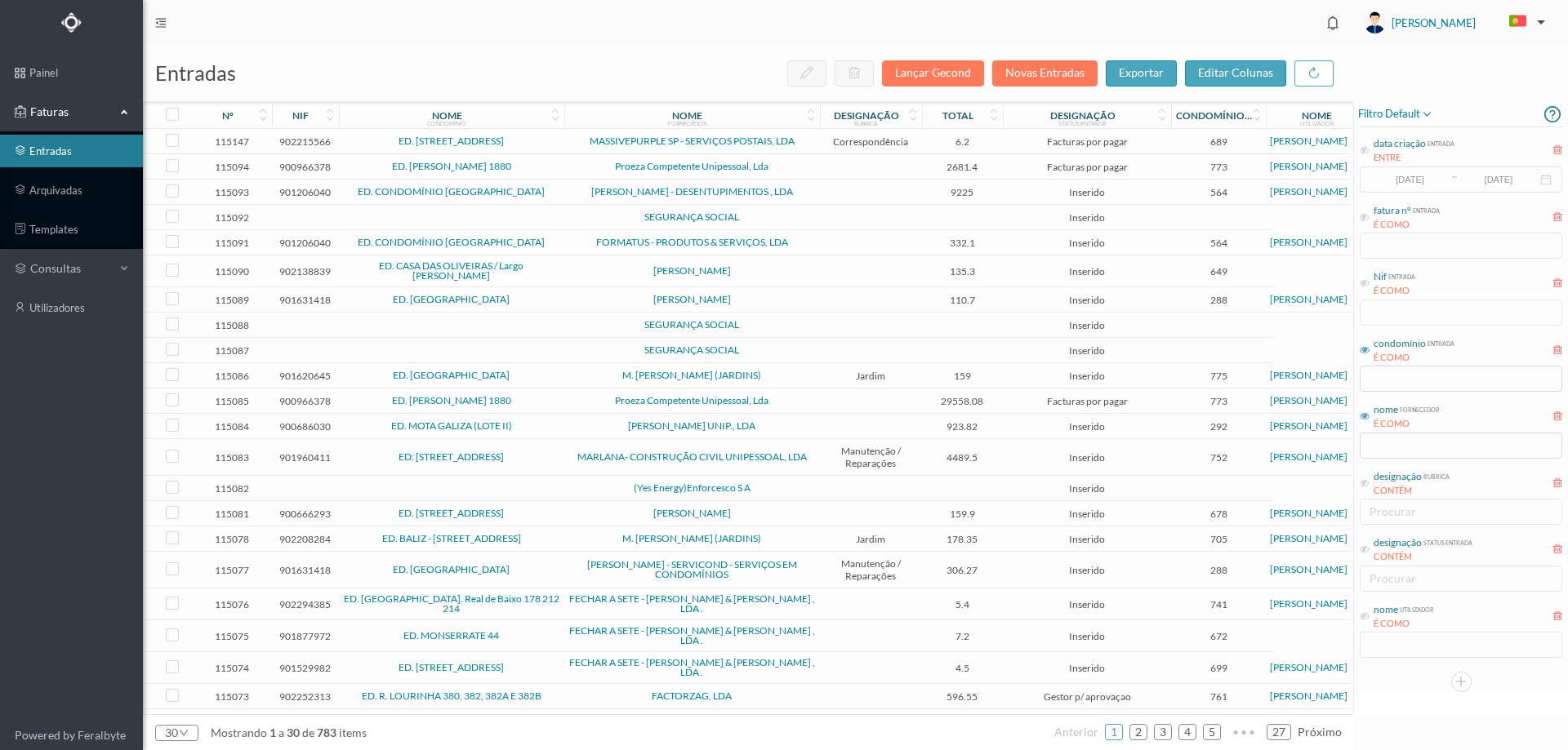
click at [552, 172] on span "ED. [PERSON_NAME] 1880" at bounding box center [451, 167] width 217 height 10
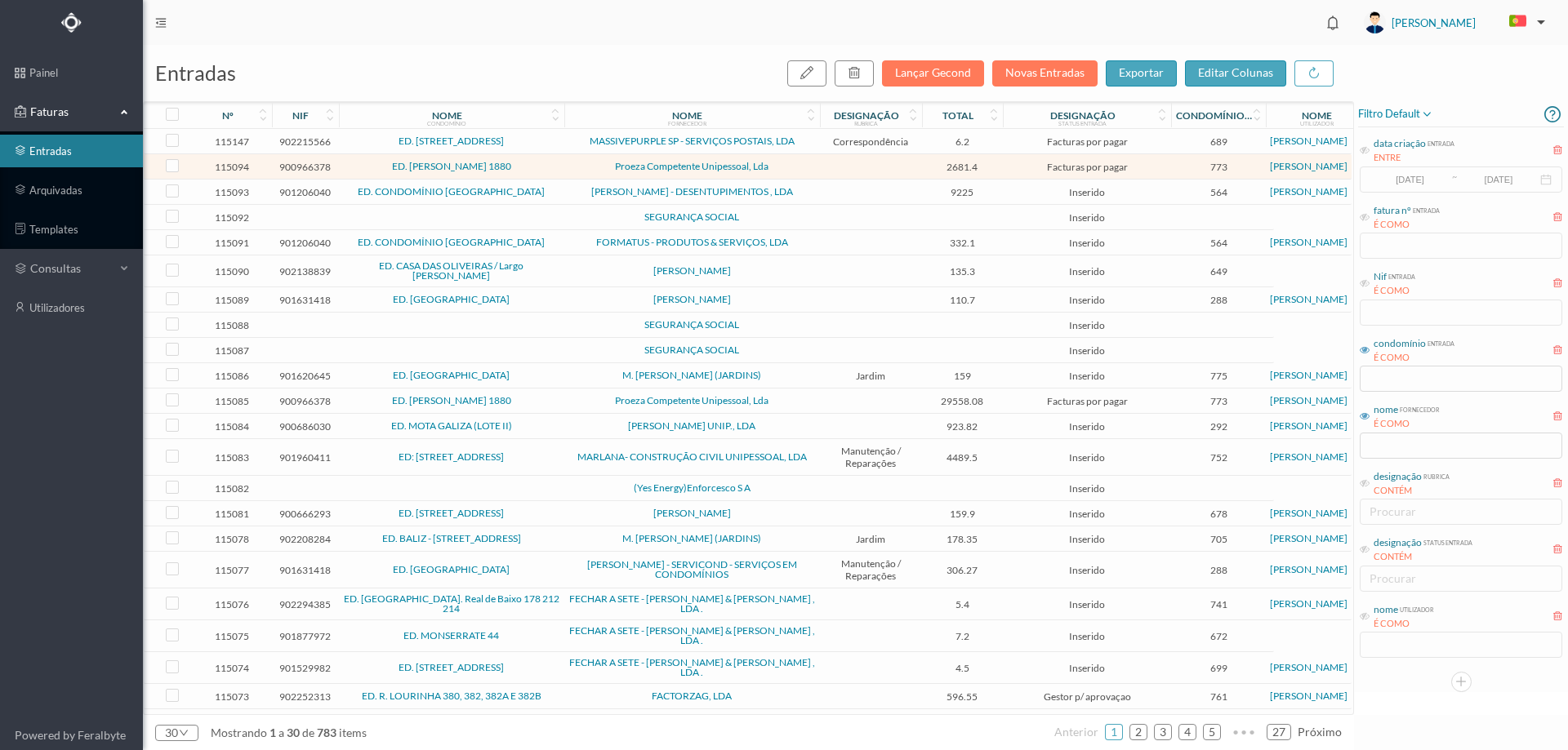
click at [552, 172] on span "ED. [PERSON_NAME] 1880" at bounding box center [451, 167] width 217 height 10
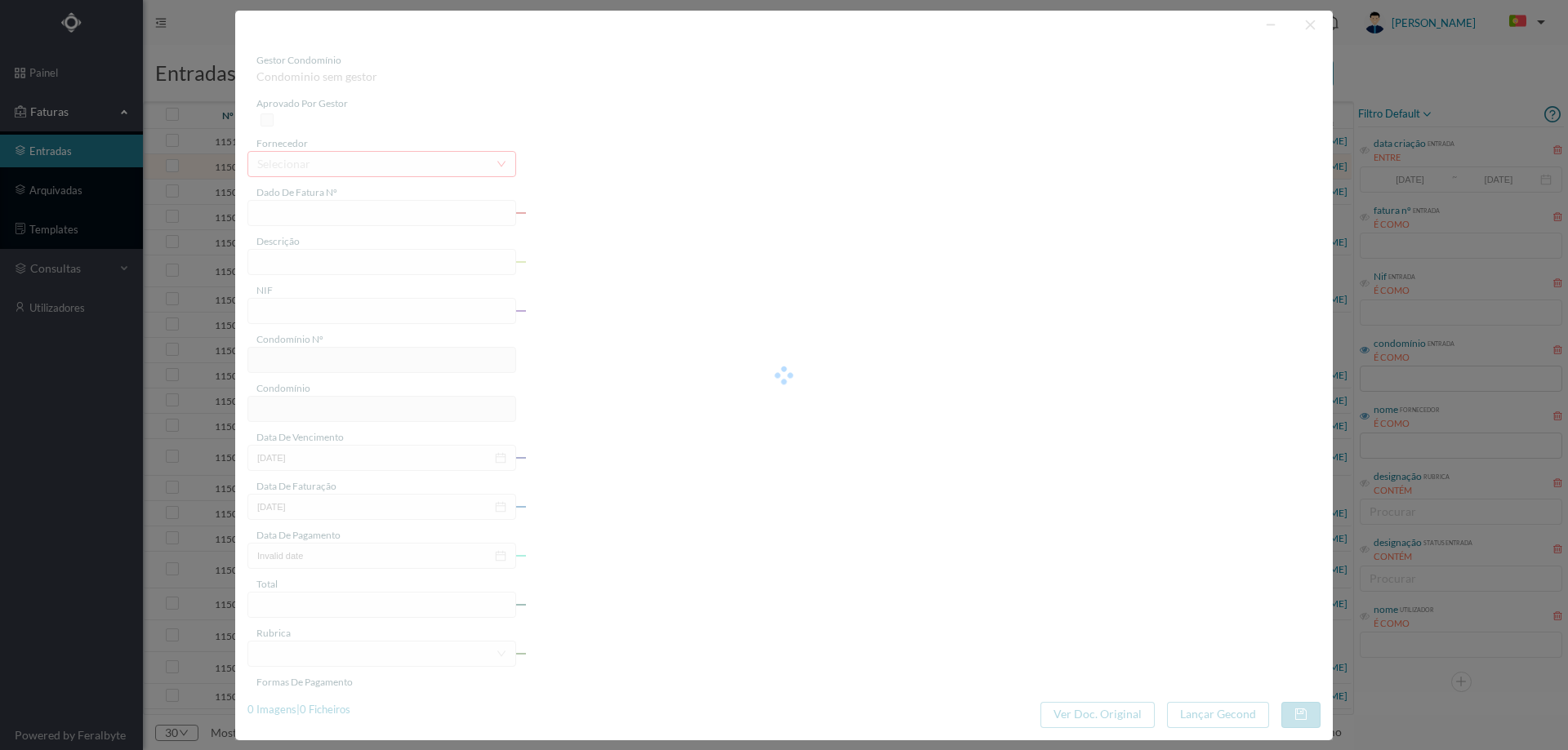
type input "FT 2025/9"
type input "900966378"
type input "[DATE]"
type input "2681.40"
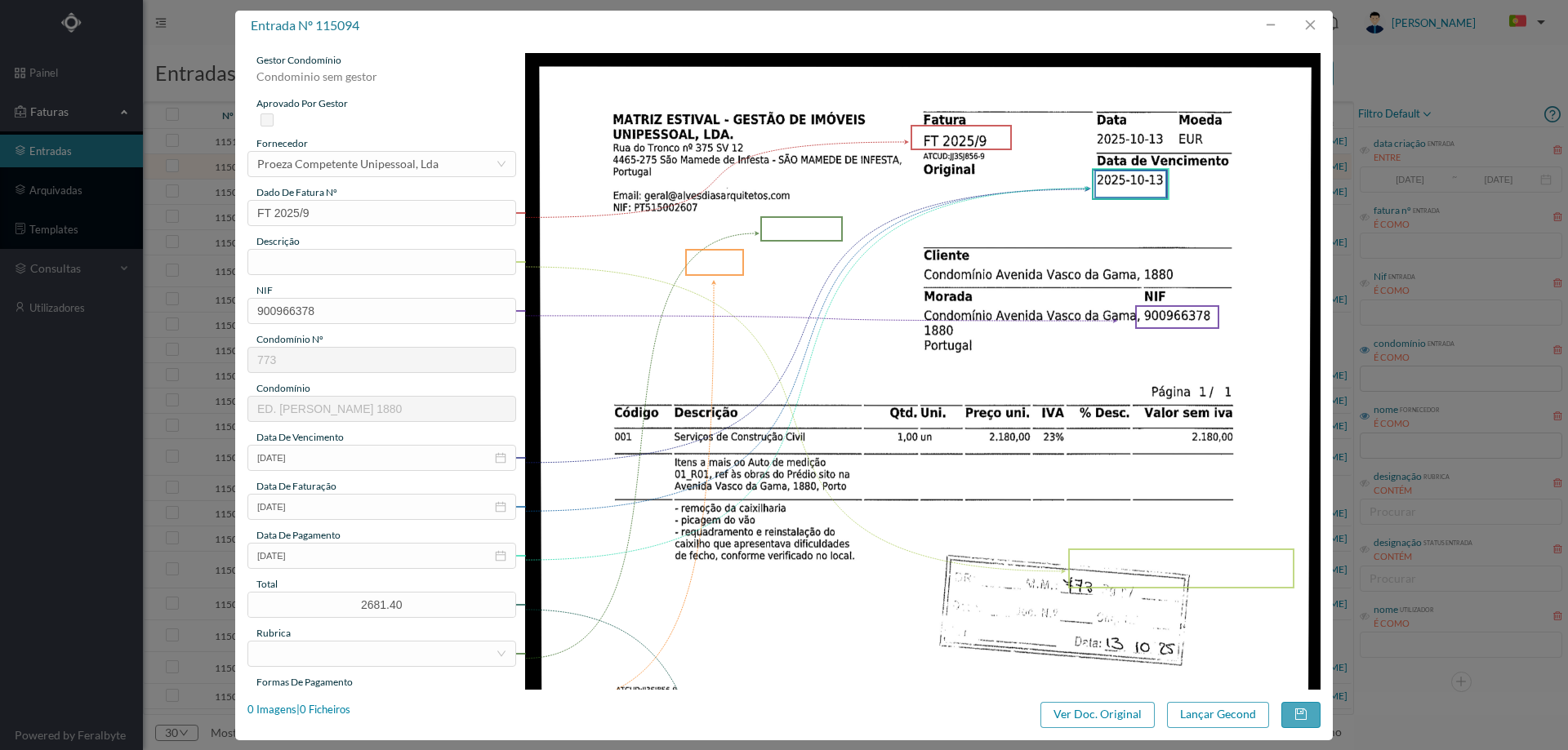
type input "773"
type input "ED. [PERSON_NAME] 1880"
click at [414, 168] on div "Proeza Competente Unipessoal, Lda" at bounding box center [348, 163] width 181 height 24
type input "OUTROS"
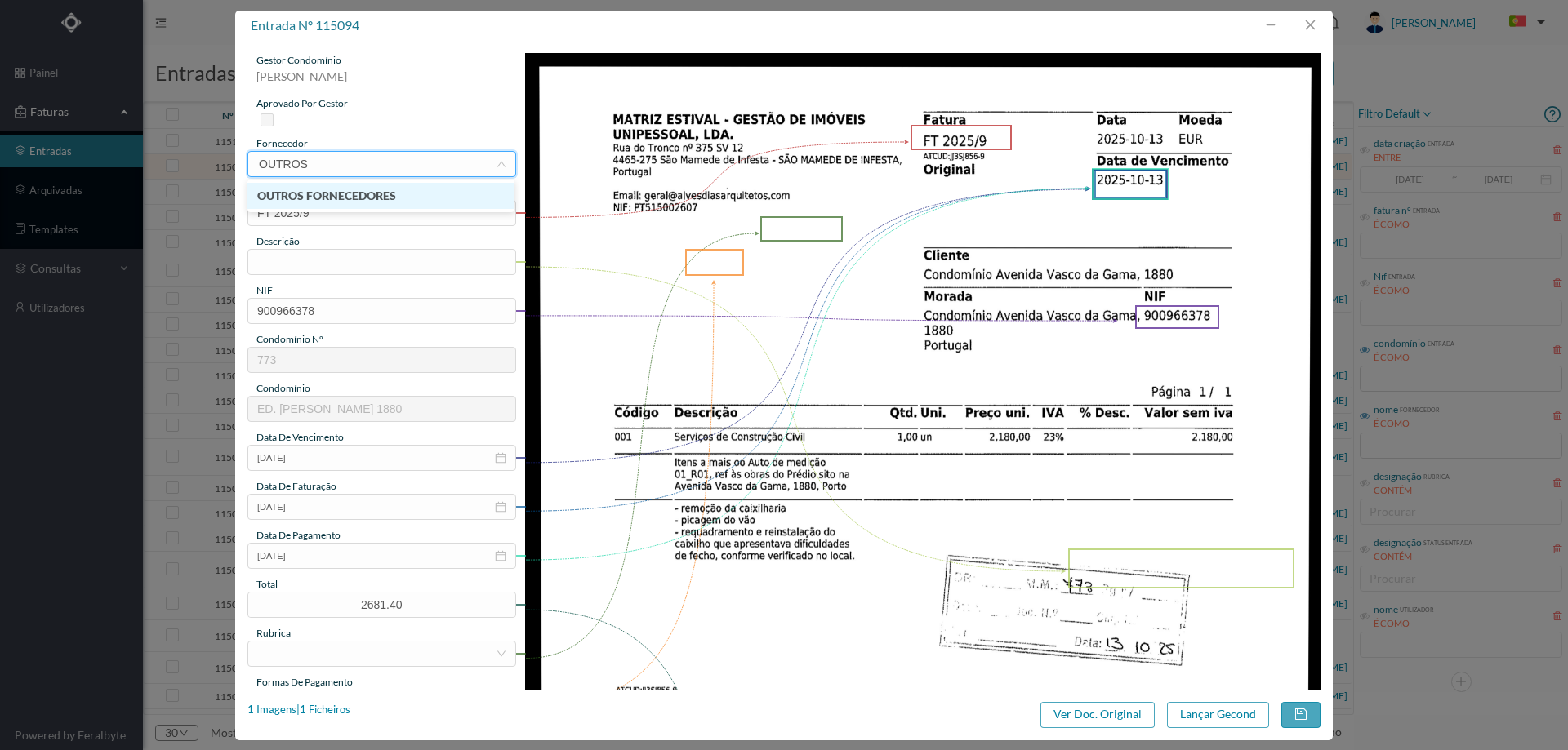
click at [381, 199] on li "OUTROS FORNECEDORES" at bounding box center [381, 195] width 267 height 26
click at [343, 268] on input "text" at bounding box center [382, 261] width 268 height 26
type input "r"
type input "s"
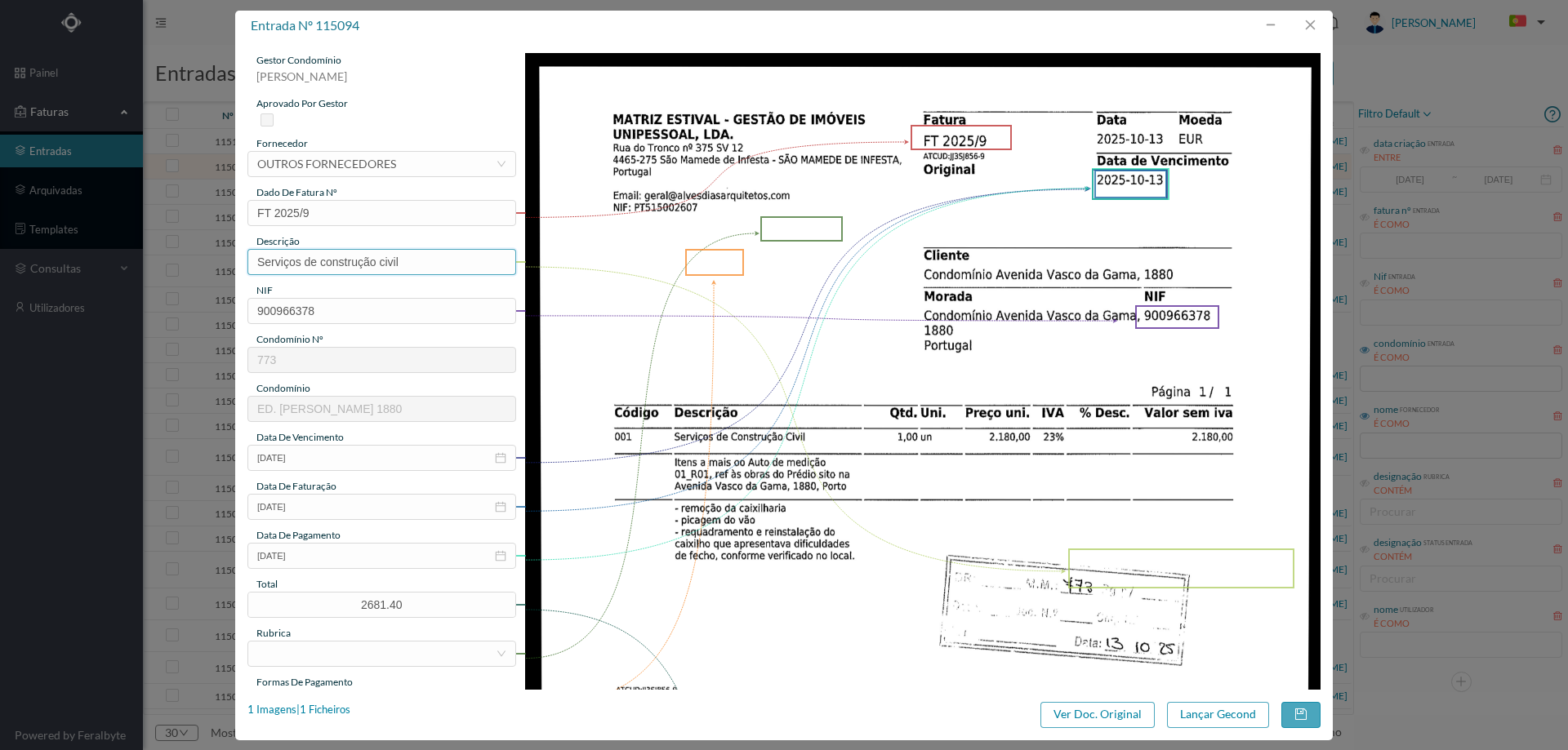
type input "Serviços de construção civil"
click at [810, 326] on img at bounding box center [923, 614] width 797 height 1124
click at [341, 643] on div at bounding box center [376, 653] width 238 height 24
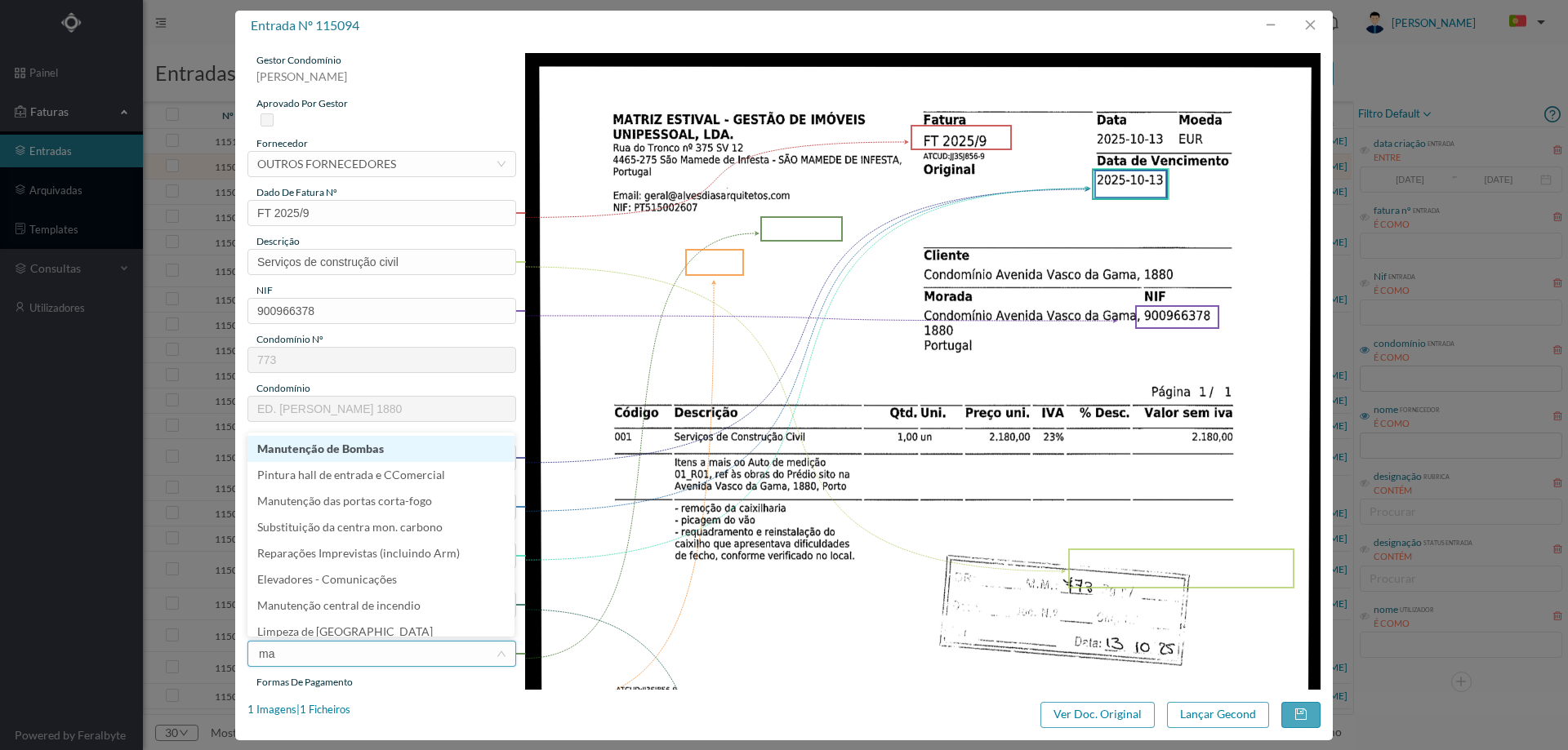
type input "man"
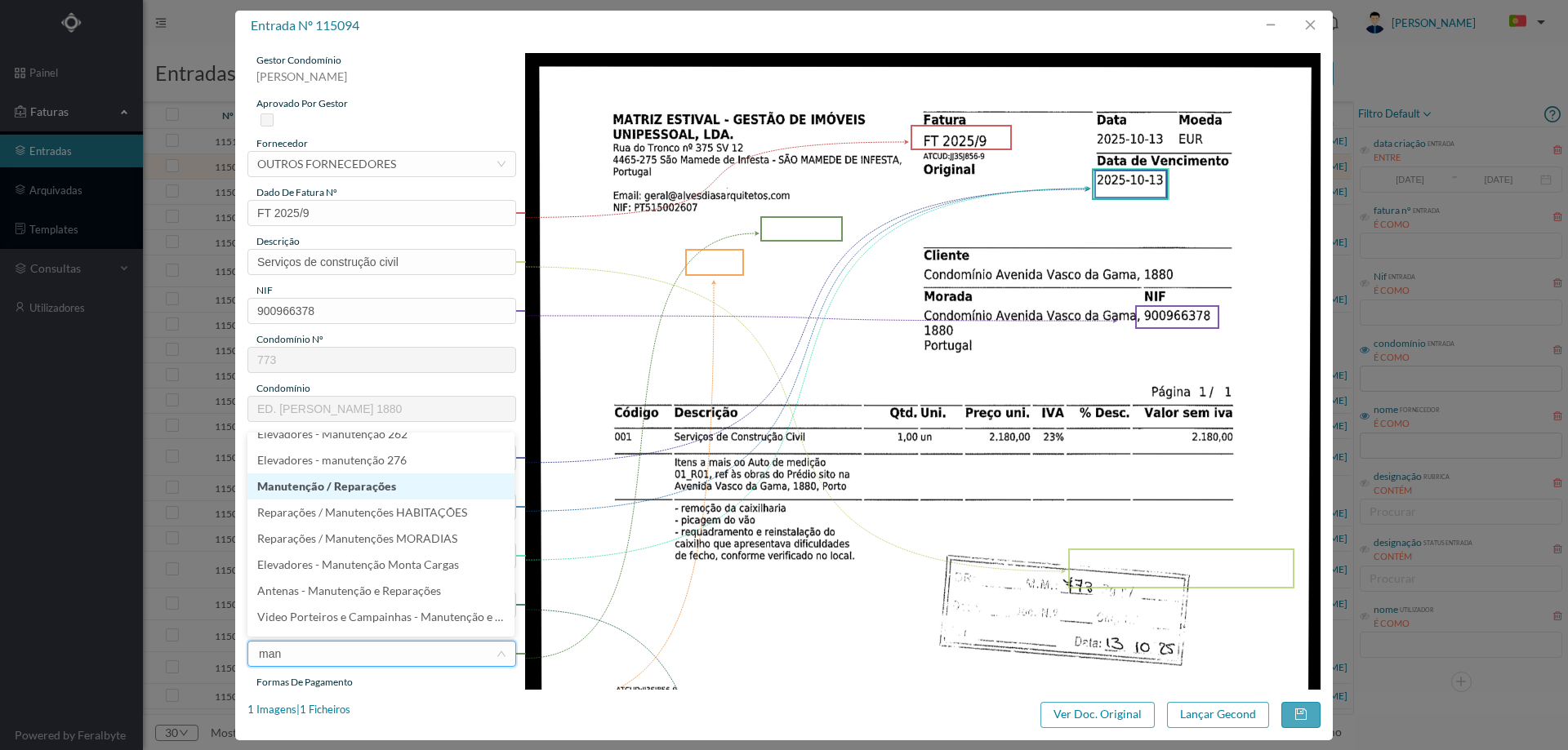
click at [324, 489] on li "Manutenção / Reparações" at bounding box center [381, 486] width 267 height 26
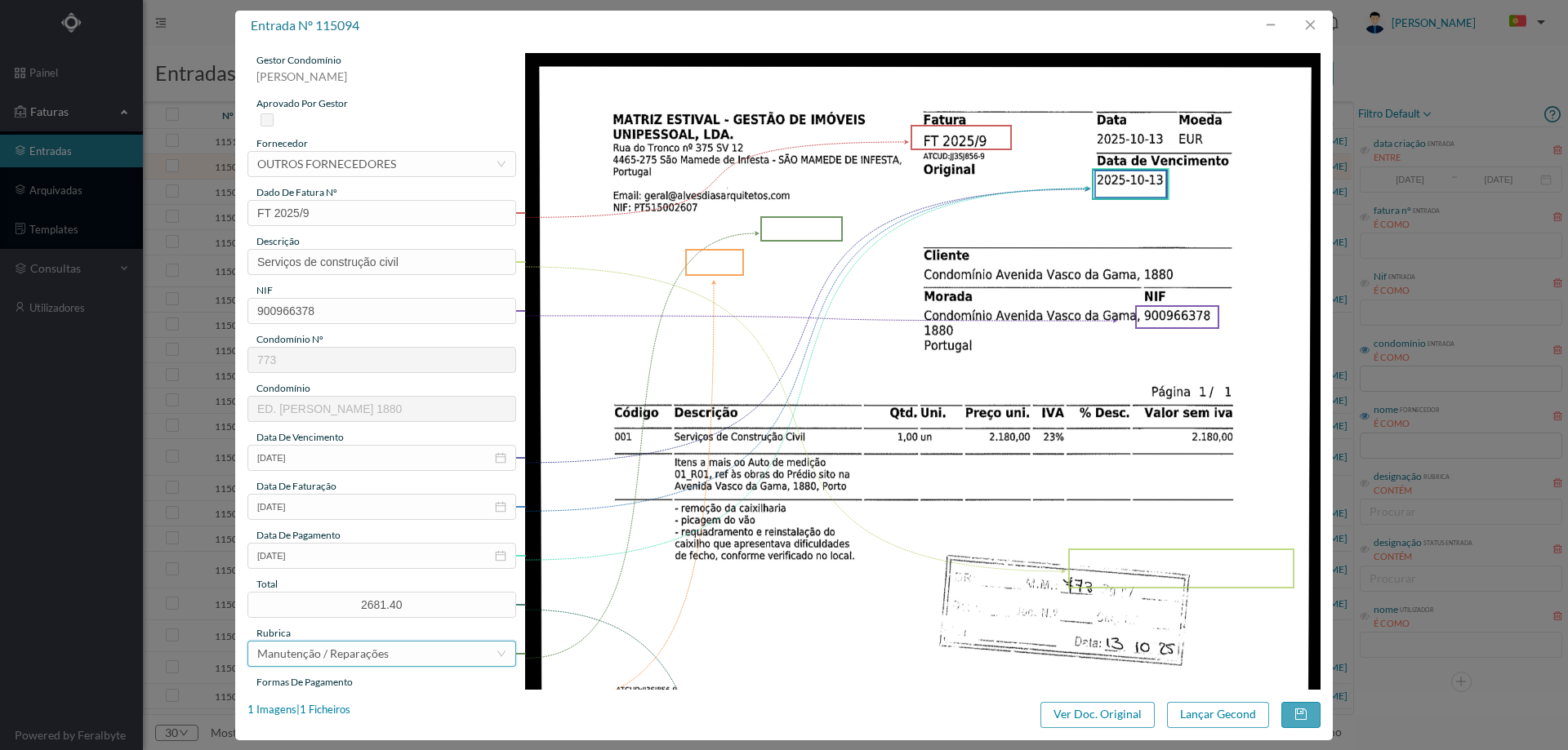
scroll to position [163, 0]
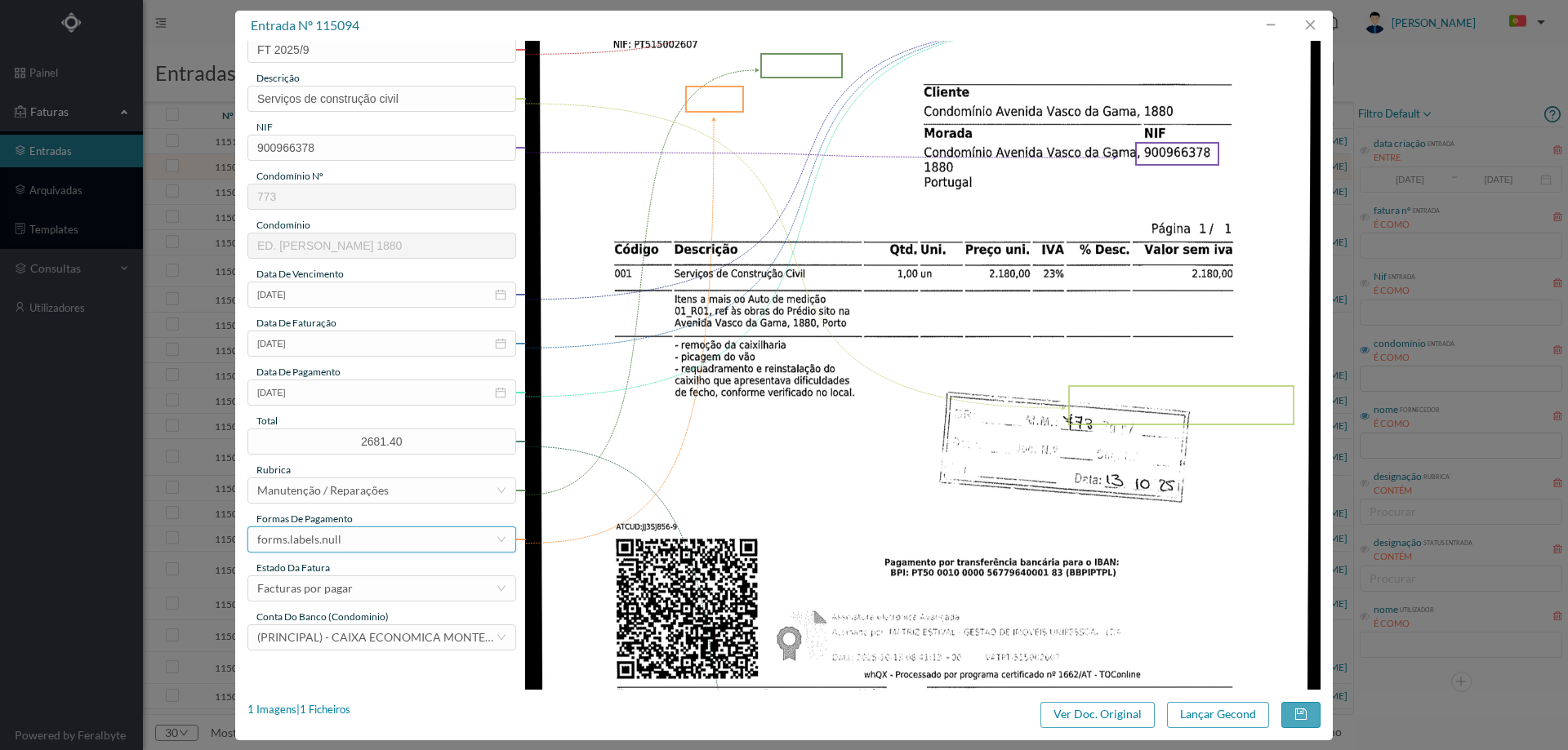
click at [335, 540] on div "forms.labels.null" at bounding box center [299, 539] width 84 height 24
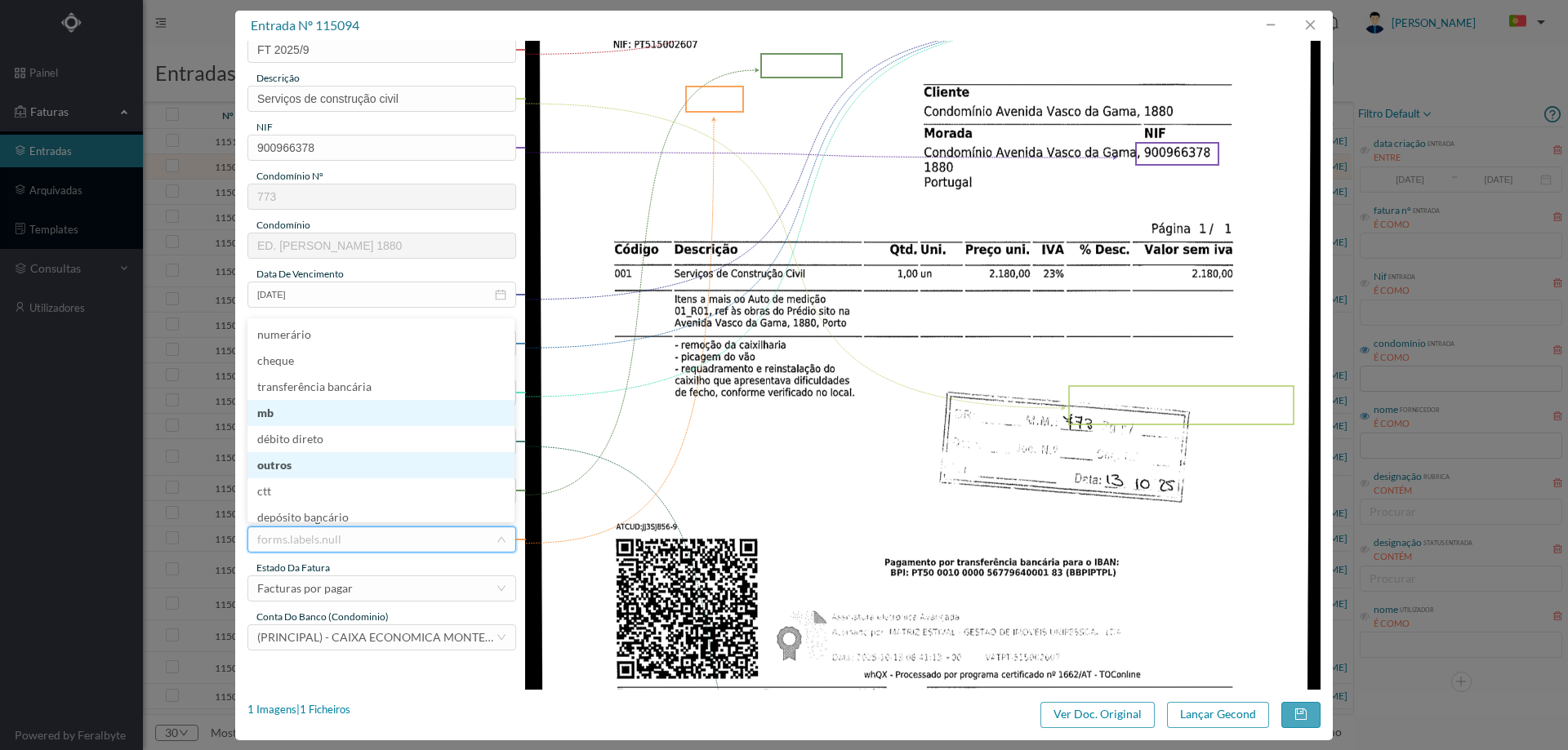
scroll to position [6, 0]
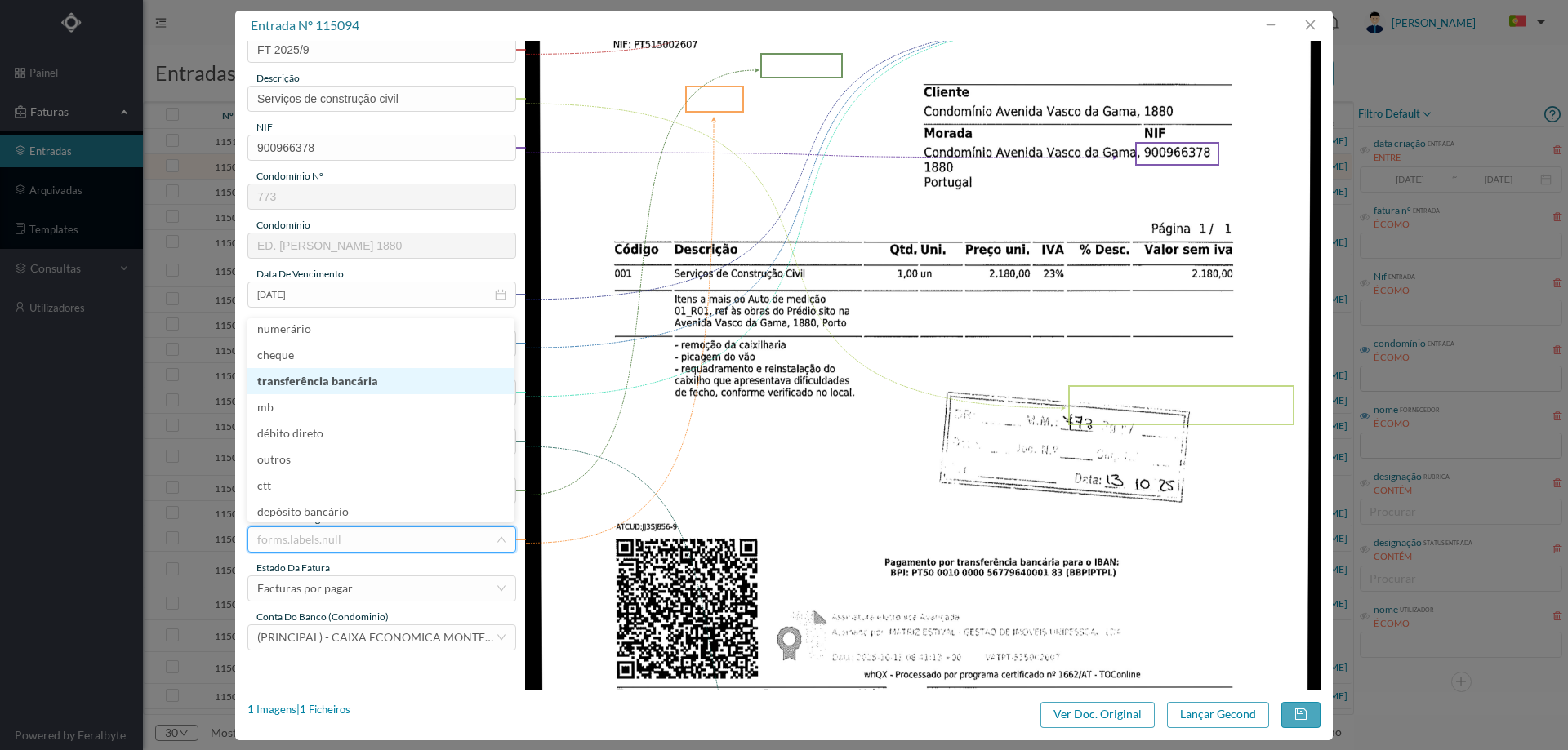
click at [346, 376] on li "transferência bancária" at bounding box center [381, 380] width 267 height 26
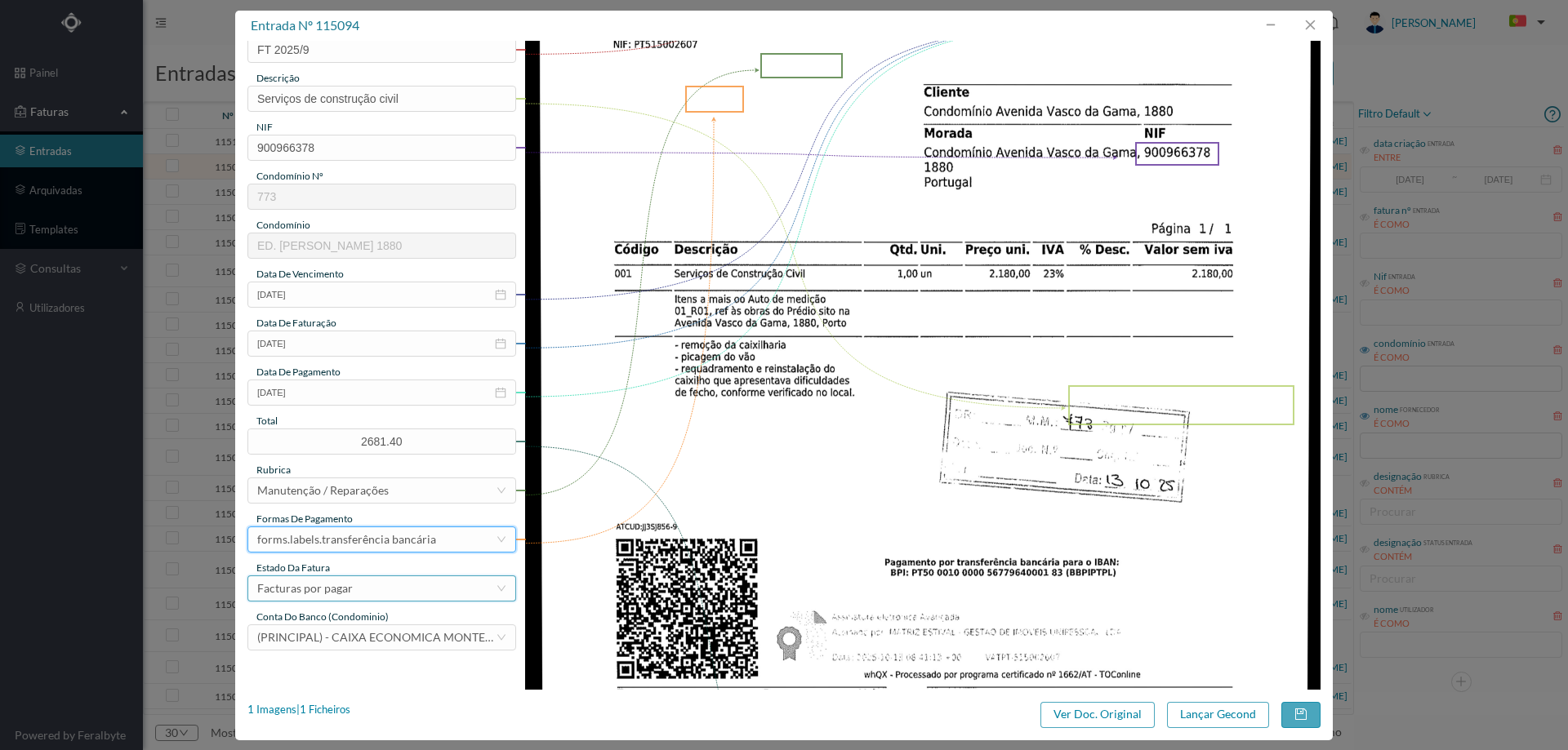
click at [345, 598] on div "gestor condomínio [PERSON_NAME] aprovado por gestor fornecedor selecionar OUTRO…" at bounding box center [382, 271] width 268 height 761
click at [346, 587] on div "Facturas por pagar" at bounding box center [305, 588] width 96 height 24
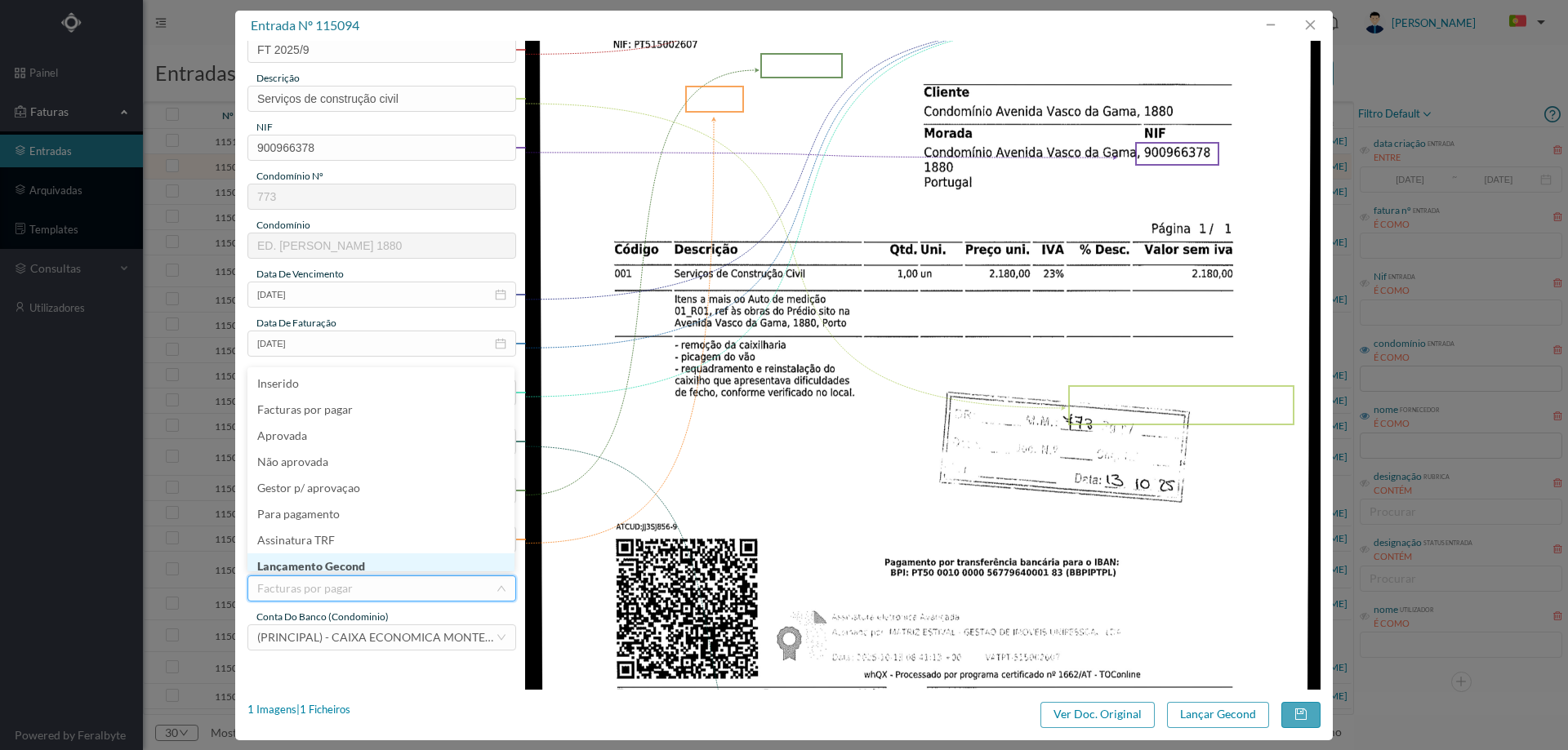
scroll to position [8, 0]
click at [382, 556] on li "Lançamento Gecond" at bounding box center [381, 558] width 267 height 26
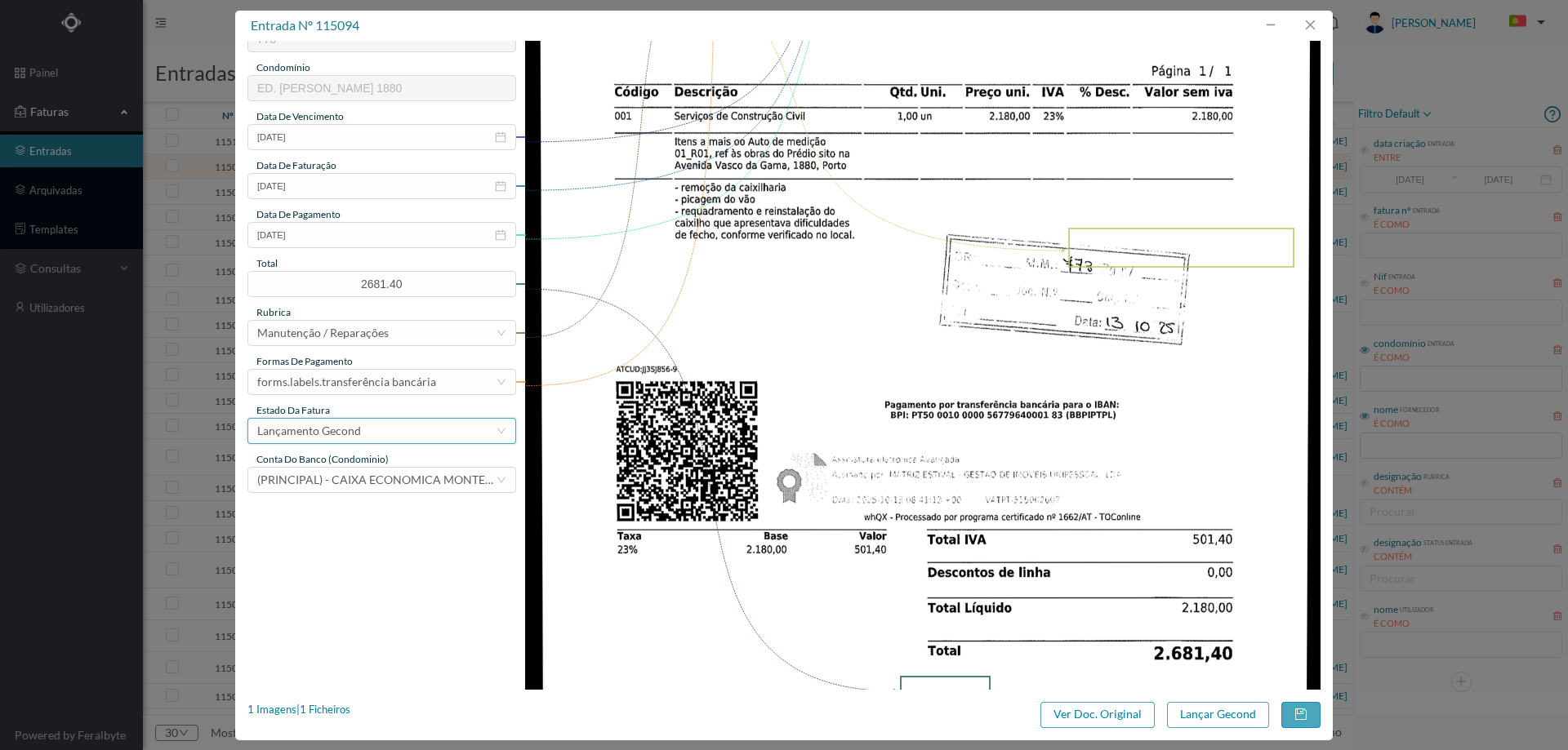
scroll to position [408, 0]
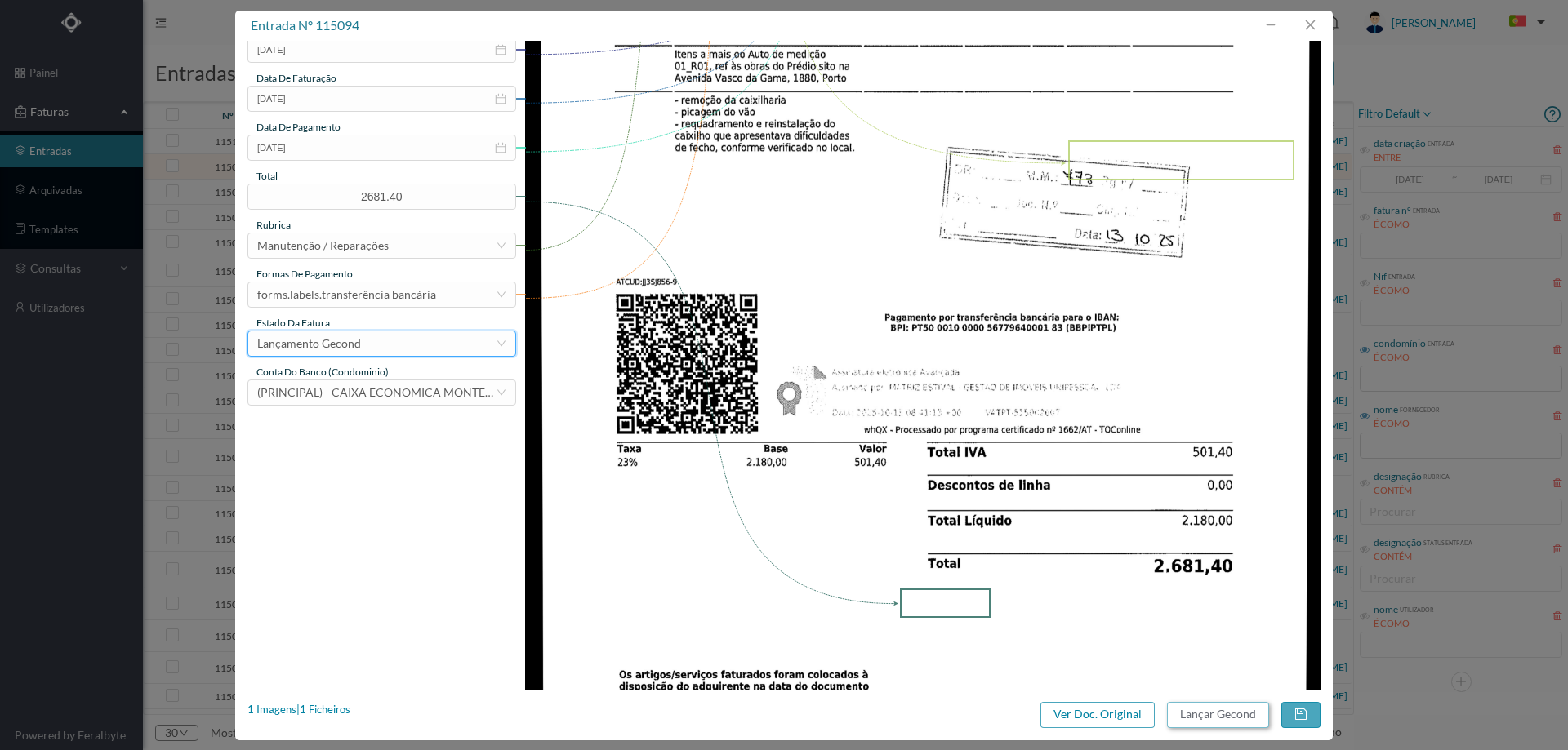
click at [1202, 714] on button "Lançar Gecond" at bounding box center [1218, 715] width 102 height 26
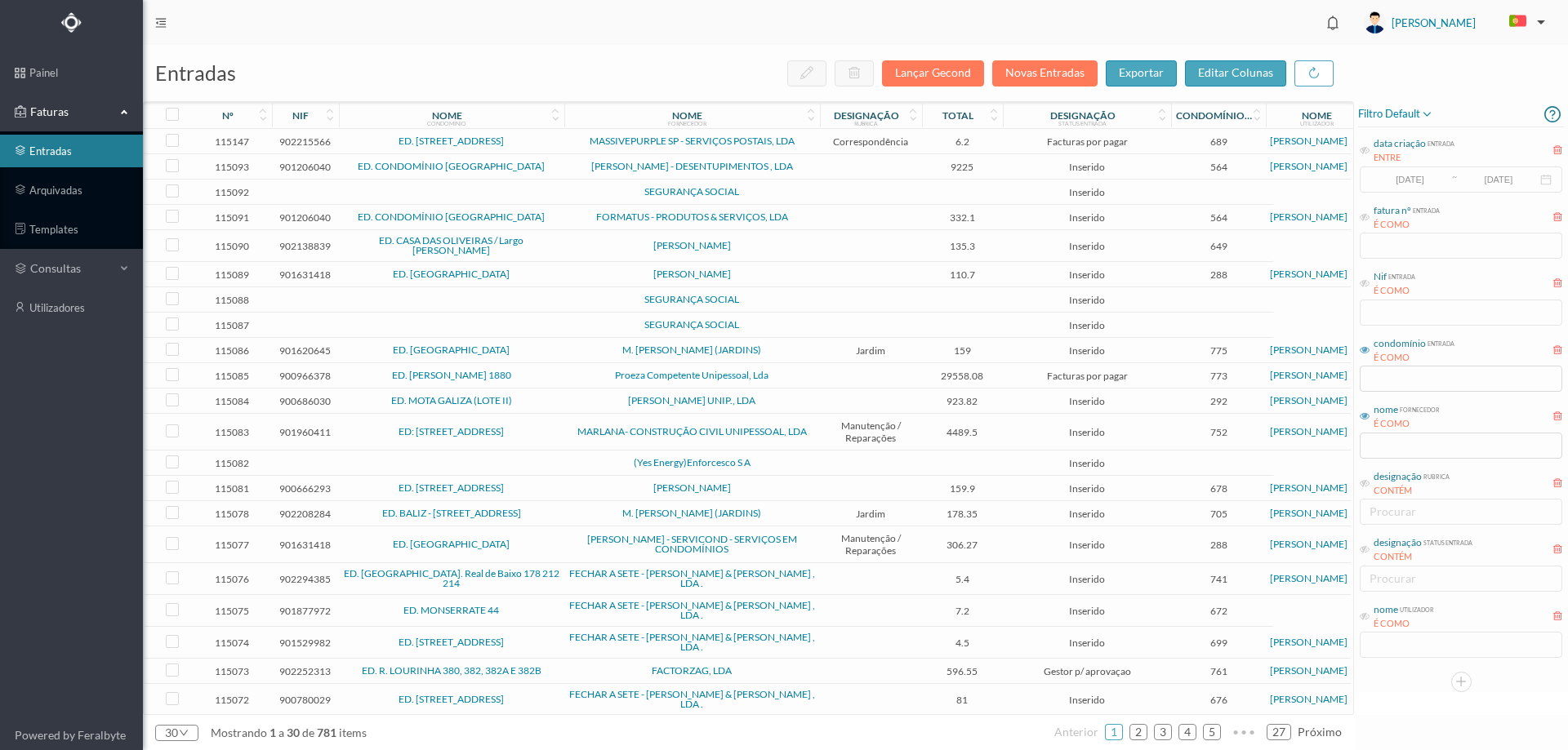
click at [569, 169] on span "[PERSON_NAME] - DESENTUPIMENTOS , LDA" at bounding box center [692, 167] width 247 height 10
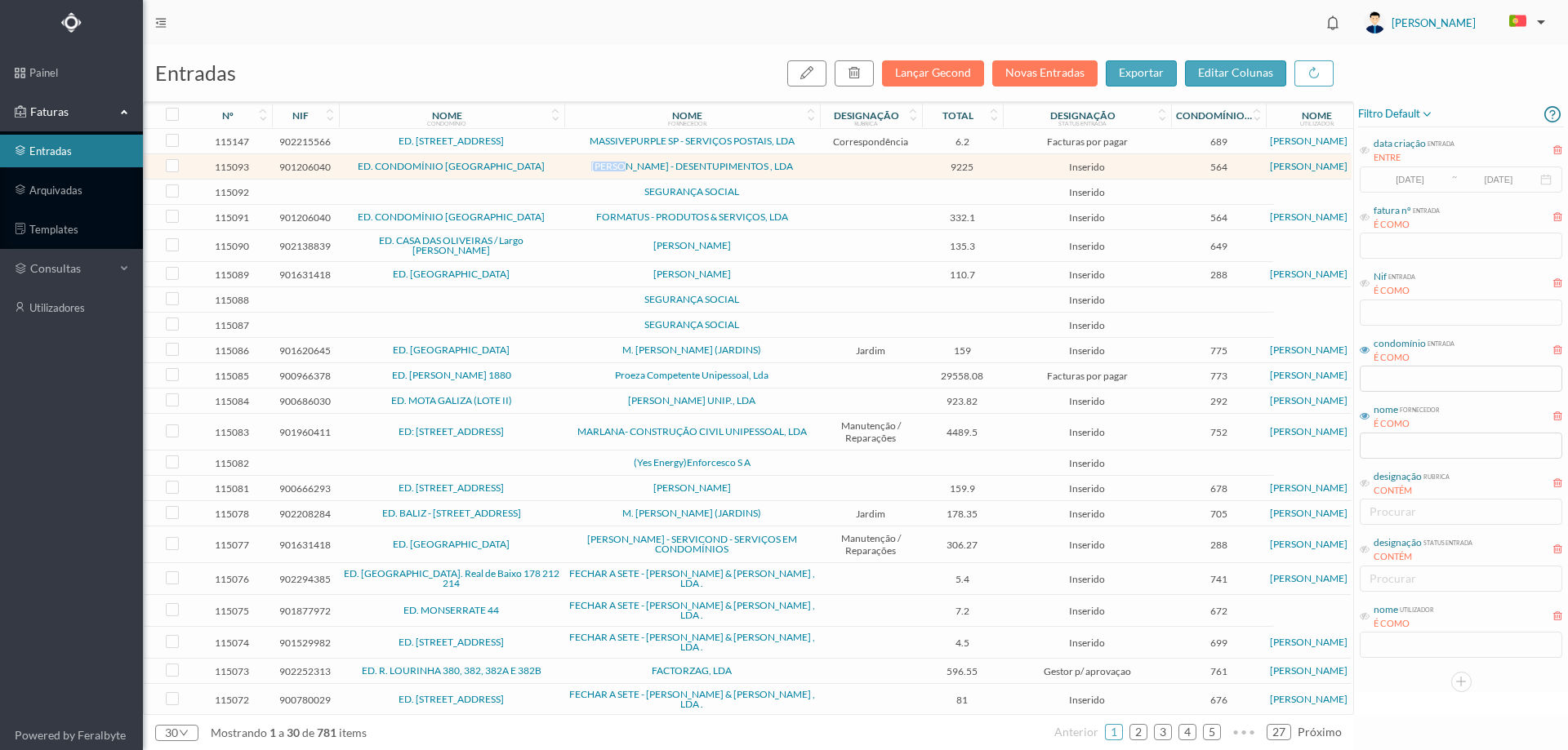
click at [569, 169] on span "[PERSON_NAME] - DESENTUPIMENTOS , LDA" at bounding box center [692, 167] width 247 height 10
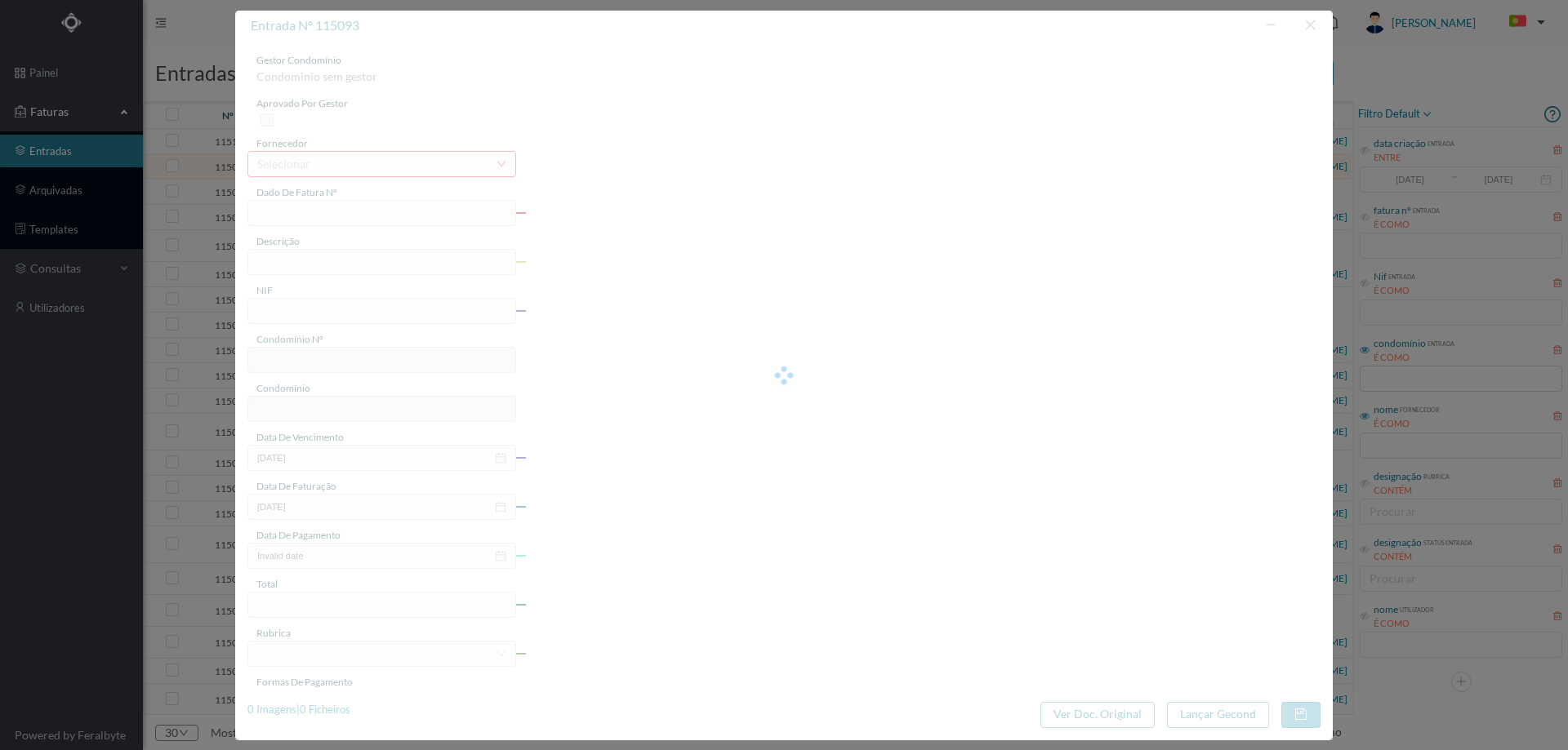
type input "FT M/2078"
type input "Honorários finais No Processo 5624/18.7T8PRT."
type input "901206040"
type input "[DATE]"
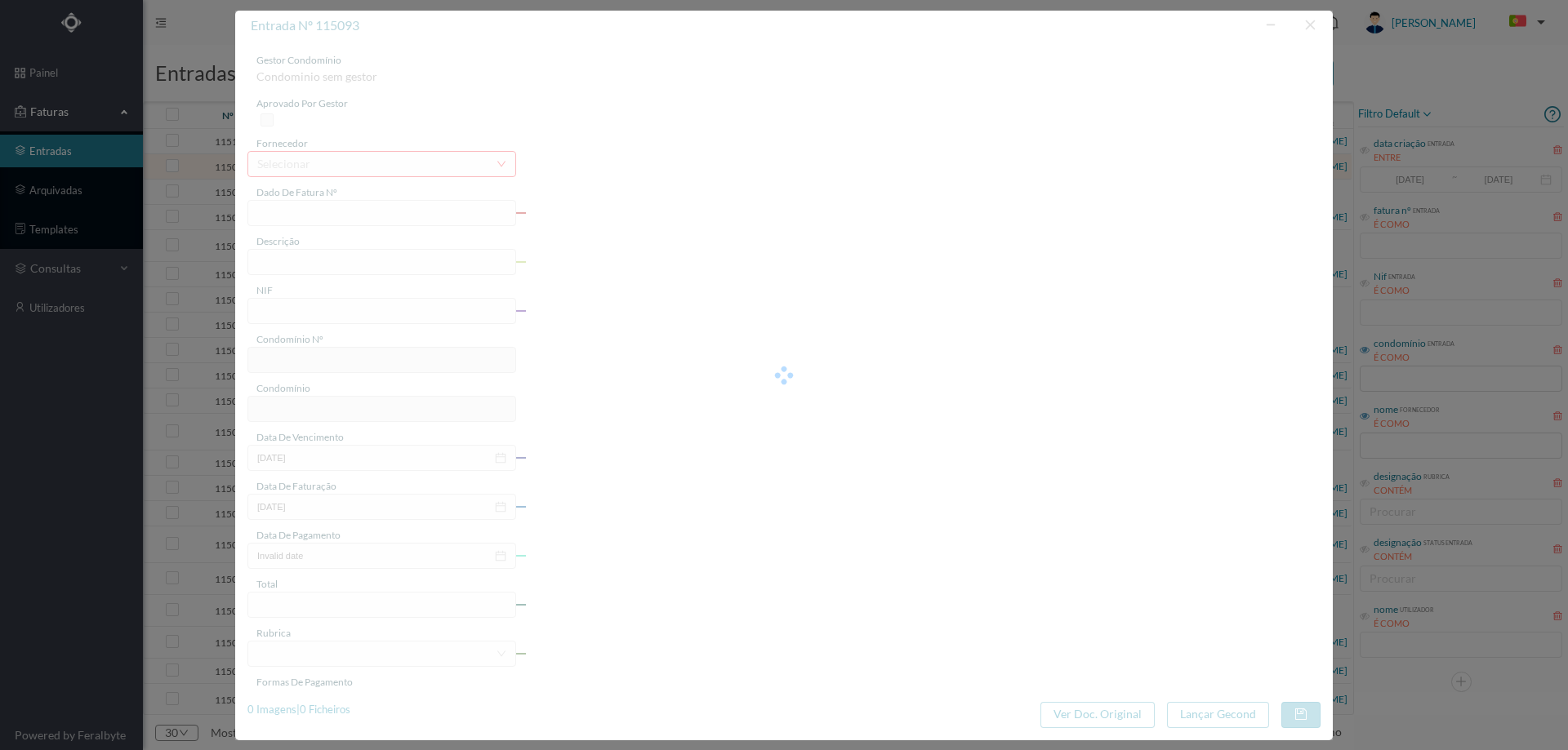
type input "[DATE]"
type input "9225.00"
type input "564"
type input "ED. CONDOMÍNIO [GEOGRAPHIC_DATA]"
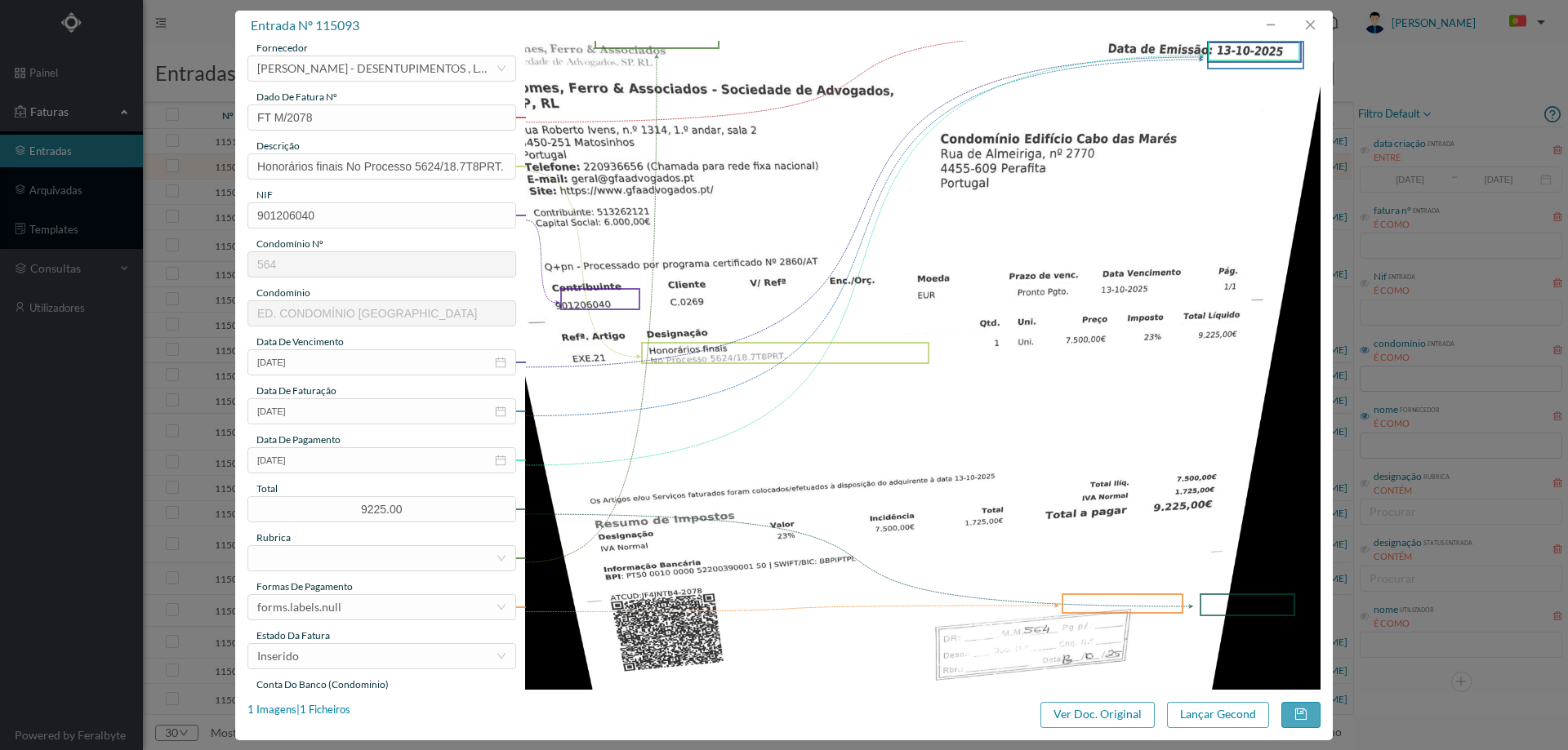
scroll to position [245, 0]
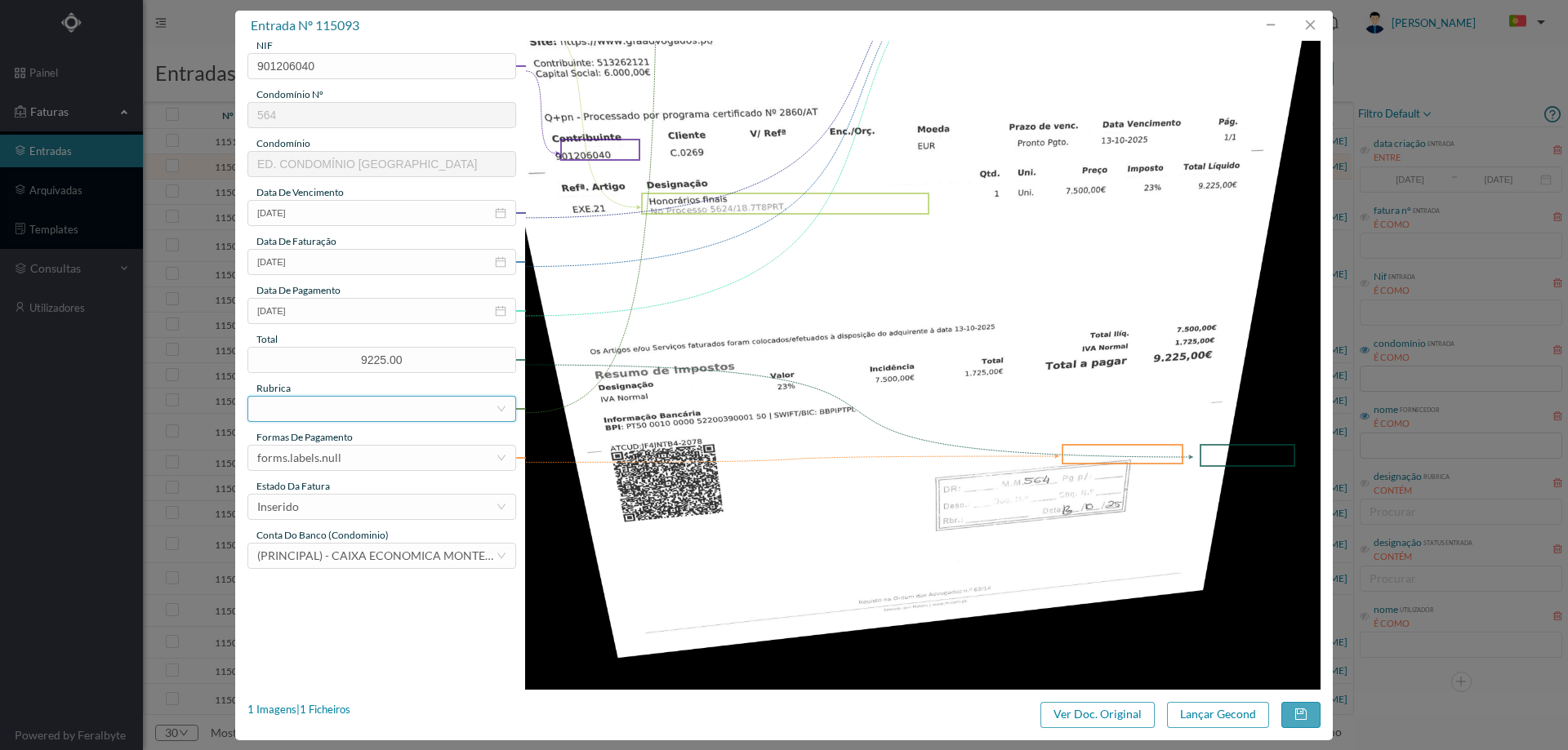
click at [315, 406] on div at bounding box center [376, 408] width 238 height 24
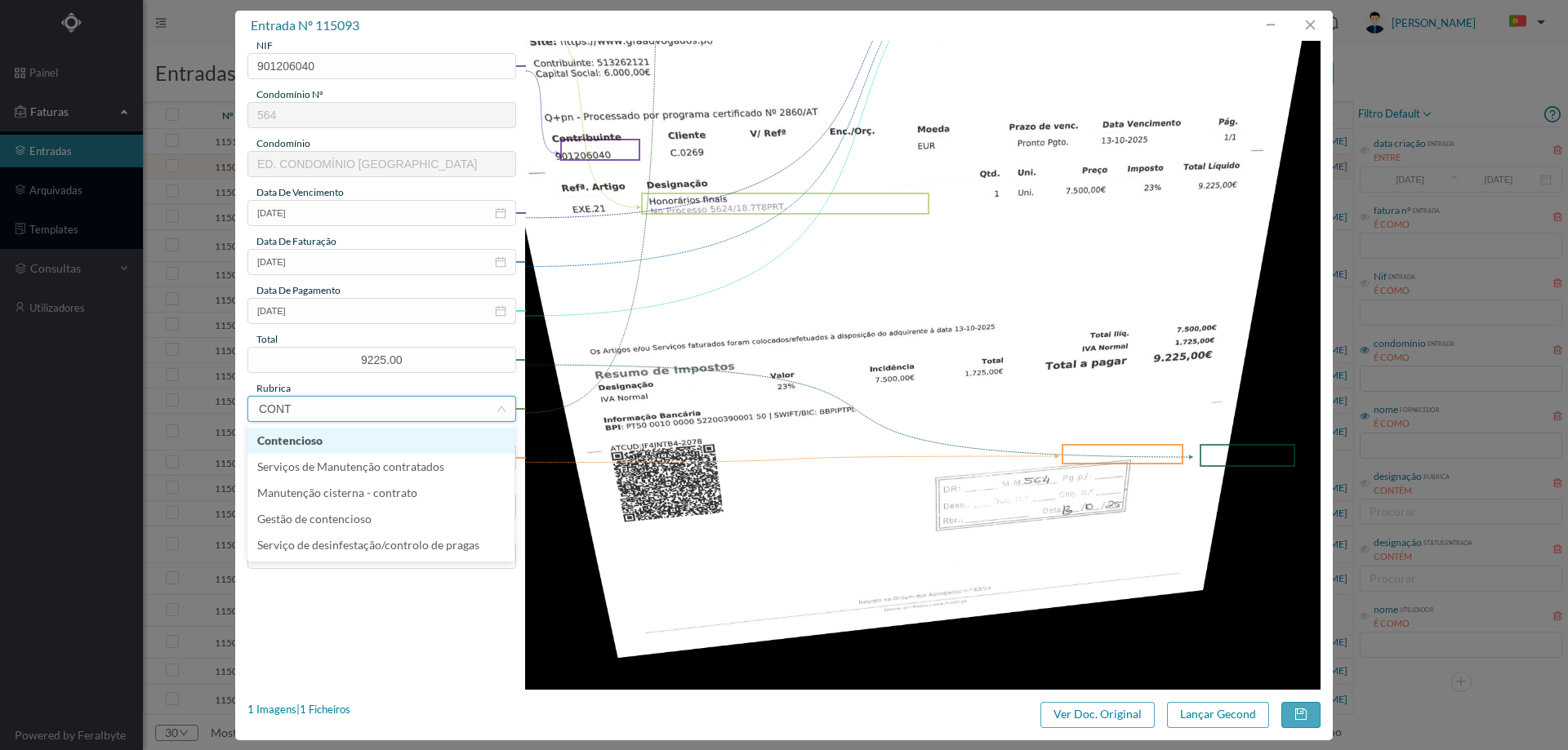
type input "CONTE"
click at [342, 458] on div "forms.labels.null" at bounding box center [376, 458] width 238 height 24
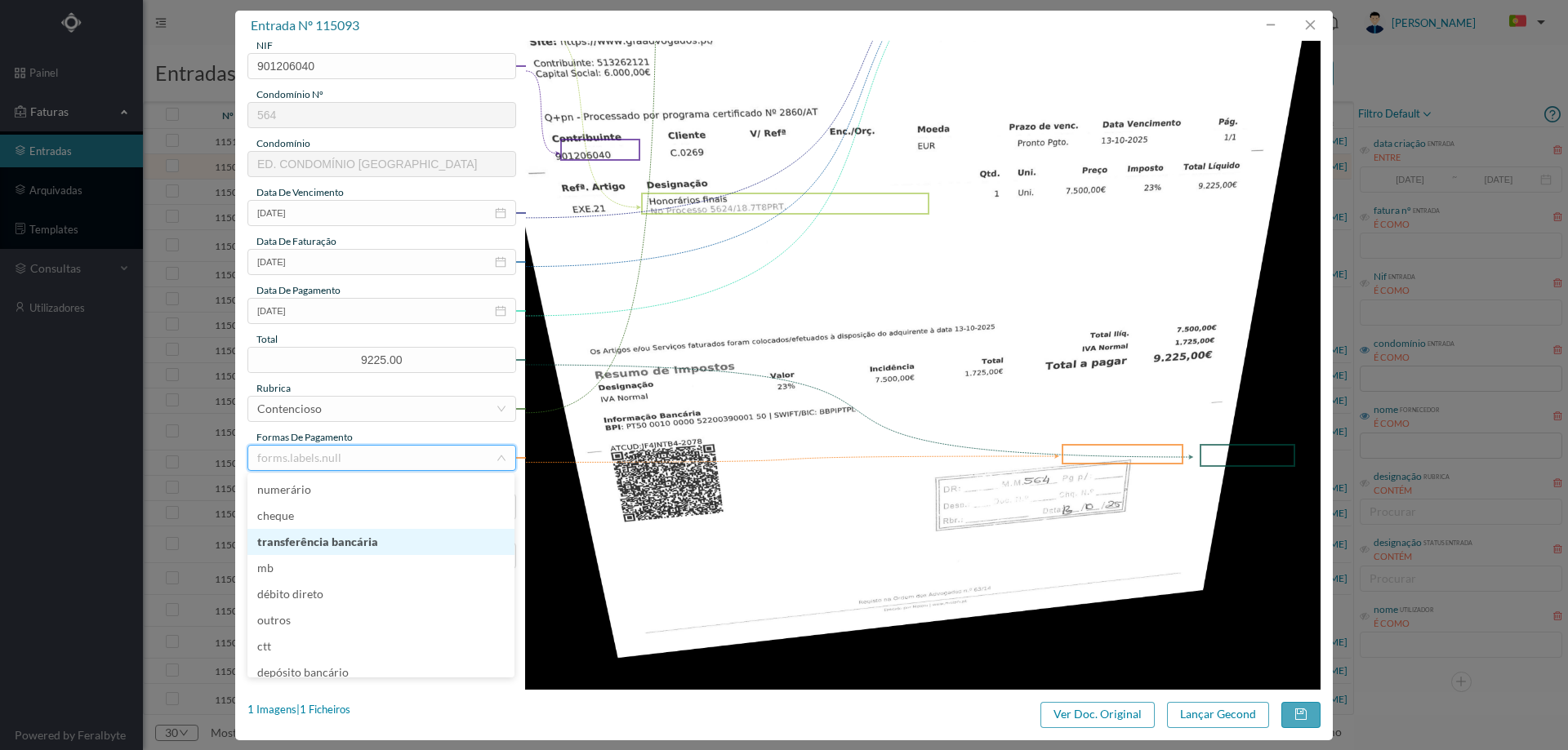
click at [370, 535] on li "transferência bancária" at bounding box center [381, 541] width 267 height 26
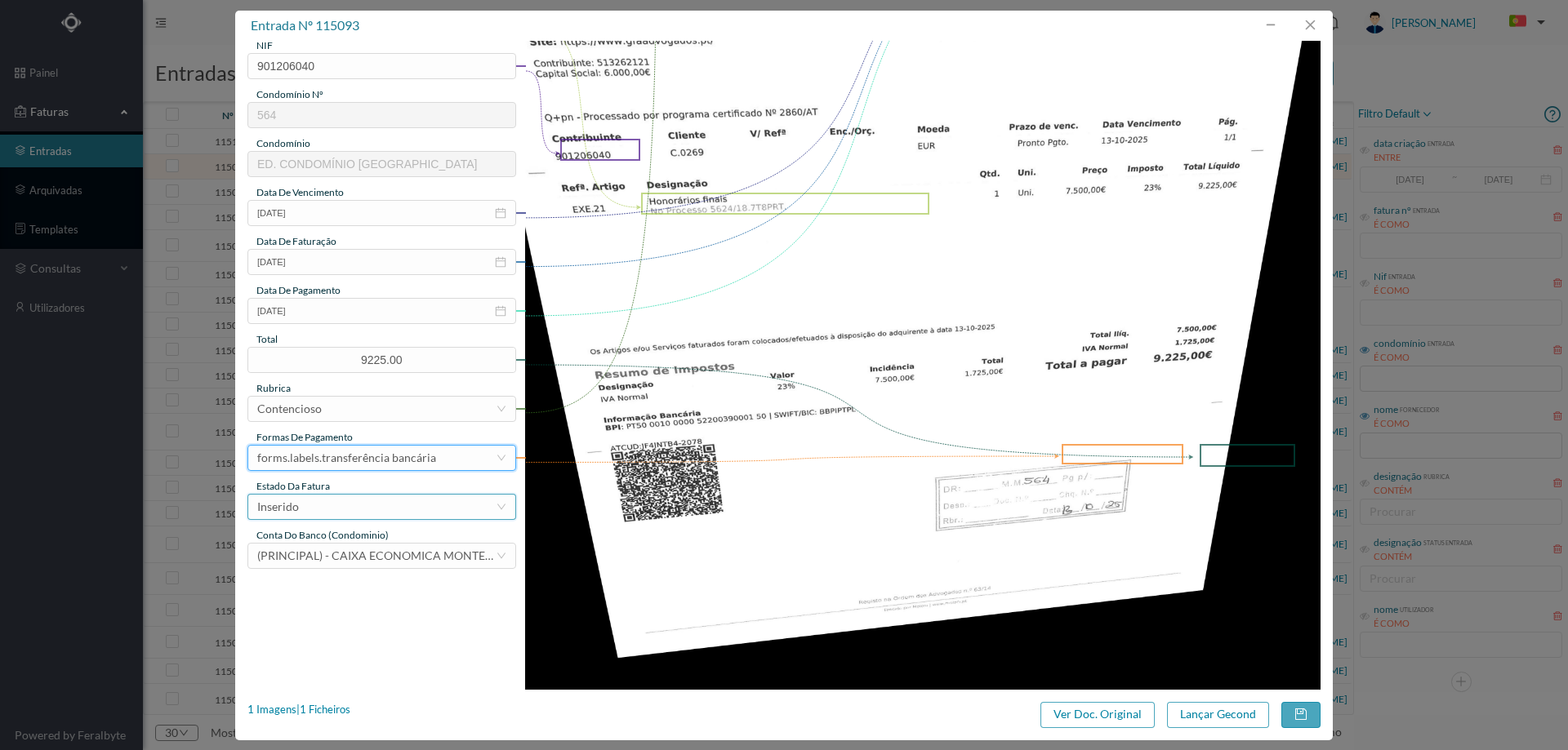
click at [353, 494] on div "Inserido" at bounding box center [376, 506] width 238 height 24
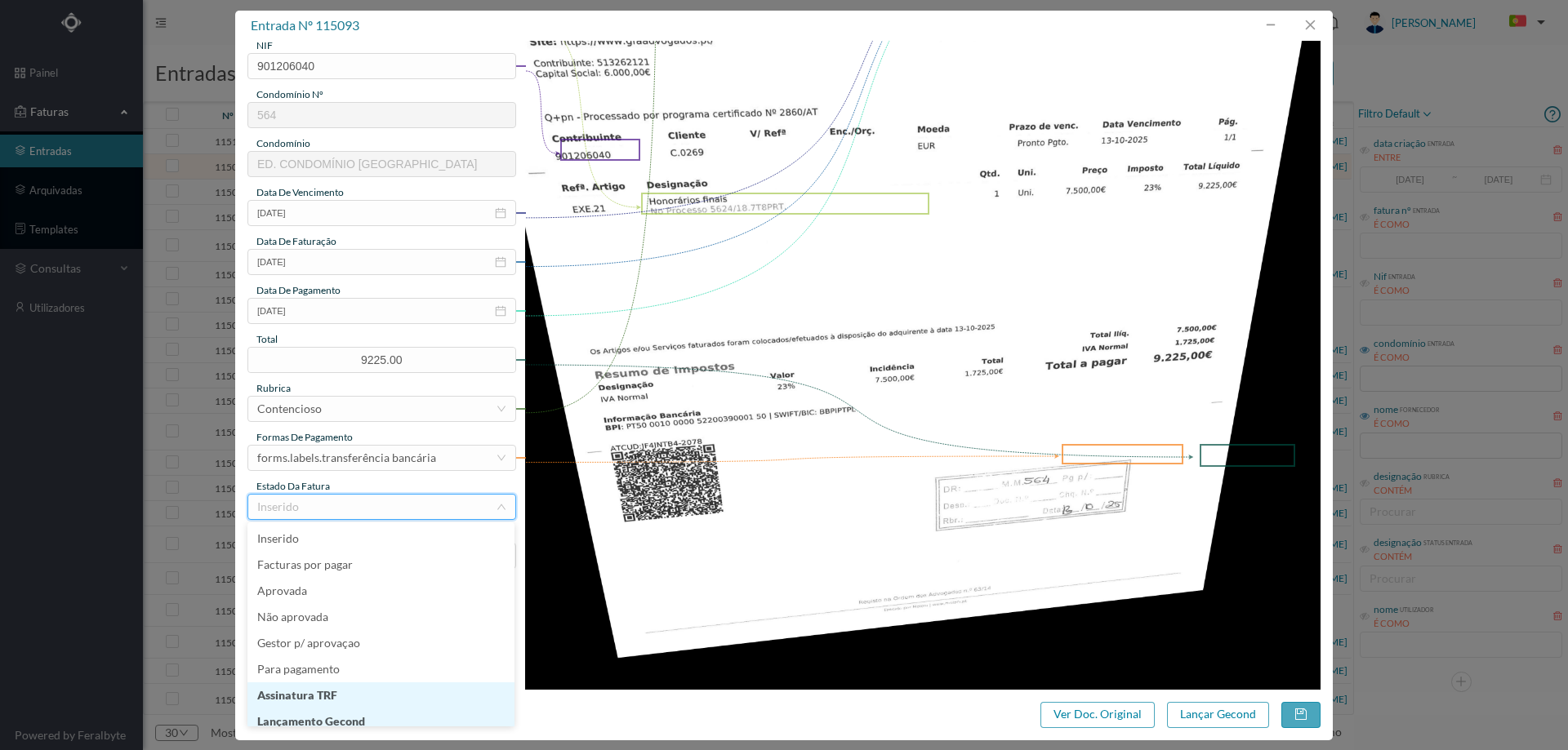
scroll to position [8, 0]
click at [361, 712] on li "Lançamento Gecond" at bounding box center [381, 713] width 267 height 26
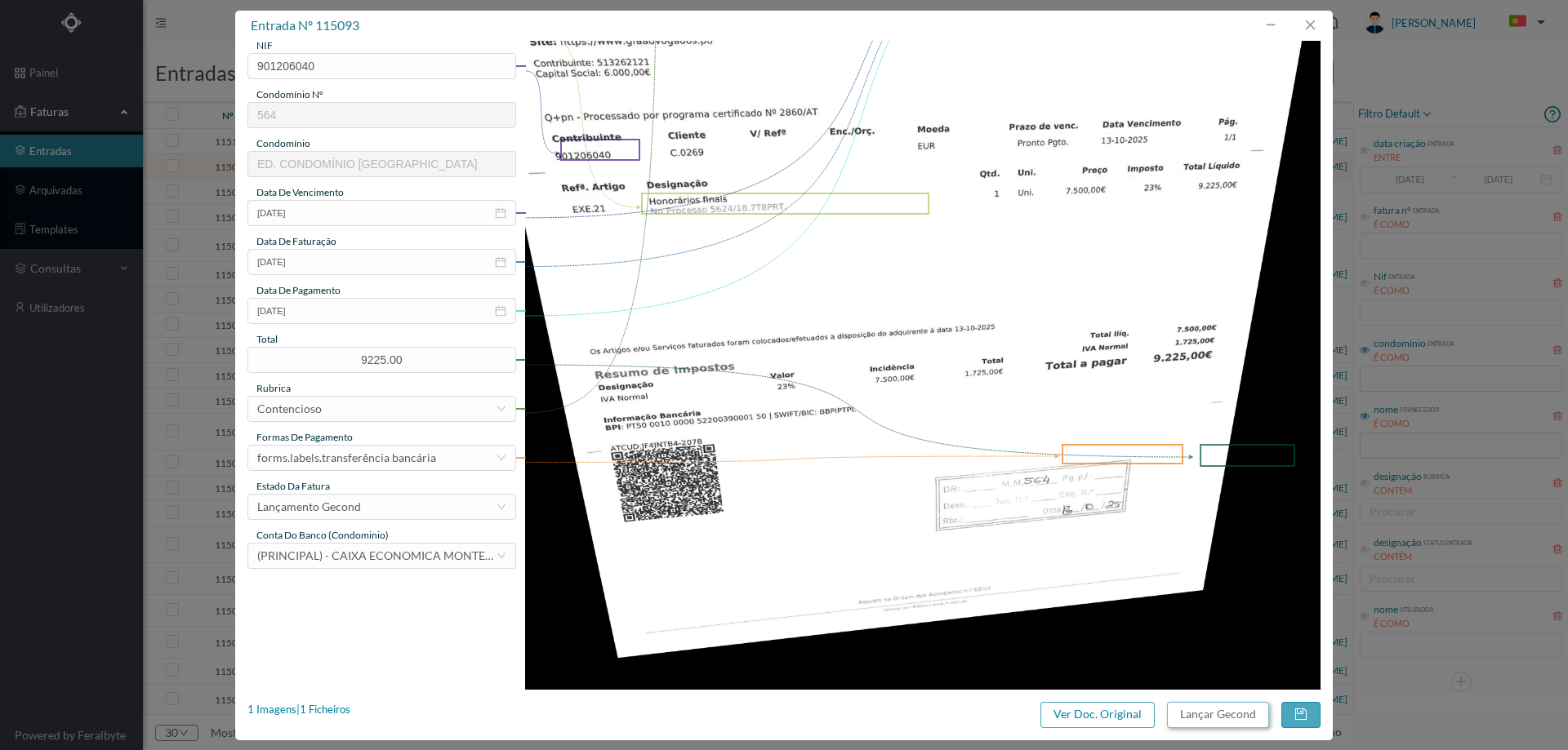
click at [1233, 718] on button "Lançar Gecond" at bounding box center [1218, 715] width 102 height 26
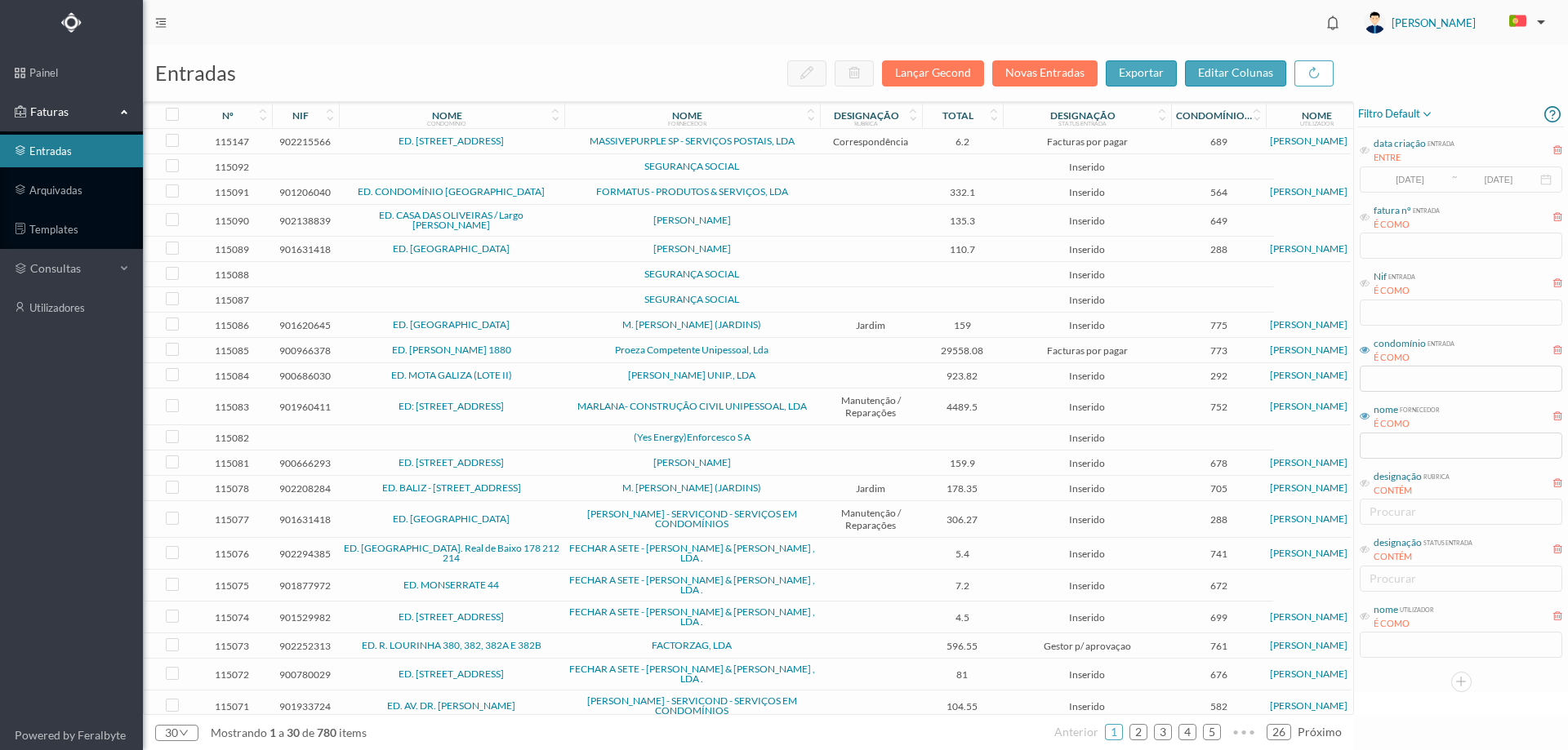
click at [585, 168] on span "SEGURANÇA SOCIAL" at bounding box center [692, 167] width 247 height 10
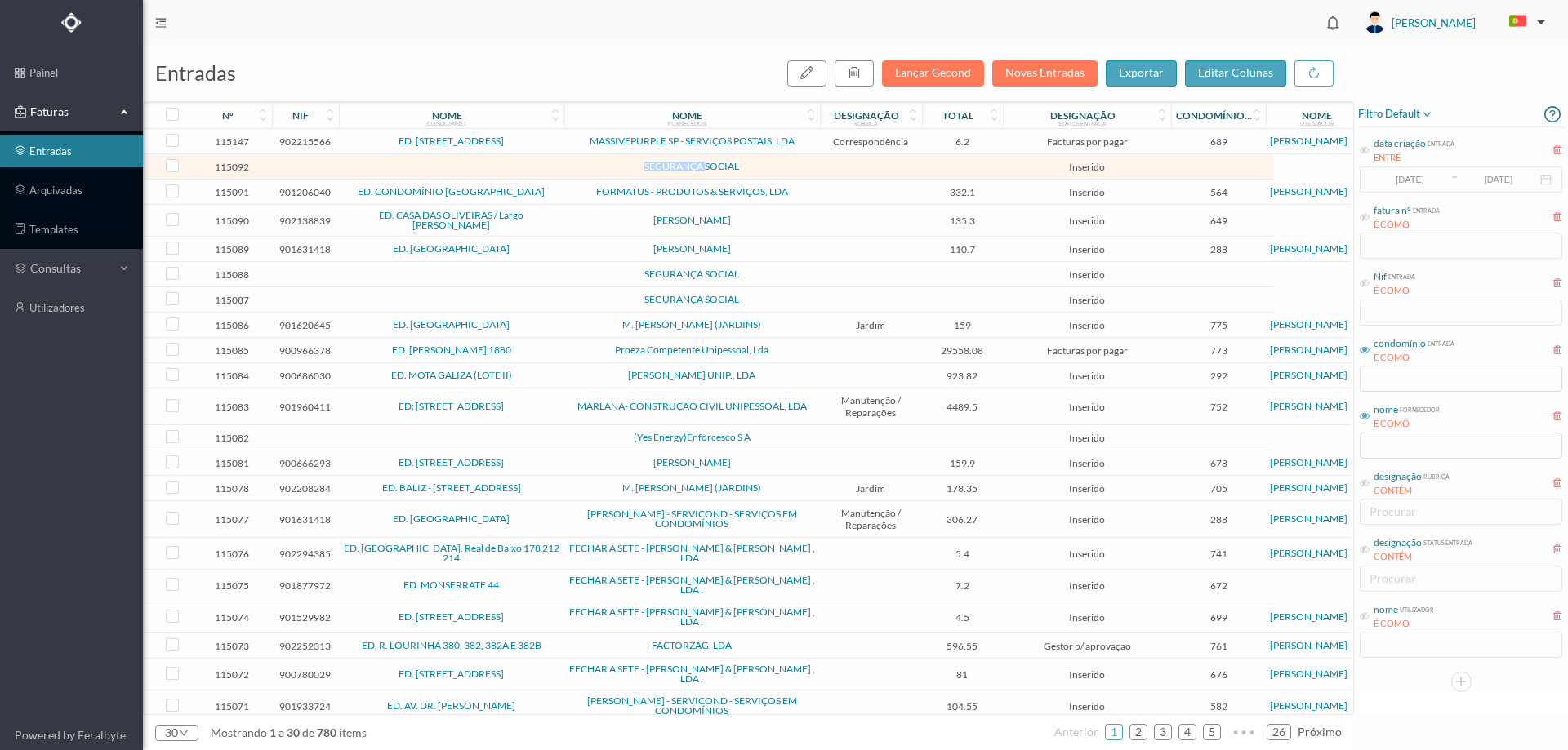
click at [585, 168] on span "SEGURANÇA SOCIAL" at bounding box center [692, 167] width 247 height 10
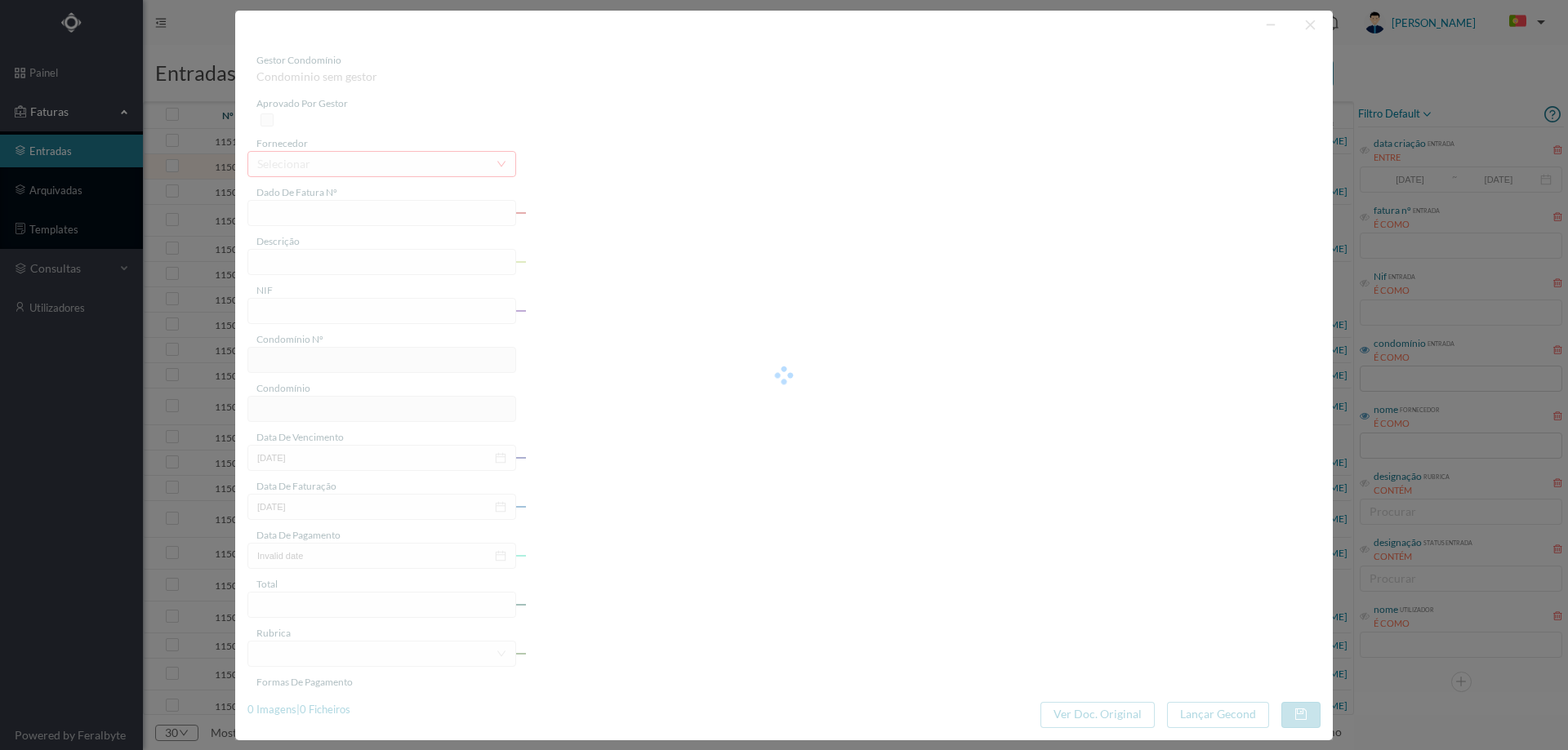
type input "0"
type input "Invalid date"
